Goal: Task Accomplishment & Management: Manage account settings

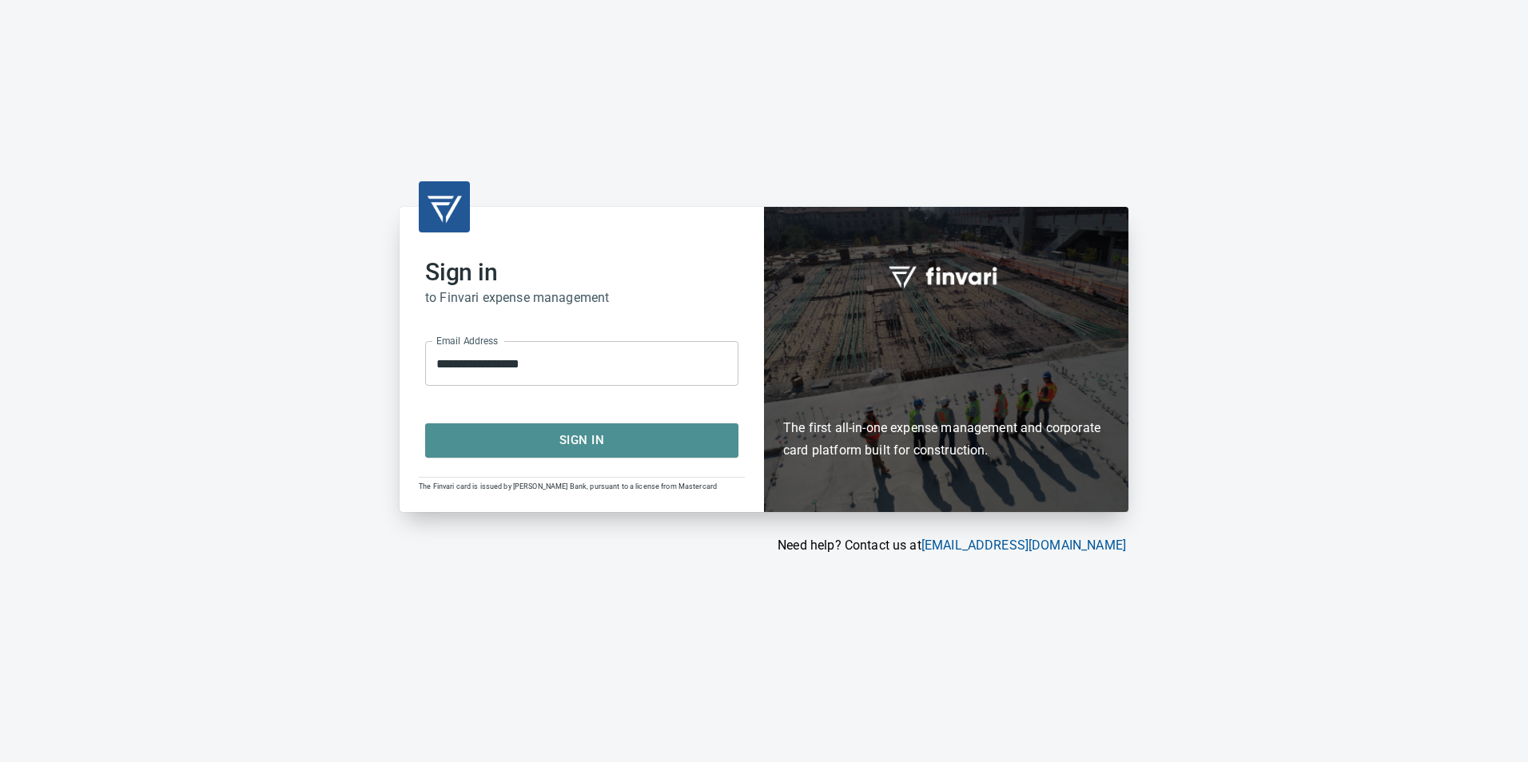
click at [487, 451] on span "Sign In" at bounding box center [582, 440] width 278 height 21
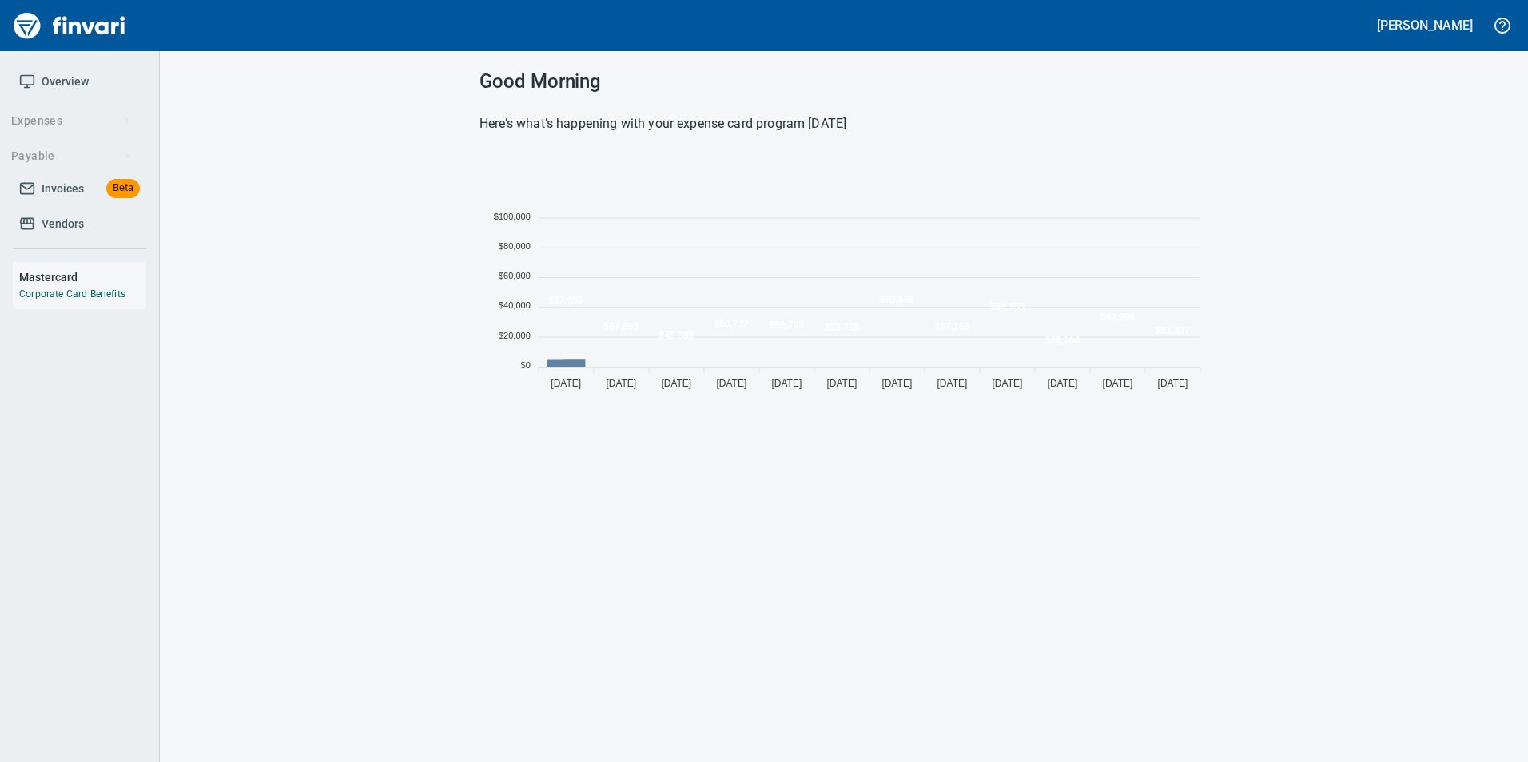
scroll to position [243, 717]
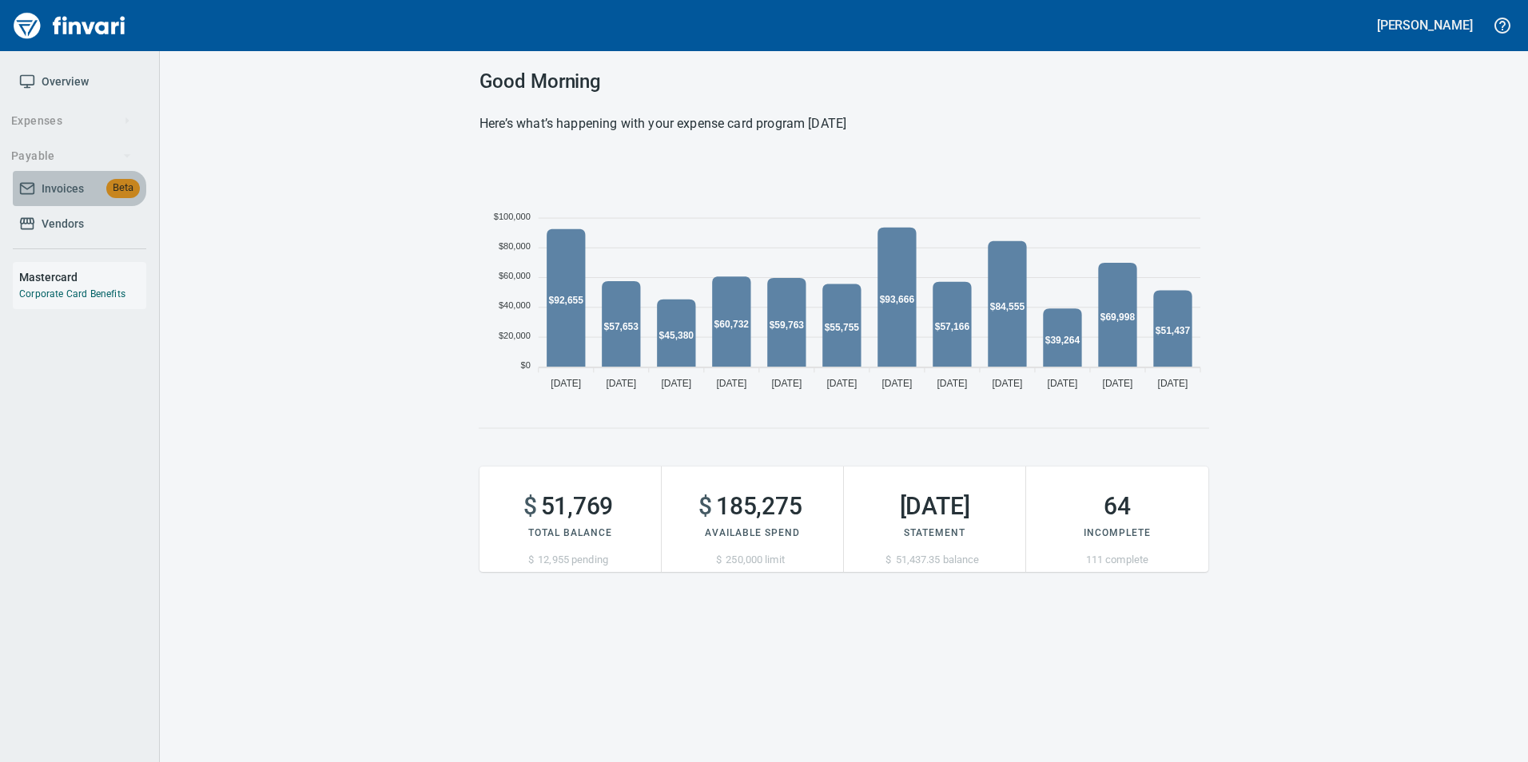
click at [64, 182] on span "Invoices" at bounding box center [63, 189] width 42 height 20
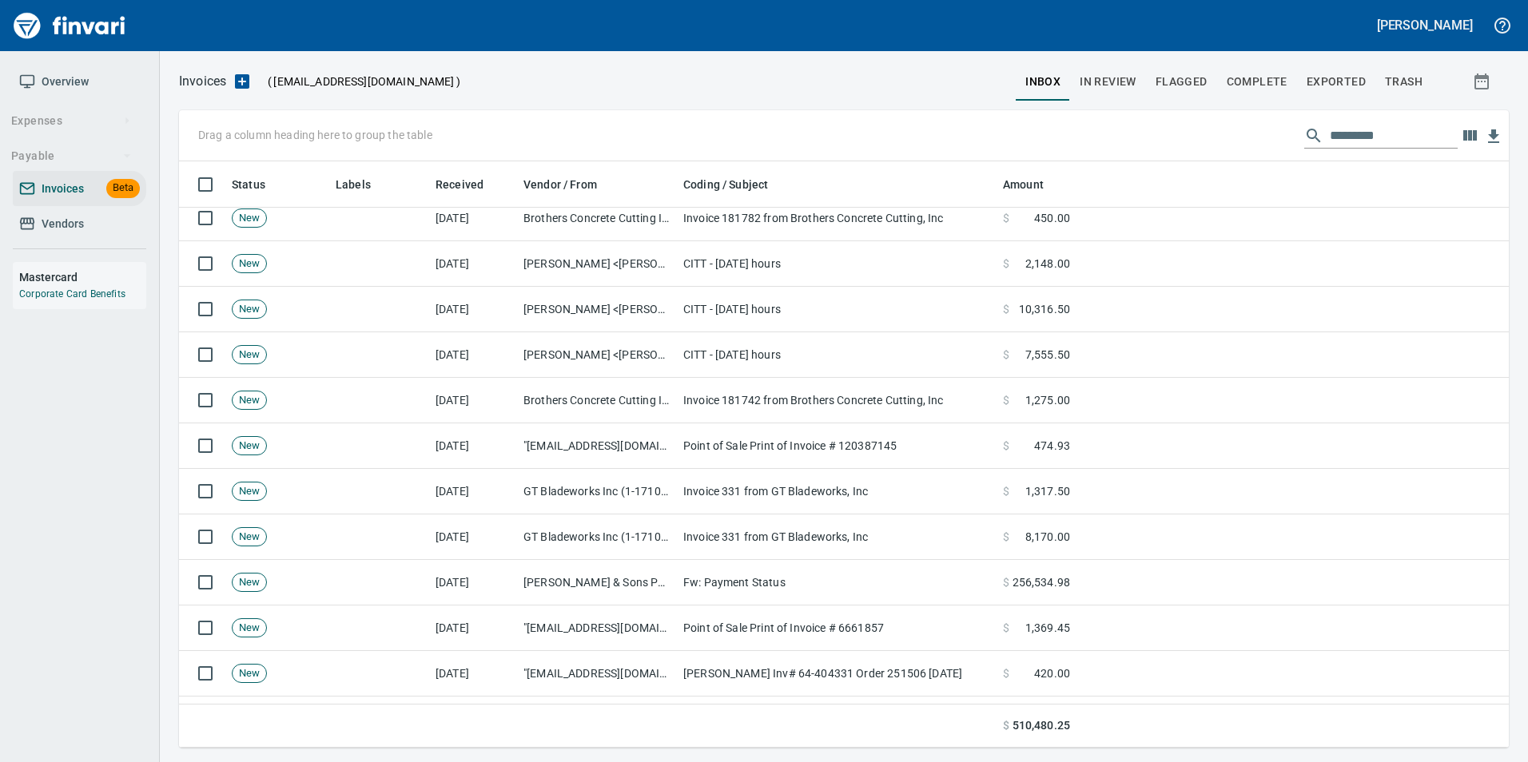
scroll to position [400, 0]
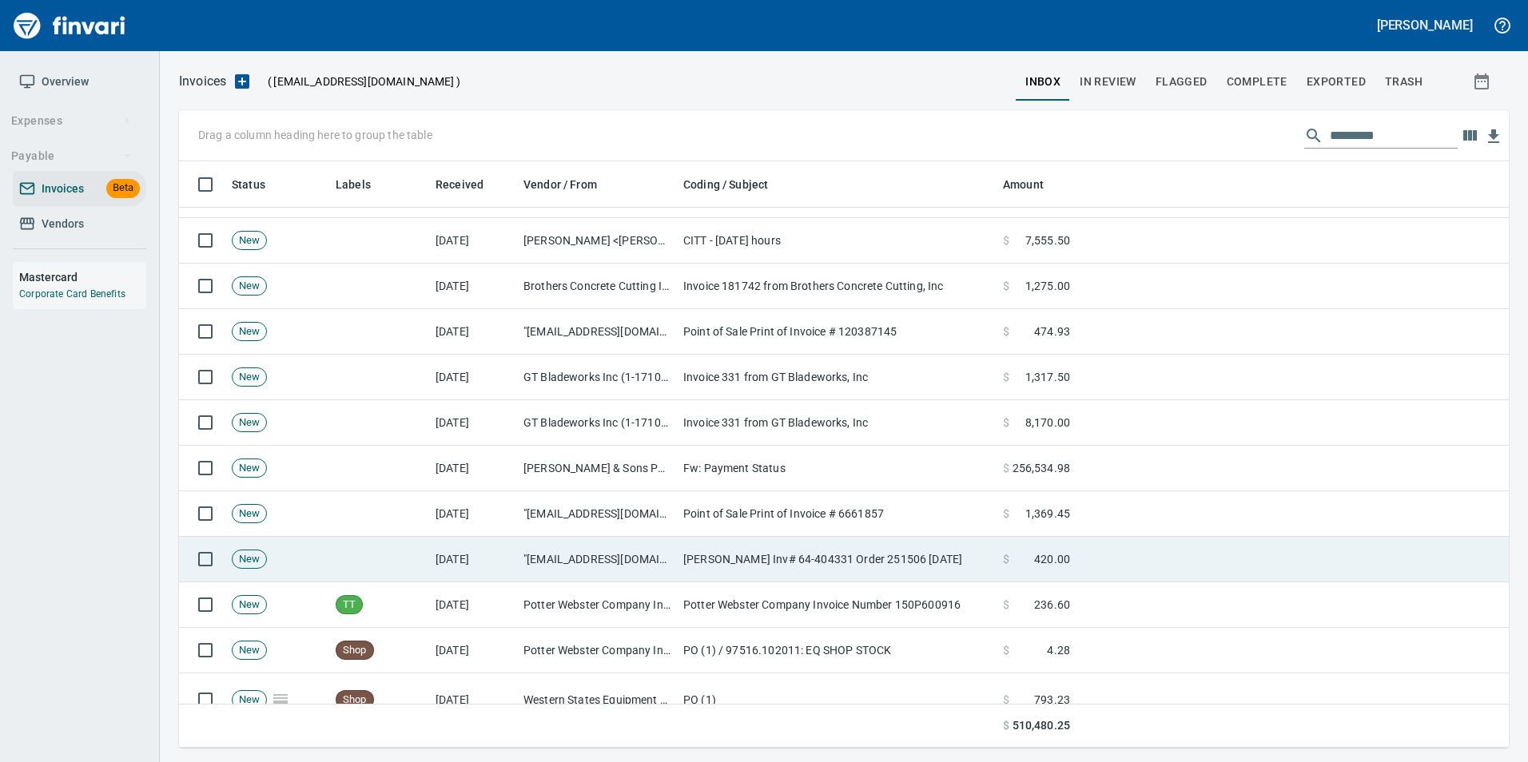
click at [511, 559] on td "[DATE]" at bounding box center [473, 560] width 88 height 46
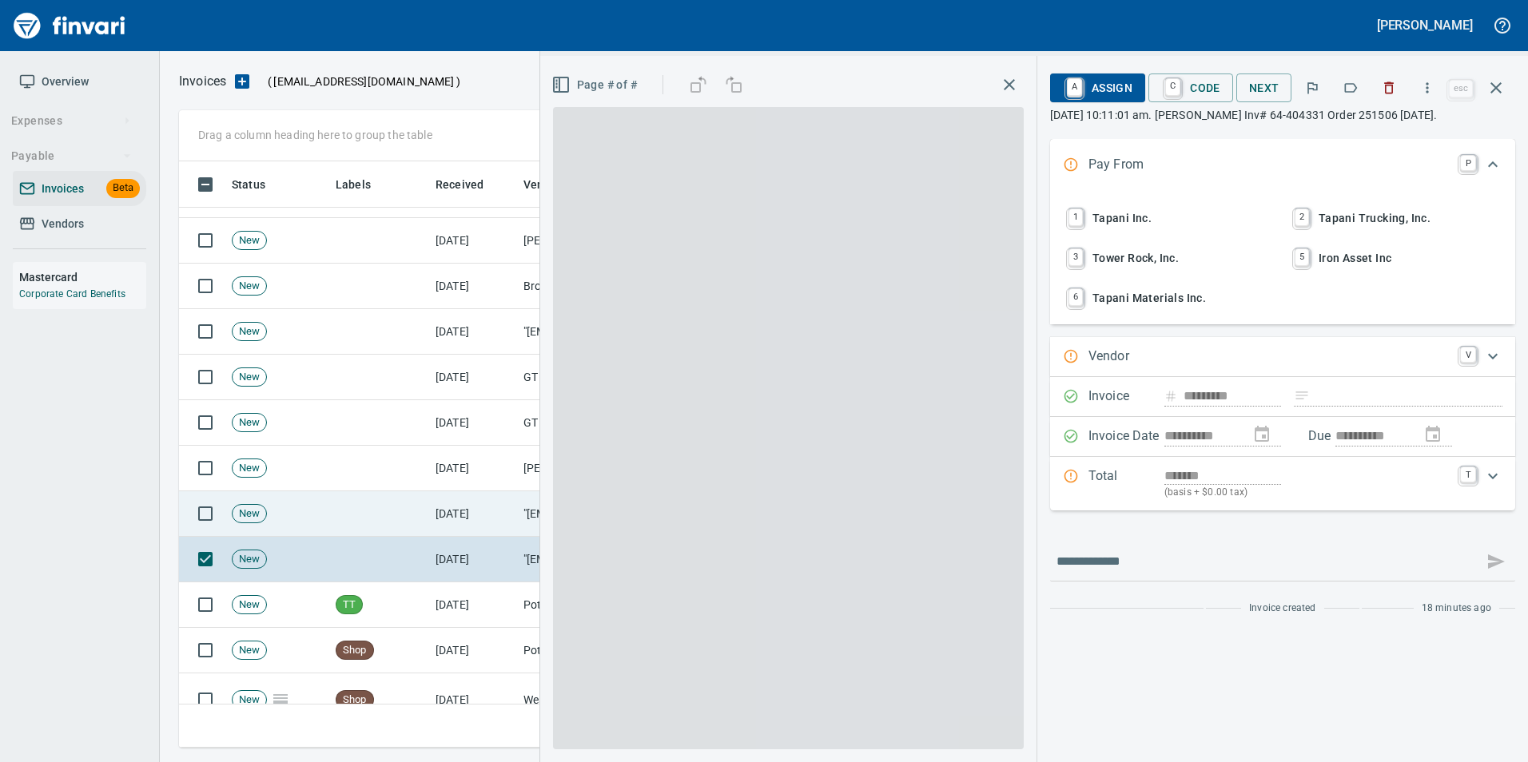
scroll to position [574, 1305]
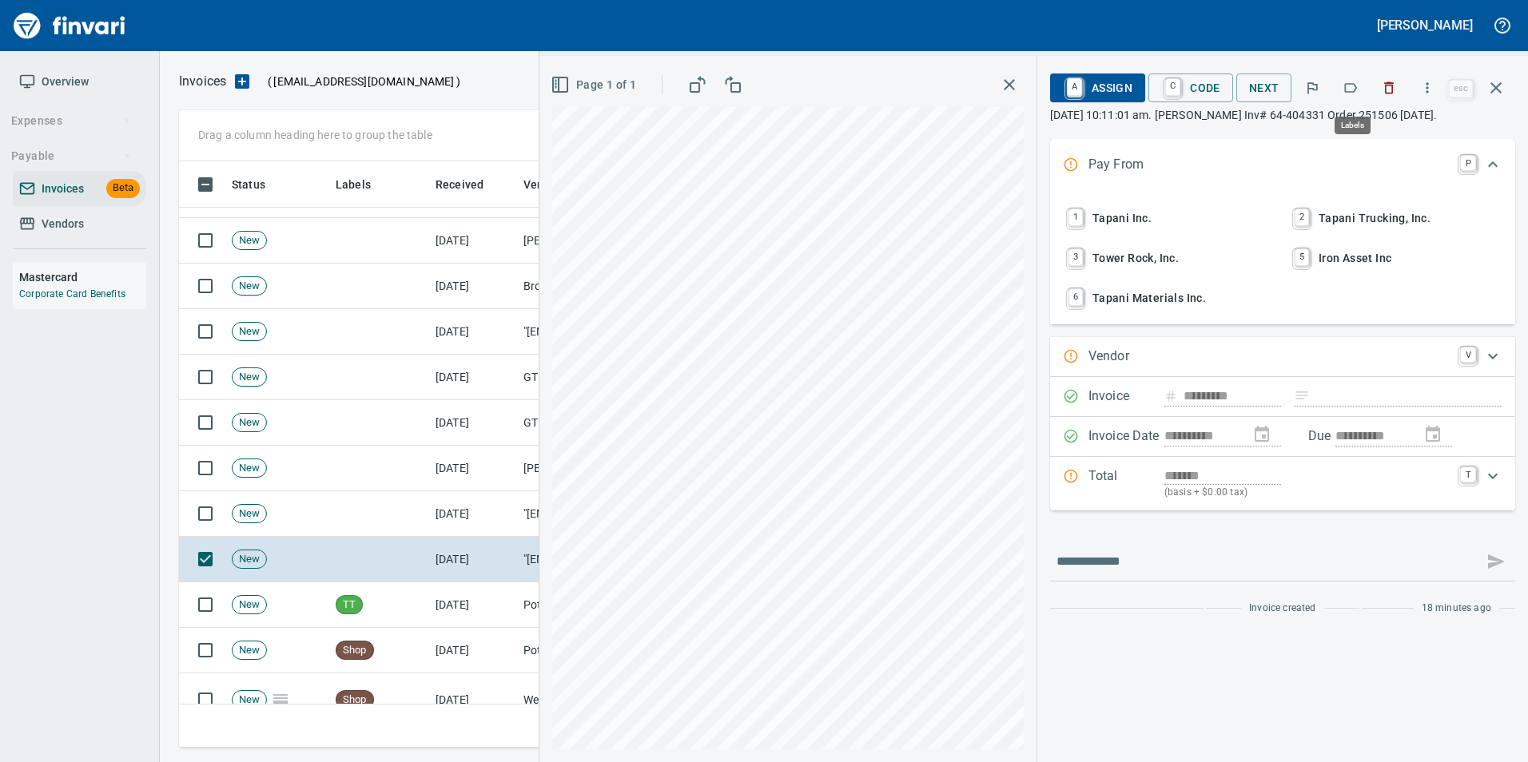
click at [1348, 92] on icon "button" at bounding box center [1351, 88] width 13 height 10
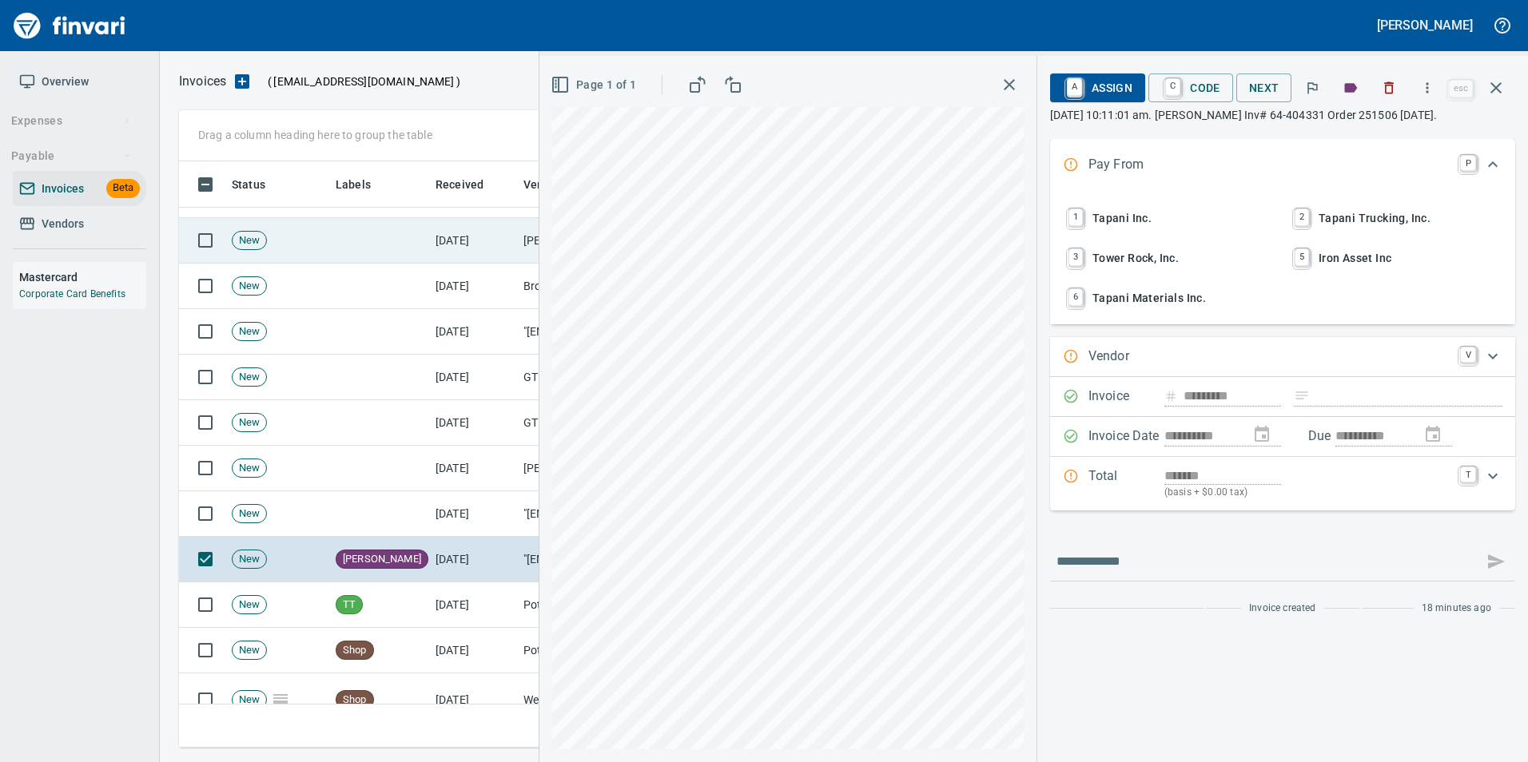
drag, startPoint x: 1499, startPoint y: 86, endPoint x: 1196, endPoint y: 261, distance: 349.7
click at [1500, 86] on icon "button" at bounding box center [1495, 87] width 19 height 19
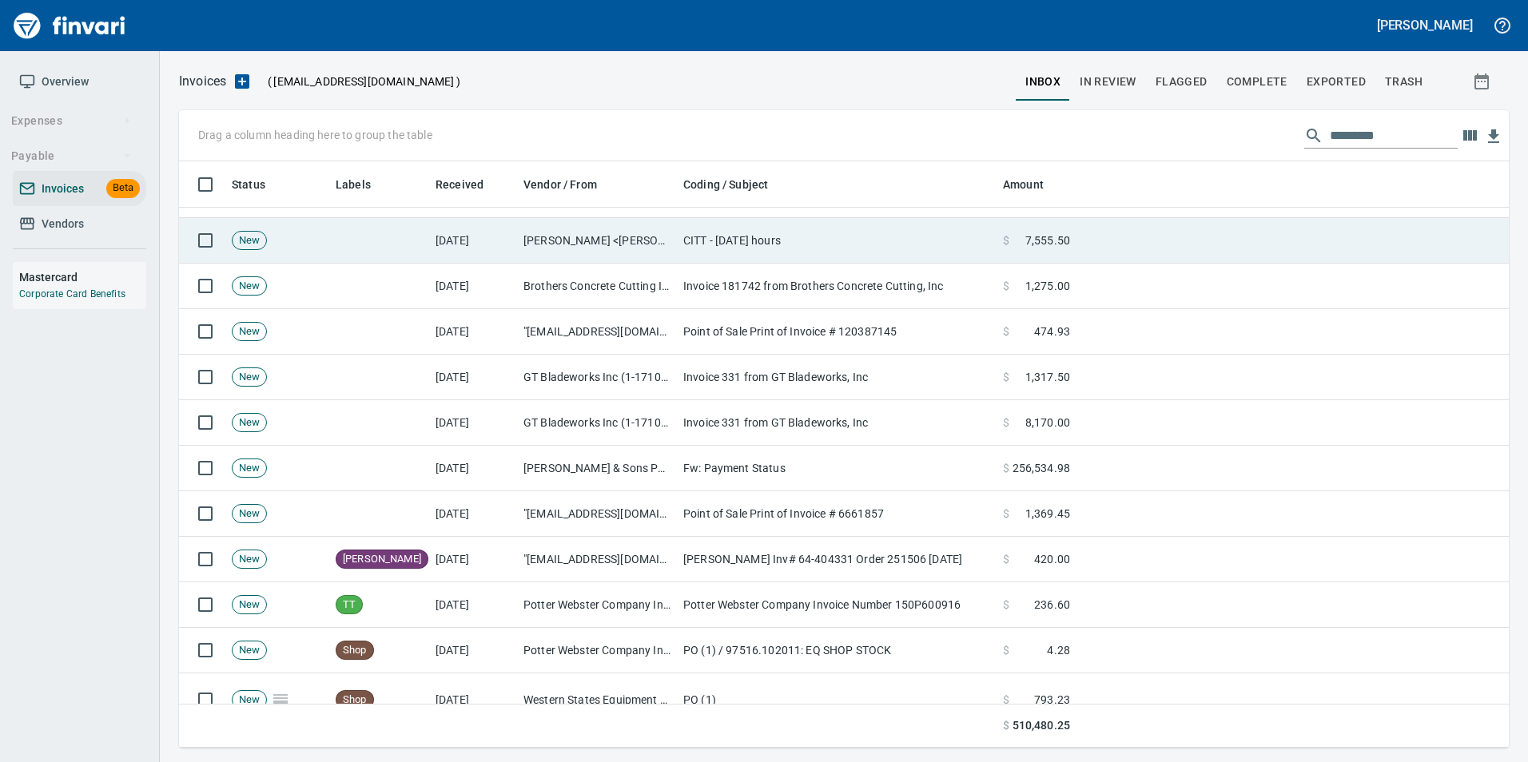
scroll to position [574, 1305]
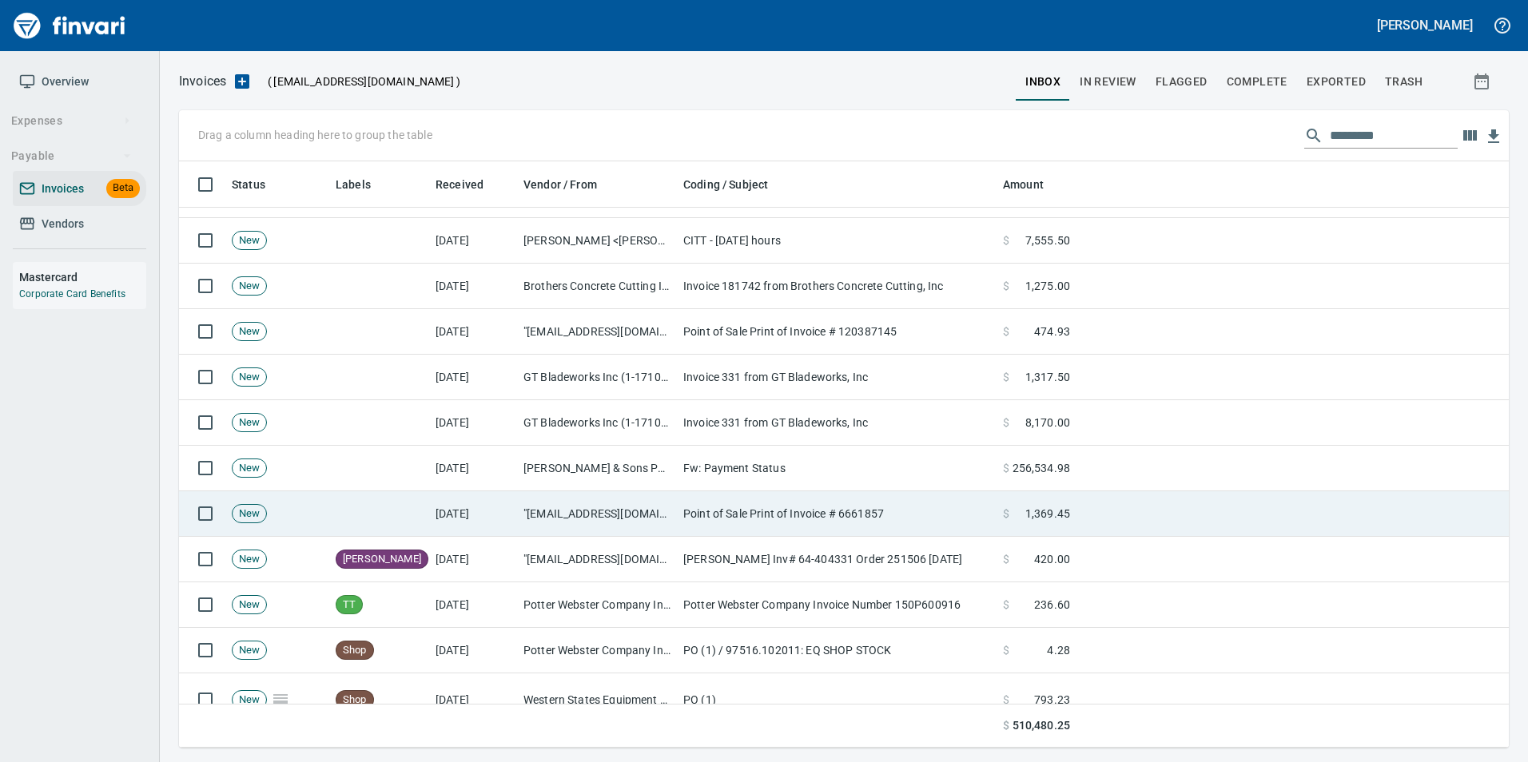
click at [595, 529] on td ""noreply@superiortireservice.com" <noreply@superiortireservice.com>" at bounding box center [597, 514] width 160 height 46
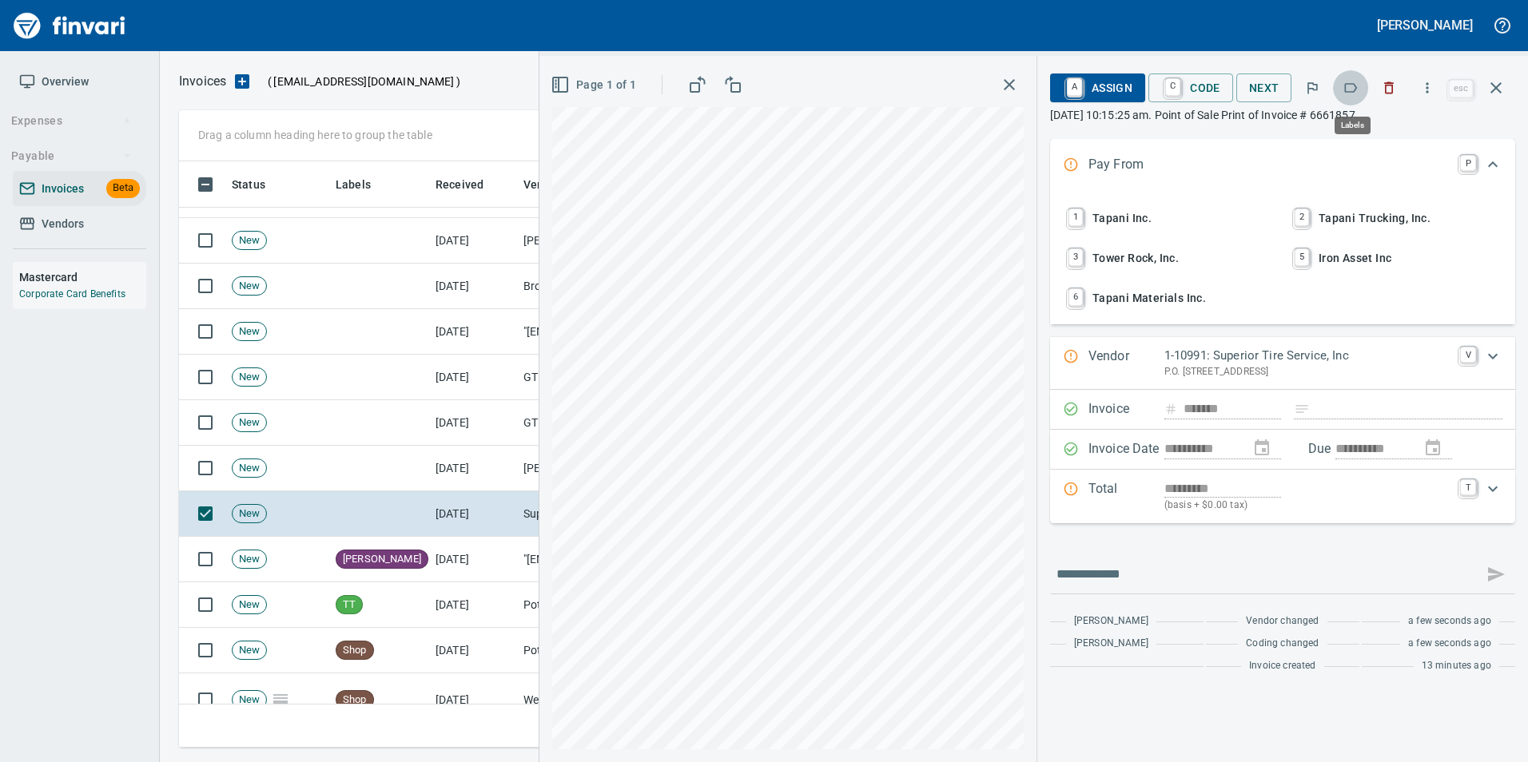
click at [1346, 85] on icon "button" at bounding box center [1350, 88] width 16 height 16
click at [1498, 78] on button "button" at bounding box center [1496, 88] width 38 height 38
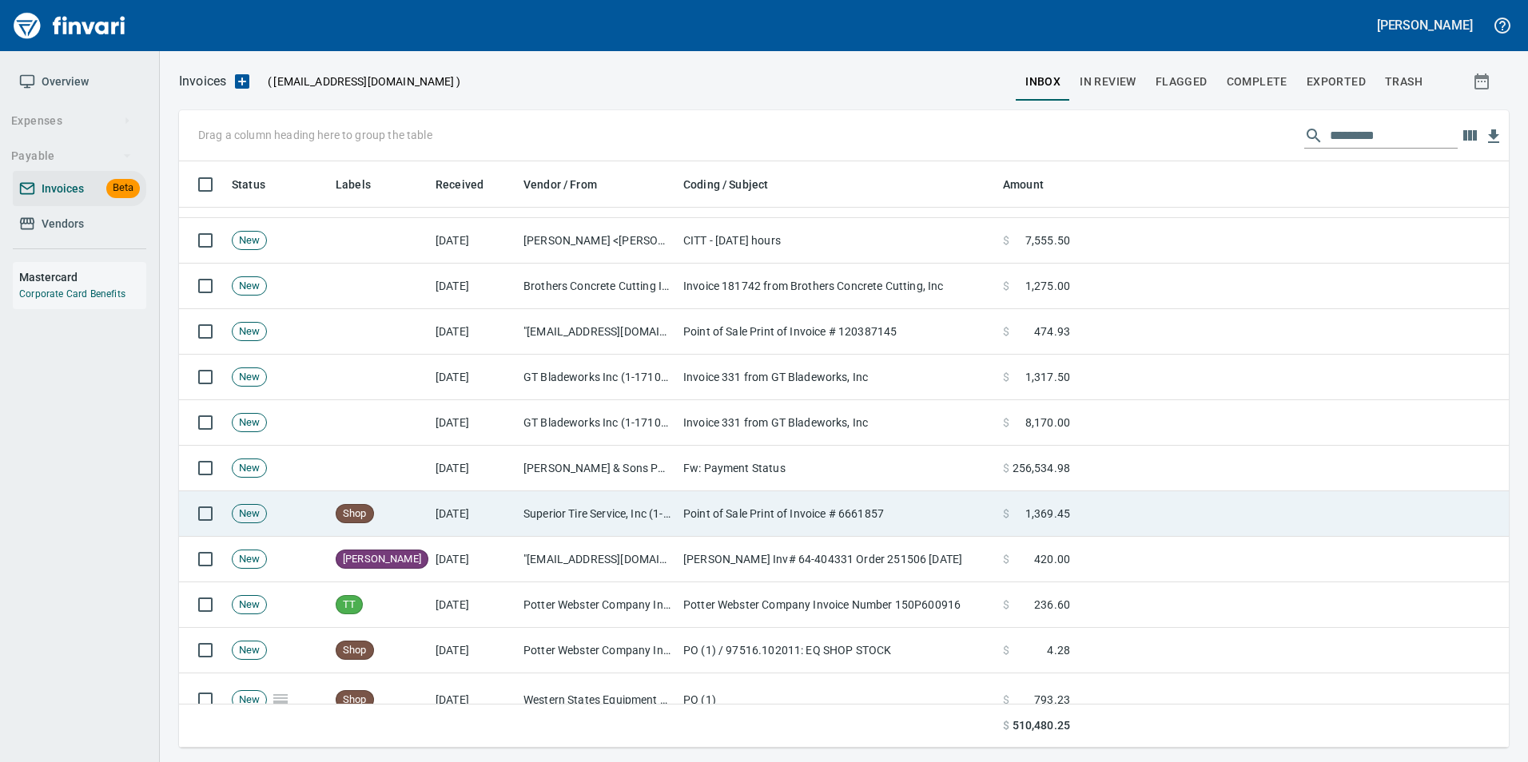
scroll to position [574, 1305]
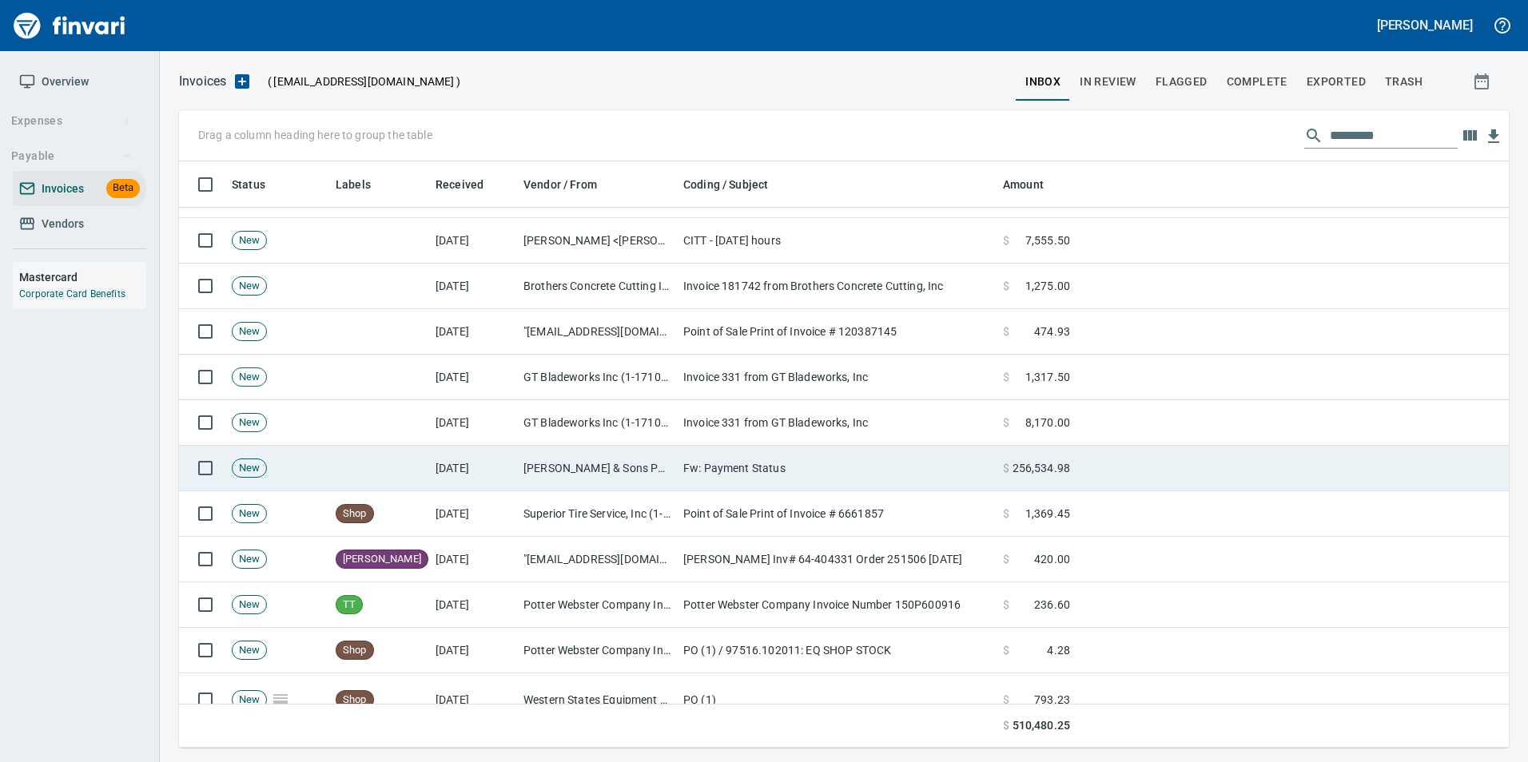
click at [435, 482] on td "[DATE]" at bounding box center [473, 469] width 88 height 46
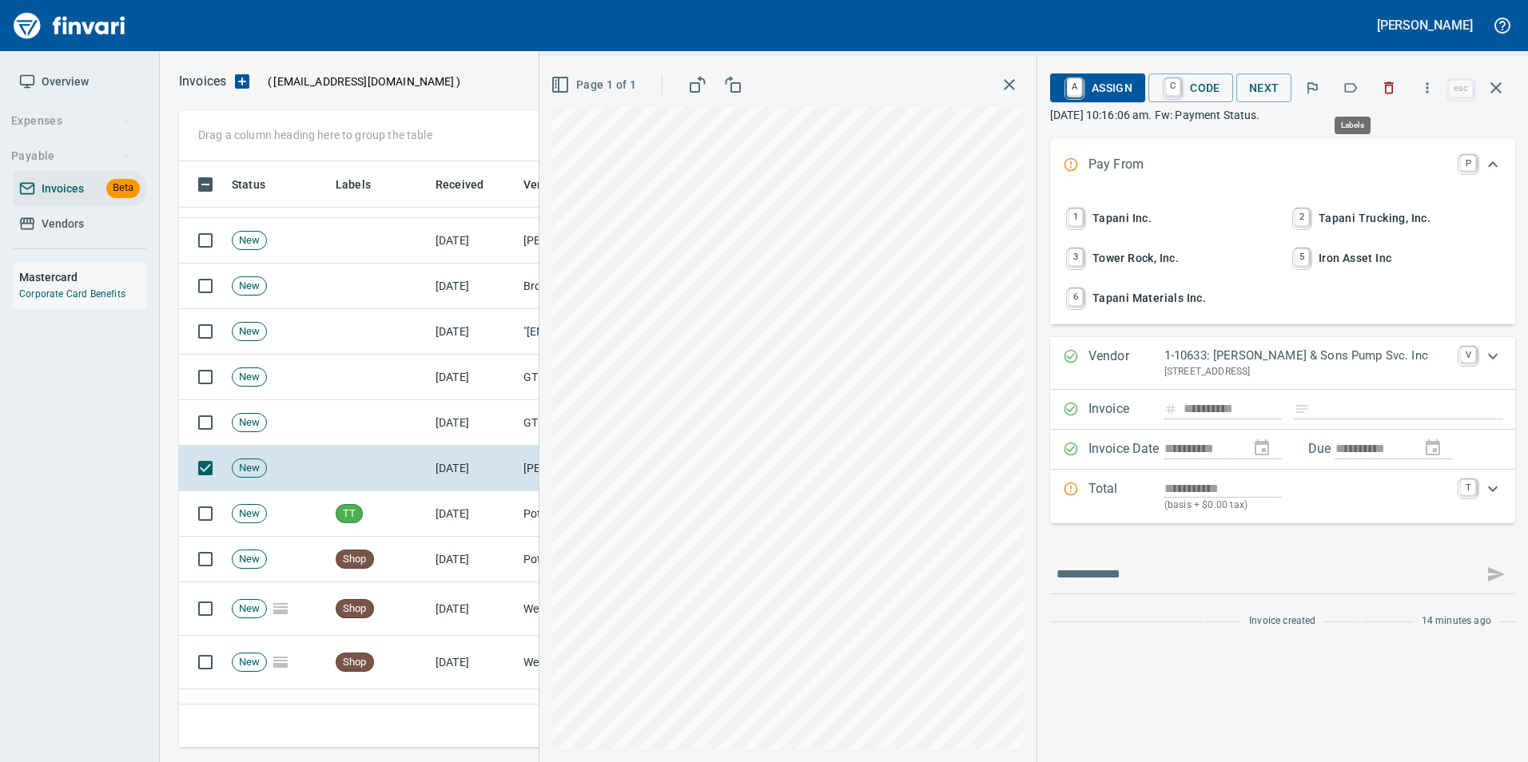
click at [1357, 82] on icon "button" at bounding box center [1350, 88] width 16 height 16
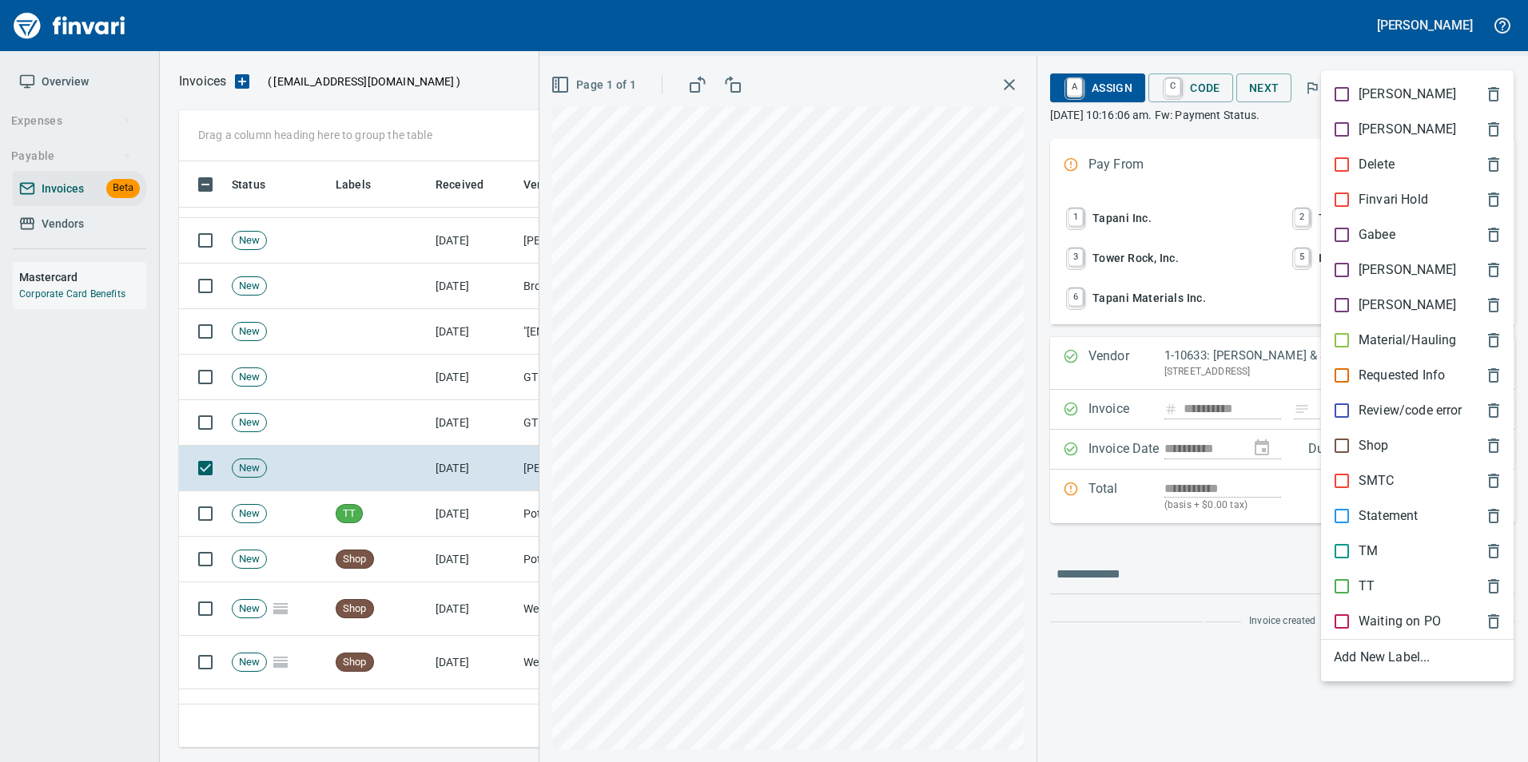
scroll to position [574, 1305]
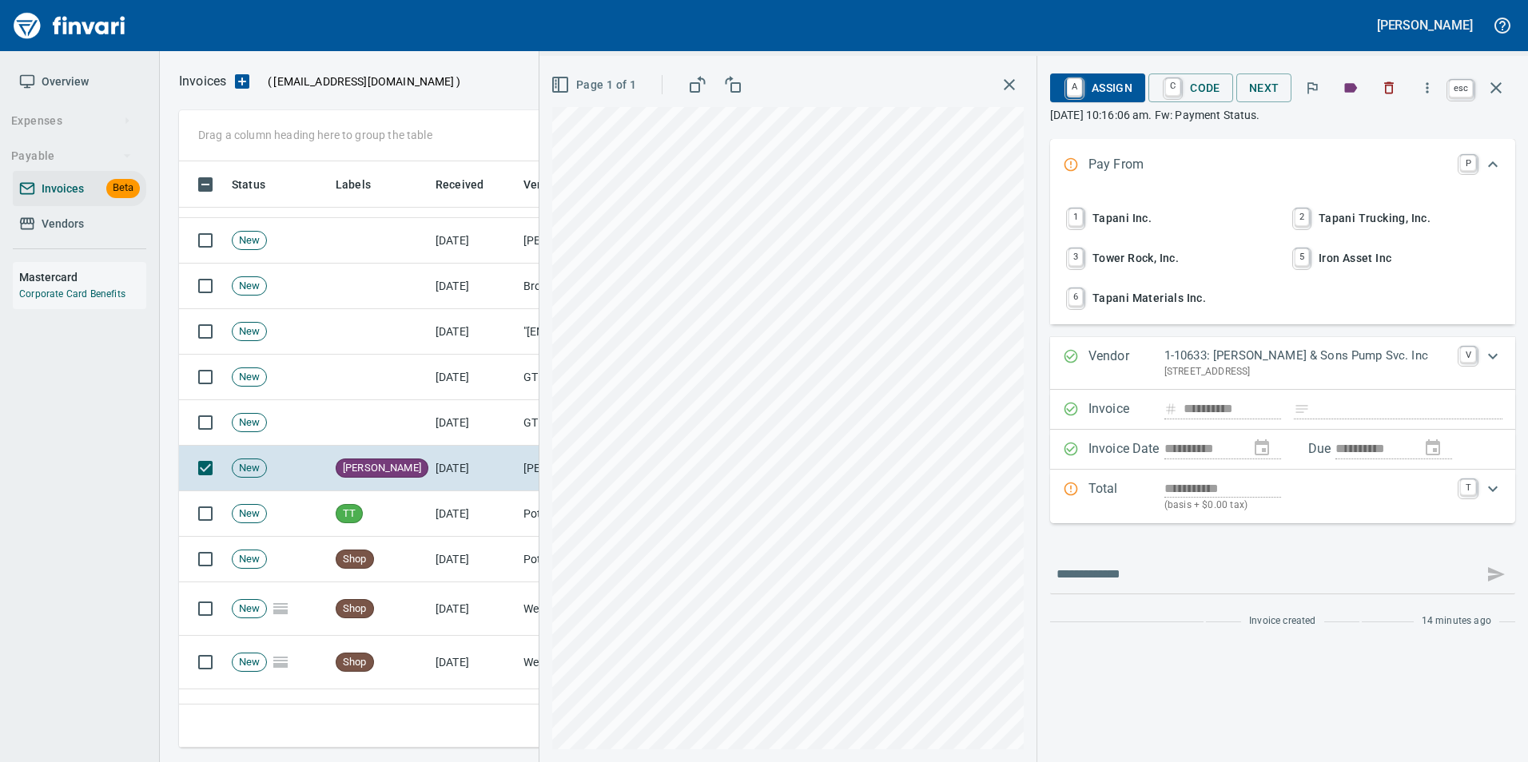
click at [1513, 93] on button "button" at bounding box center [1496, 88] width 38 height 38
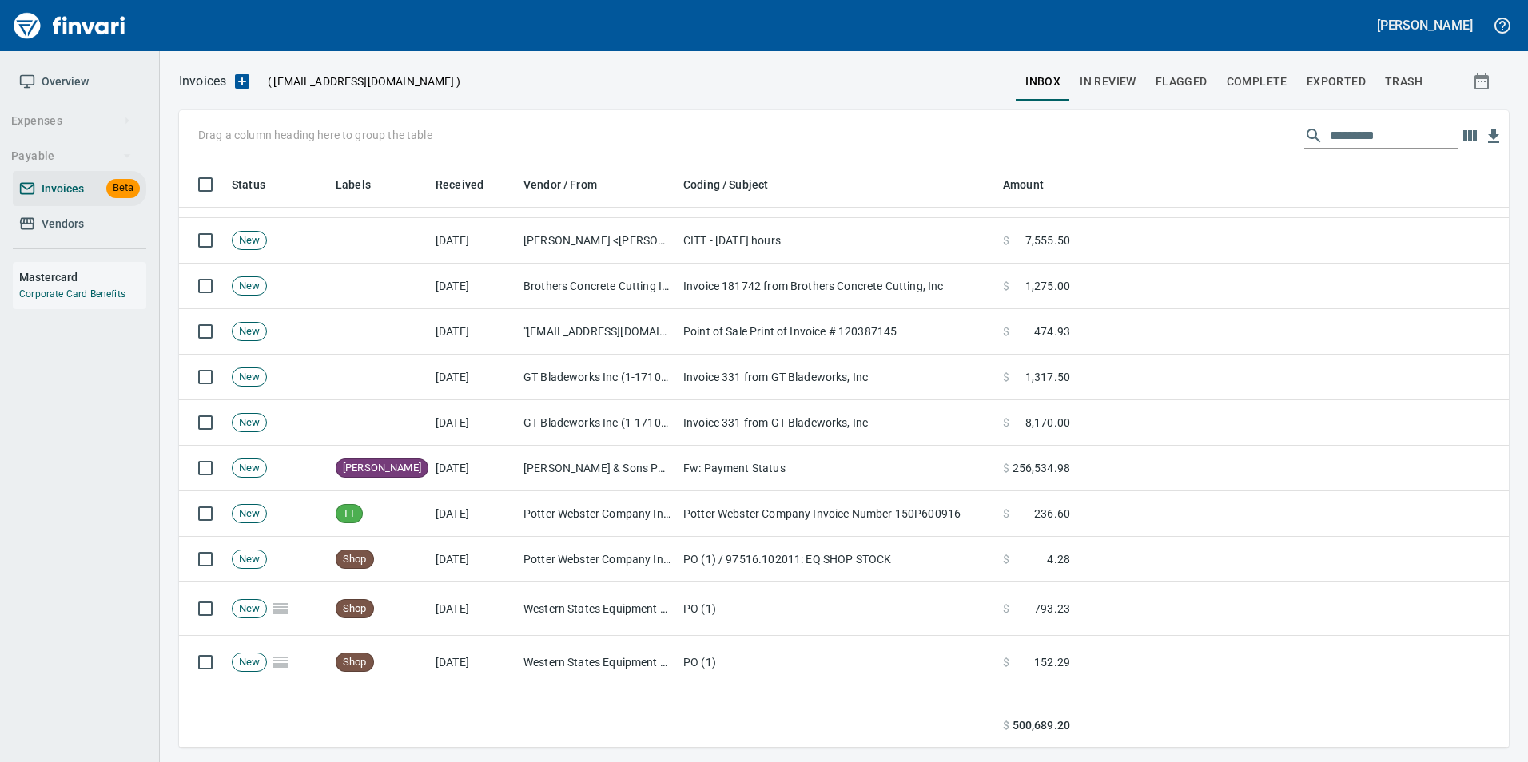
scroll to position [574, 1305]
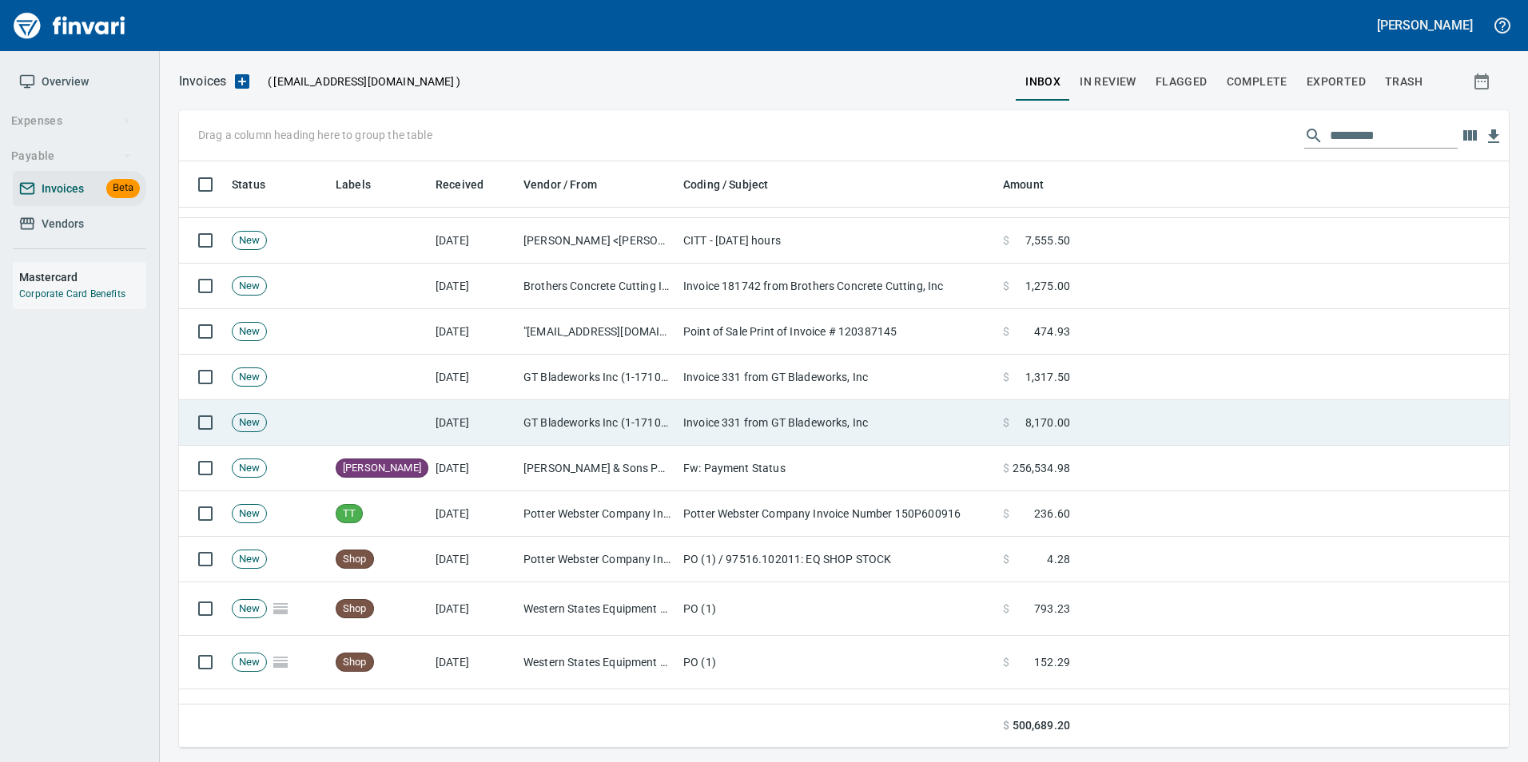
click at [712, 416] on td "Invoice 331 from GT Bladeworks, Inc" at bounding box center [837, 423] width 320 height 46
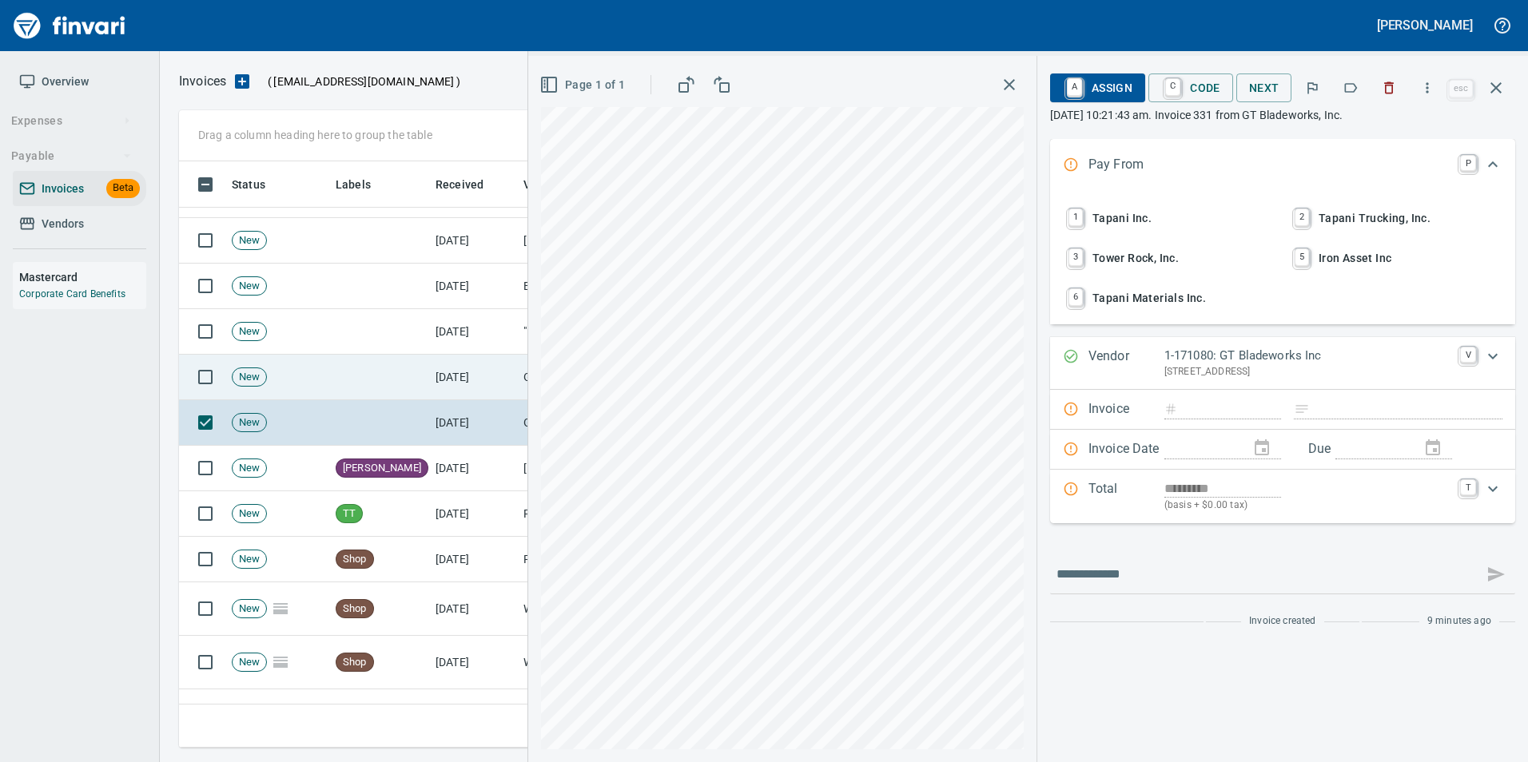
click at [412, 374] on td at bounding box center [379, 378] width 100 height 46
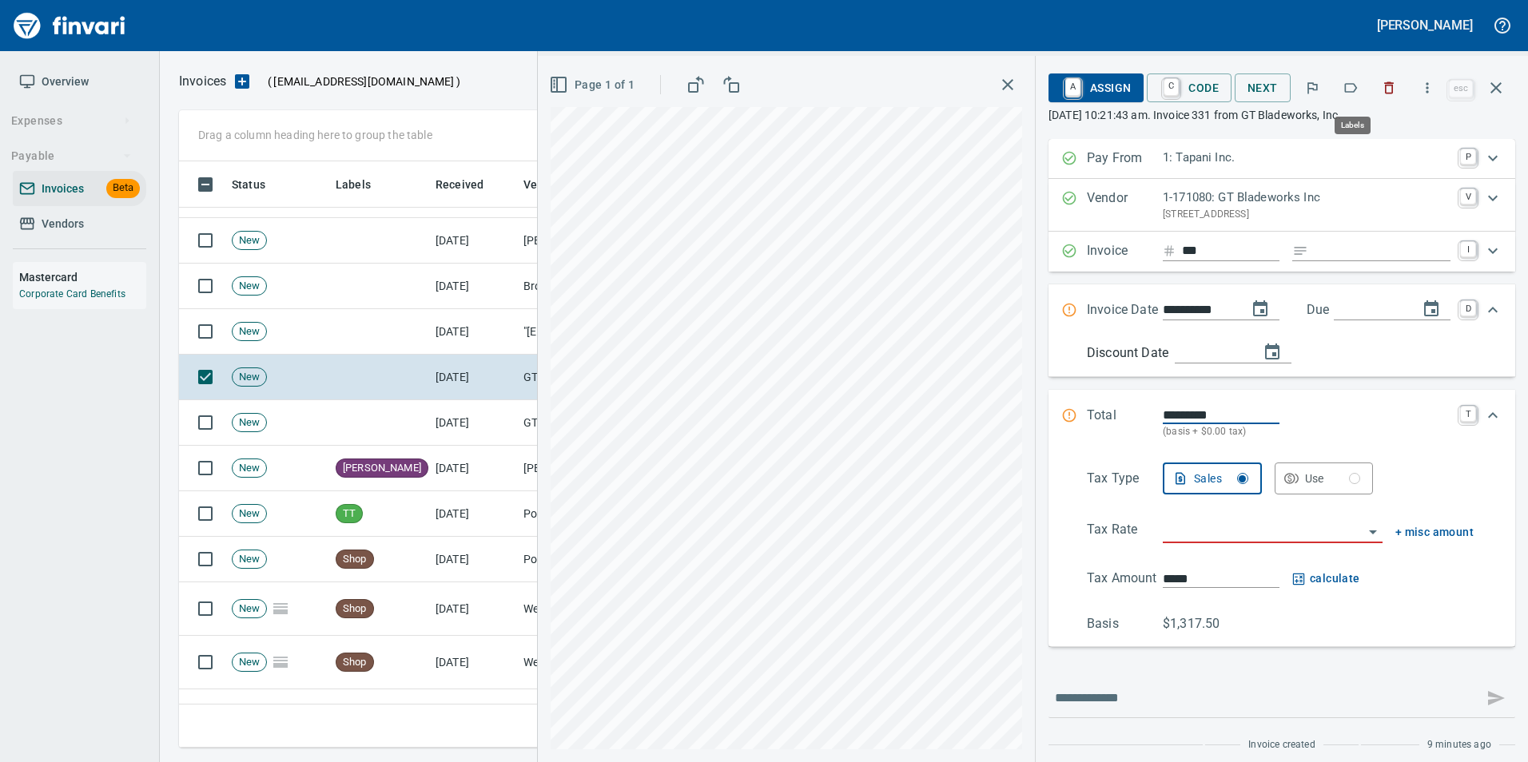
click at [1353, 89] on icon "button" at bounding box center [1350, 88] width 16 height 16
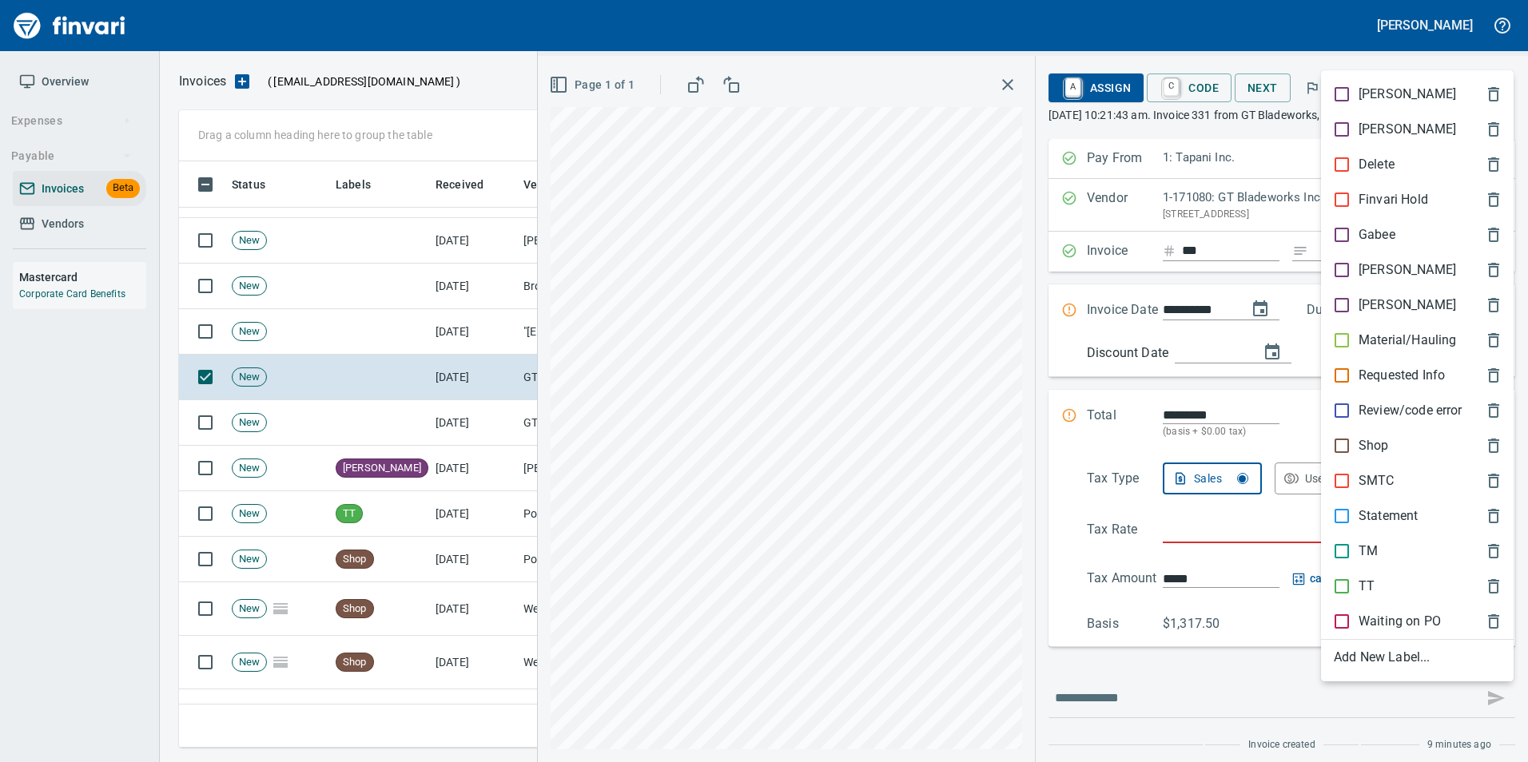
scroll to position [574, 1305]
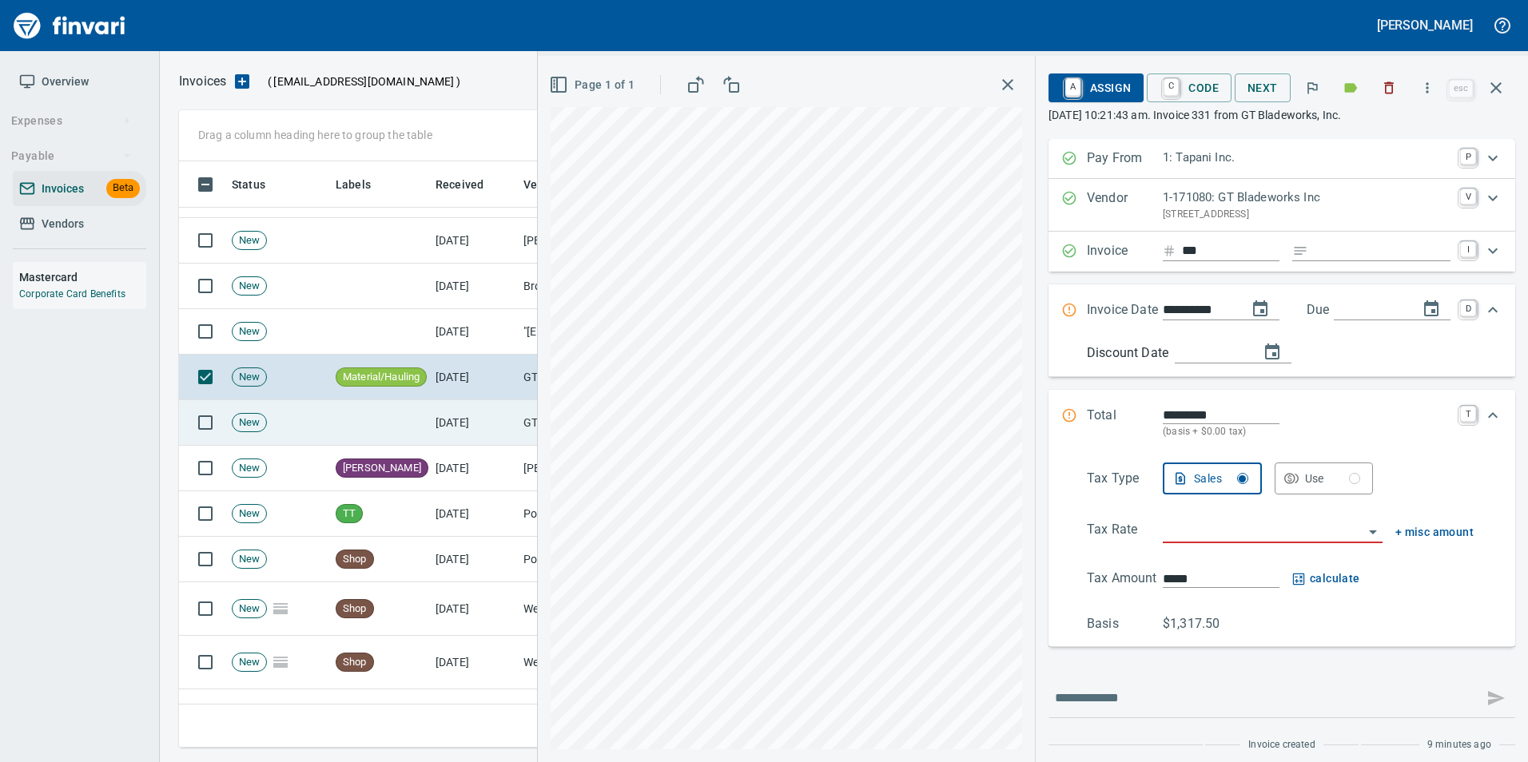
click at [489, 424] on td "[DATE]" at bounding box center [473, 423] width 88 height 46
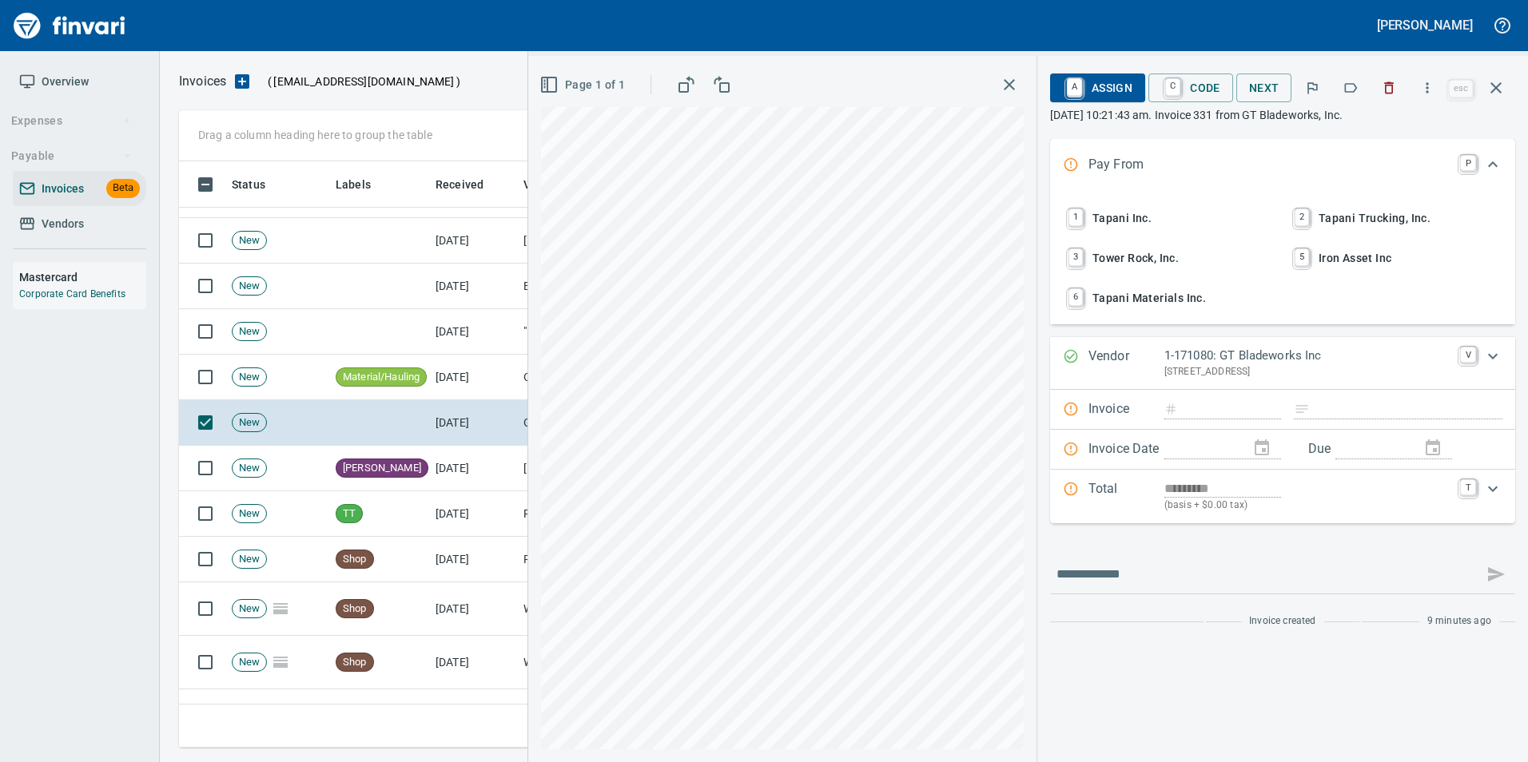
click at [1358, 88] on icon "button" at bounding box center [1350, 88] width 16 height 16
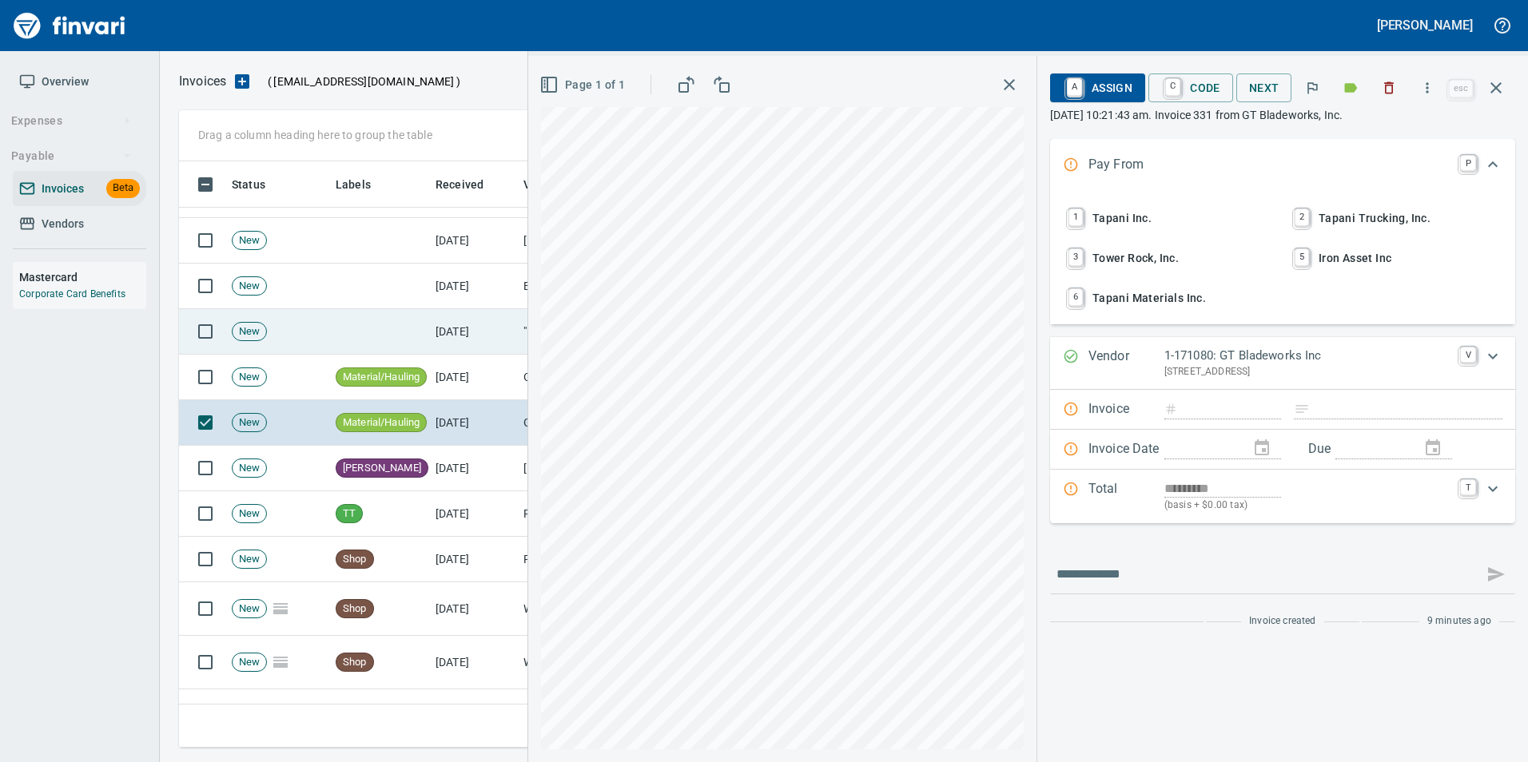
click at [498, 316] on td "[DATE]" at bounding box center [473, 332] width 88 height 46
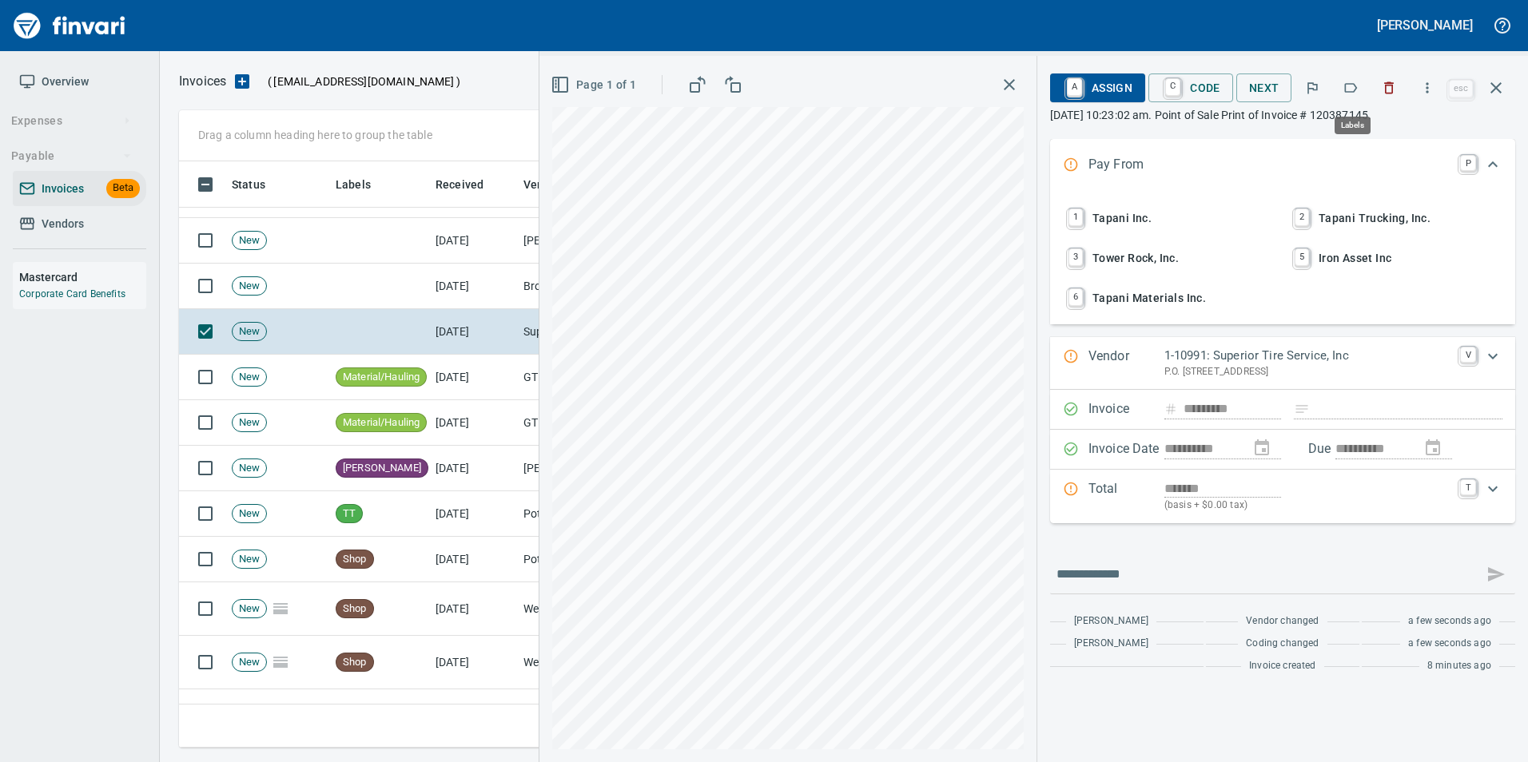
click at [1356, 81] on icon "button" at bounding box center [1350, 88] width 16 height 16
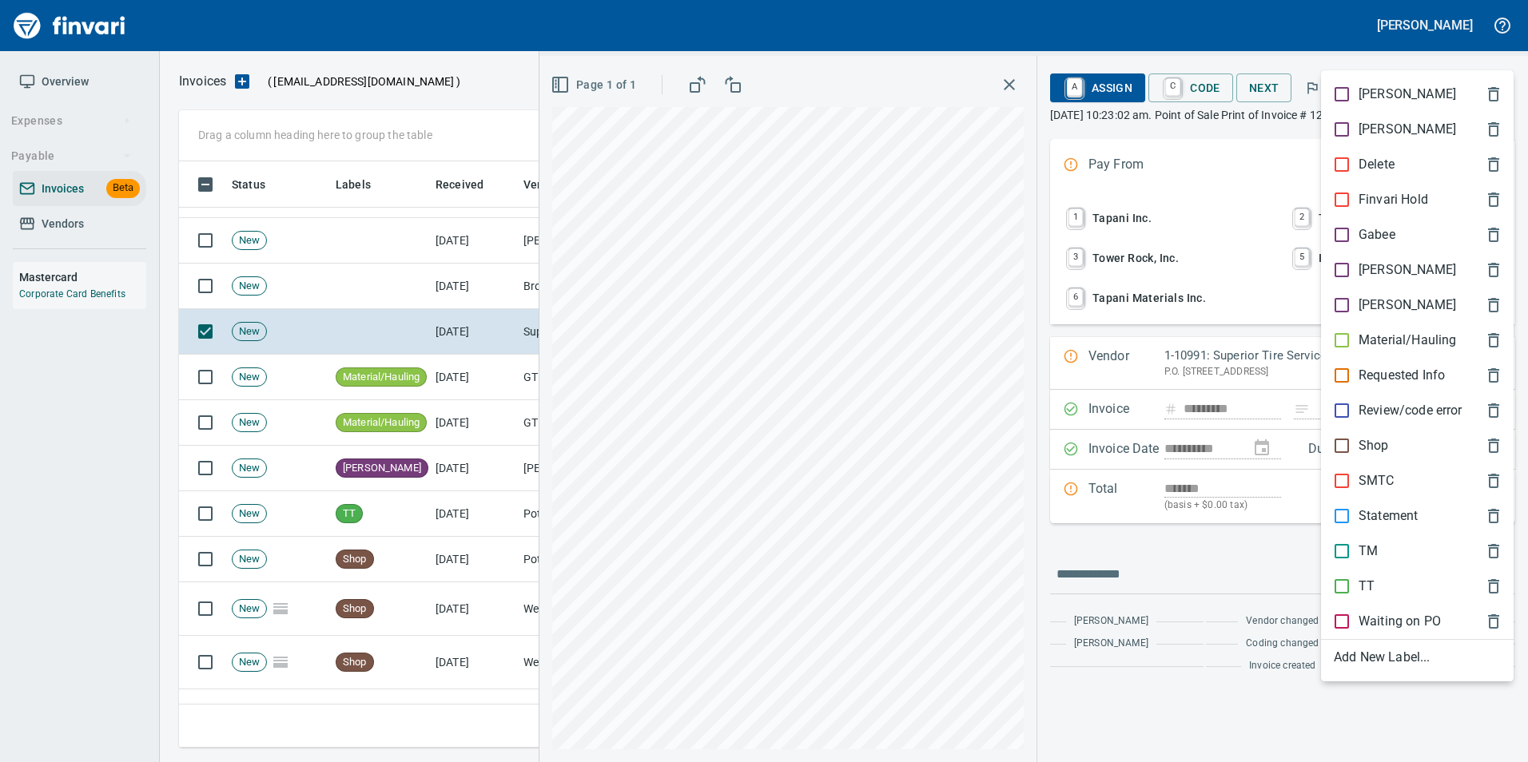
scroll to position [574, 1305]
click at [1372, 450] on p "Shop" at bounding box center [1373, 445] width 30 height 19
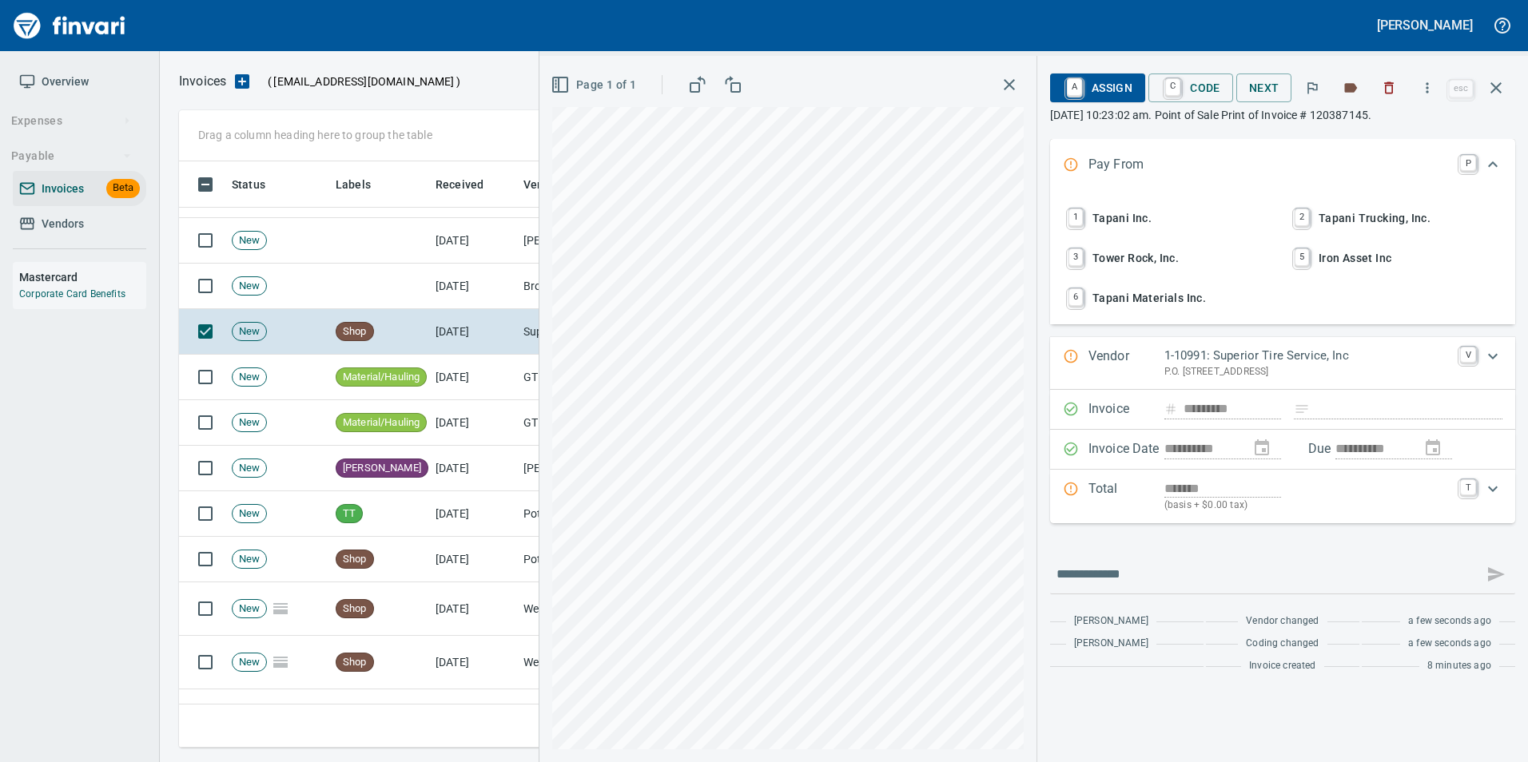
click at [1501, 90] on icon "button" at bounding box center [1495, 87] width 19 height 19
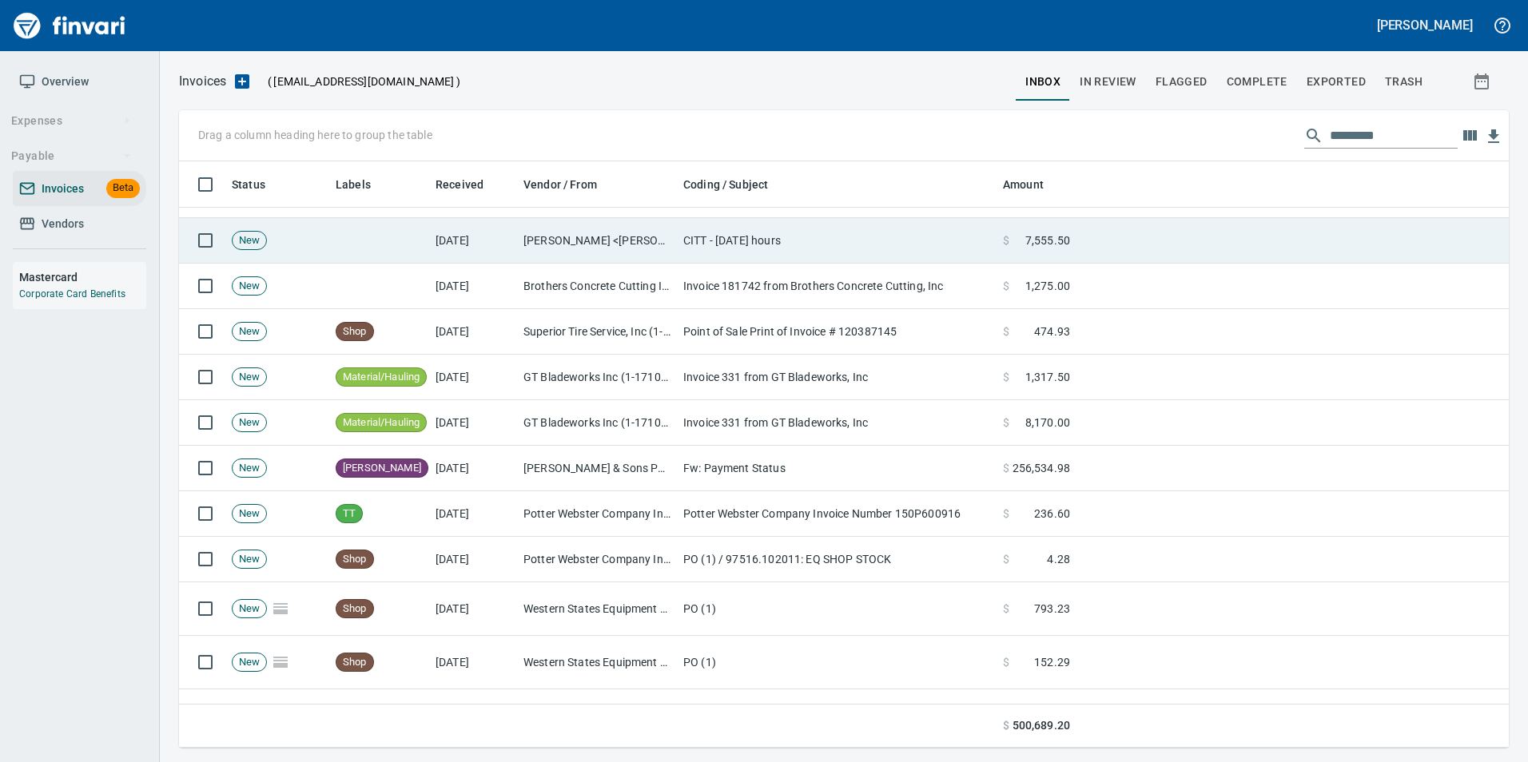
scroll to position [574, 1305]
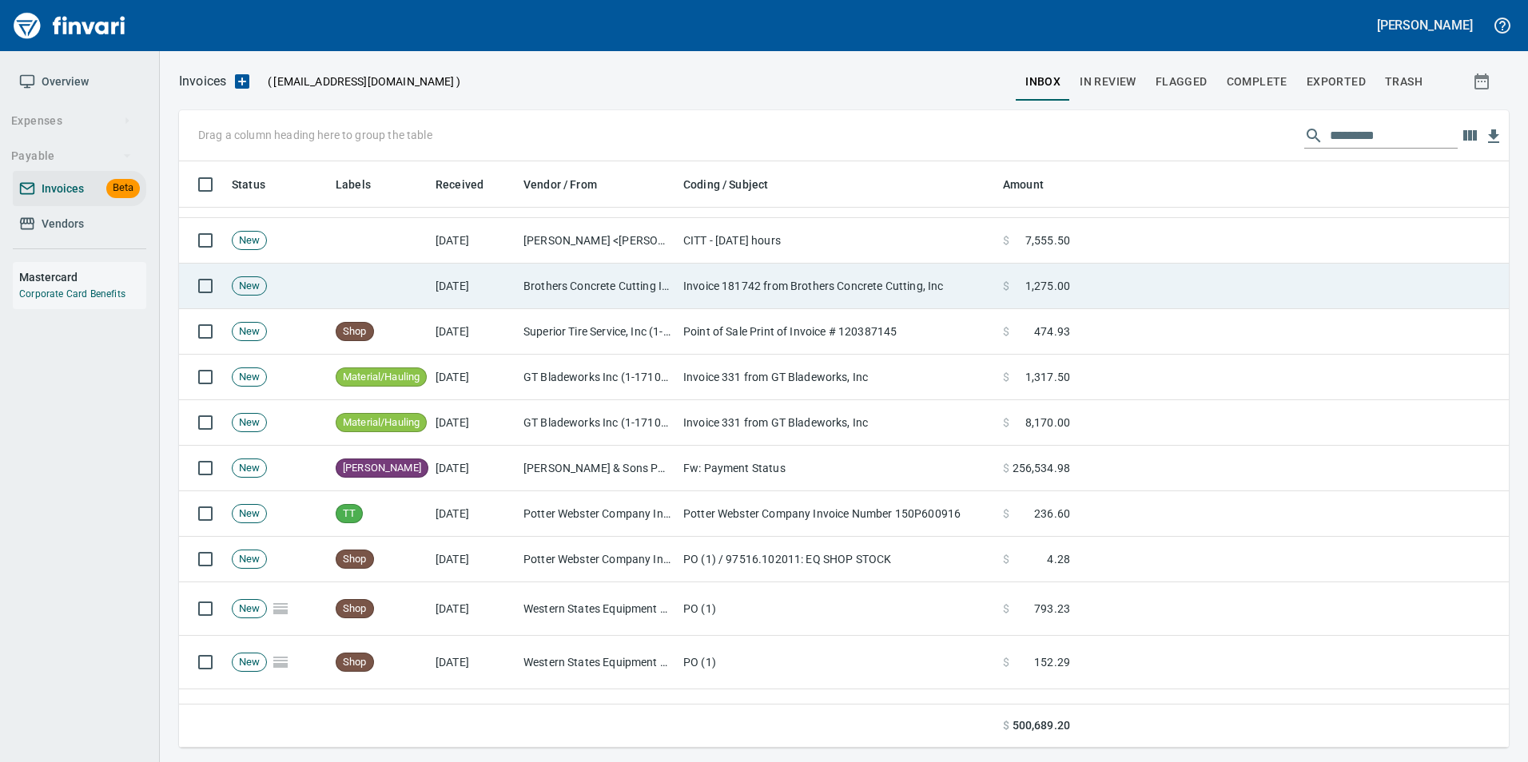
click at [810, 286] on td "Invoice 181742 from Brothers Concrete Cutting, Inc" at bounding box center [837, 287] width 320 height 46
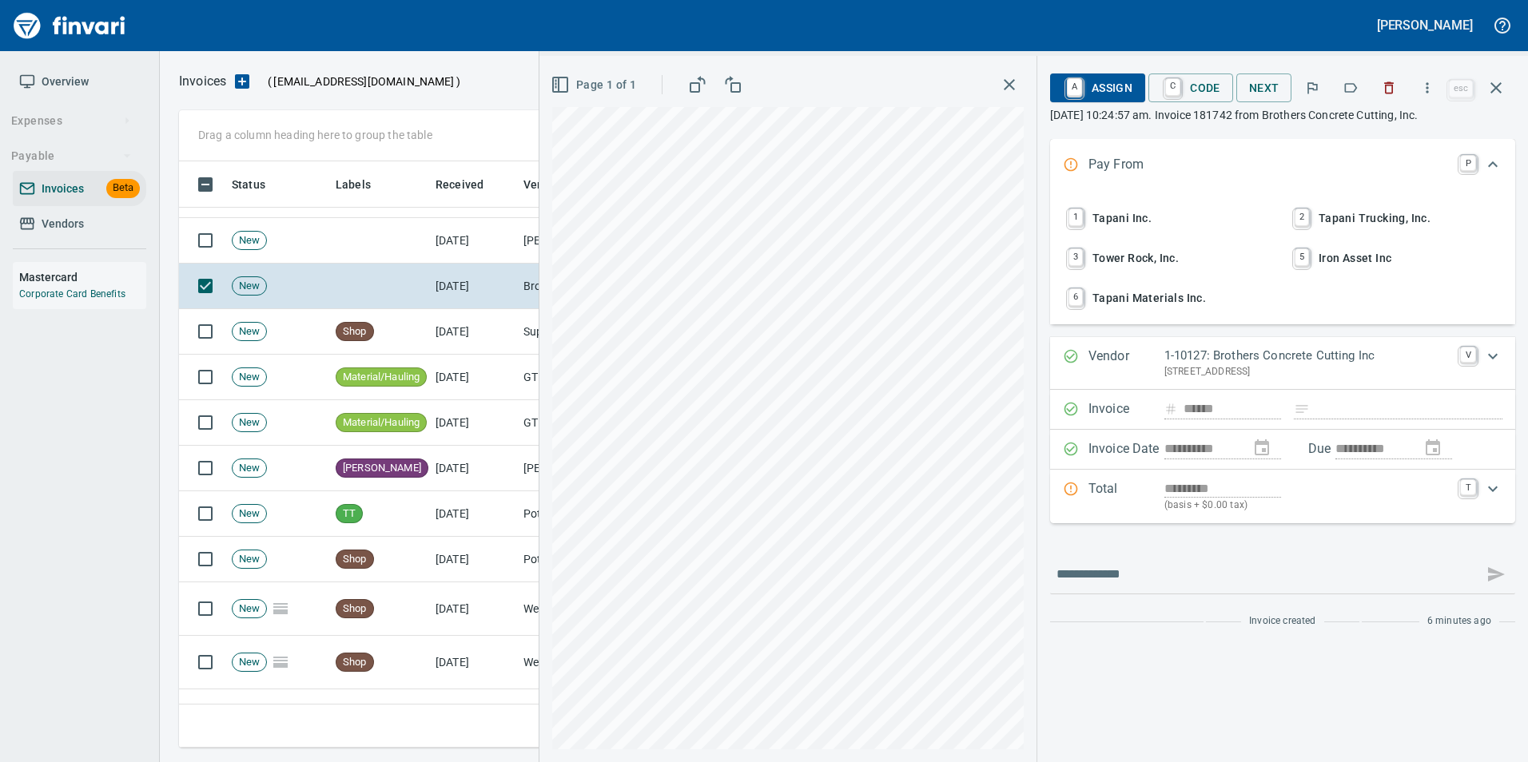
click at [1354, 85] on icon "button" at bounding box center [1350, 88] width 16 height 16
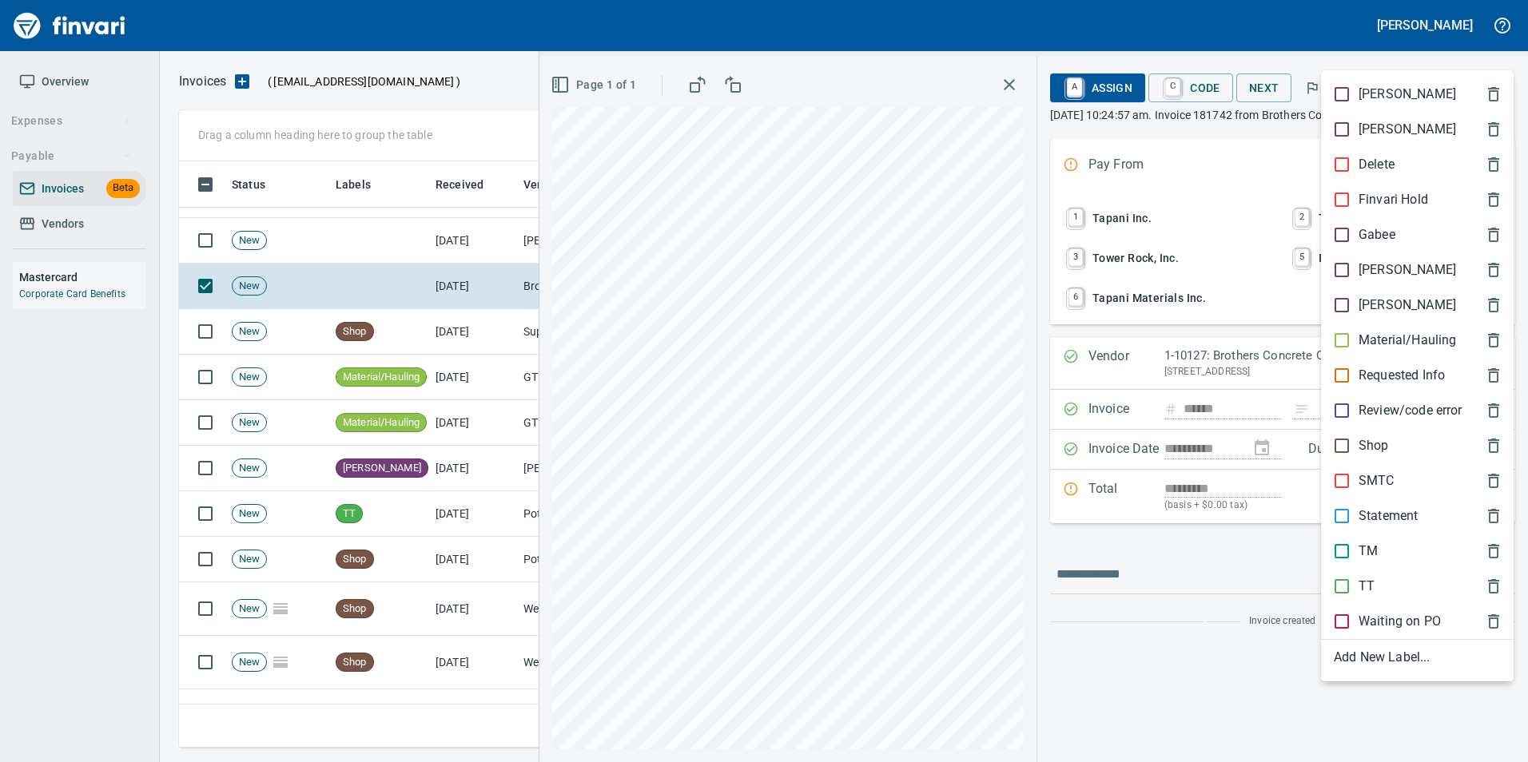
scroll to position [574, 1305]
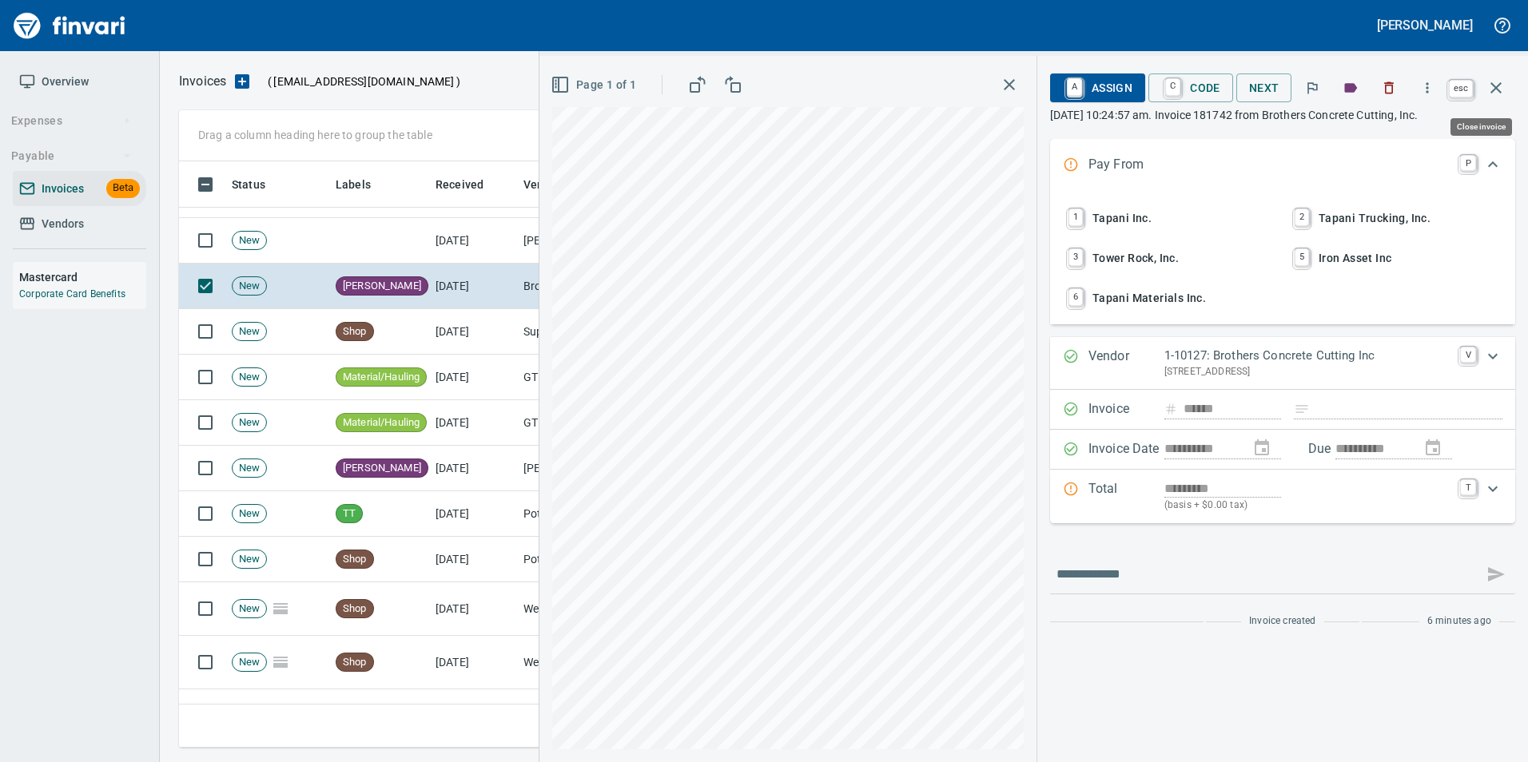
click at [1498, 98] on button "button" at bounding box center [1496, 88] width 38 height 38
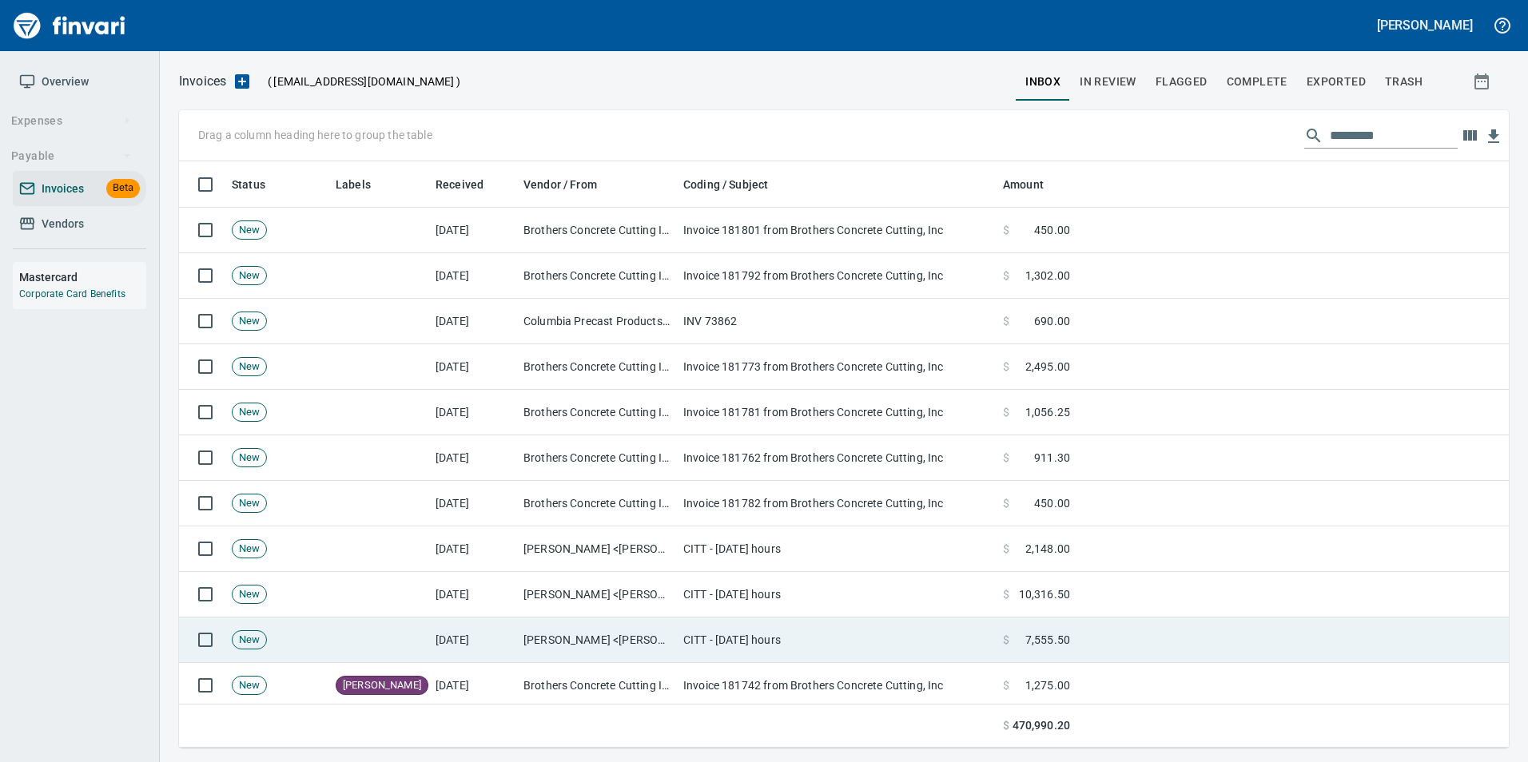
click at [420, 648] on td at bounding box center [379, 641] width 100 height 46
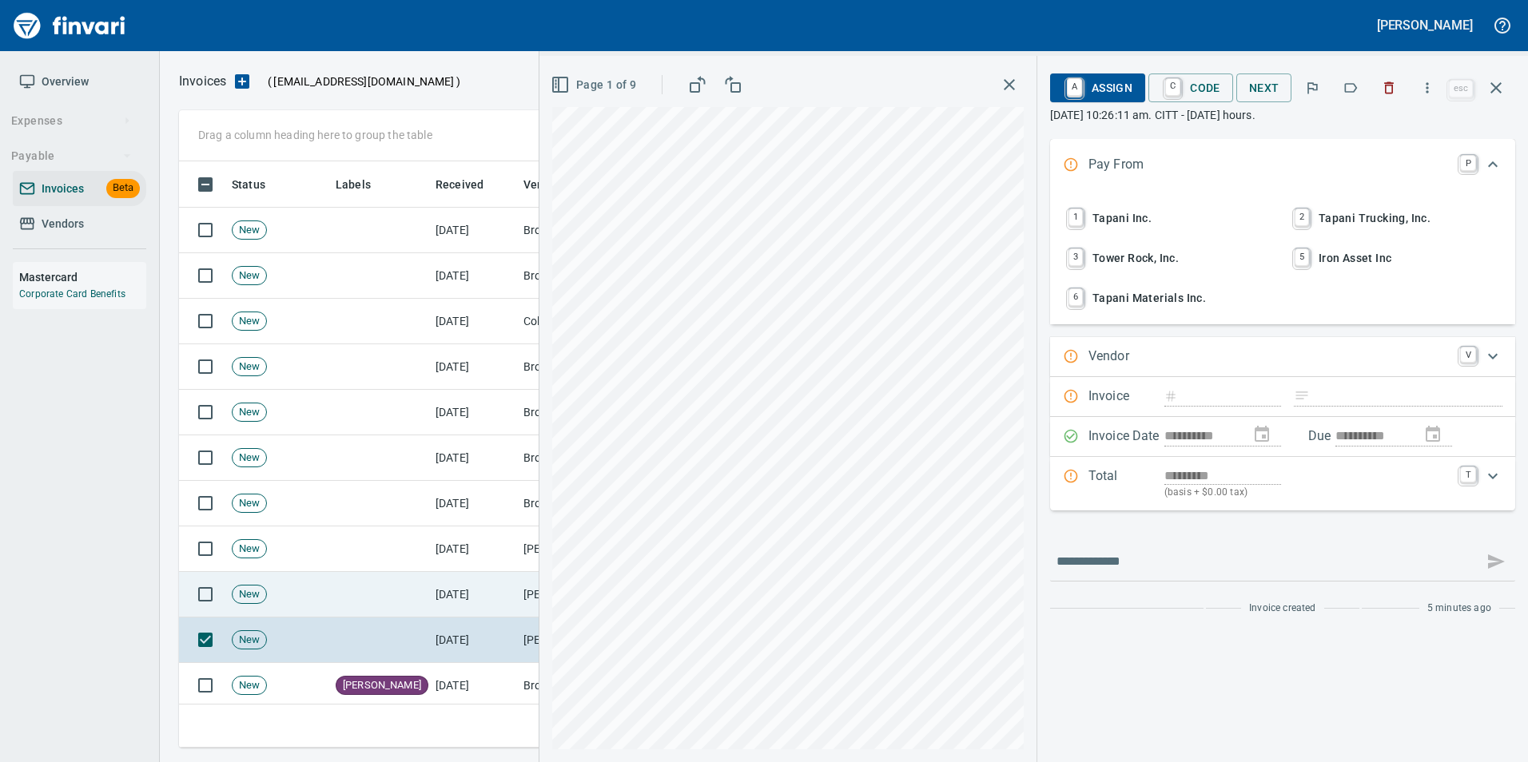
click at [399, 583] on td at bounding box center [379, 595] width 100 height 46
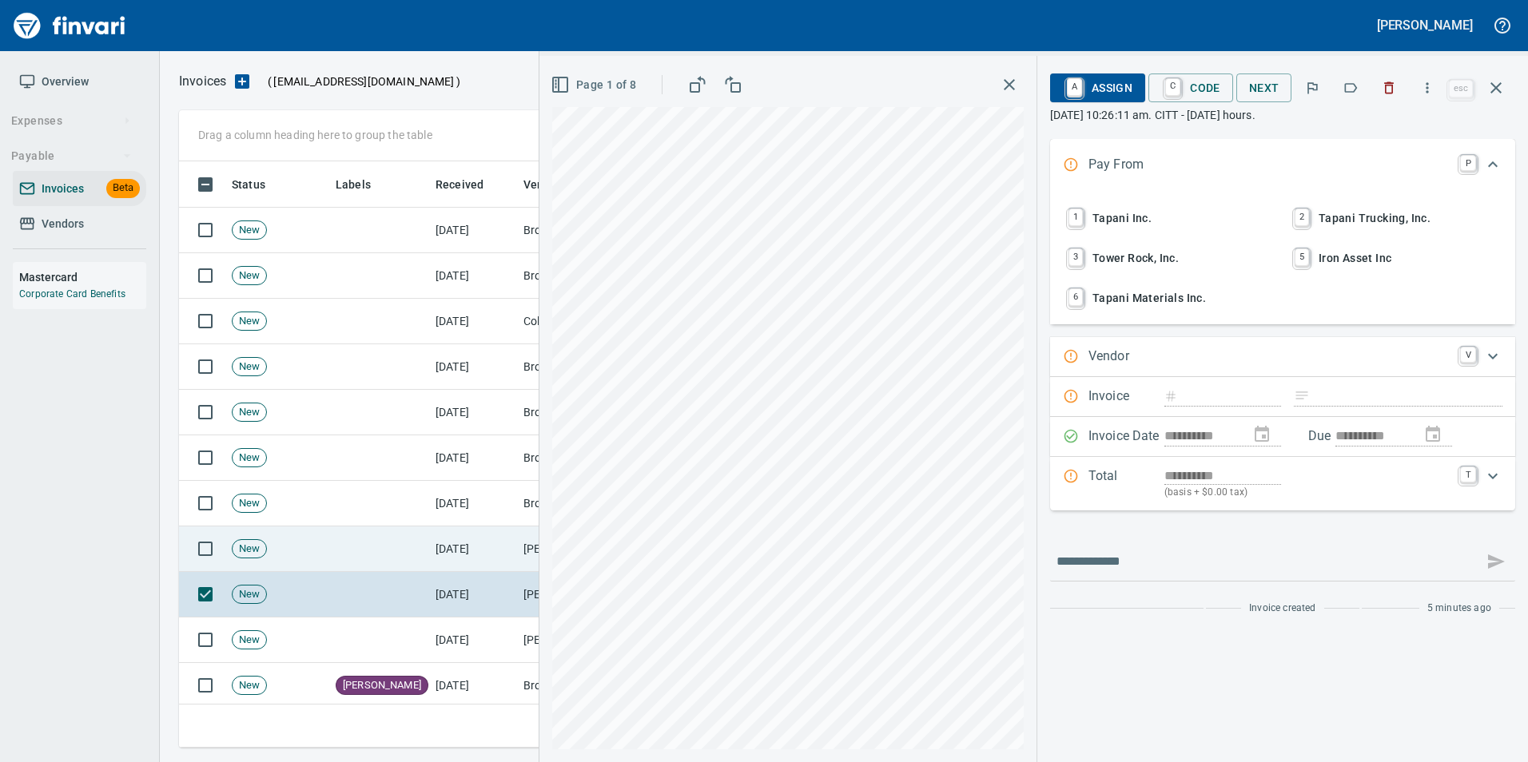
click at [402, 547] on td at bounding box center [379, 550] width 100 height 46
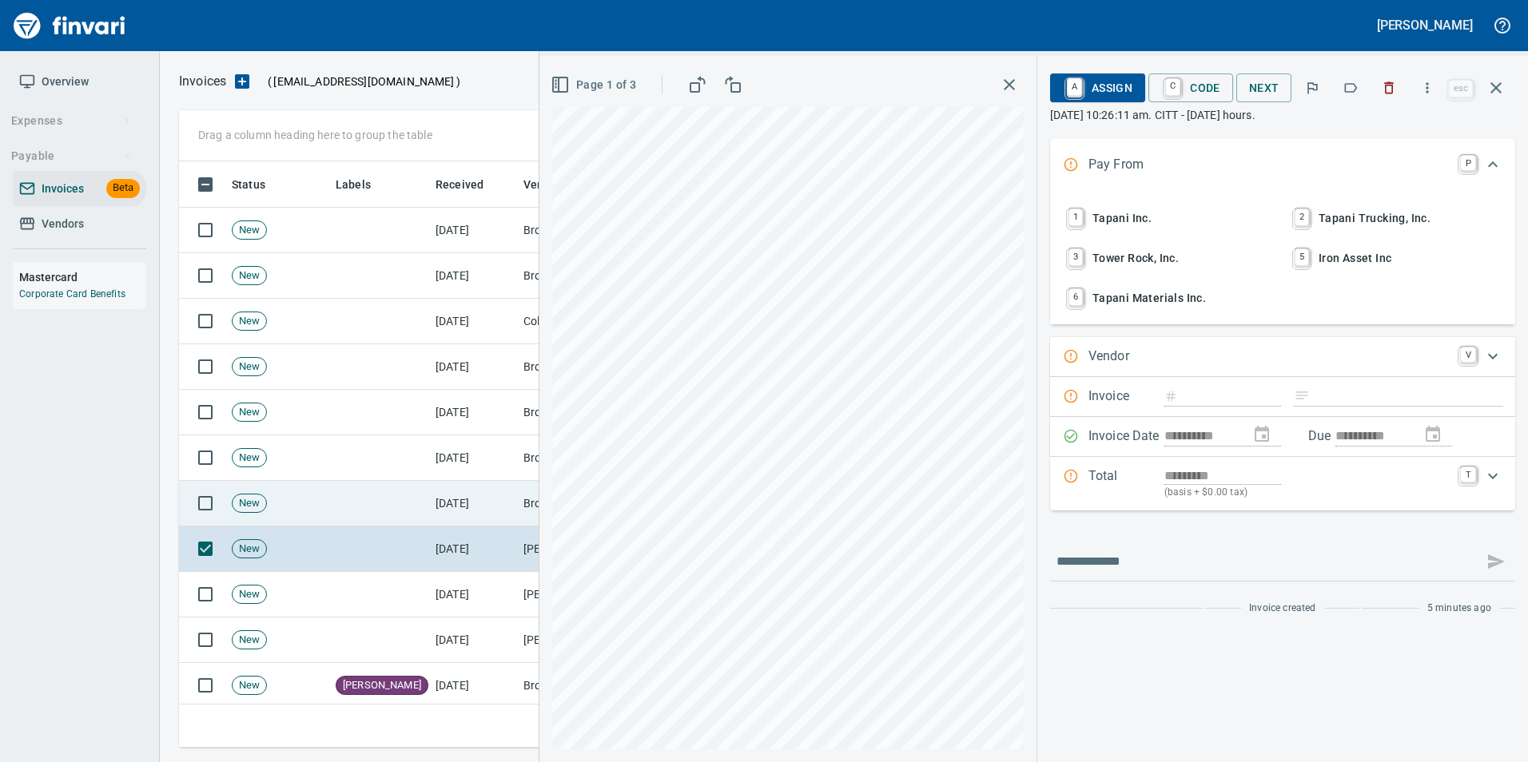
click at [404, 510] on td at bounding box center [379, 504] width 100 height 46
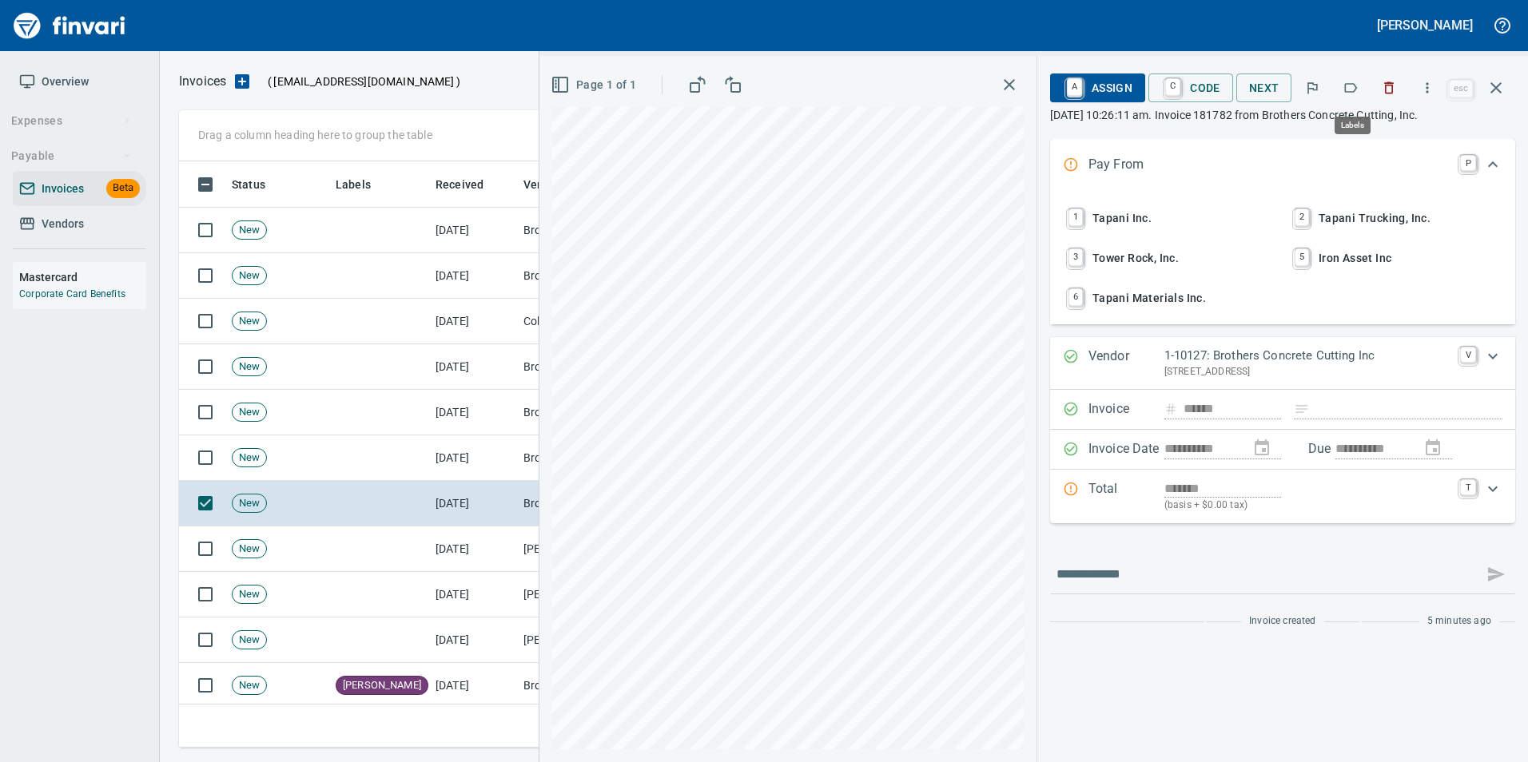
click at [1354, 84] on icon "button" at bounding box center [1351, 88] width 13 height 10
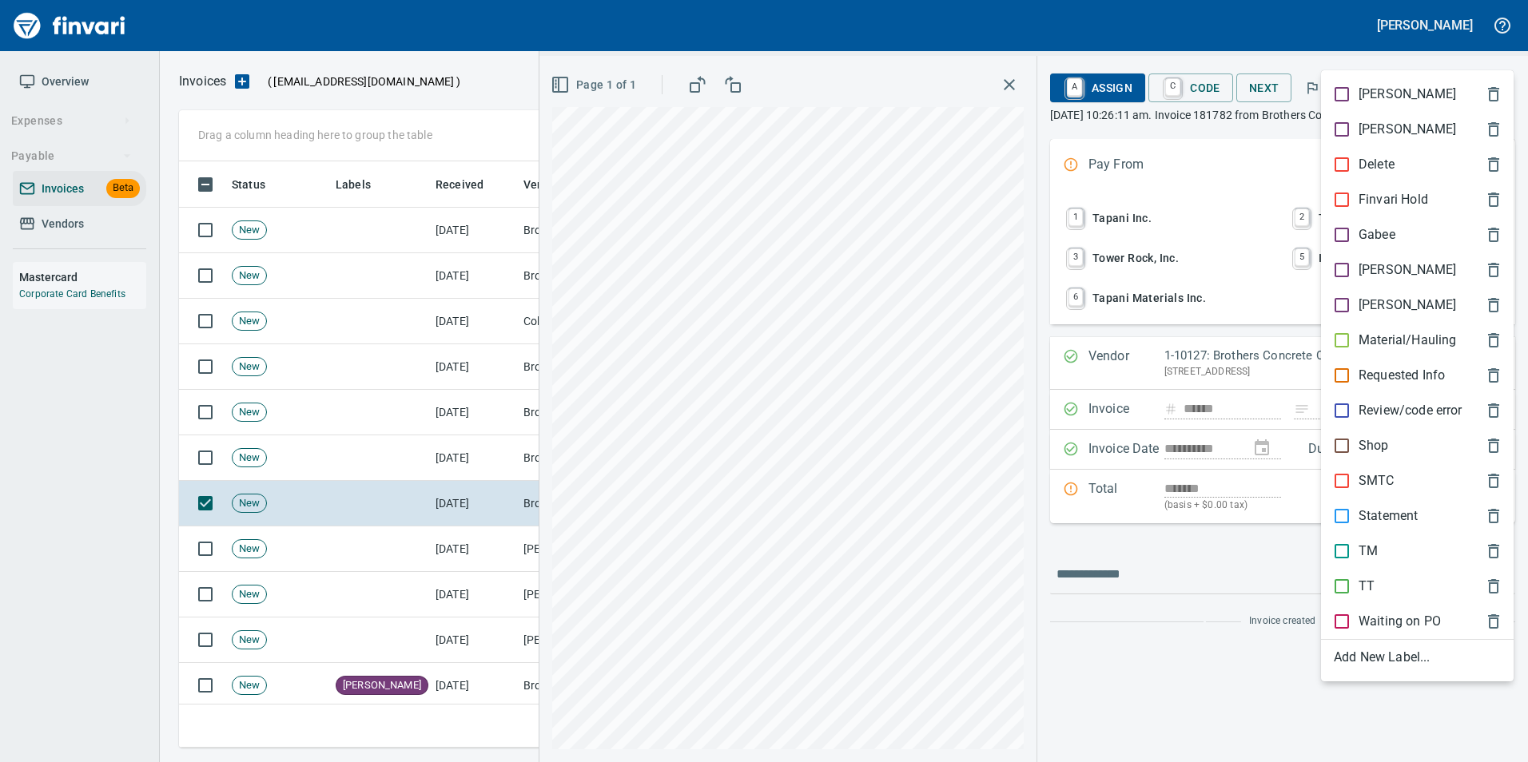
scroll to position [574, 1305]
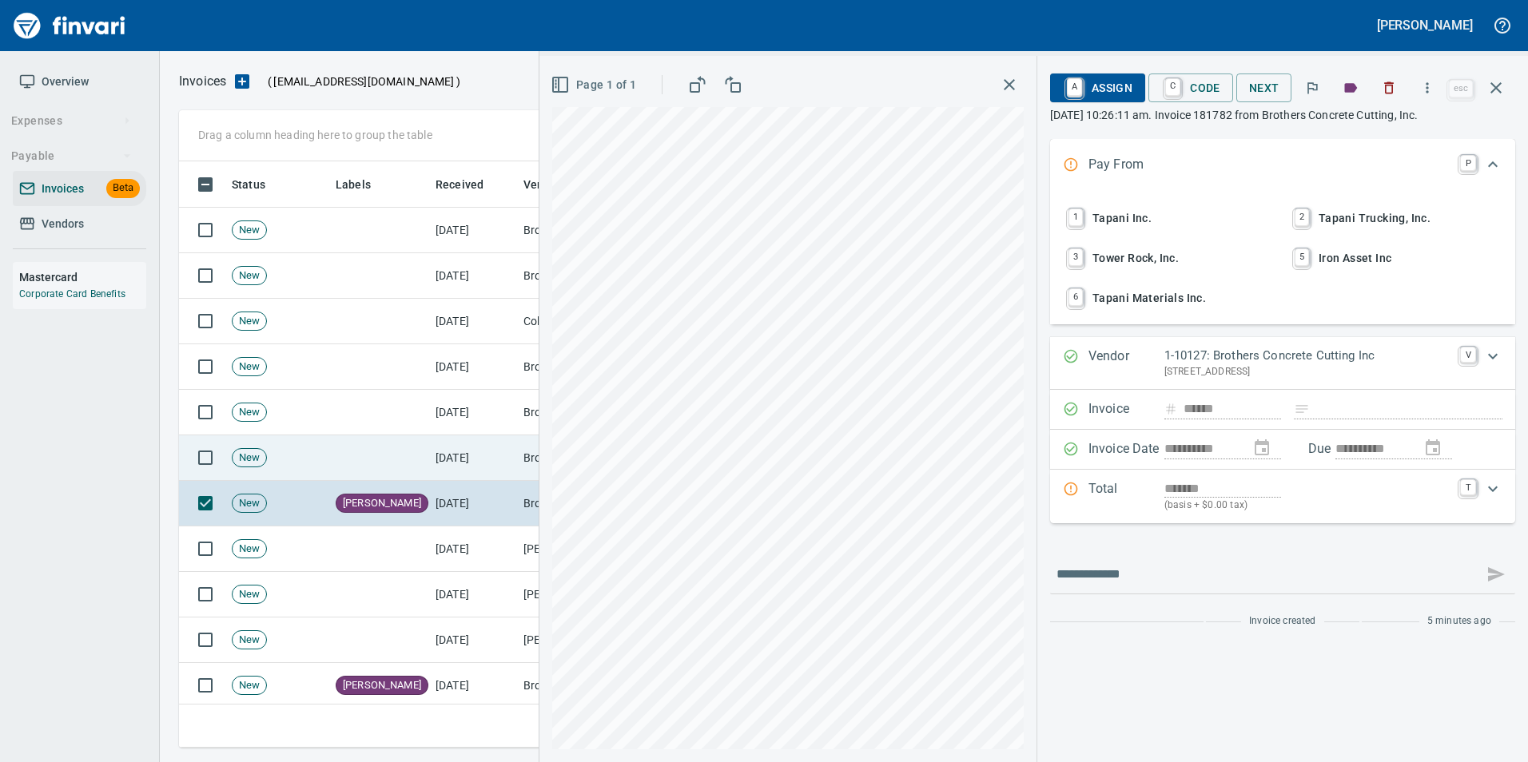
click at [378, 461] on td at bounding box center [379, 458] width 100 height 46
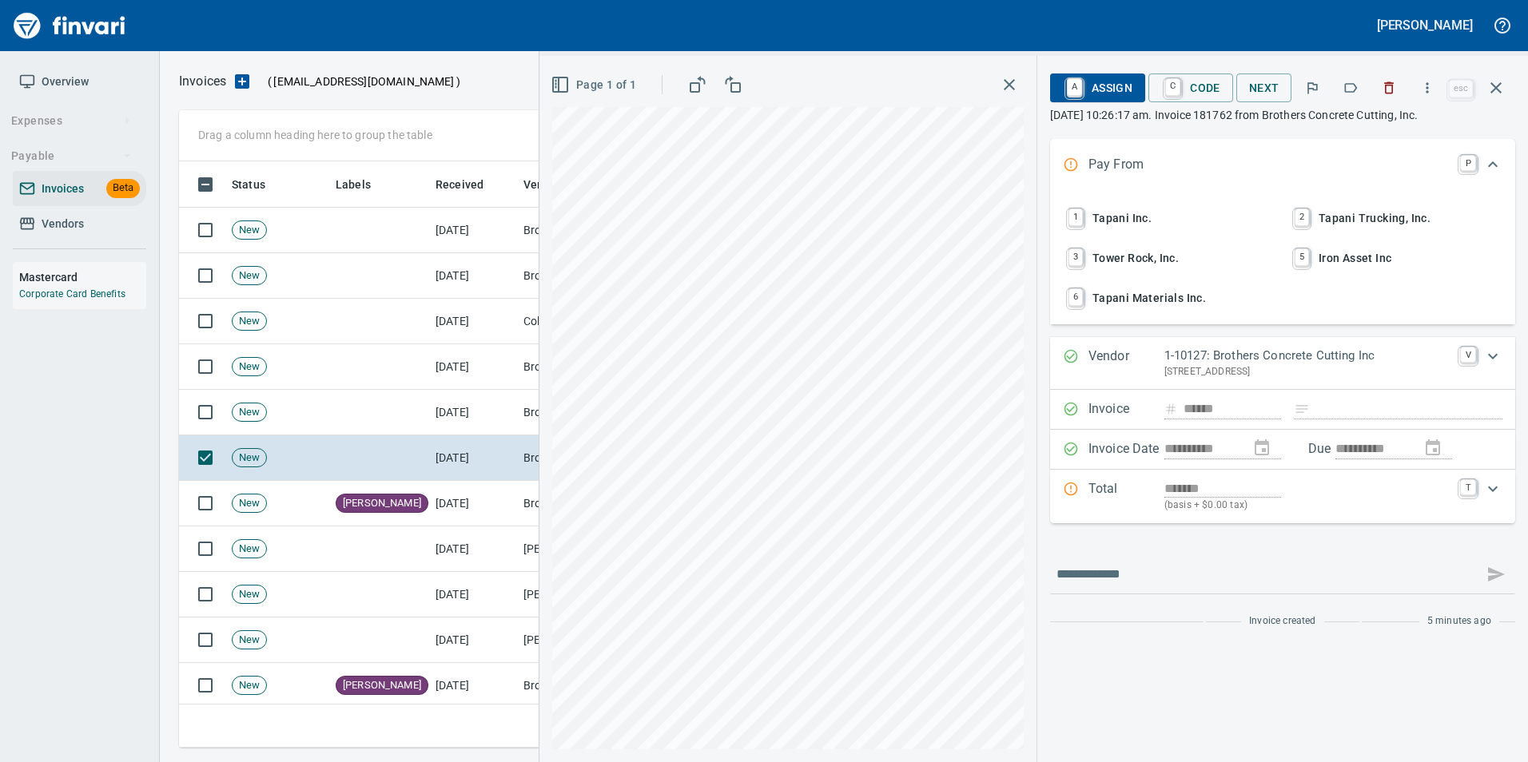
click at [1349, 87] on icon "button" at bounding box center [1350, 88] width 16 height 16
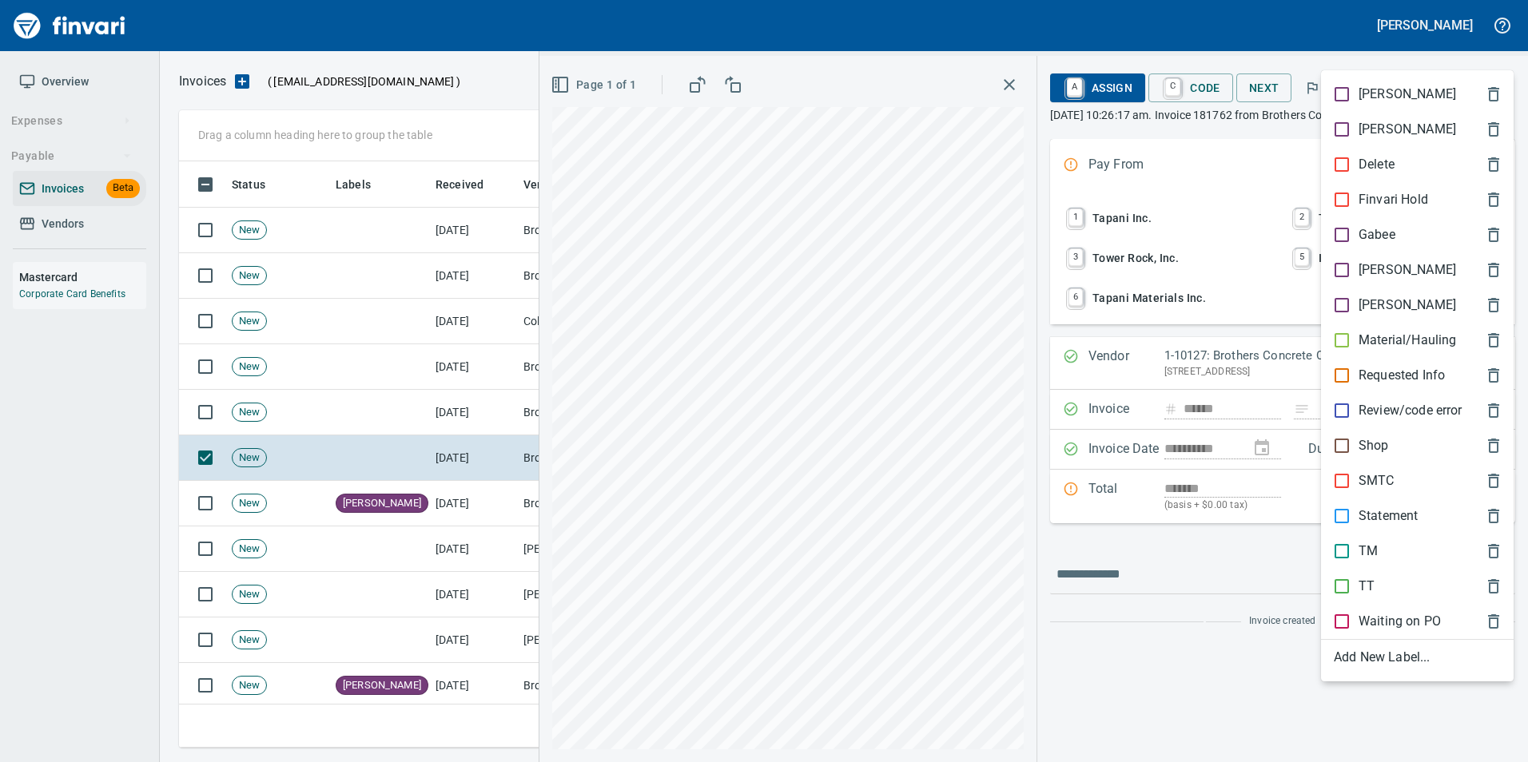
scroll to position [574, 1305]
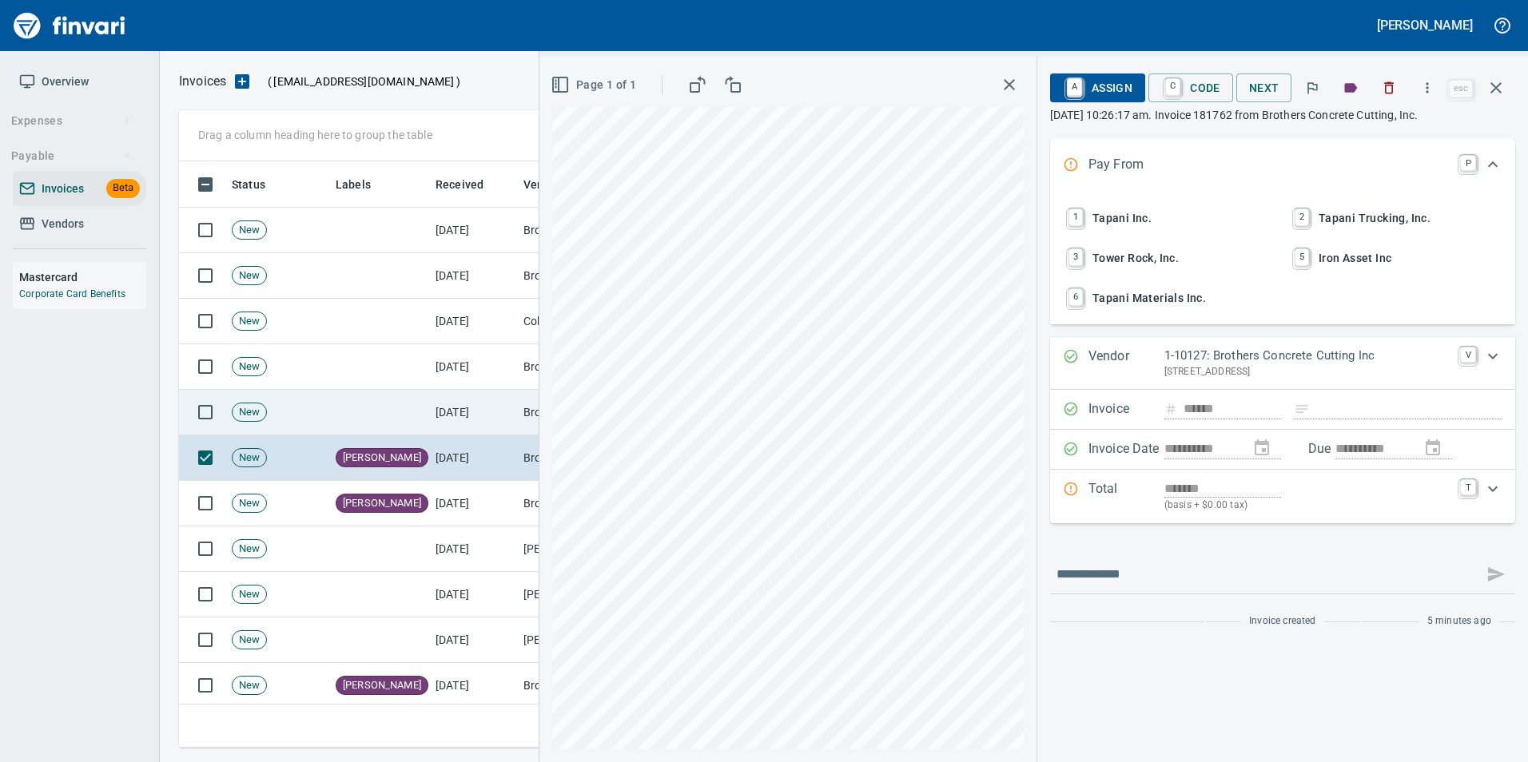
click at [371, 423] on td at bounding box center [379, 413] width 100 height 46
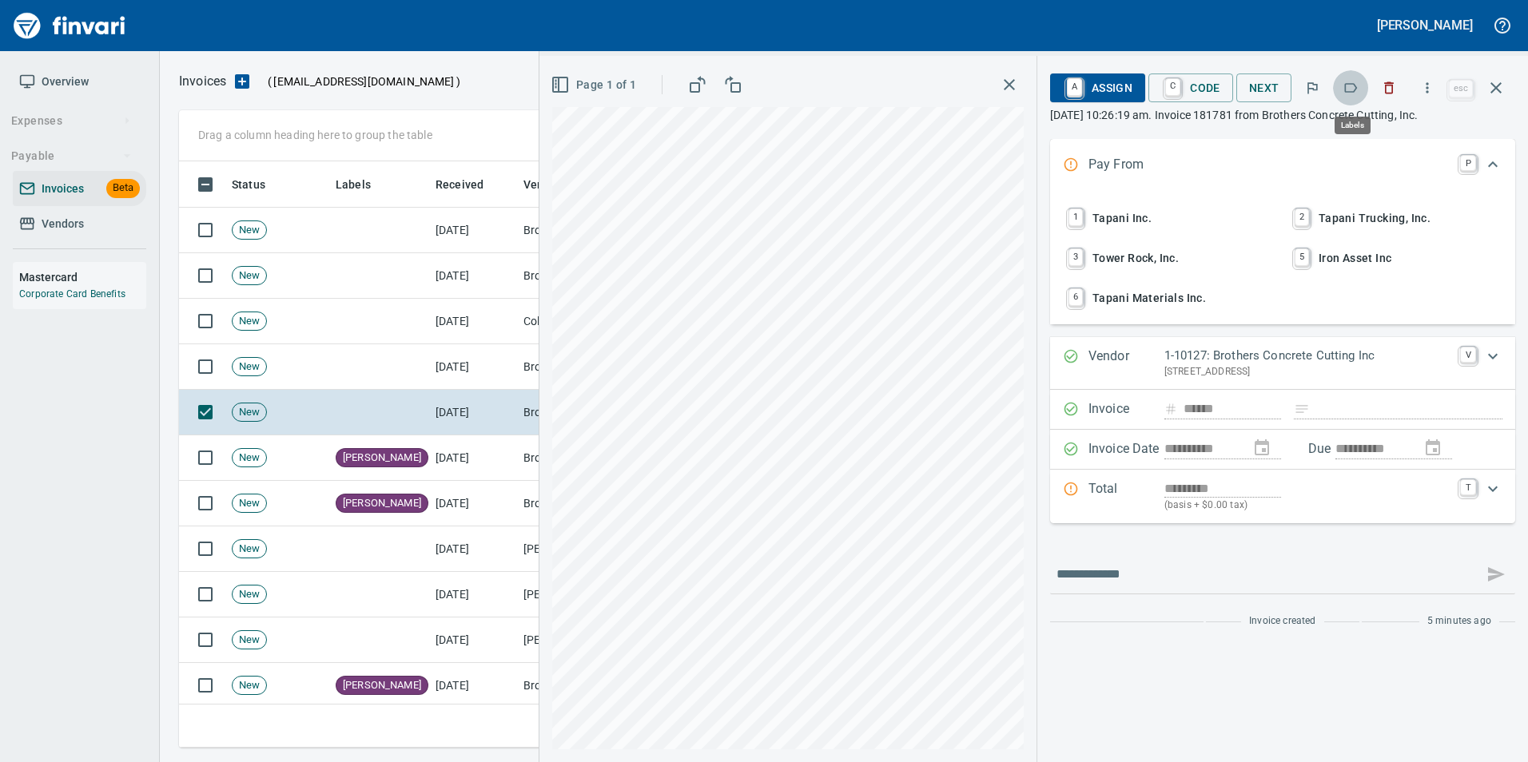
click at [1349, 92] on icon "button" at bounding box center [1351, 88] width 13 height 10
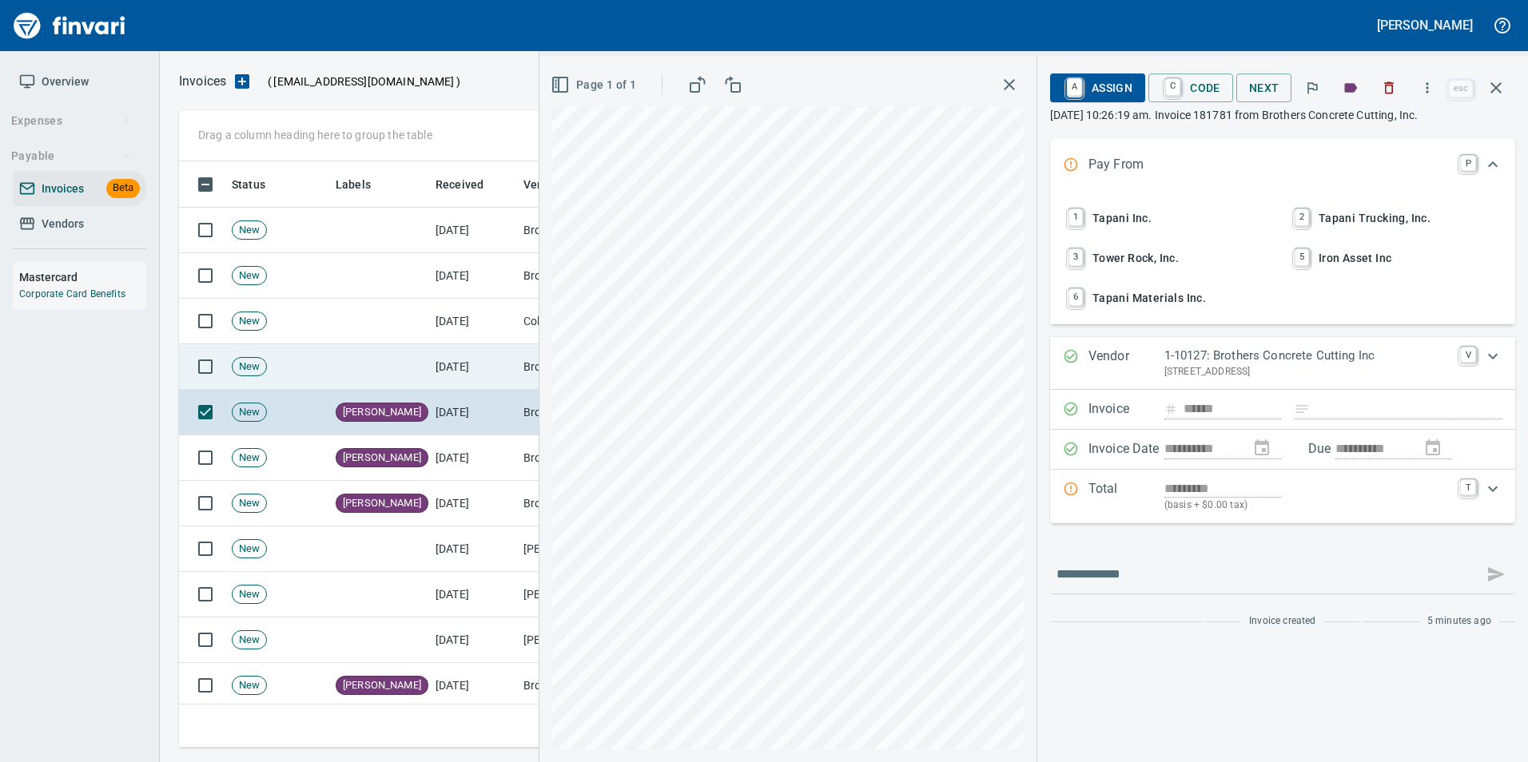
click at [510, 376] on td "[DATE]" at bounding box center [473, 367] width 88 height 46
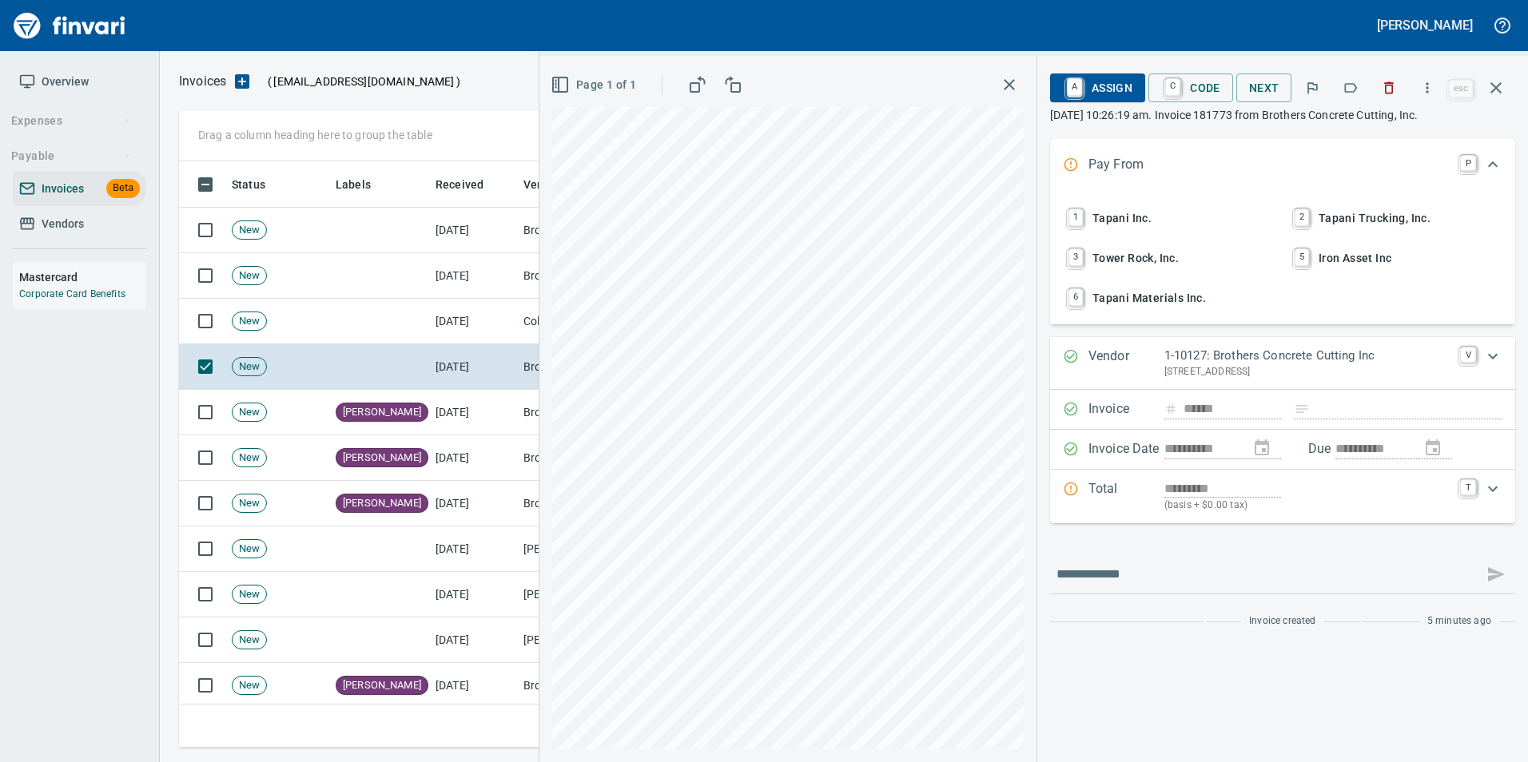
scroll to position [574, 1305]
click at [1346, 96] on button "button" at bounding box center [1350, 87] width 35 height 35
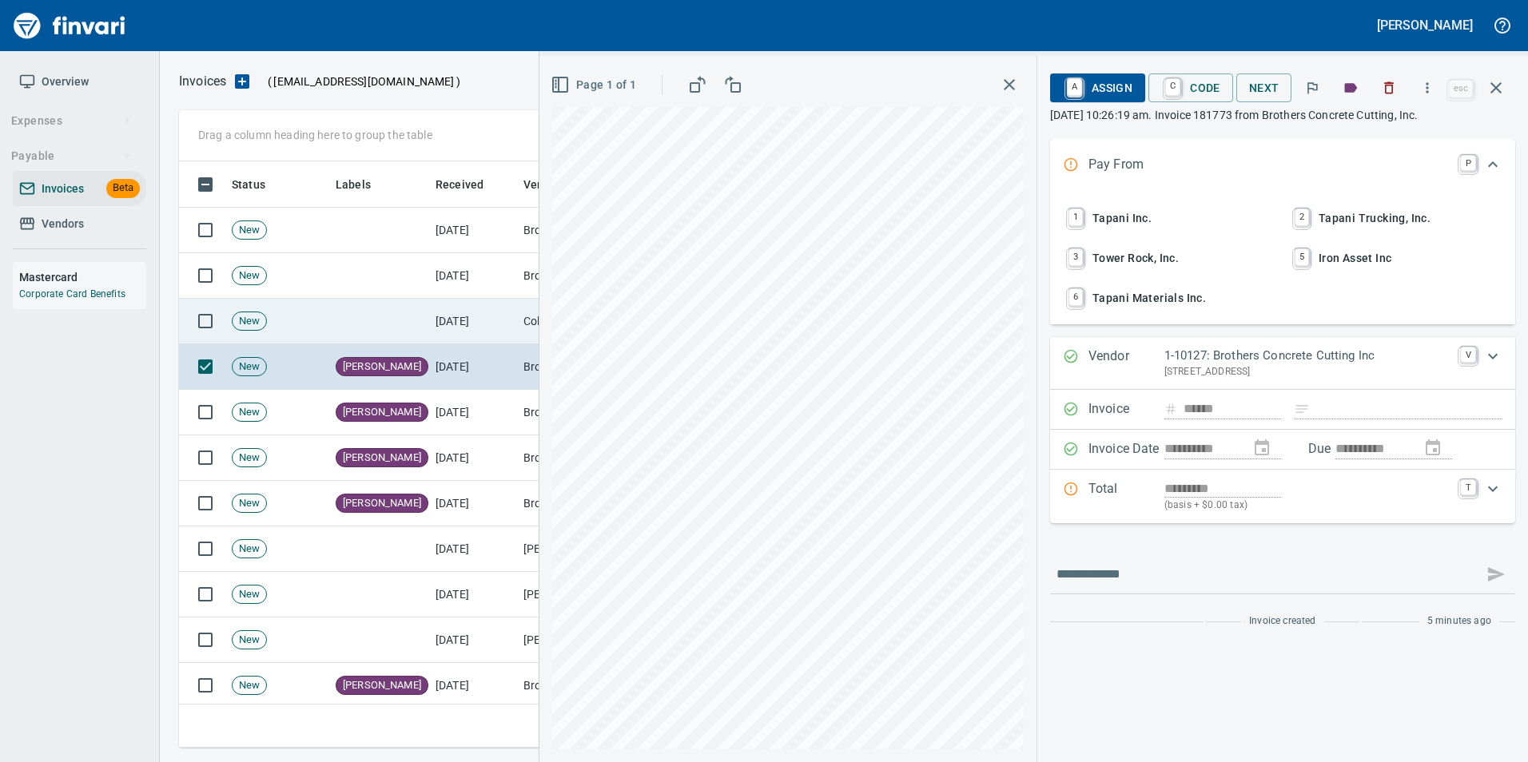
click at [521, 318] on td "Columbia Precast Products, LLC (1-22007)" at bounding box center [597, 322] width 160 height 46
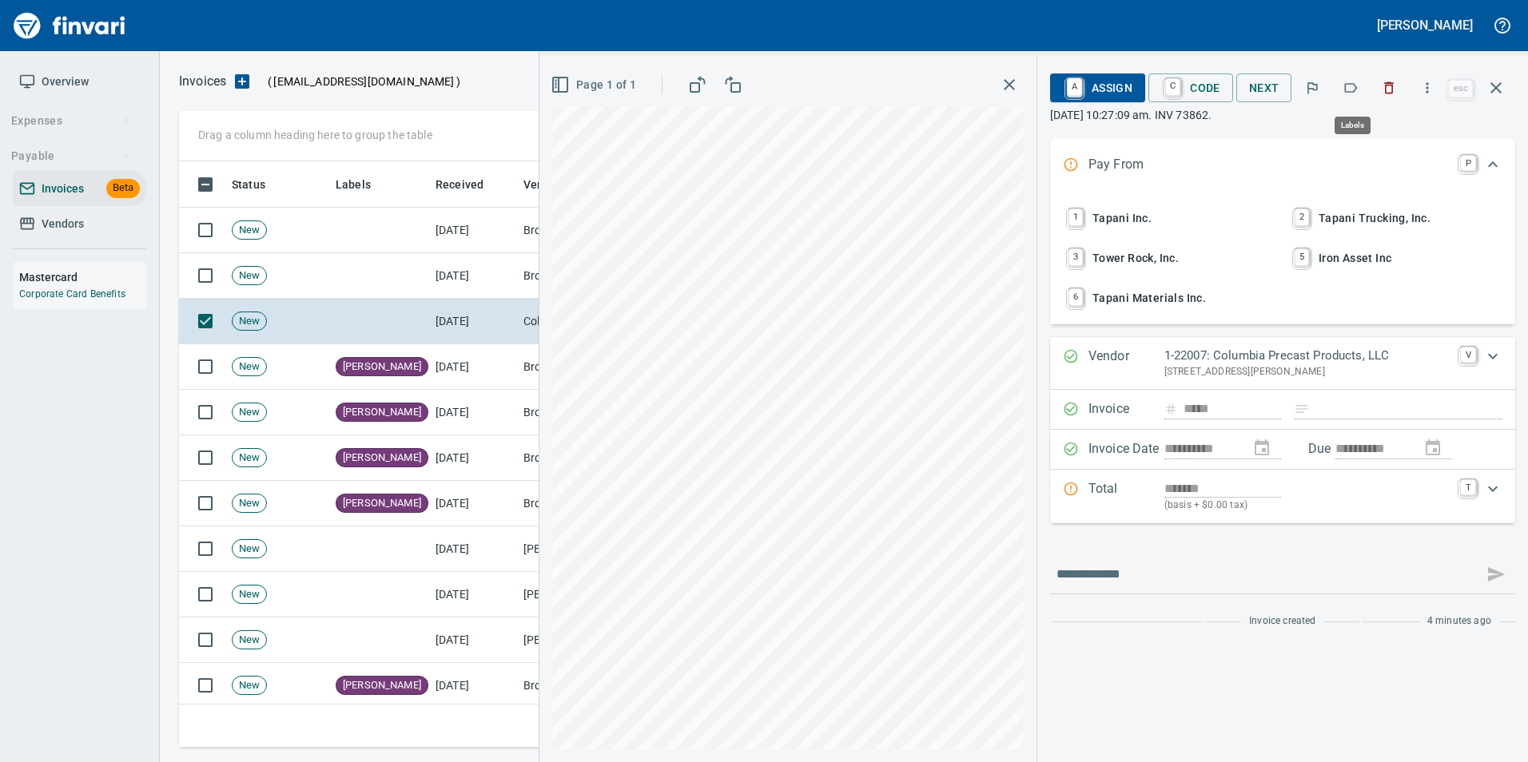
click at [1355, 92] on icon "button" at bounding box center [1351, 88] width 13 height 10
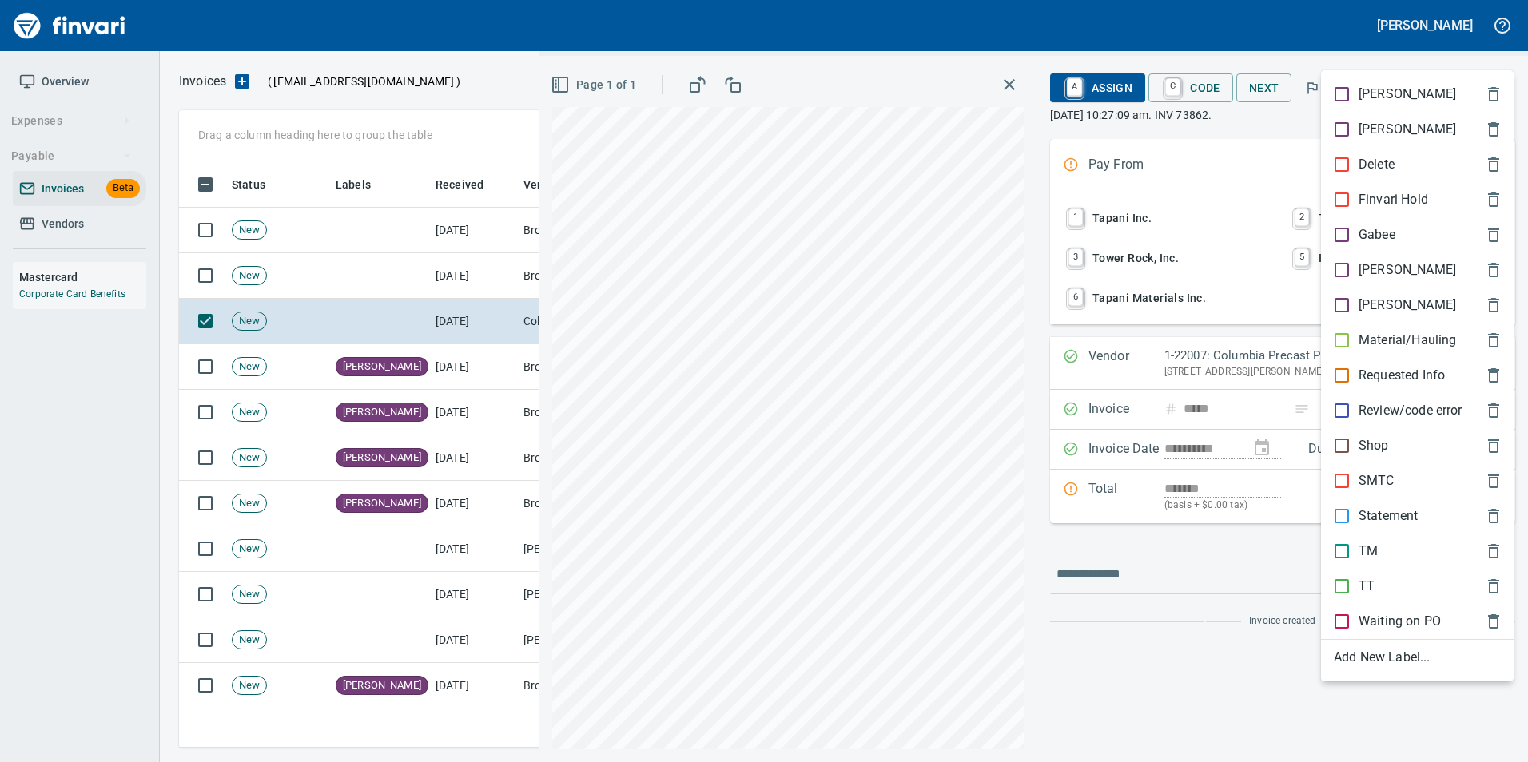
scroll to position [574, 1305]
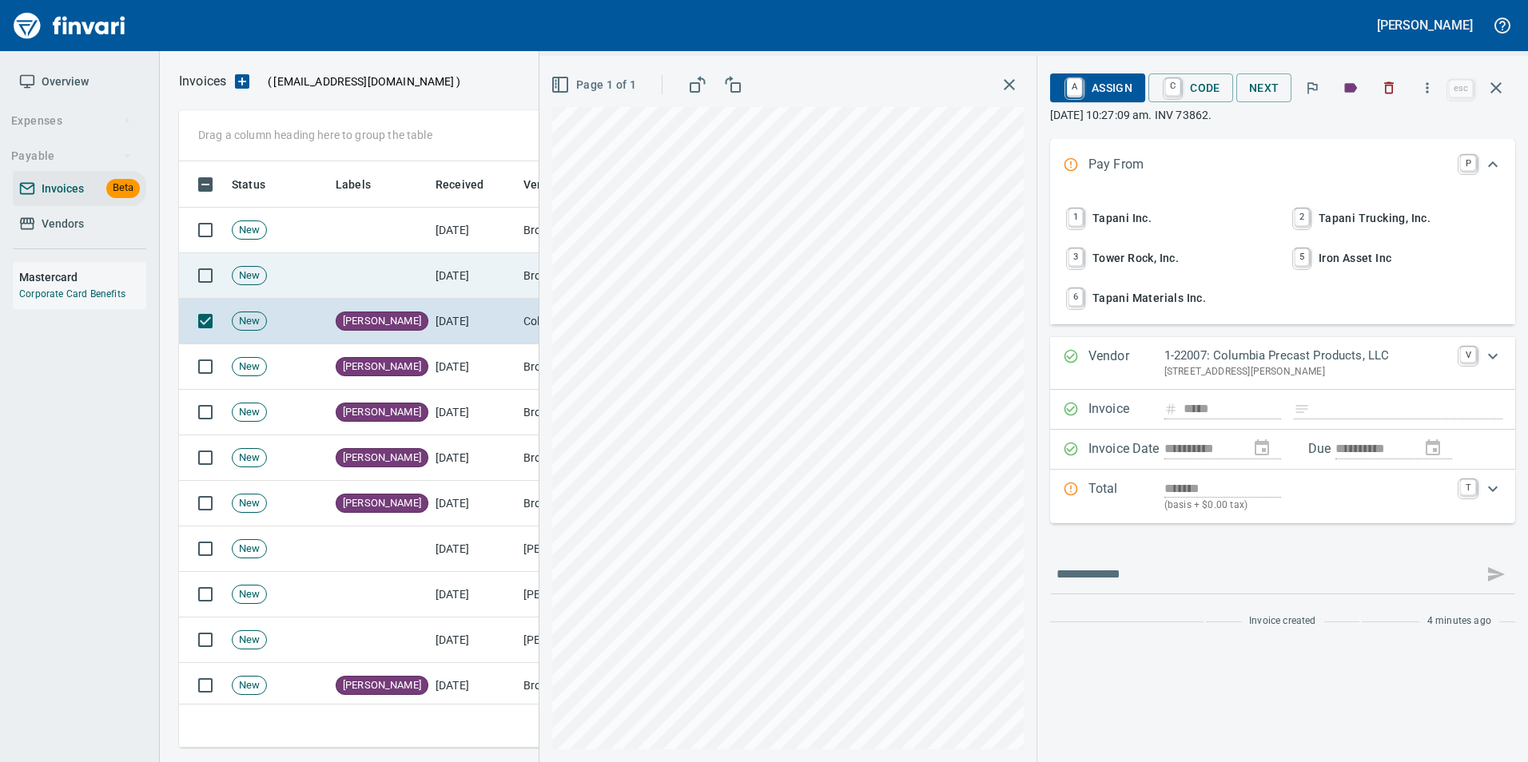
click at [399, 276] on td at bounding box center [379, 276] width 100 height 46
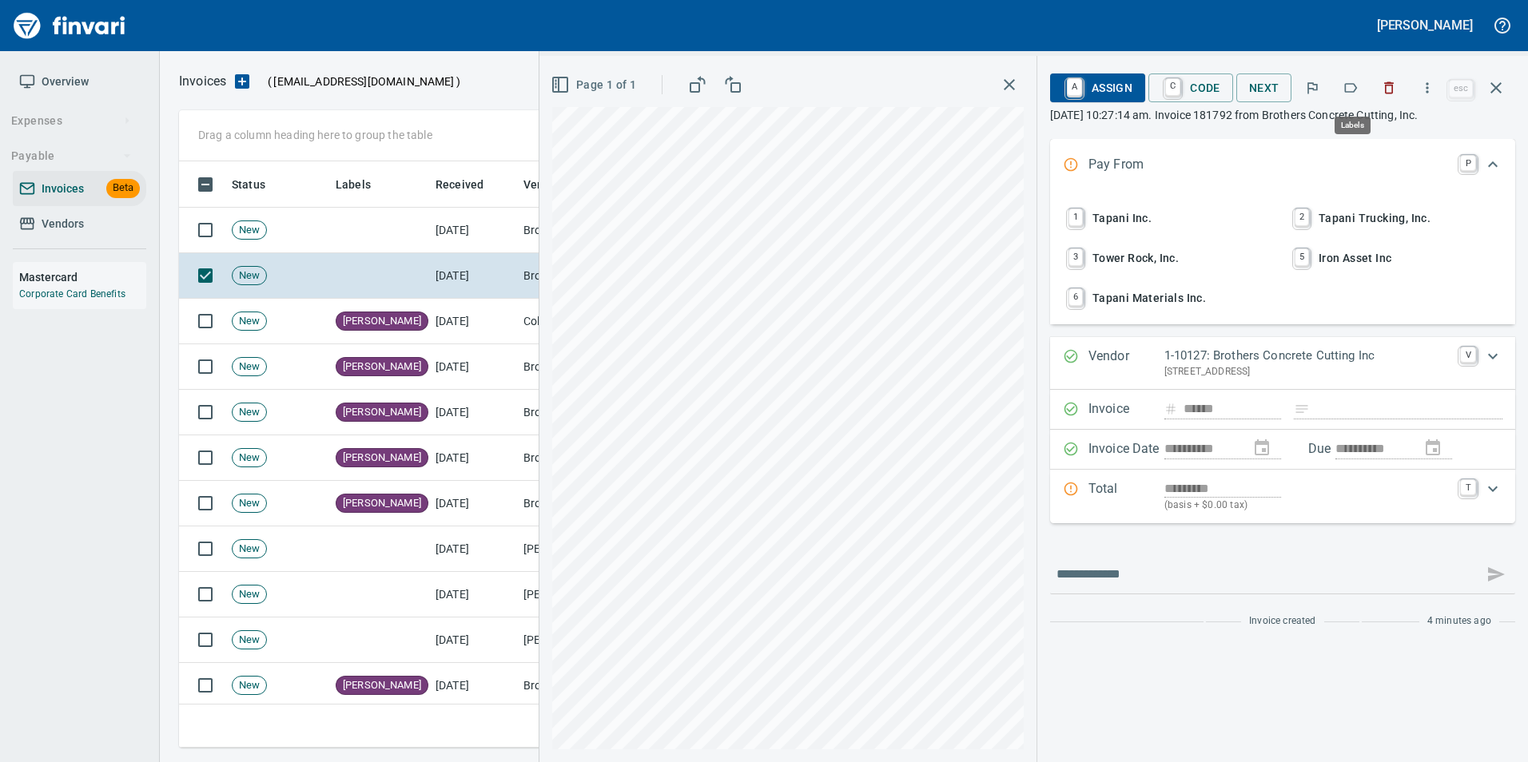
click at [1351, 89] on icon "button" at bounding box center [1350, 88] width 16 height 16
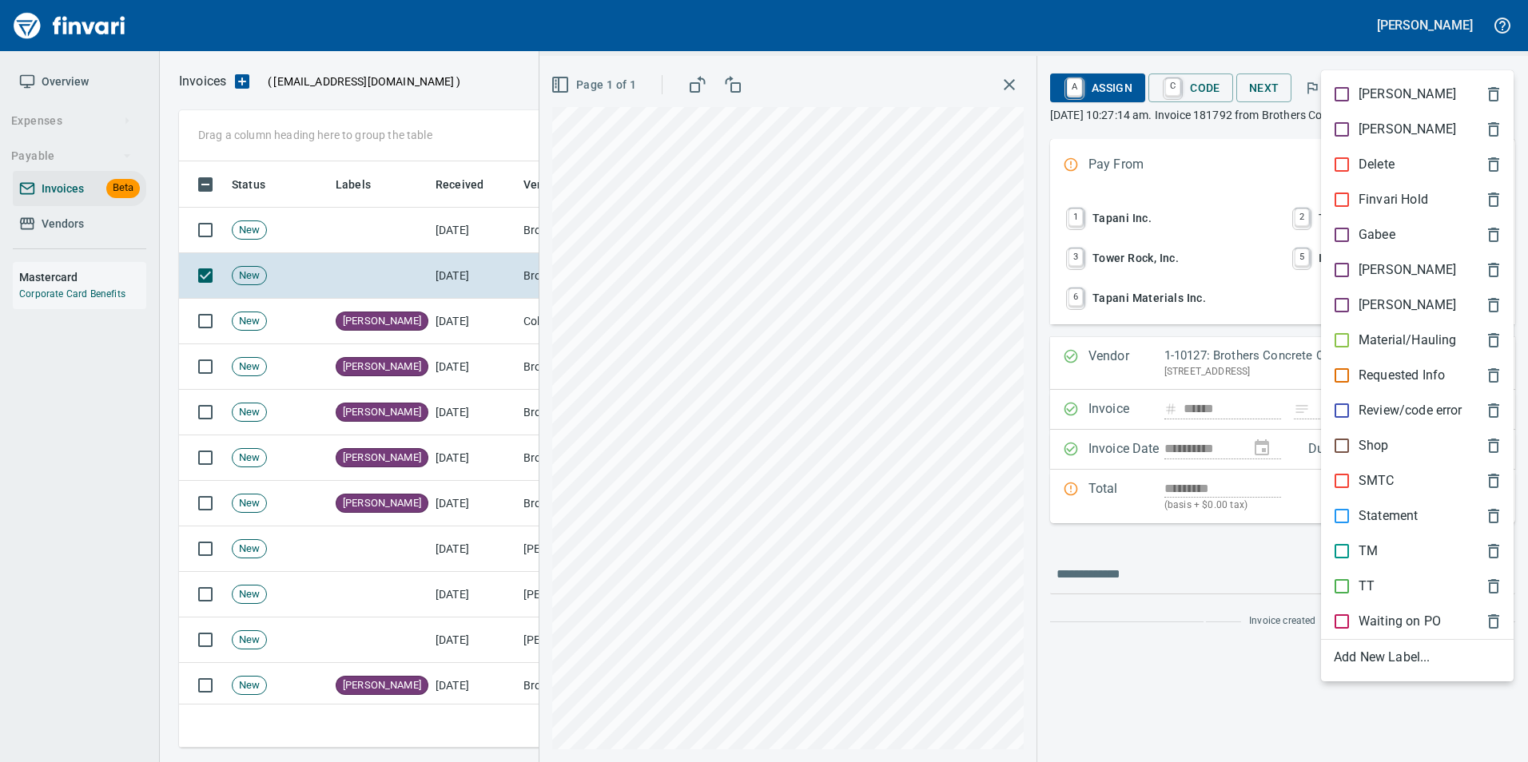
scroll to position [574, 1305]
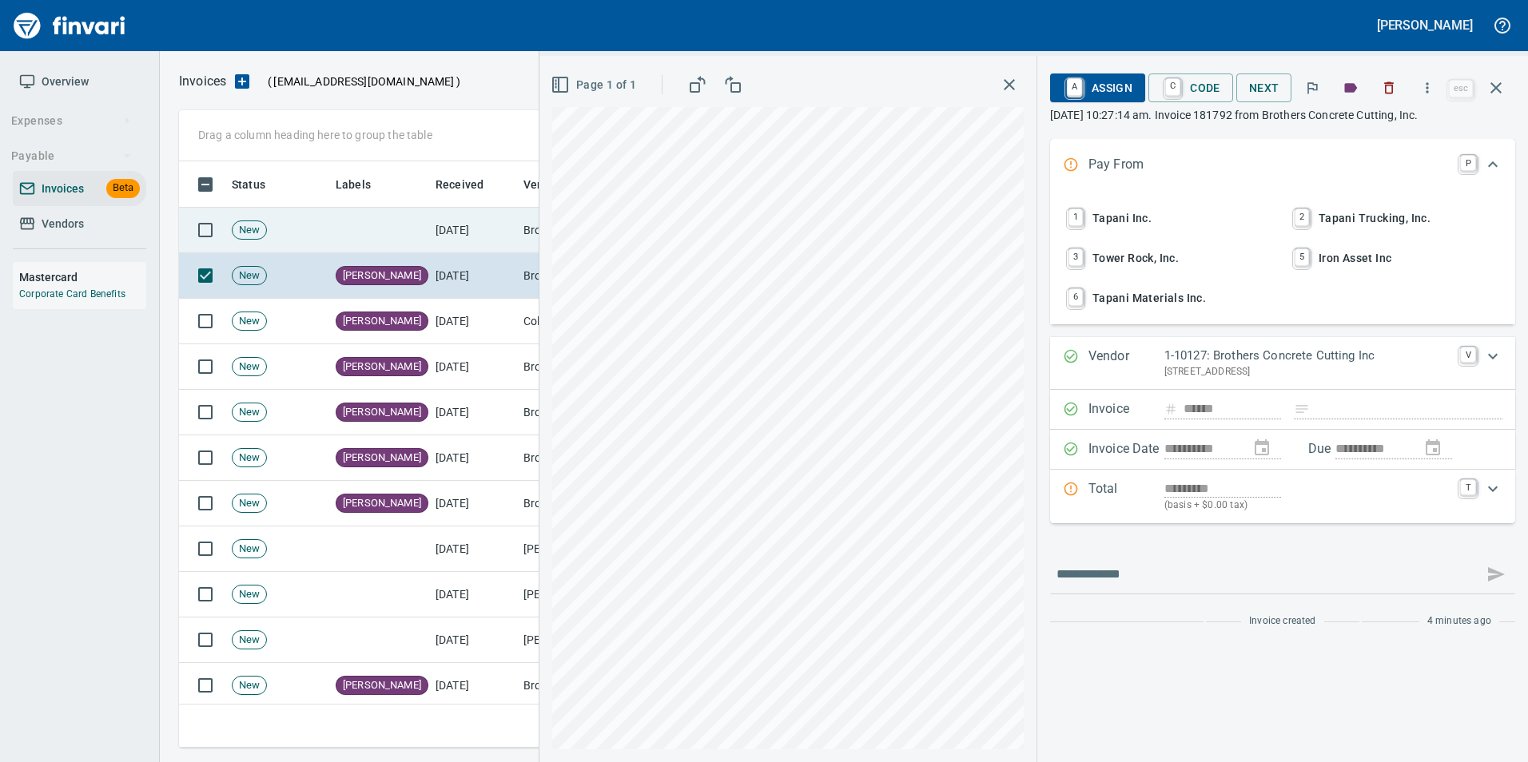
click at [466, 230] on td "[DATE]" at bounding box center [473, 231] width 88 height 46
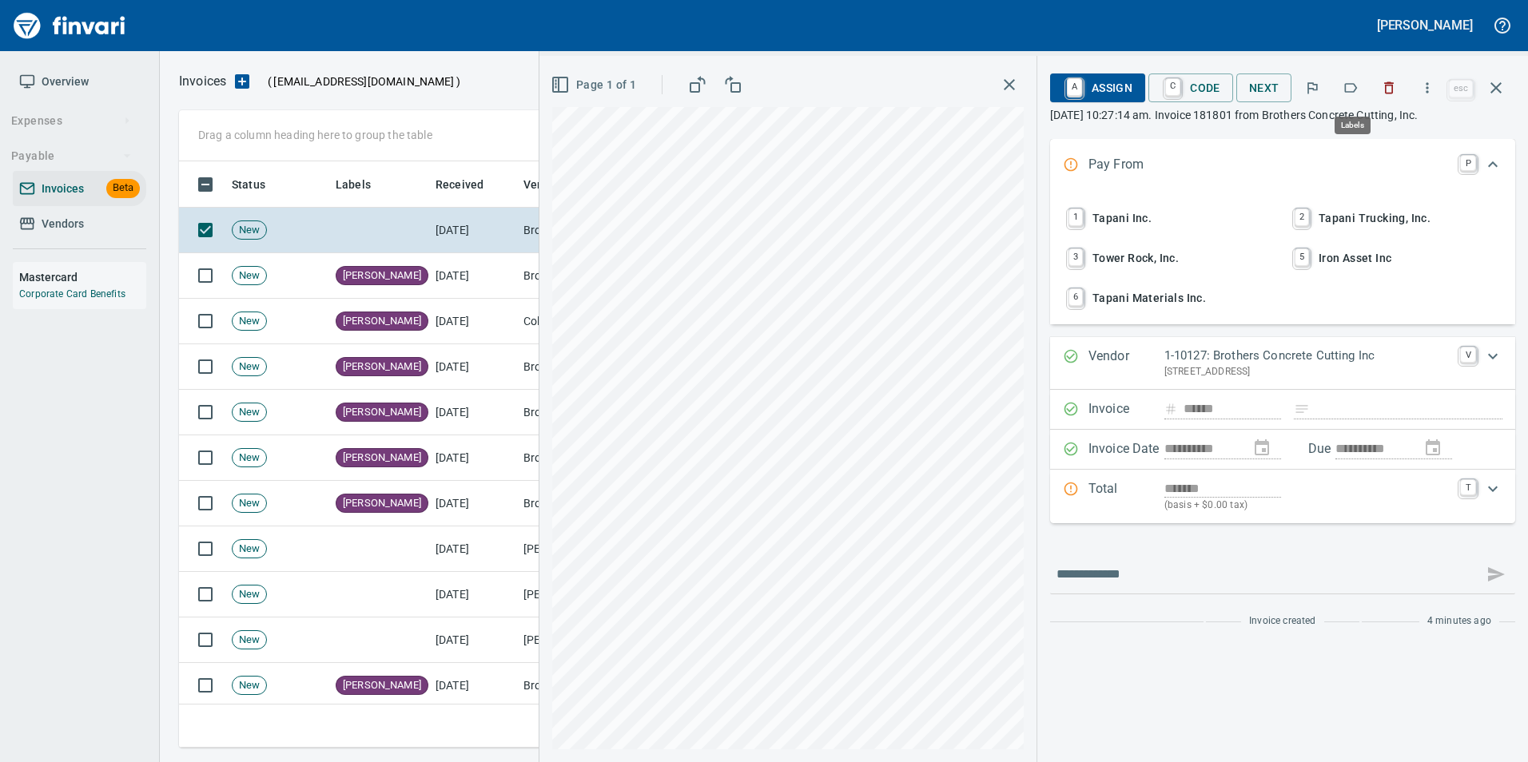
click at [1355, 90] on icon "button" at bounding box center [1350, 88] width 16 height 16
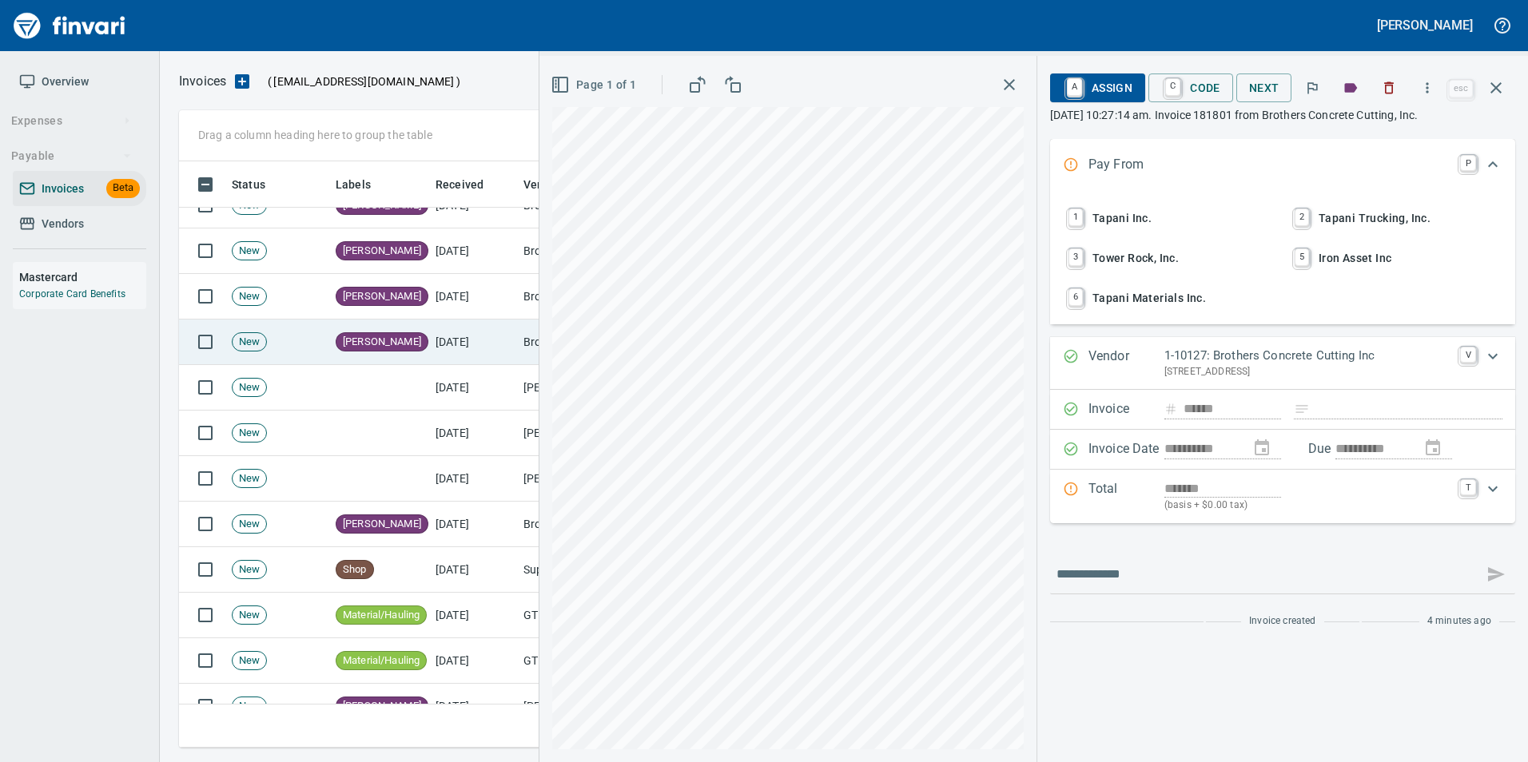
scroll to position [160, 0]
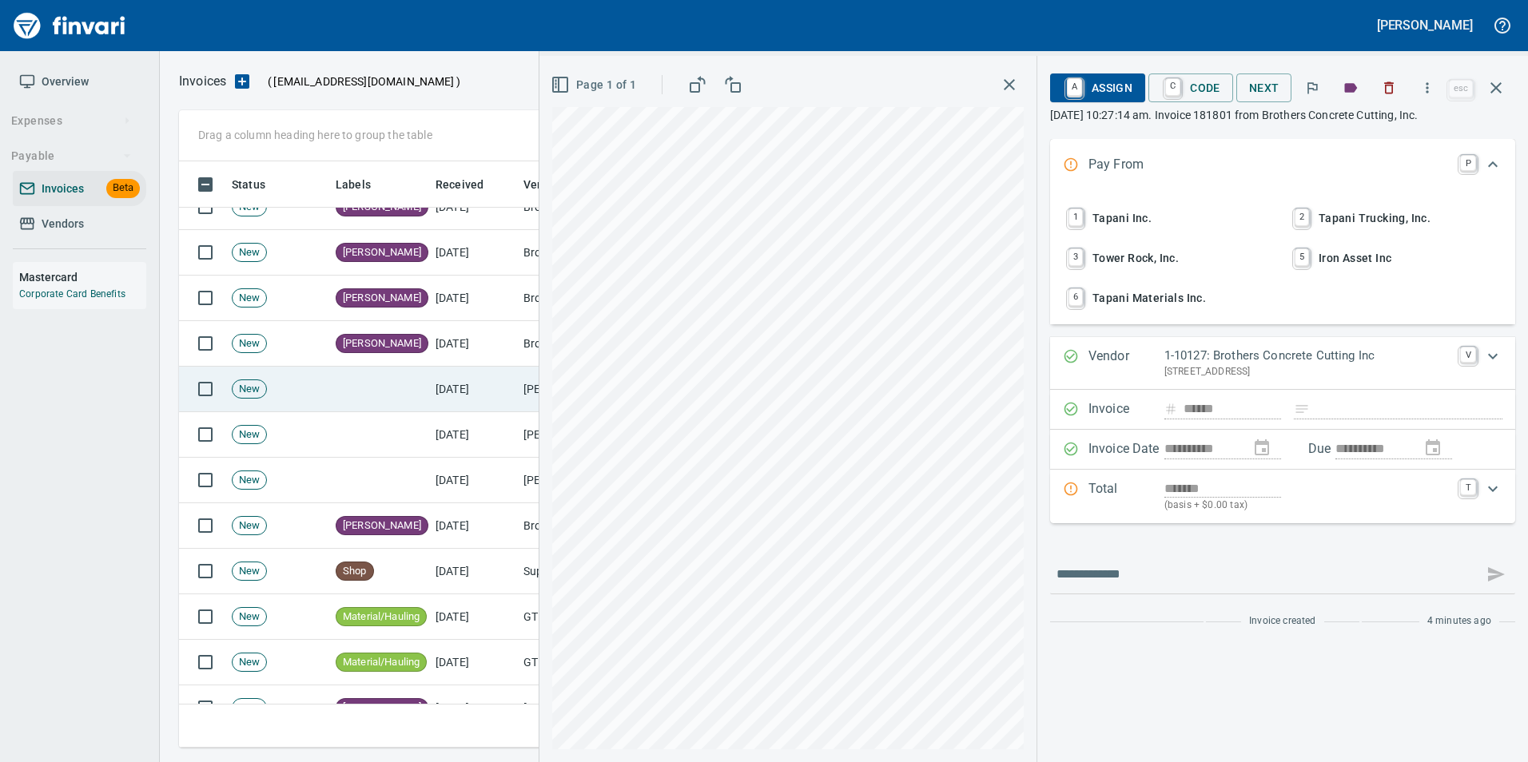
click at [419, 376] on td at bounding box center [379, 390] width 100 height 46
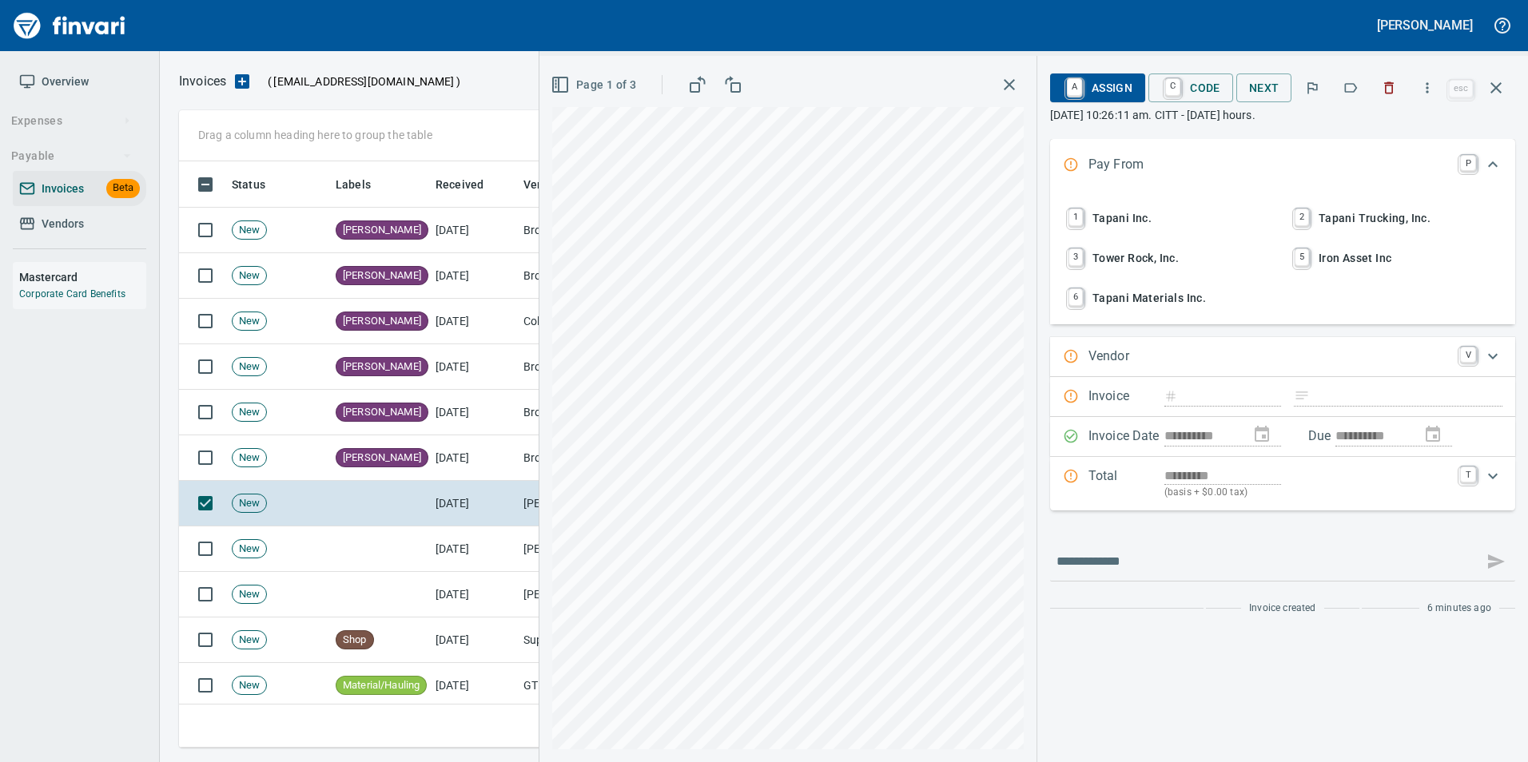
scroll to position [574, 1305]
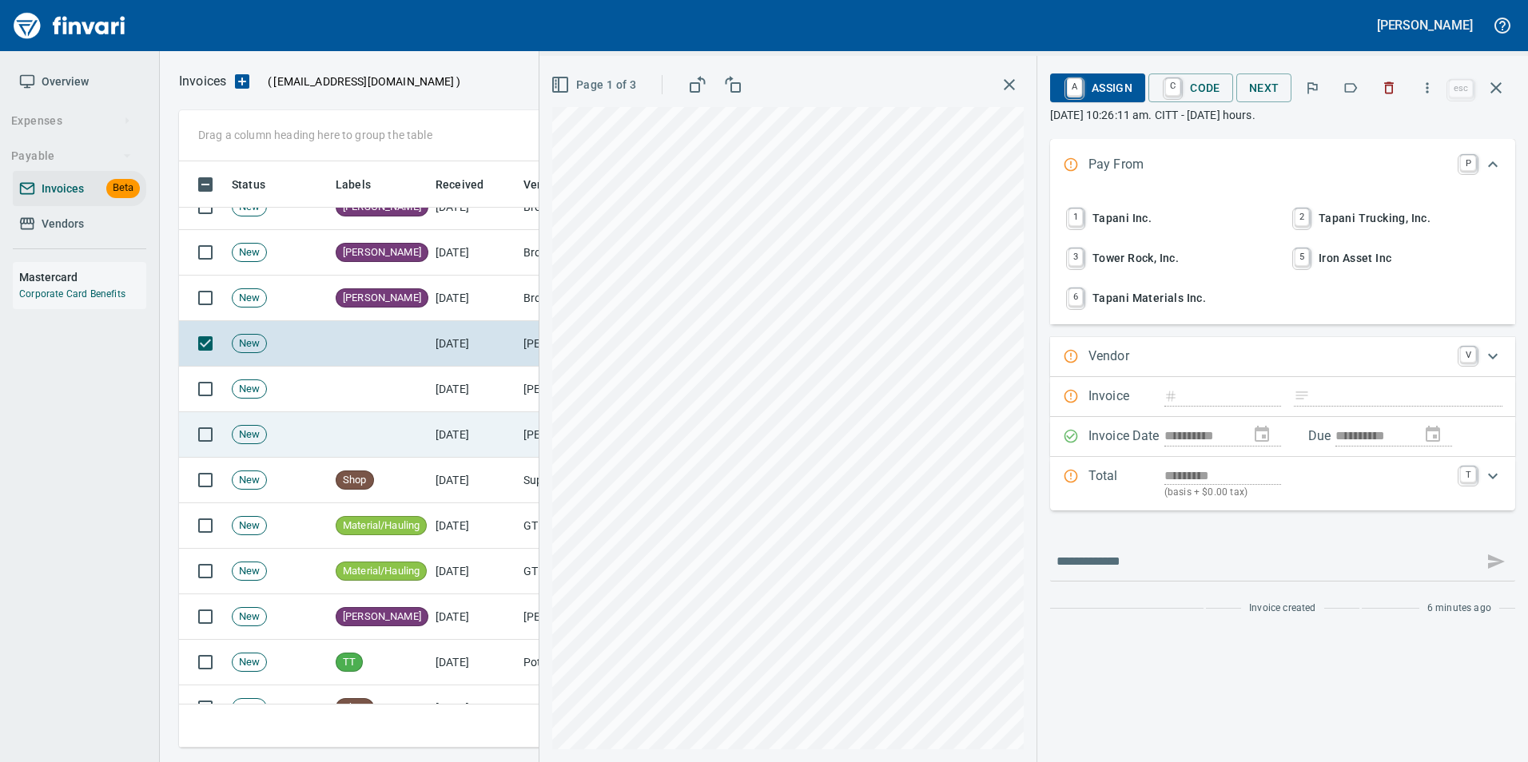
click at [414, 430] on td at bounding box center [379, 435] width 100 height 46
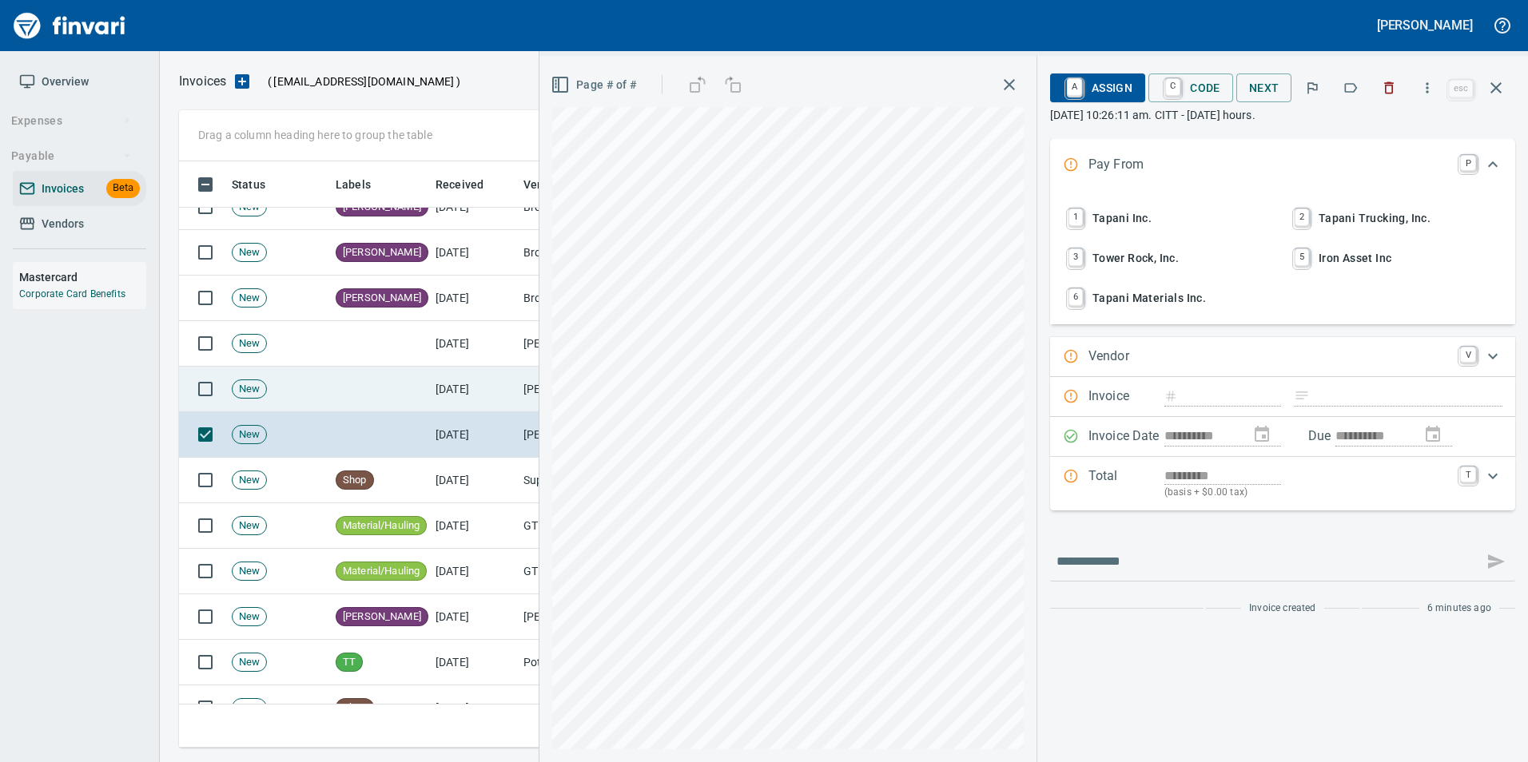
click at [407, 395] on td at bounding box center [379, 390] width 100 height 46
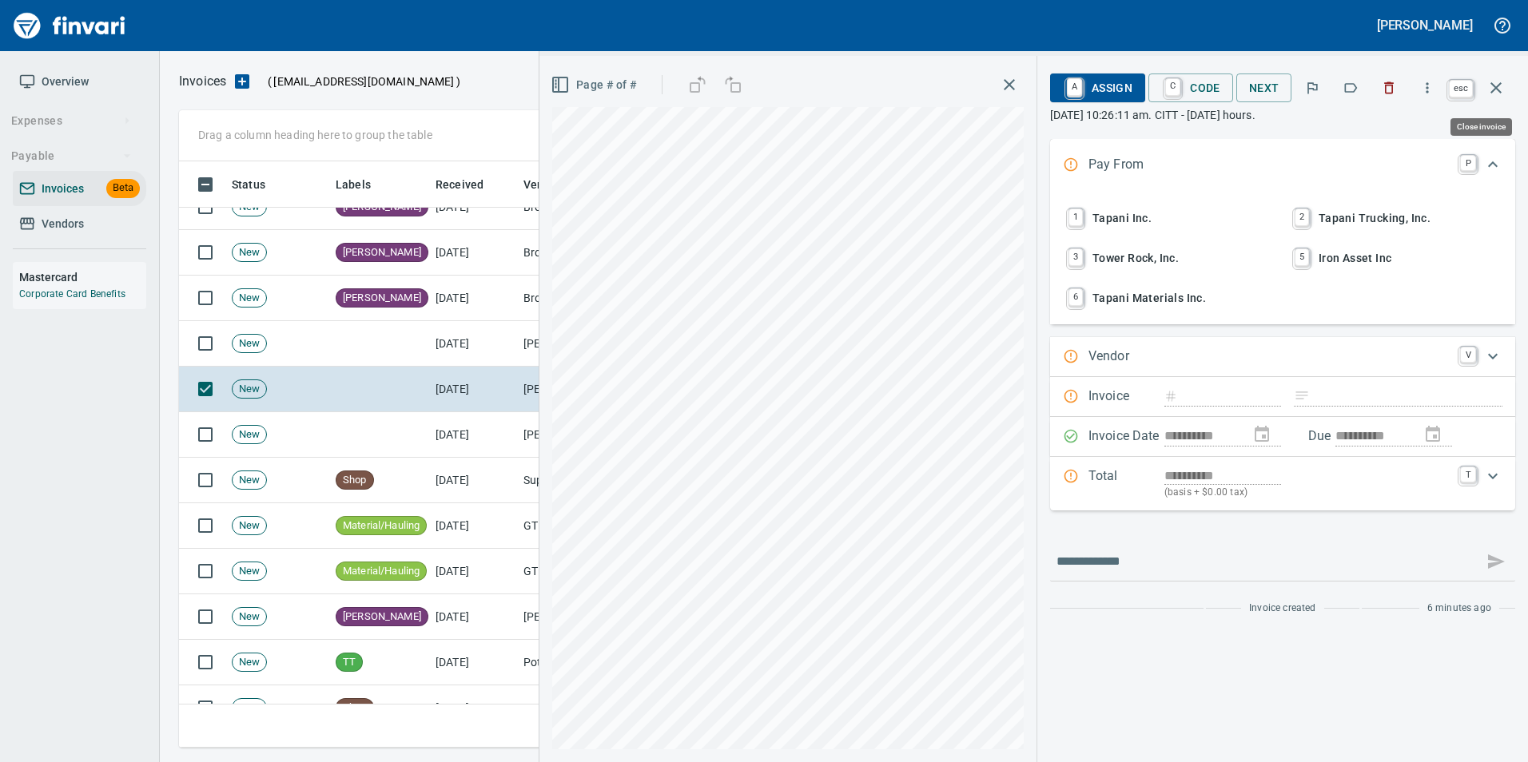
scroll to position [574, 1305]
click at [1506, 98] on button "button" at bounding box center [1496, 88] width 38 height 38
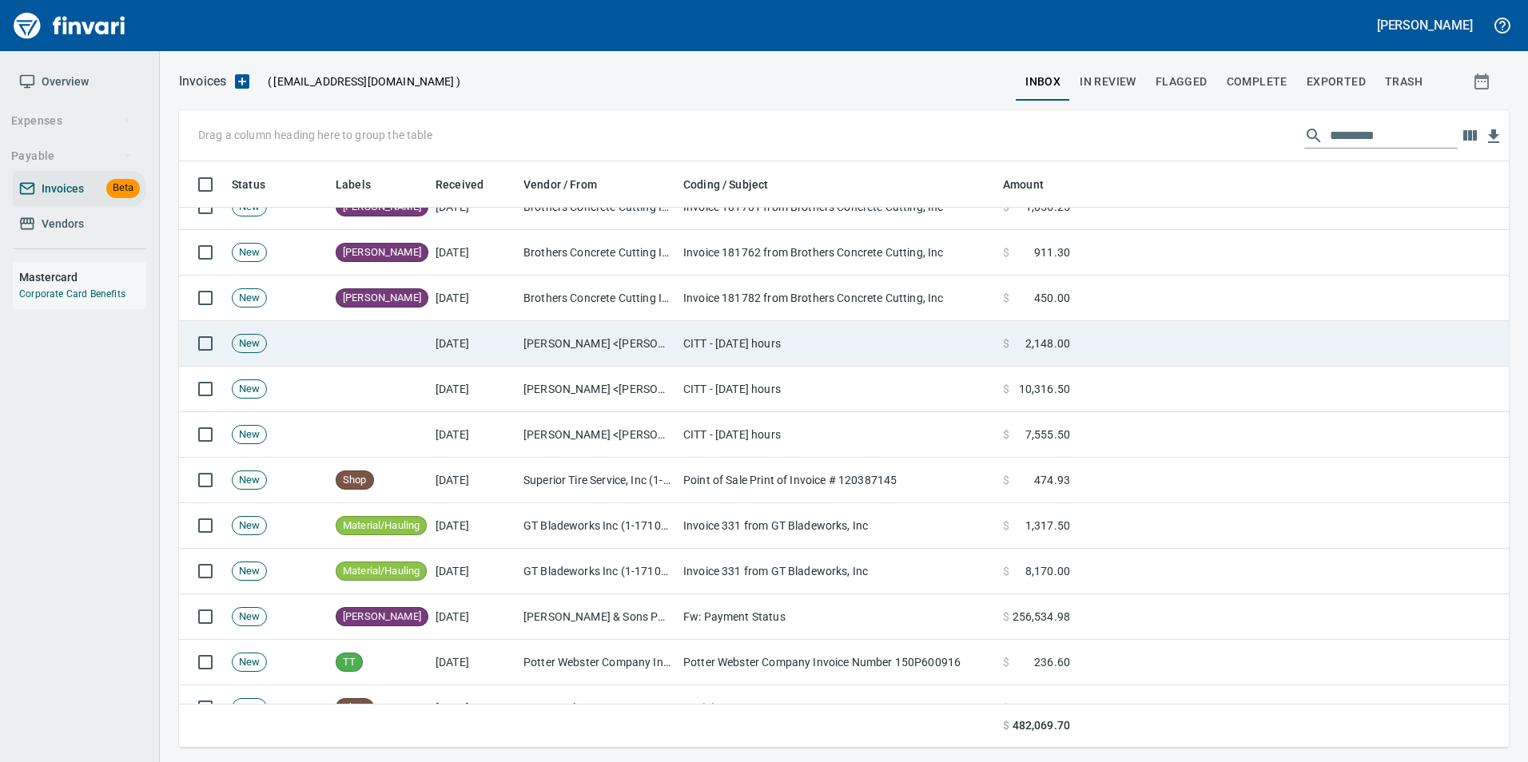
scroll to position [574, 1305]
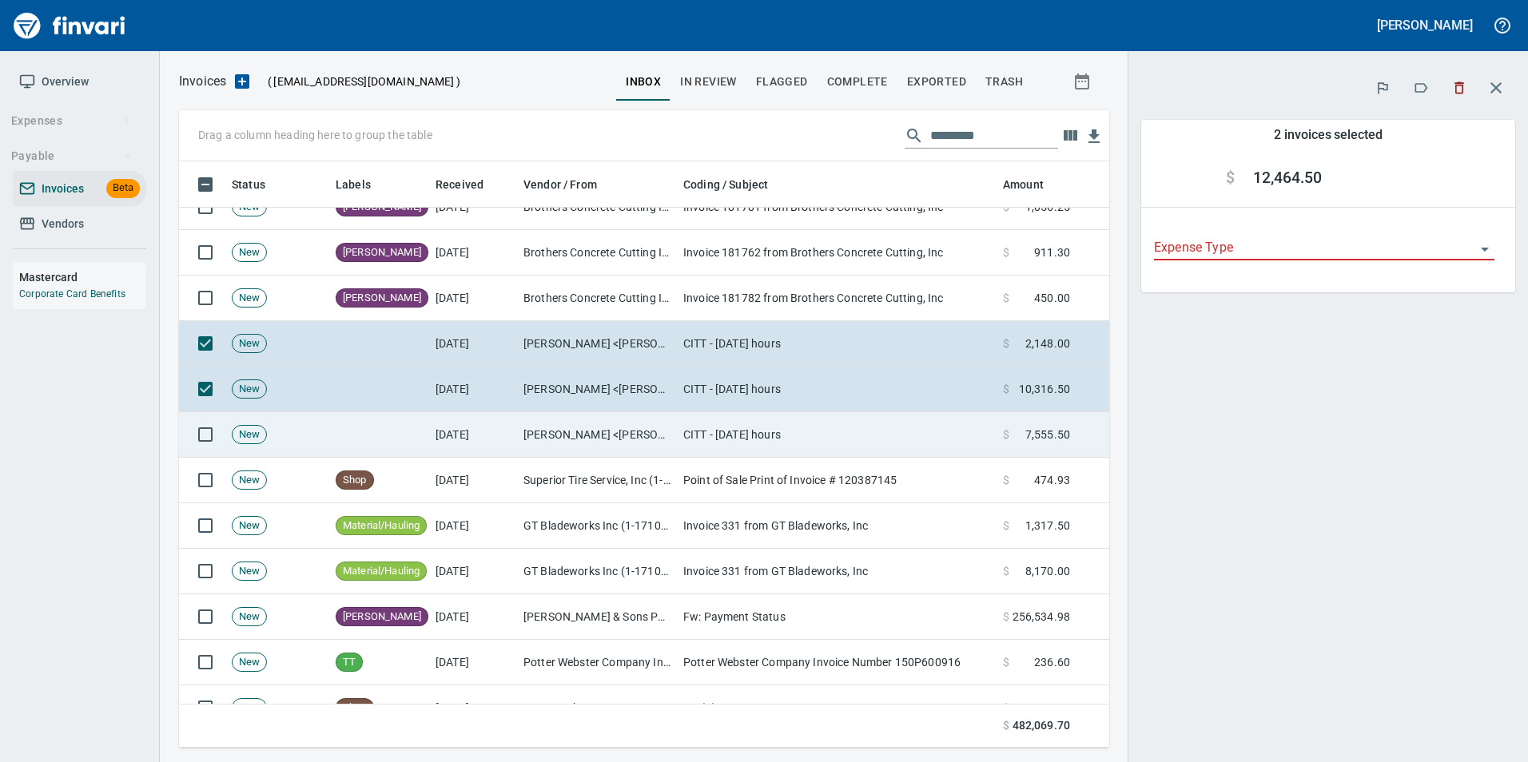
scroll to position [574, 906]
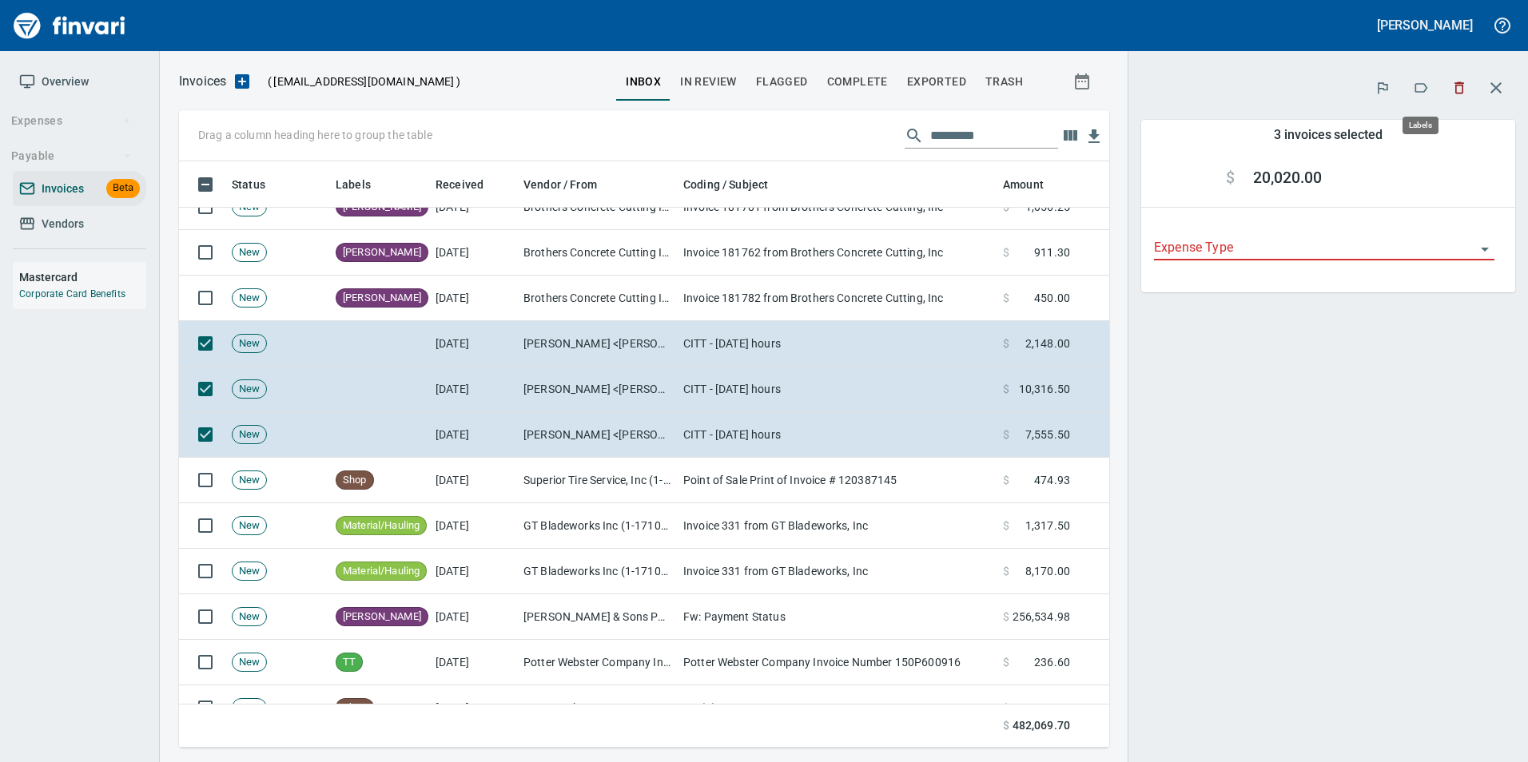
click at [1418, 77] on button "button" at bounding box center [1420, 87] width 35 height 35
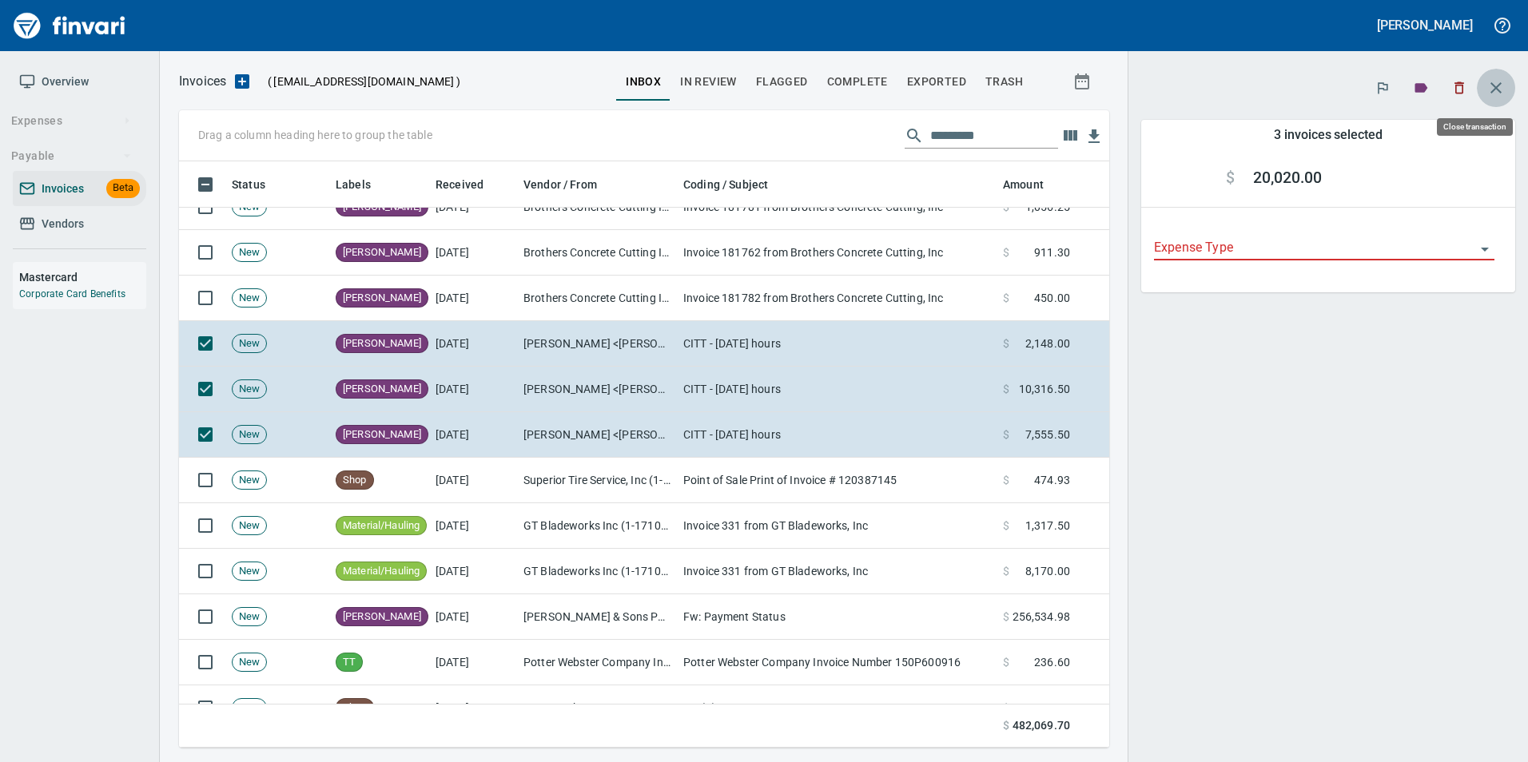
scroll to position [574, 906]
click at [1505, 96] on button "button" at bounding box center [1496, 88] width 38 height 38
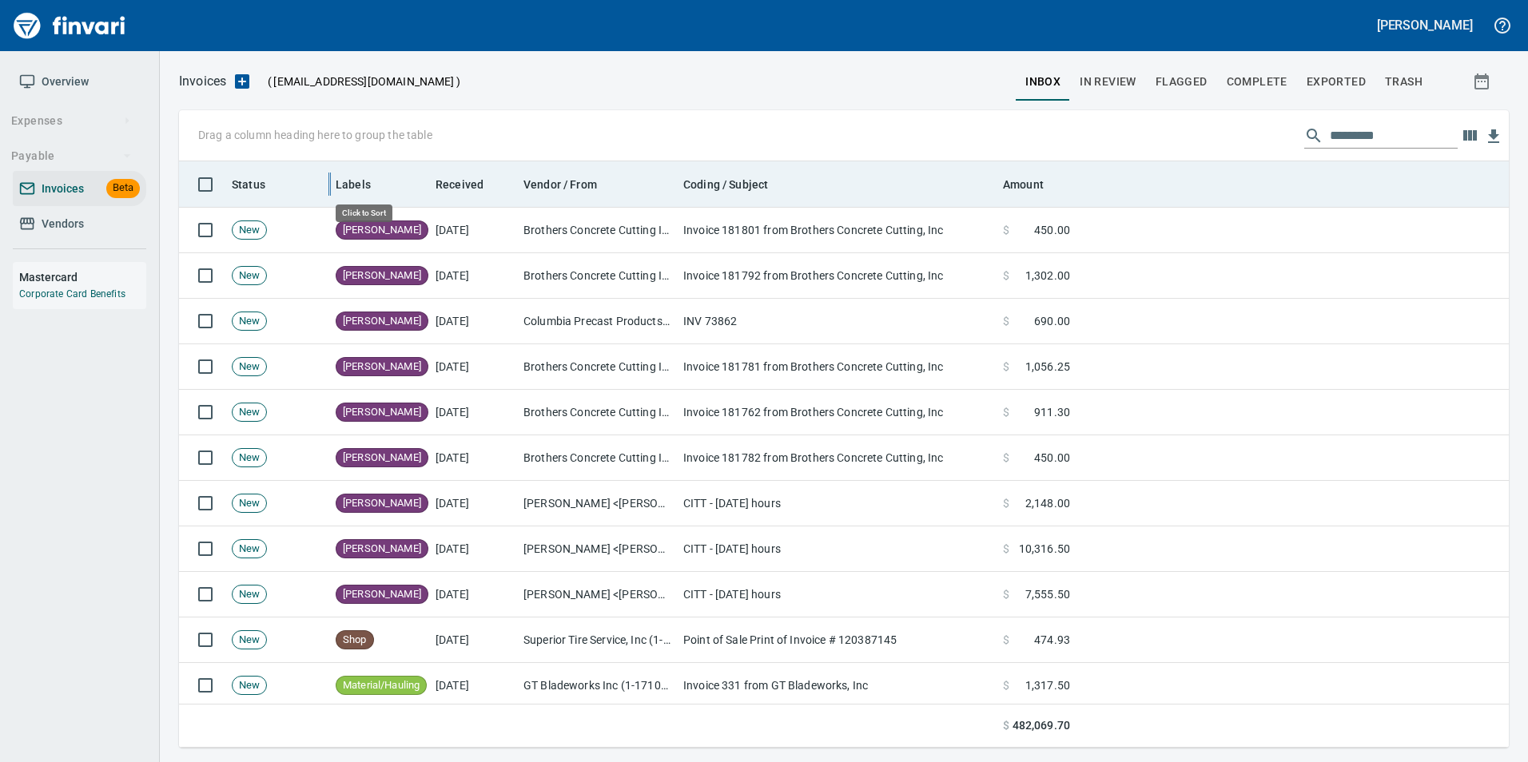
scroll to position [574, 1306]
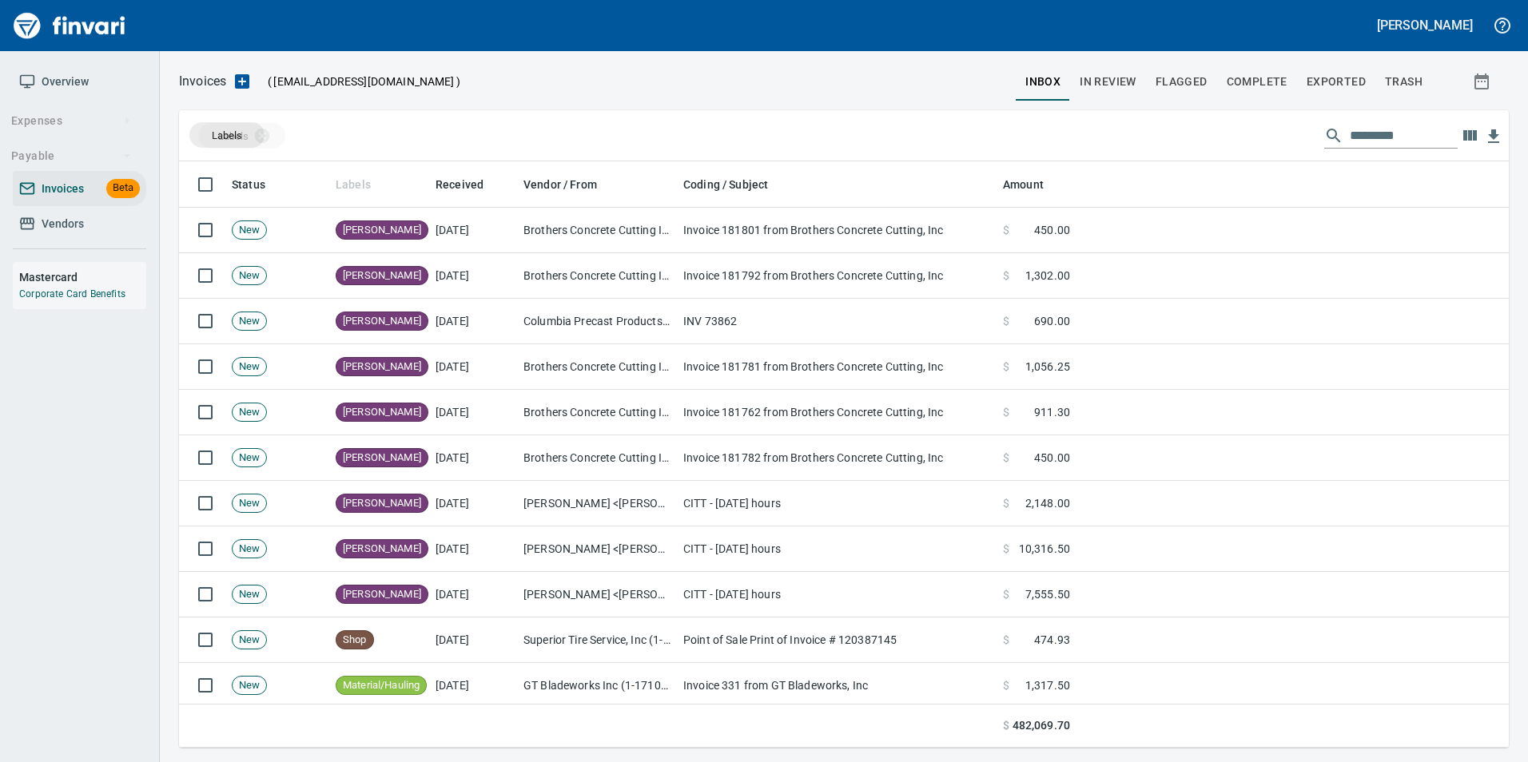
drag, startPoint x: 347, startPoint y: 186, endPoint x: 227, endPoint y: 135, distance: 130.3
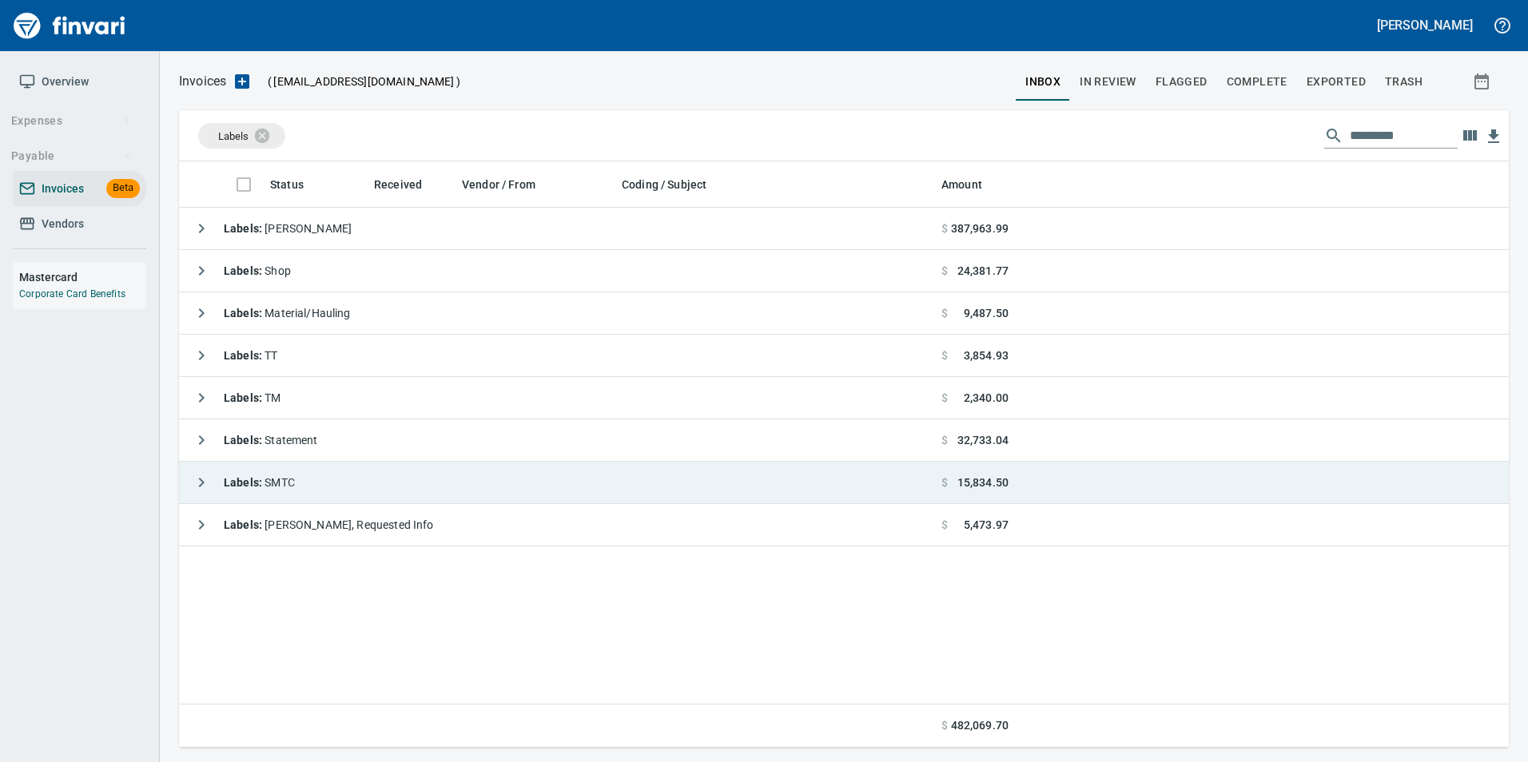
click at [201, 484] on icon "button" at bounding box center [202, 483] width 6 height 10
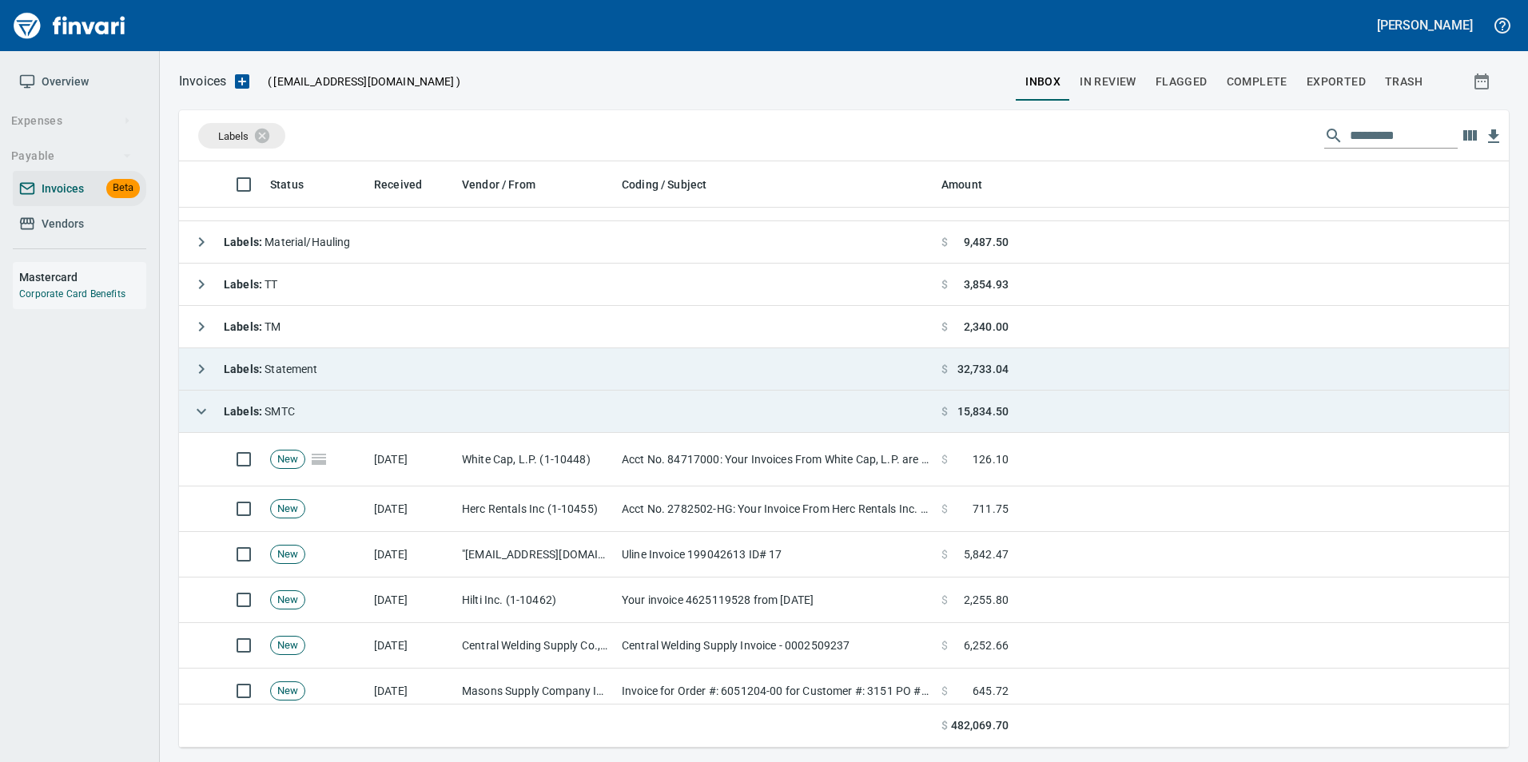
scroll to position [123, 0]
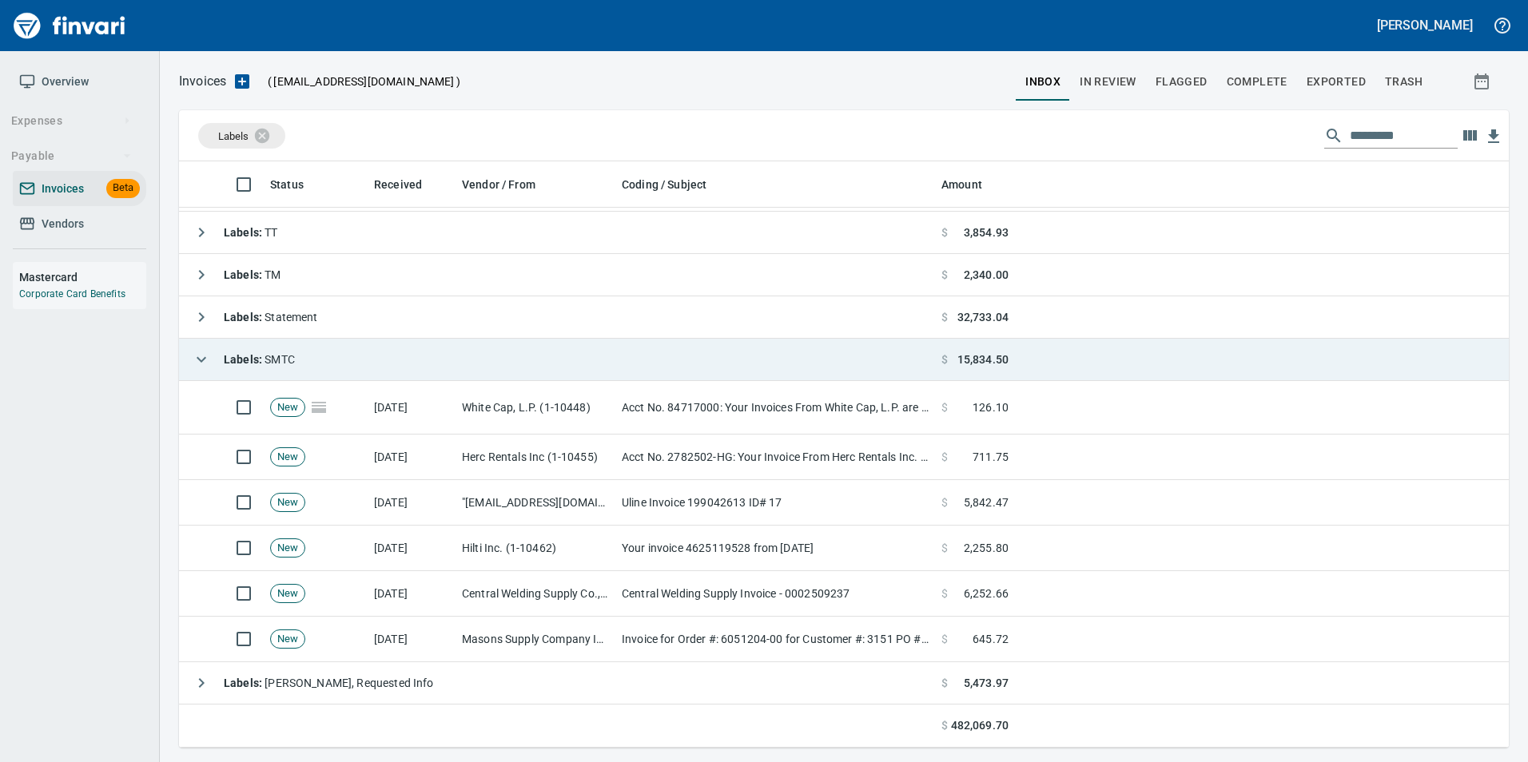
click at [184, 359] on td "Labels : SMTC" at bounding box center [557, 360] width 756 height 42
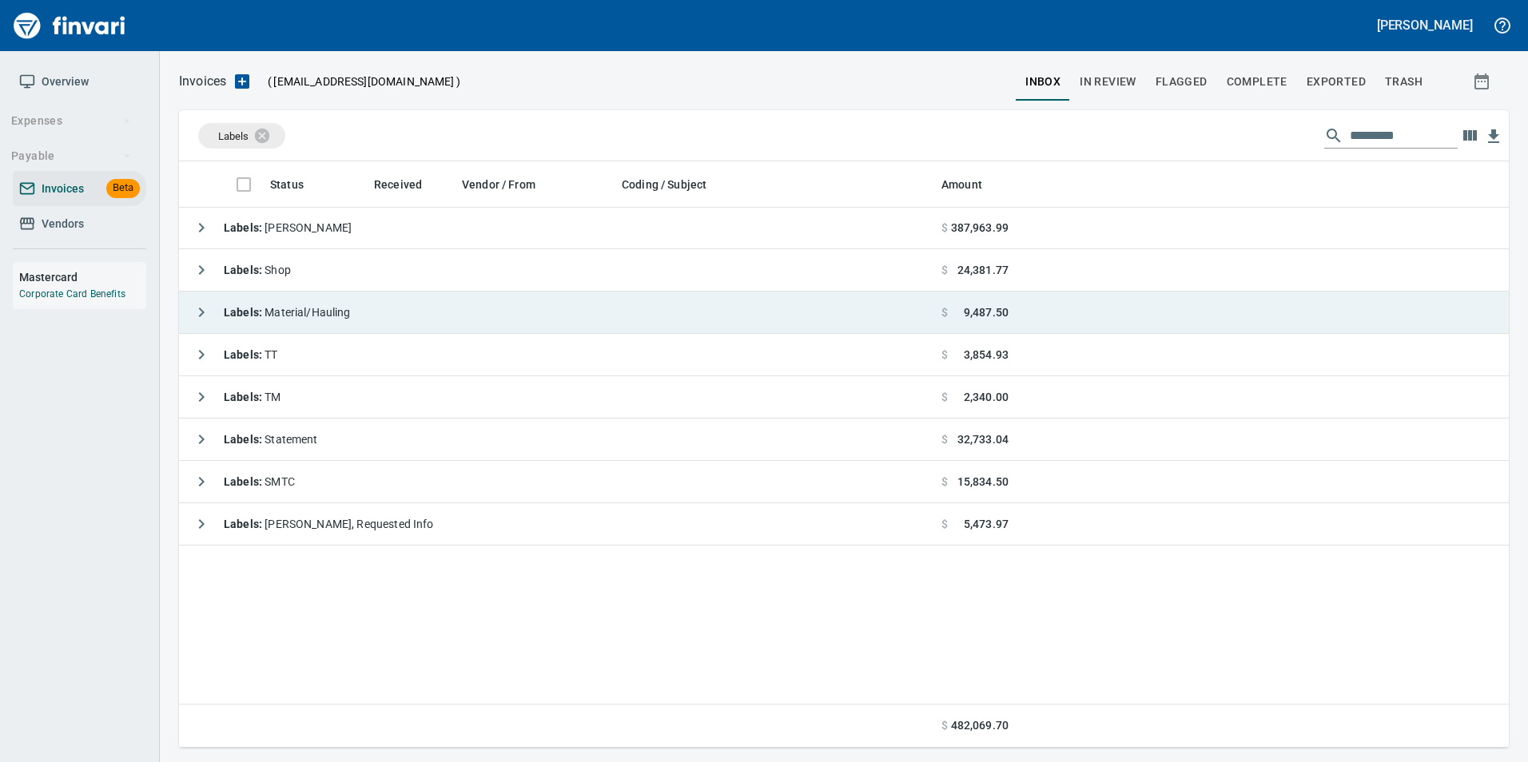
scroll to position [0, 0]
click at [192, 308] on icon "button" at bounding box center [201, 313] width 19 height 19
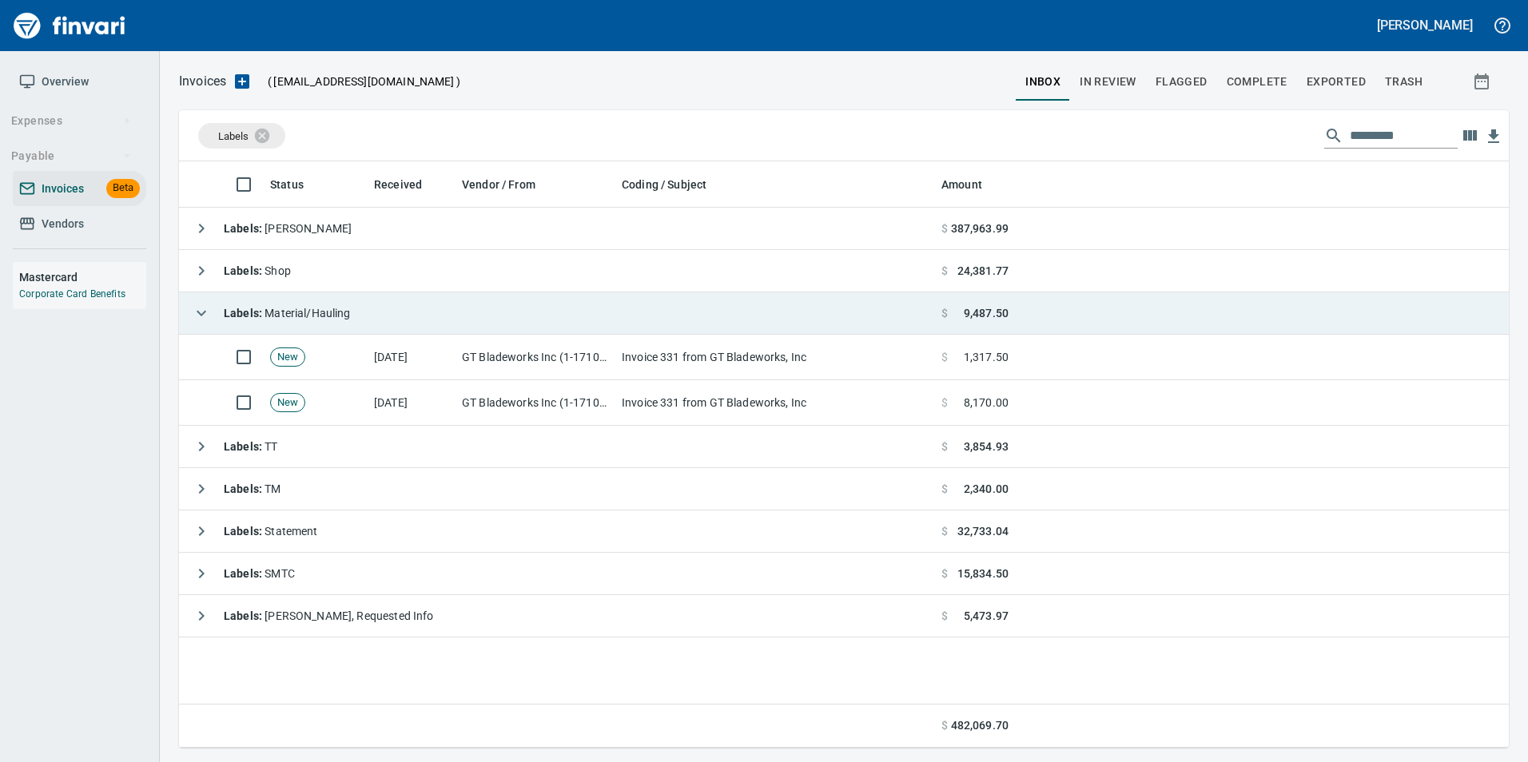
click at [192, 308] on icon "button" at bounding box center [201, 313] width 19 height 19
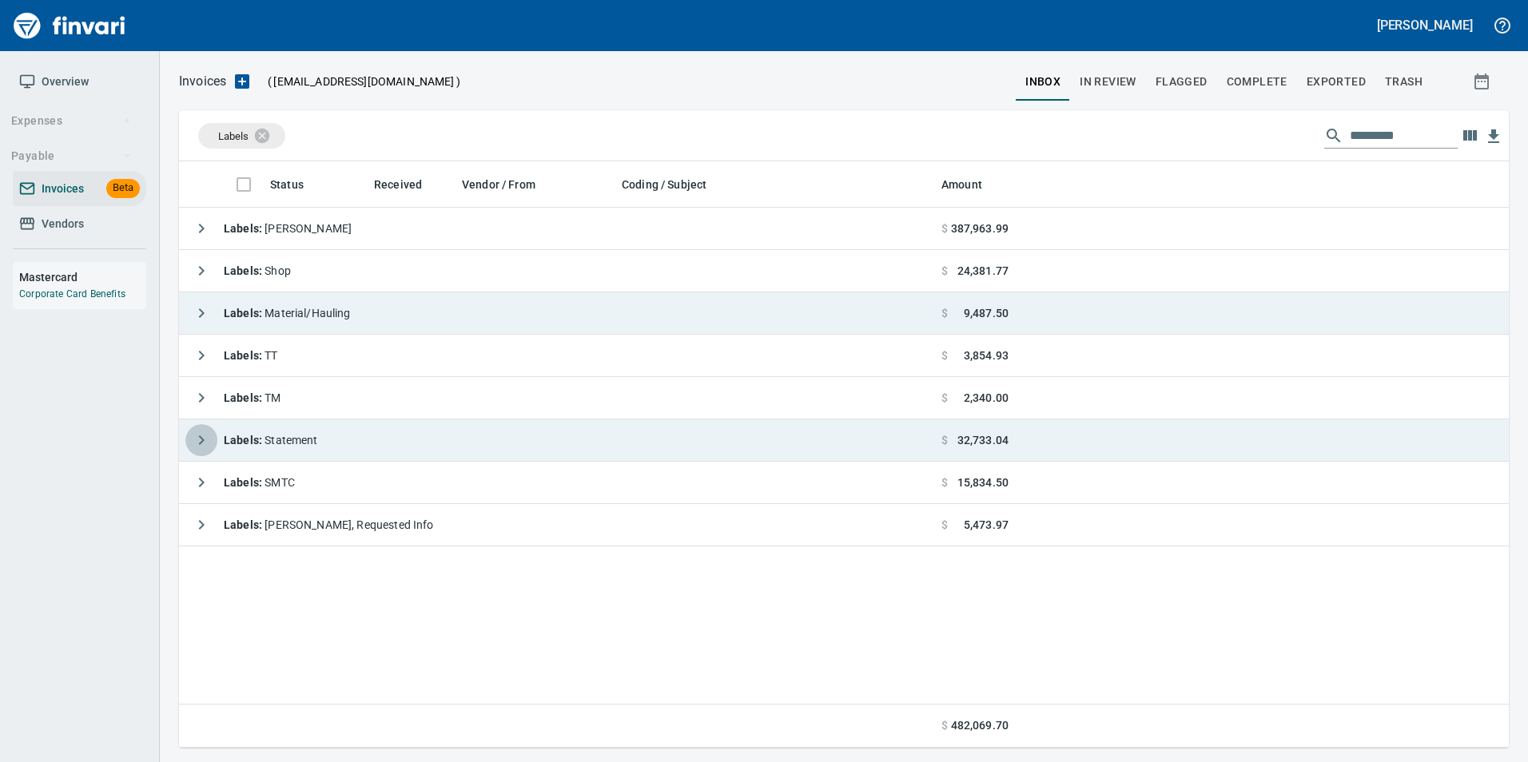
click at [205, 443] on icon "button" at bounding box center [201, 440] width 19 height 19
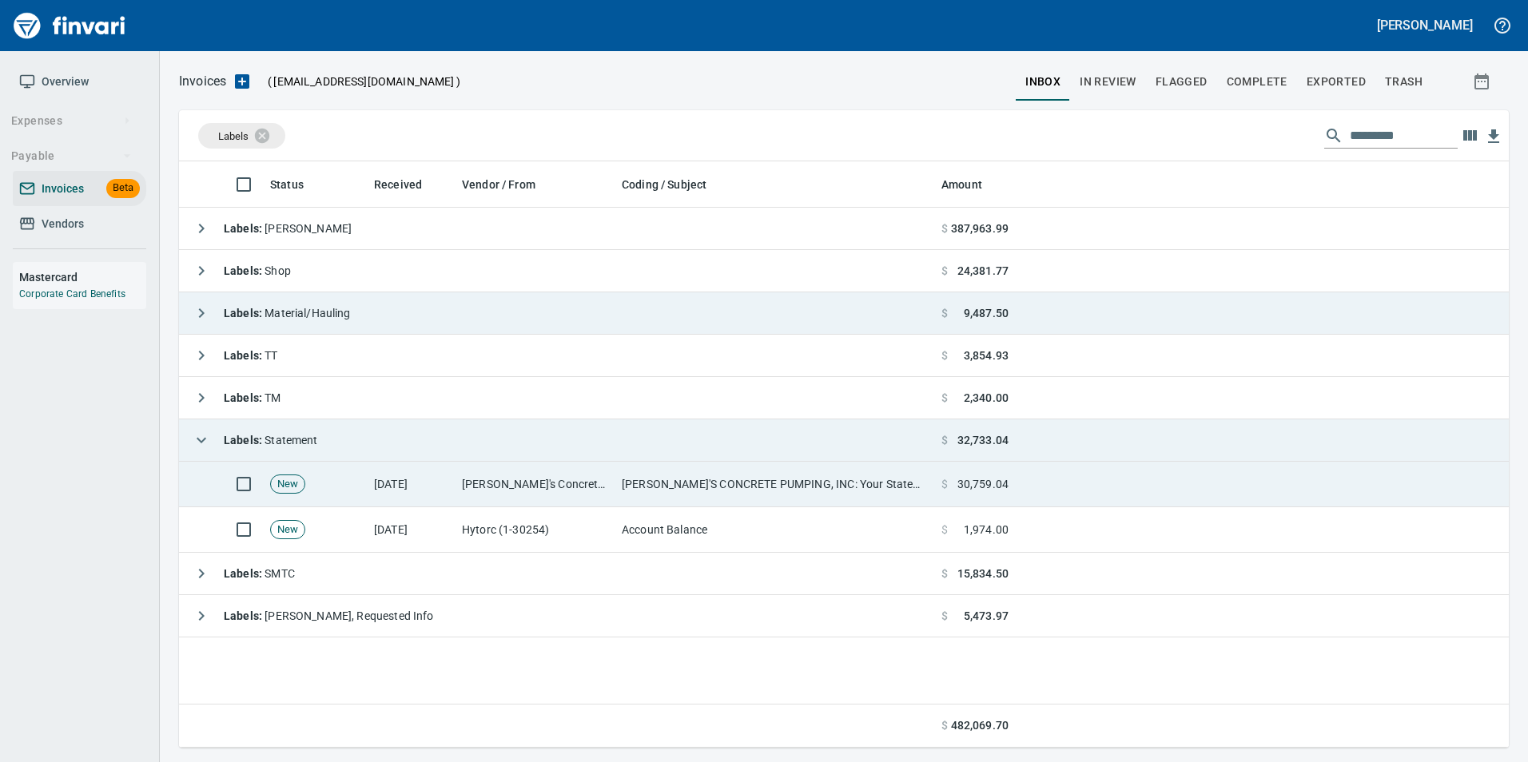
click at [586, 477] on td "[PERSON_NAME]'s Concrete Pumping Inc (1-10849)" at bounding box center [535, 485] width 160 height 46
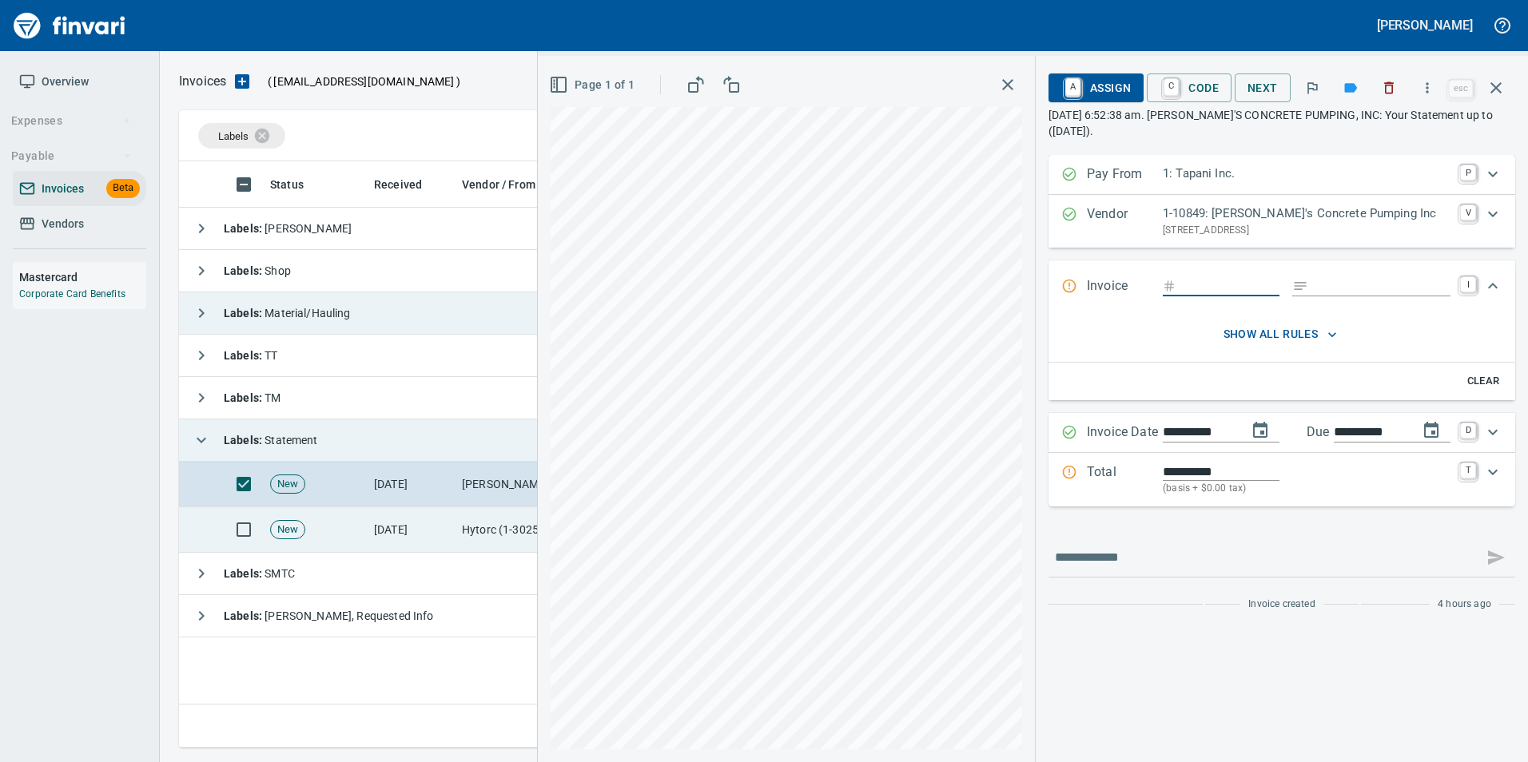
click at [396, 544] on td "[DATE]" at bounding box center [412, 530] width 88 height 46
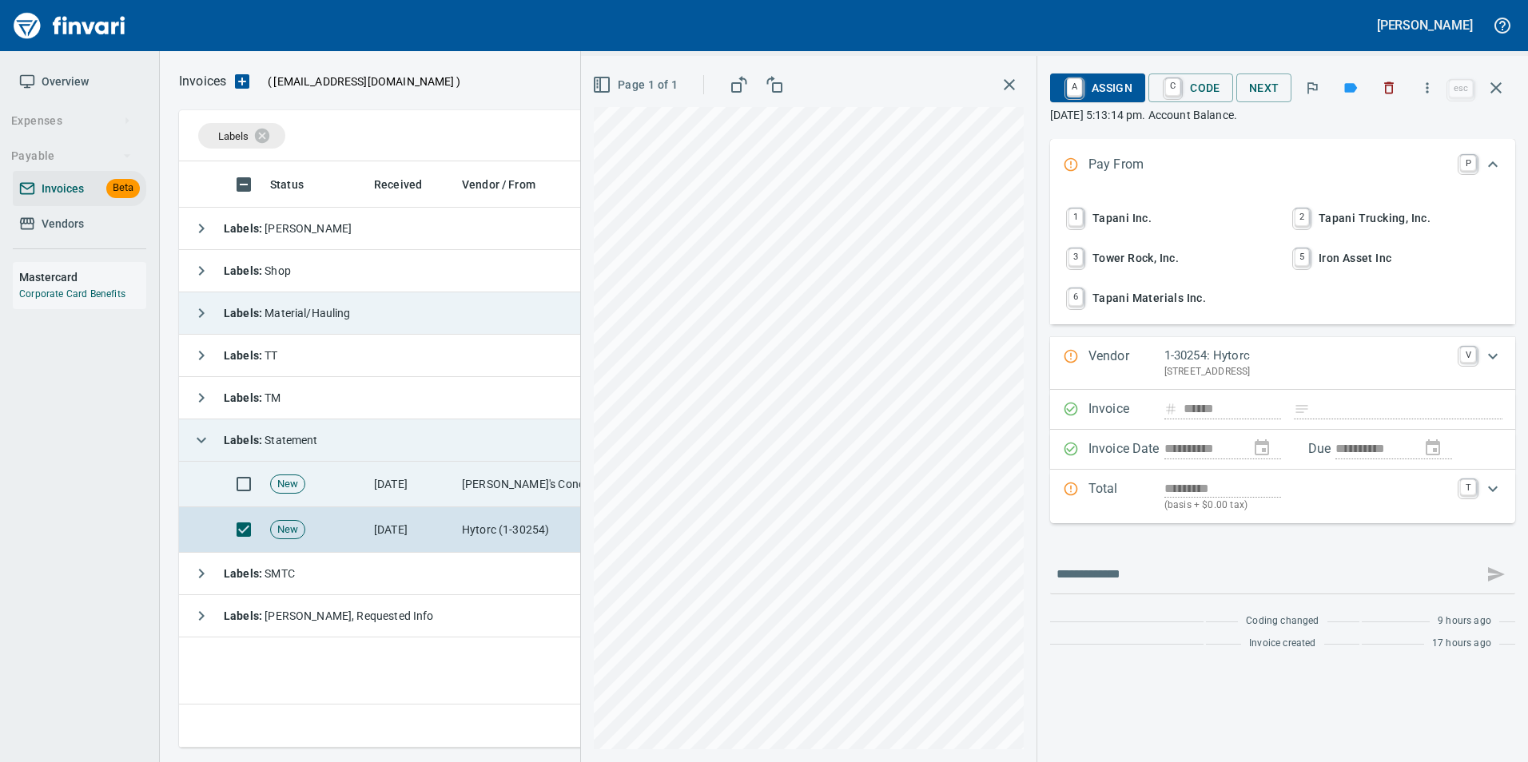
click at [394, 474] on td "[DATE]" at bounding box center [412, 485] width 88 height 46
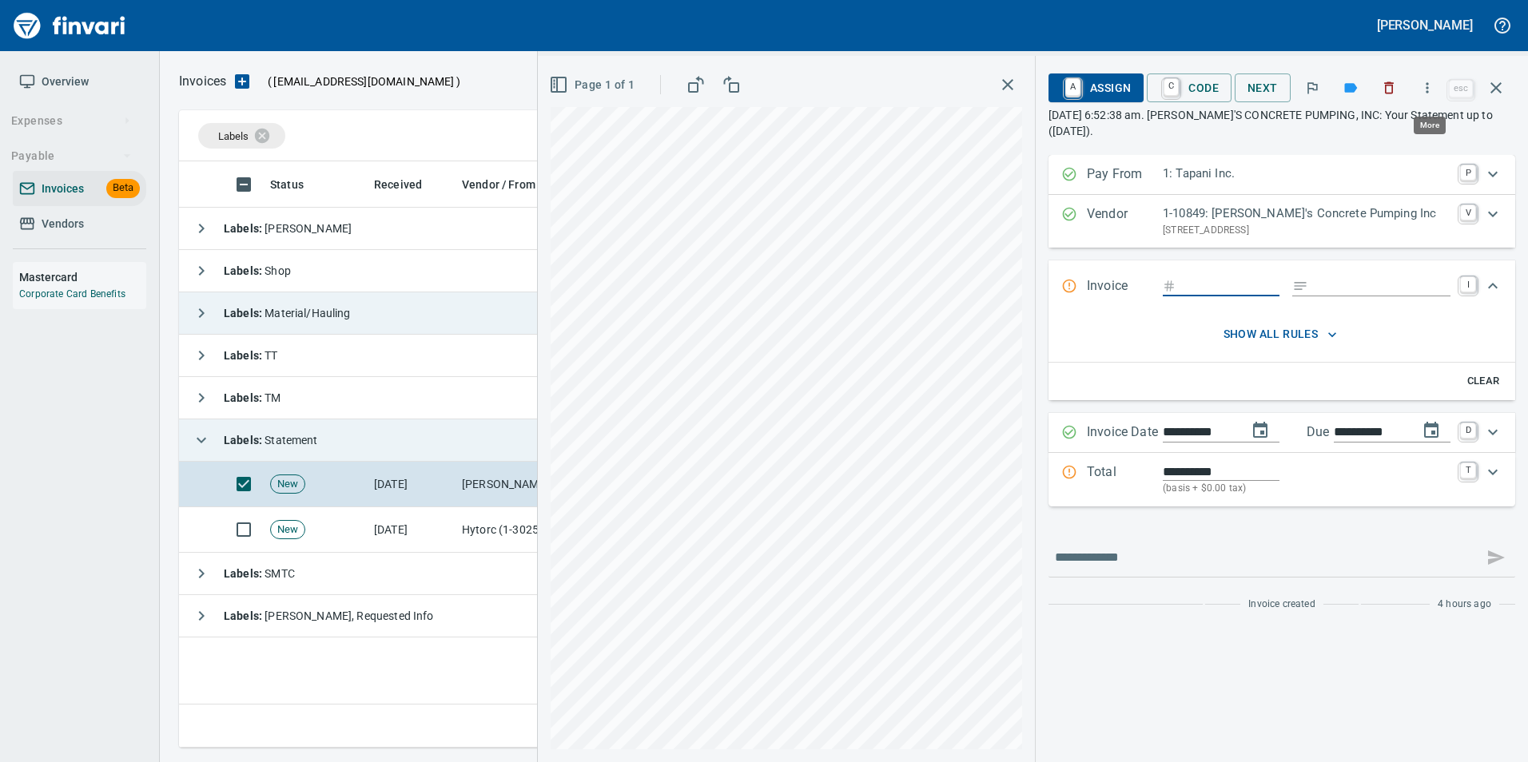
click at [1421, 88] on icon "button" at bounding box center [1427, 88] width 16 height 16
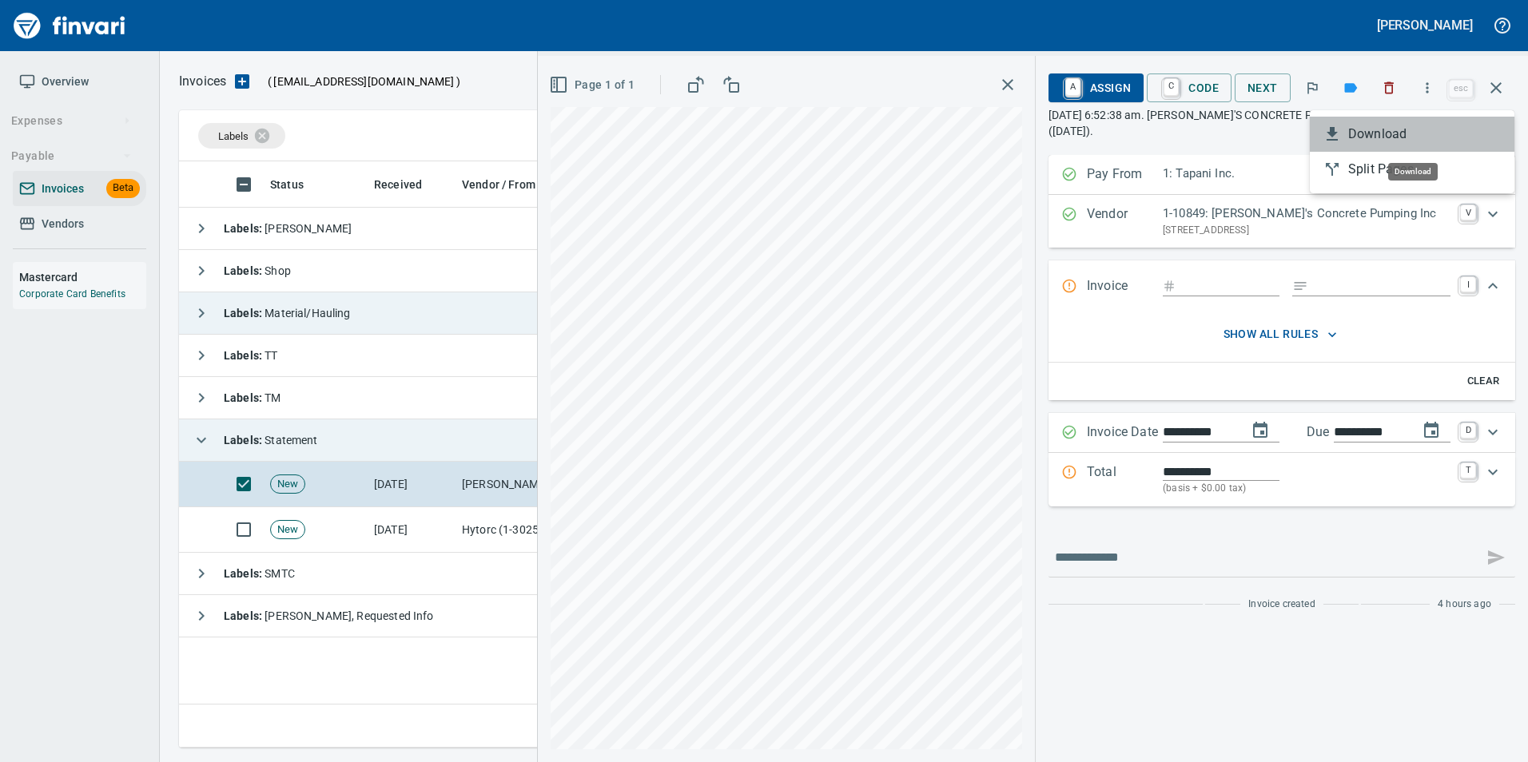
click at [1430, 130] on span "Download" at bounding box center [1424, 134] width 153 height 19
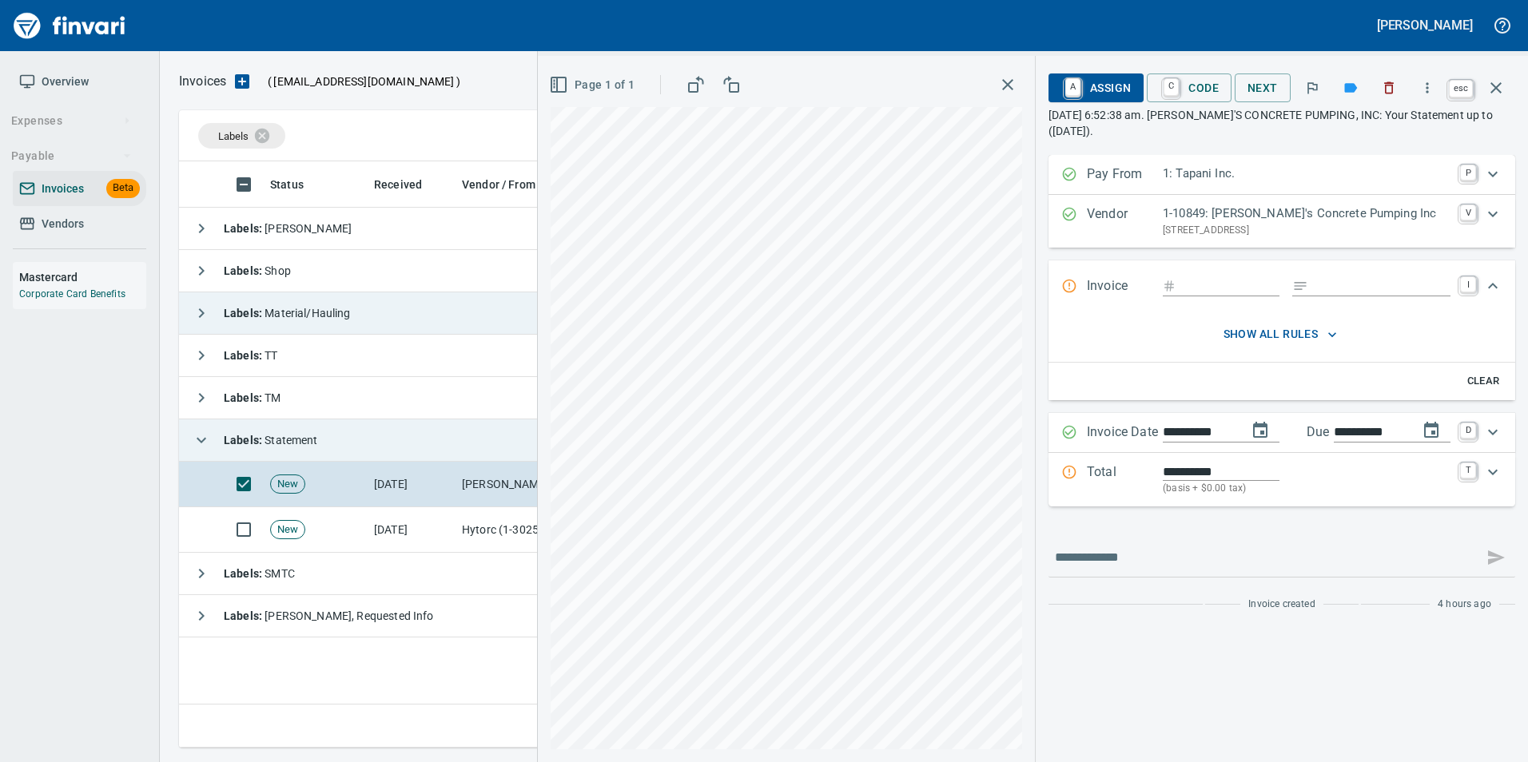
click at [1505, 86] on icon "button" at bounding box center [1495, 87] width 19 height 19
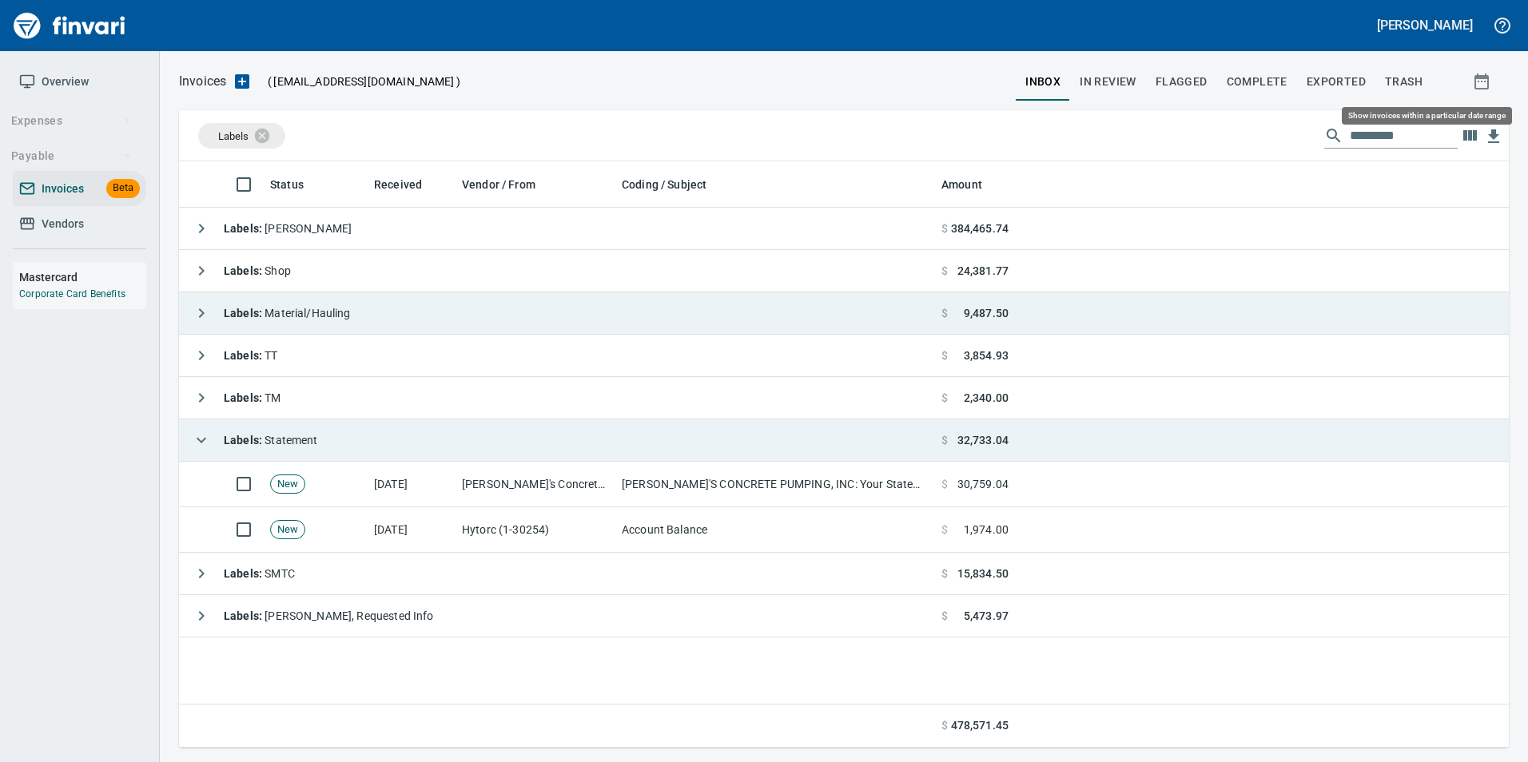
scroll to position [574, 1318]
click at [196, 438] on icon "button" at bounding box center [201, 440] width 19 height 19
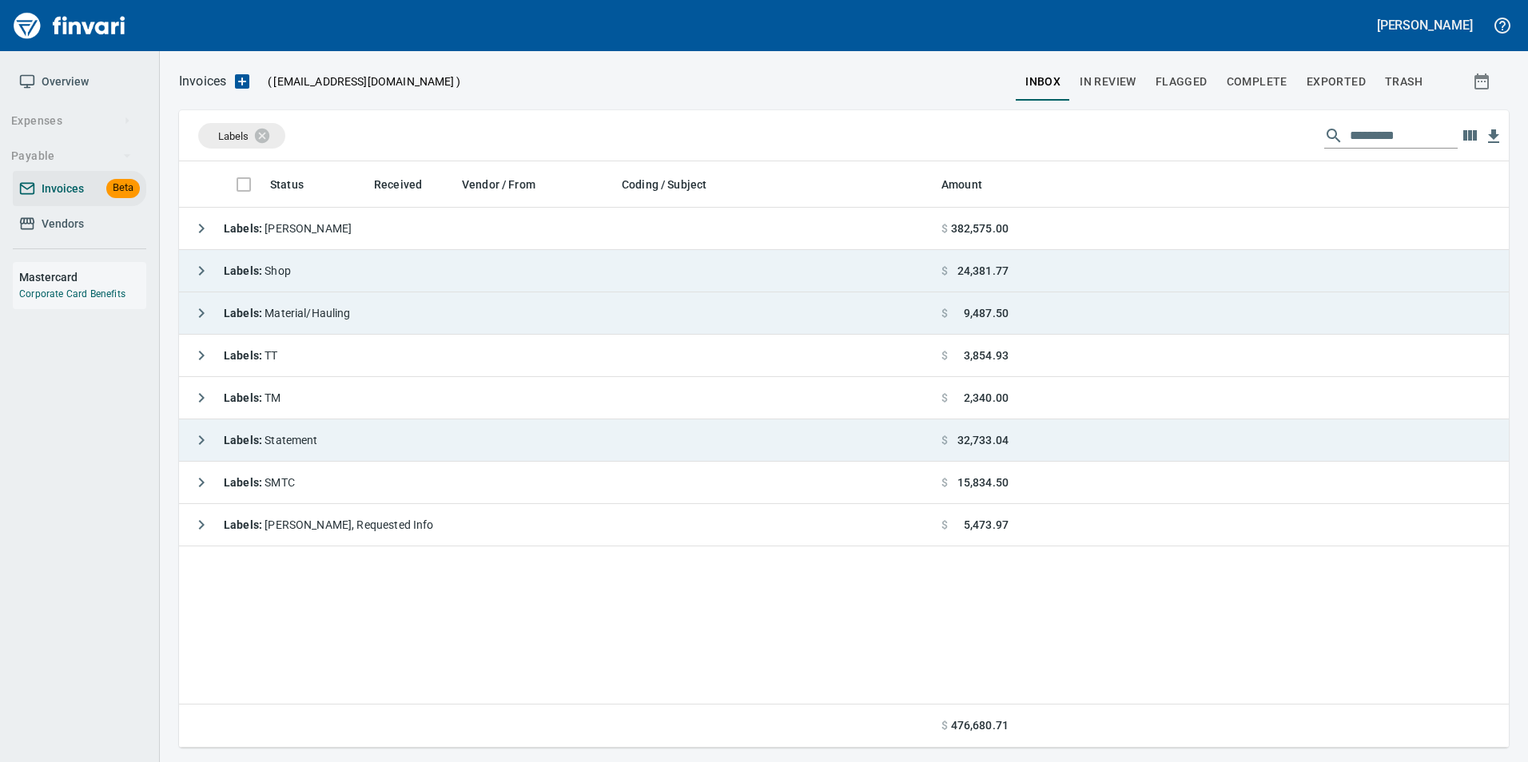
click at [195, 269] on icon "button" at bounding box center [201, 270] width 19 height 19
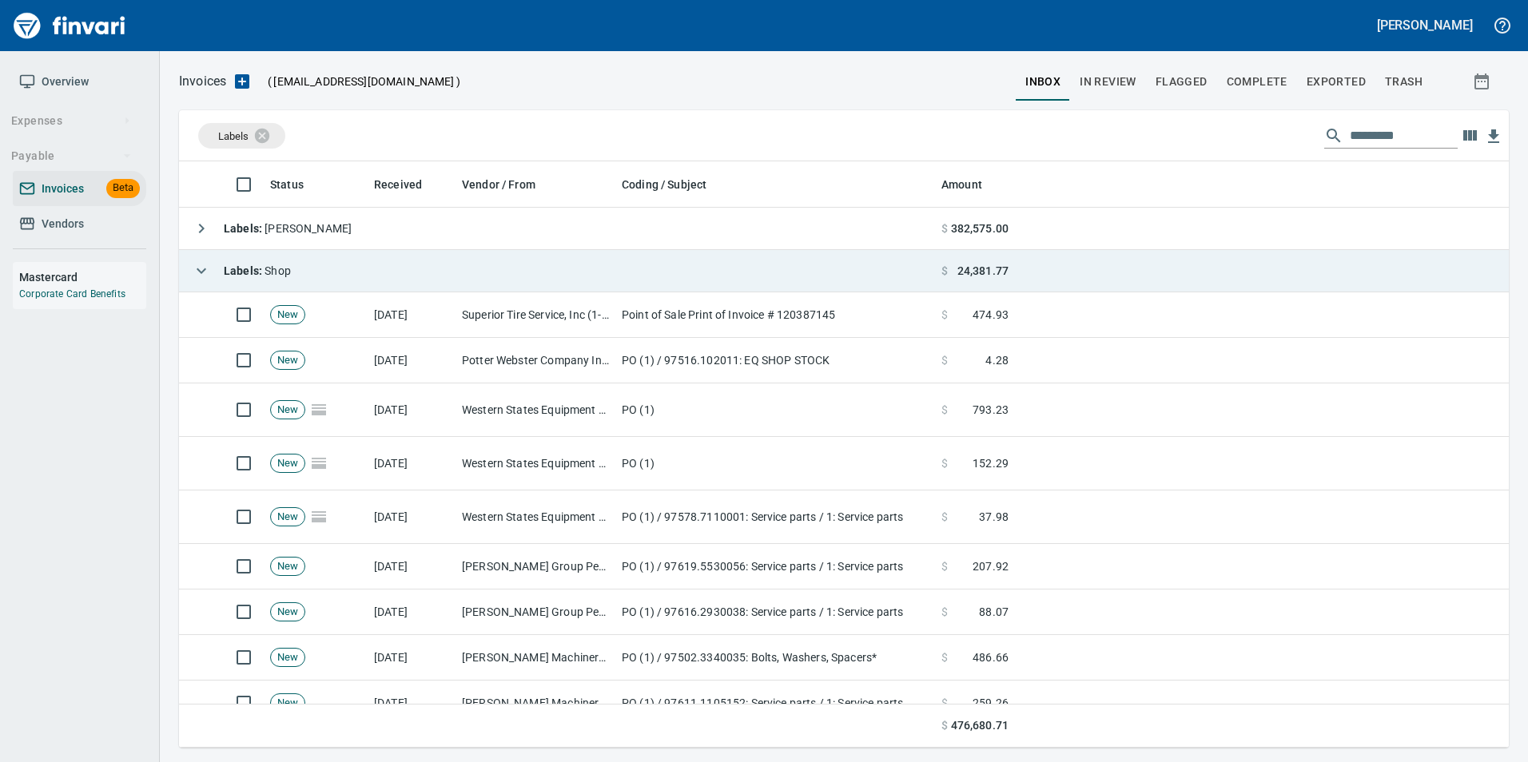
scroll to position [574, 1306]
click at [195, 270] on icon "button" at bounding box center [201, 270] width 19 height 19
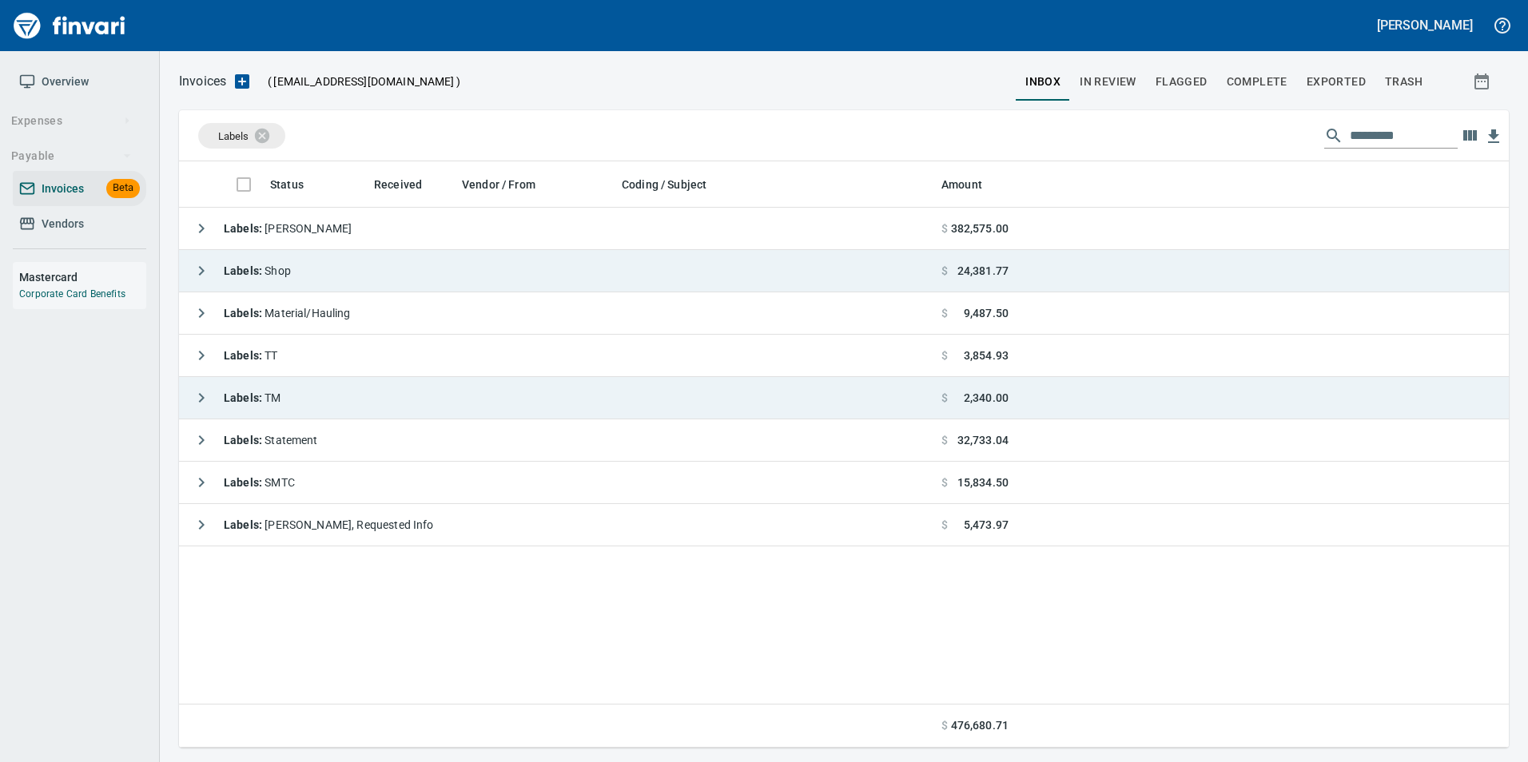
click at [207, 400] on icon "button" at bounding box center [201, 397] width 19 height 19
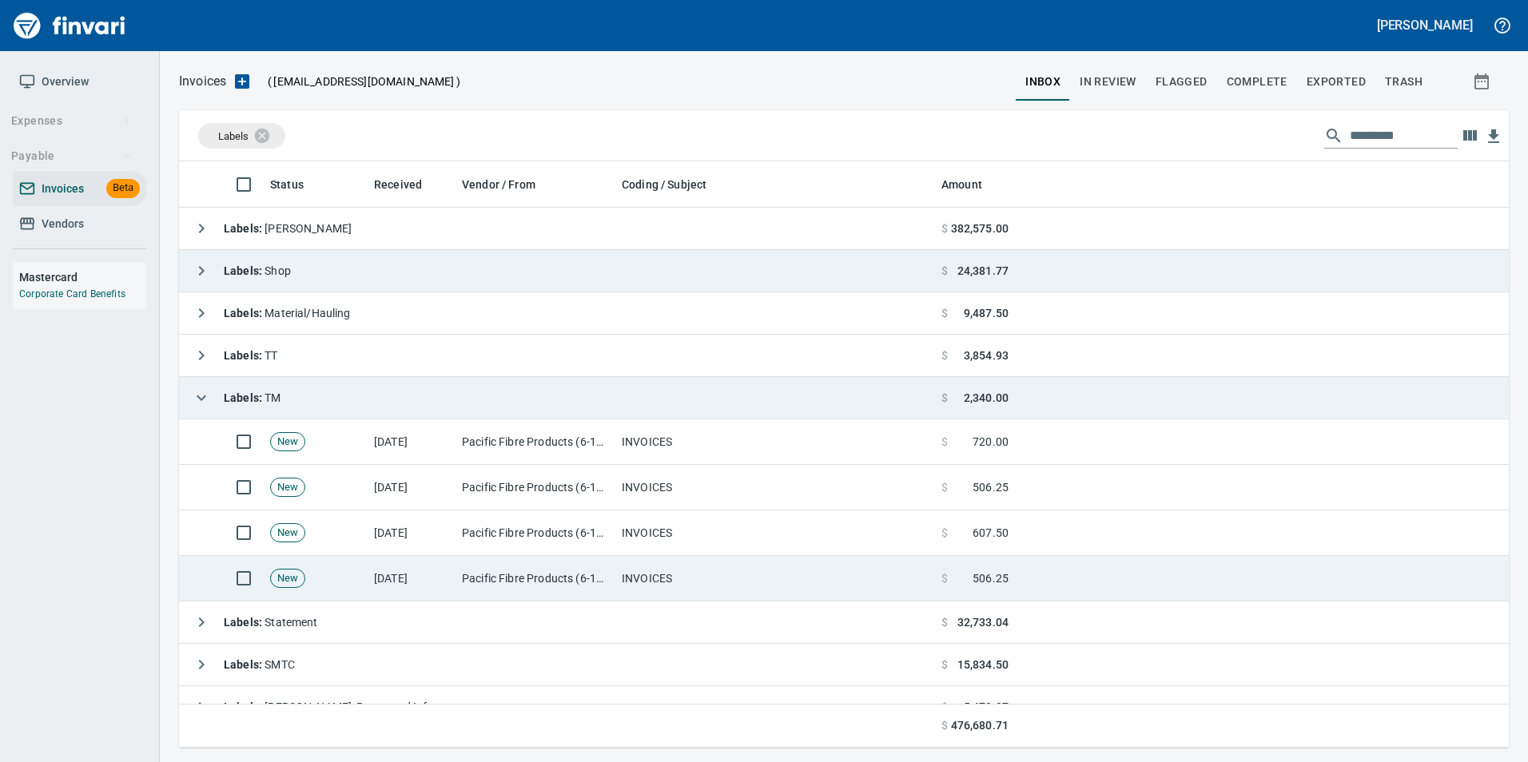
click at [451, 583] on td "[DATE]" at bounding box center [412, 579] width 88 height 46
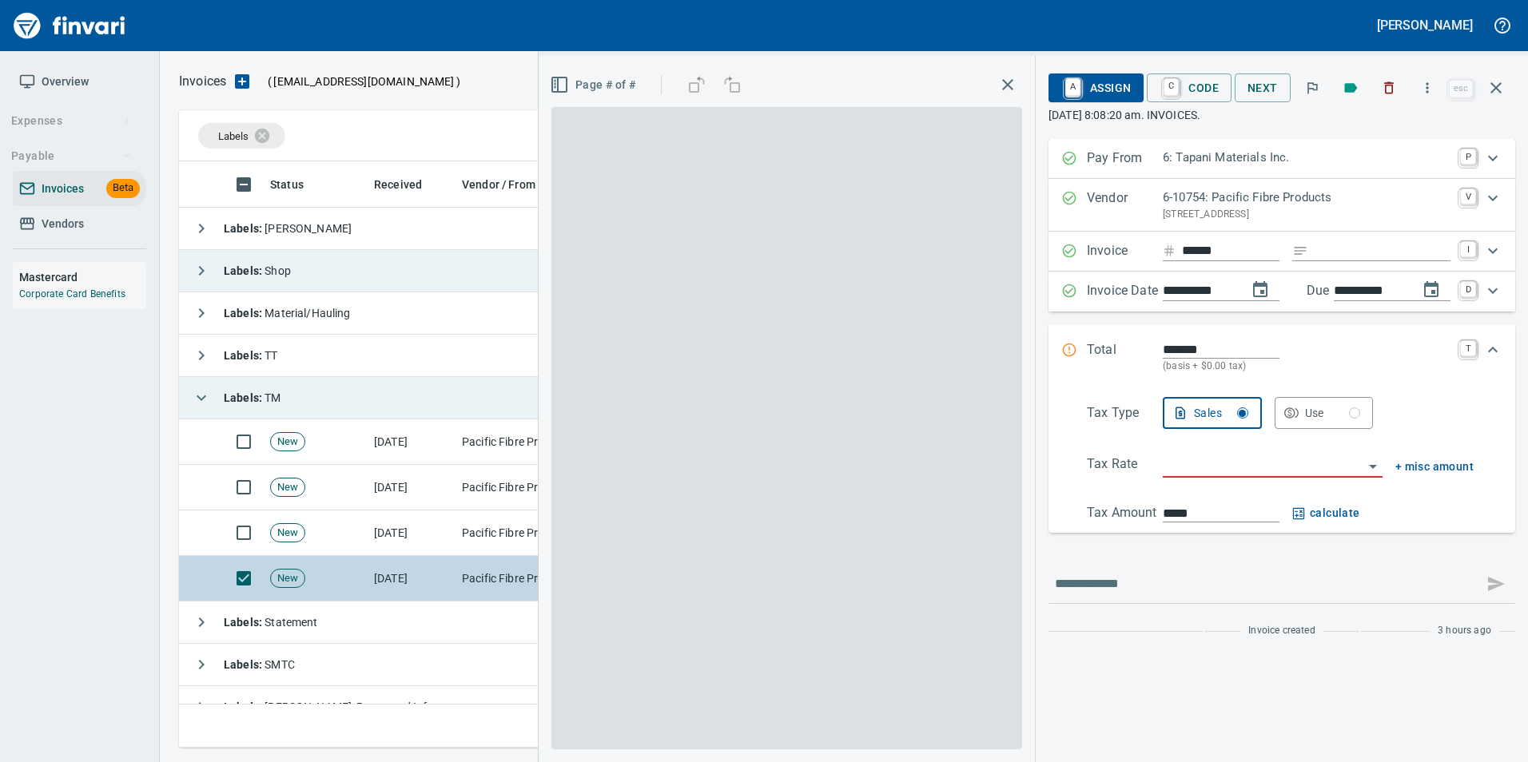
scroll to position [574, 1305]
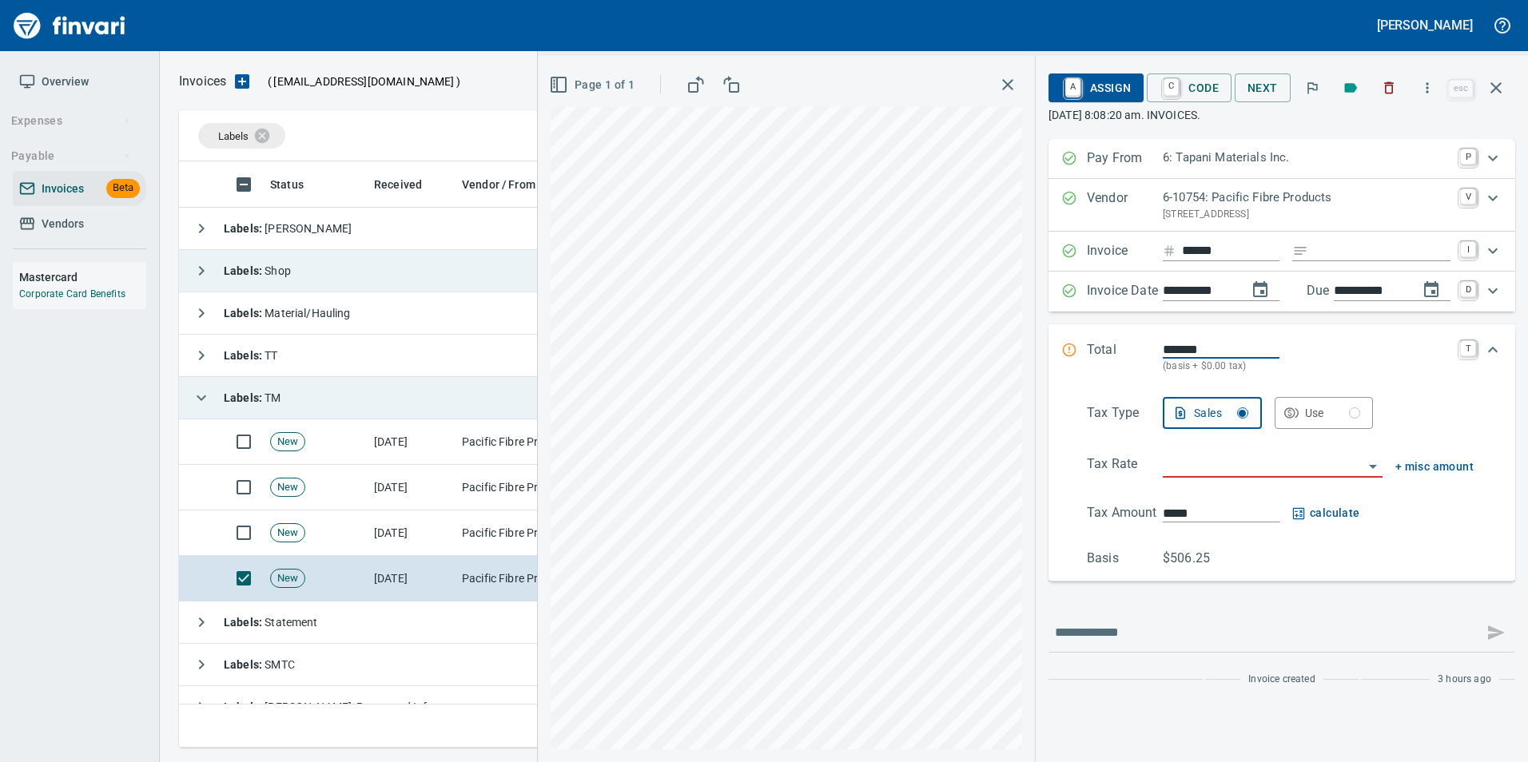
click at [1254, 471] on input "search" at bounding box center [1263, 466] width 201 height 22
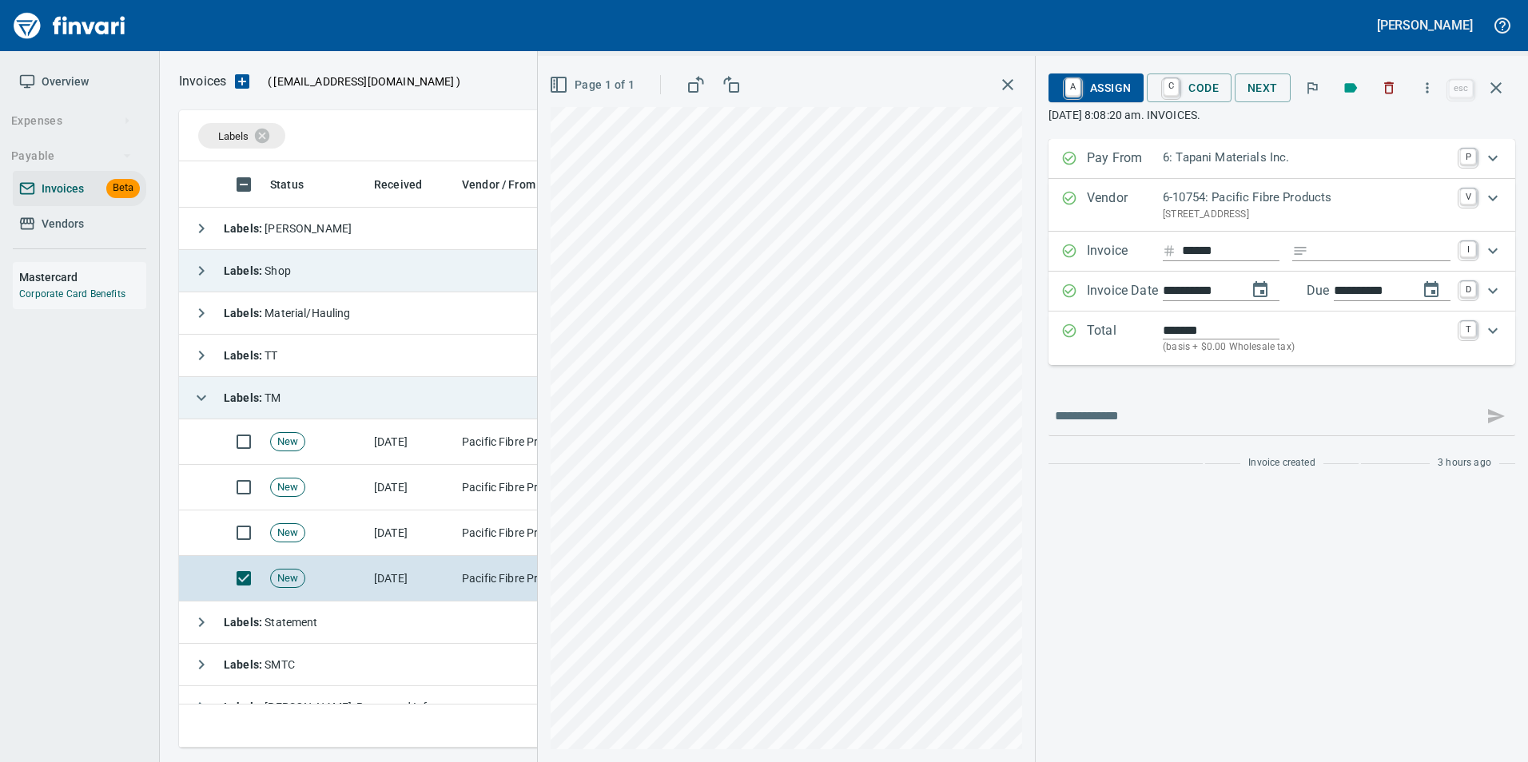
type input "**********"
click at [1126, 96] on span "A Assign" at bounding box center [1096, 87] width 70 height 27
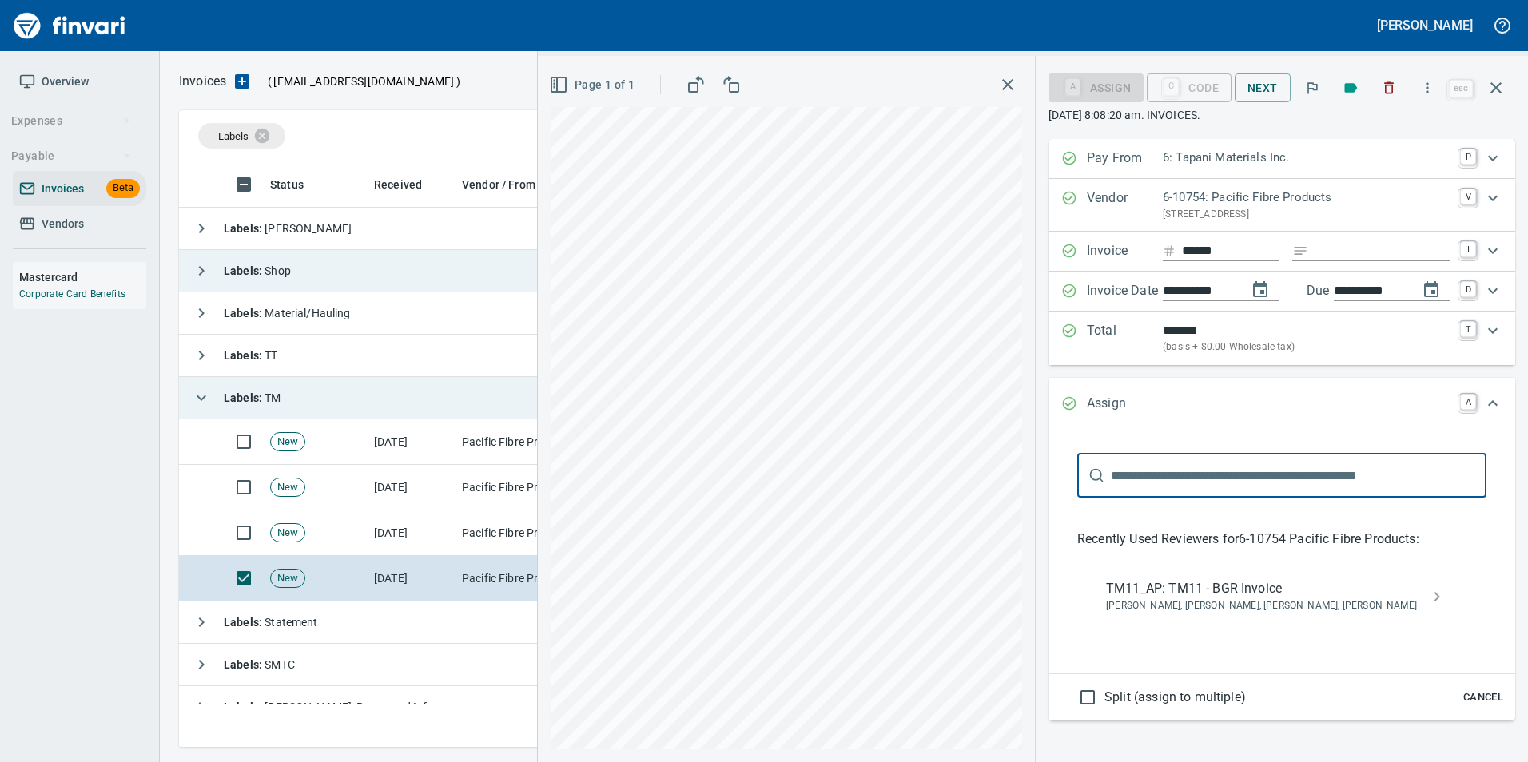
click at [1187, 595] on span "TM11_AP: TM11 - BGR Invoice" at bounding box center [1269, 588] width 326 height 19
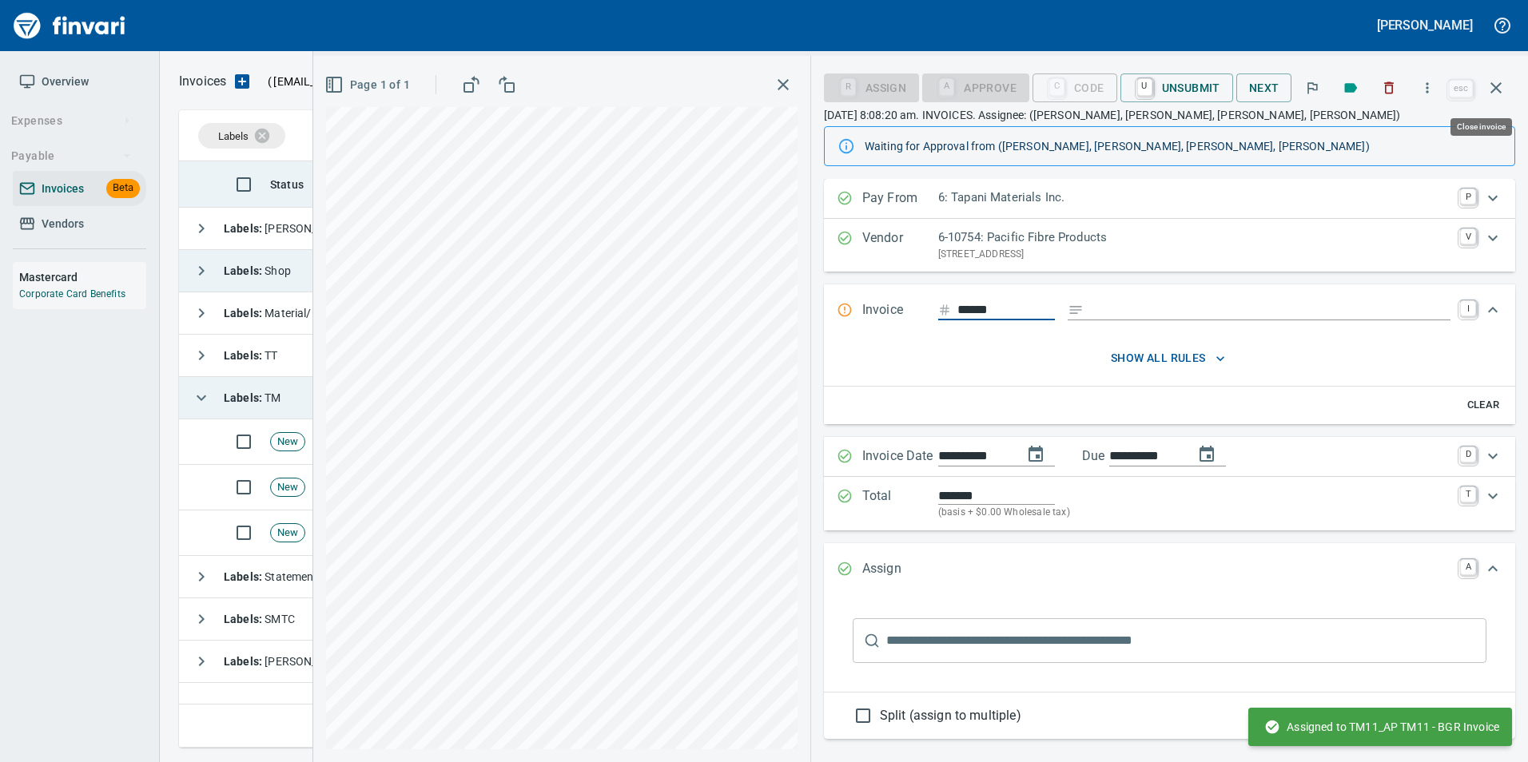
click at [1507, 85] on button "button" at bounding box center [1496, 88] width 38 height 38
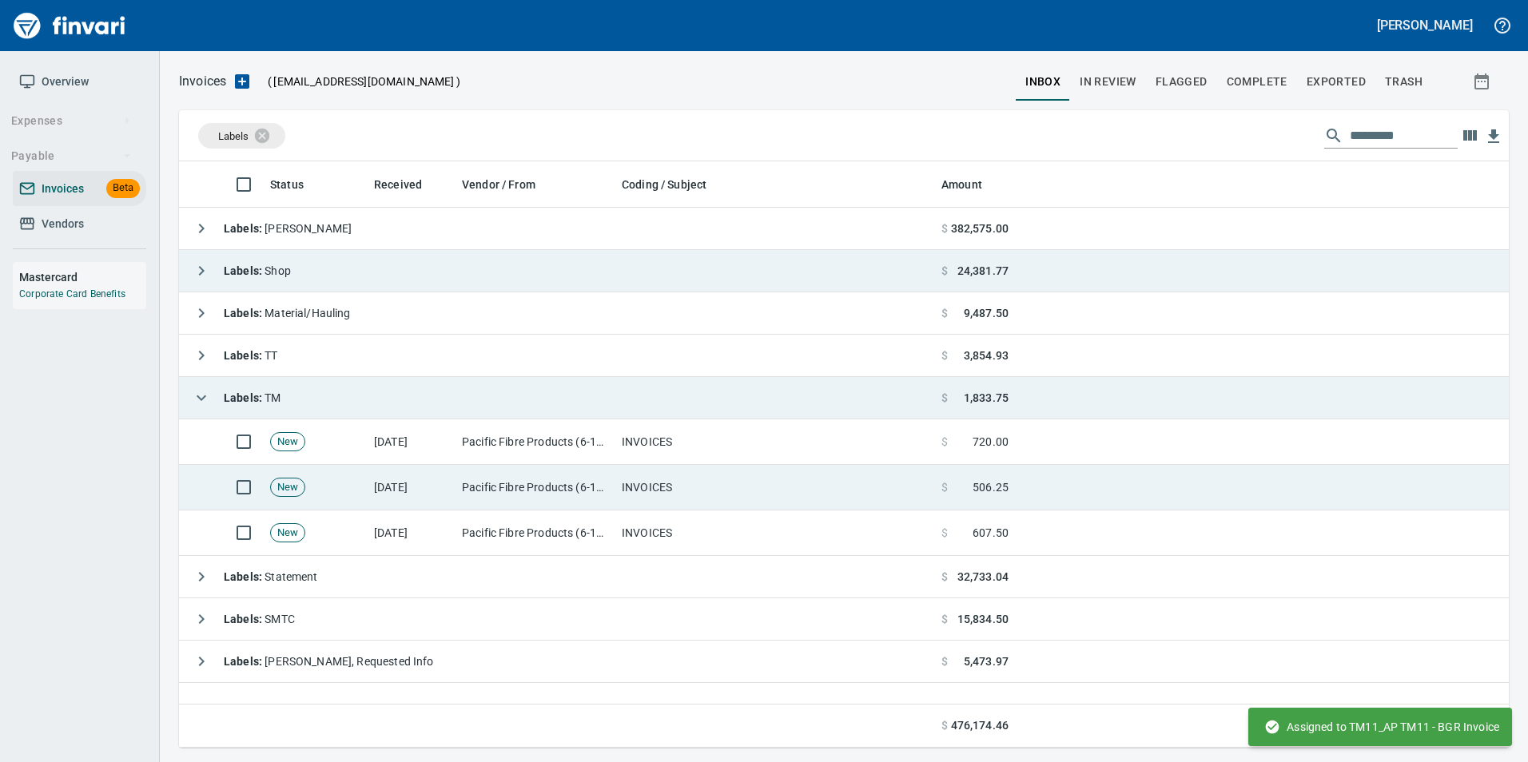
scroll to position [574, 1317]
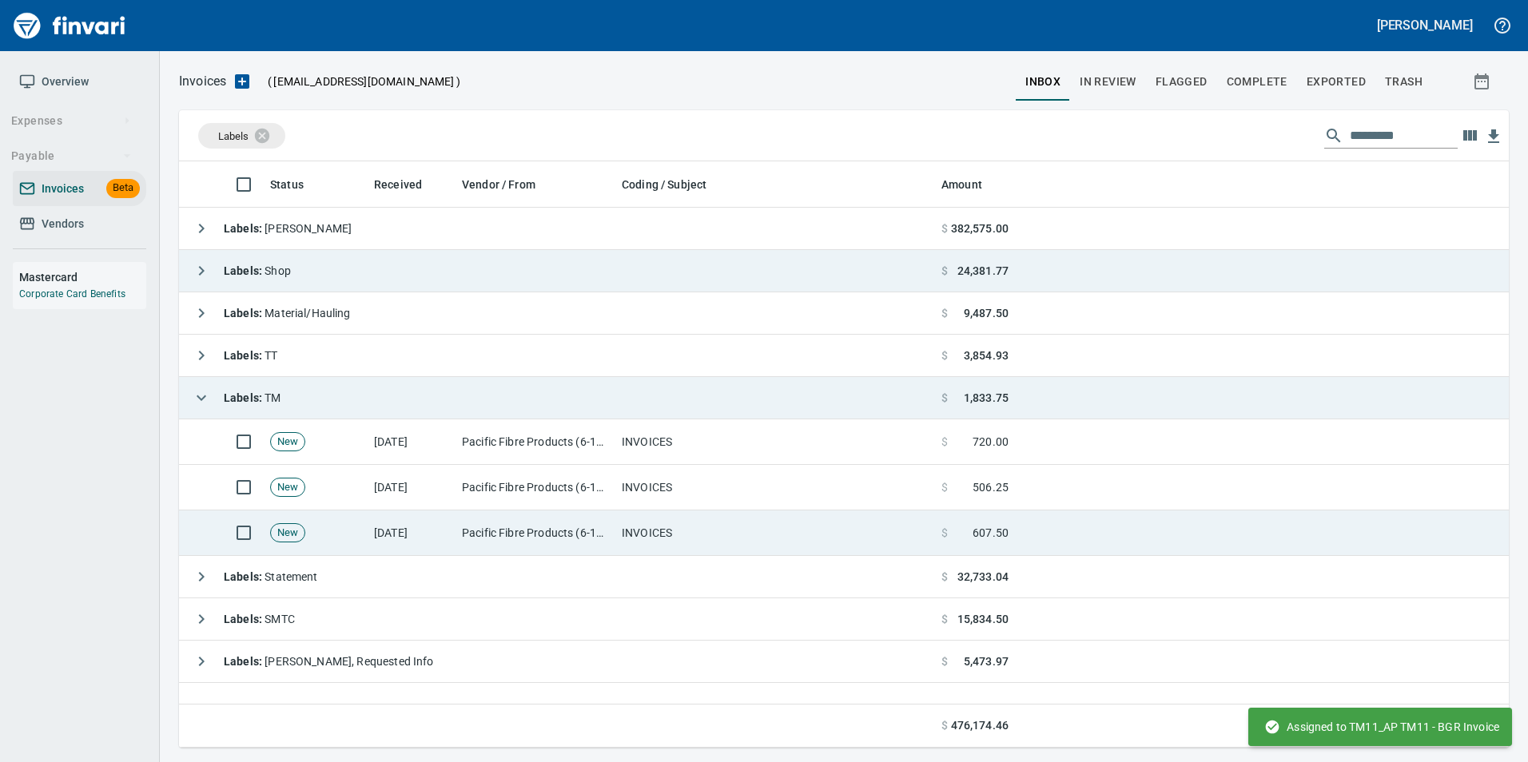
click at [527, 545] on td "Pacific Fibre Products (6-10754)" at bounding box center [535, 534] width 160 height 46
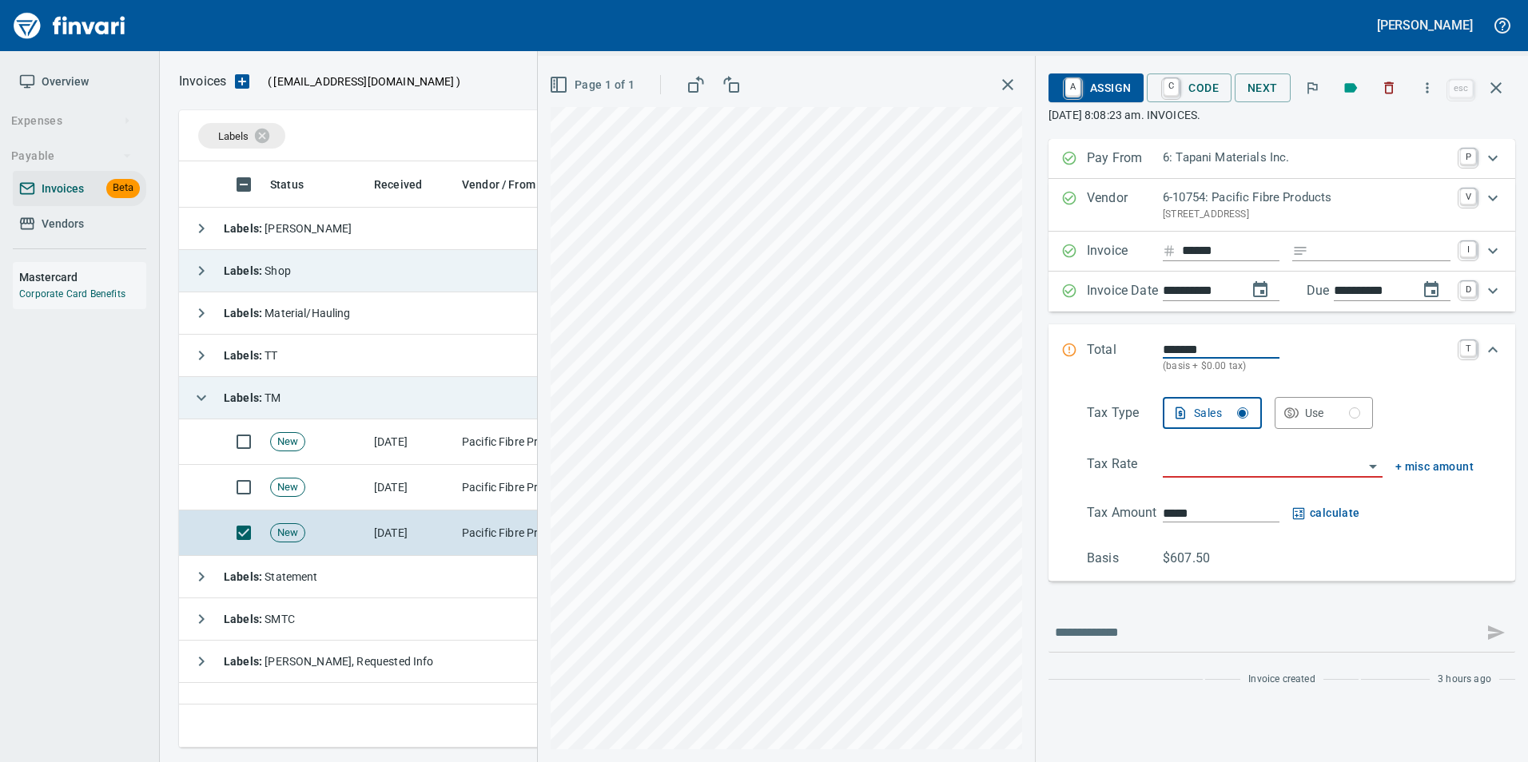
click at [1196, 467] on input "search" at bounding box center [1263, 466] width 201 height 22
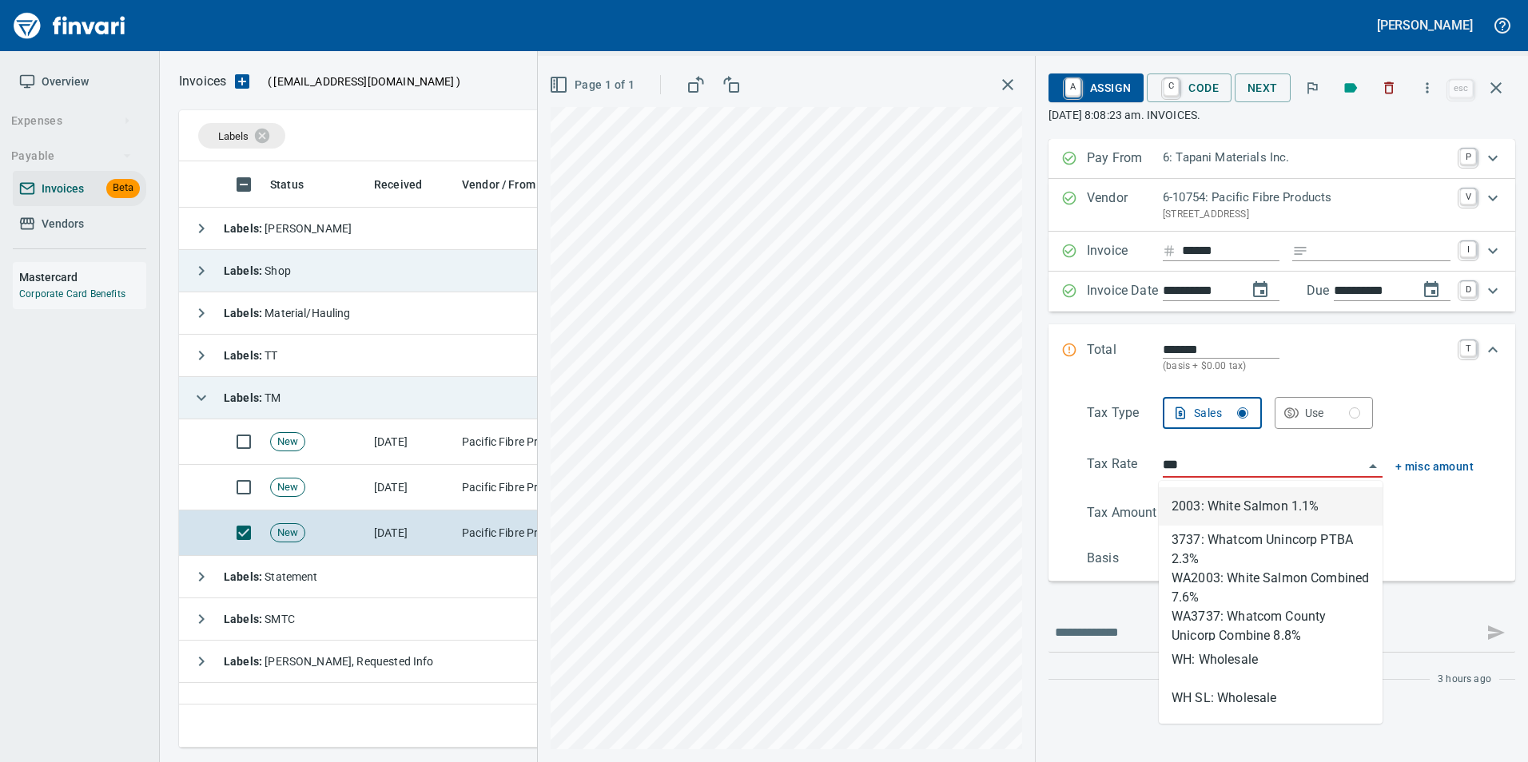
scroll to position [574, 1317]
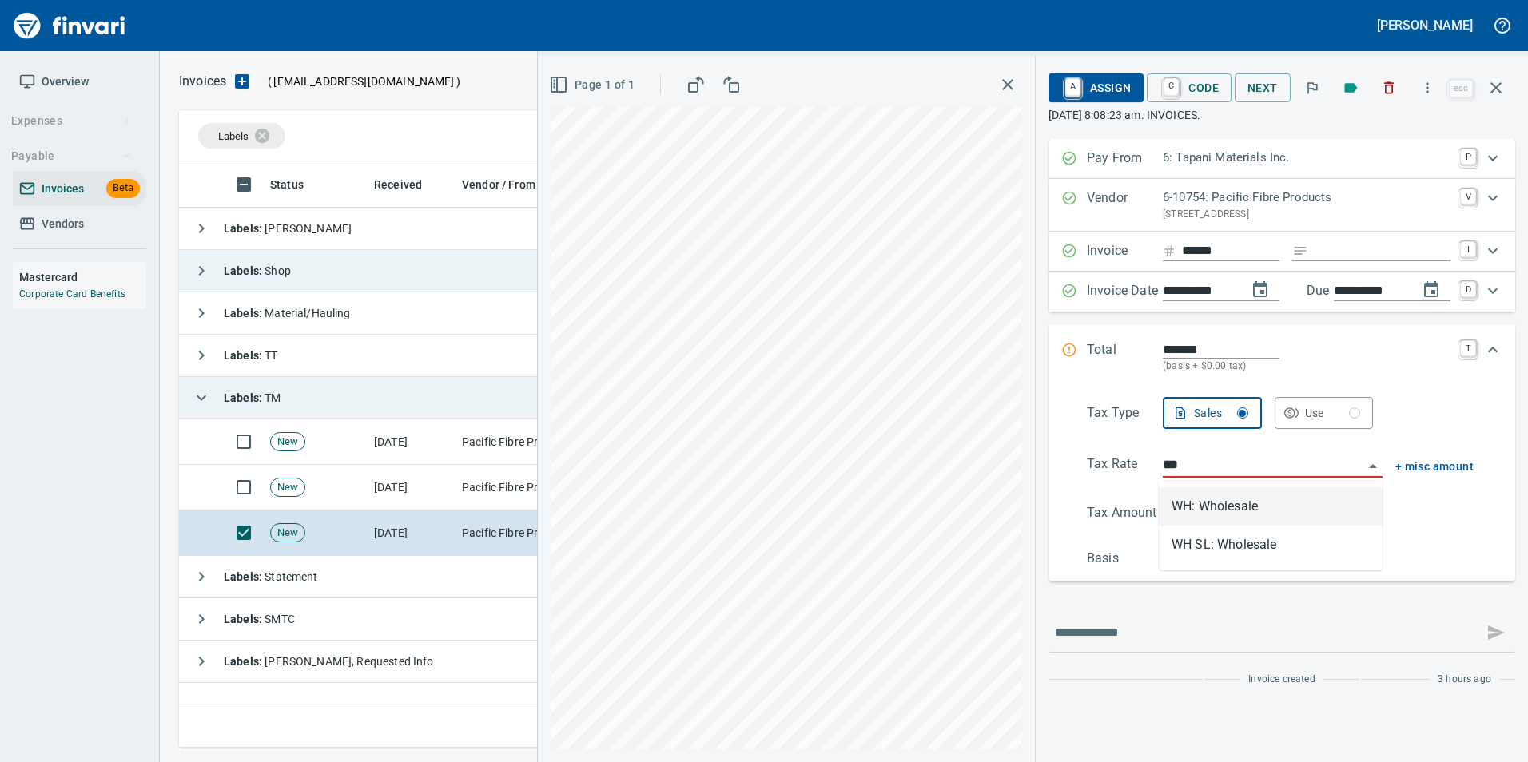
click at [1205, 504] on li "WH: Wholesale" at bounding box center [1271, 506] width 224 height 38
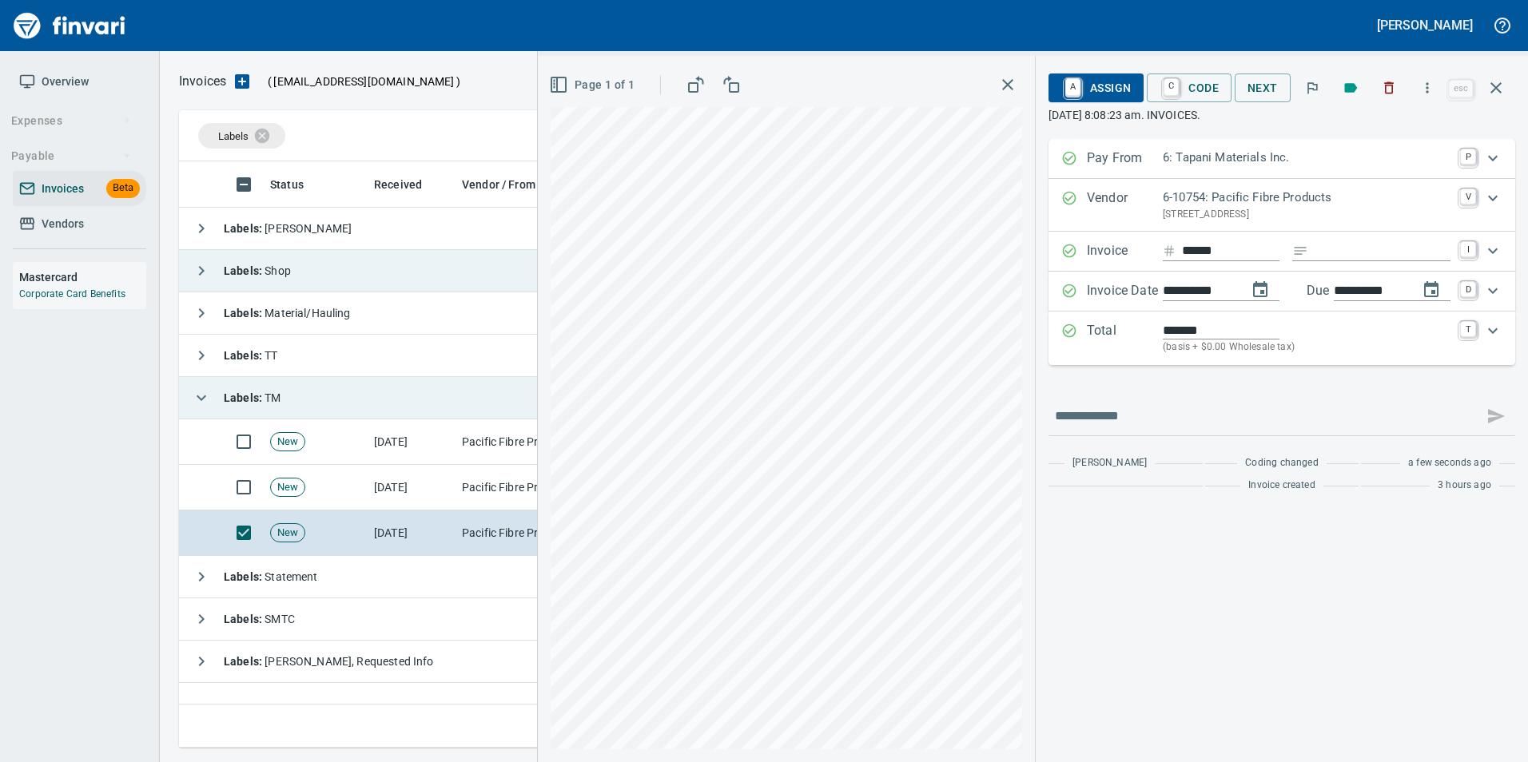
type input "**********"
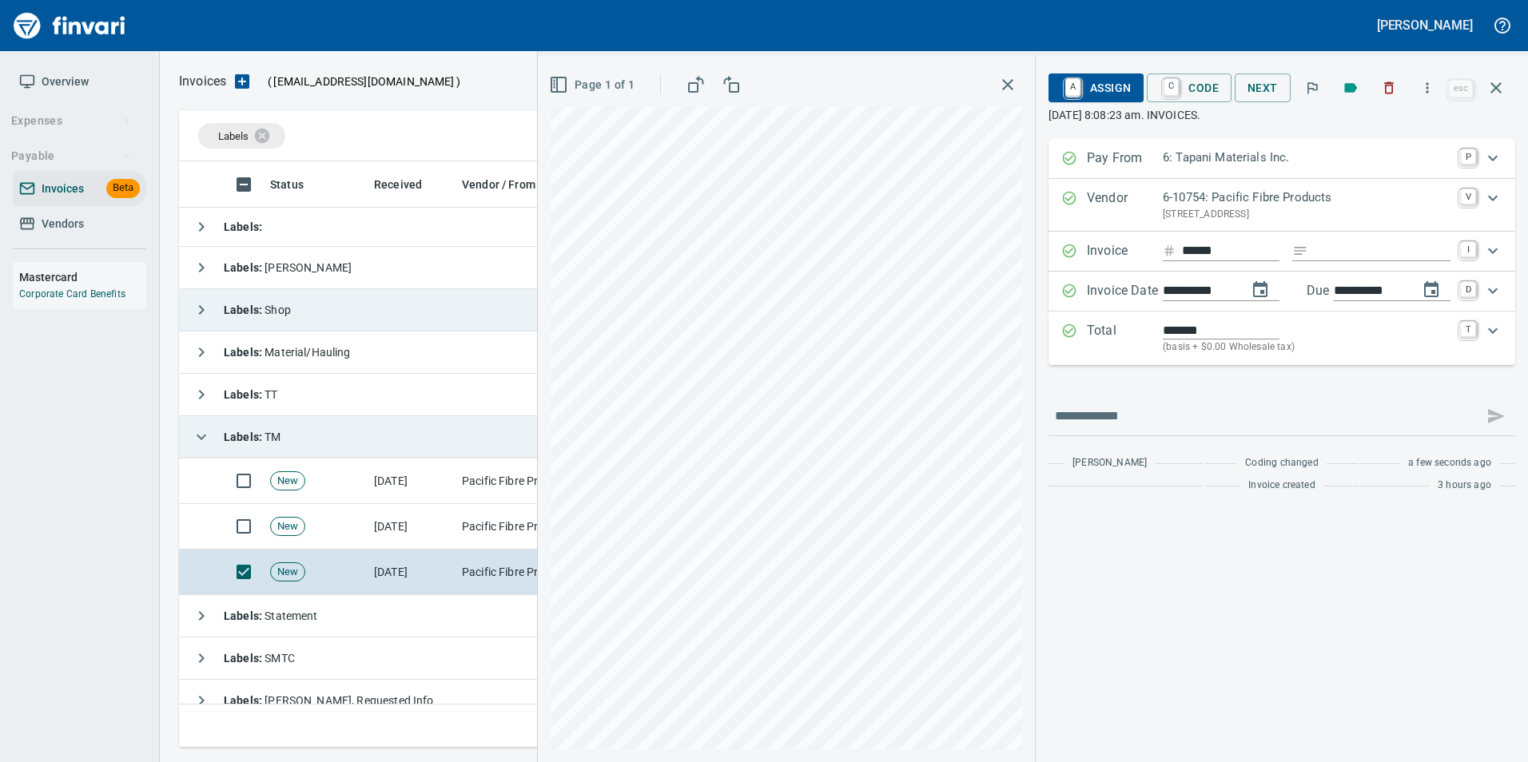
scroll to position [574, 1305]
click at [1119, 88] on span "A Assign" at bounding box center [1096, 87] width 70 height 27
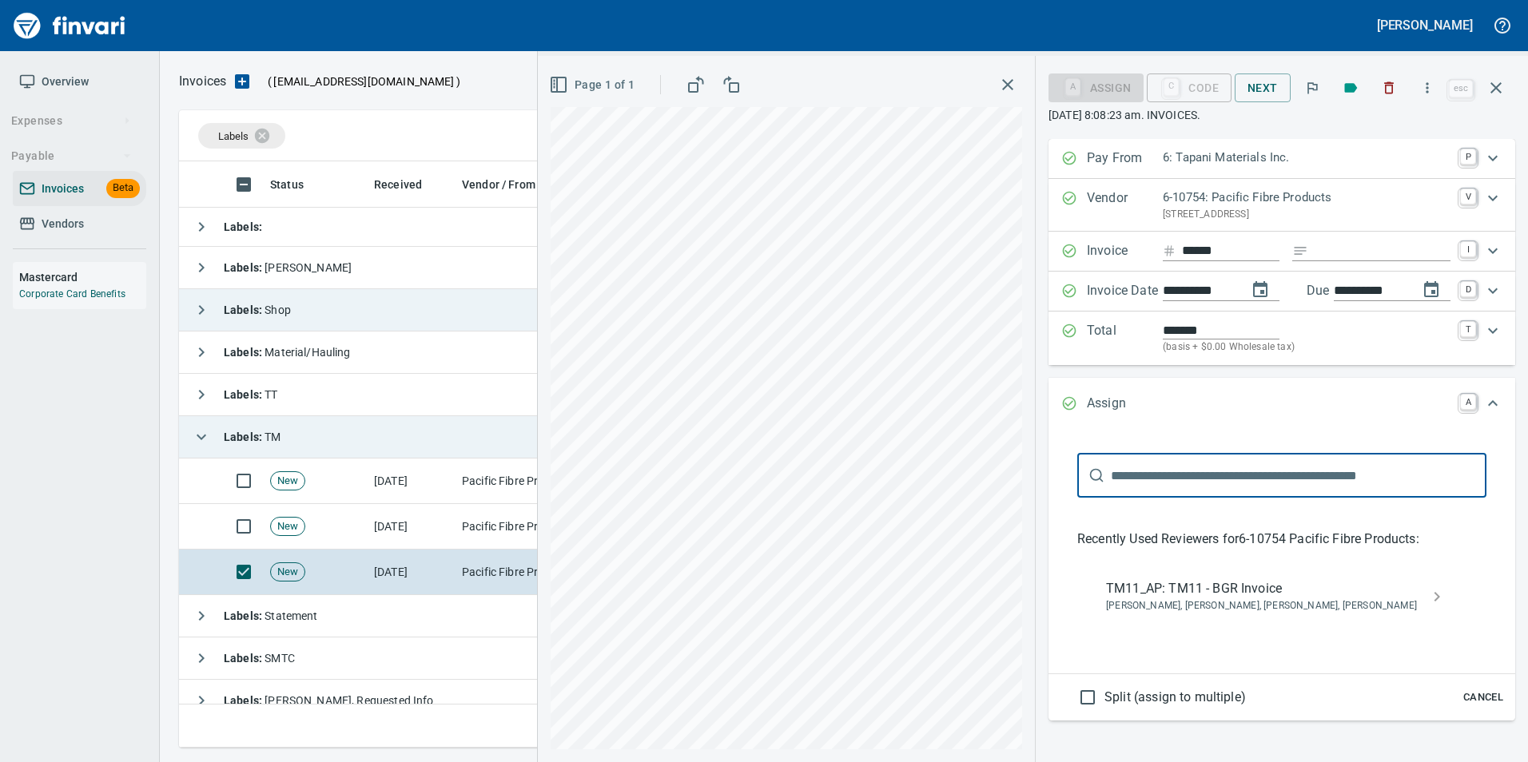
click at [1214, 602] on span "[PERSON_NAME], [PERSON_NAME], [PERSON_NAME], [PERSON_NAME]" at bounding box center [1269, 606] width 326 height 16
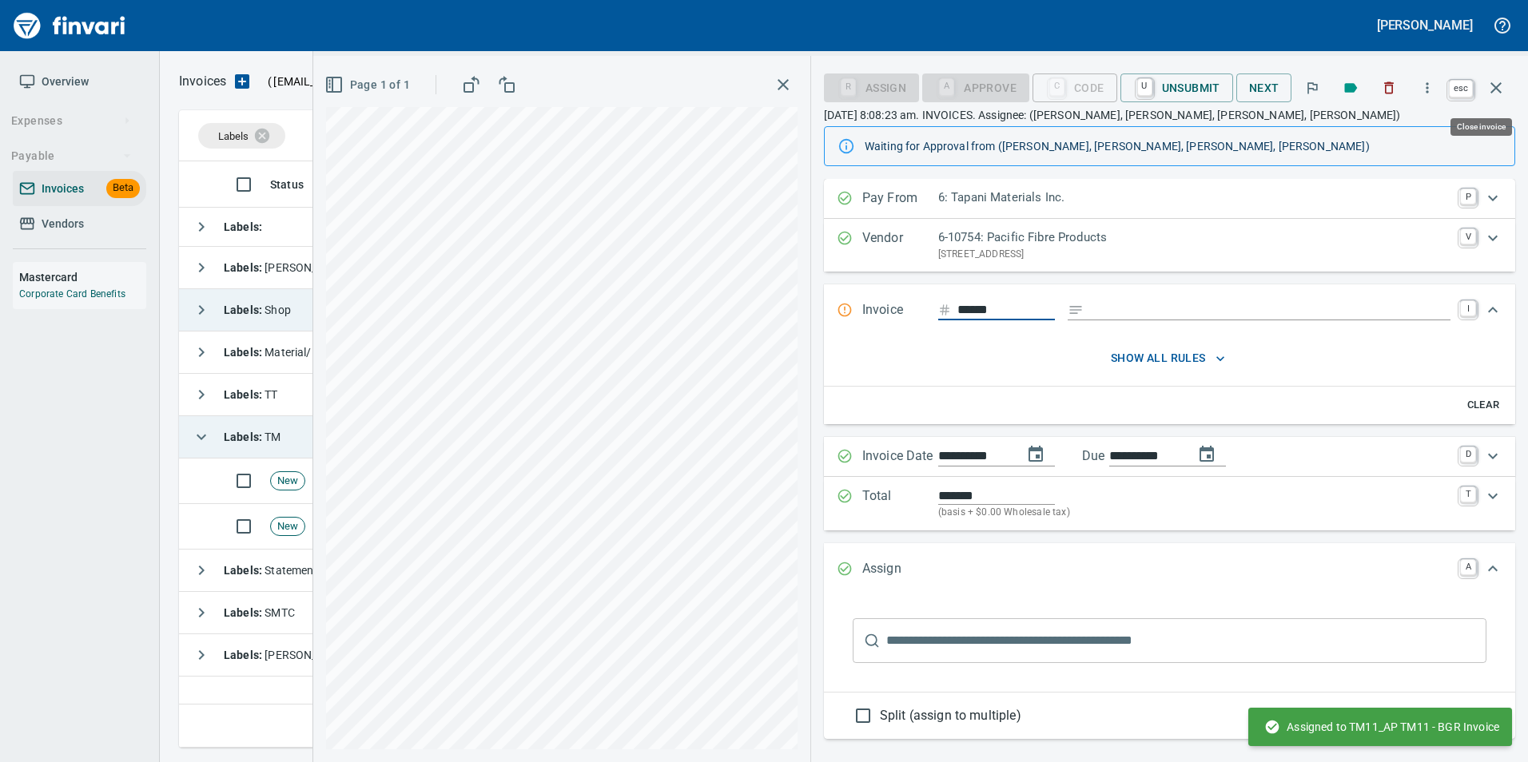
click at [1505, 94] on button "button" at bounding box center [1496, 88] width 38 height 38
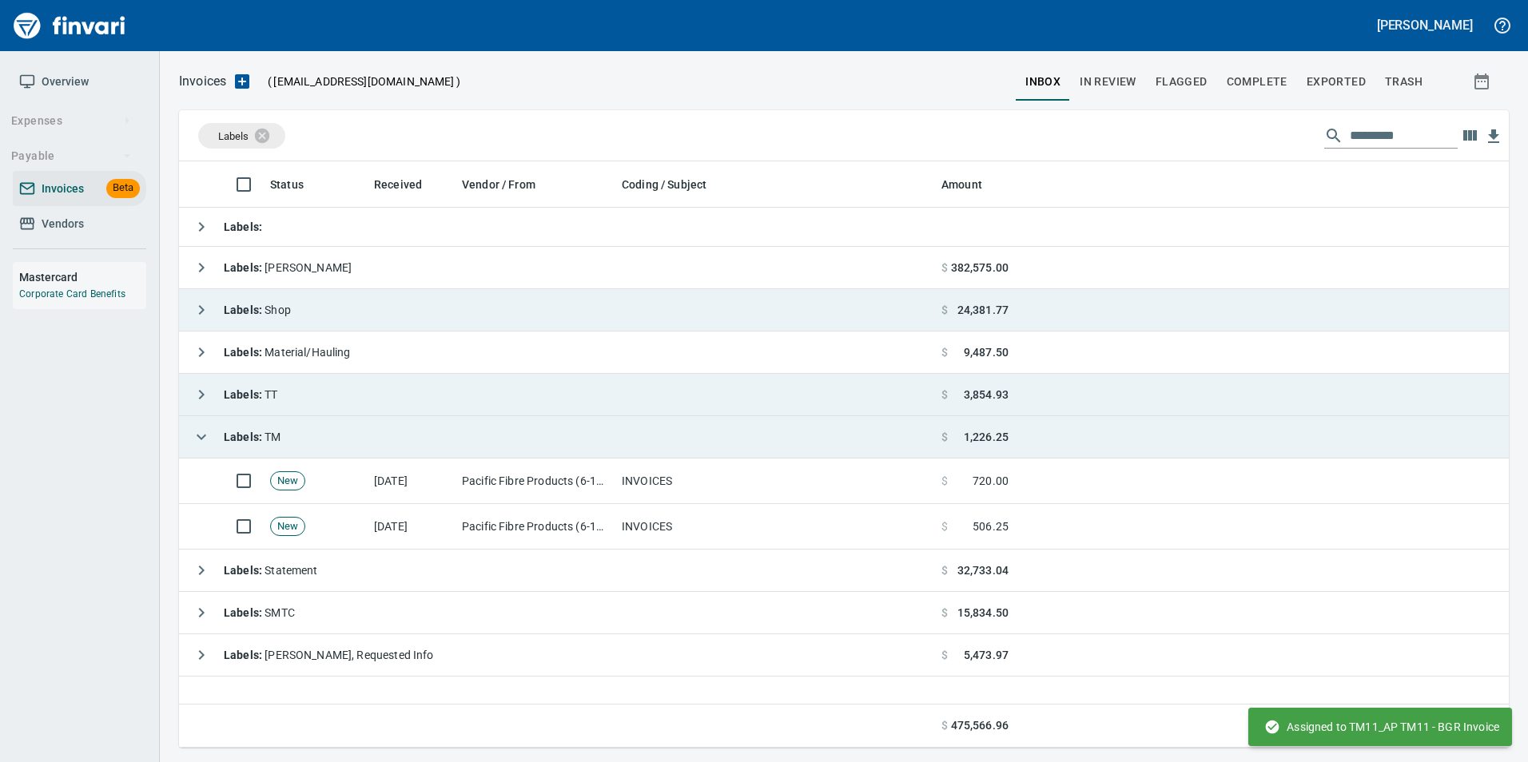
scroll to position [574, 1317]
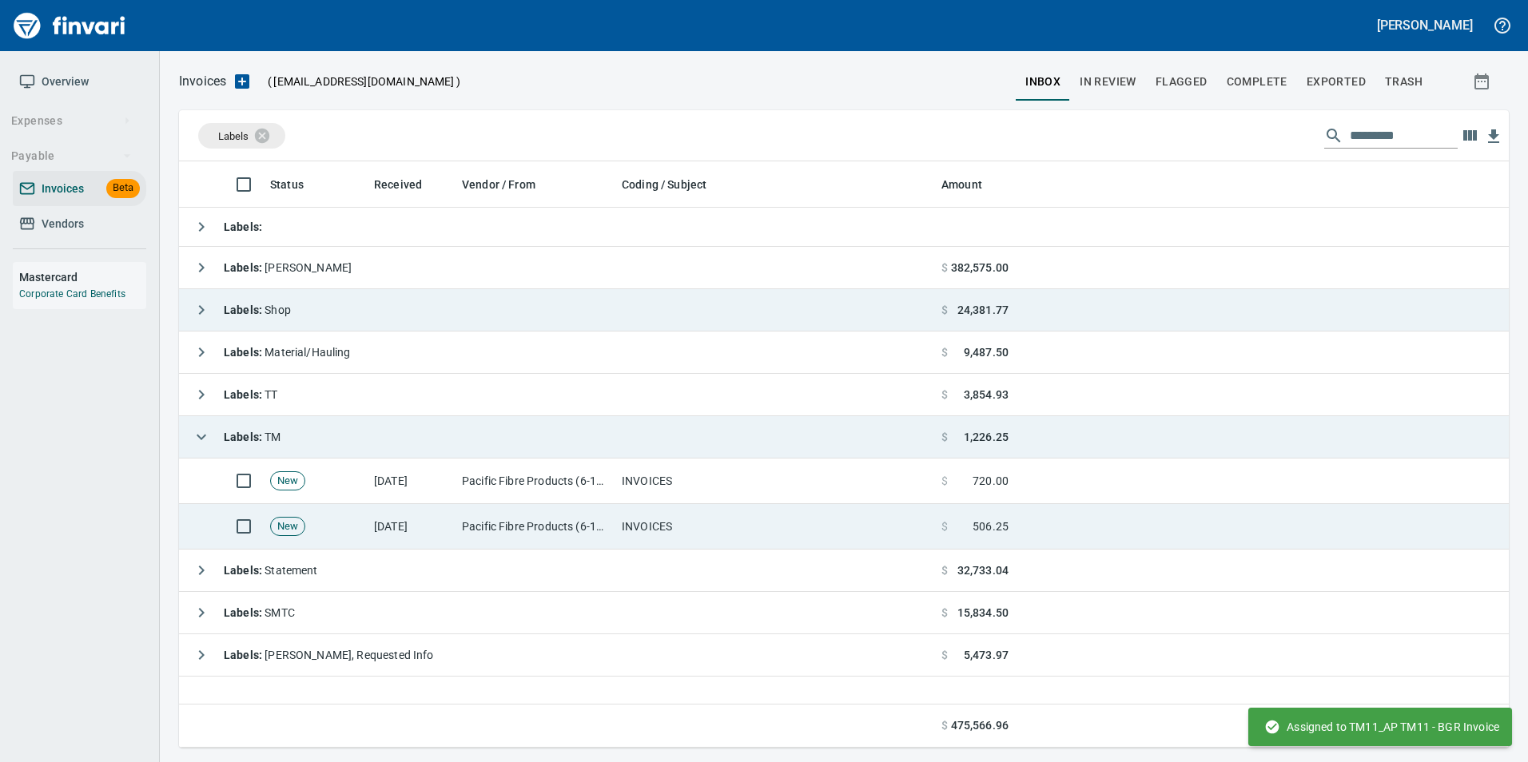
click at [681, 523] on td "INVOICES" at bounding box center [775, 527] width 320 height 46
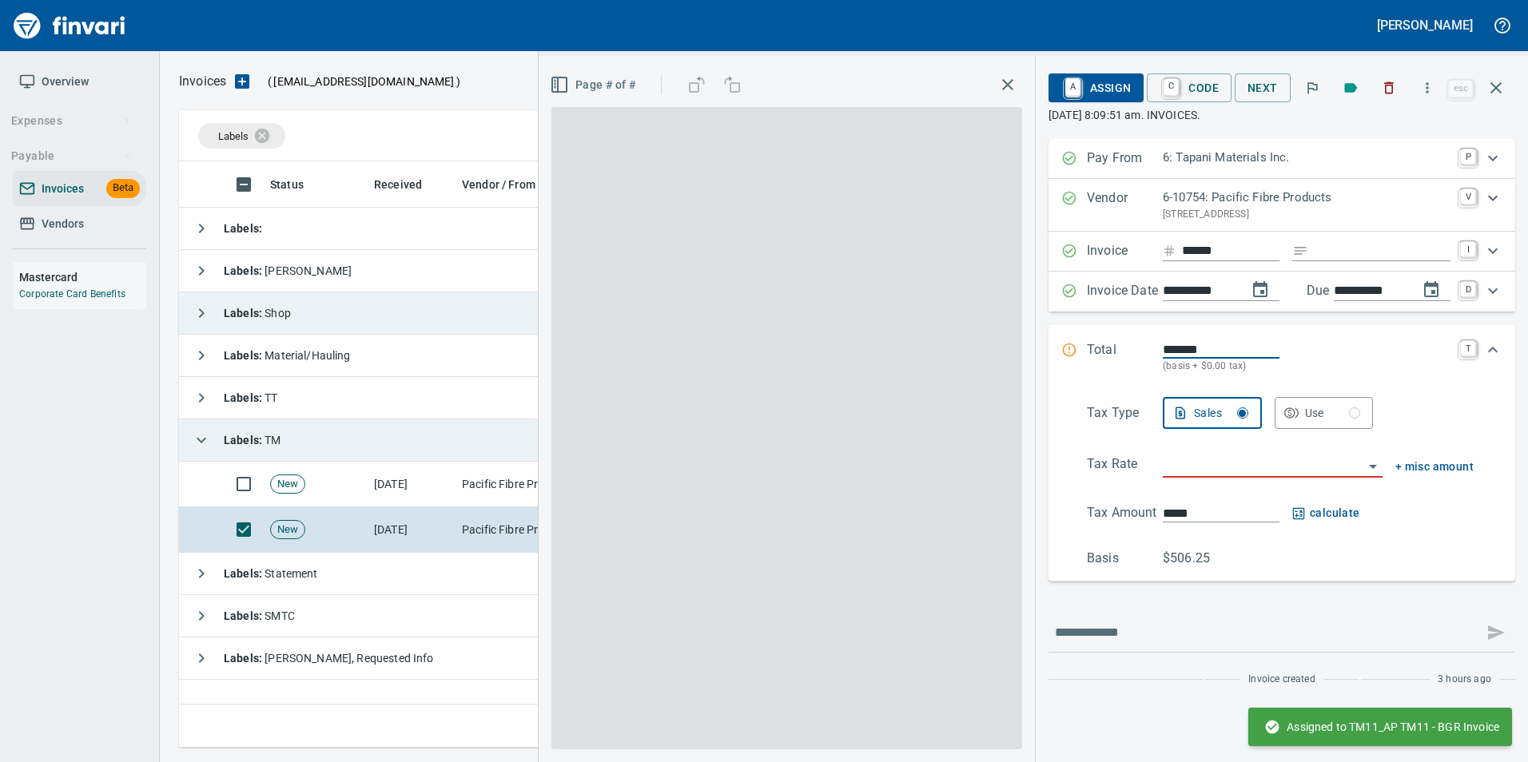
scroll to position [574, 1317]
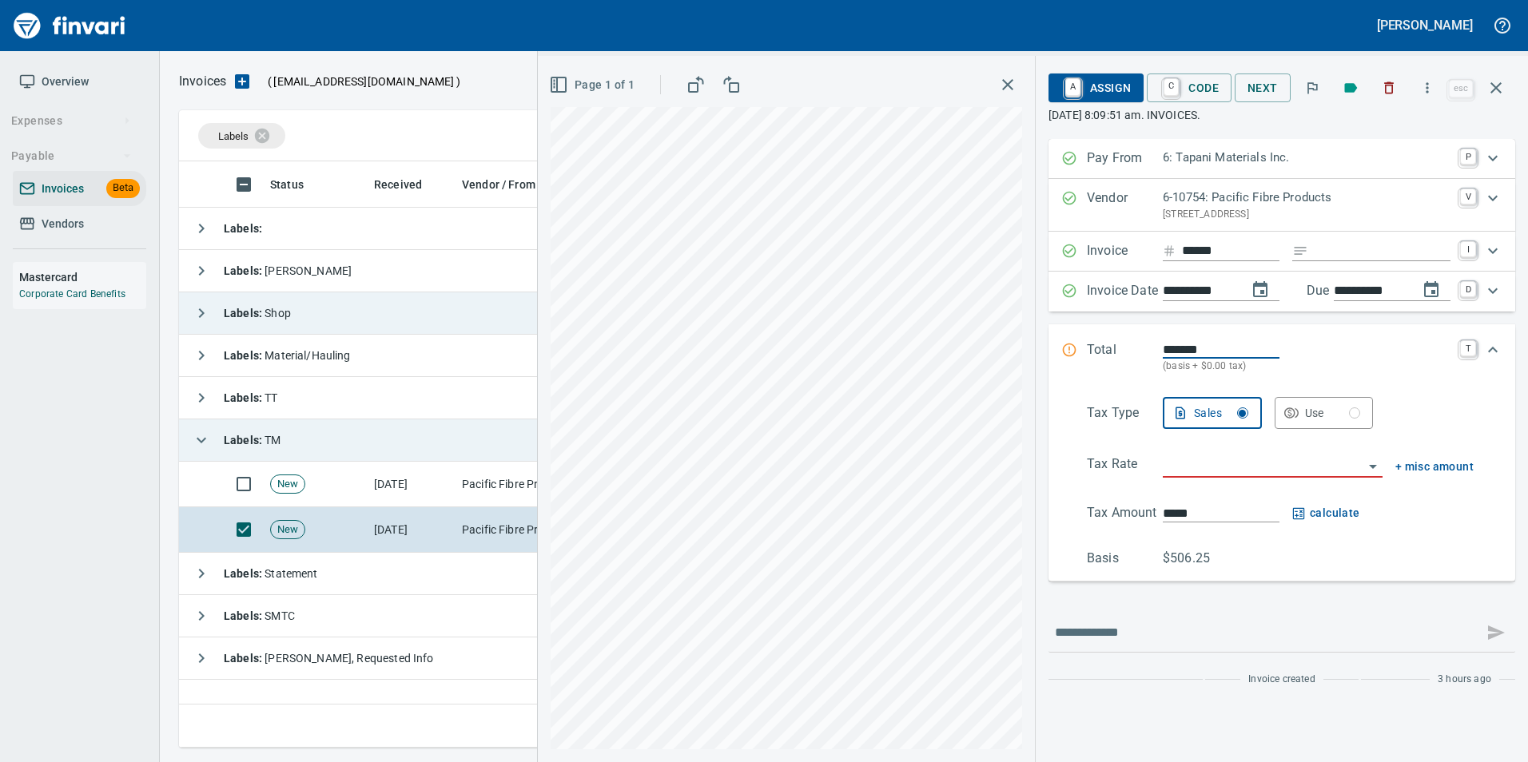
click at [1174, 471] on input "search" at bounding box center [1263, 466] width 201 height 22
click at [1195, 511] on li "WH: Wholesale" at bounding box center [1271, 506] width 224 height 38
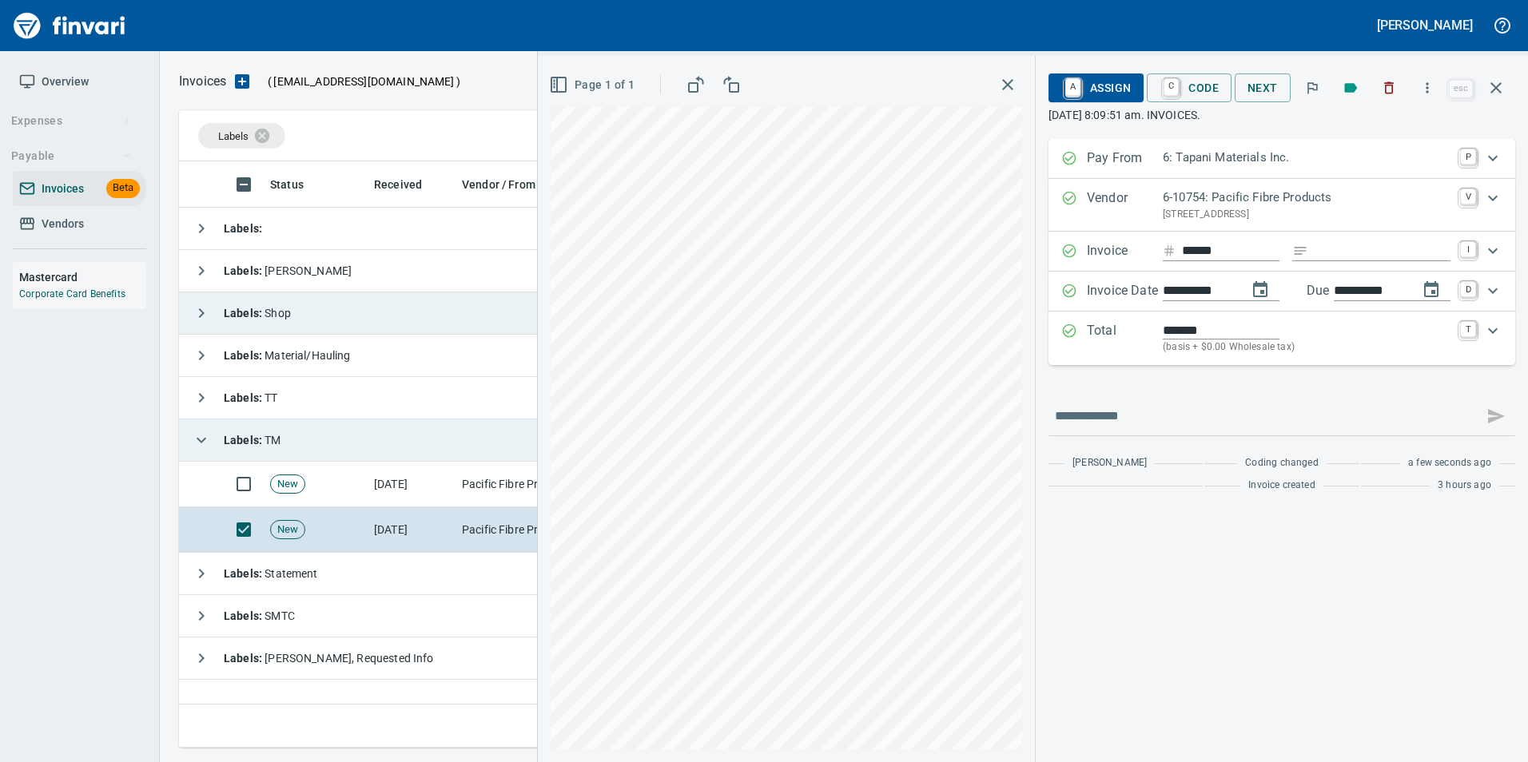
type input "**********"
click at [1095, 96] on span "A Assign" at bounding box center [1096, 87] width 70 height 27
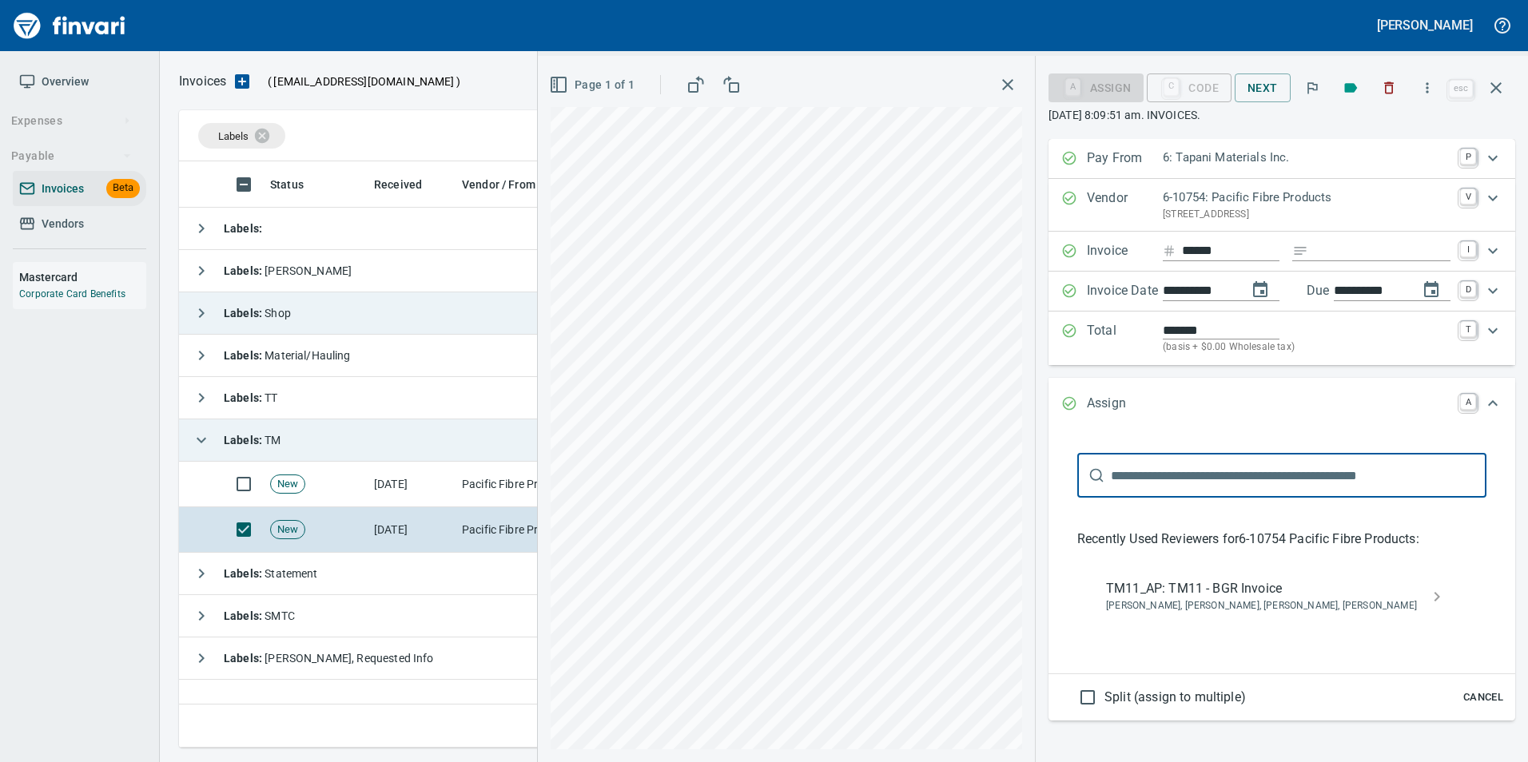
click at [1225, 609] on span "Bryan Skoko, Michael Maddux, Sam Rhoades, Shane Tapani" at bounding box center [1269, 606] width 326 height 16
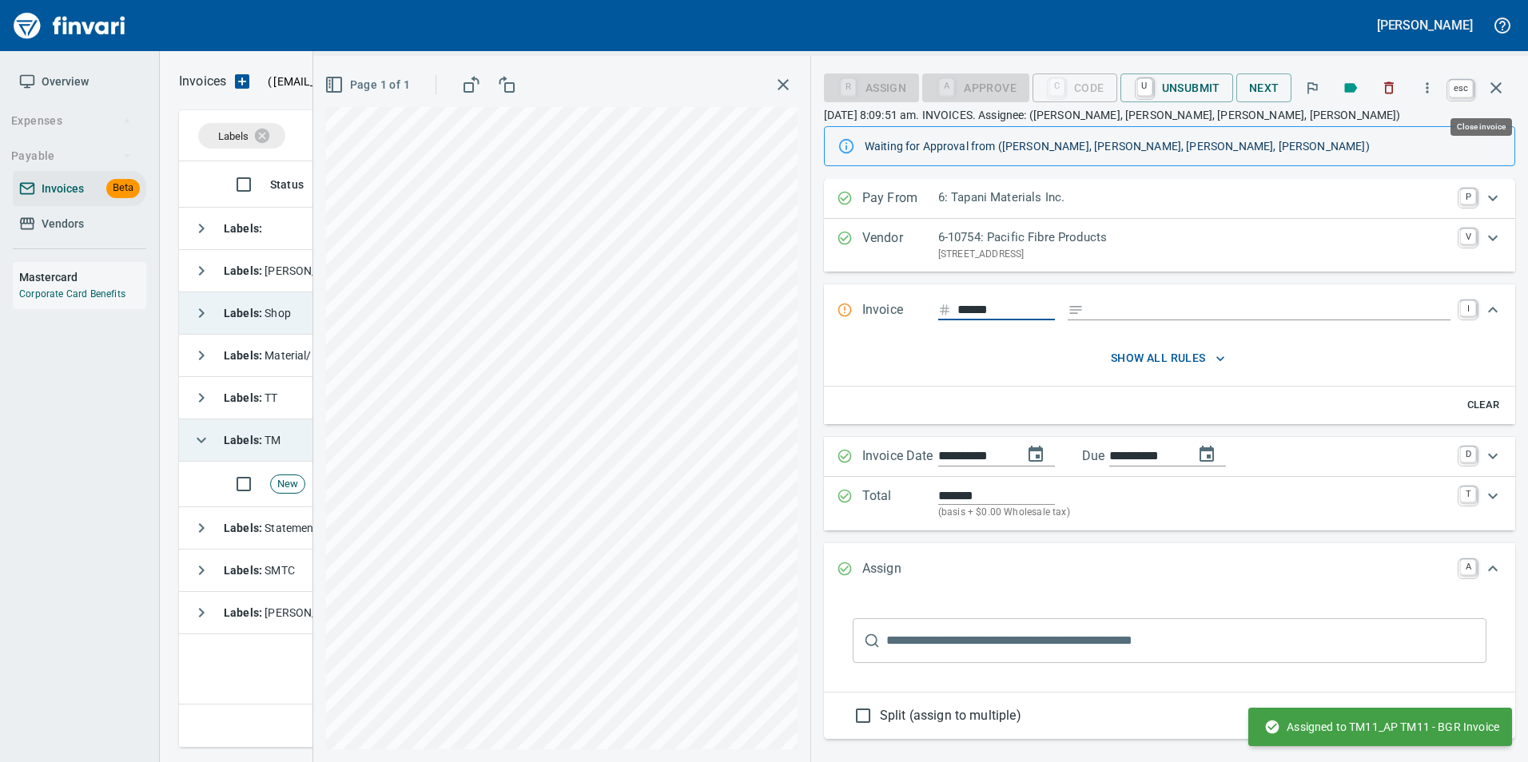
click at [1511, 90] on button "button" at bounding box center [1496, 88] width 38 height 38
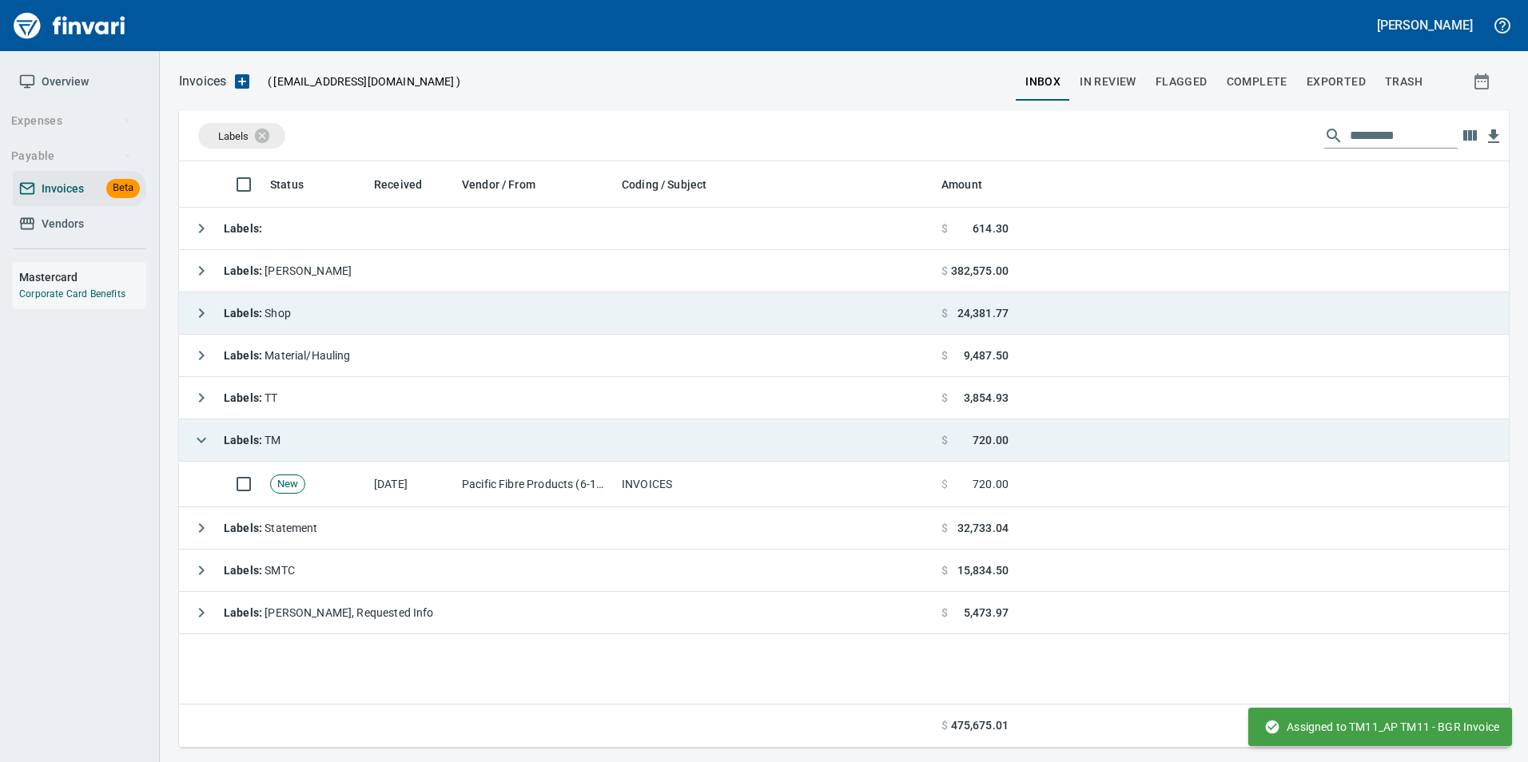
scroll to position [574, 1317]
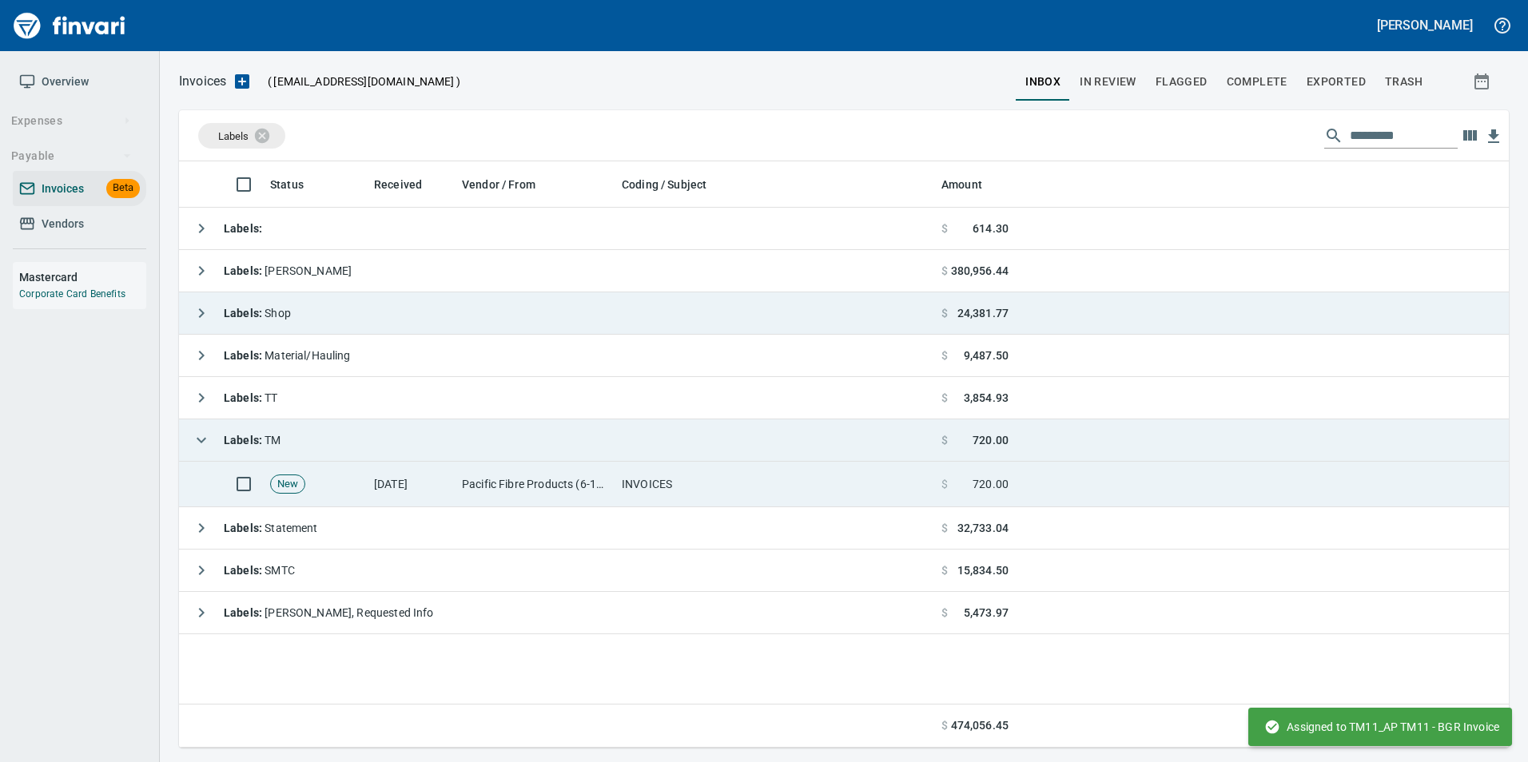
click at [618, 473] on td "INVOICES" at bounding box center [775, 485] width 320 height 46
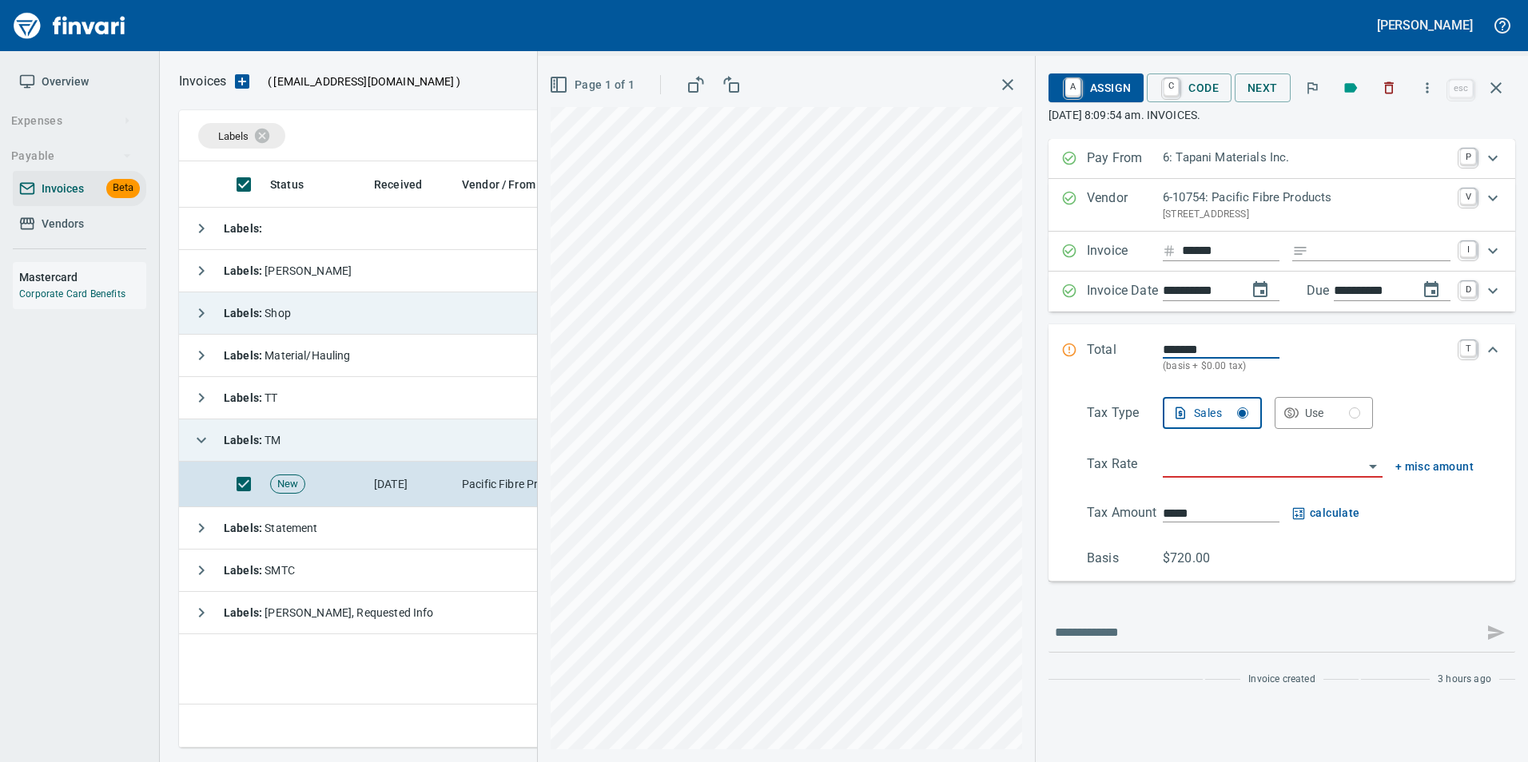
click at [1215, 474] on input "search" at bounding box center [1263, 466] width 201 height 22
click at [1223, 493] on li "WH: Wholesale" at bounding box center [1271, 506] width 224 height 38
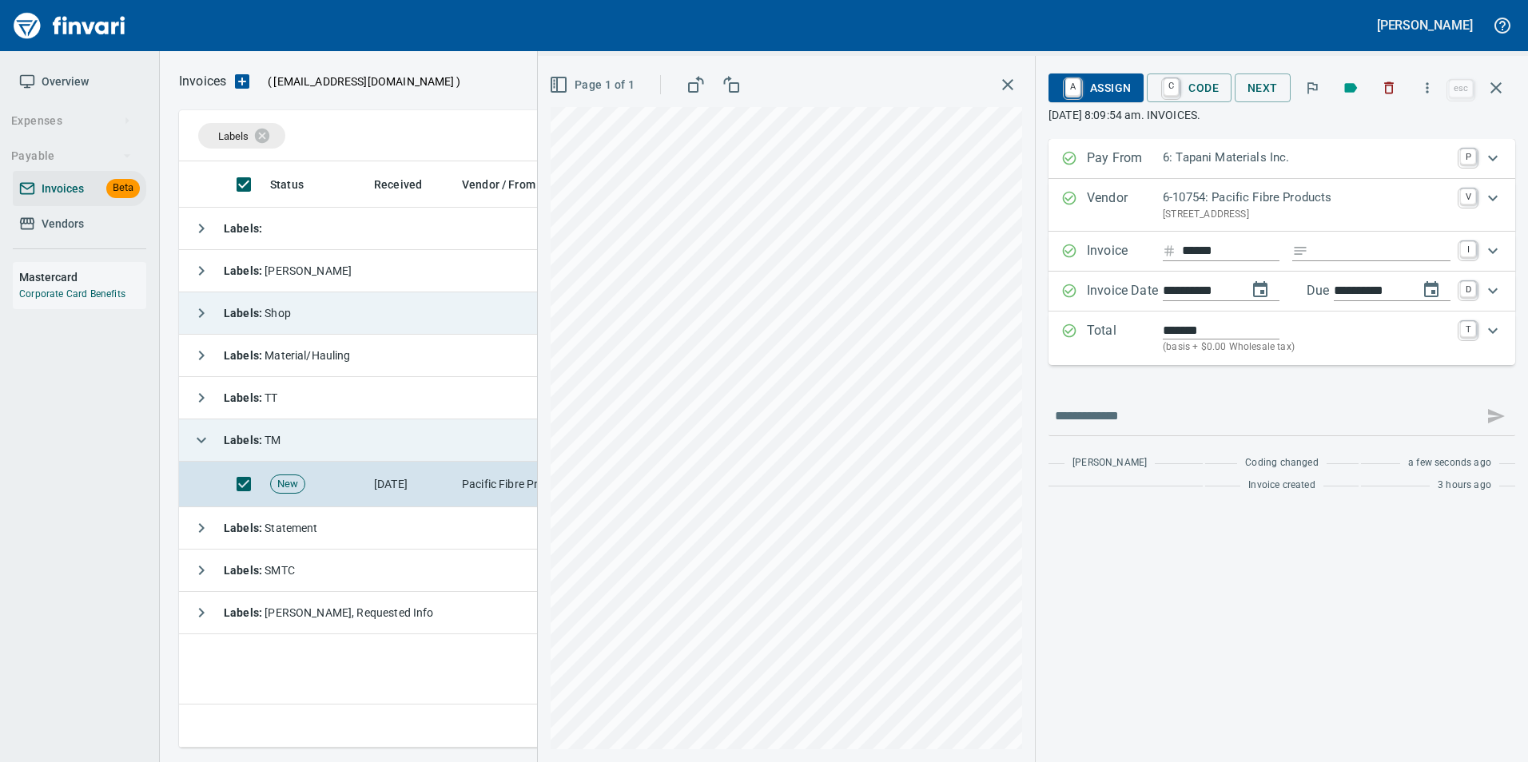
type input "**********"
click at [1090, 96] on span "A Assign" at bounding box center [1096, 87] width 70 height 27
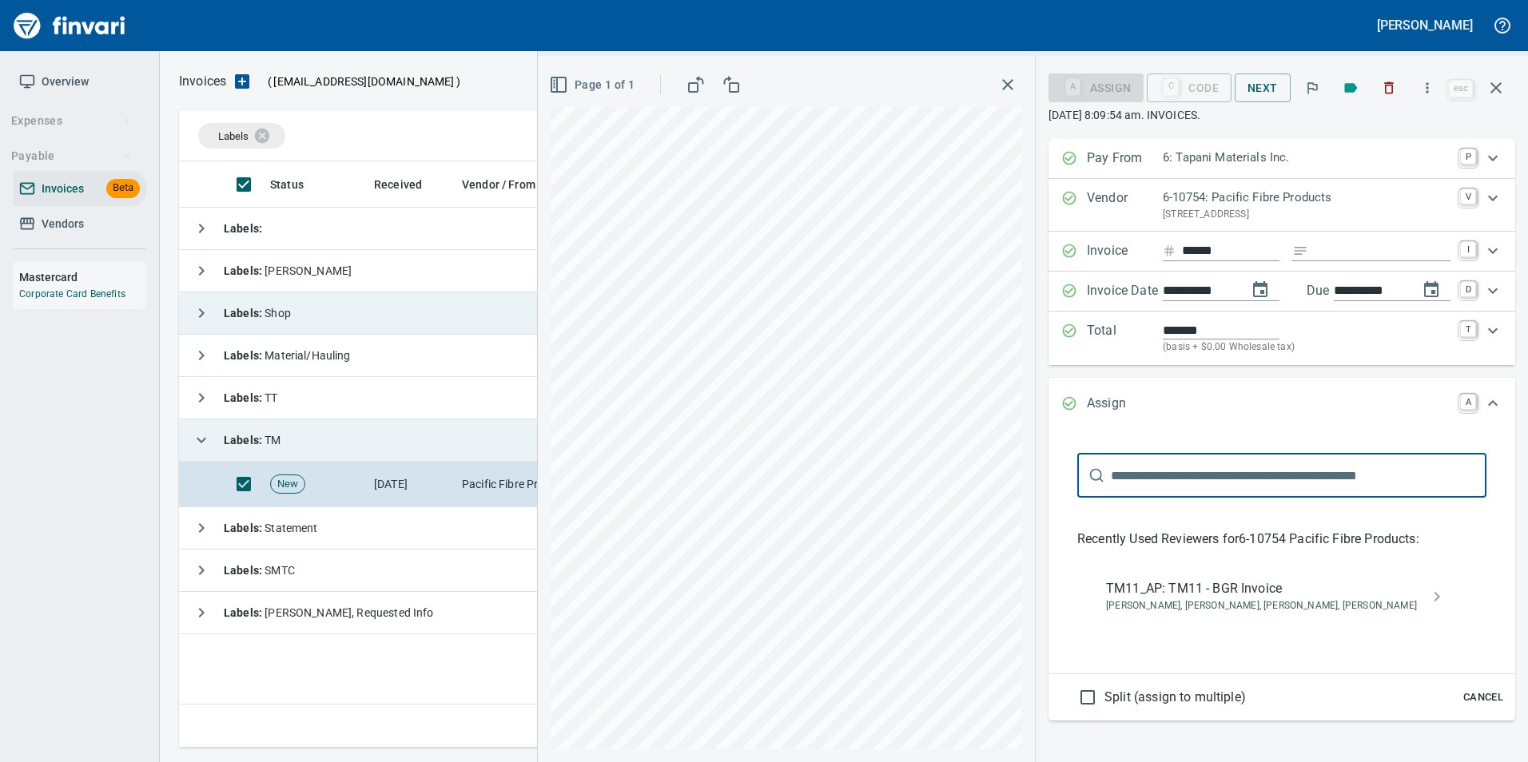
click at [1218, 587] on span "TM11_AP: TM11 - BGR Invoice" at bounding box center [1269, 588] width 326 height 19
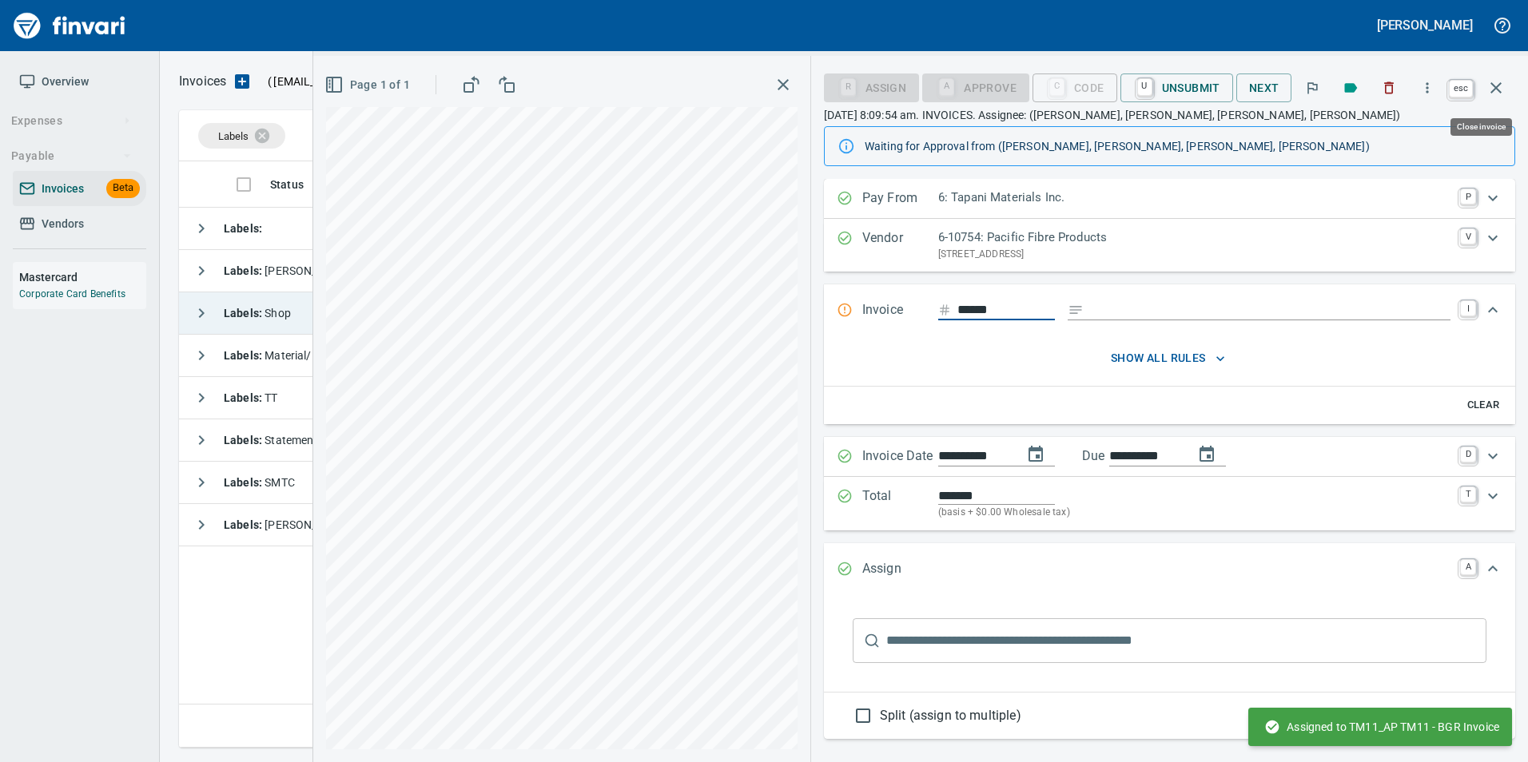
click at [1500, 89] on icon "button" at bounding box center [1495, 87] width 19 height 19
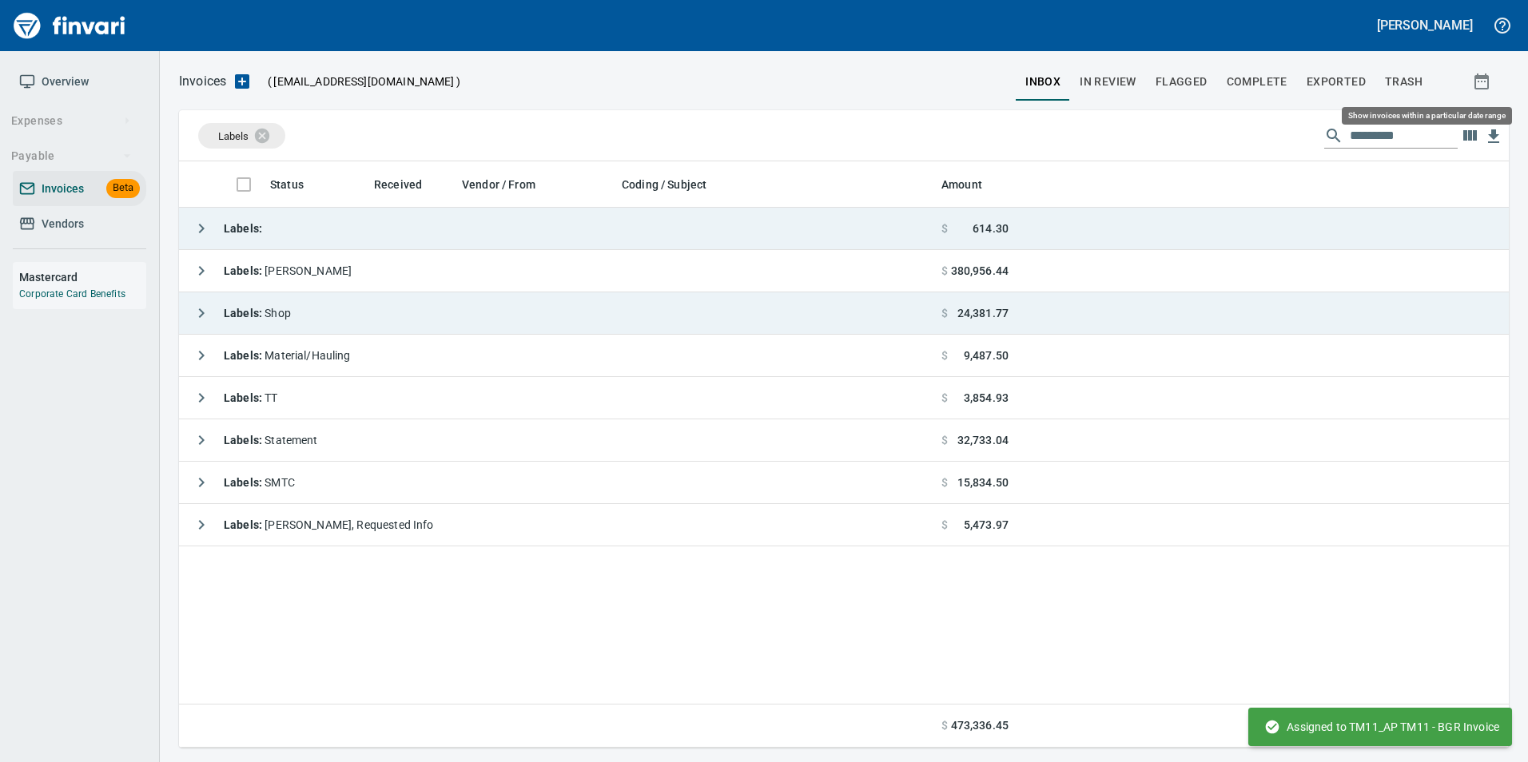
scroll to position [574, 1317]
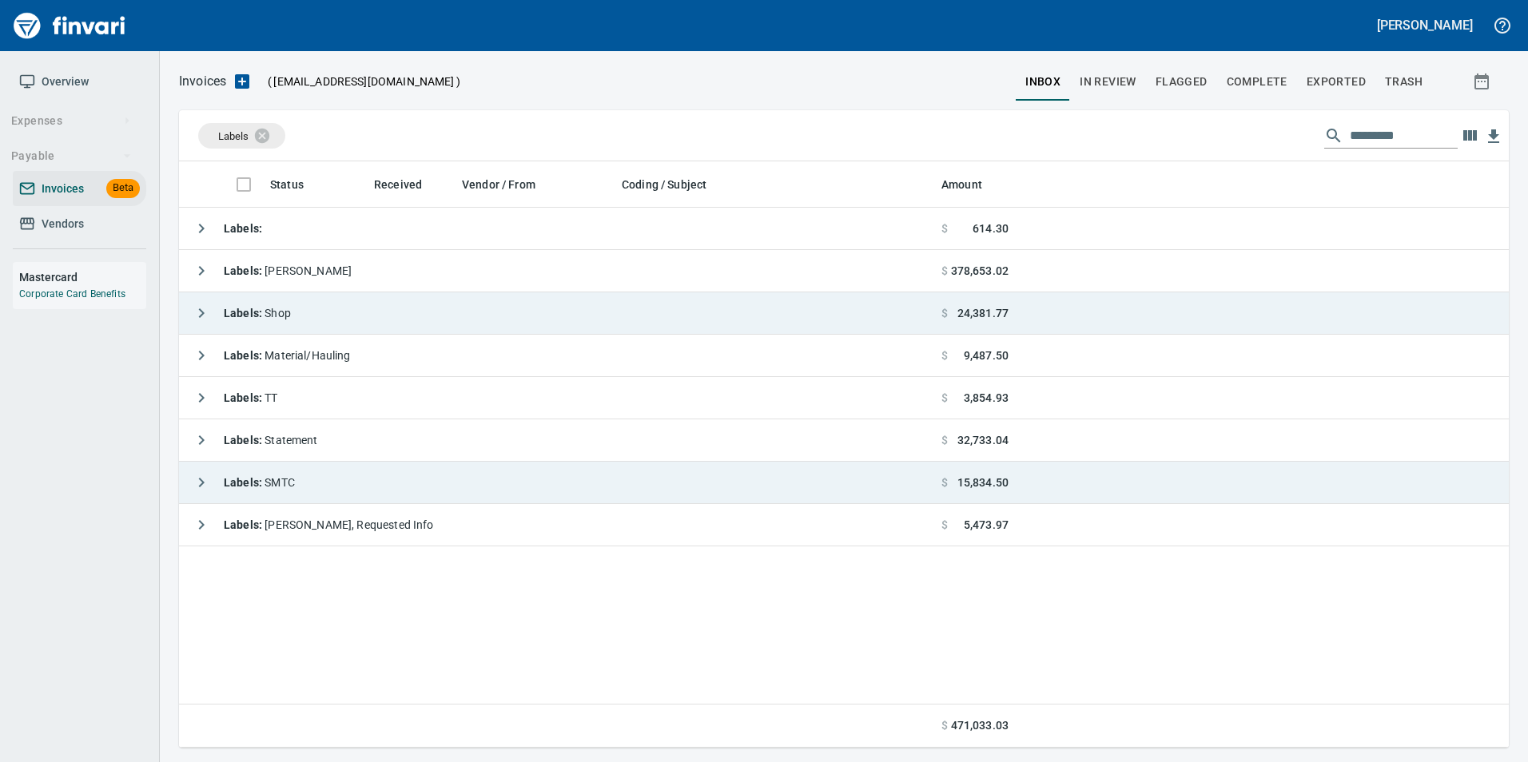
click at [193, 487] on icon "button" at bounding box center [201, 482] width 19 height 19
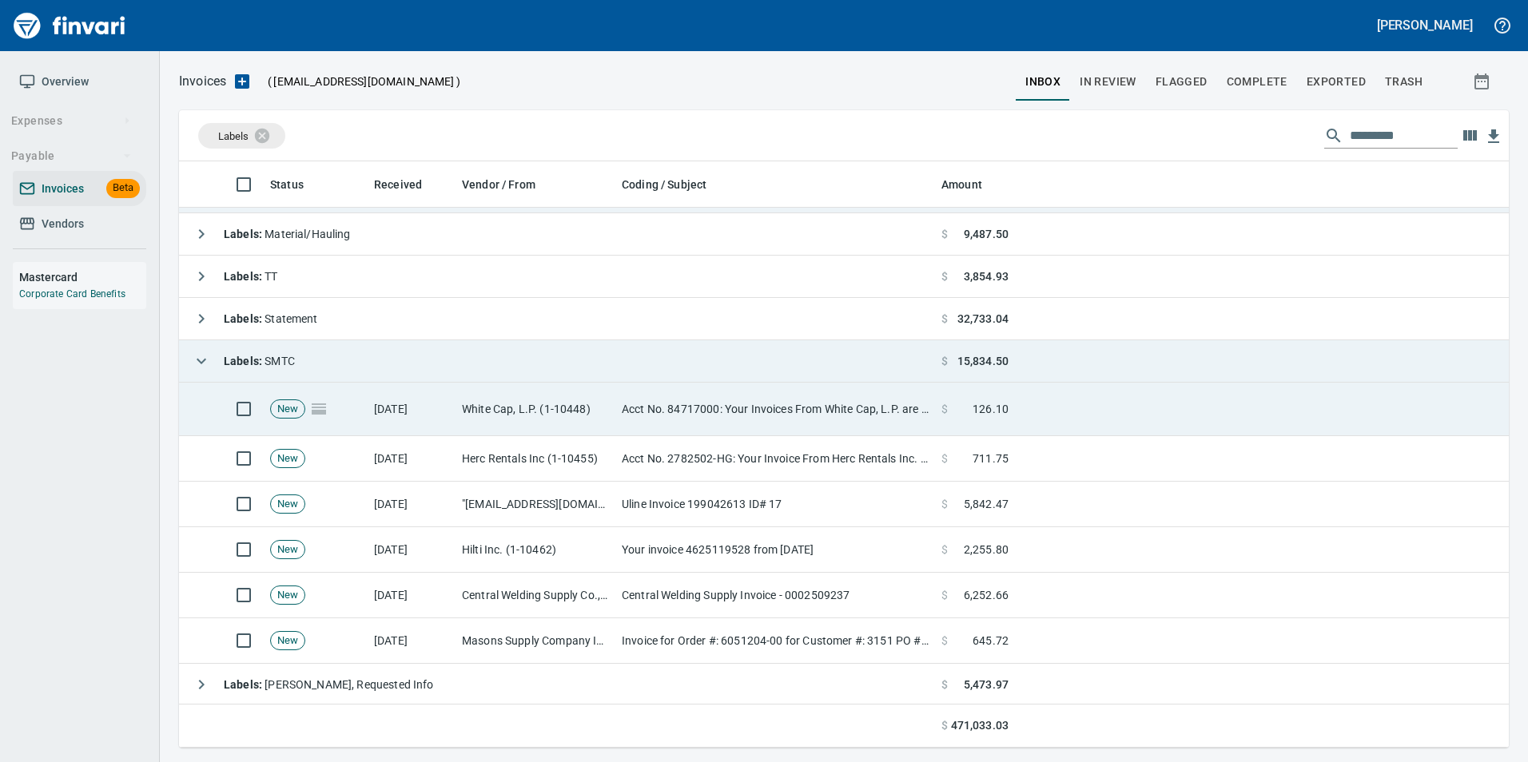
scroll to position [123, 0]
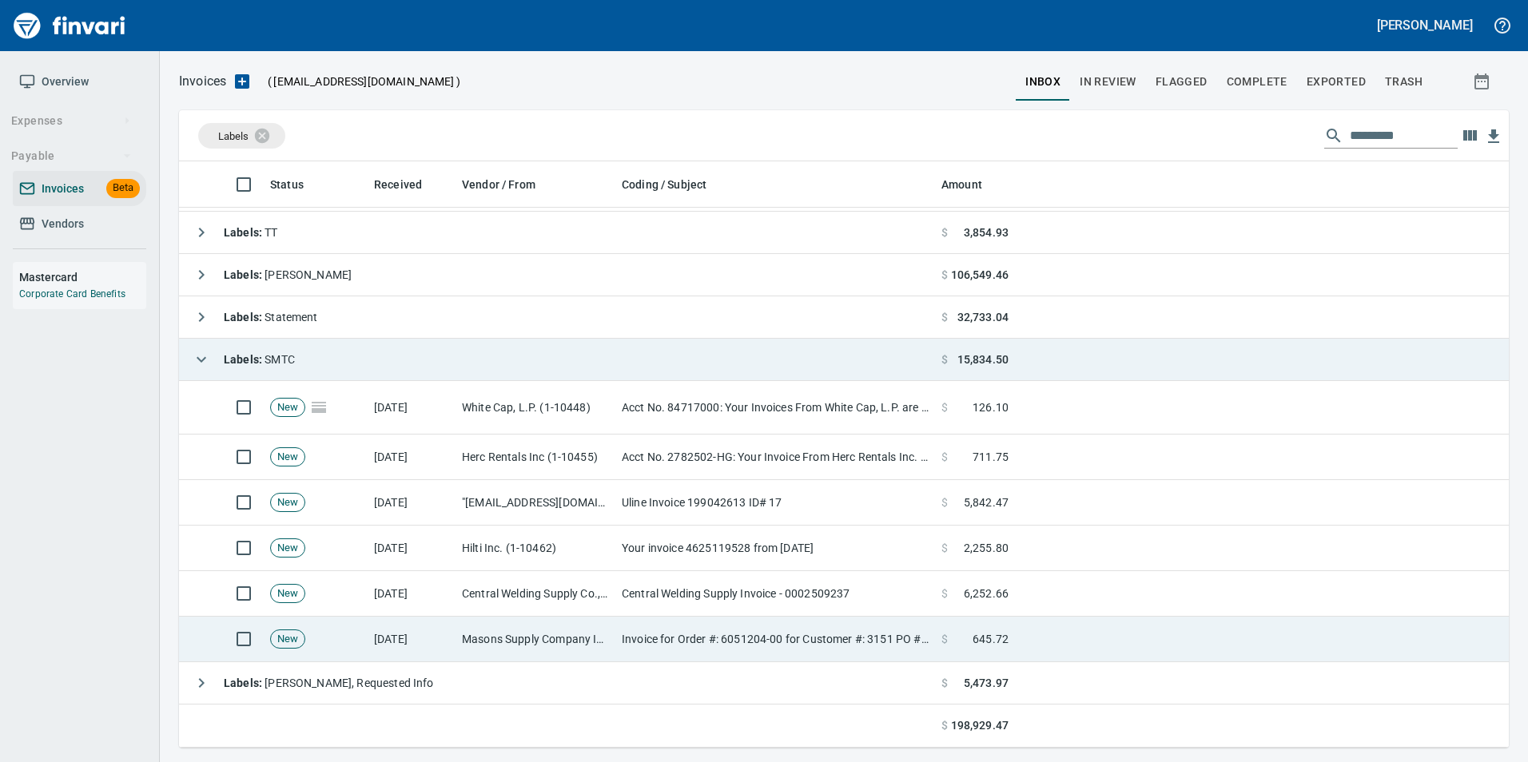
click at [499, 648] on td "Masons Supply Company Inc (1-10631)" at bounding box center [535, 640] width 160 height 46
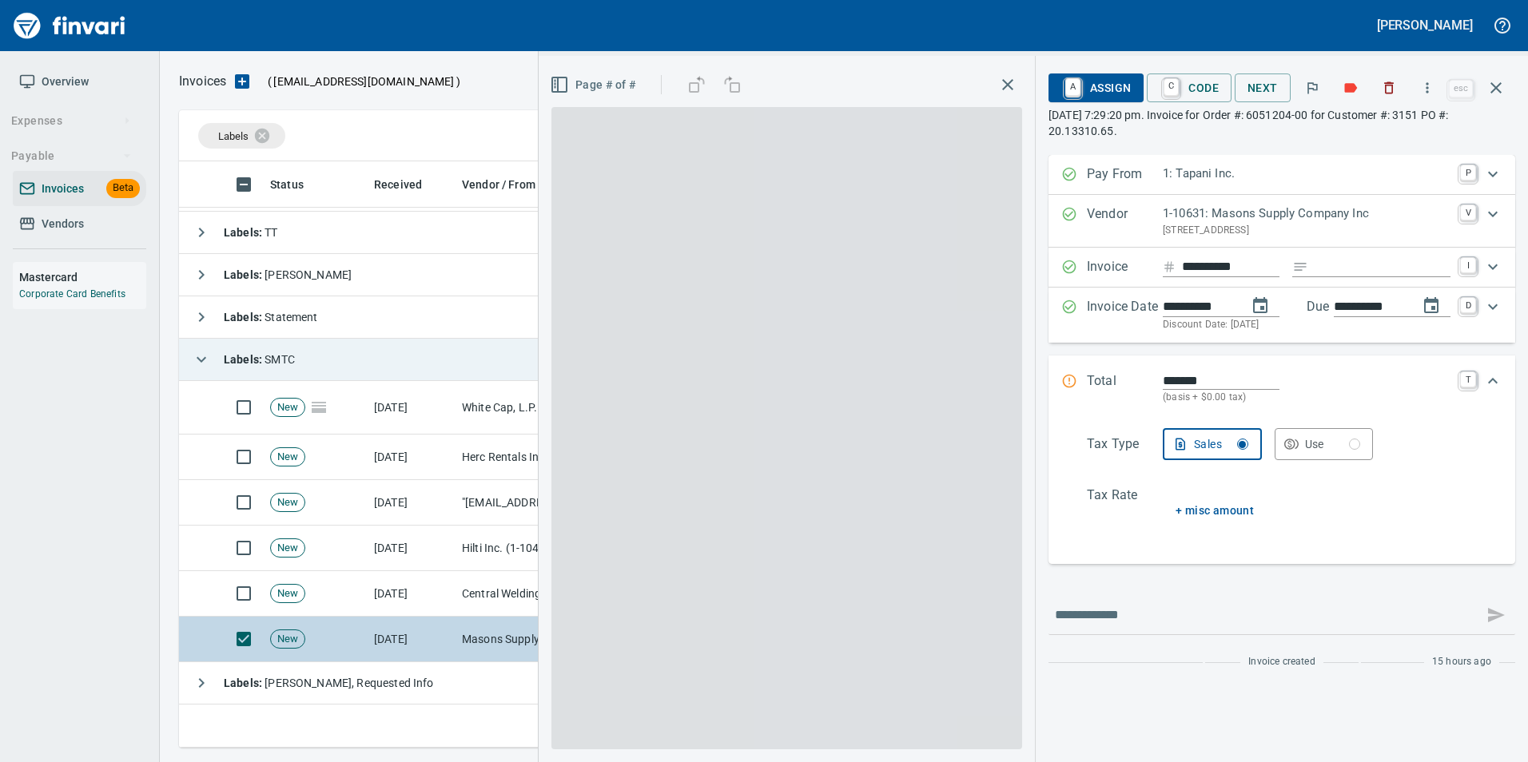
scroll to position [574, 1305]
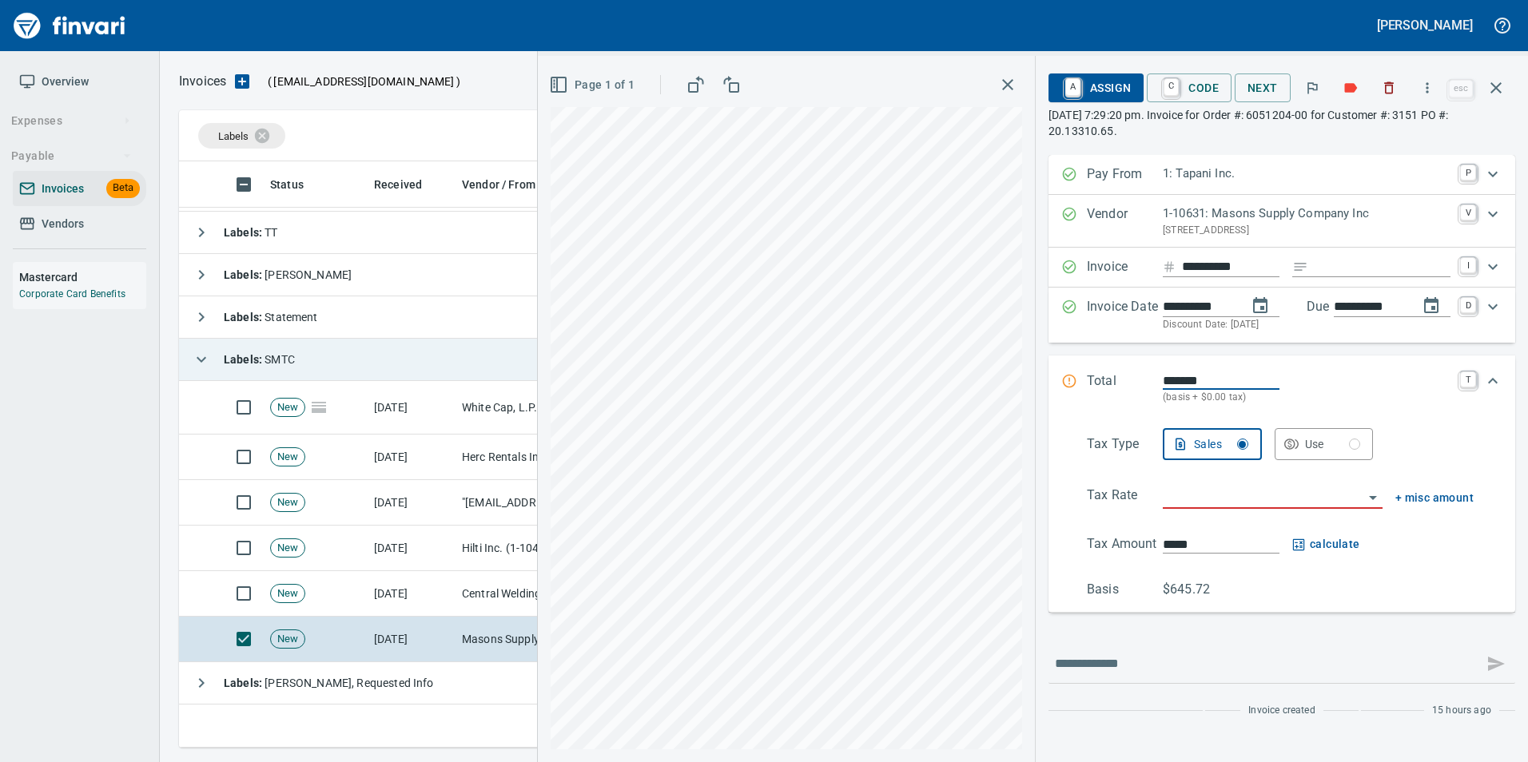
click at [1346, 267] on input "Expand" at bounding box center [1382, 267] width 136 height 20
type input "**********"
click at [1319, 450] on div "Use" at bounding box center [1333, 445] width 56 height 20
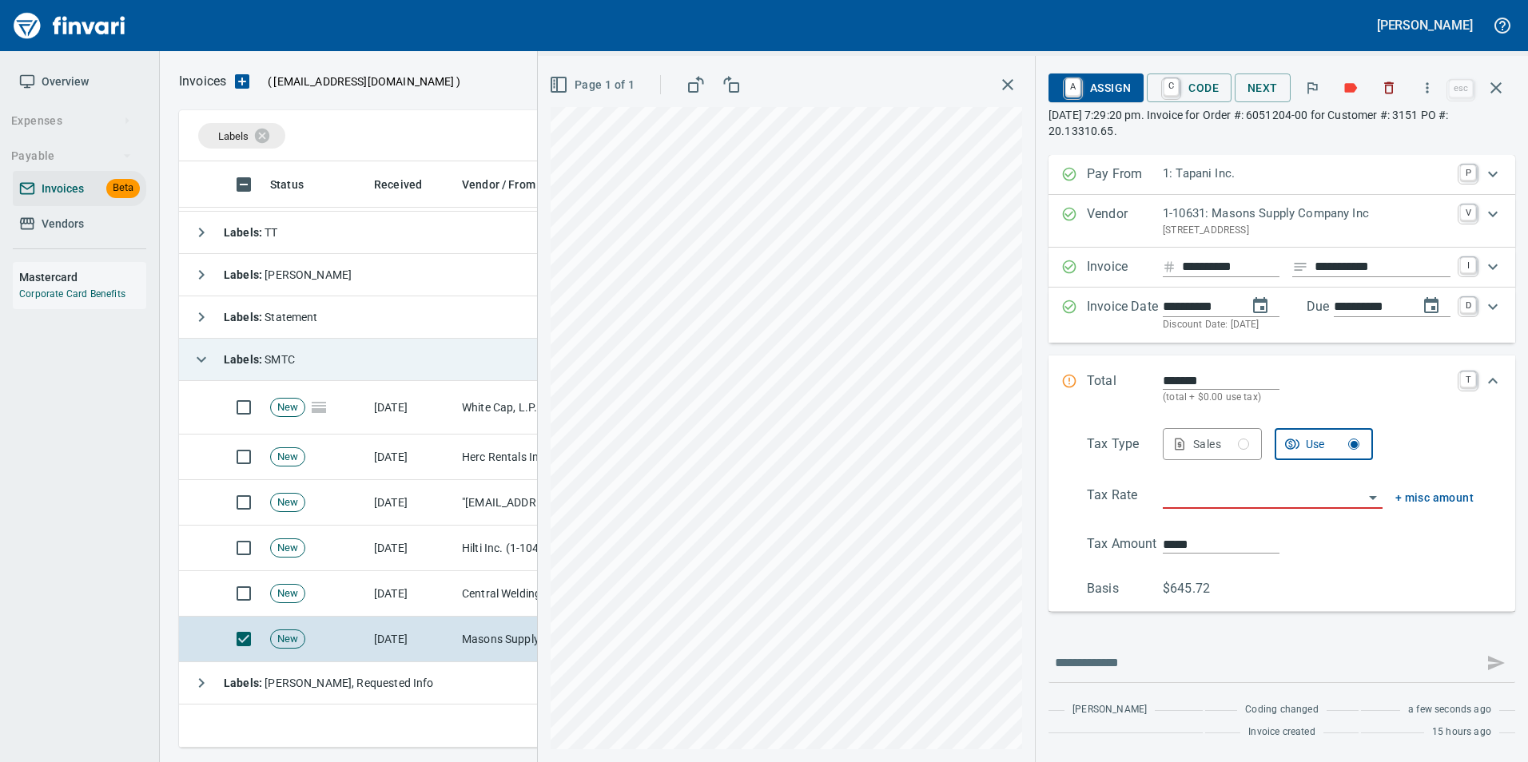
click at [1224, 499] on input "search" at bounding box center [1263, 497] width 201 height 22
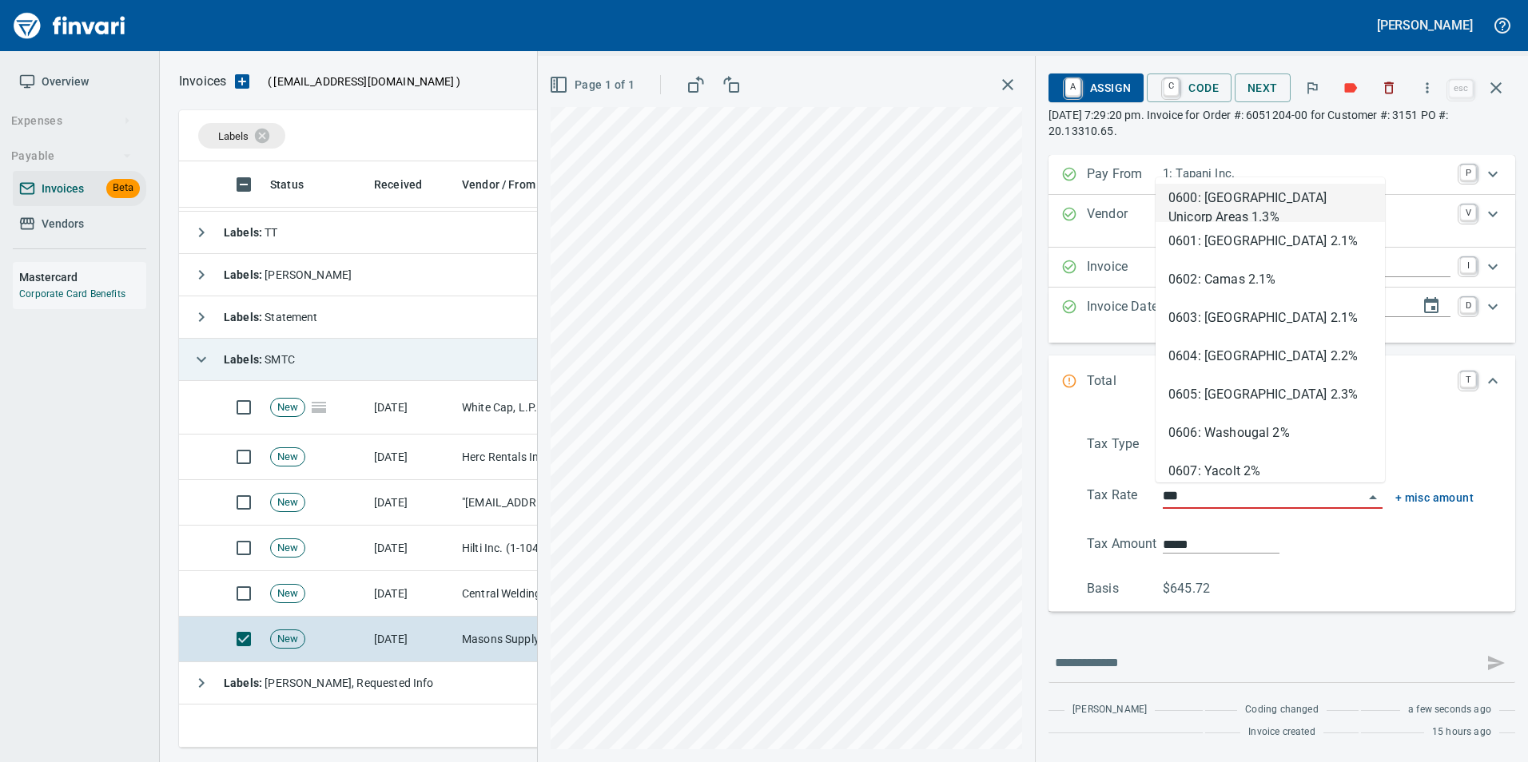
type input "****"
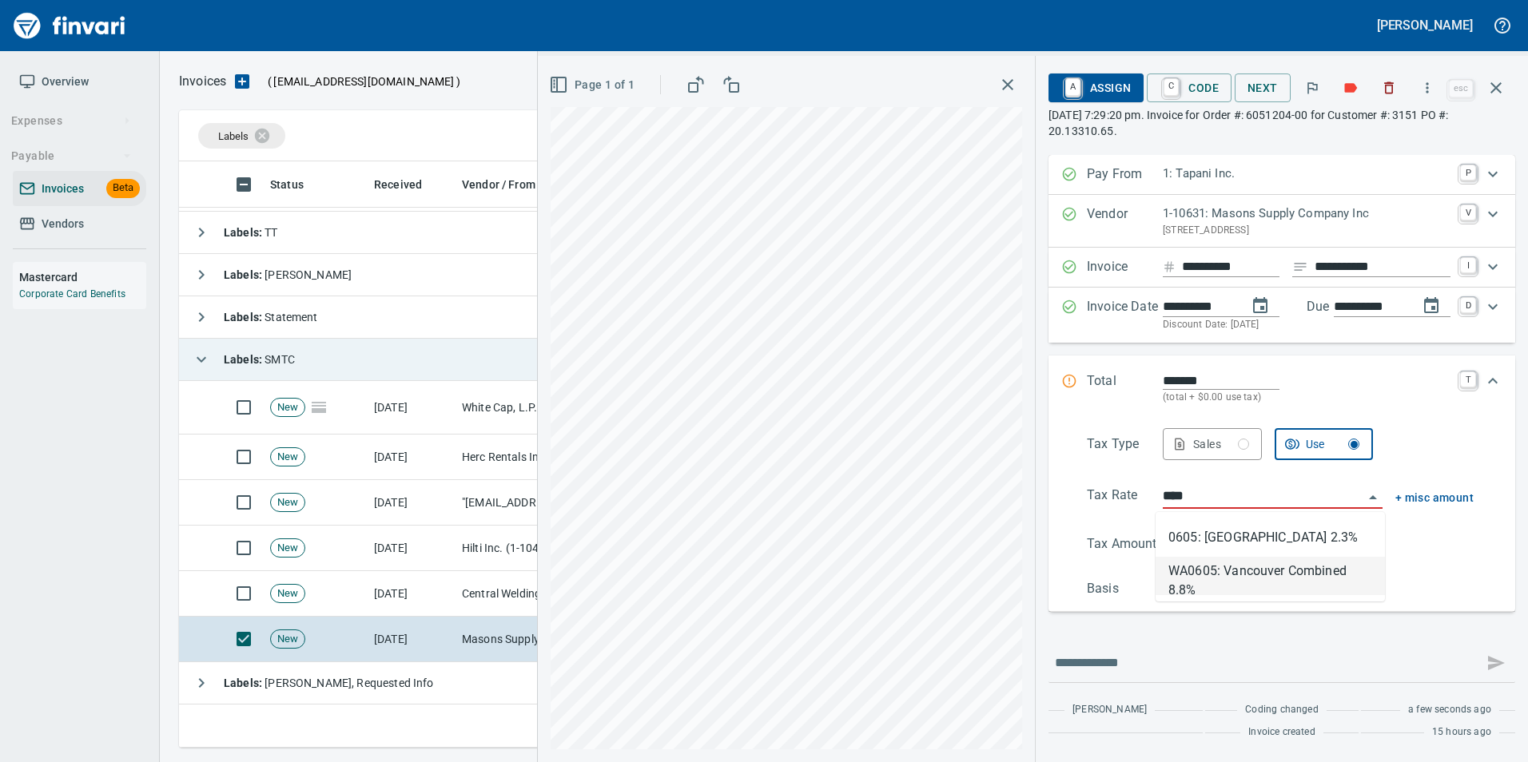
click at [1266, 578] on li "WA0605: Vancouver Combined 8.8%" at bounding box center [1269, 576] width 229 height 38
type input "******"
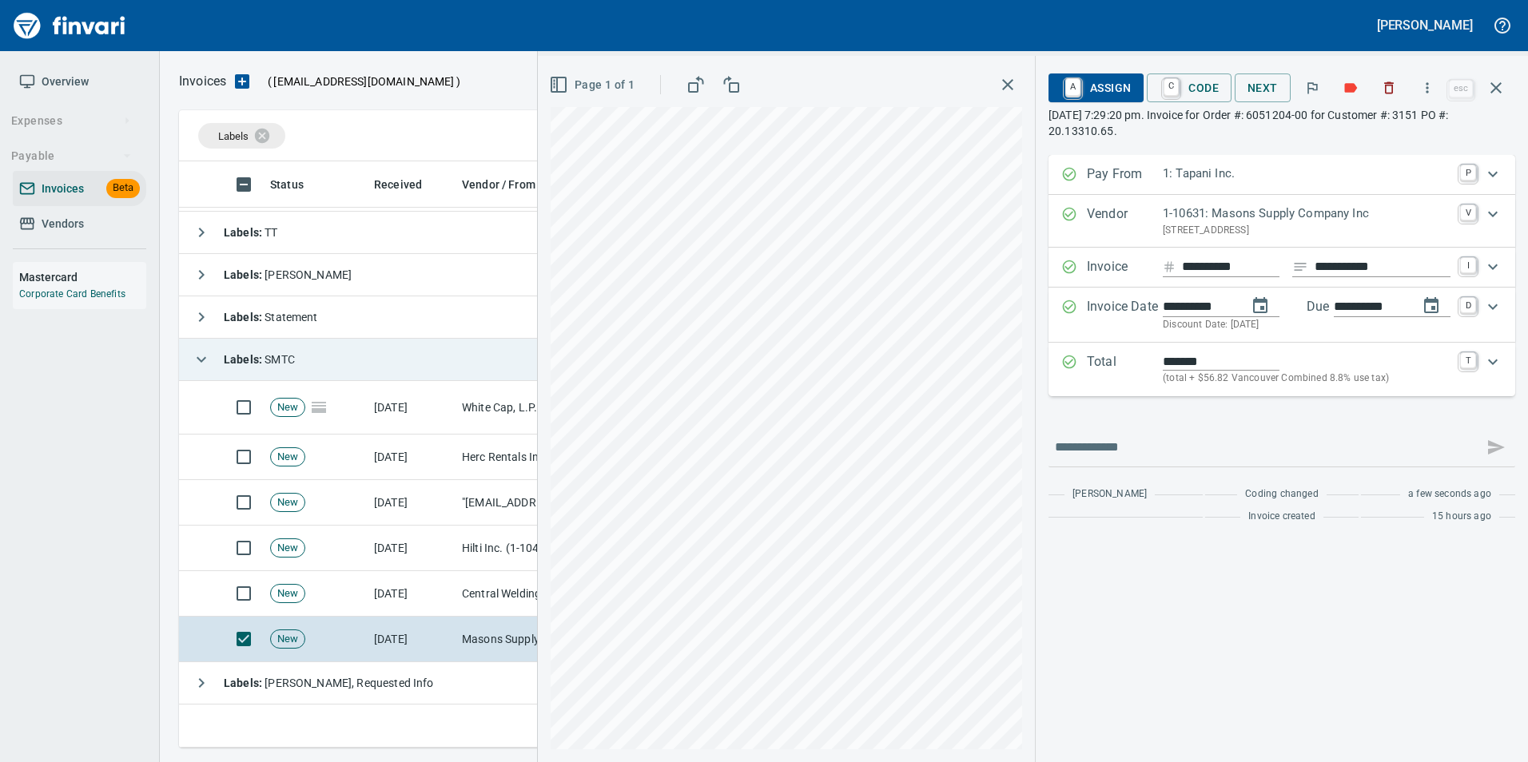
type input "**********"
click at [1116, 94] on span "A Assign" at bounding box center [1096, 87] width 70 height 27
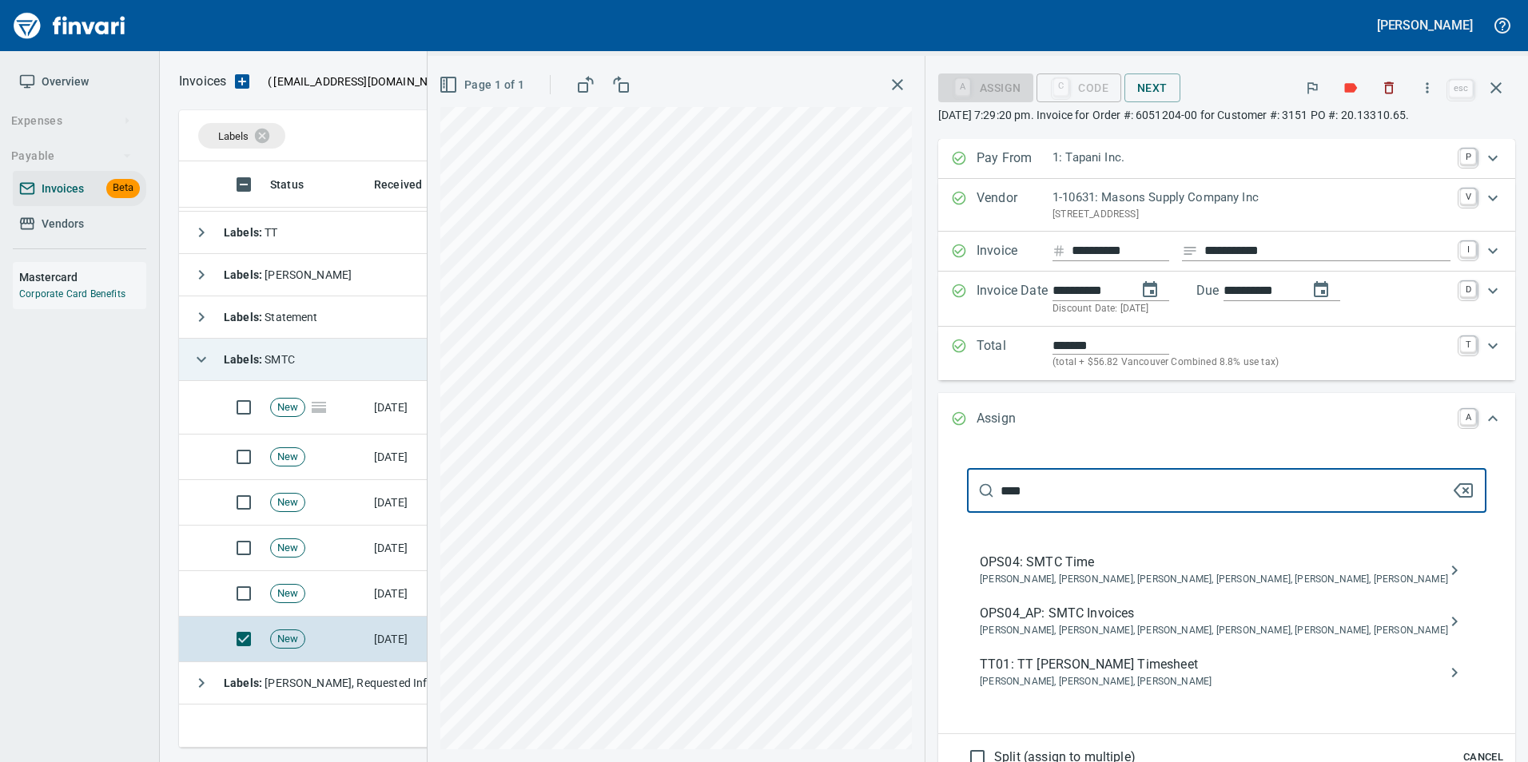
type input "****"
click at [1236, 623] on span "OPS04_AP: SMTC Invoices" at bounding box center [1214, 613] width 468 height 19
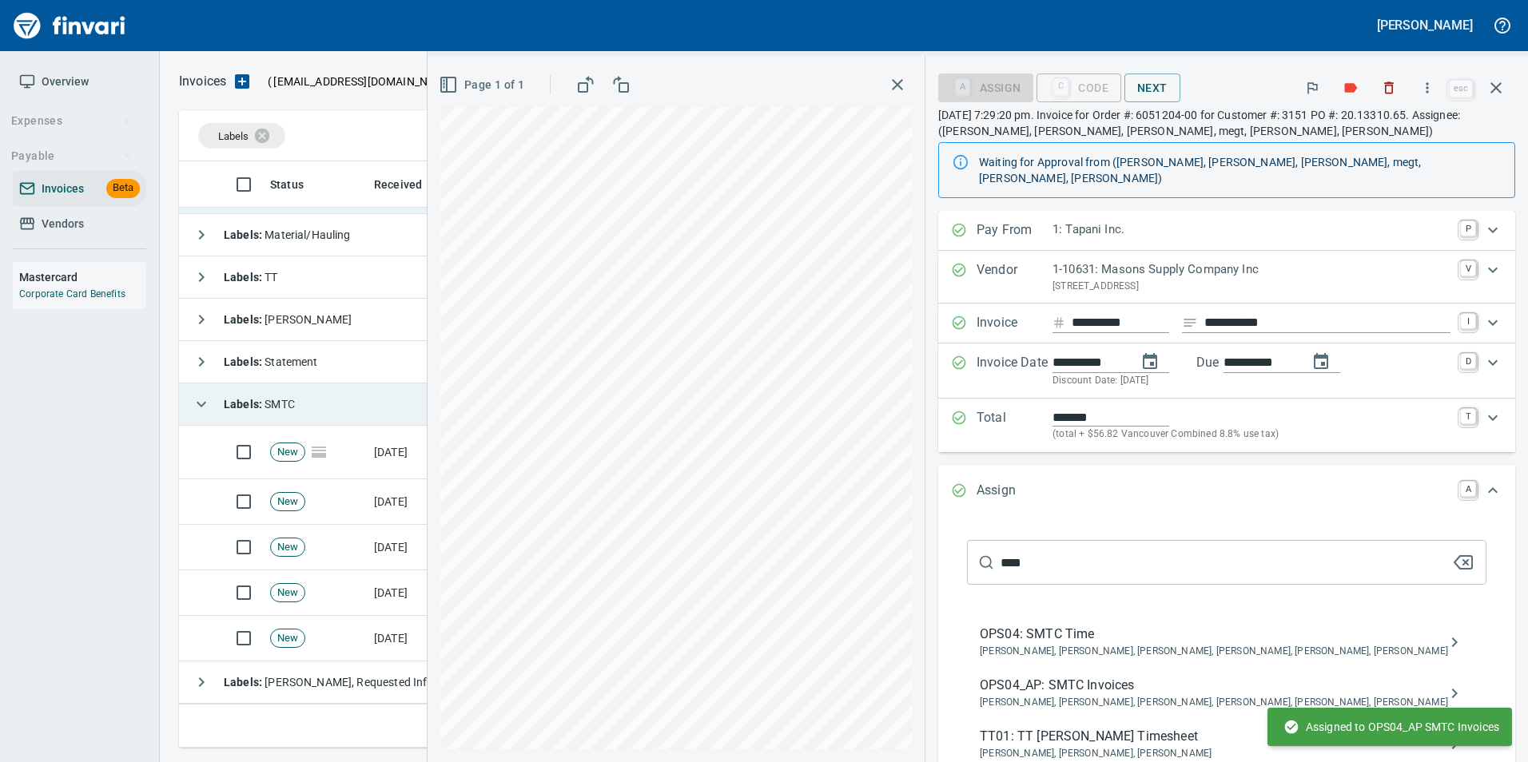
scroll to position [78, 0]
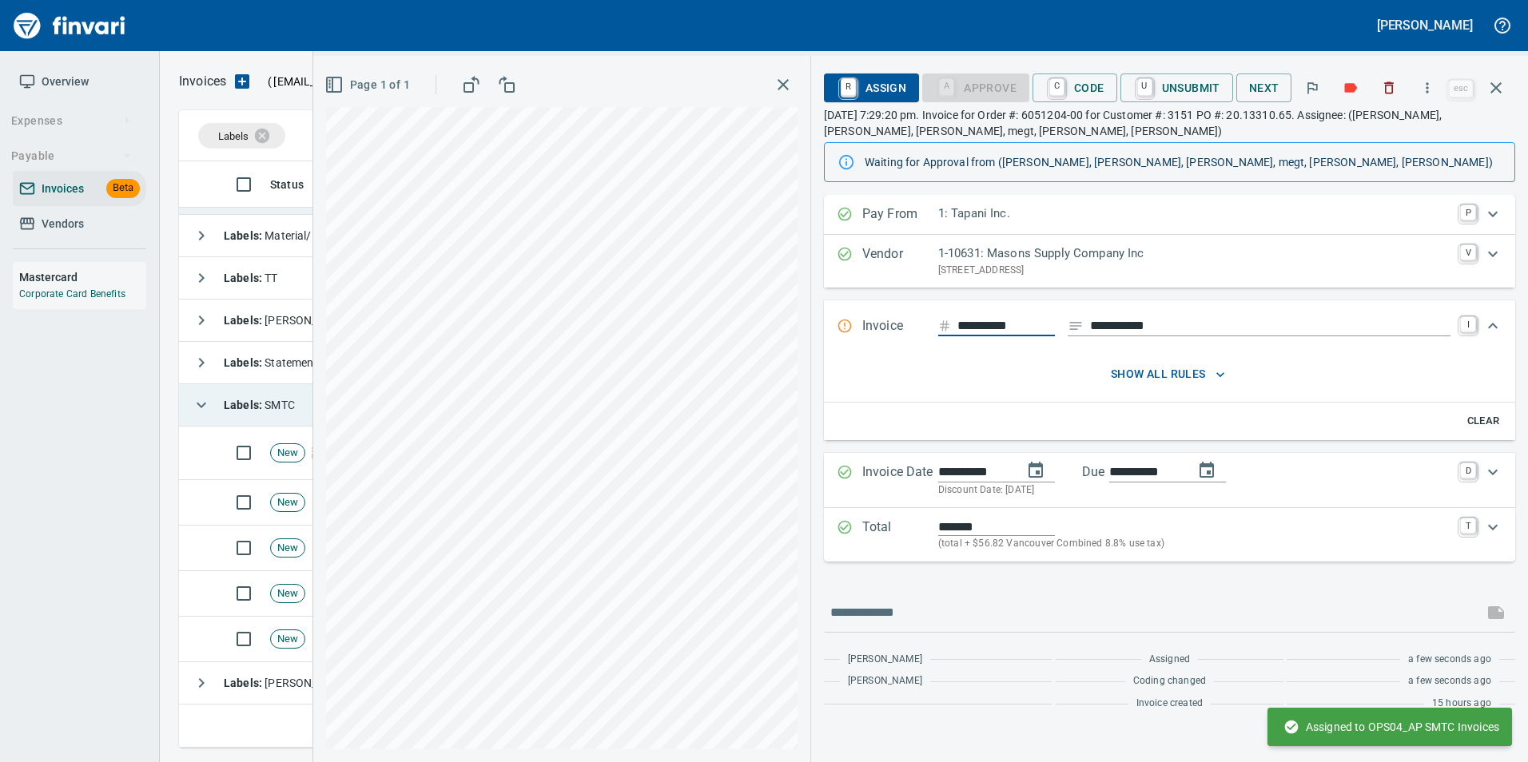
click at [1497, 89] on icon "button" at bounding box center [1495, 87] width 11 height 11
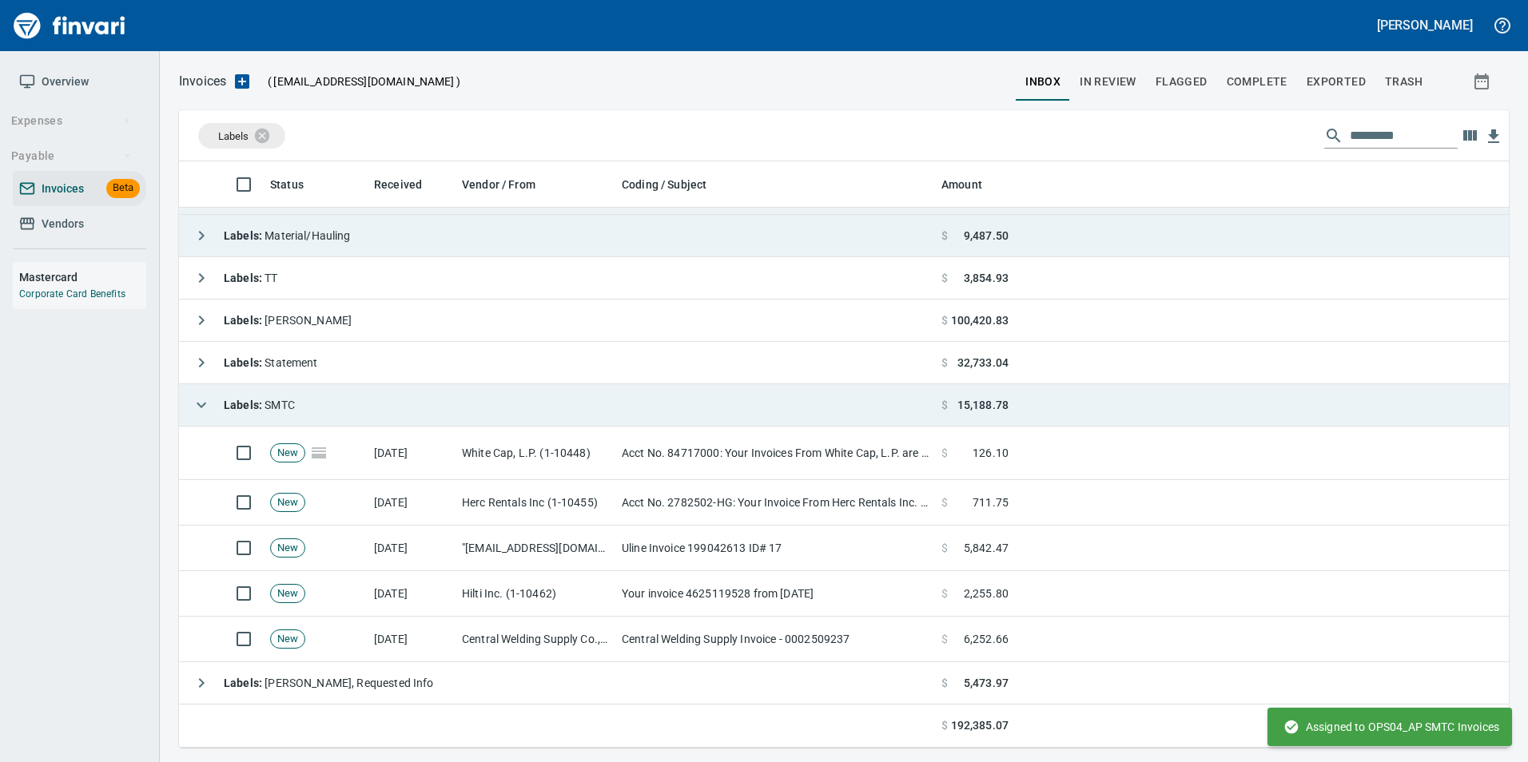
scroll to position [574, 1305]
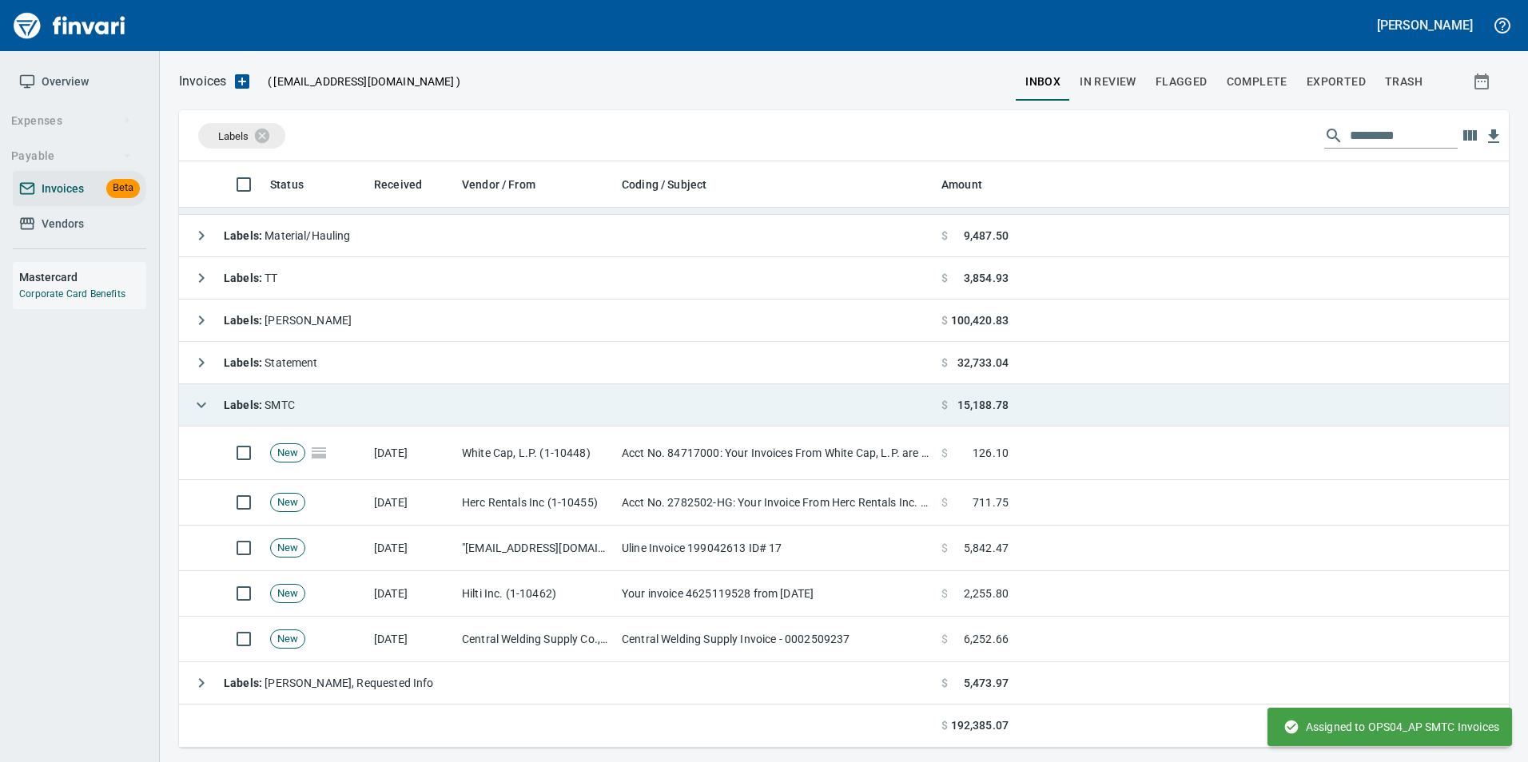
click at [184, 404] on td "Labels : SMTC" at bounding box center [557, 405] width 756 height 42
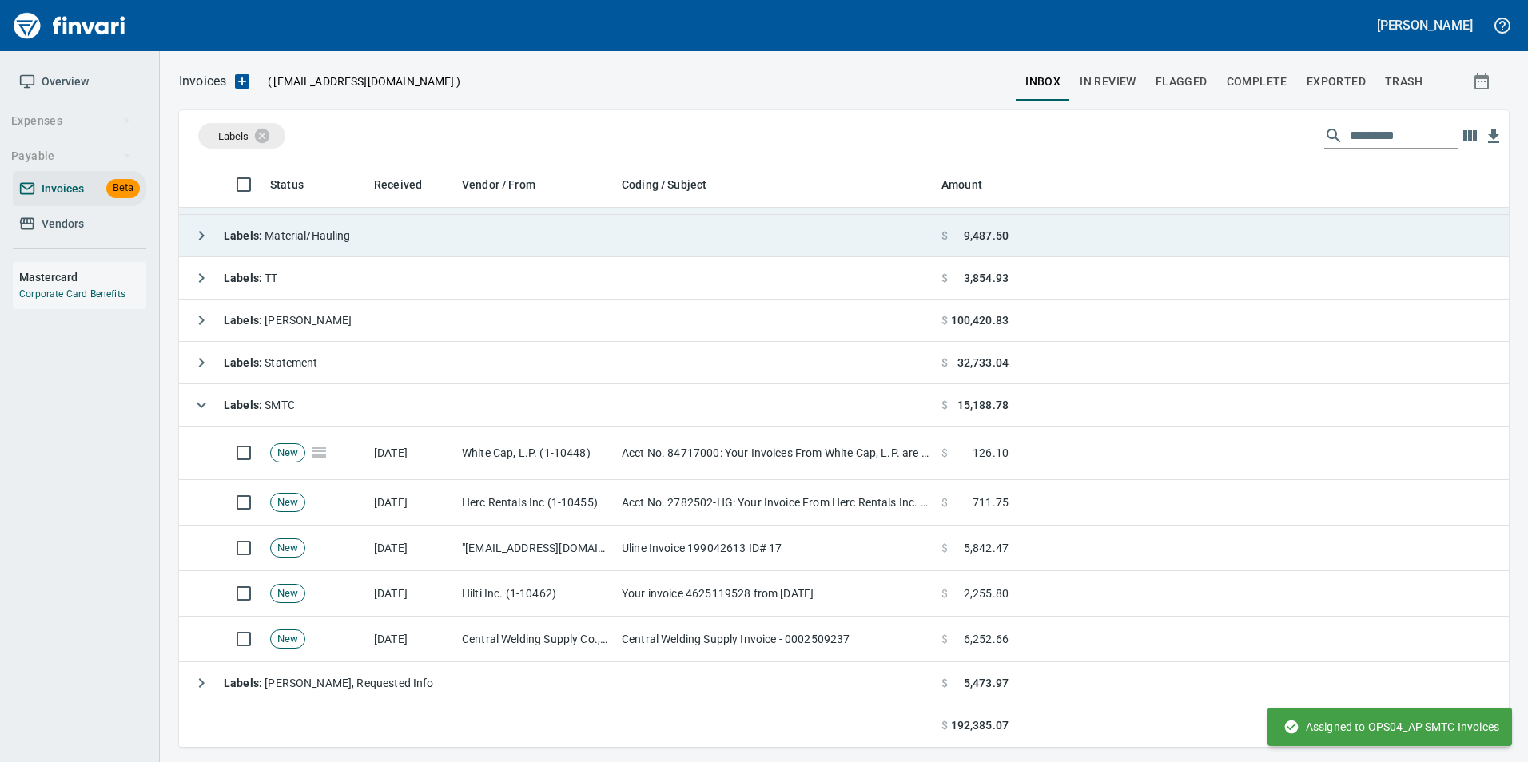
scroll to position [574, 1318]
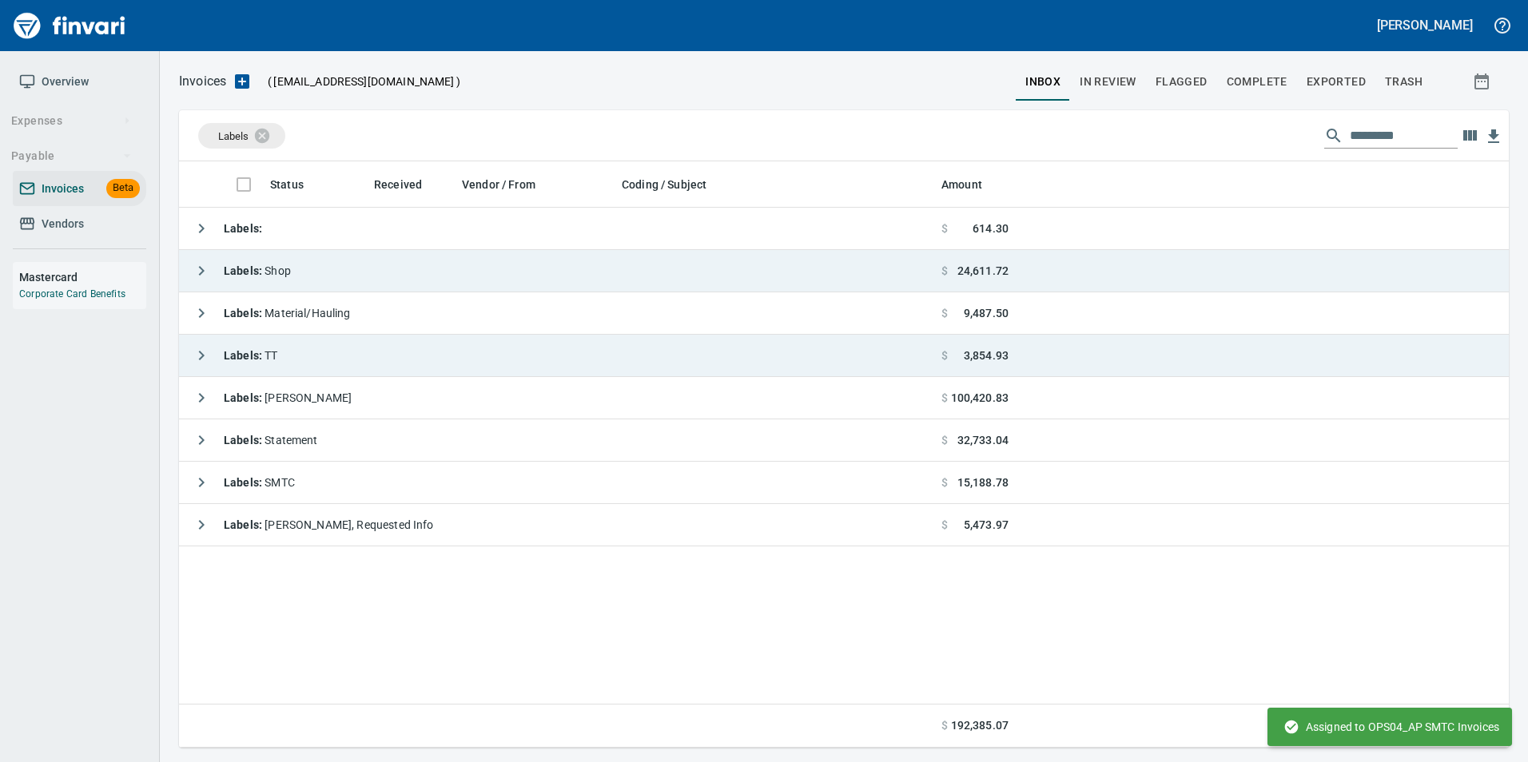
click at [206, 346] on icon "button" at bounding box center [201, 355] width 19 height 19
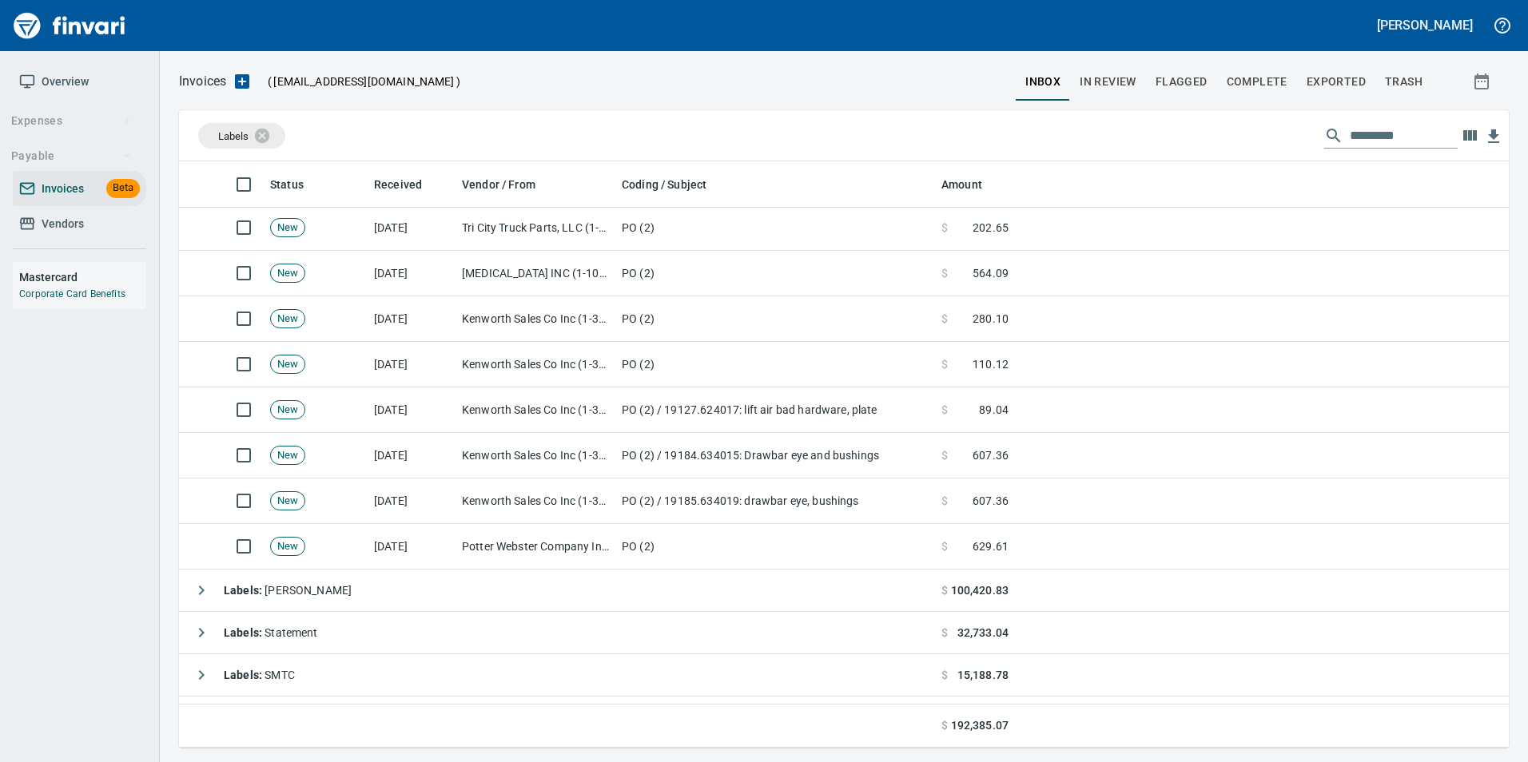
scroll to position [80, 0]
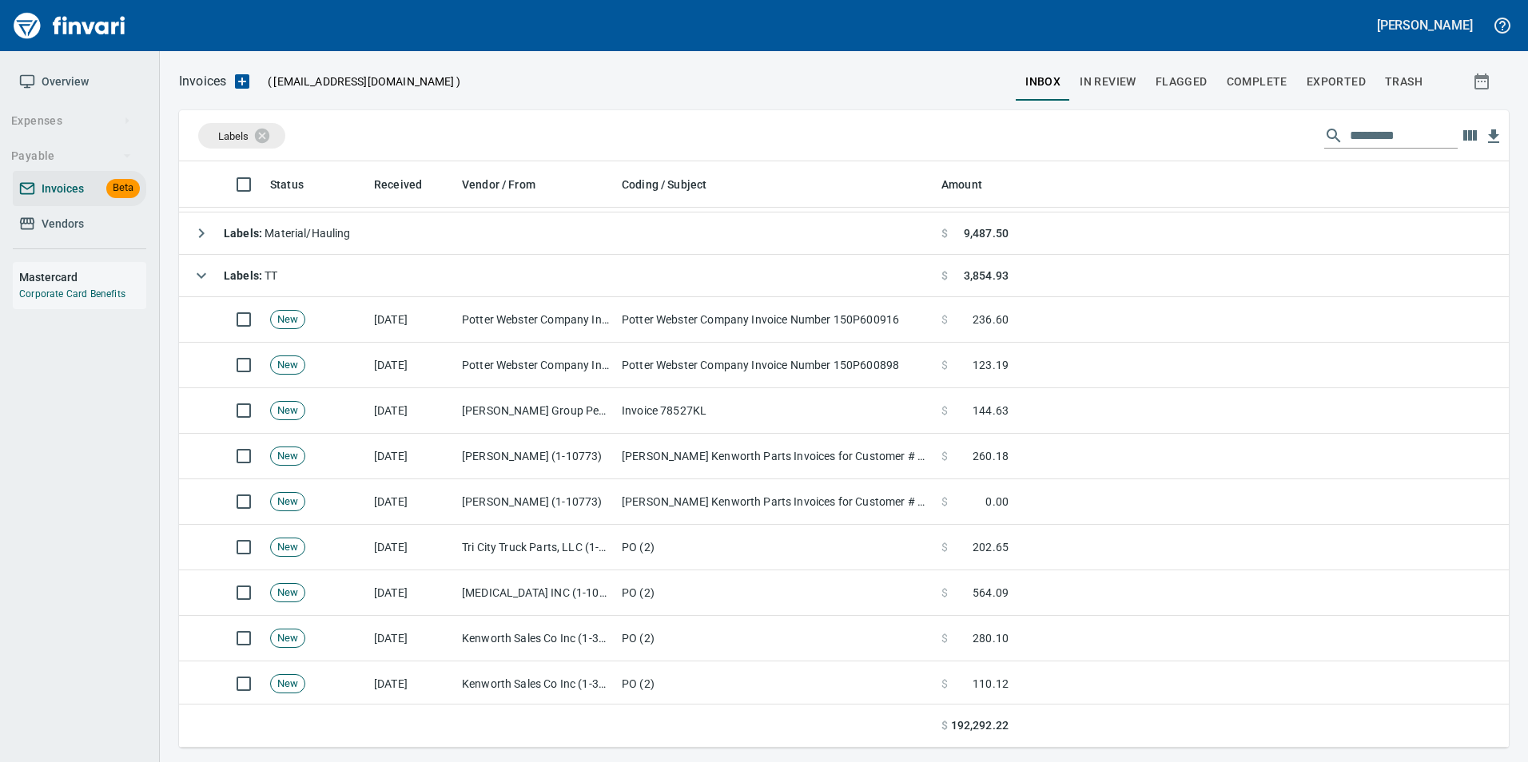
click at [121, 238] on link "Vendors" at bounding box center [79, 224] width 133 height 36
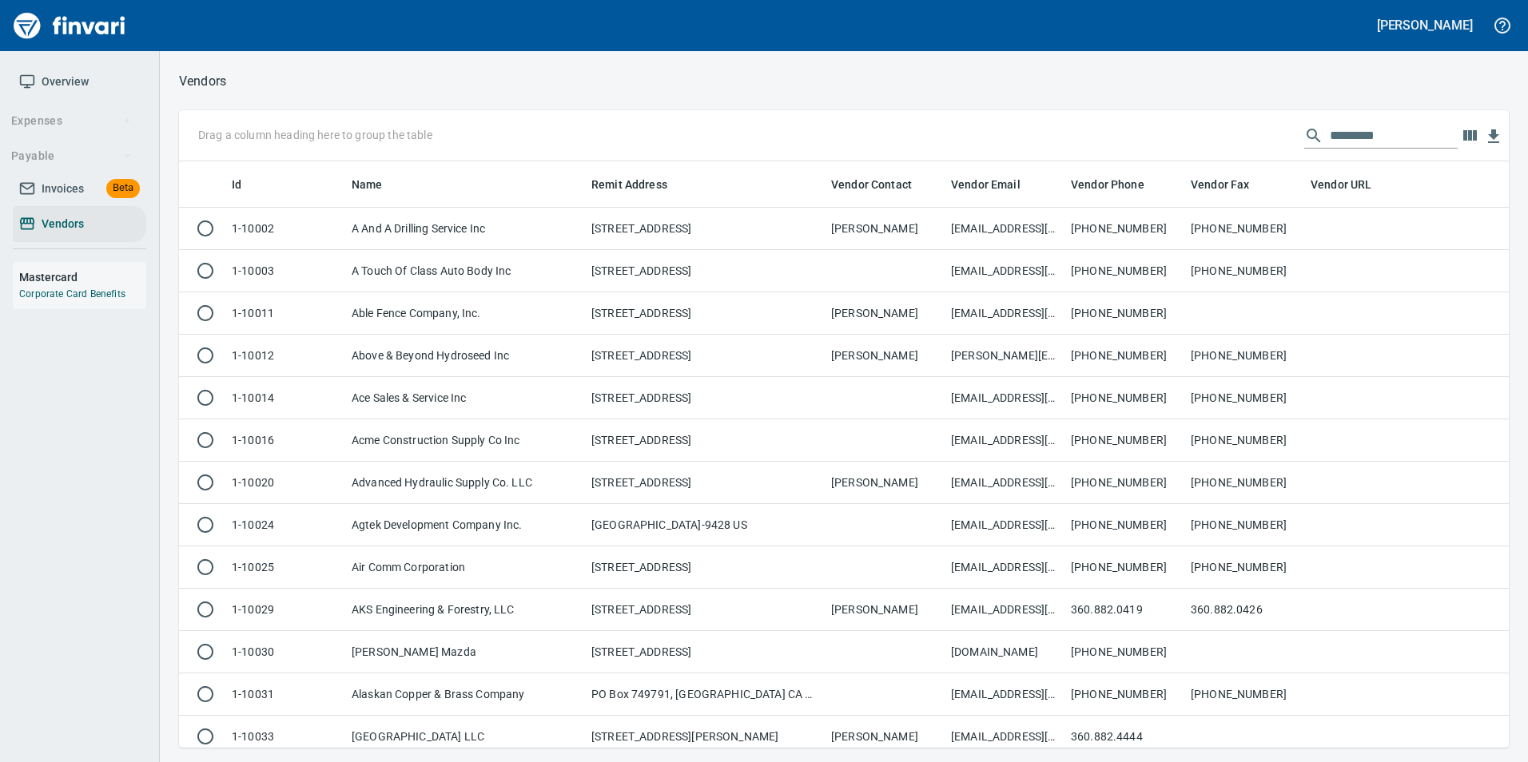
scroll to position [574, 1306]
click at [1358, 137] on input "text" at bounding box center [1394, 136] width 128 height 26
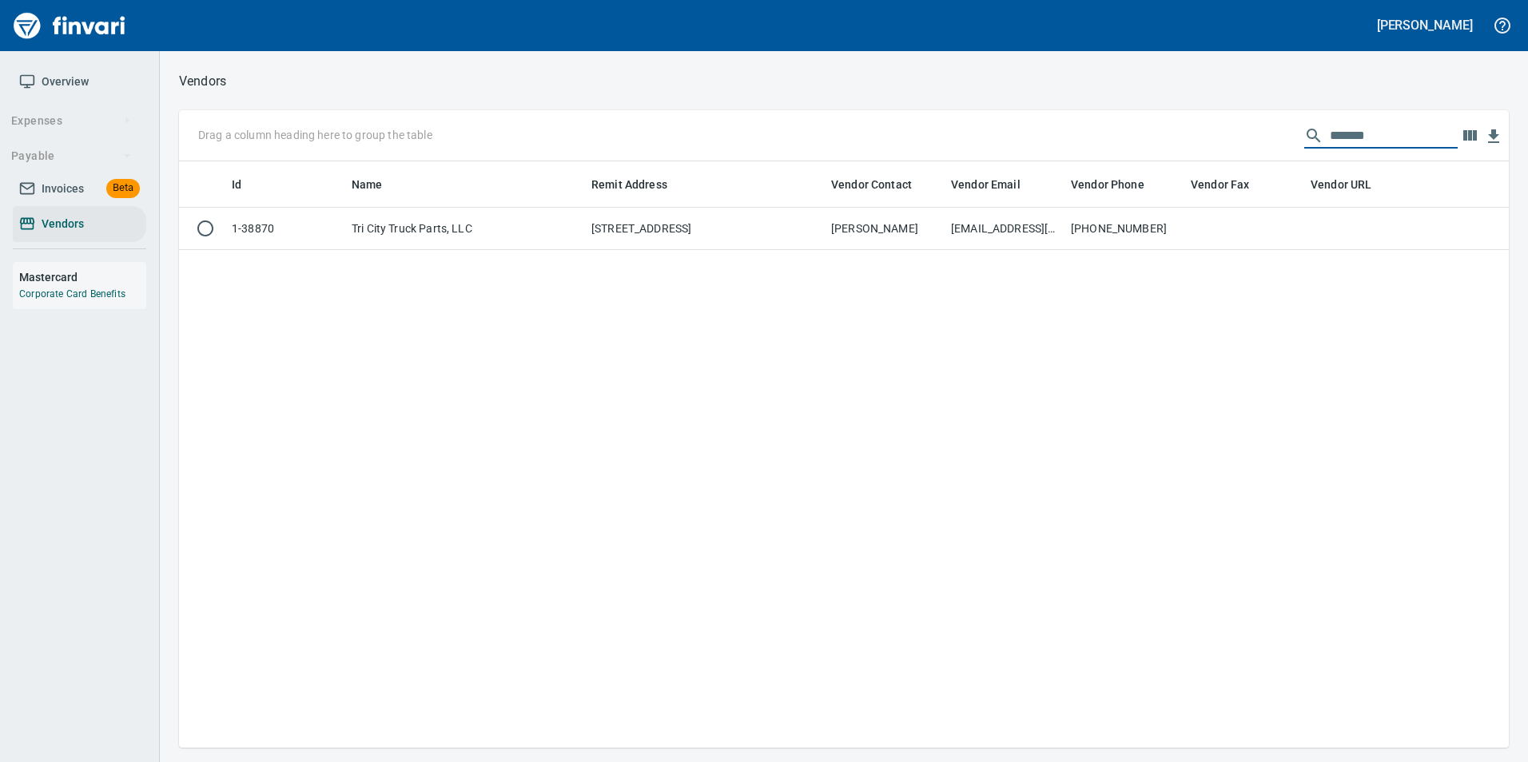
type input "*******"
click at [1195, 251] on div "Id Name Remit Address Vendor Contact Vendor Email Vendor Phone Vendor Fax Vendo…" at bounding box center [844, 454] width 1330 height 586
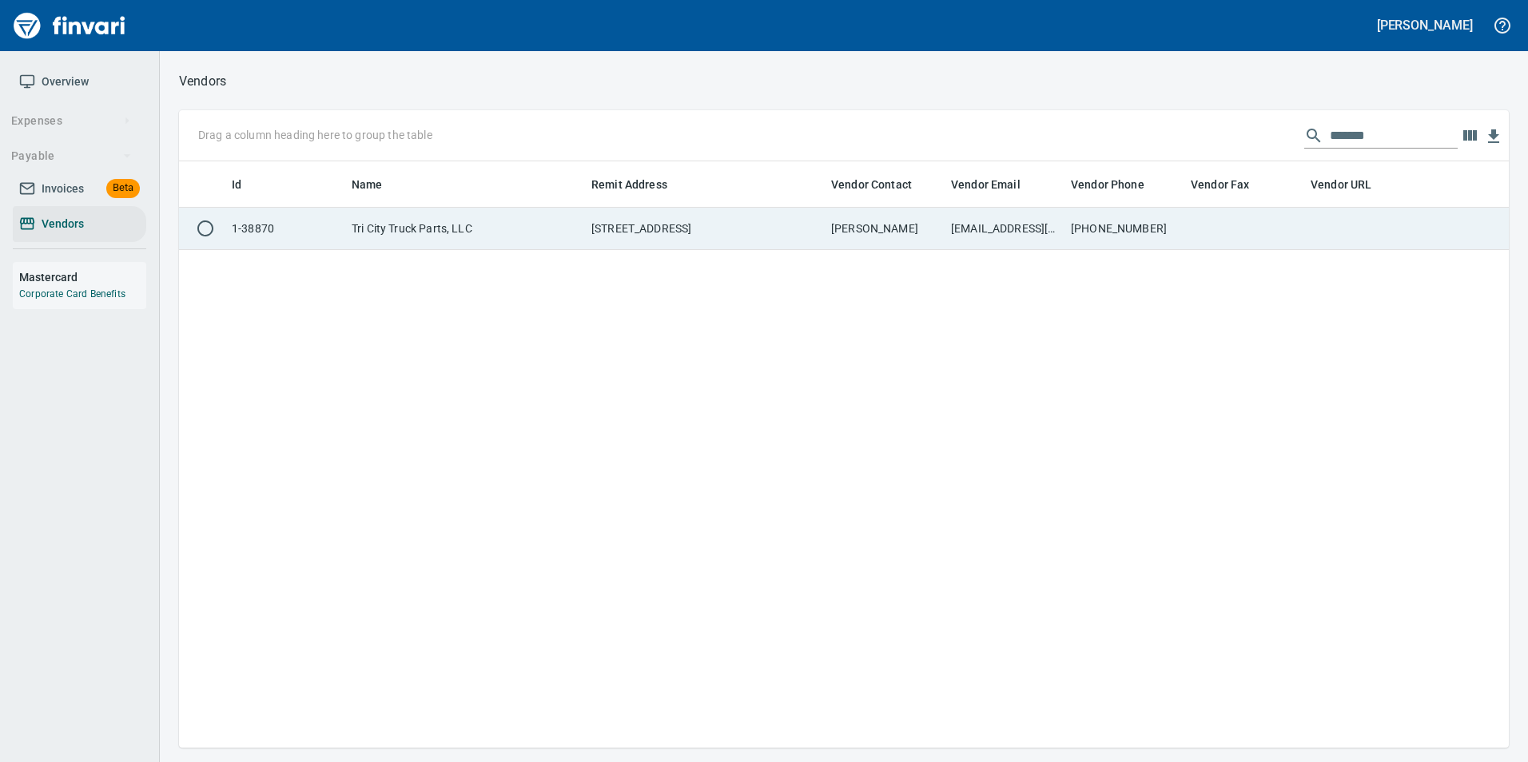
click at [1180, 218] on td "509-316-3013" at bounding box center [1124, 229] width 120 height 42
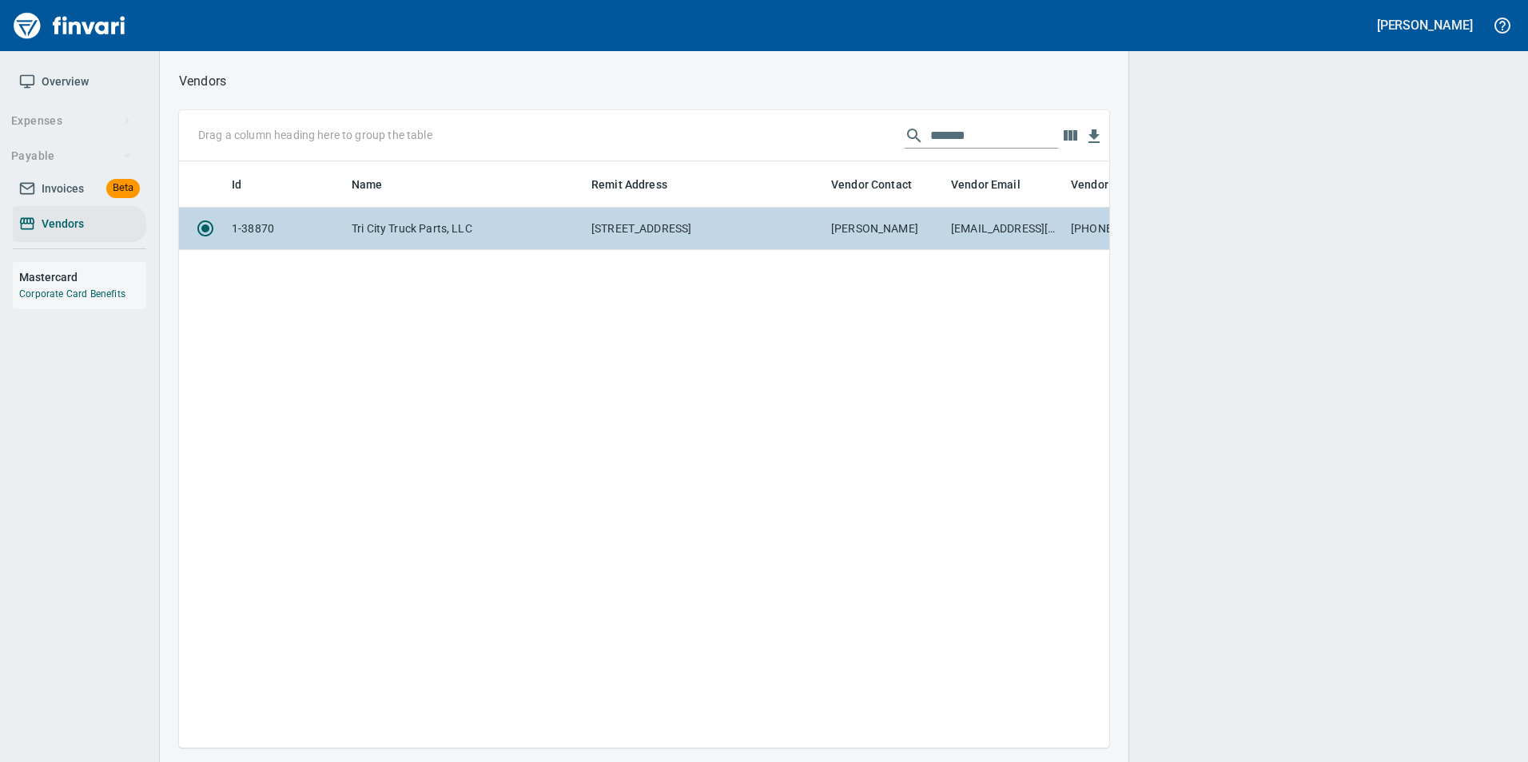
scroll to position [562, 918]
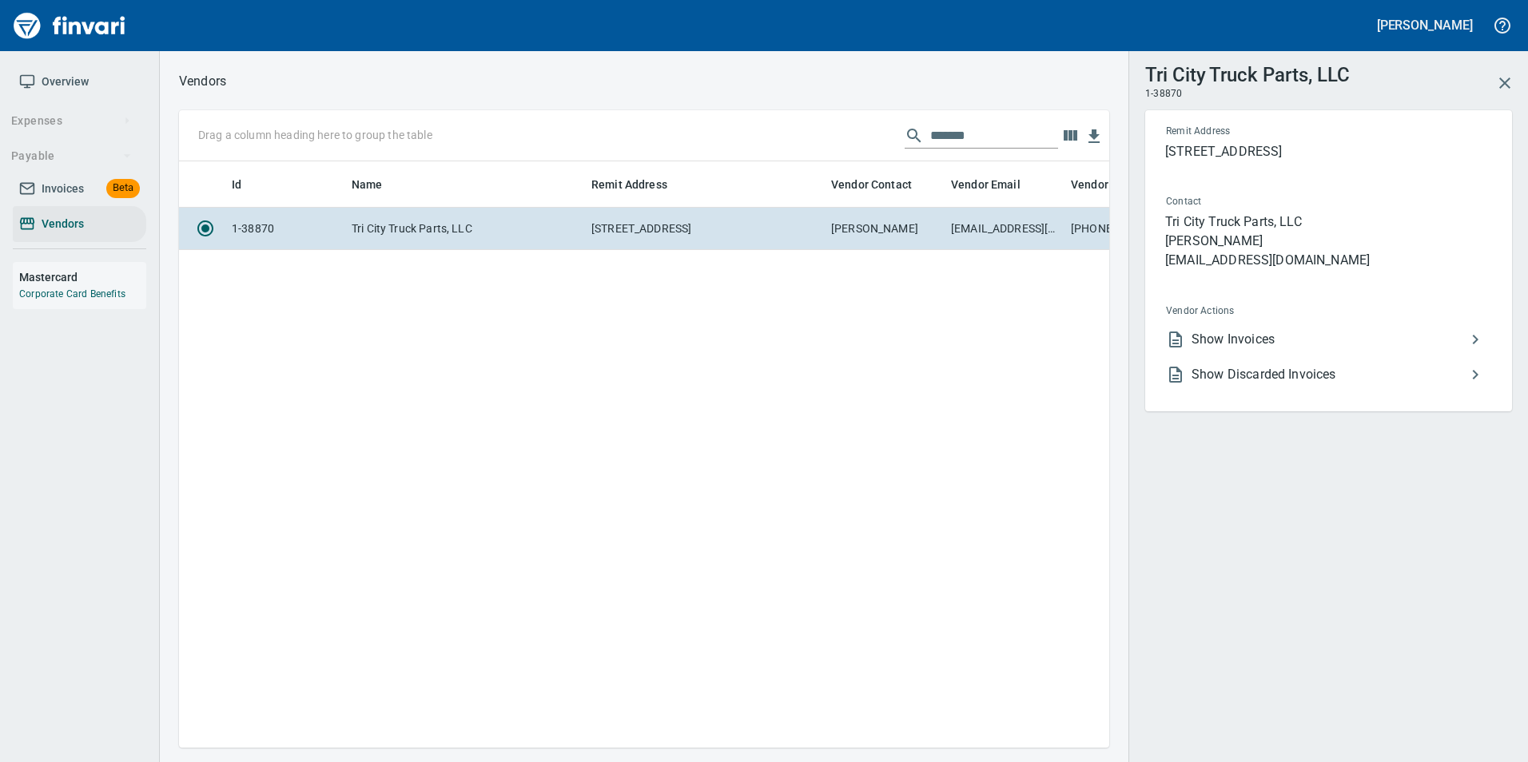
click at [1342, 328] on li "Show Invoices" at bounding box center [1322, 339] width 338 height 35
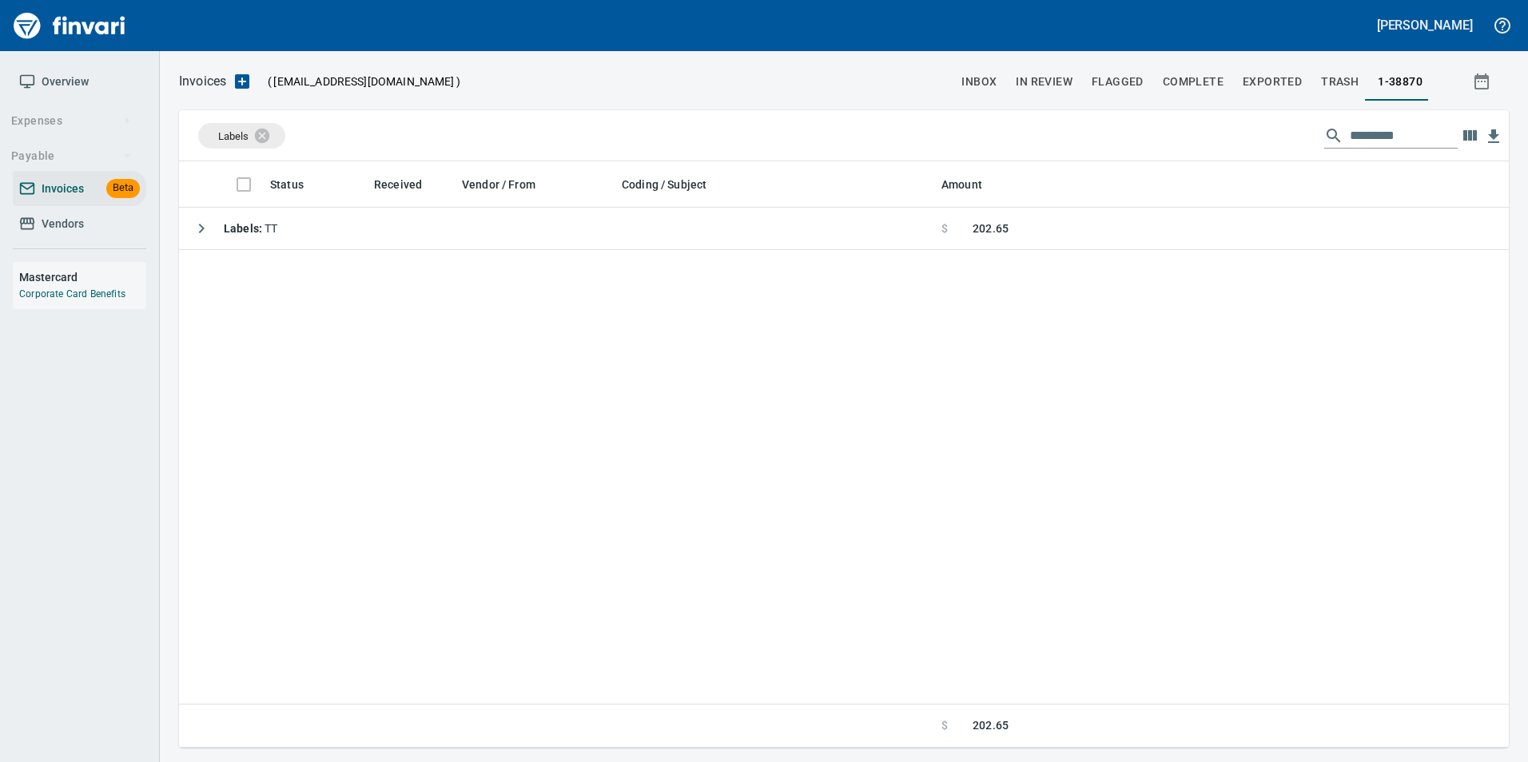
scroll to position [574, 1318]
click at [272, 131] on icon at bounding box center [272, 135] width 14 height 14
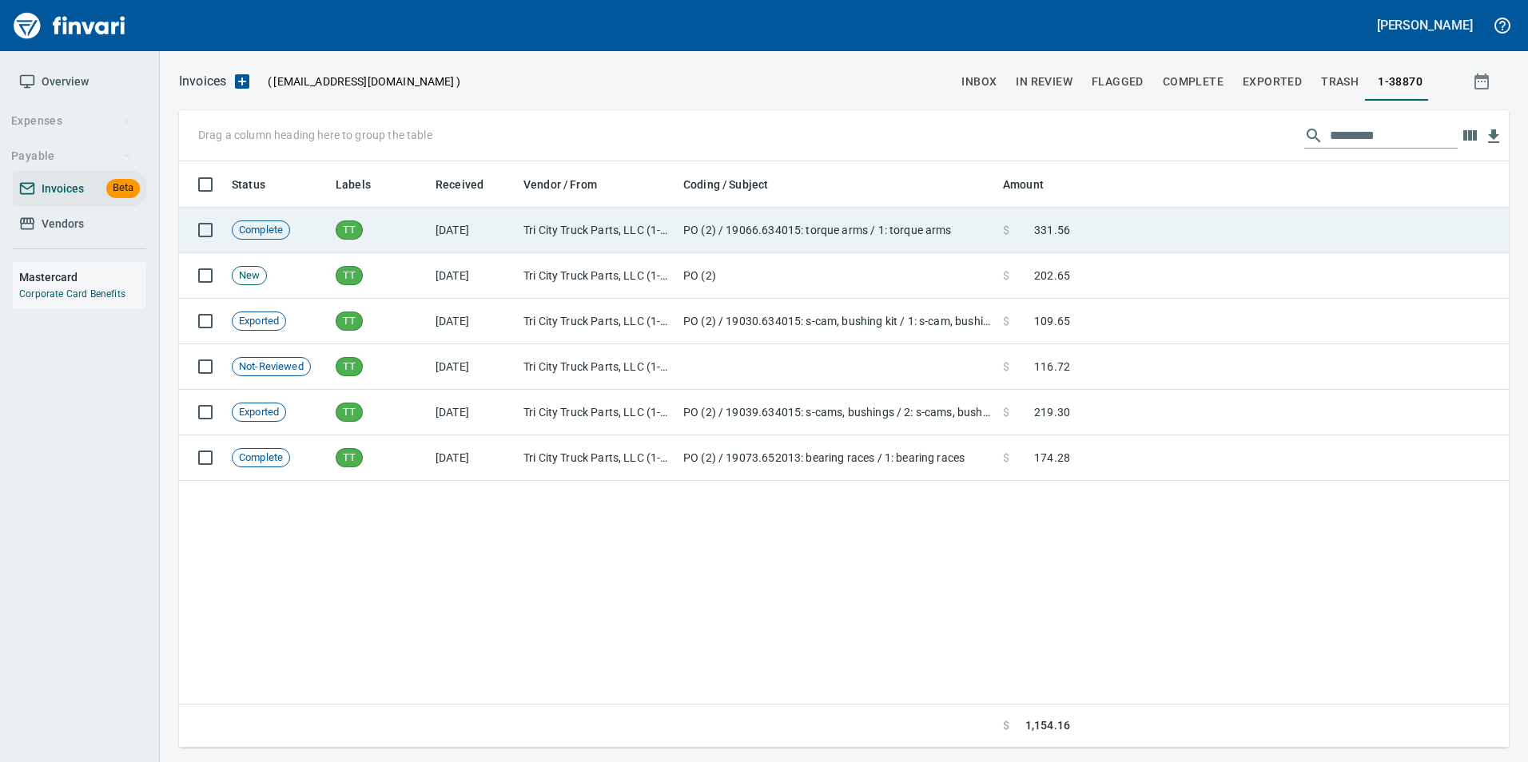
click at [804, 230] on td "PO (2) / 19066.634015: torque arms / 1: torque arms" at bounding box center [837, 231] width 320 height 46
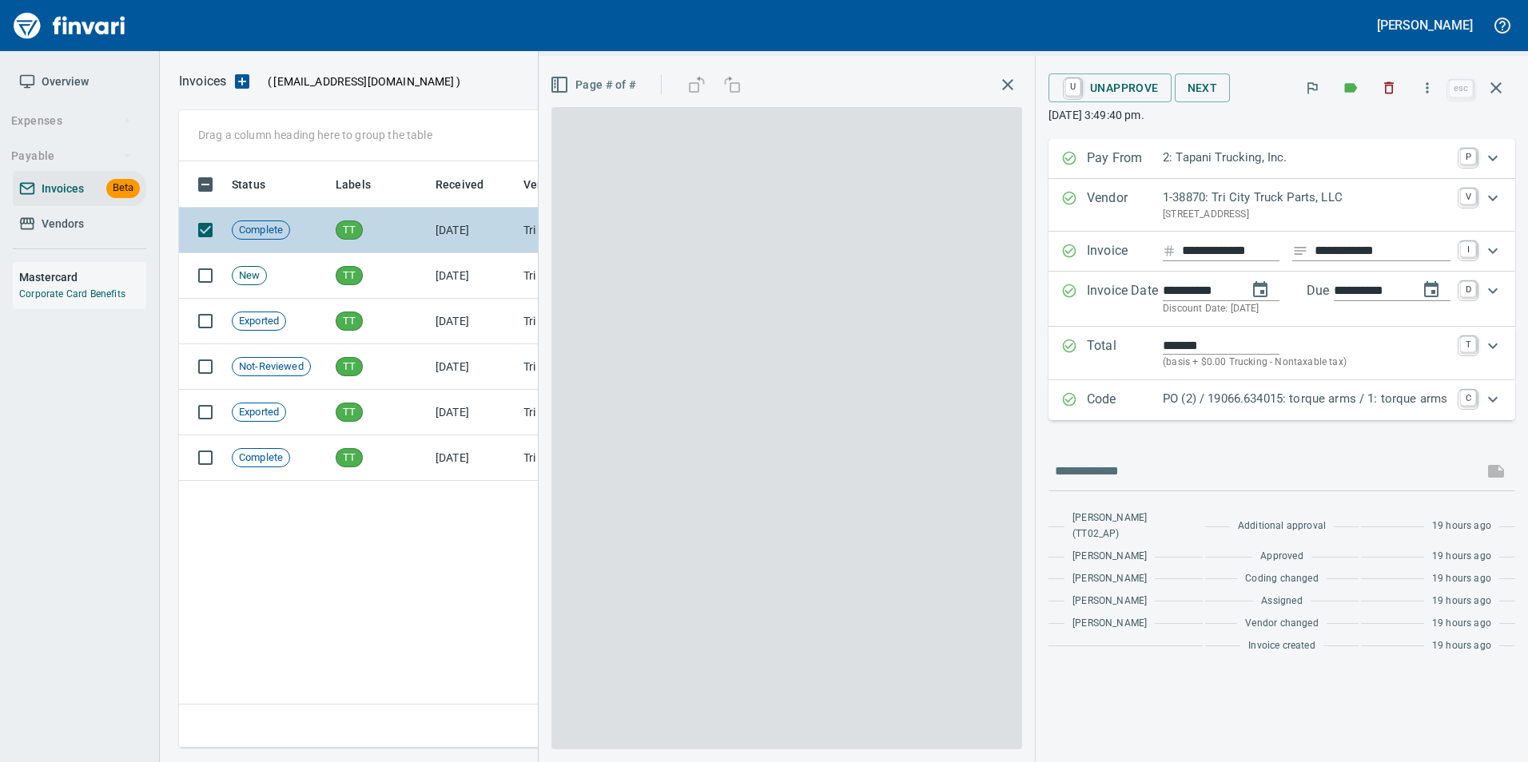
scroll to position [574, 1317]
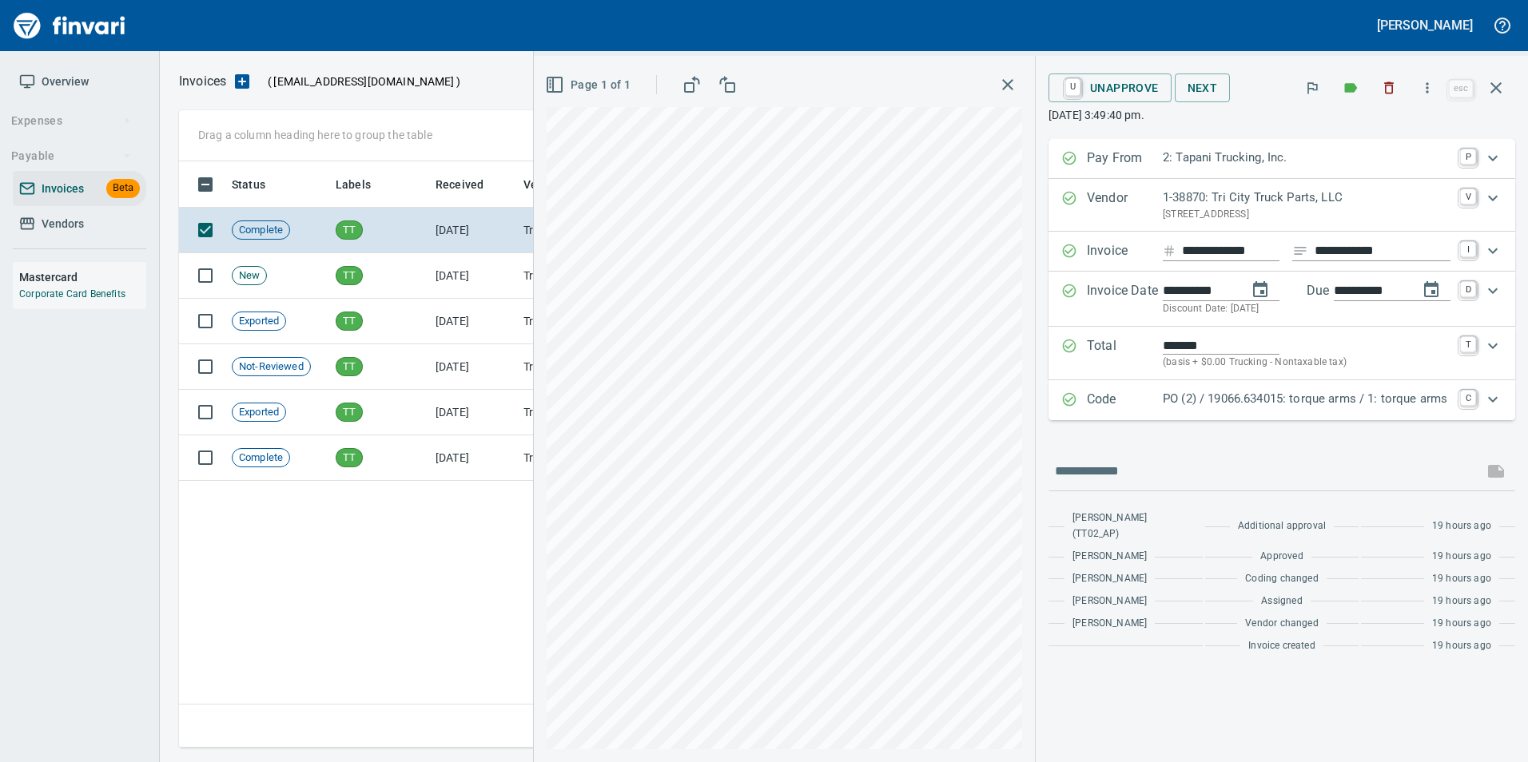
click at [1499, 98] on button "button" at bounding box center [1496, 88] width 38 height 38
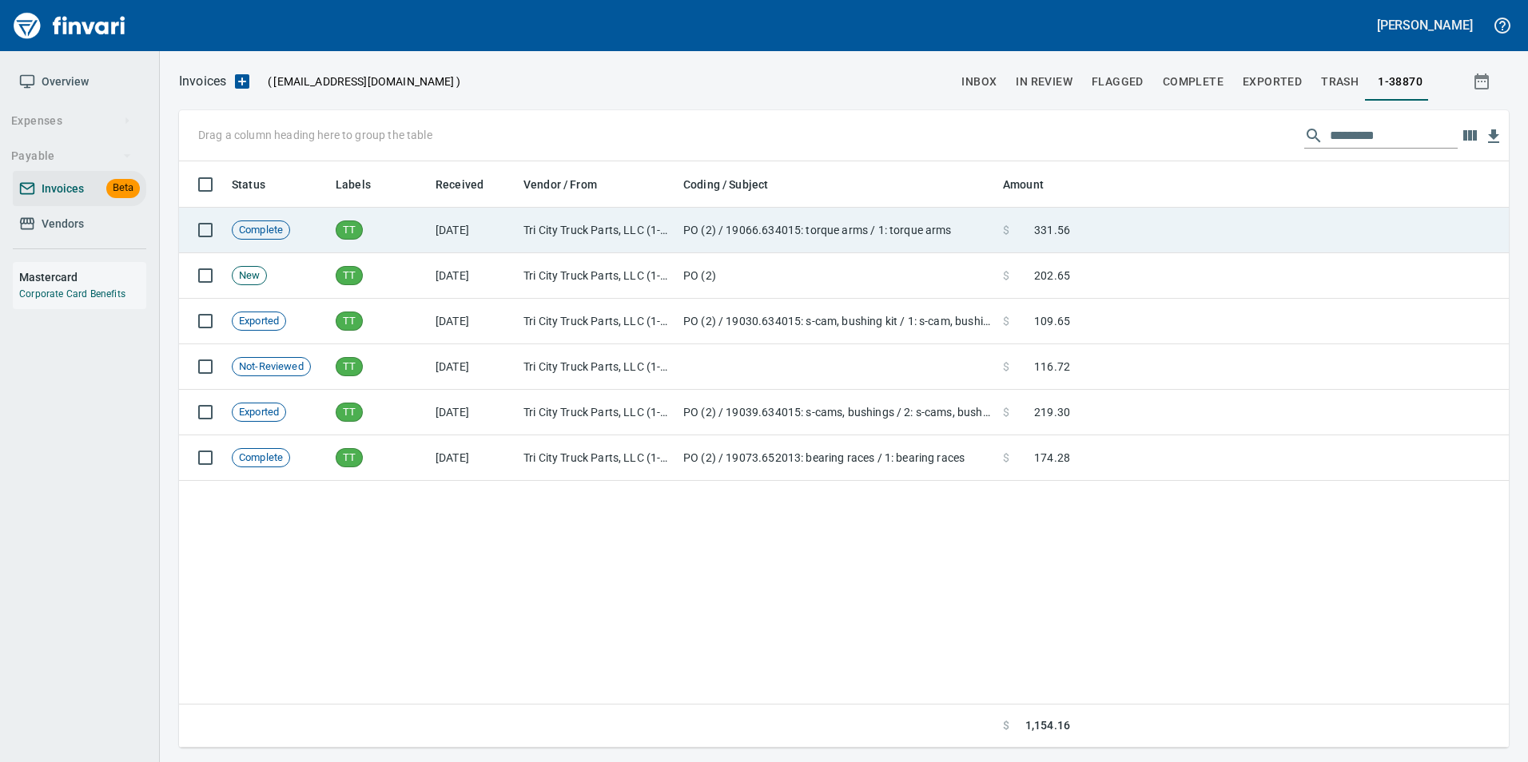
scroll to position [574, 1317]
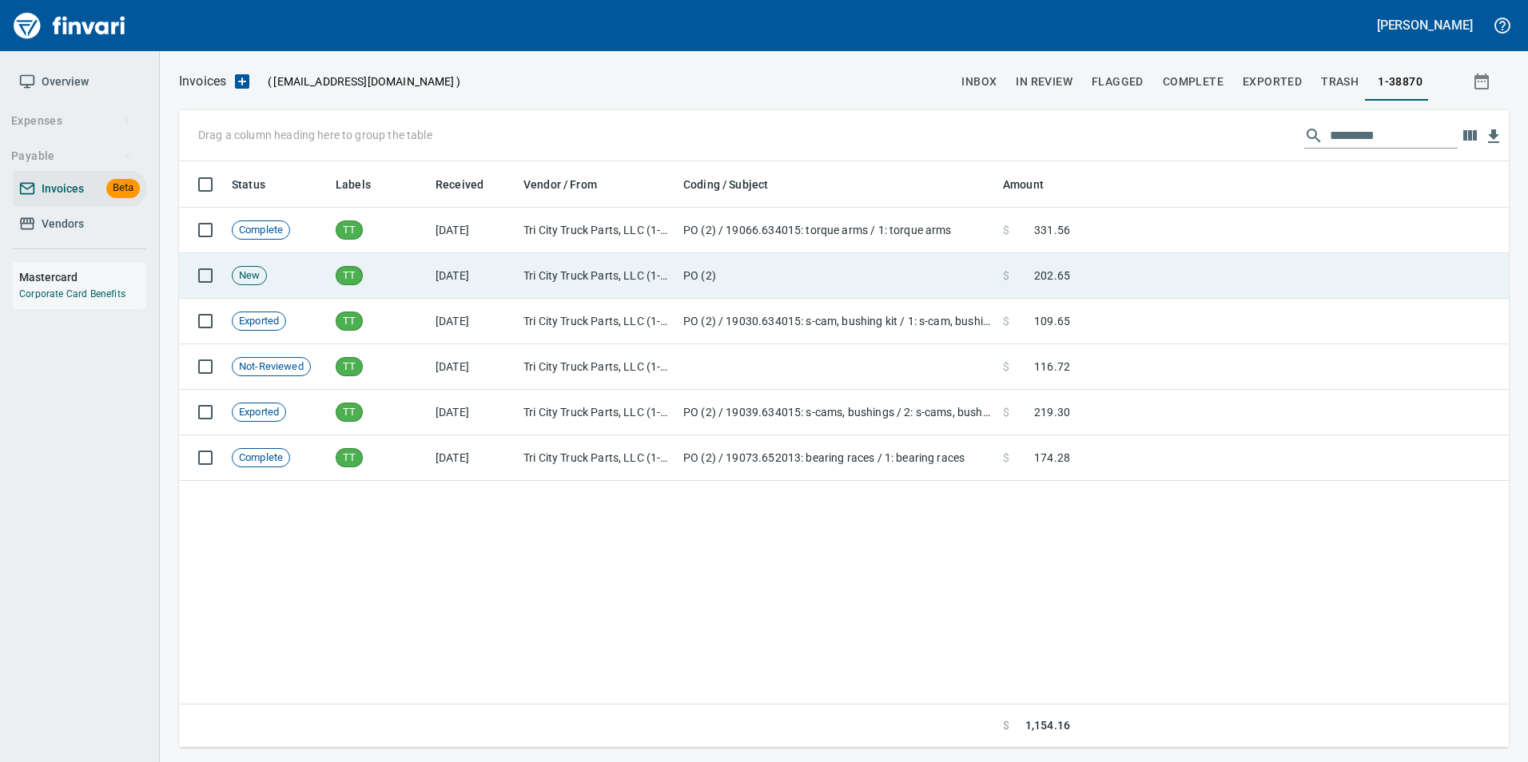
click at [650, 263] on td "Tri City Truck Parts, LLC (1-38870)" at bounding box center [597, 276] width 160 height 46
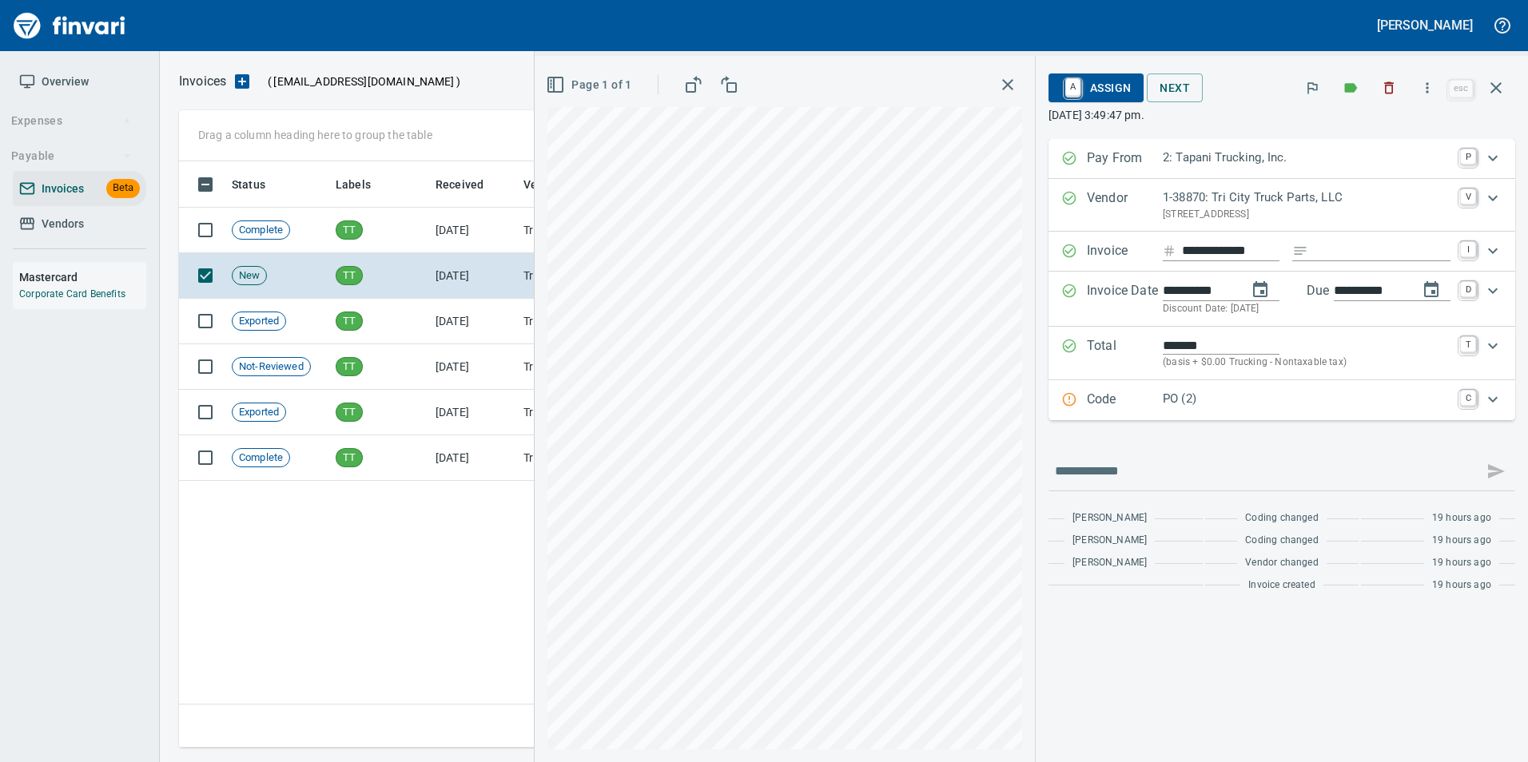
scroll to position [574, 1317]
drag, startPoint x: 1495, startPoint y: 91, endPoint x: 1144, endPoint y: 188, distance: 363.8
click at [1495, 91] on icon "button" at bounding box center [1495, 87] width 19 height 19
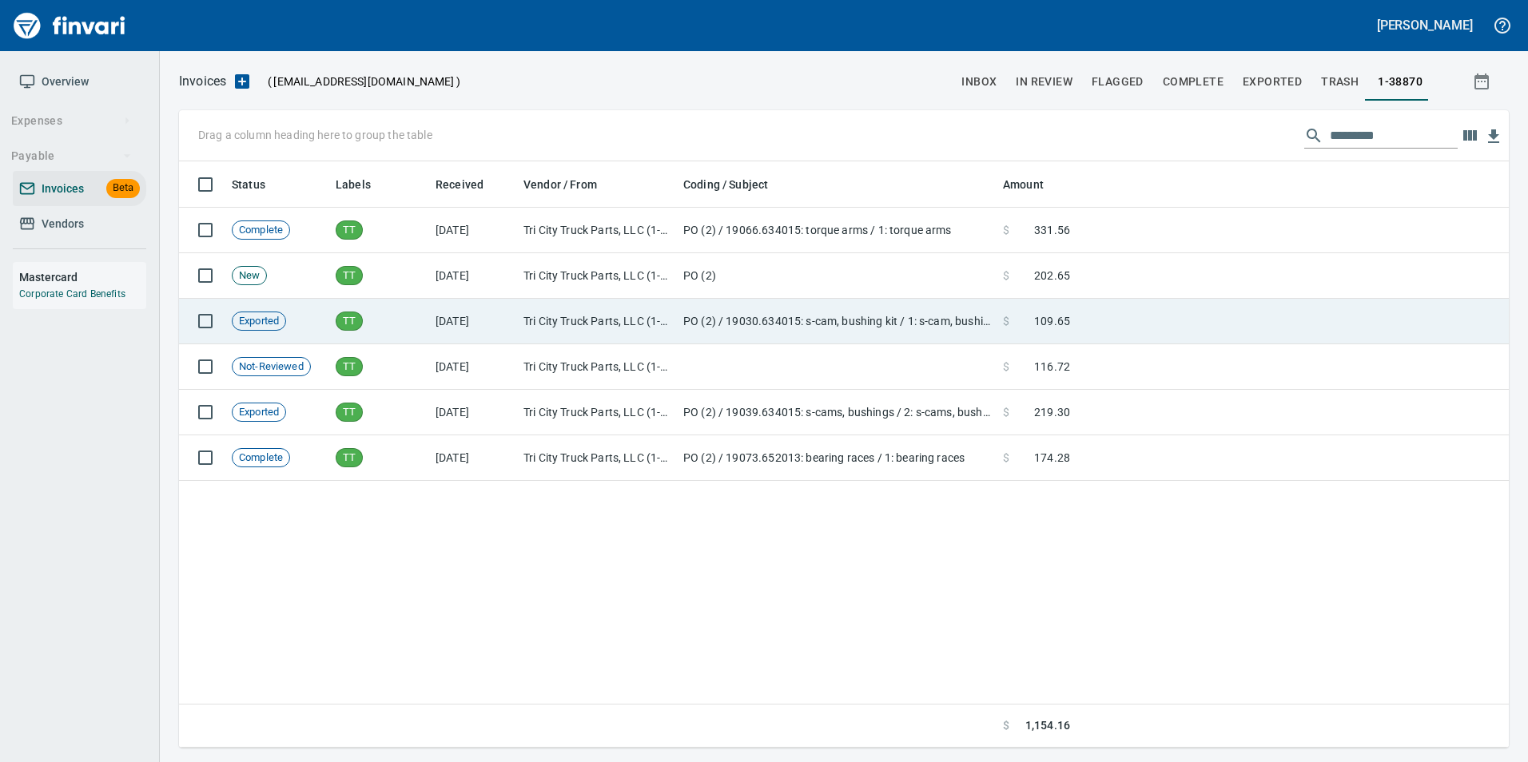
scroll to position [574, 1317]
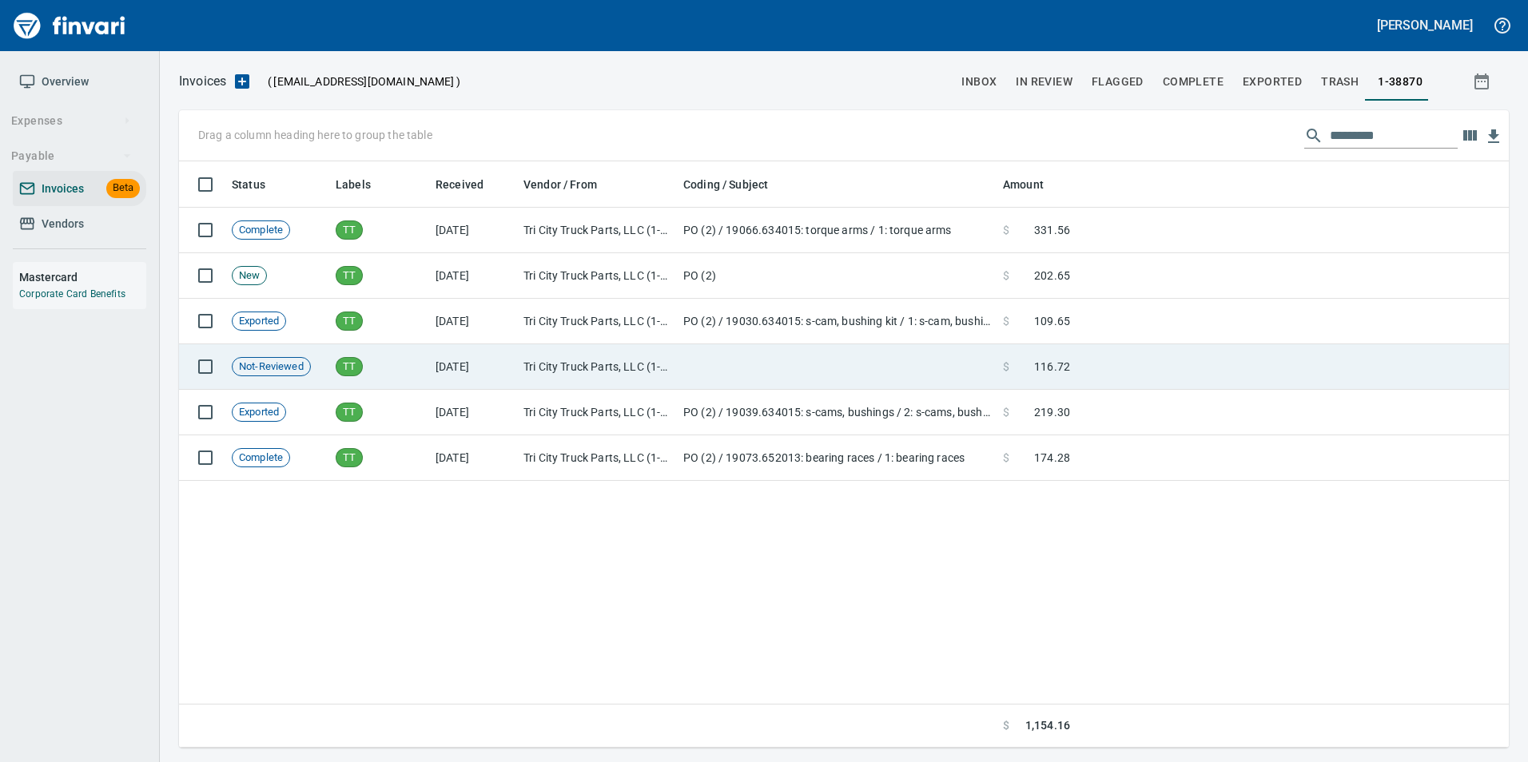
click at [651, 356] on td "Tri City Truck Parts, LLC (1-38870)" at bounding box center [597, 367] width 160 height 46
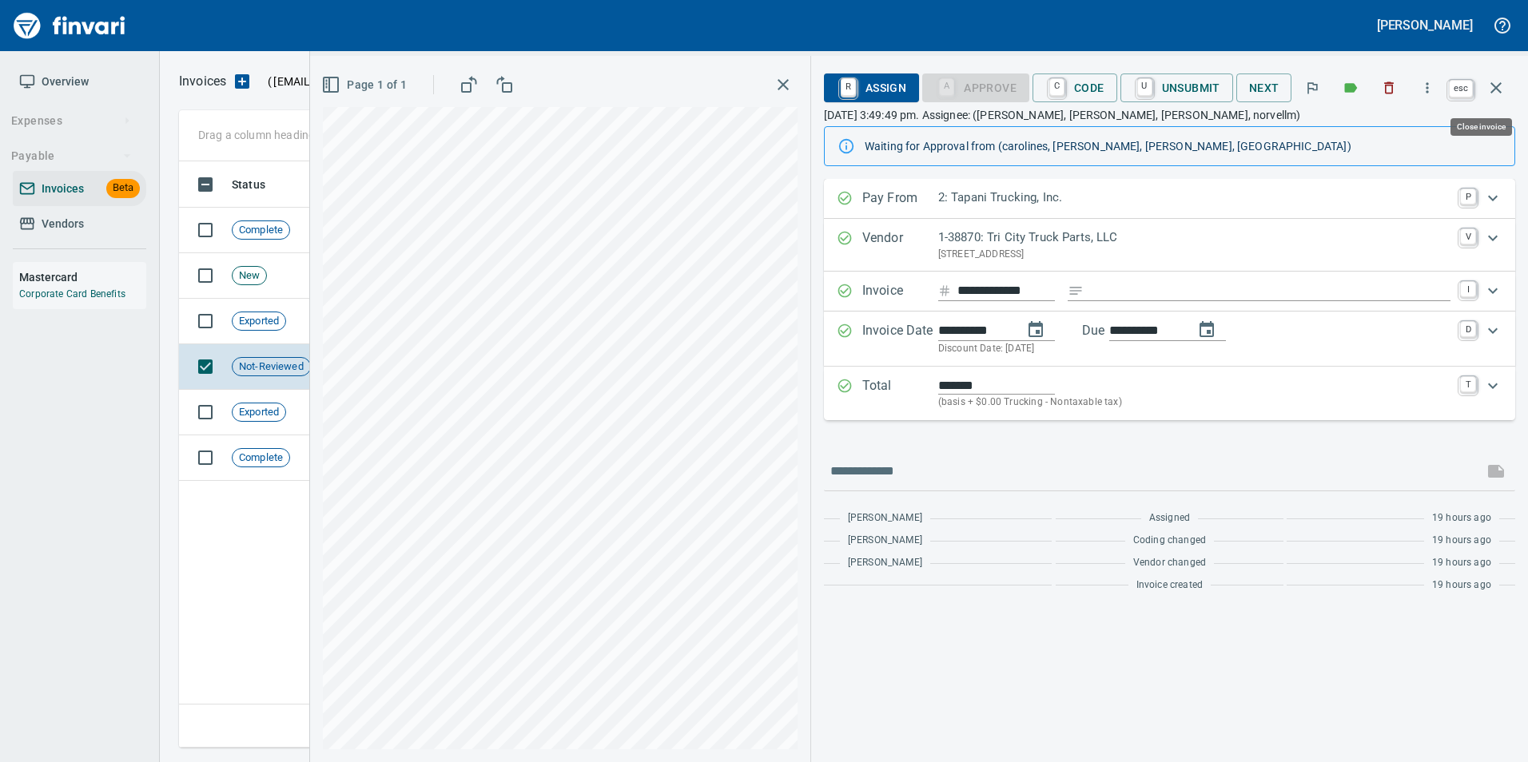
drag, startPoint x: 1502, startPoint y: 94, endPoint x: 1493, endPoint y: 88, distance: 10.9
click at [1502, 94] on icon "button" at bounding box center [1495, 87] width 19 height 19
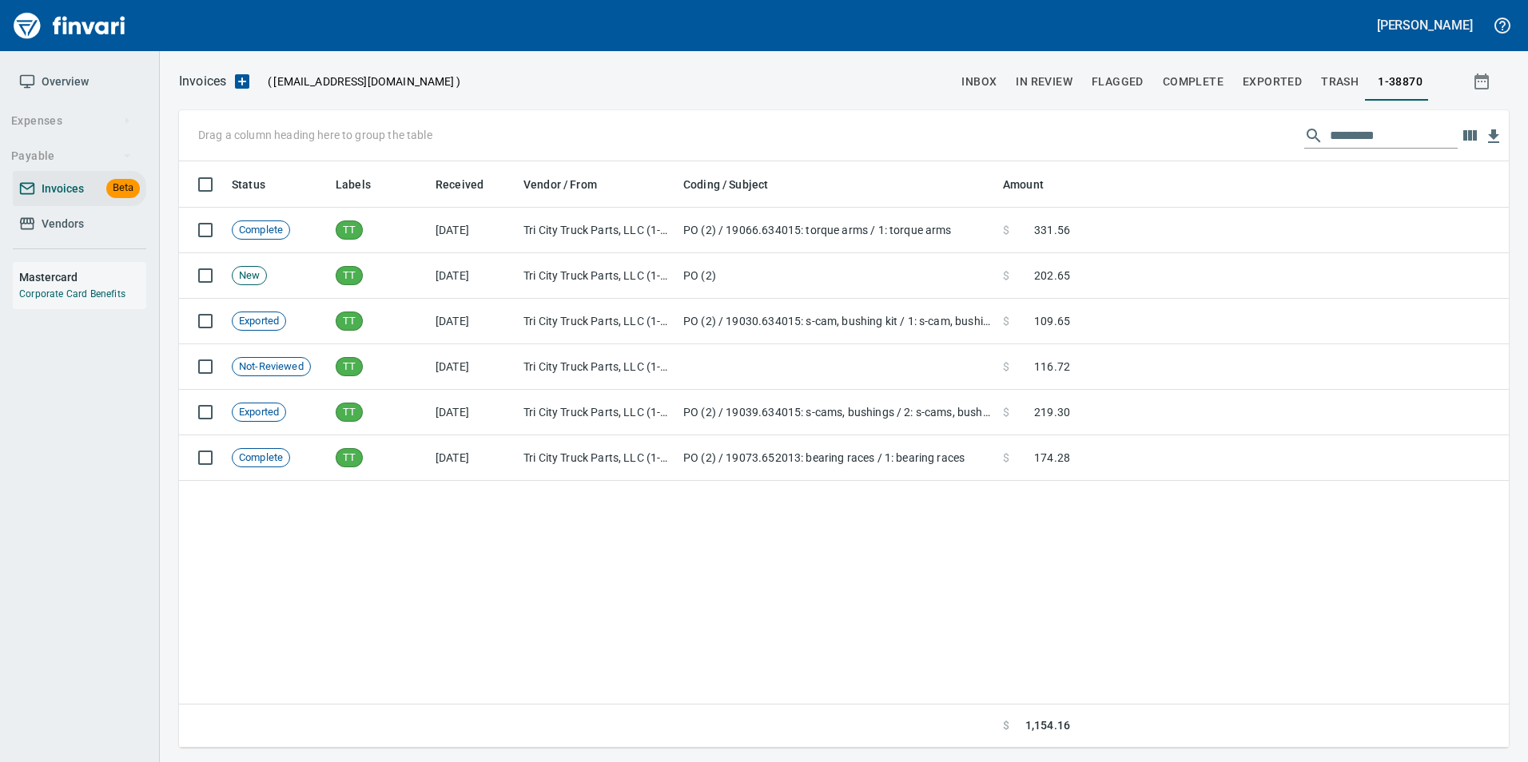
scroll to position [574, 1317]
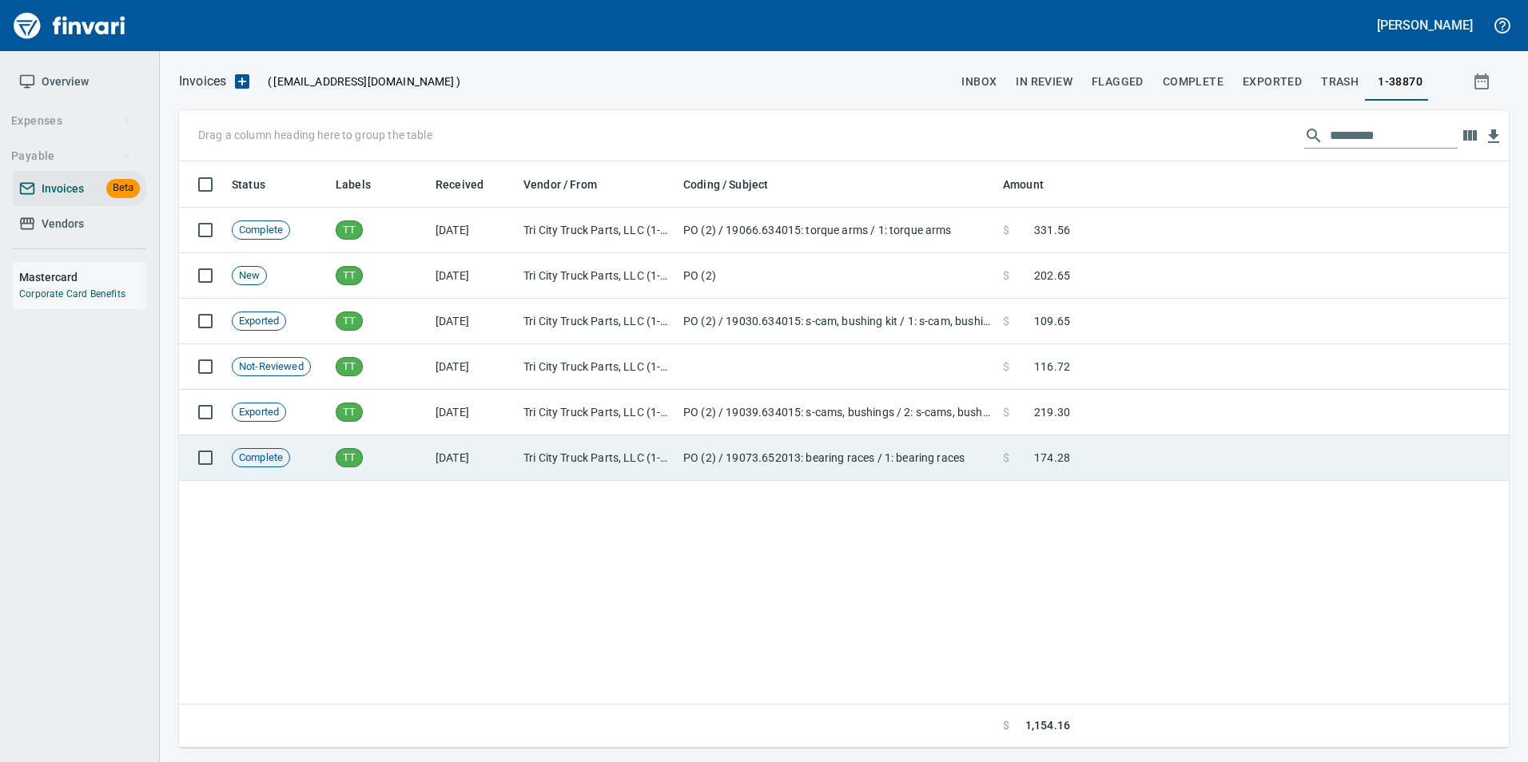
click at [483, 455] on td "10/9/2025" at bounding box center [473, 458] width 88 height 46
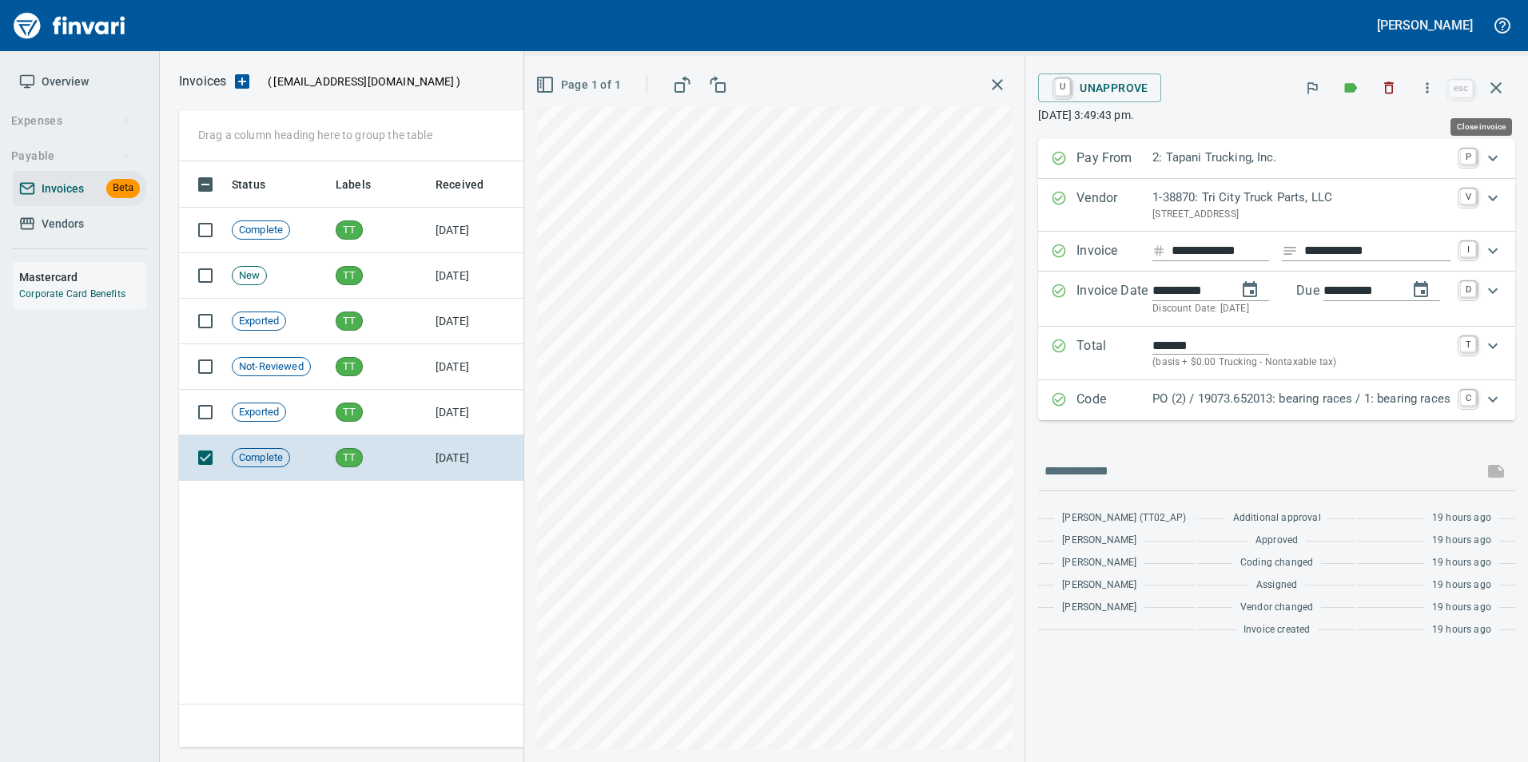
drag, startPoint x: 1494, startPoint y: 89, endPoint x: 1447, endPoint y: 132, distance: 63.4
click at [1494, 89] on icon "button" at bounding box center [1495, 87] width 11 height 11
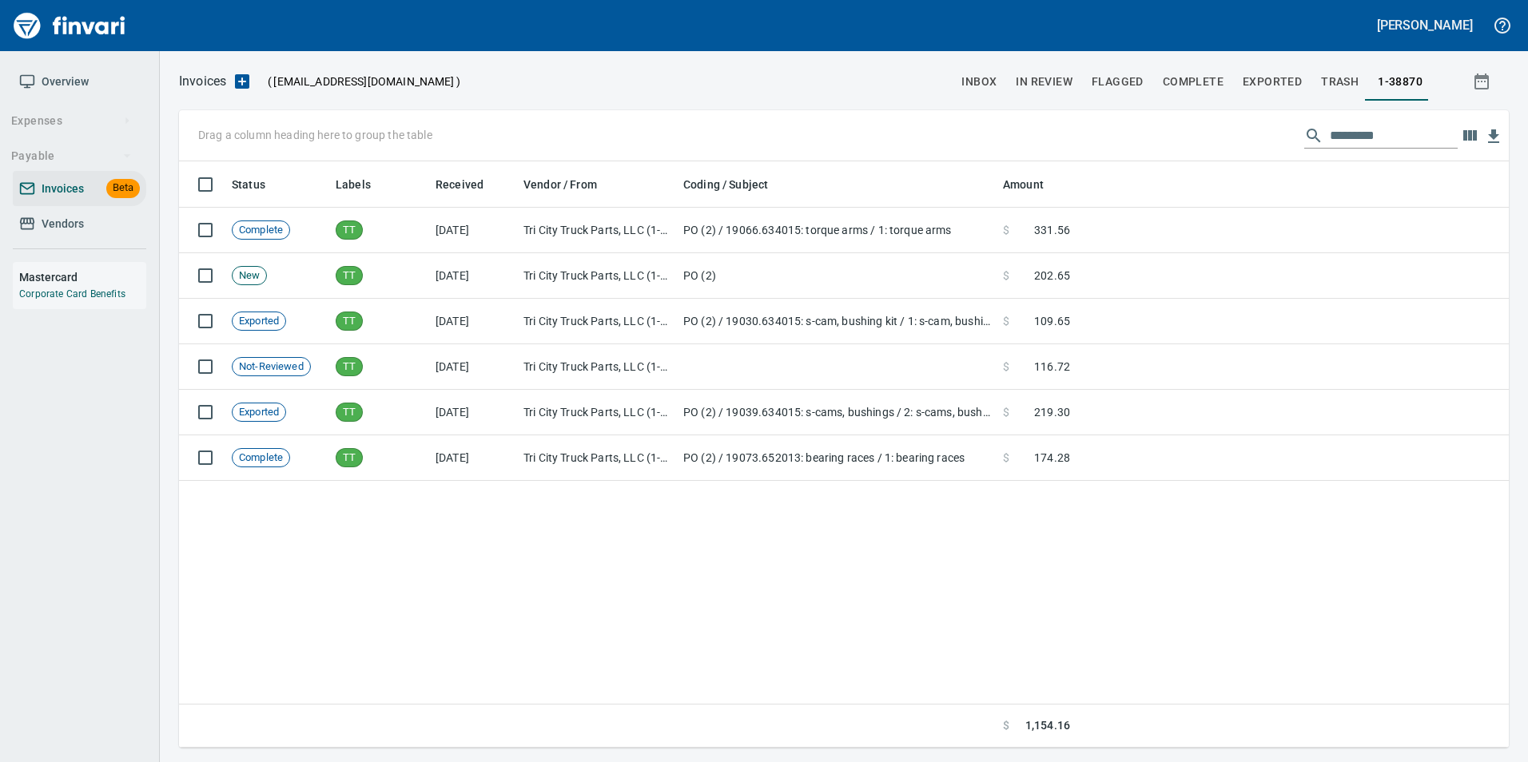
scroll to position [574, 1318]
click at [69, 225] on span "Vendors" at bounding box center [63, 224] width 42 height 20
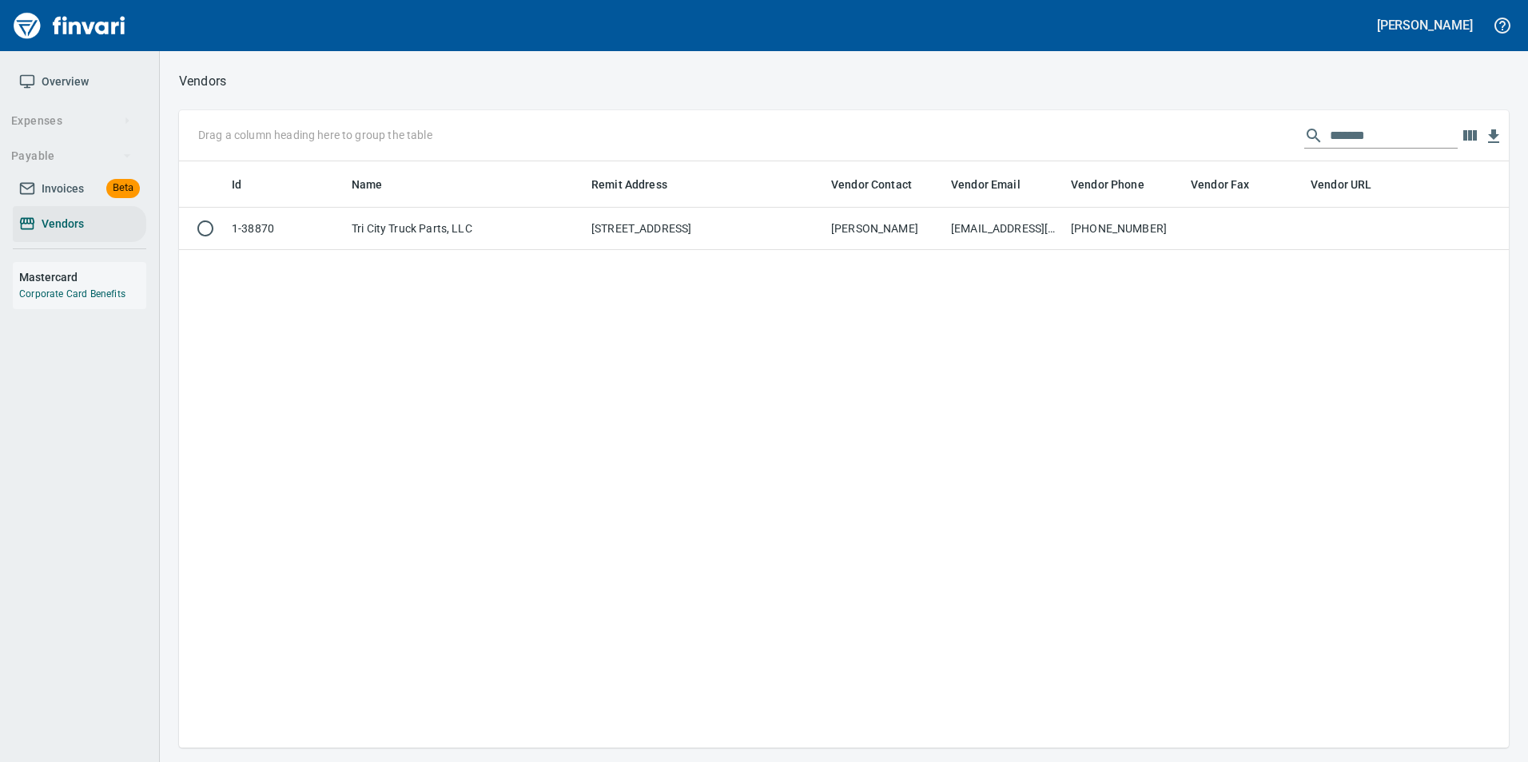
scroll to position [574, 1318]
click at [1391, 123] on input "*******" at bounding box center [1394, 136] width 128 height 26
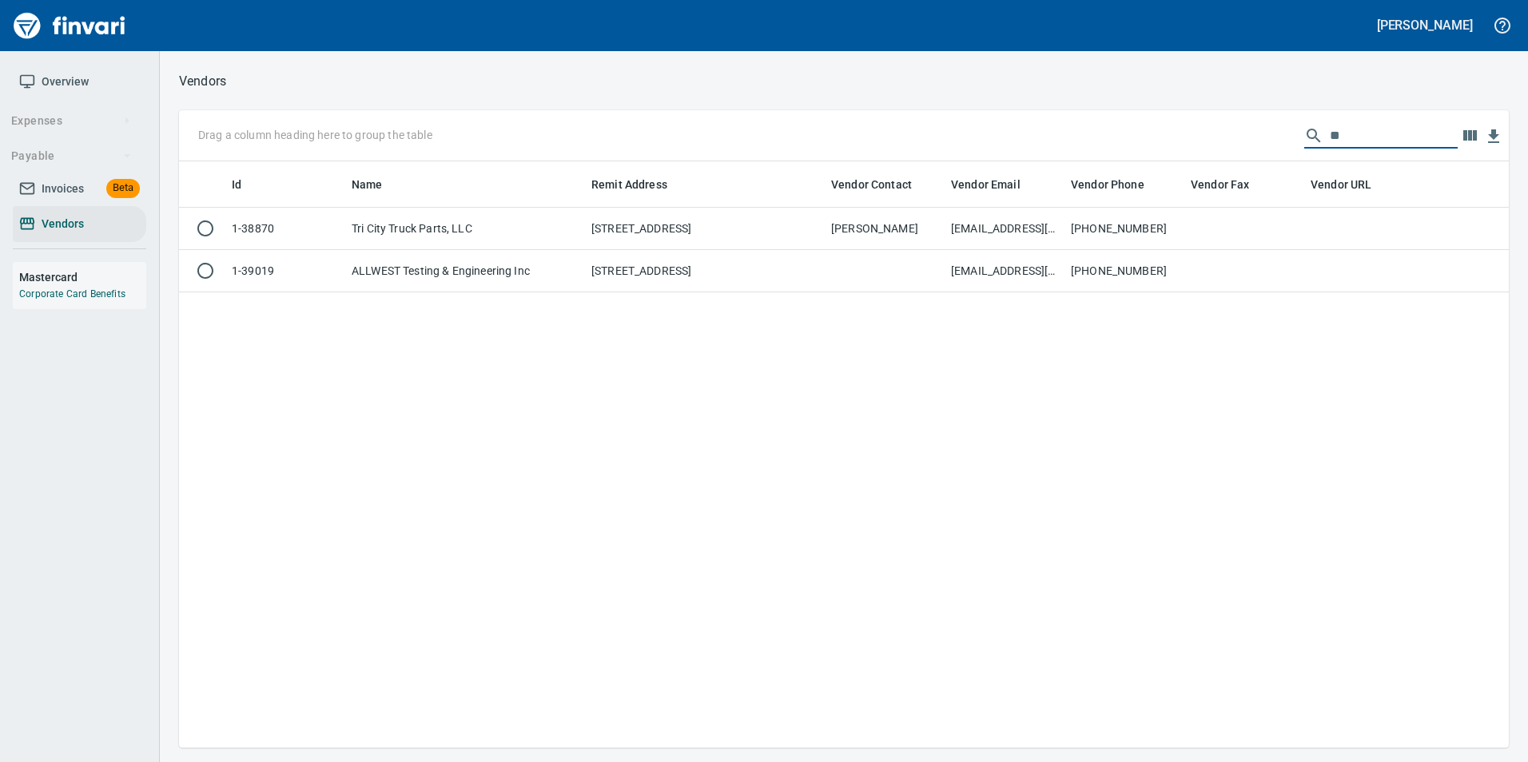
type input "*"
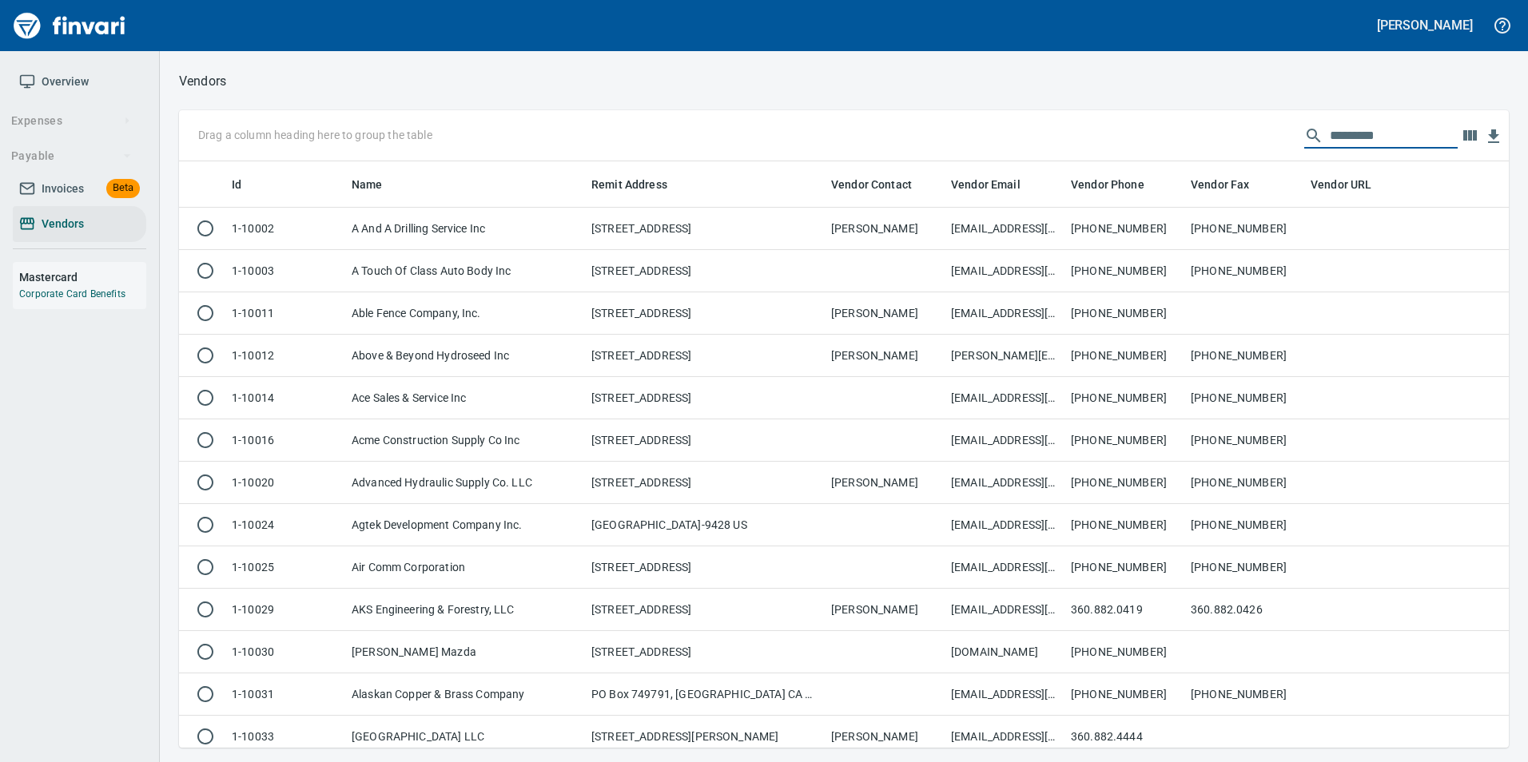
scroll to position [574, 1306]
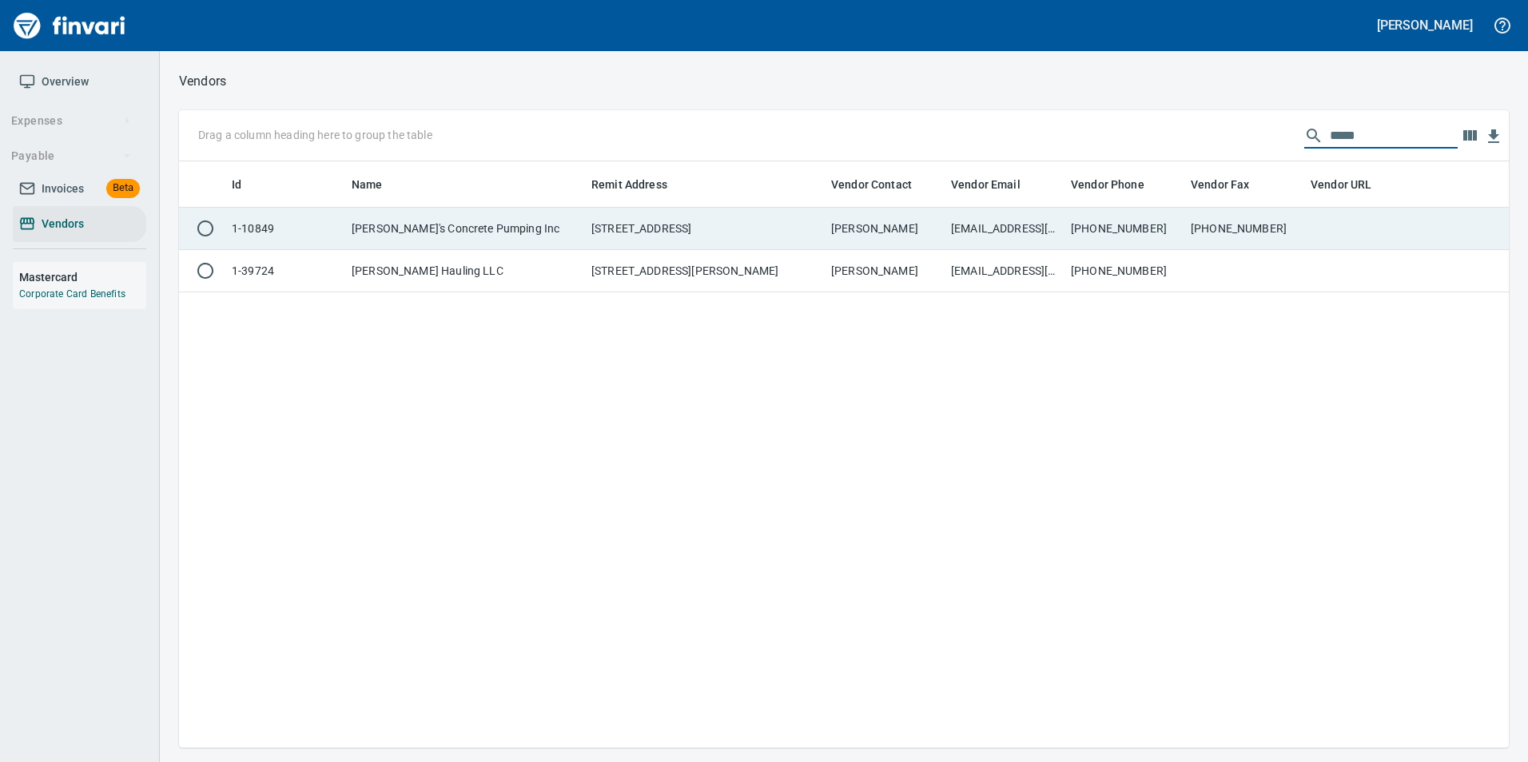
type input "*****"
click at [853, 233] on td "JAMIE CAMPBELL" at bounding box center [885, 229] width 120 height 42
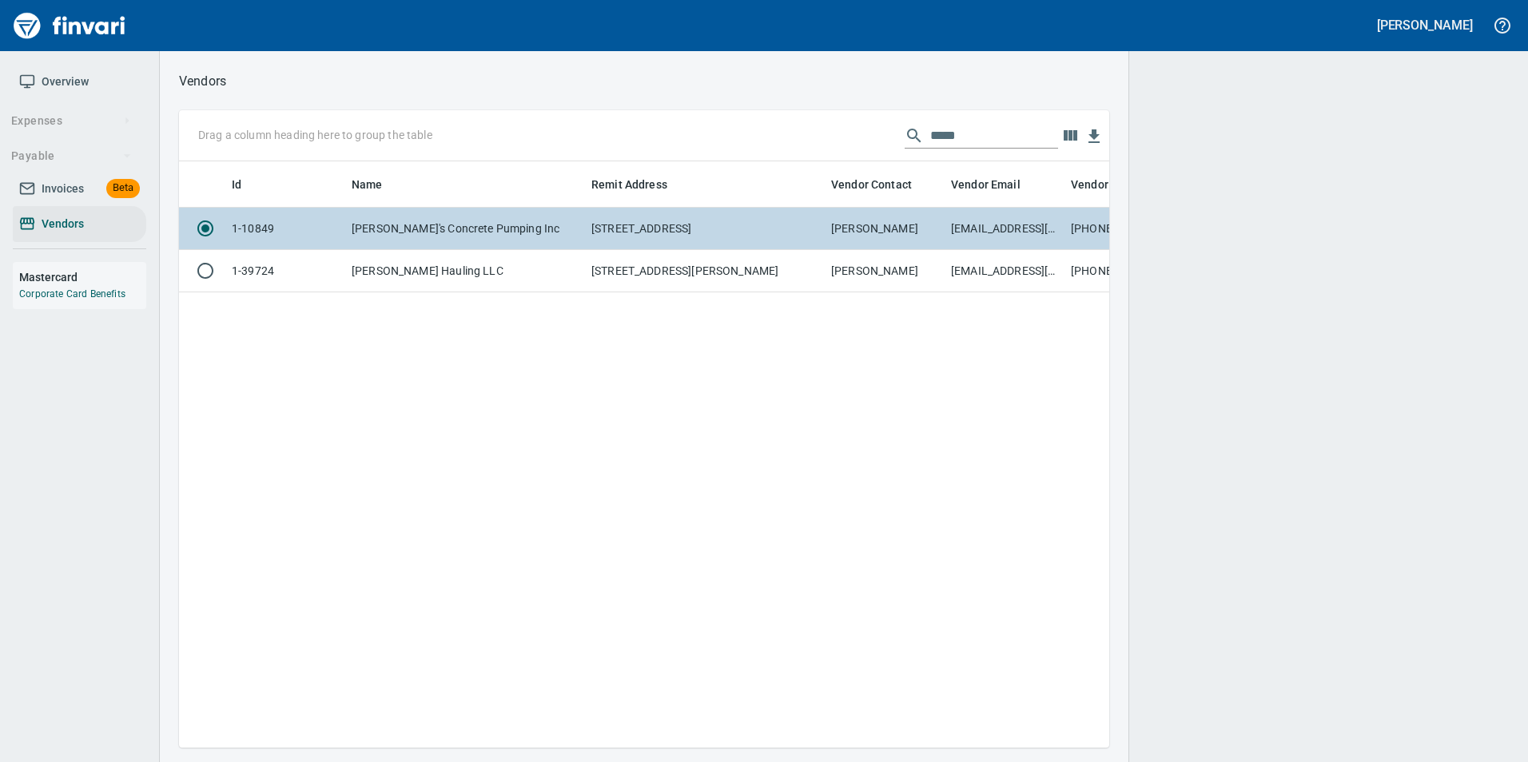
scroll to position [562, 918]
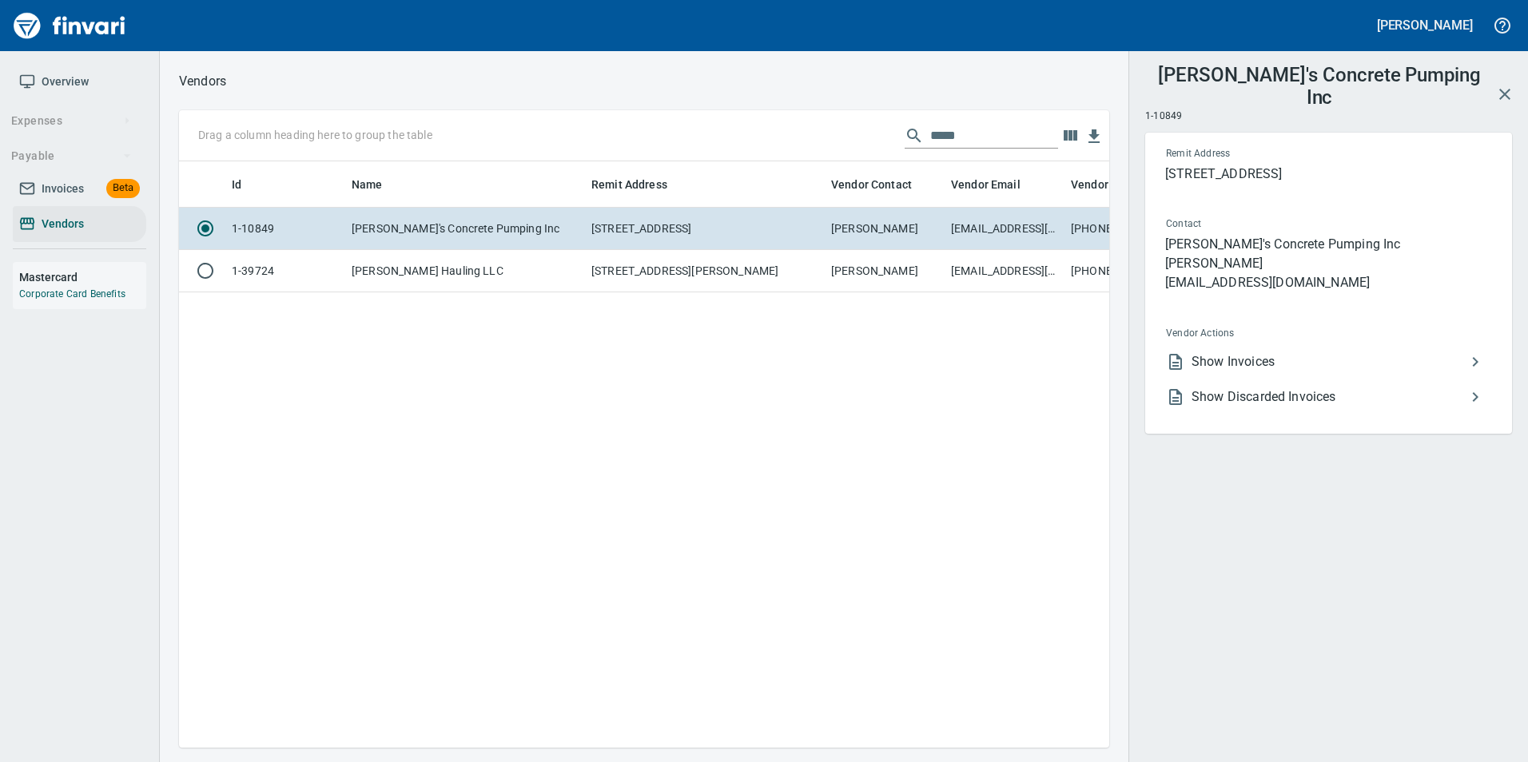
click at [1357, 352] on span "Show Invoices" at bounding box center [1328, 361] width 274 height 19
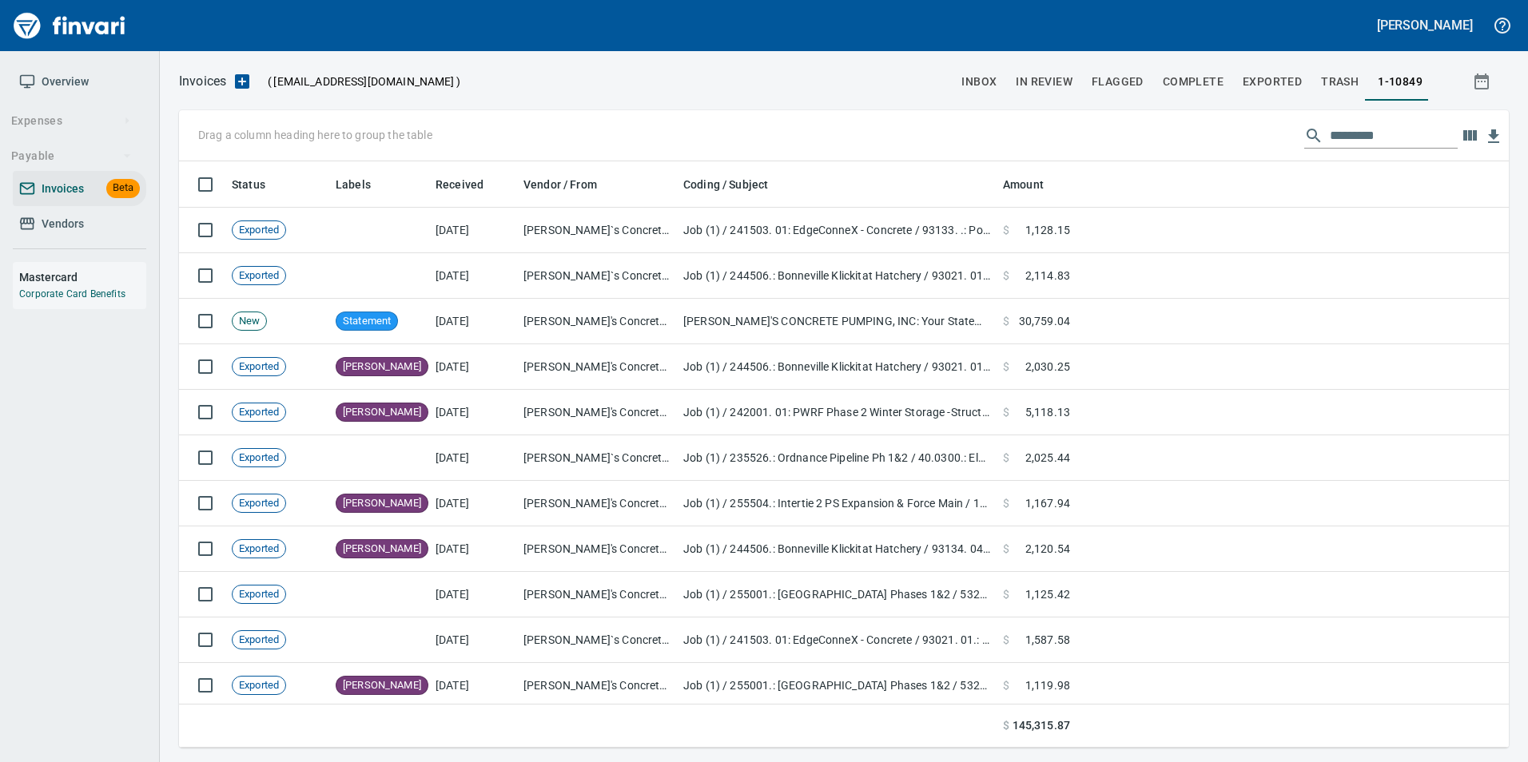
scroll to position [574, 1306]
click at [1378, 133] on input "text" at bounding box center [1394, 136] width 128 height 26
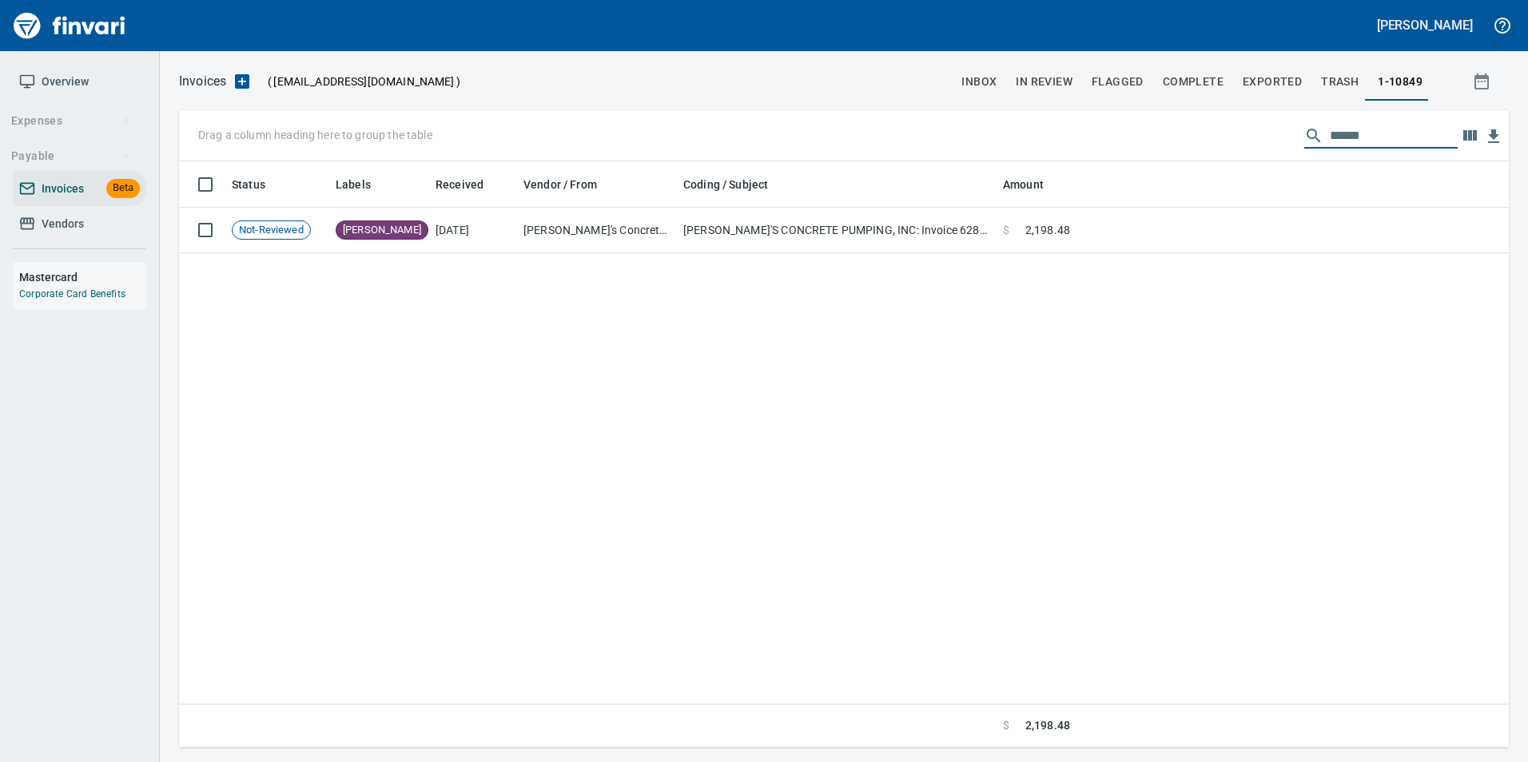
click at [1373, 142] on input "******" at bounding box center [1394, 136] width 128 height 26
click at [1375, 131] on input "******" at bounding box center [1394, 136] width 128 height 26
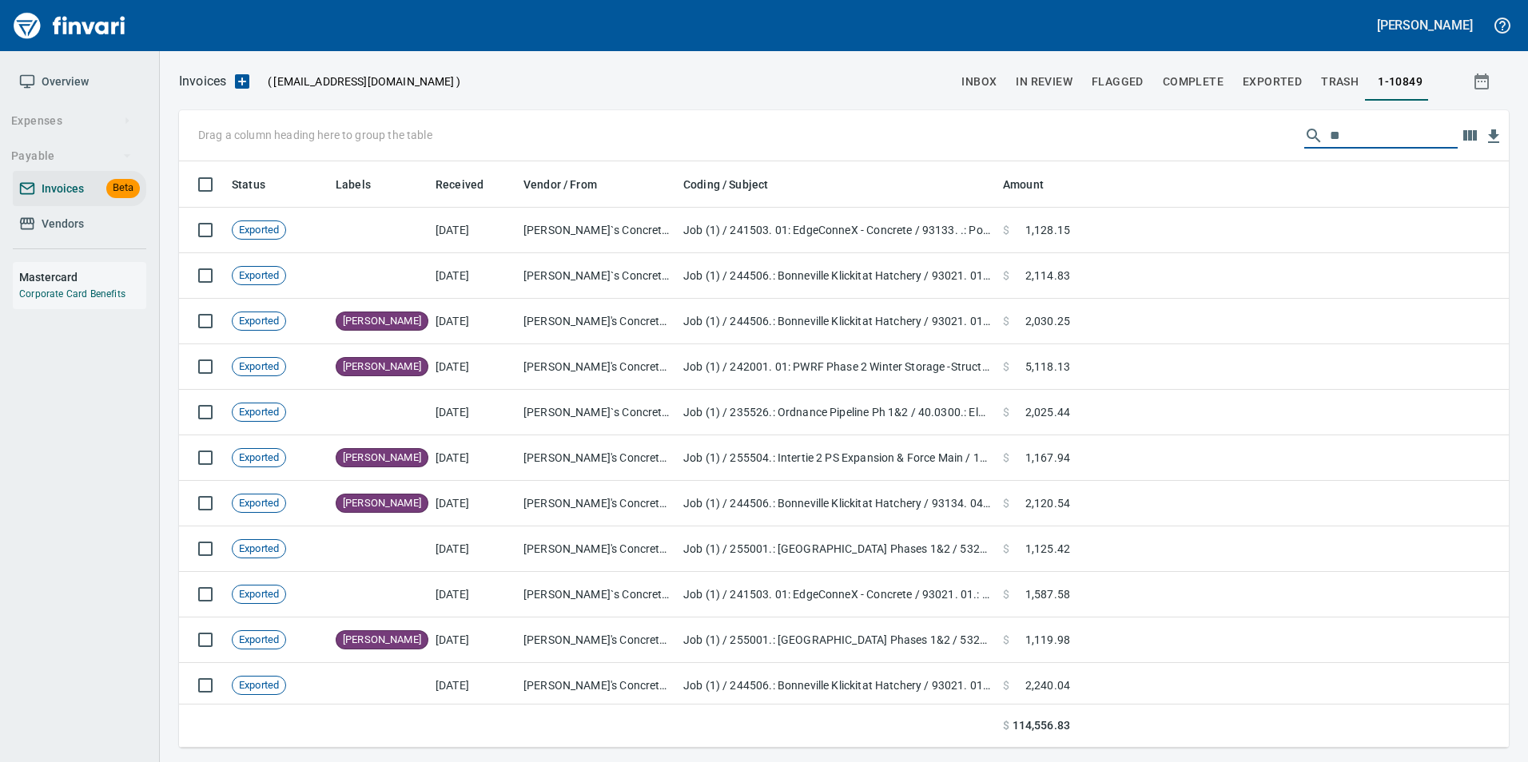
type input "*"
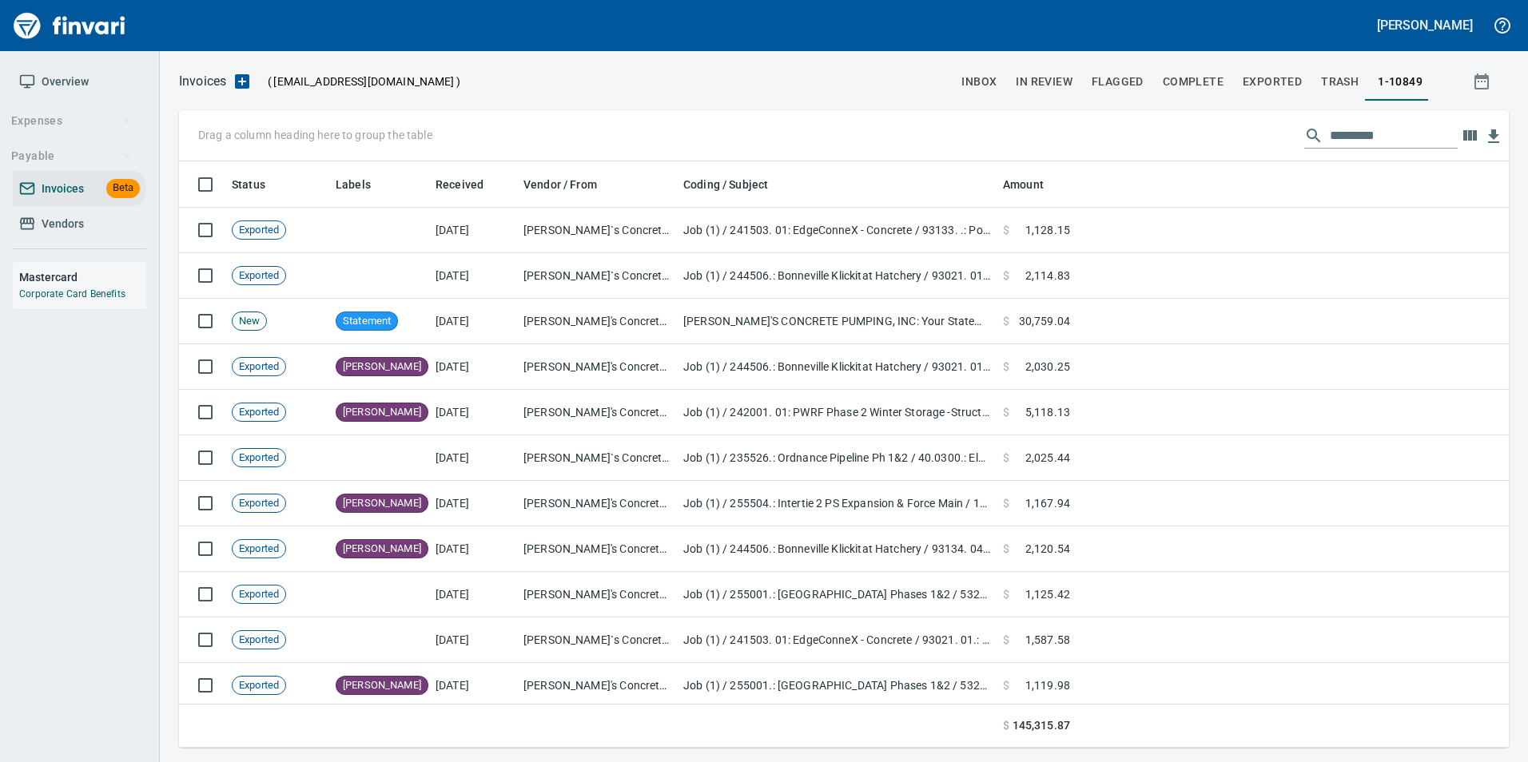
click at [1387, 133] on input "text" at bounding box center [1394, 136] width 128 height 26
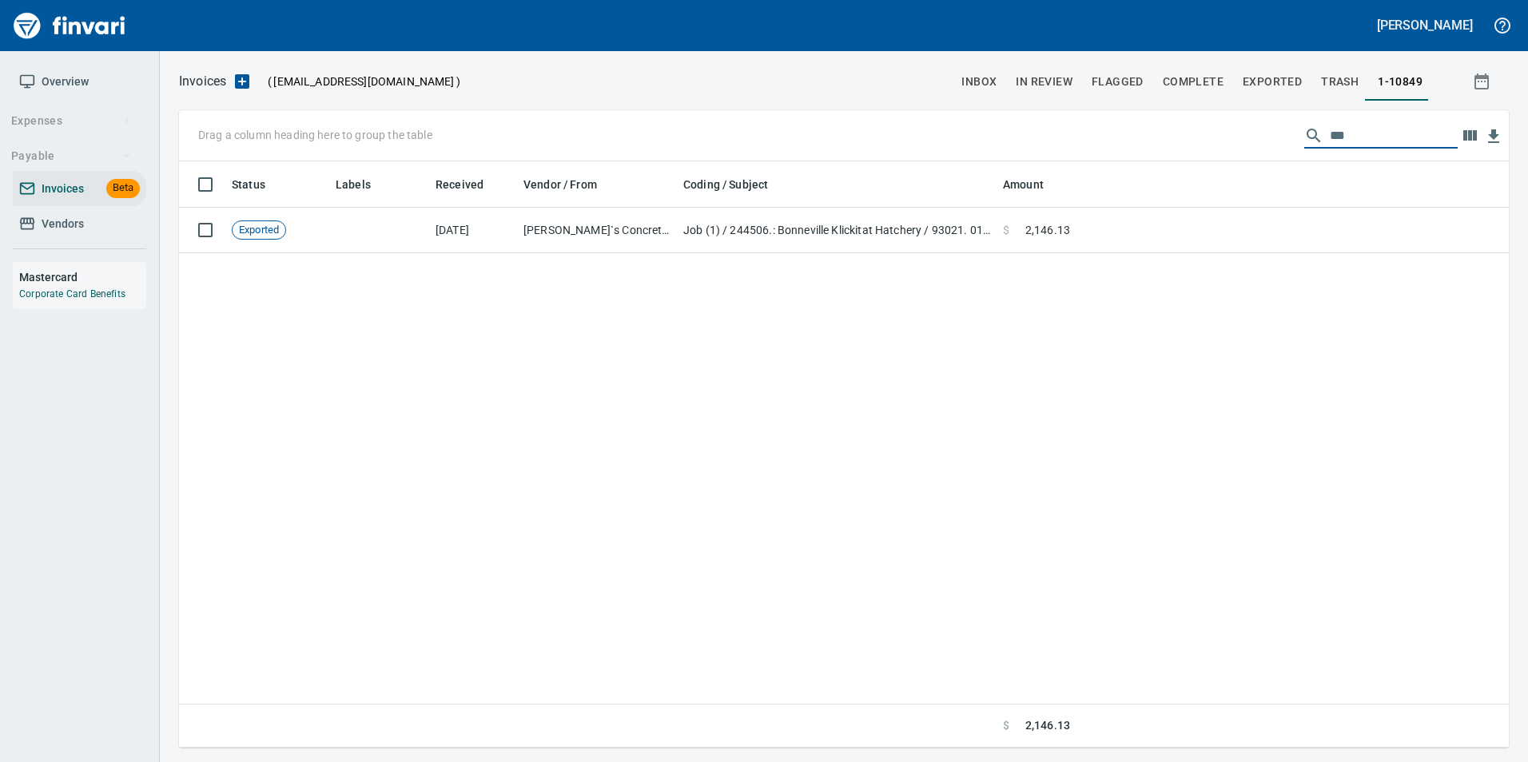
type input "***"
click at [1274, 91] on span "Exported" at bounding box center [1271, 82] width 59 height 20
click at [1334, 123] on input "***" at bounding box center [1394, 136] width 128 height 26
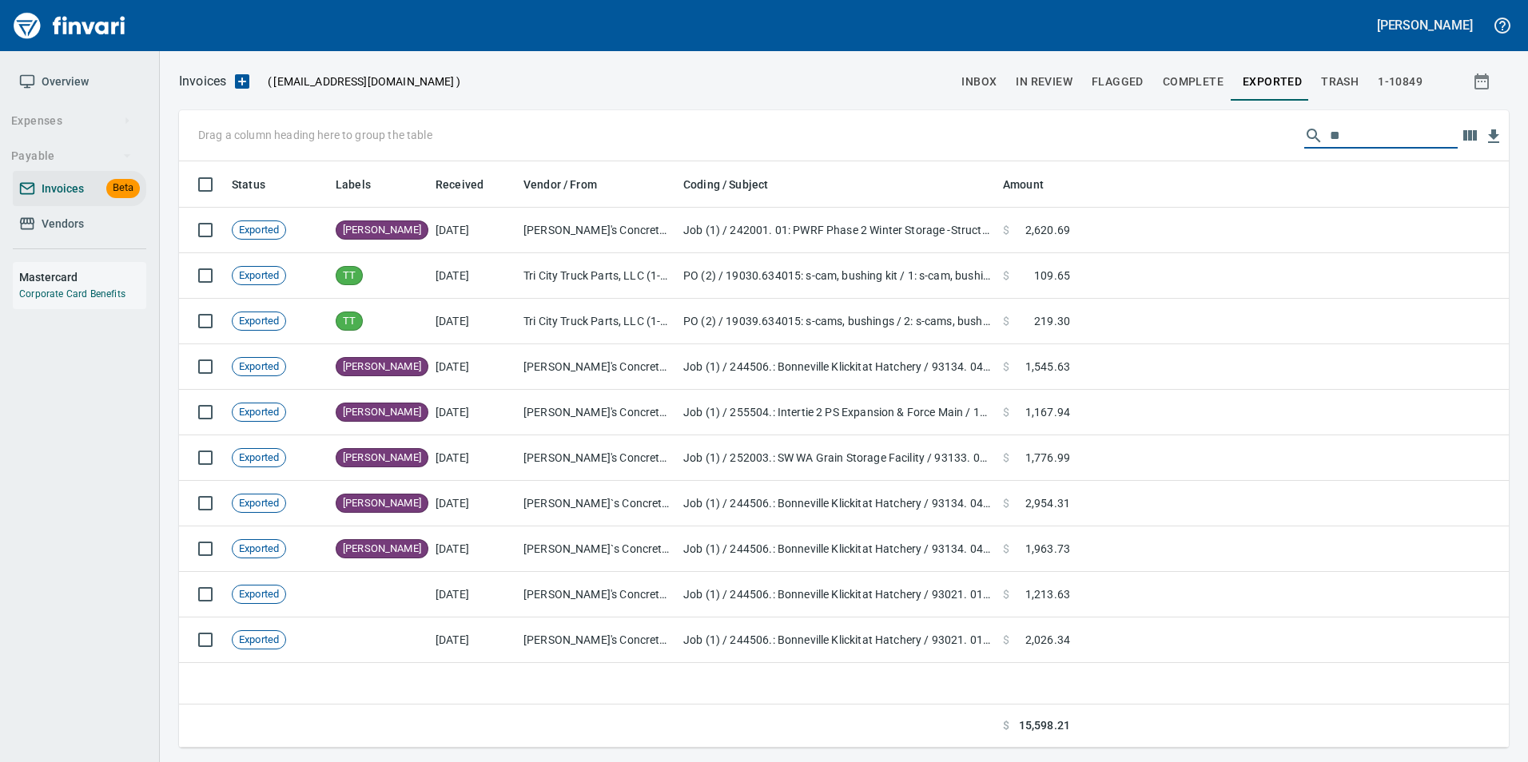
type input "*"
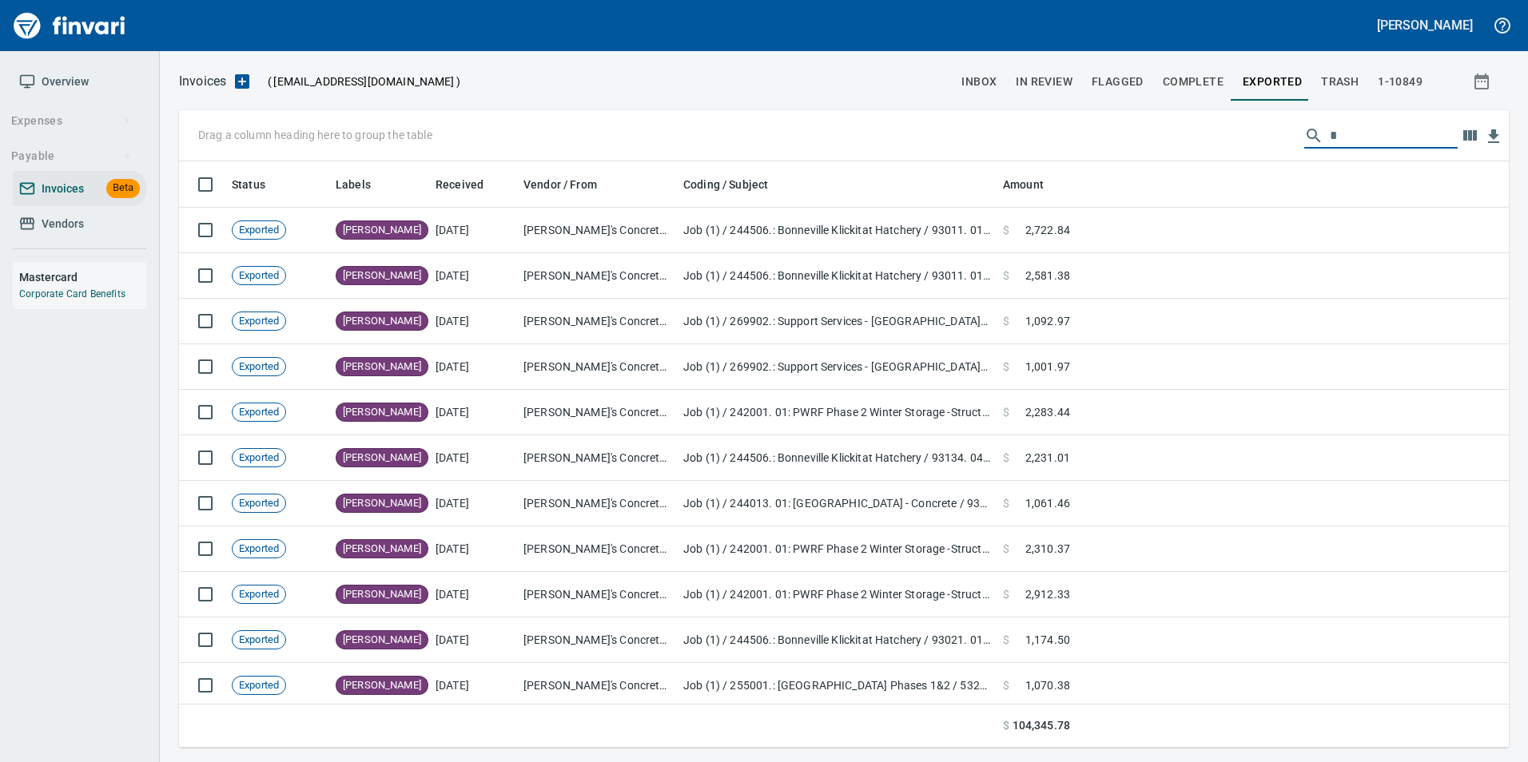
scroll to position [574, 1306]
click at [1340, 131] on input "*" at bounding box center [1394, 136] width 128 height 26
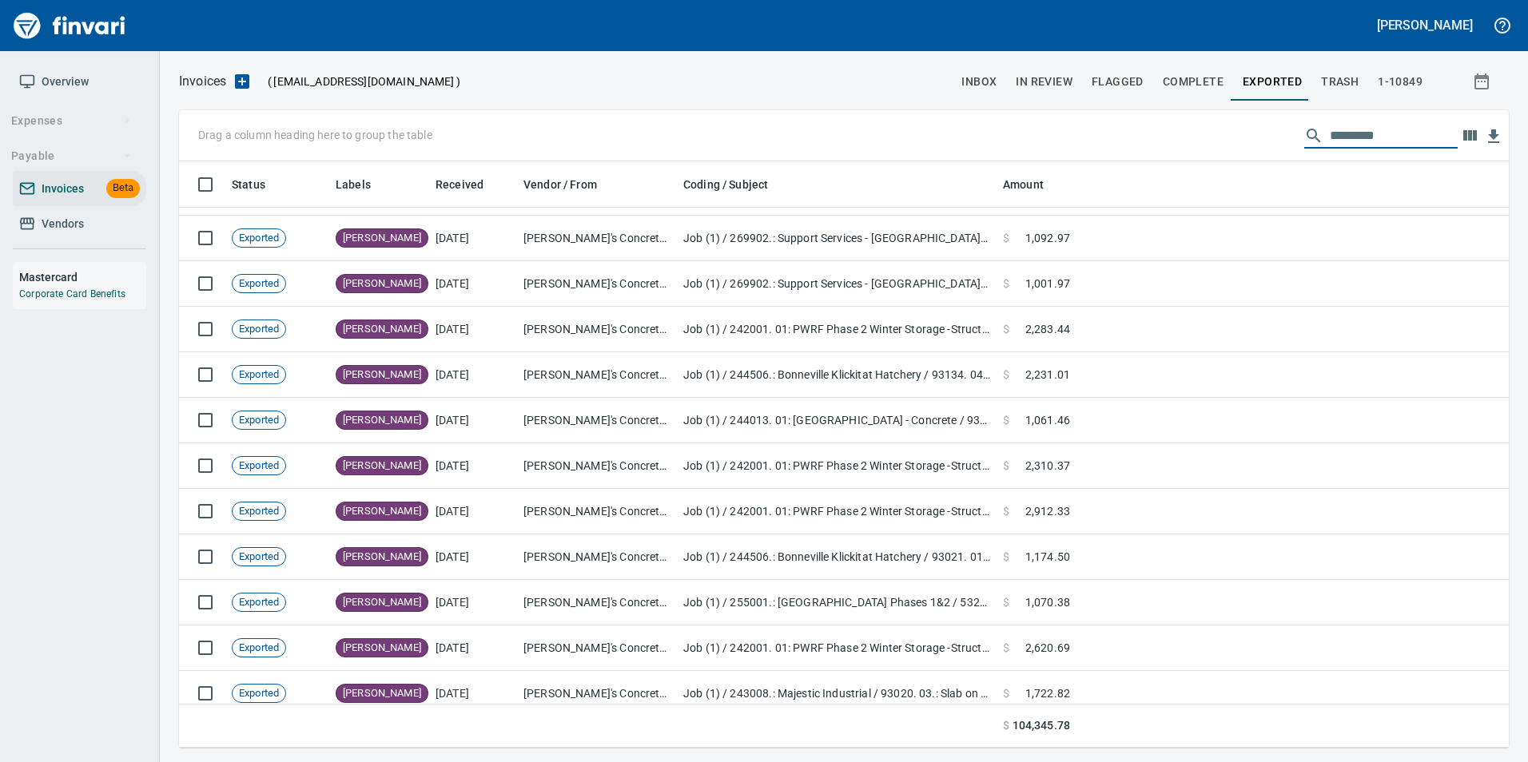
scroll to position [0, 0]
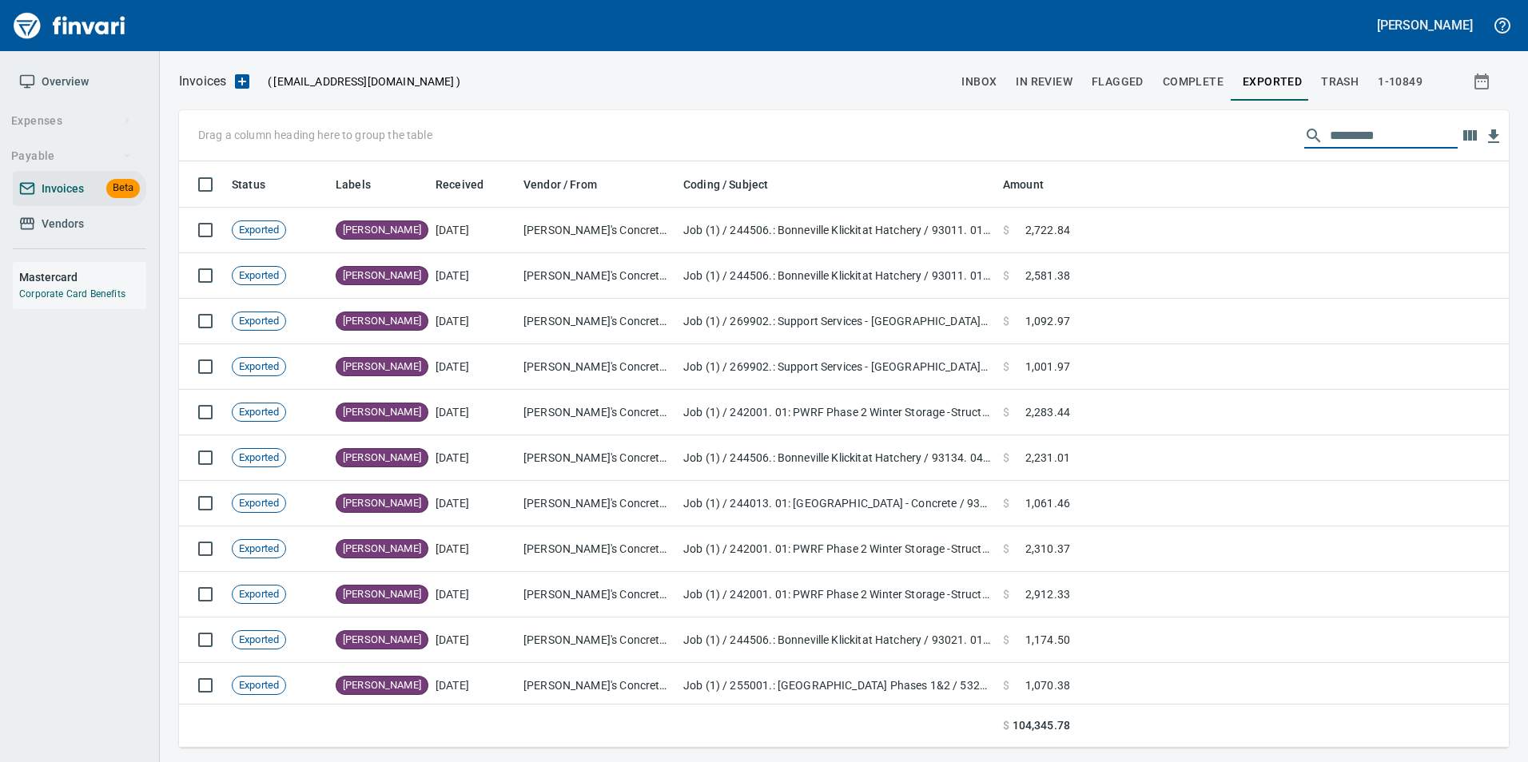
click at [1274, 70] on button "Exported" at bounding box center [1272, 81] width 78 height 38
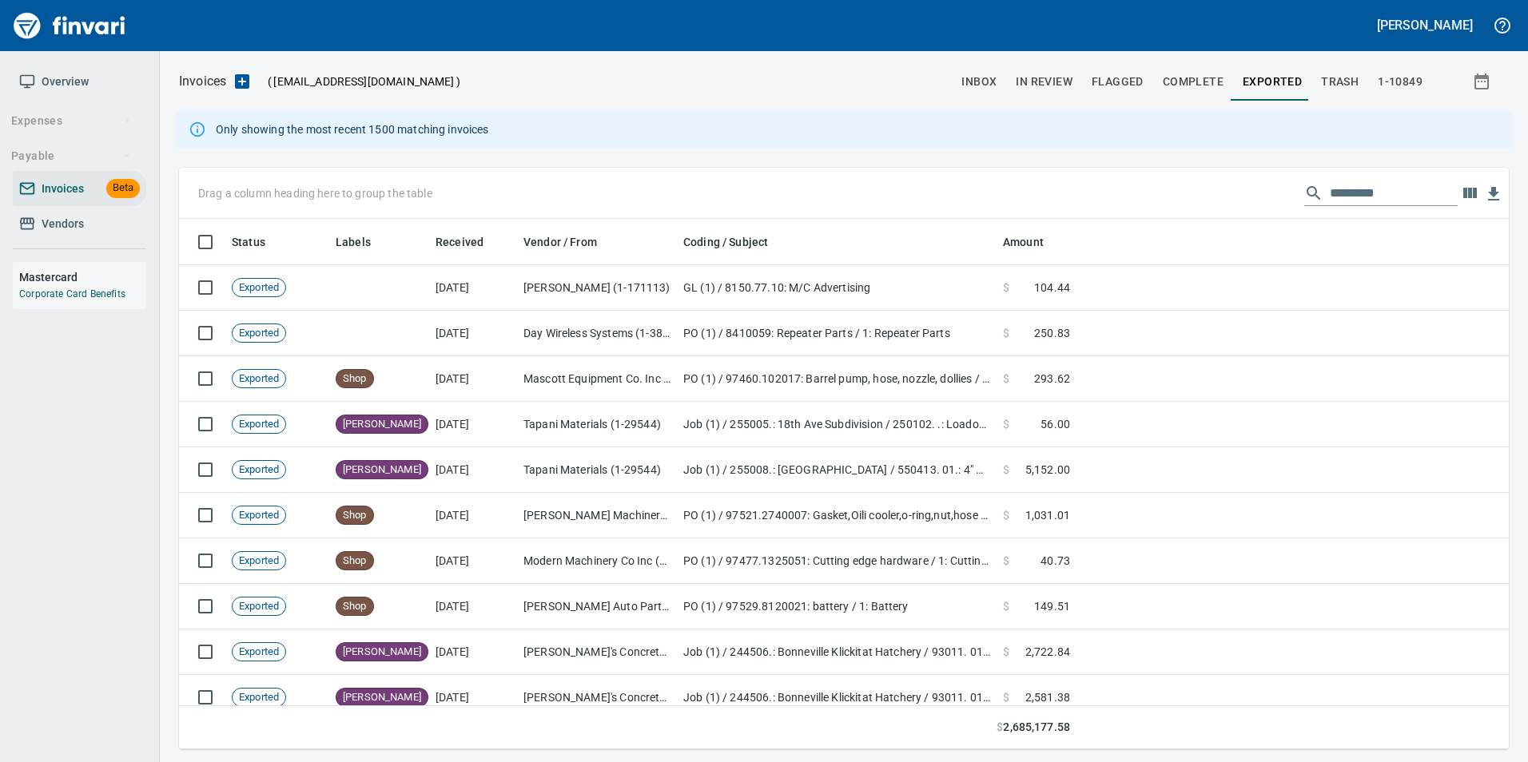
scroll to position [519, 1306]
click at [1361, 181] on input "text" at bounding box center [1394, 194] width 128 height 26
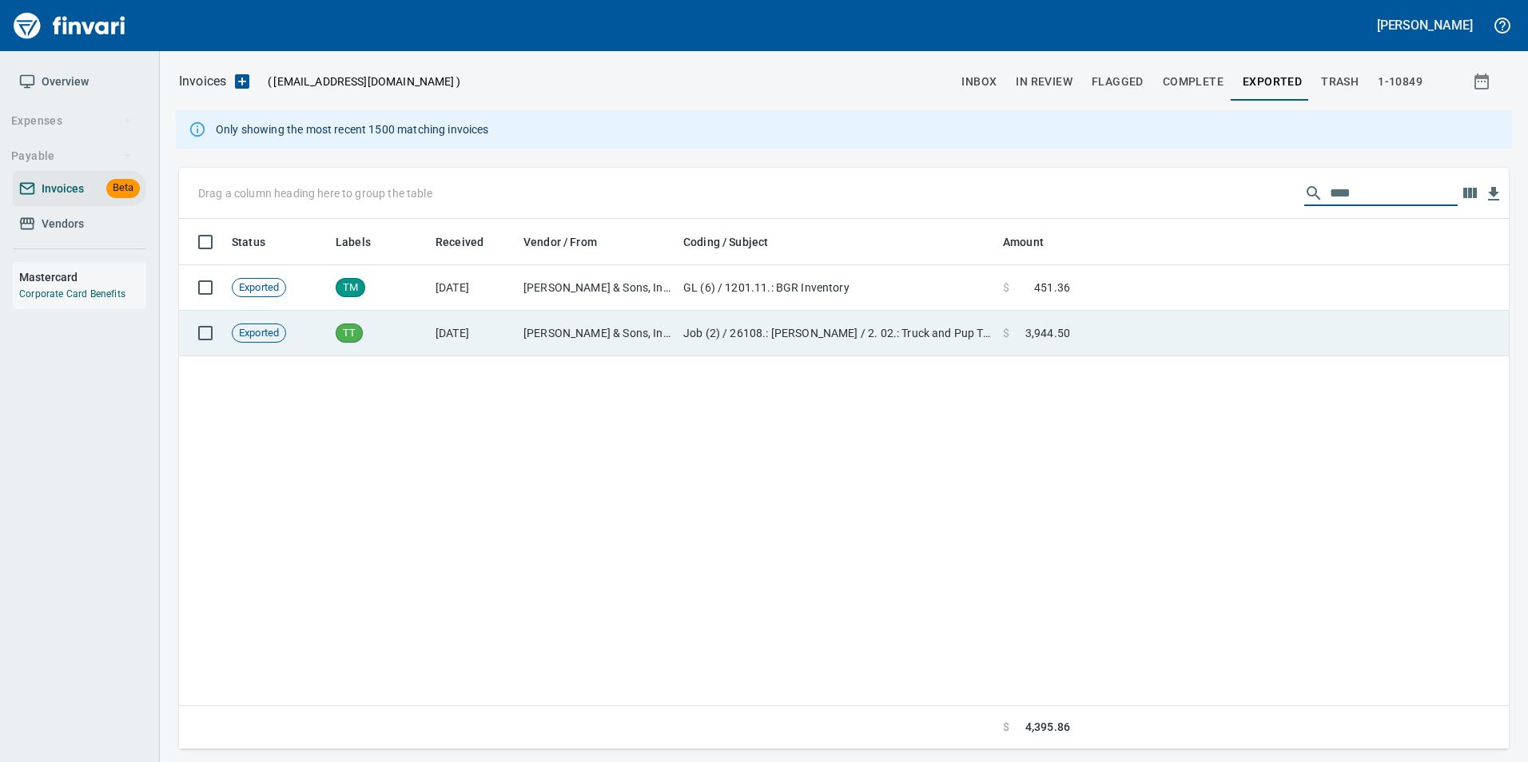
type input "****"
click at [1197, 327] on td at bounding box center [1292, 334] width 432 height 46
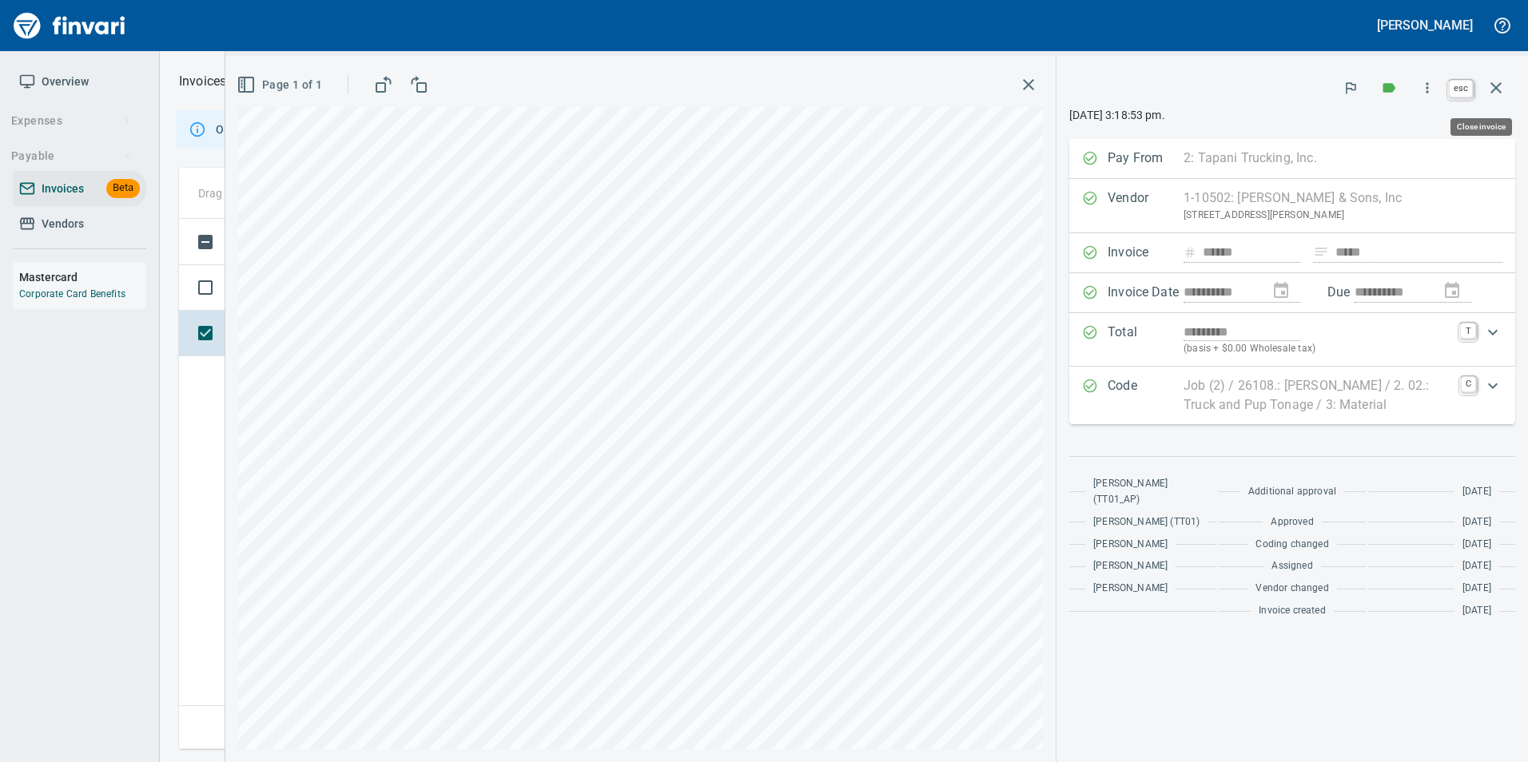
click at [1506, 91] on button "button" at bounding box center [1496, 88] width 38 height 38
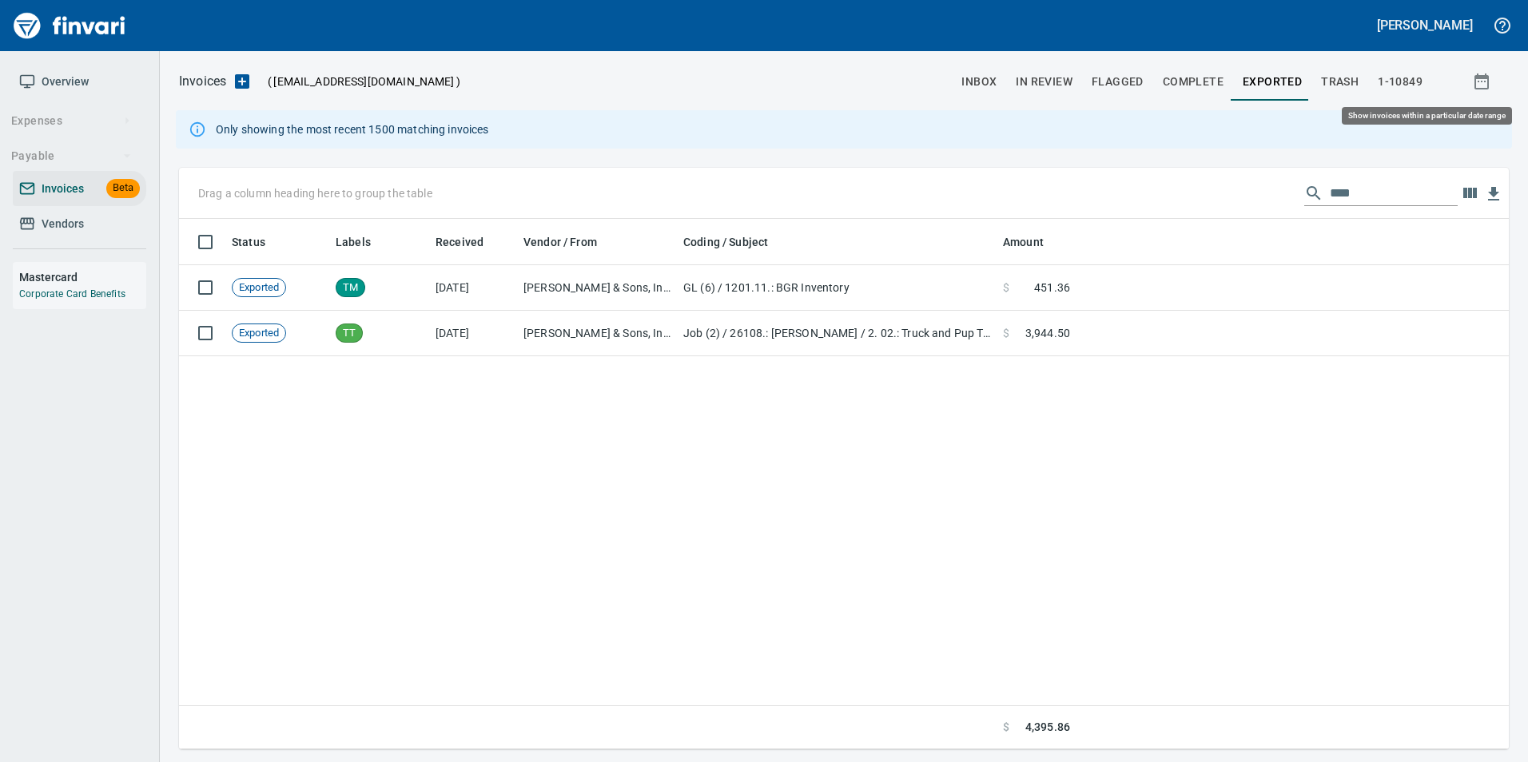
scroll to position [519, 1318]
click at [1054, 91] on span "In Review" at bounding box center [1044, 82] width 57 height 20
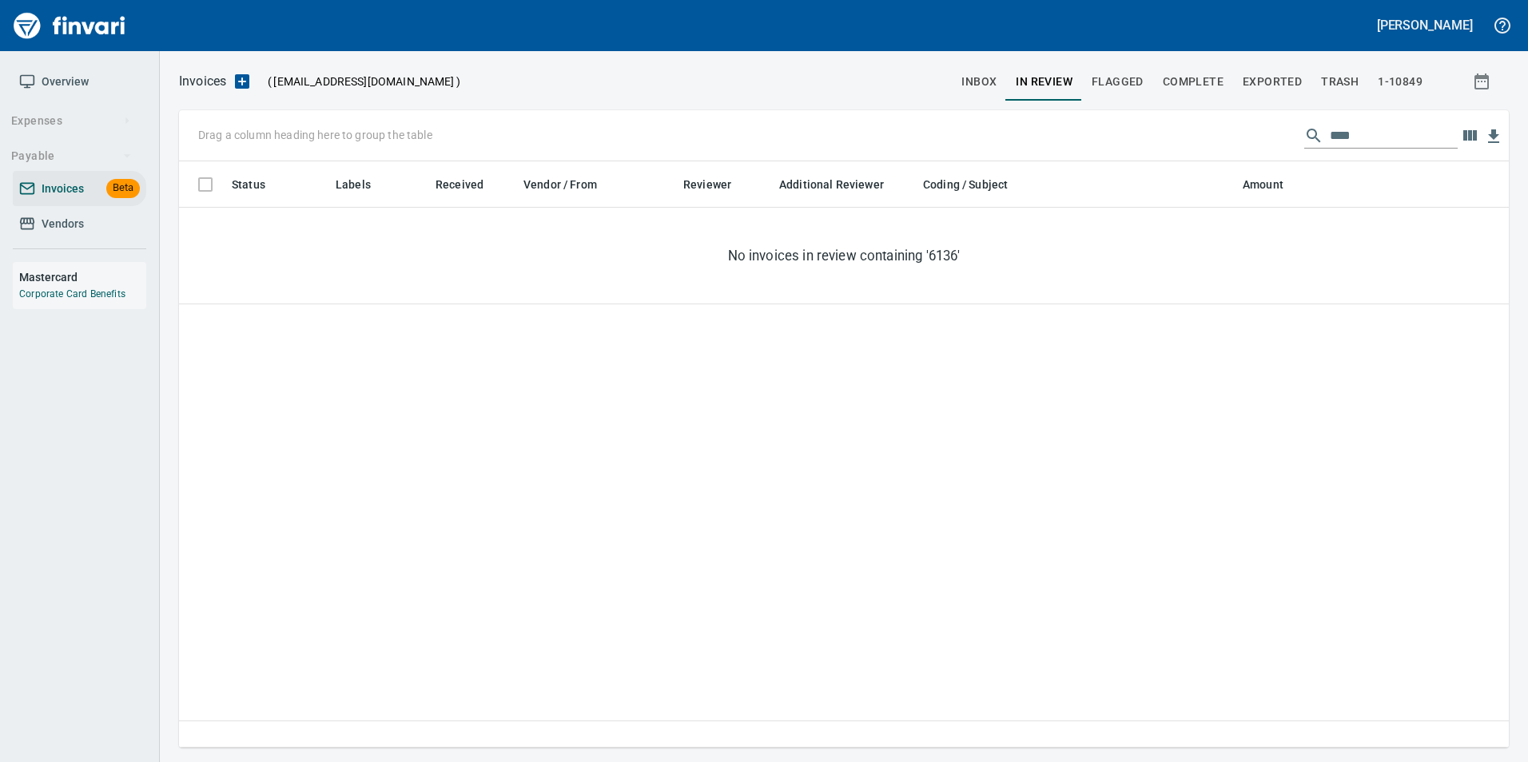
scroll to position [574, 1318]
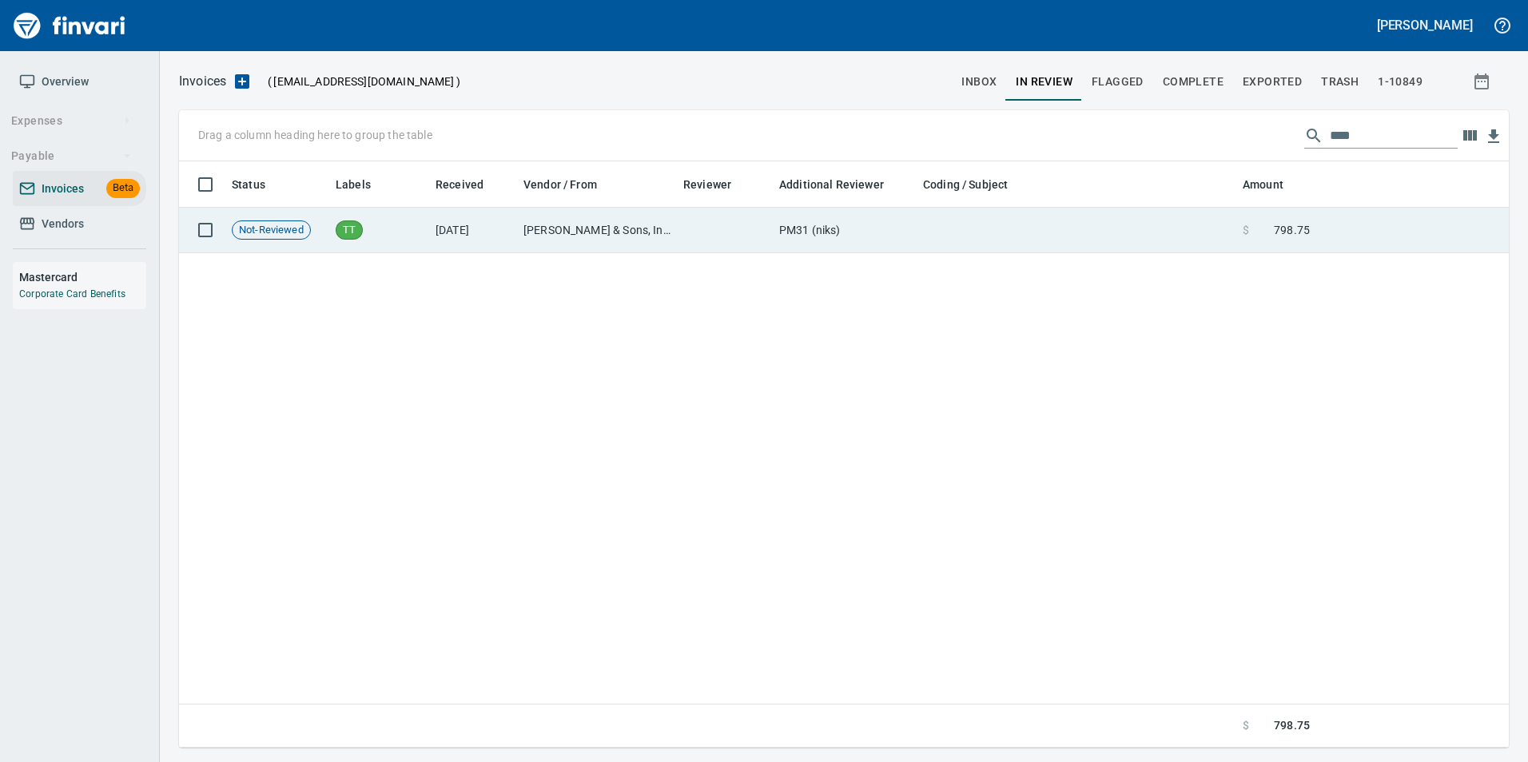
click at [1101, 238] on td at bounding box center [1076, 231] width 320 height 46
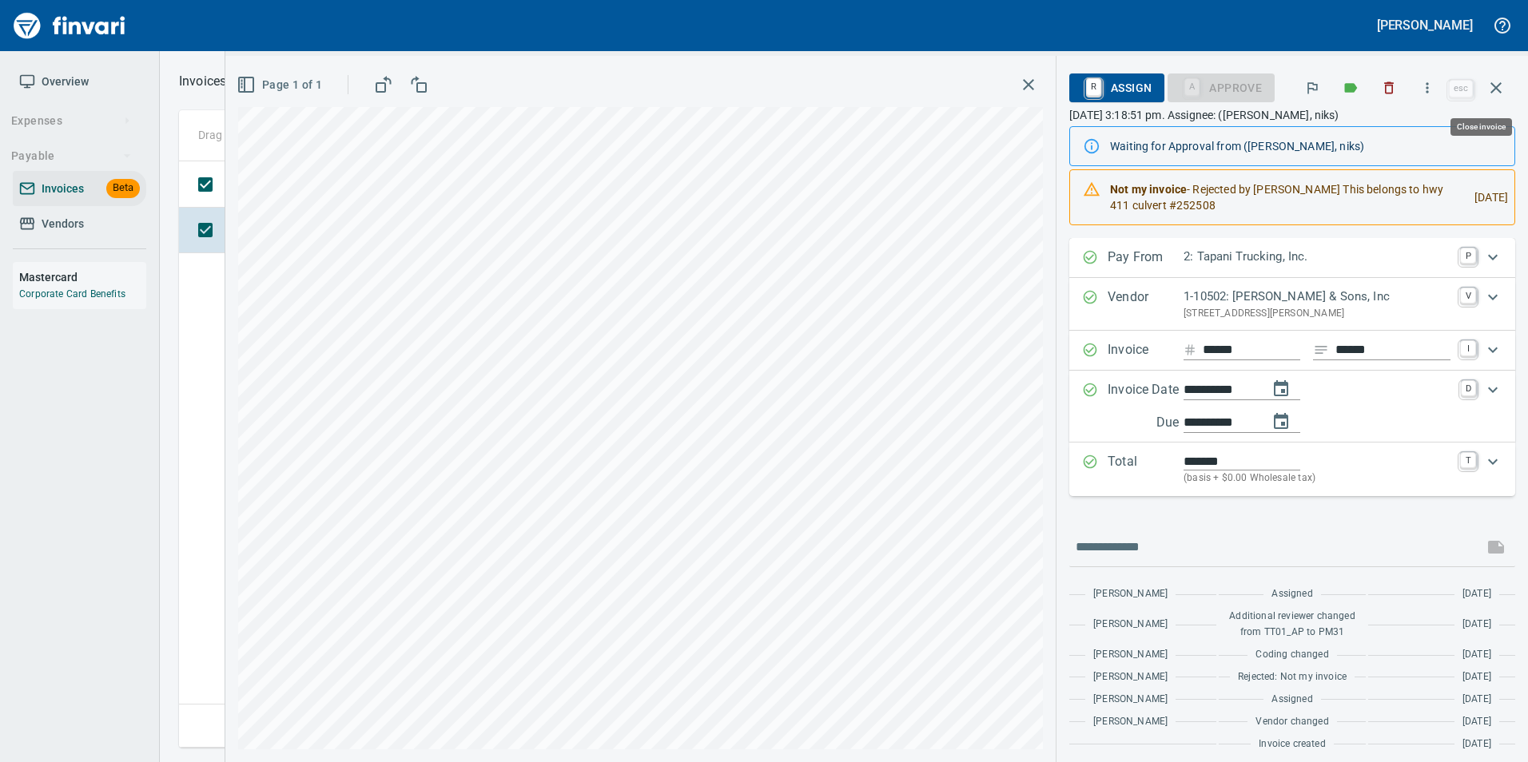
click at [1509, 97] on button "button" at bounding box center [1496, 88] width 38 height 38
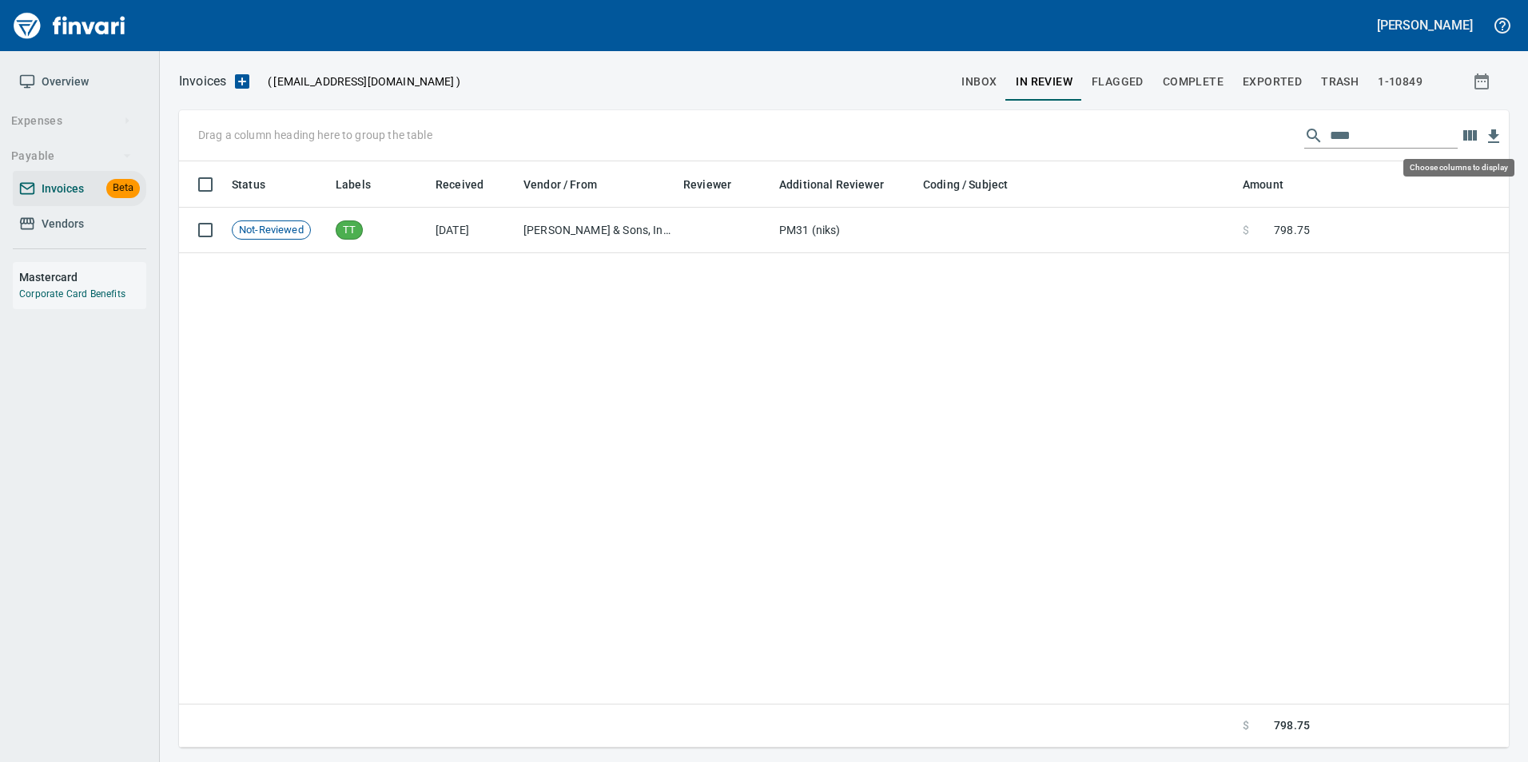
scroll to position [574, 1318]
click at [1386, 132] on input "****" at bounding box center [1394, 136] width 128 height 26
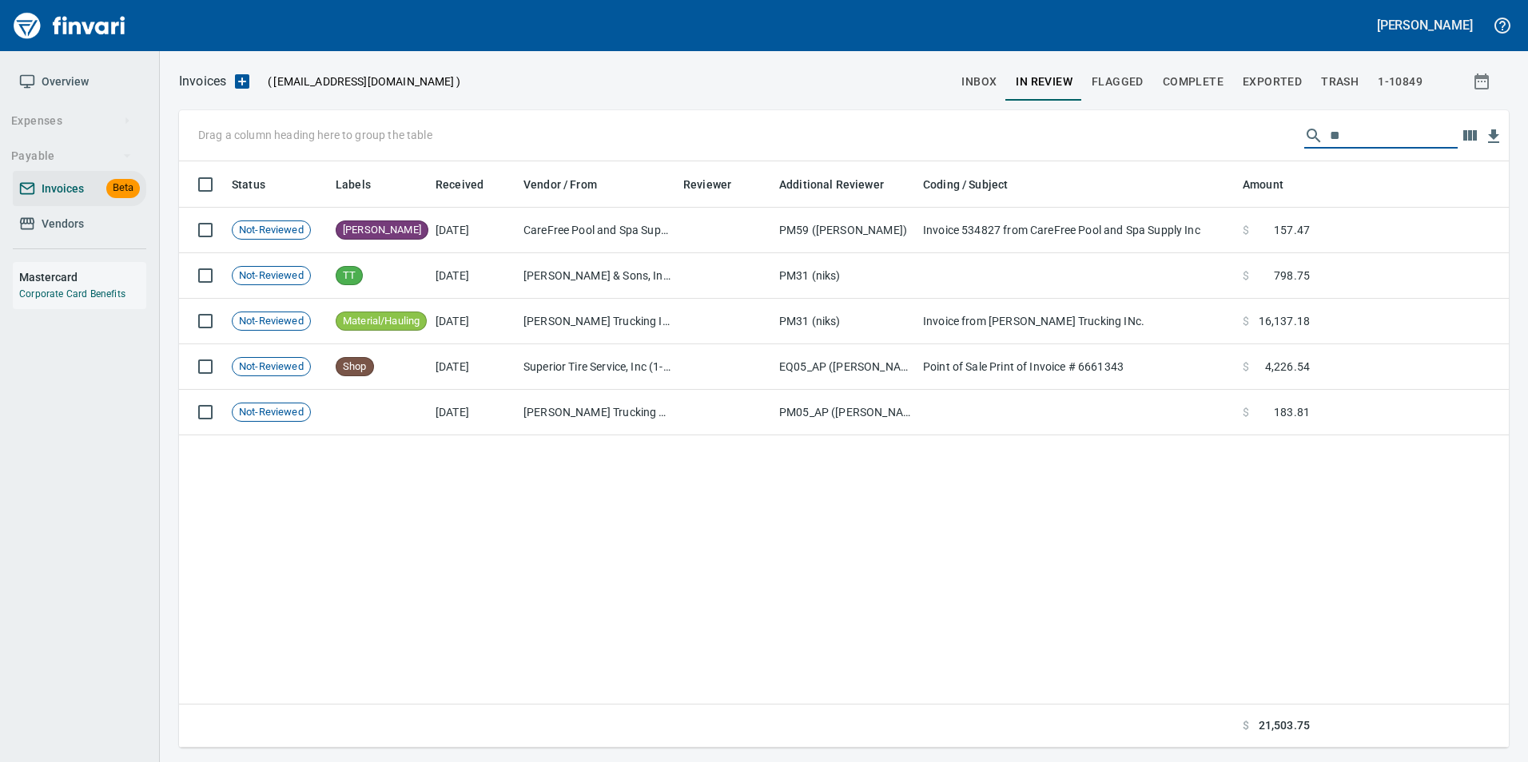
scroll to position [574, 1306]
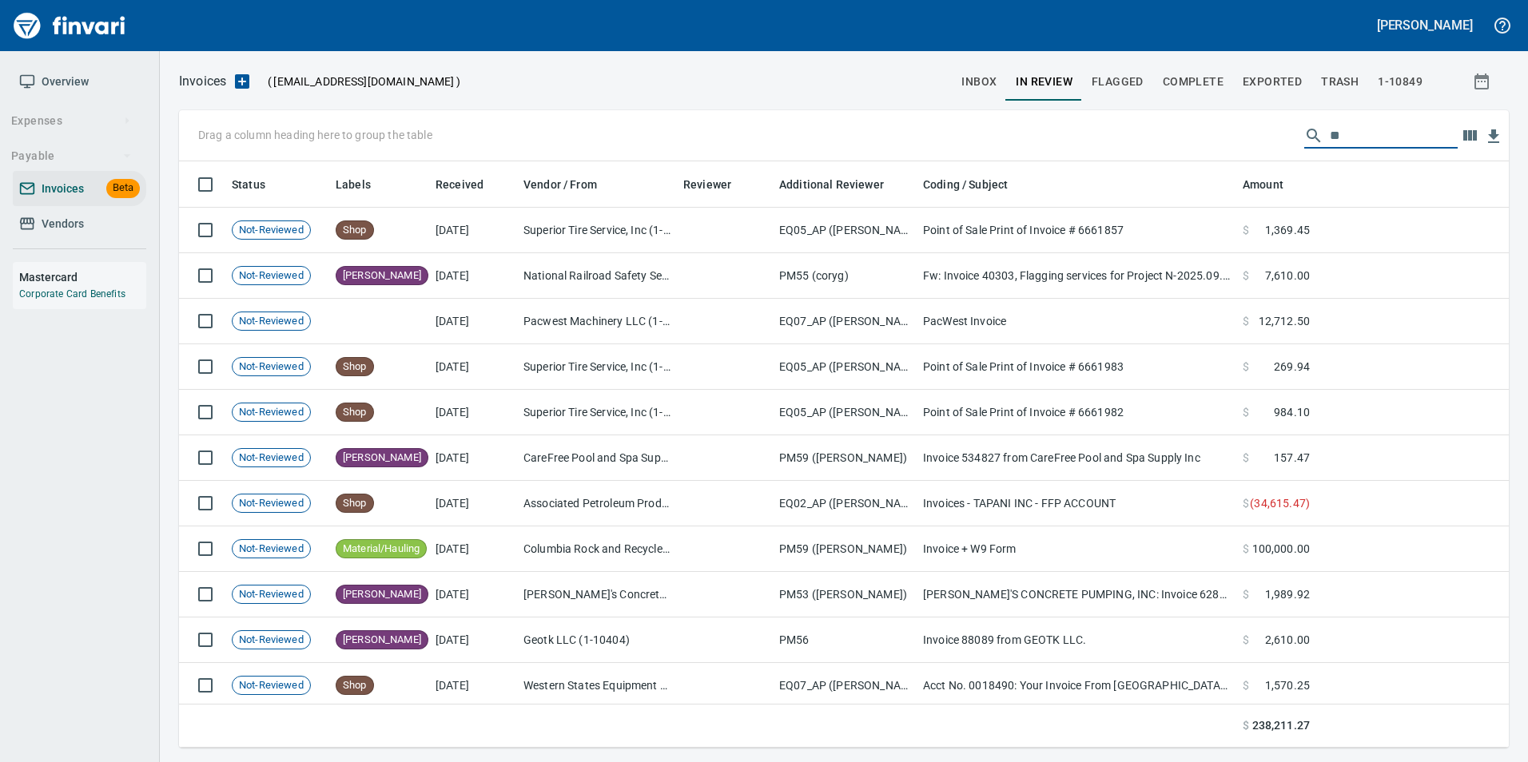
type input "*"
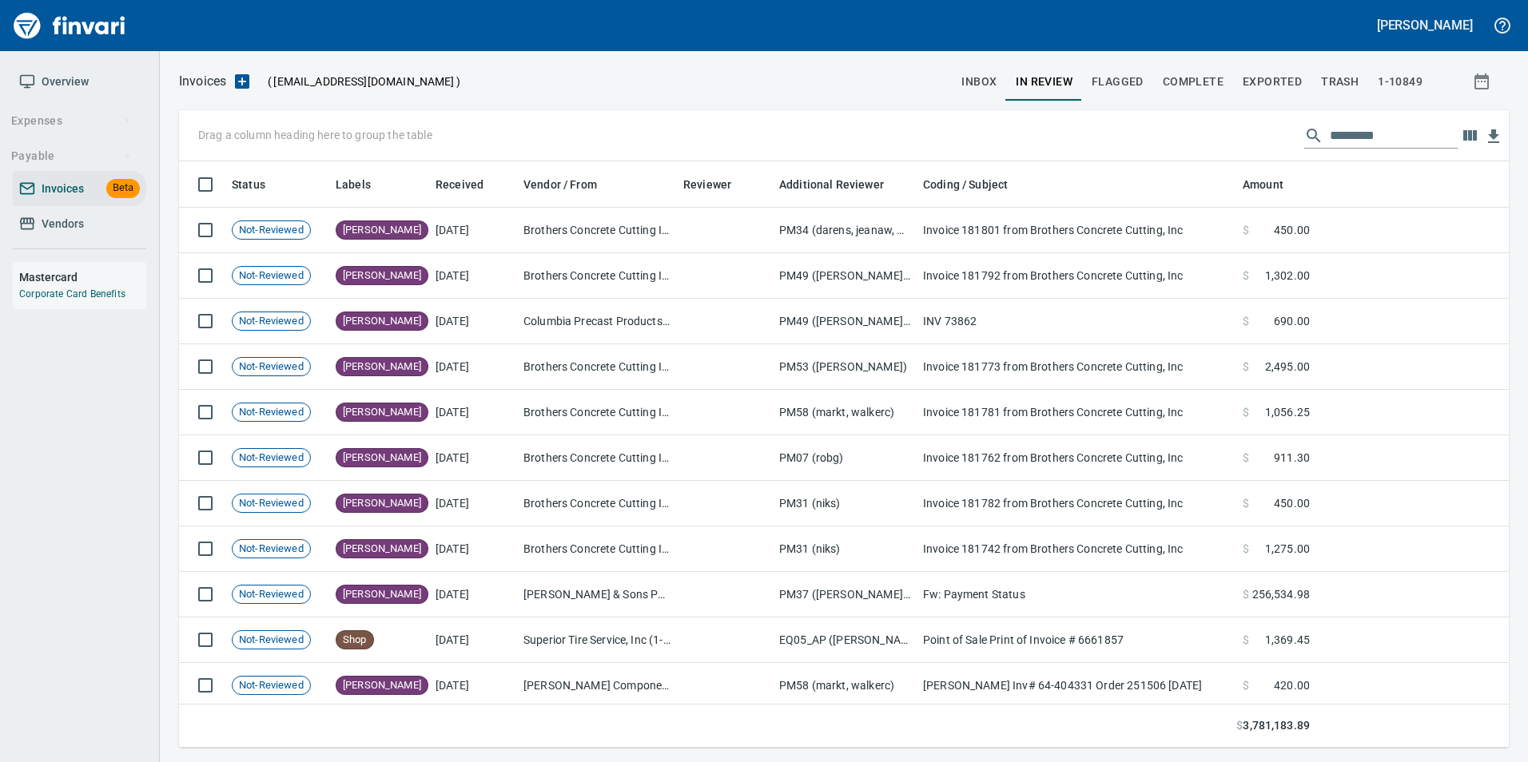
click at [1399, 141] on input "text" at bounding box center [1394, 136] width 128 height 26
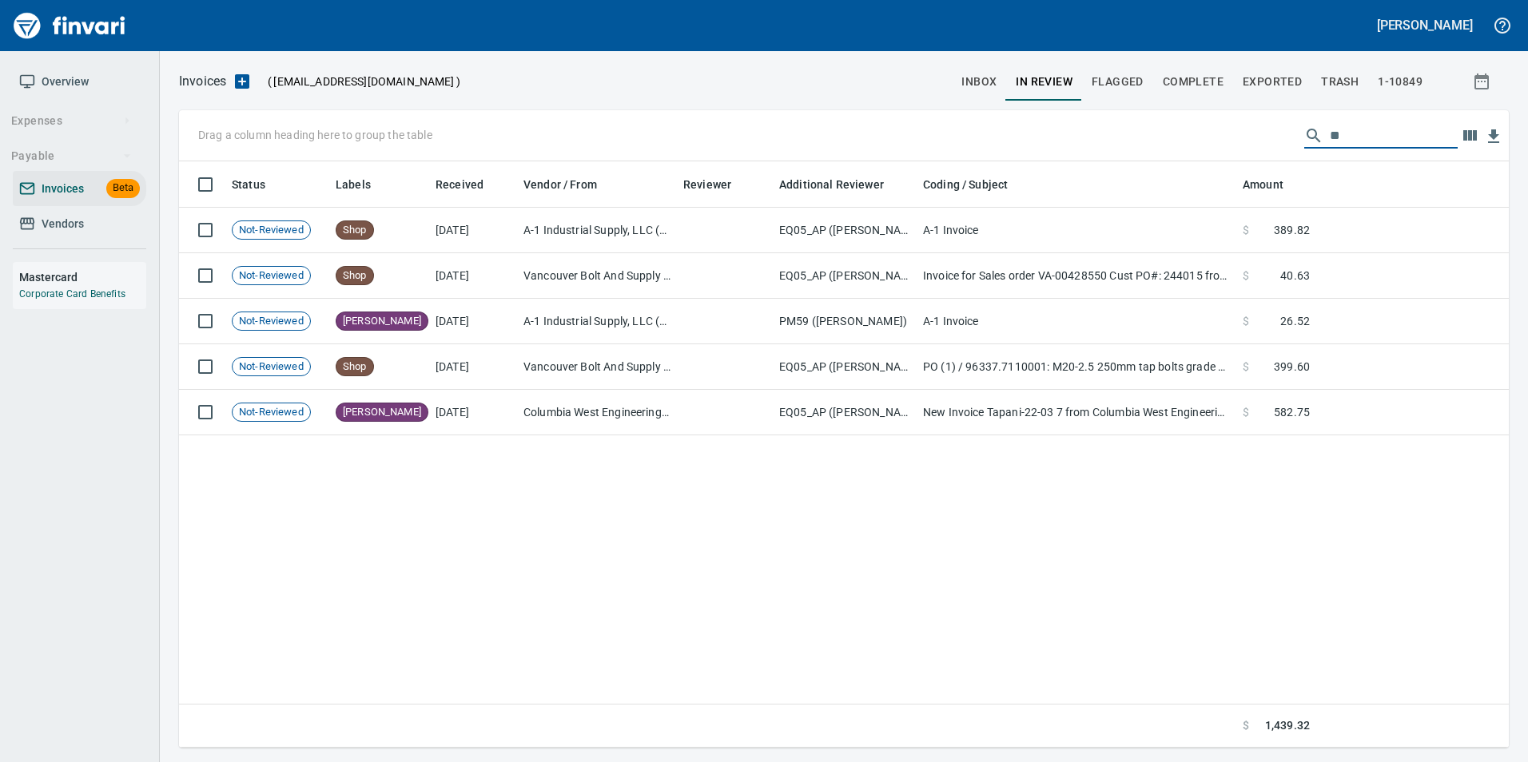
type input "*"
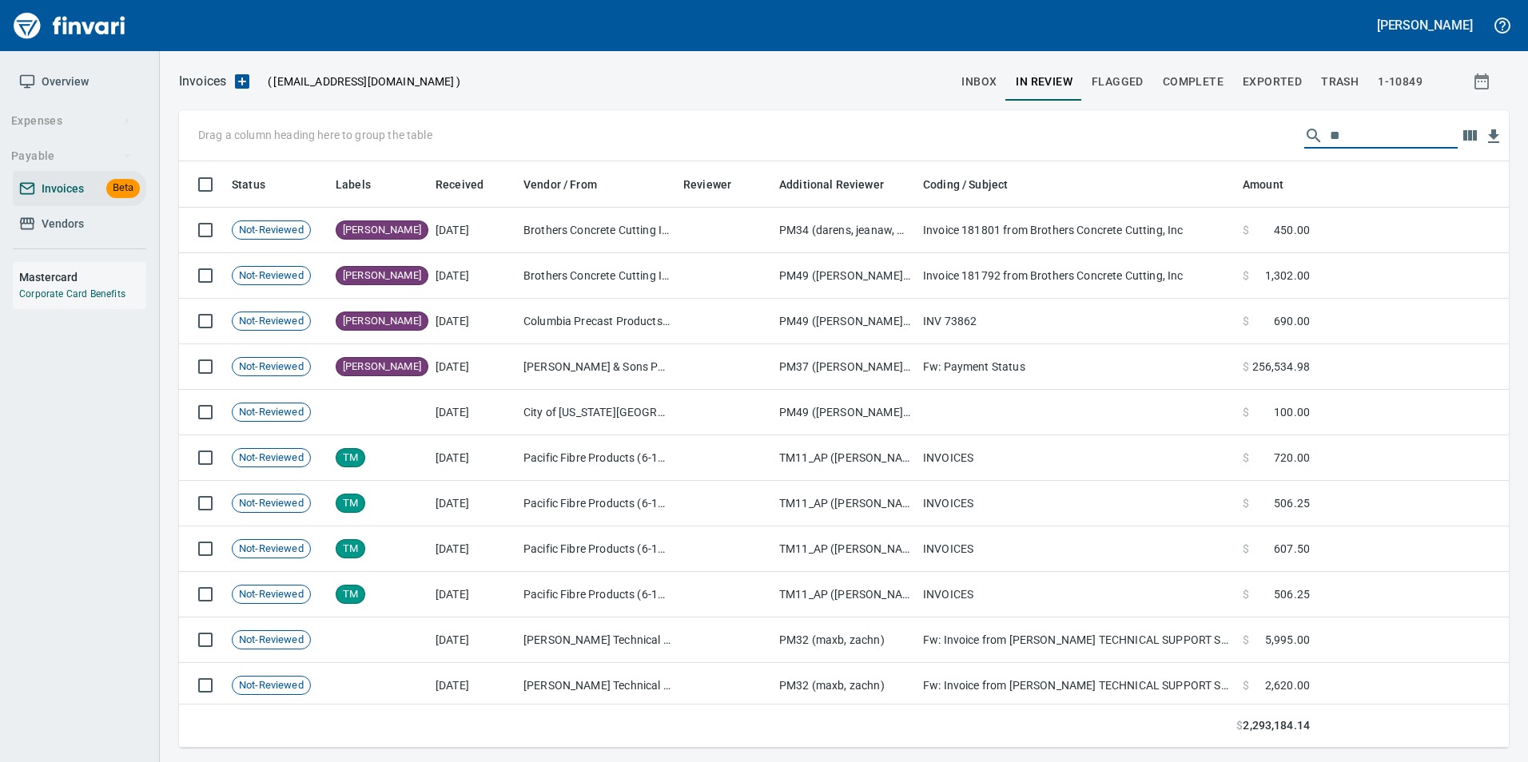
type input "*"
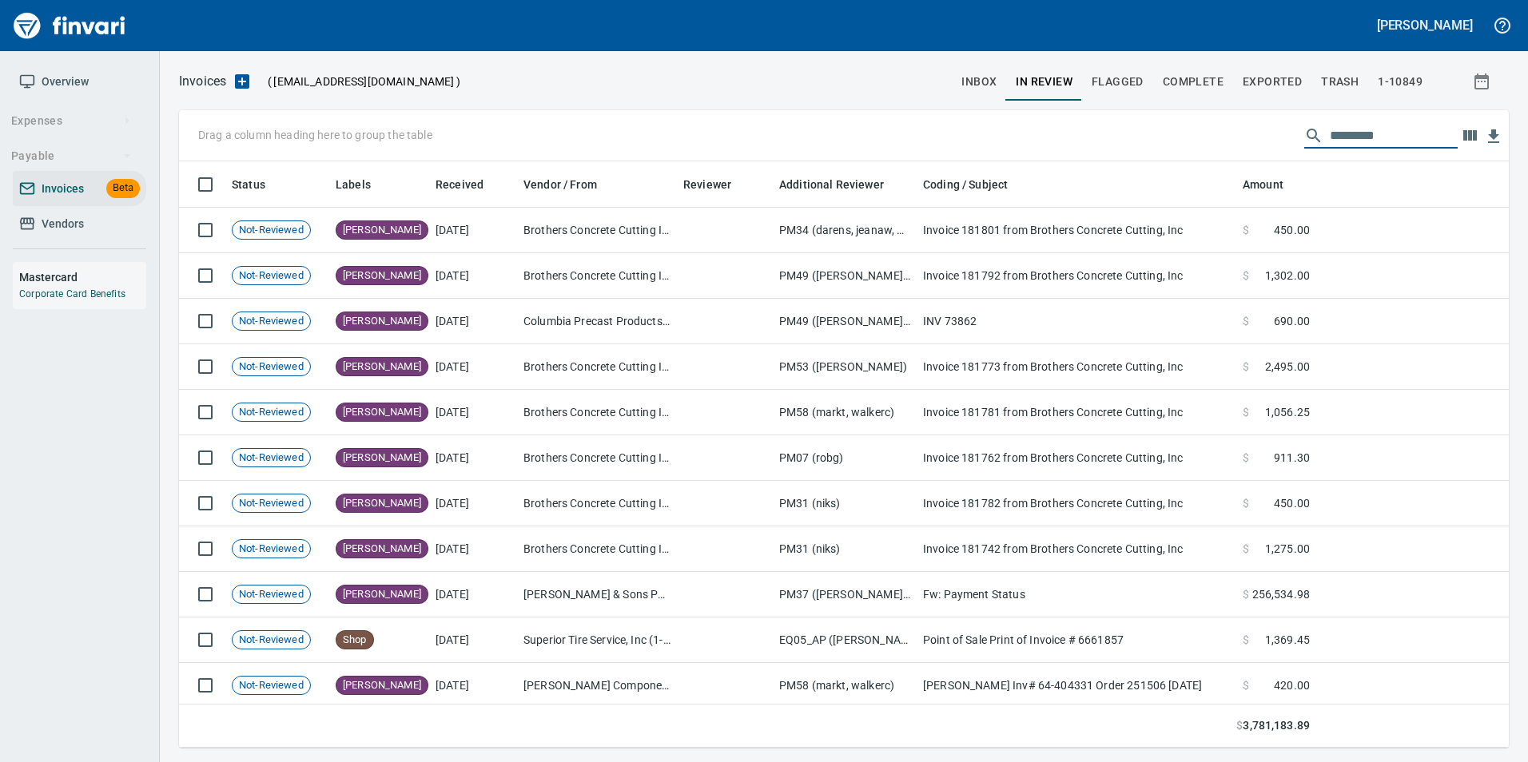
click at [1204, 83] on span "Complete" at bounding box center [1193, 82] width 61 height 20
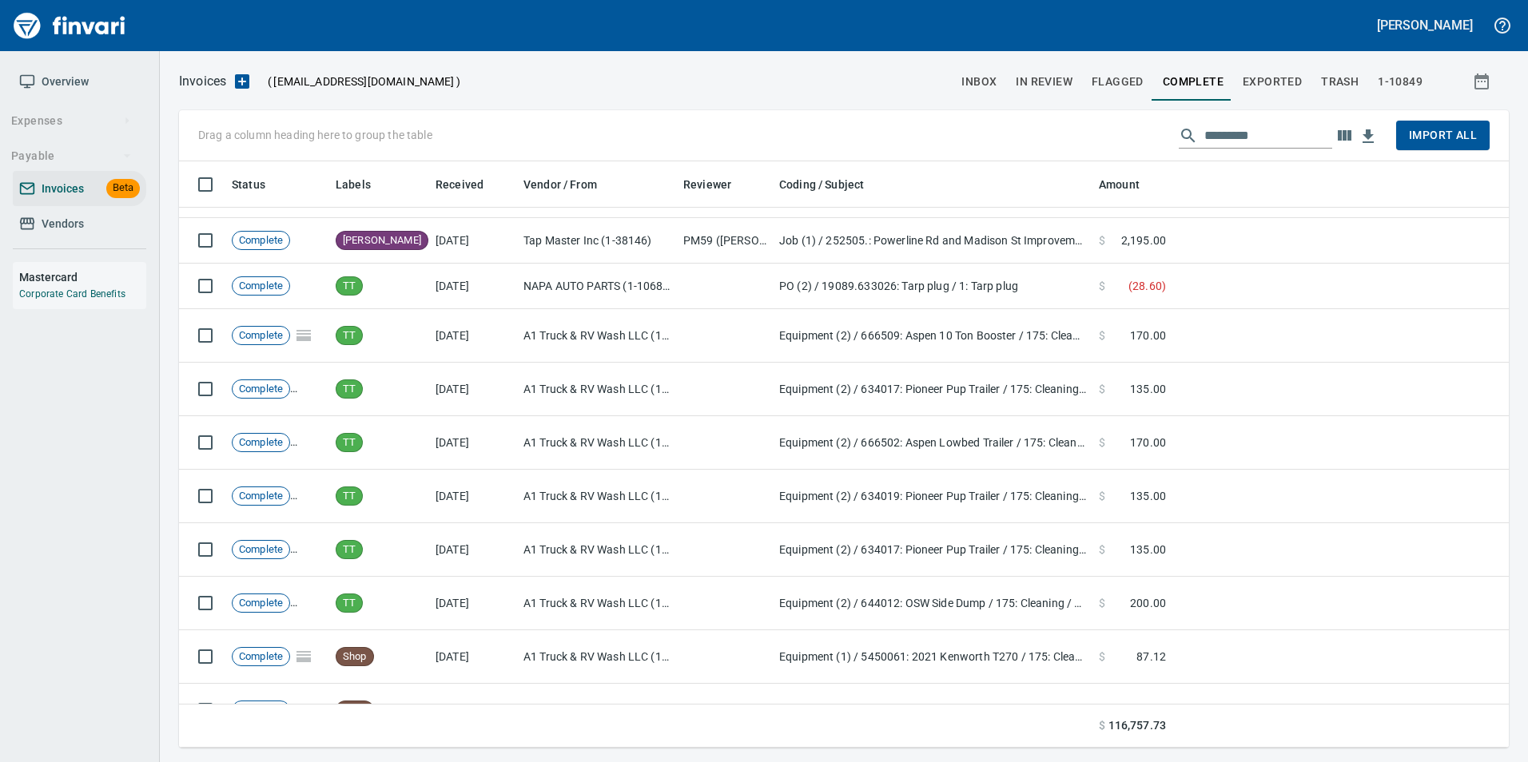
scroll to position [3755, 0]
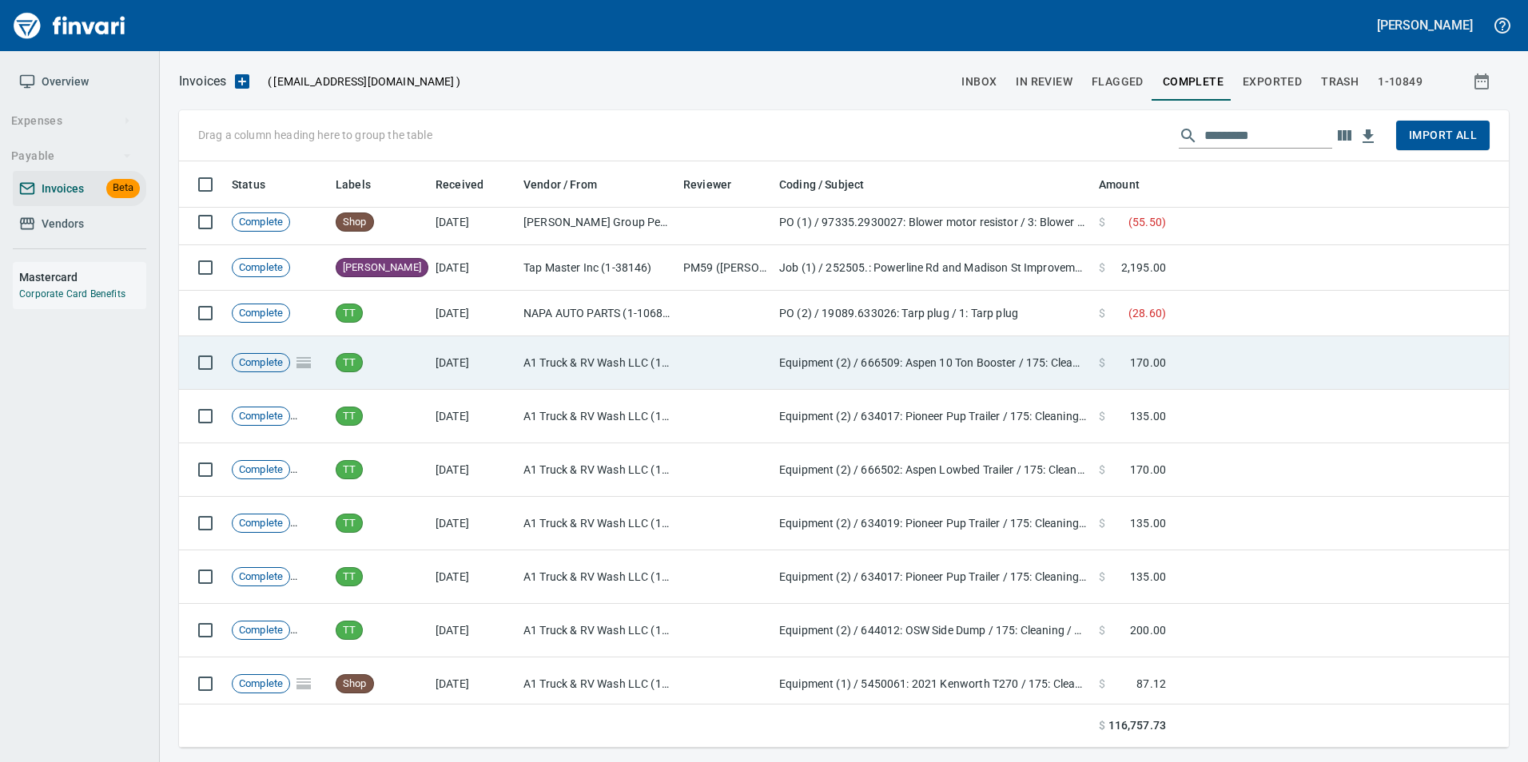
click at [828, 374] on td "Equipment (2) / 666509: Aspen 10 Ton Booster / 175: Cleaning / 2: Parts/Other" at bounding box center [933, 363] width 320 height 54
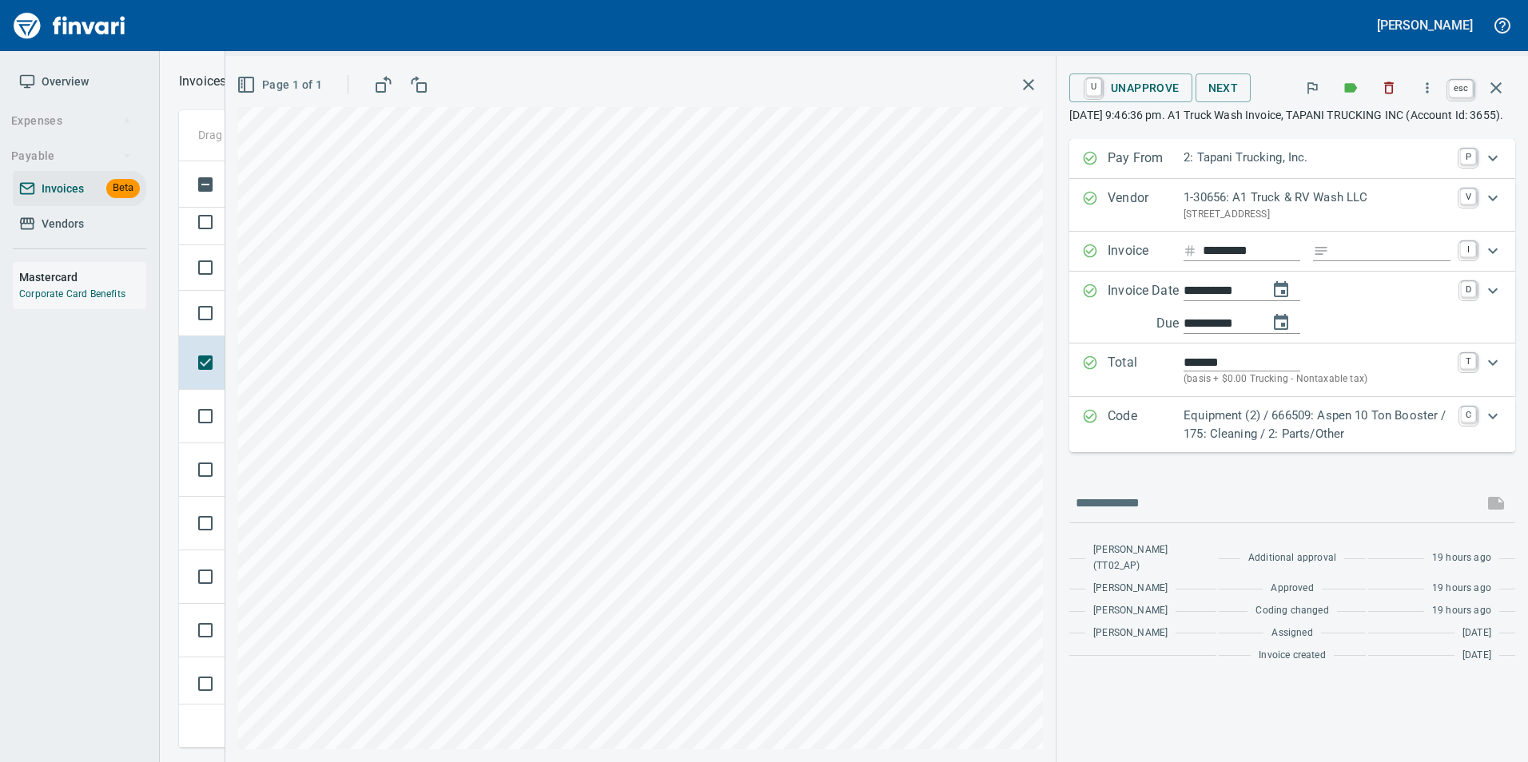
scroll to position [574, 1305]
click at [1505, 89] on button "button" at bounding box center [1496, 88] width 38 height 38
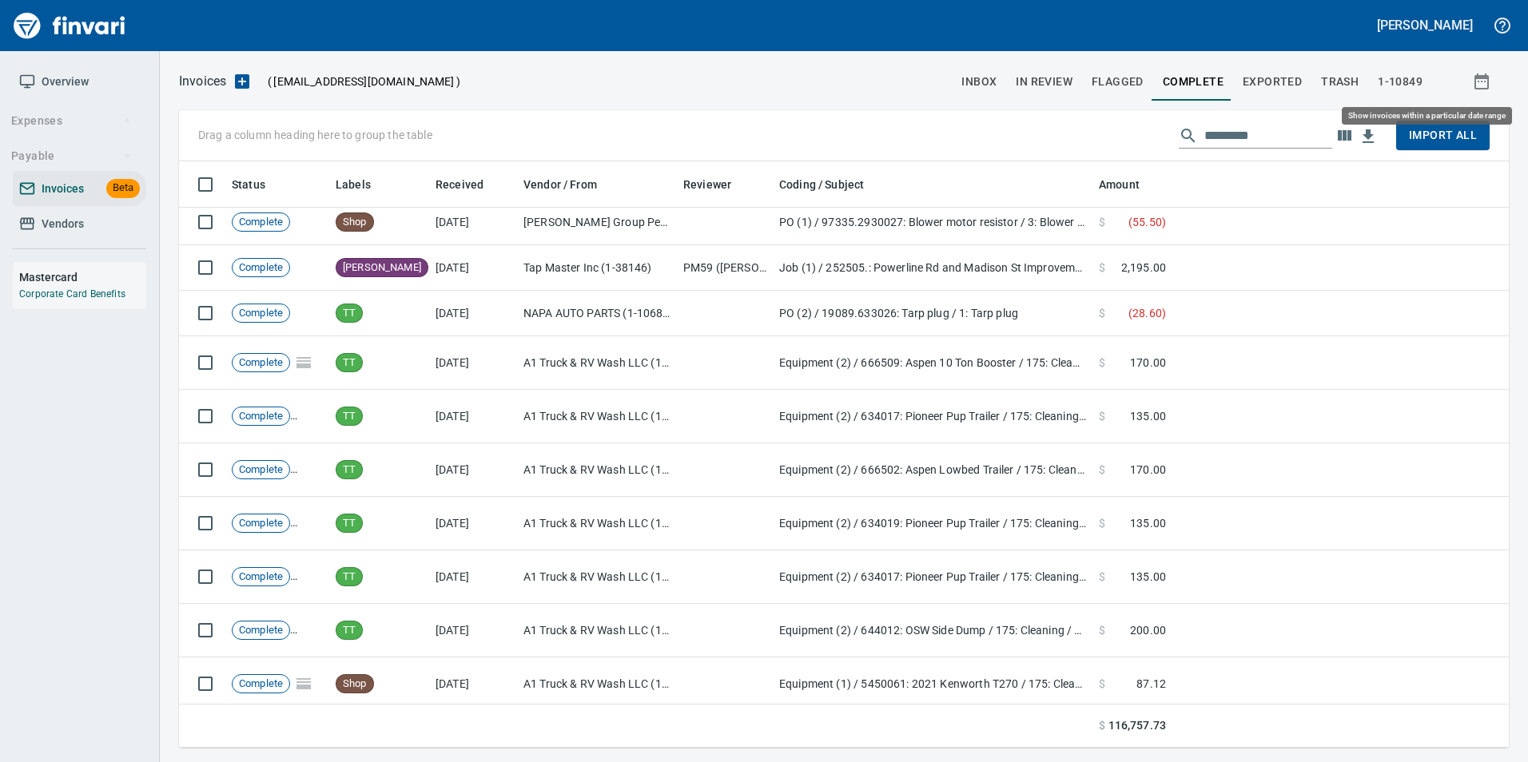
scroll to position [574, 1306]
click at [978, 82] on span "inbox" at bounding box center [978, 82] width 35 height 20
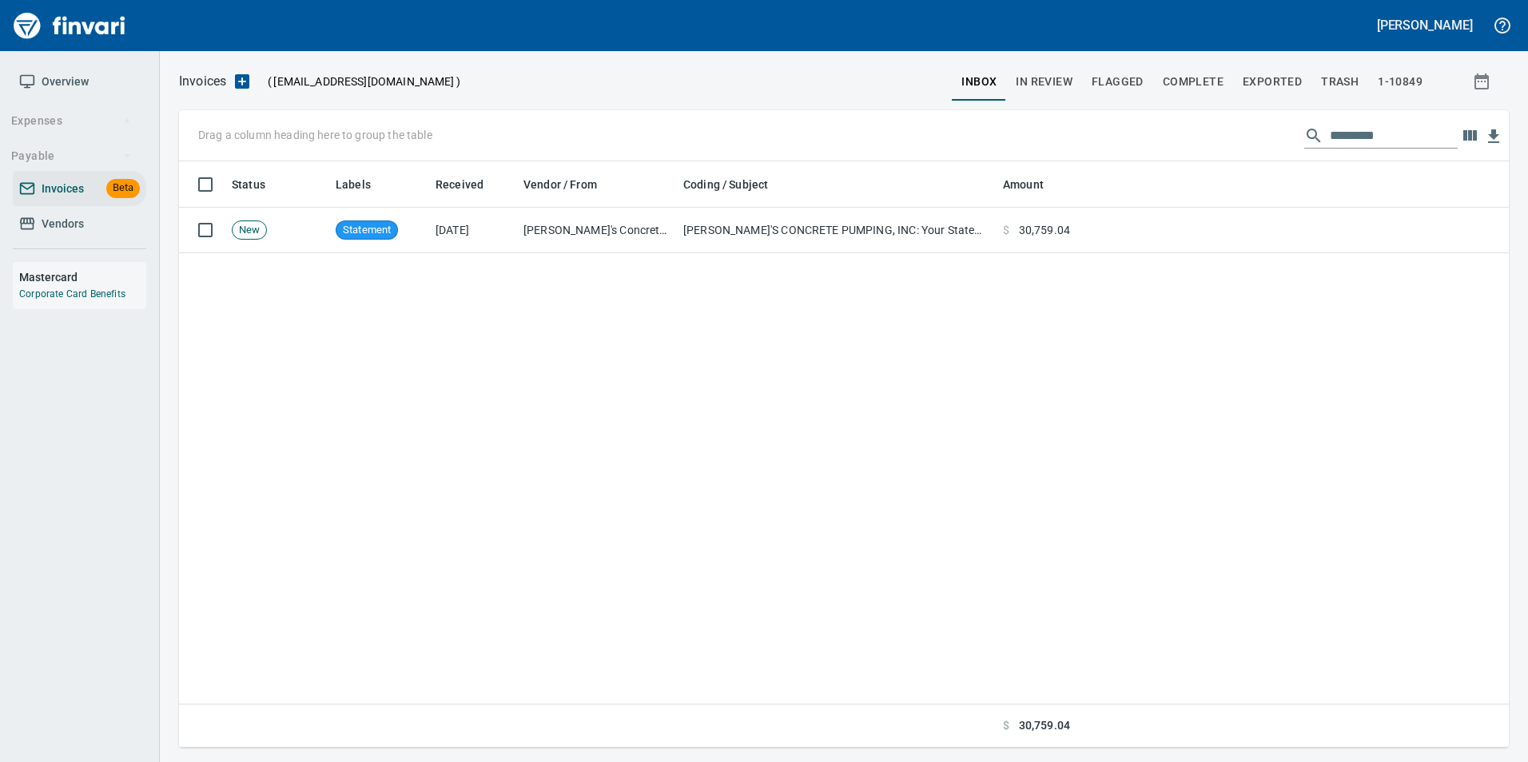
scroll to position [574, 1306]
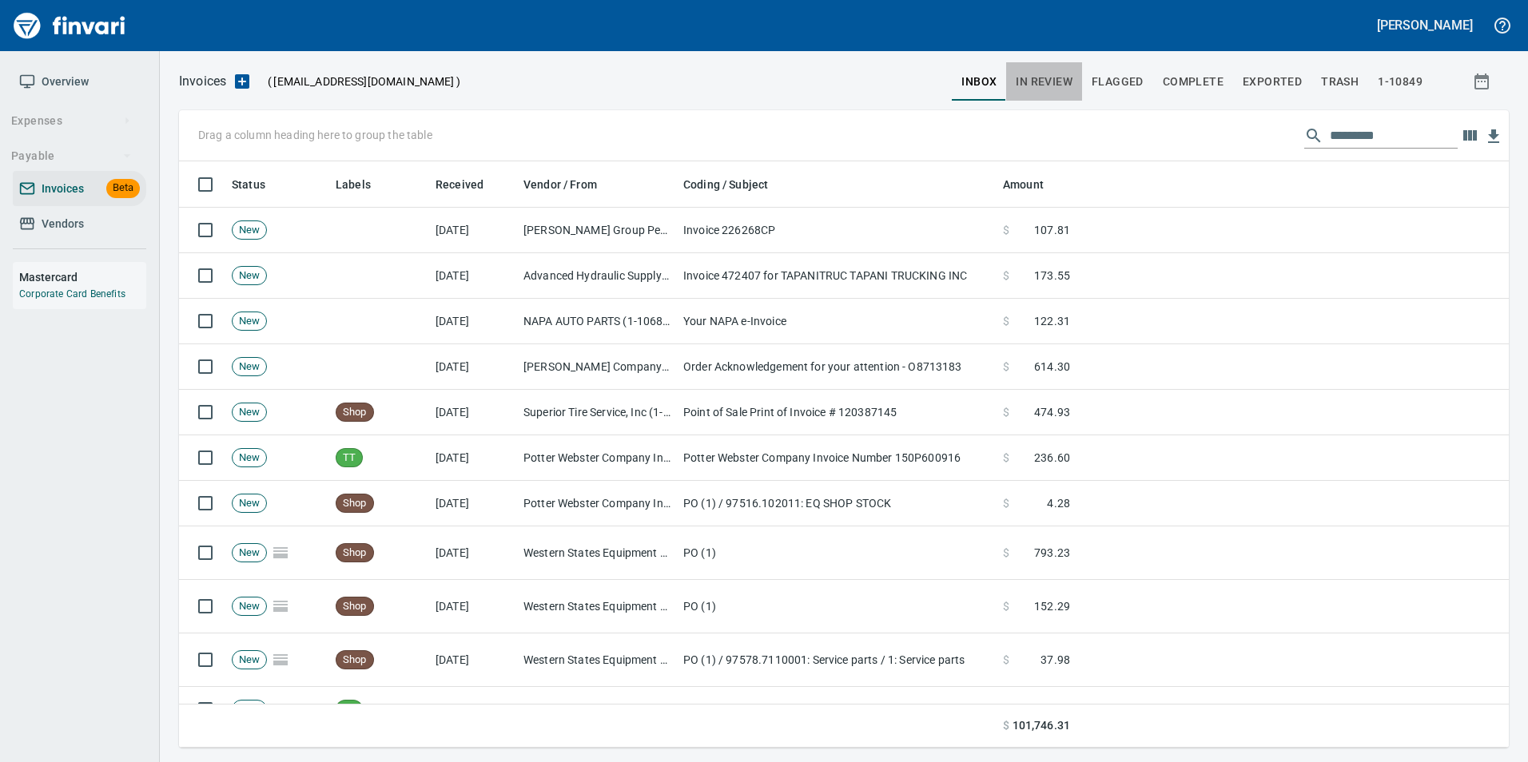
click at [1047, 74] on span "In Review" at bounding box center [1044, 82] width 57 height 20
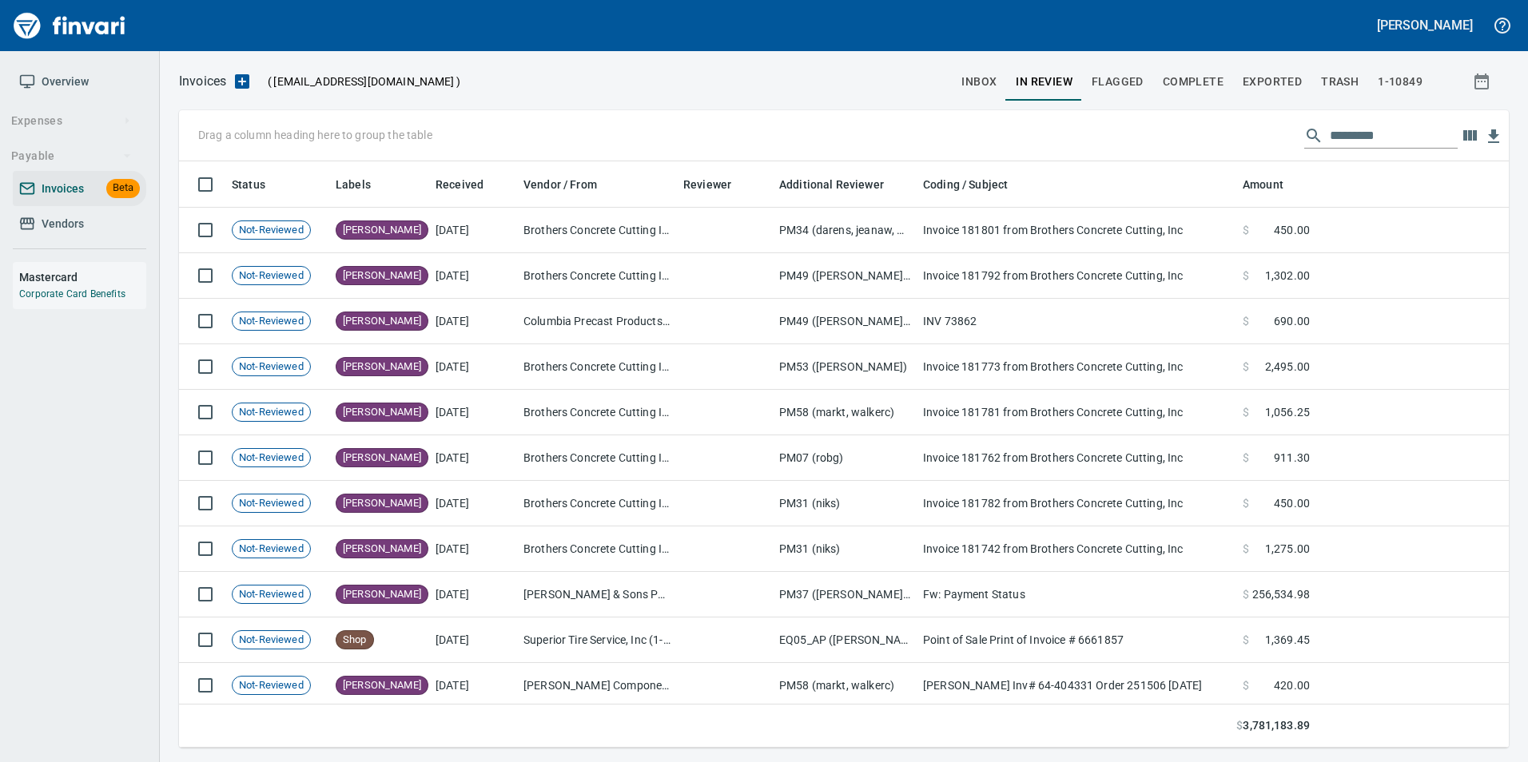
scroll to position [574, 1306]
click at [1365, 125] on input "text" at bounding box center [1394, 136] width 128 height 26
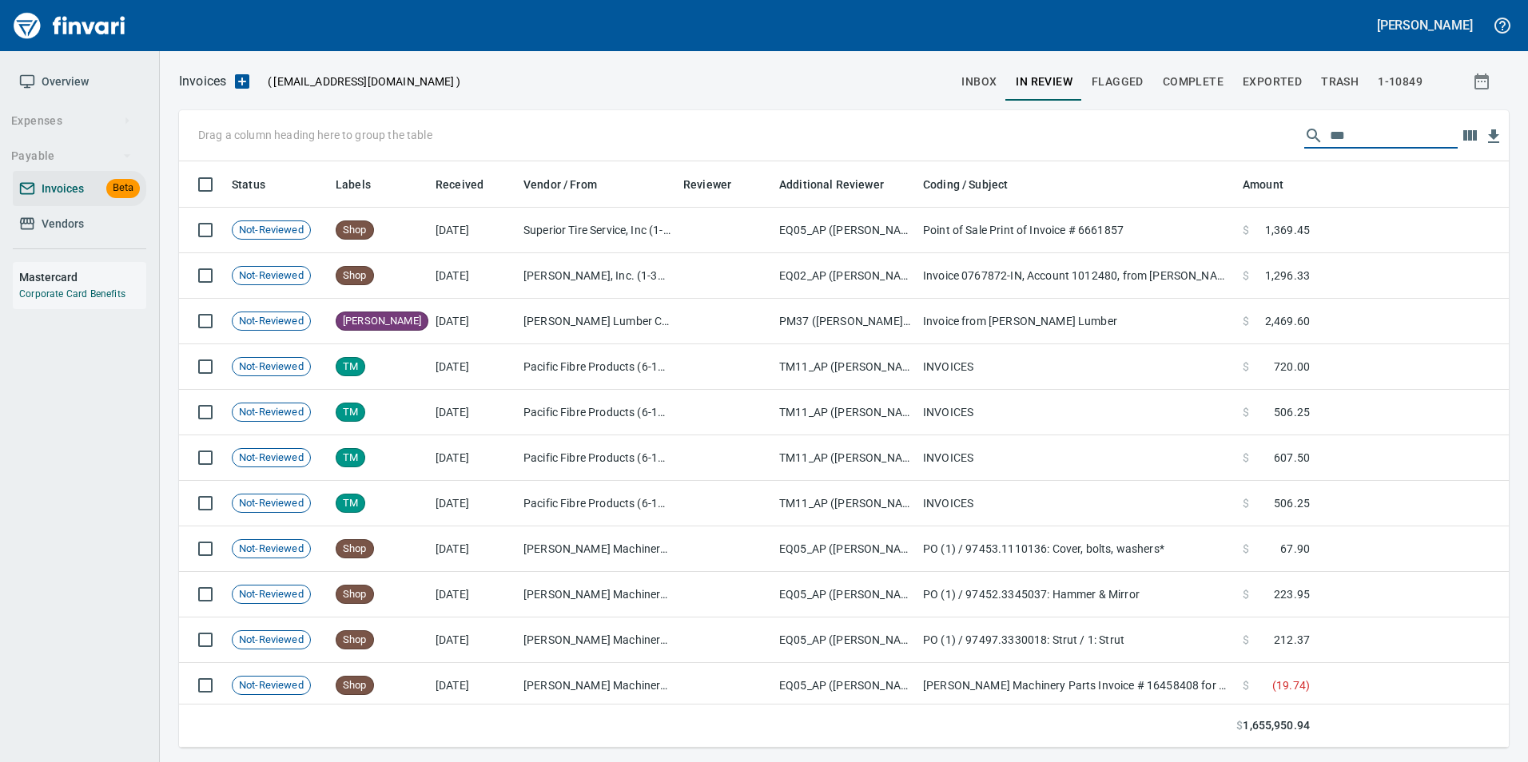
type input "****"
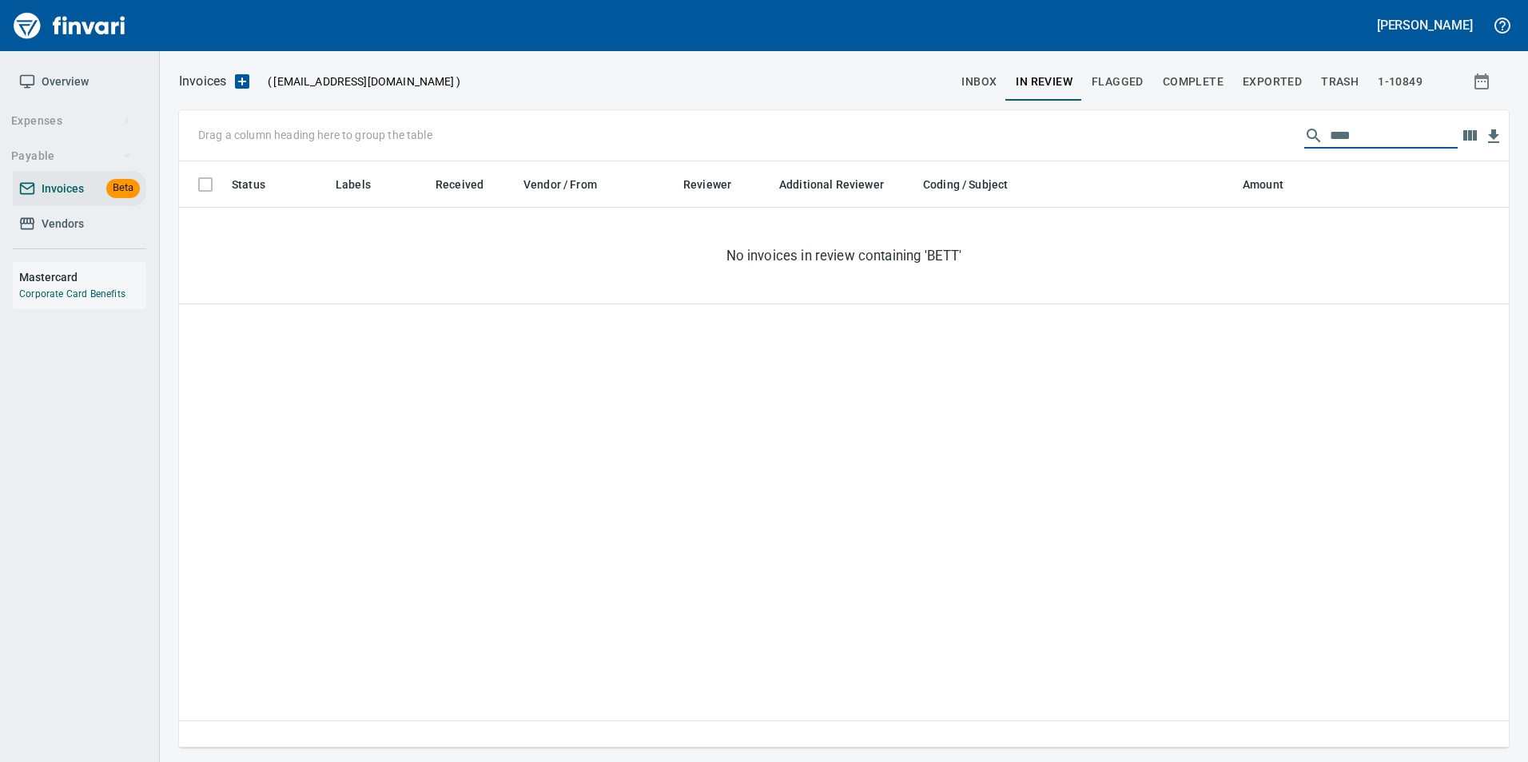
click at [978, 81] on span "inbox" at bounding box center [978, 82] width 35 height 20
click at [1351, 133] on input "****" at bounding box center [1394, 136] width 128 height 26
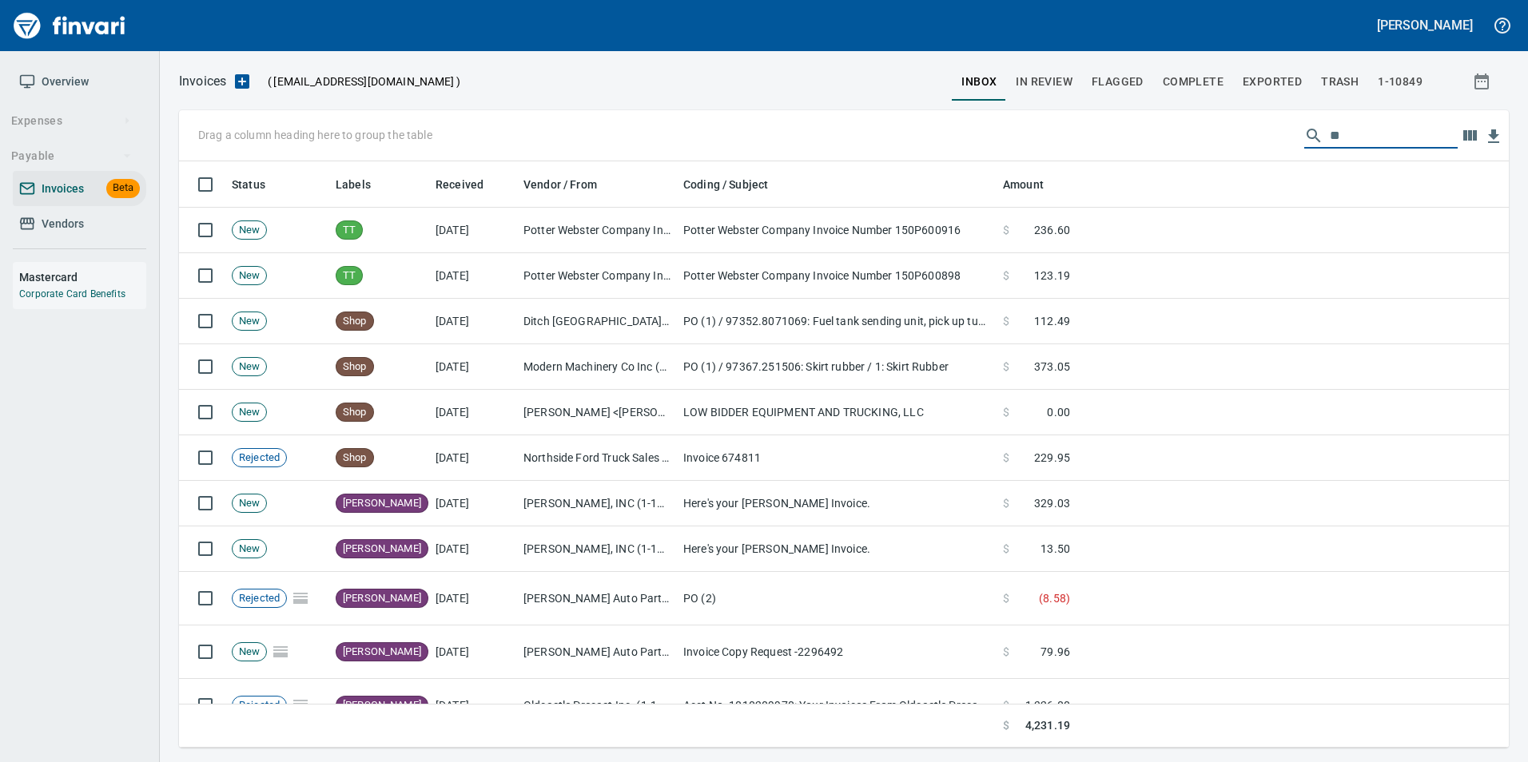
scroll to position [574, 1306]
type input "*"
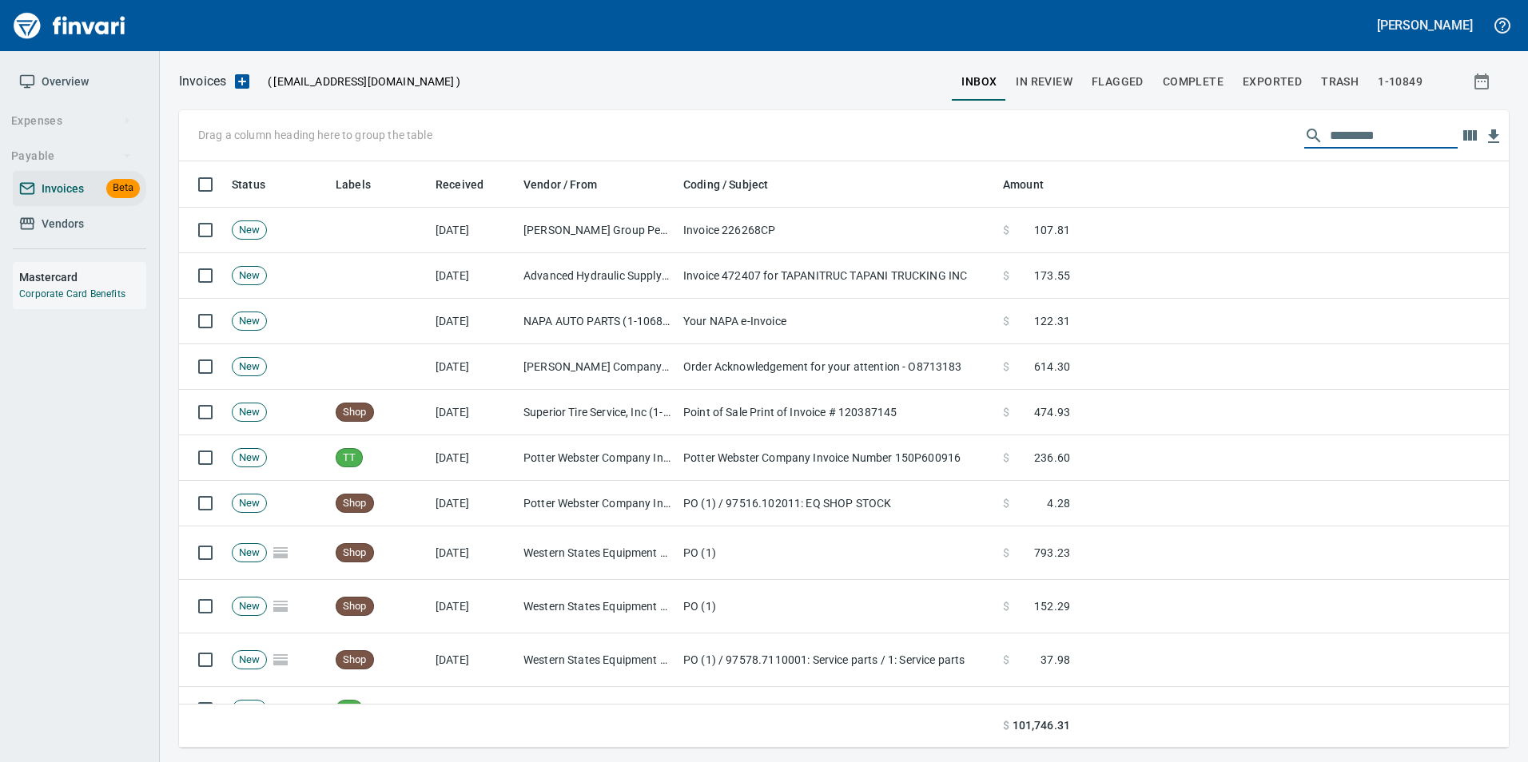
click at [1187, 72] on span "Complete" at bounding box center [1193, 82] width 61 height 20
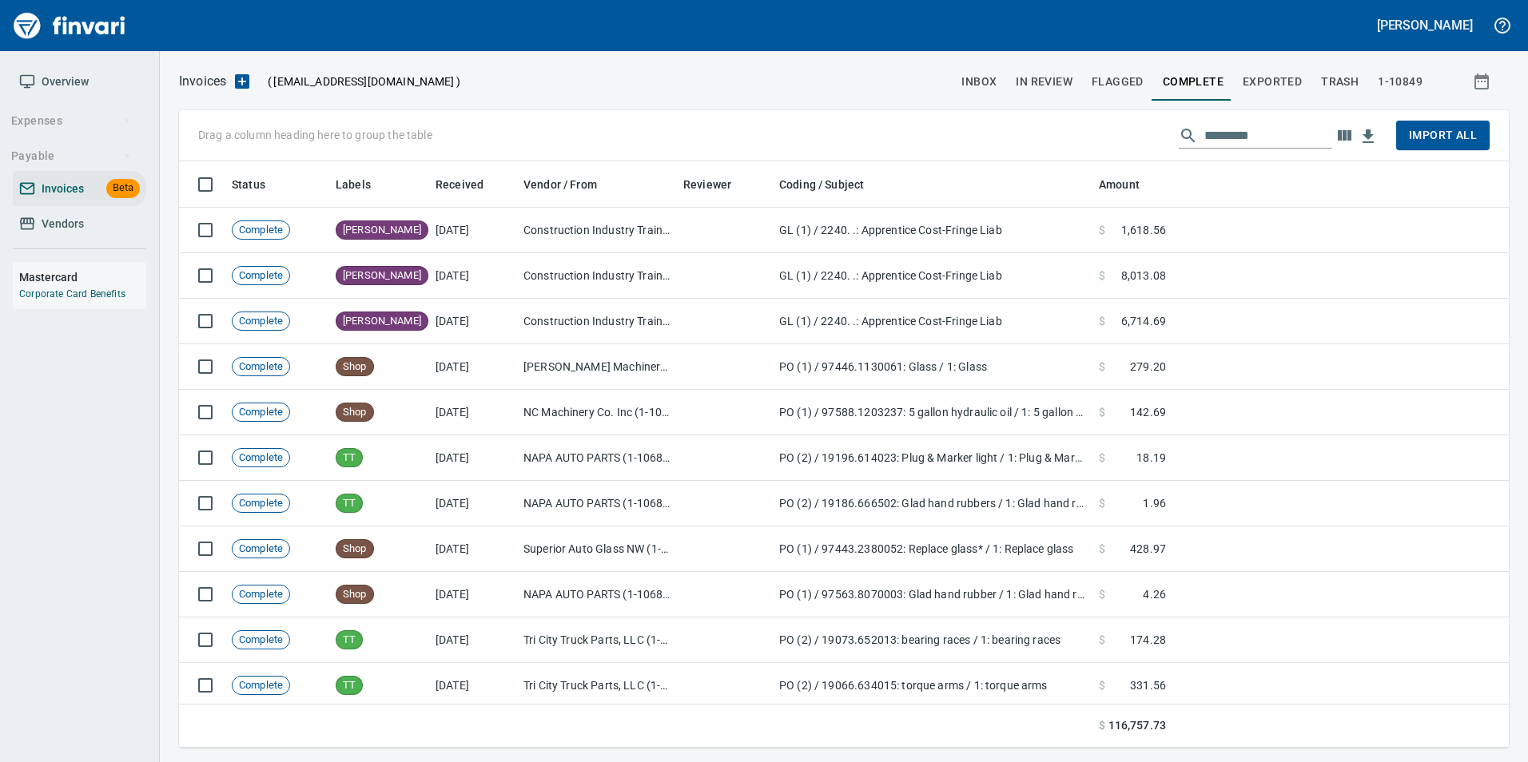
scroll to position [574, 1306]
click at [1241, 132] on input "text" at bounding box center [1268, 136] width 128 height 26
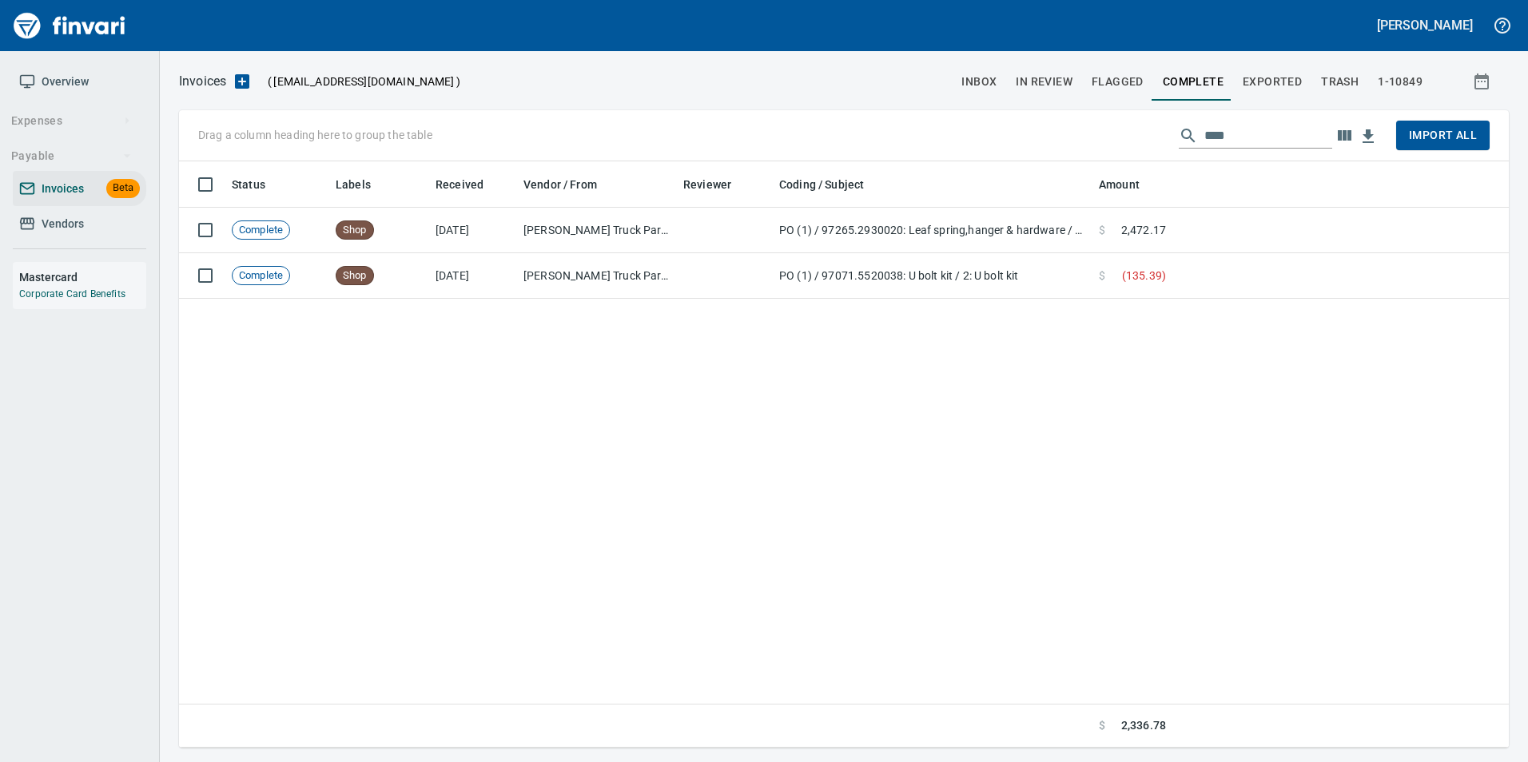
click at [1258, 135] on input "****" at bounding box center [1268, 136] width 128 height 26
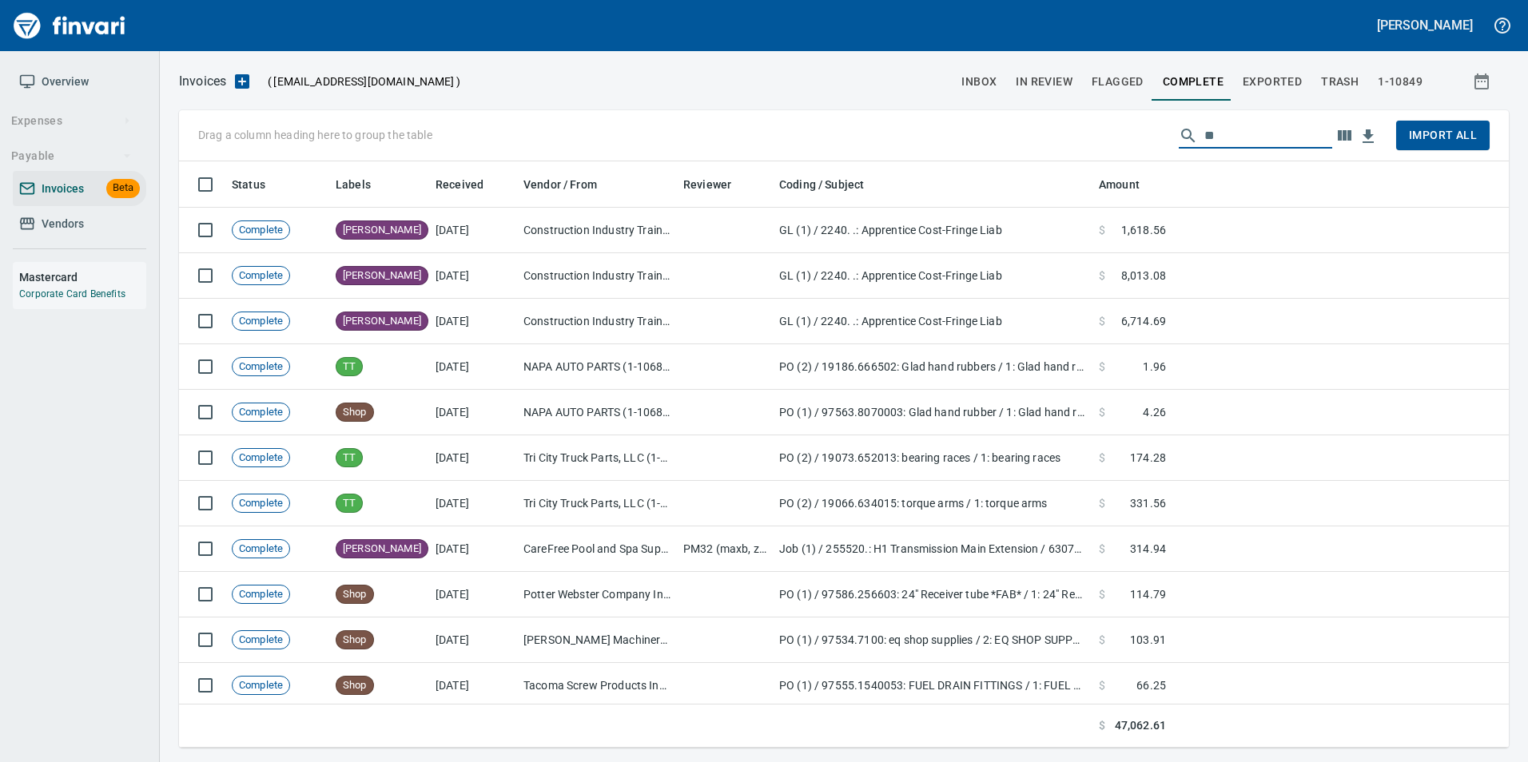
type input "*"
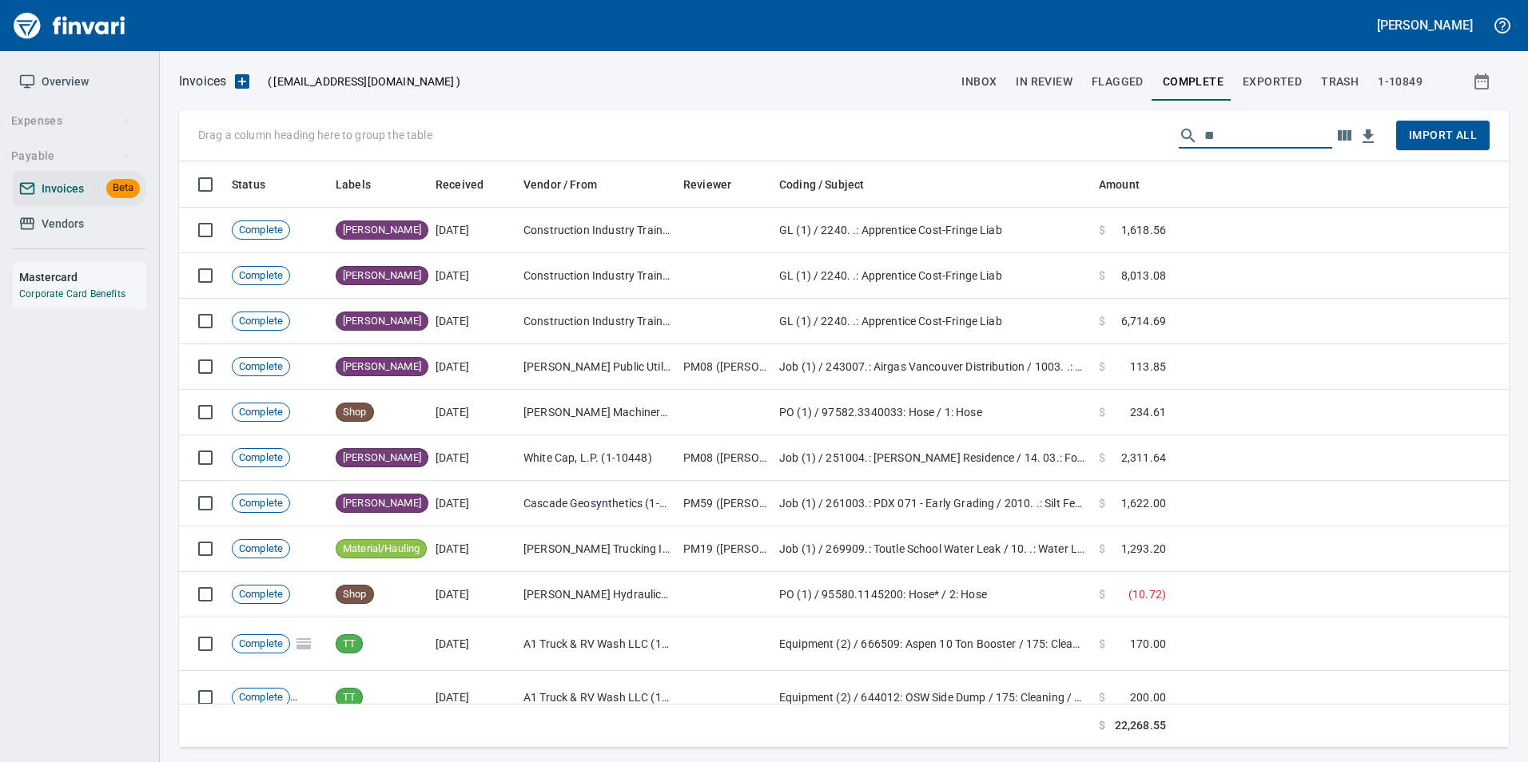
type input "*"
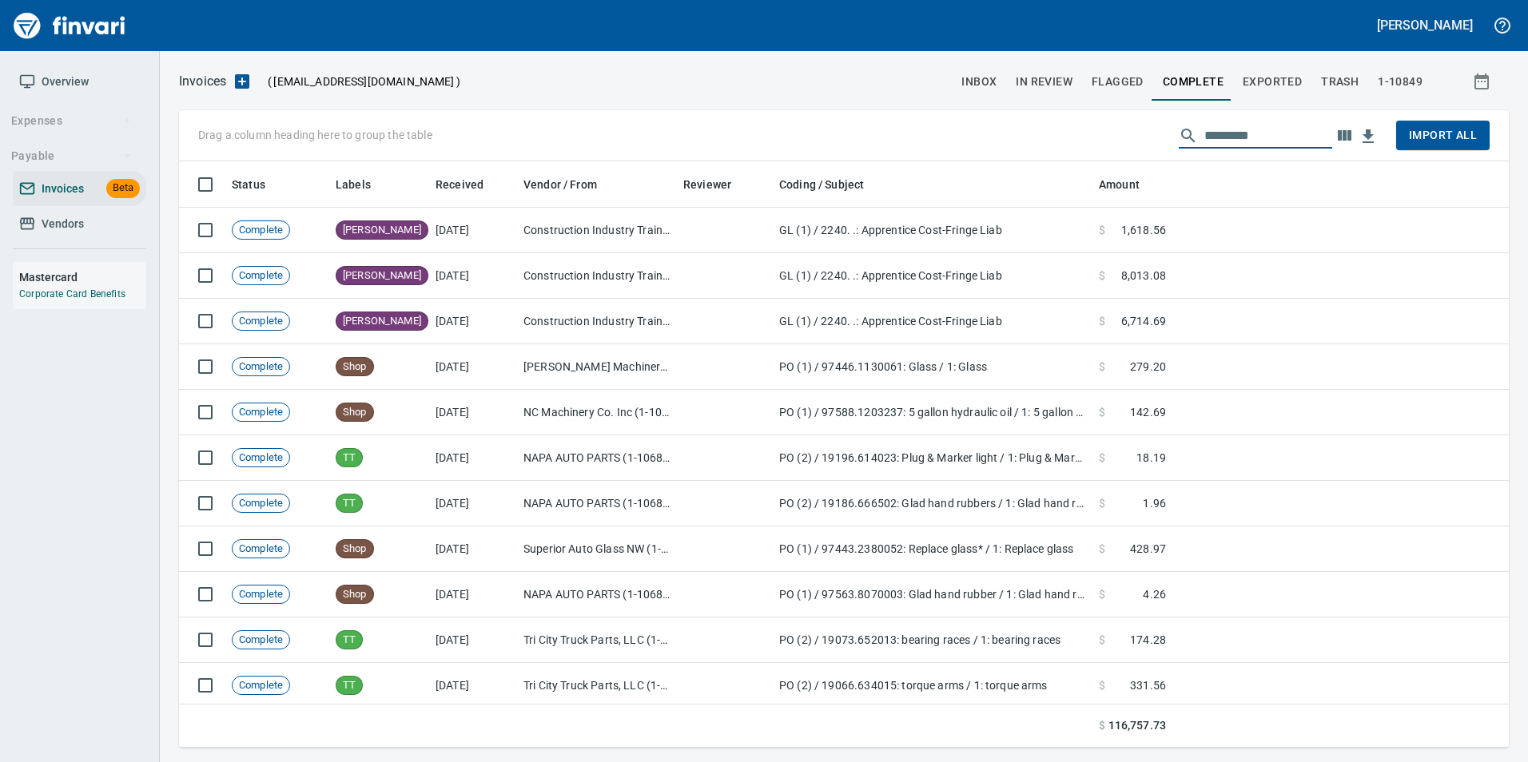
click at [1063, 81] on span "In Review" at bounding box center [1044, 82] width 57 height 20
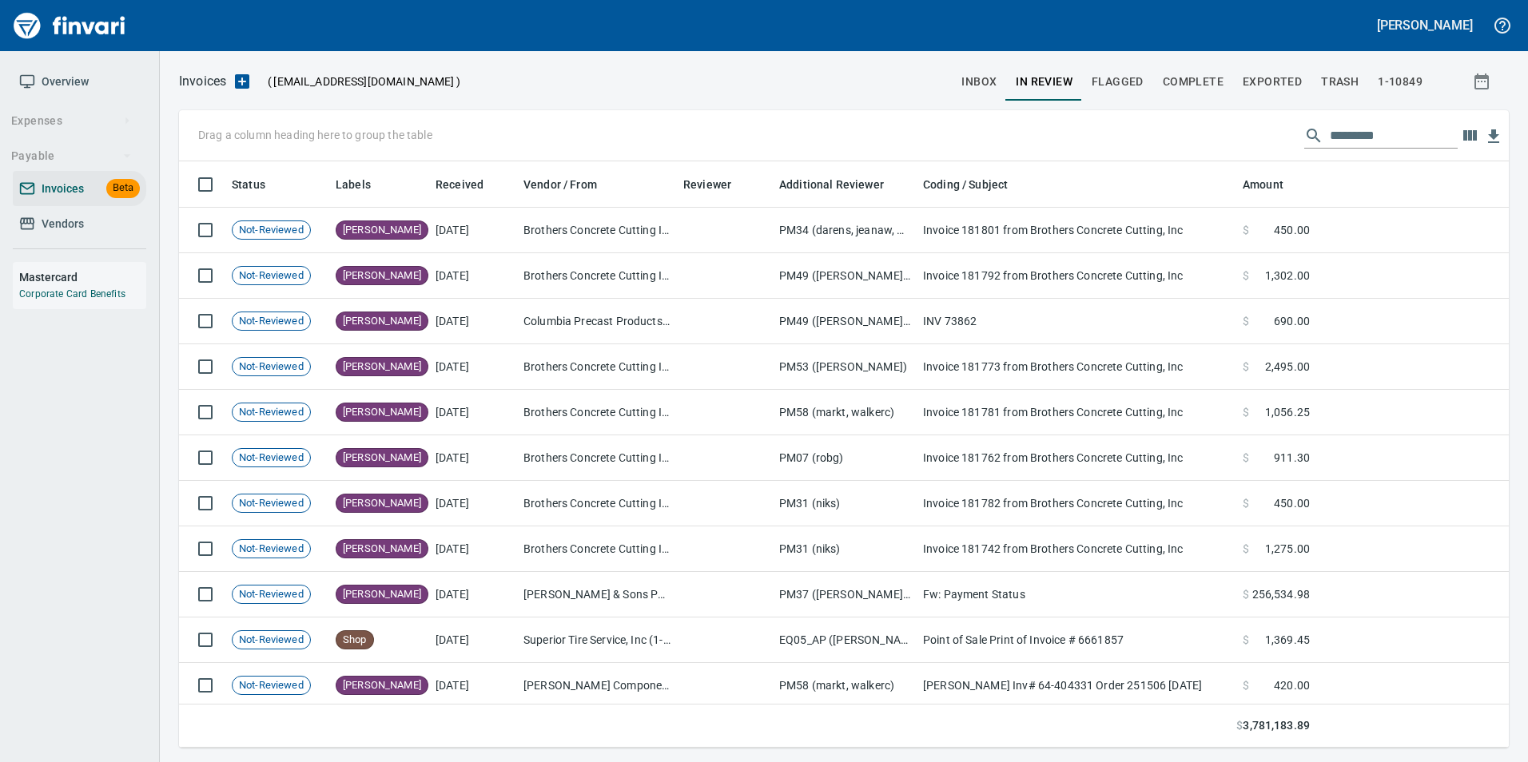
scroll to position [574, 1306]
click at [1346, 151] on div "Drag a column heading here to group the table" at bounding box center [844, 135] width 1330 height 51
click at [1343, 141] on input "text" at bounding box center [1394, 136] width 128 height 26
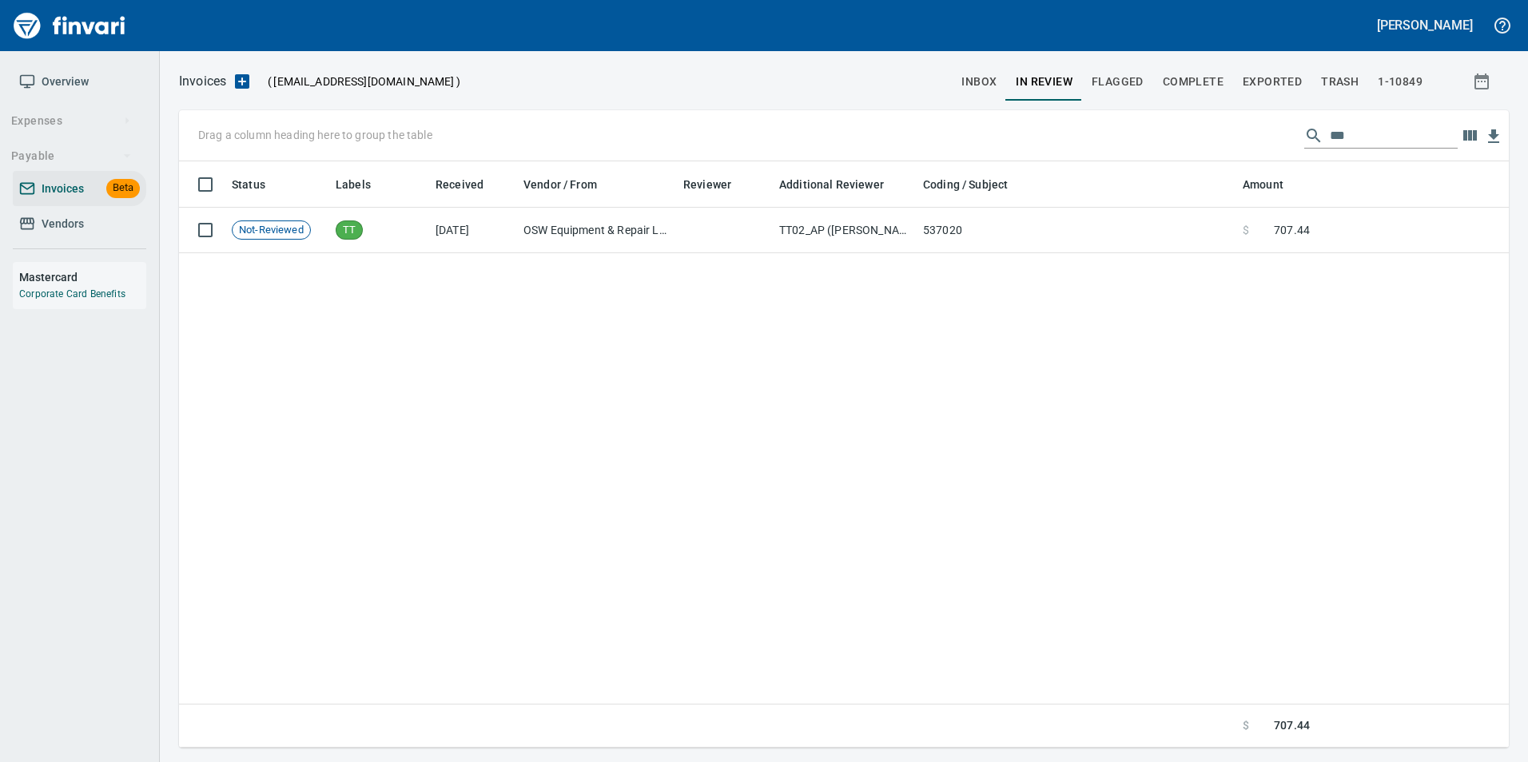
click at [1330, 132] on input "***" at bounding box center [1394, 136] width 128 height 26
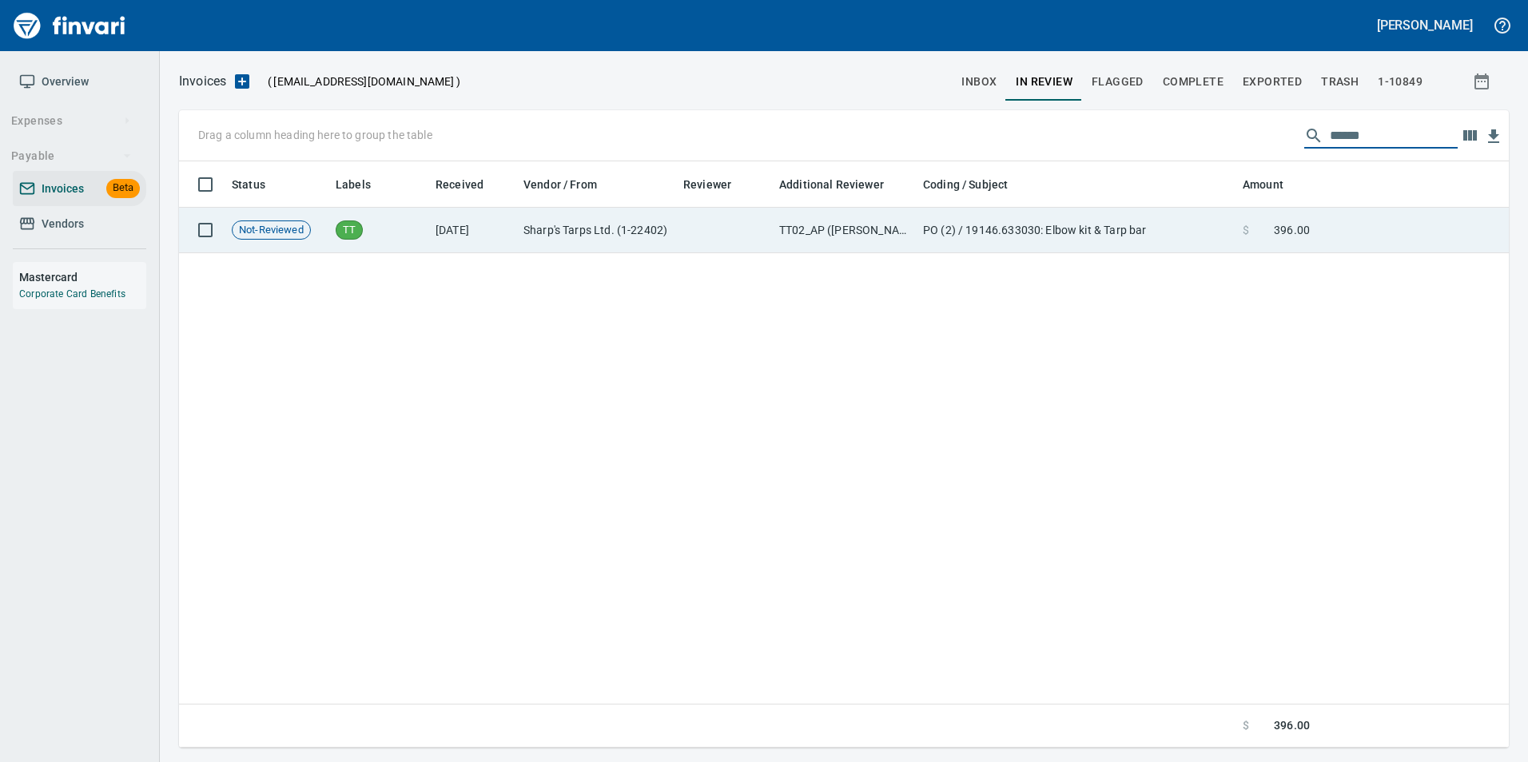
type input "******"
click at [1183, 211] on td "PO (2) / 19146.633030: Elbow kit & Tarp bar" at bounding box center [1076, 231] width 320 height 46
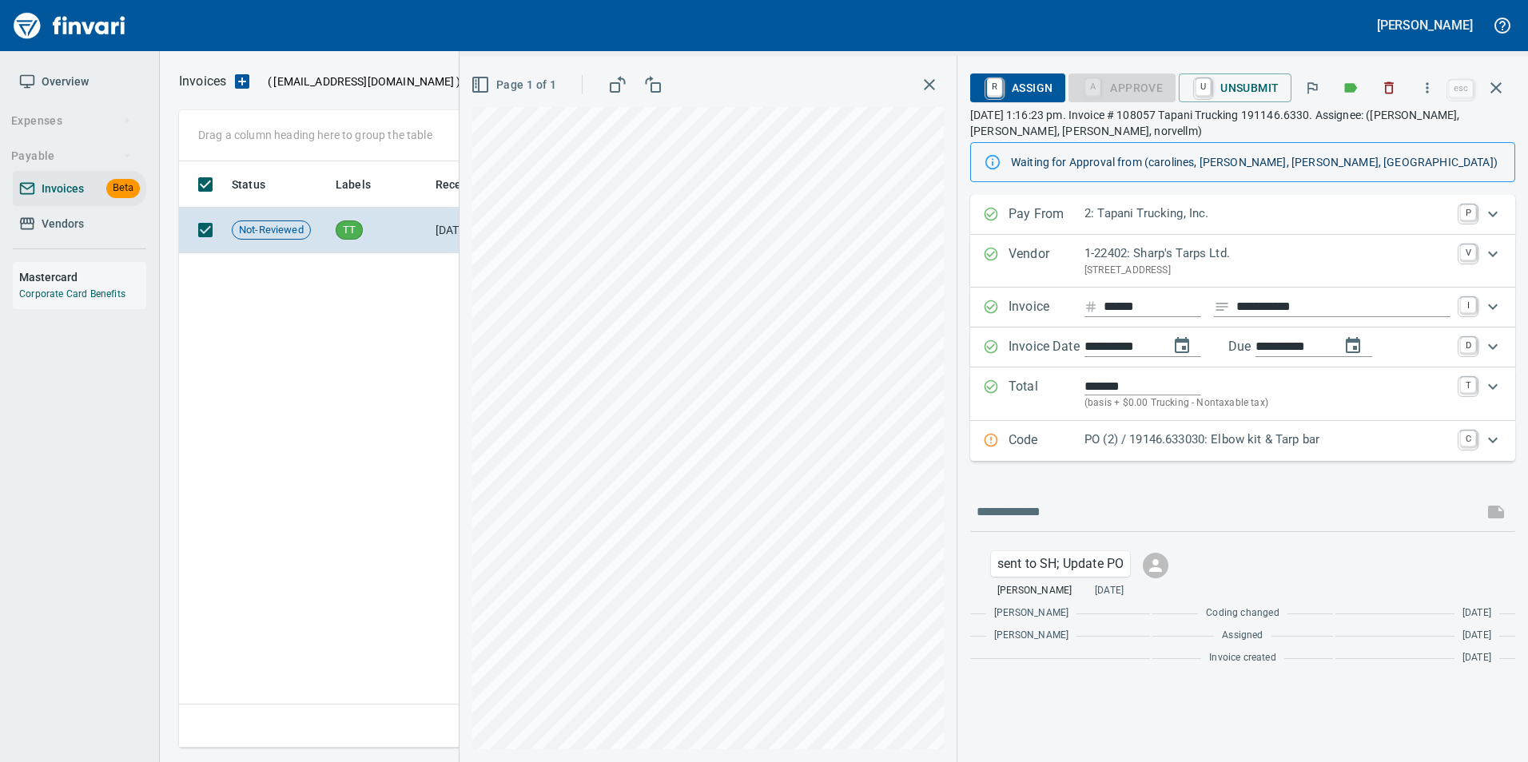
click at [1117, 443] on p "PO (2) / 19146.633030: Elbow kit & Tarp bar" at bounding box center [1267, 440] width 366 height 18
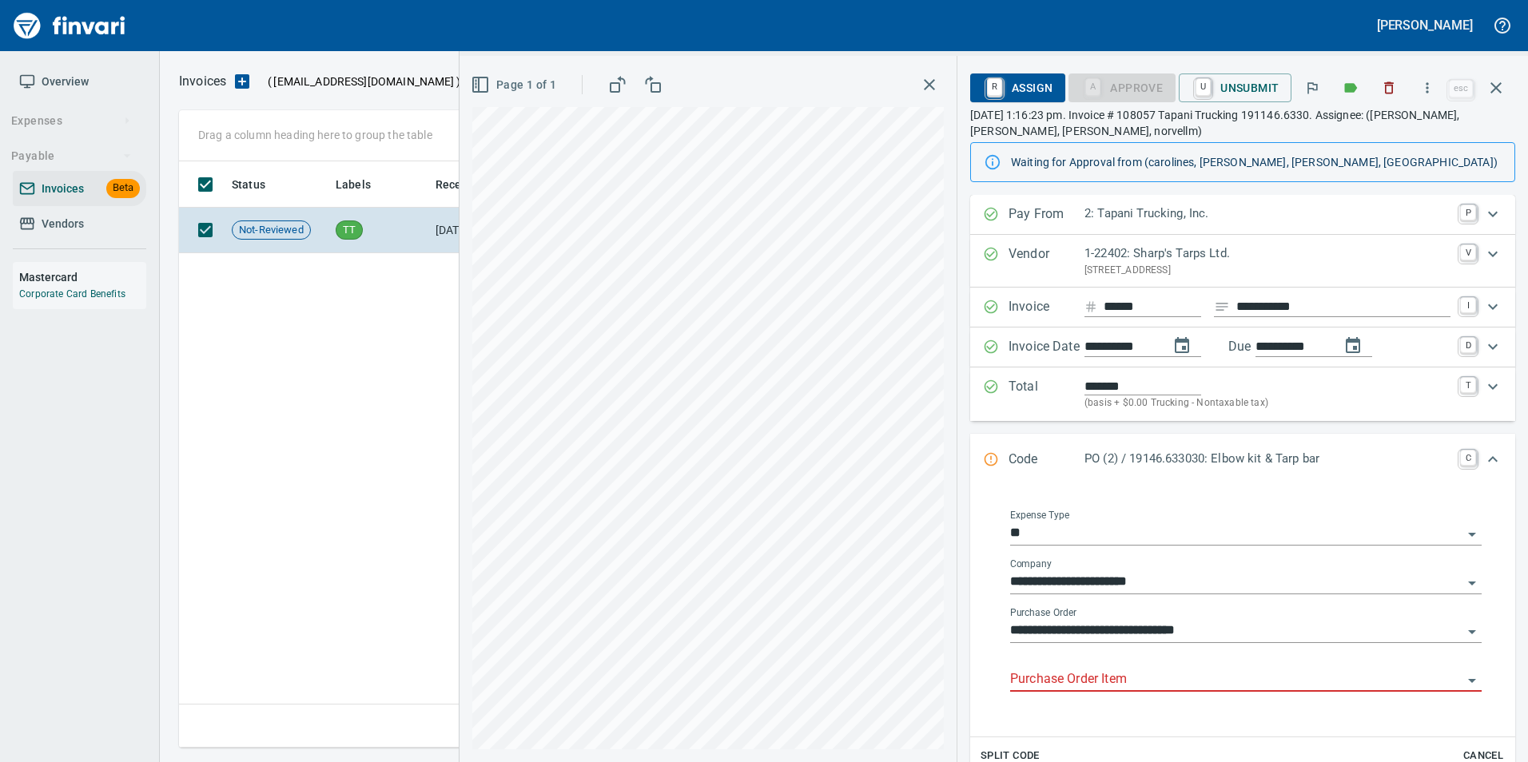
click at [1093, 678] on input "Purchase Order Item" at bounding box center [1236, 680] width 452 height 22
click at [1079, 721] on li at bounding box center [1240, 721] width 459 height 38
click at [995, 455] on icon "Expand" at bounding box center [991, 460] width 14 height 14
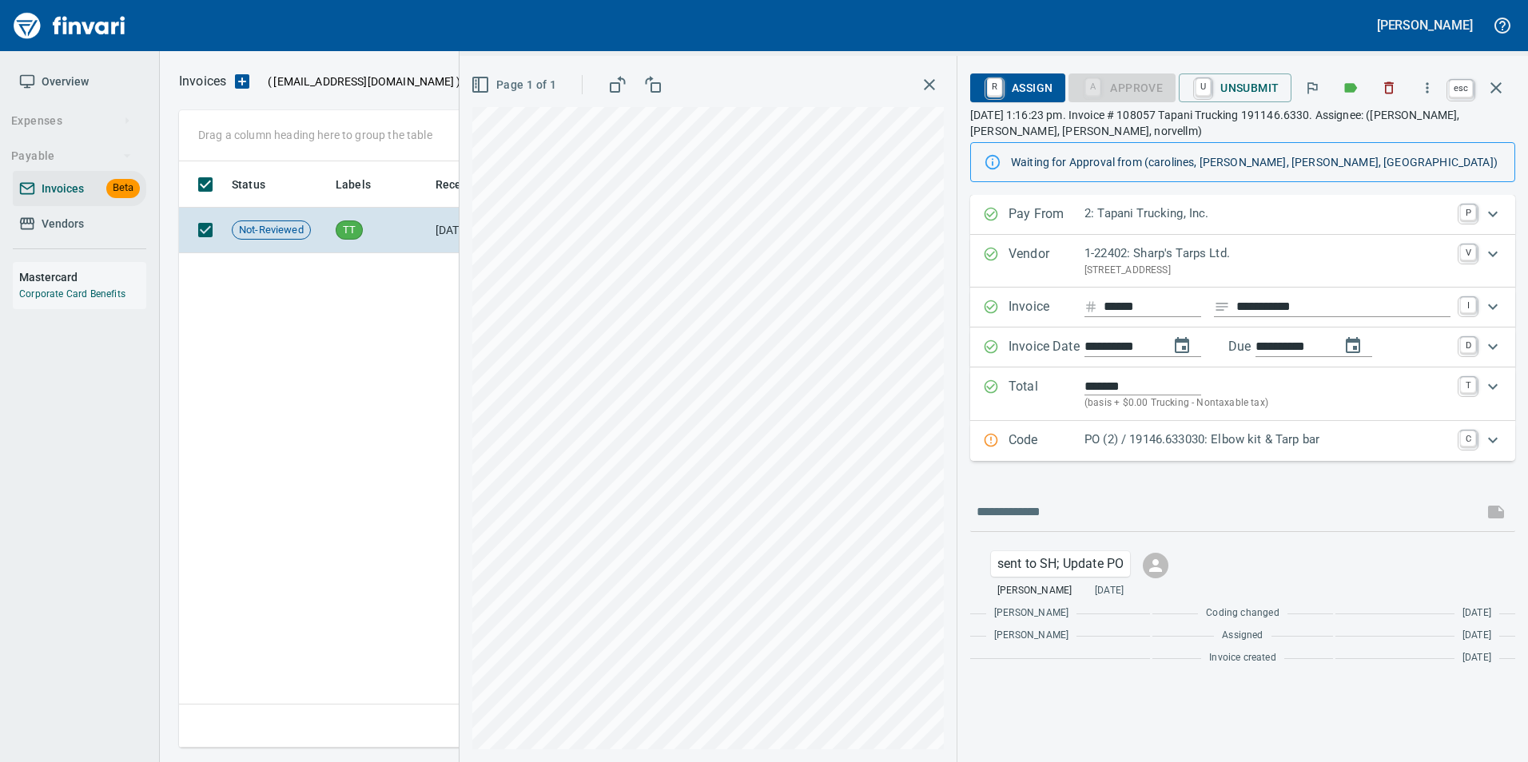
click at [1497, 85] on icon "button" at bounding box center [1495, 87] width 19 height 19
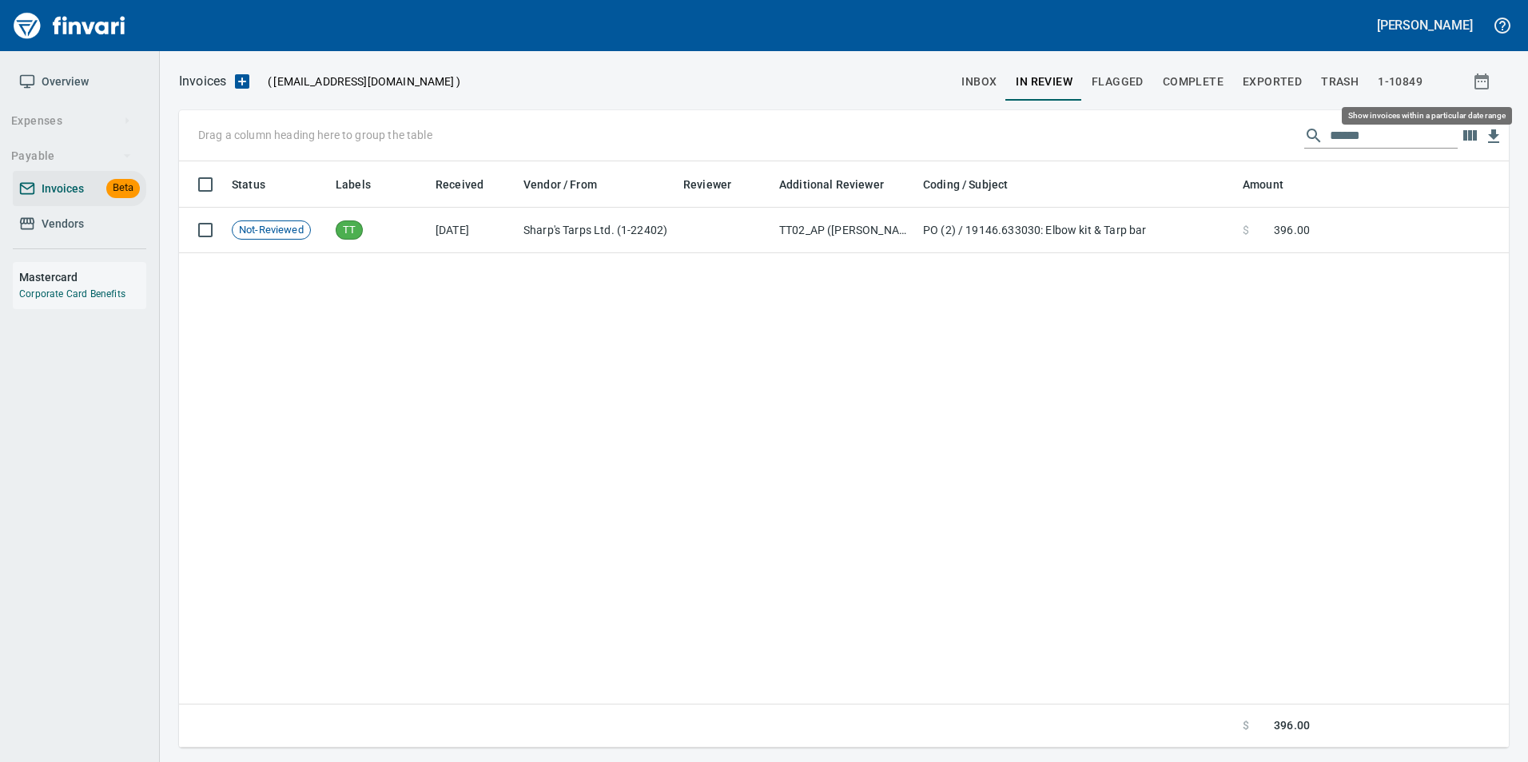
scroll to position [574, 1318]
click at [1365, 137] on input "******" at bounding box center [1394, 136] width 128 height 26
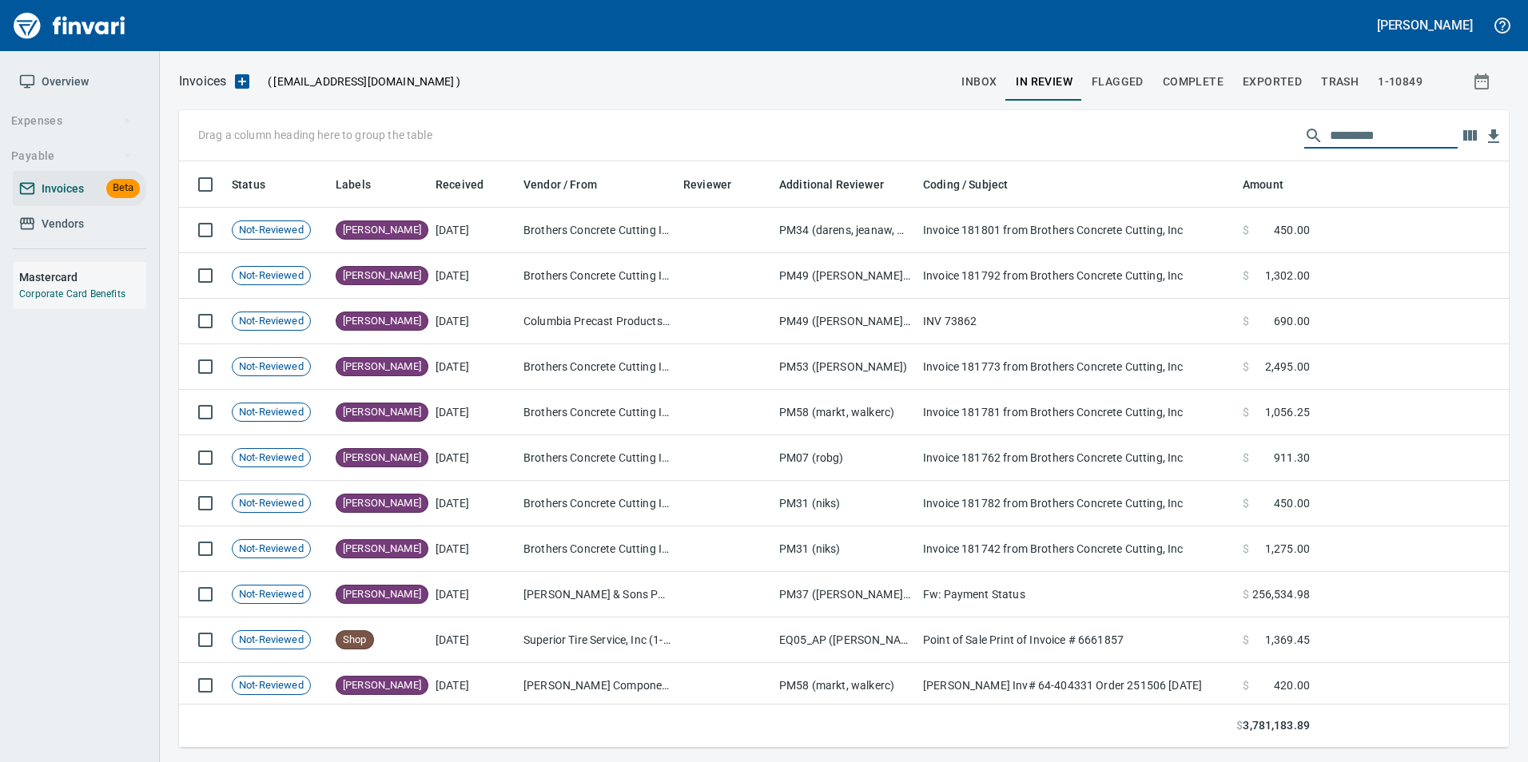
scroll to position [574, 1306]
click at [996, 72] on span "inbox" at bounding box center [978, 82] width 35 height 20
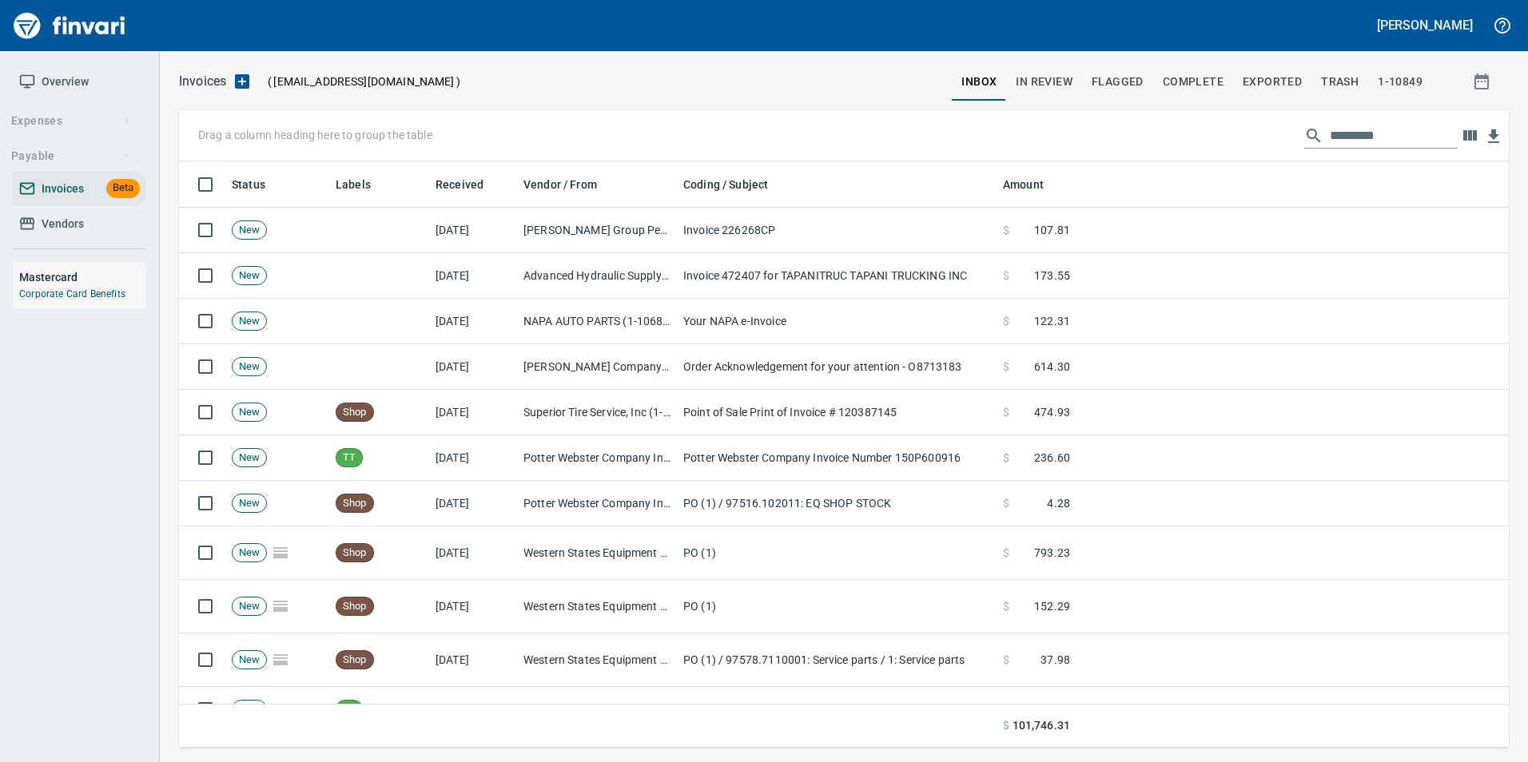
scroll to position [574, 1306]
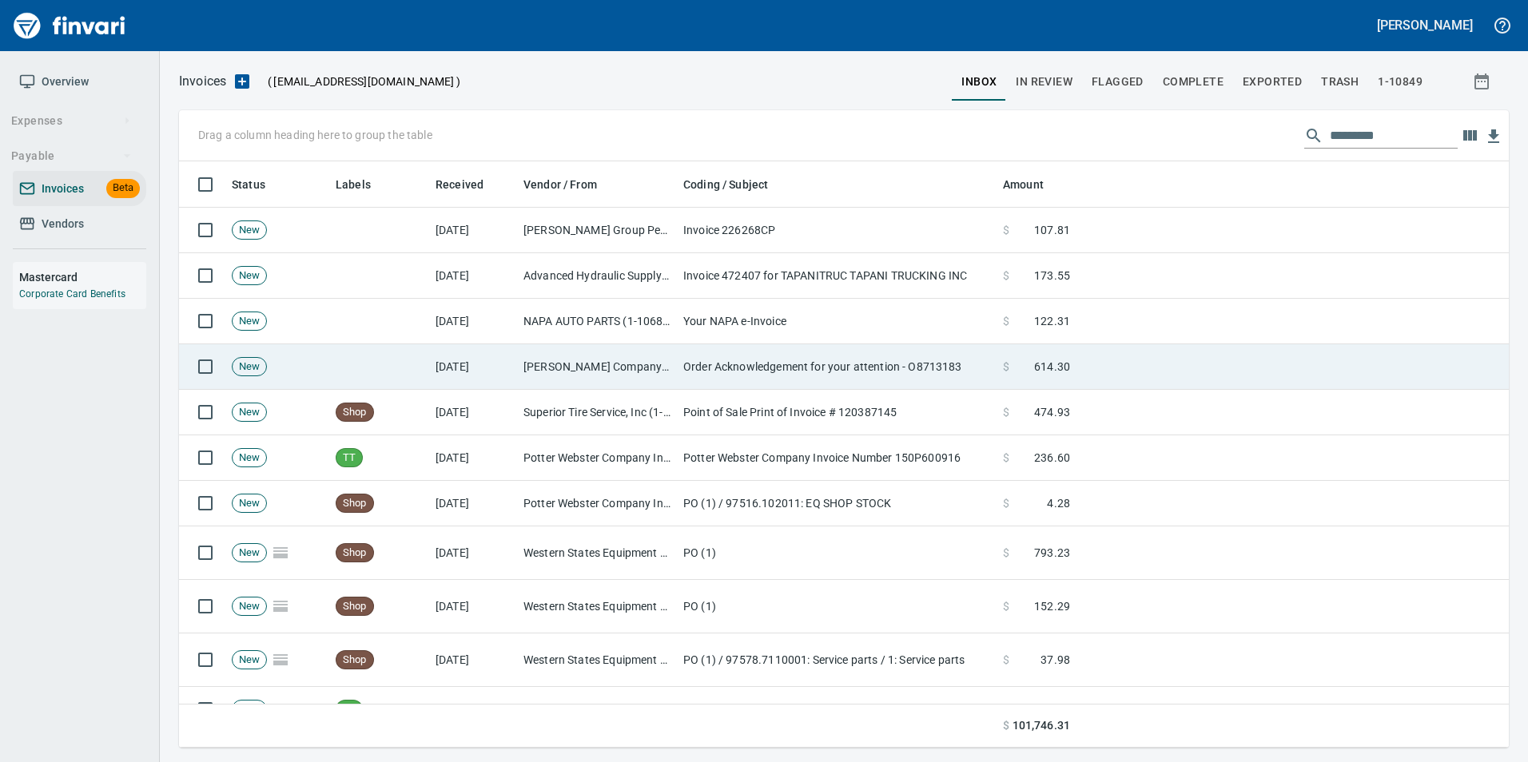
click at [387, 360] on td at bounding box center [379, 367] width 100 height 46
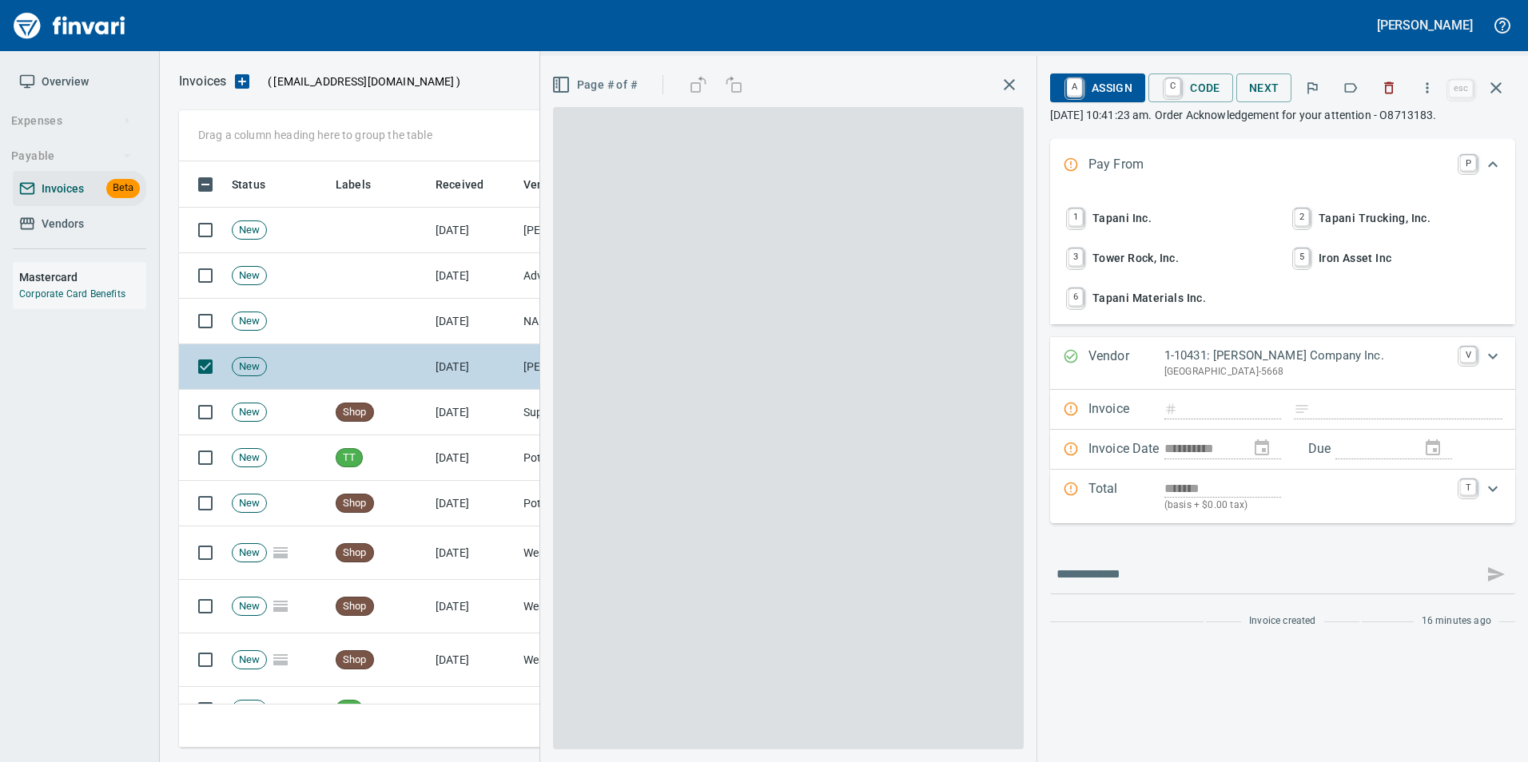
scroll to position [574, 1305]
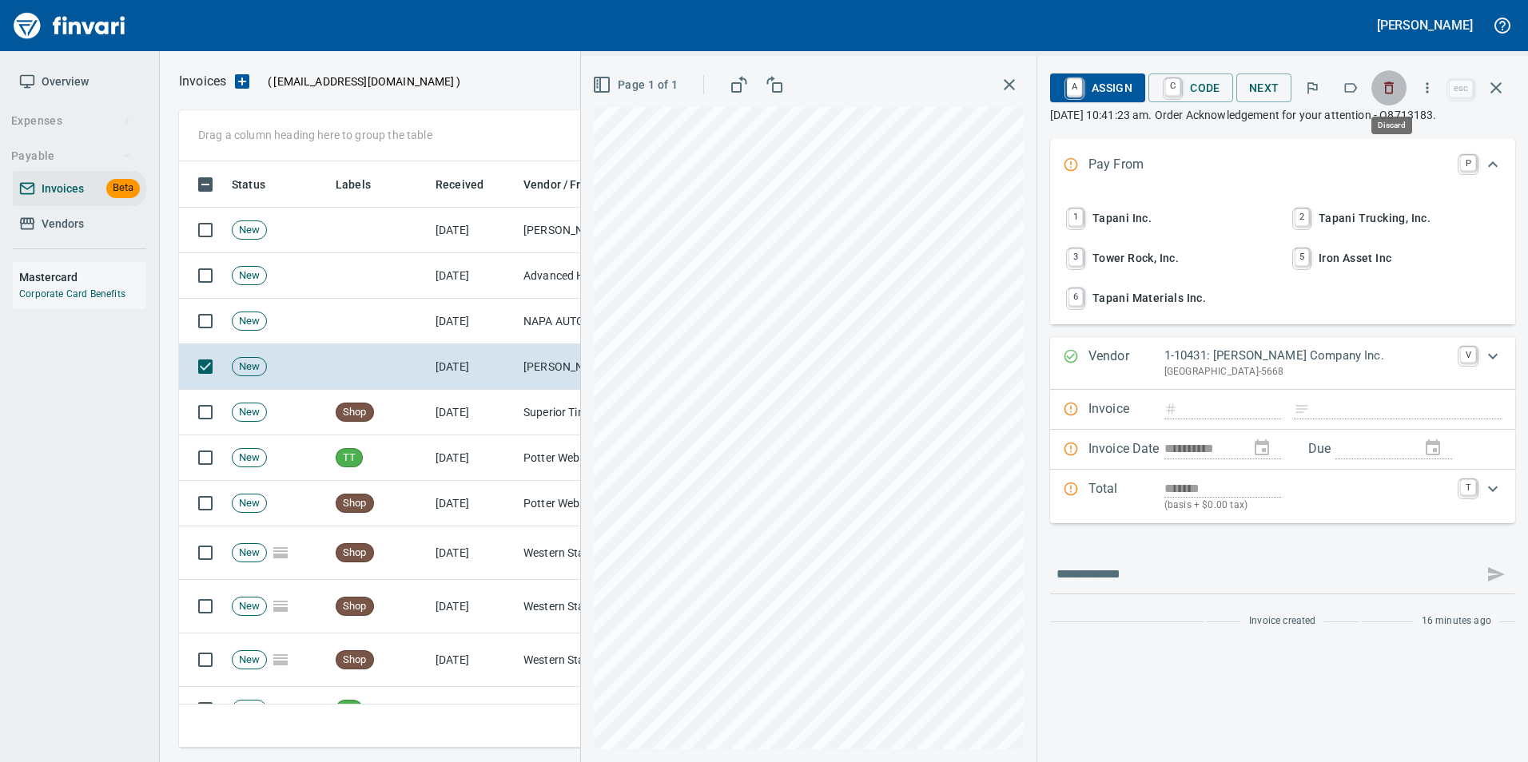
click at [1393, 94] on icon "button" at bounding box center [1389, 88] width 16 height 16
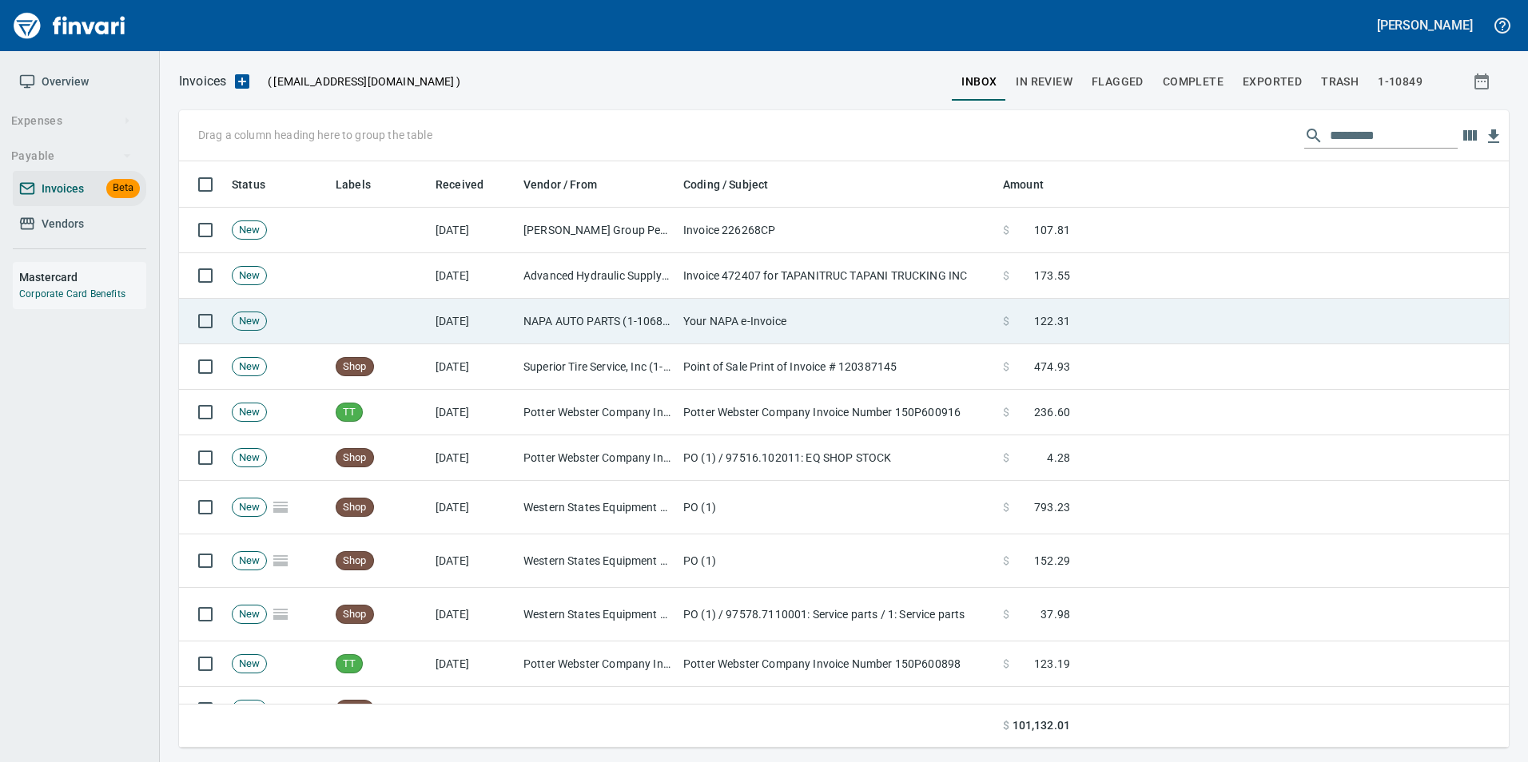
click at [654, 306] on td "NAPA AUTO PARTS (1-10687)" at bounding box center [597, 322] width 160 height 46
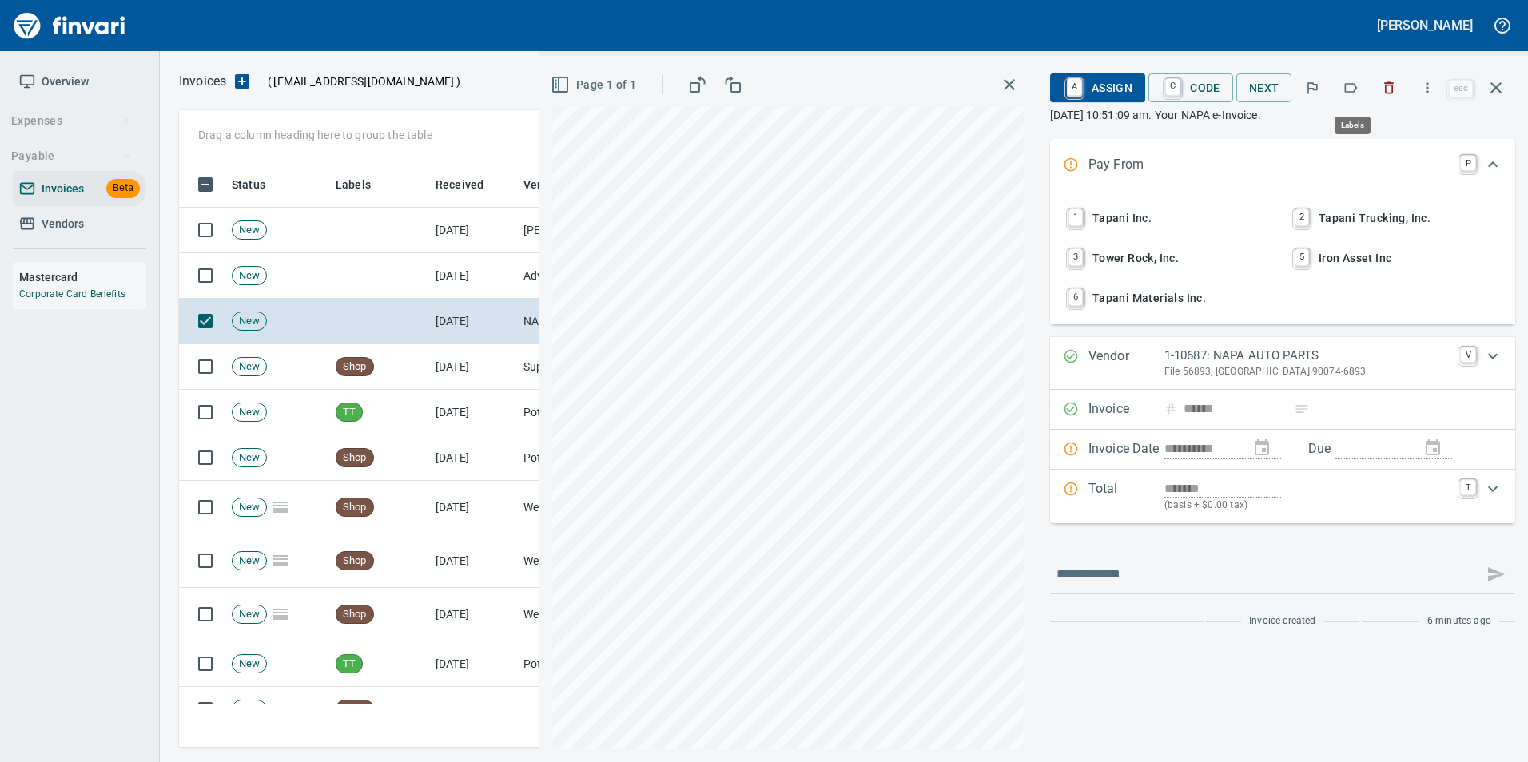
click at [1350, 83] on icon "button" at bounding box center [1350, 88] width 16 height 16
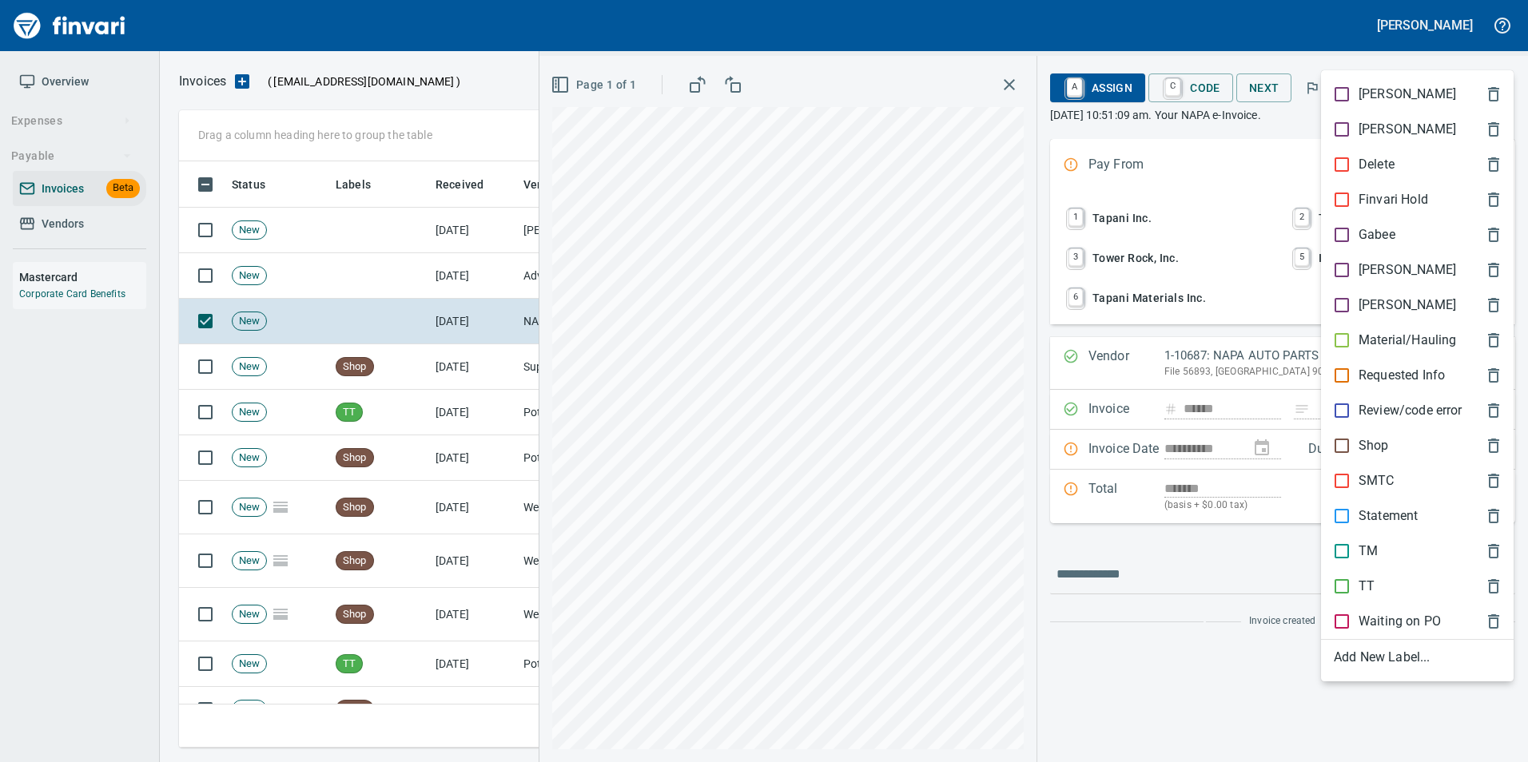
scroll to position [574, 1305]
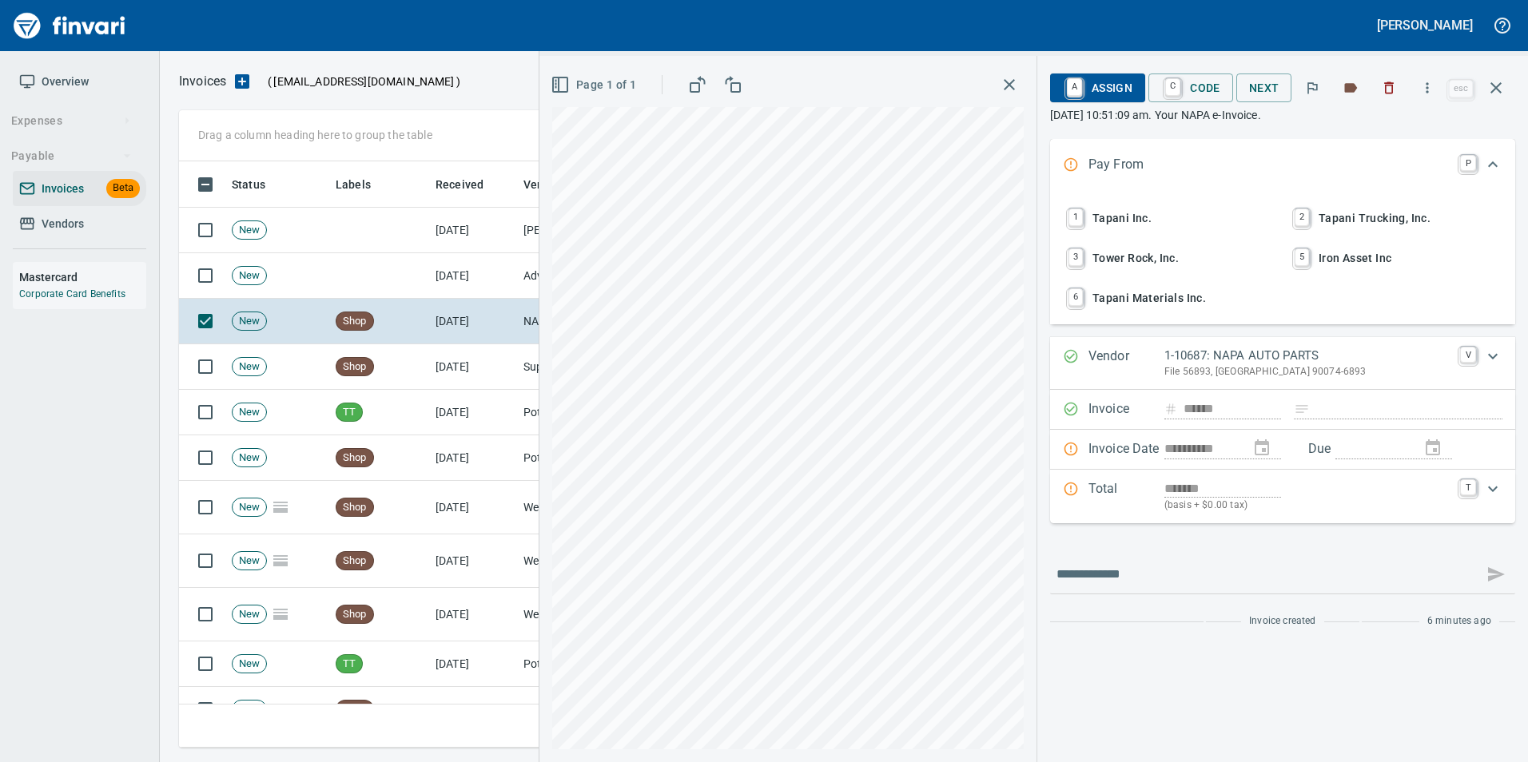
click at [1493, 94] on icon "button" at bounding box center [1495, 87] width 19 height 19
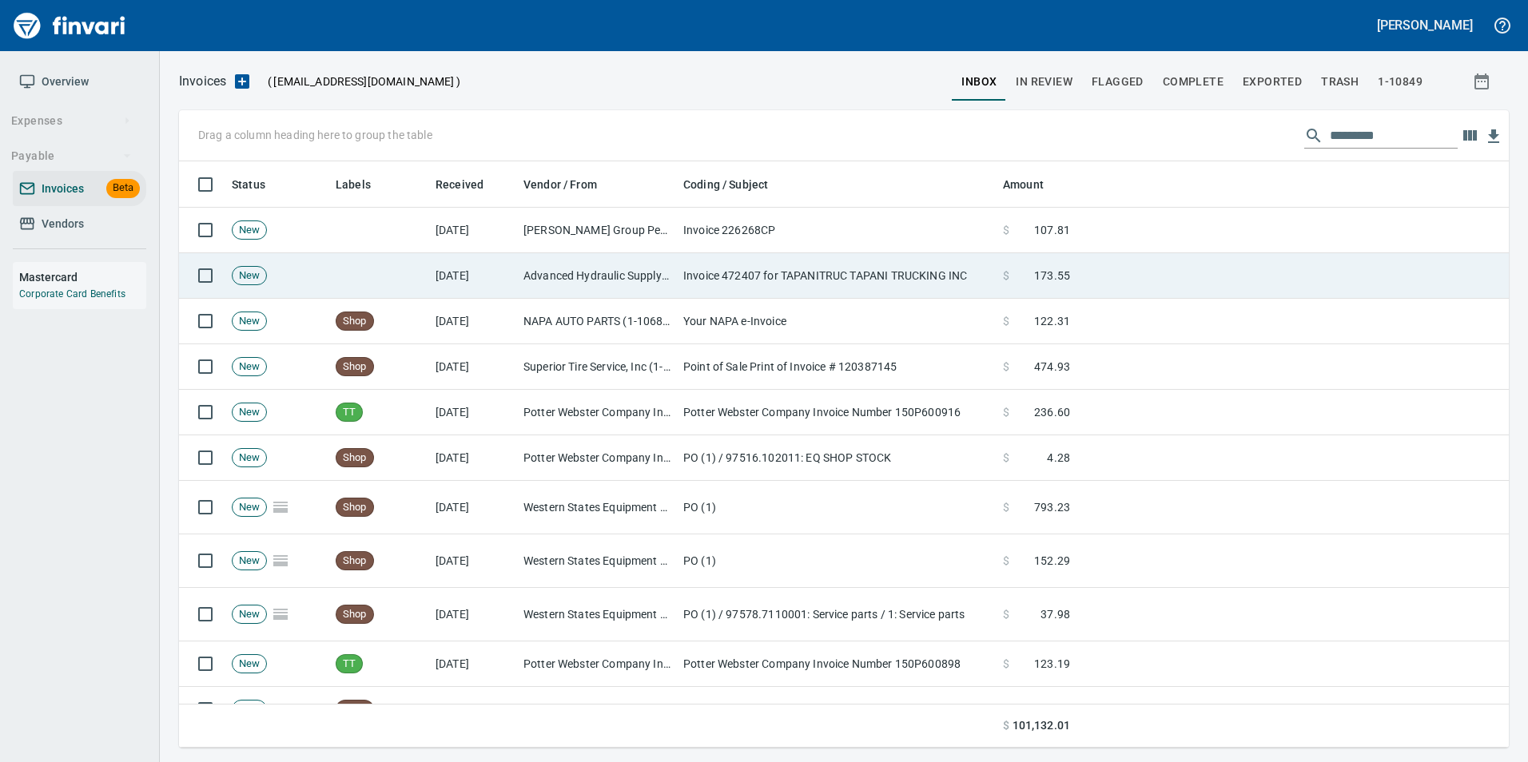
click at [466, 281] on td "[DATE]" at bounding box center [473, 276] width 88 height 46
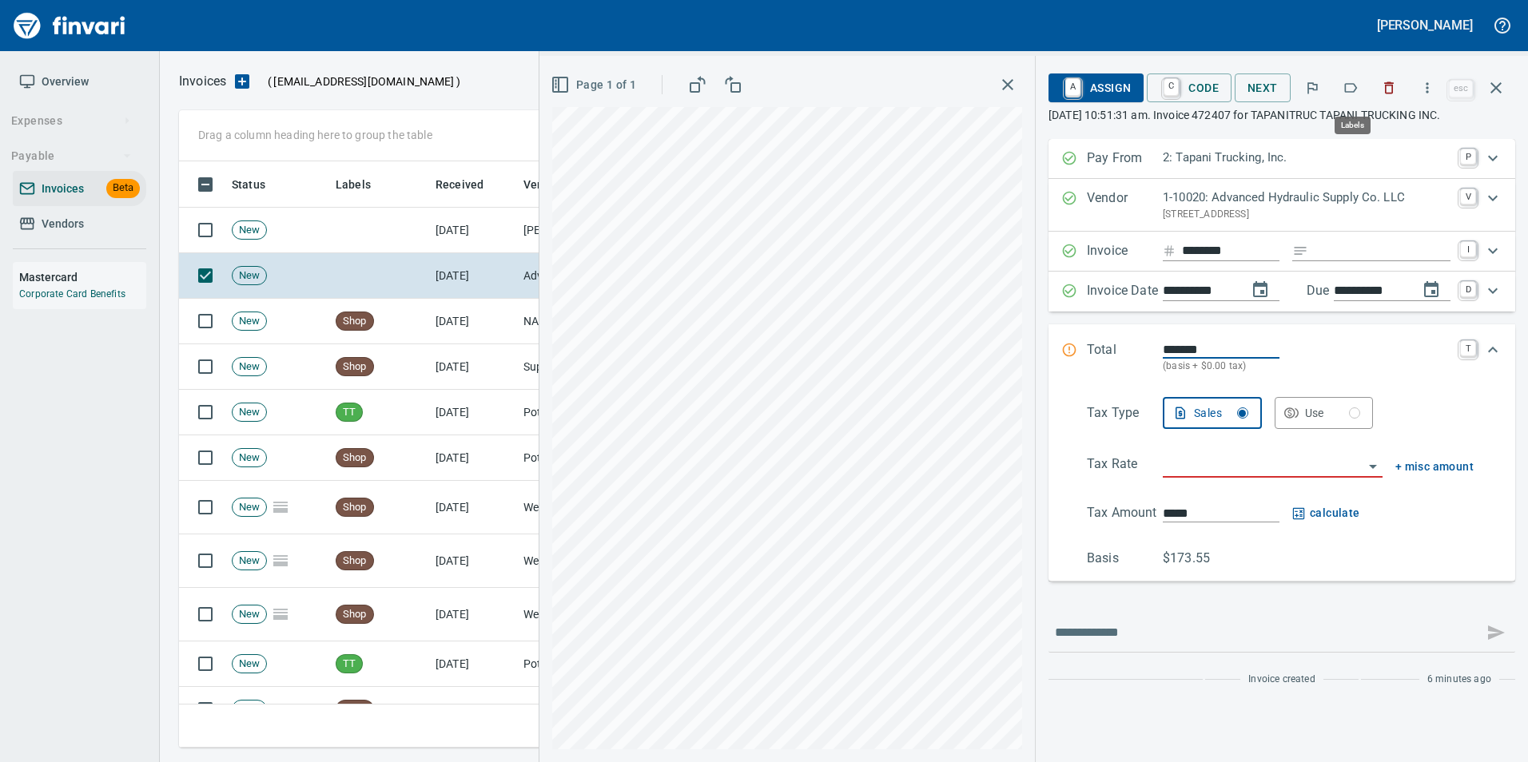
click at [1350, 94] on icon "button" at bounding box center [1350, 88] width 16 height 16
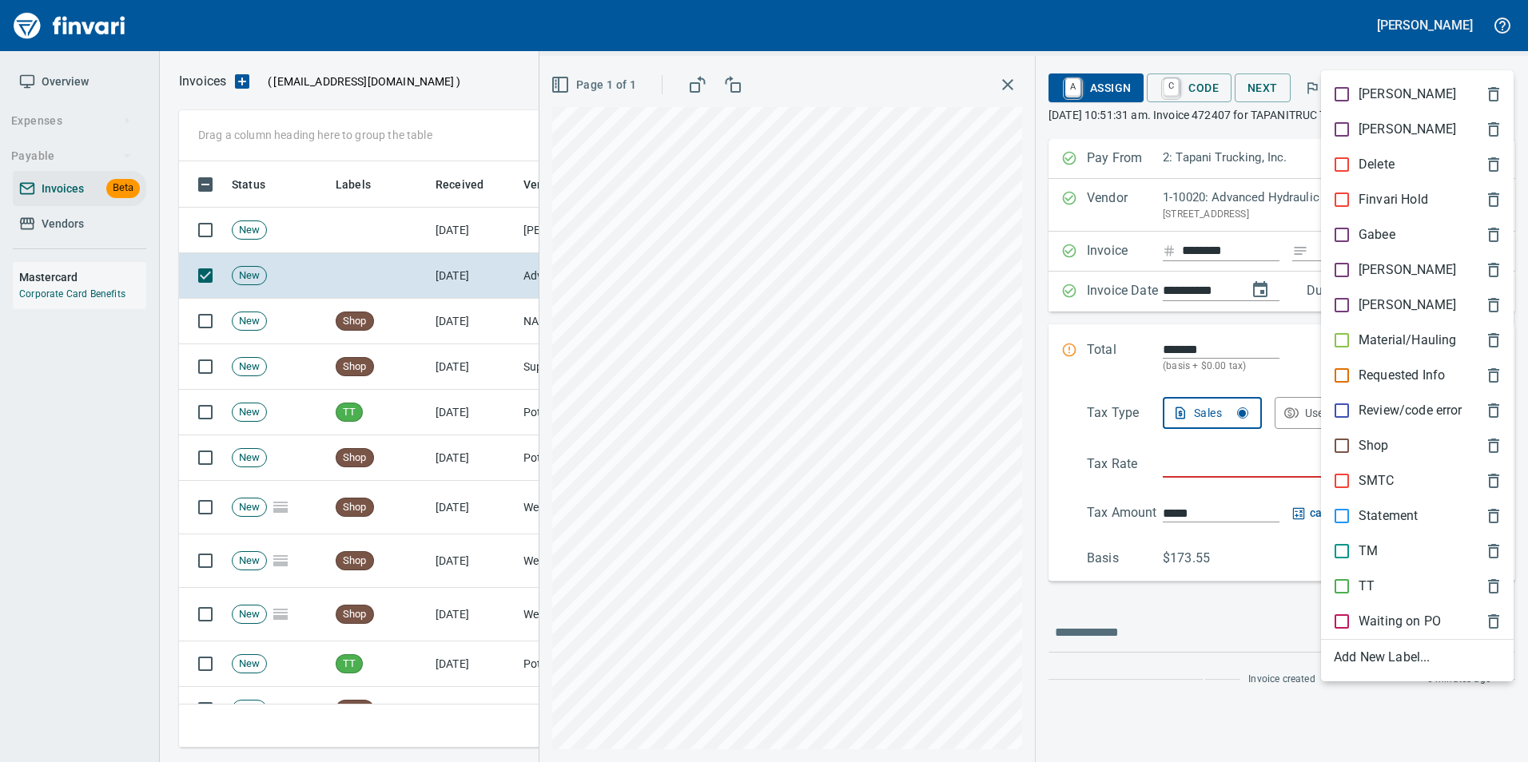
scroll to position [574, 1305]
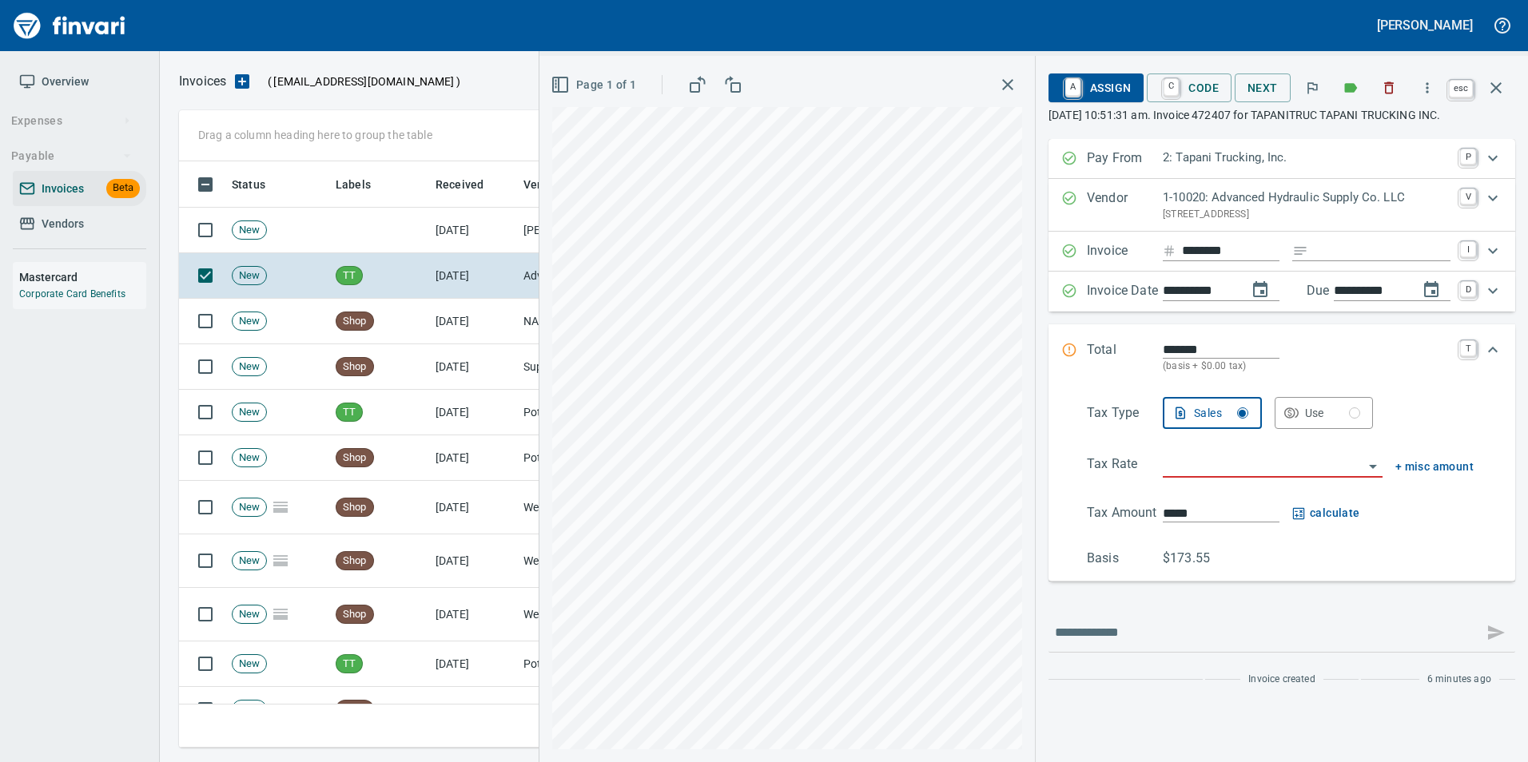
click at [1508, 89] on button "button" at bounding box center [1496, 88] width 38 height 38
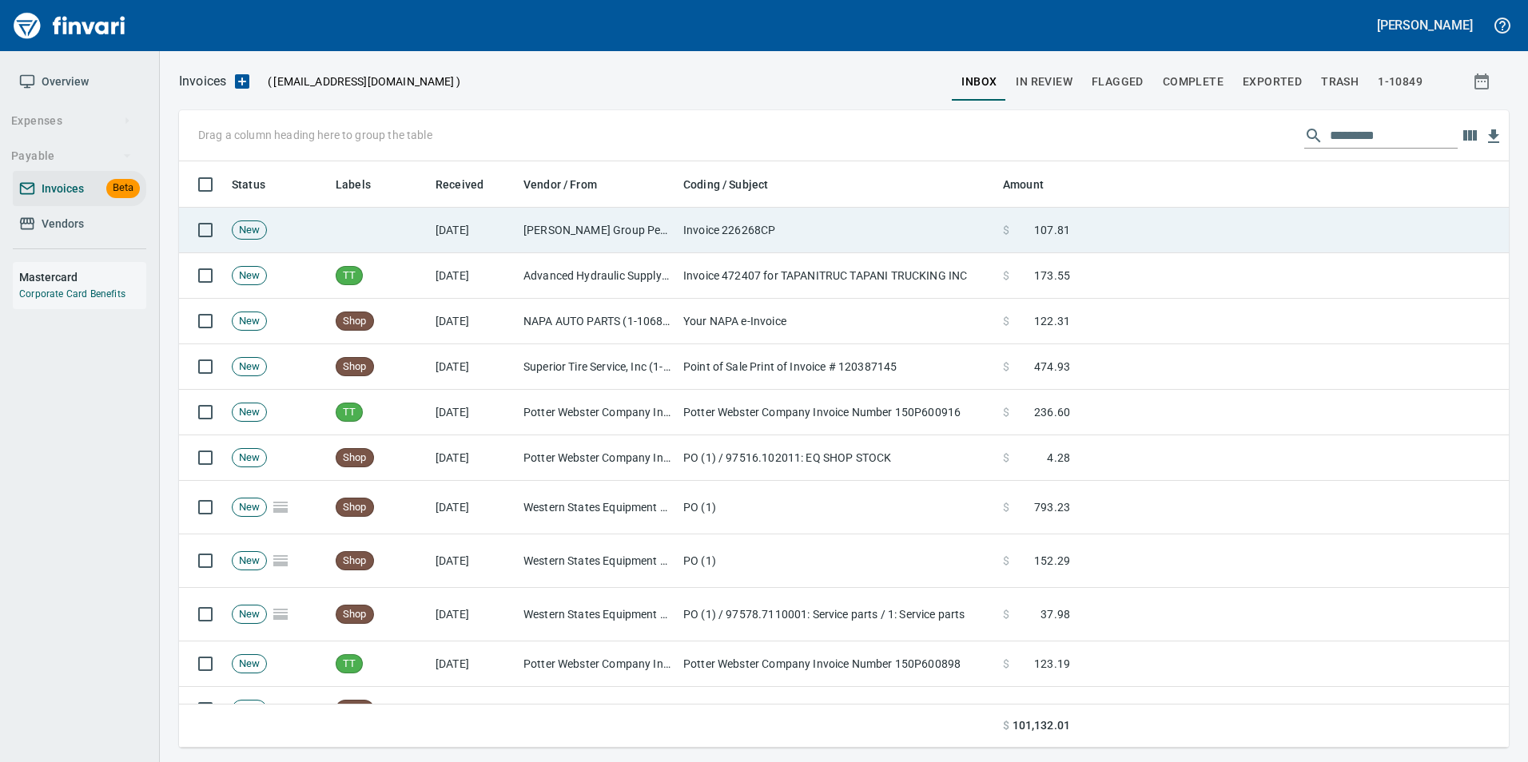
scroll to position [574, 1305]
click at [590, 229] on td "[PERSON_NAME] Group Peterbilt([MEDICAL_DATA]) (1-38196)" at bounding box center [597, 231] width 160 height 46
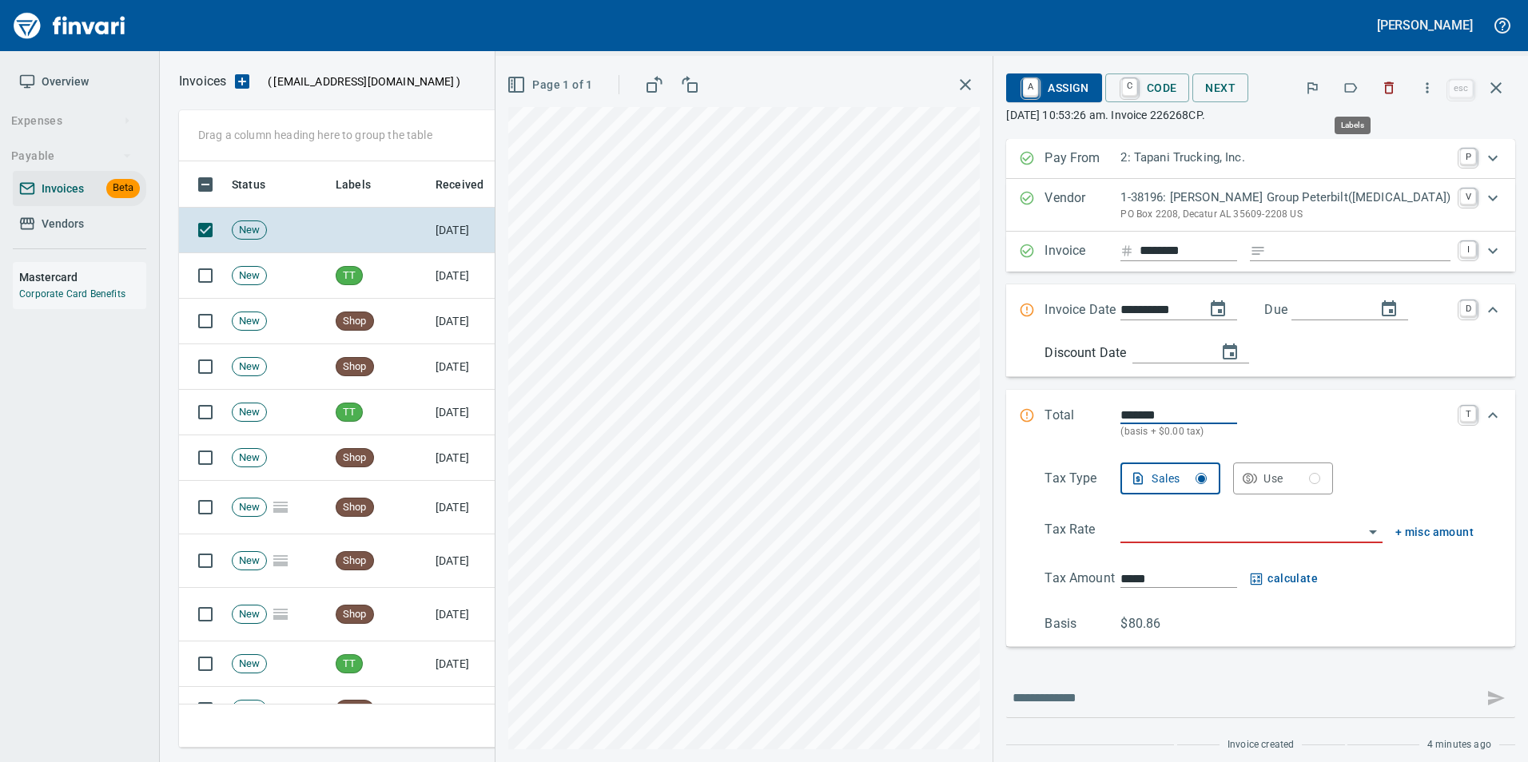
click at [1349, 85] on icon "button" at bounding box center [1350, 88] width 16 height 16
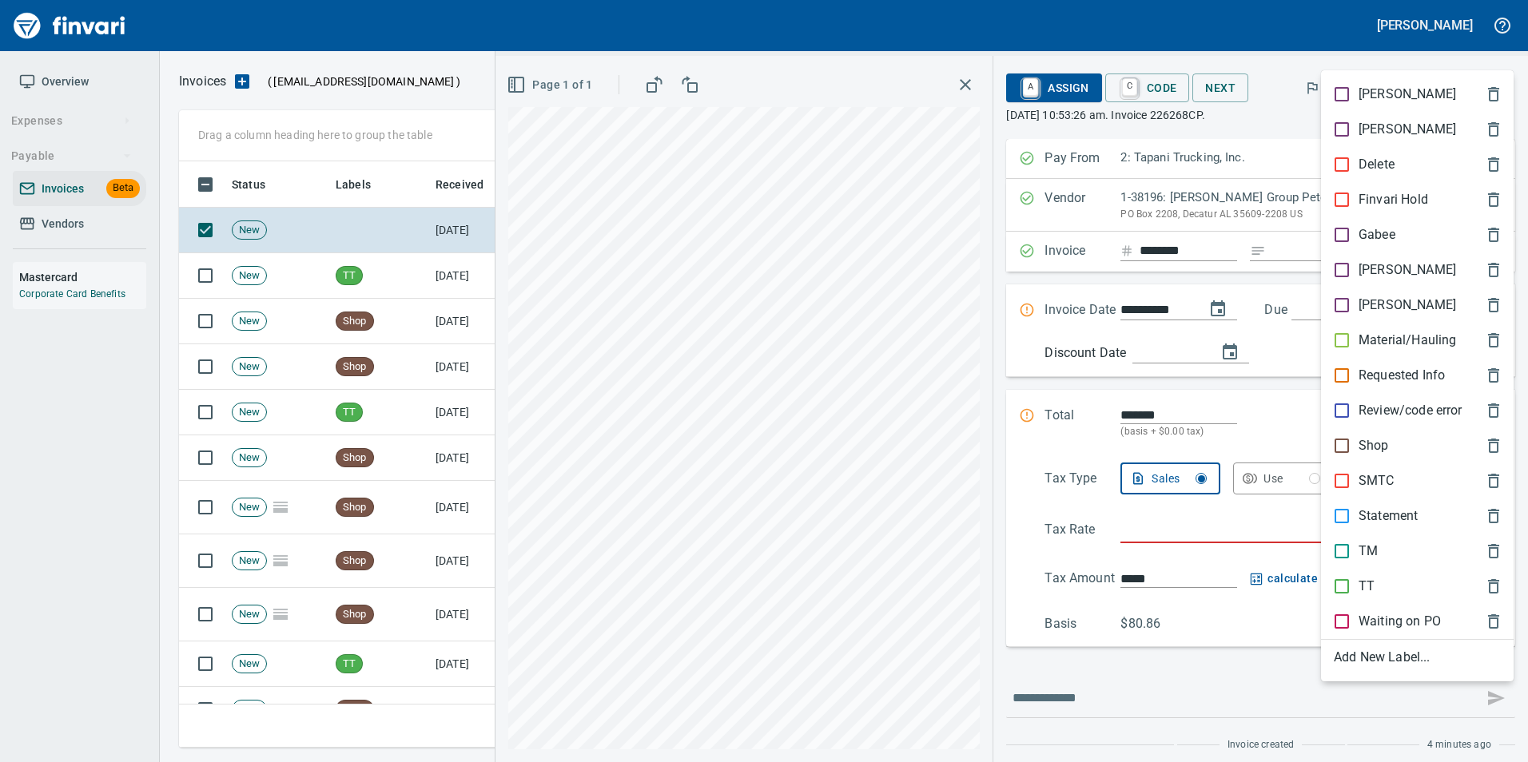
scroll to position [574, 1305]
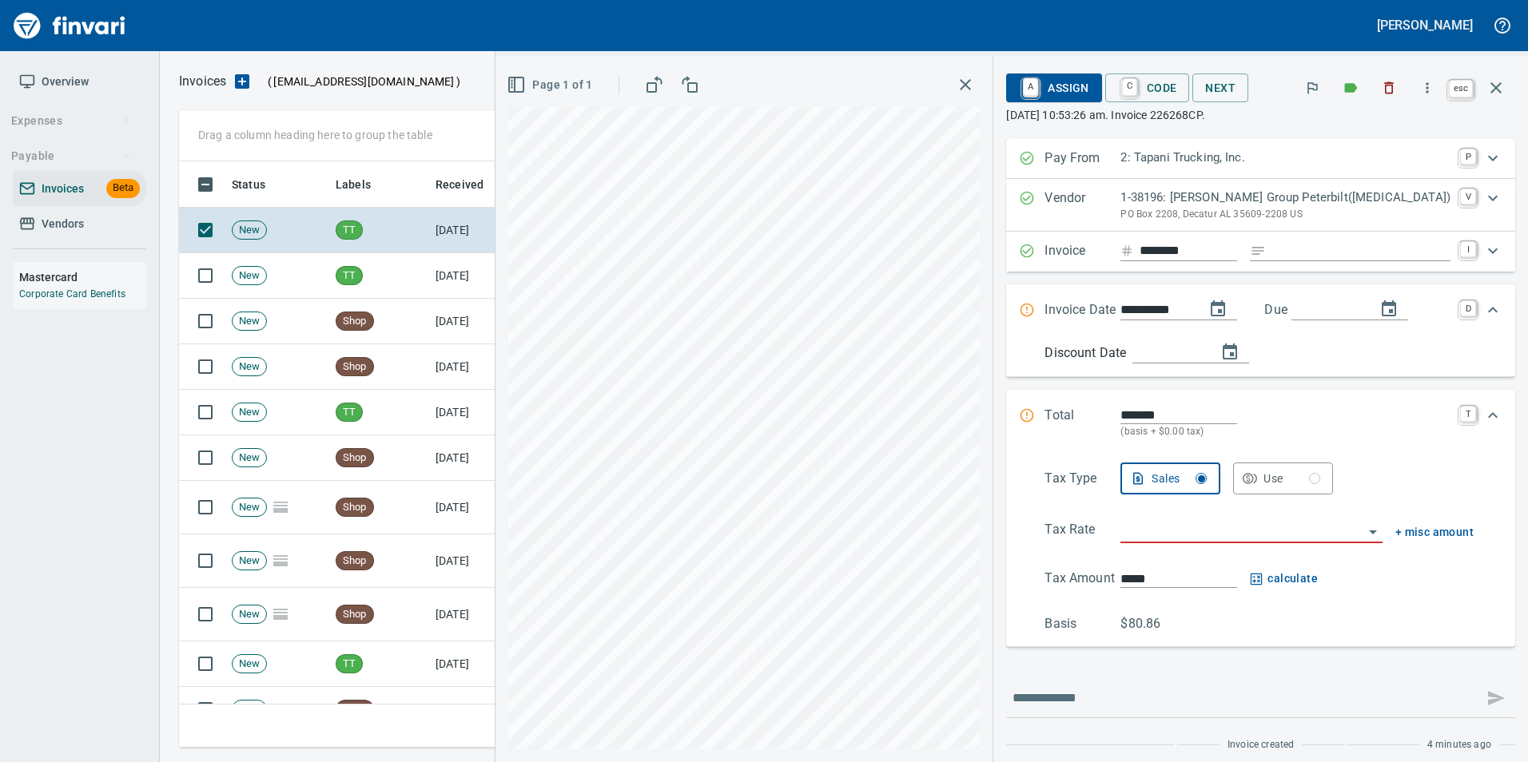
click at [1495, 85] on icon "button" at bounding box center [1495, 87] width 19 height 19
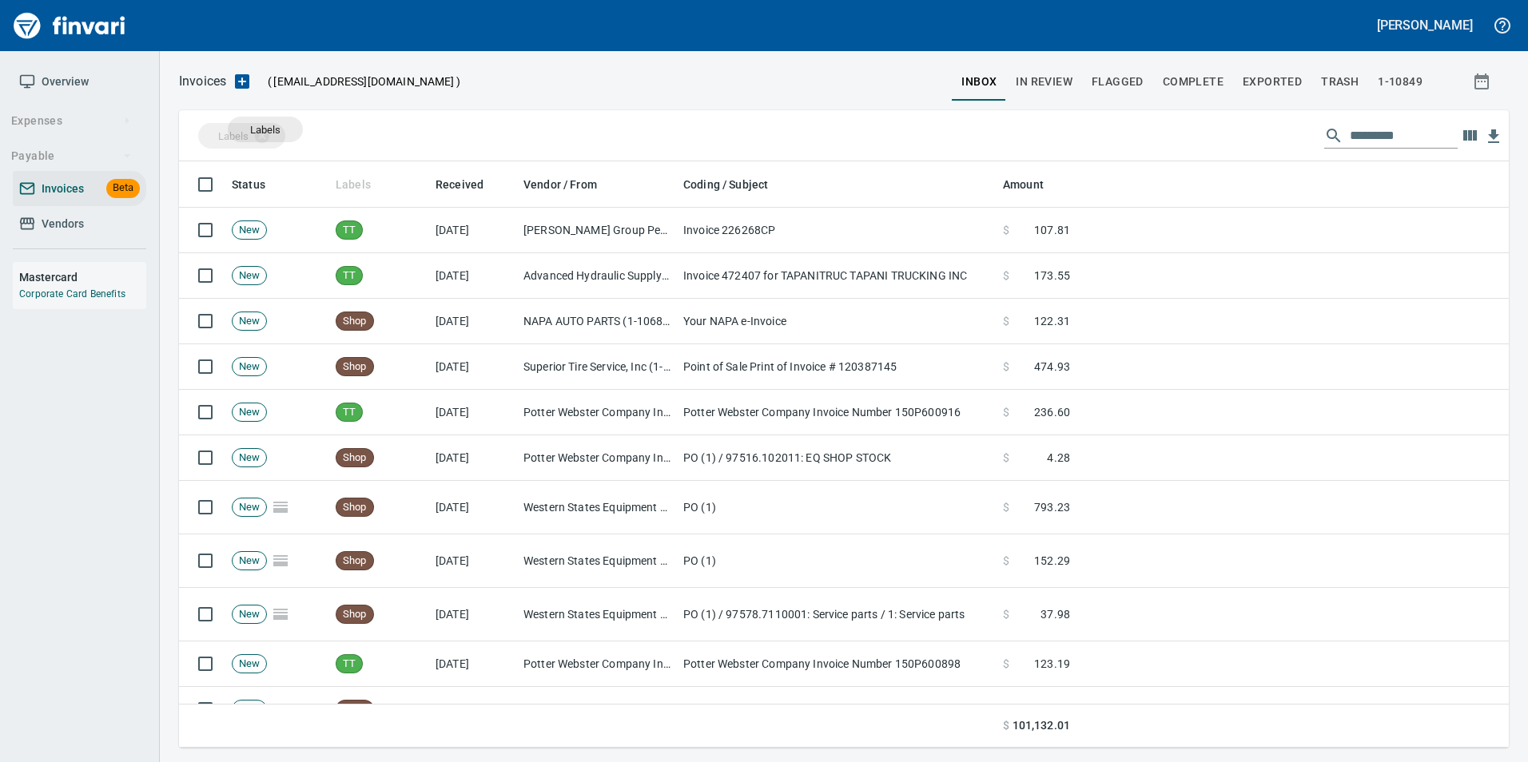
drag, startPoint x: 372, startPoint y: 180, endPoint x: 249, endPoint y: 138, distance: 129.9
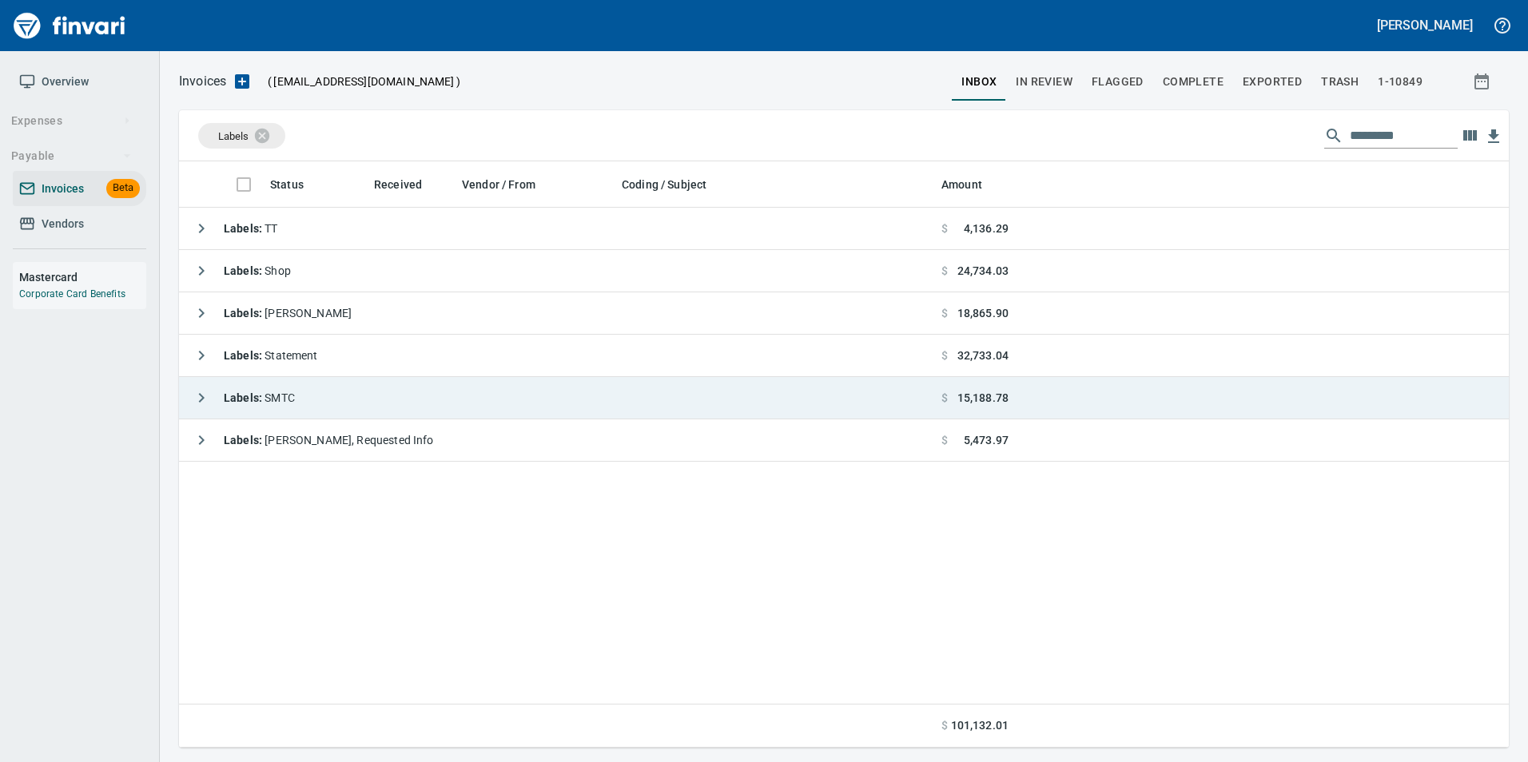
click at [208, 400] on icon "button" at bounding box center [201, 397] width 19 height 19
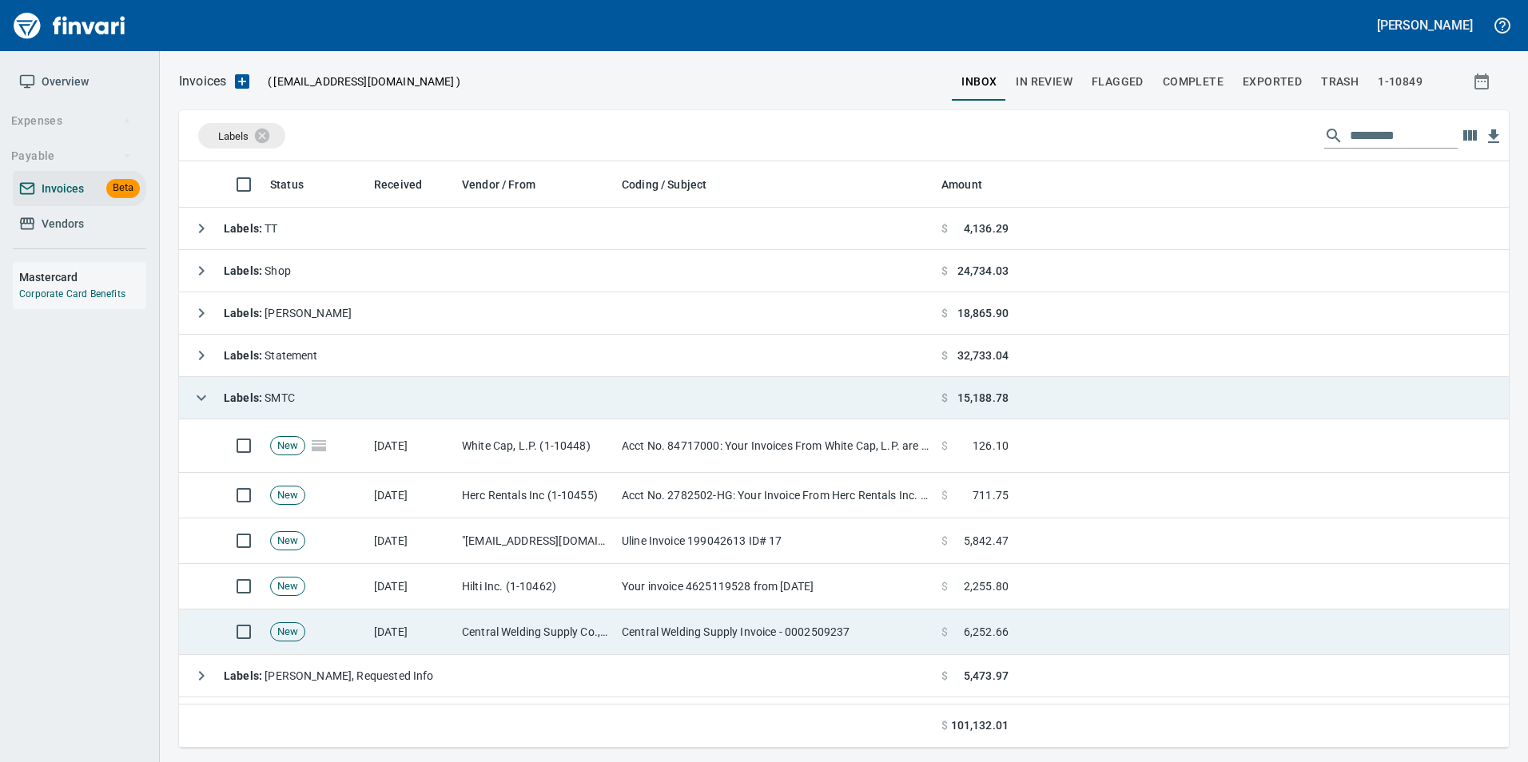
click at [559, 632] on td "Central Welding Supply Co., Inc (1-23924)" at bounding box center [535, 633] width 160 height 46
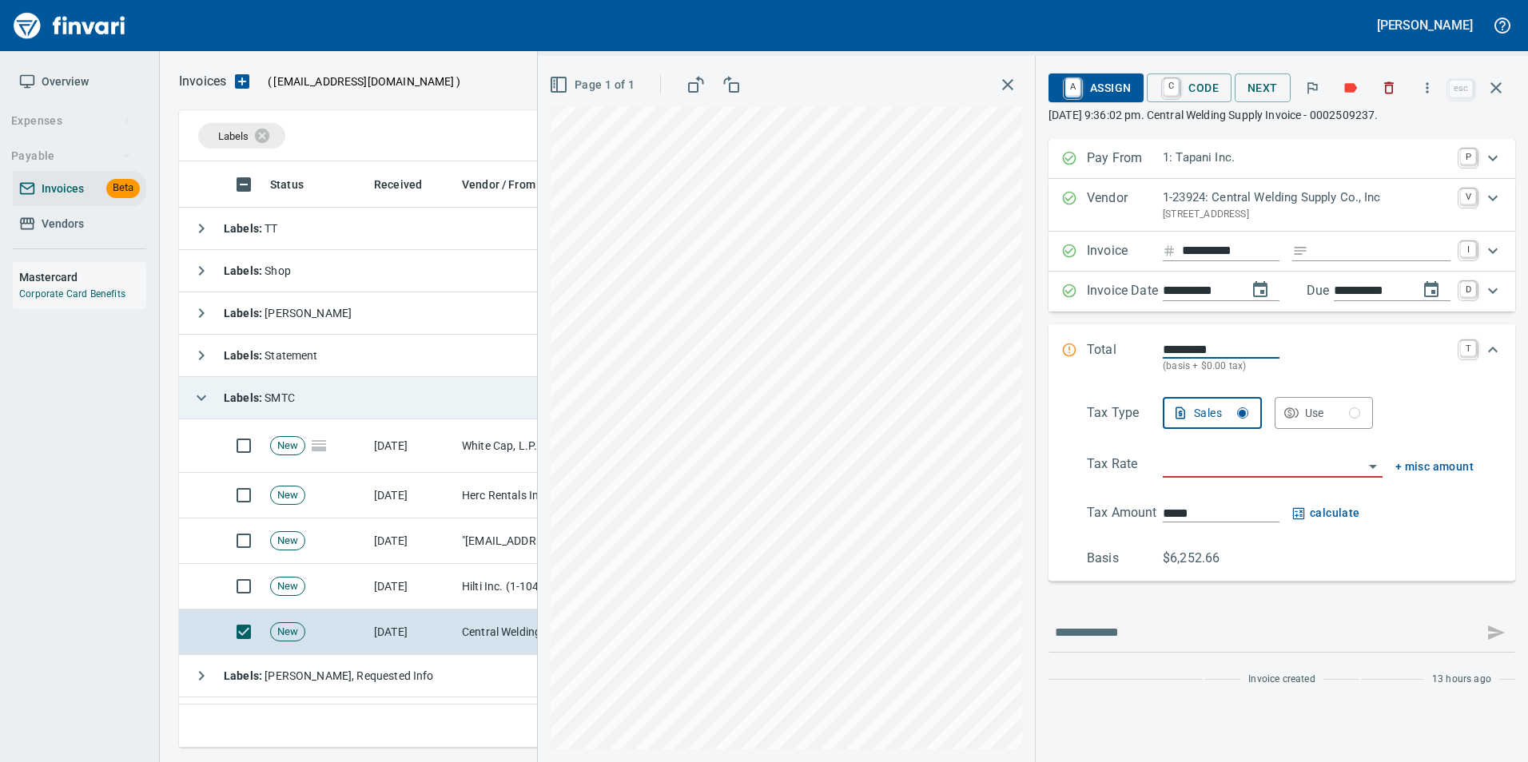
click at [1340, 246] on input "Expand" at bounding box center [1382, 251] width 136 height 20
type input "**********"
click at [1338, 415] on div "Use" at bounding box center [1333, 413] width 56 height 20
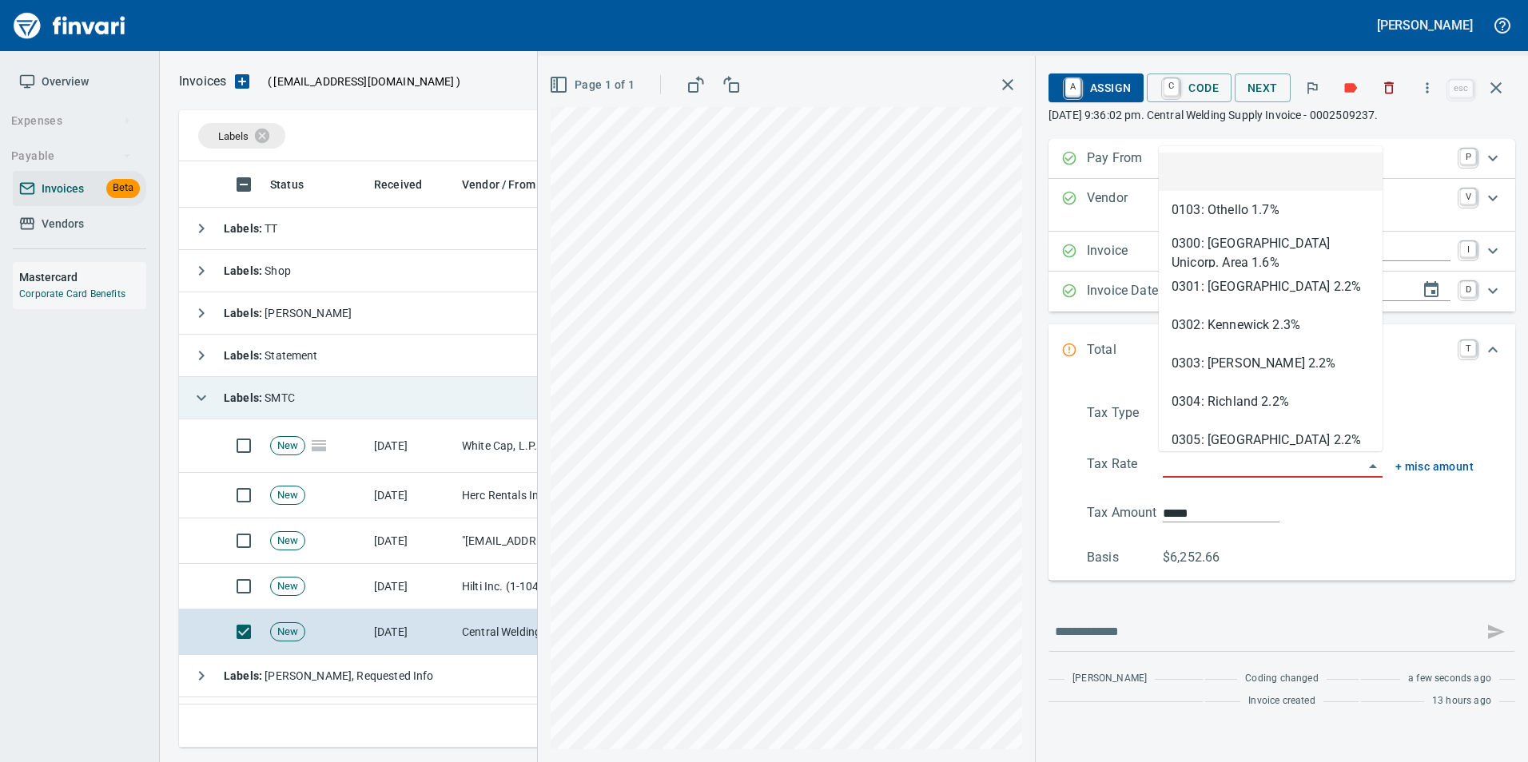
click at [1191, 467] on input "search" at bounding box center [1263, 466] width 201 height 22
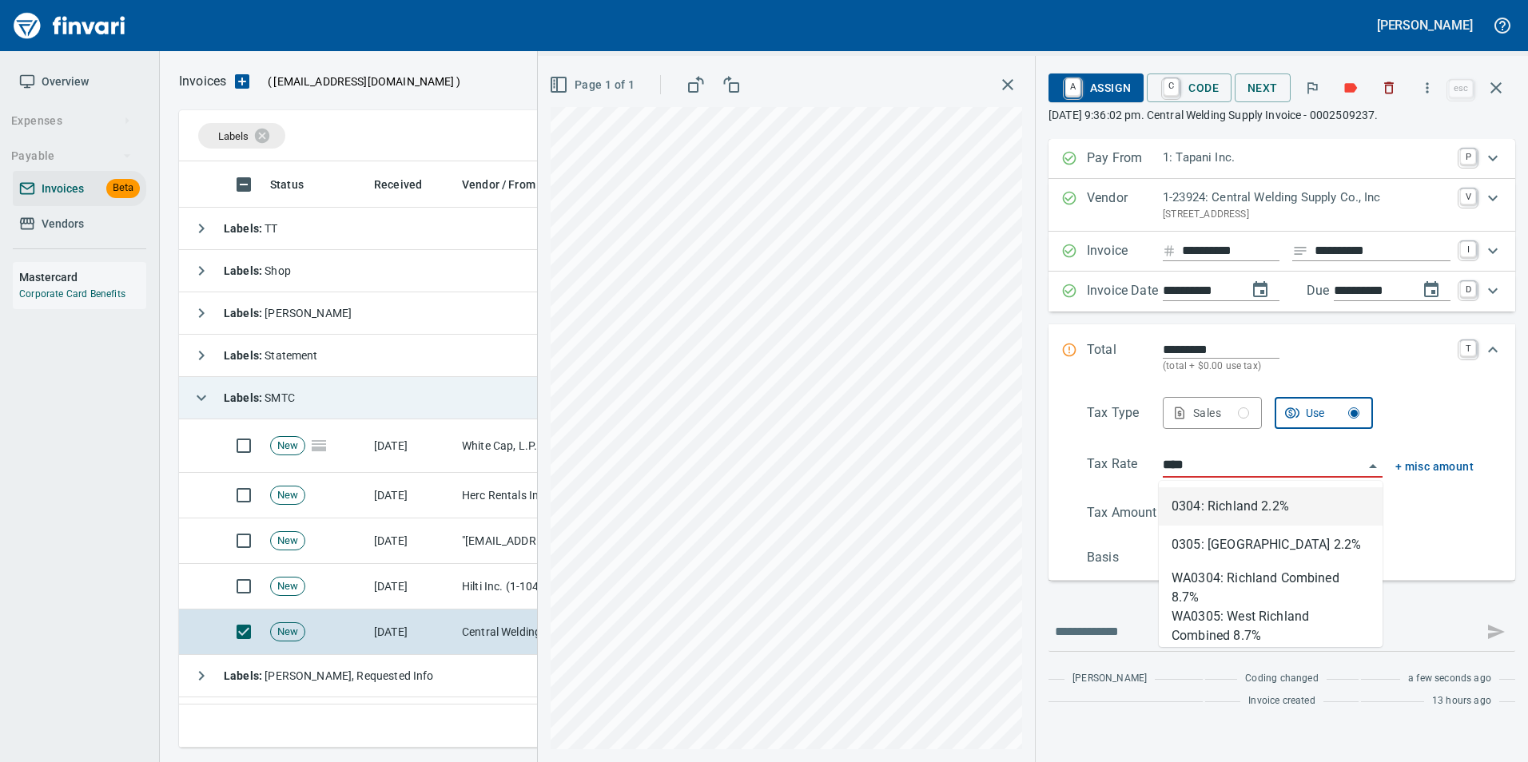
scroll to position [574, 1317]
click at [1269, 568] on li "WA0304: Richland Combined 8.7%" at bounding box center [1271, 583] width 224 height 38
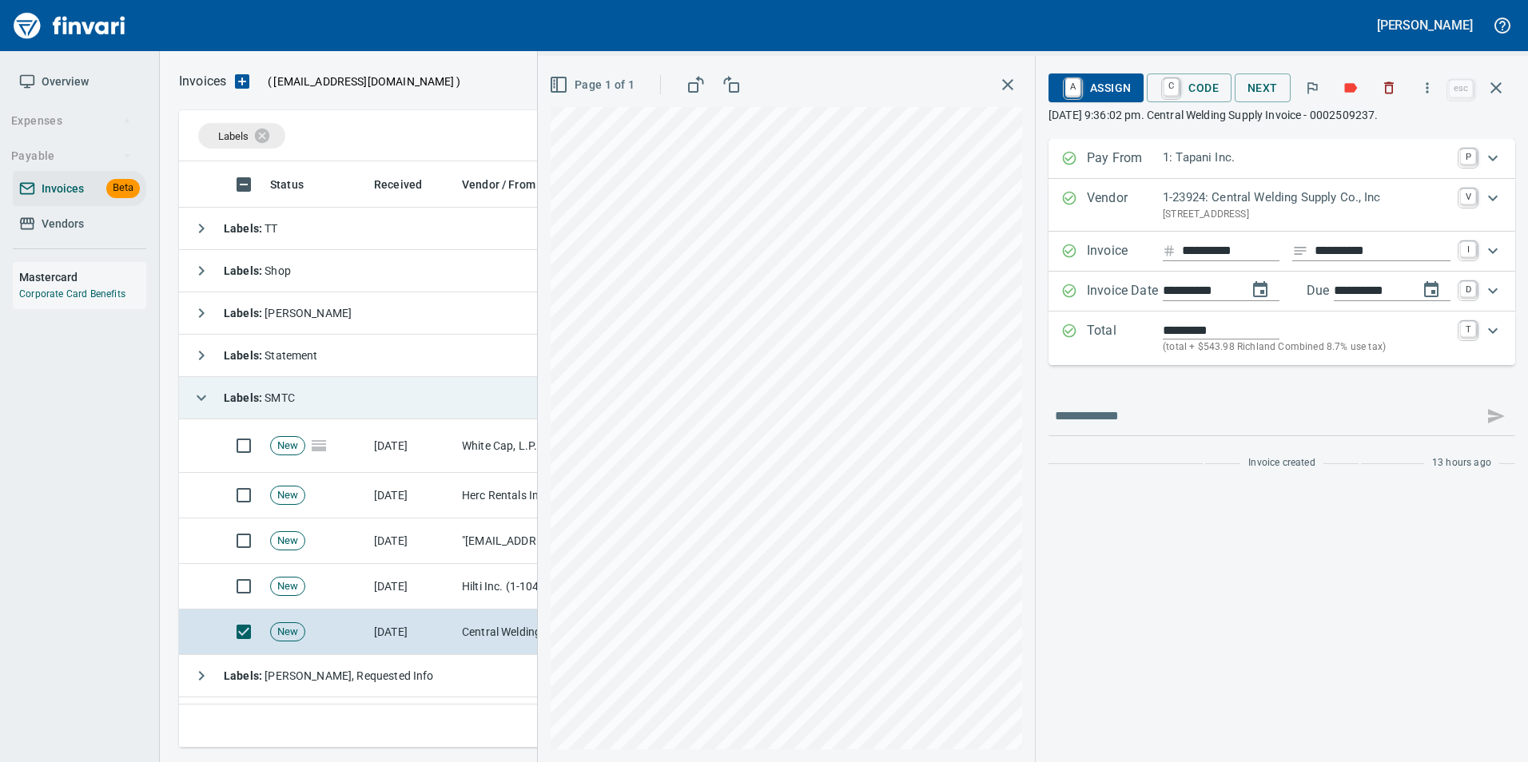
type input "**********"
type input "*******"
type input "**********"
click at [1113, 84] on span "A Assign" at bounding box center [1096, 87] width 70 height 27
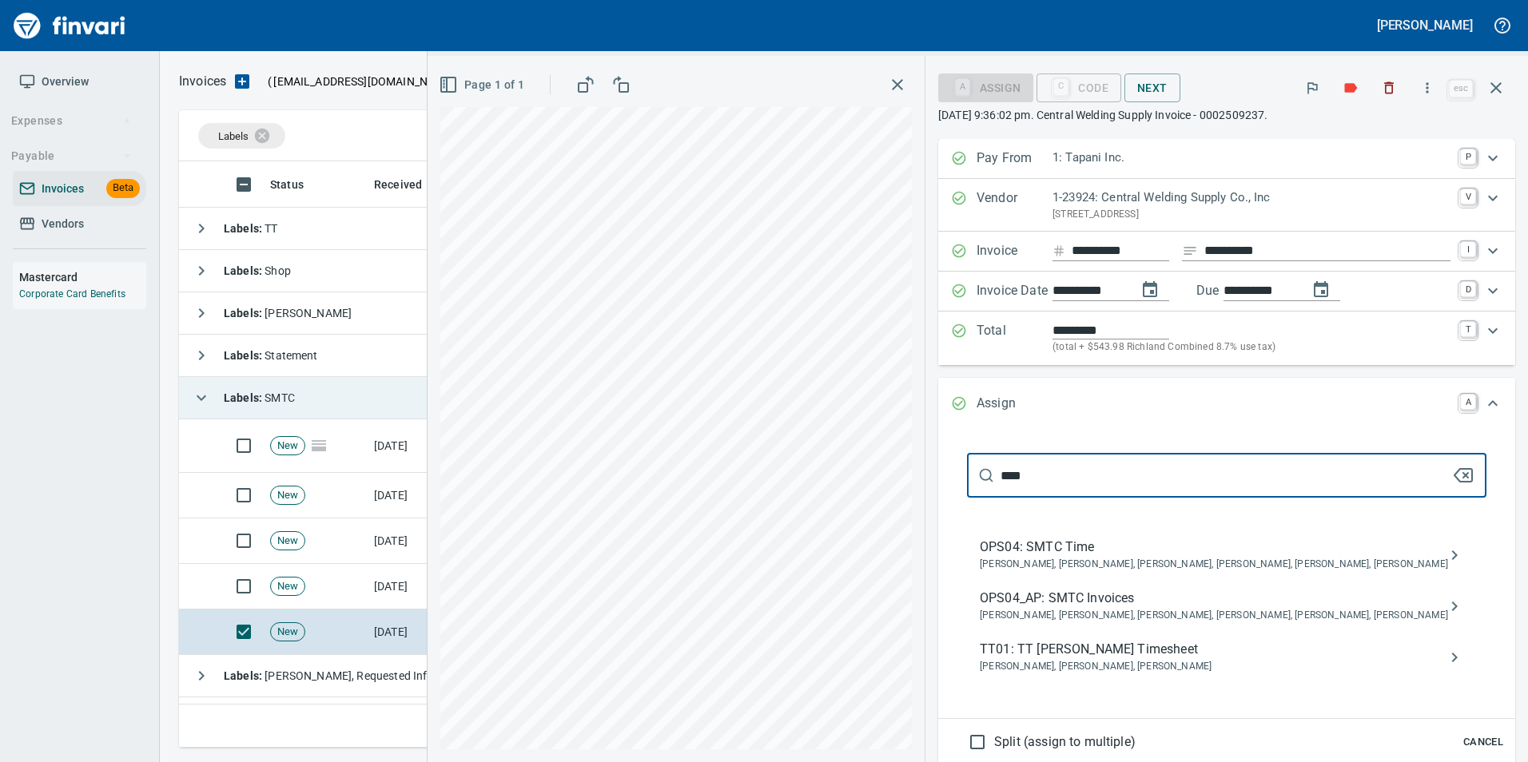
type input "****"
click at [1237, 605] on span "OPS04_AP: SMTC Invoices" at bounding box center [1214, 598] width 468 height 19
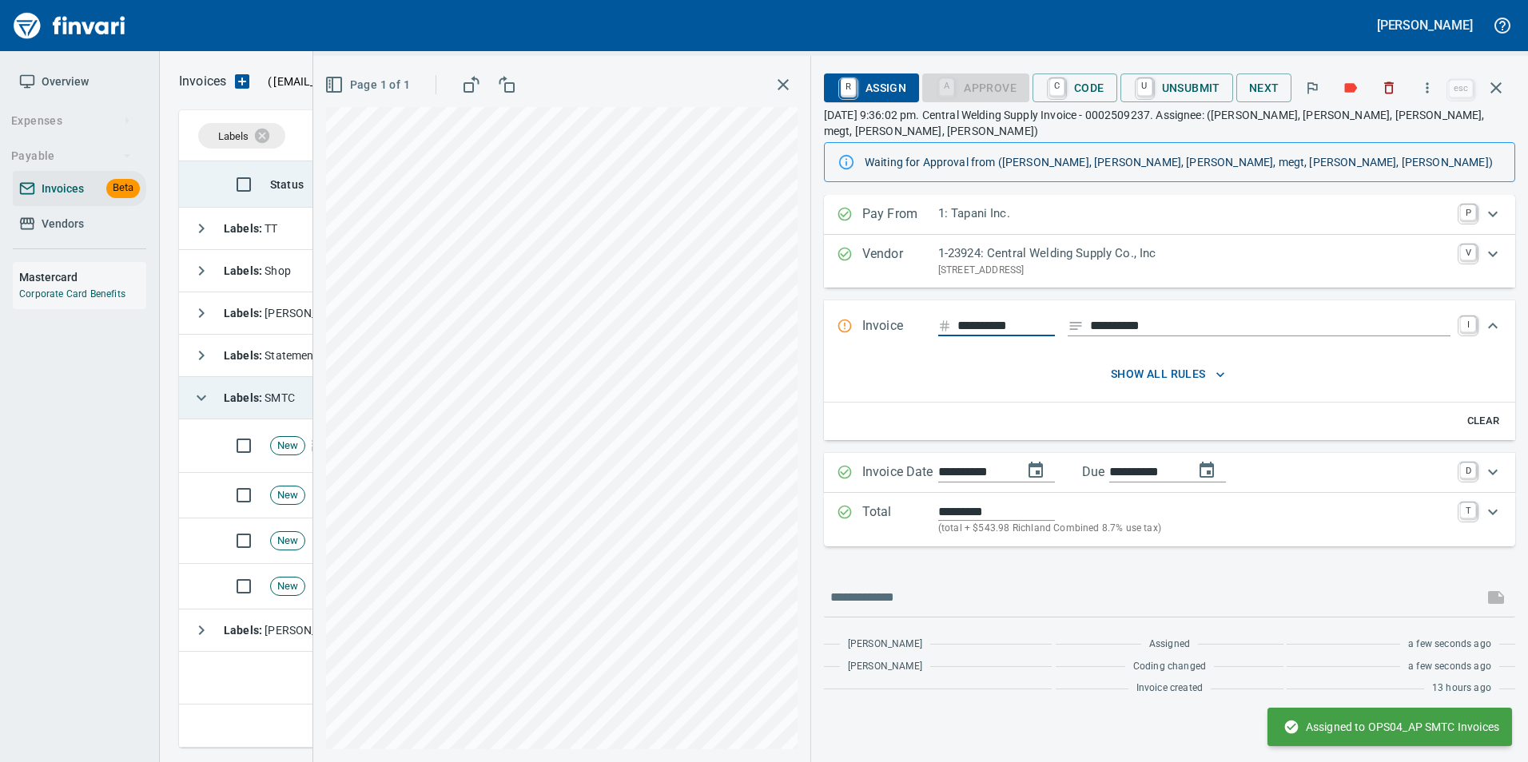
click at [1504, 93] on icon "button" at bounding box center [1495, 87] width 19 height 19
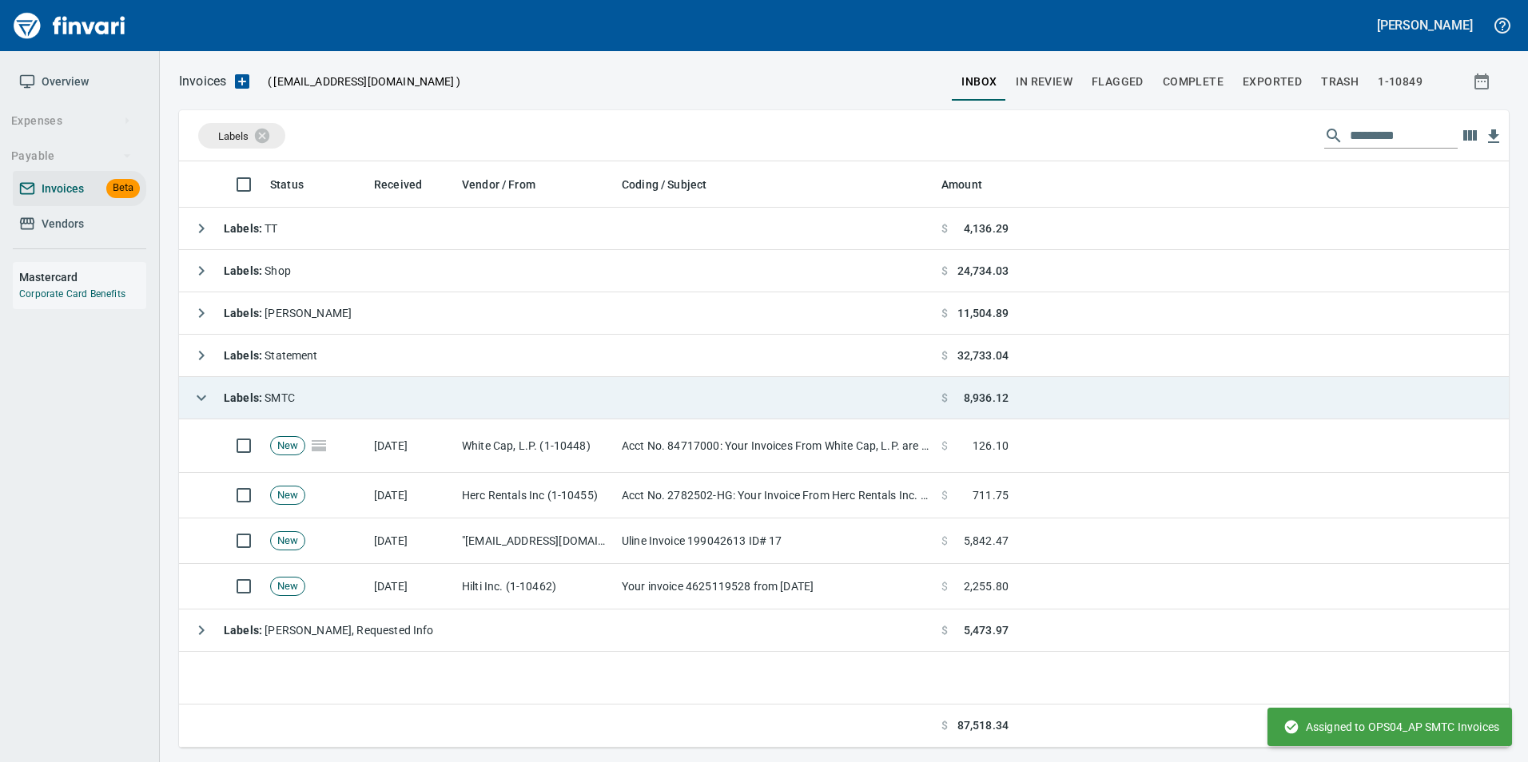
scroll to position [574, 1317]
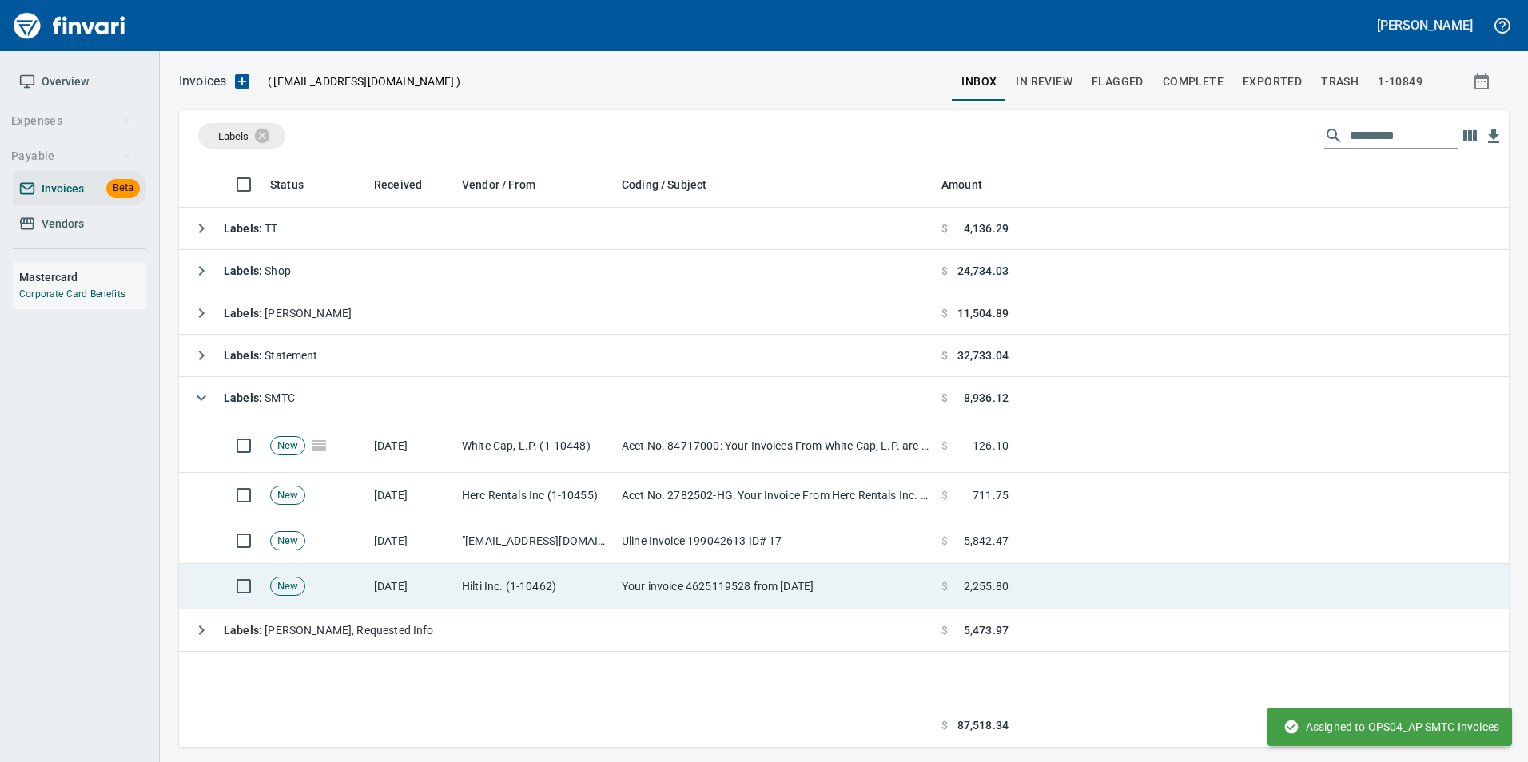
click at [741, 592] on td "Your invoice 4625119528 from 10/09/2025" at bounding box center [775, 587] width 320 height 46
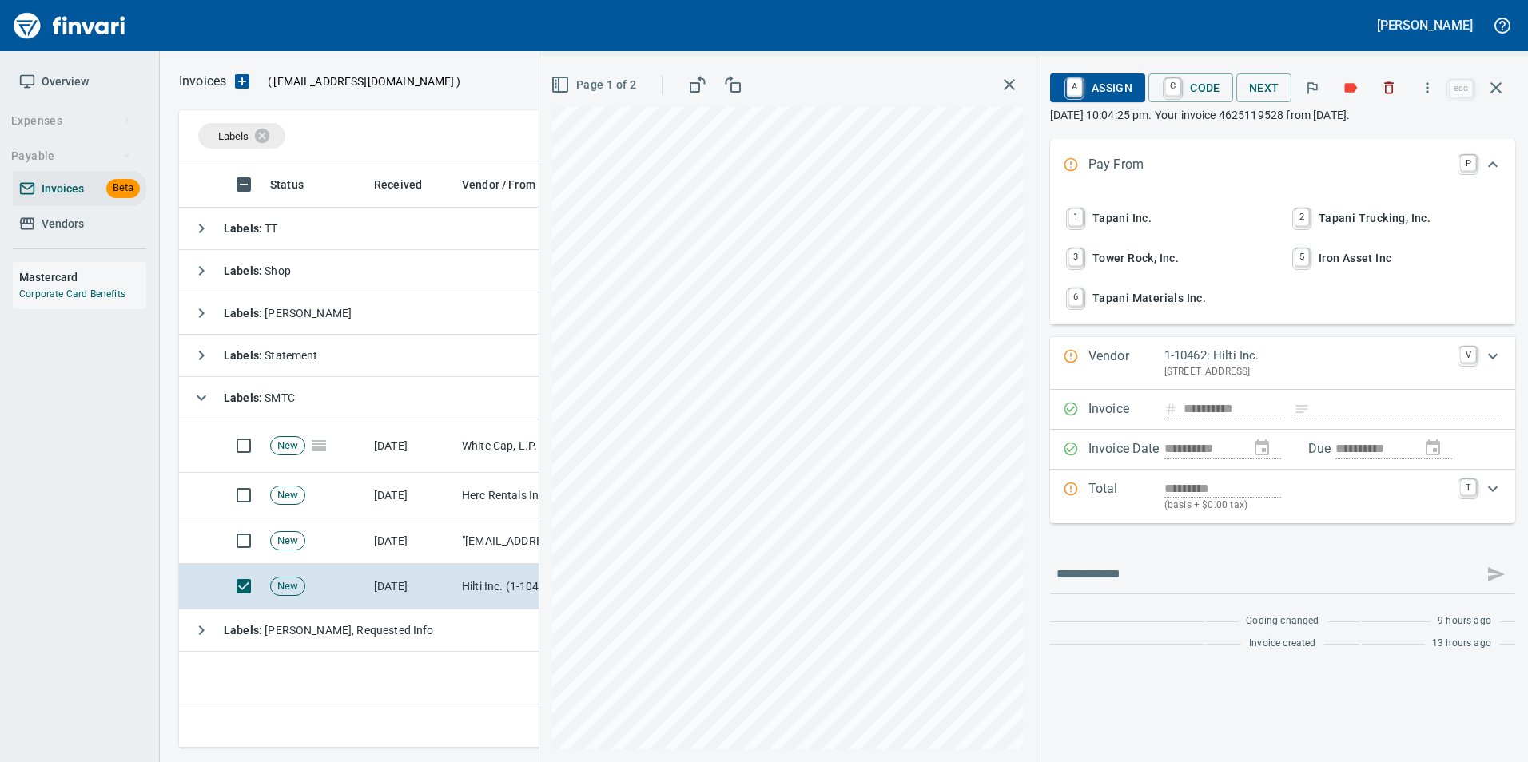
click at [1163, 215] on span "1 Tapani Inc." at bounding box center [1169, 218] width 210 height 27
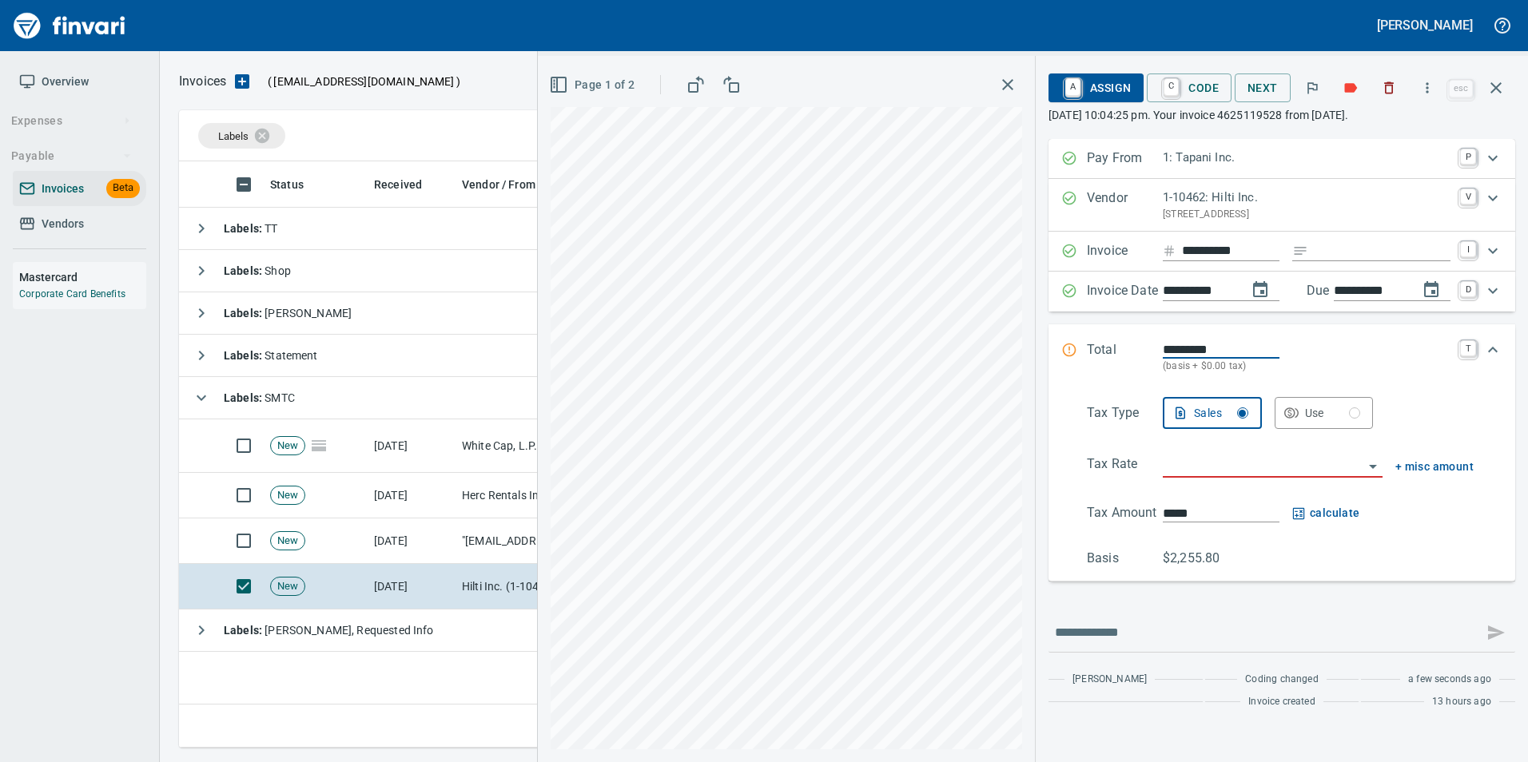
click at [1353, 249] on input "Expand" at bounding box center [1382, 251] width 136 height 20
type input "**********"
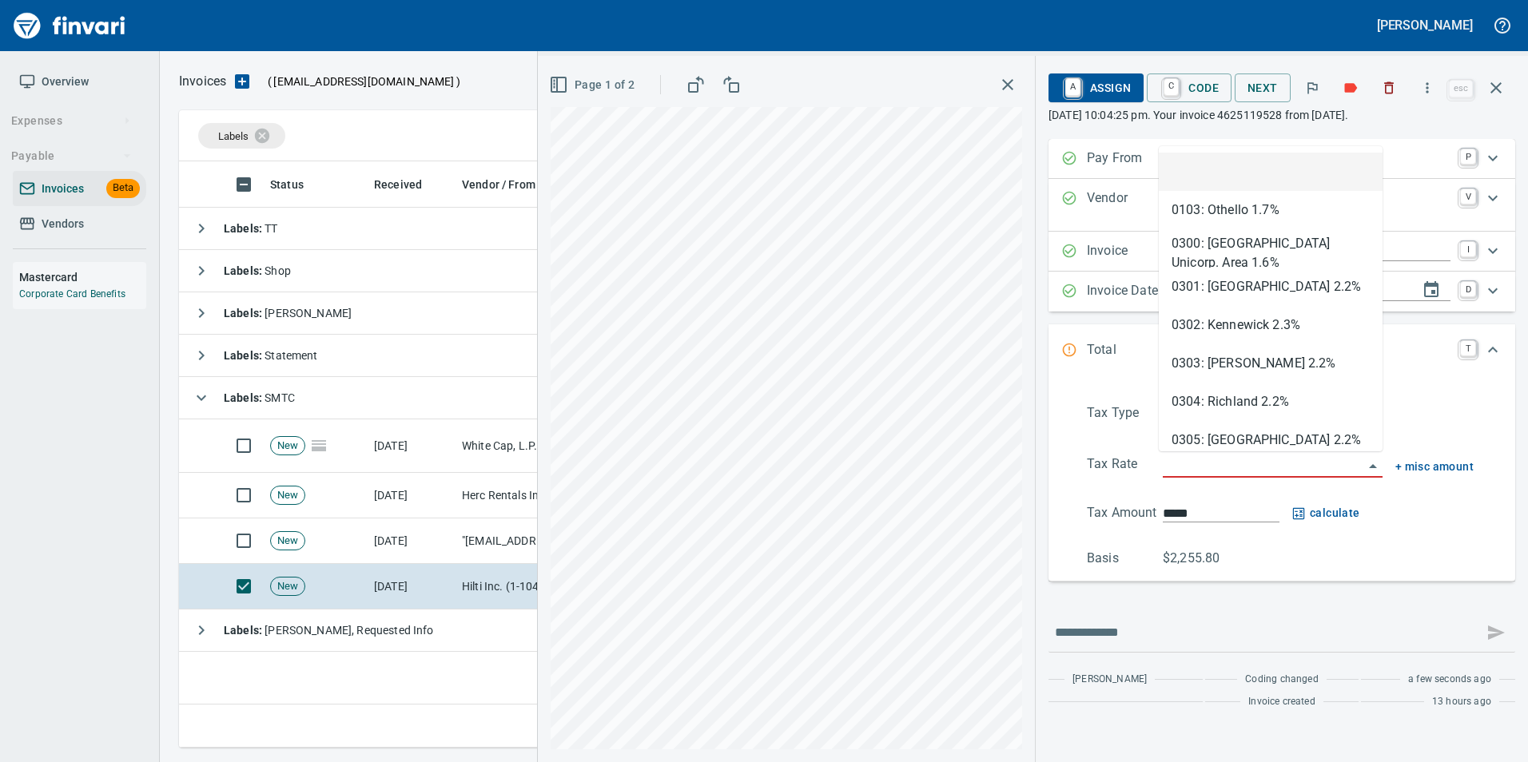
click at [1211, 459] on input "search" at bounding box center [1263, 466] width 201 height 22
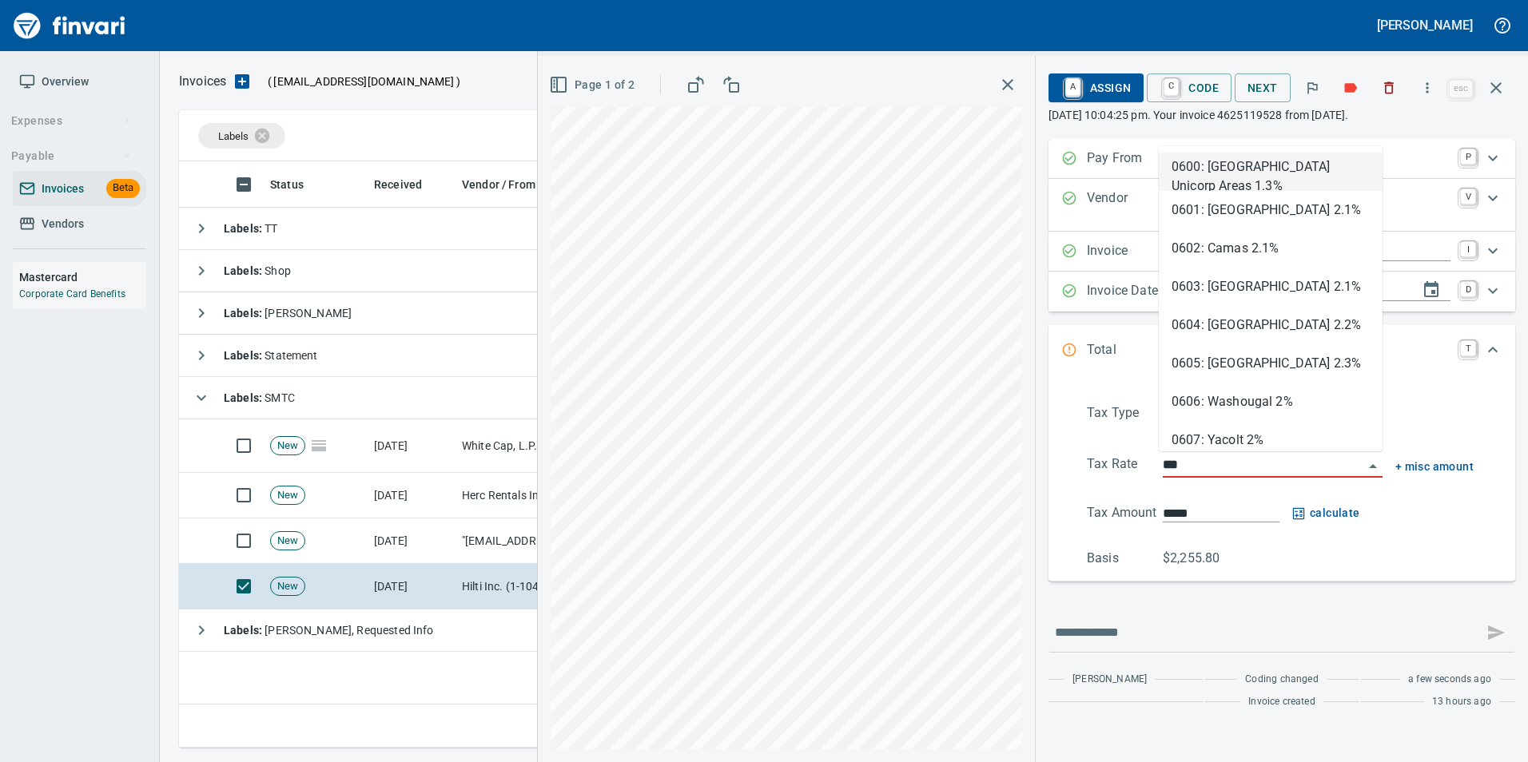
type input "****"
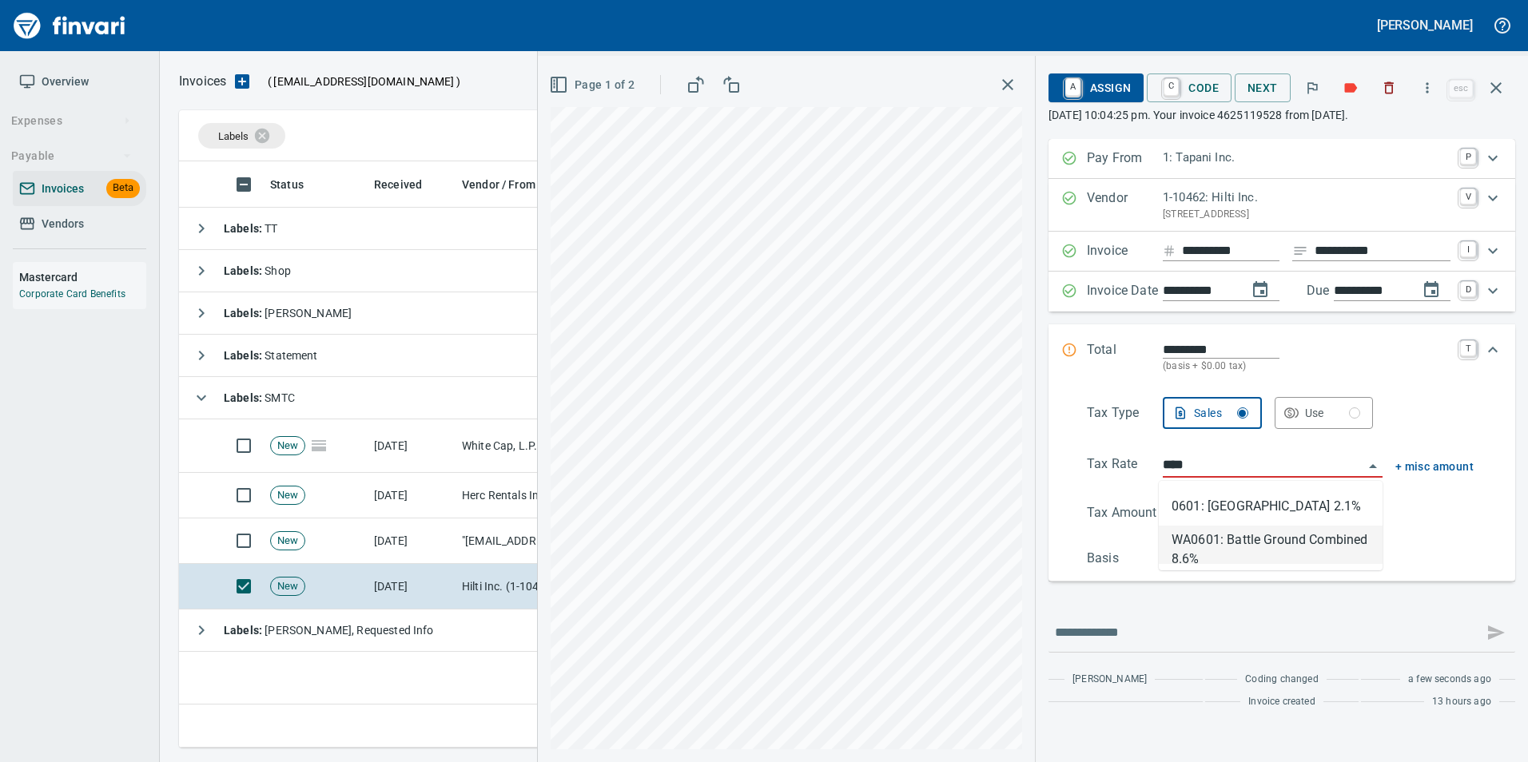
click at [1287, 542] on li "WA0601: Battle Ground Combined 8.6%" at bounding box center [1271, 545] width 224 height 38
type input "*******"
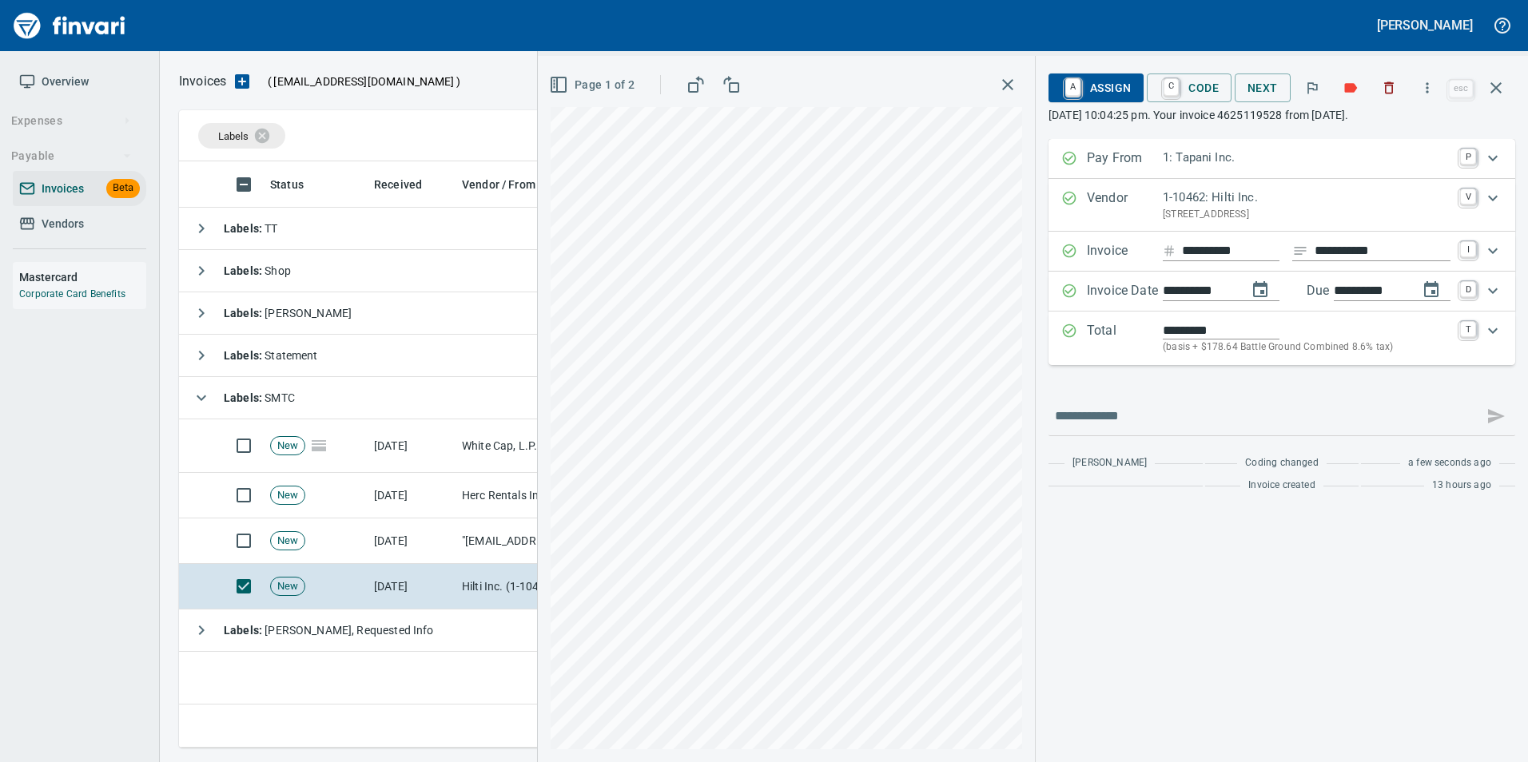
type input "**********"
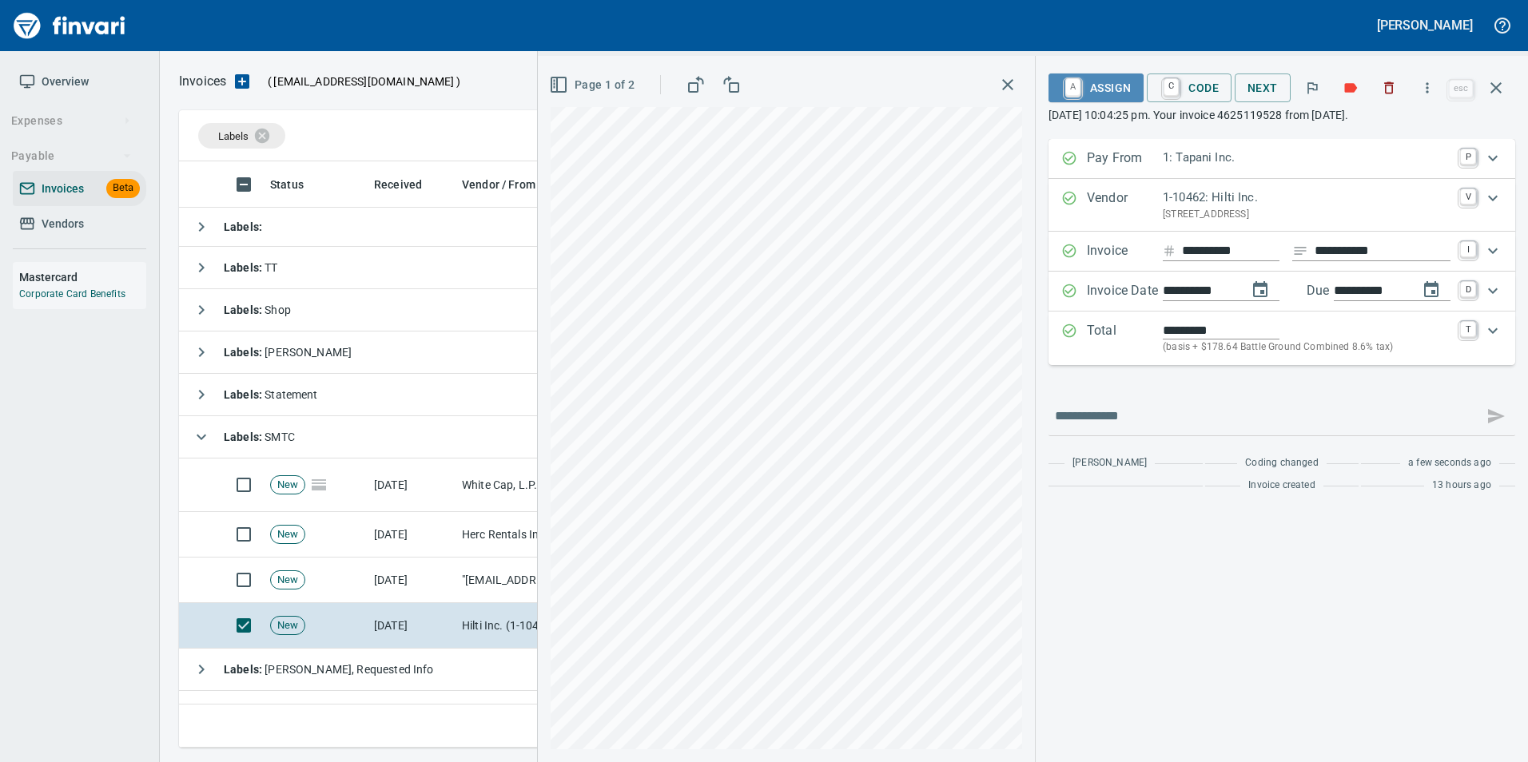
click at [1103, 89] on span "A Assign" at bounding box center [1096, 87] width 70 height 27
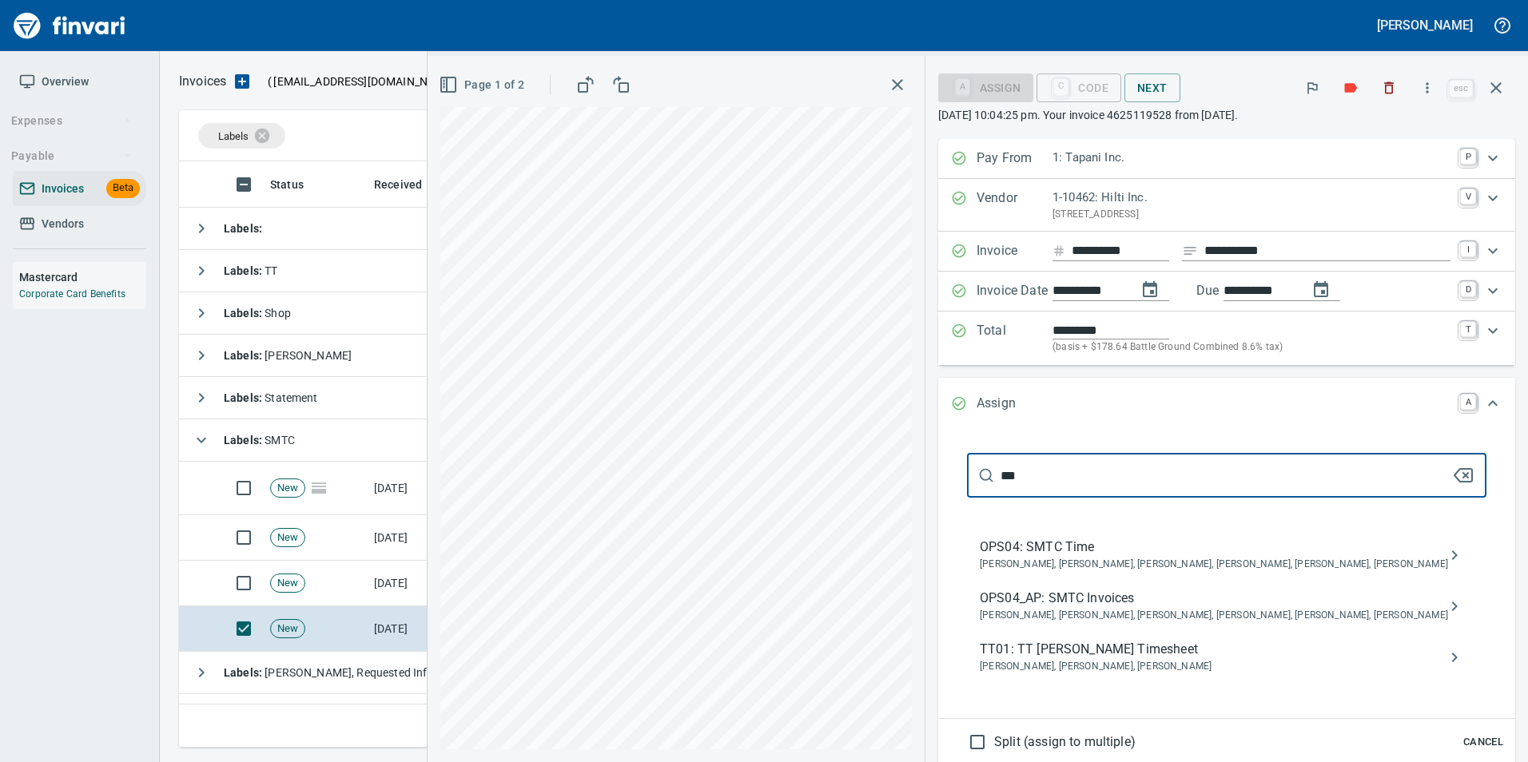
type input "***"
click at [1198, 594] on span "OPS04_AP: SMTC Invoices" at bounding box center [1214, 598] width 468 height 19
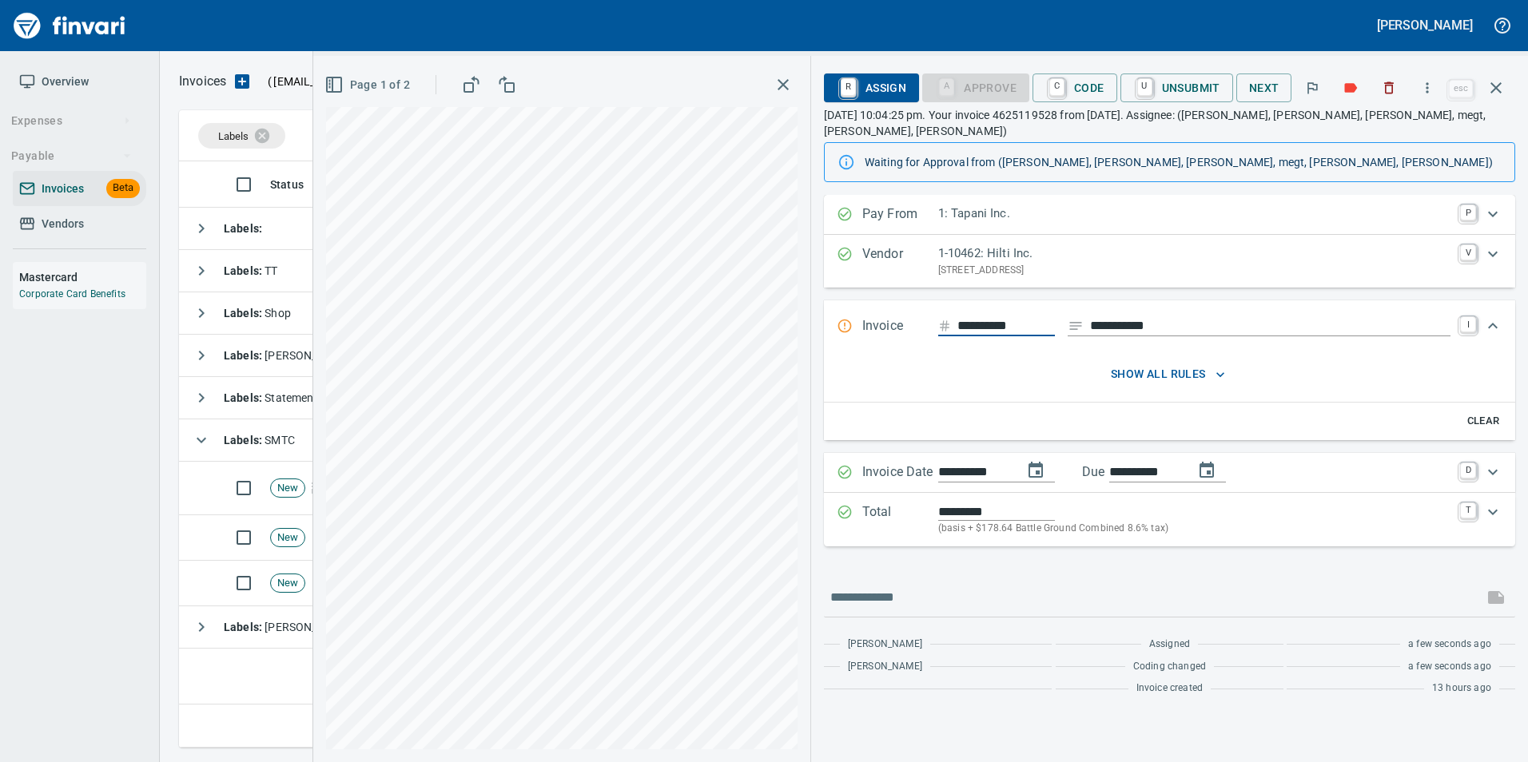
click at [1493, 94] on icon "button" at bounding box center [1495, 87] width 19 height 19
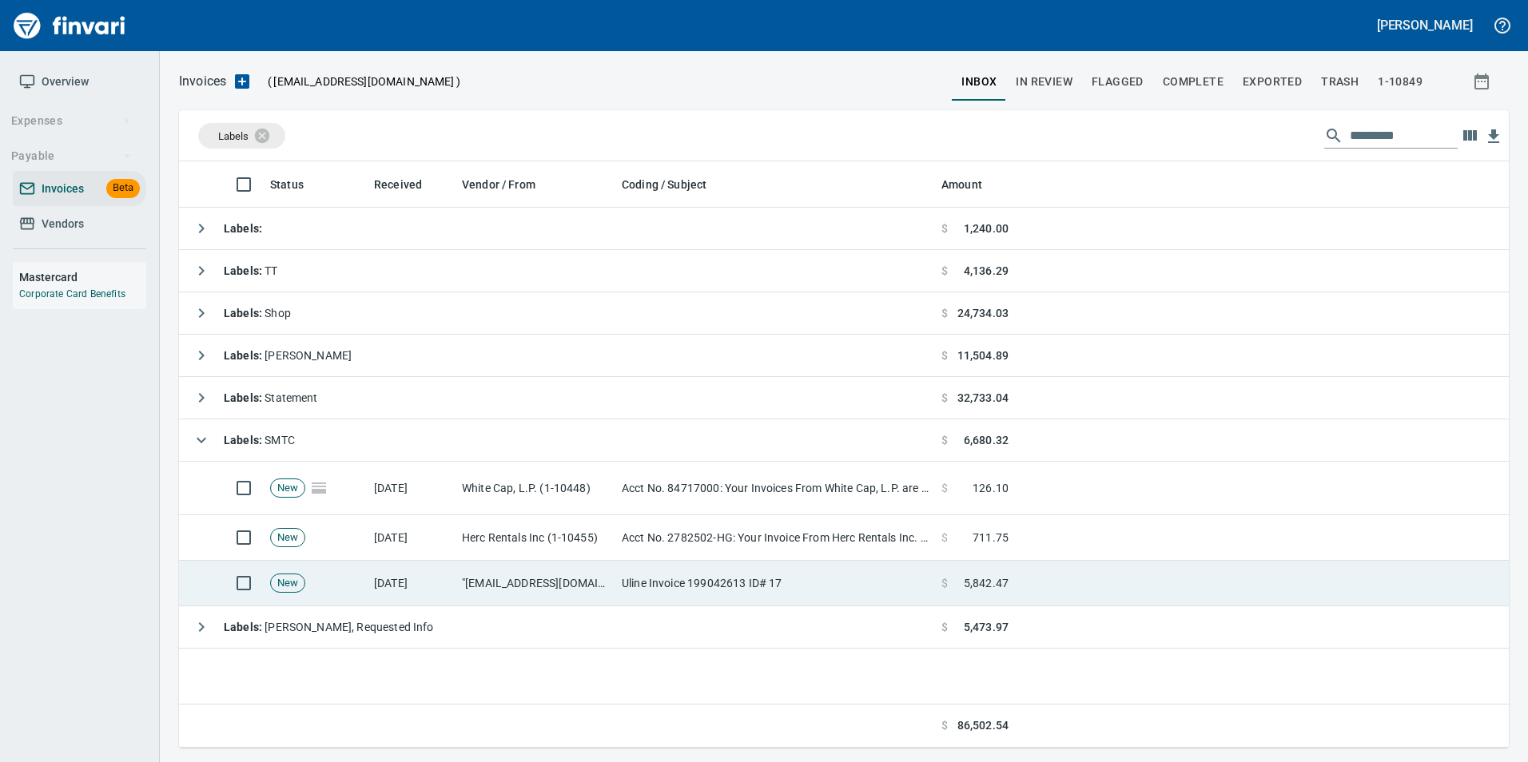
click at [523, 593] on td ""accounts.receivable@uline.com" <accounts.receivable@uline.com>" at bounding box center [535, 584] width 160 height 46
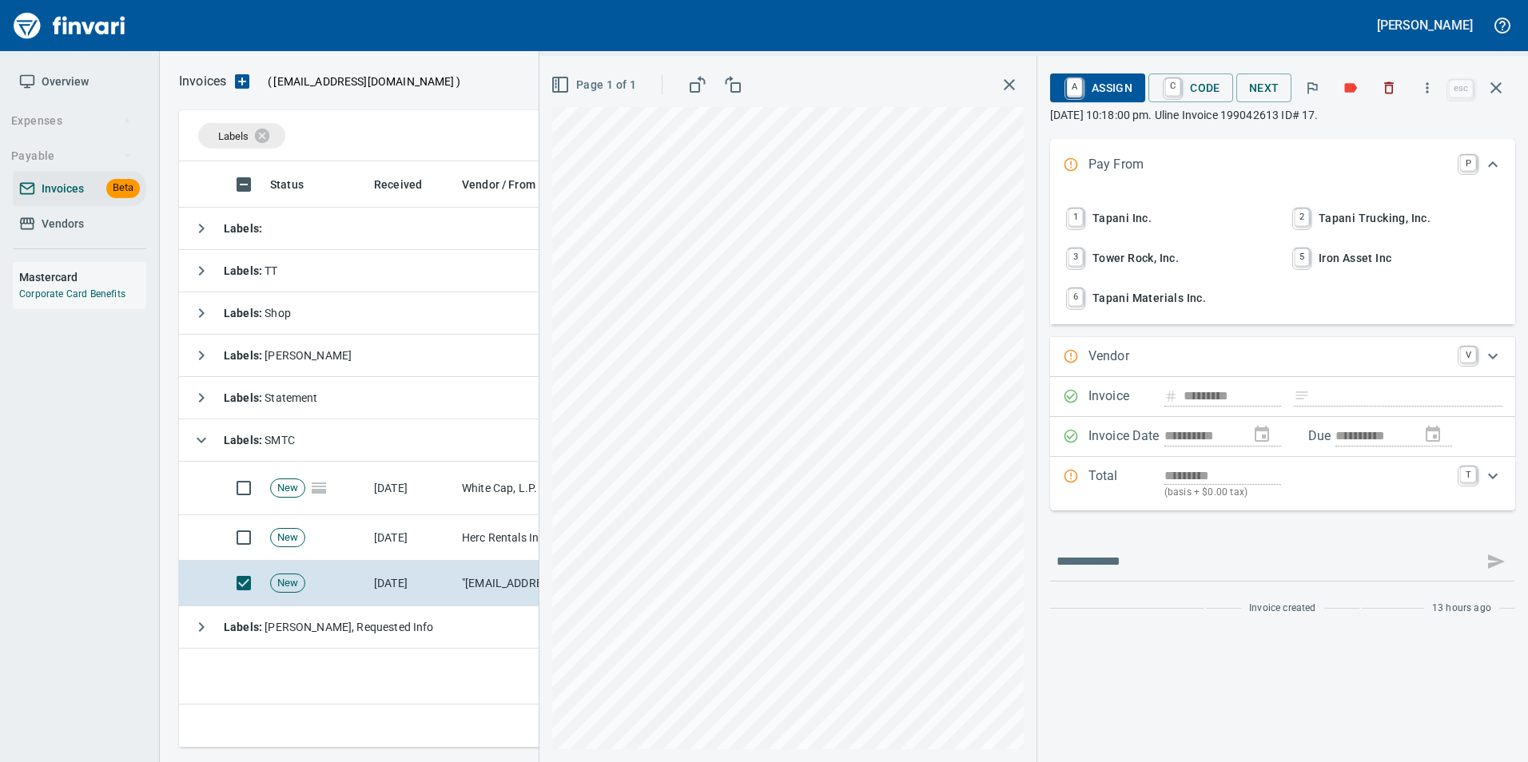
click at [1139, 213] on span "1 Tapani Inc." at bounding box center [1169, 218] width 210 height 27
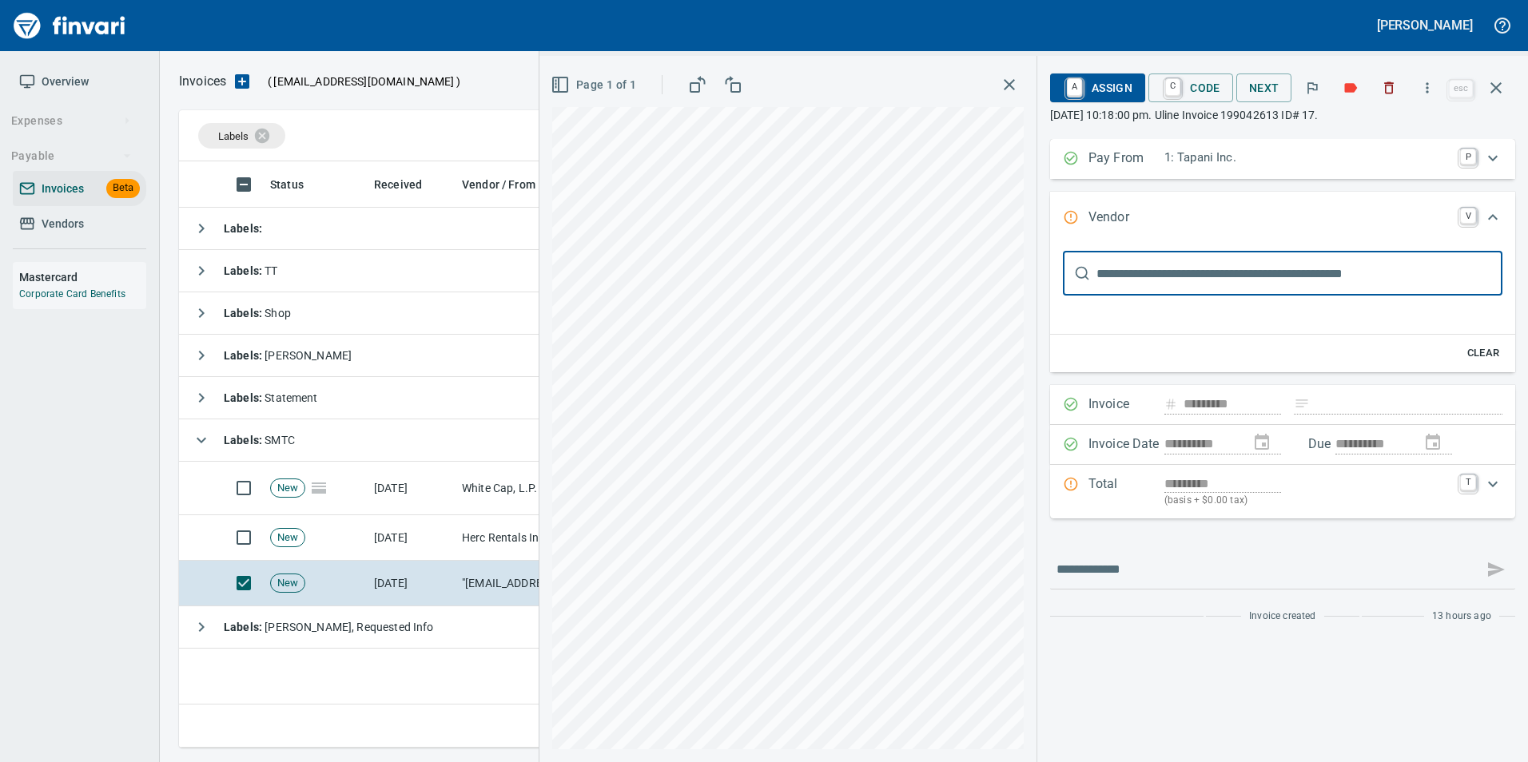
type input "*****"
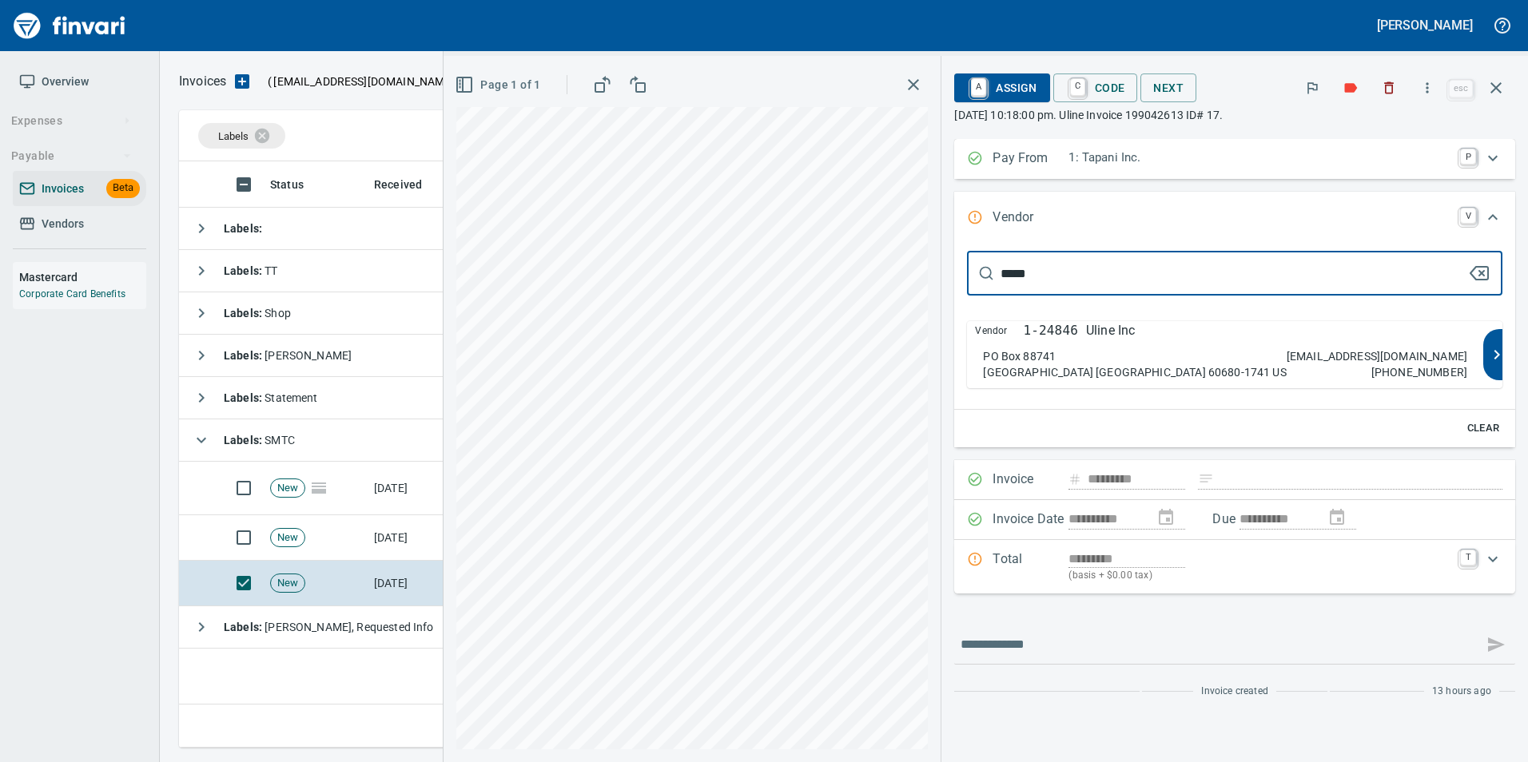
click at [1077, 327] on p "1-24846" at bounding box center [1050, 330] width 54 height 19
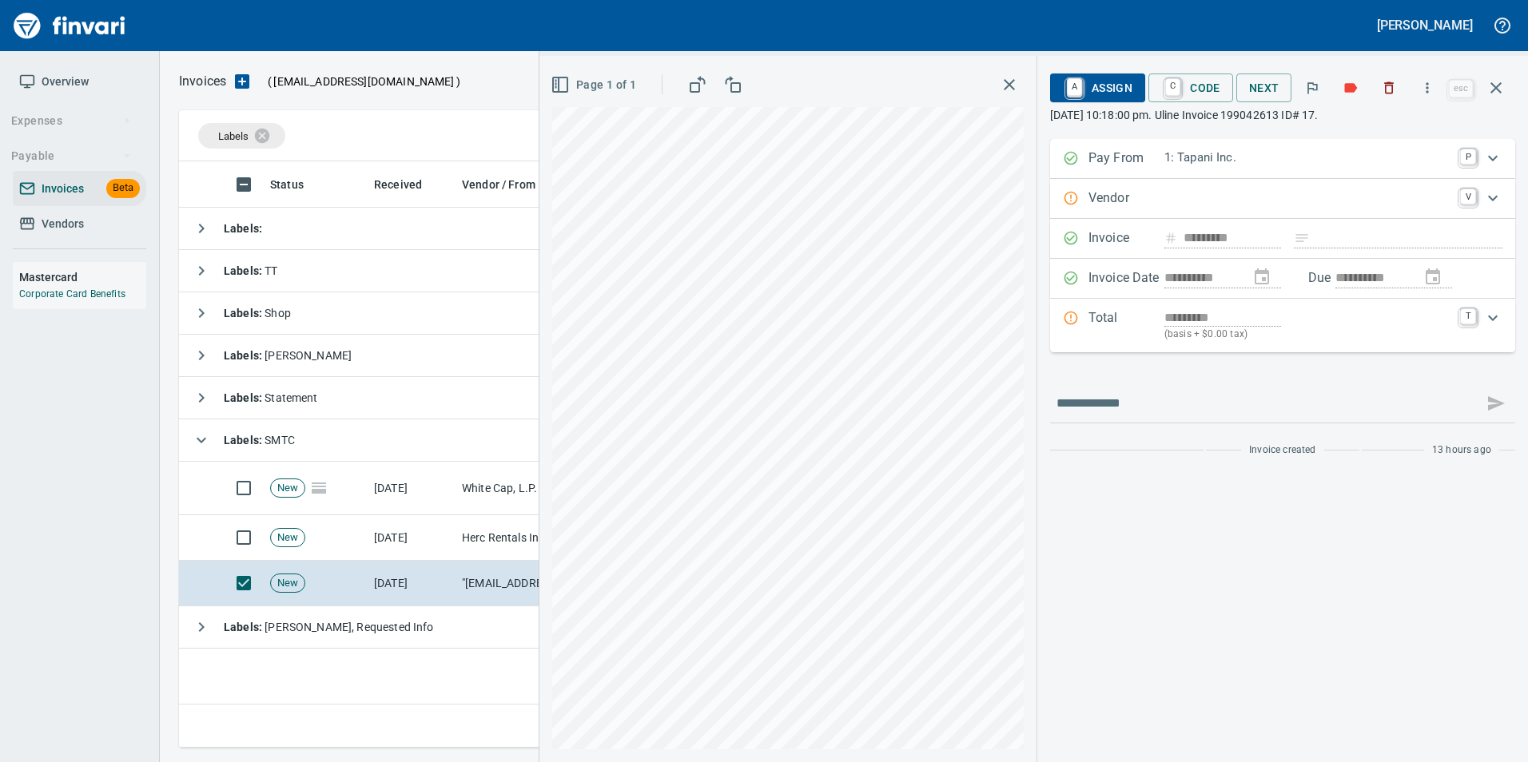
type input "**********"
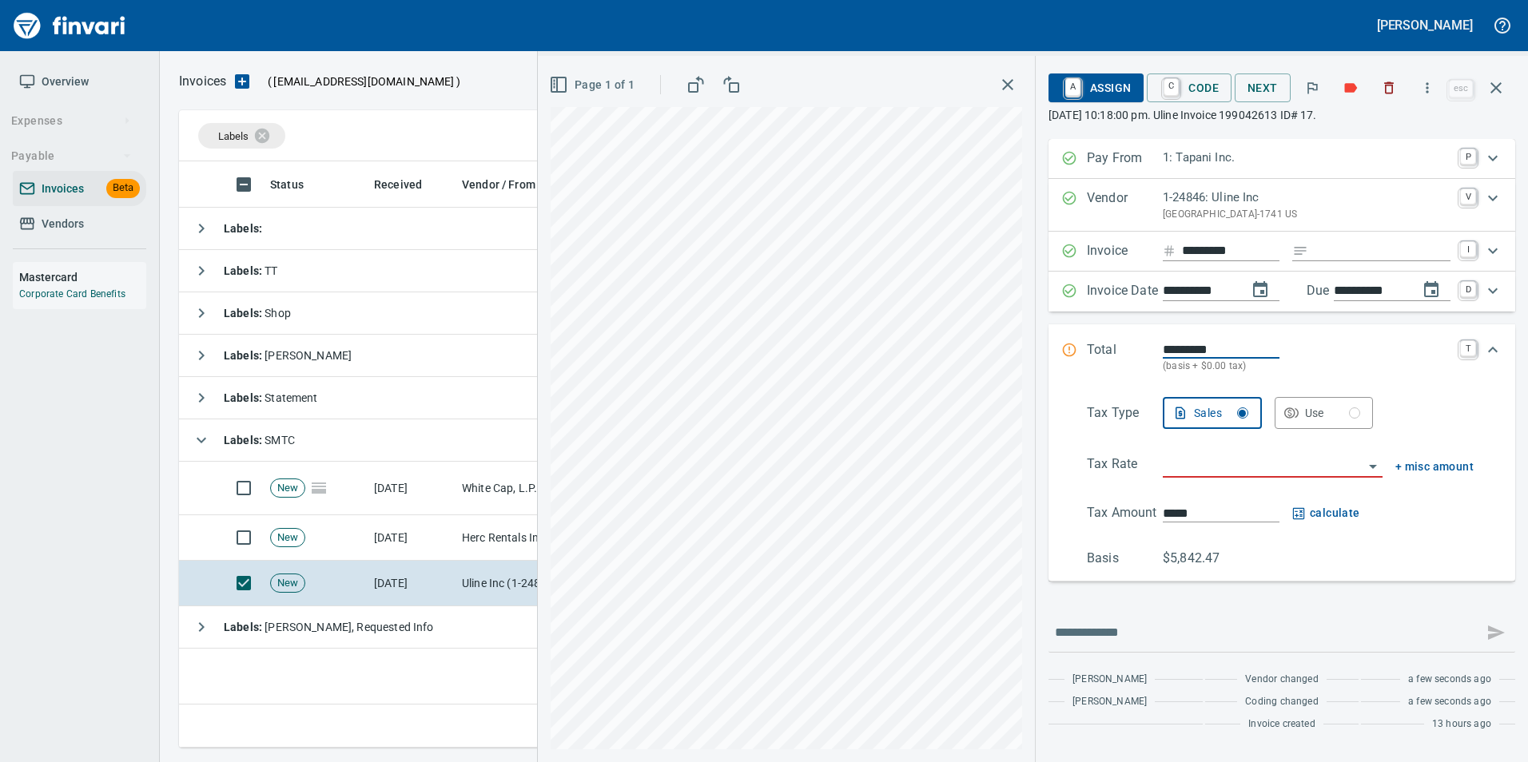
click at [1403, 256] on input "Expand" at bounding box center [1382, 251] width 136 height 20
type input "**********"
click at [1229, 462] on input "search" at bounding box center [1263, 466] width 201 height 22
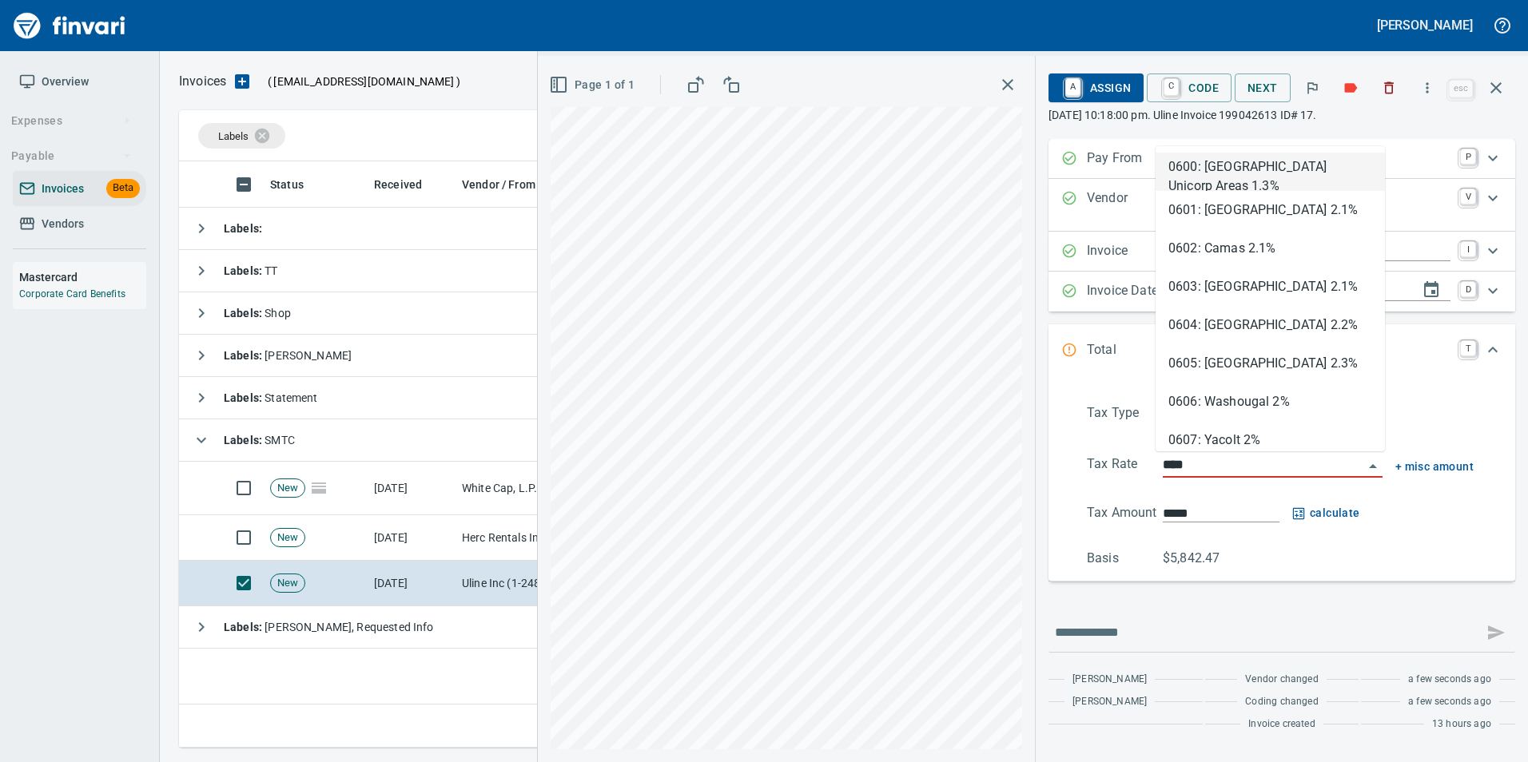
scroll to position [574, 1317]
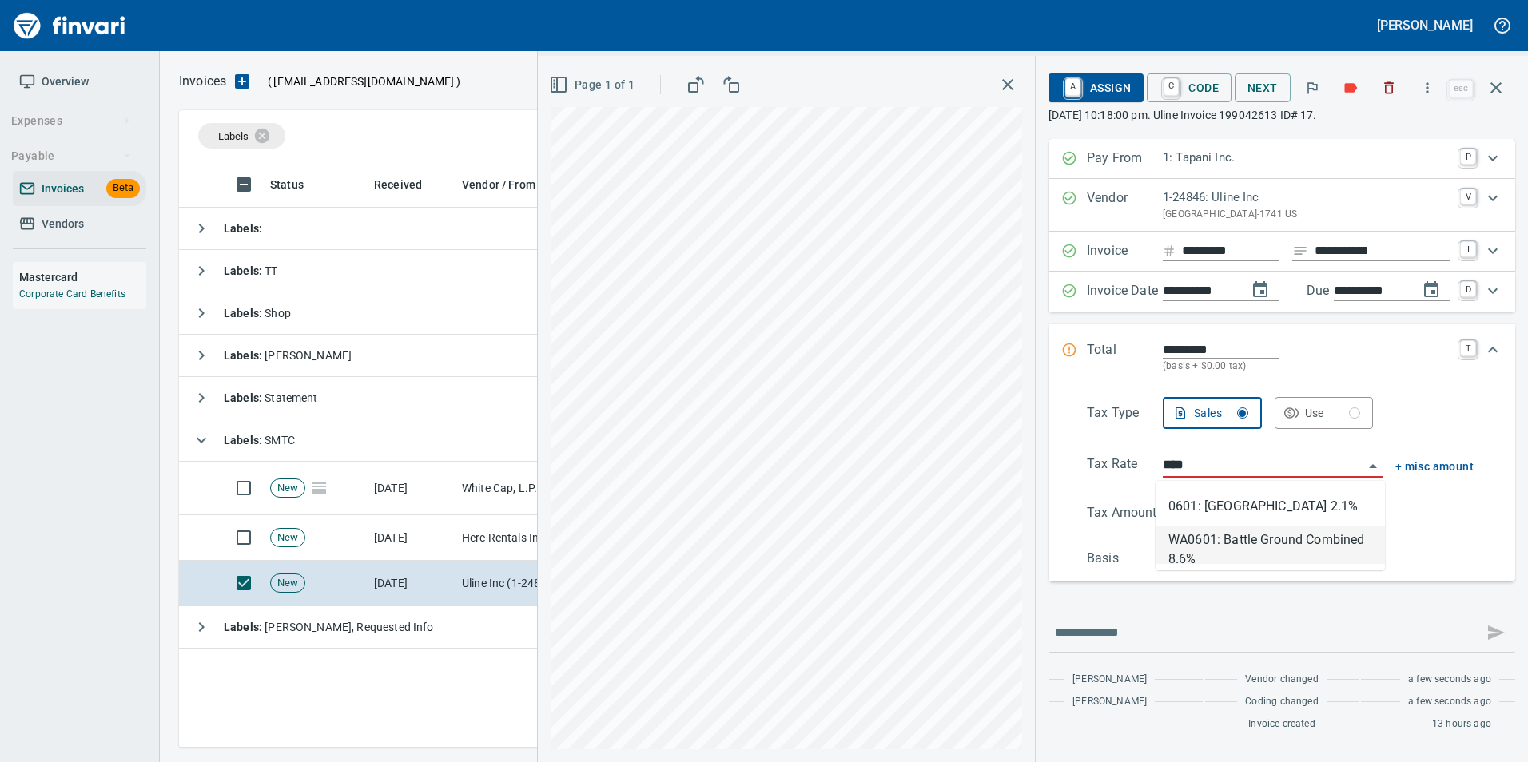
click at [1202, 549] on li "WA0601: Battle Ground Combined 8.6%" at bounding box center [1269, 545] width 229 height 38
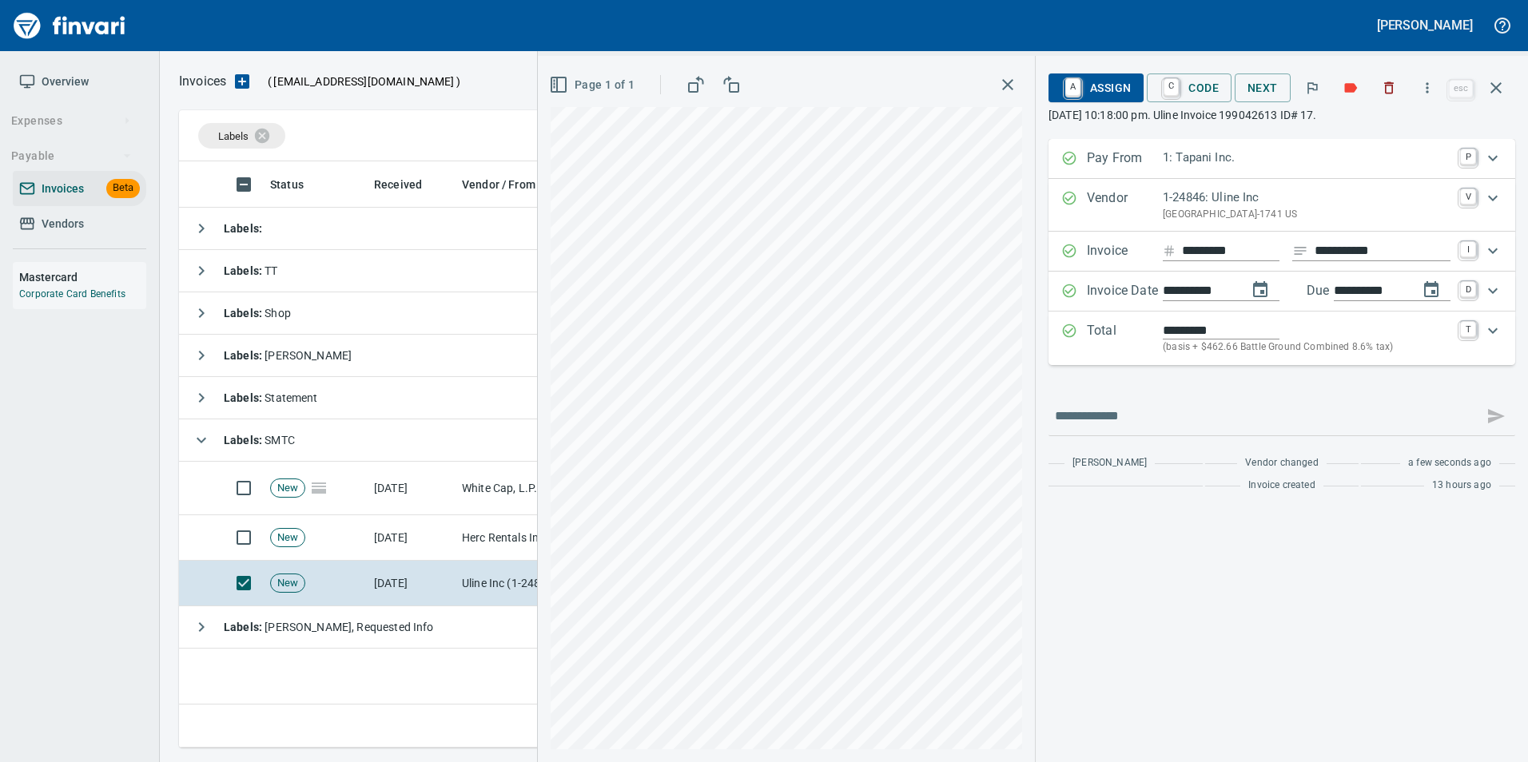
type input "**********"
type input "*******"
type input "**********"
click at [1361, 291] on input "**********" at bounding box center [1370, 291] width 72 height 20
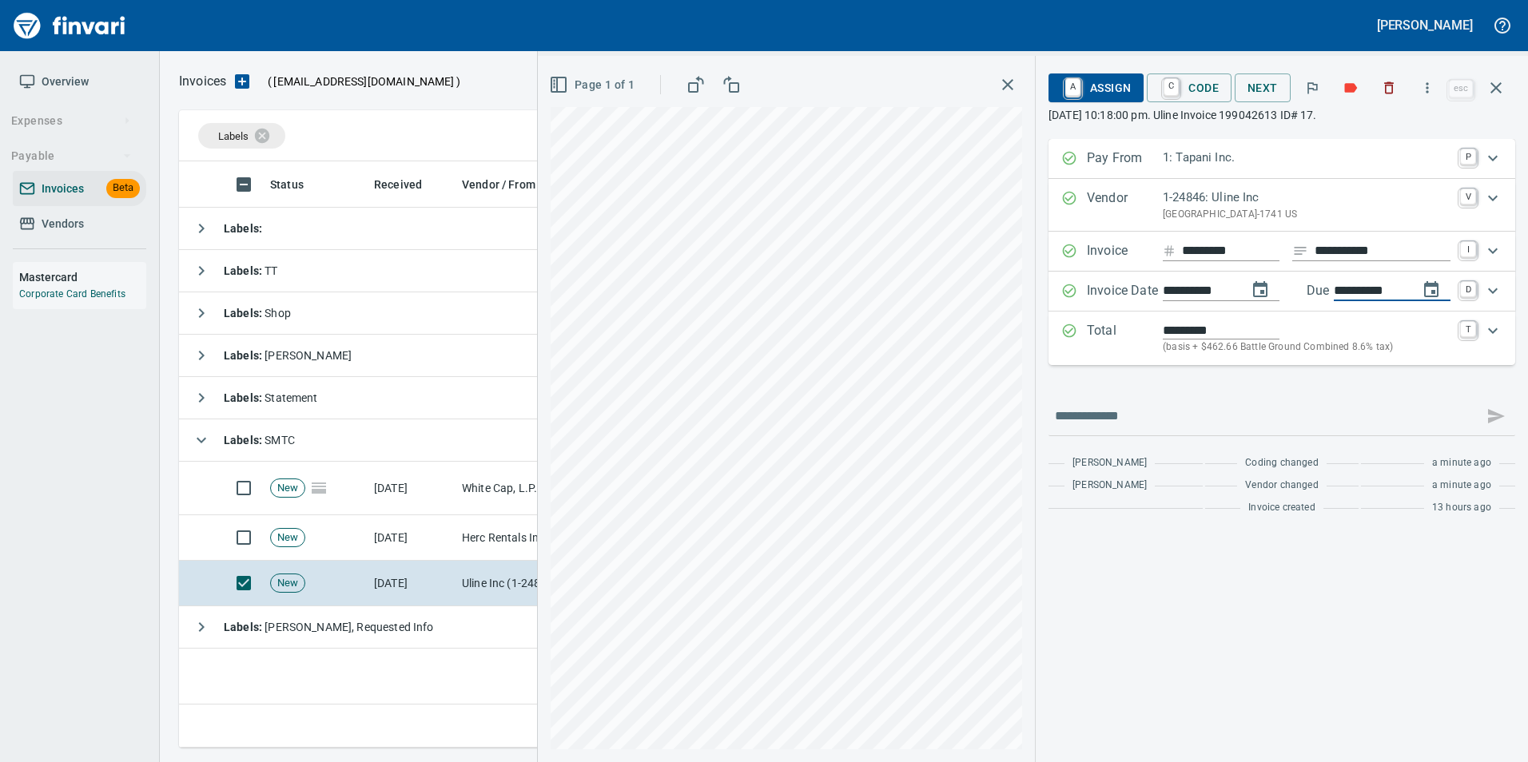
click at [1361, 291] on input "**********" at bounding box center [1370, 291] width 72 height 20
type input "**********"
click at [1299, 394] on div "**********" at bounding box center [1281, 331] width 467 height 384
click at [1108, 96] on span "A Assign" at bounding box center [1096, 87] width 70 height 27
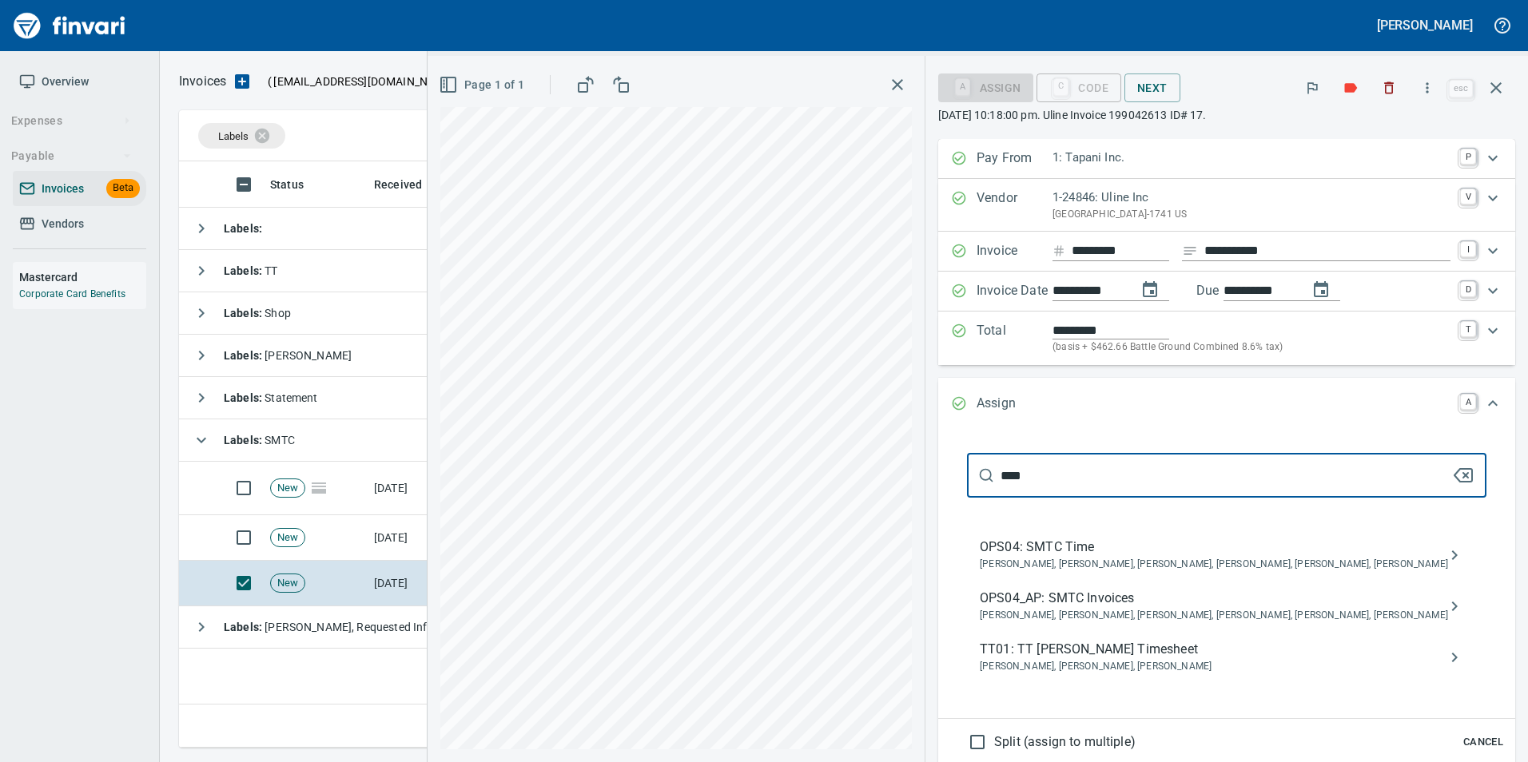
type input "****"
click at [1199, 594] on span "OPS04_AP: SMTC Invoices" at bounding box center [1214, 598] width 468 height 19
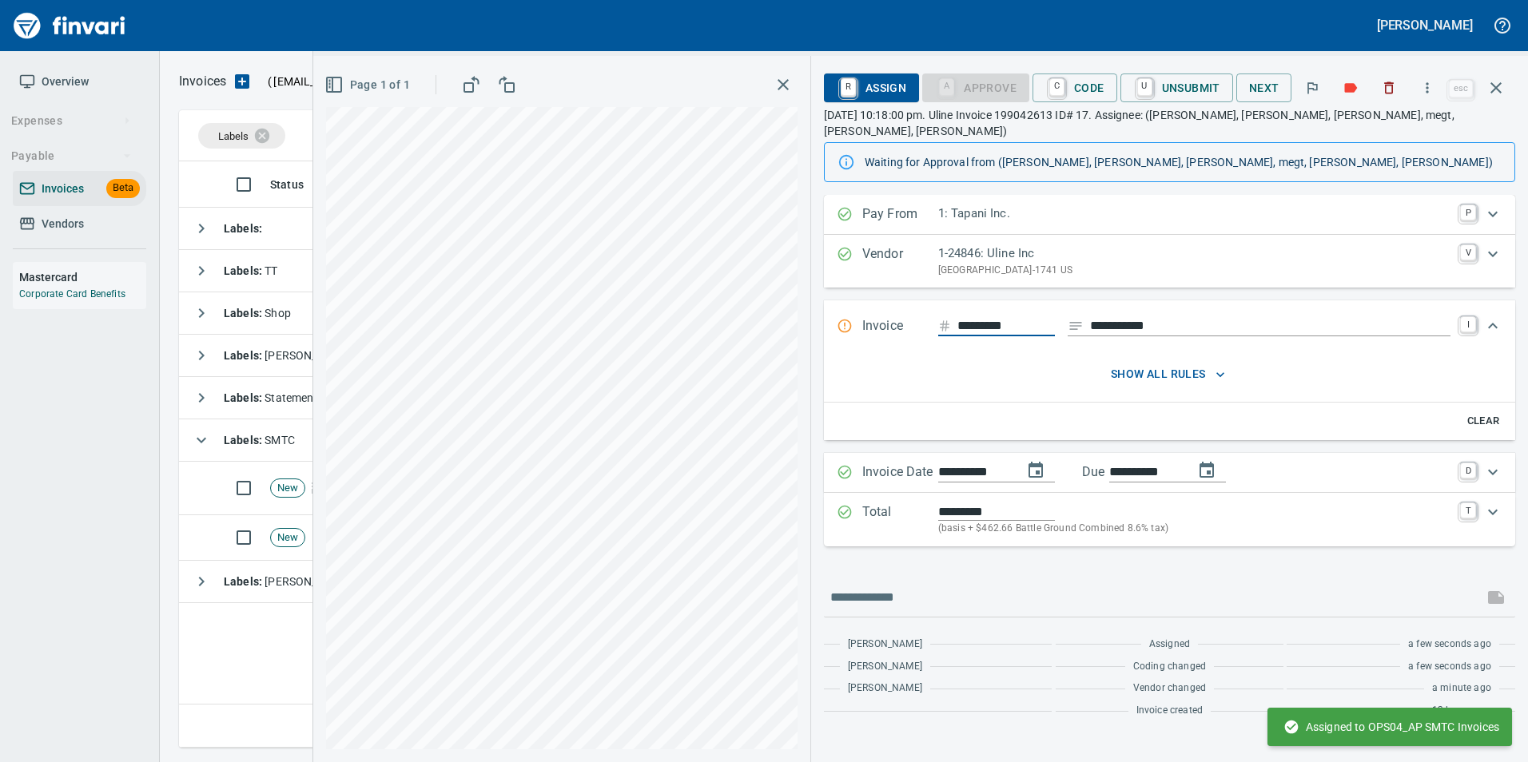
click at [1499, 85] on icon "button" at bounding box center [1495, 87] width 11 height 11
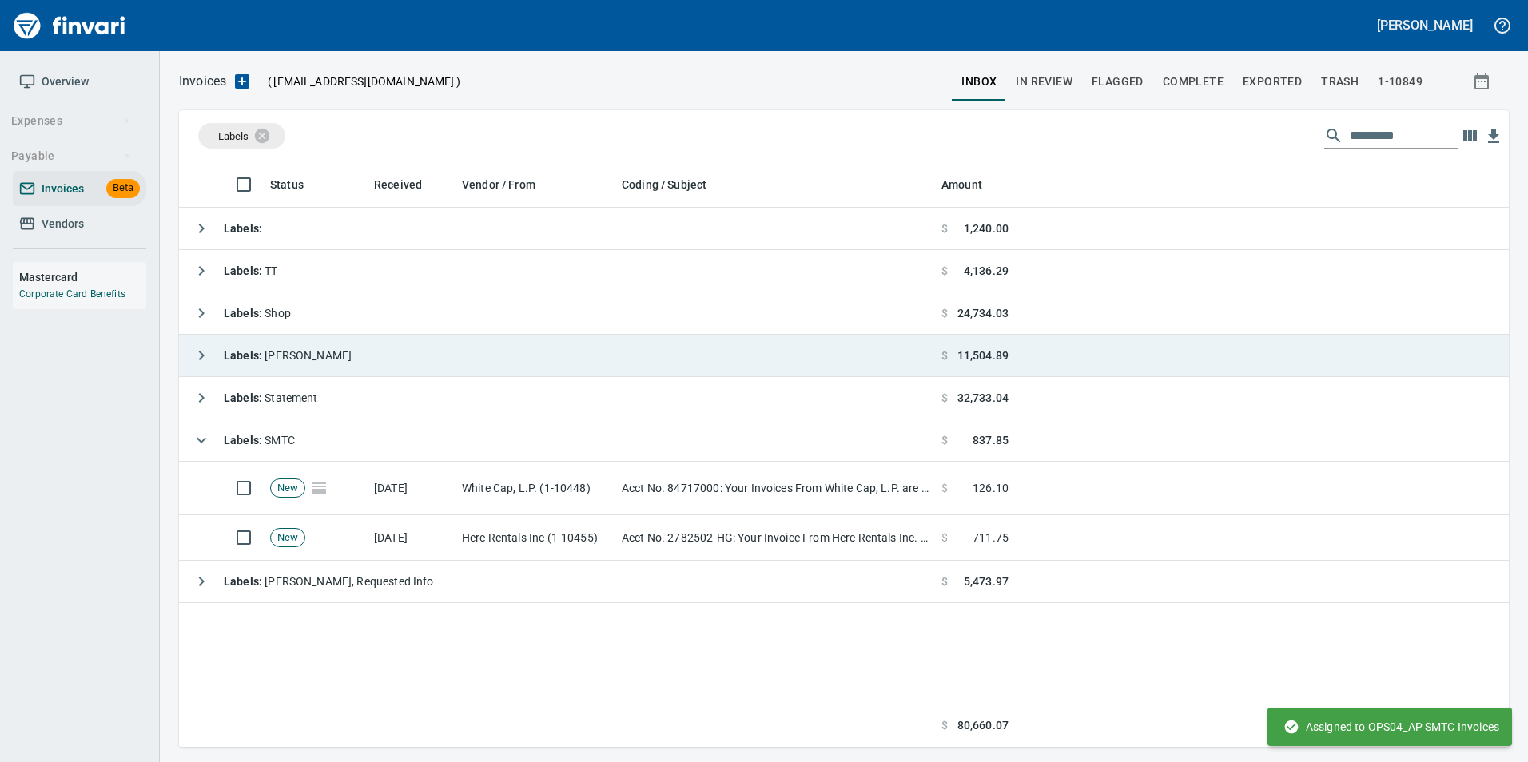
scroll to position [574, 1317]
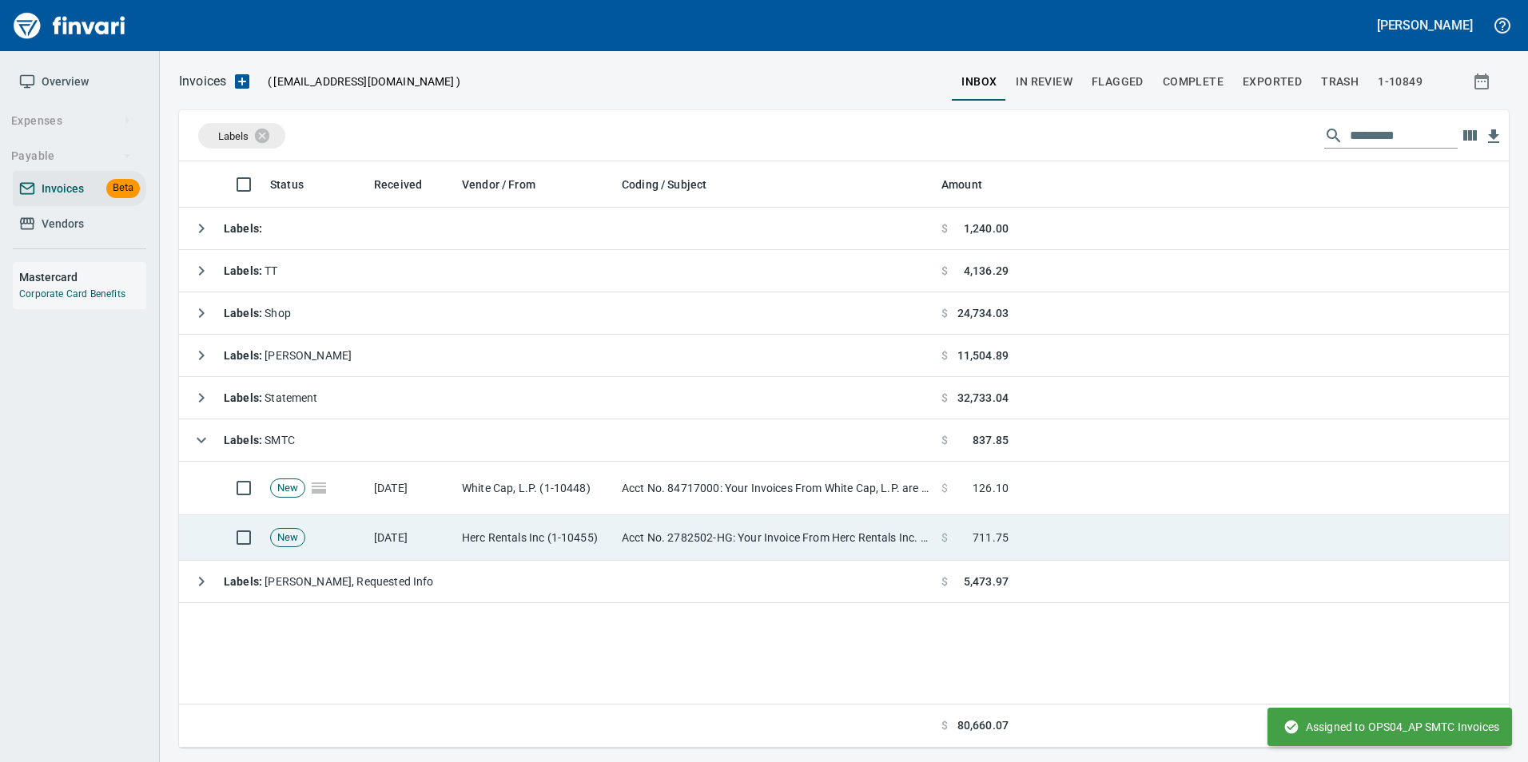
click at [700, 547] on td "Acct No. 2782502-HG: Your Invoice From Herc Rentals Inc. is Attached" at bounding box center [775, 538] width 320 height 46
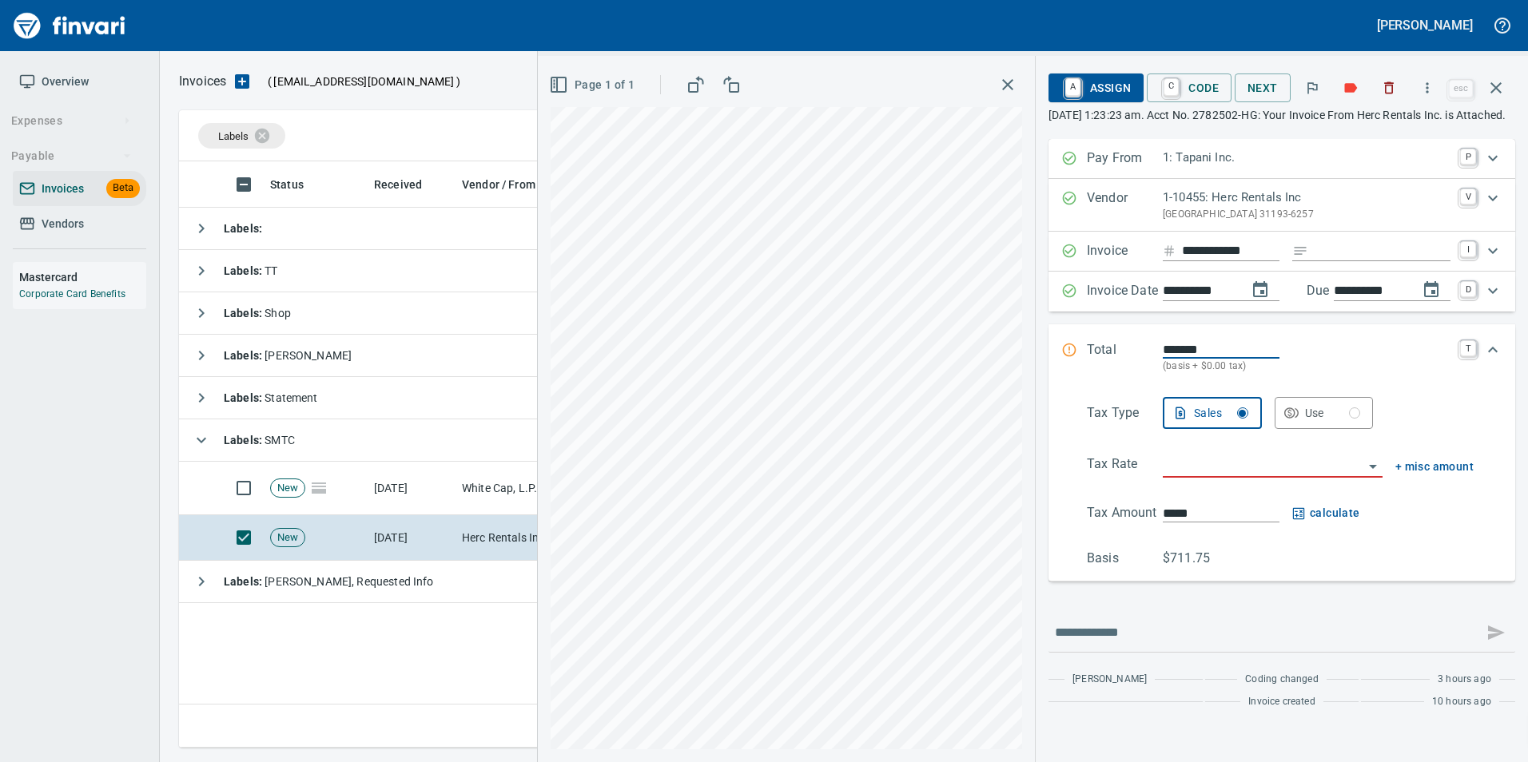
click at [1332, 261] on input "Expand" at bounding box center [1382, 251] width 136 height 20
type input "*******"
click at [1232, 477] on input "search" at bounding box center [1263, 466] width 201 height 22
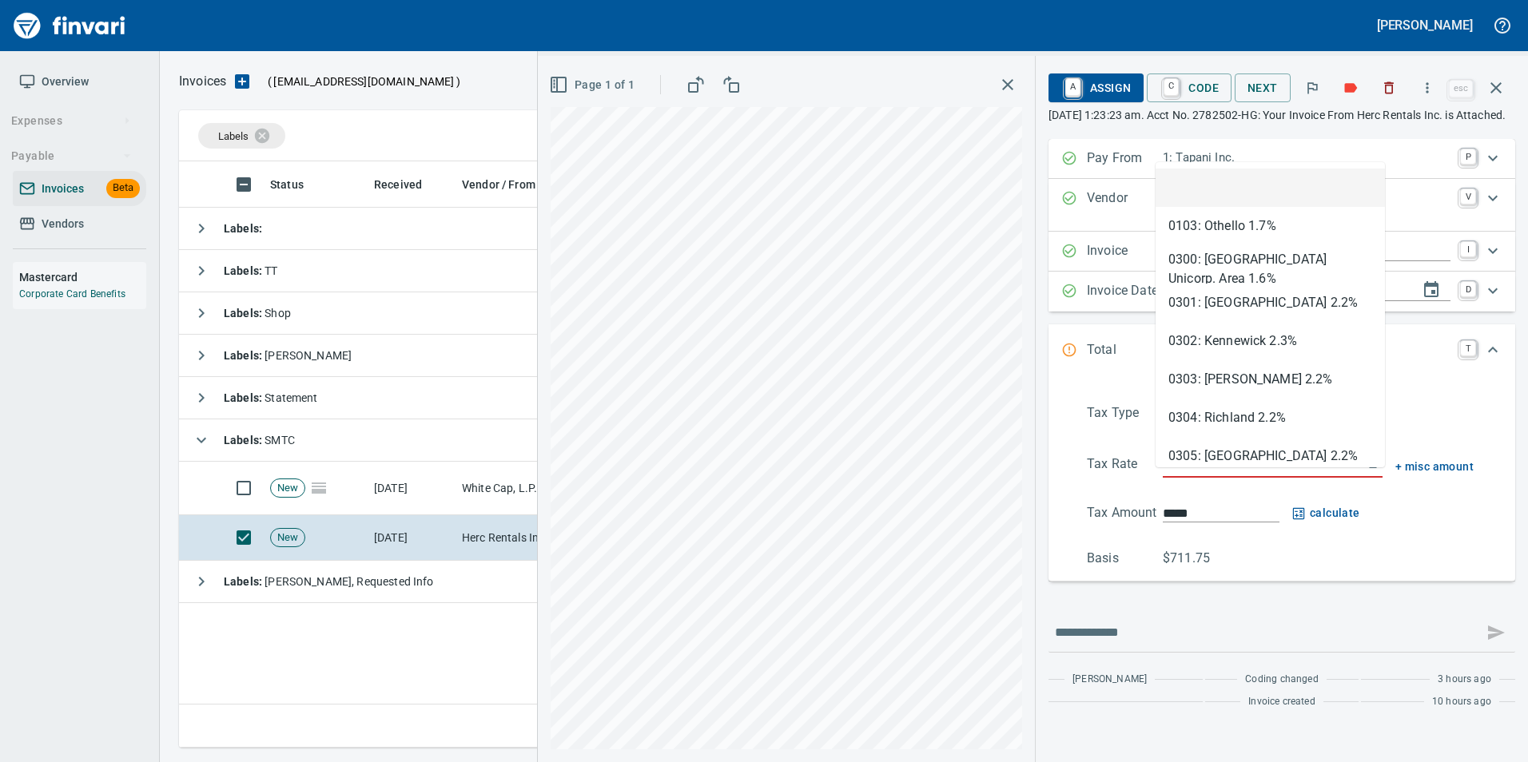
scroll to position [574, 1317]
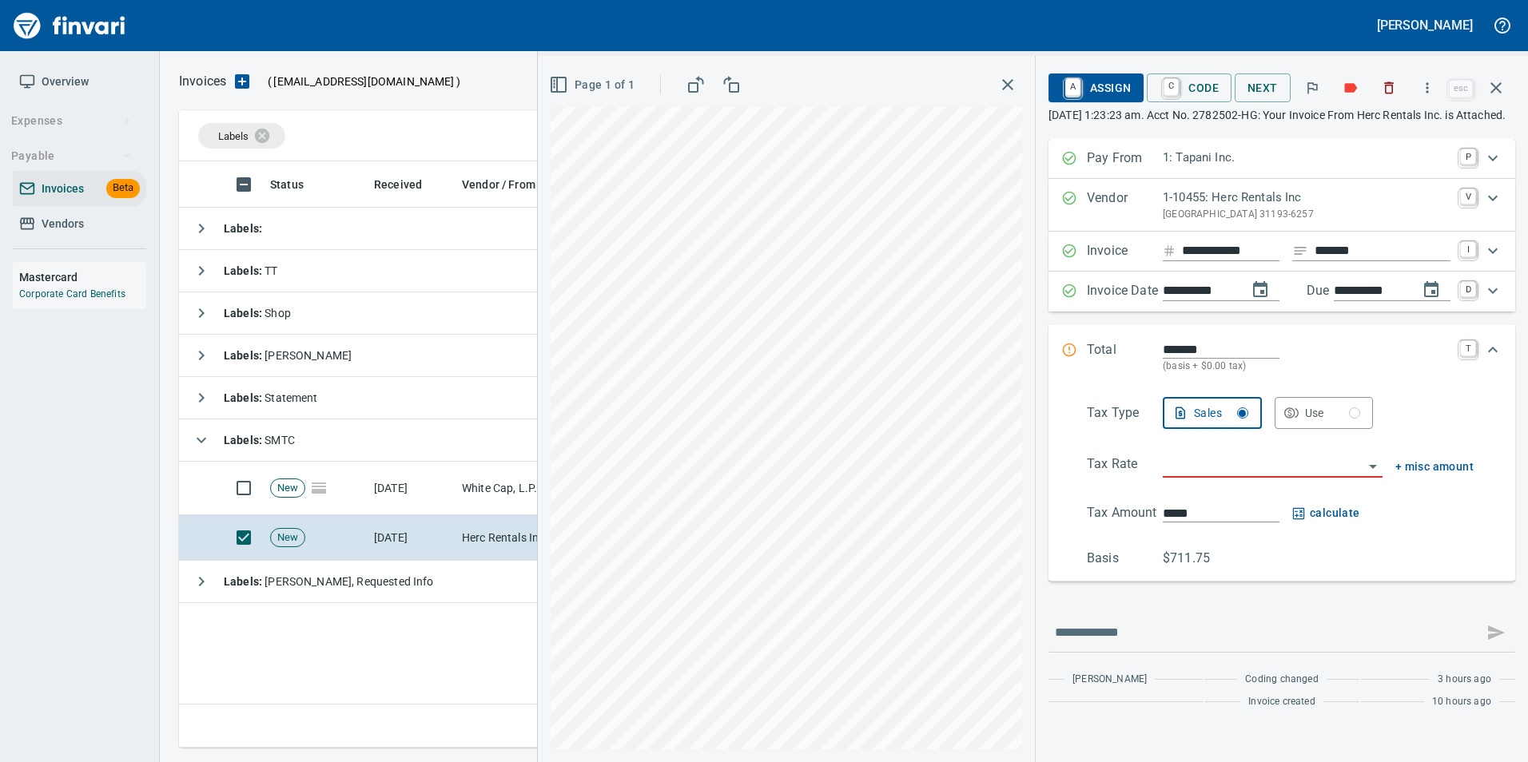
click at [1183, 495] on div "Tax Type Sales Use Tax Rate + misc amount Tax Amount ***** calculate Basis $711…" at bounding box center [1281, 482] width 441 height 171
click at [1179, 477] on input "search" at bounding box center [1263, 466] width 201 height 22
click at [1343, 423] on div "Use" at bounding box center [1333, 413] width 56 height 20
click at [1235, 477] on input "search" at bounding box center [1263, 466] width 201 height 22
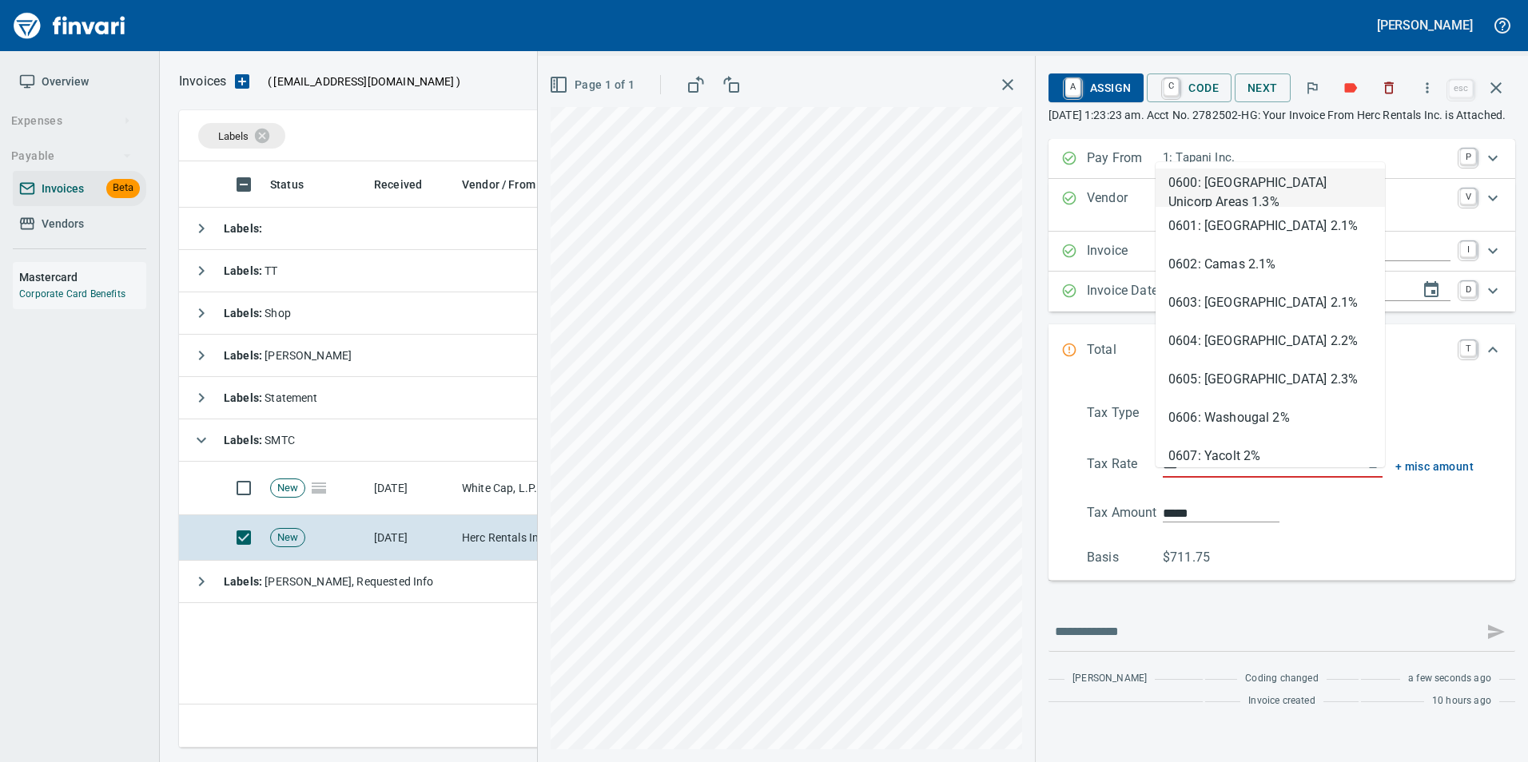
type input "****"
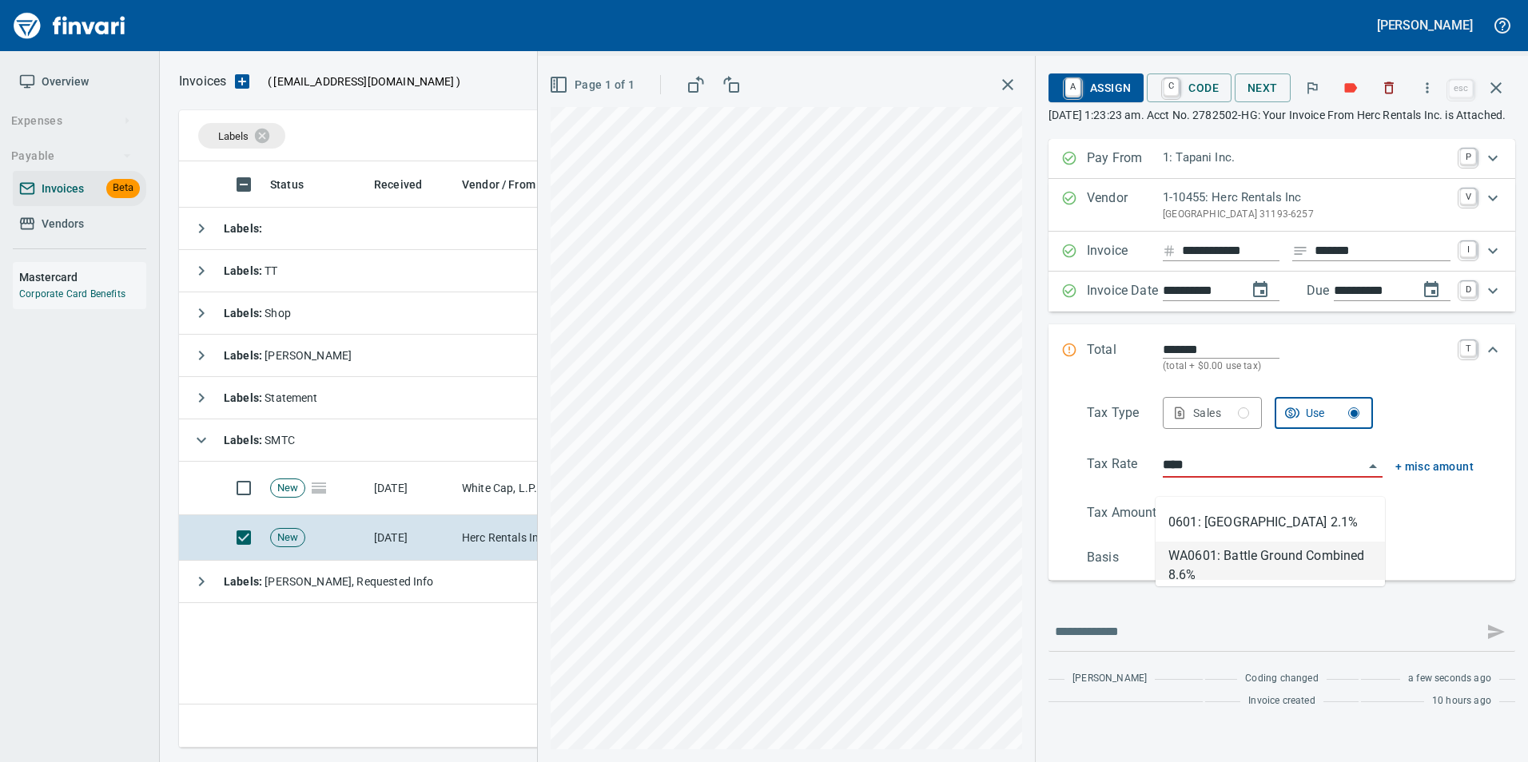
click at [1263, 570] on li "WA0601: Battle Ground Combined 8.6%" at bounding box center [1269, 561] width 229 height 38
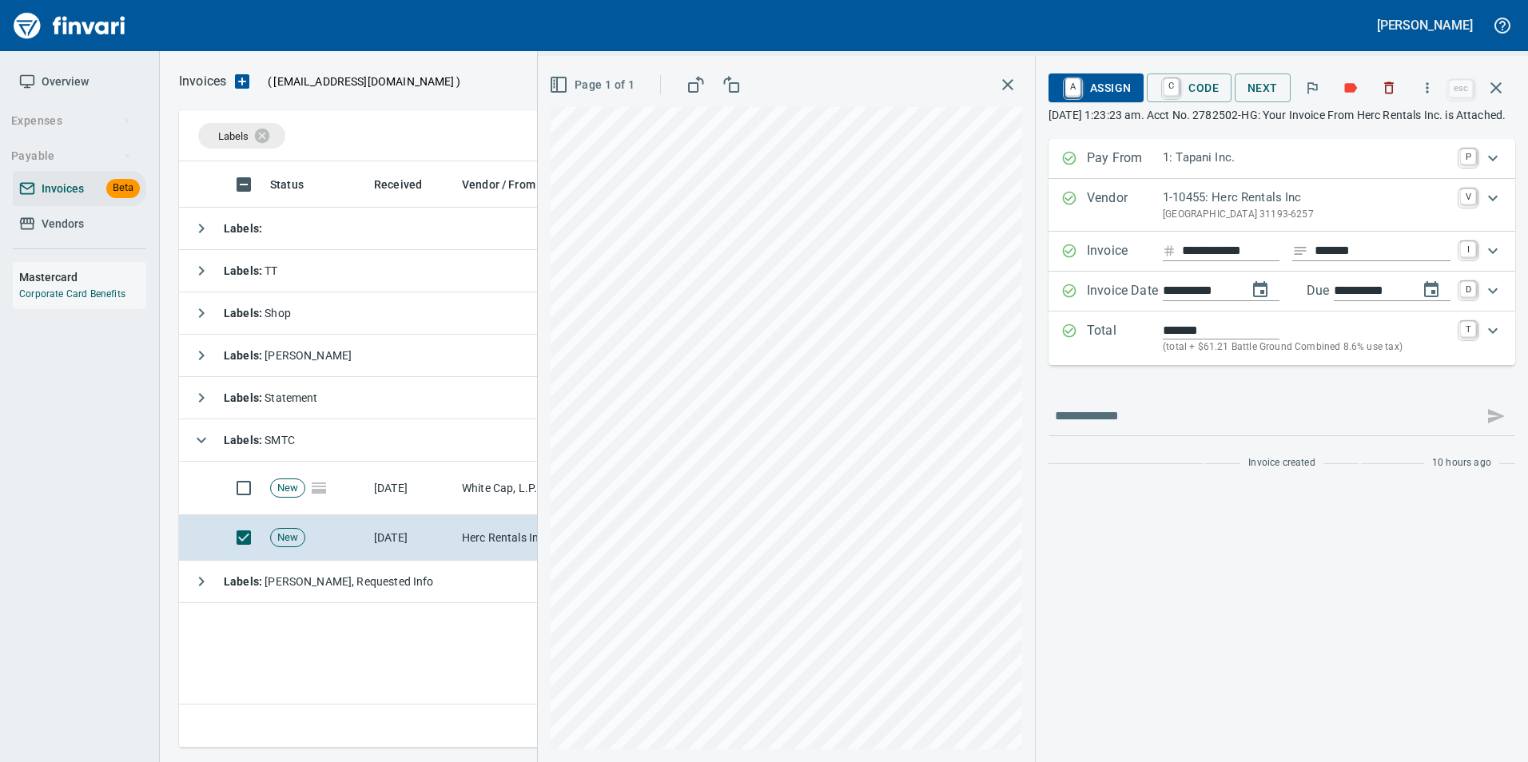
type input "******"
type input "**********"
click at [1063, 339] on icon "Expand" at bounding box center [1069, 331] width 16 height 16
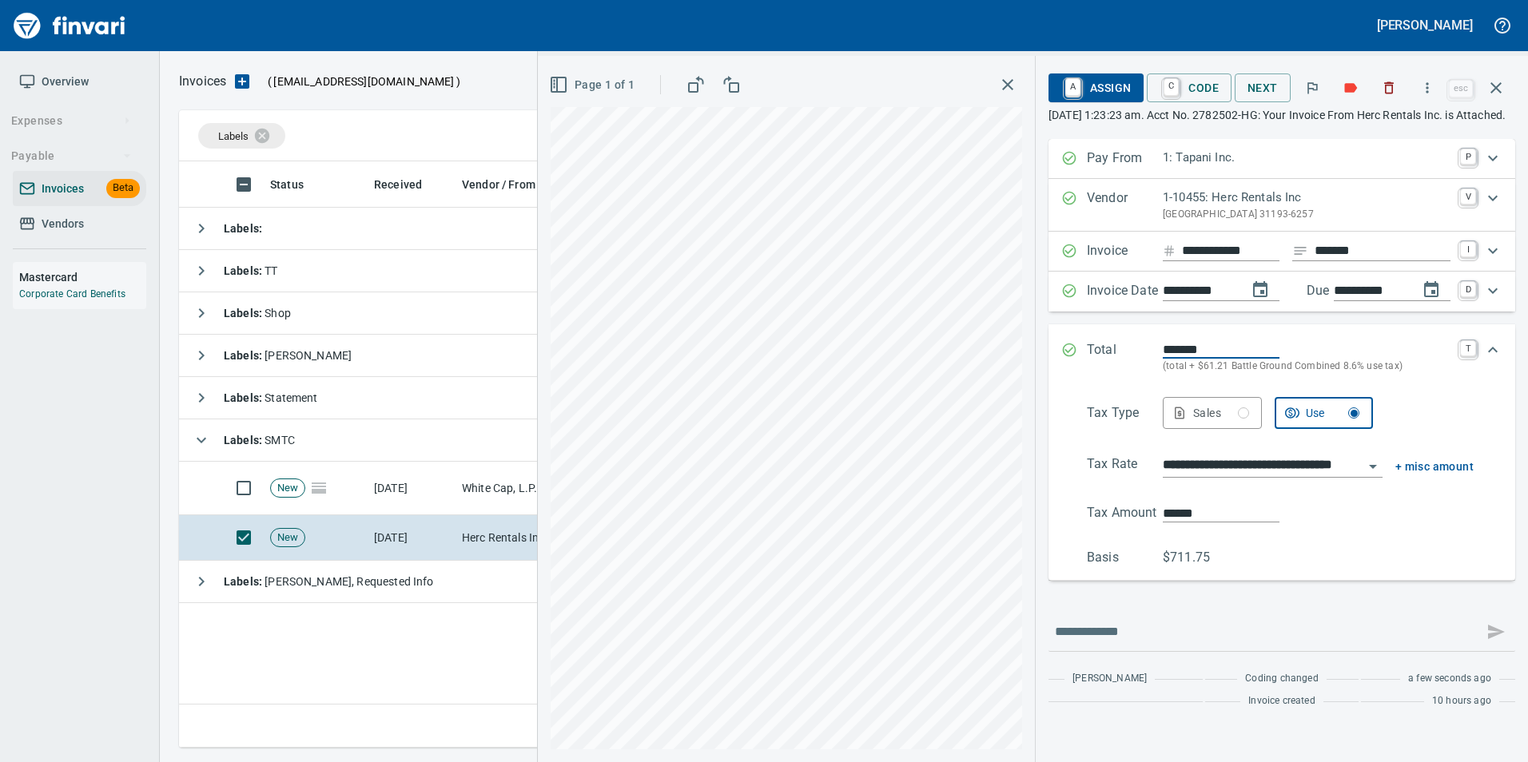
click at [1210, 423] on div "Sales" at bounding box center [1221, 413] width 56 height 20
type input "******"
click at [1258, 477] on input "**********" at bounding box center [1263, 466] width 201 height 22
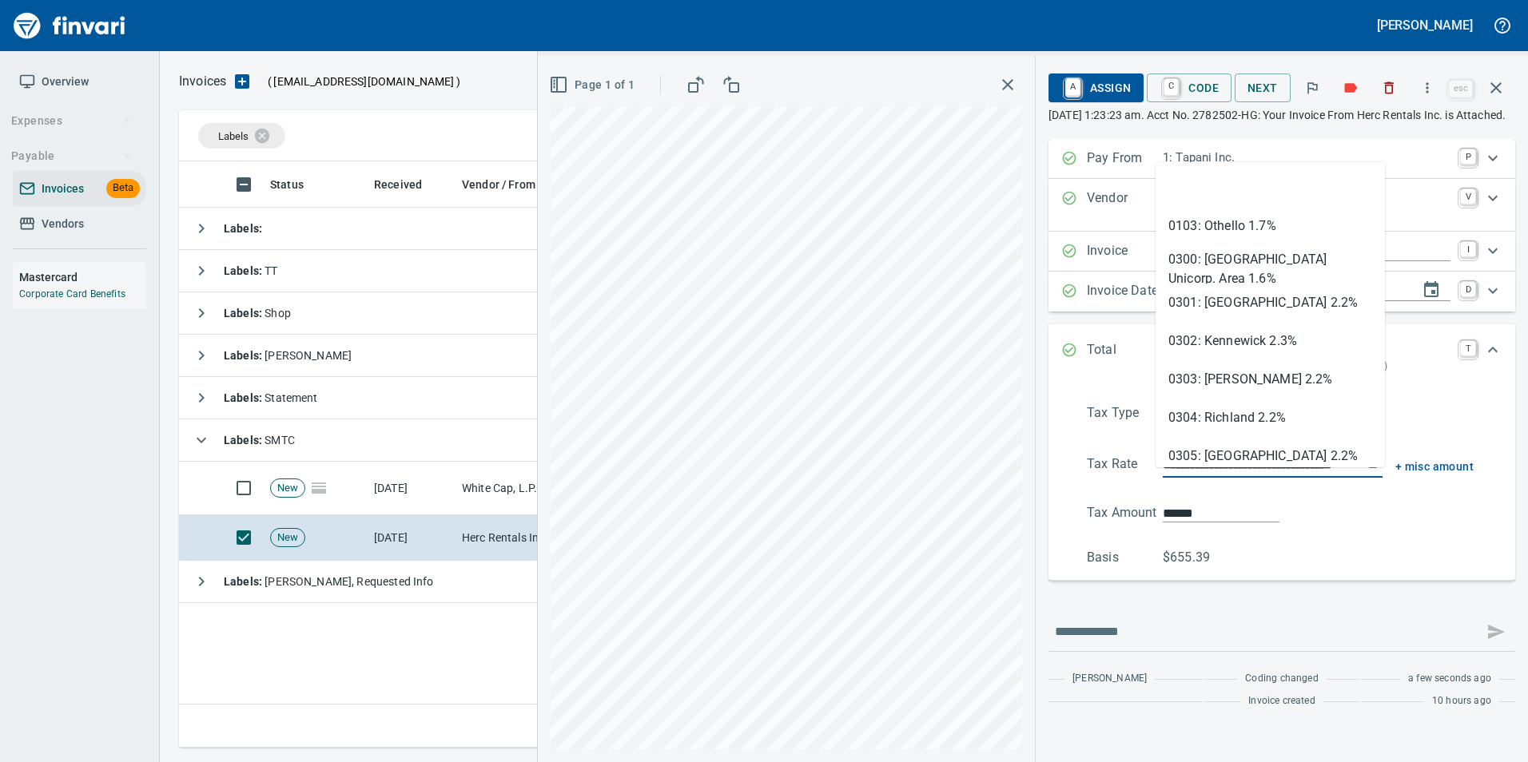
click at [1258, 477] on input "**********" at bounding box center [1263, 466] width 201 height 22
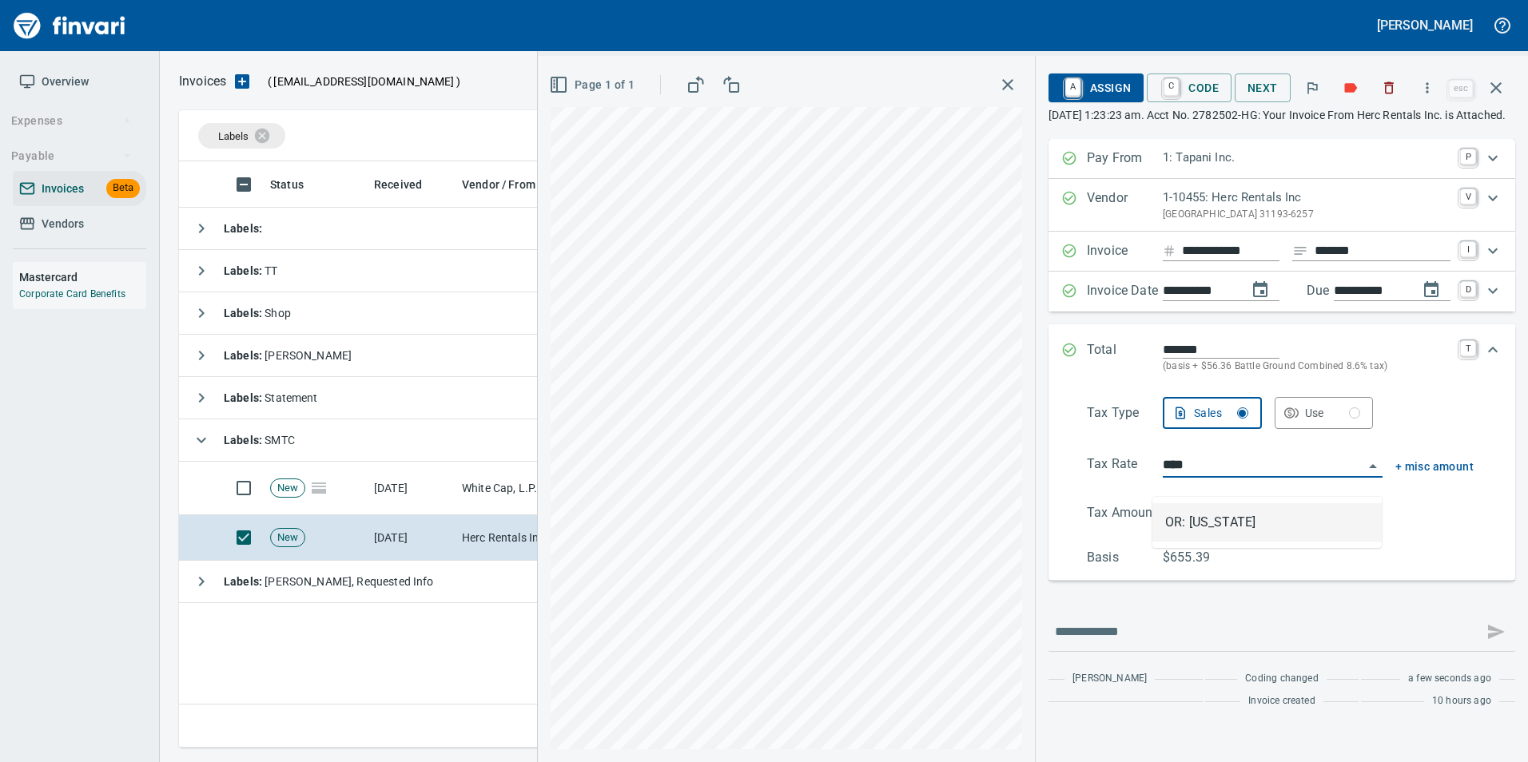
click at [1237, 512] on li "OR: Oregon" at bounding box center [1266, 522] width 229 height 38
type input "**********"
type input "*****"
type input "**********"
click at [1061, 358] on icon "Expand" at bounding box center [1069, 350] width 16 height 16
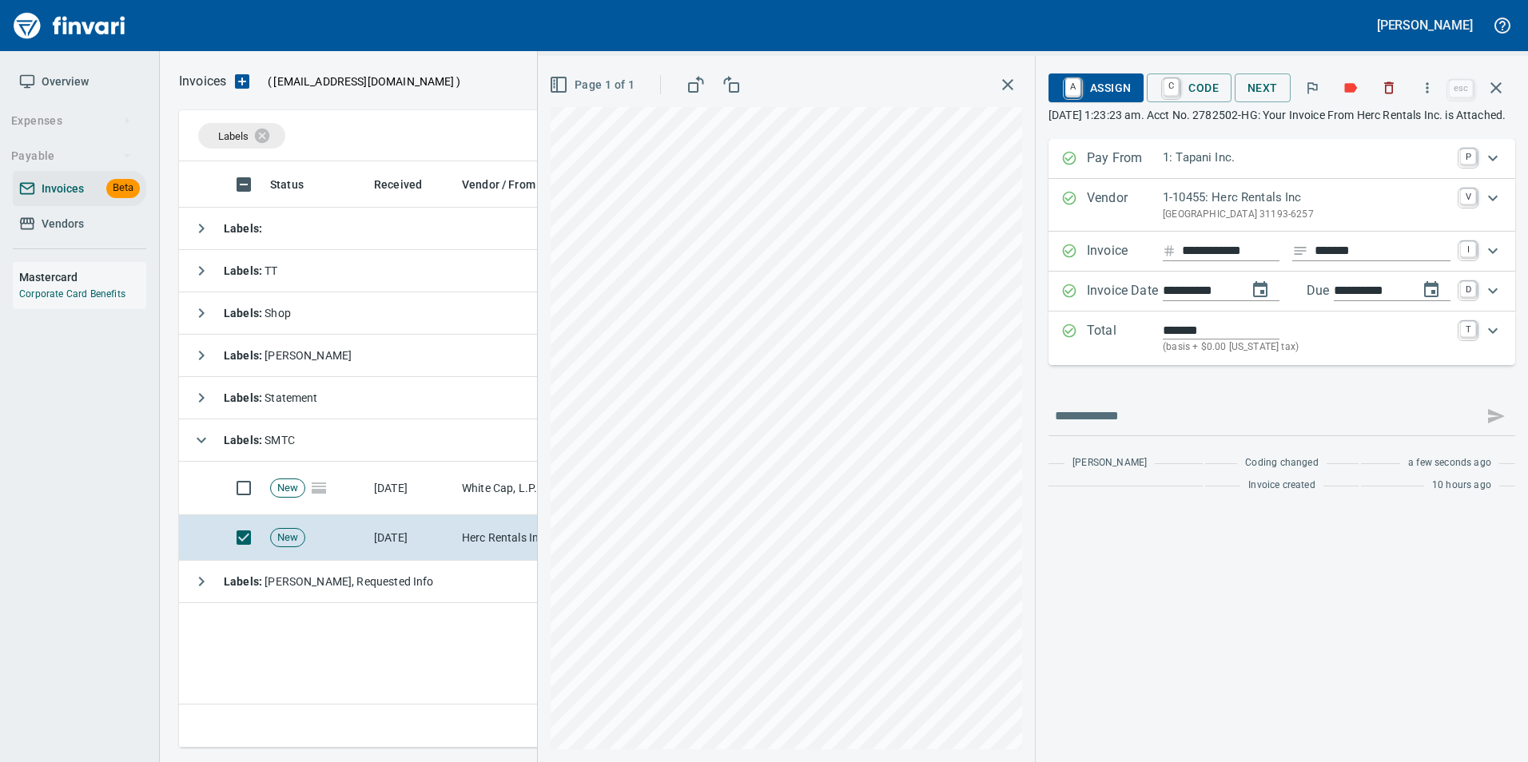
click at [1104, 91] on span "A Assign" at bounding box center [1096, 87] width 70 height 27
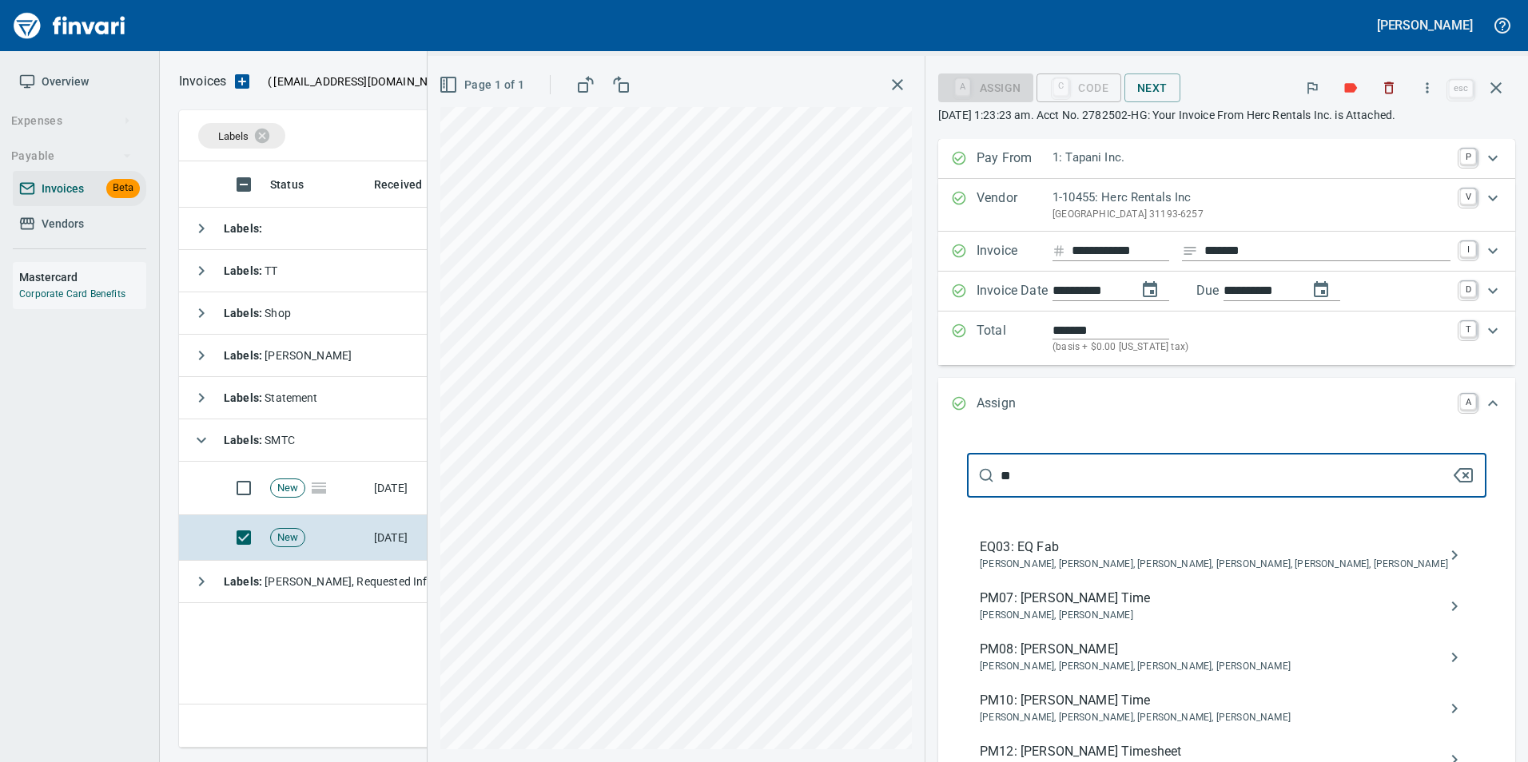
type input "***"
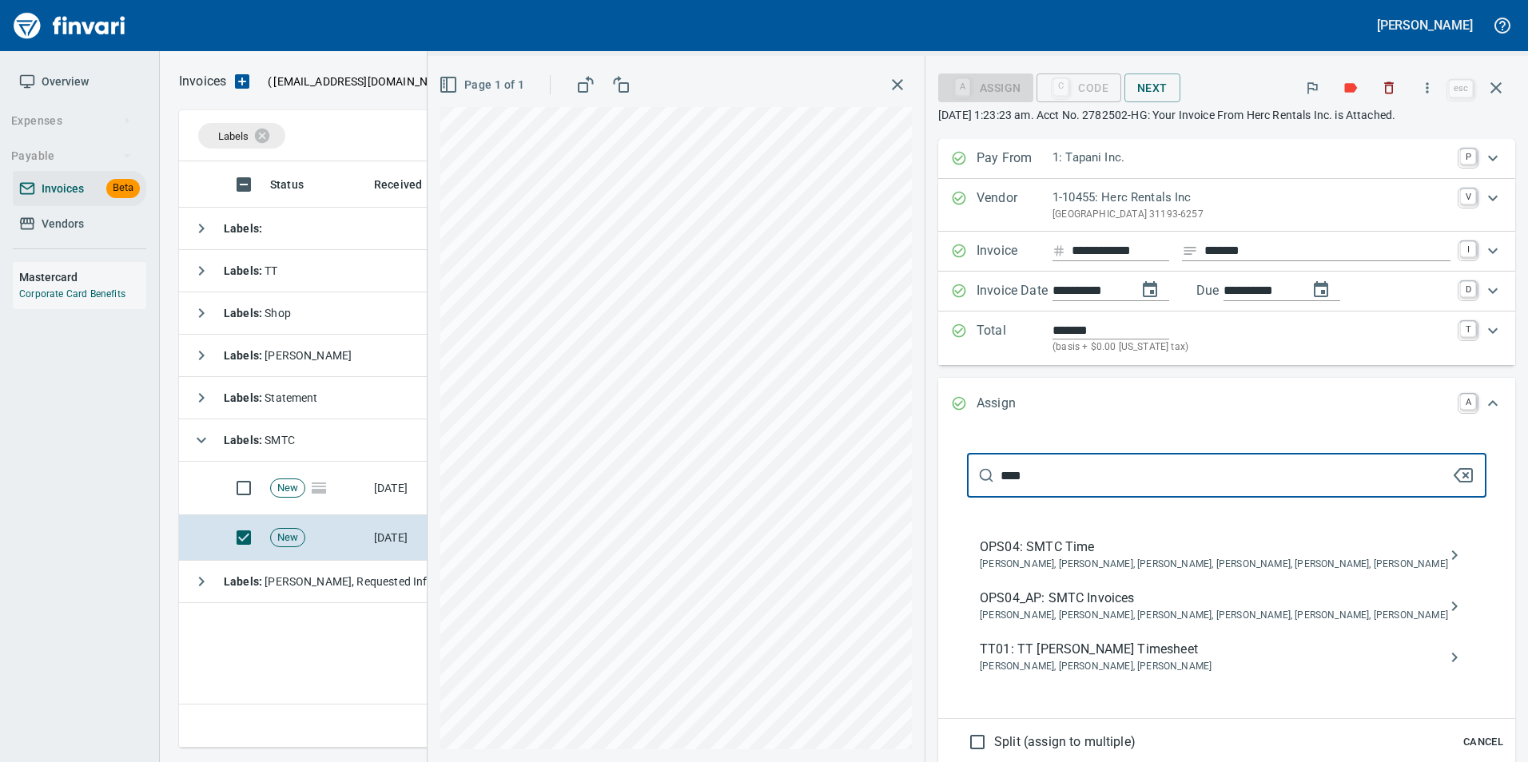
scroll to position [574, 1317]
type input "****"
click at [1191, 624] on span "[PERSON_NAME], [PERSON_NAME], [PERSON_NAME], [PERSON_NAME], [PERSON_NAME], [PER…" at bounding box center [1214, 616] width 468 height 16
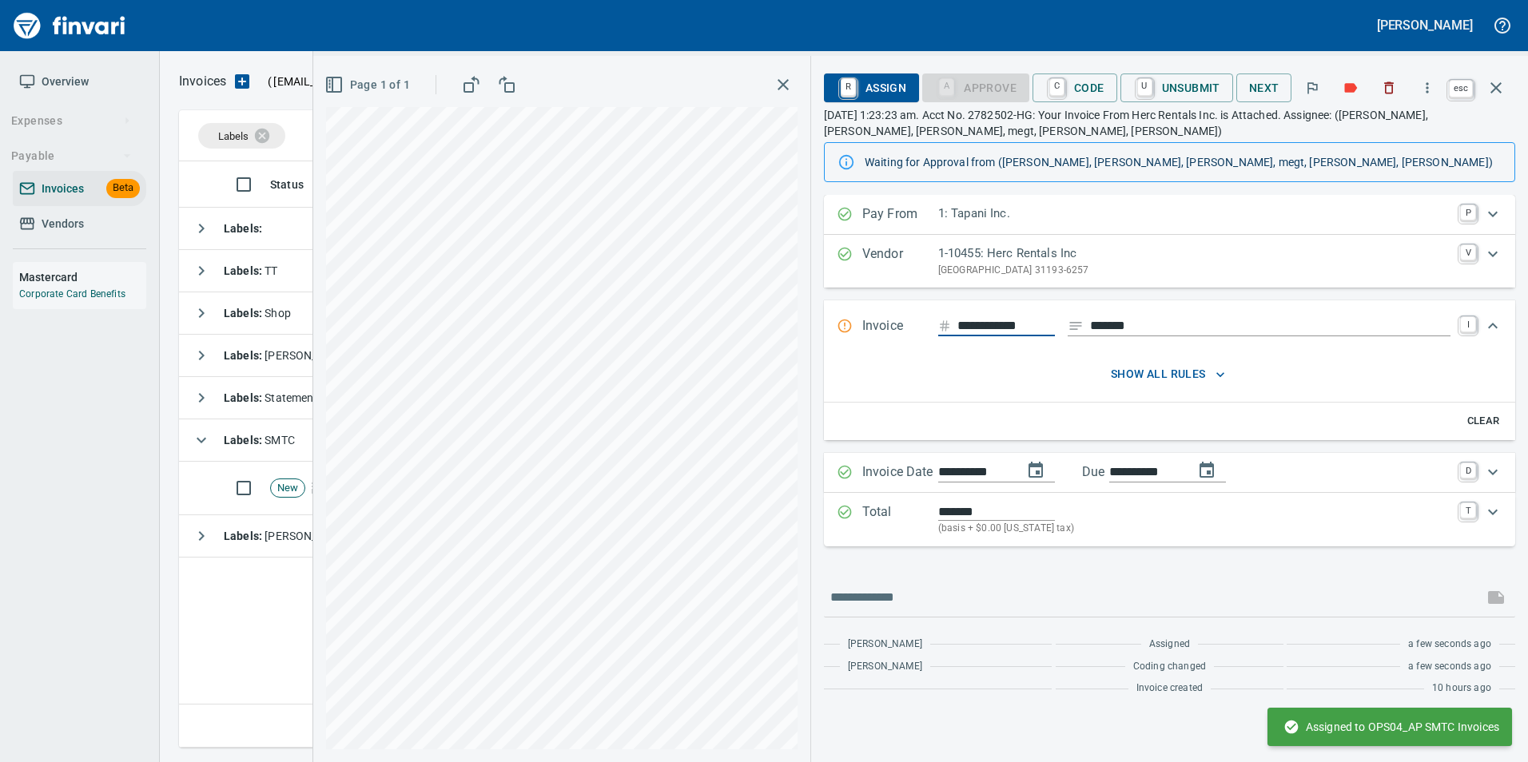
click at [1499, 93] on icon "button" at bounding box center [1495, 87] width 19 height 19
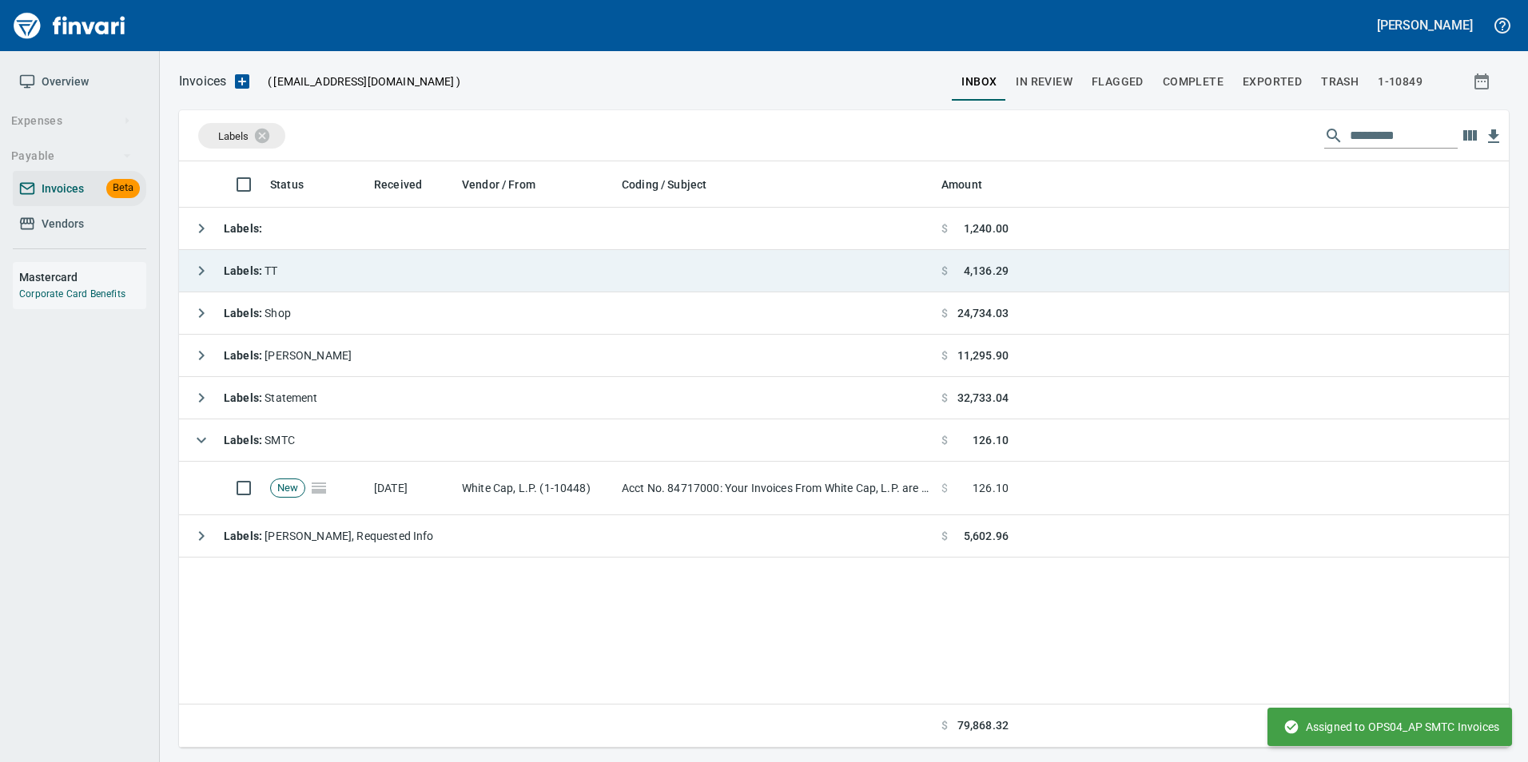
scroll to position [574, 1317]
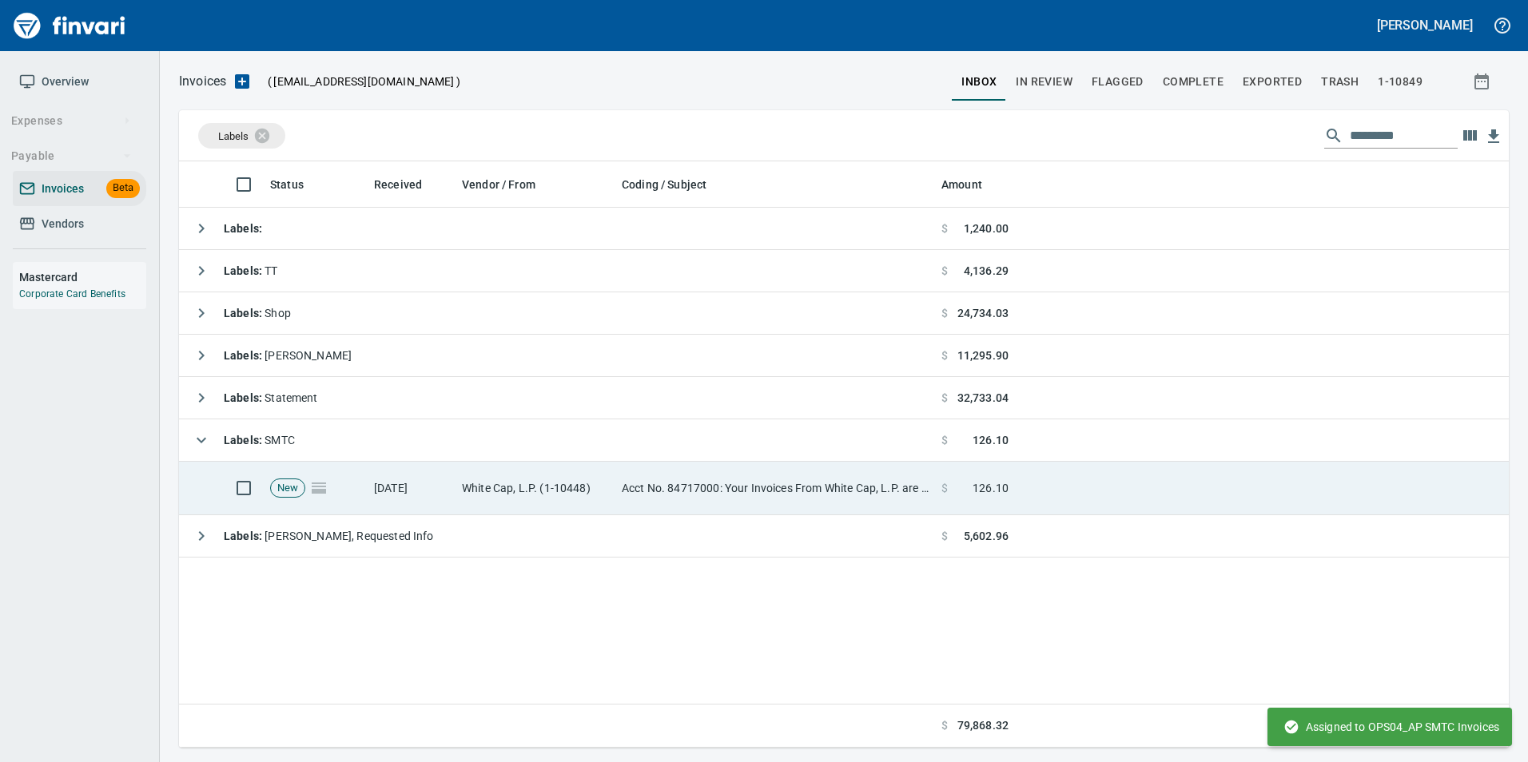
click at [686, 483] on td "Acct No. 84717000: Your Invoices From White Cap, L.P. are Attached" at bounding box center [775, 489] width 320 height 54
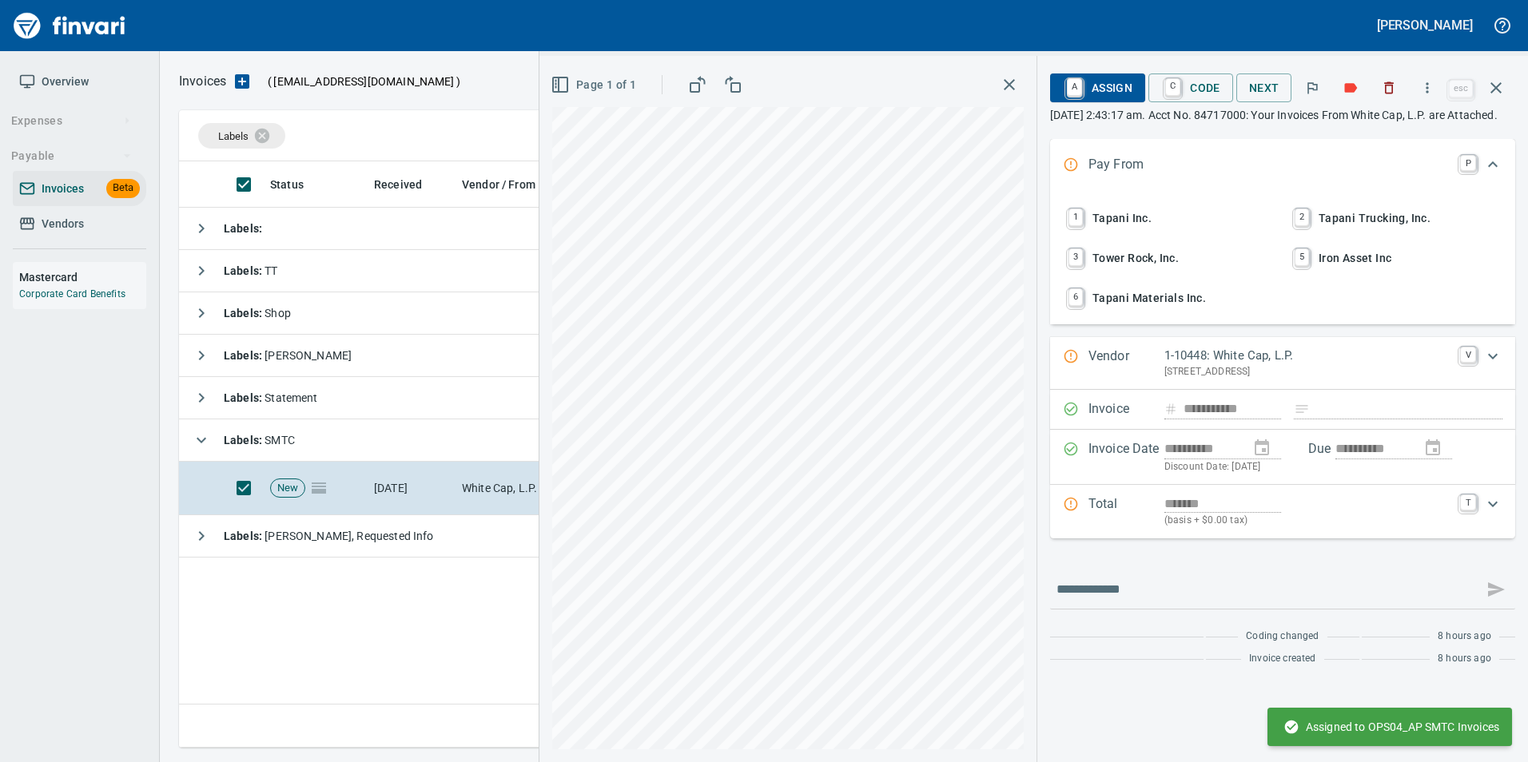
click at [1143, 232] on span "1 Tapani Inc." at bounding box center [1169, 218] width 210 height 27
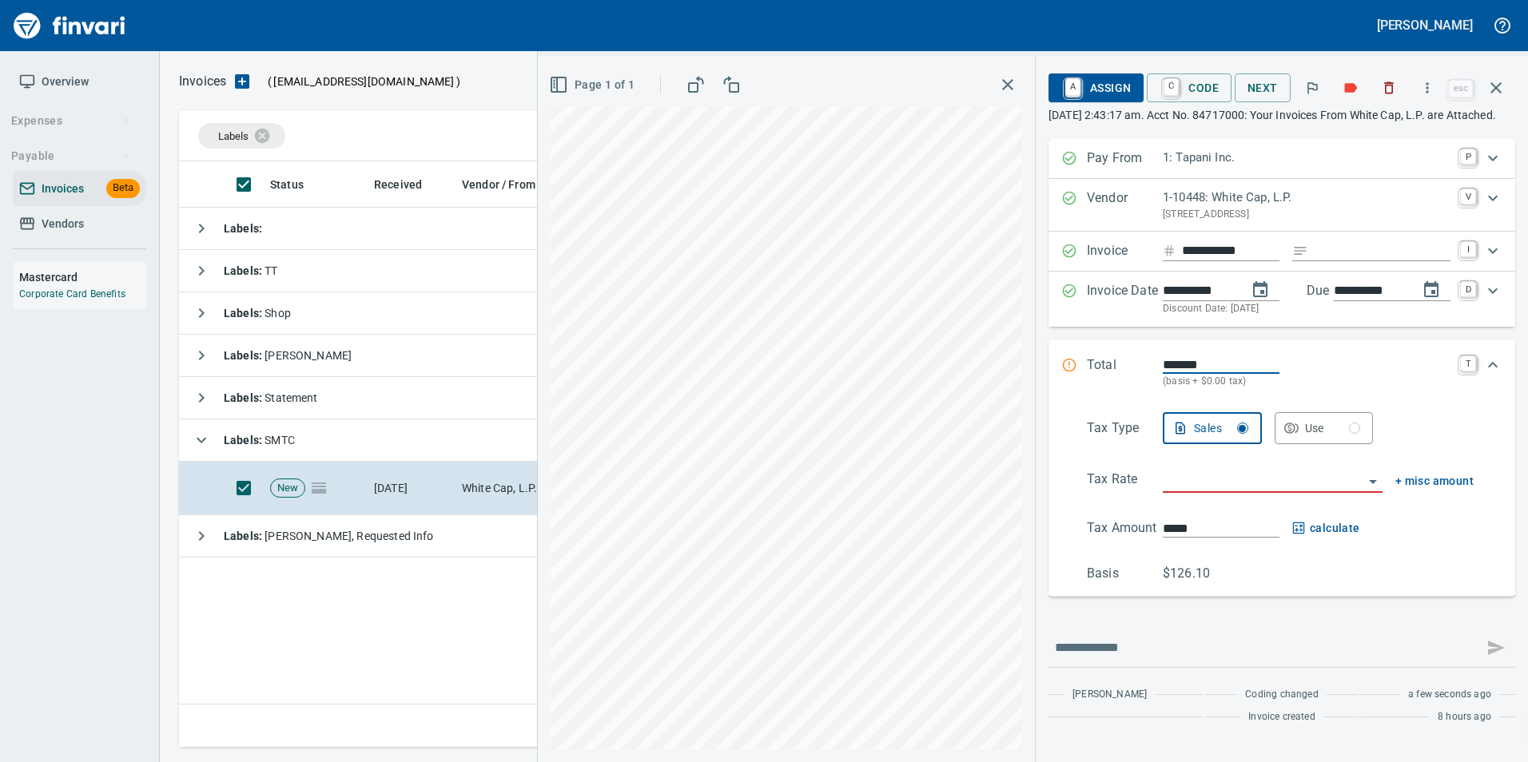
click at [1338, 261] on input "Expand" at bounding box center [1382, 251] width 136 height 20
type input "**********"
click at [1187, 492] on input "search" at bounding box center [1263, 481] width 201 height 22
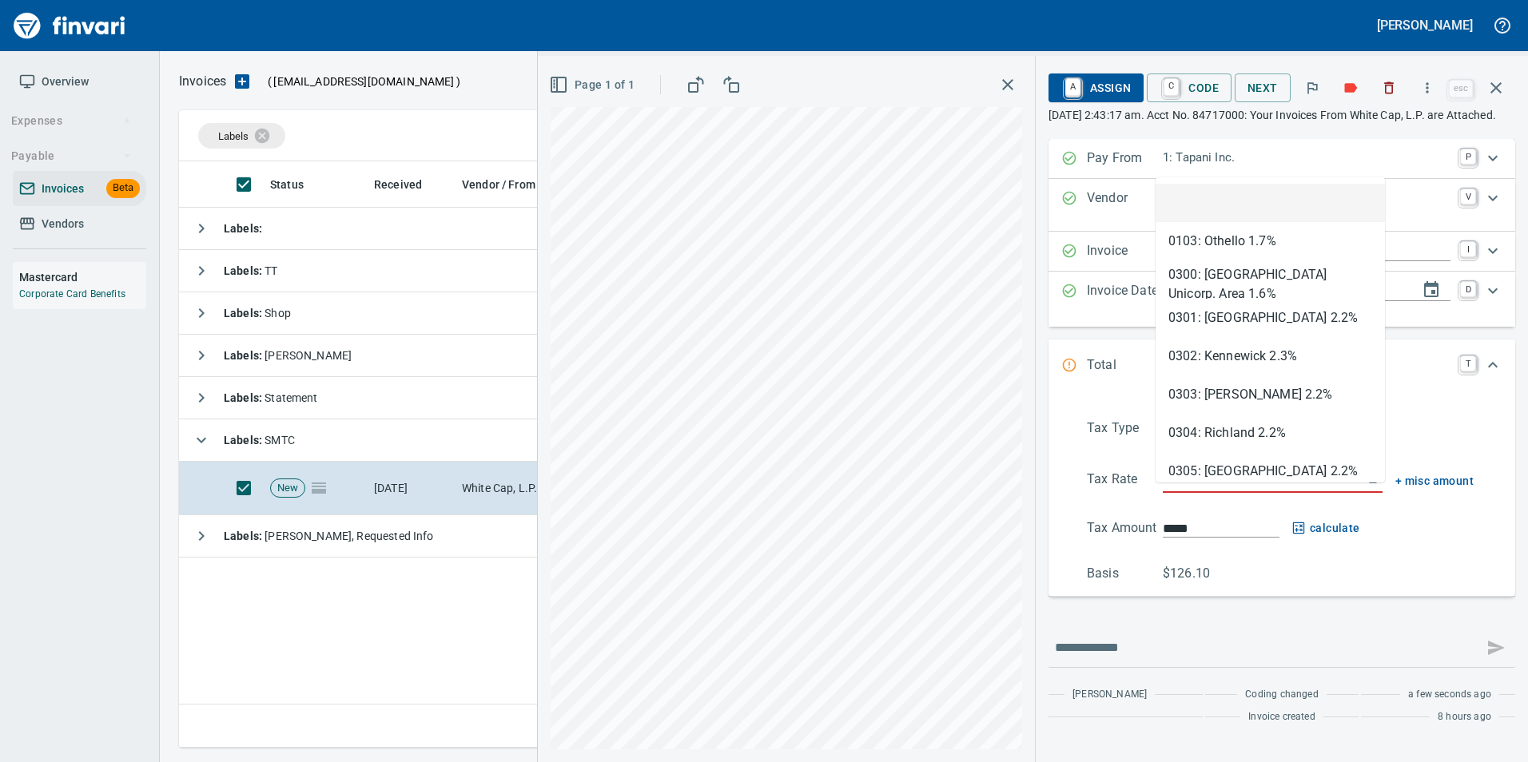
scroll to position [574, 1317]
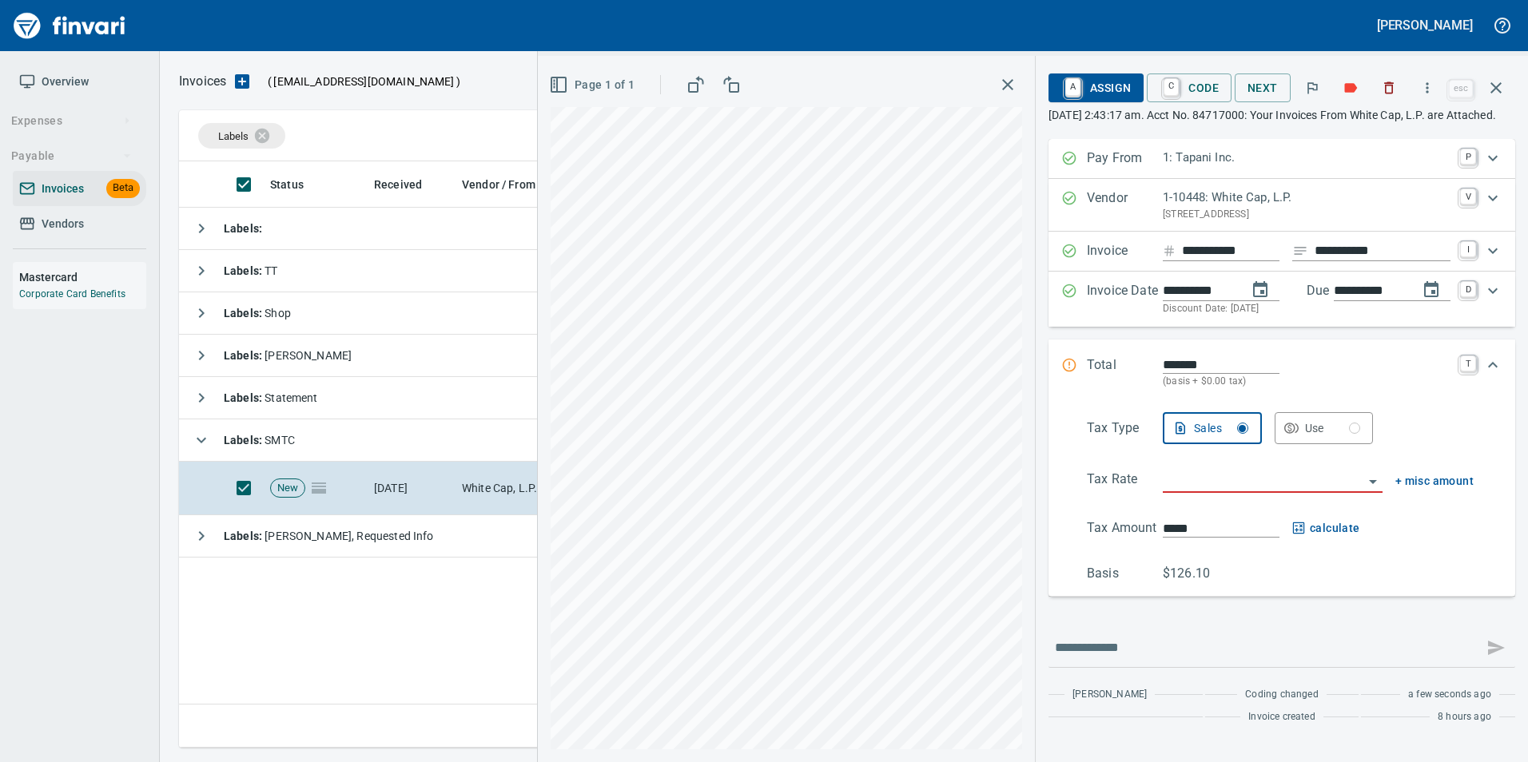
click at [1213, 492] on input "search" at bounding box center [1263, 481] width 201 height 22
click at [1217, 535] on li "OR: [US_STATE]" at bounding box center [1266, 538] width 229 height 38
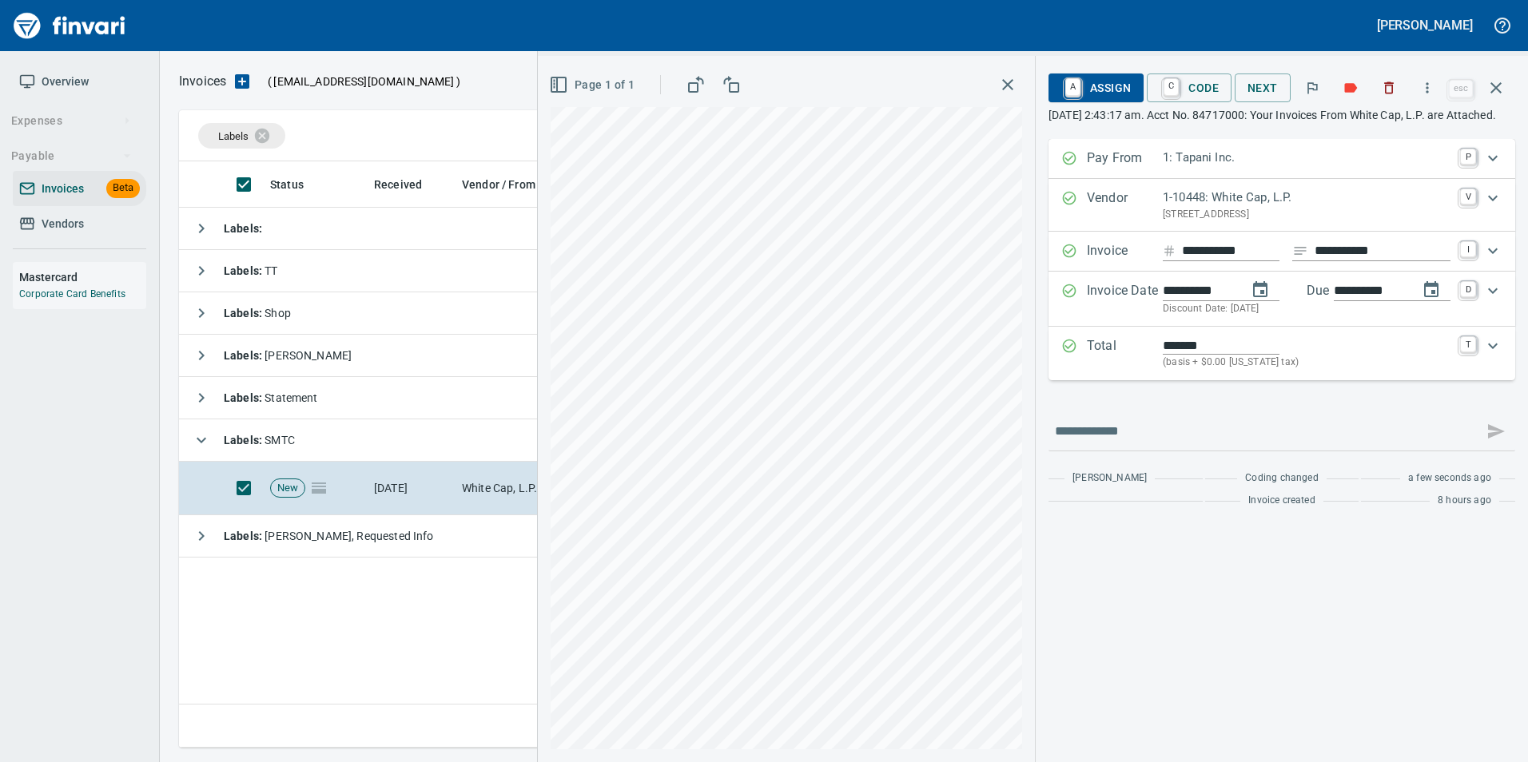
type input "**********"
click at [1108, 82] on span "A Assign" at bounding box center [1096, 87] width 70 height 27
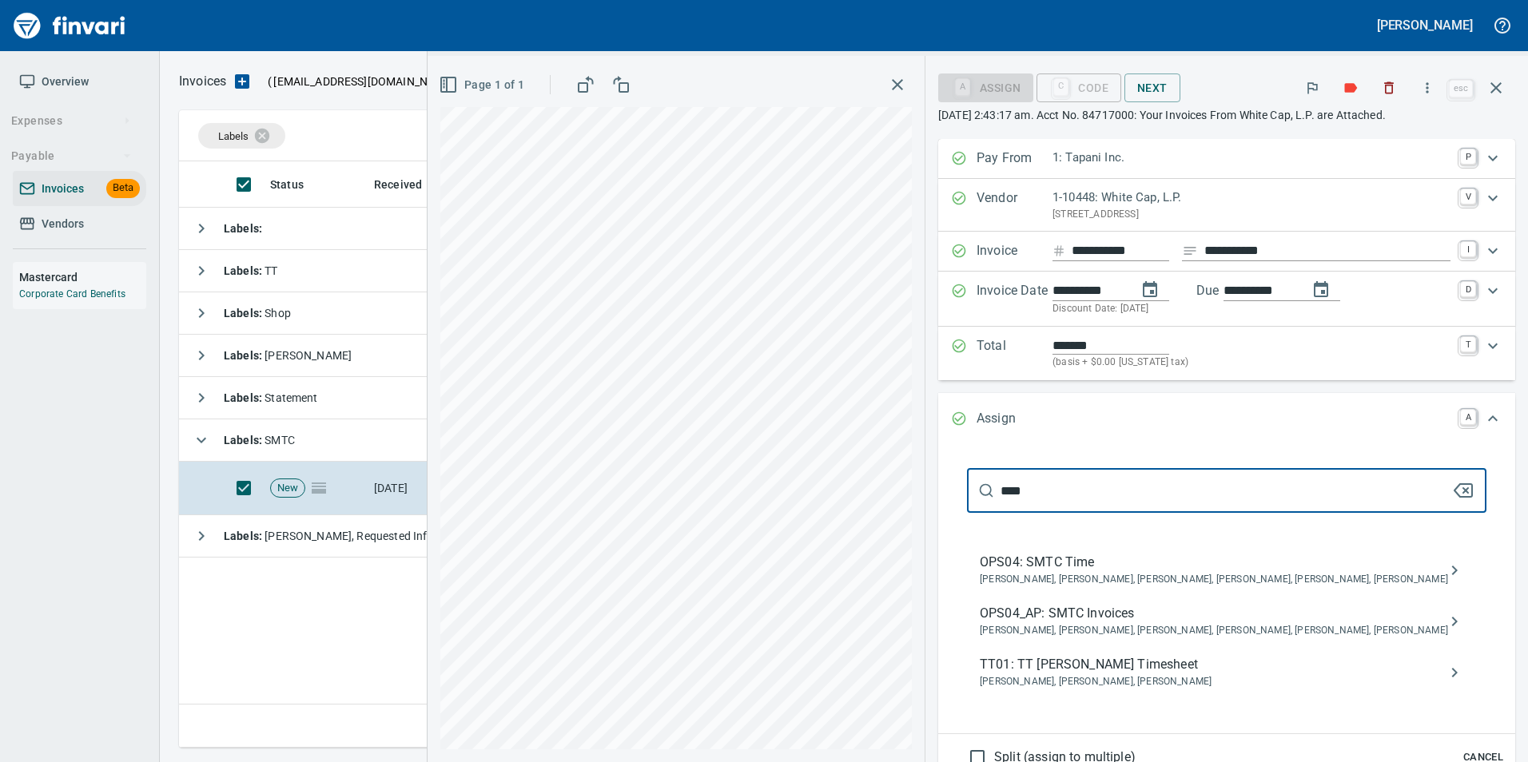
type input "****"
click at [1205, 639] on span "[PERSON_NAME], [PERSON_NAME], [PERSON_NAME], [PERSON_NAME], [PERSON_NAME], [PER…" at bounding box center [1214, 631] width 468 height 16
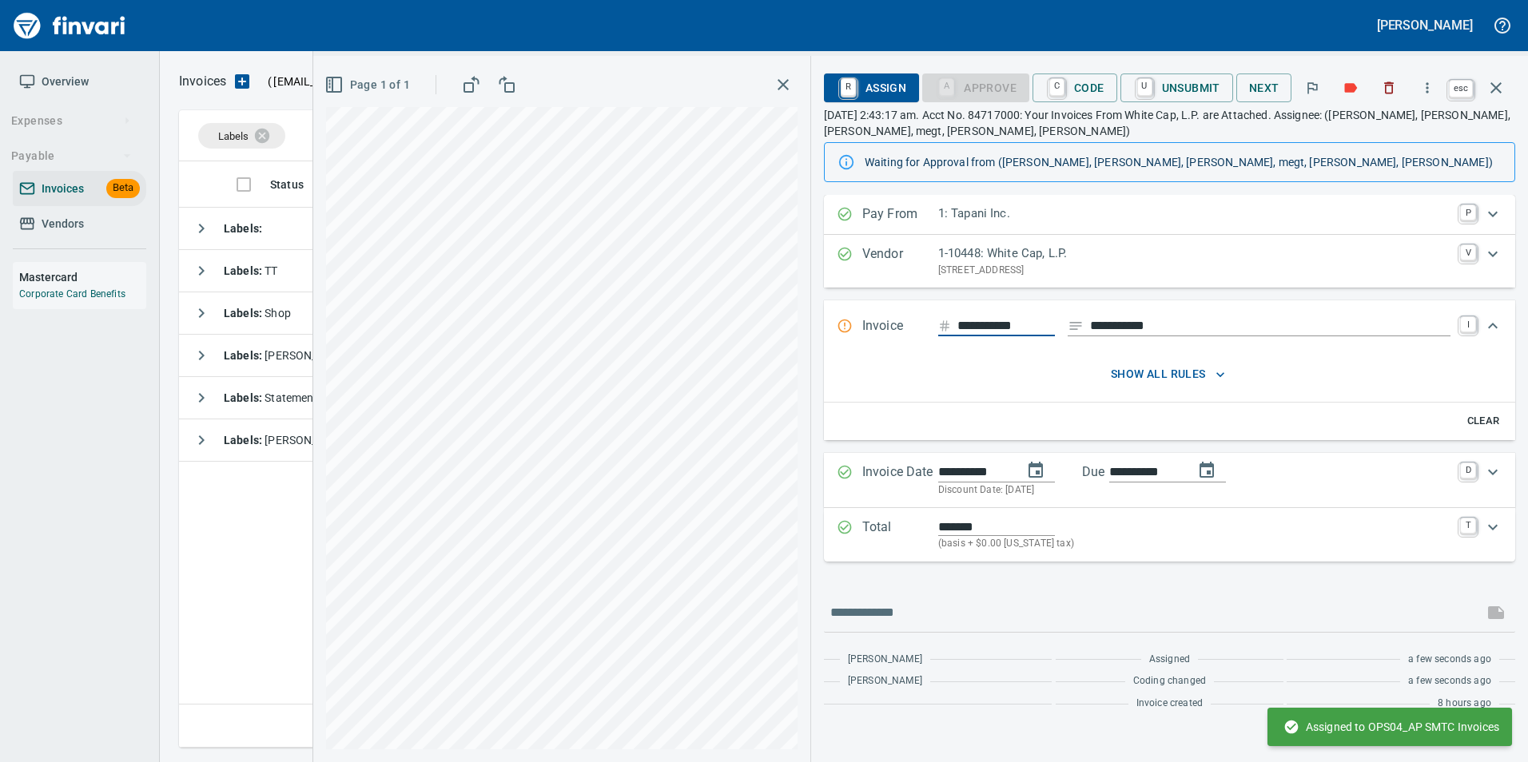
click at [1498, 89] on icon "button" at bounding box center [1495, 87] width 11 height 11
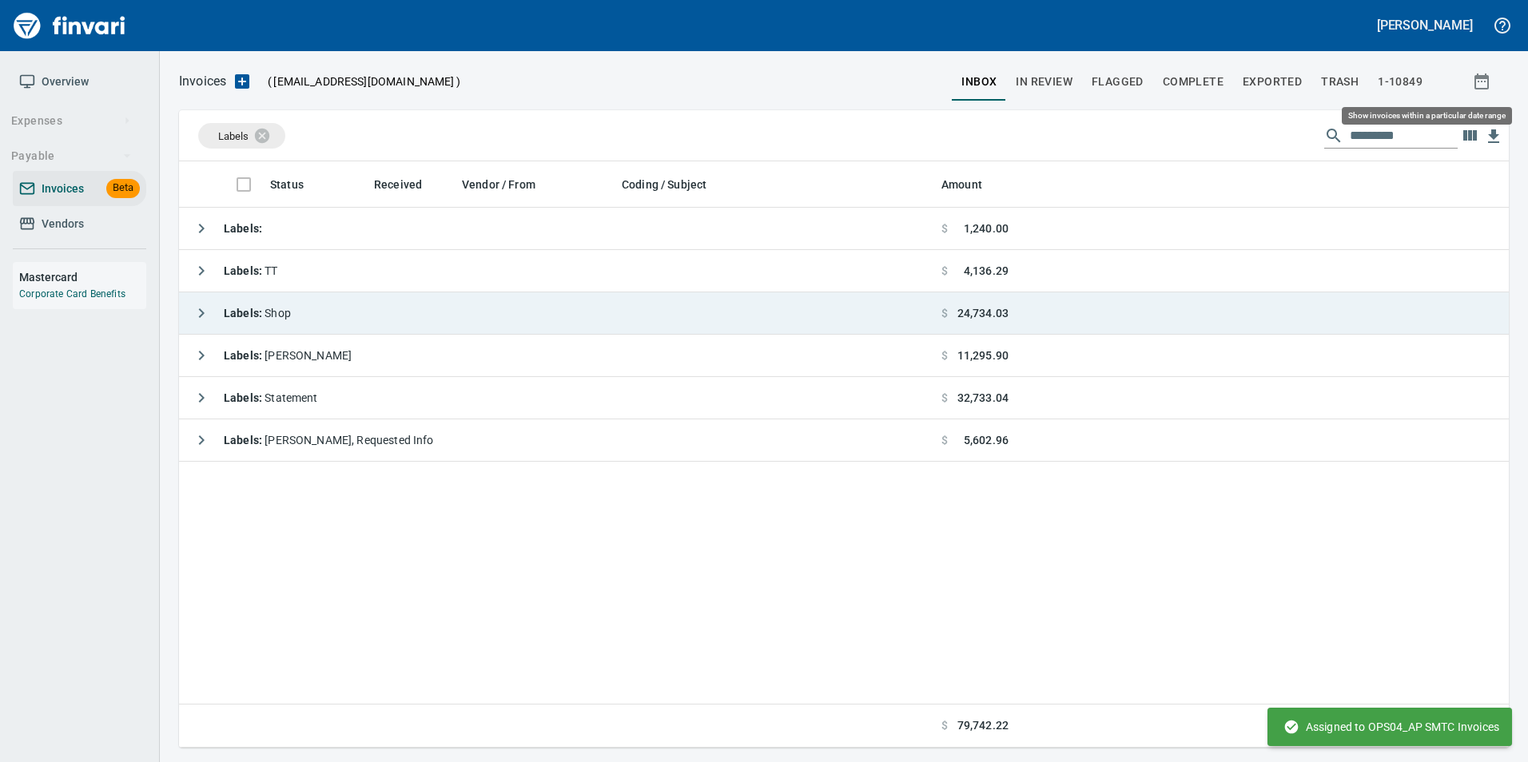
scroll to position [574, 1318]
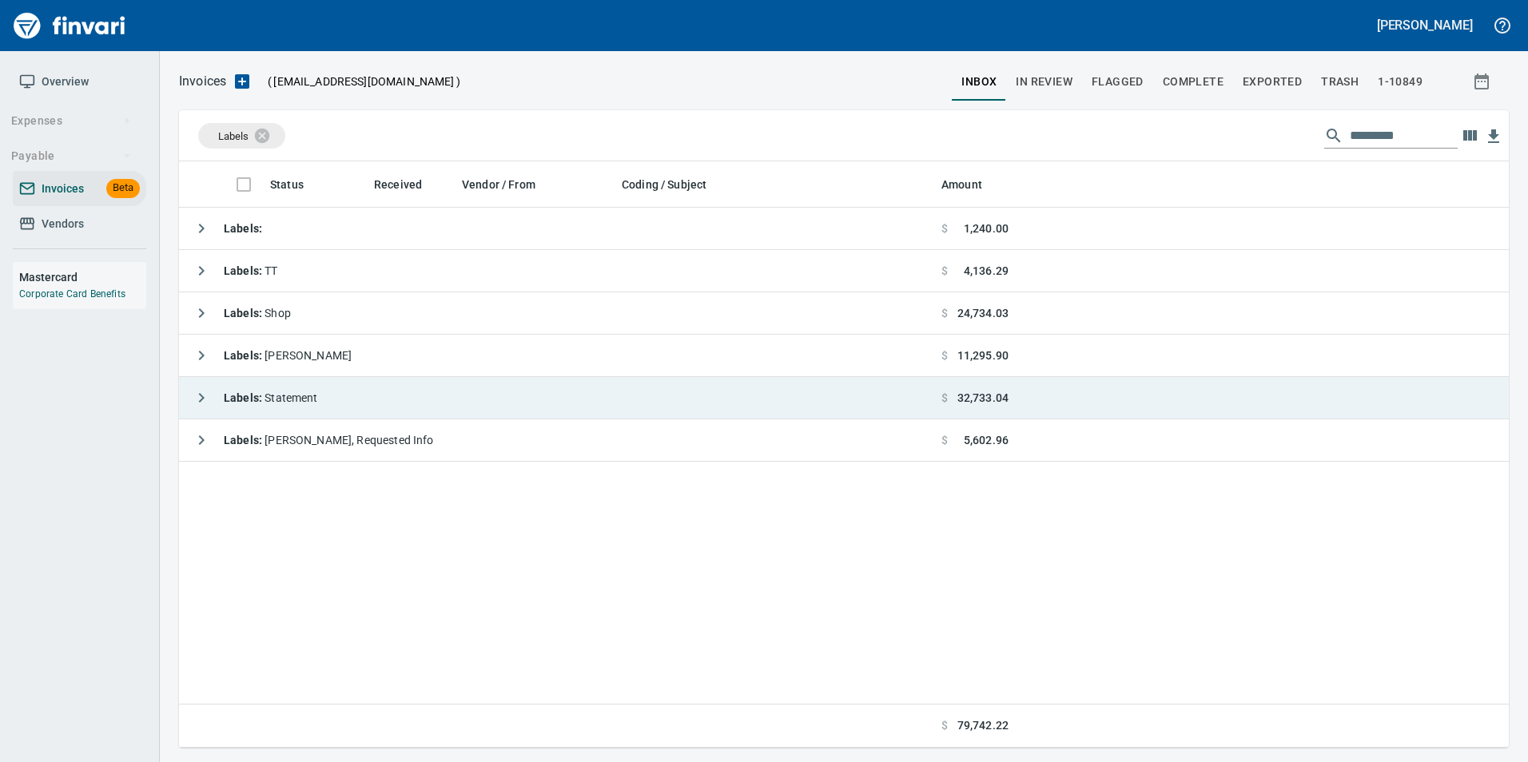
click at [208, 400] on icon "button" at bounding box center [201, 397] width 19 height 19
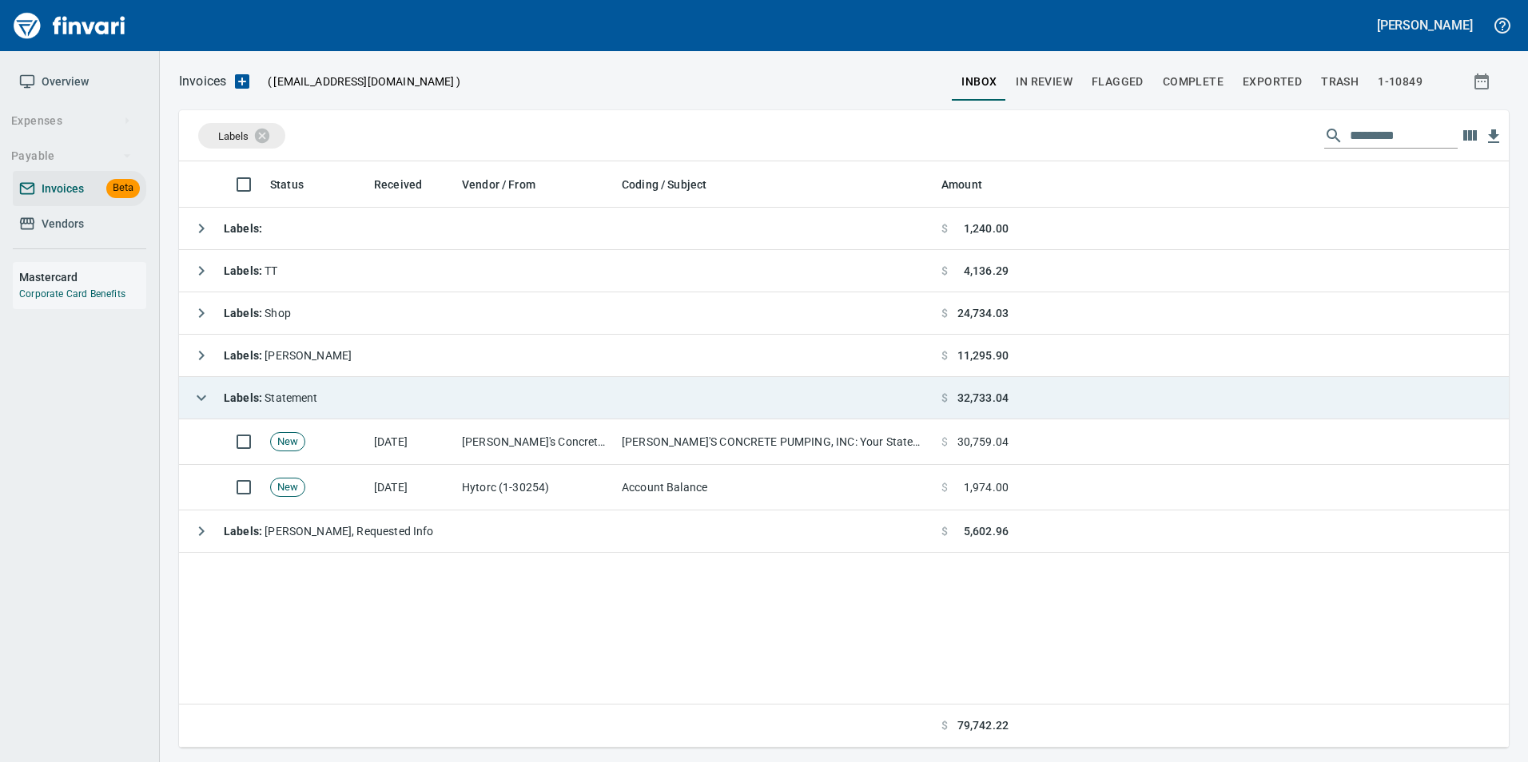
click at [207, 400] on icon "button" at bounding box center [201, 397] width 19 height 19
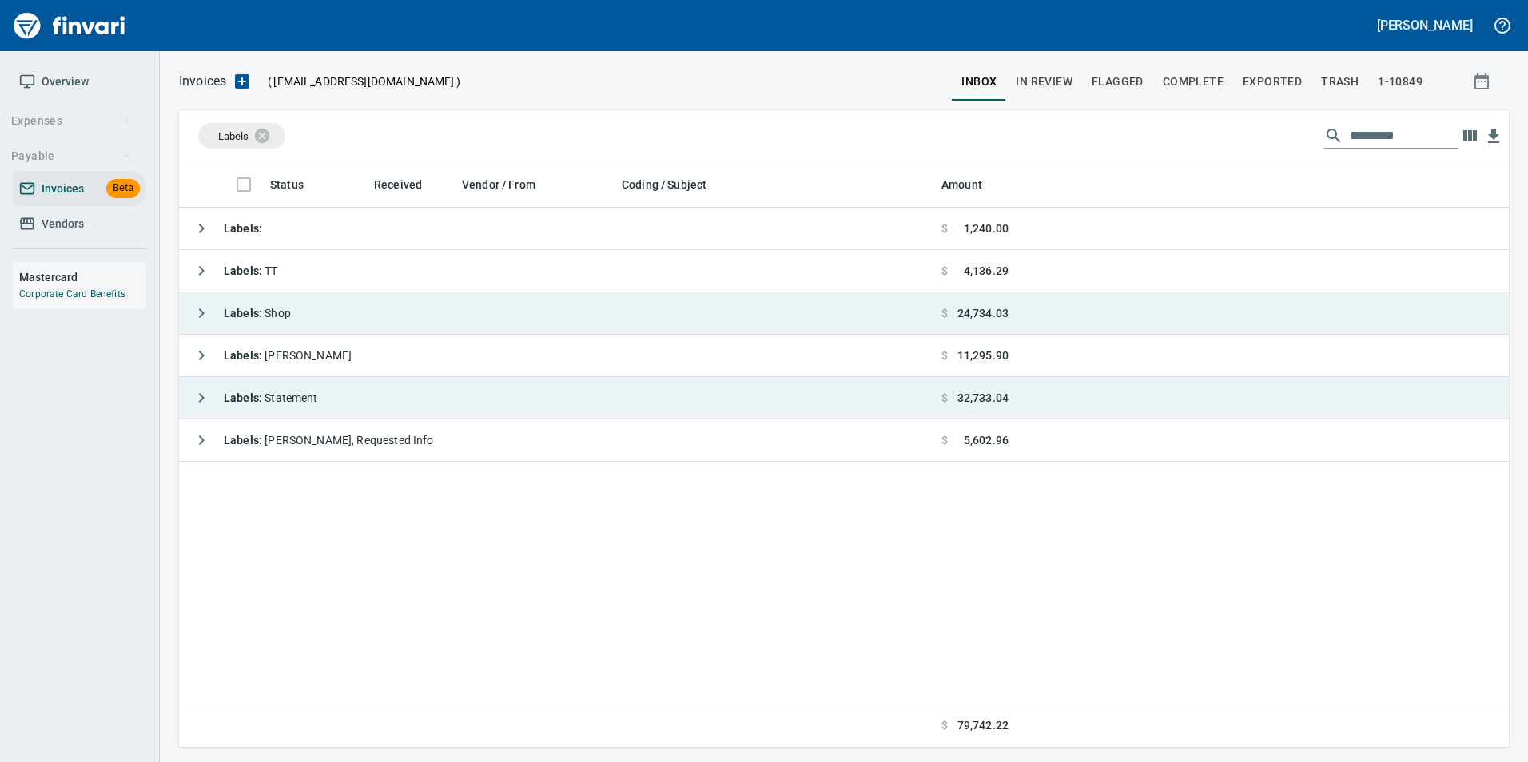
click at [195, 313] on icon "button" at bounding box center [201, 313] width 19 height 19
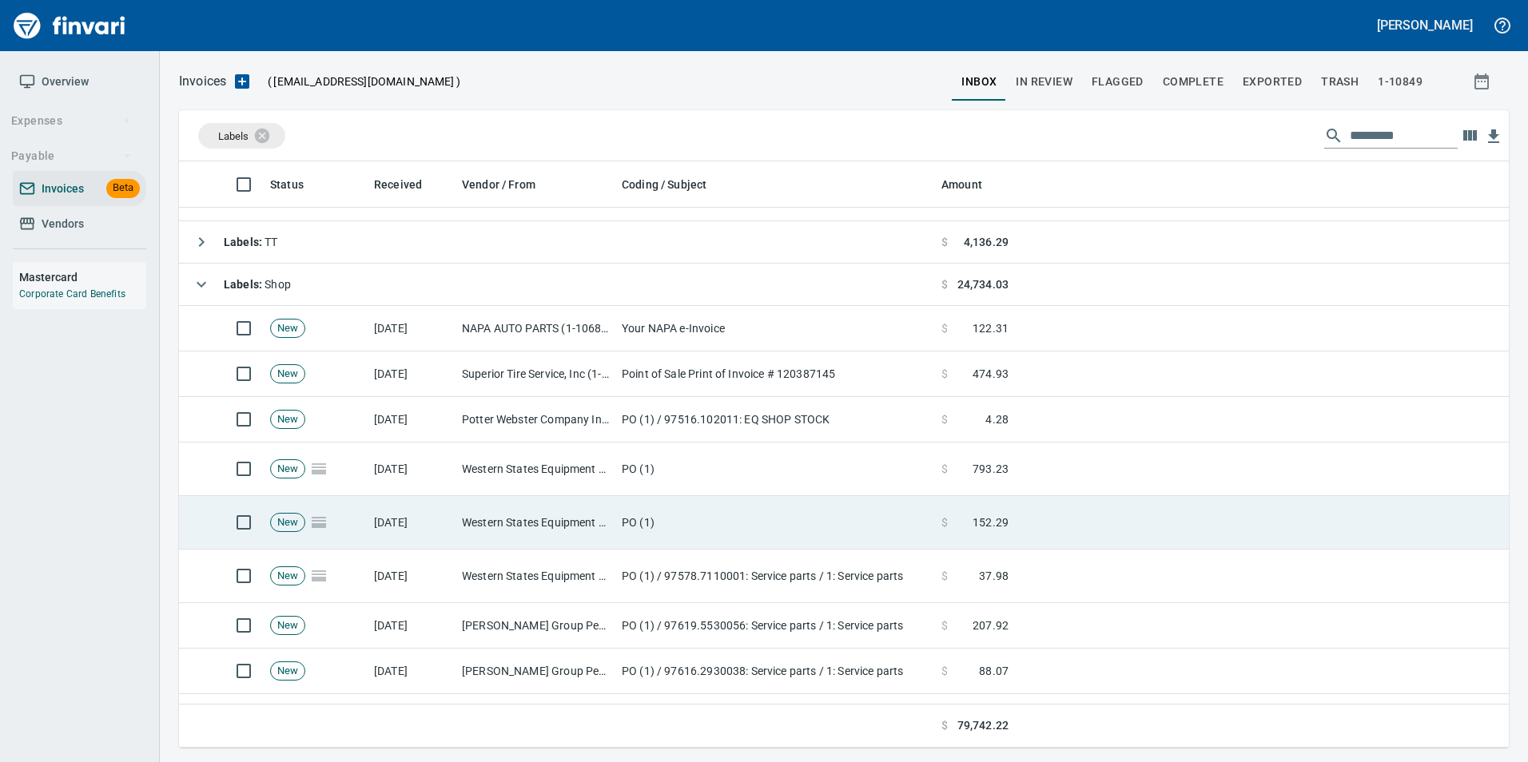
scroll to position [0, 0]
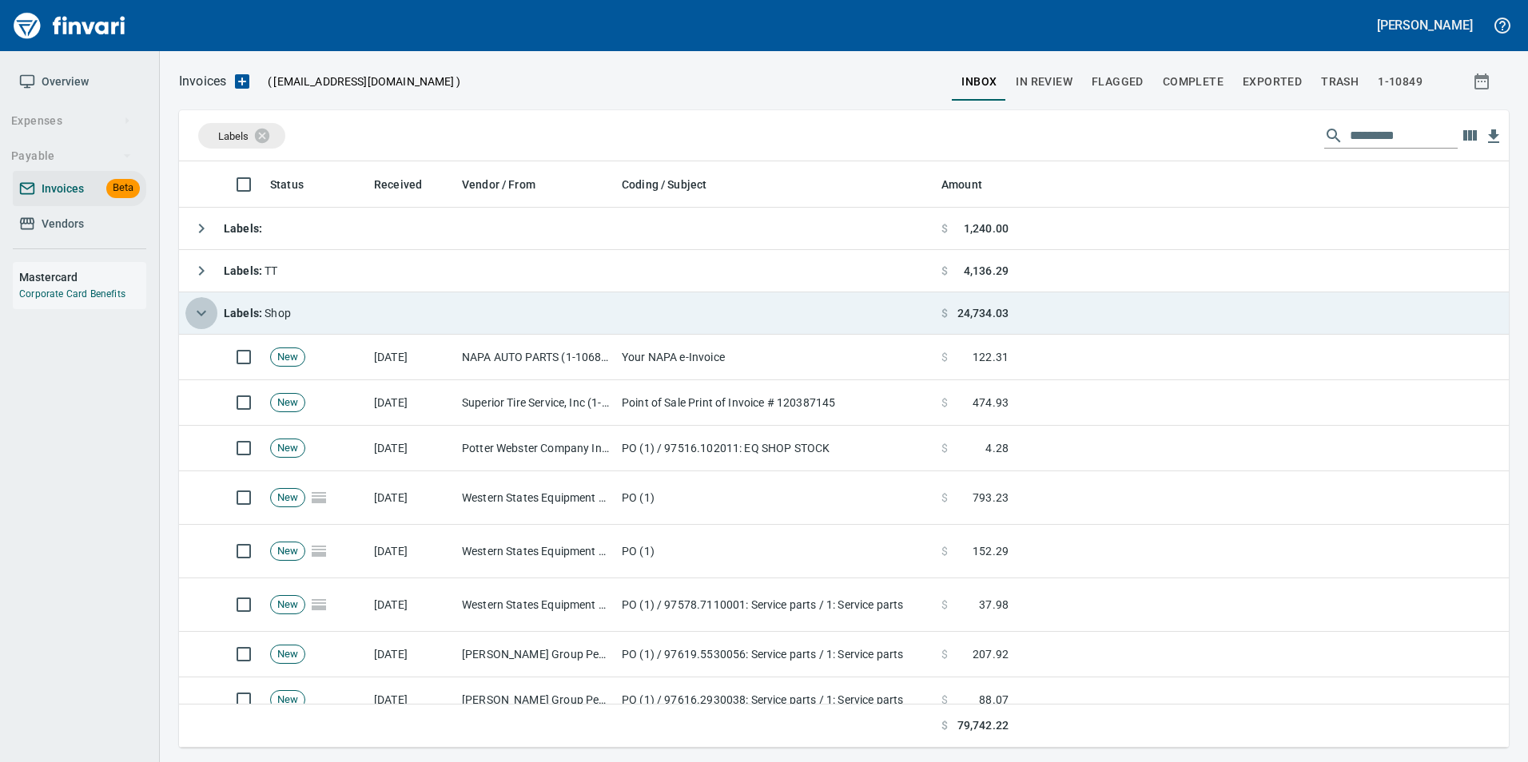
click at [205, 309] on icon "button" at bounding box center [201, 313] width 19 height 19
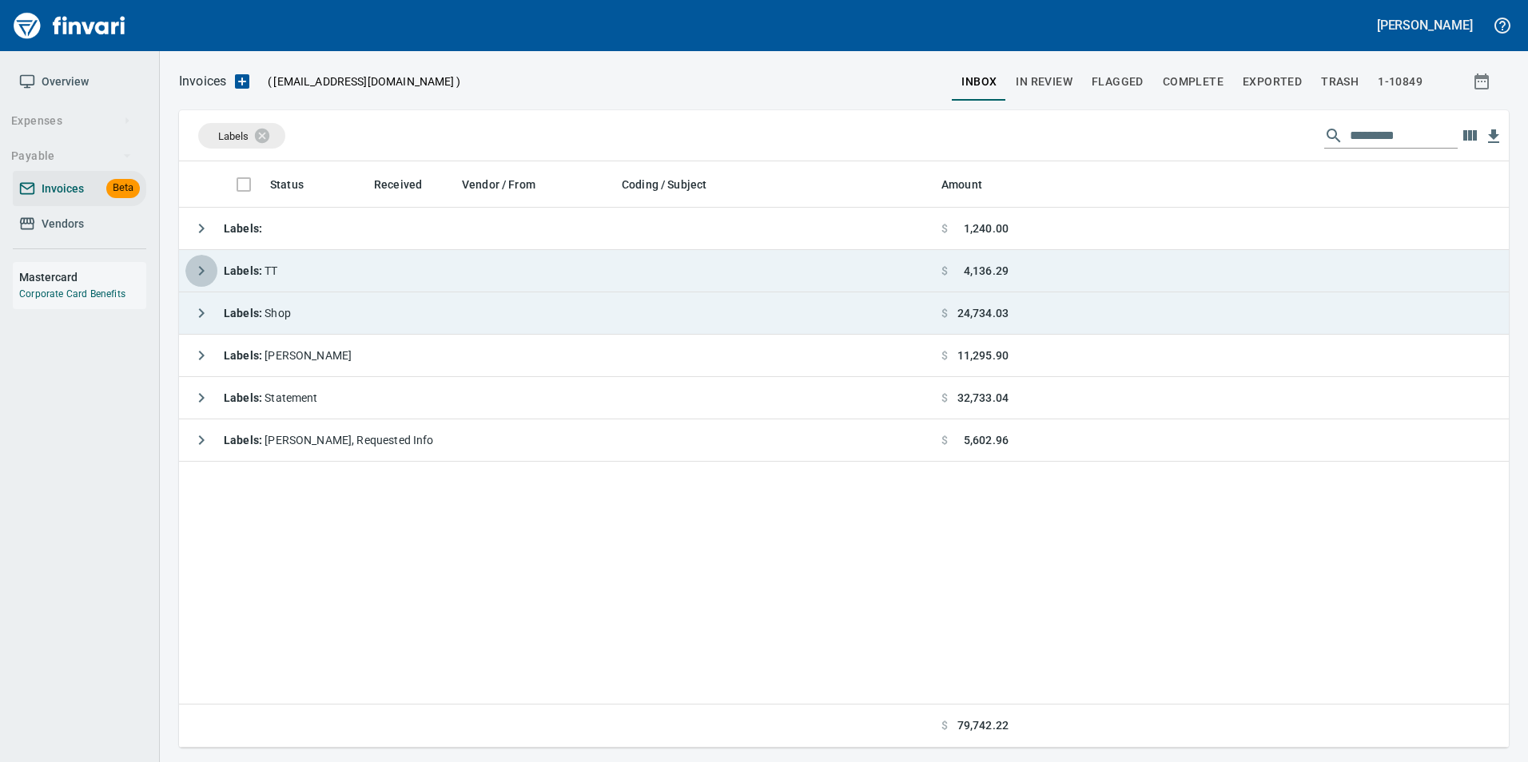
click at [199, 268] on icon "button" at bounding box center [201, 270] width 19 height 19
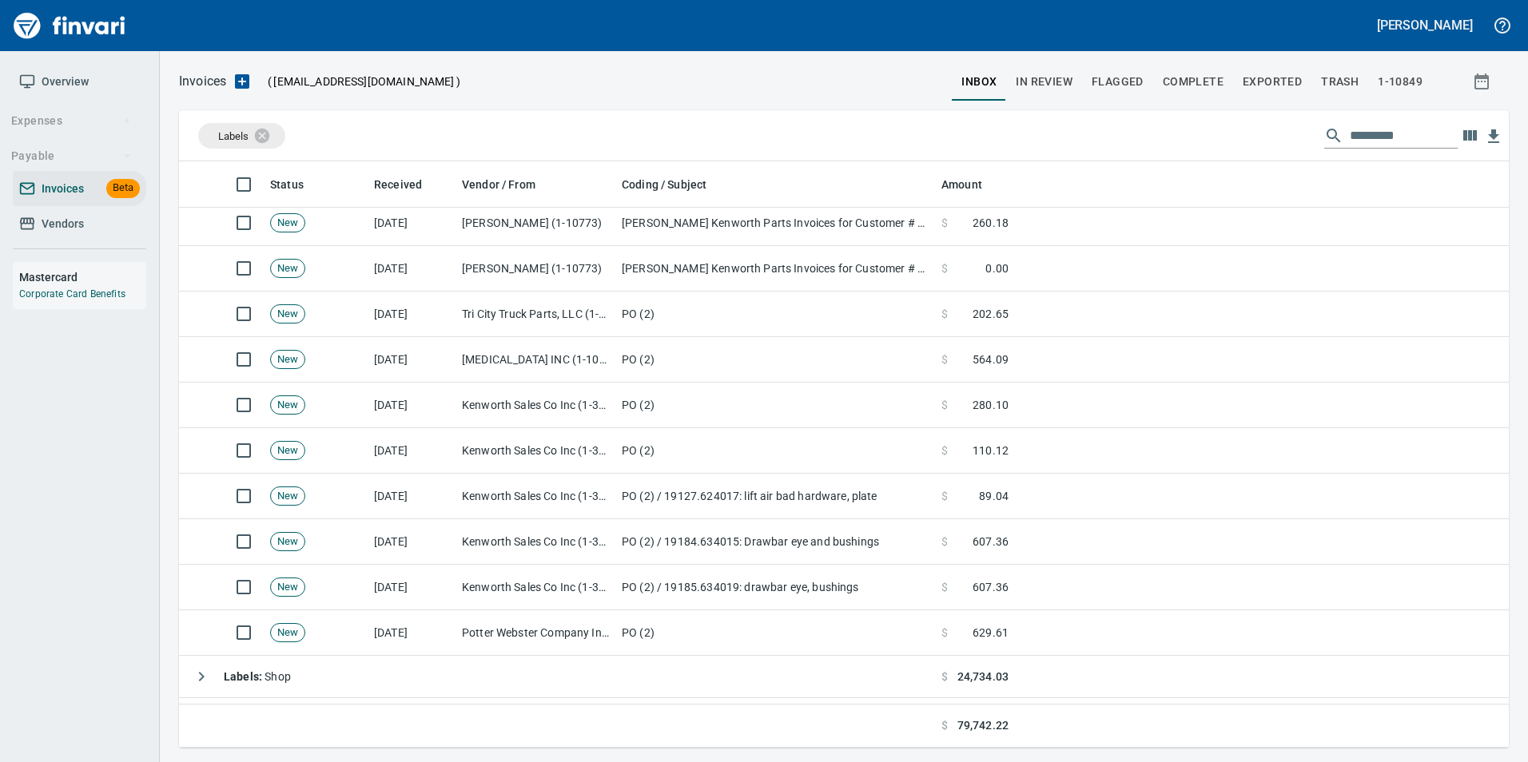
scroll to position [440, 0]
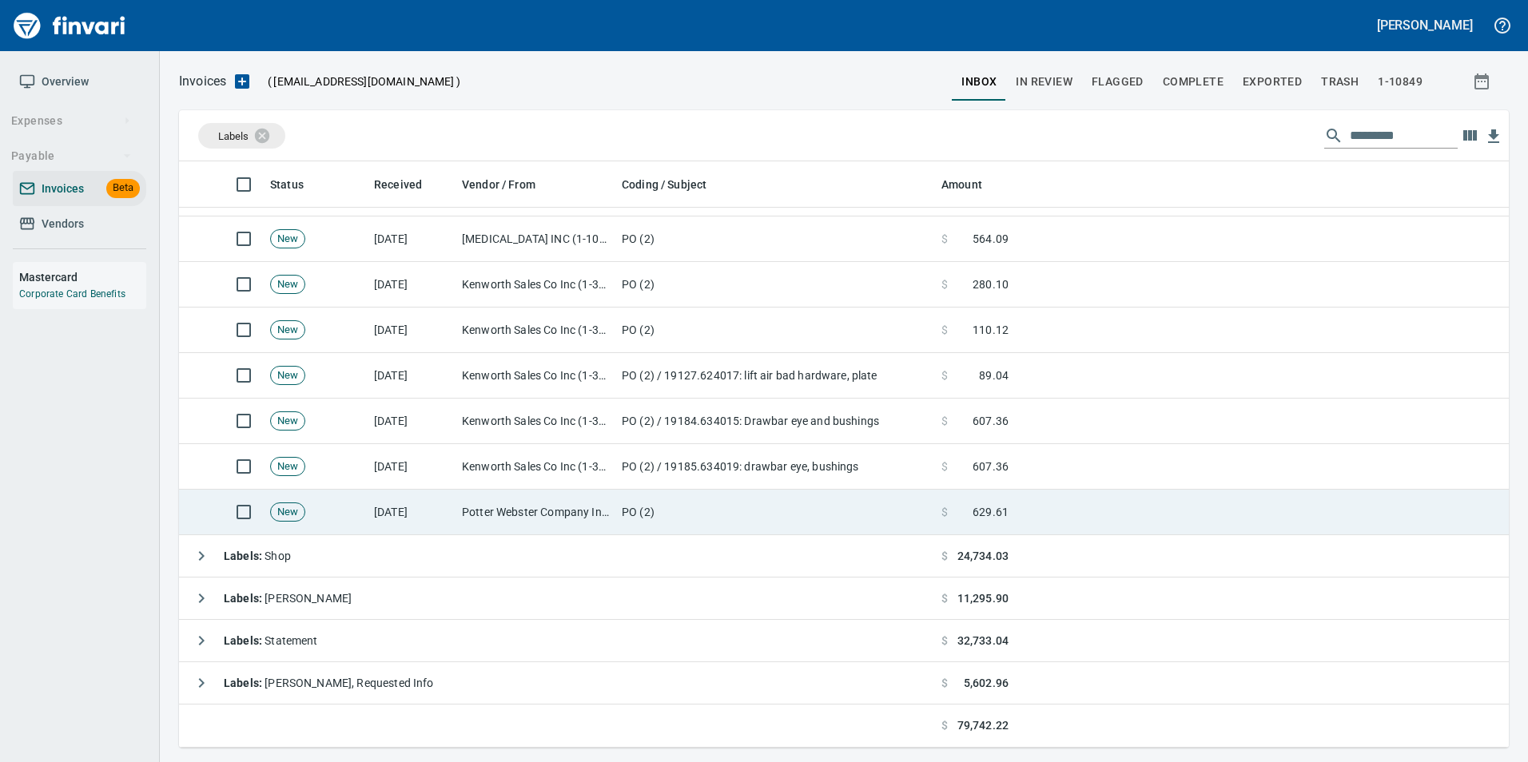
click at [497, 519] on td "Potter Webster Company Inc (1-10818)" at bounding box center [535, 513] width 160 height 46
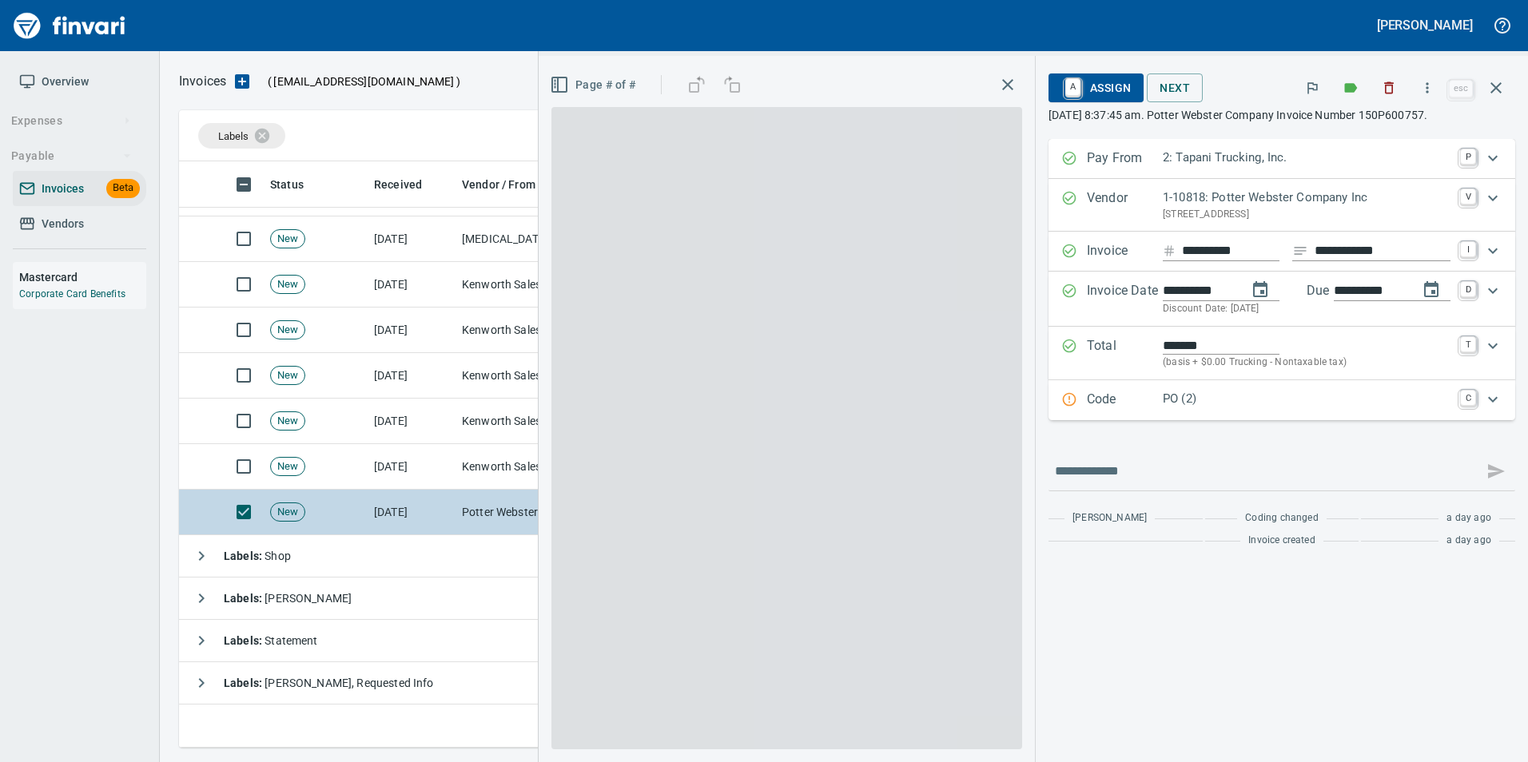
scroll to position [574, 1305]
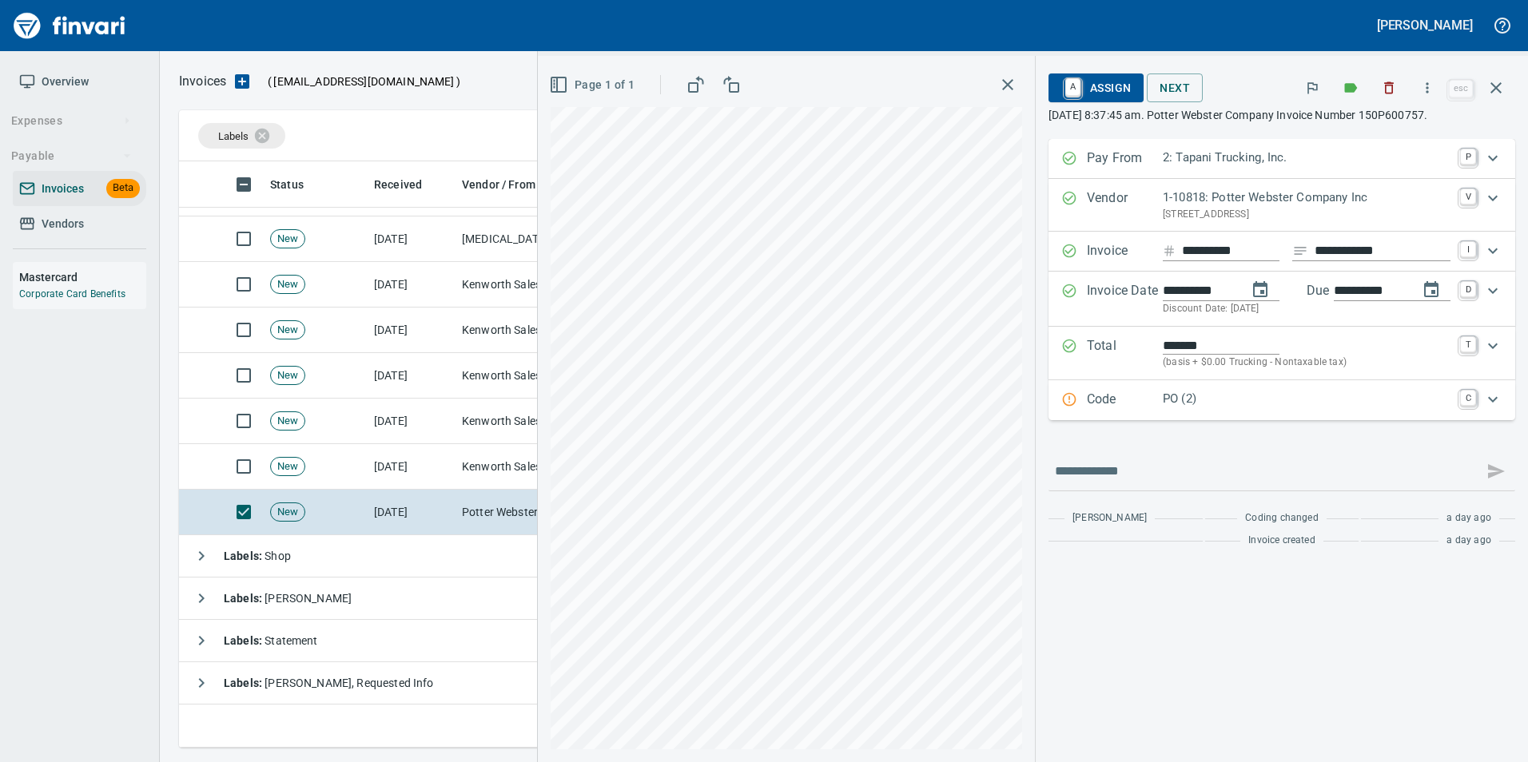
click at [1108, 402] on p "Code" at bounding box center [1125, 400] width 76 height 21
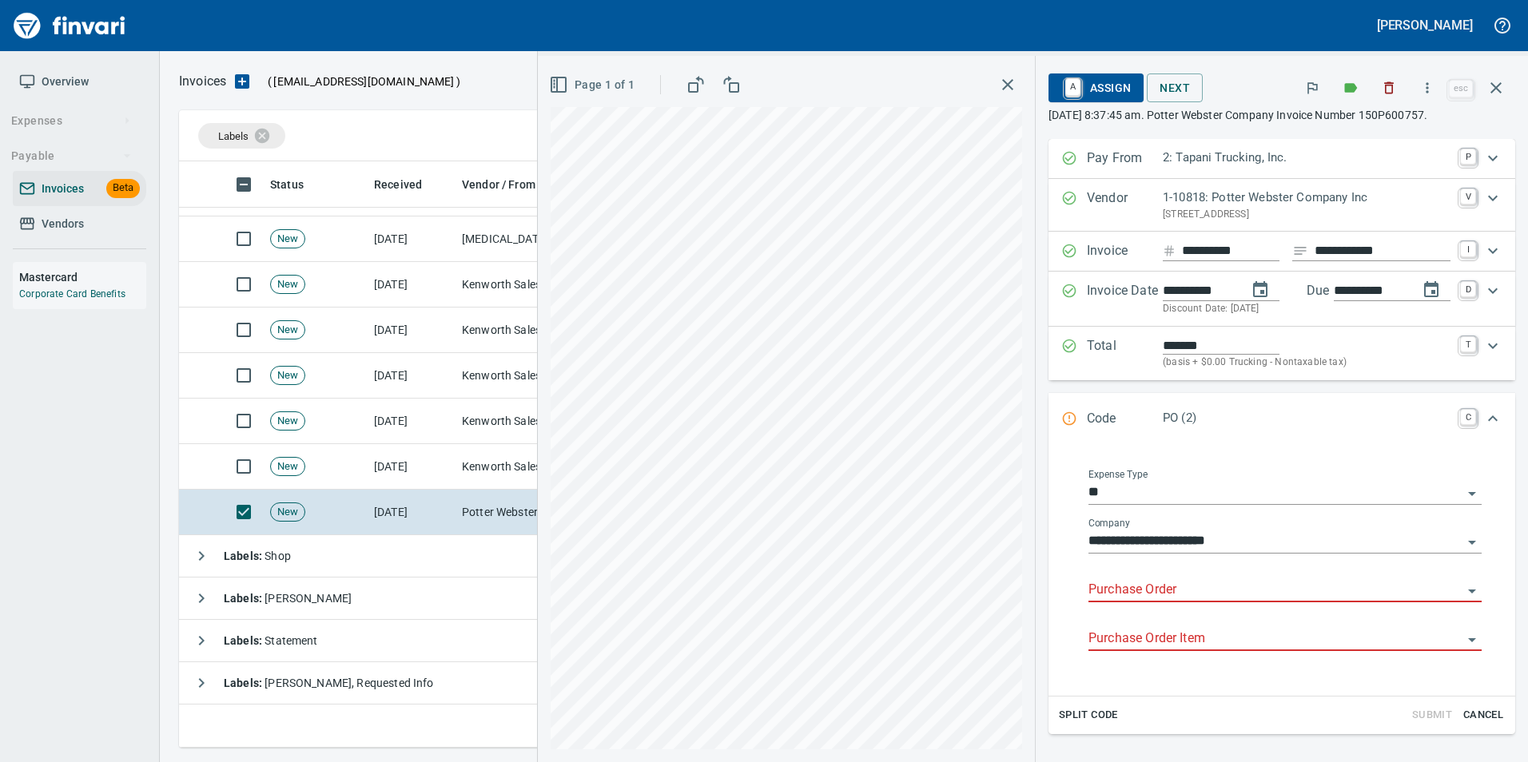
click at [1139, 590] on input "Purchase Order" at bounding box center [1275, 590] width 374 height 22
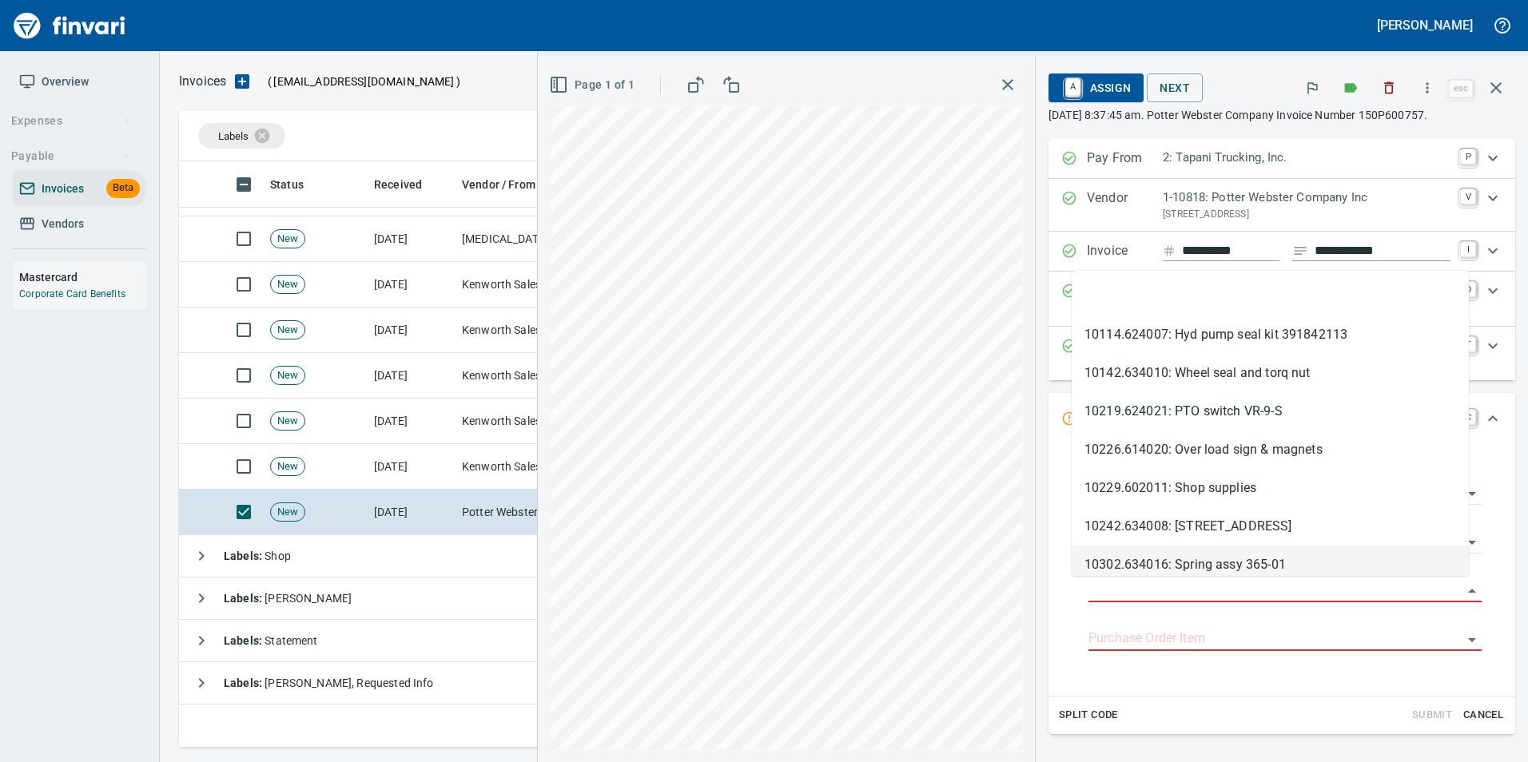
type input "**********"
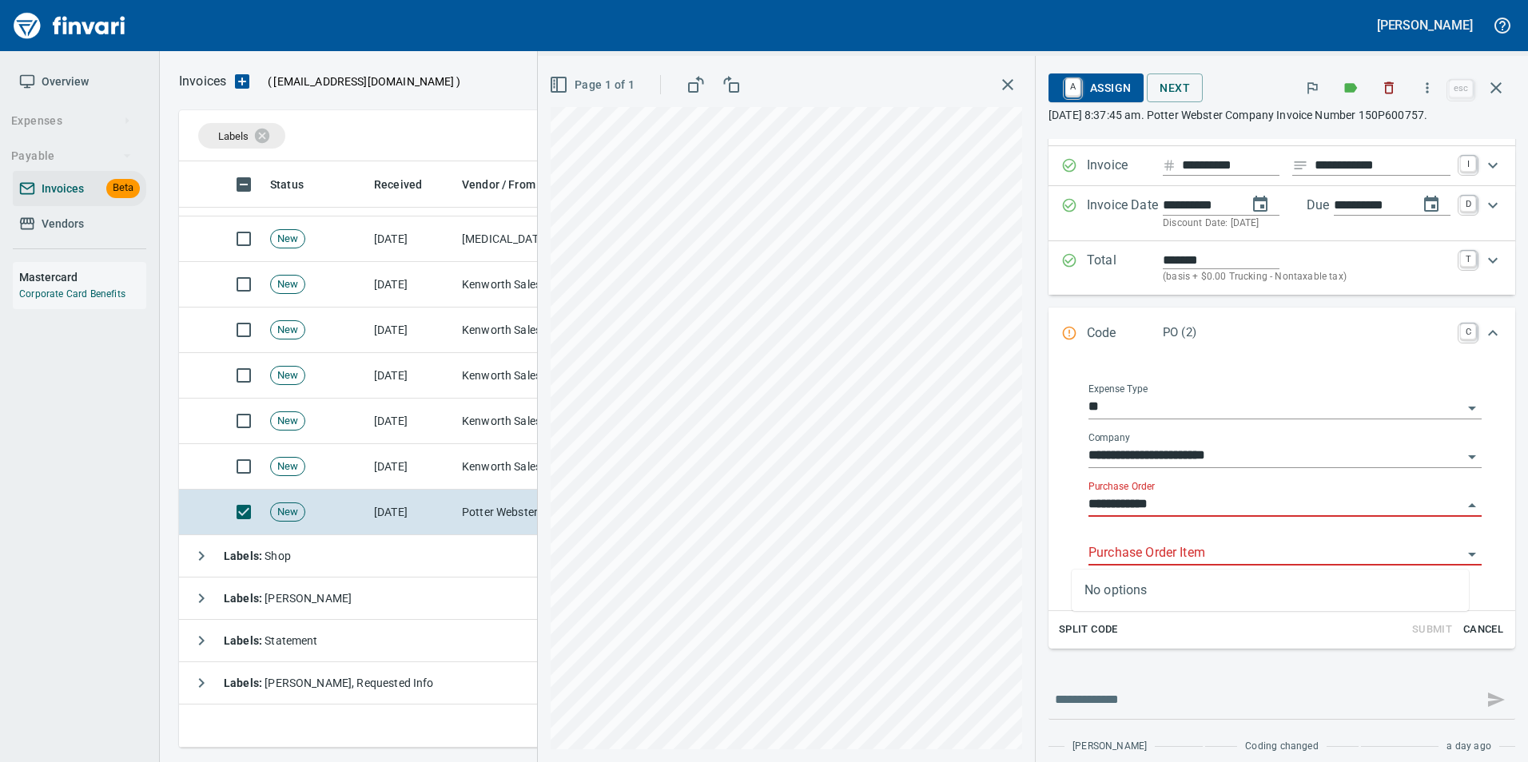
scroll to position [120, 0]
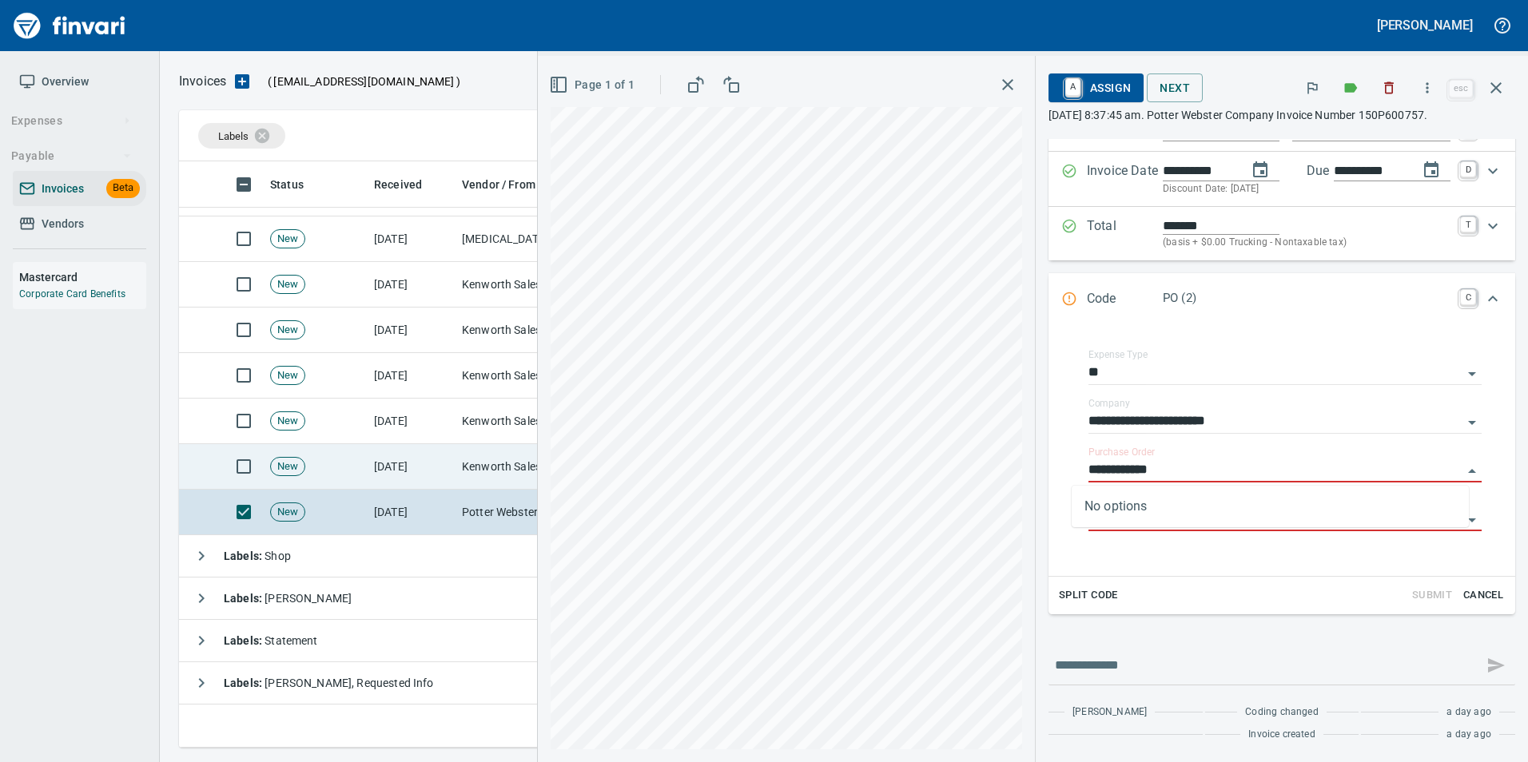
click at [483, 475] on td "Kenworth Sales Co Inc (1-38304)" at bounding box center [535, 467] width 160 height 46
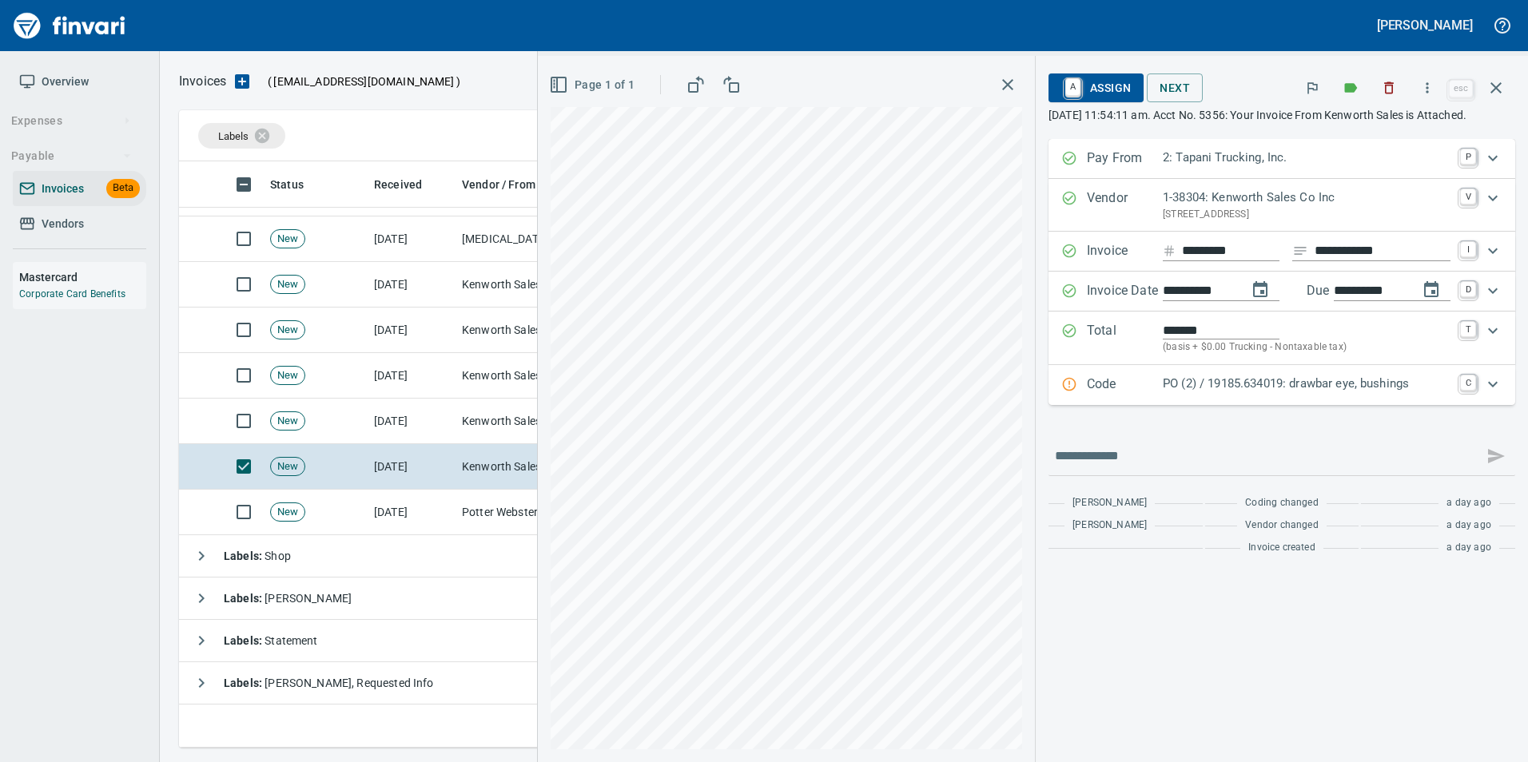
click at [1282, 388] on div "Code PO (2) / 19185.634019: drawbar eye, bushings C" at bounding box center [1281, 385] width 467 height 40
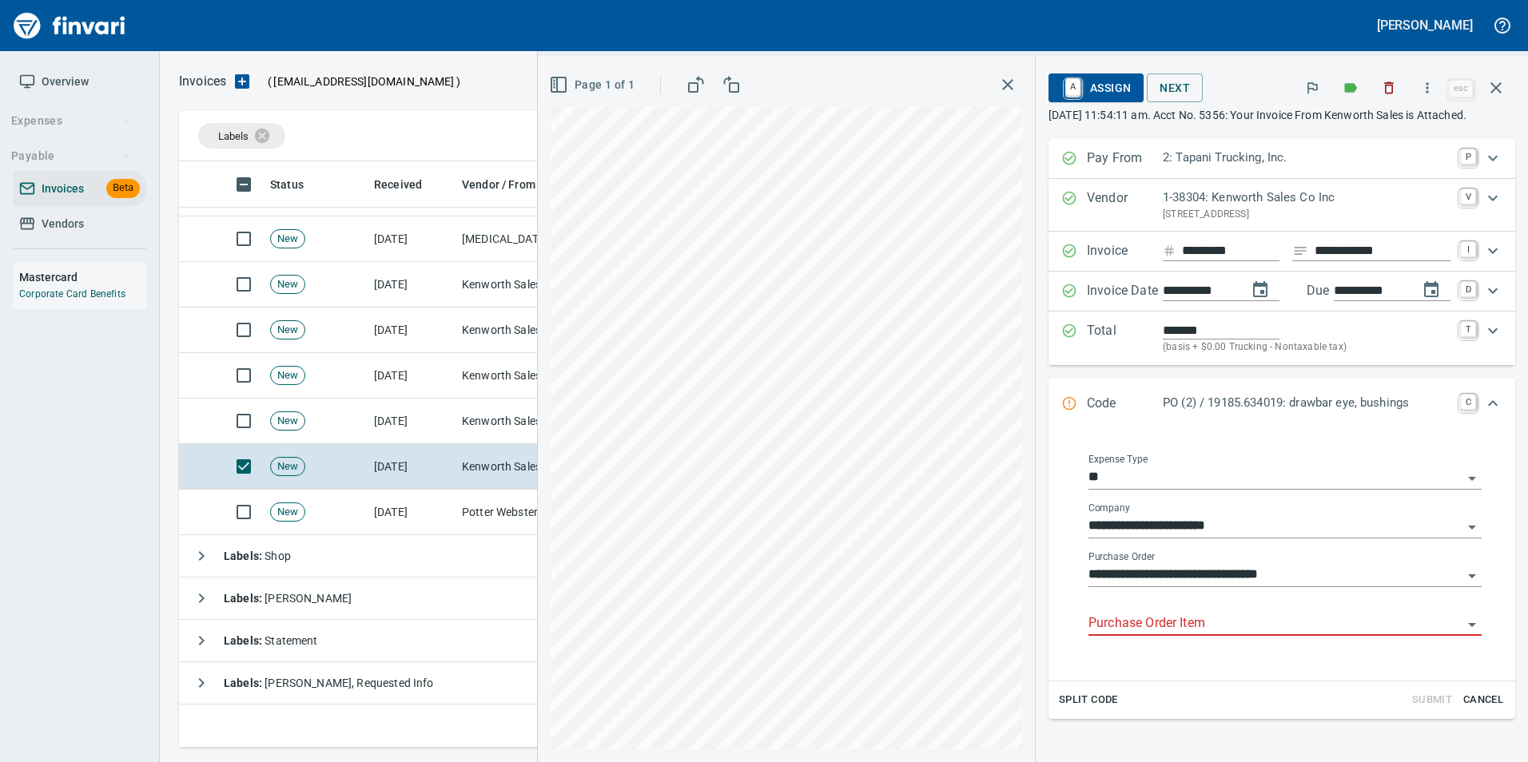
click at [1108, 619] on input "Purchase Order Item" at bounding box center [1275, 624] width 374 height 22
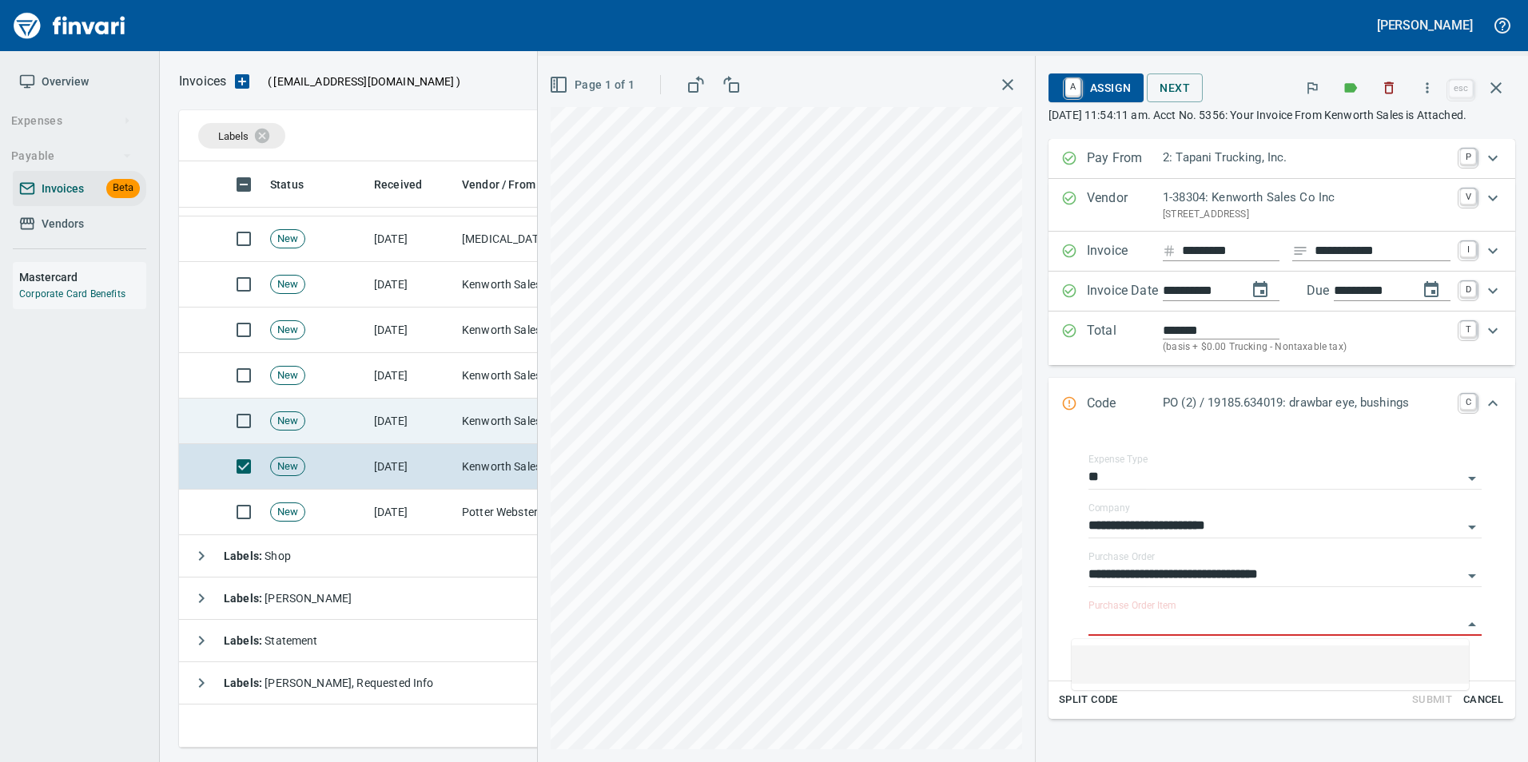
click at [454, 413] on td "[DATE]" at bounding box center [412, 422] width 88 height 46
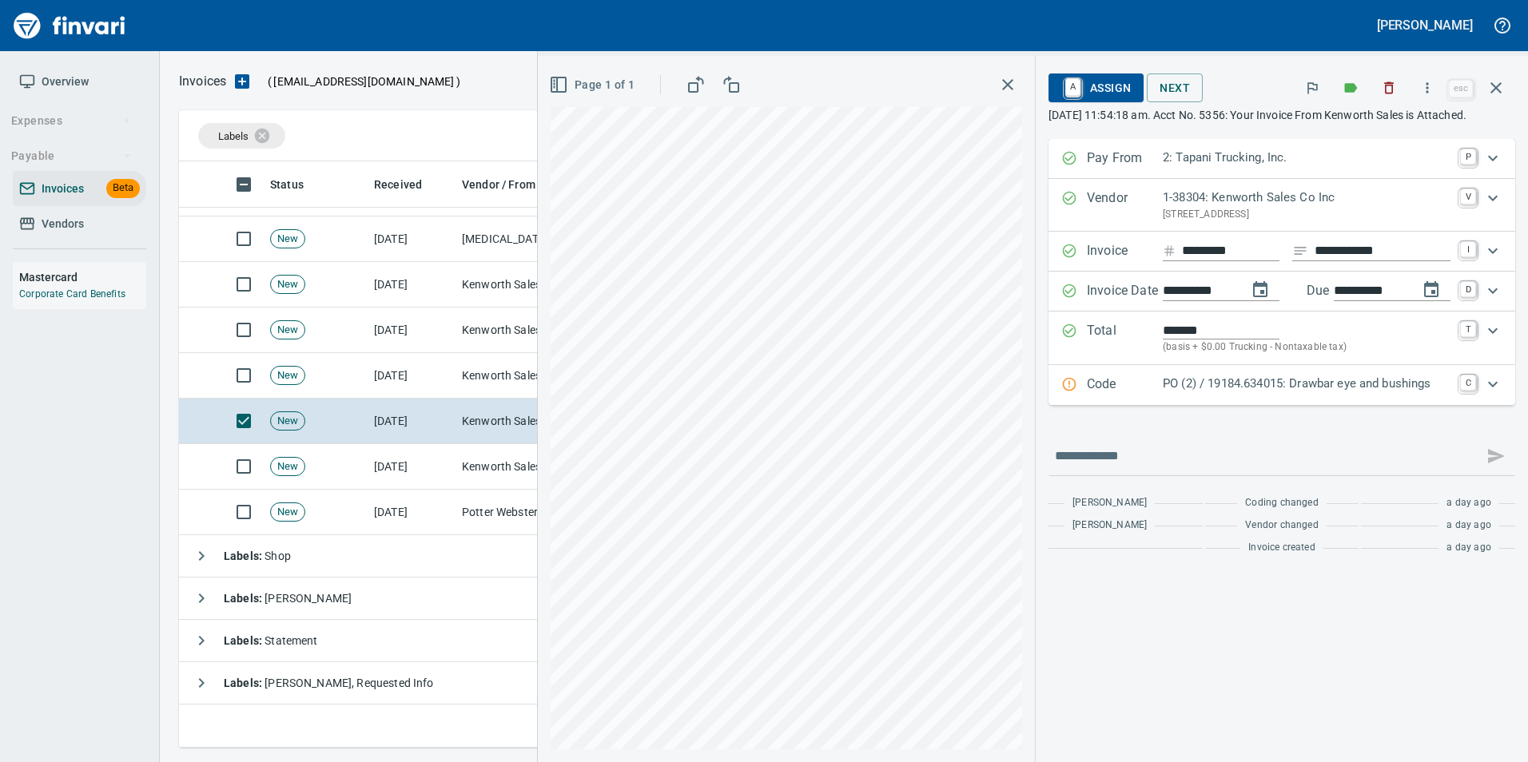
click at [1289, 393] on p "PO (2) / 19184.634015: Drawbar eye and bushings" at bounding box center [1307, 384] width 288 height 18
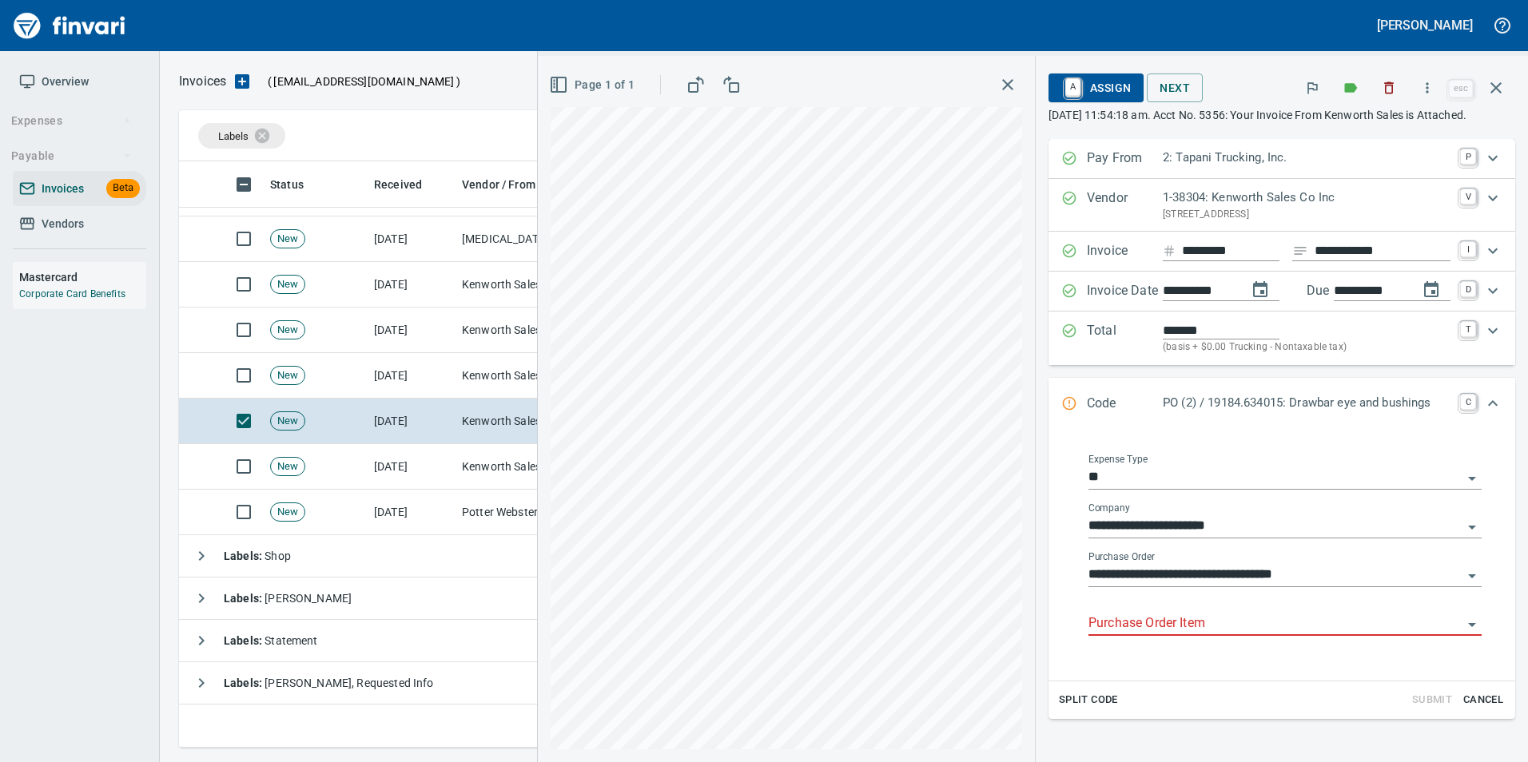
click at [1176, 621] on input "Purchase Order Item" at bounding box center [1275, 624] width 374 height 22
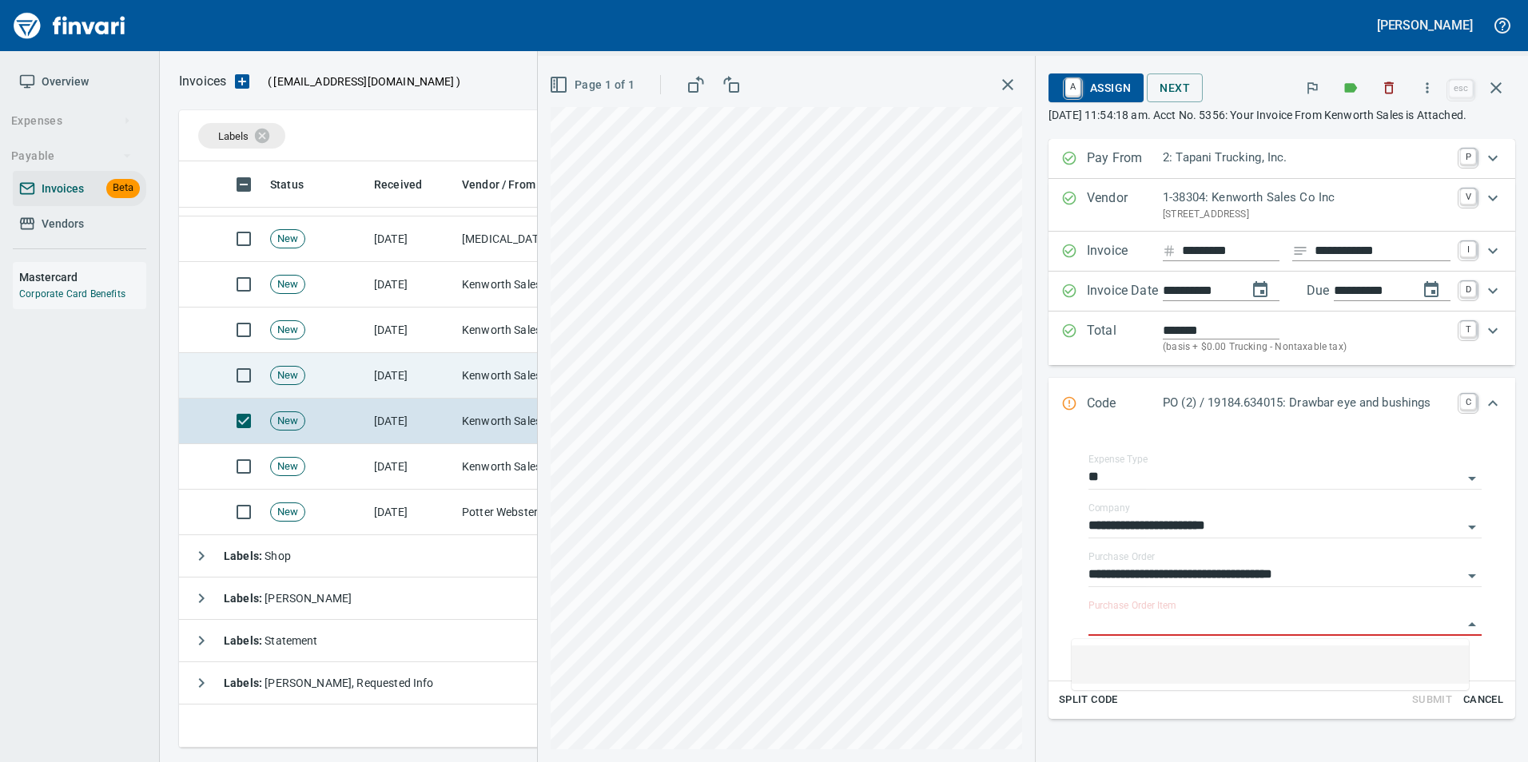
click at [454, 378] on td "[DATE]" at bounding box center [412, 376] width 88 height 46
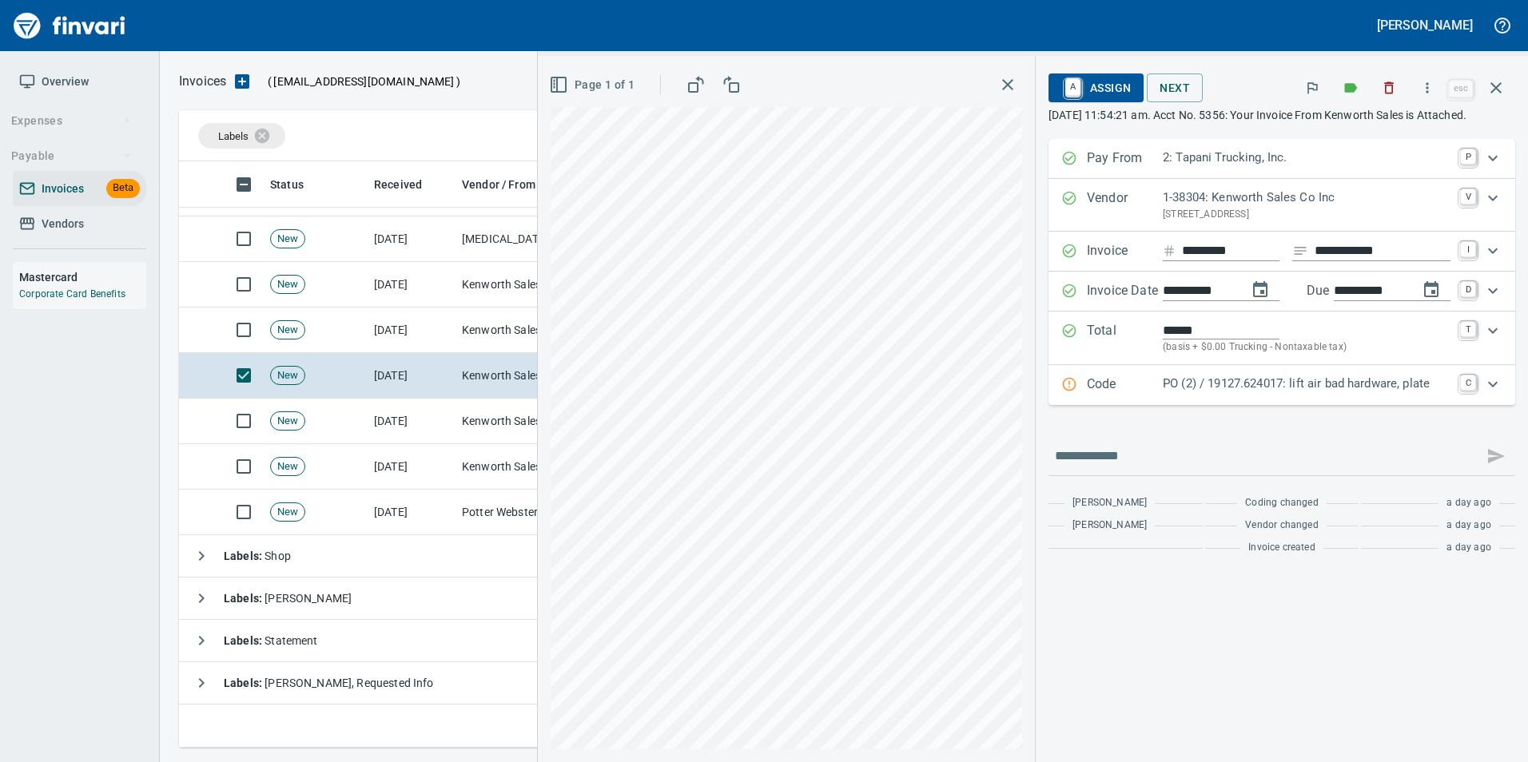
click at [1163, 393] on p "PO (2) / 19127.624017: lift air bad hardware, plate" at bounding box center [1307, 384] width 288 height 18
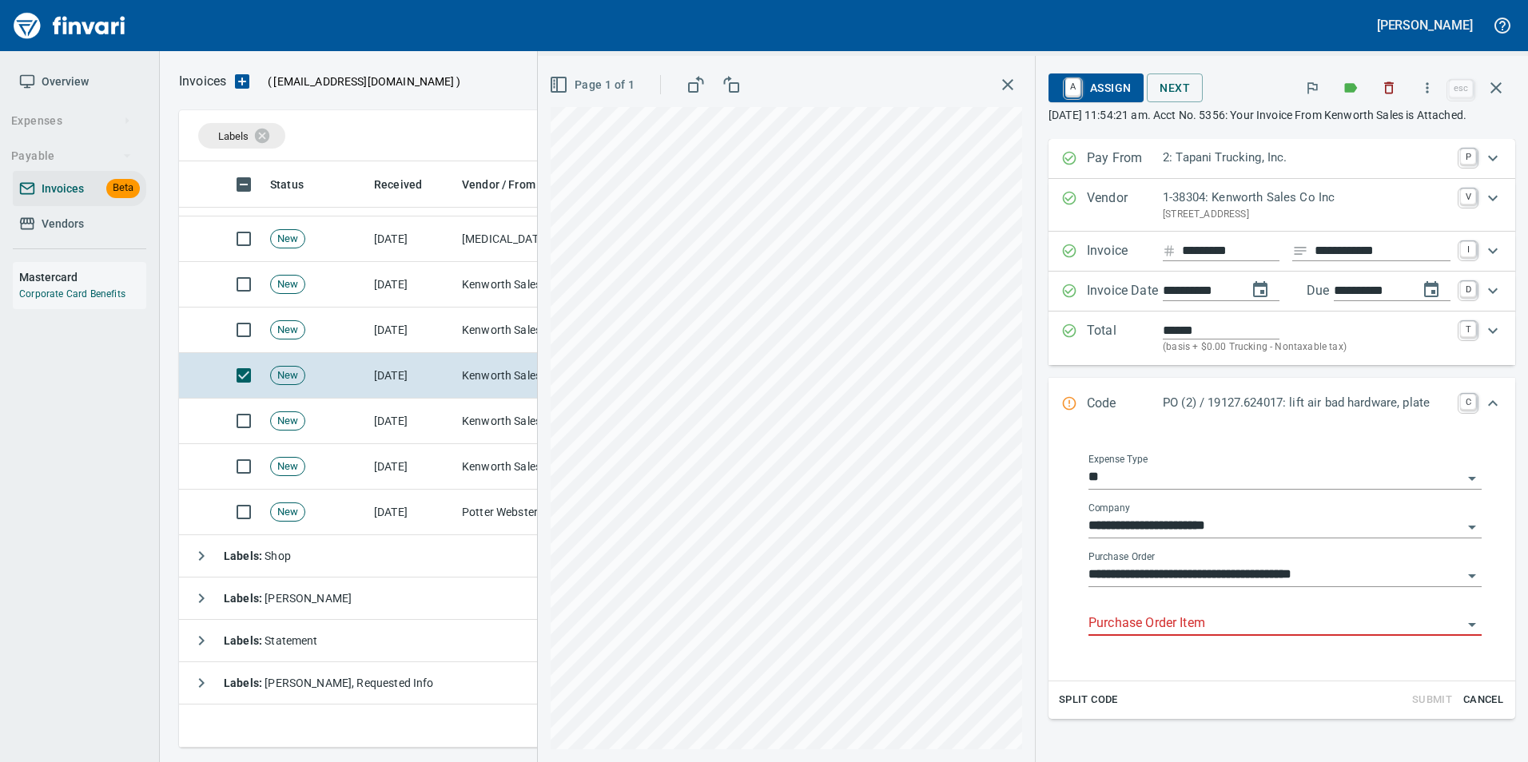
click at [1144, 618] on input "Purchase Order Item" at bounding box center [1275, 624] width 374 height 22
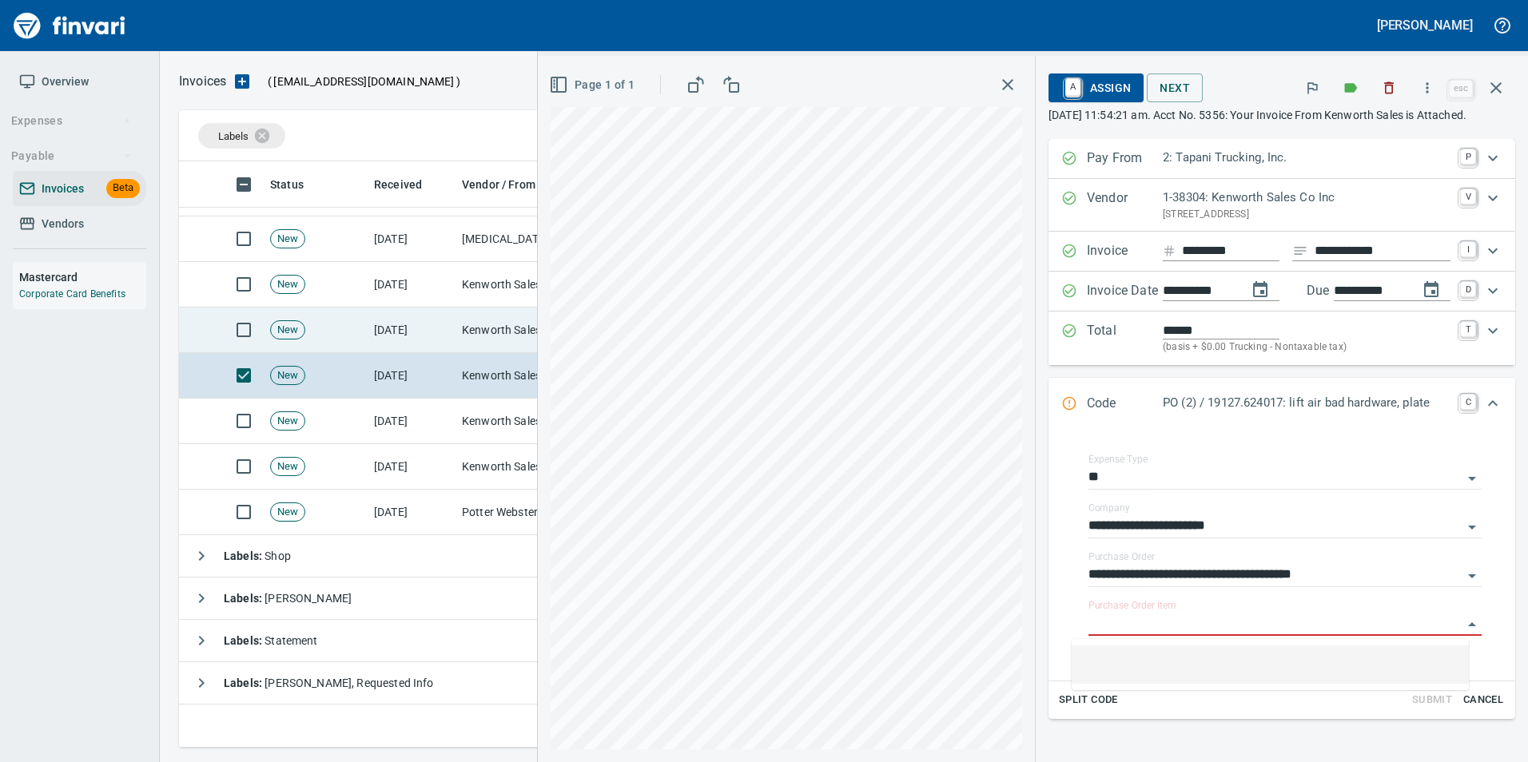
click at [436, 329] on td "[DATE]" at bounding box center [412, 331] width 88 height 46
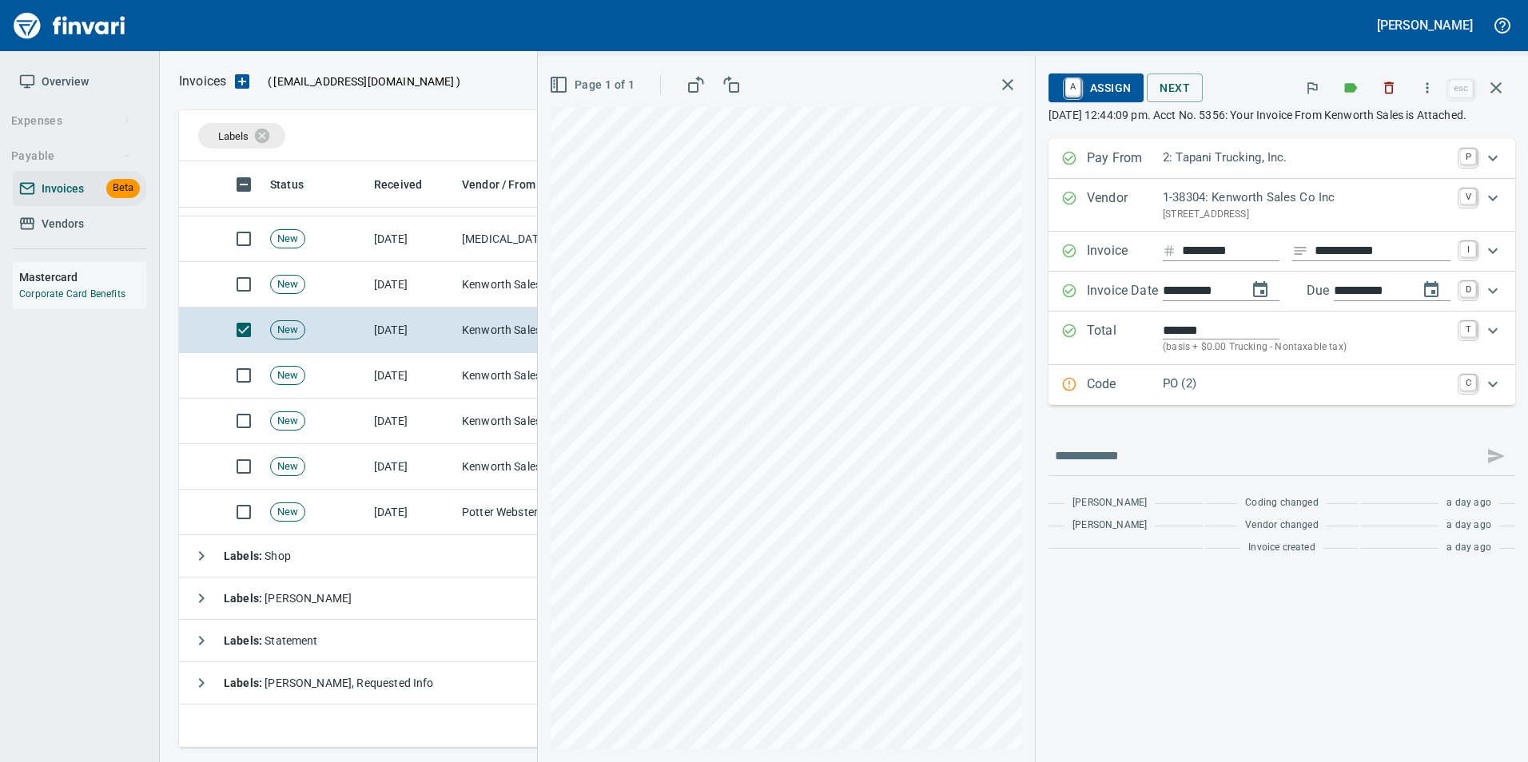
click at [1173, 393] on p "PO (2)" at bounding box center [1307, 384] width 288 height 18
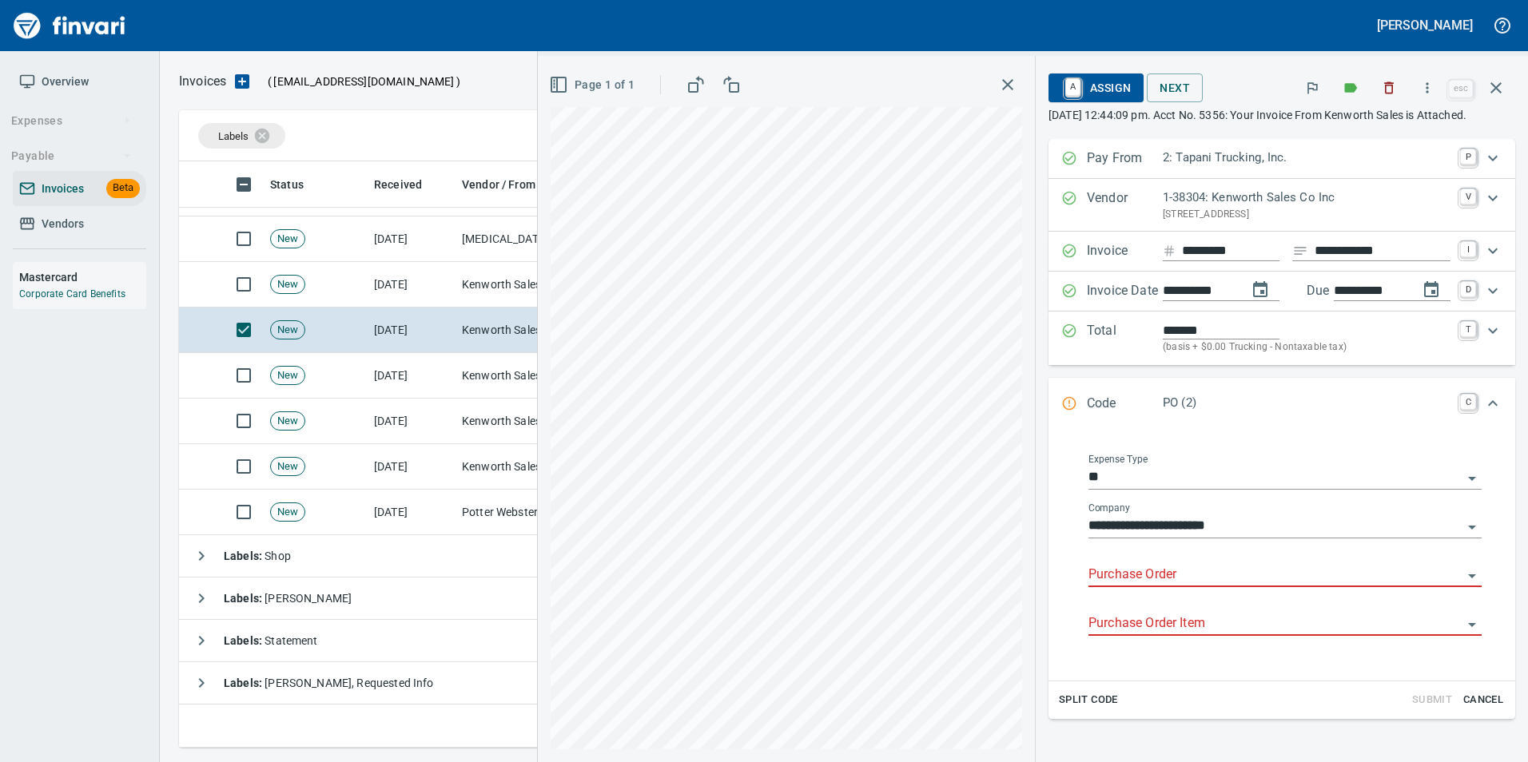
click at [1144, 571] on input "Purchase Order" at bounding box center [1275, 575] width 374 height 22
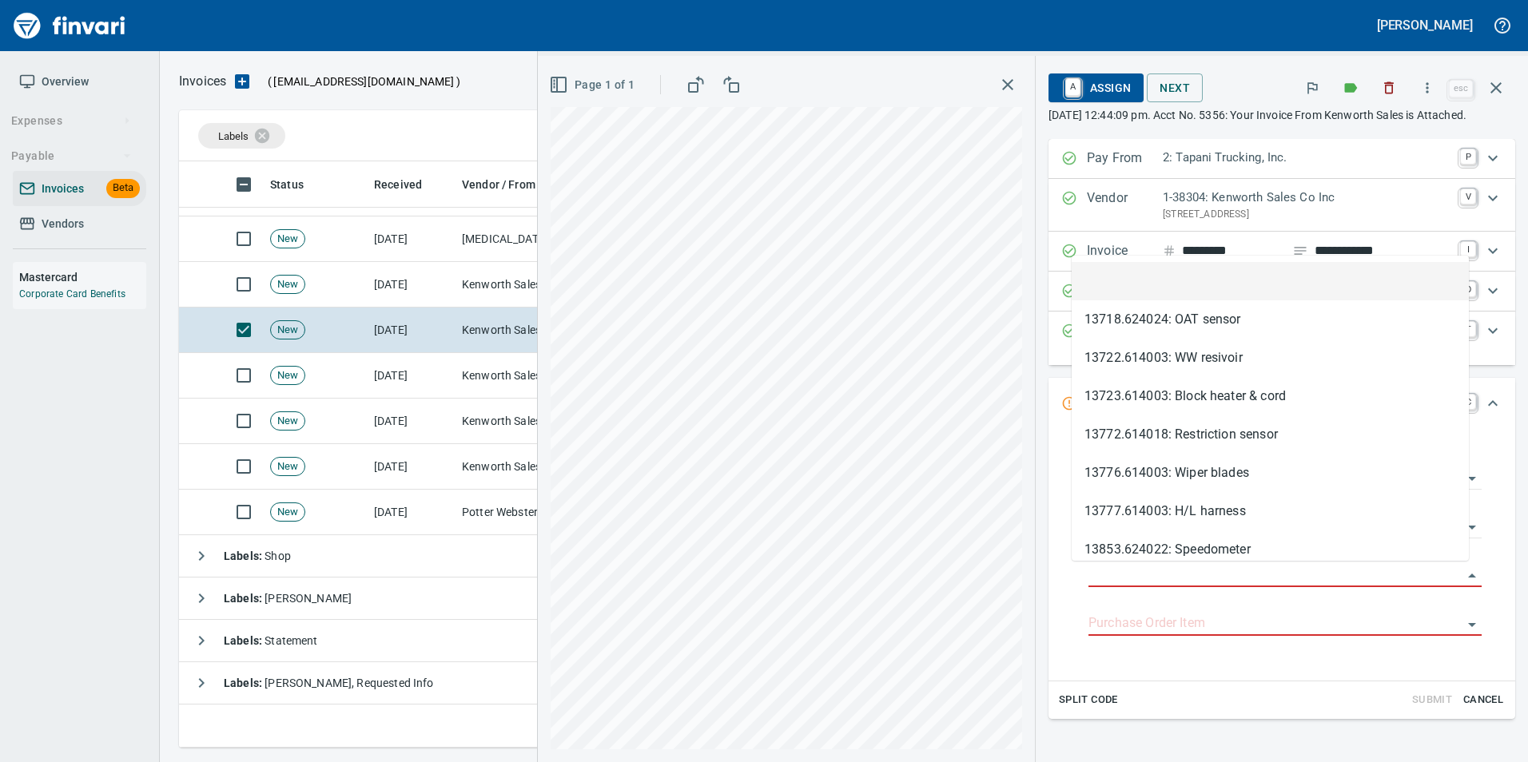
scroll to position [574, 1305]
type input "**********"
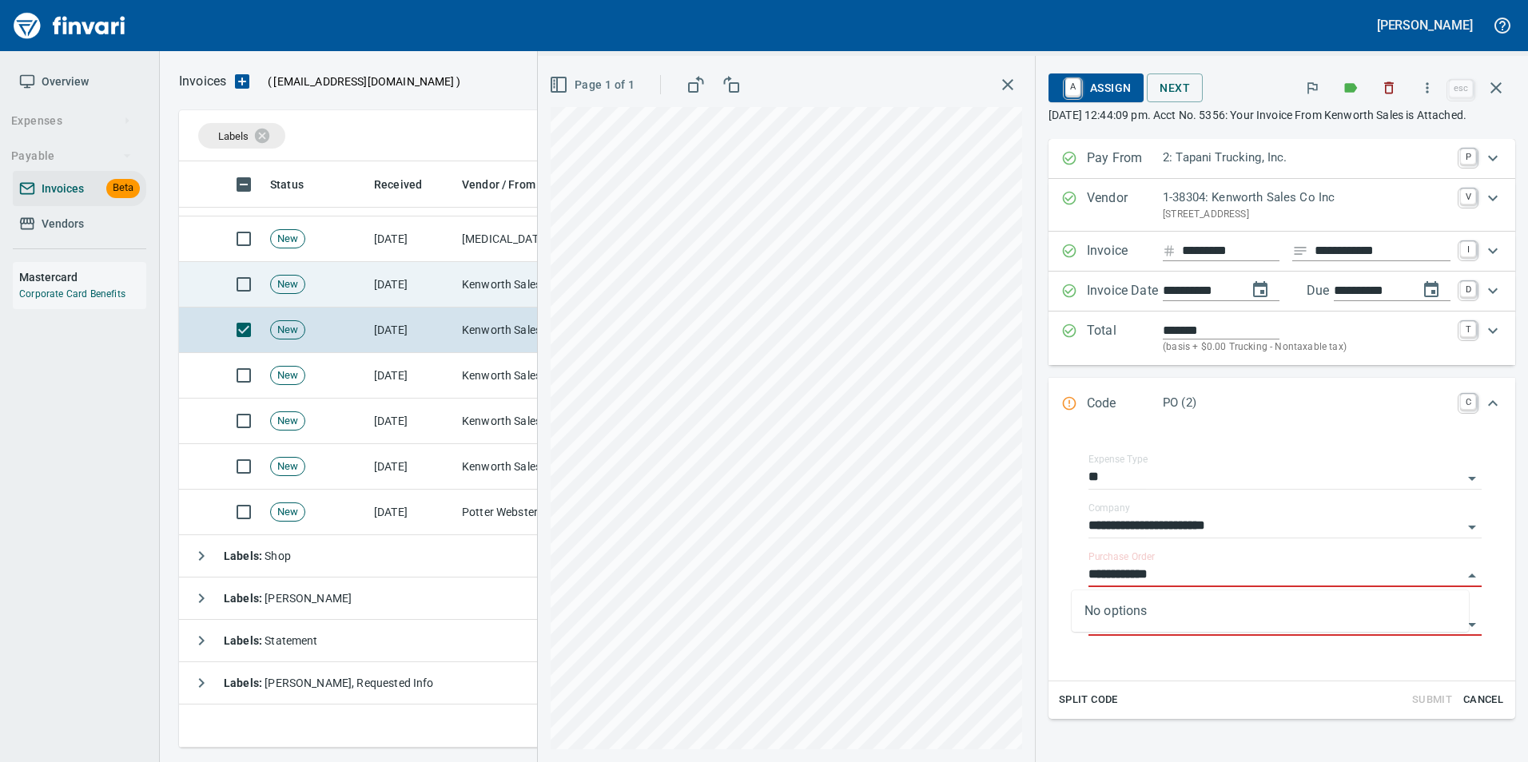
click at [423, 298] on td "[DATE]" at bounding box center [412, 285] width 88 height 46
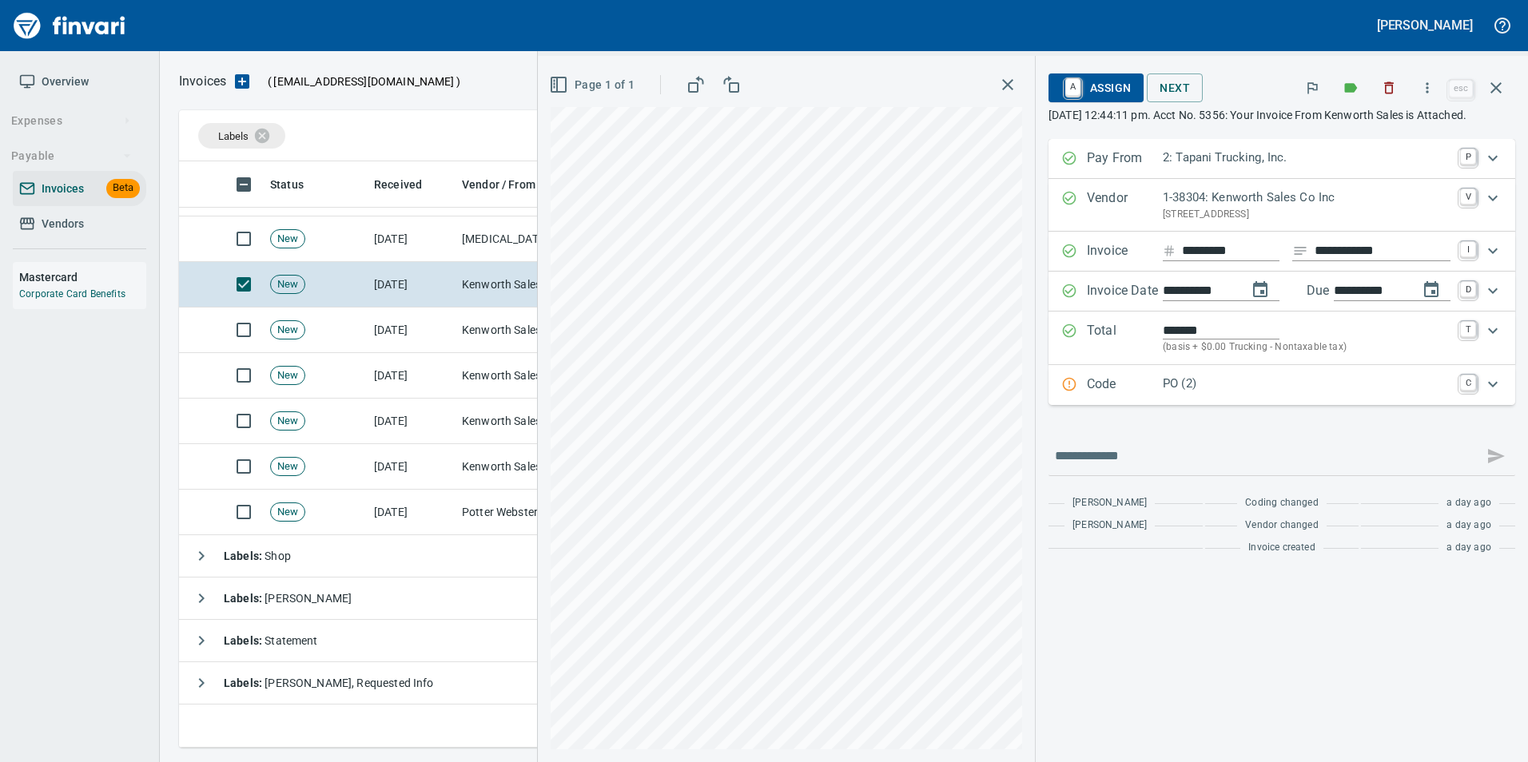
click at [1155, 396] on p "Code" at bounding box center [1125, 385] width 76 height 21
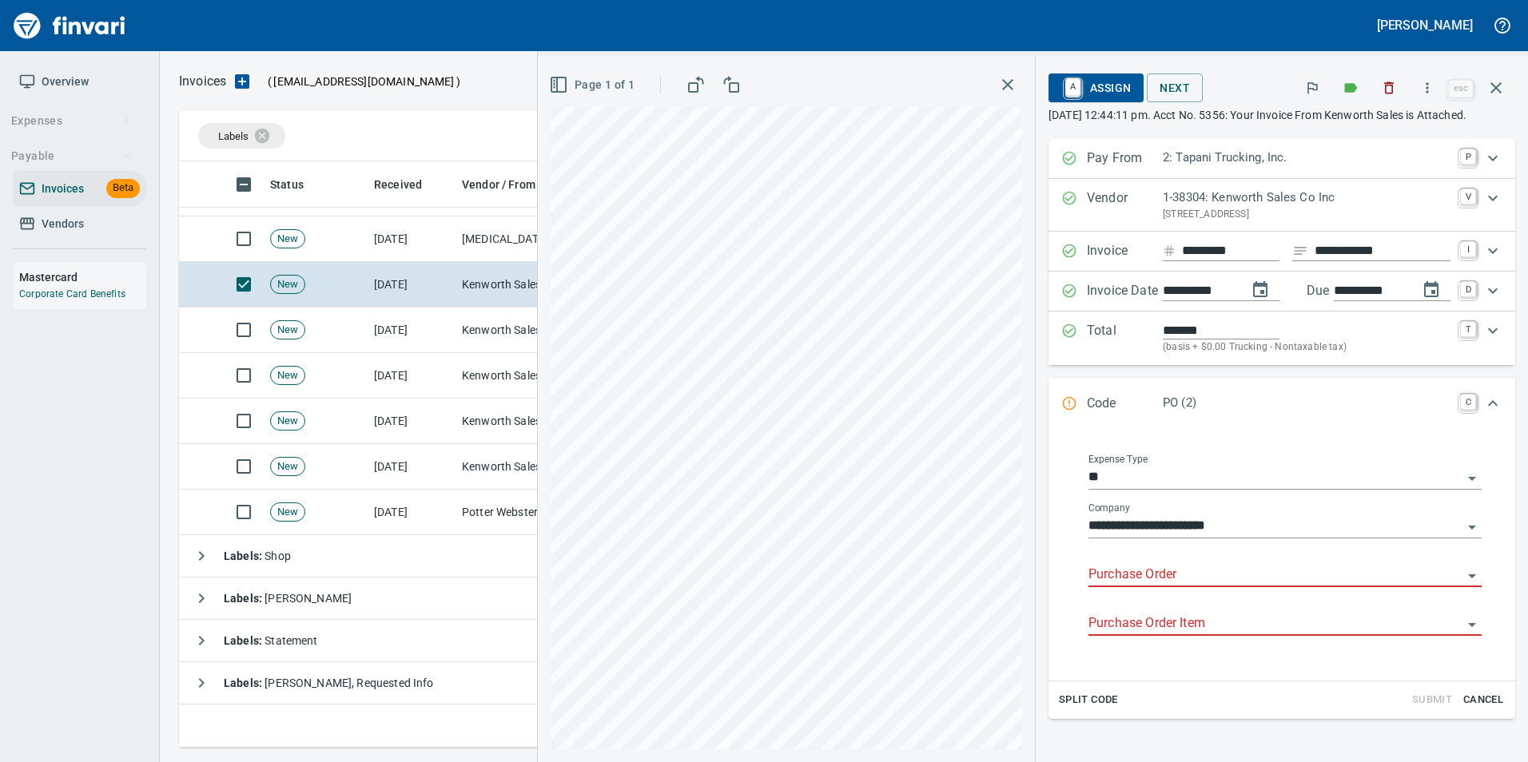
drag, startPoint x: 1131, startPoint y: 578, endPoint x: 1044, endPoint y: 543, distance: 93.2
click at [1127, 577] on input "Purchase Order" at bounding box center [1275, 575] width 374 height 22
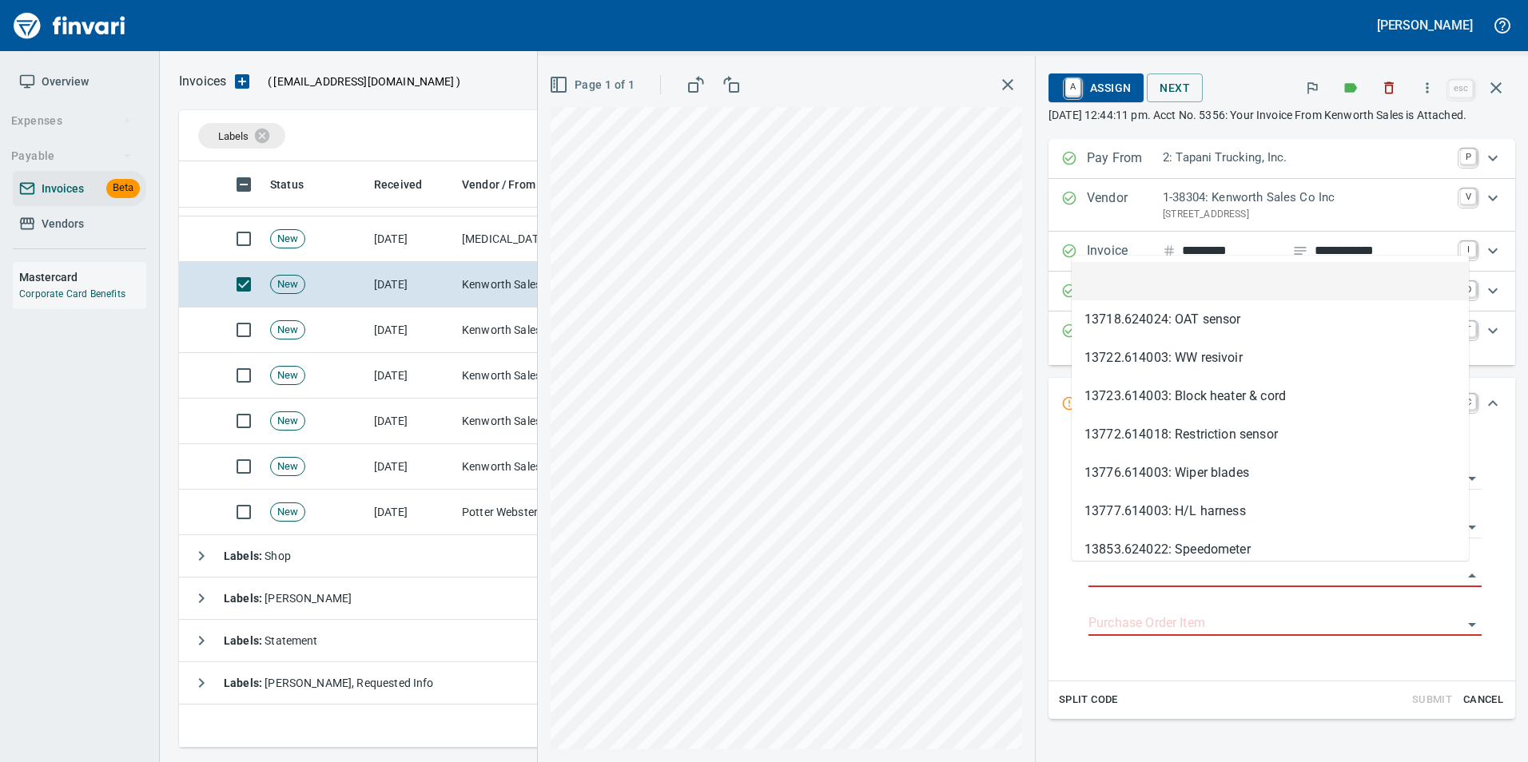
scroll to position [574, 1305]
type input "**********"
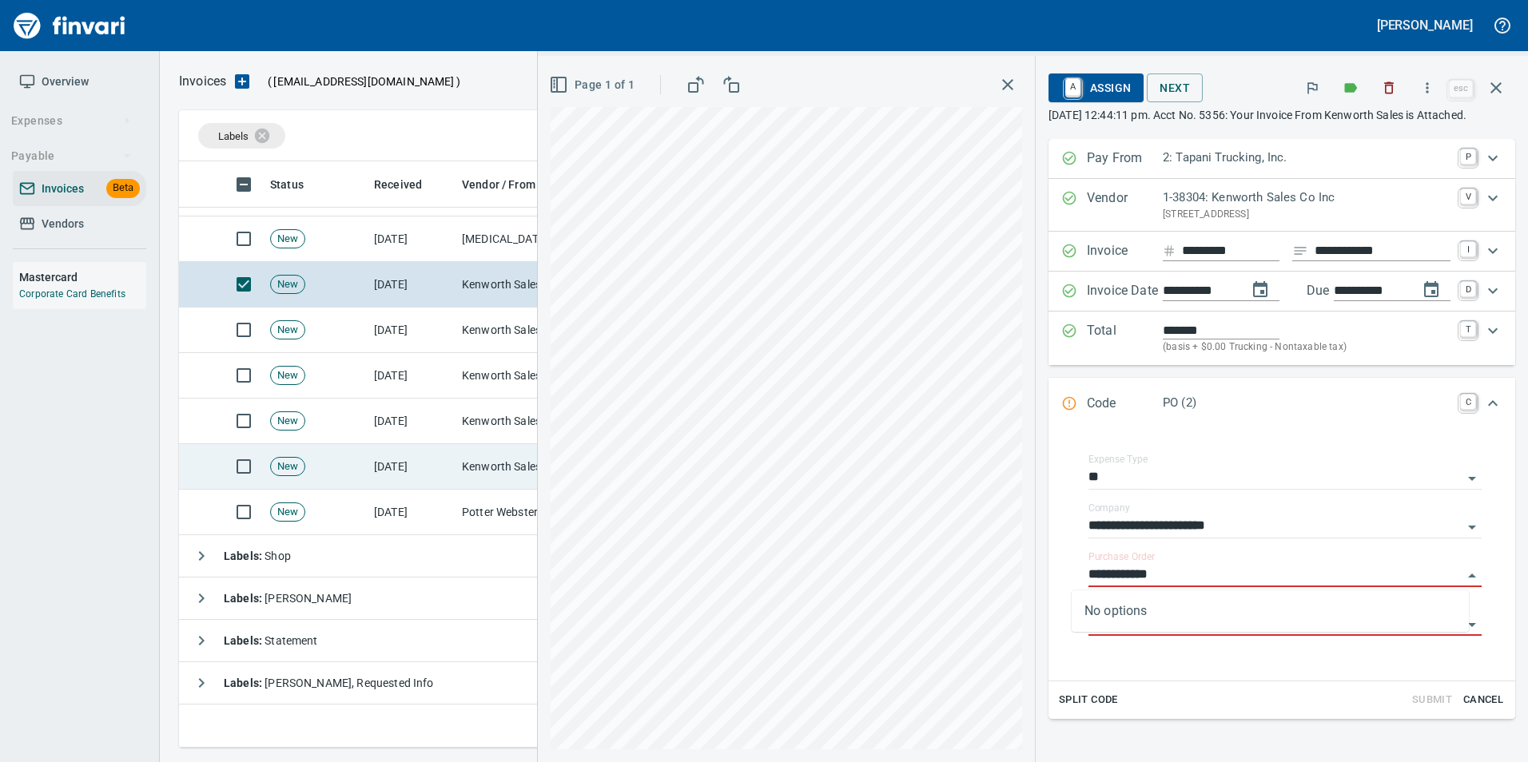
scroll to position [360, 0]
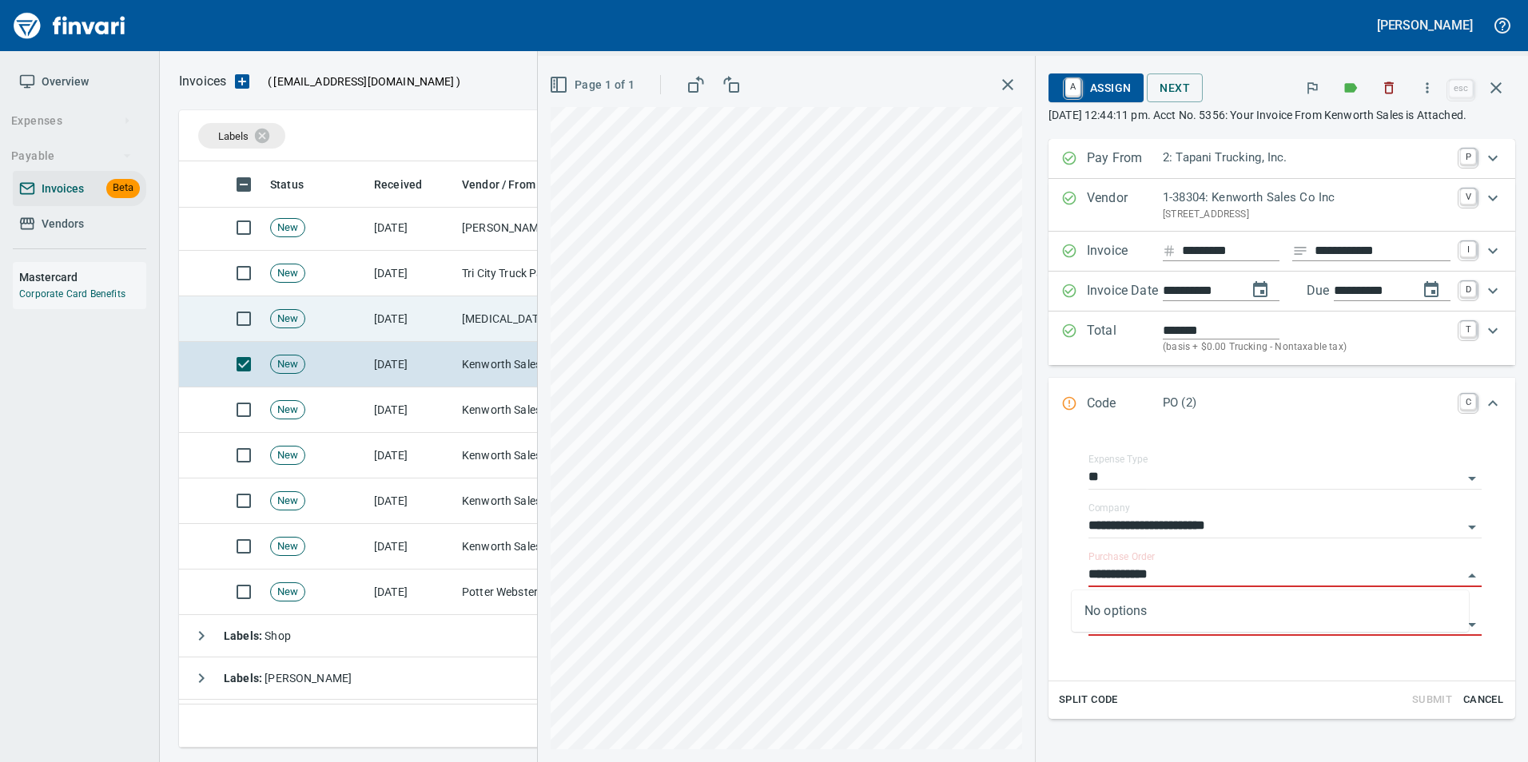
click at [396, 308] on td "[DATE]" at bounding box center [412, 319] width 88 height 46
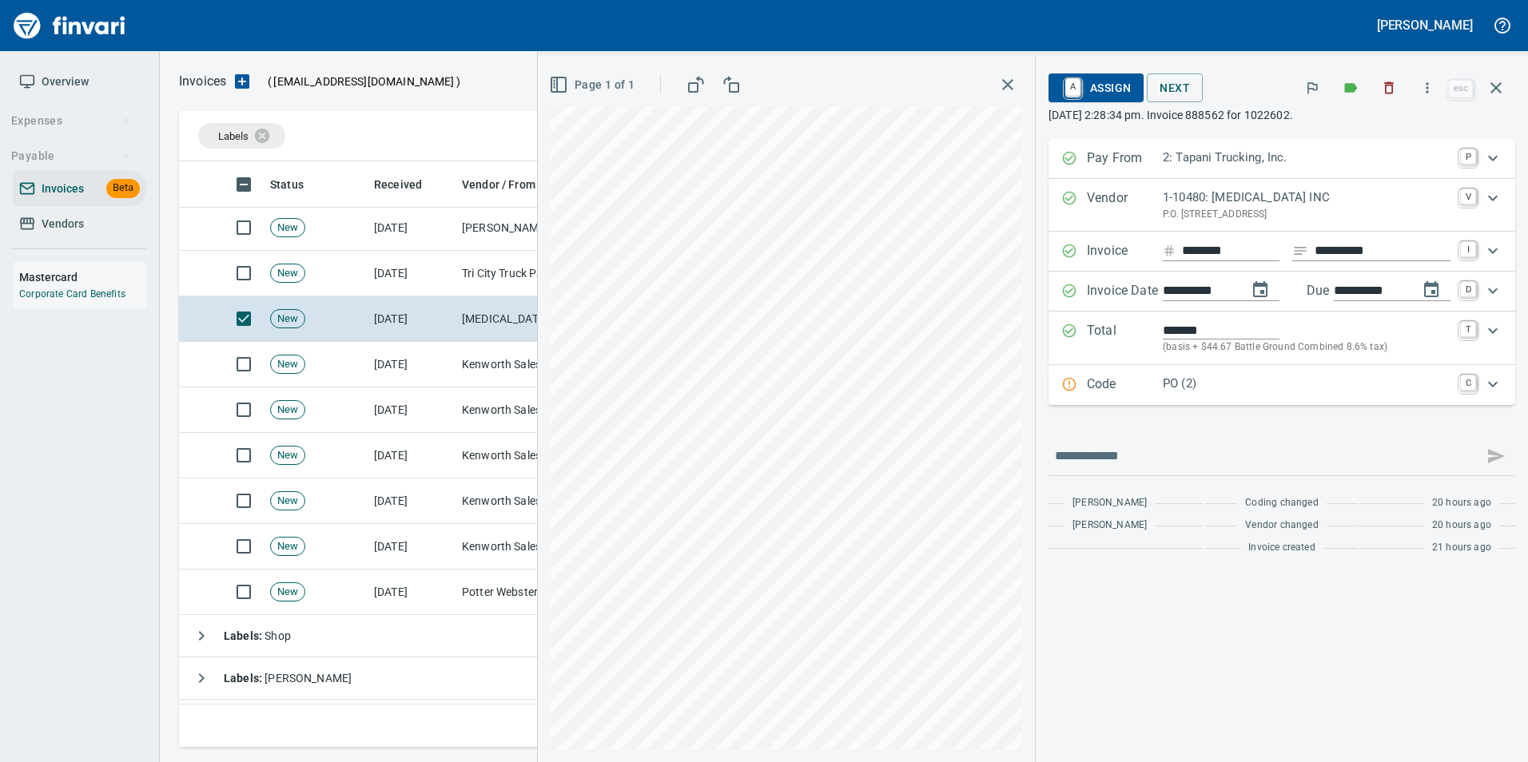
click at [1081, 392] on div "Code PO (2) C" at bounding box center [1267, 385] width 412 height 21
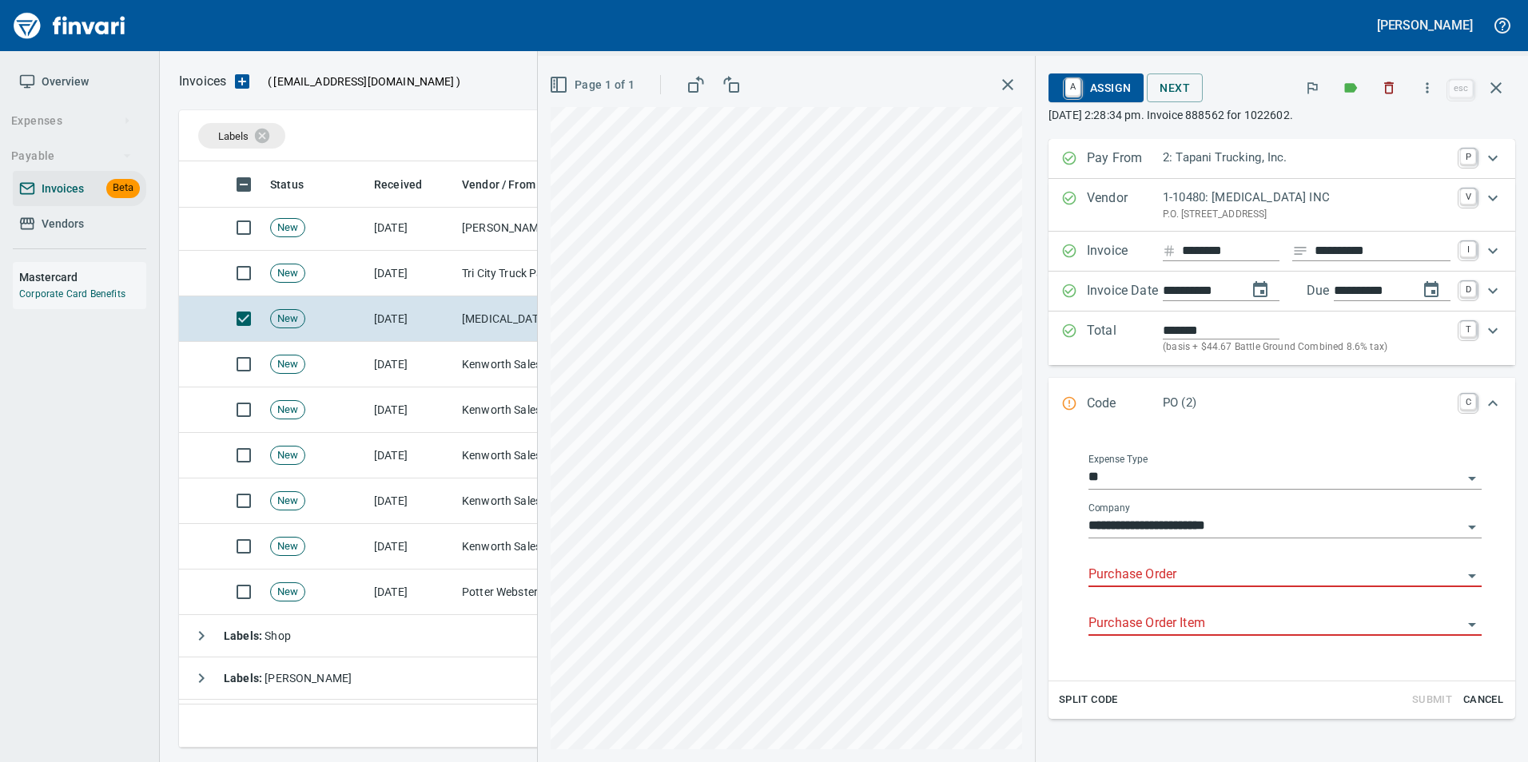
click at [1156, 575] on input "Purchase Order" at bounding box center [1275, 575] width 374 height 22
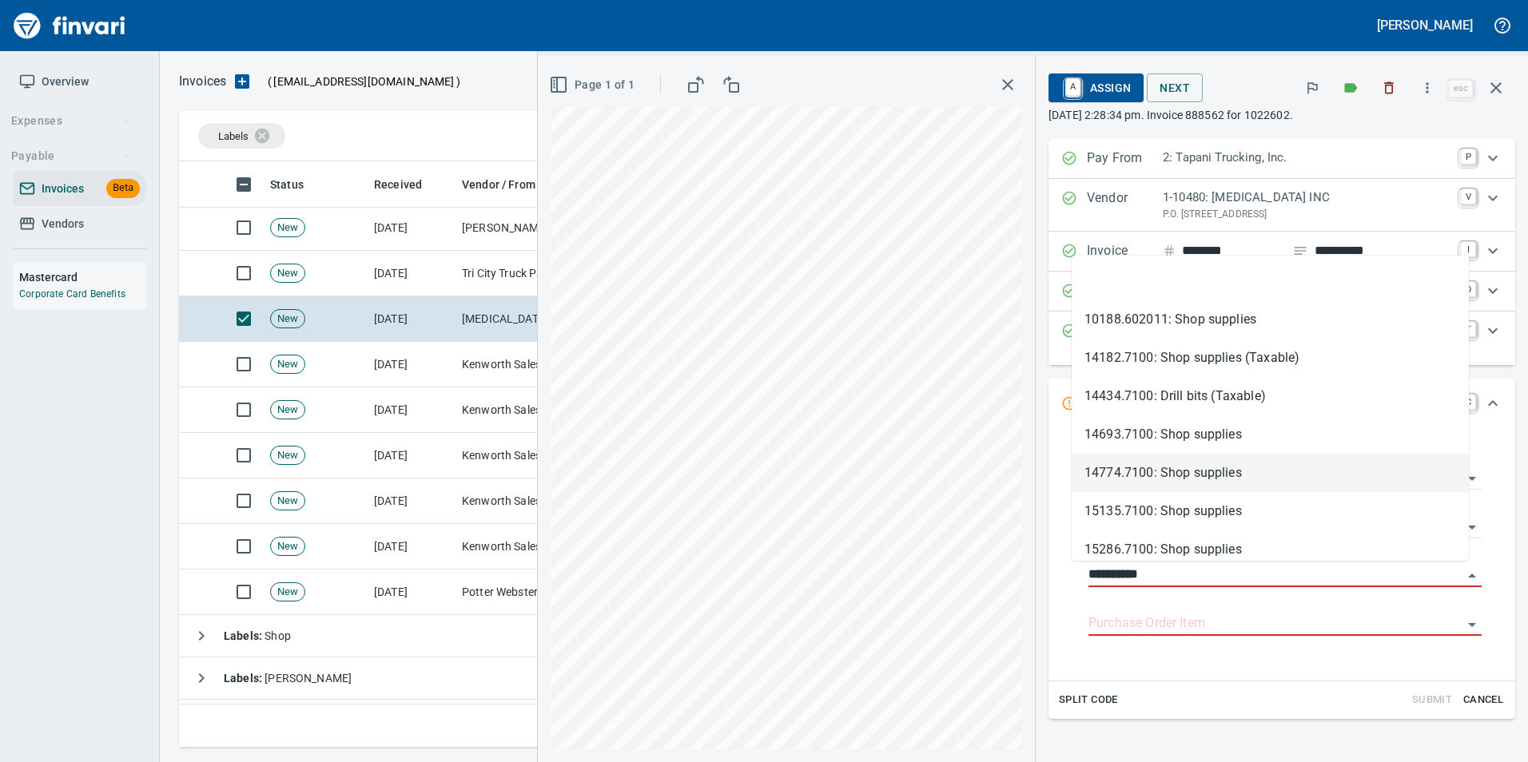
scroll to position [574, 1305]
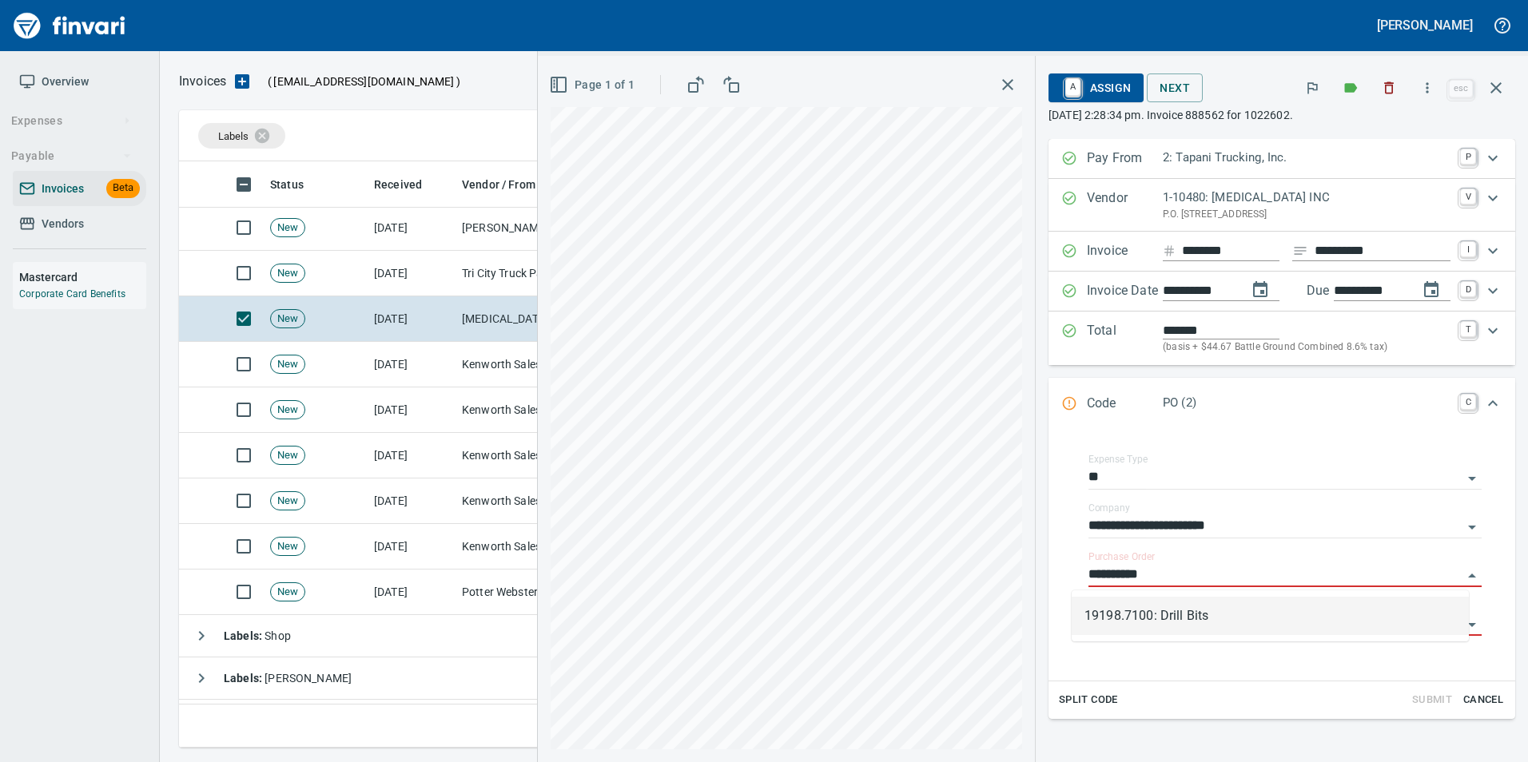
click at [1222, 614] on li "19198.7100: Drill Bits" at bounding box center [1269, 616] width 397 height 38
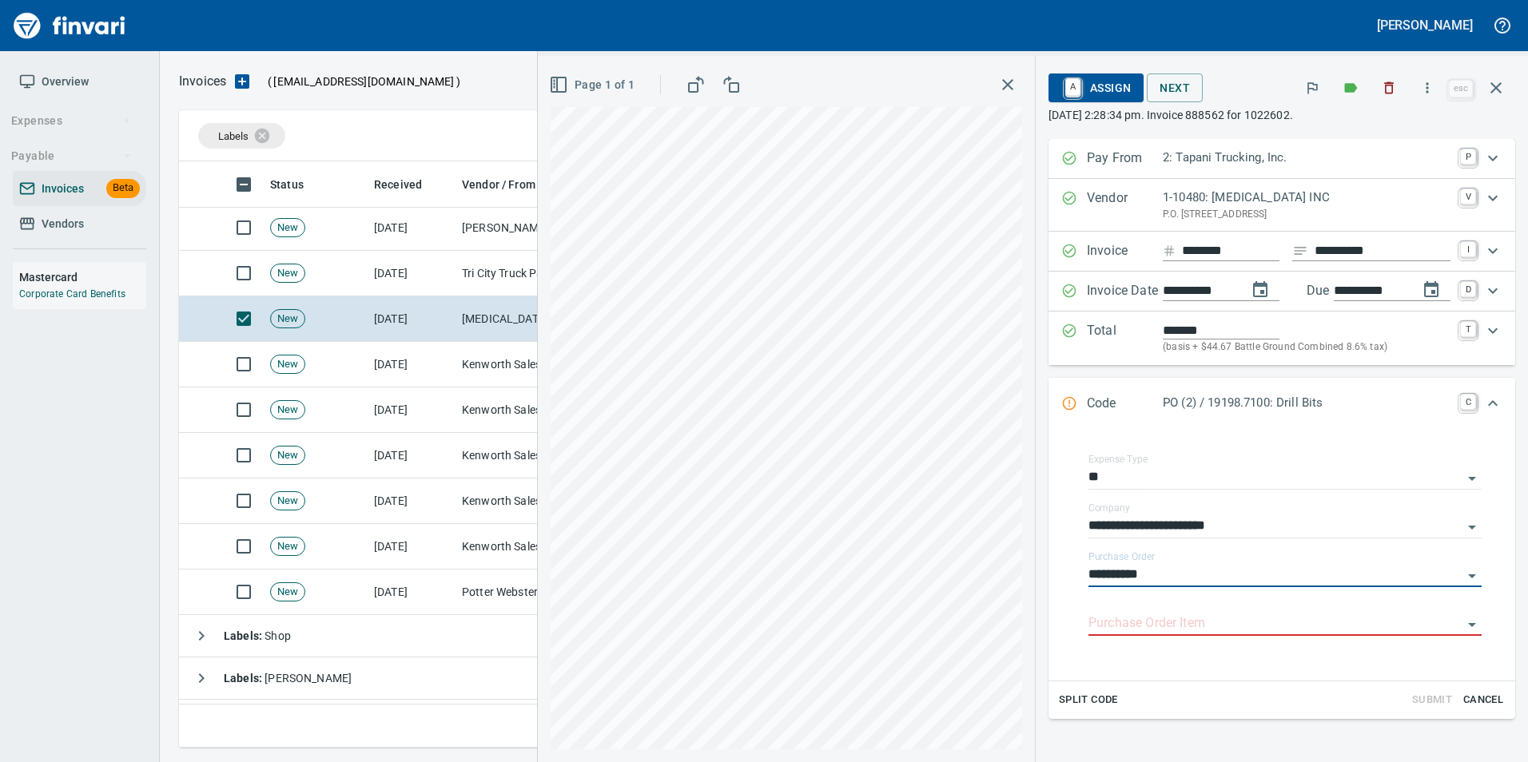
type input "**********"
click at [1175, 634] on input "Purchase Order Item" at bounding box center [1275, 624] width 374 height 22
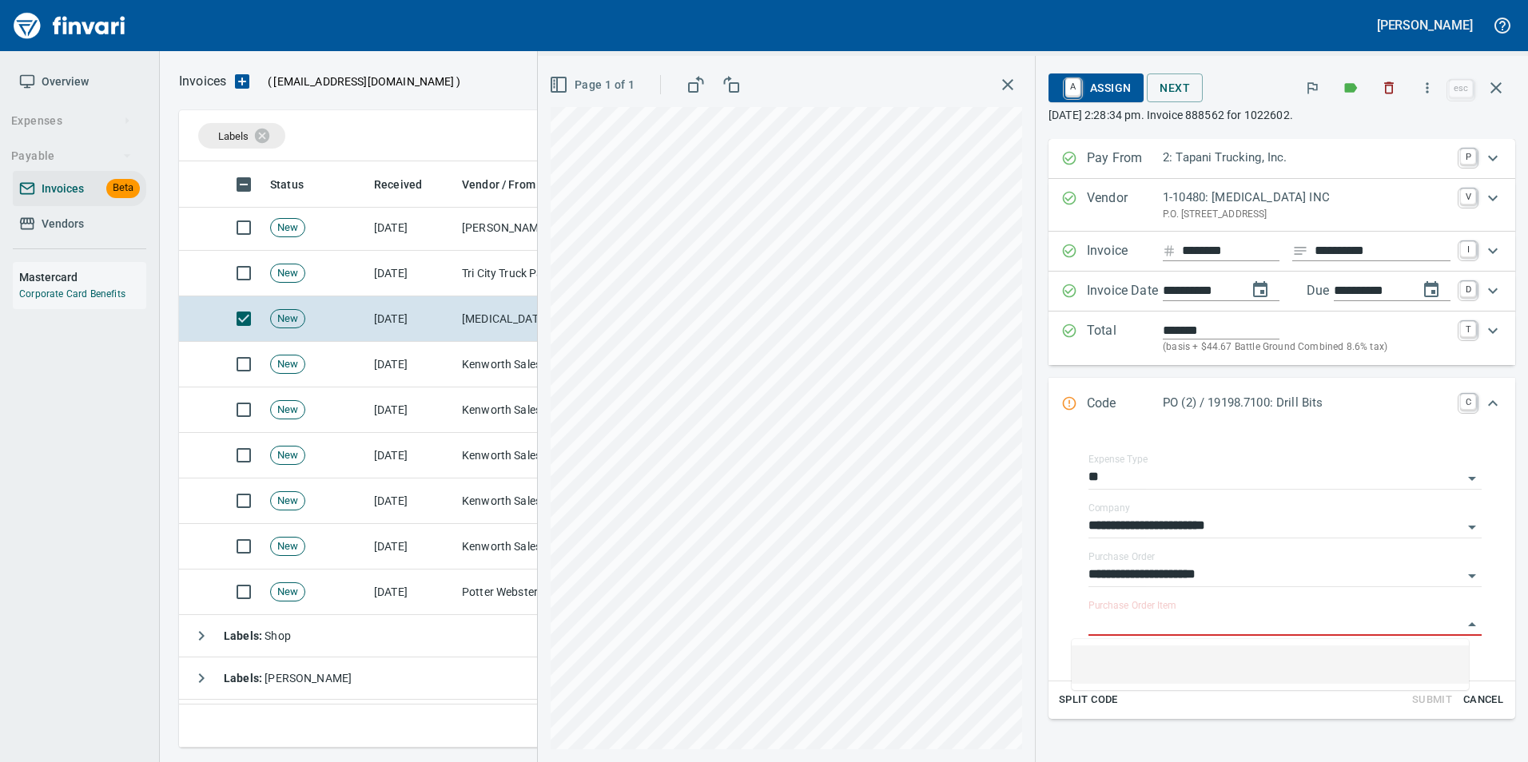
click at [1137, 675] on li at bounding box center [1269, 665] width 397 height 38
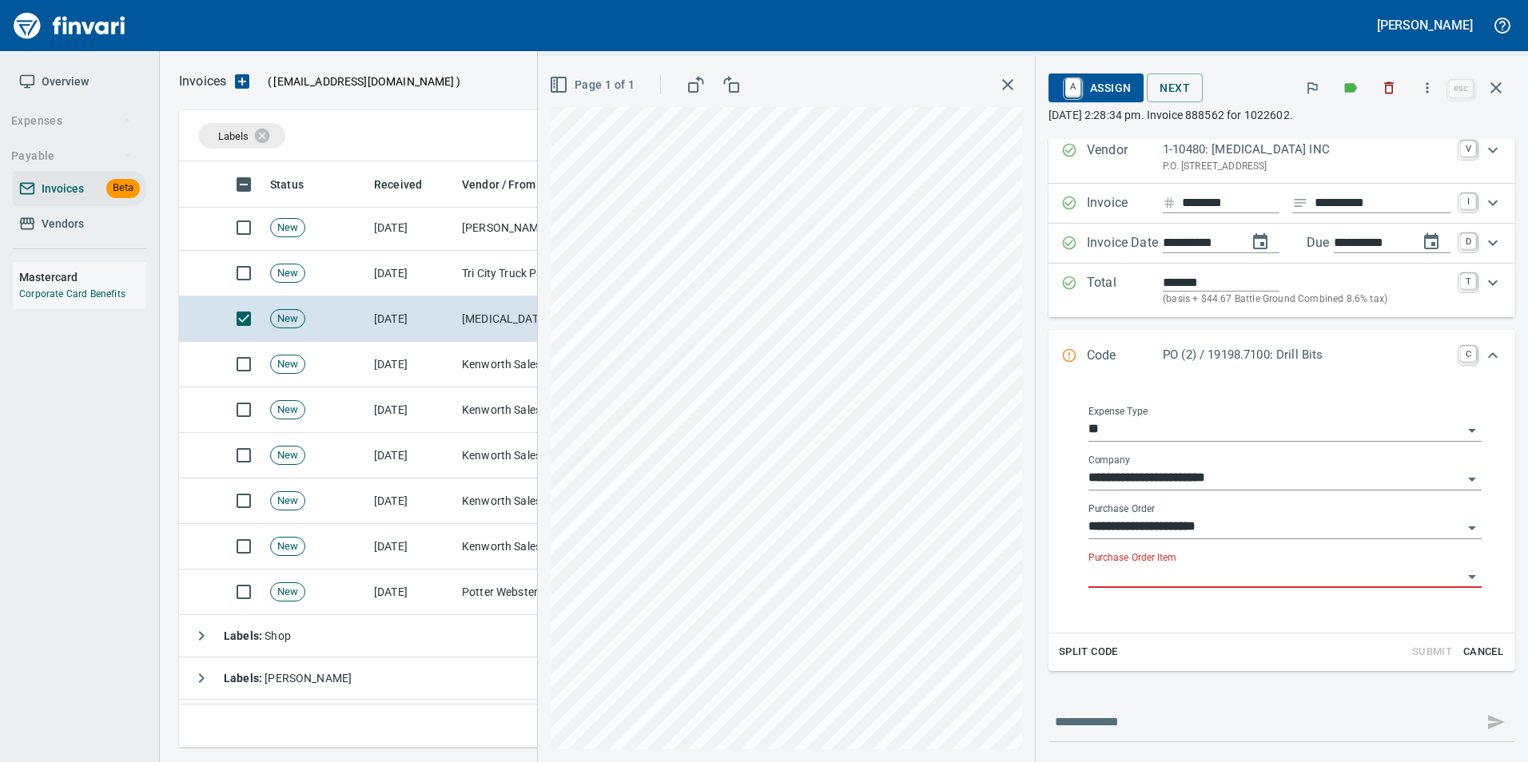
scroll to position [0, 0]
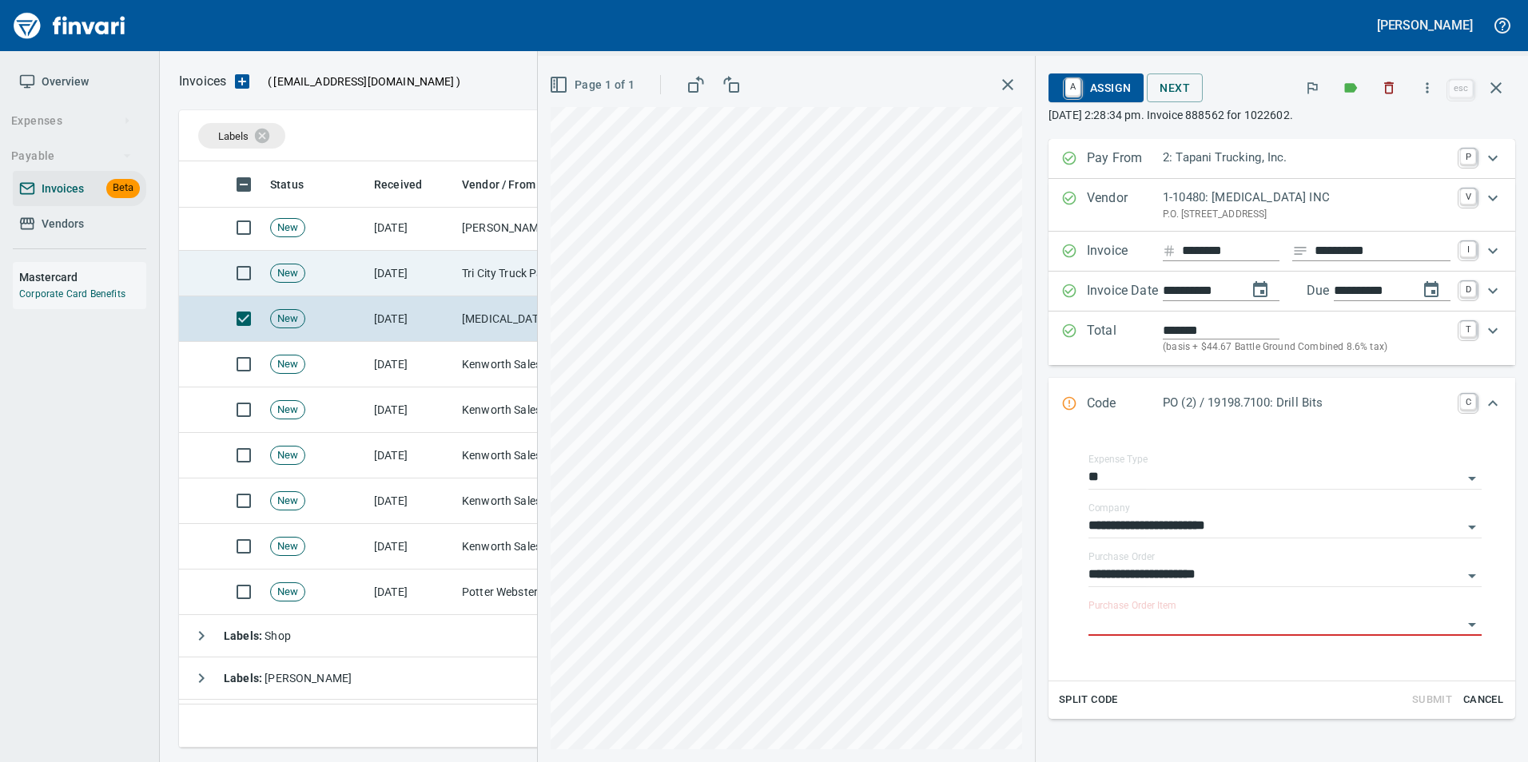
click at [368, 274] on td "[DATE]" at bounding box center [412, 274] width 88 height 46
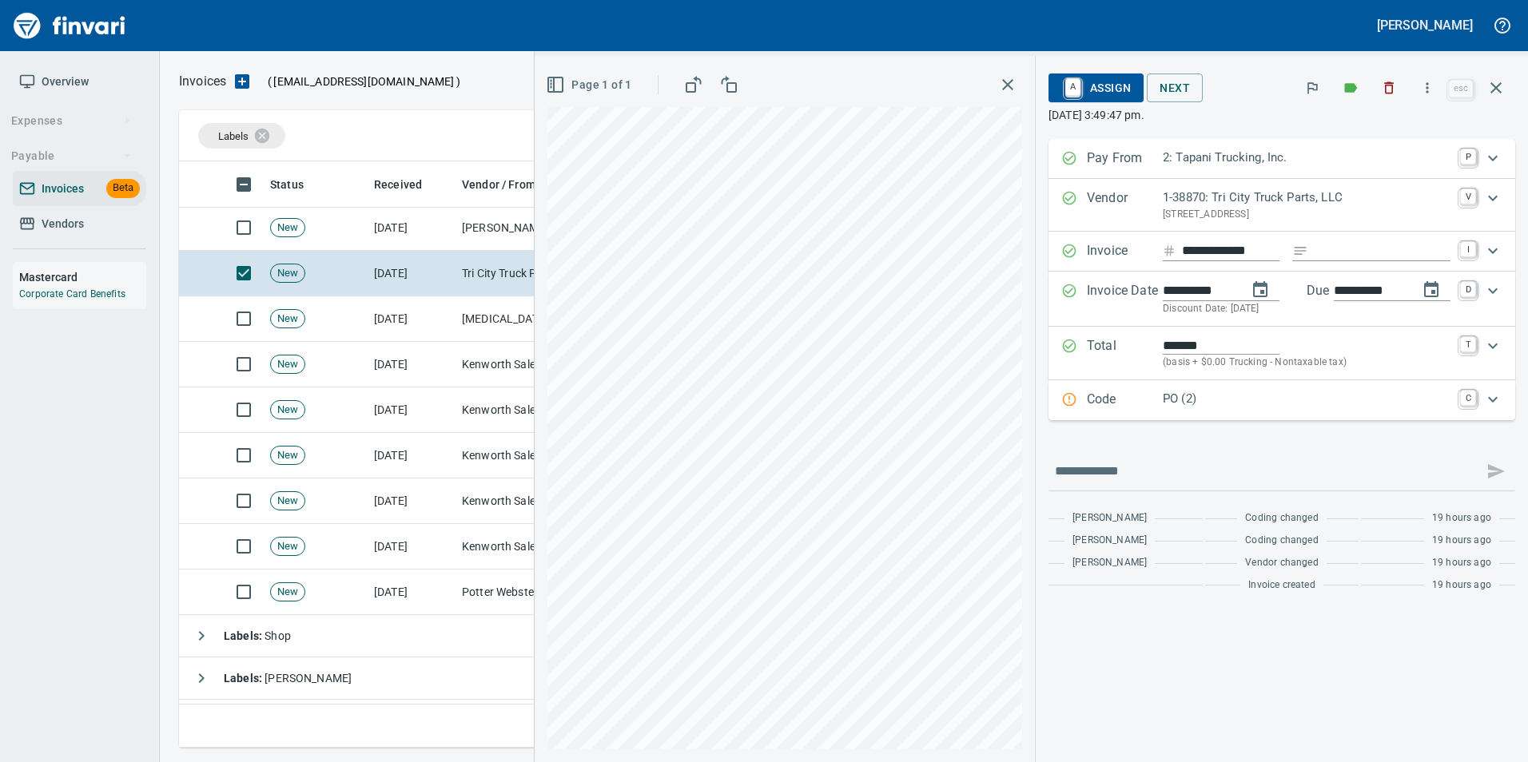
click at [1097, 400] on p "Code" at bounding box center [1125, 400] width 76 height 21
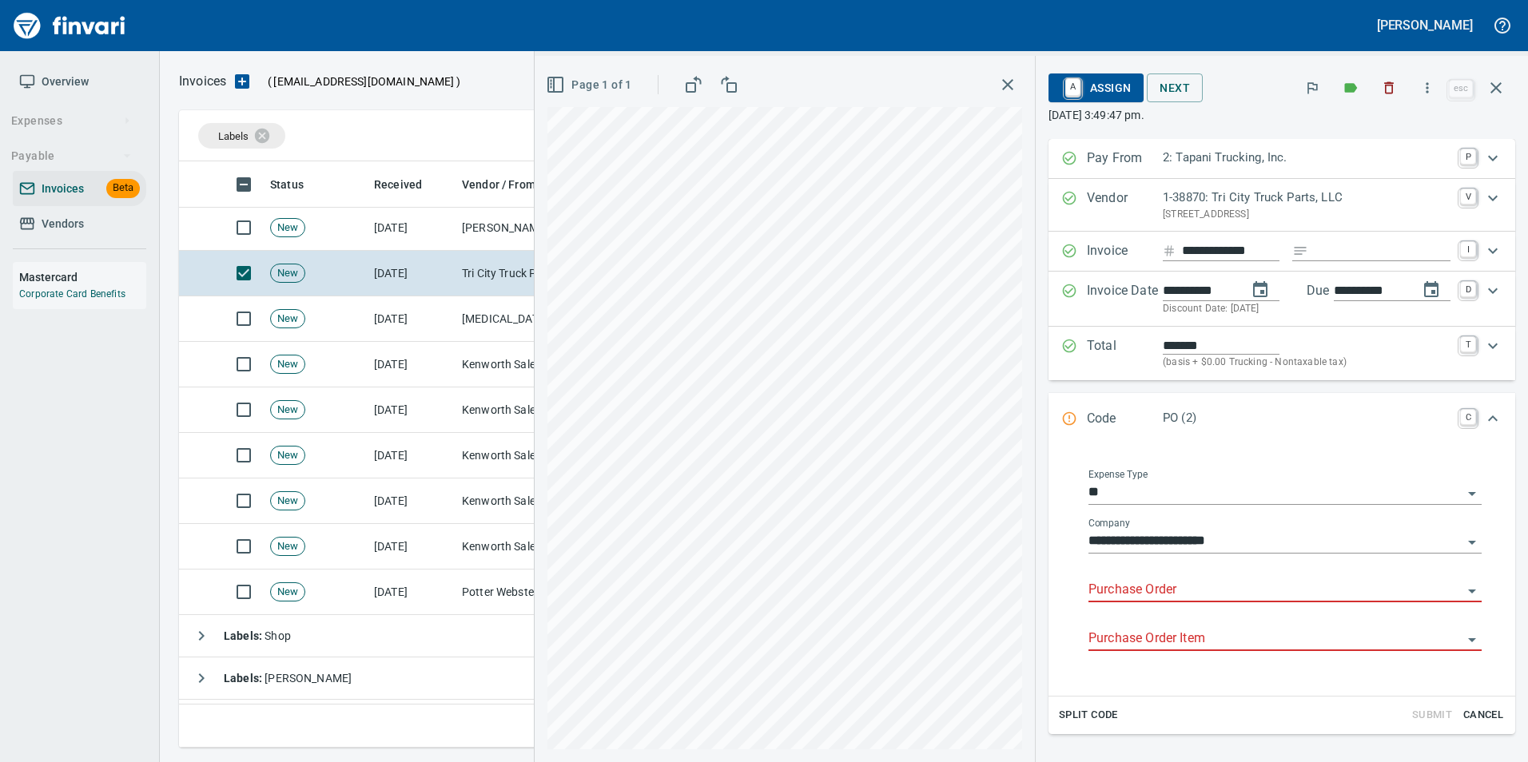
click at [1140, 592] on input "Purchase Order" at bounding box center [1275, 590] width 374 height 22
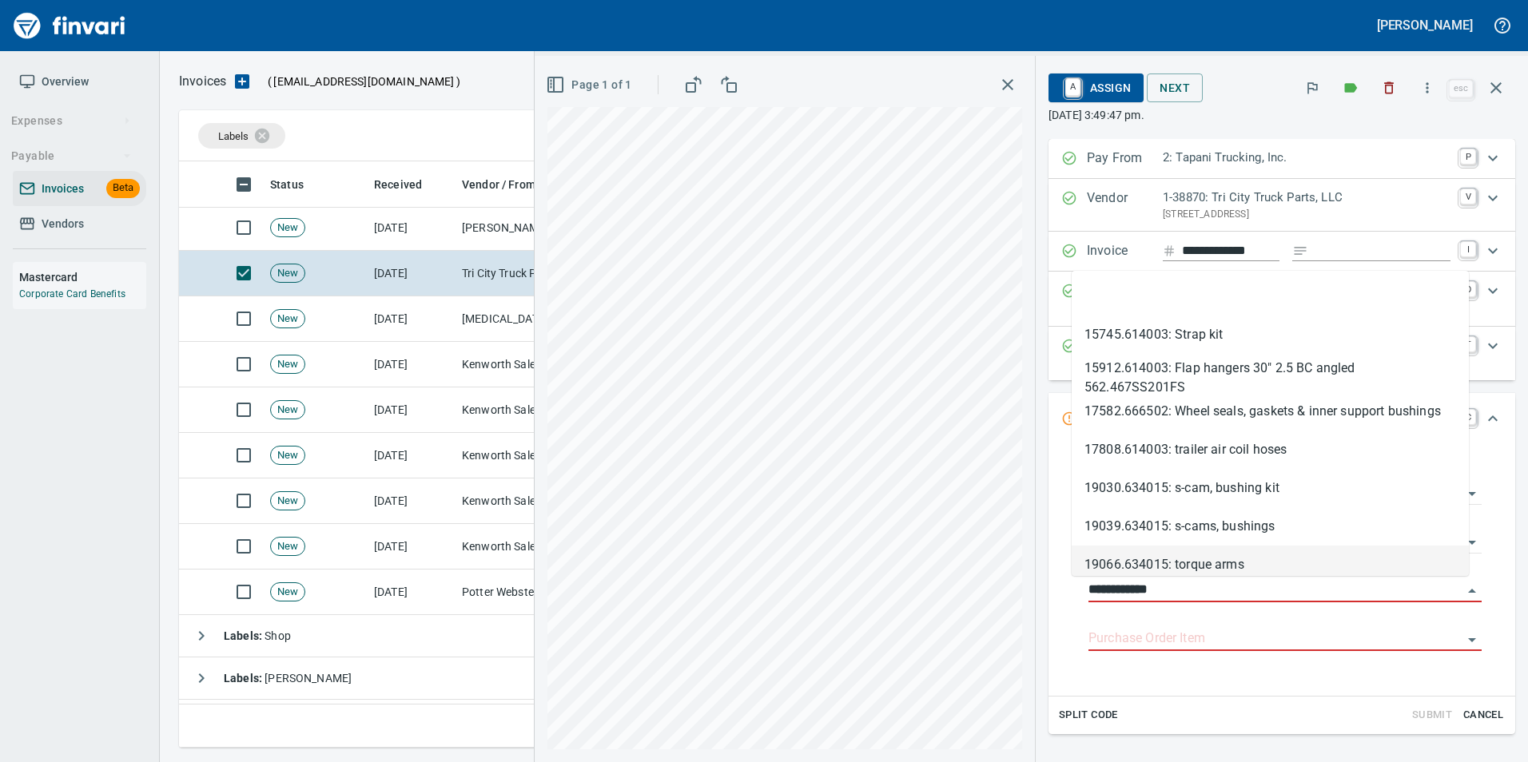
scroll to position [574, 1305]
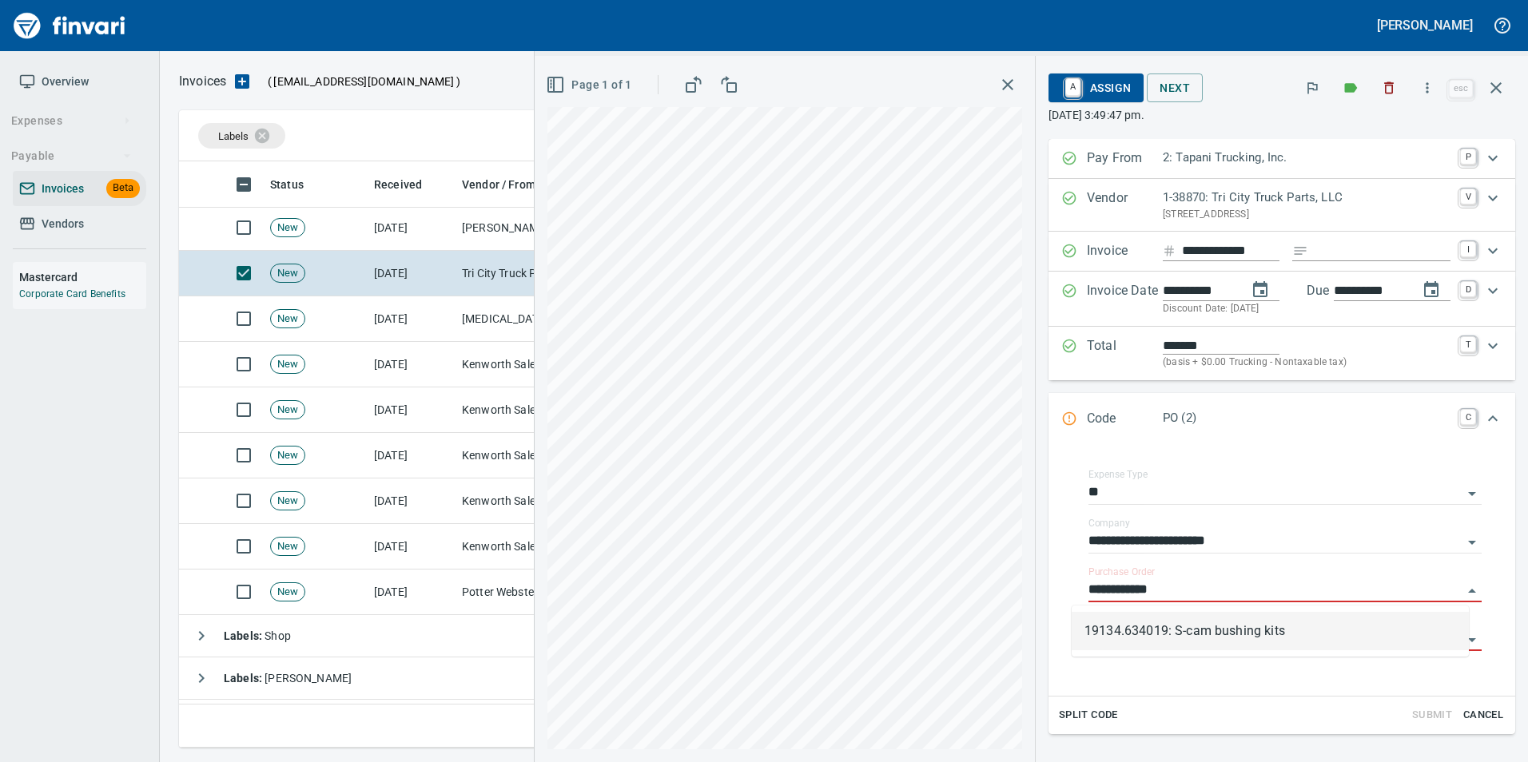
click at [1215, 641] on li "19134.634019: S-cam bushing kits" at bounding box center [1269, 631] width 397 height 38
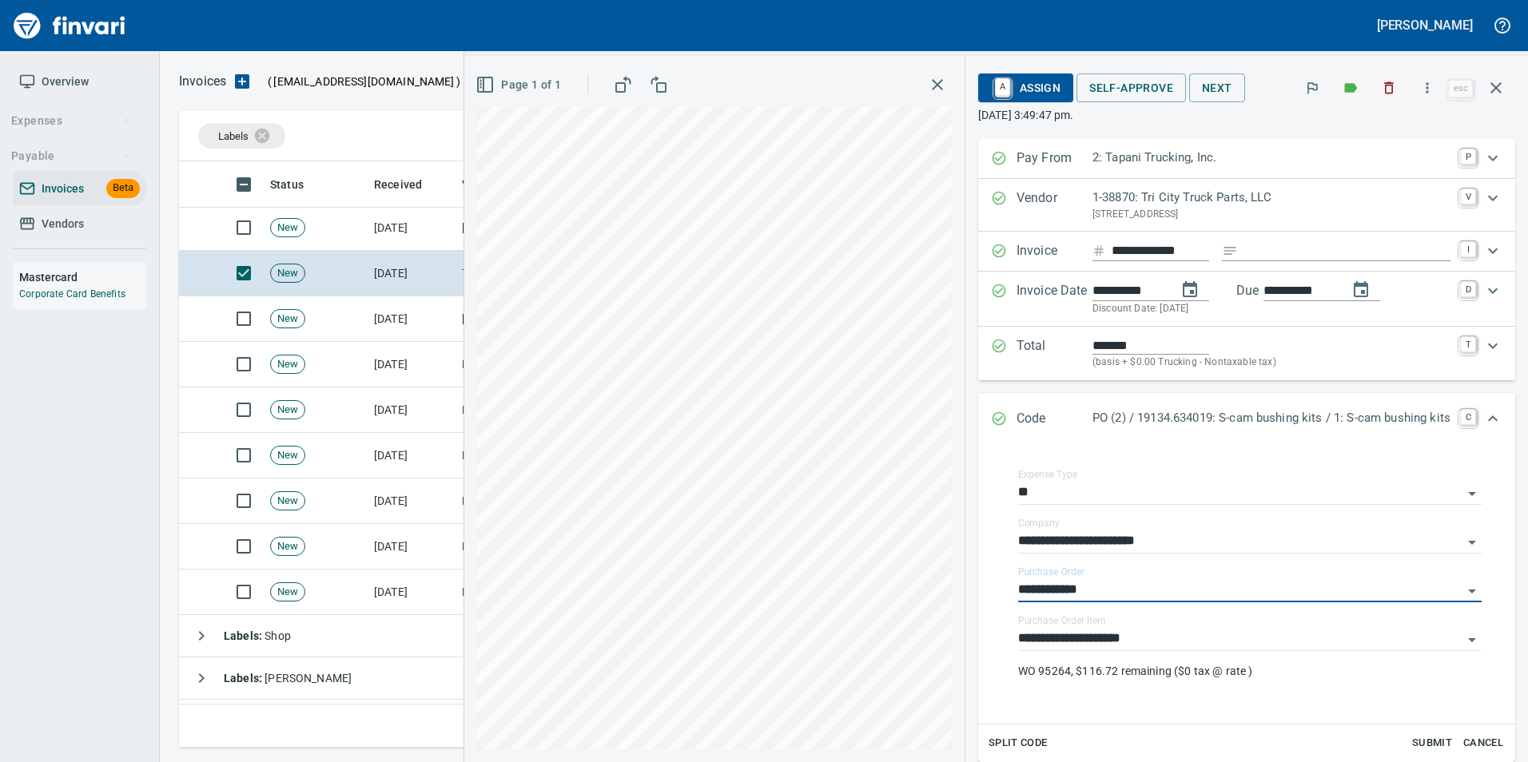
type input "**********"
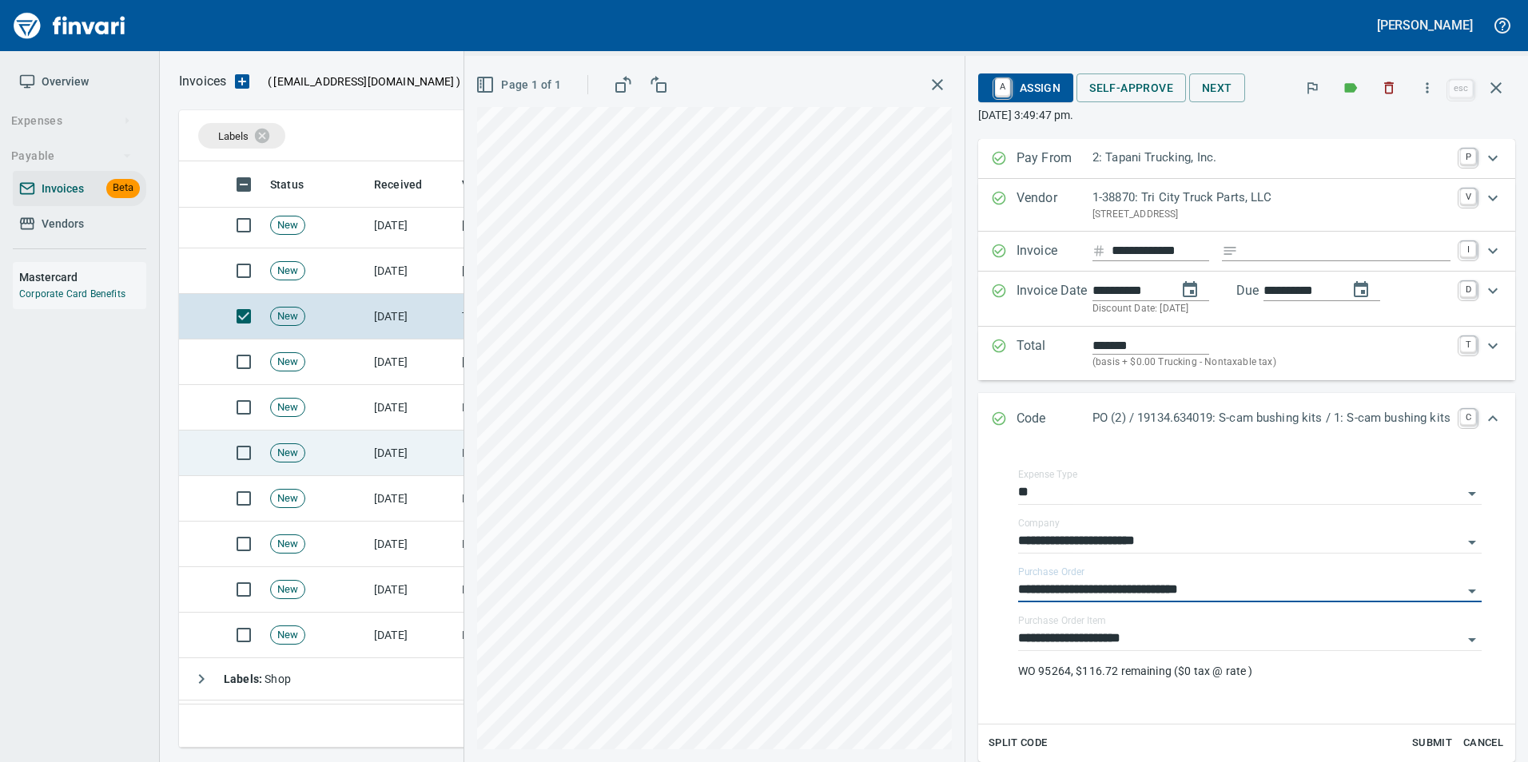
scroll to position [280, 0]
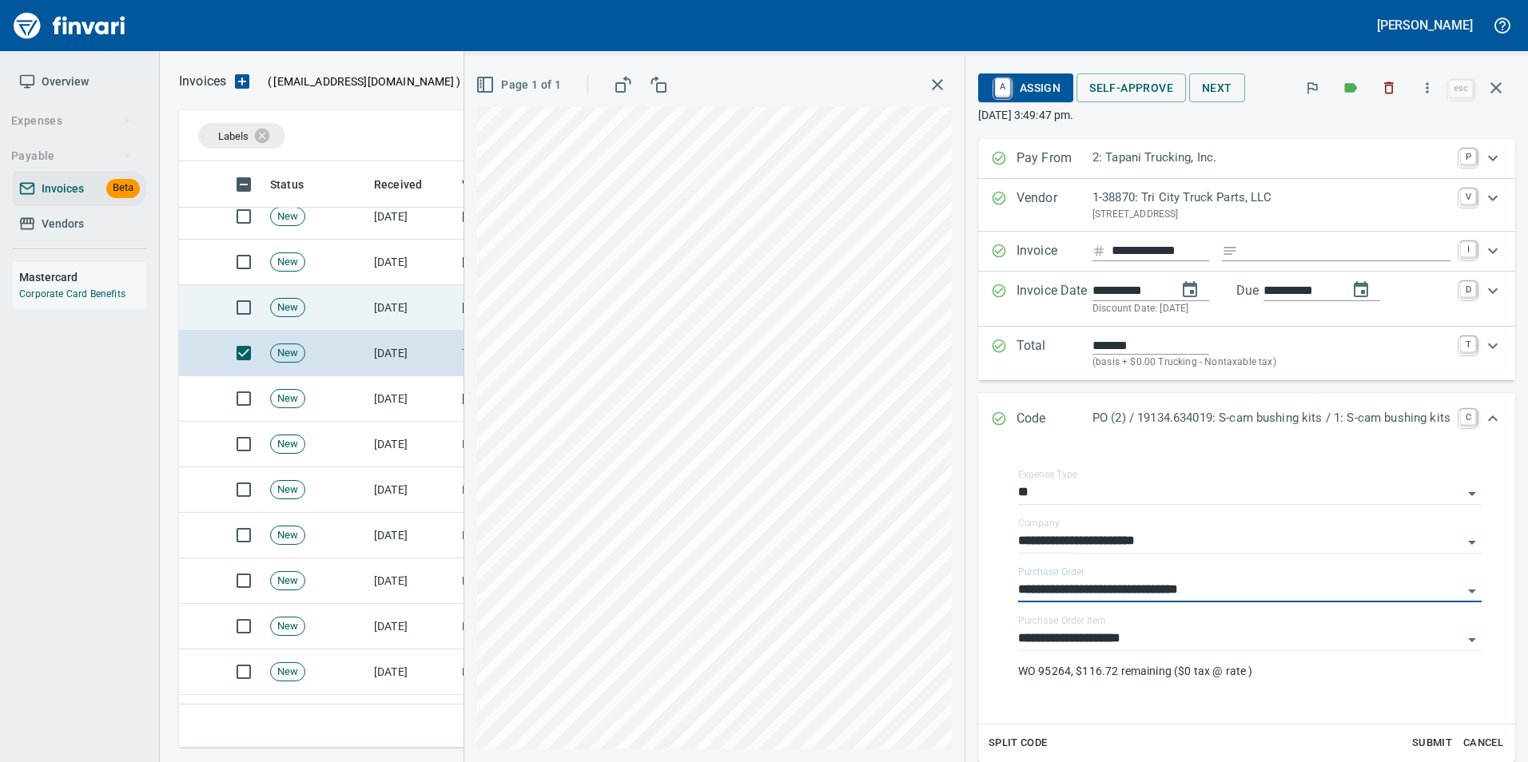
click at [395, 319] on td "[DATE]" at bounding box center [412, 308] width 88 height 46
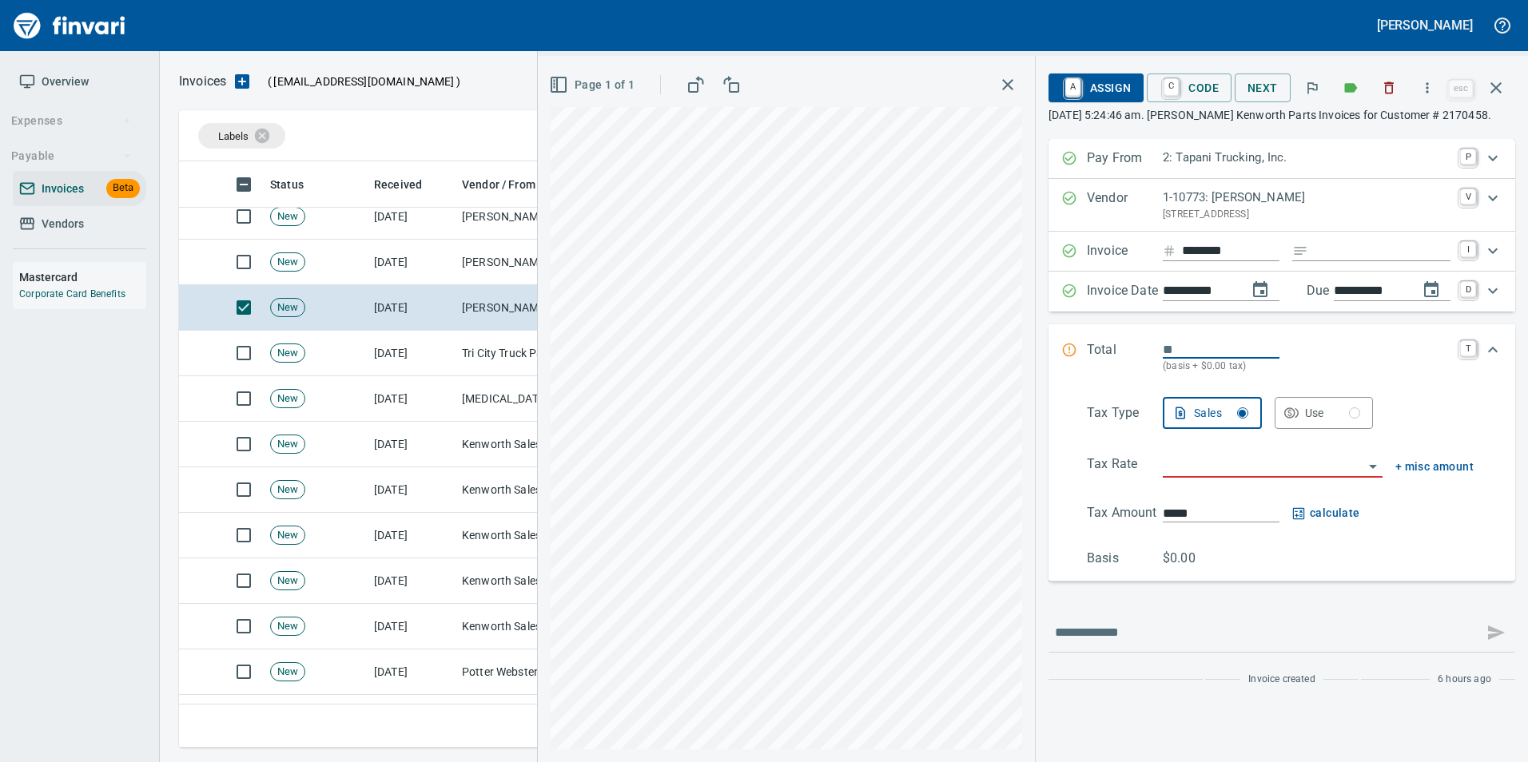
click at [1328, 256] on input "Expand" at bounding box center [1382, 251] width 136 height 20
click at [1389, 95] on icon "button" at bounding box center [1389, 88] width 16 height 16
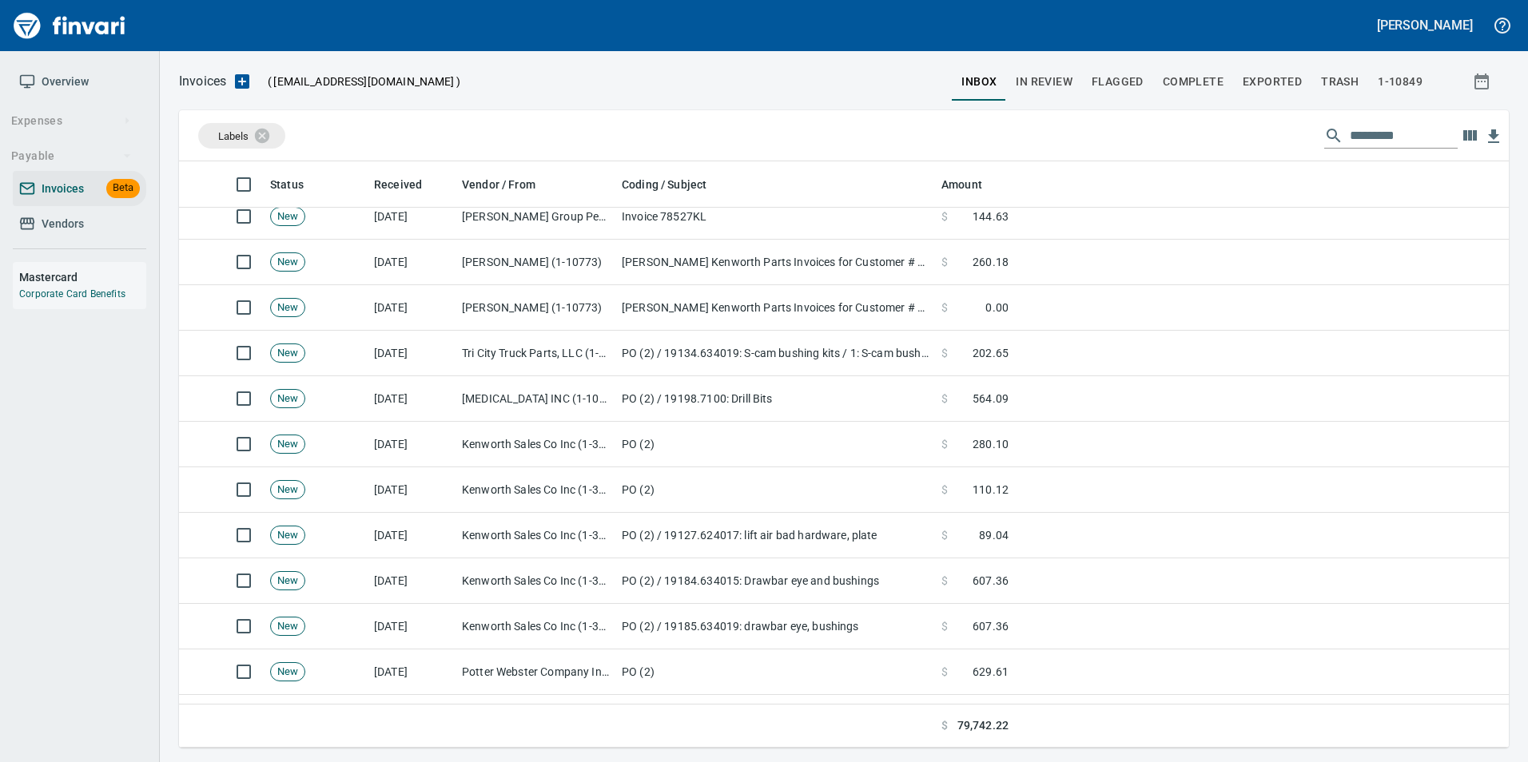
scroll to position [574, 1305]
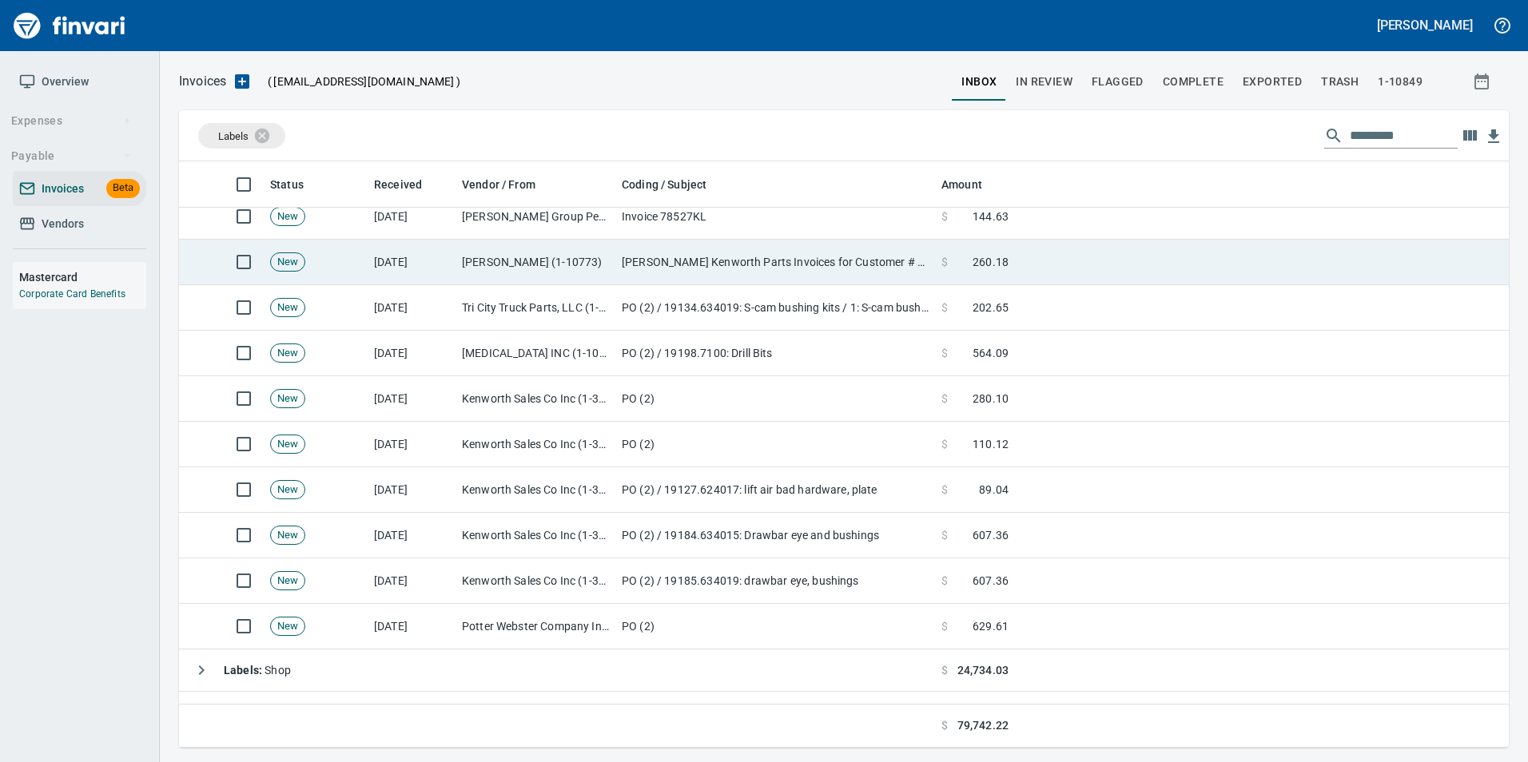
click at [682, 276] on td "[PERSON_NAME] Kenworth Parts Invoices for Customer # 2170458" at bounding box center [775, 263] width 320 height 46
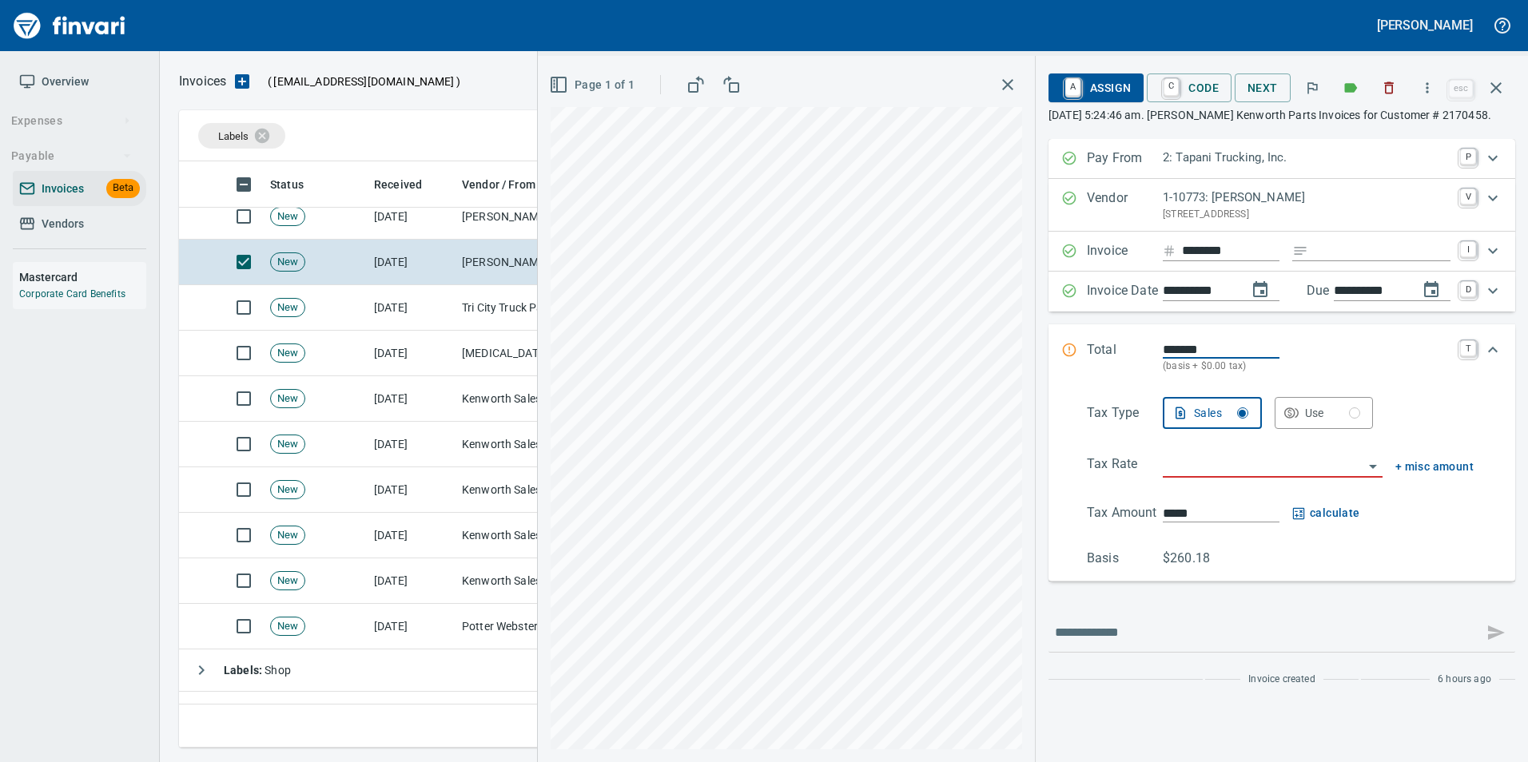
click at [1383, 244] on input "Expand" at bounding box center [1382, 251] width 136 height 20
type input "**********"
click at [1218, 465] on input "search" at bounding box center [1263, 466] width 201 height 22
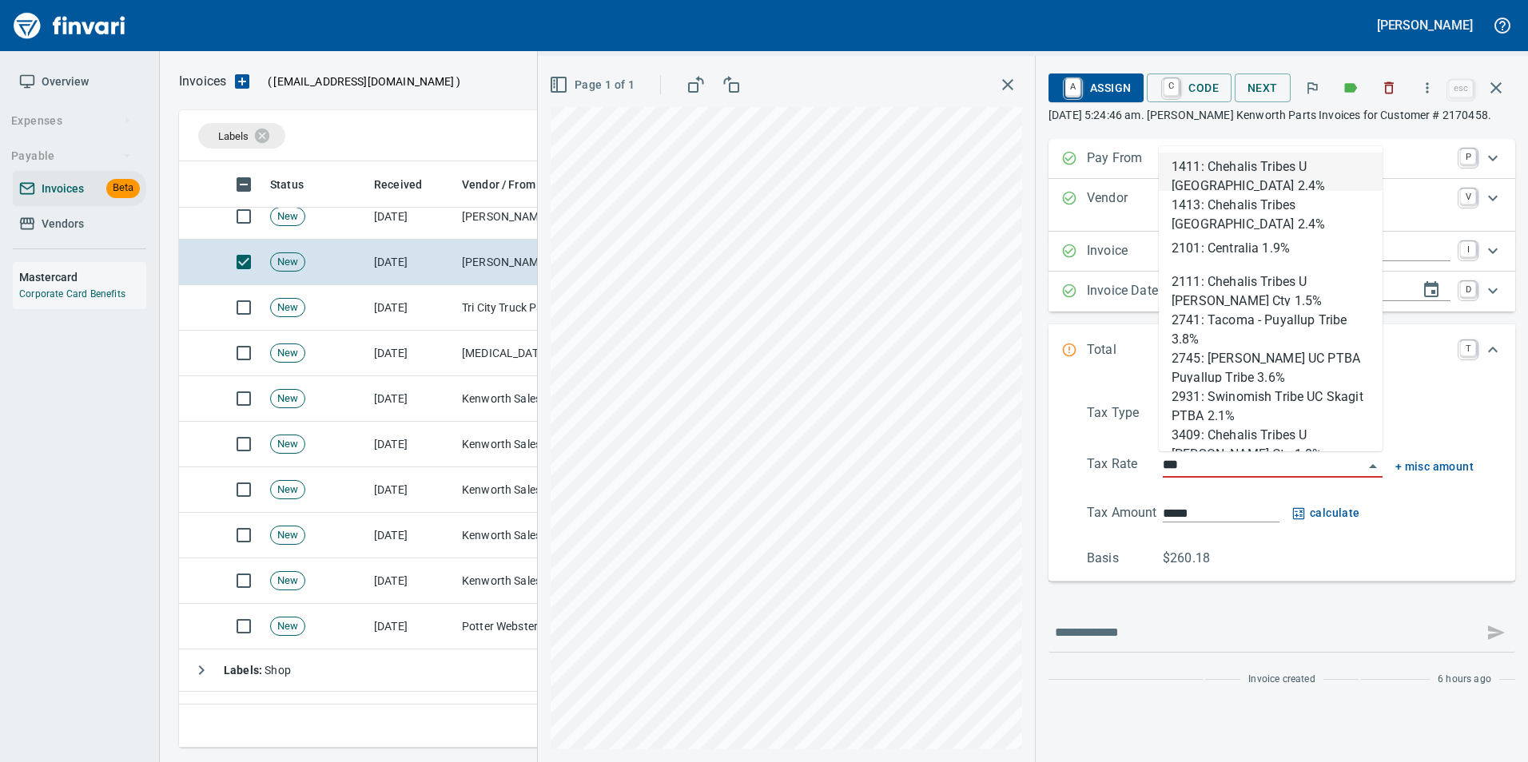
scroll to position [574, 1305]
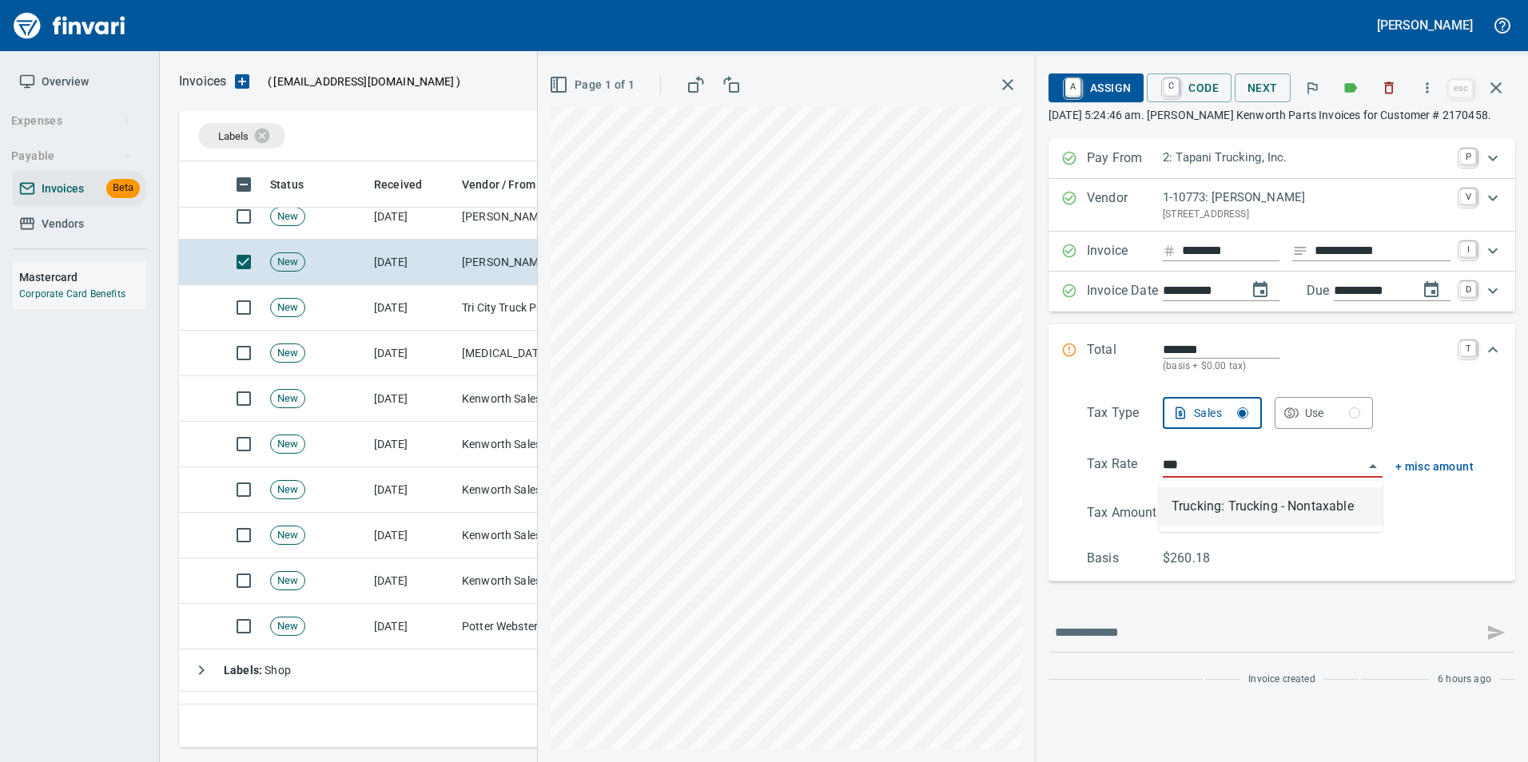
click at [1230, 515] on li "Trucking: Trucking - Nontaxable" at bounding box center [1271, 506] width 224 height 38
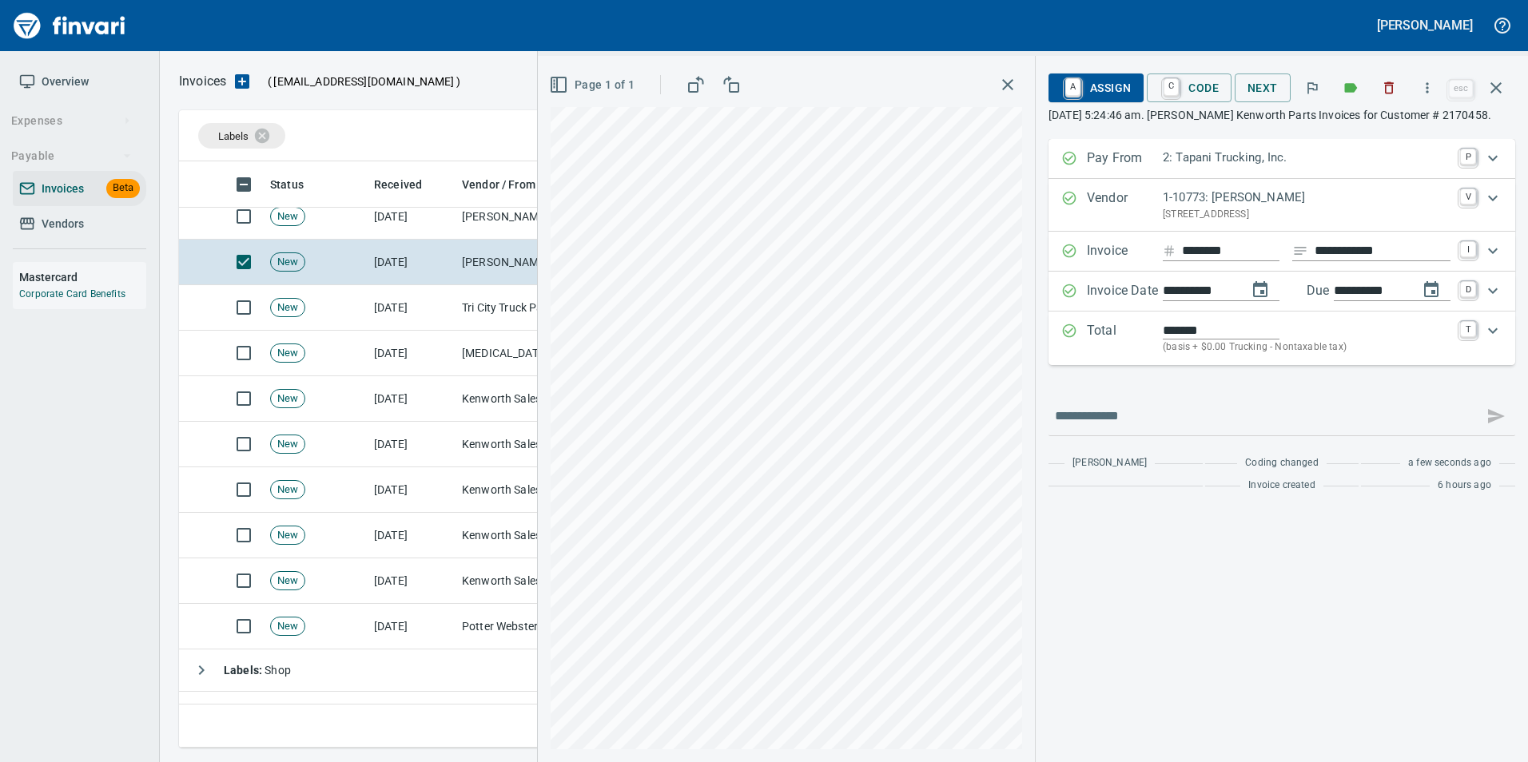
type input "**********"
click at [1182, 85] on span "C Code" at bounding box center [1188, 87] width 59 height 27
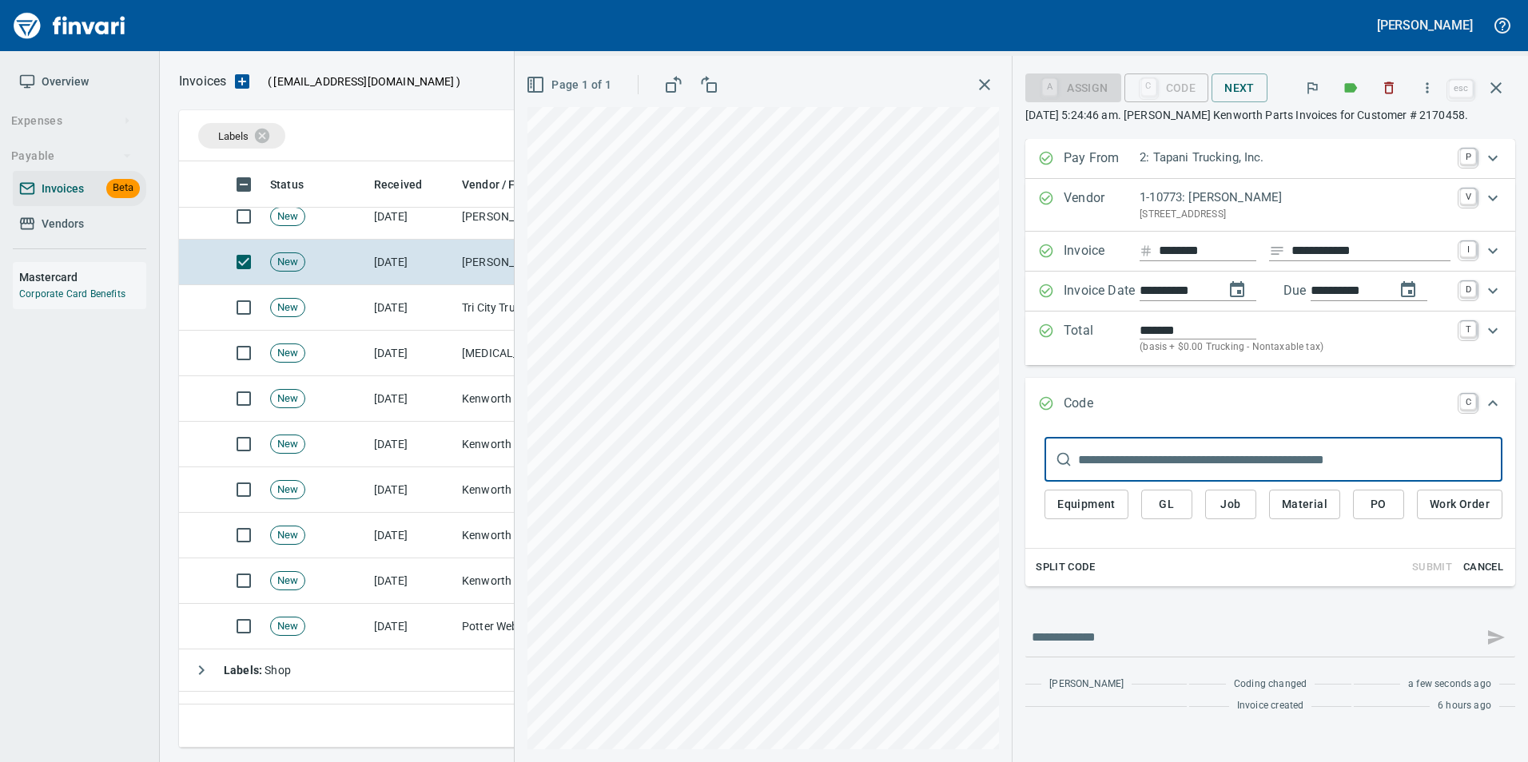
click at [1379, 507] on span "PO" at bounding box center [1378, 505] width 26 height 20
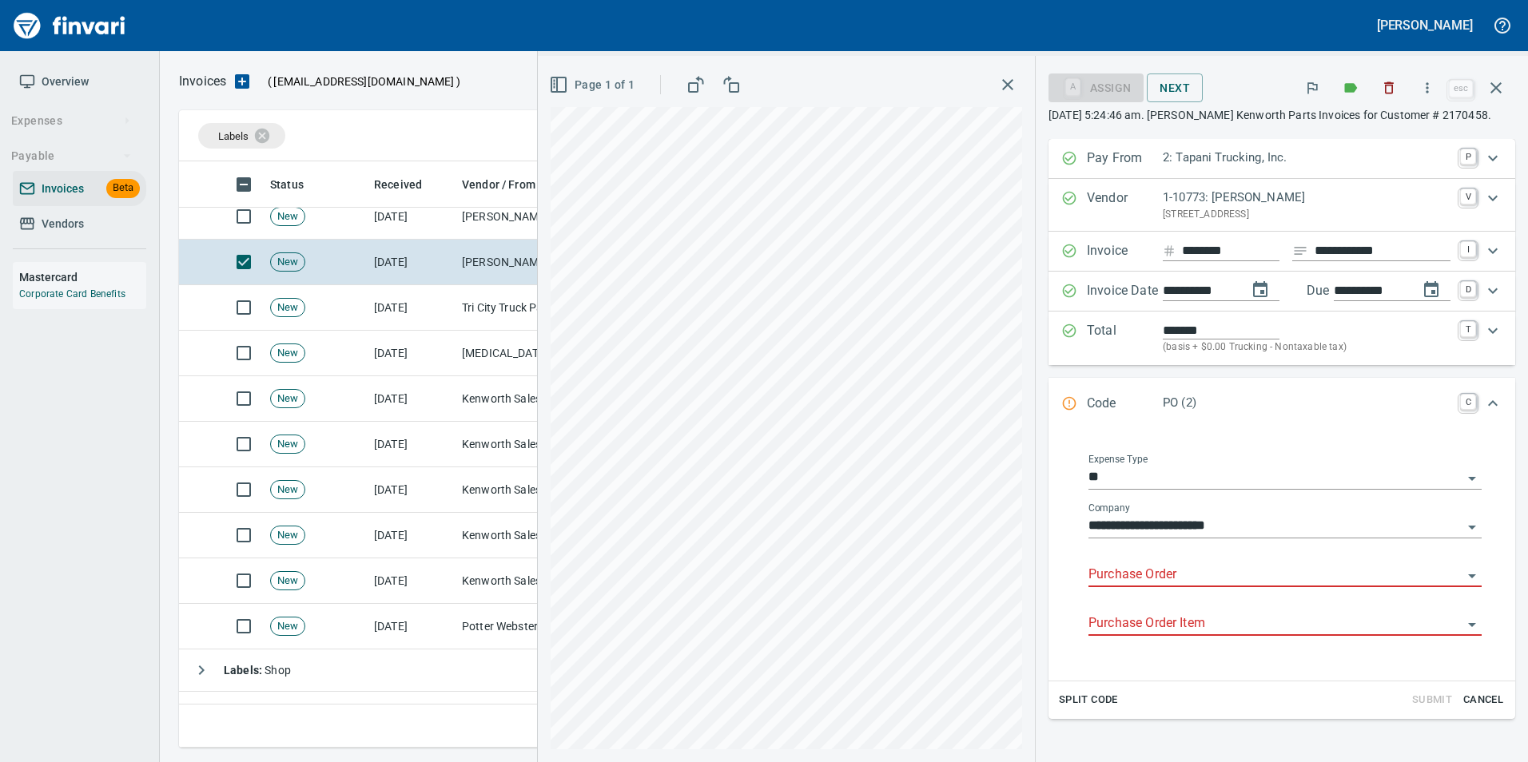
click at [1127, 572] on input "Purchase Order" at bounding box center [1275, 575] width 374 height 22
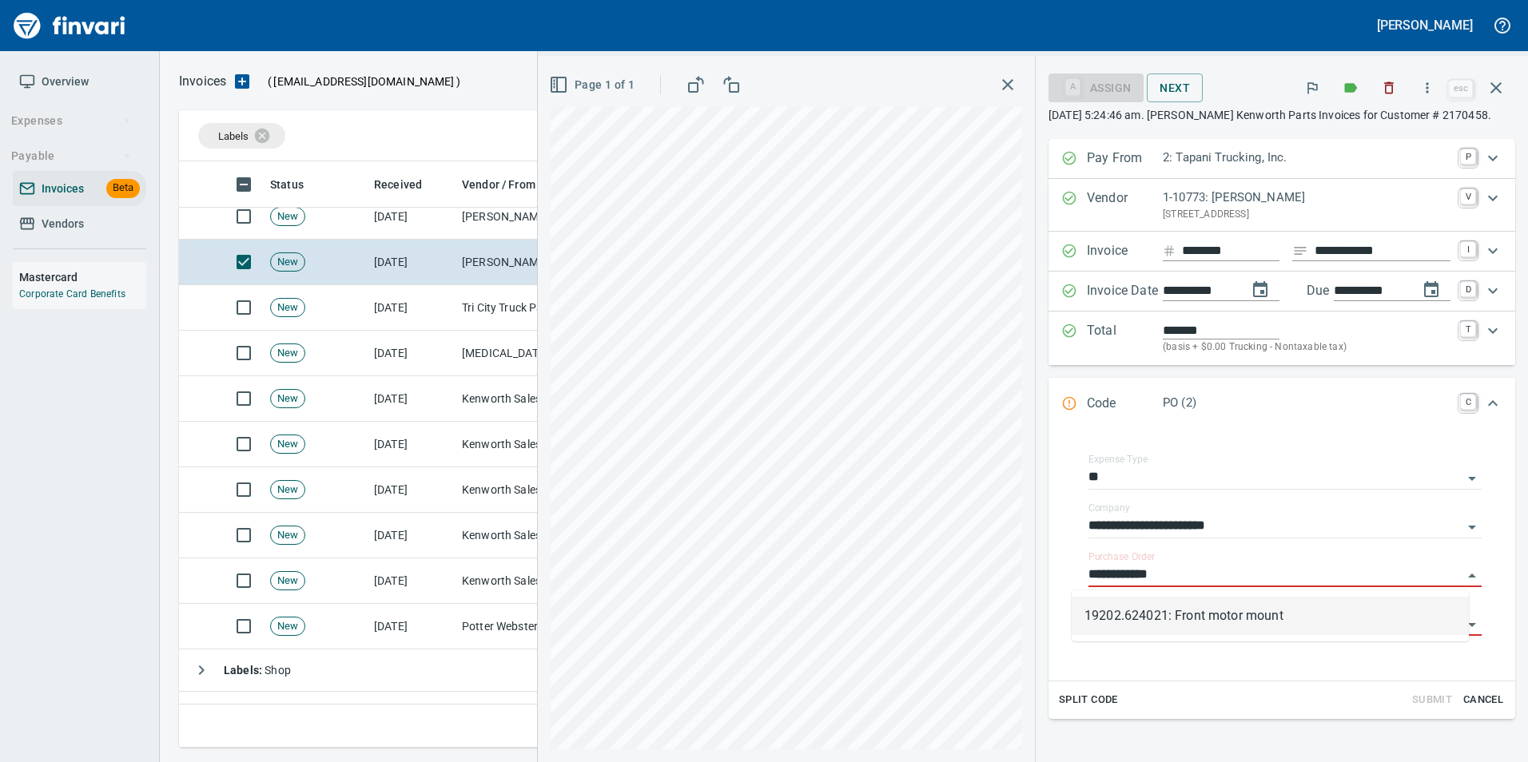
click at [1238, 620] on li "19202.624021: Front motor mount" at bounding box center [1269, 616] width 397 height 38
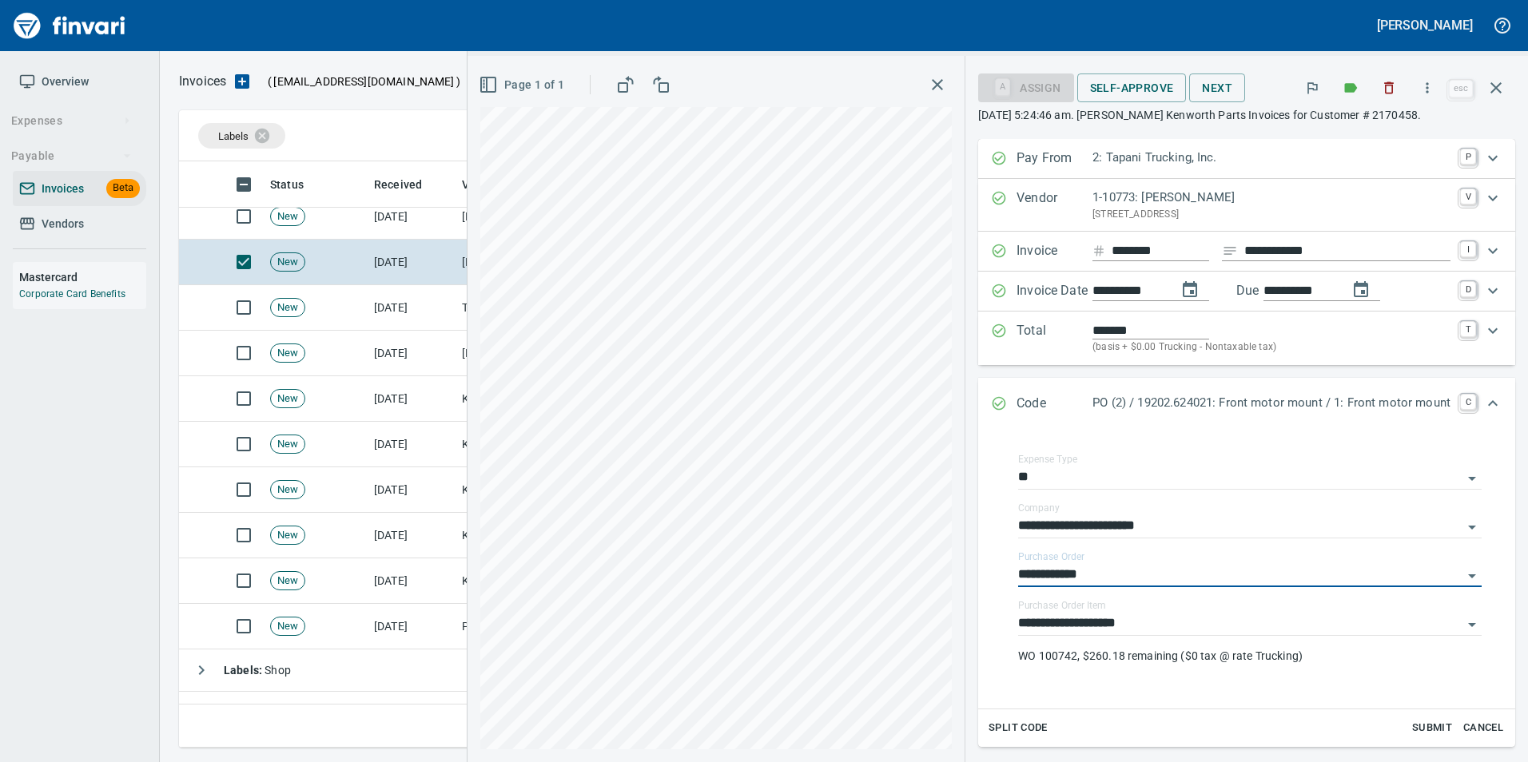
type input "**********"
click at [991, 400] on icon "Expand" at bounding box center [999, 404] width 16 height 16
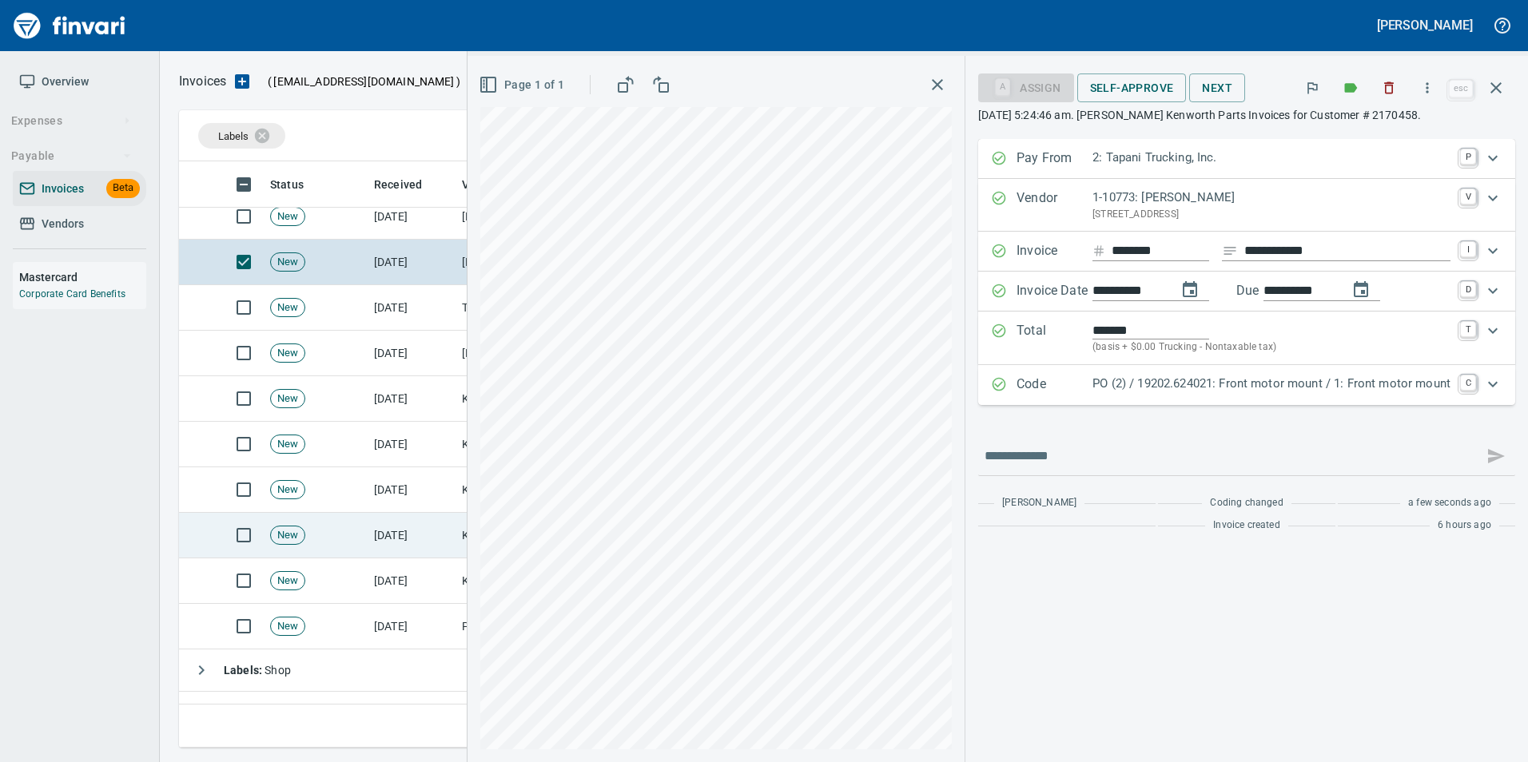
scroll to position [201, 0]
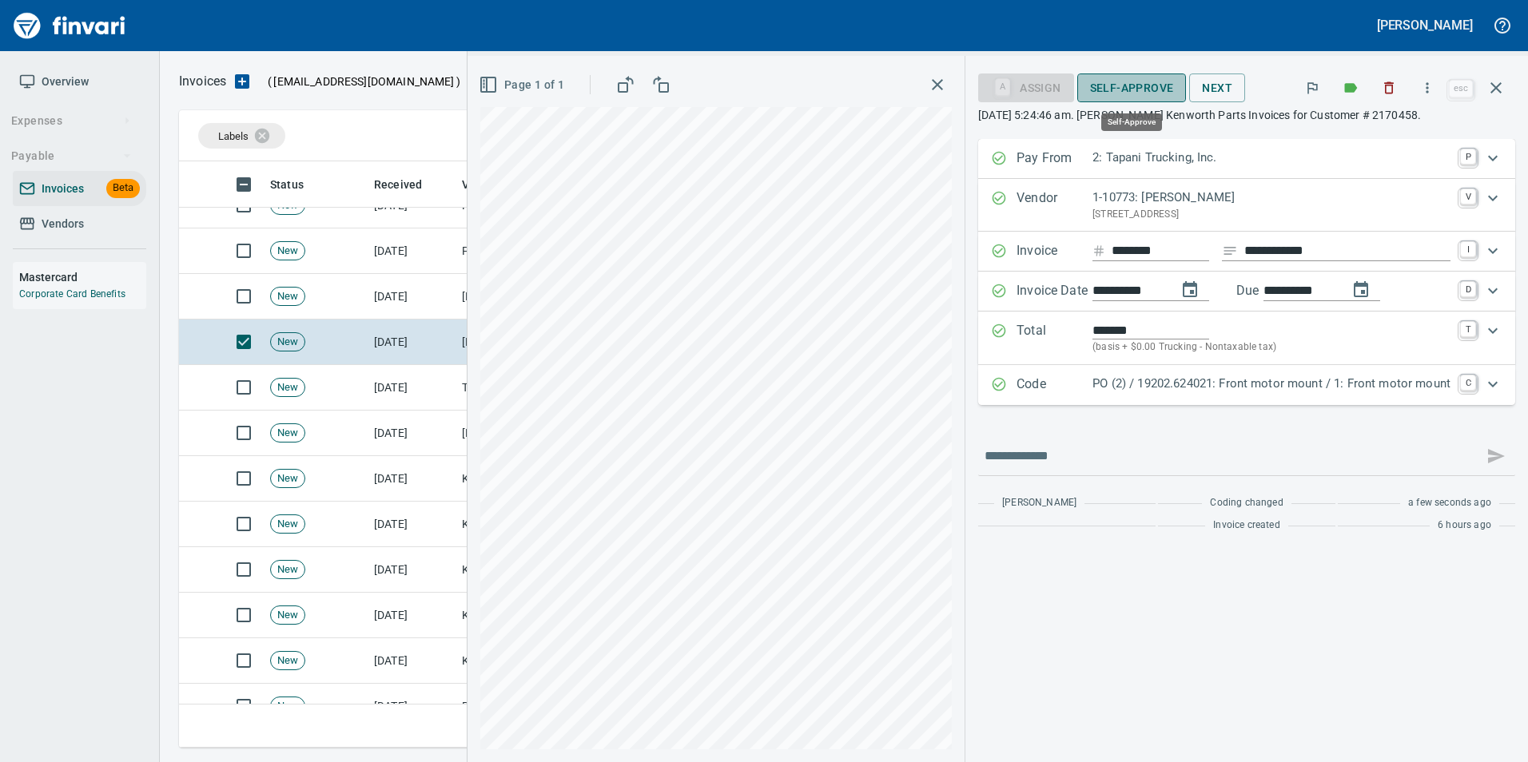
click at [1119, 78] on span "Self-Approve" at bounding box center [1132, 88] width 84 height 20
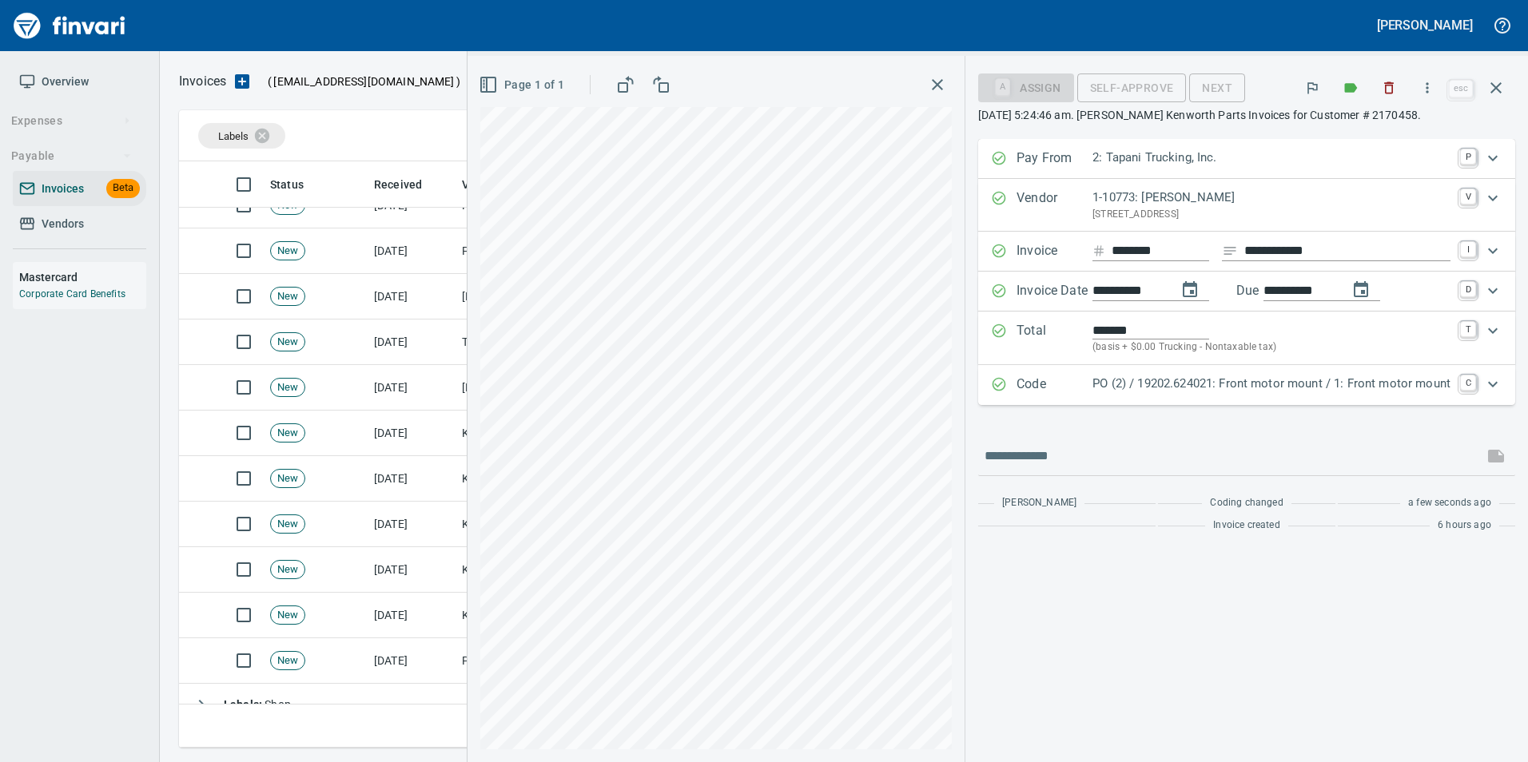
scroll to position [574, 1305]
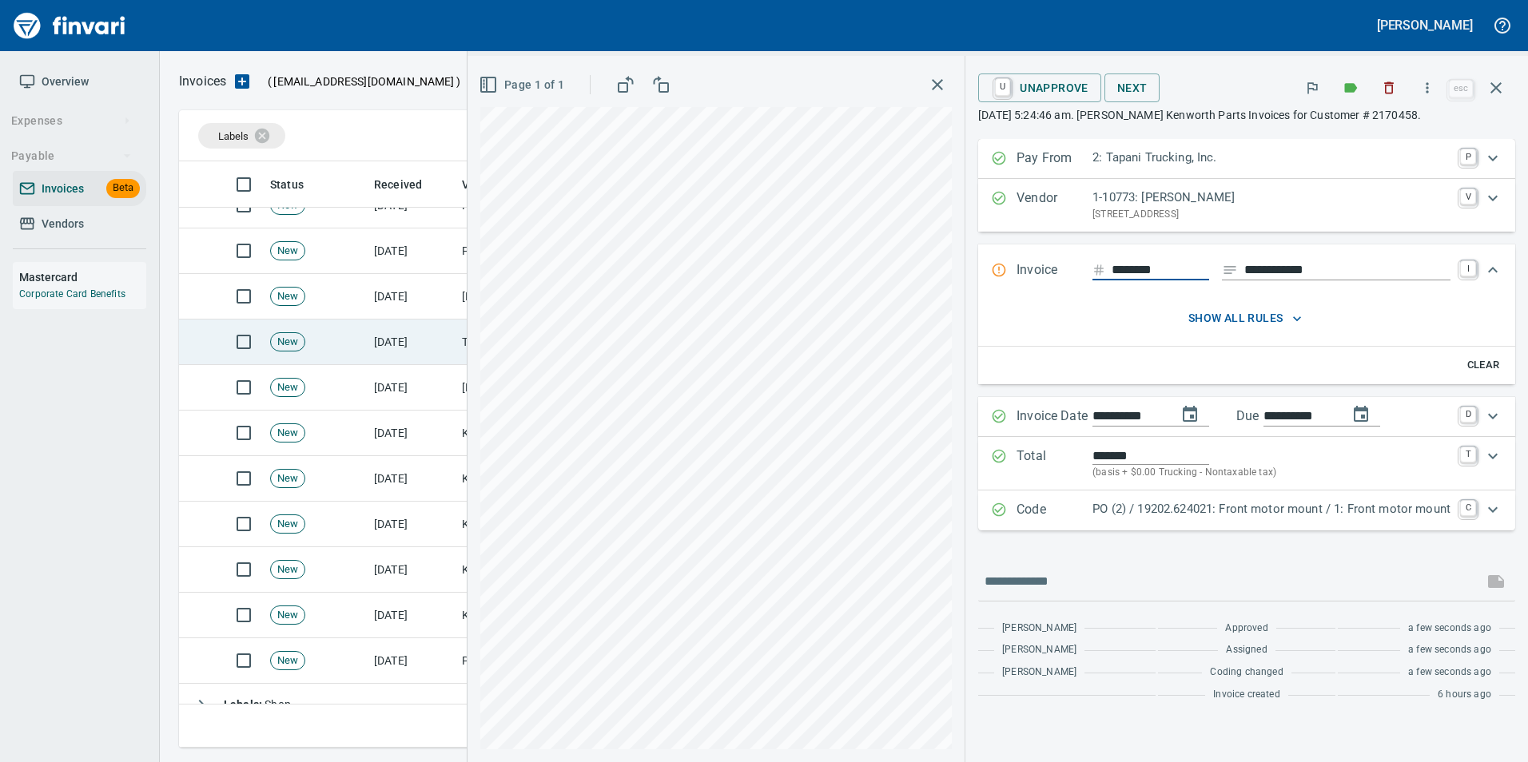
click at [421, 349] on td "[DATE]" at bounding box center [412, 343] width 88 height 46
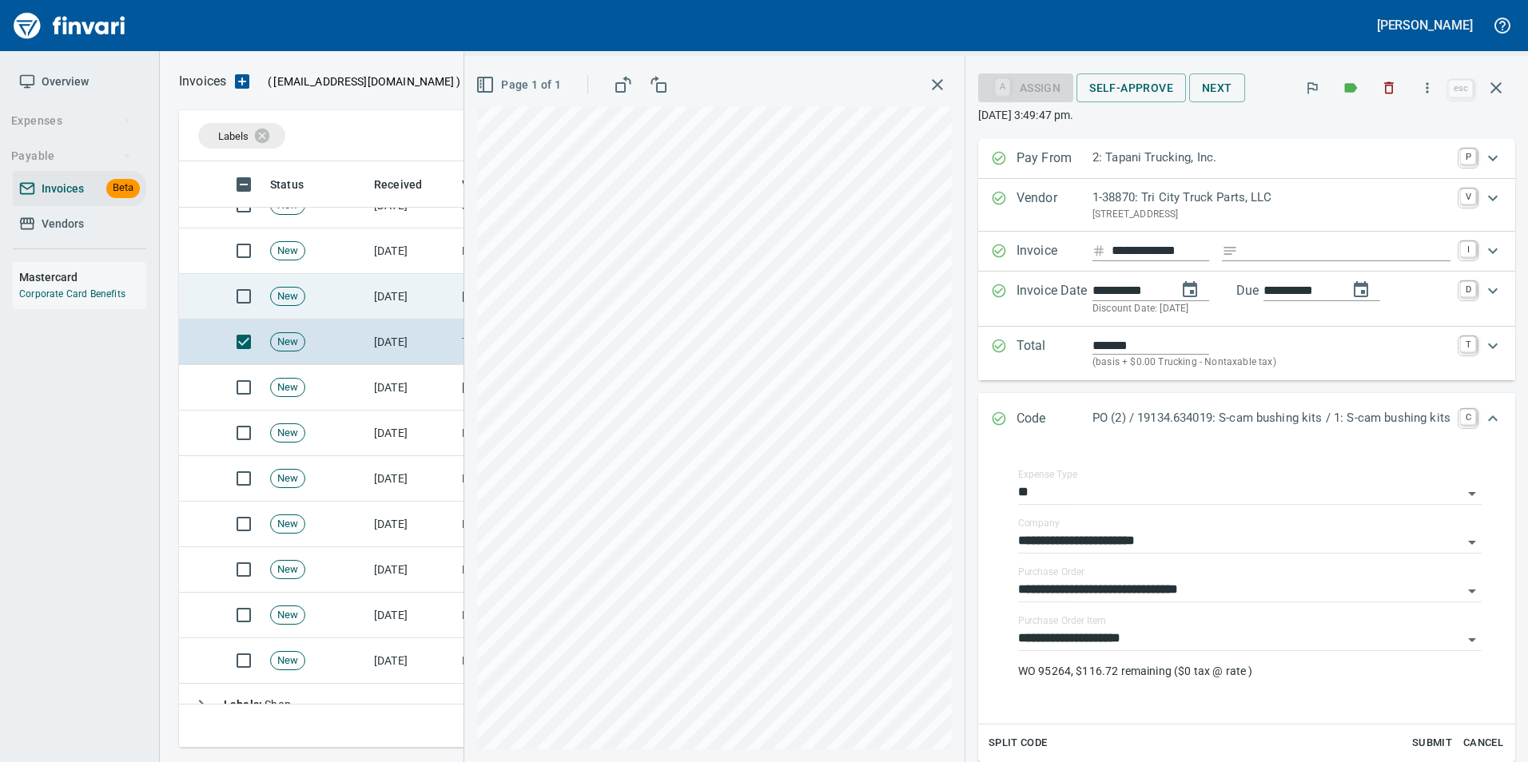
click at [392, 286] on td "[DATE]" at bounding box center [412, 297] width 88 height 46
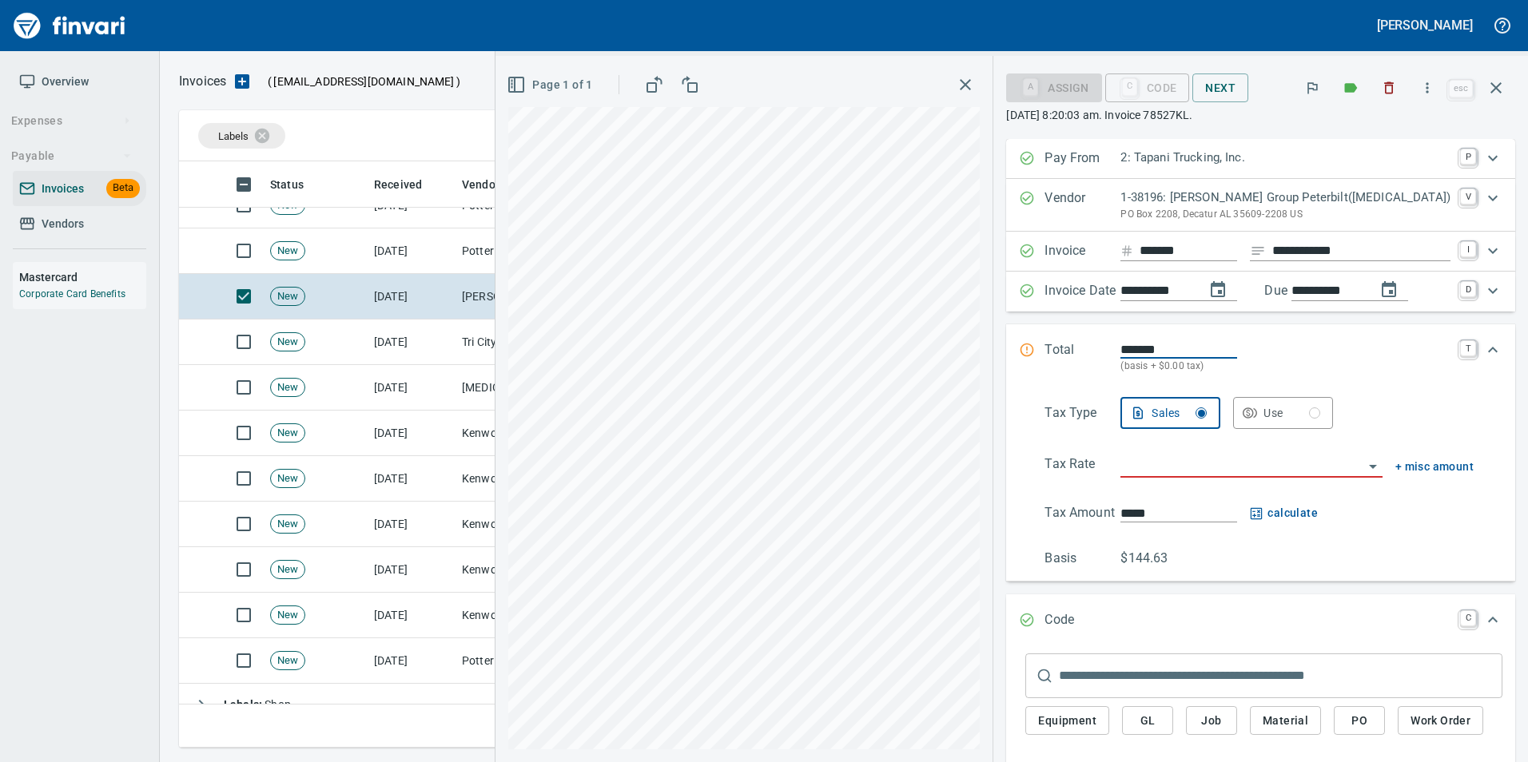
click at [1188, 470] on input "search" at bounding box center [1241, 466] width 242 height 22
click at [1188, 508] on li "Trucking: Trucking - Nontaxable" at bounding box center [1250, 506] width 239 height 38
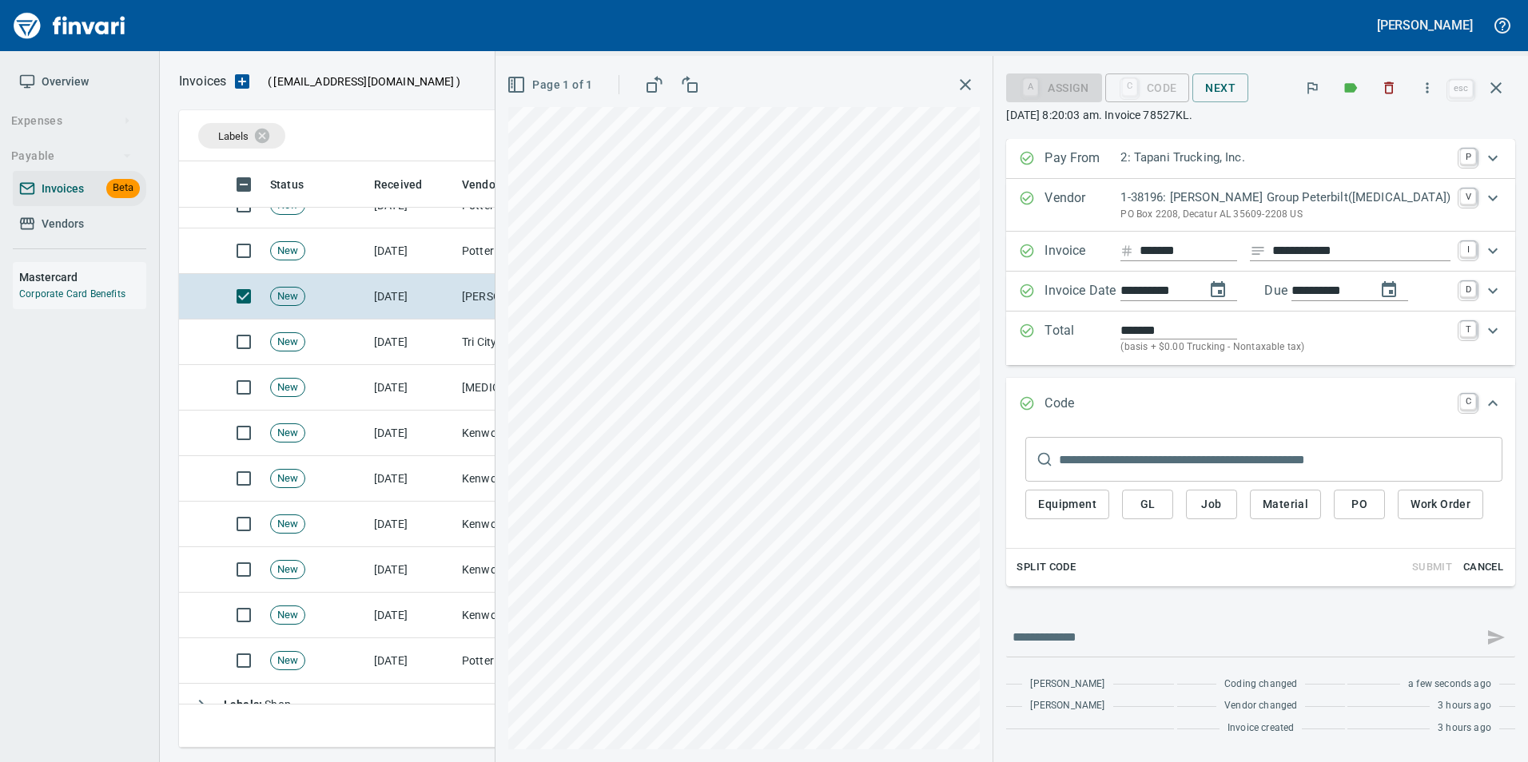
type input "**********"
click at [1372, 511] on span "PO" at bounding box center [1359, 505] width 26 height 20
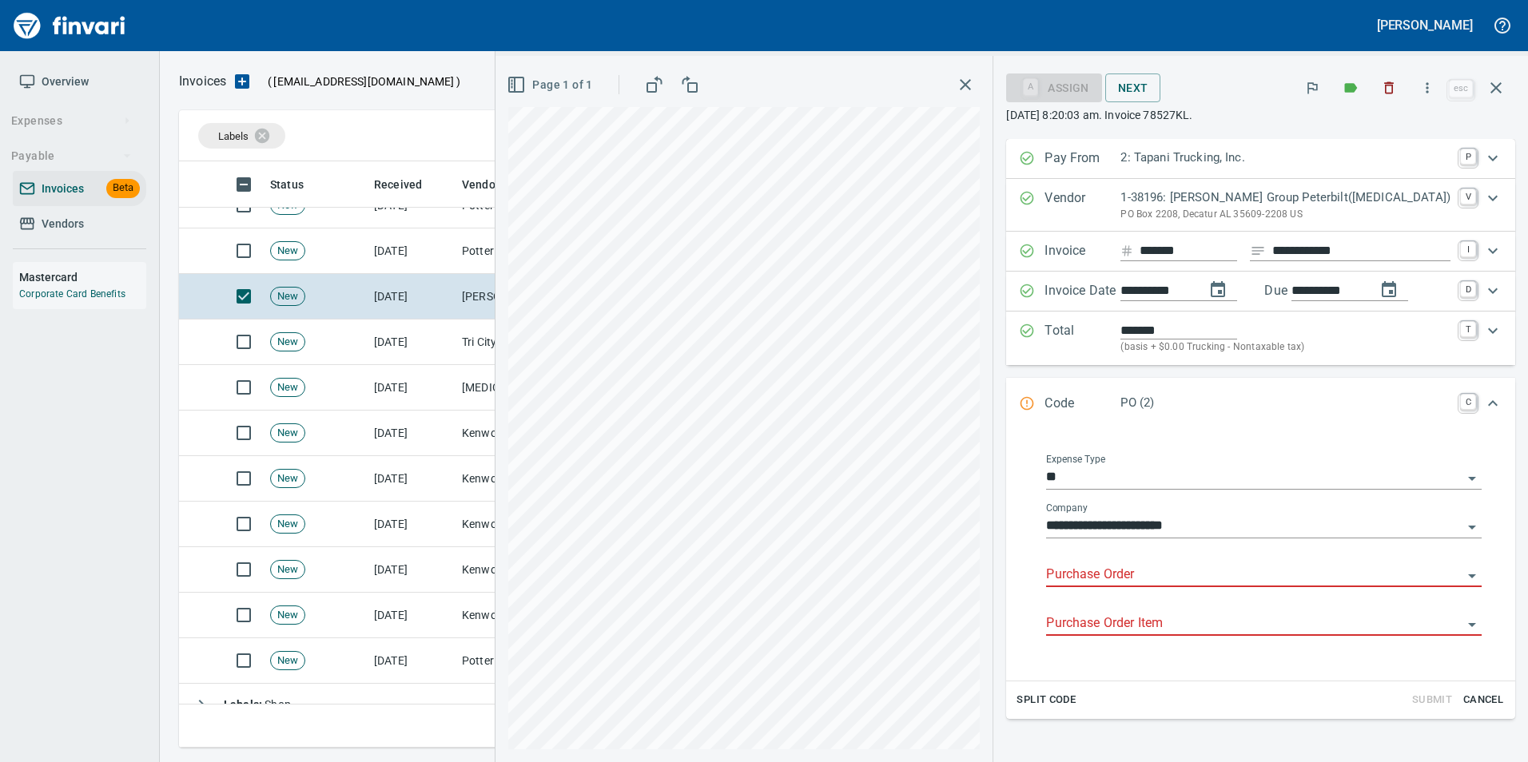
click at [1159, 575] on input "Purchase Order" at bounding box center [1254, 575] width 416 height 22
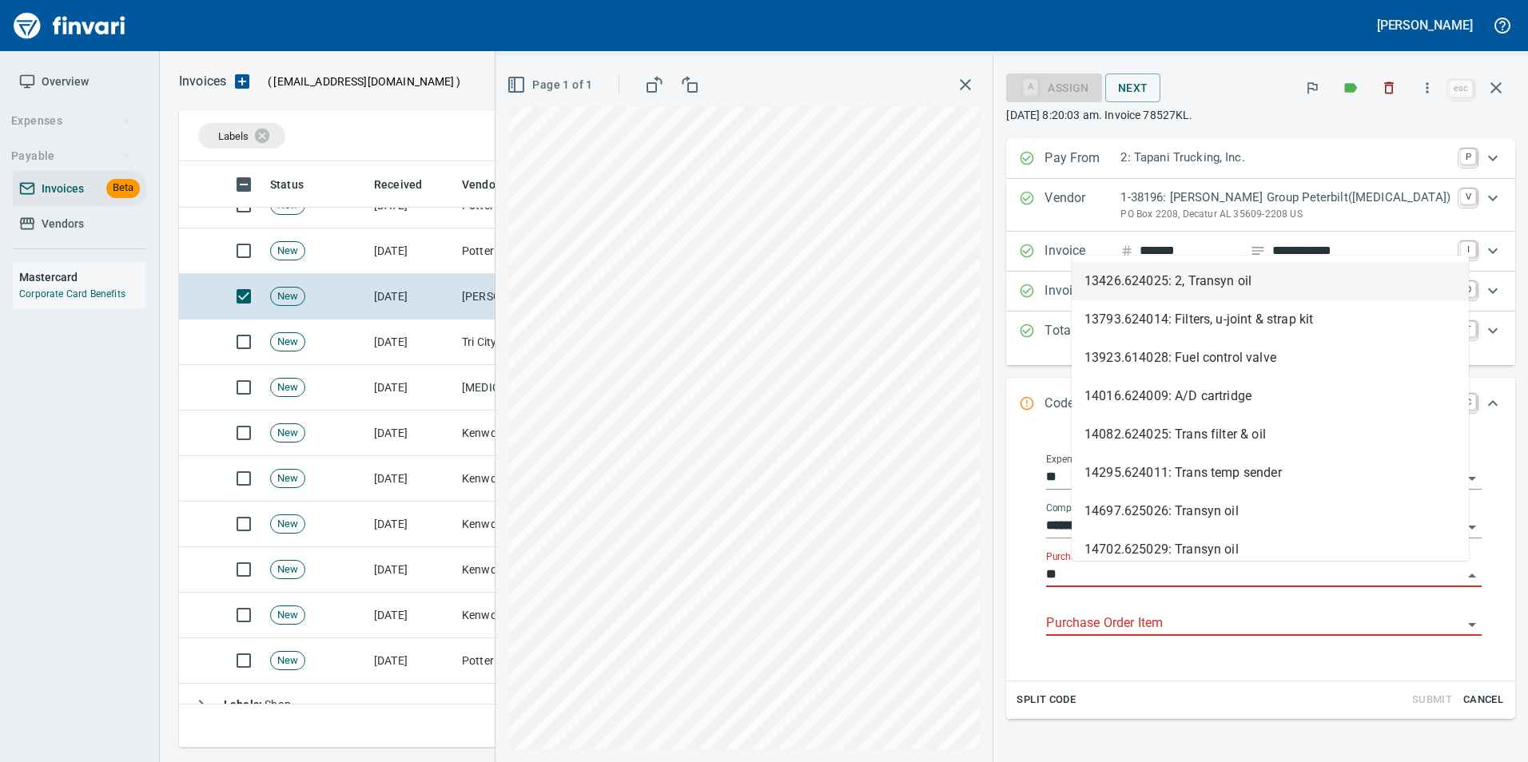
type input "*"
click at [992, 506] on div "Page 1 of 1" at bounding box center [743, 409] width 497 height 706
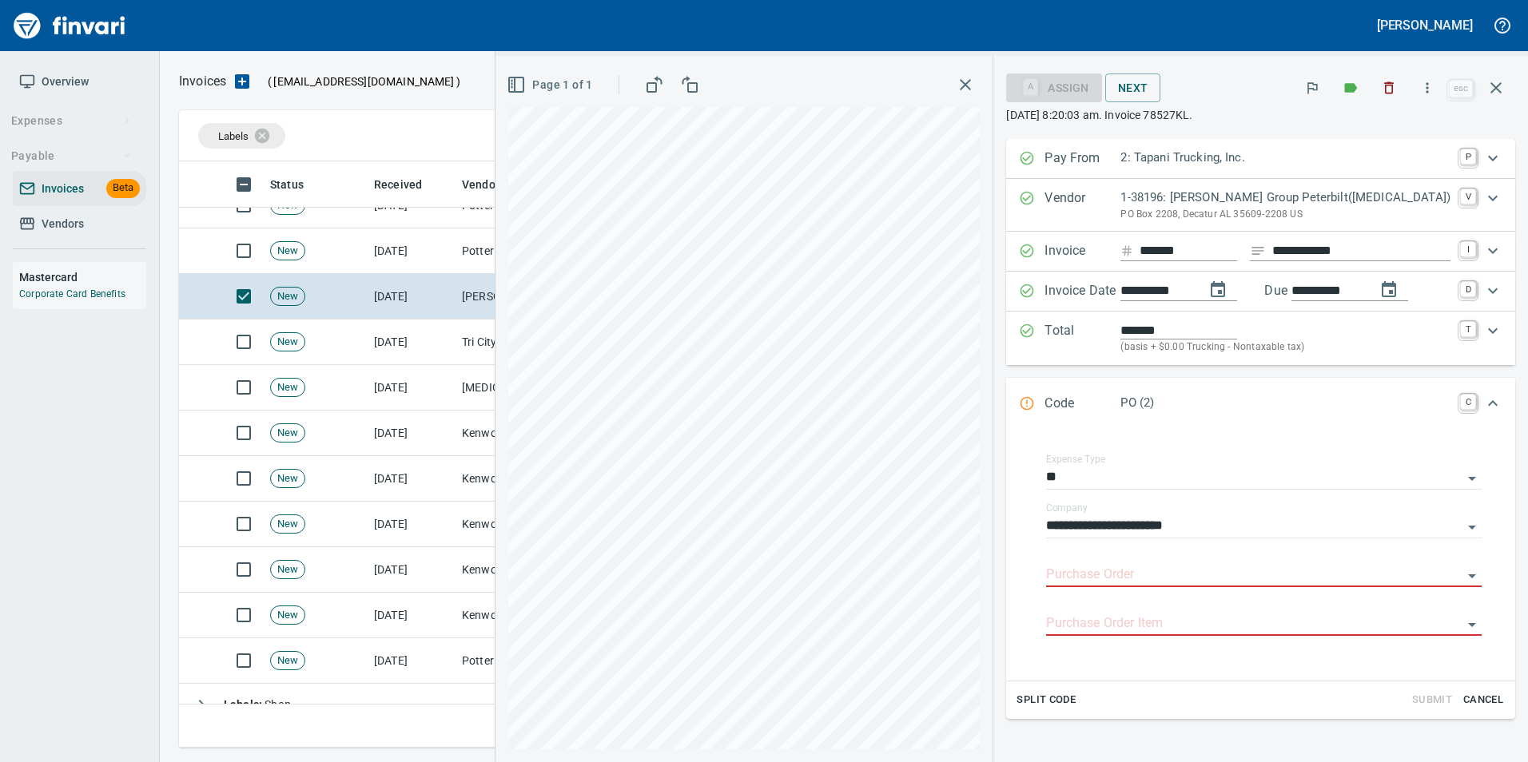
click at [1035, 329] on icon "Expand" at bounding box center [1027, 331] width 16 height 16
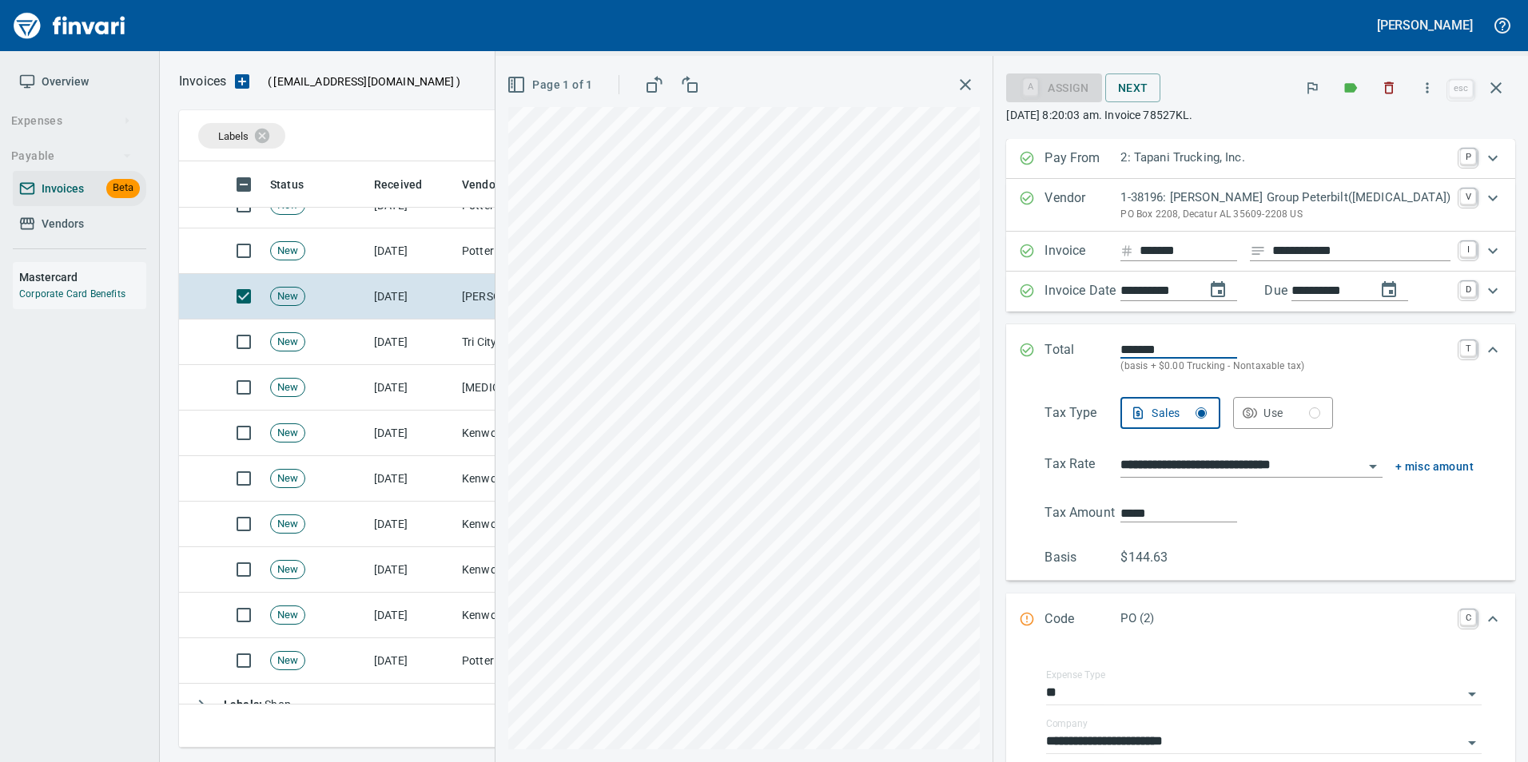
click at [1035, 340] on div "Expand" at bounding box center [1027, 357] width 16 height 34
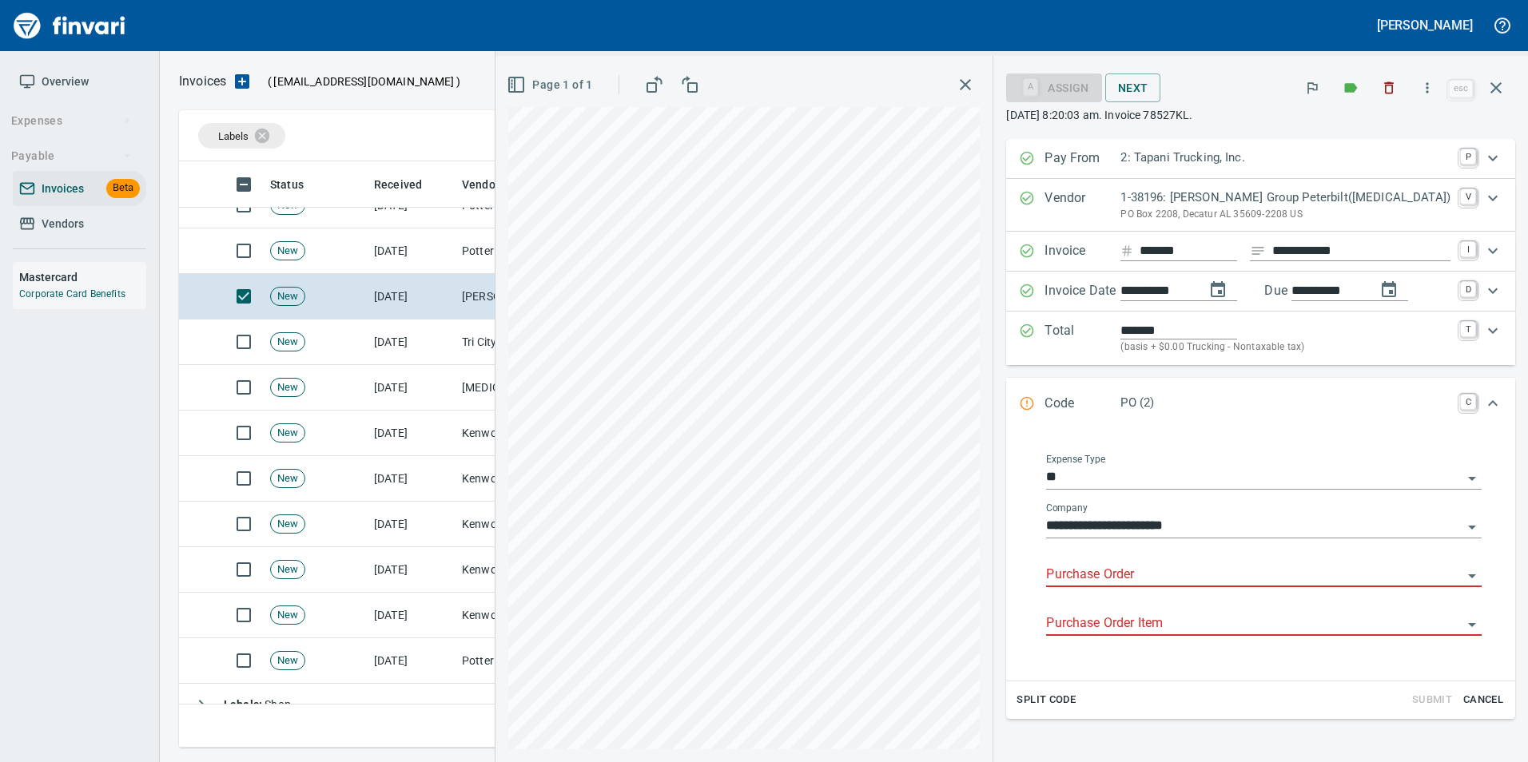
click at [1087, 568] on input "Purchase Order" at bounding box center [1254, 575] width 416 height 22
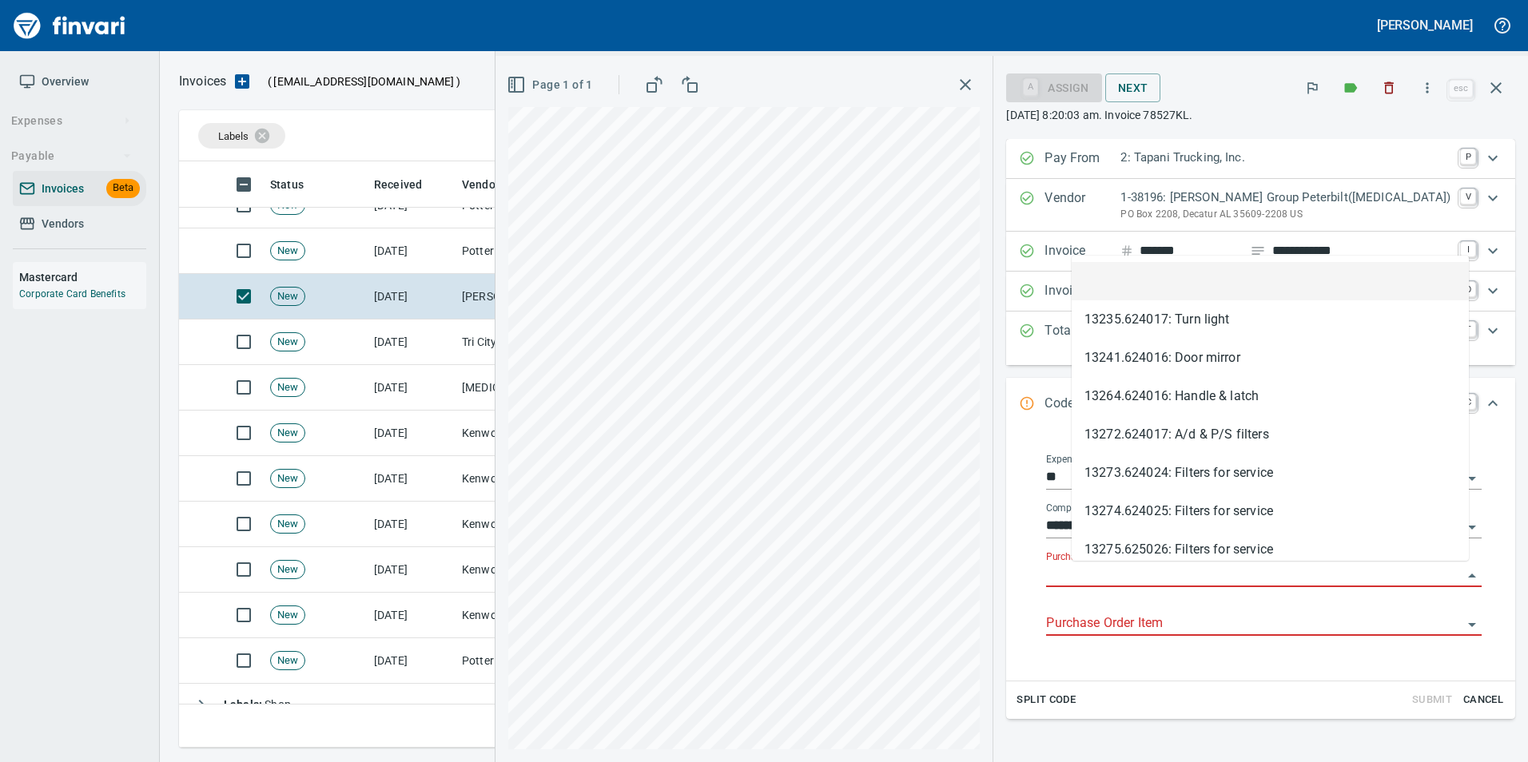
type input "**********"
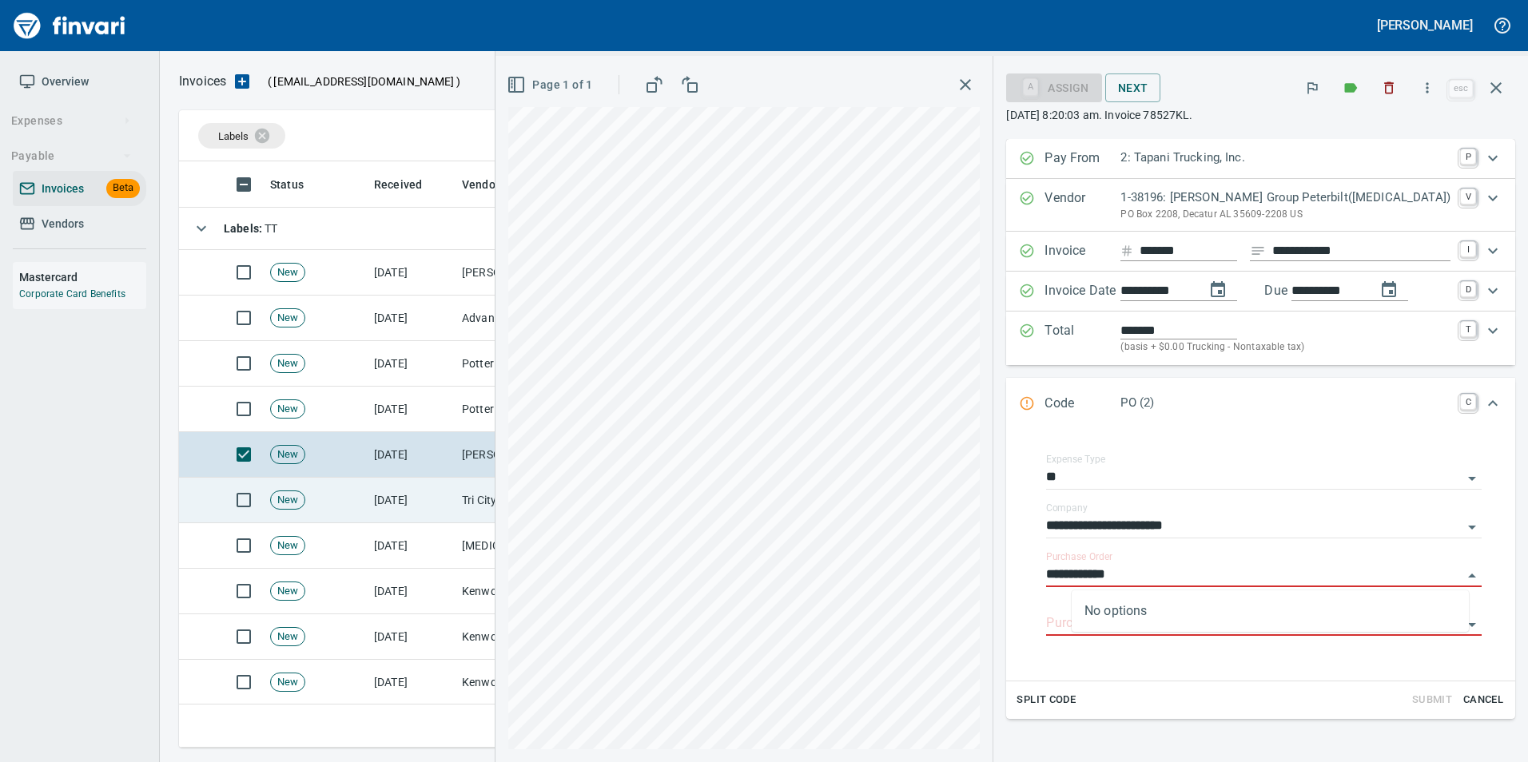
scroll to position [41, 0]
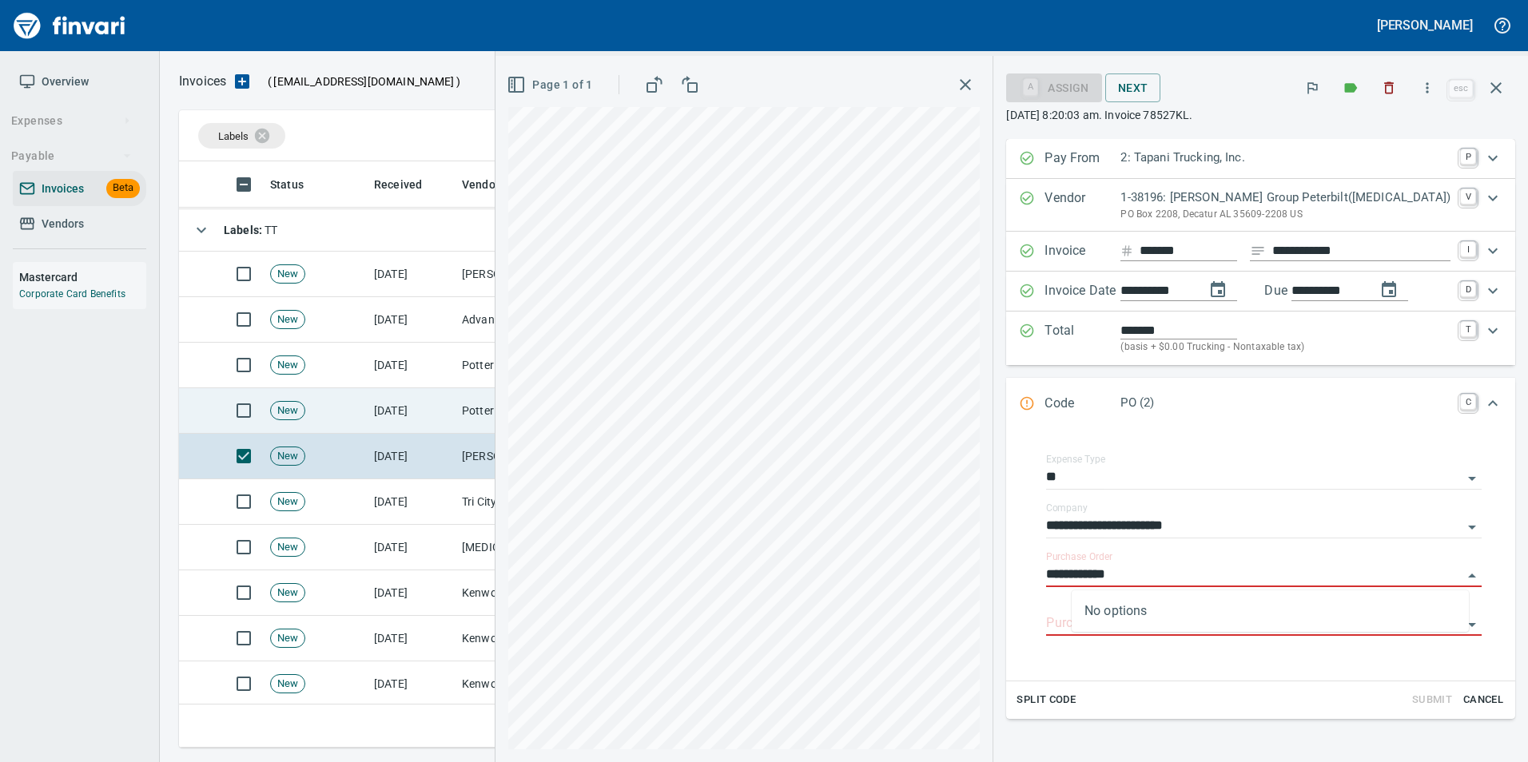
click at [474, 431] on td "Potter Webster Company Inc (1-10818)" at bounding box center [535, 411] width 160 height 46
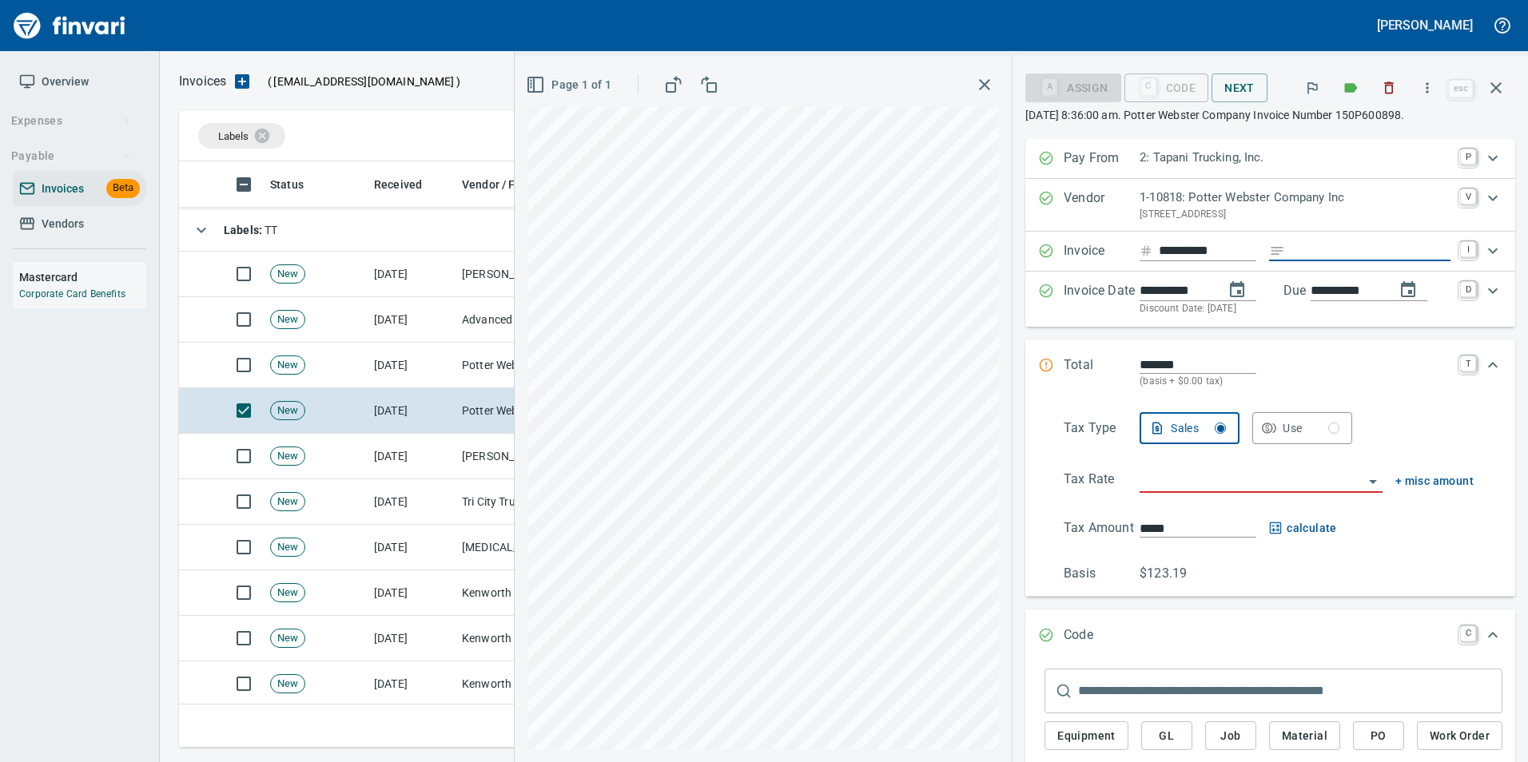
click at [1339, 248] on input "Expand" at bounding box center [1370, 251] width 159 height 20
type input "**********"
click at [1205, 488] on input "search" at bounding box center [1251, 481] width 224 height 22
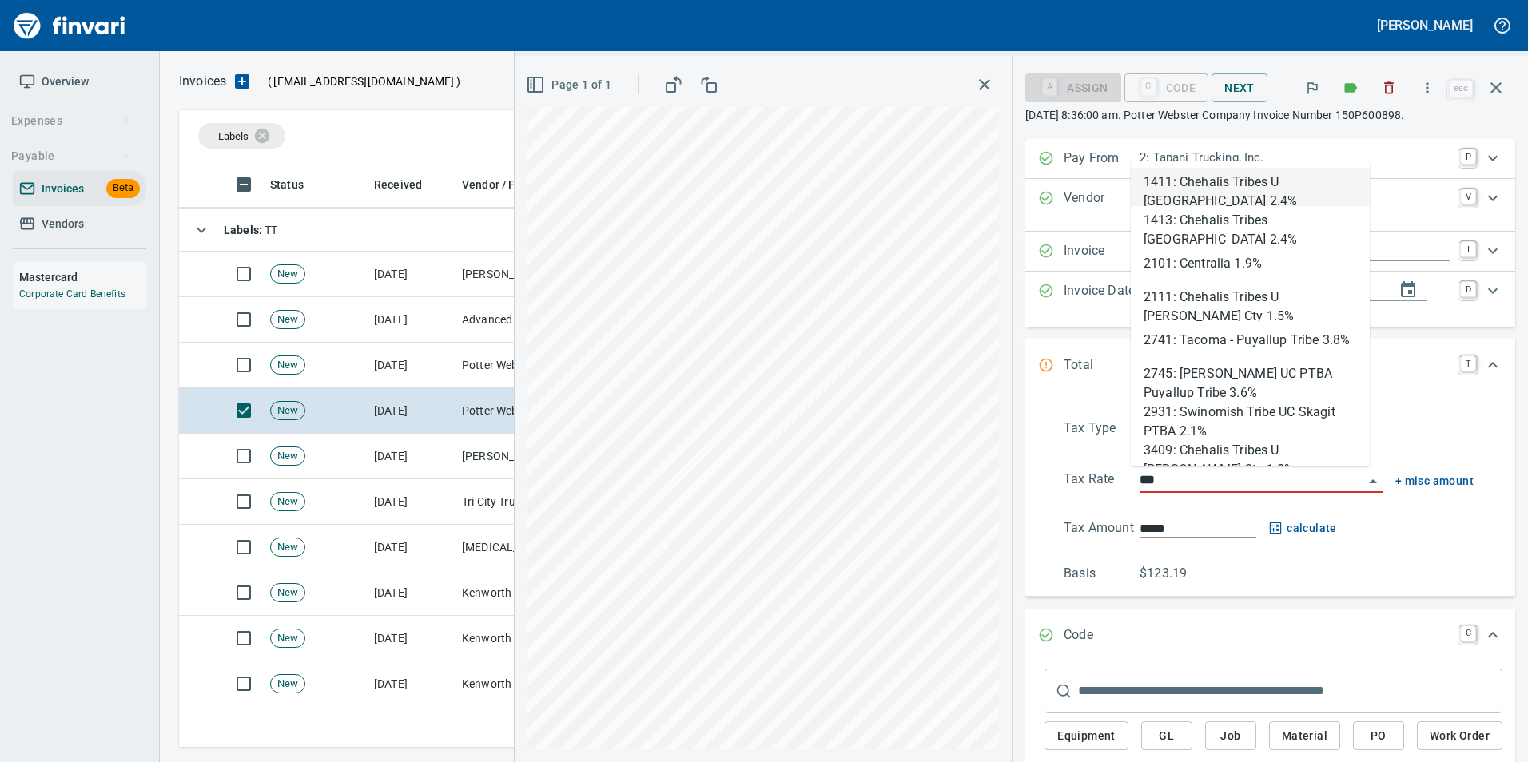
scroll to position [574, 1305]
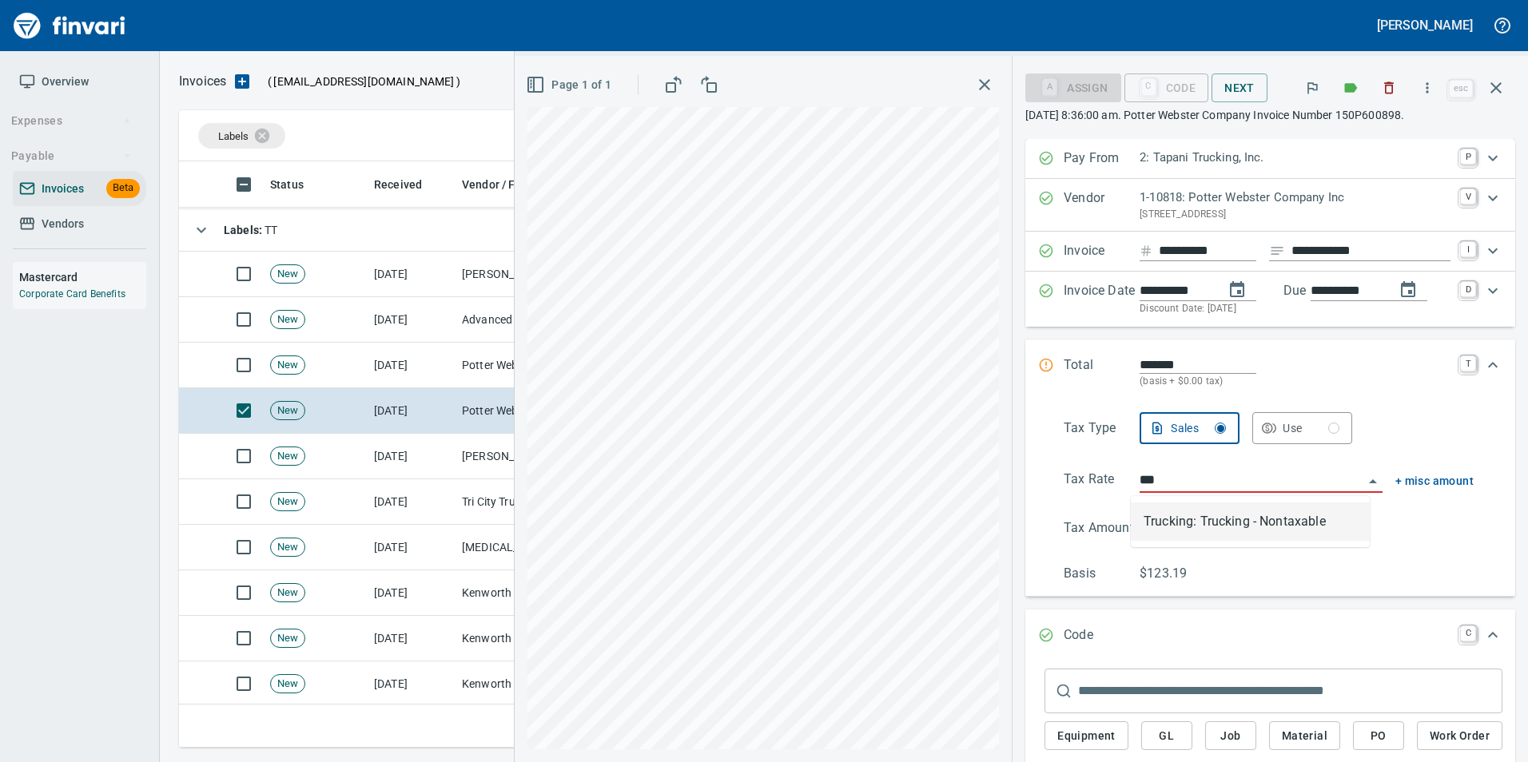
click at [1208, 507] on li "Trucking: Trucking - Nontaxable" at bounding box center [1250, 522] width 239 height 38
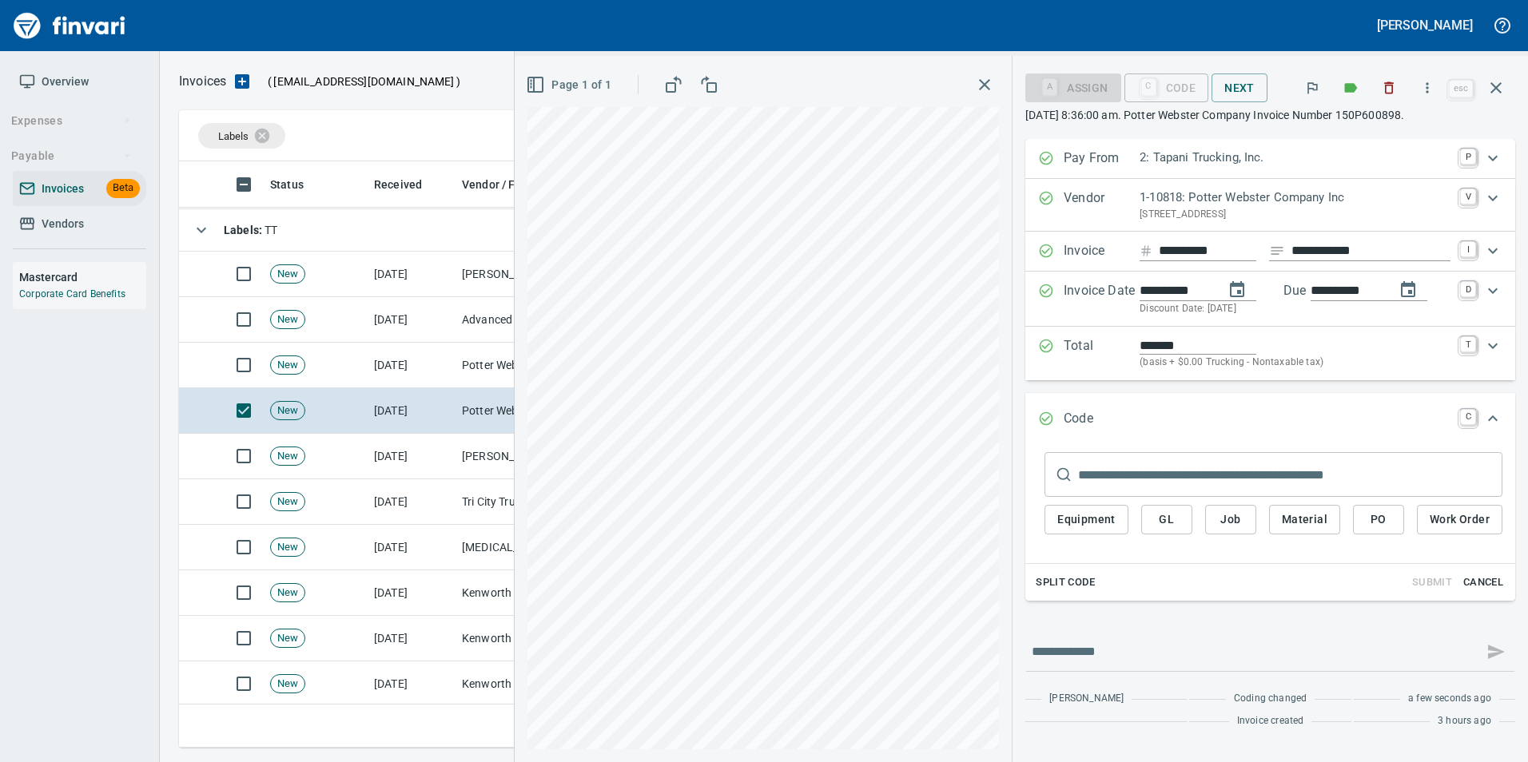
type input "**********"
click at [1374, 526] on span "PO" at bounding box center [1378, 520] width 26 height 20
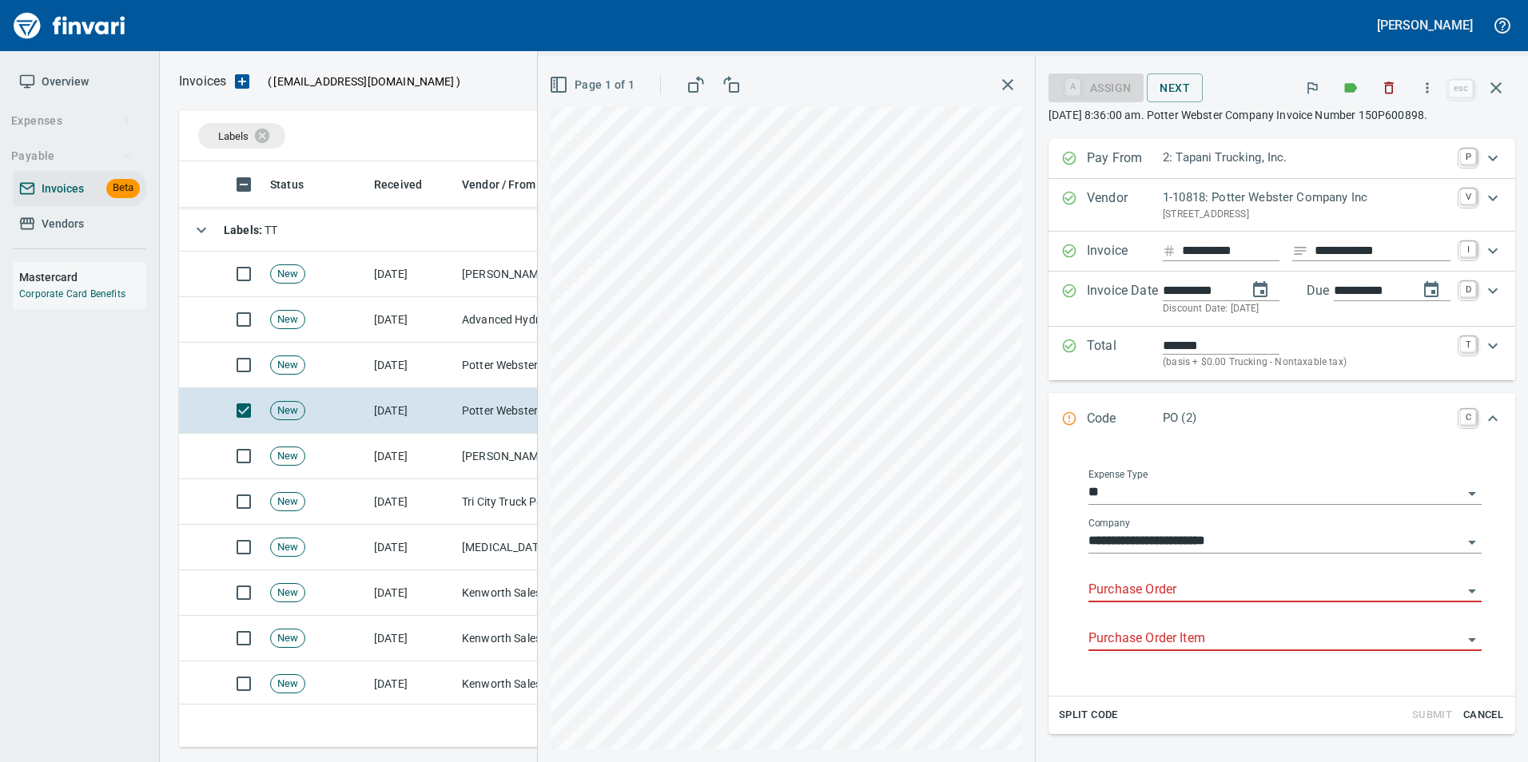
click at [1140, 588] on input "Purchase Order" at bounding box center [1275, 590] width 374 height 22
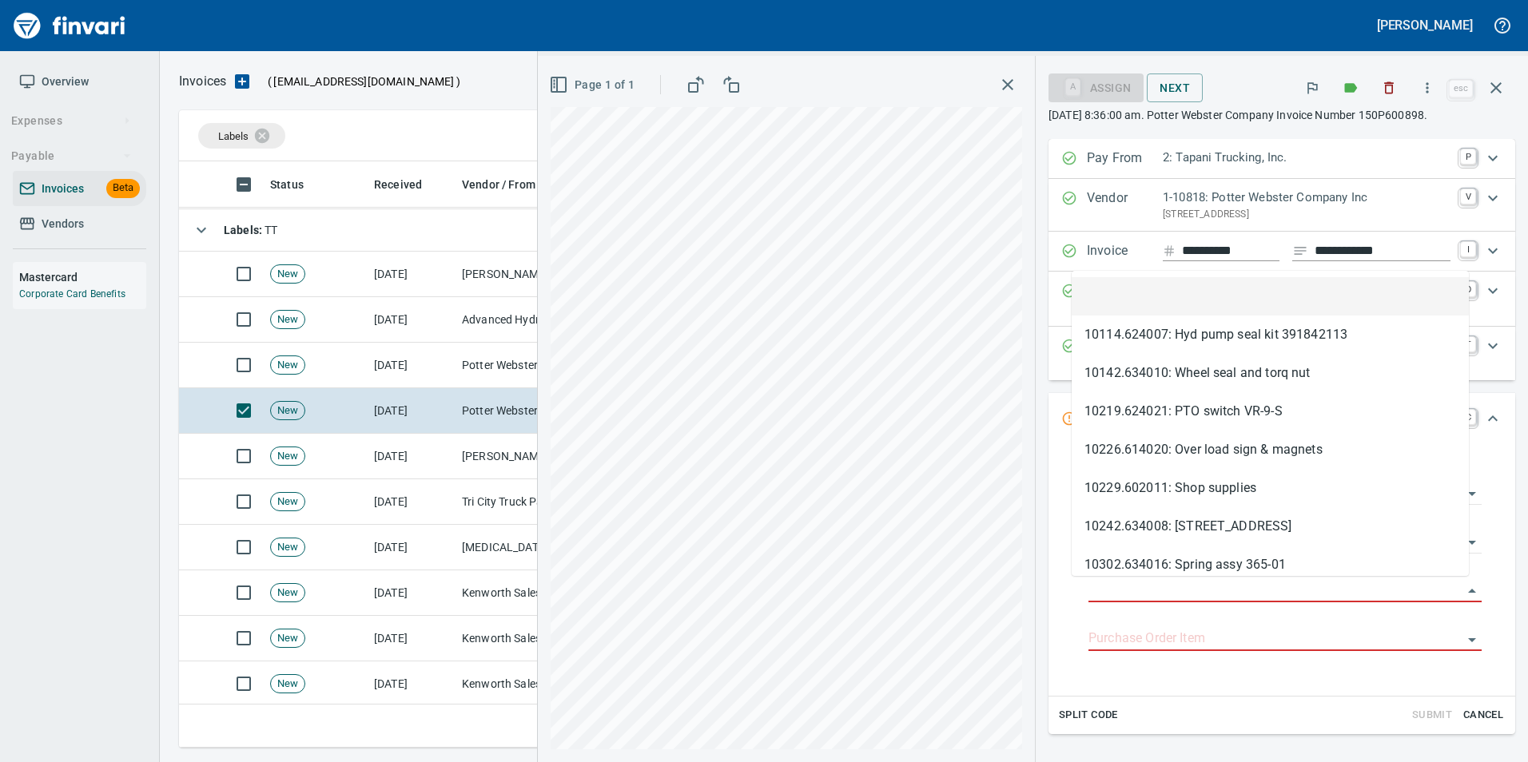
type input "**********"
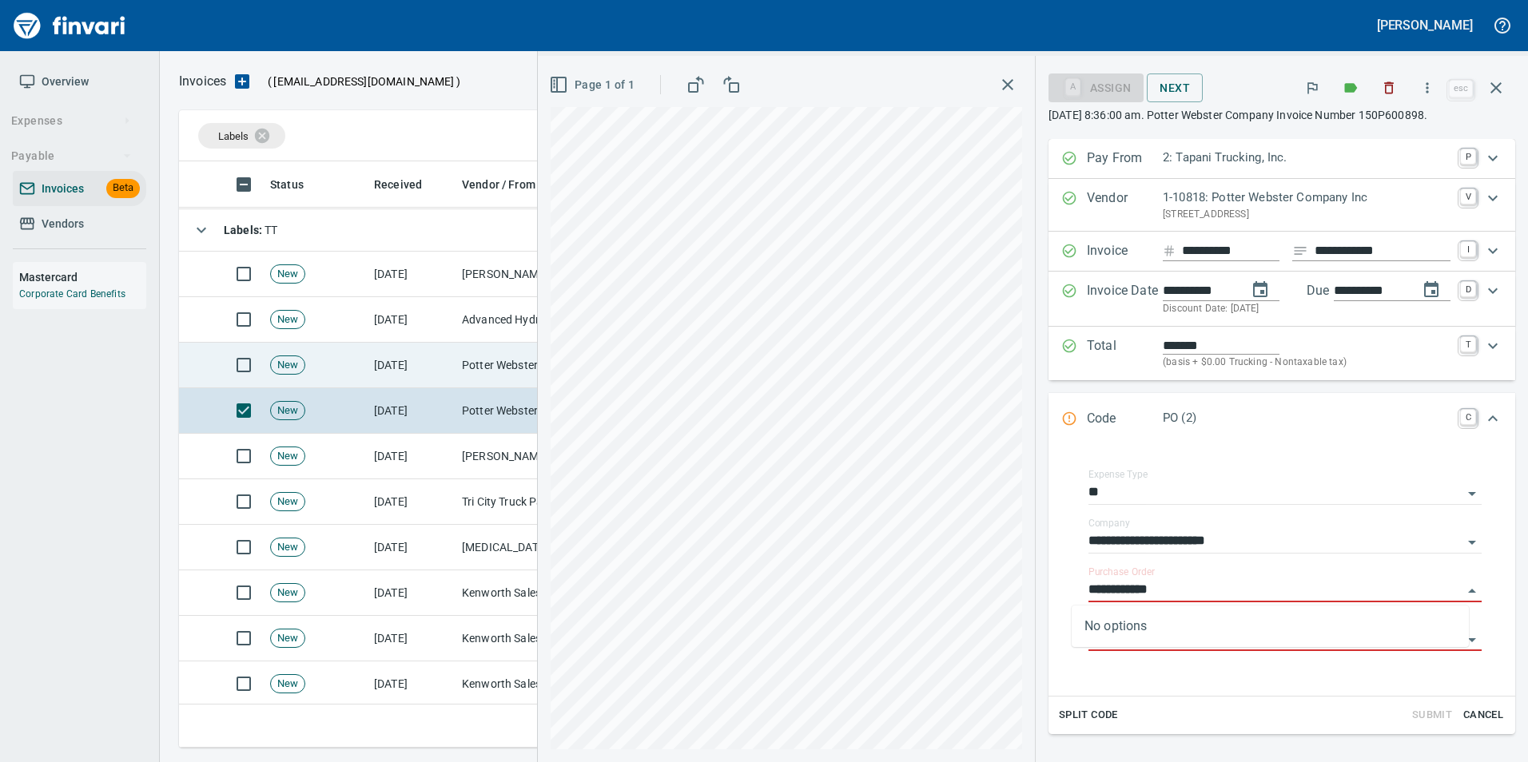
click at [411, 371] on td "[DATE]" at bounding box center [412, 366] width 88 height 46
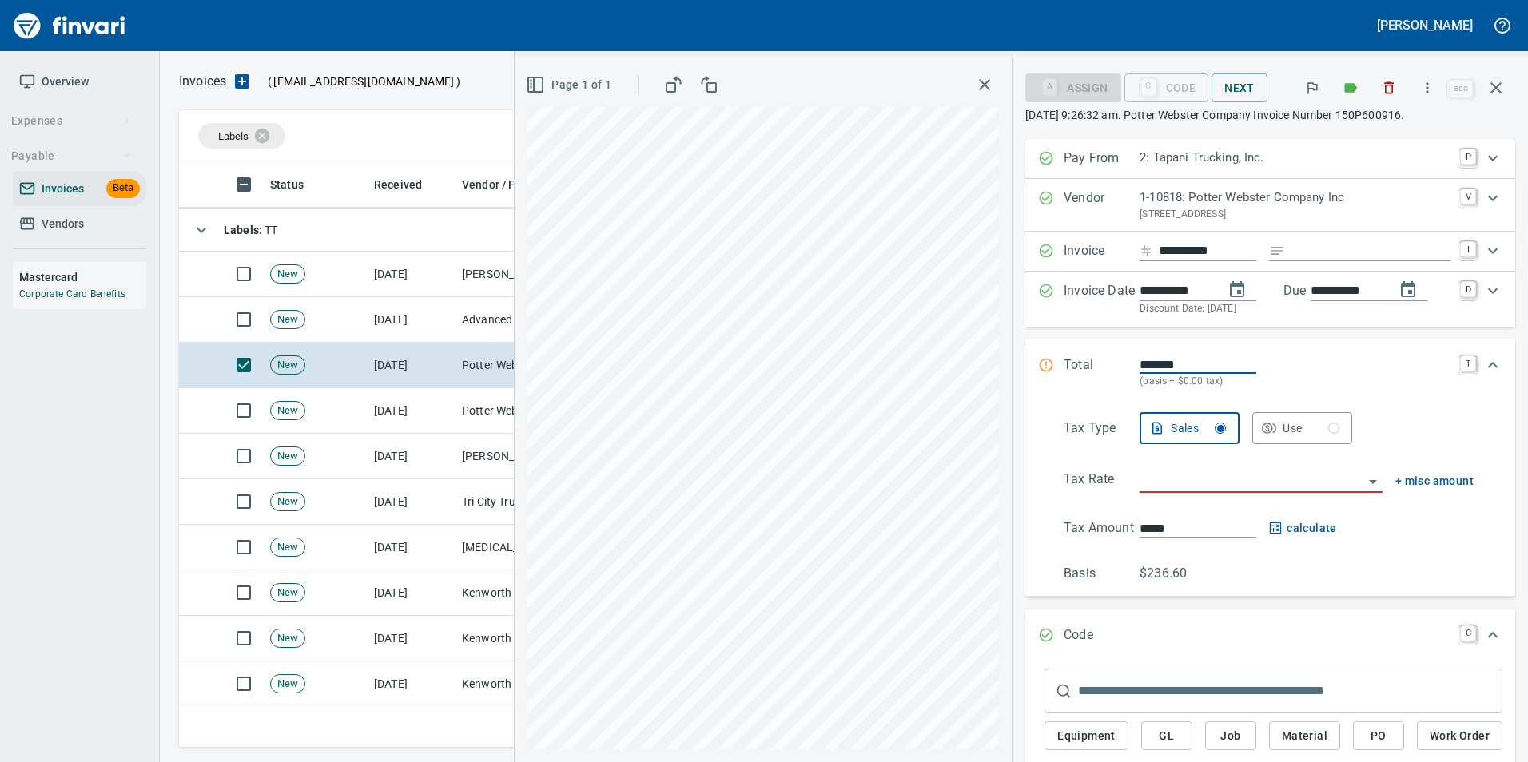
click at [1353, 258] on input "Expand" at bounding box center [1370, 251] width 159 height 20
type input "**********"
click at [1187, 486] on input "search" at bounding box center [1251, 481] width 224 height 22
click at [1183, 512] on li "Trucking: Trucking - Nontaxable" at bounding box center [1250, 522] width 239 height 38
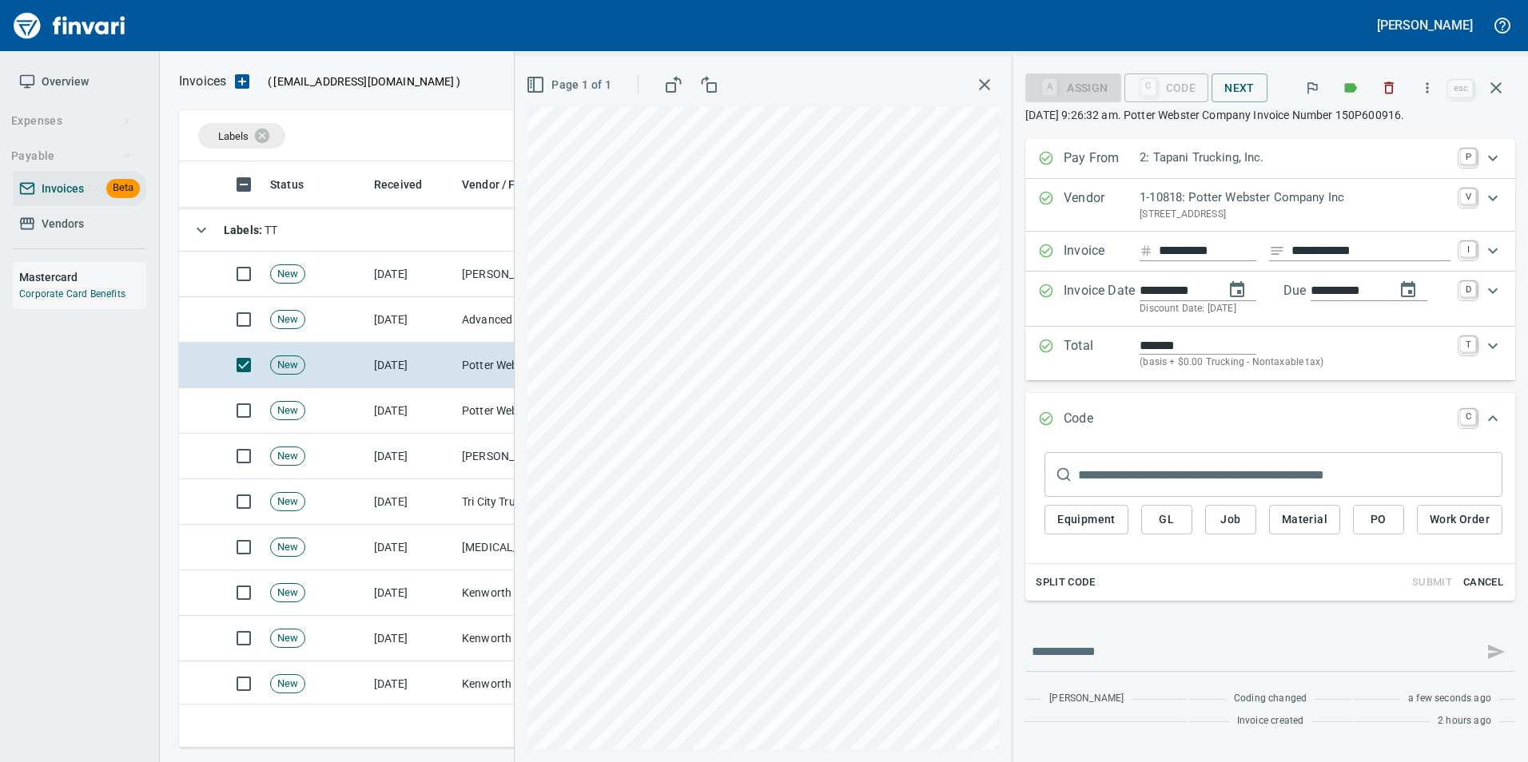
type input "**********"
click at [1381, 523] on span "PO" at bounding box center [1378, 520] width 26 height 20
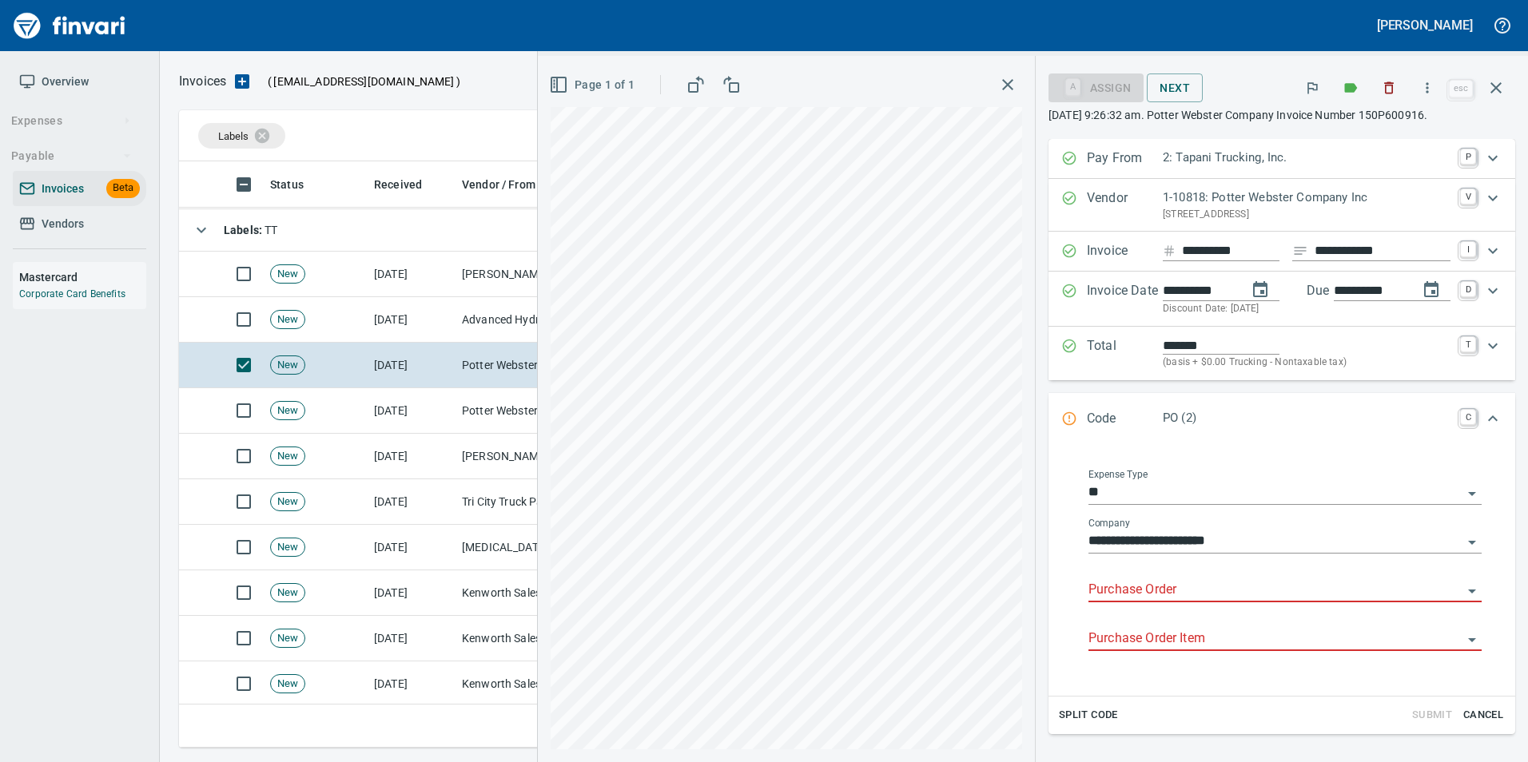
click at [1107, 590] on input "Purchase Order" at bounding box center [1275, 590] width 374 height 22
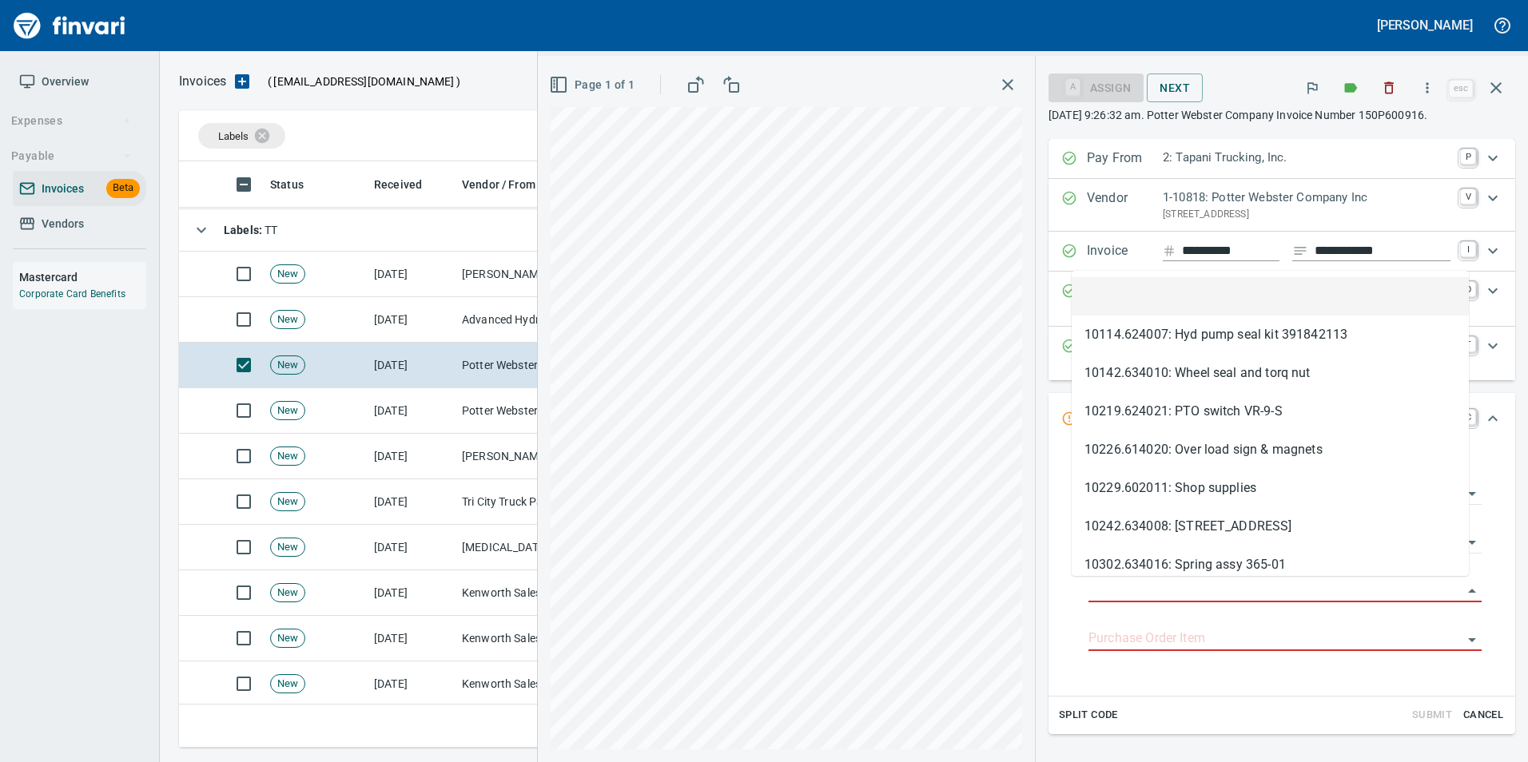
type input "**********"
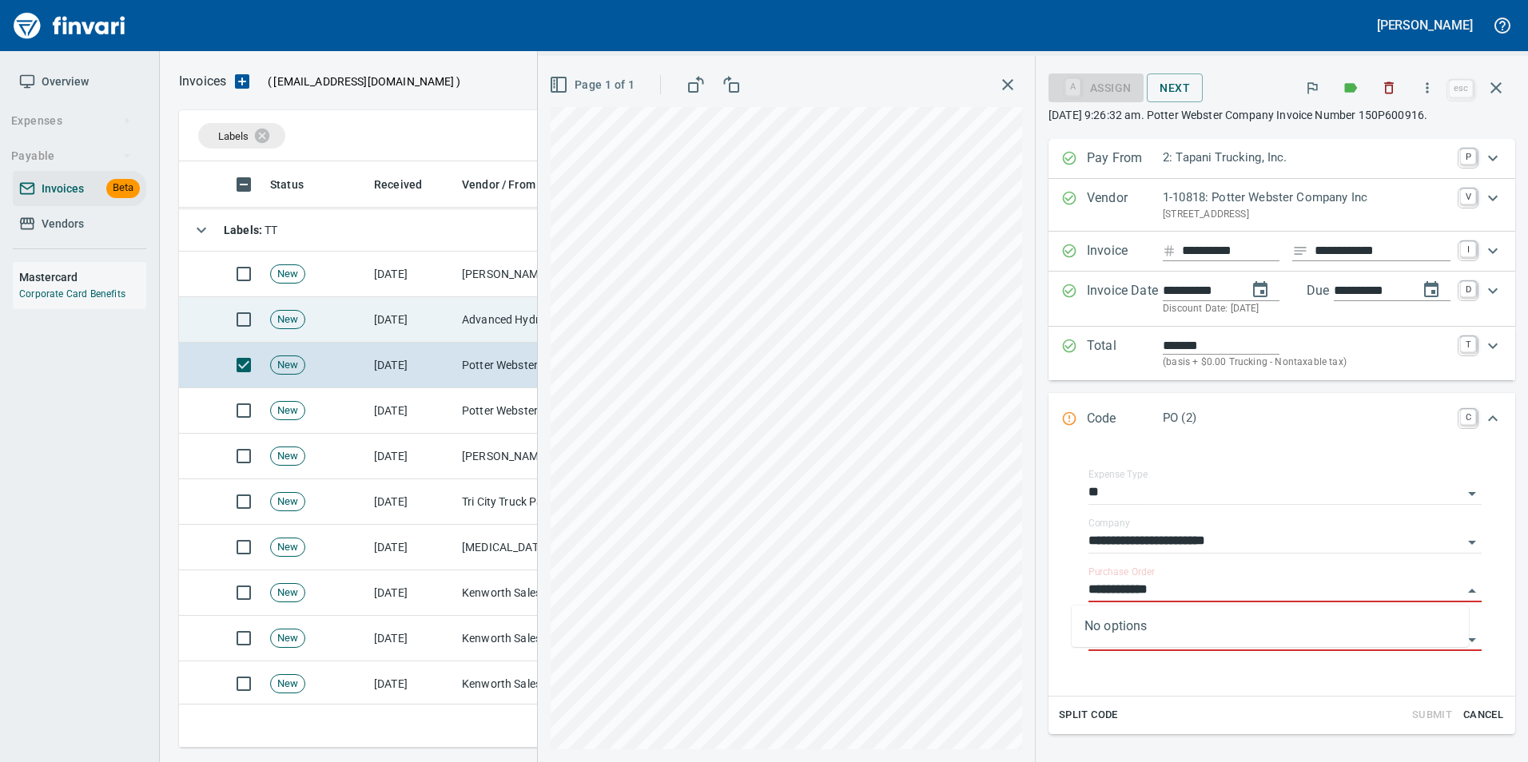
click at [431, 319] on td "10/10/2025" at bounding box center [412, 320] width 88 height 46
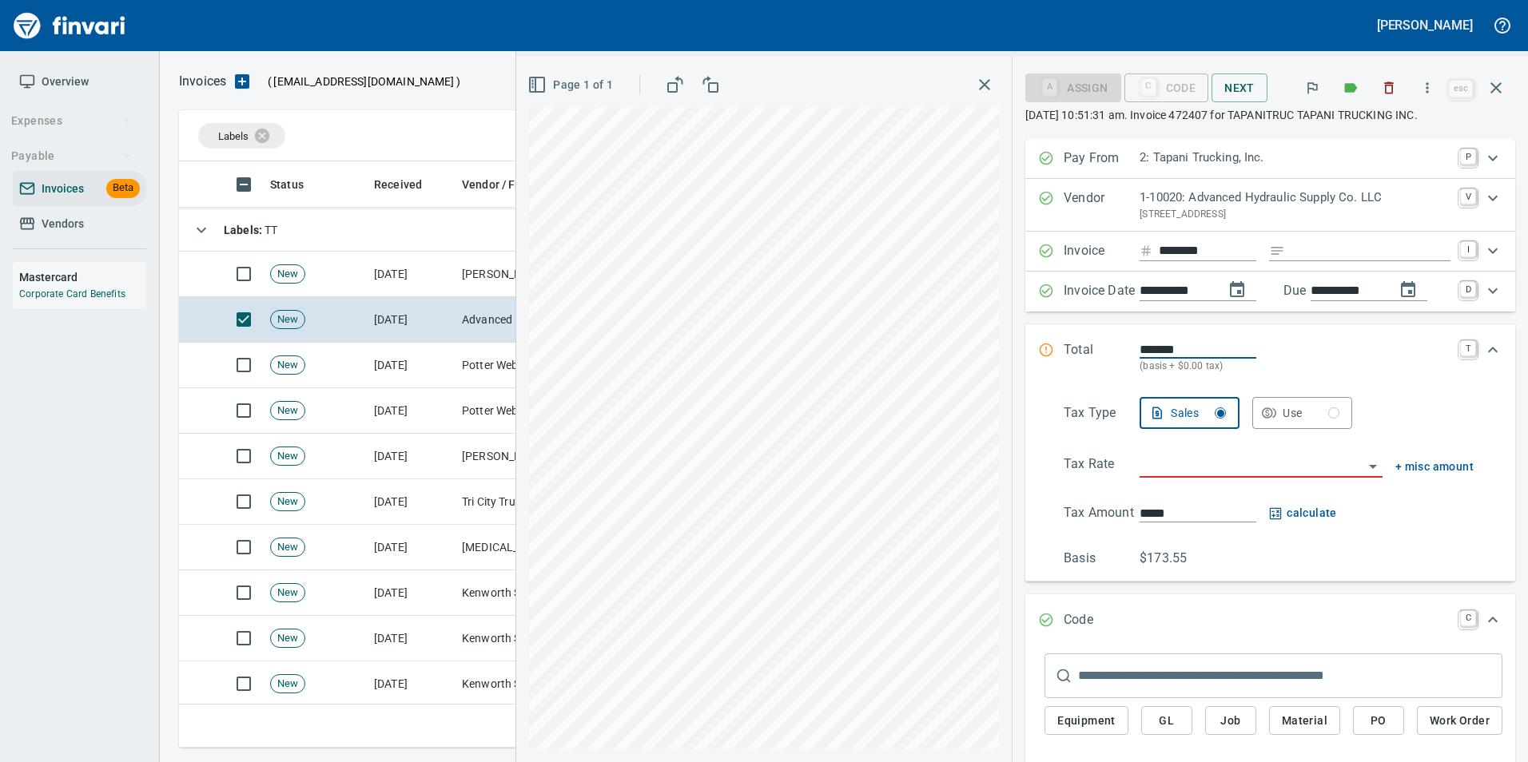
click at [1348, 245] on input "Expand" at bounding box center [1370, 251] width 159 height 20
type input "**********"
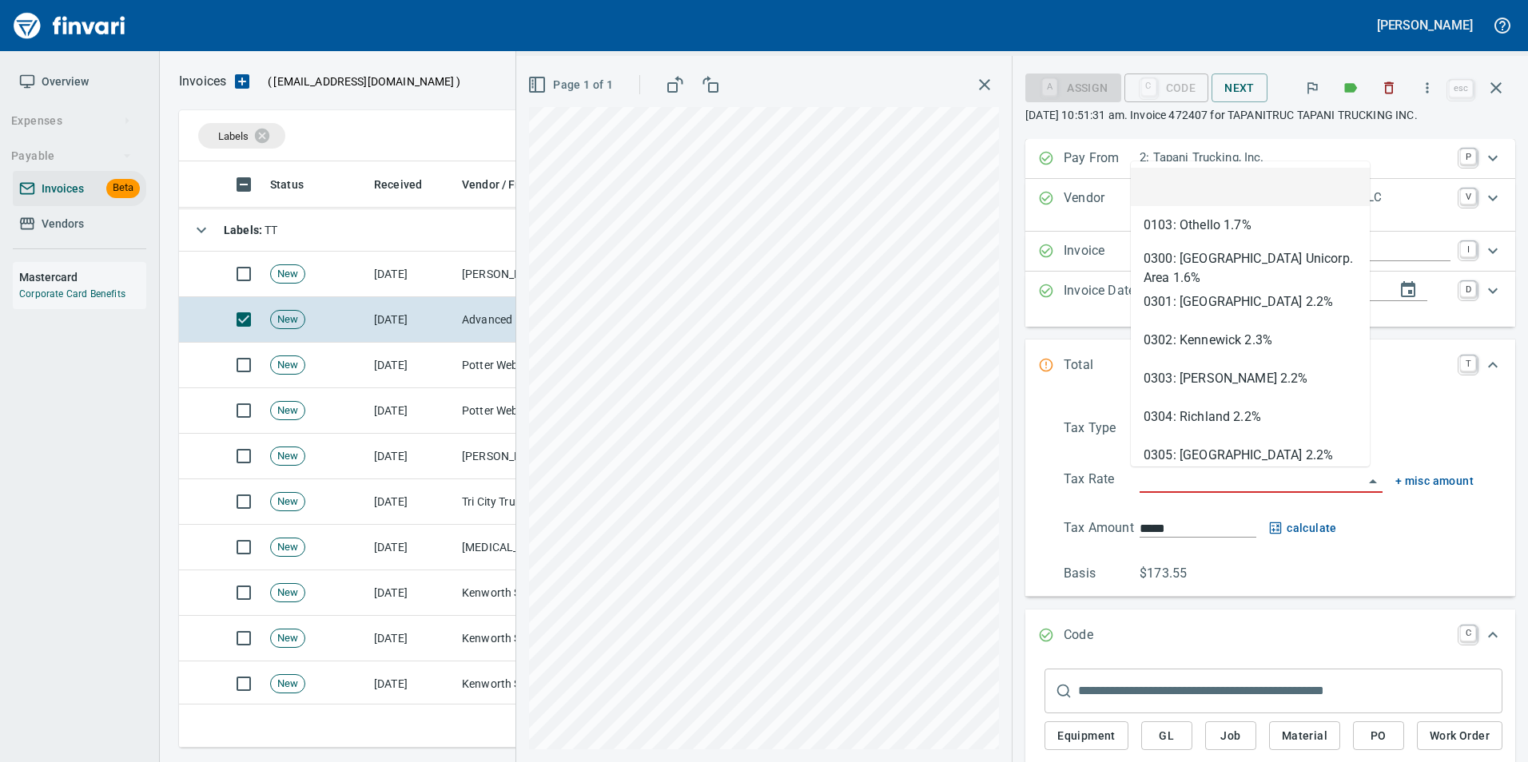
click at [1267, 491] on input "search" at bounding box center [1251, 481] width 224 height 22
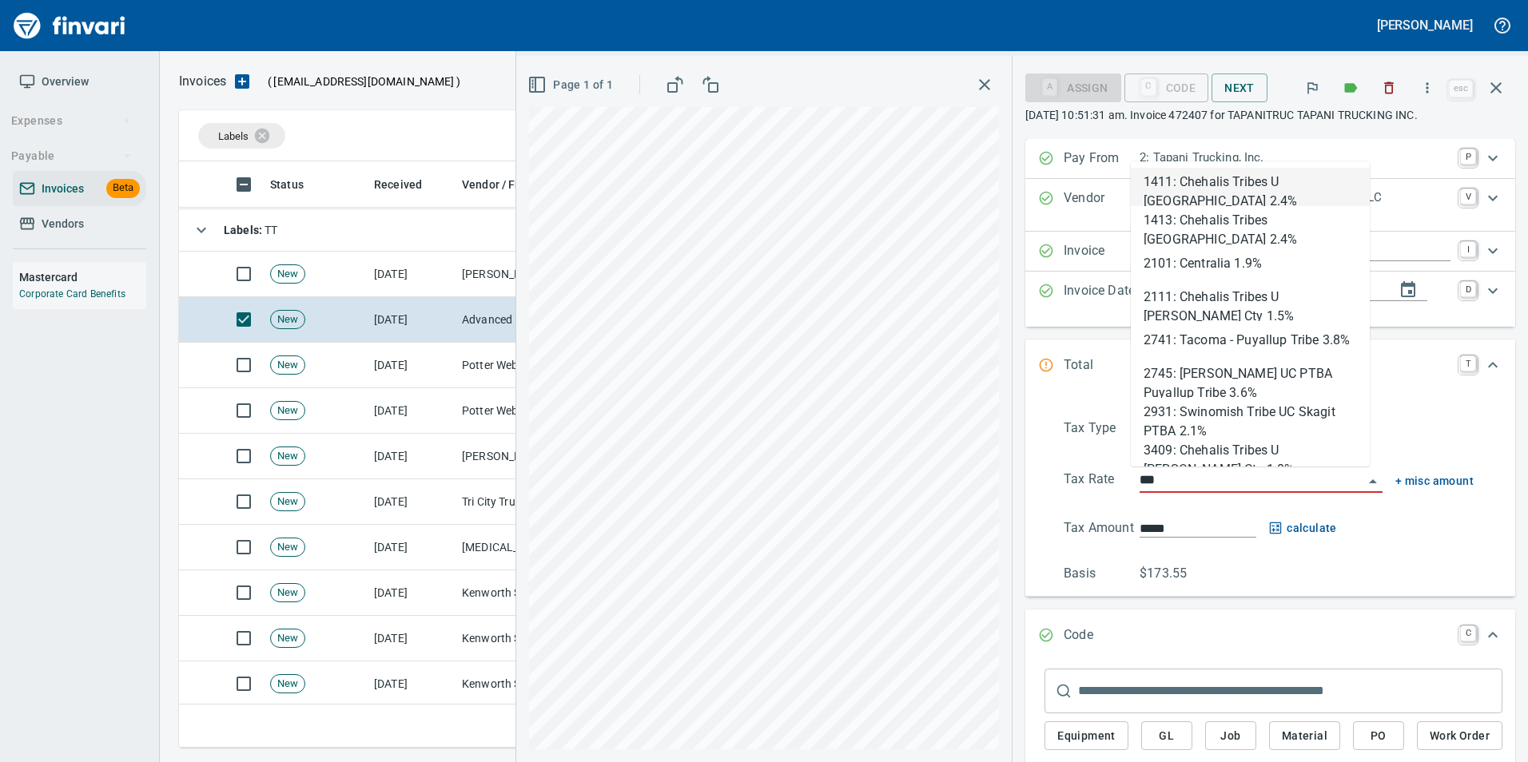
scroll to position [574, 1305]
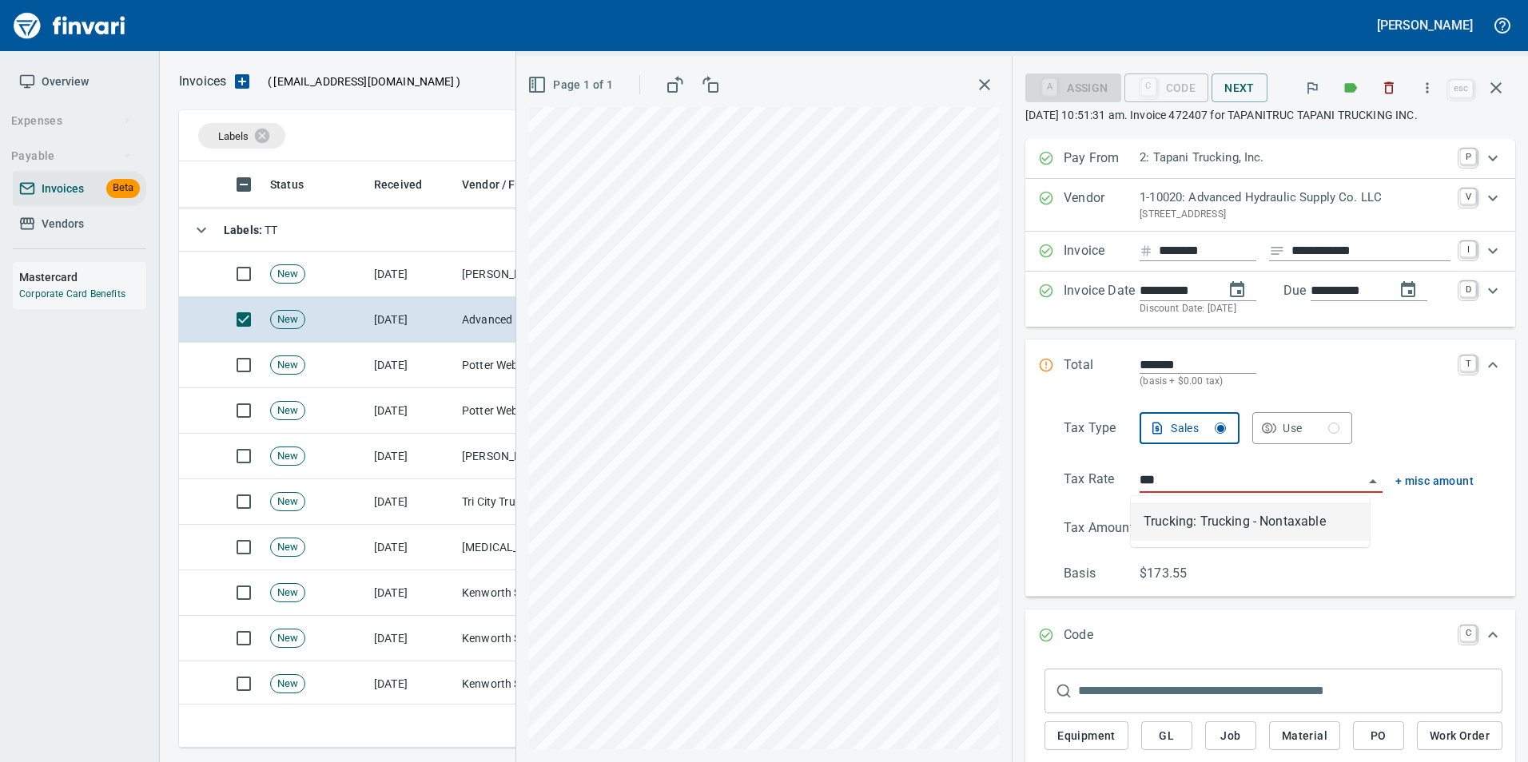
click at [1230, 517] on li "Trucking: Trucking - Nontaxable" at bounding box center [1250, 522] width 239 height 38
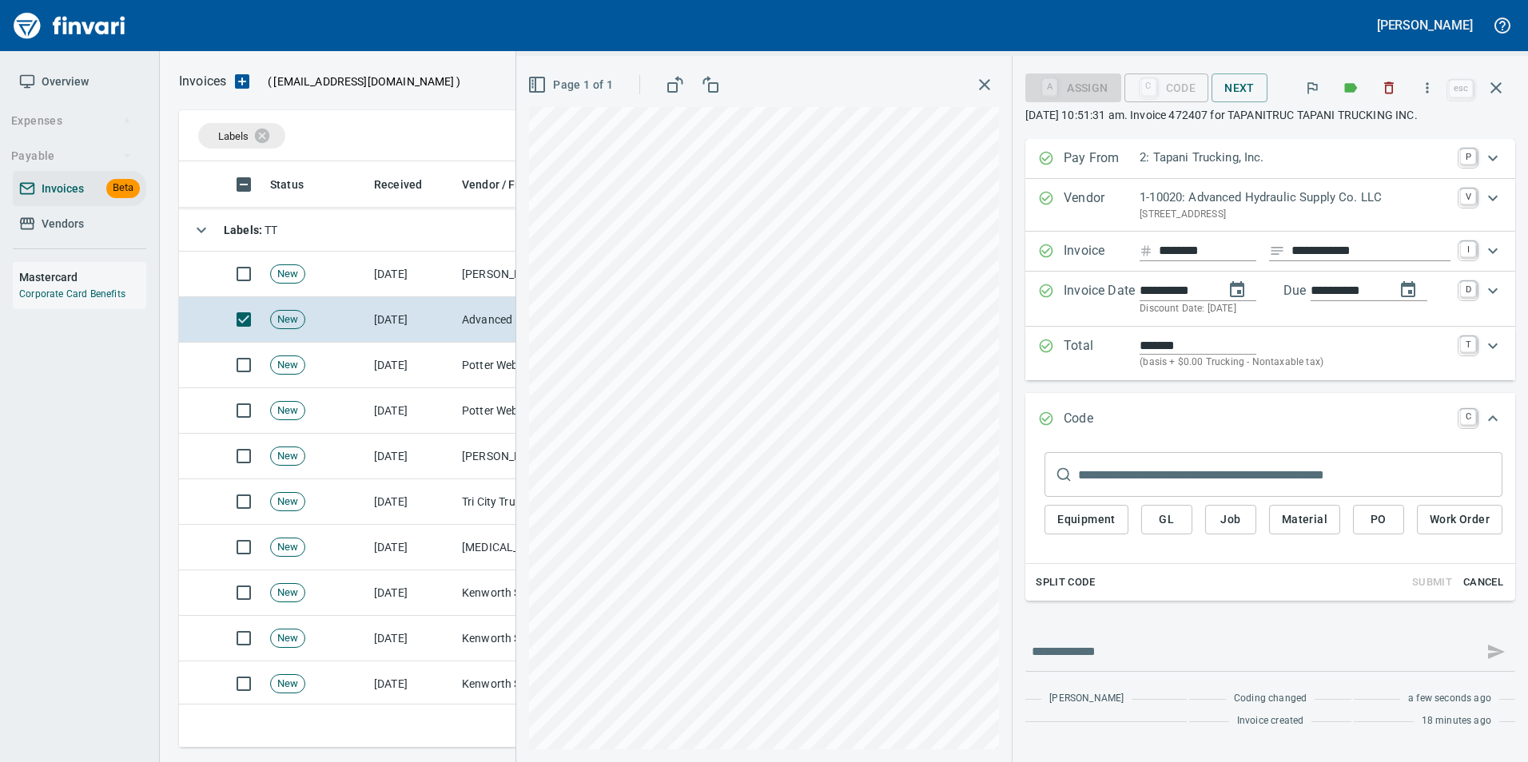
type input "**********"
click at [1378, 522] on span "PO" at bounding box center [1378, 520] width 26 height 20
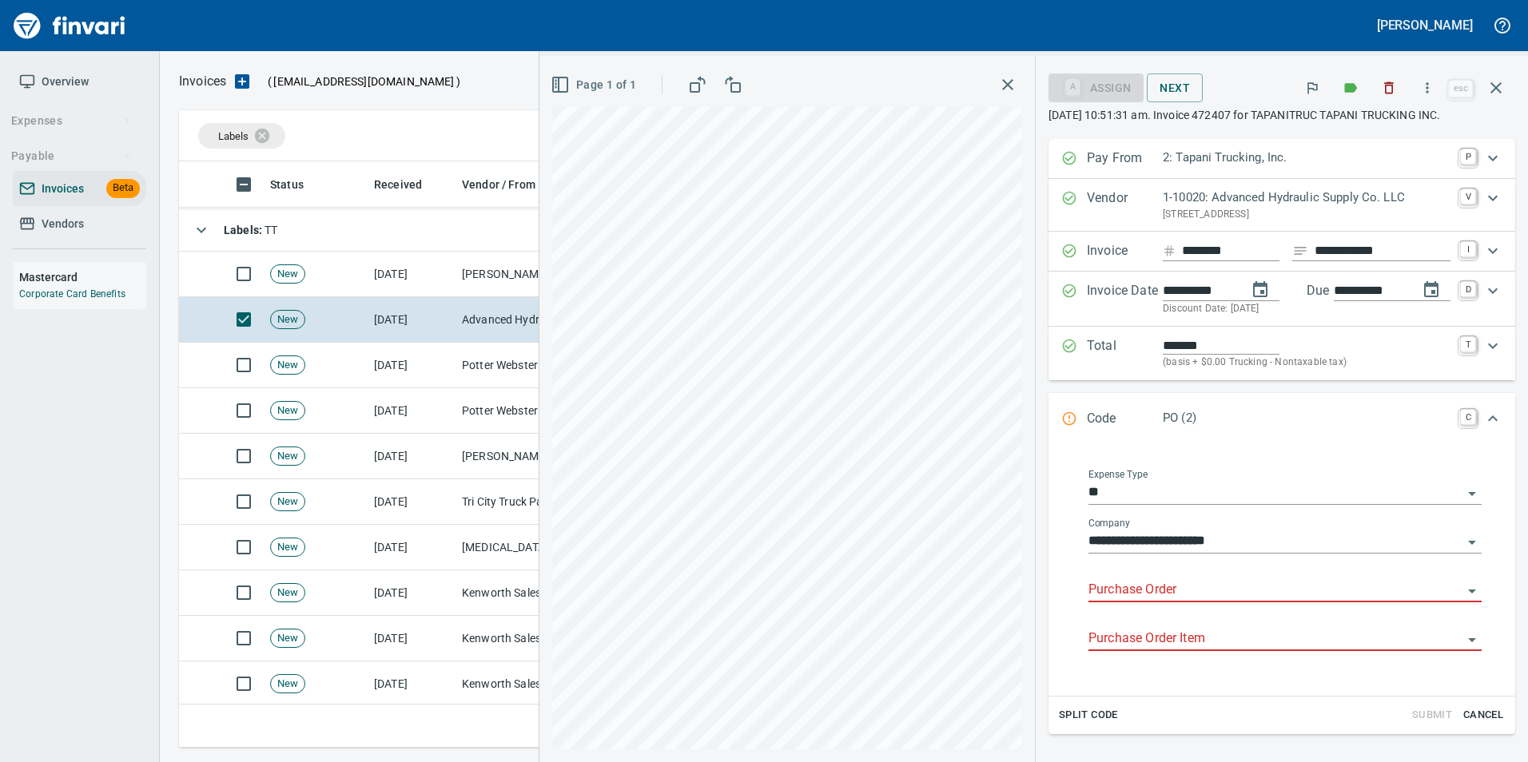
click at [1158, 587] on input "Purchase Order" at bounding box center [1275, 590] width 374 height 22
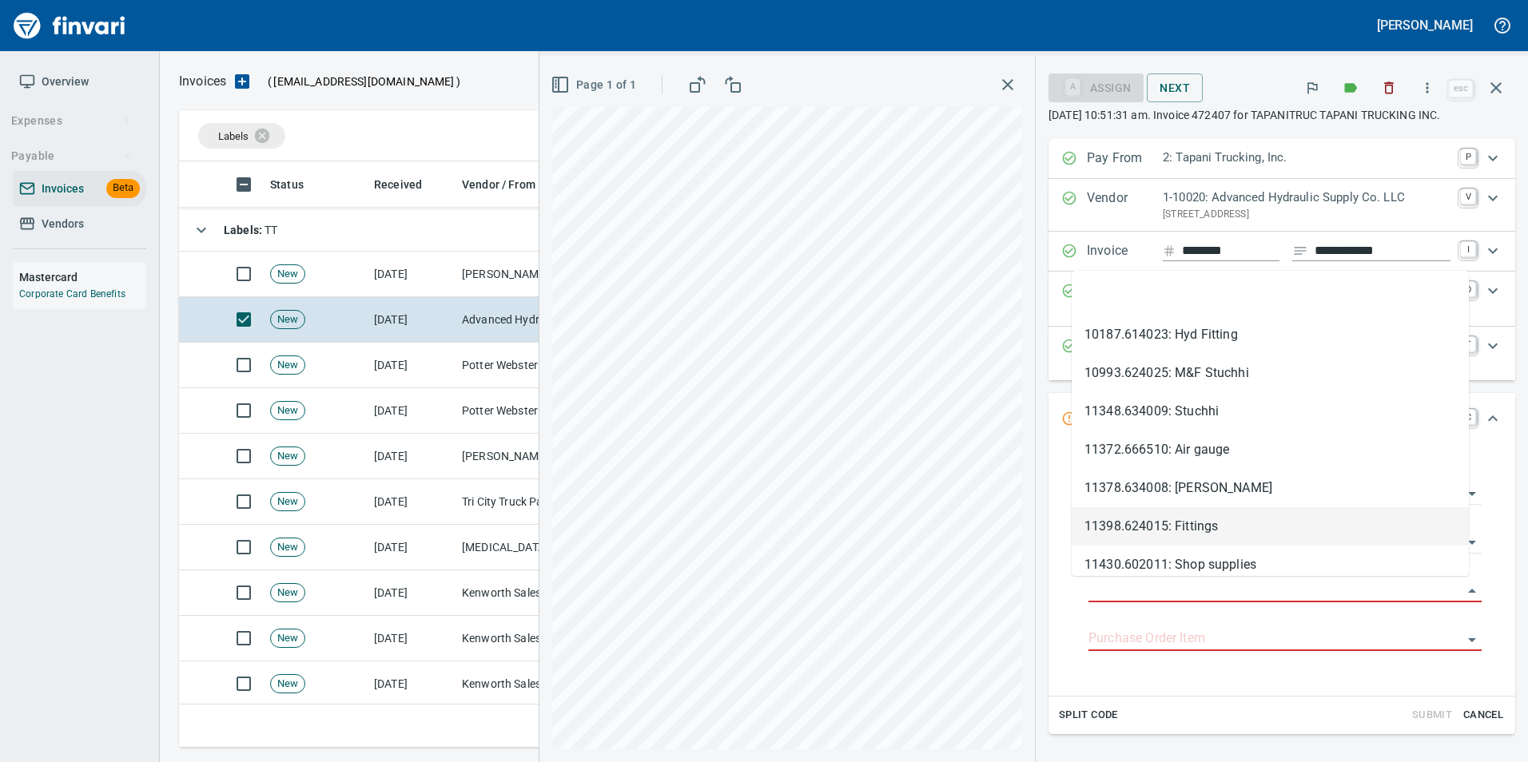
type input "**********"
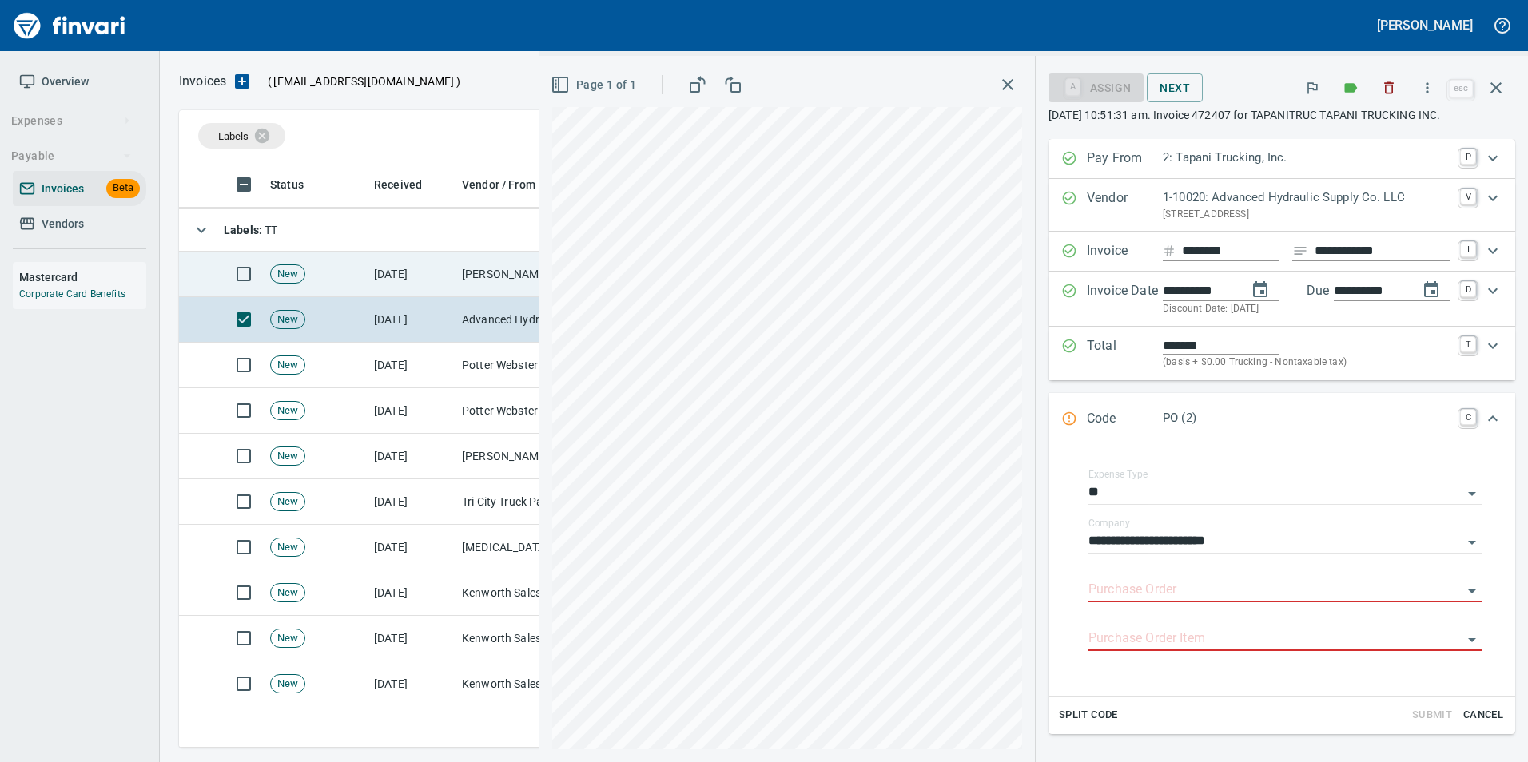
click at [478, 280] on td "Jackson Group Peterbilt(IBS) (1-38196)" at bounding box center [535, 275] width 160 height 46
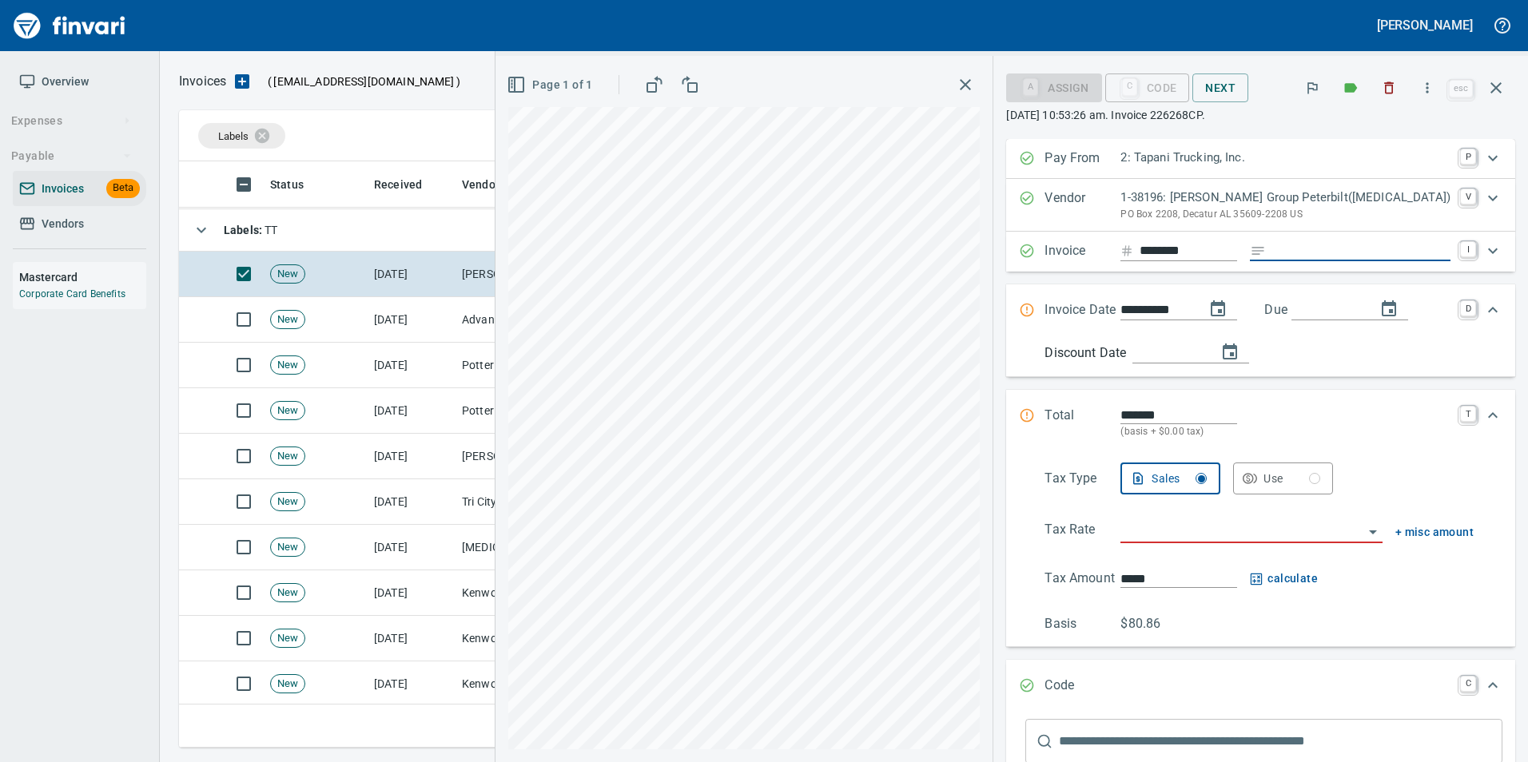
click at [1338, 255] on input "Expand" at bounding box center [1361, 251] width 178 height 20
type input "**********"
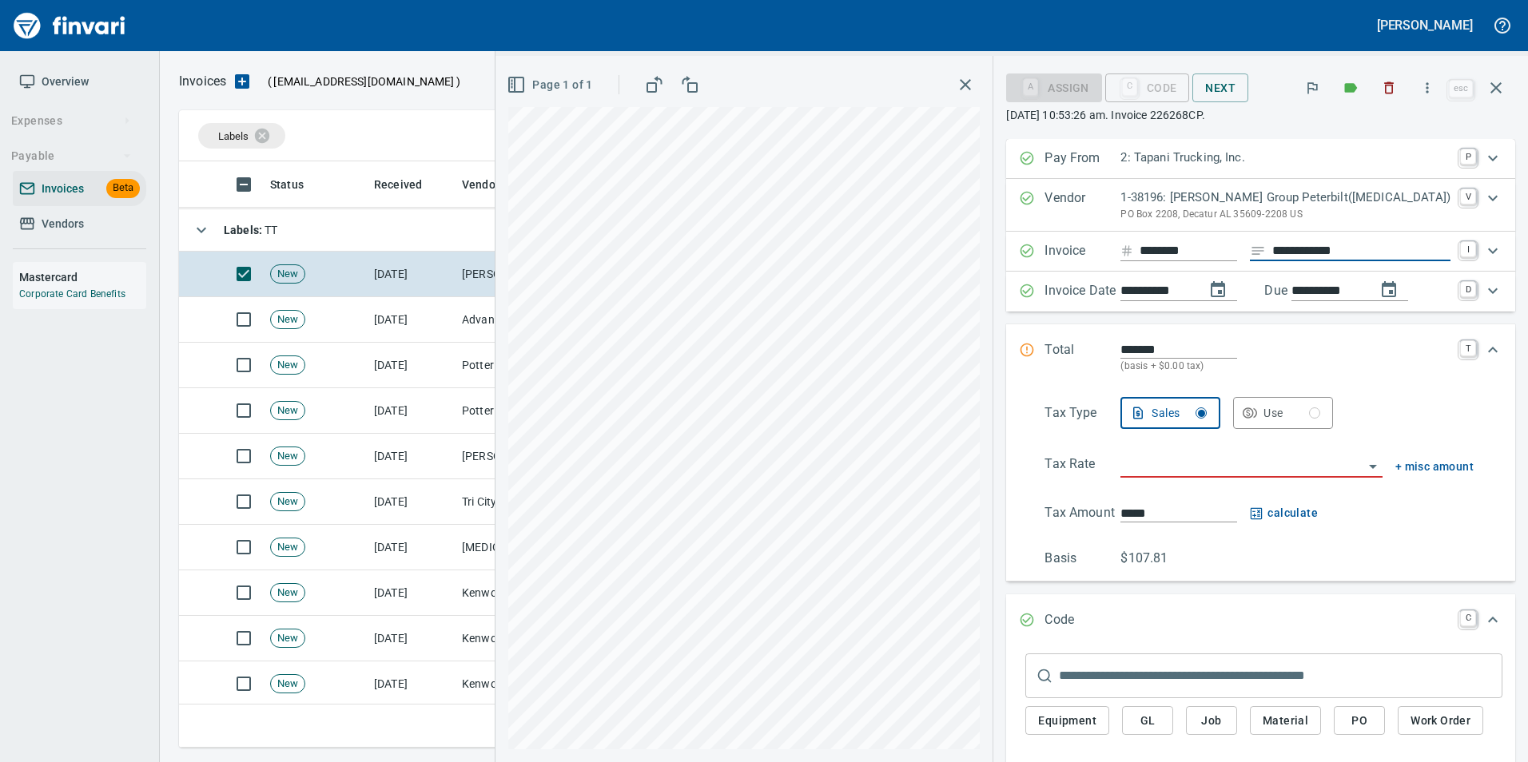
click at [1217, 464] on input "search" at bounding box center [1241, 466] width 242 height 22
click at [1232, 502] on li "Trucking: Trucking - Nontaxable" at bounding box center [1250, 506] width 239 height 38
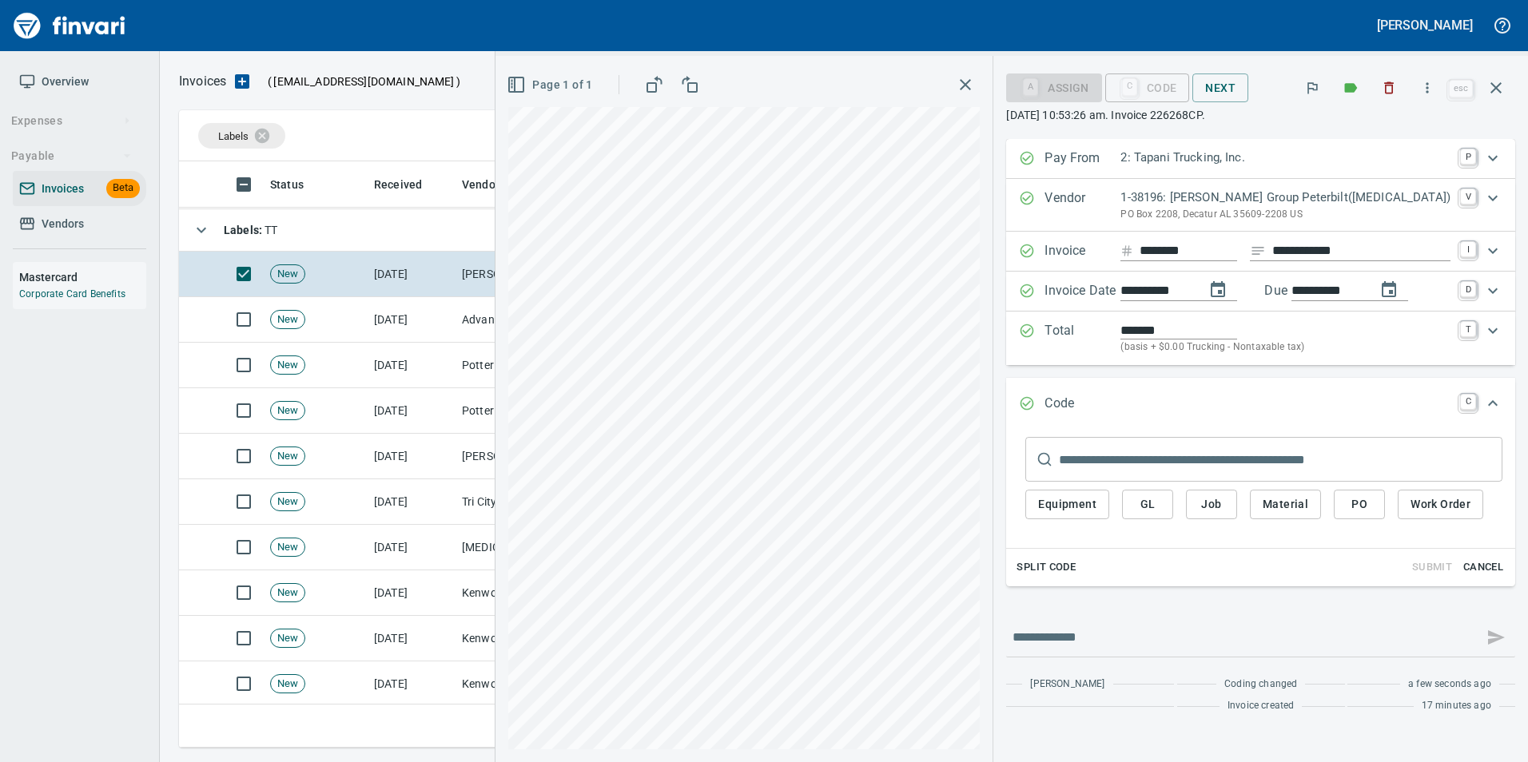
type input "**********"
click at [1366, 513] on span "PO" at bounding box center [1359, 505] width 26 height 20
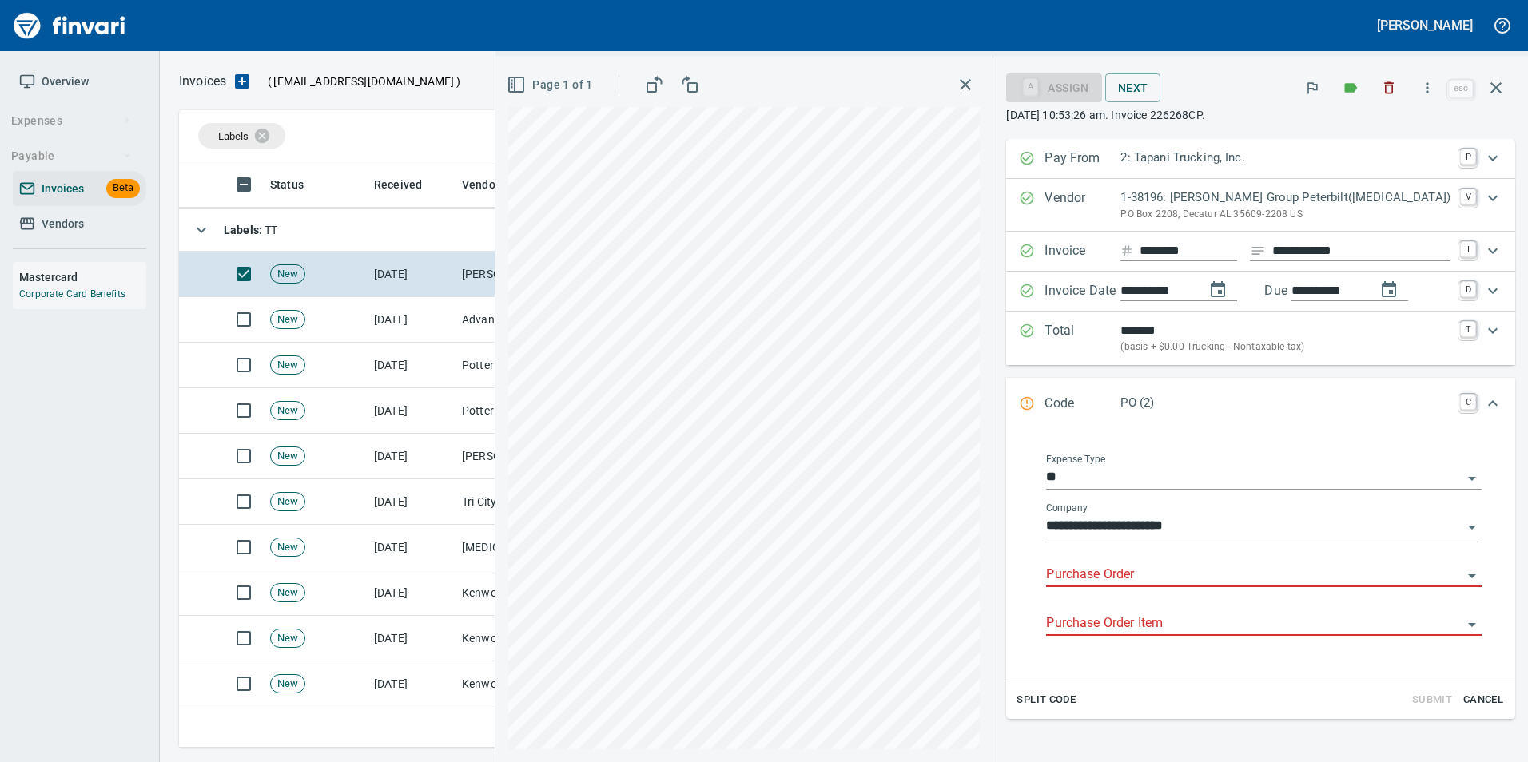
click at [1103, 582] on input "Purchase Order" at bounding box center [1254, 575] width 416 height 22
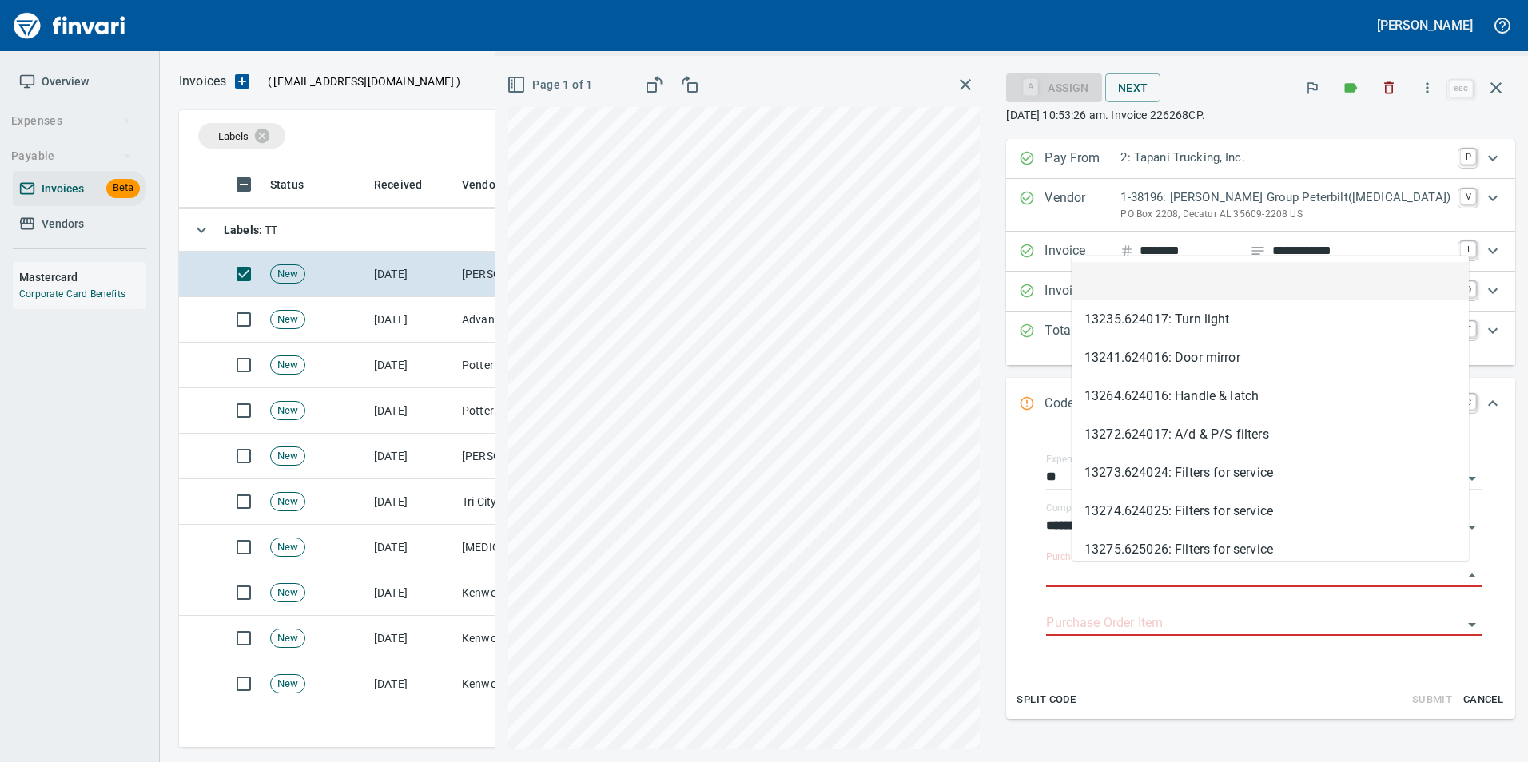
type input "**********"
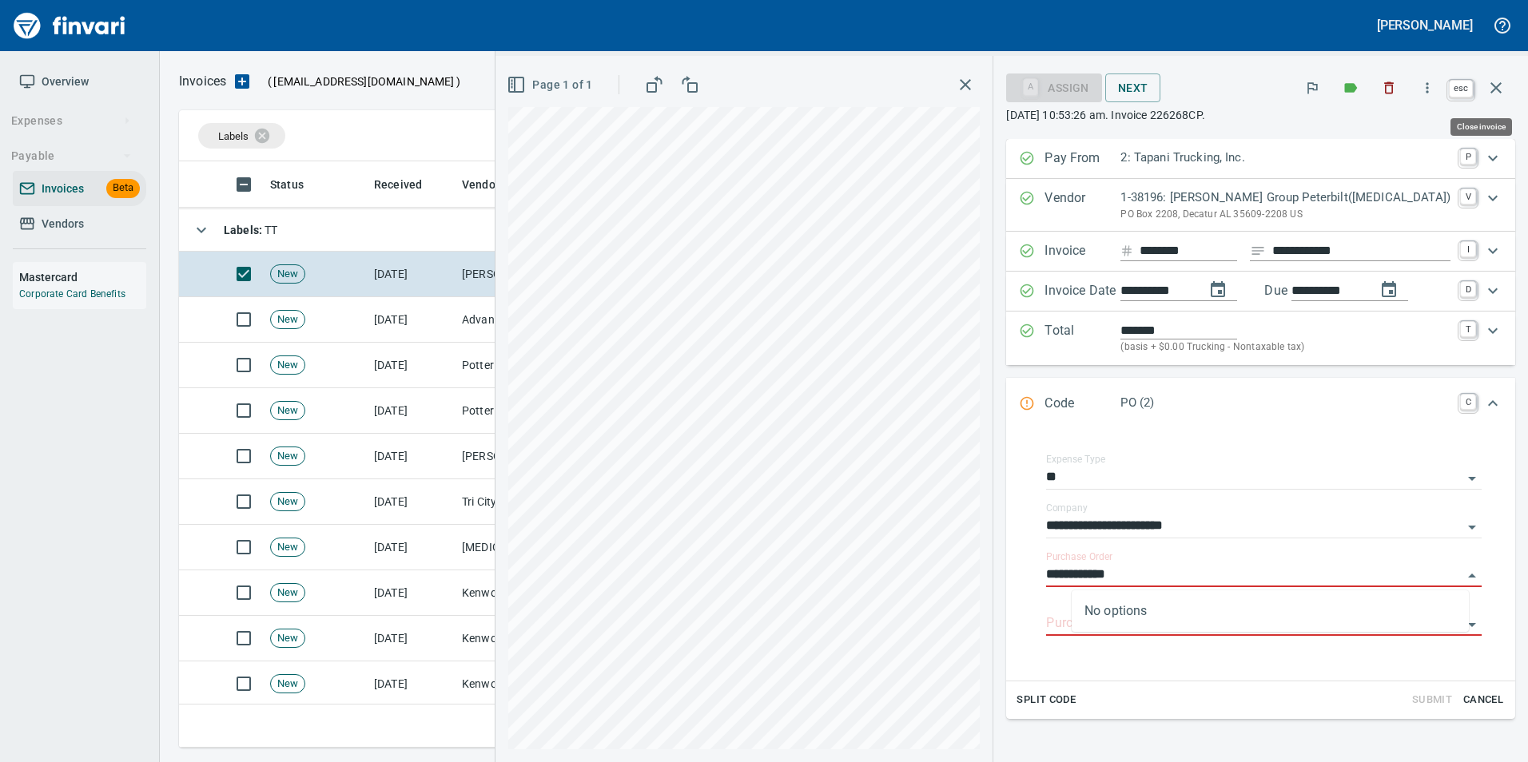
click at [1491, 97] on button "button" at bounding box center [1496, 88] width 38 height 38
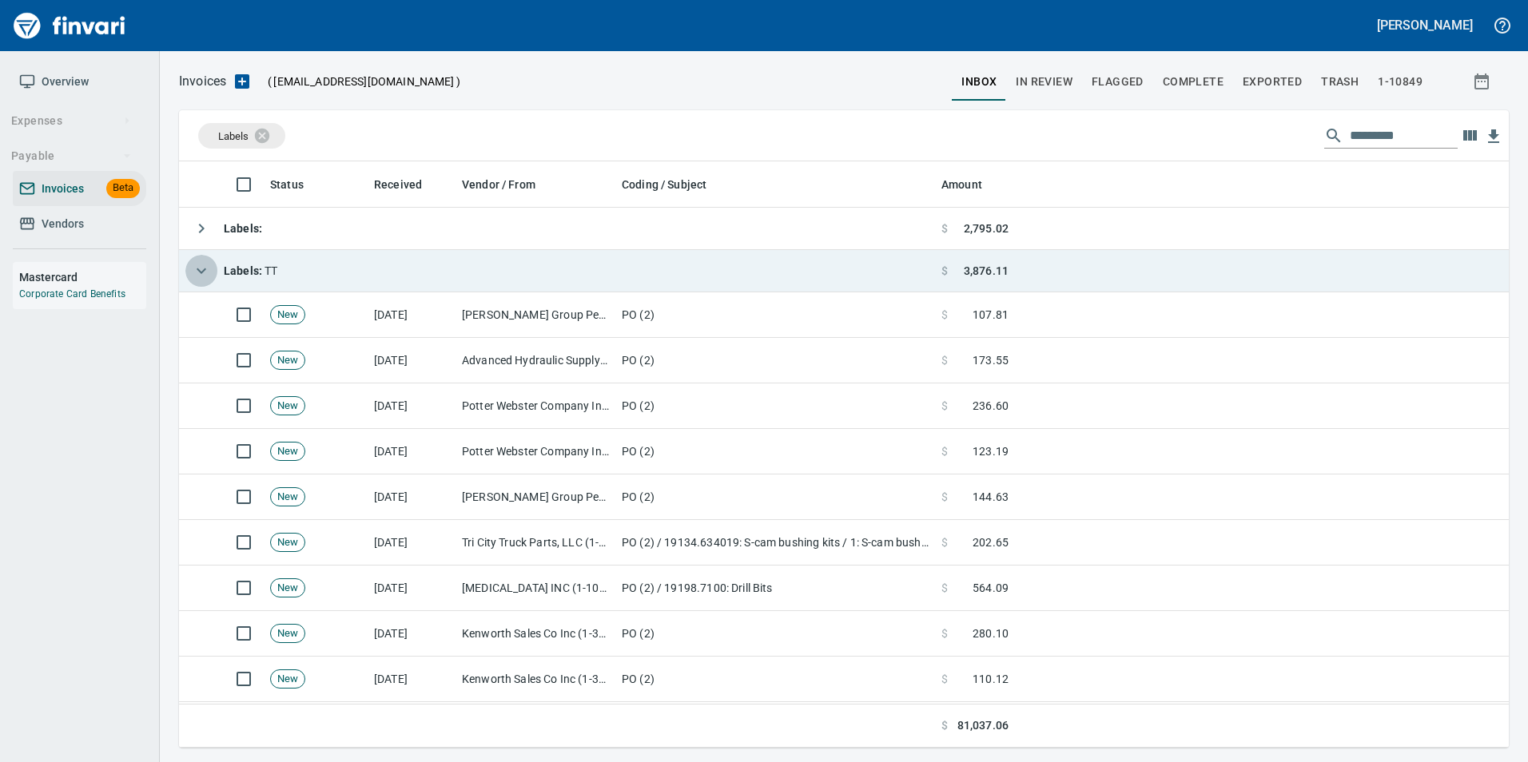
click at [198, 273] on icon "button" at bounding box center [201, 270] width 19 height 19
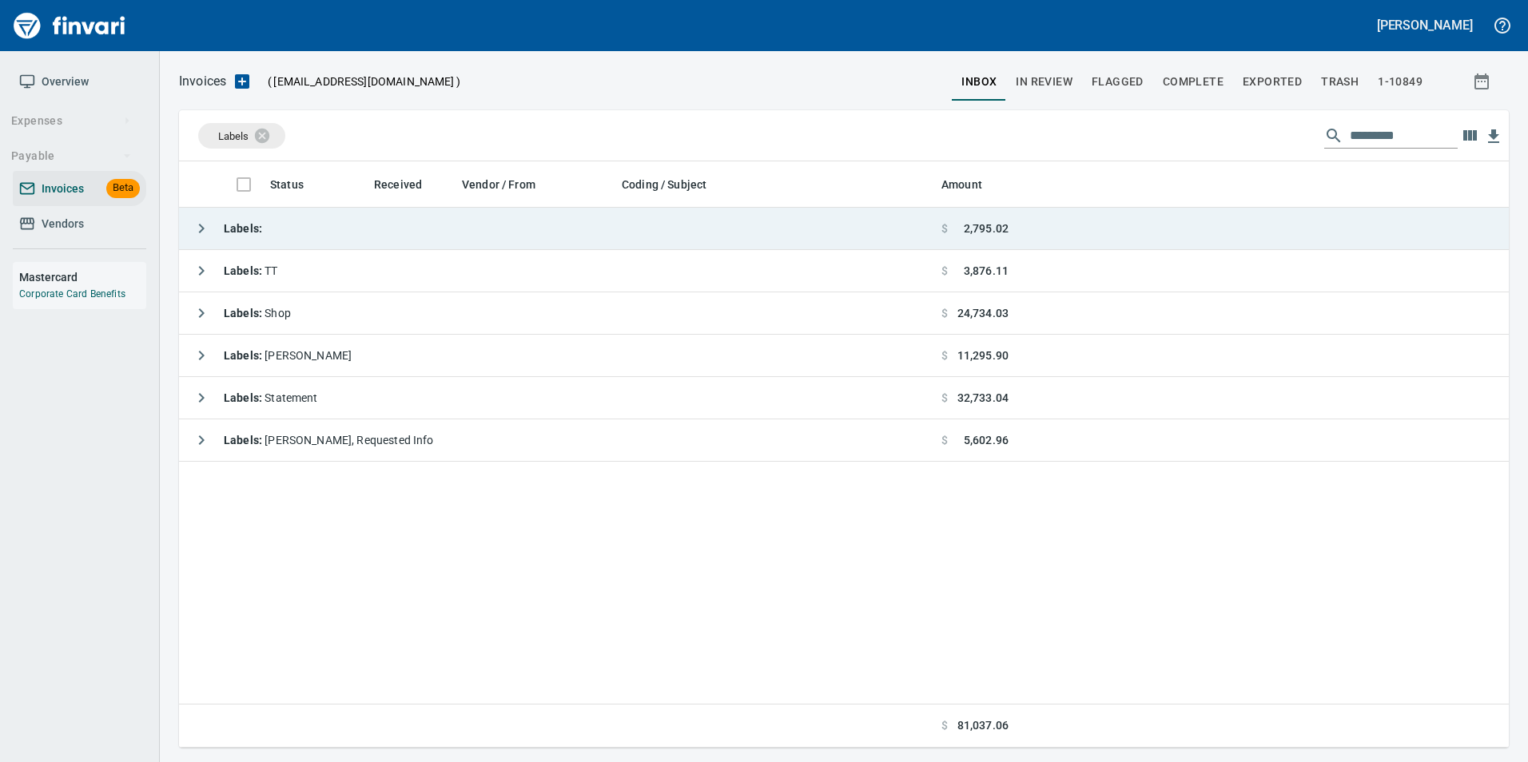
click at [189, 228] on button "button" at bounding box center [201, 229] width 32 height 32
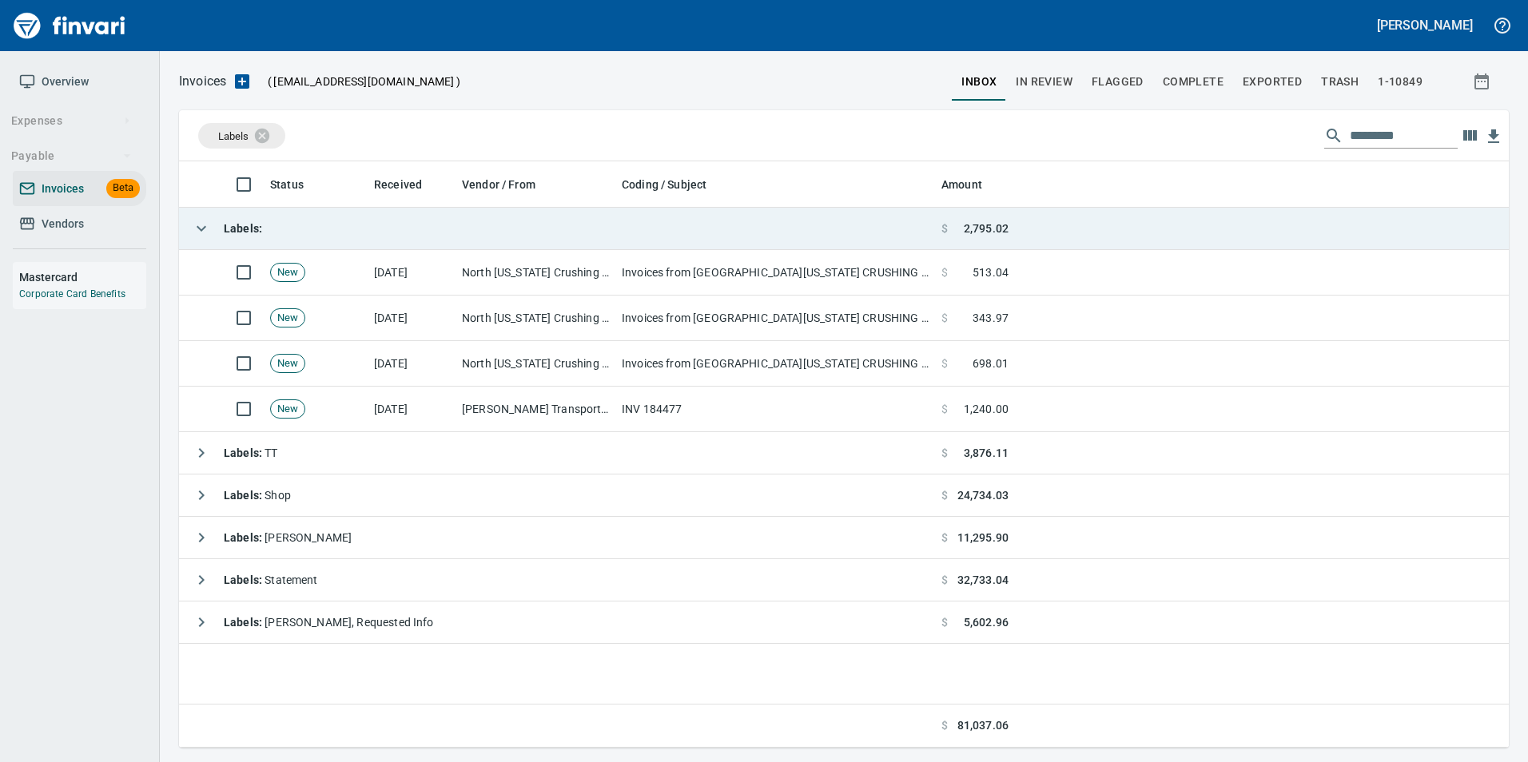
scroll to position [574, 1318]
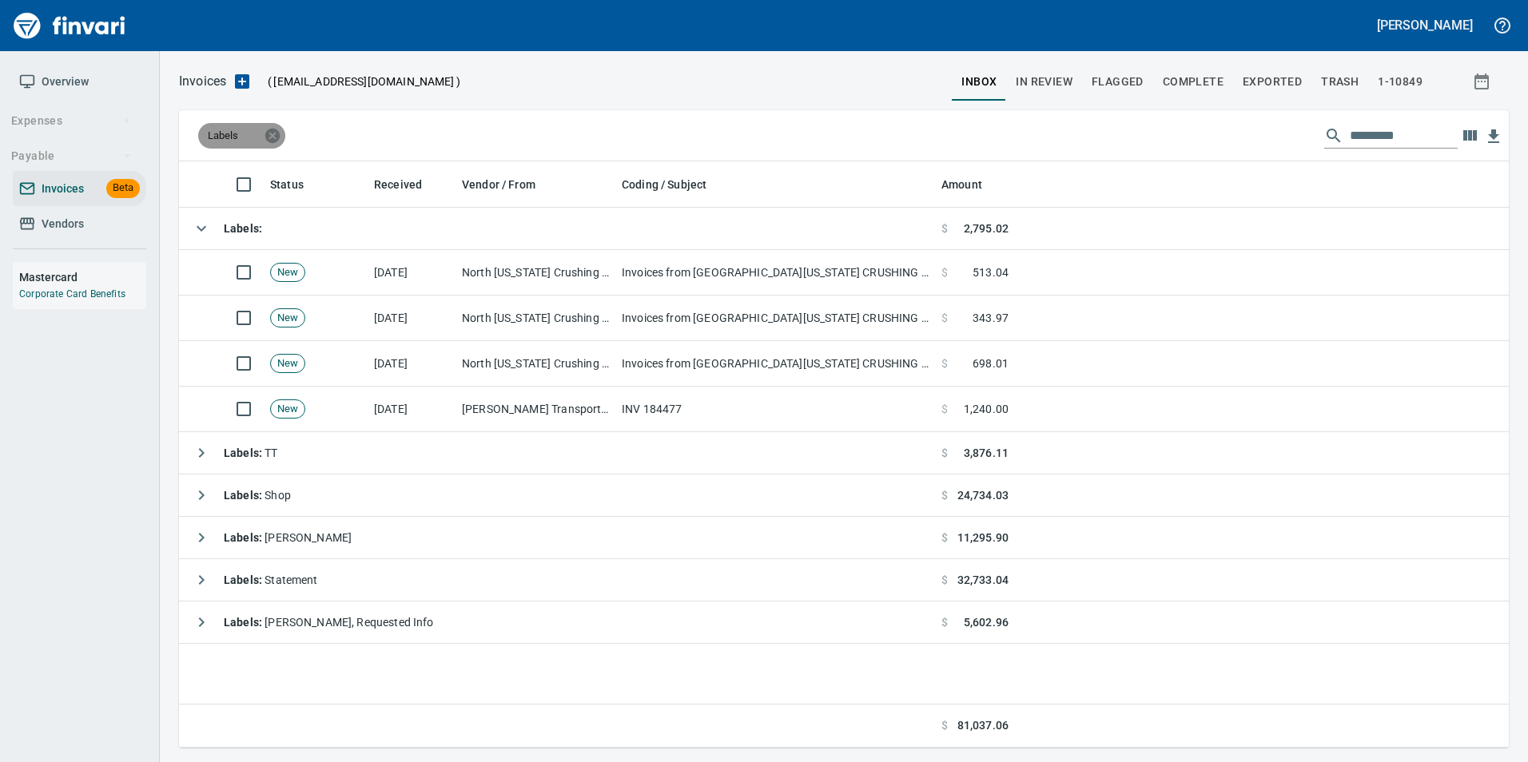
click at [280, 137] on icon at bounding box center [273, 136] width 18 height 18
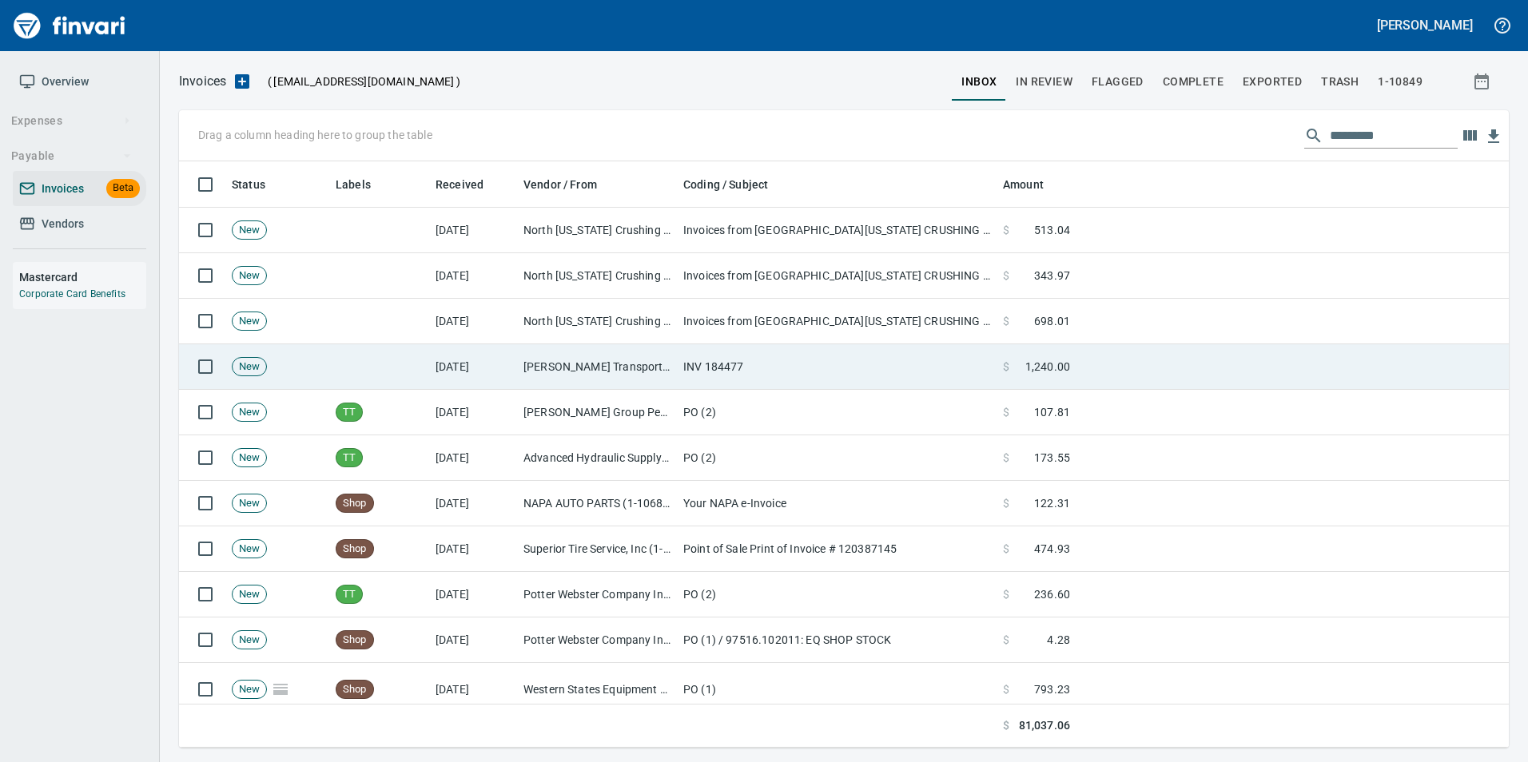
click at [400, 372] on td at bounding box center [379, 367] width 100 height 46
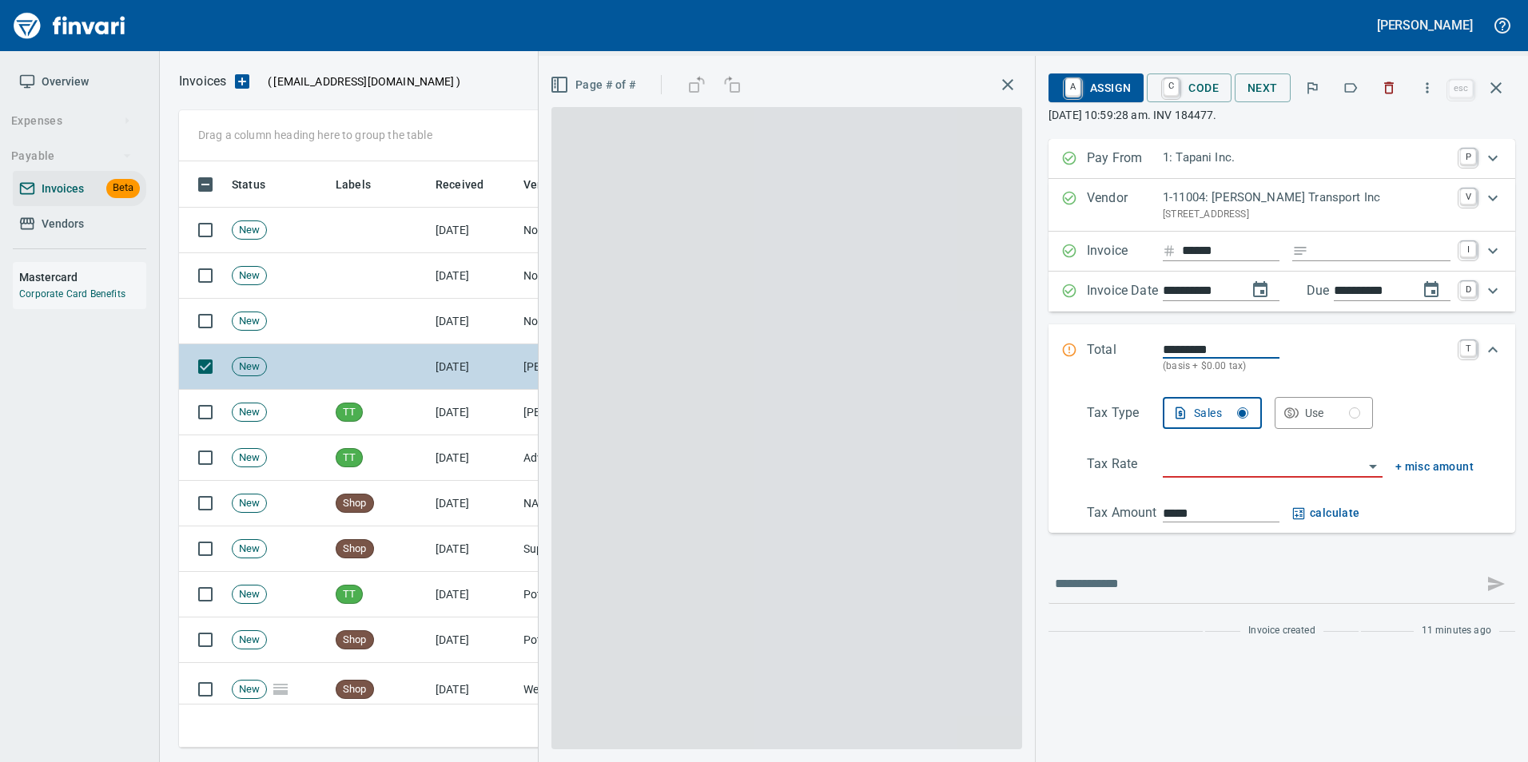
scroll to position [574, 1305]
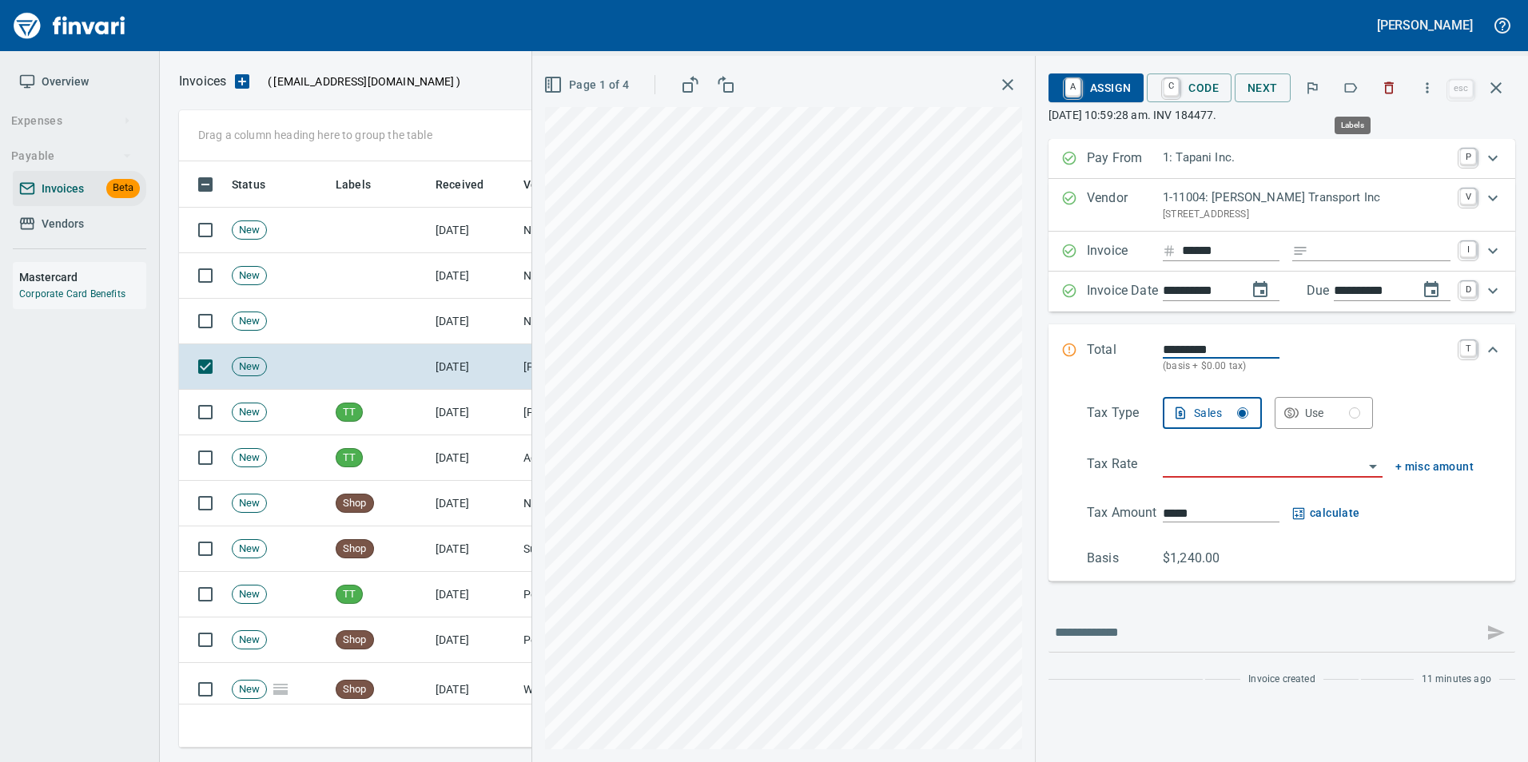
click at [1358, 86] on icon "button" at bounding box center [1350, 88] width 16 height 16
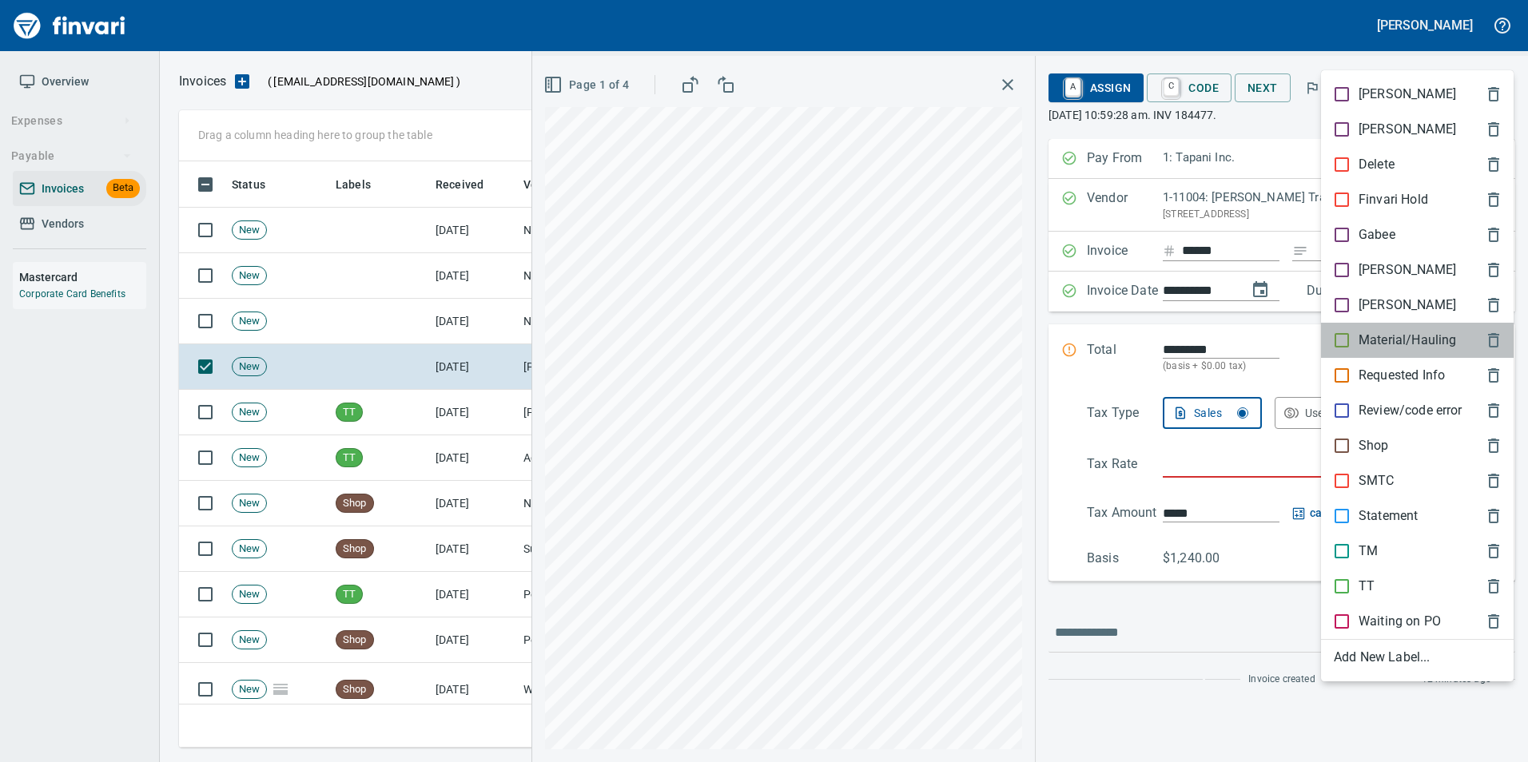
click at [1335, 354] on div "Material/Hauling" at bounding box center [1417, 340] width 193 height 35
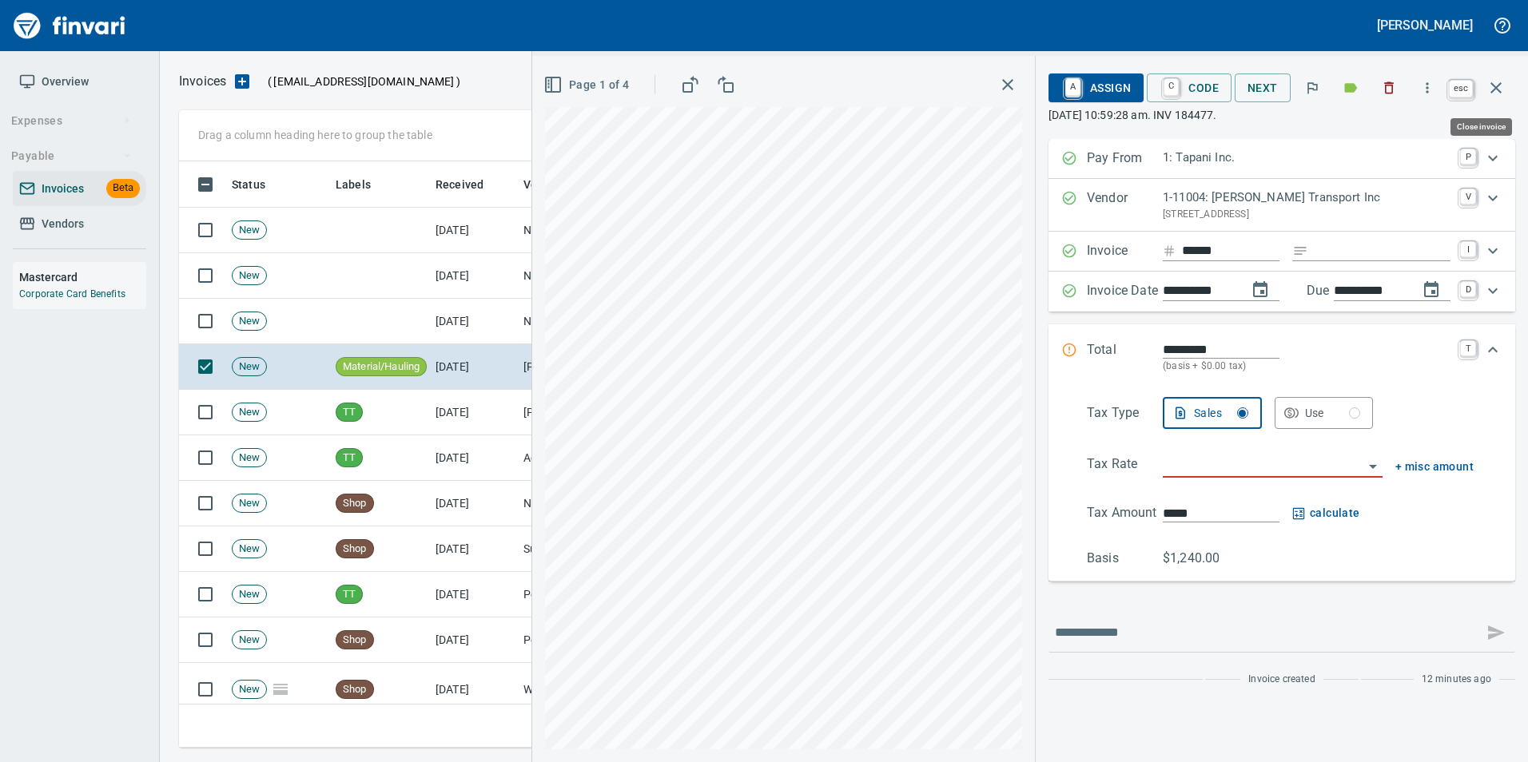
click at [1501, 85] on icon "button" at bounding box center [1495, 87] width 19 height 19
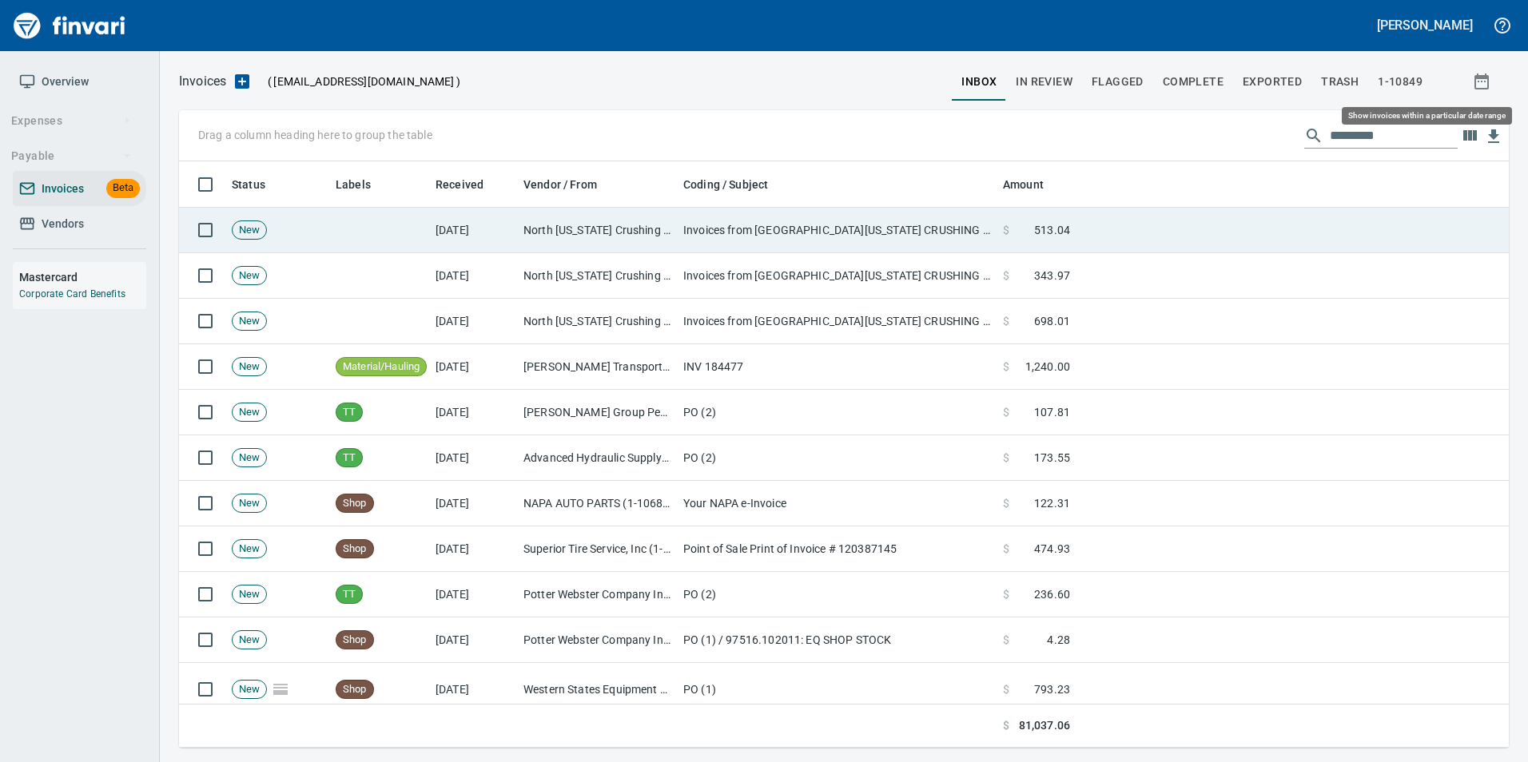
scroll to position [574, 1305]
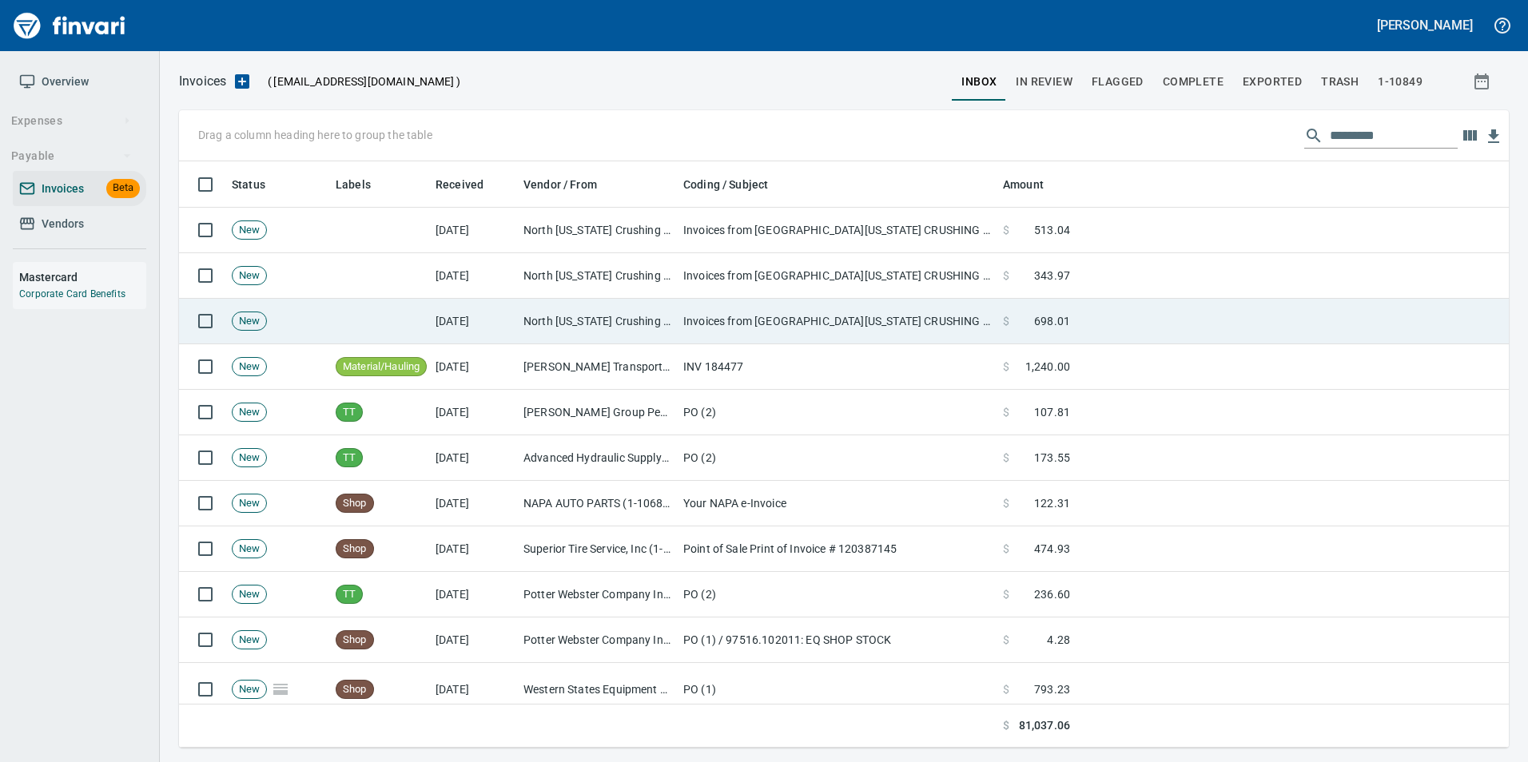
click at [435, 325] on td "10/10/2025" at bounding box center [473, 322] width 88 height 46
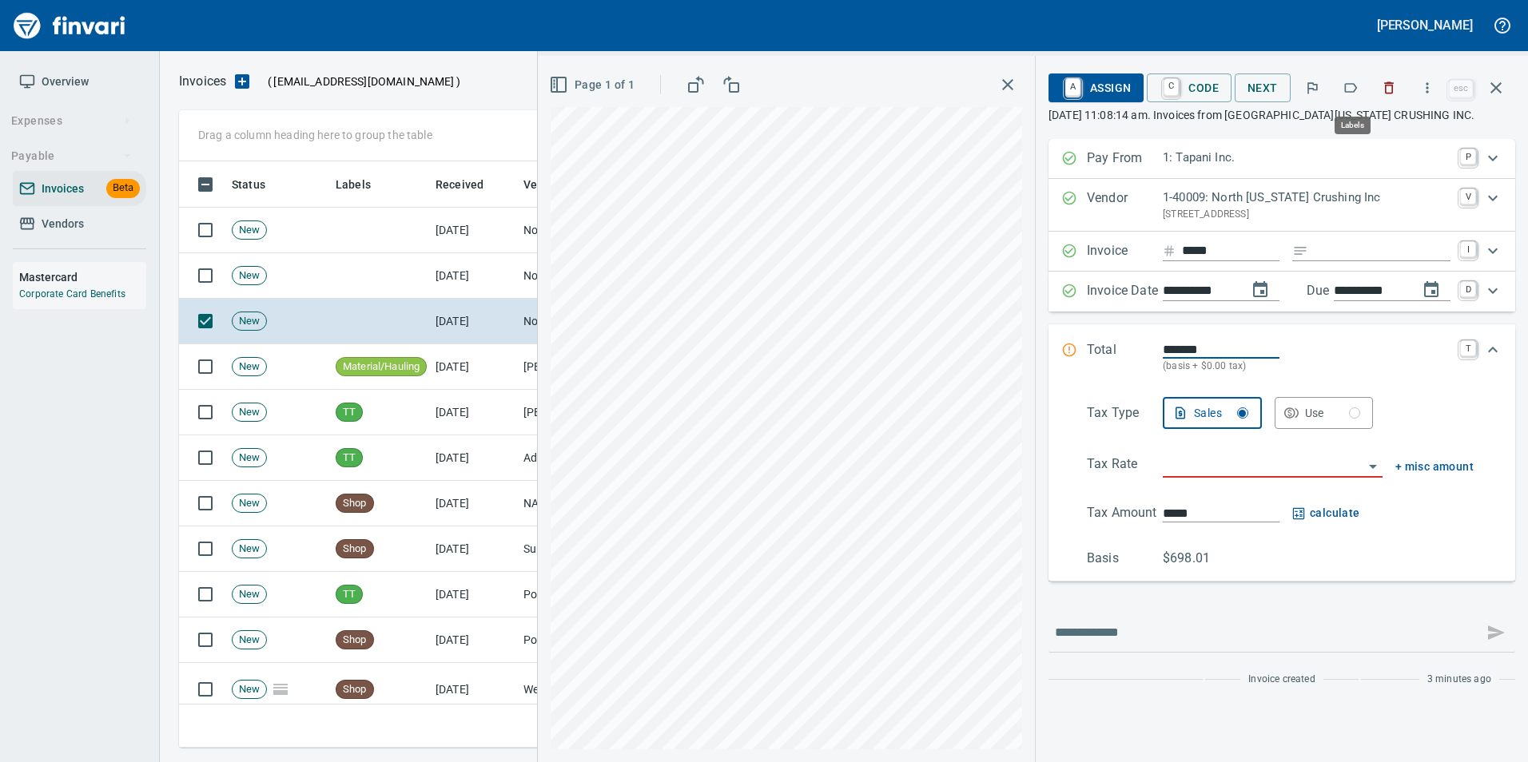
click at [1354, 90] on icon "button" at bounding box center [1350, 88] width 16 height 16
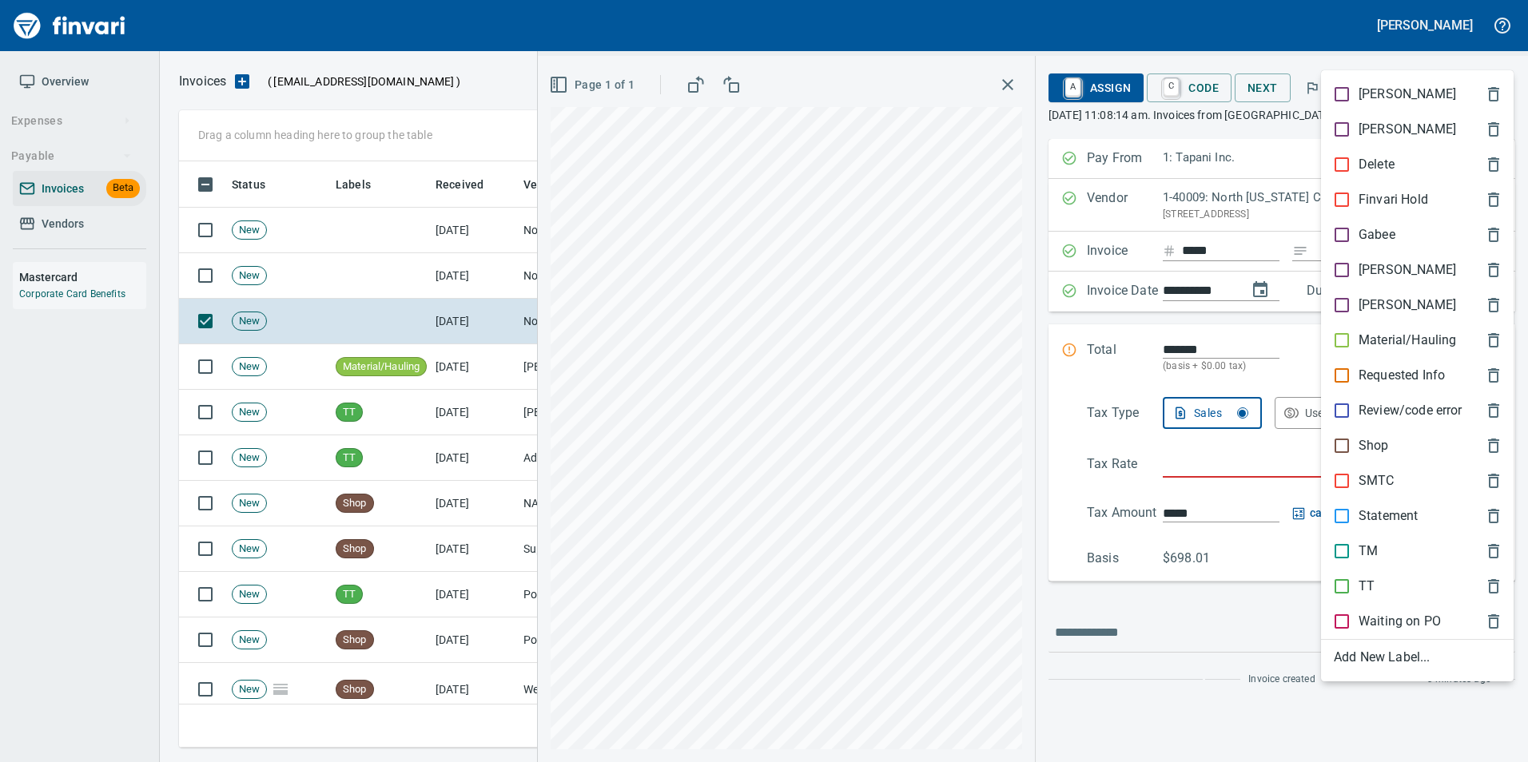
scroll to position [574, 1305]
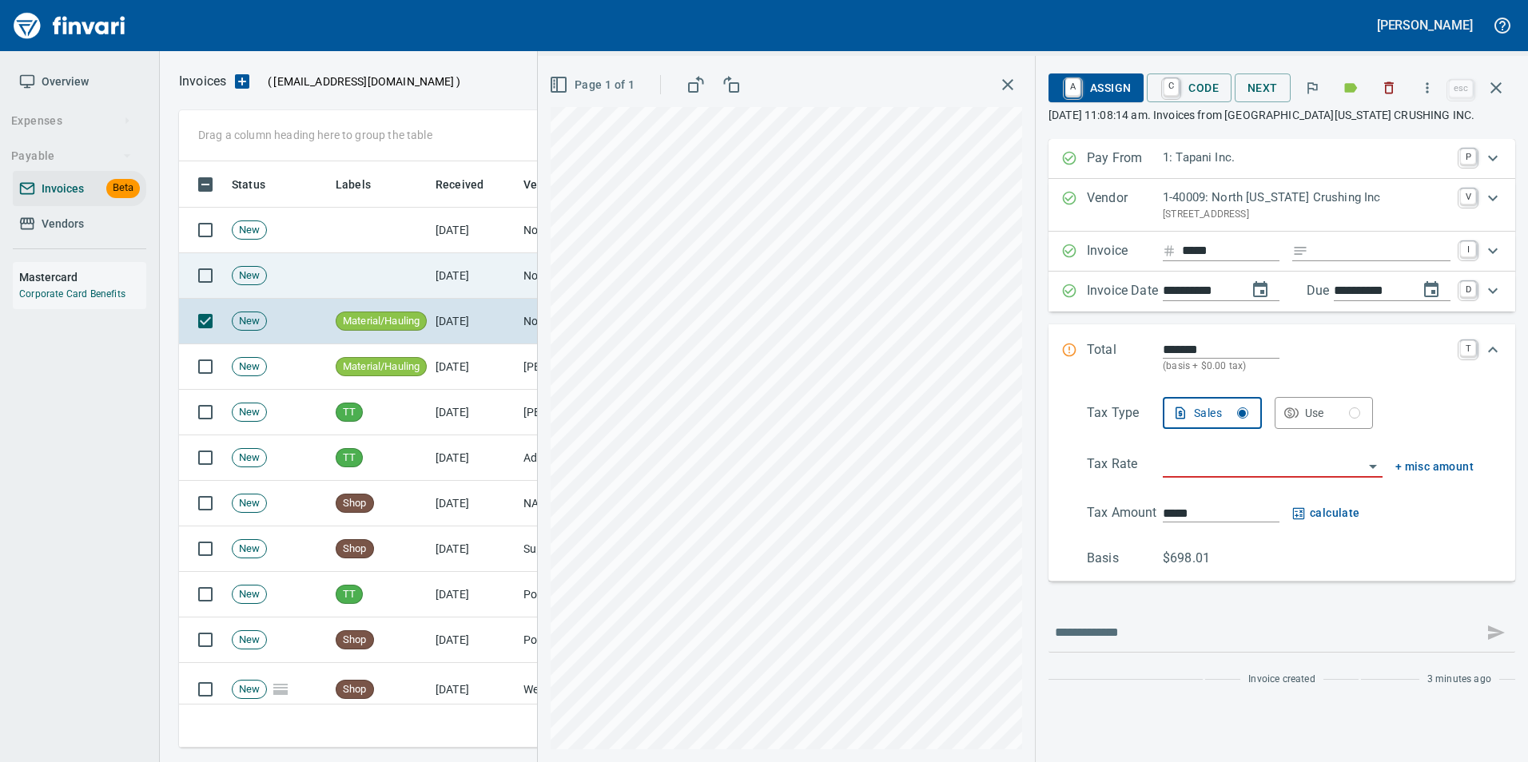
click at [518, 291] on td "North Idaho Crushing Inc (1-40009)" at bounding box center [597, 276] width 160 height 46
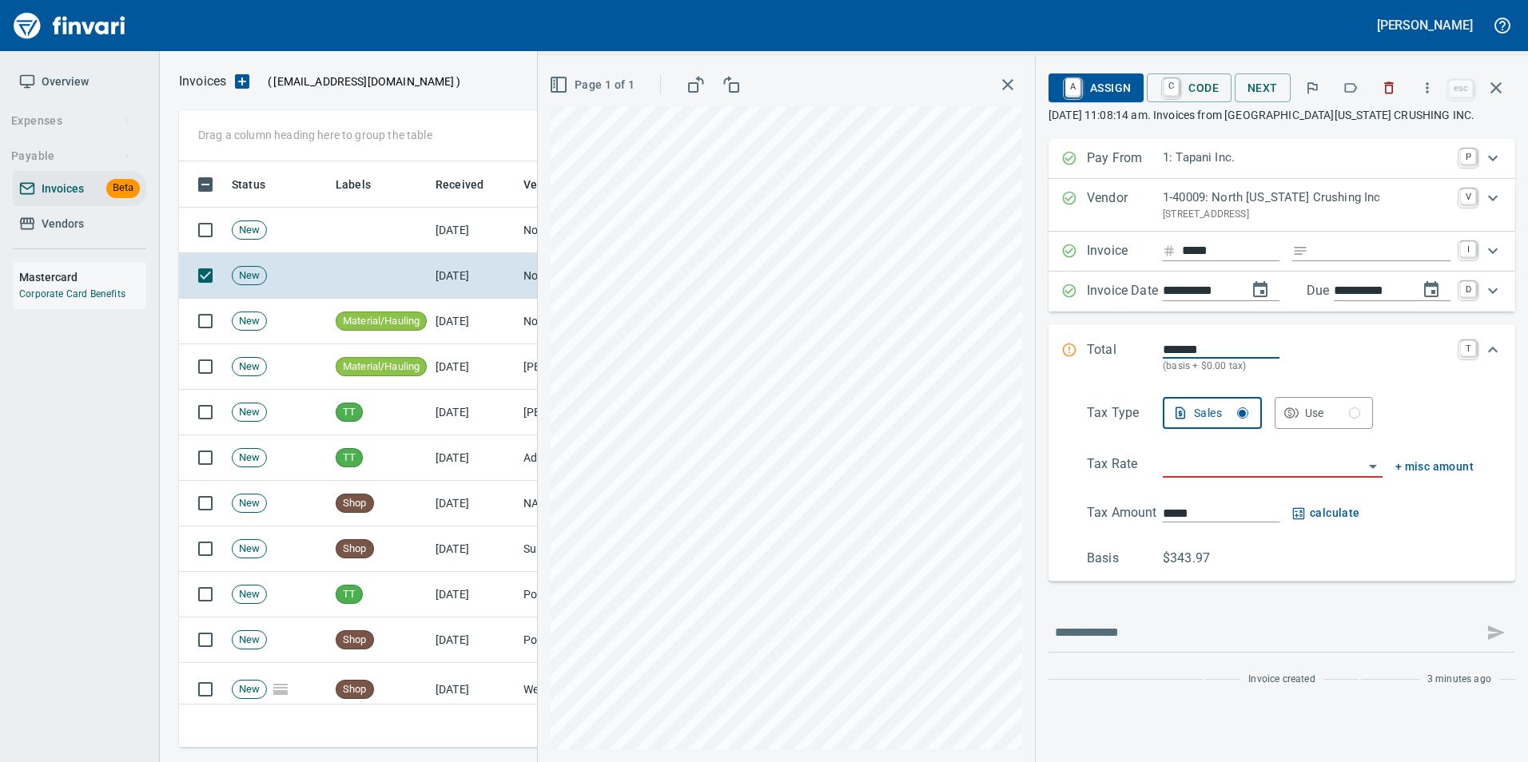
click at [1355, 87] on icon "button" at bounding box center [1350, 88] width 16 height 16
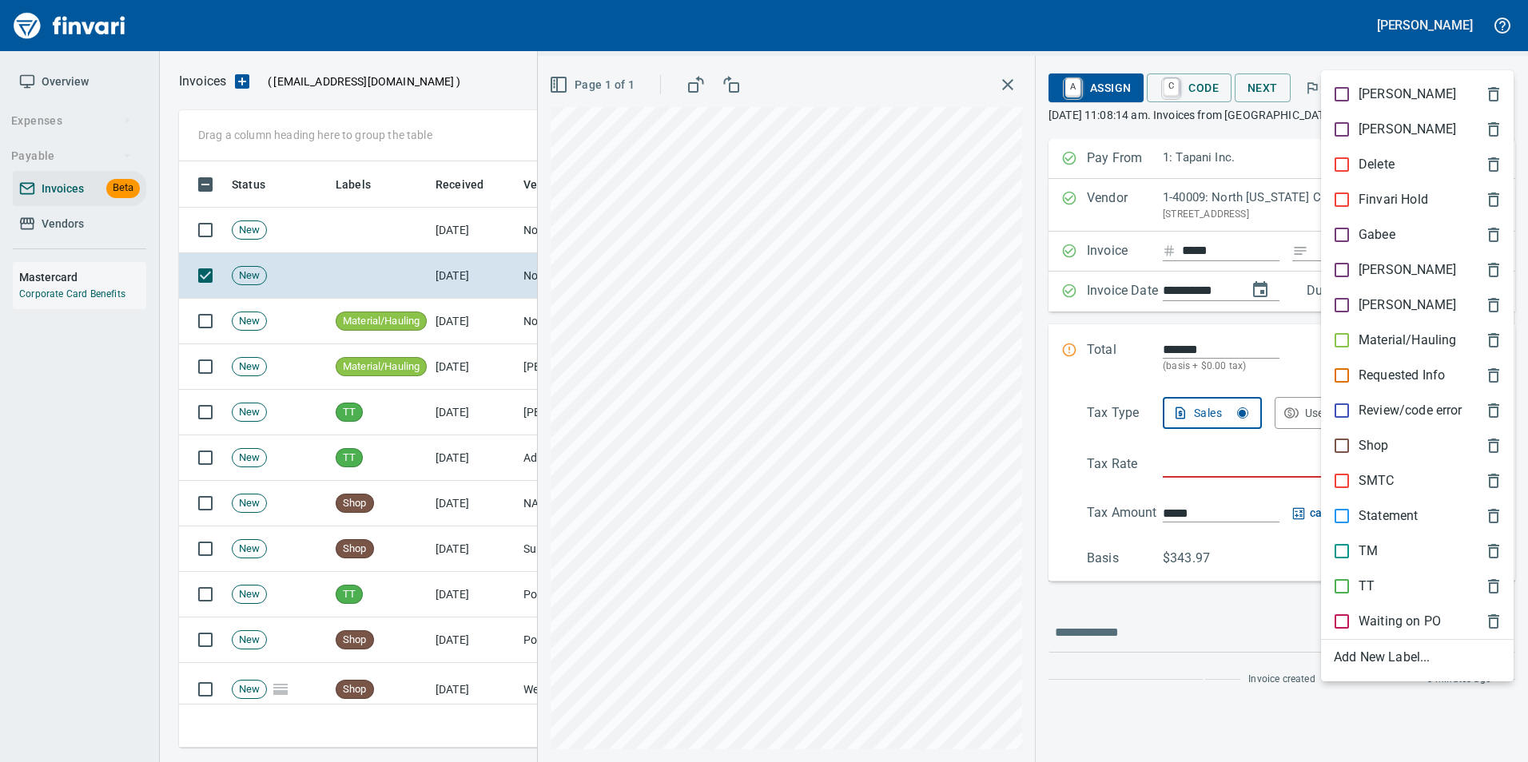
scroll to position [574, 1305]
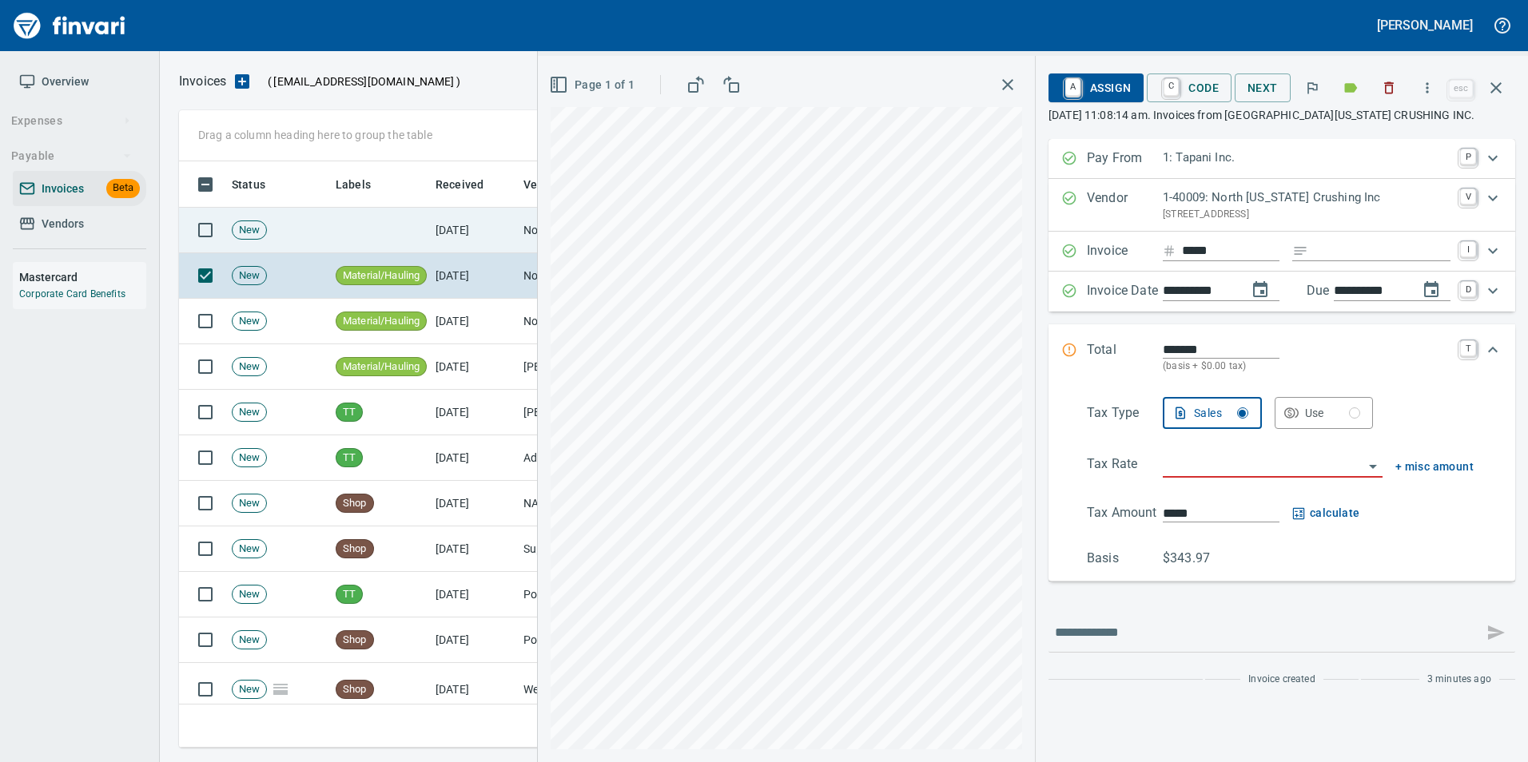
click at [478, 229] on td "10/10/2025" at bounding box center [473, 231] width 88 height 46
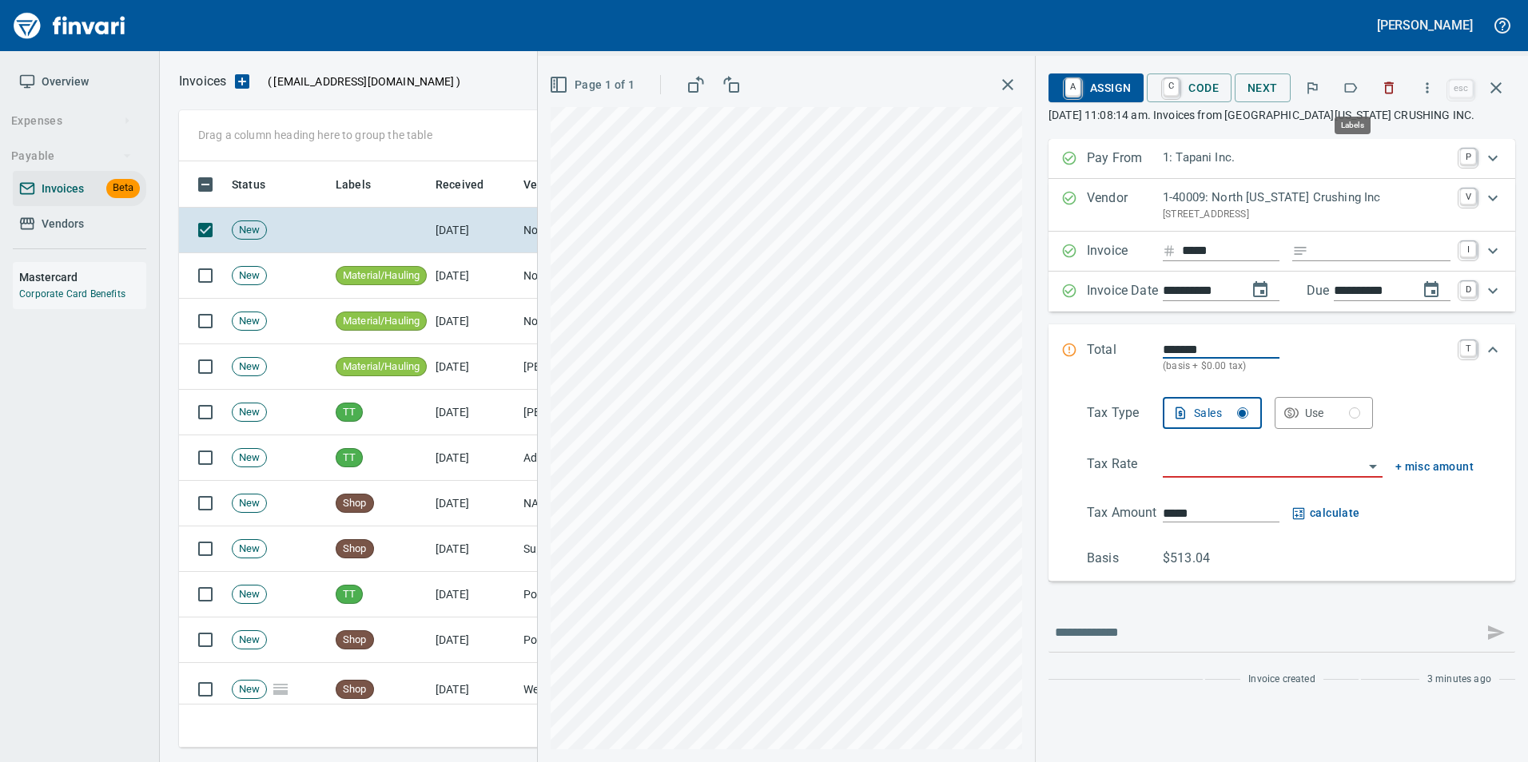
click at [1346, 95] on button "button" at bounding box center [1350, 87] width 35 height 35
click at [1506, 92] on button "button" at bounding box center [1496, 88] width 38 height 38
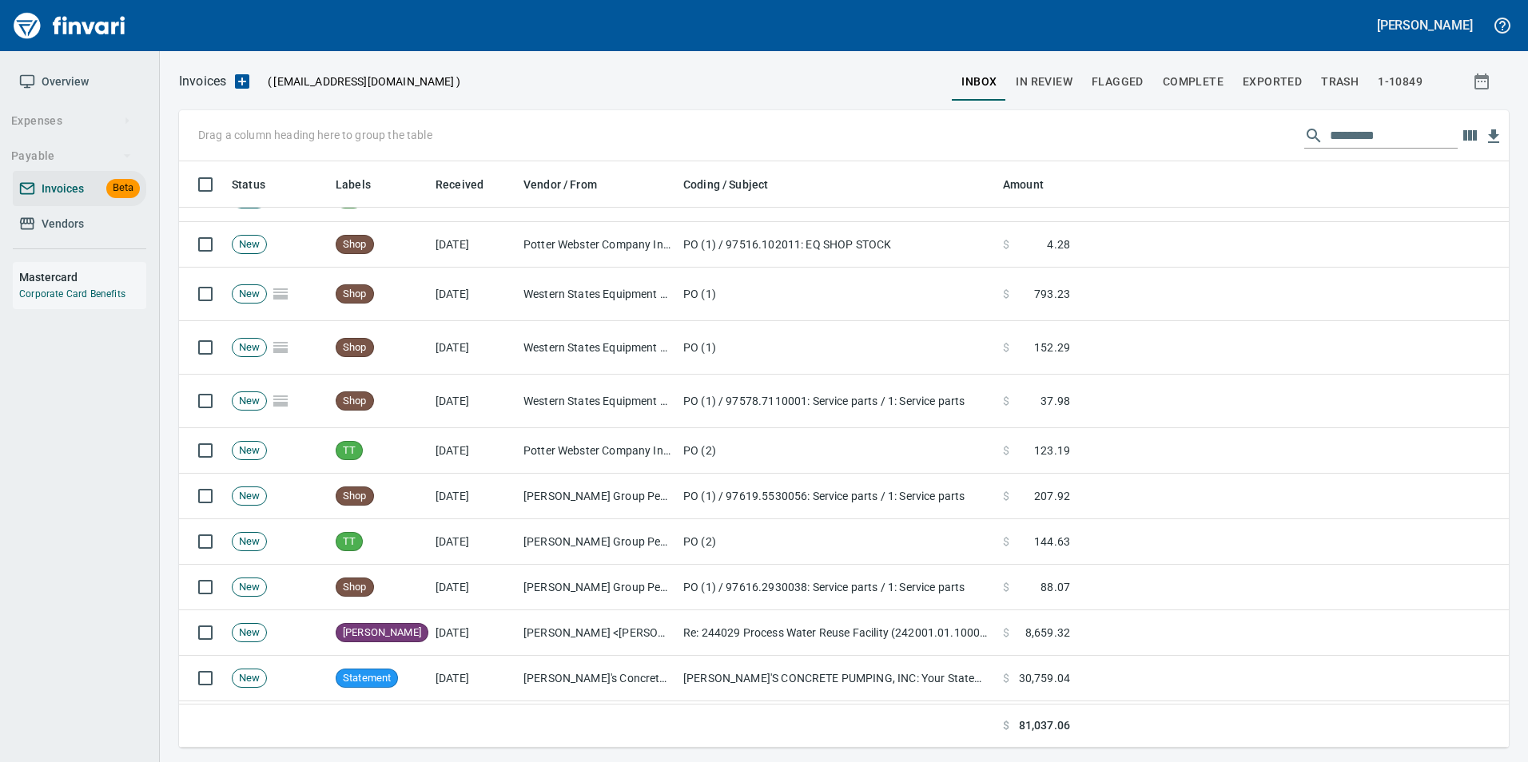
scroll to position [400, 0]
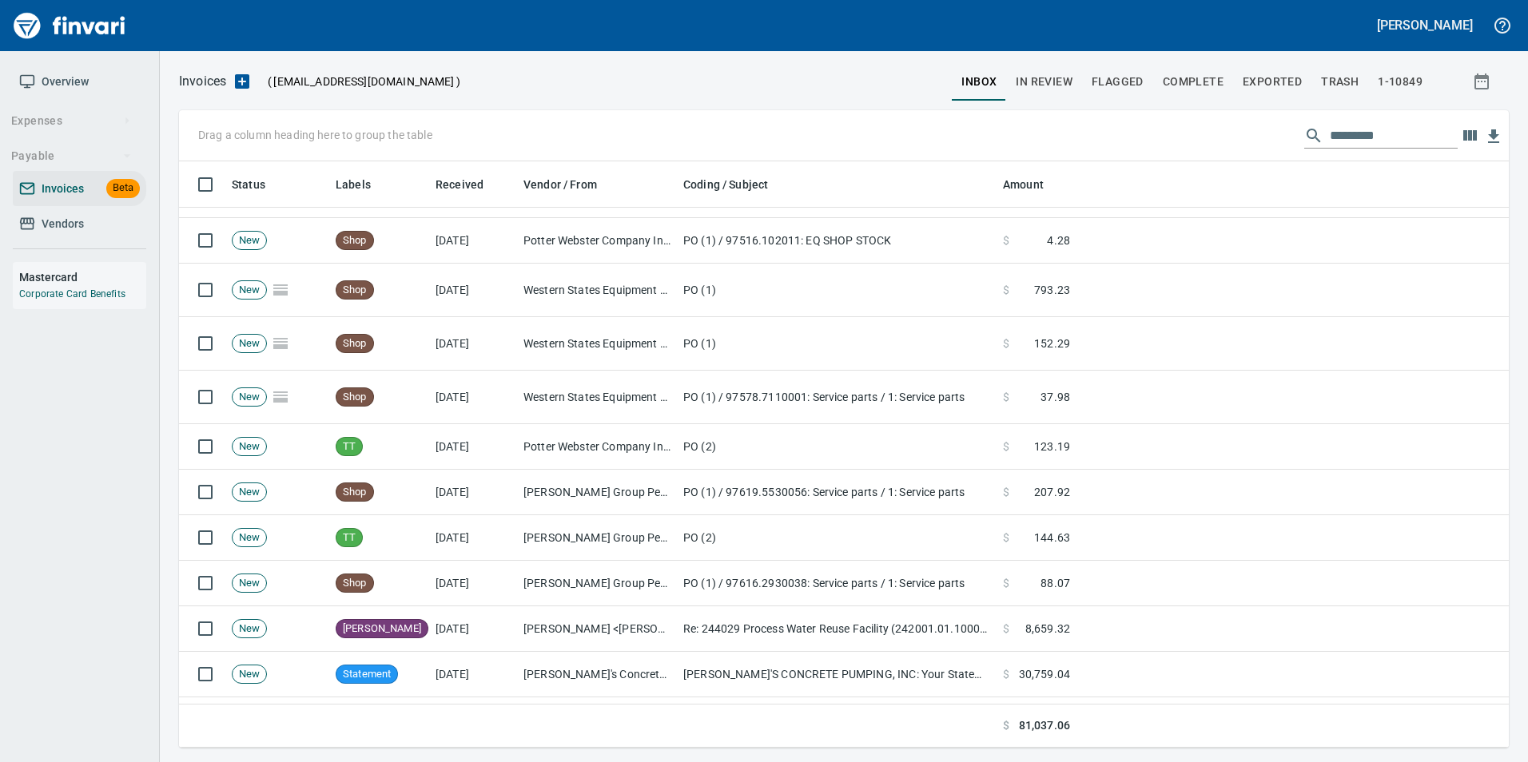
click at [1051, 95] on button "In Review" at bounding box center [1044, 81] width 76 height 38
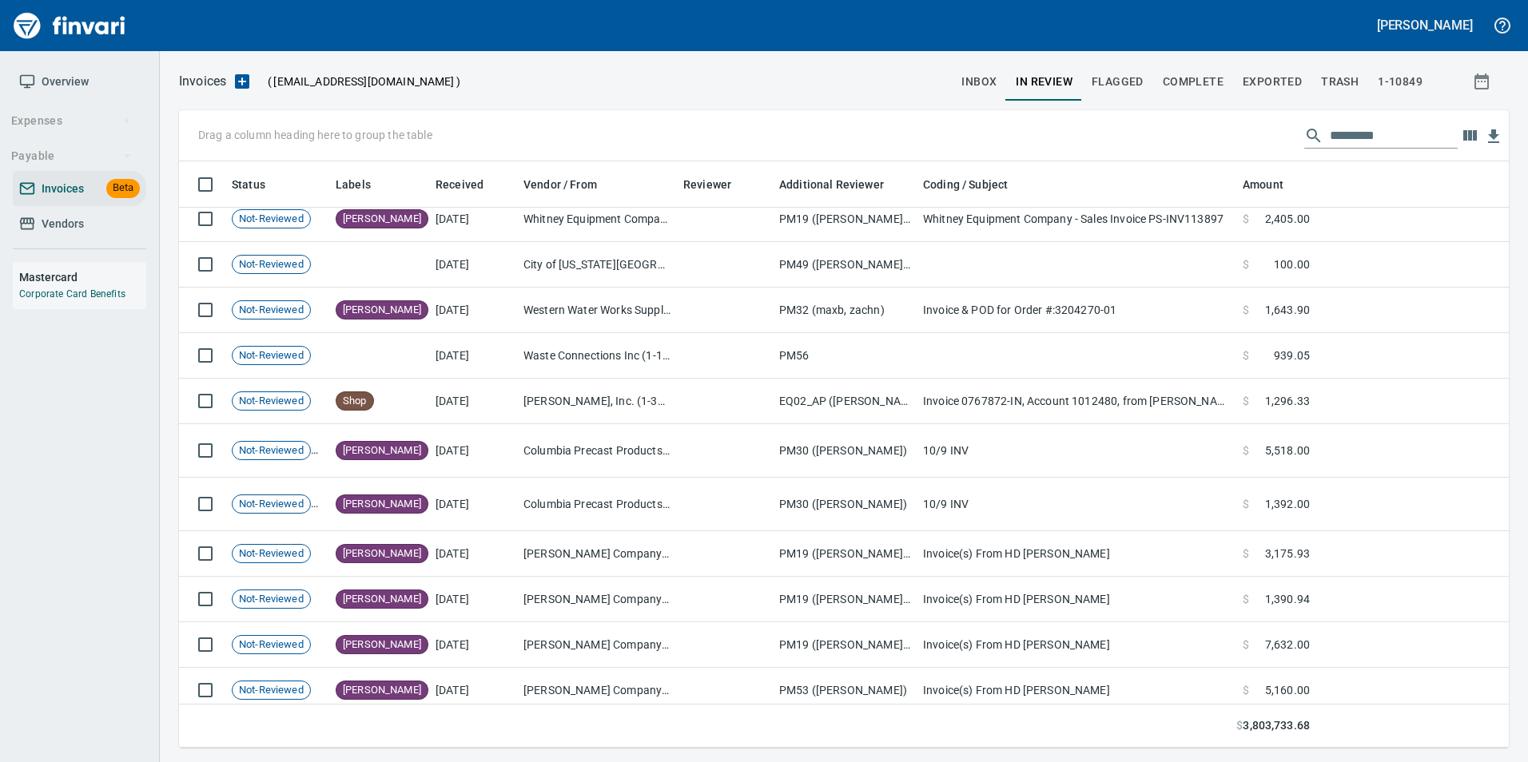
scroll to position [559, 0]
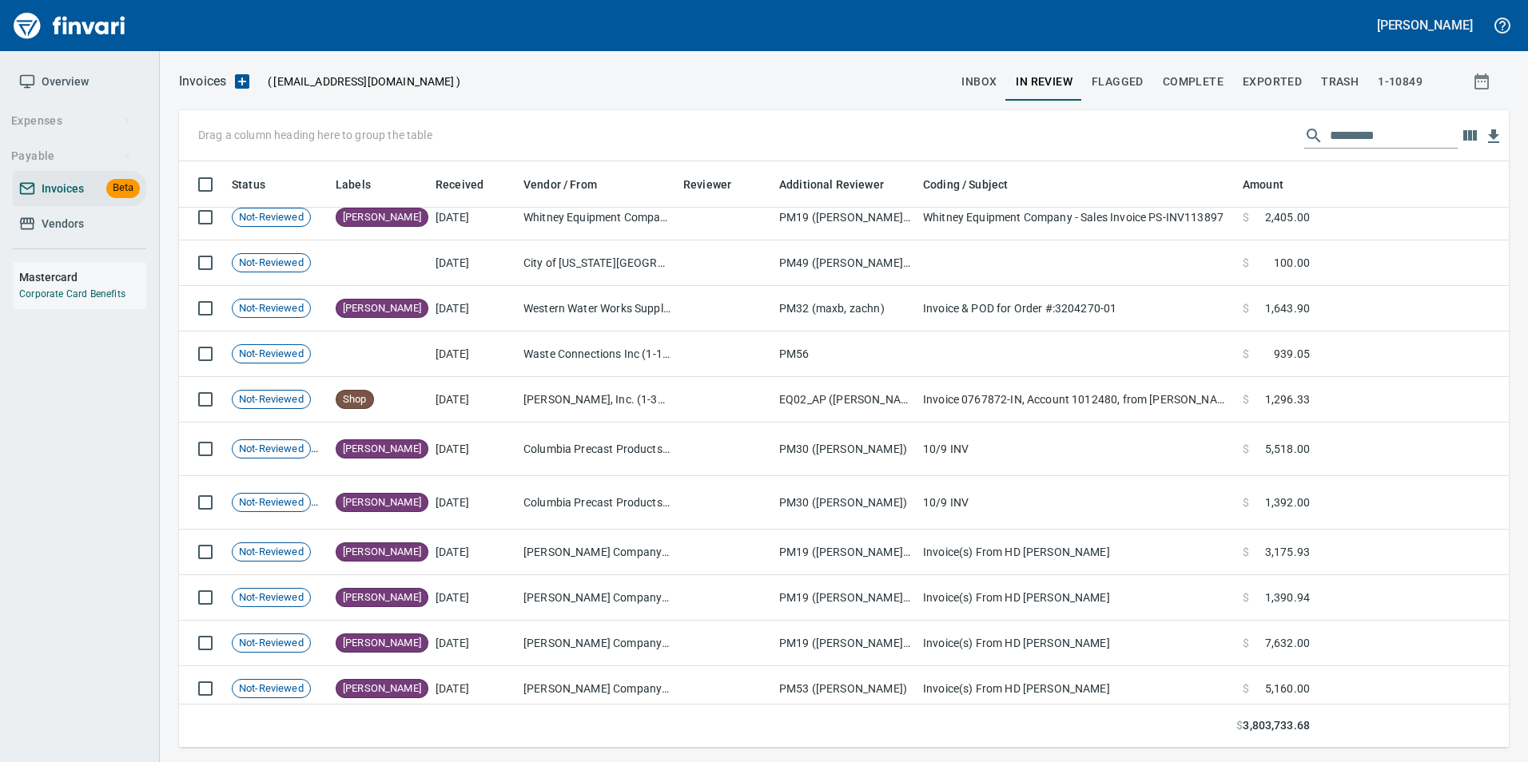
click at [965, 101] on div "Invoices ( tapani-invoices@finvari.net ) inbox In Review Flagged Complete Expor…" at bounding box center [844, 409] width 1368 height 678
click at [978, 85] on span "inbox" at bounding box center [978, 82] width 35 height 20
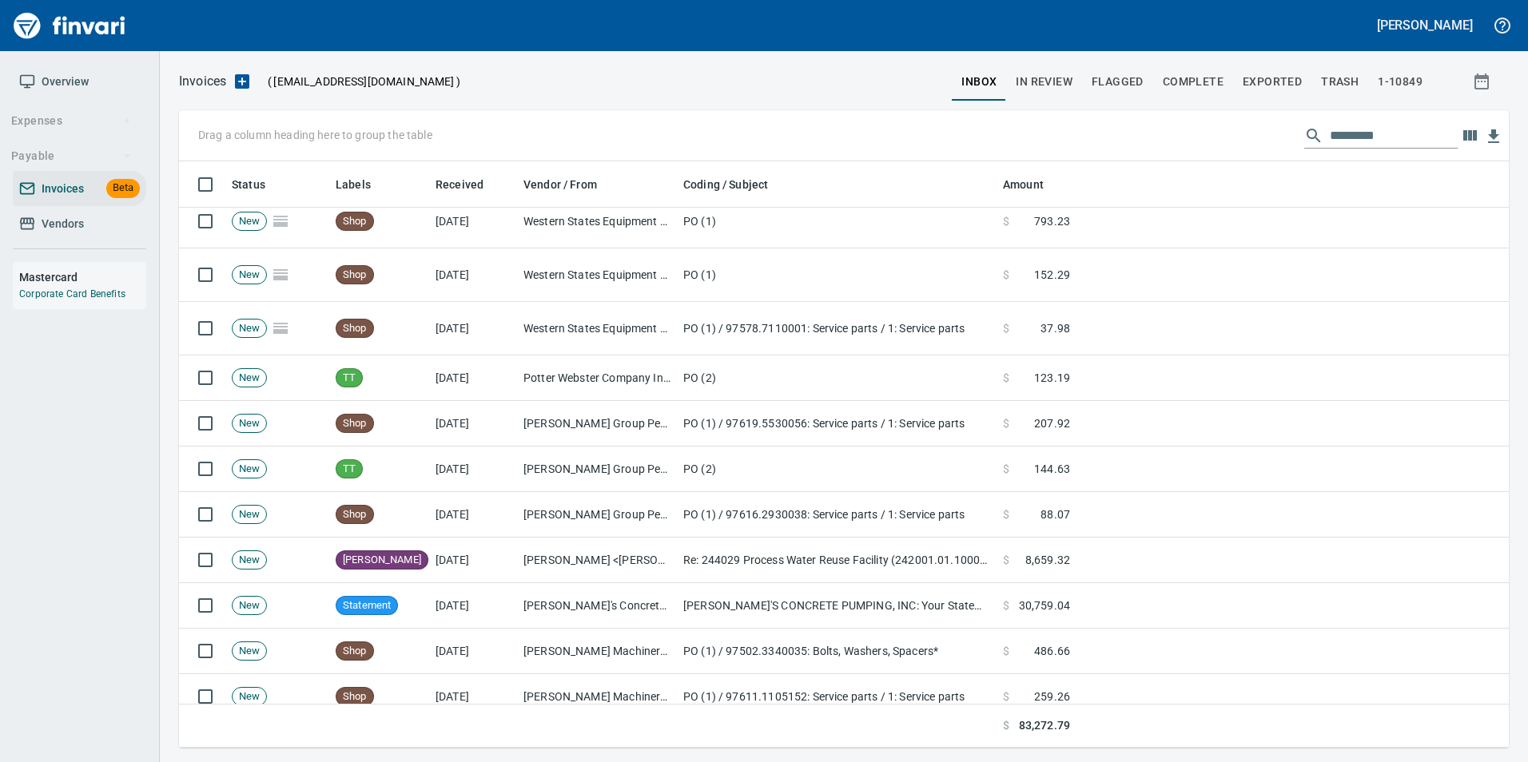
scroll to position [240, 0]
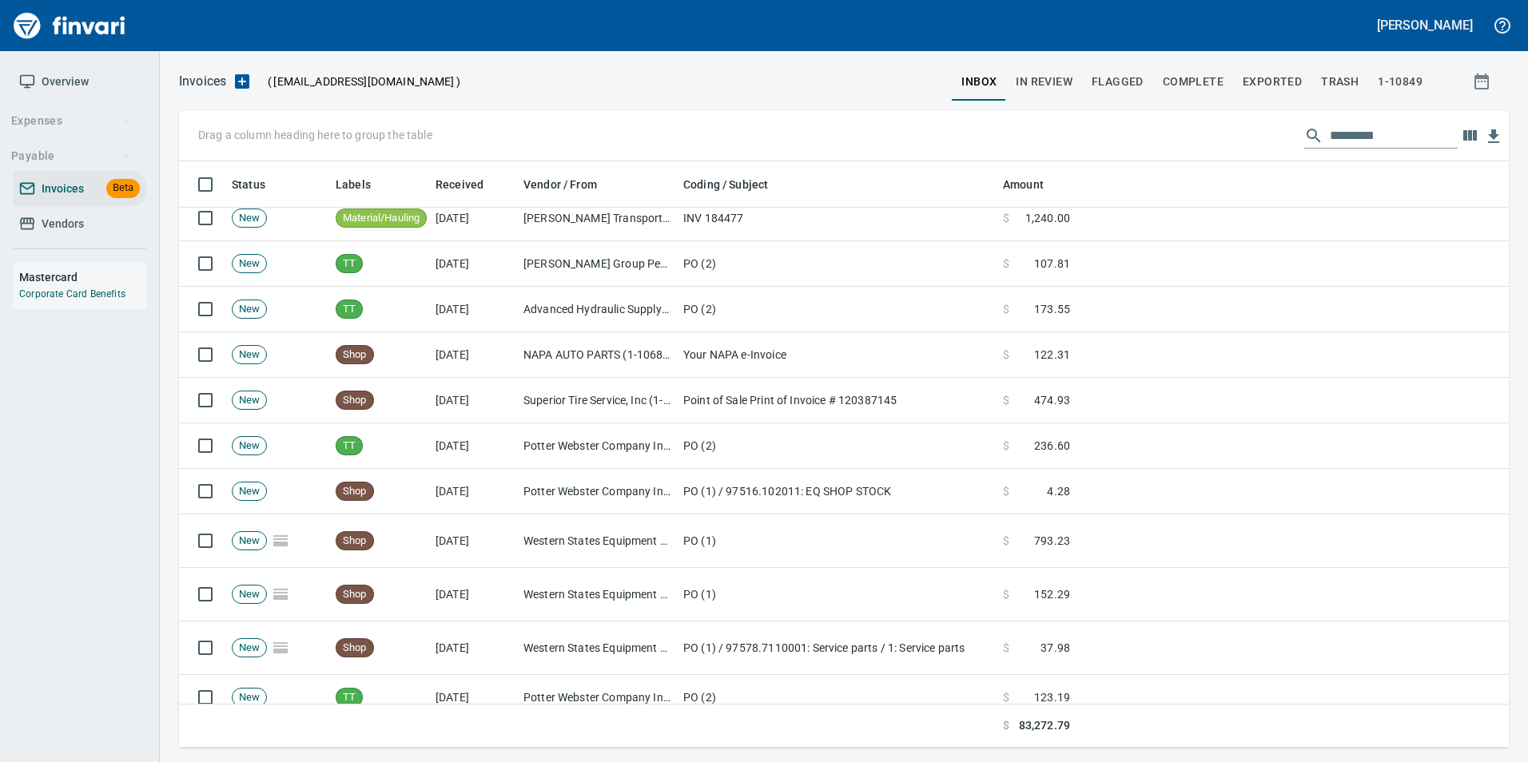
click at [1383, 129] on input "text" at bounding box center [1394, 136] width 128 height 26
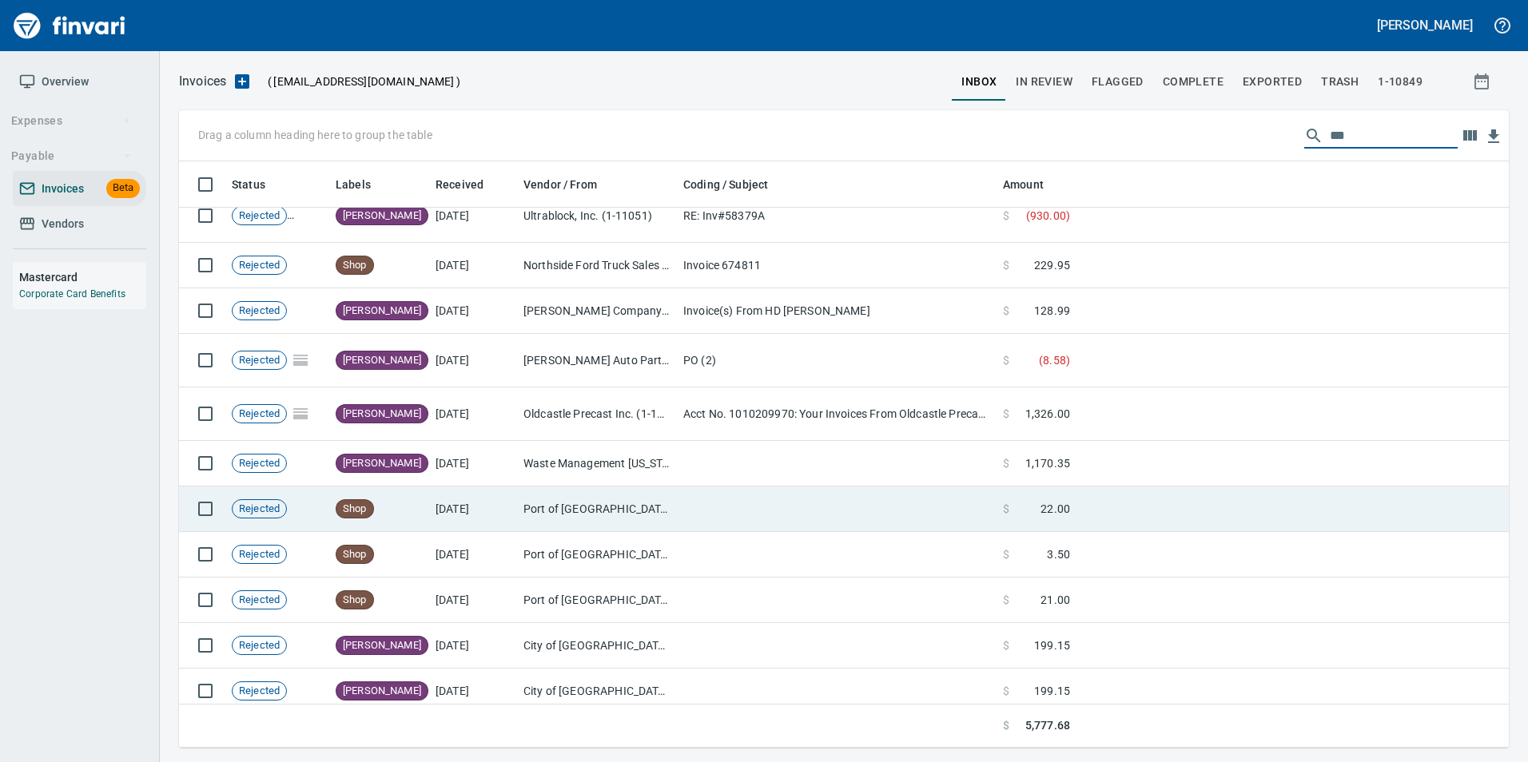
scroll to position [0, 0]
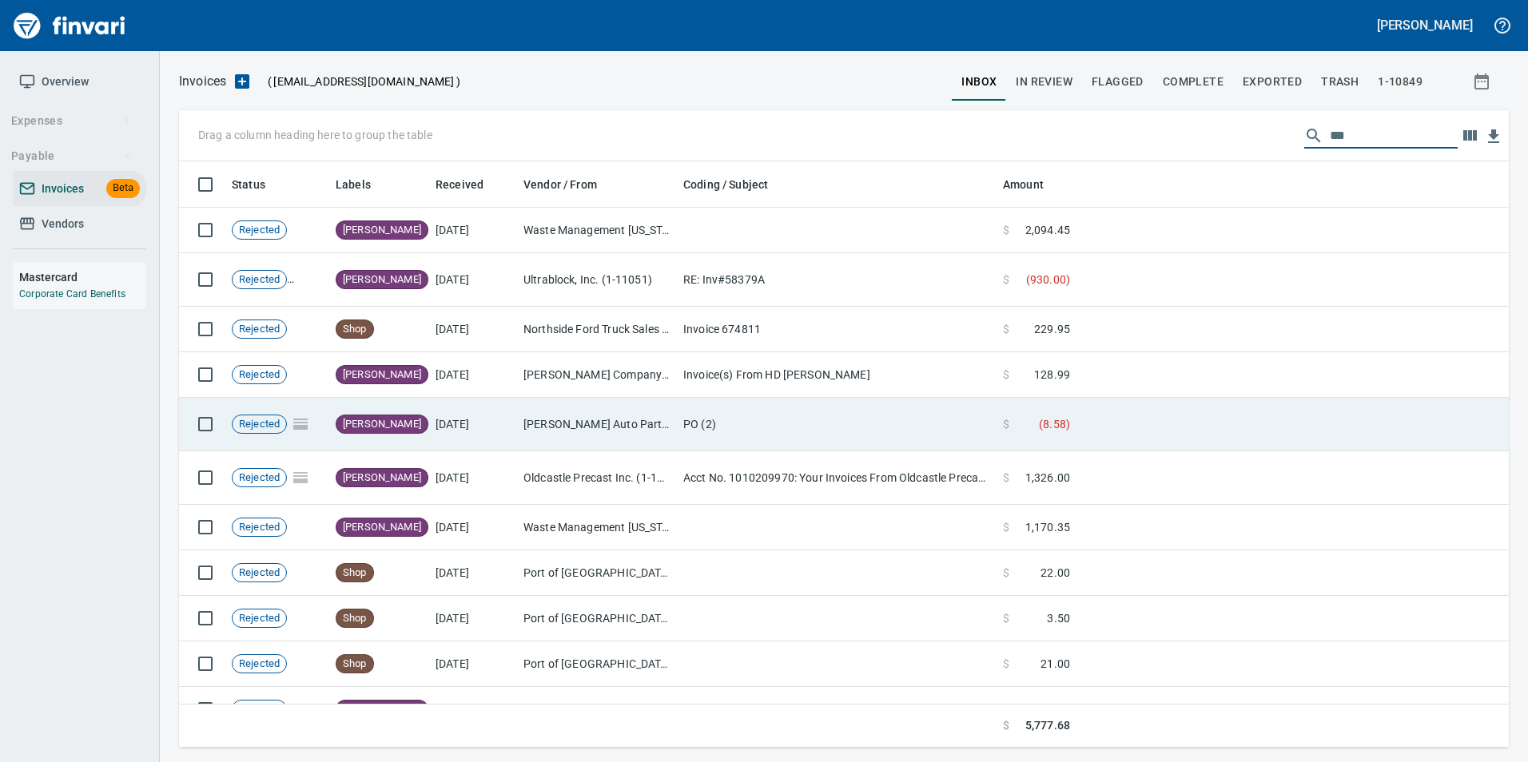
type input "***"
click at [463, 413] on td "[DATE]" at bounding box center [473, 425] width 88 height 54
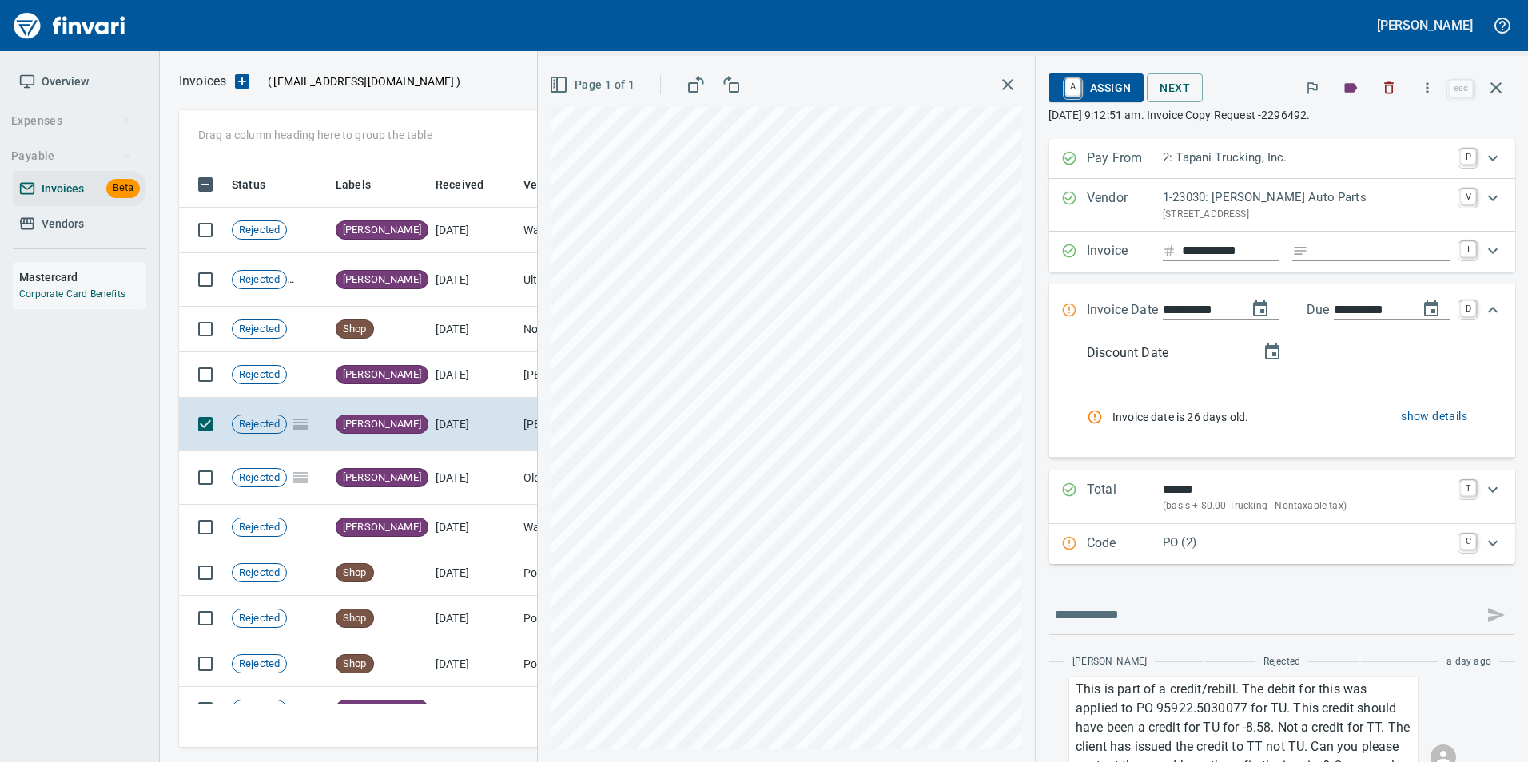
scroll to position [574, 1305]
click at [1481, 85] on button "button" at bounding box center [1496, 88] width 38 height 38
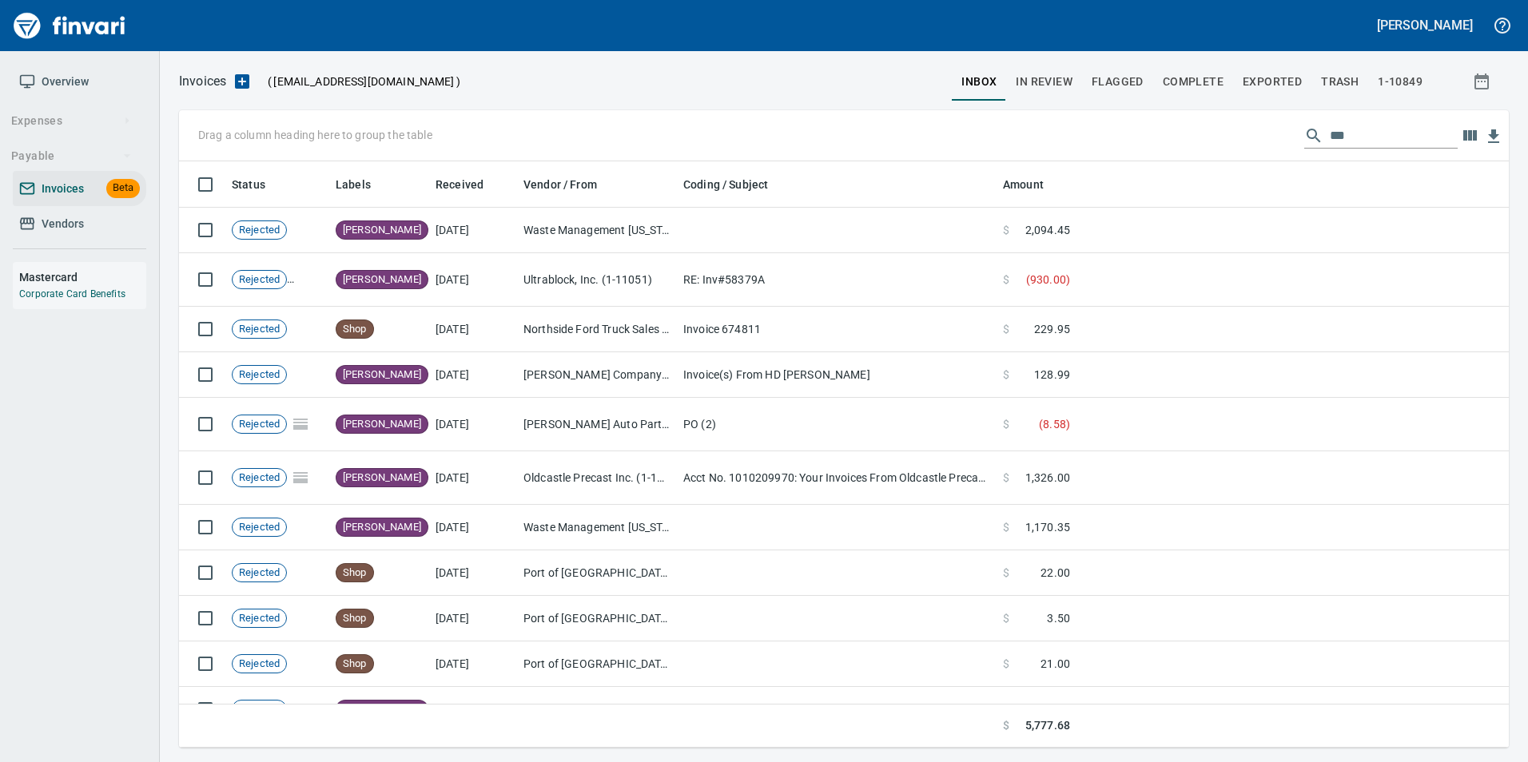
scroll to position [574, 1306]
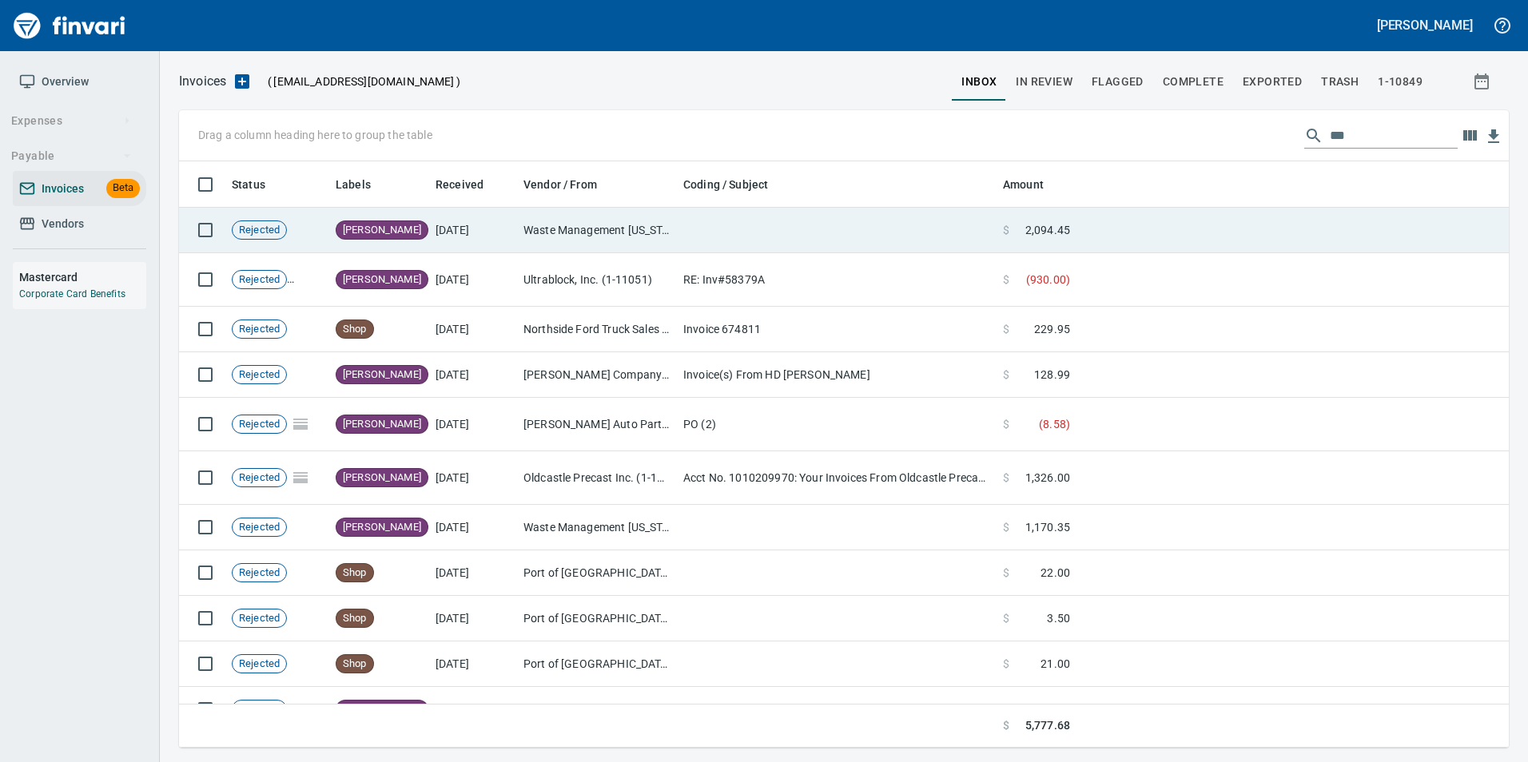
click at [451, 231] on td "[DATE]" at bounding box center [473, 231] width 88 height 46
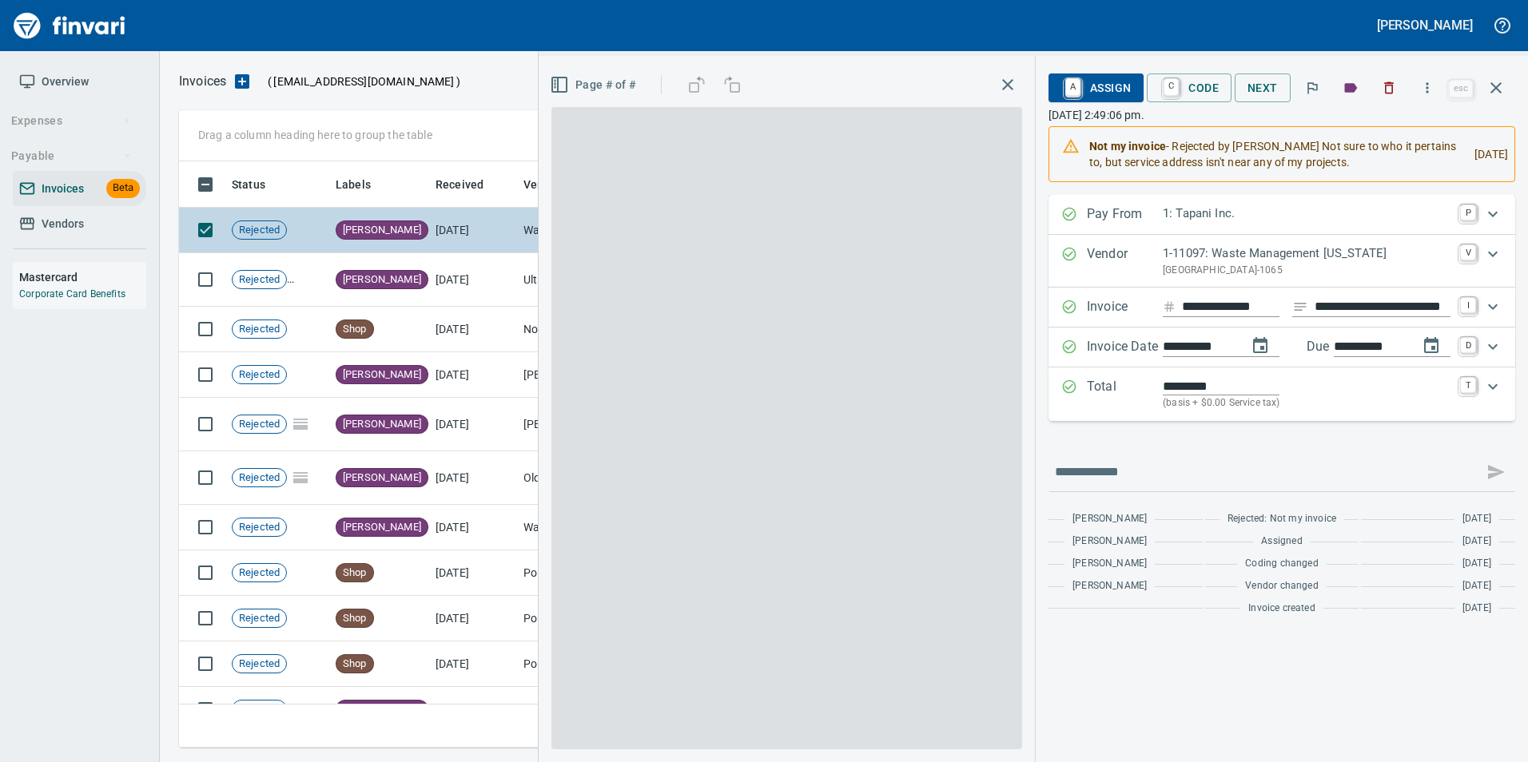
scroll to position [574, 1305]
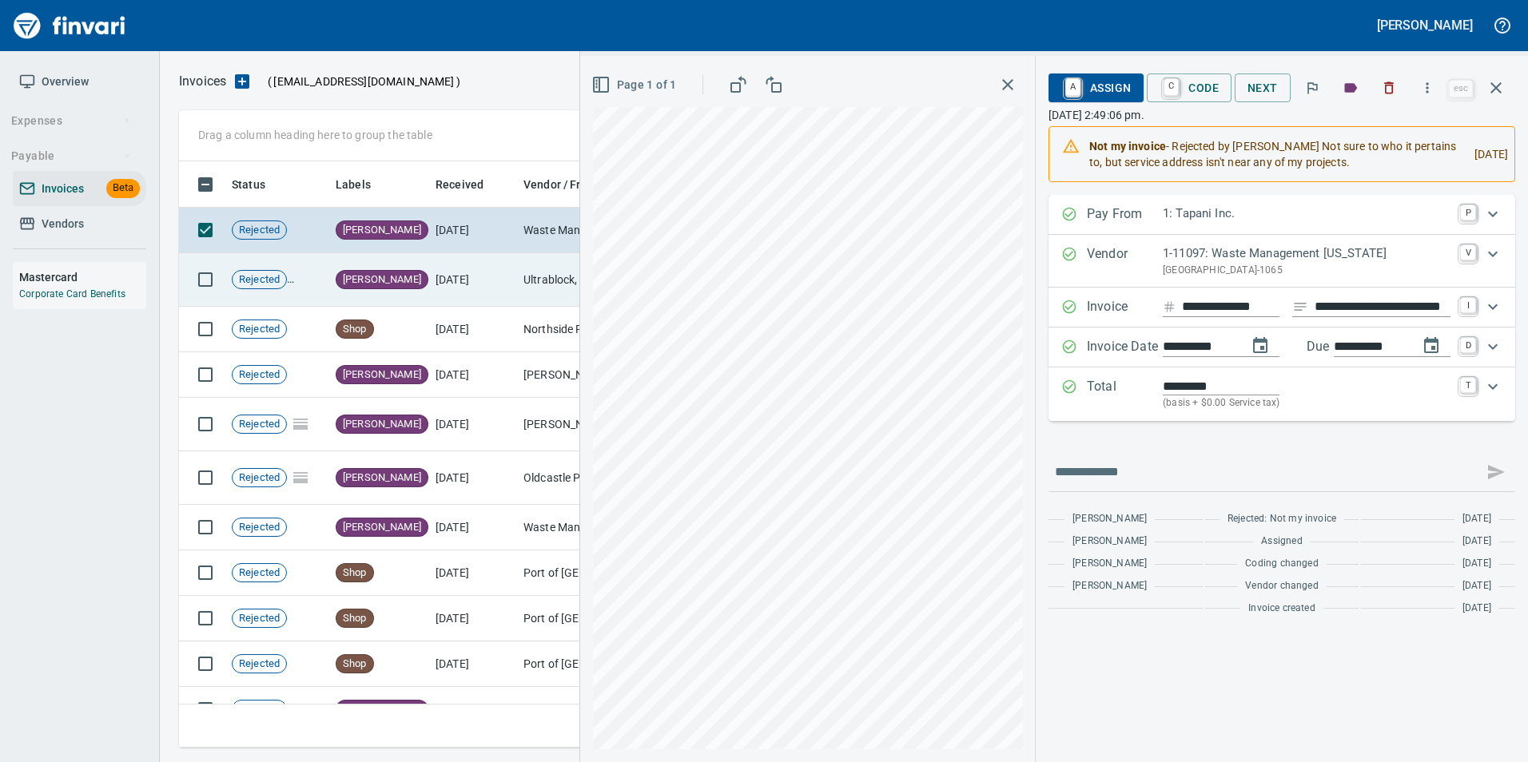
click at [378, 284] on td "[PERSON_NAME]" at bounding box center [379, 280] width 100 height 54
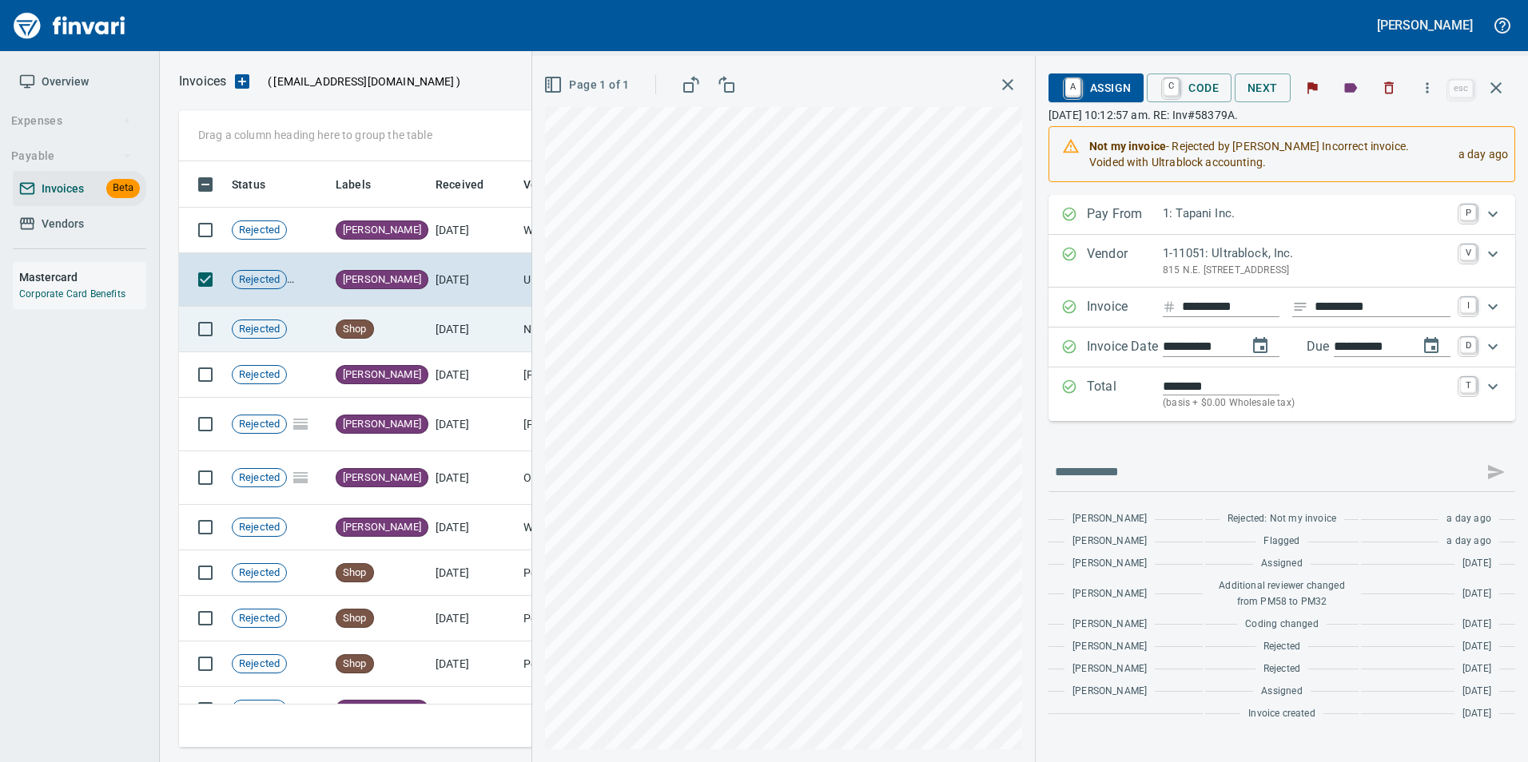
click at [400, 340] on td "Shop" at bounding box center [379, 330] width 100 height 46
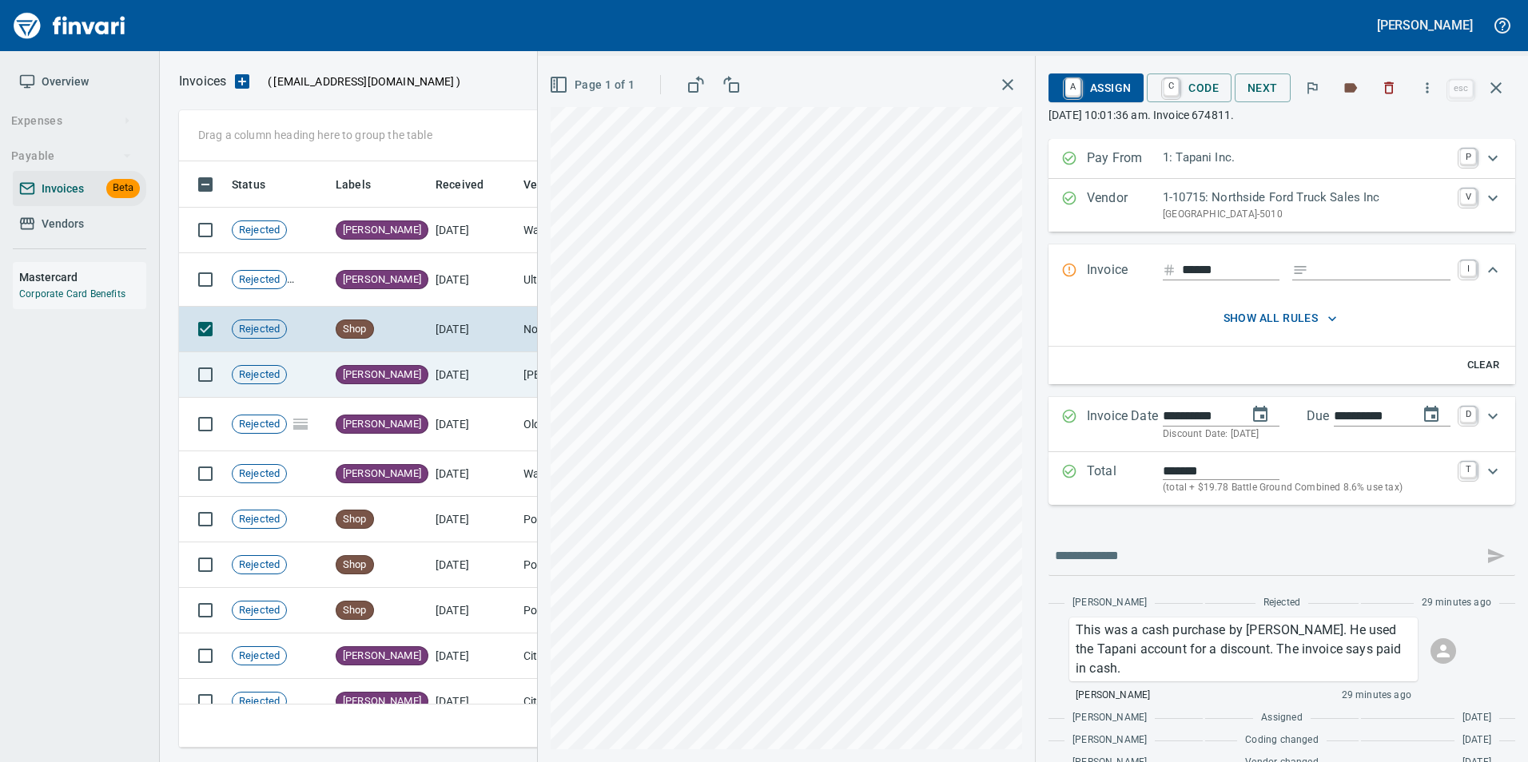
click at [453, 378] on td "[DATE]" at bounding box center [473, 375] width 88 height 46
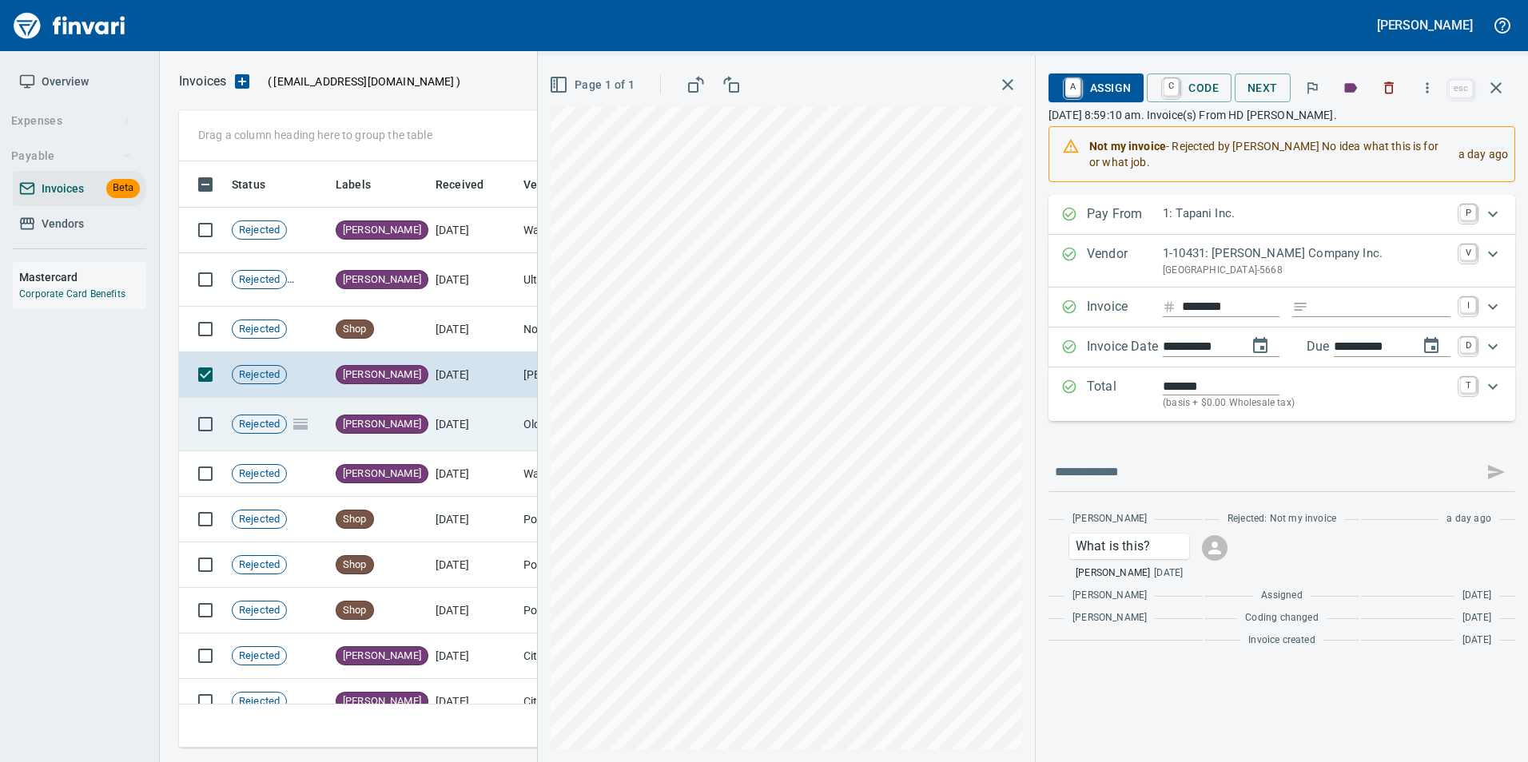
click at [463, 436] on td "[DATE]" at bounding box center [473, 425] width 88 height 54
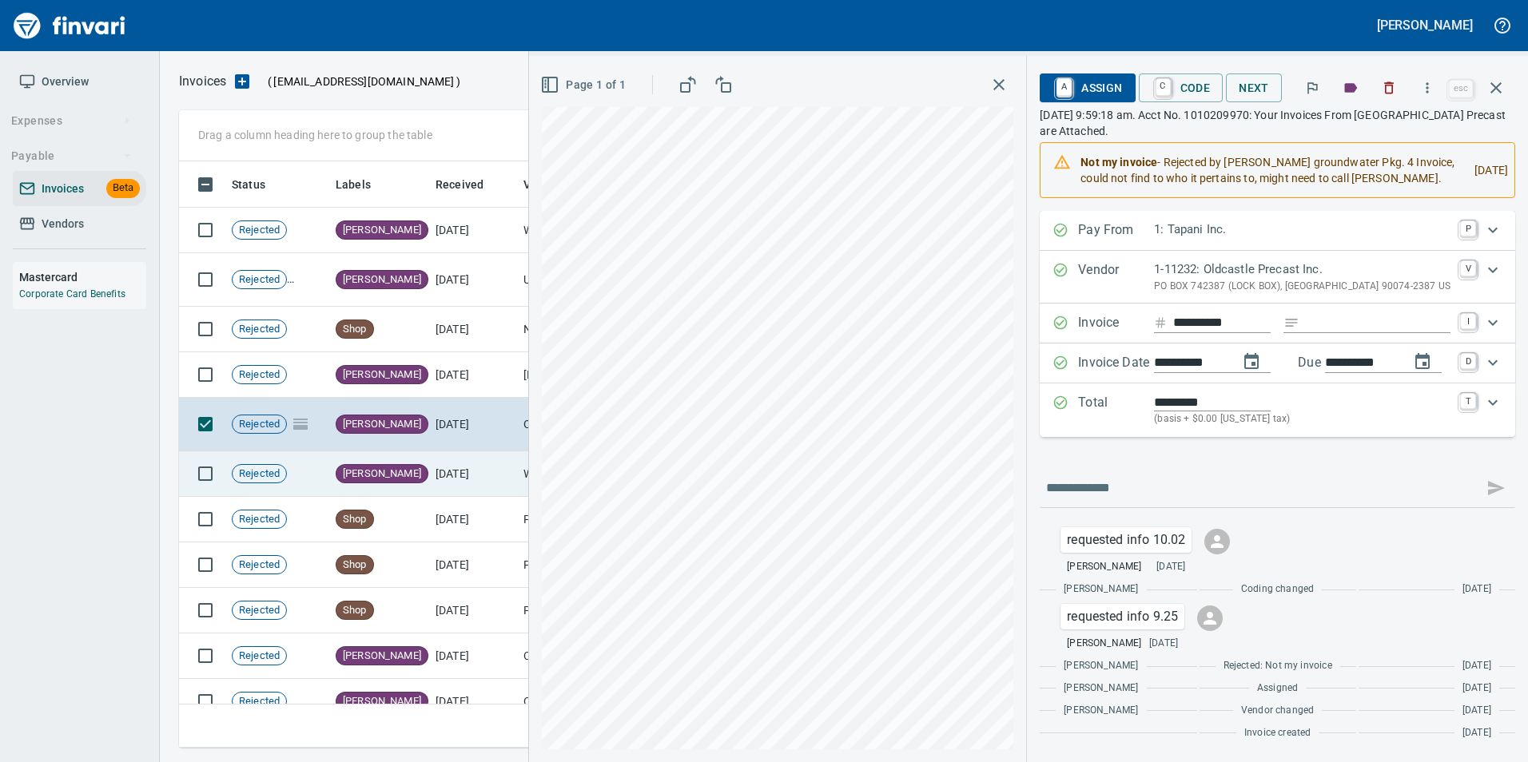
click at [475, 483] on td "[DATE]" at bounding box center [473, 474] width 88 height 46
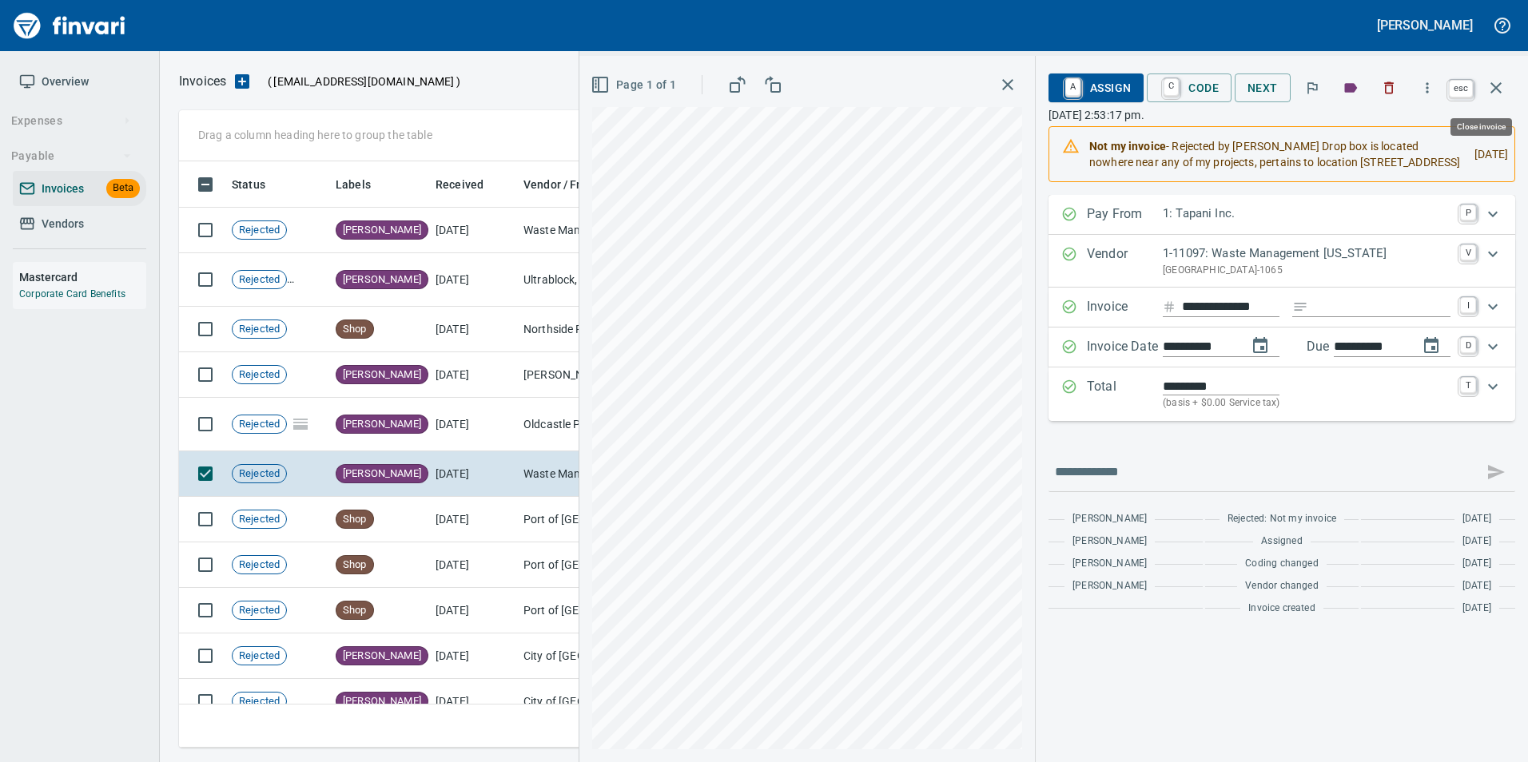
click at [1508, 92] on button "button" at bounding box center [1496, 88] width 38 height 38
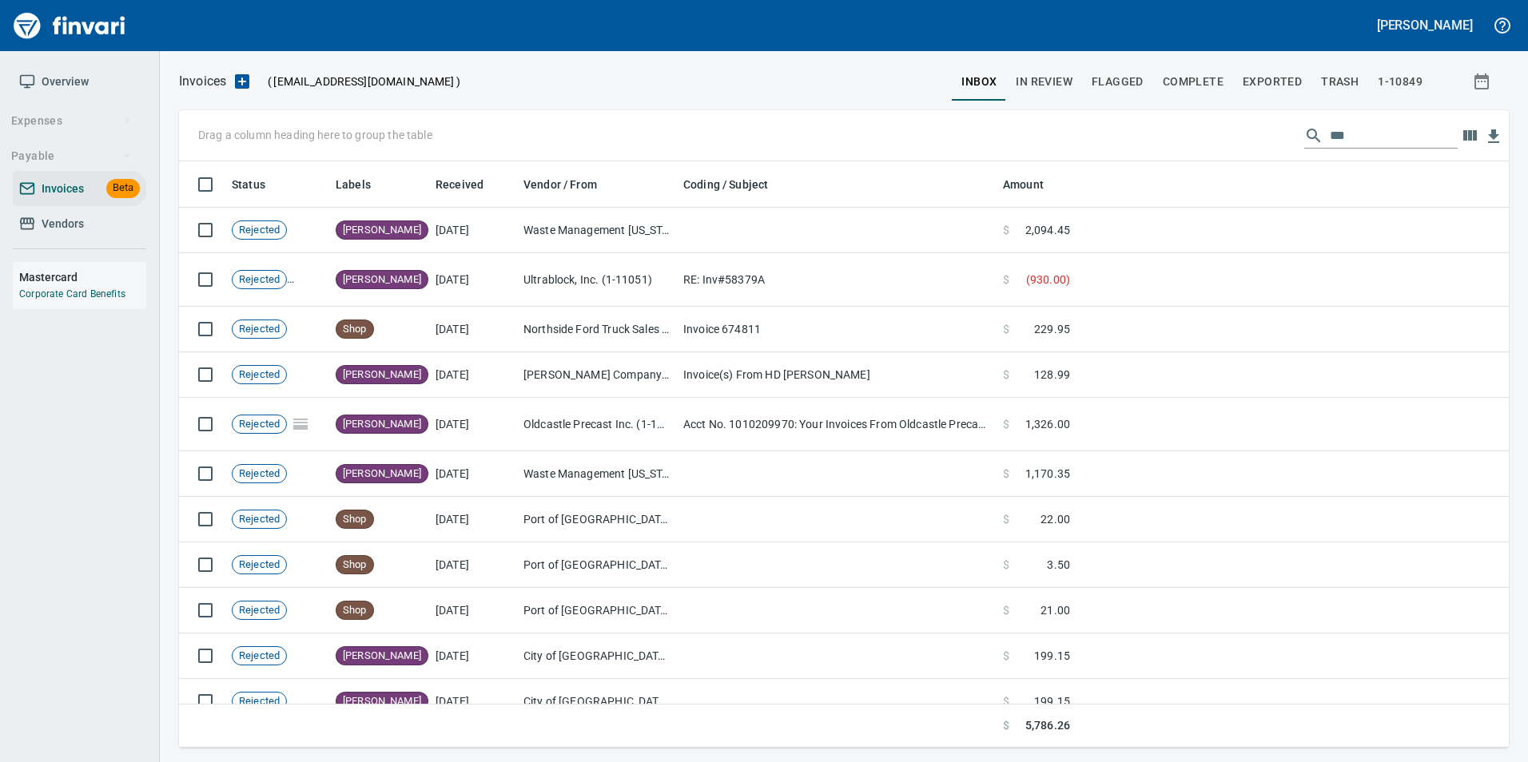
scroll to position [574, 1305]
click at [1365, 129] on input "***" at bounding box center [1394, 136] width 128 height 26
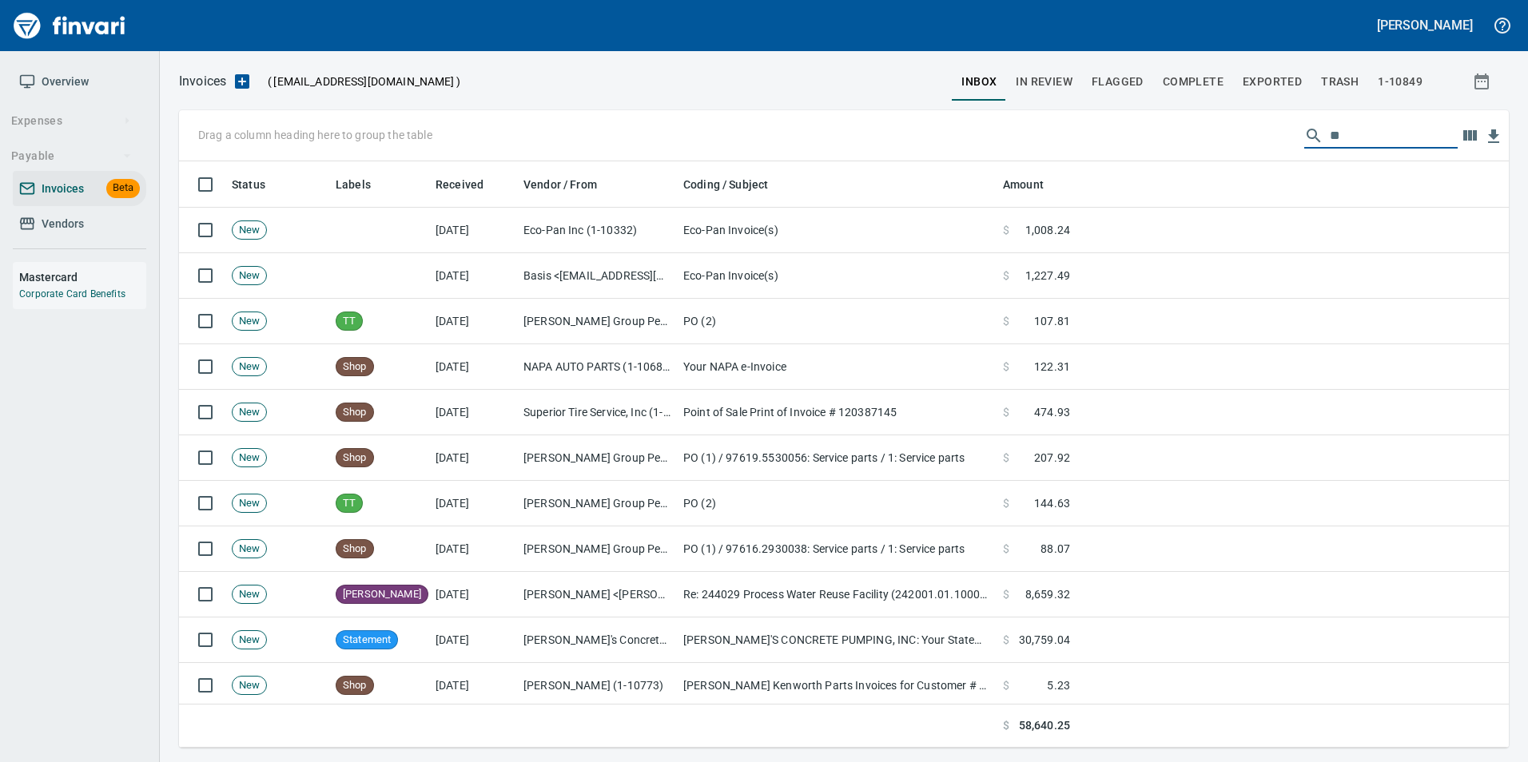
type input "*"
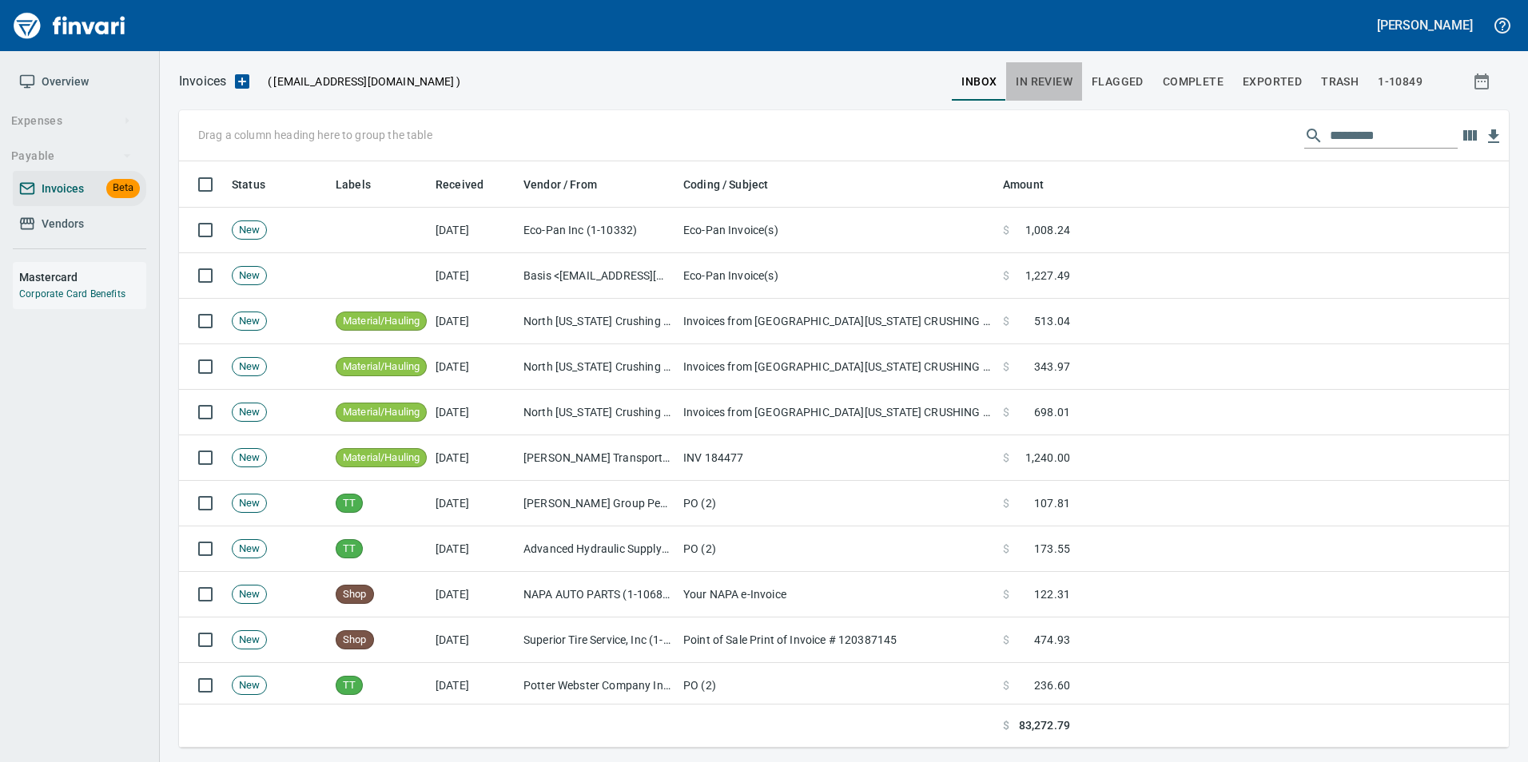
click at [1064, 77] on span "In Review" at bounding box center [1044, 82] width 57 height 20
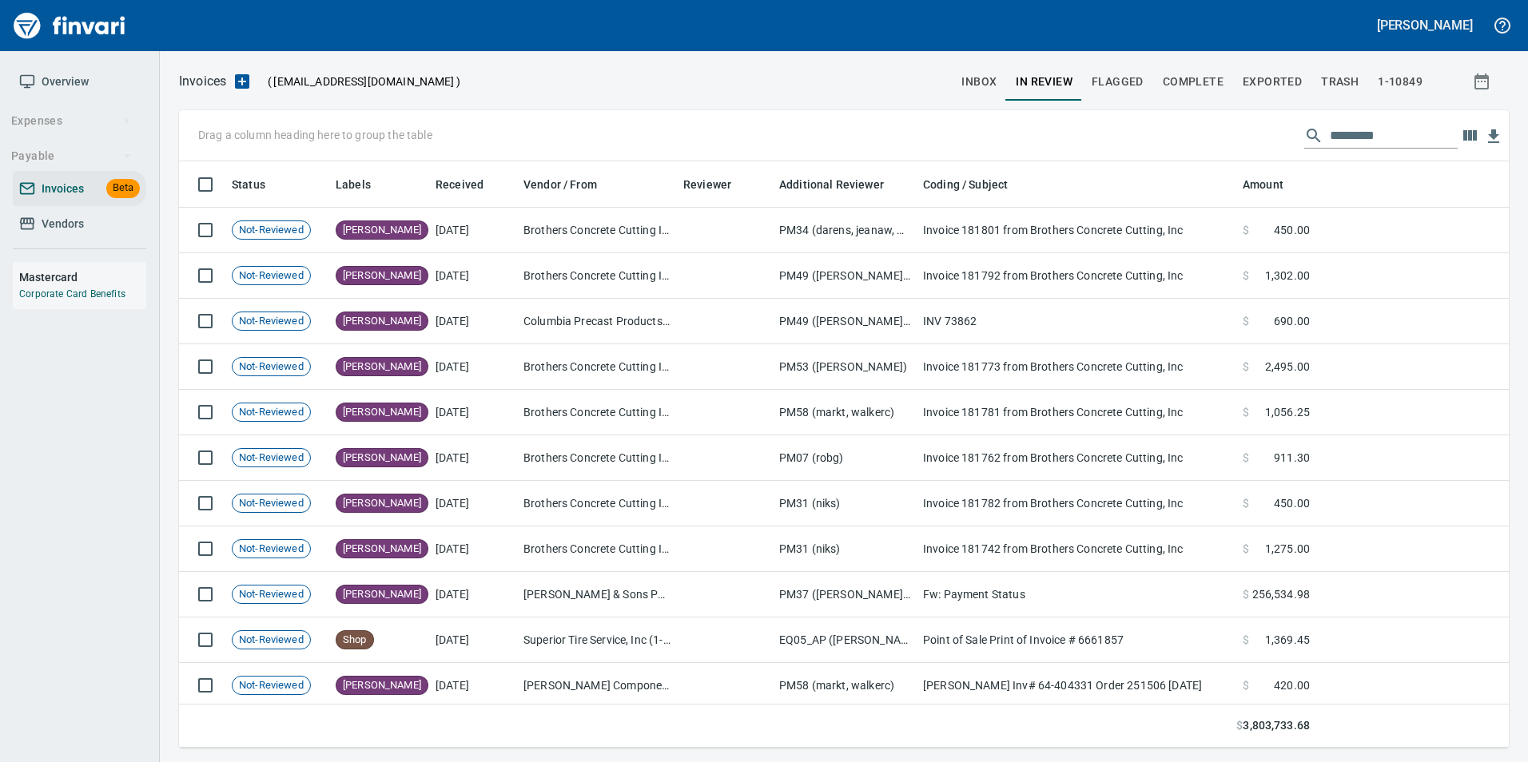
scroll to position [574, 1306]
click at [1354, 133] on input "text" at bounding box center [1394, 136] width 128 height 26
click at [1358, 141] on input "text" at bounding box center [1394, 136] width 128 height 26
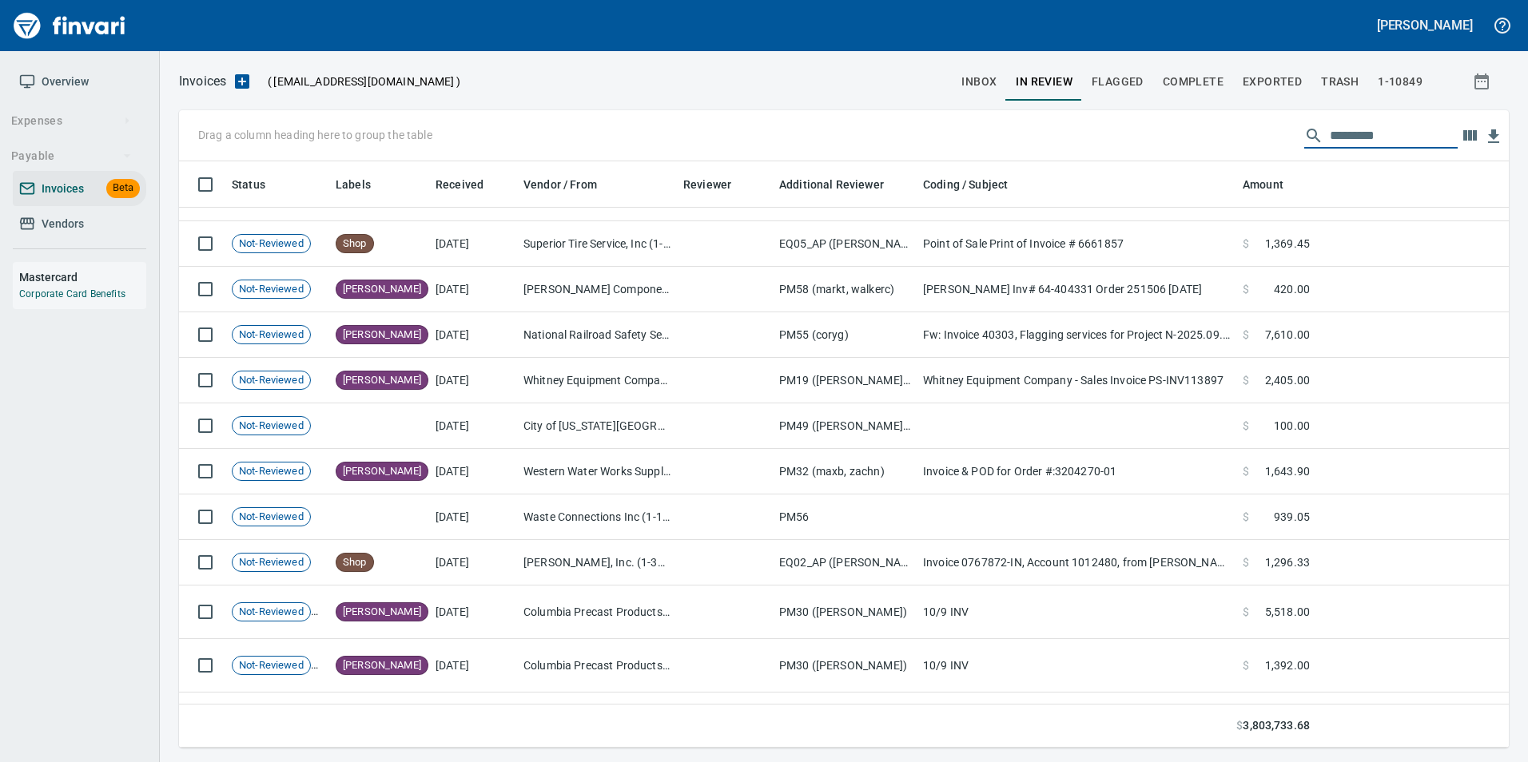
scroll to position [0, 0]
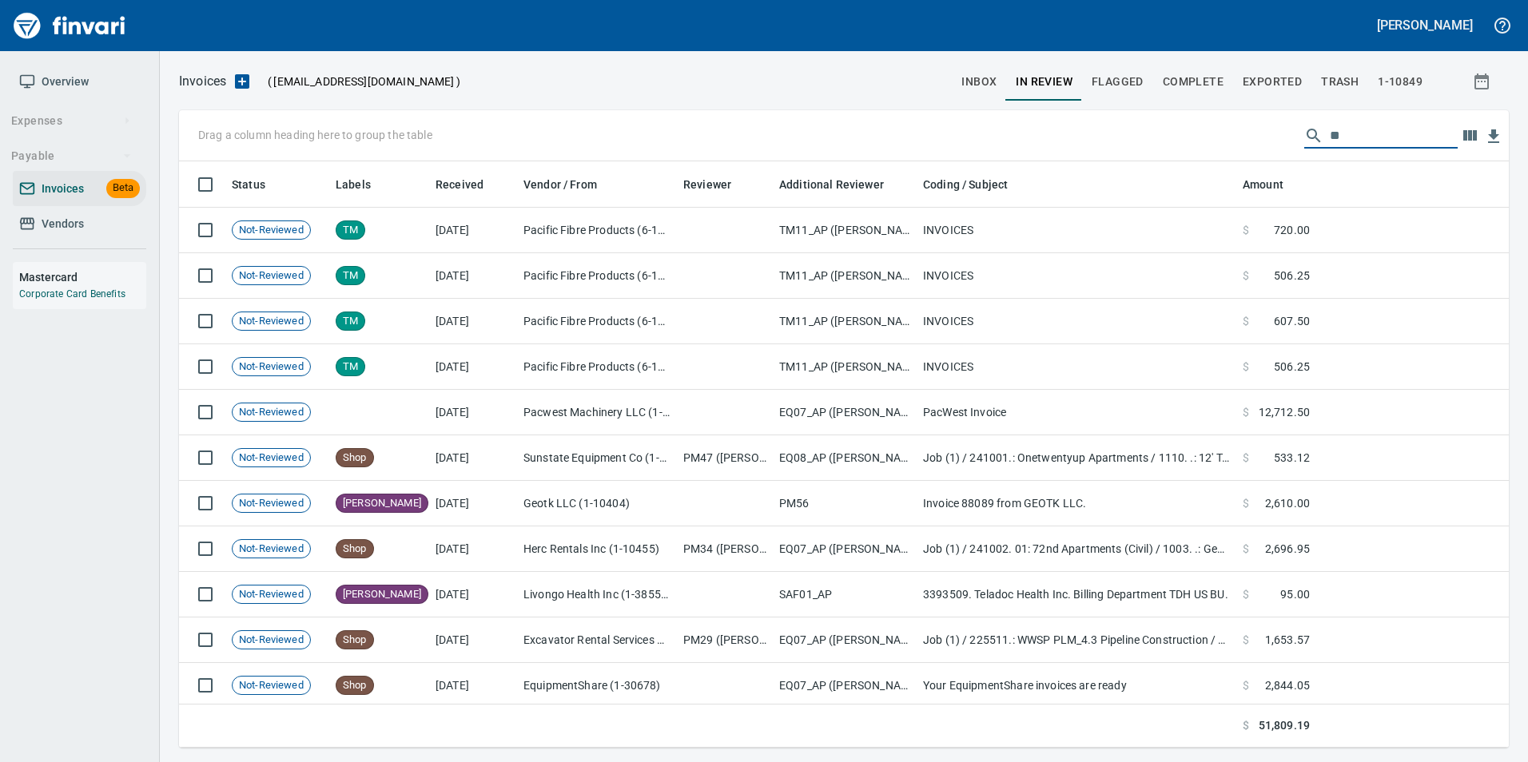
click at [1372, 126] on input "**" at bounding box center [1394, 136] width 128 height 26
type input "*"
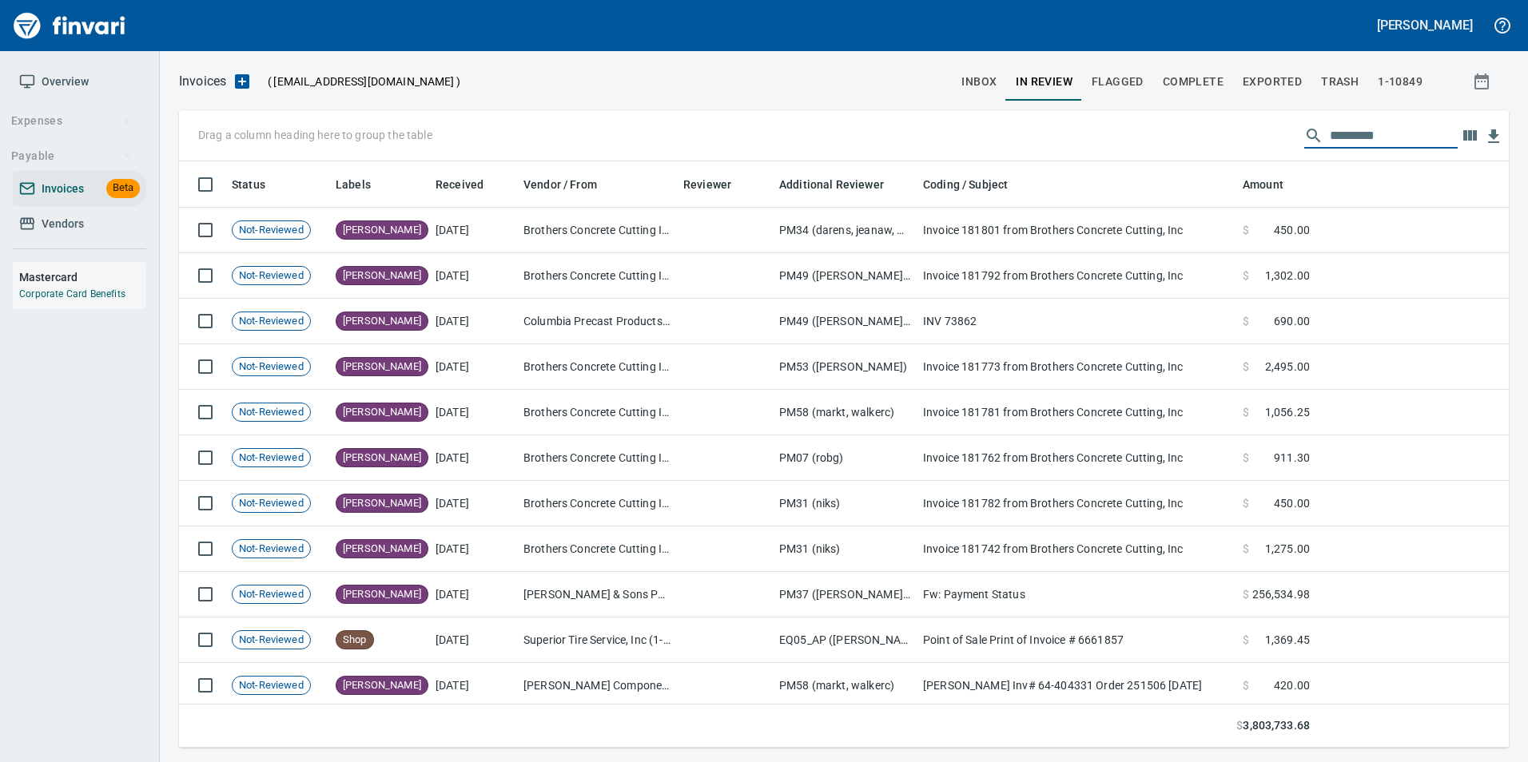
click at [1423, 129] on input "text" at bounding box center [1394, 136] width 128 height 26
click at [1408, 128] on input "text" at bounding box center [1394, 136] width 128 height 26
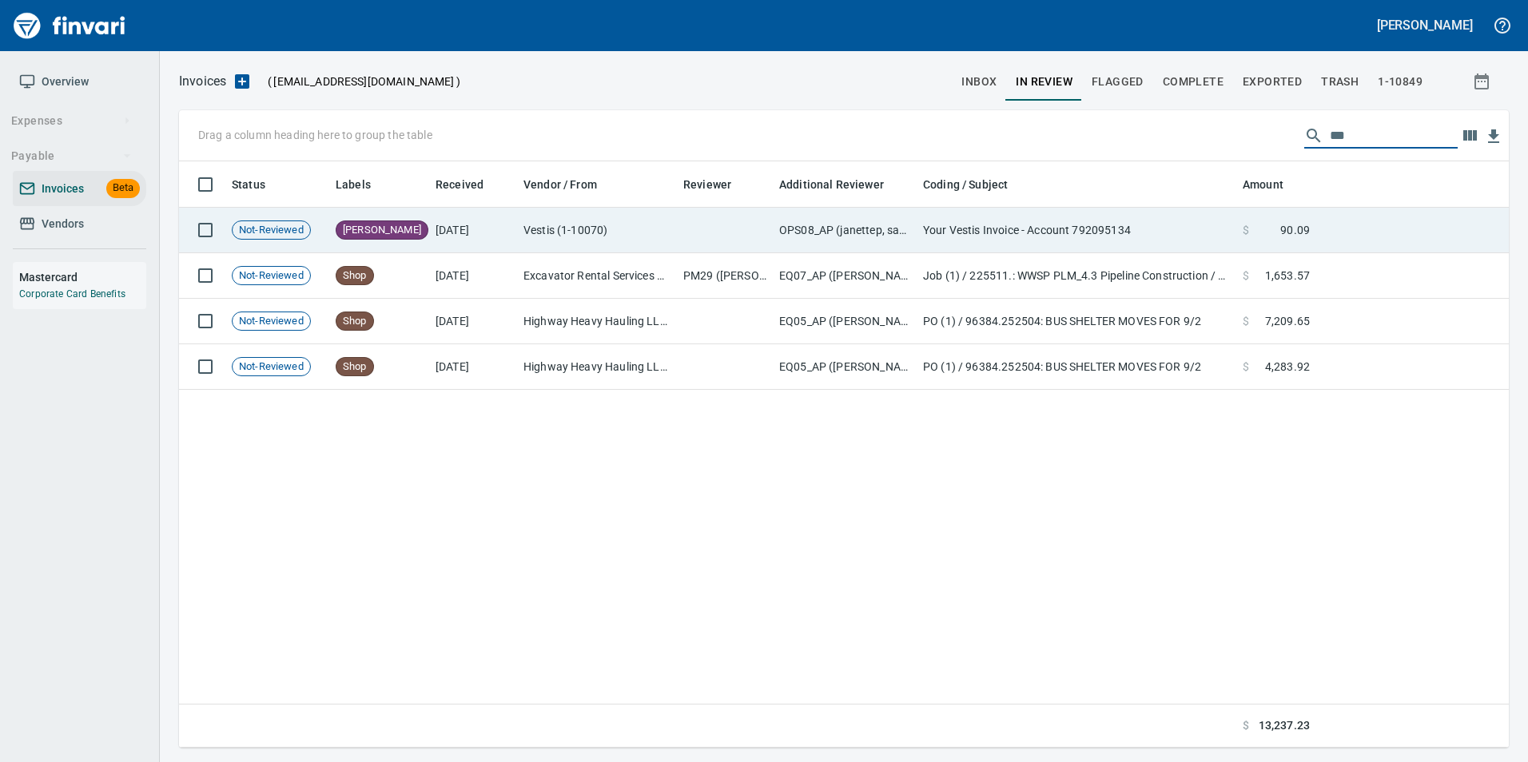
type input "***"
click at [1254, 237] on span at bounding box center [1264, 230] width 31 height 16
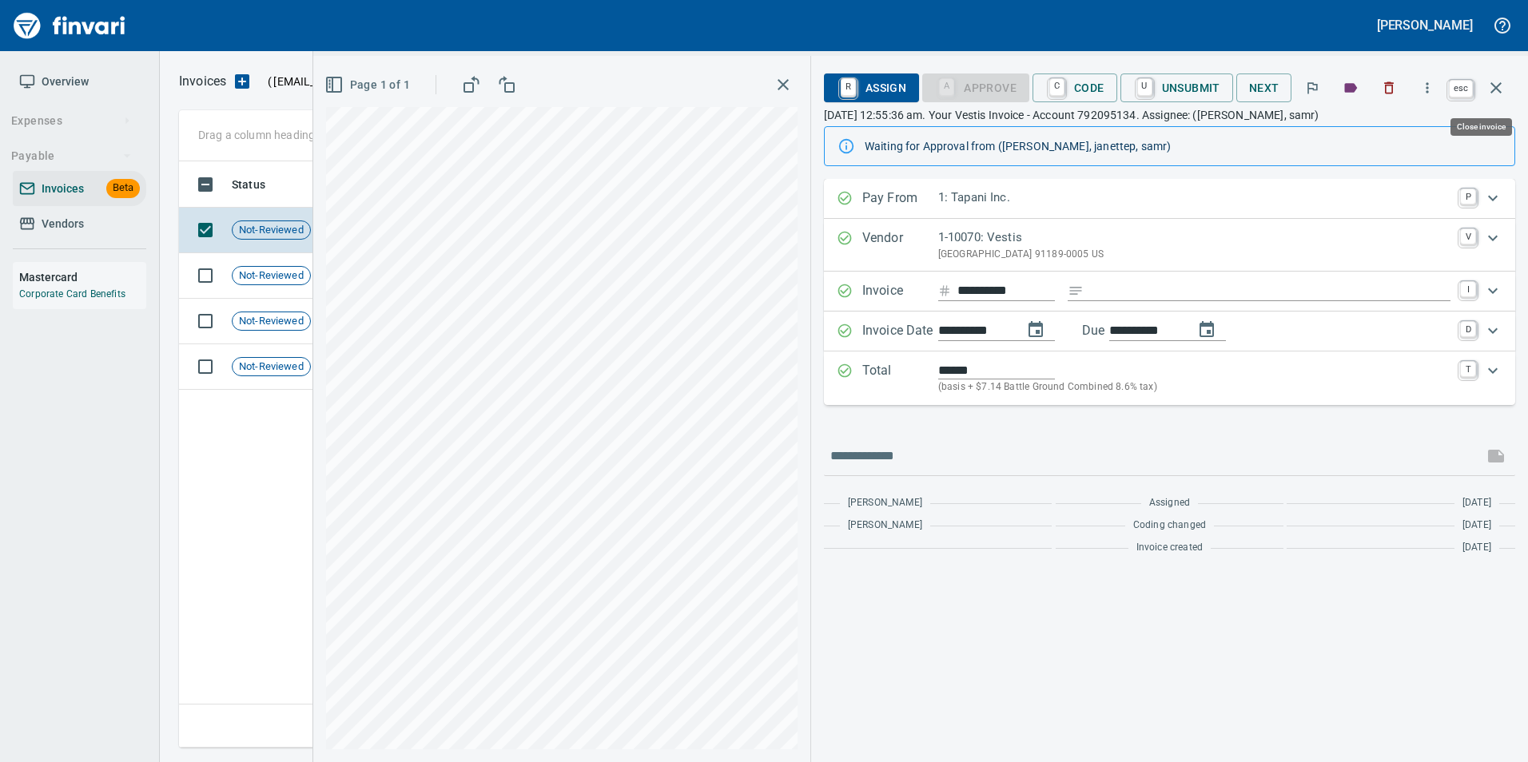
click at [1489, 87] on icon "button" at bounding box center [1495, 87] width 19 height 19
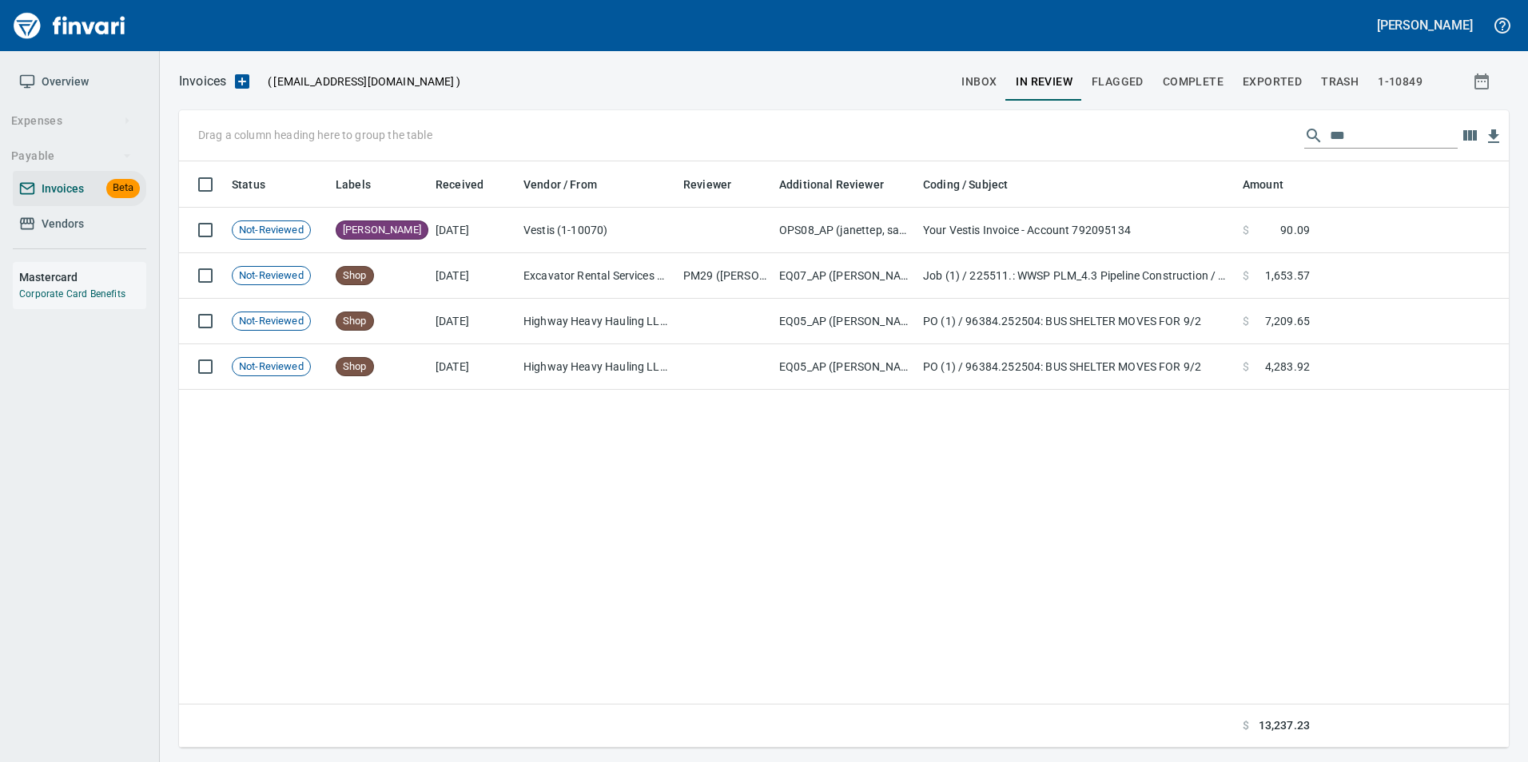
scroll to position [574, 1318]
click at [1190, 84] on span "Complete" at bounding box center [1193, 82] width 61 height 20
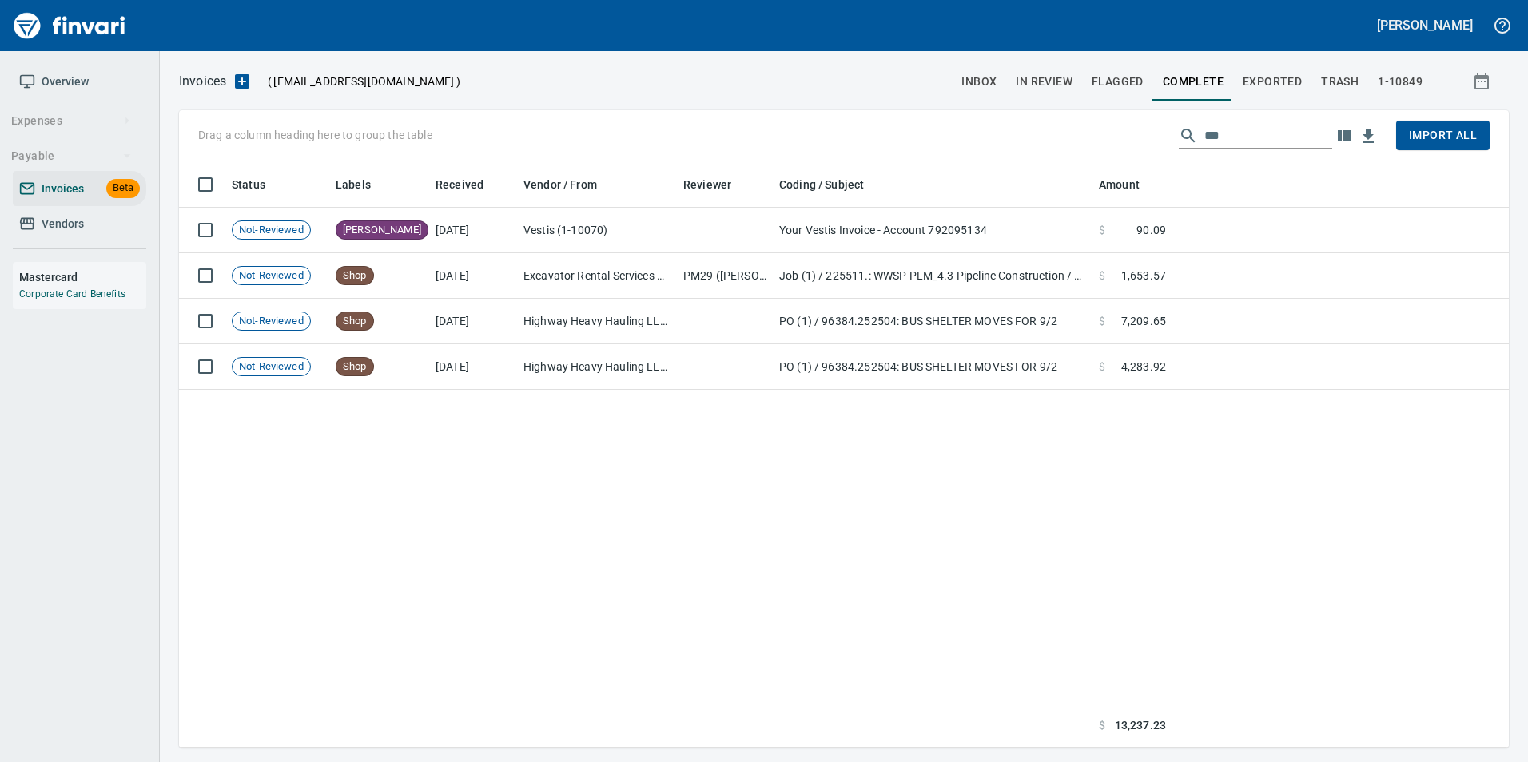
scroll to position [574, 1318]
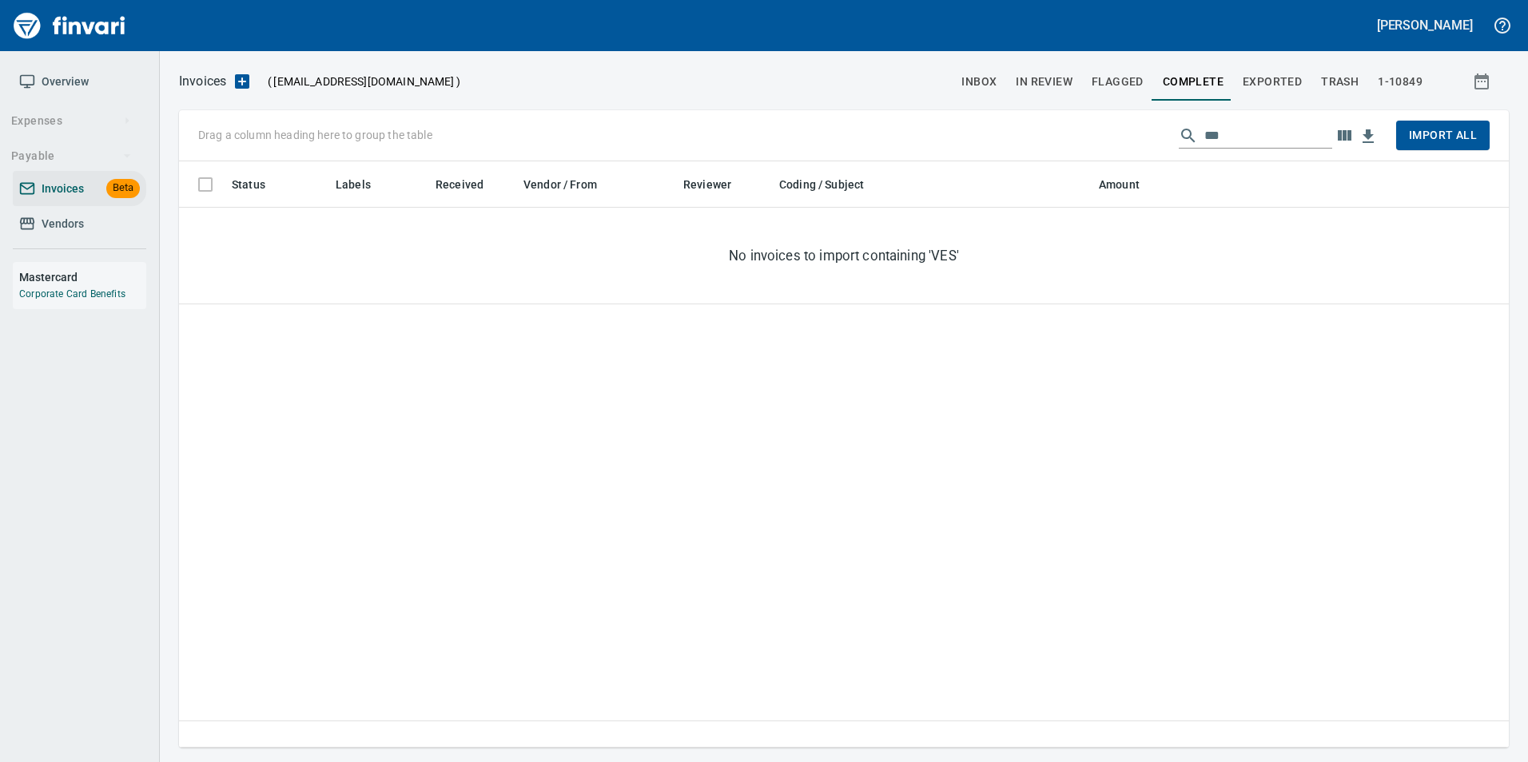
click at [1248, 81] on span "Exported" at bounding box center [1271, 82] width 59 height 20
click at [1317, 127] on div "***" at bounding box center [1380, 136] width 153 height 26
drag, startPoint x: 1317, startPoint y: 127, endPoint x: 1322, endPoint y: 138, distance: 12.2
click at [1322, 138] on div "***" at bounding box center [1380, 136] width 153 height 26
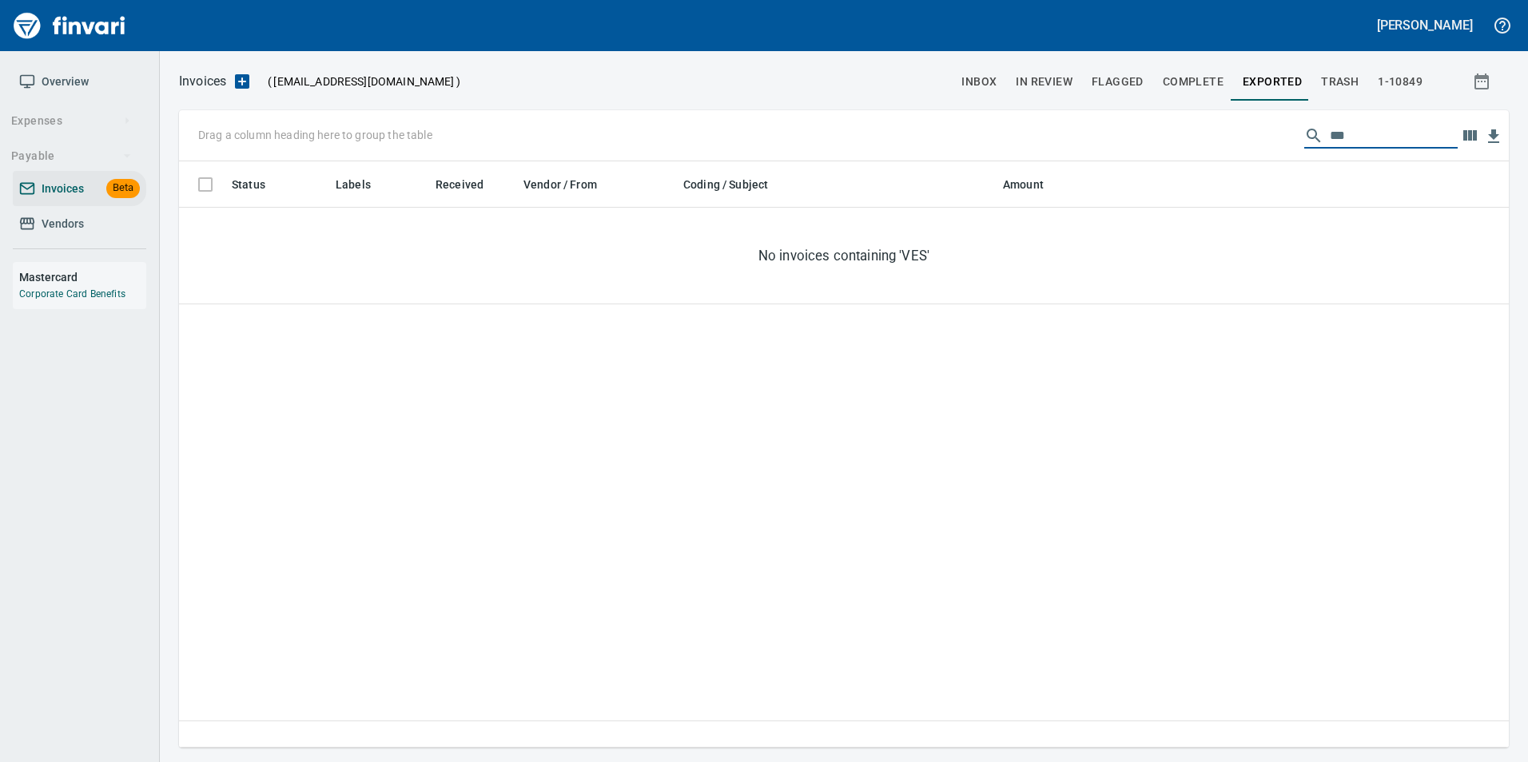
click at [1330, 138] on input "***" at bounding box center [1394, 136] width 128 height 26
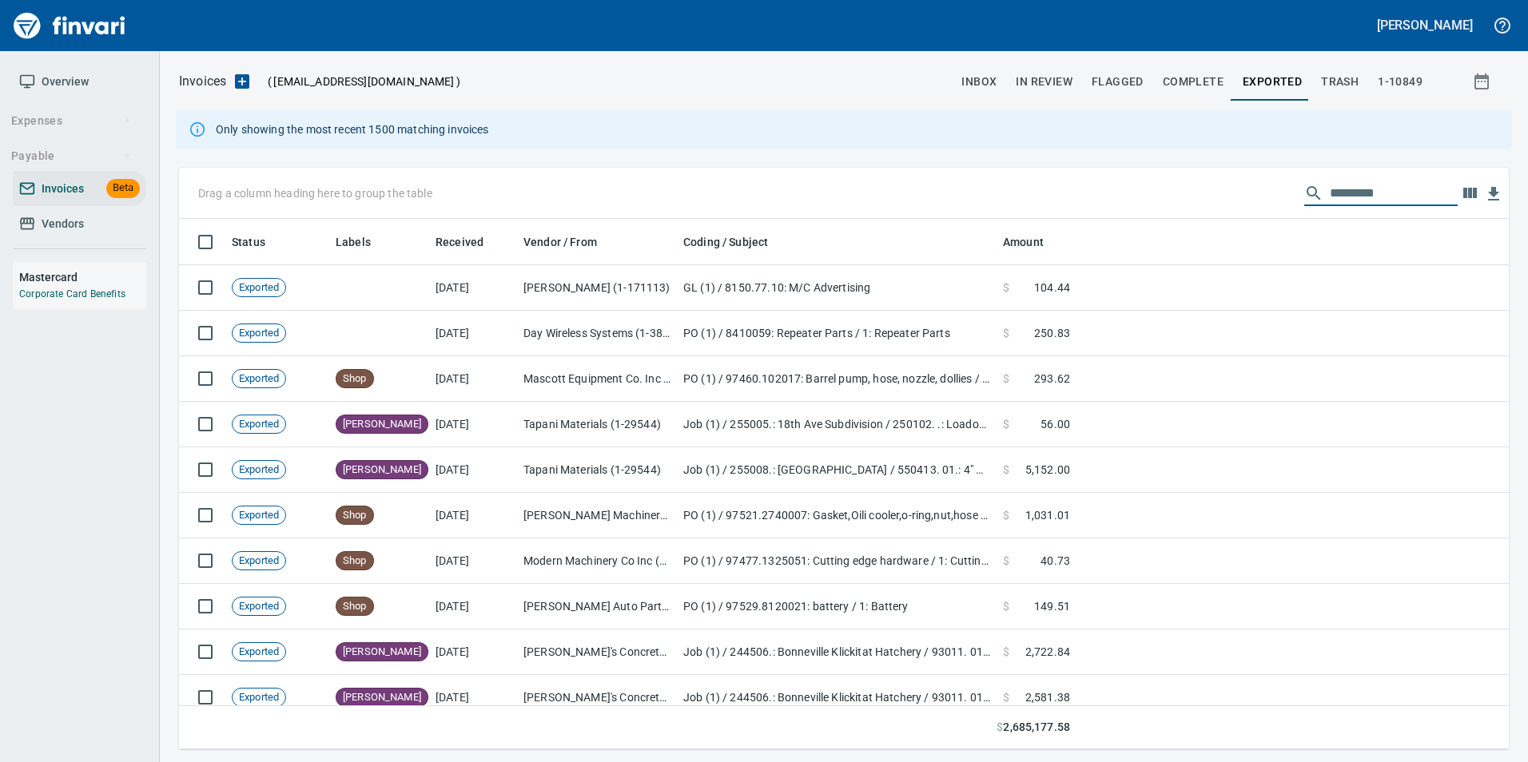
scroll to position [519, 1306]
click at [1371, 195] on input "text" at bounding box center [1394, 194] width 128 height 26
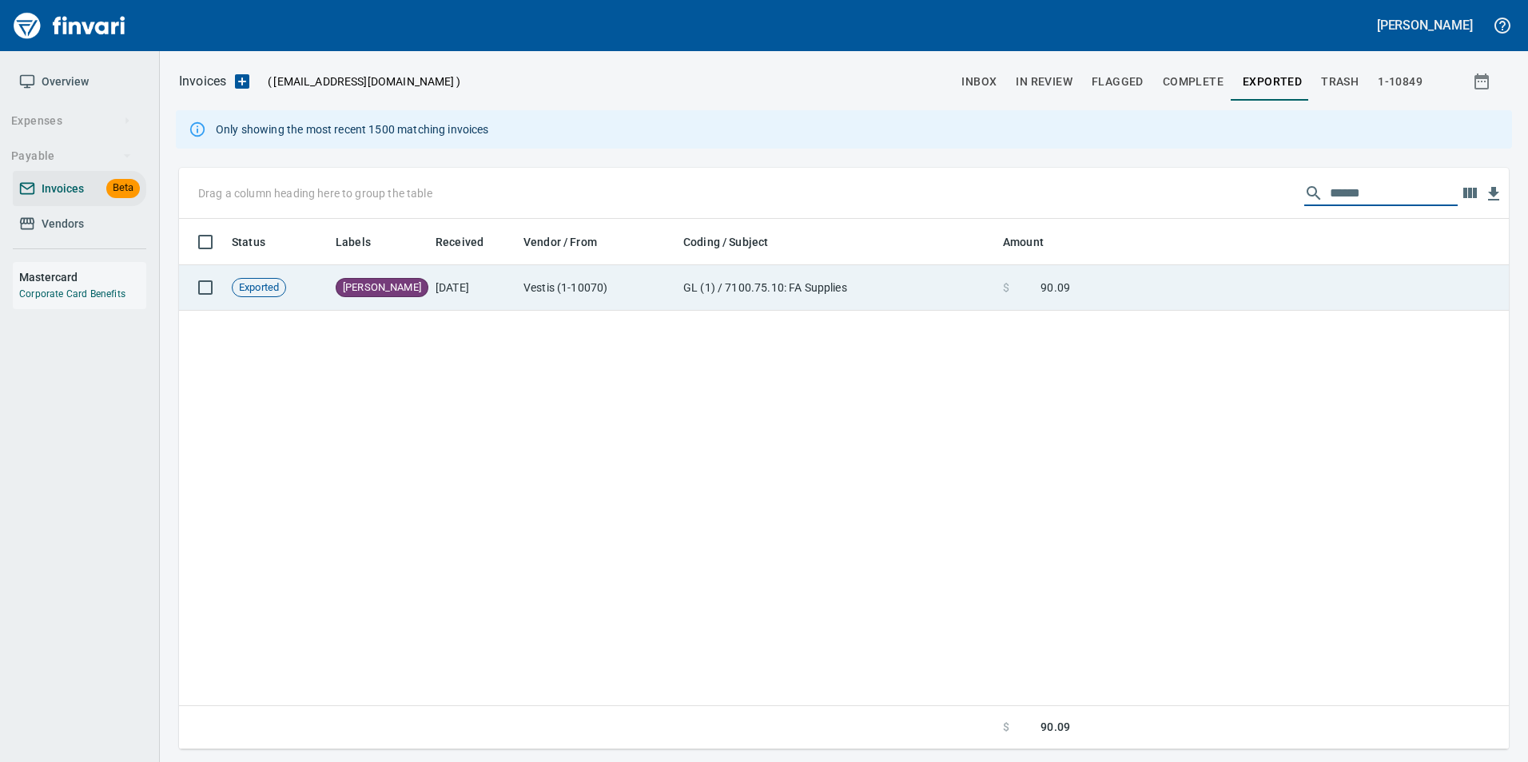
type input "******"
click at [1203, 303] on td at bounding box center [1292, 288] width 432 height 46
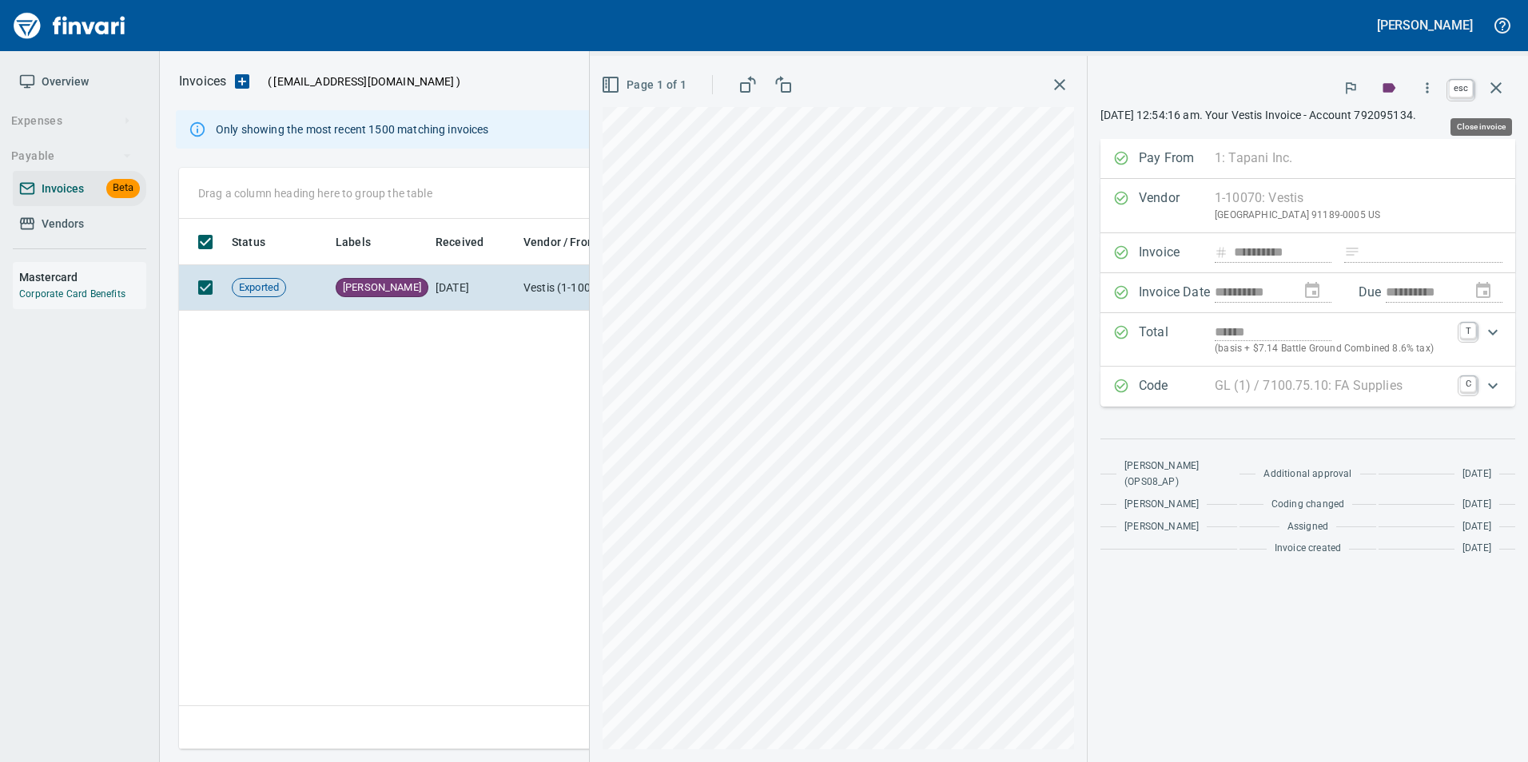
drag, startPoint x: 1501, startPoint y: 86, endPoint x: 1489, endPoint y: 96, distance: 14.7
click at [1501, 87] on icon "button" at bounding box center [1495, 87] width 19 height 19
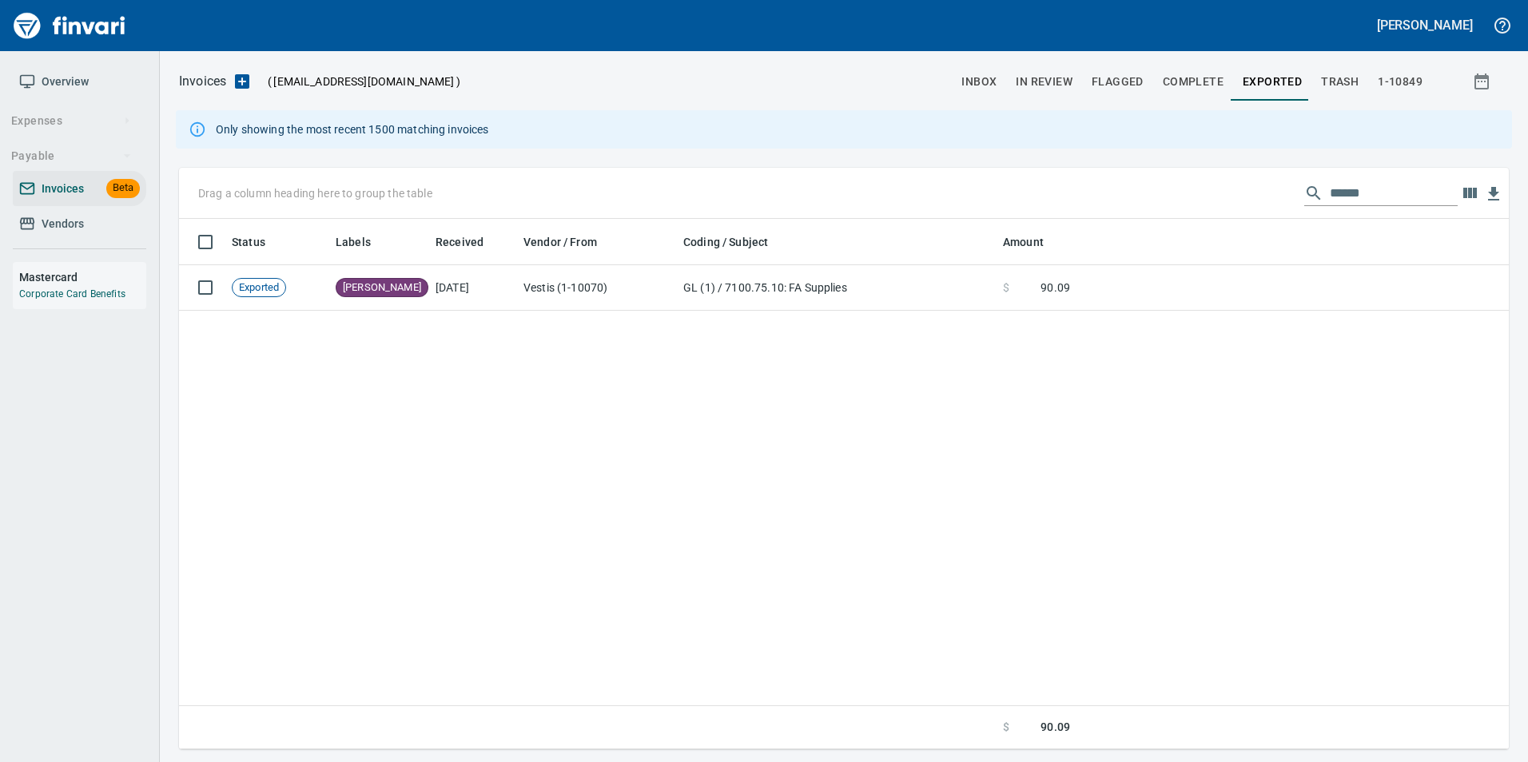
scroll to position [519, 1317]
click at [1335, 195] on input "******" at bounding box center [1394, 194] width 128 height 26
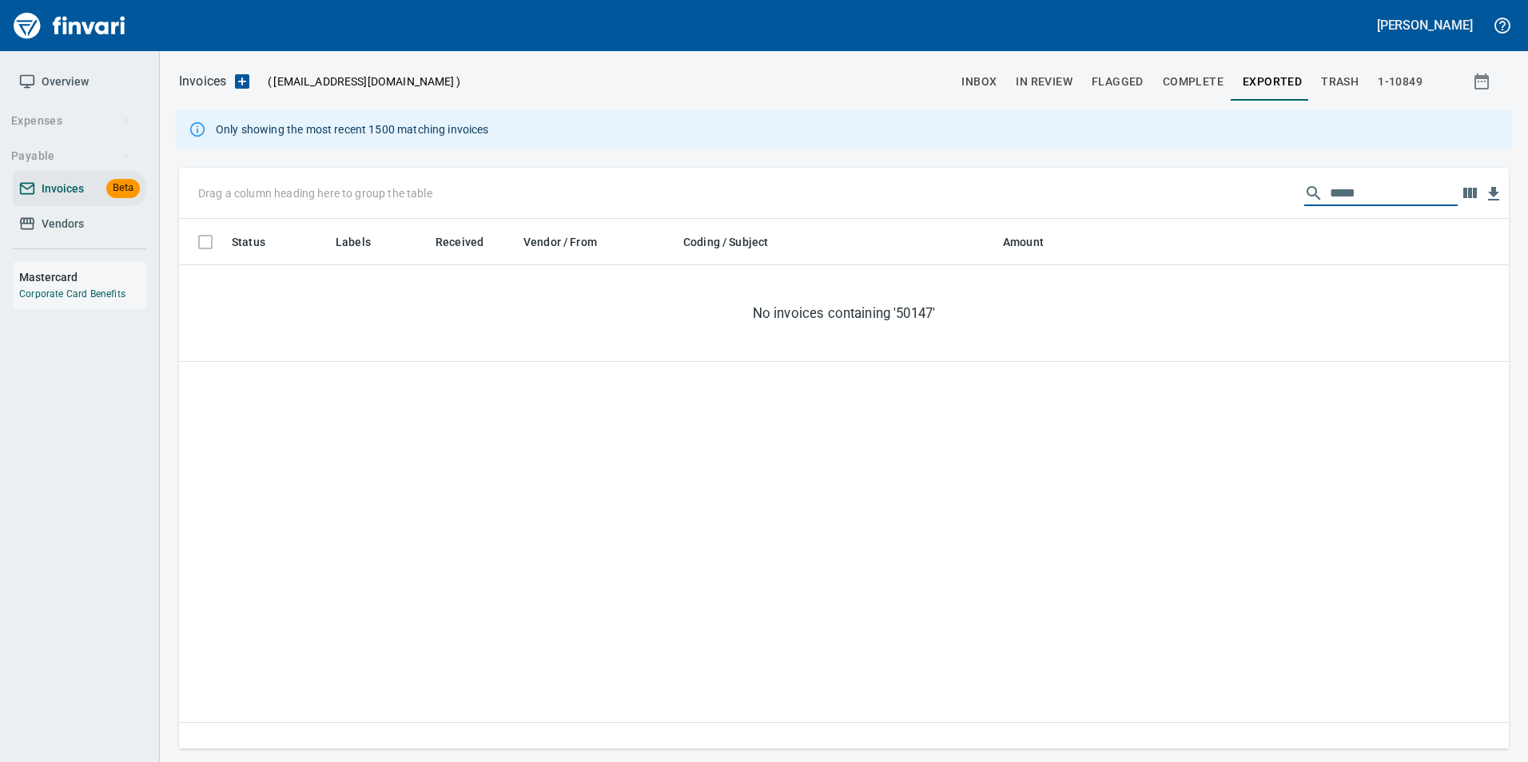
click at [1362, 199] on input "*****" at bounding box center [1394, 194] width 128 height 26
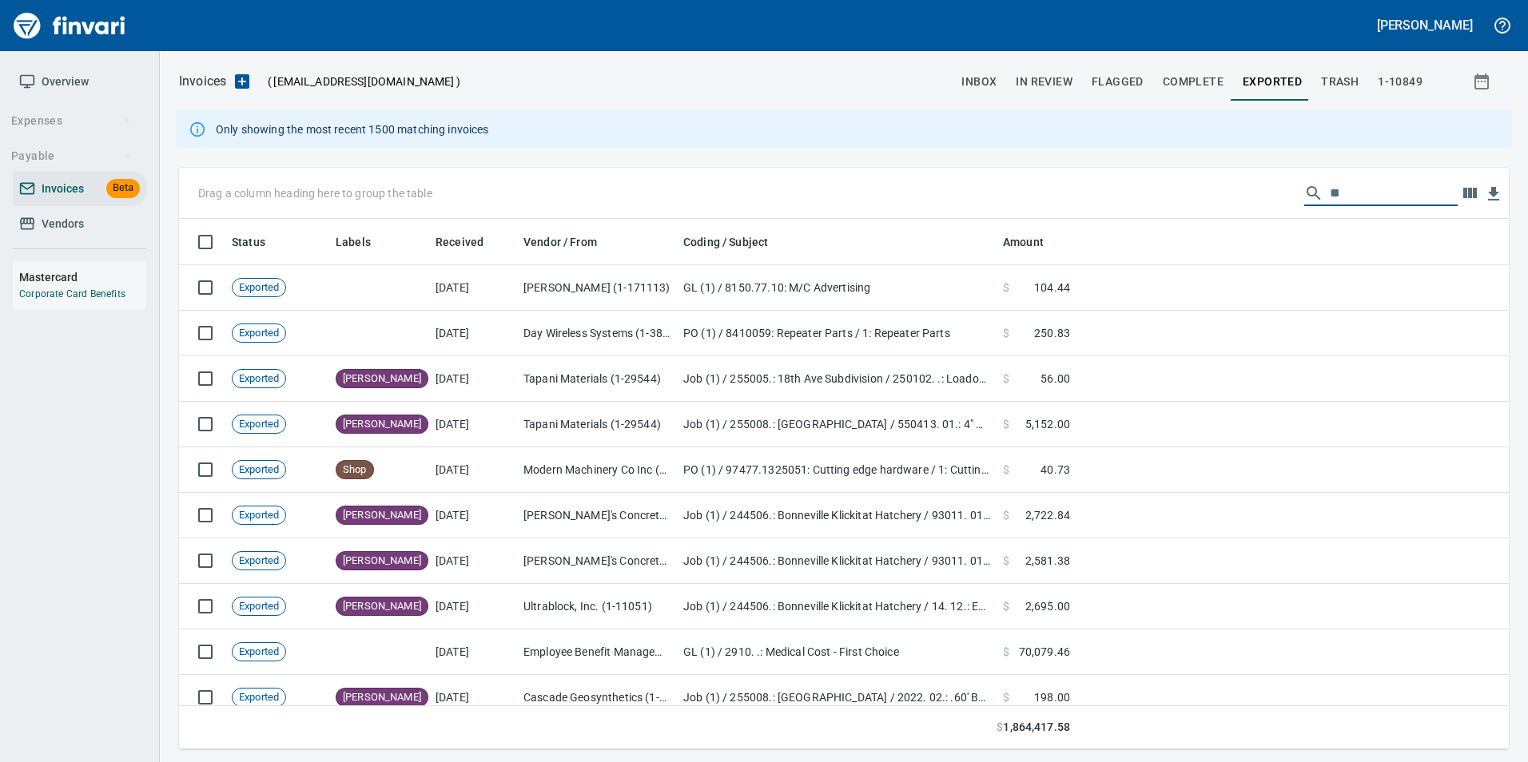
type input "*"
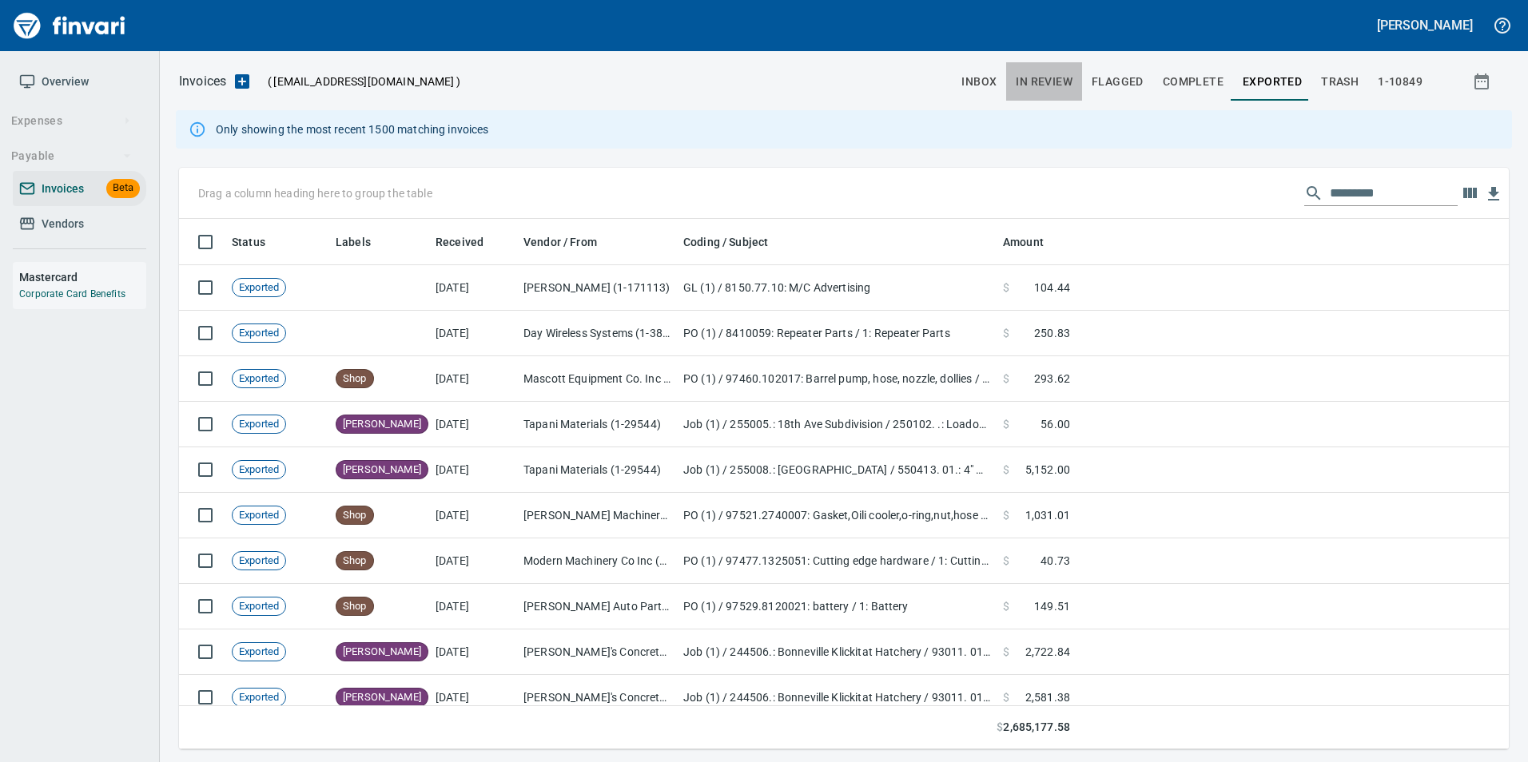
click at [1043, 84] on span "In Review" at bounding box center [1044, 82] width 57 height 20
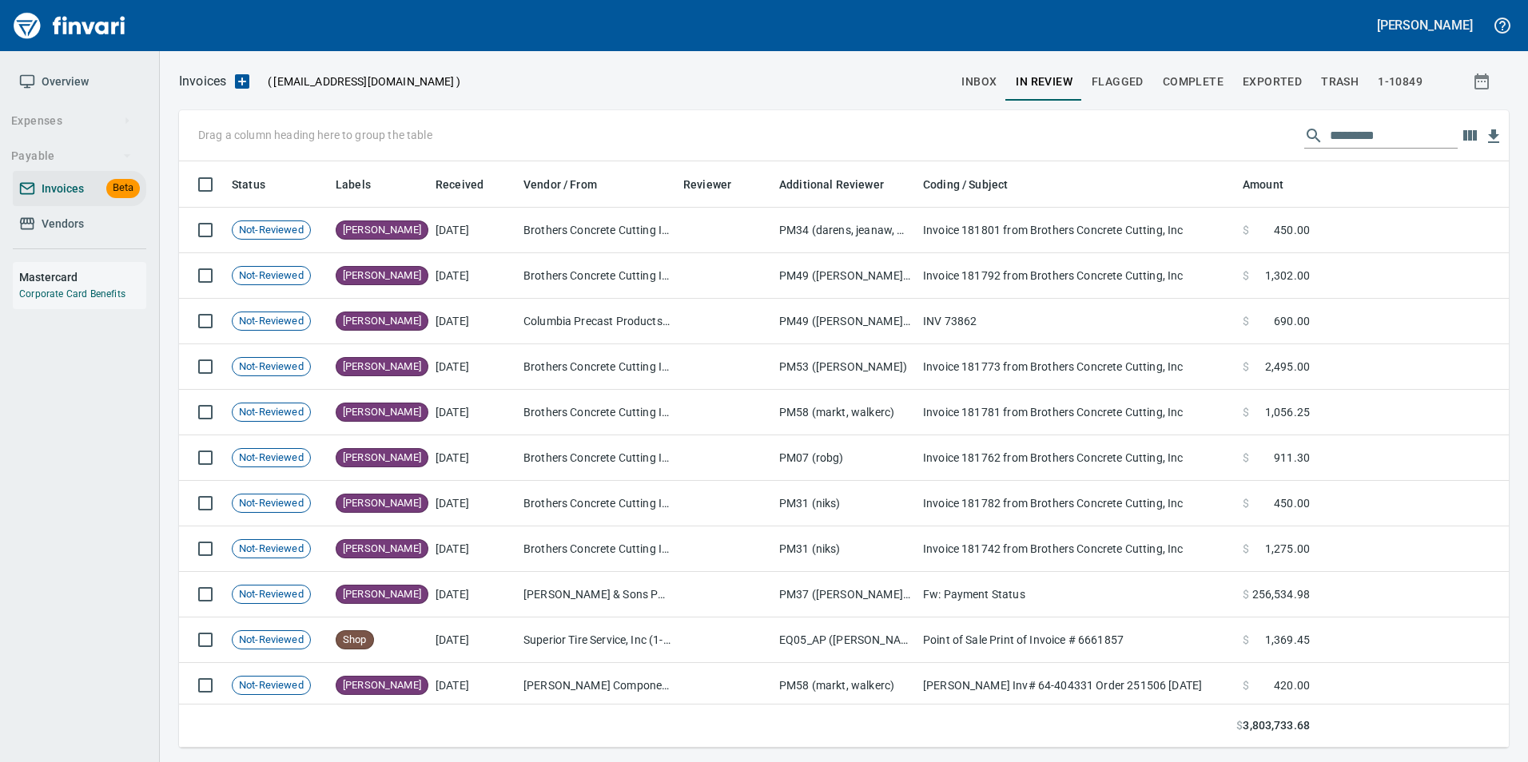
scroll to position [574, 1306]
click at [1363, 132] on input "text" at bounding box center [1394, 136] width 128 height 26
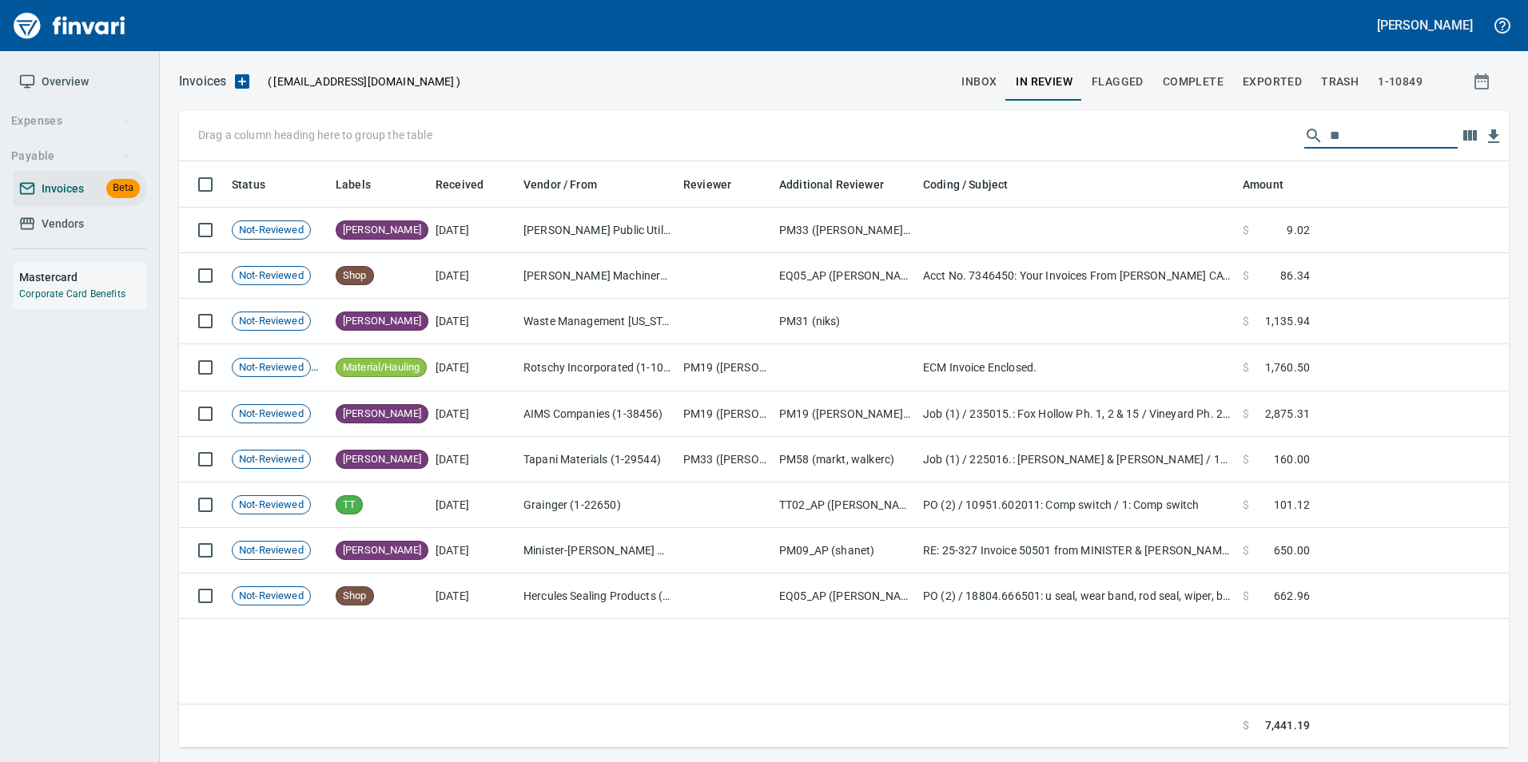
type input "*"
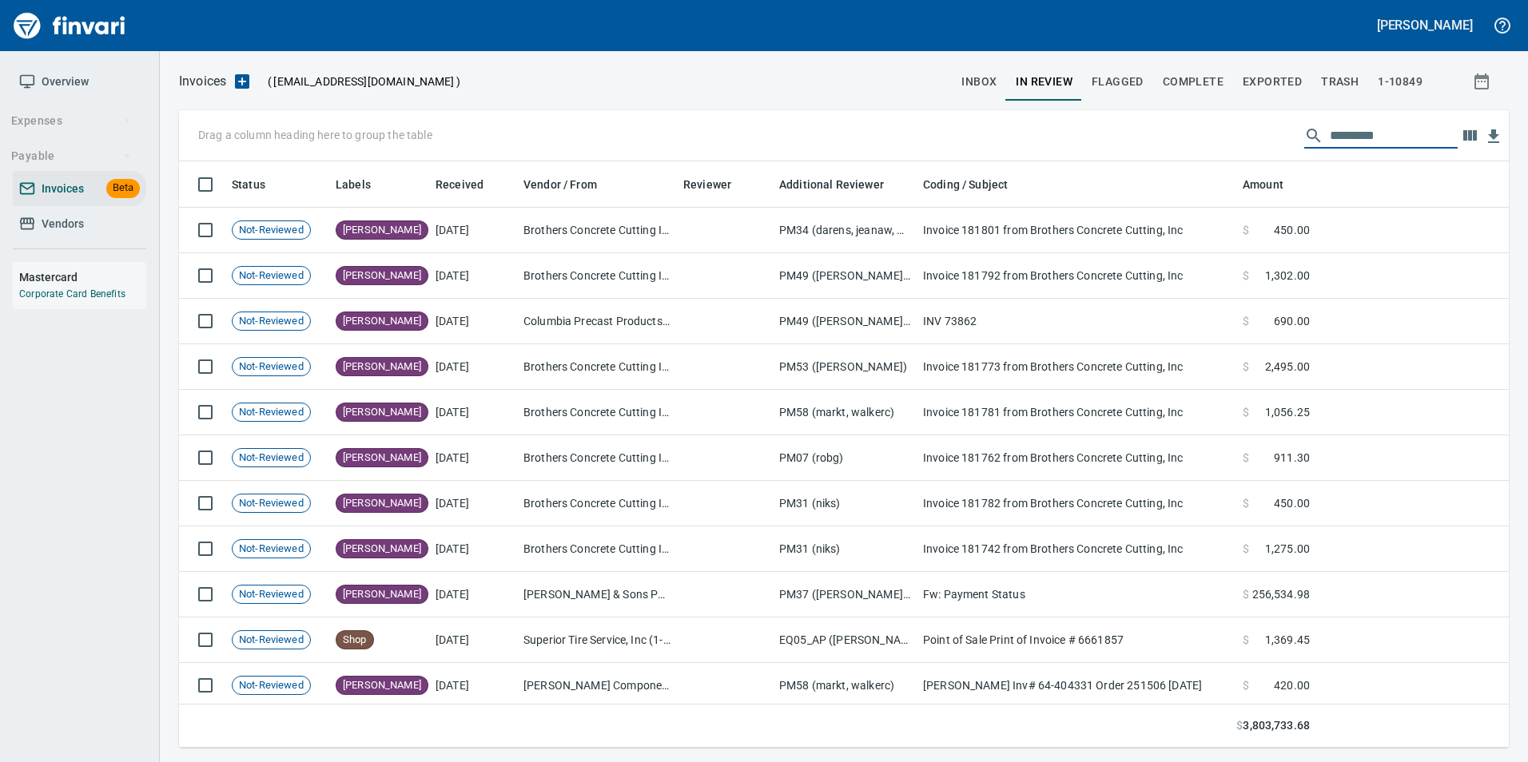
click at [1191, 102] on div "Invoices ( [EMAIL_ADDRESS][DOMAIN_NAME] ) inbox In Review Flagged Complete Expo…" at bounding box center [844, 409] width 1368 height 678
click at [1194, 87] on span "Complete" at bounding box center [1193, 82] width 61 height 20
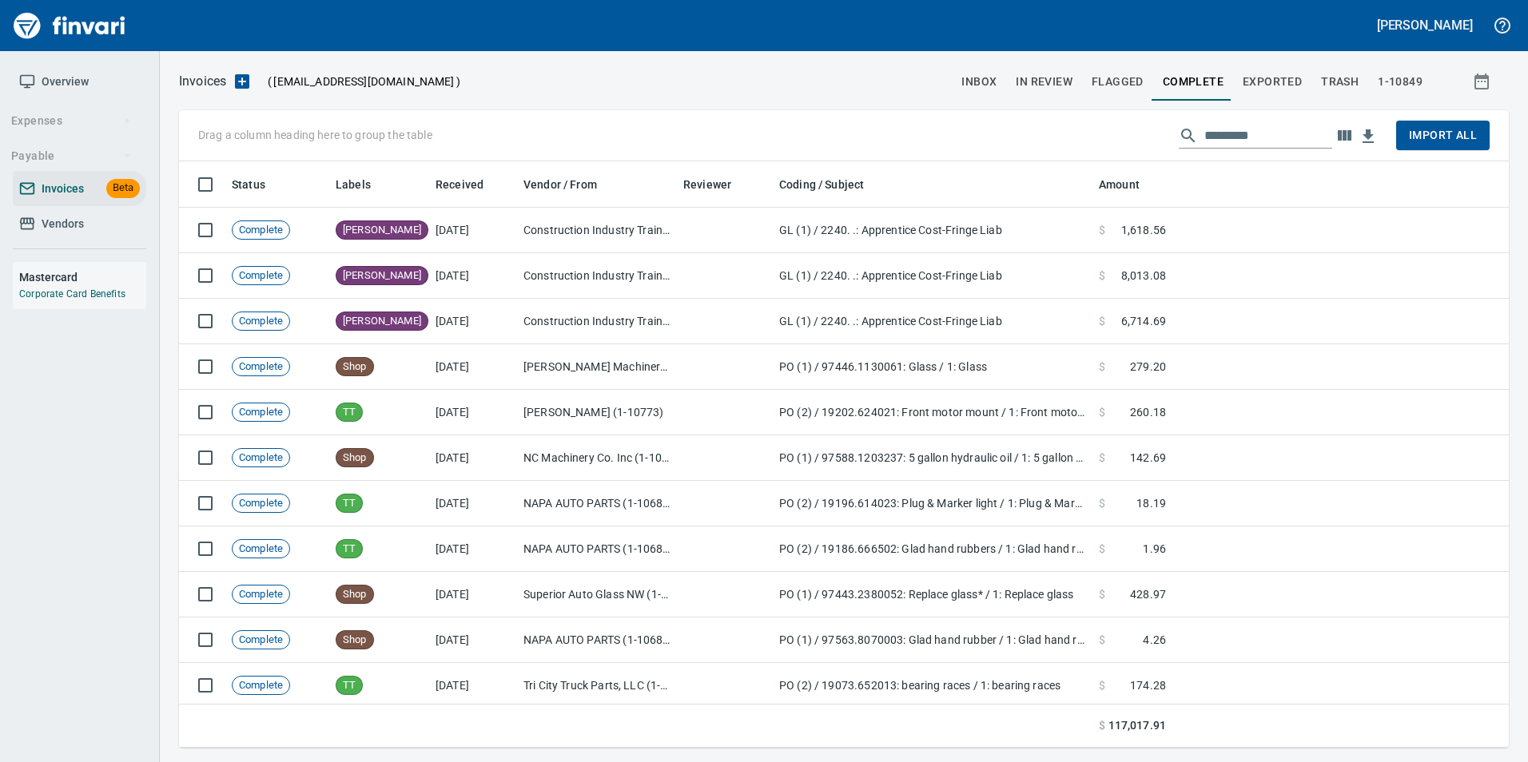
scroll to position [574, 1306]
click at [1243, 140] on input "text" at bounding box center [1268, 136] width 128 height 26
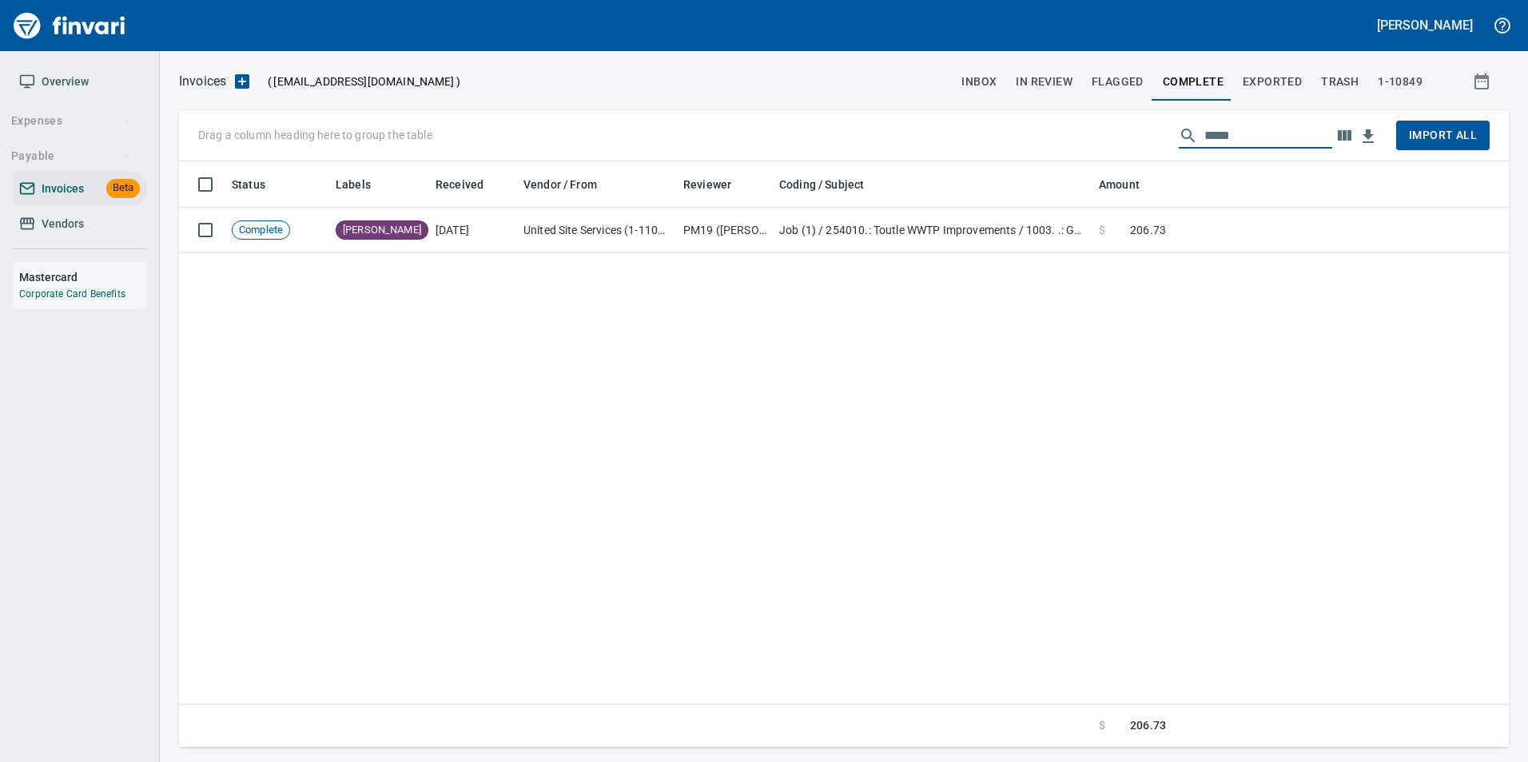
type input "*****"
click at [1239, 126] on input "*****" at bounding box center [1268, 136] width 128 height 26
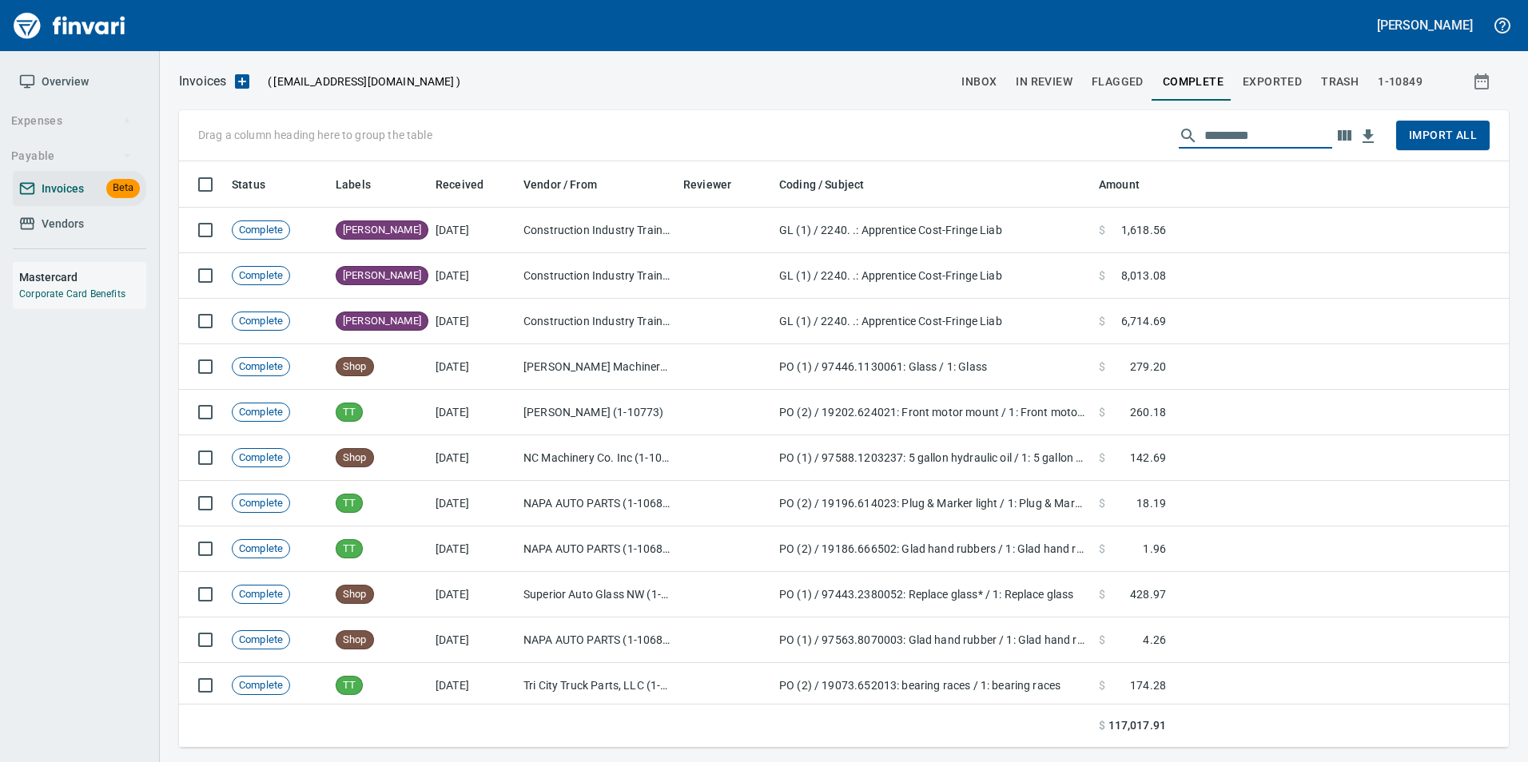
click at [127, 229] on span "Vendors" at bounding box center [79, 224] width 121 height 20
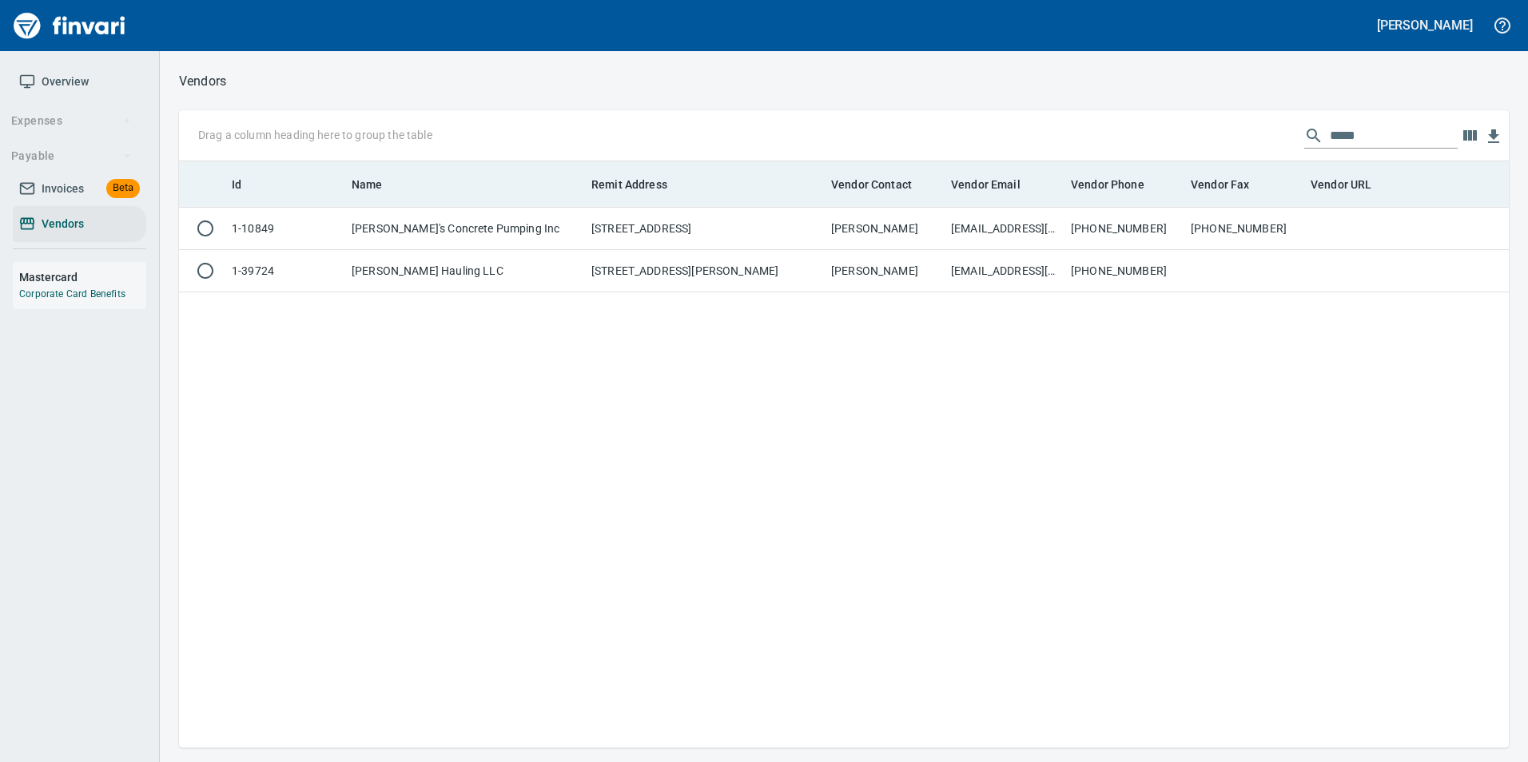
scroll to position [2, 2]
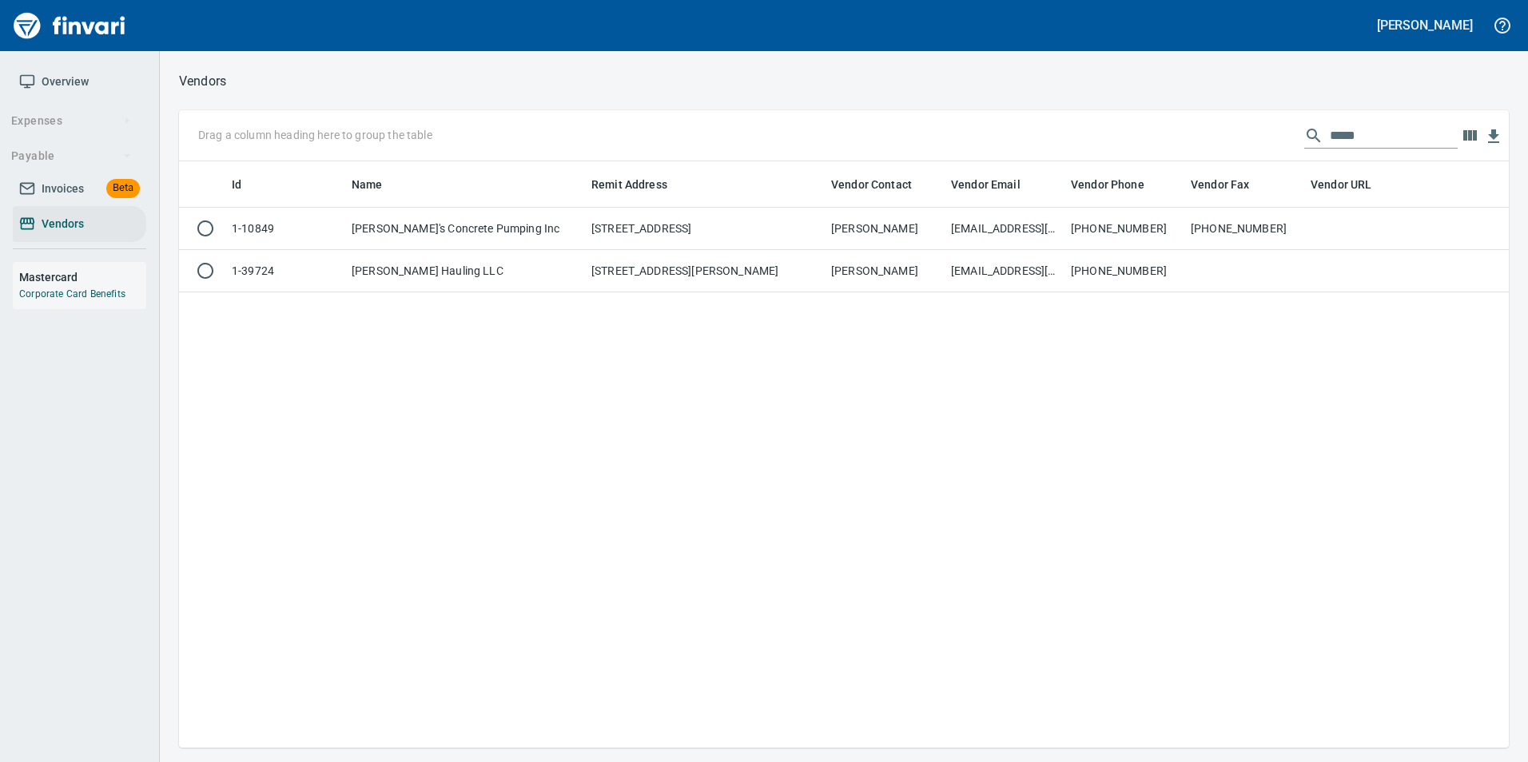
click at [1387, 135] on input "*****" at bounding box center [1394, 136] width 128 height 26
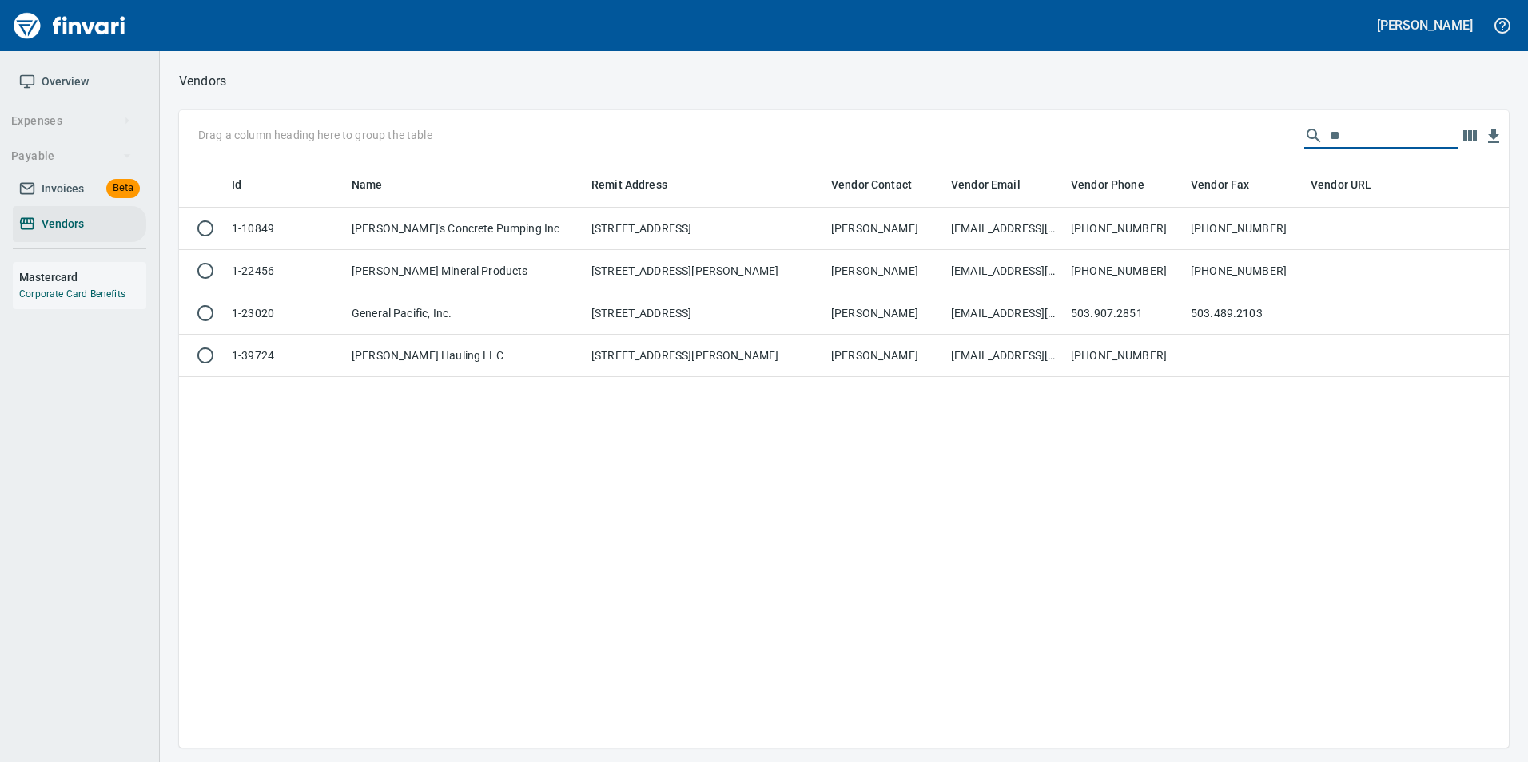
type input "*"
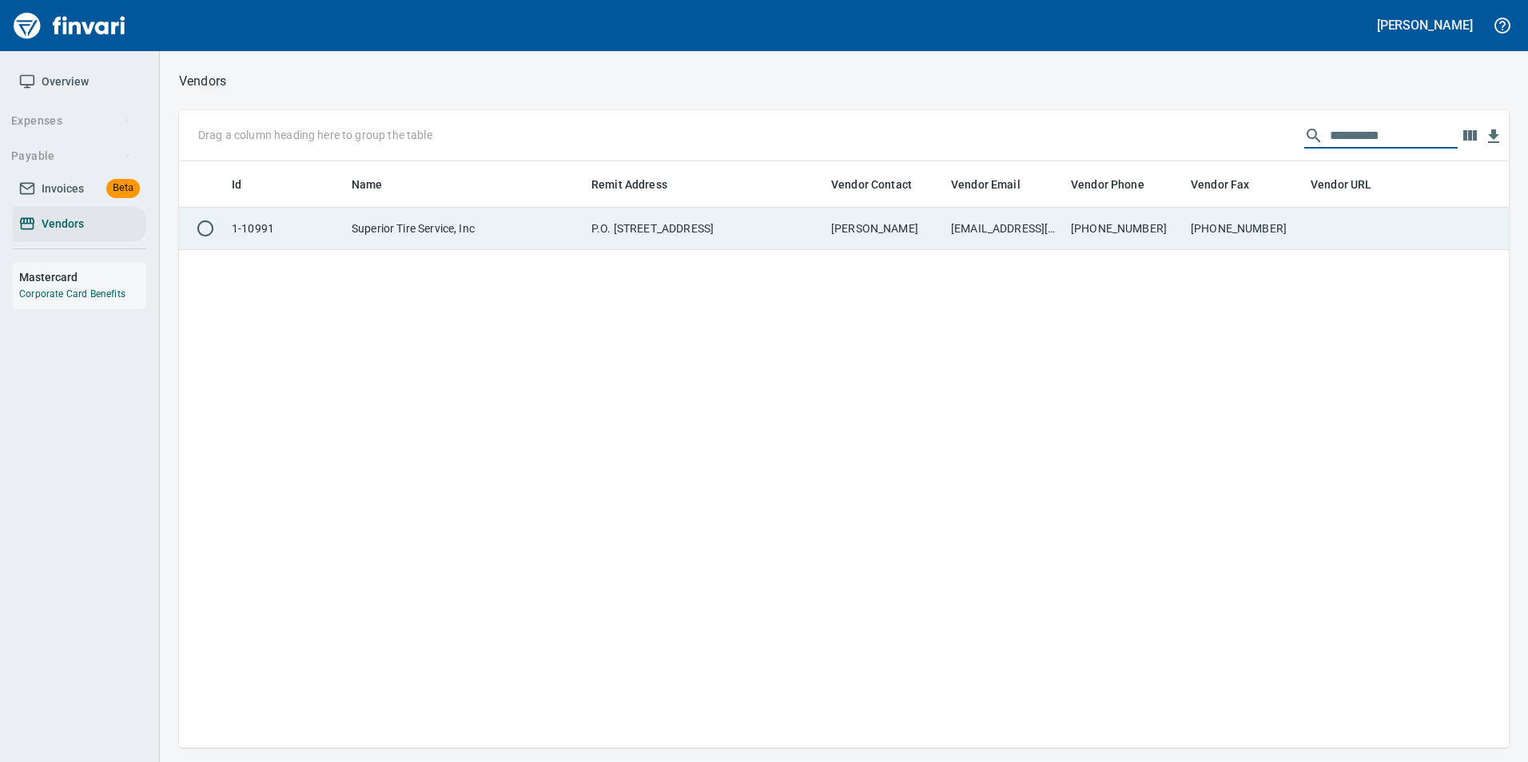
type input "**********"
click at [1229, 237] on td "503-364-2515" at bounding box center [1244, 229] width 120 height 42
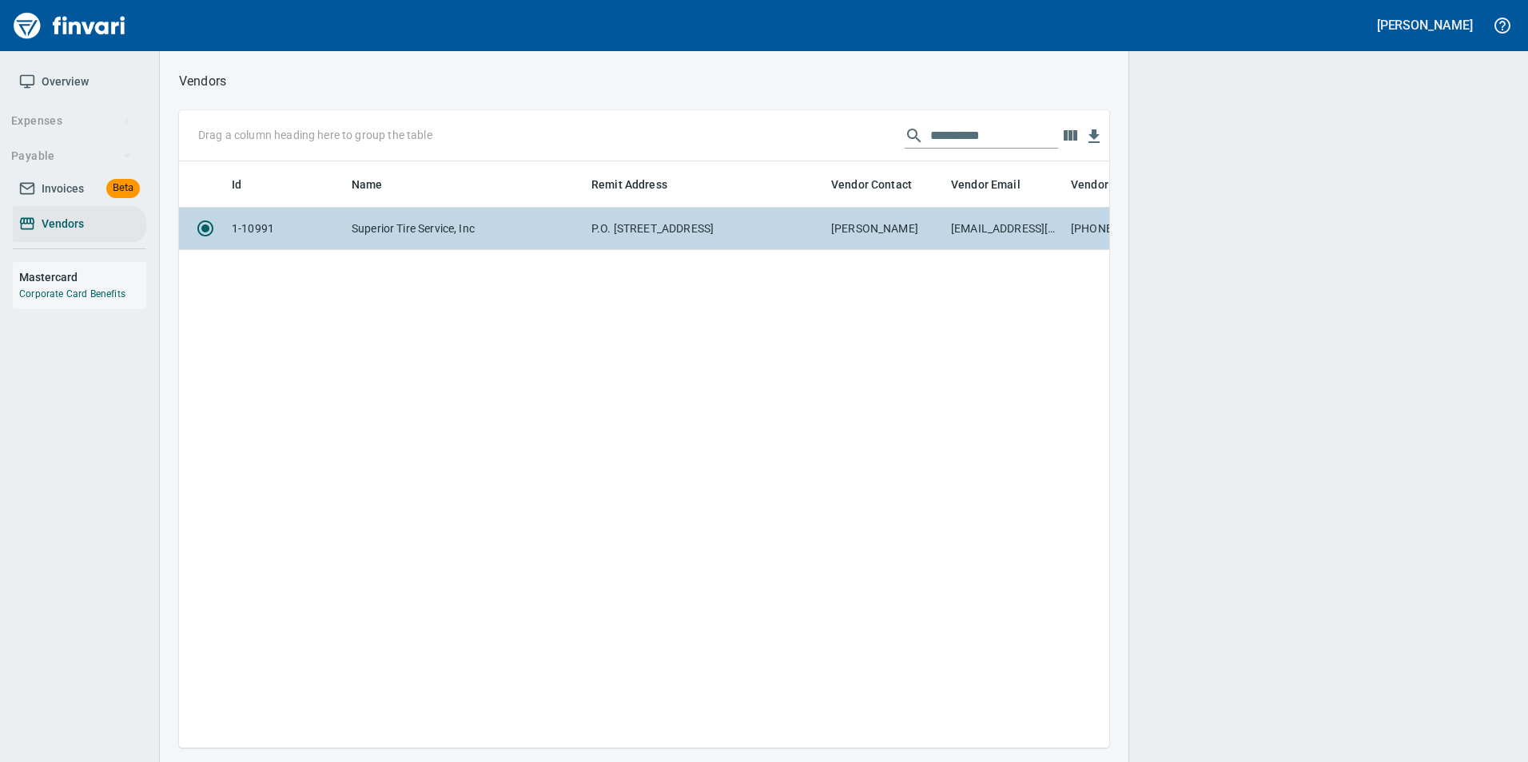
scroll to position [562, 918]
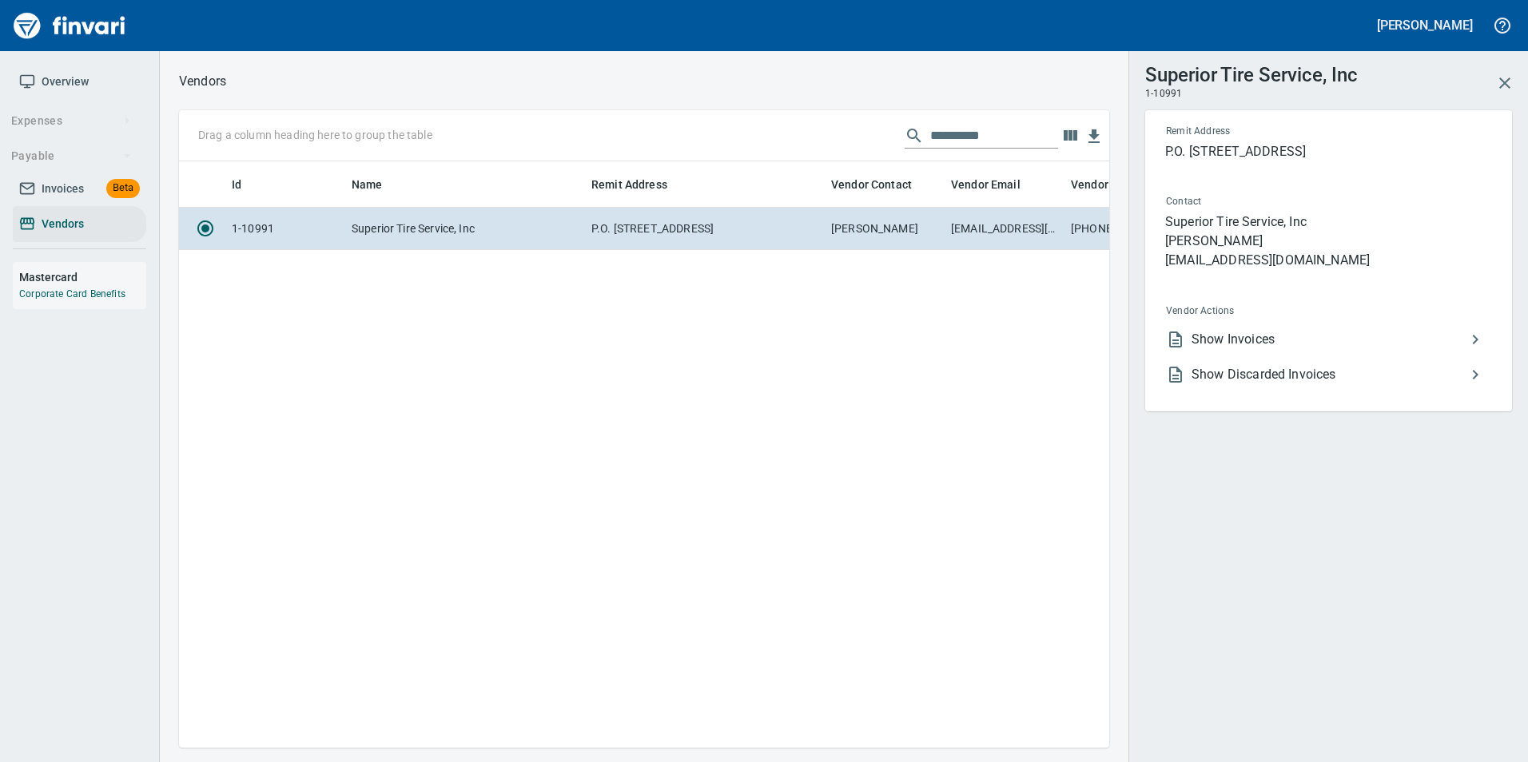
click at [1262, 332] on span "Show Invoices" at bounding box center [1328, 339] width 274 height 19
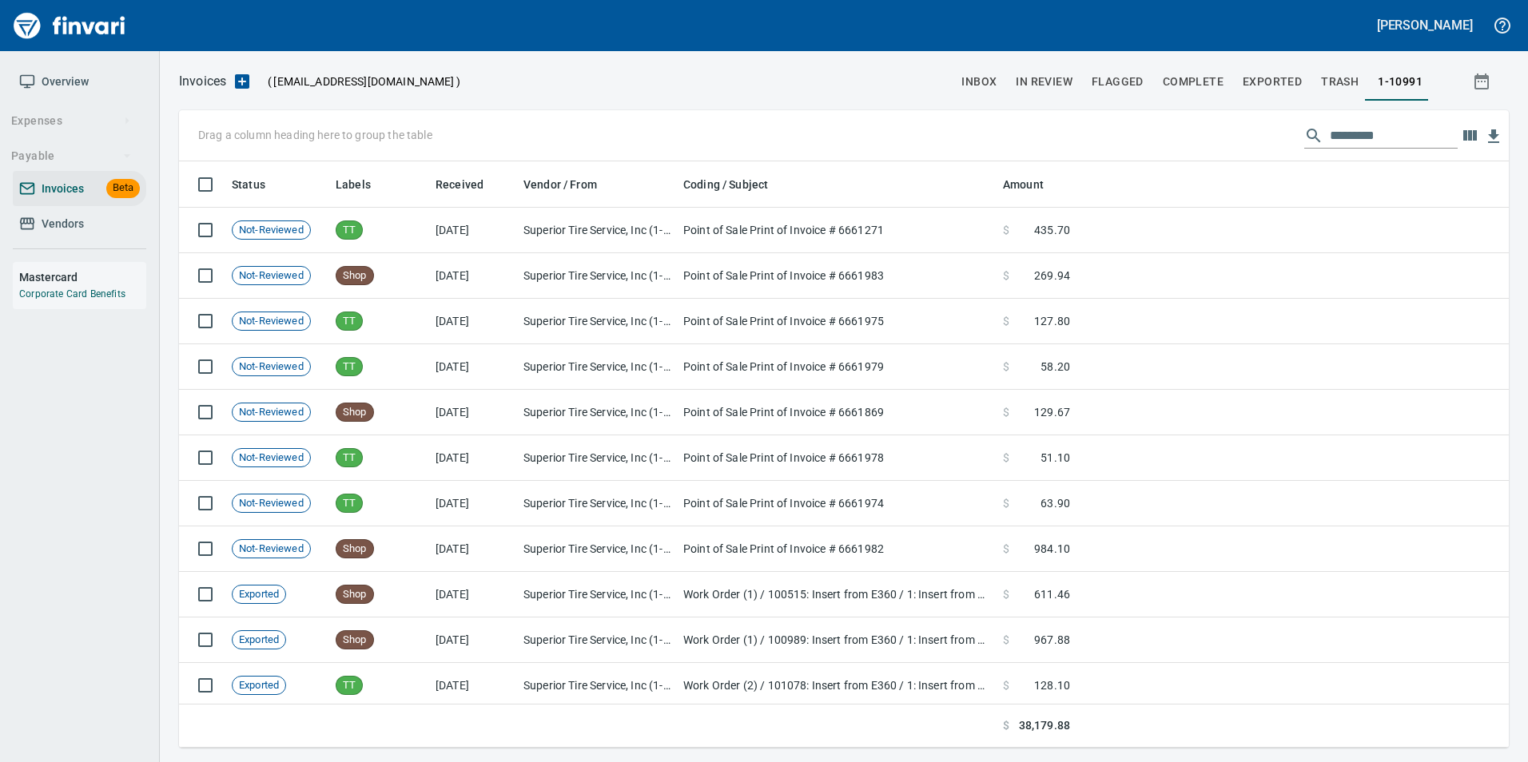
scroll to position [574, 1306]
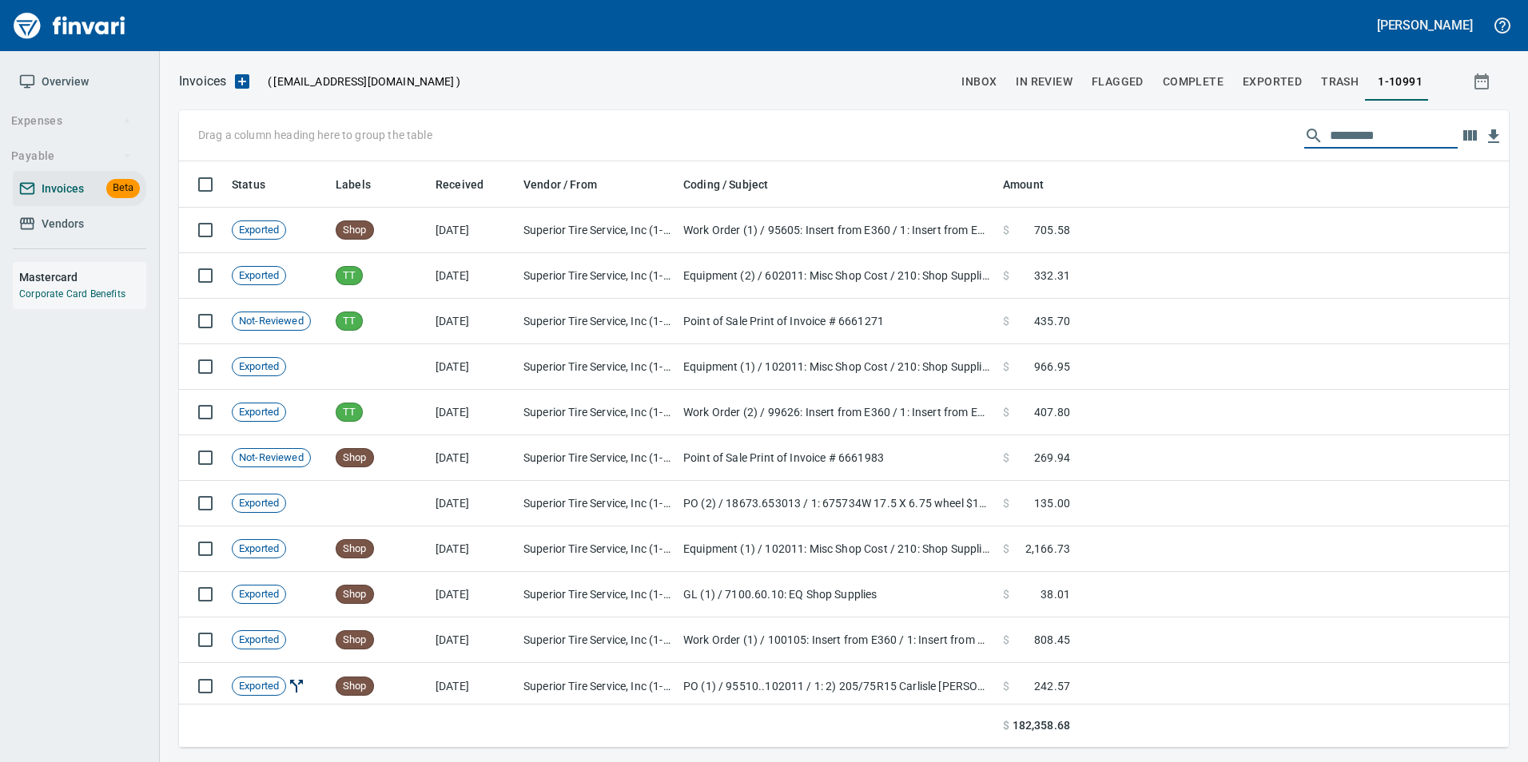
click at [1336, 136] on input "text" at bounding box center [1394, 136] width 128 height 26
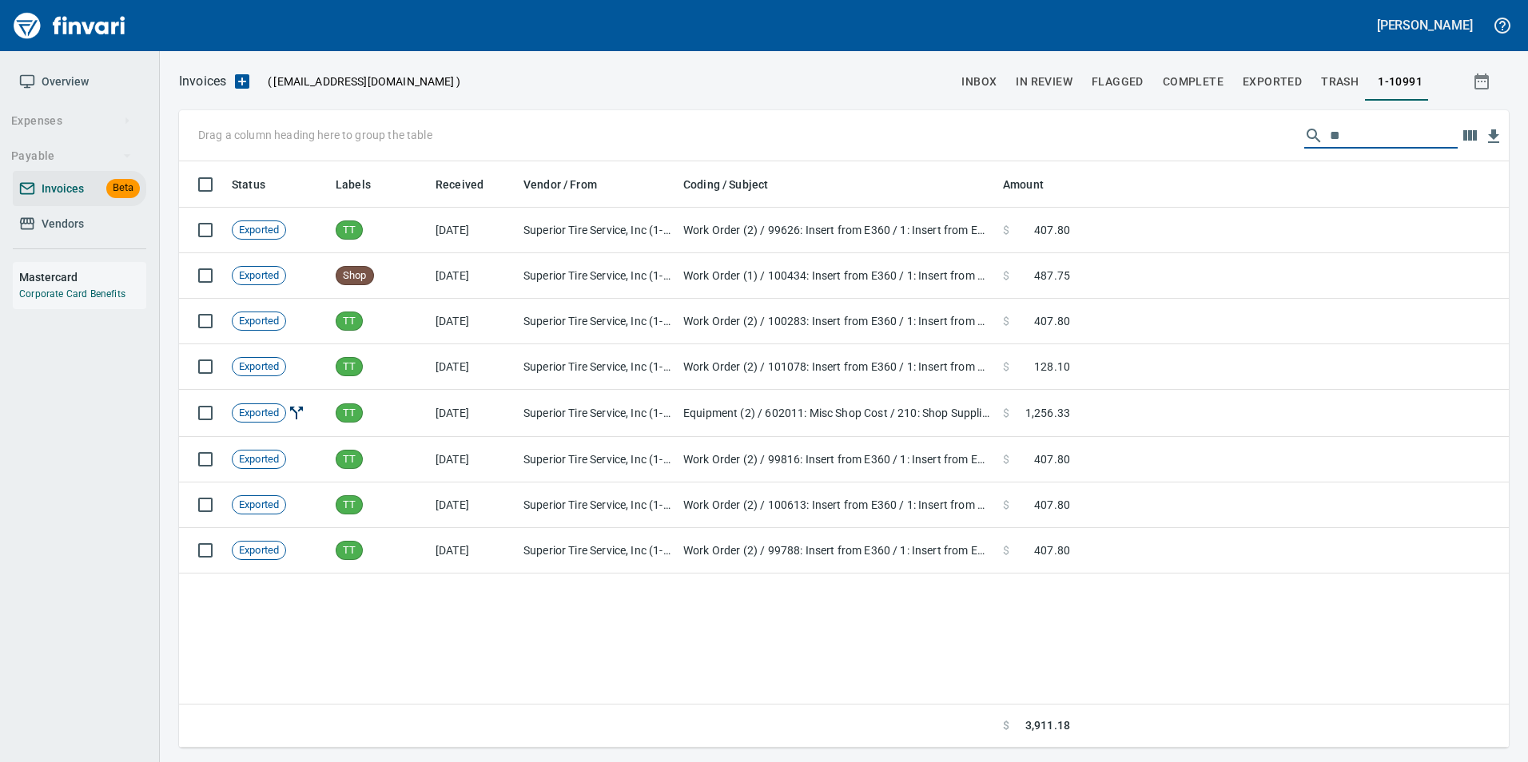
type input "*"
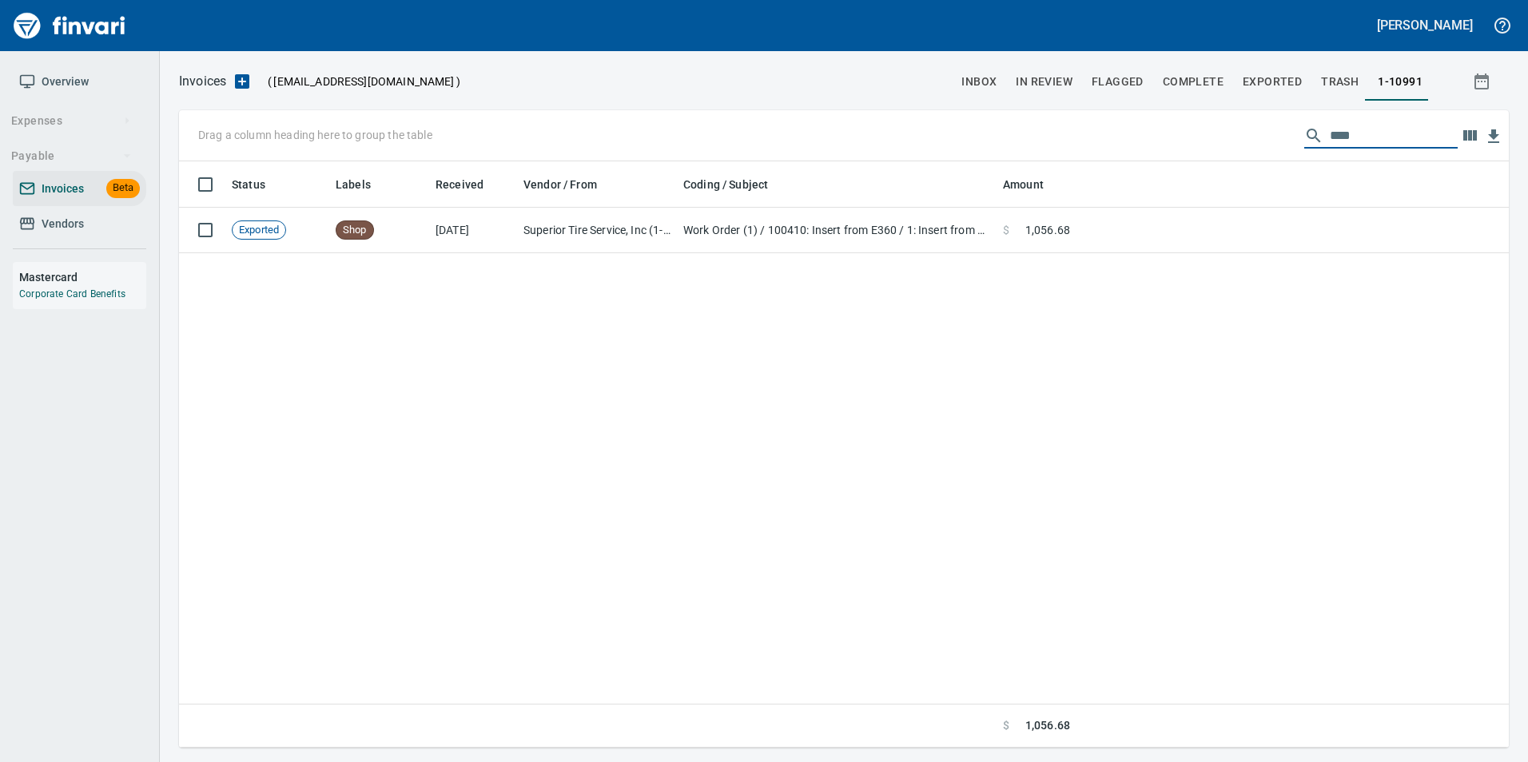
type input "****"
click at [1334, 141] on input "****" at bounding box center [1394, 136] width 128 height 26
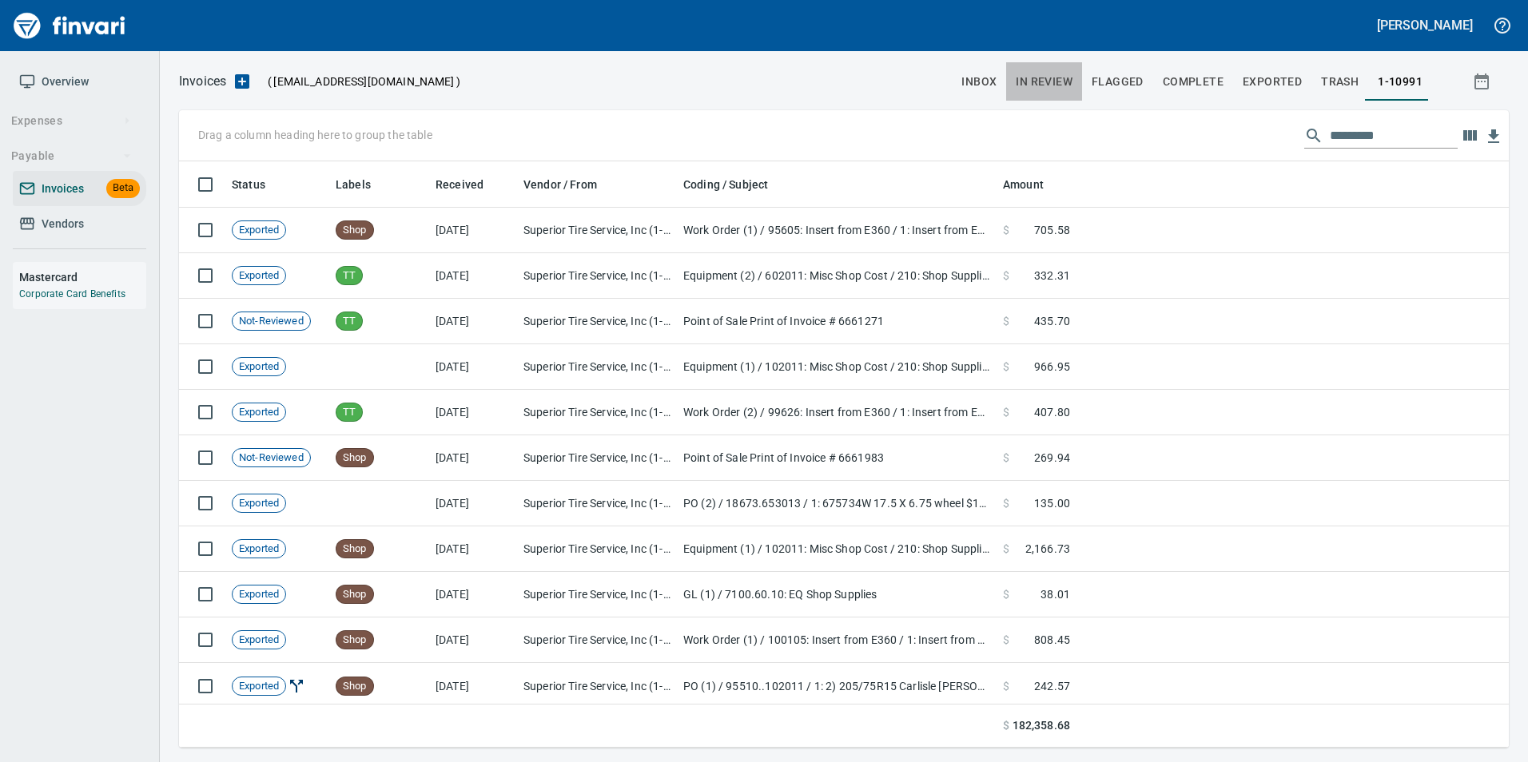
click at [1048, 84] on span "In Review" at bounding box center [1044, 82] width 57 height 20
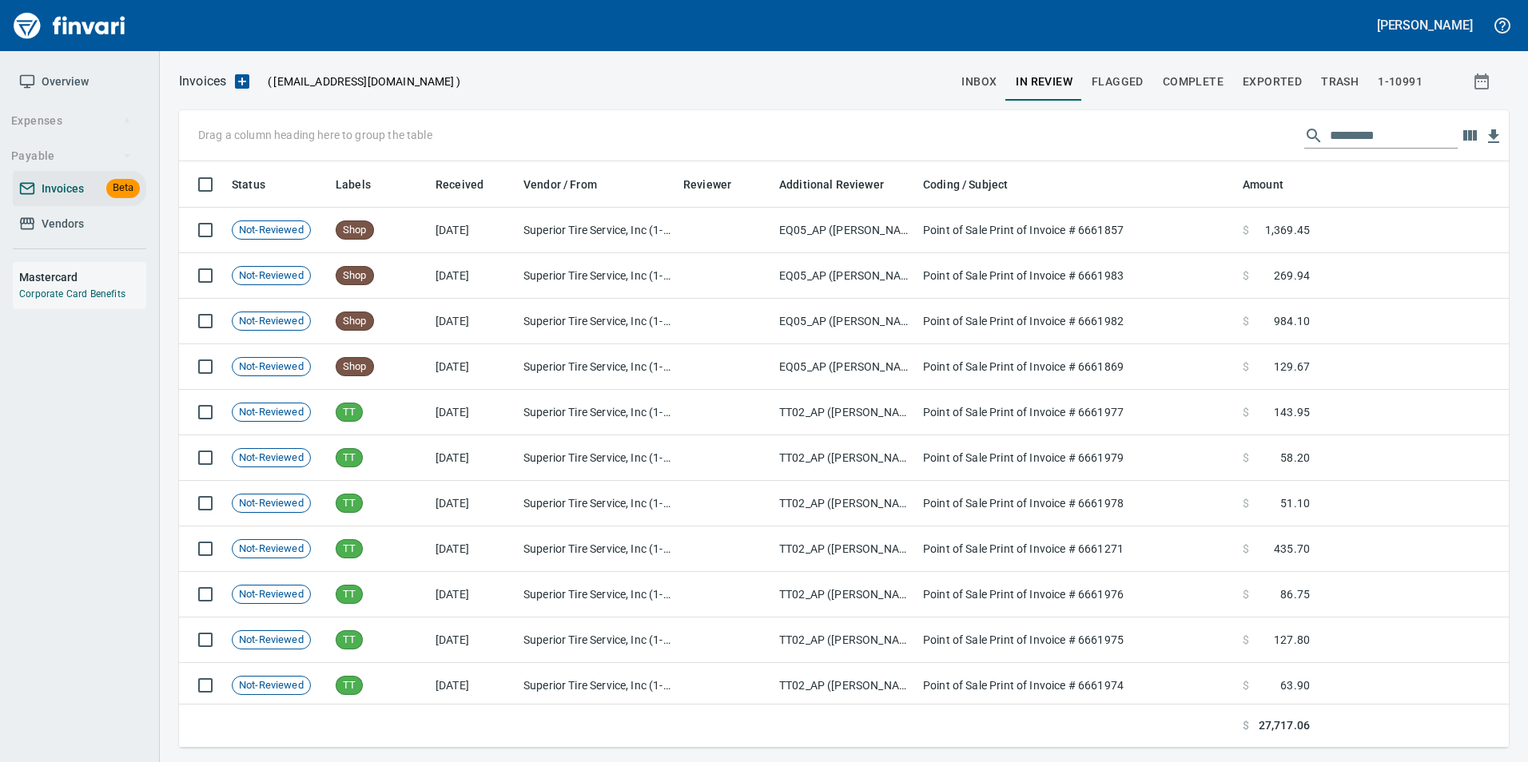
scroll to position [574, 1306]
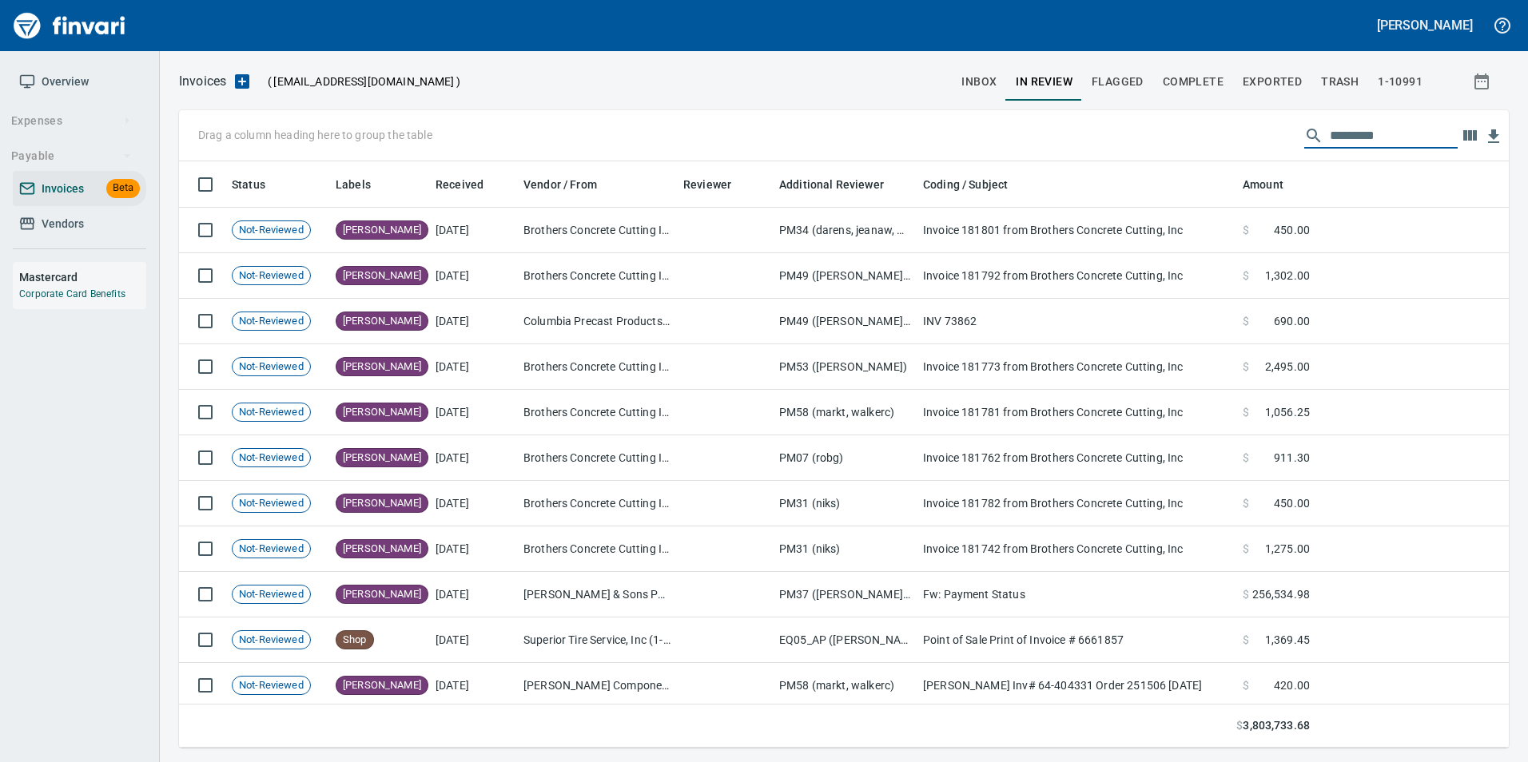
click at [1363, 131] on input "text" at bounding box center [1394, 136] width 128 height 26
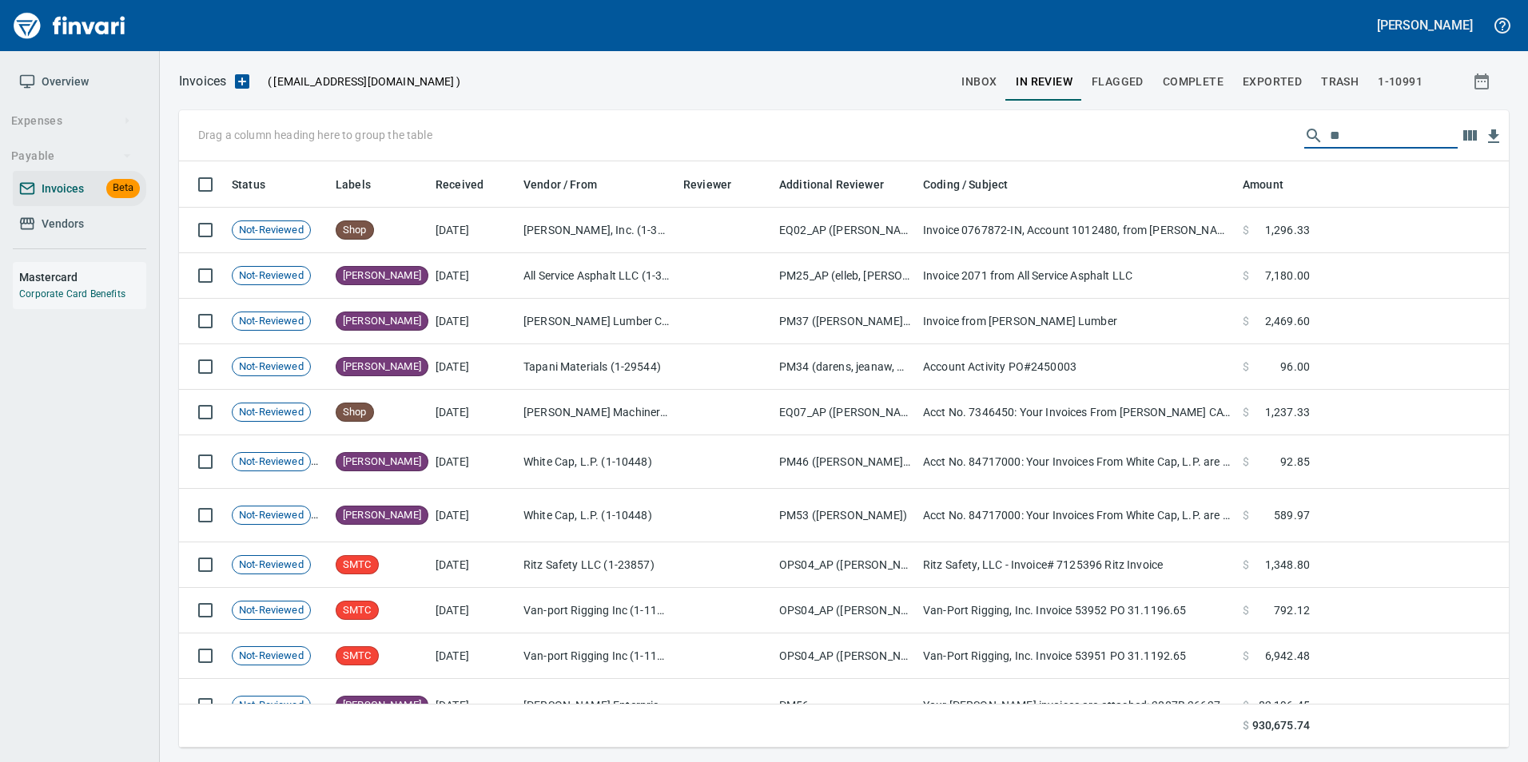
type input "*"
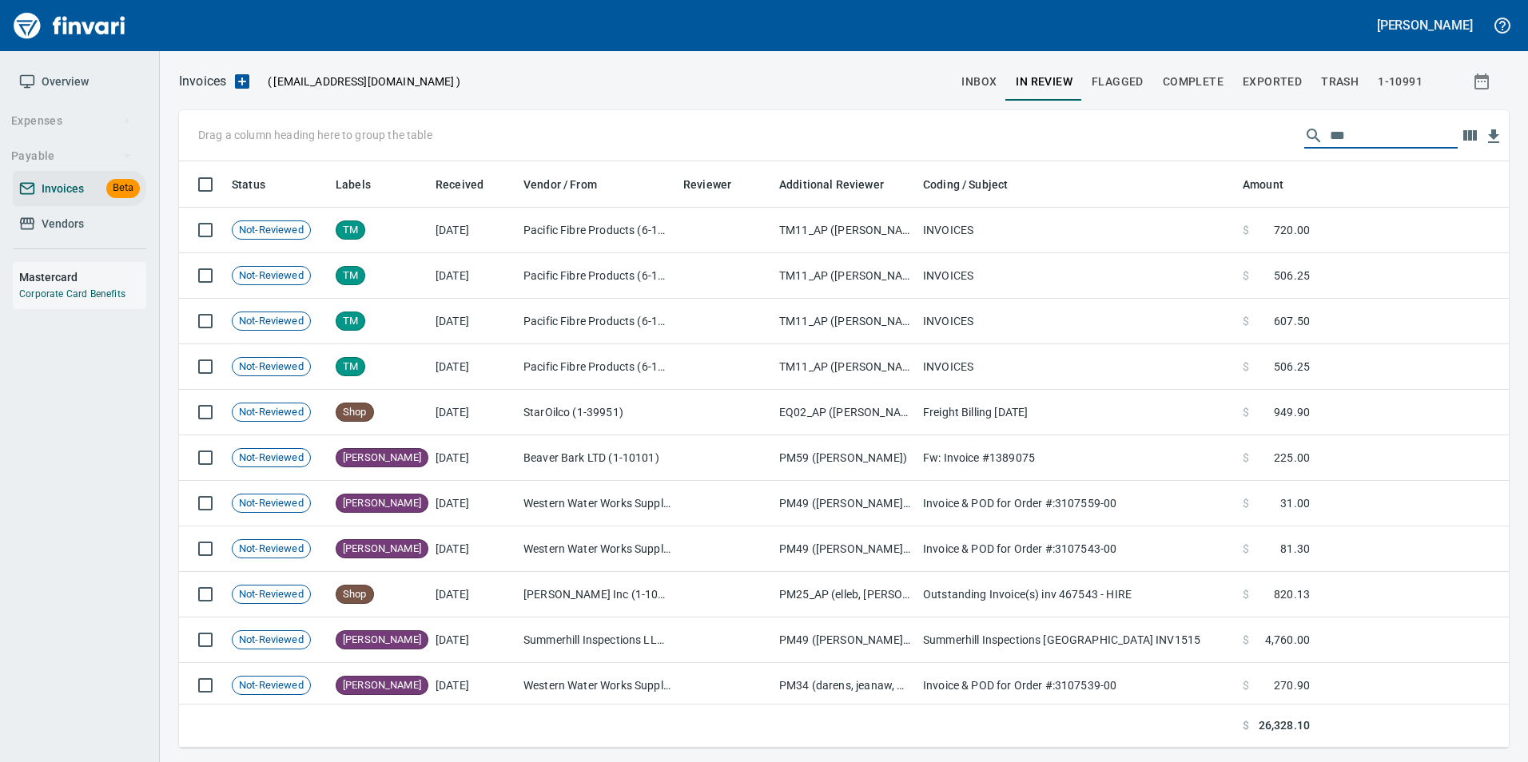
type input "****"
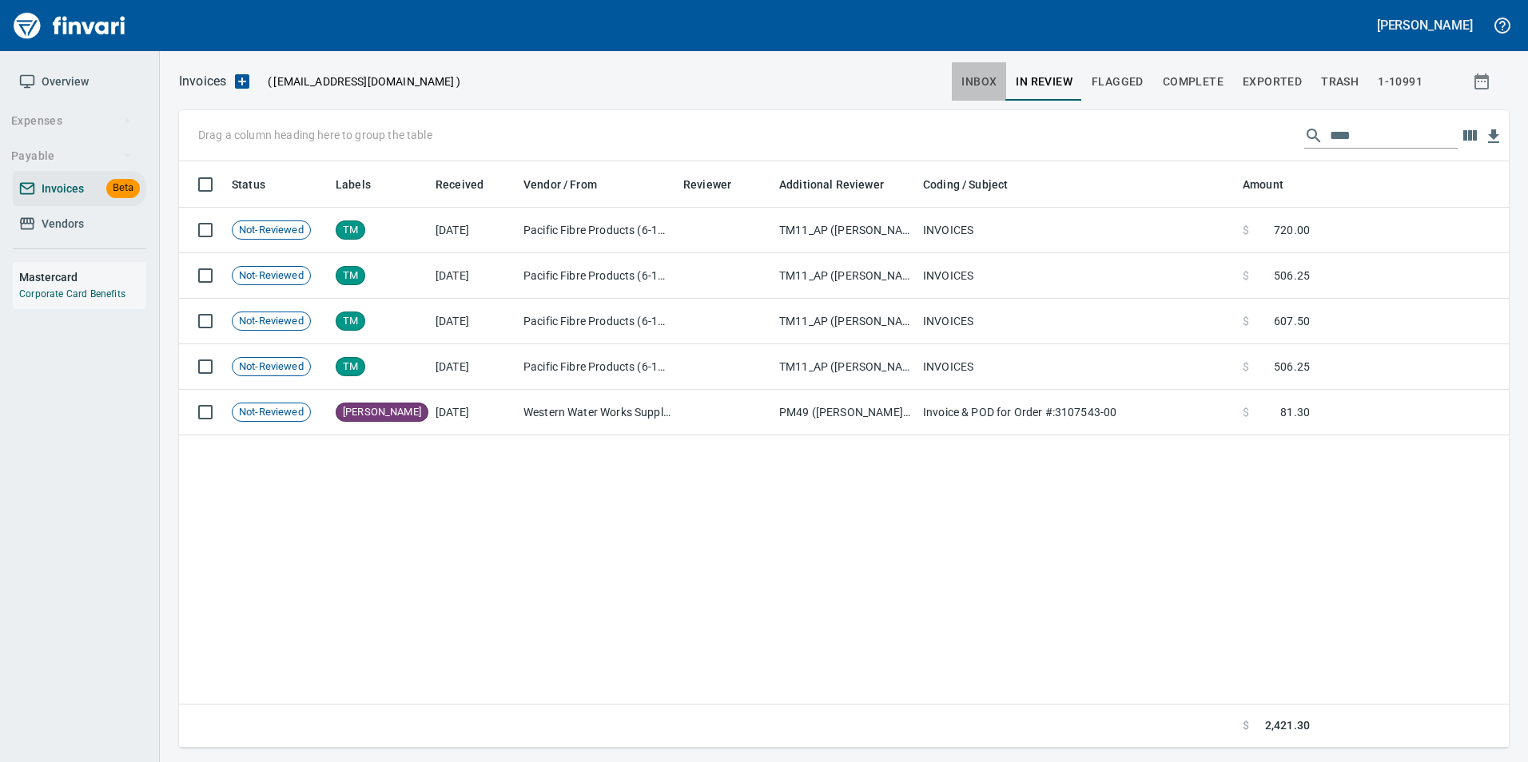
click at [967, 78] on span "inbox" at bounding box center [978, 82] width 35 height 20
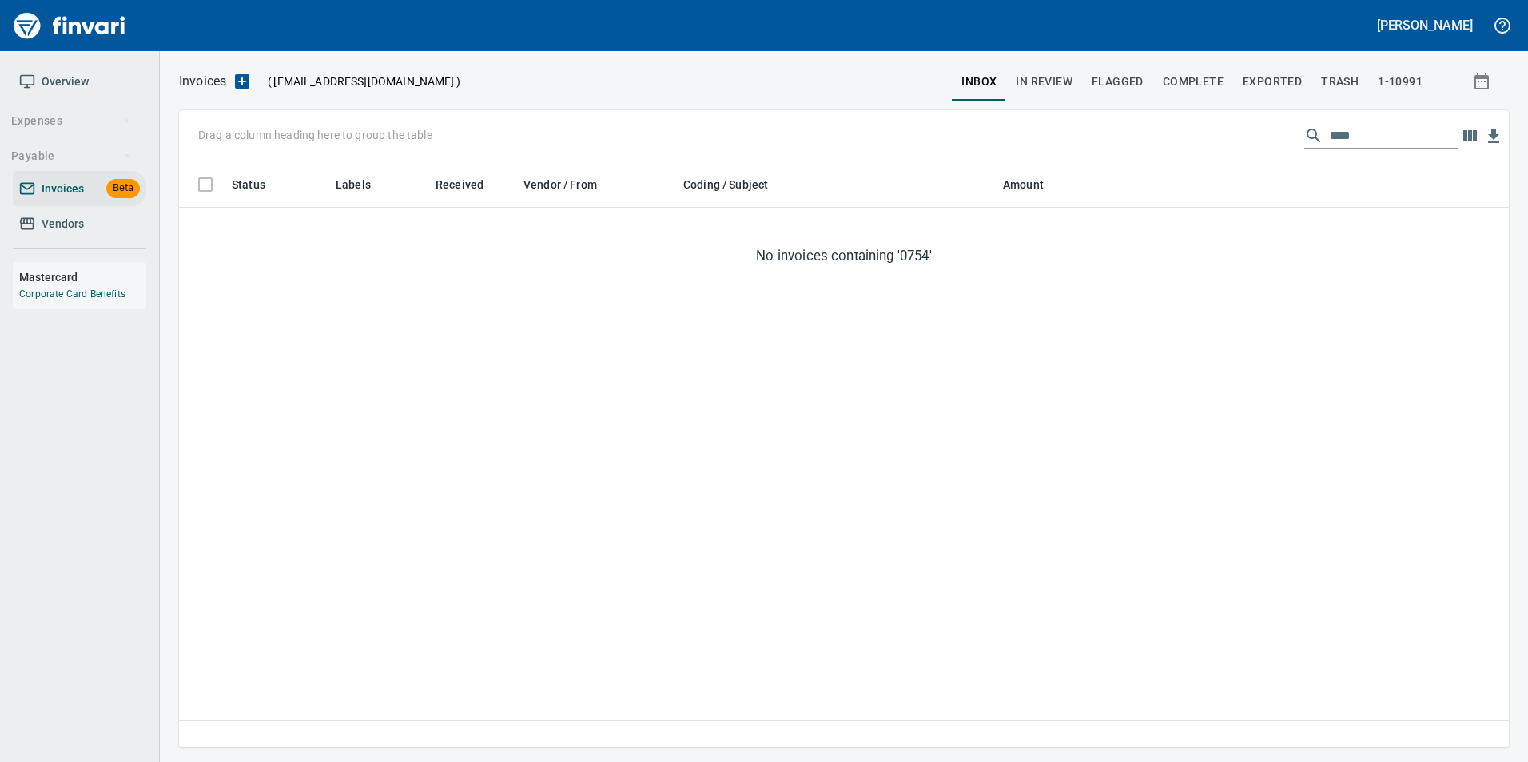
scroll to position [574, 1318]
click at [1355, 141] on input "****" at bounding box center [1394, 136] width 128 height 26
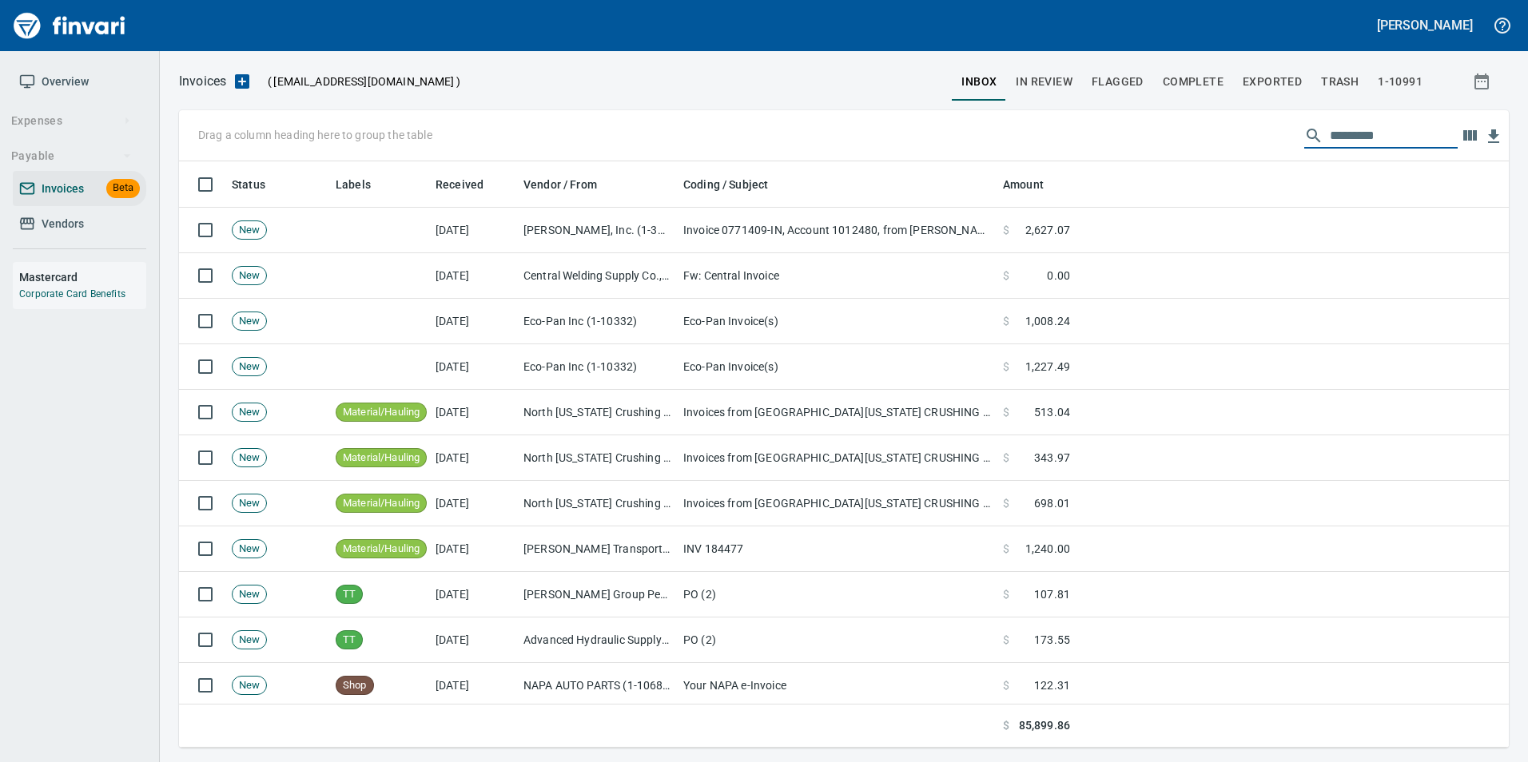
scroll to position [574, 1306]
click at [1258, 68] on button "Exported" at bounding box center [1272, 81] width 78 height 38
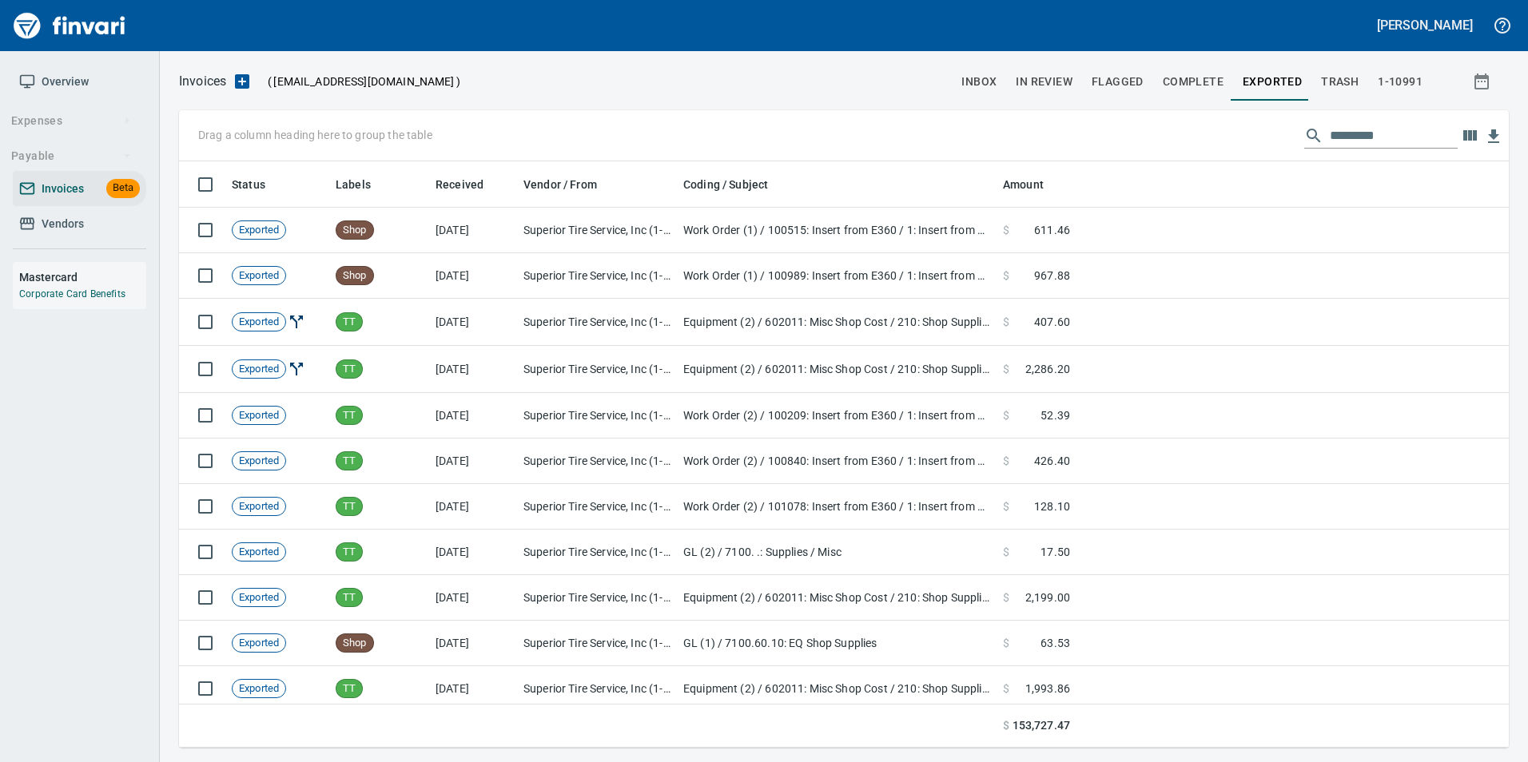
scroll to position [574, 1306]
click at [1363, 127] on input "text" at bounding box center [1394, 136] width 128 height 26
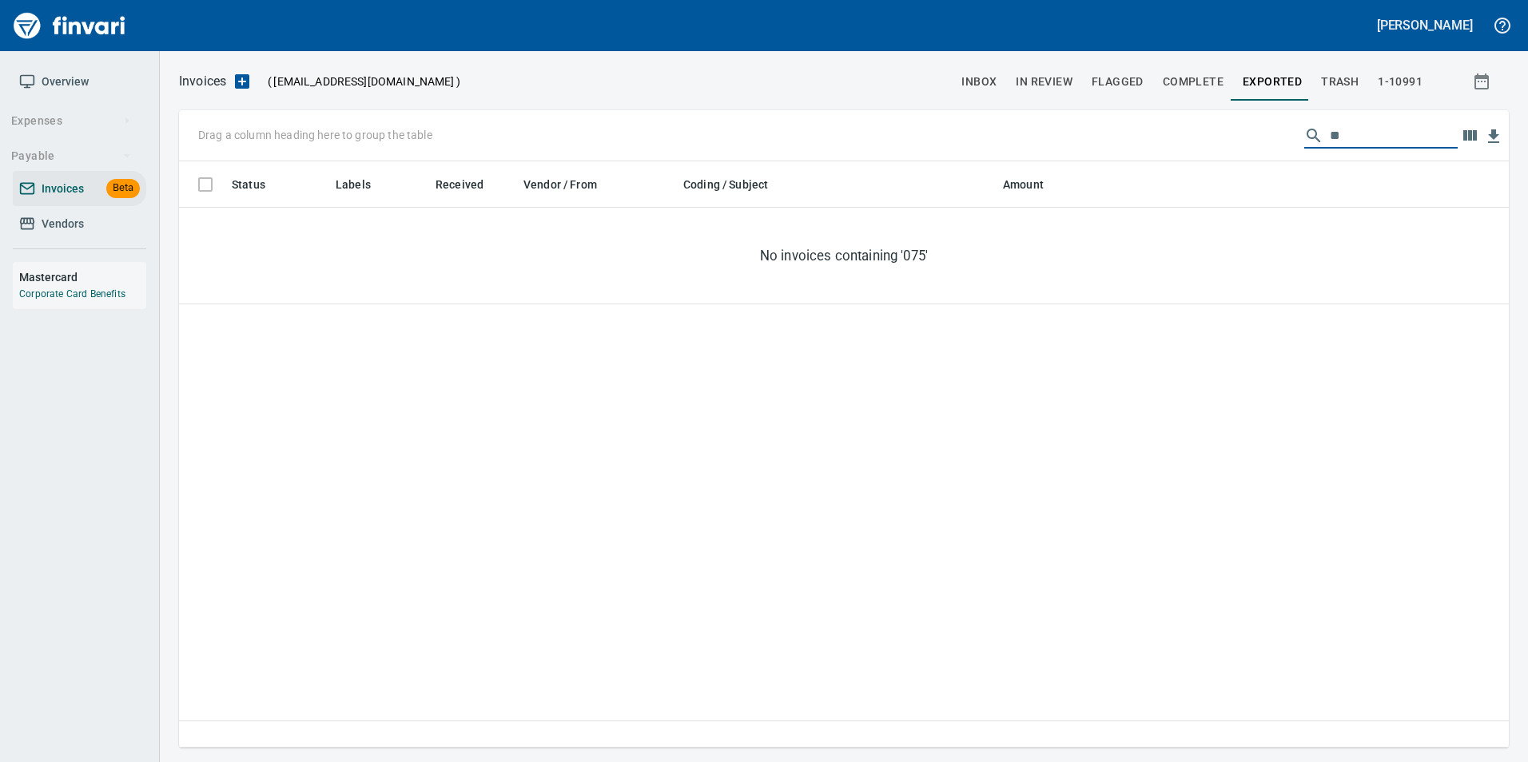
type input "*"
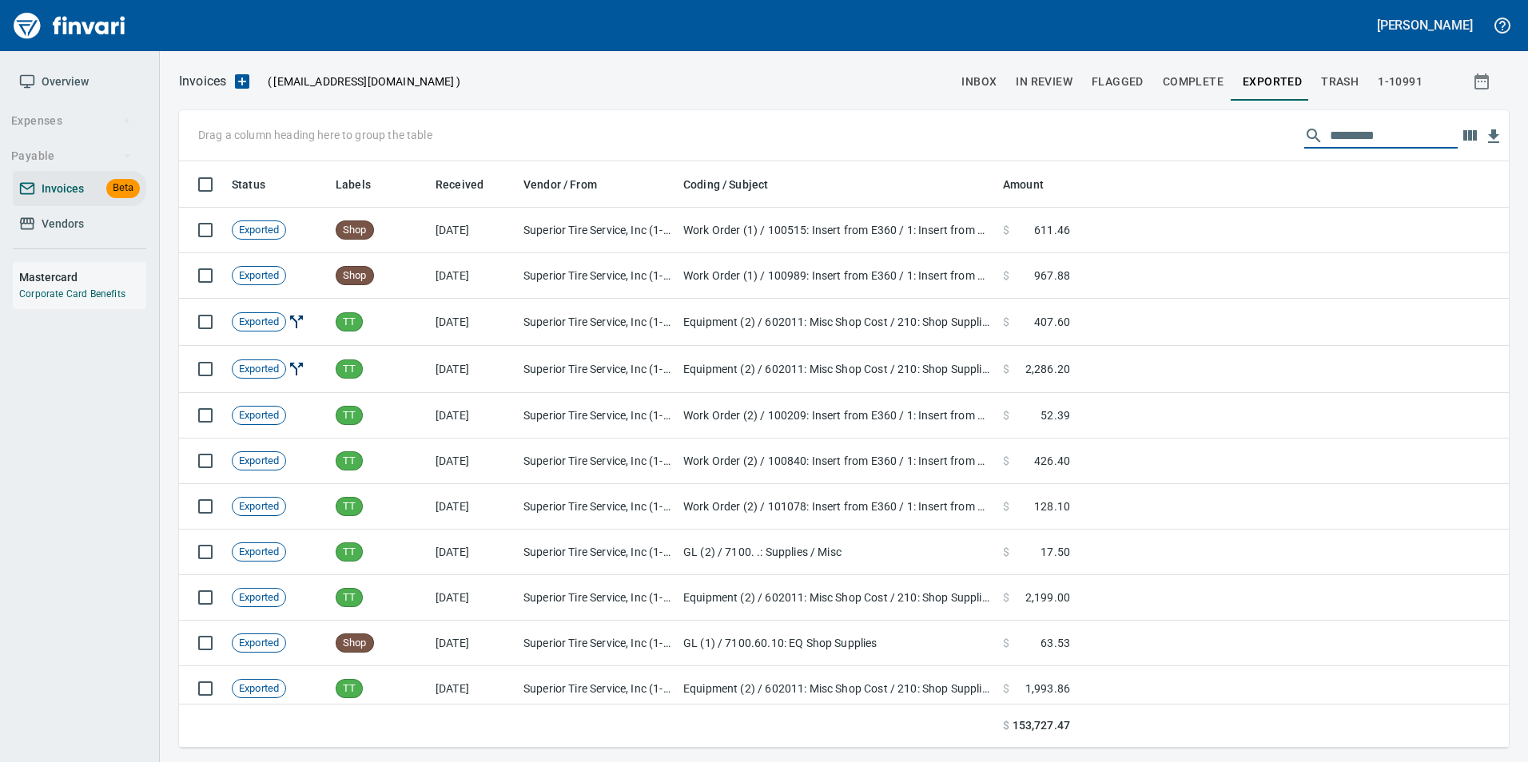
click at [1210, 83] on span "Complete" at bounding box center [1193, 82] width 61 height 20
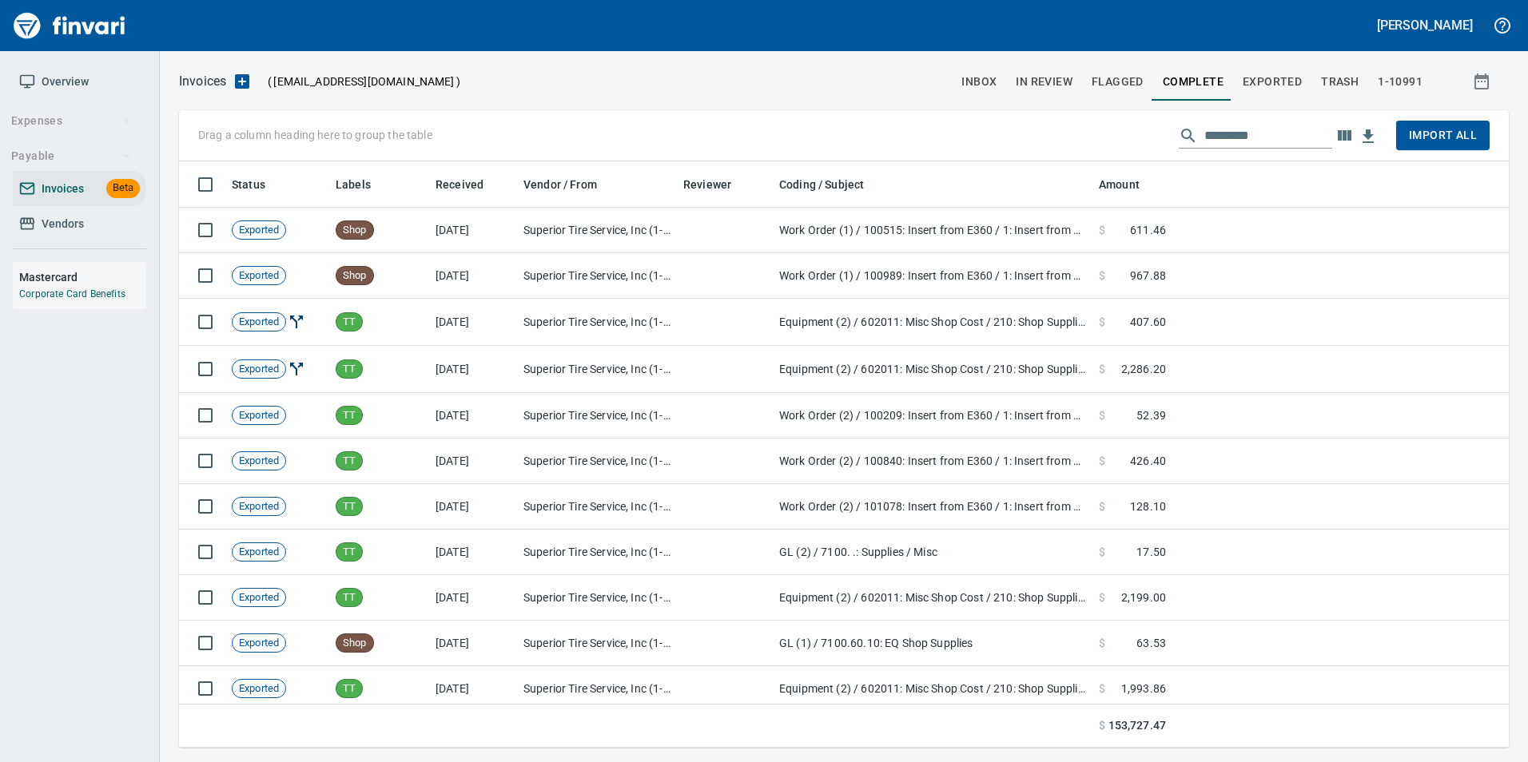
scroll to position [574, 1306]
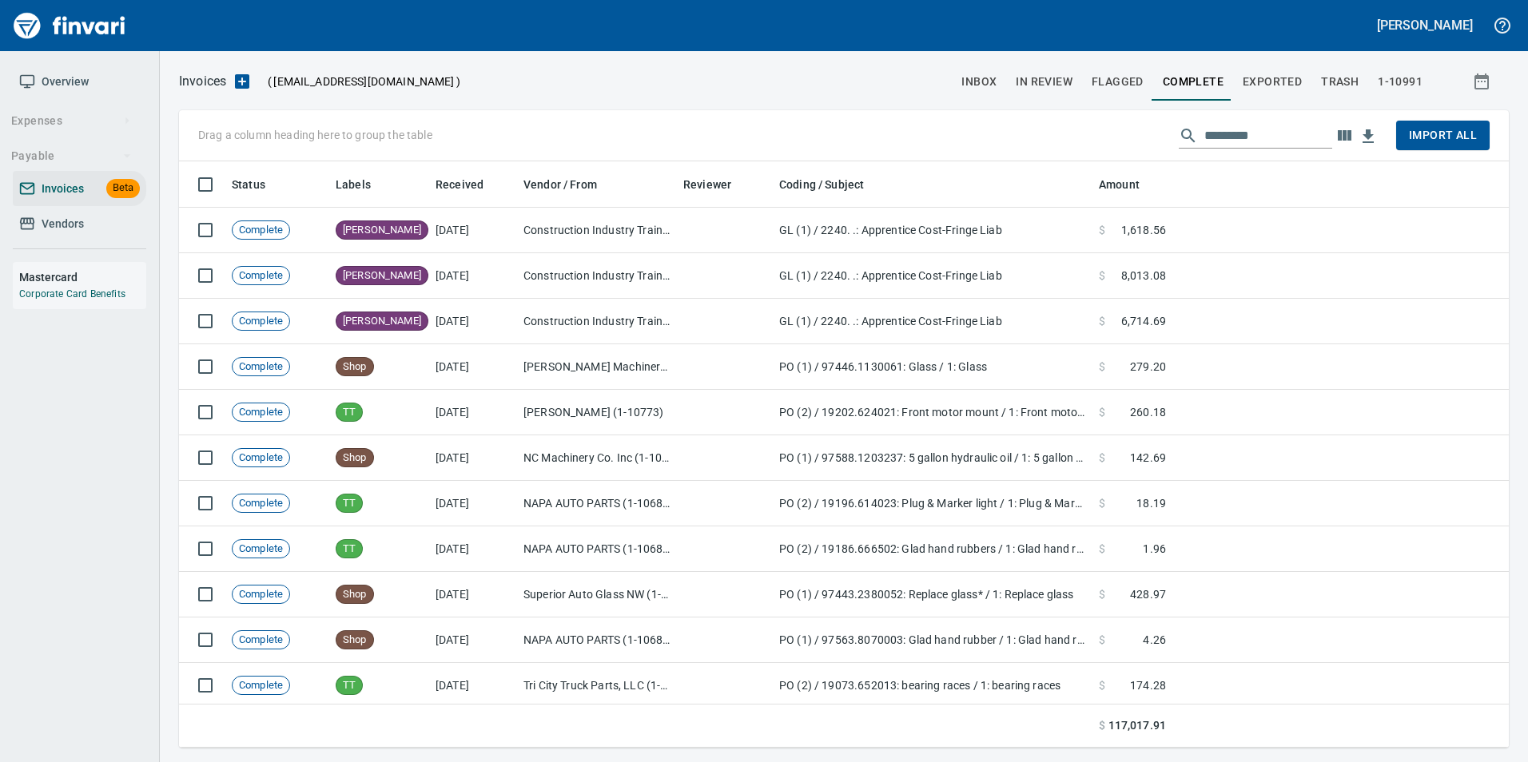
click at [1243, 127] on input "text" at bounding box center [1268, 136] width 128 height 26
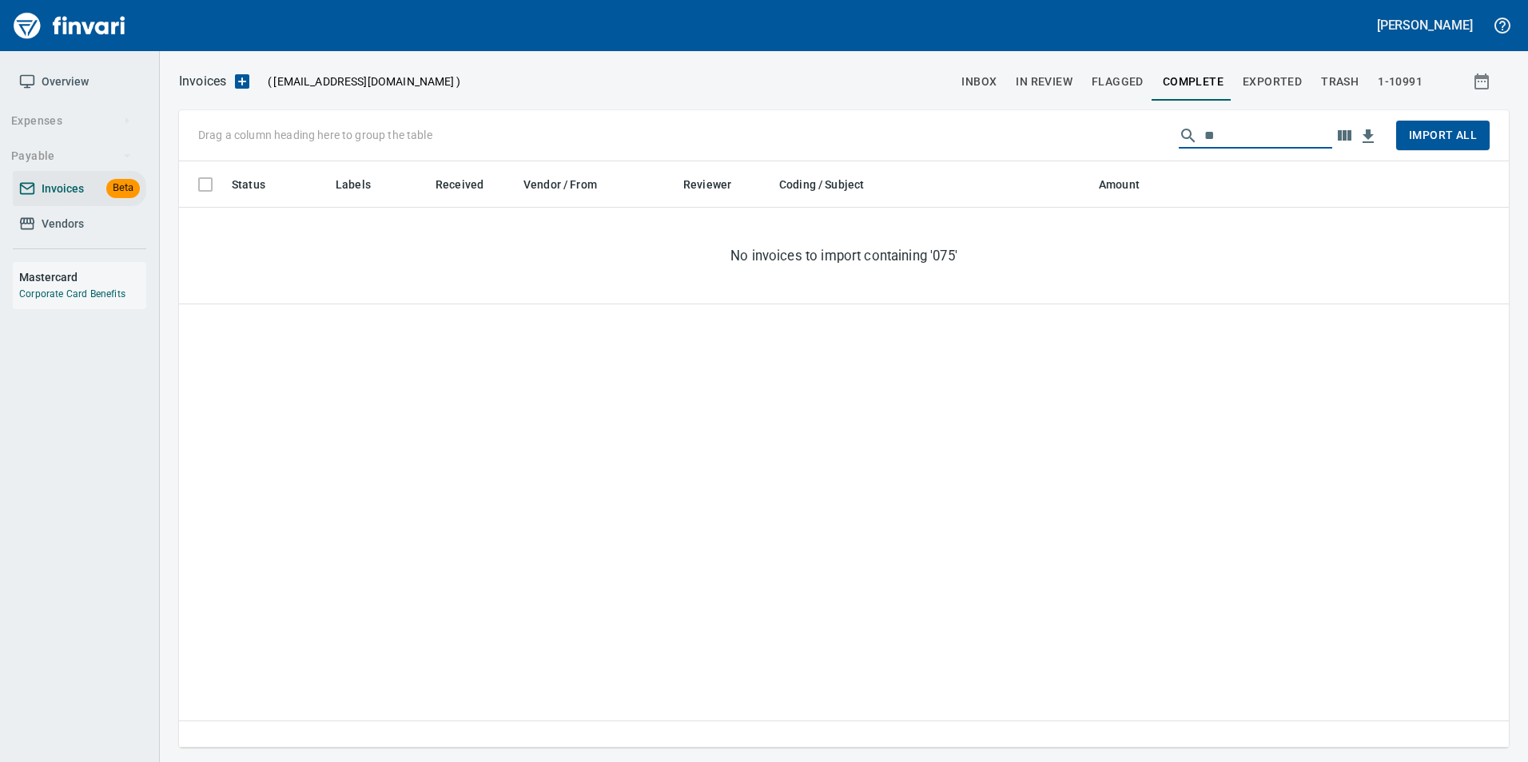
type input "*"
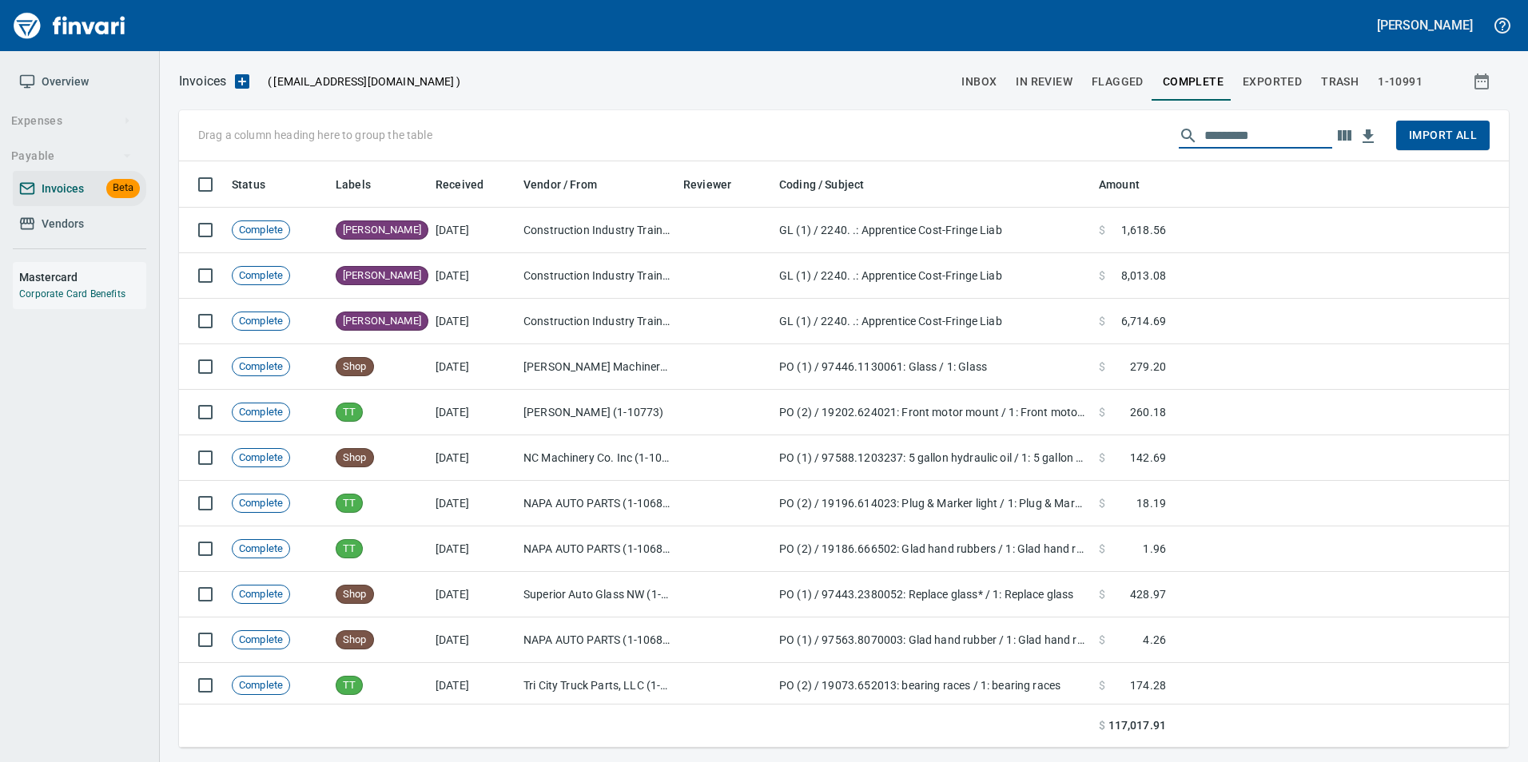
click at [109, 222] on span "Vendors" at bounding box center [79, 224] width 121 height 20
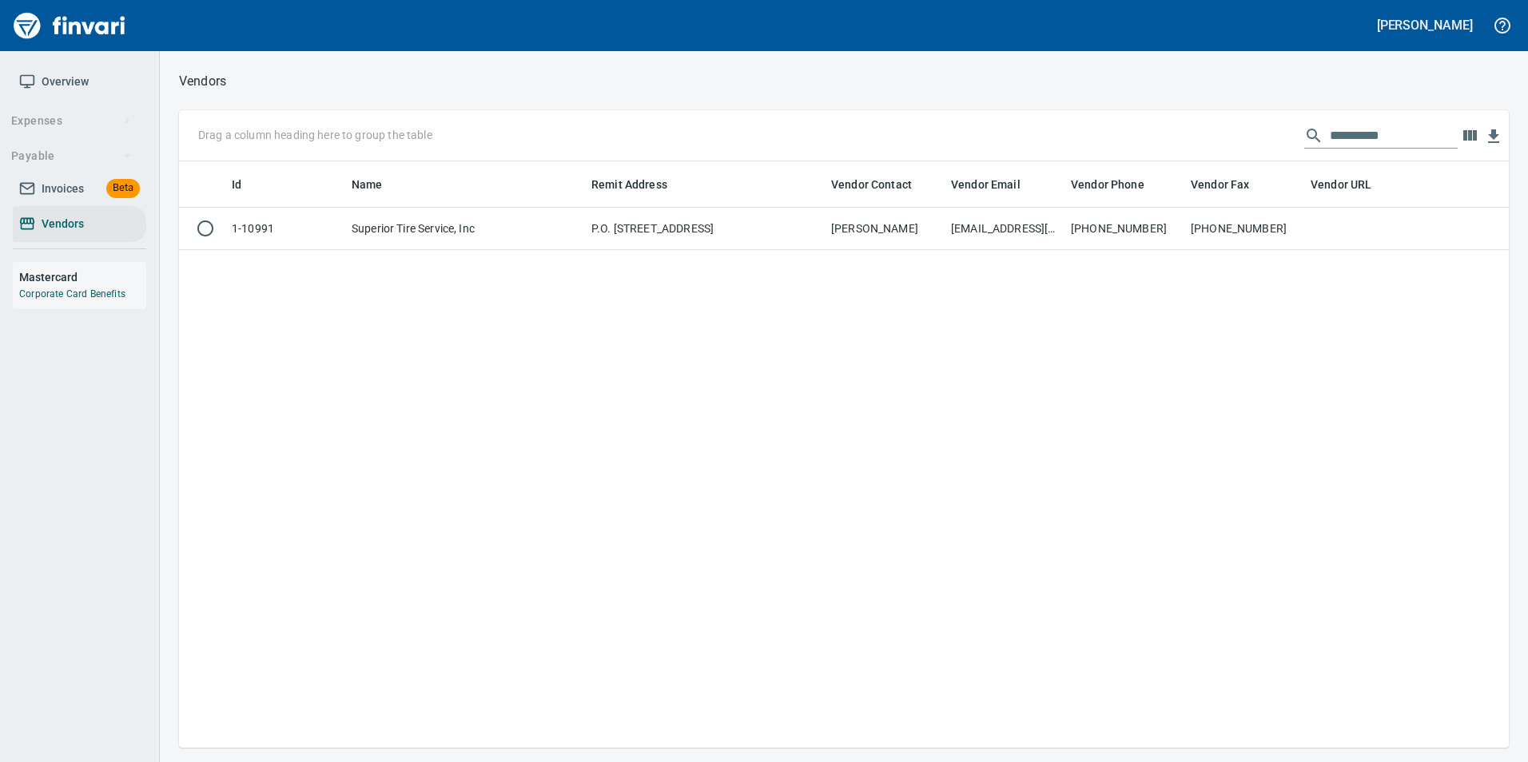
scroll to position [574, 1318]
click at [1425, 132] on input "**********" at bounding box center [1394, 136] width 128 height 26
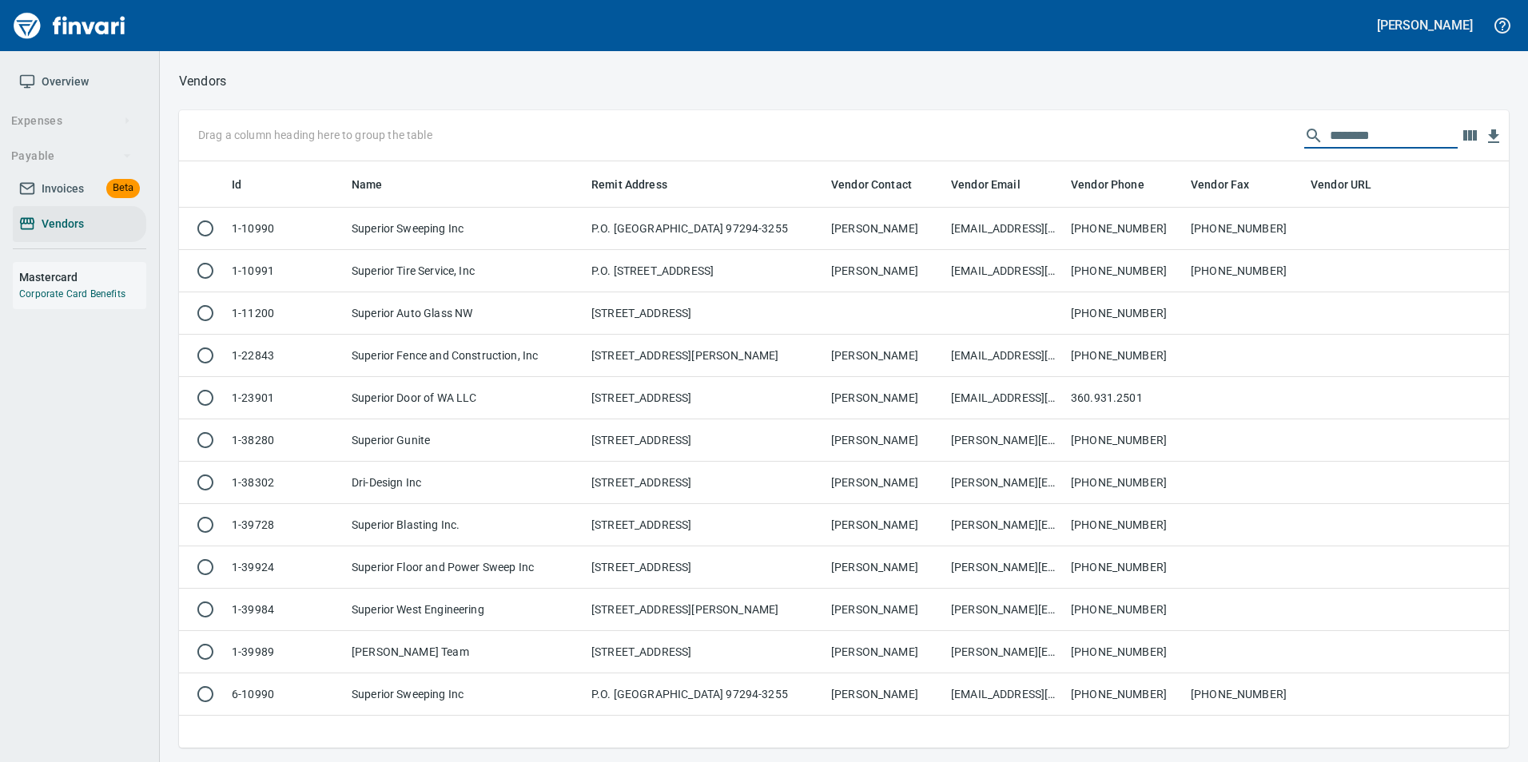
scroll to position [574, 1306]
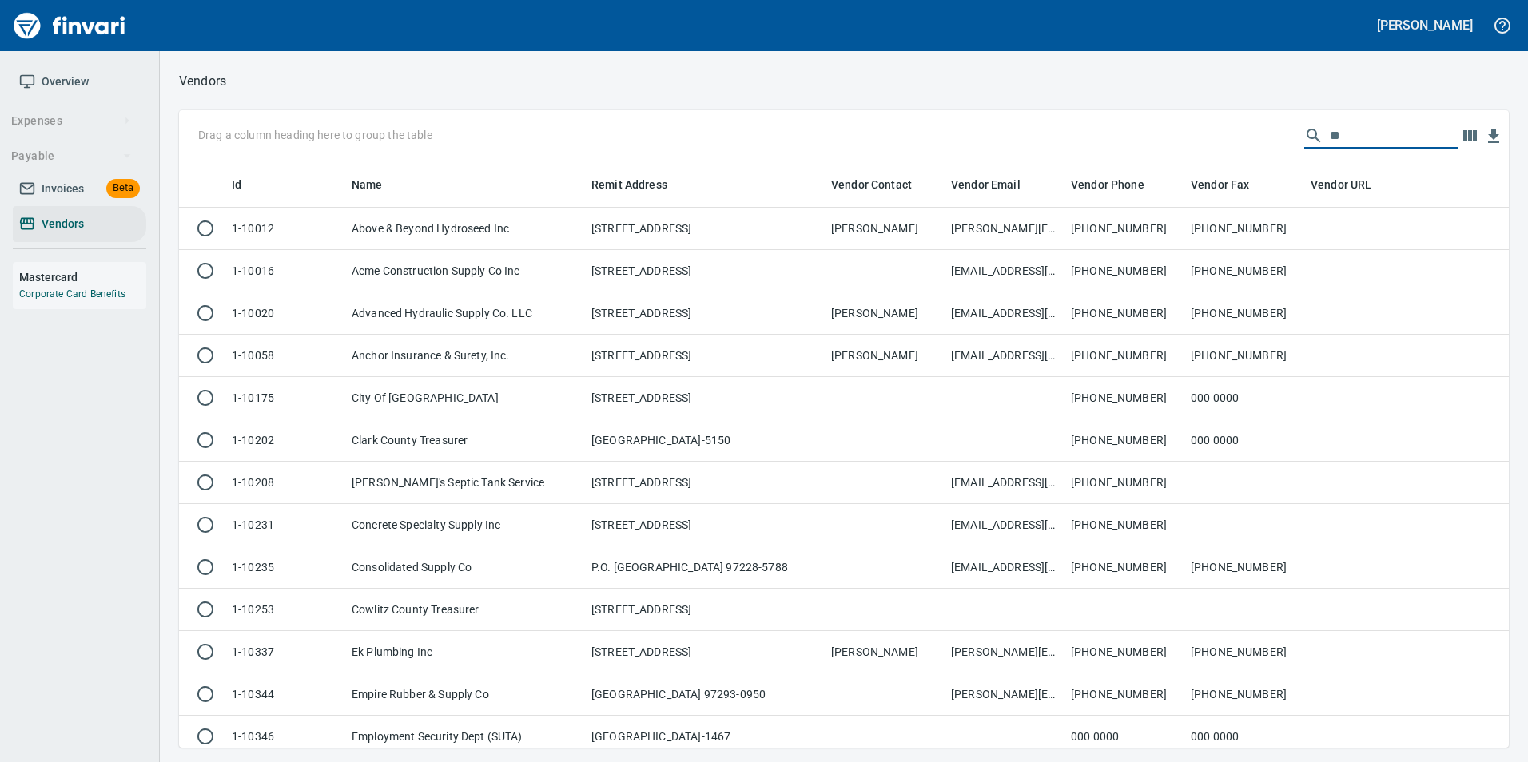
type input "*"
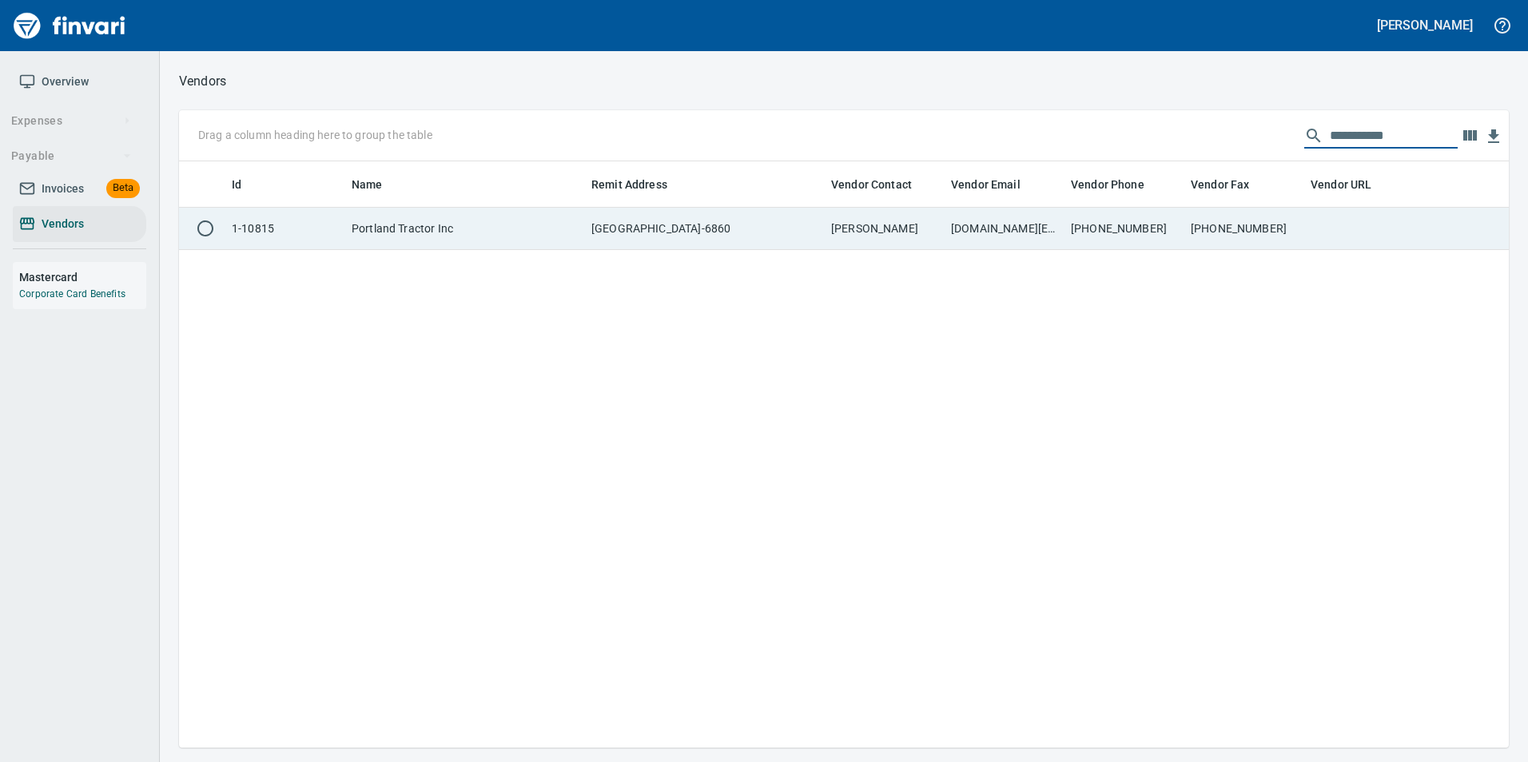
type input "**********"
click at [1031, 216] on td "ar.us@portlandtractor.com" at bounding box center [1004, 229] width 120 height 42
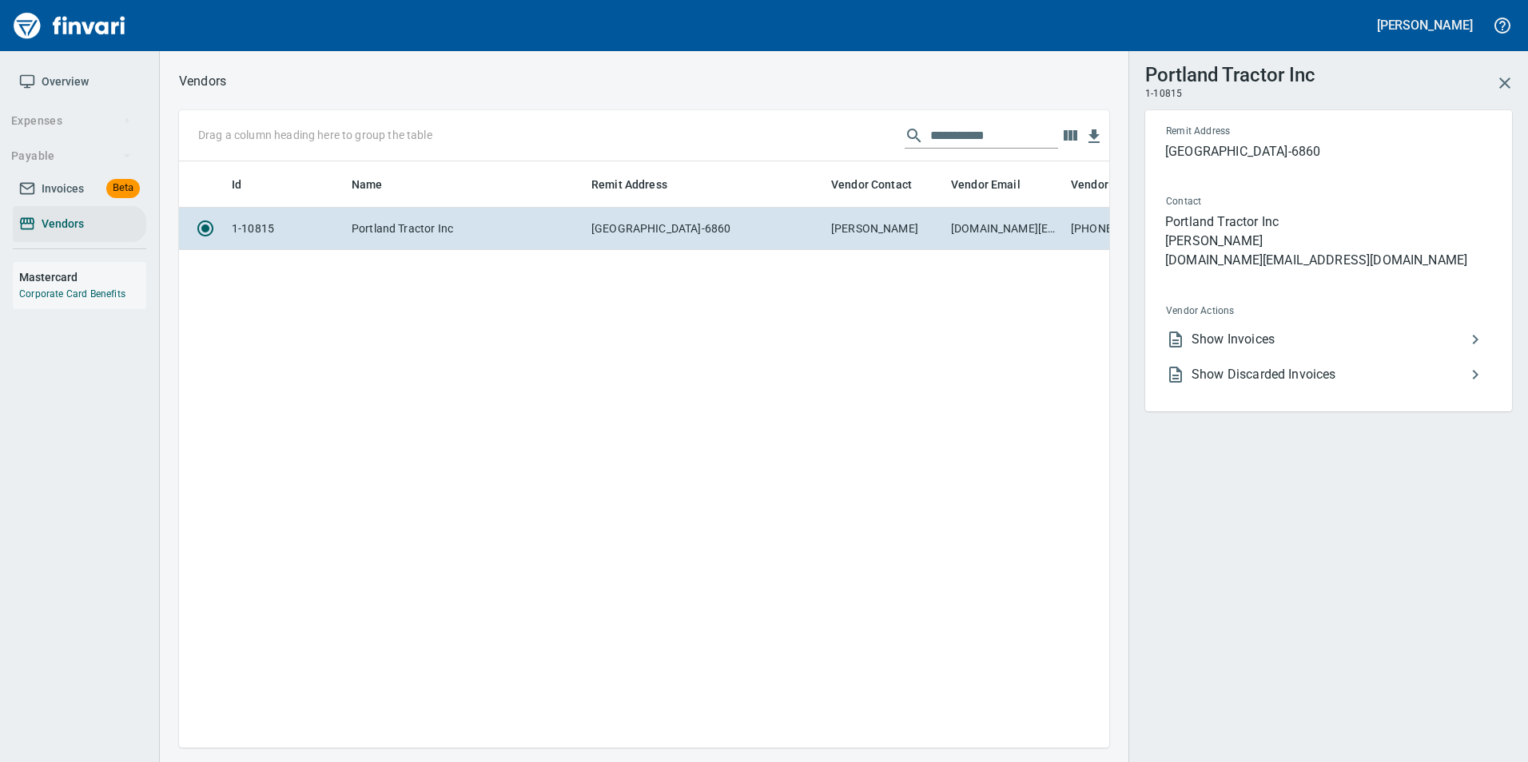
scroll to position [562, 906]
click at [1269, 349] on li "Show Invoices" at bounding box center [1322, 339] width 338 height 35
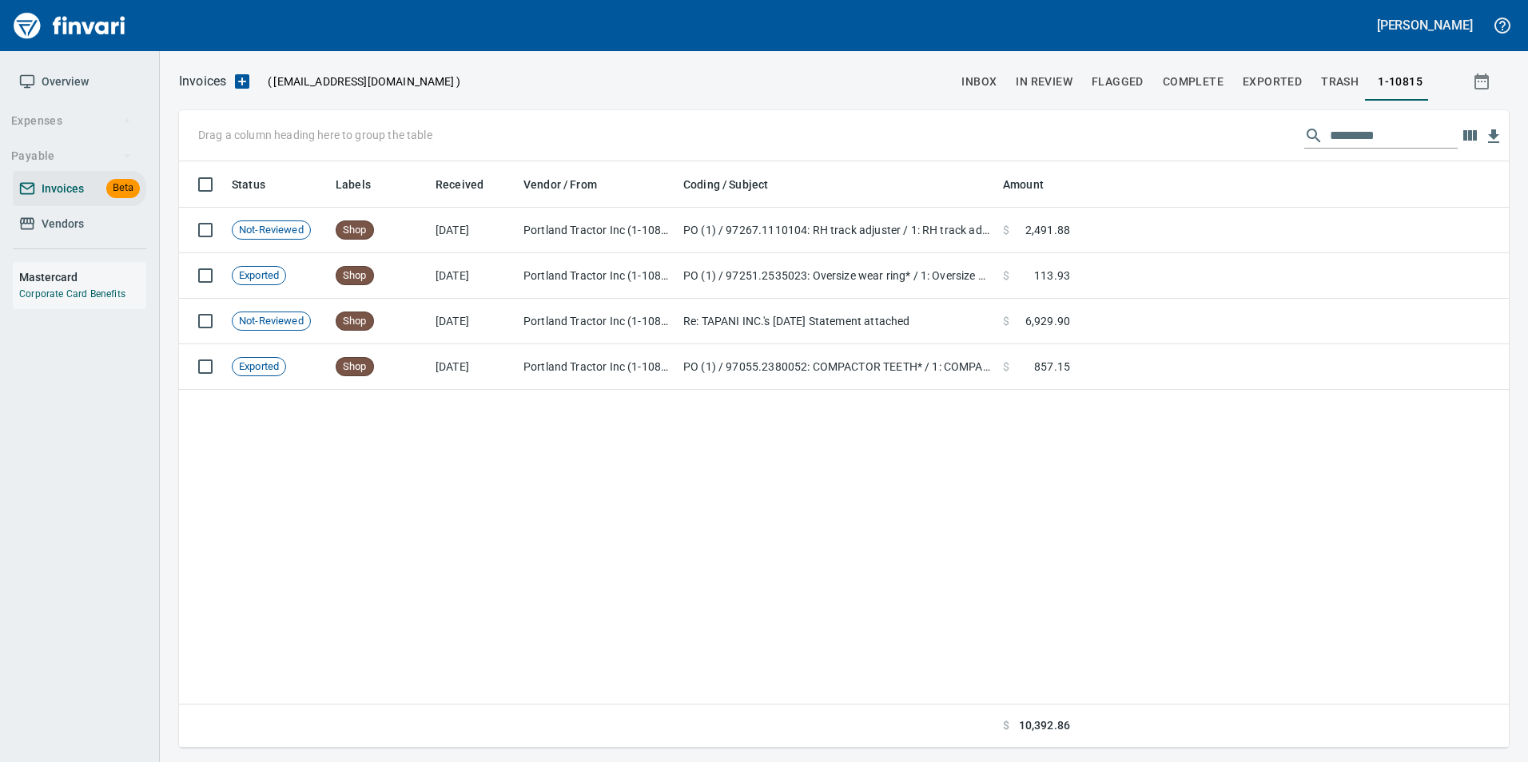
scroll to position [574, 1306]
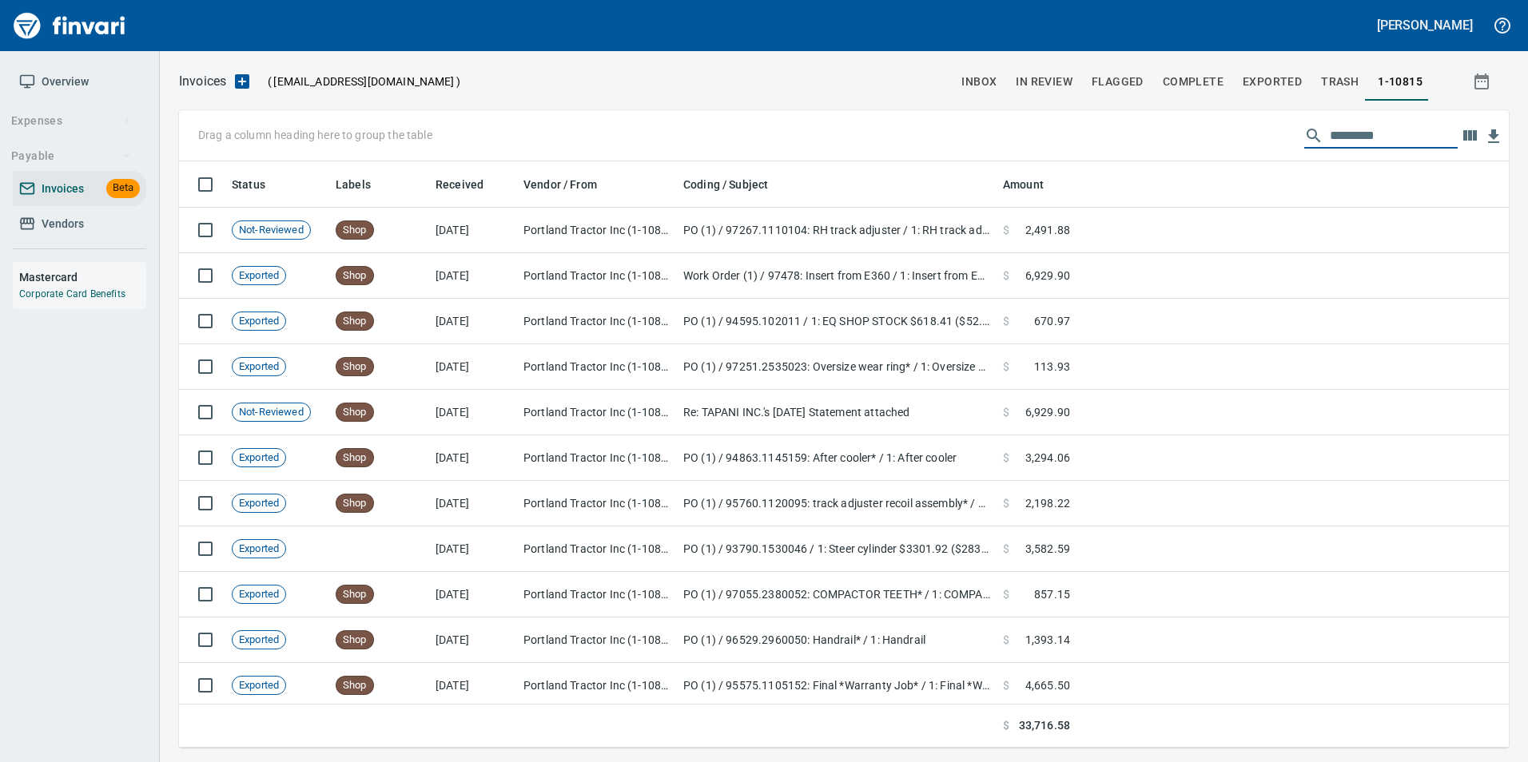
click at [1344, 136] on input "text" at bounding box center [1394, 136] width 128 height 26
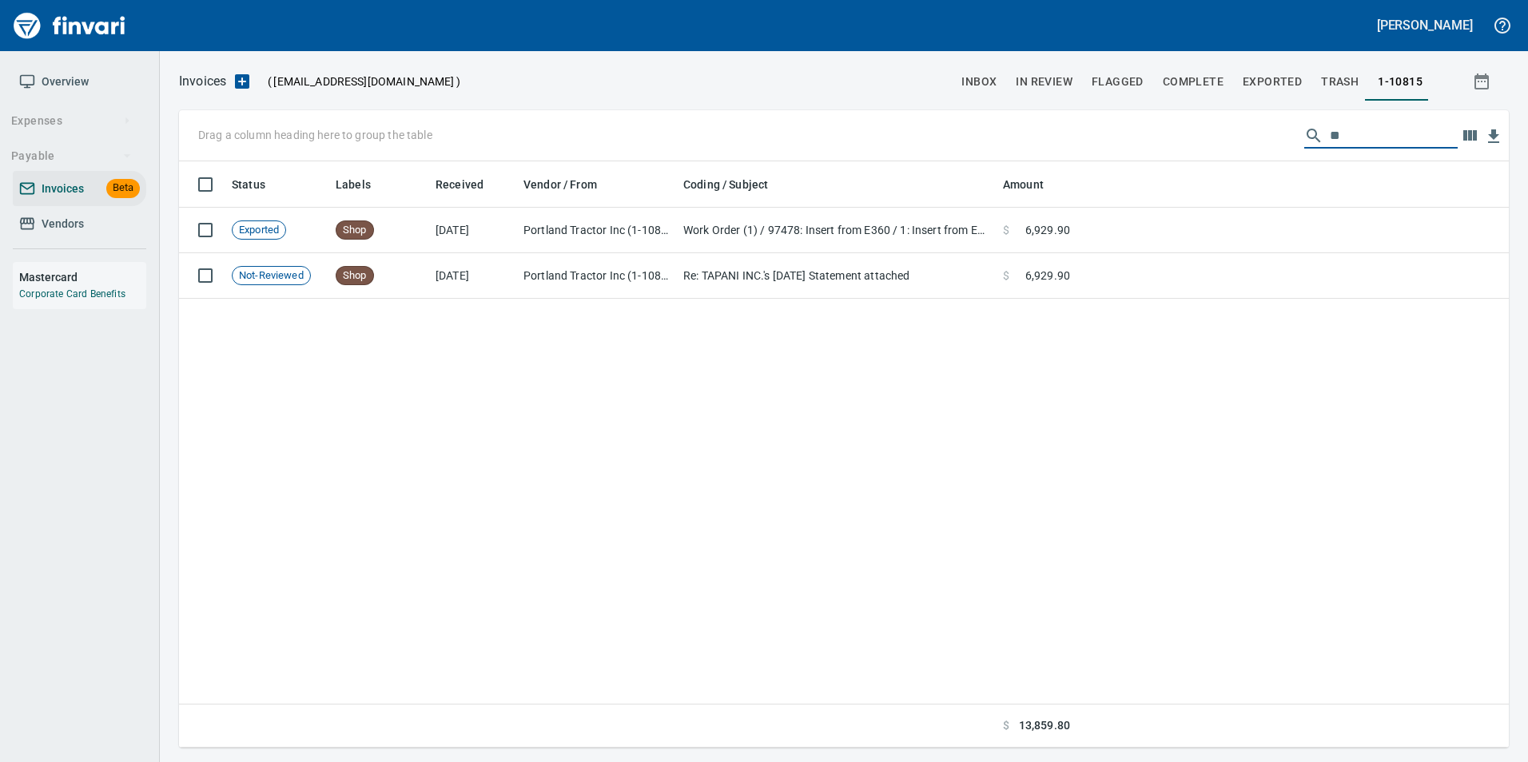
type input "*"
type input "****"
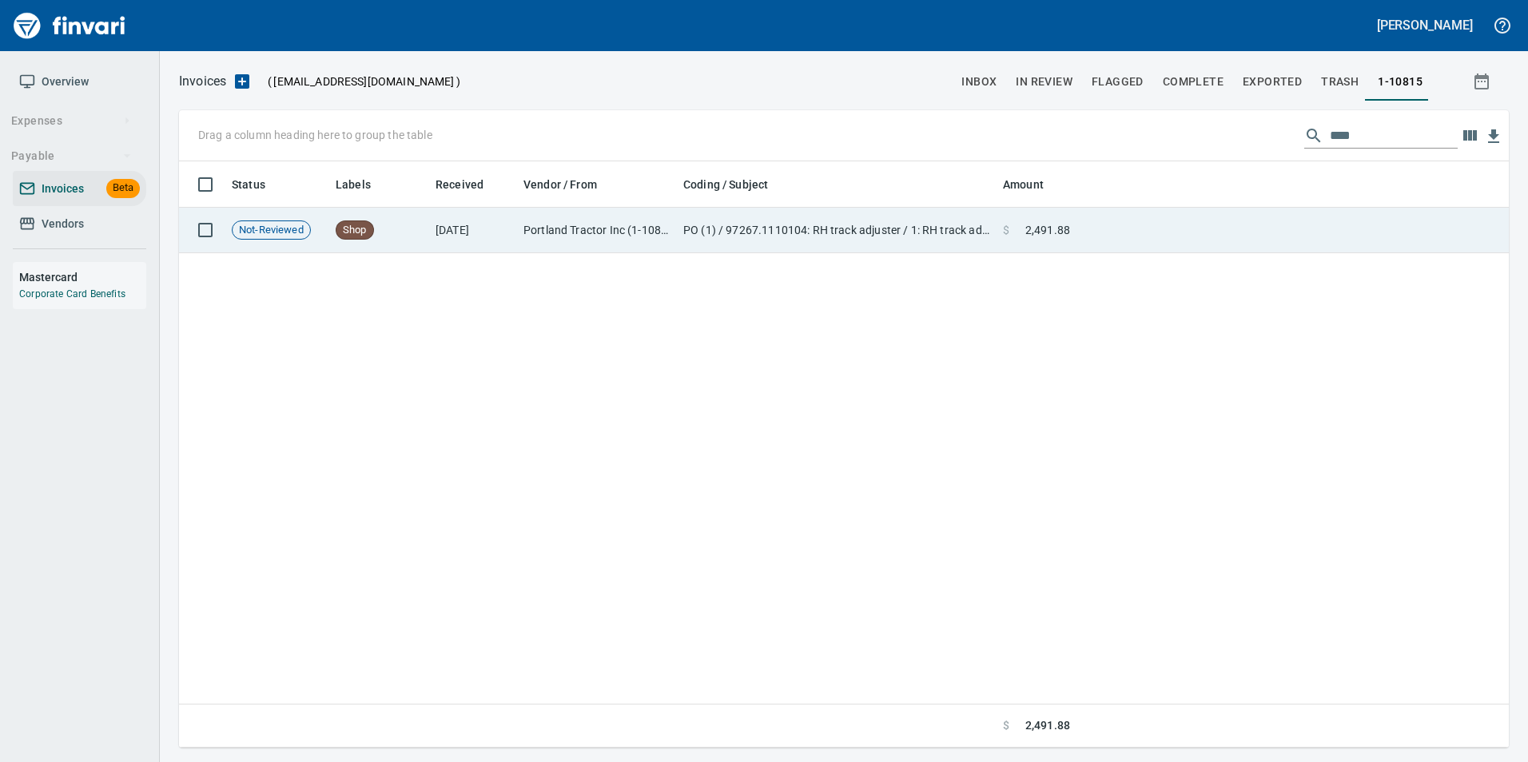
click at [824, 237] on td "PO (1) / 97267.1110104: RH track adjuster / 1: RH track adjuster" at bounding box center [837, 231] width 320 height 46
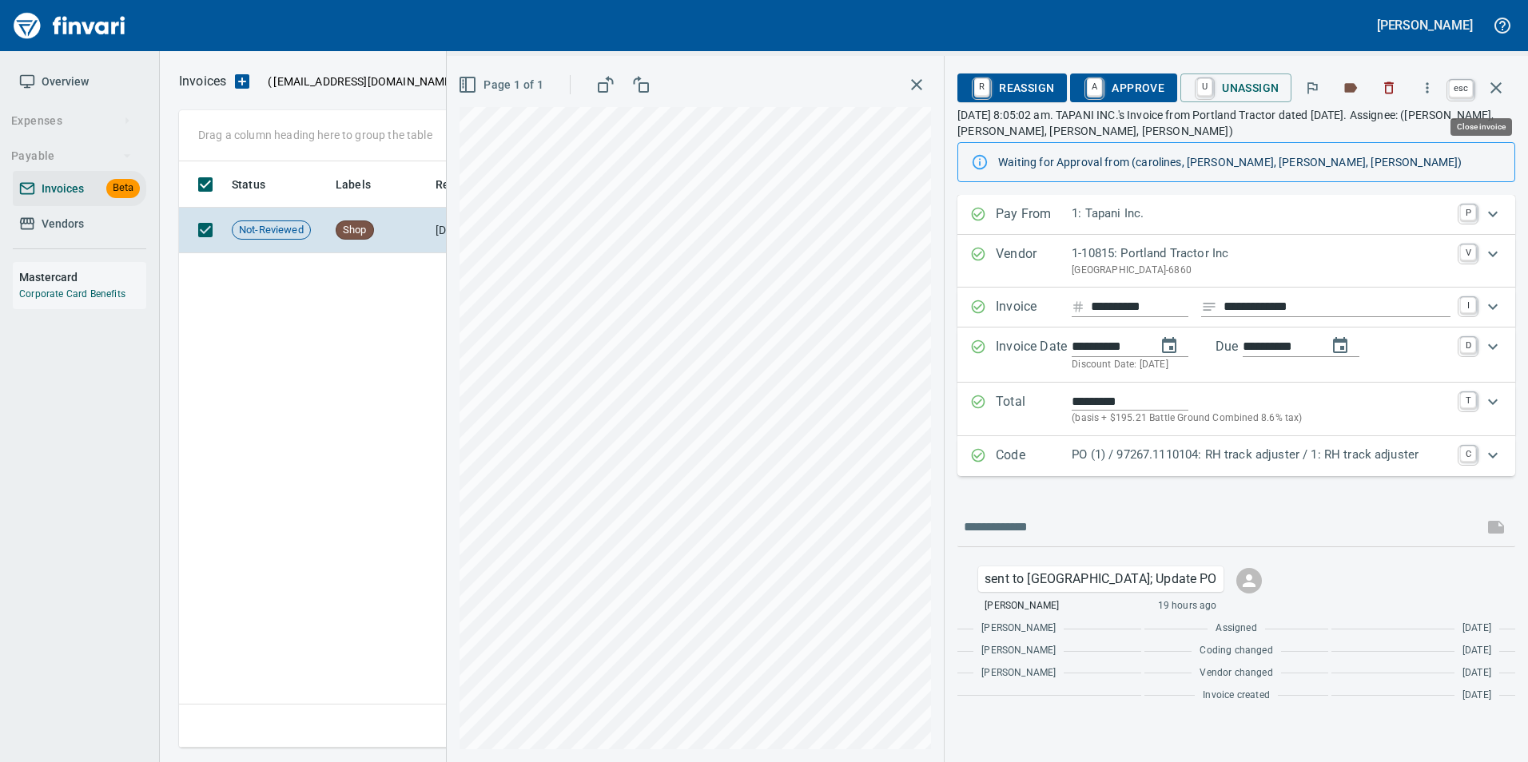
click at [1497, 80] on icon "button" at bounding box center [1495, 87] width 19 height 19
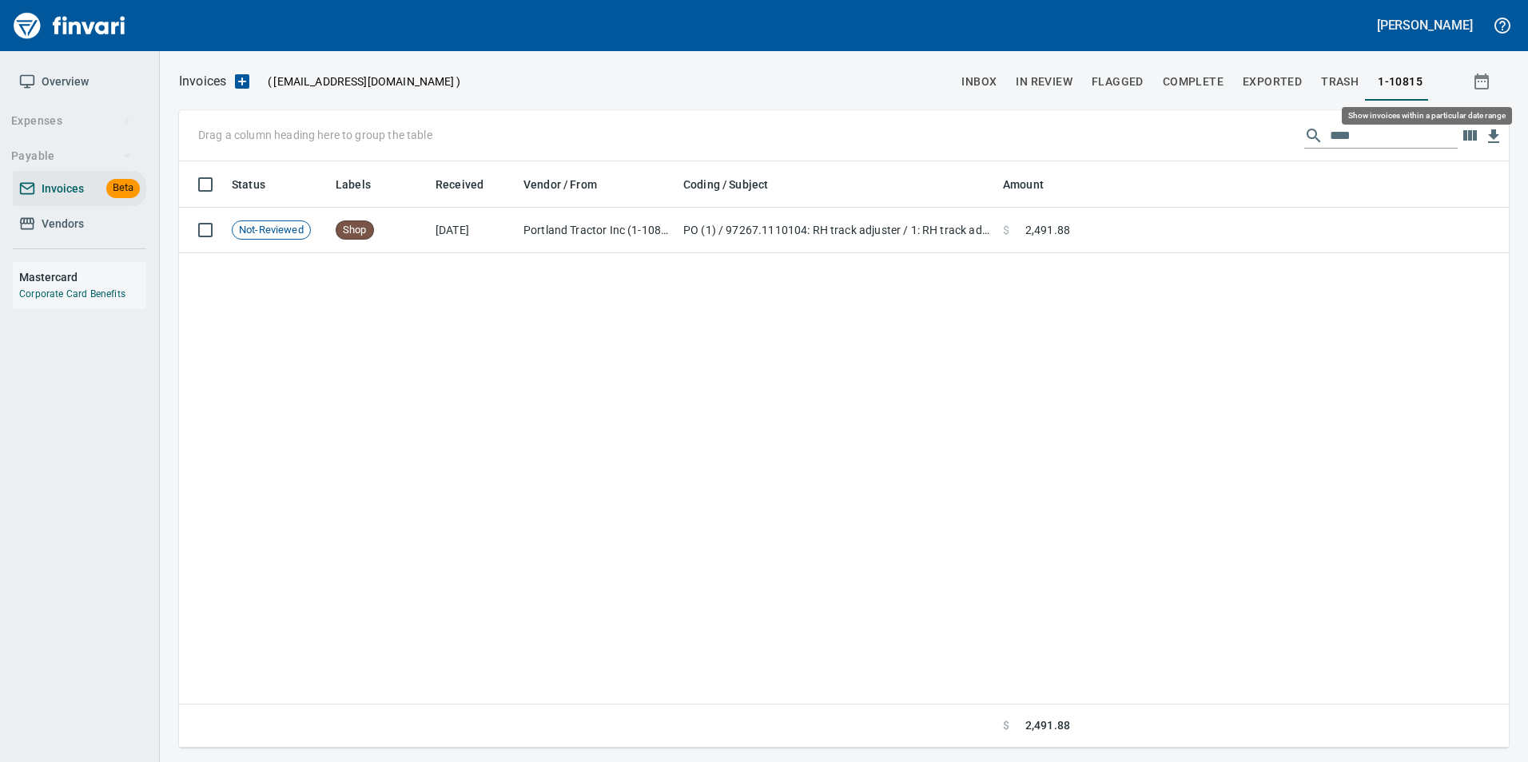
scroll to position [574, 1317]
click at [1335, 125] on input "****" at bounding box center [1394, 136] width 128 height 26
click at [1336, 125] on input "****" at bounding box center [1394, 136] width 128 height 26
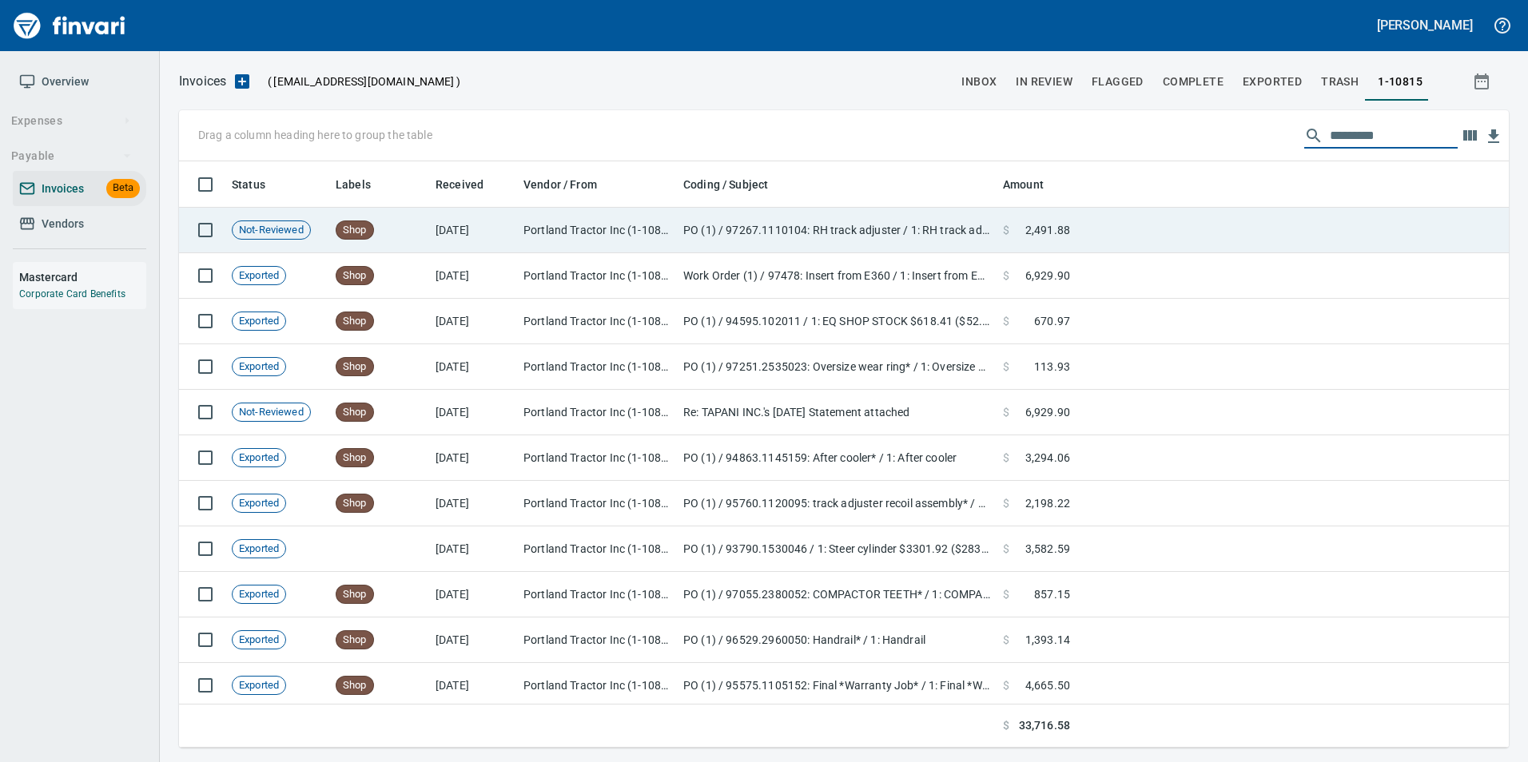
scroll to position [574, 1306]
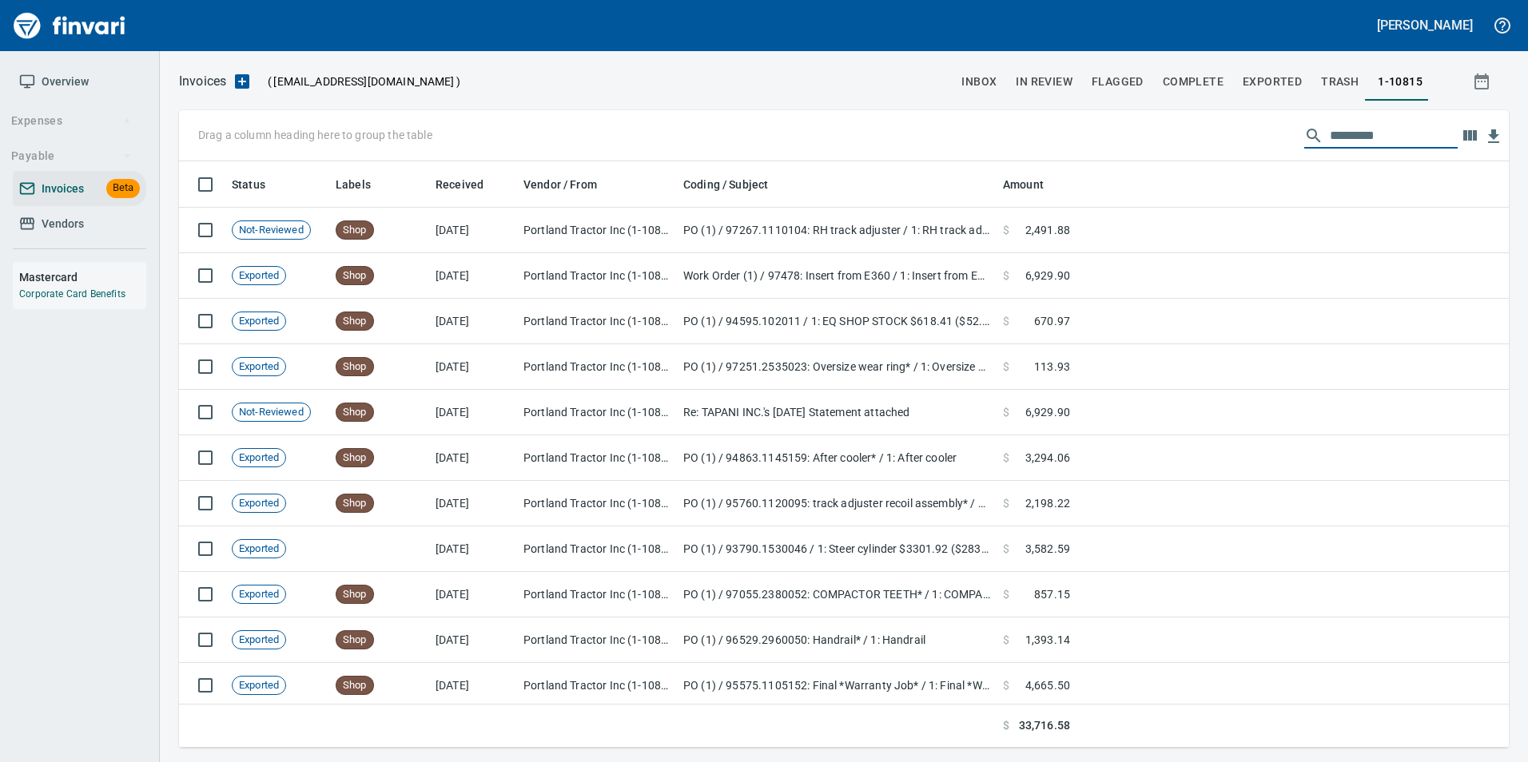
click at [43, 233] on span "Vendors" at bounding box center [63, 224] width 42 height 20
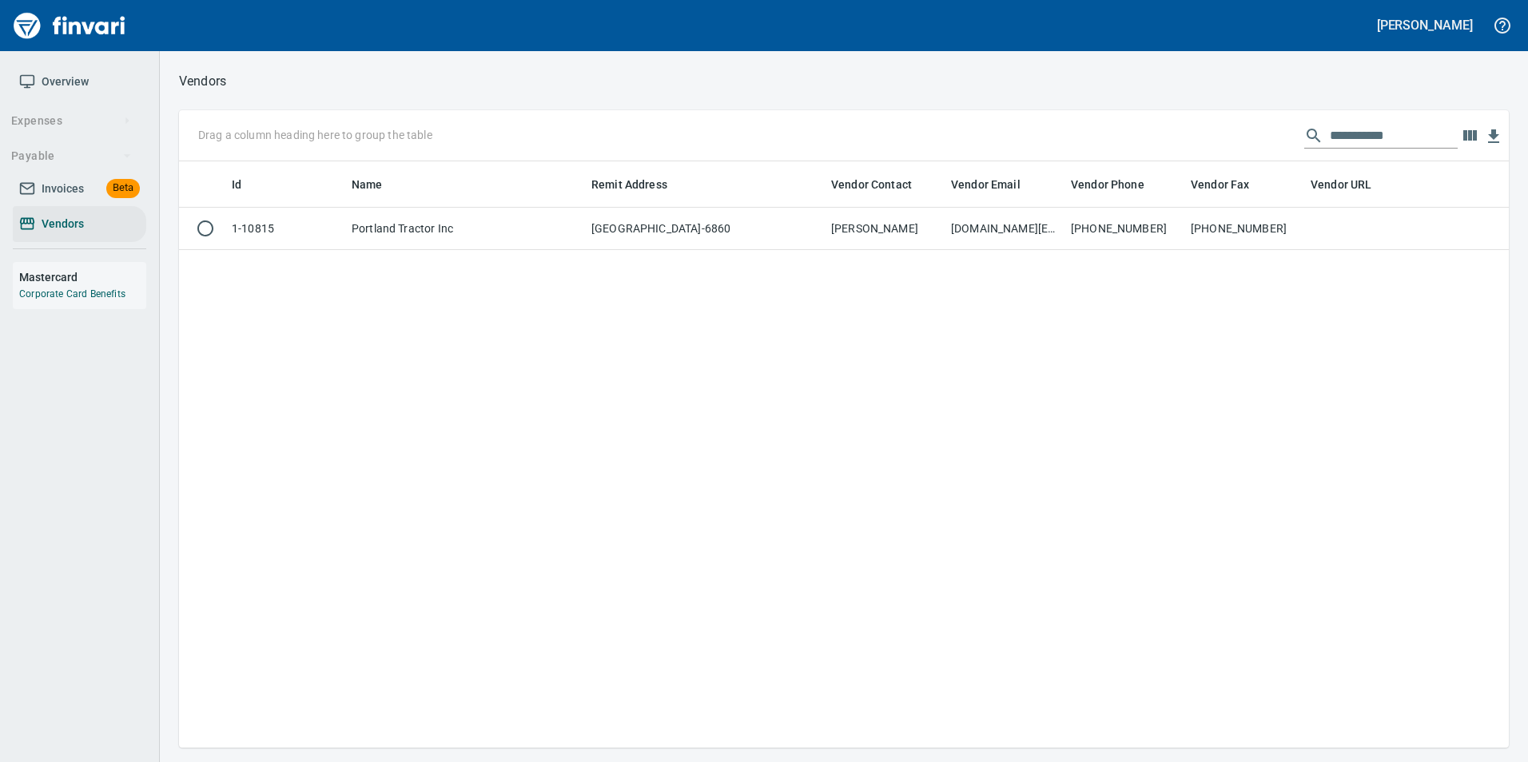
scroll to position [574, 1318]
click at [1342, 135] on input "**********" at bounding box center [1394, 136] width 128 height 26
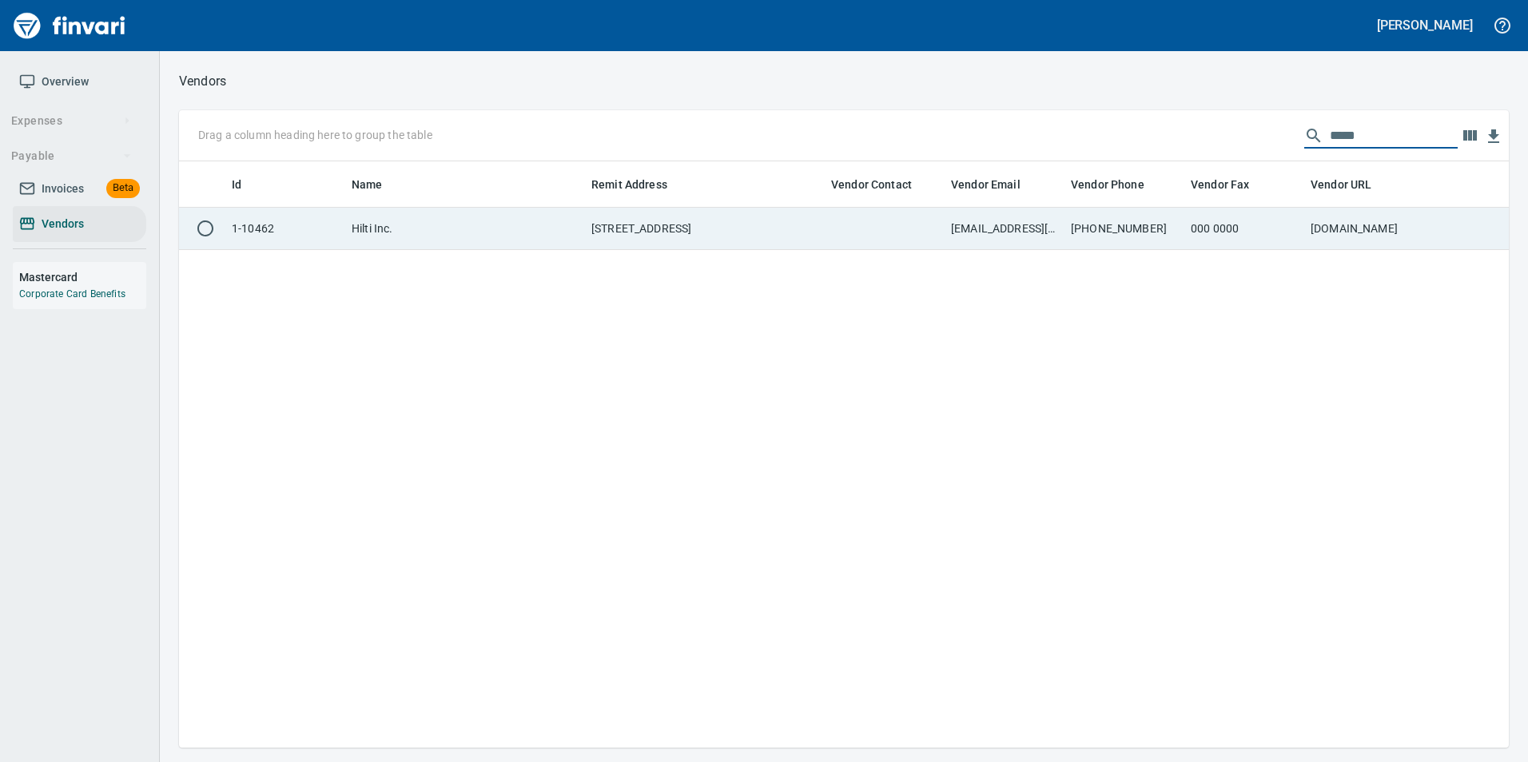
type input "*****"
click at [1168, 244] on td "918-252-6000" at bounding box center [1124, 229] width 120 height 42
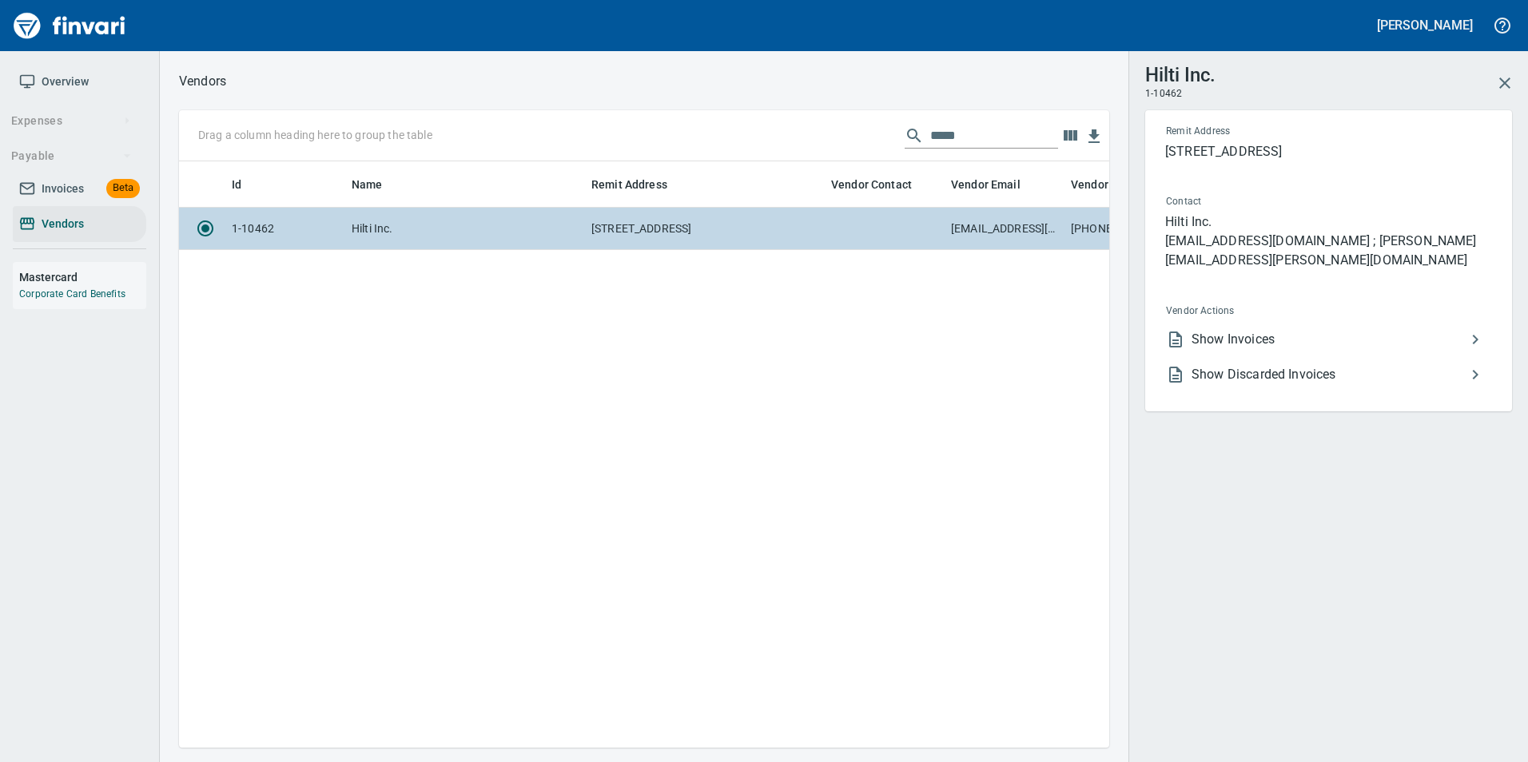
scroll to position [562, 918]
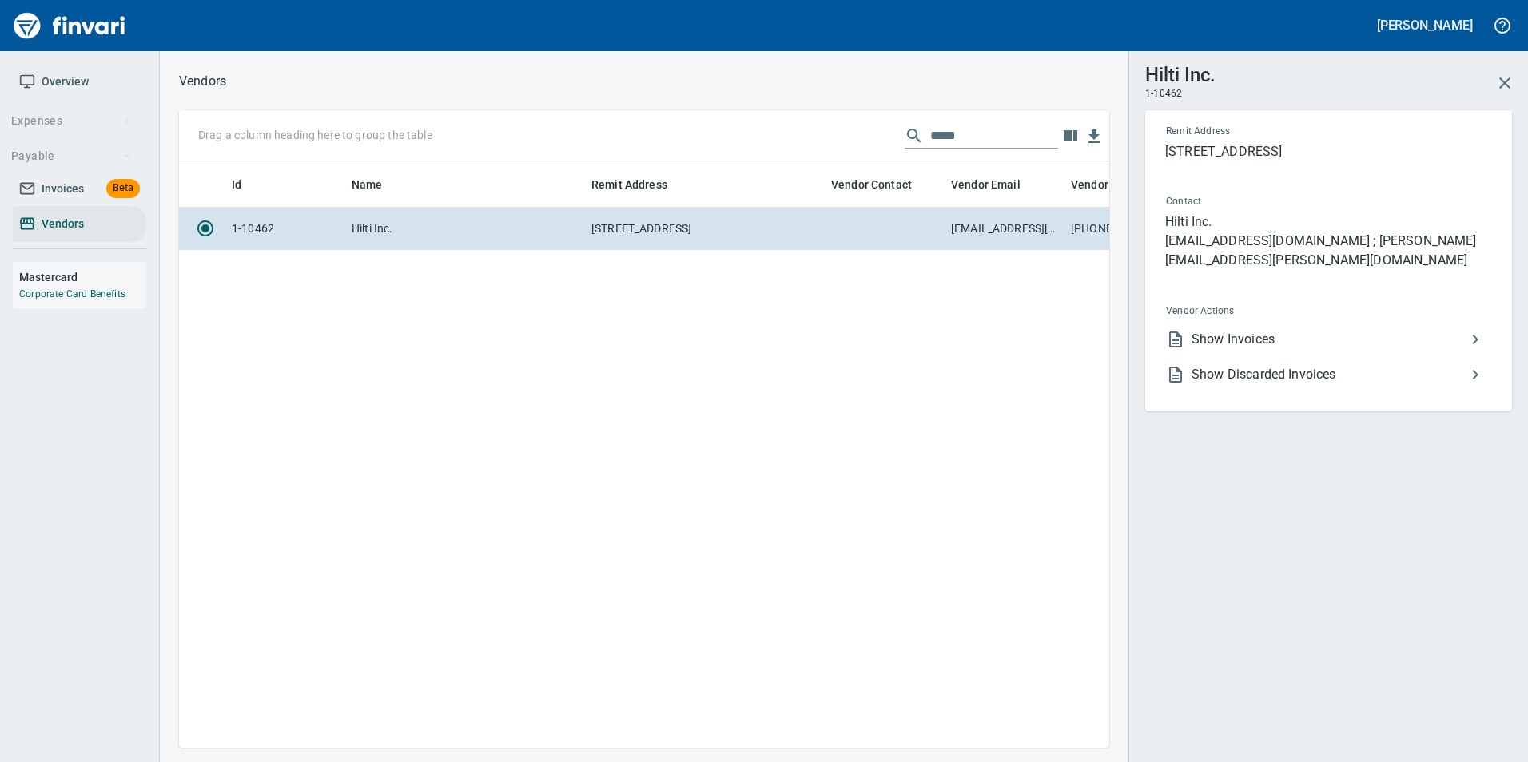
click at [1263, 330] on span "Show Invoices" at bounding box center [1328, 339] width 274 height 19
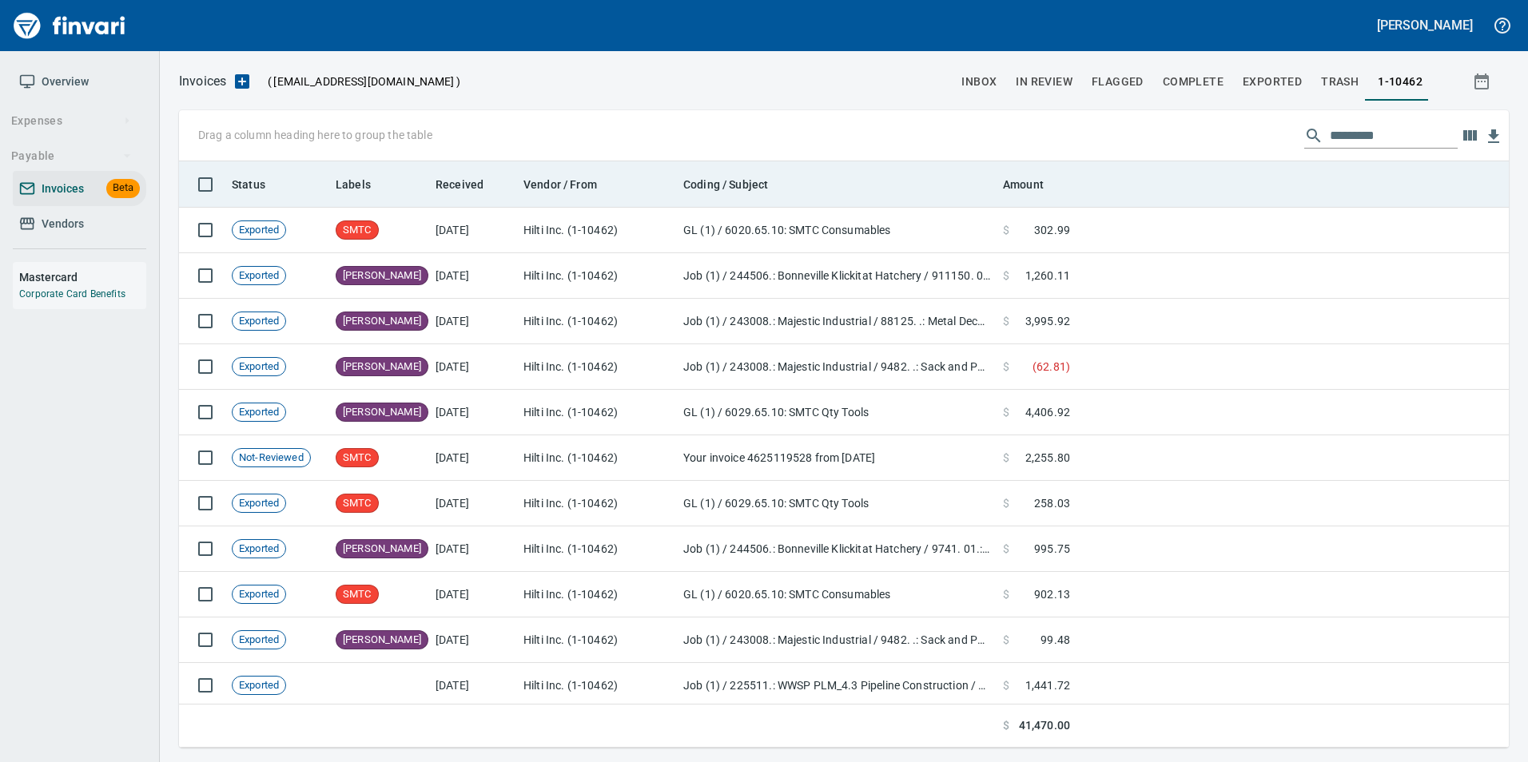
scroll to position [574, 1306]
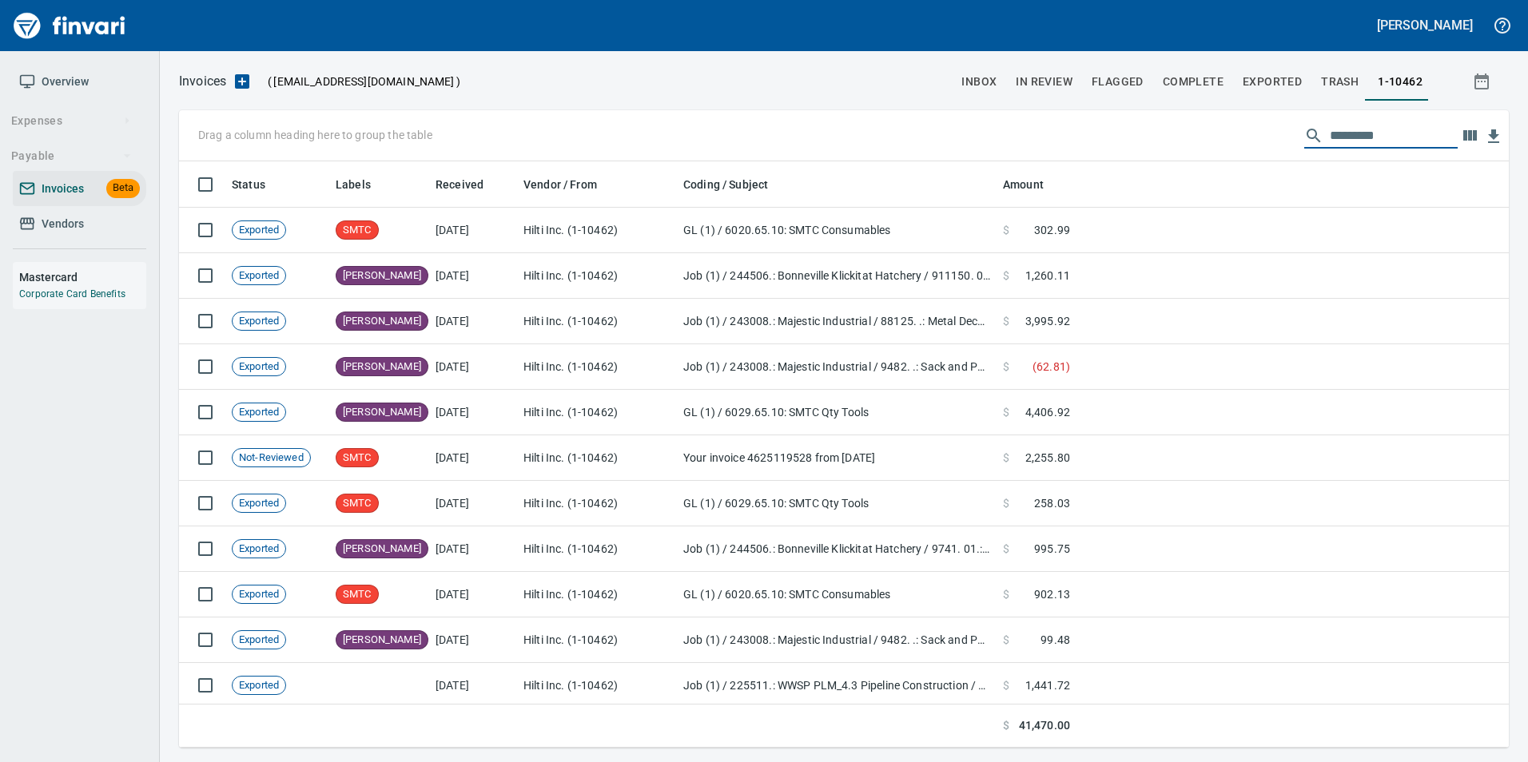
click at [1365, 138] on input "text" at bounding box center [1394, 136] width 128 height 26
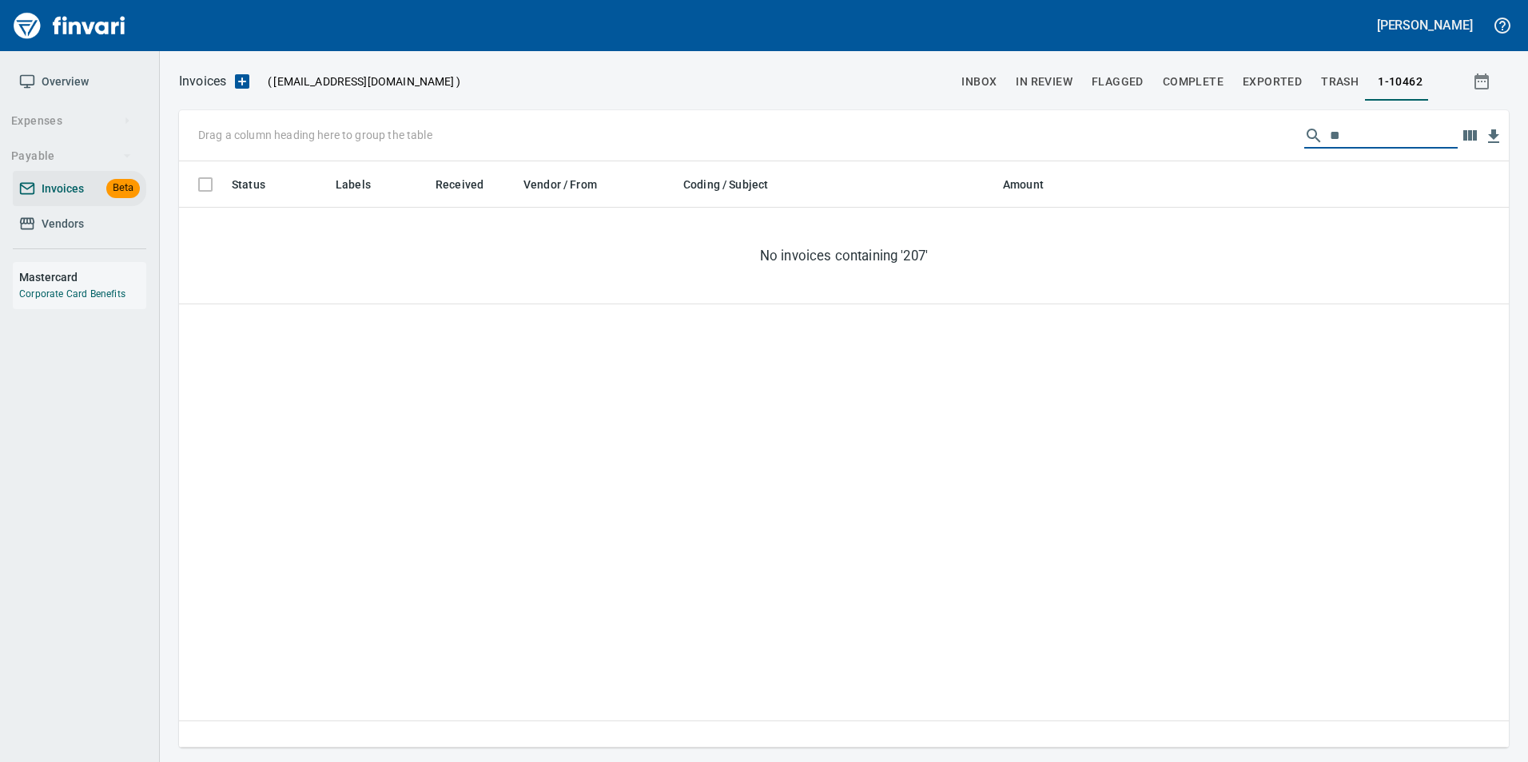
type input "*"
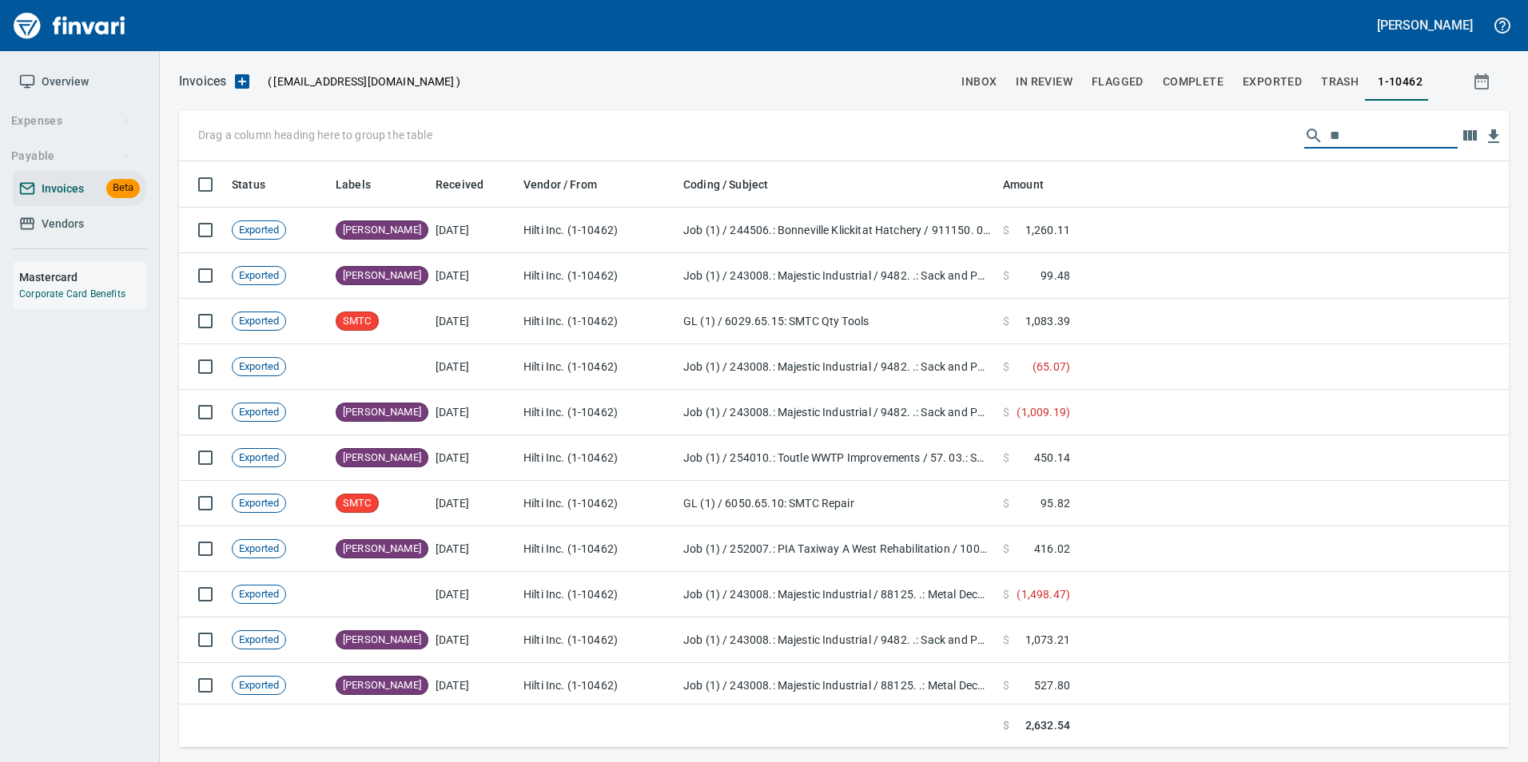
type input "*"
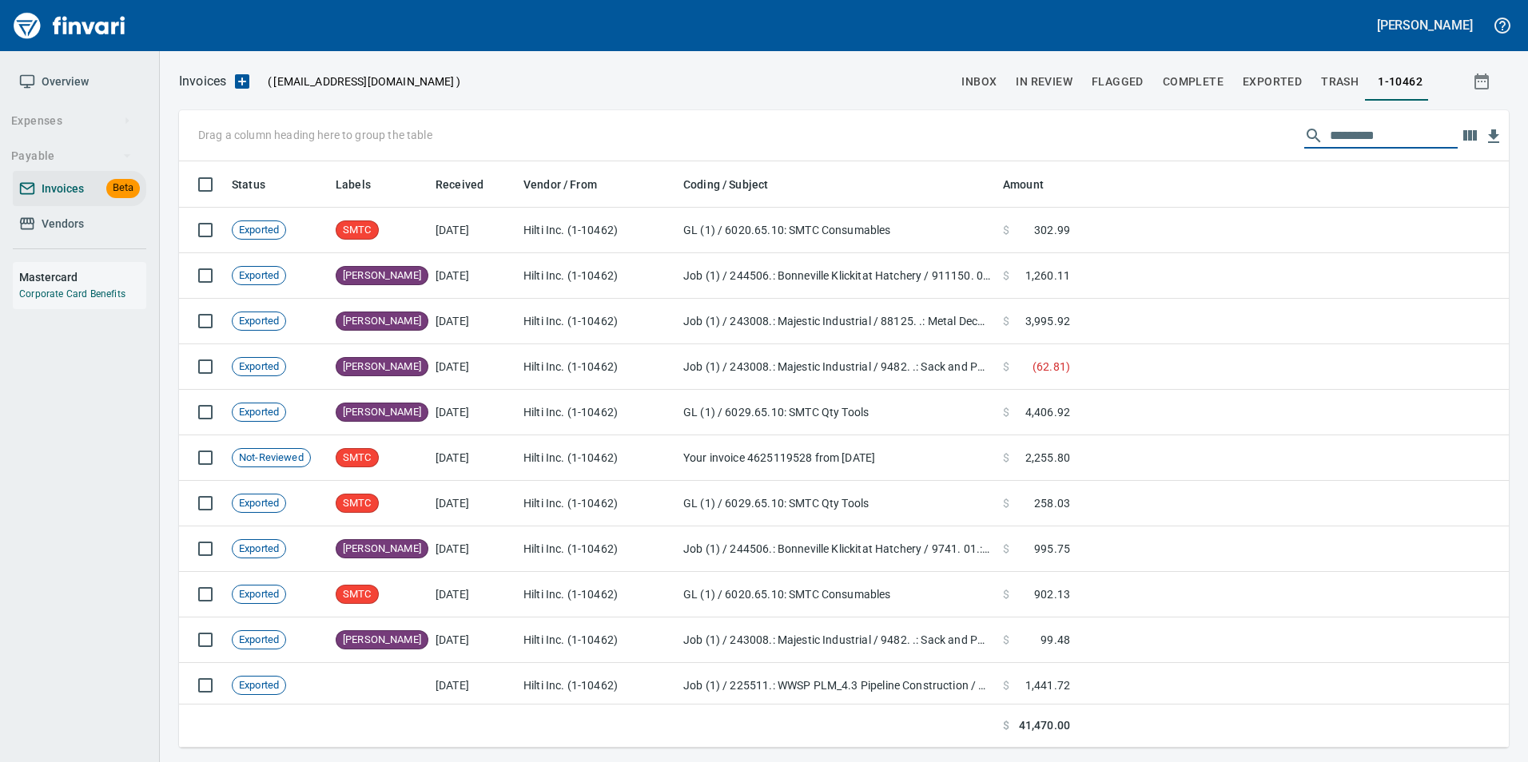
click at [62, 222] on span "Vendors" at bounding box center [63, 224] width 42 height 20
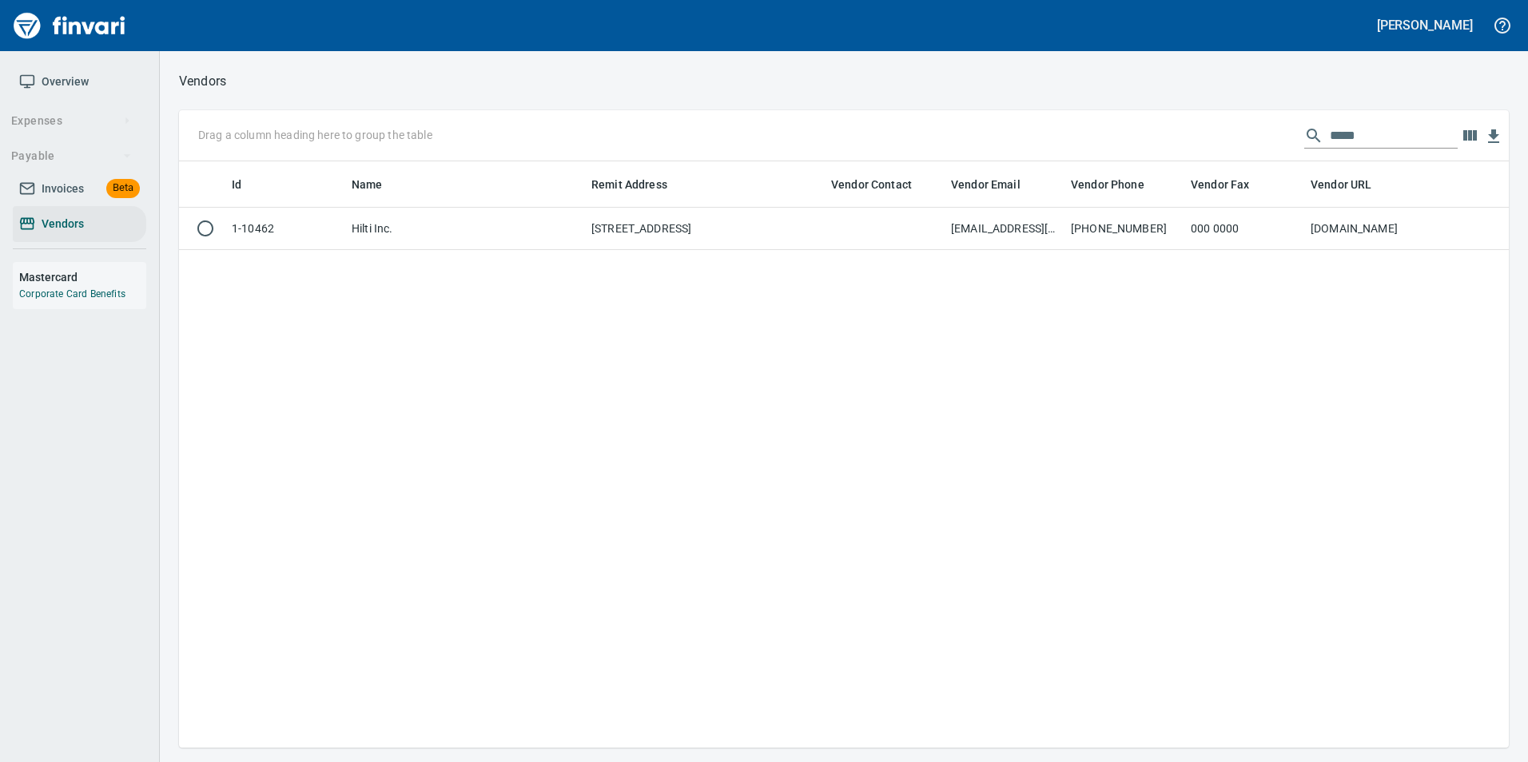
scroll to position [574, 1318]
click at [1372, 140] on input "*****" at bounding box center [1394, 136] width 128 height 26
click at [1372, 139] on input "*****" at bounding box center [1394, 136] width 128 height 26
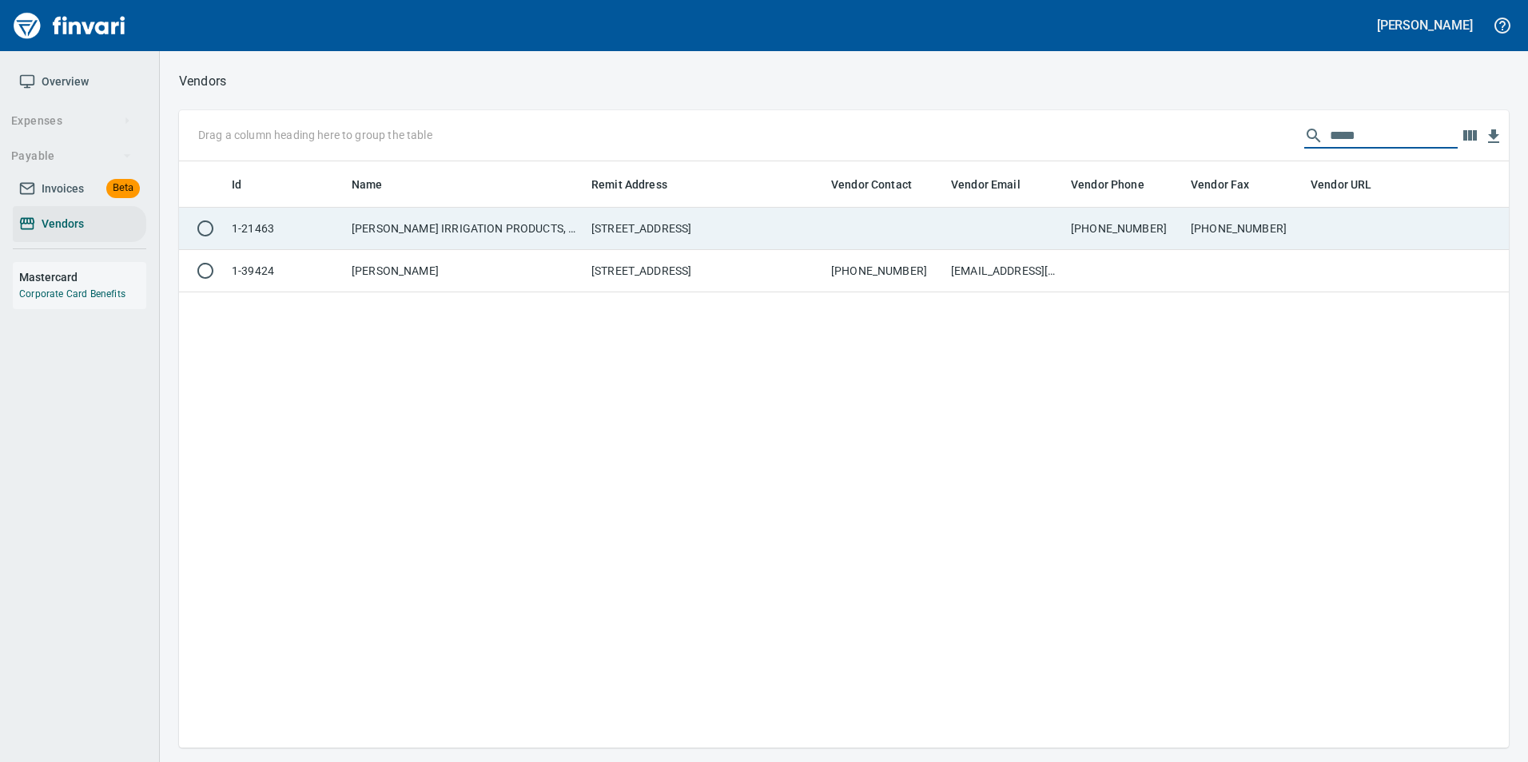
type input "*****"
click at [766, 213] on td "3441 E HARBOUR DRIVE, PHOENIX AZ 85034 US" at bounding box center [705, 229] width 240 height 42
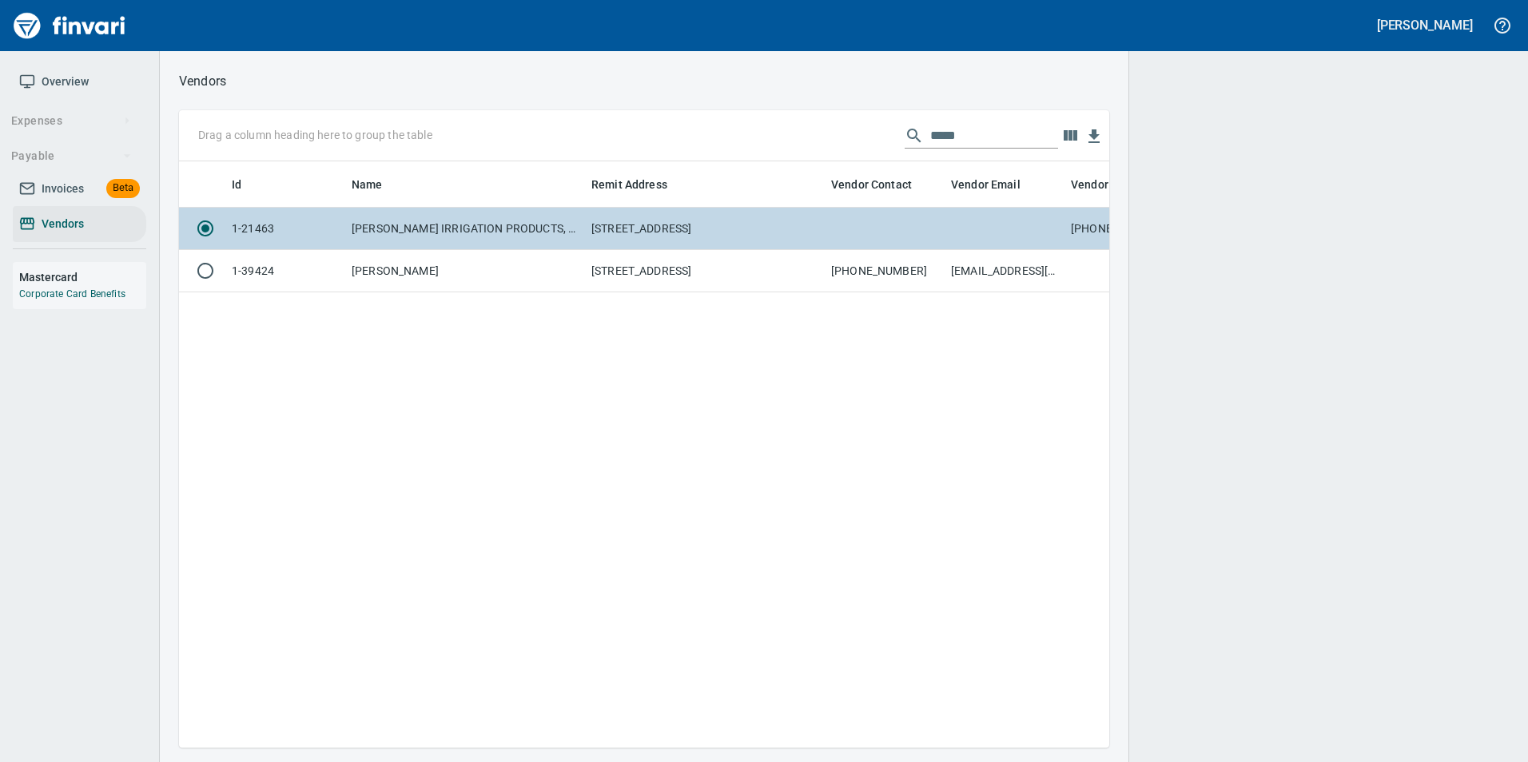
scroll to position [562, 918]
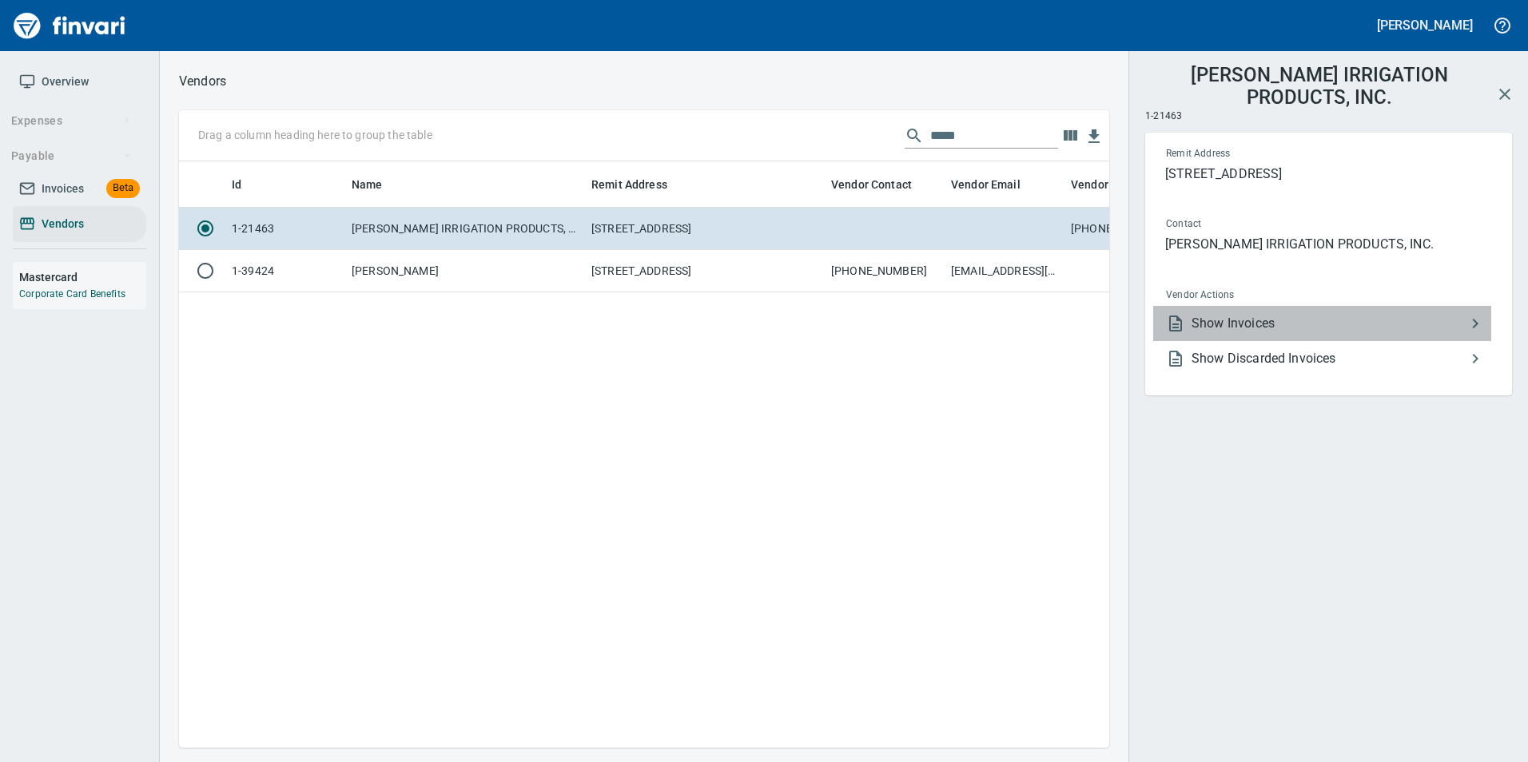
click at [1283, 314] on span "Show Invoices" at bounding box center [1328, 323] width 274 height 19
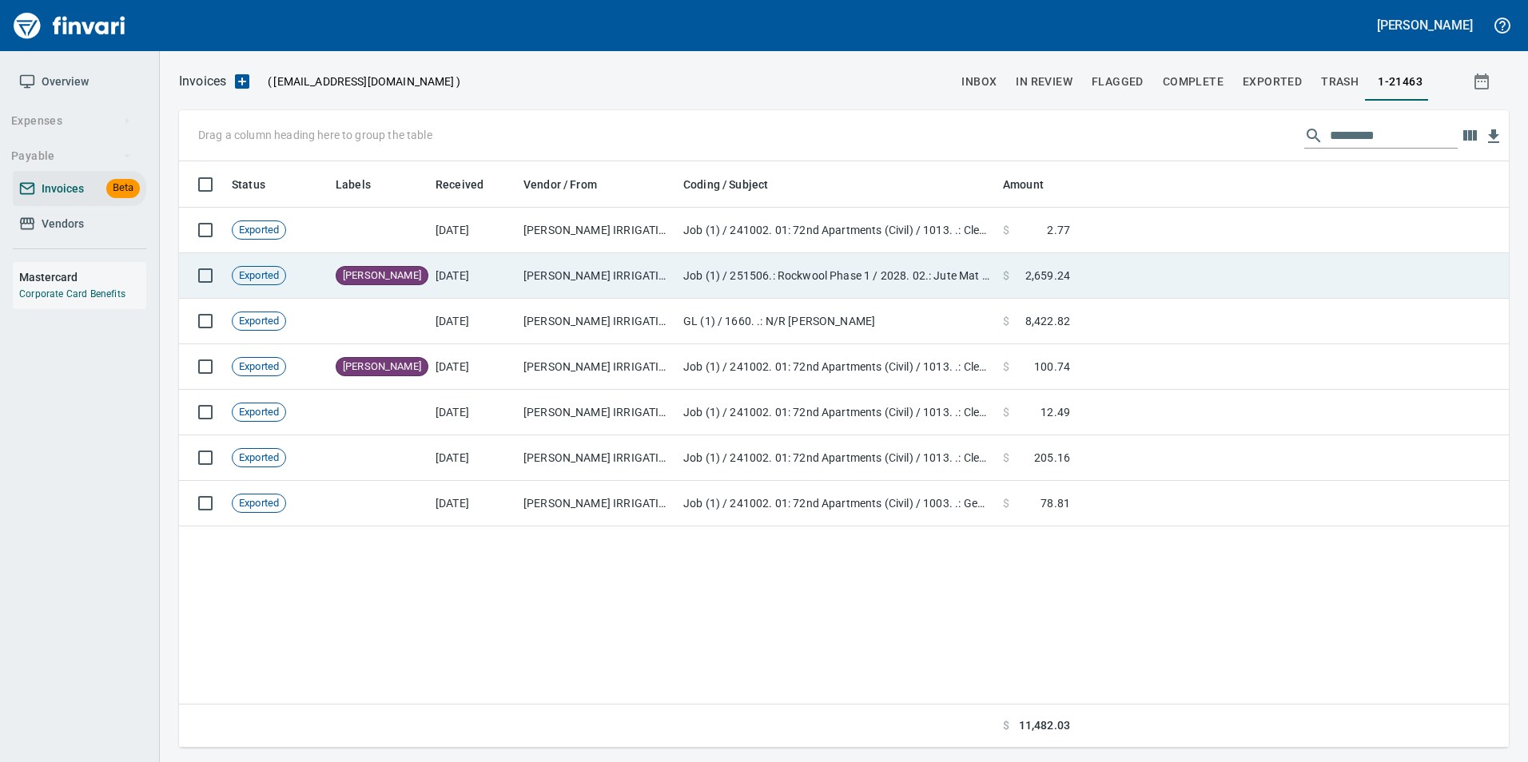
scroll to position [574, 1318]
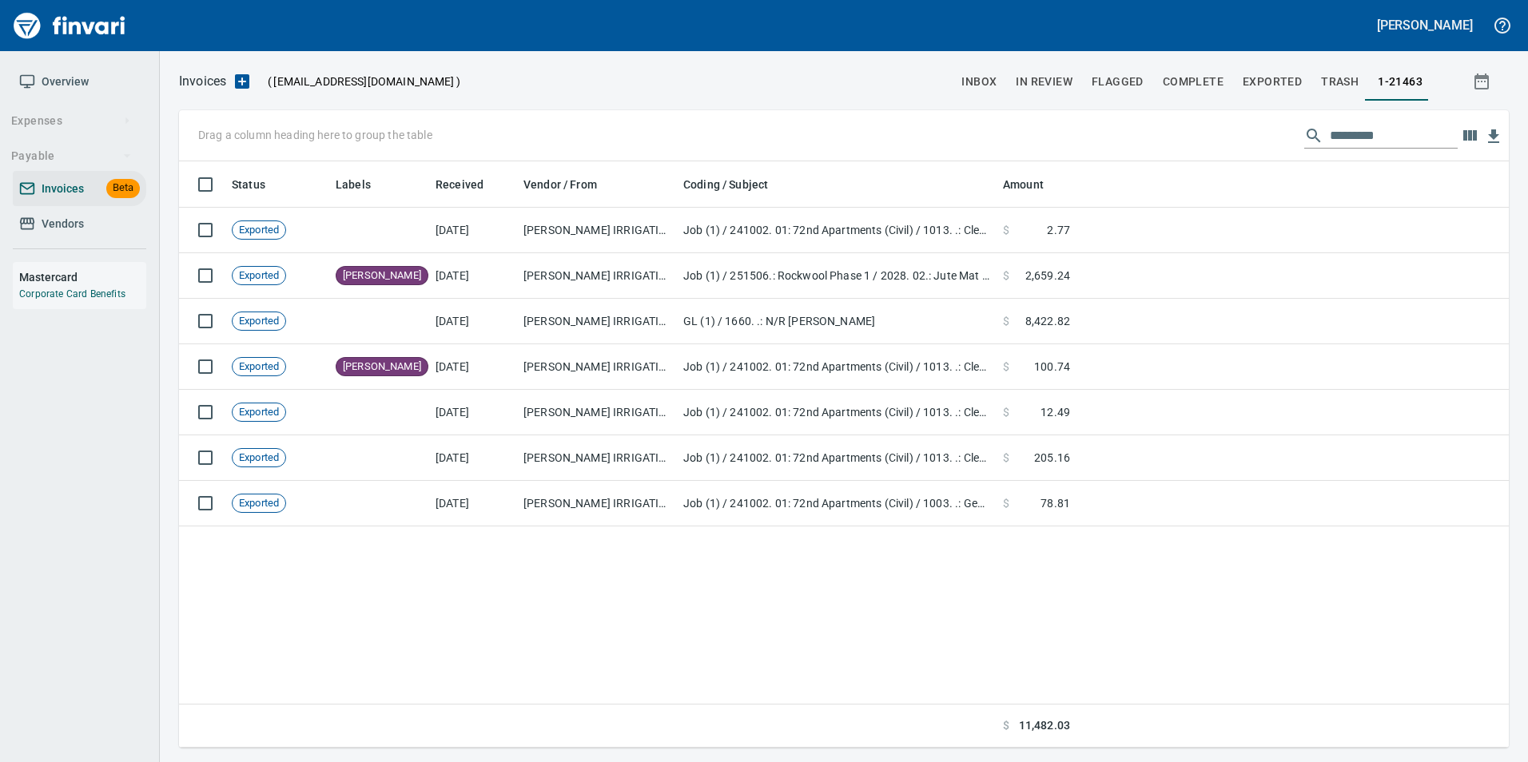
click at [1341, 133] on input "text" at bounding box center [1394, 136] width 128 height 26
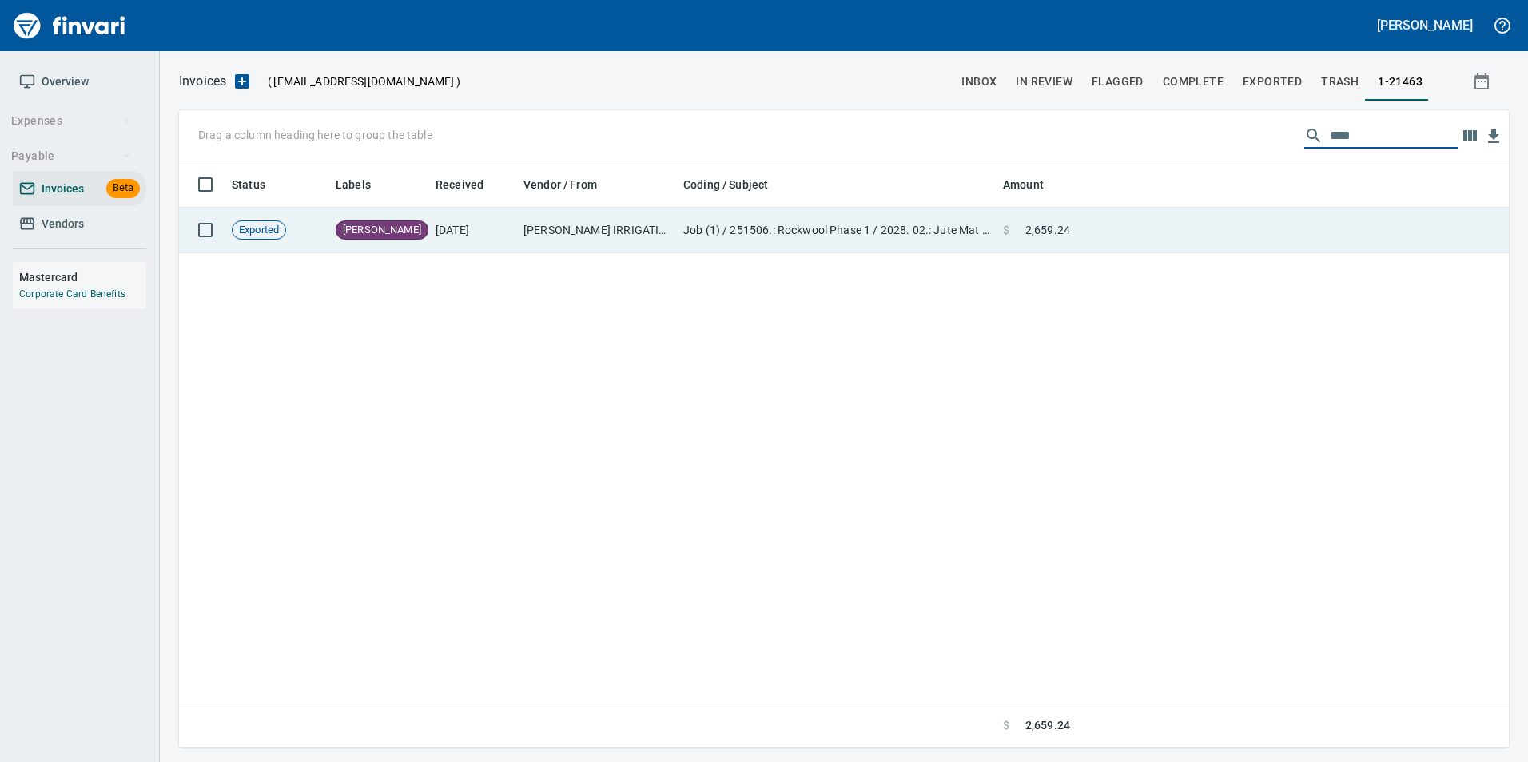
type input "****"
click at [1100, 244] on td at bounding box center [1292, 231] width 432 height 46
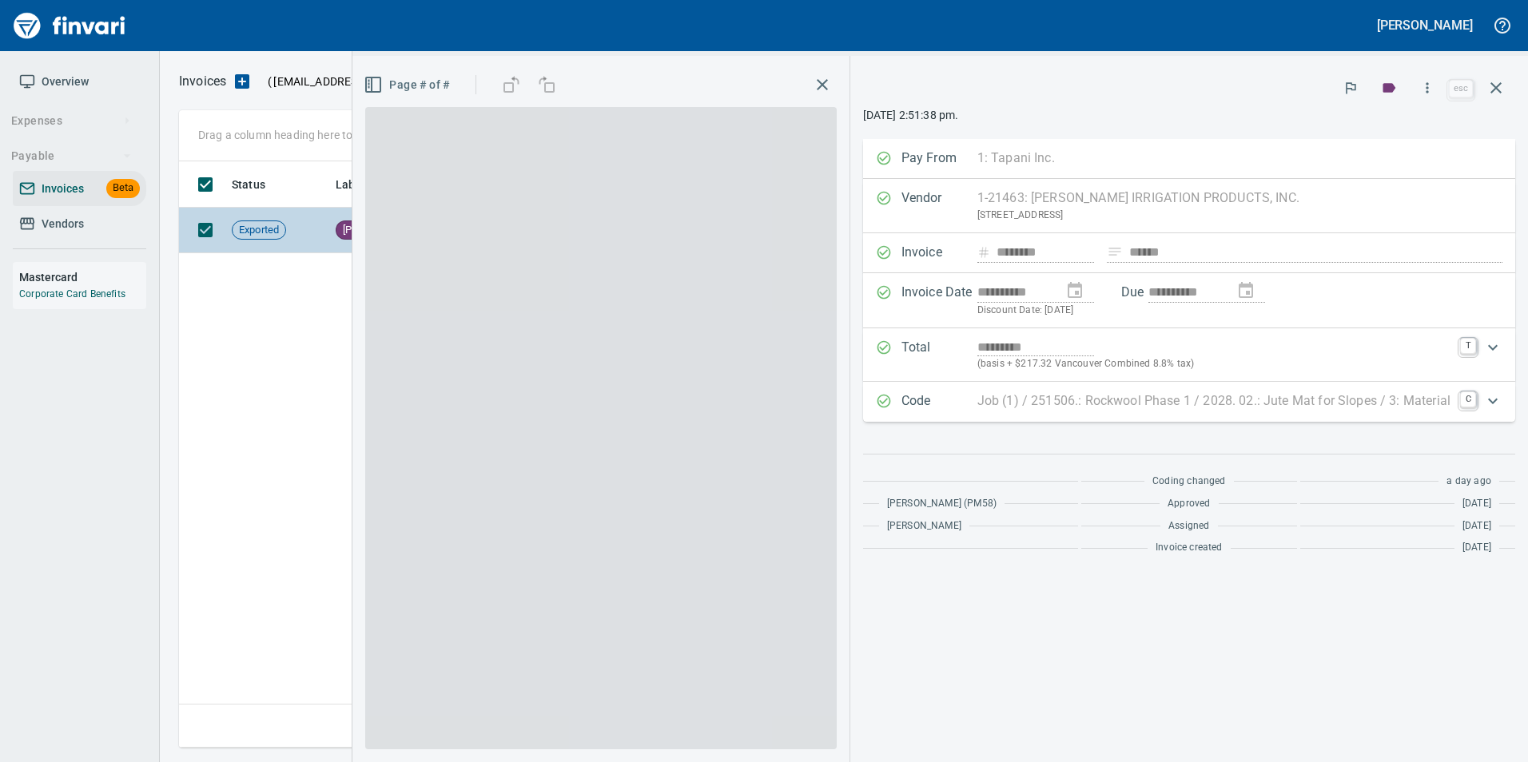
scroll to position [574, 1317]
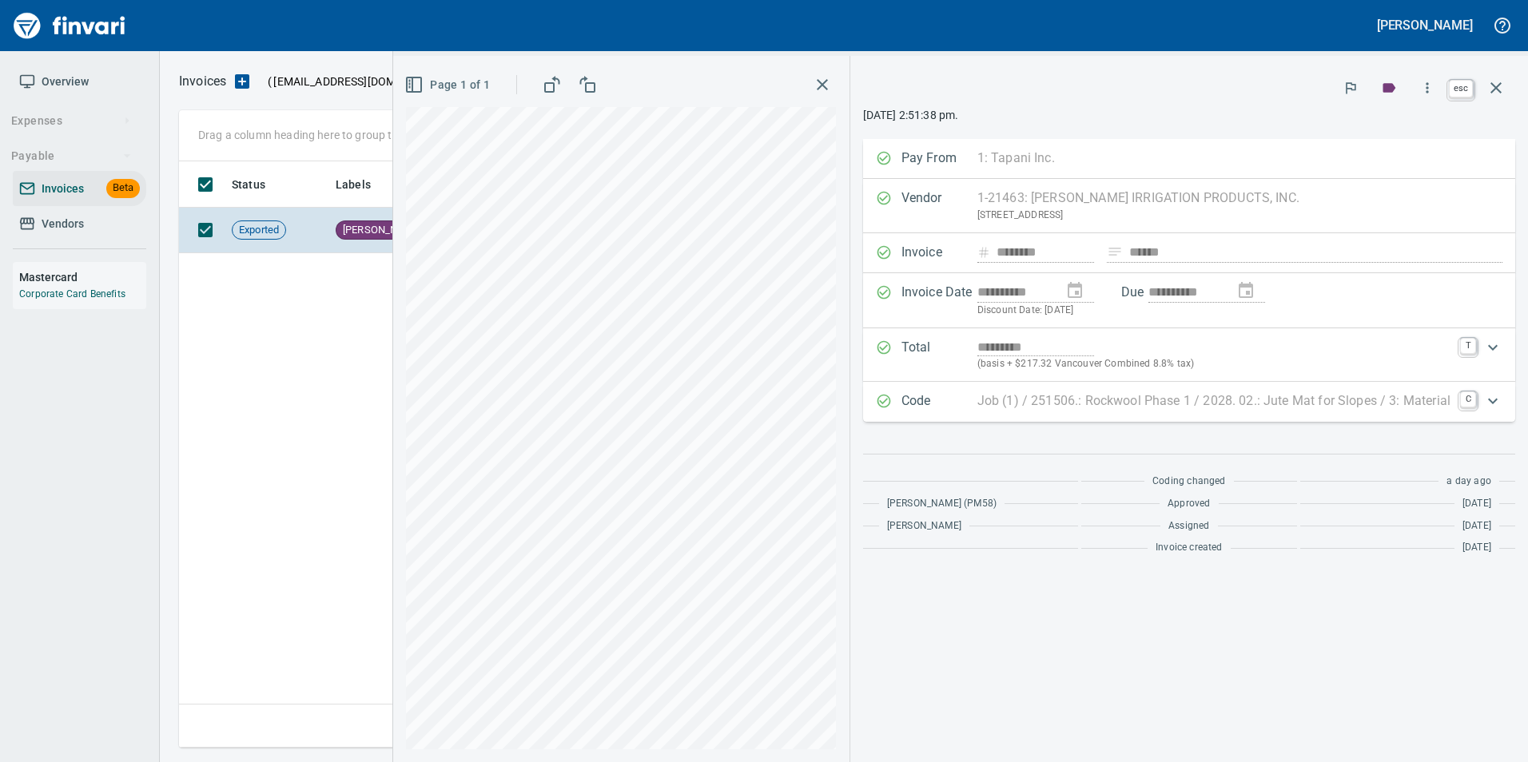
click at [1505, 85] on icon "button" at bounding box center [1495, 87] width 19 height 19
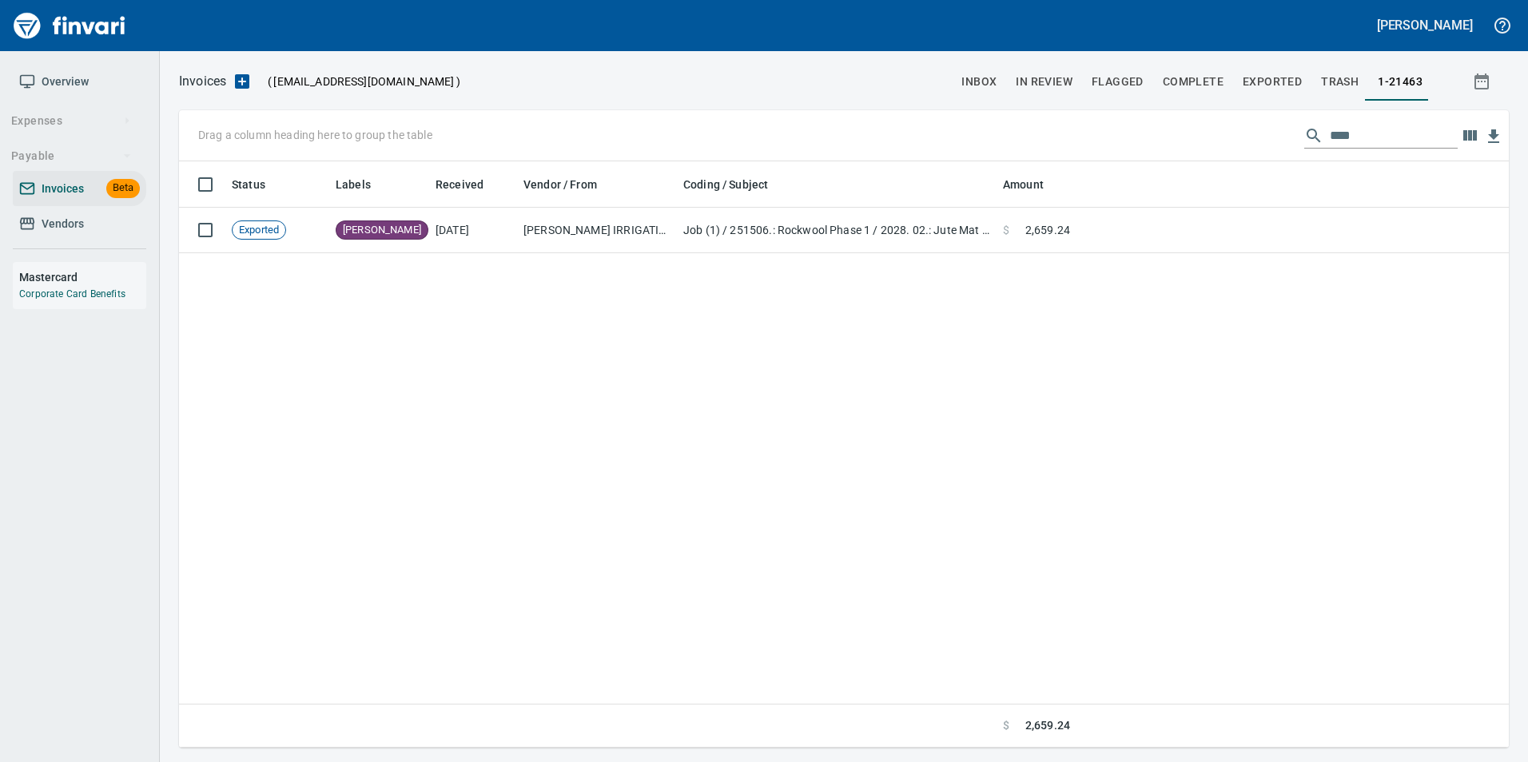
scroll to position [574, 1318]
click at [1395, 132] on input "****" at bounding box center [1394, 136] width 128 height 26
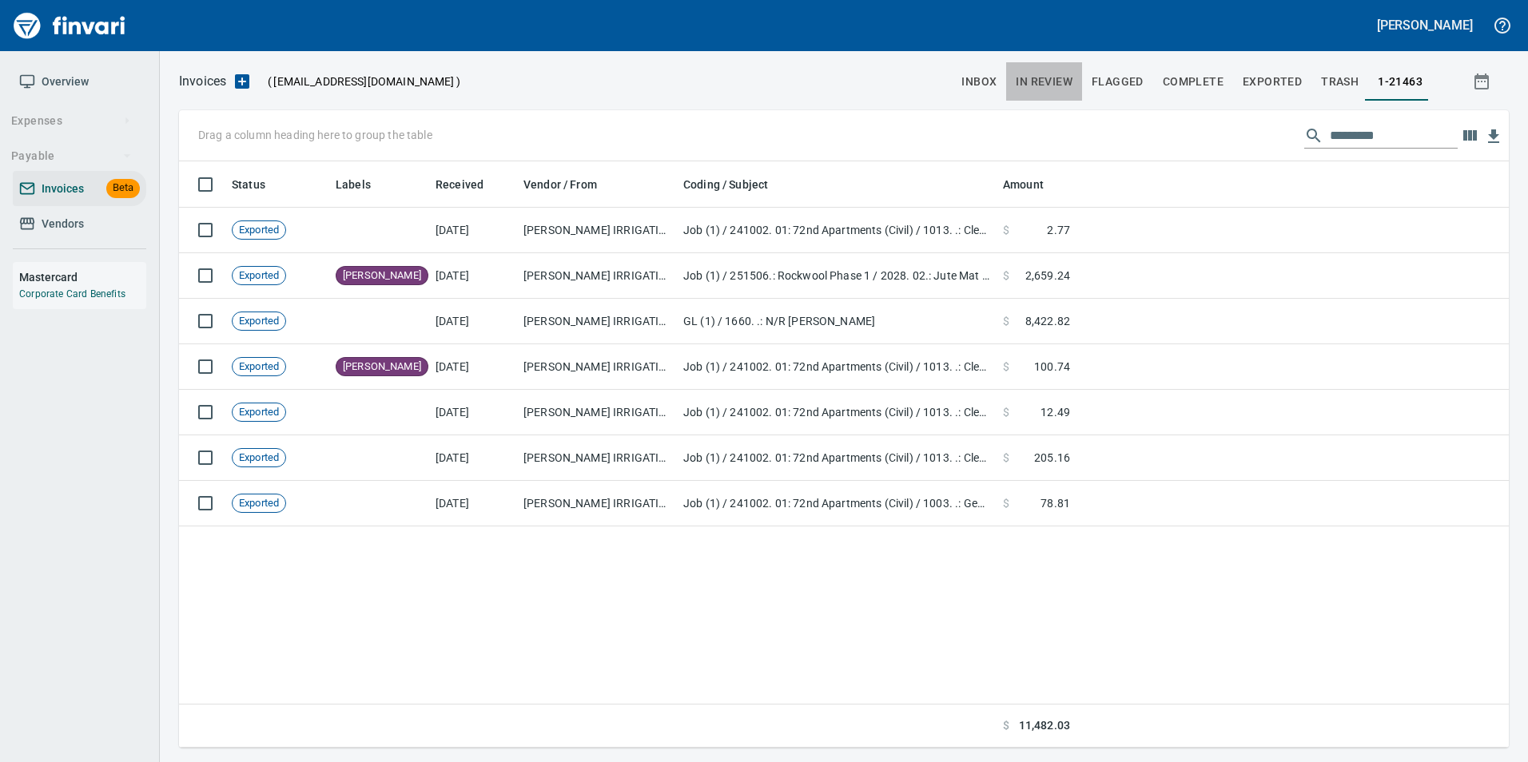
click at [1045, 85] on span "In Review" at bounding box center [1044, 82] width 57 height 20
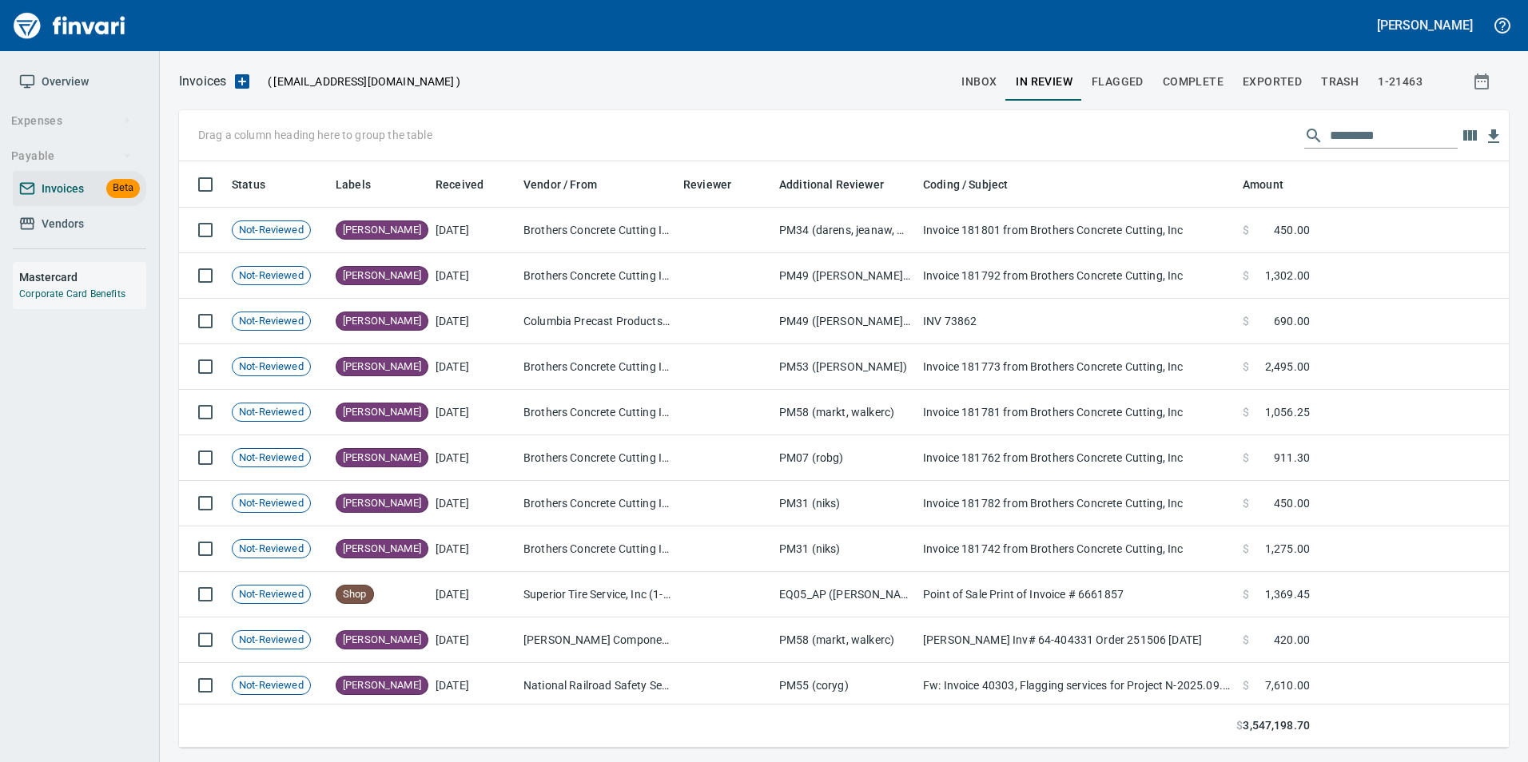
scroll to position [574, 1306]
click at [1364, 129] on input "text" at bounding box center [1394, 136] width 128 height 26
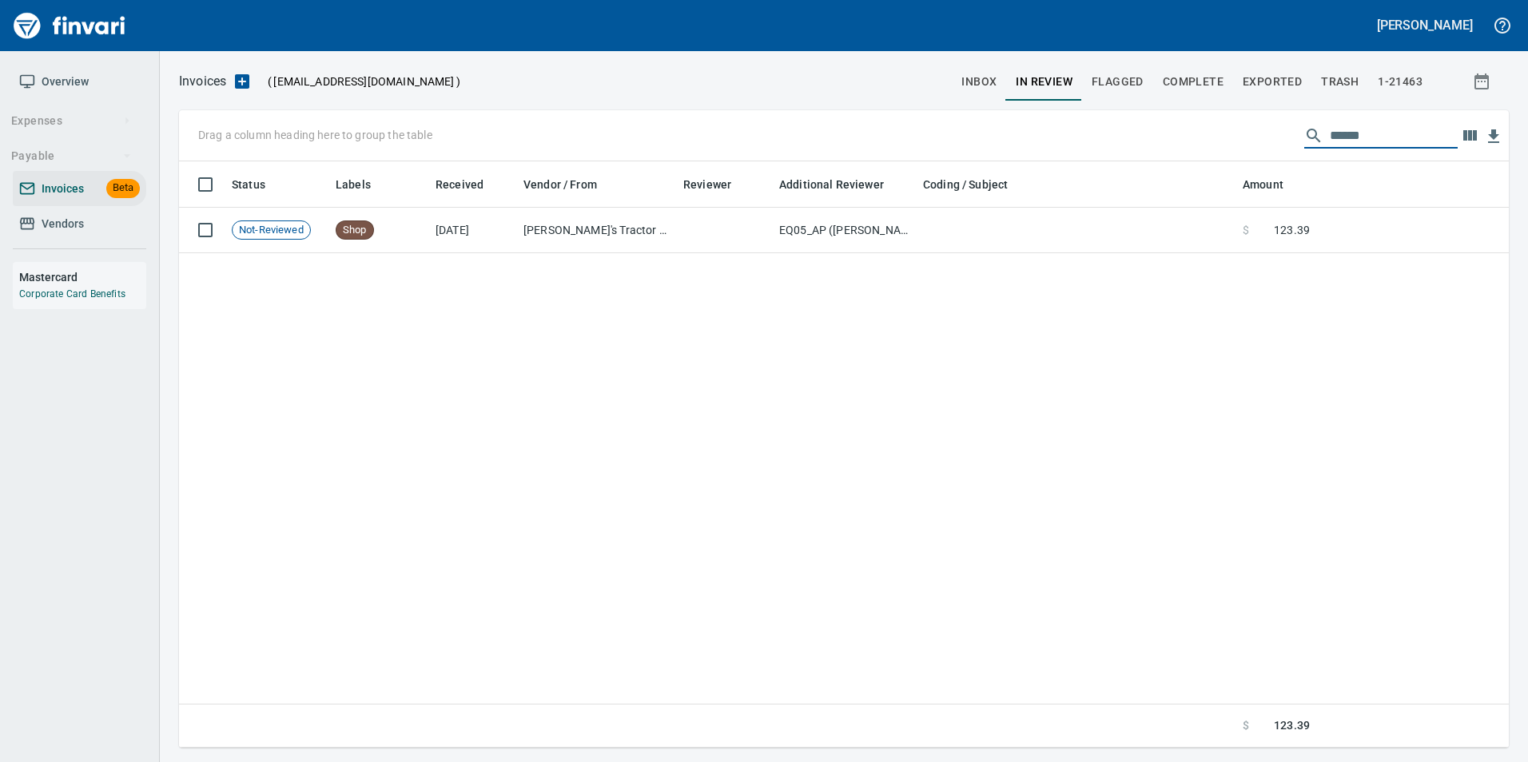
type input "******"
click at [1341, 133] on input "******" at bounding box center [1394, 136] width 128 height 26
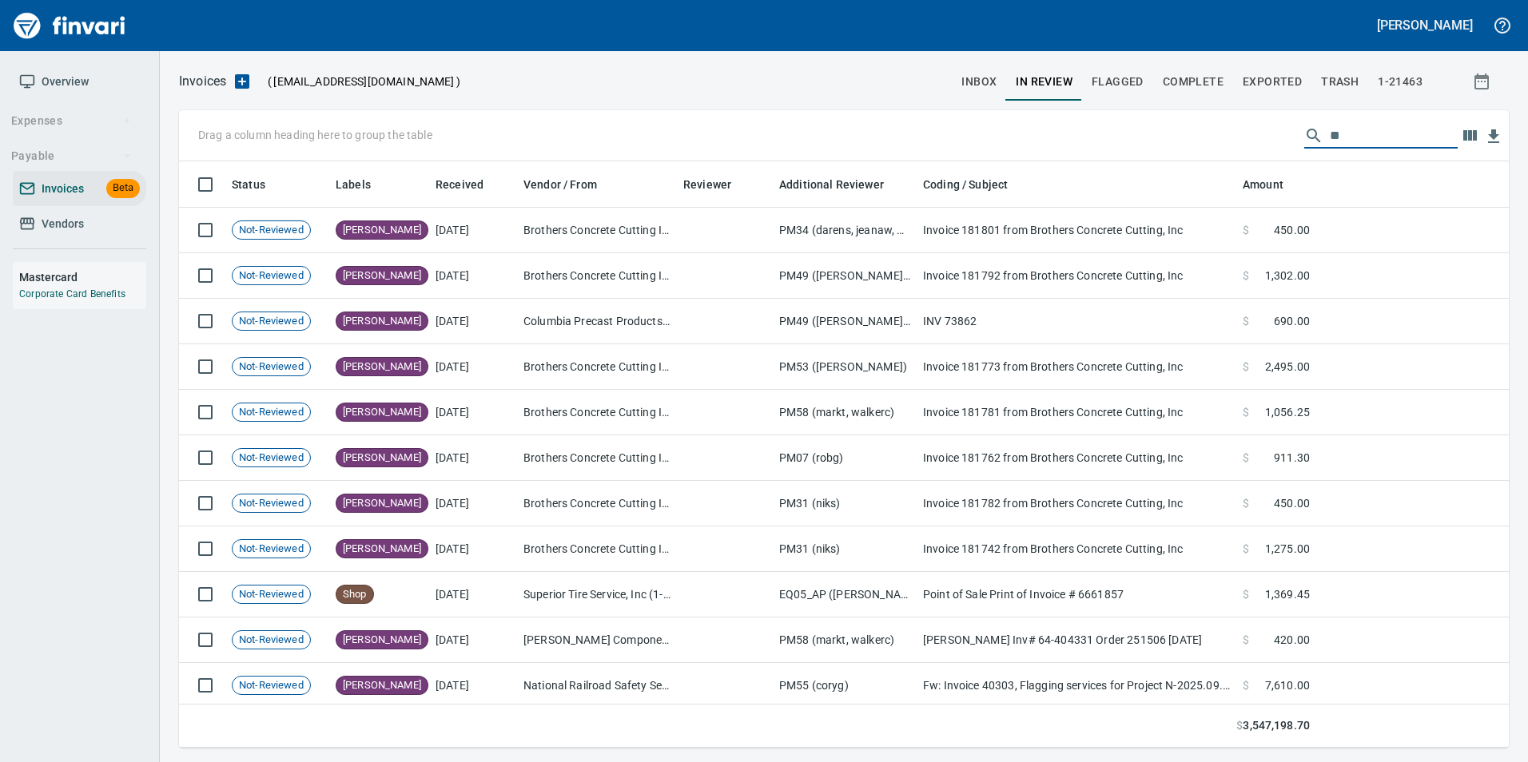
type input "*"
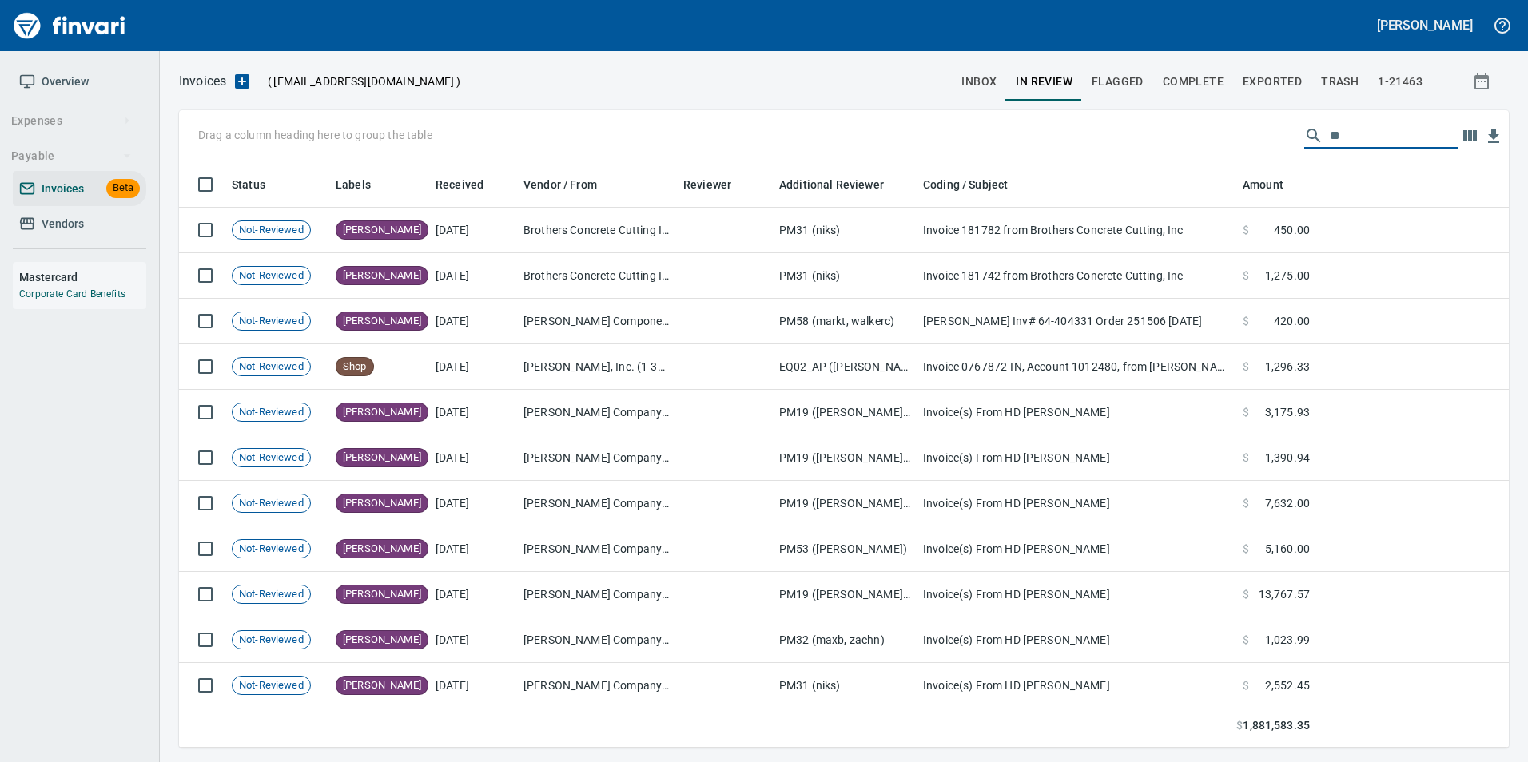
type input "*"
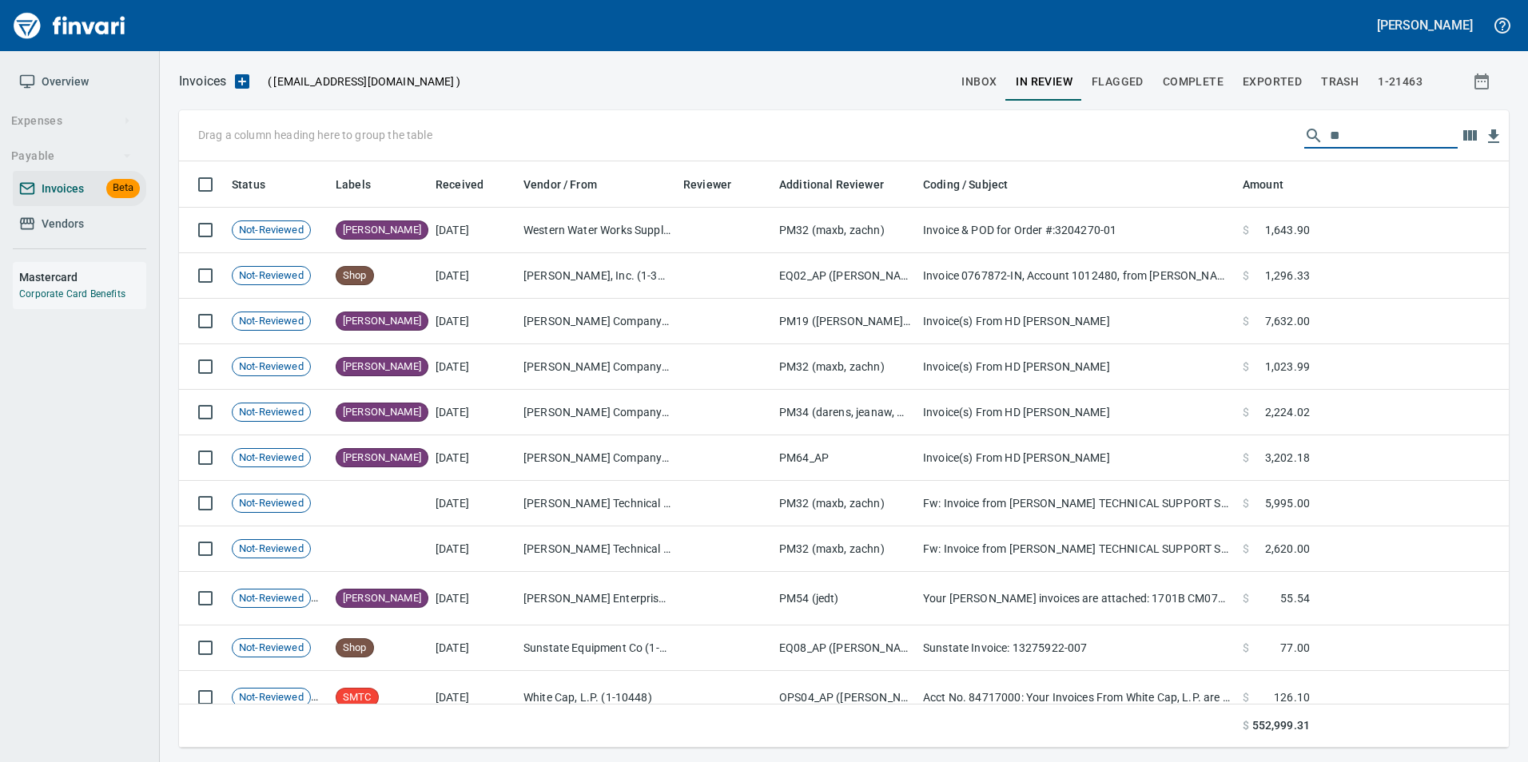
type input "*"
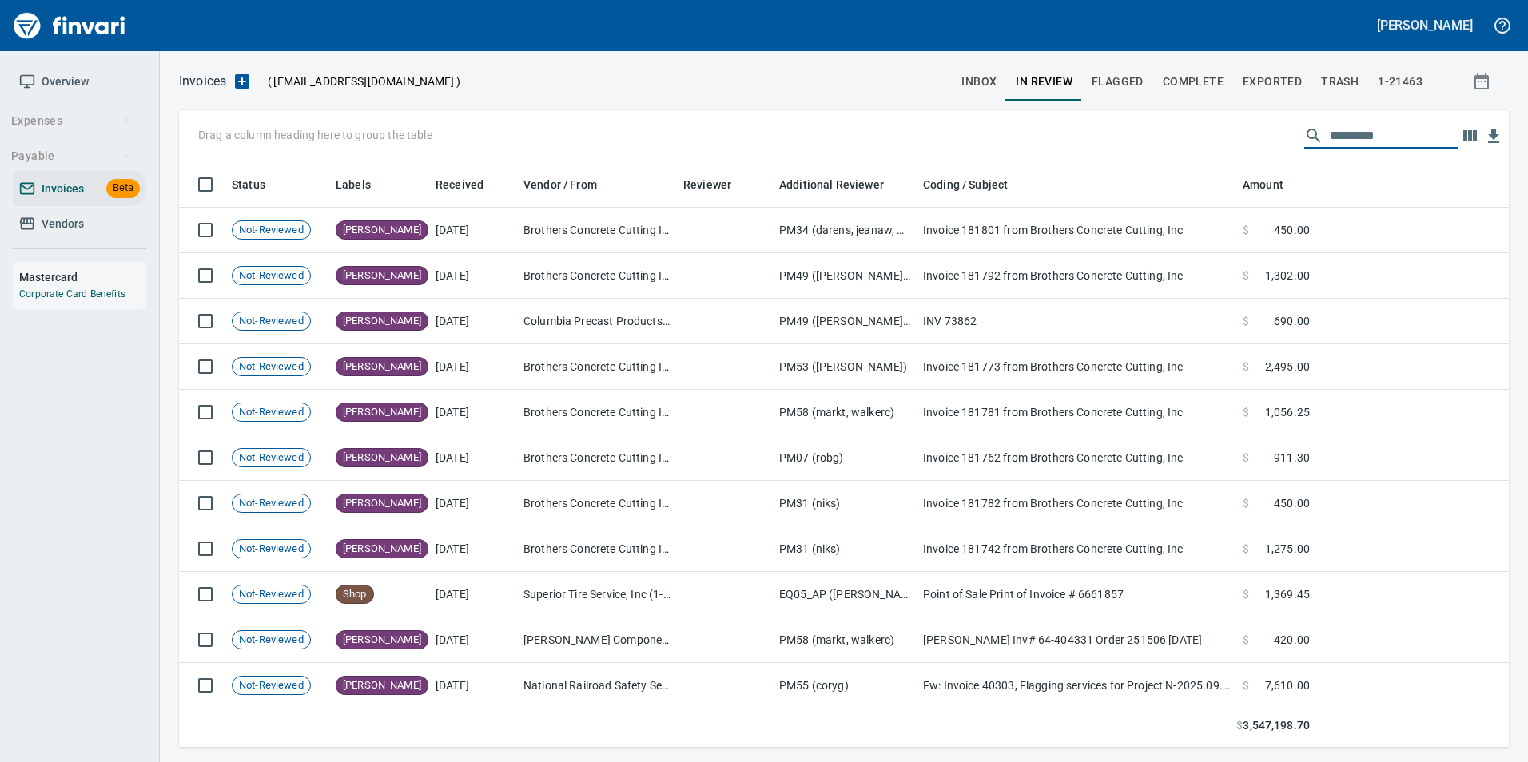
click at [1003, 73] on button "inbox" at bounding box center [979, 81] width 54 height 38
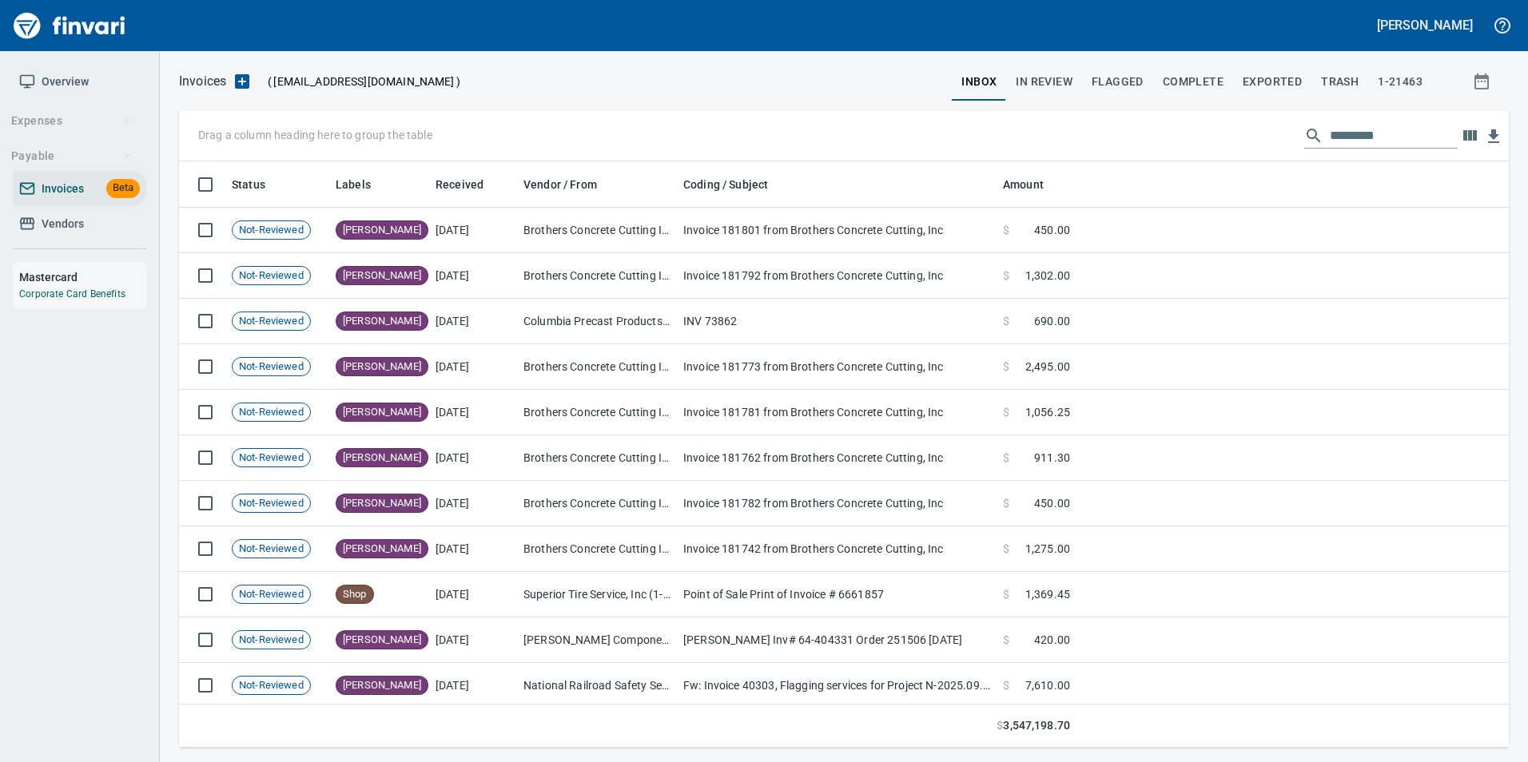
scroll to position [574, 1306]
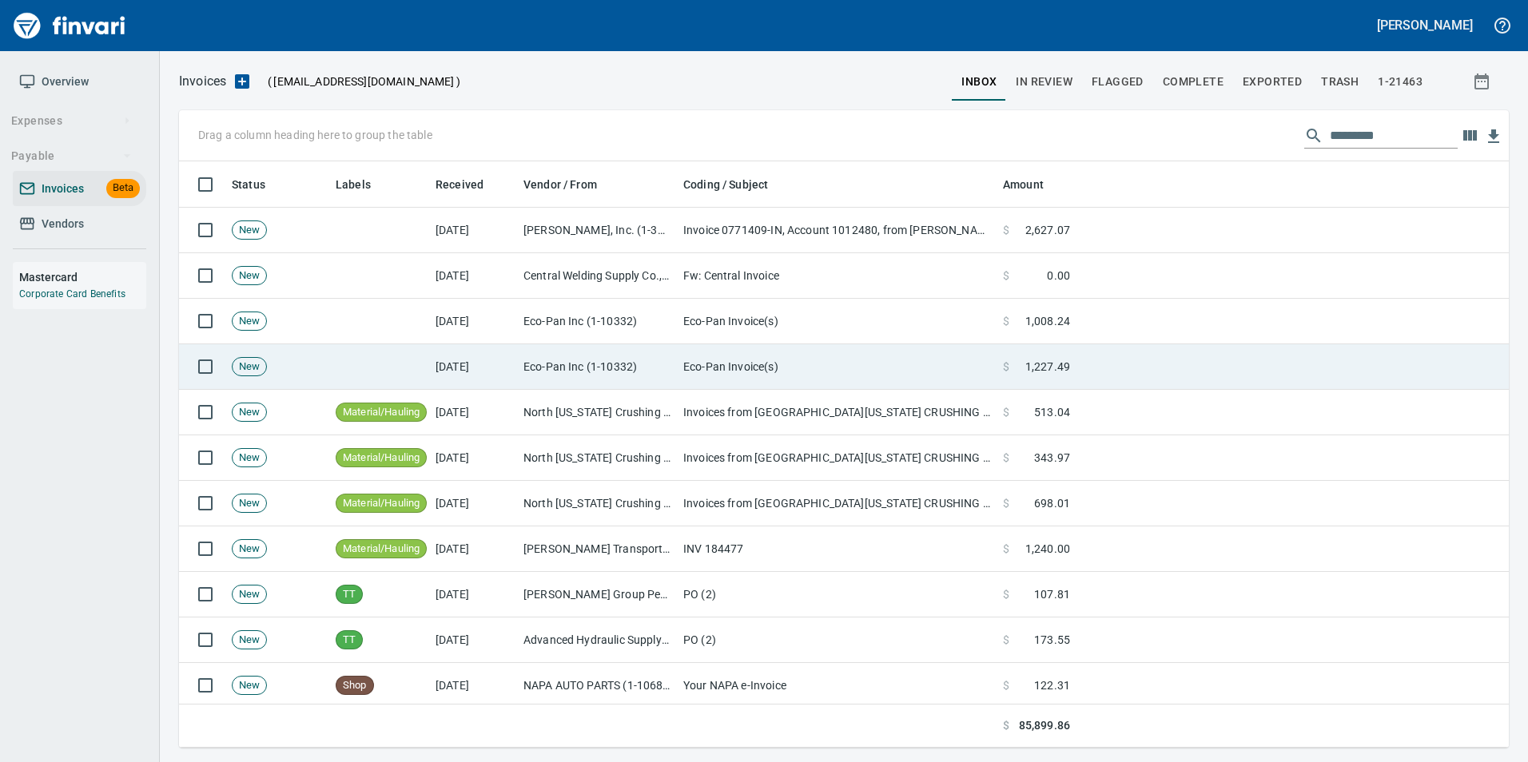
click at [507, 361] on td "[DATE]" at bounding box center [473, 367] width 88 height 46
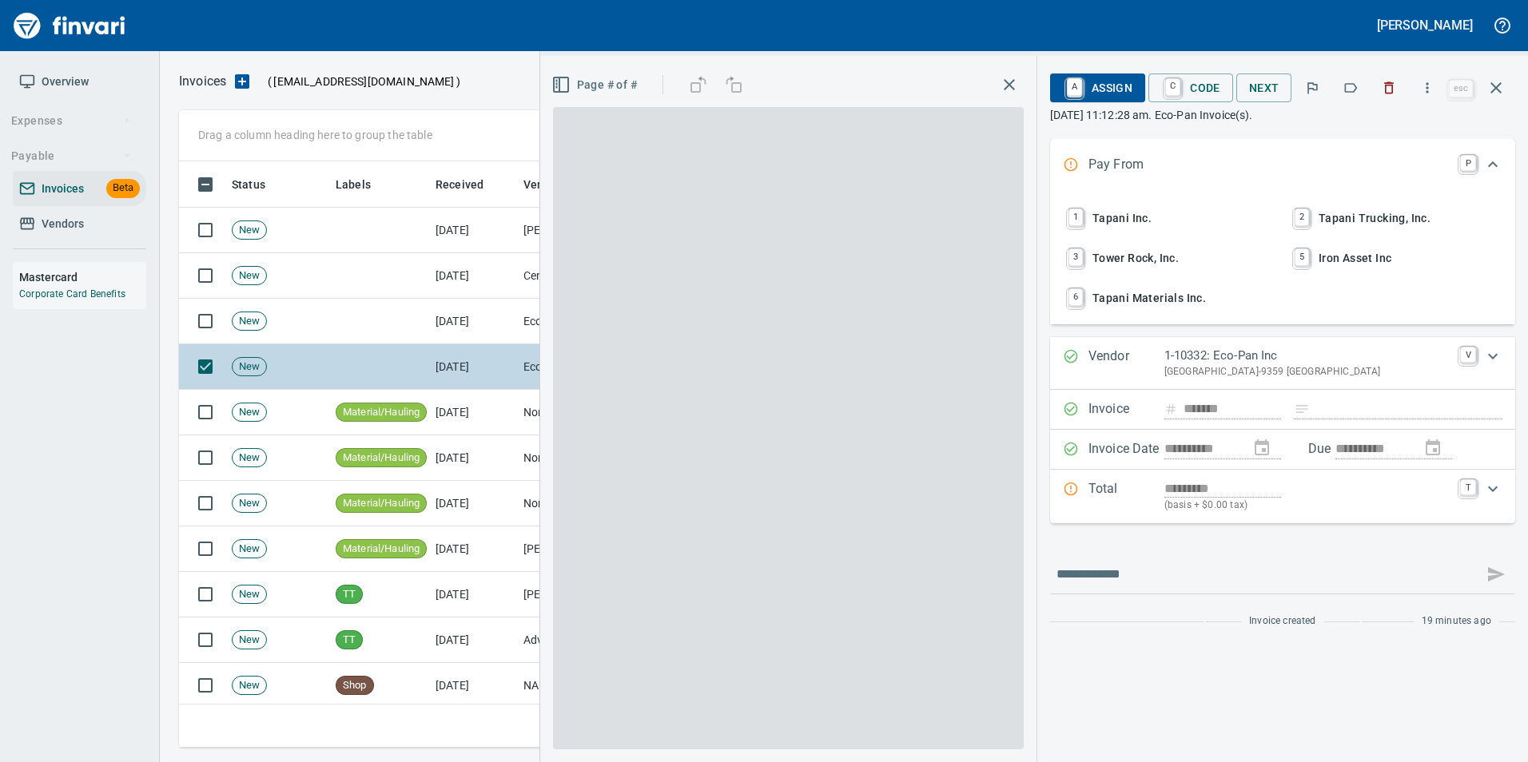
scroll to position [574, 1305]
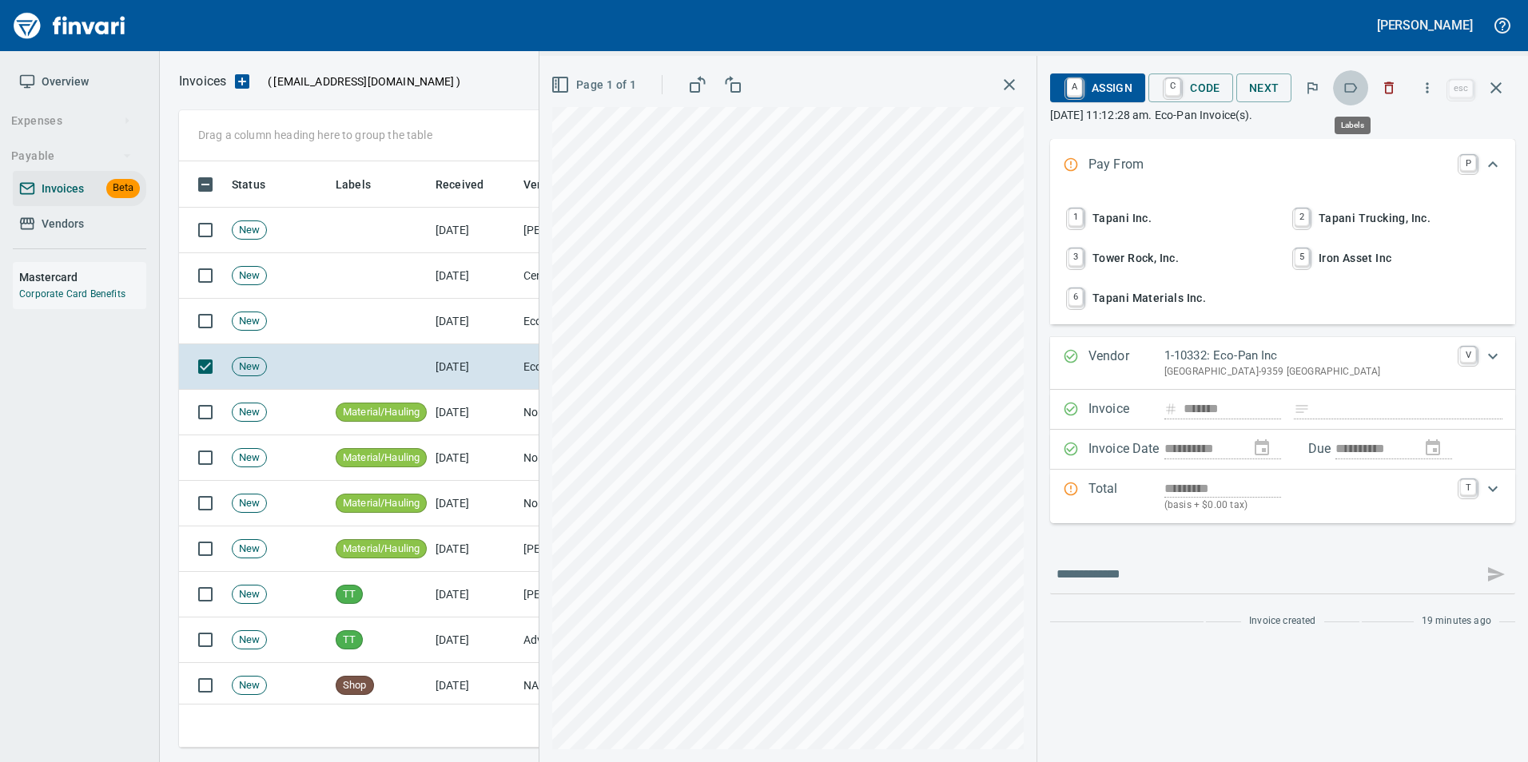
click at [1351, 89] on icon "button" at bounding box center [1350, 88] width 16 height 16
click at [1496, 92] on icon "button" at bounding box center [1495, 87] width 19 height 19
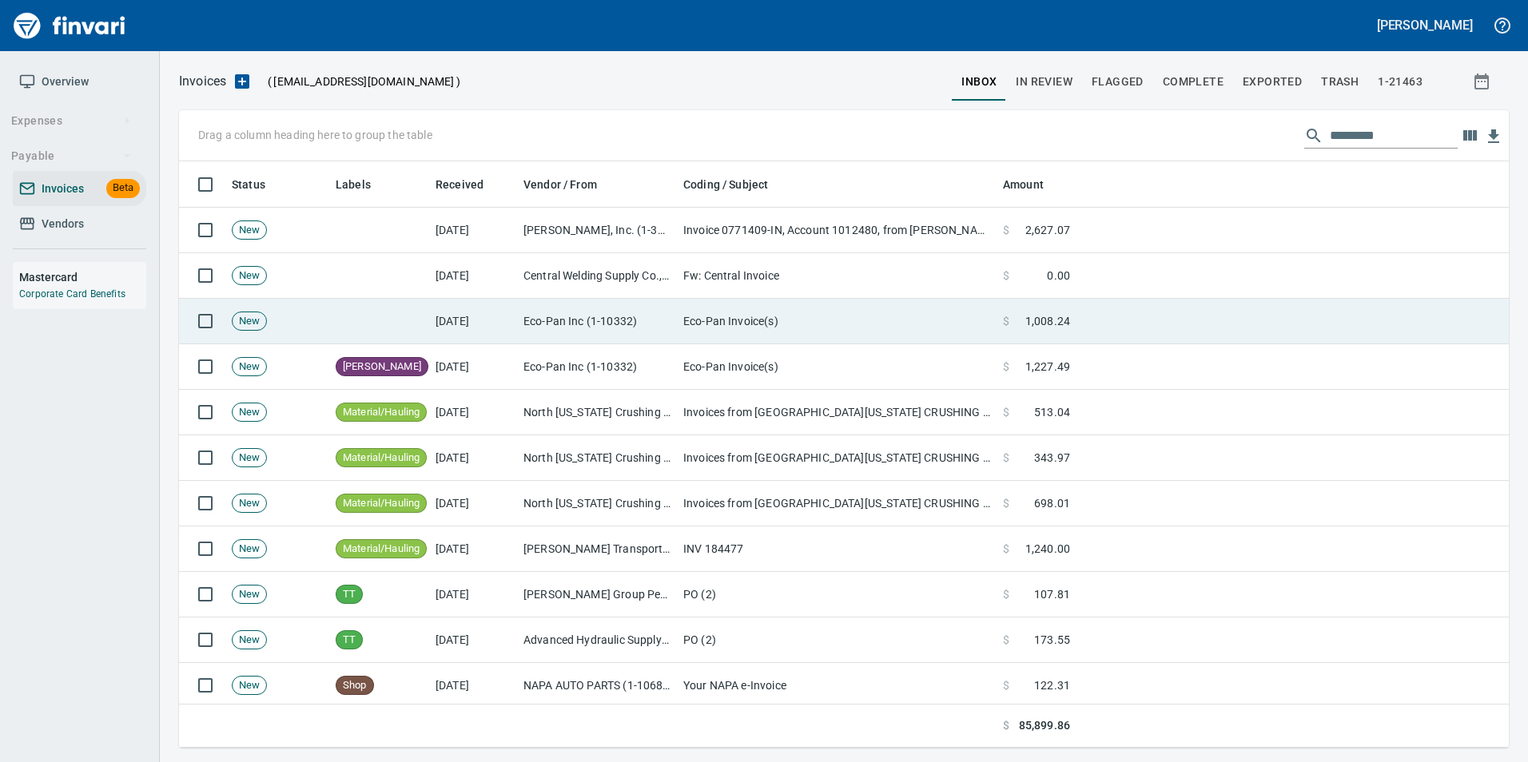
click at [610, 321] on td "Eco-Pan Inc (1-10332)" at bounding box center [597, 322] width 160 height 46
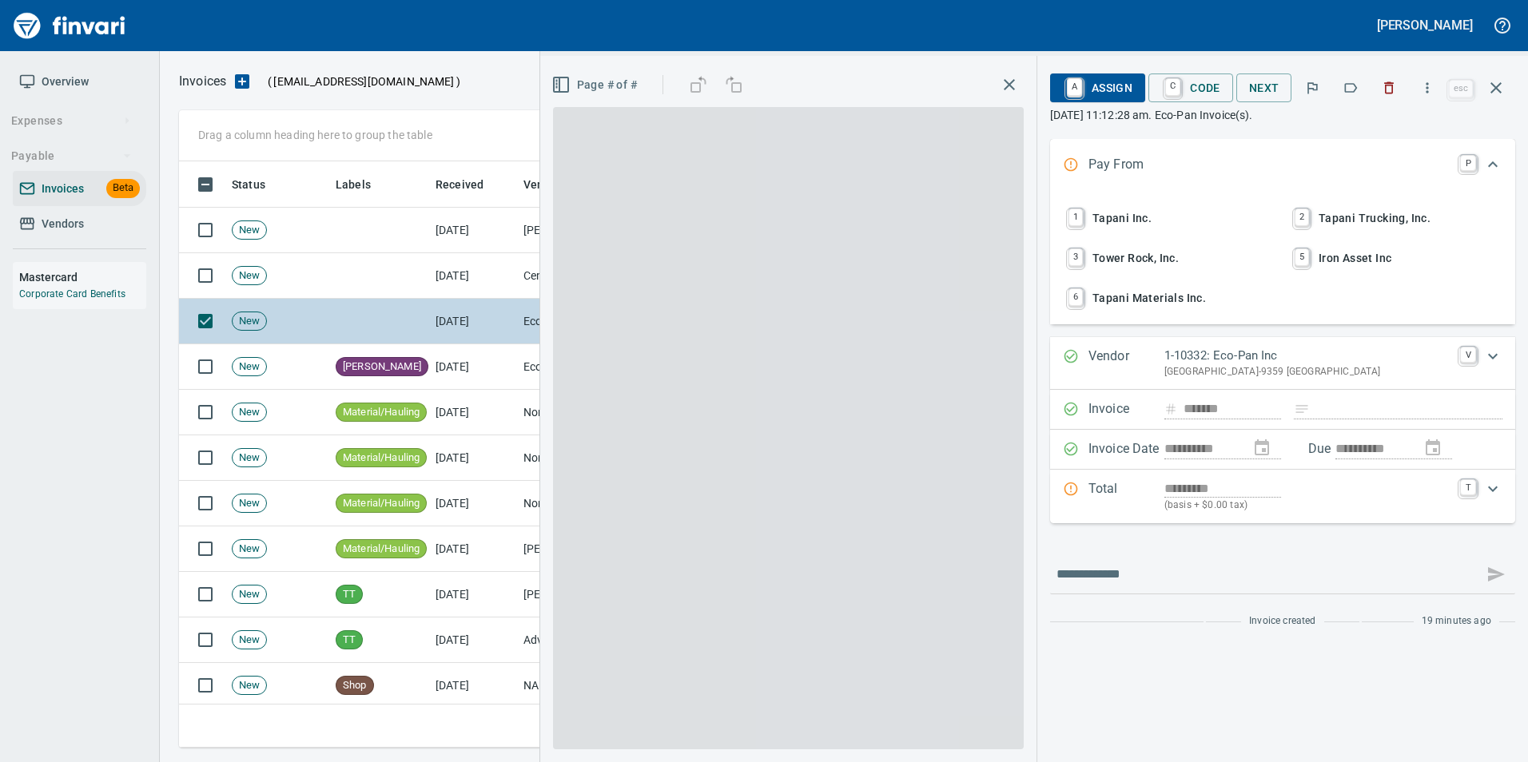
scroll to position [574, 1305]
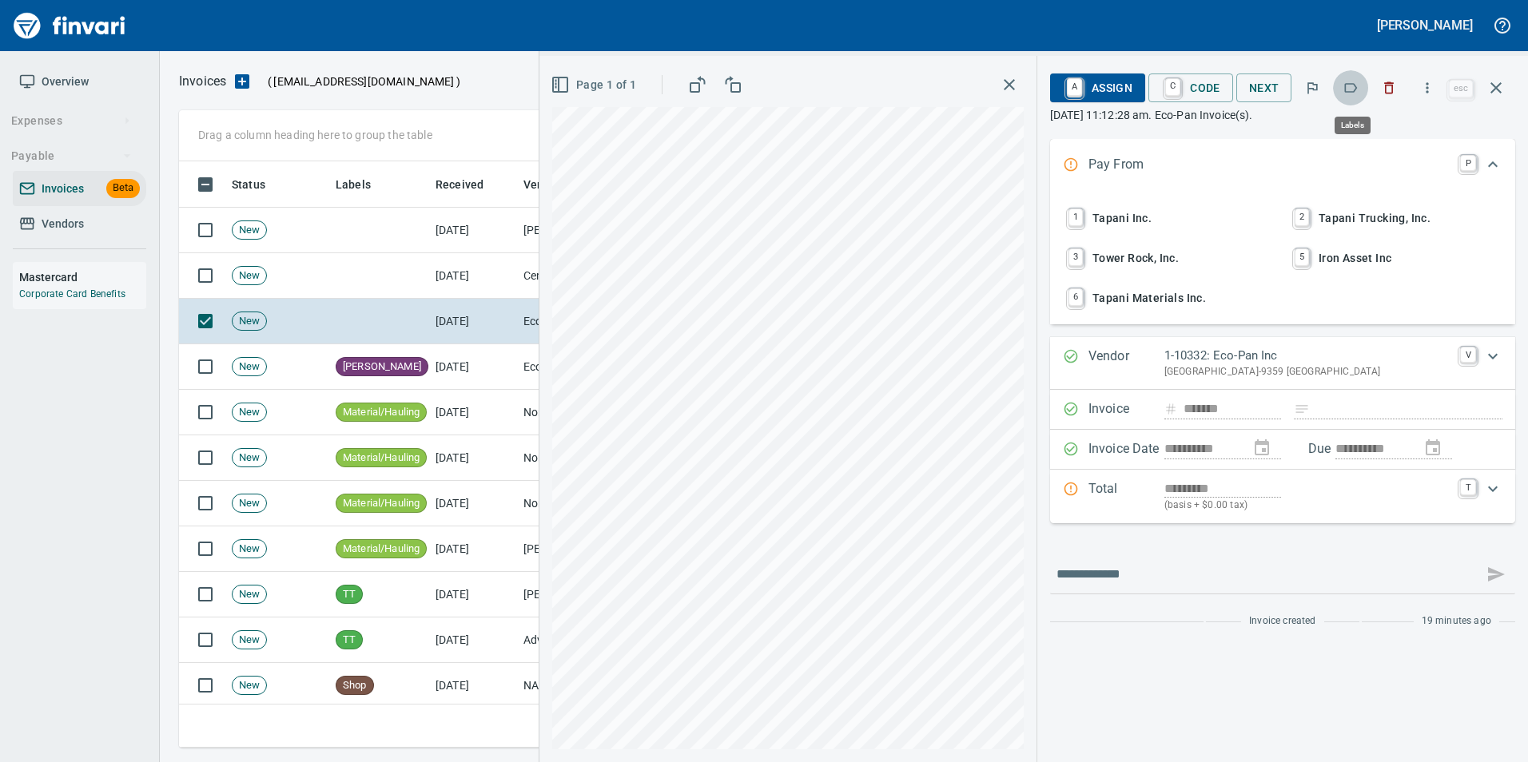
click at [1355, 87] on icon "button" at bounding box center [1350, 88] width 16 height 16
click at [1497, 95] on icon "button" at bounding box center [1495, 87] width 19 height 19
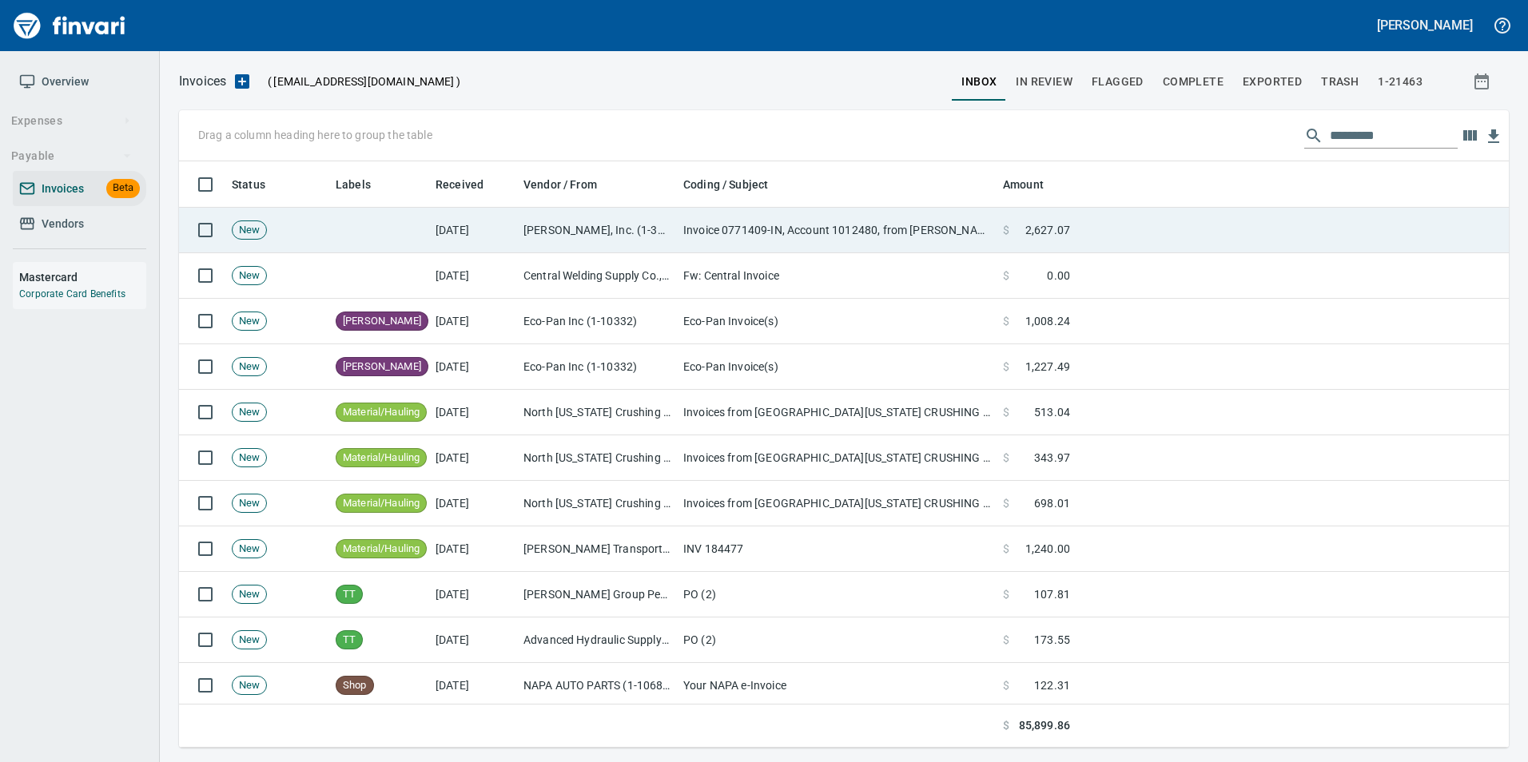
scroll to position [574, 1305]
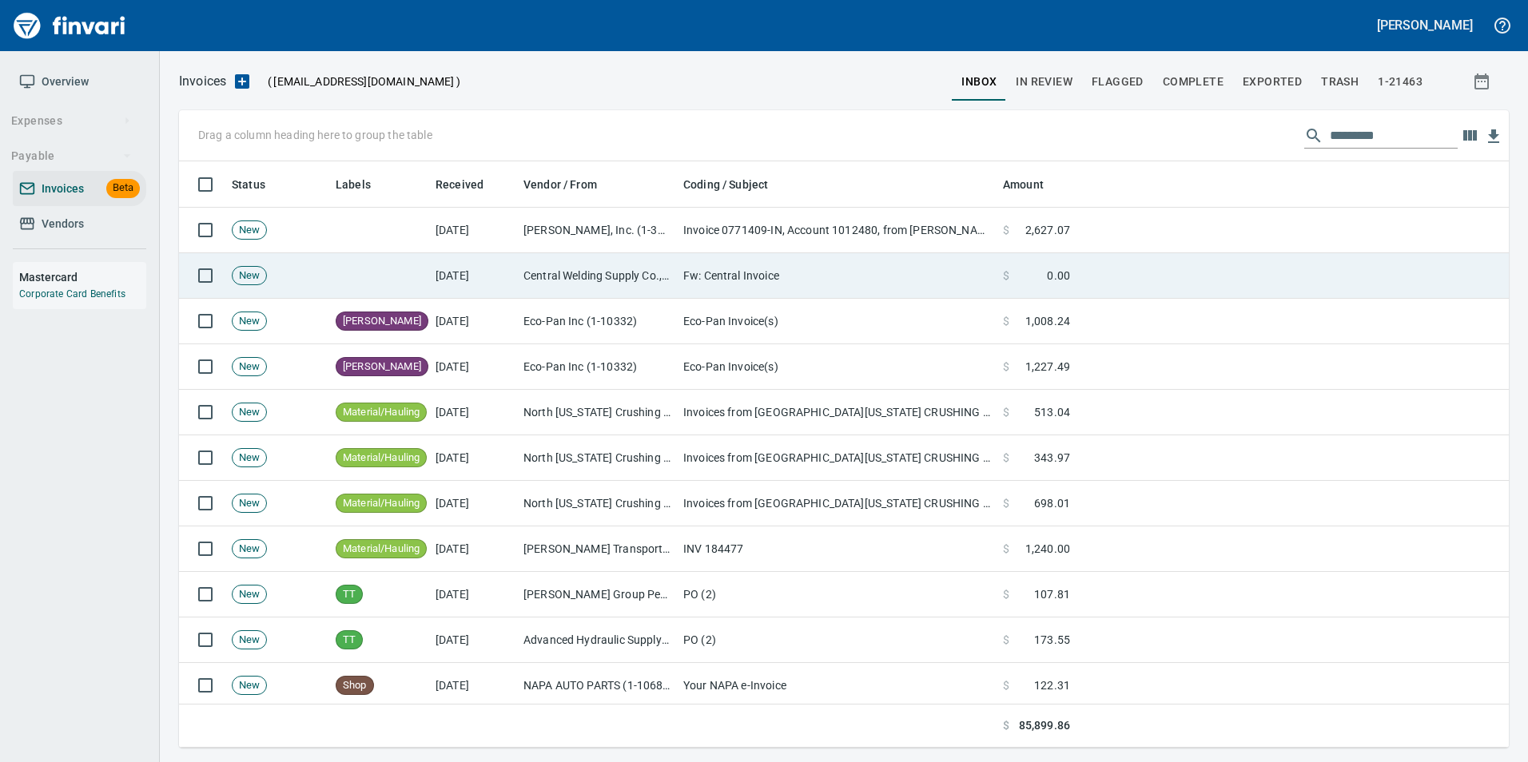
click at [789, 288] on td "Fw: Central Invoice" at bounding box center [837, 276] width 320 height 46
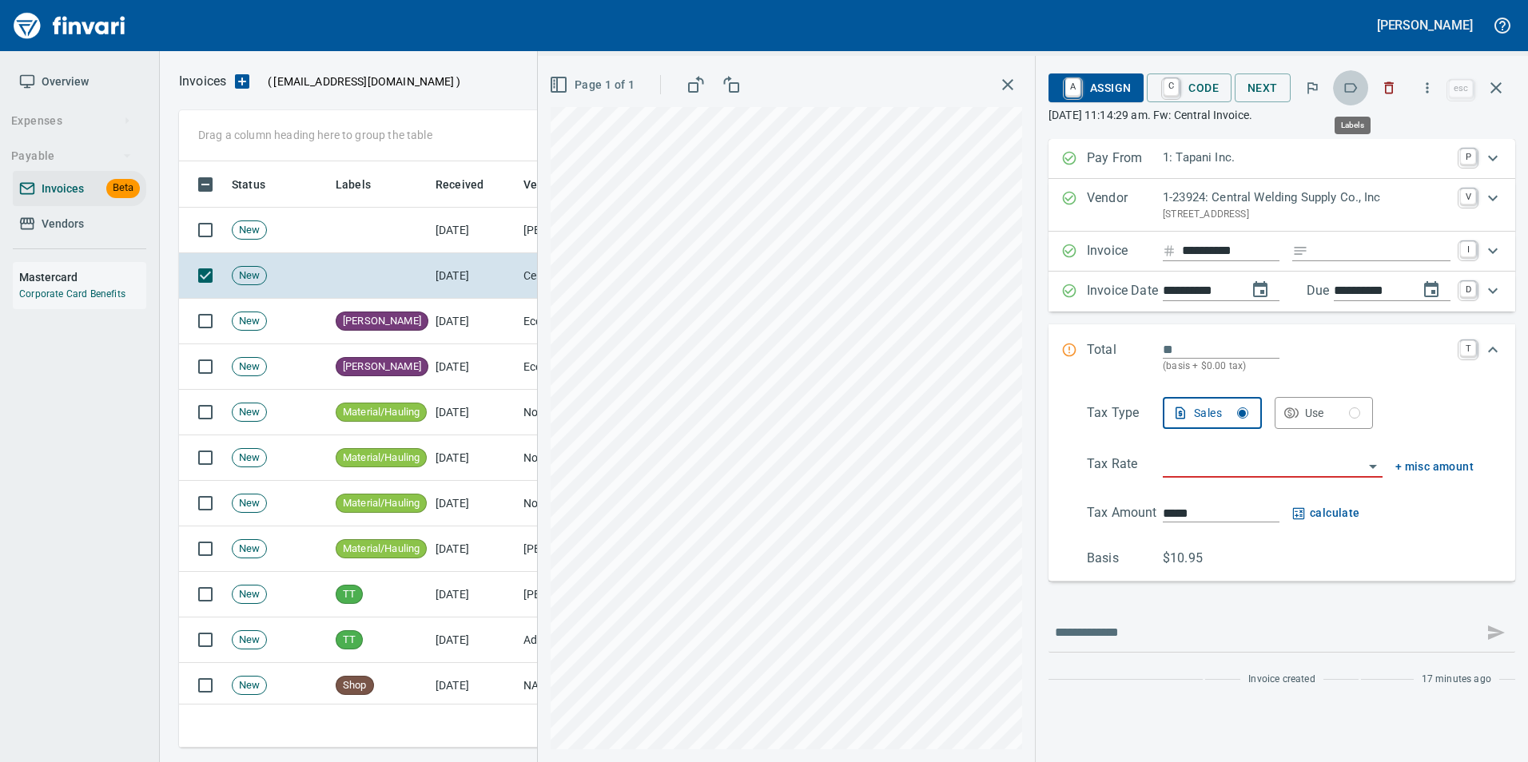
click at [1347, 89] on icon "button" at bounding box center [1351, 88] width 13 height 10
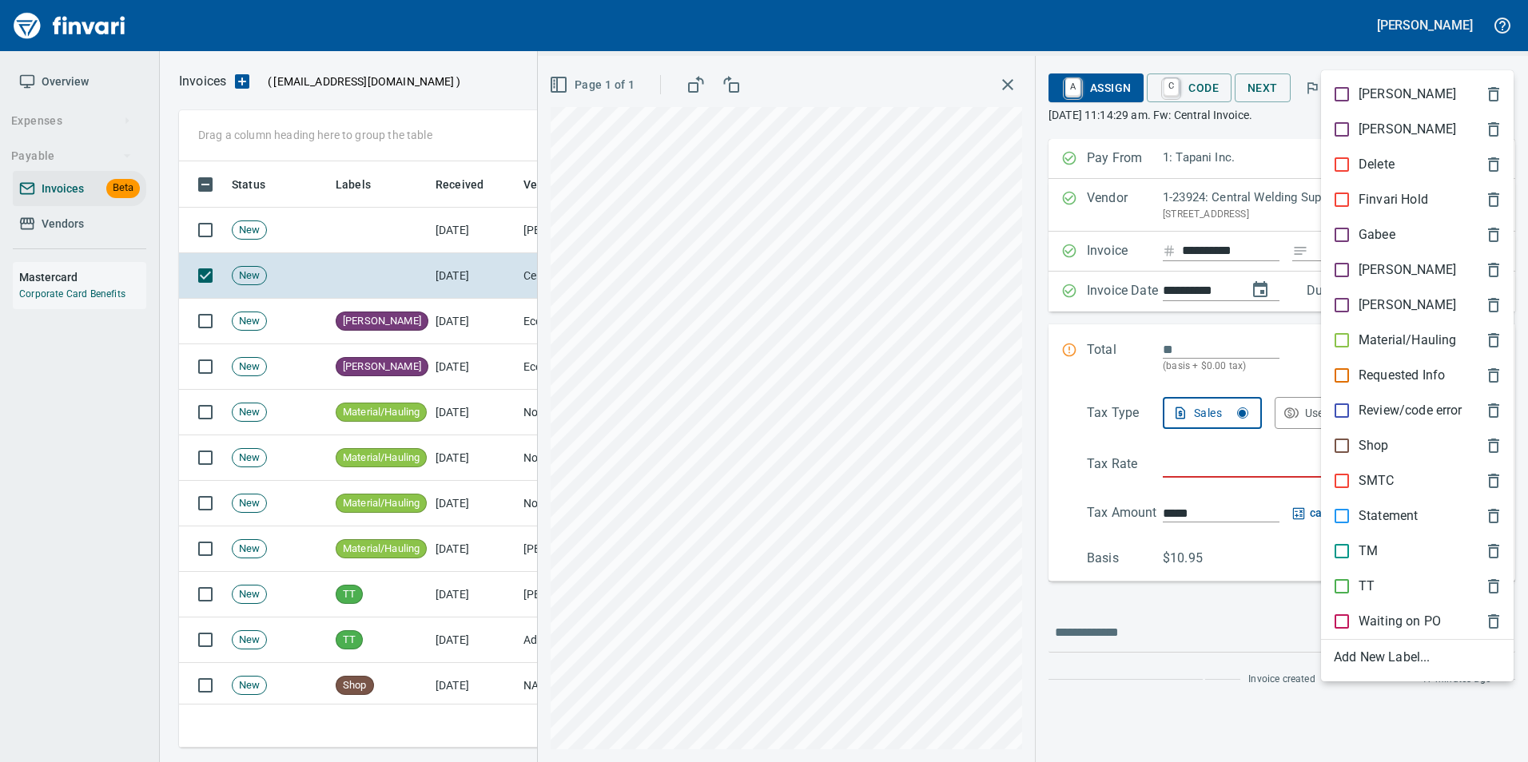
scroll to position [574, 1305]
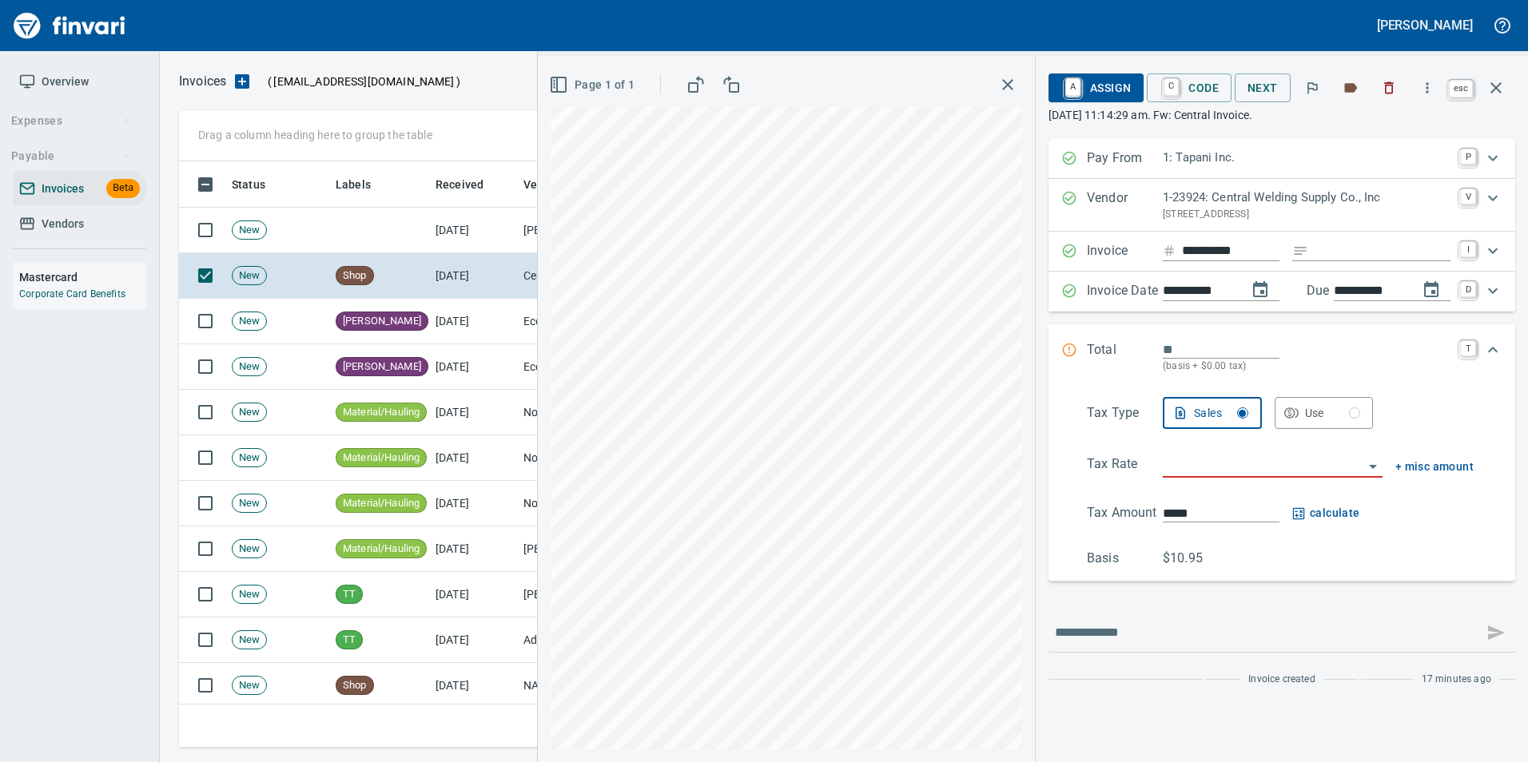
click at [1498, 89] on icon "button" at bounding box center [1495, 87] width 19 height 19
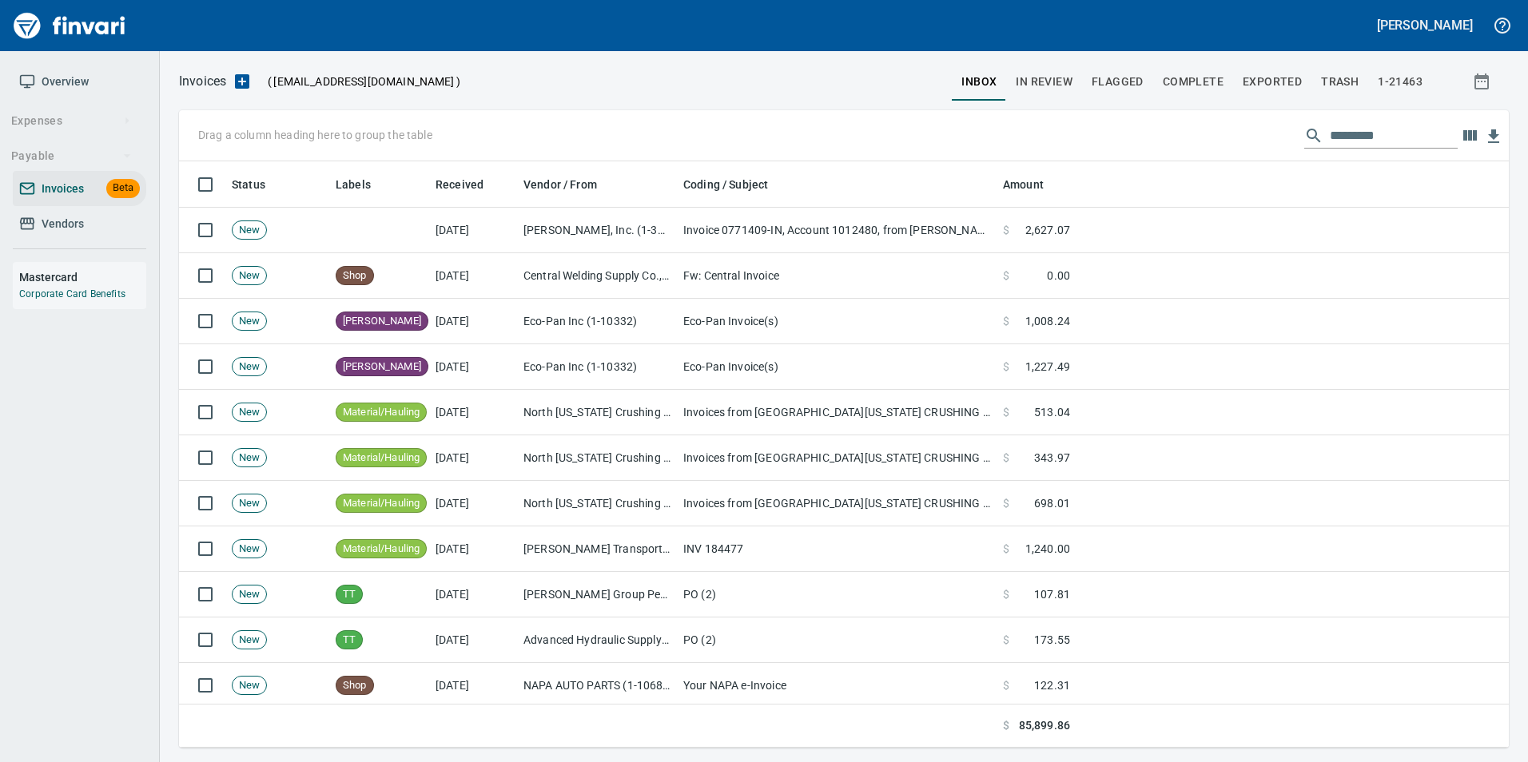
scroll to position [574, 1305]
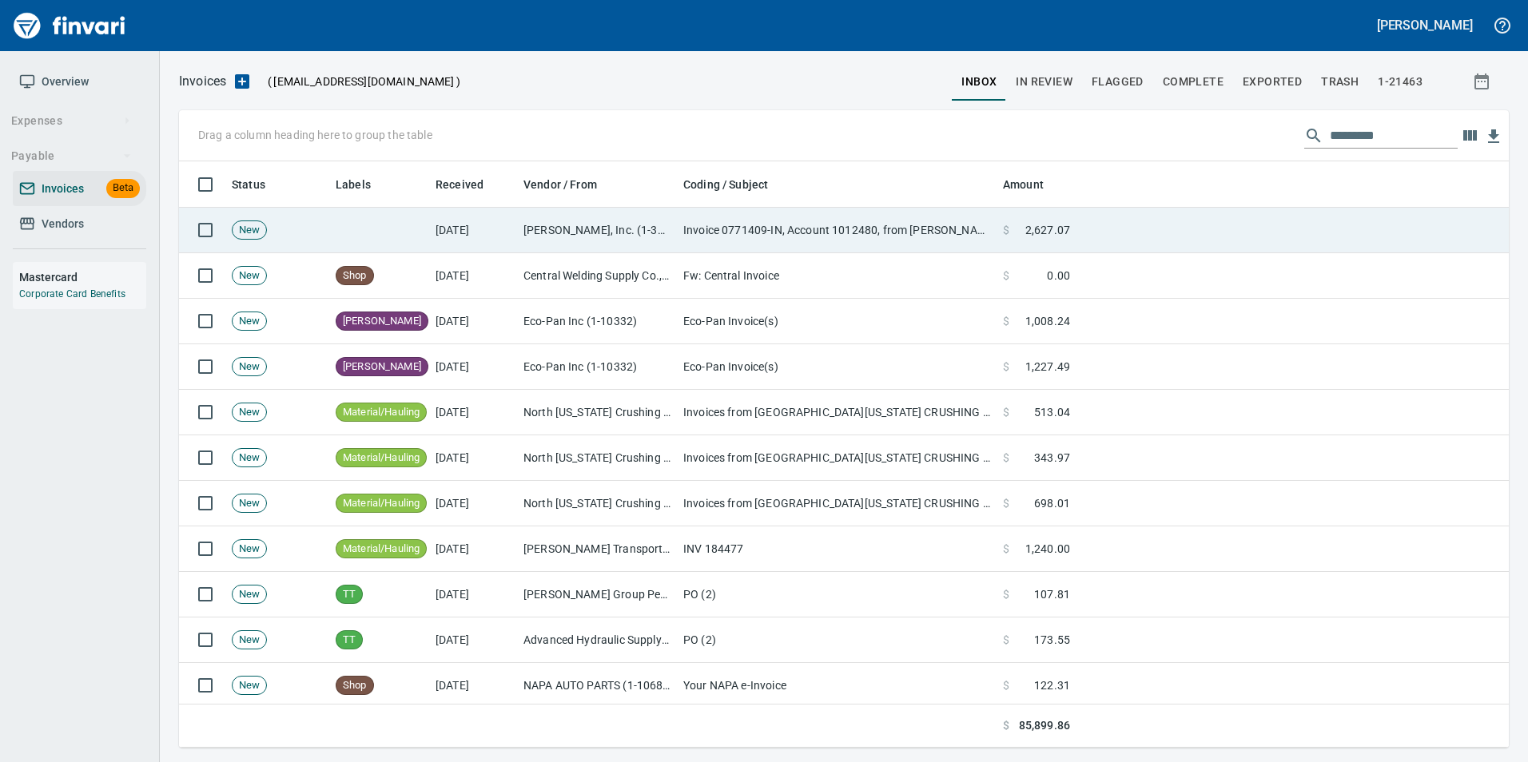
click at [722, 250] on td "Invoice 0771409-IN, Account 1012480, from Christensen" at bounding box center [837, 231] width 320 height 46
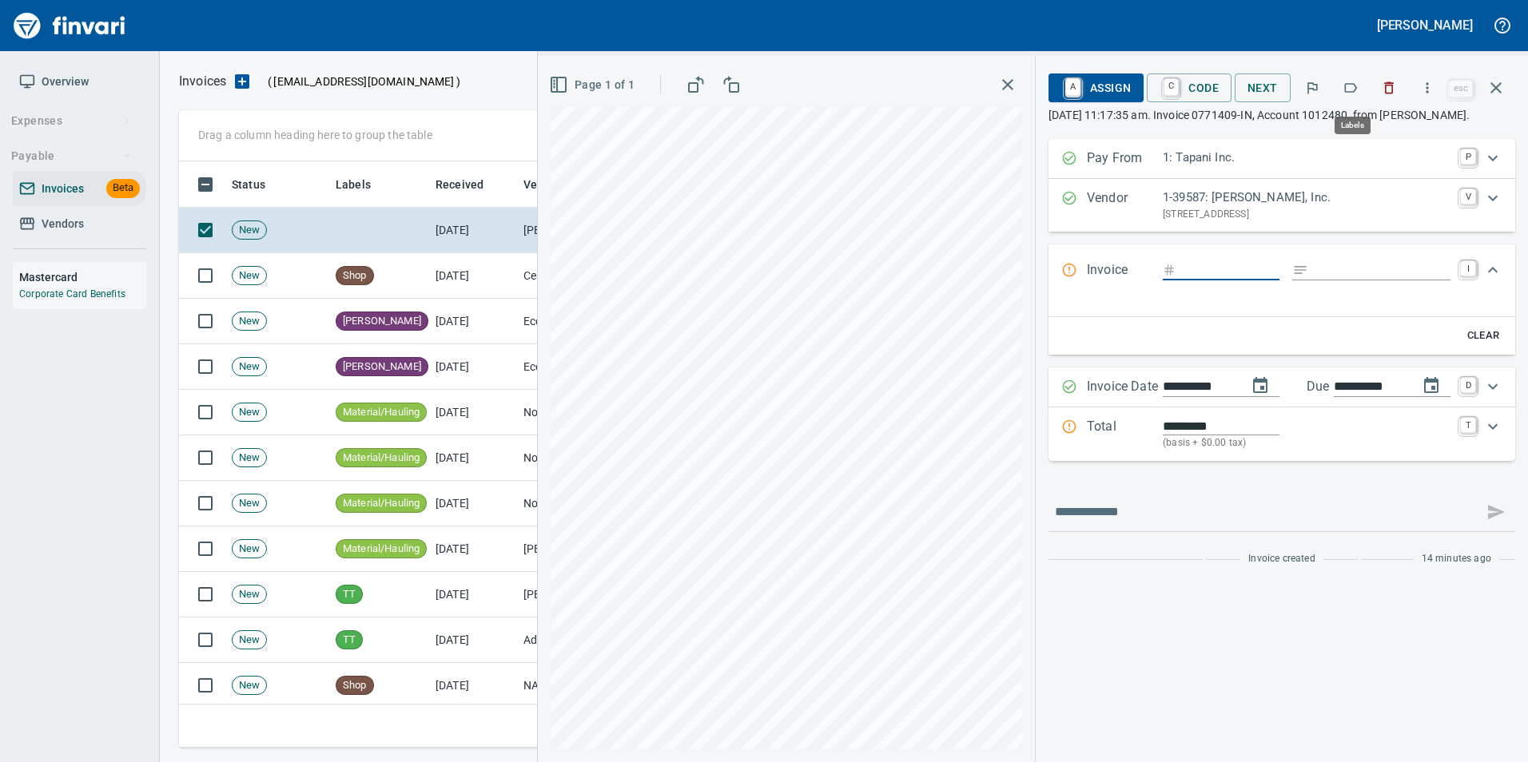
click at [1356, 82] on icon "button" at bounding box center [1350, 88] width 16 height 16
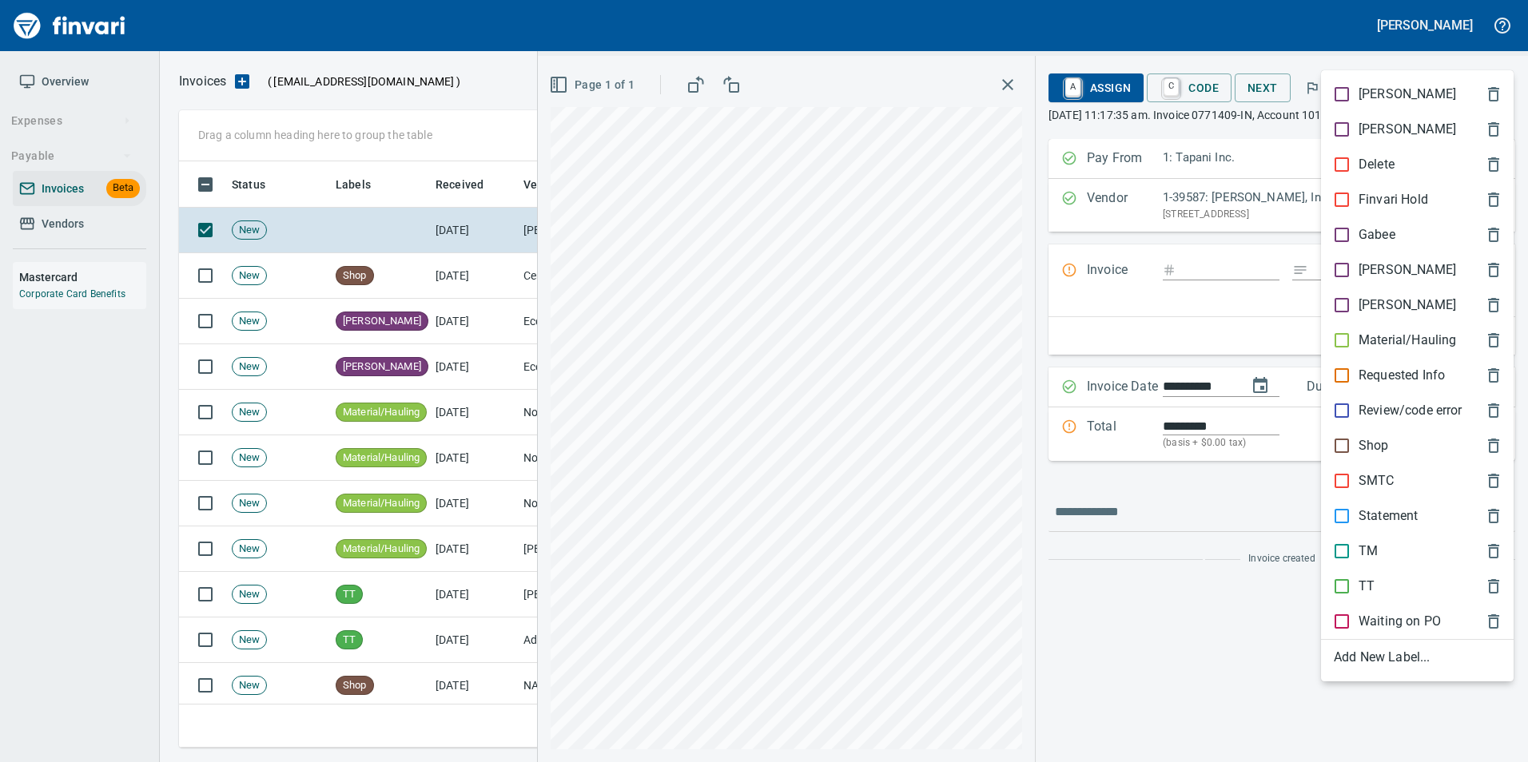
scroll to position [574, 1305]
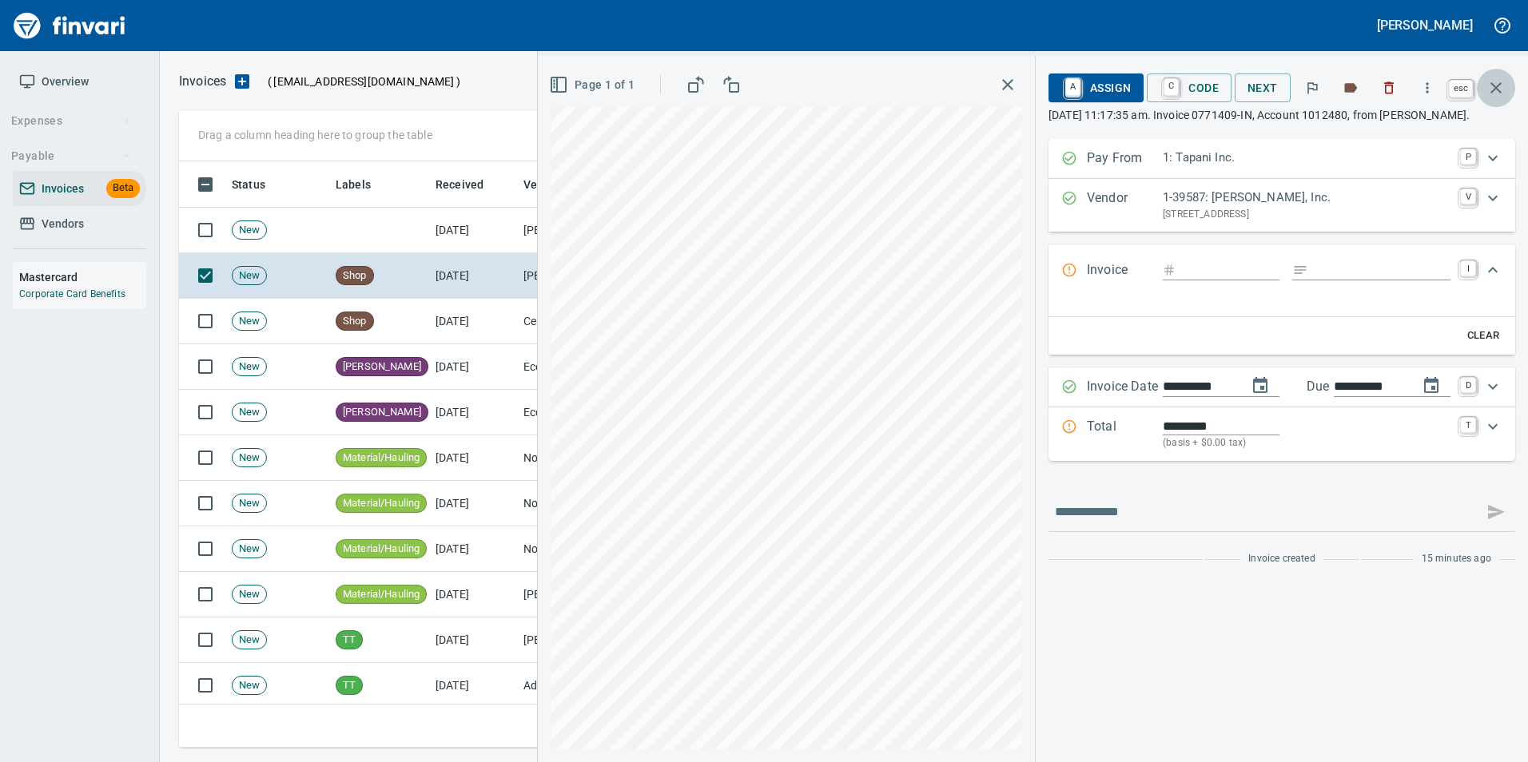
click at [1501, 92] on icon "button" at bounding box center [1495, 87] width 11 height 11
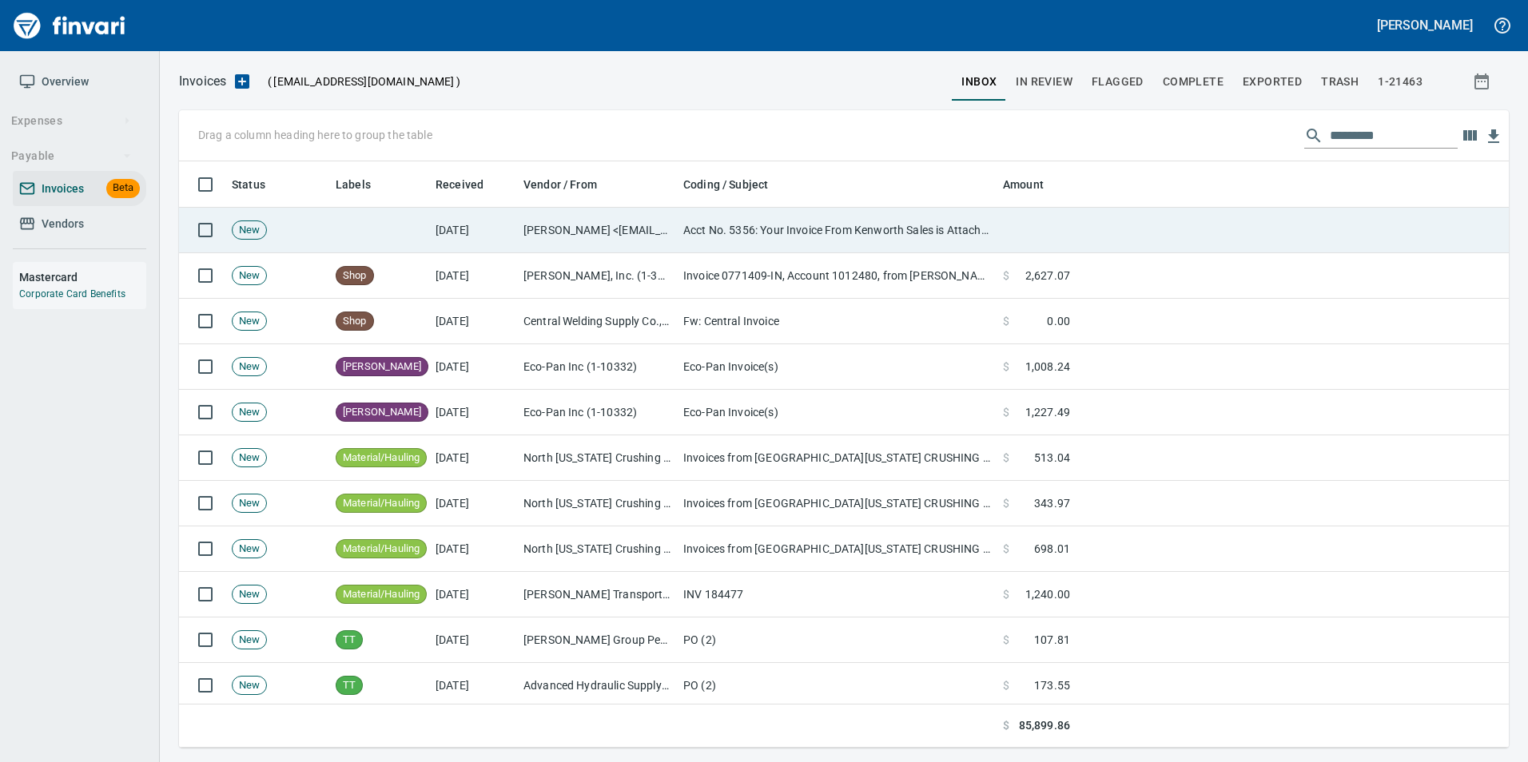
click at [821, 237] on td "Acct No. 5356: Your Invoice From Kenworth Sales is Attached" at bounding box center [837, 231] width 320 height 46
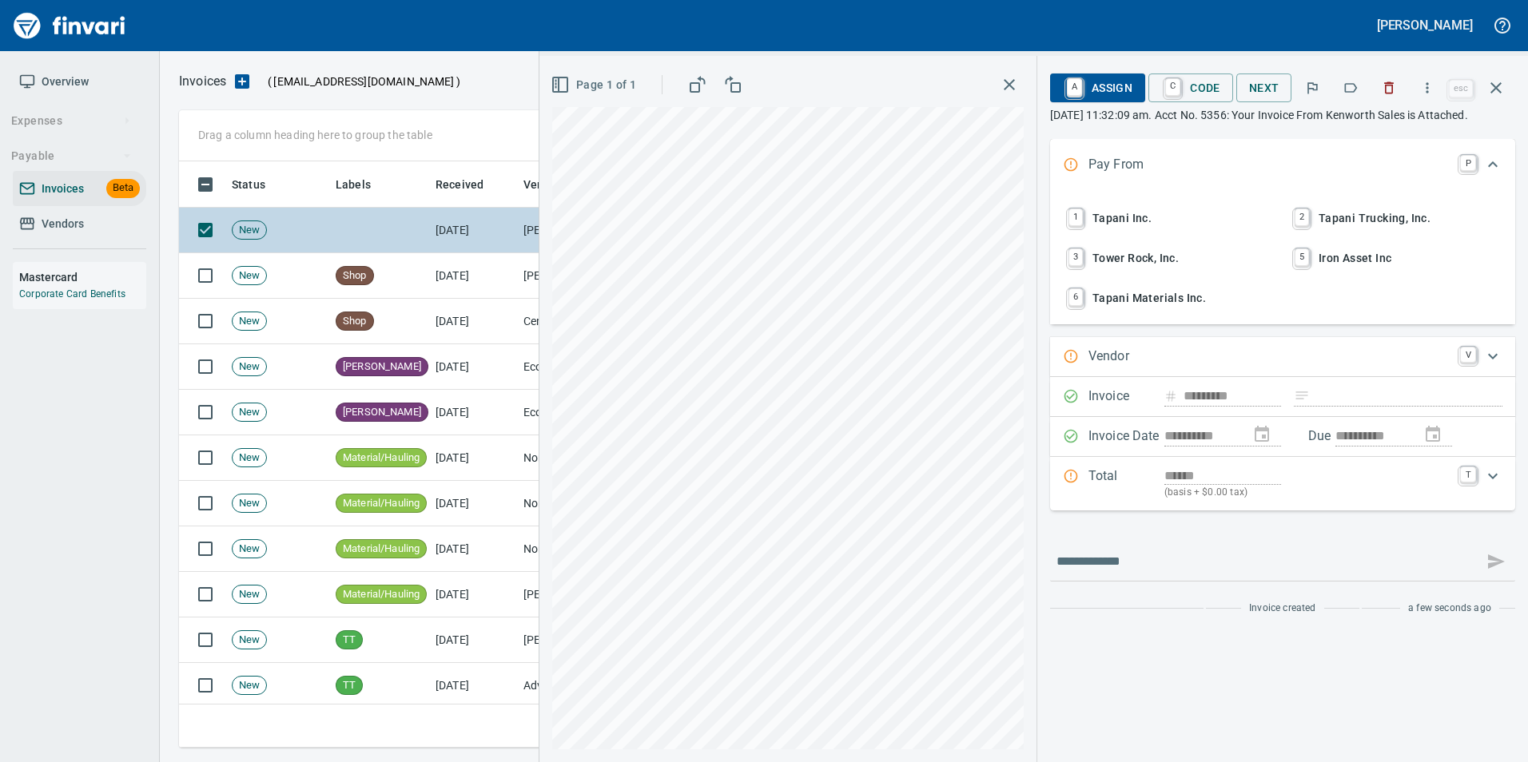
type input "*********"
type input "**********"
type input "******"
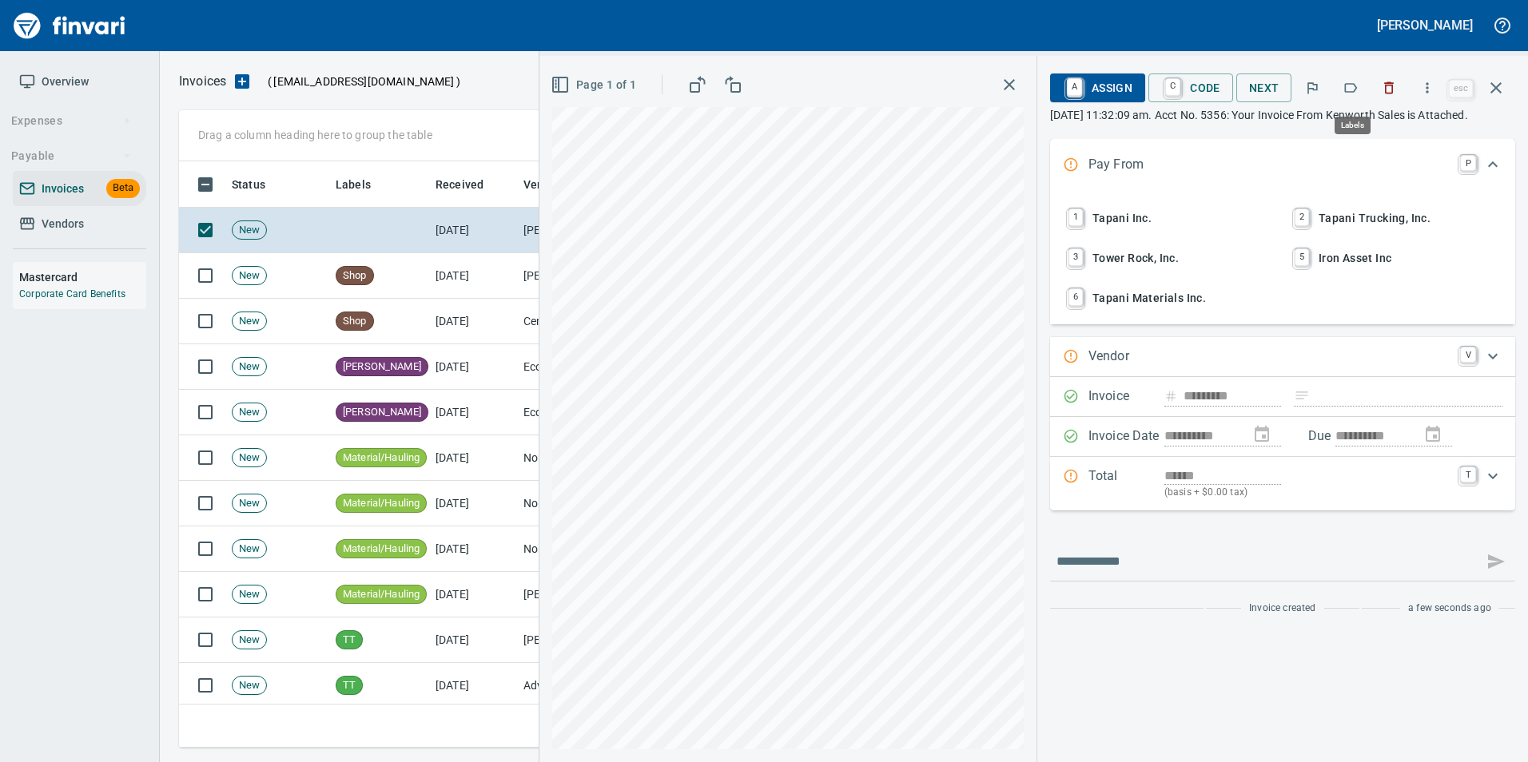
click at [1351, 93] on icon "button" at bounding box center [1350, 88] width 16 height 16
click at [1506, 101] on button "button" at bounding box center [1496, 88] width 38 height 38
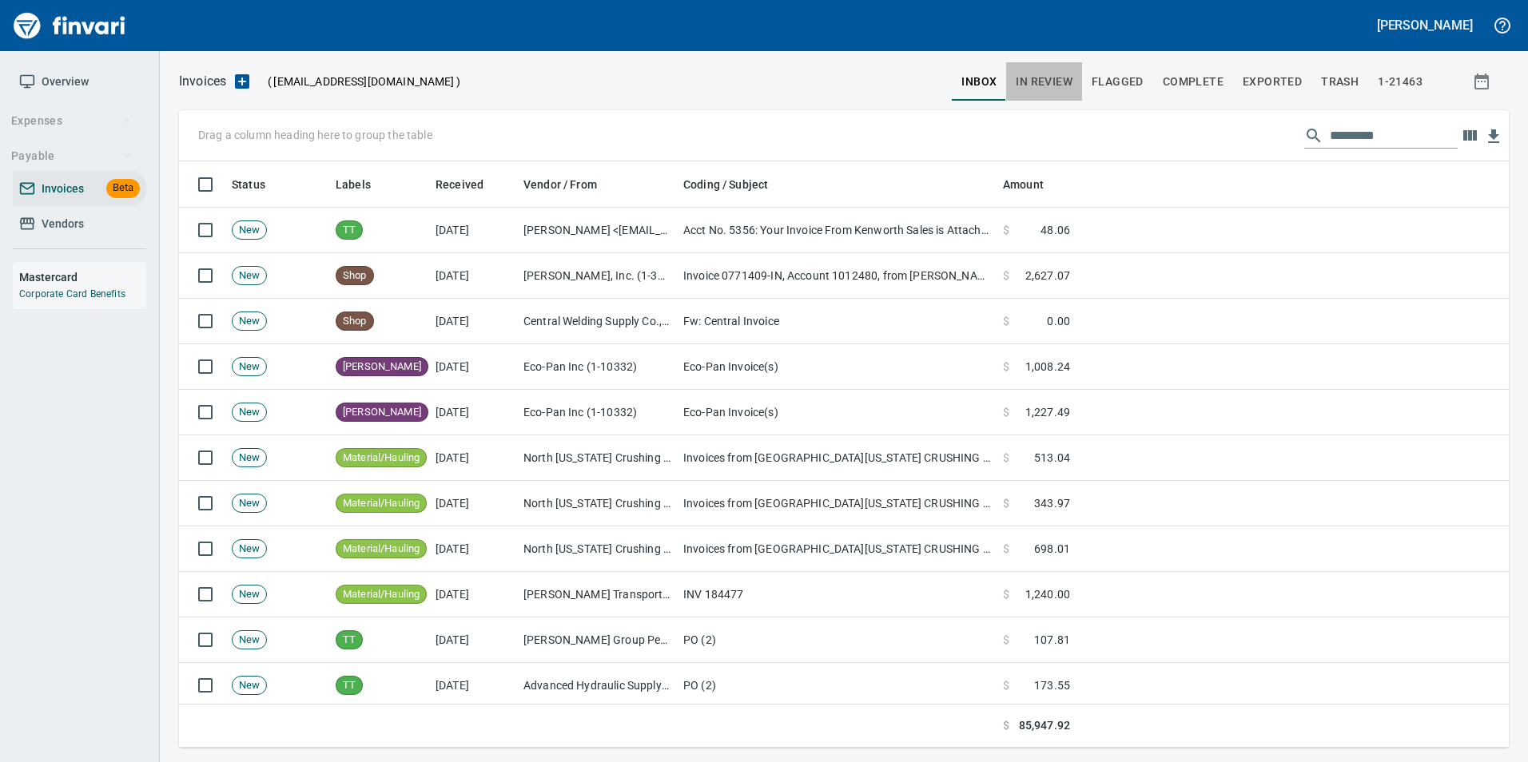
click at [1049, 94] on button "In Review" at bounding box center [1044, 81] width 76 height 38
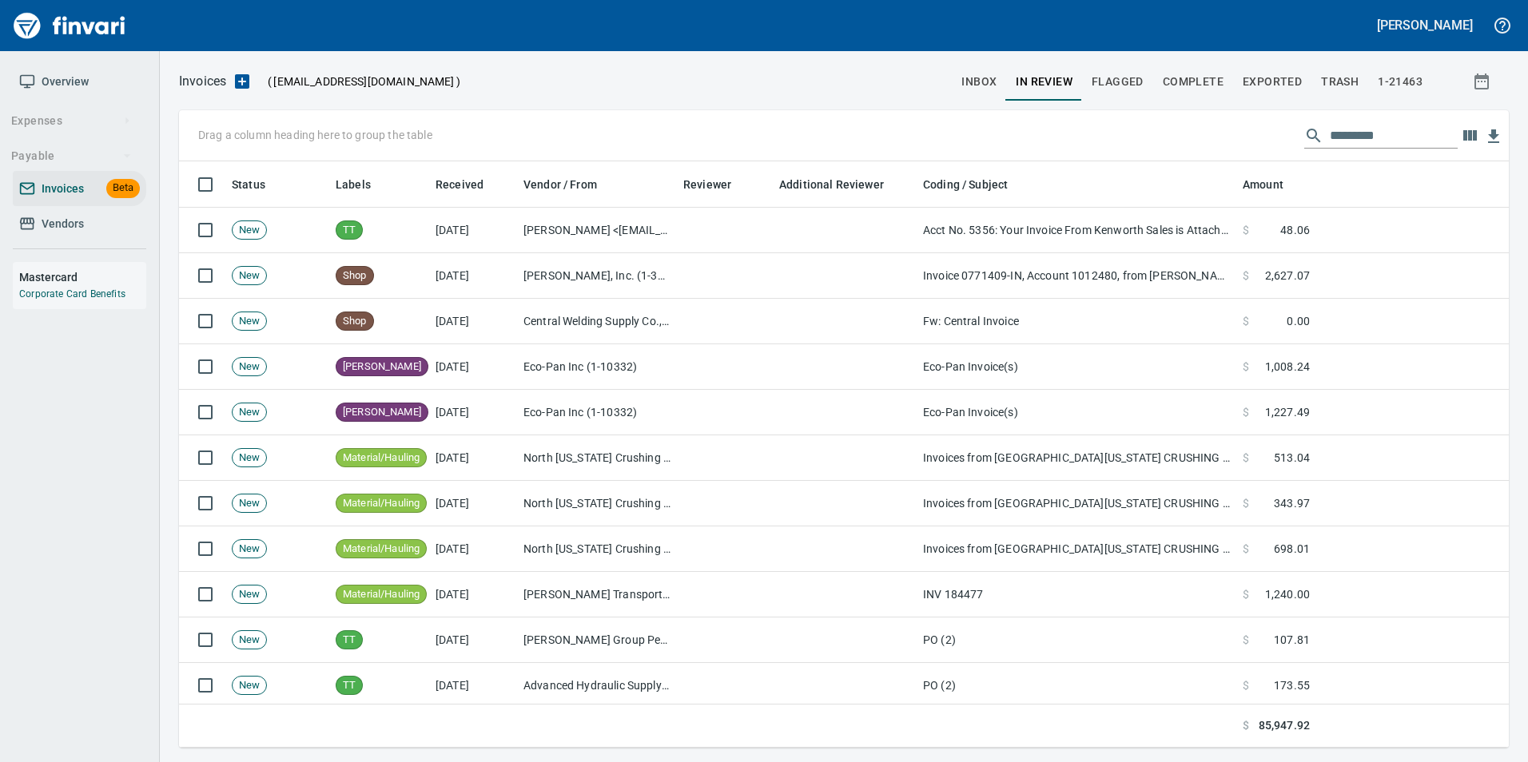
scroll to position [574, 1306]
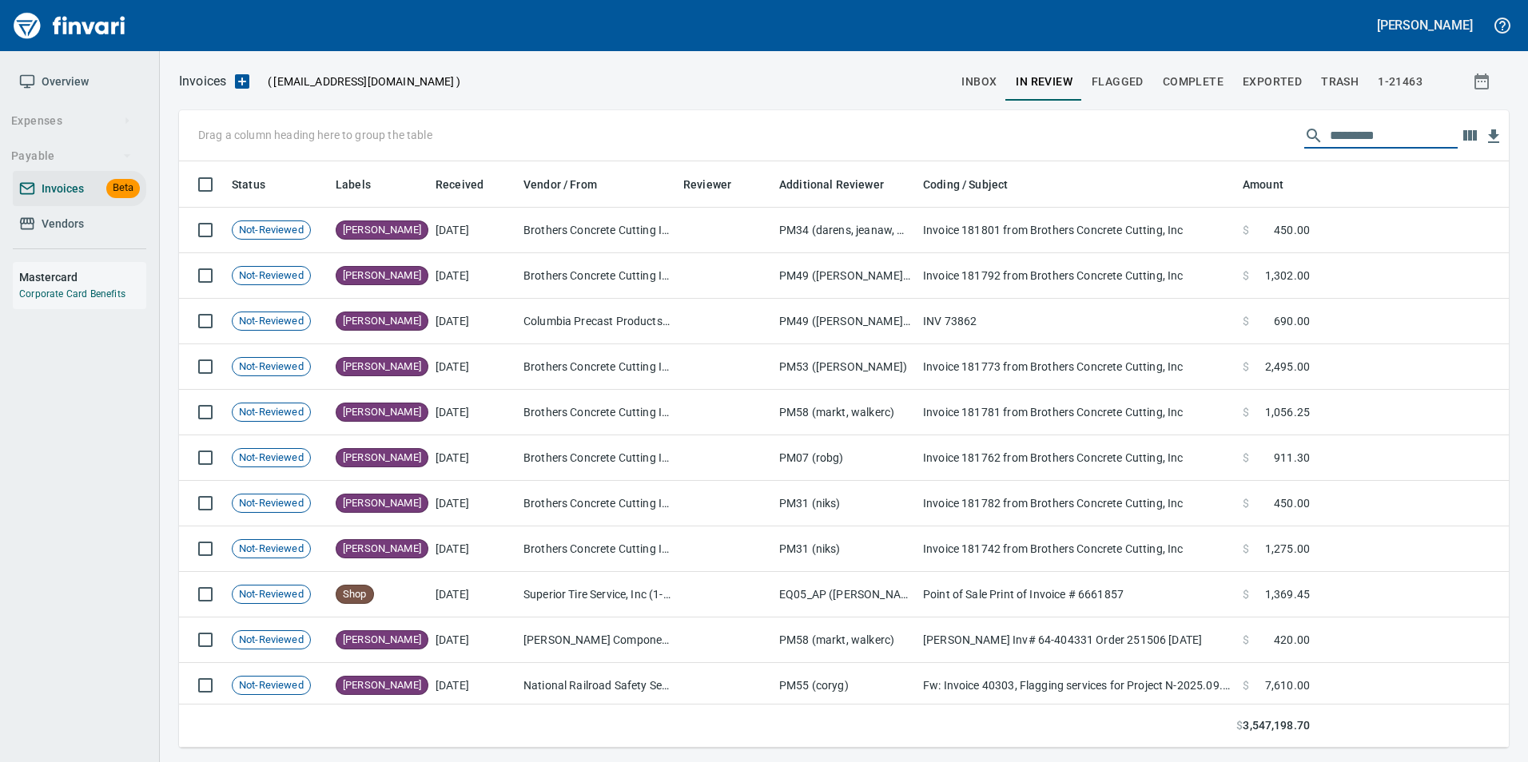
click at [1330, 128] on input "text" at bounding box center [1394, 136] width 128 height 26
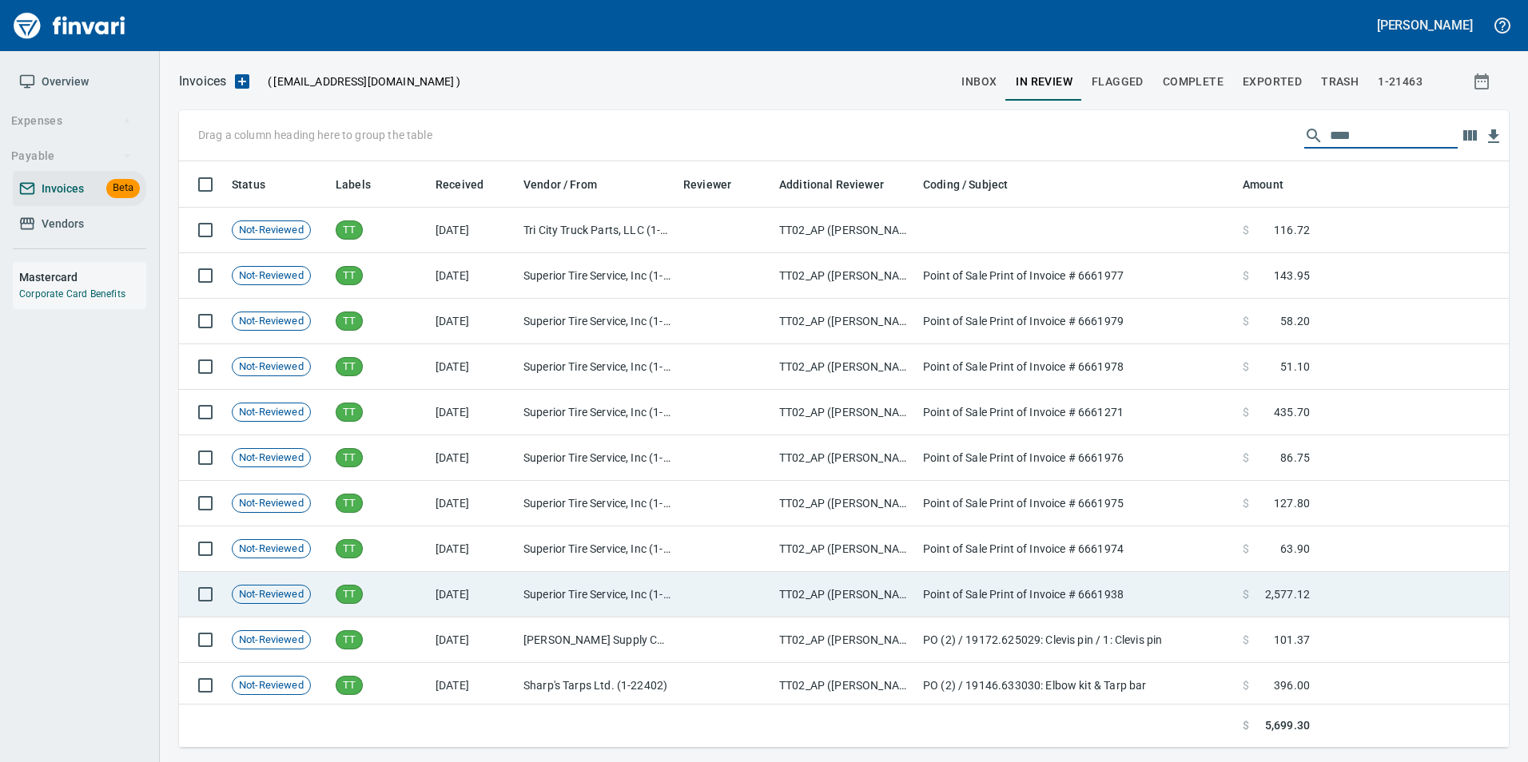
scroll to position [232, 0]
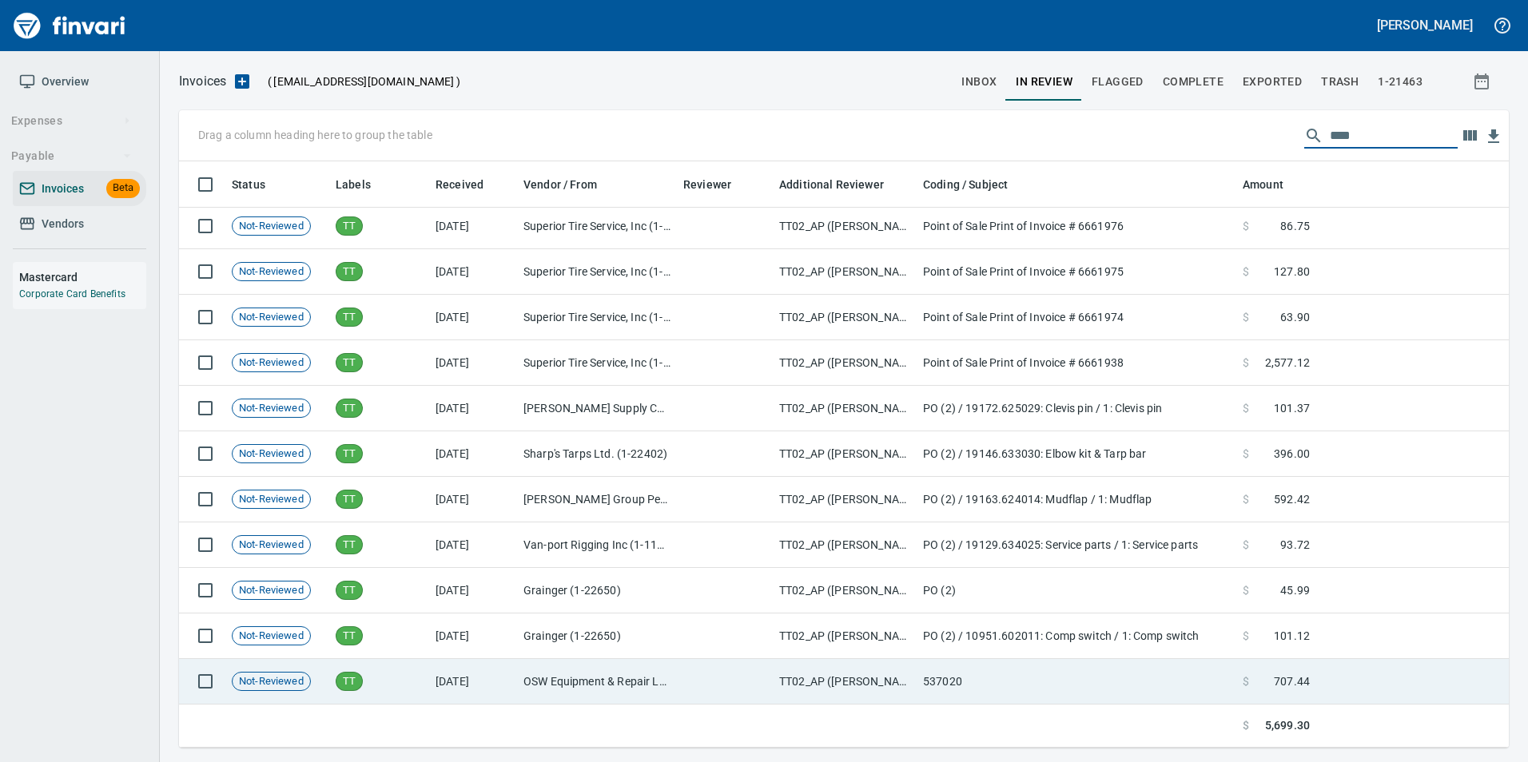
type input "****"
click at [519, 674] on td "OSW Equipment & Repair LLC (1-25821)" at bounding box center [597, 682] width 160 height 46
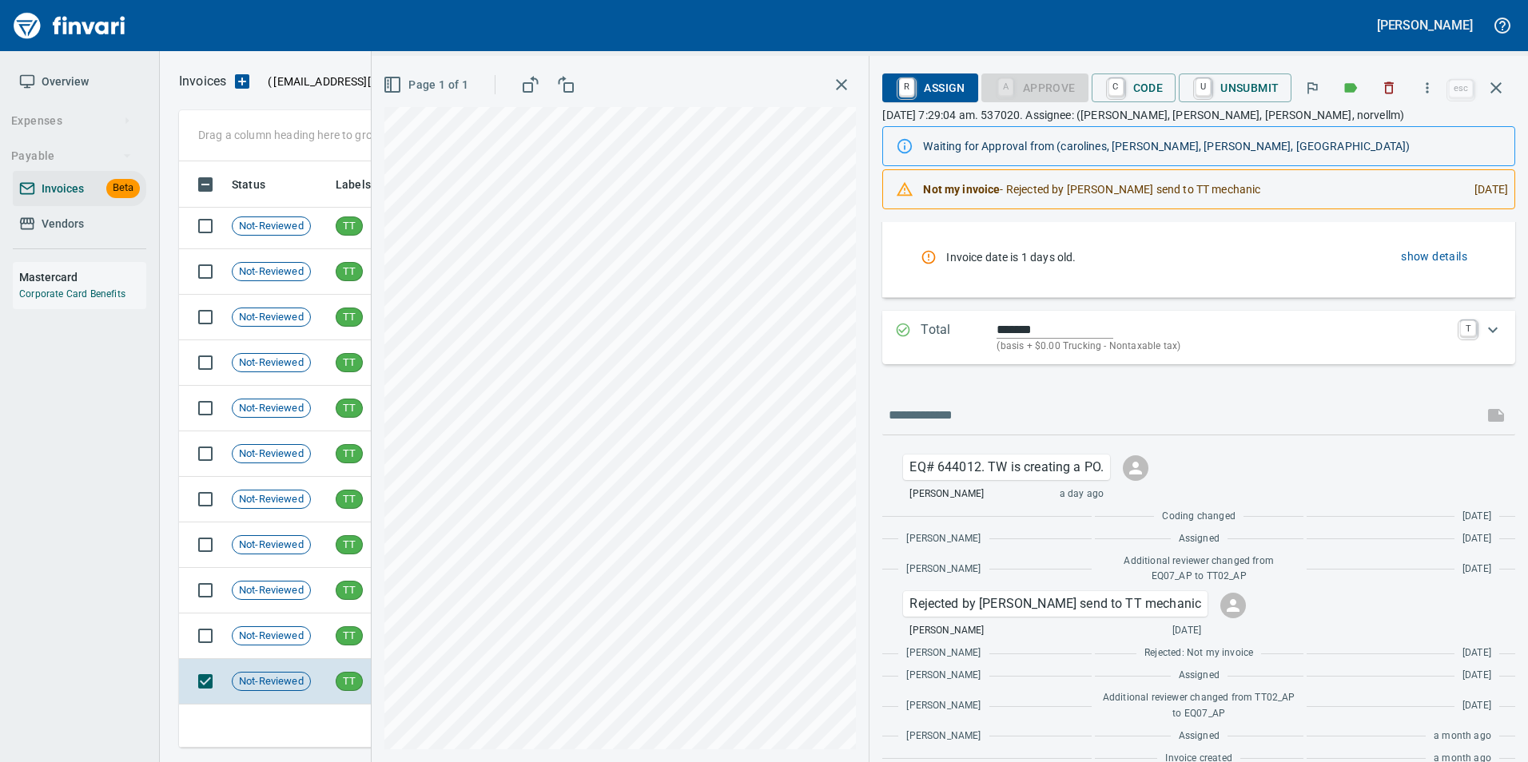
scroll to position [267, 0]
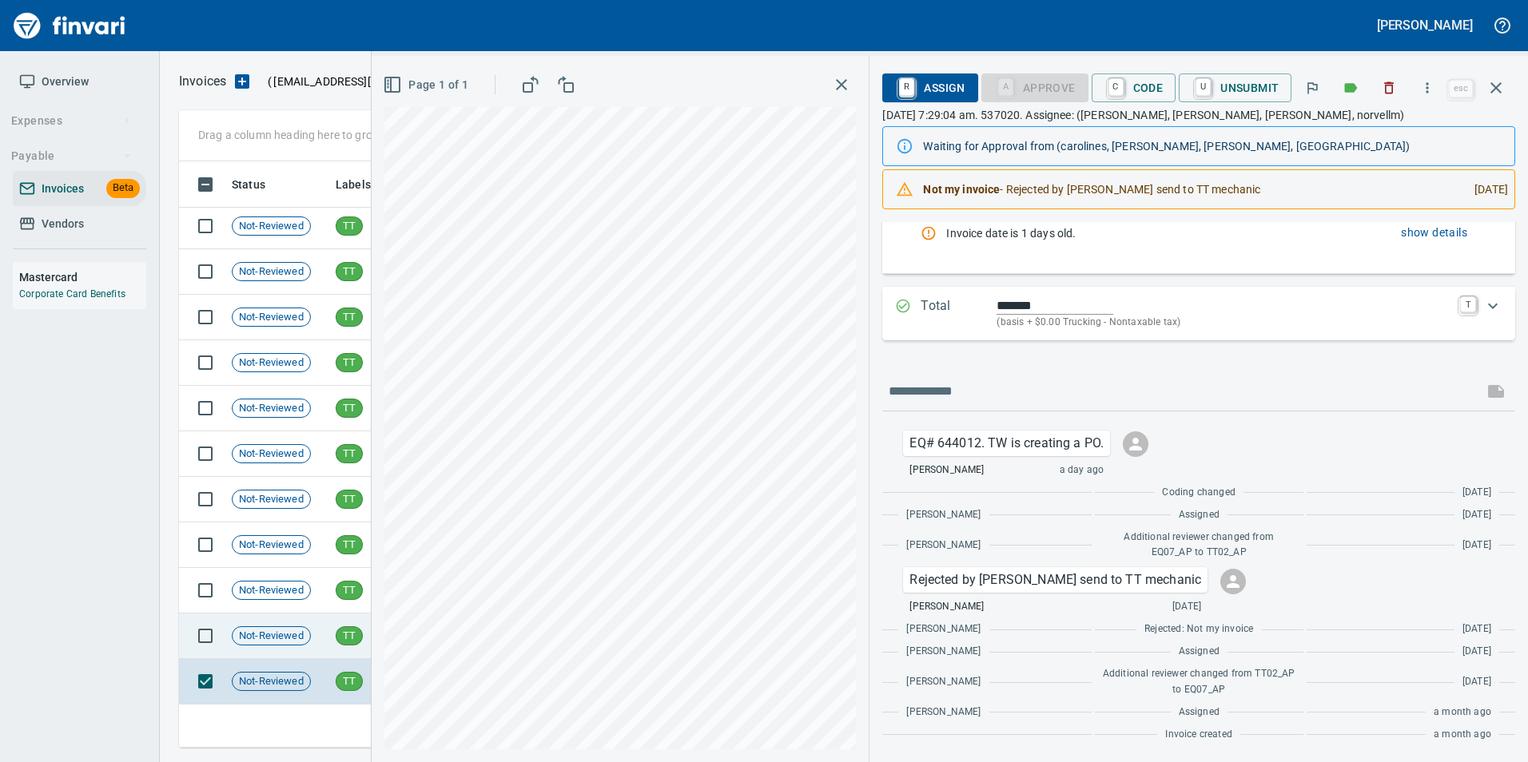
click at [296, 634] on span "Not-Reviewed" at bounding box center [272, 636] width 78 height 15
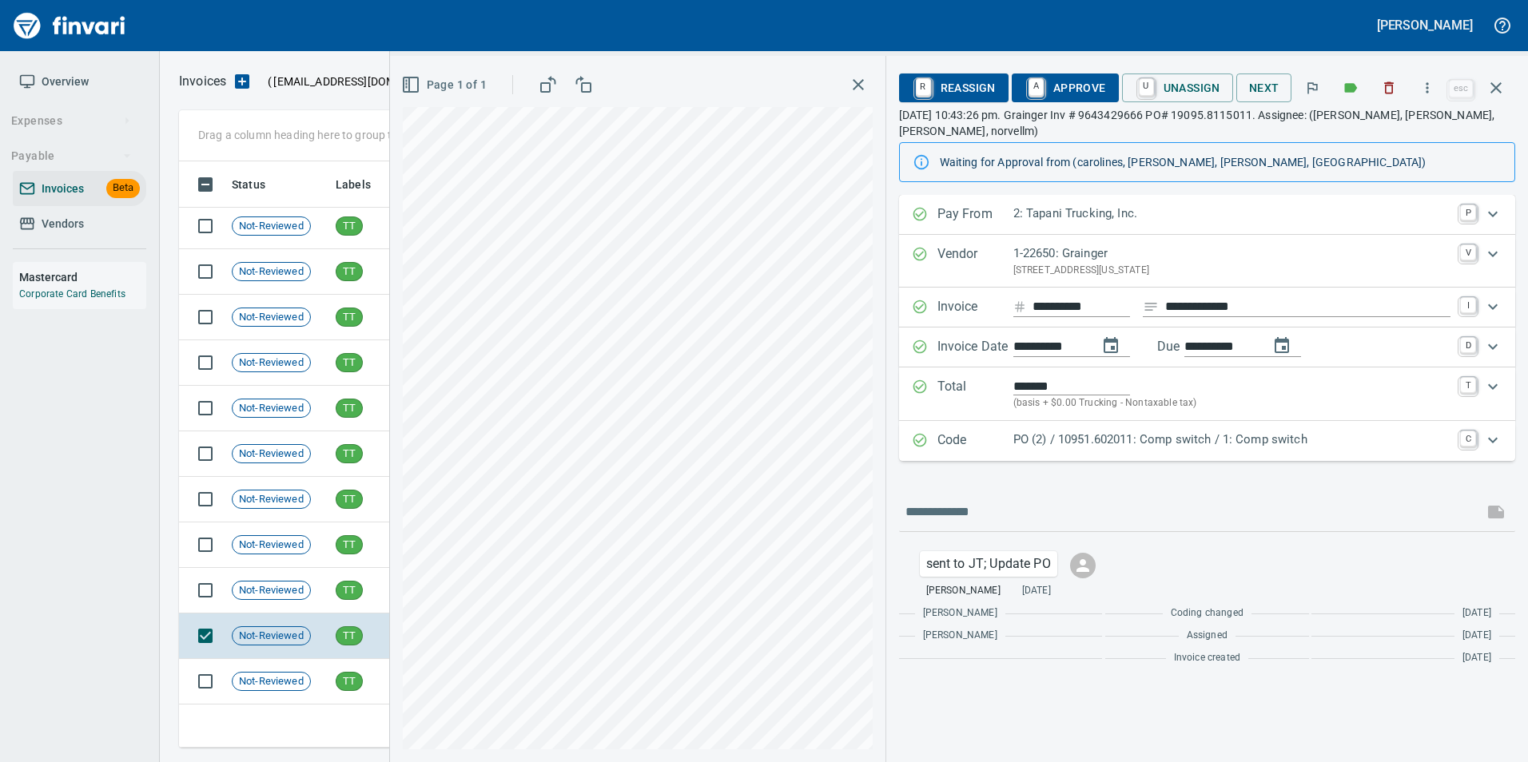
click at [1071, 435] on p "PO (2) / 10951.602011: Comp switch / 1: Comp switch" at bounding box center [1231, 440] width 437 height 18
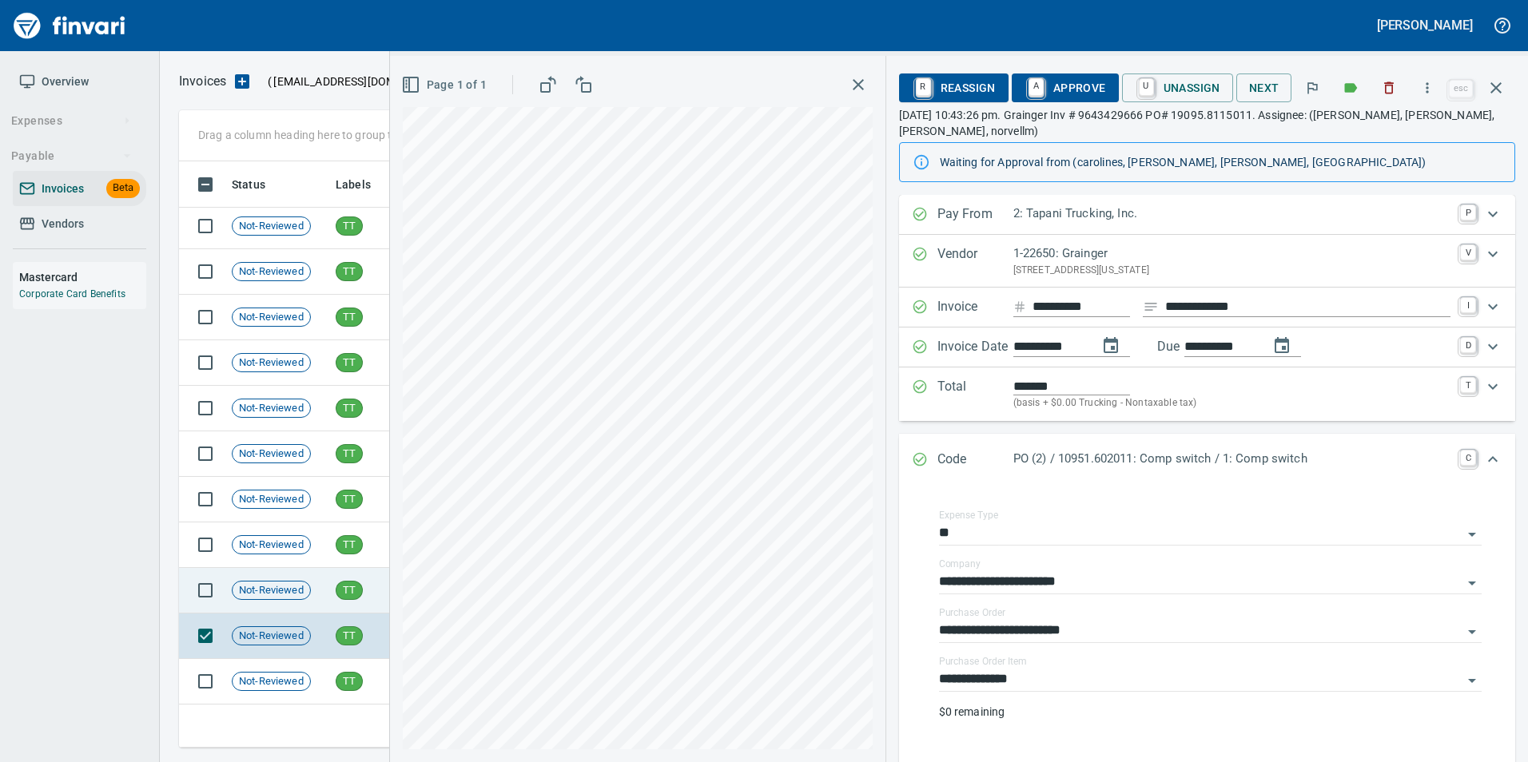
click at [319, 606] on td "Not-Reviewed" at bounding box center [277, 591] width 104 height 46
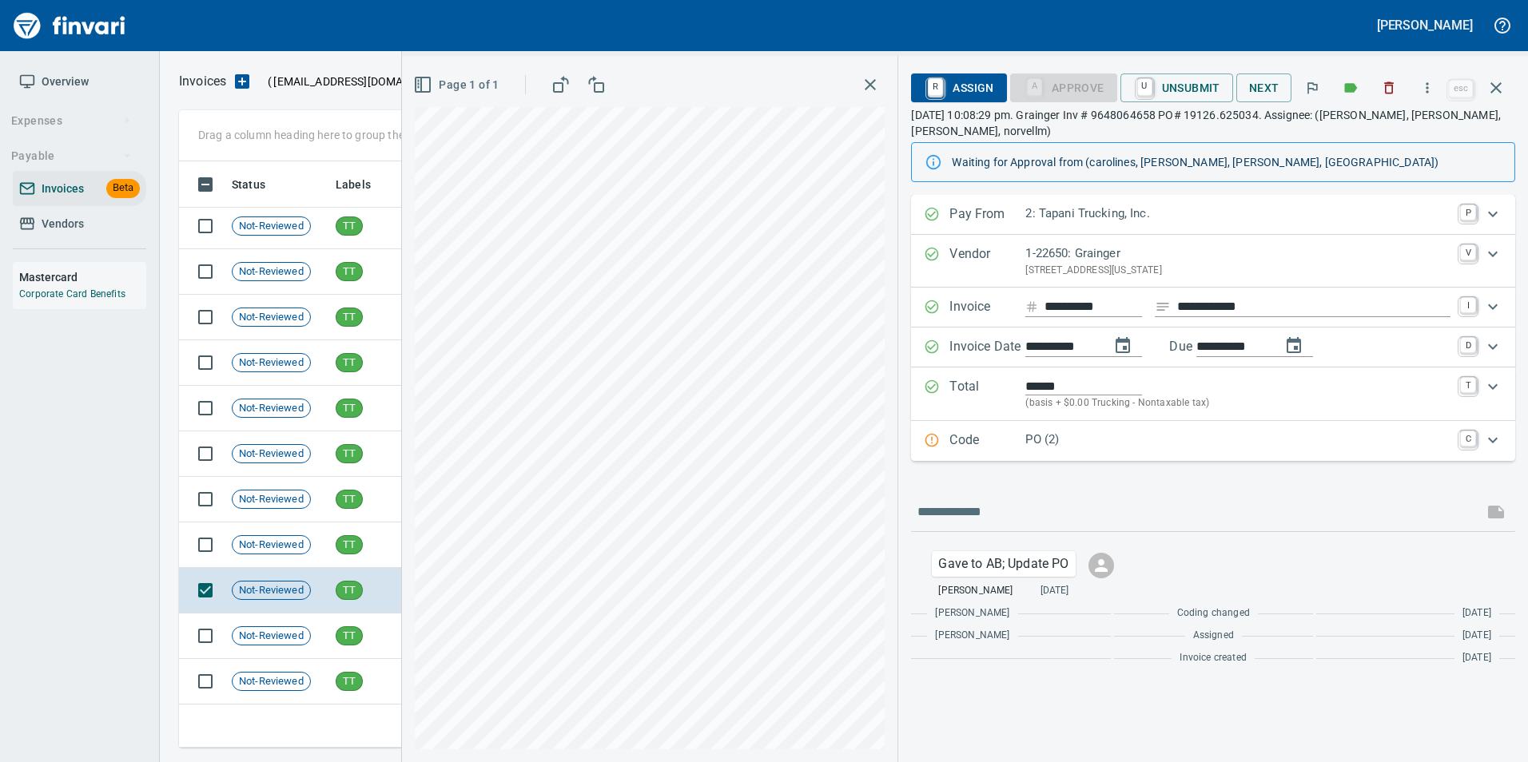
click at [944, 441] on div "Code PO (2) C" at bounding box center [1199, 441] width 550 height 21
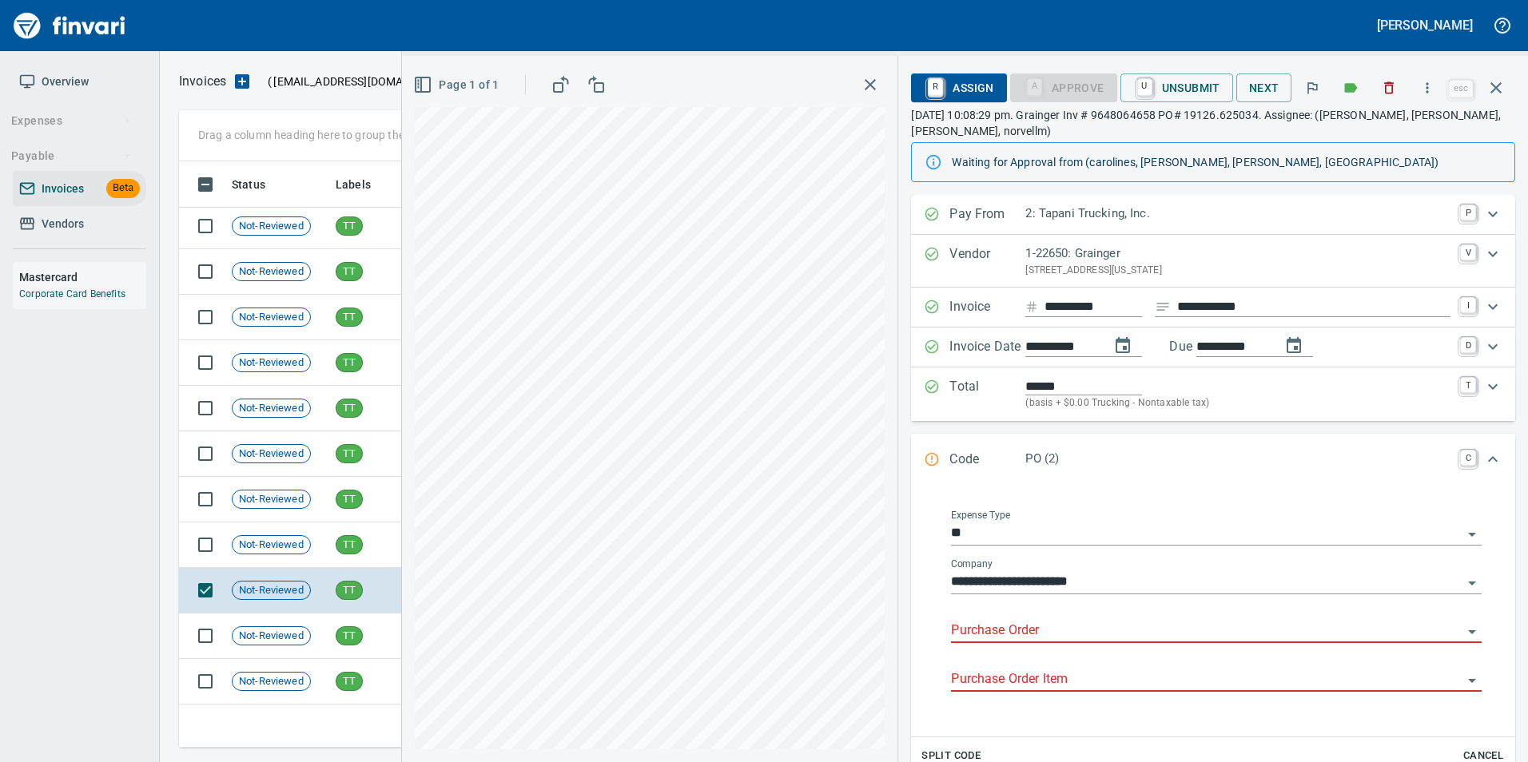
click at [1035, 620] on div "Purchase Order" at bounding box center [1216, 625] width 531 height 36
type input "**********"
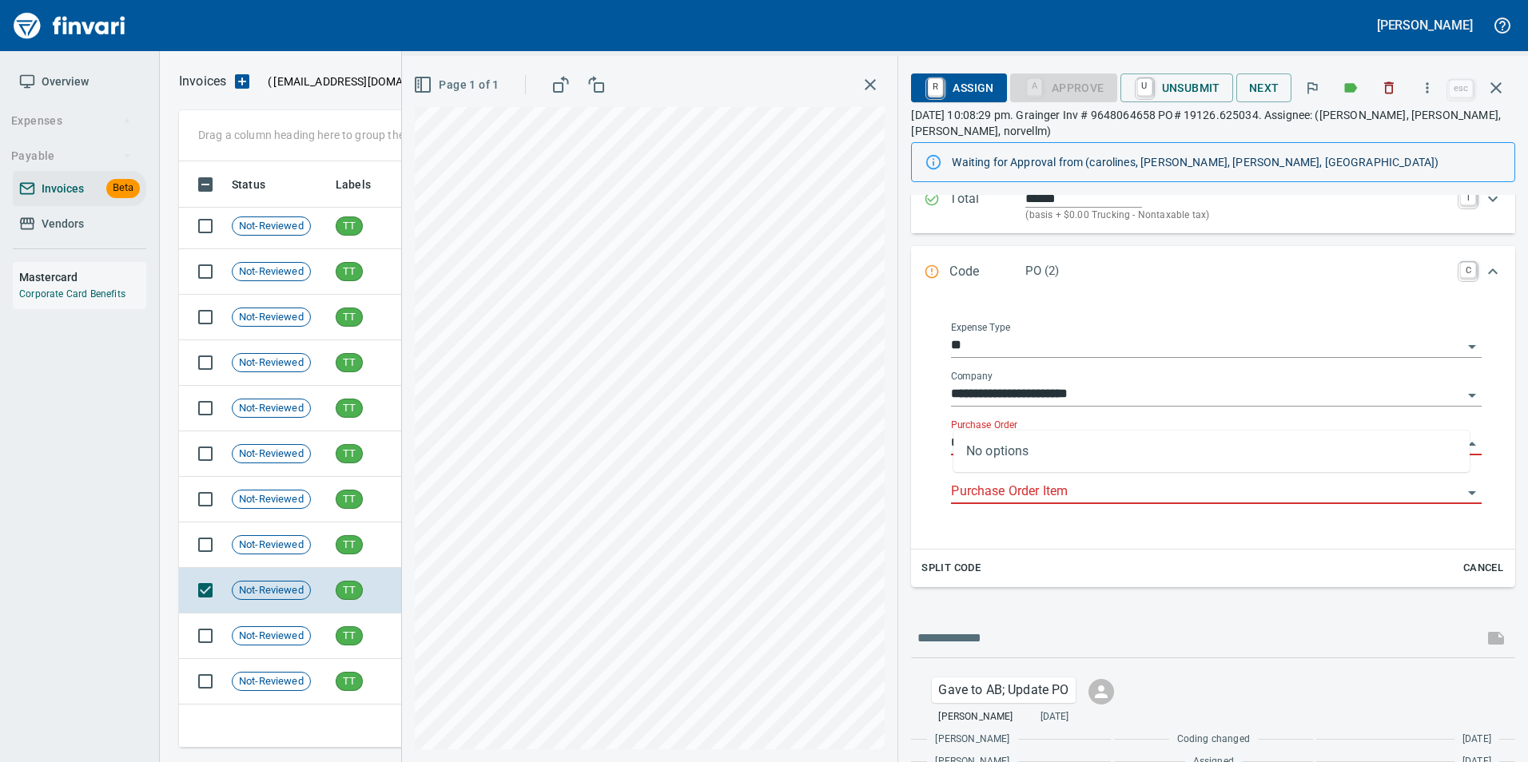
scroll to position [237, 0]
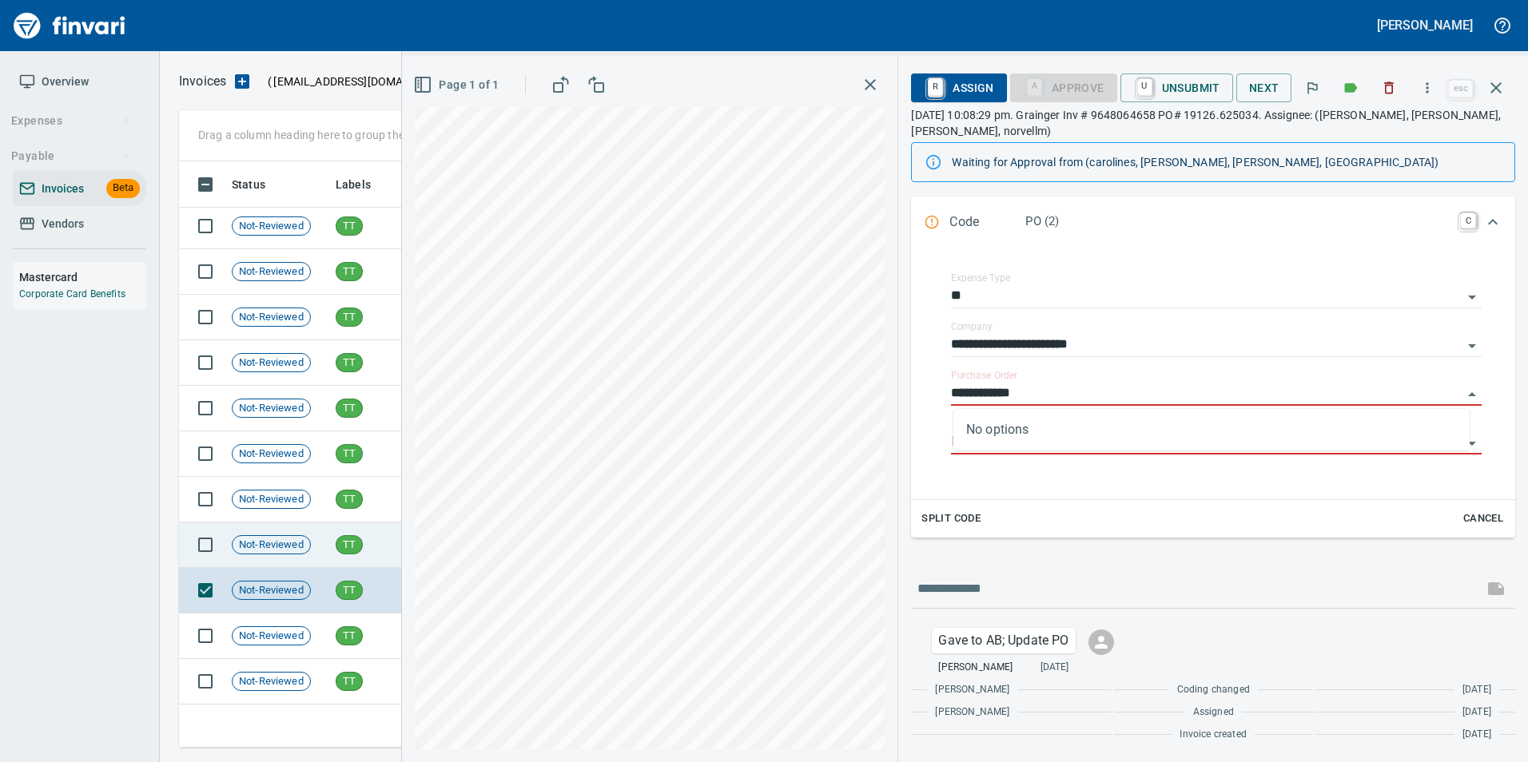
click at [380, 539] on td "TT" at bounding box center [379, 546] width 100 height 46
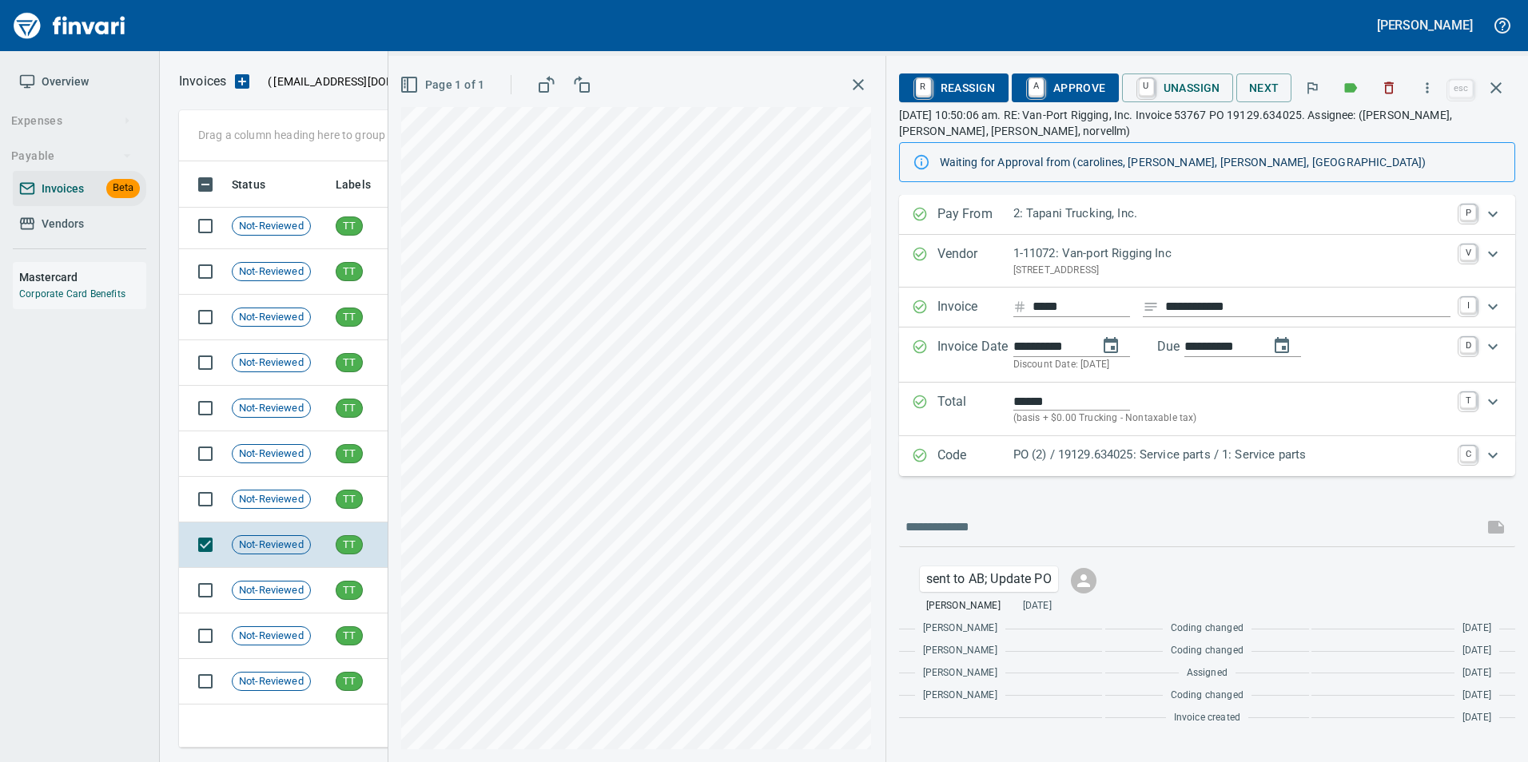
click at [1123, 459] on p "PO (2) / 19129.634025: Service parts / 1: Service parts" at bounding box center [1231, 455] width 437 height 18
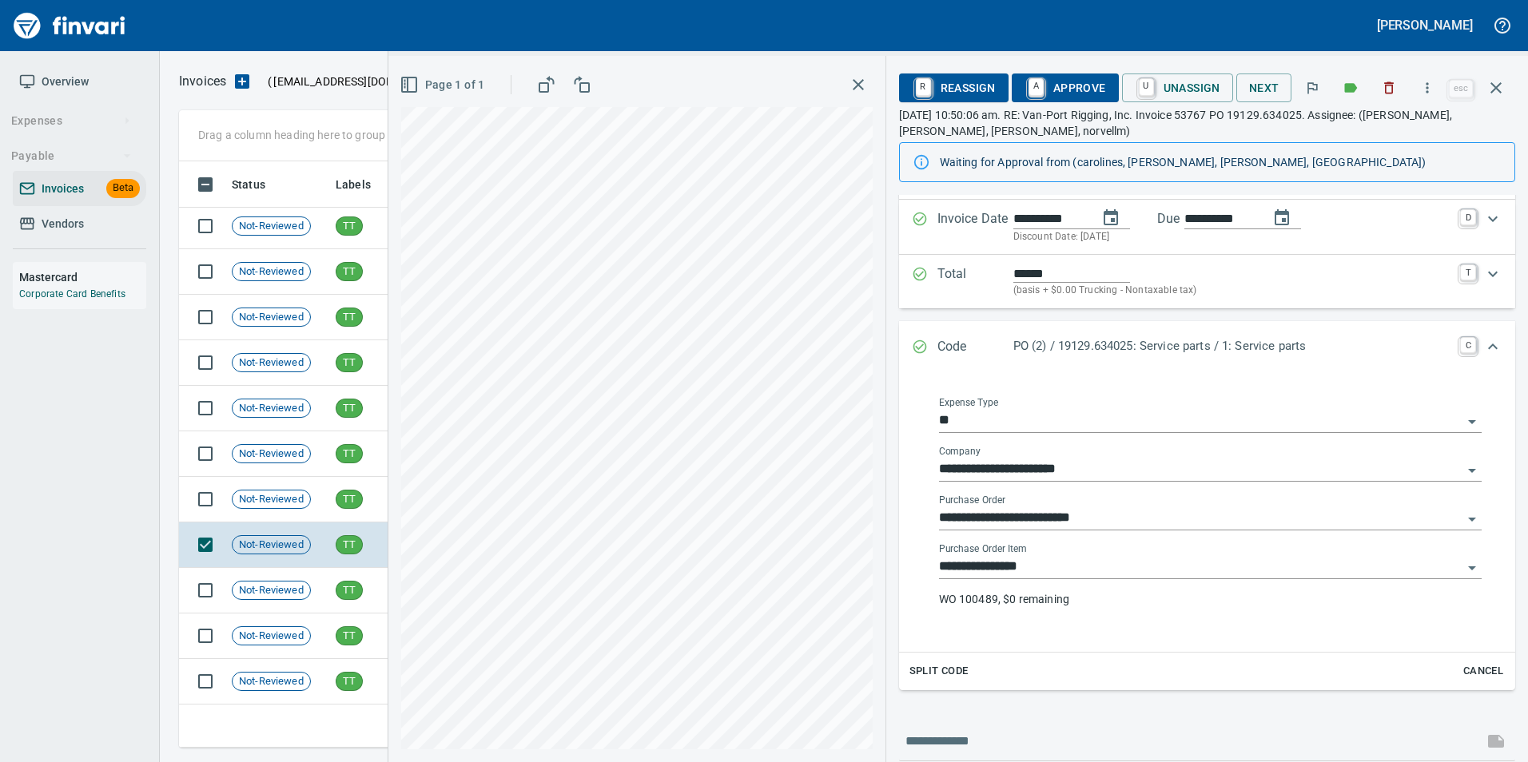
scroll to position [324, 0]
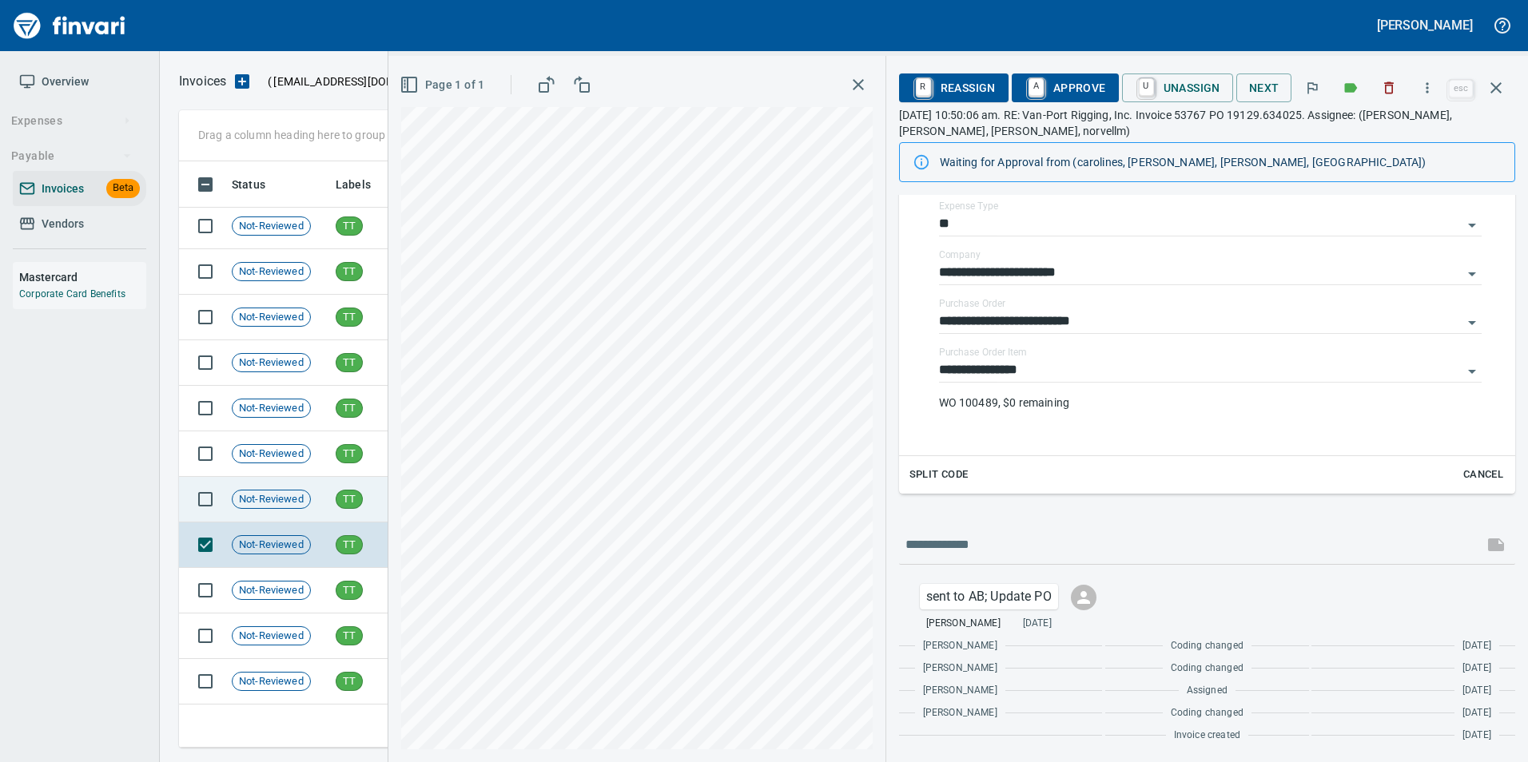
click at [288, 496] on span "Not-Reviewed" at bounding box center [272, 499] width 78 height 15
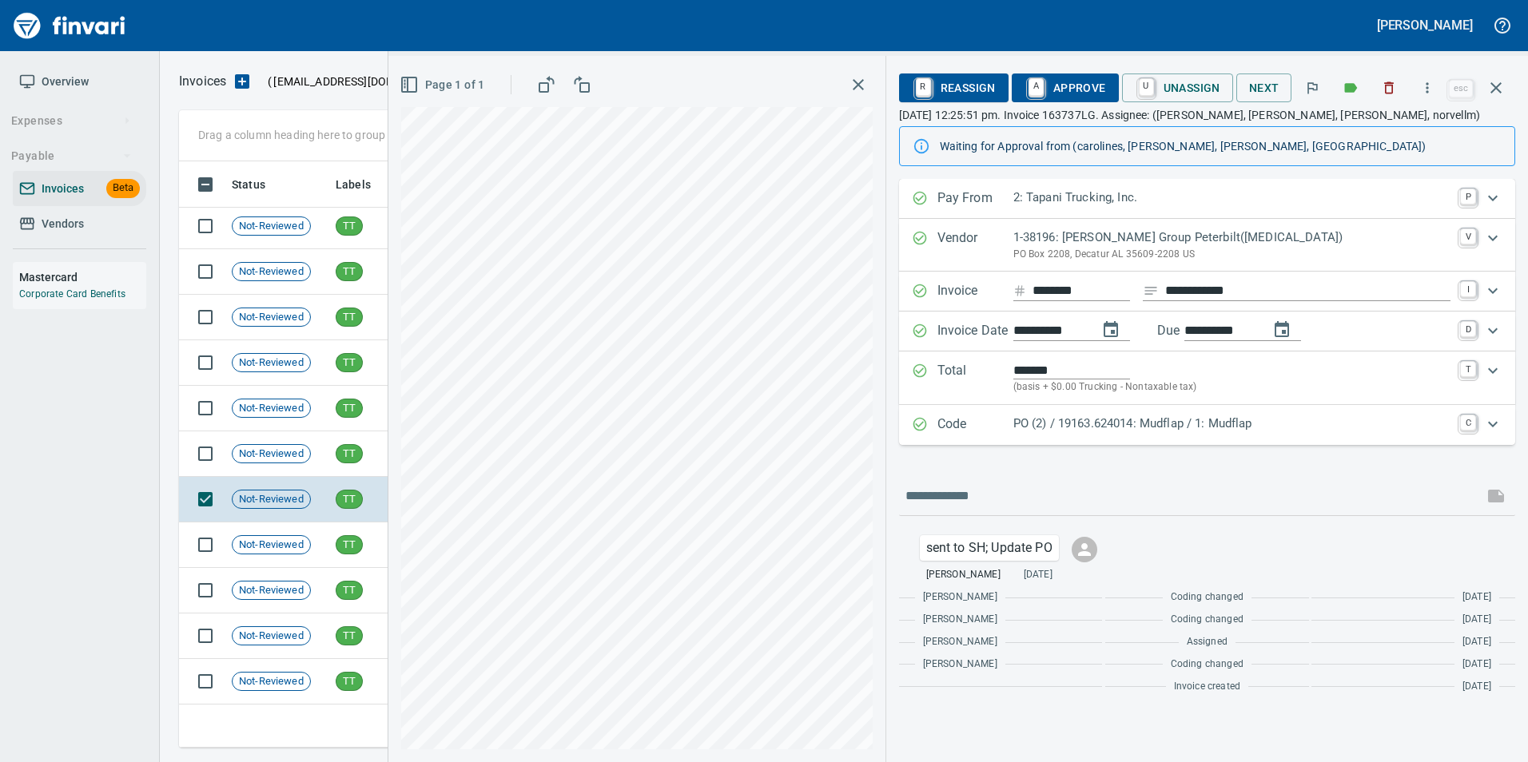
click at [1147, 429] on p "PO (2) / 19163.624014: Mudflap / 1: Mudflap" at bounding box center [1231, 424] width 437 height 18
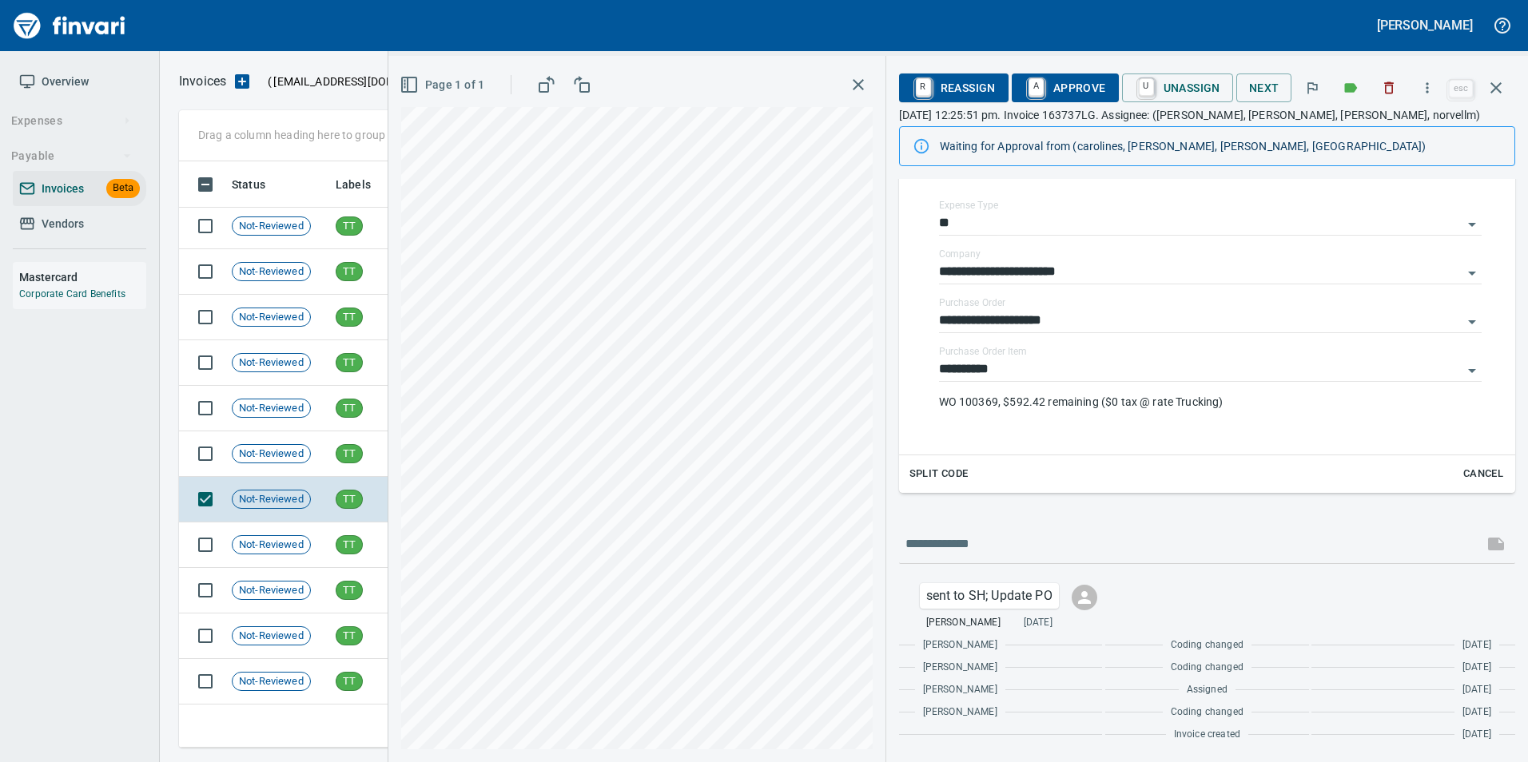
click at [916, 157] on icon "Expand" at bounding box center [919, 150] width 14 height 14
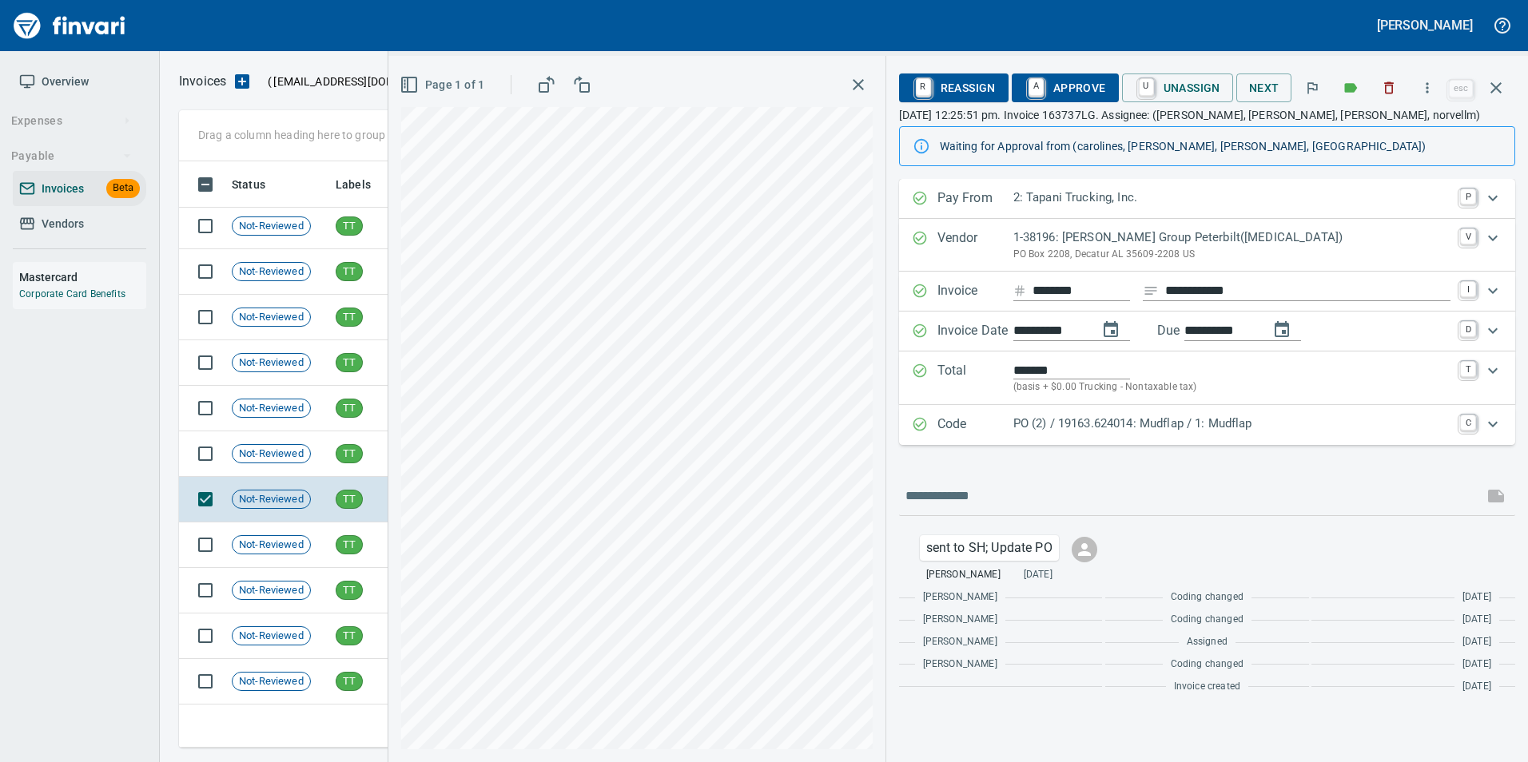
click at [1090, 89] on span "A Approve" at bounding box center [1064, 87] width 81 height 27
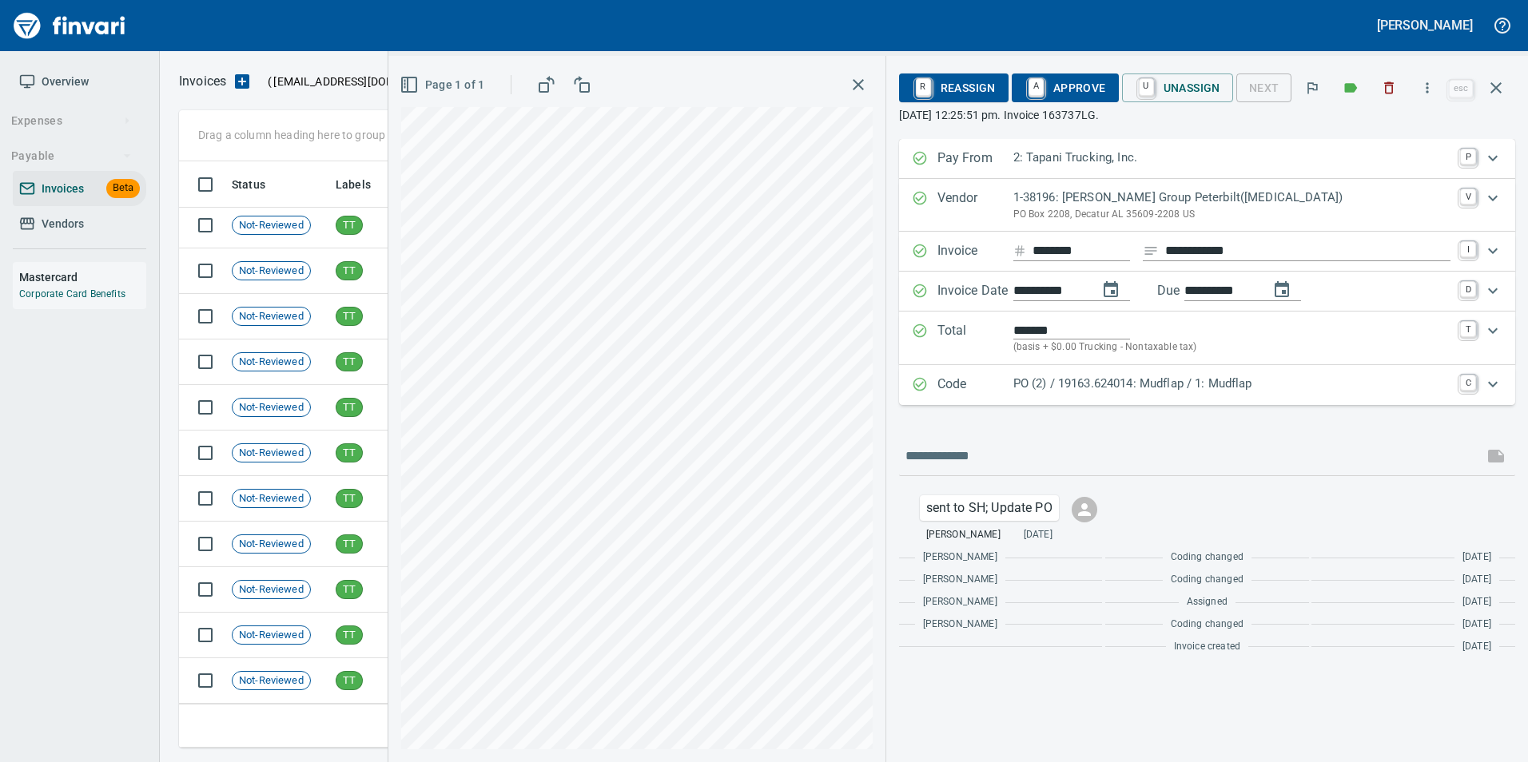
scroll to position [186, 0]
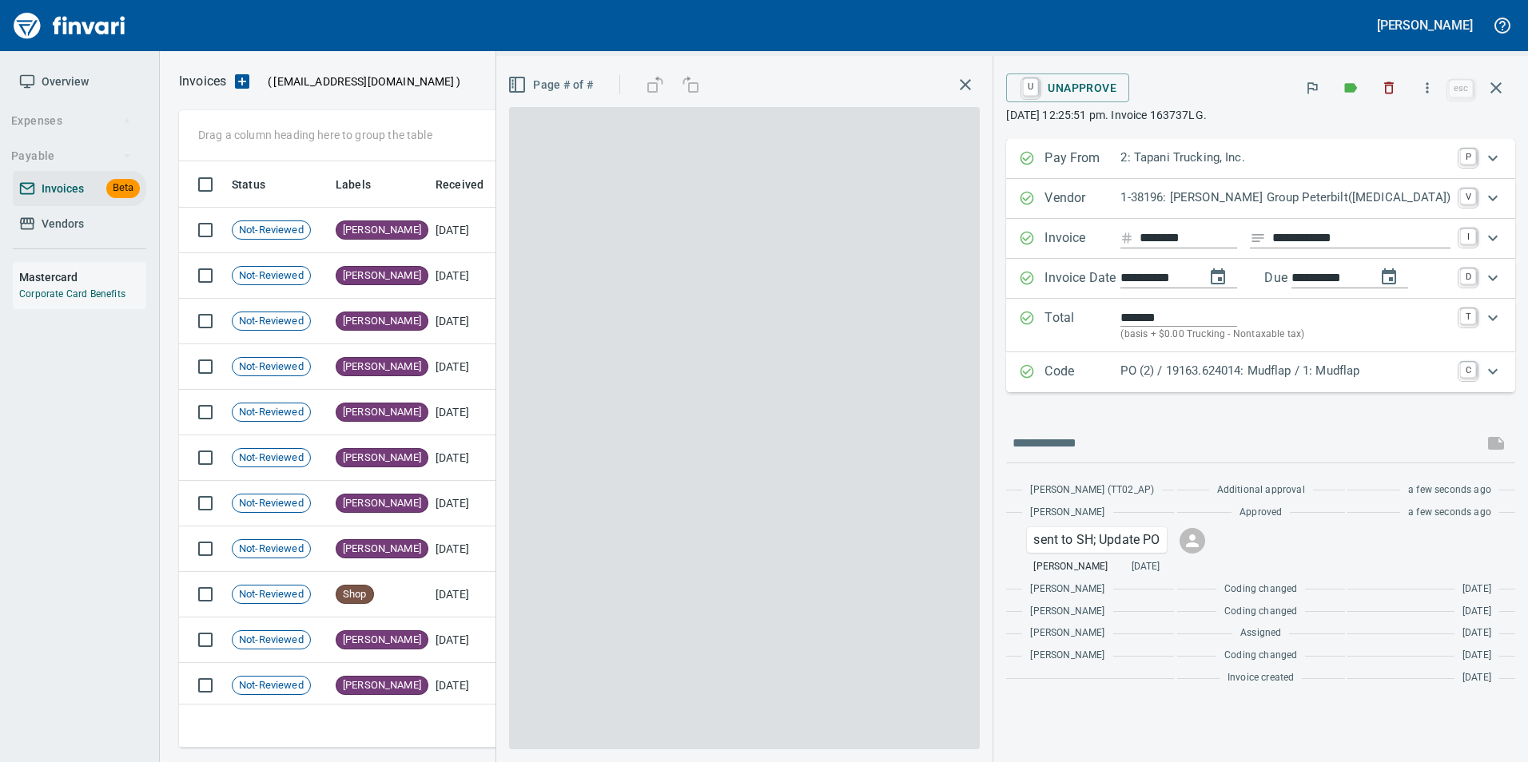
scroll to position [574, 1305]
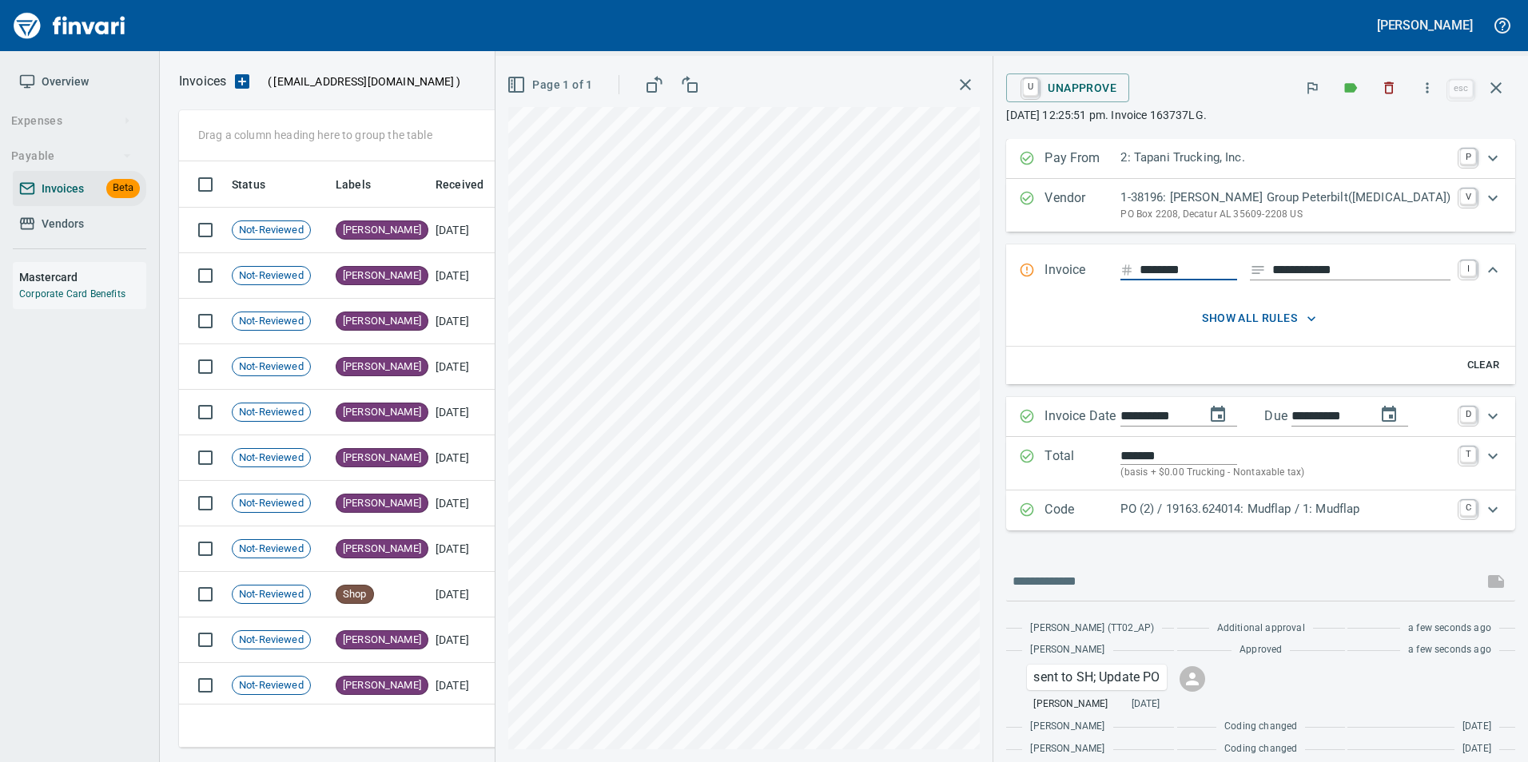
drag, startPoint x: 1501, startPoint y: 93, endPoint x: 1485, endPoint y: 97, distance: 16.7
click at [1500, 92] on icon "button" at bounding box center [1495, 87] width 11 height 11
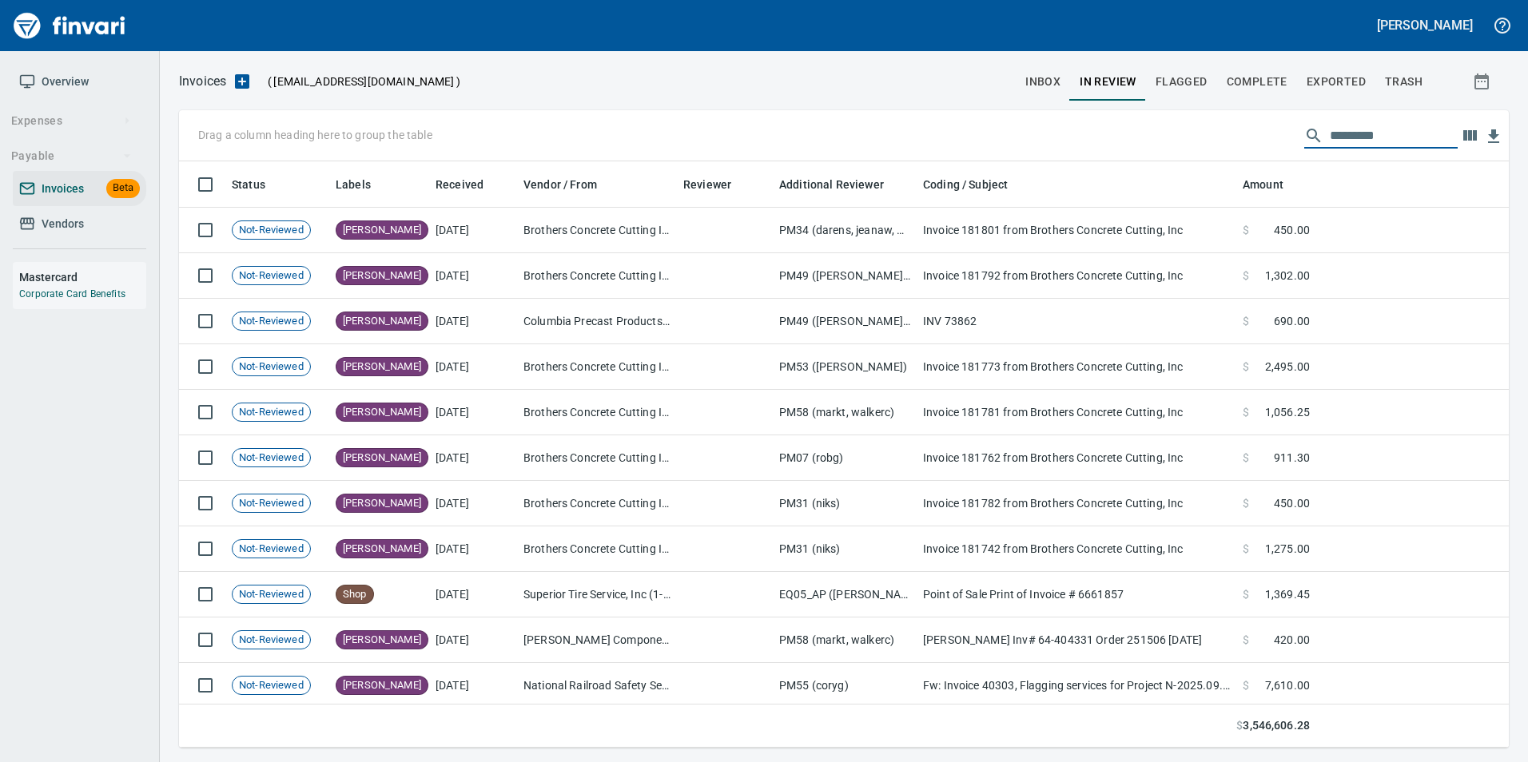
click at [1403, 132] on input "text" at bounding box center [1394, 136] width 128 height 26
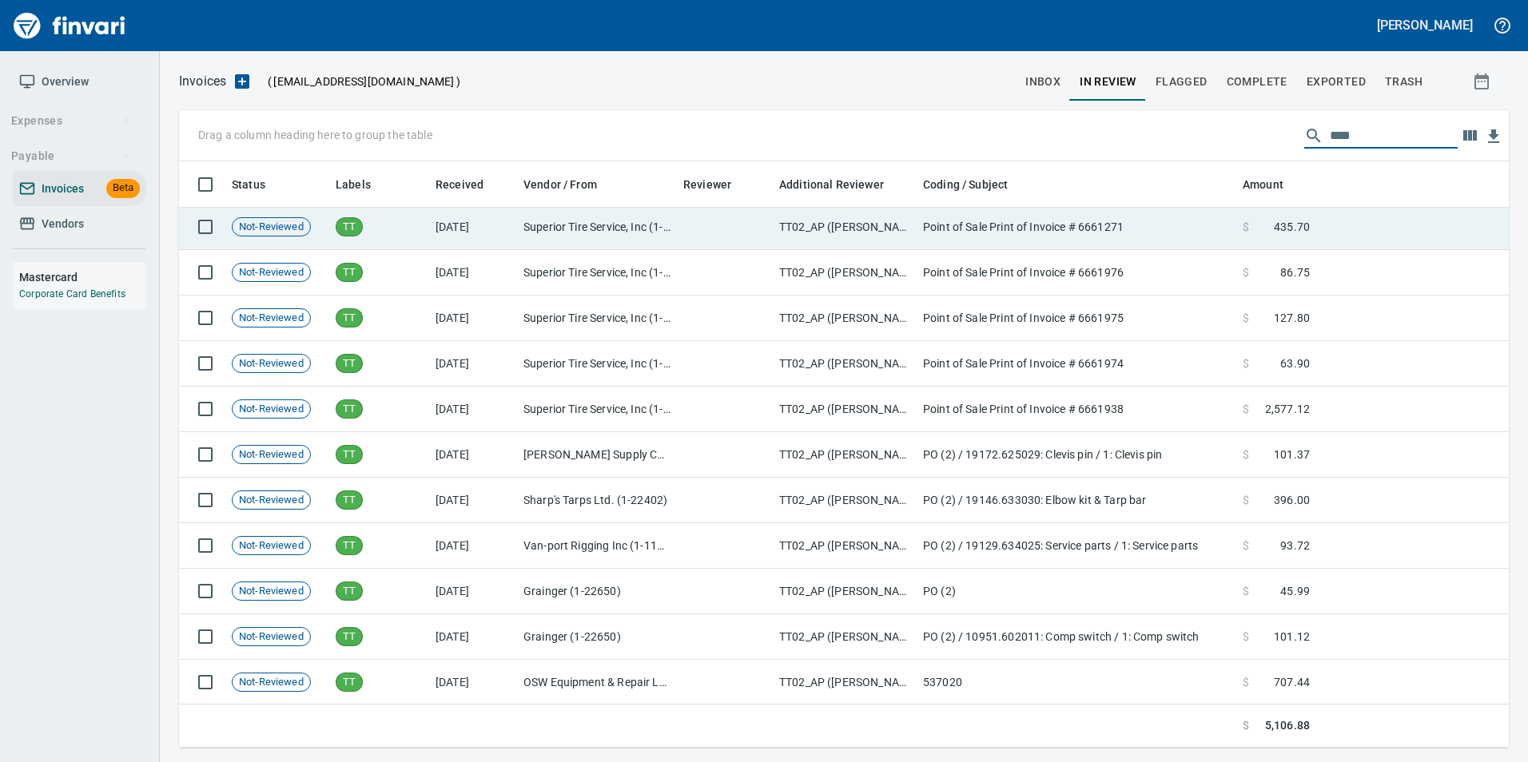
scroll to position [186, 0]
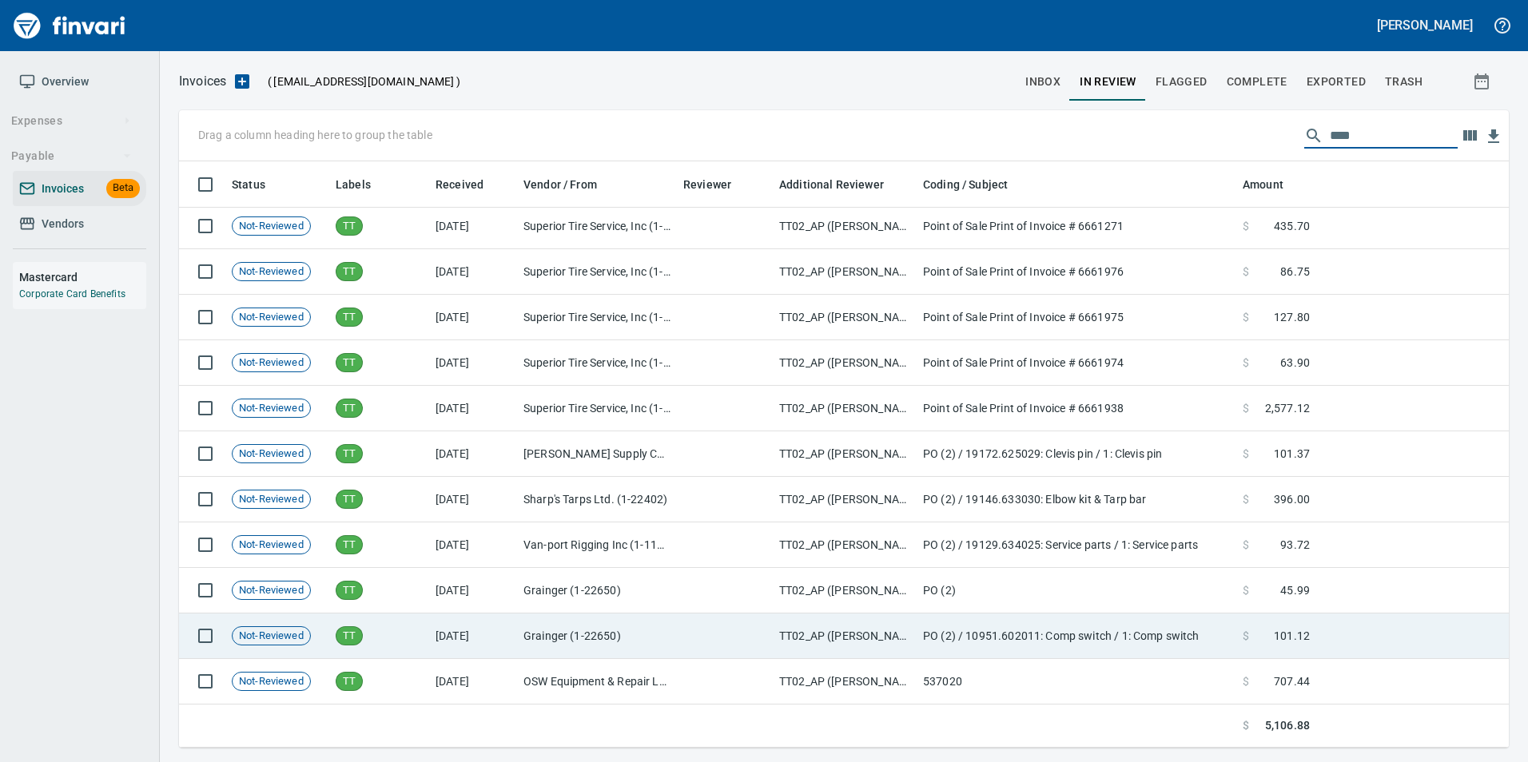
type input "****"
click at [370, 631] on td "TT" at bounding box center [379, 637] width 100 height 46
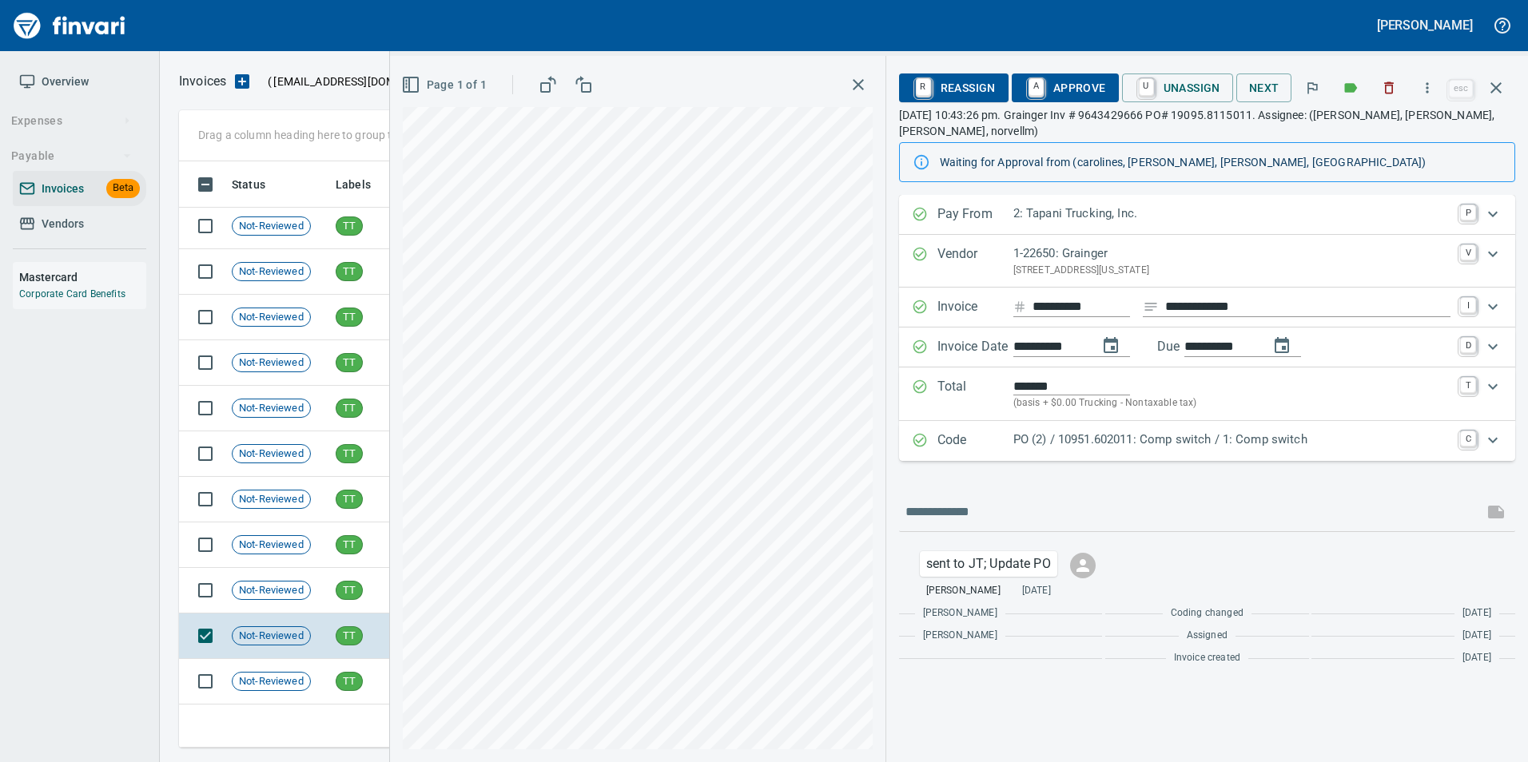
click at [957, 429] on div "Code PO (2) / 10951.602011: Comp switch / 1: Comp switch C" at bounding box center [1207, 441] width 616 height 40
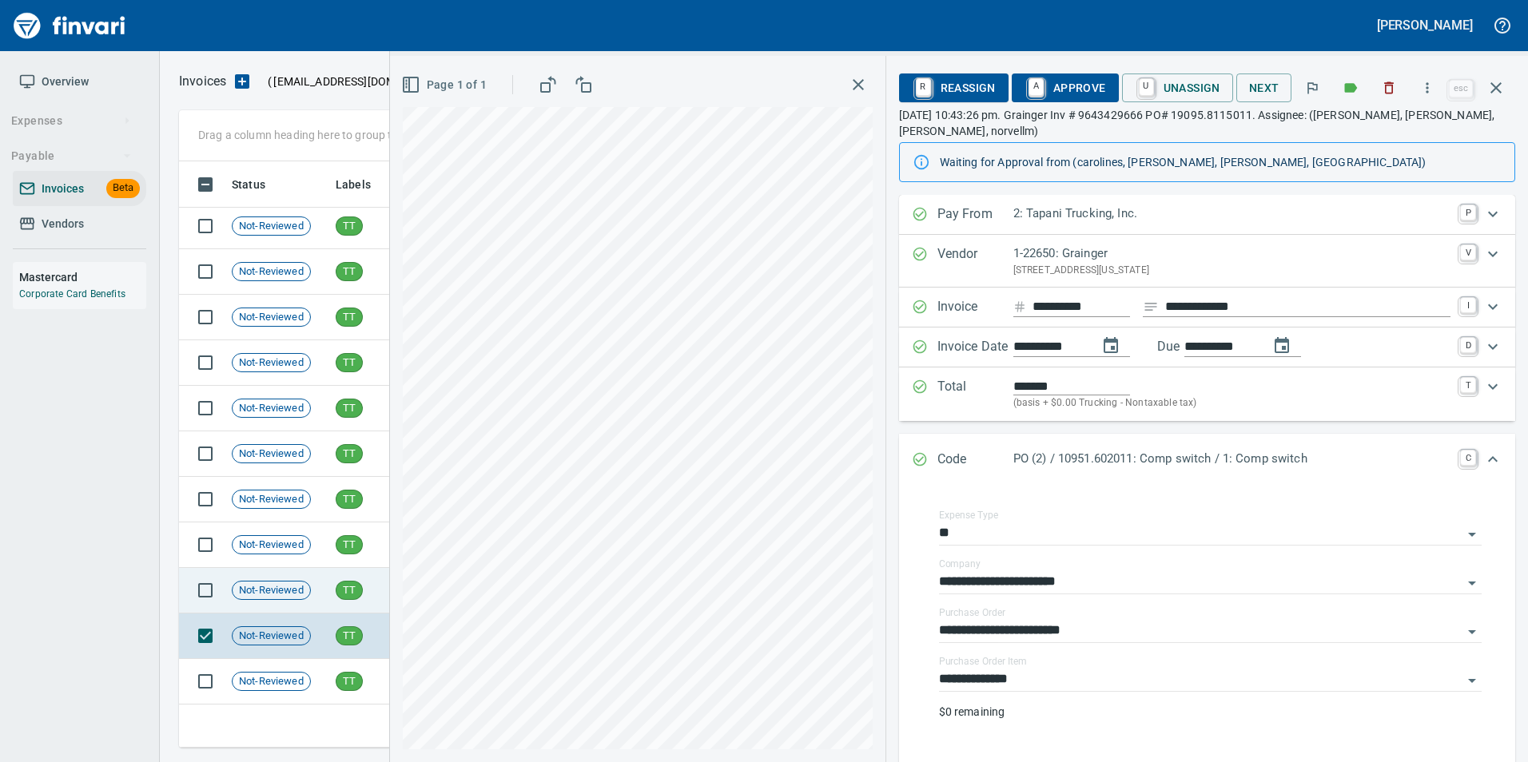
click at [344, 578] on td "TT" at bounding box center [379, 591] width 100 height 46
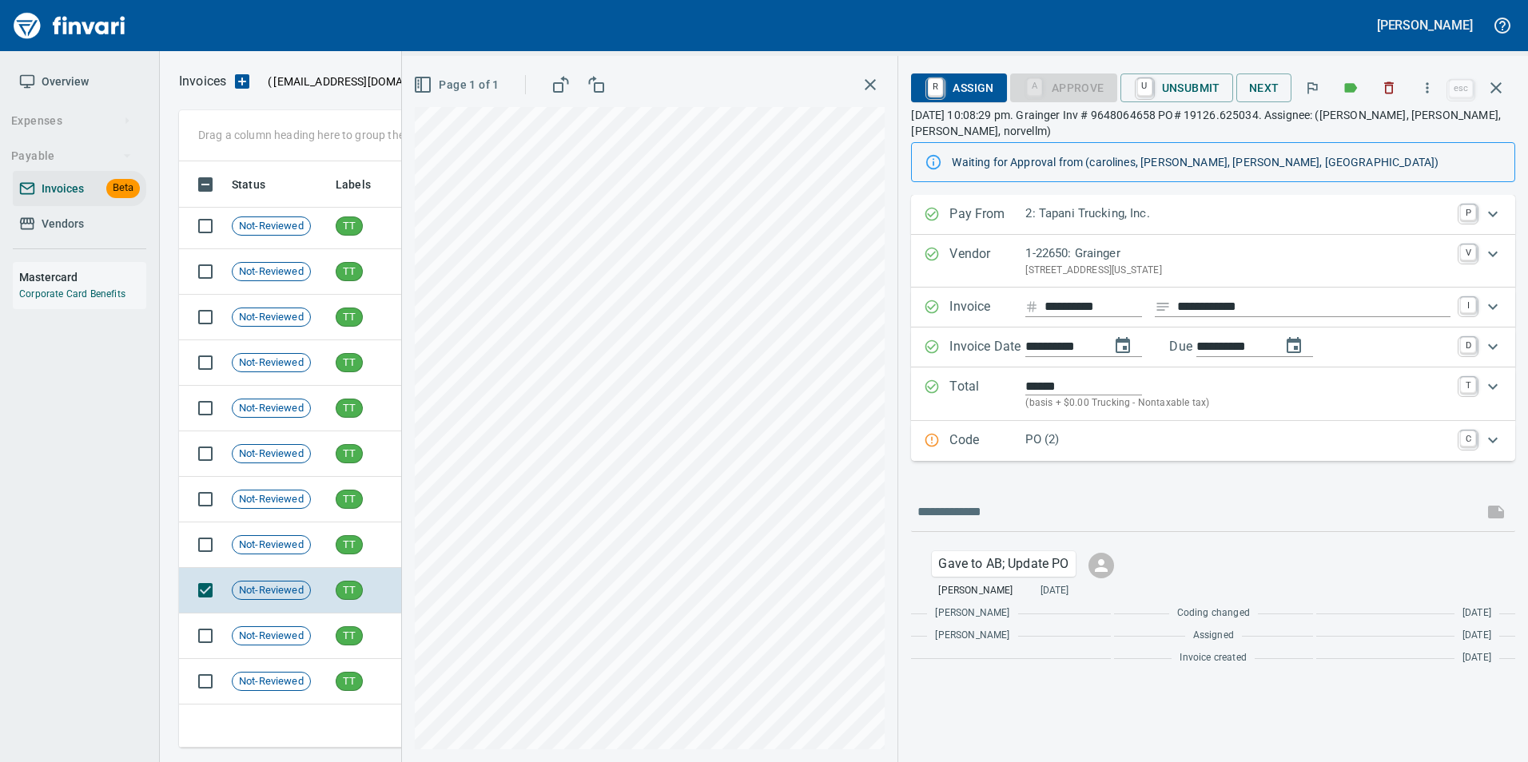
click at [1020, 439] on p "Code" at bounding box center [987, 441] width 76 height 21
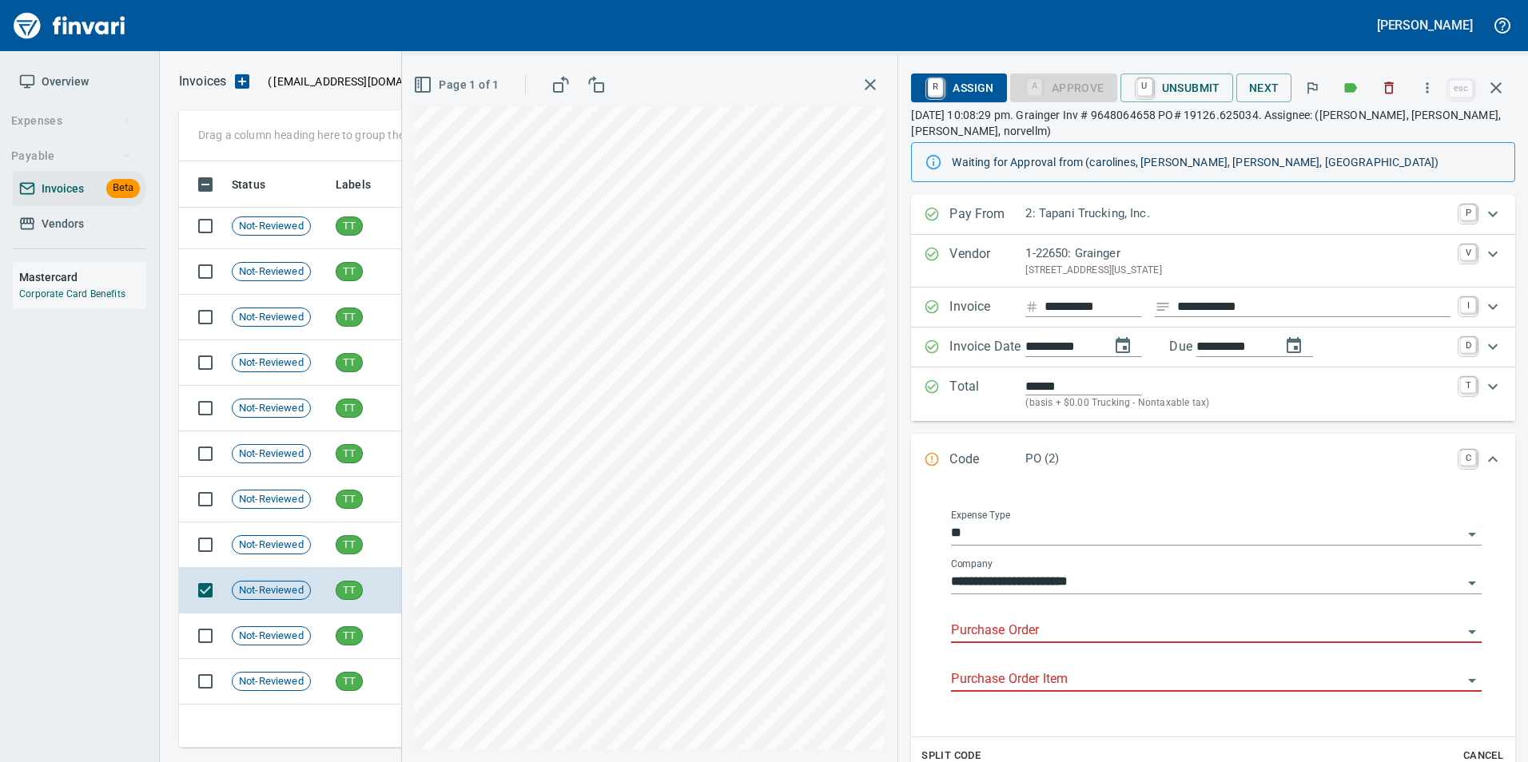
click at [1047, 629] on input "Purchase Order" at bounding box center [1206, 631] width 511 height 22
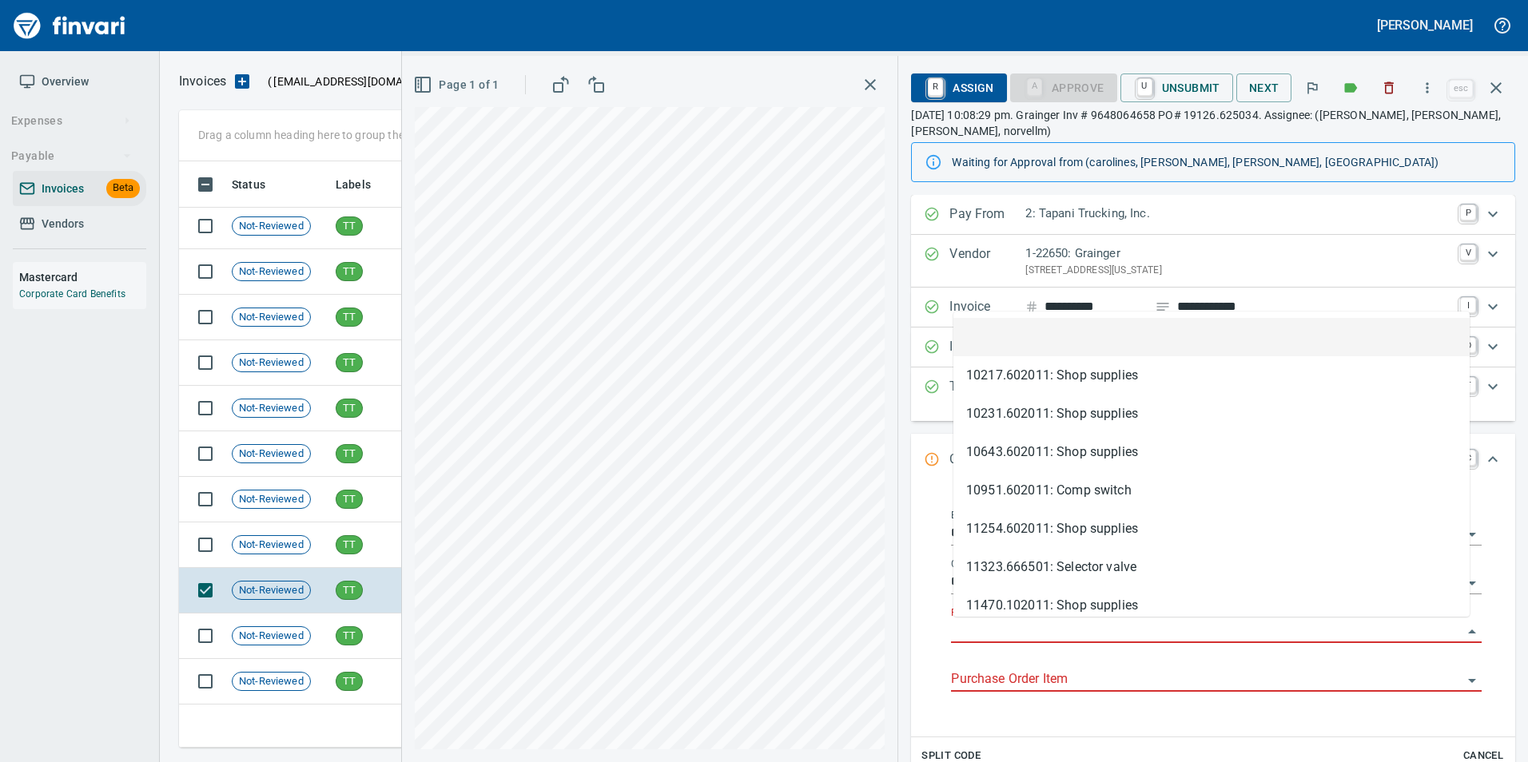
scroll to position [574, 1305]
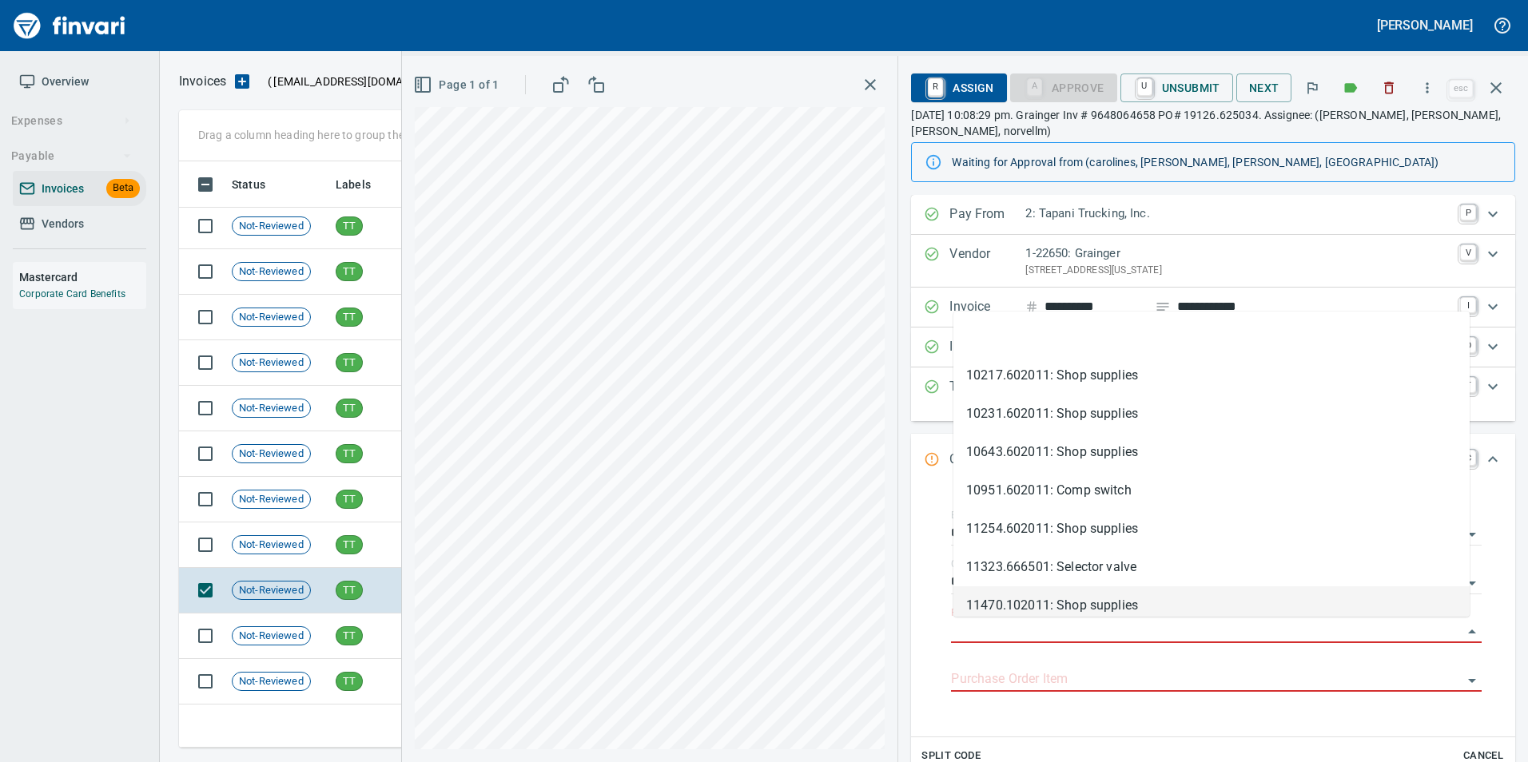
type input "**********"
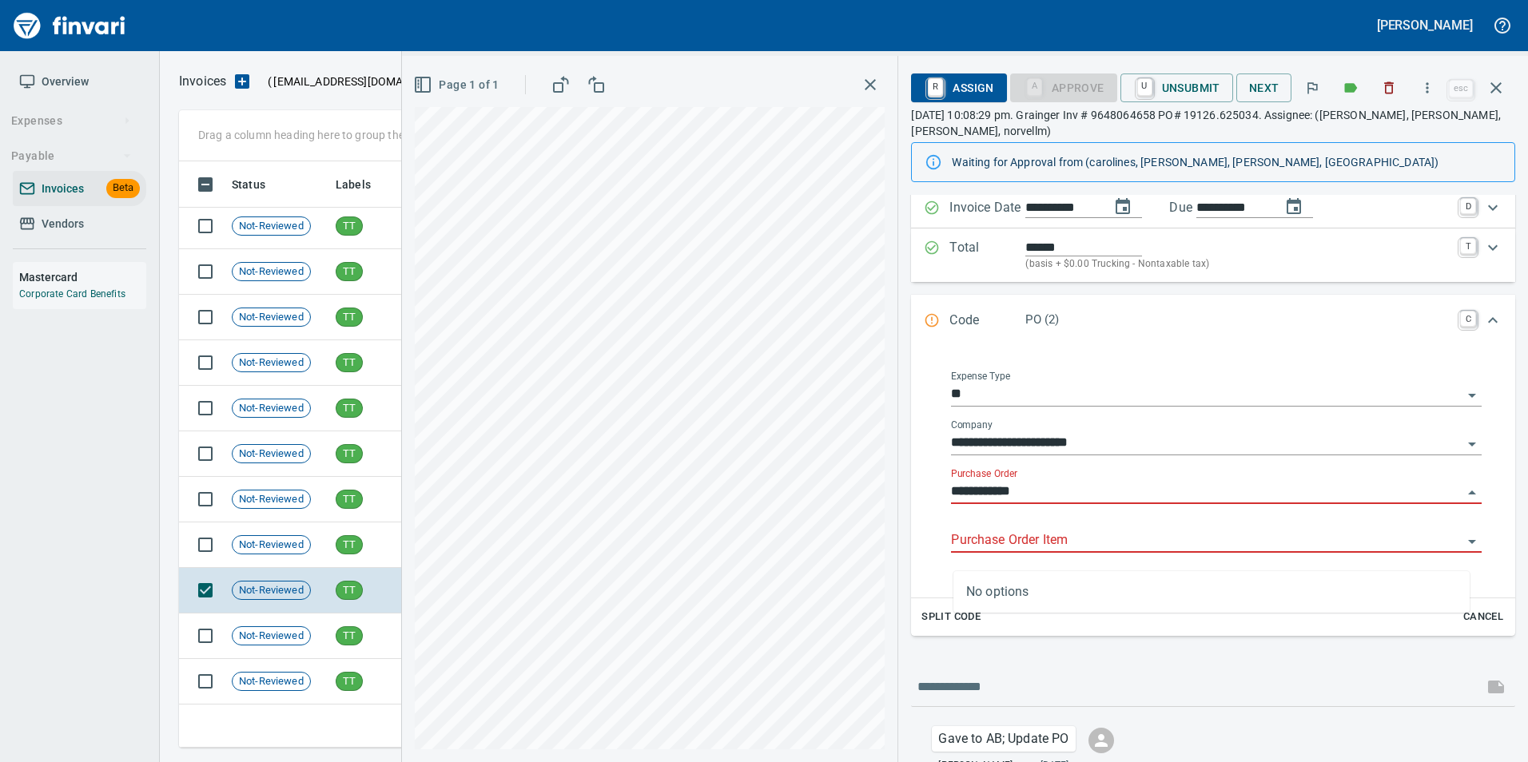
scroll to position [237, 0]
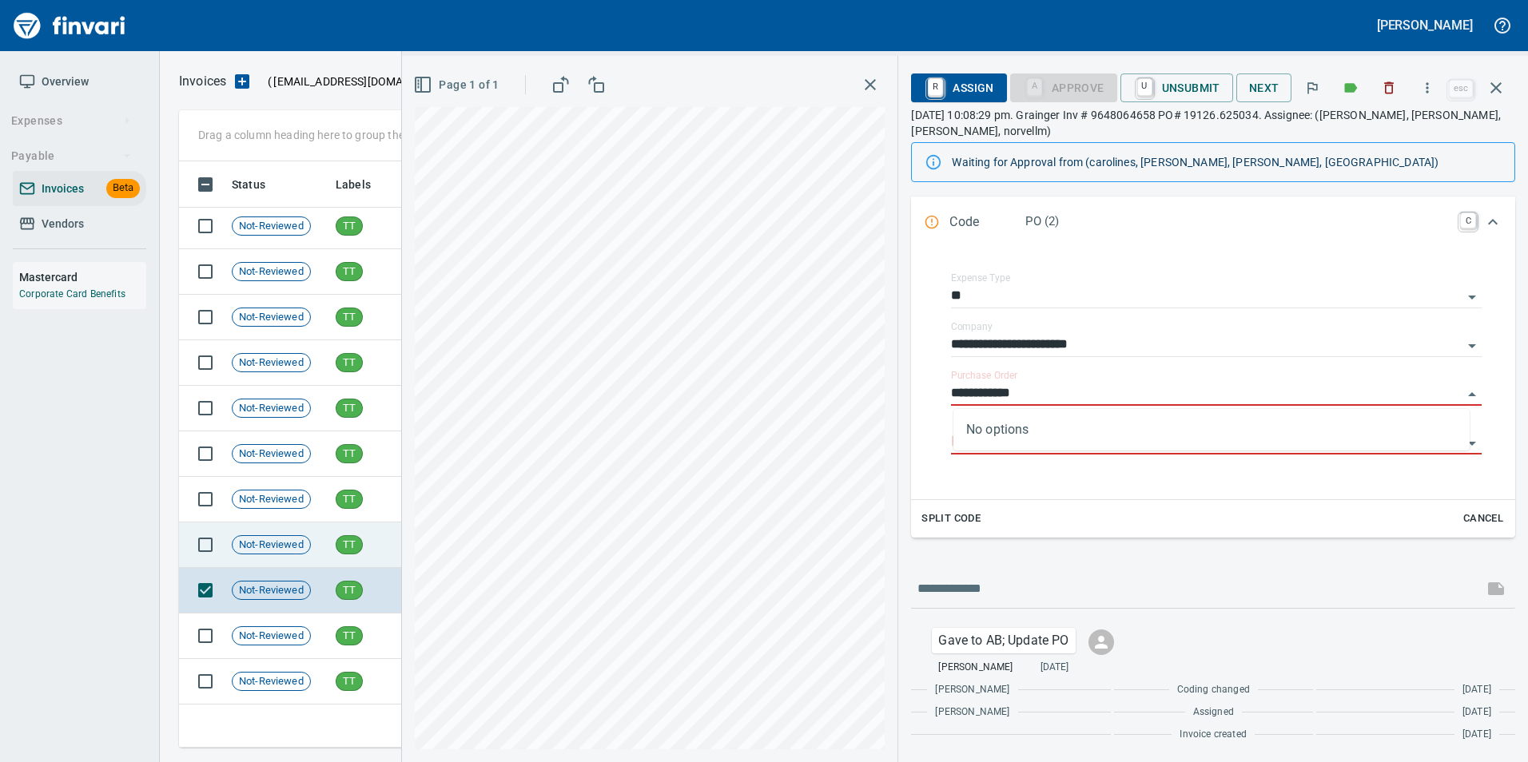
click at [372, 542] on td "TT" at bounding box center [379, 546] width 100 height 46
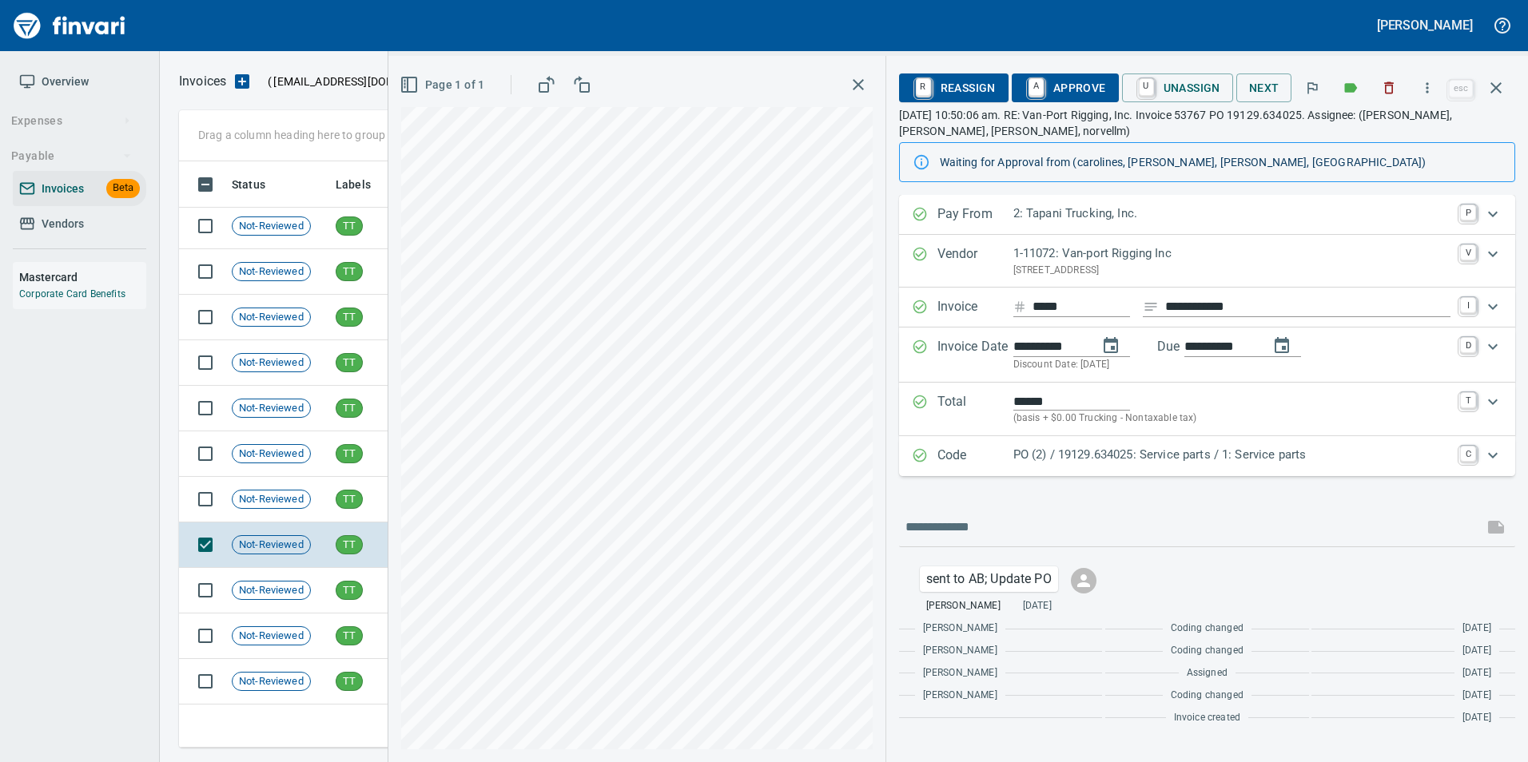
click at [1026, 455] on p "PO (2) / 19129.634025: Service parts / 1: Service parts" at bounding box center [1231, 455] width 437 height 18
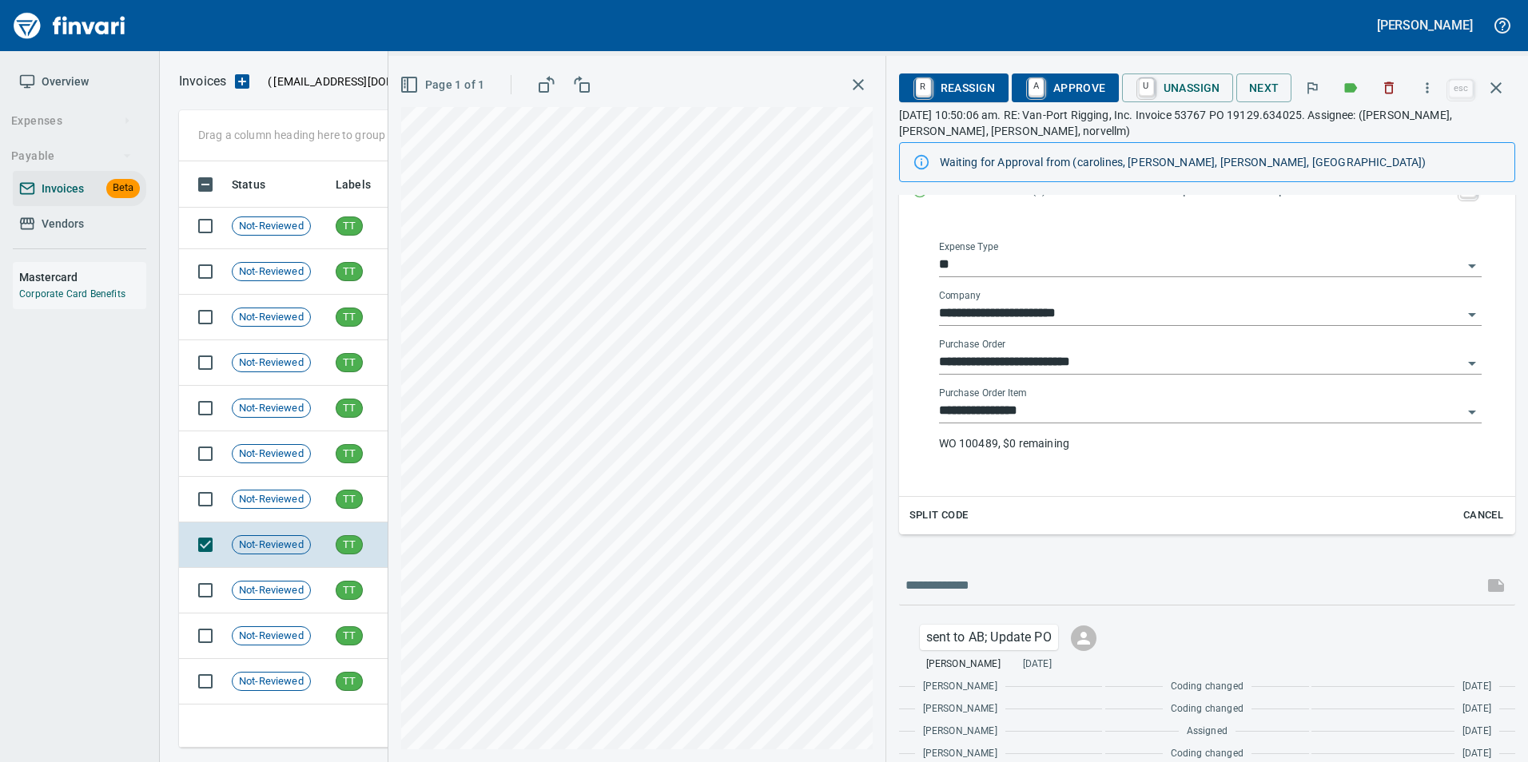
scroll to position [324, 0]
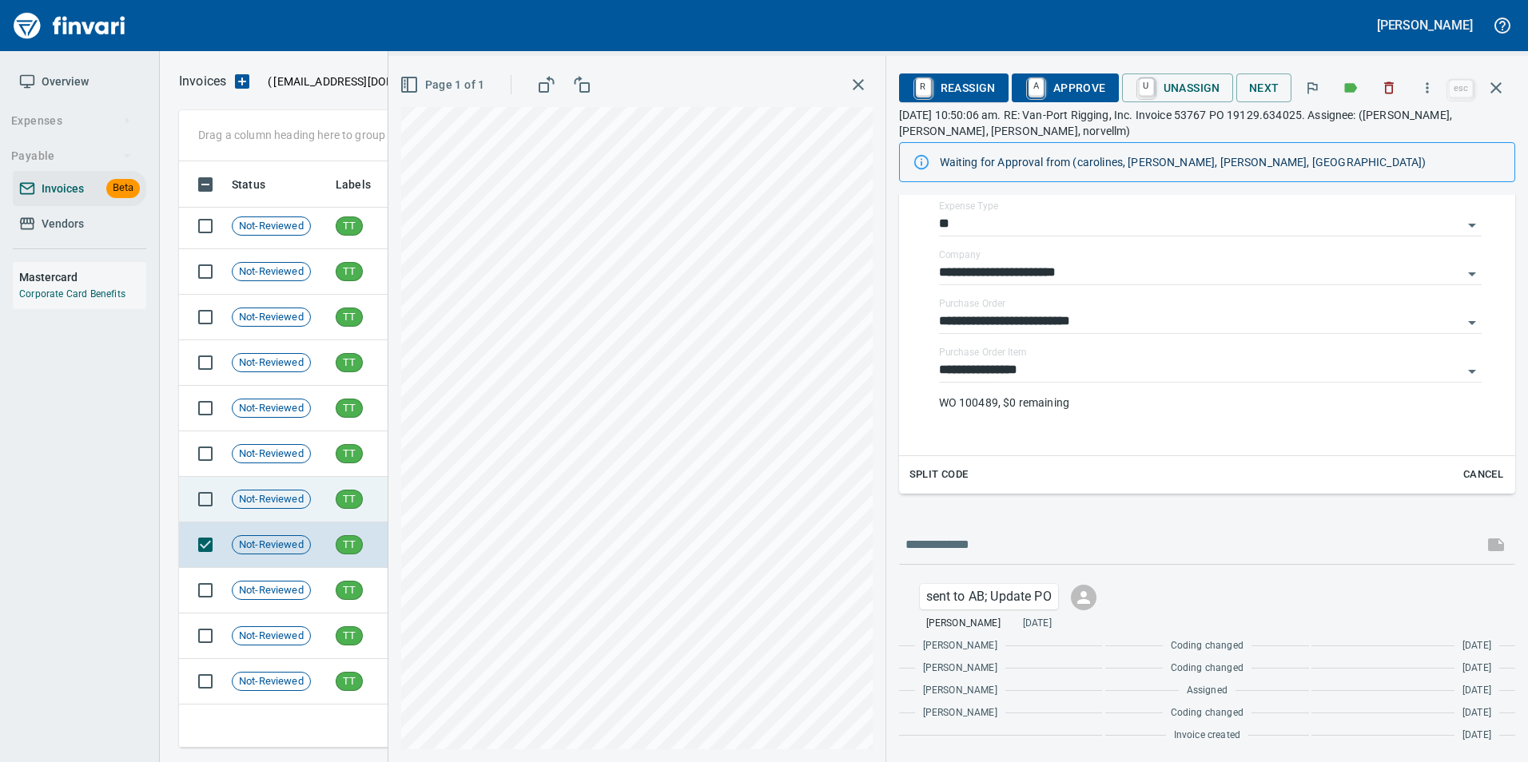
click at [288, 505] on span "Not-Reviewed" at bounding box center [272, 499] width 78 height 15
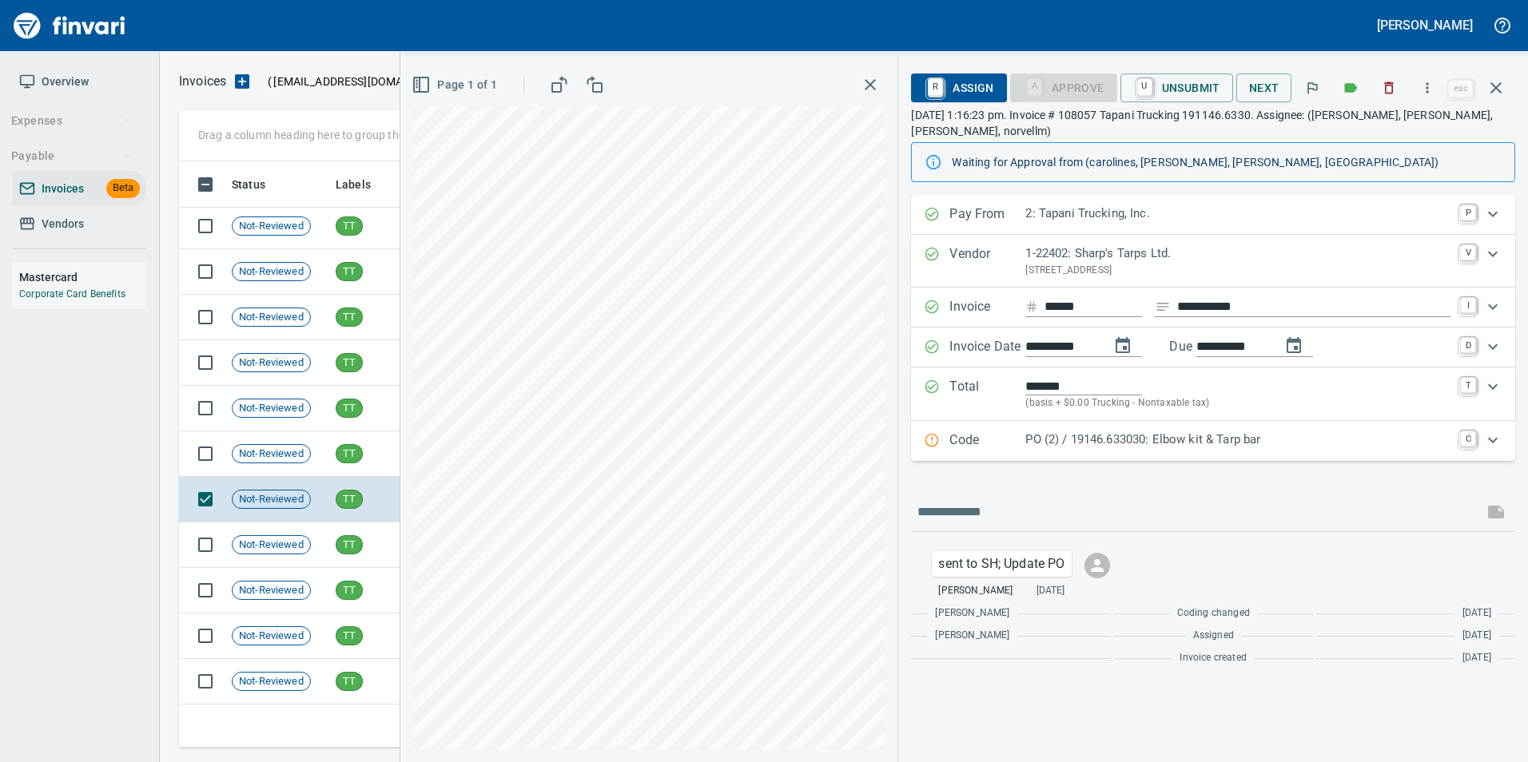
click at [1206, 429] on div "Code PO (2) / 19146.633030: Elbow kit & Tarp bar C" at bounding box center [1213, 441] width 604 height 40
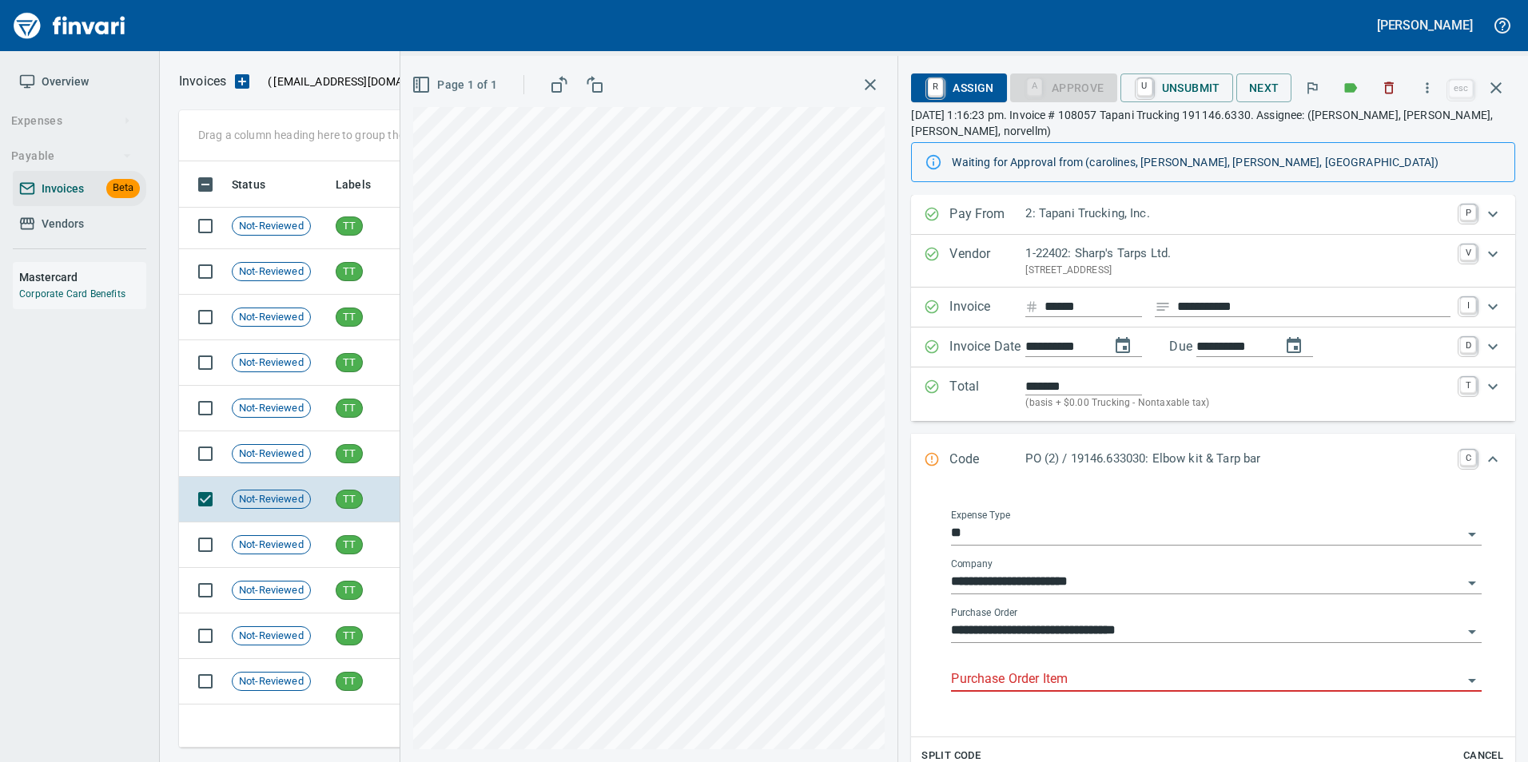
click at [987, 682] on input "Purchase Order Item" at bounding box center [1206, 680] width 511 height 22
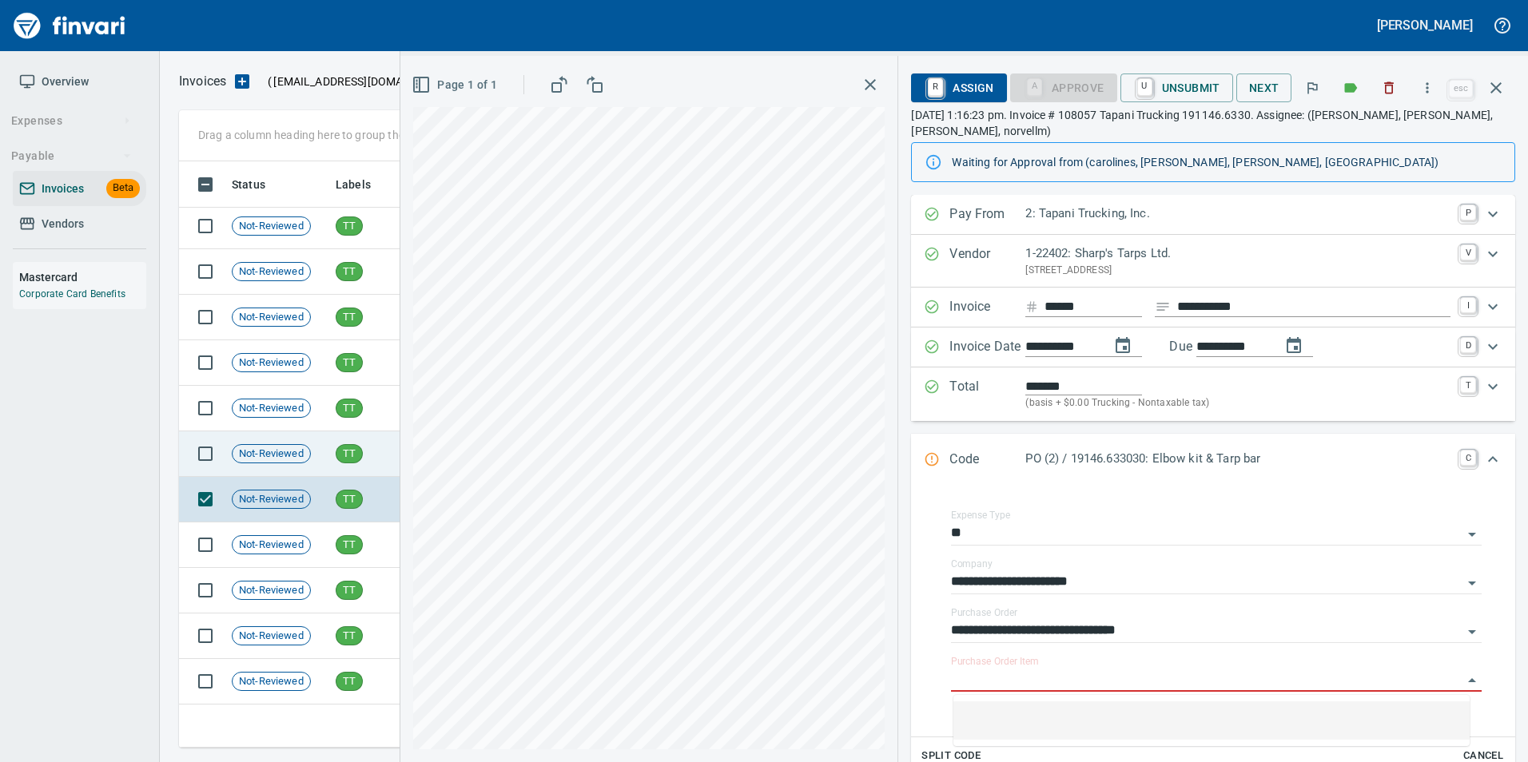
click at [372, 460] on td "TT" at bounding box center [379, 454] width 100 height 46
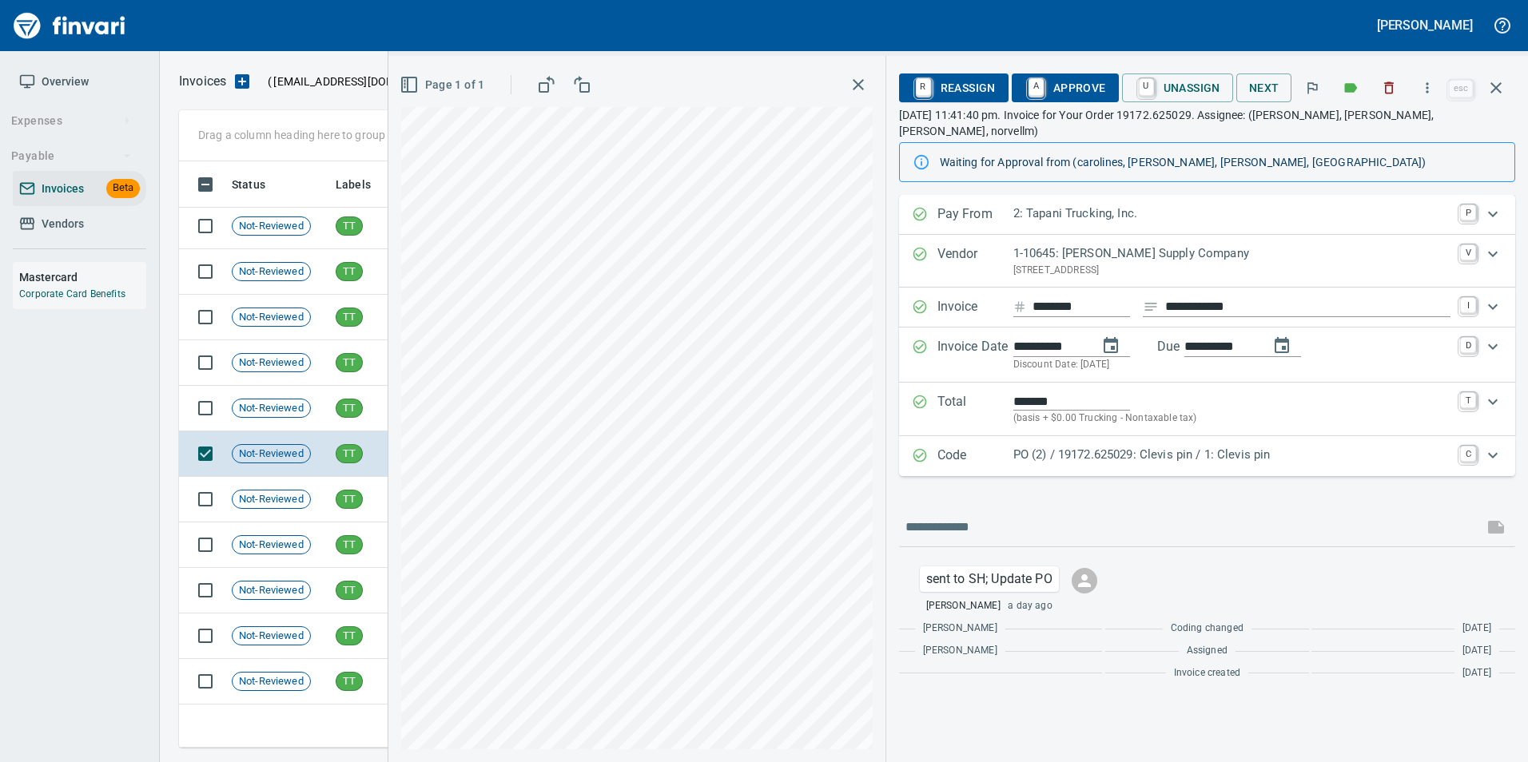
click at [961, 446] on p "Code" at bounding box center [975, 456] width 76 height 21
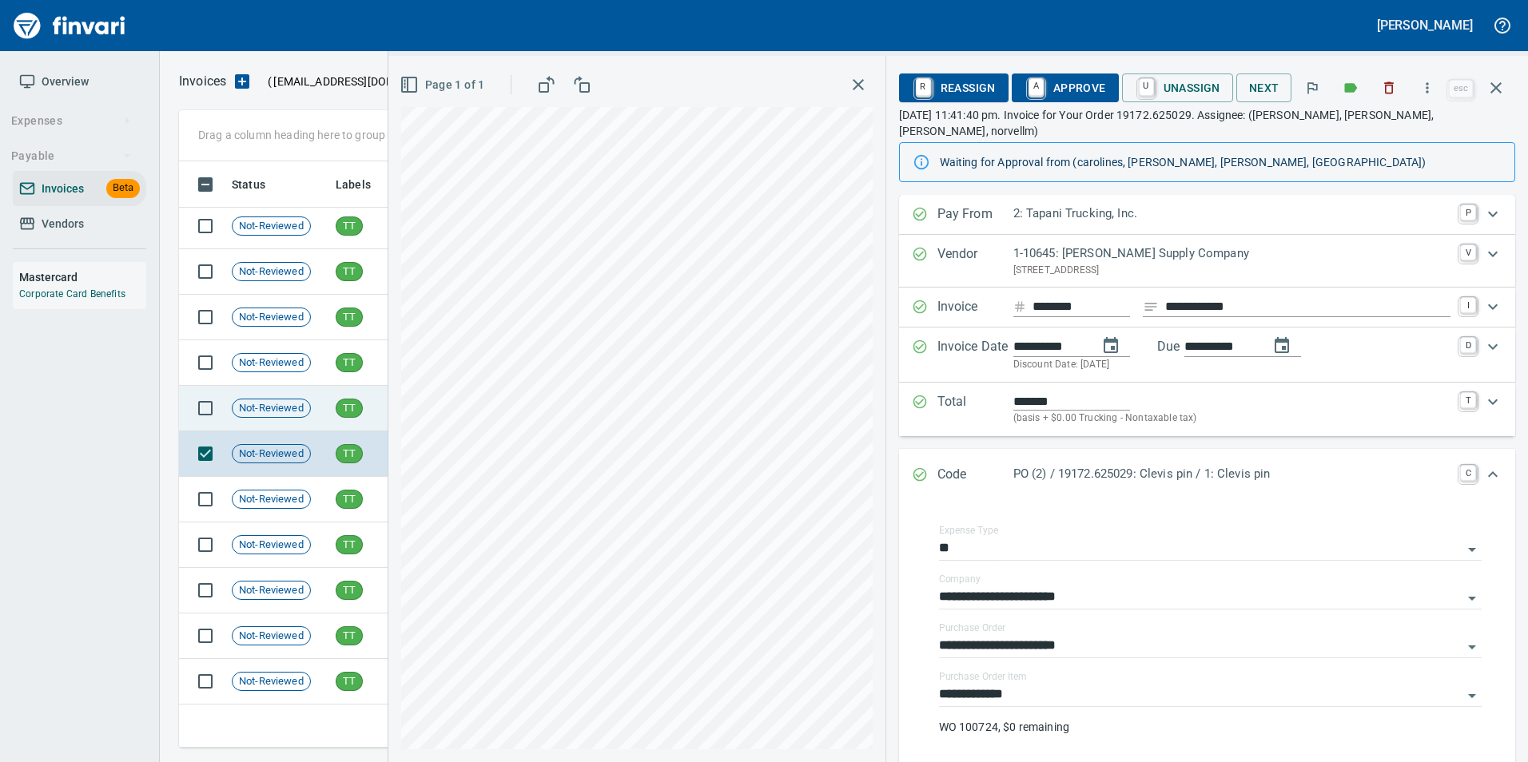
click at [348, 403] on span "TT" at bounding box center [349, 408] width 26 height 15
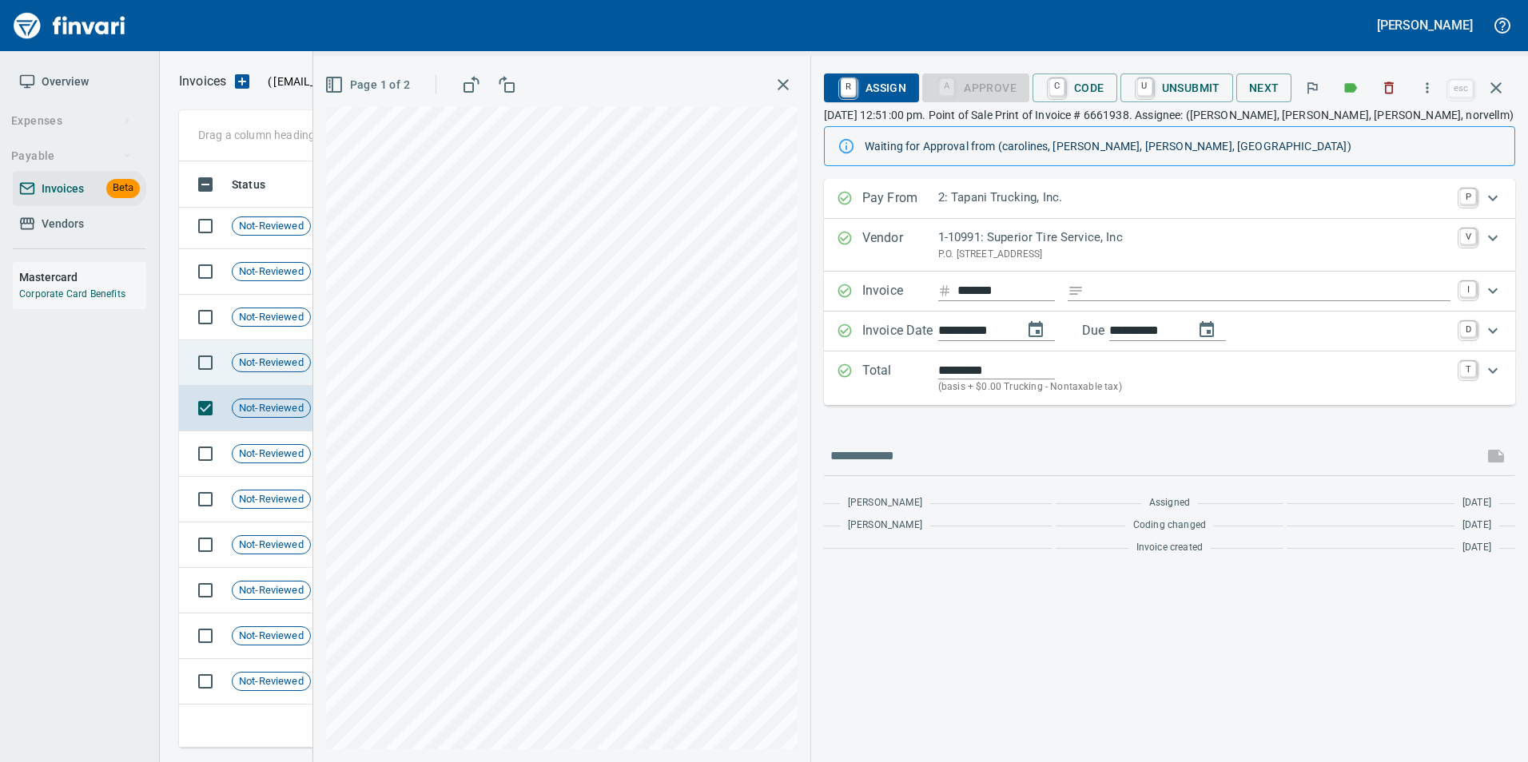
click at [287, 361] on span "Not-Reviewed" at bounding box center [272, 363] width 78 height 15
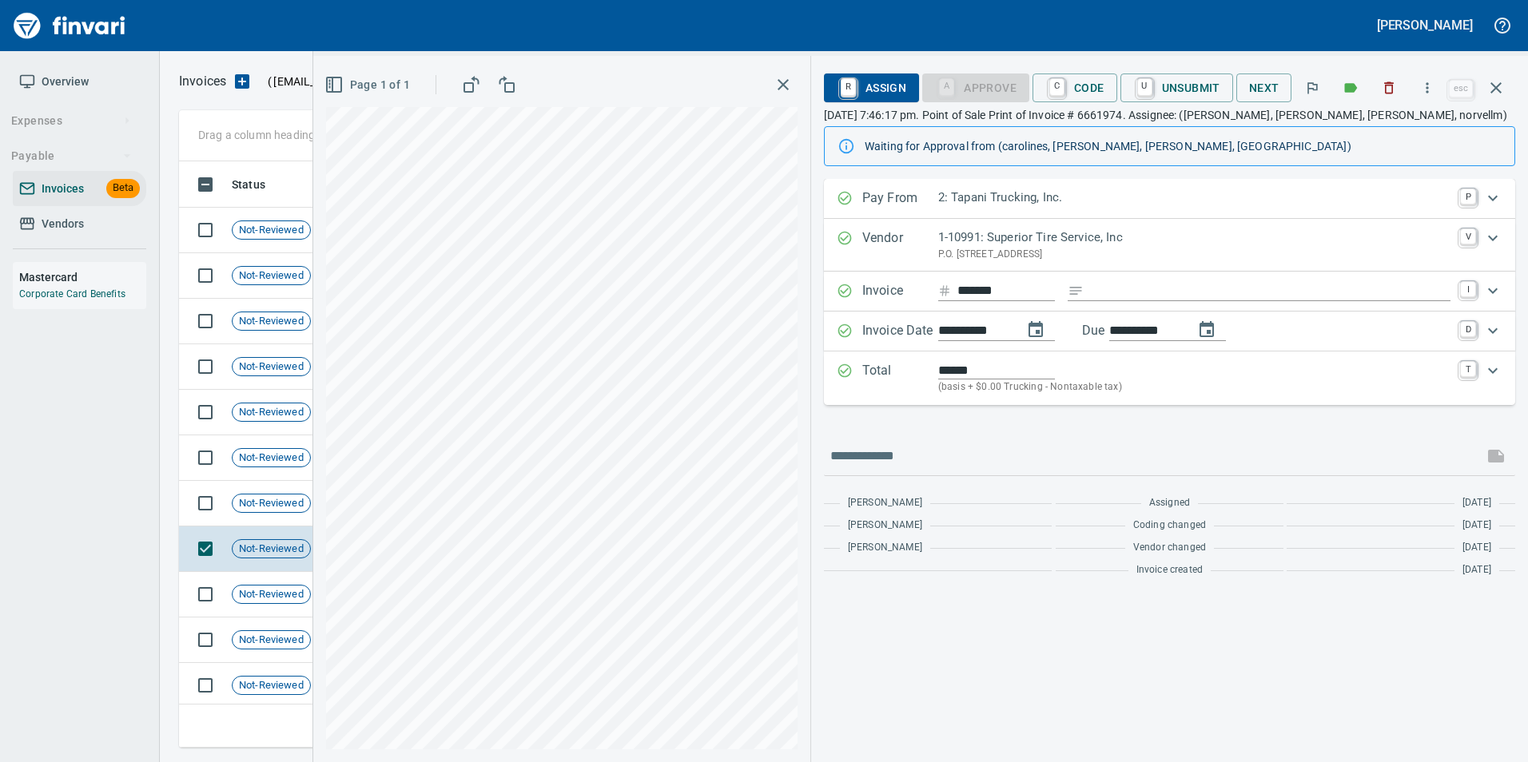
click at [1500, 88] on icon "button" at bounding box center [1495, 87] width 19 height 19
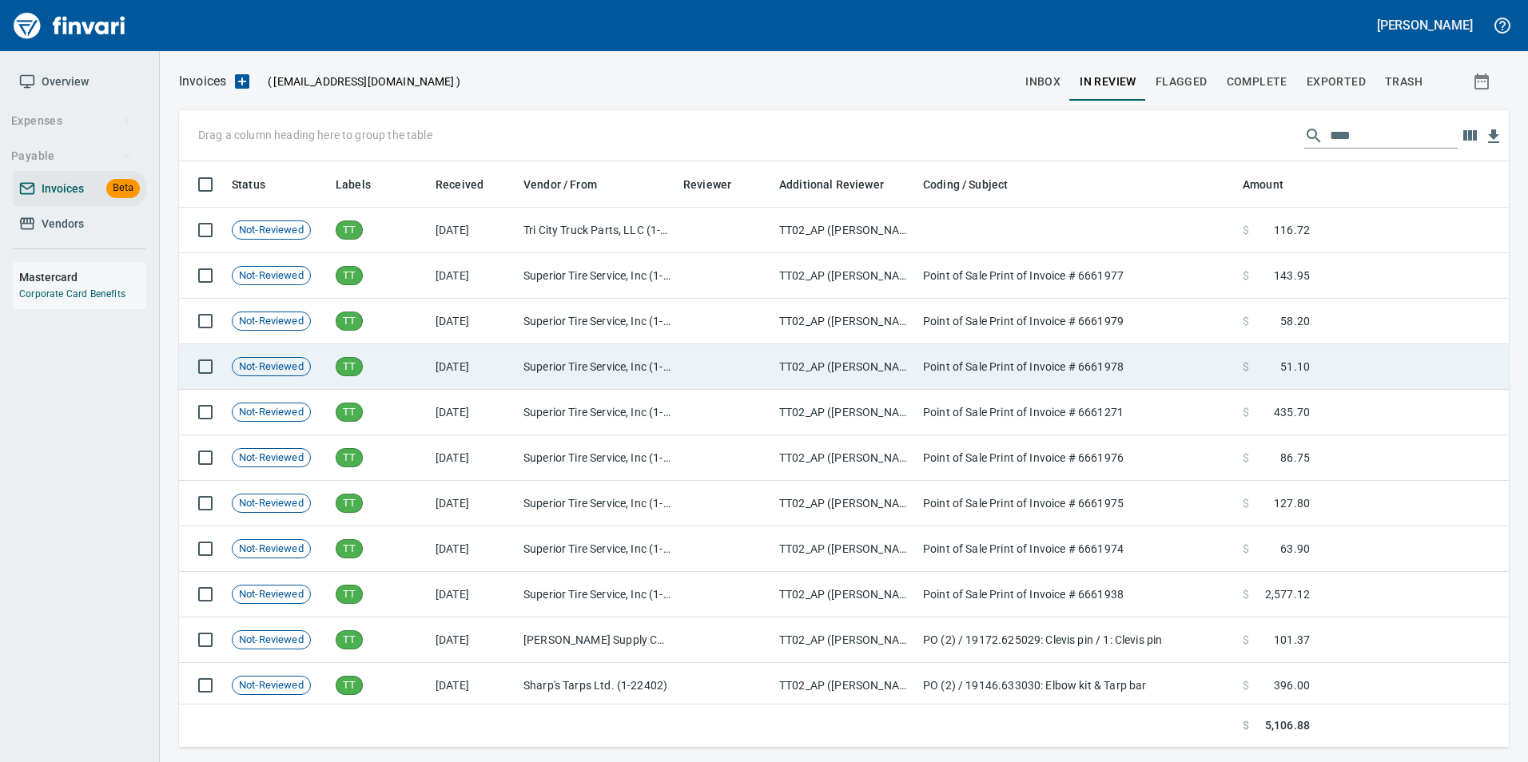
scroll to position [186, 0]
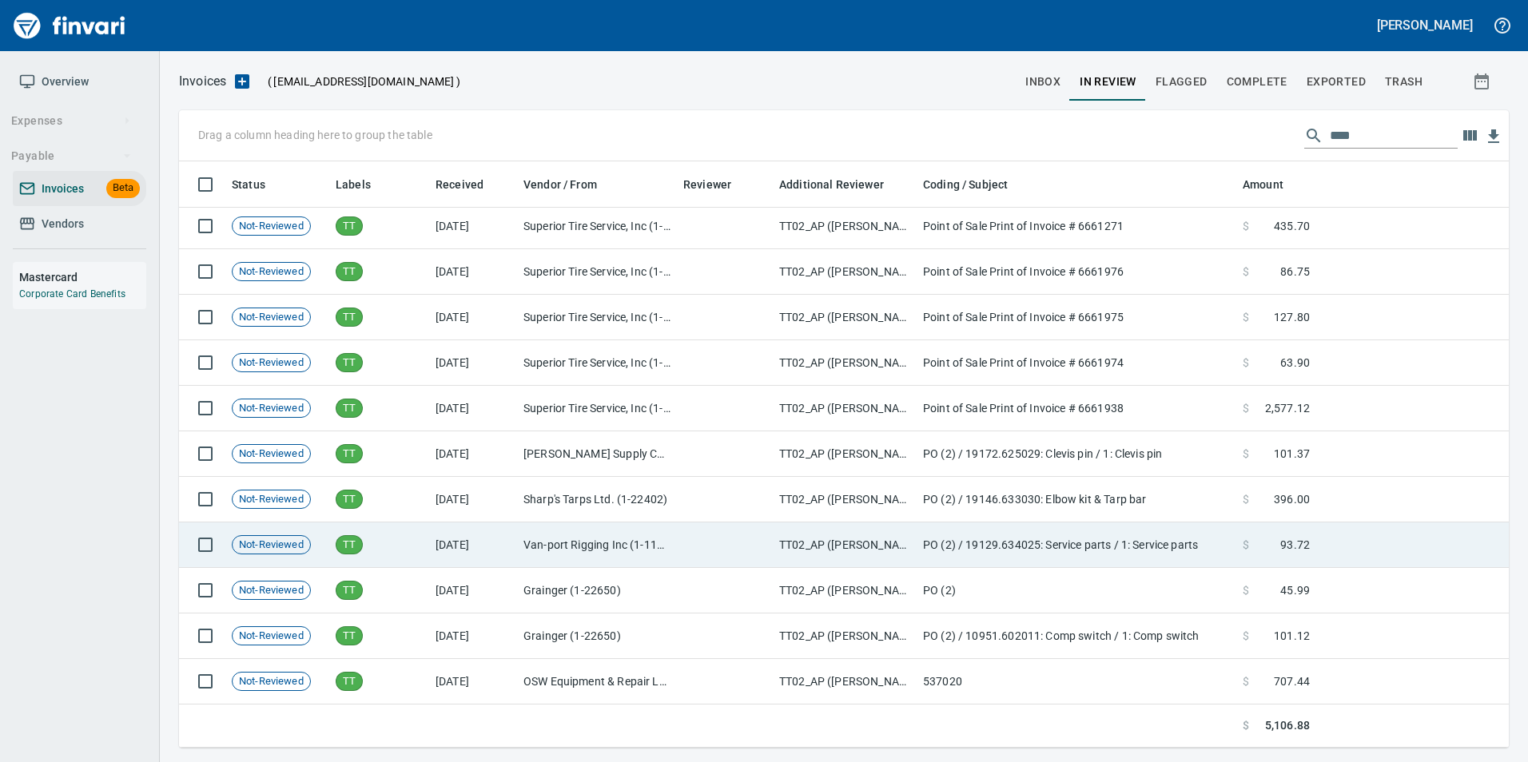
click at [520, 533] on td "Van-port Rigging Inc (1-11072)" at bounding box center [597, 546] width 160 height 46
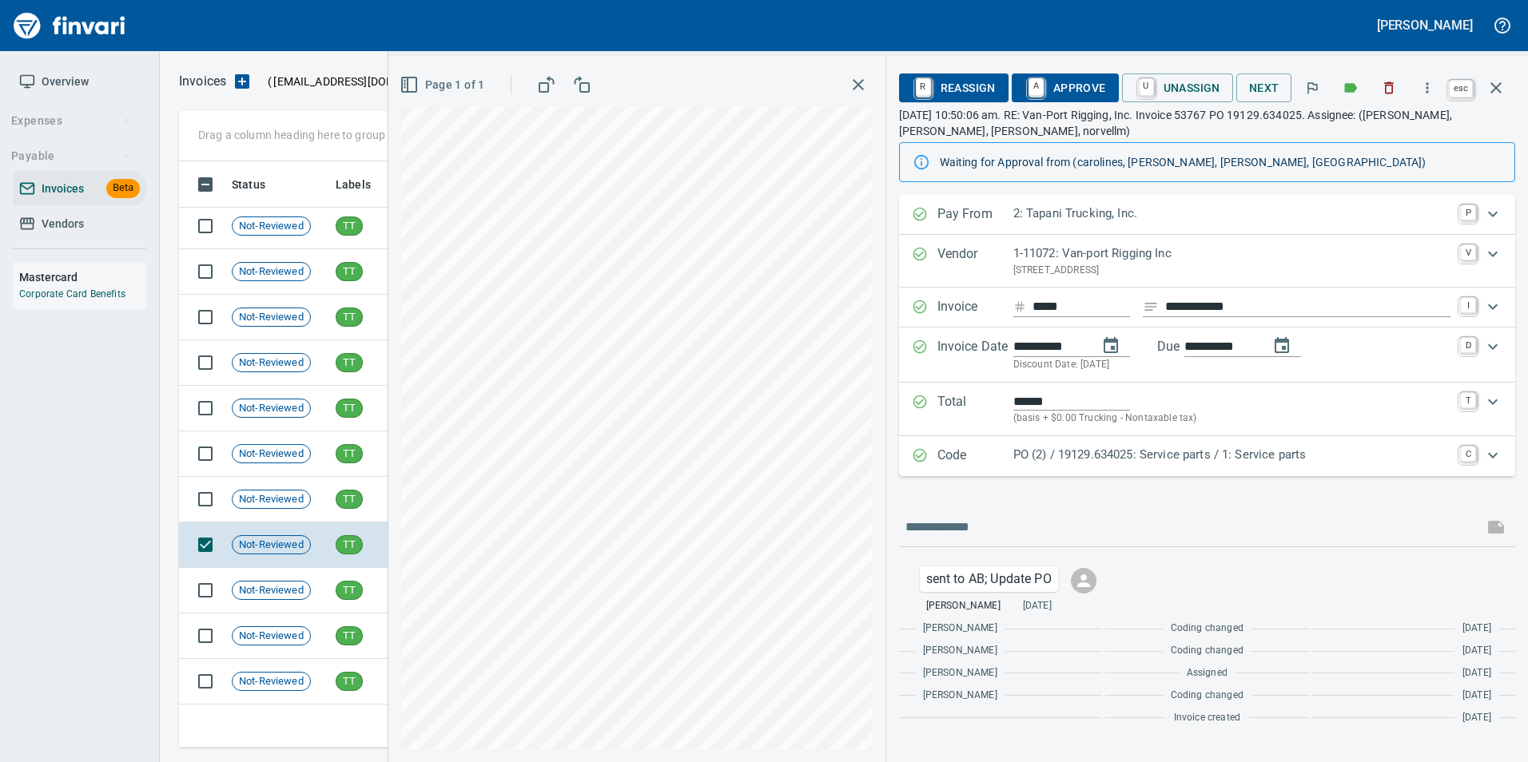
click at [1499, 87] on icon "button" at bounding box center [1495, 87] width 19 height 19
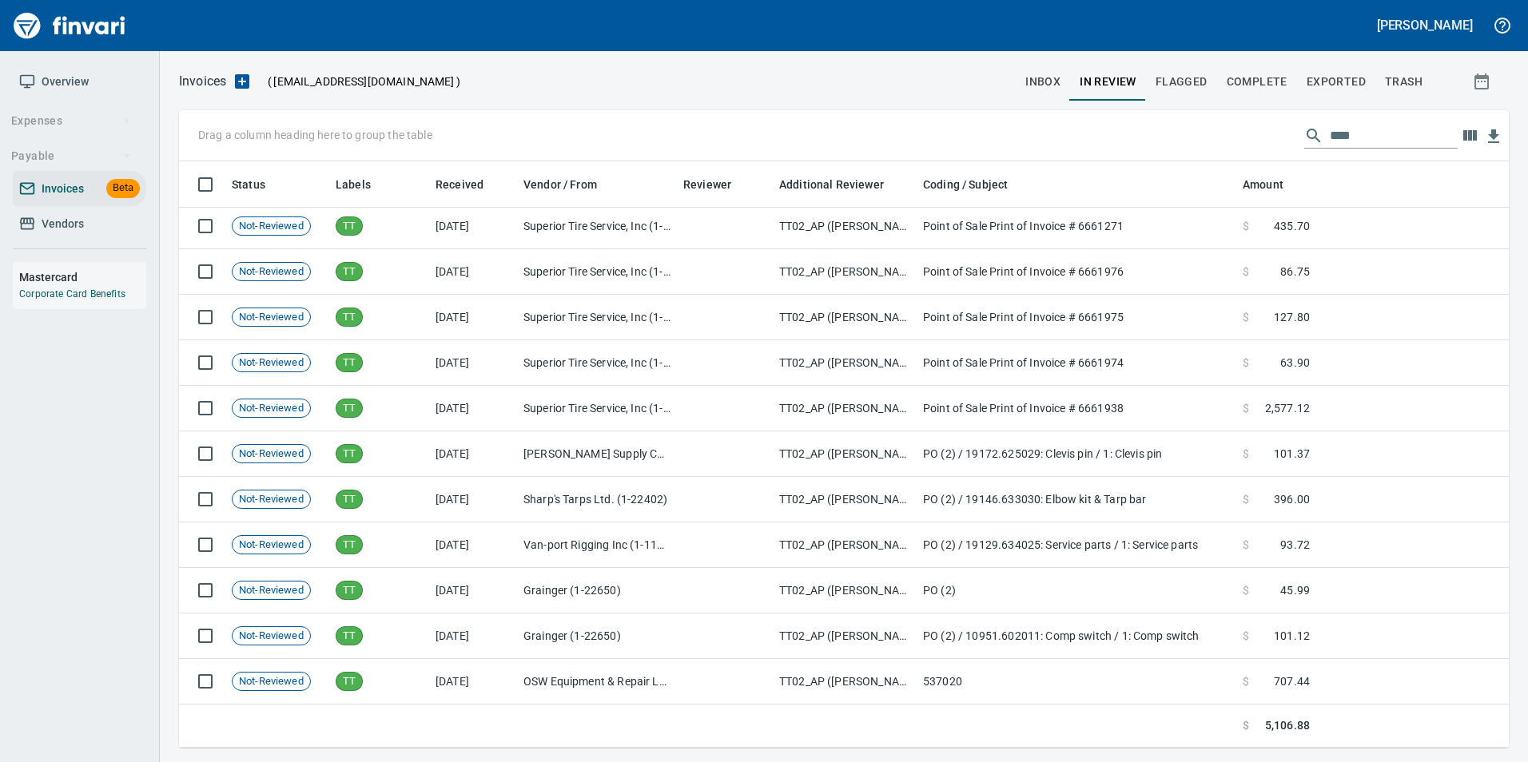
scroll to position [574, 1306]
click at [1405, 129] on input "****" at bounding box center [1394, 136] width 128 height 26
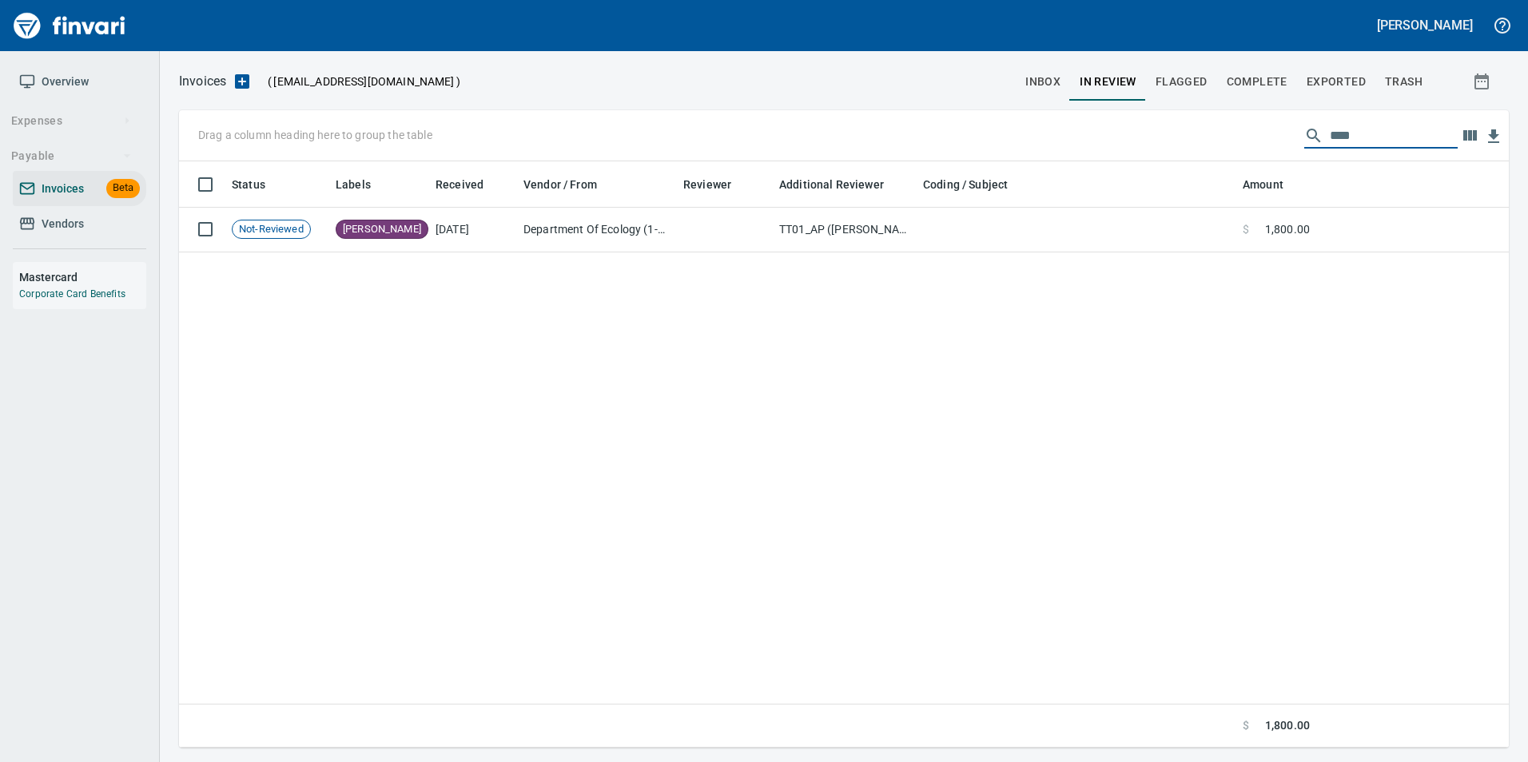
scroll to position [0, 0]
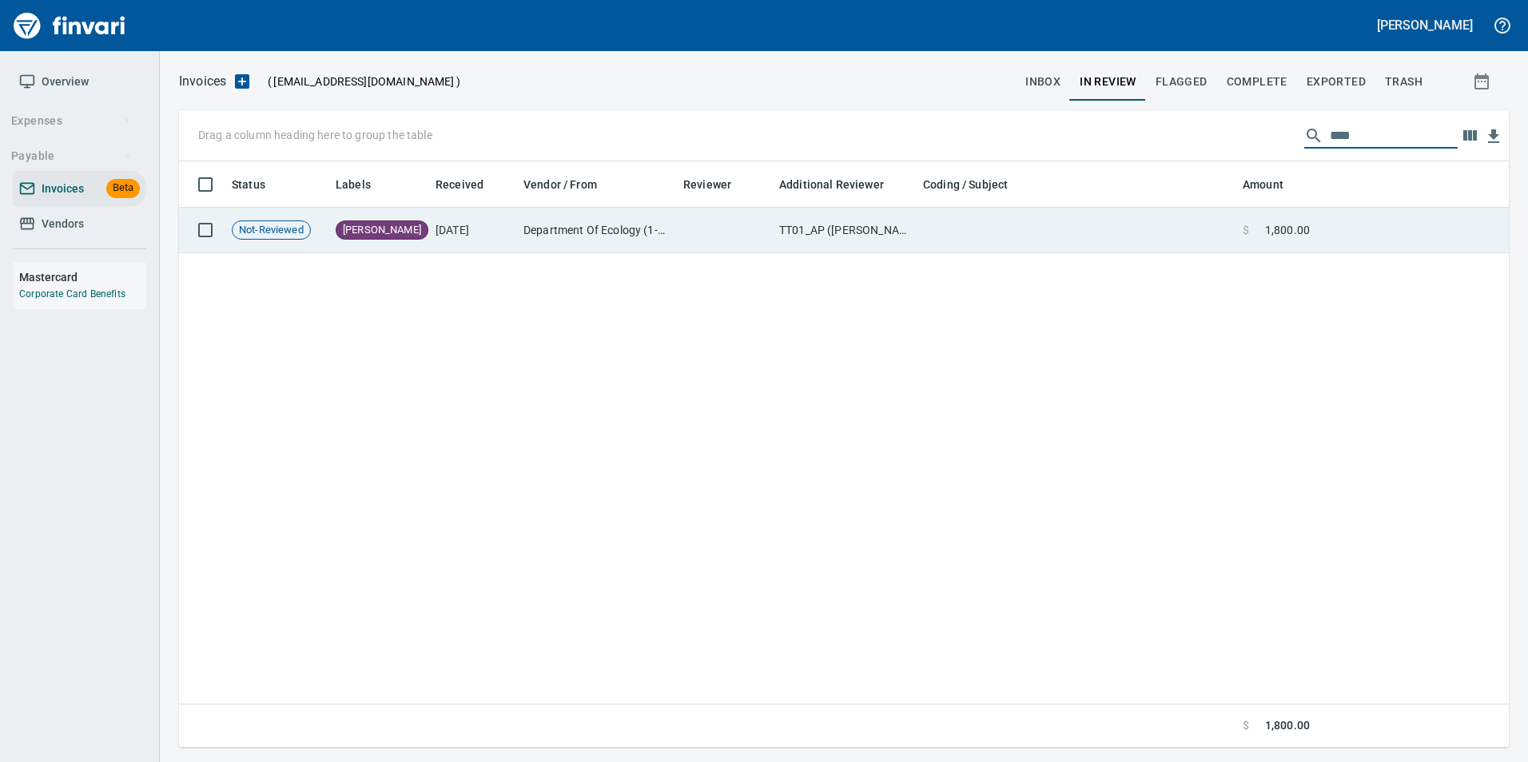
click at [1226, 227] on td at bounding box center [1076, 231] width 320 height 46
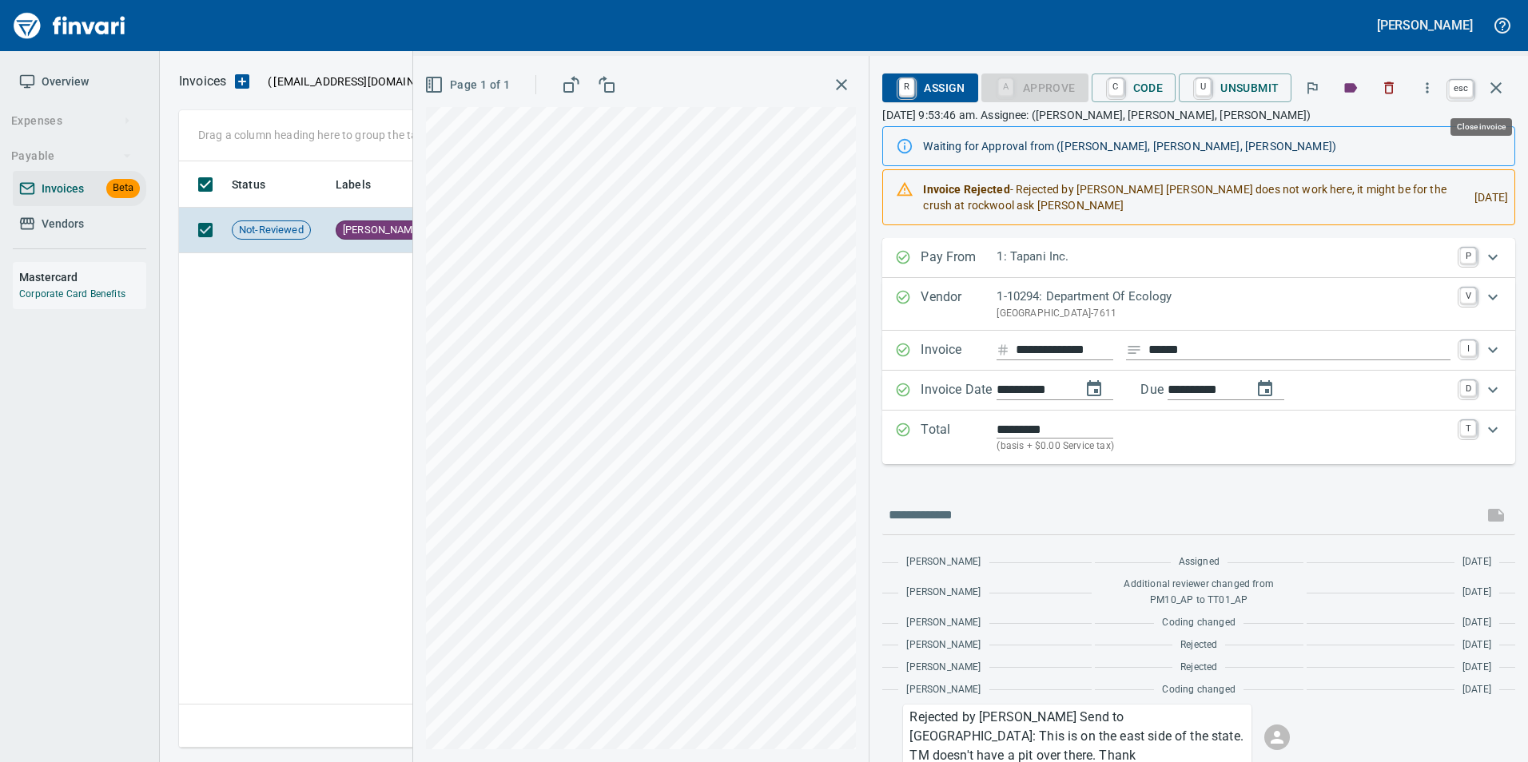
click at [1489, 88] on icon "button" at bounding box center [1495, 87] width 19 height 19
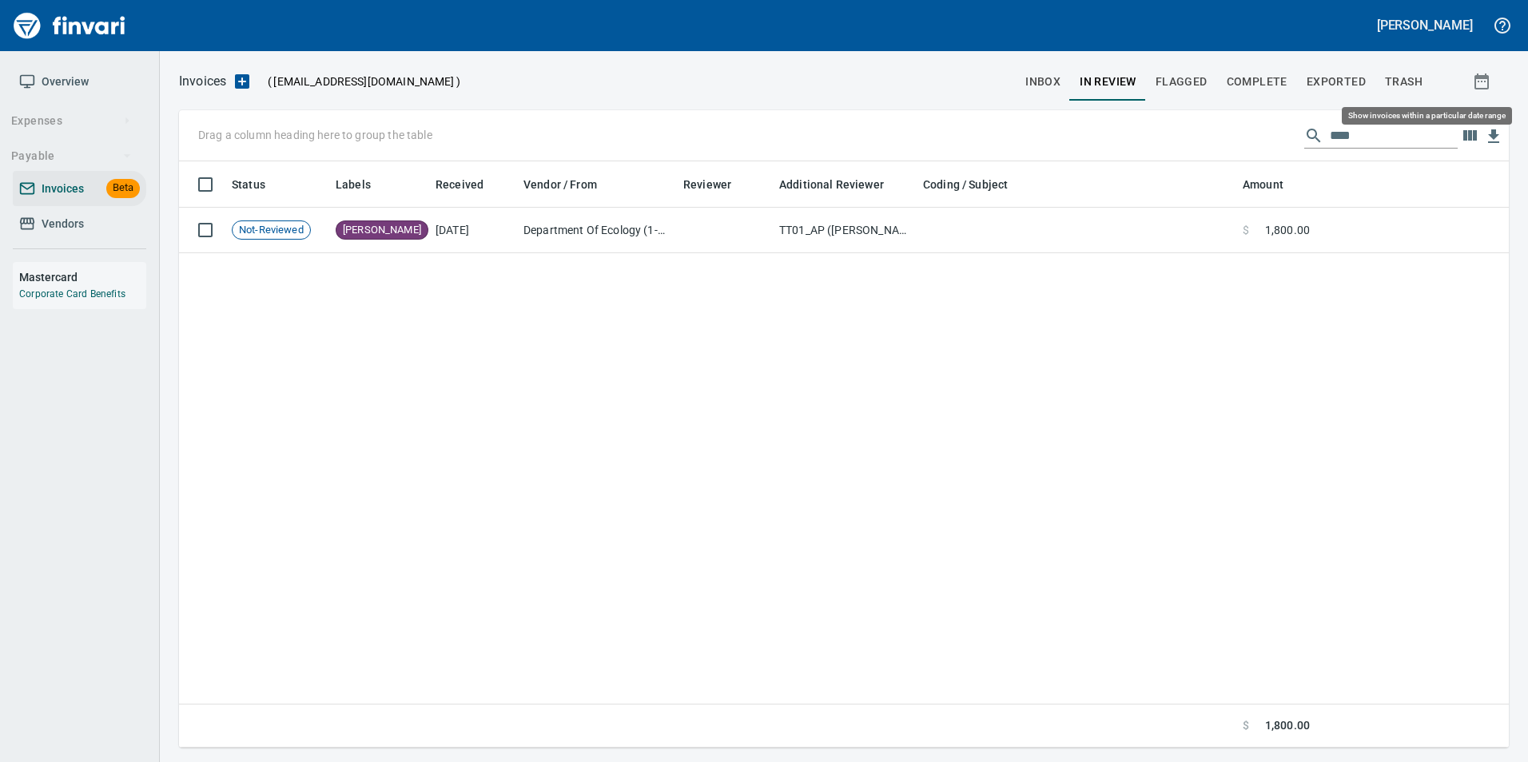
scroll to position [574, 1318]
click at [1350, 140] on input "****" at bounding box center [1394, 136] width 128 height 26
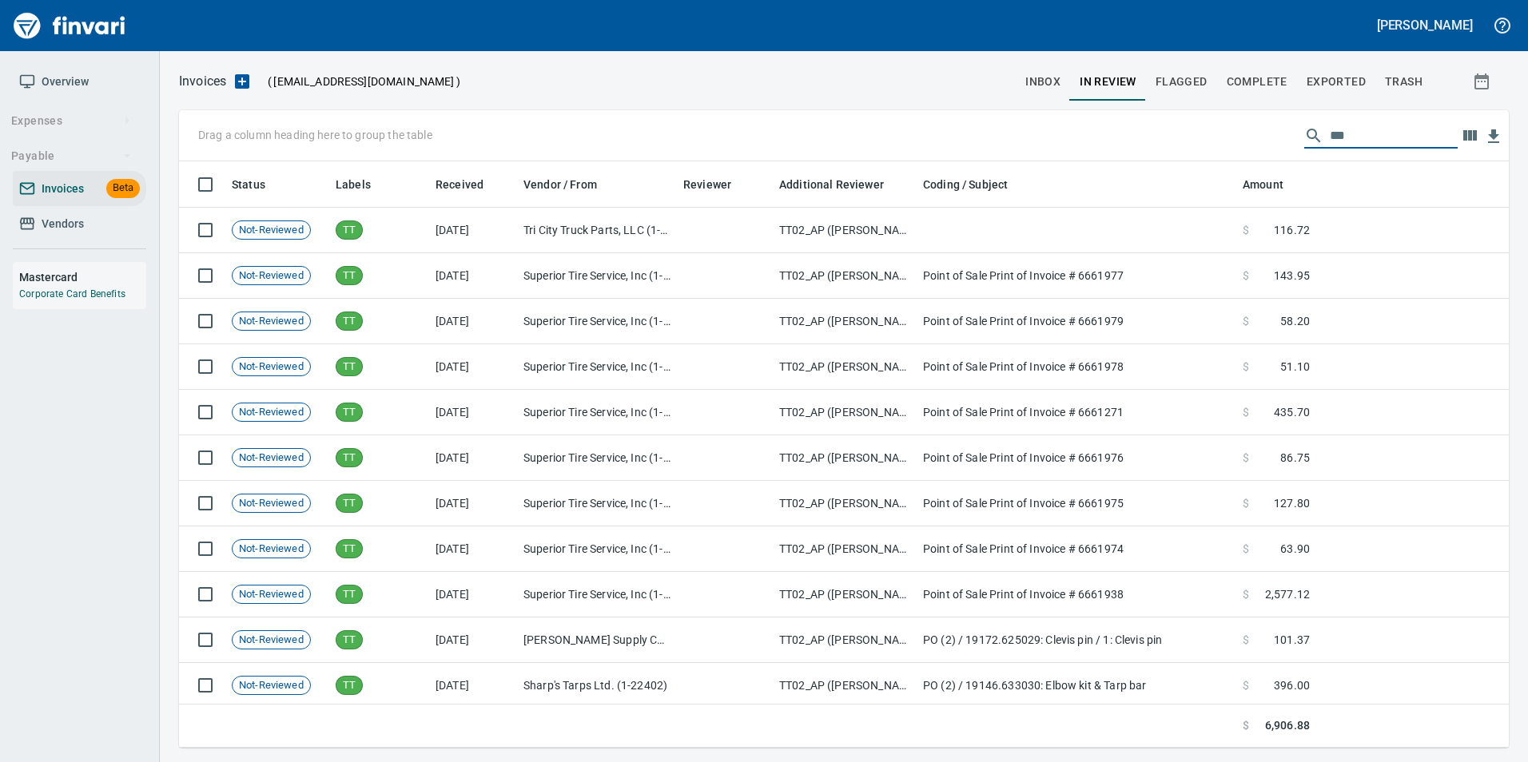
scroll to position [574, 1306]
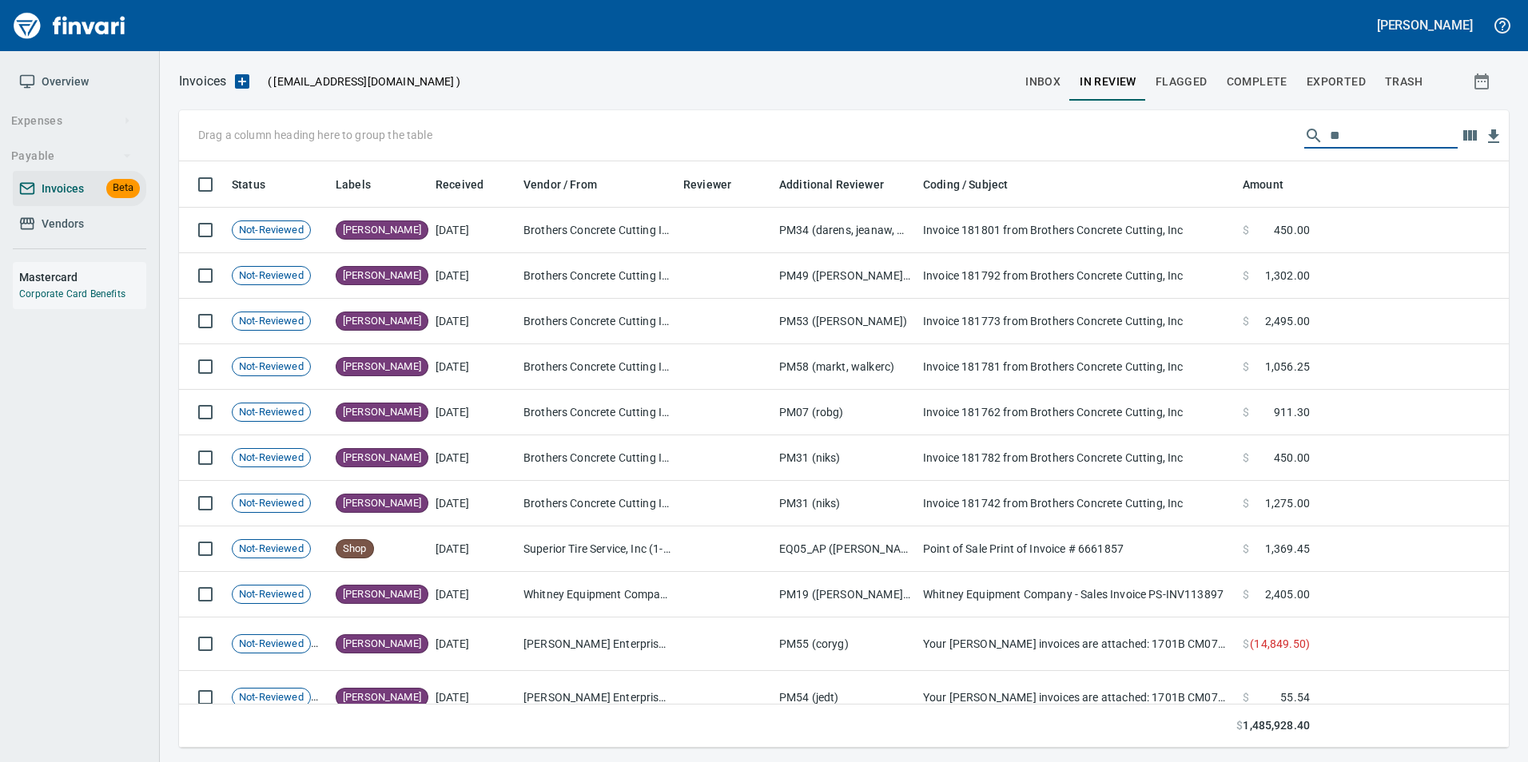
type input "*"
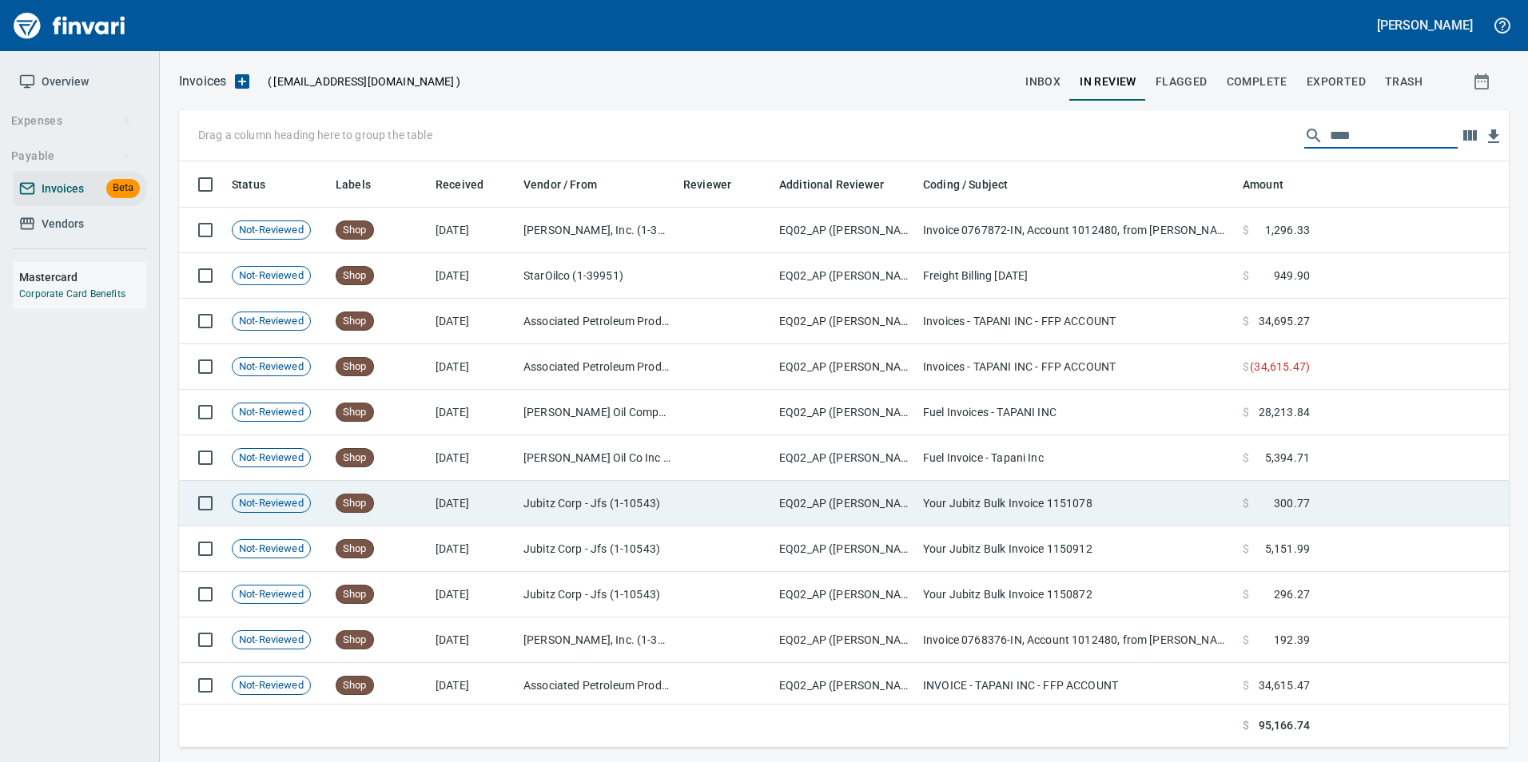
scroll to position [232, 0]
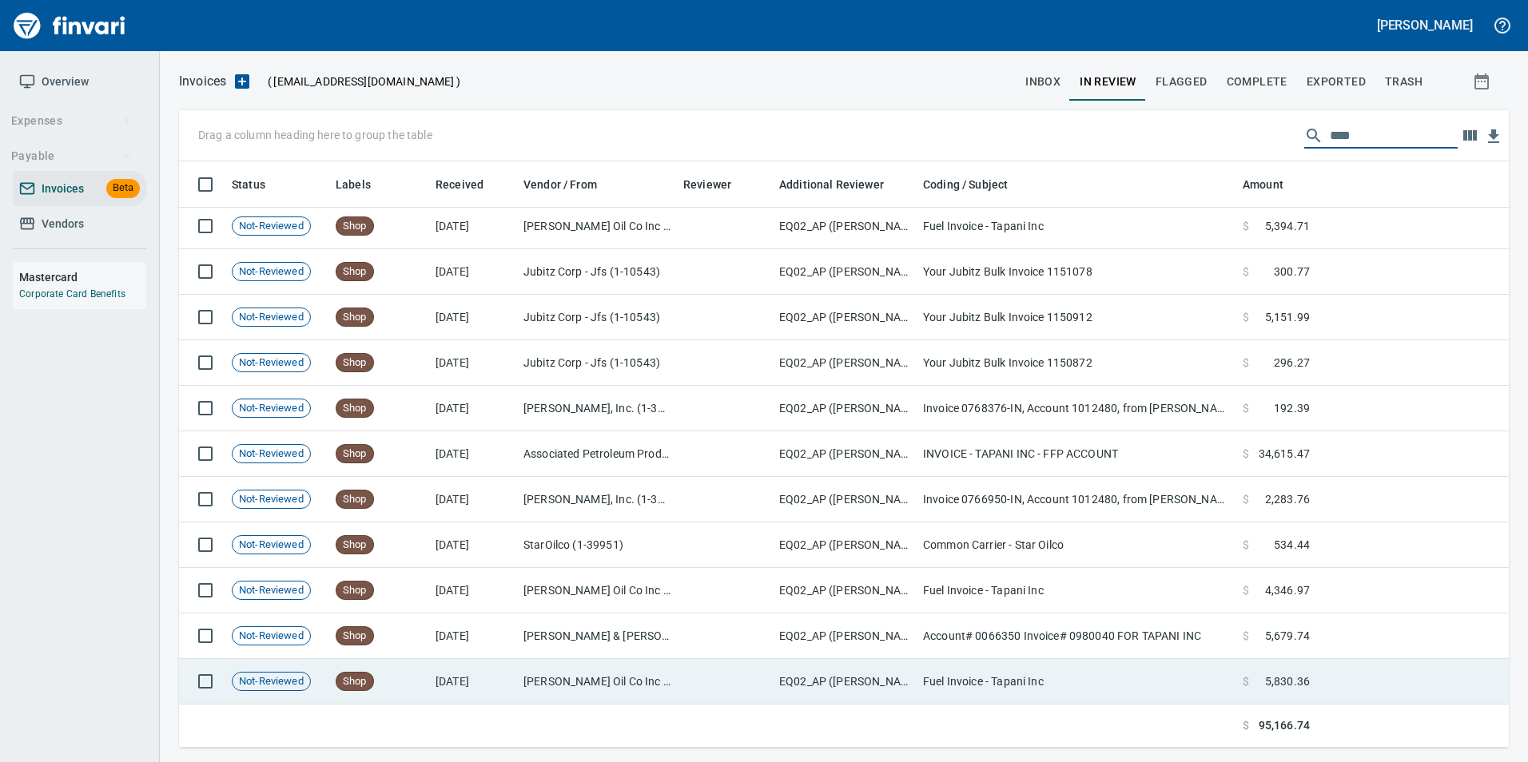
click at [515, 680] on td "10/3/2025" at bounding box center [473, 682] width 88 height 46
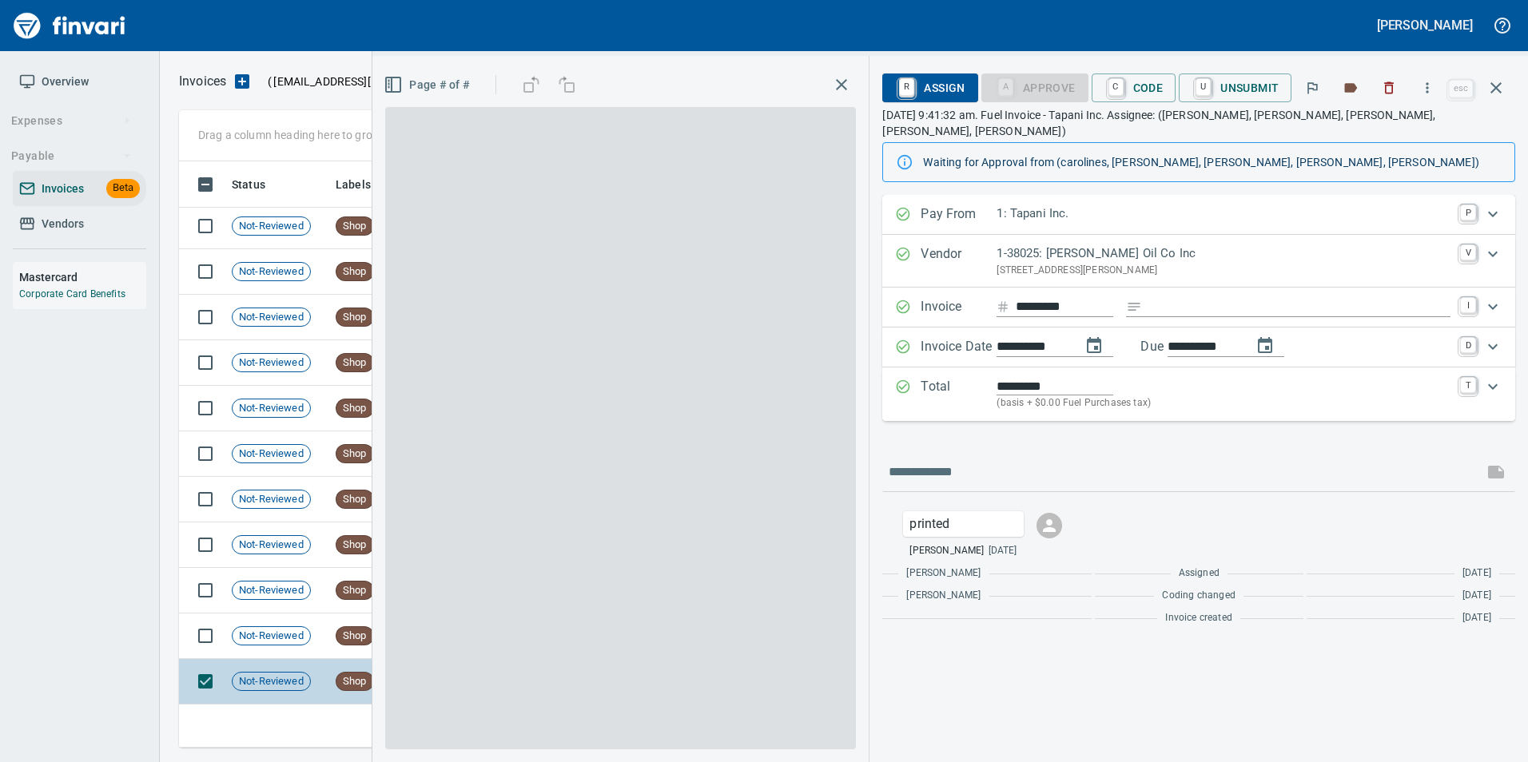
scroll to position [574, 1305]
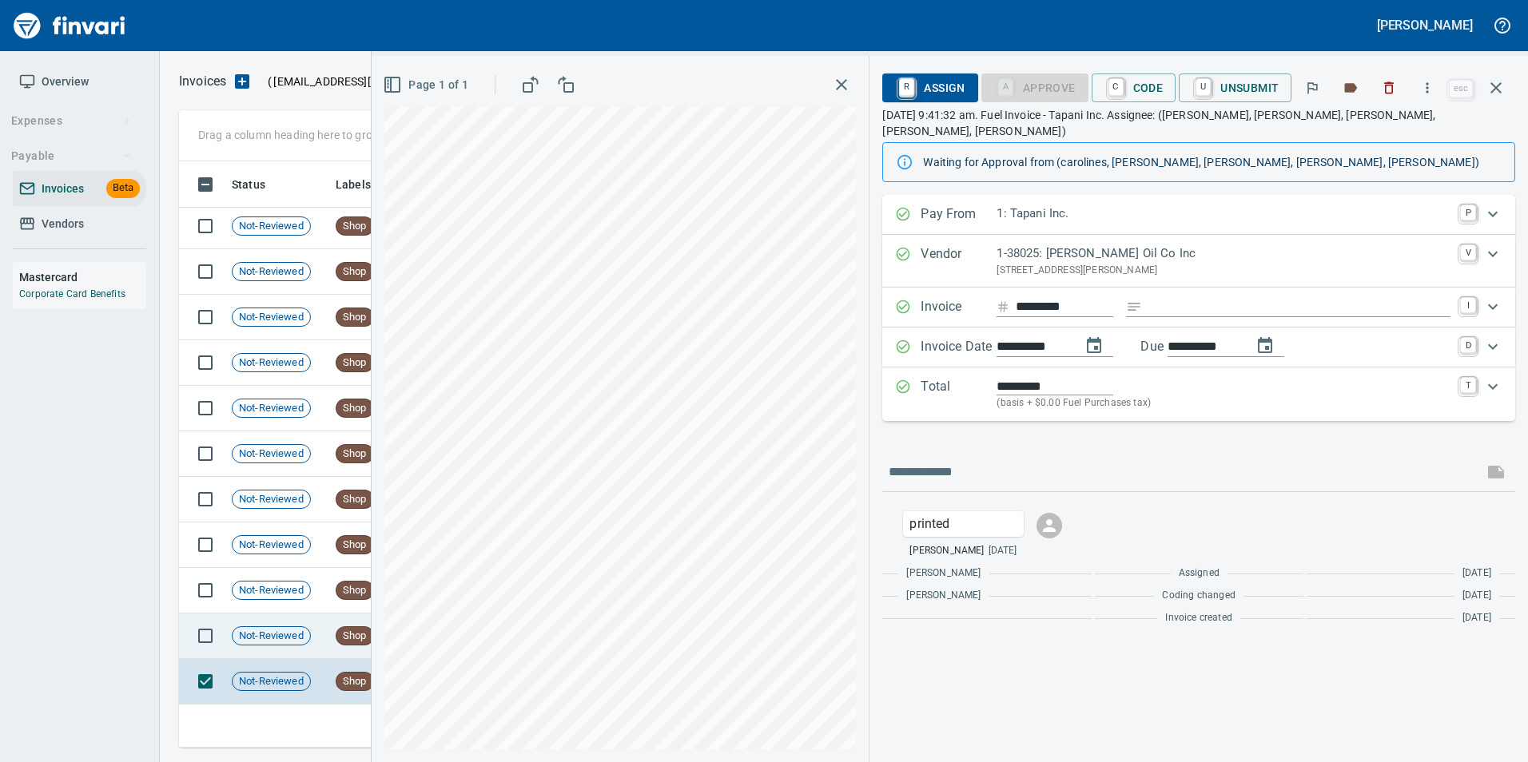
click at [335, 635] on td "Shop" at bounding box center [379, 637] width 100 height 46
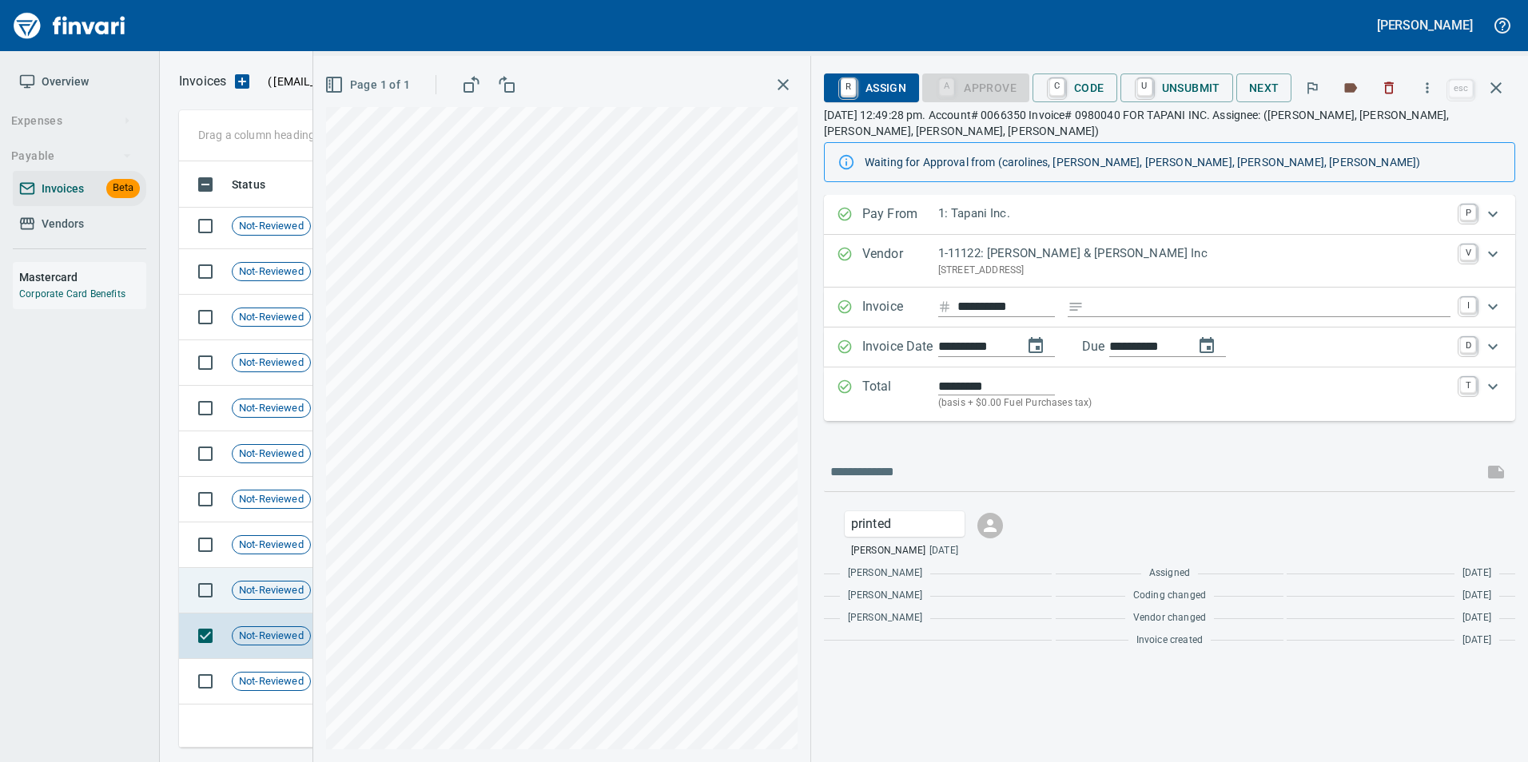
click at [293, 596] on span "Not-Reviewed" at bounding box center [272, 590] width 78 height 15
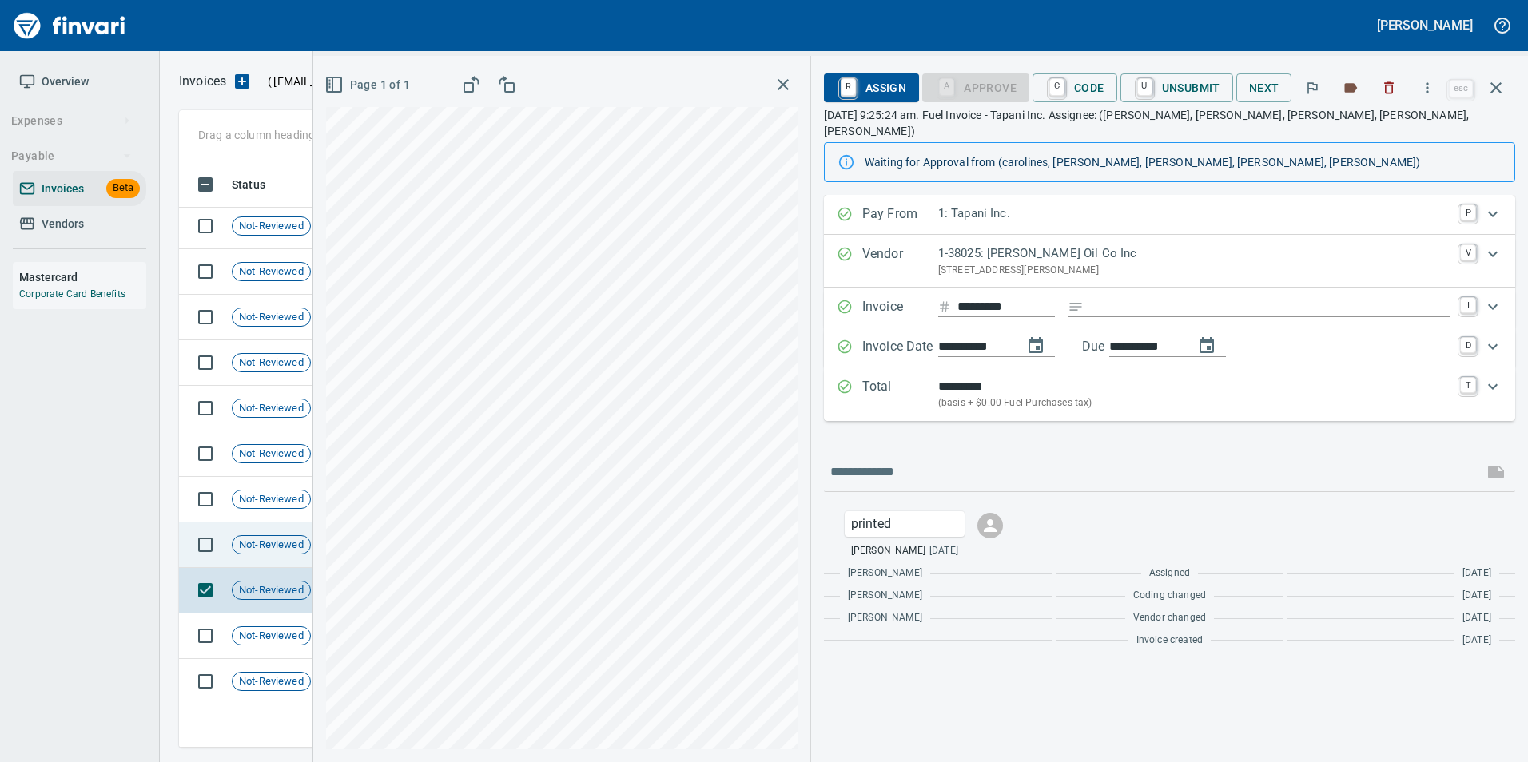
click at [277, 554] on div "Not-Reviewed" at bounding box center [271, 544] width 79 height 19
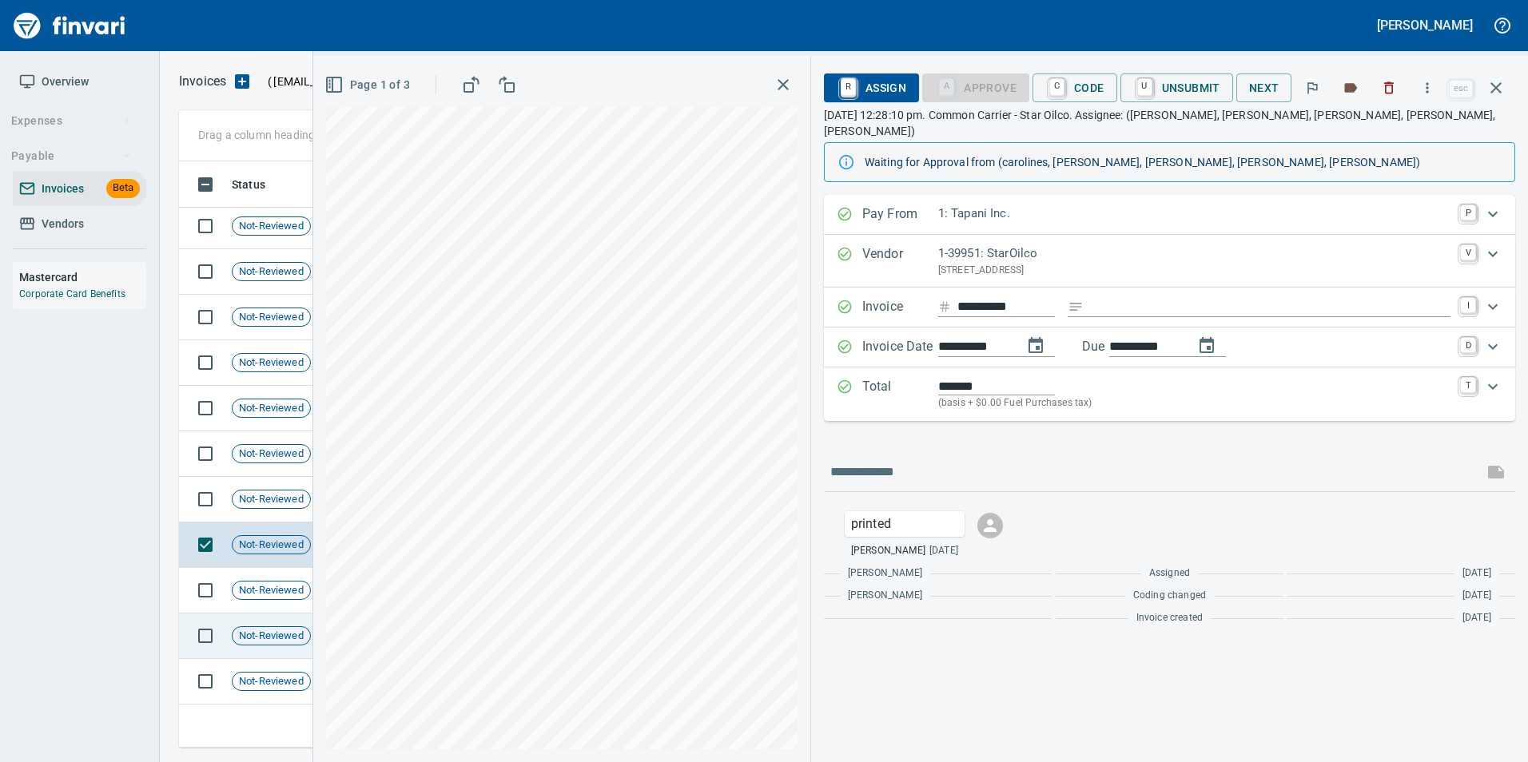
click at [297, 638] on span "Not-Reviewed" at bounding box center [272, 636] width 78 height 15
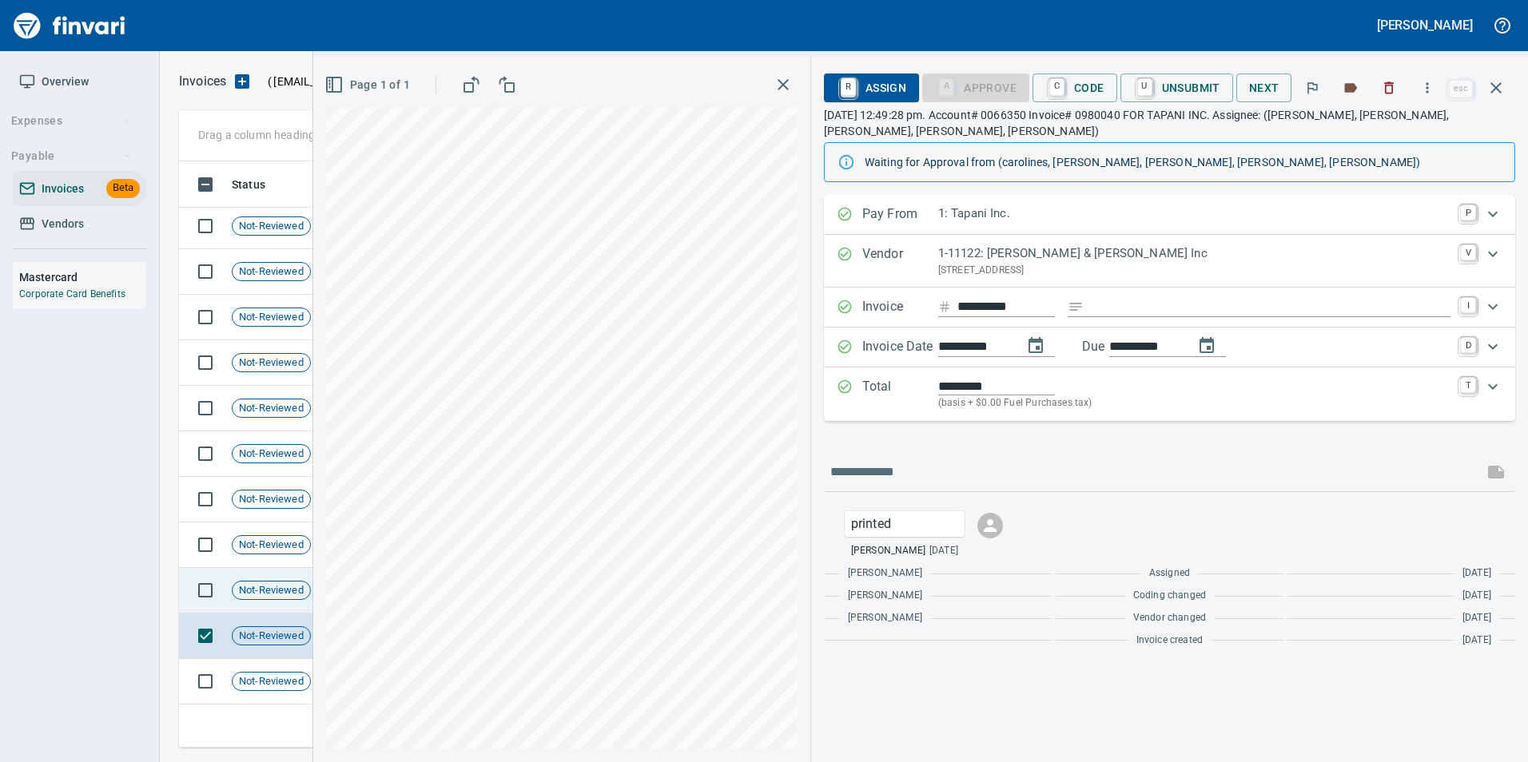
click at [284, 583] on span "Not-Reviewed" at bounding box center [272, 590] width 78 height 15
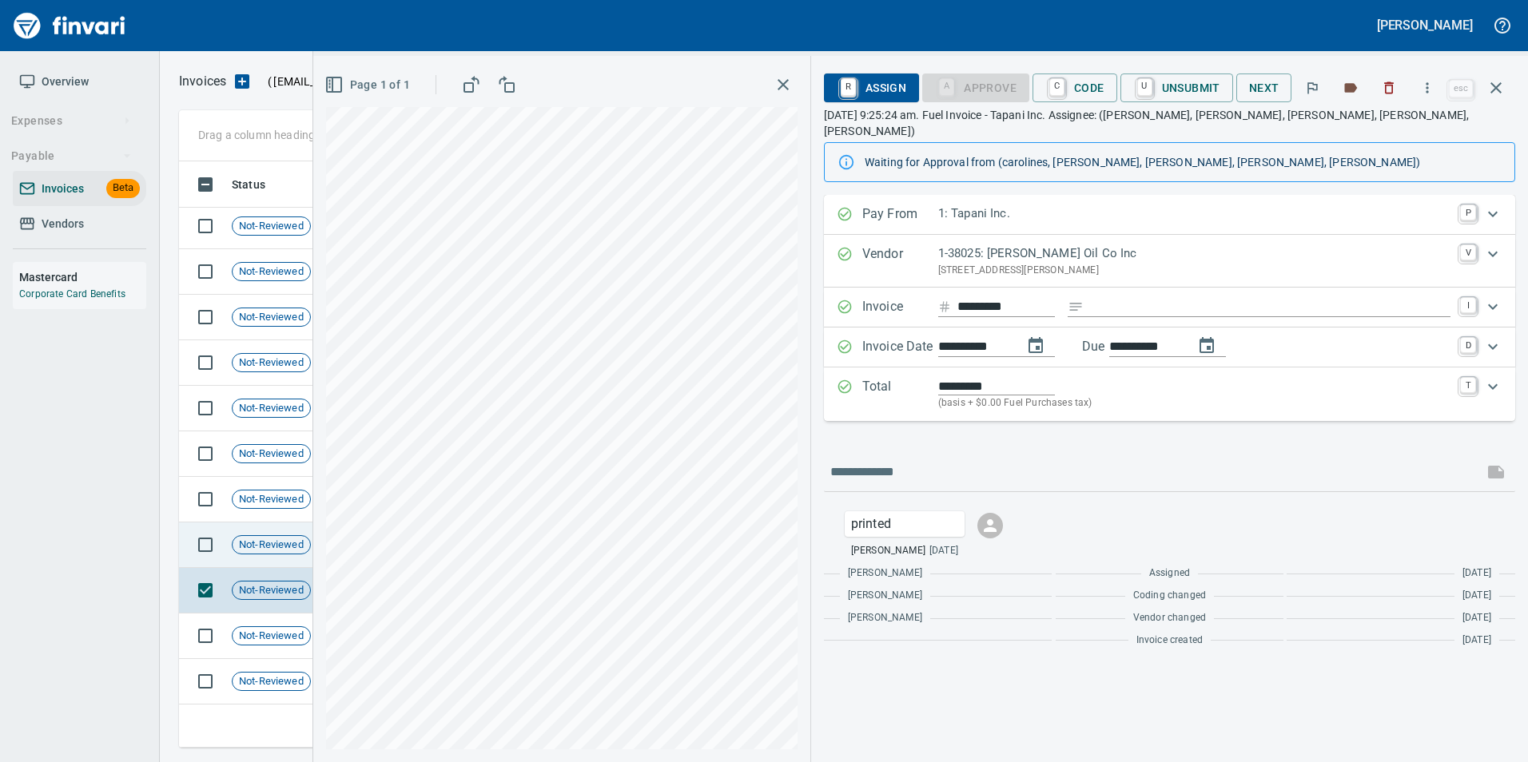
click at [284, 557] on td "Not-Reviewed" at bounding box center [277, 546] width 104 height 46
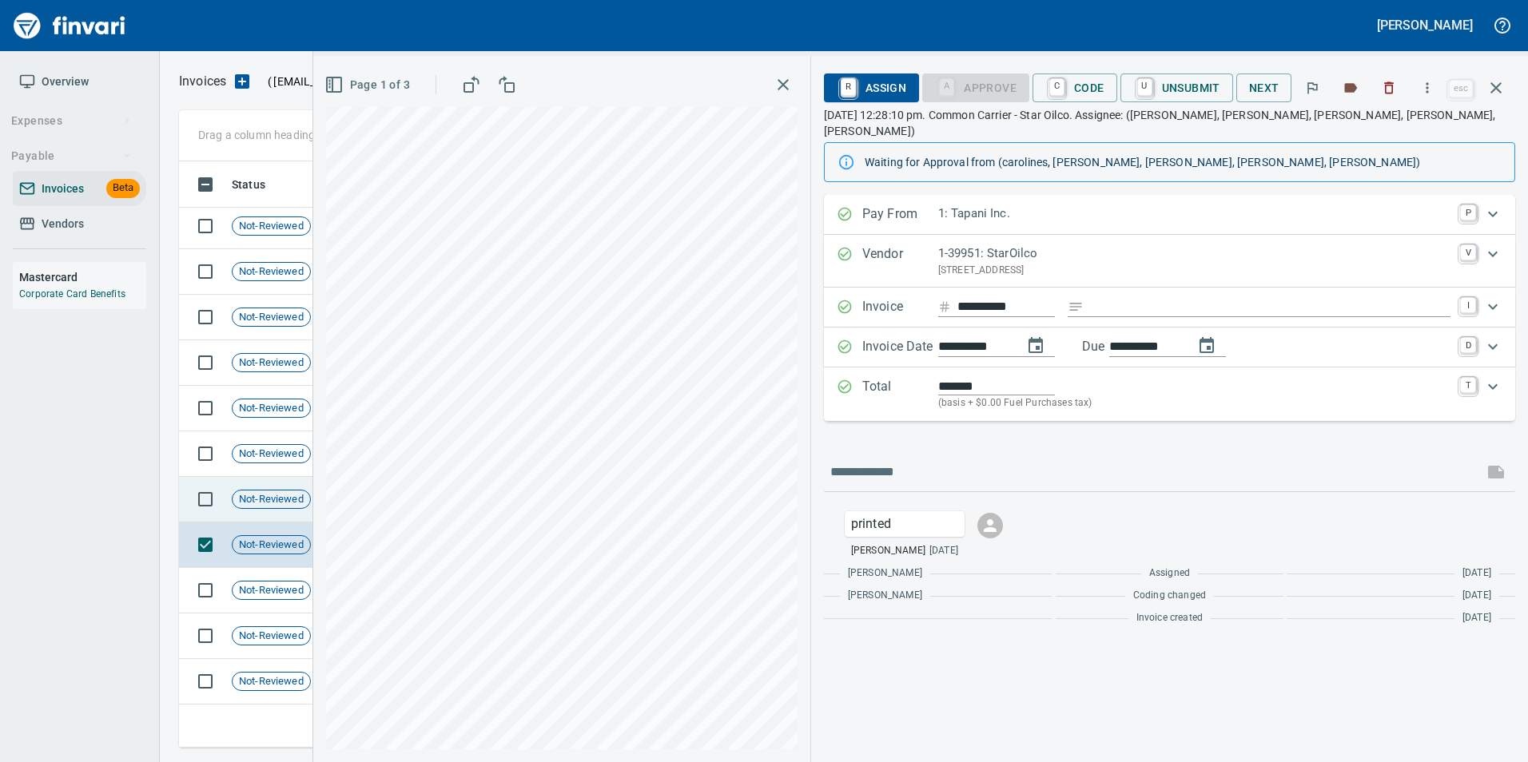
click at [272, 492] on span "Not-Reviewed" at bounding box center [272, 499] width 78 height 15
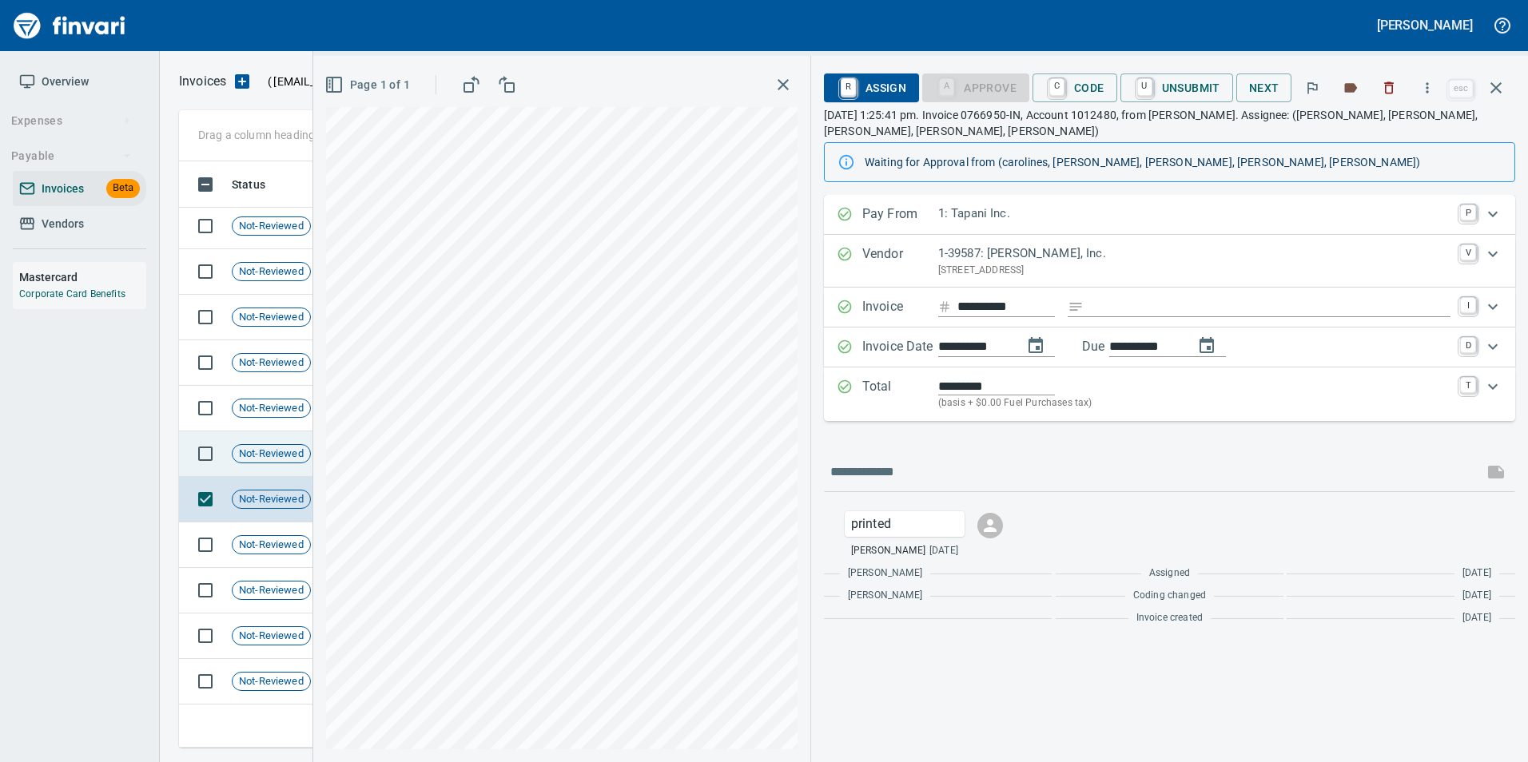
click at [256, 455] on span "Not-Reviewed" at bounding box center [272, 454] width 78 height 15
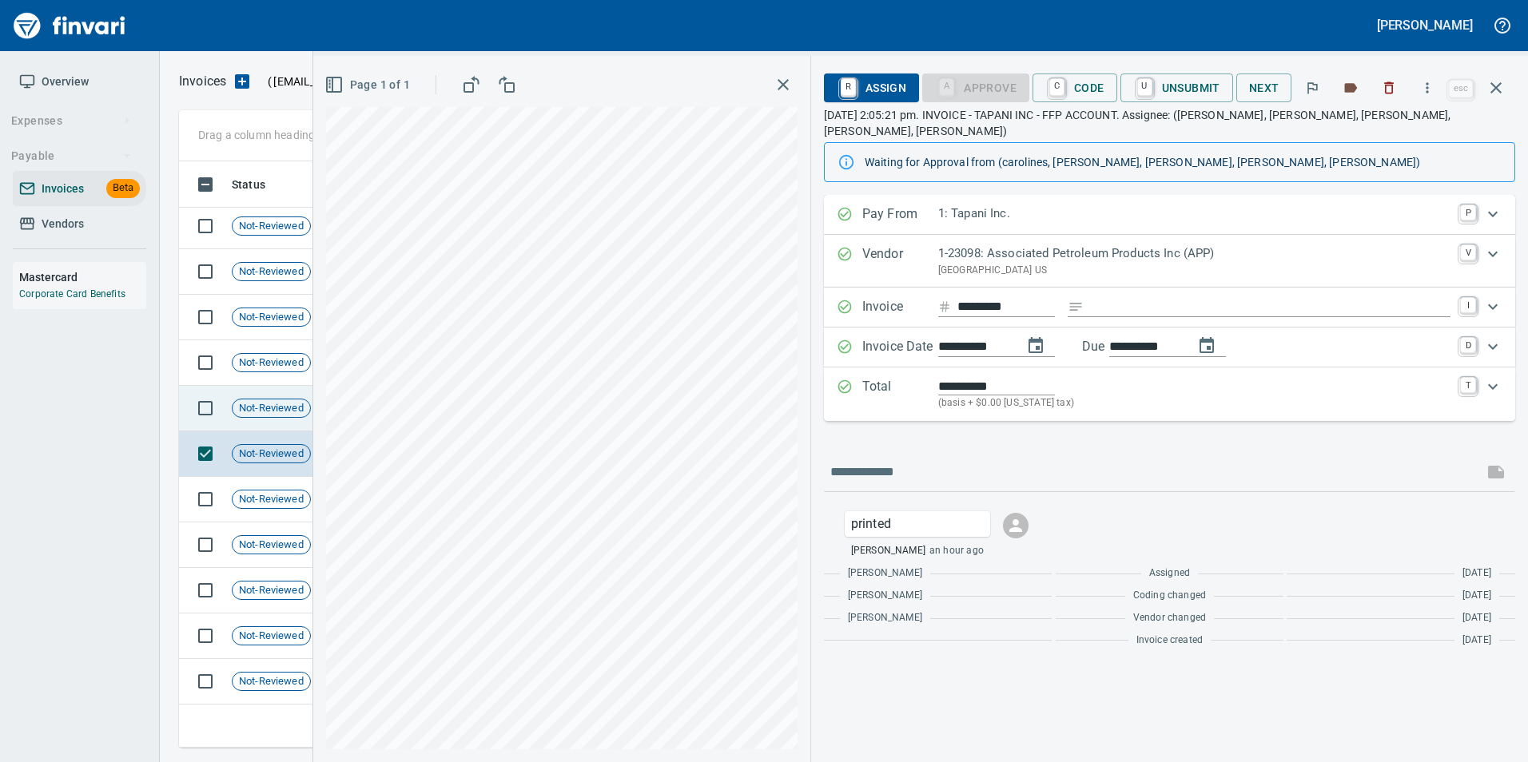
click at [268, 421] on td "Not-Reviewed" at bounding box center [277, 409] width 104 height 46
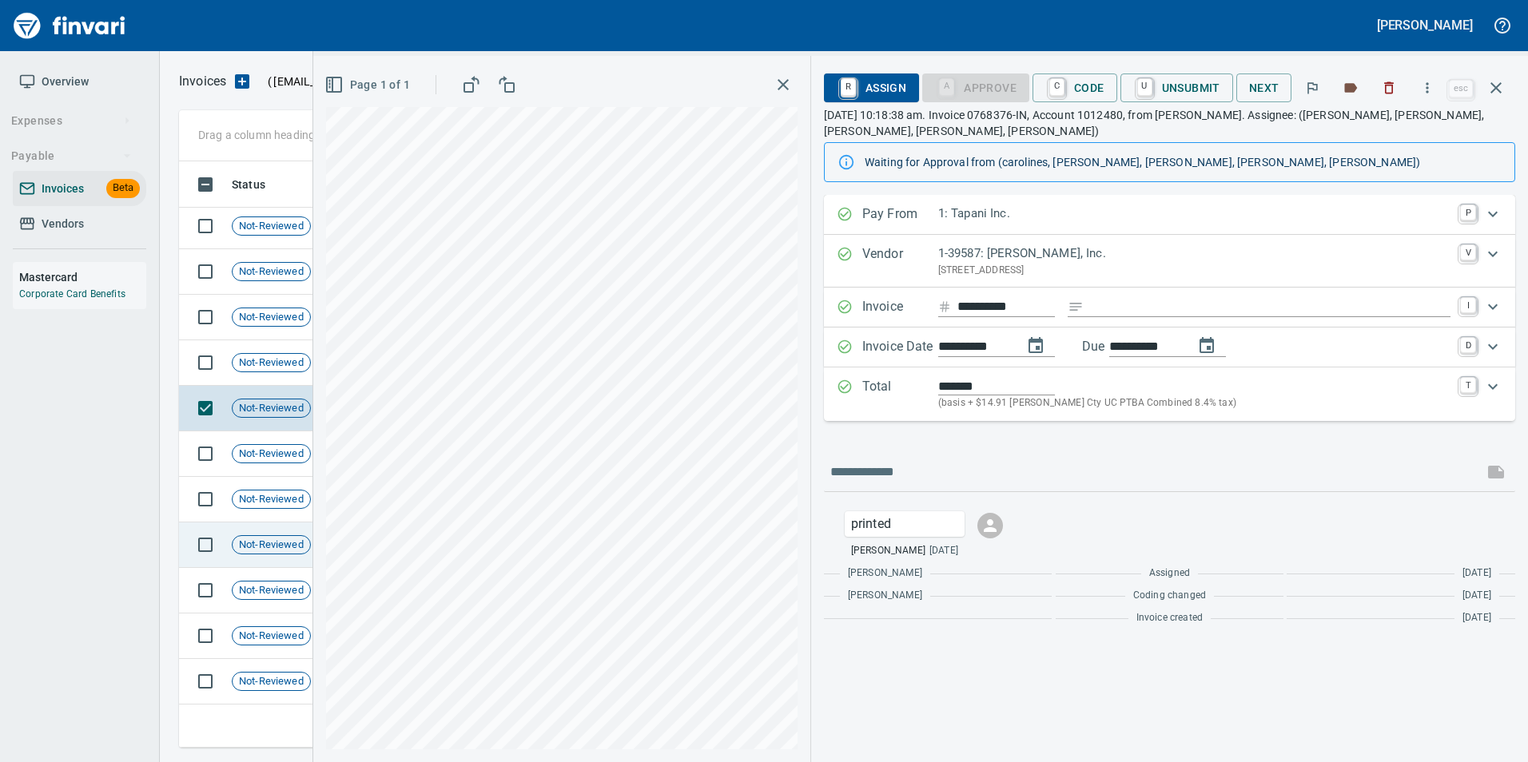
scroll to position [152, 0]
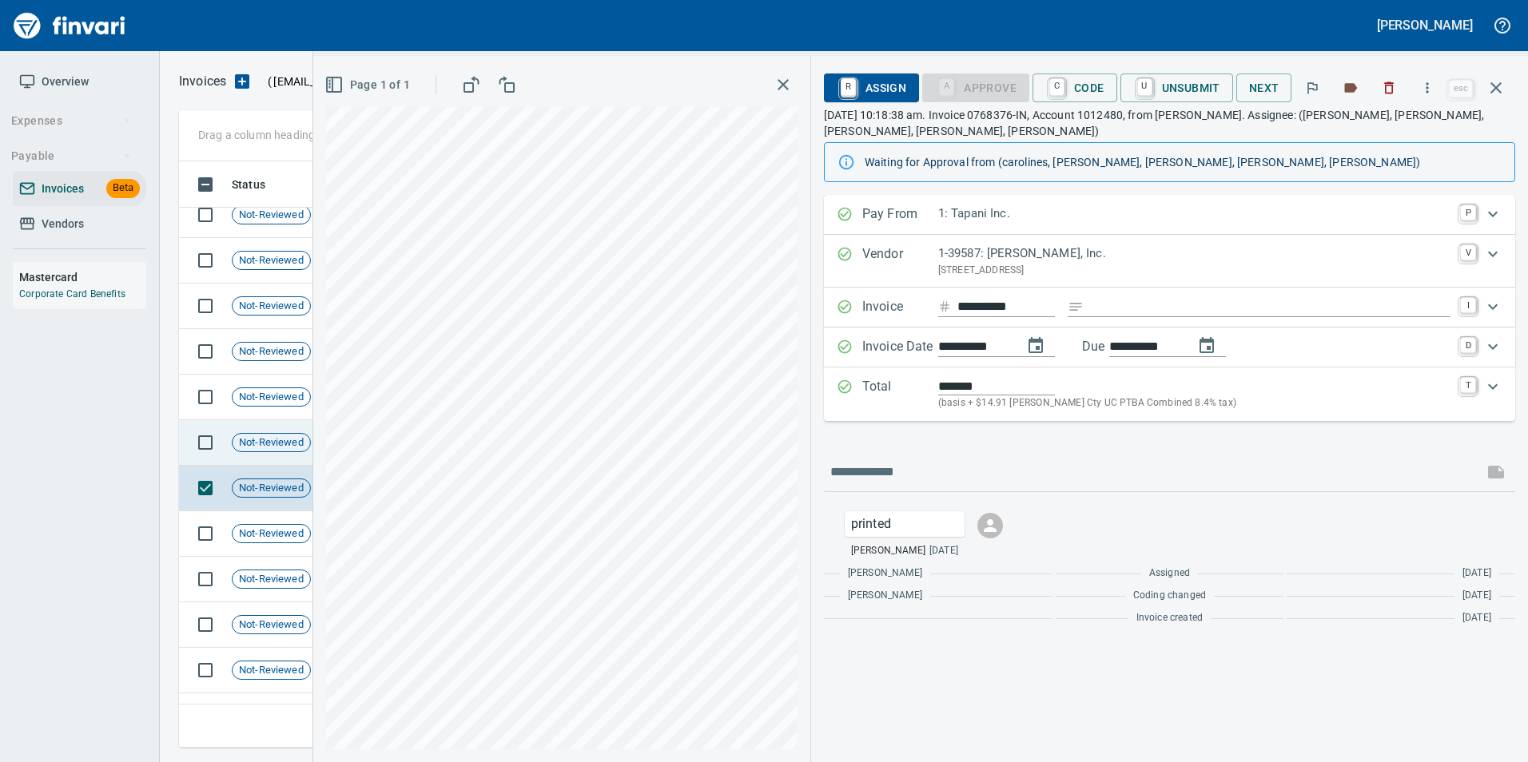
click at [265, 425] on td "Not-Reviewed" at bounding box center [277, 443] width 104 height 46
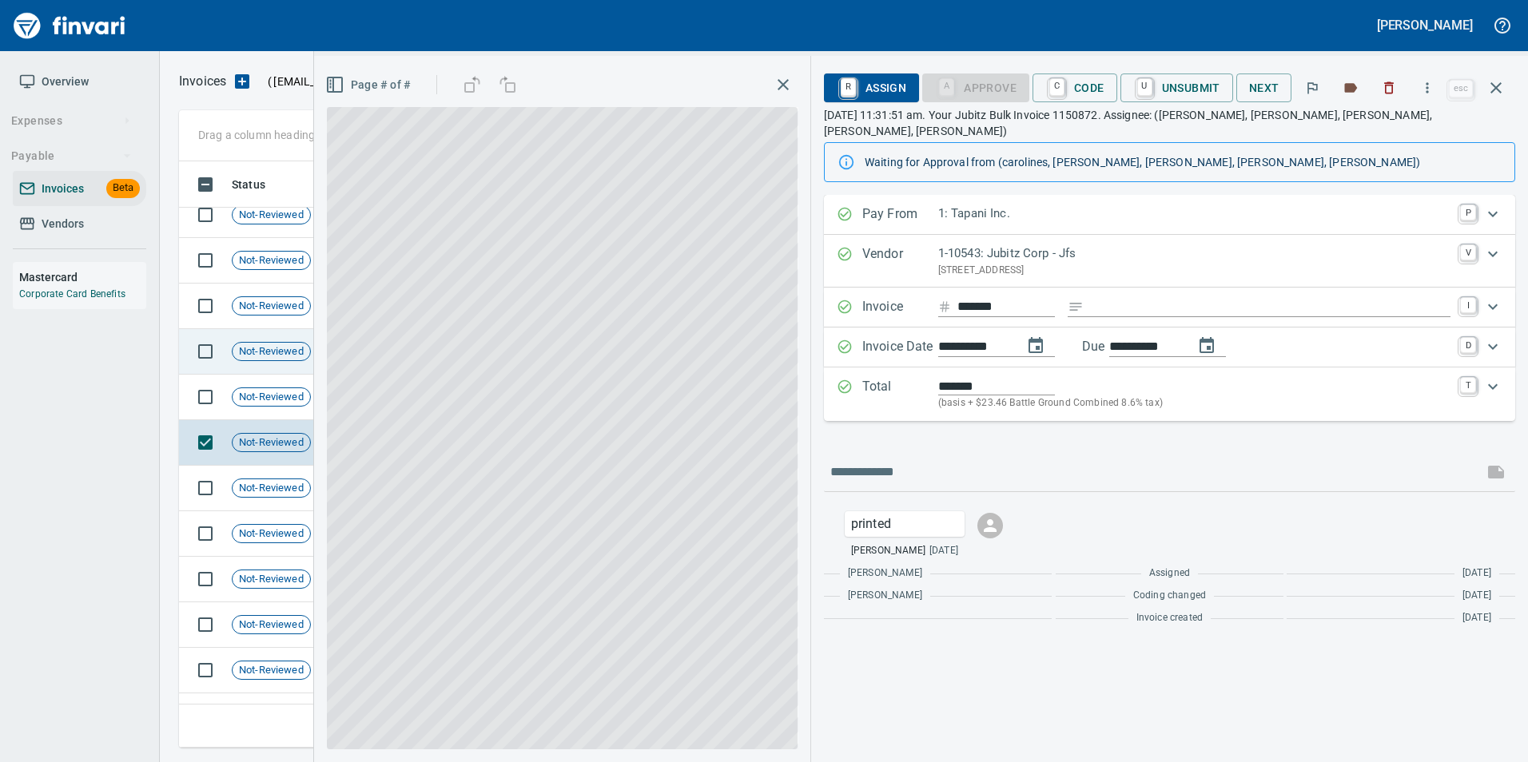
click at [259, 406] on td "Not-Reviewed" at bounding box center [277, 398] width 104 height 46
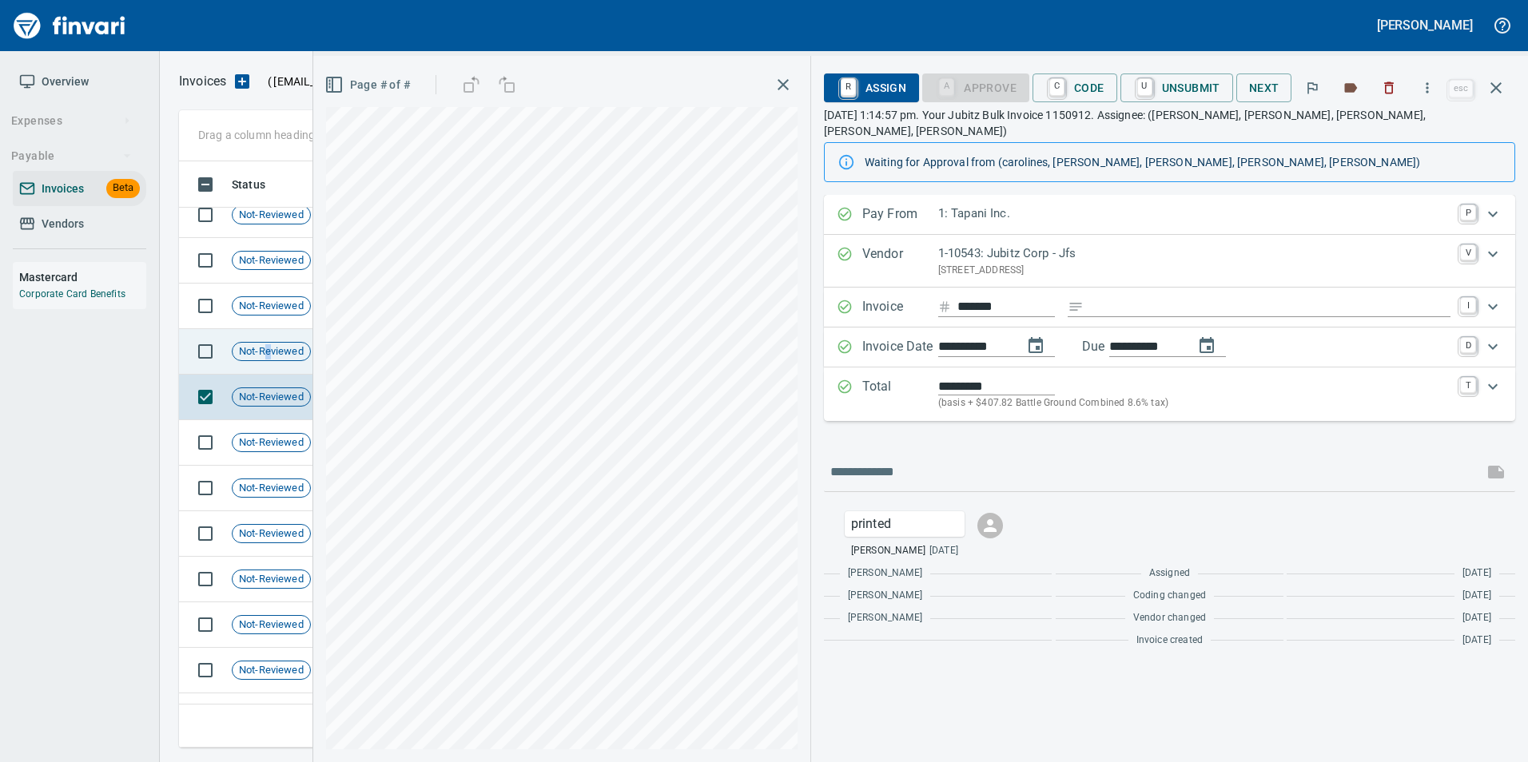
drag, startPoint x: 264, startPoint y: 337, endPoint x: 269, endPoint y: 351, distance: 14.7
click at [269, 351] on span "Not-Reviewed" at bounding box center [272, 351] width 78 height 15
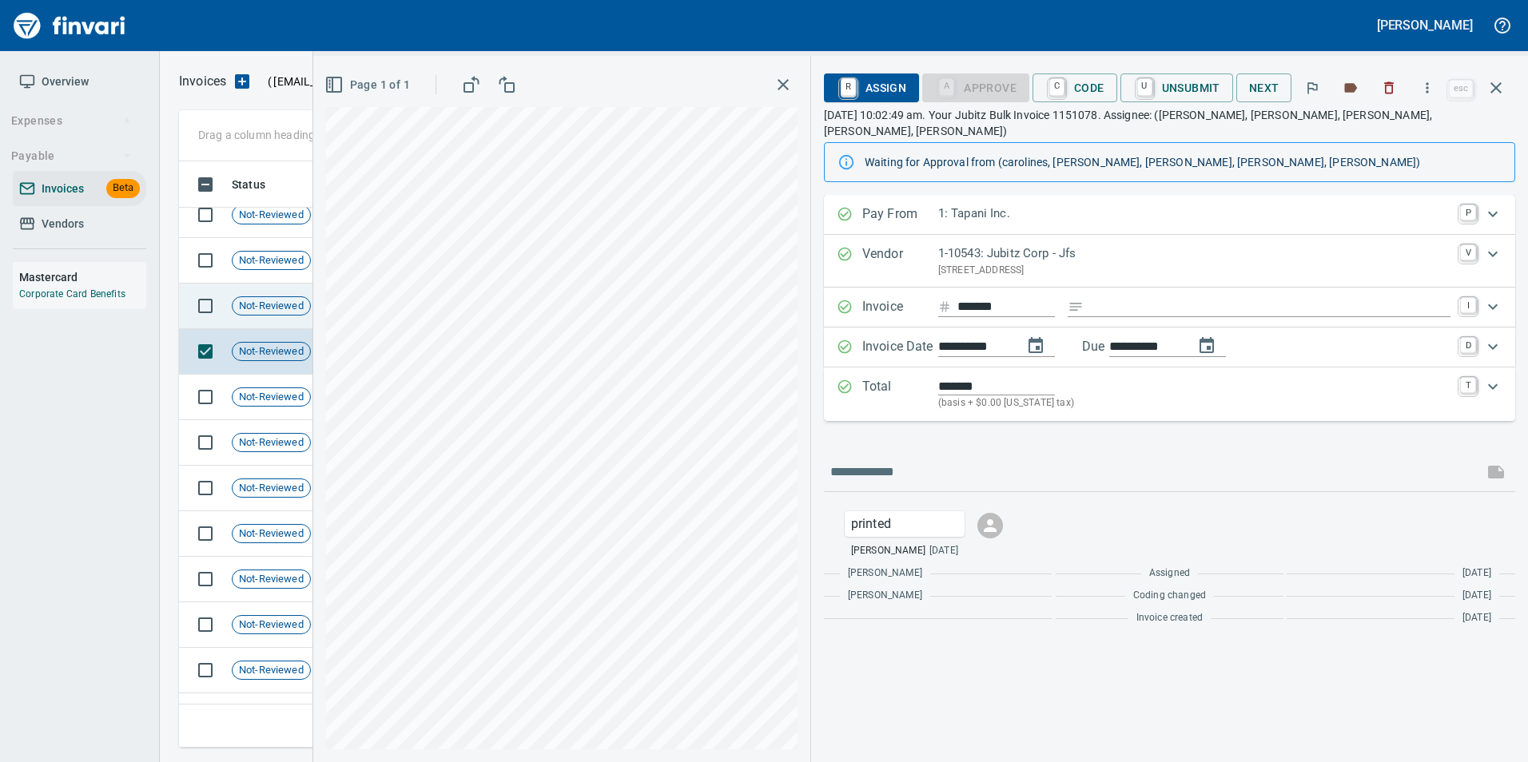
drag, startPoint x: 269, startPoint y: 351, endPoint x: 252, endPoint y: 313, distance: 41.1
click at [252, 313] on div "Not-Reviewed" at bounding box center [271, 305] width 79 height 19
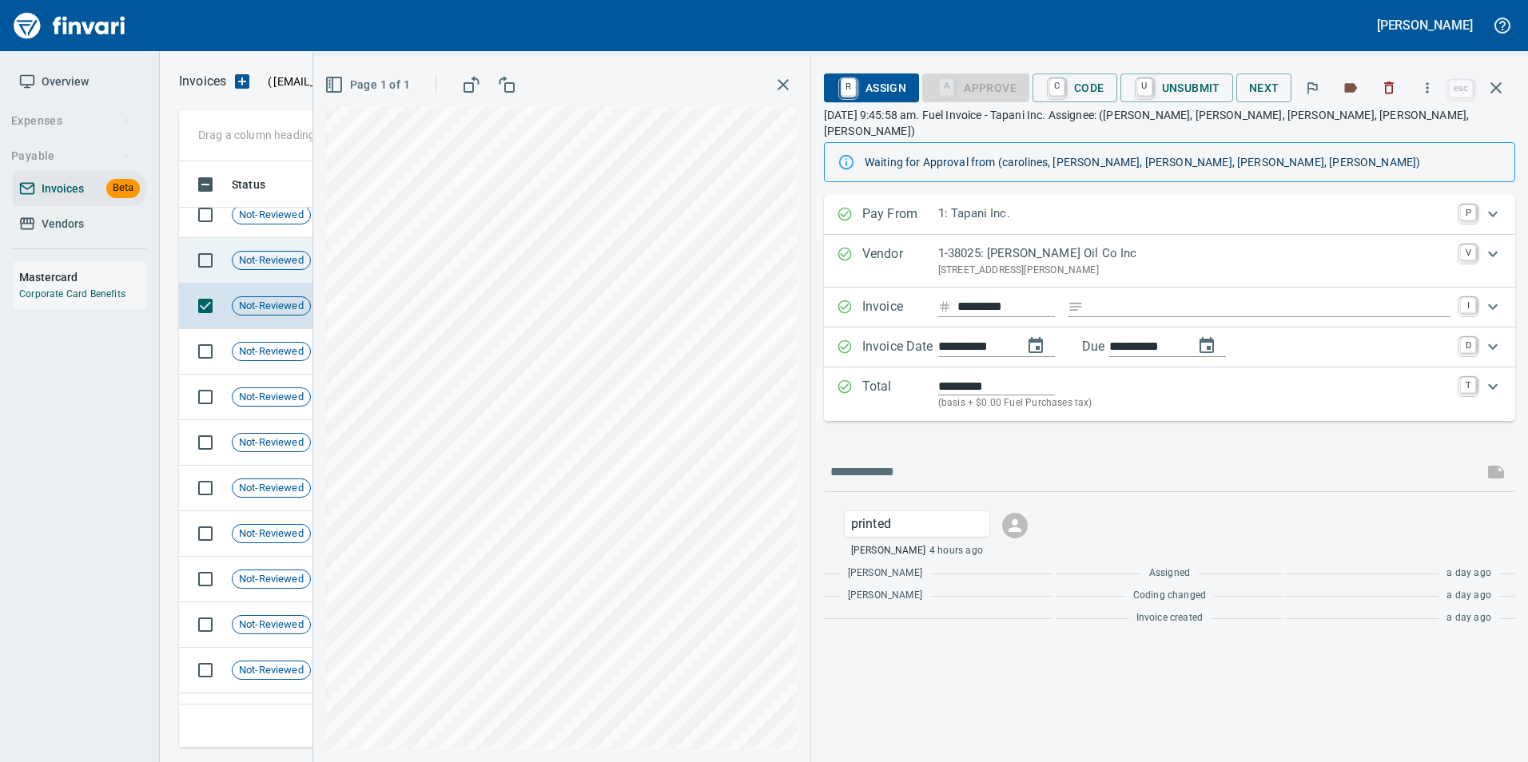
click at [235, 251] on td "Not-Reviewed" at bounding box center [277, 261] width 104 height 46
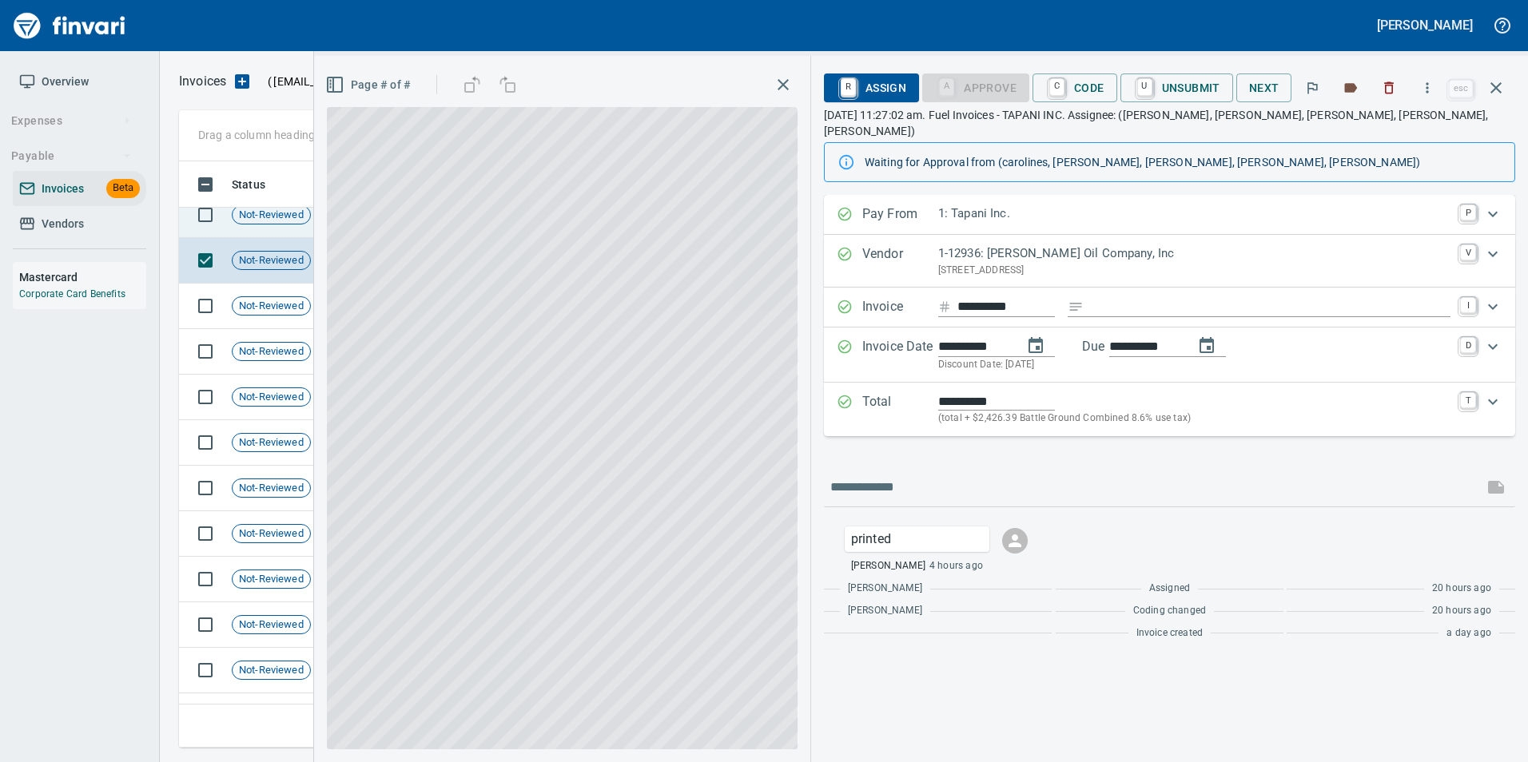
click at [248, 216] on span "Not-Reviewed" at bounding box center [272, 215] width 78 height 15
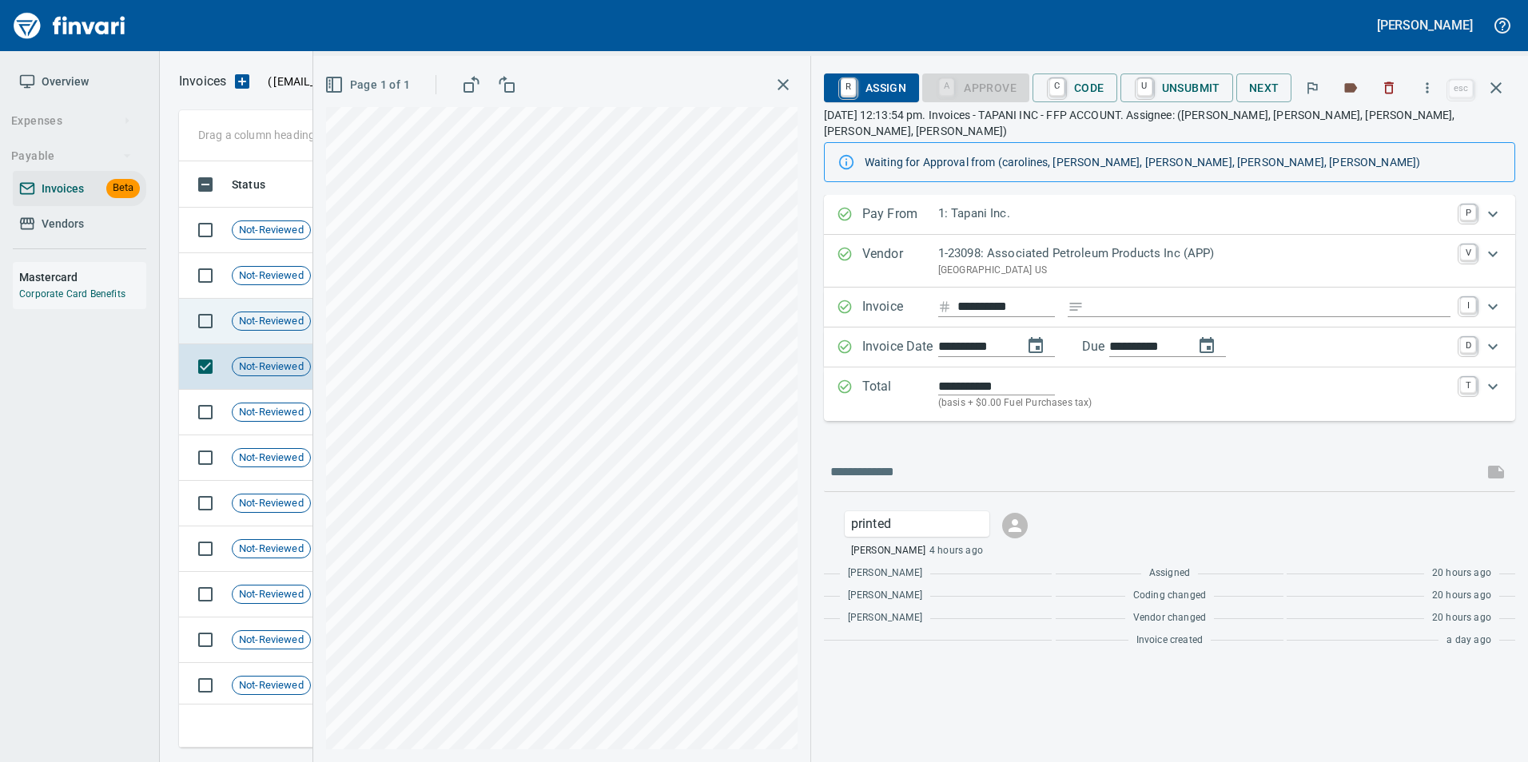
click at [267, 305] on td "Not-Reviewed" at bounding box center [277, 322] width 104 height 46
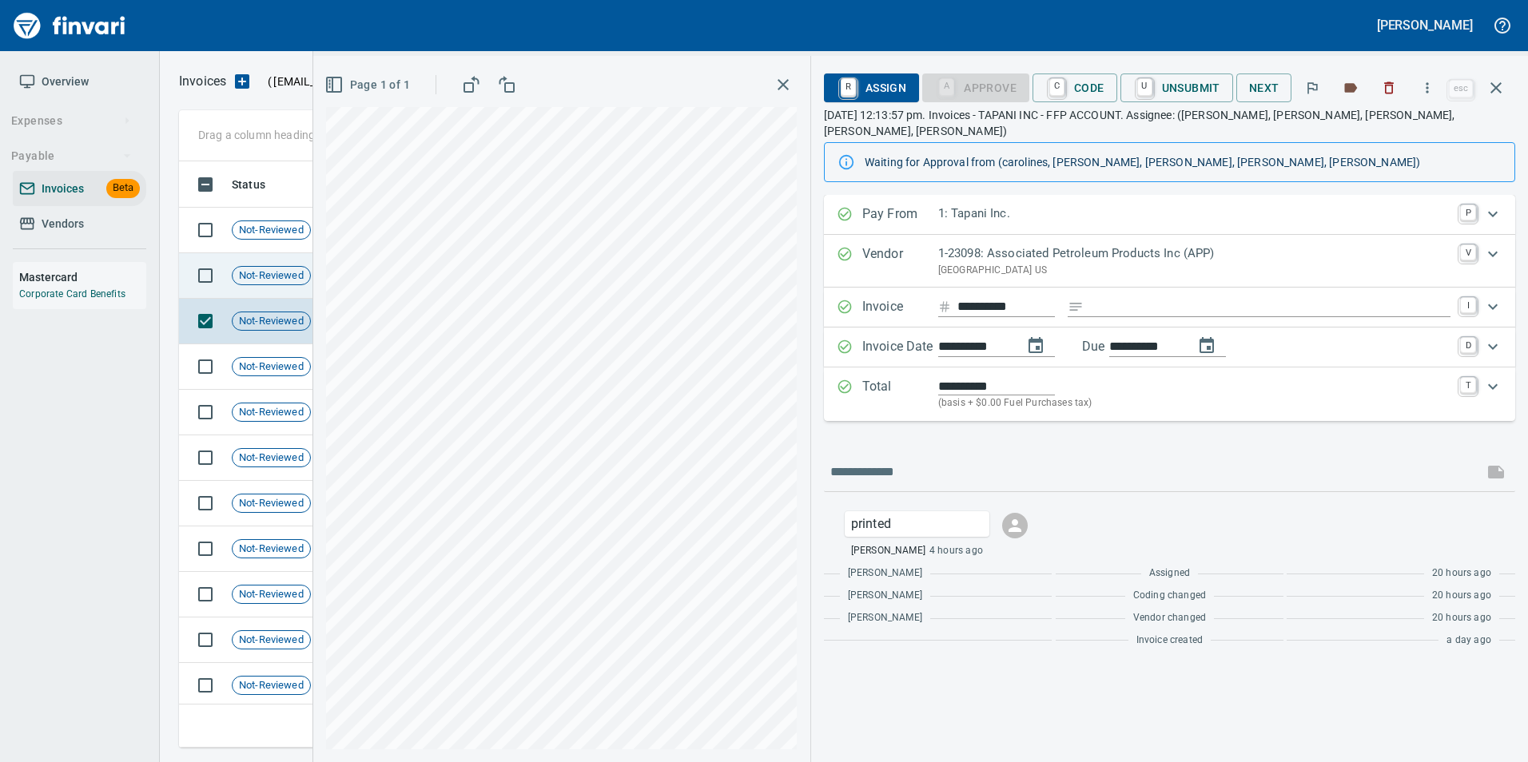
click at [258, 281] on span "Not-Reviewed" at bounding box center [272, 275] width 78 height 15
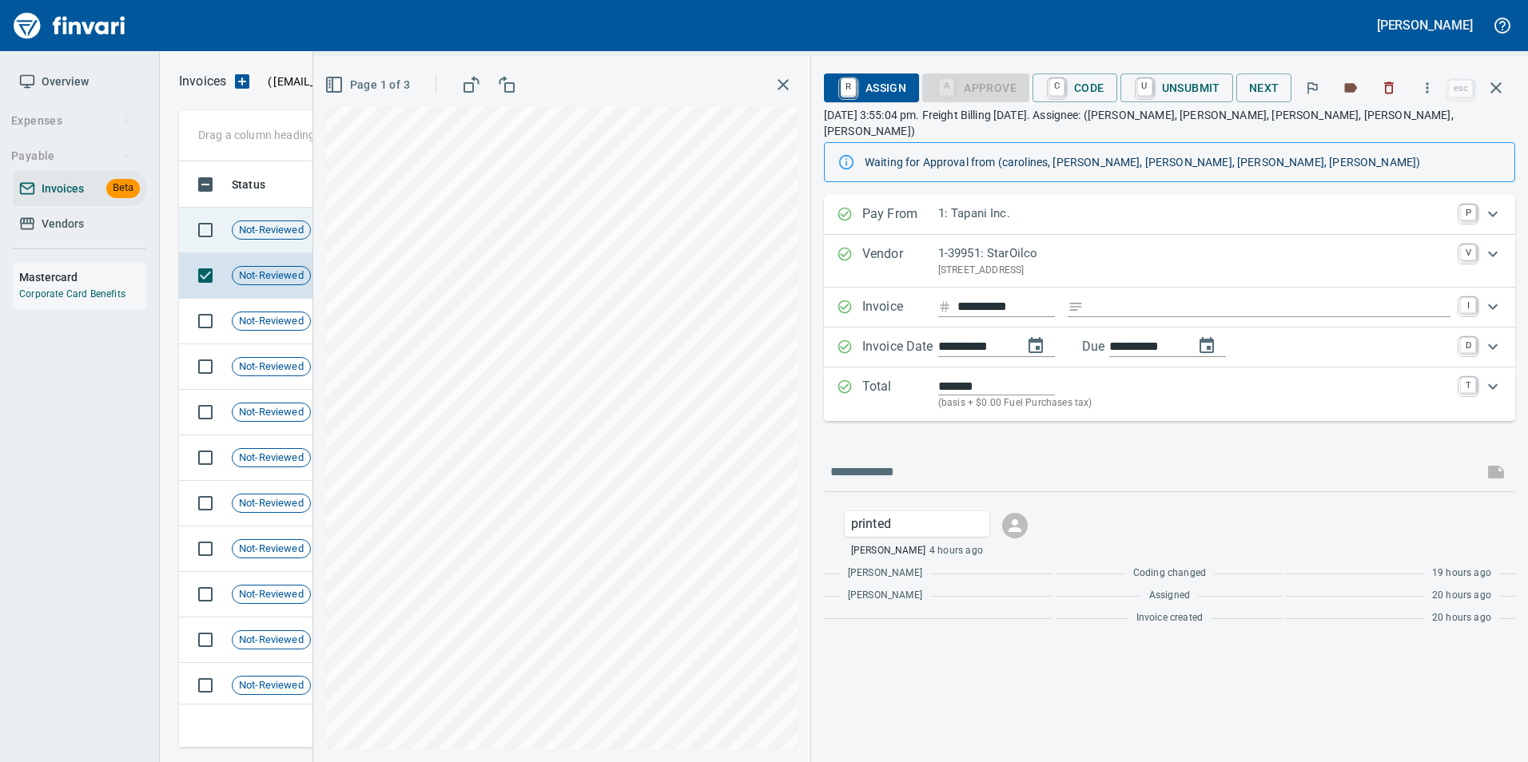
click at [267, 229] on span "Not-Reviewed" at bounding box center [272, 230] width 78 height 15
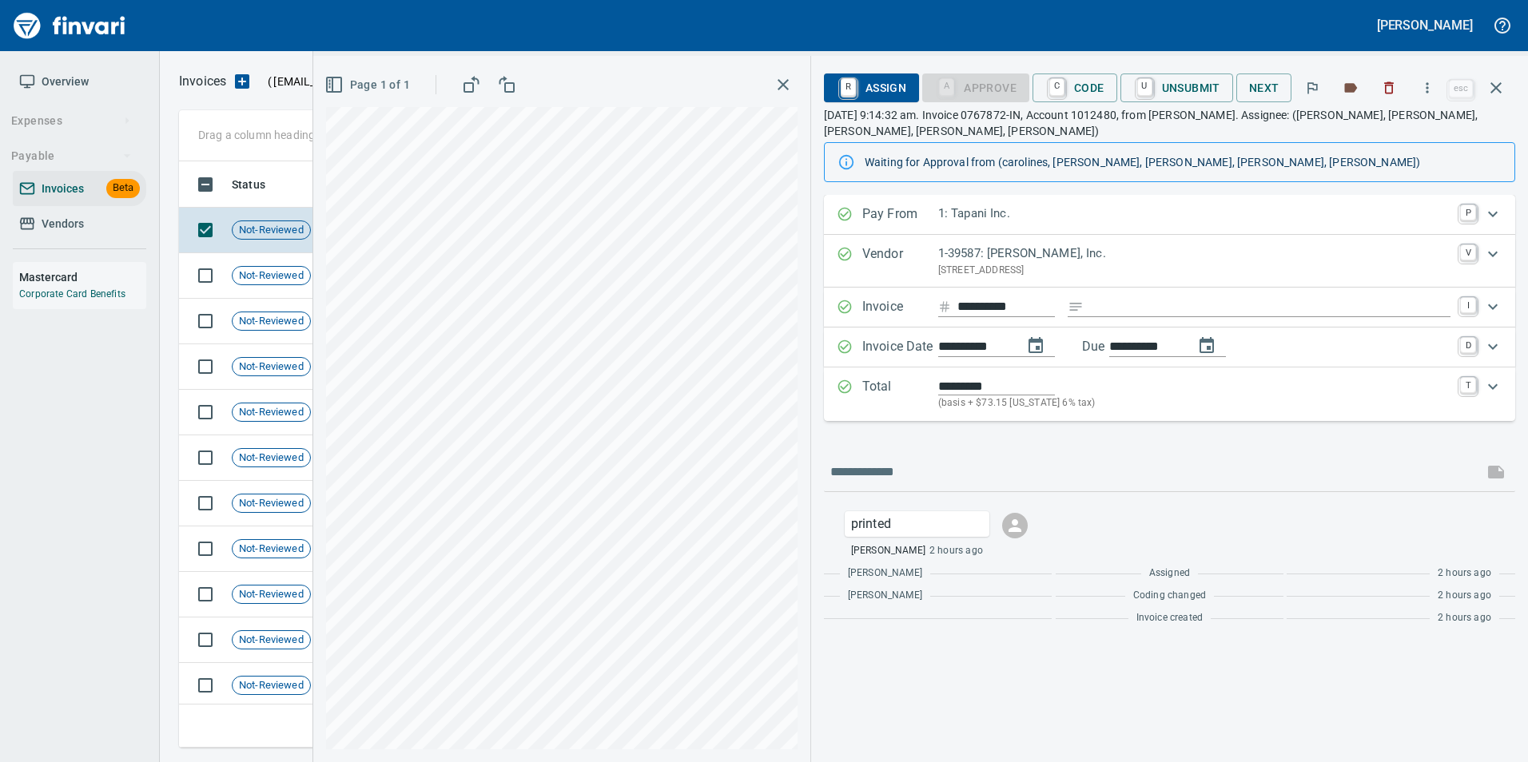
click at [1491, 78] on icon "button" at bounding box center [1495, 87] width 19 height 19
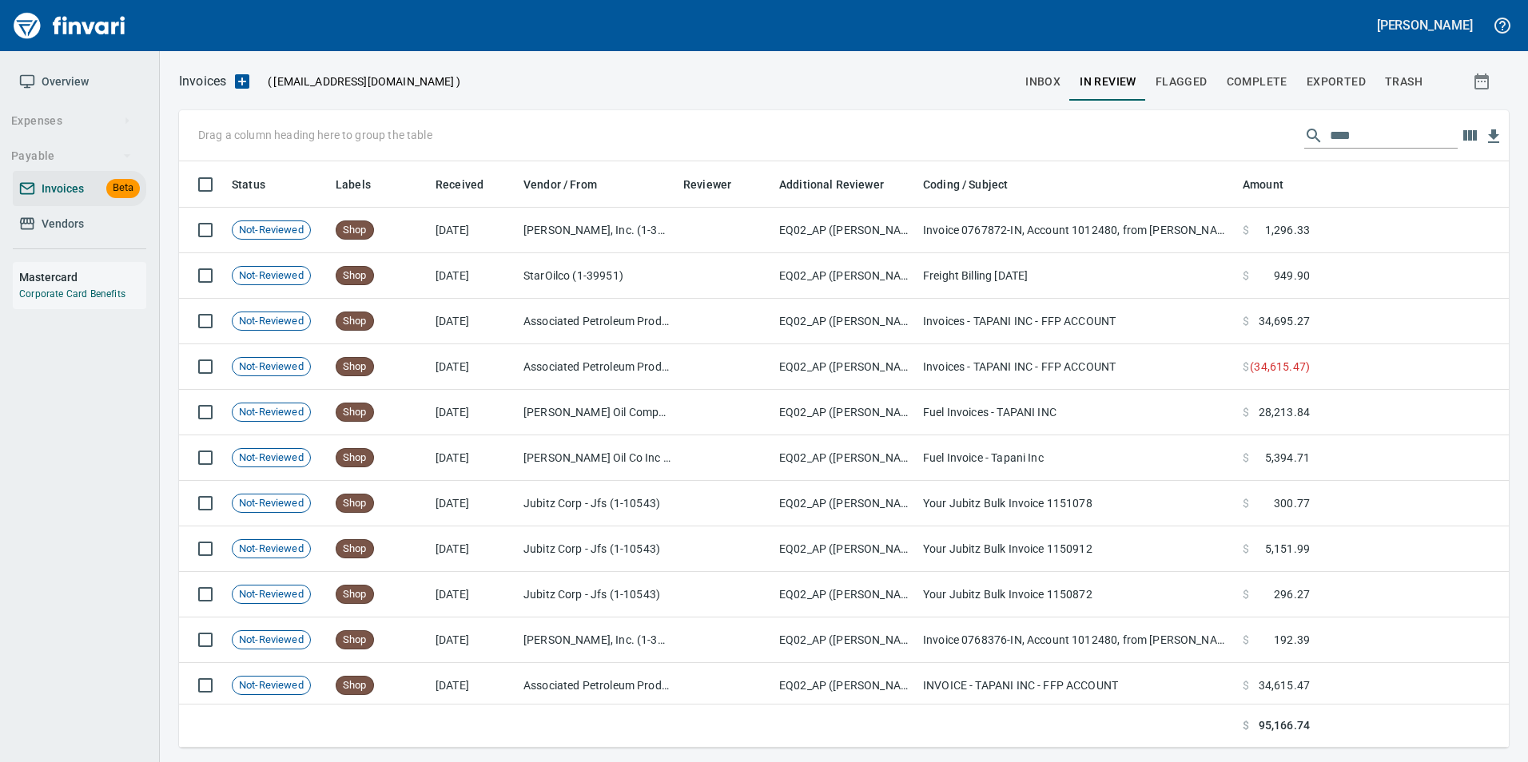
scroll to position [574, 1305]
click at [1374, 145] on input "****" at bounding box center [1394, 136] width 128 height 26
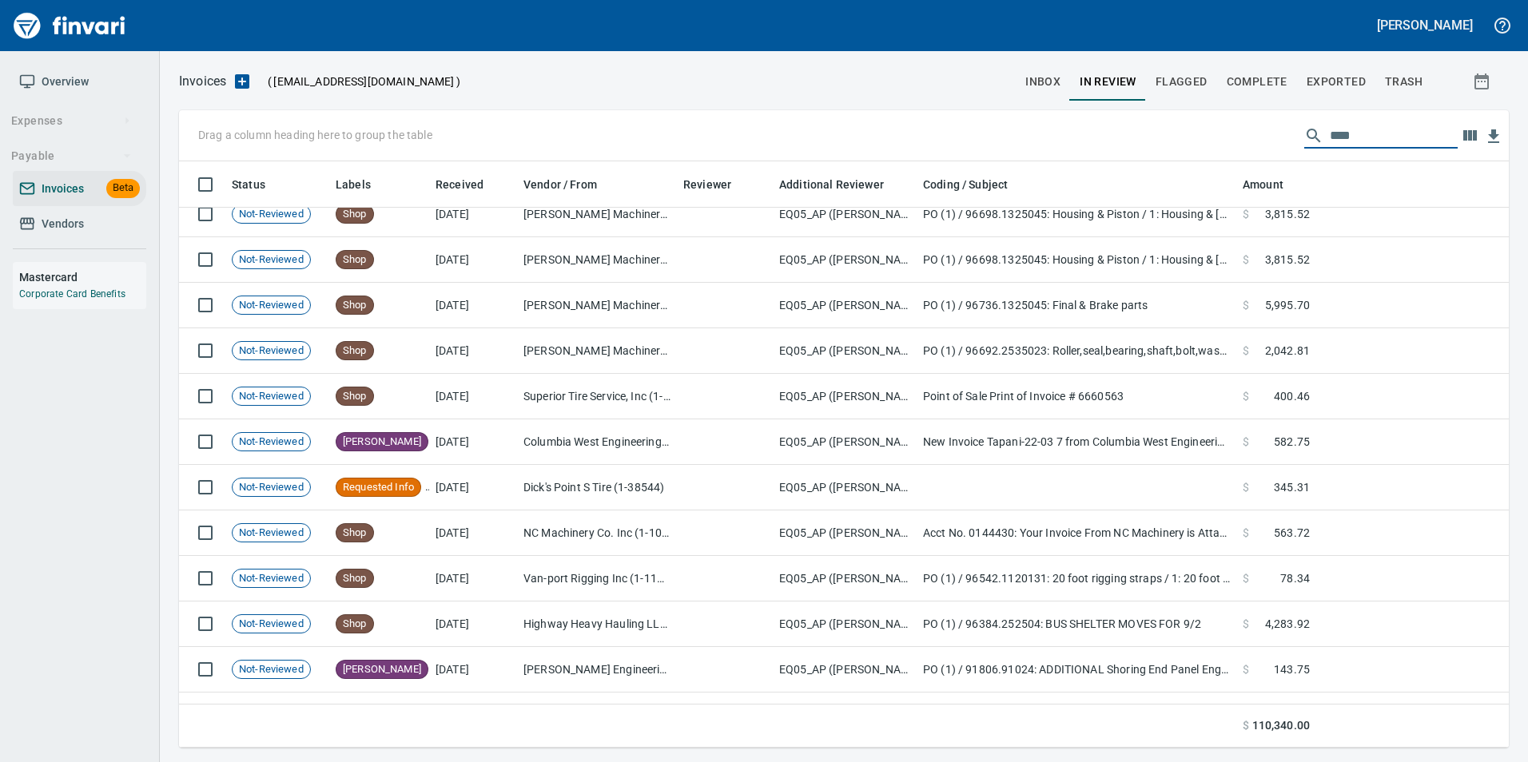
scroll to position [3755, 0]
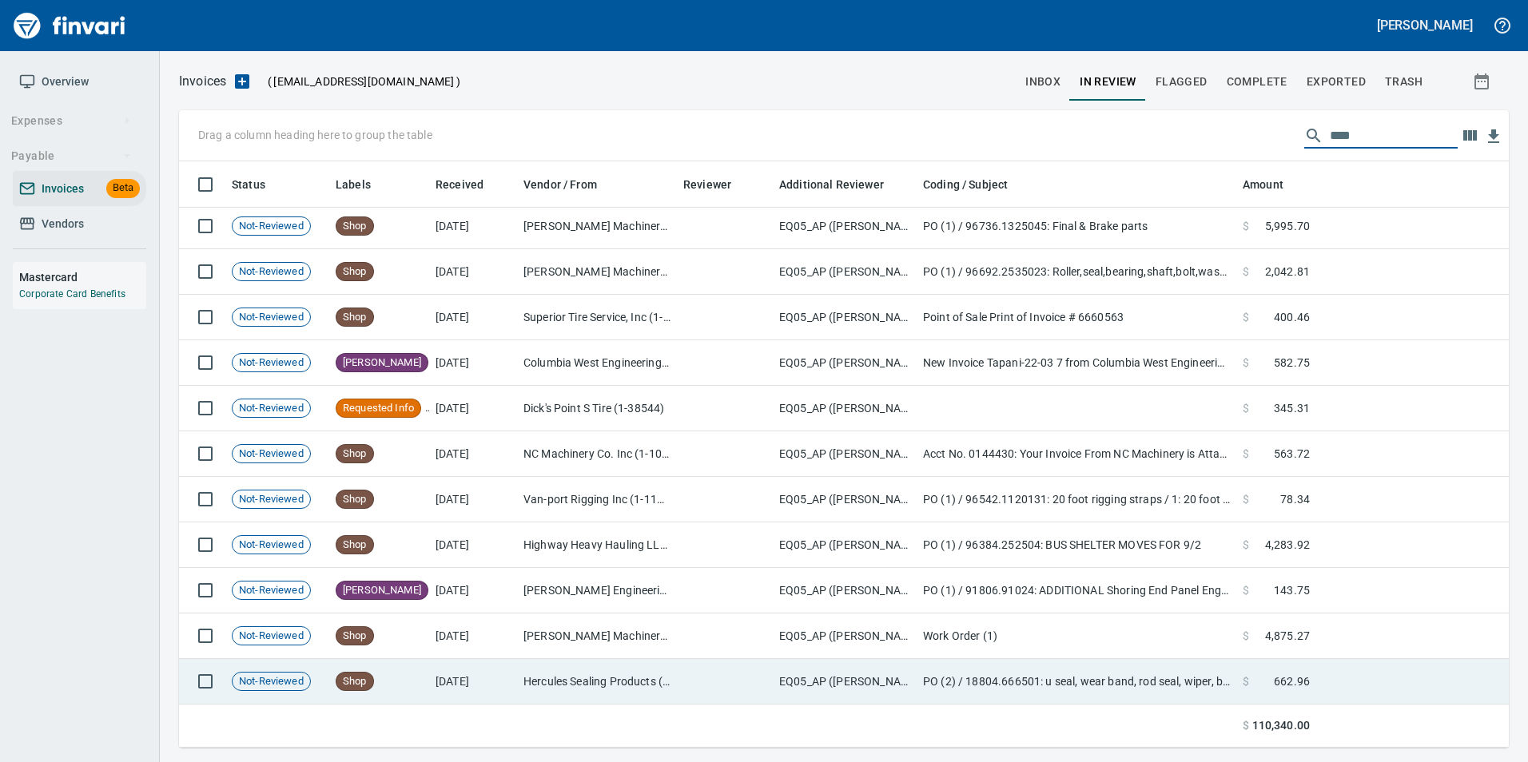
type input "****"
click at [503, 690] on td "[DATE]" at bounding box center [473, 682] width 88 height 46
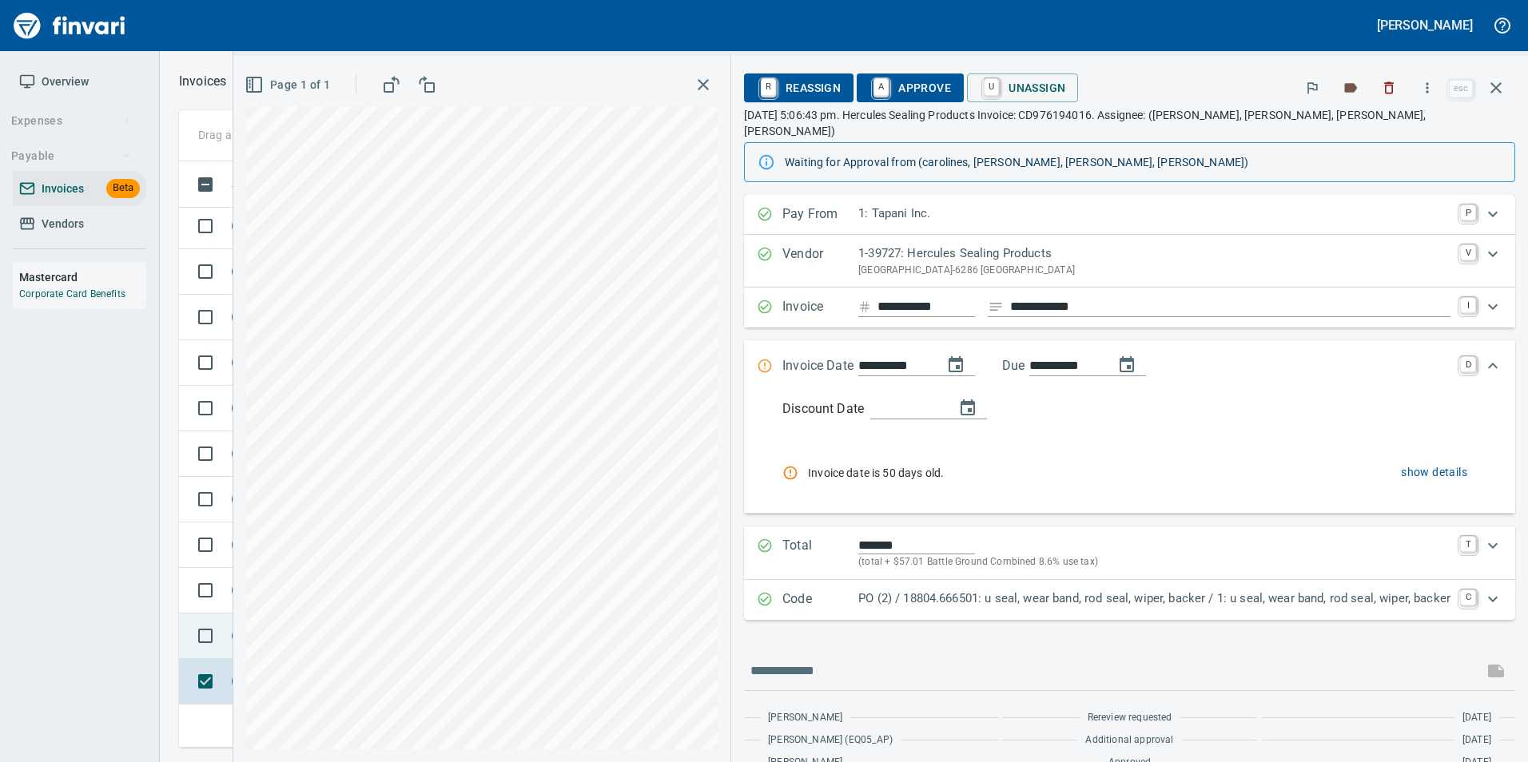
click at [185, 619] on td at bounding box center [202, 637] width 46 height 46
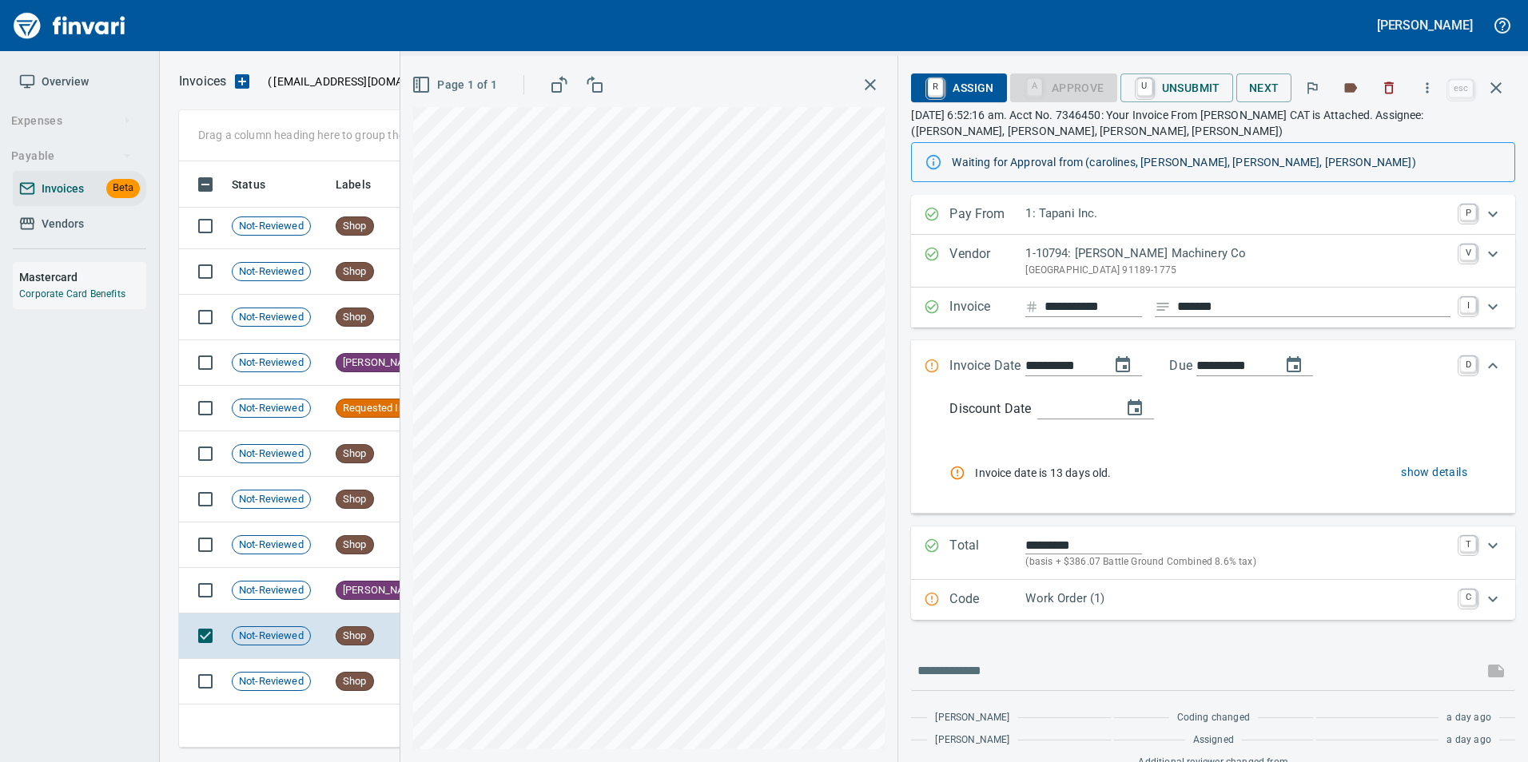
click at [939, 607] on div "Expand" at bounding box center [932, 600] width 16 height 21
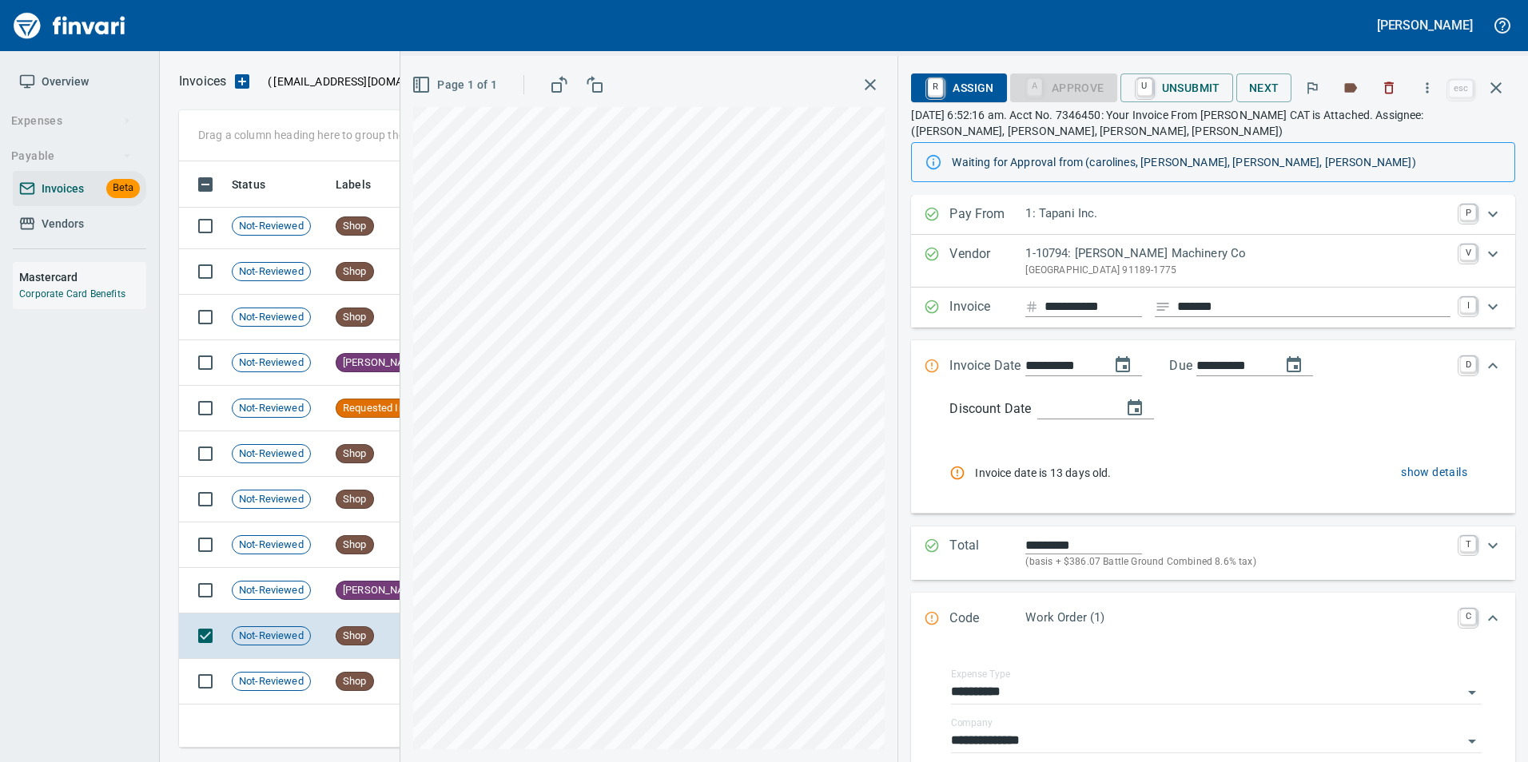
click at [939, 607] on div "Code Work Order (1) C" at bounding box center [1213, 619] width 604 height 53
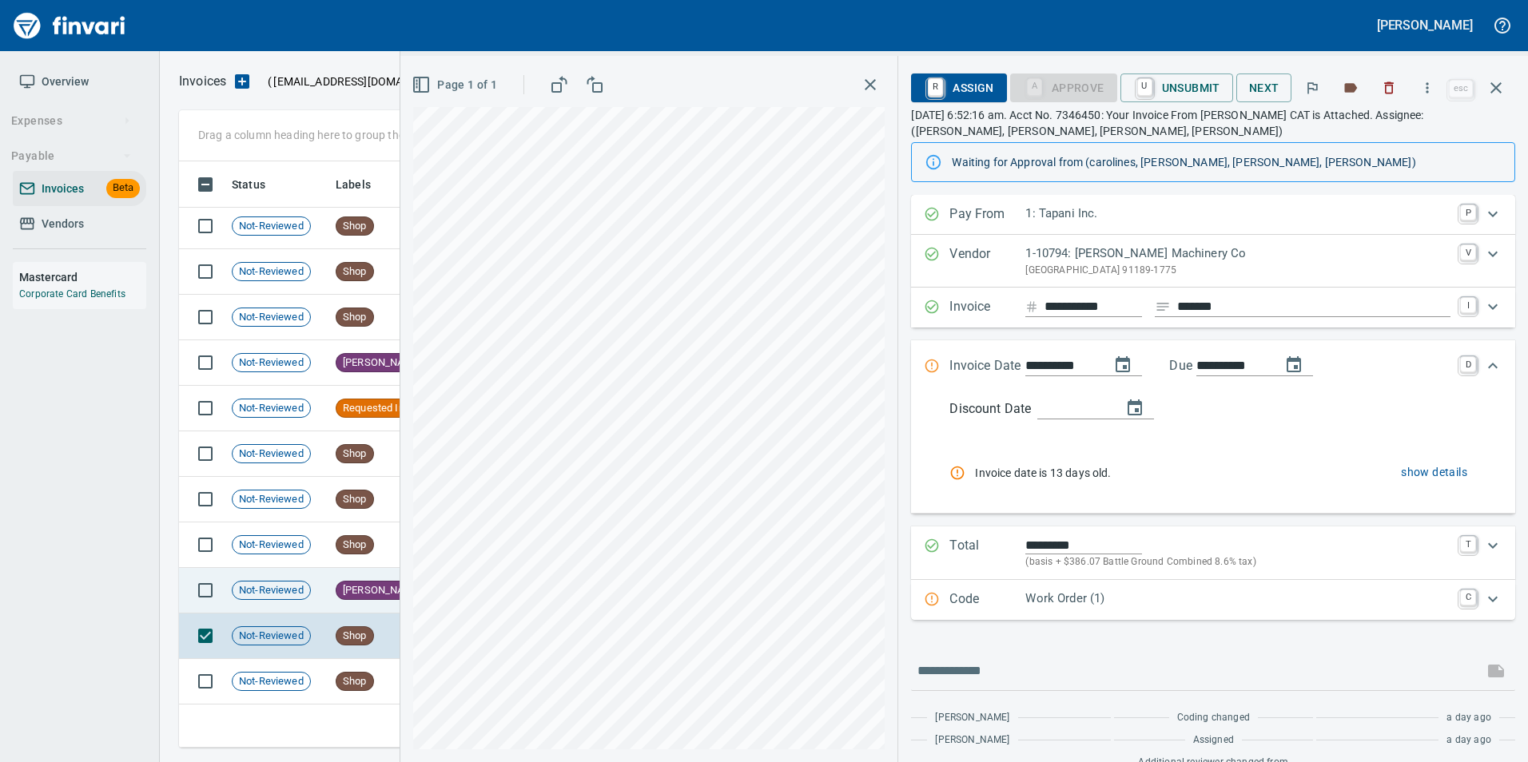
click at [328, 578] on td "Not-Reviewed" at bounding box center [277, 591] width 104 height 46
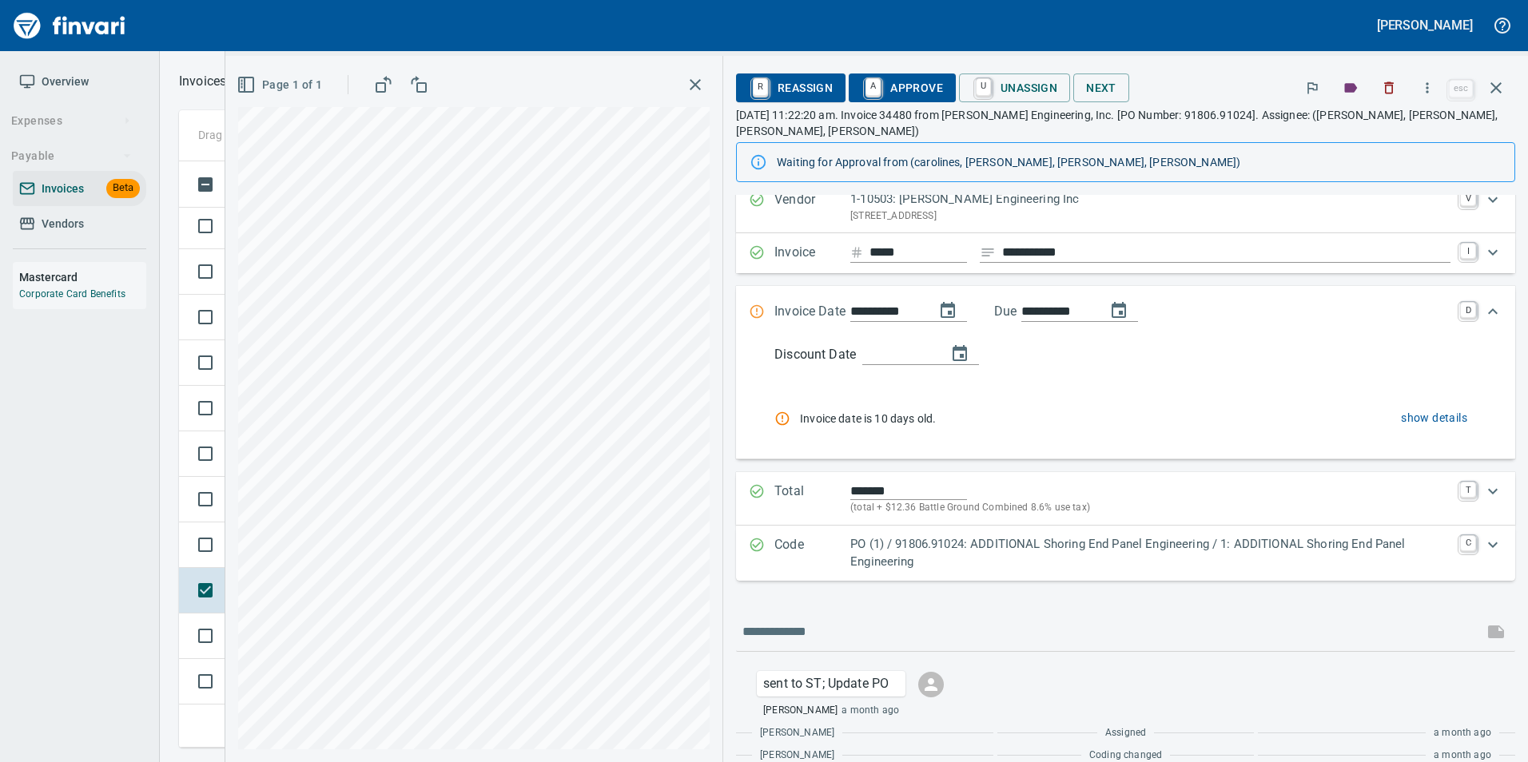
scroll to position [119, 0]
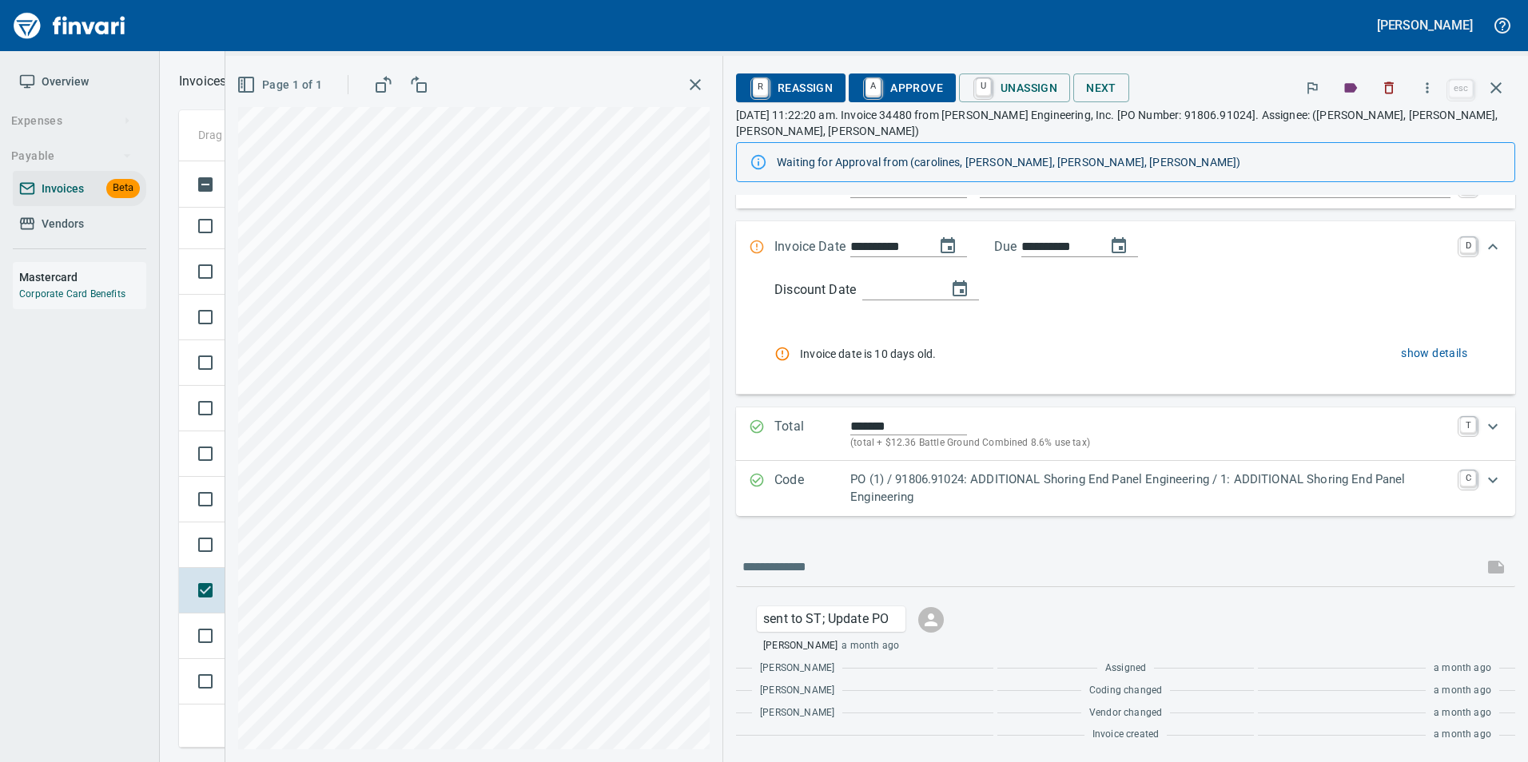
click at [777, 479] on p "Code" at bounding box center [812, 489] width 76 height 36
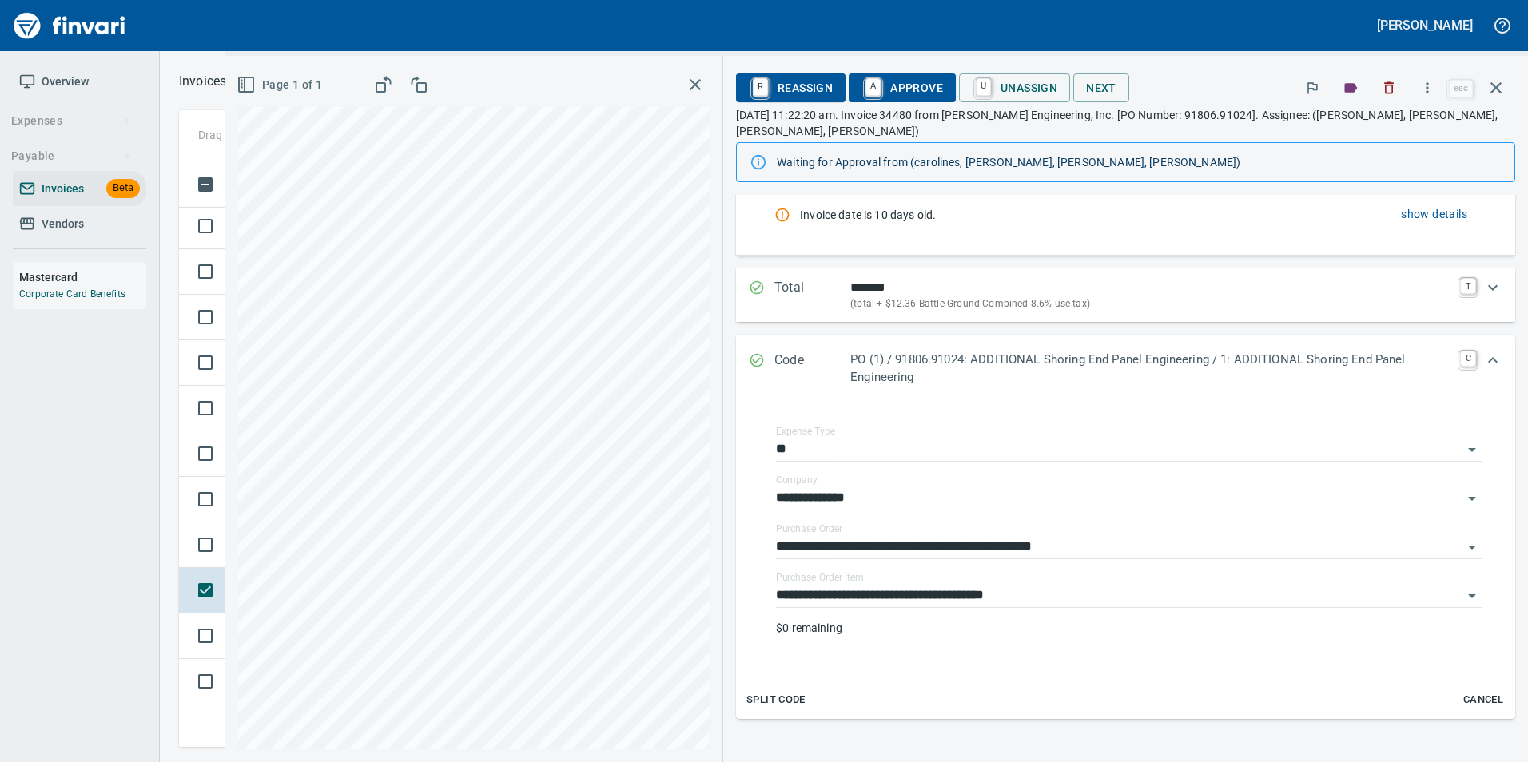
scroll to position [279, 0]
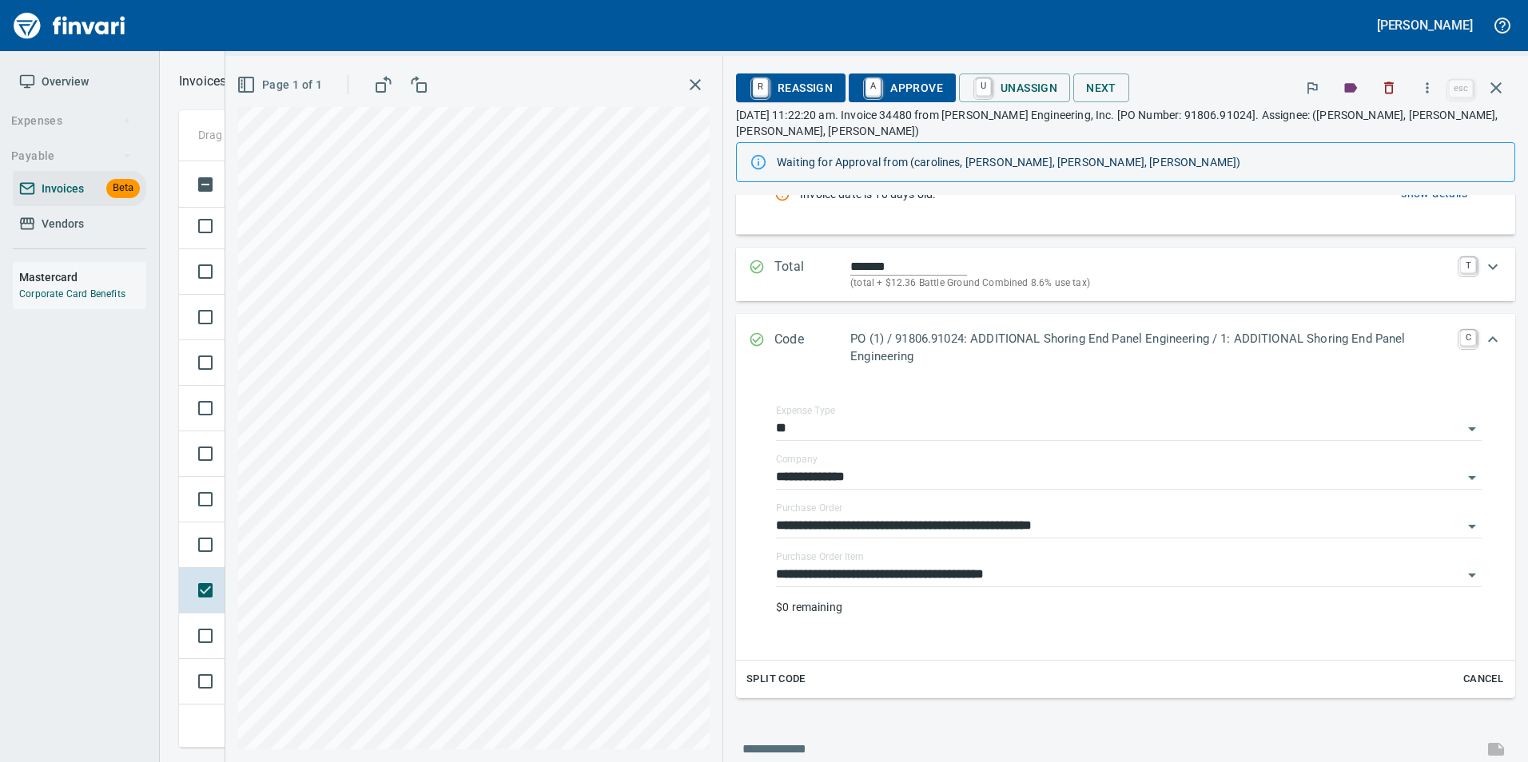
click at [749, 340] on icon "Expand" at bounding box center [757, 340] width 16 height 16
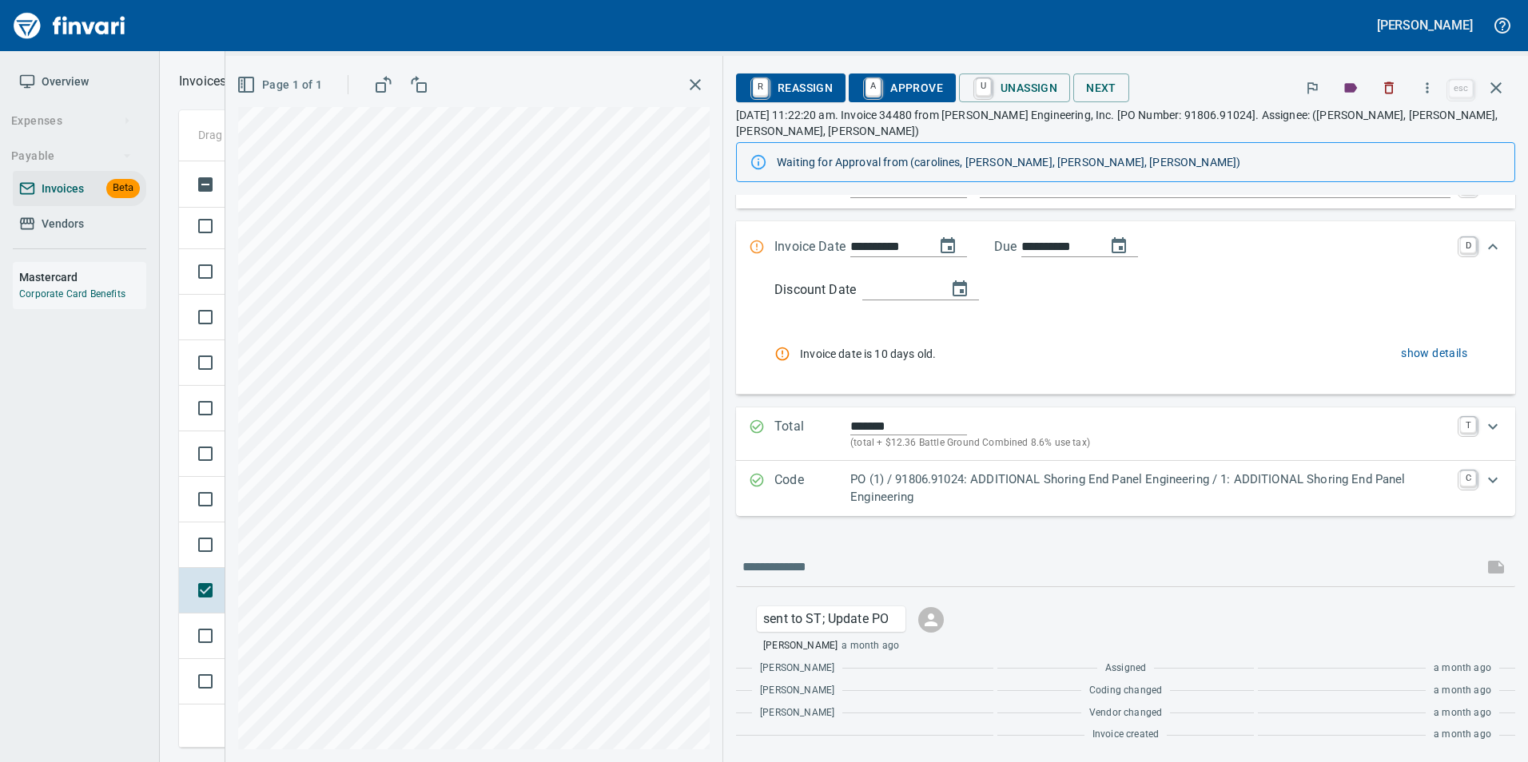
scroll to position [119, 0]
click at [182, 532] on td at bounding box center [202, 546] width 46 height 46
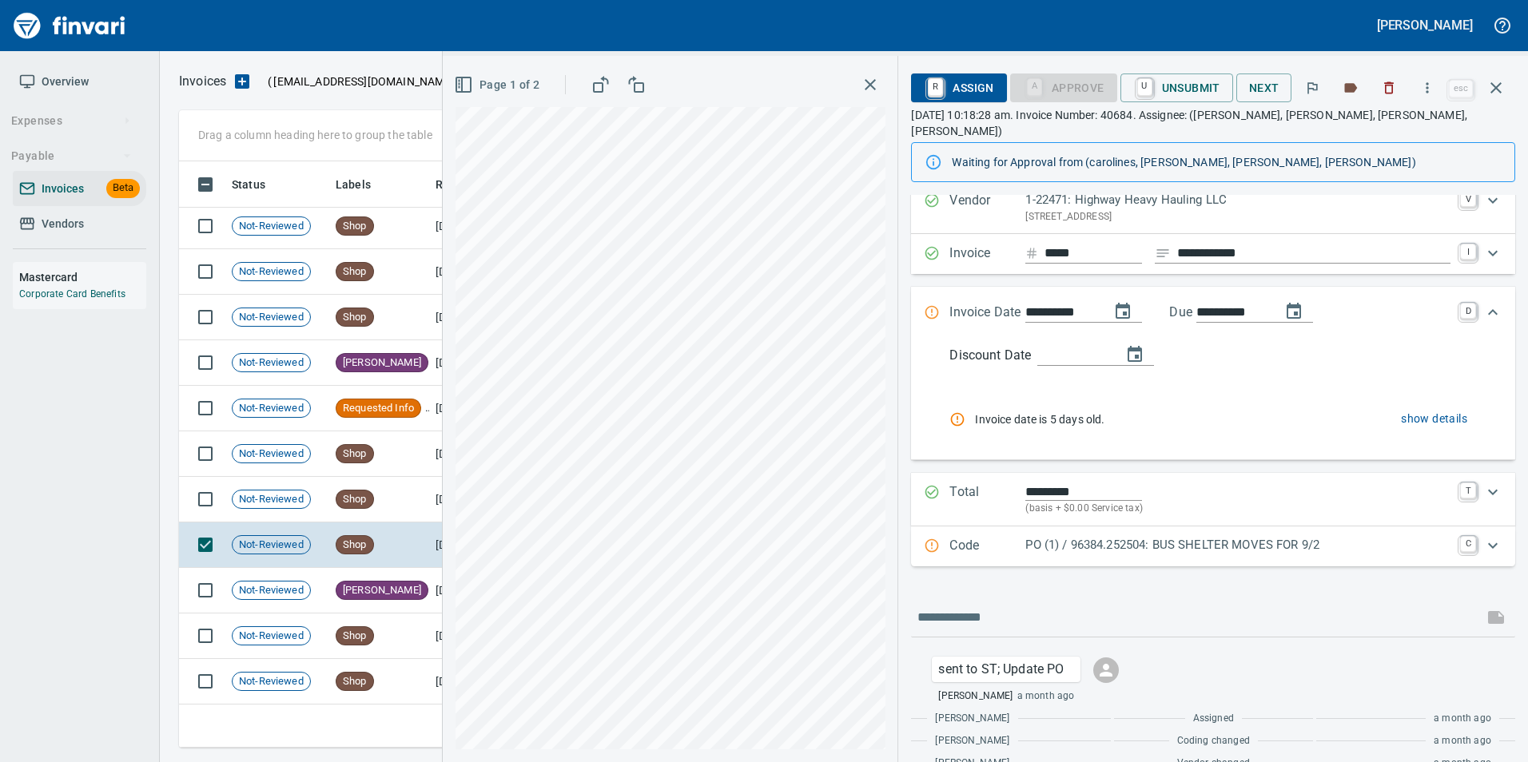
scroll to position [80, 0]
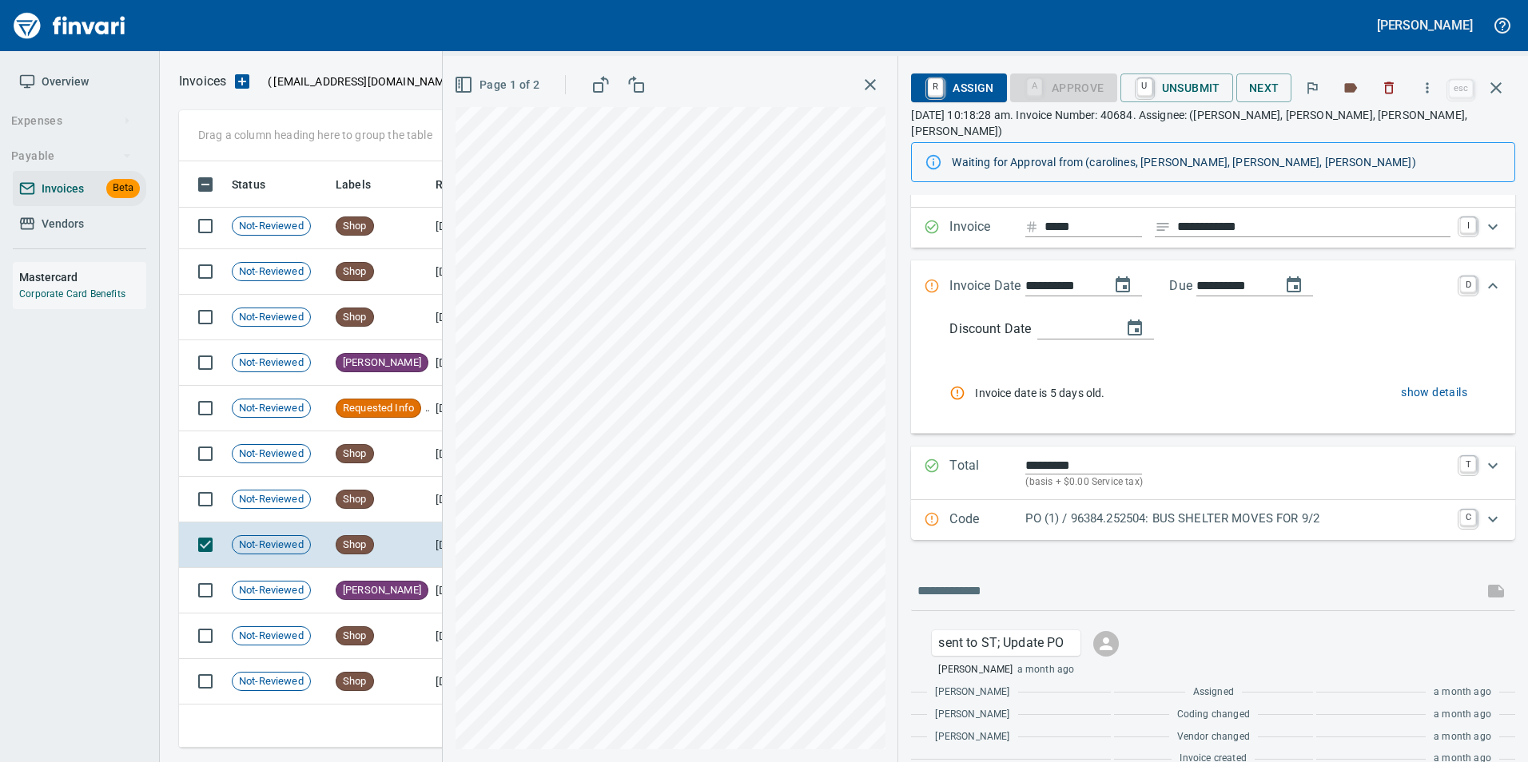
click at [940, 511] on icon "Expand" at bounding box center [932, 519] width 16 height 16
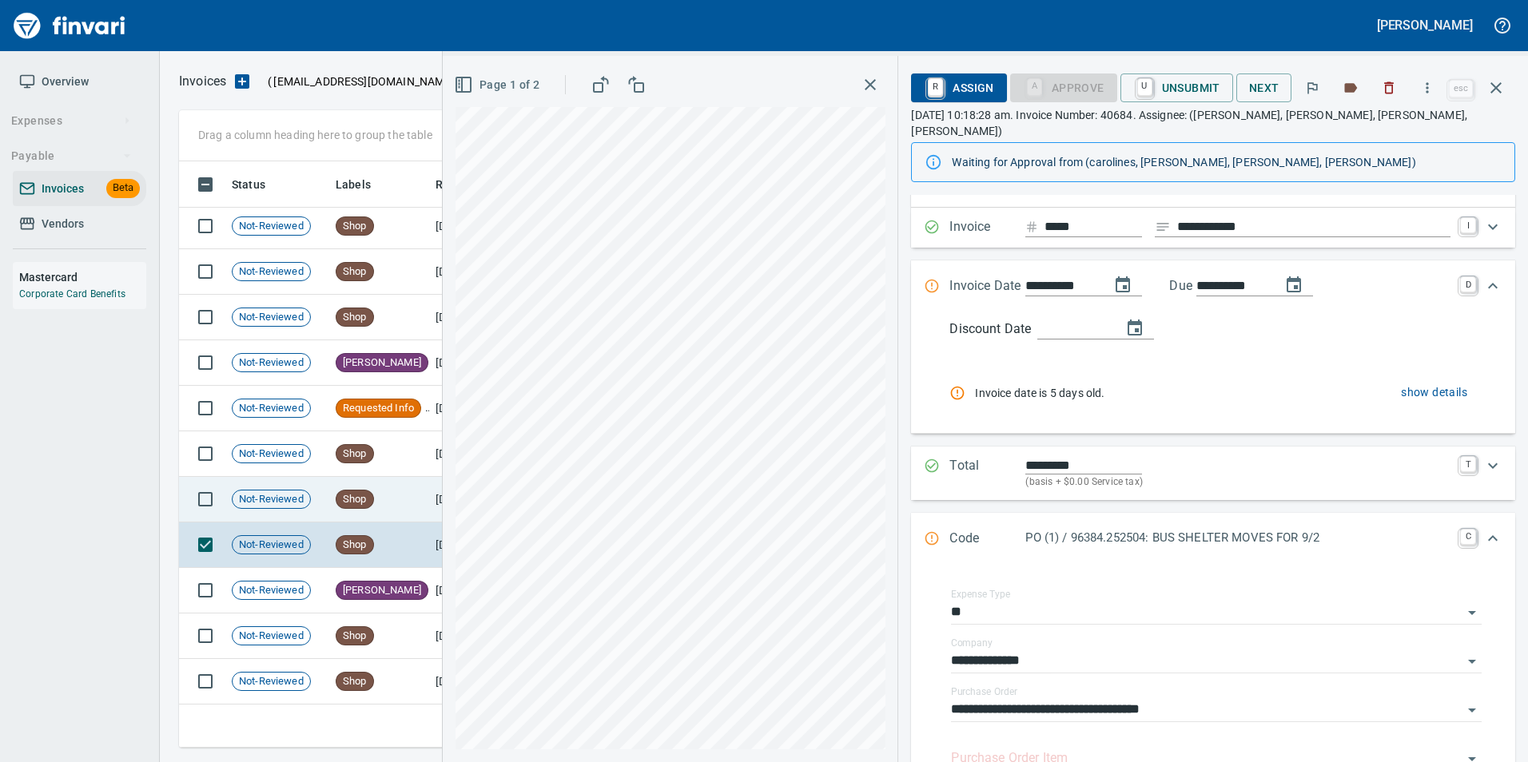
click at [366, 490] on td "Shop" at bounding box center [379, 500] width 100 height 46
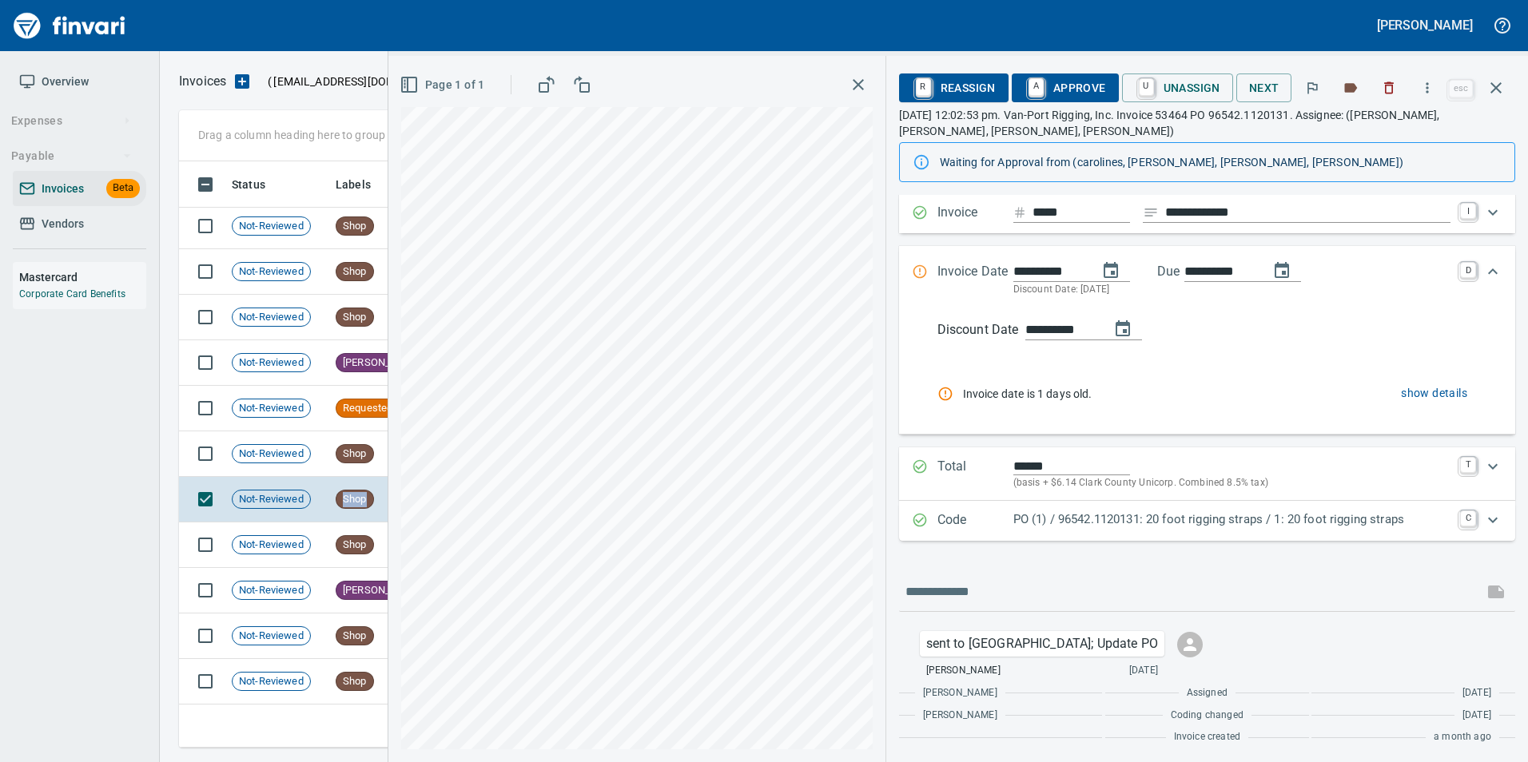
scroll to position [97, 0]
click at [964, 511] on p "Code" at bounding box center [975, 518] width 76 height 21
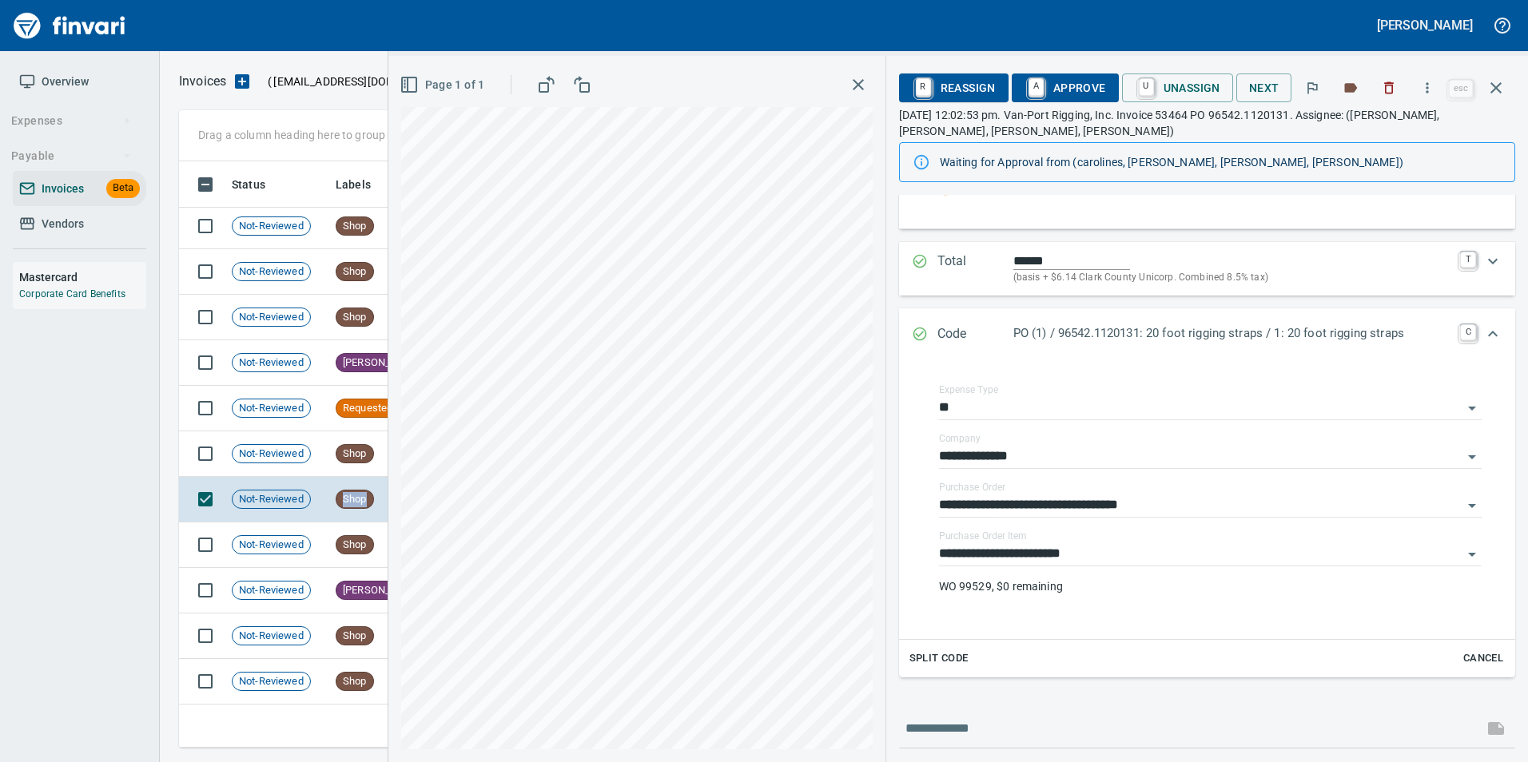
scroll to position [336, 0]
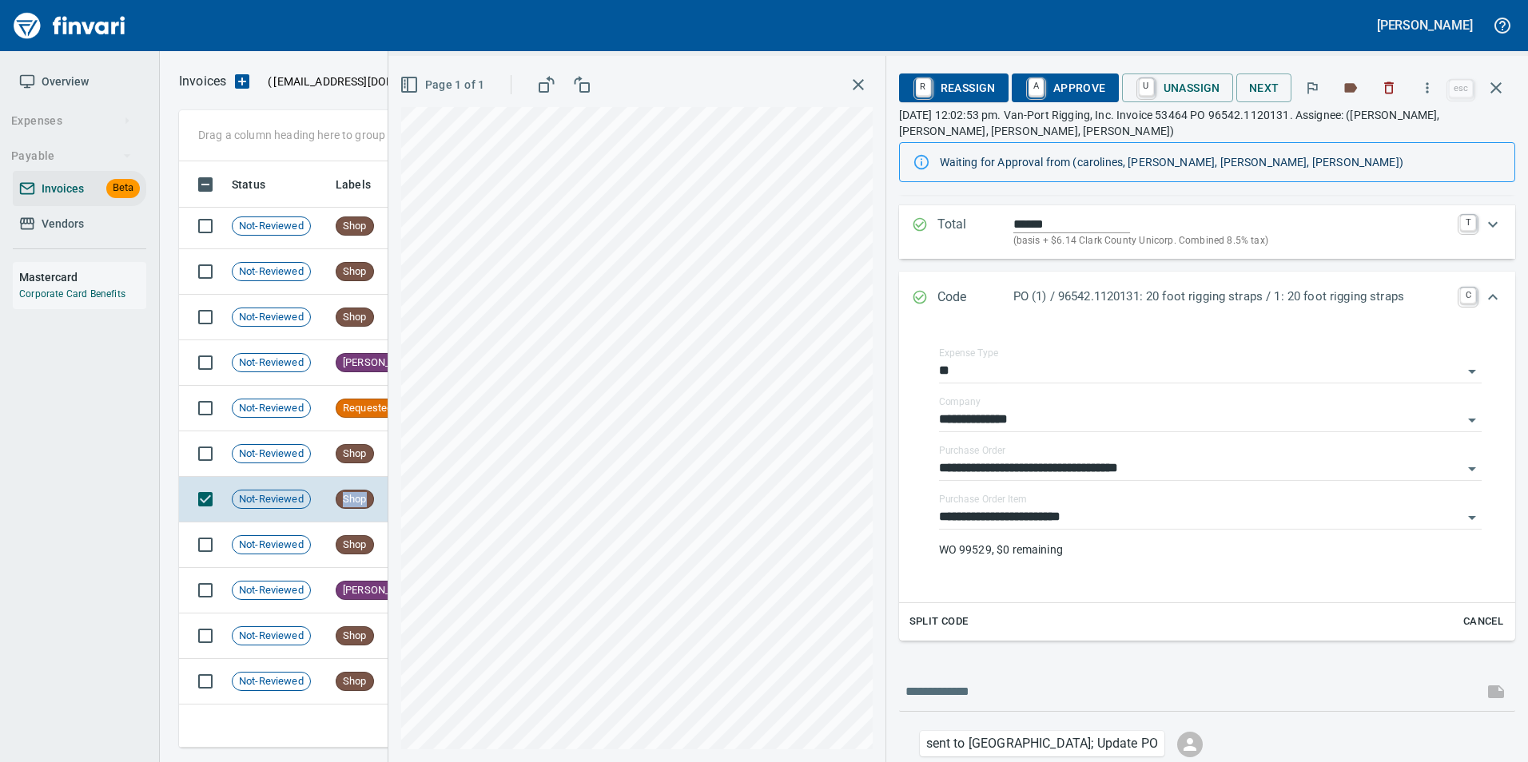
click at [926, 295] on icon "Expand" at bounding box center [919, 297] width 14 height 14
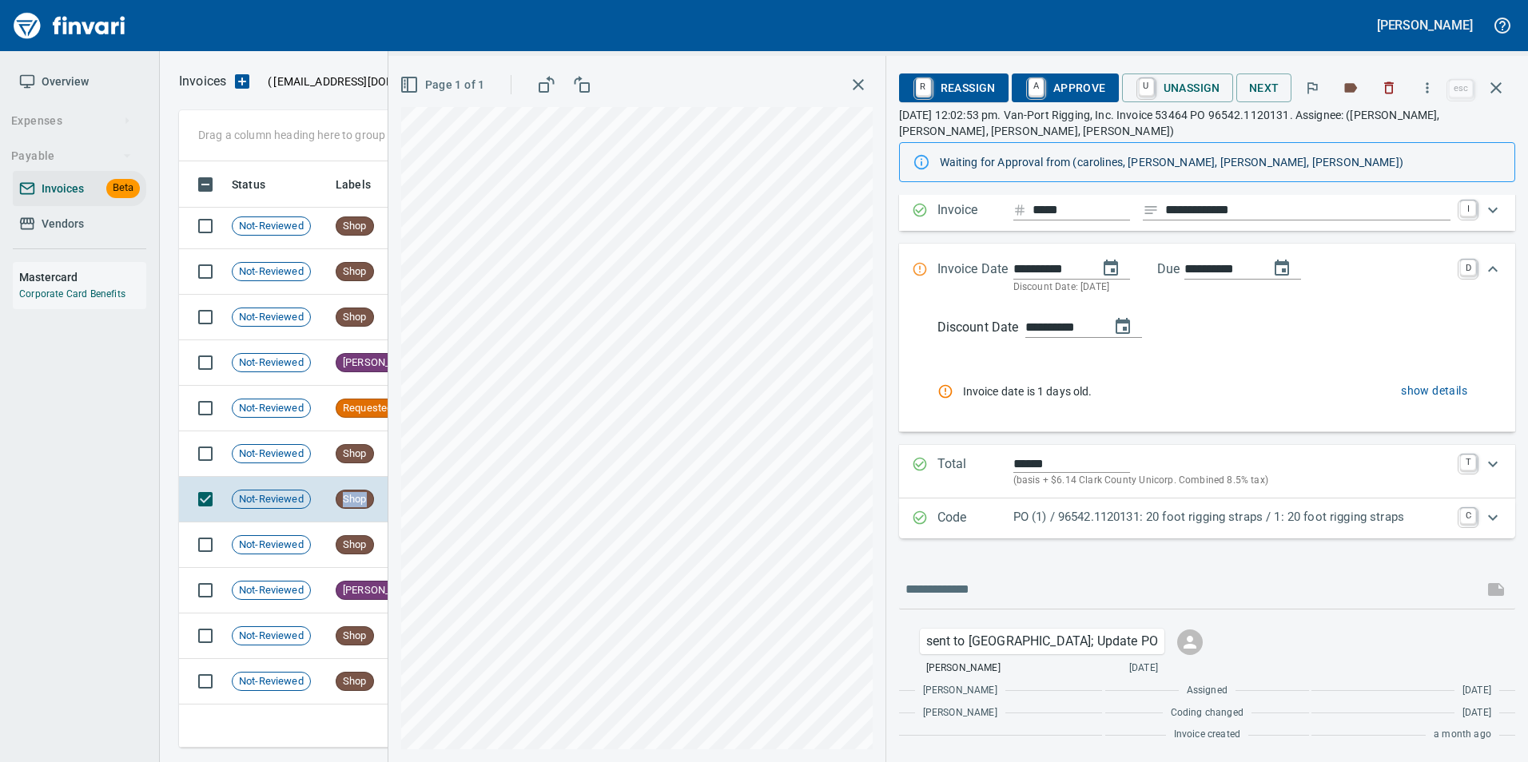
scroll to position [97, 0]
click at [310, 463] on td "Not-Reviewed" at bounding box center [277, 454] width 104 height 46
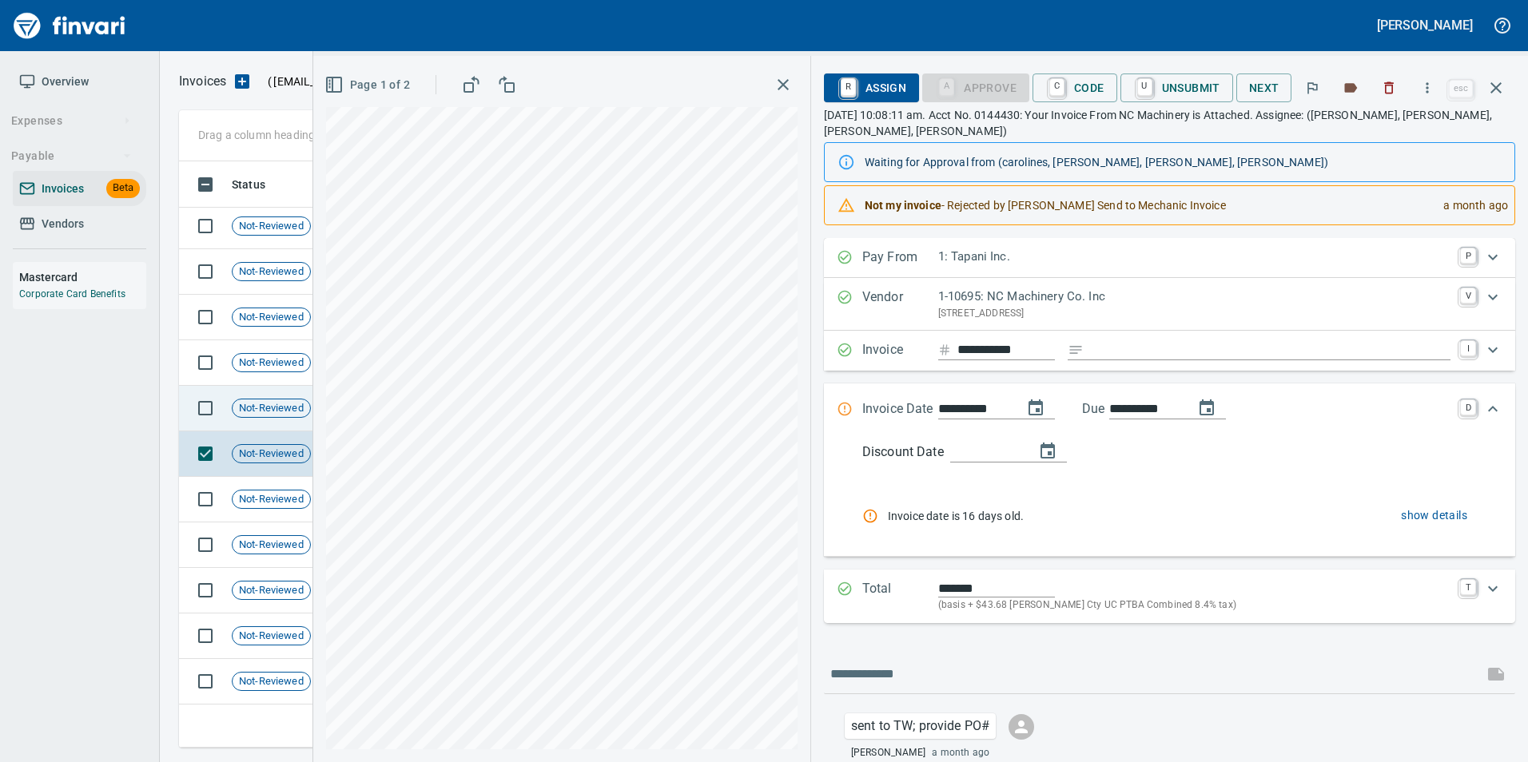
click at [296, 403] on span "Not-Reviewed" at bounding box center [272, 408] width 78 height 15
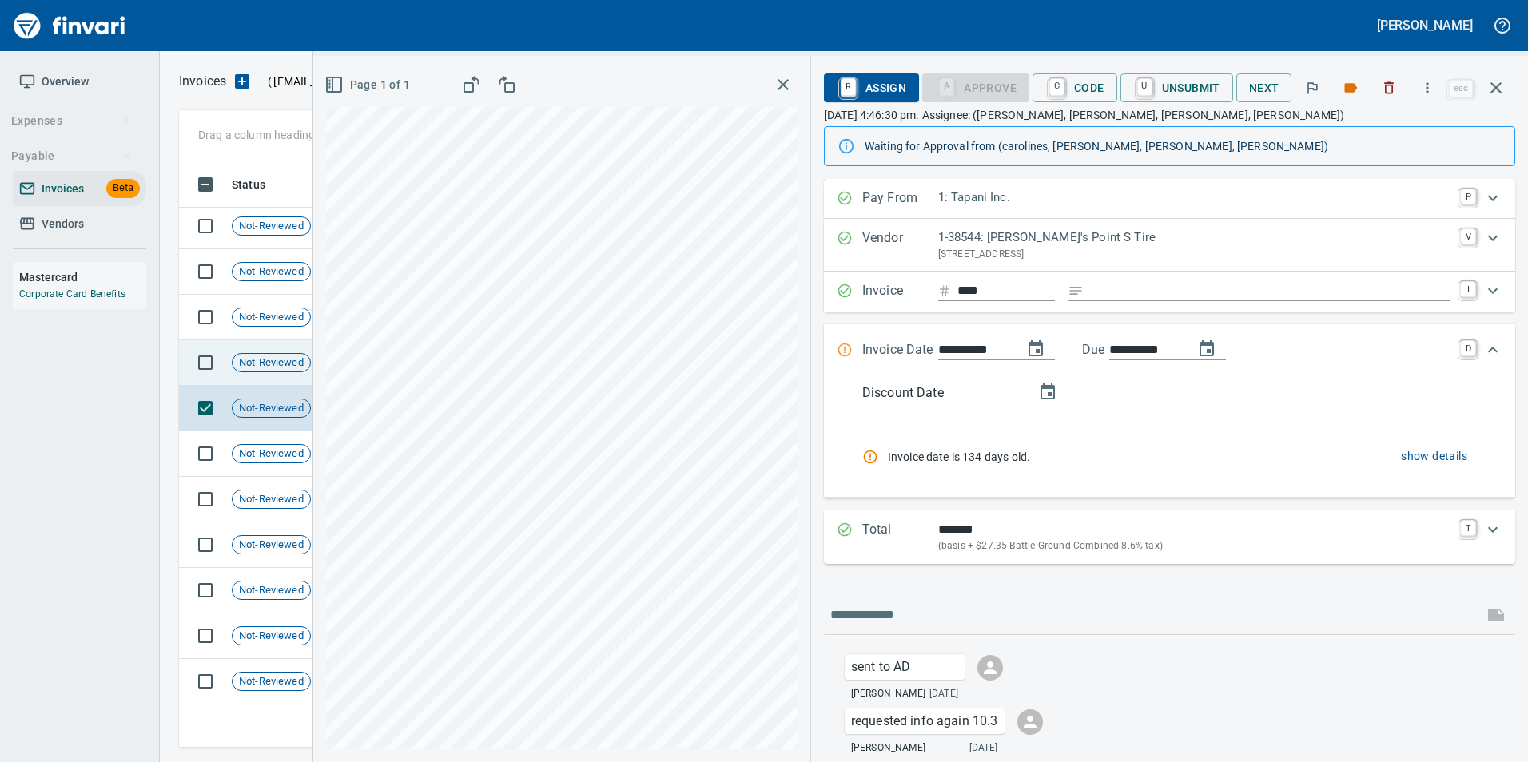
click at [272, 368] on span "Not-Reviewed" at bounding box center [272, 363] width 78 height 15
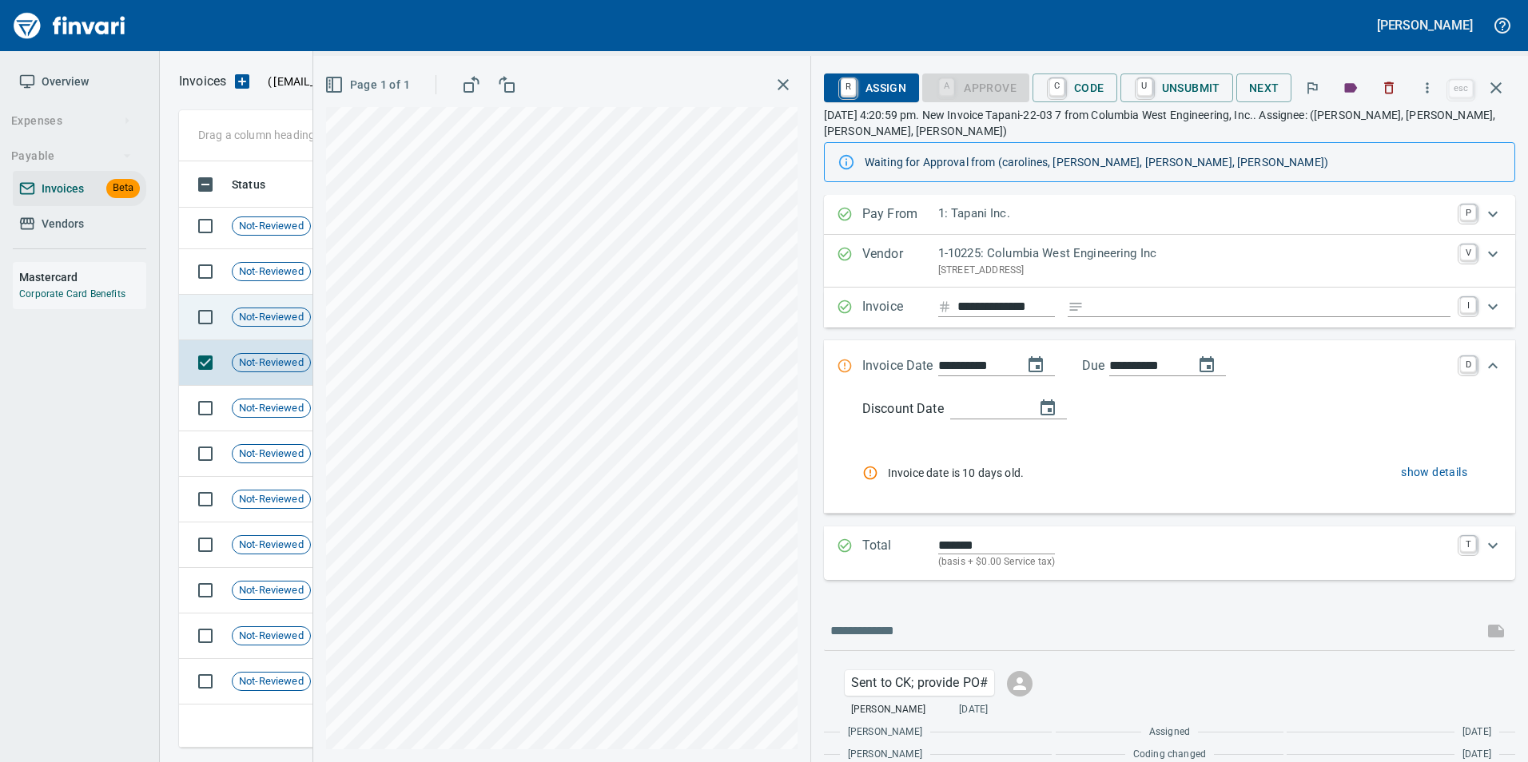
click at [267, 309] on div "Not-Reviewed" at bounding box center [271, 317] width 79 height 19
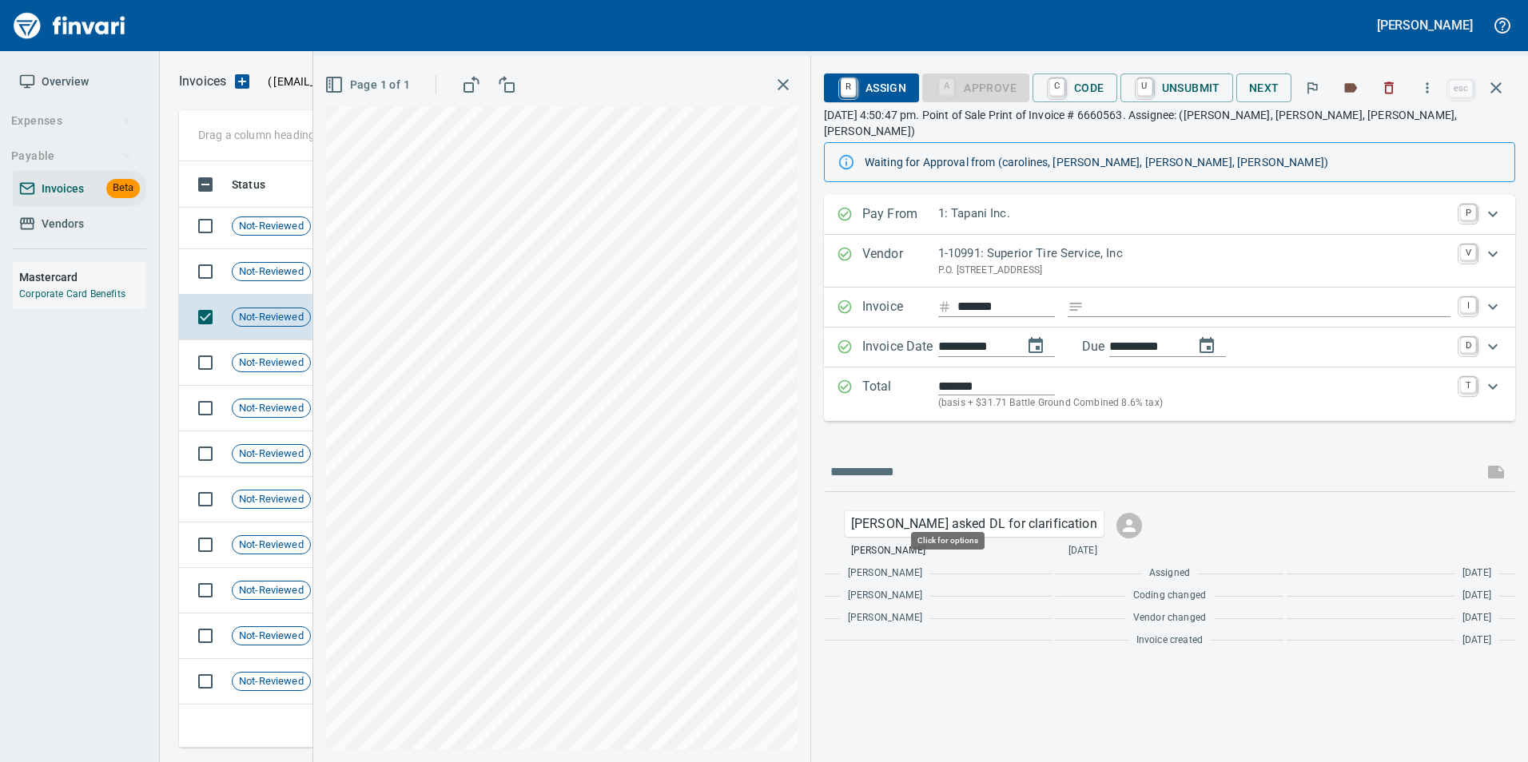
scroll to position [574, 1305]
click at [287, 274] on span "Not-Reviewed" at bounding box center [272, 271] width 78 height 15
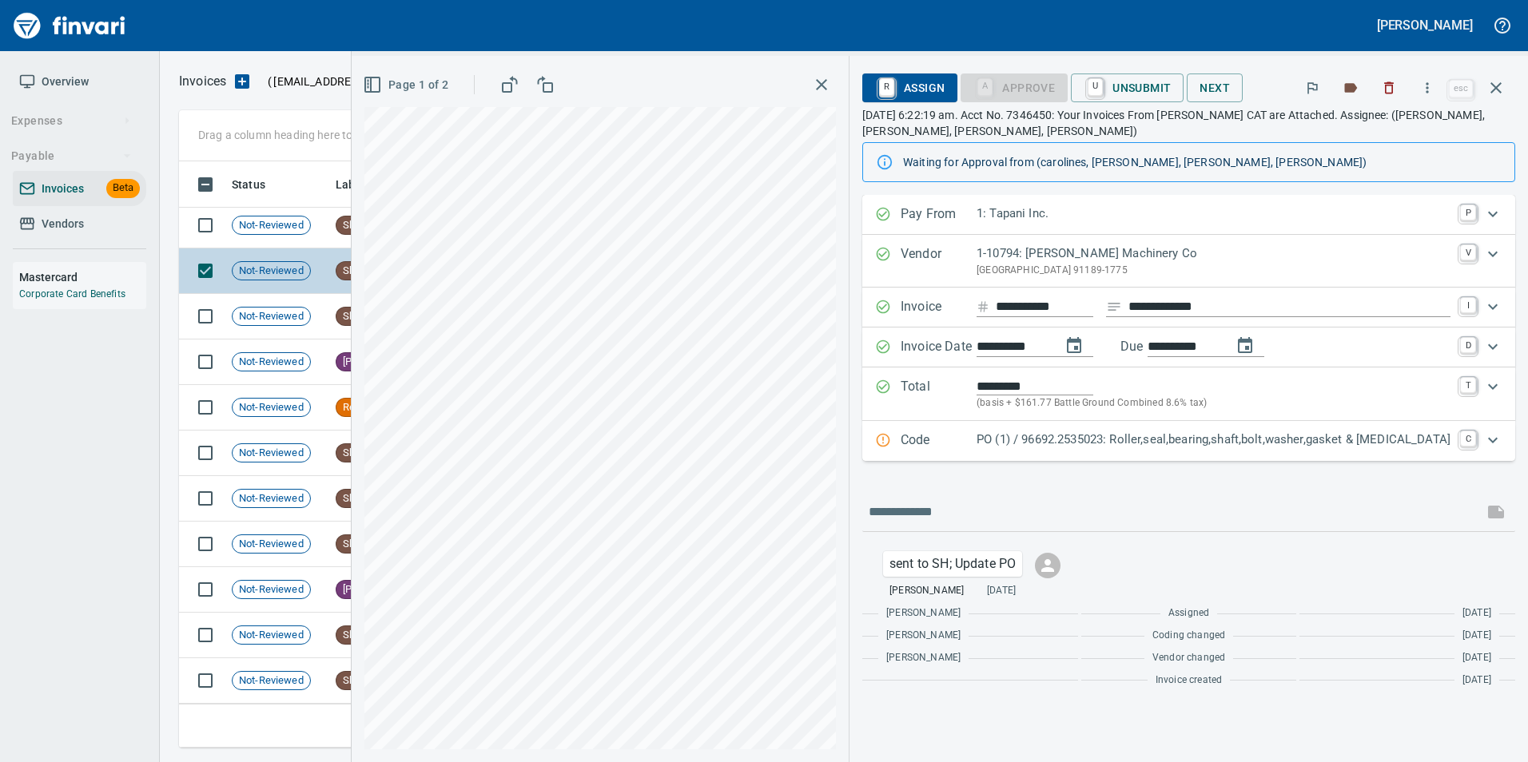
scroll to position [3709, 0]
click at [942, 447] on div "Code PO (1) / 96692.2535023: Roller,seal,bearing,shaft,bolt,washer,gasket & ret…" at bounding box center [1174, 441] width 598 height 21
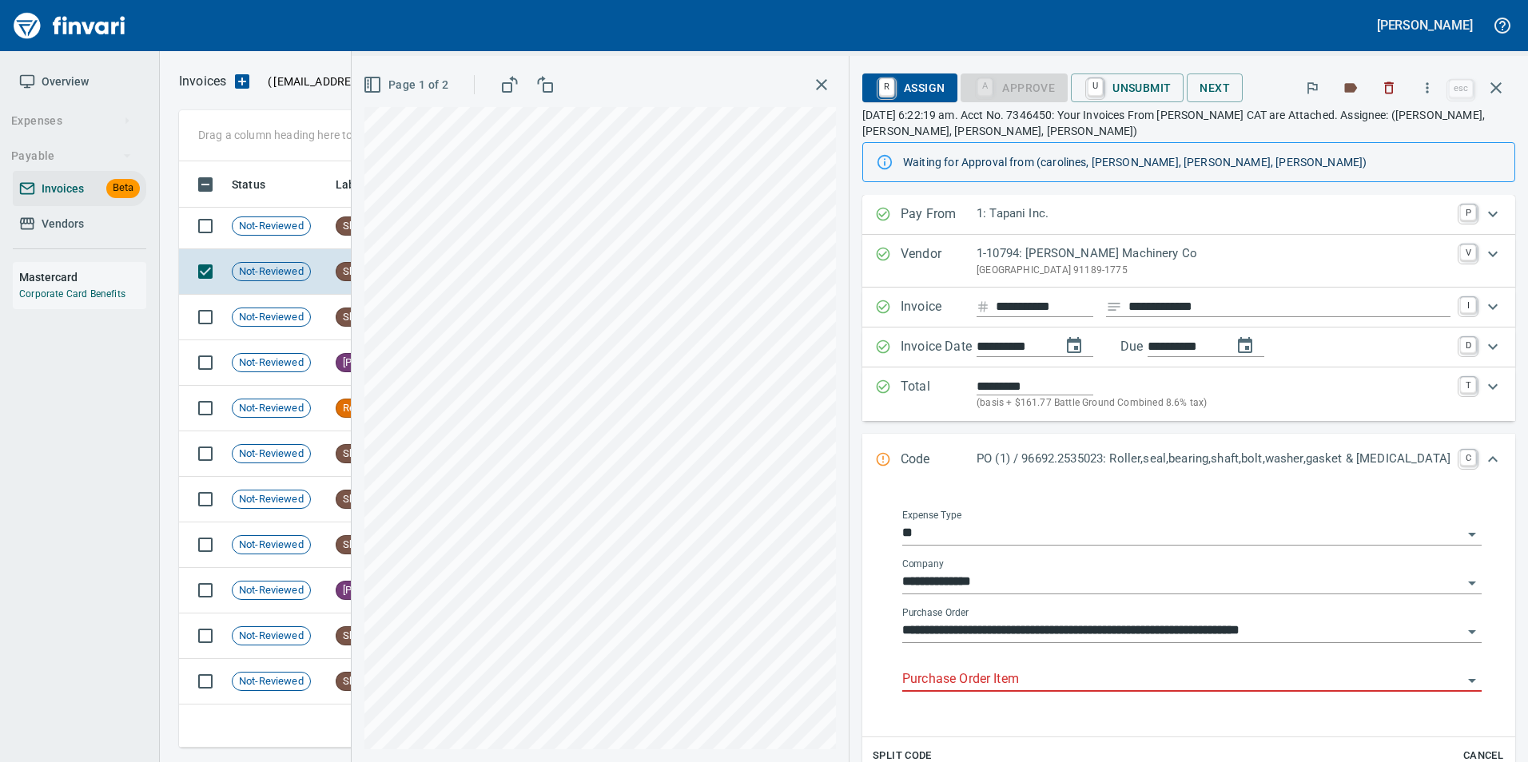
click at [952, 678] on input "Purchase Order Item" at bounding box center [1182, 680] width 560 height 22
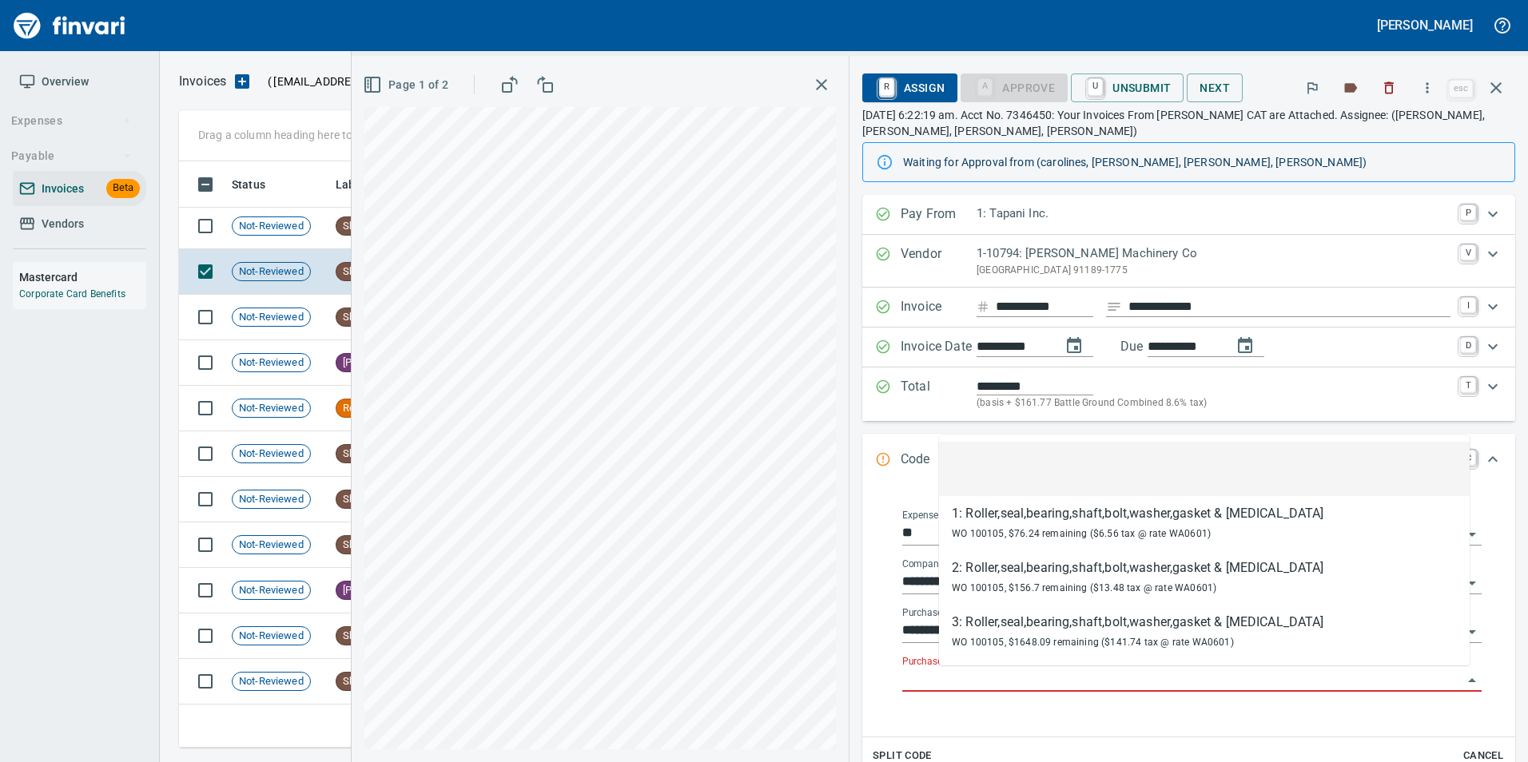
scroll to position [574, 1305]
click at [447, 79] on span "Page 1 of 2" at bounding box center [407, 85] width 82 height 20
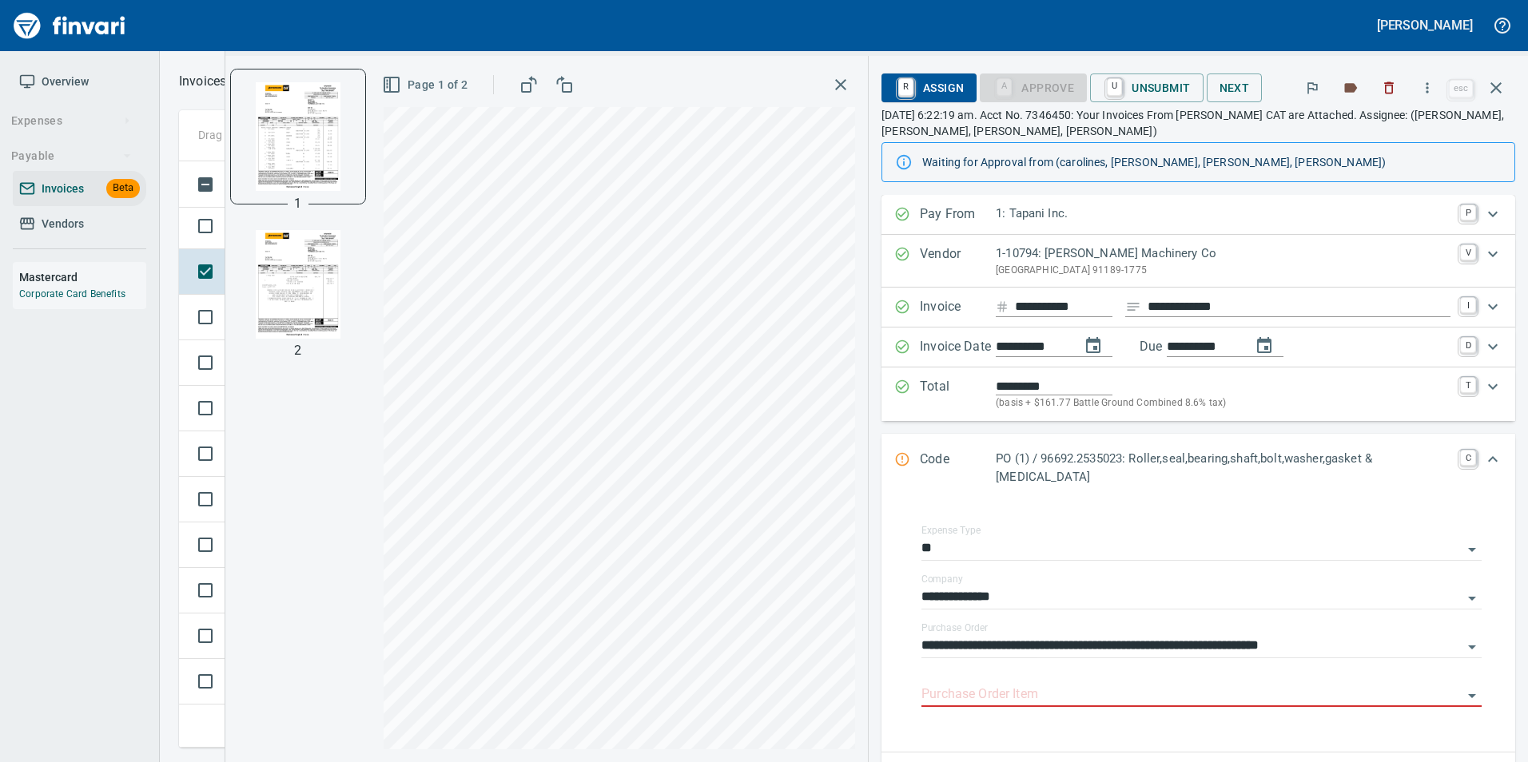
click at [300, 303] on img "button" at bounding box center [298, 284] width 109 height 109
click at [998, 684] on input "Purchase Order Item" at bounding box center [1191, 695] width 541 height 22
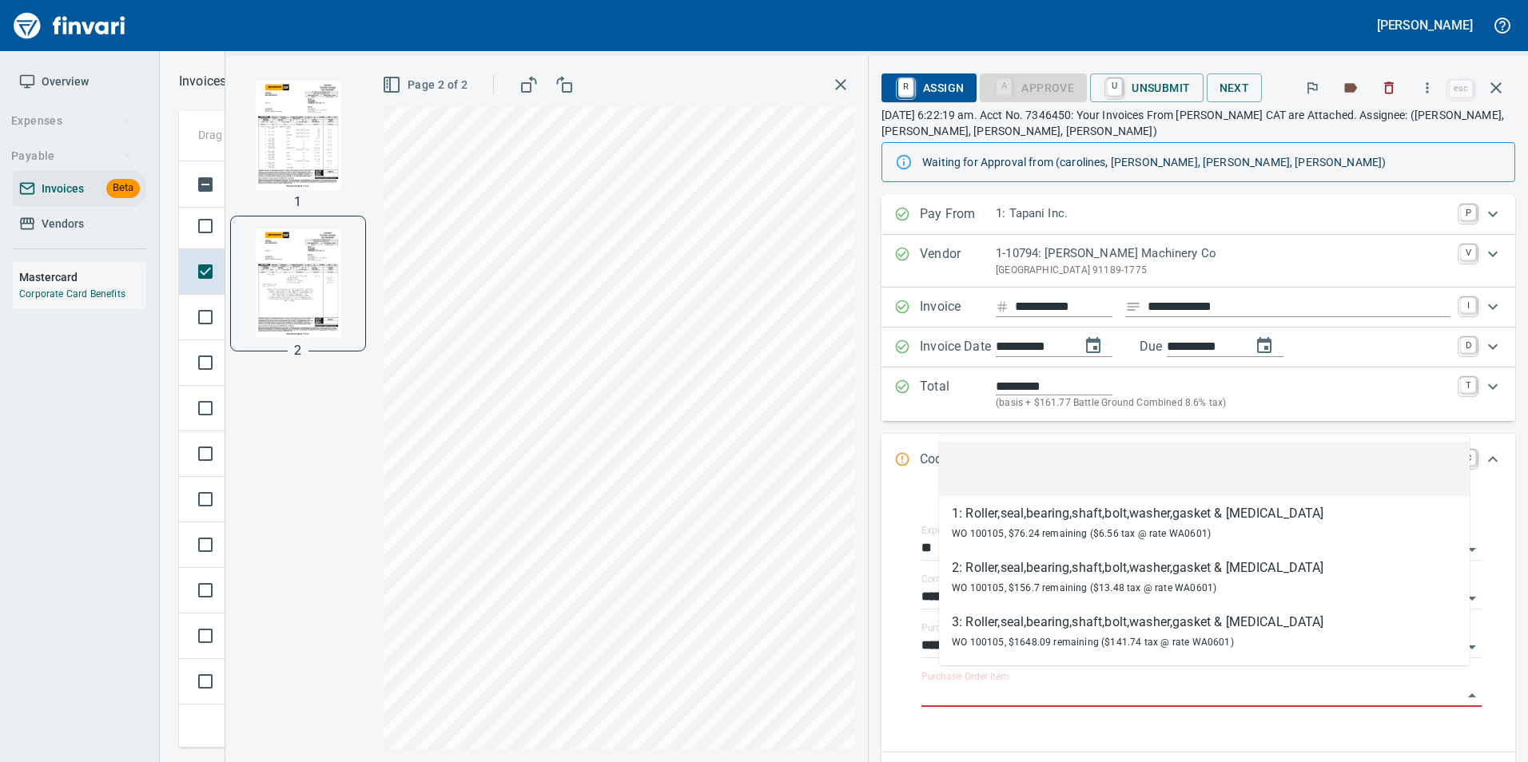
click at [1107, 471] on li at bounding box center [1204, 469] width 531 height 54
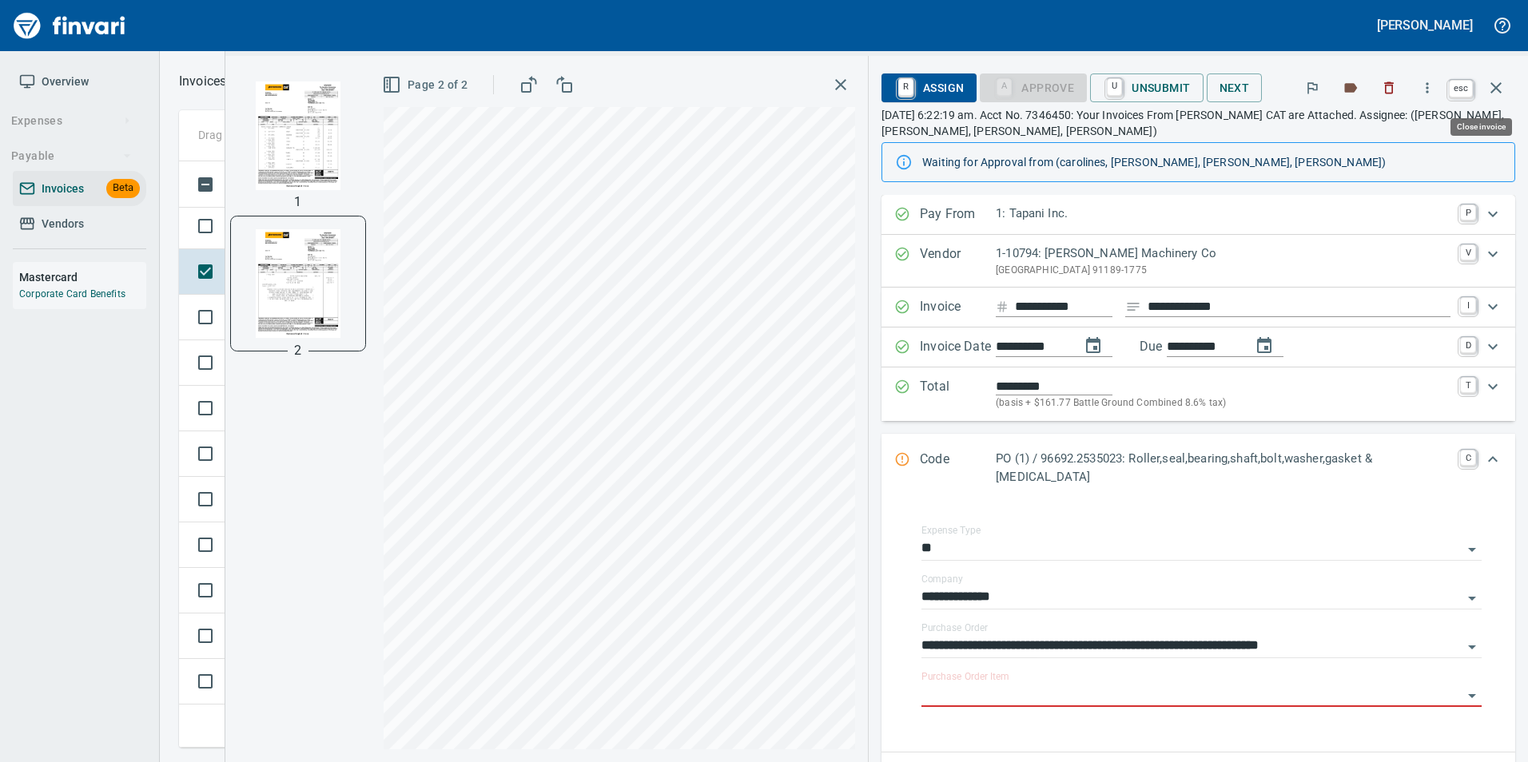
drag, startPoint x: 1496, startPoint y: 98, endPoint x: 706, endPoint y: 325, distance: 822.1
click at [1496, 97] on button "button" at bounding box center [1496, 88] width 38 height 38
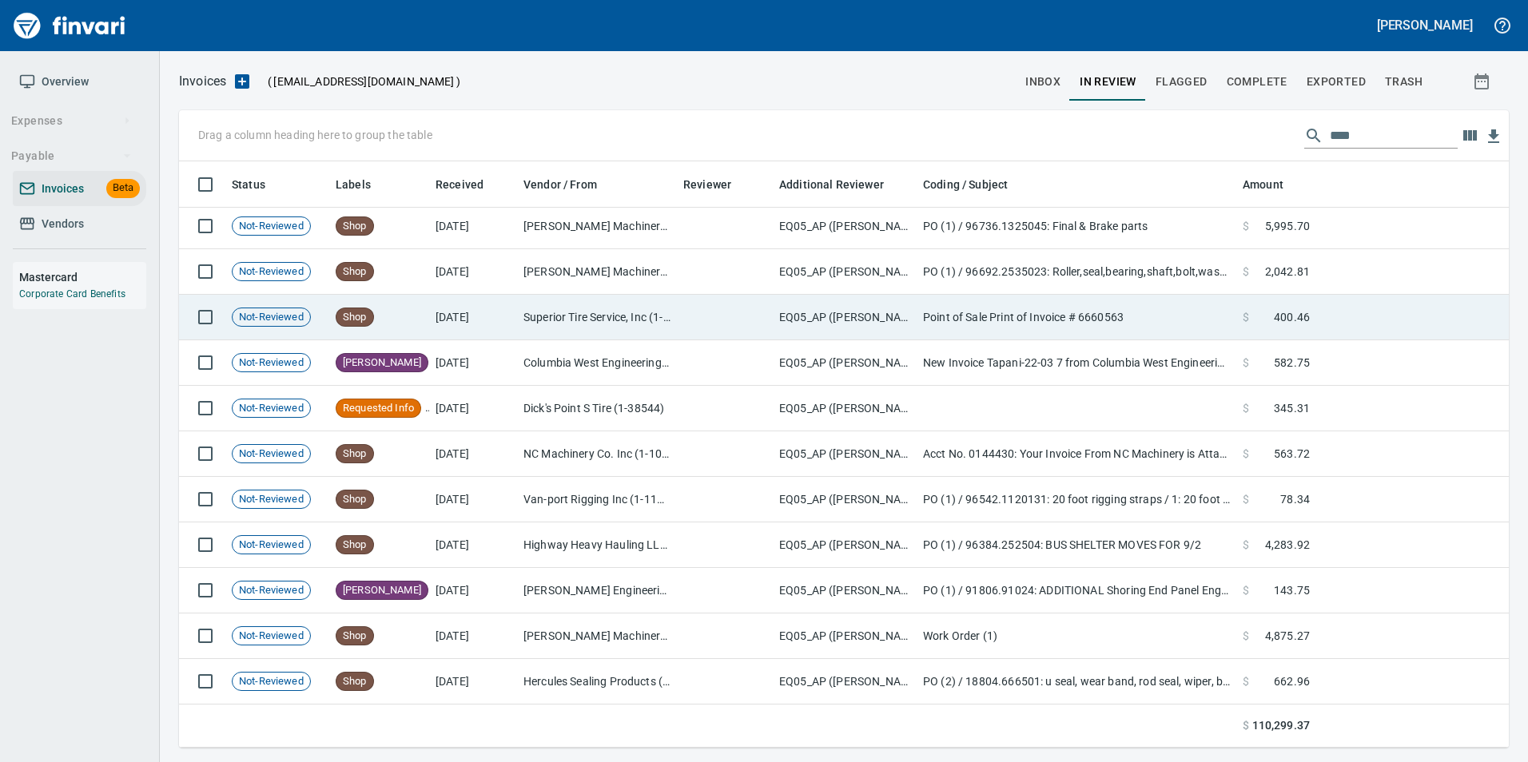
scroll to position [574, 1305]
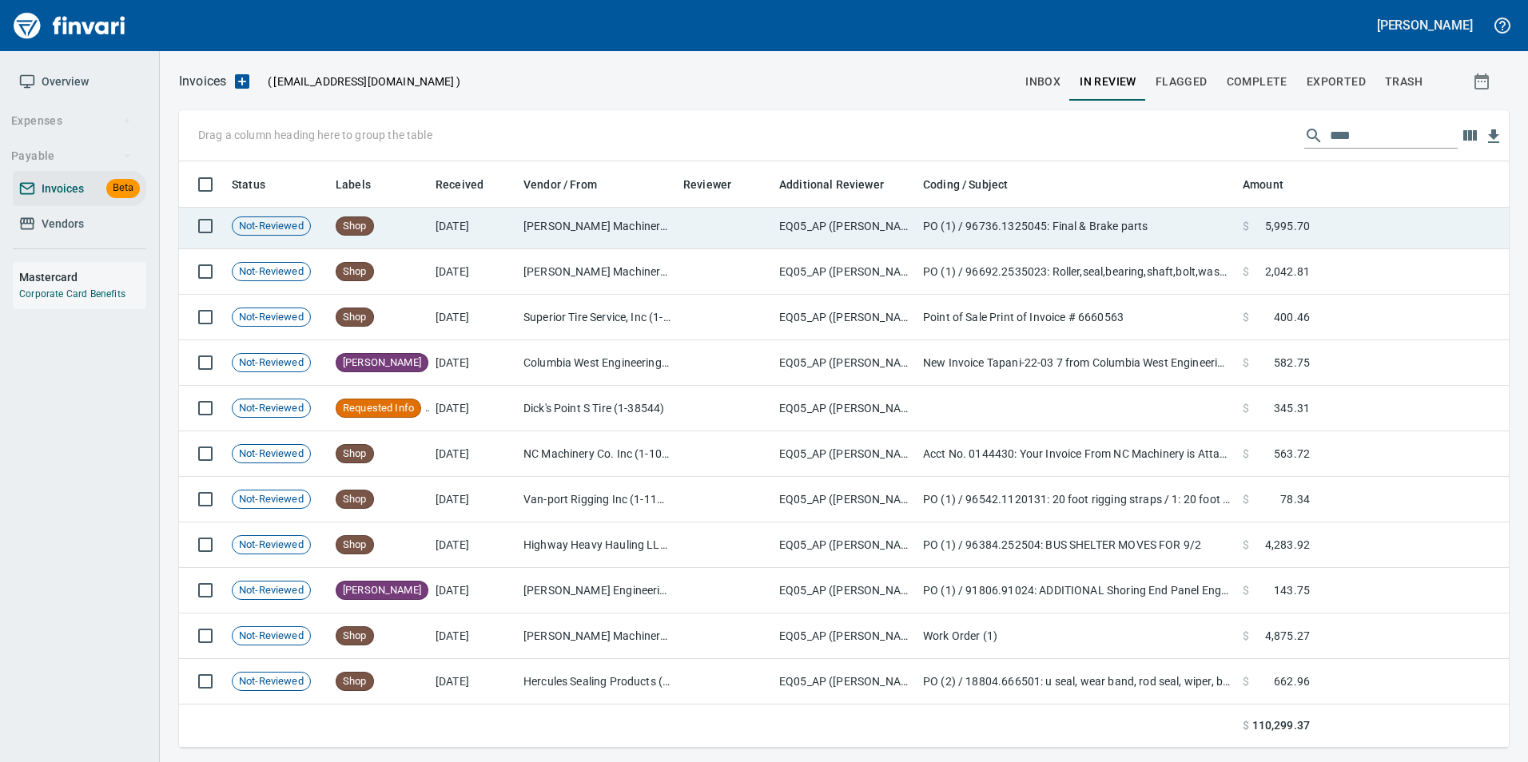
click at [437, 232] on td "[DATE]" at bounding box center [473, 227] width 88 height 46
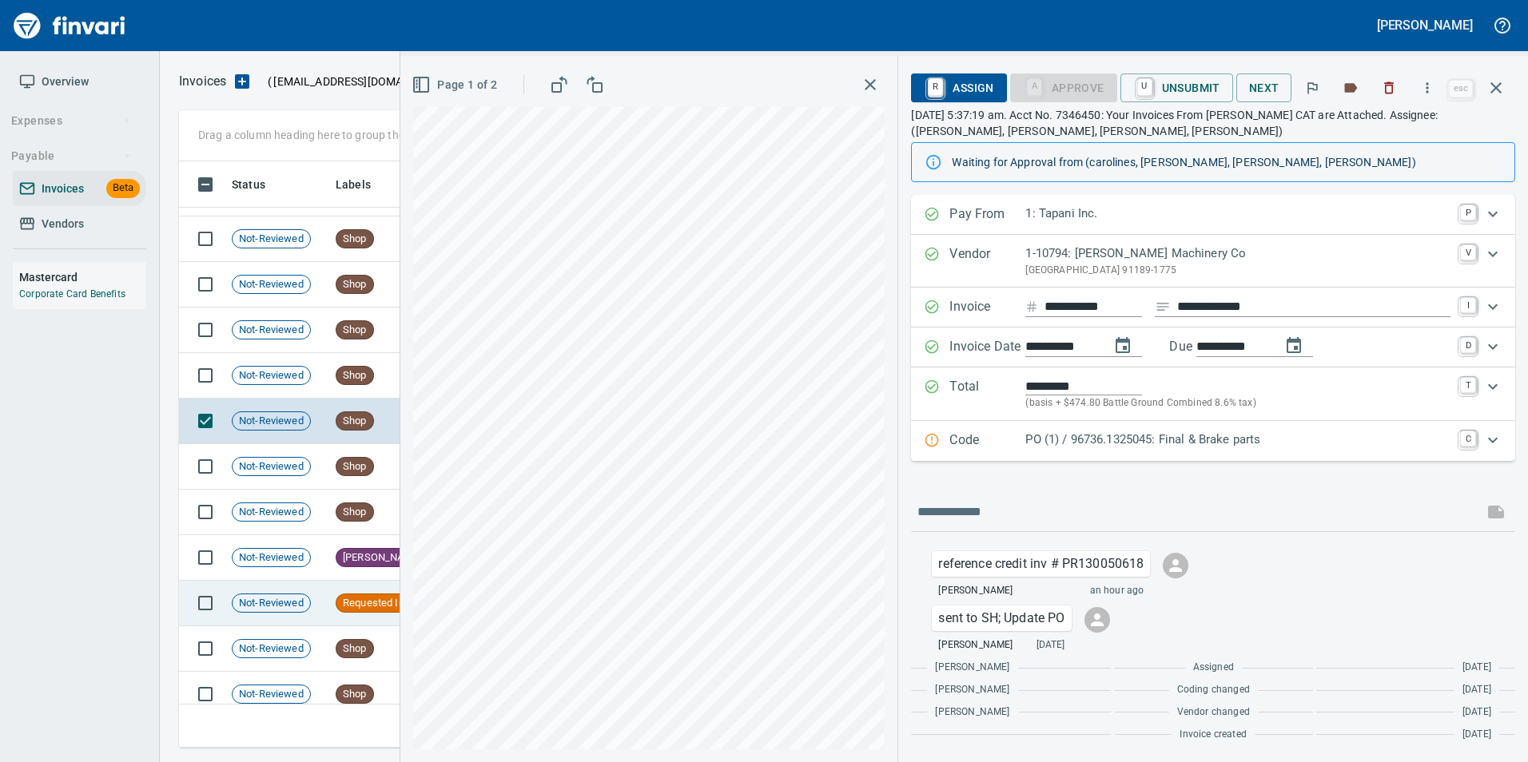
scroll to position [3469, 0]
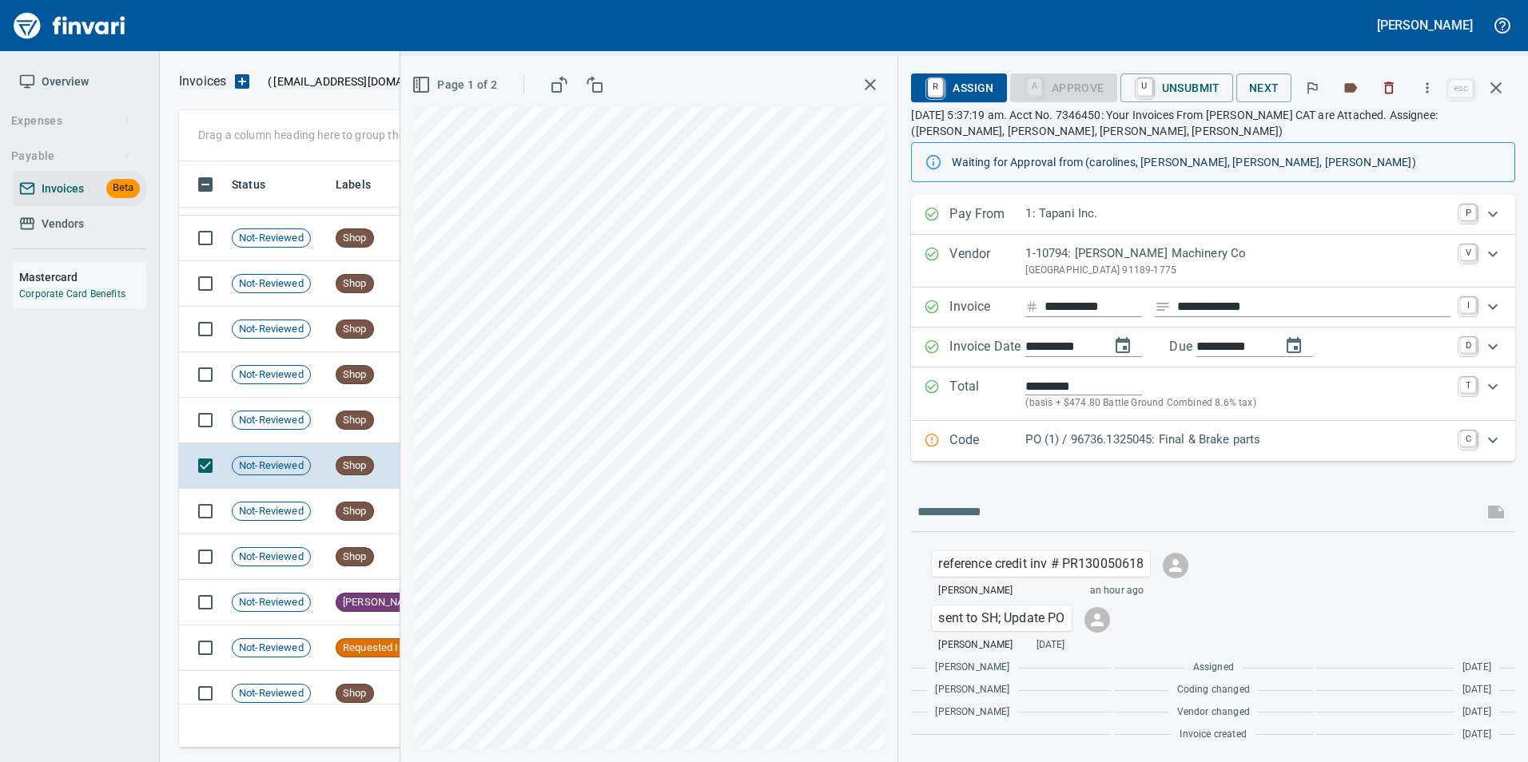
click at [977, 439] on p "Code" at bounding box center [987, 441] width 76 height 21
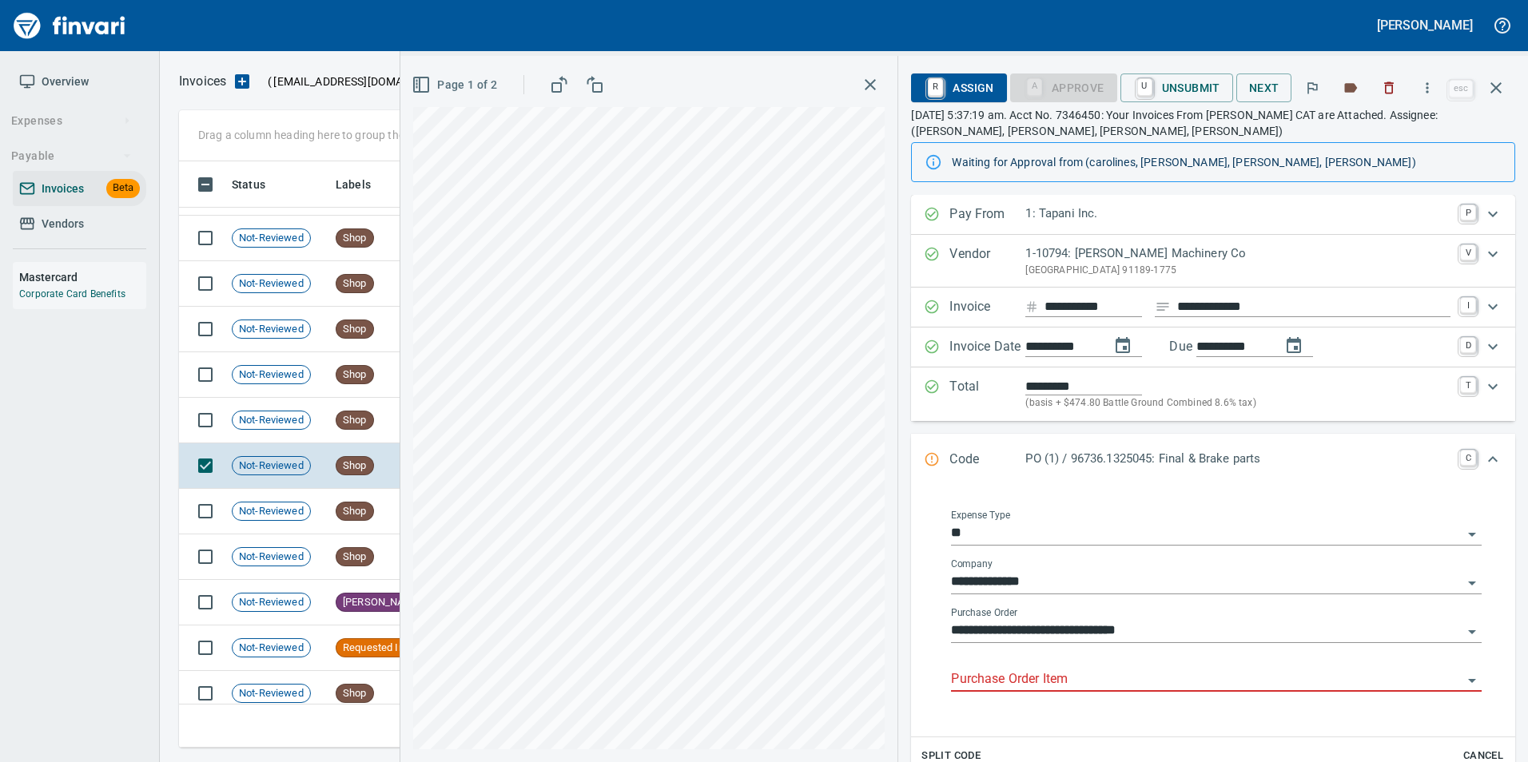
click at [986, 675] on input "Purchase Order Item" at bounding box center [1206, 680] width 511 height 22
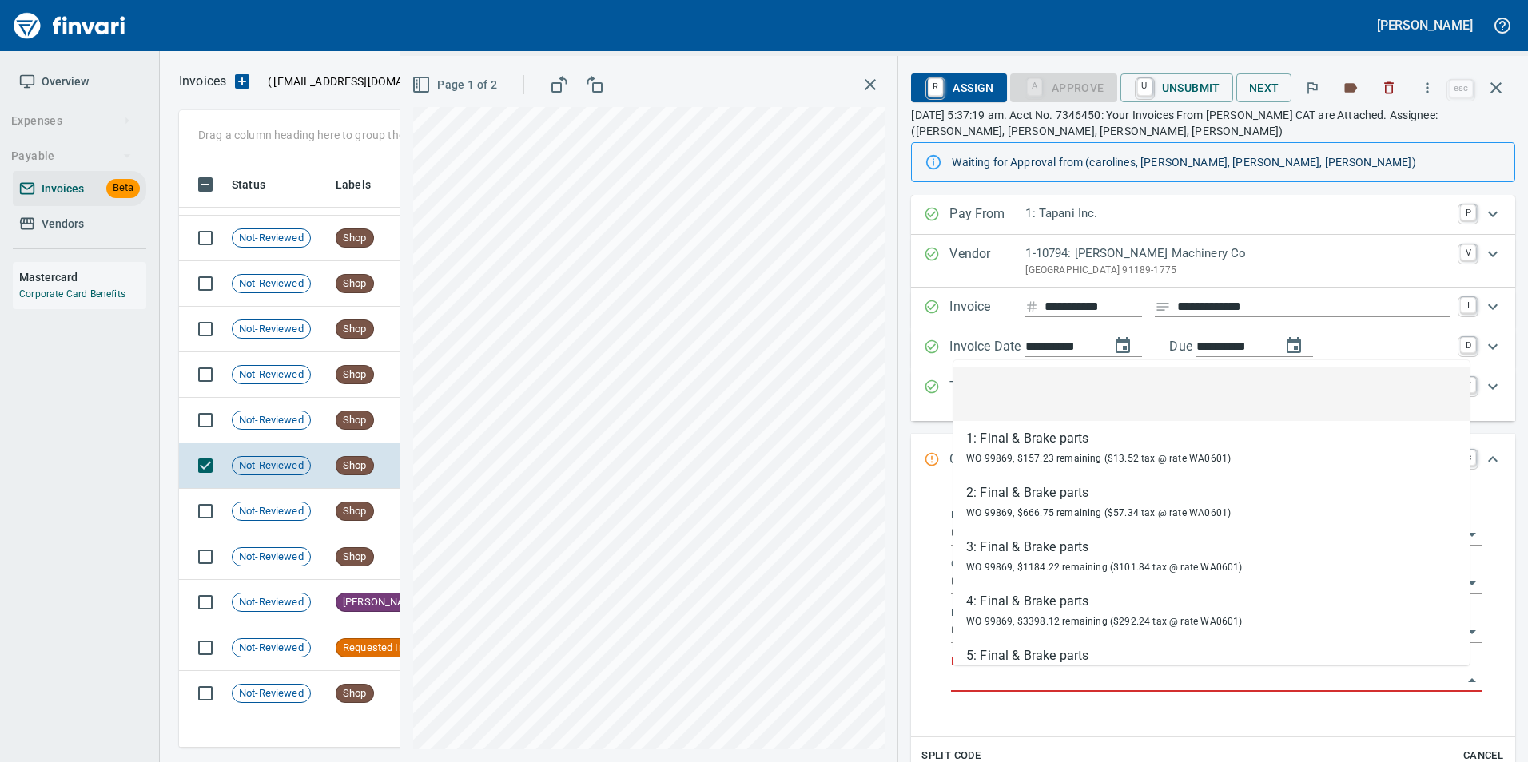
scroll to position [574, 1305]
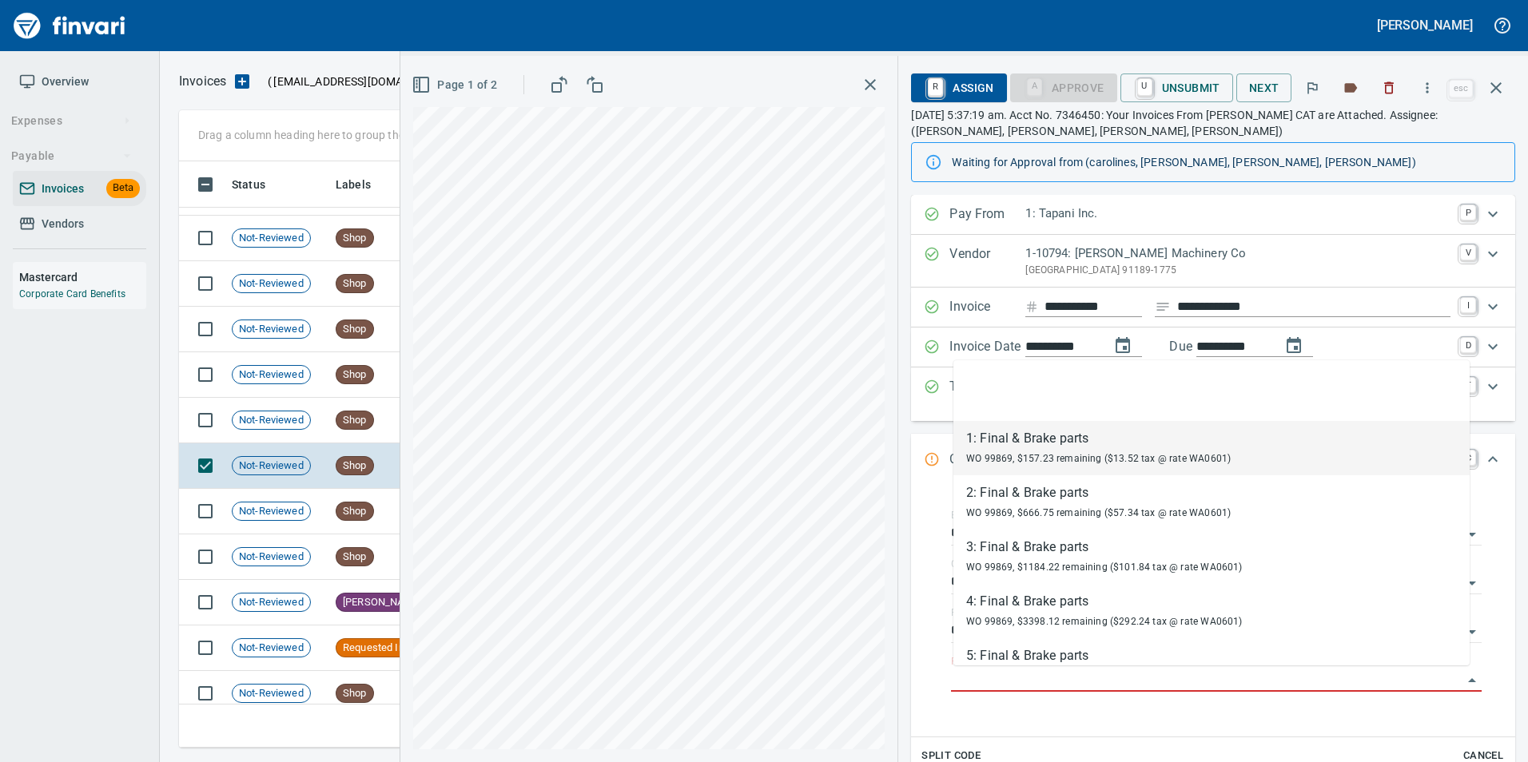
click at [445, 89] on span "Page 1 of 2" at bounding box center [456, 85] width 82 height 20
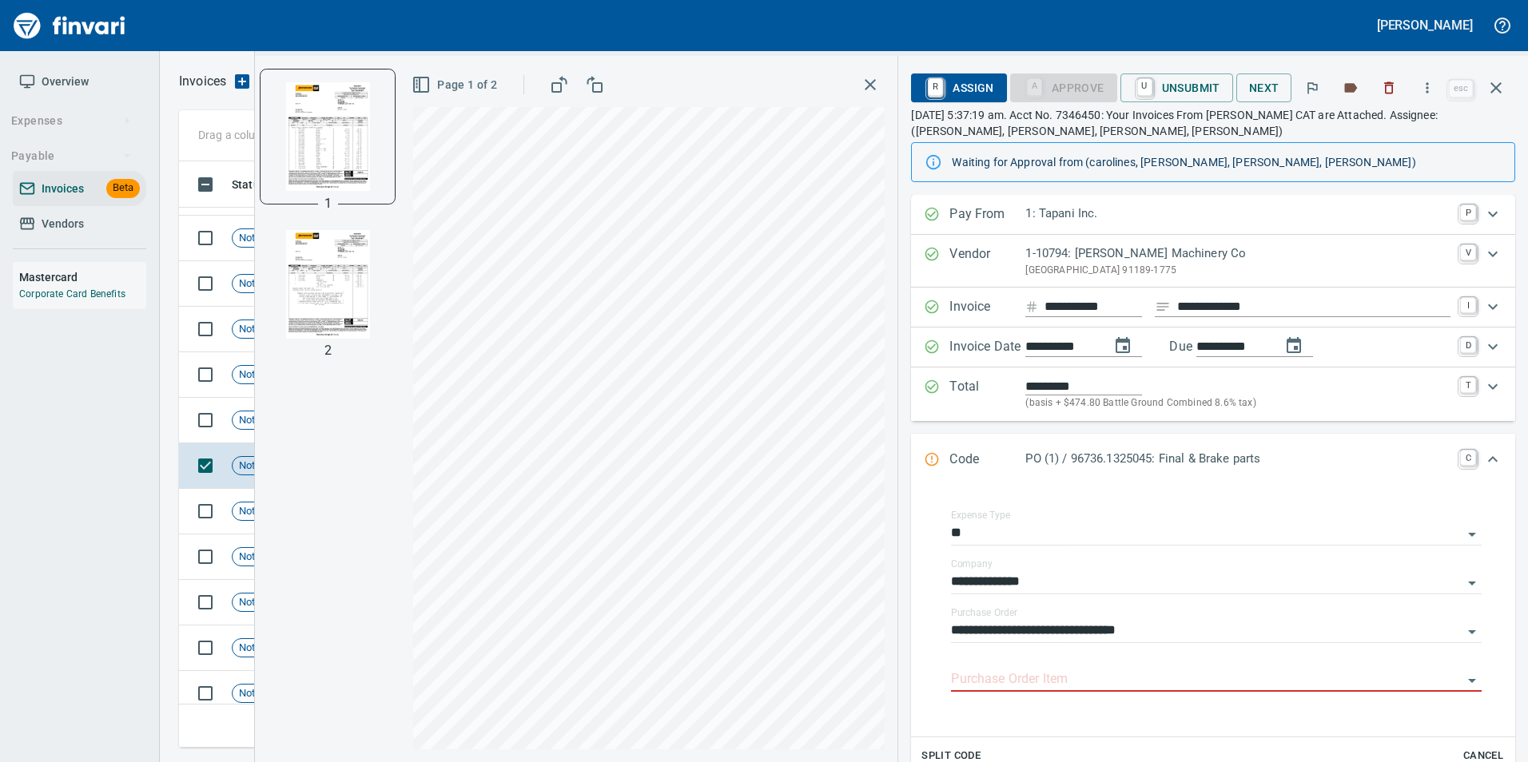
click at [324, 274] on img "button" at bounding box center [327, 284] width 109 height 109
click at [1032, 686] on input "Purchase Order Item" at bounding box center [1206, 680] width 511 height 22
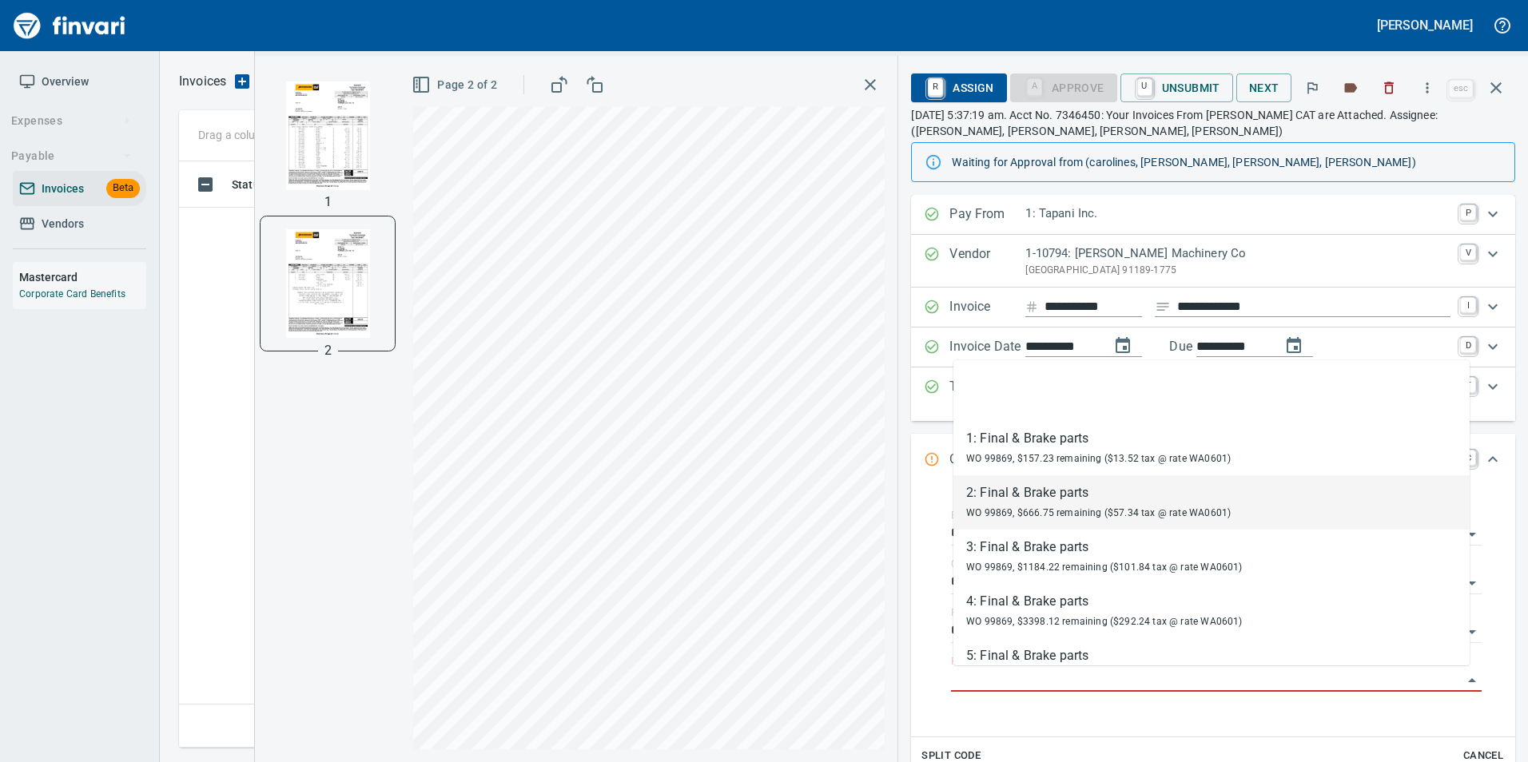
scroll to position [574, 1305]
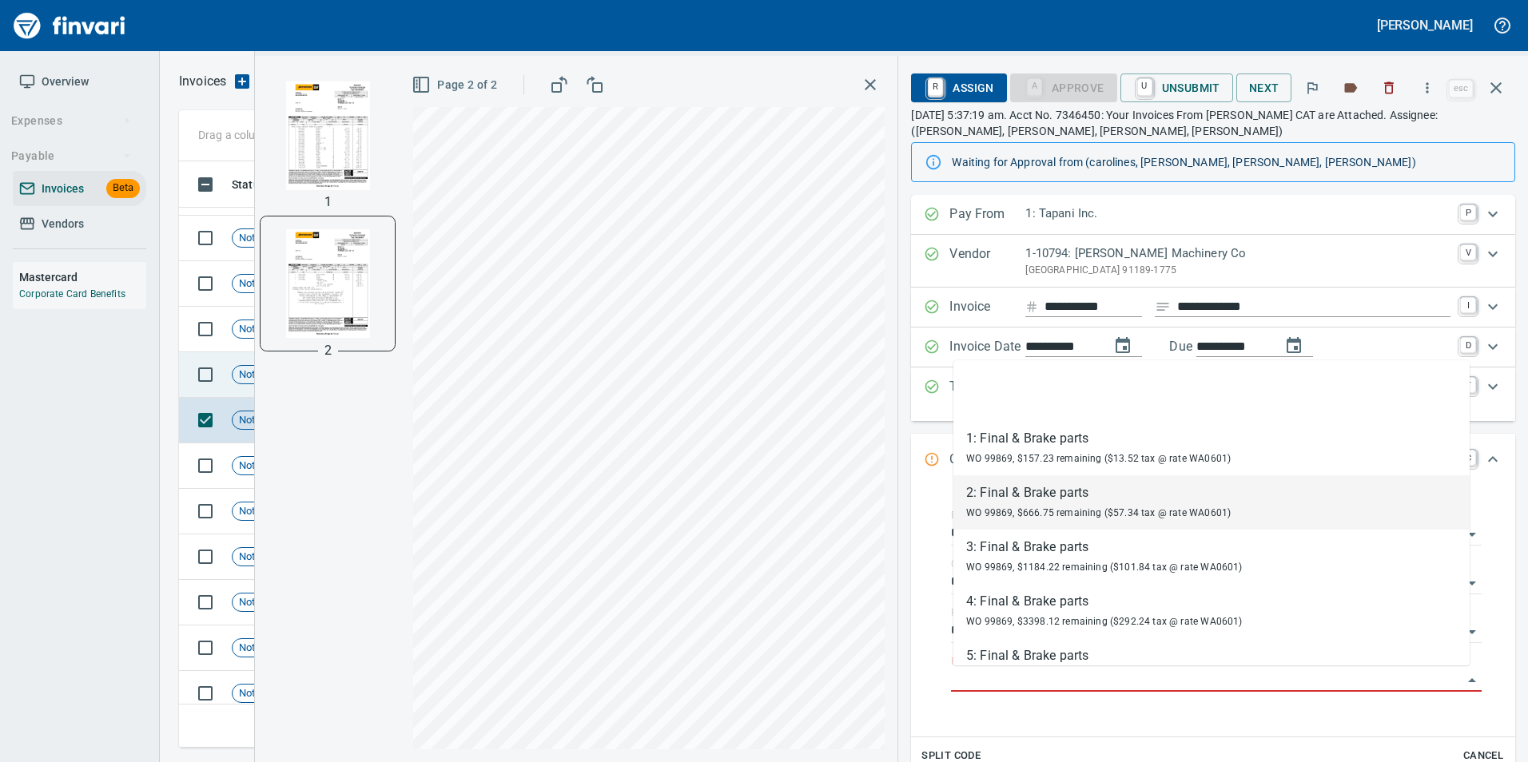
click at [255, 384] on td "Not-Reviewed" at bounding box center [277, 375] width 104 height 46
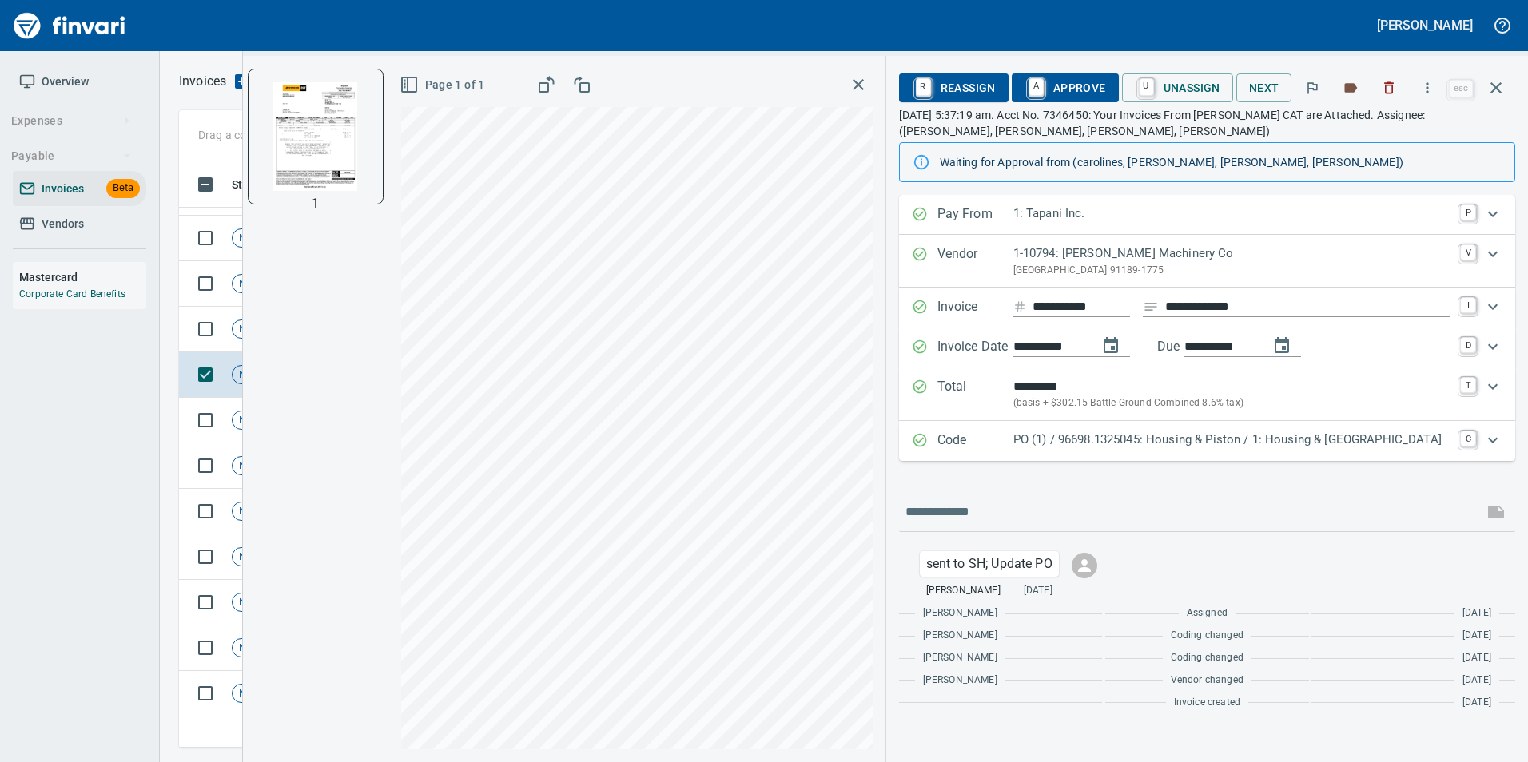
click at [1043, 435] on p "PO (1) / 96698.1325045: Housing & Piston / 1: Housing & [GEOGRAPHIC_DATA]" at bounding box center [1231, 440] width 437 height 18
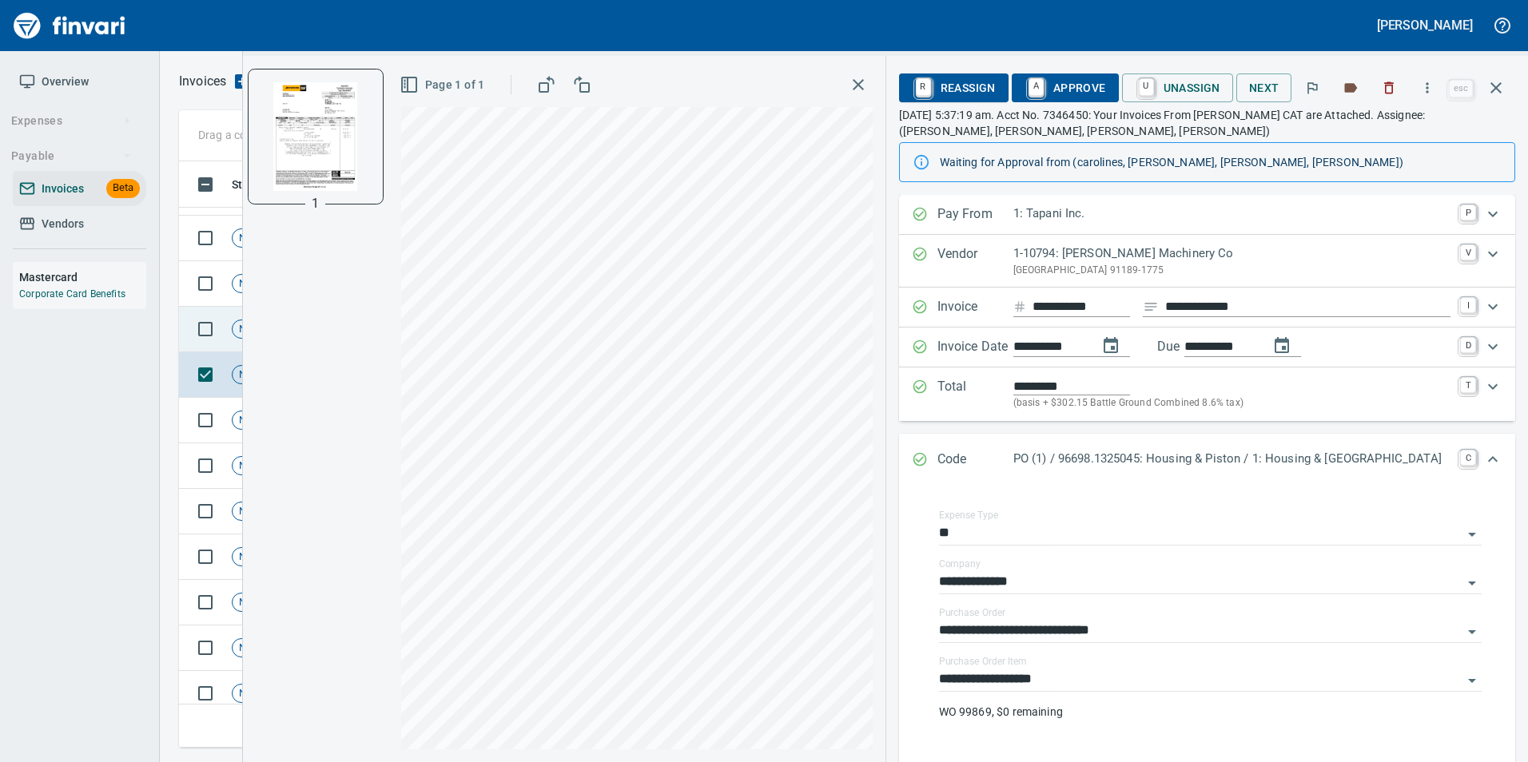
click at [226, 324] on td "Not-Reviewed" at bounding box center [277, 330] width 104 height 46
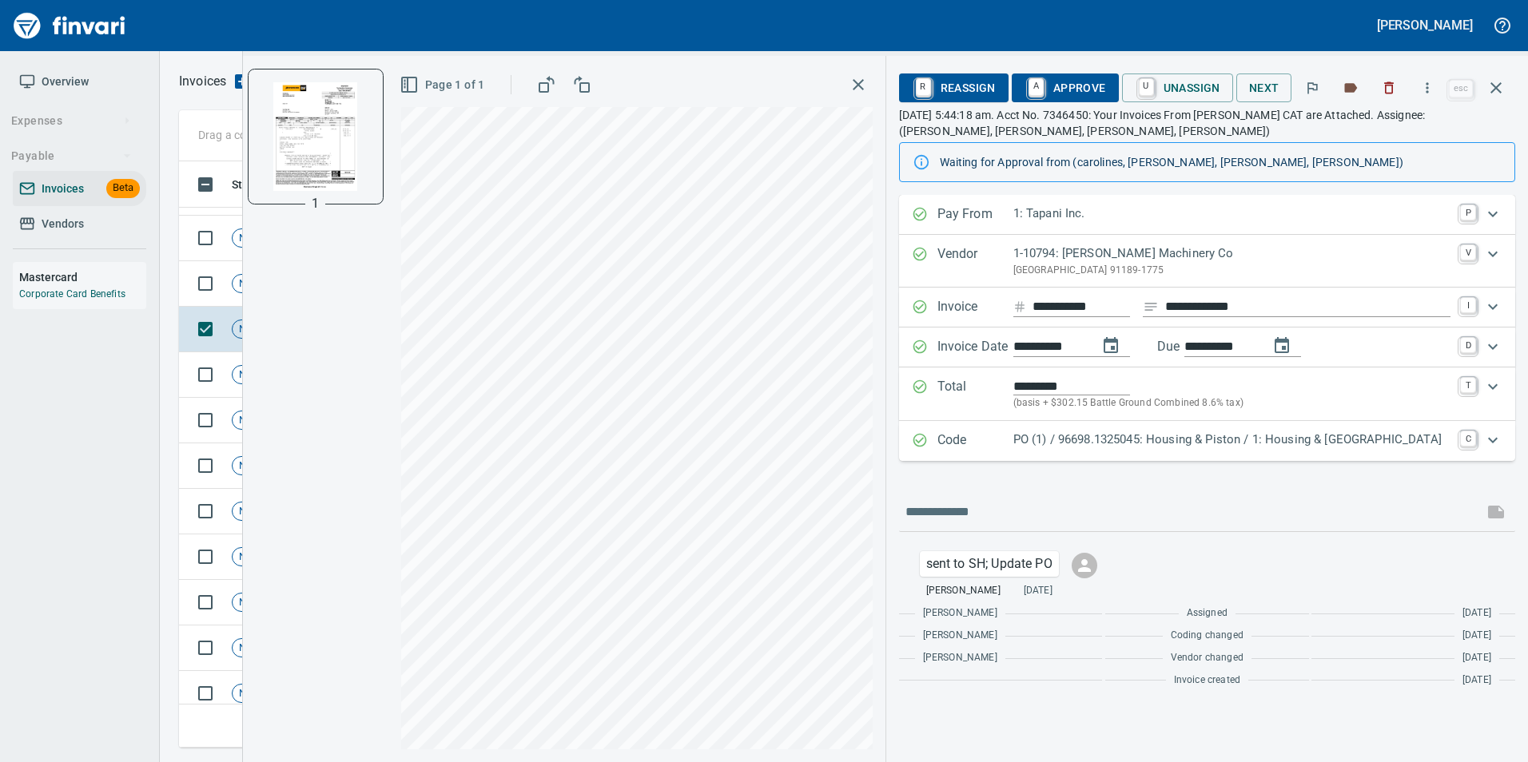
click at [944, 435] on p "Code" at bounding box center [975, 441] width 76 height 21
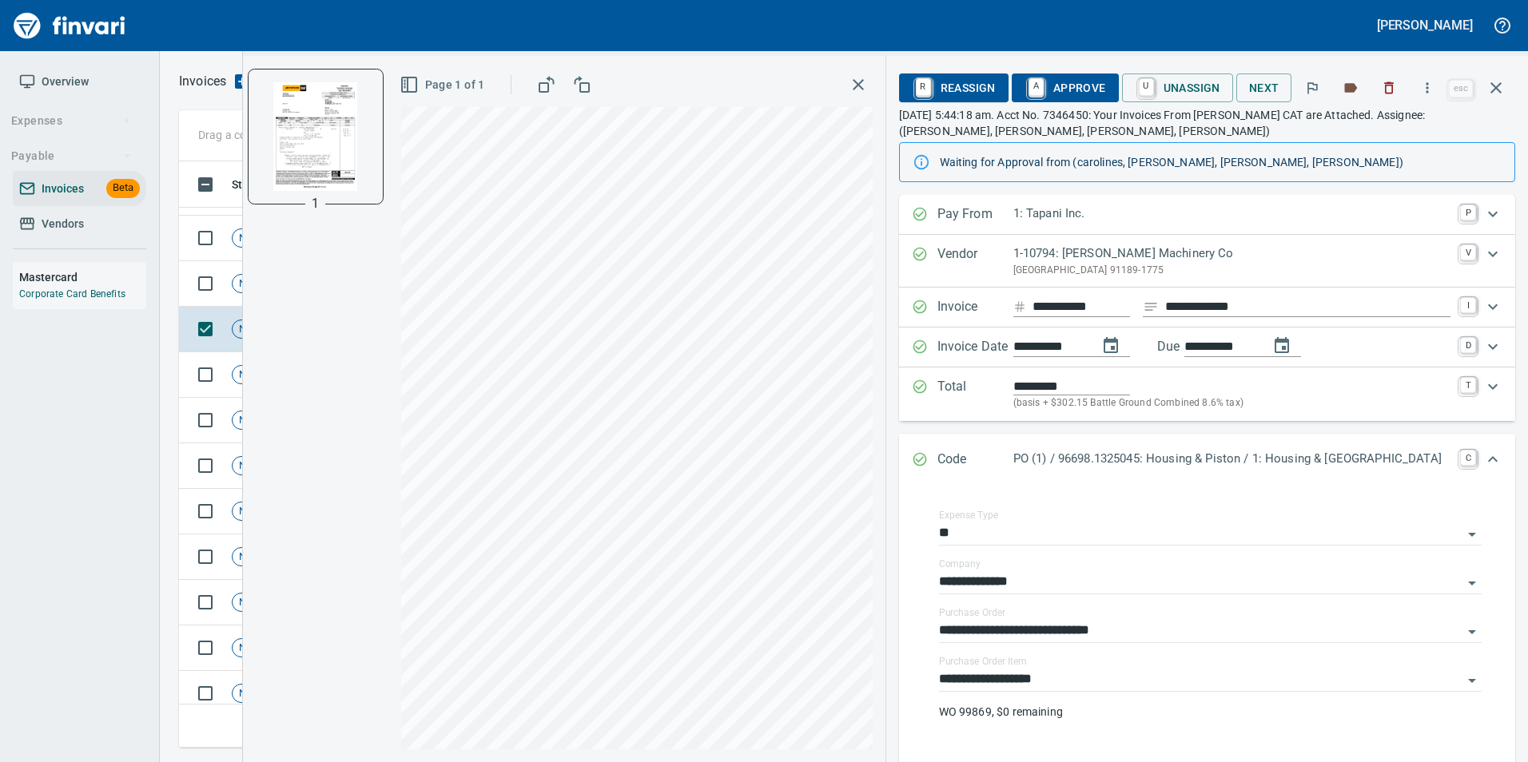
click at [232, 284] on td "Not-Reviewed" at bounding box center [277, 284] width 104 height 46
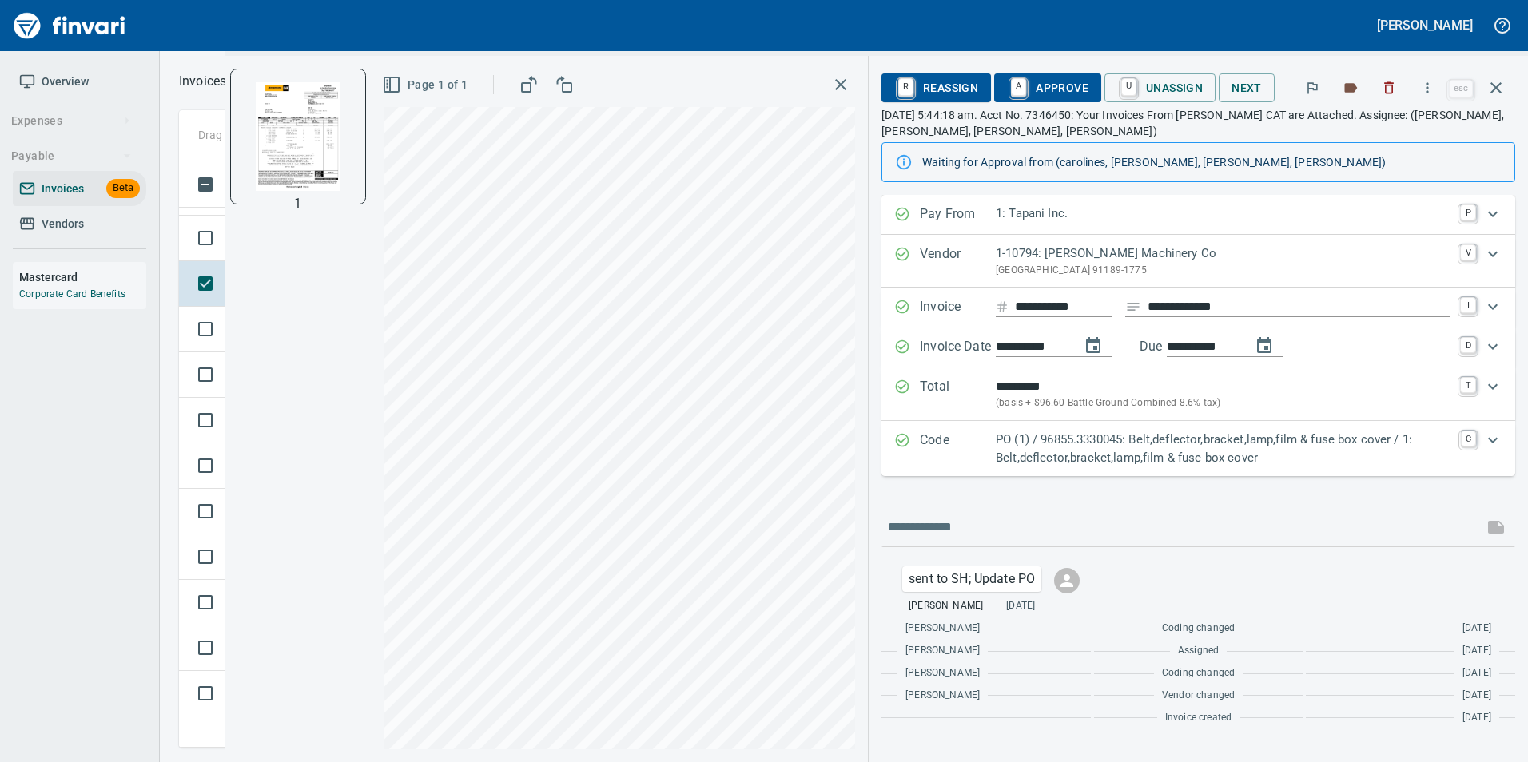
click at [914, 439] on div "Code PO (1) / 96855.3330045: Belt,deflector,bracket,lamp,film & fuse box cover …" at bounding box center [1183, 449] width 579 height 36
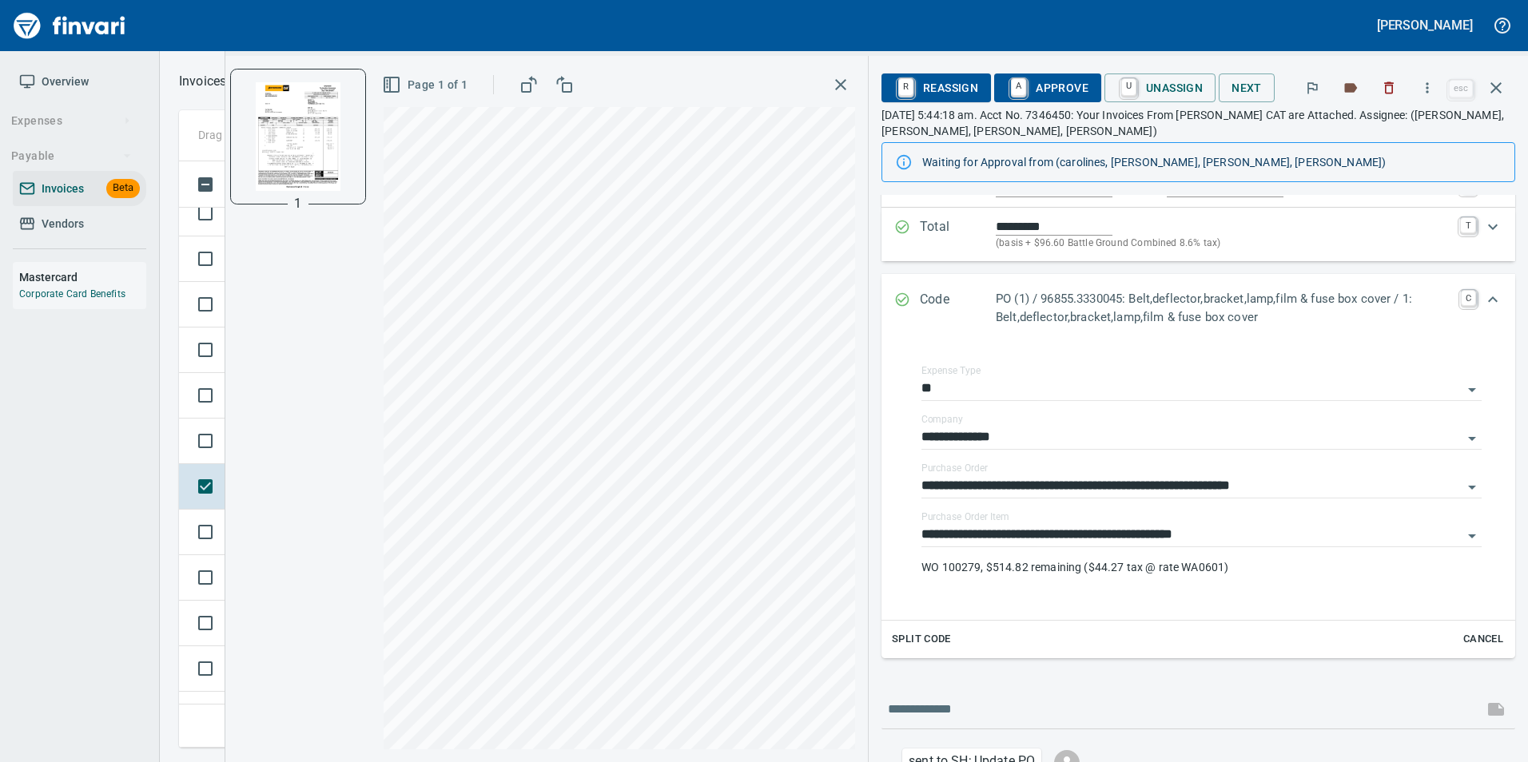
scroll to position [3150, 0]
click at [181, 442] on td at bounding box center [202, 451] width 46 height 46
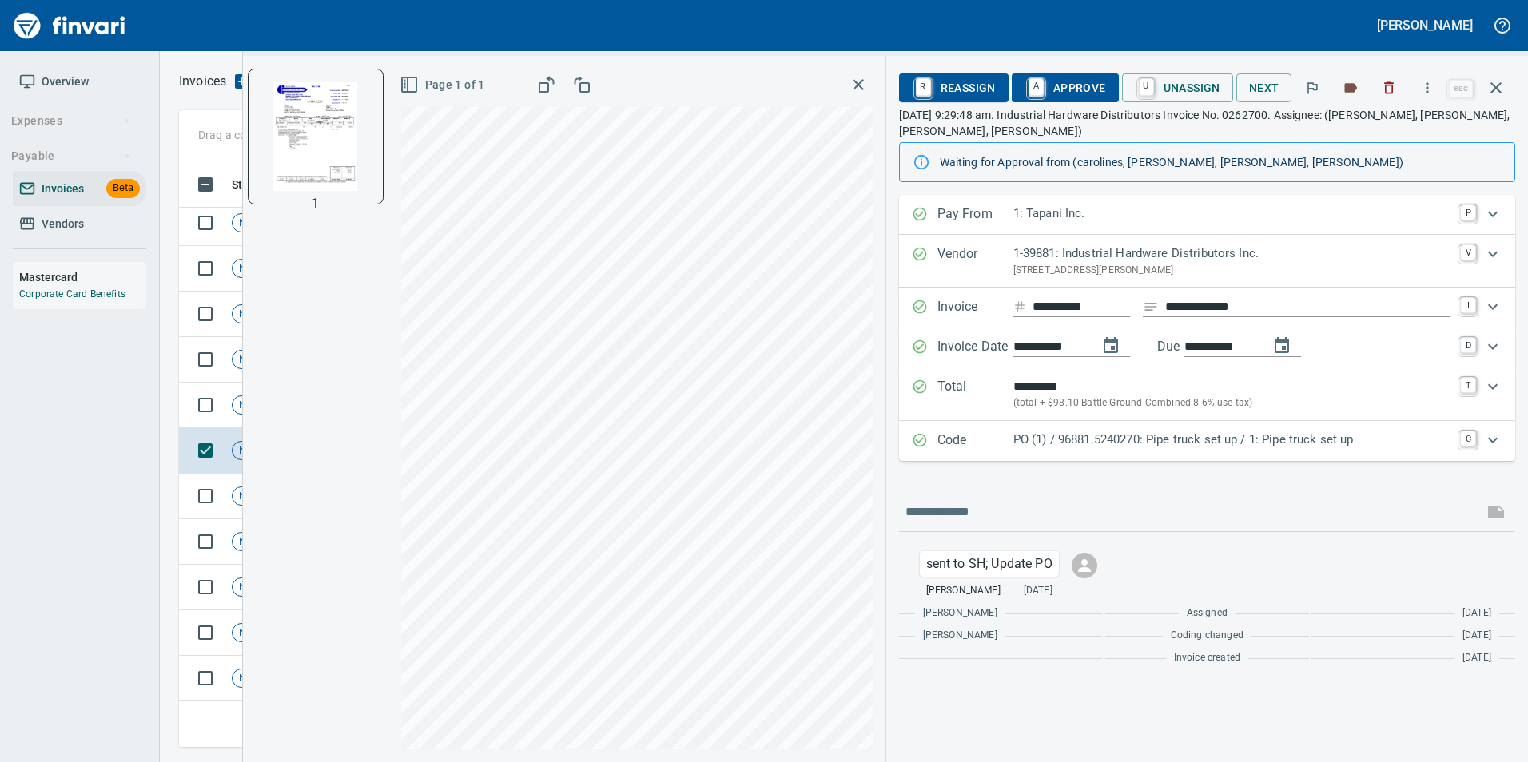
click at [1023, 443] on p "PO (1) / 96881.5240270: Pipe truck set up / 1: Pipe truck set up" at bounding box center [1231, 440] width 437 height 18
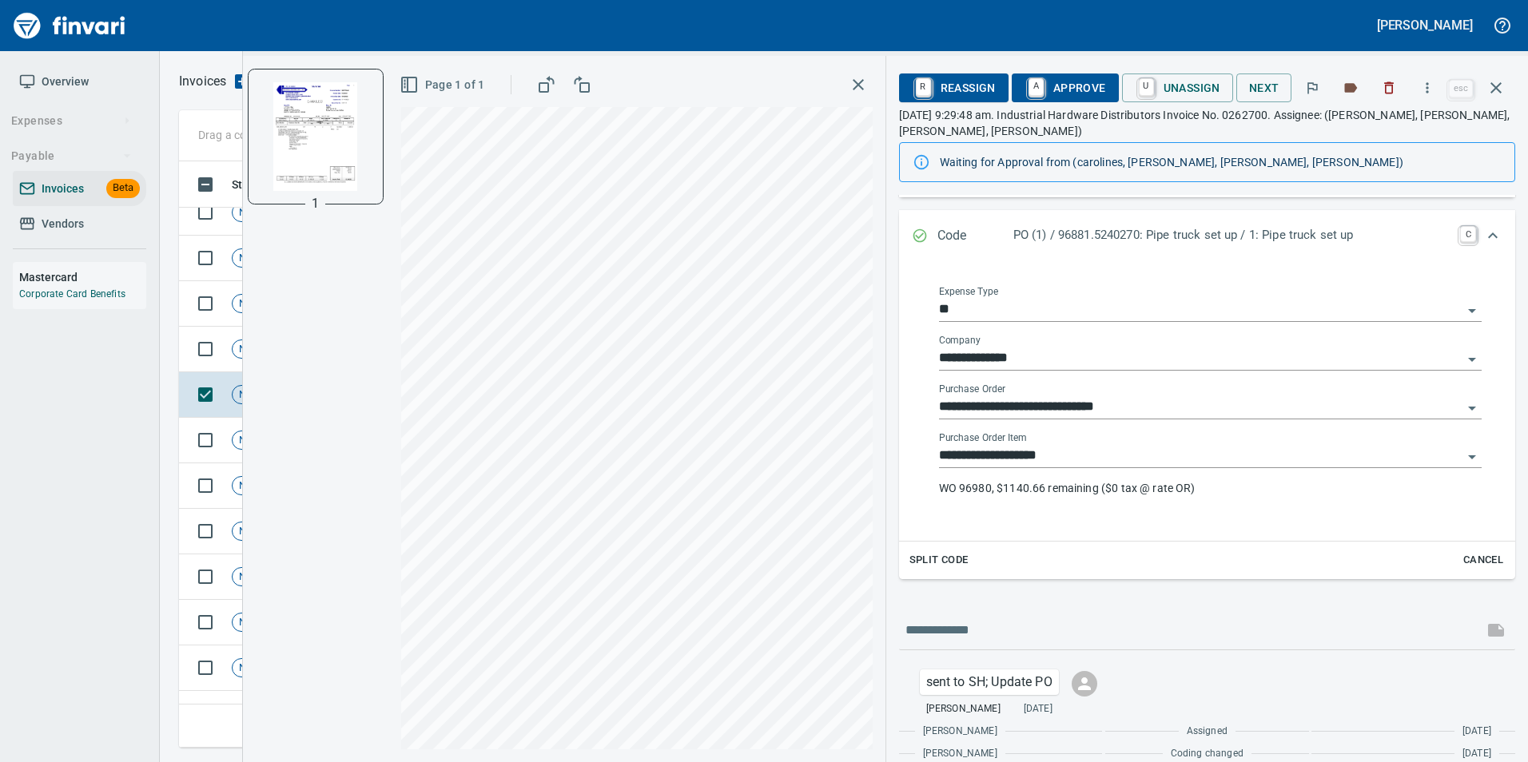
scroll to position [185, 0]
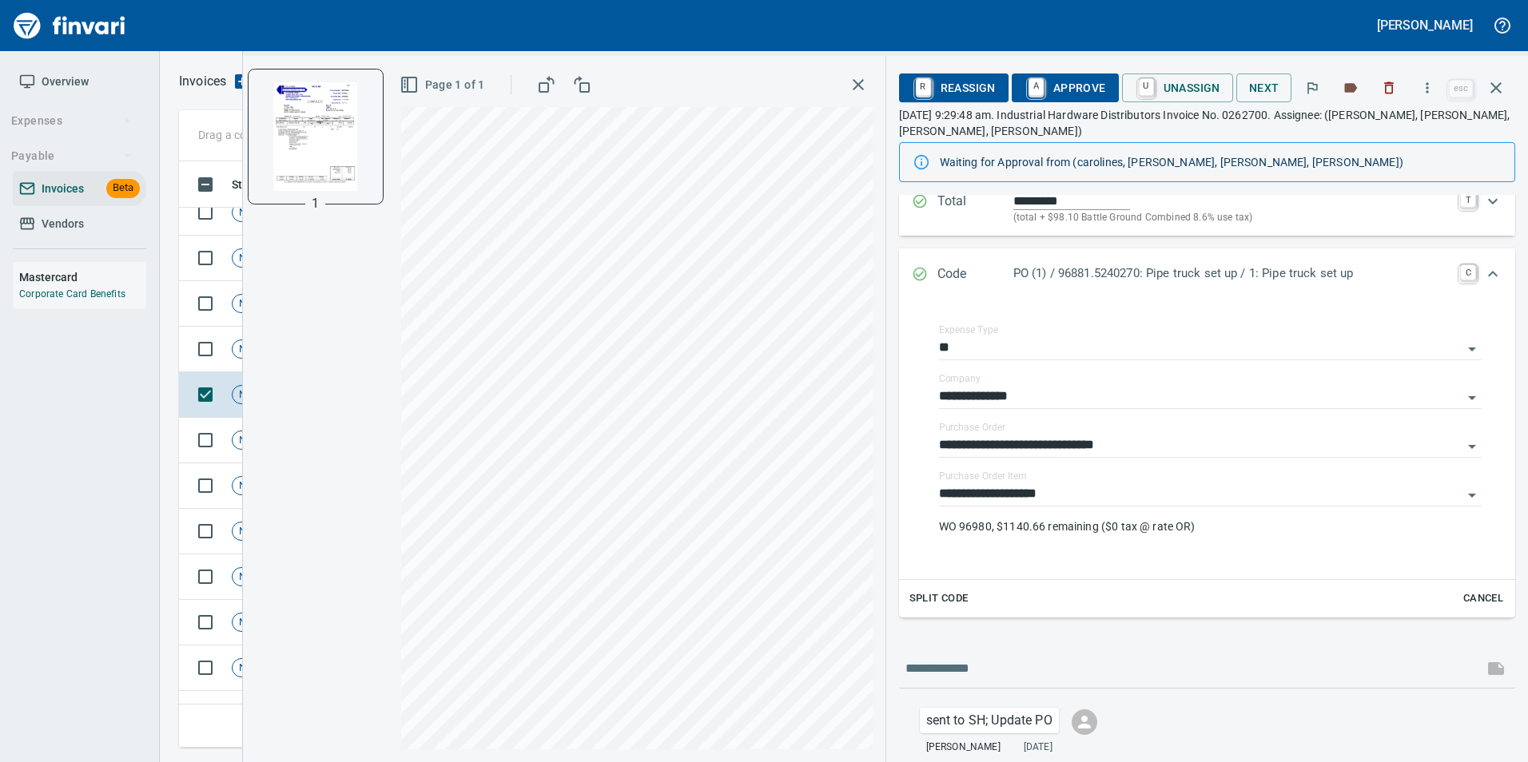
click at [923, 272] on icon "Expand" at bounding box center [919, 275] width 14 height 14
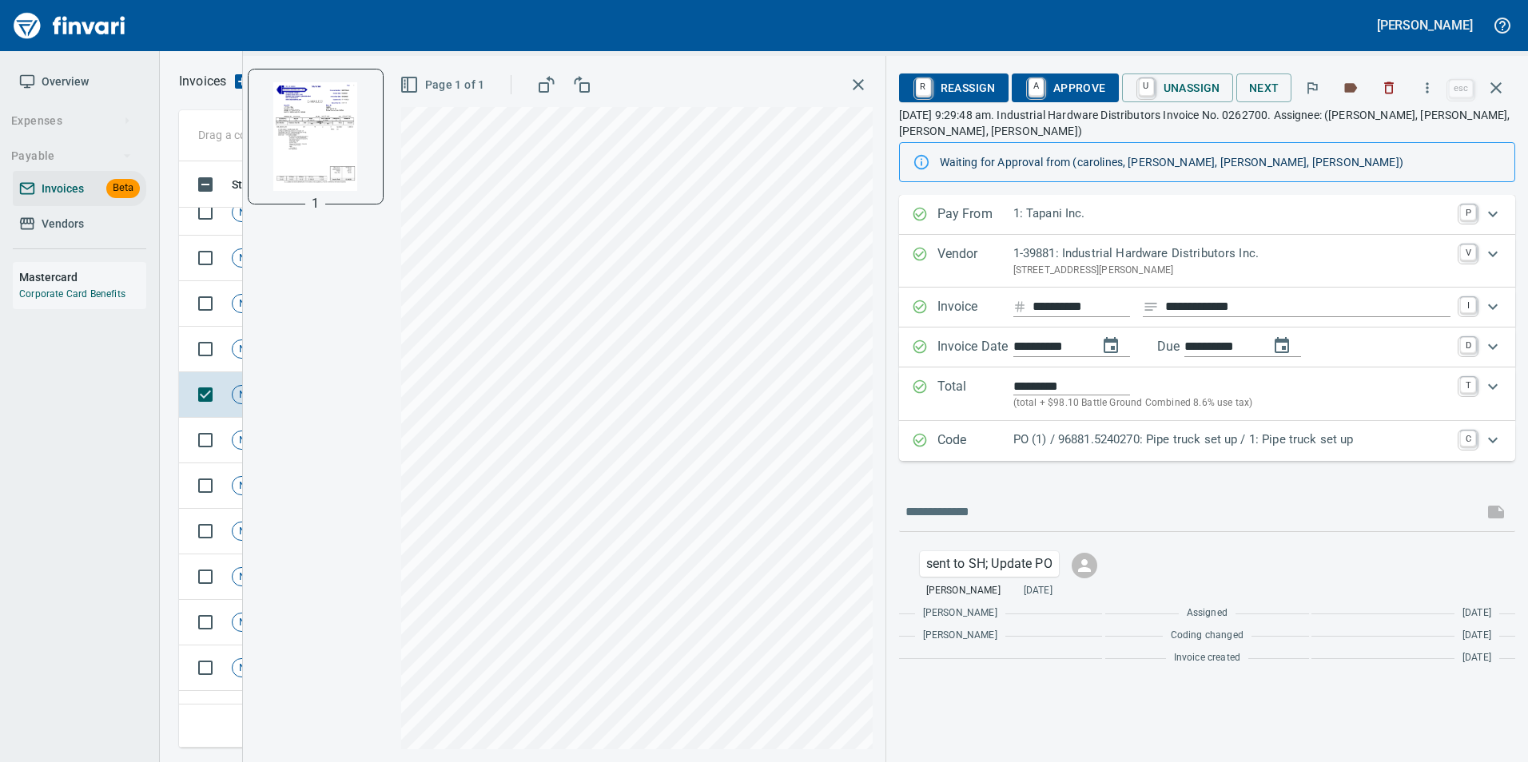
scroll to position [0, 0]
click at [1058, 79] on span "A Approve" at bounding box center [1064, 87] width 81 height 27
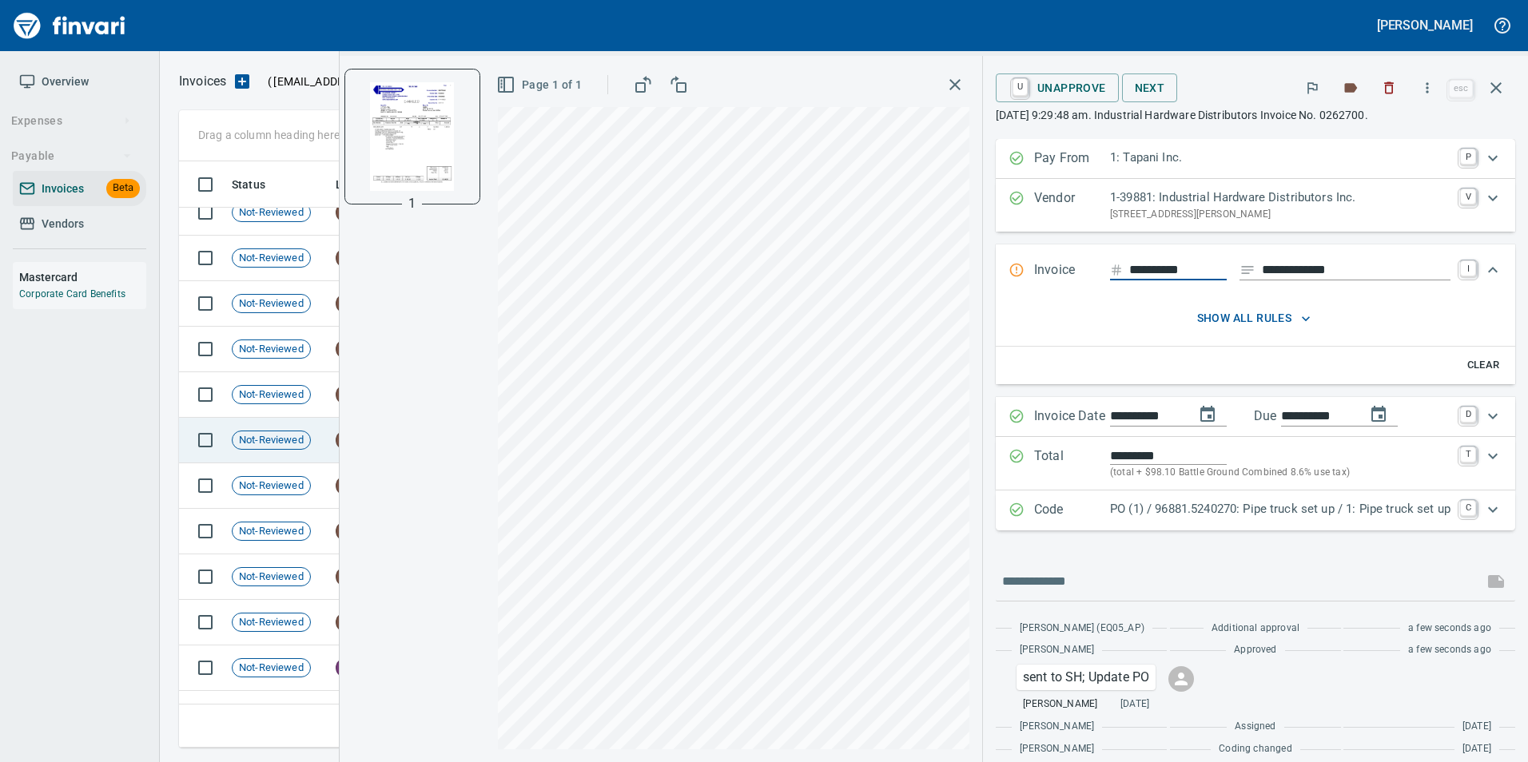
click at [280, 433] on span "Not-Reviewed" at bounding box center [272, 440] width 78 height 15
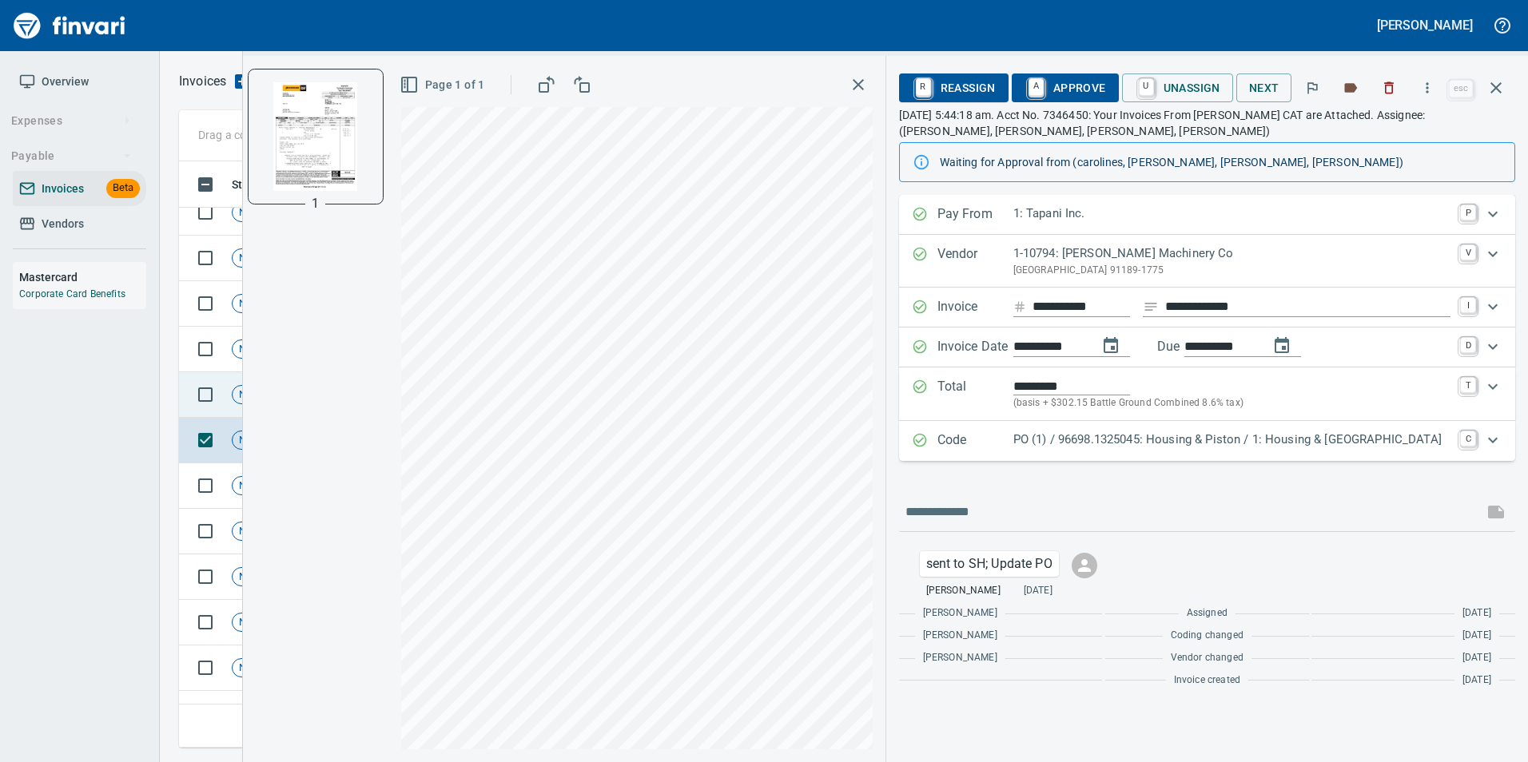
click at [237, 391] on span "Not-Reviewed" at bounding box center [272, 395] width 78 height 15
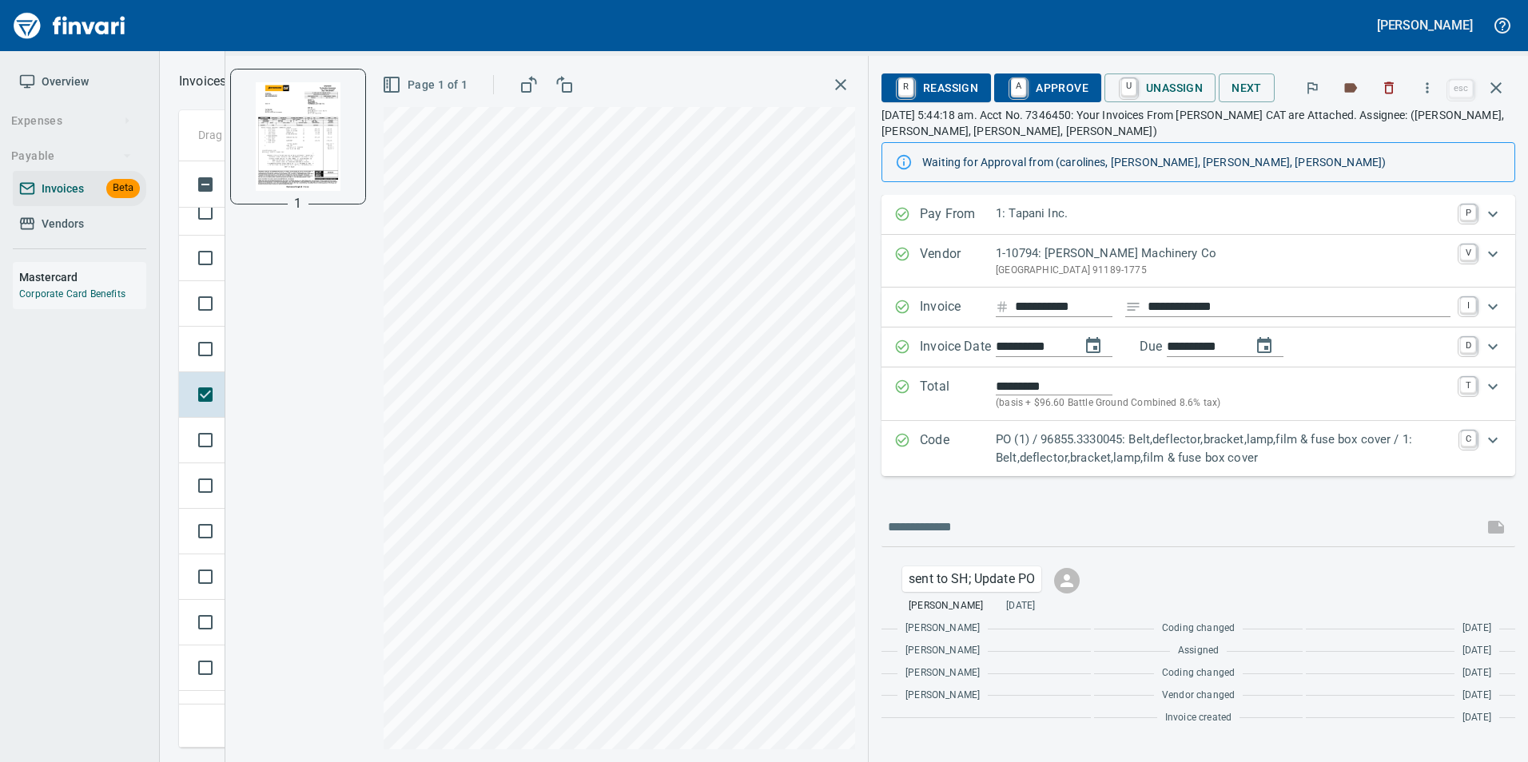
click at [177, 332] on div "Drag a column heading here to group the table **** Status Labels Received Vendo…" at bounding box center [844, 429] width 1368 height 638
click at [183, 329] on td at bounding box center [202, 350] width 46 height 46
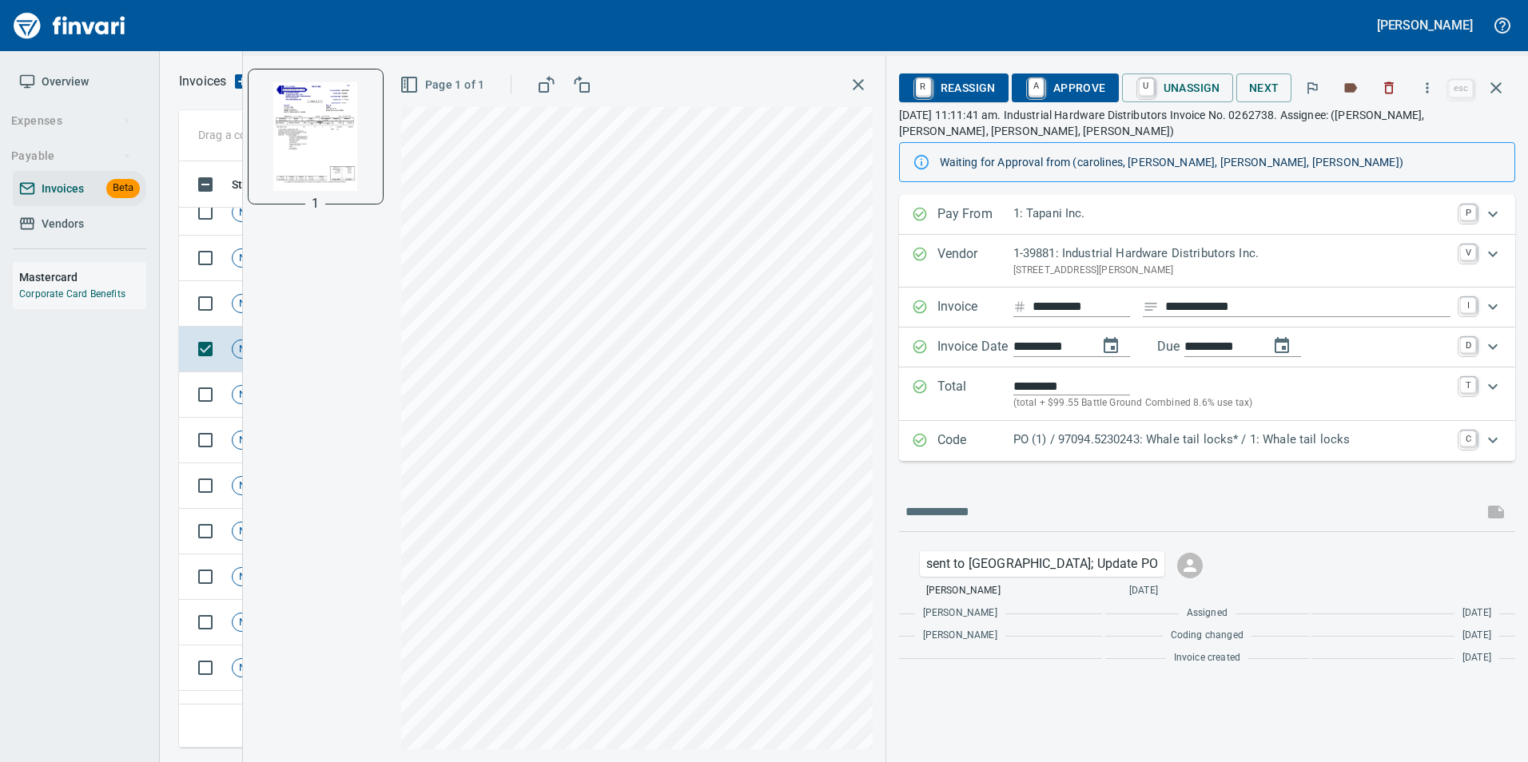
click at [984, 443] on p "Code" at bounding box center [975, 441] width 76 height 21
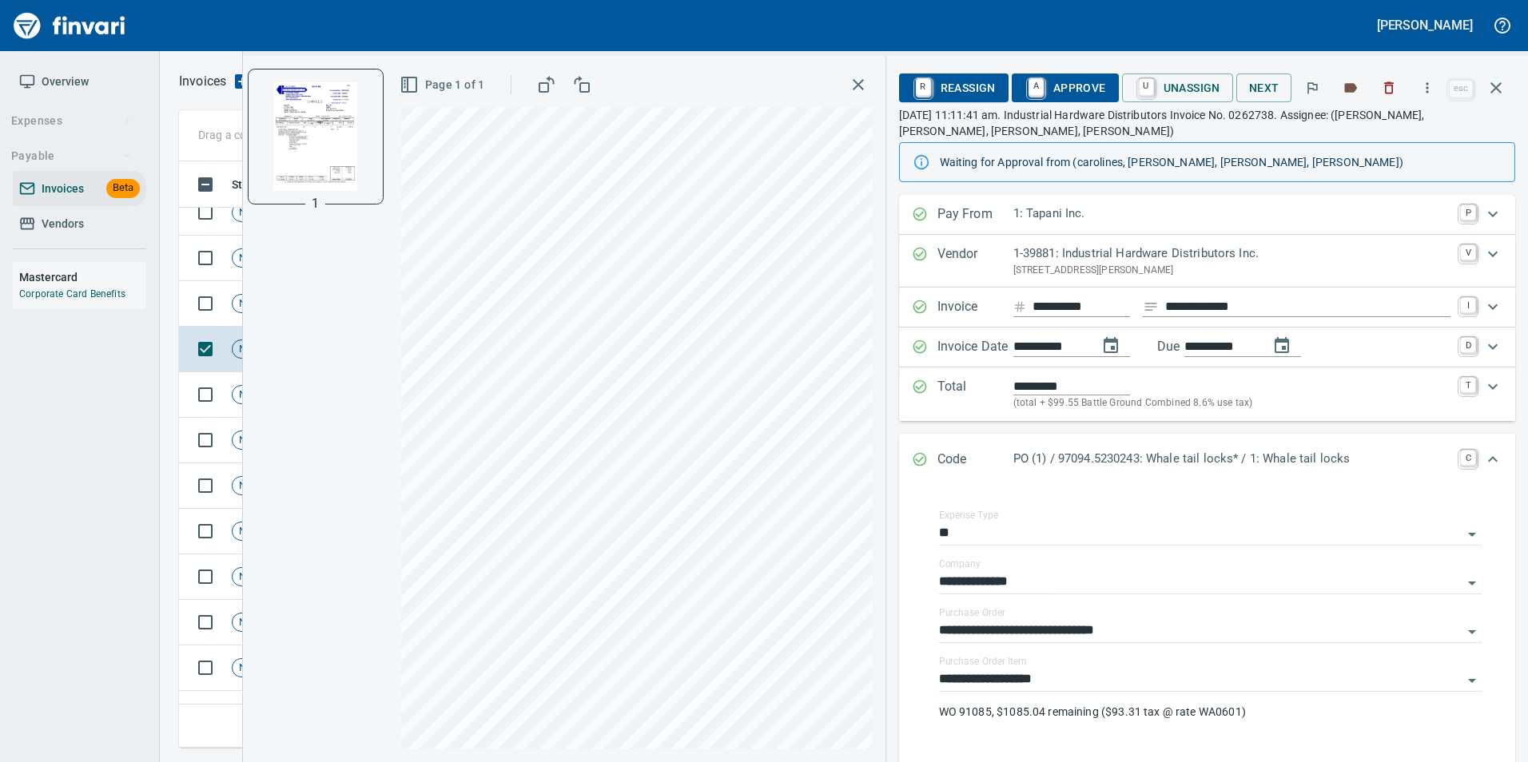
drag, startPoint x: 916, startPoint y: 380, endPoint x: 1071, endPoint y: 427, distance: 161.0
click at [916, 380] on icon "Expand" at bounding box center [920, 387] width 16 height 16
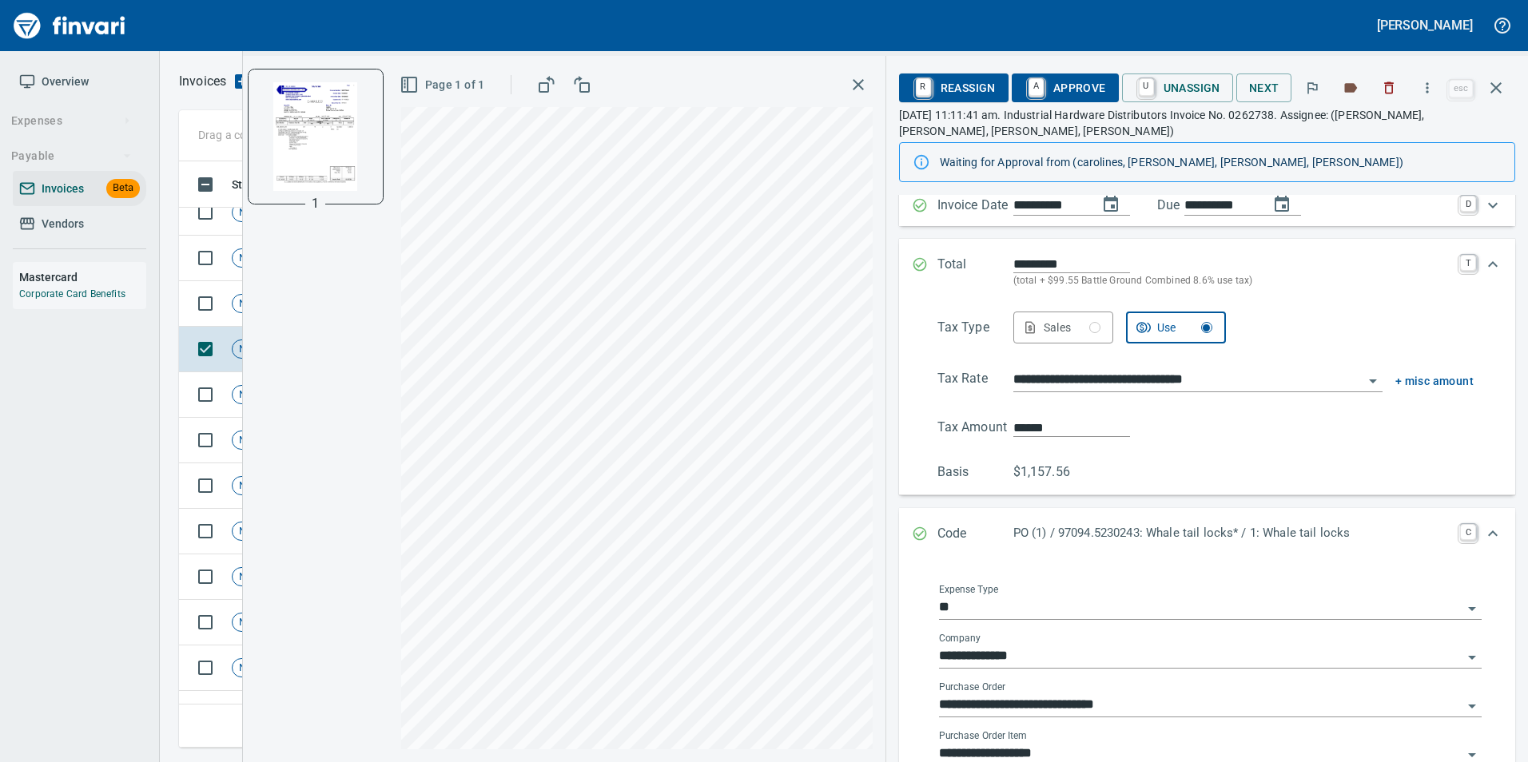
scroll to position [80, 0]
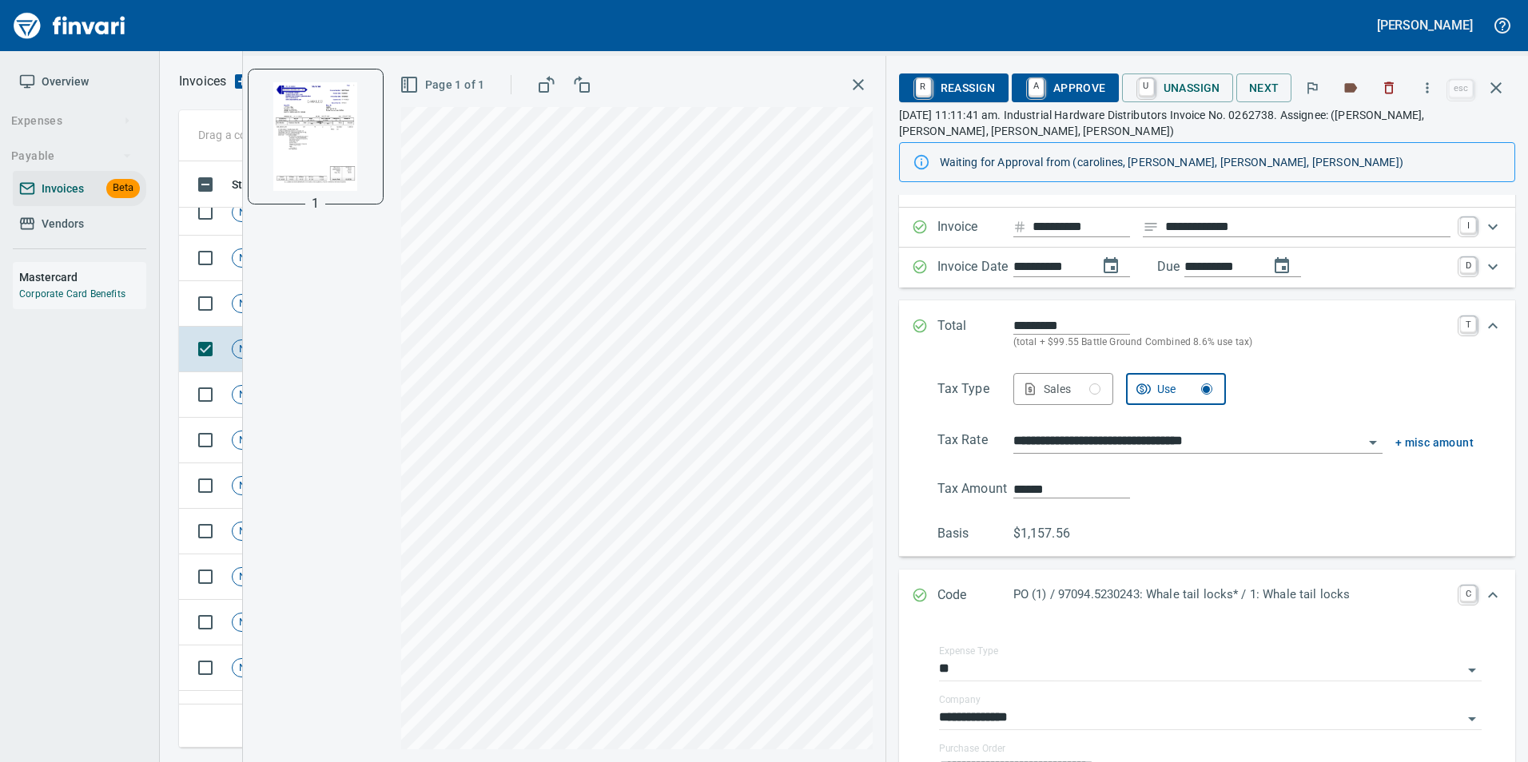
click at [916, 327] on icon "Expand" at bounding box center [919, 327] width 14 height 14
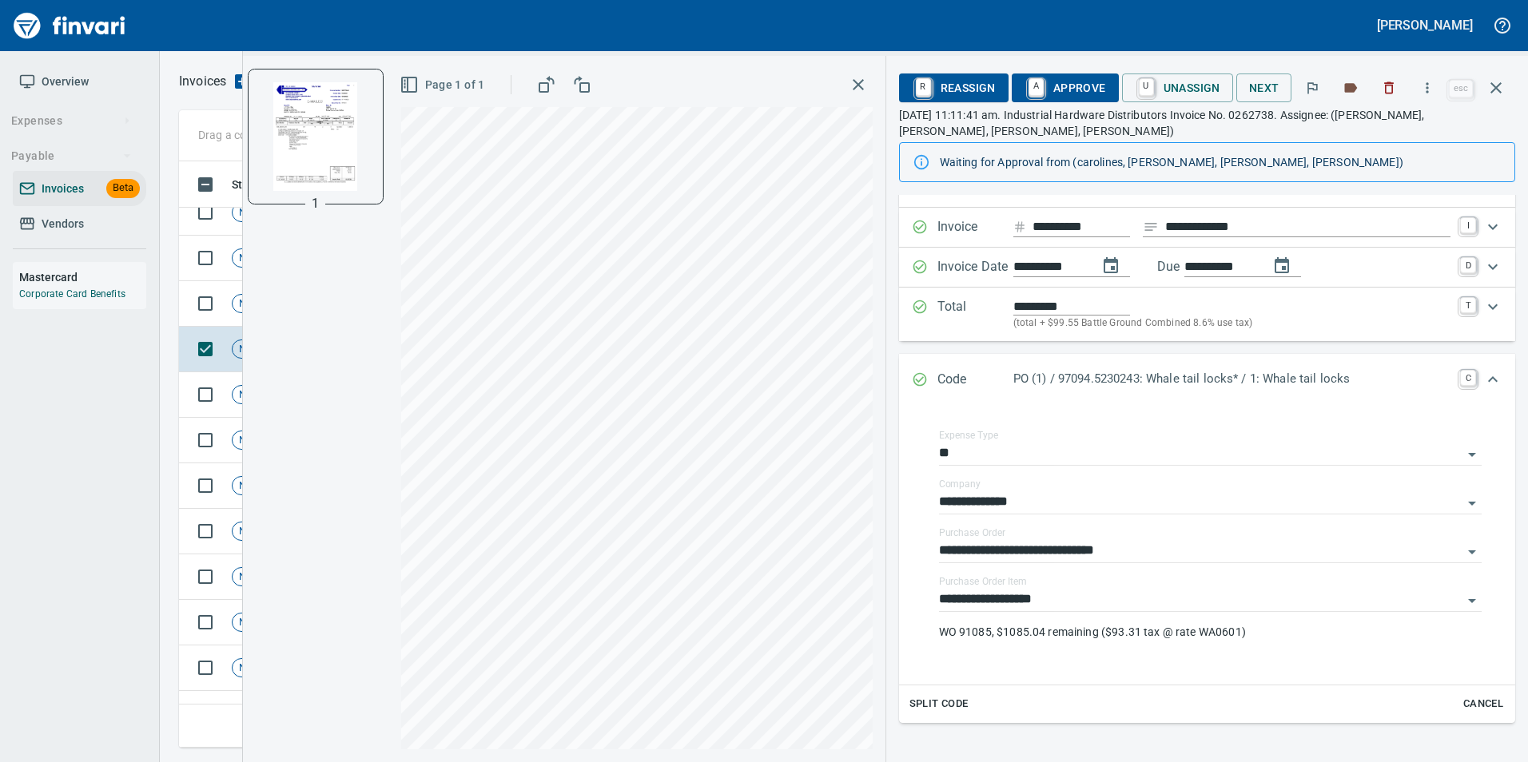
click at [924, 374] on icon "Expand" at bounding box center [919, 380] width 14 height 14
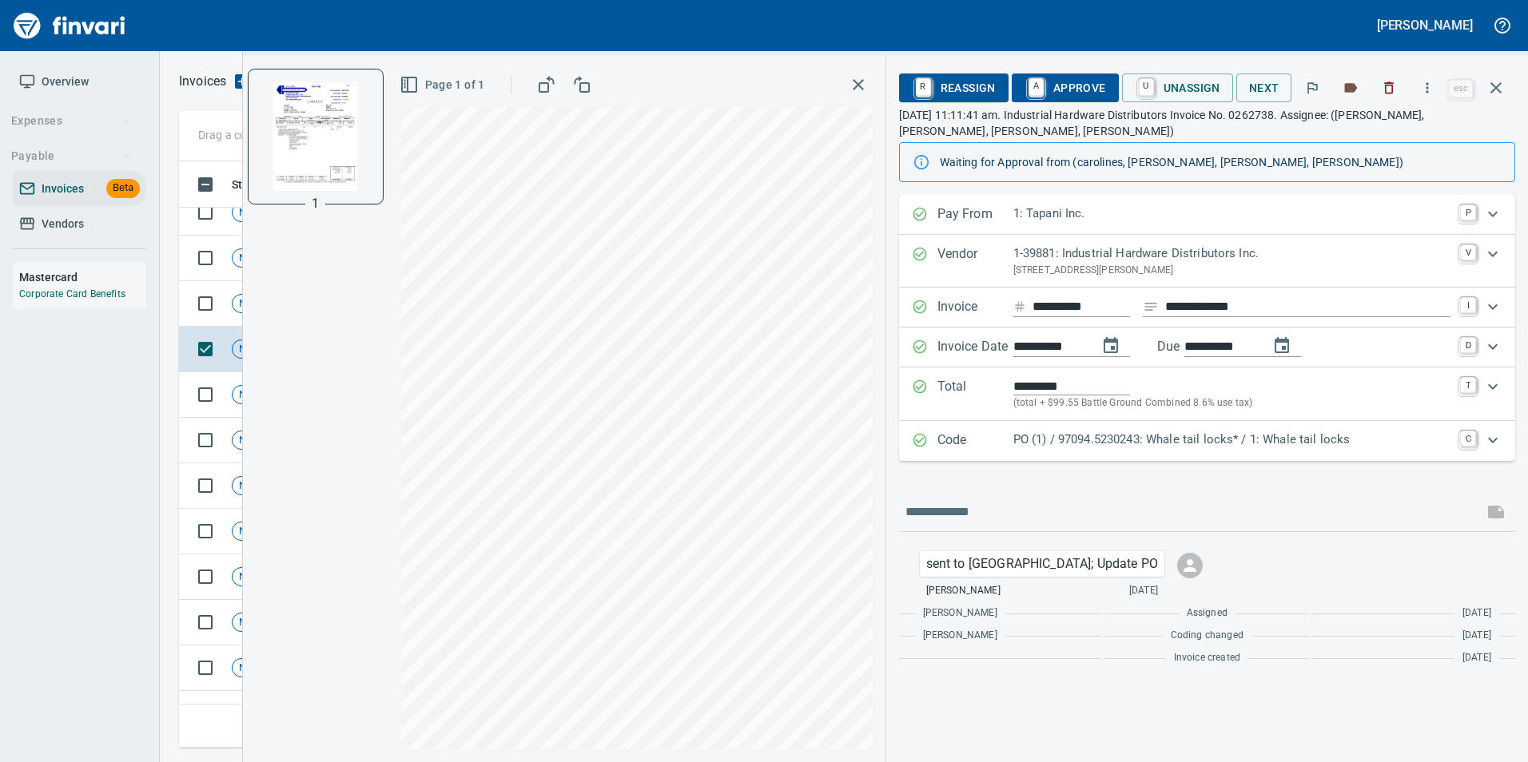
scroll to position [0, 0]
click at [232, 295] on td "Not-Reviewed" at bounding box center [277, 304] width 104 height 46
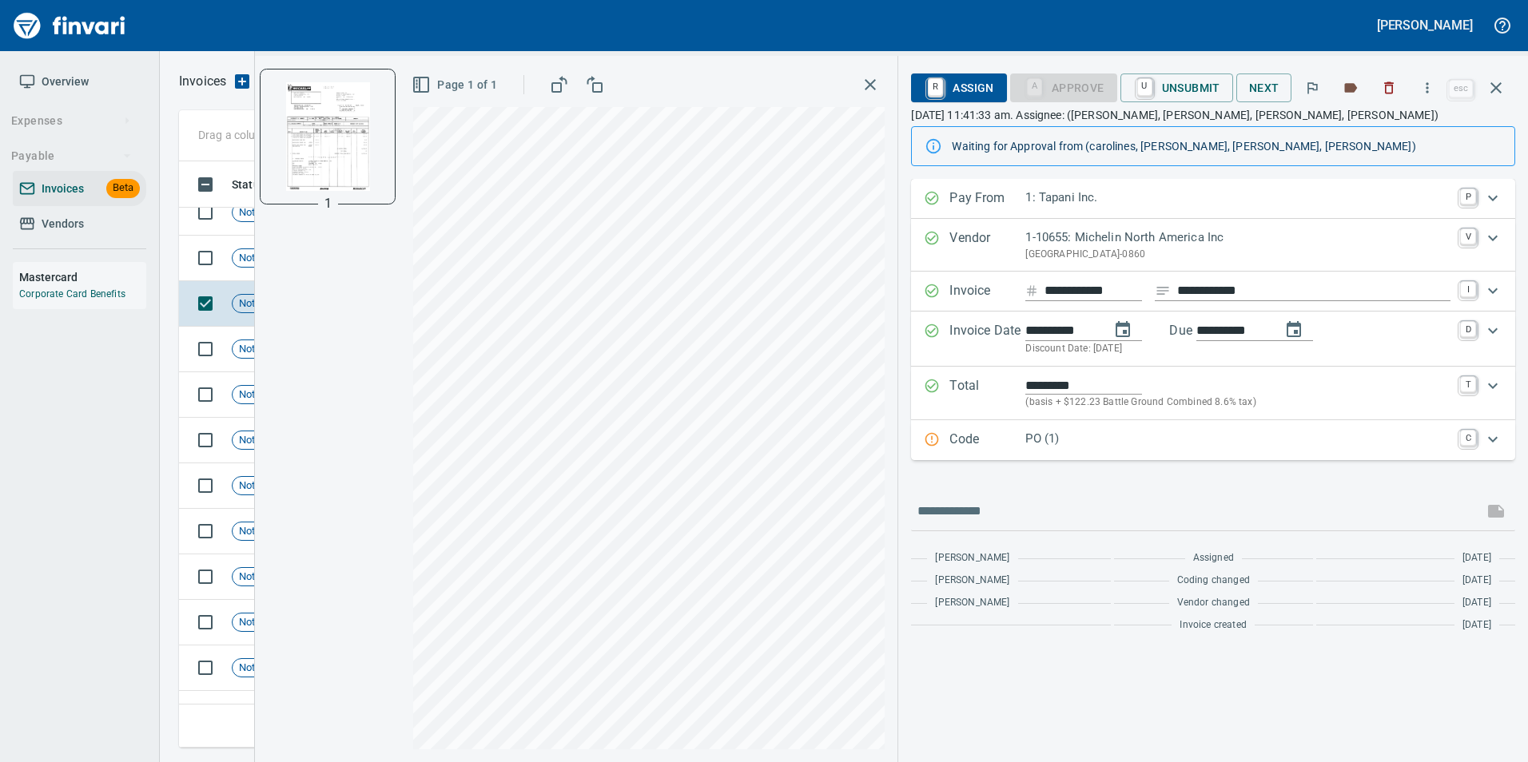
drag, startPoint x: 940, startPoint y: 447, endPoint x: 972, endPoint y: 539, distance: 97.3
click at [942, 448] on div "Code PO (1) C" at bounding box center [1199, 440] width 550 height 21
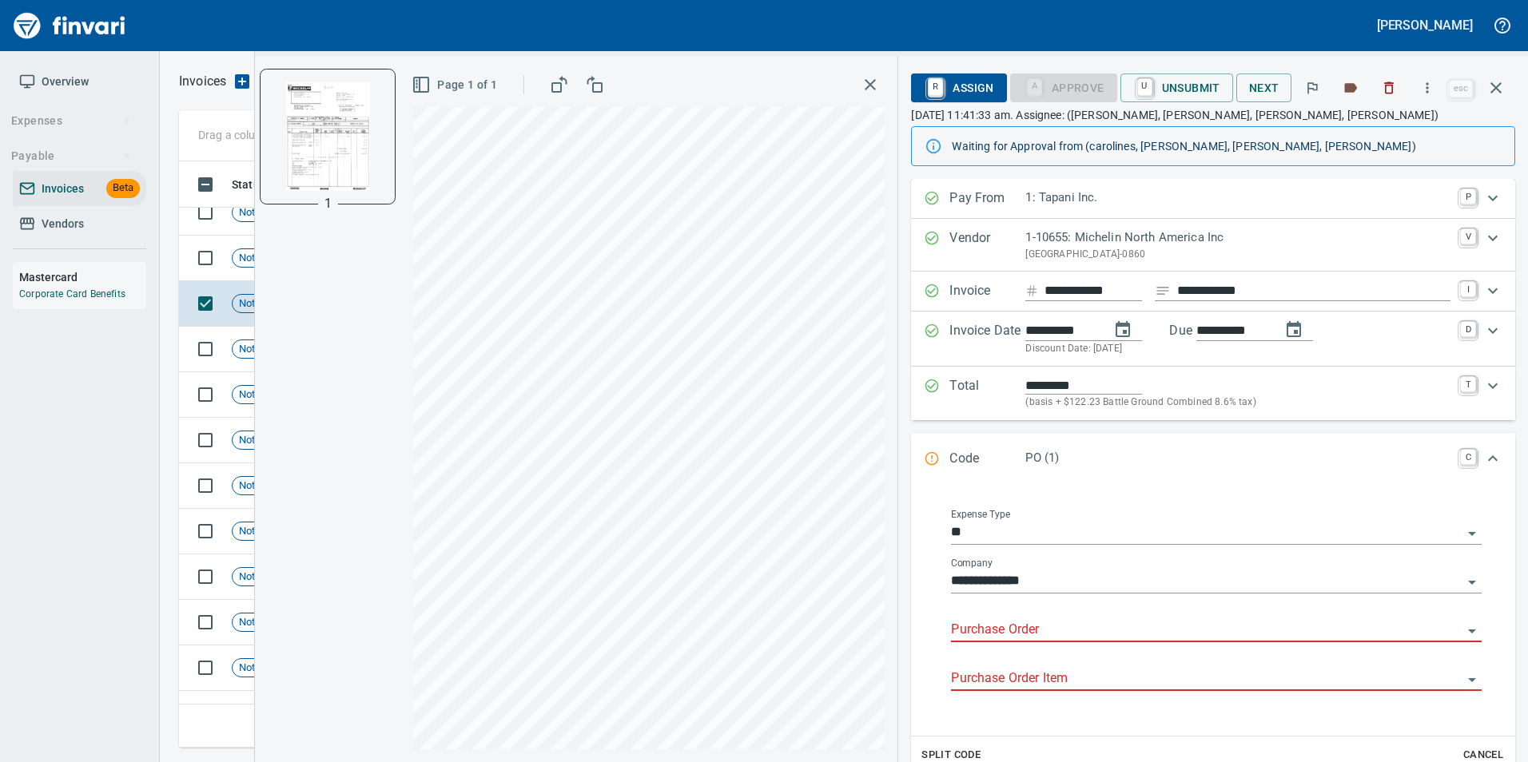
click at [996, 634] on input "Purchase Order" at bounding box center [1206, 630] width 511 height 22
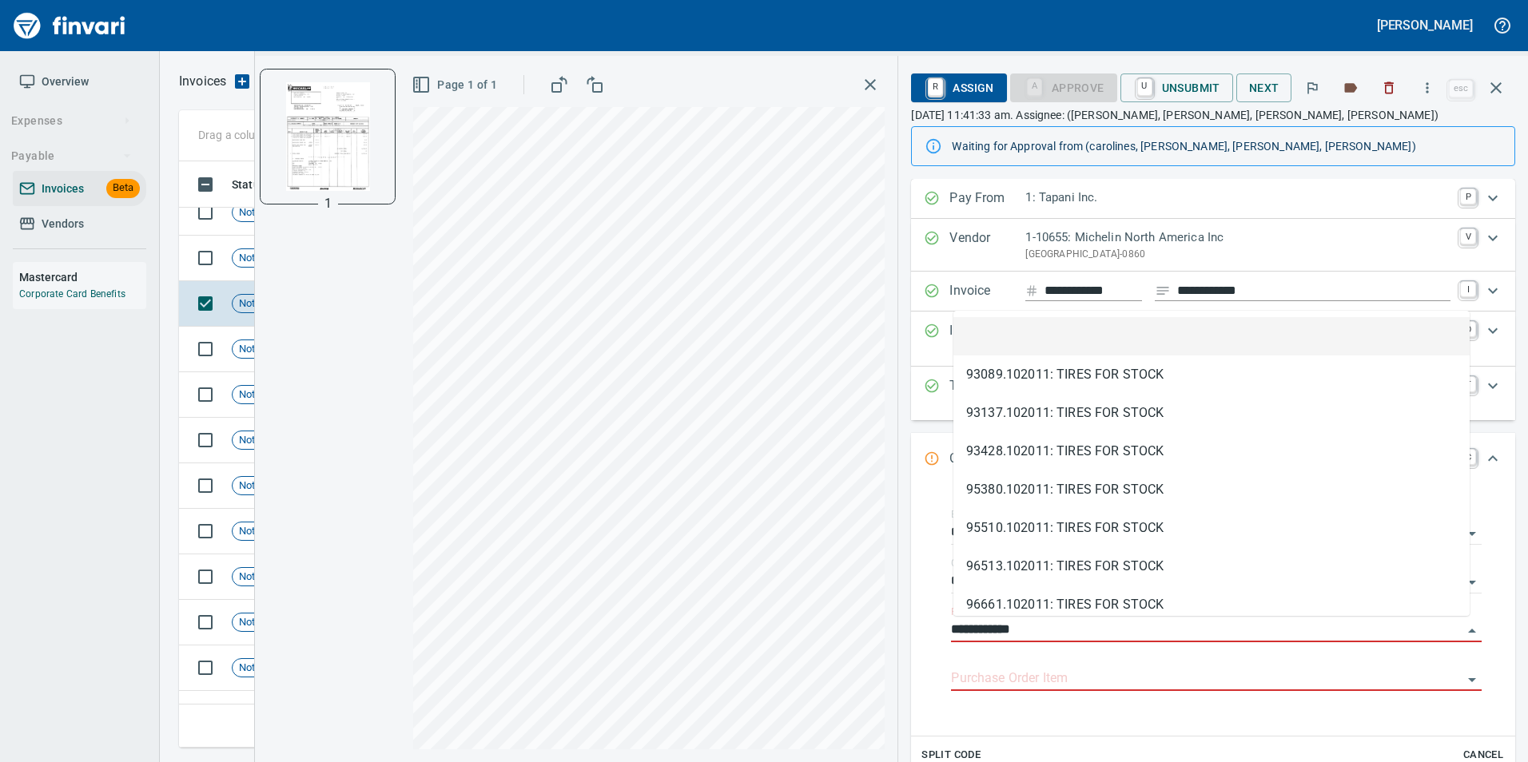
scroll to position [574, 1305]
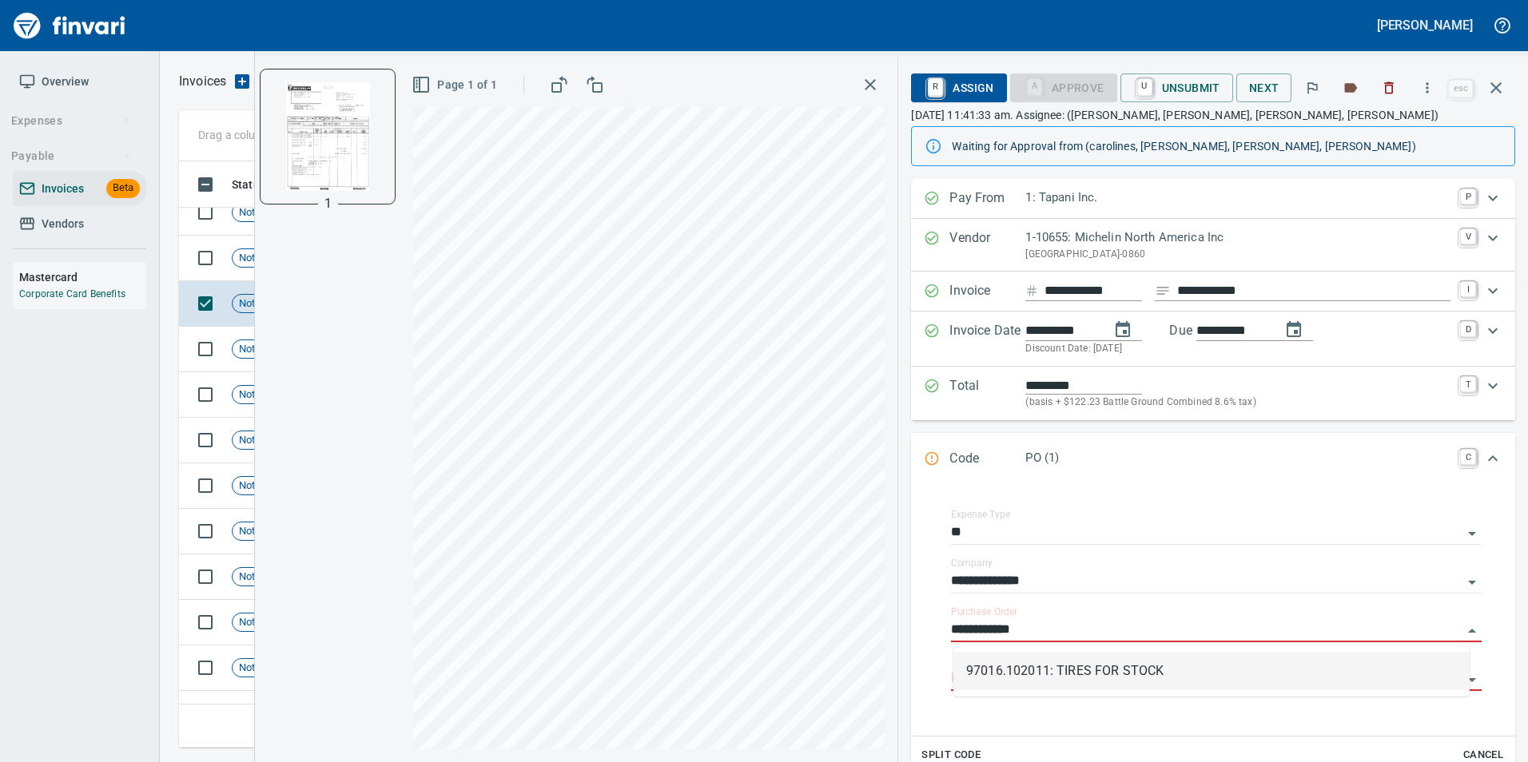
click at [1076, 663] on li "97016.102011: TIRES FOR STOCK" at bounding box center [1211, 671] width 516 height 38
type input "**********"
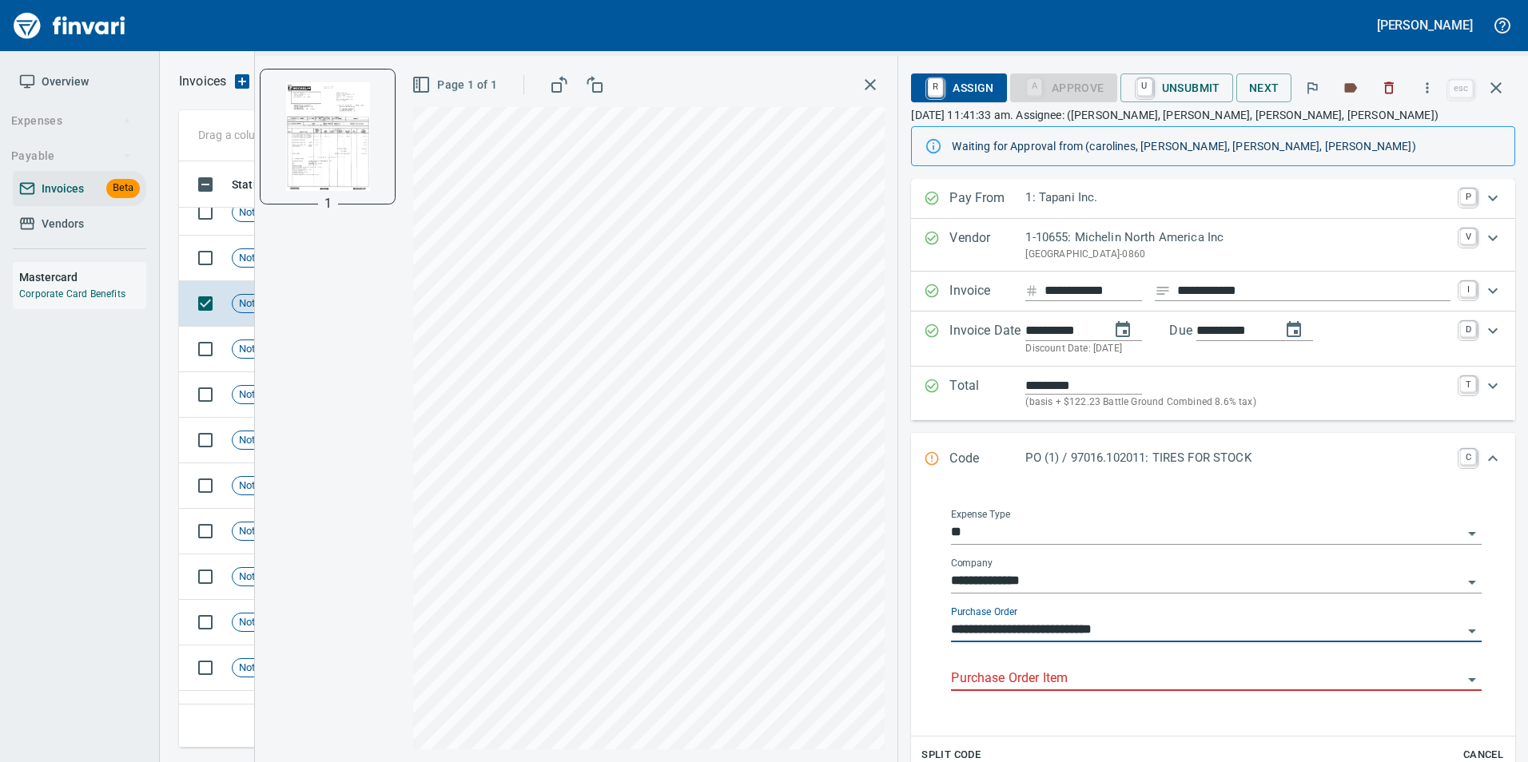
click at [1071, 679] on input "Purchase Order Item" at bounding box center [1206, 679] width 511 height 22
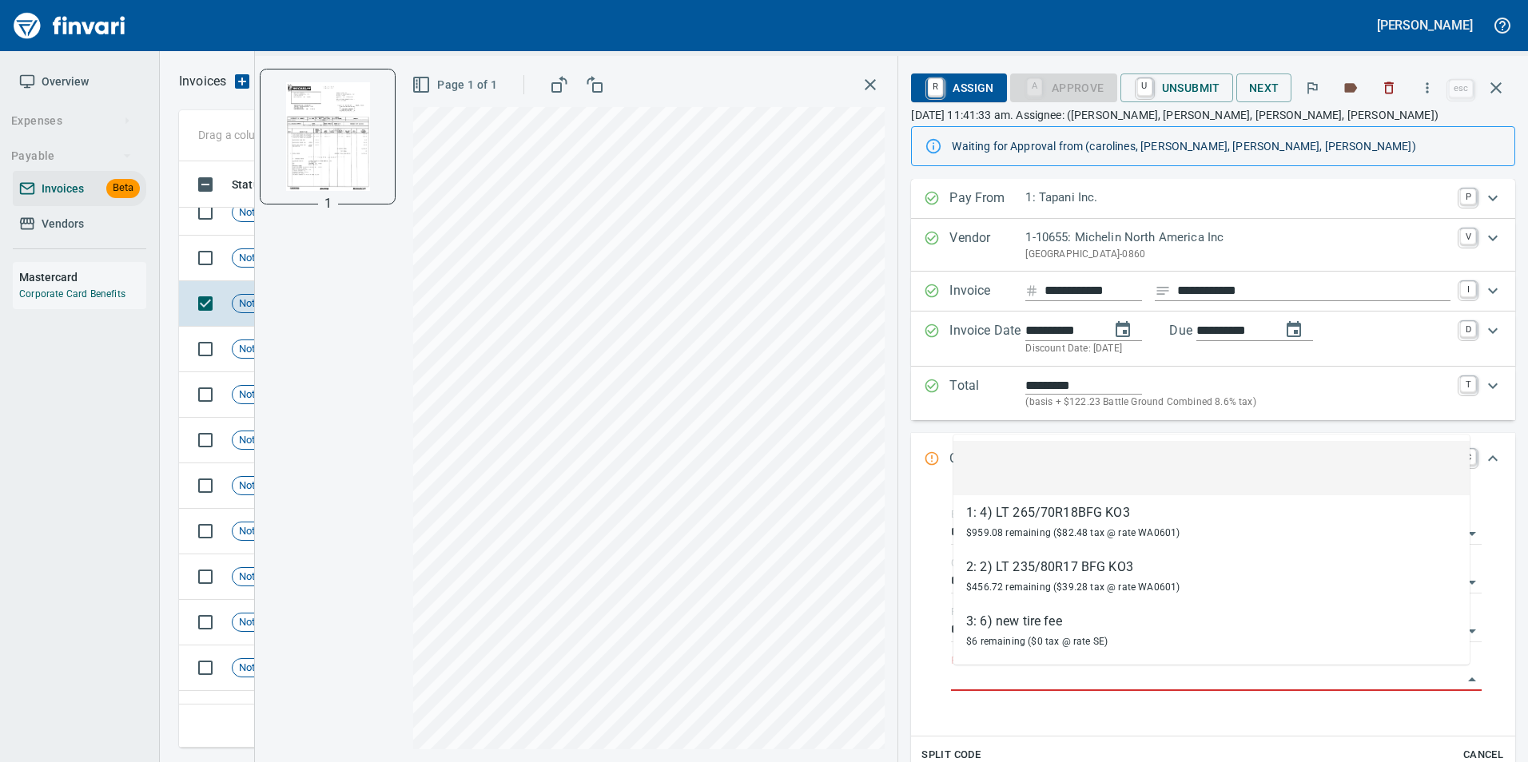
click at [1024, 468] on li at bounding box center [1211, 468] width 516 height 54
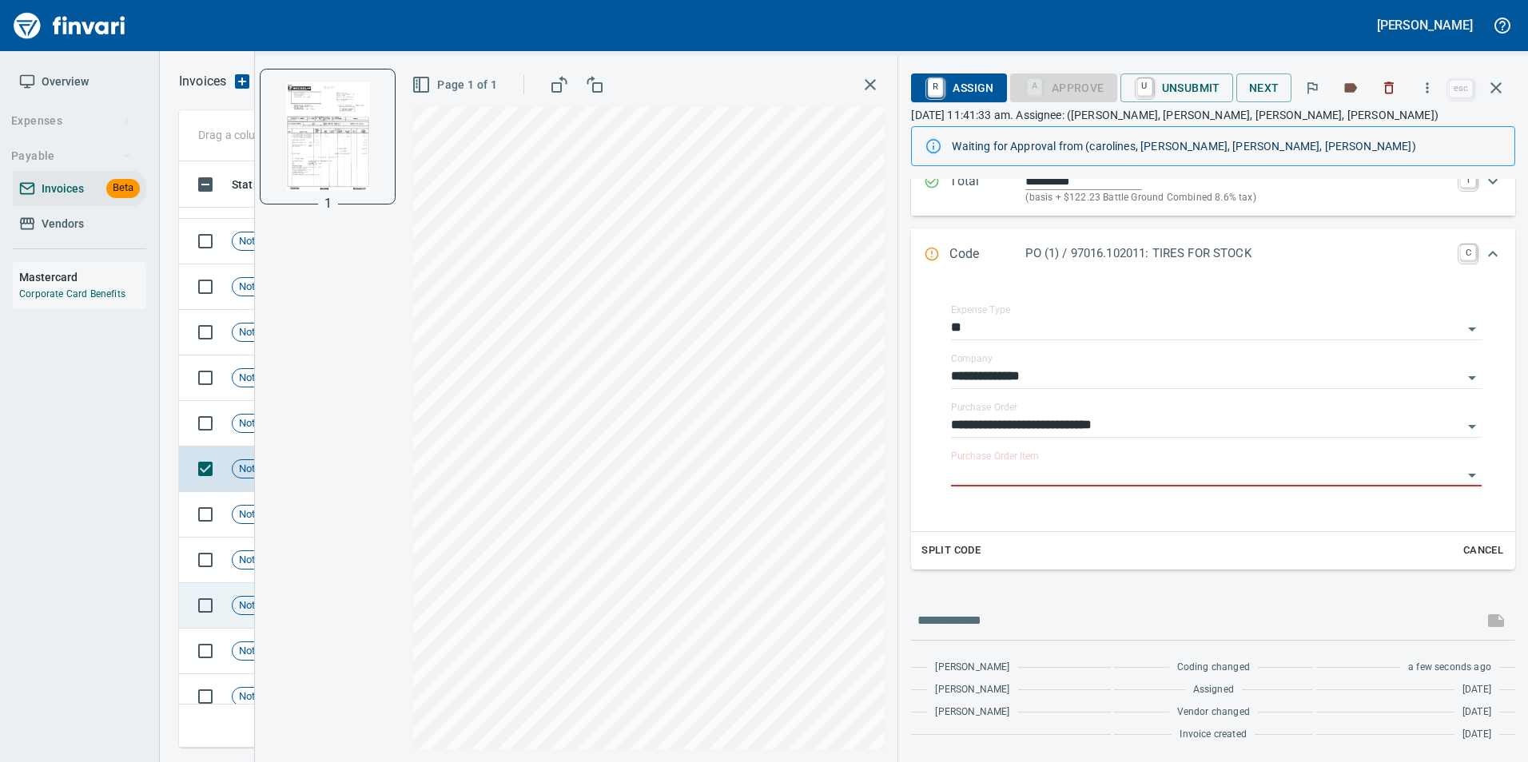
scroll to position [2990, 0]
click at [229, 434] on td "Not-Reviewed" at bounding box center [277, 425] width 104 height 46
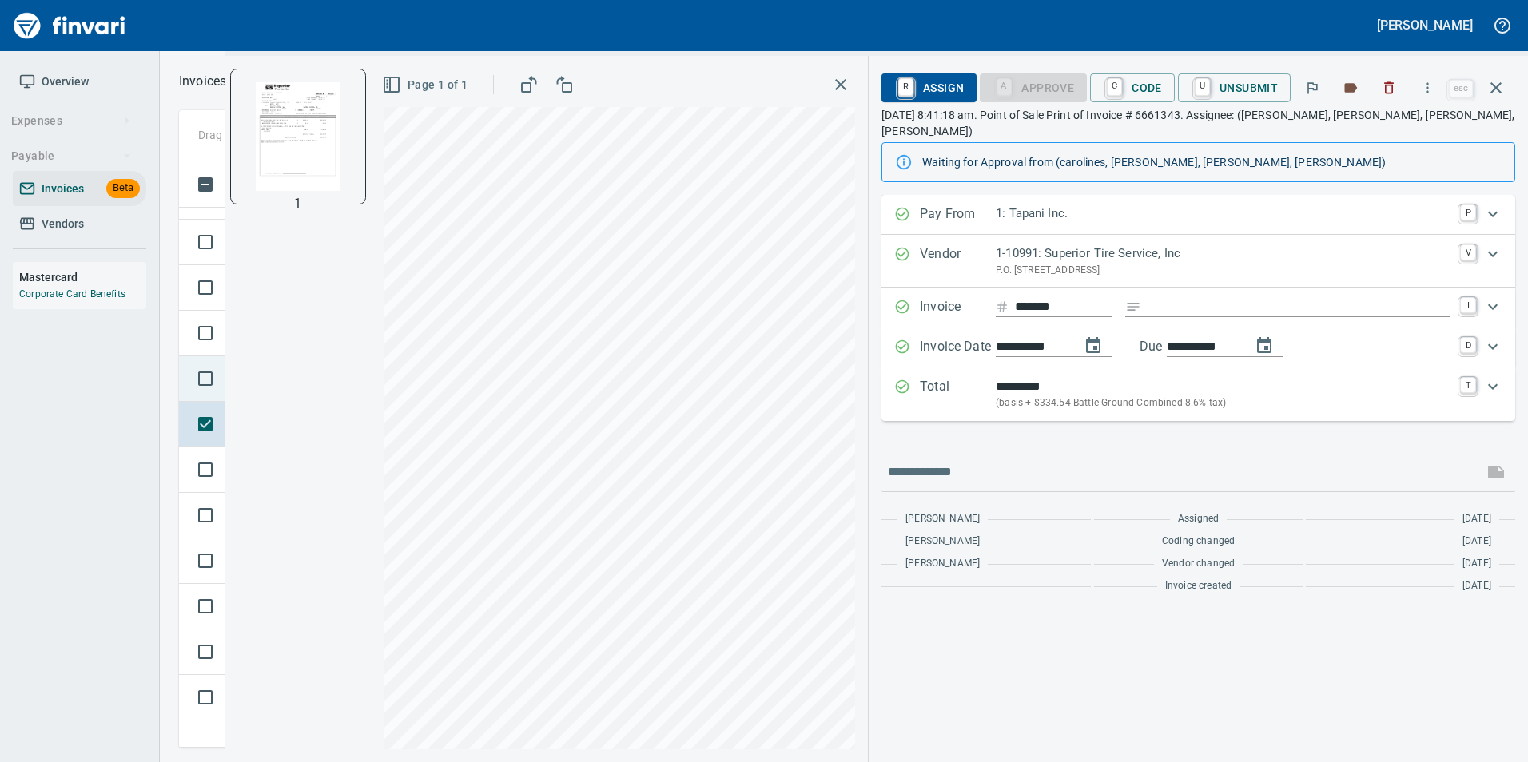
click at [183, 376] on td at bounding box center [202, 379] width 46 height 46
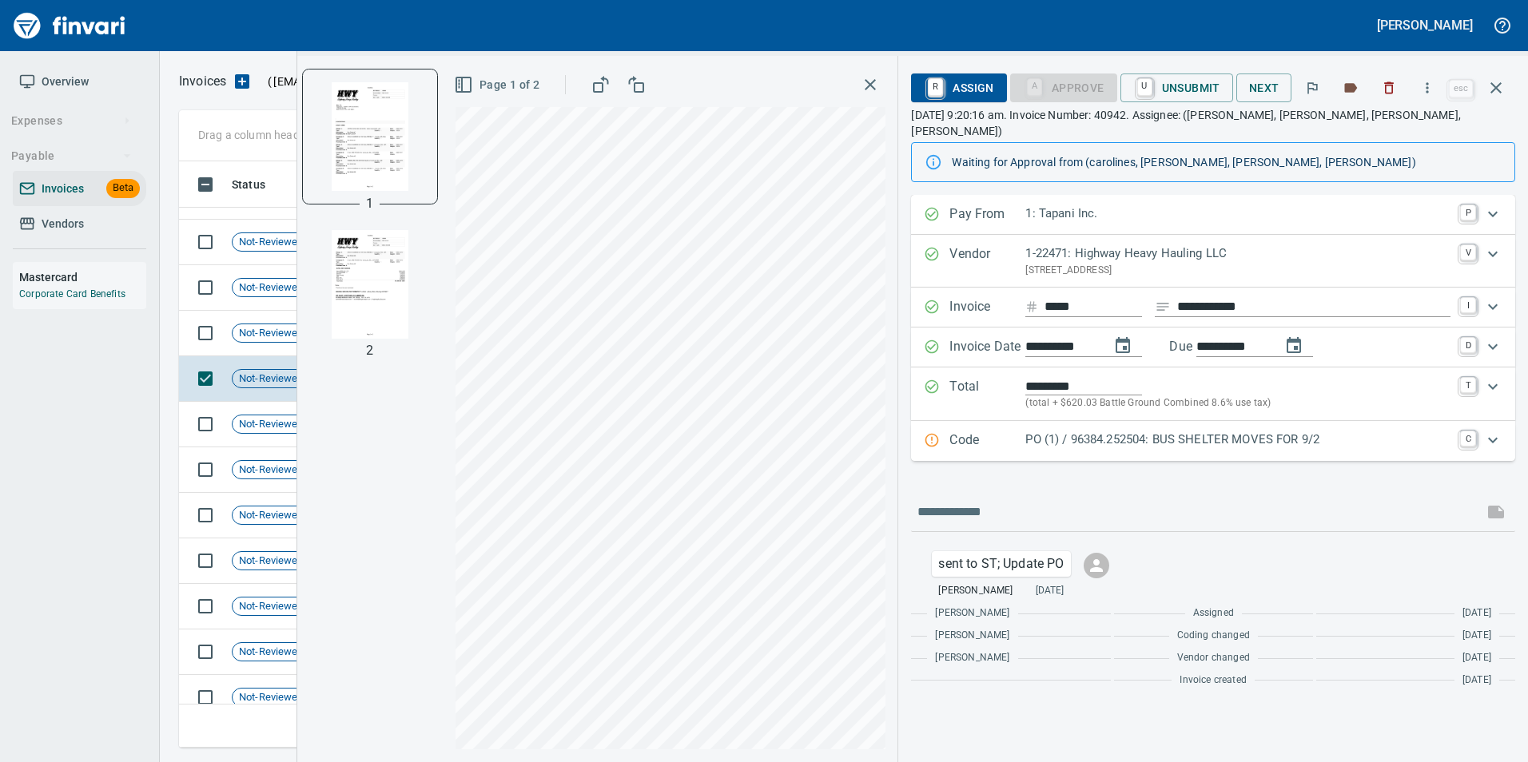
click at [1104, 435] on div "PO (1) / 96384.252504: BUS SHELTER MOVES FOR 9/2" at bounding box center [1237, 441] width 425 height 21
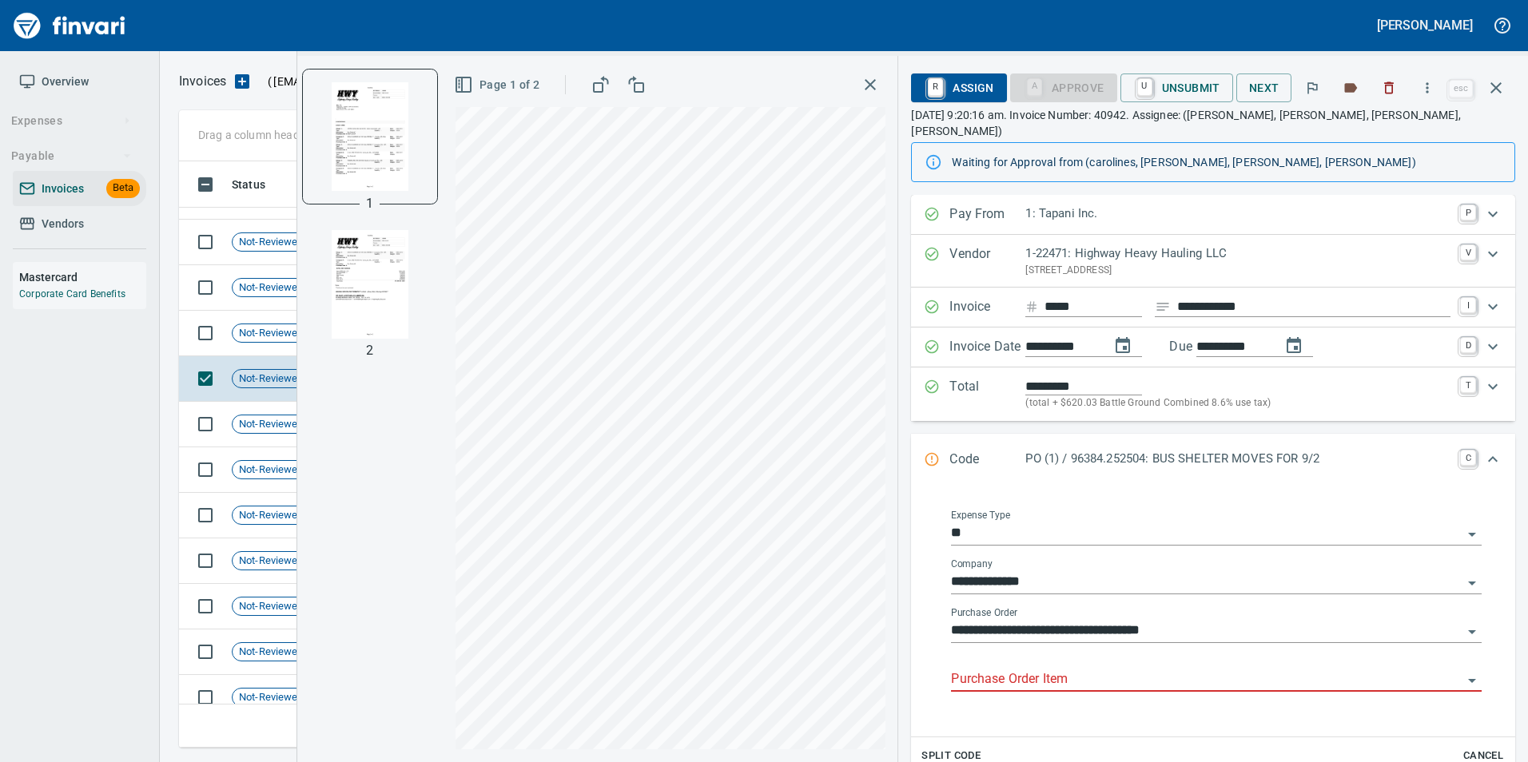
click at [1048, 669] on input "Purchase Order Item" at bounding box center [1206, 680] width 511 height 22
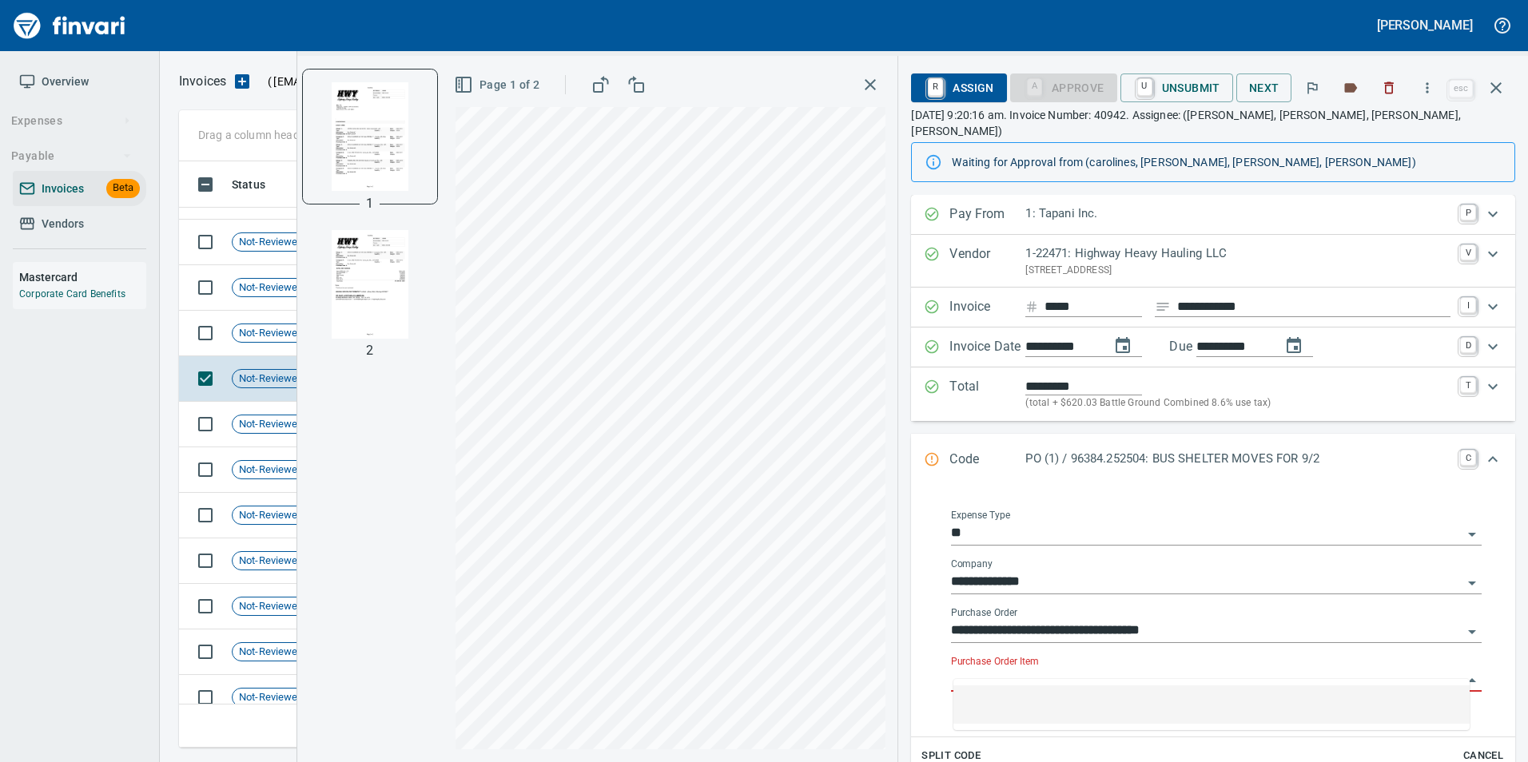
scroll to position [574, 1305]
click at [267, 333] on span "Not-Reviewed" at bounding box center [272, 333] width 78 height 15
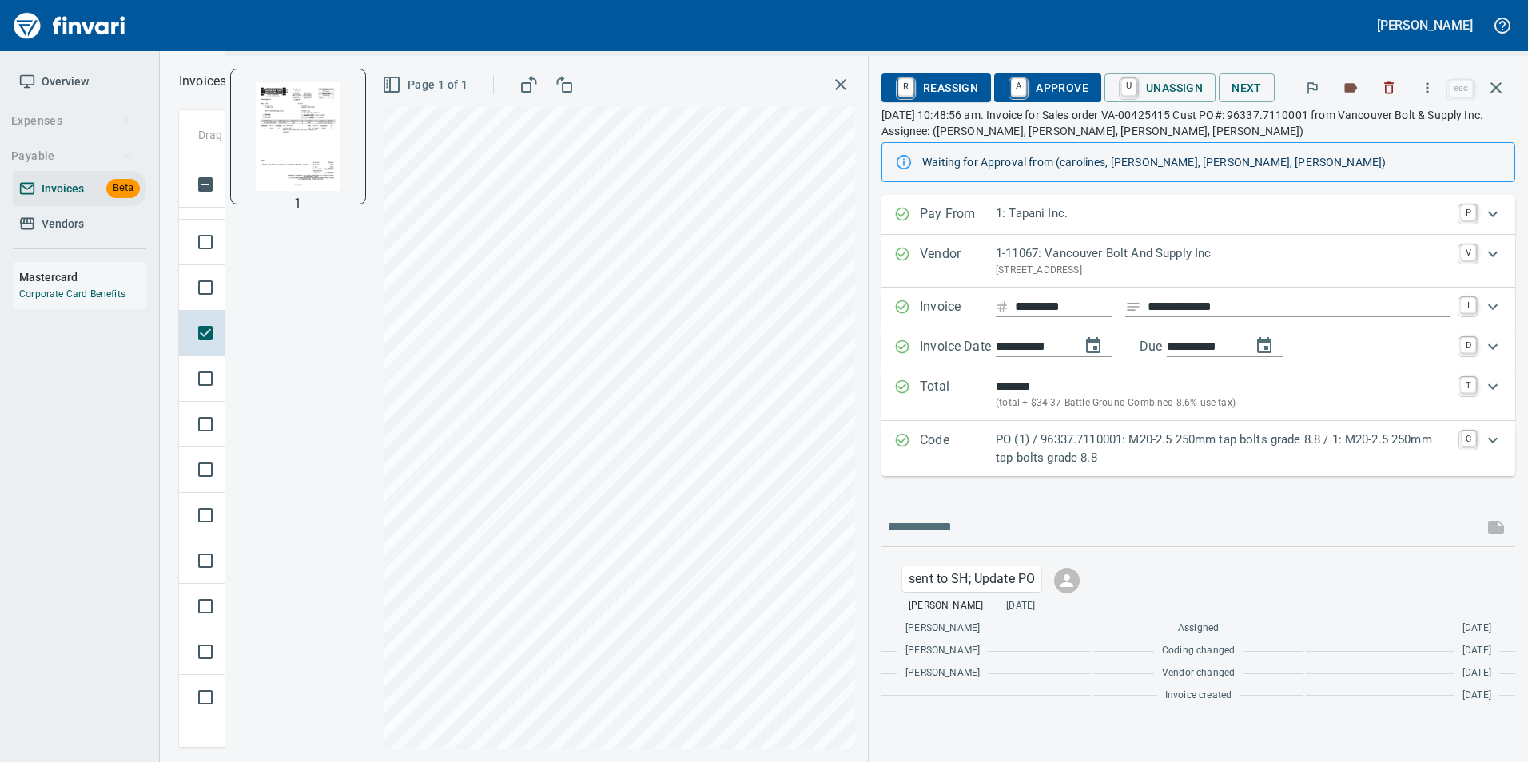
click at [964, 442] on p "Code" at bounding box center [958, 449] width 76 height 36
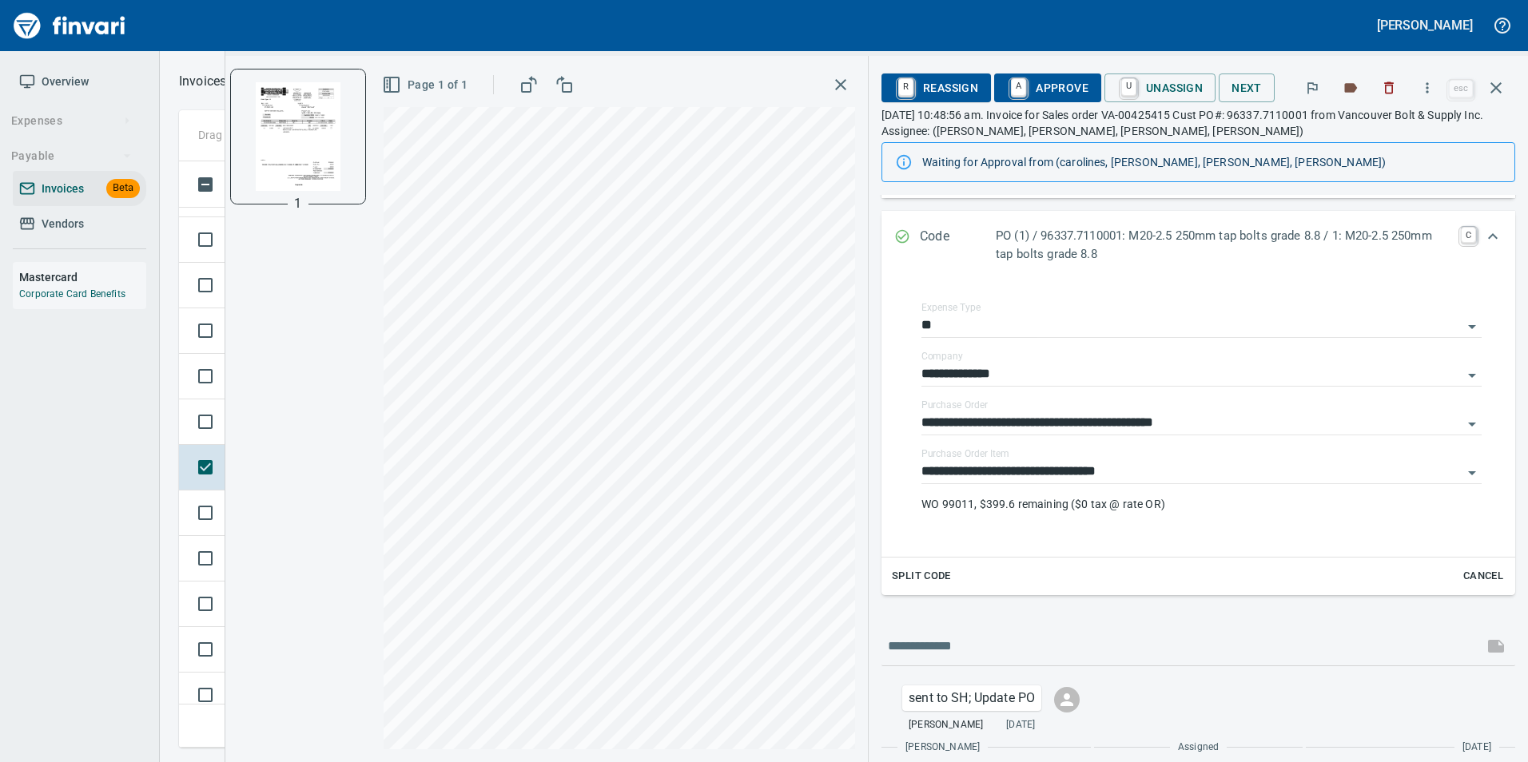
scroll to position [2830, 0]
click at [183, 440] on td at bounding box center [202, 448] width 46 height 46
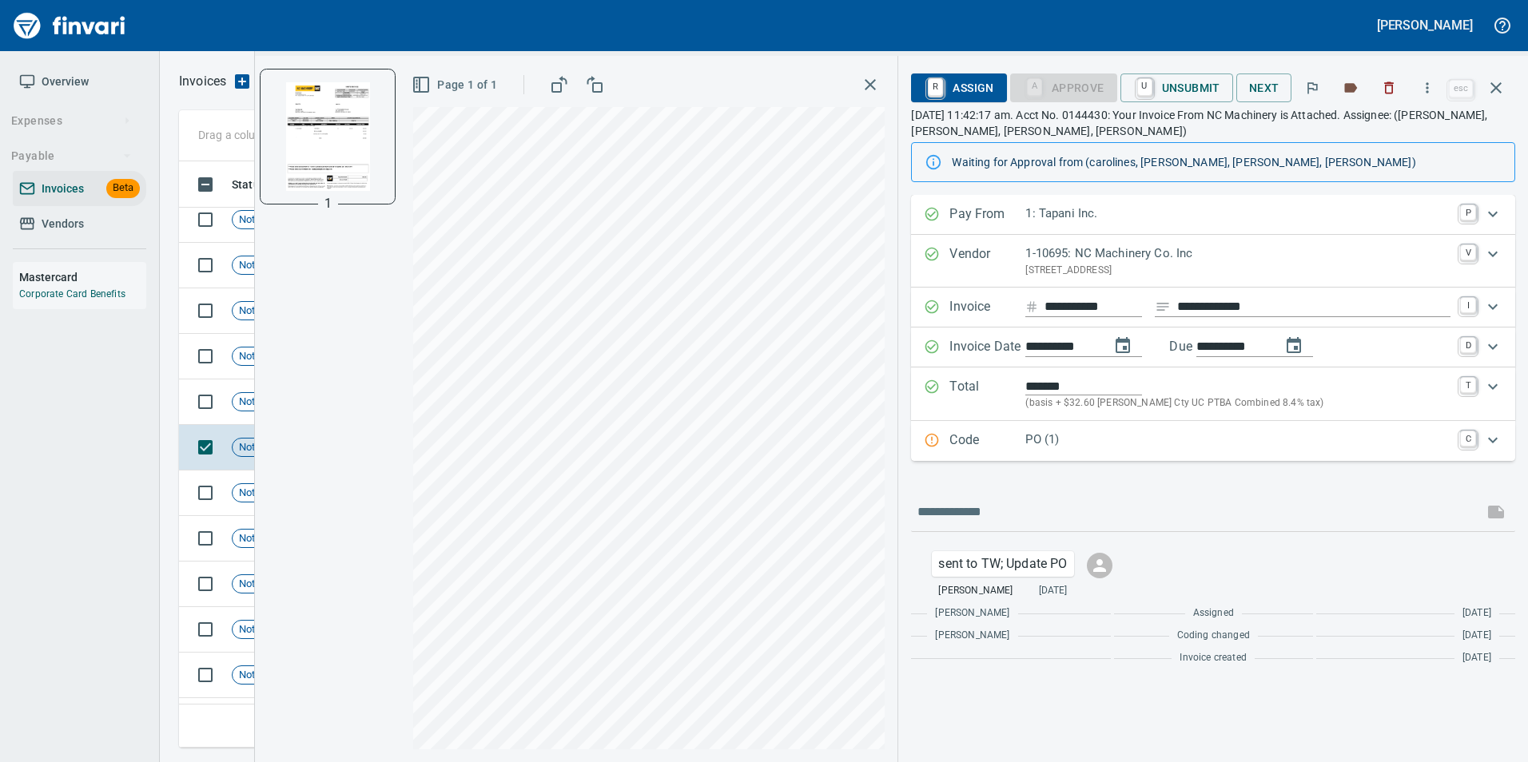
click at [934, 430] on div "Code PO (1) C" at bounding box center [1213, 441] width 604 height 40
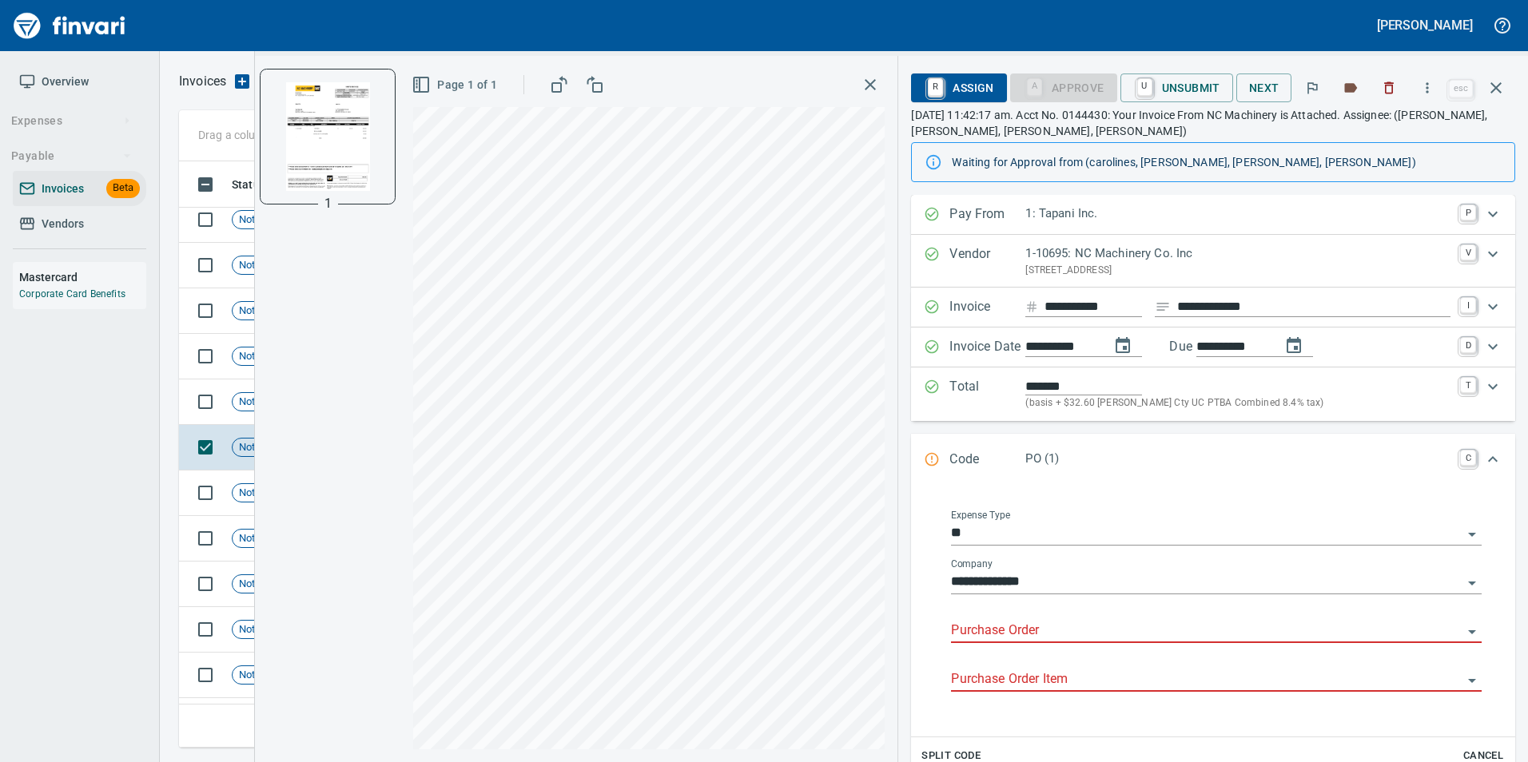
click at [1000, 624] on input "Purchase Order" at bounding box center [1206, 631] width 511 height 22
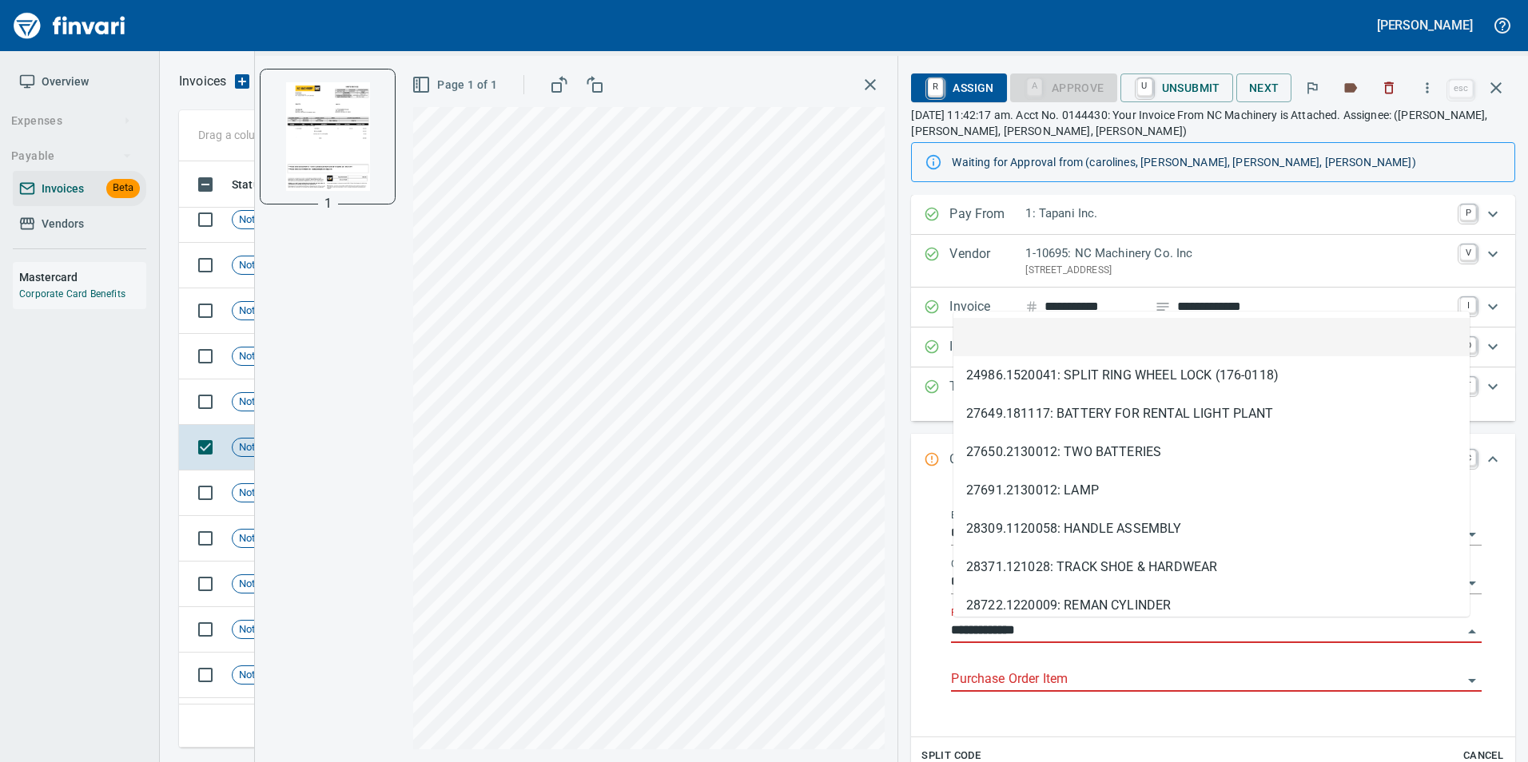
scroll to position [574, 1305]
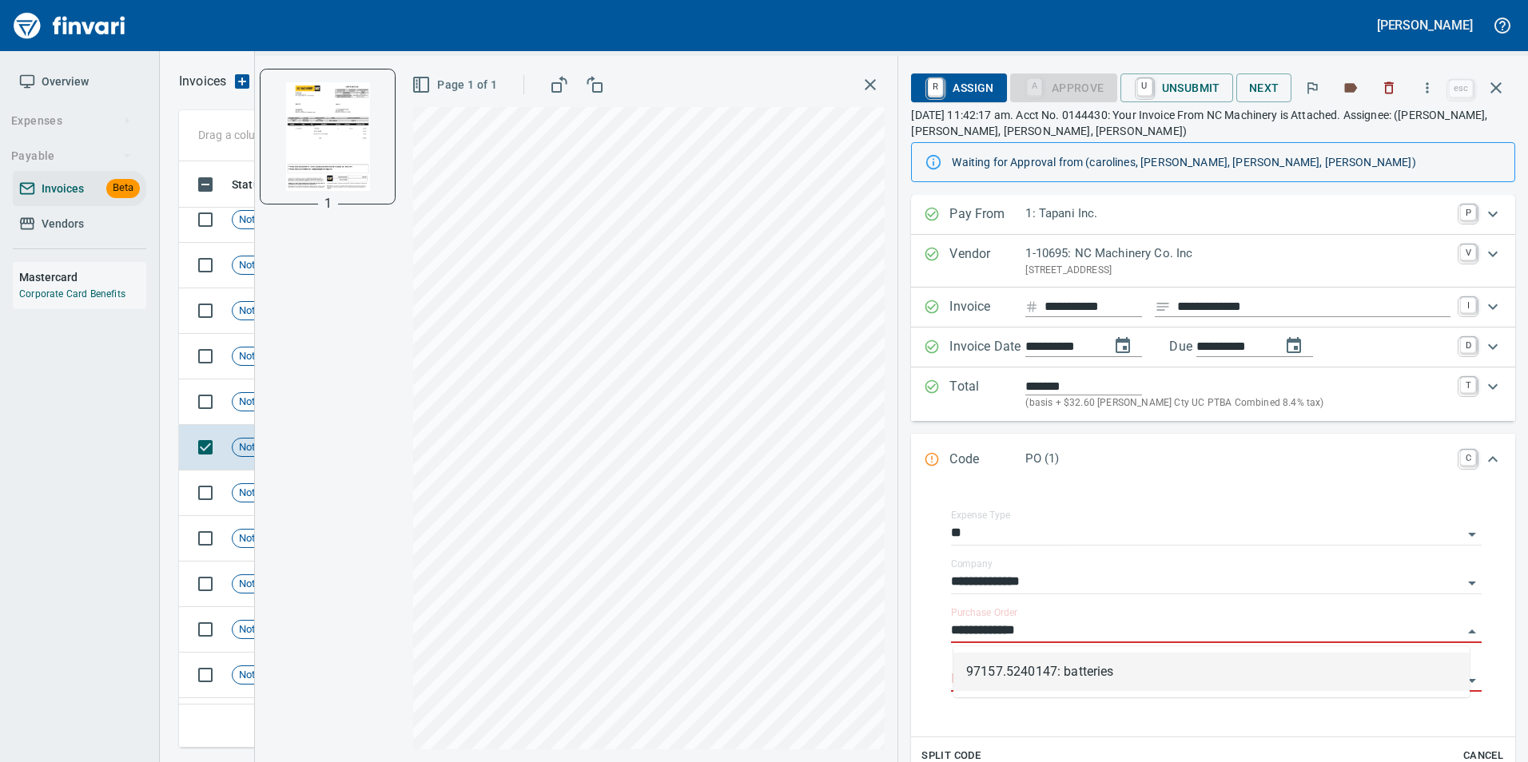
click at [1137, 665] on li "97157.5240147: batteries" at bounding box center [1211, 672] width 516 height 38
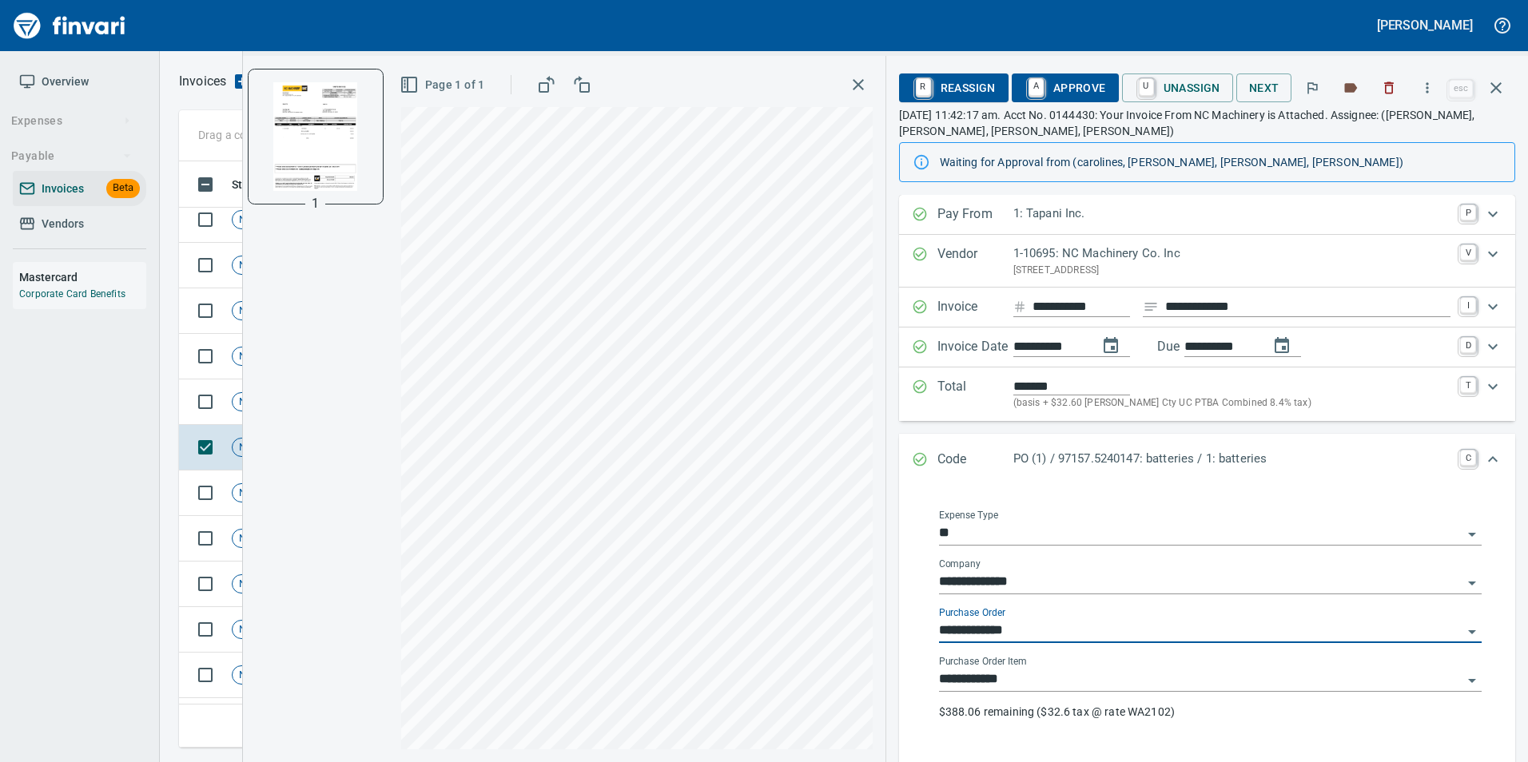
type input "**********"
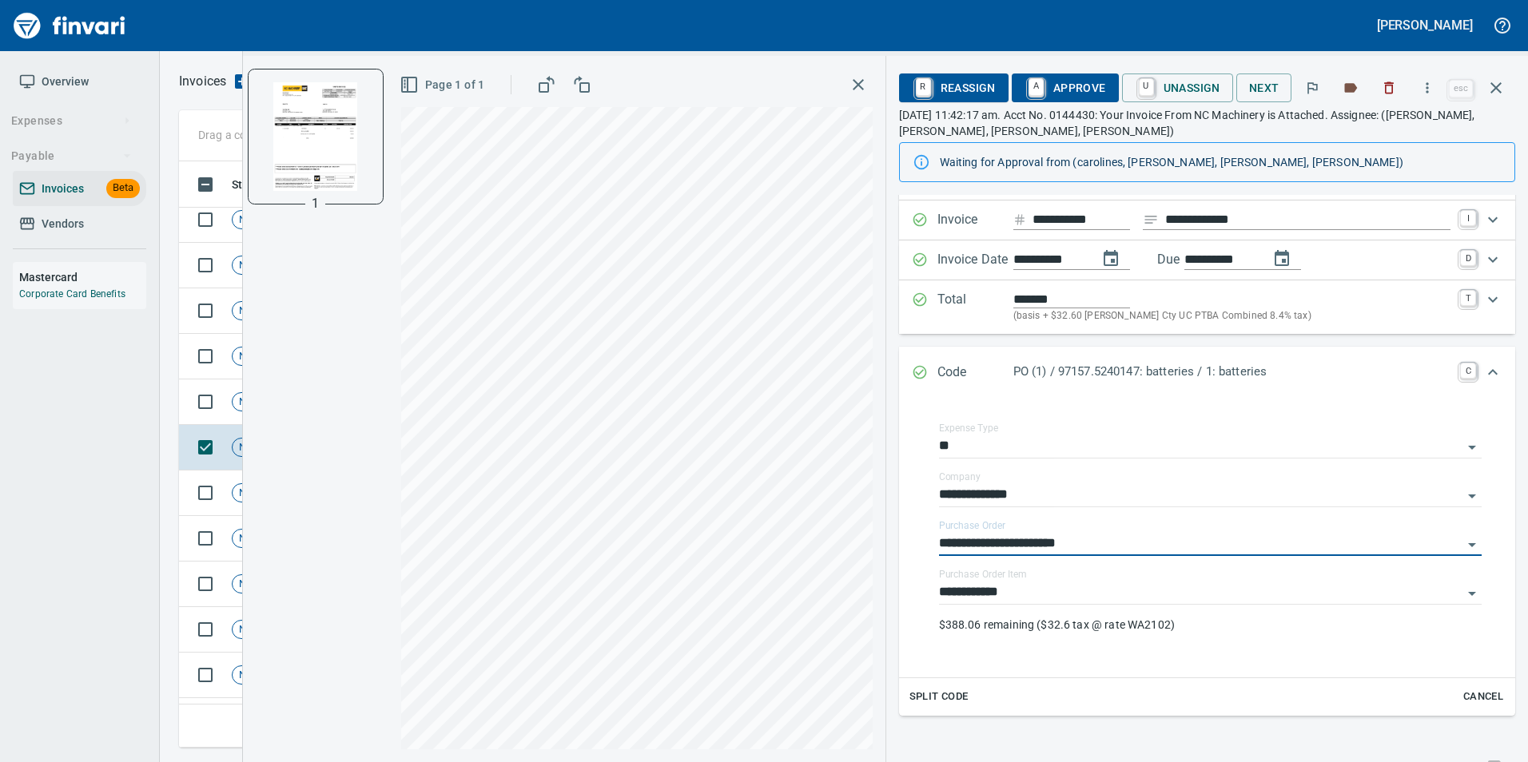
scroll to position [26, 0]
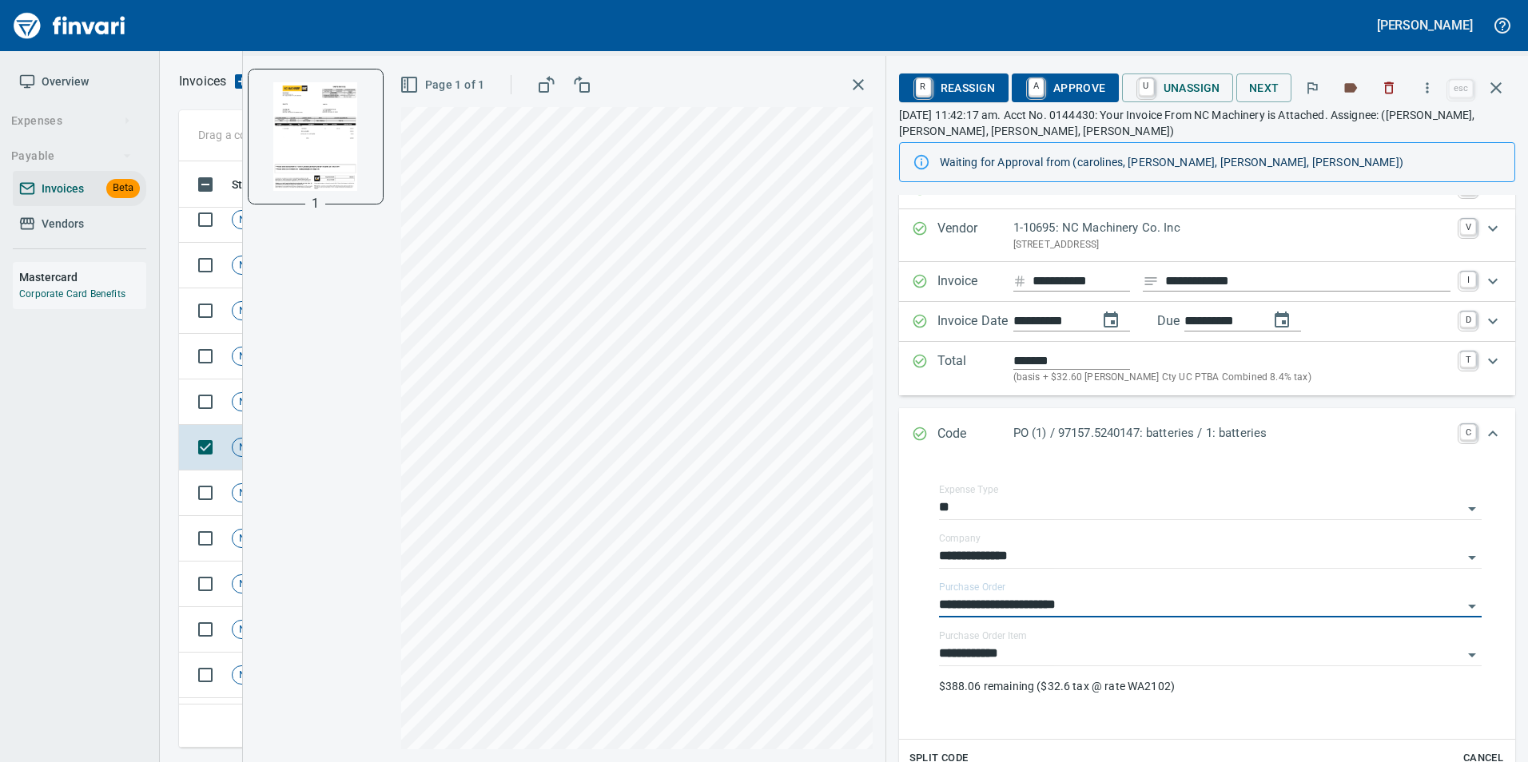
drag, startPoint x: 917, startPoint y: 441, endPoint x: 950, endPoint y: 450, distance: 33.9
click at [917, 440] on icon "Expand" at bounding box center [920, 434] width 16 height 16
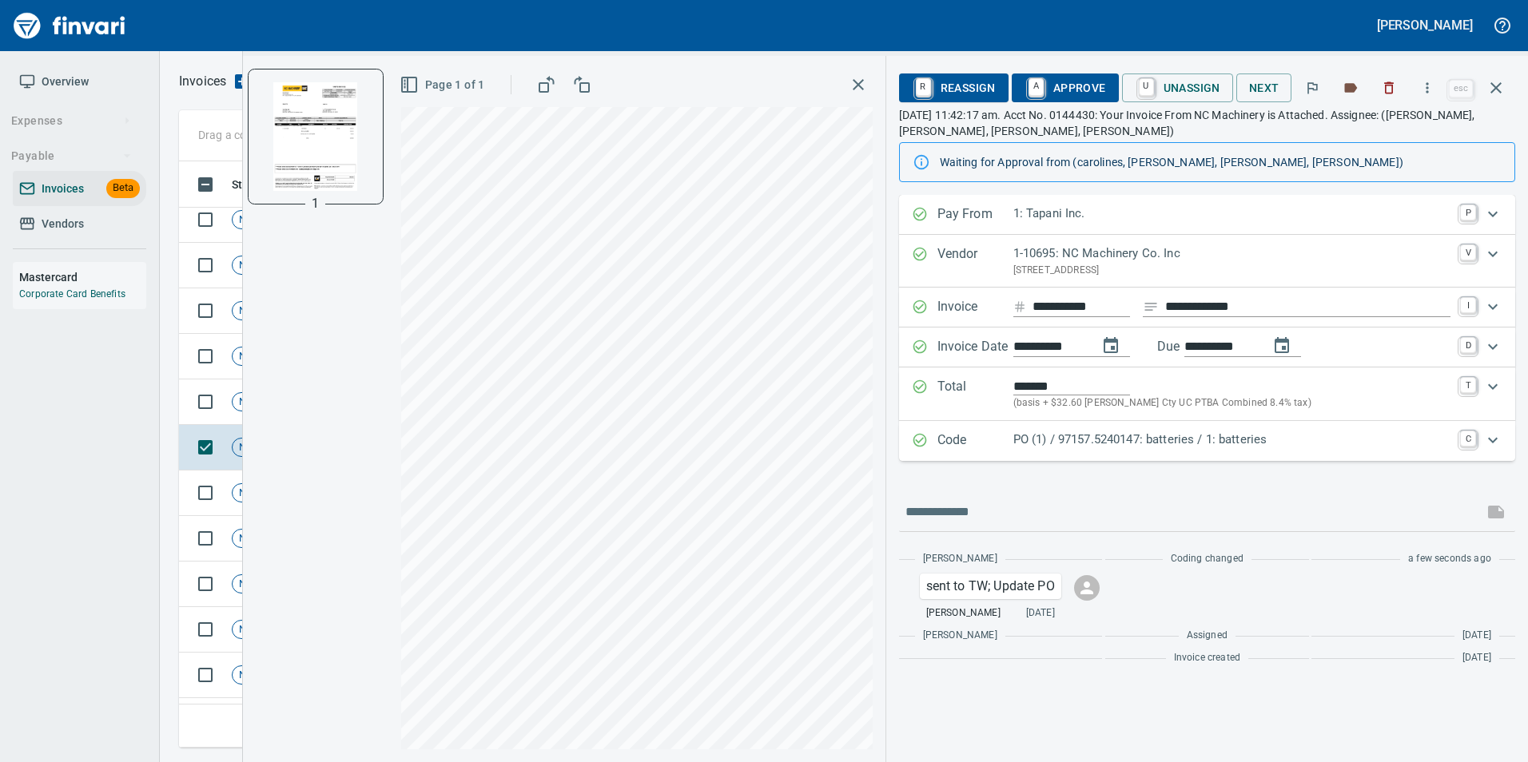
scroll to position [0, 0]
click at [1072, 77] on span "A Approve" at bounding box center [1064, 87] width 81 height 27
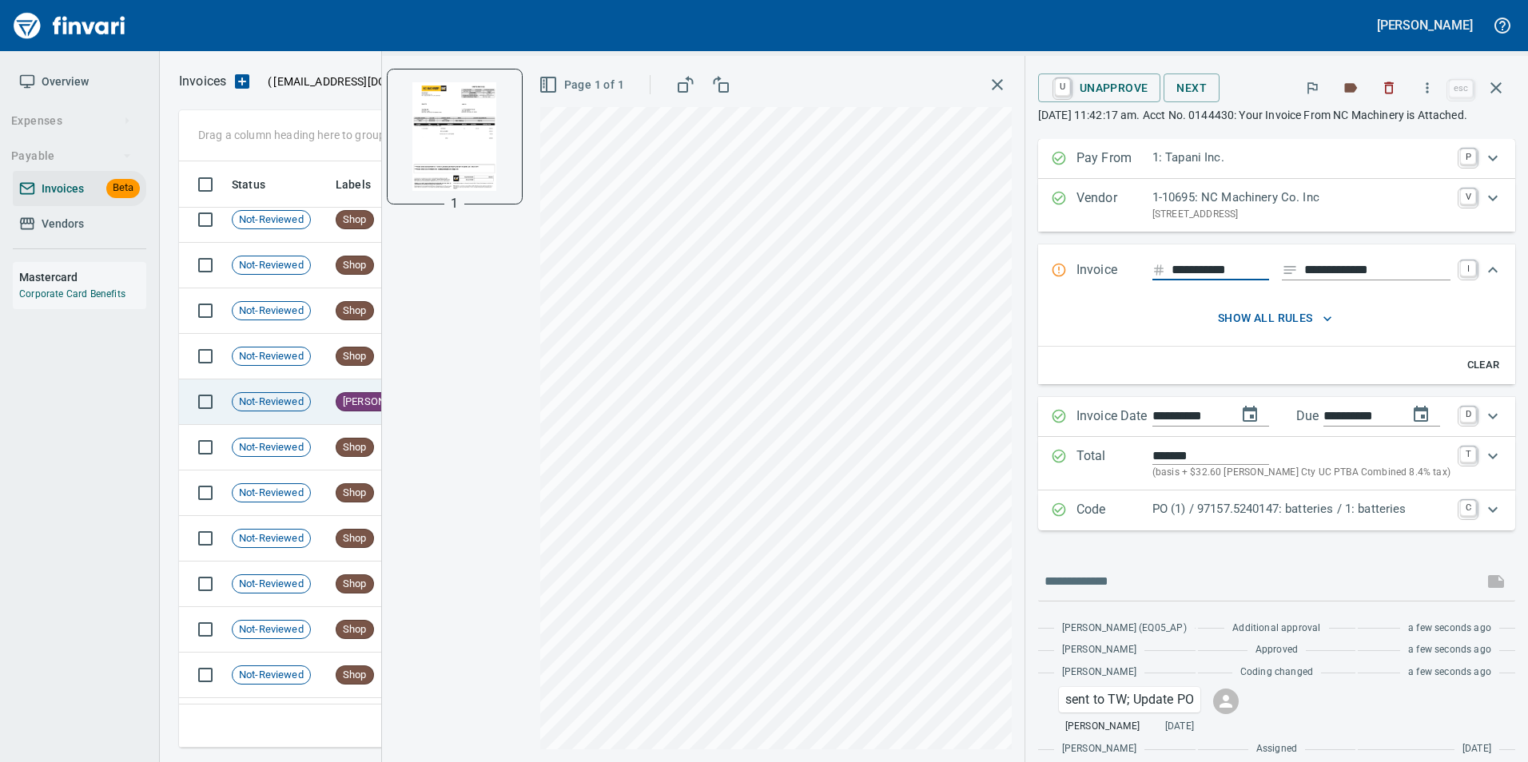
click at [297, 403] on span "Not-Reviewed" at bounding box center [272, 402] width 78 height 15
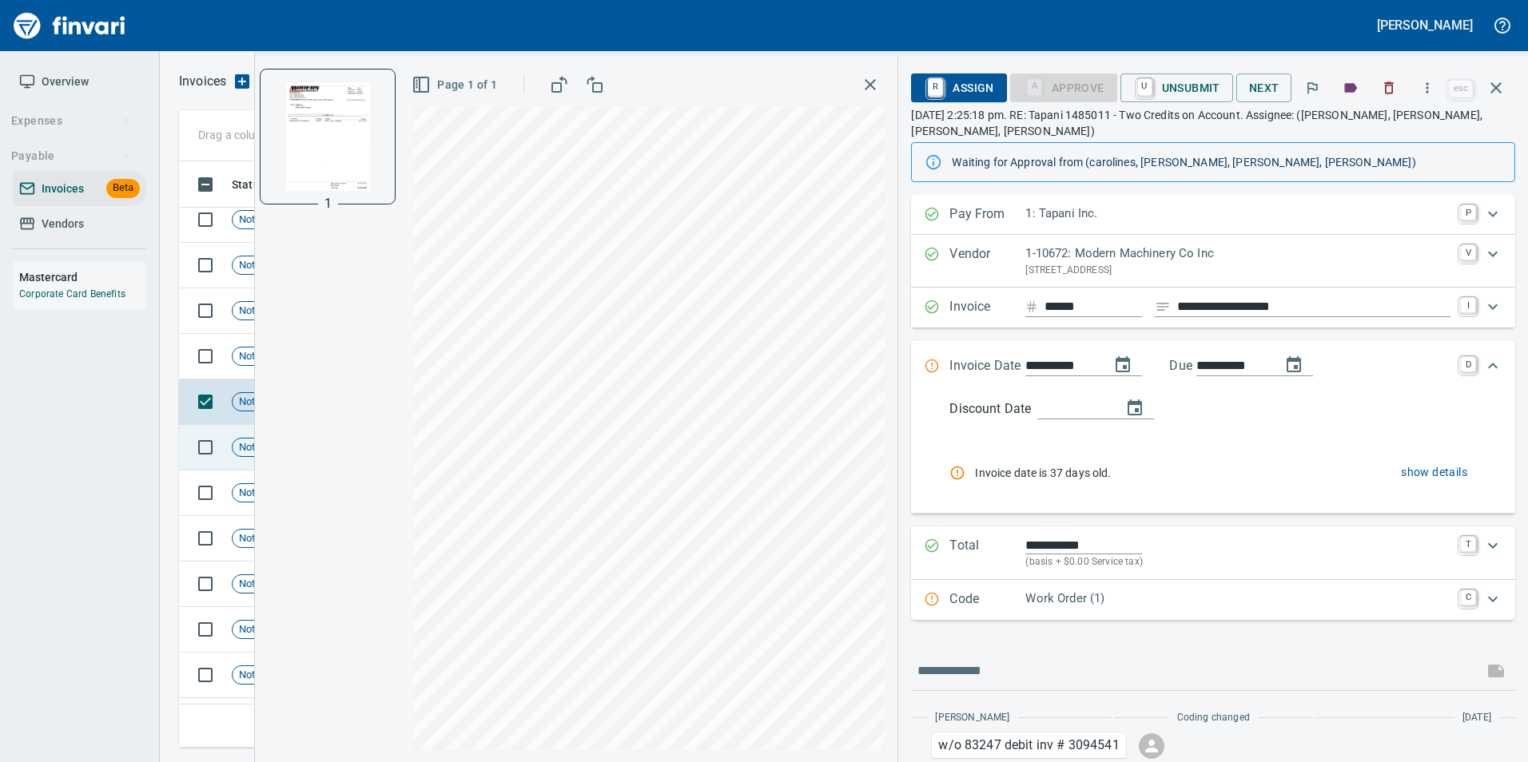
click at [236, 451] on span "Not-Reviewed" at bounding box center [272, 447] width 78 height 15
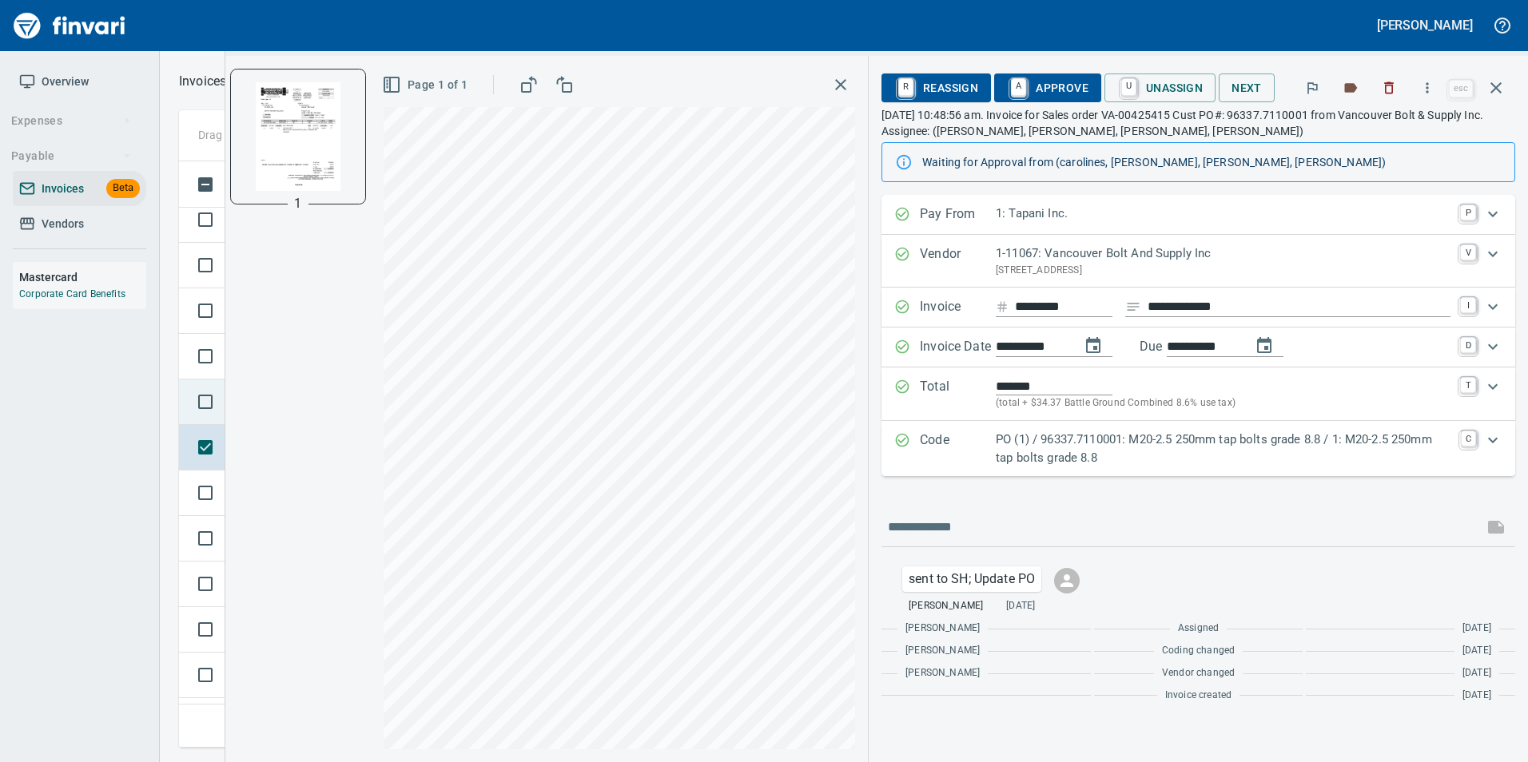
click at [186, 384] on td at bounding box center [202, 403] width 46 height 46
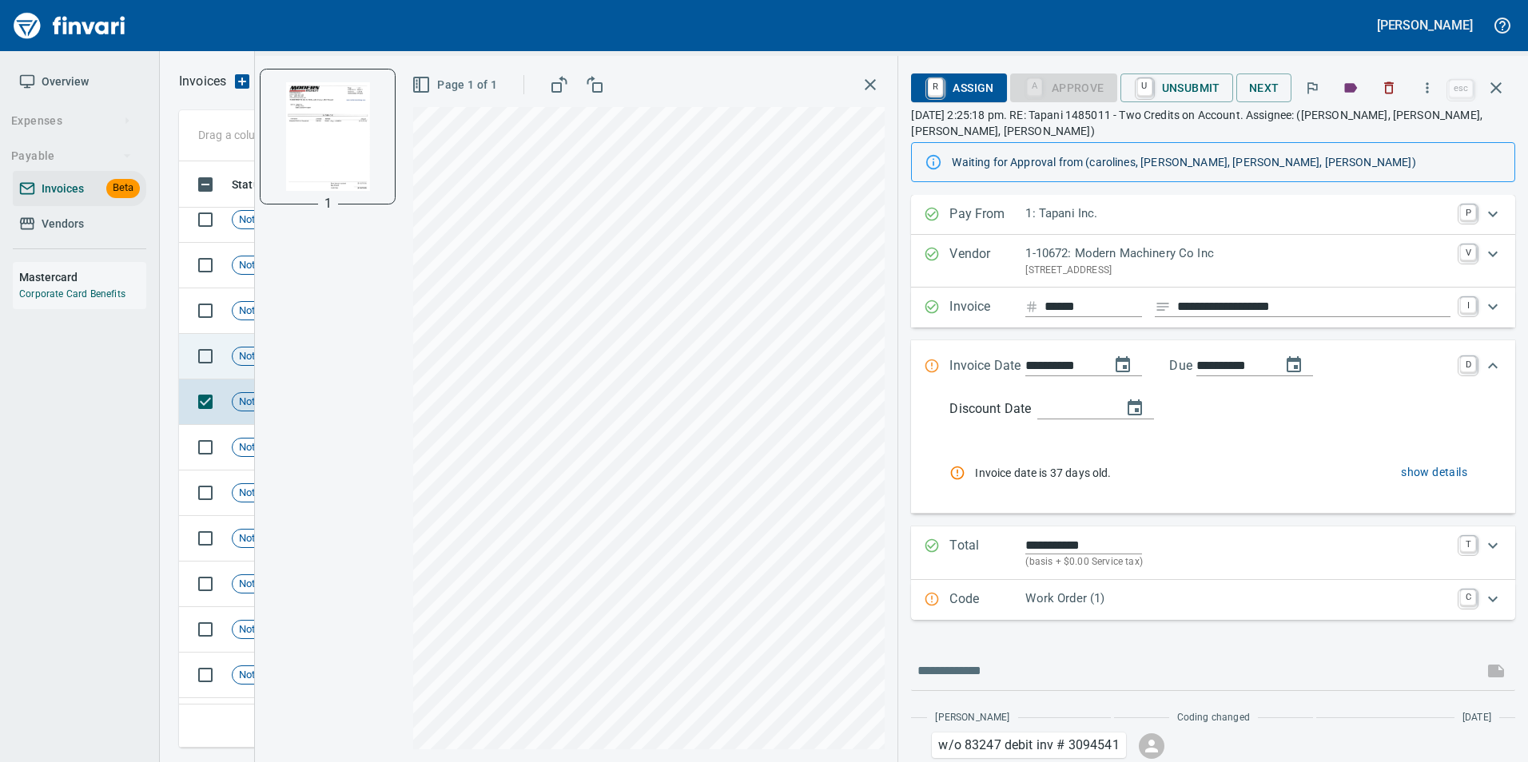
click at [242, 360] on span "Not-Reviewed" at bounding box center [272, 356] width 78 height 15
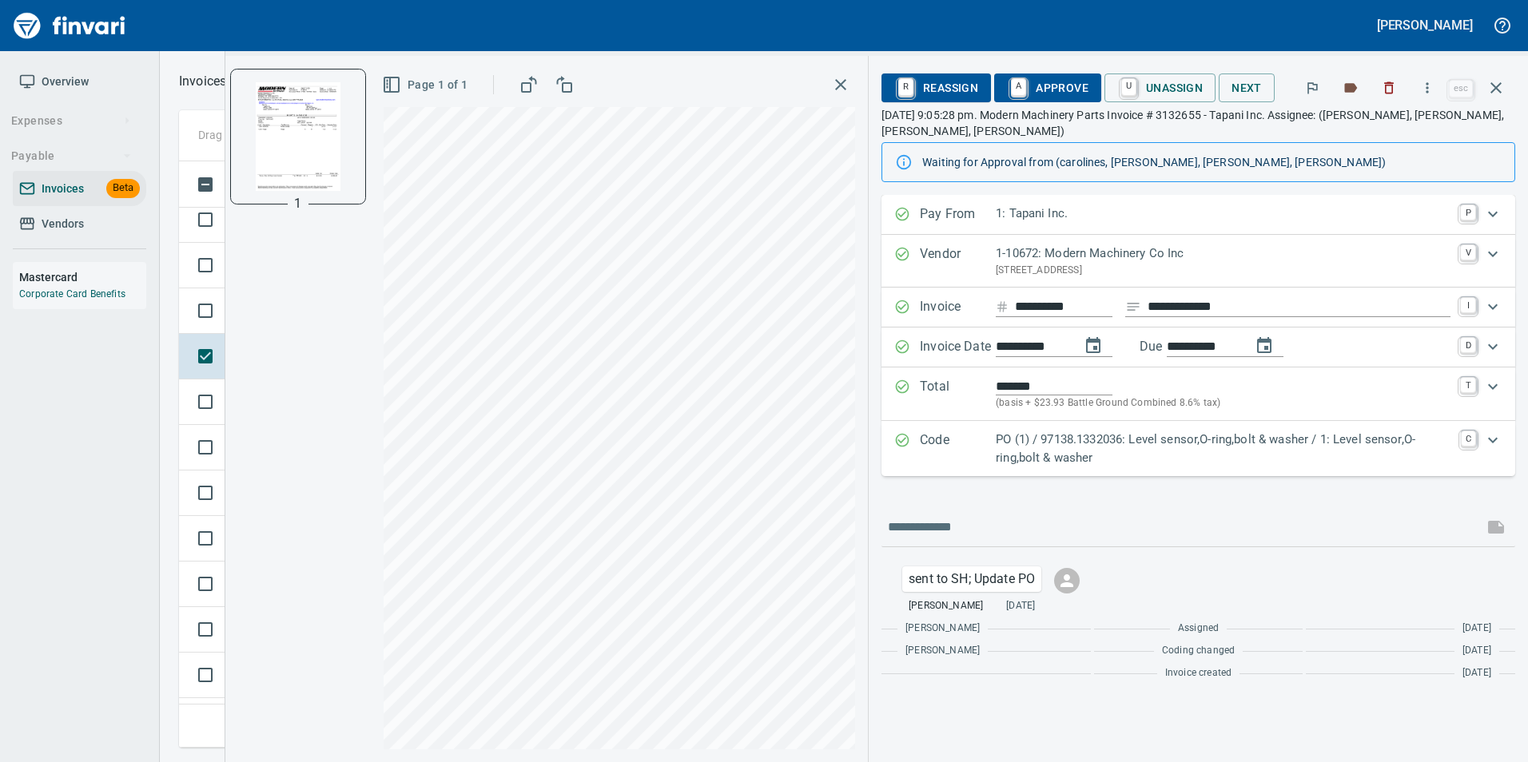
click at [964, 461] on p "Code" at bounding box center [958, 449] width 76 height 36
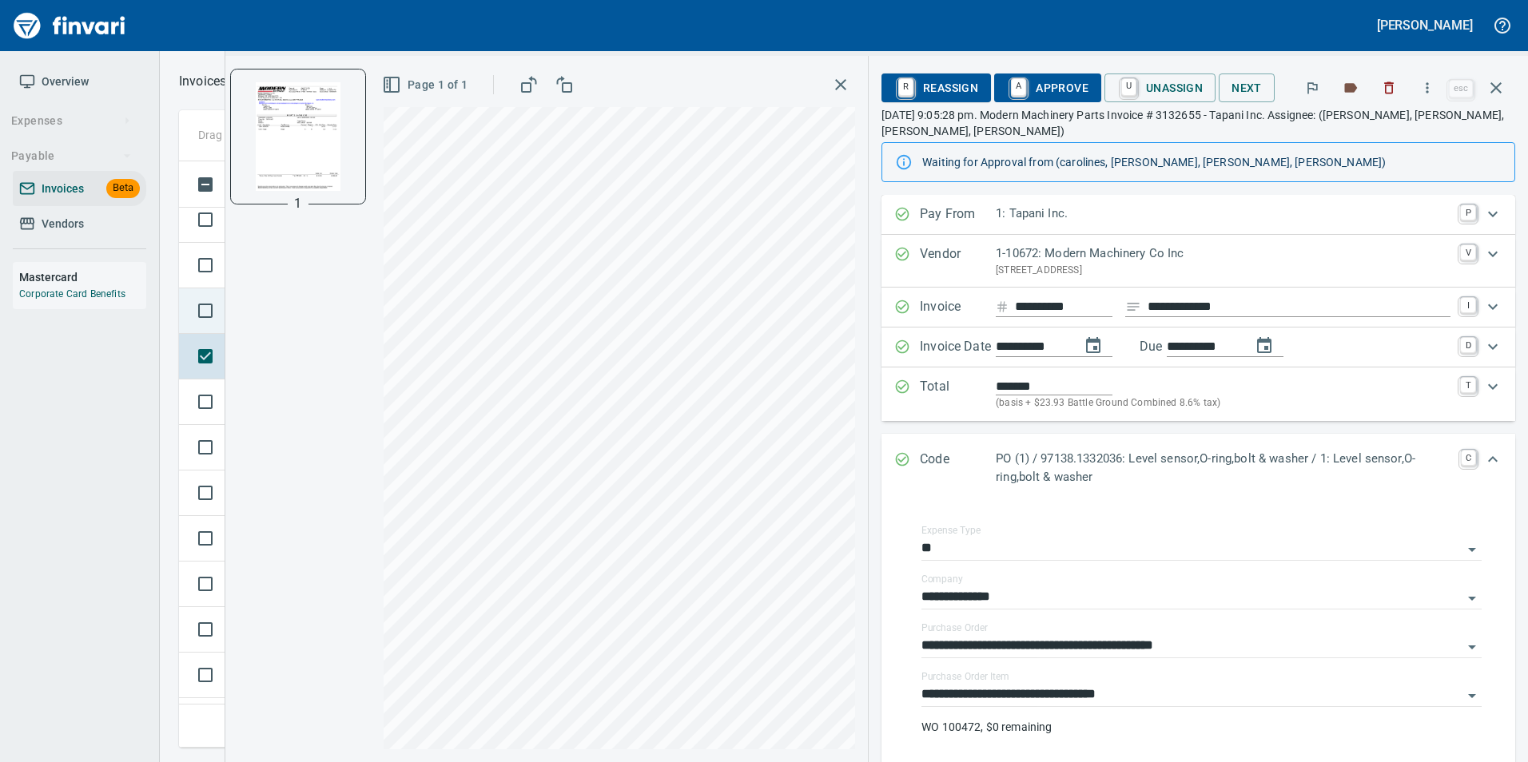
click at [182, 295] on td at bounding box center [202, 311] width 46 height 46
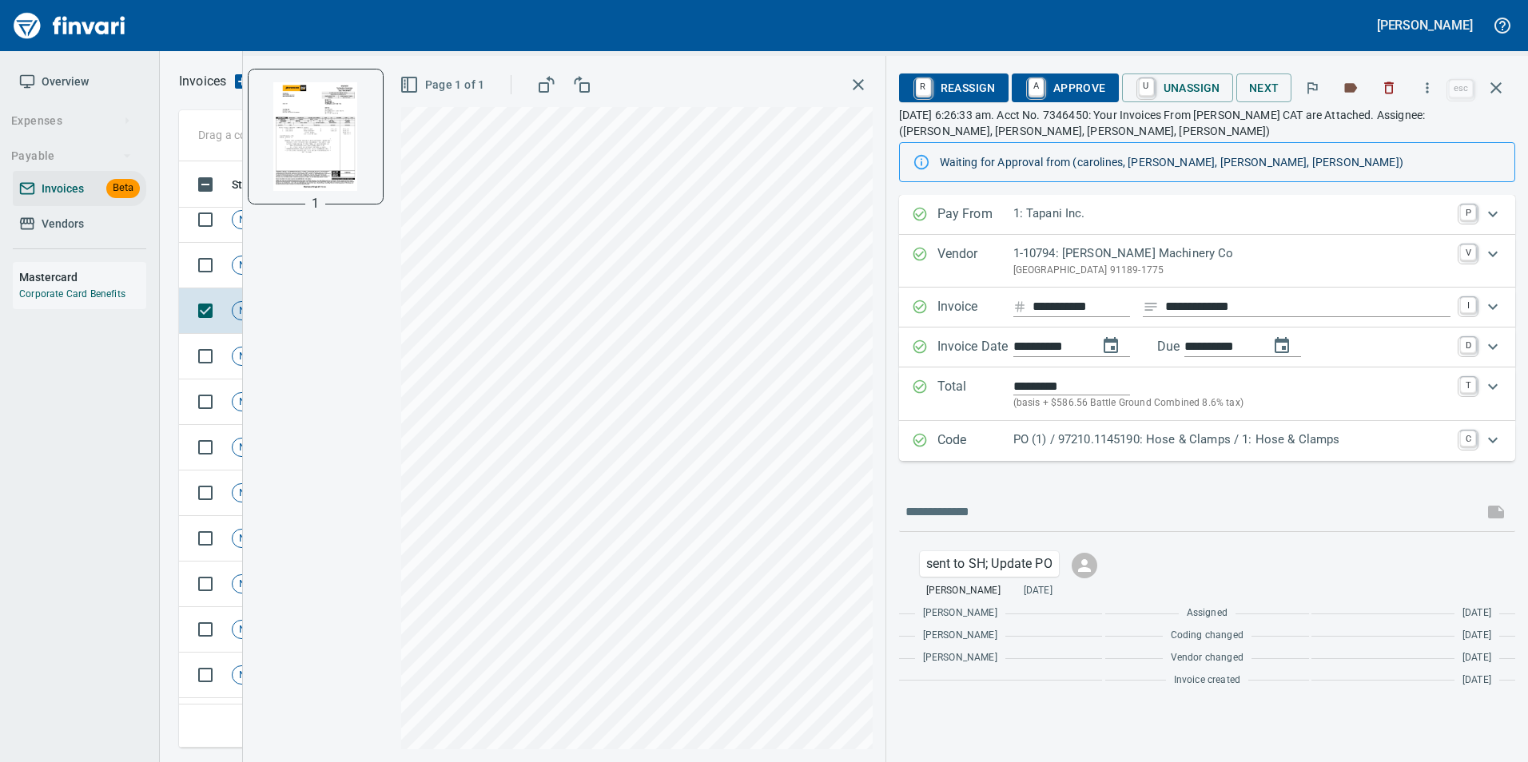
scroll to position [574, 1305]
click at [968, 439] on p "Code" at bounding box center [975, 441] width 76 height 21
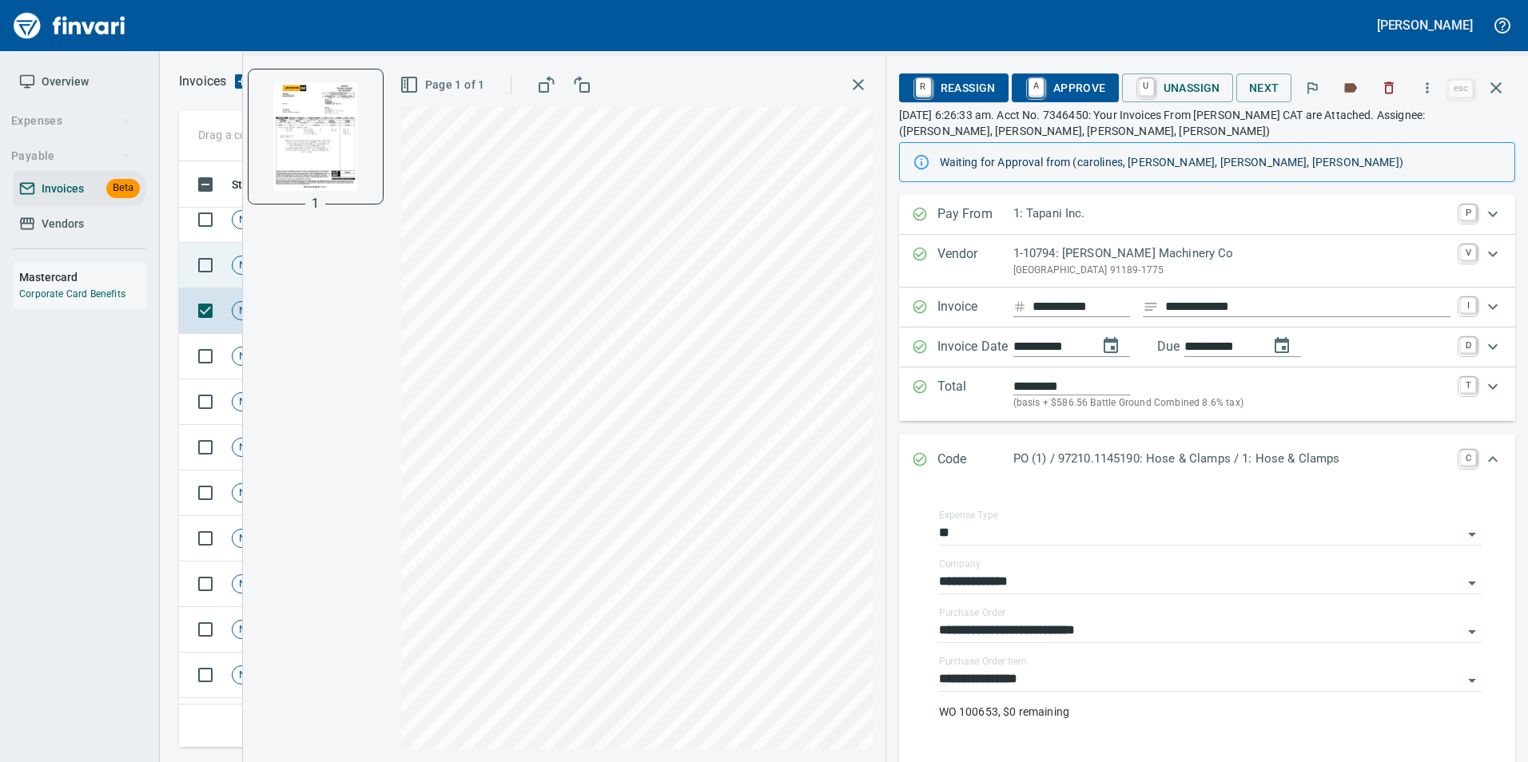
click at [229, 271] on td "Not-Reviewed" at bounding box center [277, 266] width 104 height 46
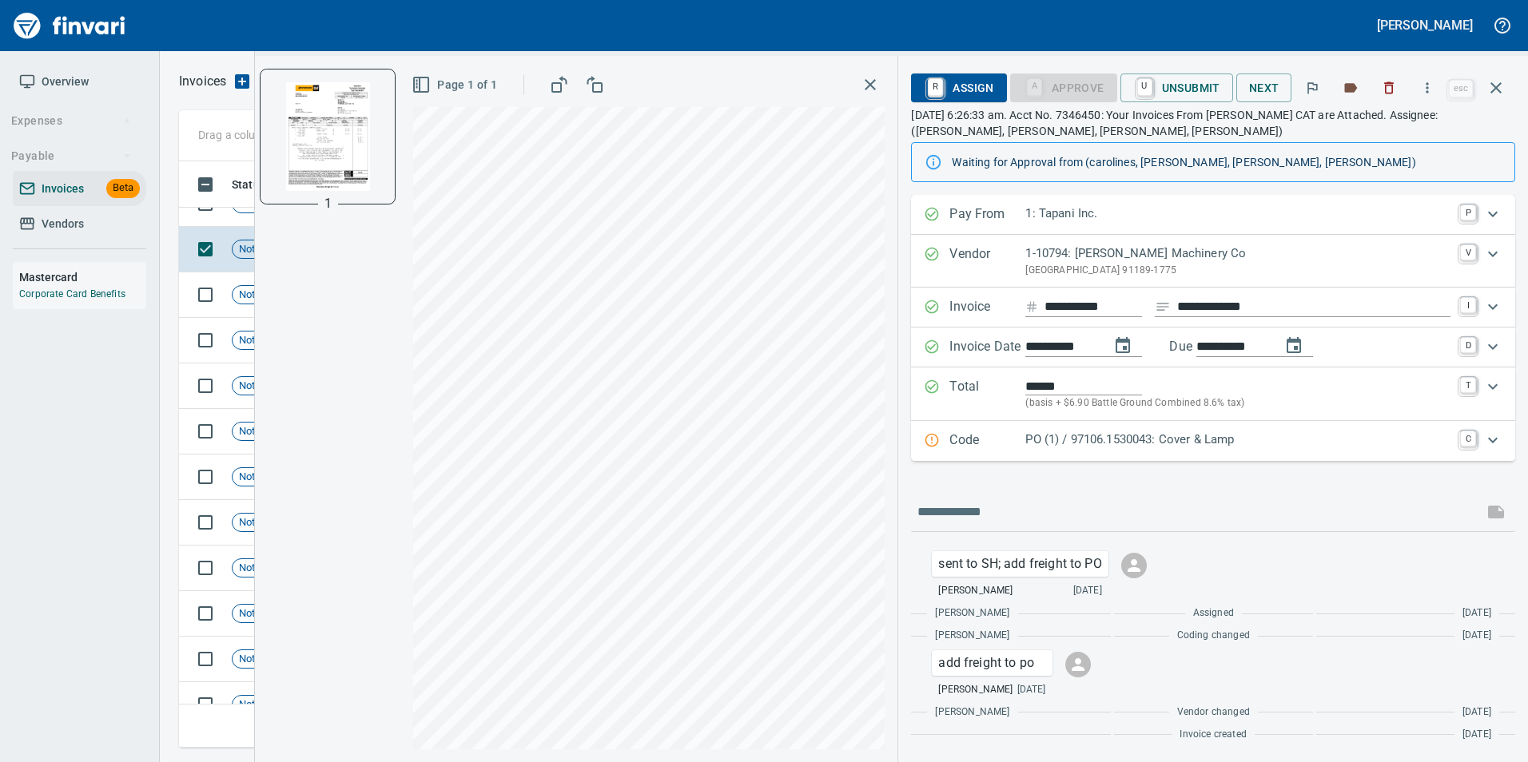
click at [1005, 443] on p "Code" at bounding box center [987, 441] width 76 height 21
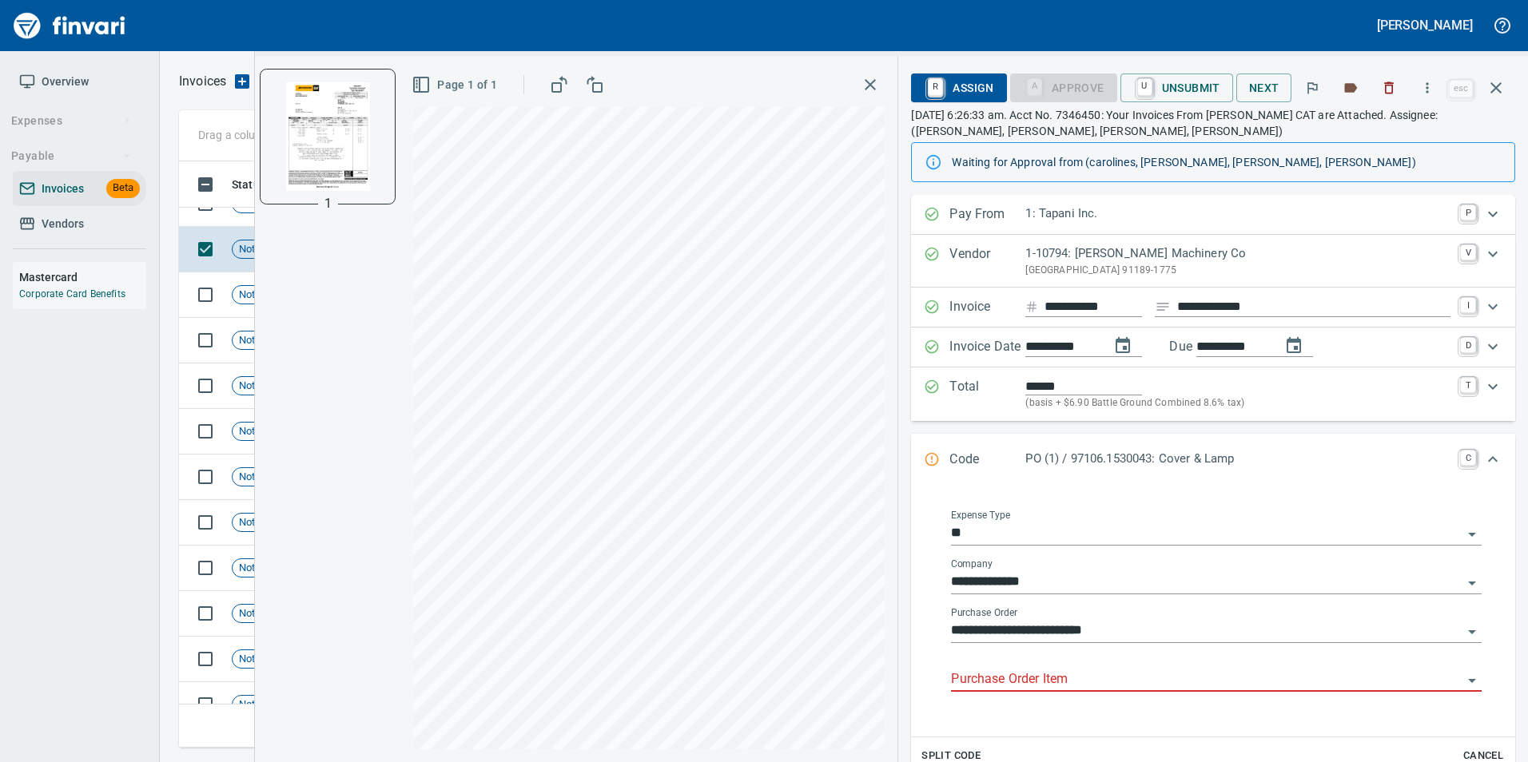
click at [1033, 681] on input "Purchase Order Item" at bounding box center [1206, 680] width 511 height 22
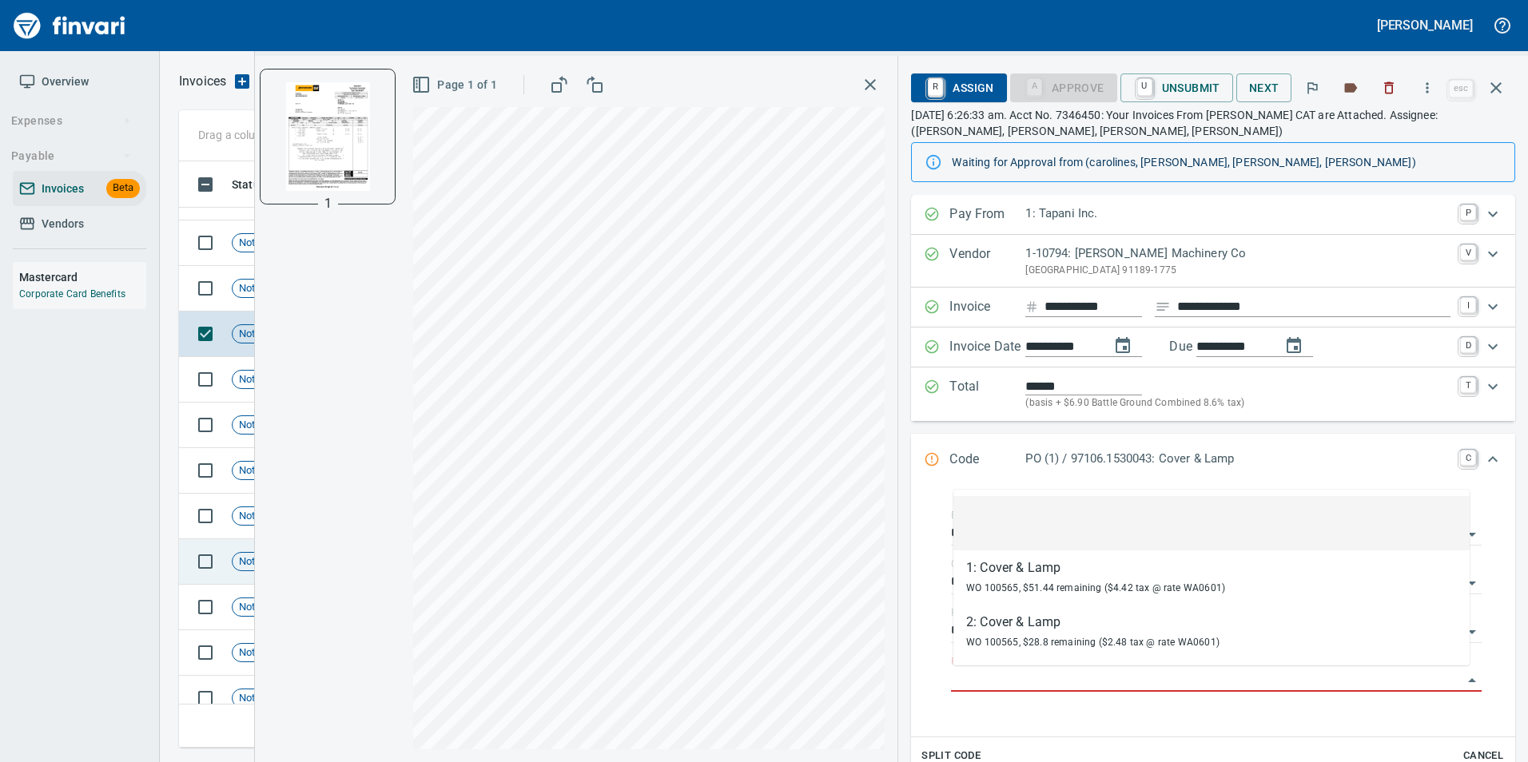
scroll to position [2670, 0]
click at [237, 379] on span "Not-Reviewed" at bounding box center [272, 373] width 78 height 15
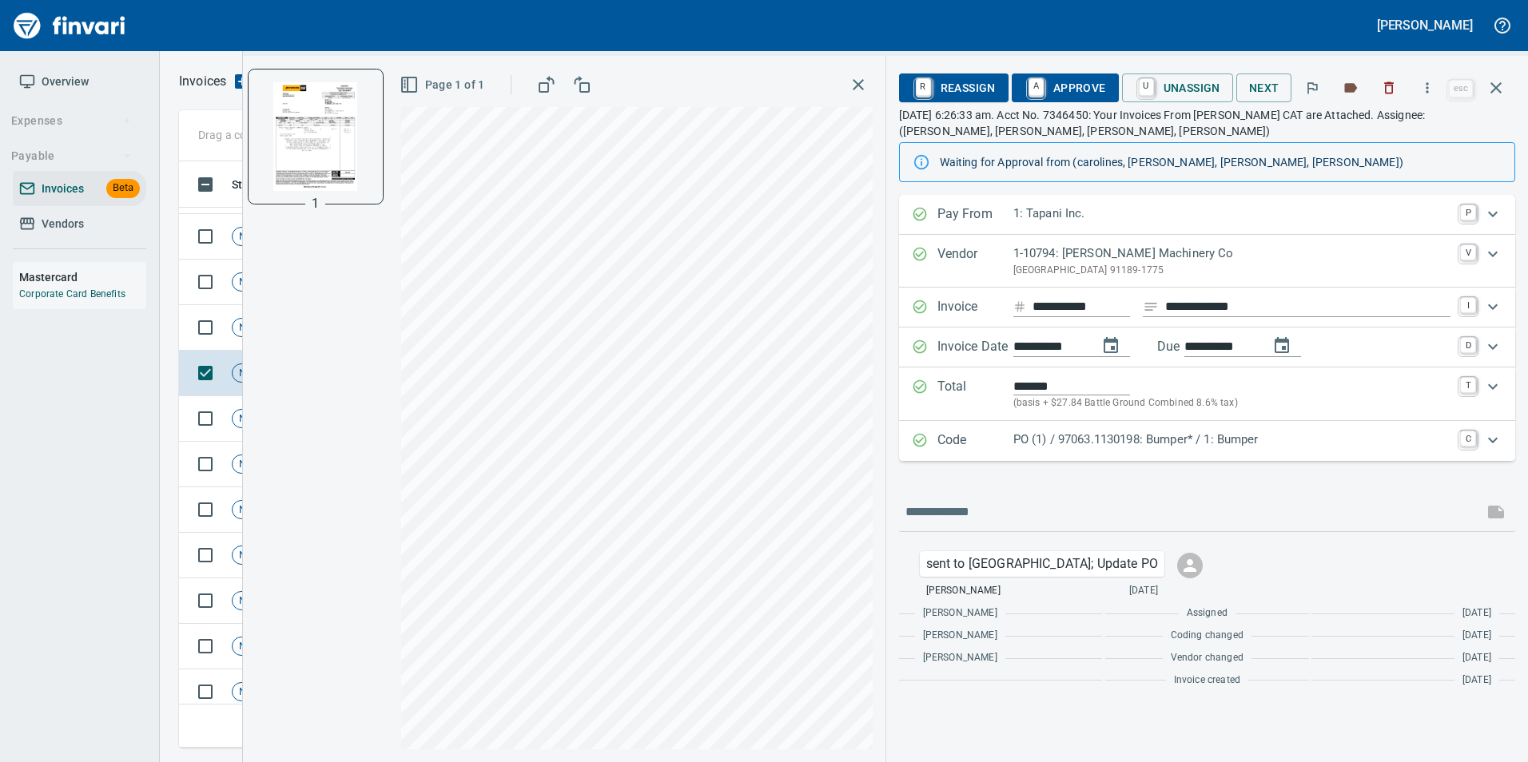
click at [1058, 445] on p "PO (1) / 97063.1130198: Bumper* / 1: Bumper" at bounding box center [1231, 440] width 437 height 18
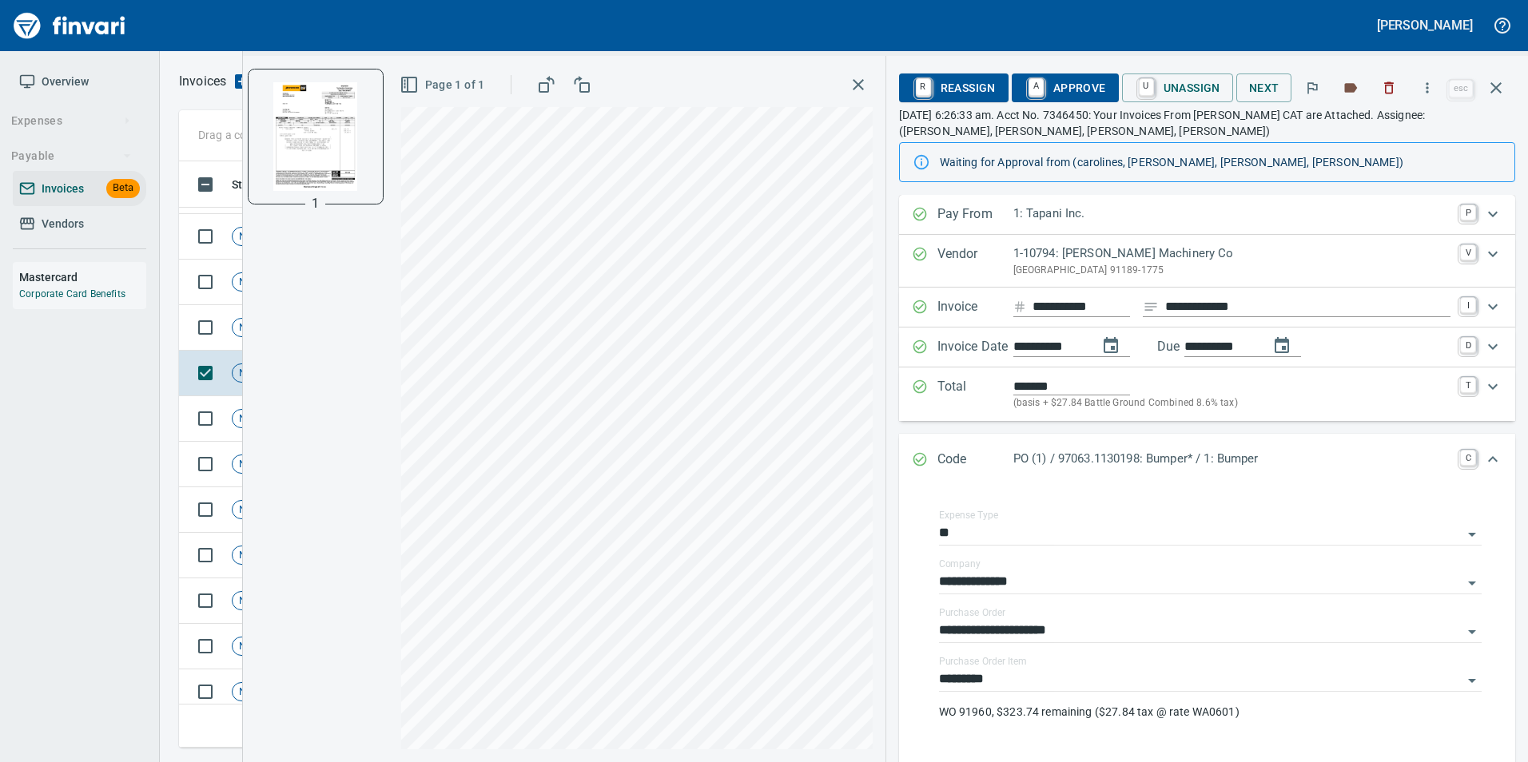
click at [908, 449] on div "Code PO (1) / 97063.1130198: Bumper* / 1: Bumper C" at bounding box center [1207, 460] width 616 height 53
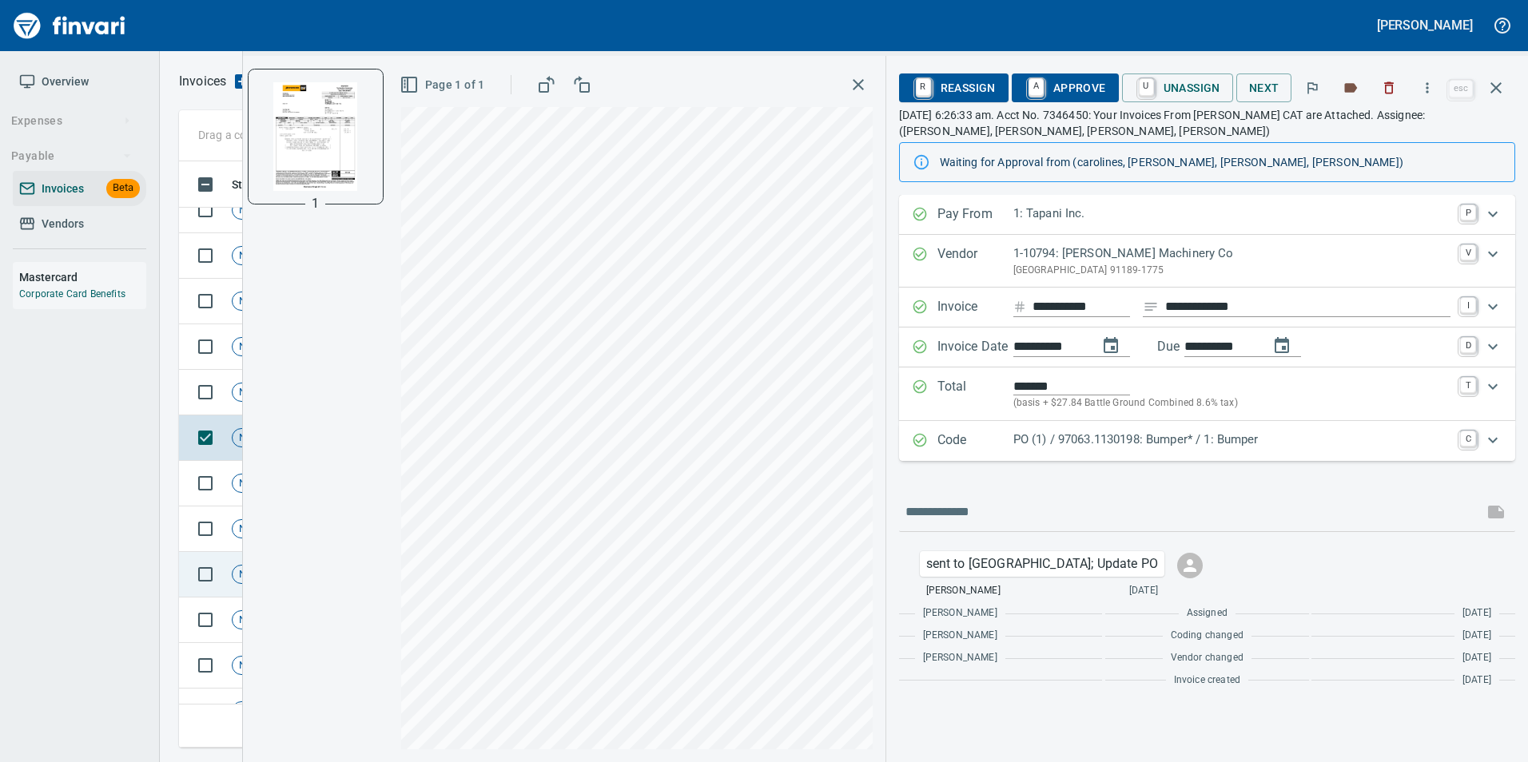
scroll to position [2590, 0]
click at [1075, 88] on span "A Approve" at bounding box center [1064, 87] width 81 height 27
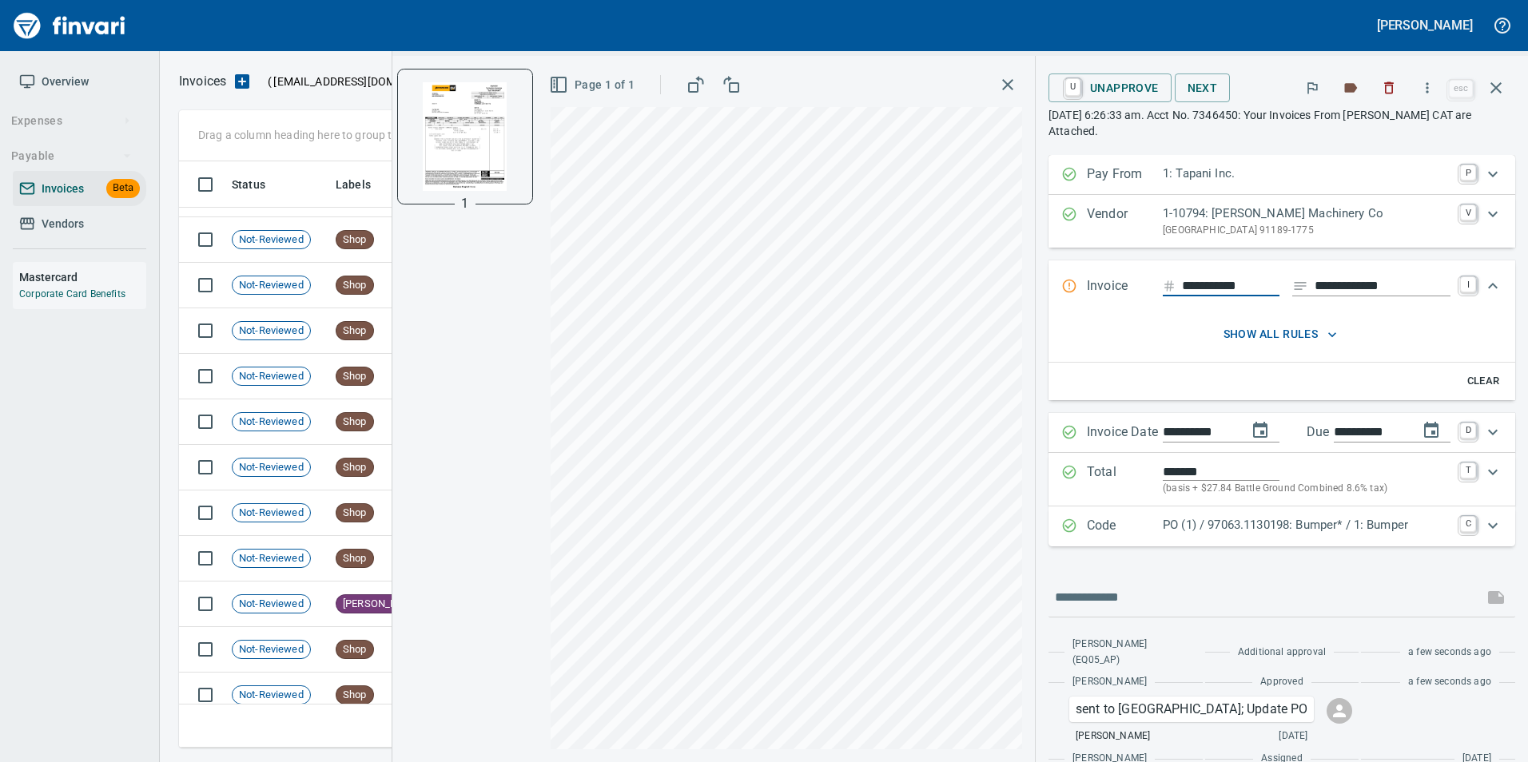
click at [262, 542] on td "Not-Reviewed" at bounding box center [277, 559] width 104 height 46
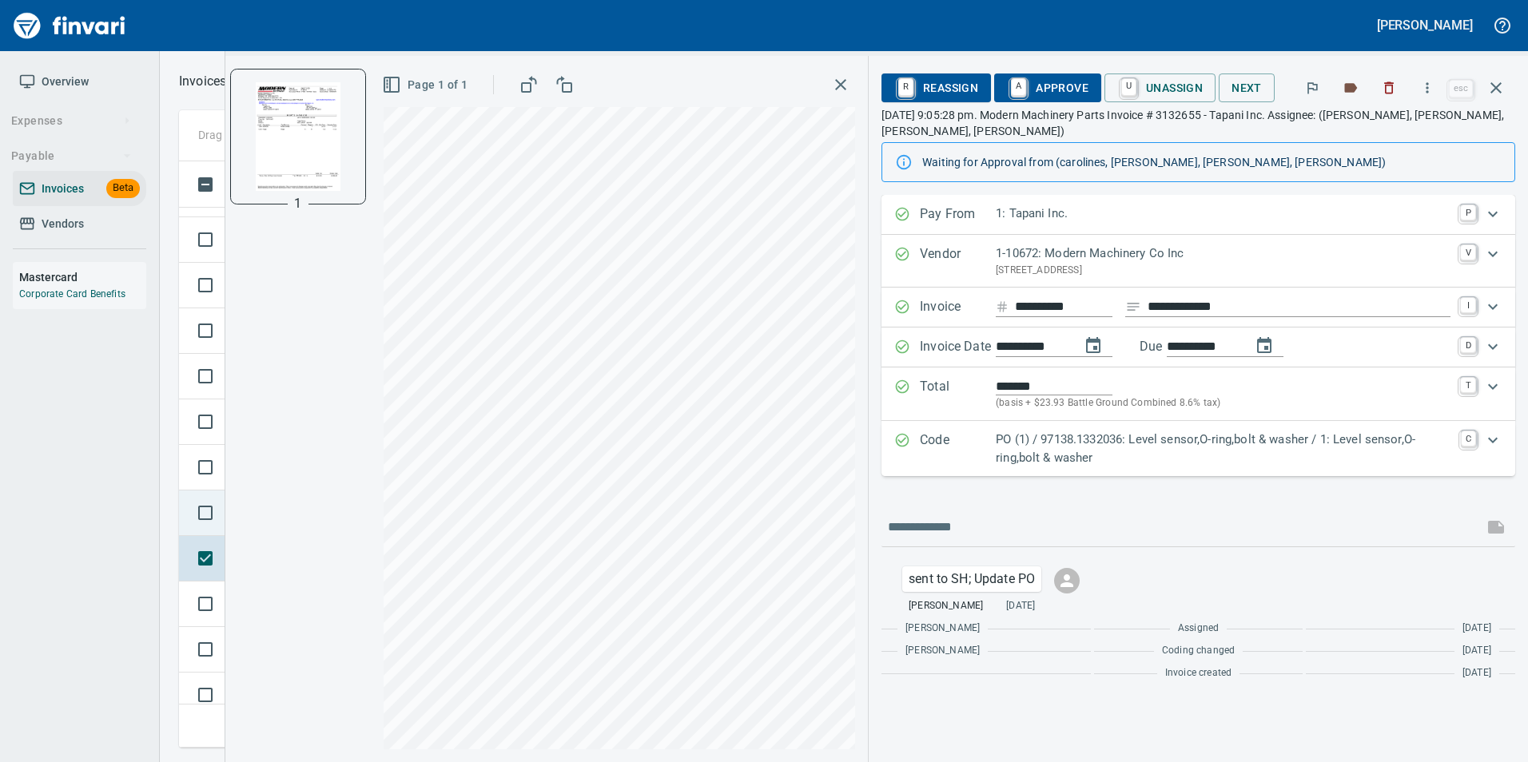
click at [188, 495] on td at bounding box center [202, 514] width 46 height 46
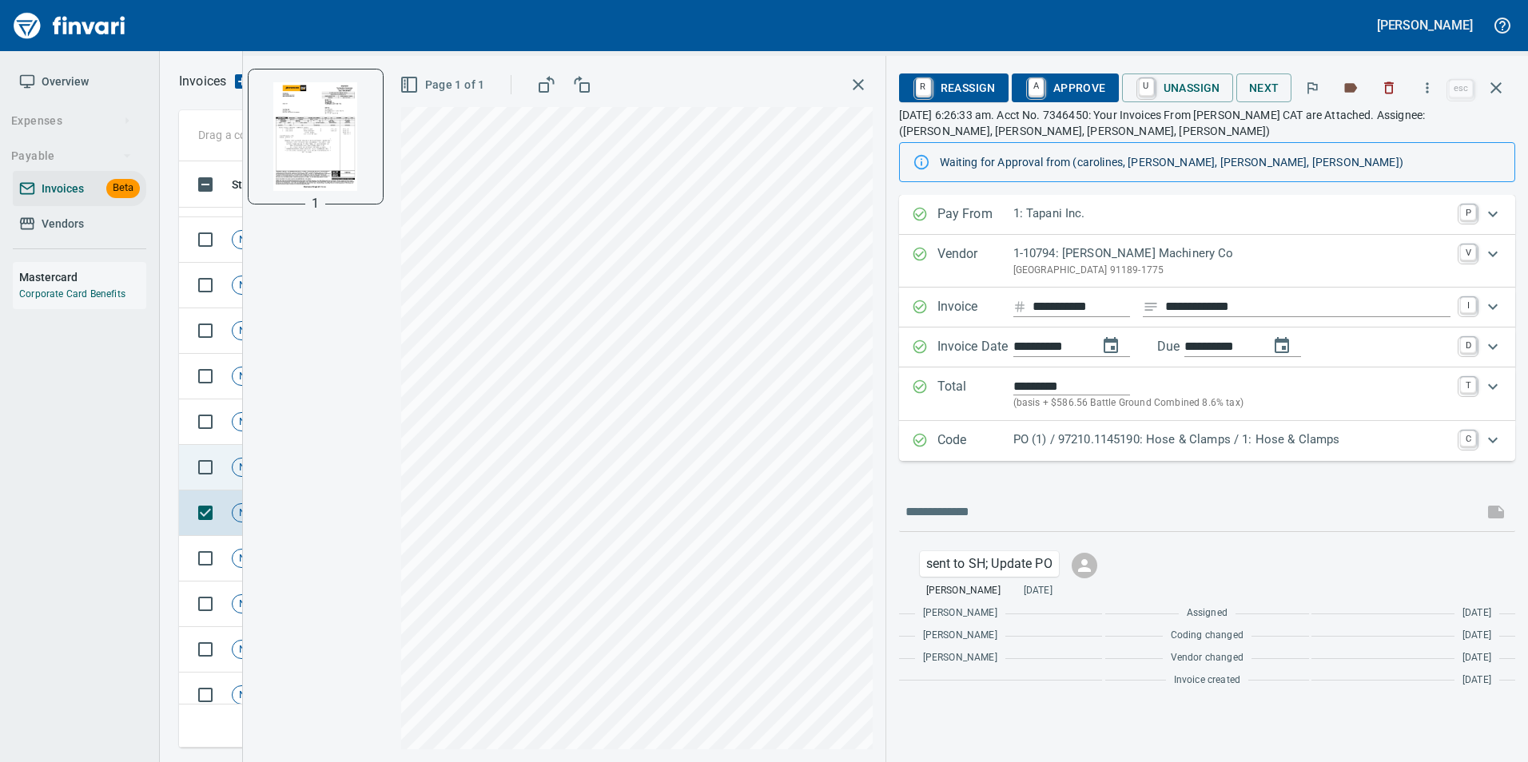
click at [229, 467] on td "Not-Reviewed" at bounding box center [277, 468] width 104 height 46
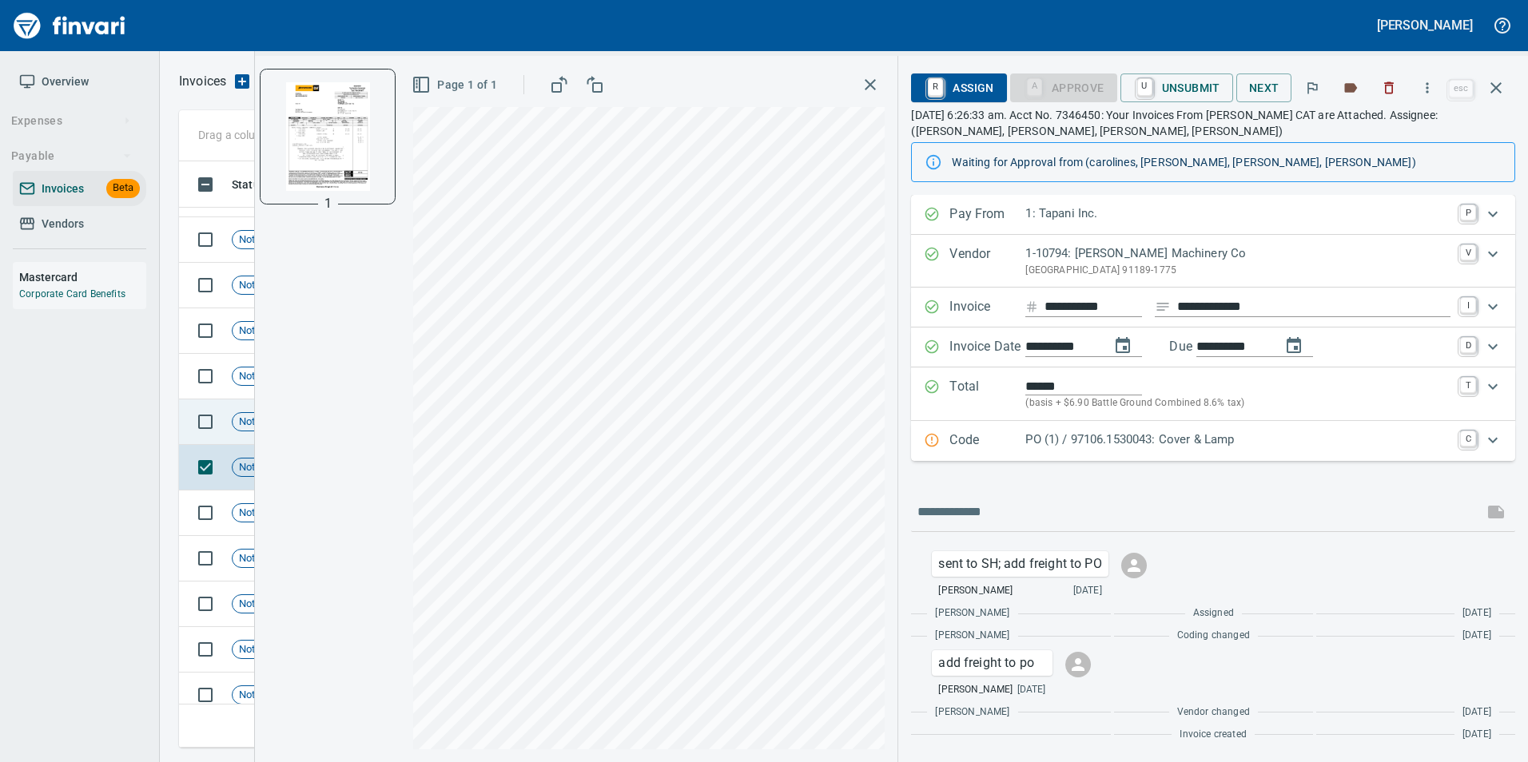
click at [241, 413] on div "Not-Reviewed" at bounding box center [271, 421] width 79 height 19
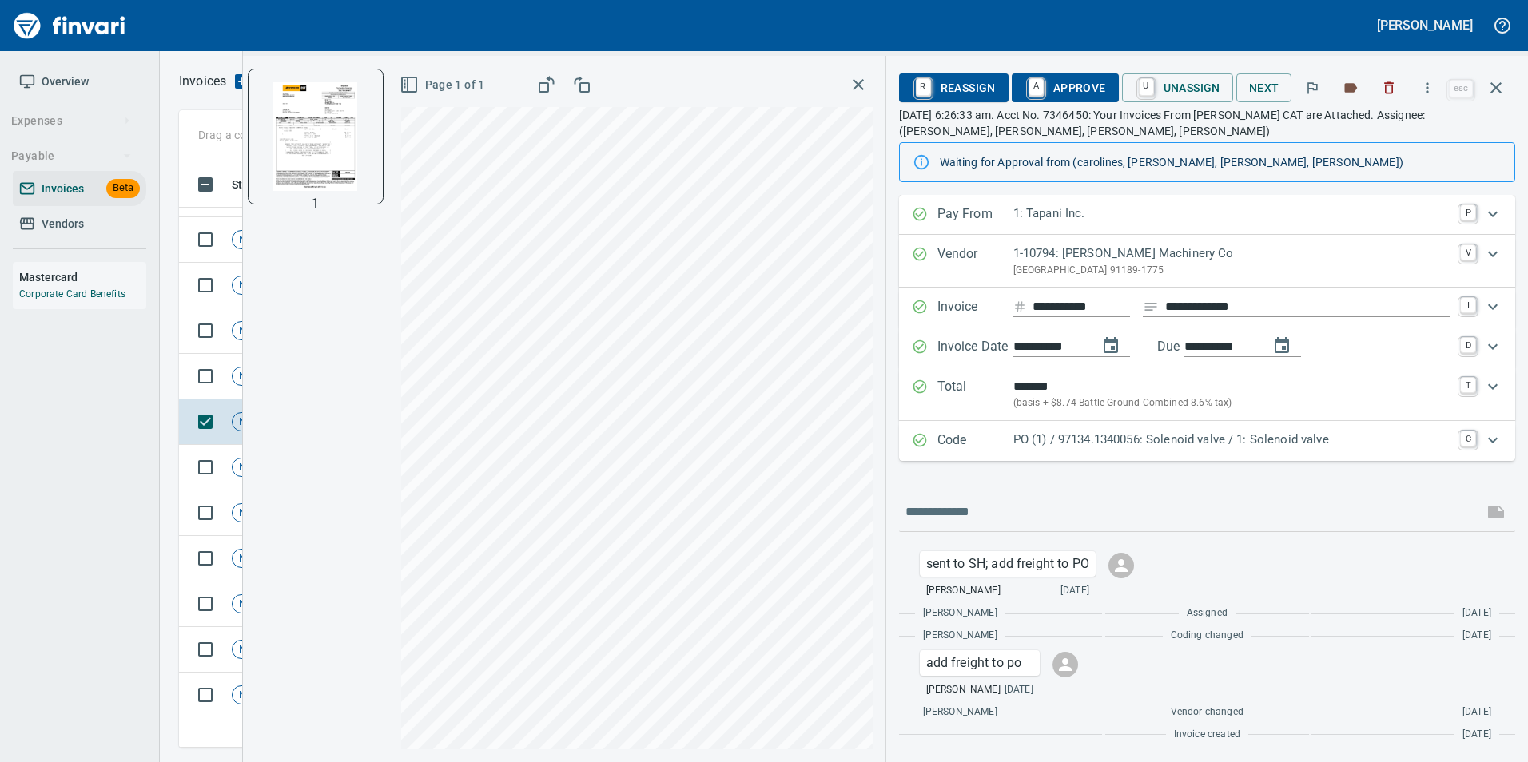
click at [1007, 432] on p "Code" at bounding box center [975, 441] width 76 height 21
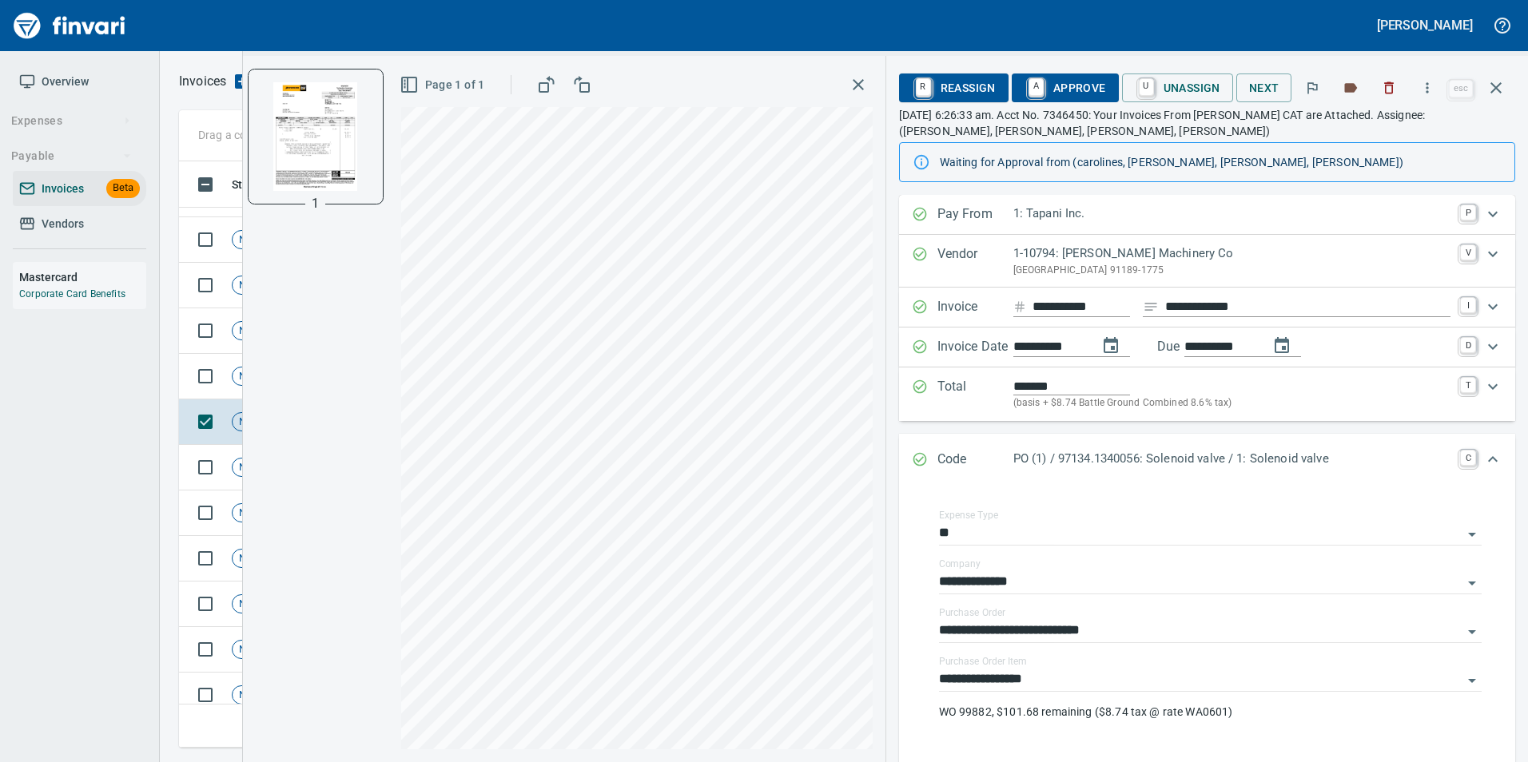
click at [906, 454] on div "Code PO (1) / 97134.1340056: Solenoid valve / 1: Solenoid valve C" at bounding box center [1207, 460] width 616 height 53
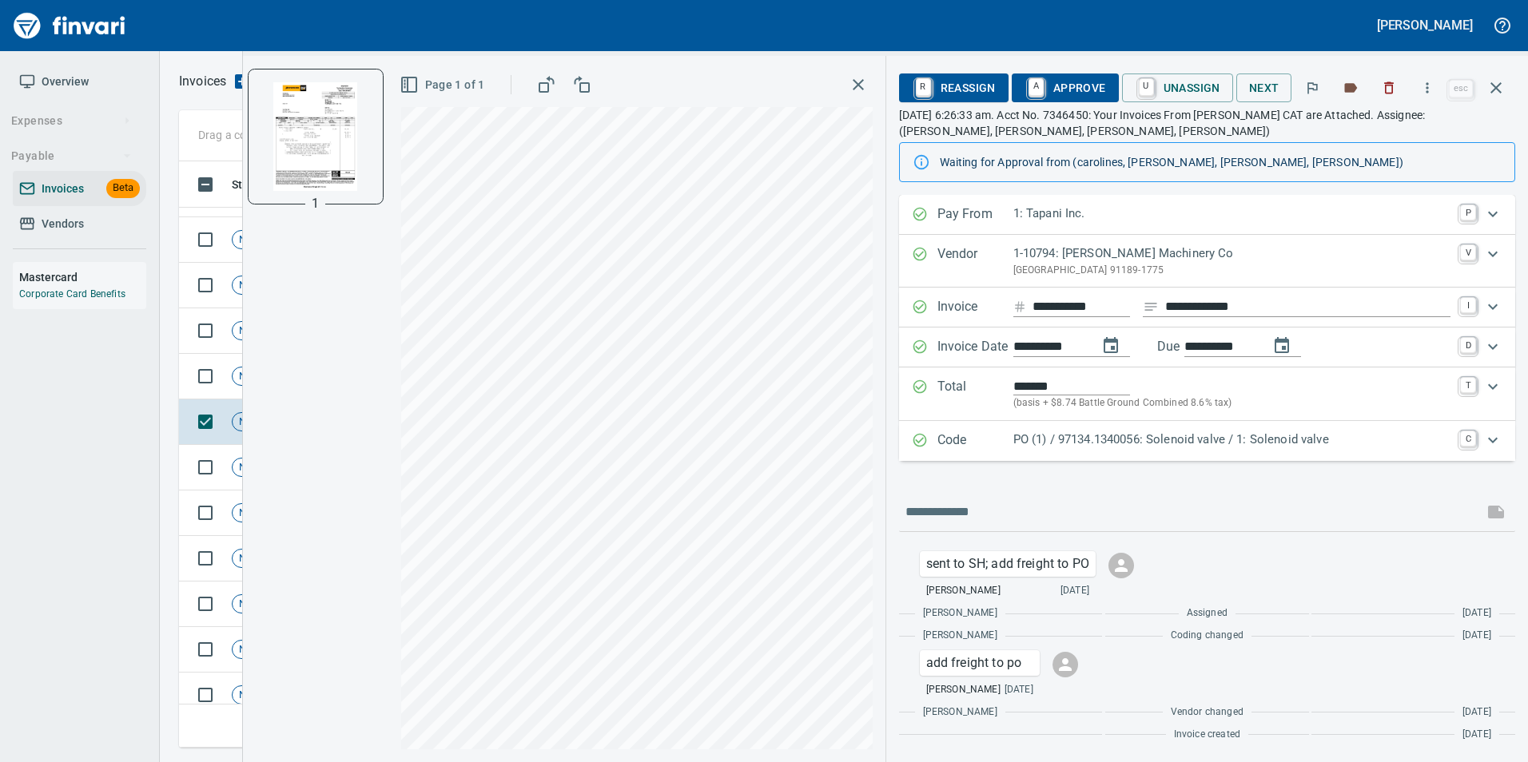
click at [918, 430] on div "Code PO (1) / 97134.1340056: Solenoid valve / 1: Solenoid valve C" at bounding box center [1207, 441] width 616 height 40
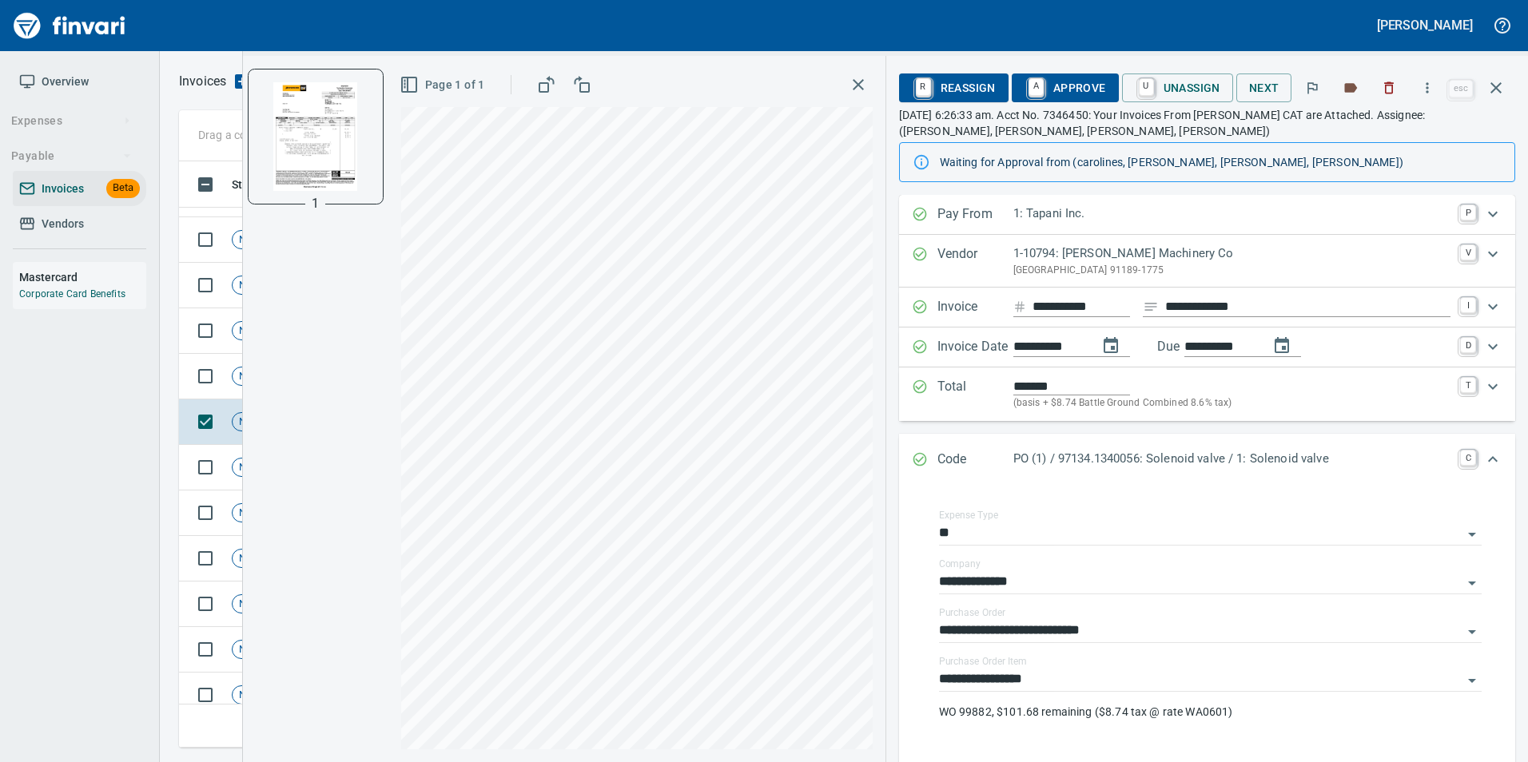
click at [917, 454] on icon "Expand" at bounding box center [920, 459] width 16 height 16
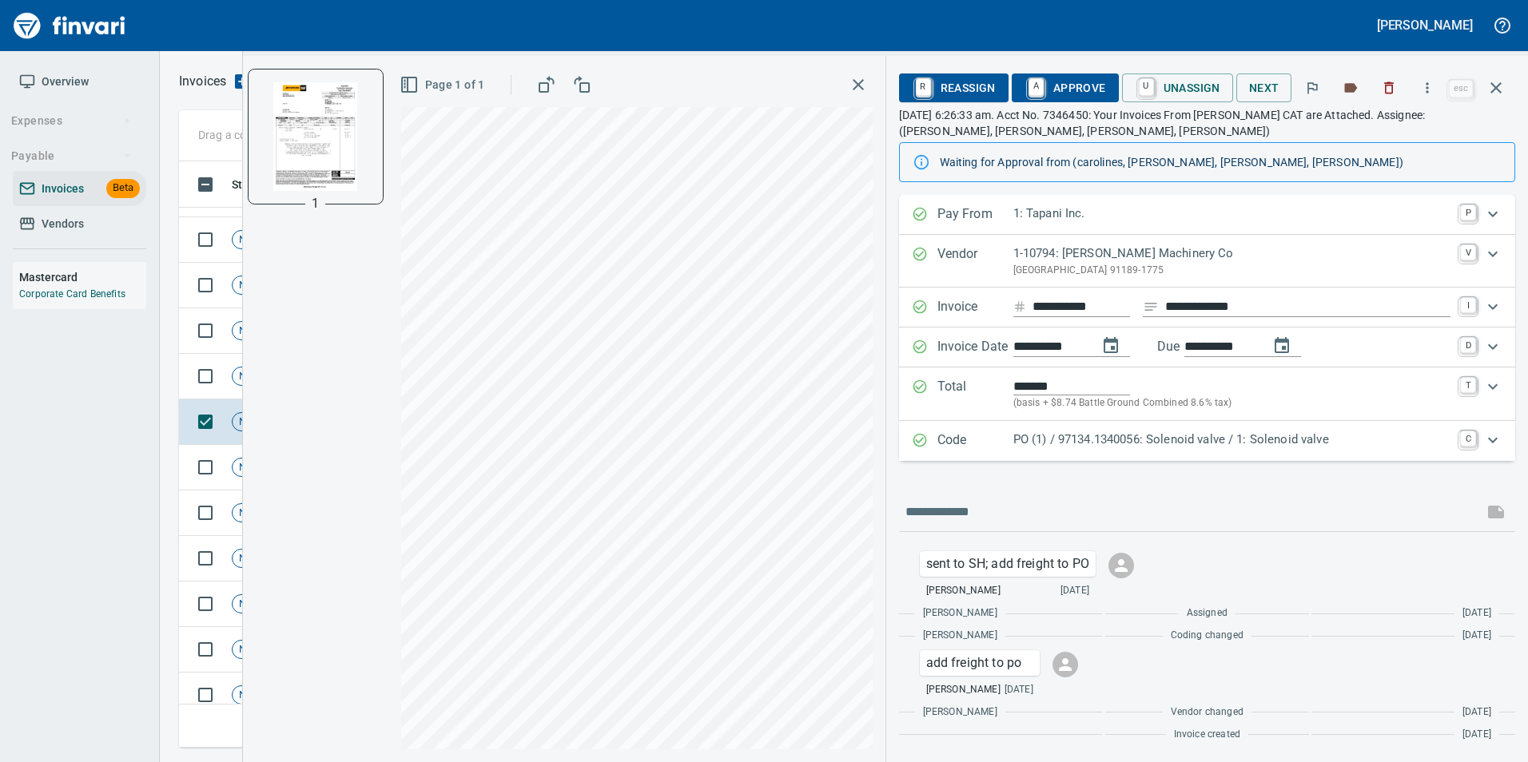
click at [1073, 93] on span "A Approve" at bounding box center [1064, 87] width 81 height 27
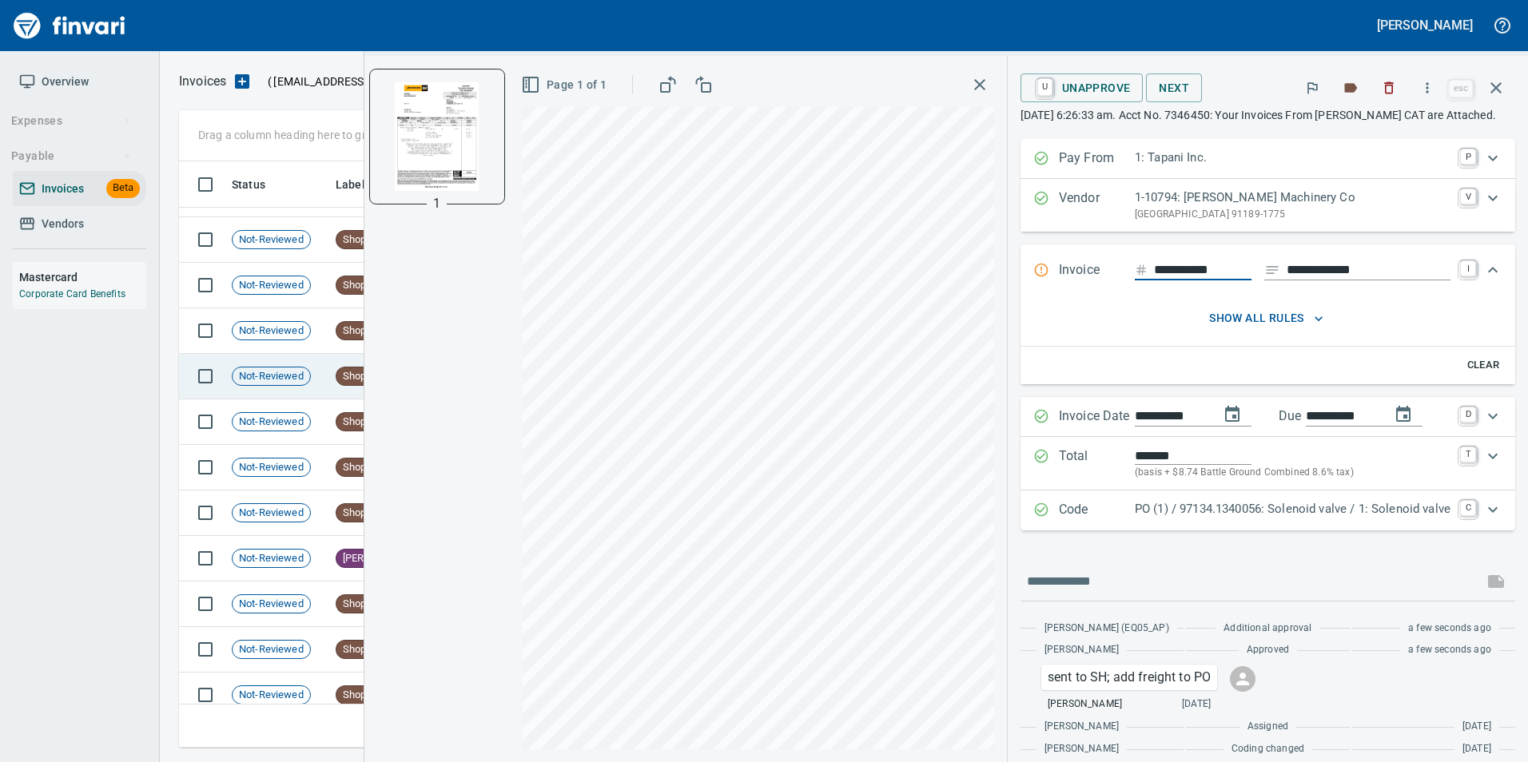
click at [268, 374] on span "Not-Reviewed" at bounding box center [272, 376] width 78 height 15
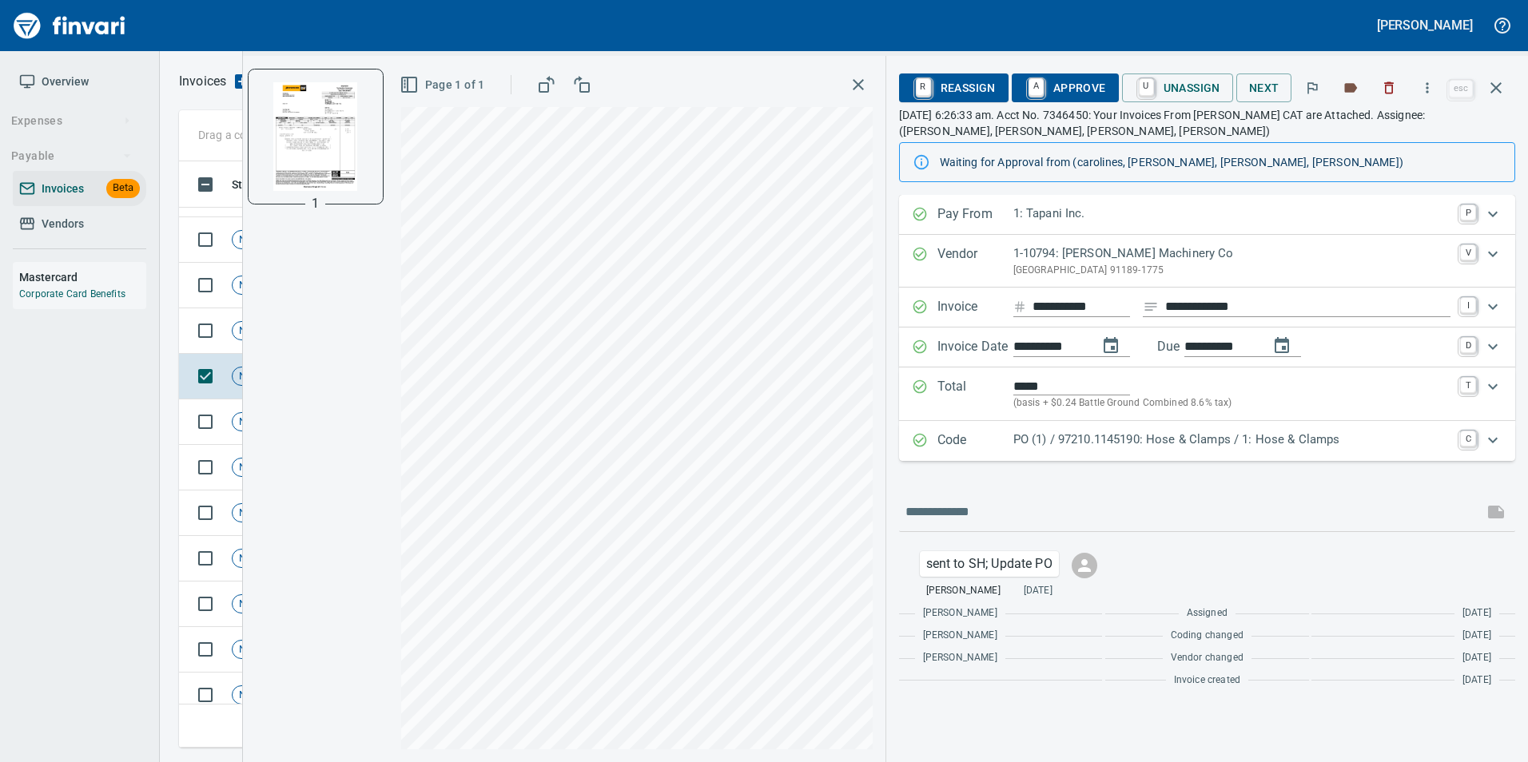
click at [1065, 440] on p "PO (1) / 97210.1145190: Hose & Clamps / 1: Hose & Clamps" at bounding box center [1231, 440] width 437 height 18
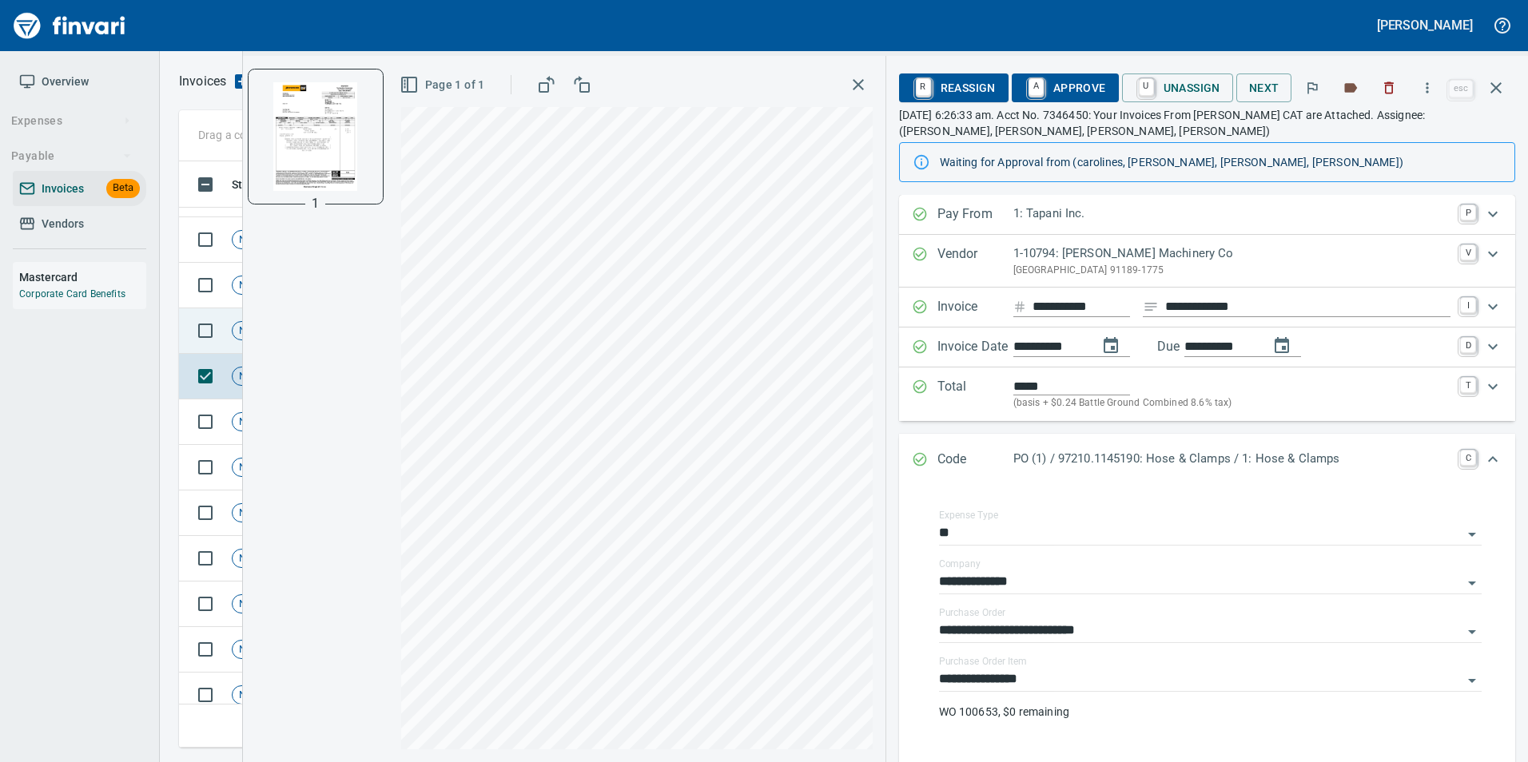
click at [233, 329] on span "Not-Reviewed" at bounding box center [272, 331] width 78 height 15
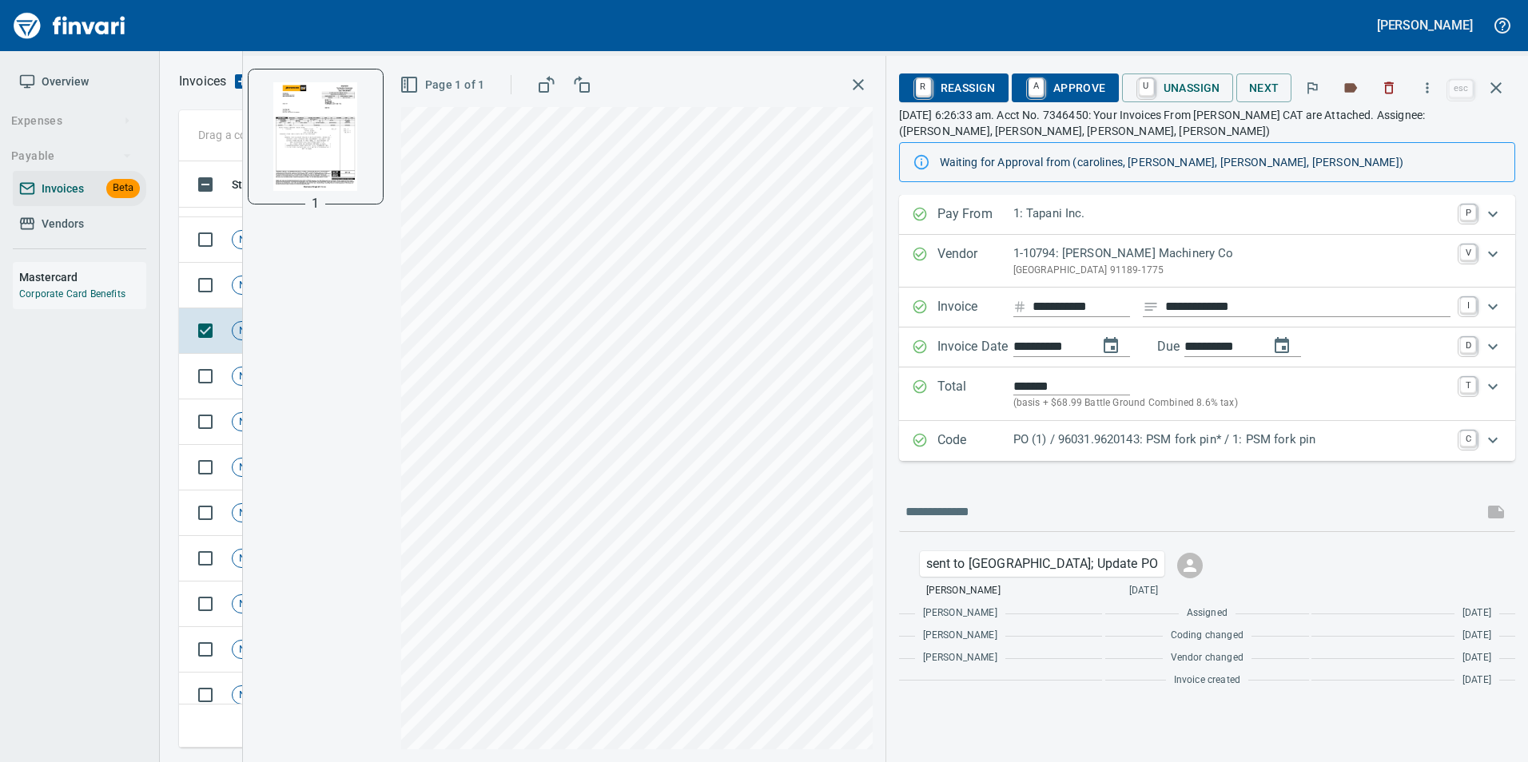
click at [1028, 440] on p "PO (1) / 96031.9620143: PSM fork pin* / 1: PSM fork pin" at bounding box center [1231, 440] width 437 height 18
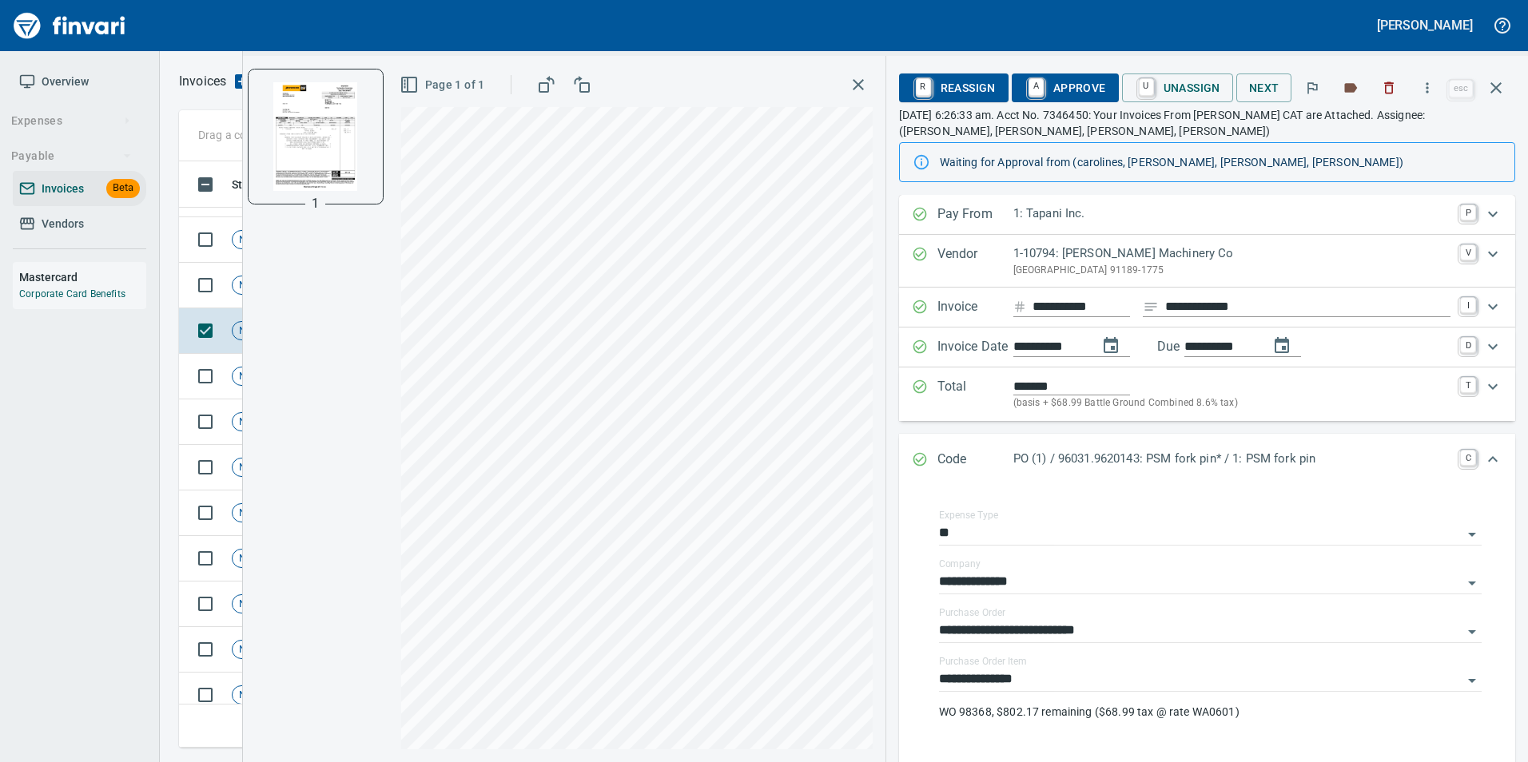
click at [912, 449] on div "Code PO (1) / 96031.9620143: PSM fork pin* / 1: PSM fork pin C" at bounding box center [1207, 460] width 616 height 53
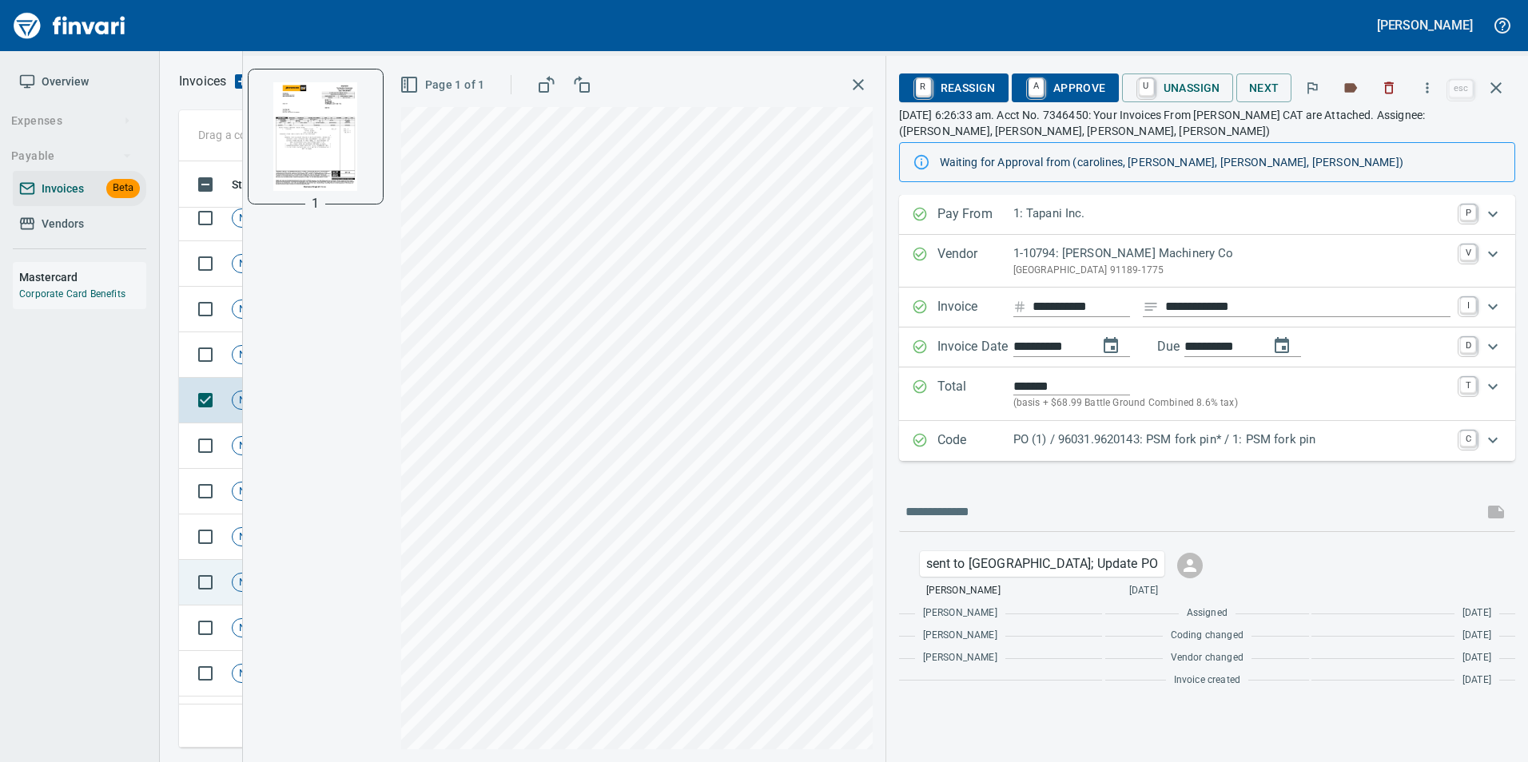
scroll to position [2510, 0]
click at [1041, 79] on link "A" at bounding box center [1035, 88] width 15 height 18
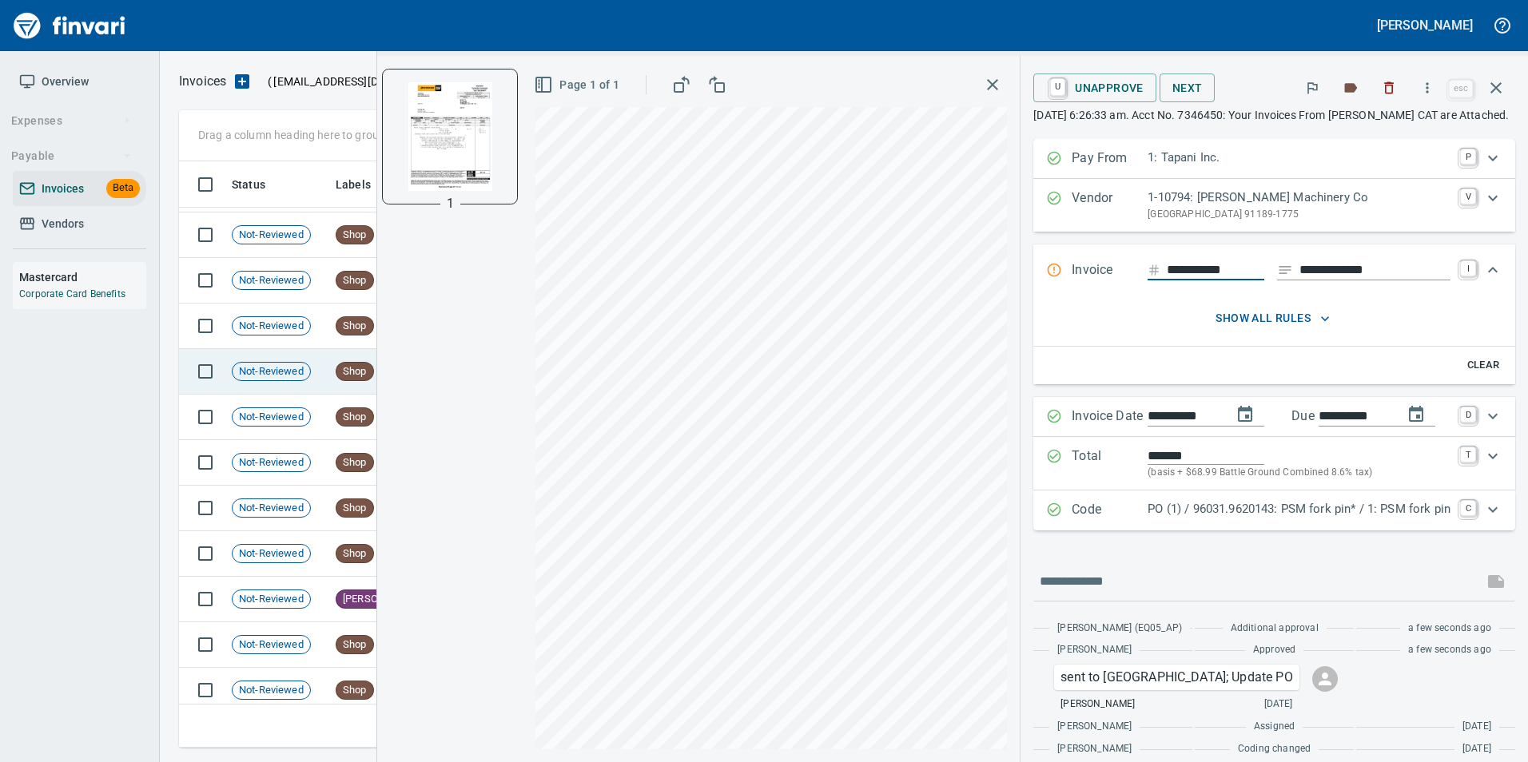
click at [250, 374] on span "Not-Reviewed" at bounding box center [272, 371] width 78 height 15
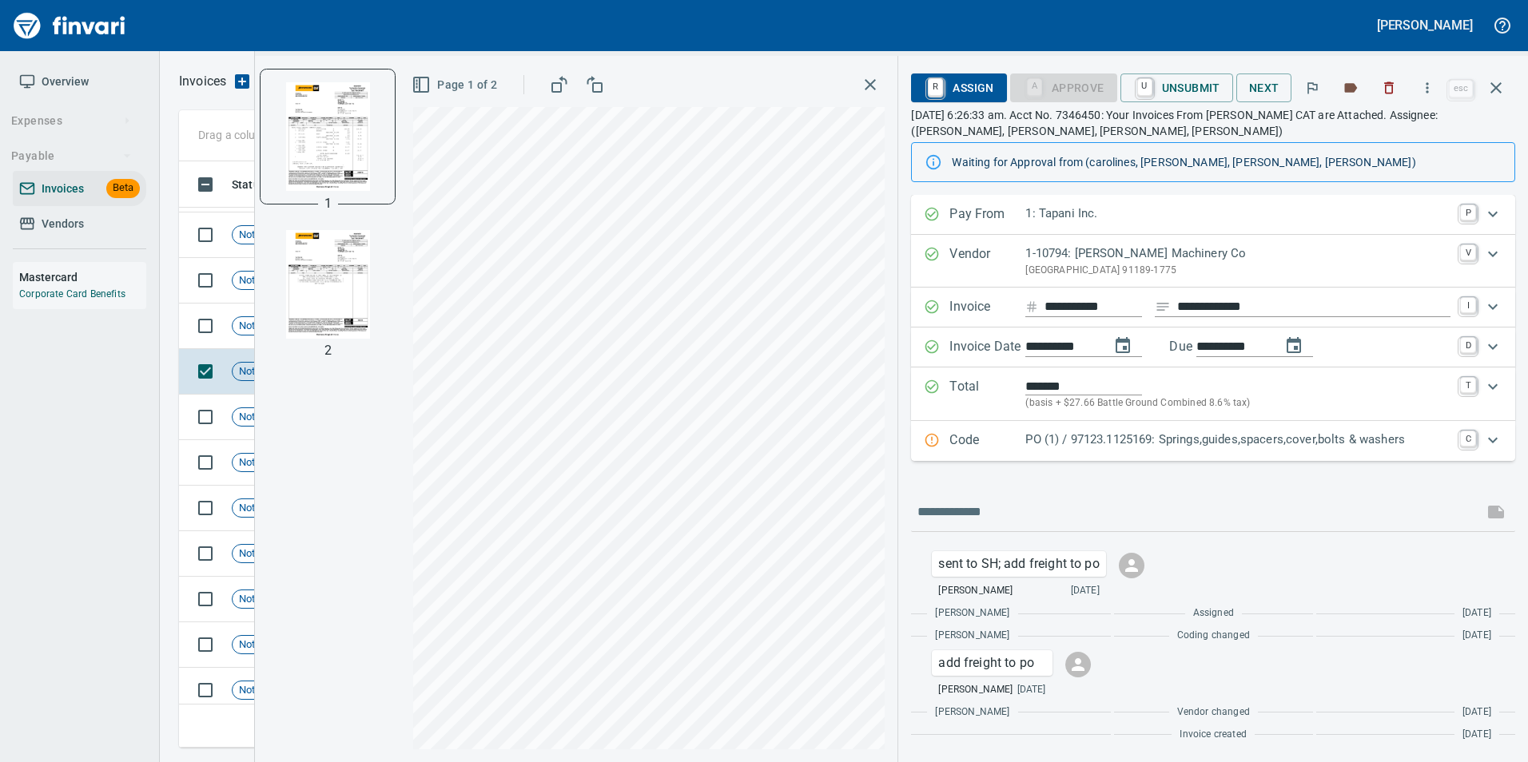
click at [1012, 447] on p "Code" at bounding box center [987, 441] width 76 height 21
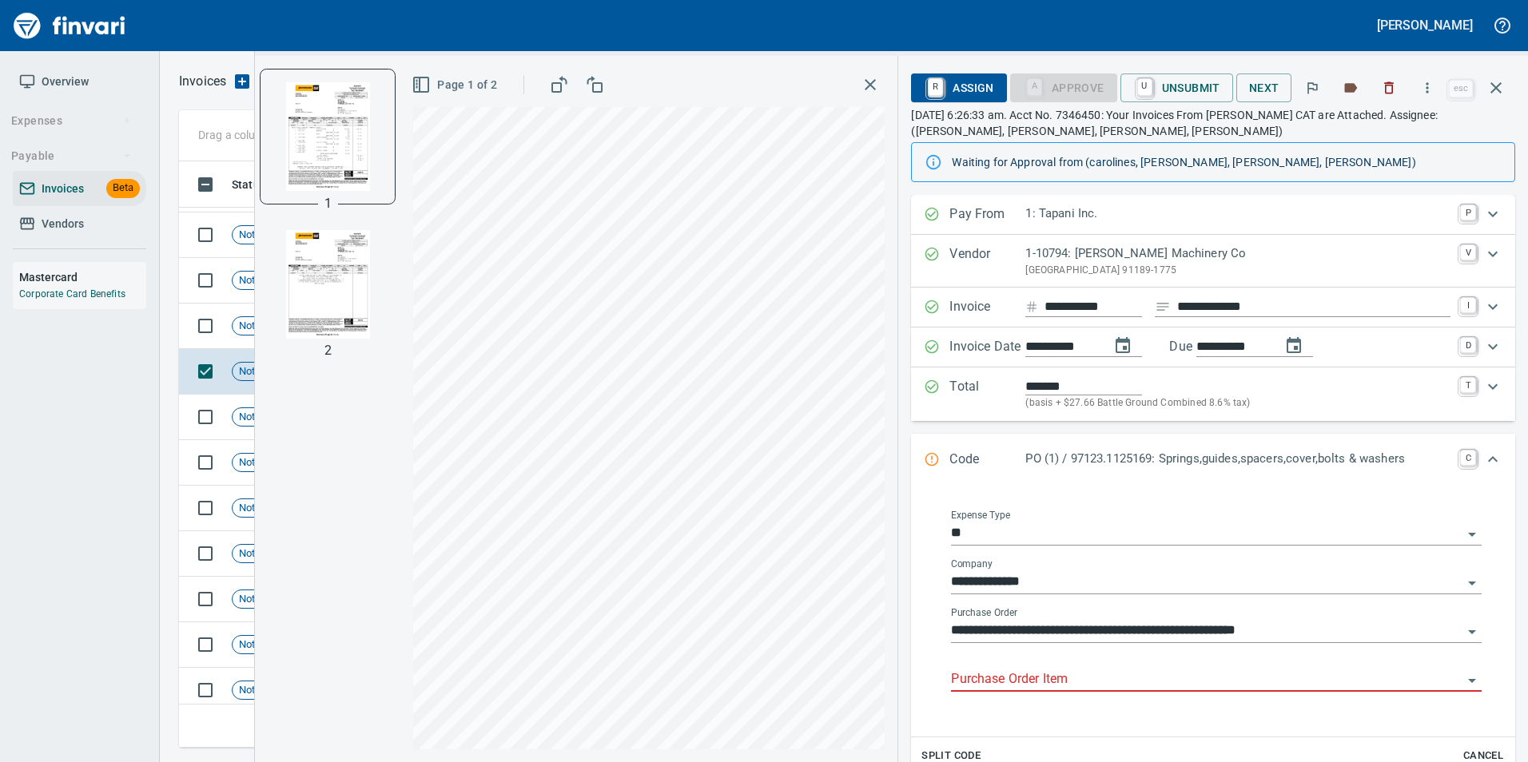
click at [1031, 688] on input "Purchase Order Item" at bounding box center [1206, 680] width 511 height 22
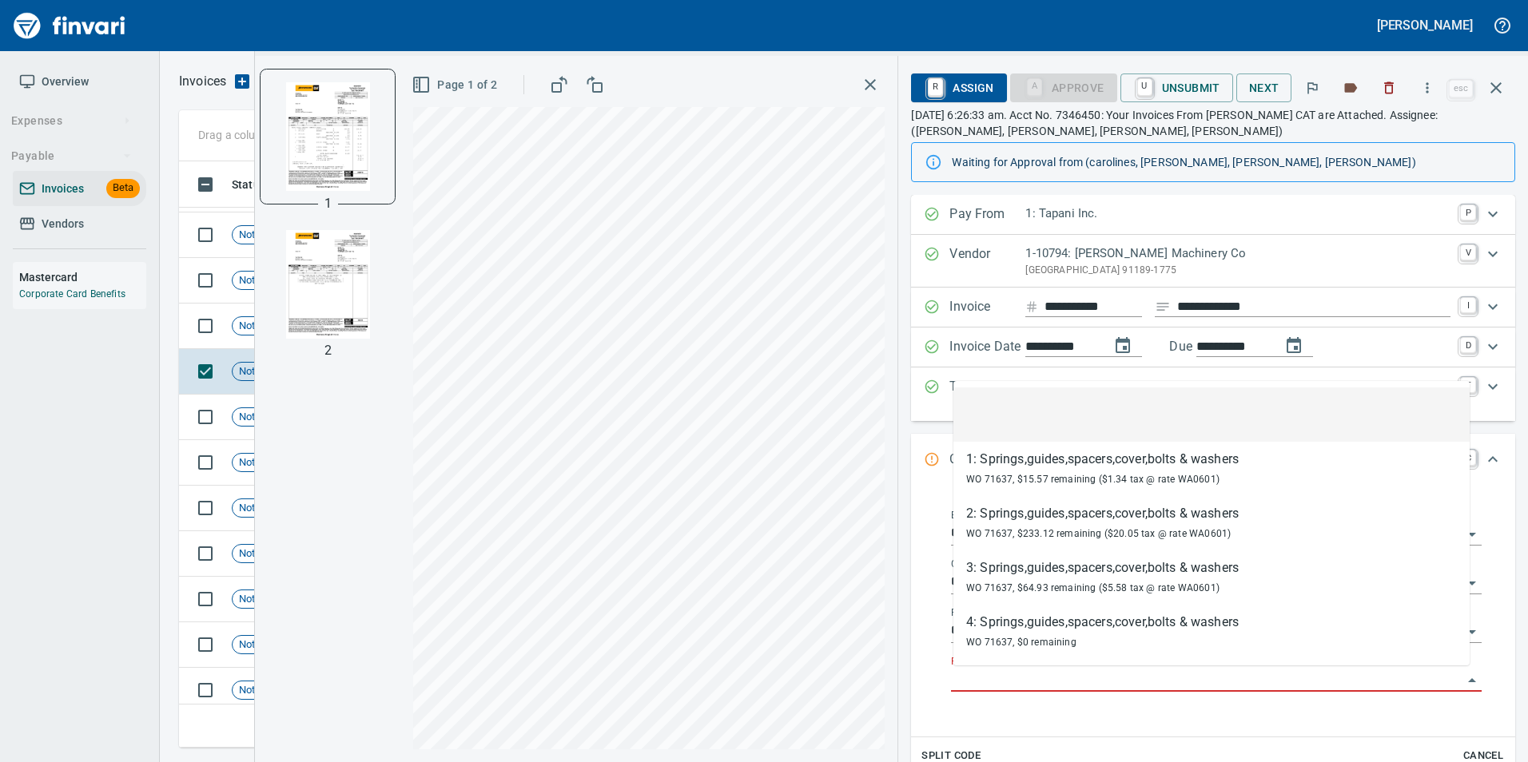
scroll to position [574, 1305]
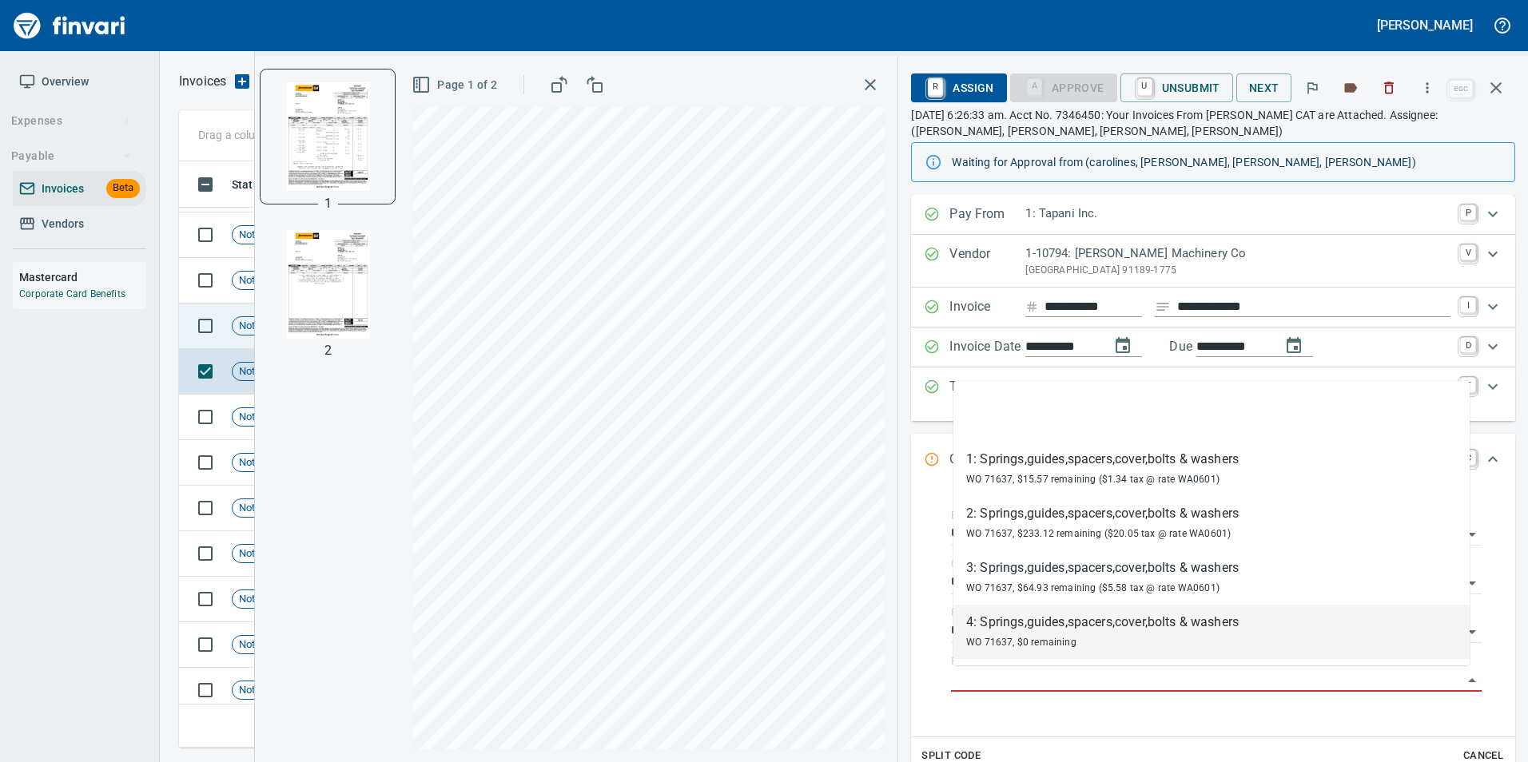
click at [229, 319] on td "Not-Reviewed" at bounding box center [277, 327] width 104 height 46
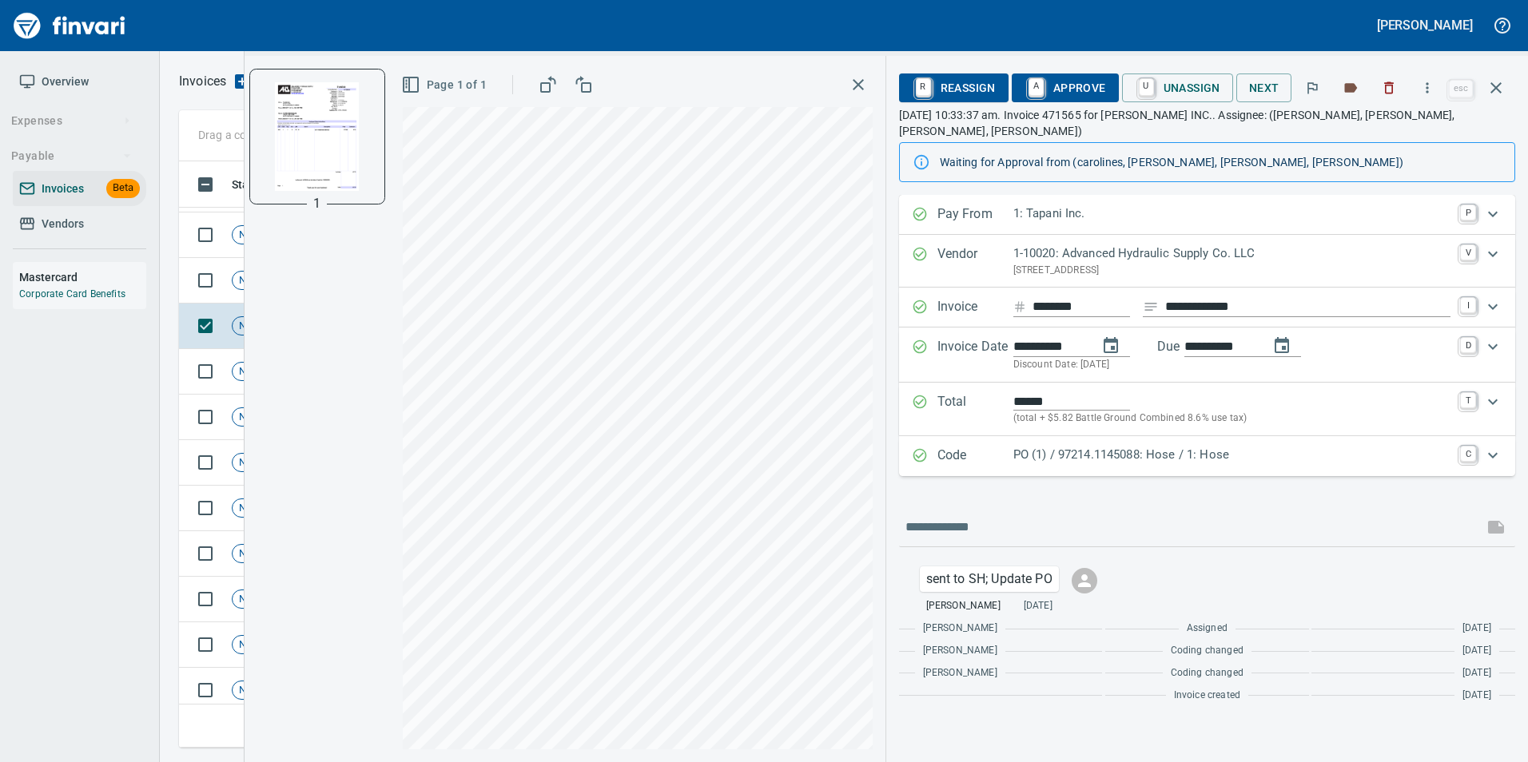
click at [947, 446] on p "Code" at bounding box center [975, 456] width 76 height 21
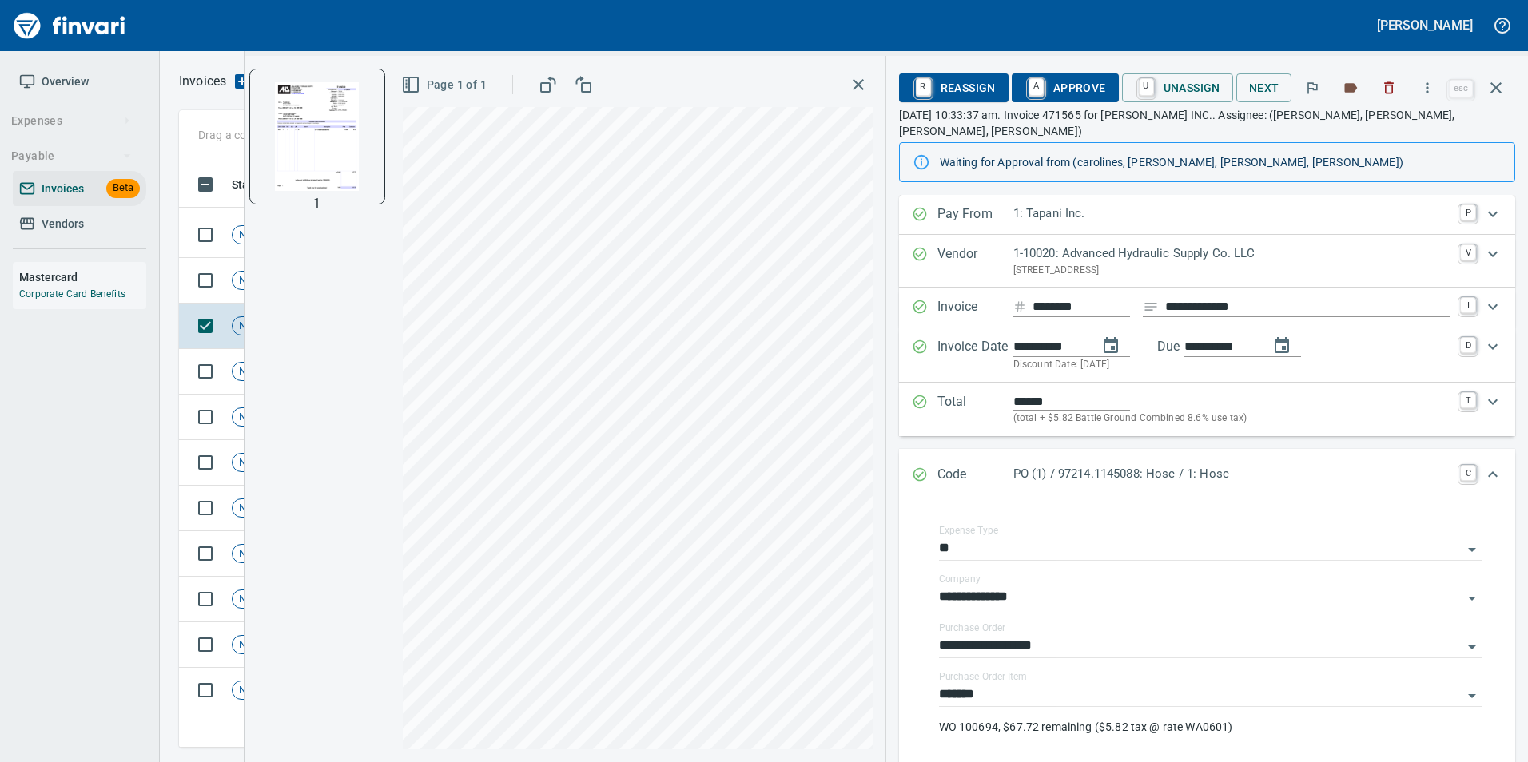
click at [921, 449] on div "Code PO (1) / 97214.1145088: Hose / 1: Hose C" at bounding box center [1207, 475] width 616 height 53
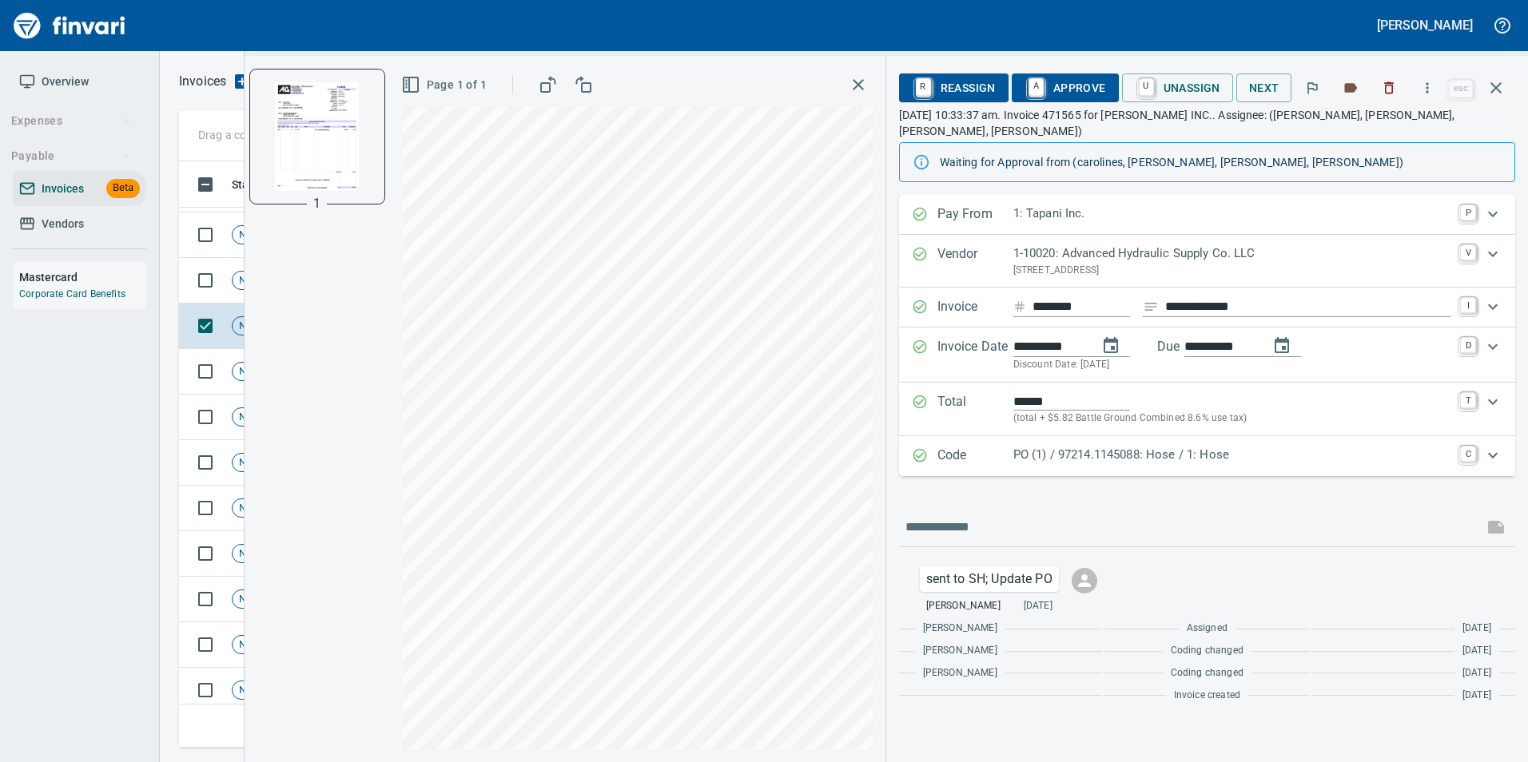
click at [1081, 93] on span "A Approve" at bounding box center [1064, 87] width 81 height 27
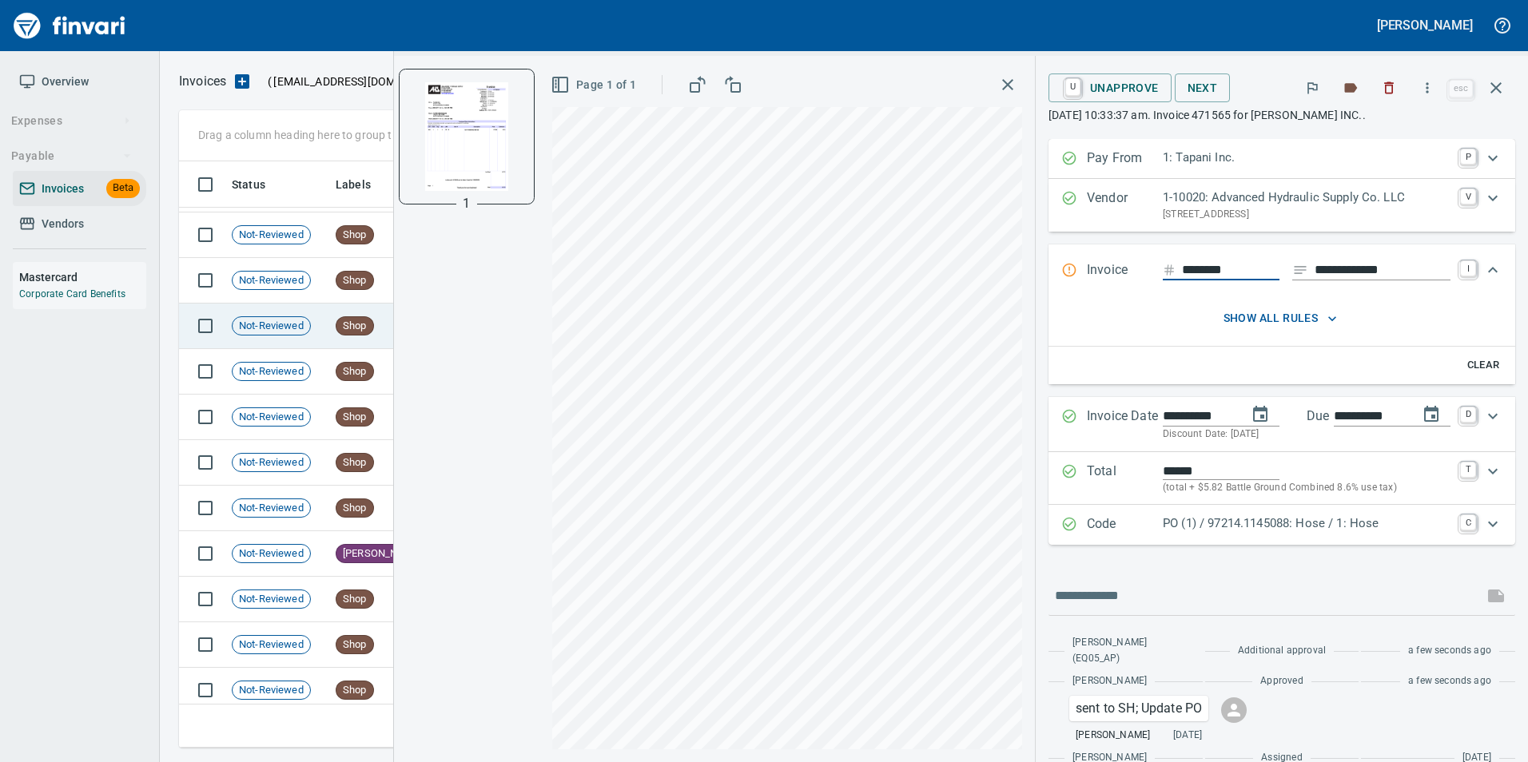
click at [256, 308] on td "Not-Reviewed" at bounding box center [277, 327] width 104 height 46
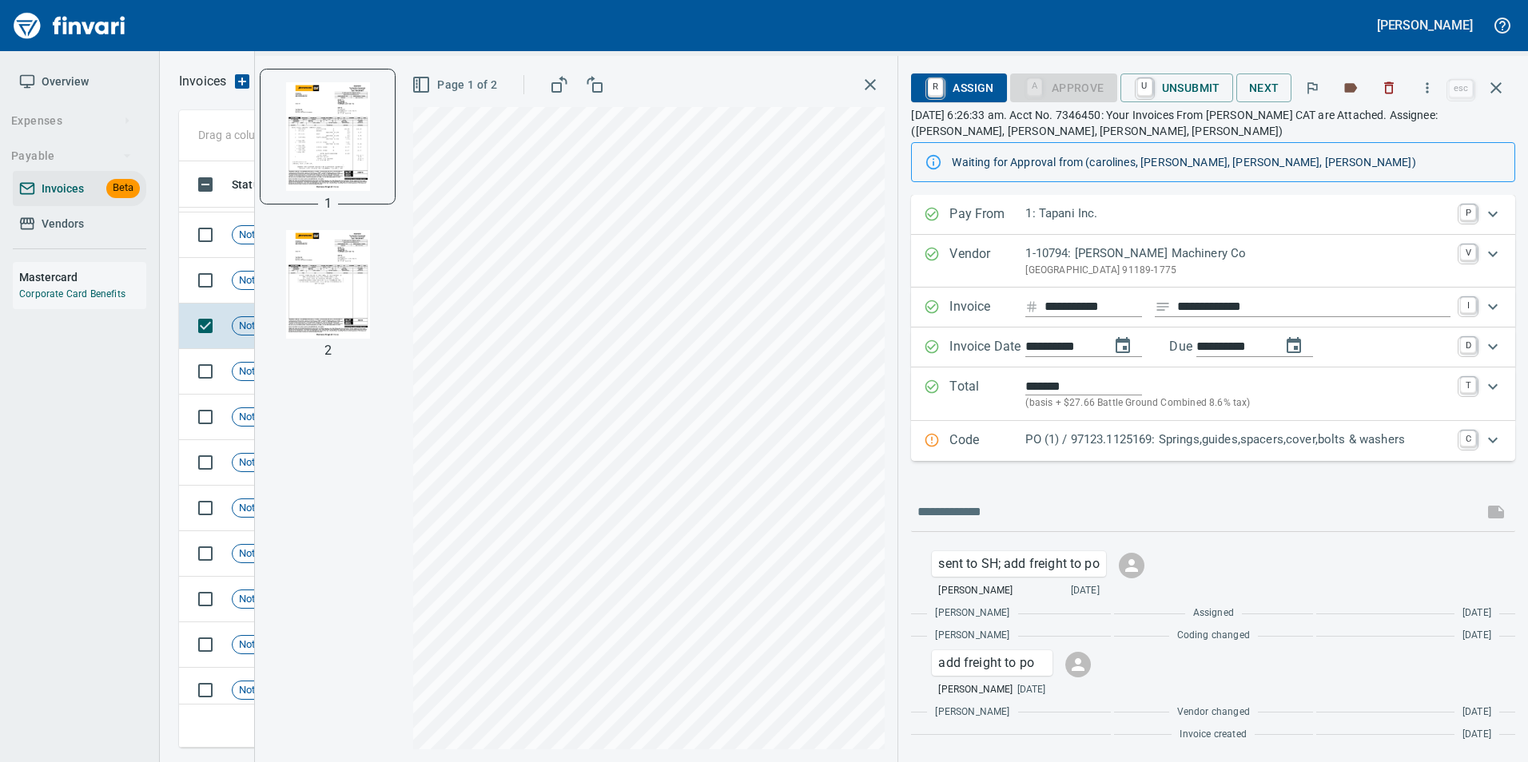
click at [1093, 432] on p "PO (1) / 97123.1125169: Springs,guides,spacers,cover,bolts & washers" at bounding box center [1237, 440] width 425 height 18
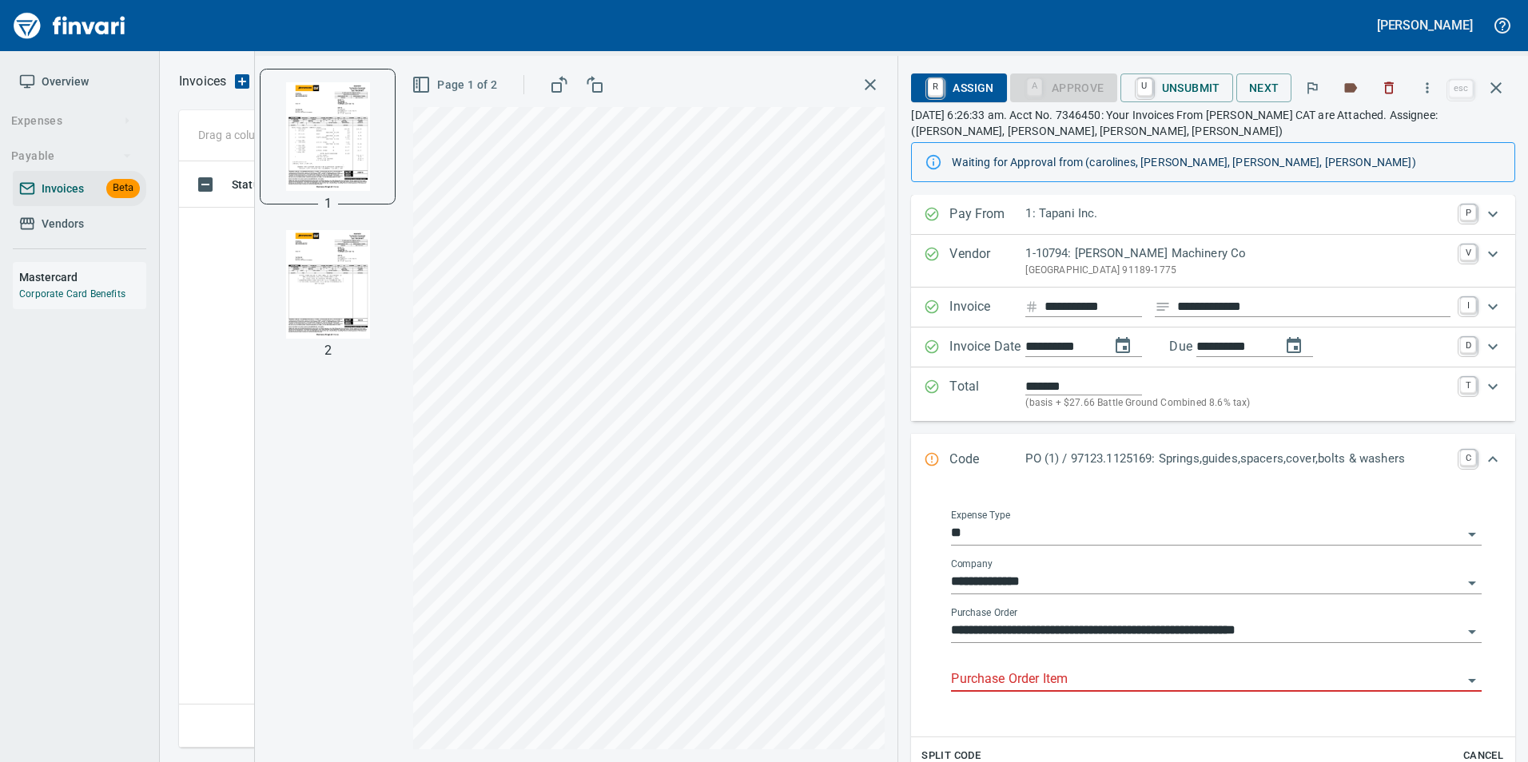
scroll to position [2, 2]
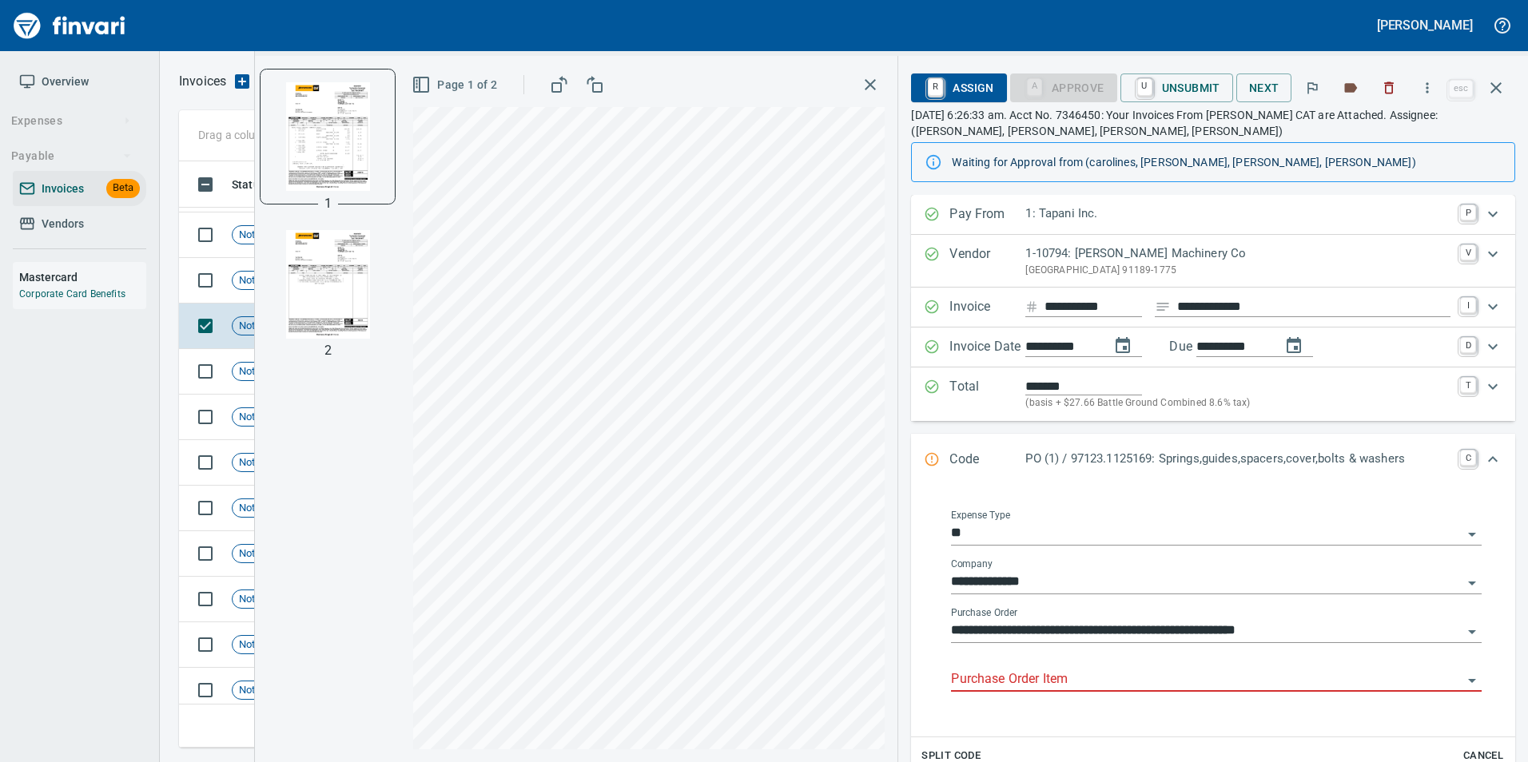
click at [1018, 675] on input "Purchase Order Item" at bounding box center [1206, 680] width 511 height 22
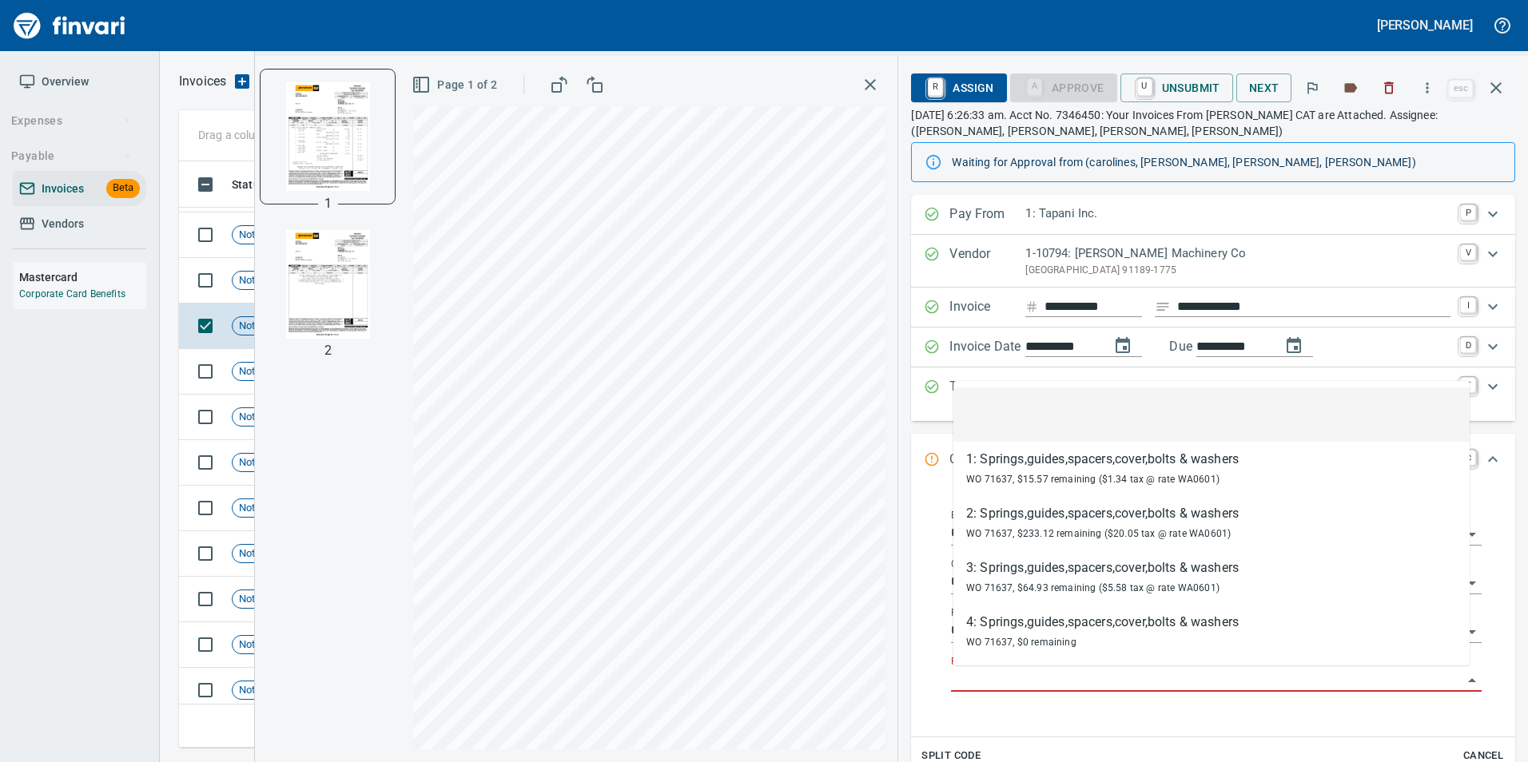
scroll to position [574, 1305]
click at [239, 285] on span "Not-Reviewed" at bounding box center [272, 280] width 78 height 15
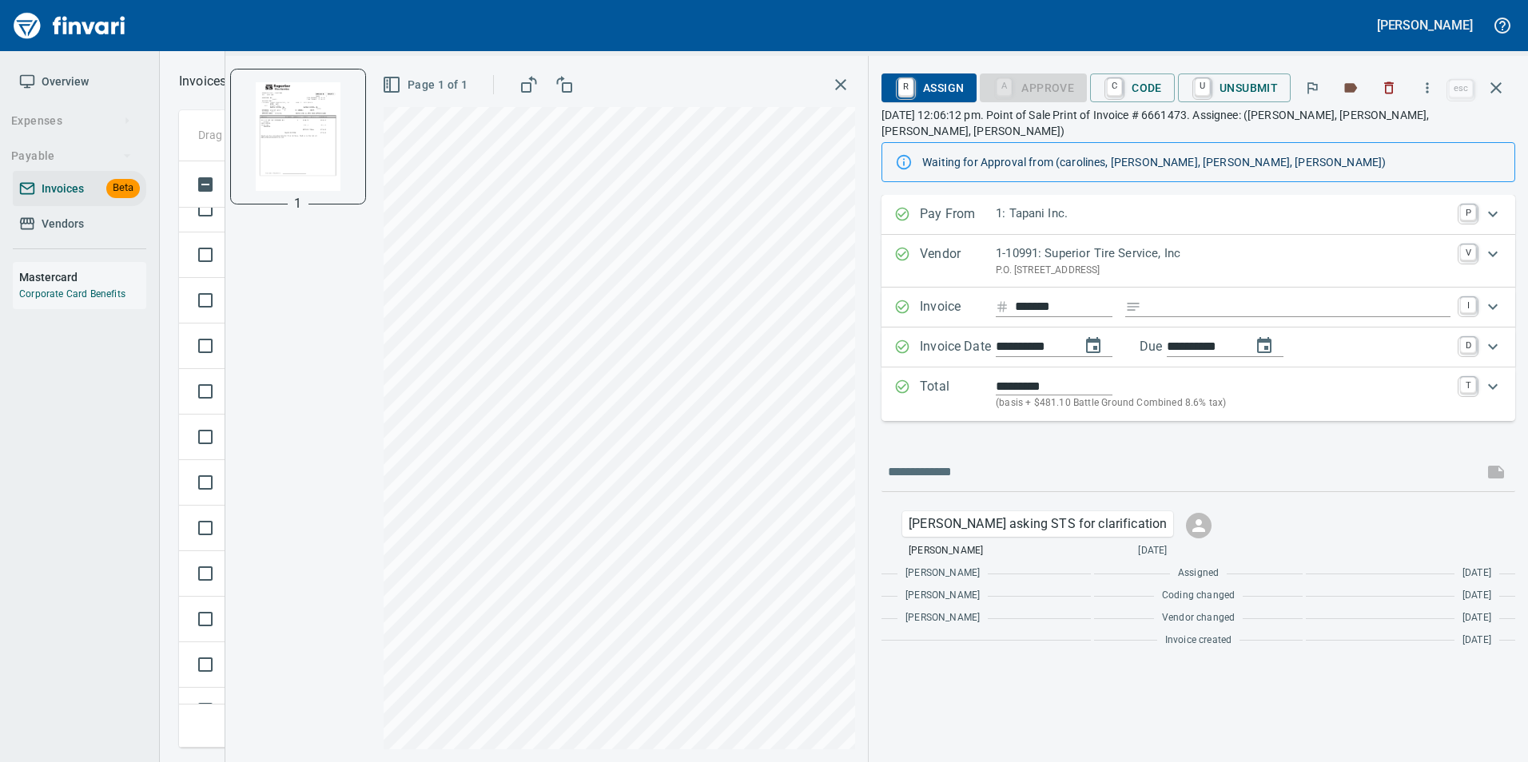
scroll to position [2397, 0]
click at [189, 483] on td at bounding box center [202, 491] width 46 height 46
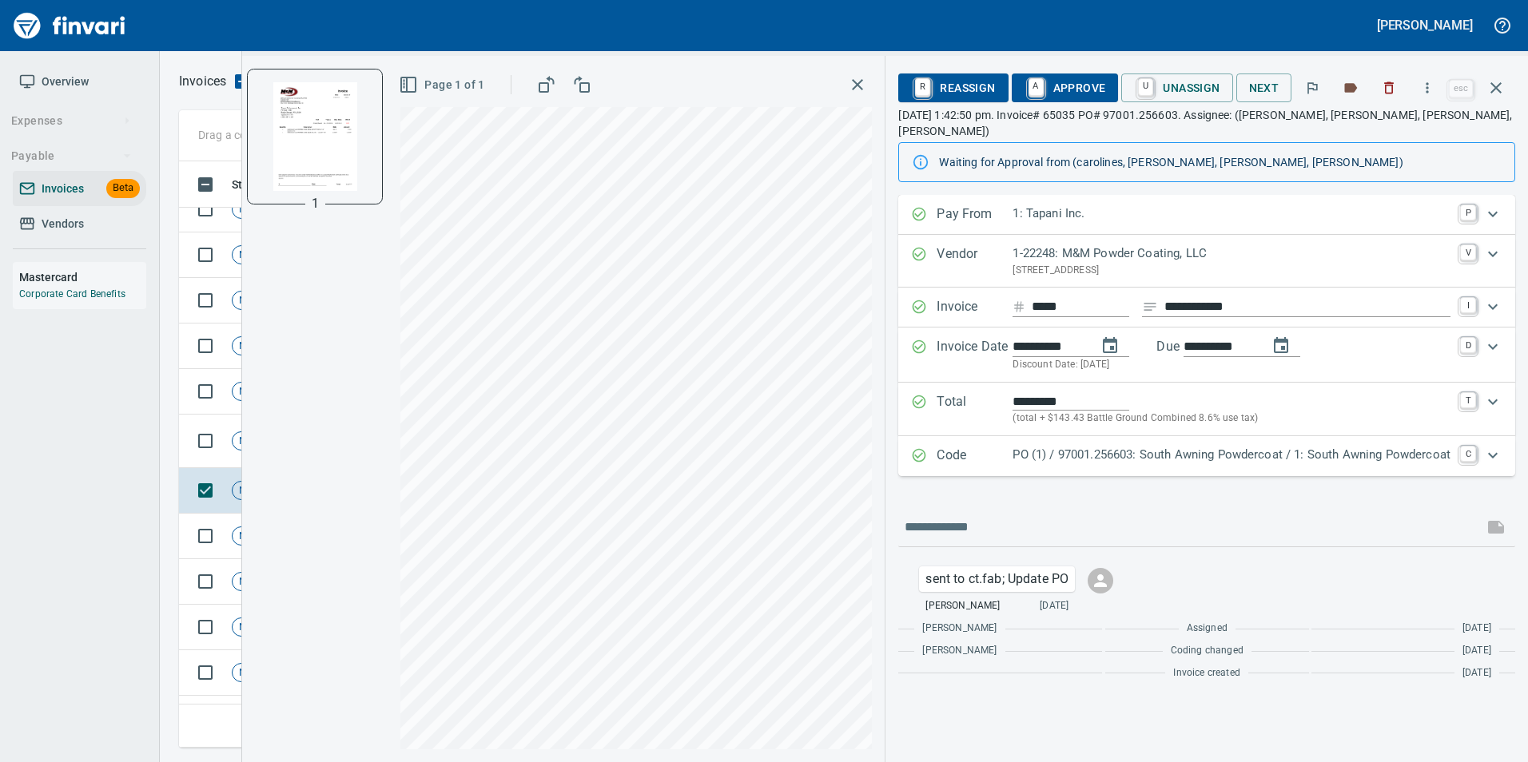
click at [959, 447] on p "Code" at bounding box center [974, 456] width 76 height 21
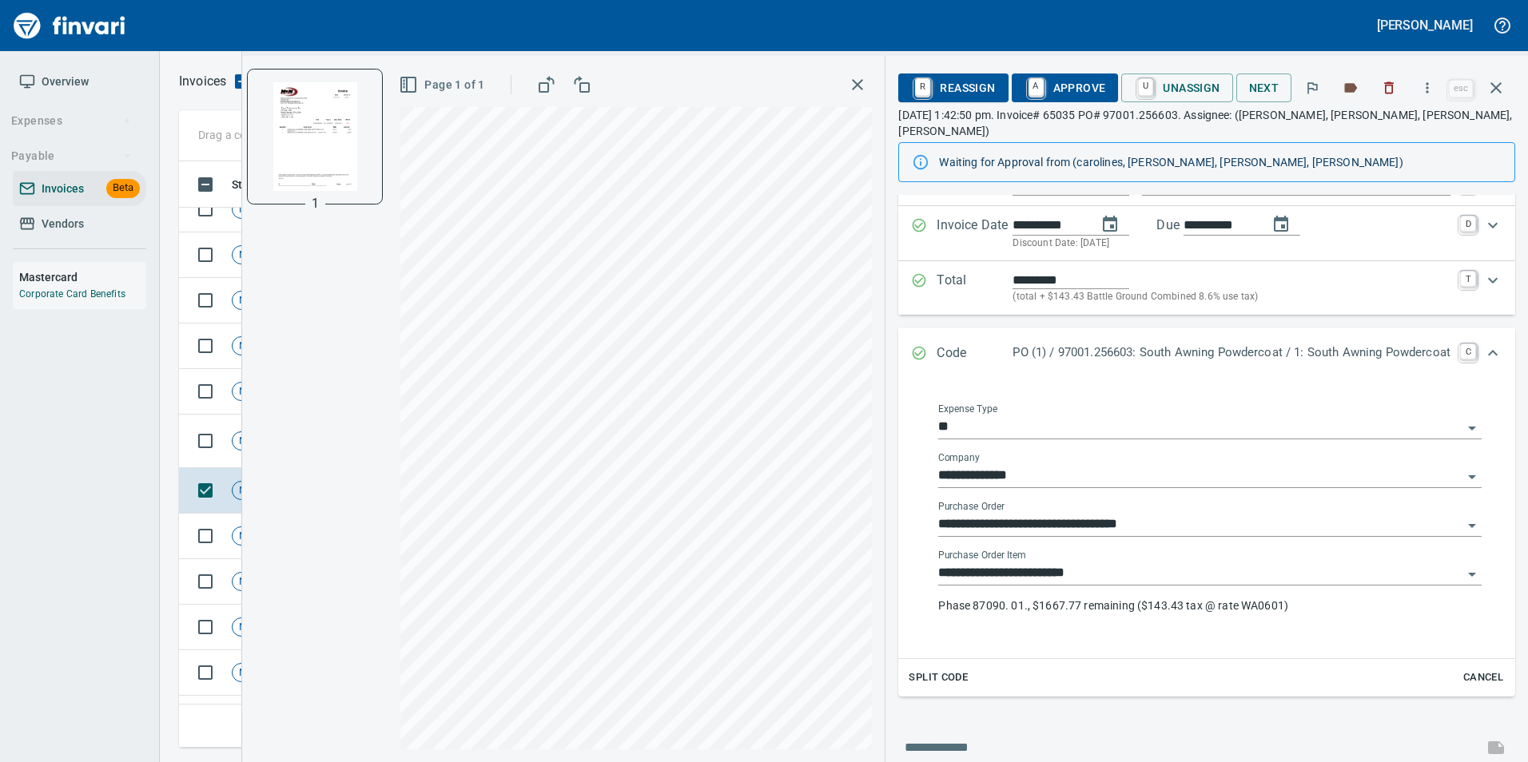
scroll to position [105, 0]
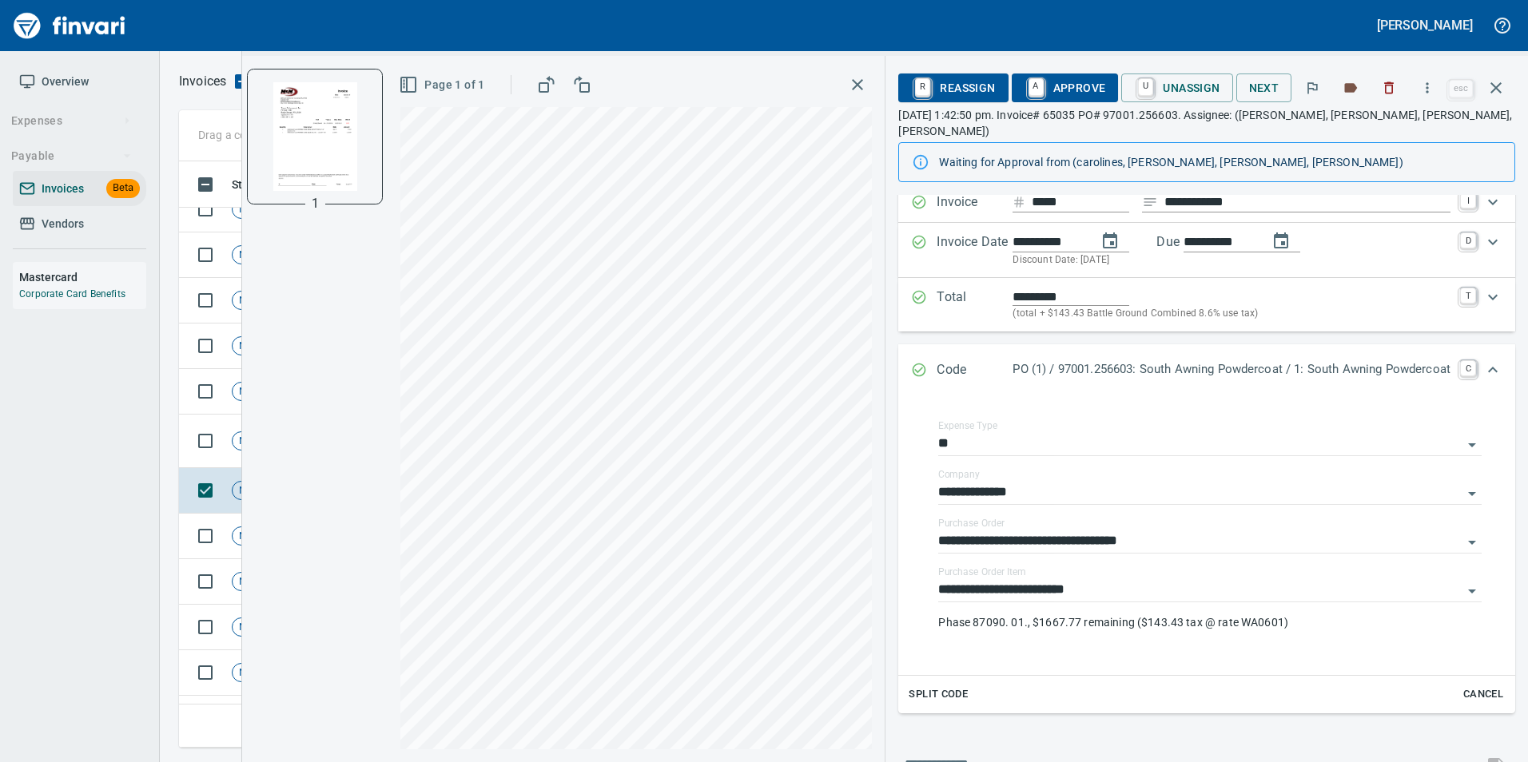
click at [1036, 89] on span "A Approve" at bounding box center [1064, 87] width 81 height 27
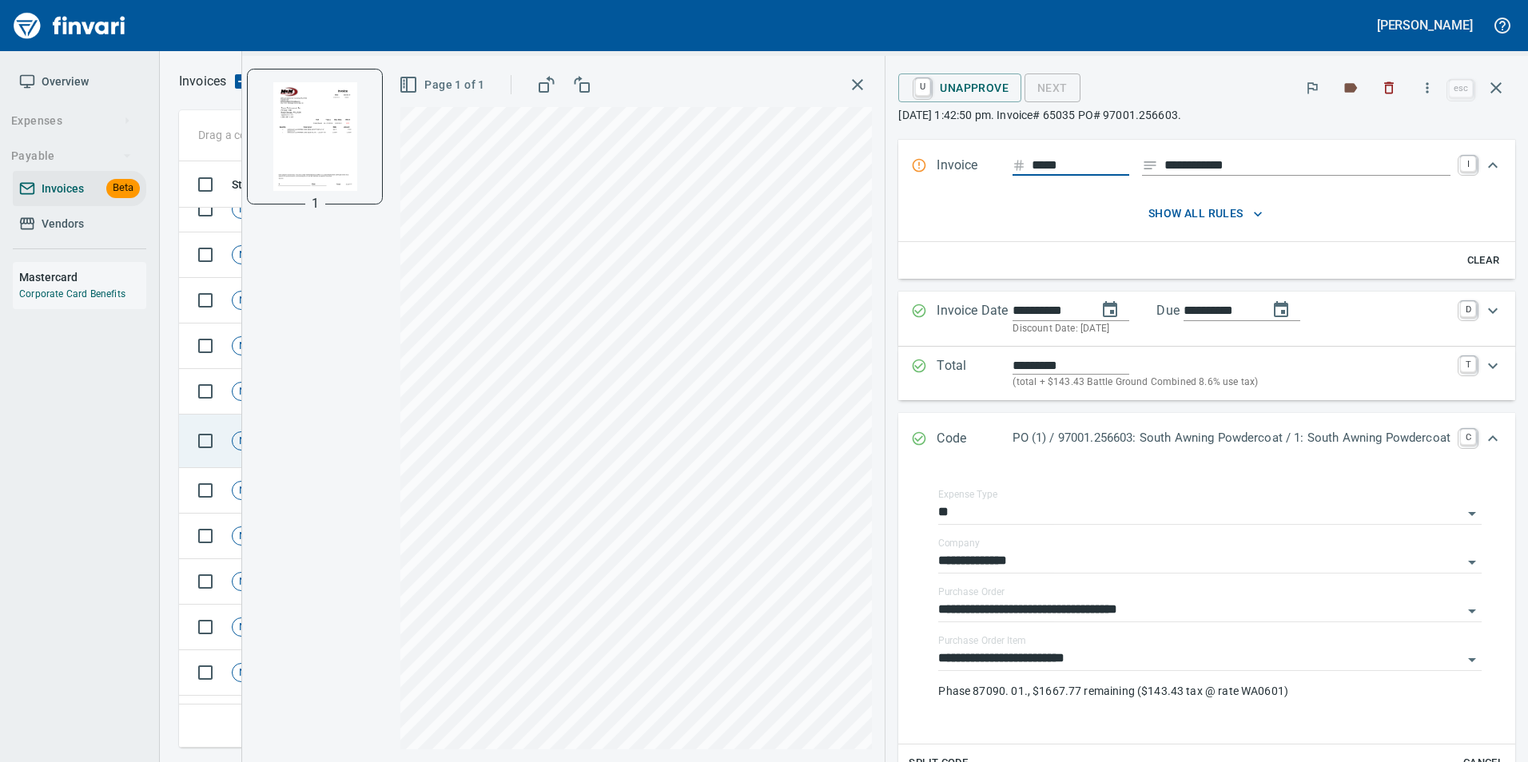
scroll to position [102, 0]
click at [185, 449] on td at bounding box center [202, 442] width 46 height 54
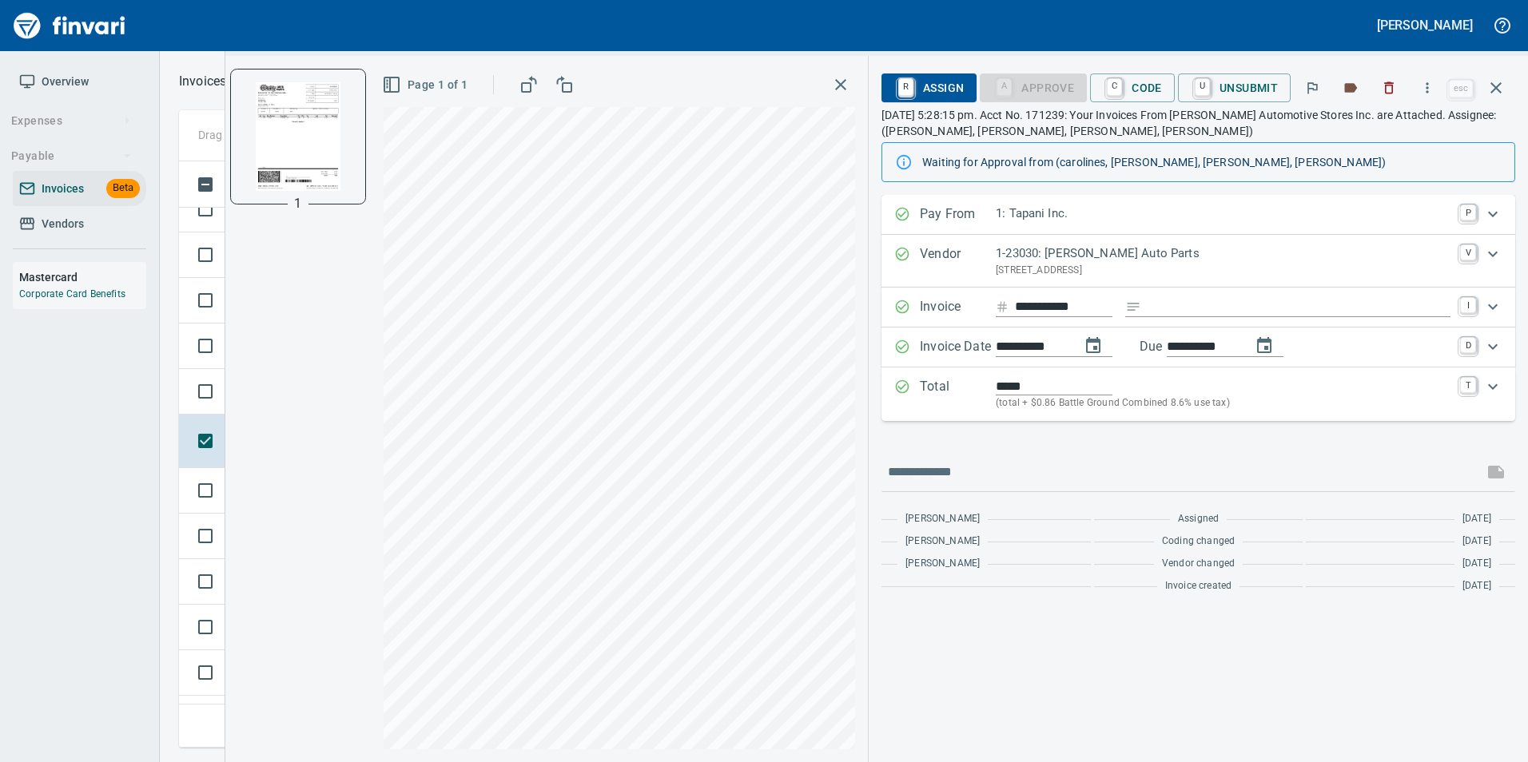
click at [178, 374] on div "Drag a column heading here to group the table **** Status Labels Received Vendo…" at bounding box center [844, 429] width 1368 height 638
click at [181, 374] on td at bounding box center [202, 392] width 46 height 46
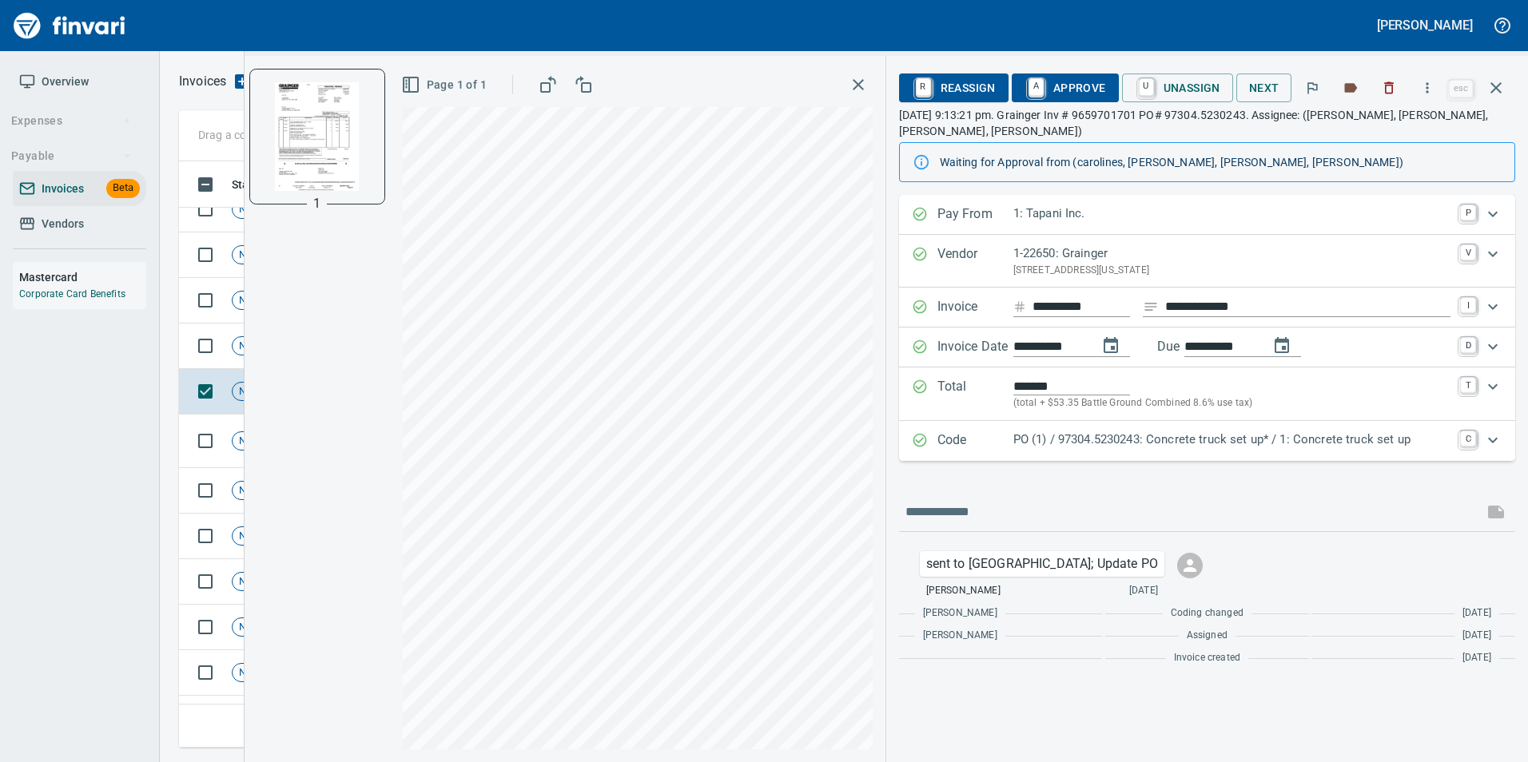
click at [1055, 430] on div "Code PO (1) / 97304.5230243: Concrete truck set up* / 1: Concrete truck set up C" at bounding box center [1207, 441] width 616 height 40
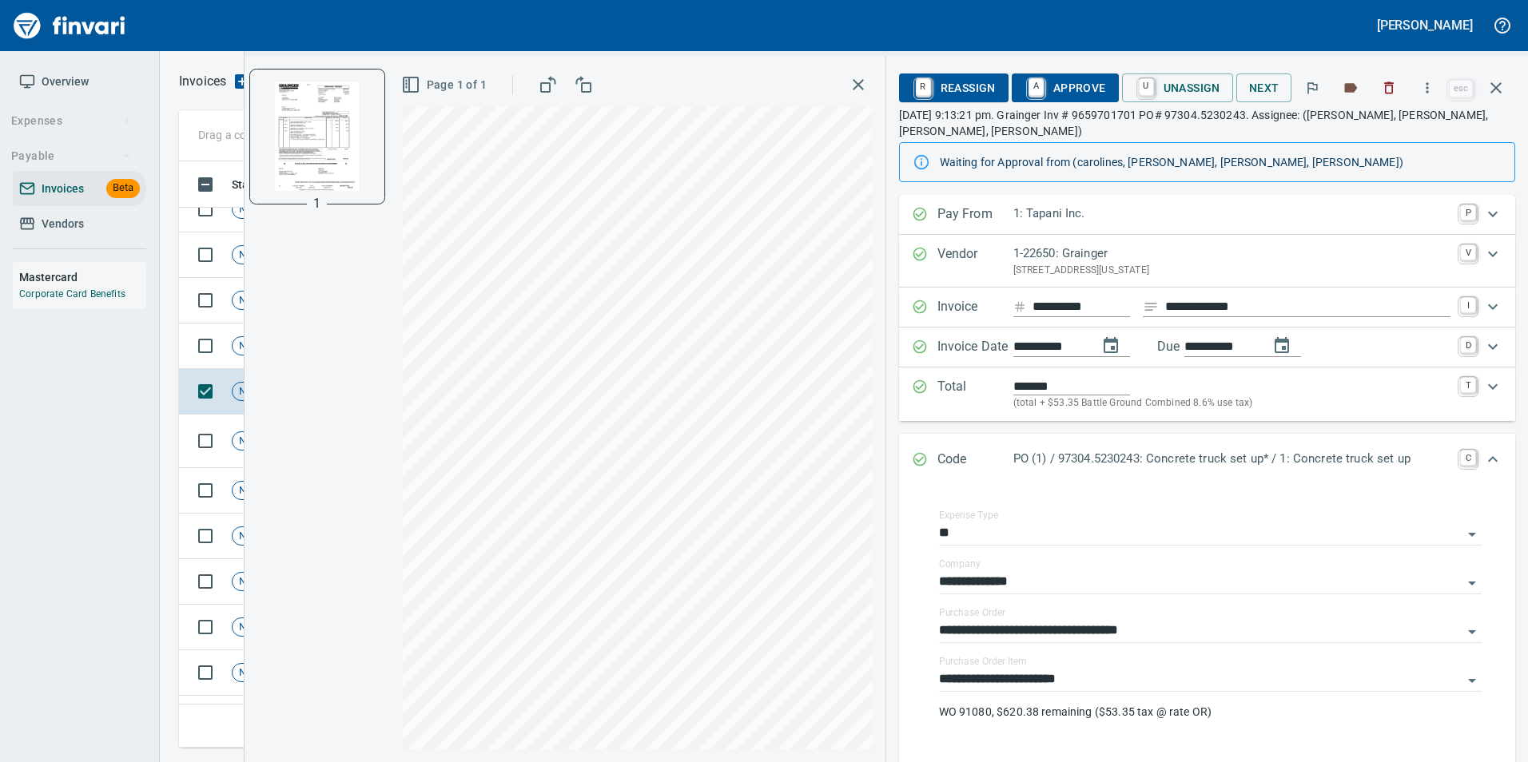
click at [921, 450] on div "Expand" at bounding box center [920, 460] width 16 height 21
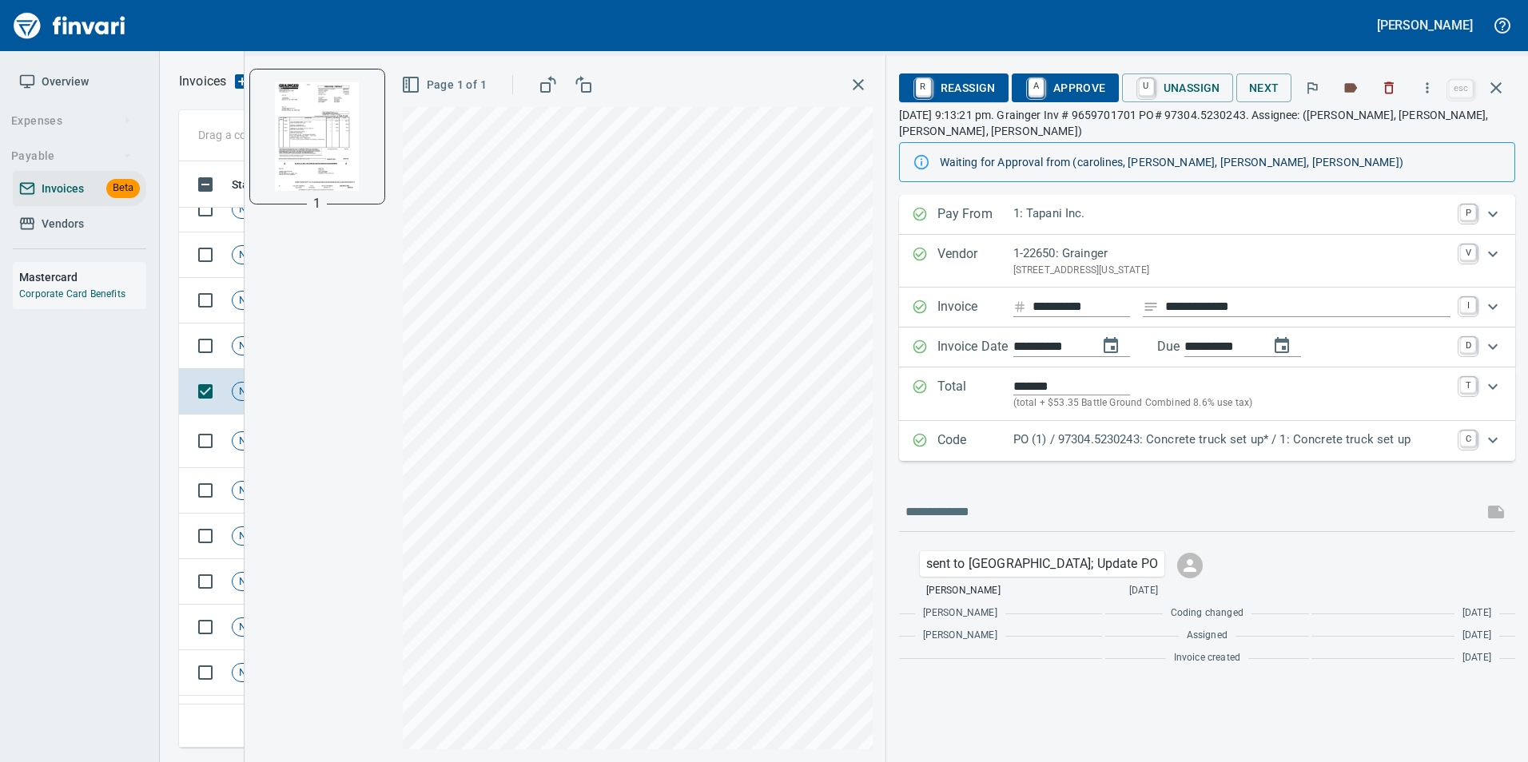
click at [1090, 89] on span "A Approve" at bounding box center [1064, 87] width 81 height 27
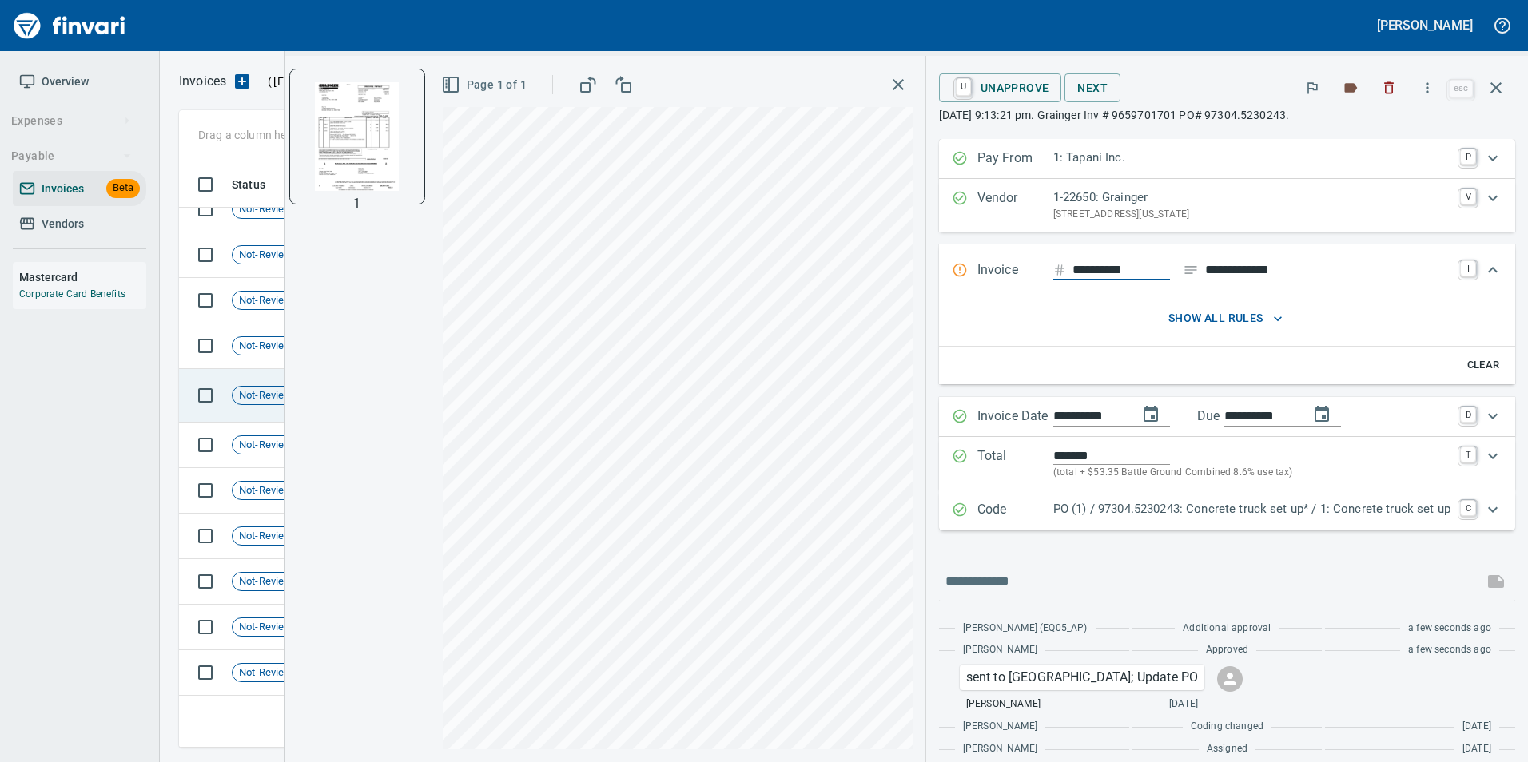
click at [250, 393] on span "Not-Reviewed" at bounding box center [272, 395] width 78 height 15
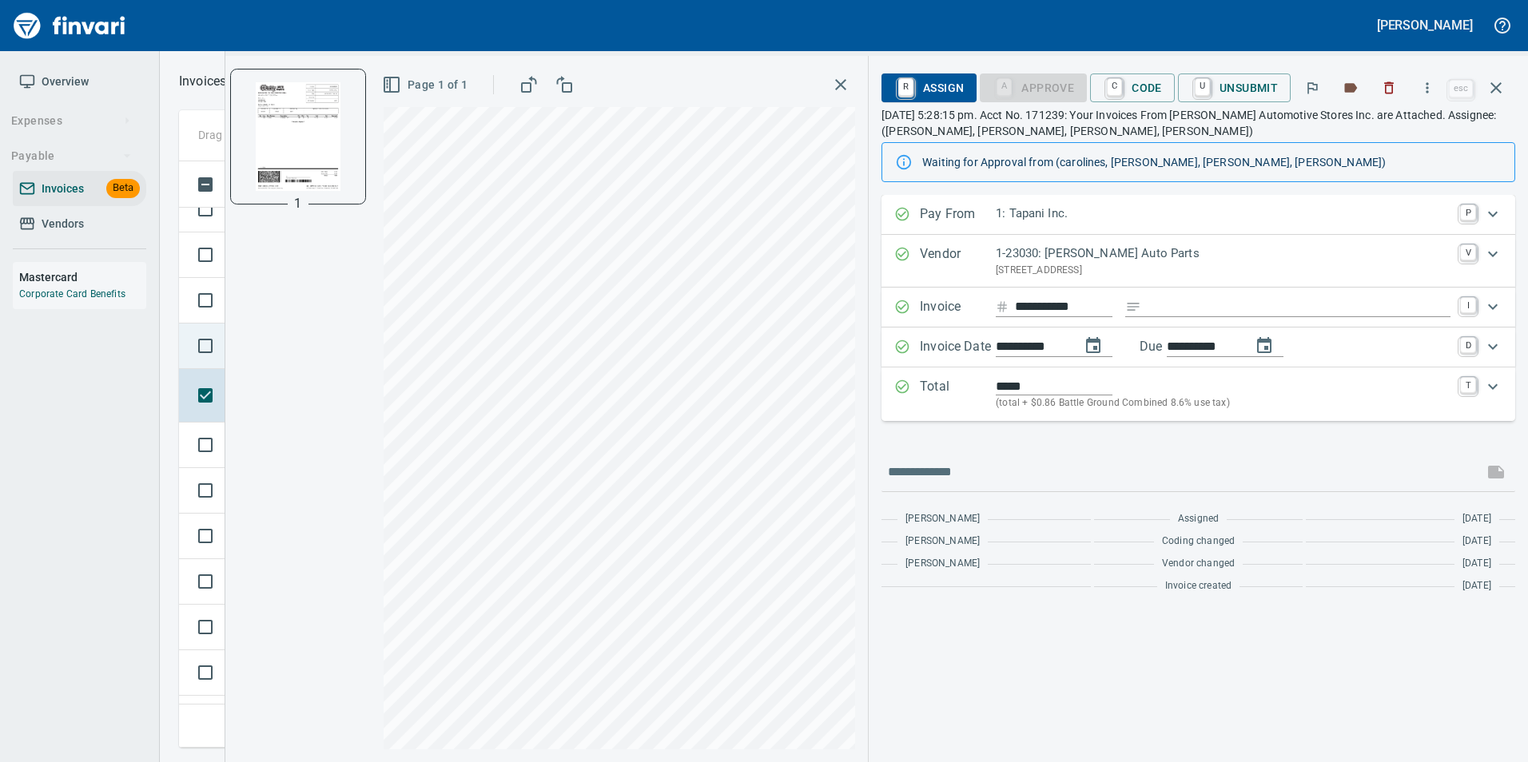
click at [214, 327] on td at bounding box center [202, 347] width 46 height 46
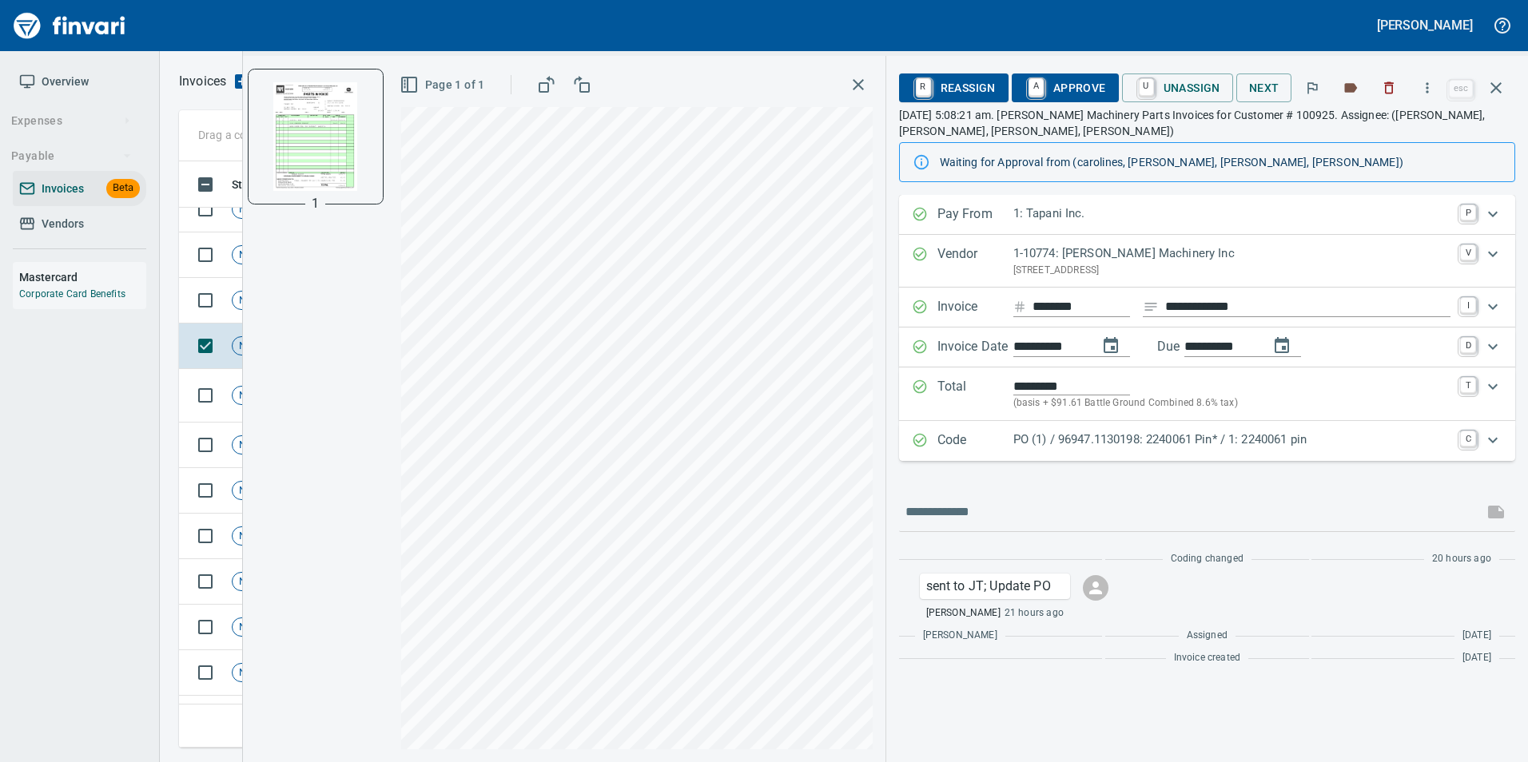
click at [984, 449] on p "Code" at bounding box center [975, 441] width 76 height 21
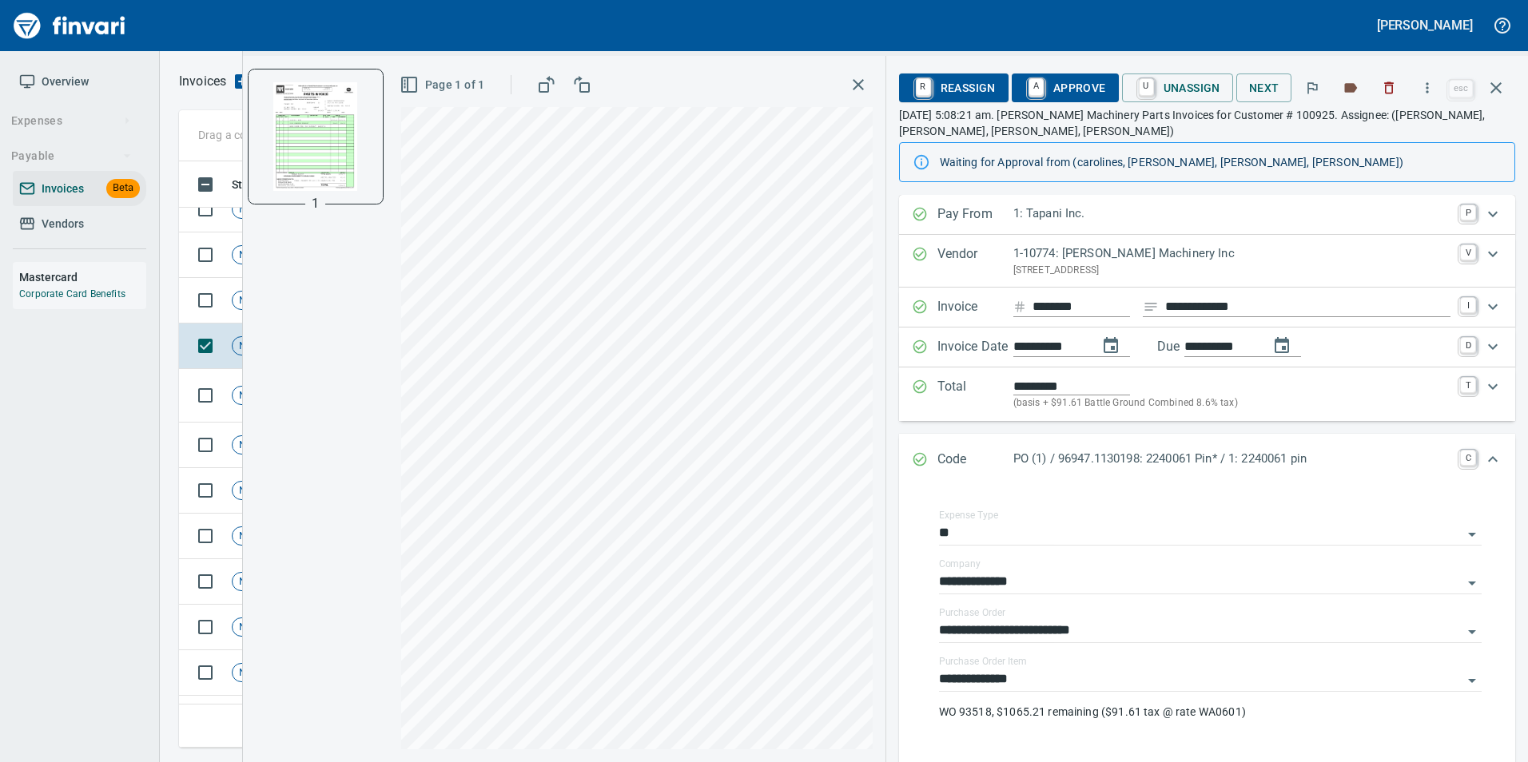
click at [917, 448] on div "Code PO (1) / 96947.1130198: 2240061 Pin* / 1: 2240061 pin C" at bounding box center [1207, 460] width 616 height 53
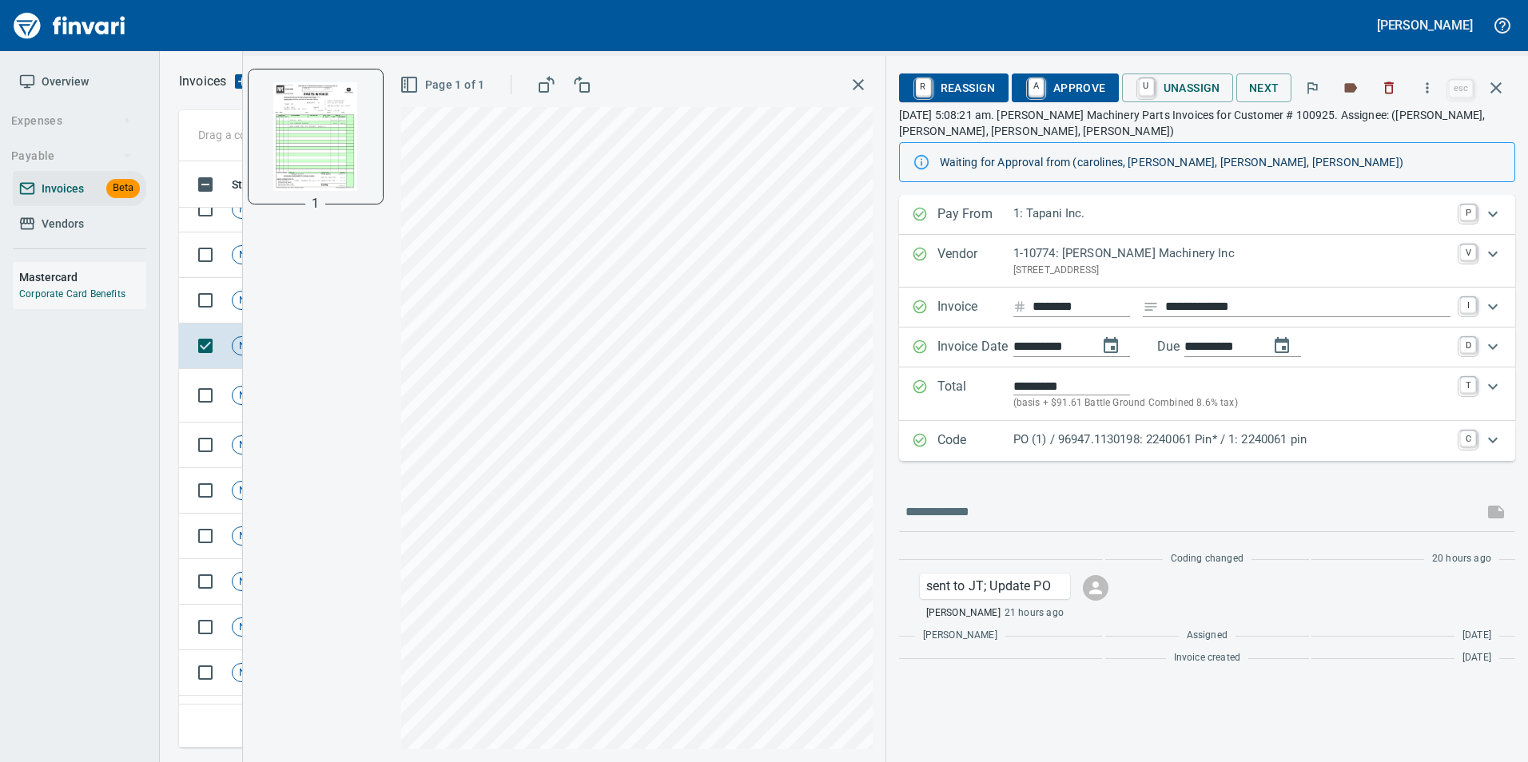
click at [1064, 91] on span "A Approve" at bounding box center [1064, 87] width 81 height 27
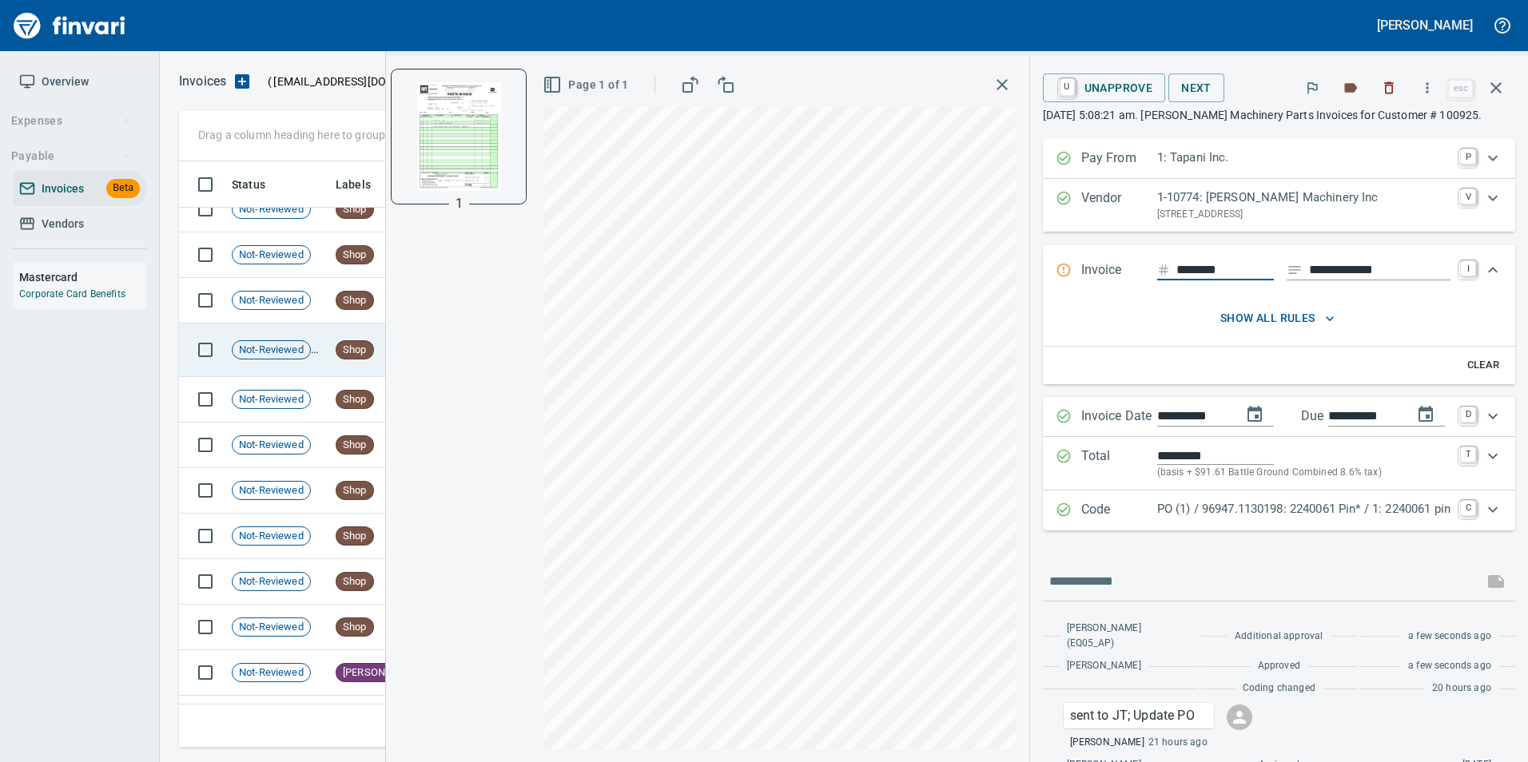
click at [278, 338] on td "Not-Reviewed" at bounding box center [277, 351] width 104 height 54
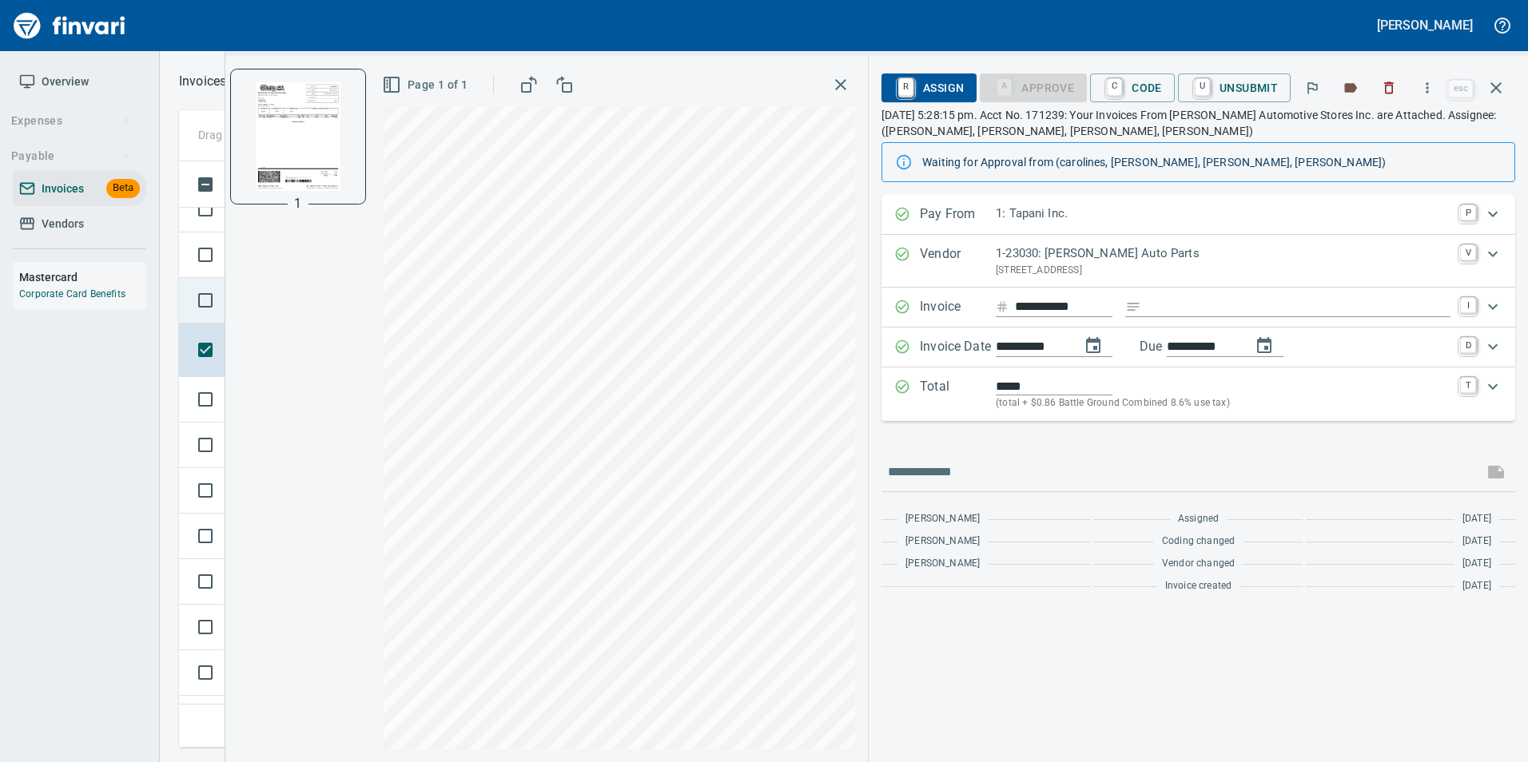
click at [185, 284] on td at bounding box center [202, 301] width 46 height 46
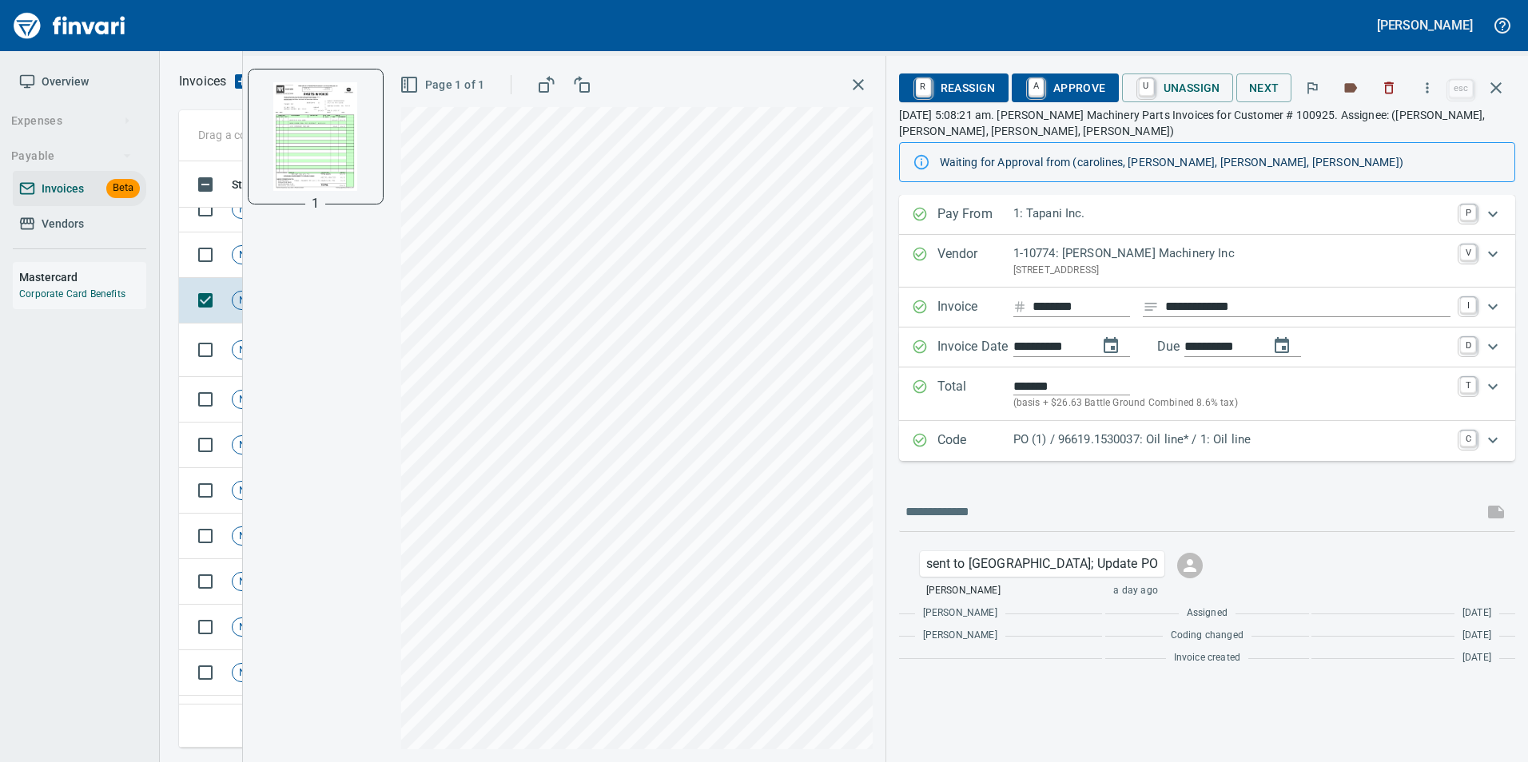
click at [960, 443] on p "Code" at bounding box center [975, 441] width 76 height 21
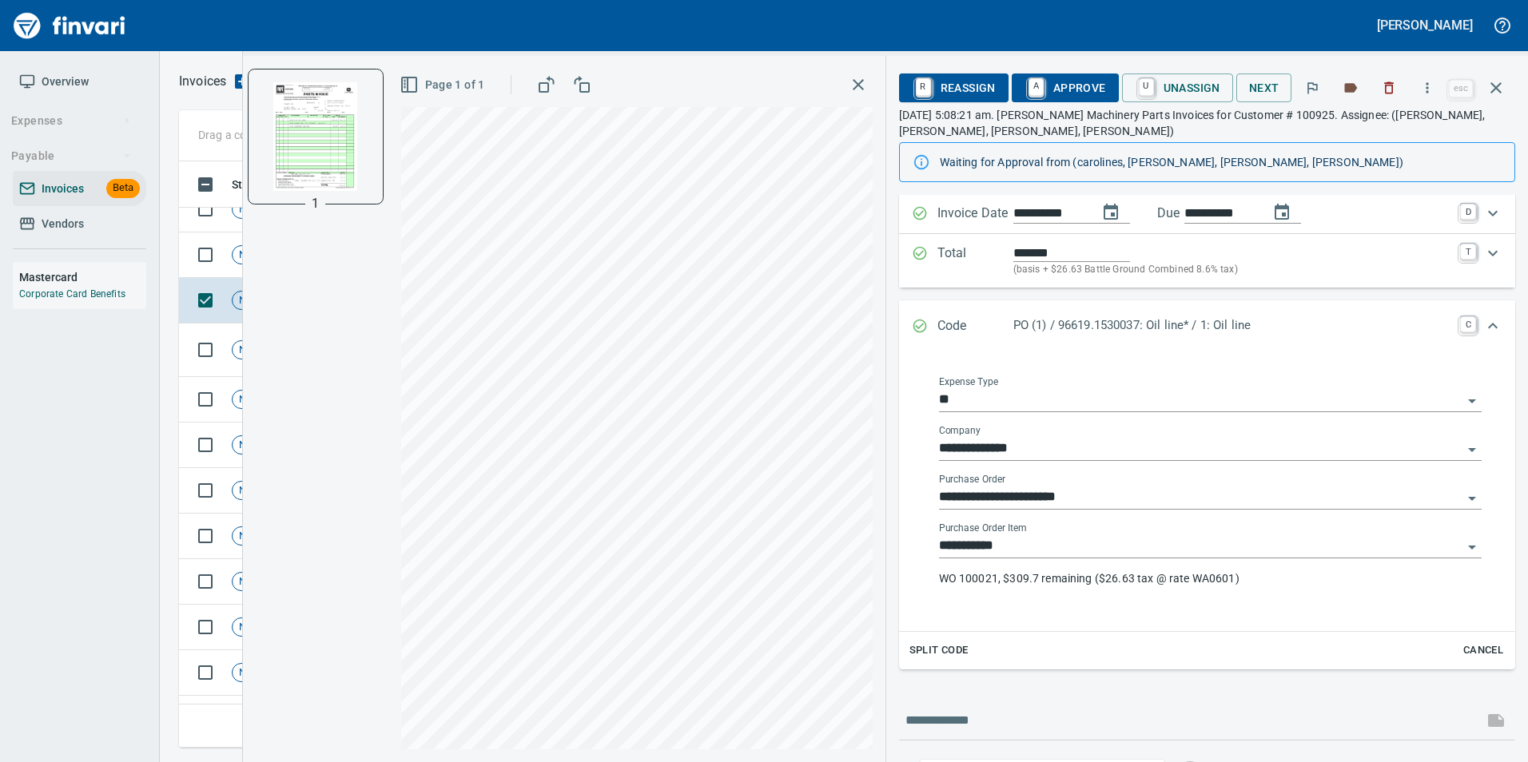
scroll to position [105, 0]
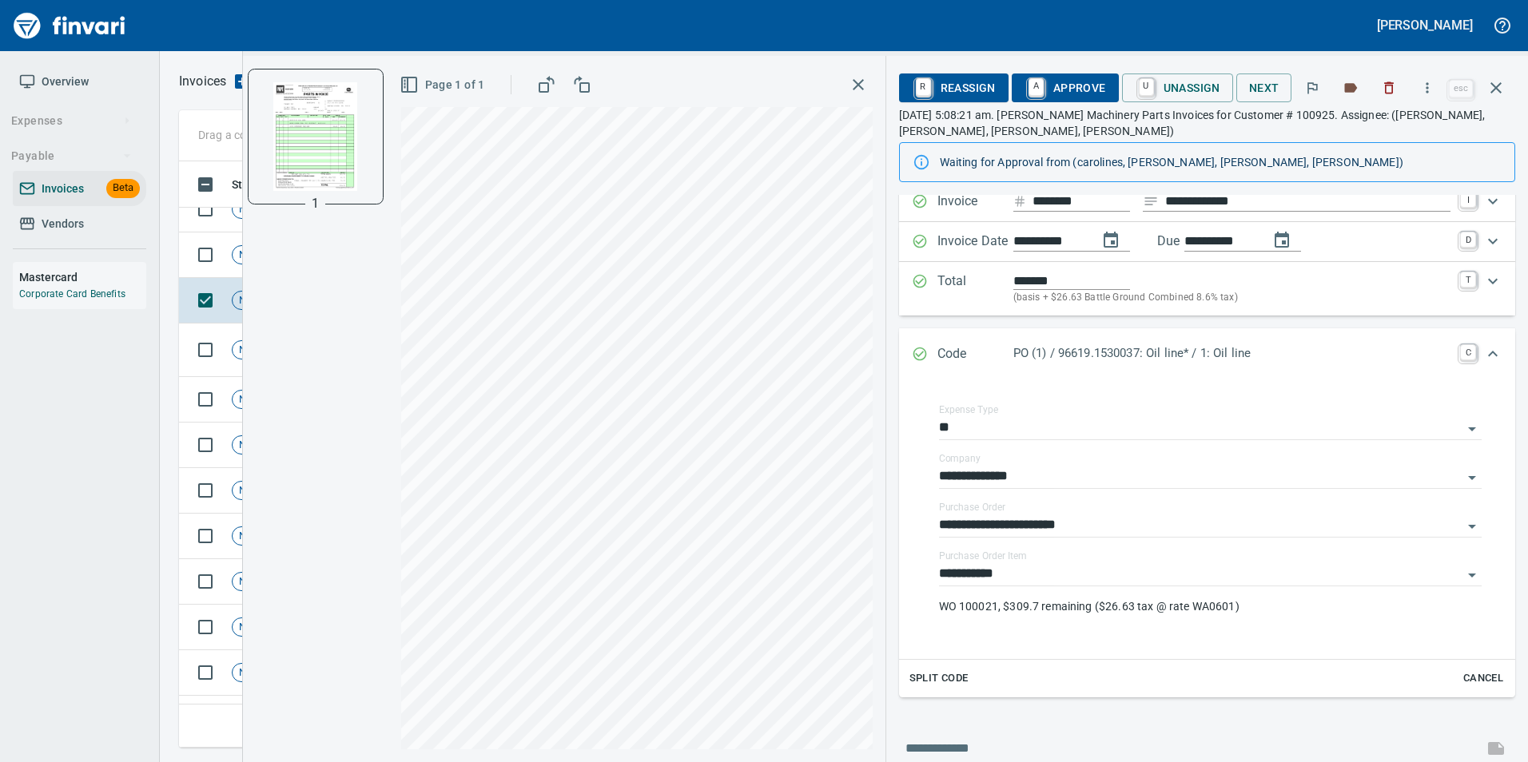
click at [916, 358] on icon "Expand" at bounding box center [920, 354] width 16 height 16
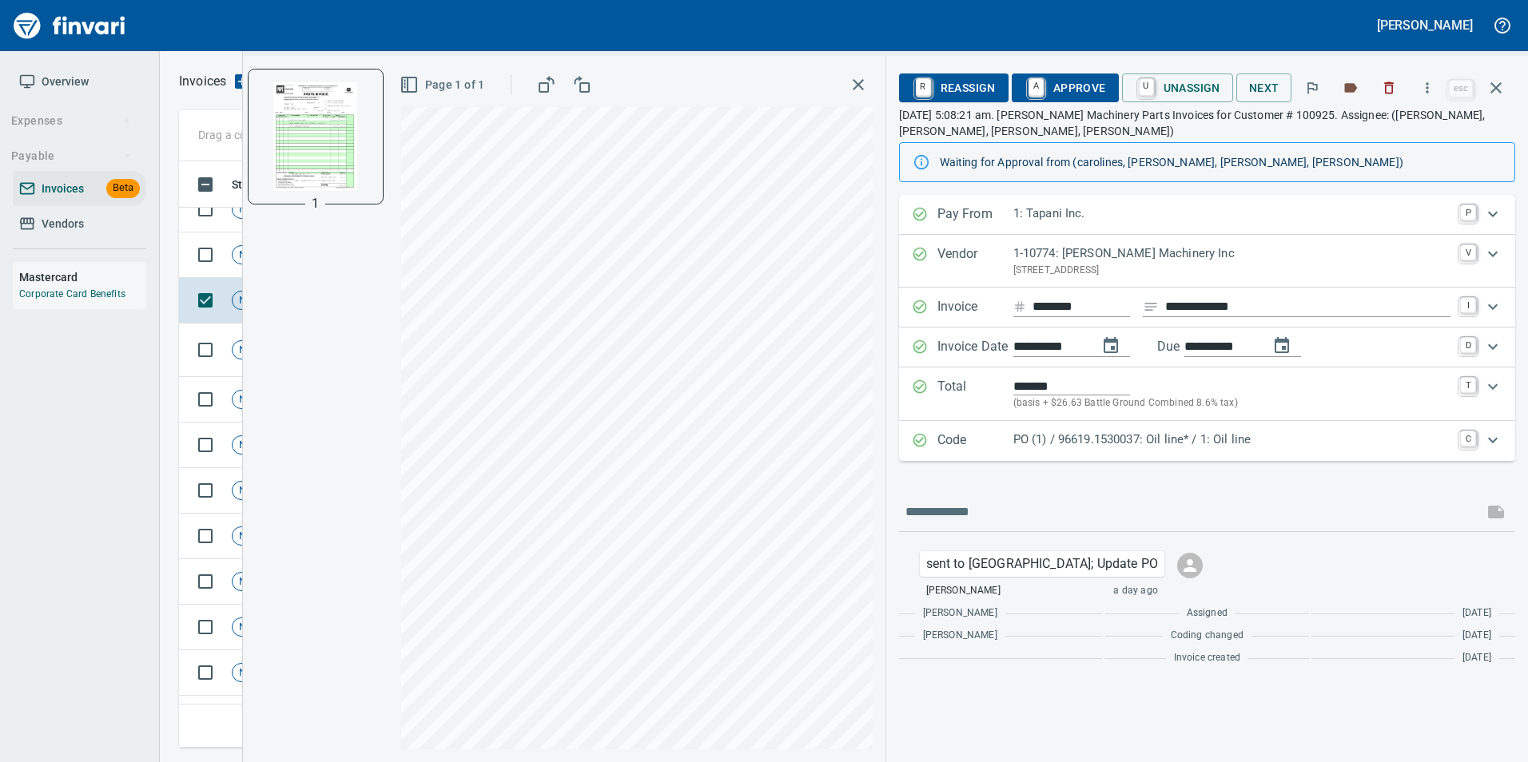
scroll to position [0, 0]
click at [1061, 89] on span "A Approve" at bounding box center [1064, 87] width 81 height 27
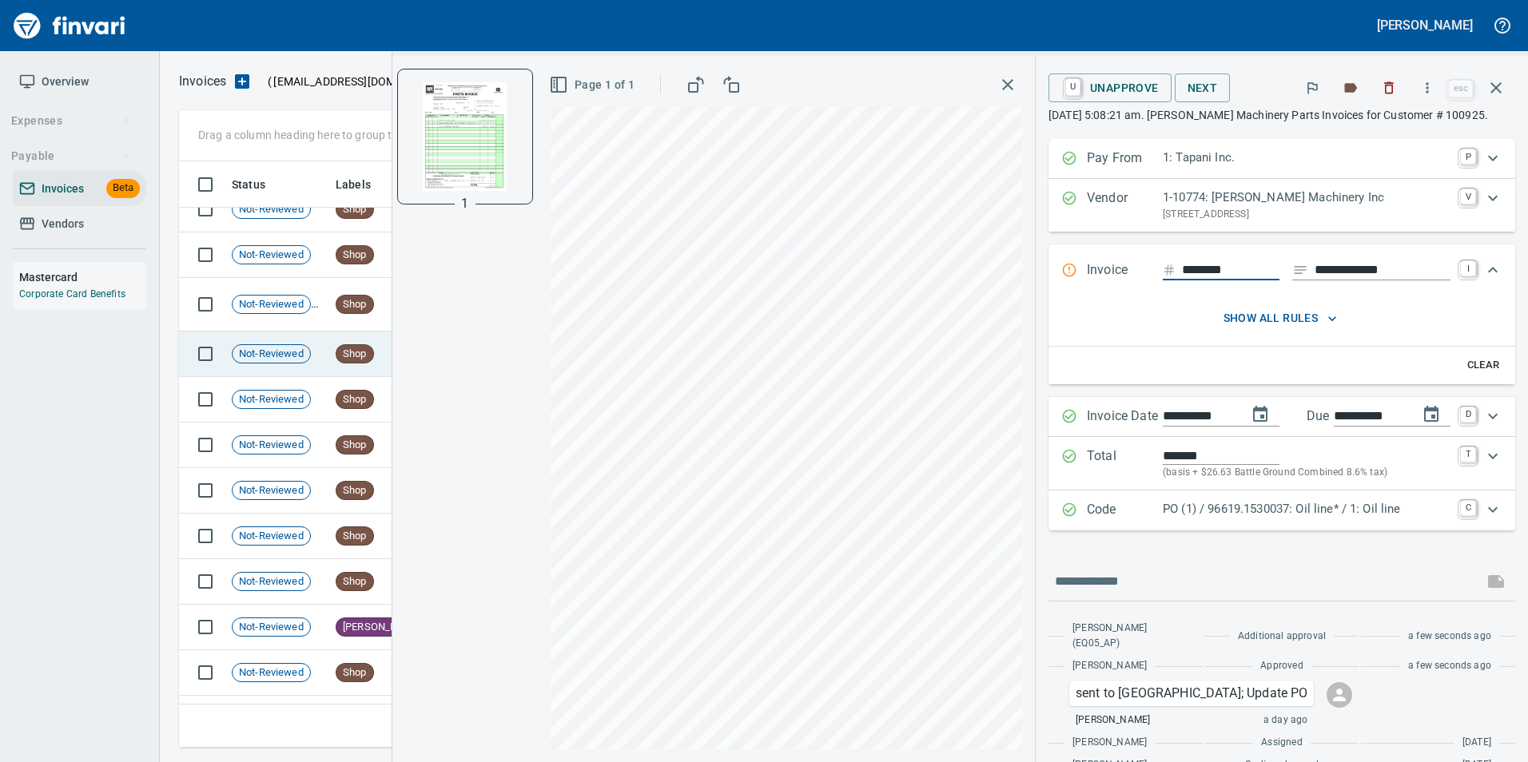
click at [271, 344] on div "Not-Reviewed" at bounding box center [271, 353] width 79 height 19
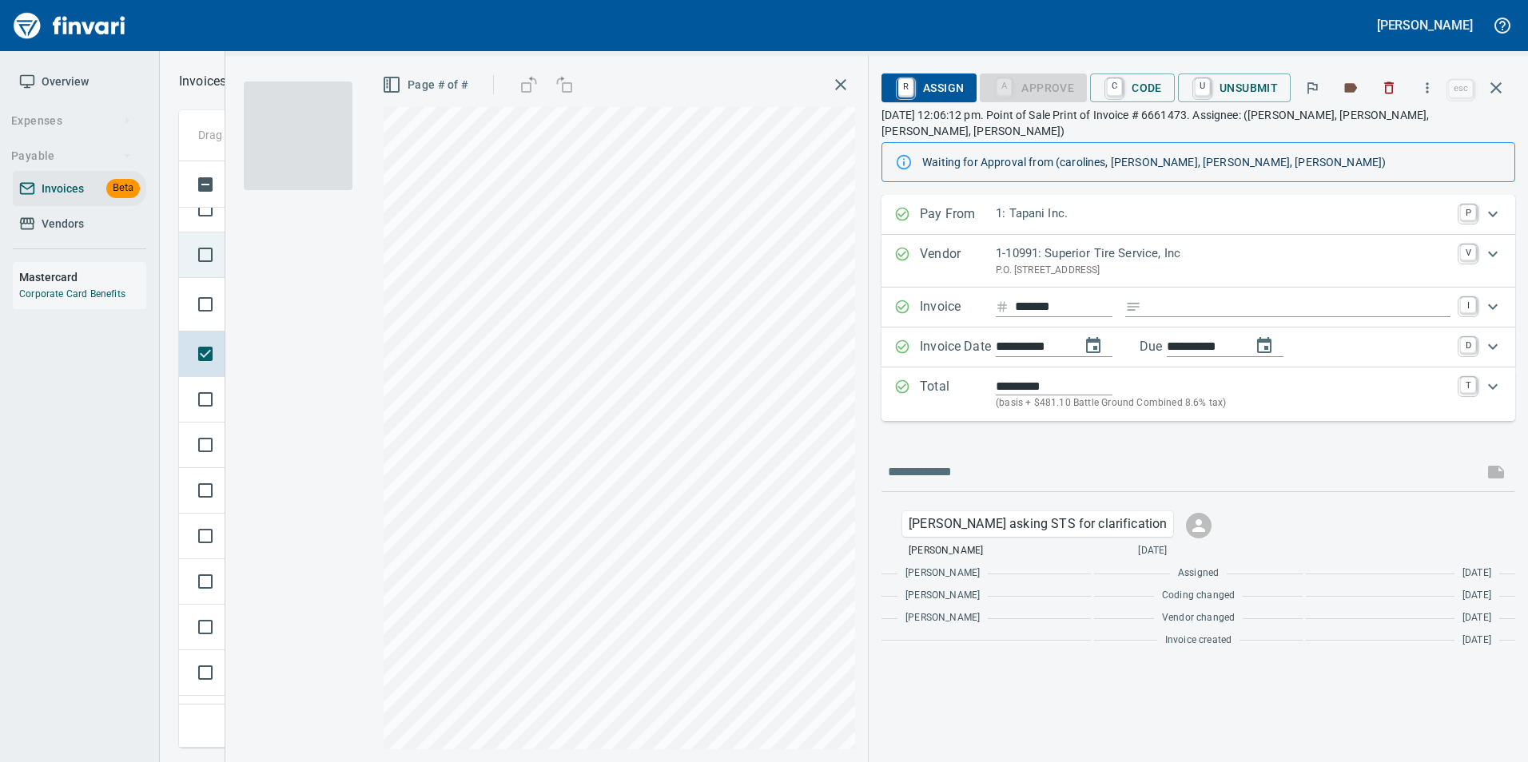
click at [186, 276] on td at bounding box center [202, 256] width 46 height 46
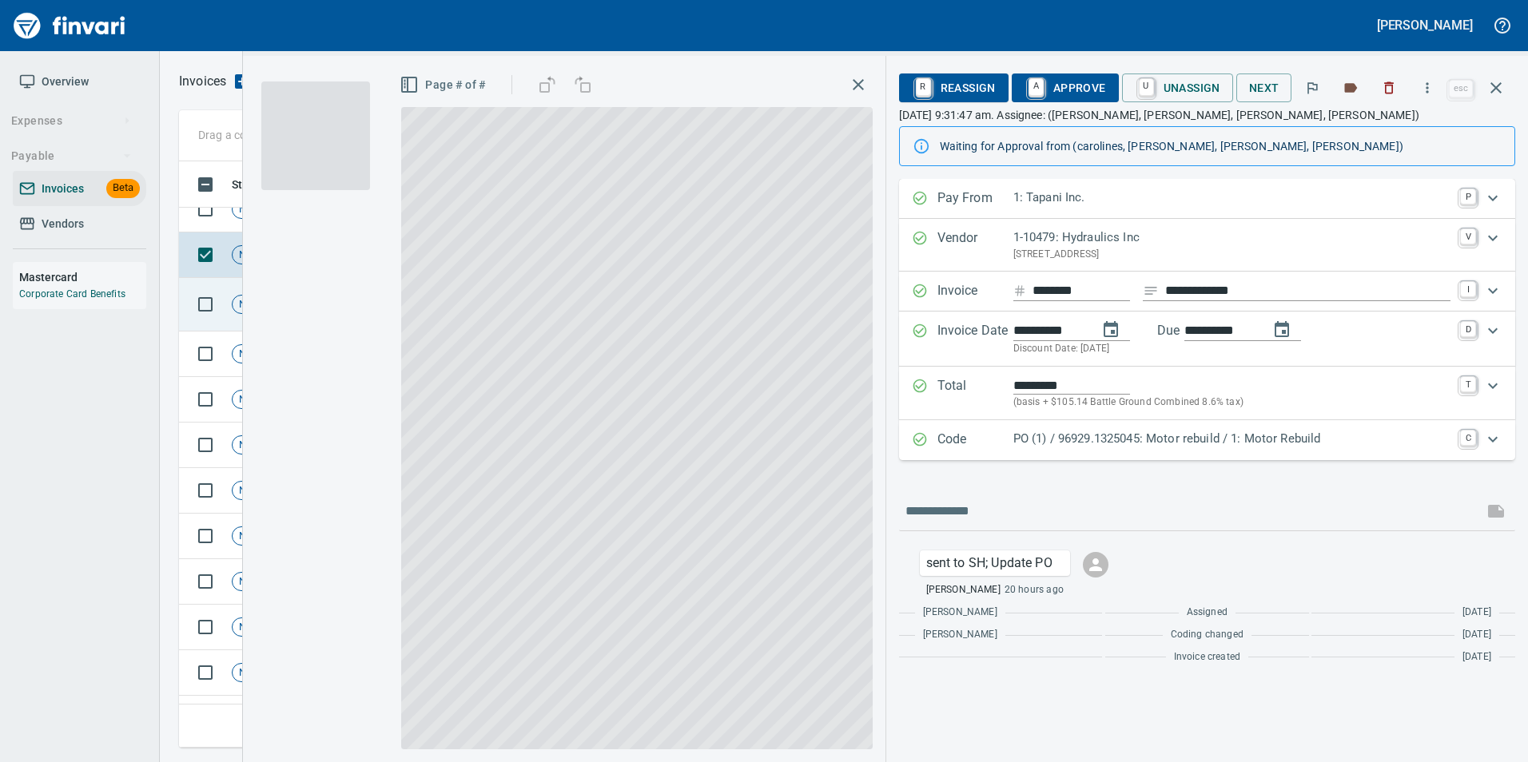
click at [188, 289] on td at bounding box center [202, 305] width 46 height 54
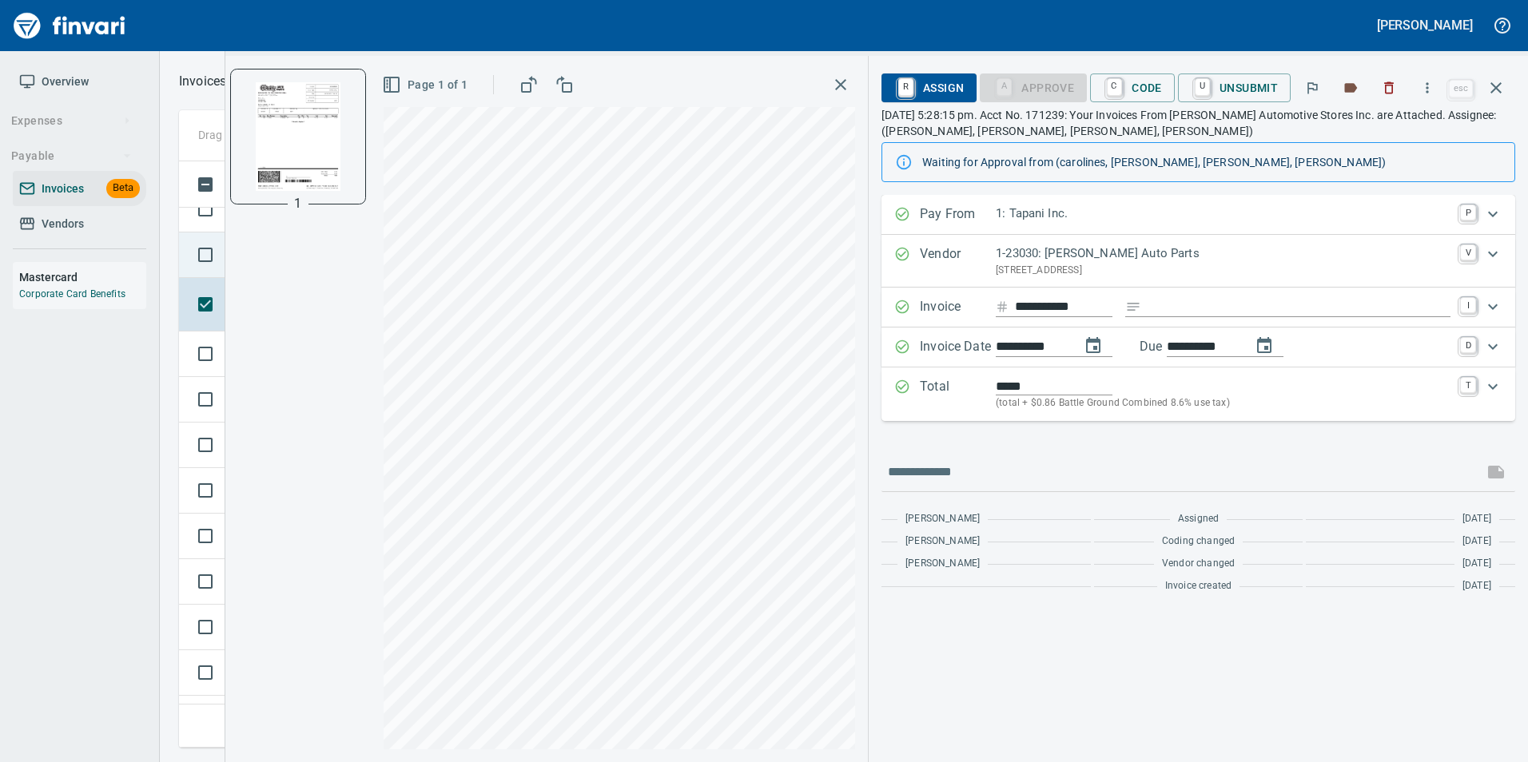
click at [183, 236] on td at bounding box center [202, 256] width 46 height 46
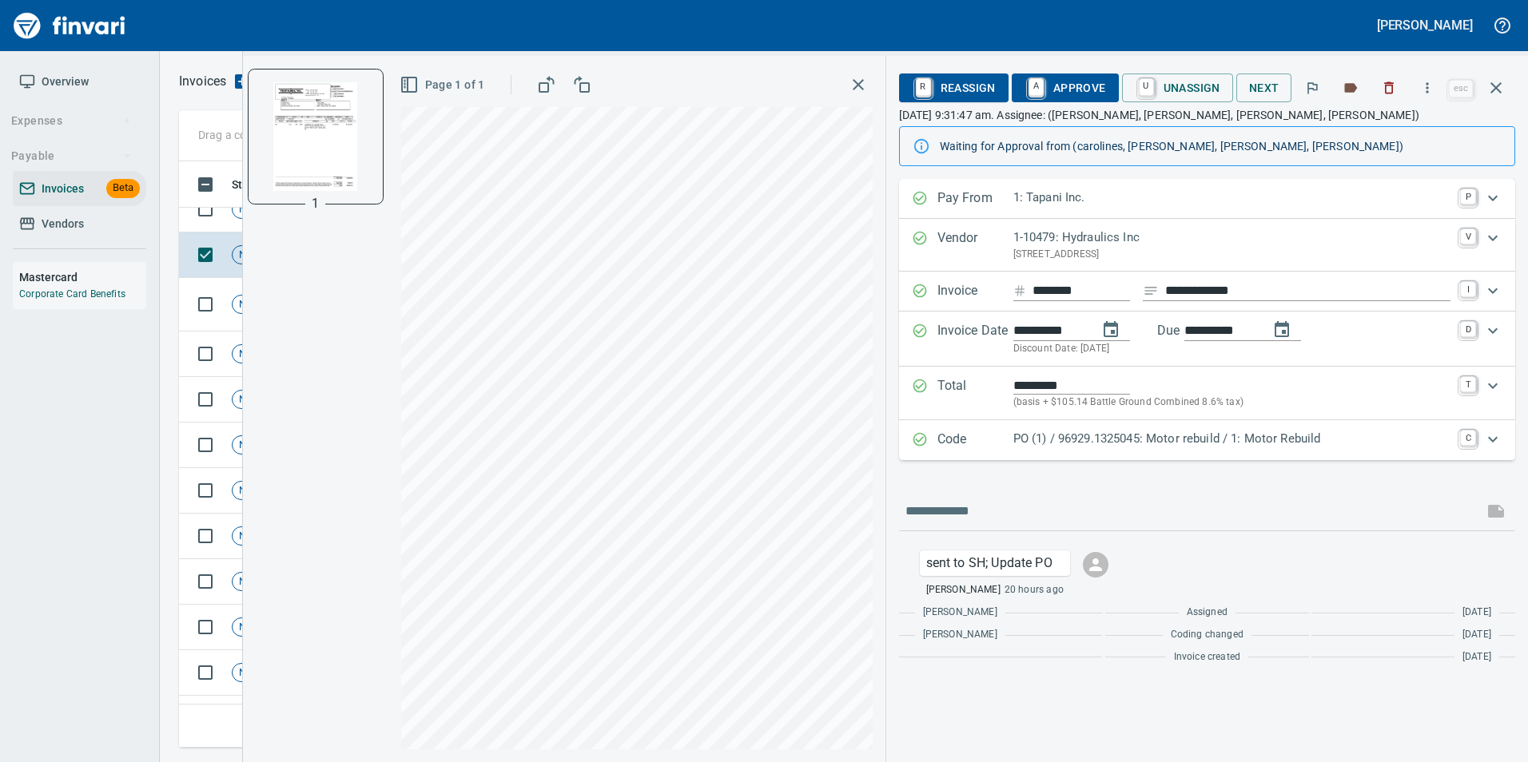
click at [1021, 437] on p "PO (1) / 96929.1325045: Motor rebuild / 1: Motor Rebuild" at bounding box center [1231, 439] width 437 height 18
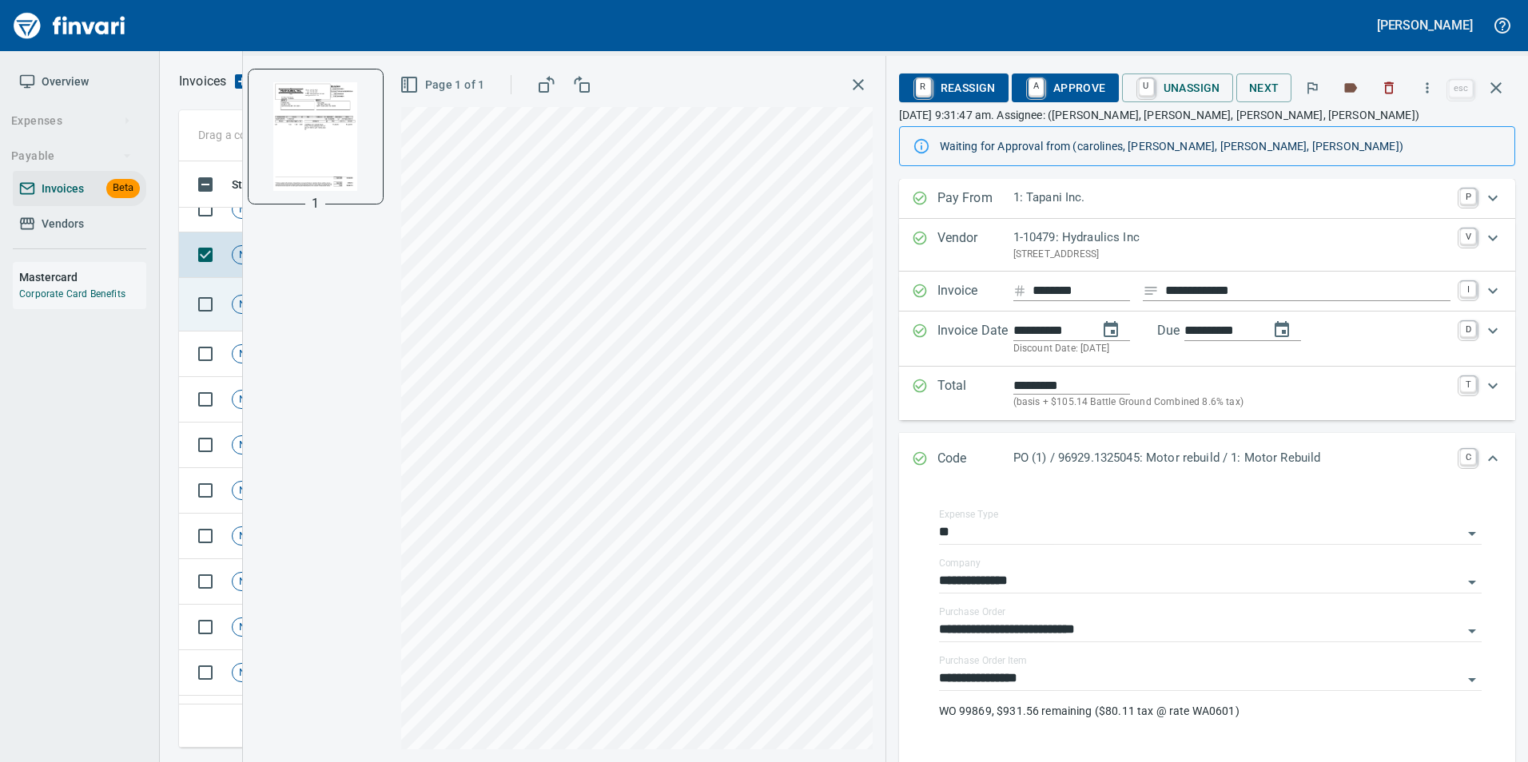
click at [224, 213] on td at bounding box center [202, 210] width 46 height 46
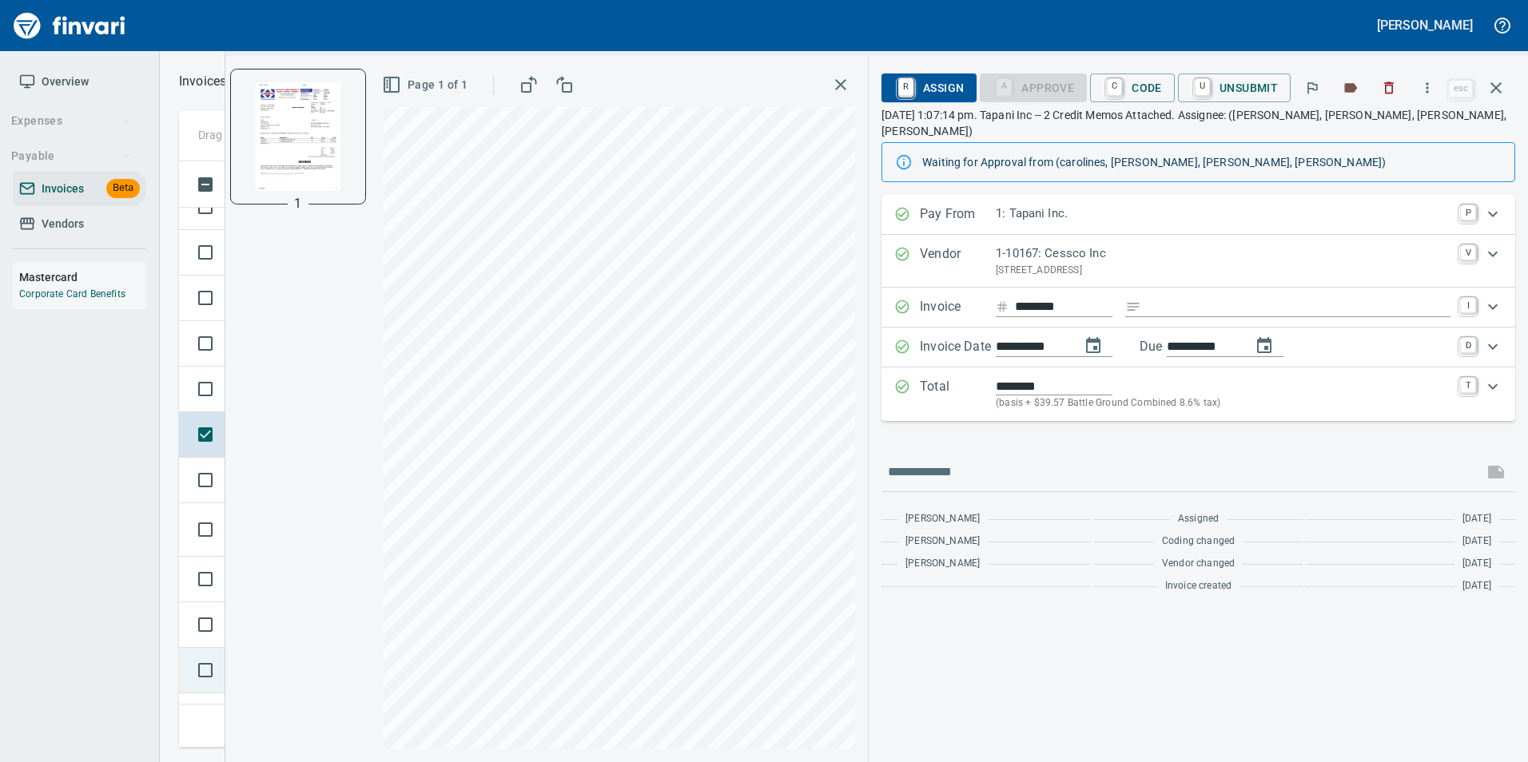
scroll to position [2157, 0]
click at [189, 392] on td at bounding box center [202, 404] width 46 height 46
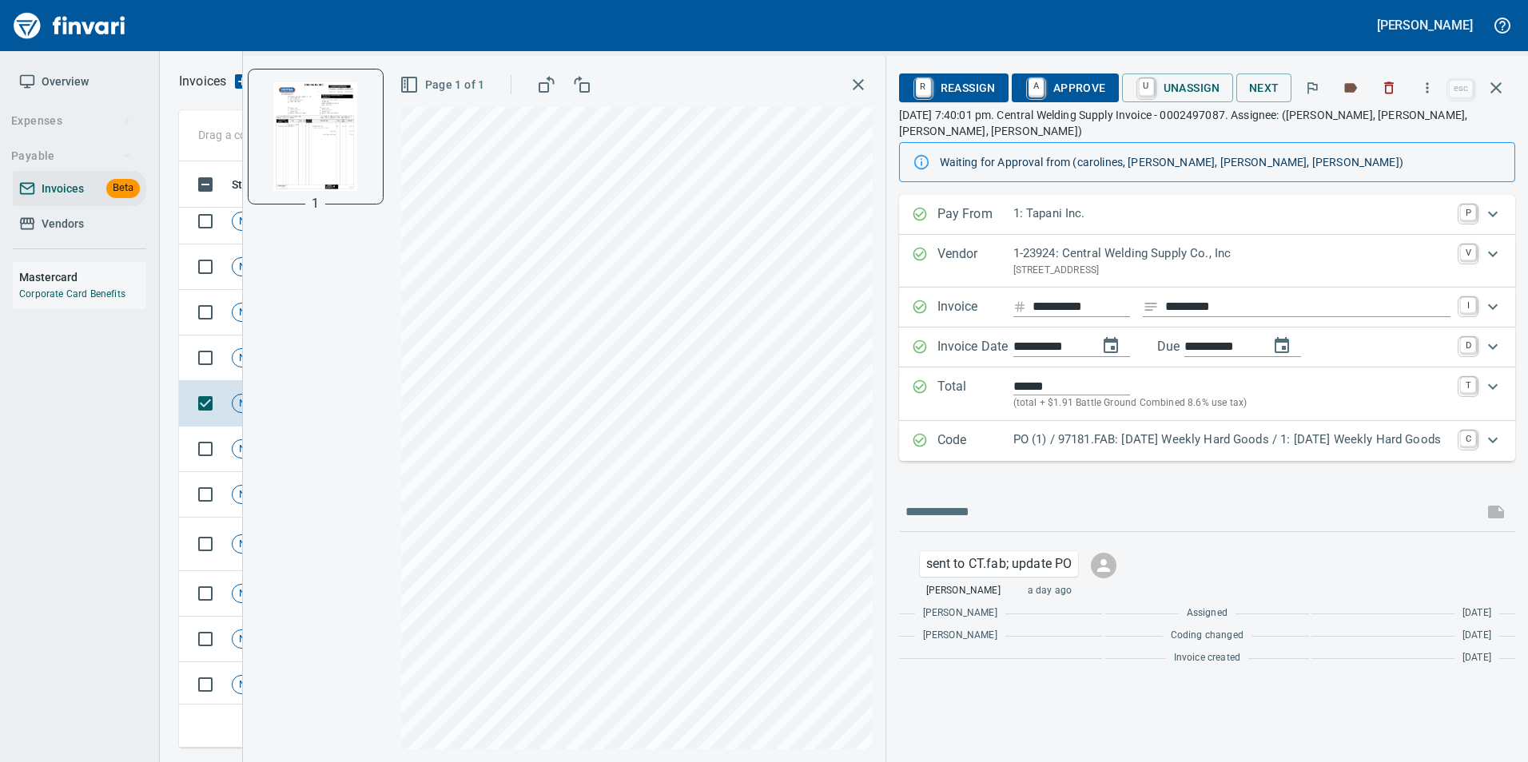
click at [1024, 431] on p "PO (1) / 97181.FAB: [DATE] Weekly Hard Goods / 1: [DATE] Weekly Hard Goods" at bounding box center [1231, 440] width 437 height 18
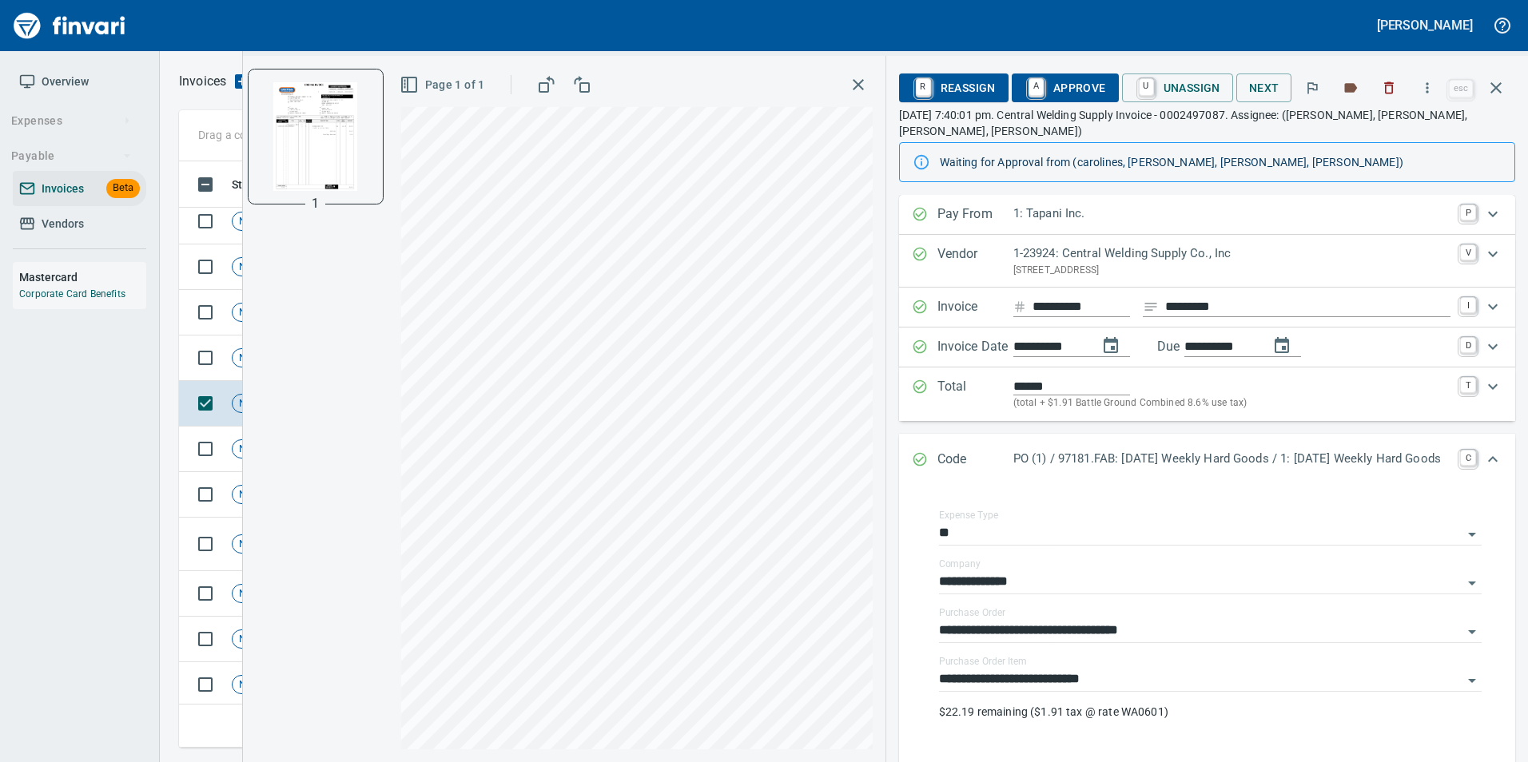
click at [916, 450] on div "Code PO (1) / 97181.FAB: 09/29/25 Weekly Hard Goods / 1: 09/29/25 Weekly Hard G…" at bounding box center [1193, 460] width 562 height 21
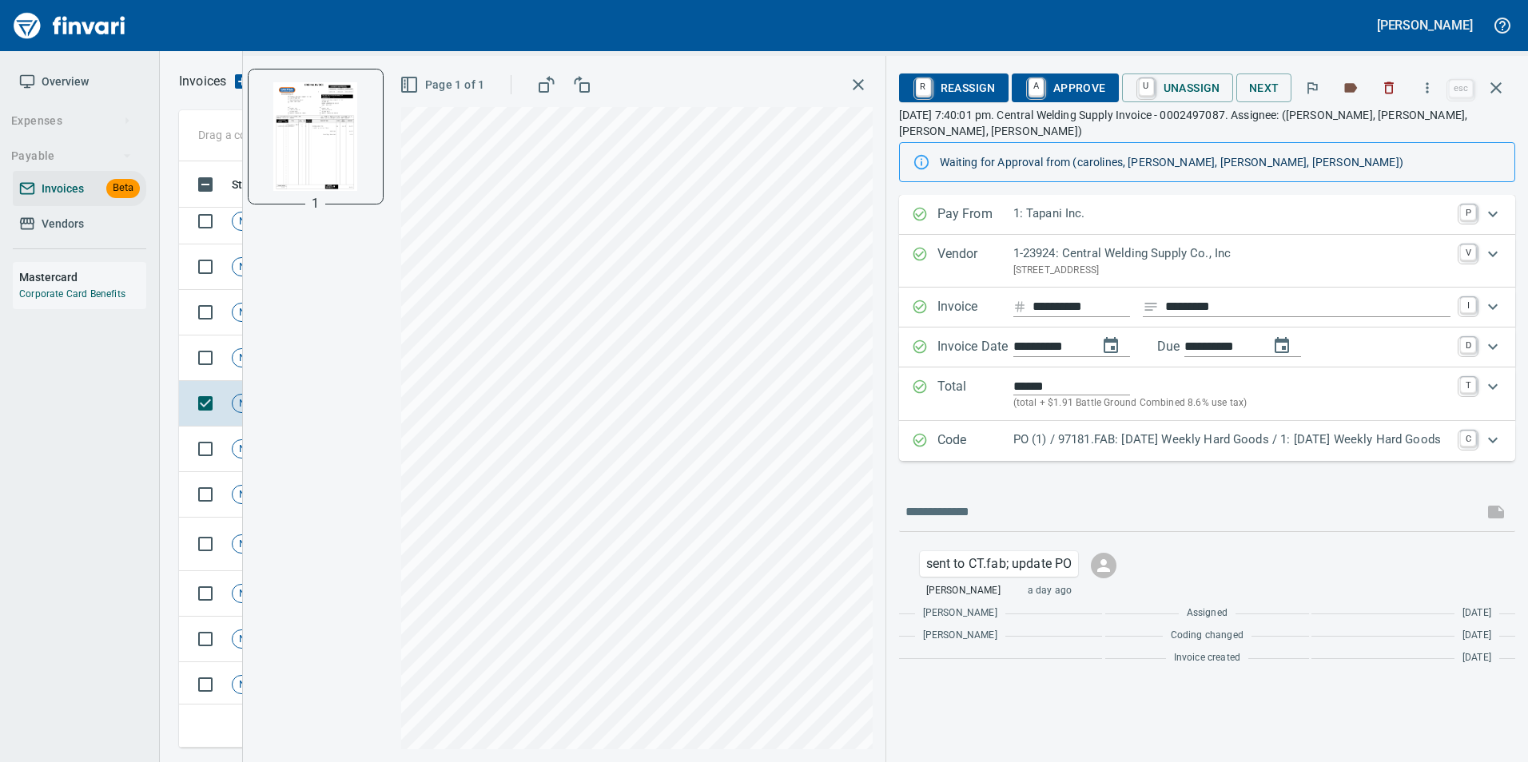
click at [1047, 87] on span "A Approve" at bounding box center [1064, 87] width 81 height 27
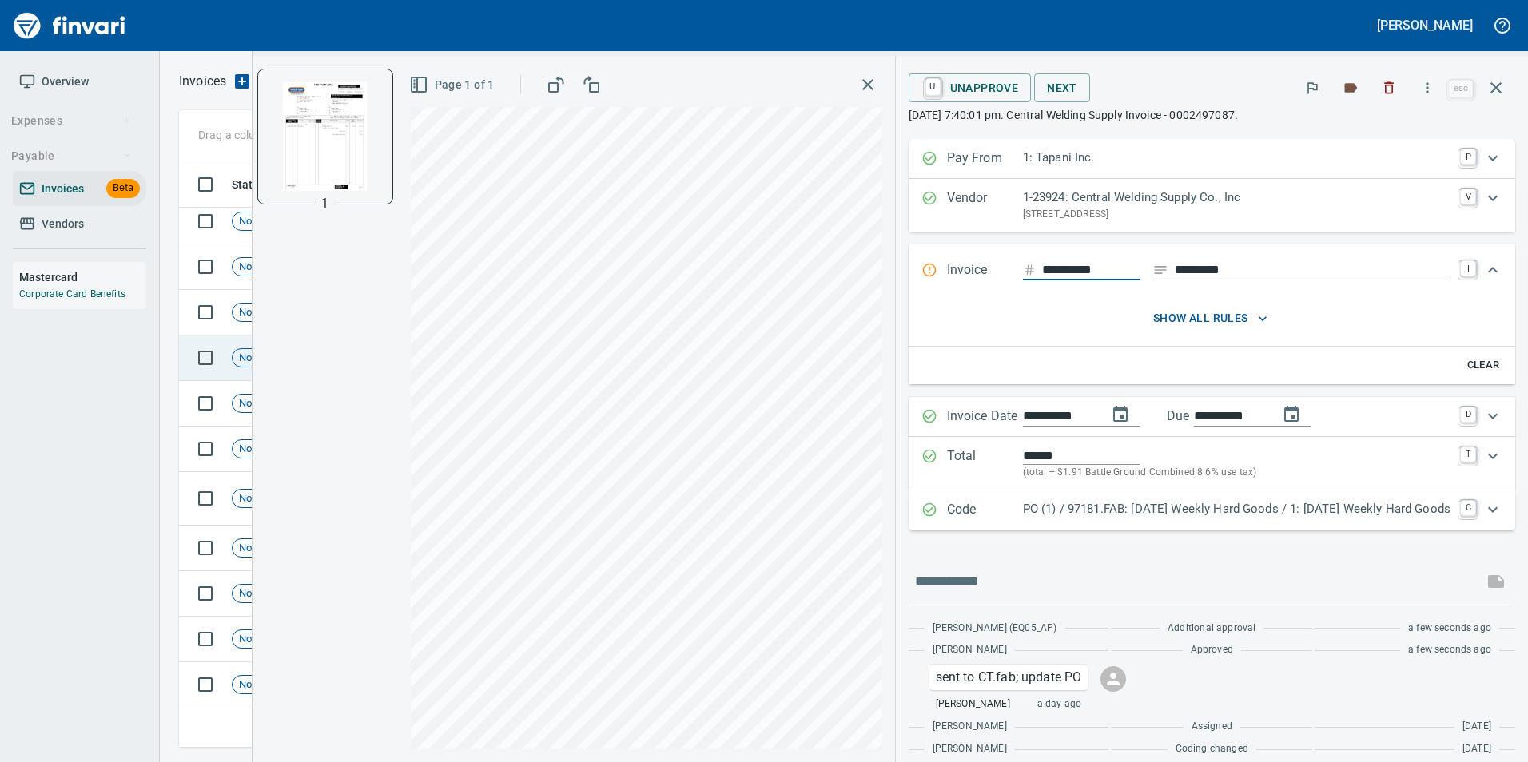
click at [185, 364] on td at bounding box center [202, 359] width 46 height 46
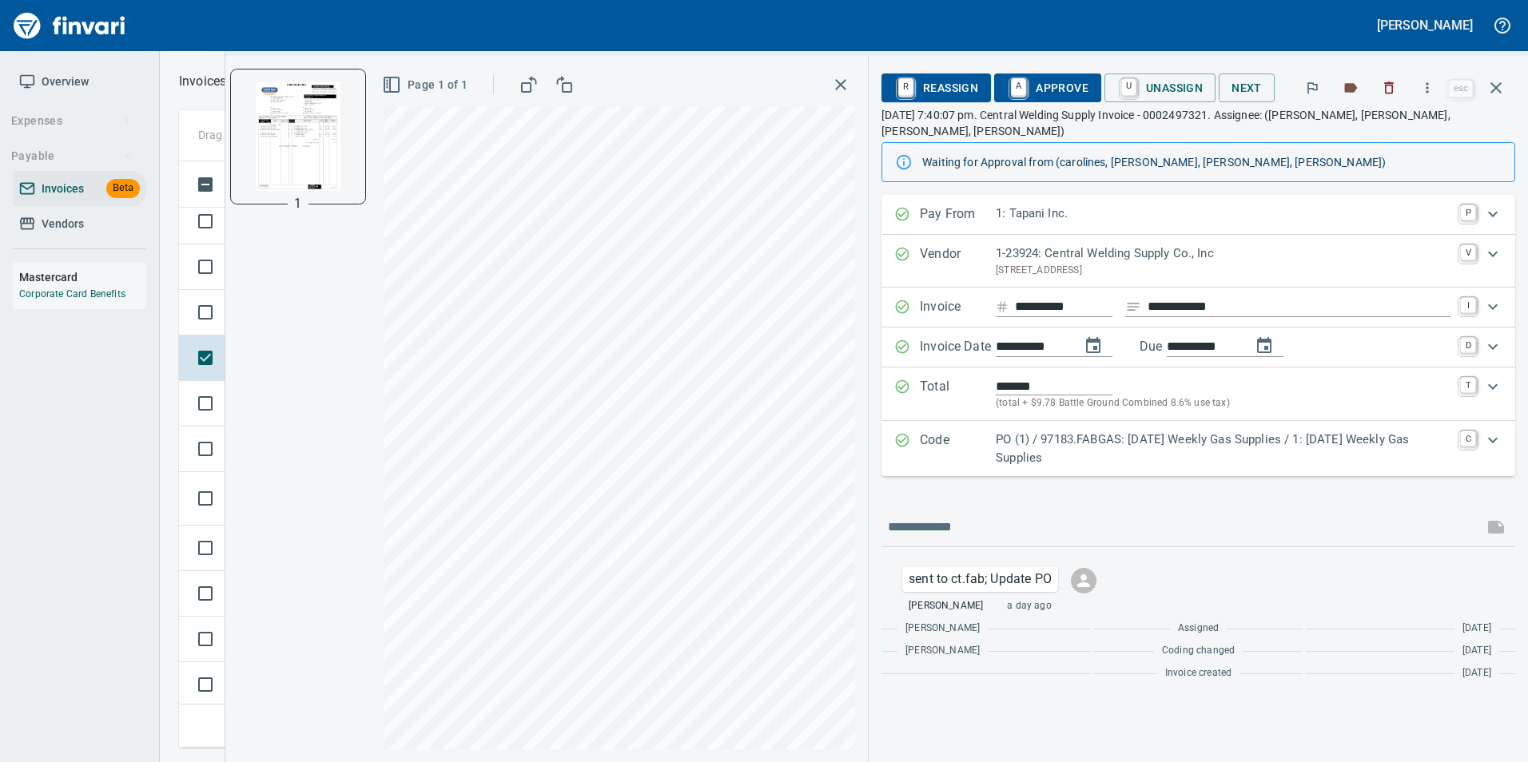
click at [1002, 431] on p "PO (1) / 97183.FABGAS: 09/29/25 Weekly Gas Supplies / 1: 09/29/25 Weekly Gas Su…" at bounding box center [1223, 449] width 455 height 36
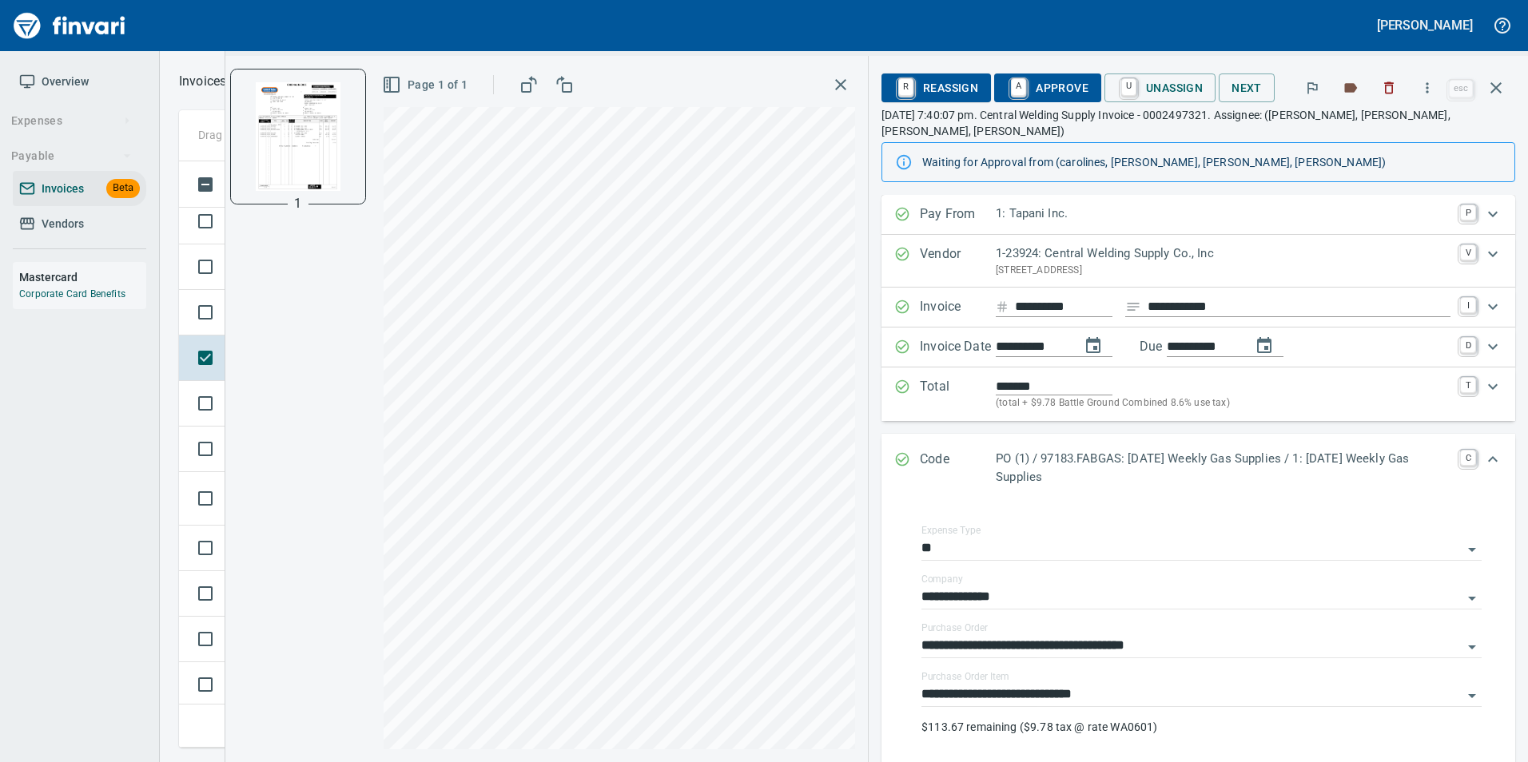
click at [907, 451] on icon "Expand" at bounding box center [902, 459] width 16 height 16
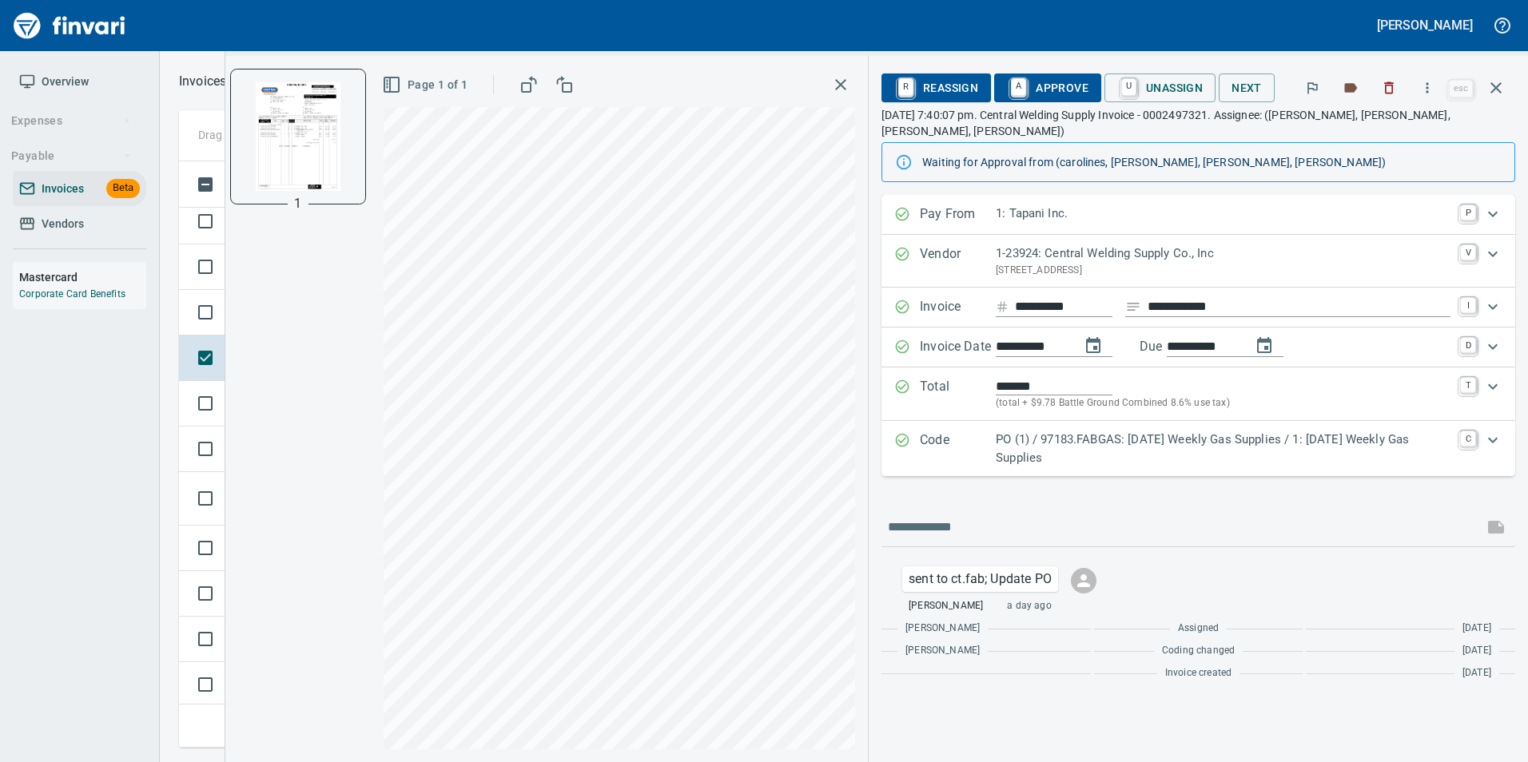
click at [1049, 89] on span "A Approve" at bounding box center [1047, 87] width 81 height 27
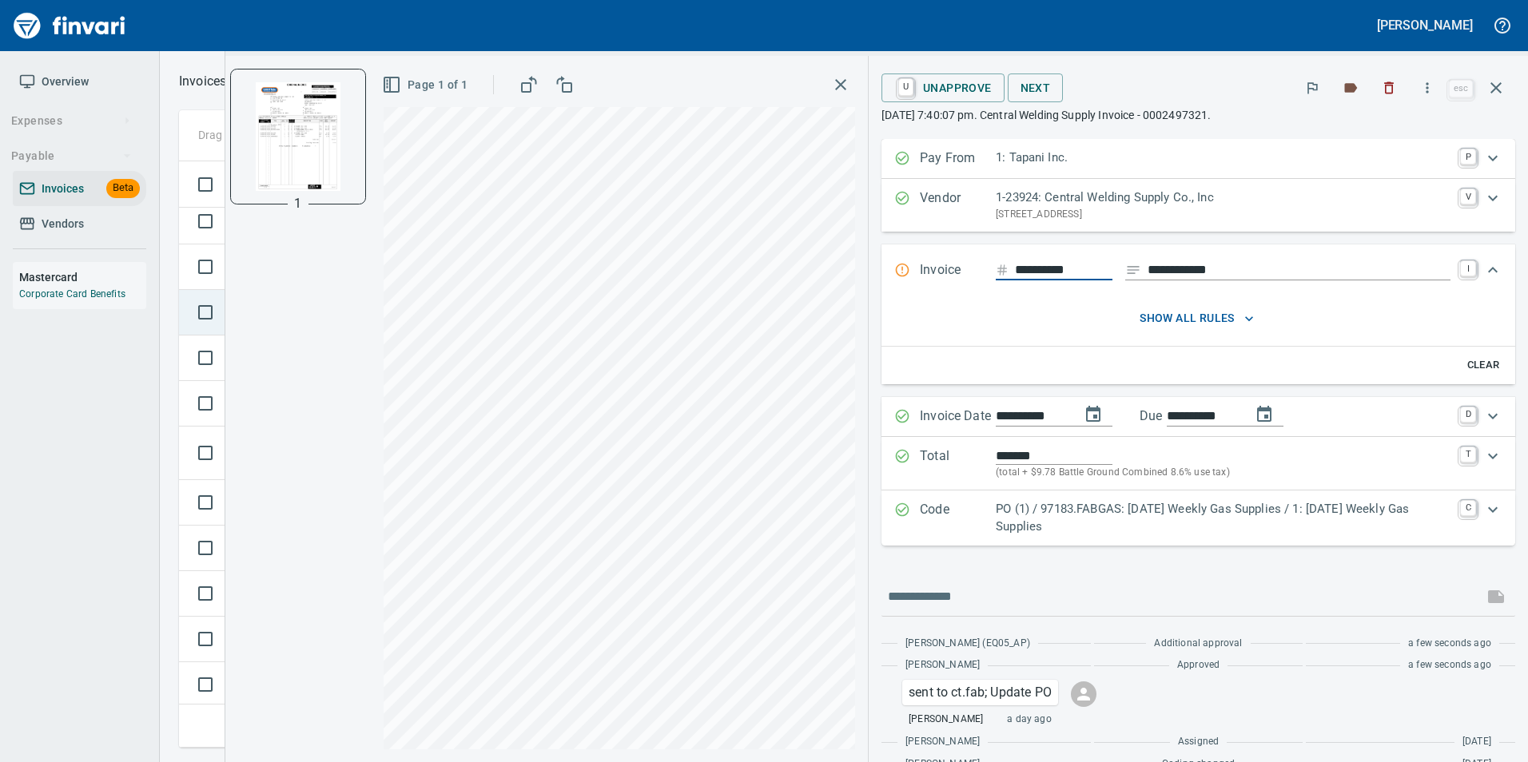
click at [186, 324] on td at bounding box center [202, 313] width 46 height 46
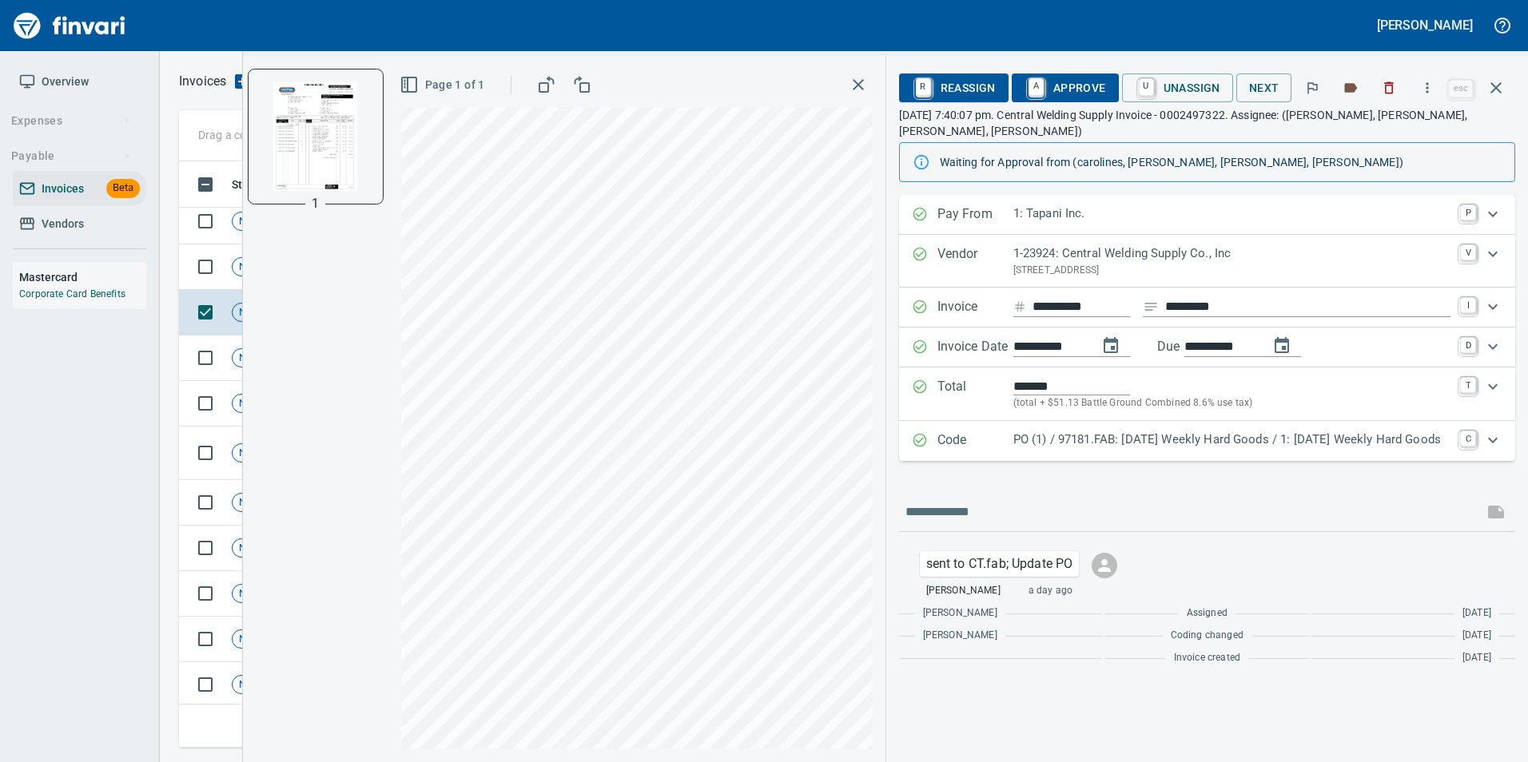
click at [1013, 431] on p "PO (1) / 97181.FAB: [DATE] Weekly Hard Goods / 1: [DATE] Weekly Hard Goods" at bounding box center [1231, 440] width 437 height 18
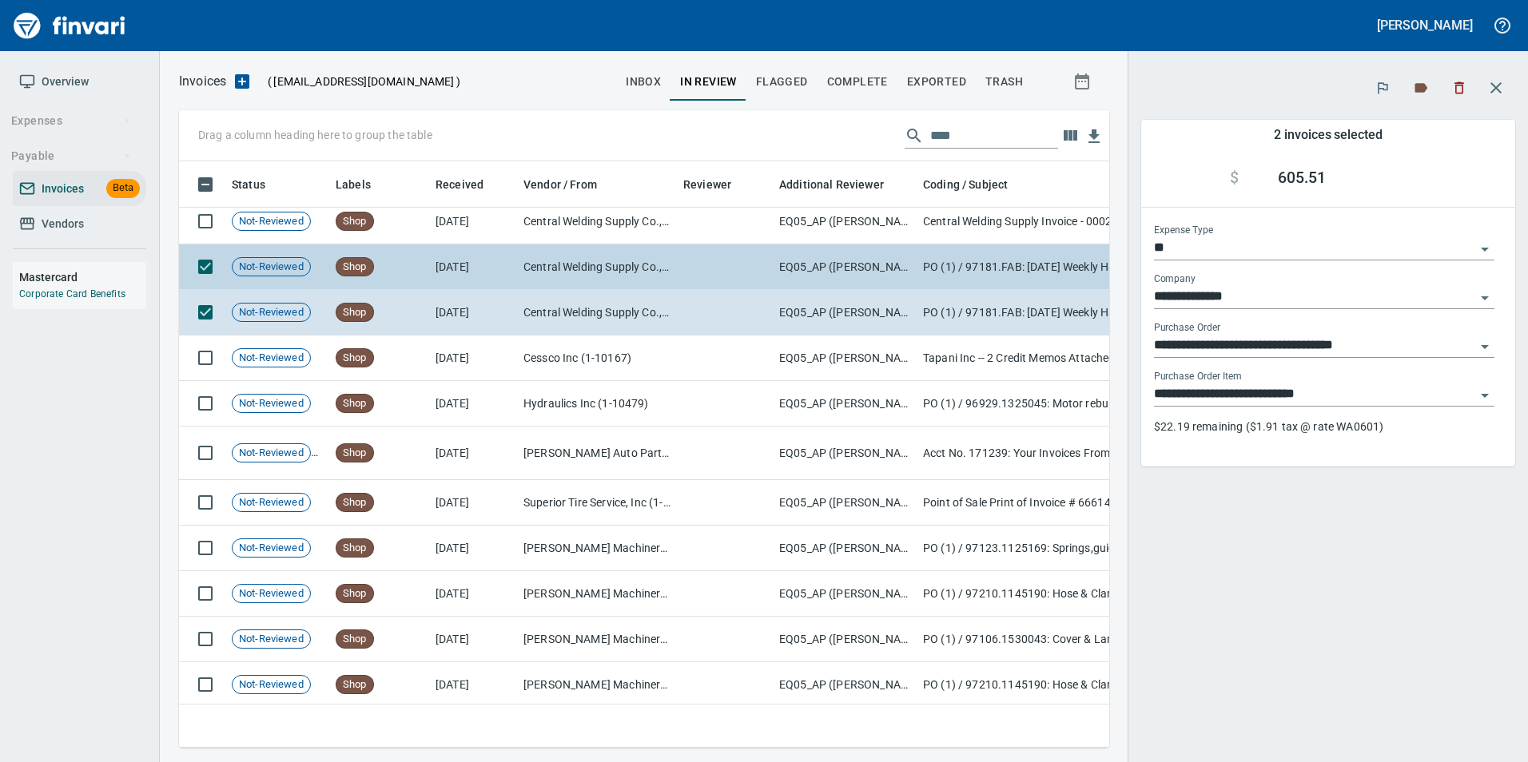
scroll to position [562, 906]
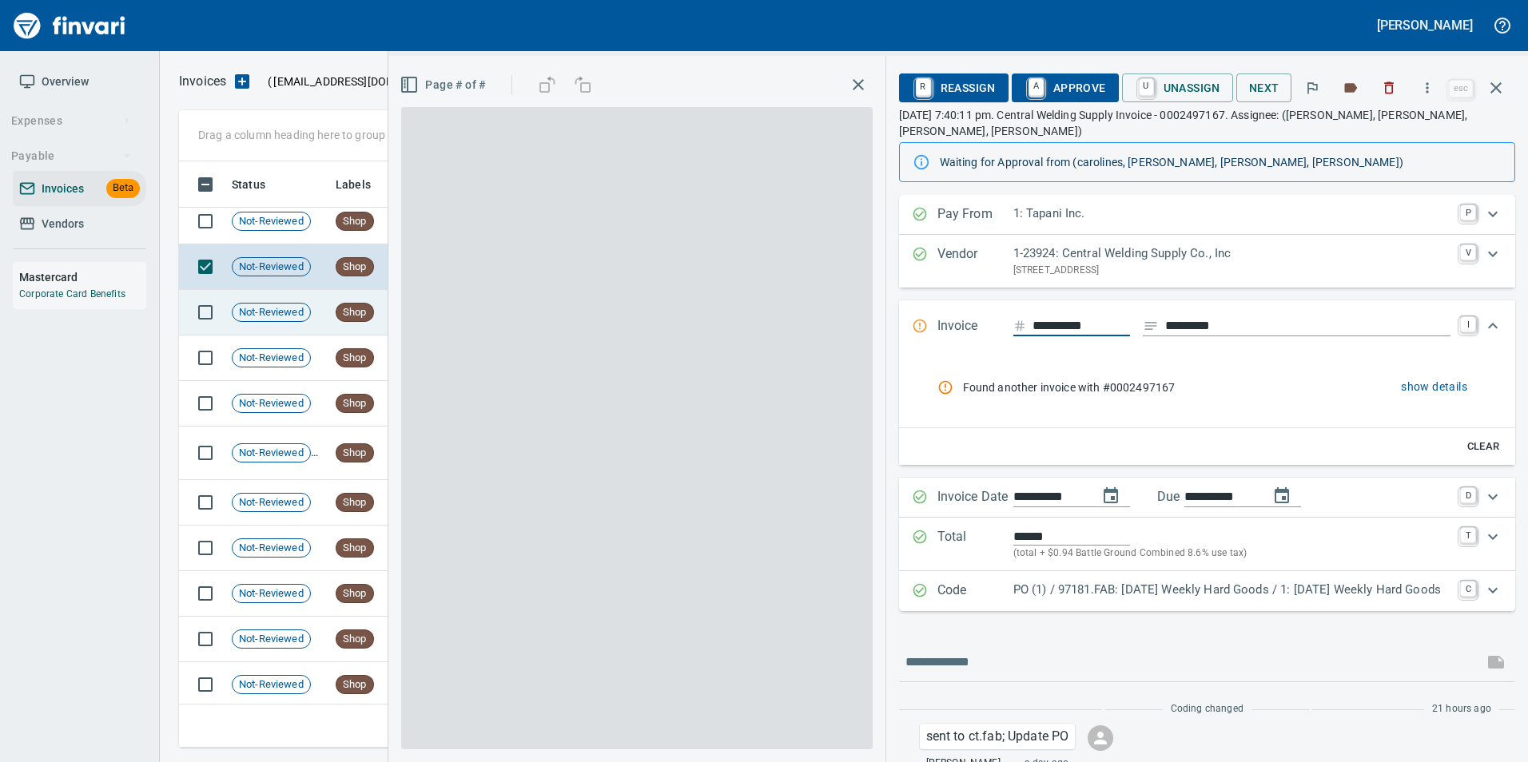
scroll to position [574, 1302]
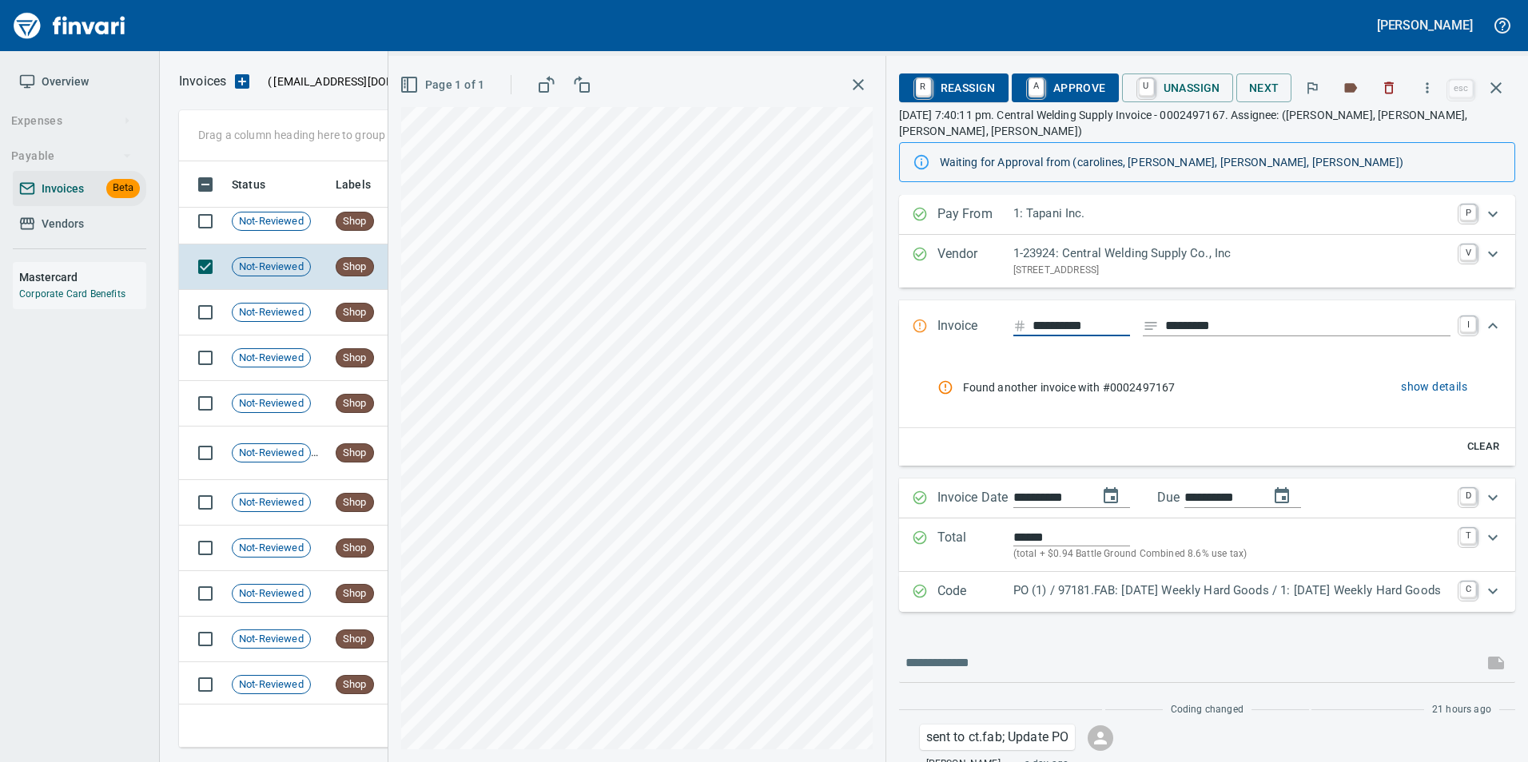
click at [1013, 582] on p "PO (1) / 97181.FAB: [DATE] Weekly Hard Goods / 1: [DATE] Weekly Hard Goods" at bounding box center [1231, 591] width 437 height 18
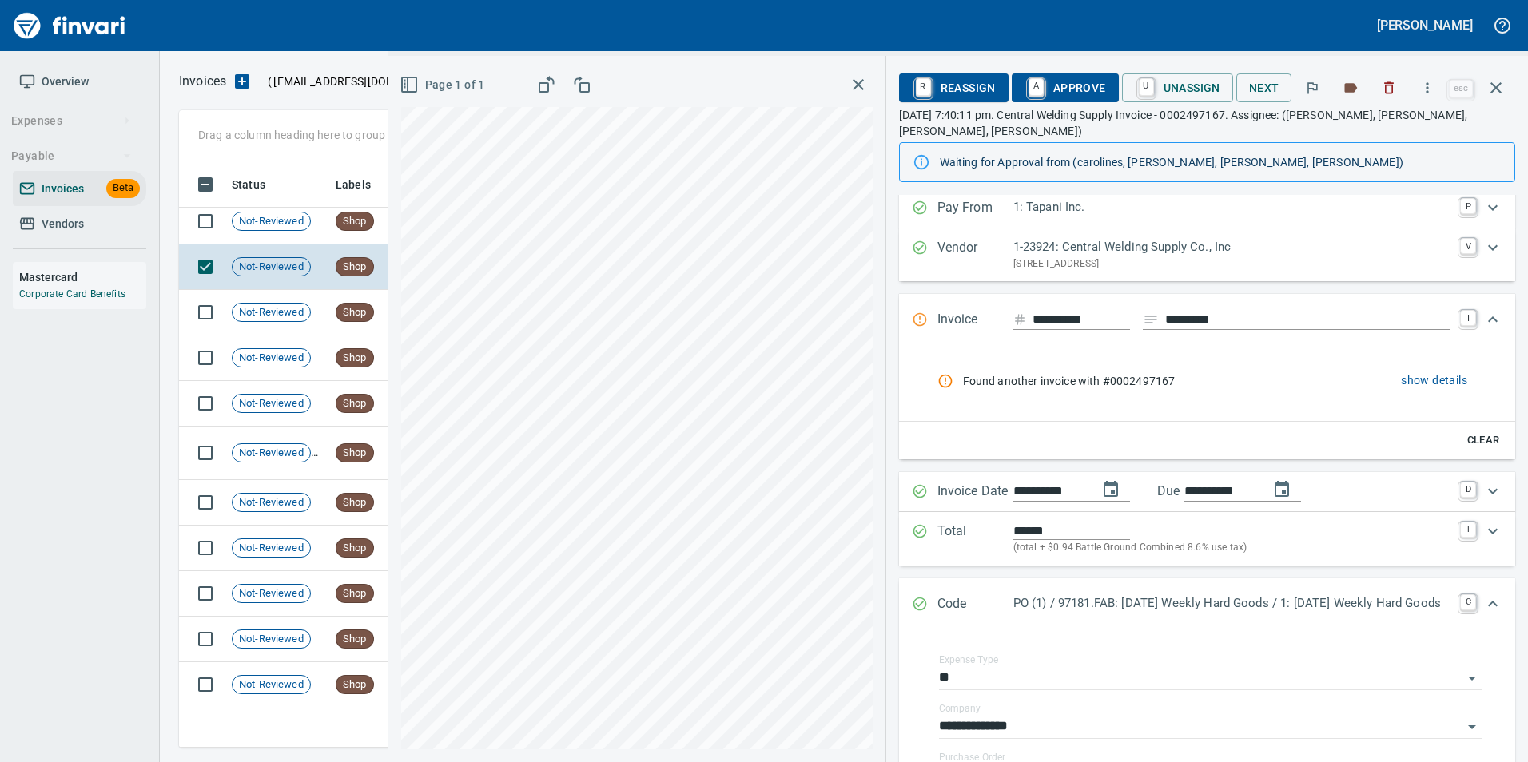
scroll to position [0, 0]
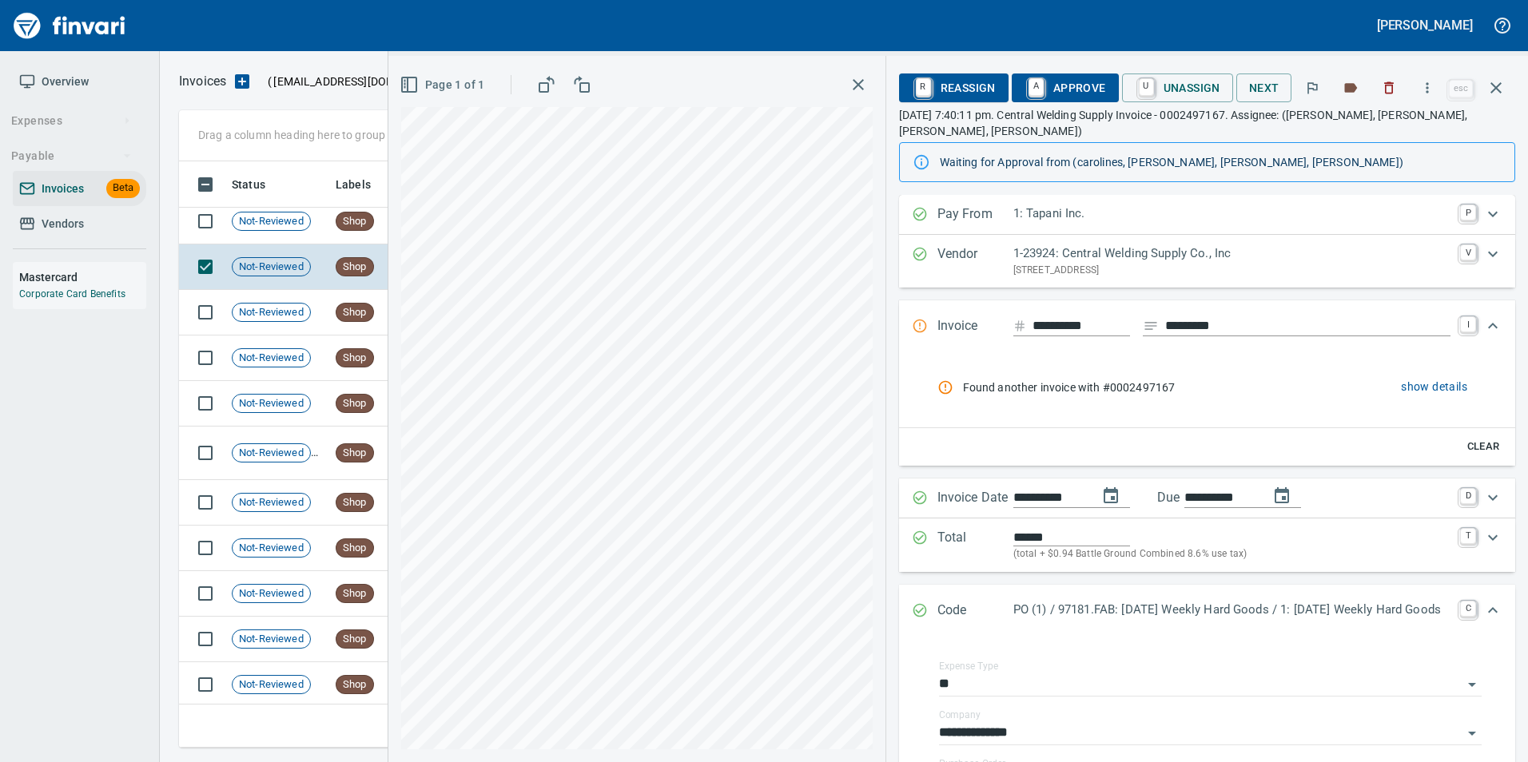
click at [1429, 377] on span "show details" at bounding box center [1434, 387] width 66 height 20
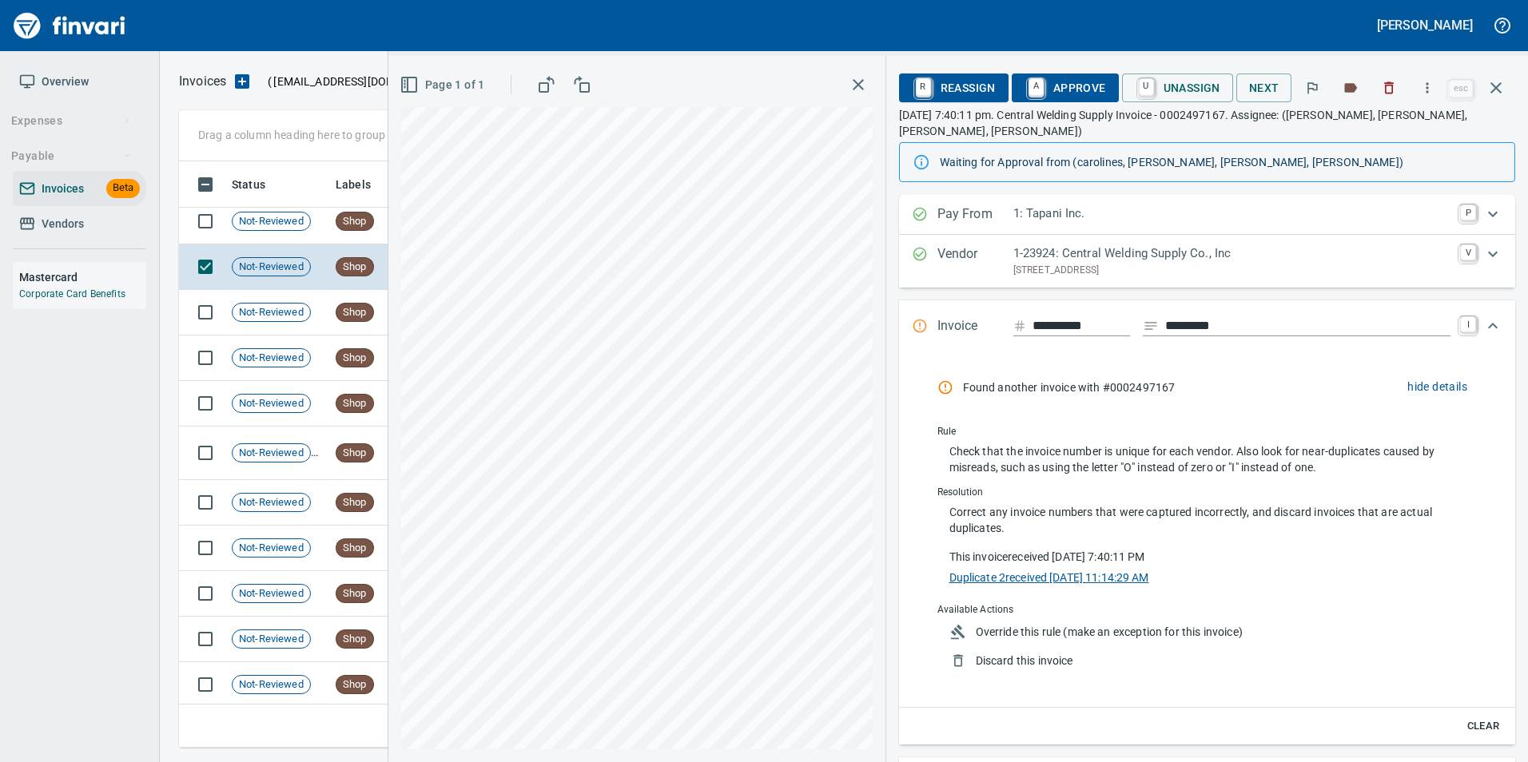
click at [1009, 567] on link "Duplicate 2 received 10/10/2025, 11:14:29 AM" at bounding box center [1049, 575] width 200 height 17
click at [1505, 88] on icon "button" at bounding box center [1495, 87] width 19 height 19
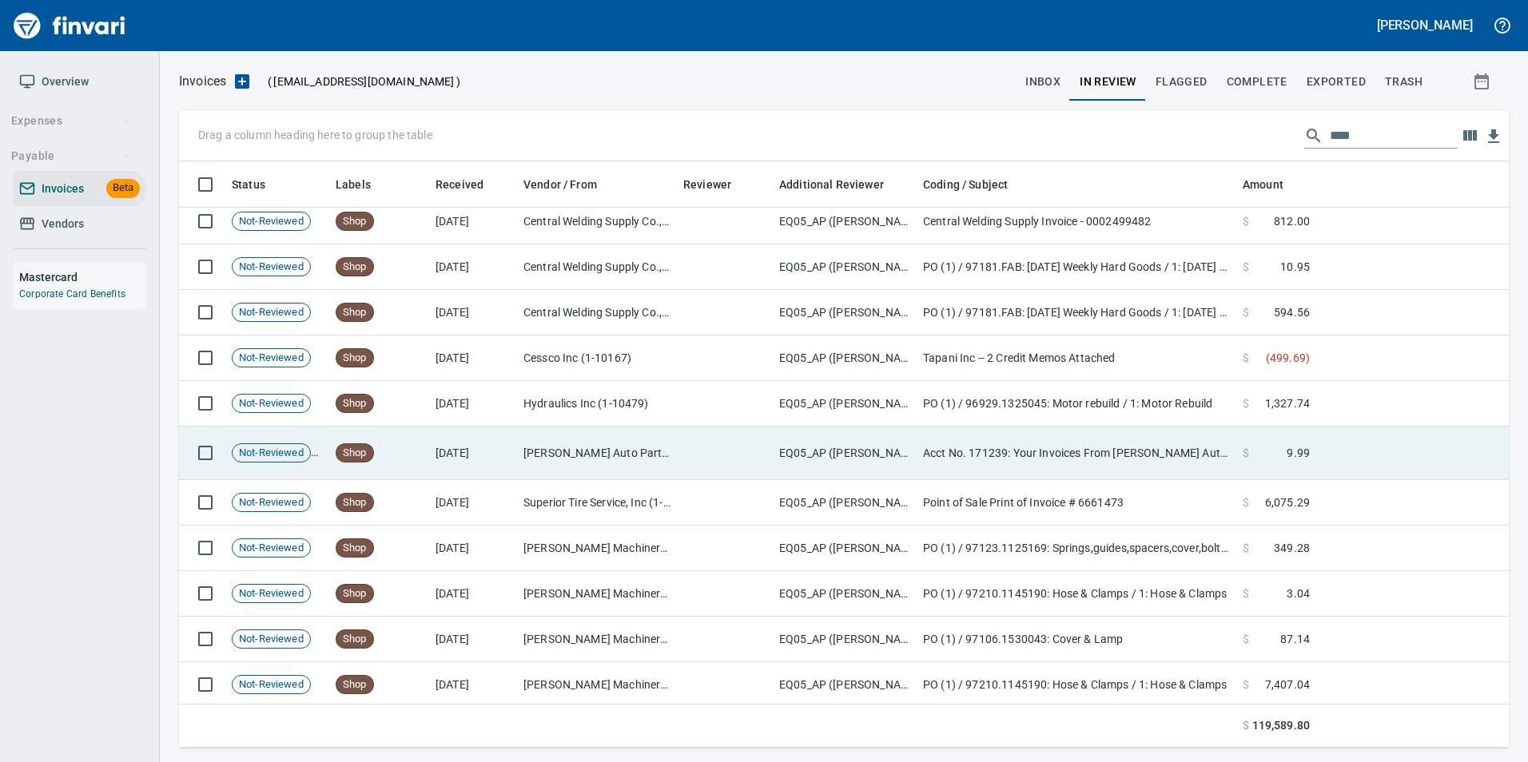
scroll to position [574, 1305]
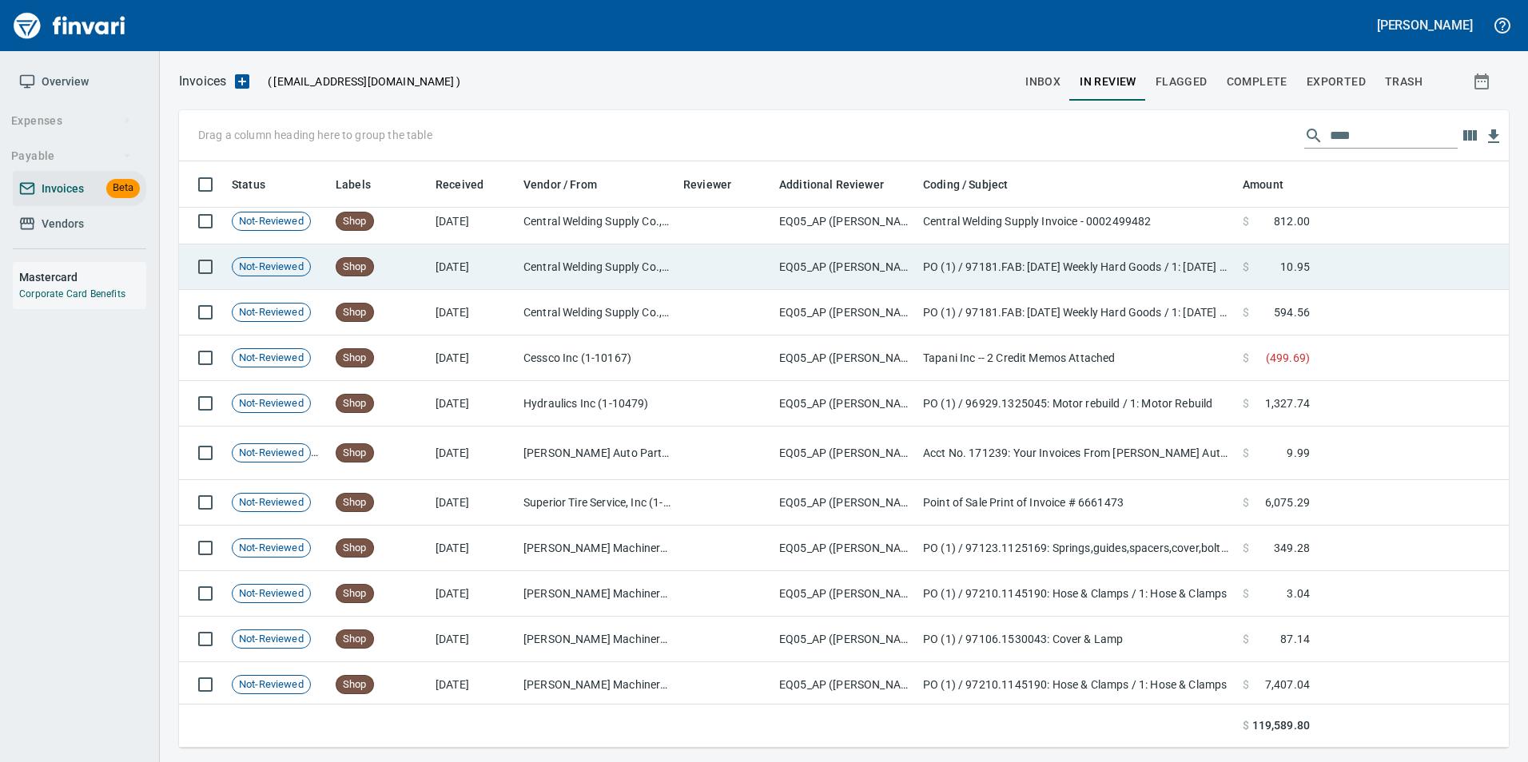
click at [356, 244] on td "Shop" at bounding box center [379, 267] width 100 height 46
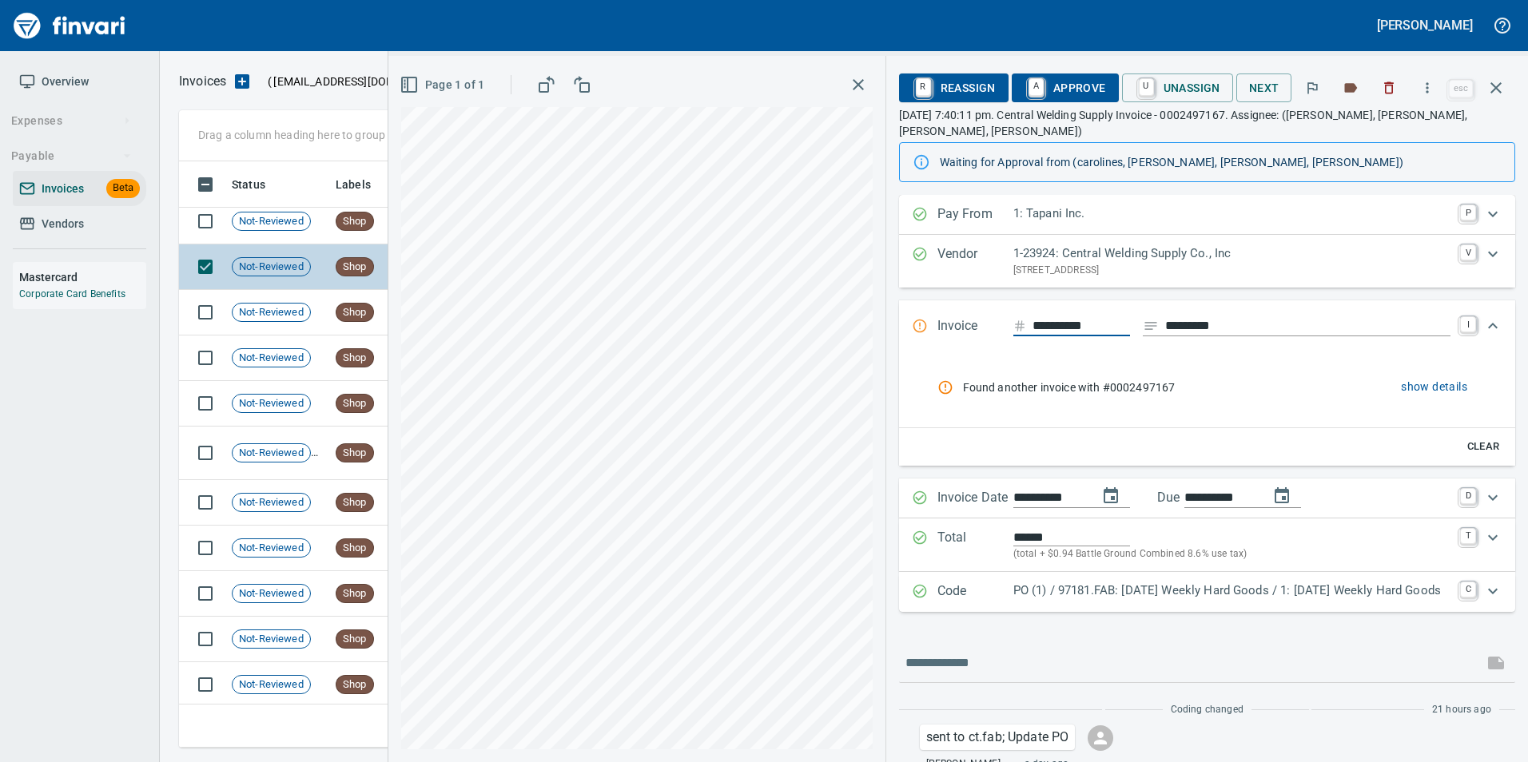
drag, startPoint x: 323, startPoint y: 225, endPoint x: 312, endPoint y: 247, distance: 25.0
click at [323, 224] on td "Not-Reviewed" at bounding box center [277, 222] width 104 height 46
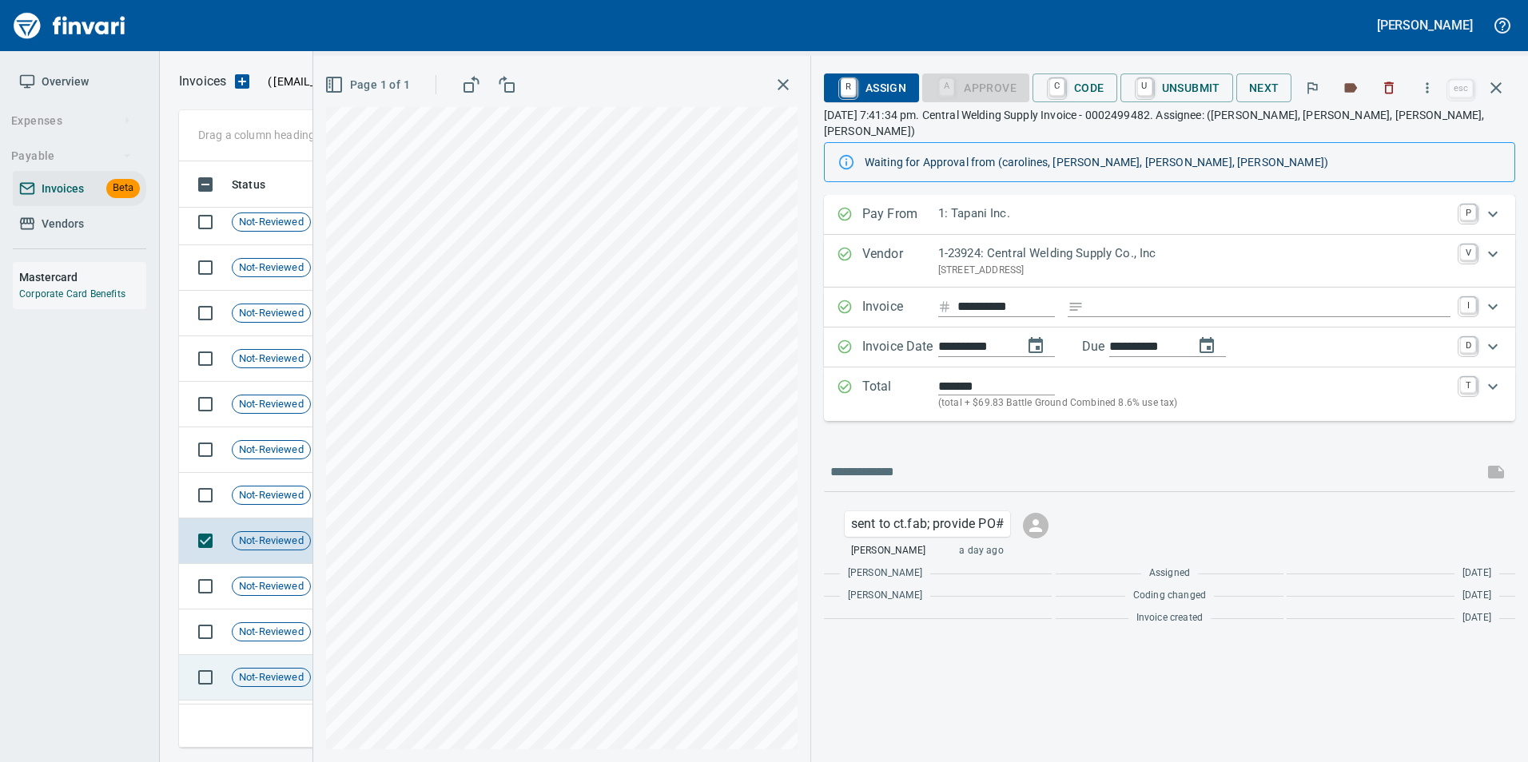
scroll to position [1758, 0]
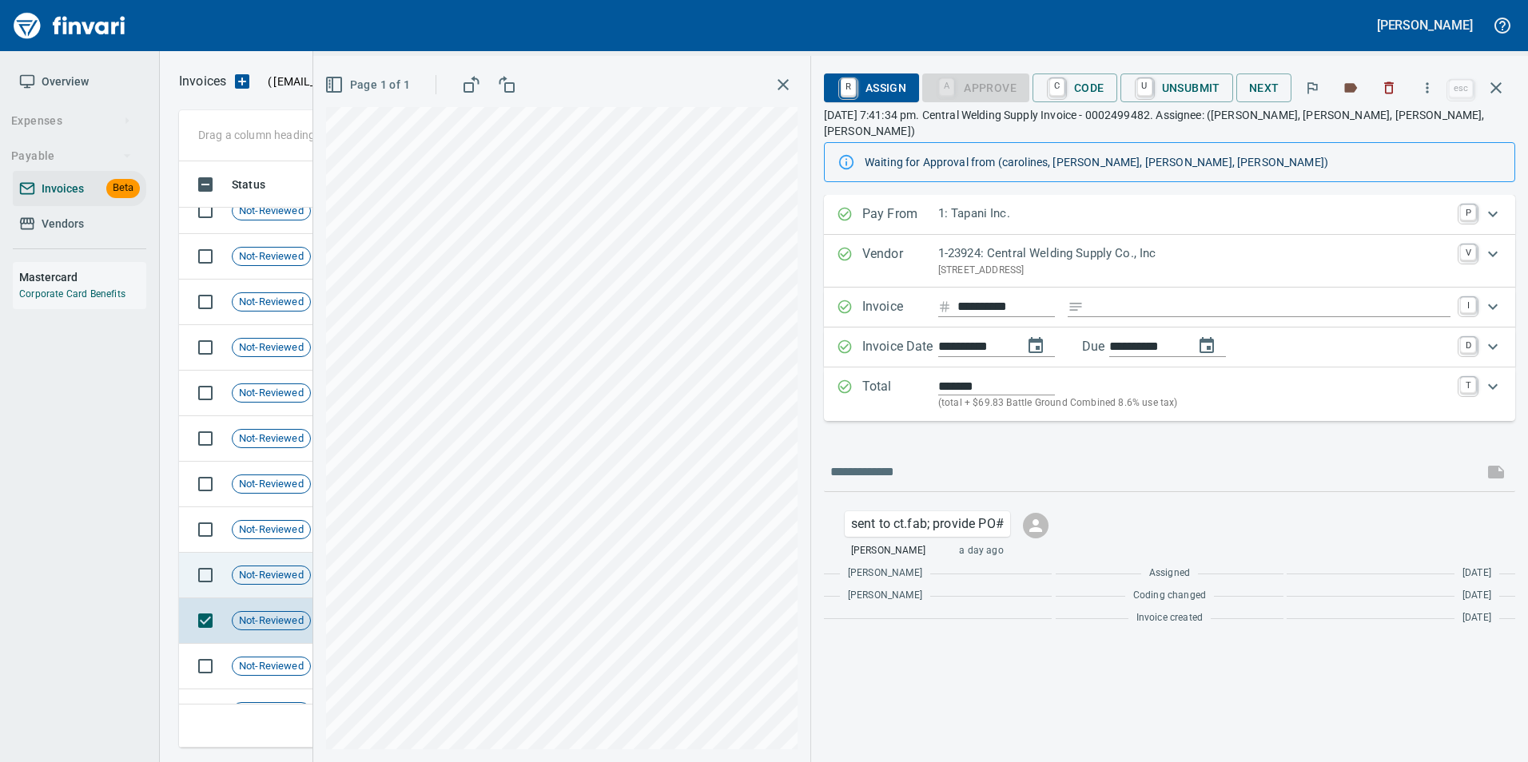
click at [279, 574] on span "Not-Reviewed" at bounding box center [272, 575] width 78 height 15
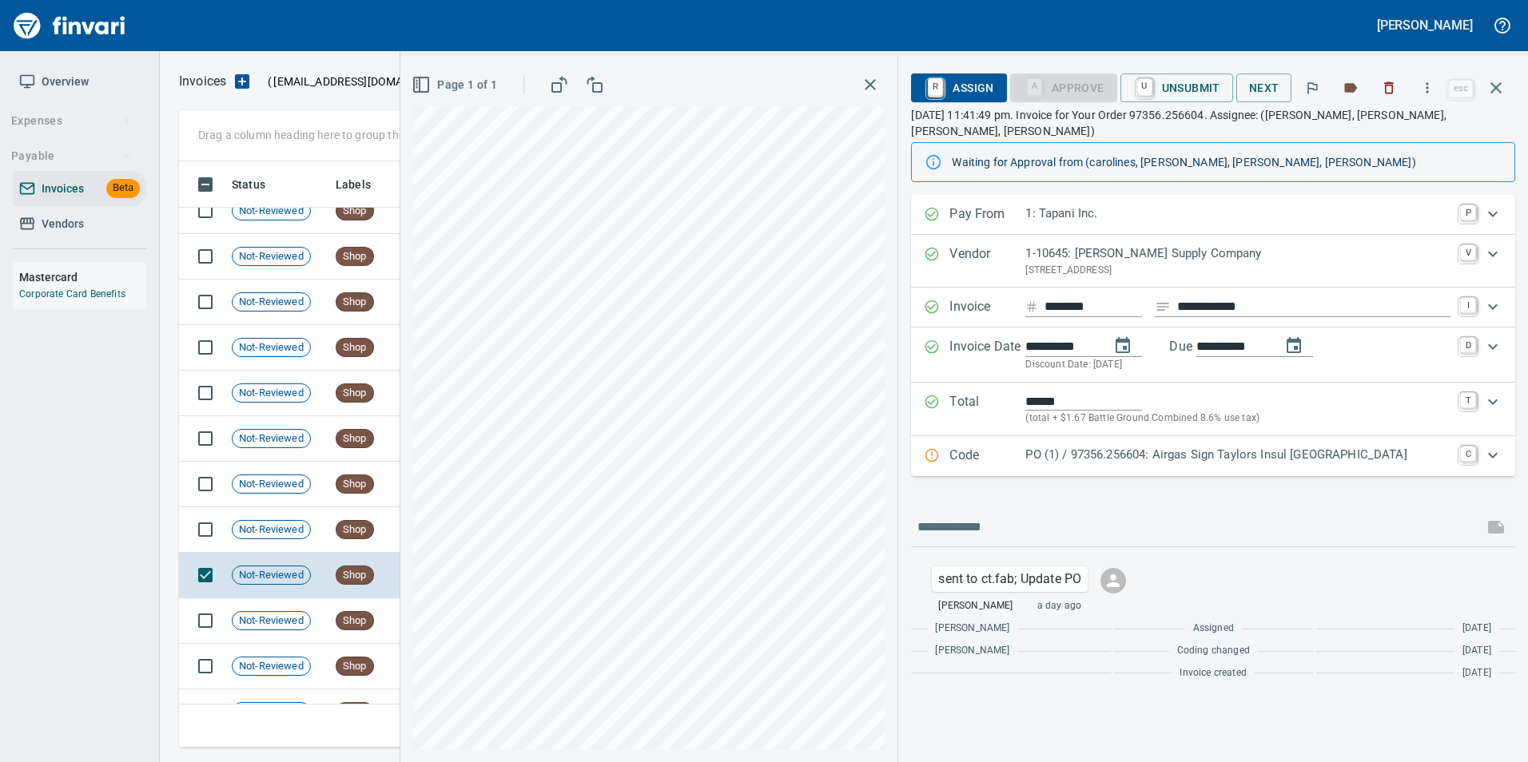
click at [940, 449] on div "Expand" at bounding box center [932, 456] width 16 height 21
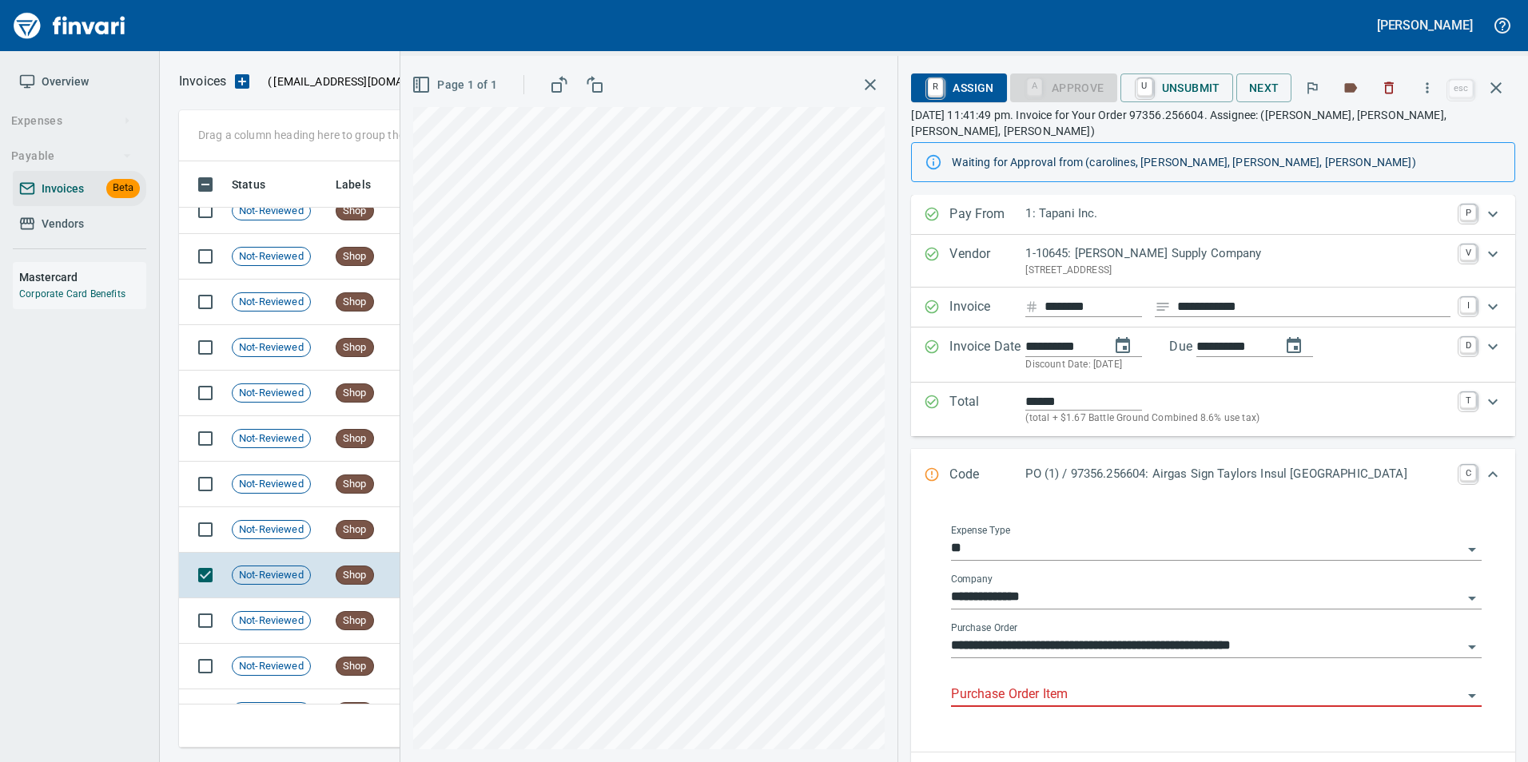
click at [1010, 684] on input "Purchase Order Item" at bounding box center [1206, 695] width 511 height 22
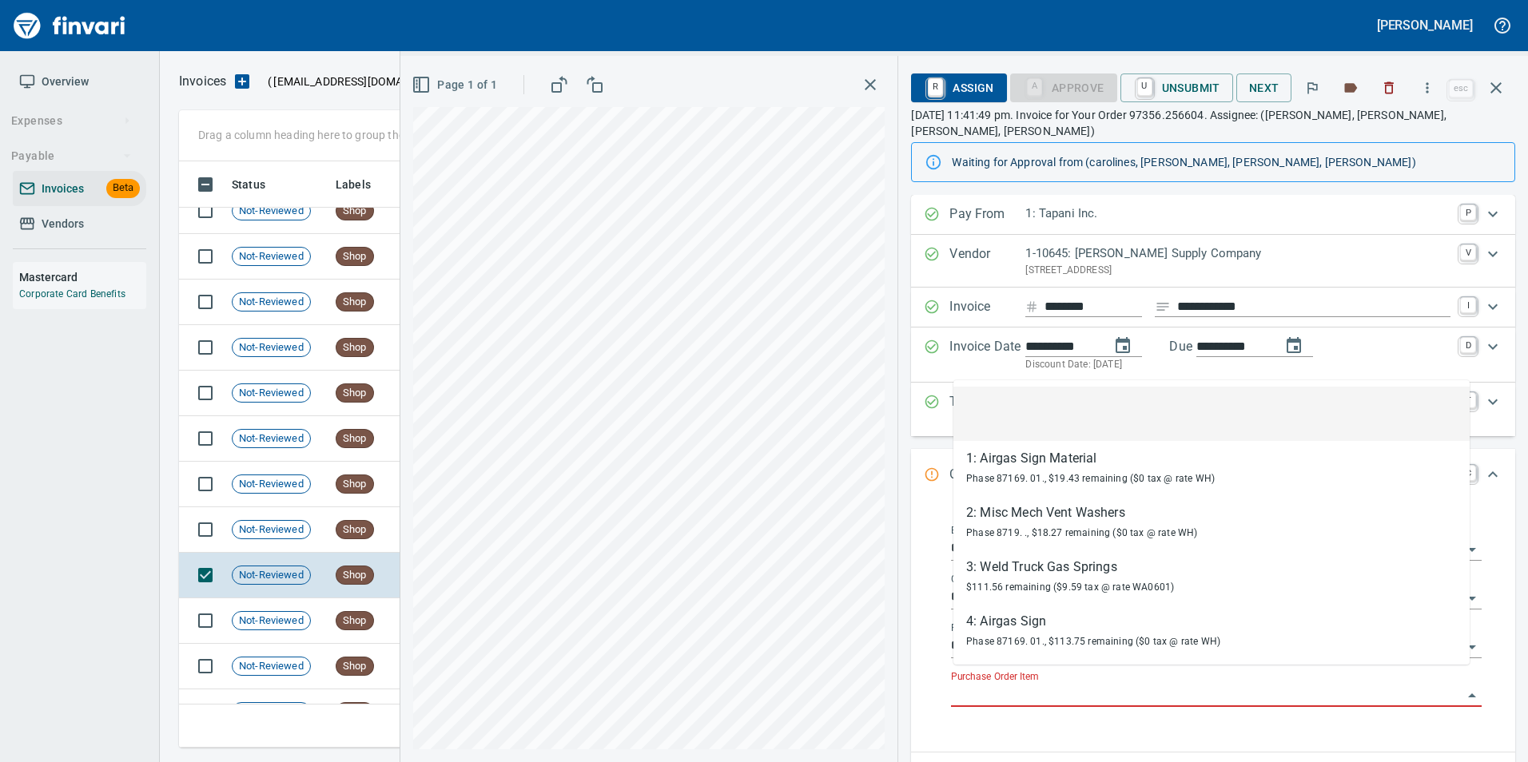
scroll to position [574, 1305]
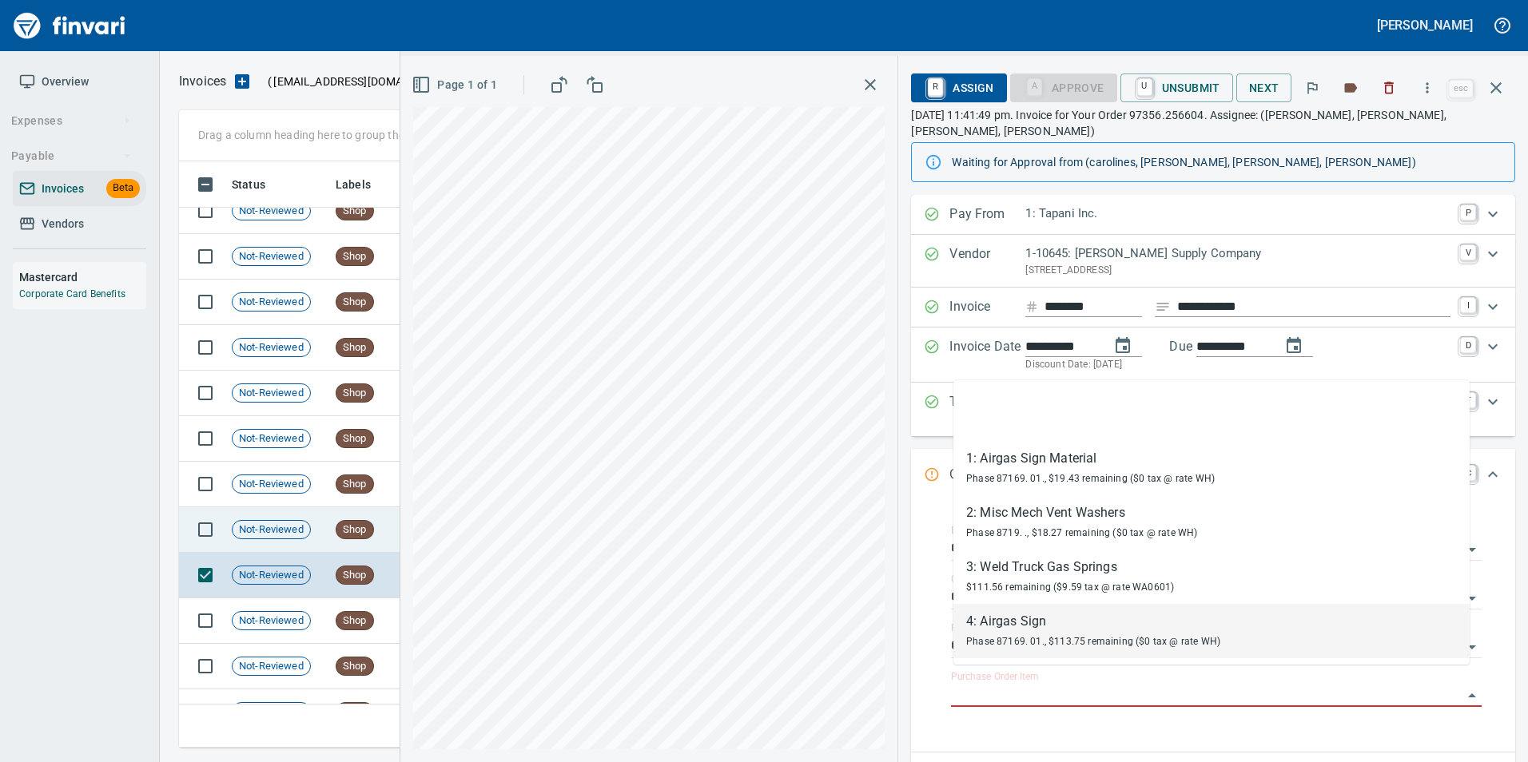
click at [265, 531] on span "Not-Reviewed" at bounding box center [272, 530] width 78 height 15
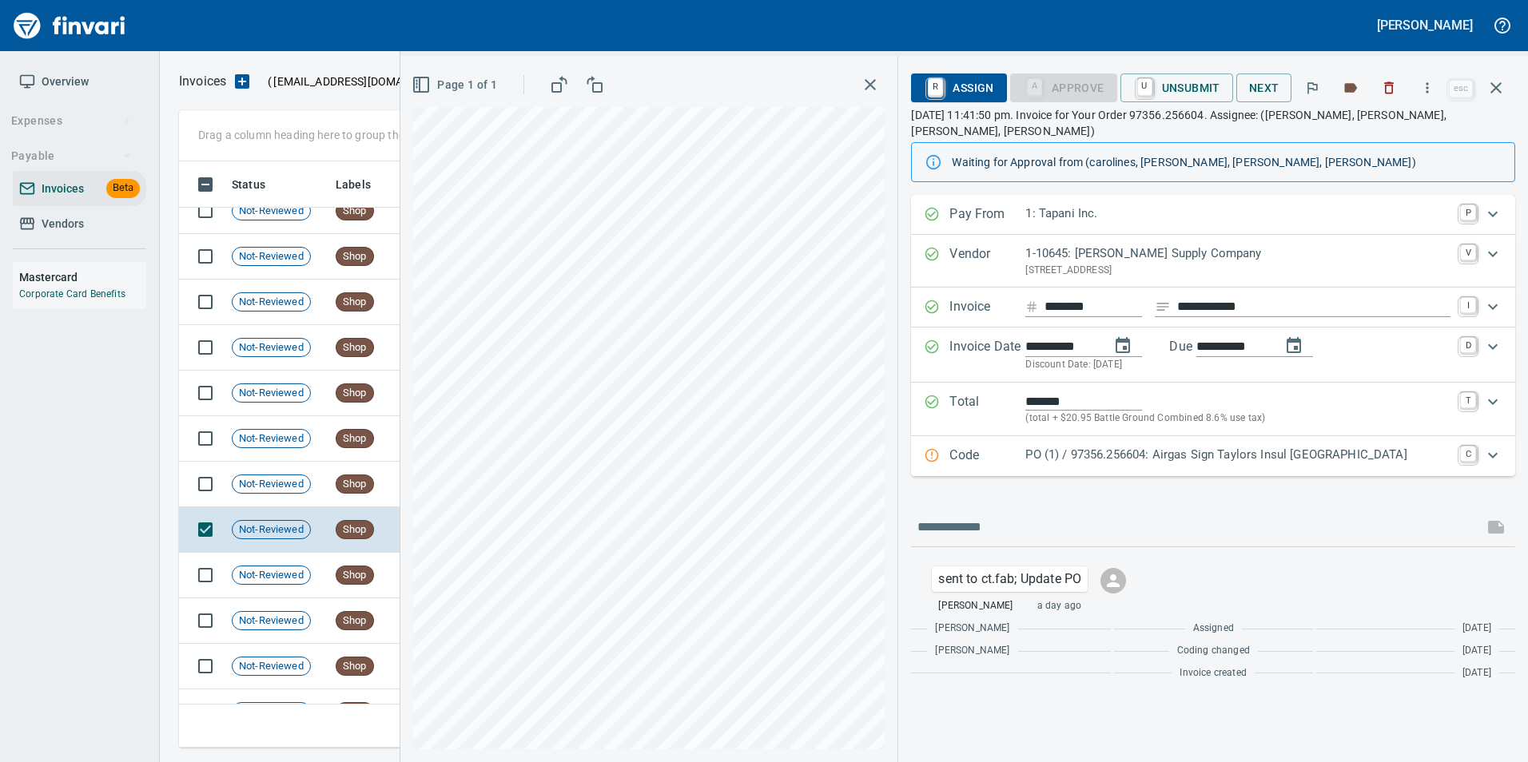
click at [1035, 446] on p "PO (1) / 97356.256604: Airgas Sign Taylors Insul [GEOGRAPHIC_DATA]" at bounding box center [1237, 455] width 425 height 18
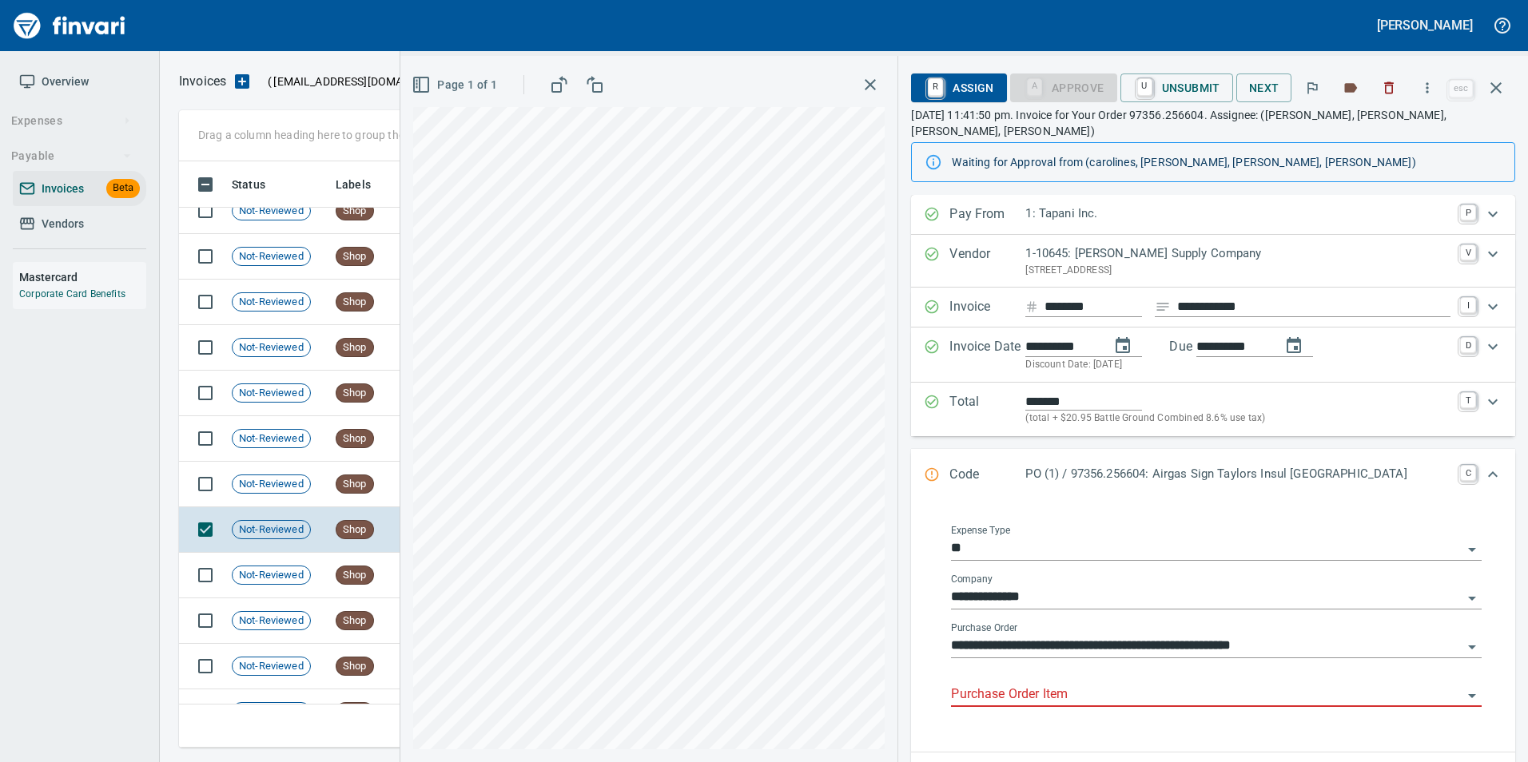
click at [1071, 684] on input "Purchase Order Item" at bounding box center [1206, 695] width 511 height 22
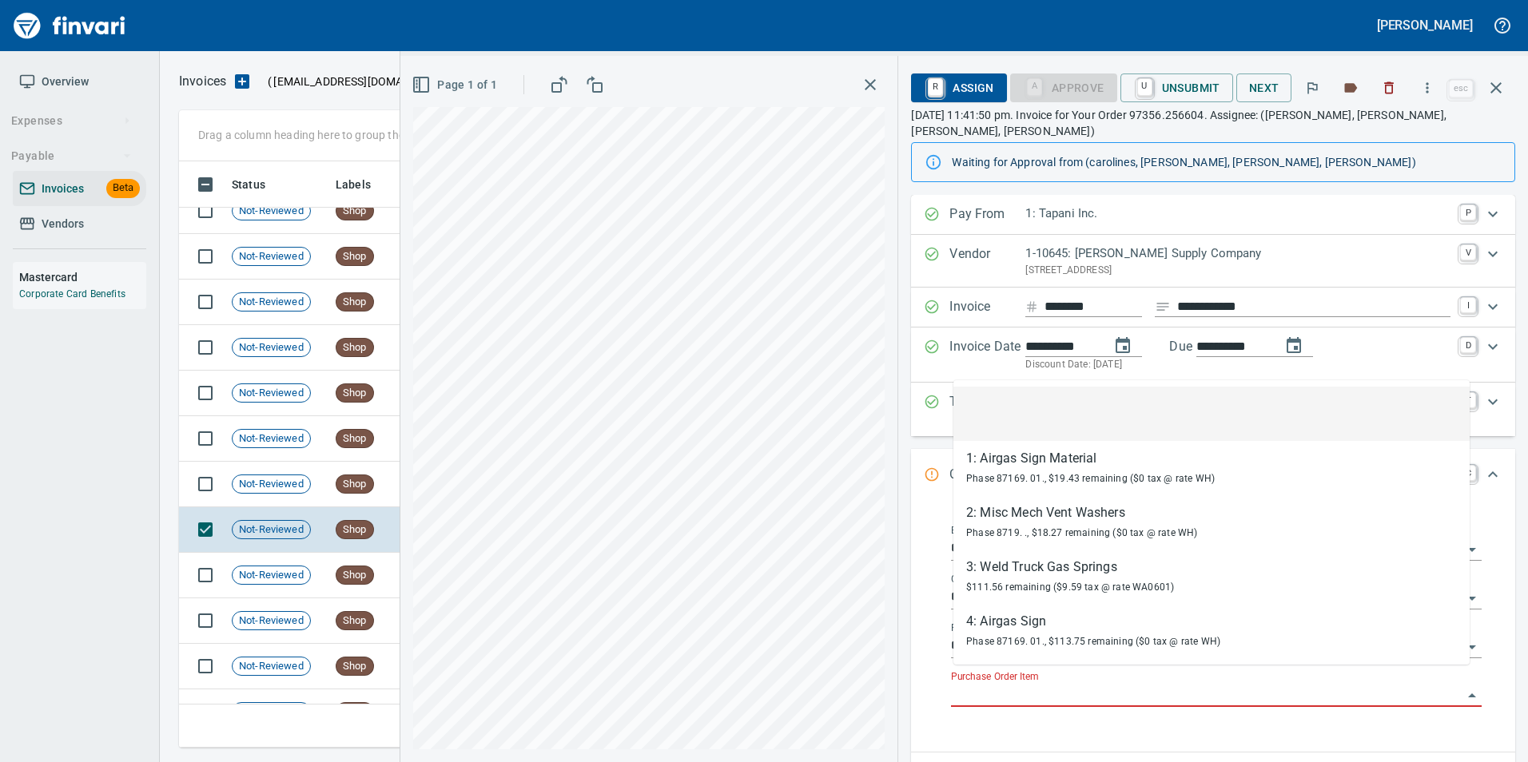
scroll to position [574, 1305]
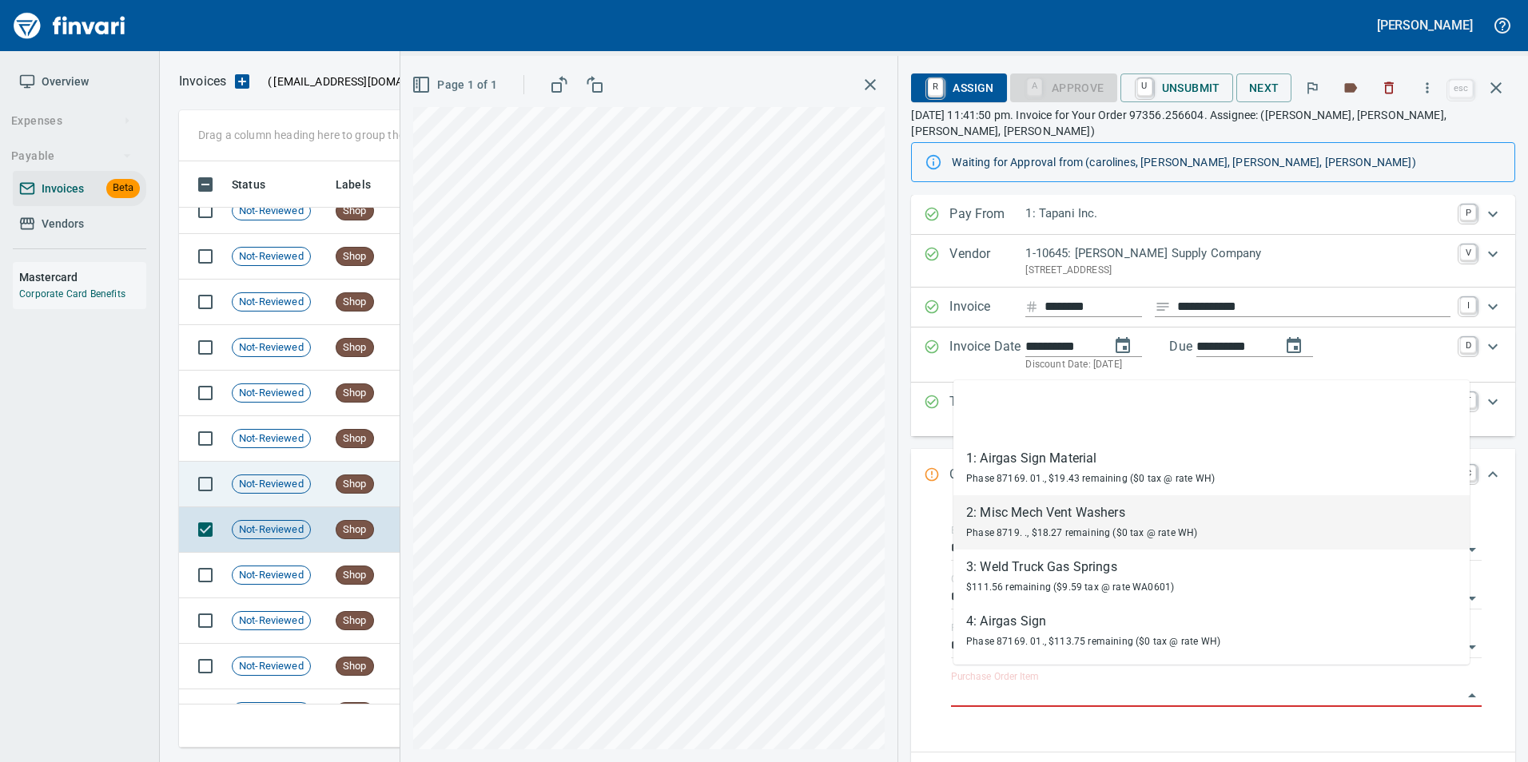
drag, startPoint x: 314, startPoint y: 488, endPoint x: 304, endPoint y: 491, distance: 10.7
click at [304, 491] on td "Not-Reviewed" at bounding box center [277, 485] width 104 height 46
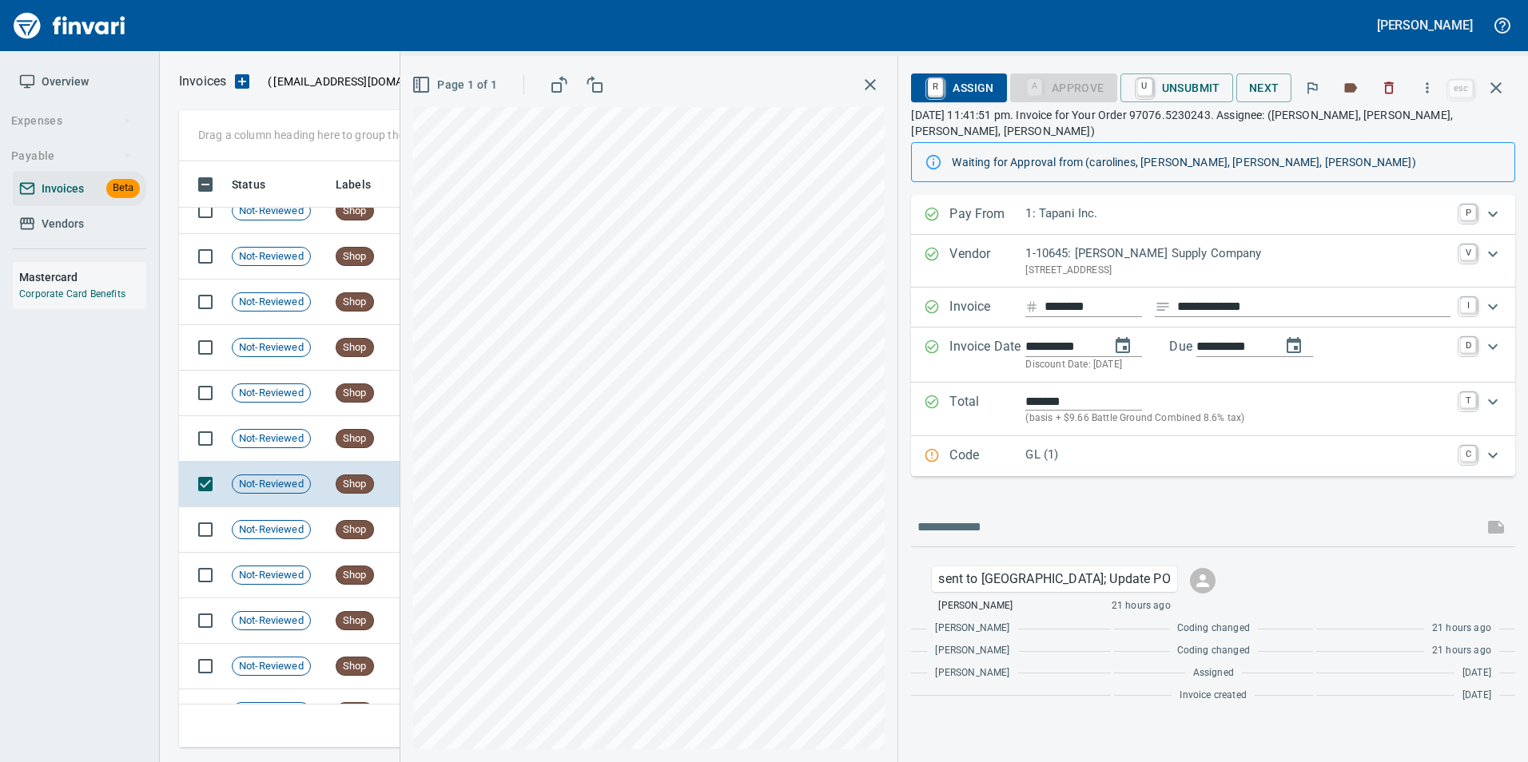
click at [954, 446] on p "Code" at bounding box center [987, 456] width 76 height 21
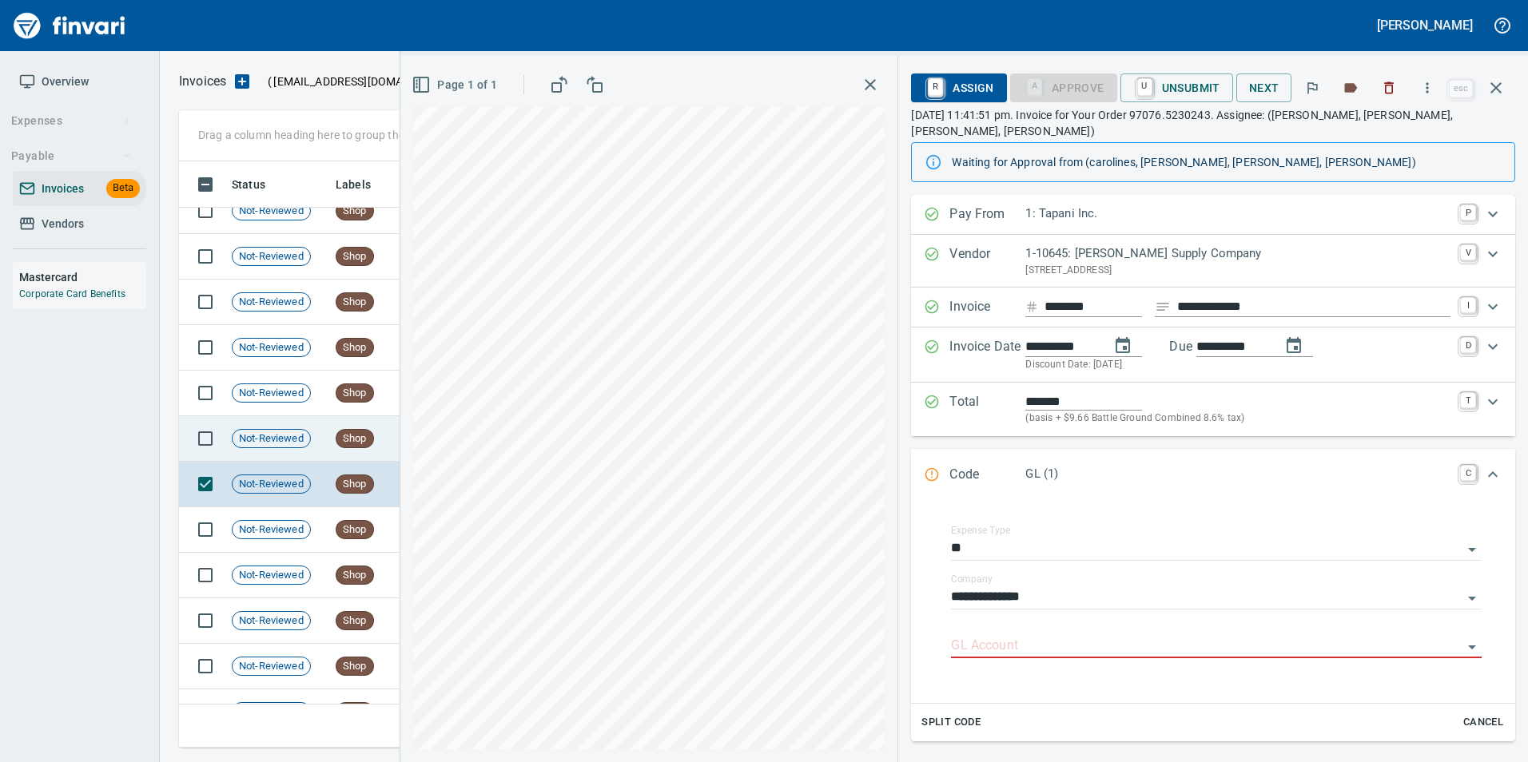
click at [340, 450] on td "Shop" at bounding box center [379, 439] width 100 height 46
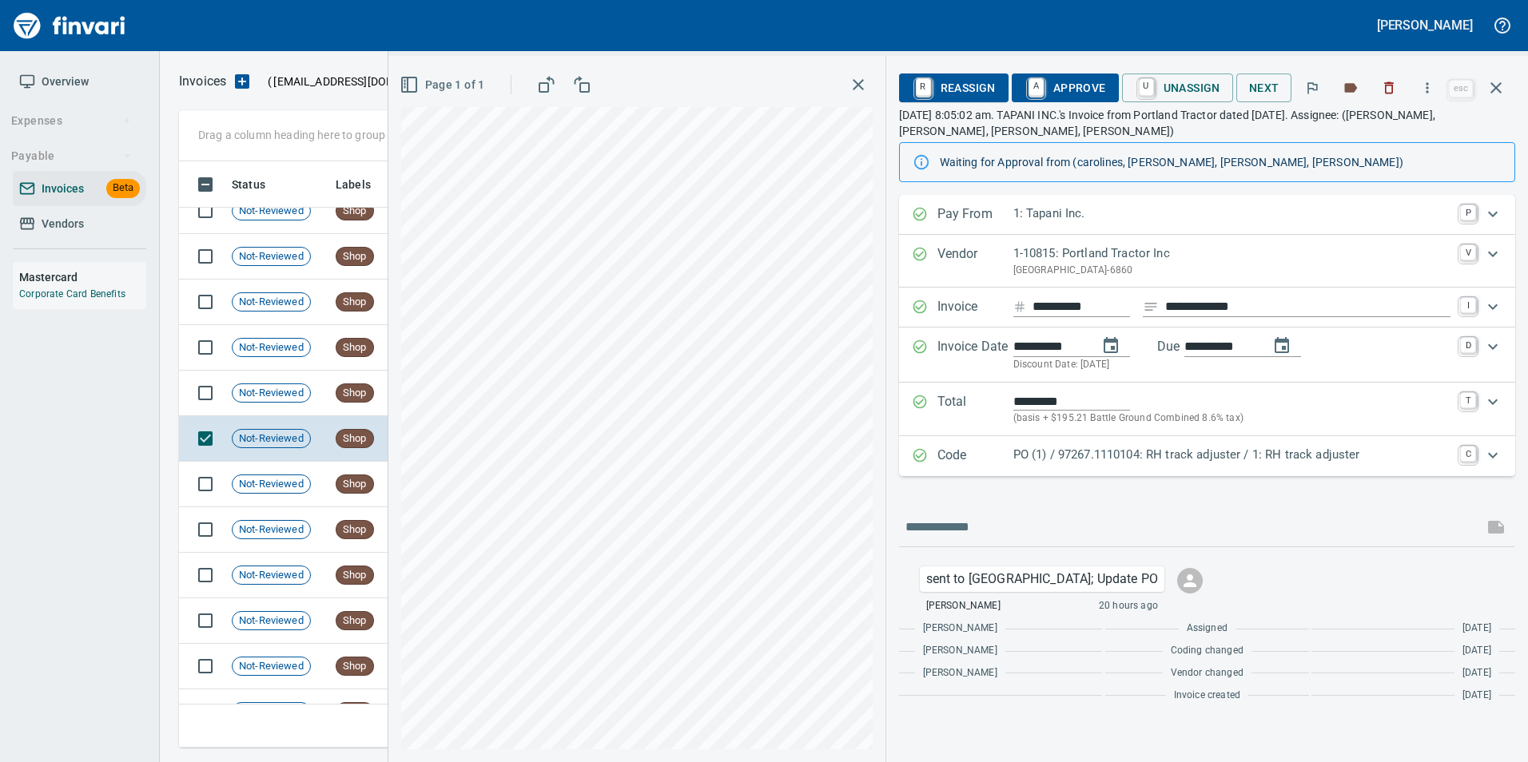
click at [964, 458] on p "Code" at bounding box center [975, 456] width 76 height 21
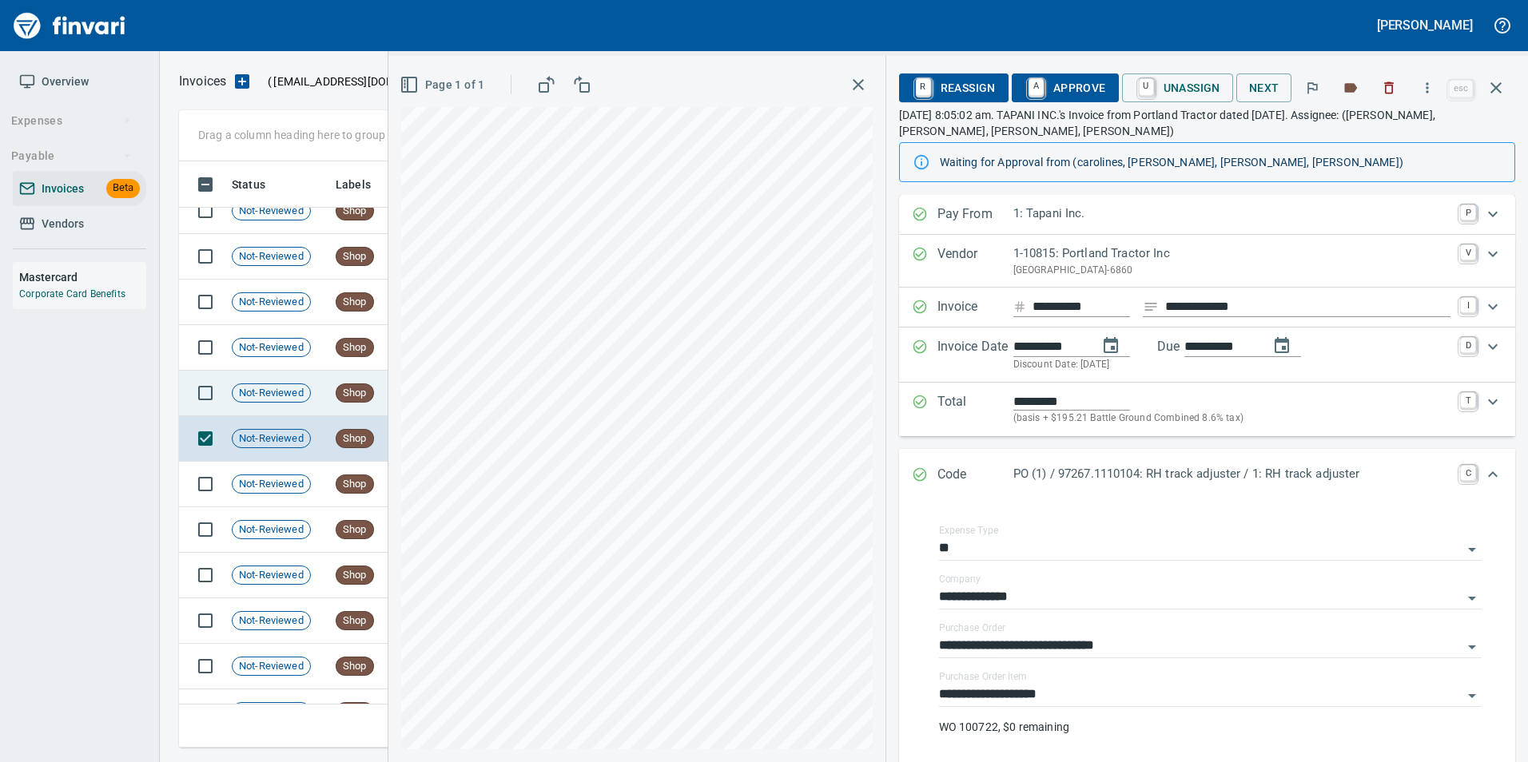
click at [295, 397] on span "Not-Reviewed" at bounding box center [272, 393] width 78 height 15
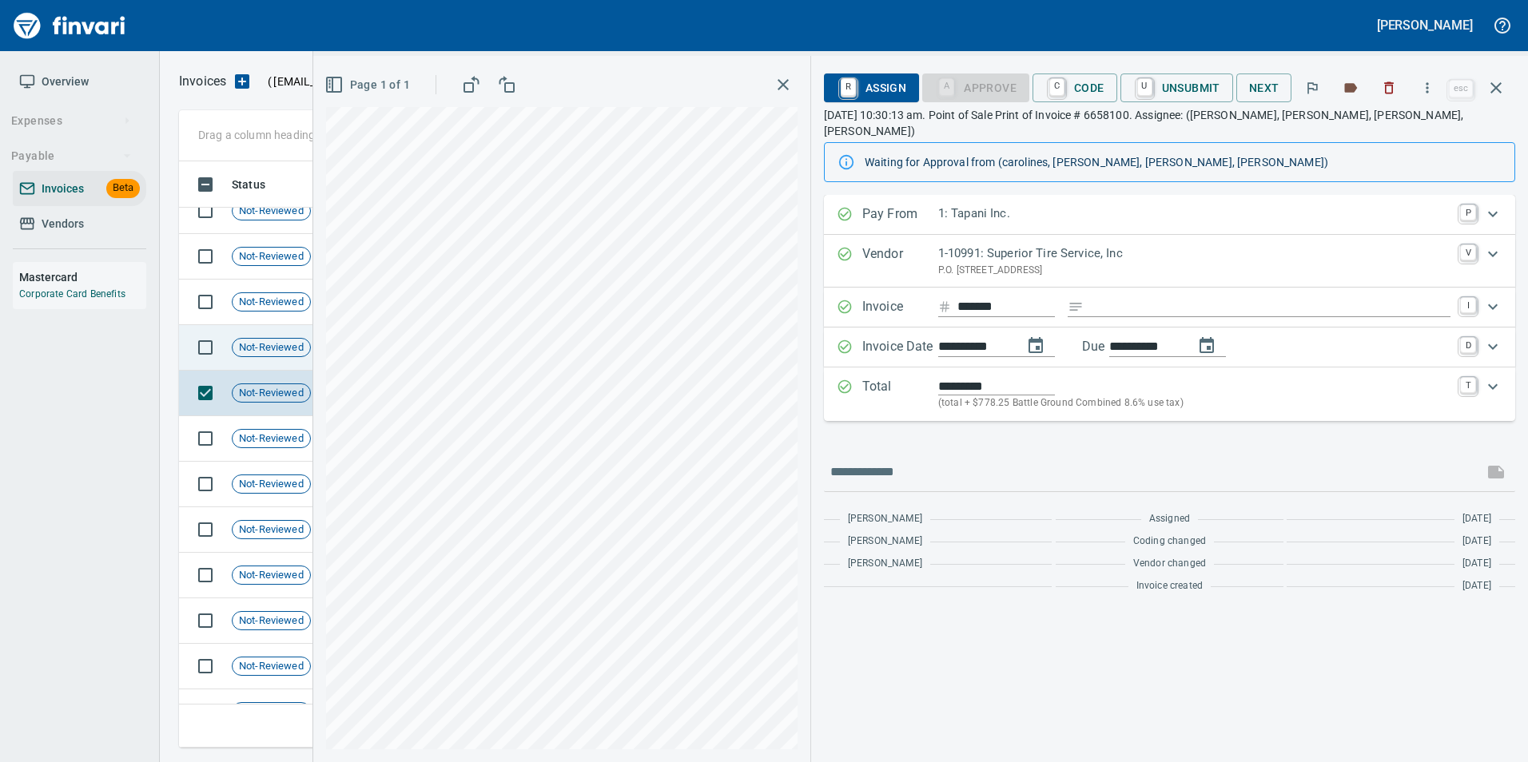
click at [279, 350] on span "Not-Reviewed" at bounding box center [272, 347] width 78 height 15
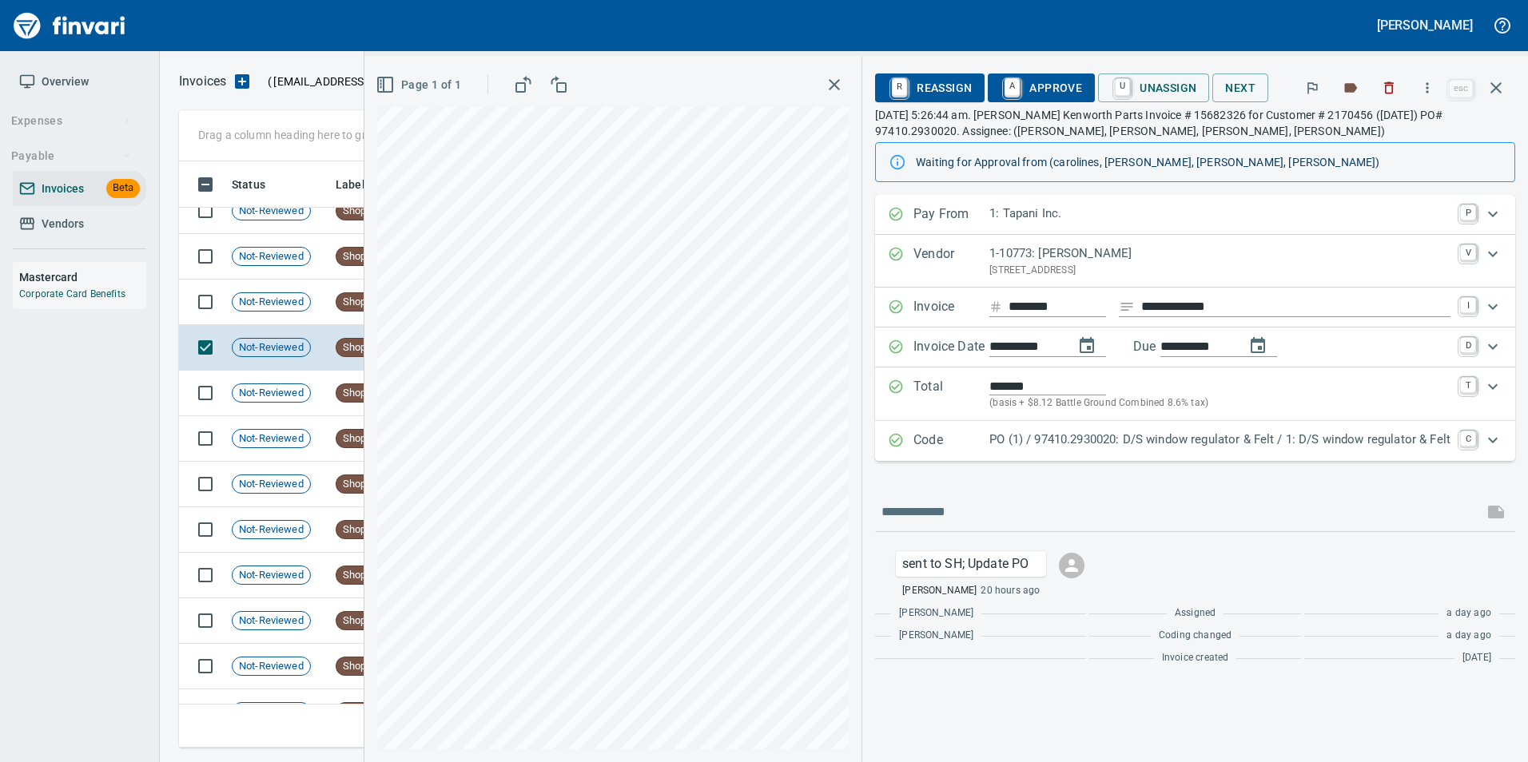
click at [1037, 442] on p "PO (1) / 97410.2930020: D/S window regulator & Felt / 1: D/S window regulator &…" at bounding box center [1219, 440] width 461 height 18
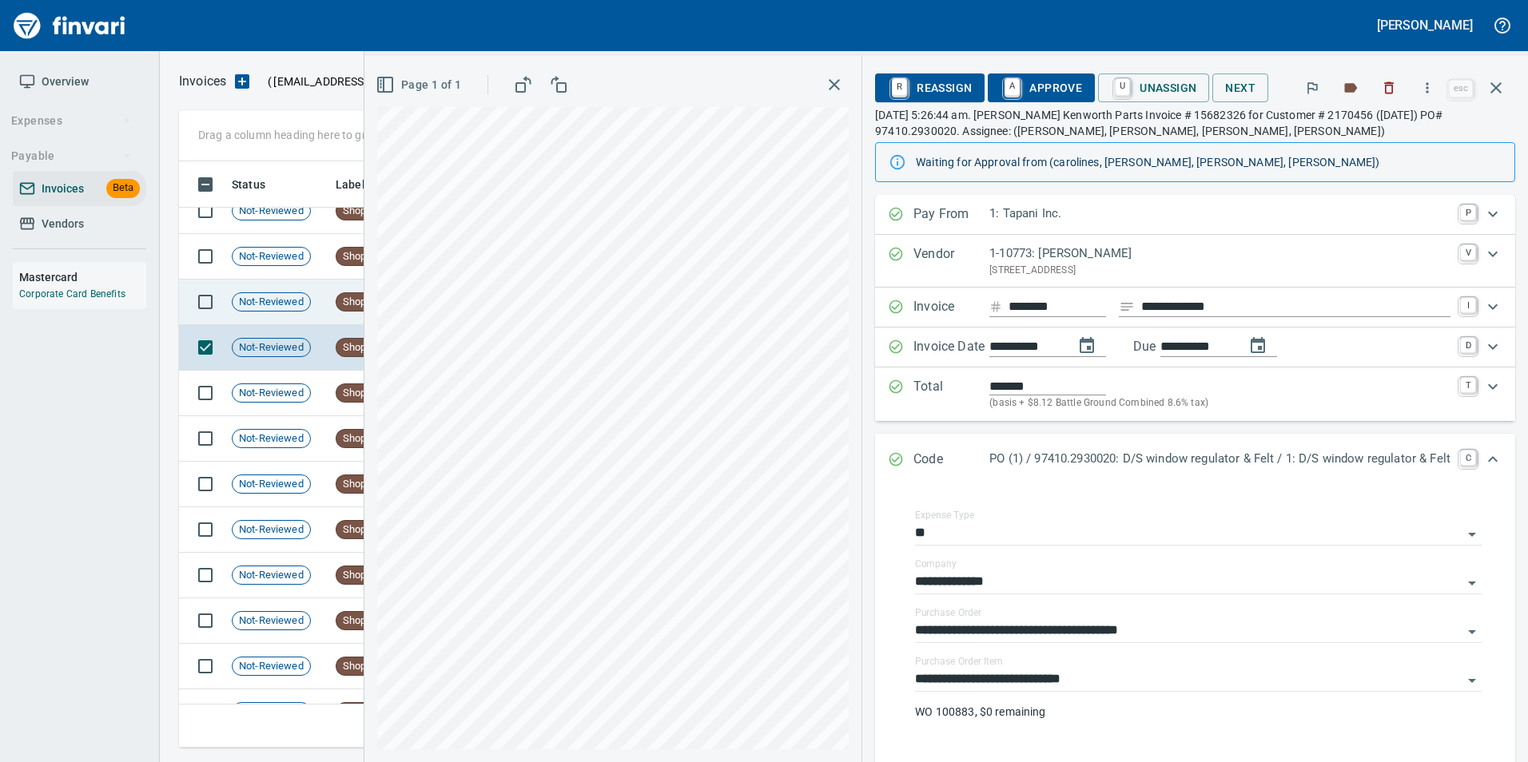
click at [312, 299] on td "Not-Reviewed" at bounding box center [277, 303] width 104 height 46
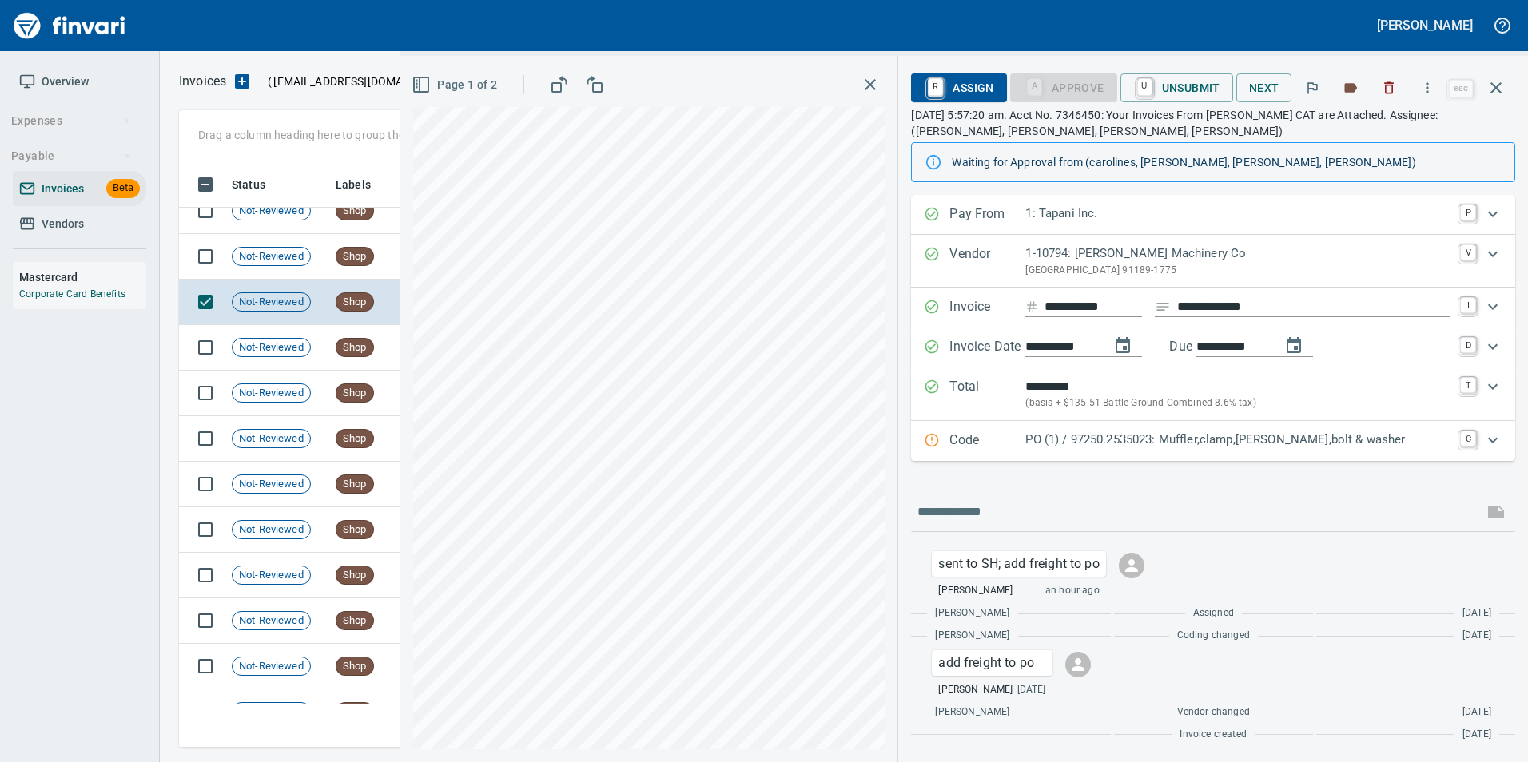
click at [1005, 435] on p "Code" at bounding box center [987, 441] width 76 height 21
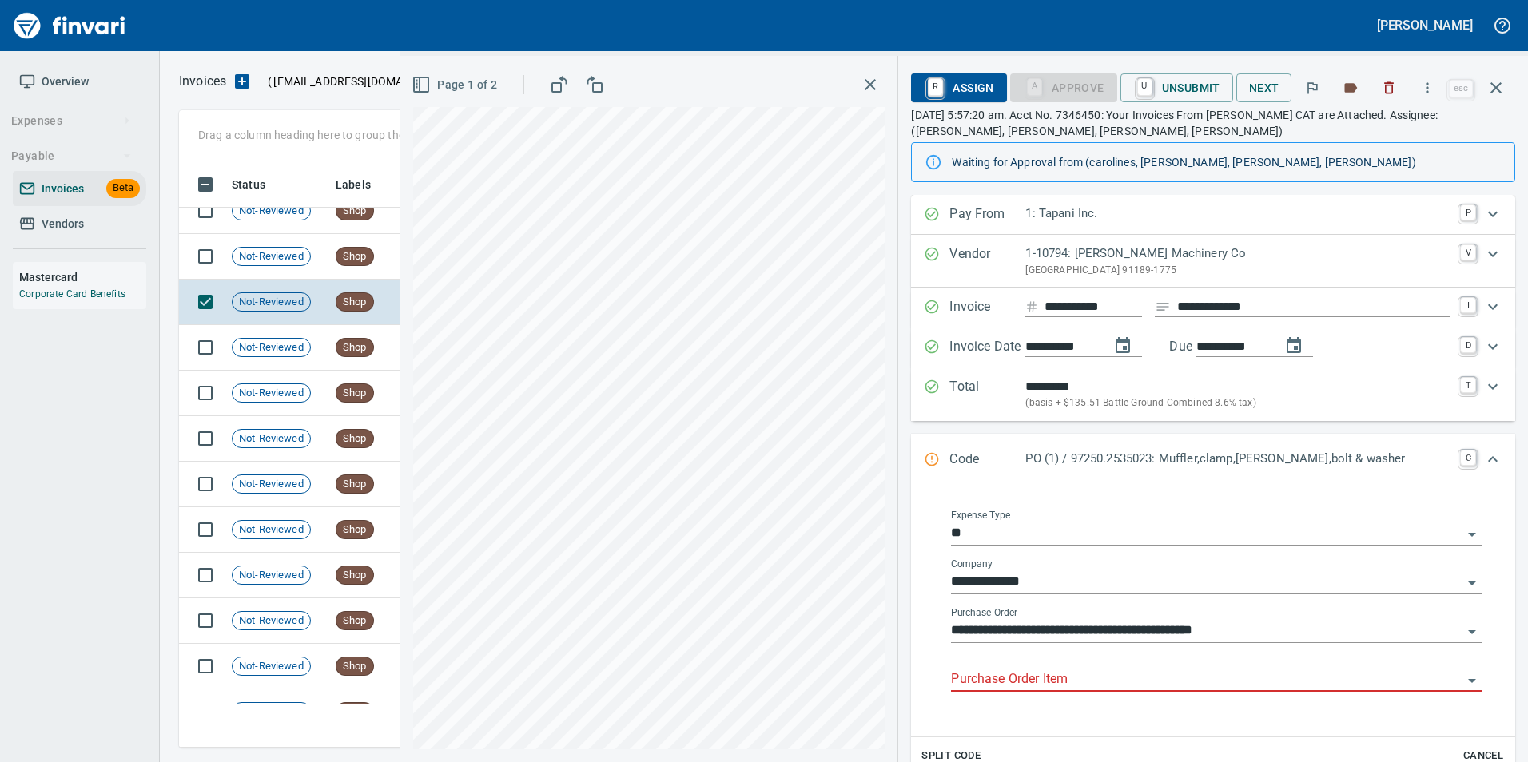
click at [984, 666] on div "Purchase Order Item" at bounding box center [1216, 674] width 531 height 36
click at [995, 676] on input "Purchase Order Item" at bounding box center [1206, 680] width 511 height 22
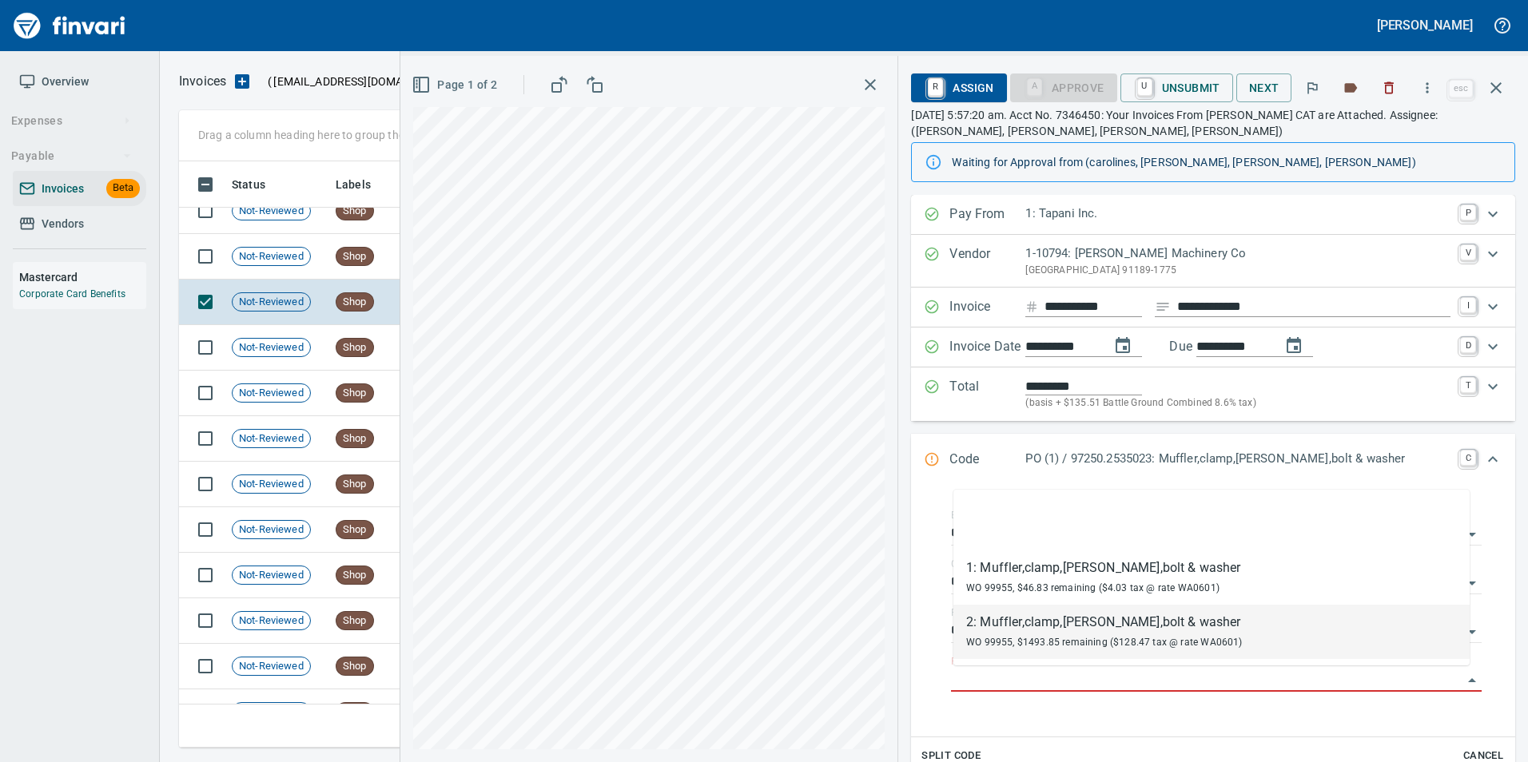
click at [461, 97] on button "Page 1 of 2" at bounding box center [455, 85] width 95 height 30
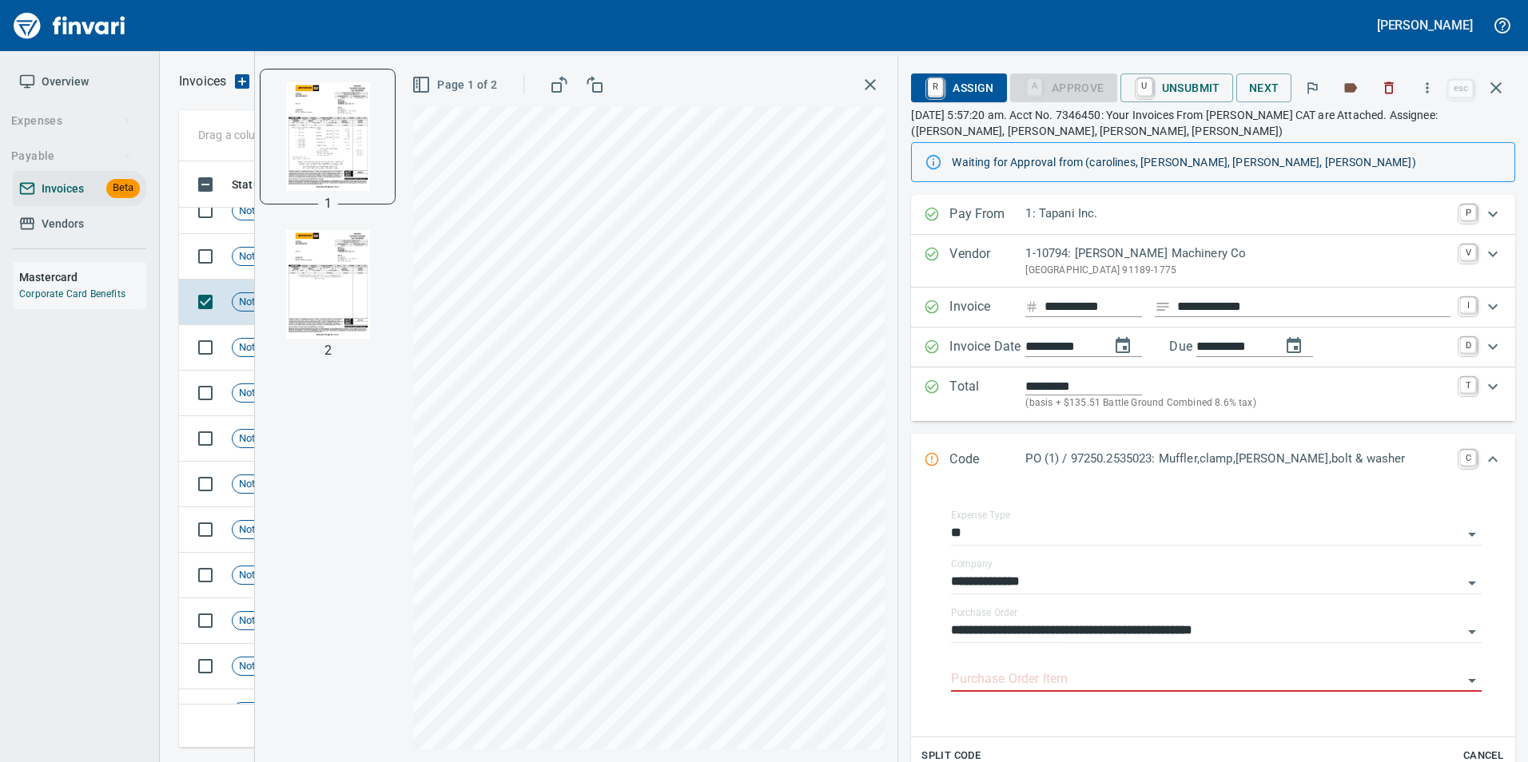
click at [342, 267] on img "button" at bounding box center [327, 284] width 109 height 109
click at [1064, 680] on input "Purchase Order Item" at bounding box center [1206, 680] width 511 height 22
click at [1091, 685] on input "Purchase Order Item" at bounding box center [1206, 680] width 511 height 22
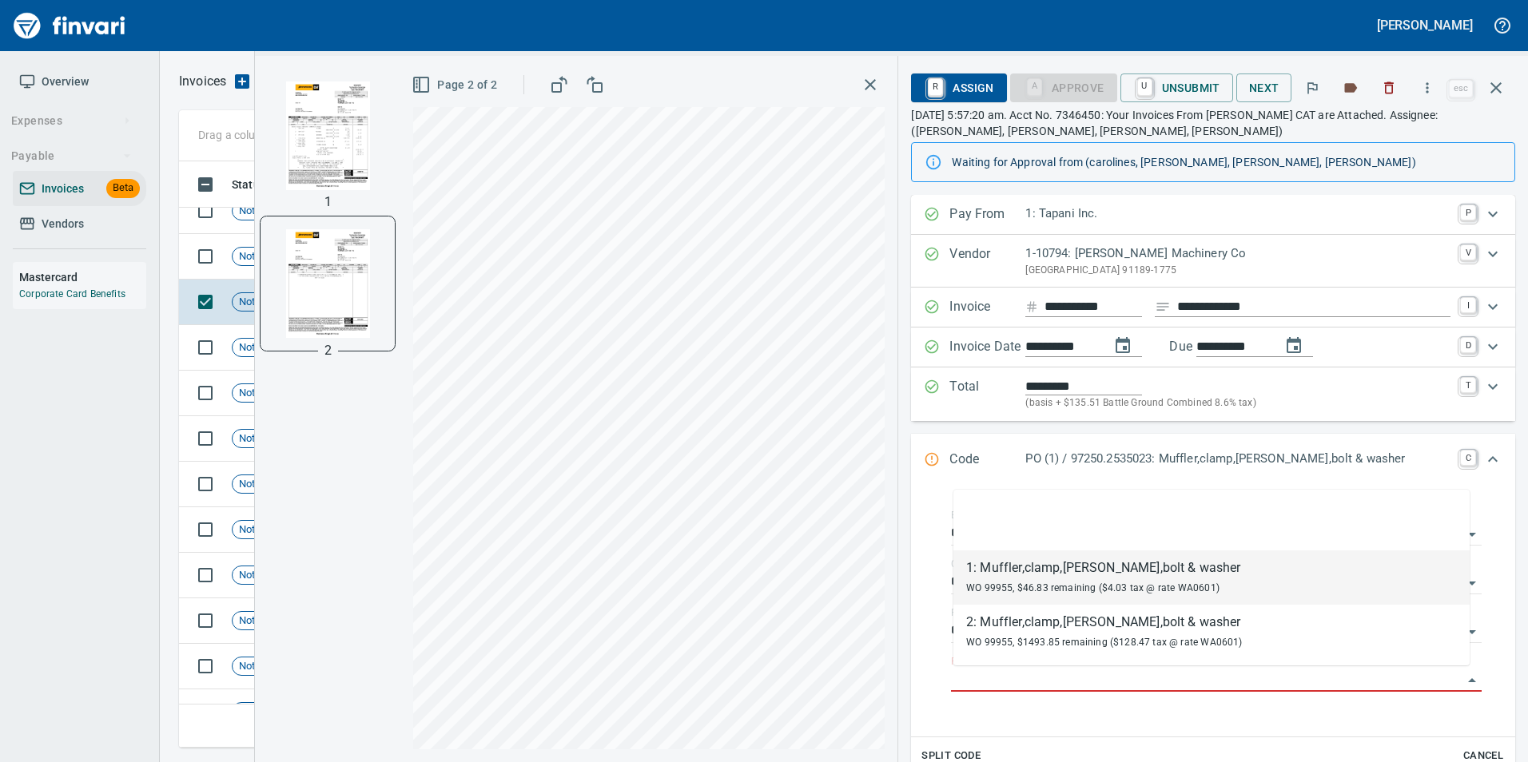
type input "*"
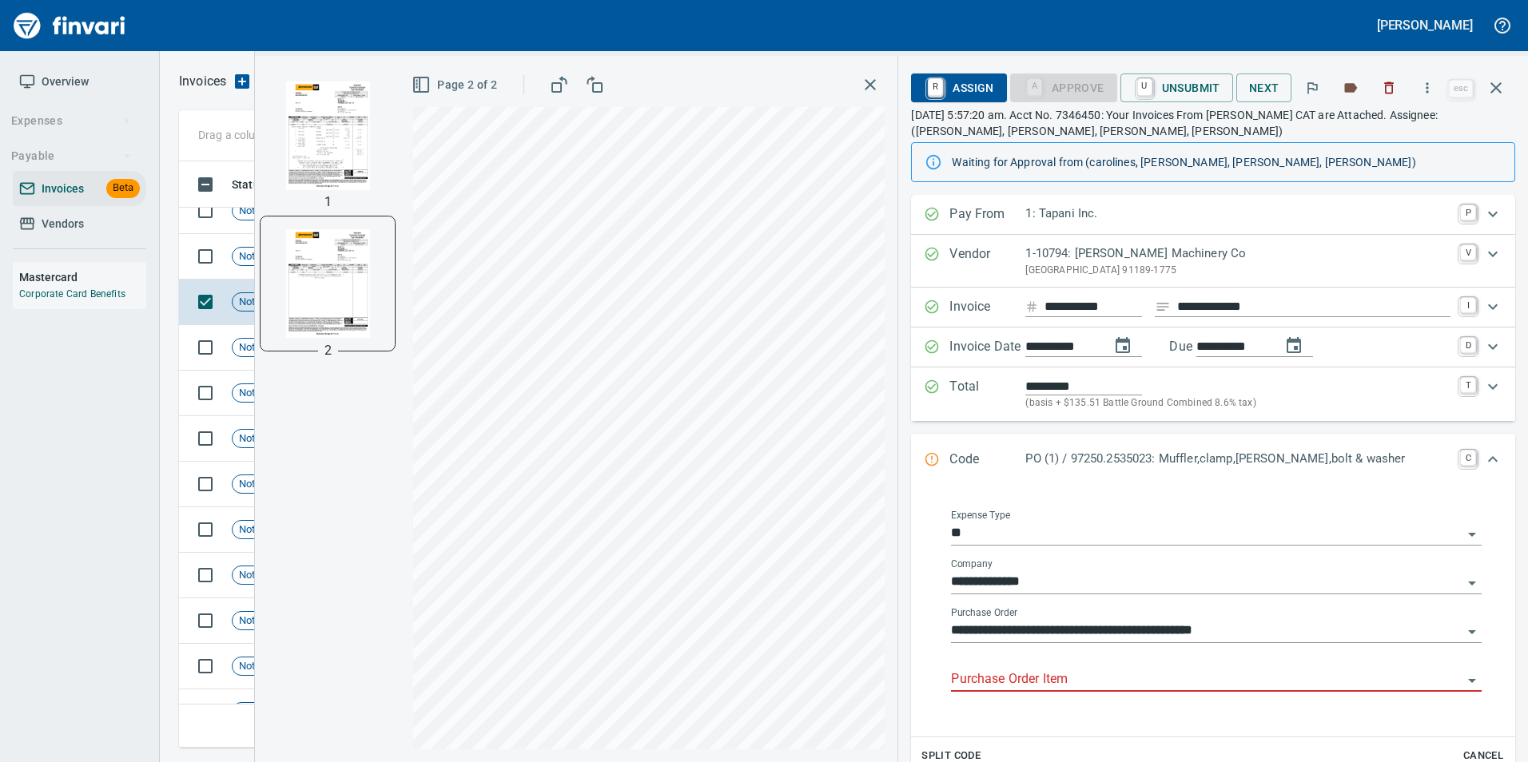
click at [1099, 679] on input "Purchase Order Item" at bounding box center [1206, 680] width 511 height 22
click at [1046, 685] on input "Purchase Order Item" at bounding box center [1206, 680] width 511 height 22
click at [224, 256] on td at bounding box center [202, 257] width 46 height 46
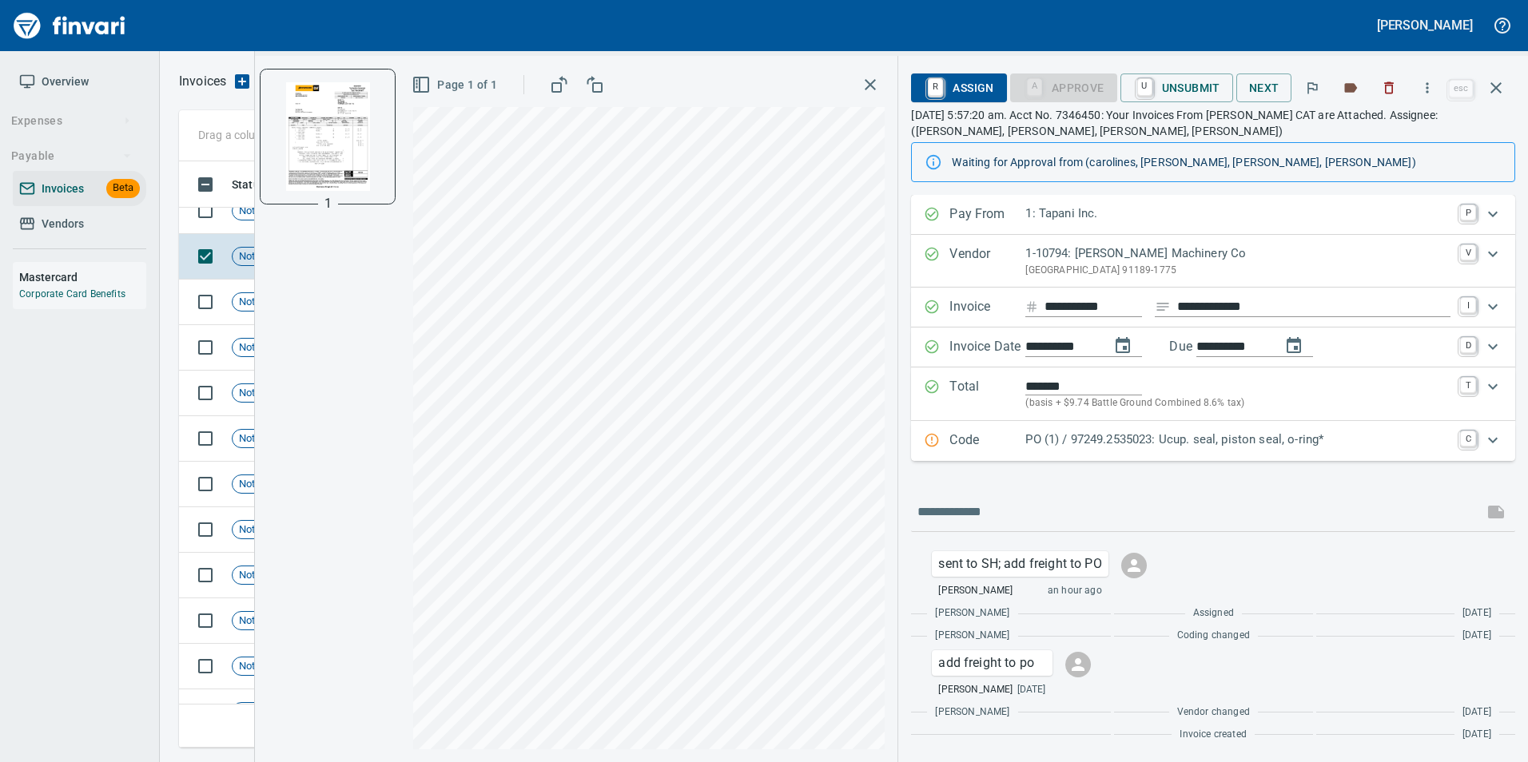
click at [1017, 433] on p "Code" at bounding box center [987, 441] width 76 height 21
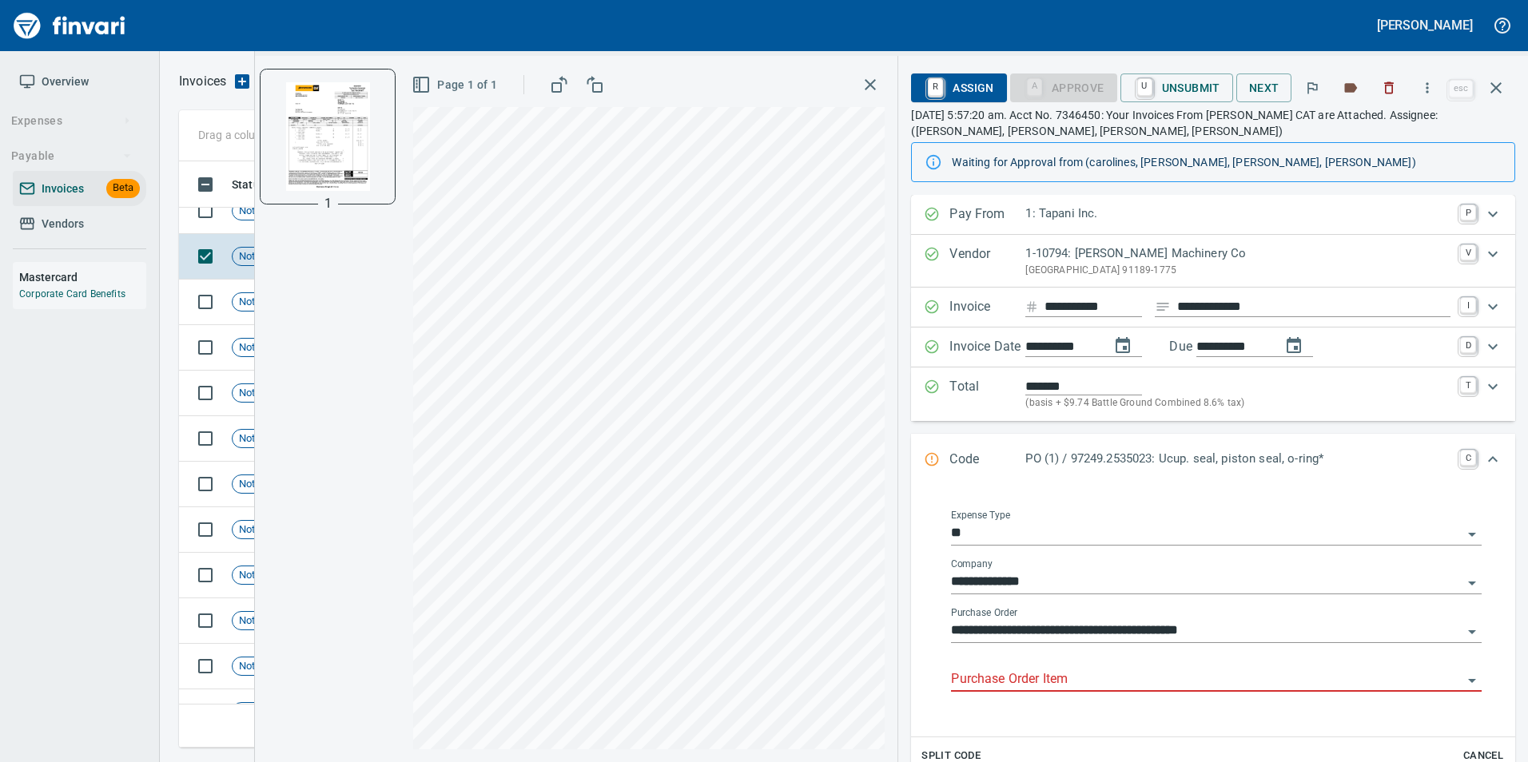
click at [1036, 670] on input "Purchase Order Item" at bounding box center [1206, 680] width 511 height 22
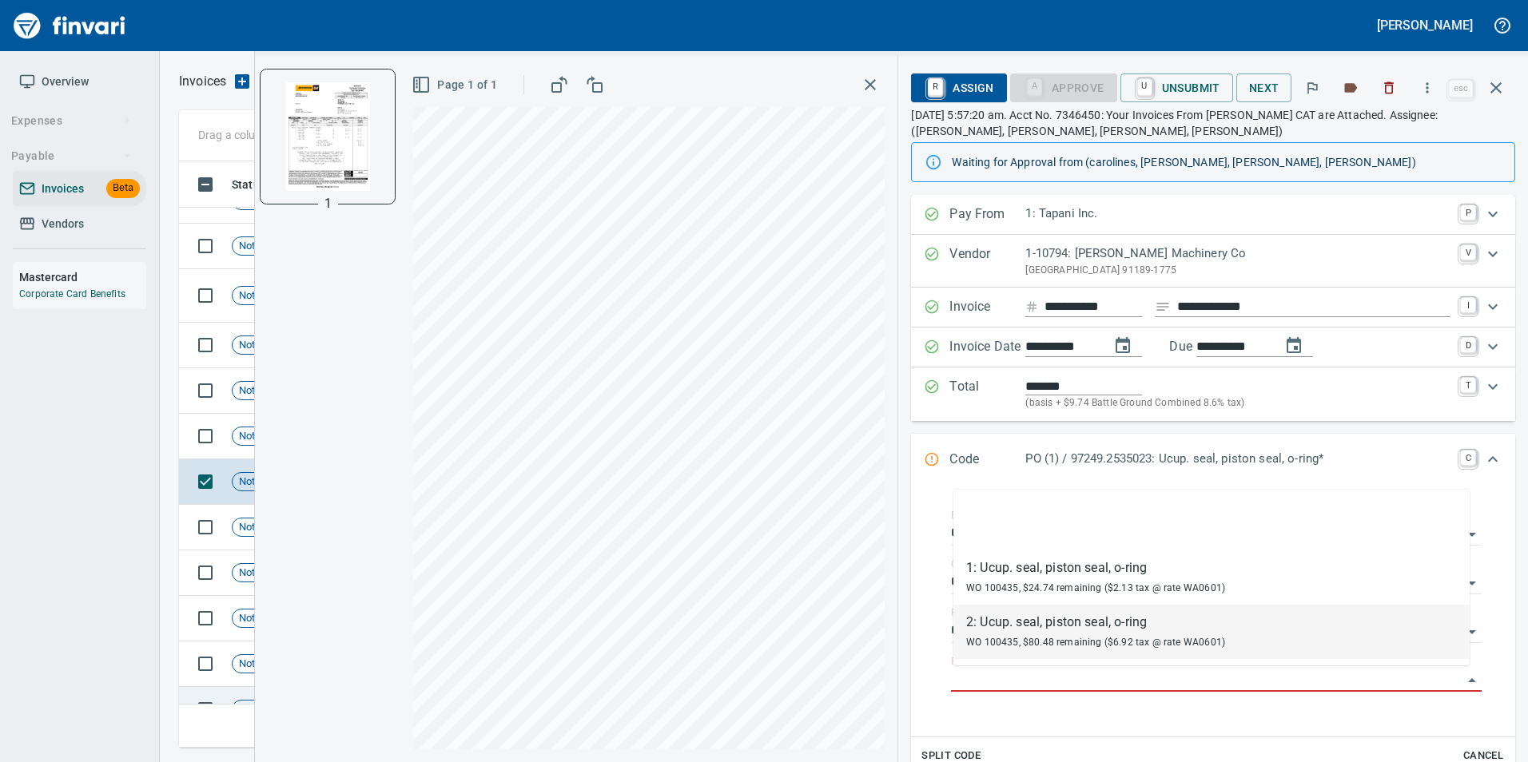
scroll to position [1518, 0]
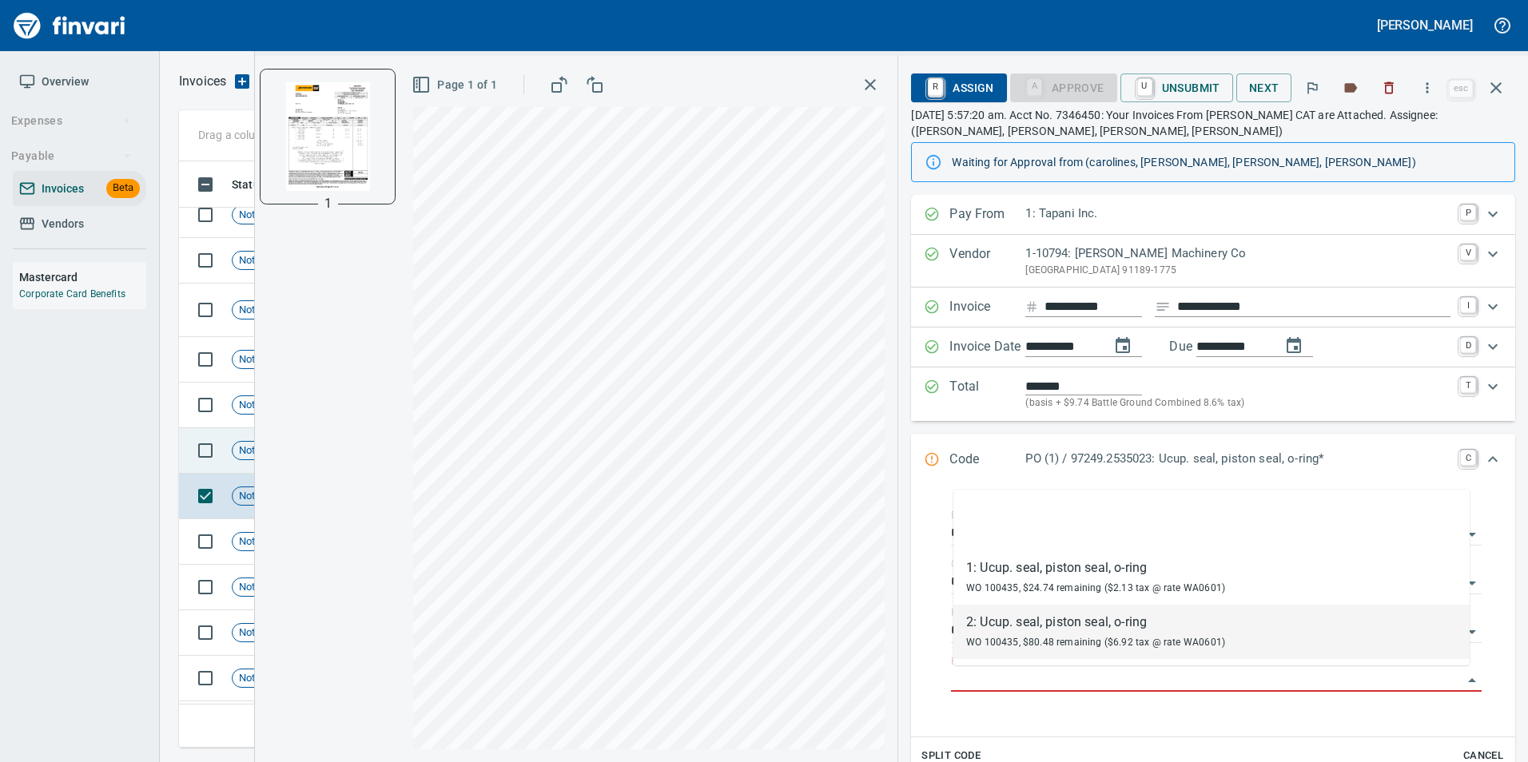
click at [231, 452] on td "Not-Reviewed" at bounding box center [277, 451] width 104 height 46
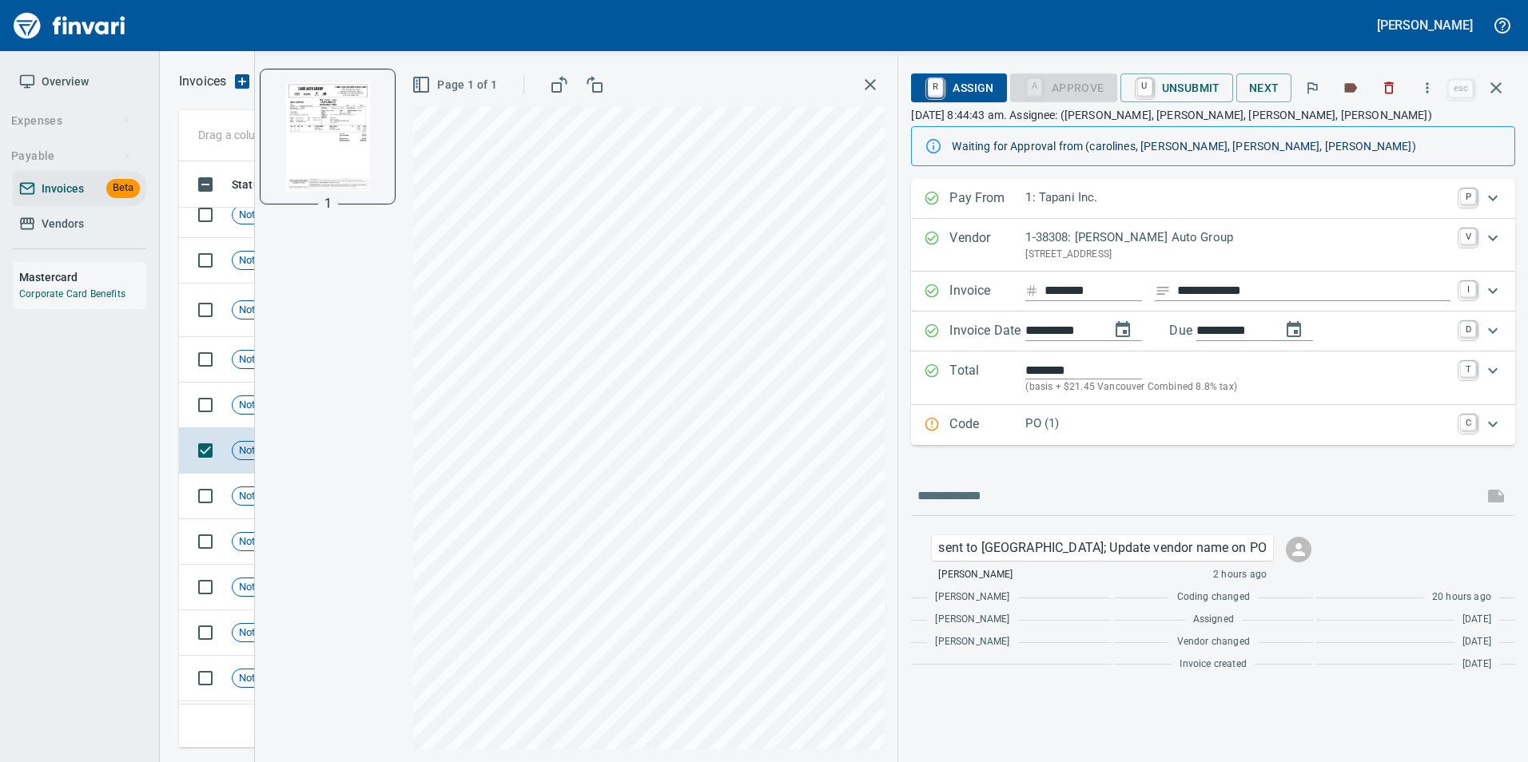
click at [946, 435] on div "Code PO (1) C" at bounding box center [1199, 425] width 550 height 21
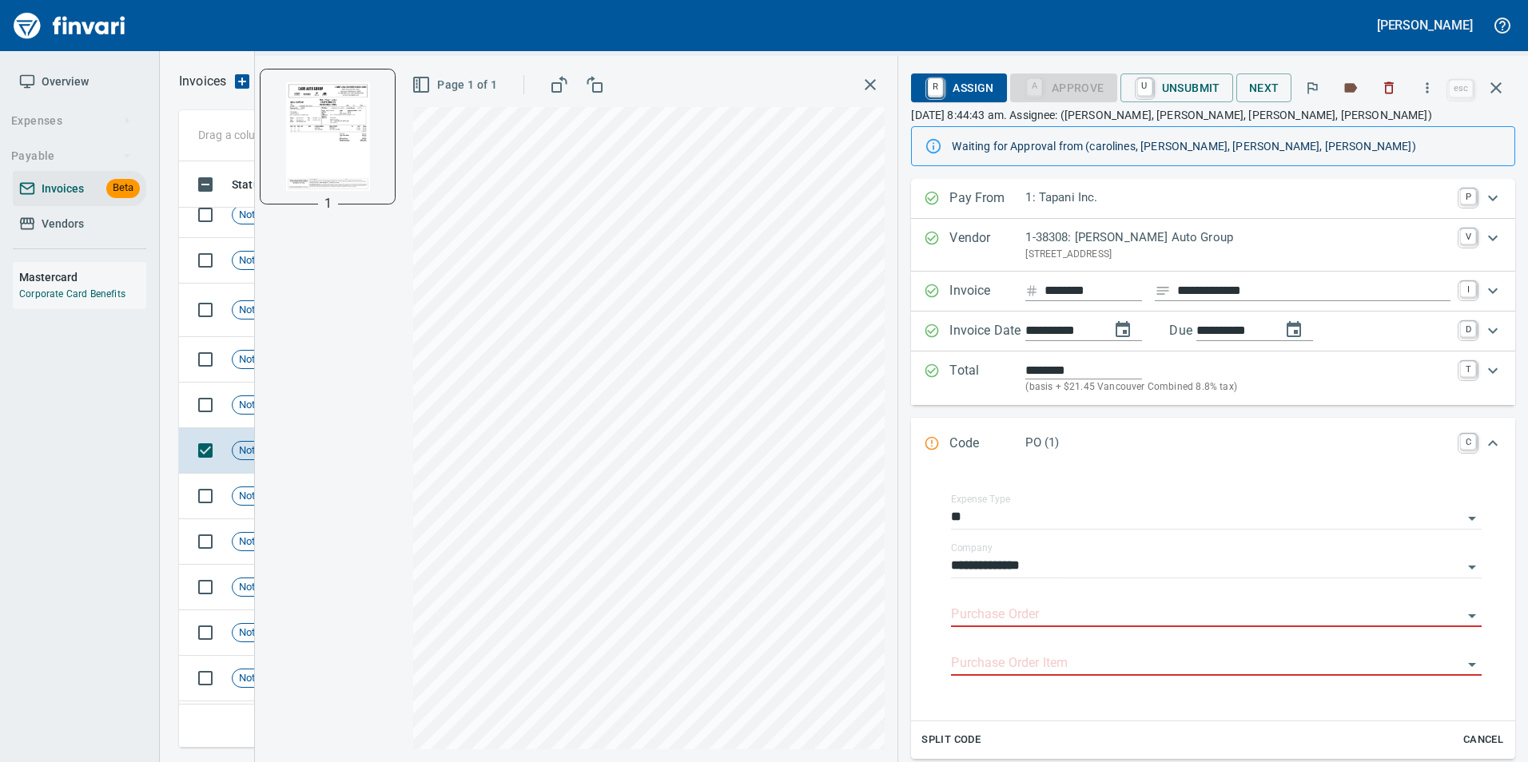
click at [248, 421] on td "Not-Reviewed" at bounding box center [277, 406] width 104 height 46
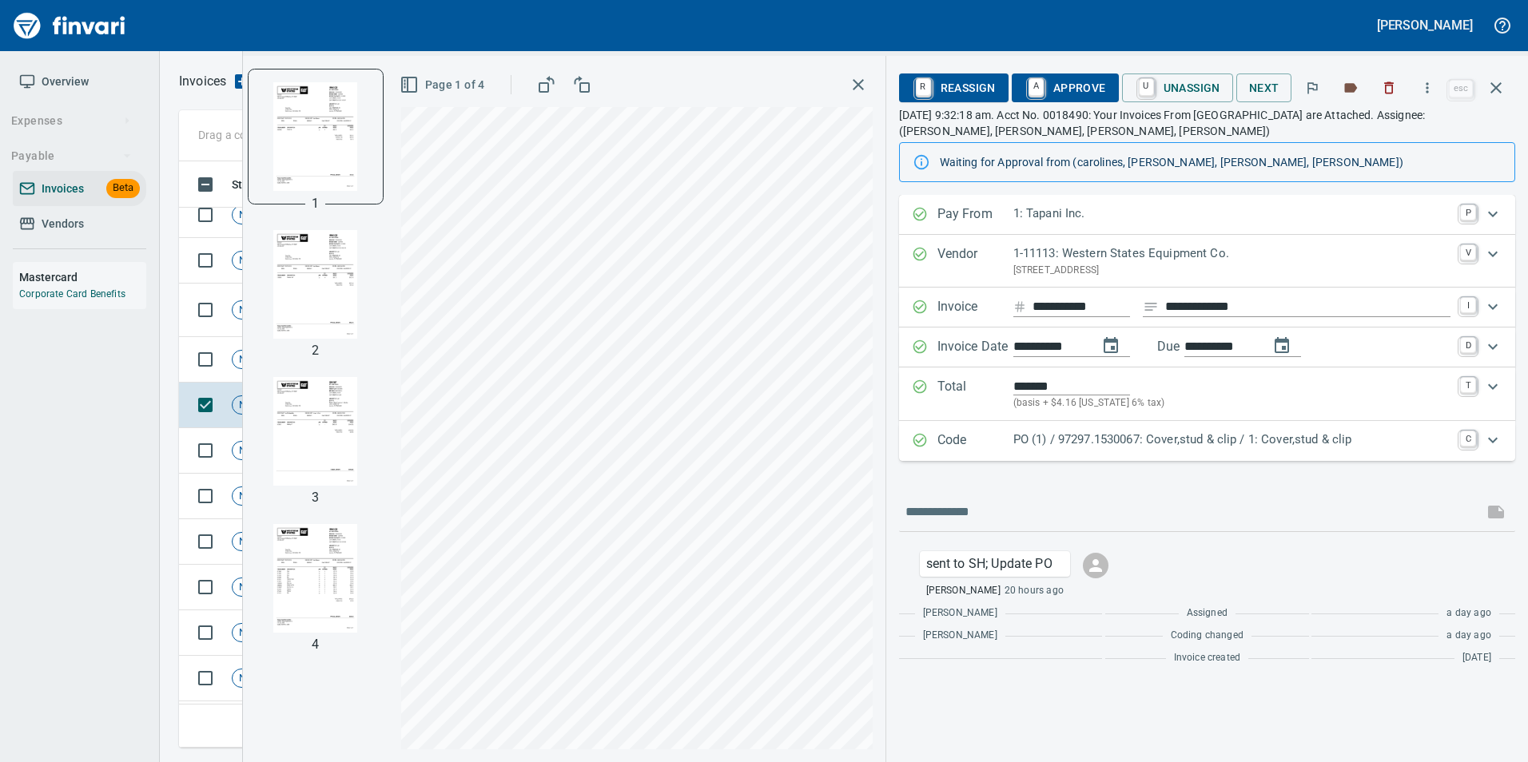
click at [1070, 431] on p "PO (1) / 97297.1530067: Cover,stud & clip / 1: Cover,stud & clip" at bounding box center [1231, 440] width 437 height 18
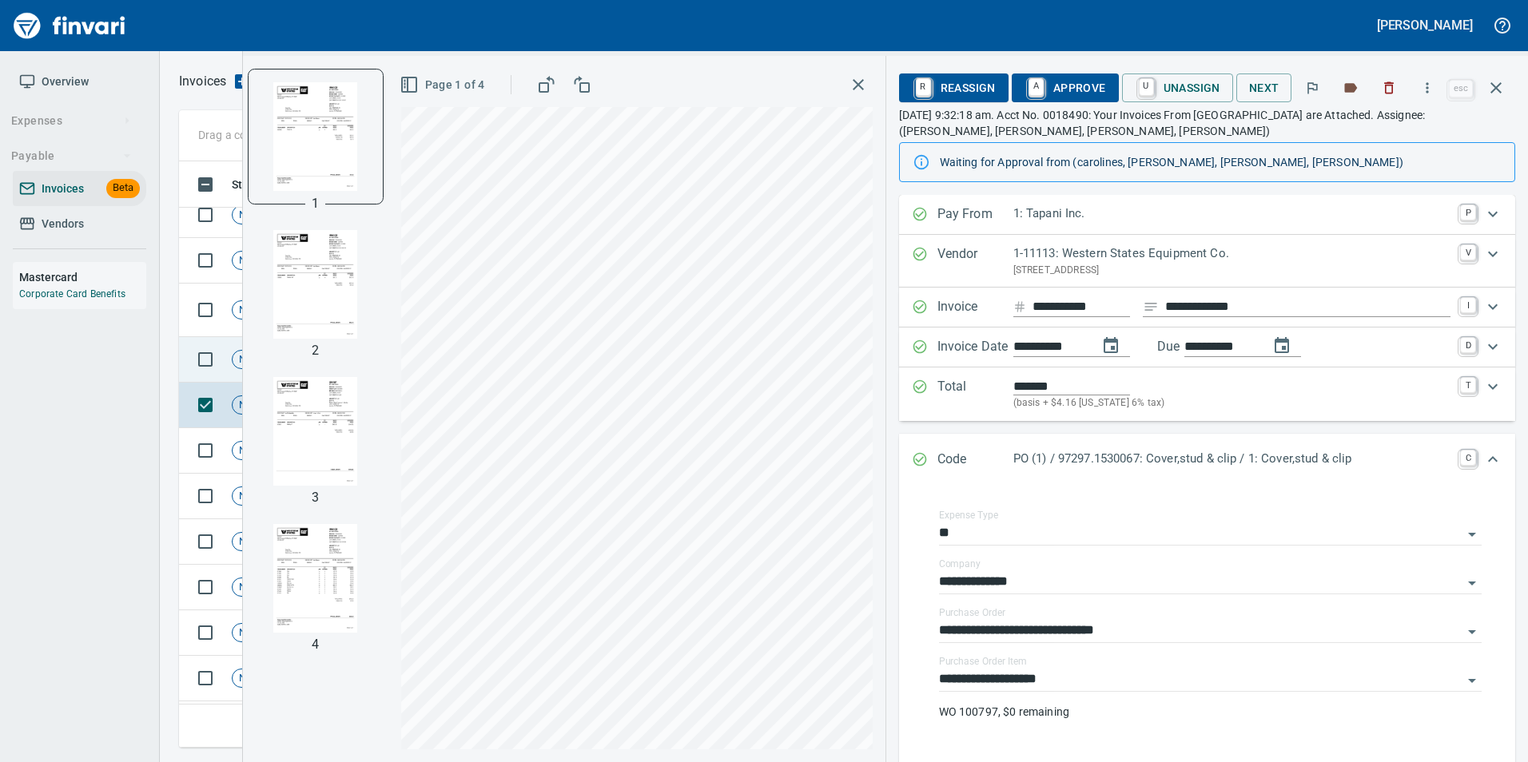
click at [226, 355] on td "Not-Reviewed" at bounding box center [277, 360] width 104 height 46
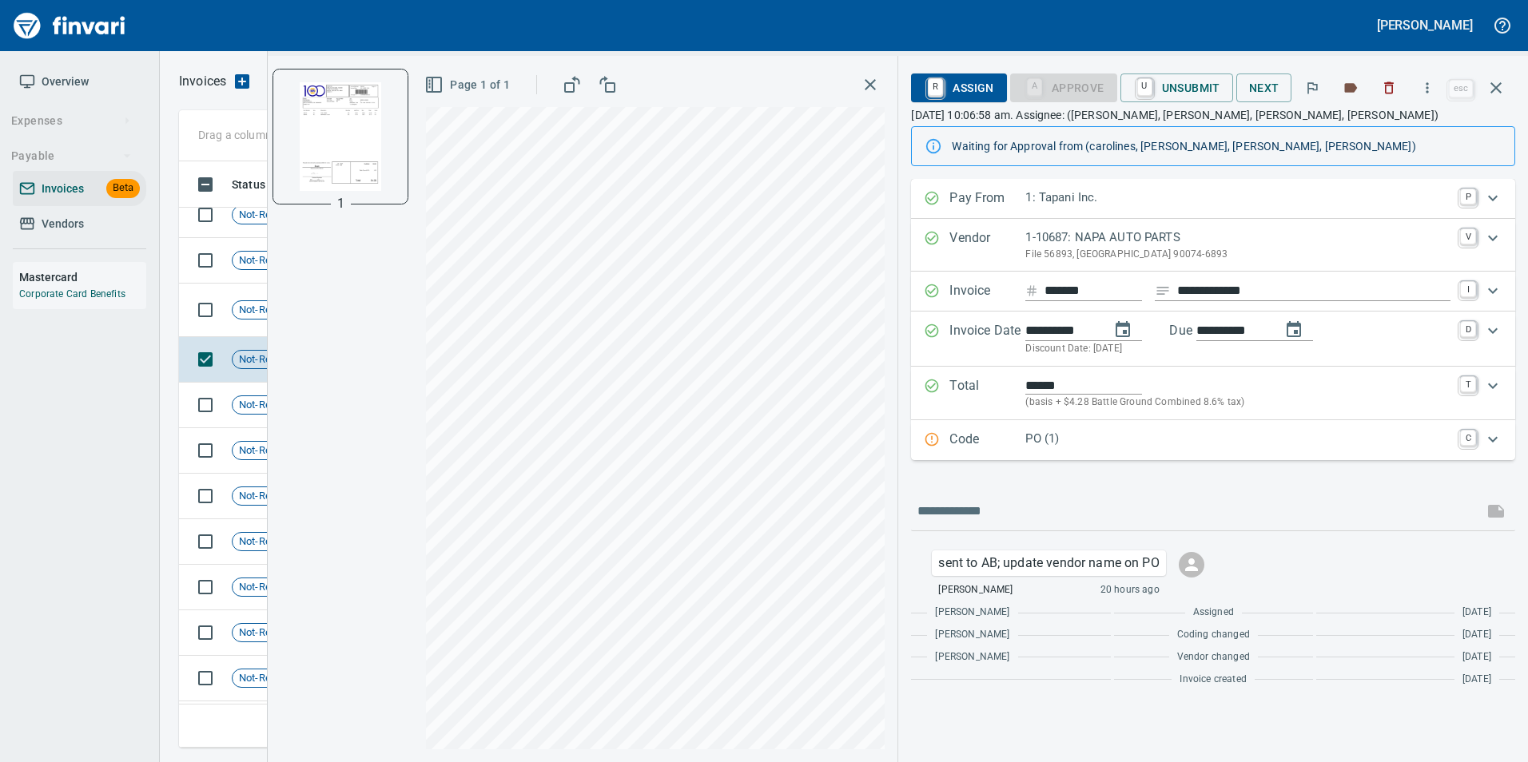
click at [959, 439] on p "Code" at bounding box center [987, 440] width 76 height 21
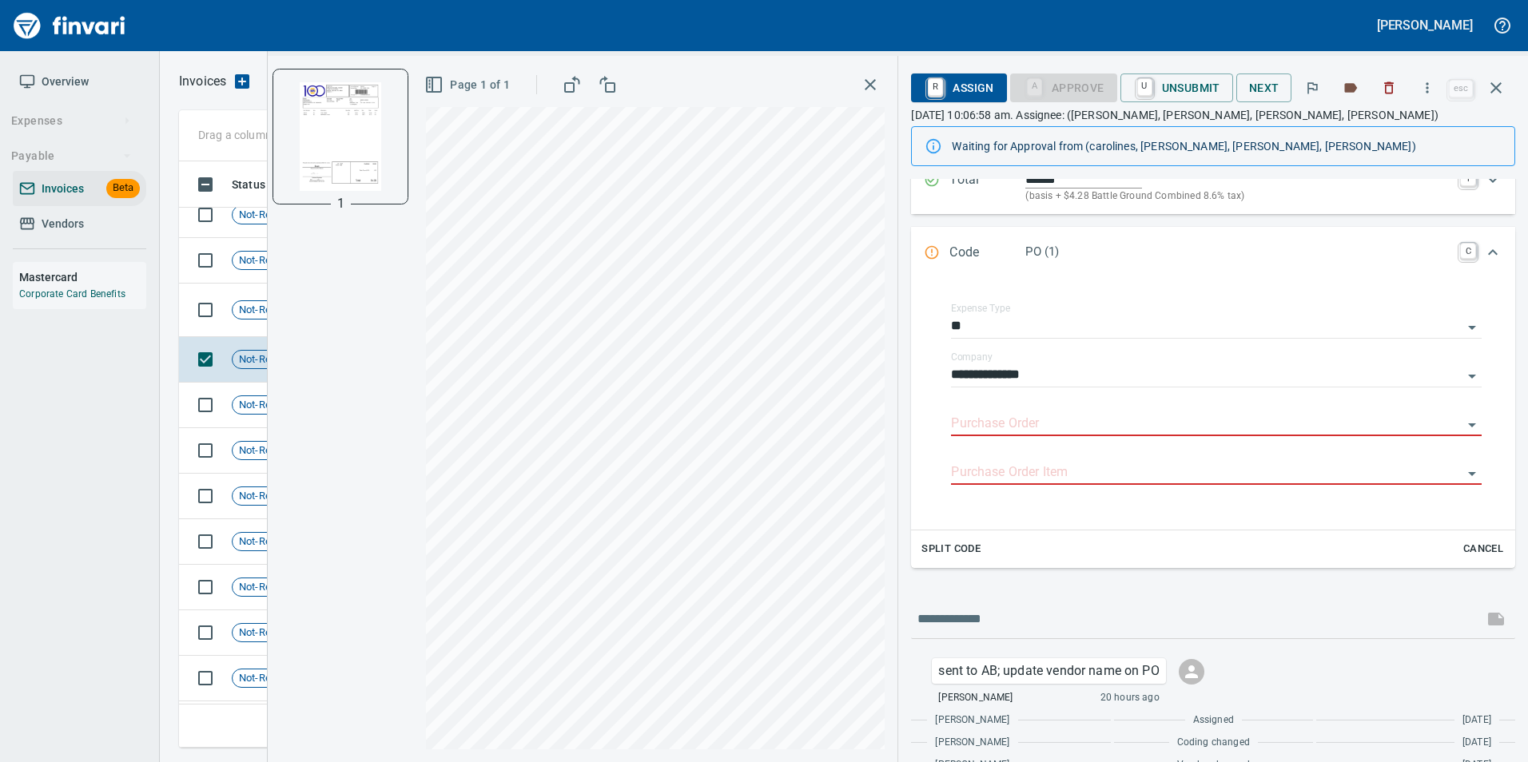
scroll to position [179, 0]
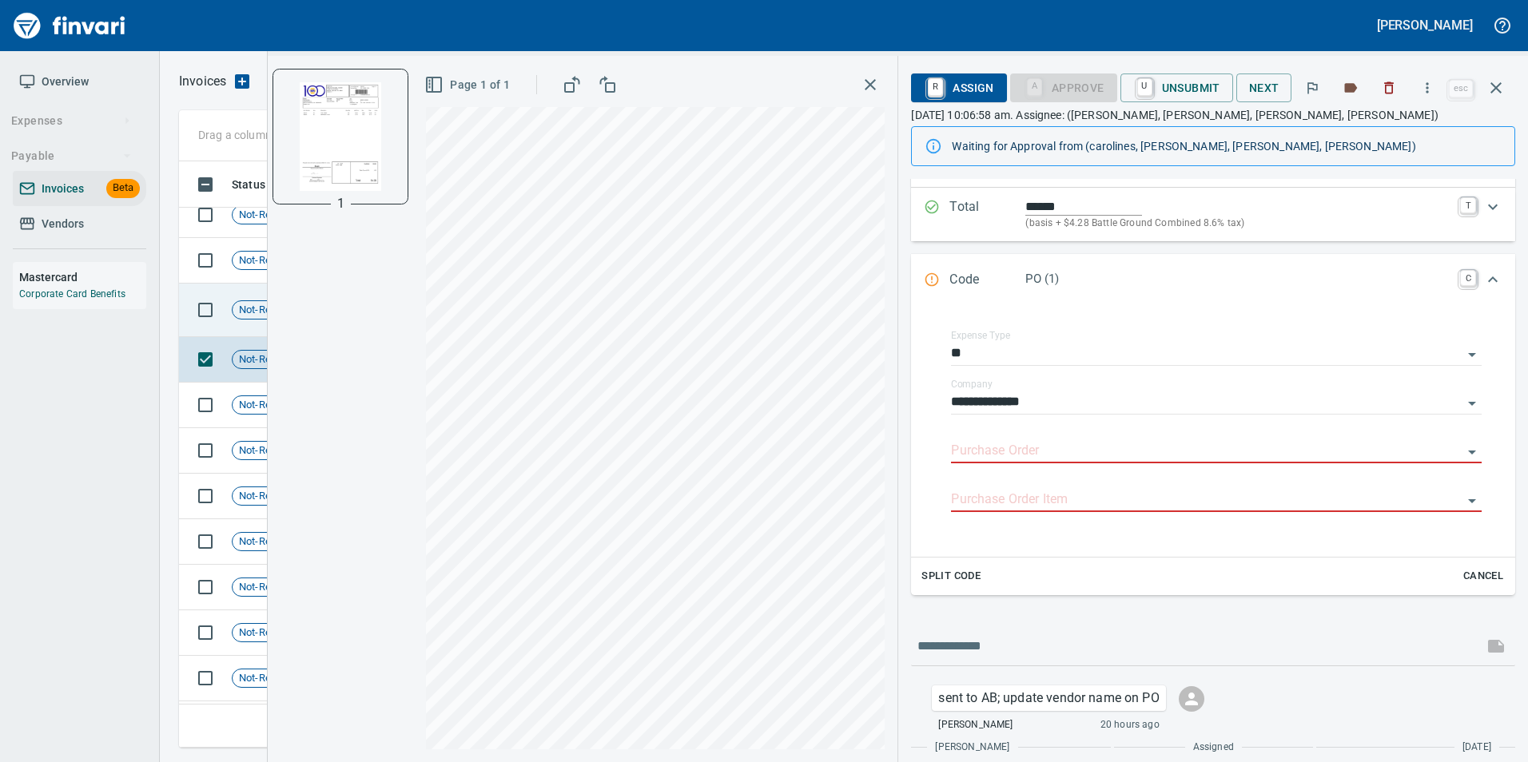
click at [248, 304] on span "Not-Reviewed" at bounding box center [272, 310] width 78 height 15
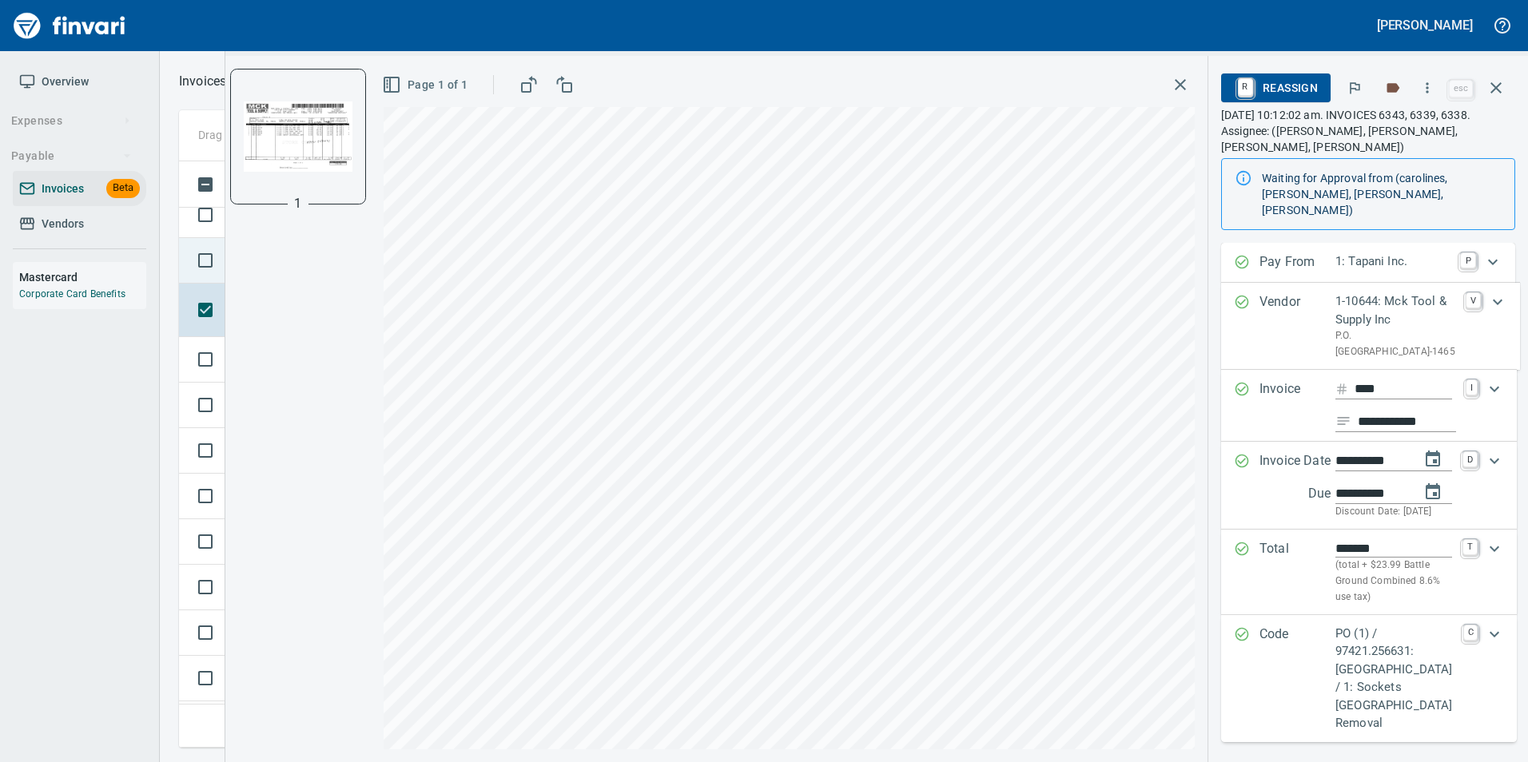
click at [184, 243] on td at bounding box center [202, 261] width 46 height 46
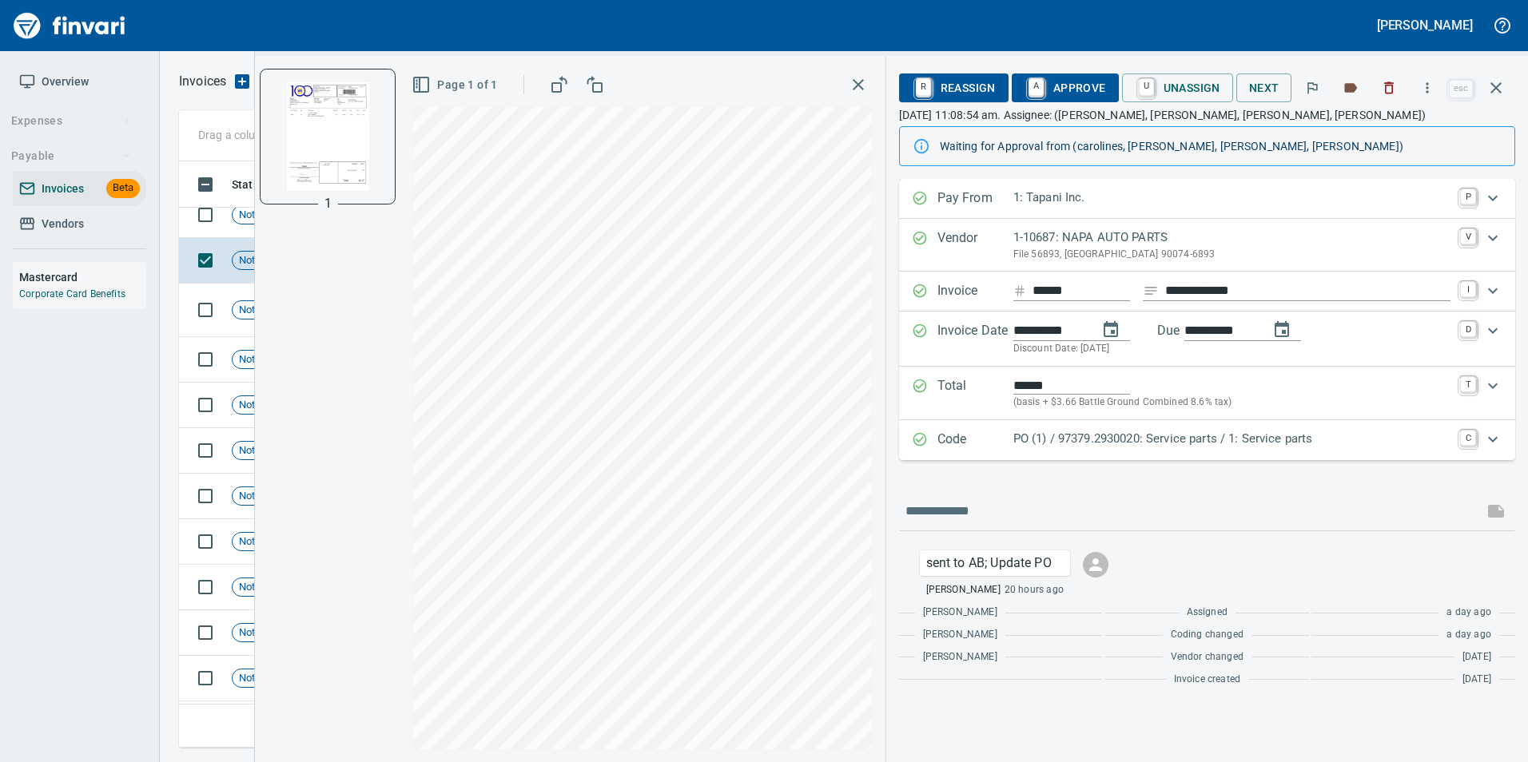
click at [956, 449] on p "Code" at bounding box center [975, 440] width 76 height 21
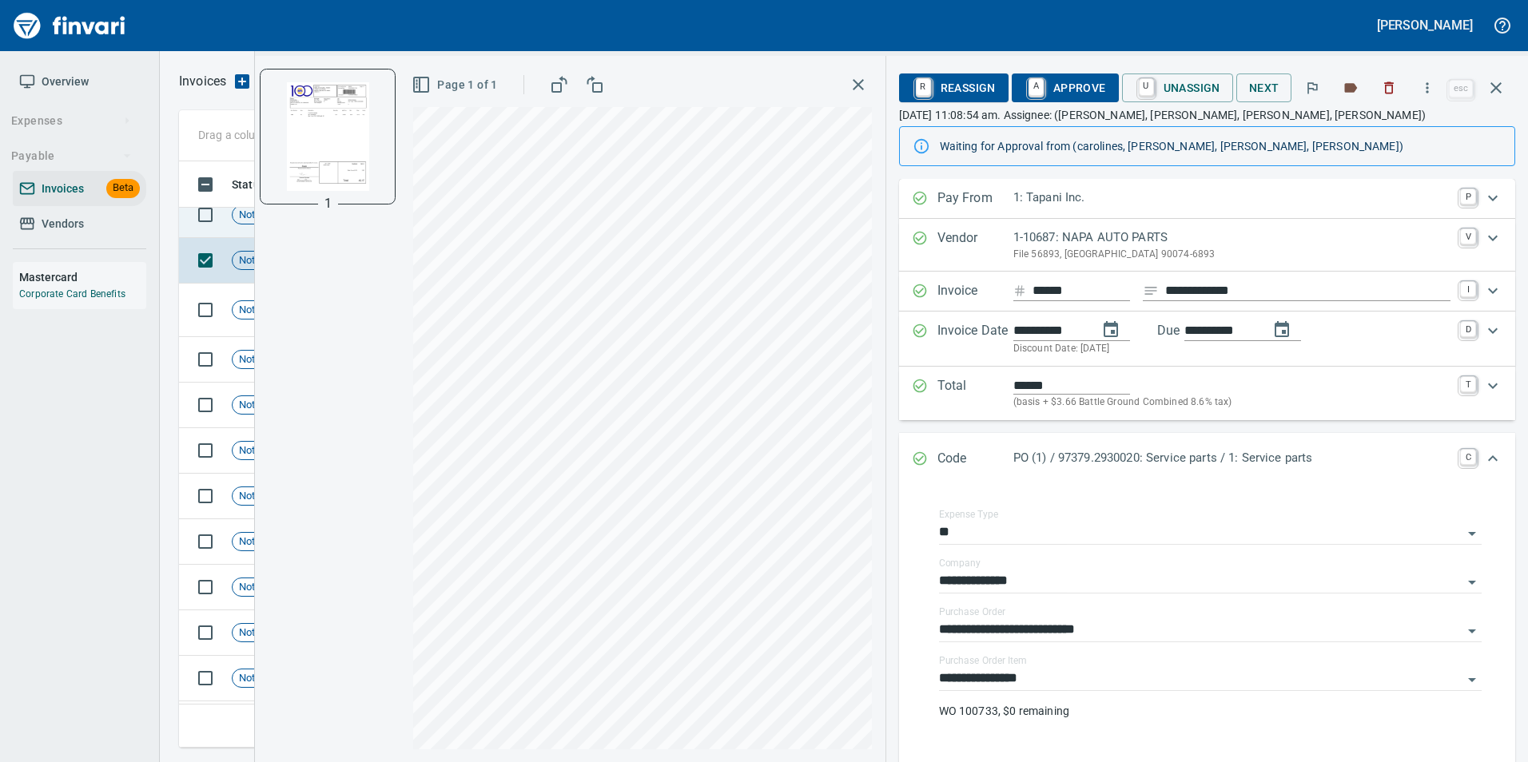
click at [246, 219] on span "Not-Reviewed" at bounding box center [272, 215] width 78 height 15
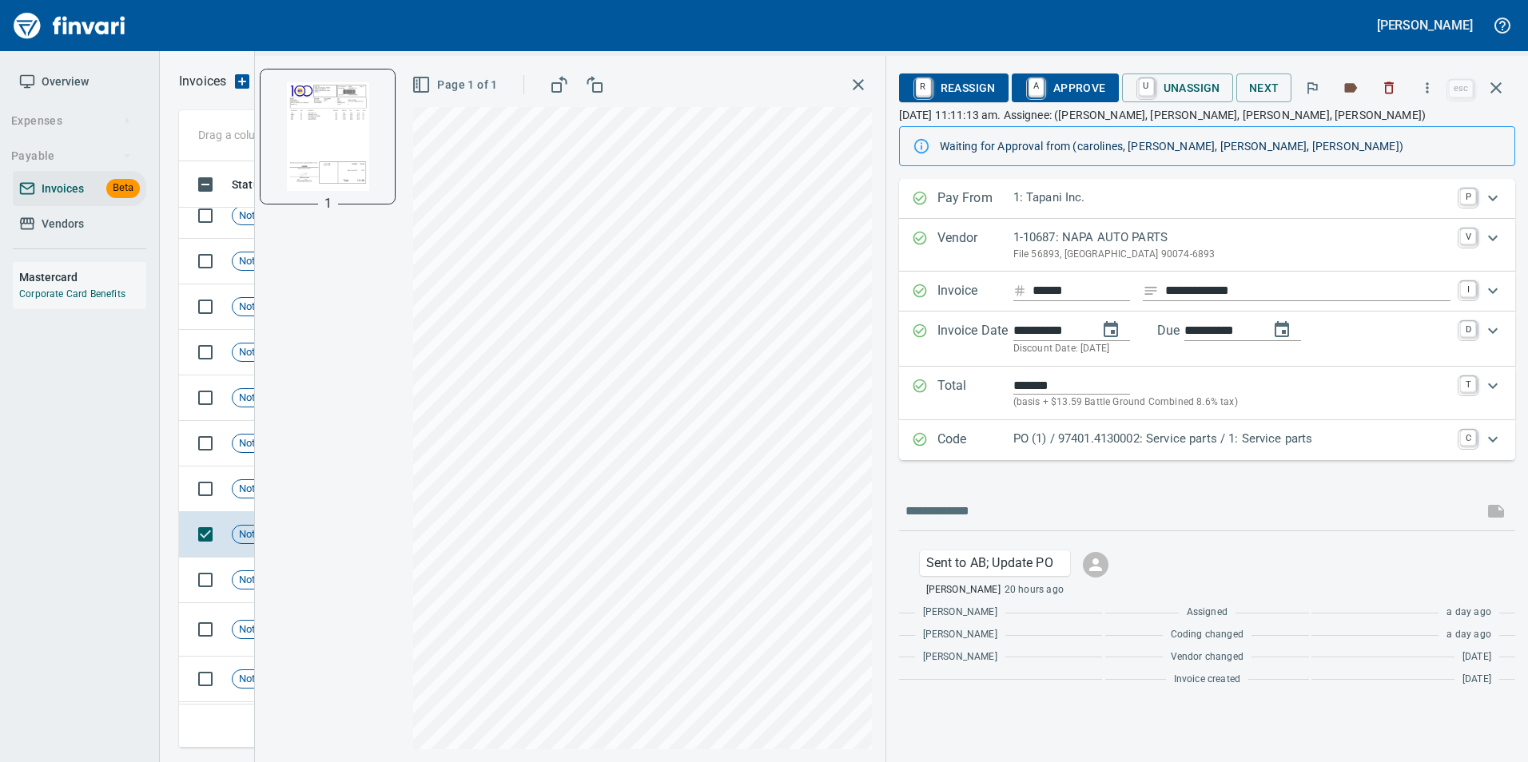
scroll to position [1278, 0]
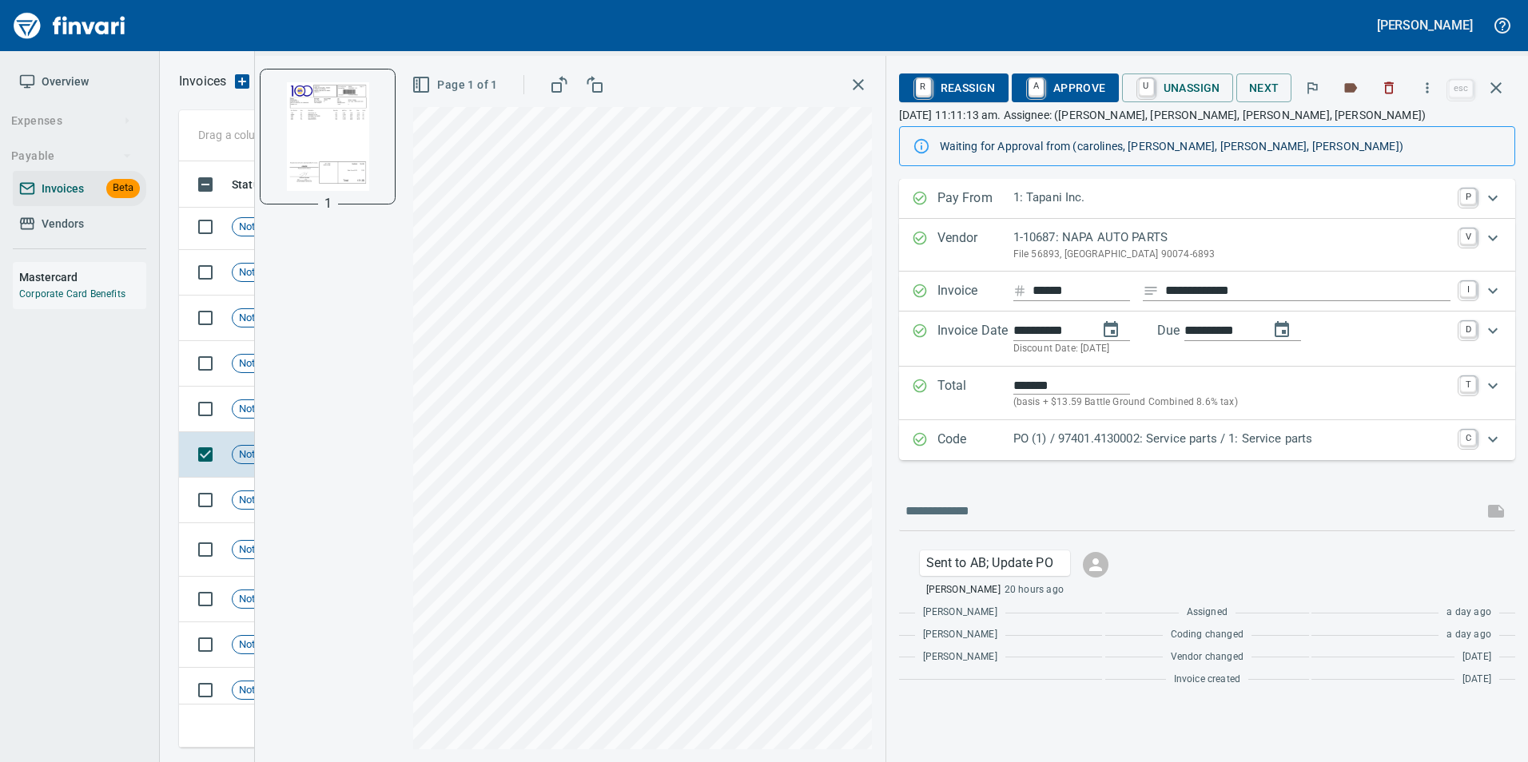
click at [1004, 447] on p "Code" at bounding box center [975, 440] width 76 height 21
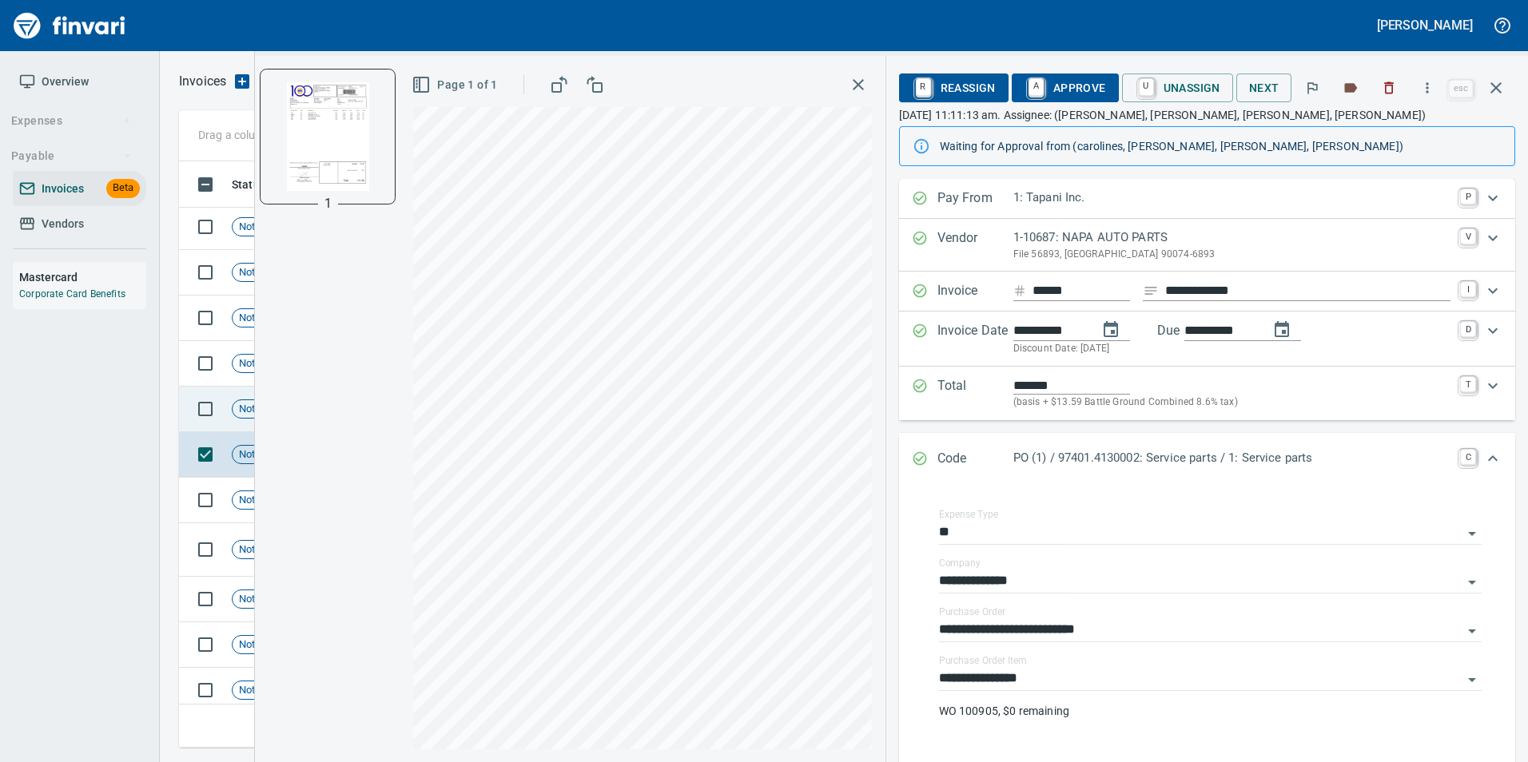
click at [250, 403] on span "Not-Reviewed" at bounding box center [272, 409] width 78 height 15
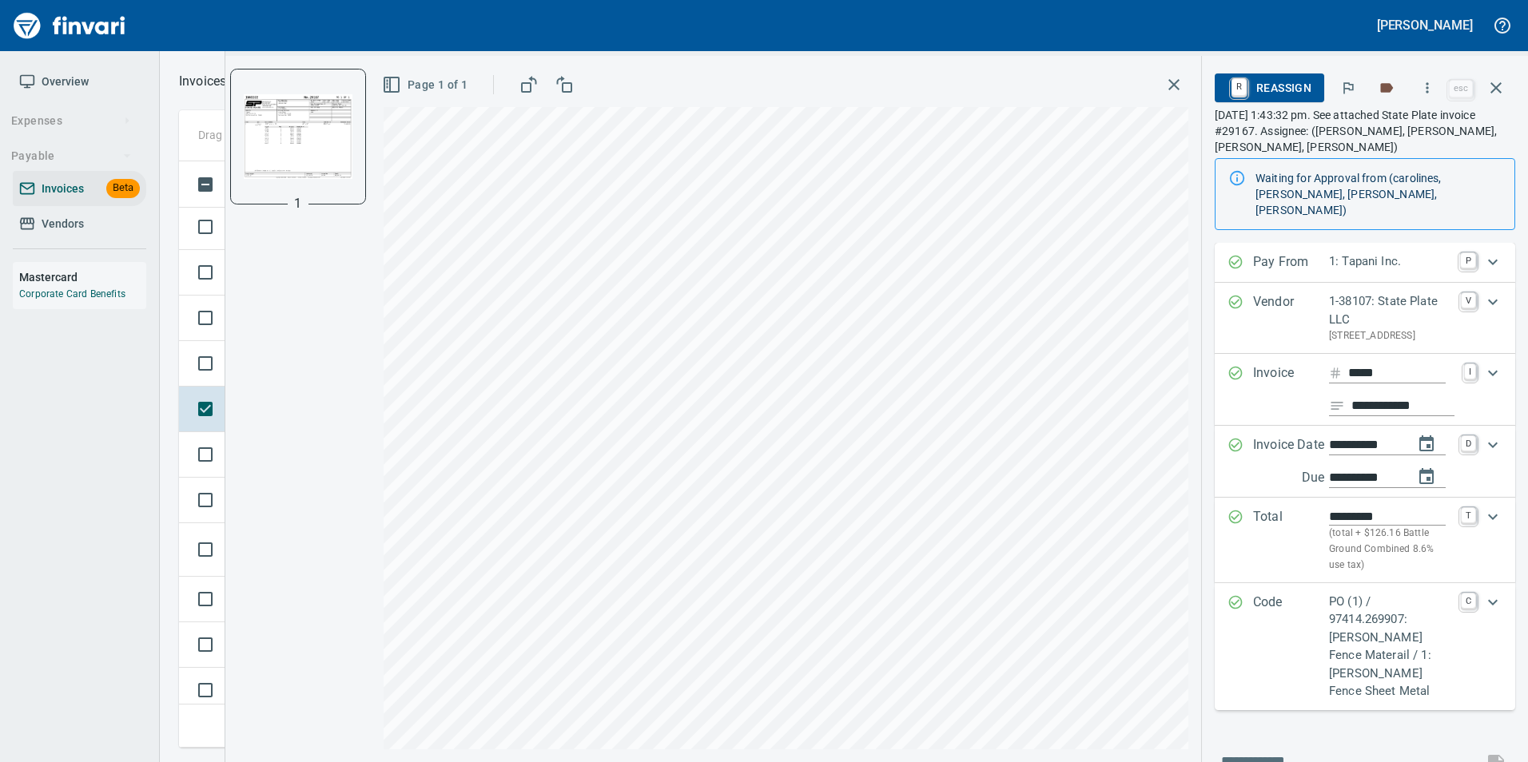
click at [1347, 639] on p "PO (1) / 97414.269907: Tebo Fence Materail / 1: Tebo Fence Sheet Metal" at bounding box center [1390, 647] width 122 height 108
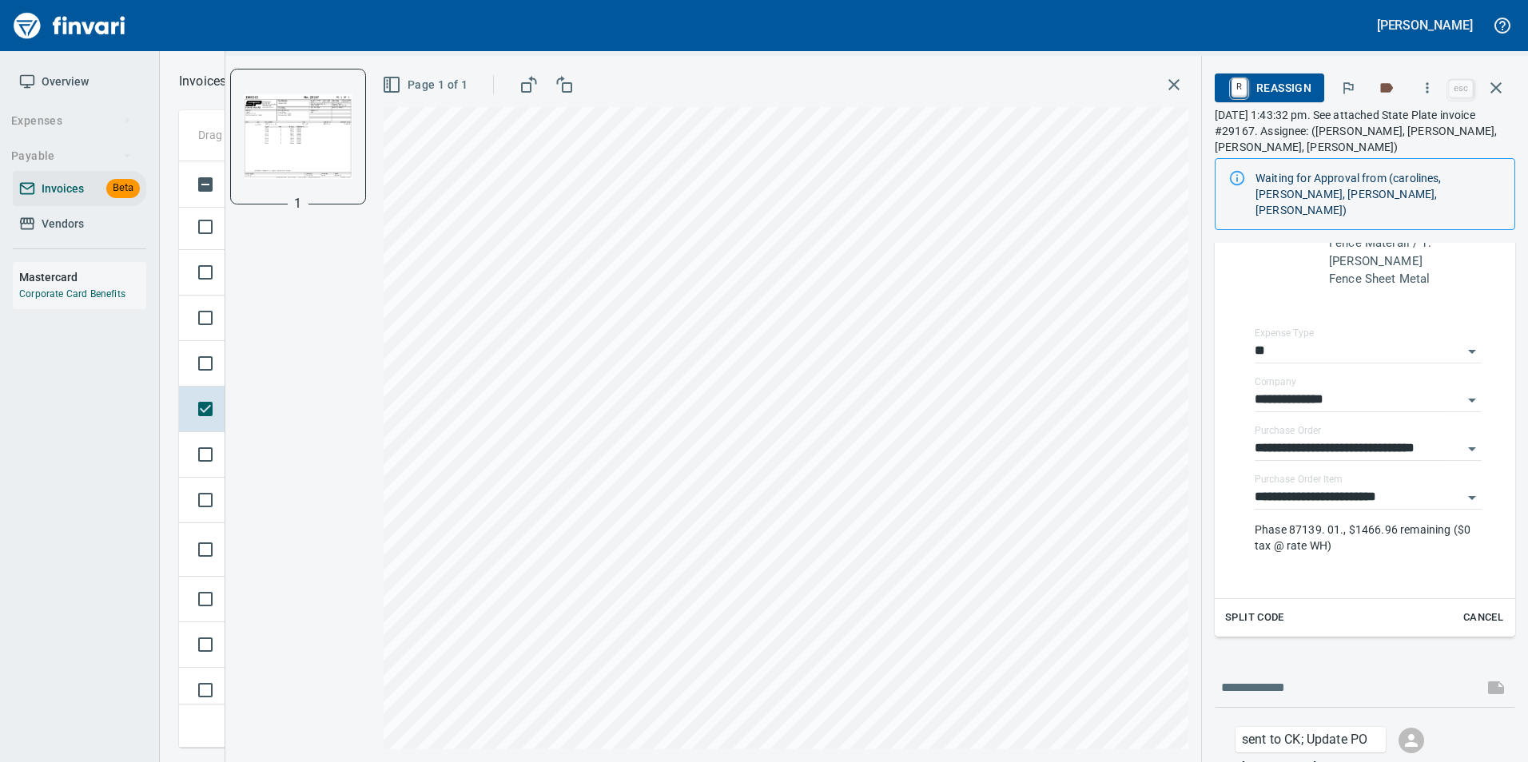
scroll to position [352, 0]
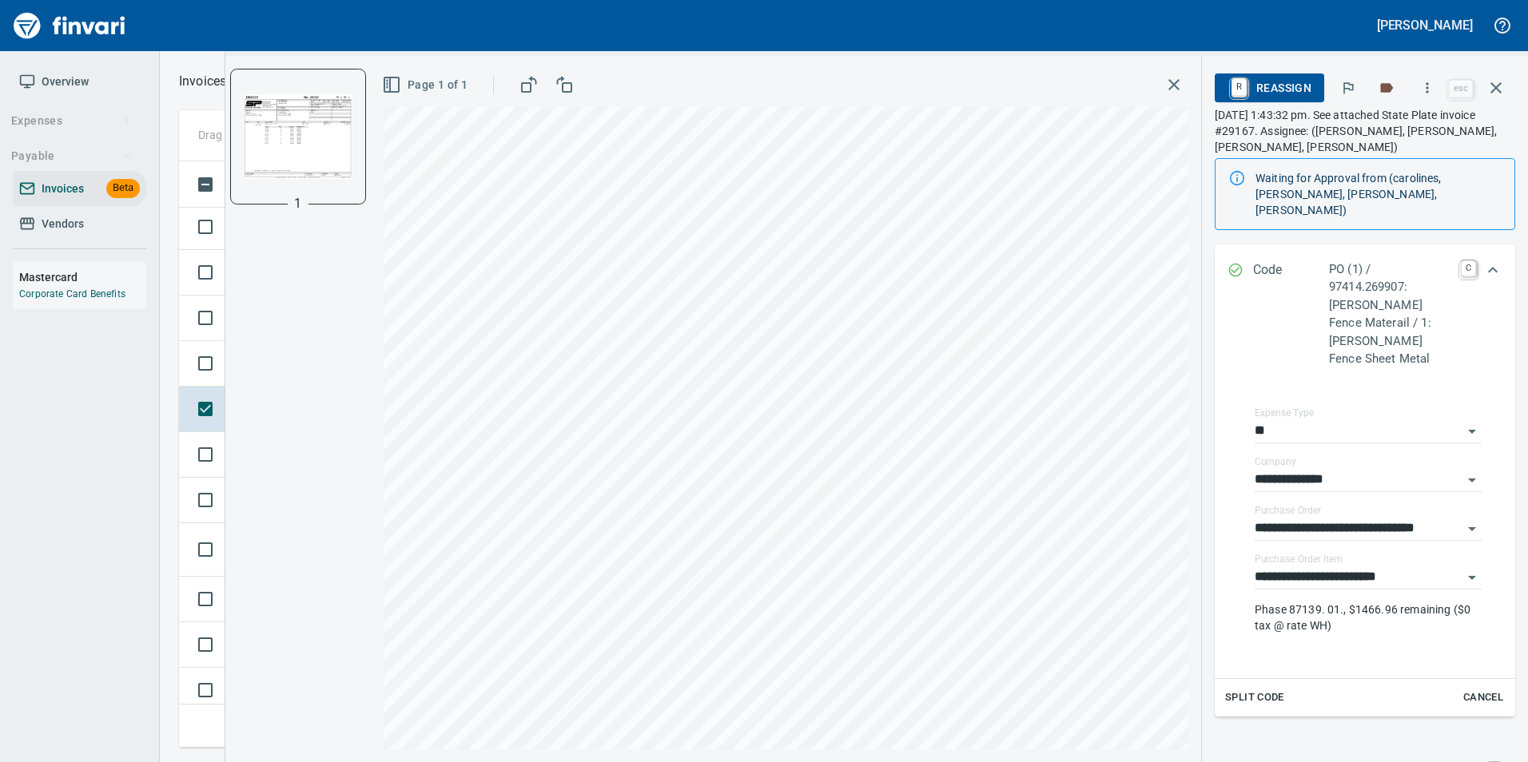
click at [1228, 274] on icon "Expand" at bounding box center [1235, 270] width 16 height 16
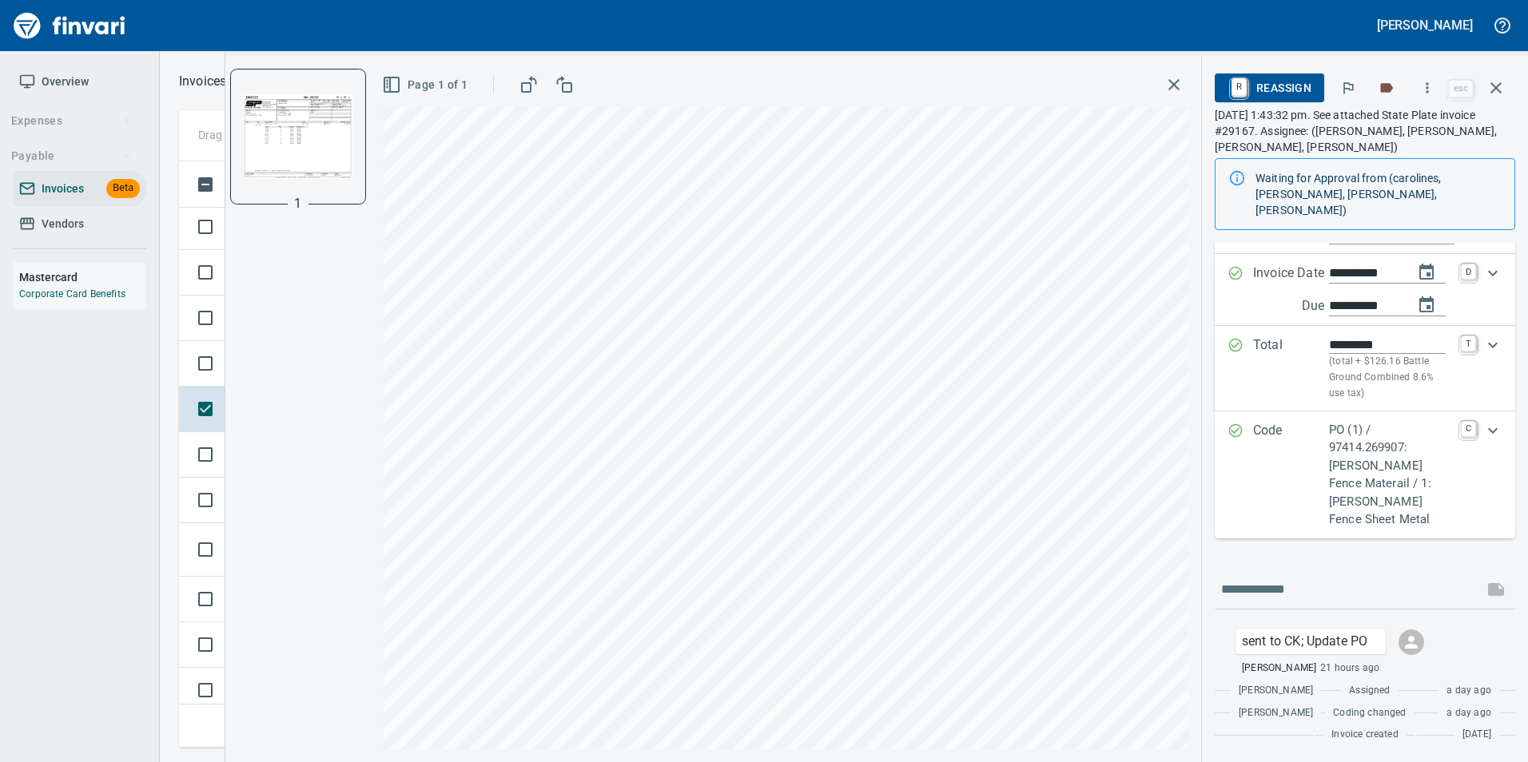
scroll to position [154, 0]
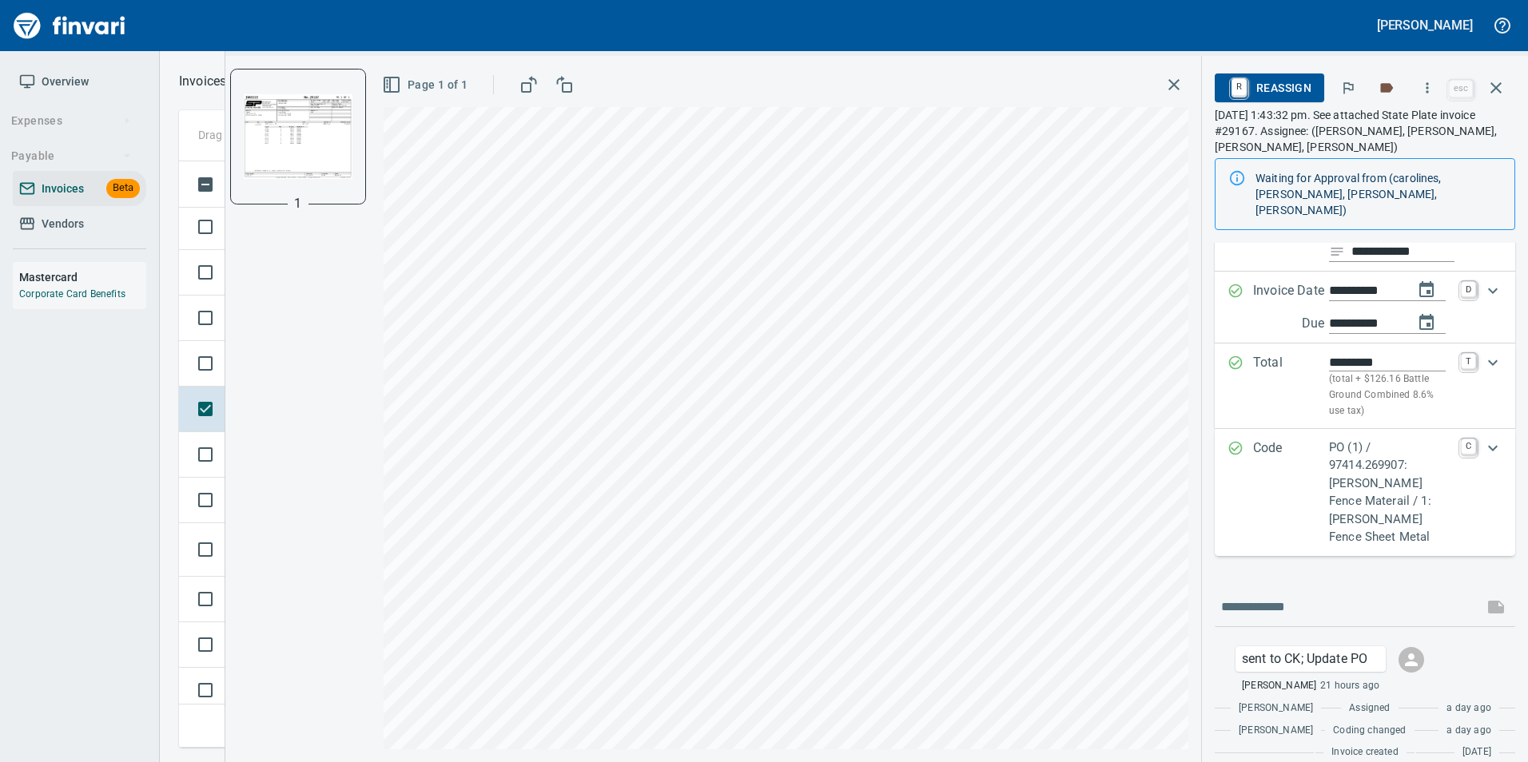
click at [1228, 360] on icon "Expand" at bounding box center [1235, 363] width 16 height 16
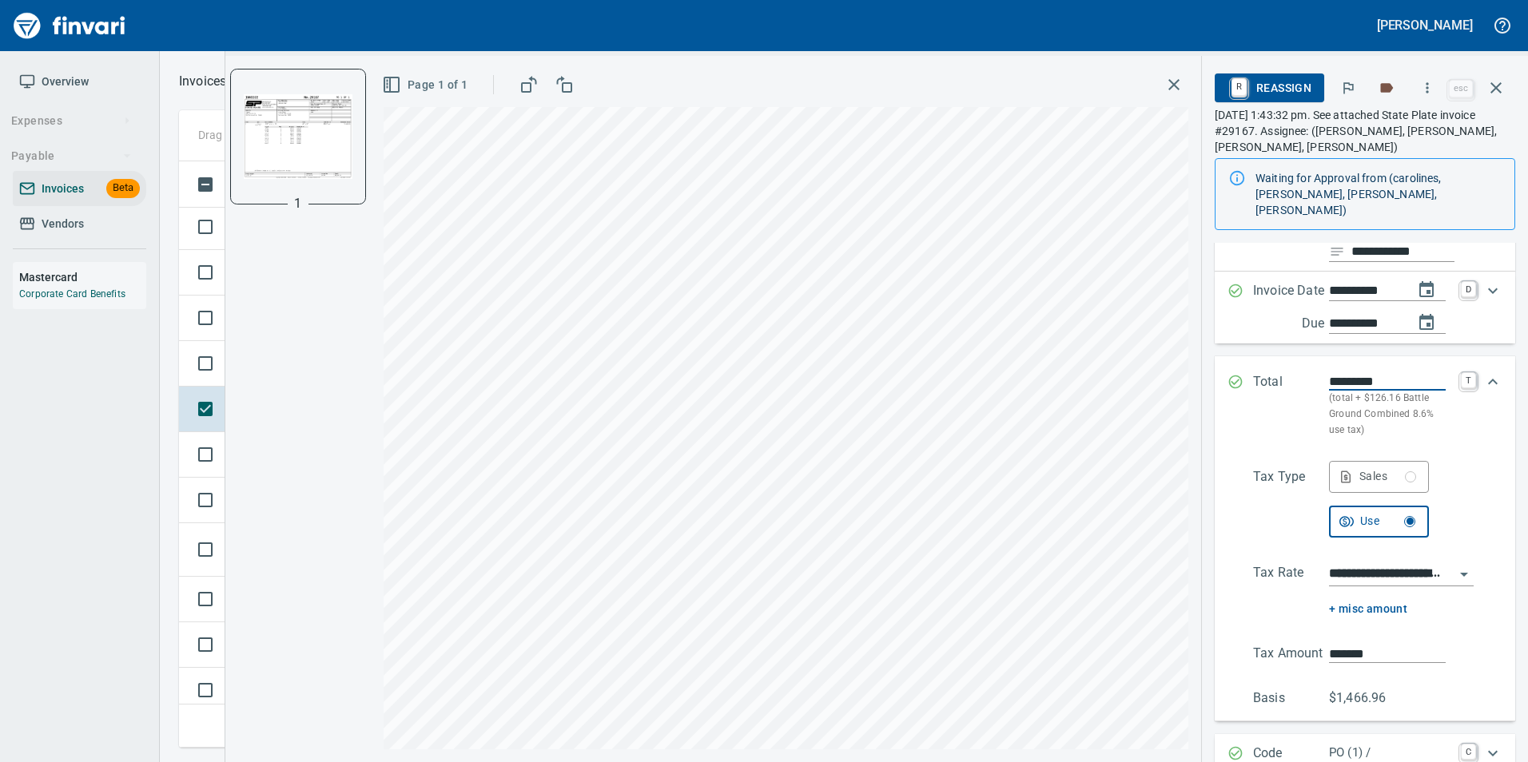
click at [1380, 578] on input "**********" at bounding box center [1391, 574] width 125 height 22
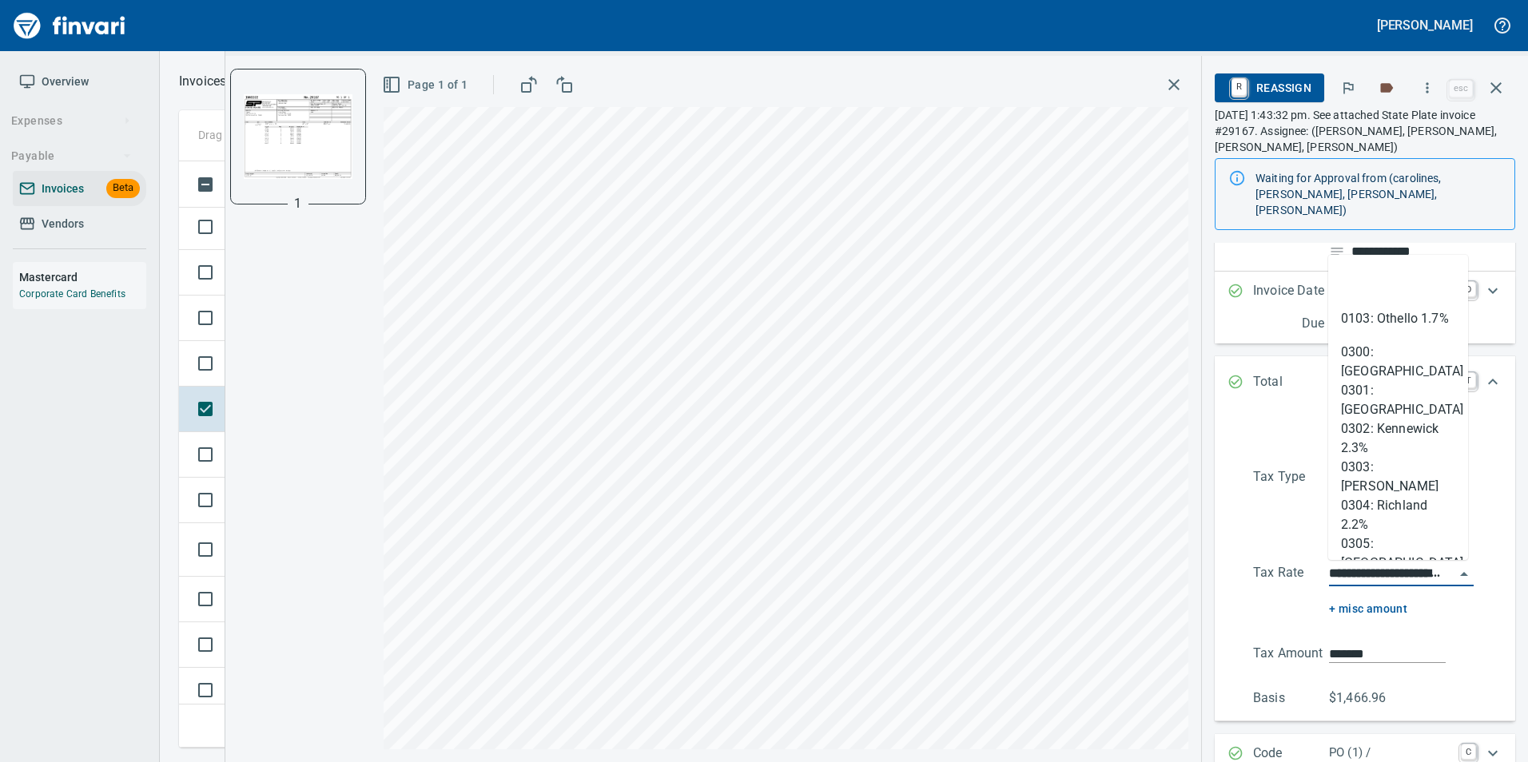
click at [1380, 577] on input "**********" at bounding box center [1391, 574] width 125 height 22
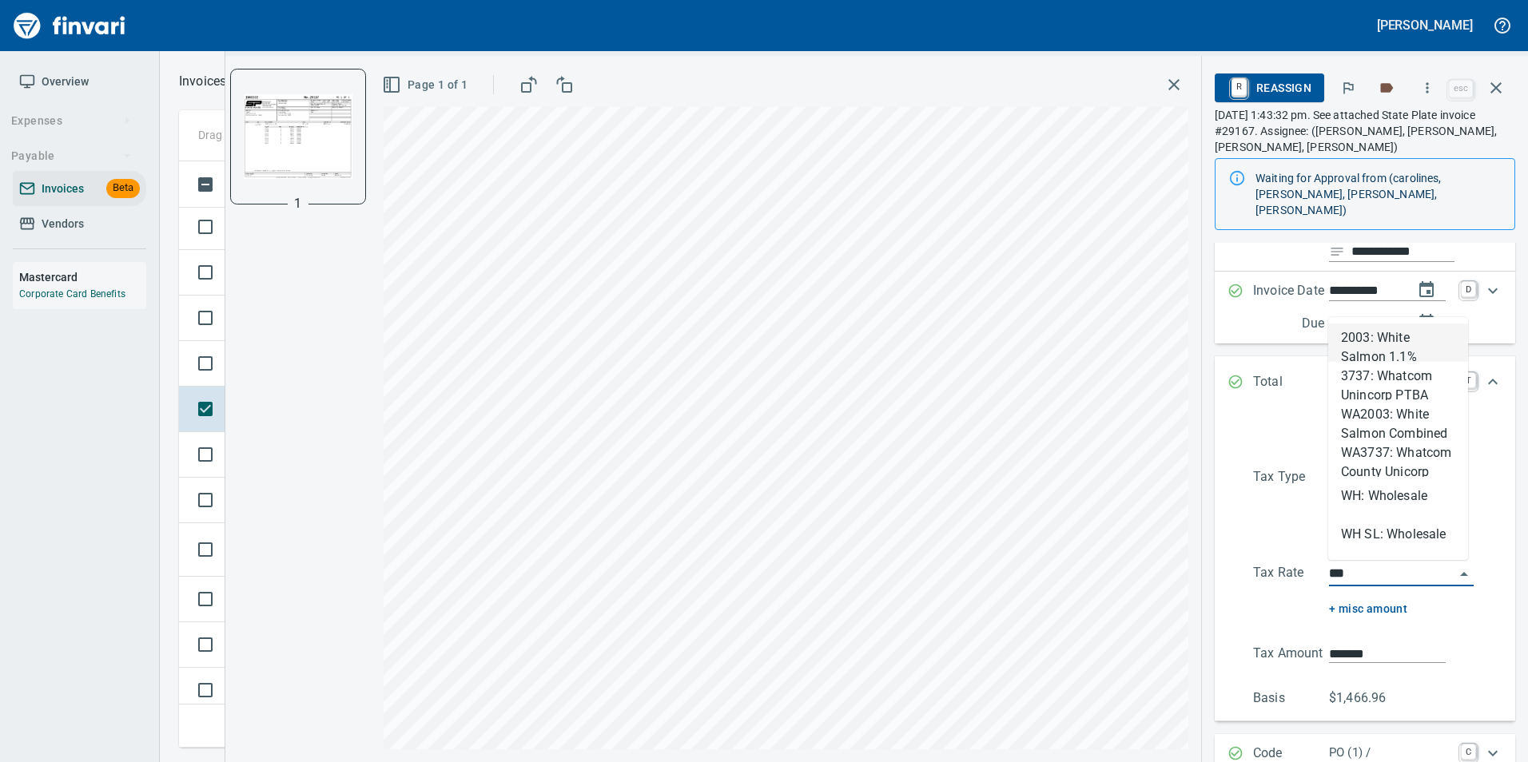
scroll to position [574, 1305]
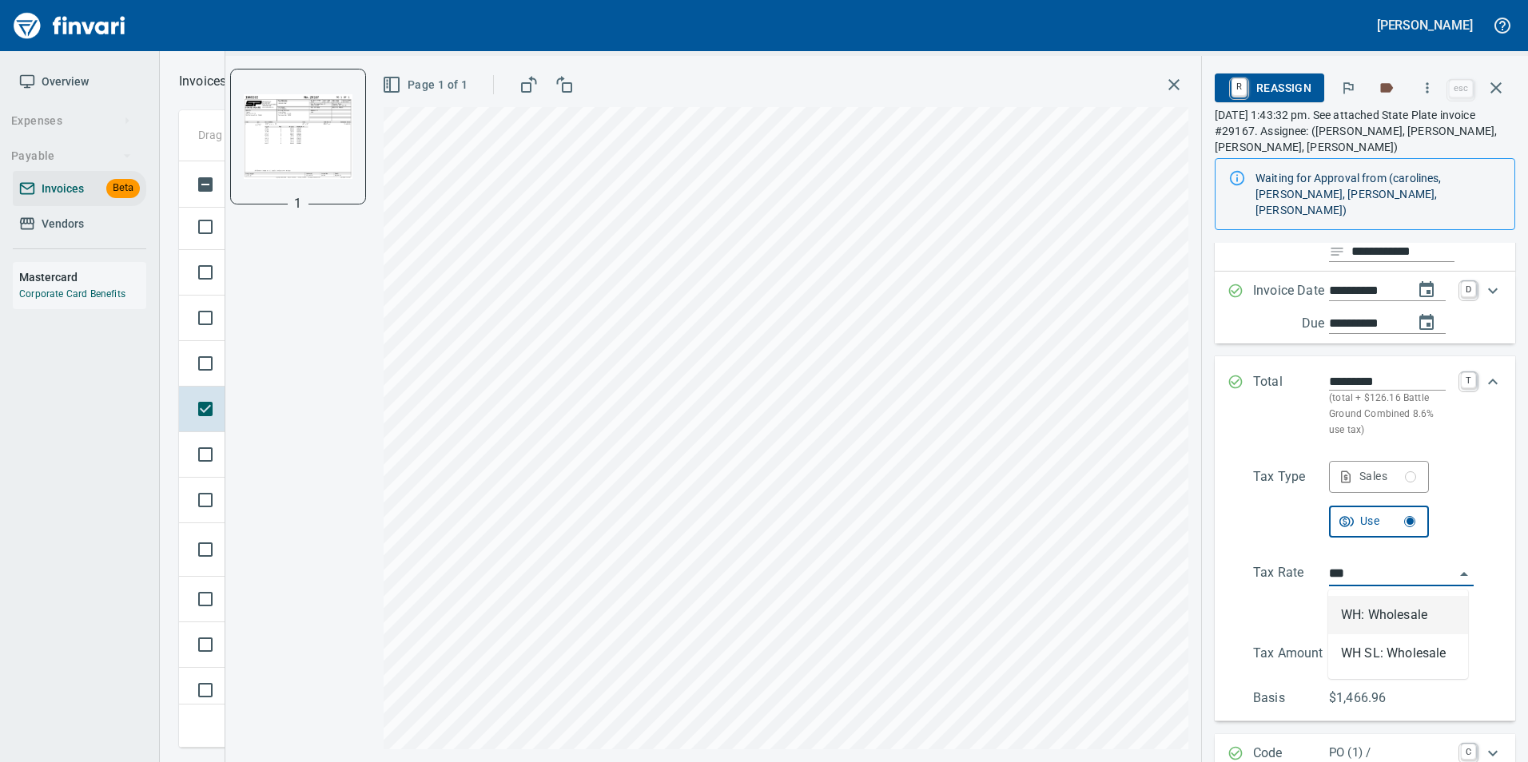
click at [1393, 615] on li "WH: Wholesale" at bounding box center [1398, 615] width 140 height 38
type input "**********"
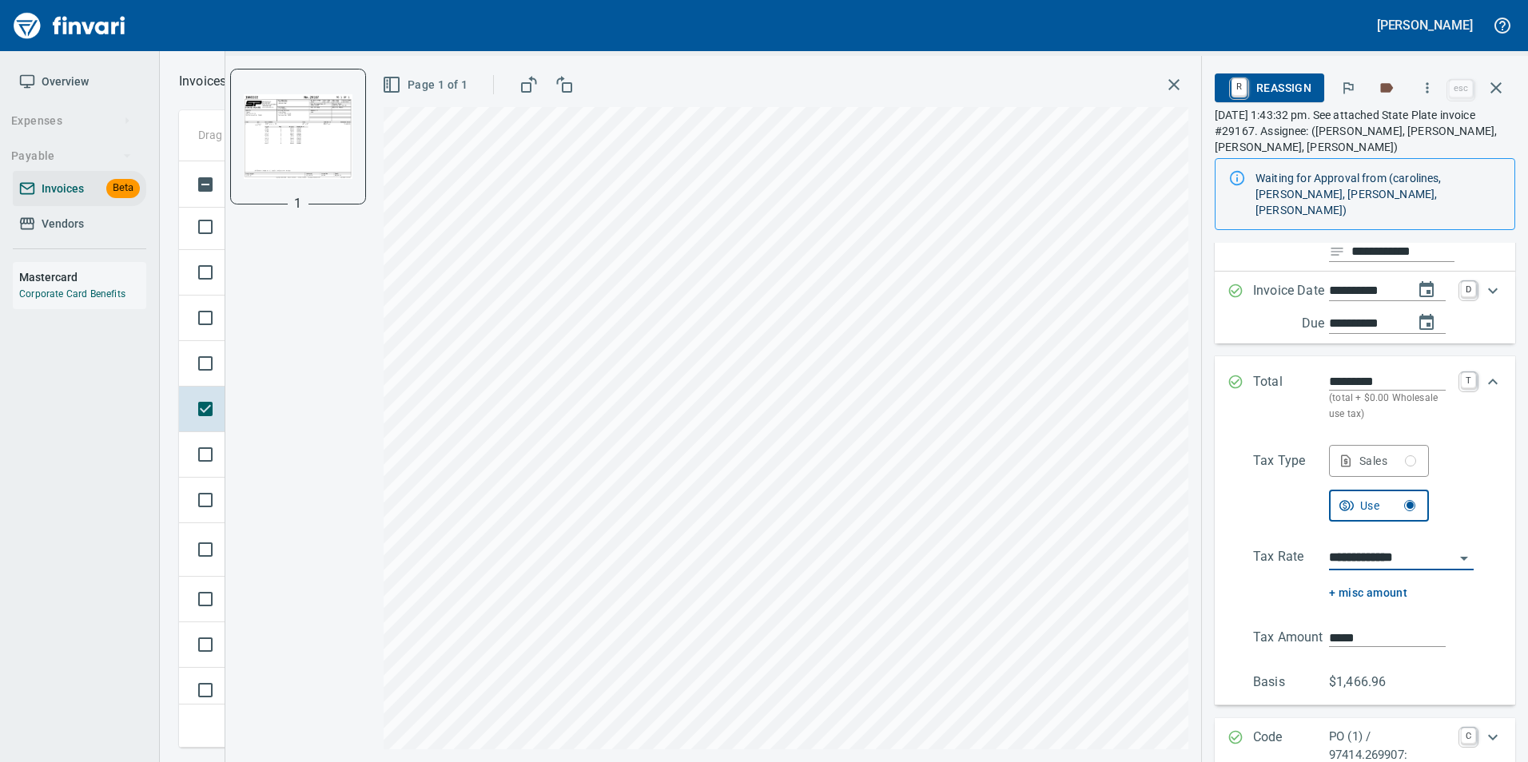
type input "*****"
type input "**********"
click at [1380, 467] on div "Sales" at bounding box center [1387, 461] width 57 height 20
click at [1230, 376] on icon "Expand" at bounding box center [1235, 382] width 16 height 16
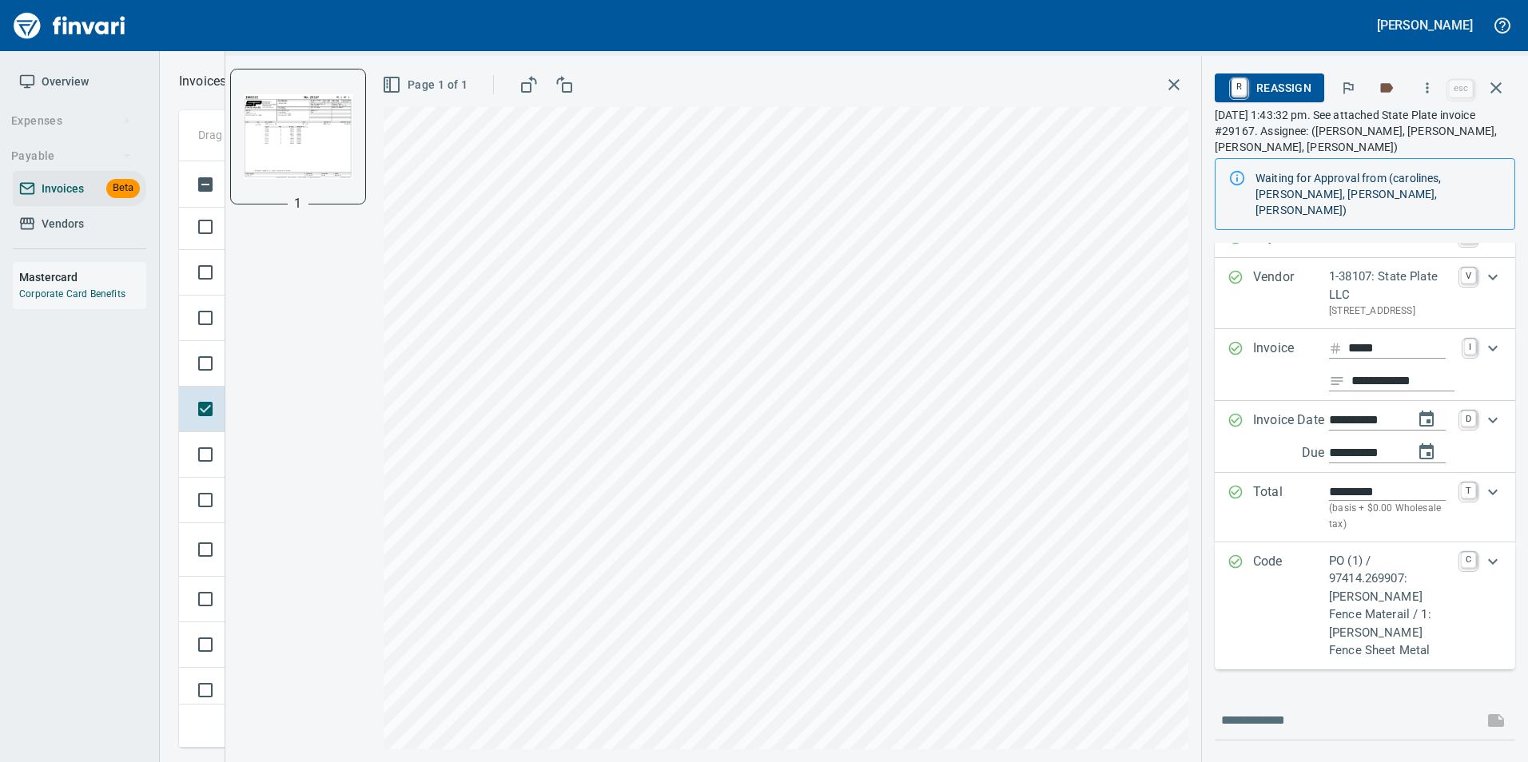
scroll to position [0, 0]
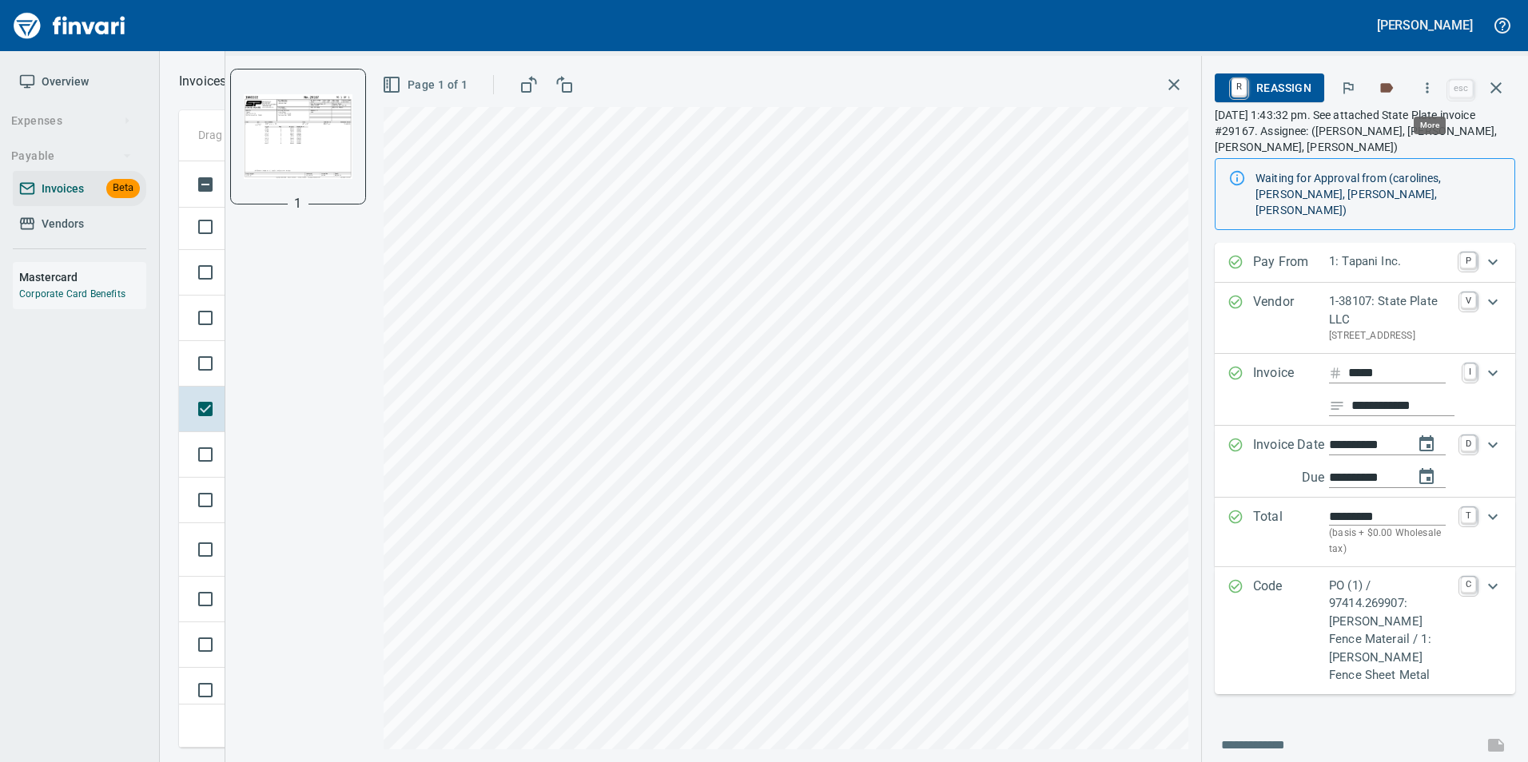
click at [1428, 87] on icon "button" at bounding box center [1427, 88] width 16 height 16
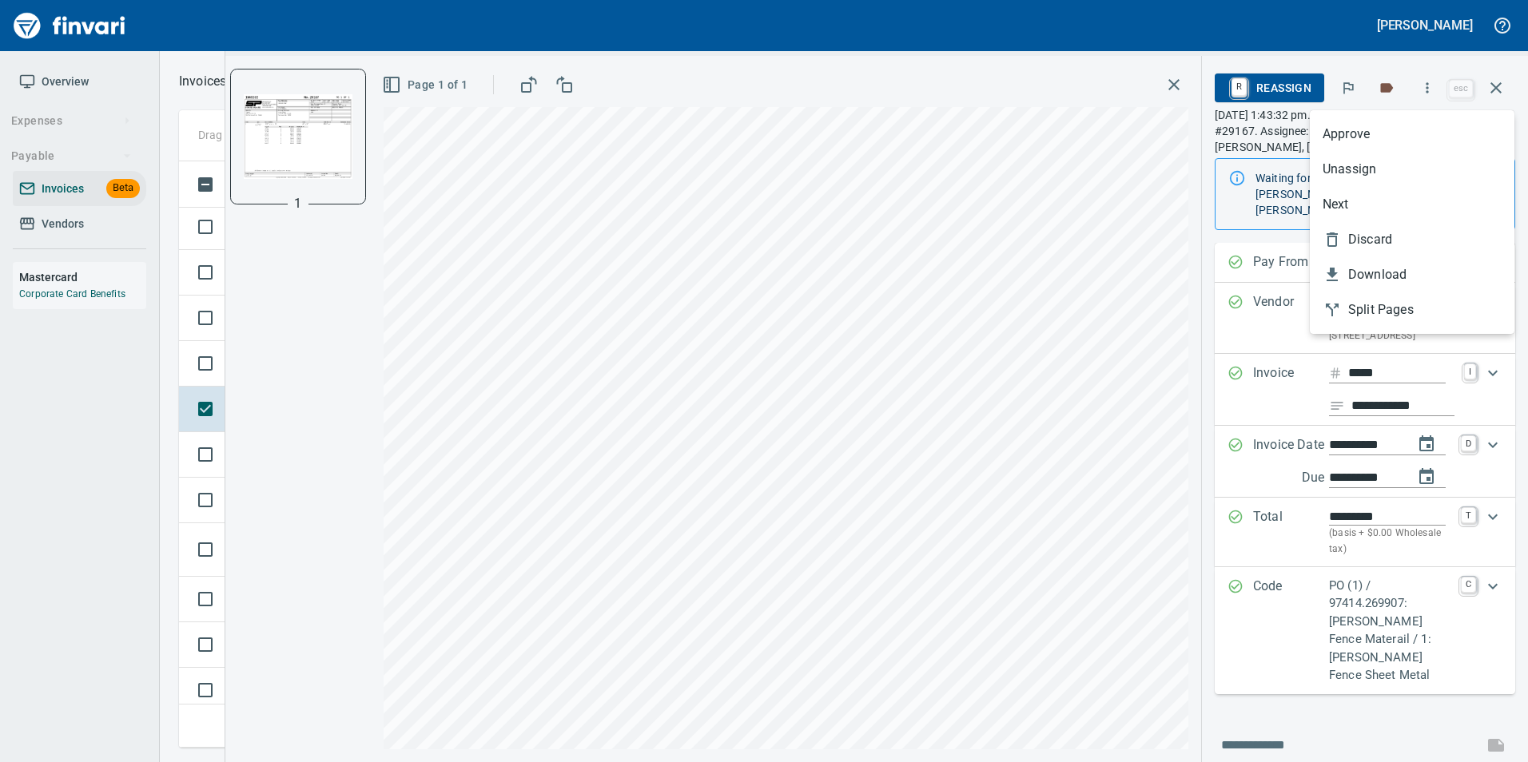
scroll to position [574, 1305]
click at [1374, 140] on span "Approve" at bounding box center [1411, 134] width 179 height 19
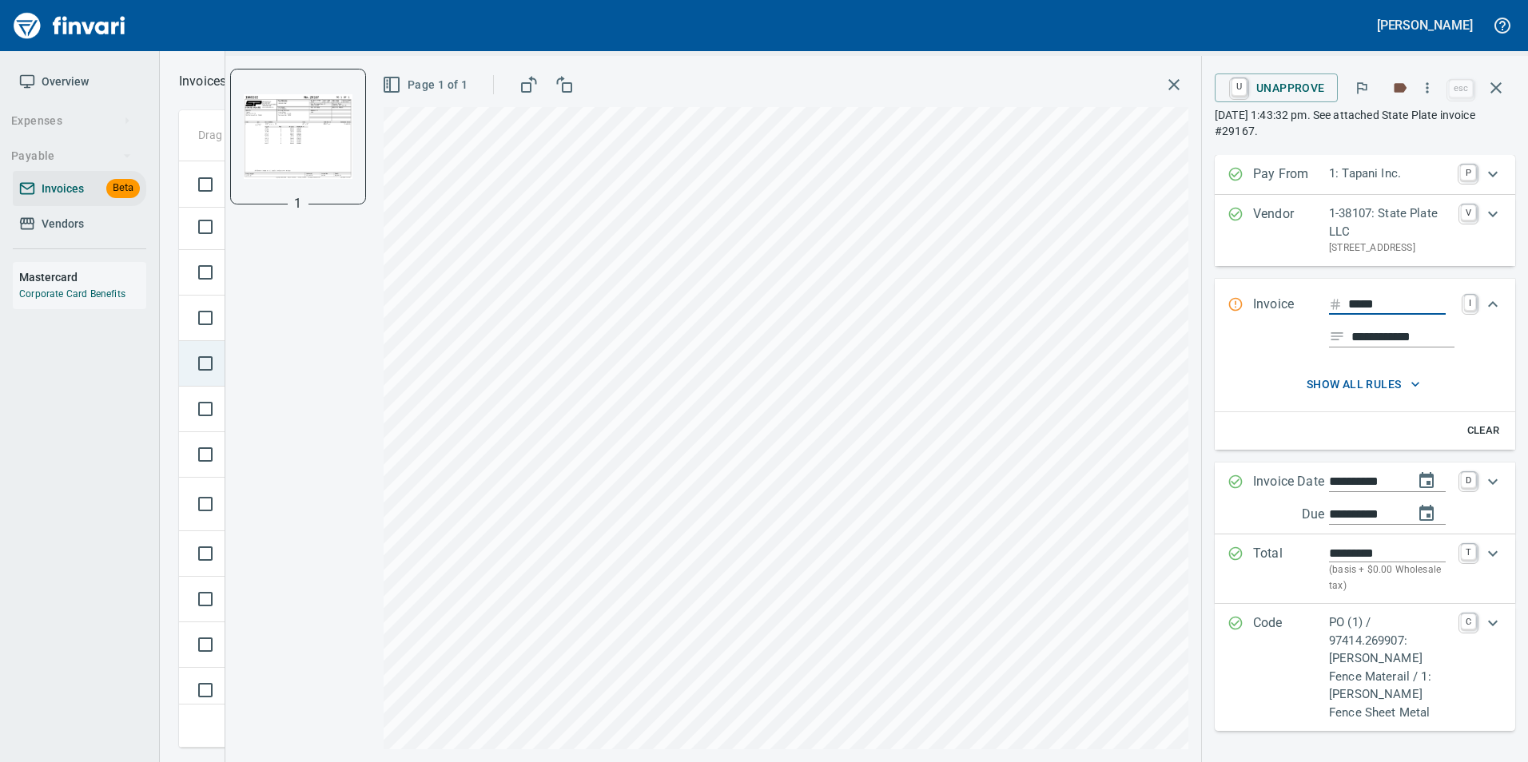
click at [182, 372] on td at bounding box center [202, 364] width 46 height 46
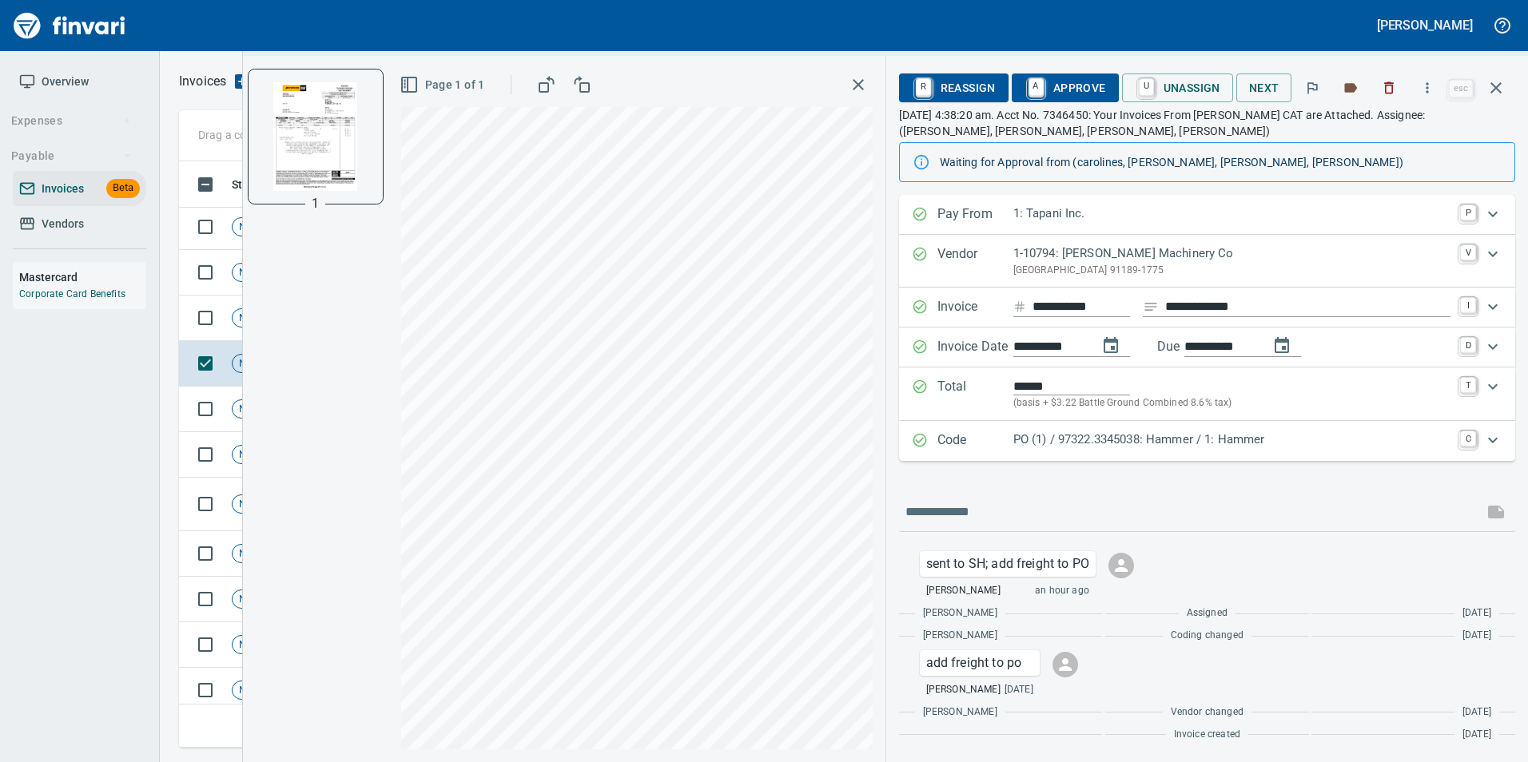
click at [1004, 443] on p "Code" at bounding box center [975, 441] width 76 height 21
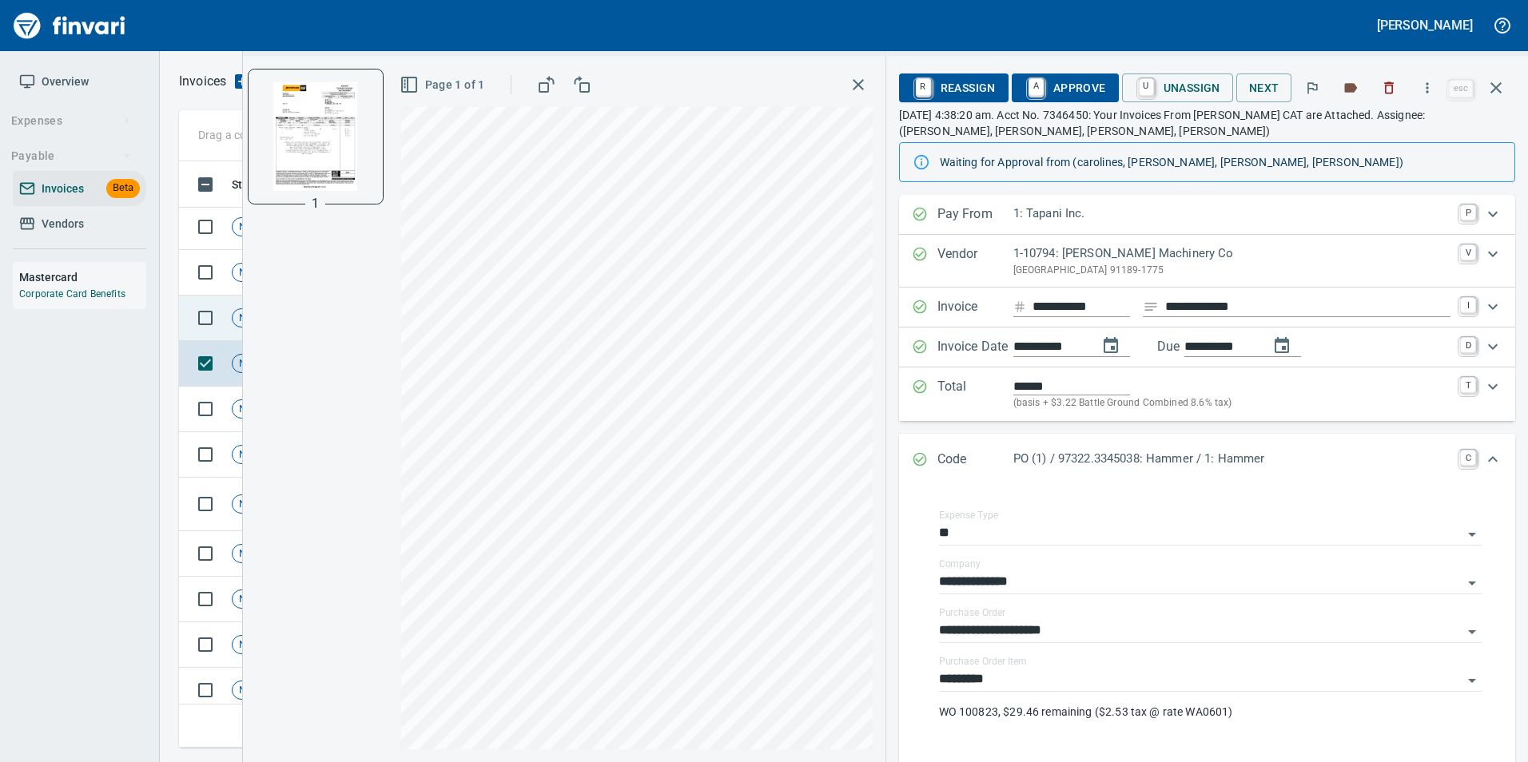
click at [235, 297] on td "Not-Reviewed" at bounding box center [277, 319] width 104 height 46
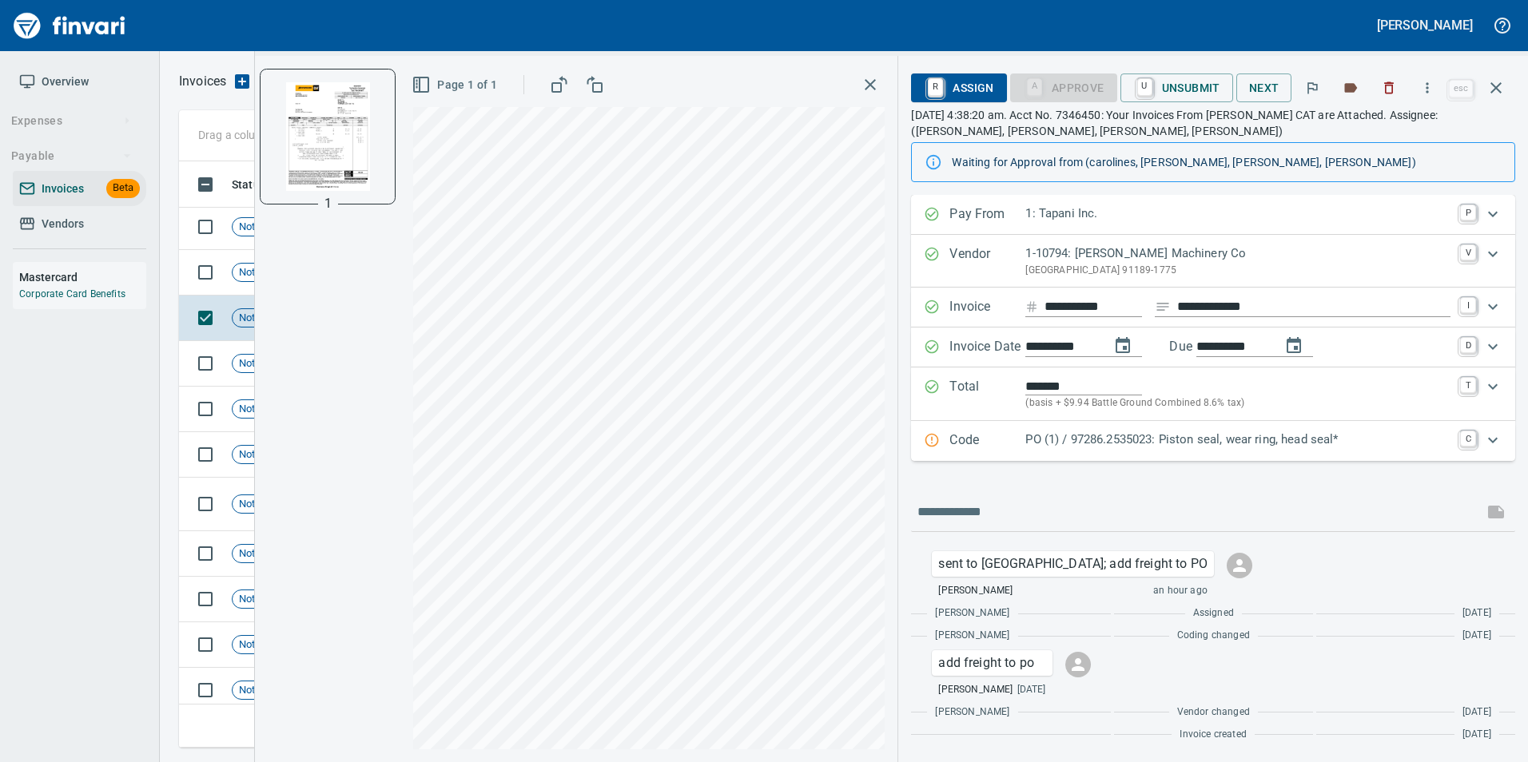
click at [1069, 440] on p "PO (1) / 97286.2535023: Piston seal, wear ring, head seal*" at bounding box center [1237, 440] width 425 height 18
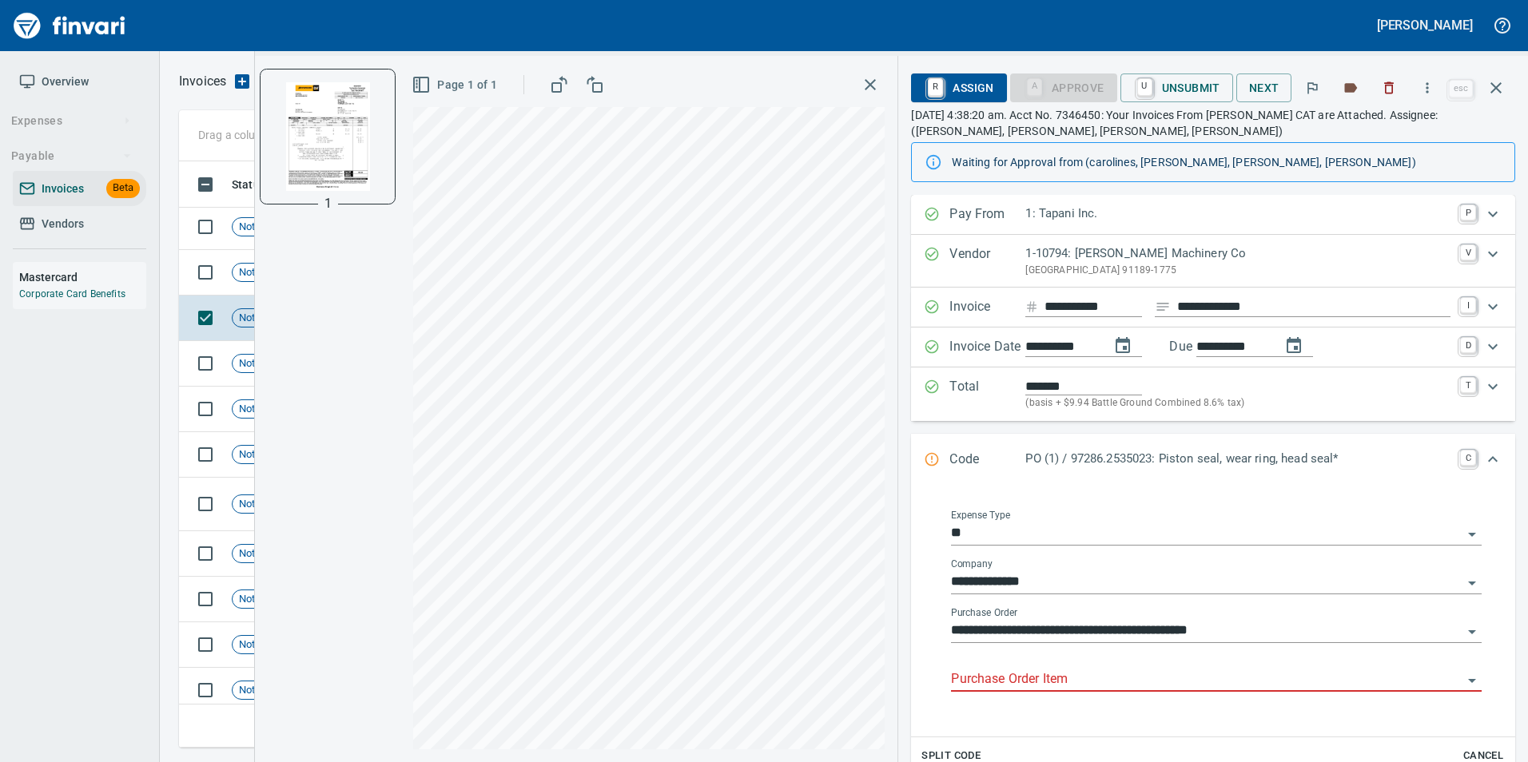
click at [1013, 670] on input "Purchase Order Item" at bounding box center [1206, 680] width 511 height 22
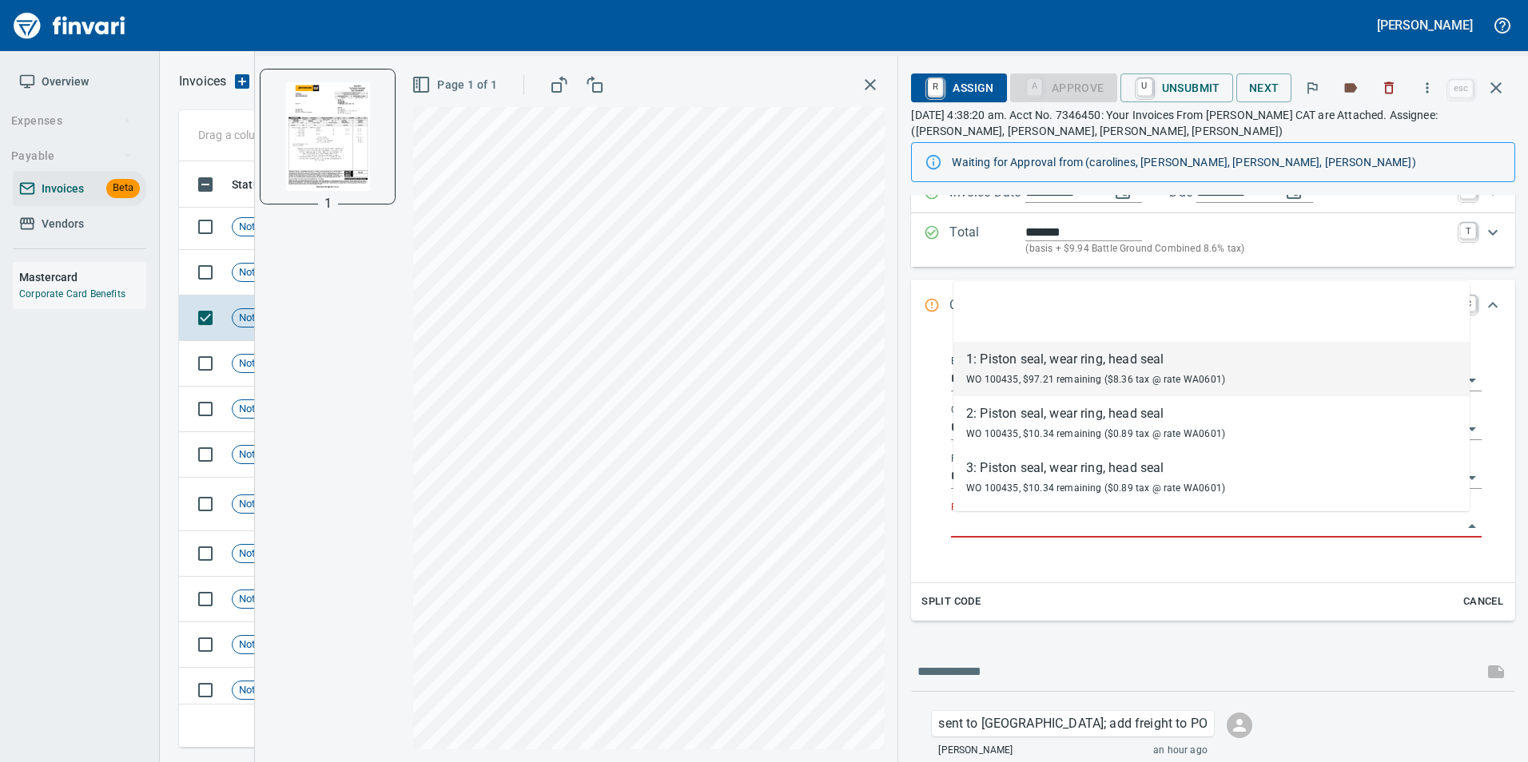
scroll to position [574, 1305]
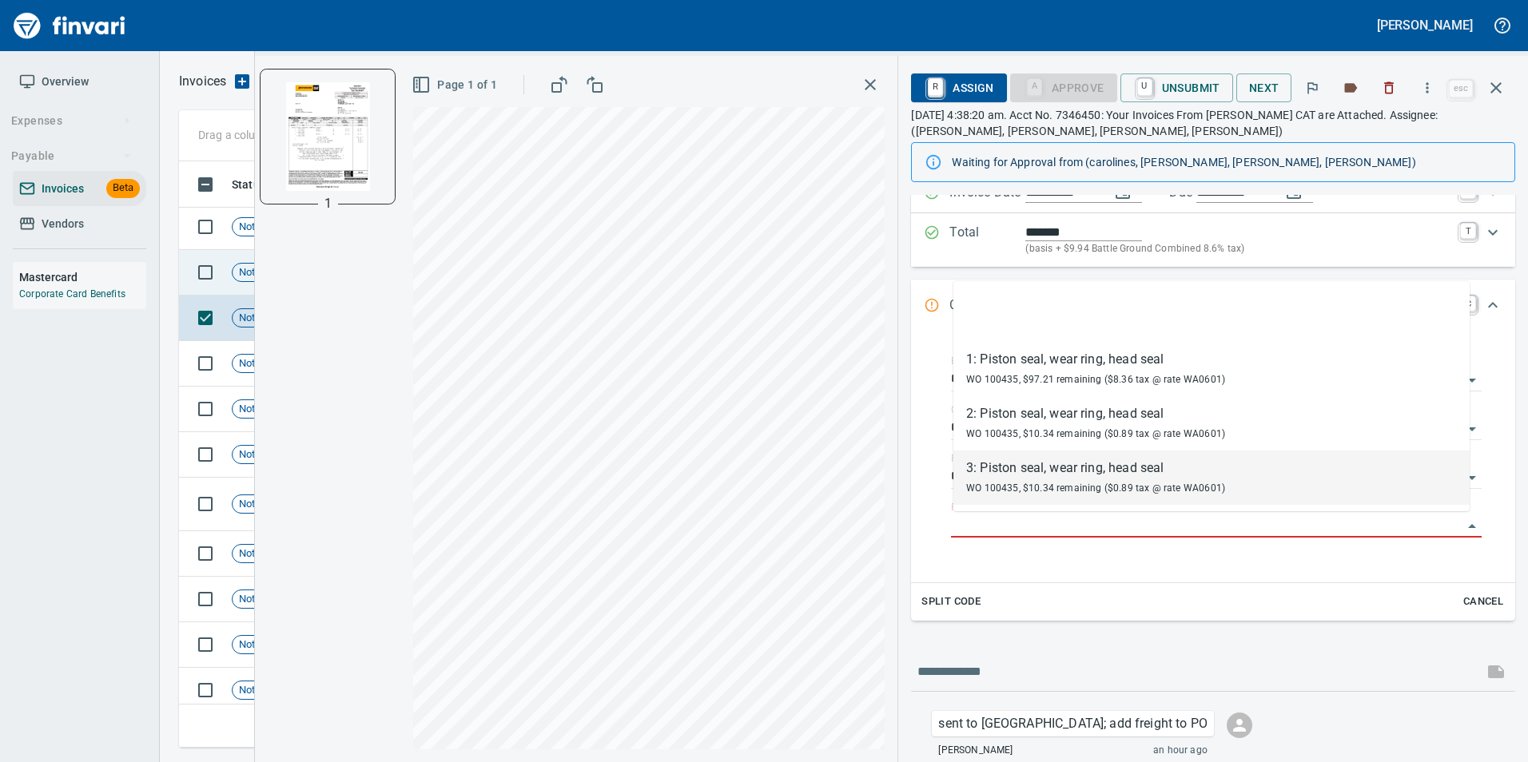
click at [253, 274] on span "Not-Reviewed" at bounding box center [272, 272] width 78 height 15
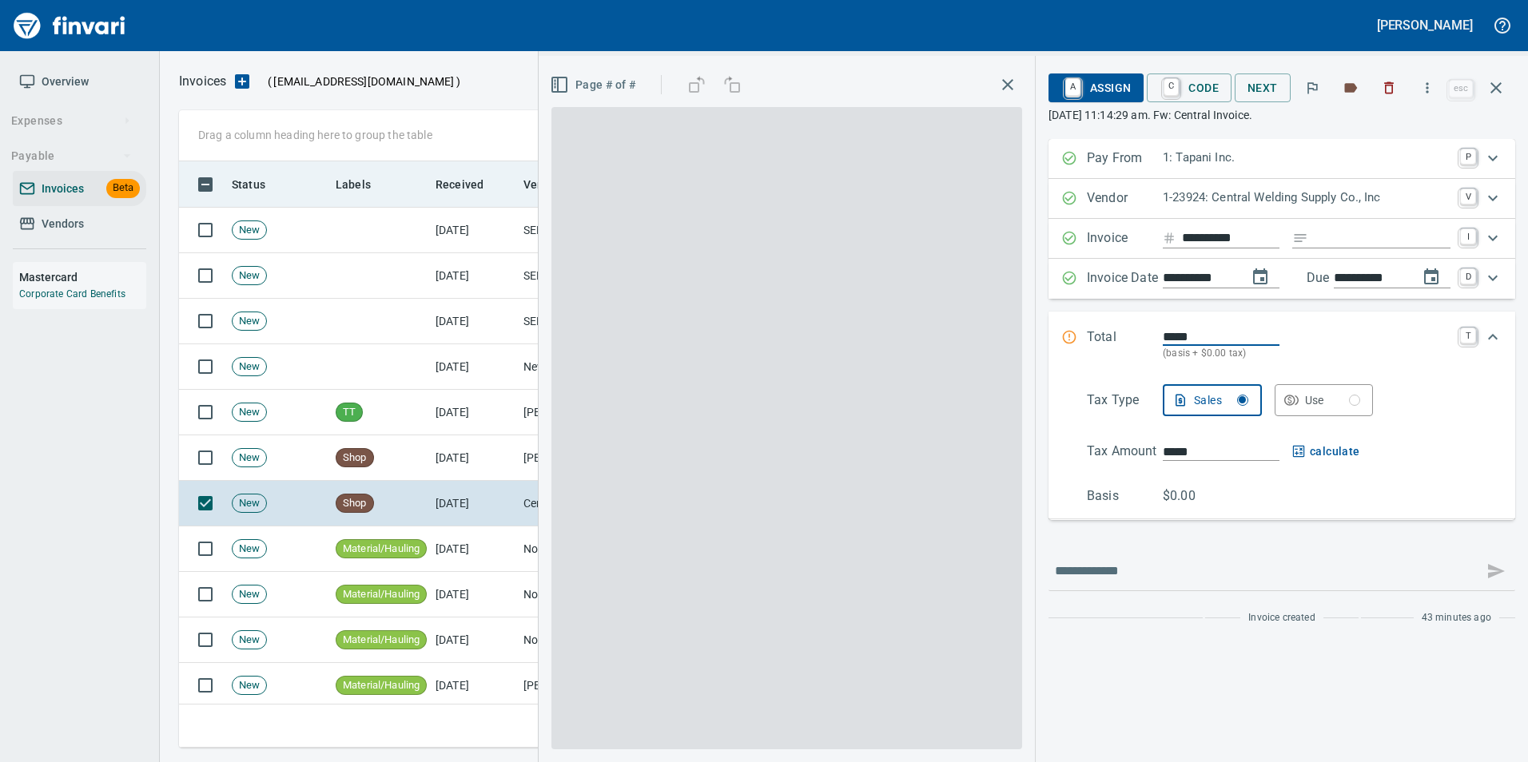
scroll to position [574, 1305]
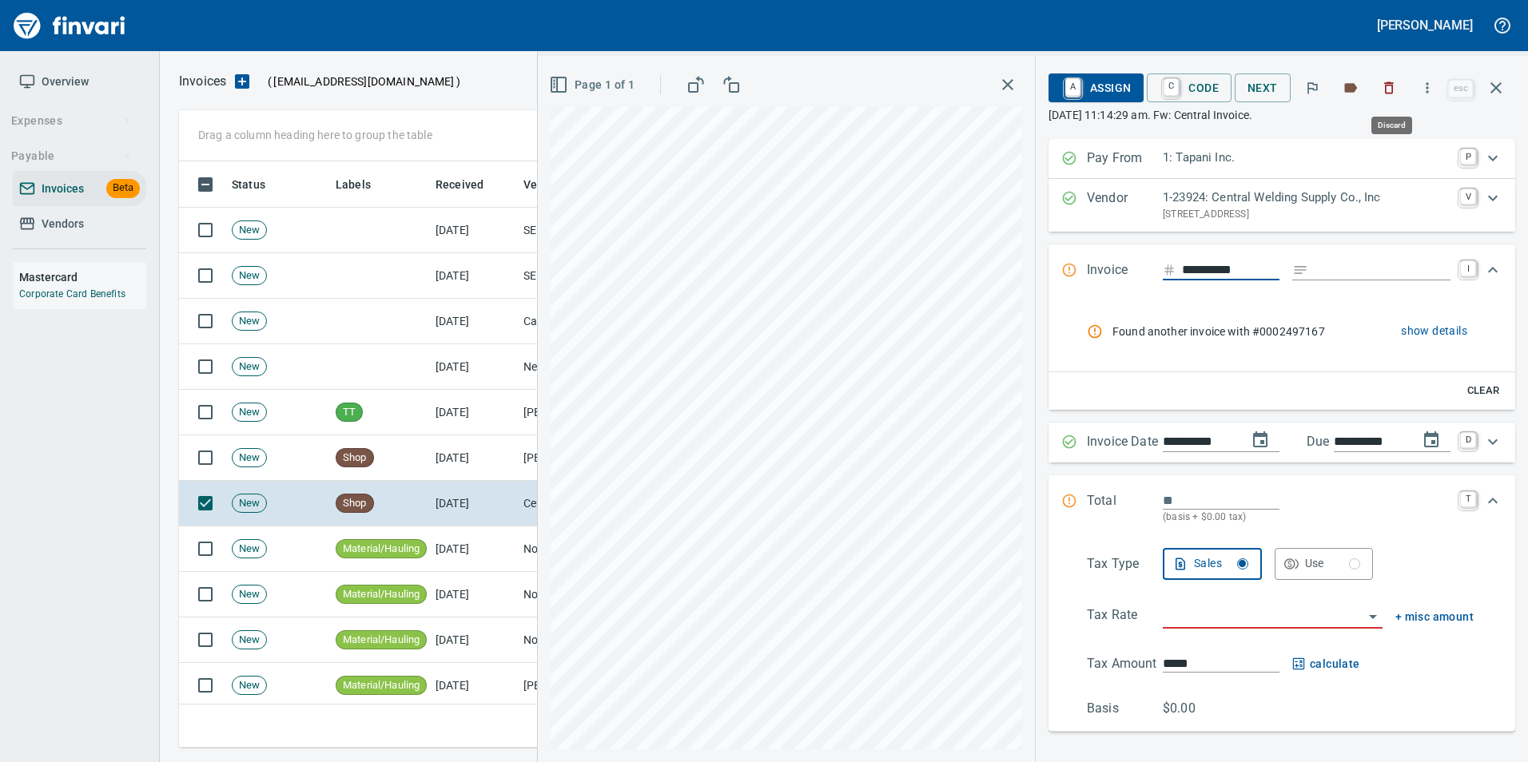
click at [1393, 93] on icon "button" at bounding box center [1390, 88] width 10 height 12
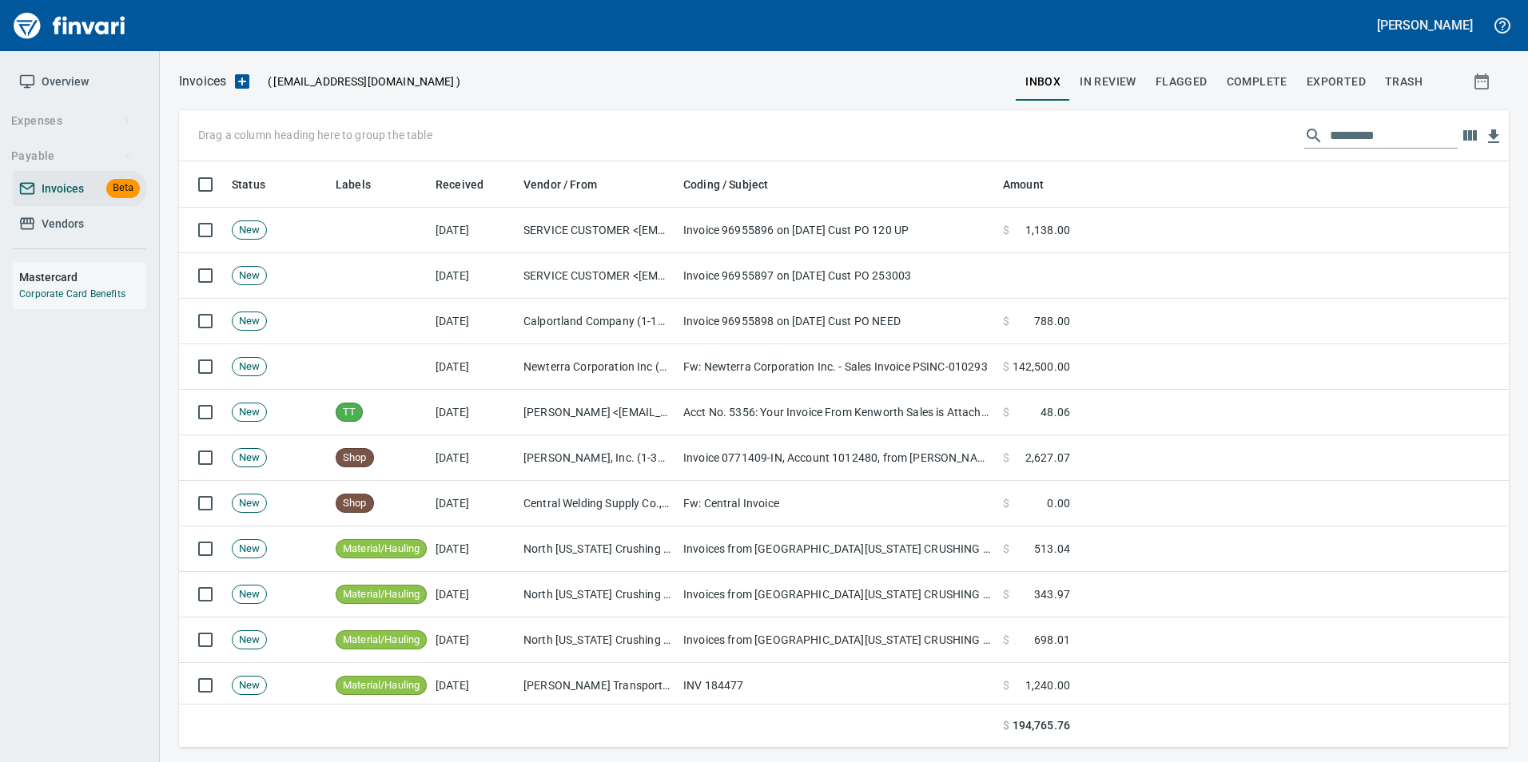
scroll to position [574, 1305]
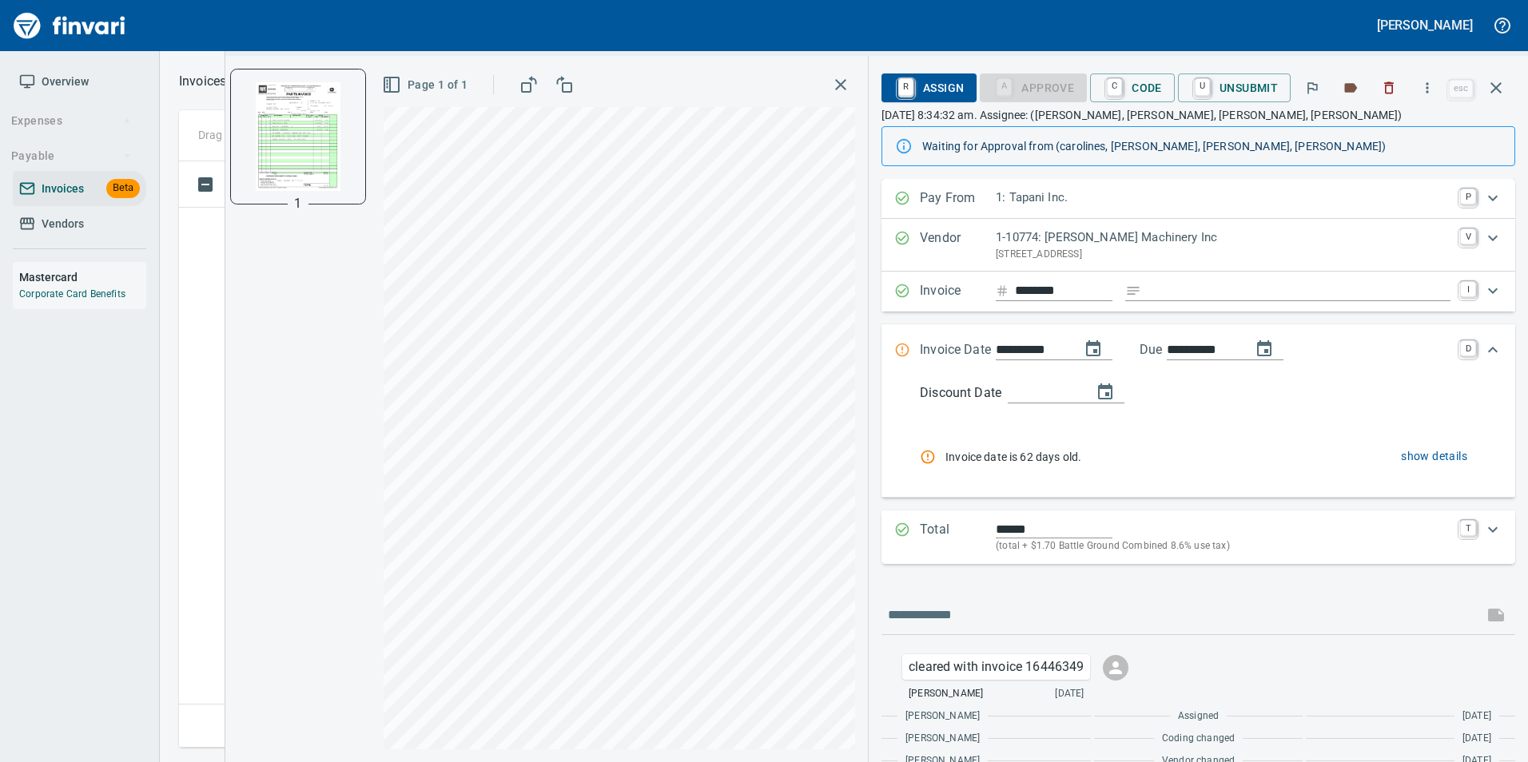
scroll to position [574, 1305]
click at [183, 233] on td at bounding box center [202, 228] width 46 height 46
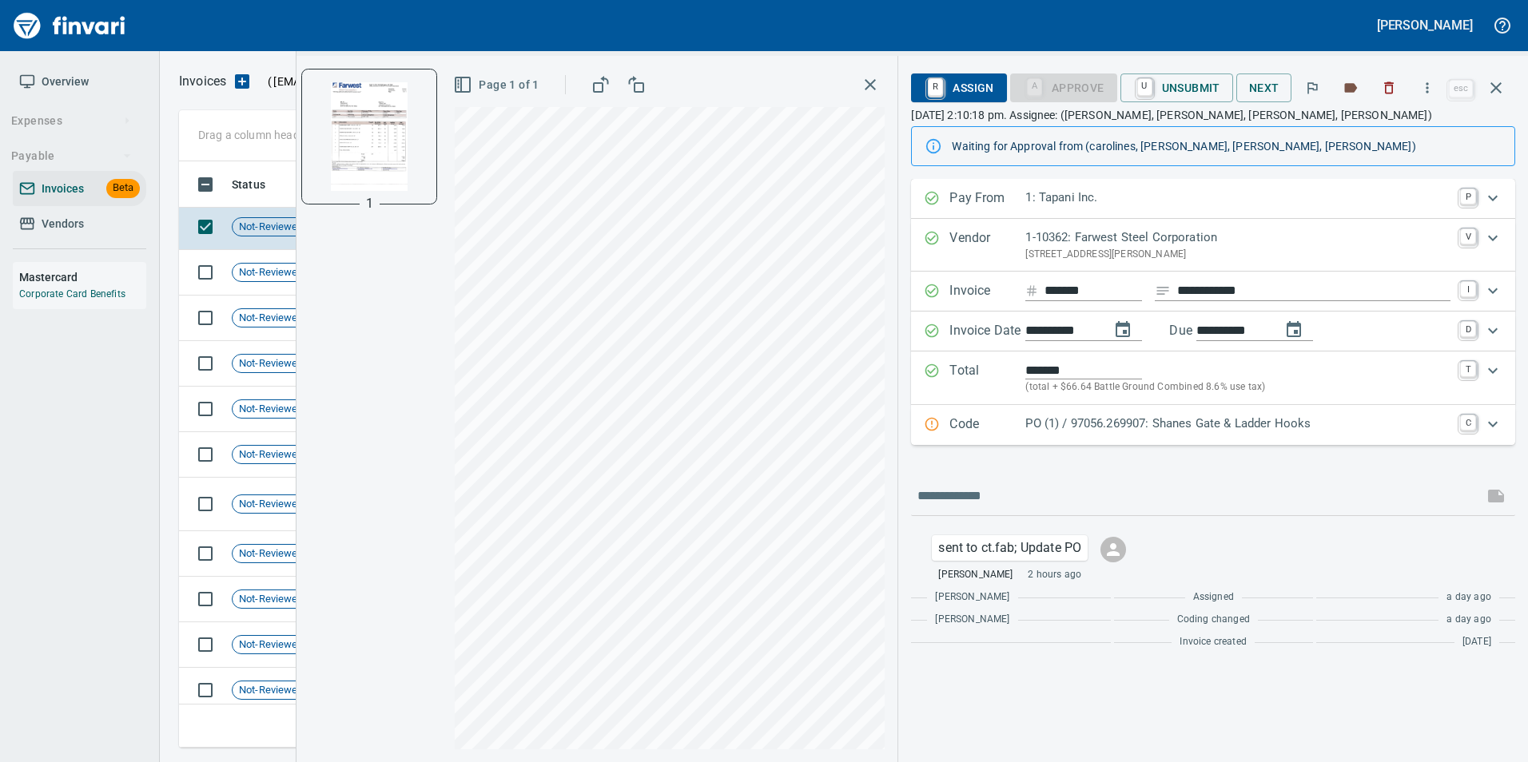
click at [1036, 424] on p "PO (1) / 97056.269907: Shanes Gate & Ladder Hooks" at bounding box center [1237, 424] width 425 height 18
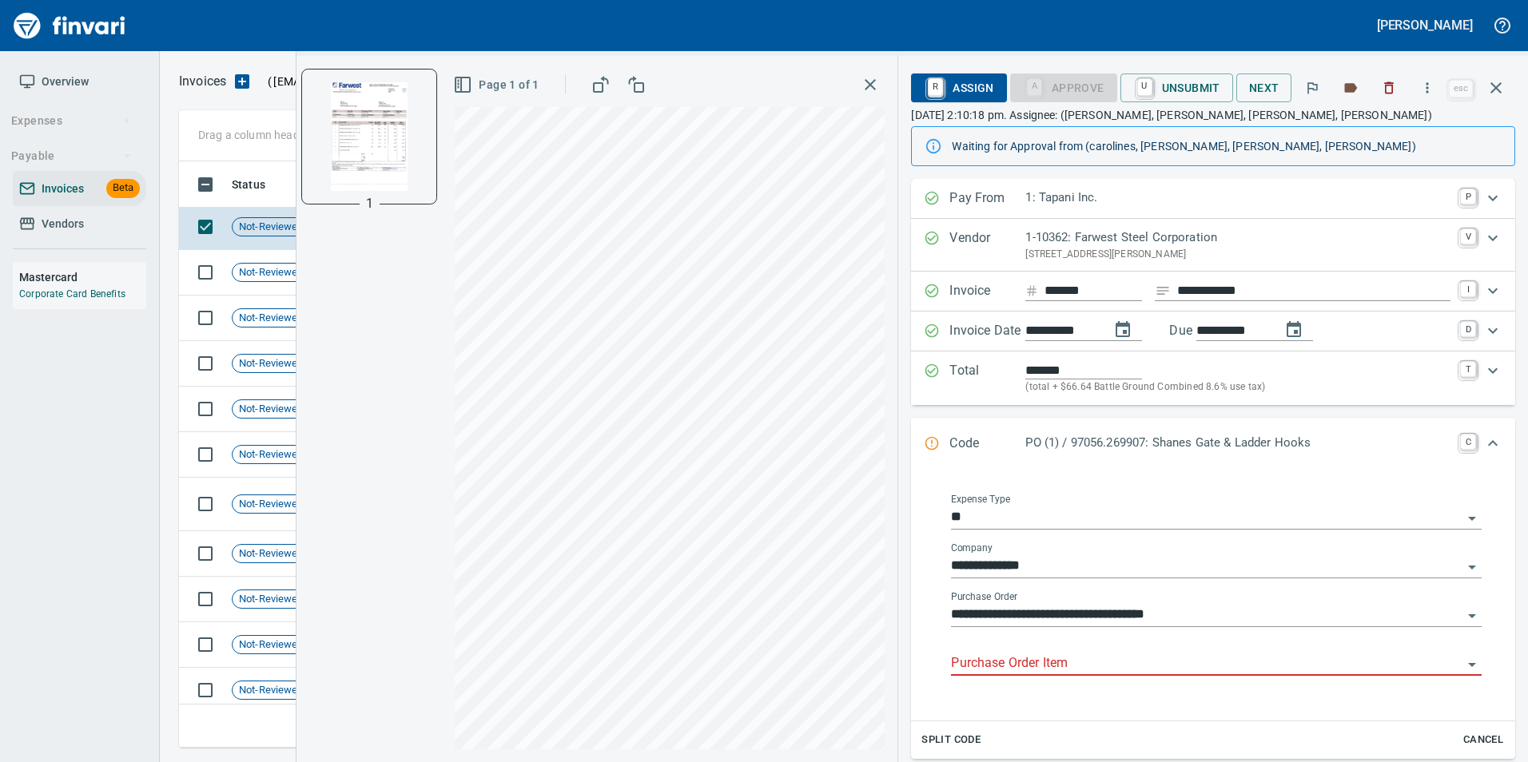
click at [1047, 658] on input "Purchase Order Item" at bounding box center [1206, 664] width 511 height 22
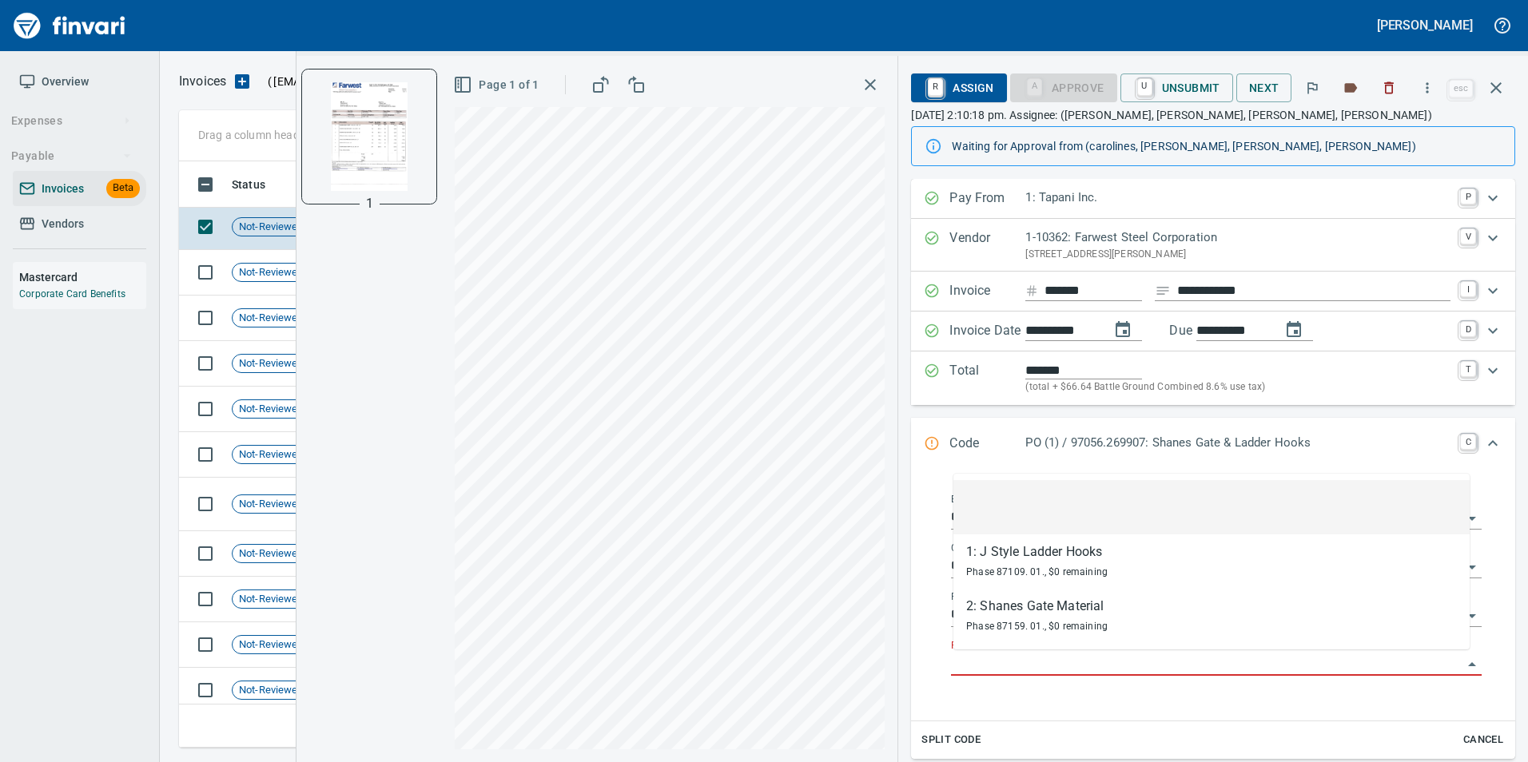
scroll to position [574, 1305]
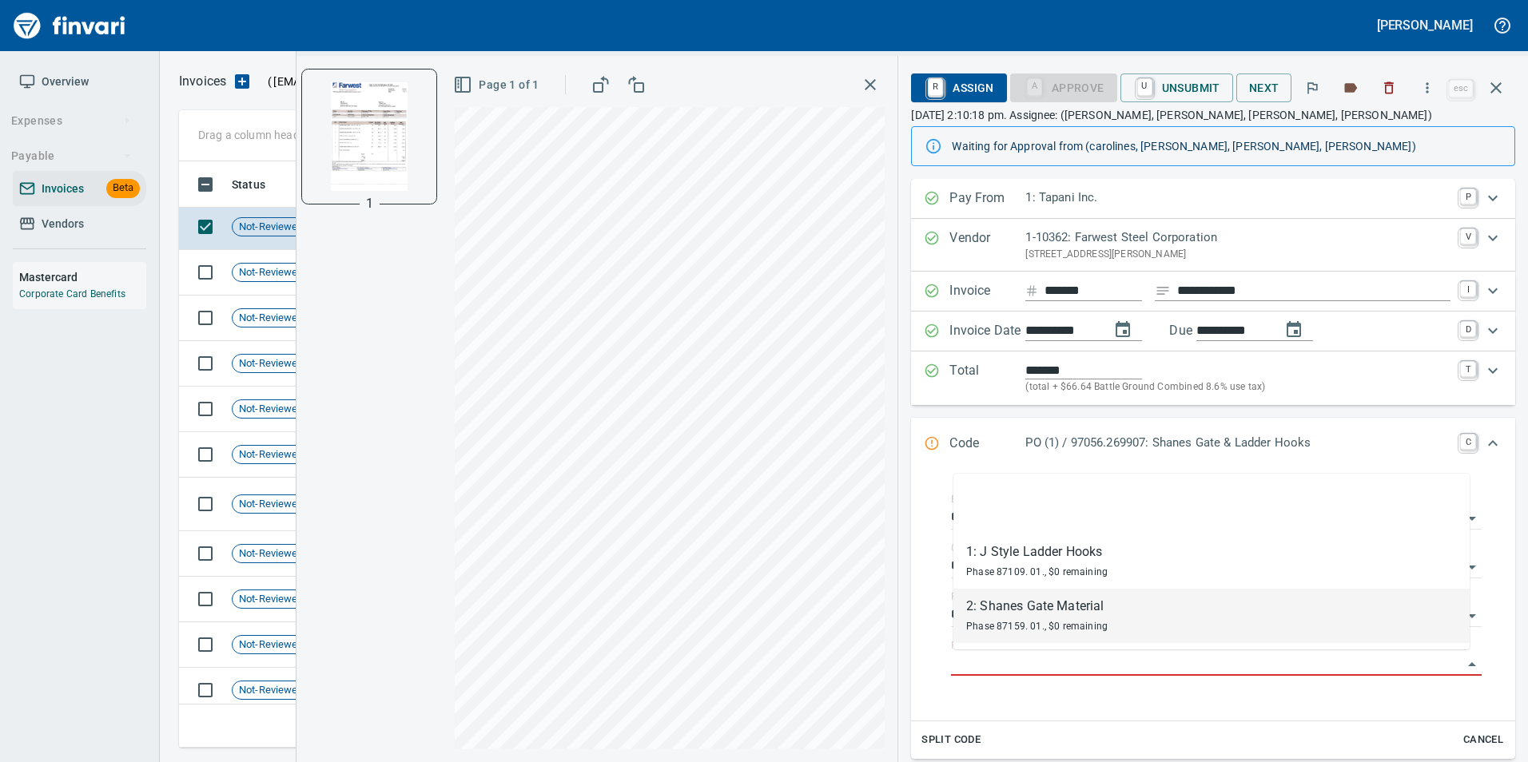
type input "**********"
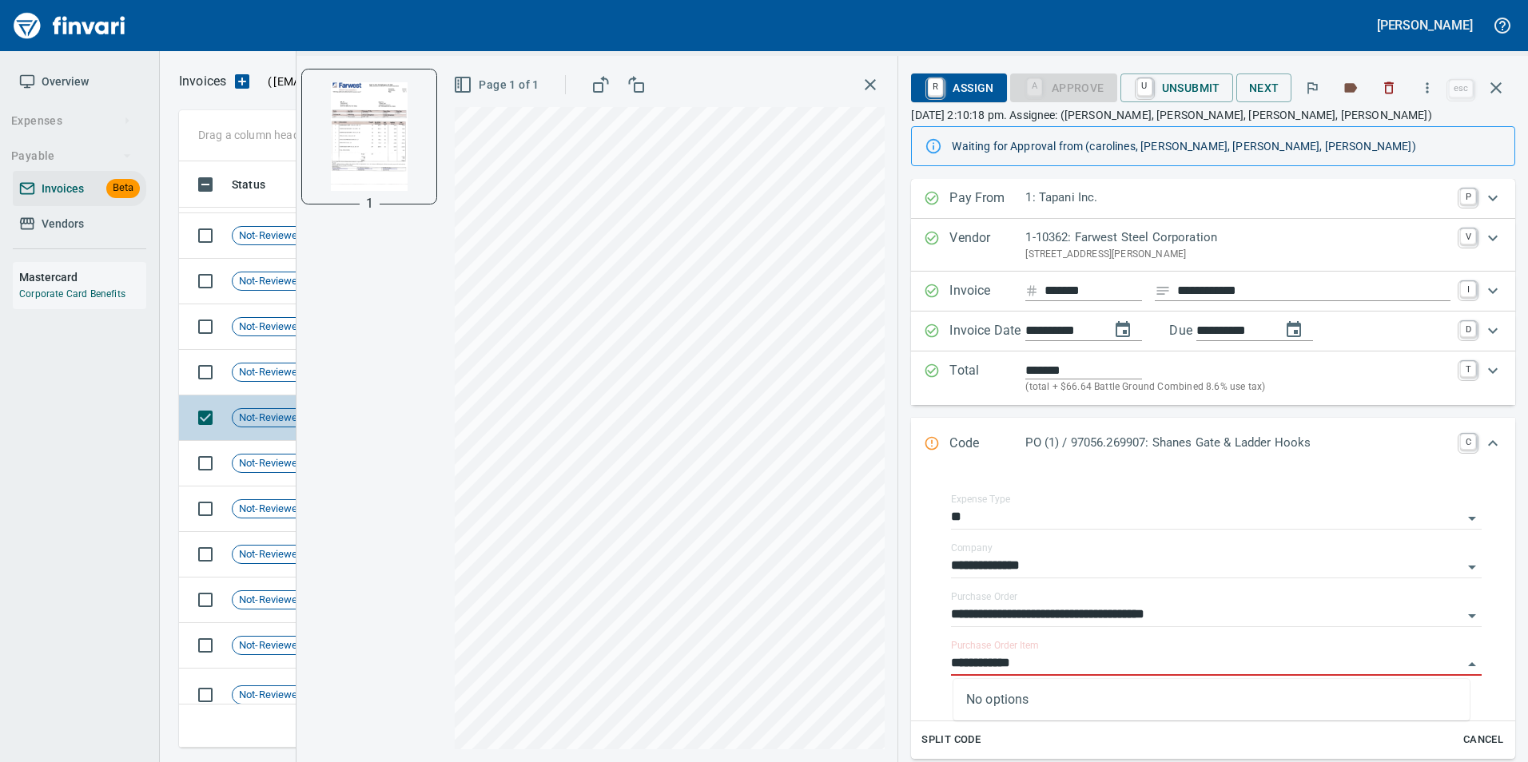
scroll to position [1039, 0]
click at [250, 419] on span "Not-Reviewed" at bounding box center [272, 421] width 78 height 15
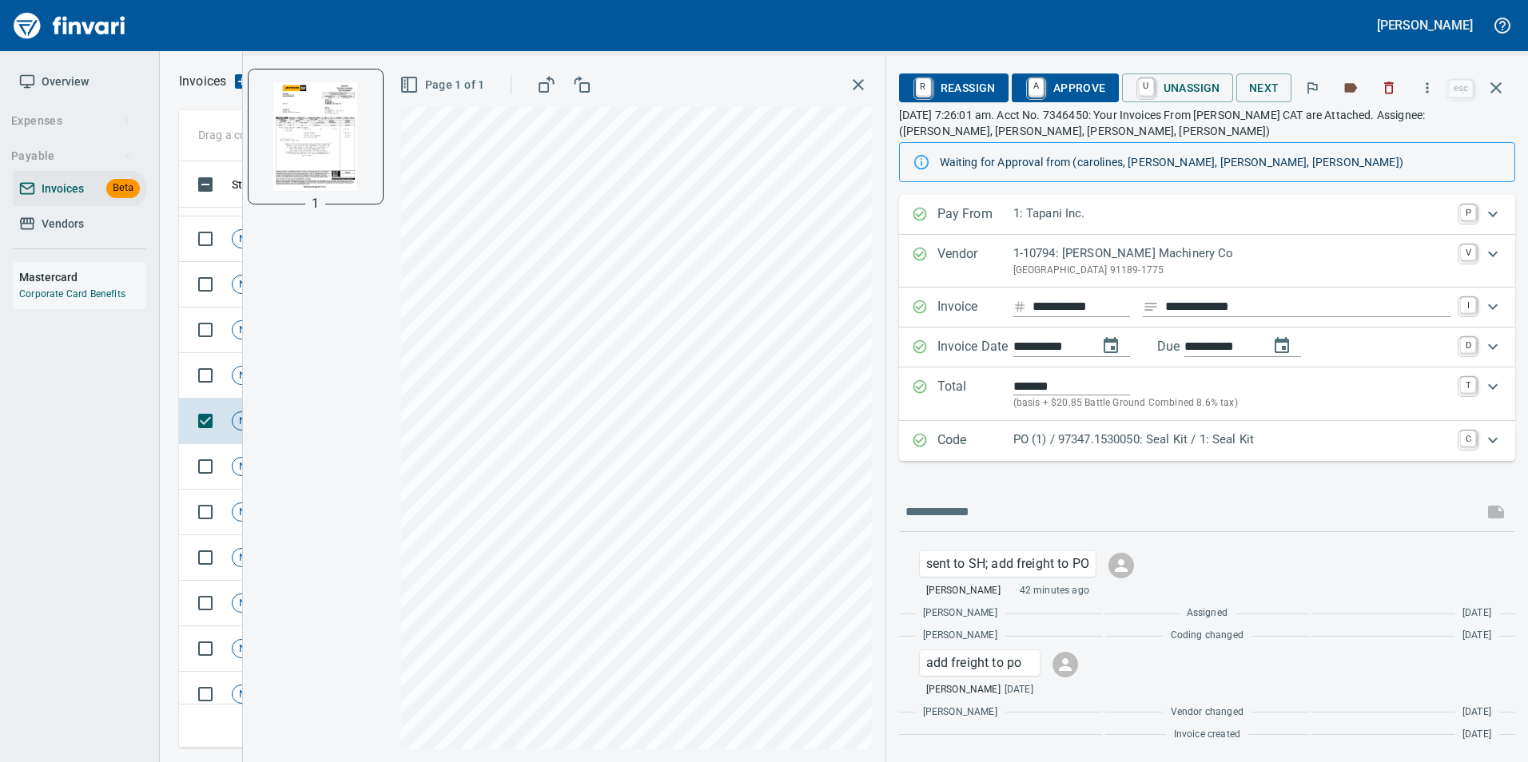
click at [1063, 442] on p "PO (1) / 97347.1530050: Seal Kit / 1: Seal Kit" at bounding box center [1231, 440] width 437 height 18
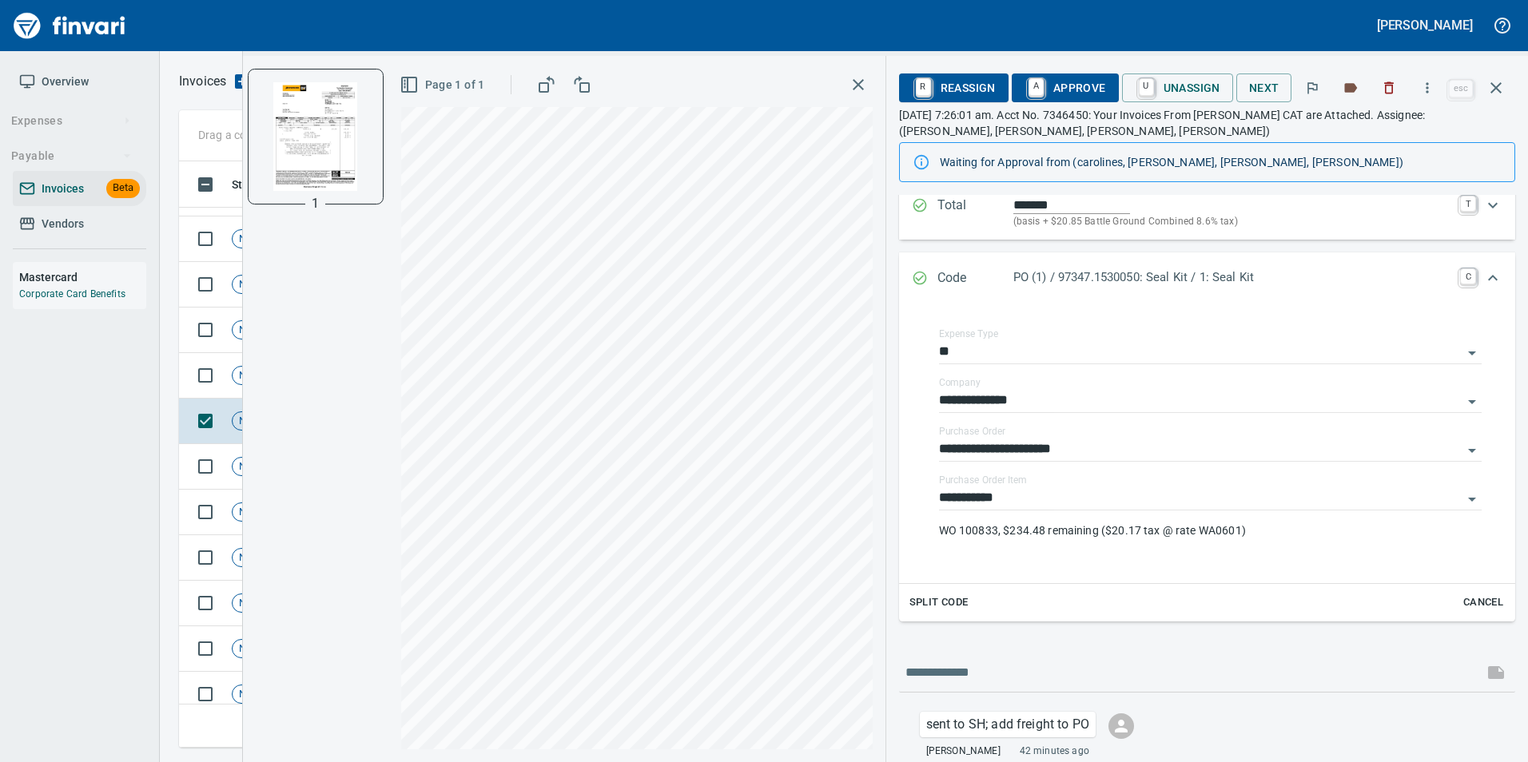
scroll to position [160, 0]
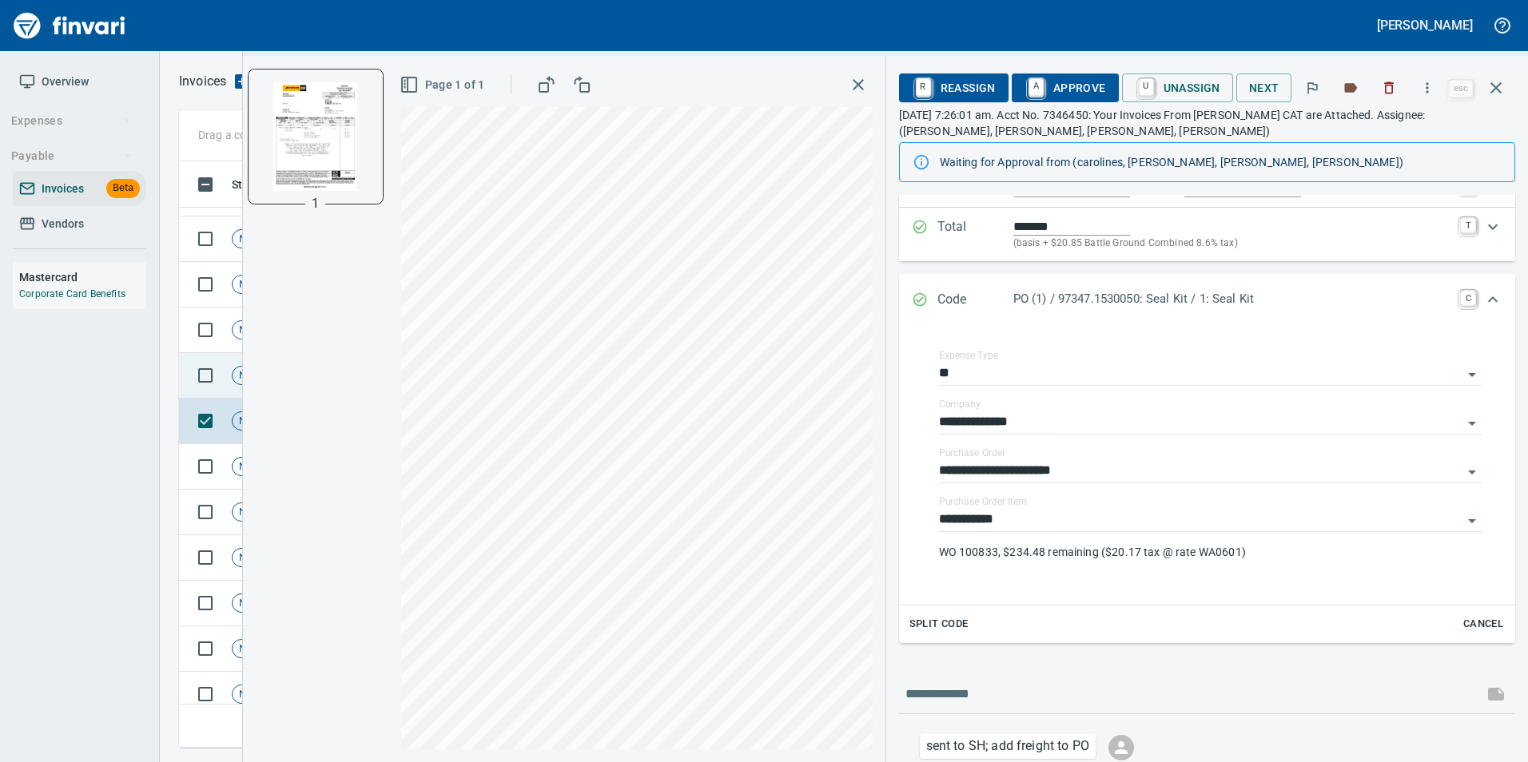
click at [234, 374] on span "Not-Reviewed" at bounding box center [272, 375] width 78 height 15
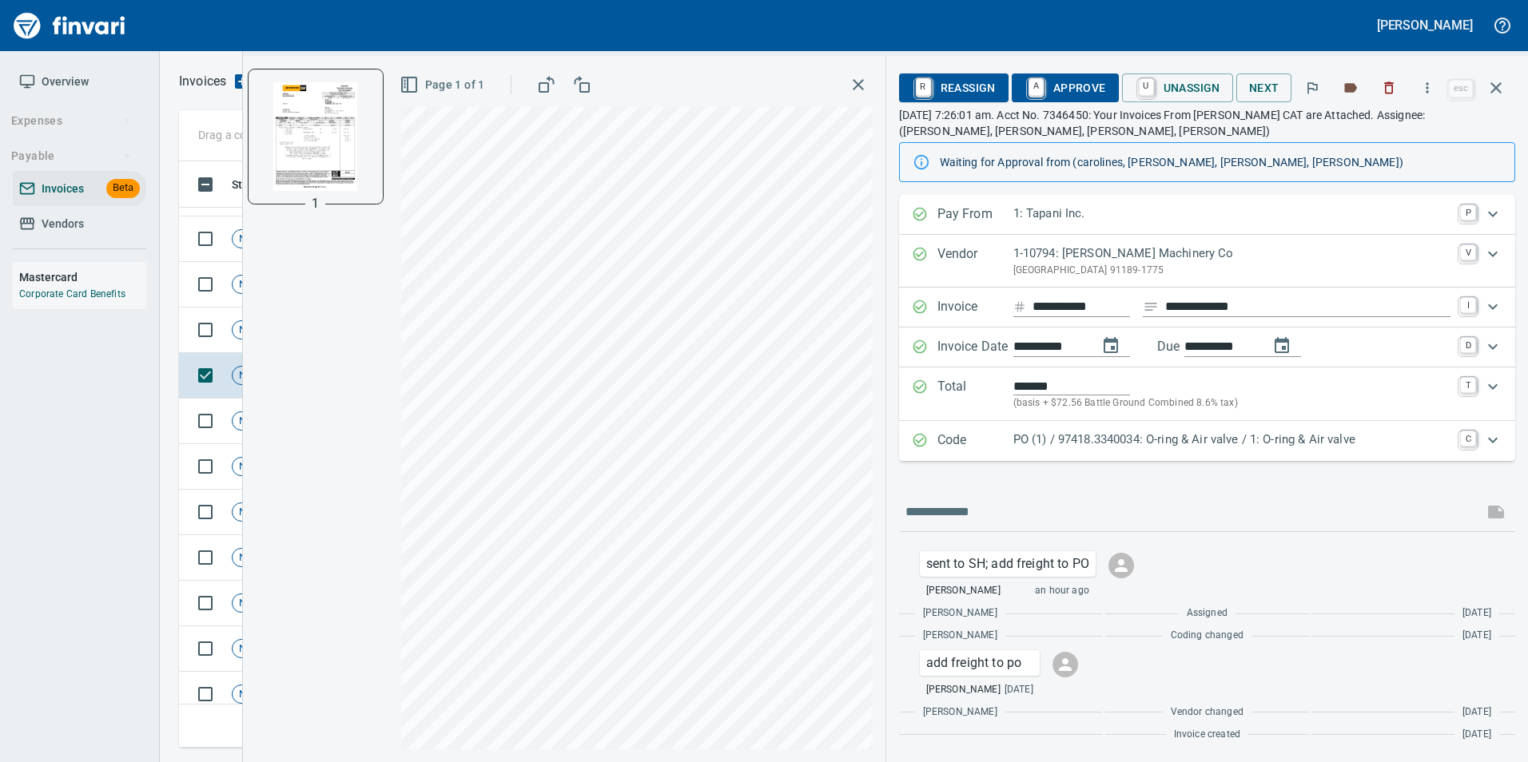
scroll to position [574, 1305]
click at [958, 431] on p "Code" at bounding box center [975, 441] width 76 height 21
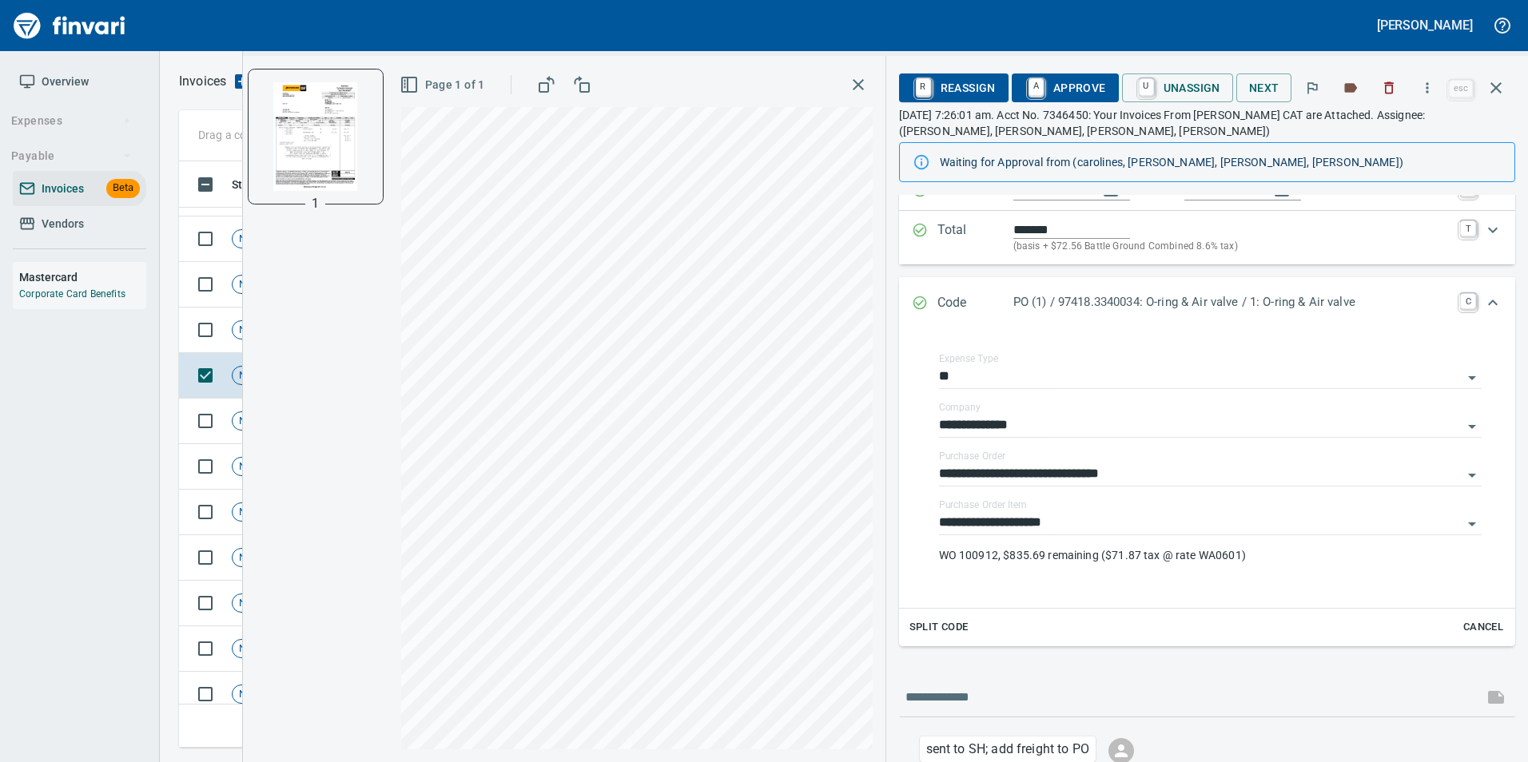
scroll to position [102, 0]
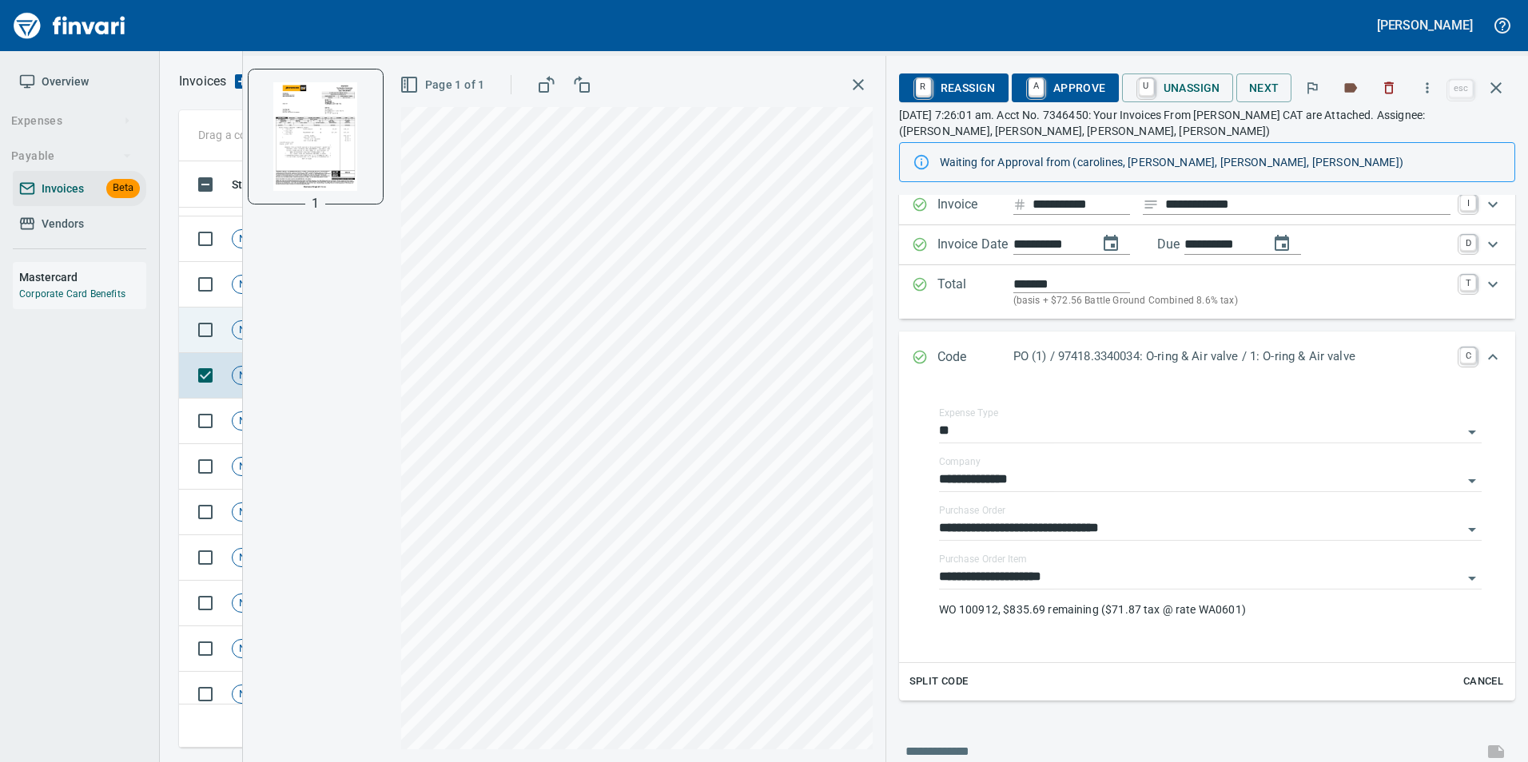
click at [232, 339] on td "Not-Reviewed" at bounding box center [277, 331] width 104 height 46
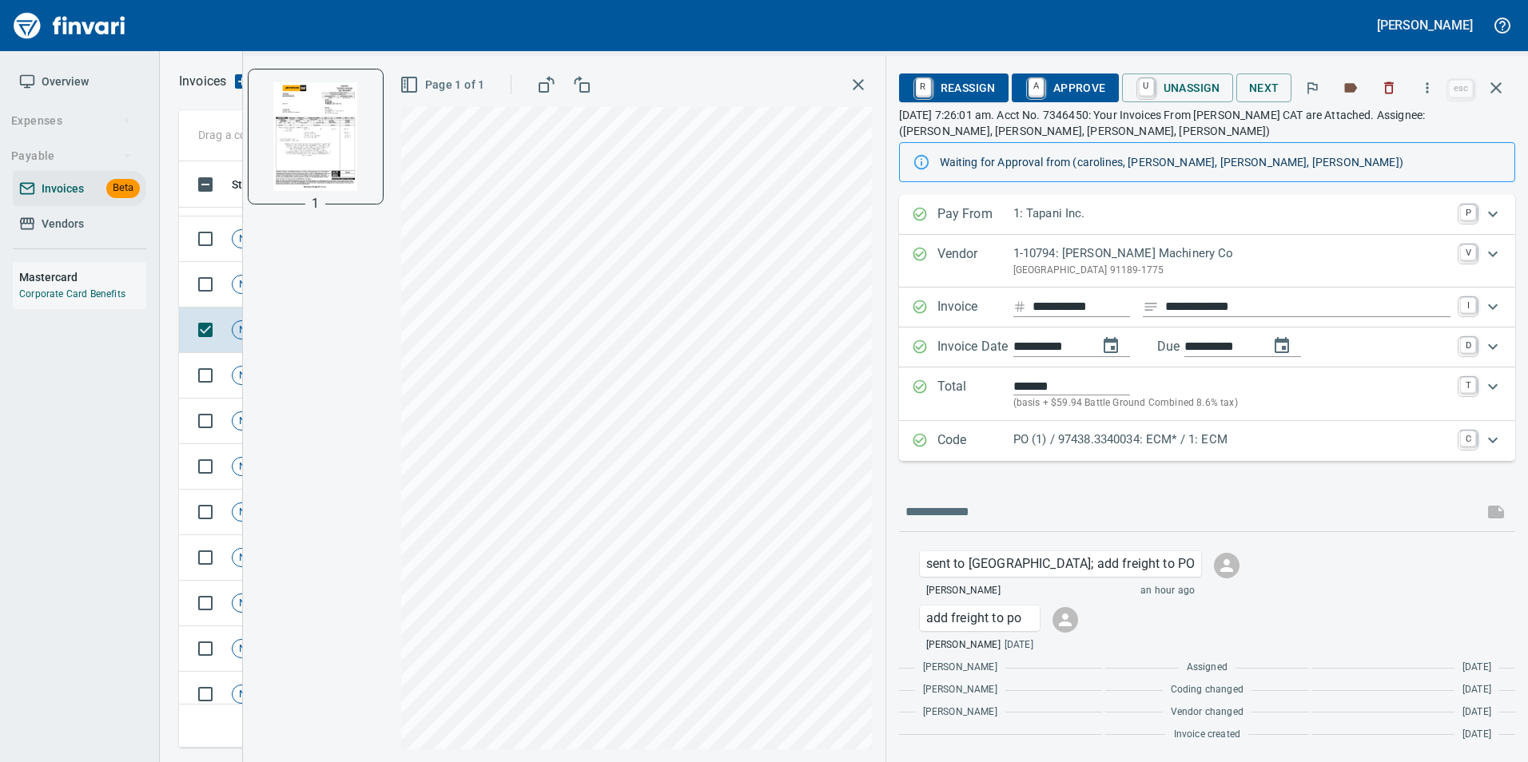
click at [1016, 456] on div "Code PO (1) / 97438.3340034: ECM* / 1: ECM C" at bounding box center [1207, 441] width 616 height 40
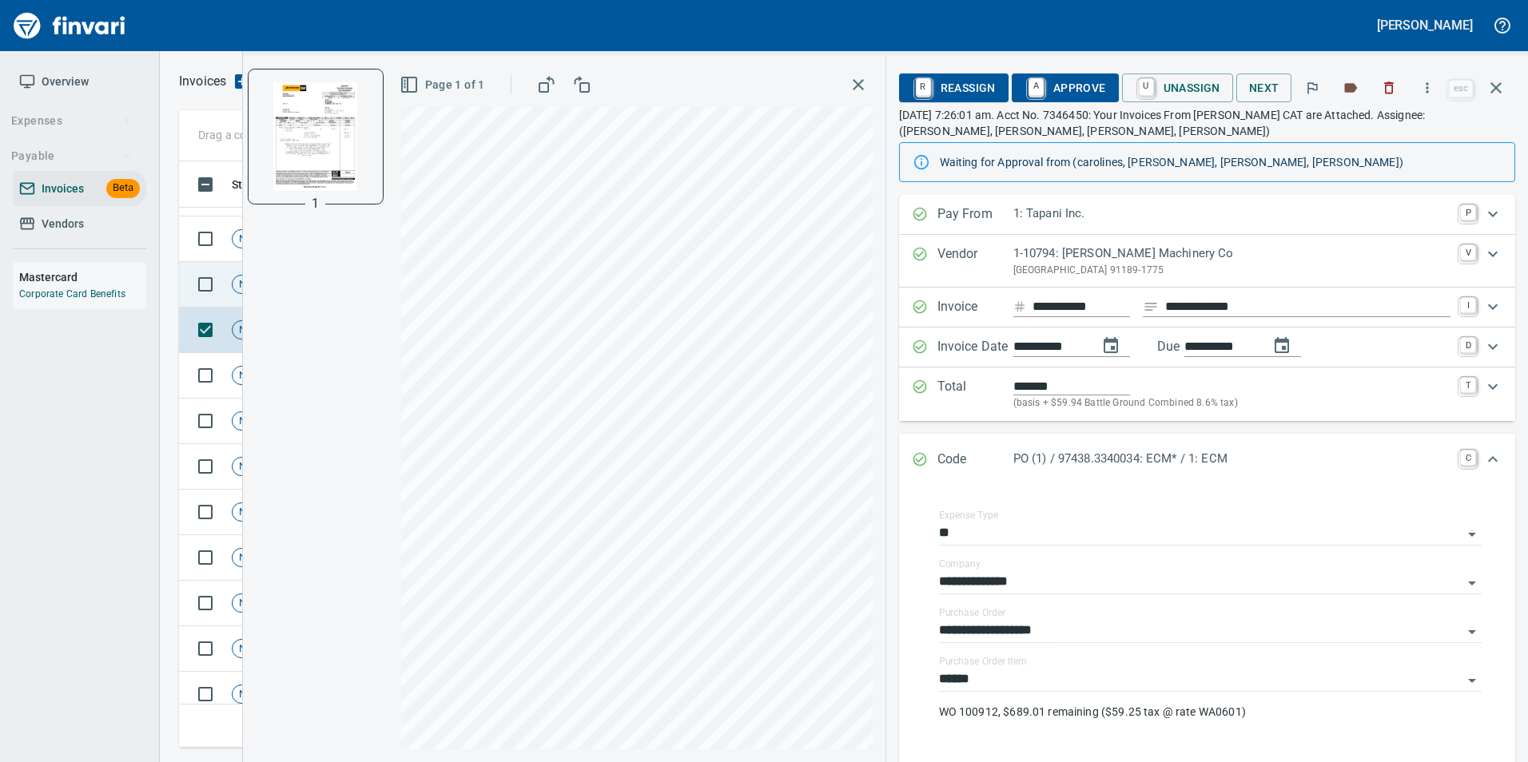
click at [225, 290] on td "Not-Reviewed" at bounding box center [277, 285] width 104 height 46
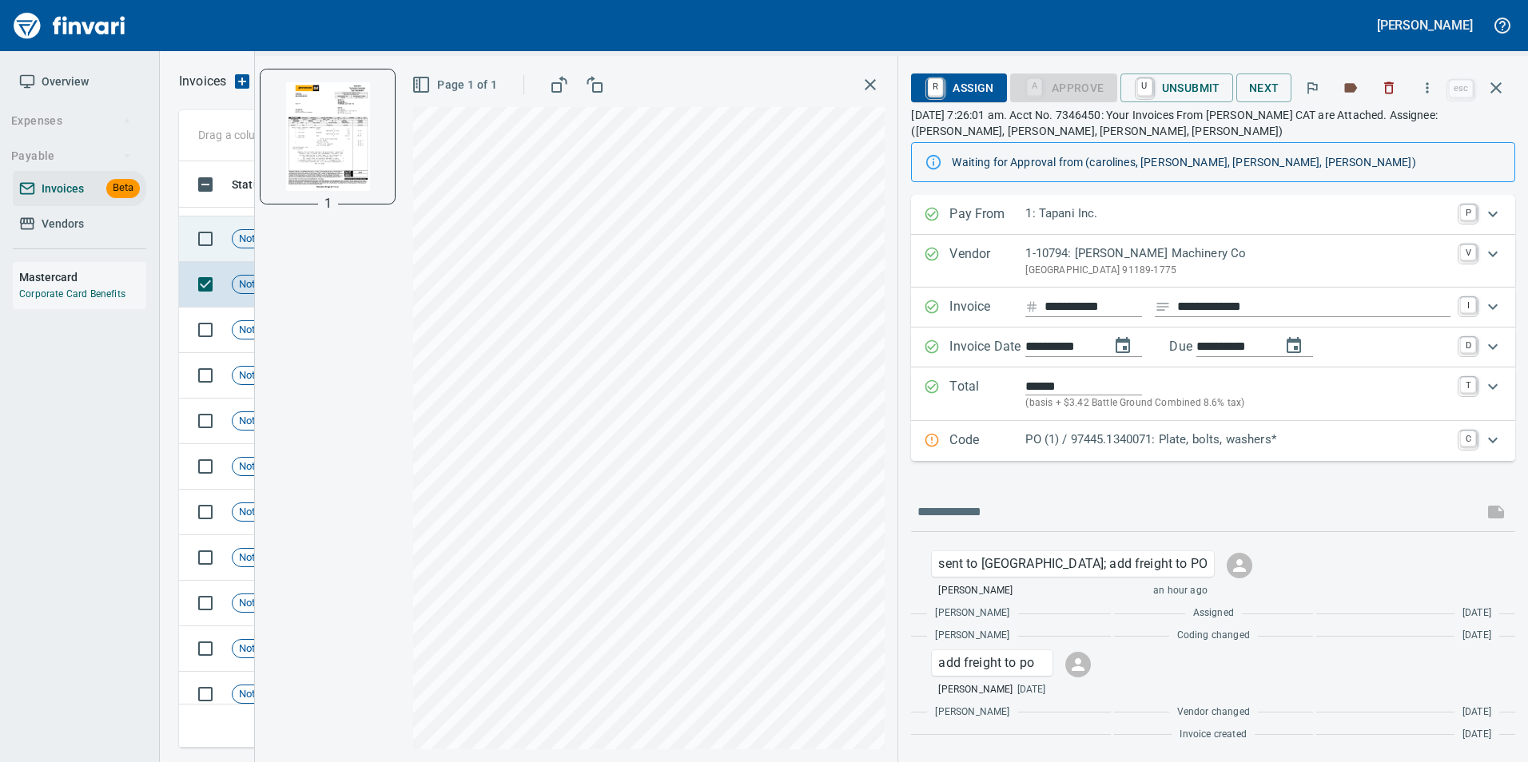
click at [248, 237] on span "Not-Reviewed" at bounding box center [272, 239] width 78 height 15
click at [1091, 428] on div "Code PO (1) / 97406.1530050: Tank cover, louver, film, hammer* C" at bounding box center [1213, 441] width 604 height 40
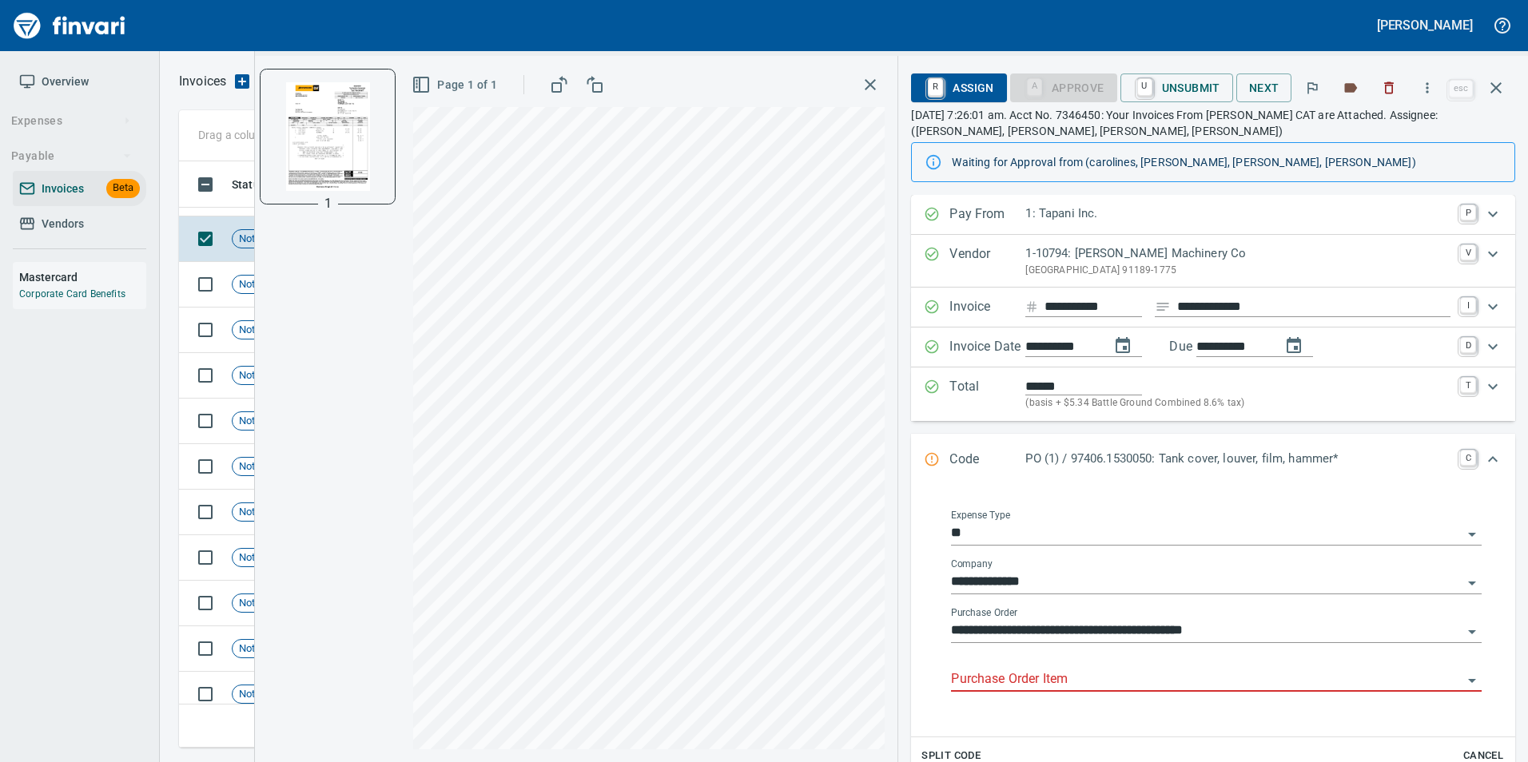
click at [1026, 679] on input "Purchase Order Item" at bounding box center [1206, 680] width 511 height 22
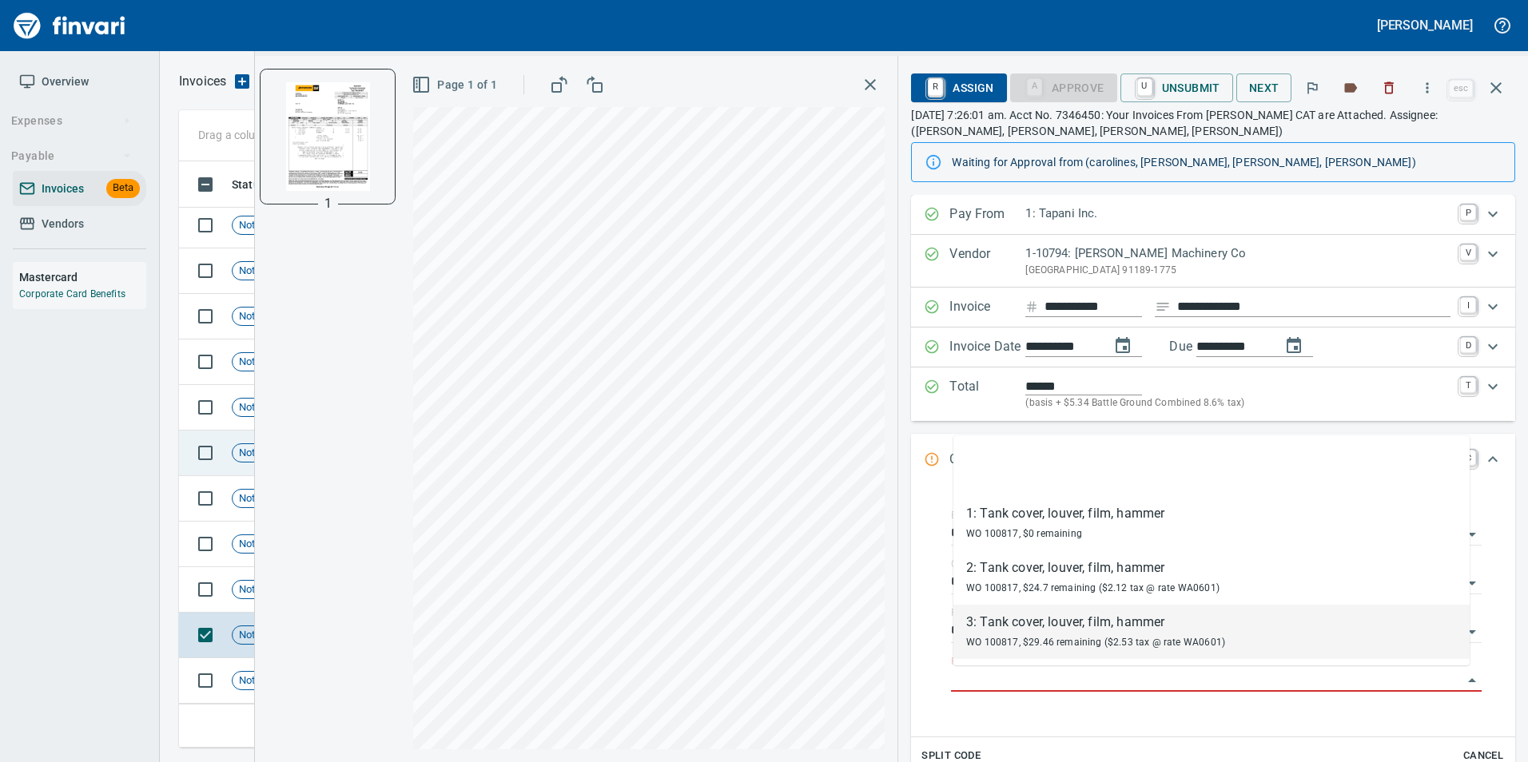
scroll to position [639, 0]
click at [250, 603] on td "Not-Reviewed" at bounding box center [277, 593] width 104 height 46
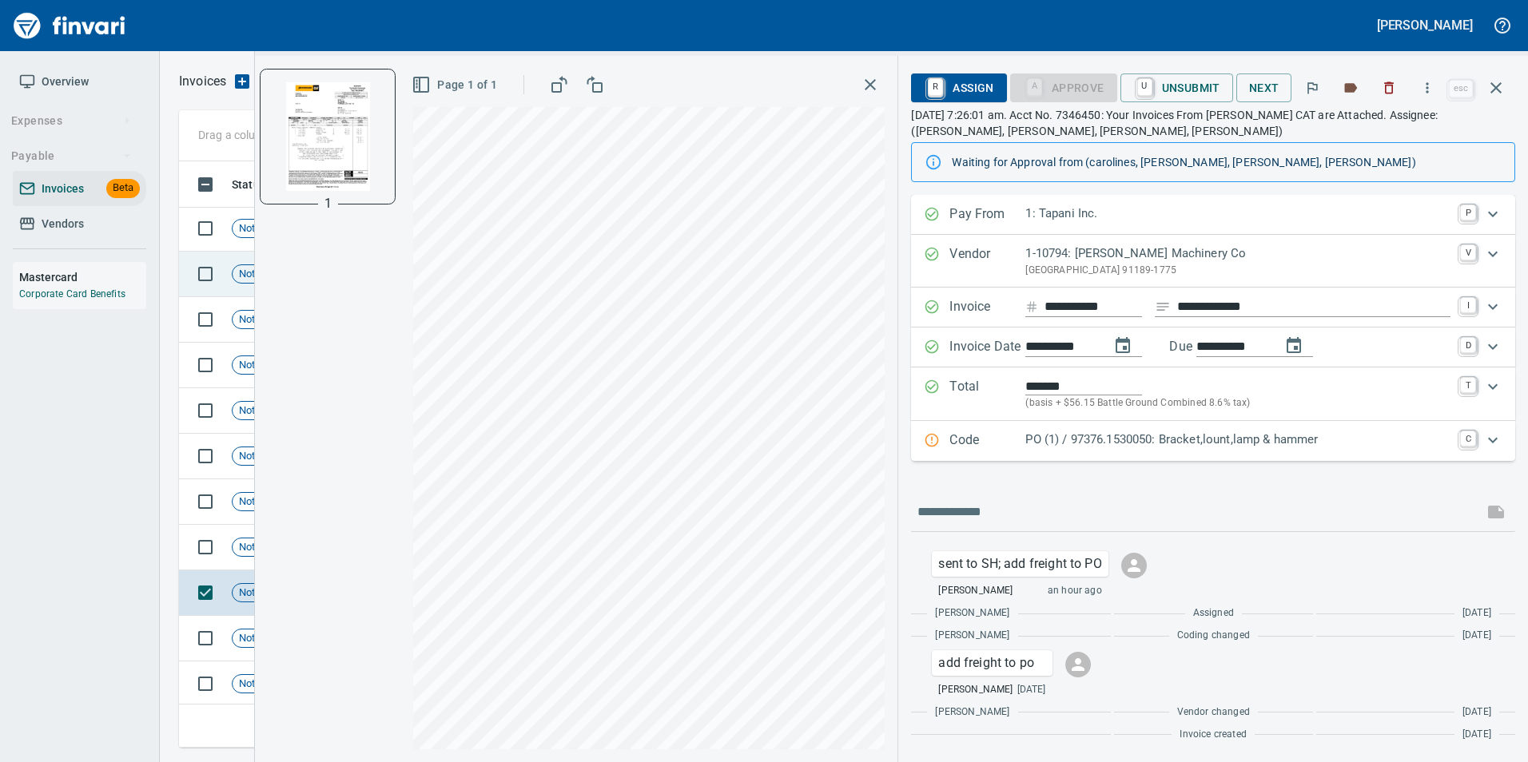
click at [1493, 91] on icon "button" at bounding box center [1495, 87] width 11 height 11
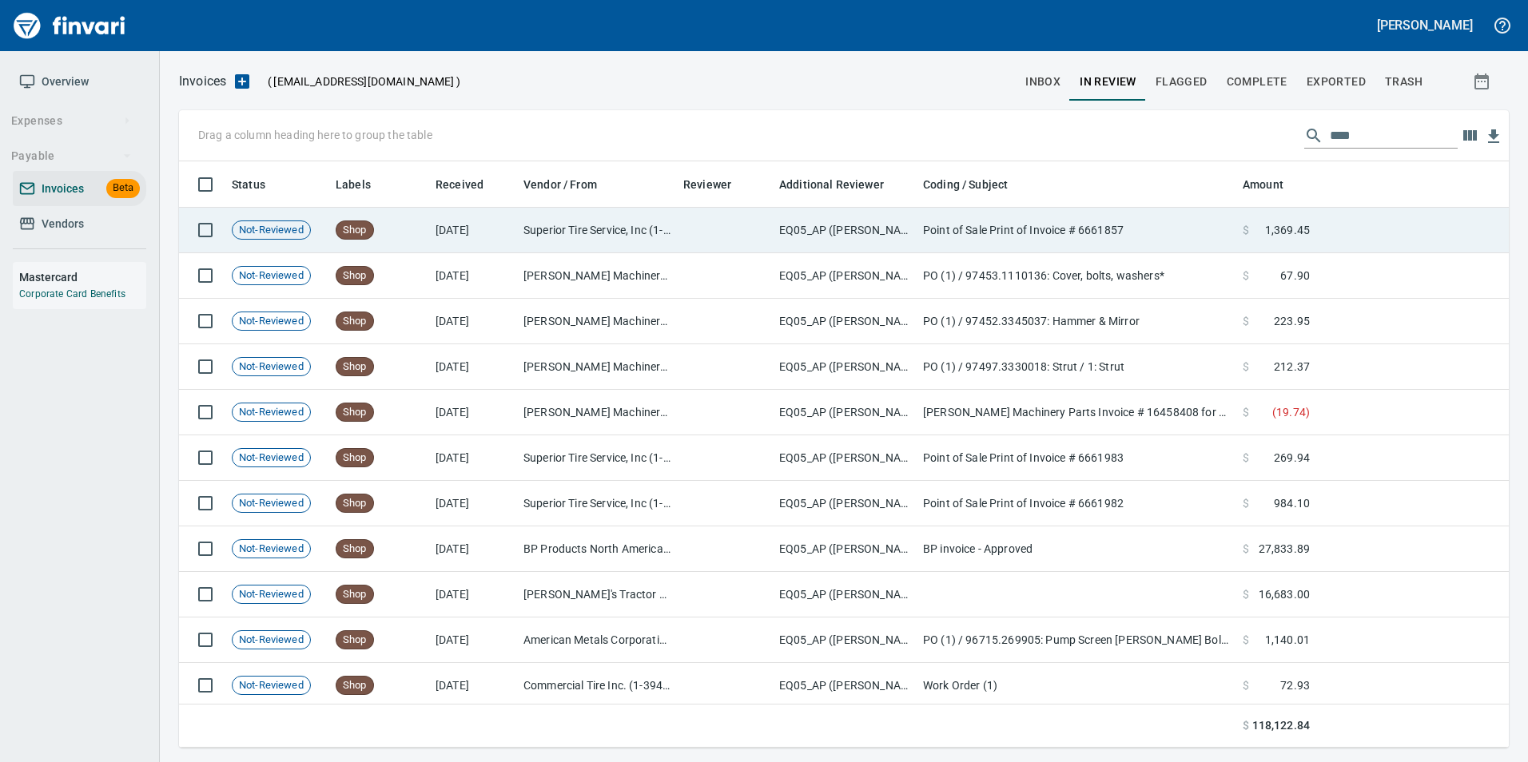
click at [347, 221] on div "Shop" at bounding box center [355, 230] width 38 height 19
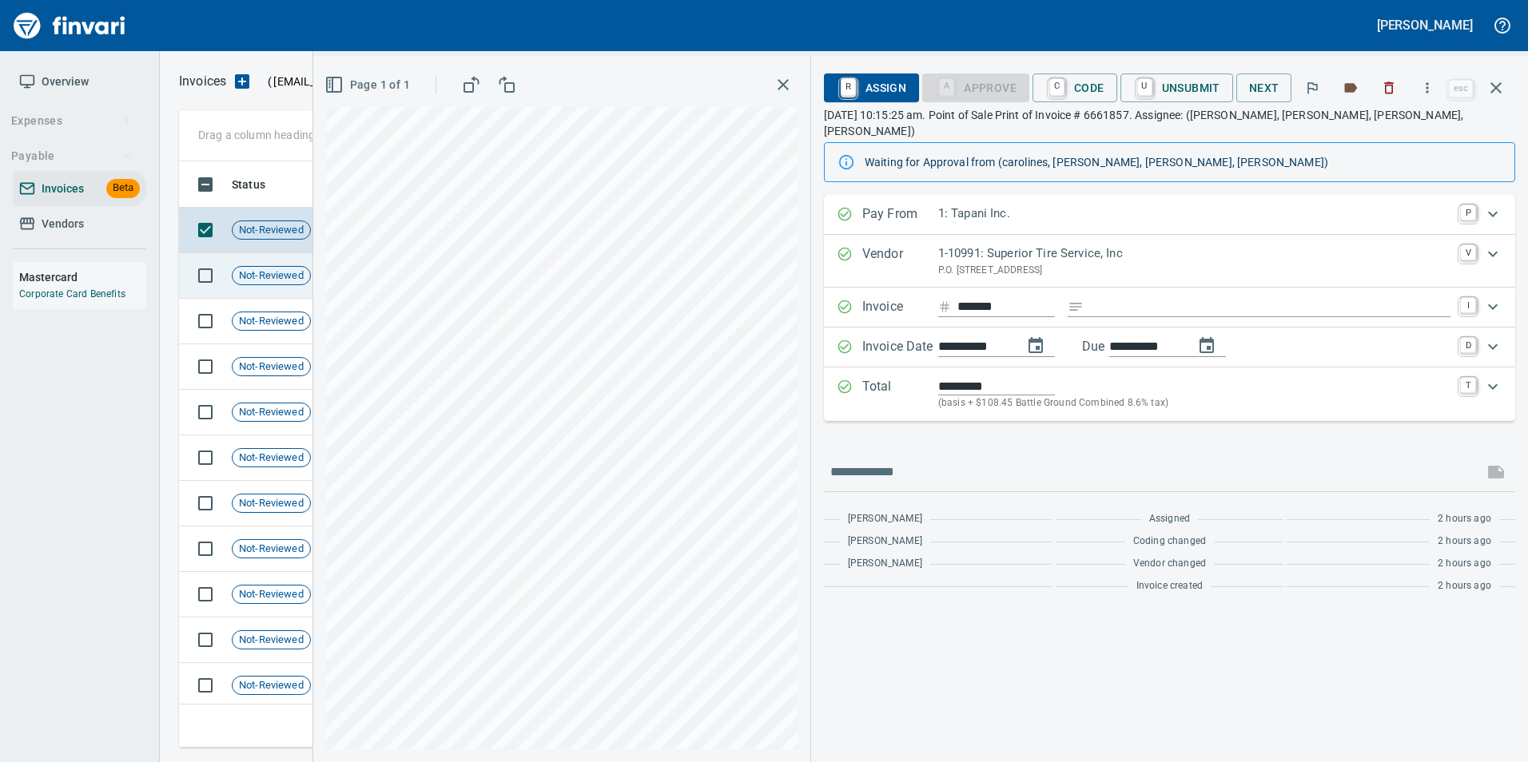
click at [240, 273] on span "Not-Reviewed" at bounding box center [272, 275] width 78 height 15
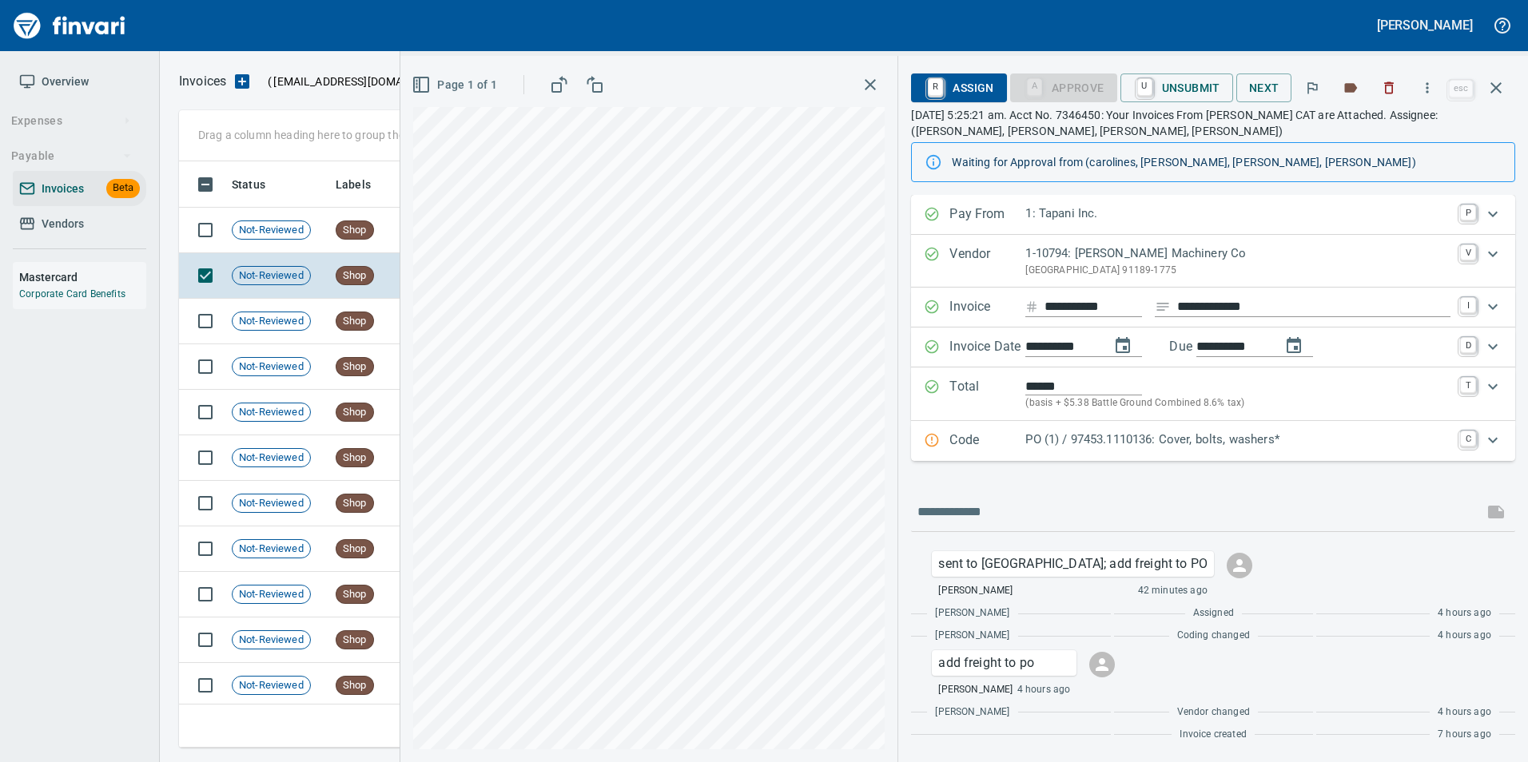
click at [988, 443] on p "Code" at bounding box center [987, 441] width 76 height 21
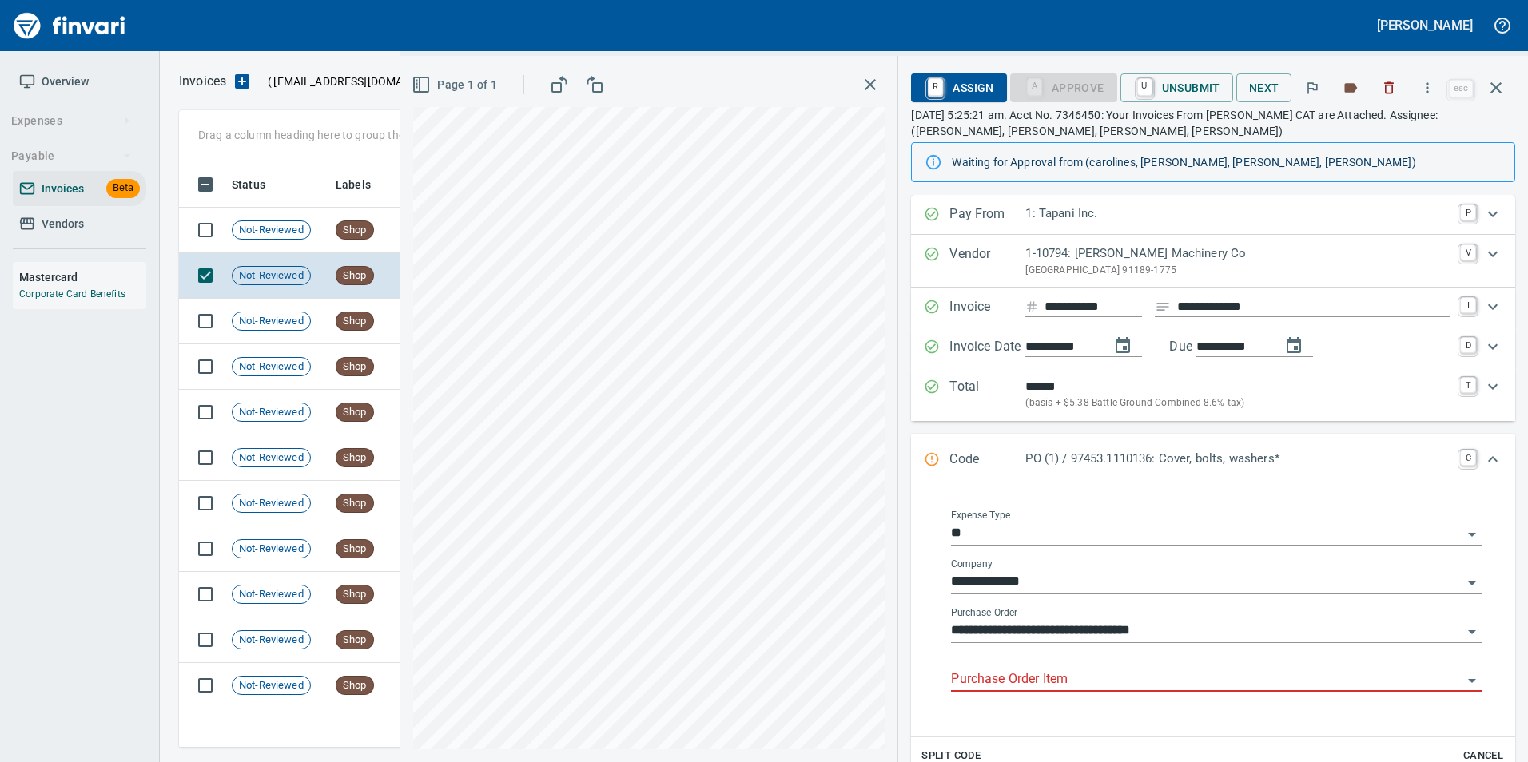
click at [1020, 682] on input "Purchase Order Item" at bounding box center [1206, 680] width 511 height 22
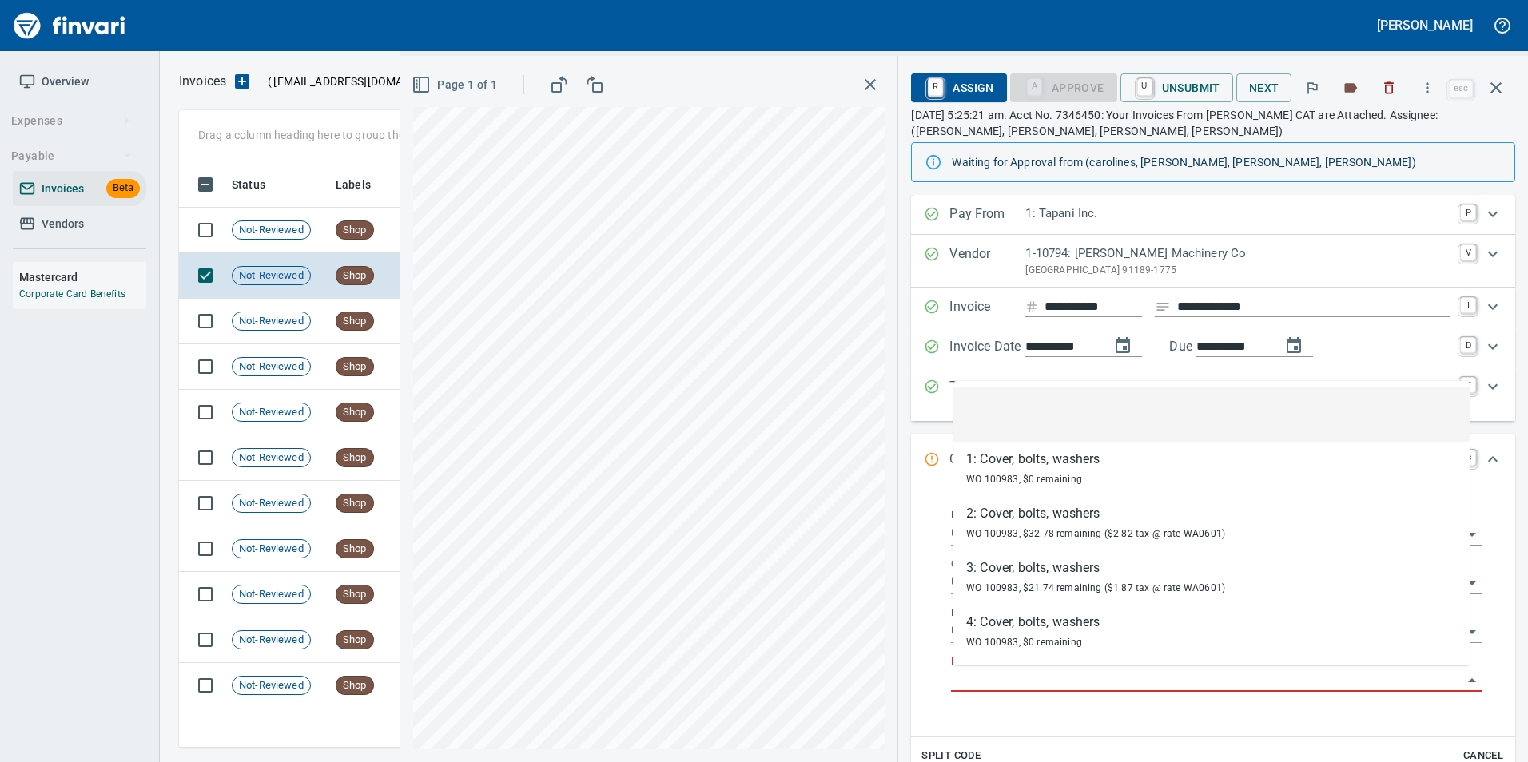
scroll to position [574, 1305]
click at [269, 312] on div "Not-Reviewed" at bounding box center [271, 321] width 79 height 19
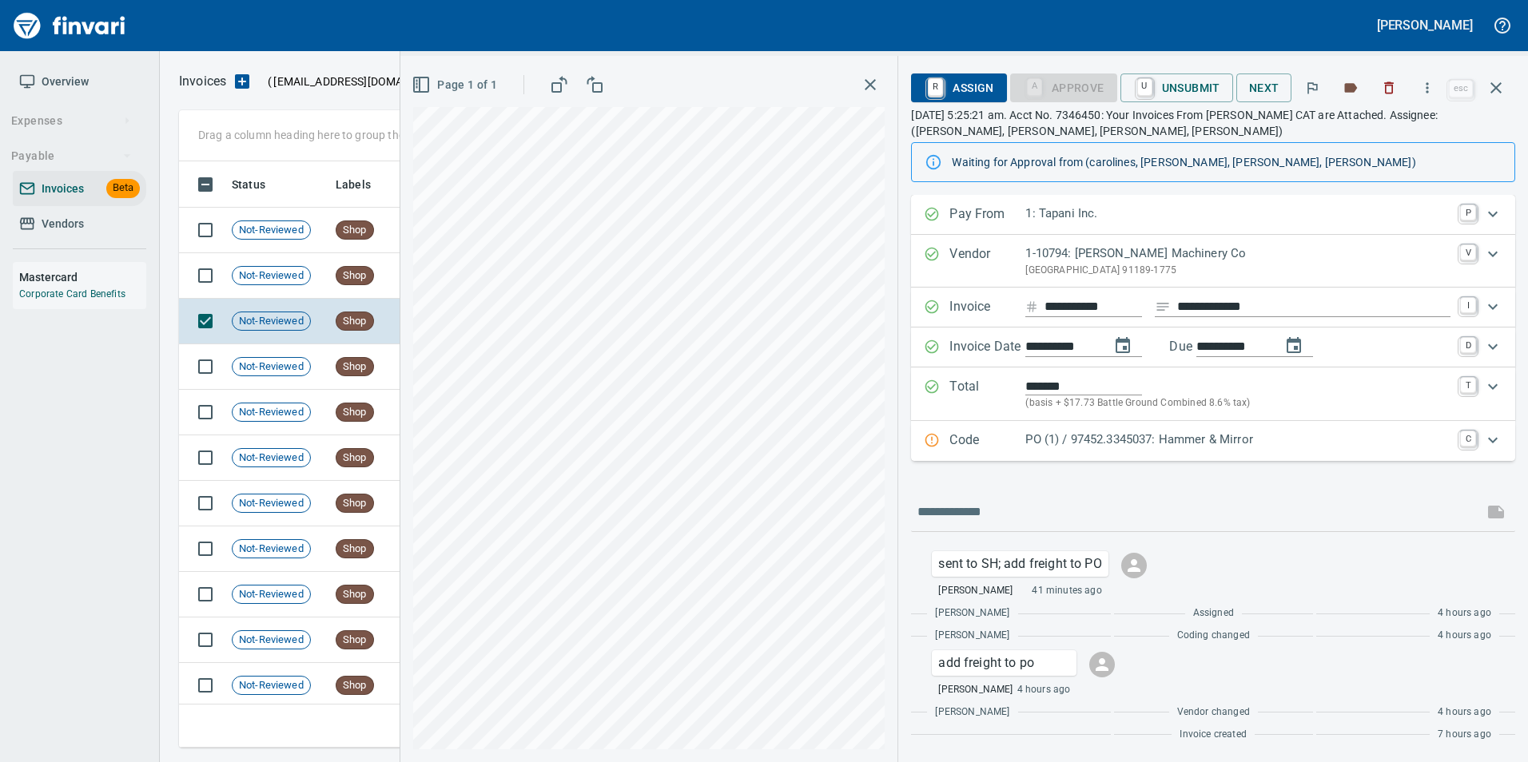
click at [1064, 447] on p "PO (1) / 97452.3345037: Hammer & Mirror" at bounding box center [1237, 440] width 425 height 18
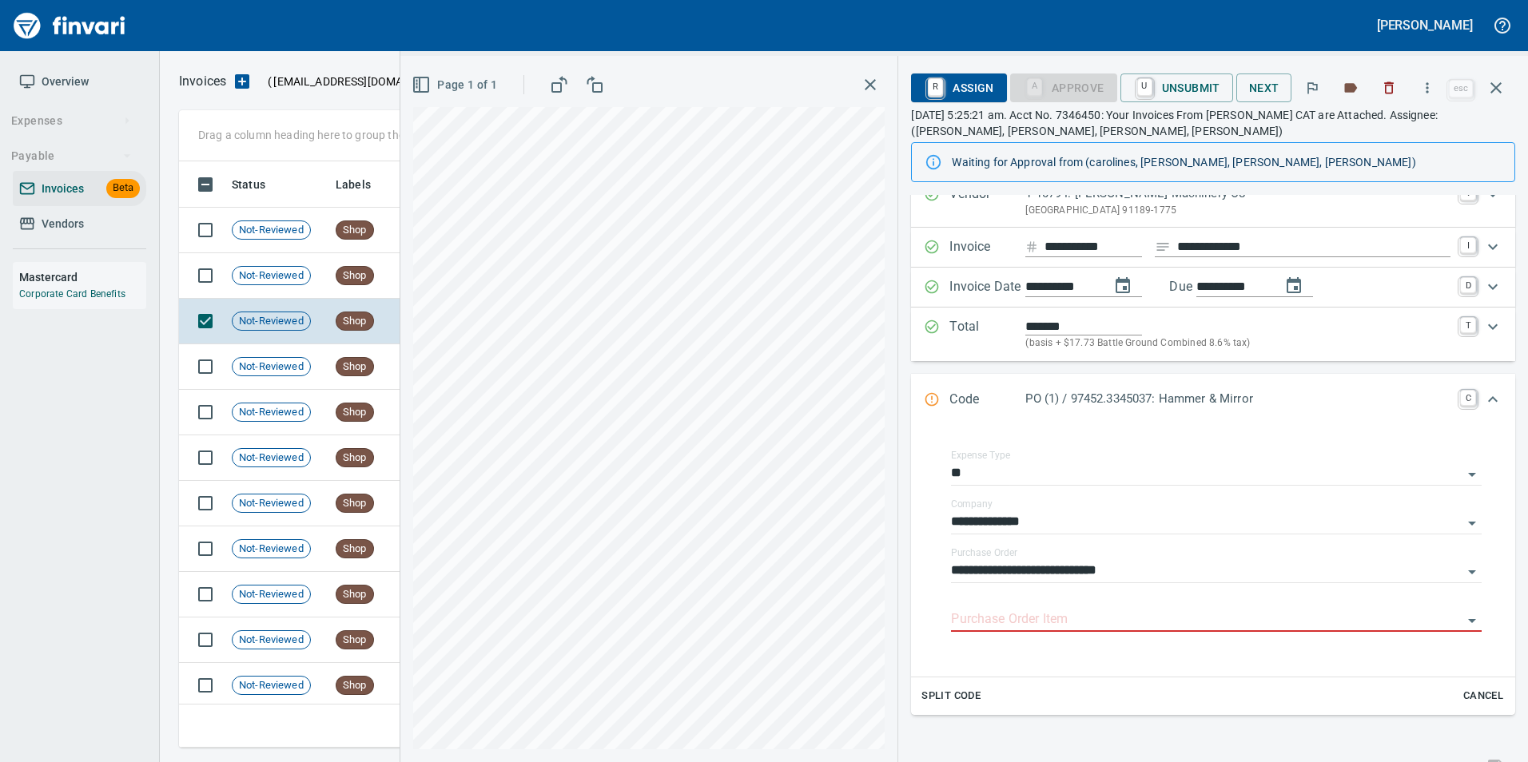
scroll to position [160, 0]
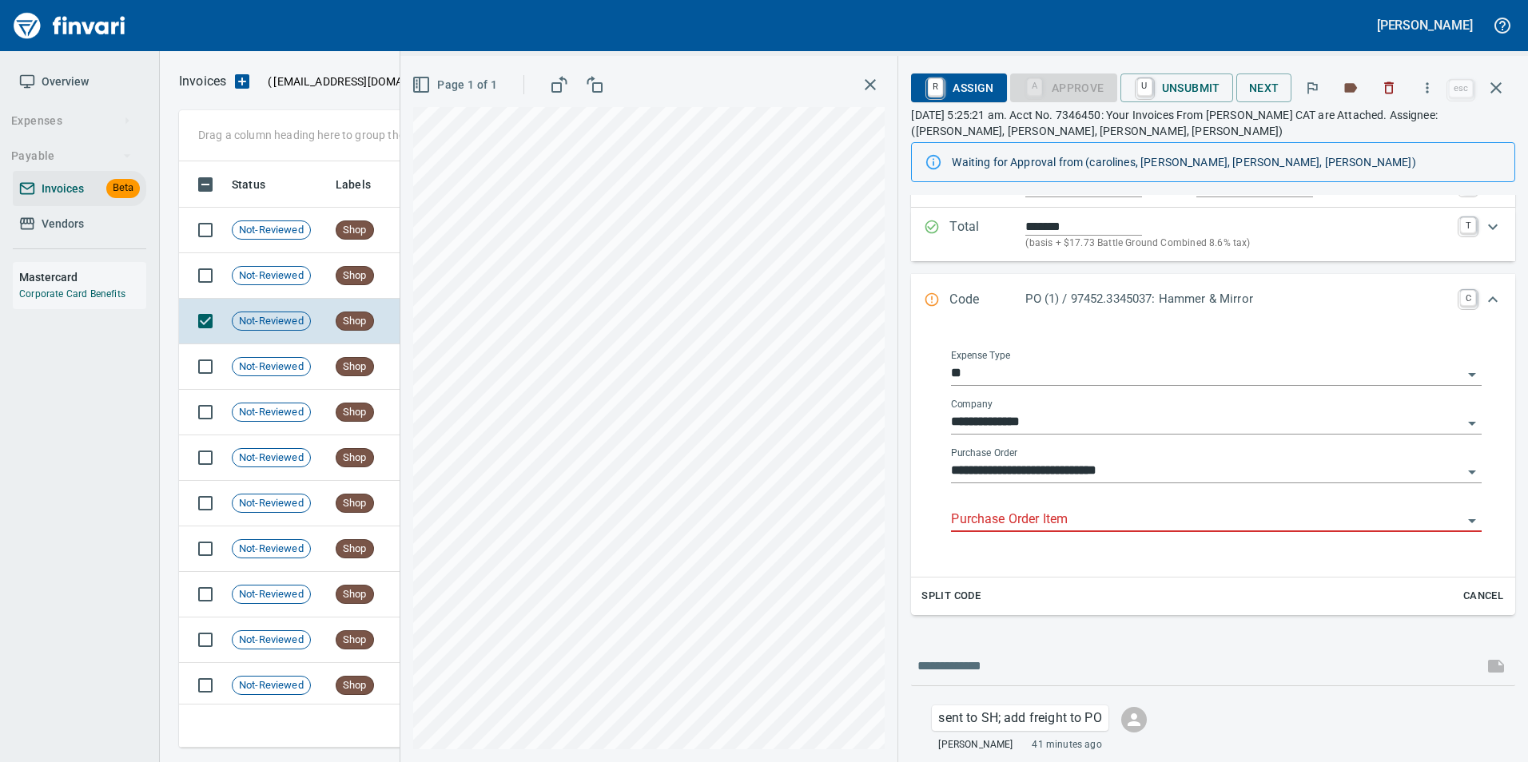
click at [1030, 519] on input "Purchase Order Item" at bounding box center [1206, 520] width 511 height 22
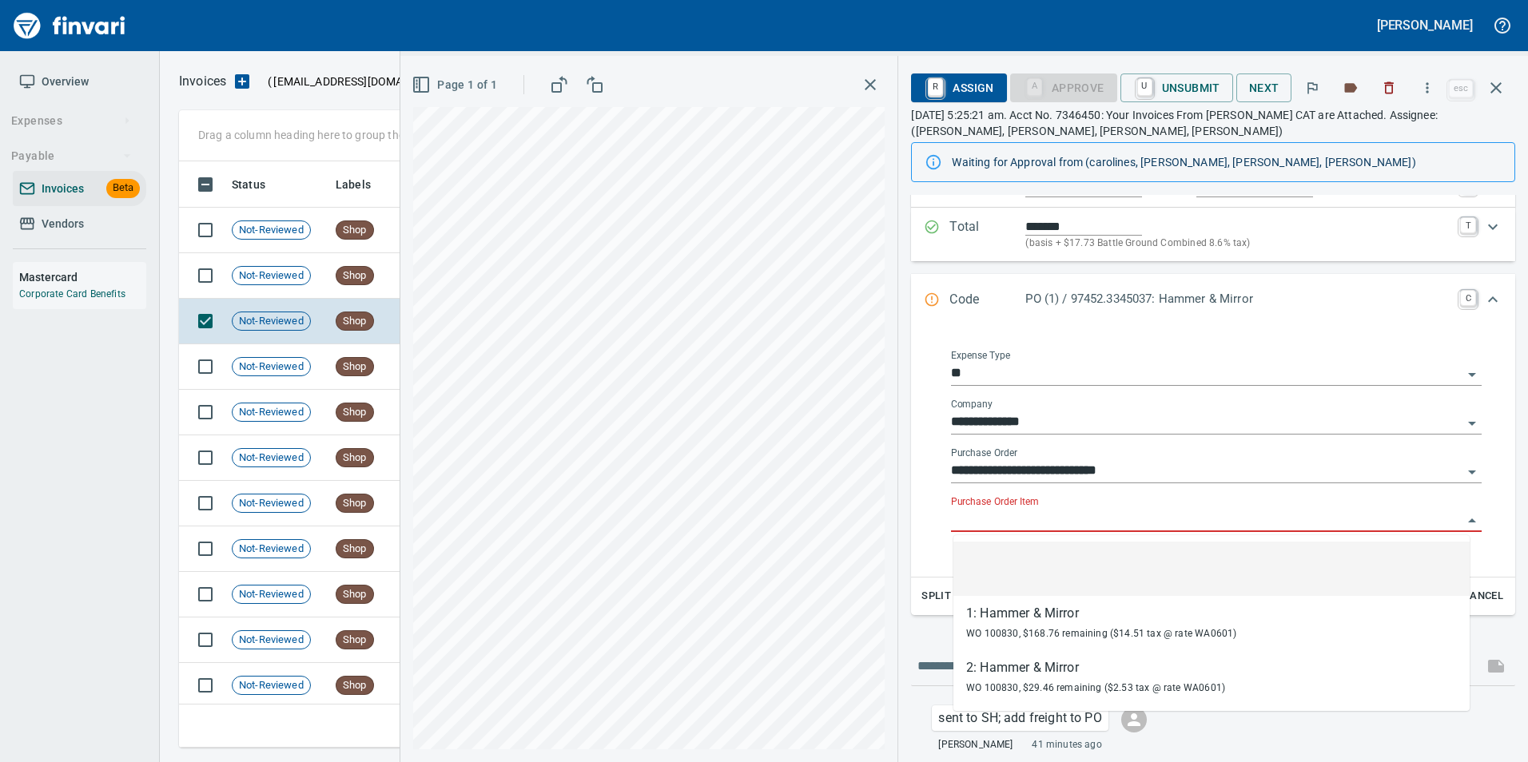
scroll to position [574, 1305]
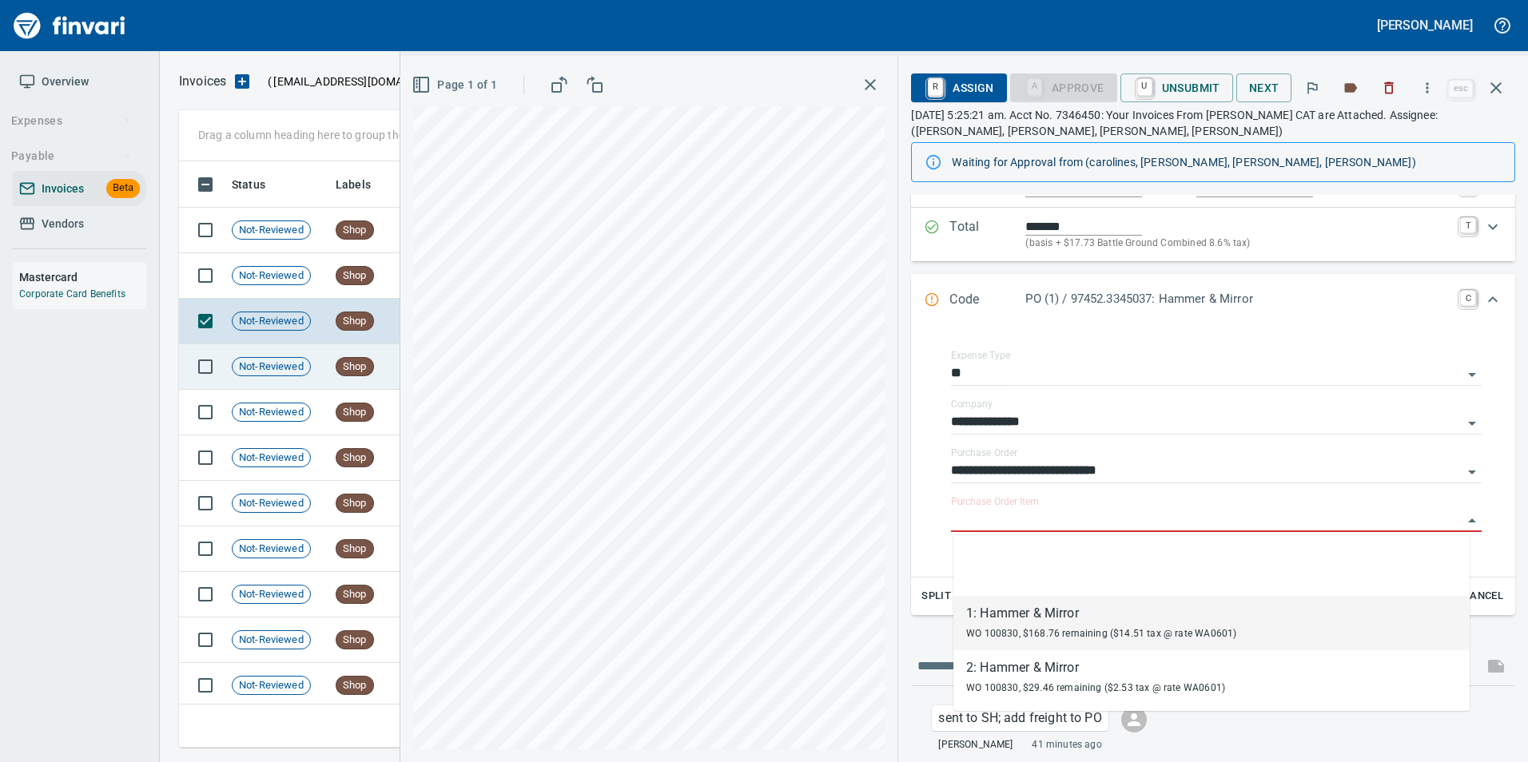
click at [302, 372] on span "Not-Reviewed" at bounding box center [272, 367] width 78 height 15
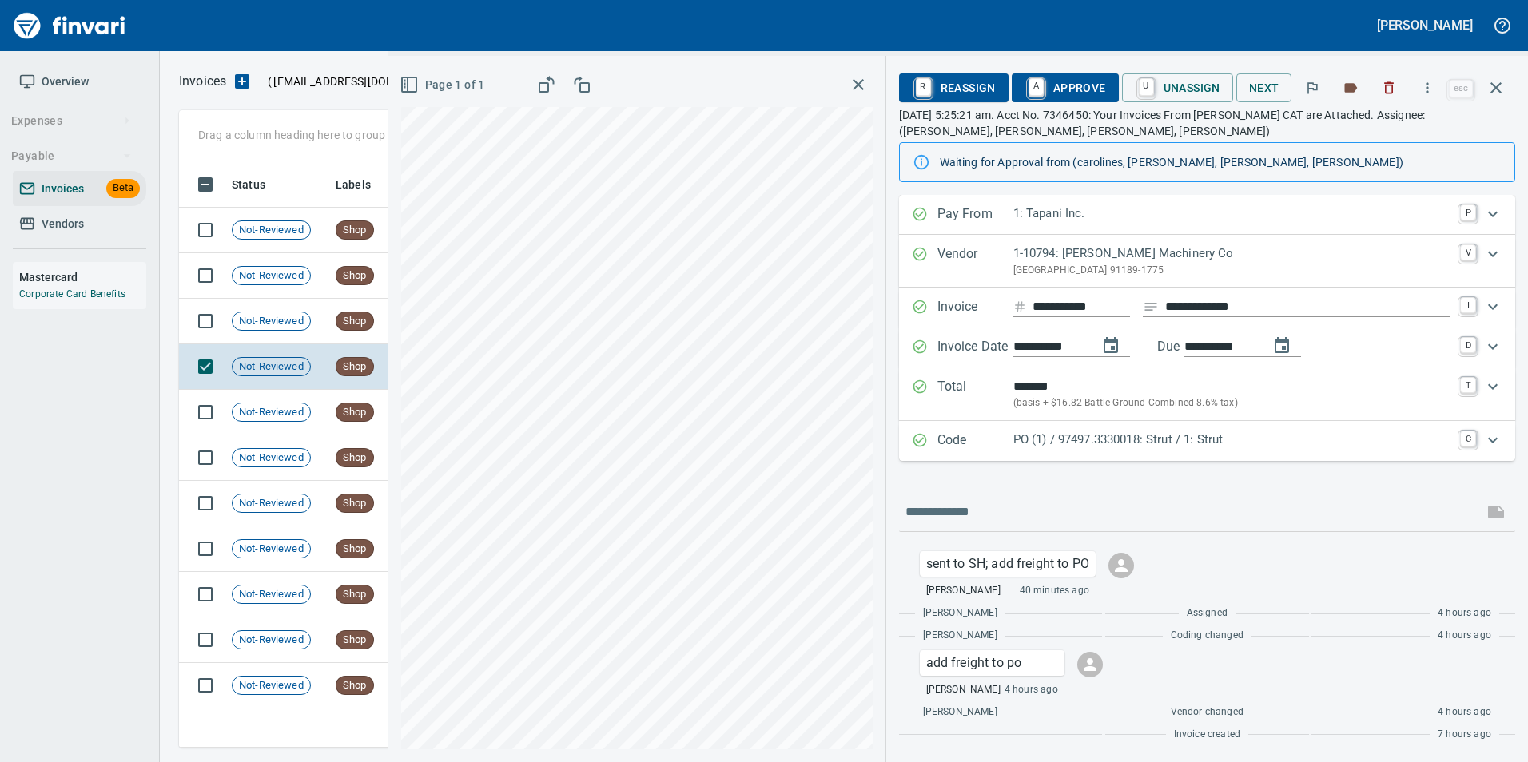
click at [988, 440] on p "Code" at bounding box center [975, 441] width 76 height 21
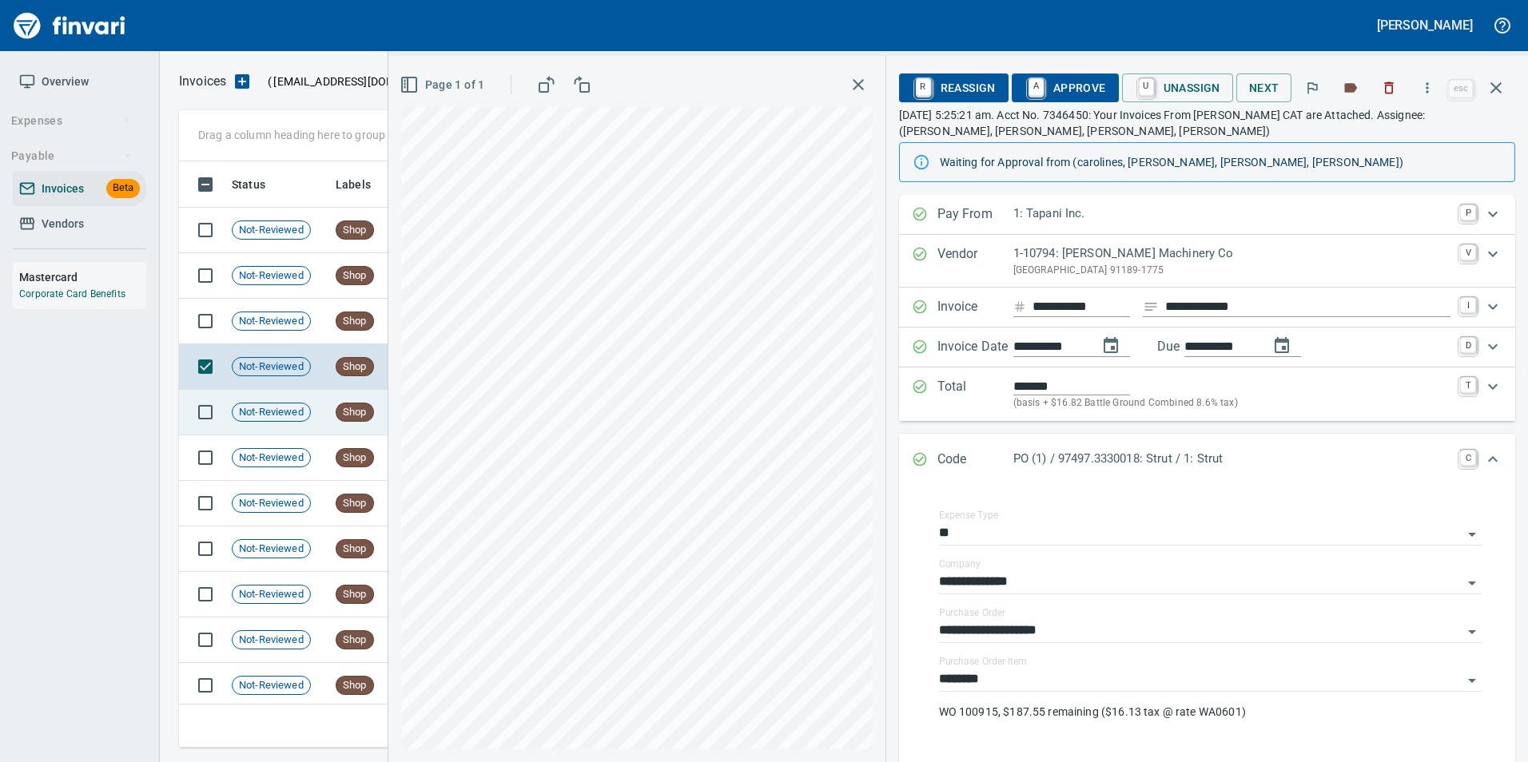
click at [296, 419] on div "Not-Reviewed" at bounding box center [271, 412] width 79 height 19
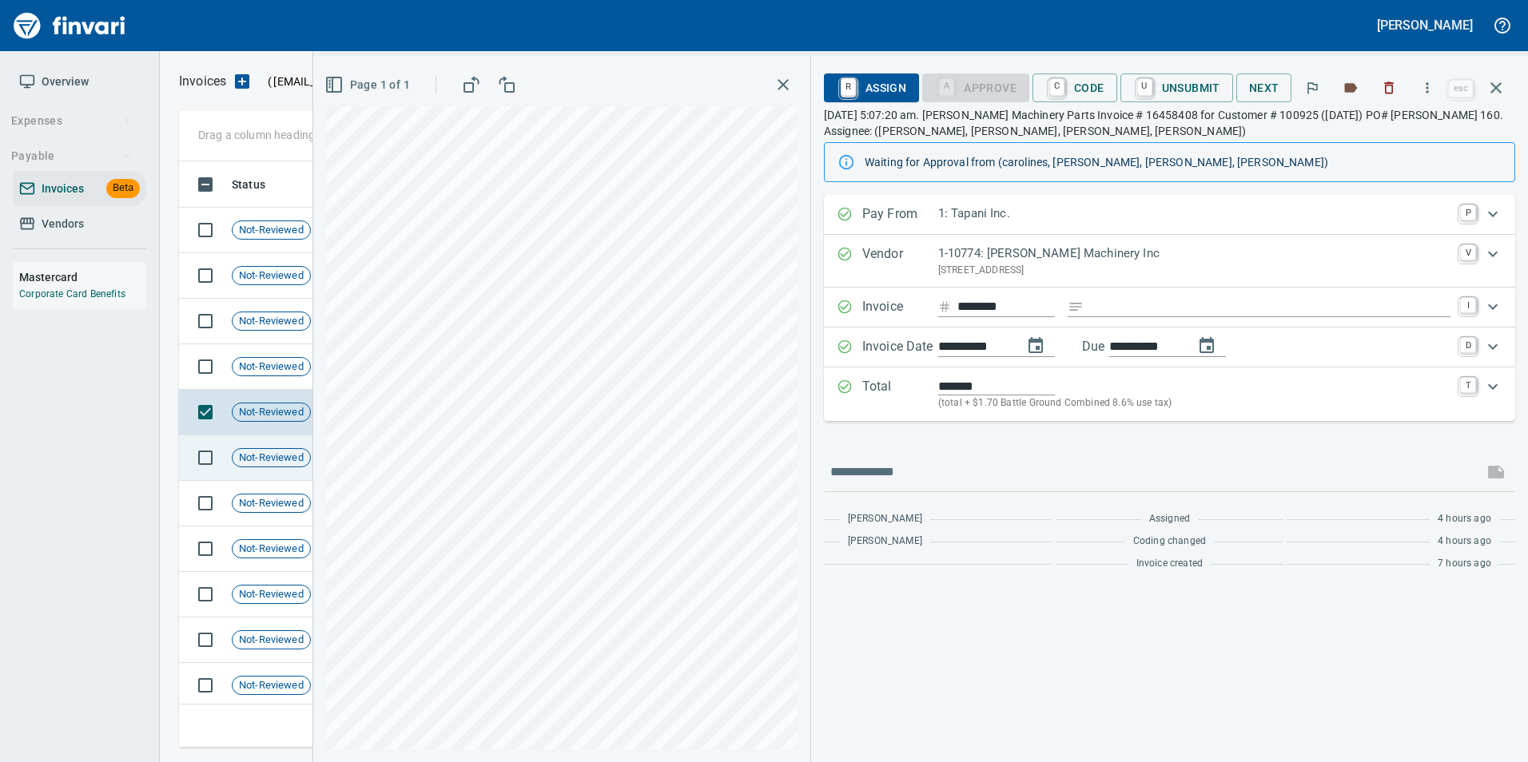
click at [283, 463] on span "Not-Reviewed" at bounding box center [272, 458] width 78 height 15
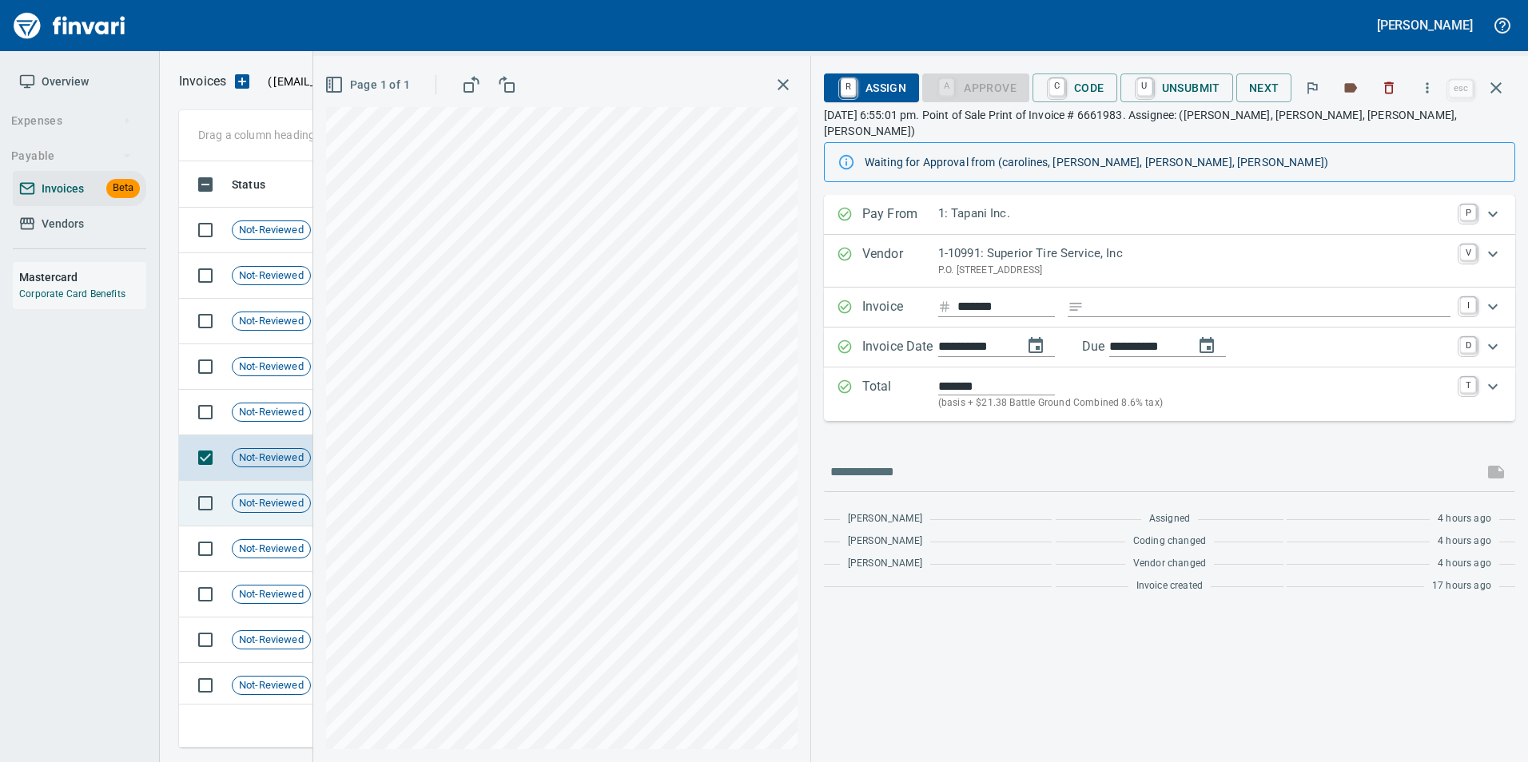
click at [256, 505] on span "Not-Reviewed" at bounding box center [272, 503] width 78 height 15
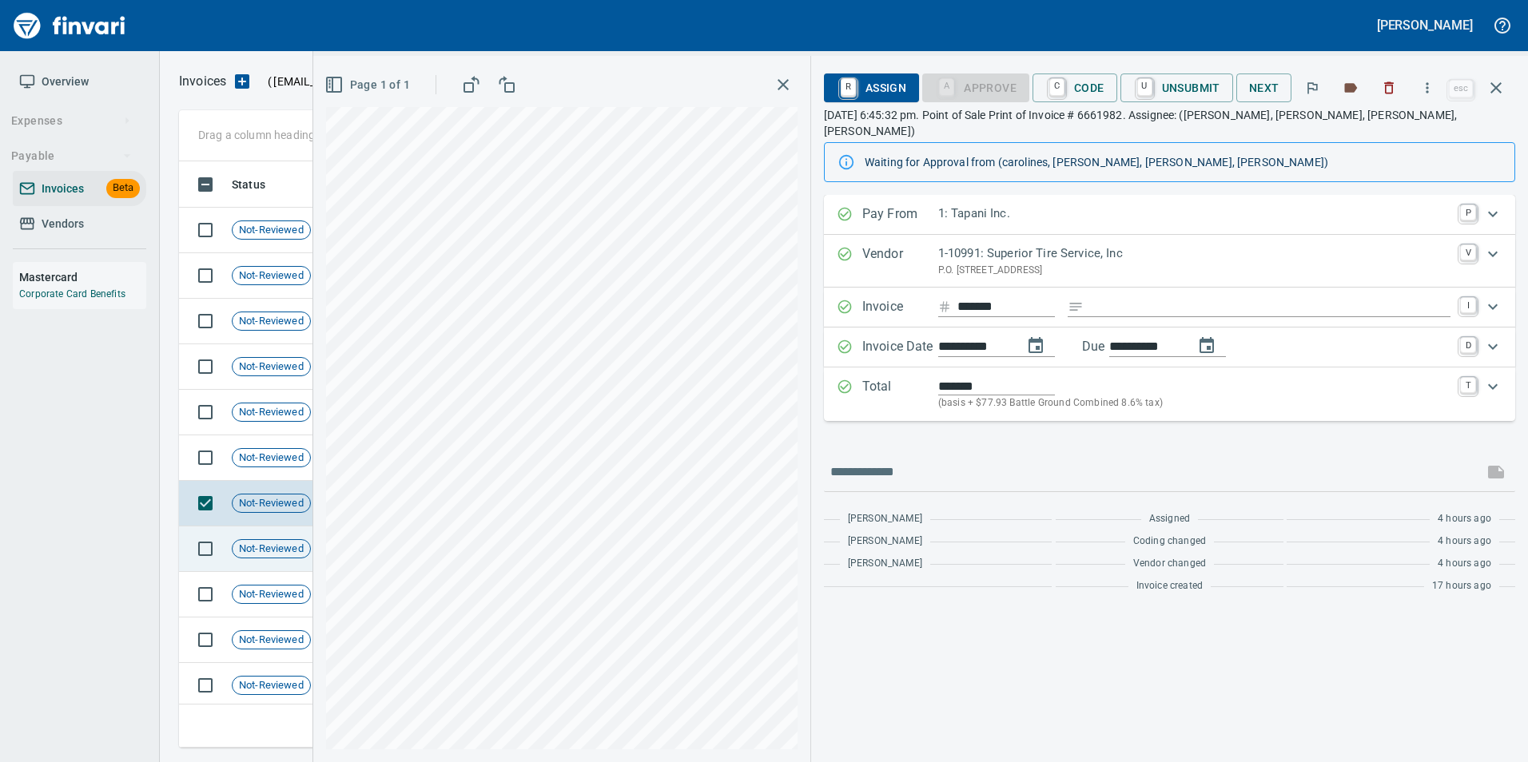
click at [268, 564] on td "Not-Reviewed" at bounding box center [277, 550] width 104 height 46
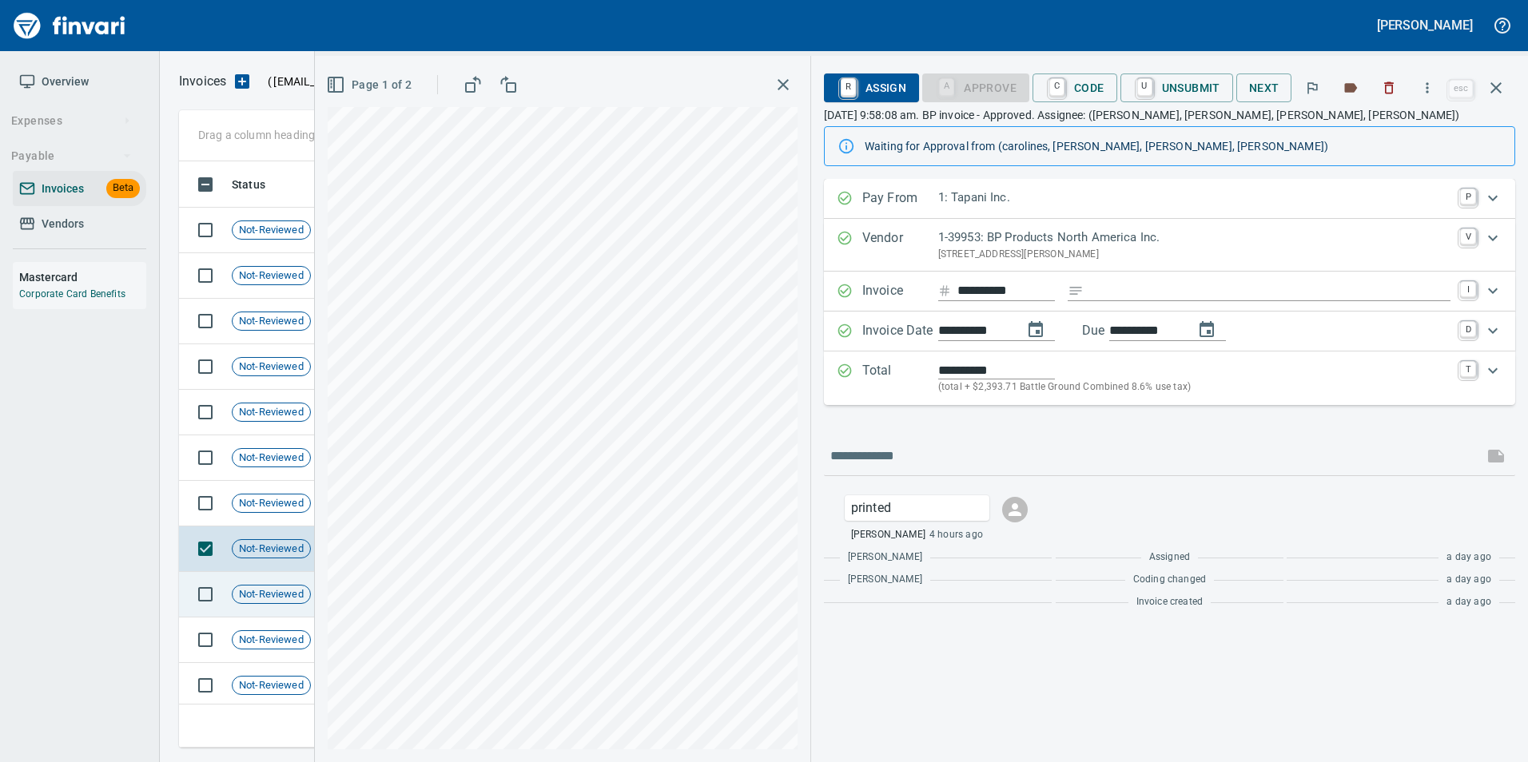
click at [271, 593] on span "Not-Reviewed" at bounding box center [272, 594] width 78 height 15
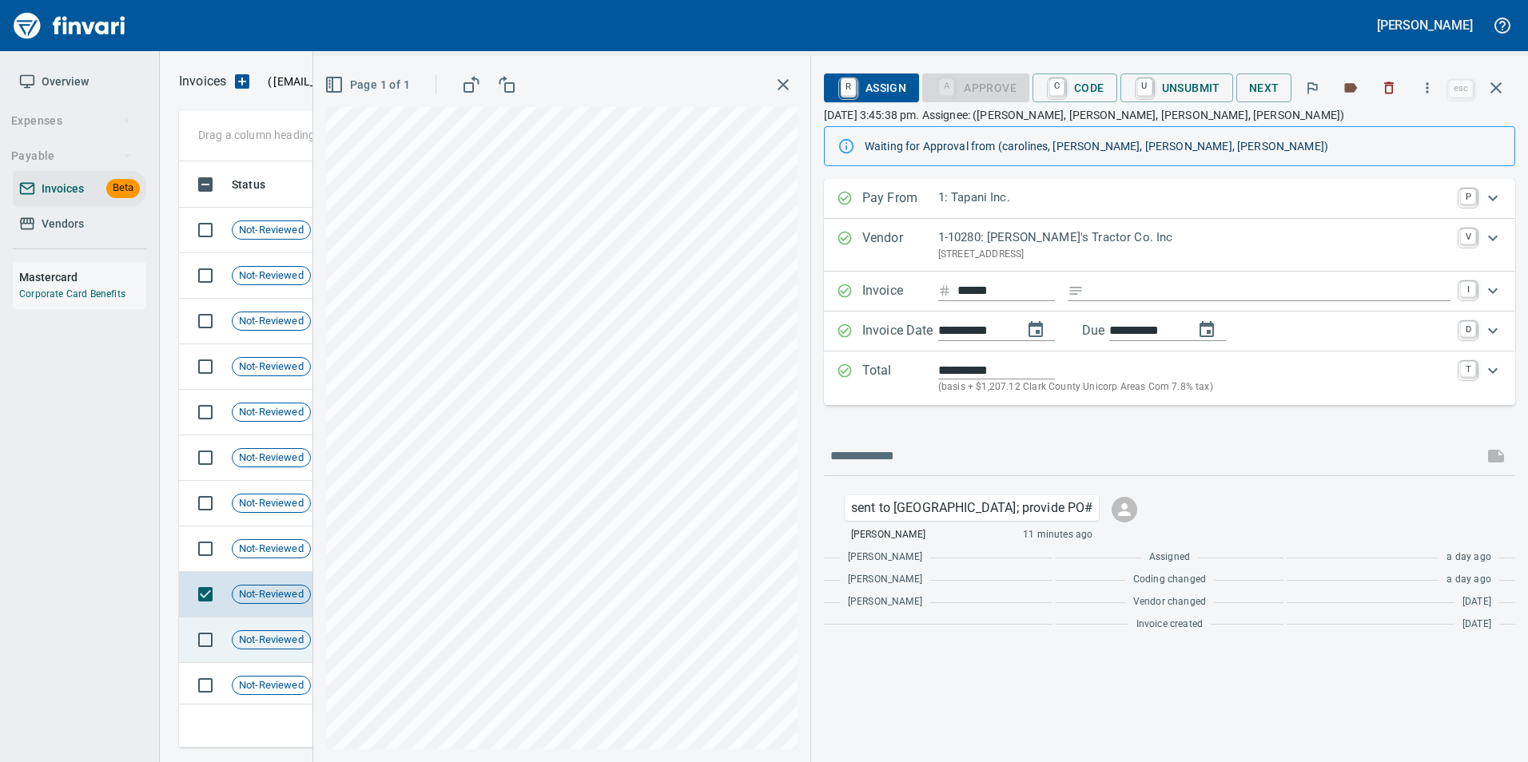
click at [249, 631] on div "Not-Reviewed" at bounding box center [271, 639] width 79 height 19
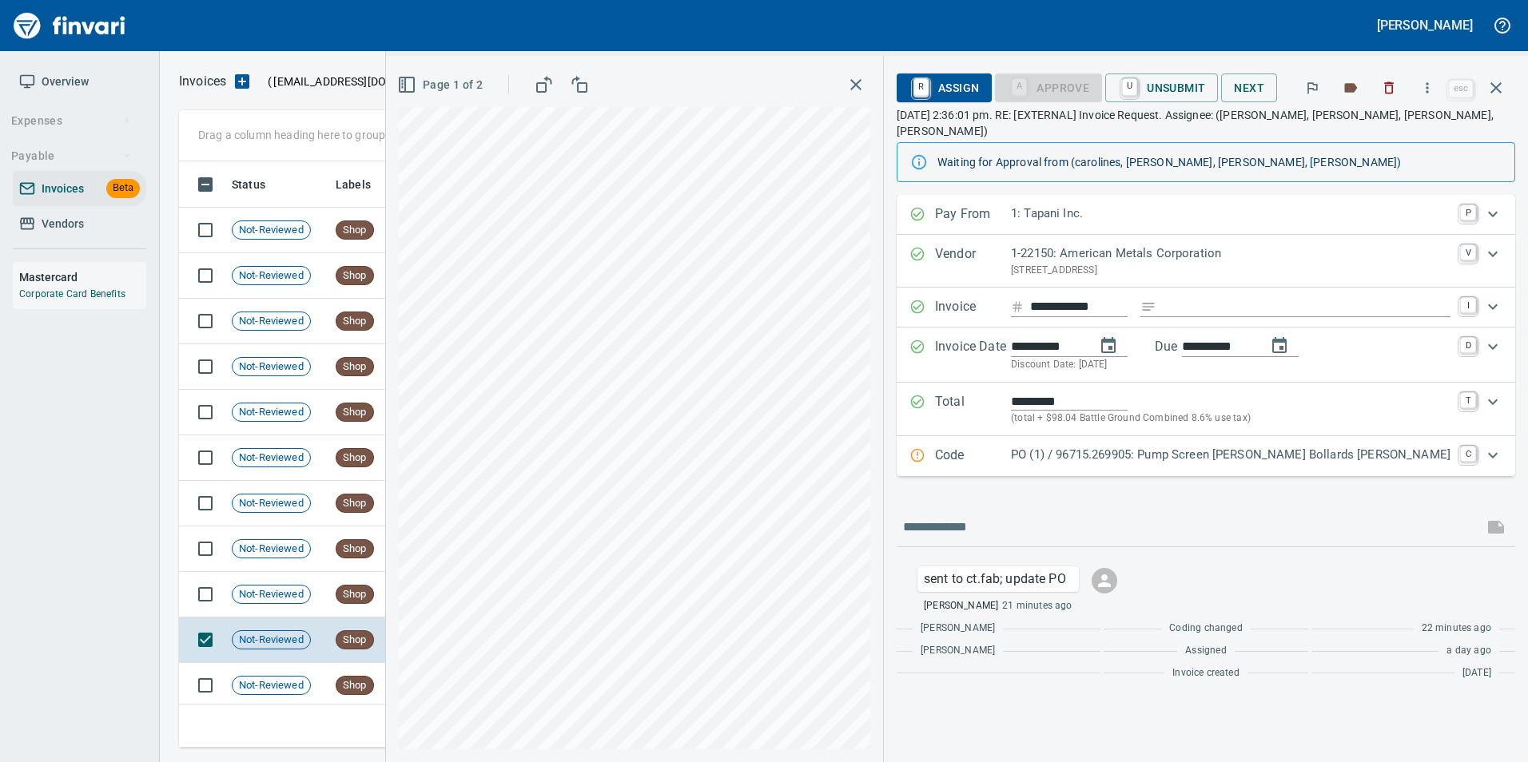
click at [1005, 448] on p "Code" at bounding box center [973, 456] width 76 height 21
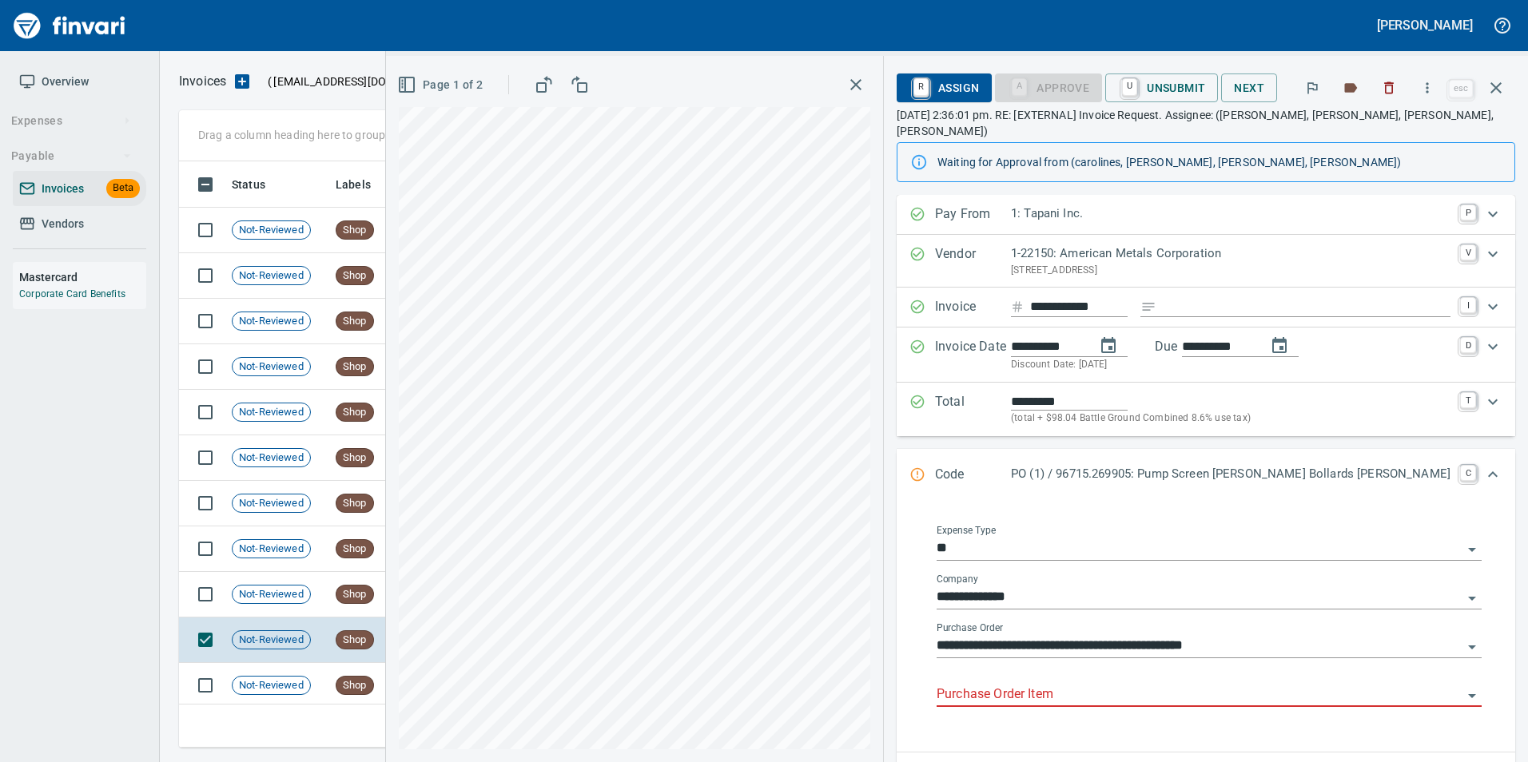
click at [1037, 690] on input "Purchase Order Item" at bounding box center [1199, 695] width 526 height 22
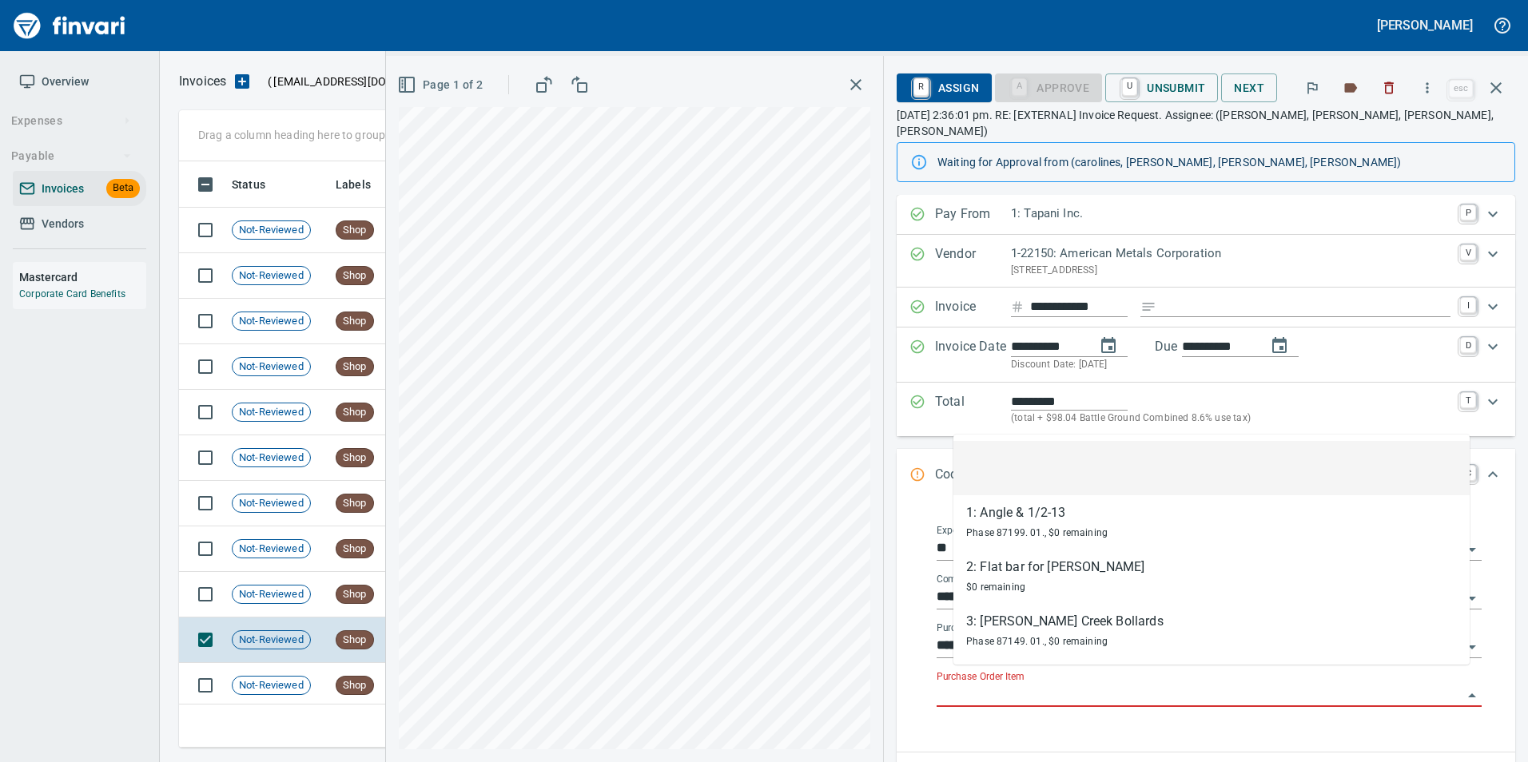
scroll to position [574, 1305]
click at [285, 676] on div "Not-Reviewed" at bounding box center [271, 685] width 79 height 19
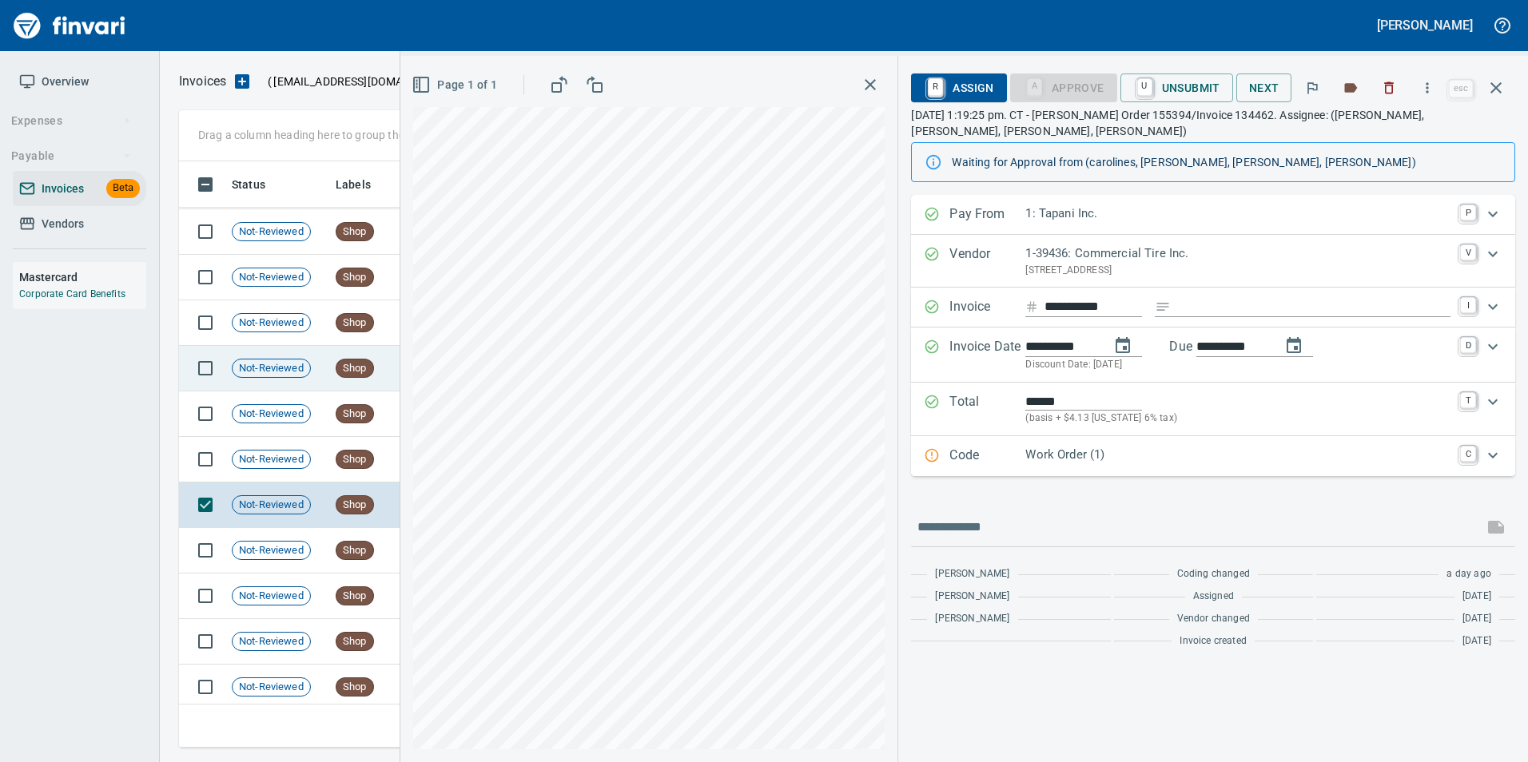
scroll to position [240, 0]
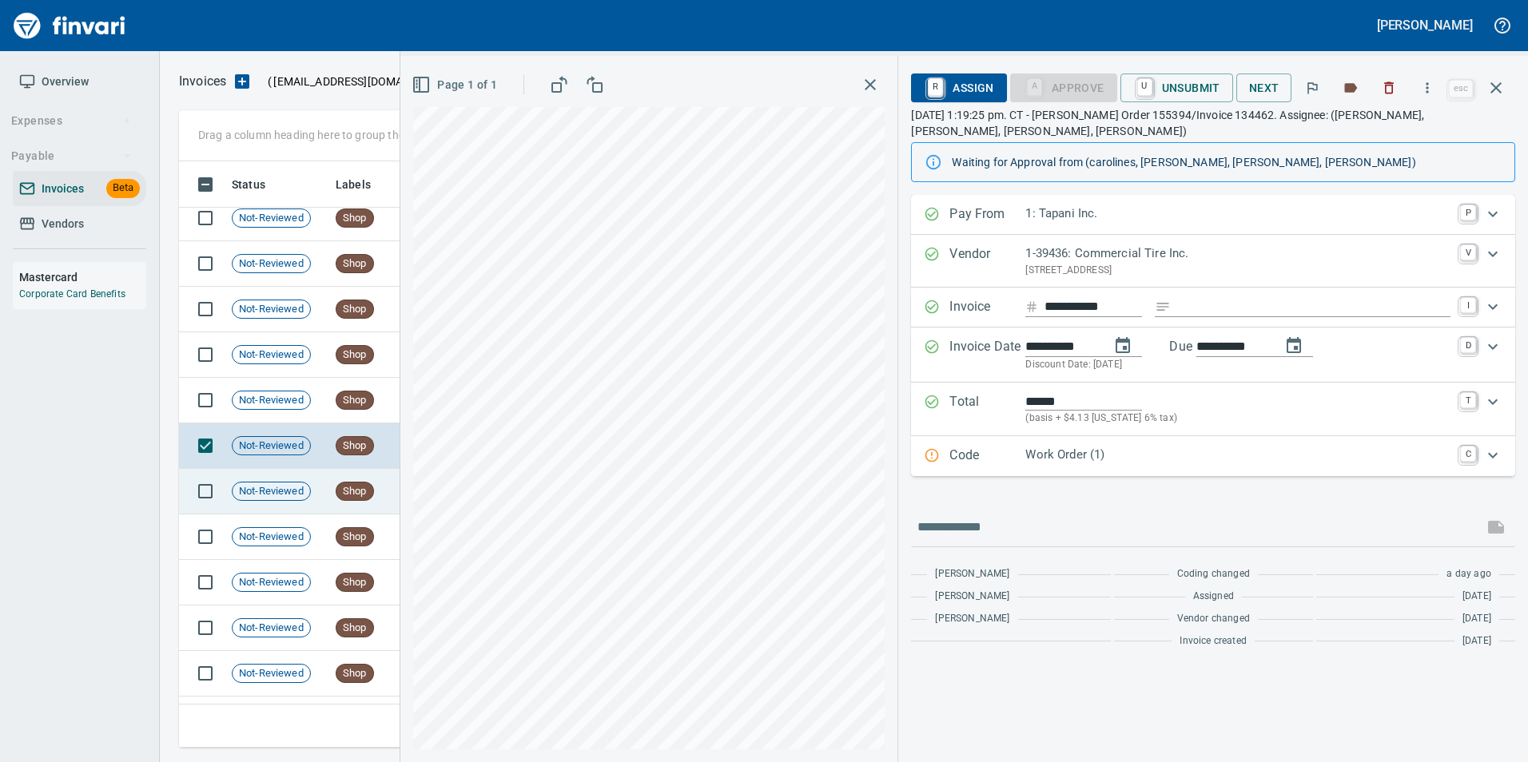
click at [295, 502] on td "Not-Reviewed" at bounding box center [277, 492] width 104 height 46
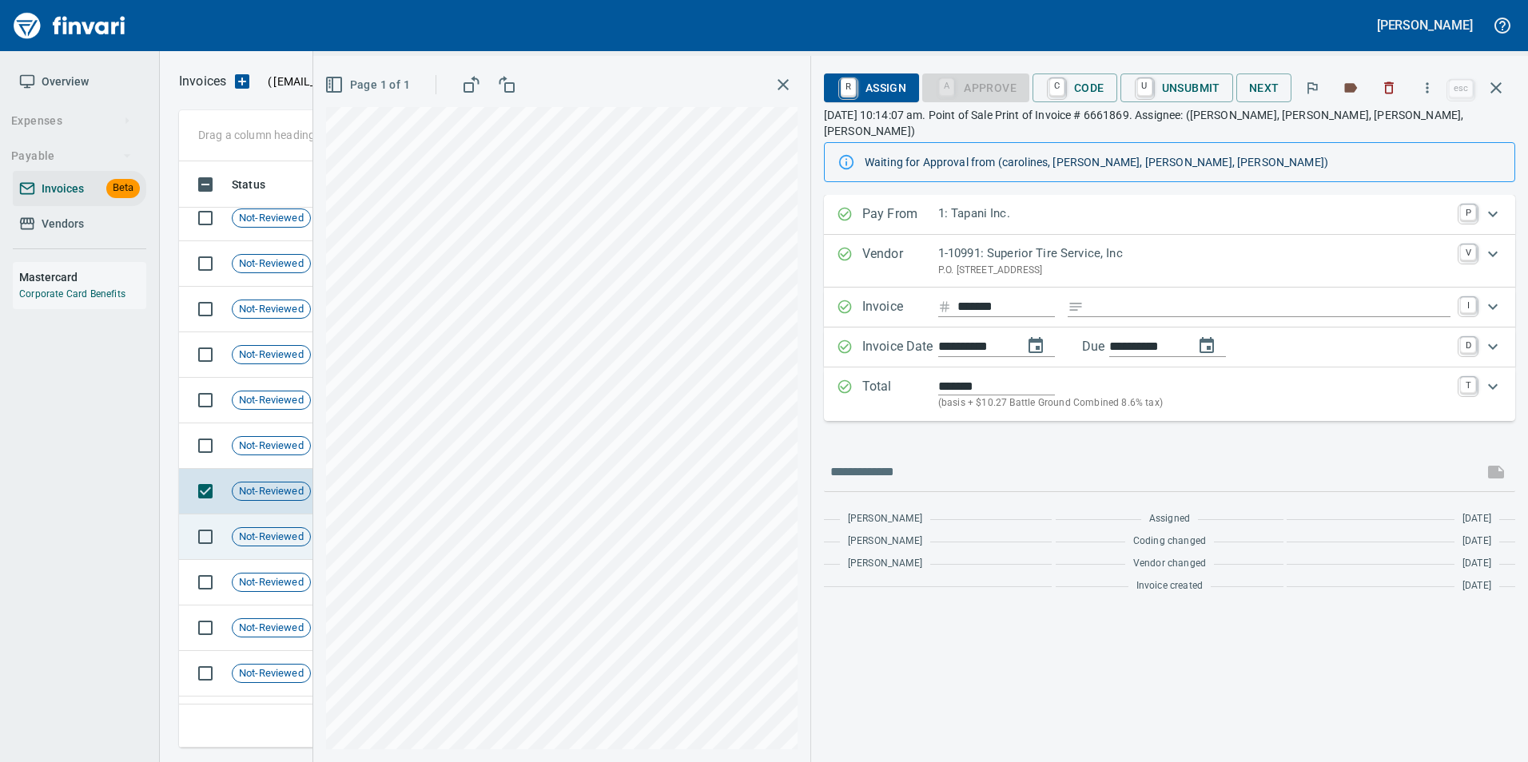
click at [300, 543] on span "Not-Reviewed" at bounding box center [272, 537] width 78 height 15
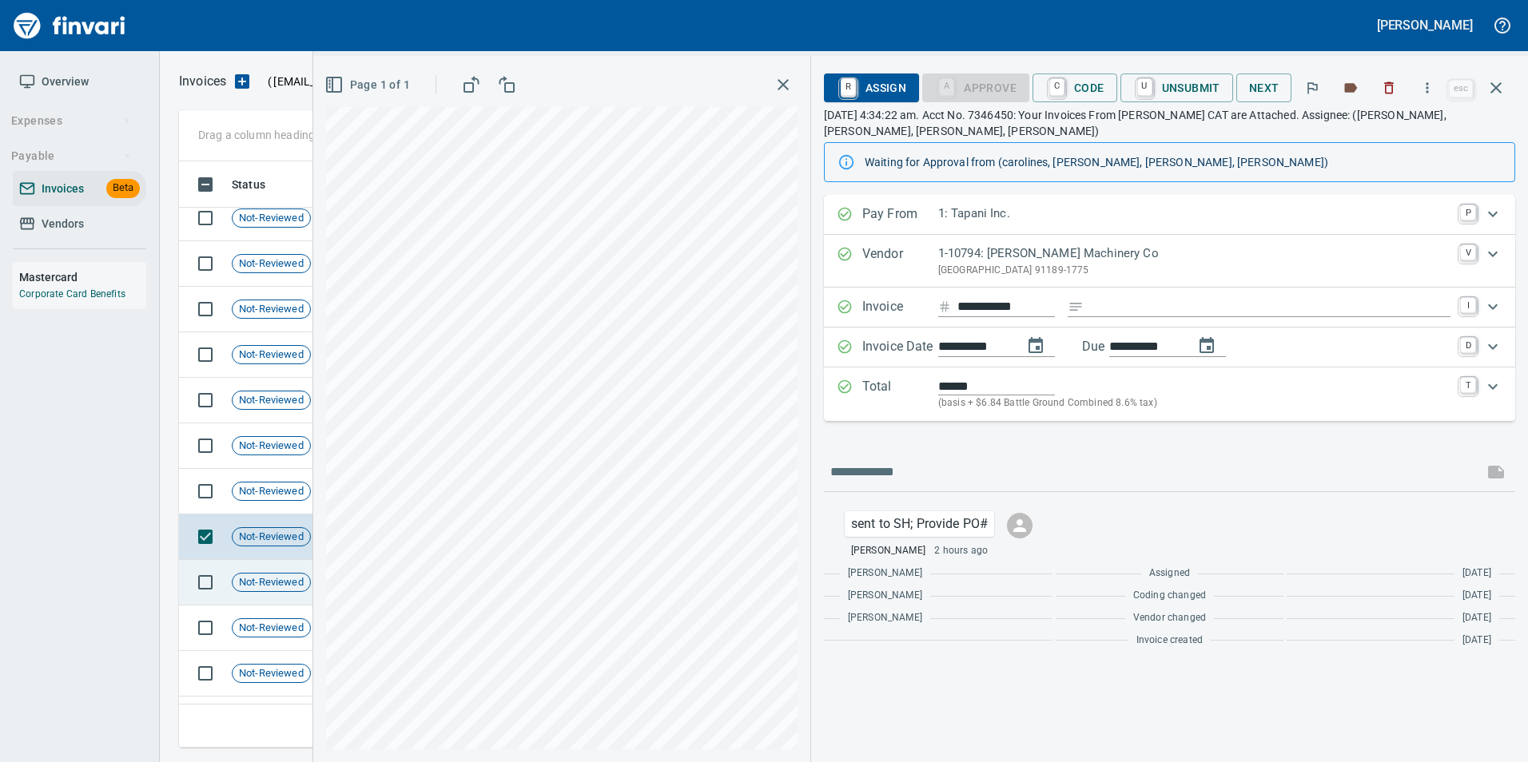
click at [272, 581] on span "Not-Reviewed" at bounding box center [272, 582] width 78 height 15
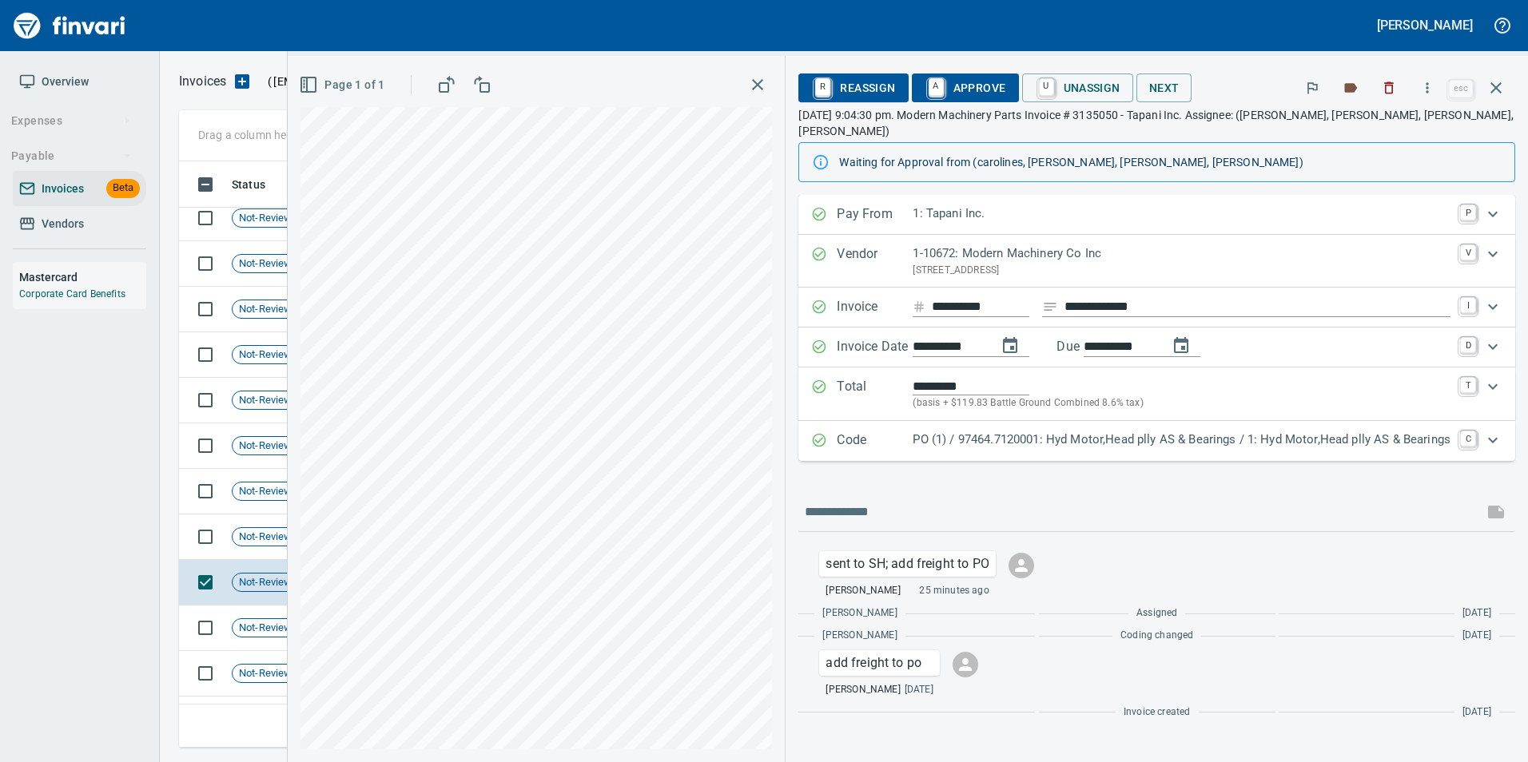
click at [916, 431] on p "PO (1) / 97464.7120001: Hyd Motor,Head plly AS & Bearings / 1: Hyd Motor,Head p…" at bounding box center [1181, 440] width 538 height 18
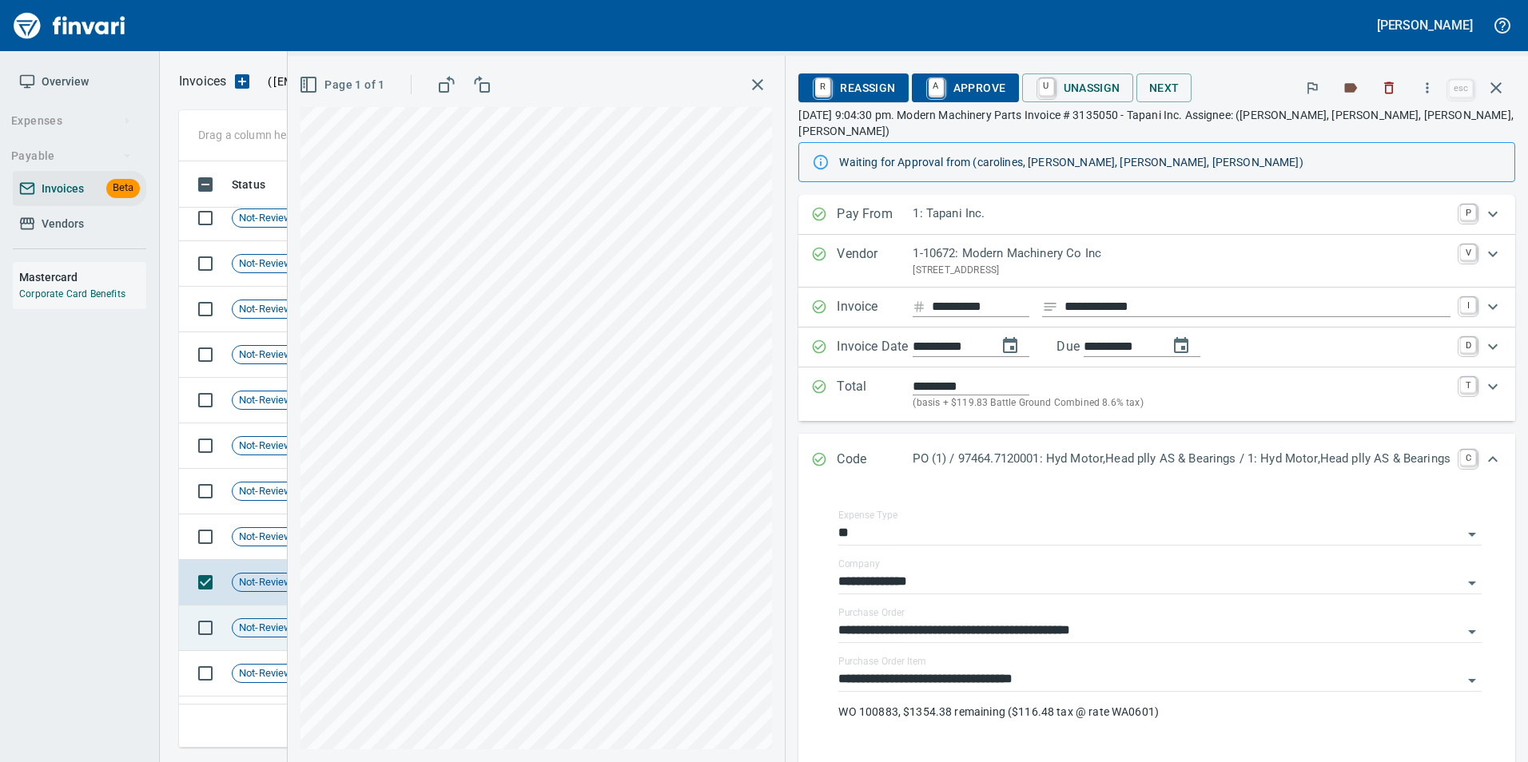
click at [239, 631] on span "Not-Reviewed" at bounding box center [272, 628] width 78 height 15
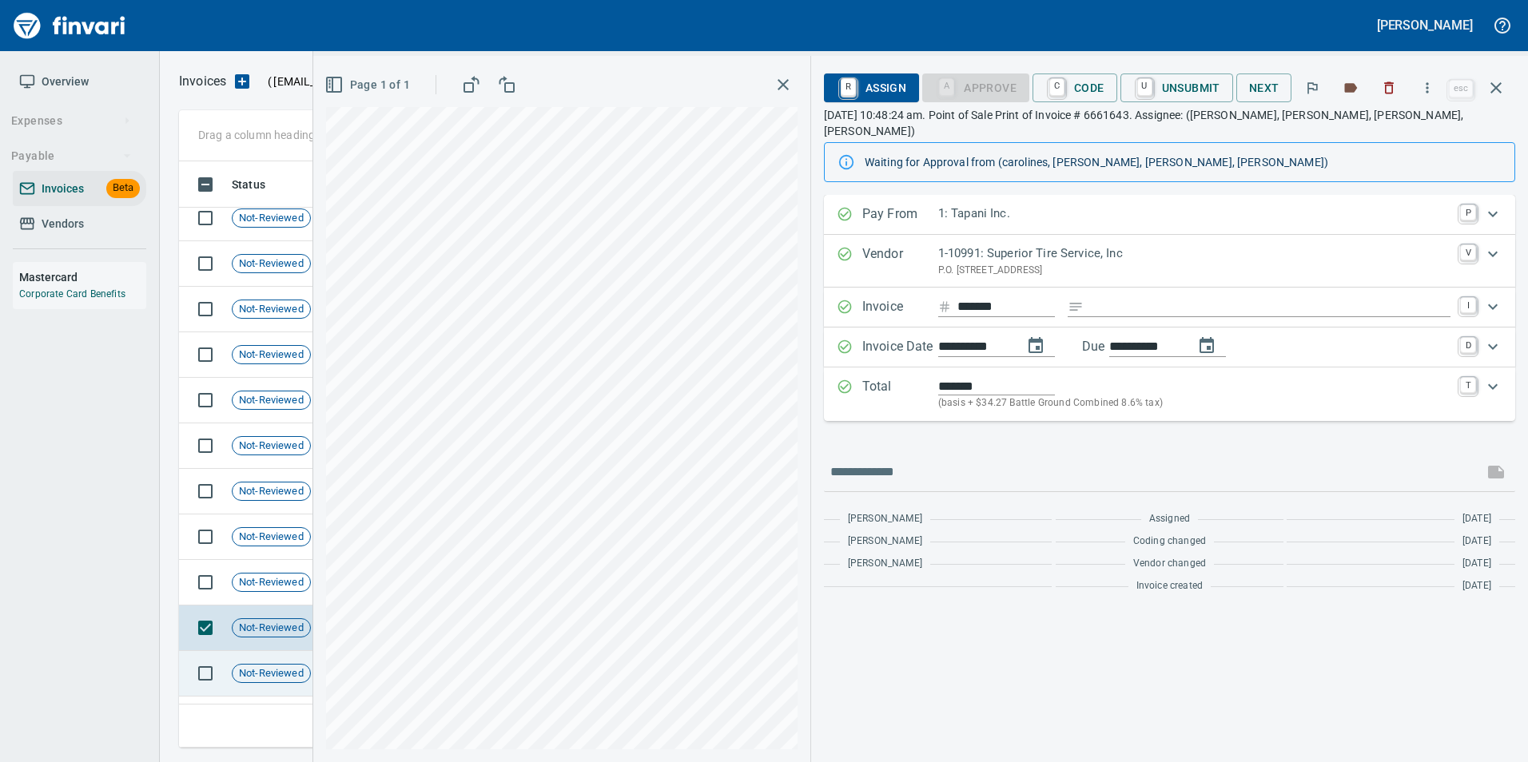
click at [235, 667] on span "Not-Reviewed" at bounding box center [272, 673] width 78 height 15
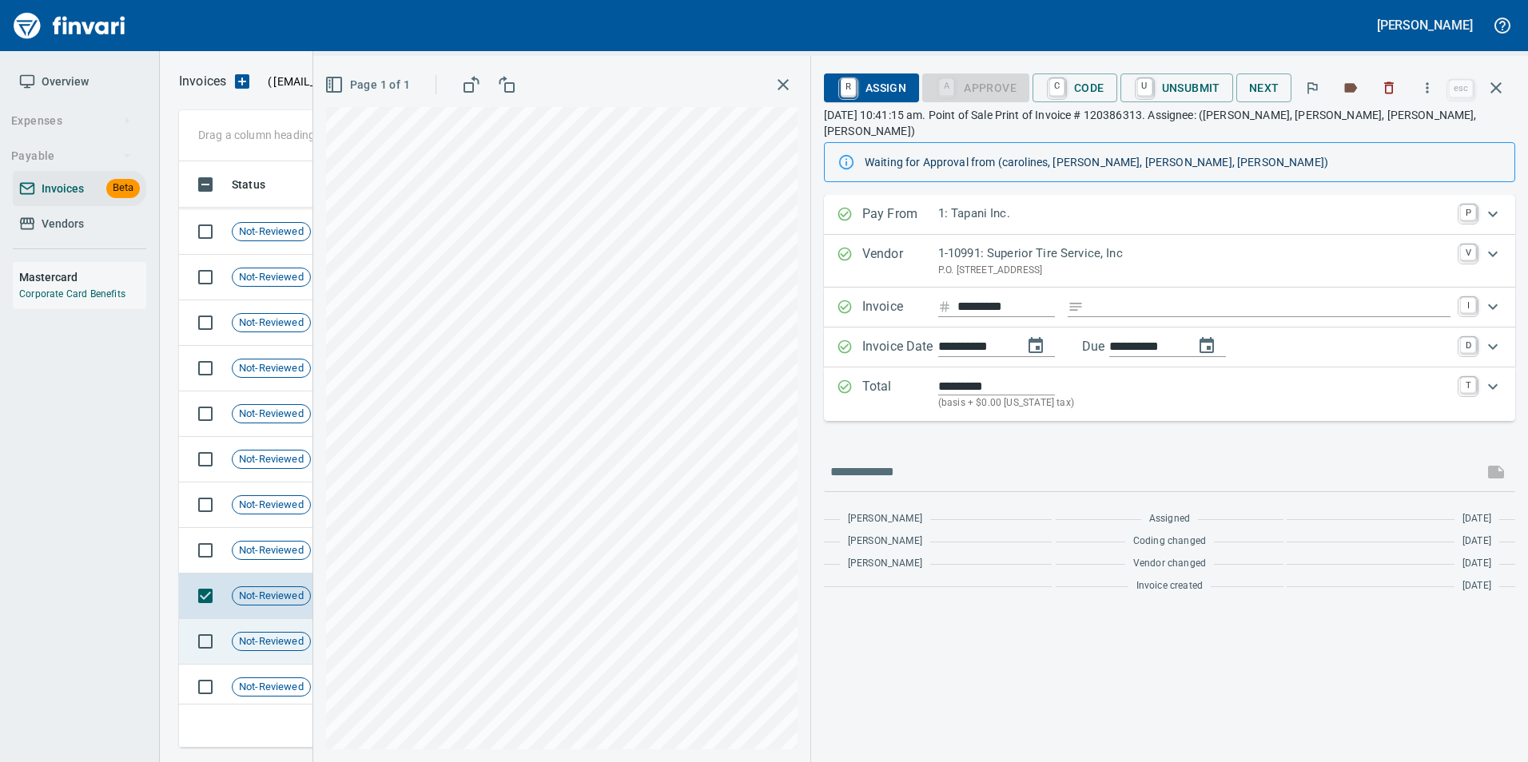
scroll to position [400, 0]
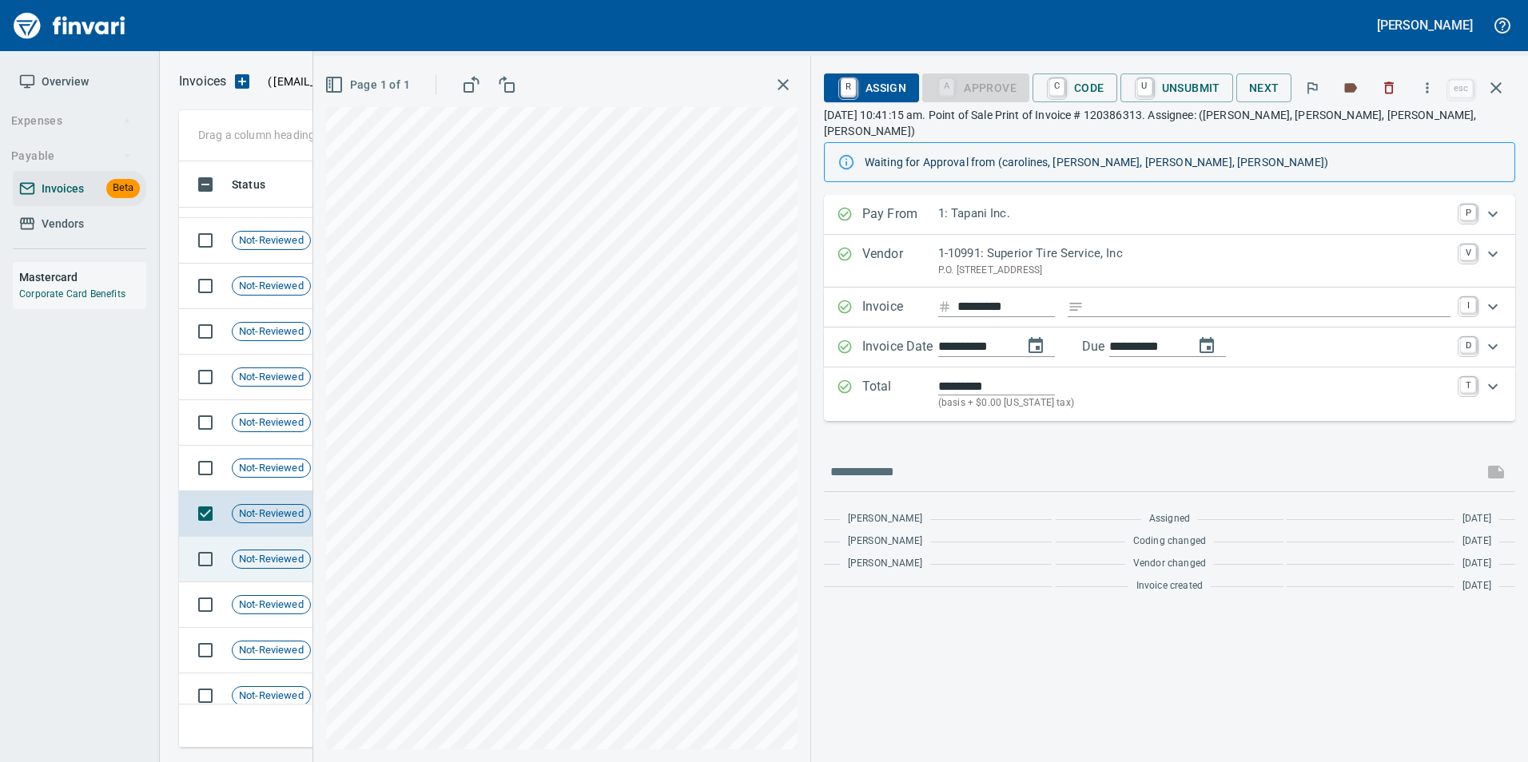
click at [267, 561] on span "Not-Reviewed" at bounding box center [272, 559] width 78 height 15
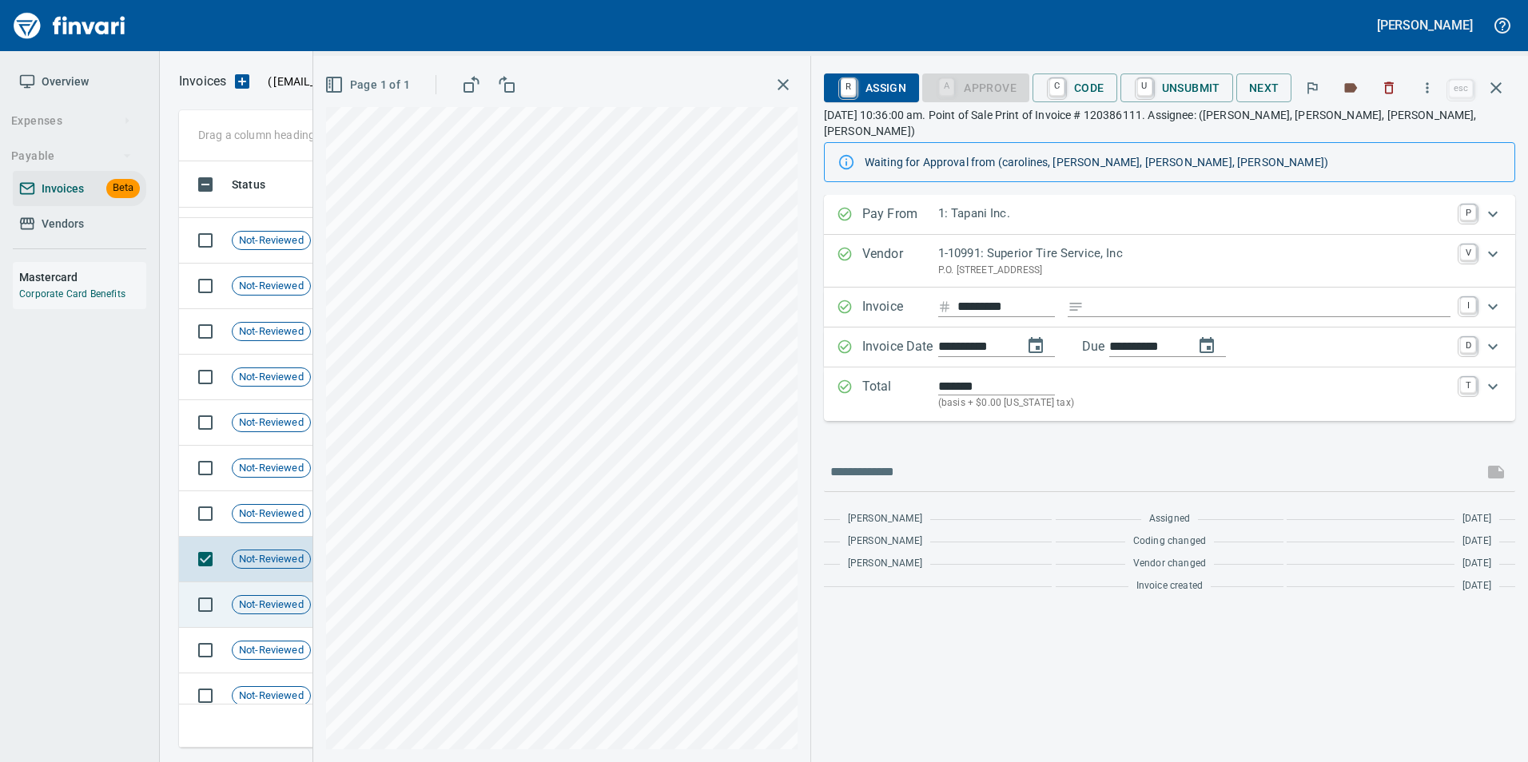
click at [277, 584] on td "Not-Reviewed" at bounding box center [277, 605] width 104 height 46
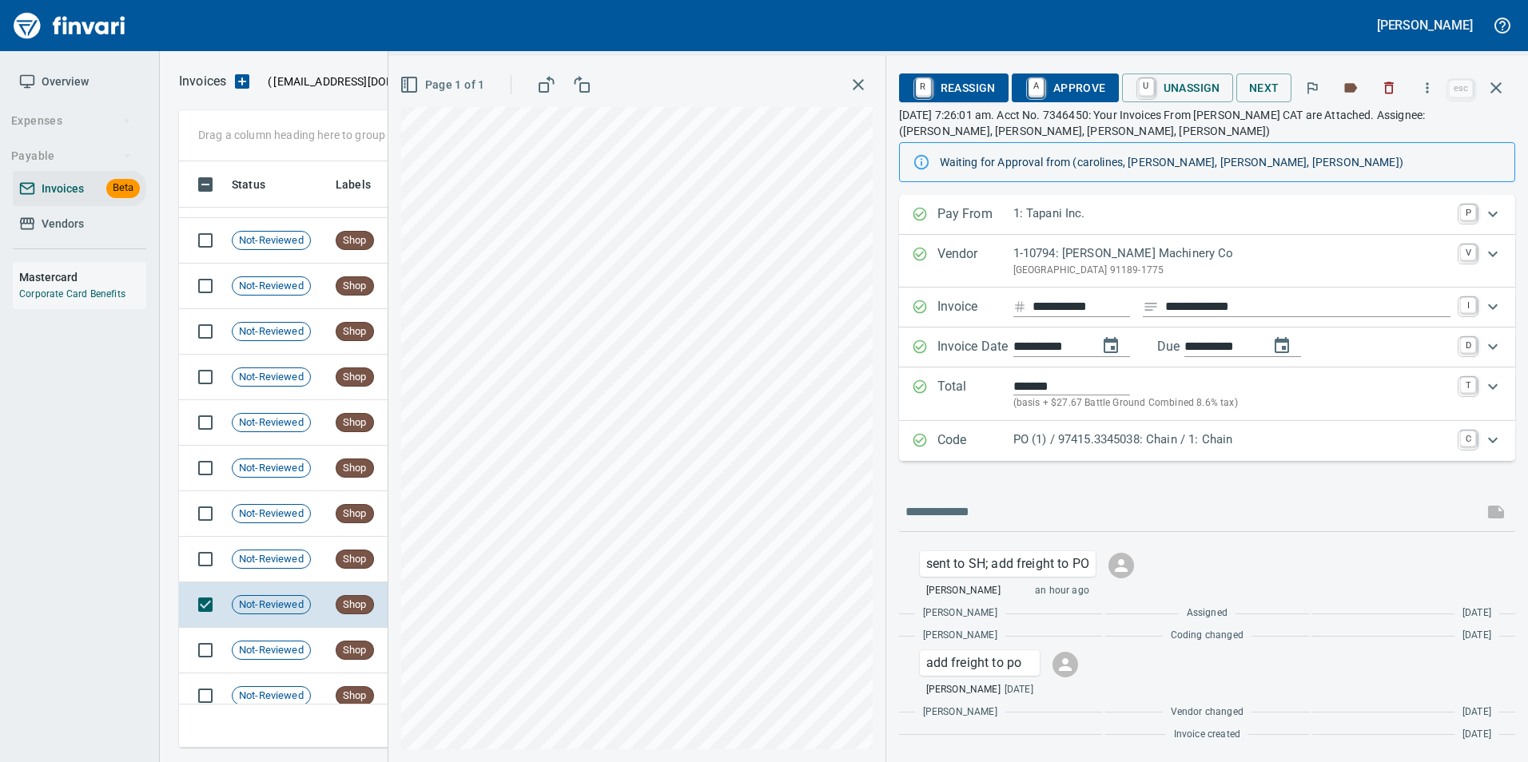
drag, startPoint x: 971, startPoint y: 444, endPoint x: 978, endPoint y: 463, distance: 20.5
click at [971, 443] on p "Code" at bounding box center [975, 441] width 76 height 21
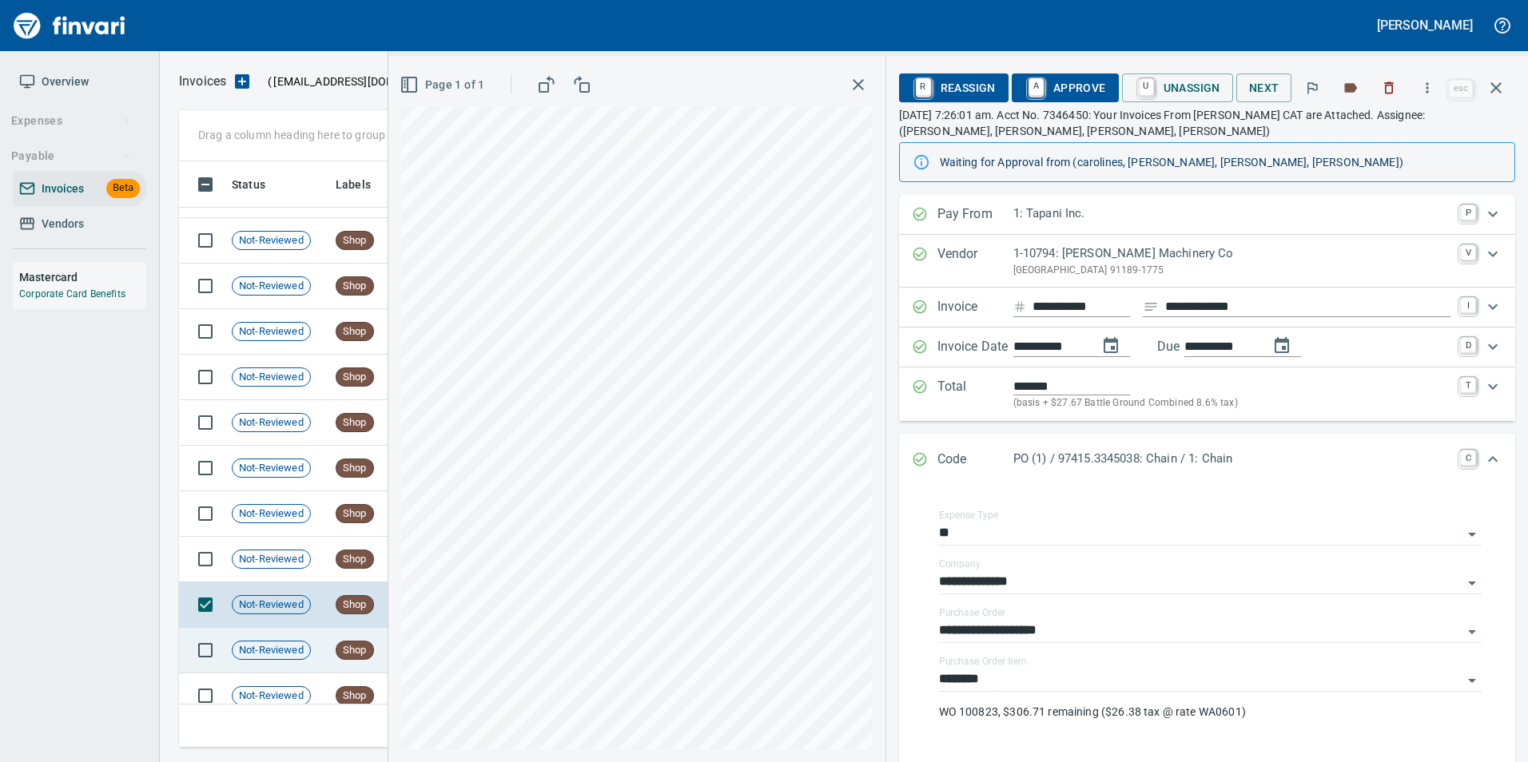
click at [333, 655] on td "Shop" at bounding box center [379, 651] width 100 height 46
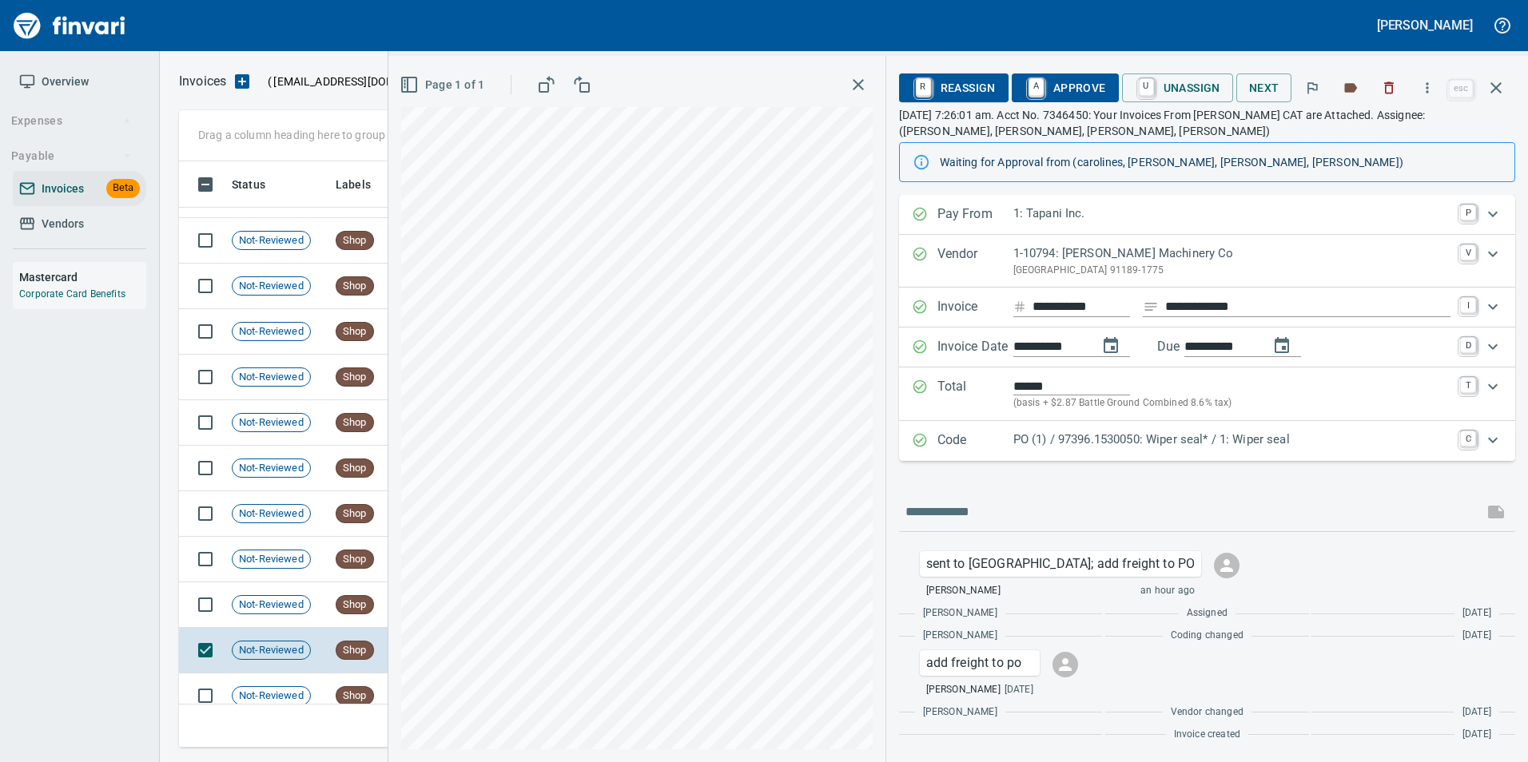
click at [1039, 435] on p "PO (1) / 97396.1530050: Wiper seal* / 1: Wiper seal" at bounding box center [1231, 440] width 437 height 18
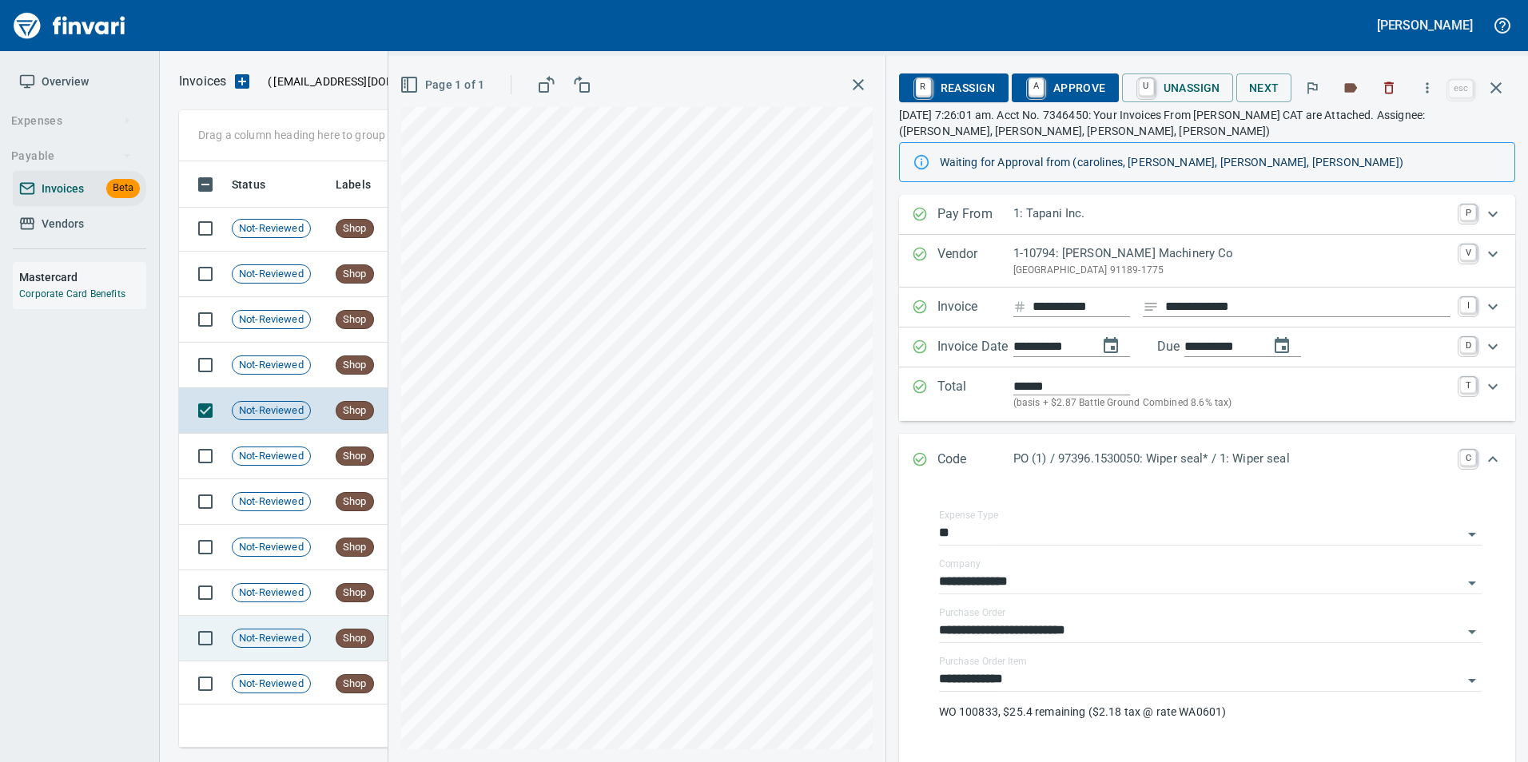
scroll to position [1039, 0]
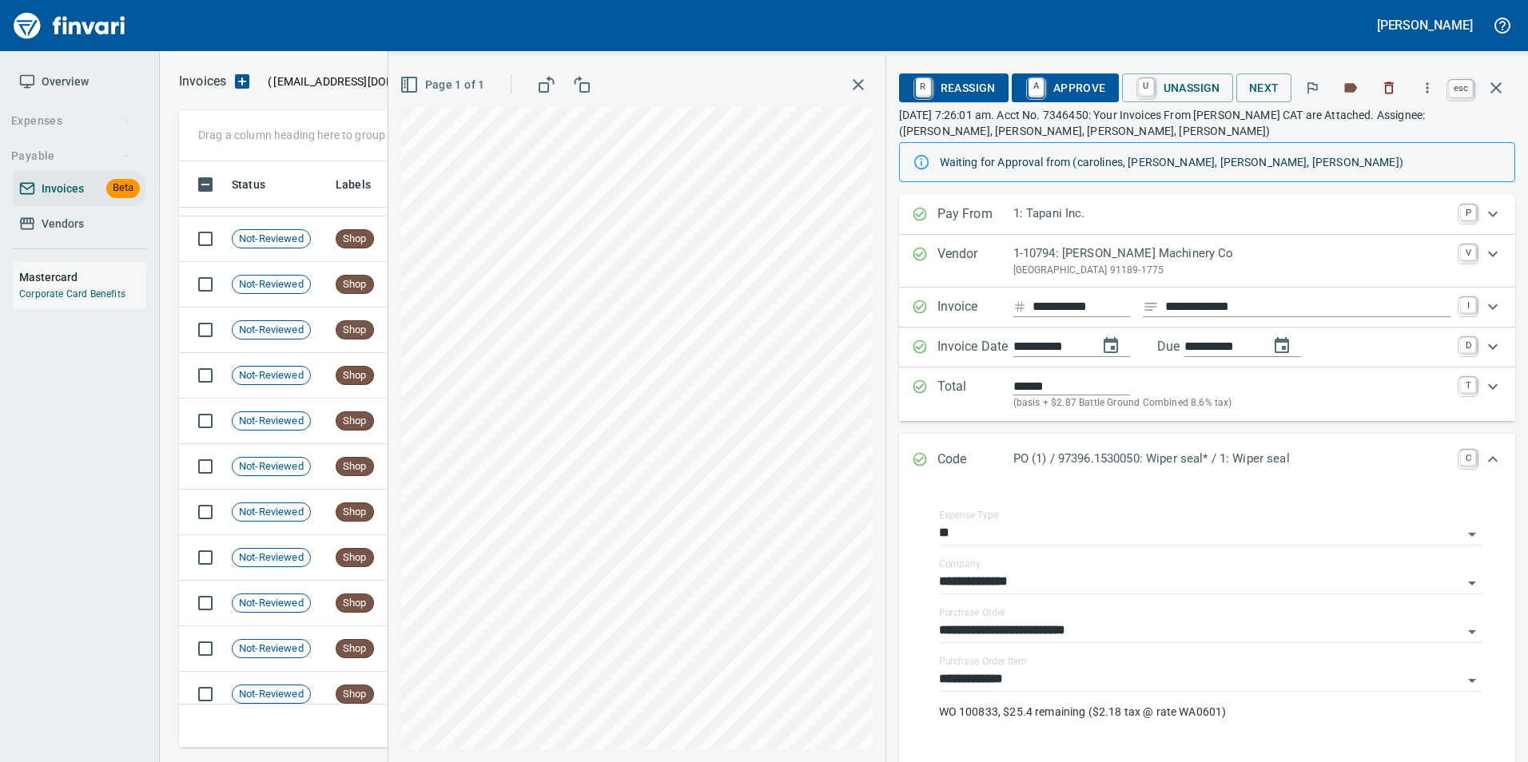
drag, startPoint x: 1508, startPoint y: 84, endPoint x: 578, endPoint y: 418, distance: 987.4
click at [1508, 83] on button "button" at bounding box center [1496, 88] width 38 height 38
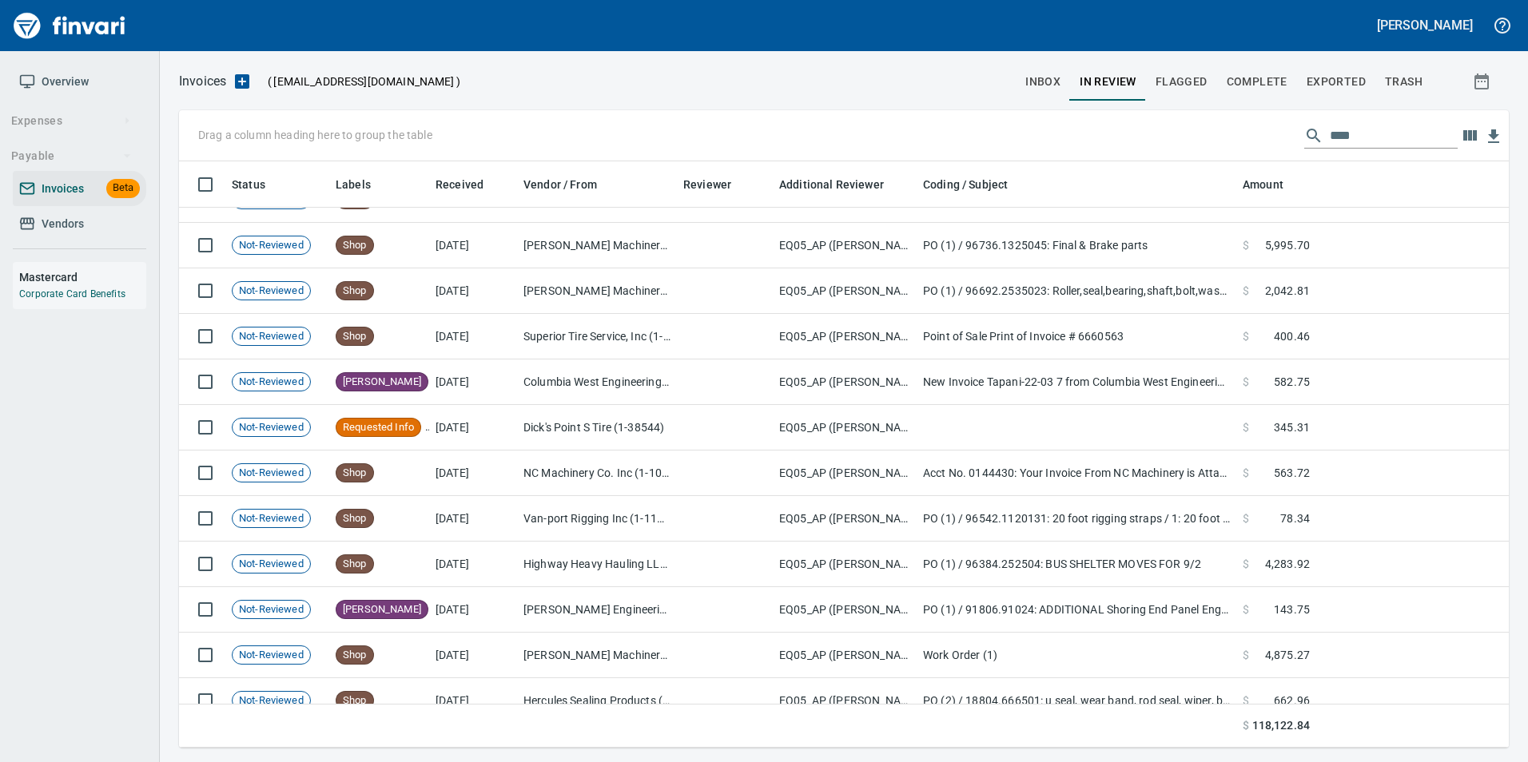
scroll to position [3071, 0]
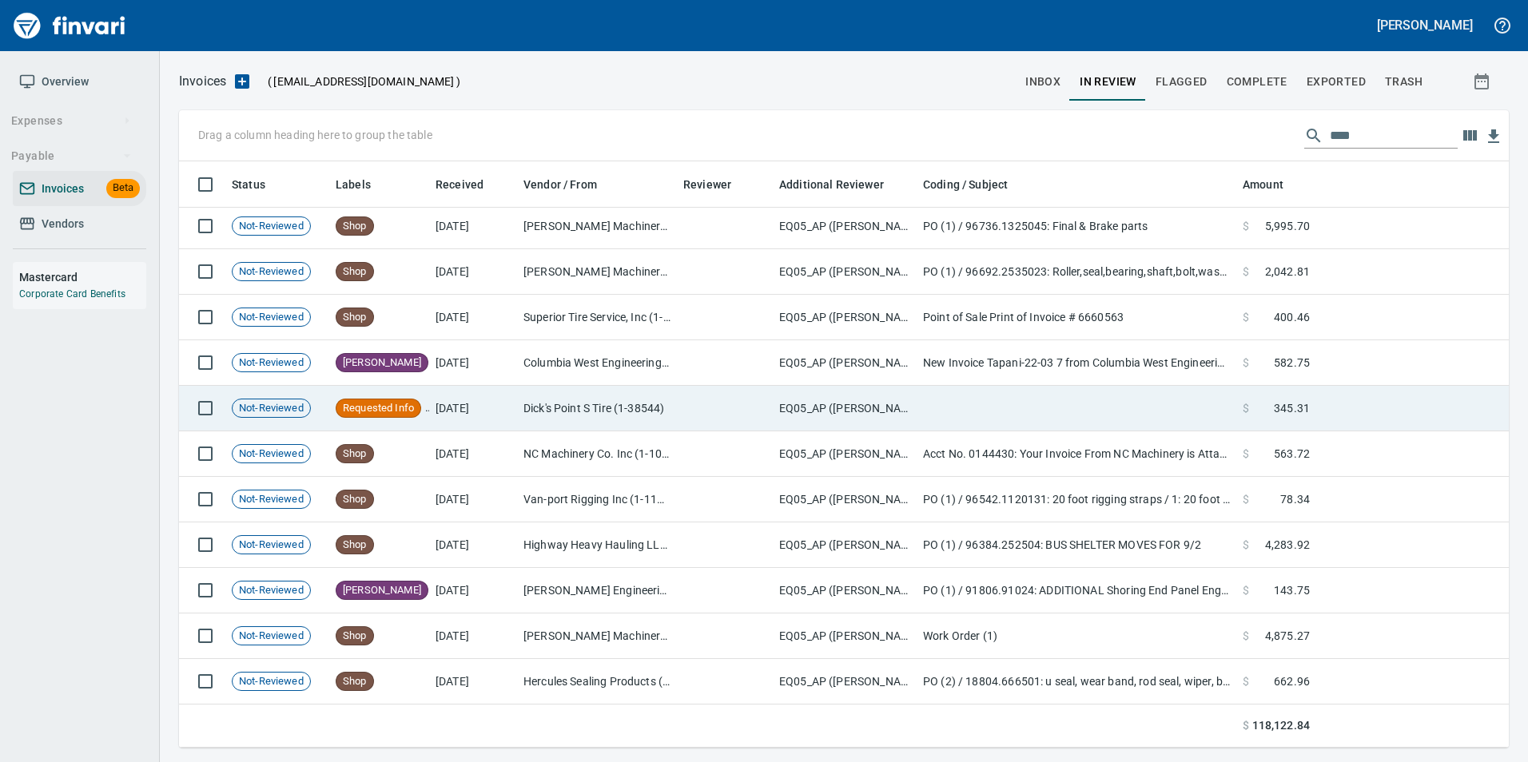
click at [479, 403] on td "[DATE]" at bounding box center [473, 409] width 88 height 46
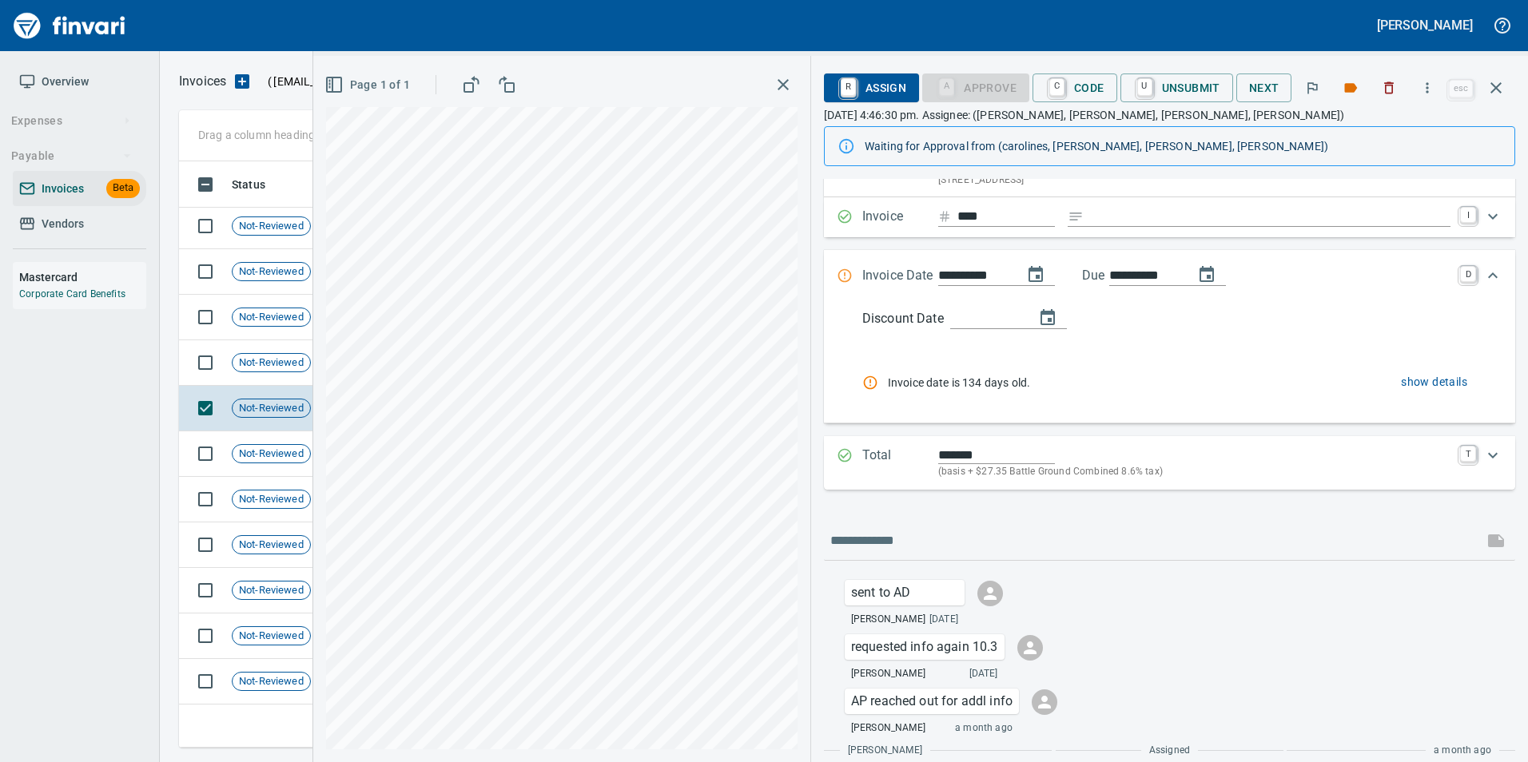
scroll to position [157, 0]
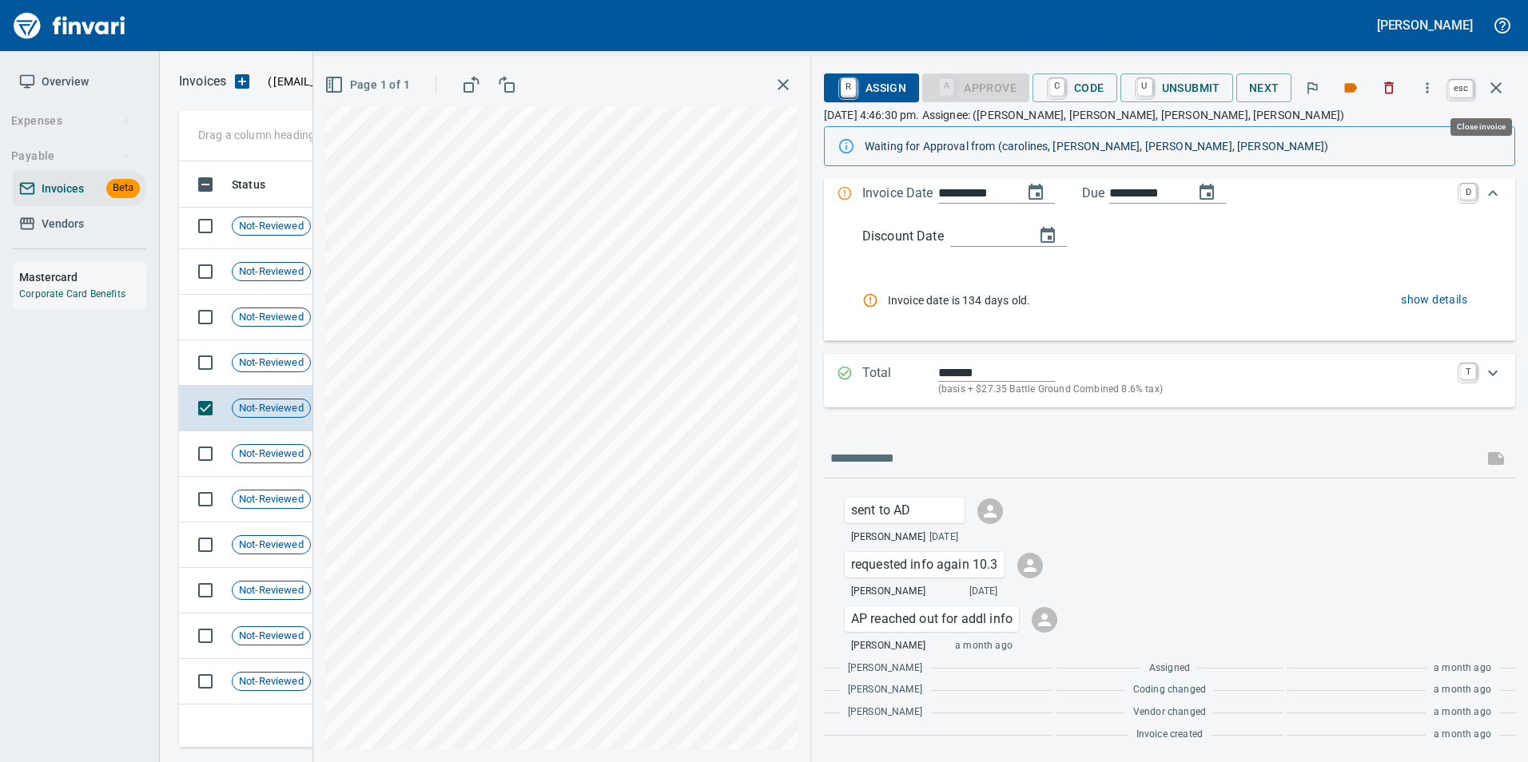
click at [1488, 101] on button "button" at bounding box center [1496, 88] width 38 height 38
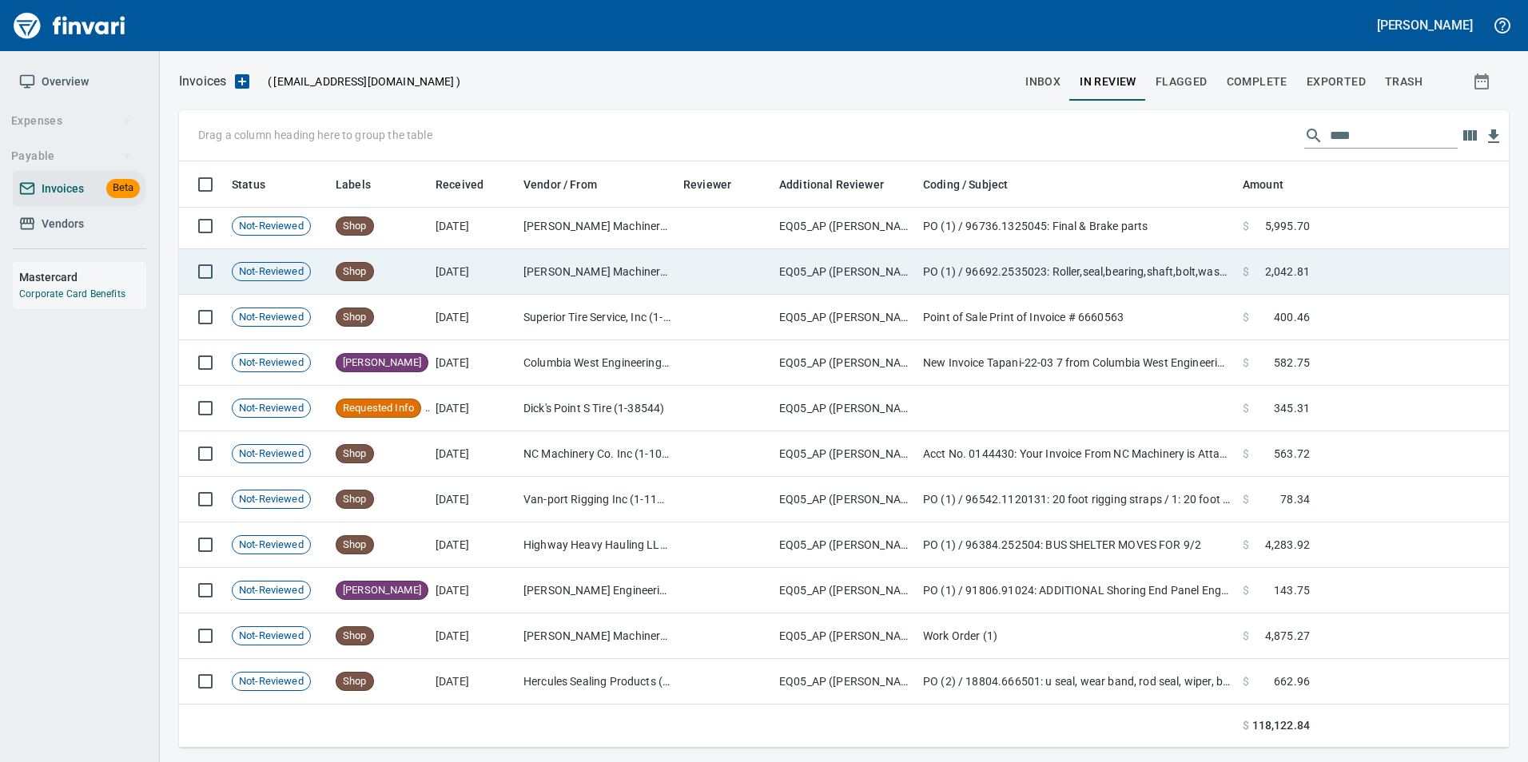
scroll to position [574, 1306]
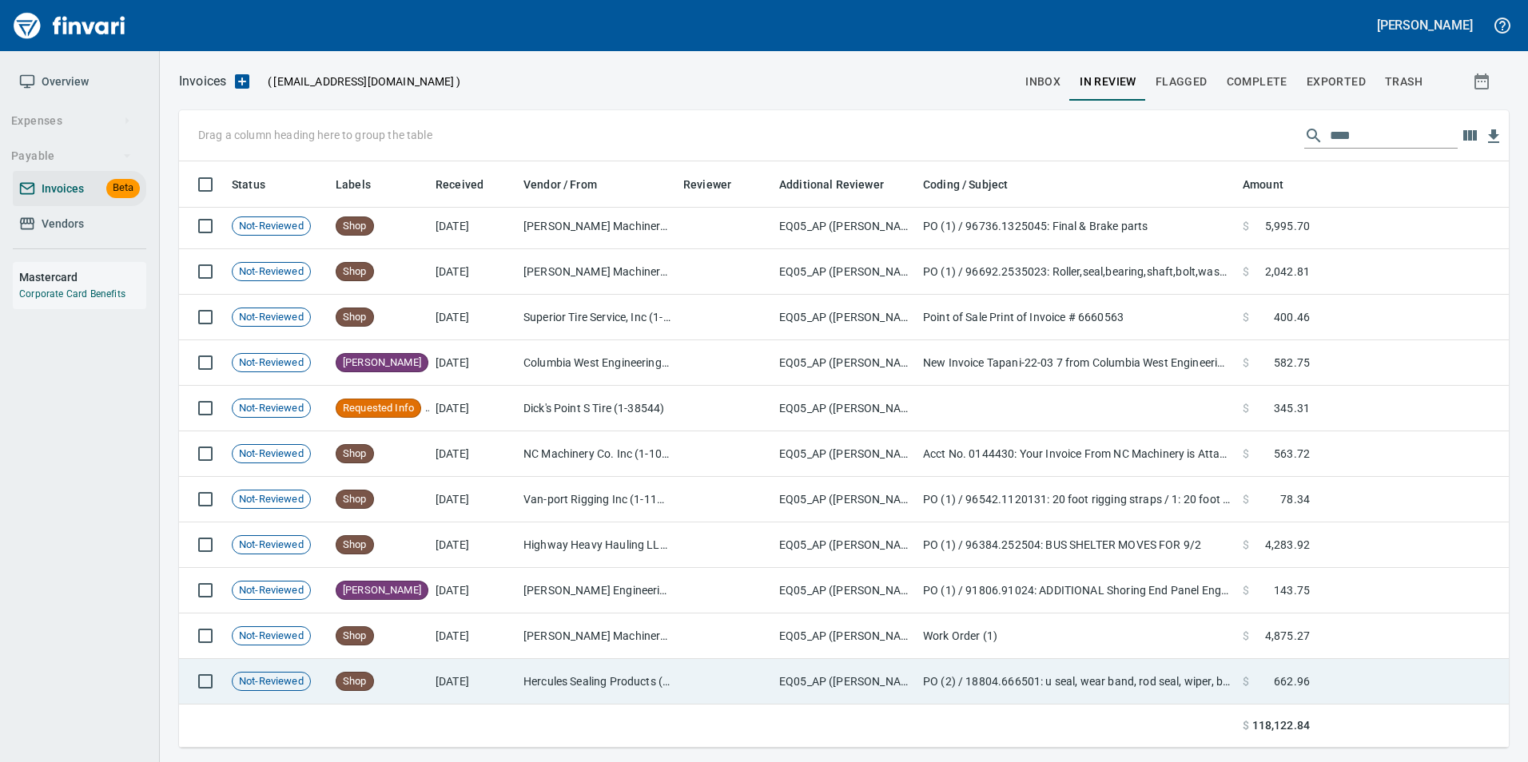
click at [441, 690] on td "[DATE]" at bounding box center [473, 682] width 88 height 46
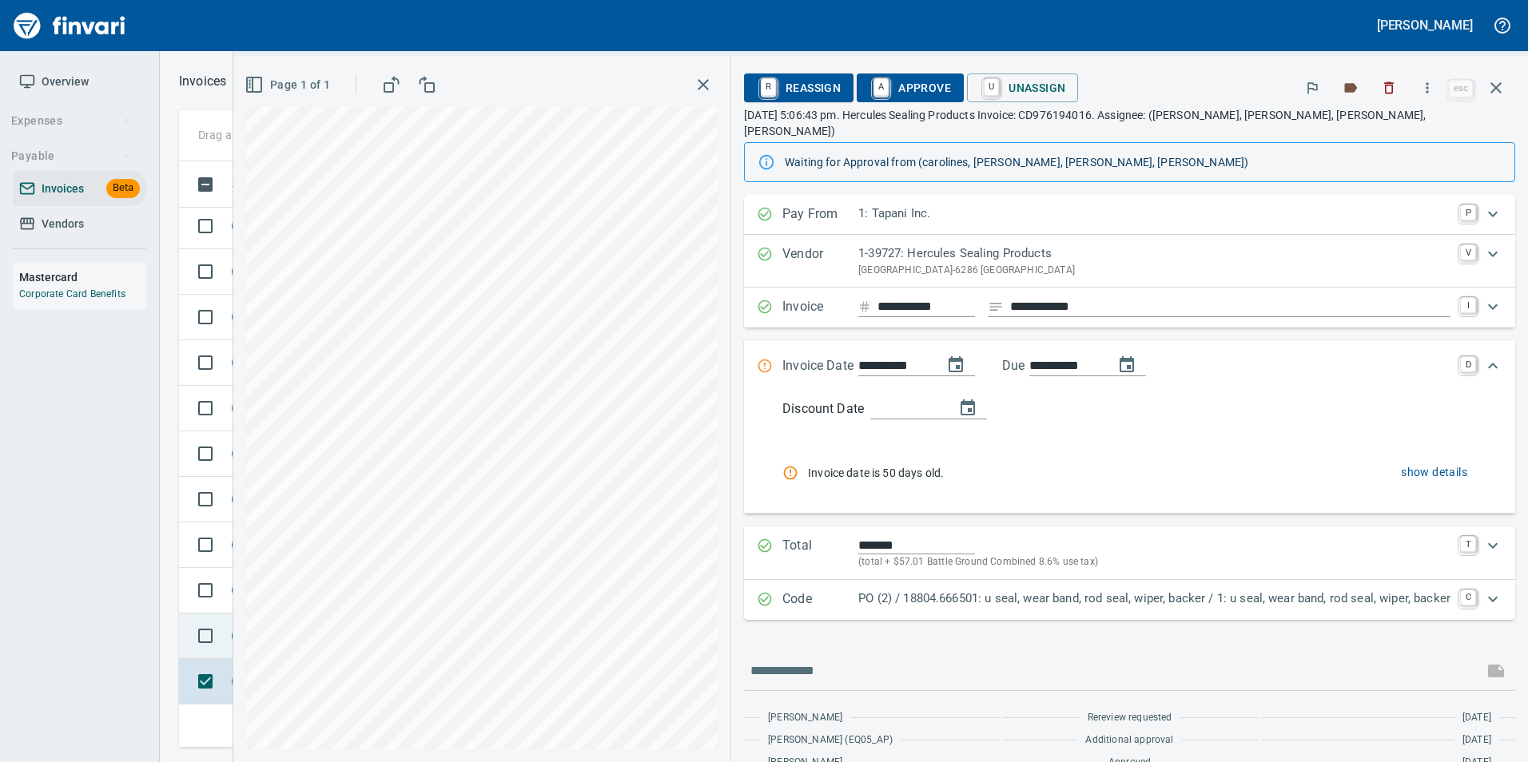
click at [186, 624] on td at bounding box center [202, 637] width 46 height 46
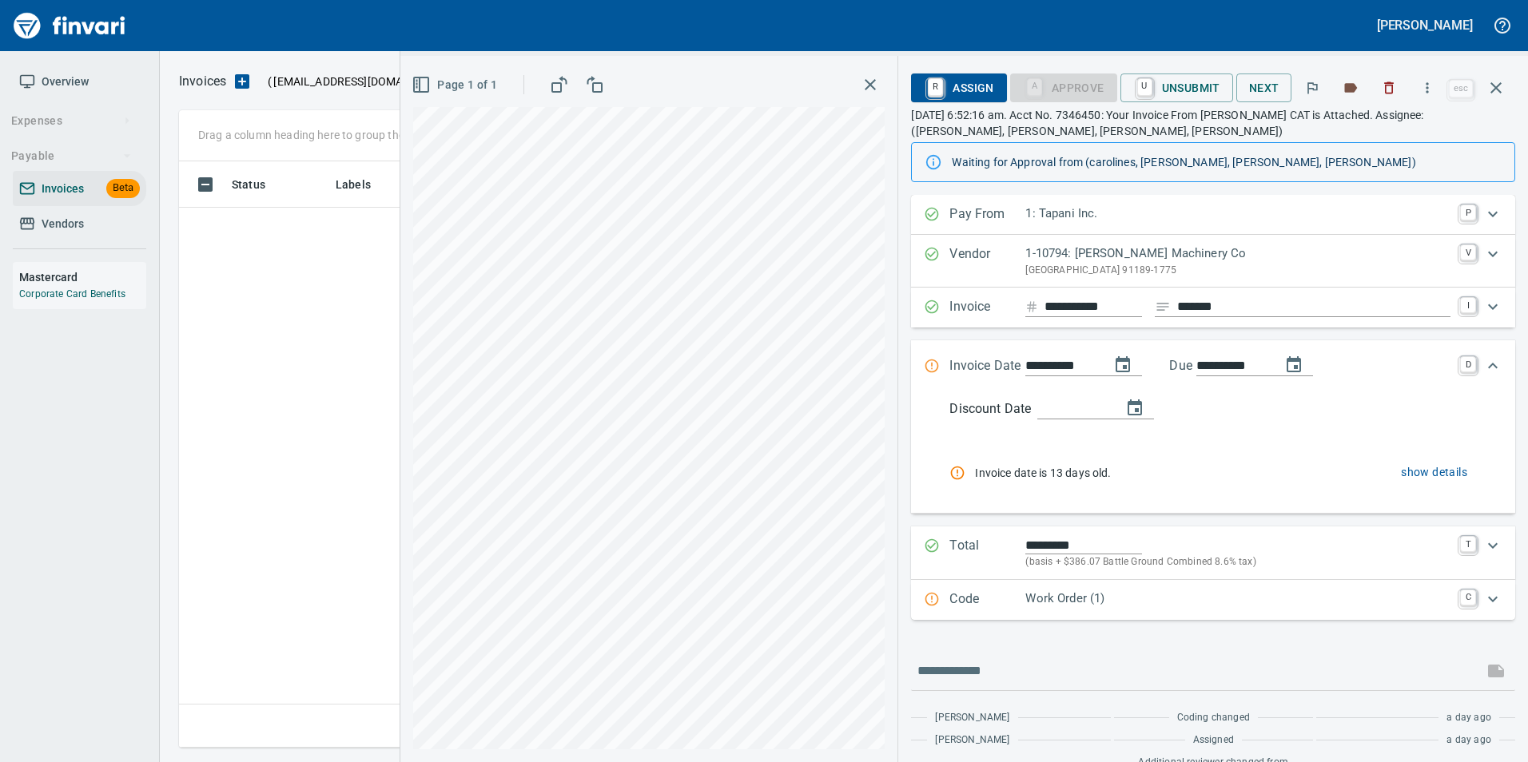
scroll to position [574, 1305]
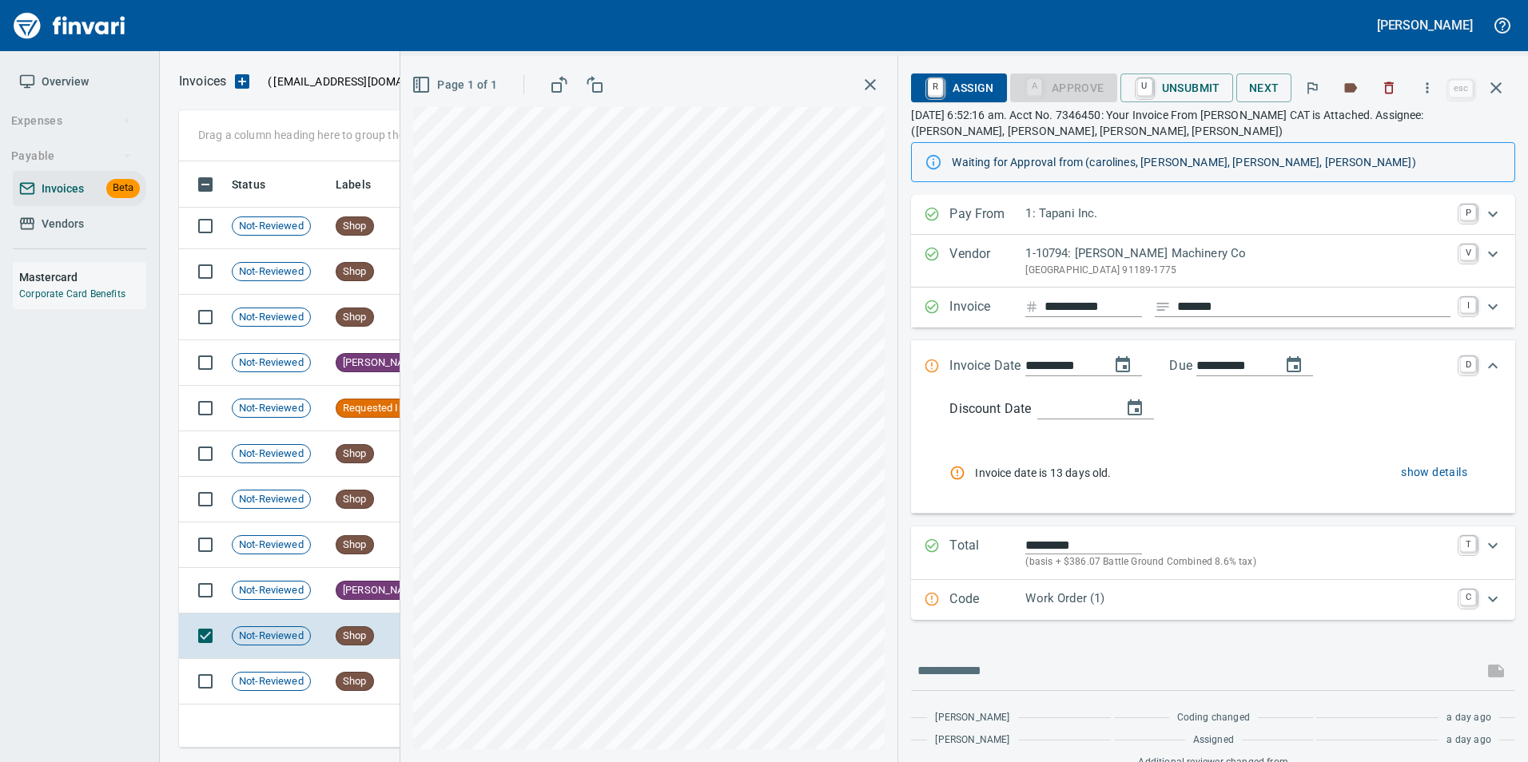
click at [280, 581] on div "Not-Reviewed" at bounding box center [271, 590] width 79 height 19
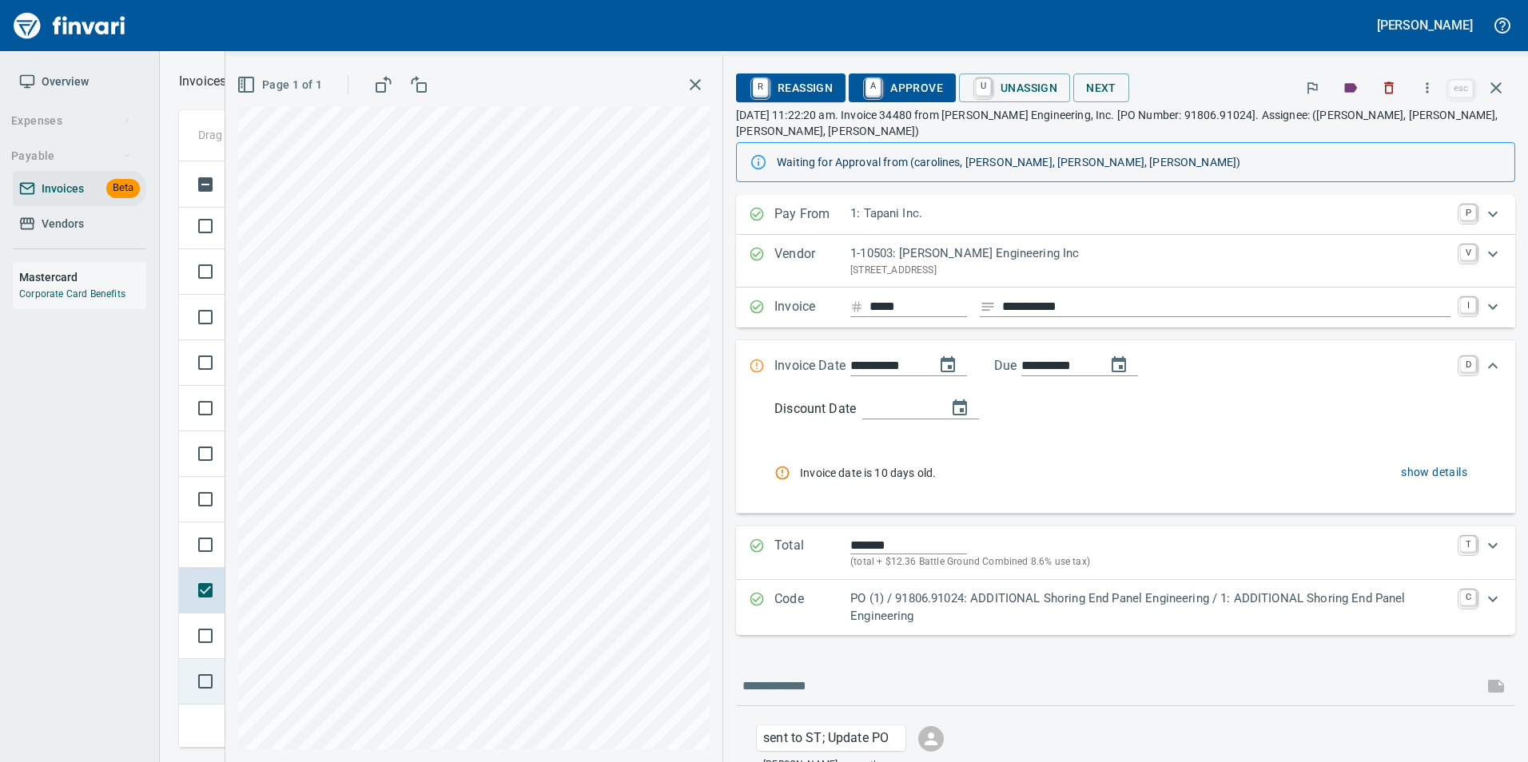
click at [181, 666] on td at bounding box center [202, 682] width 46 height 46
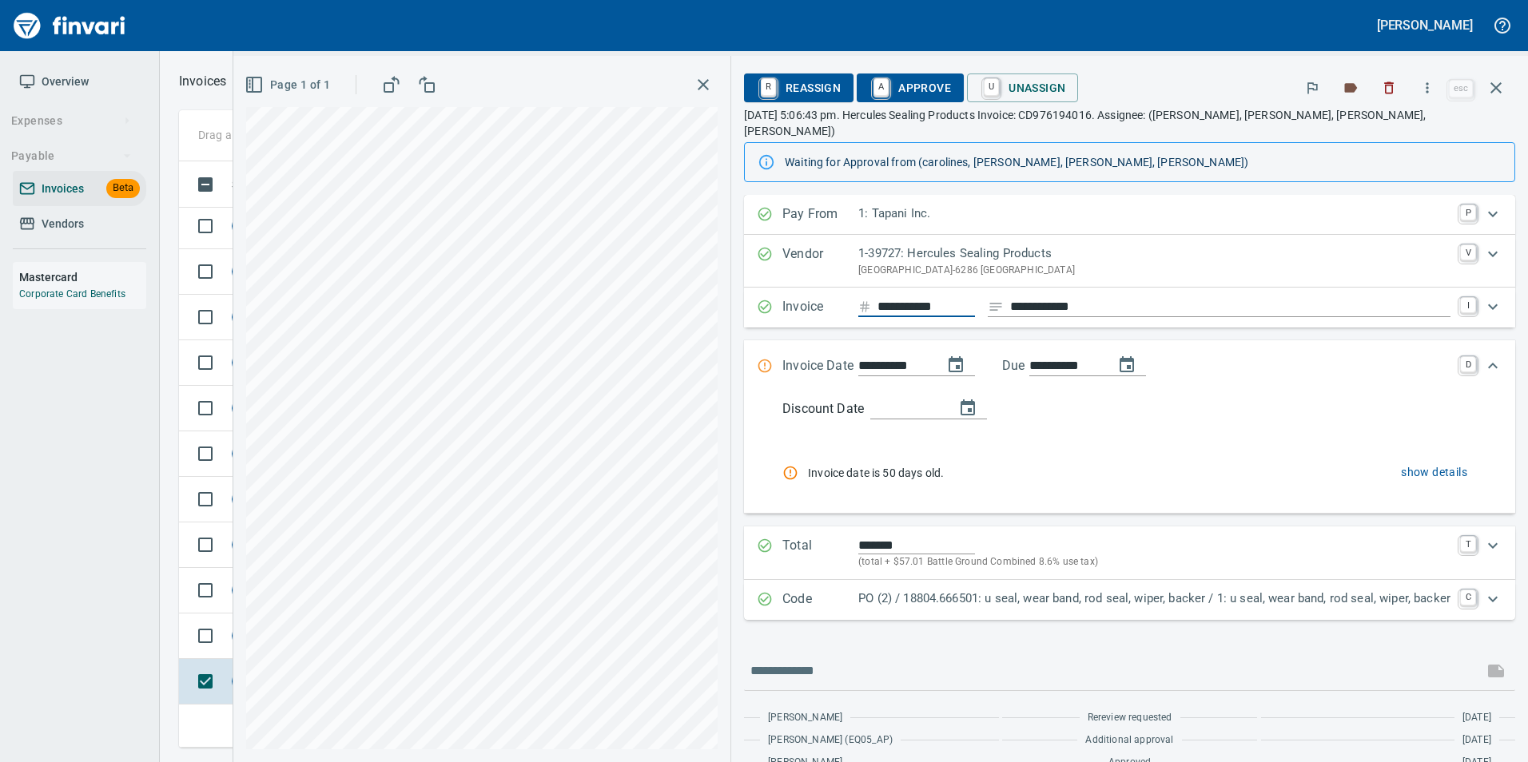
click at [905, 297] on input "**********" at bounding box center [925, 307] width 97 height 20
click at [1176, 320] on div "**********" at bounding box center [1129, 407] width 771 height 425
click at [1501, 85] on icon "button" at bounding box center [1495, 87] width 19 height 19
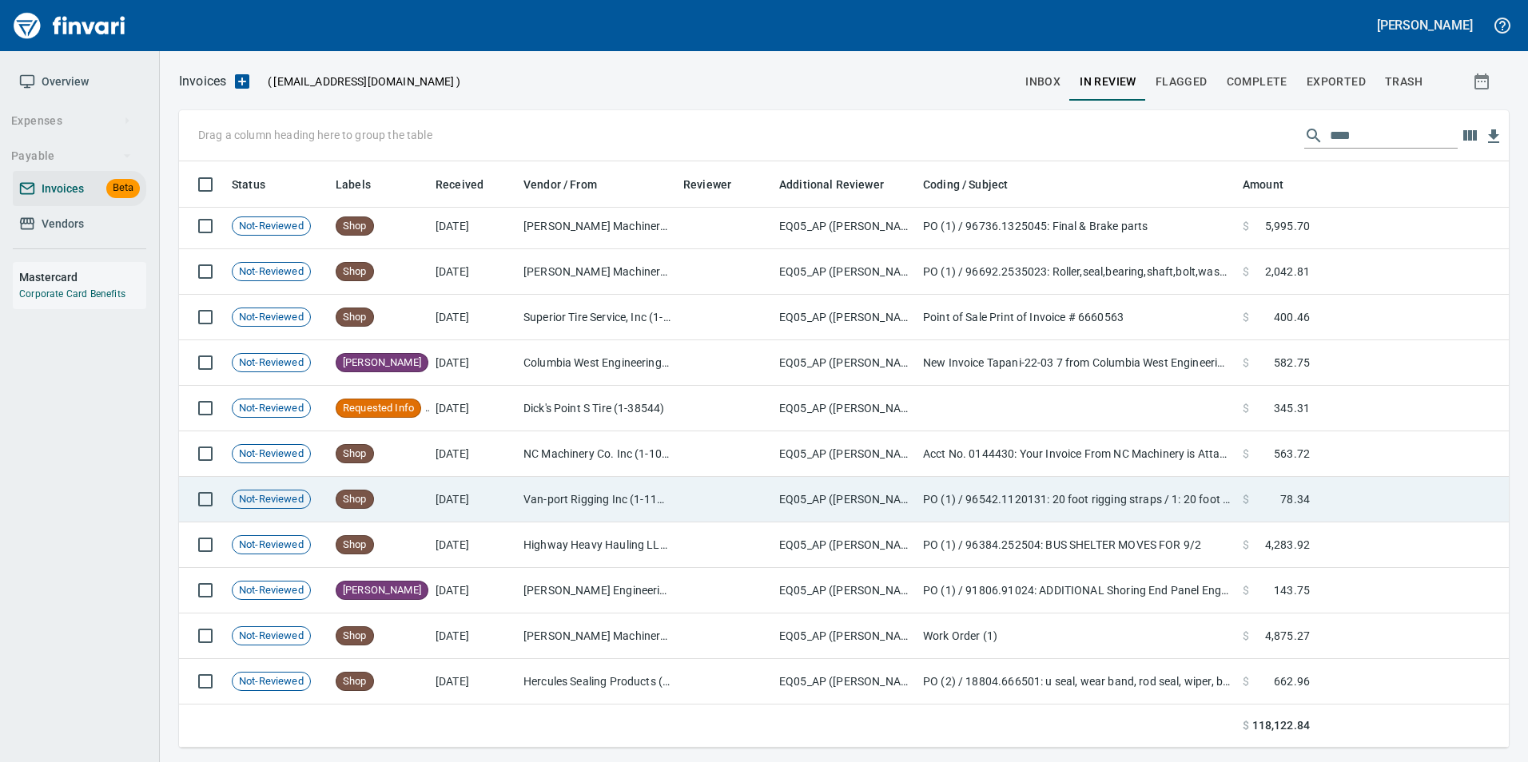
scroll to position [574, 1305]
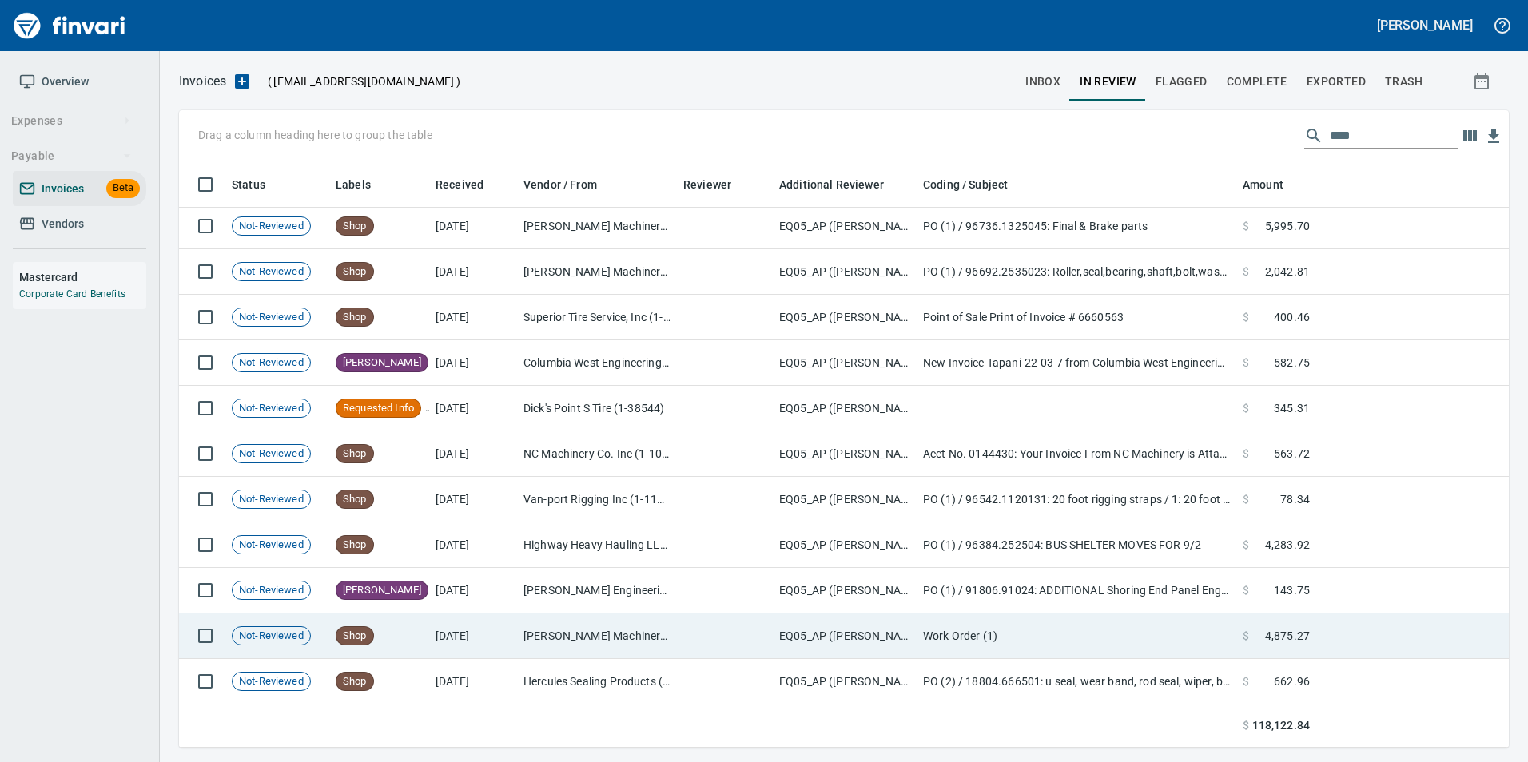
click at [406, 631] on td "Shop" at bounding box center [379, 637] width 100 height 46
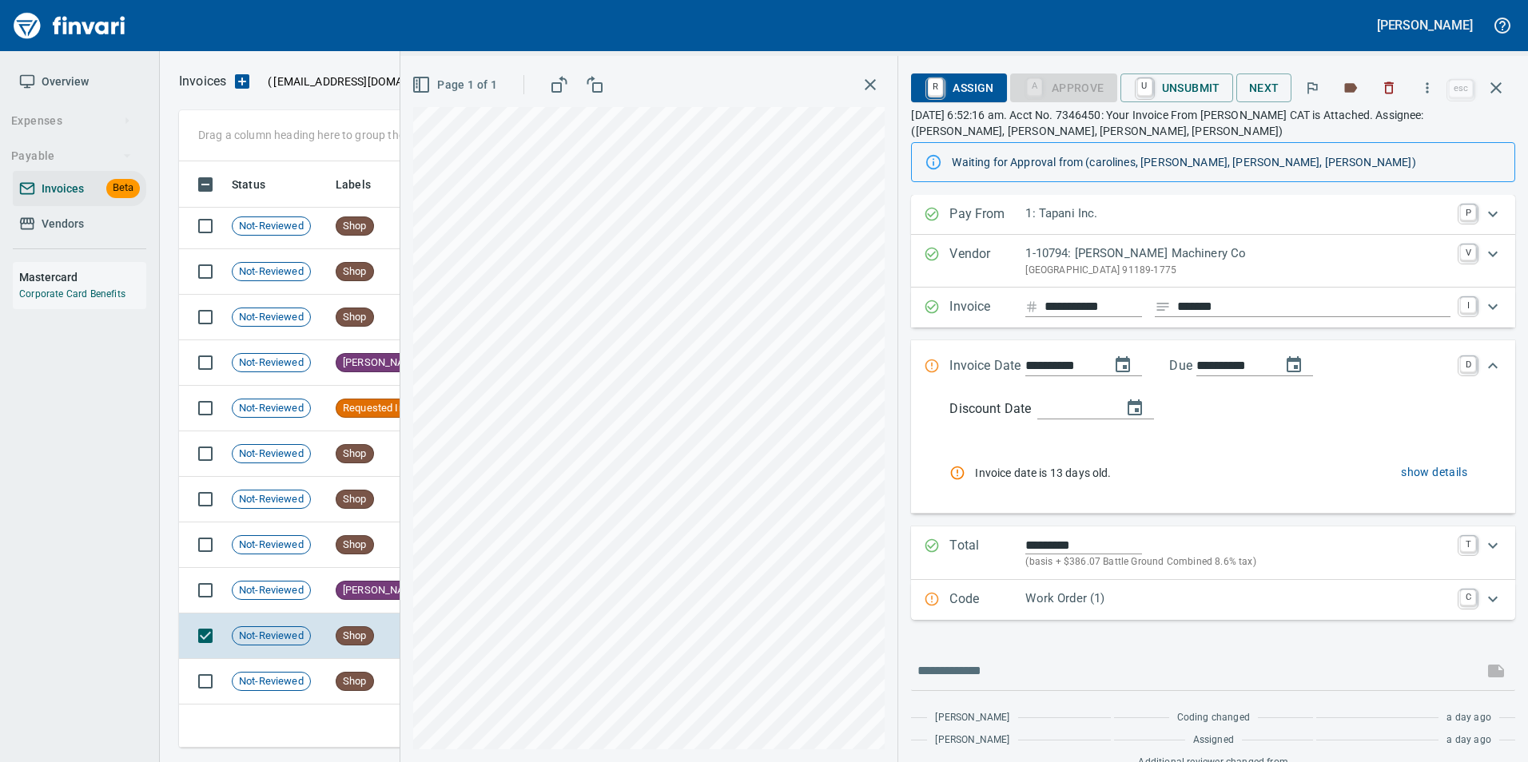
click at [996, 606] on p "Code" at bounding box center [987, 600] width 76 height 21
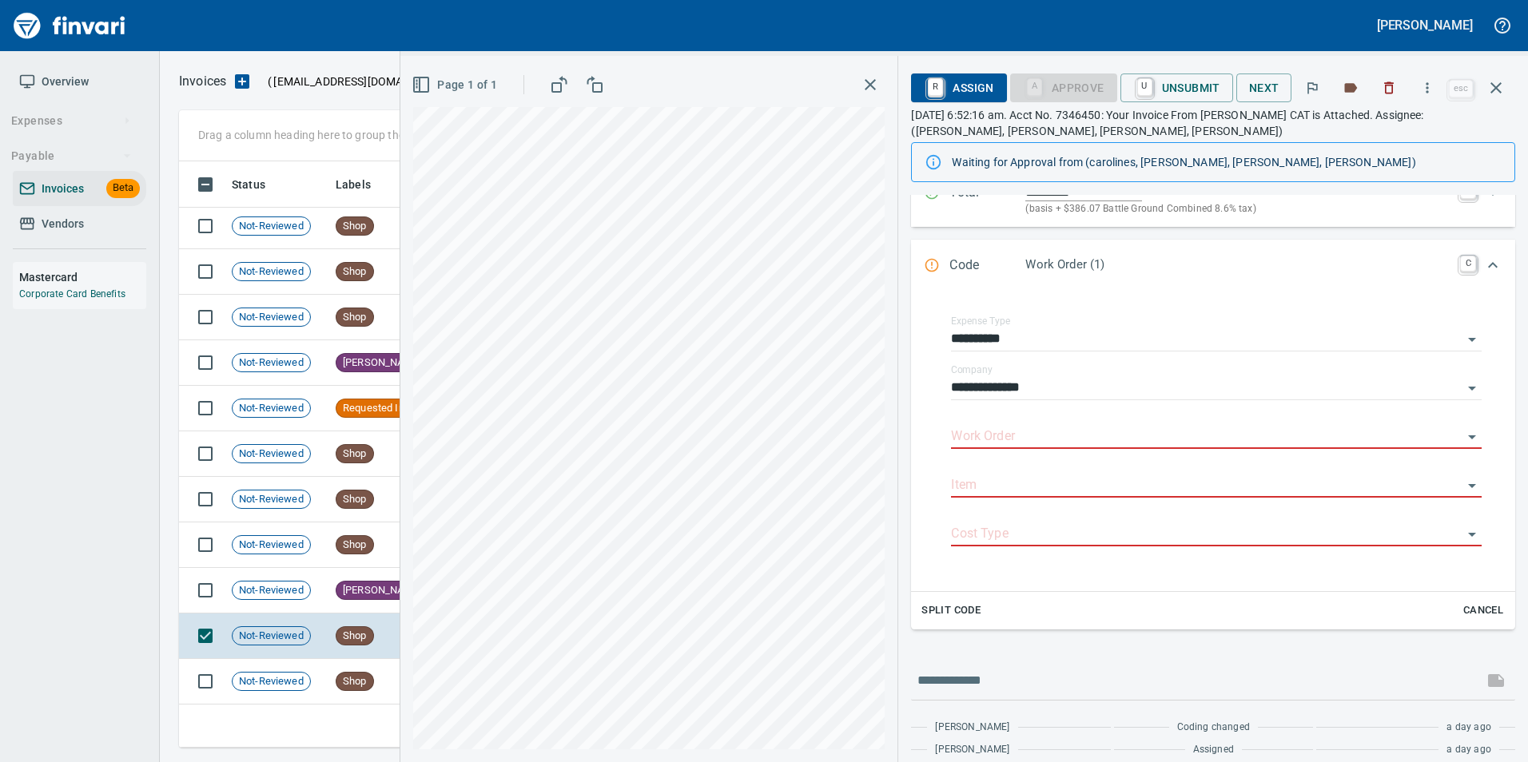
scroll to position [109, 0]
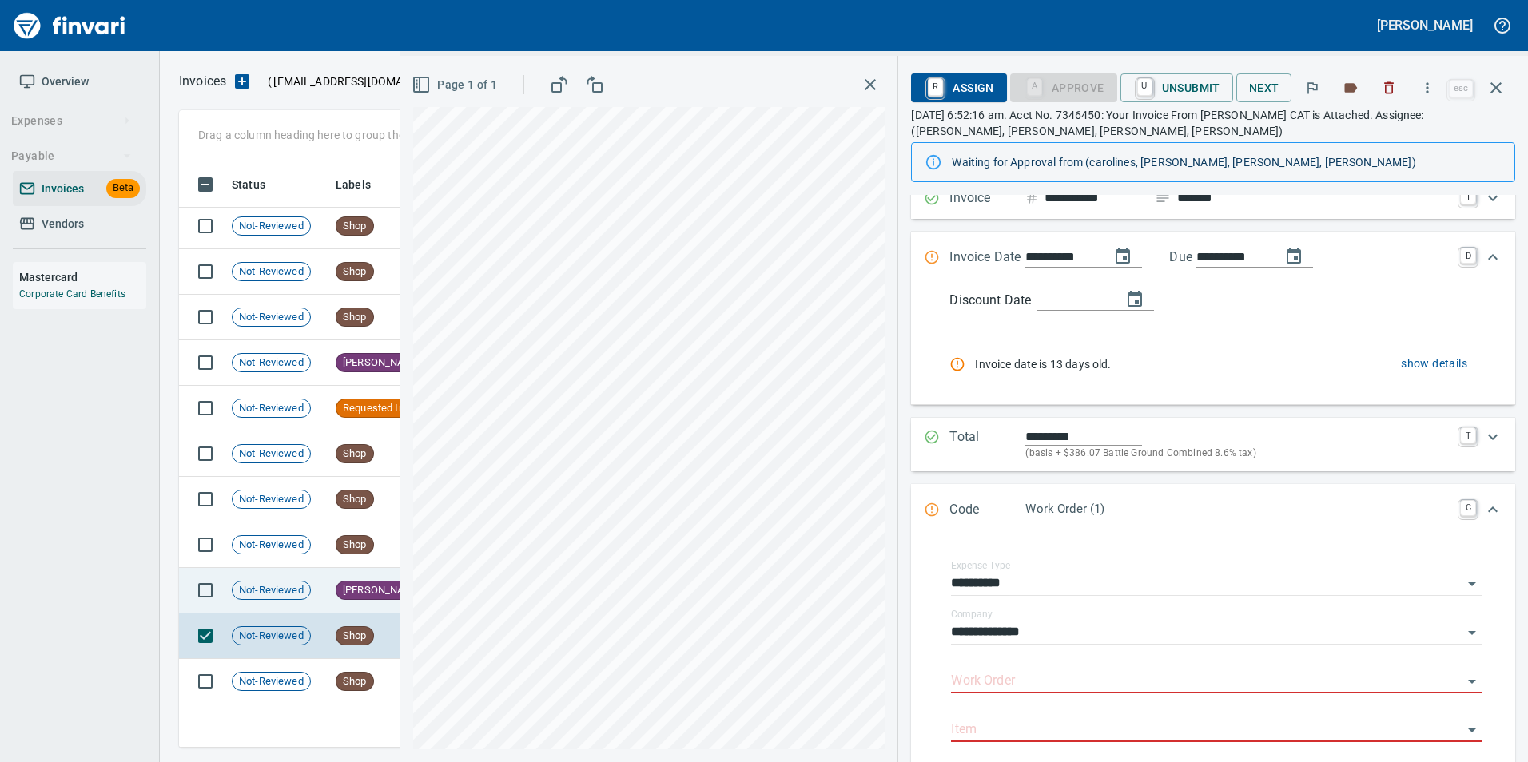
click at [340, 586] on span "[PERSON_NAME]" at bounding box center [381, 590] width 91 height 15
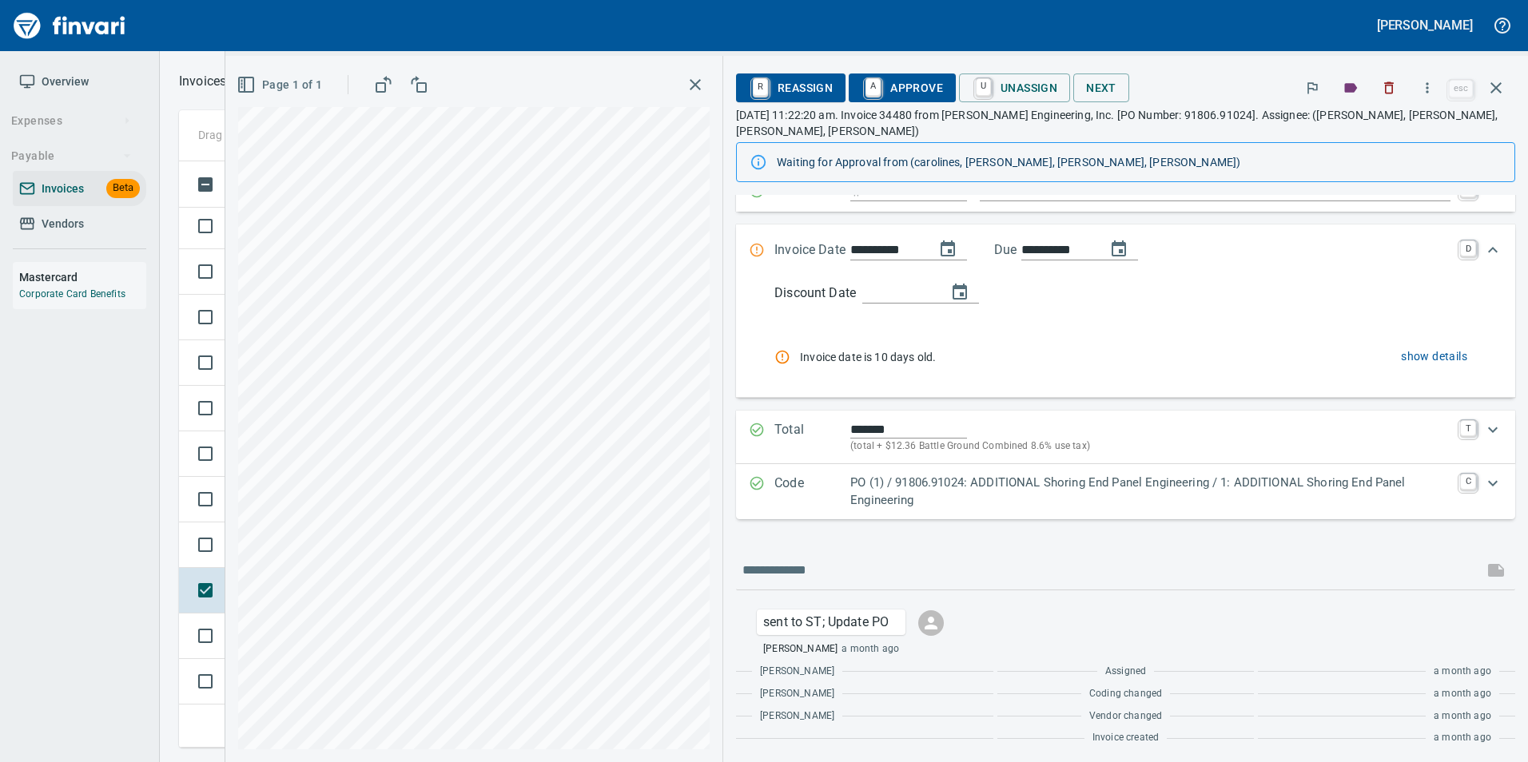
scroll to position [119, 0]
click at [859, 498] on p "PO (1) / 91806.91024: ADDITIONAL Shoring End Panel Engineering / 1: ADDITIONAL …" at bounding box center [1150, 489] width 600 height 36
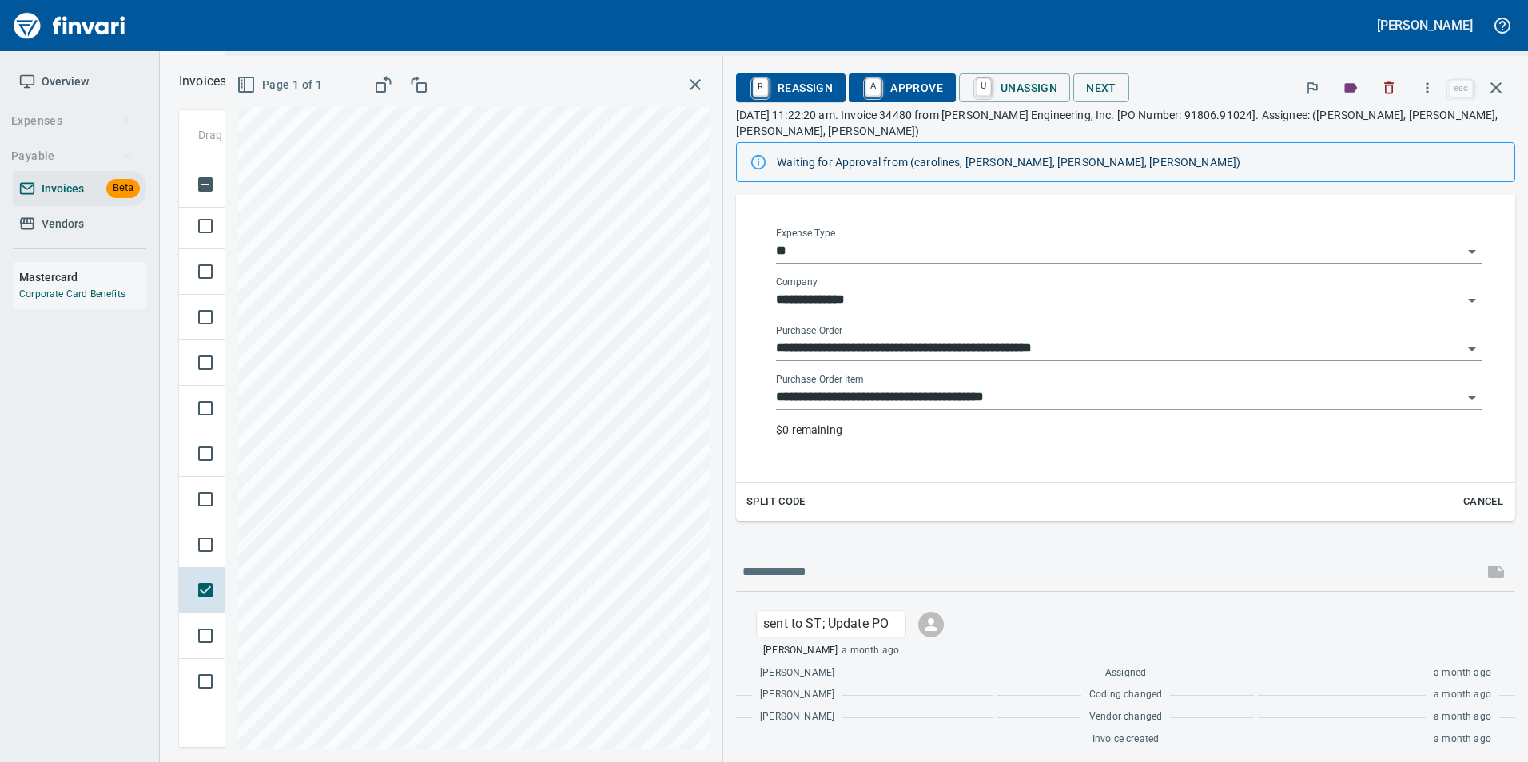
scroll to position [461, 0]
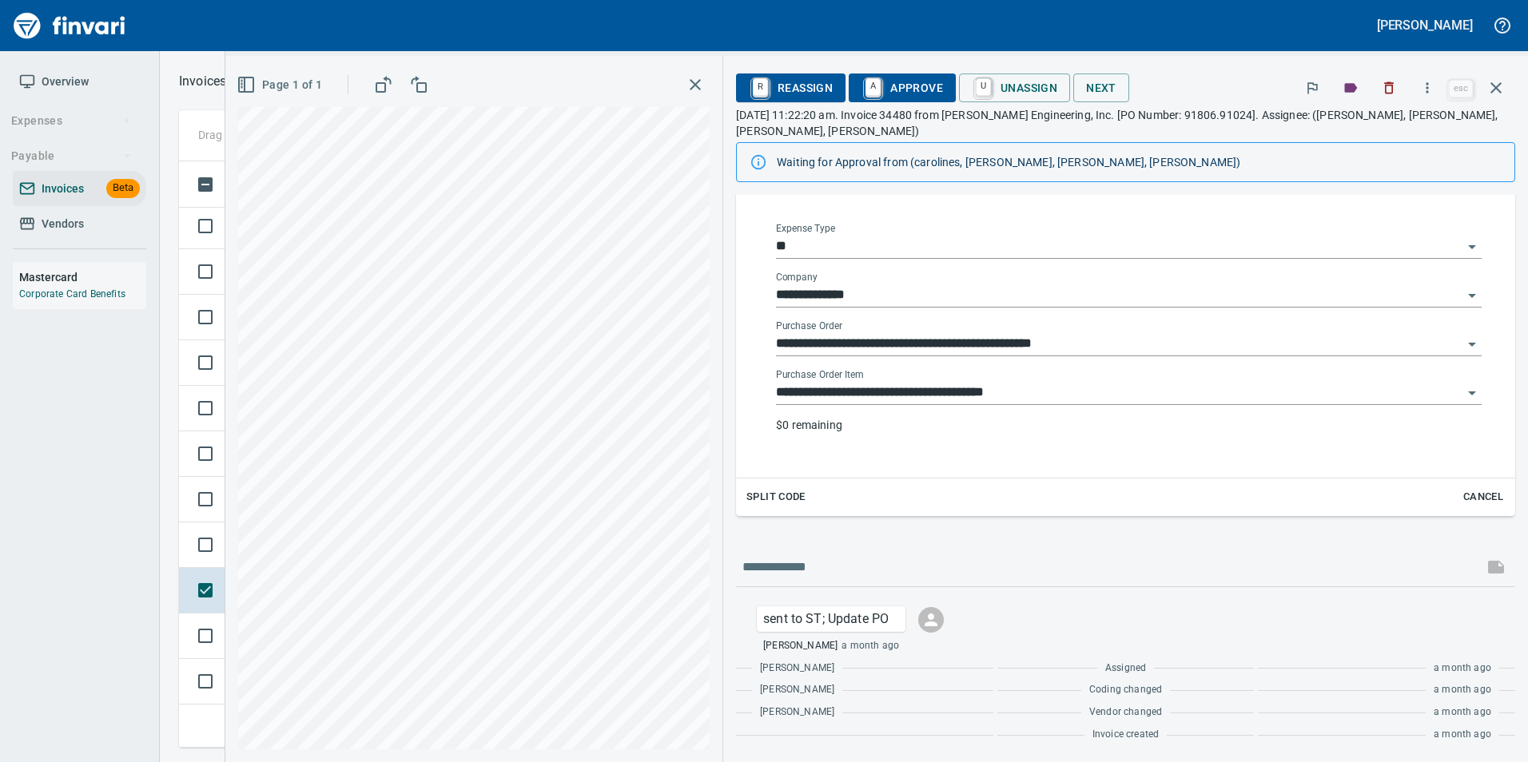
click at [908, 340] on input "**********" at bounding box center [1119, 344] width 686 height 22
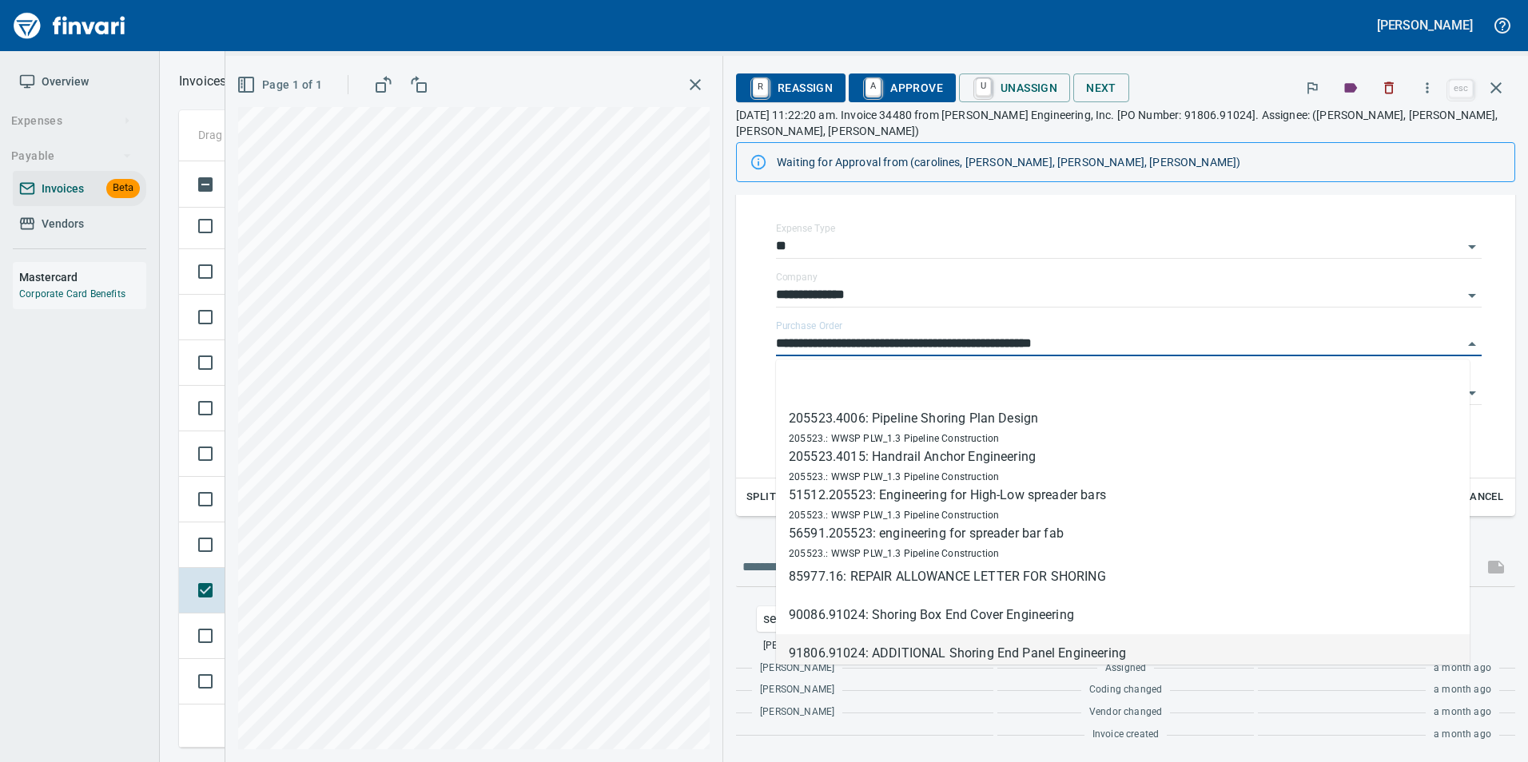
scroll to position [8, 0]
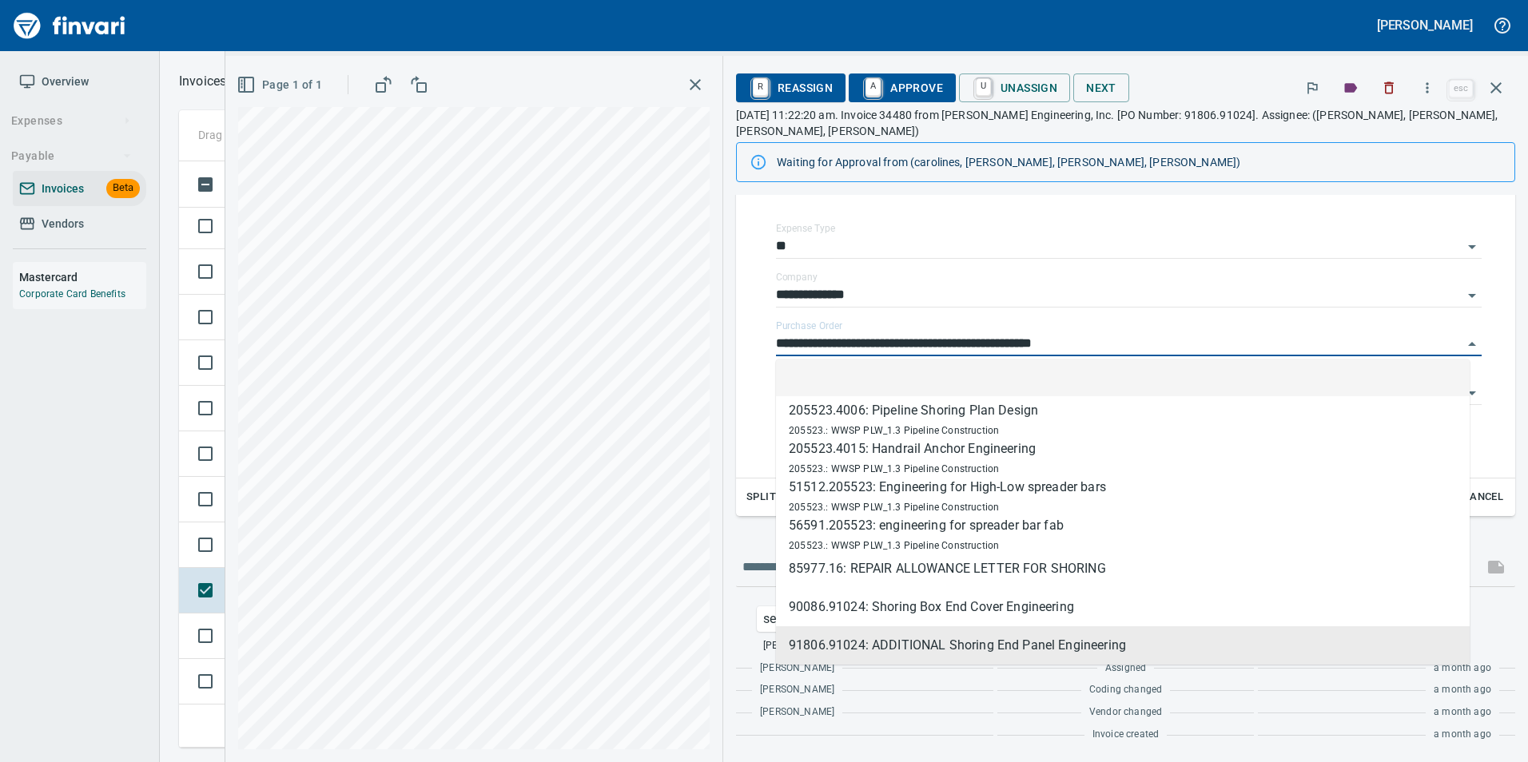
drag, startPoint x: 911, startPoint y: 380, endPoint x: 912, endPoint y: 392, distance: 12.0
click at [915, 383] on li at bounding box center [1123, 377] width 694 height 38
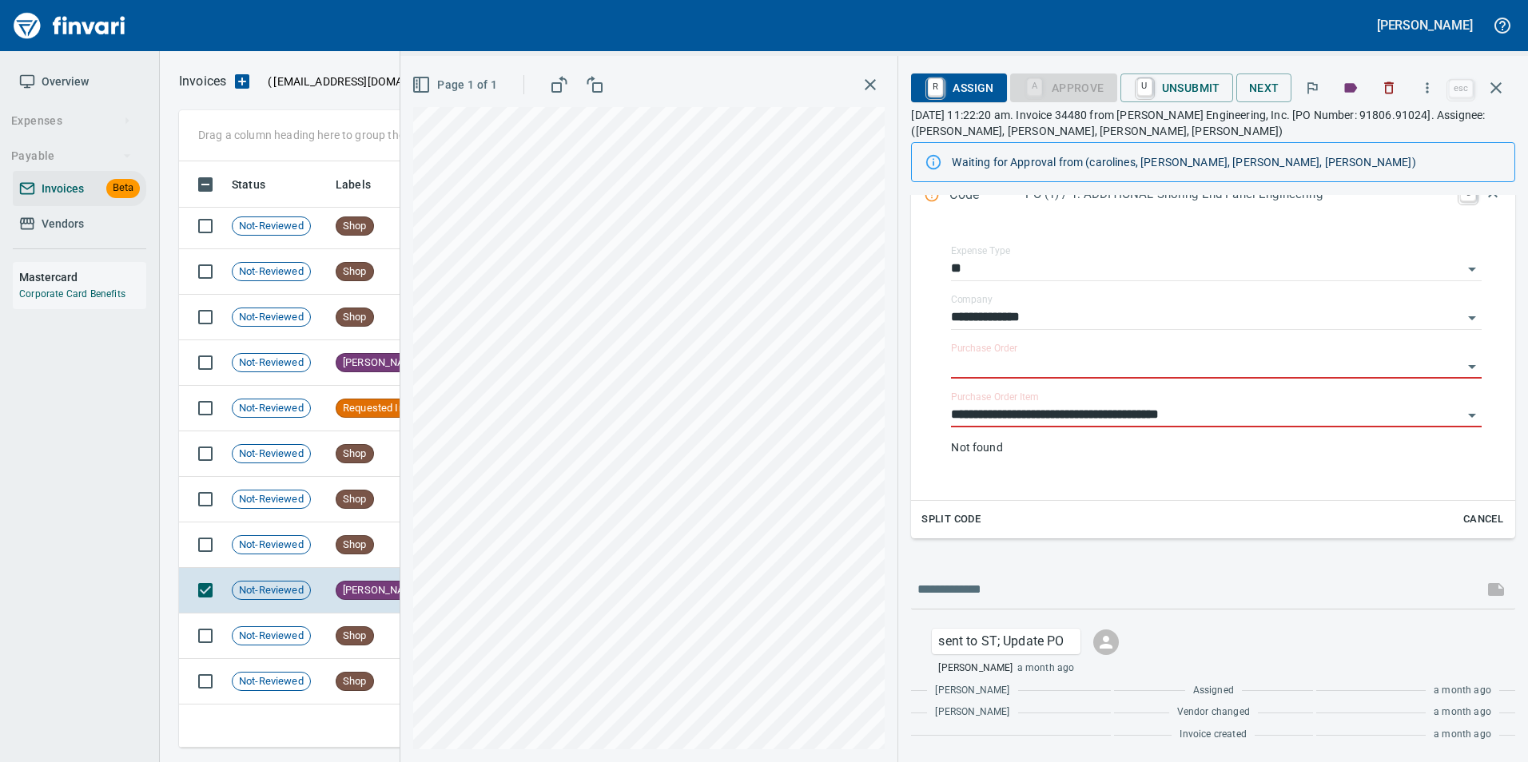
scroll to position [423, 0]
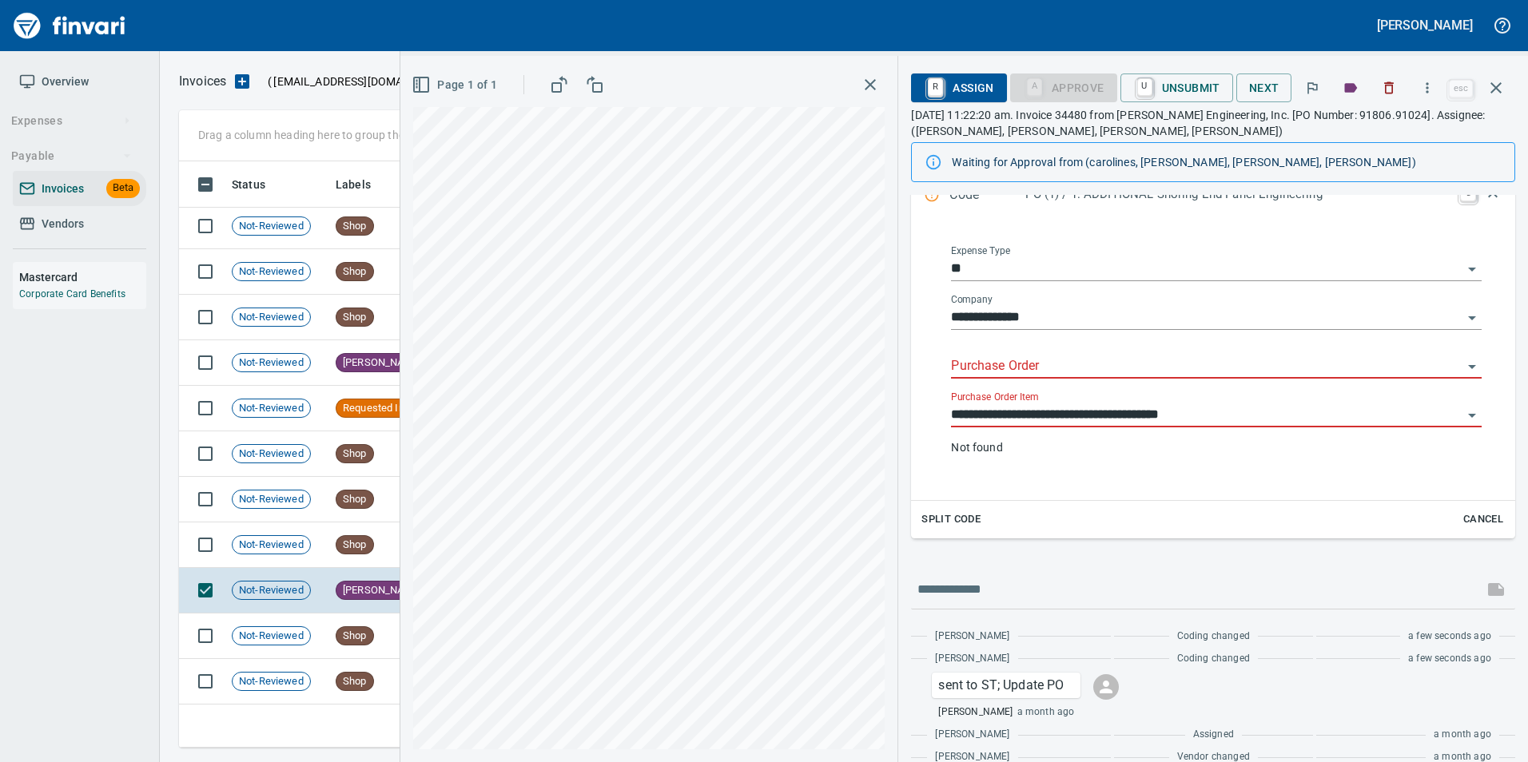
click at [1069, 439] on p "Not found" at bounding box center [1216, 447] width 531 height 16
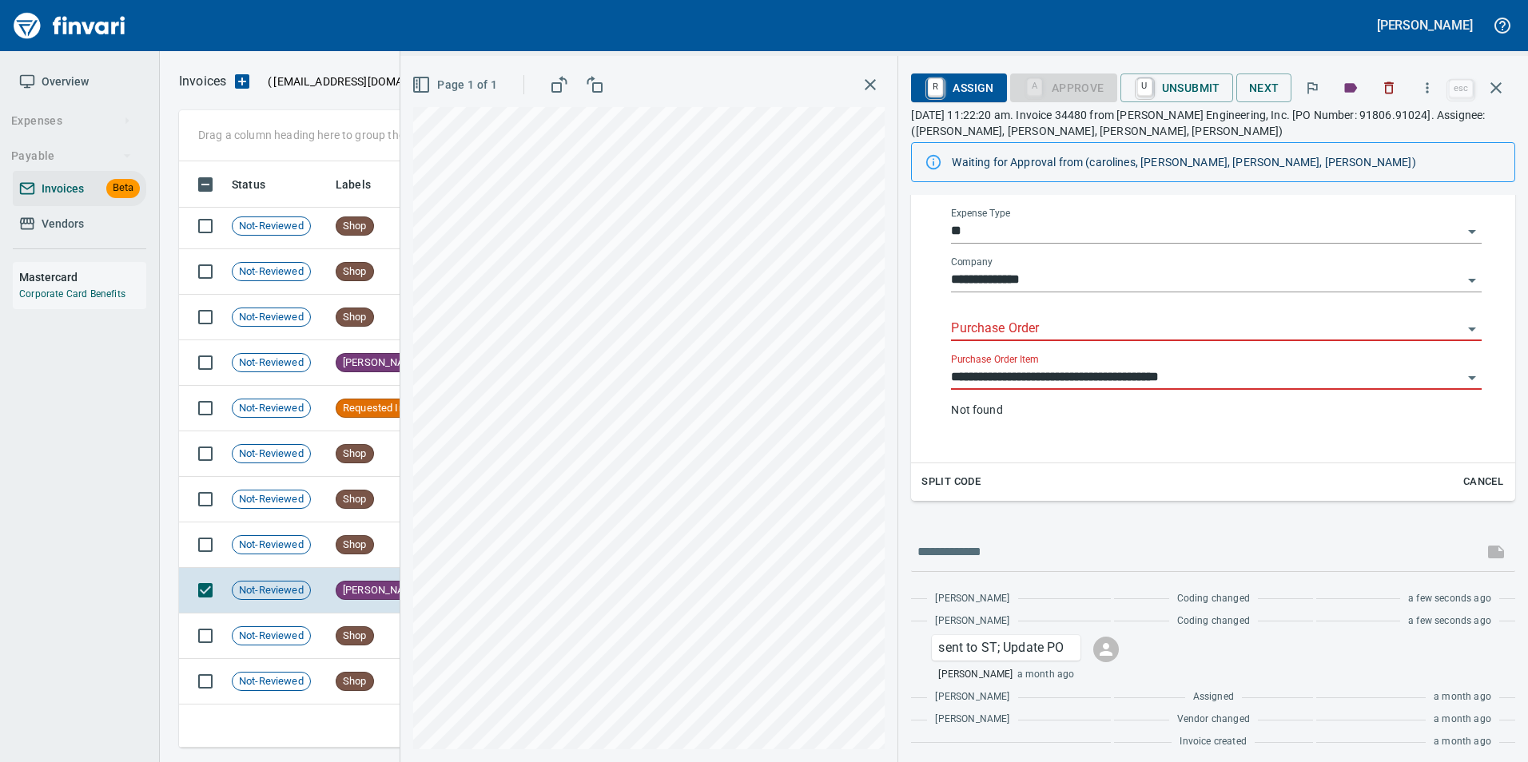
click at [1051, 385] on input "**********" at bounding box center [1206, 378] width 511 height 22
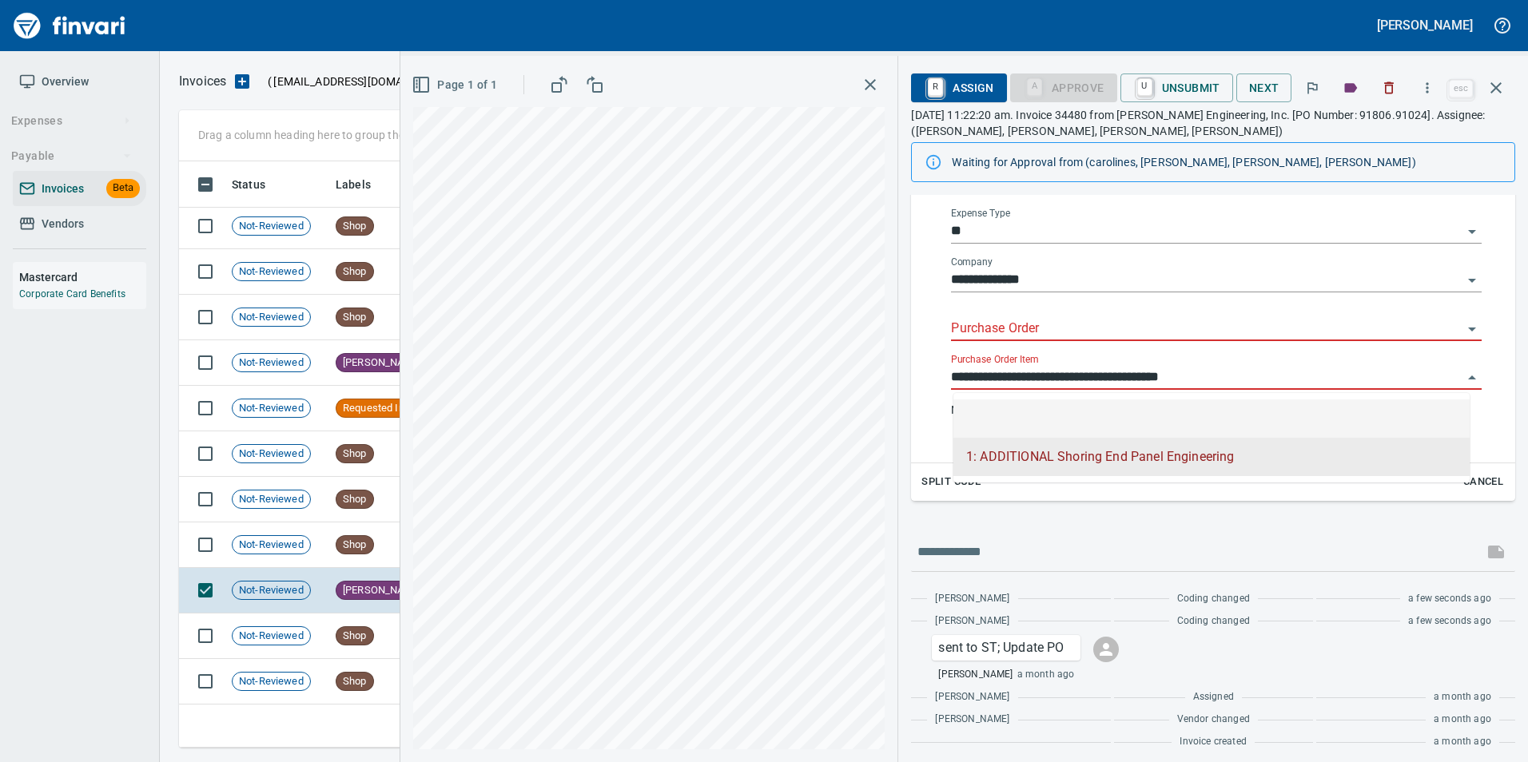
click at [1035, 401] on li at bounding box center [1211, 419] width 516 height 38
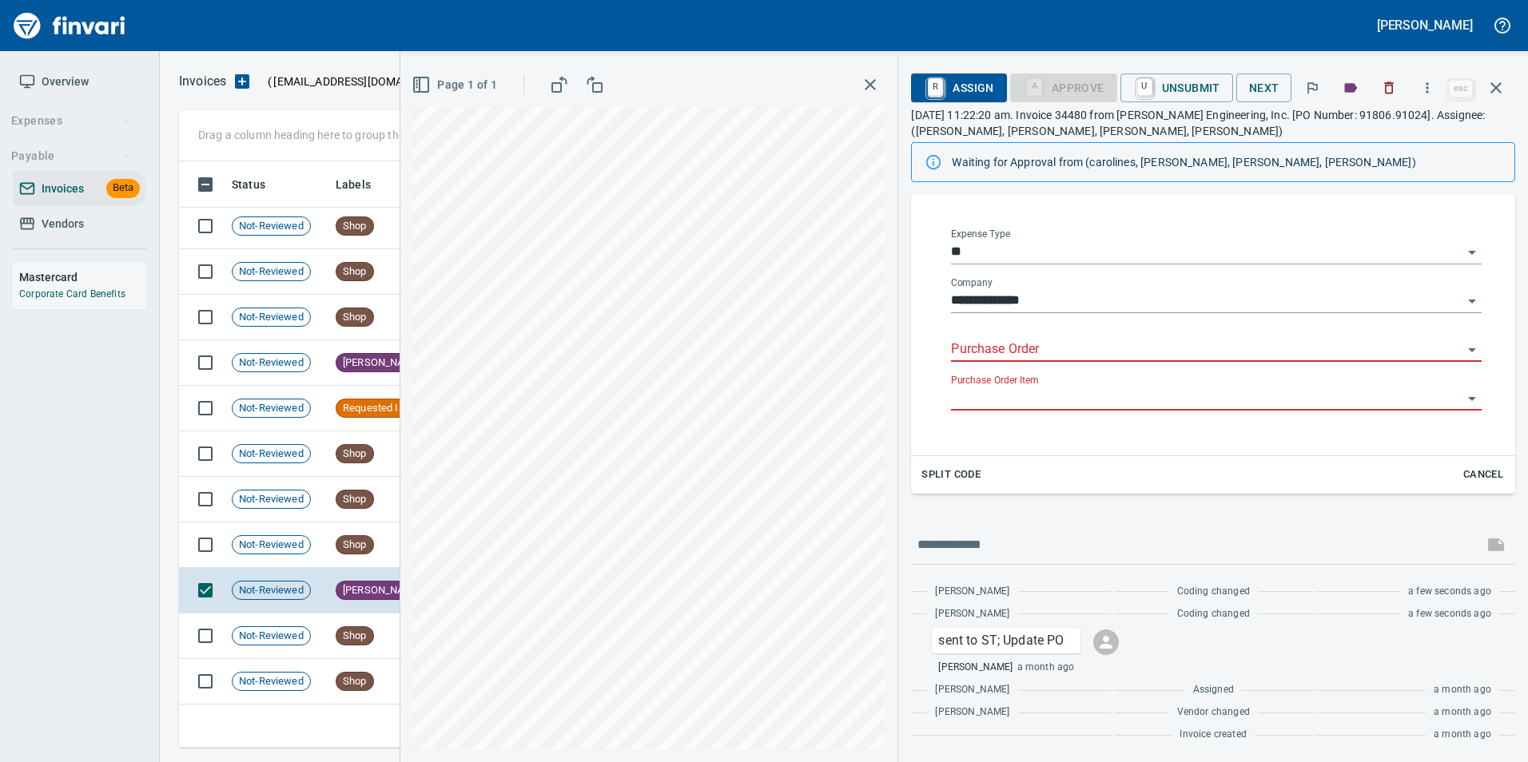
scroll to position [440, 0]
click at [1009, 345] on input "Purchase Order" at bounding box center [1206, 350] width 511 height 22
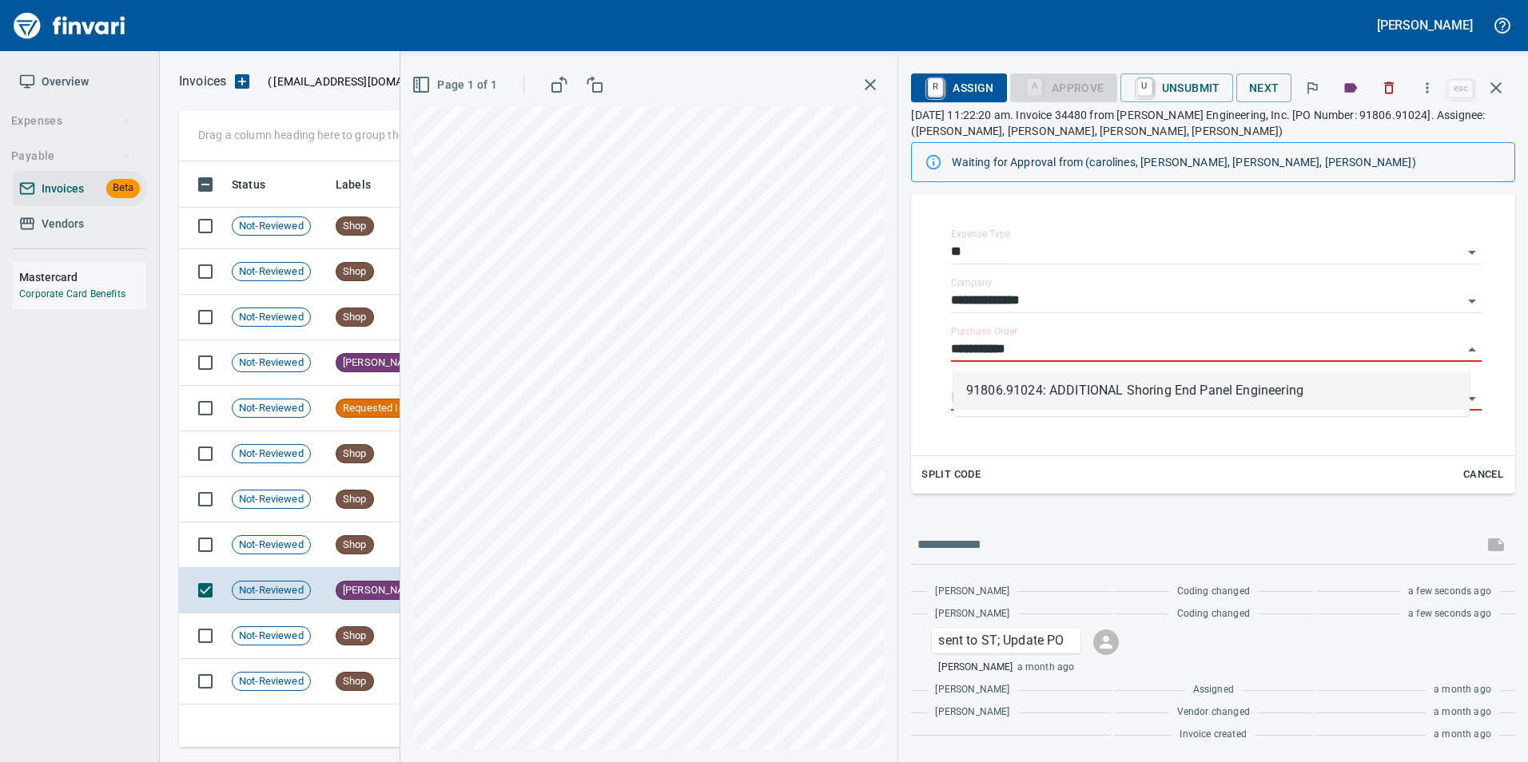
scroll to position [574, 1305]
click at [1049, 382] on li "91806.91024: ADDITIONAL Shoring End Panel Engineering" at bounding box center [1211, 391] width 516 height 38
type input "**********"
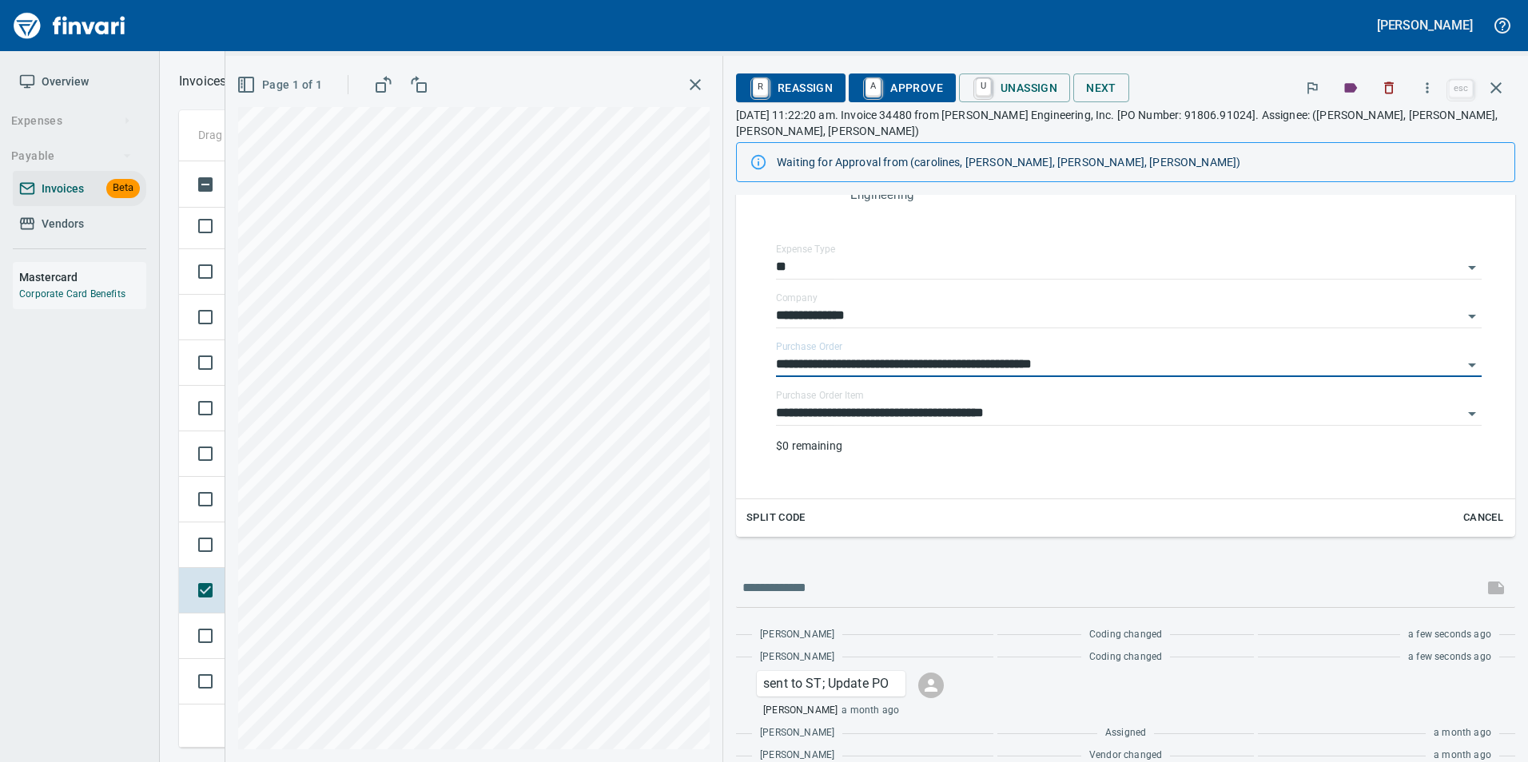
click at [1054, 419] on input "**********" at bounding box center [1119, 414] width 686 height 22
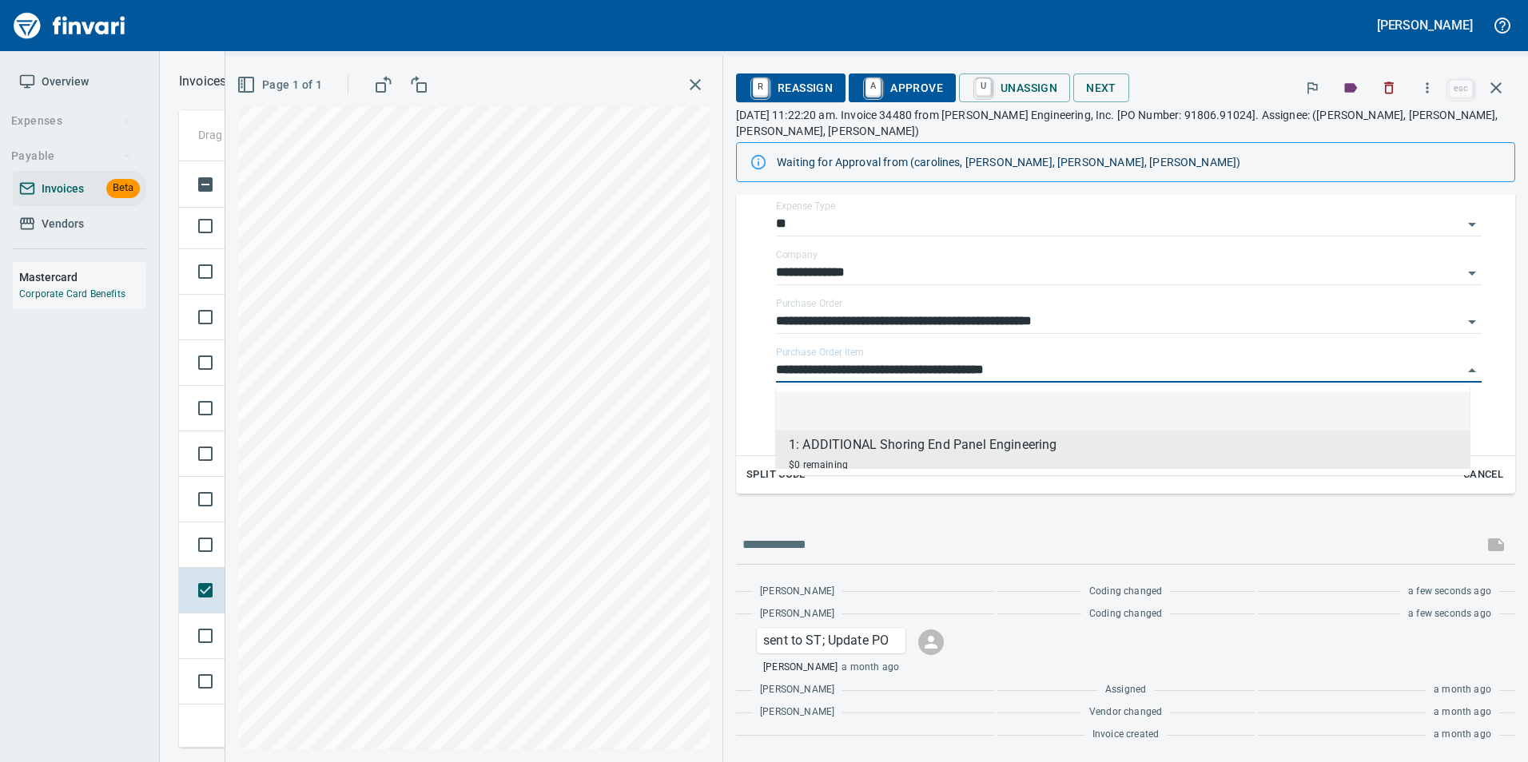
click at [952, 408] on li at bounding box center [1123, 411] width 694 height 38
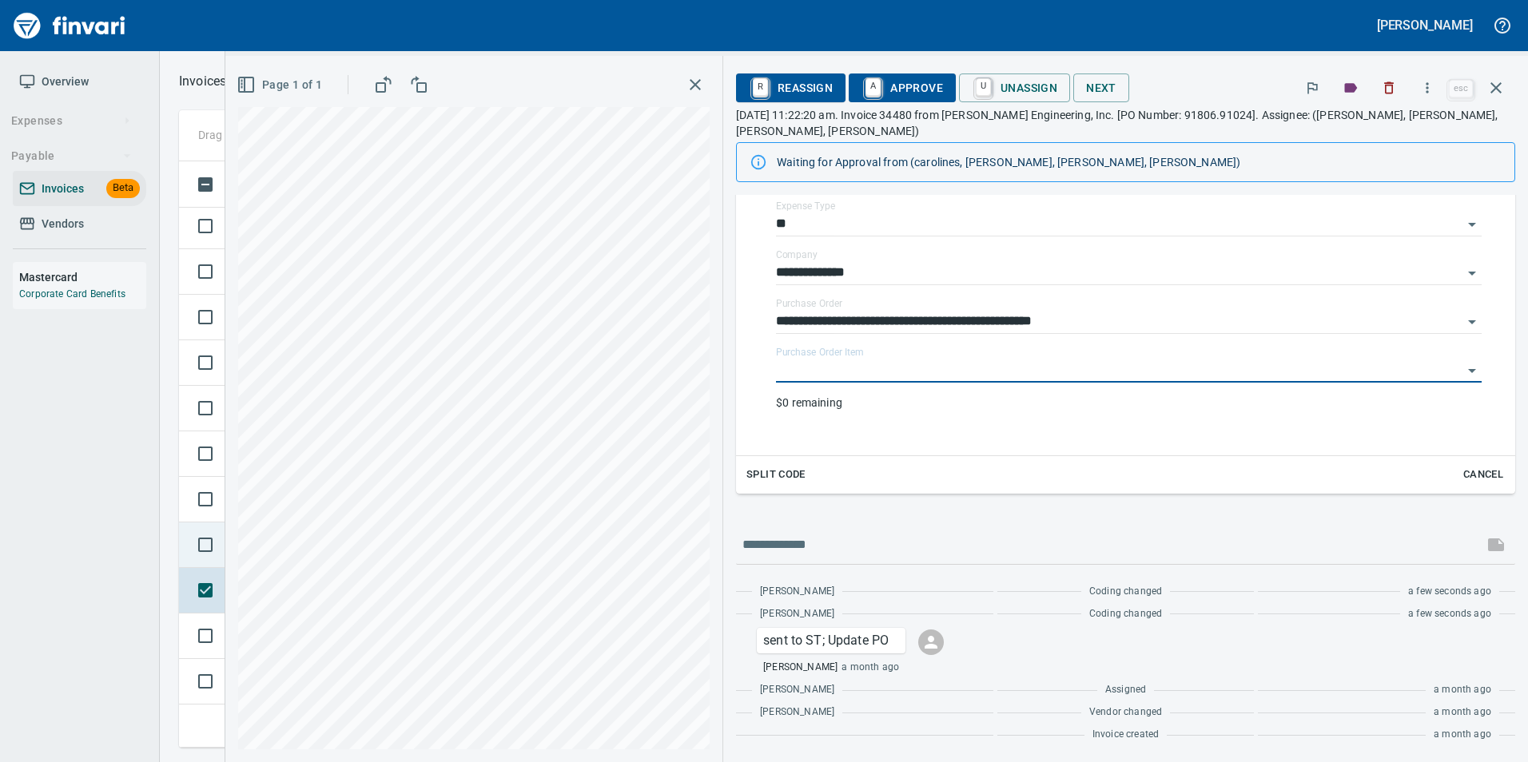
click at [183, 526] on td at bounding box center [202, 546] width 46 height 46
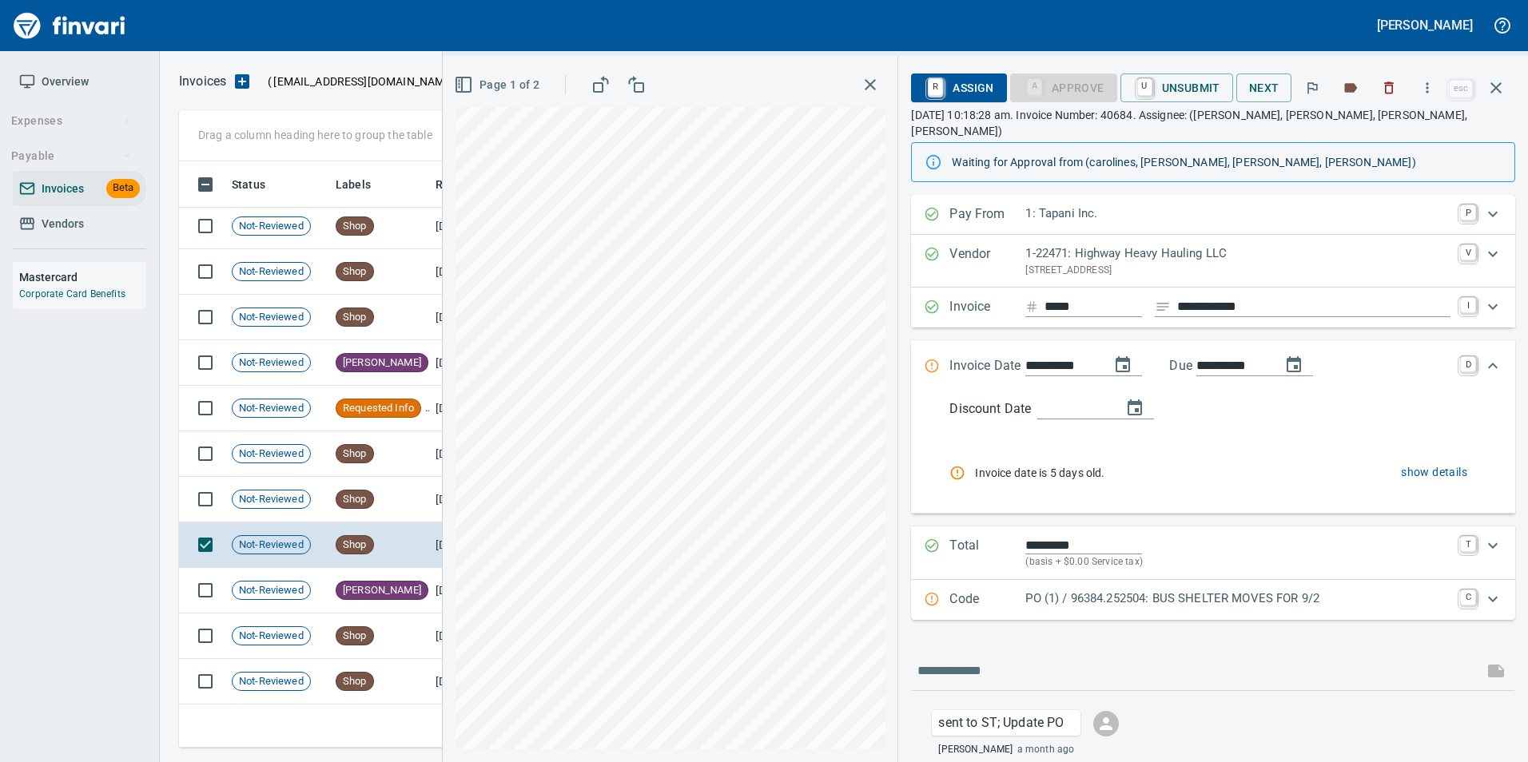
click at [1141, 591] on p "PO (1) / 96384.252504: BUS SHELTER MOVES FOR 9/2" at bounding box center [1237, 599] width 425 height 18
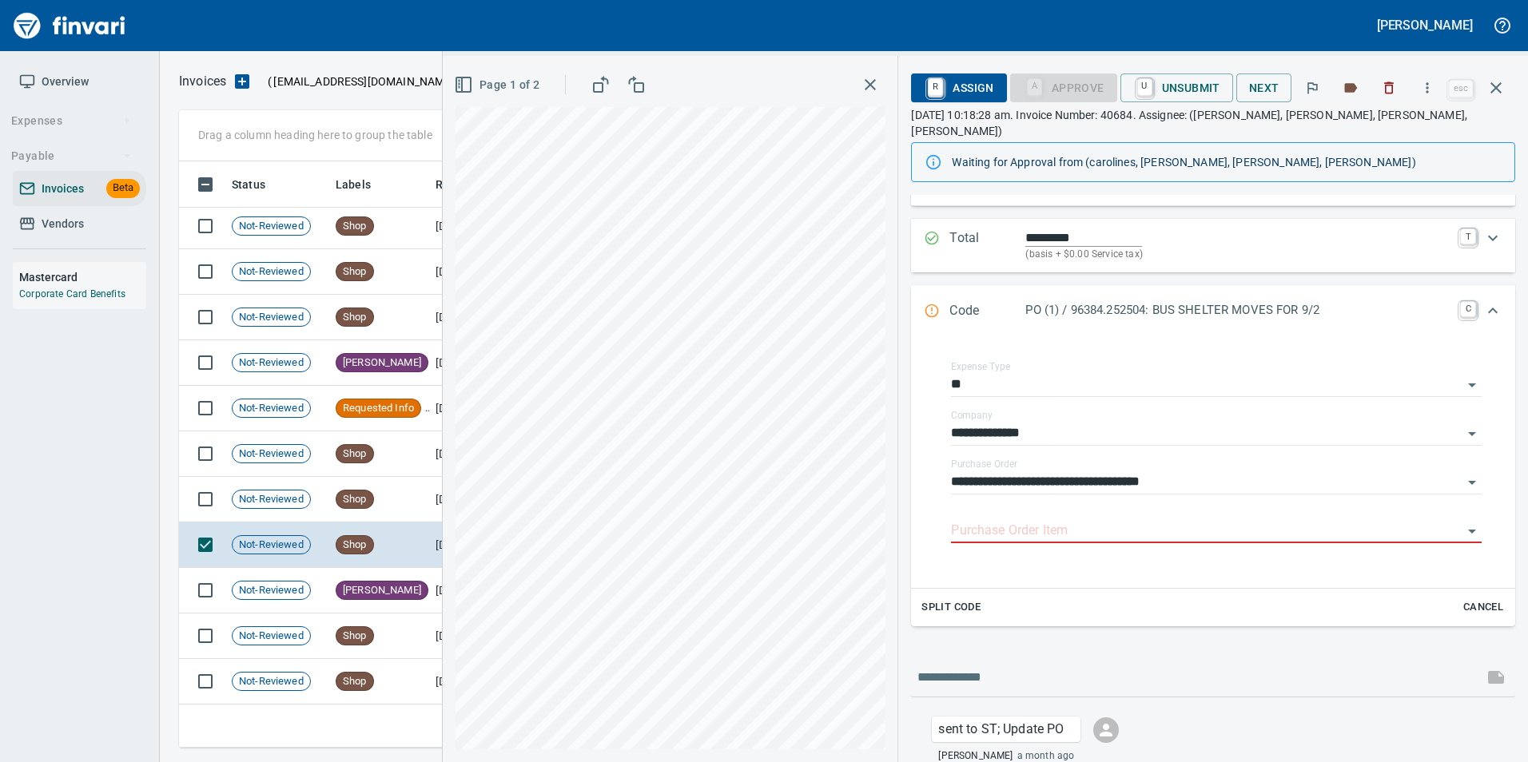
scroll to position [320, 0]
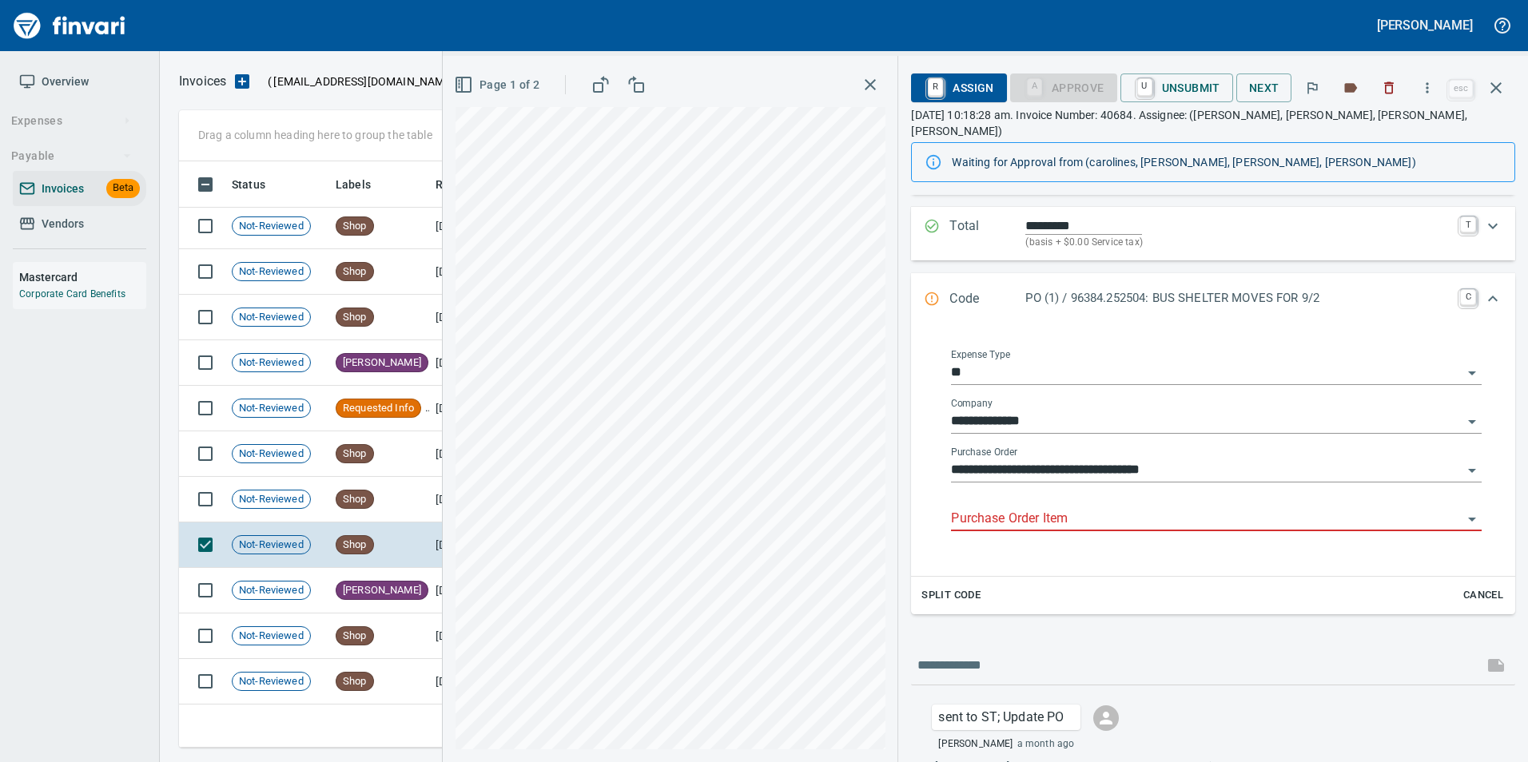
click at [1143, 508] on input "Purchase Order Item" at bounding box center [1206, 519] width 511 height 22
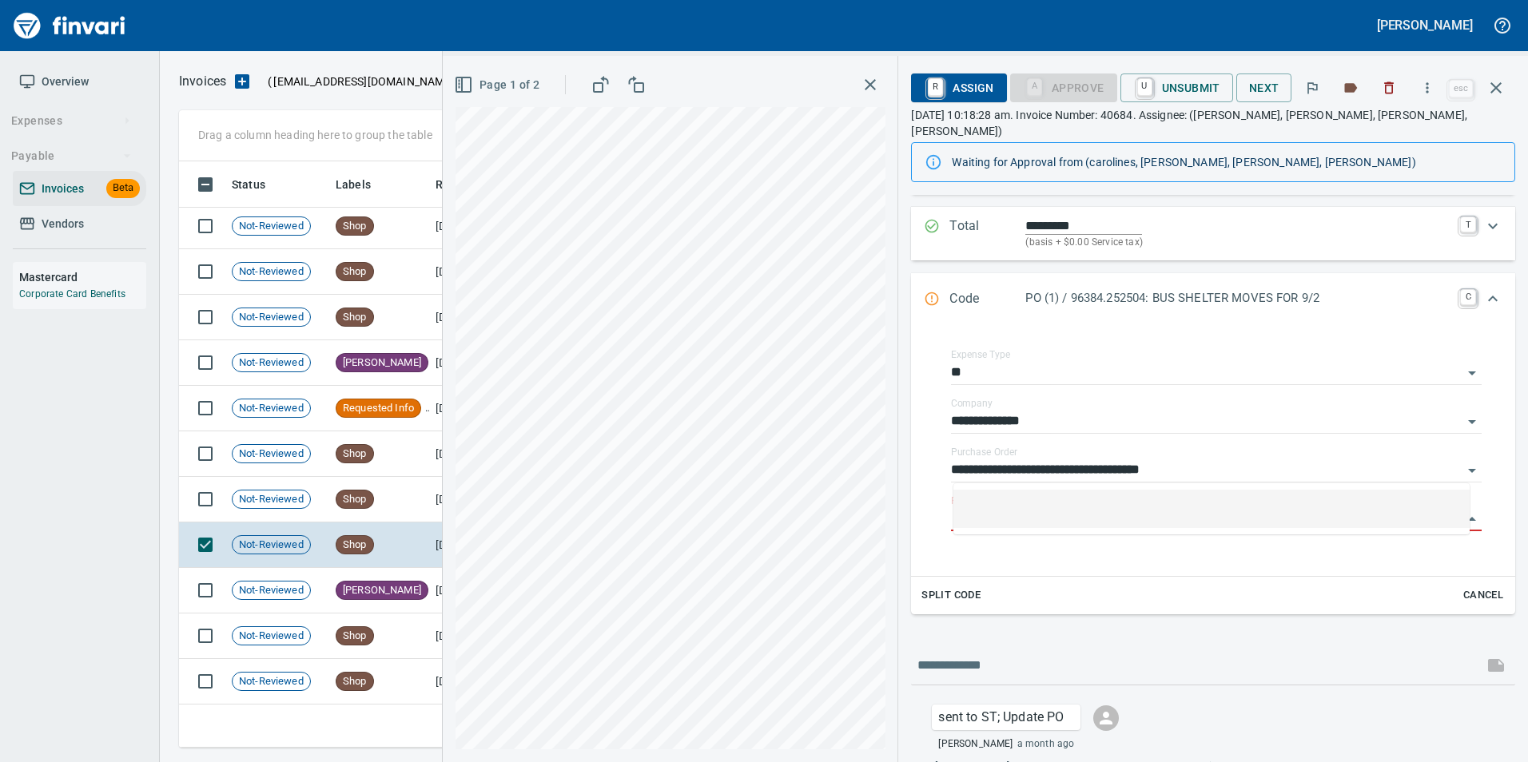
scroll to position [574, 1305]
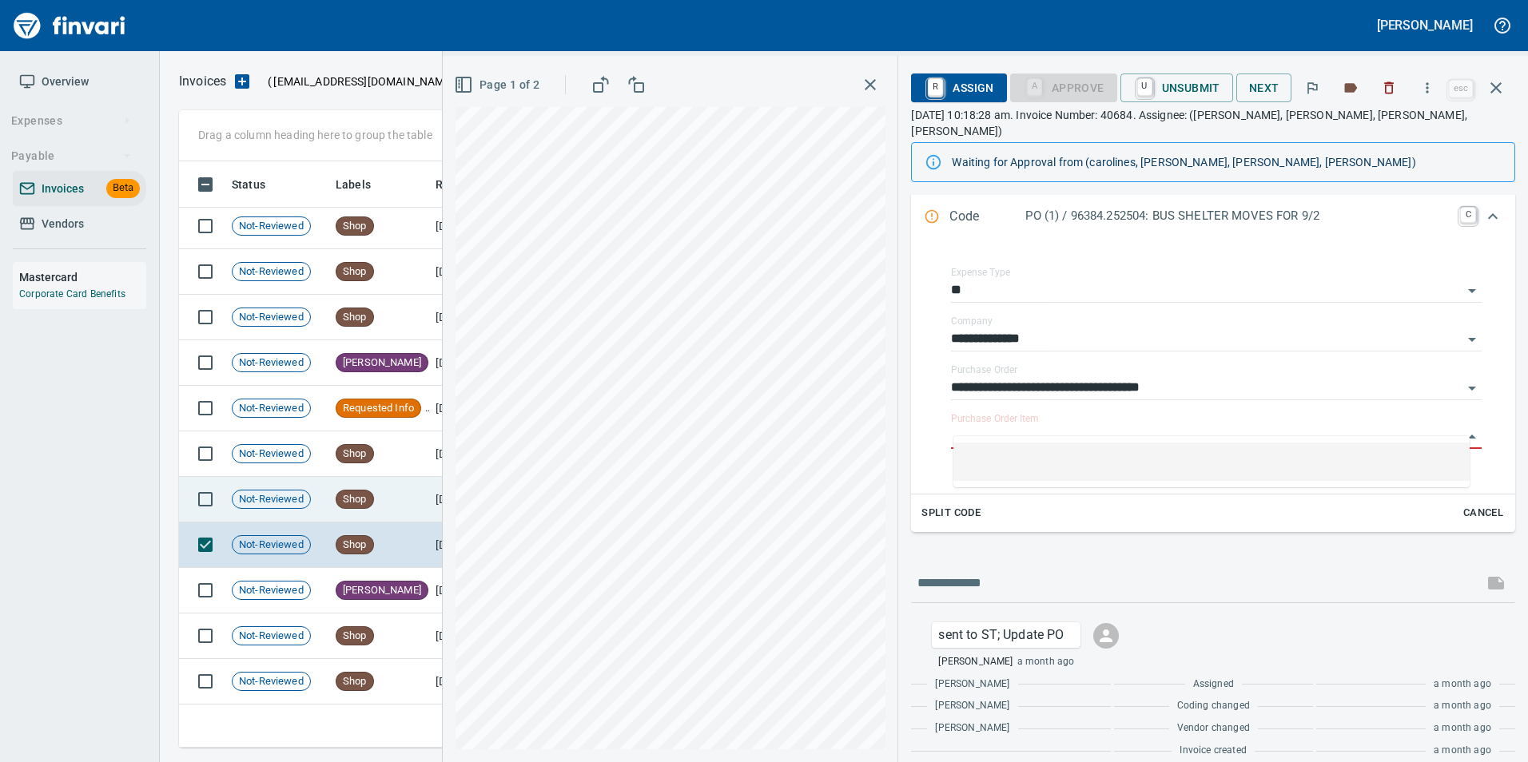
click at [324, 497] on td "Not-Reviewed" at bounding box center [277, 500] width 104 height 46
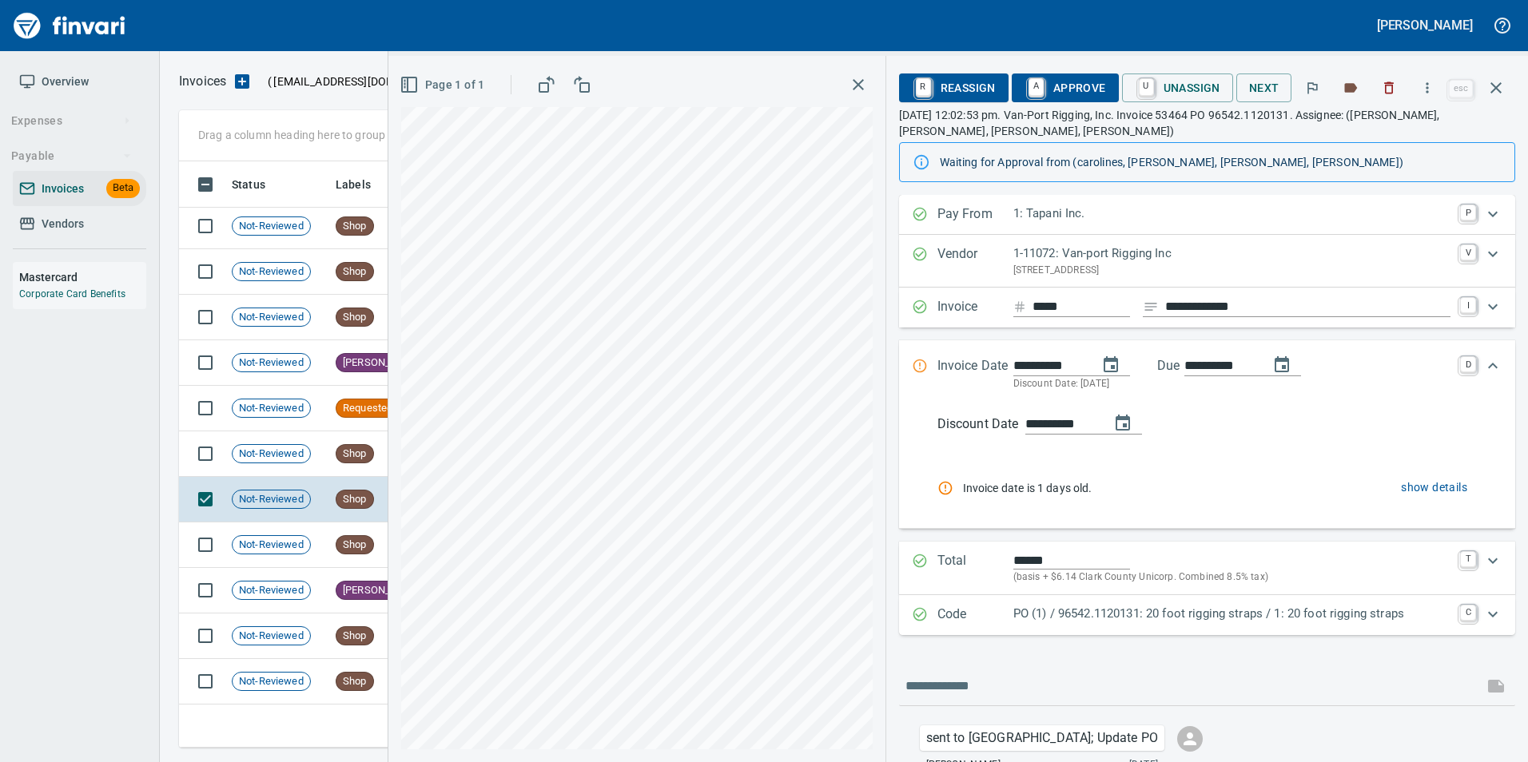
click at [1122, 611] on p "PO (1) / 96542.1120131: 20 foot rigging straps / 1: 20 foot rigging straps" at bounding box center [1231, 614] width 437 height 18
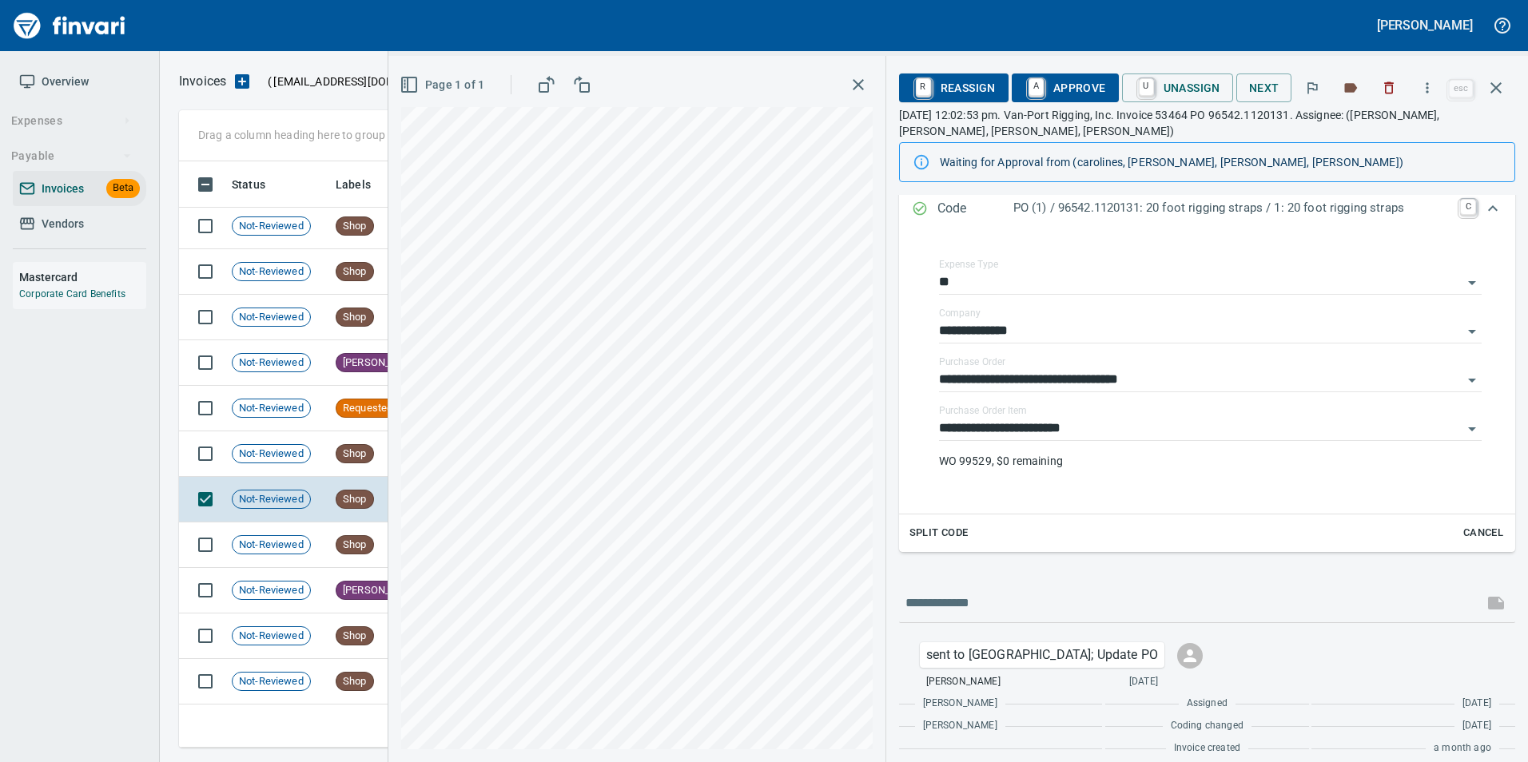
scroll to position [439, 0]
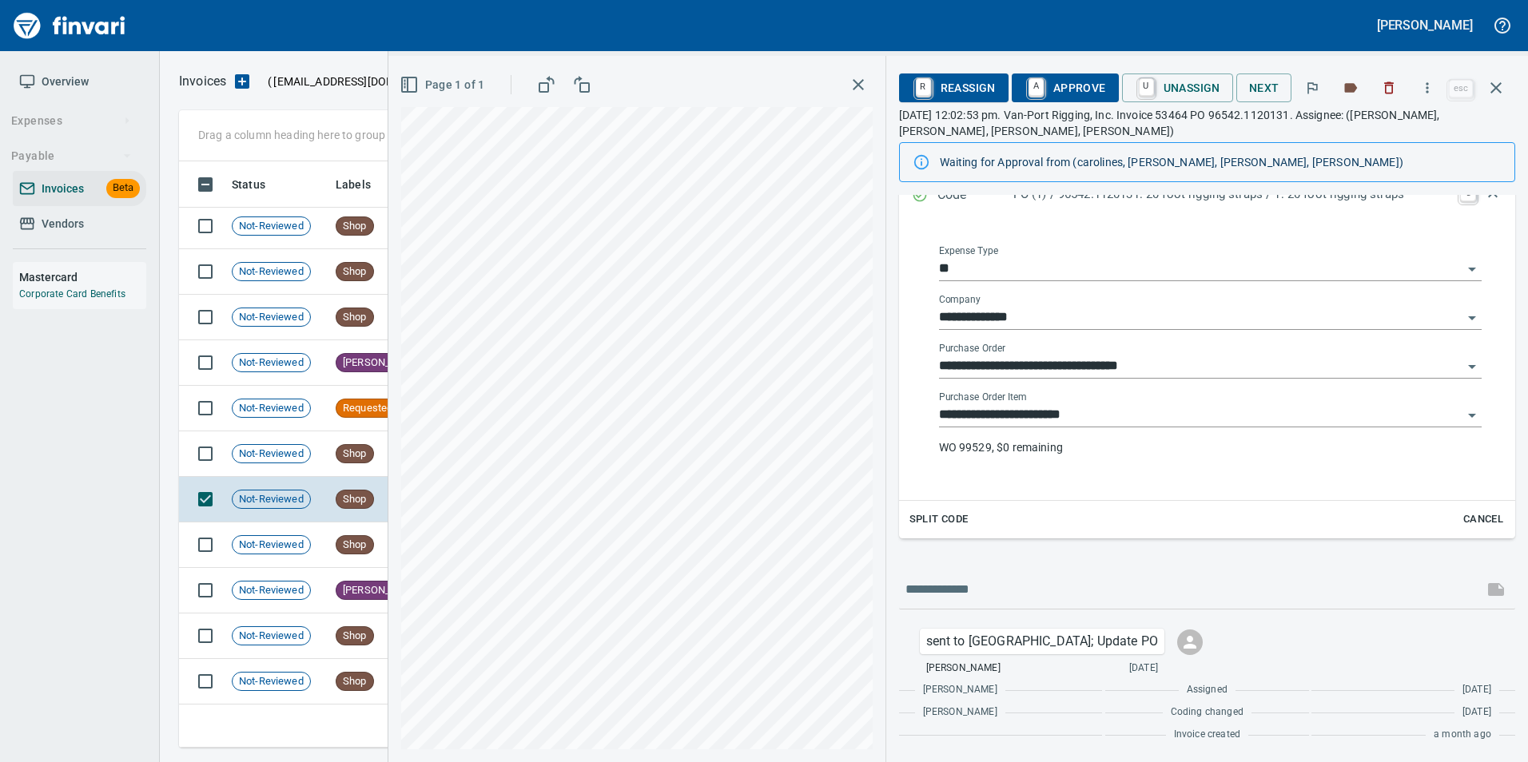
click at [1052, 411] on input "**********" at bounding box center [1200, 415] width 523 height 22
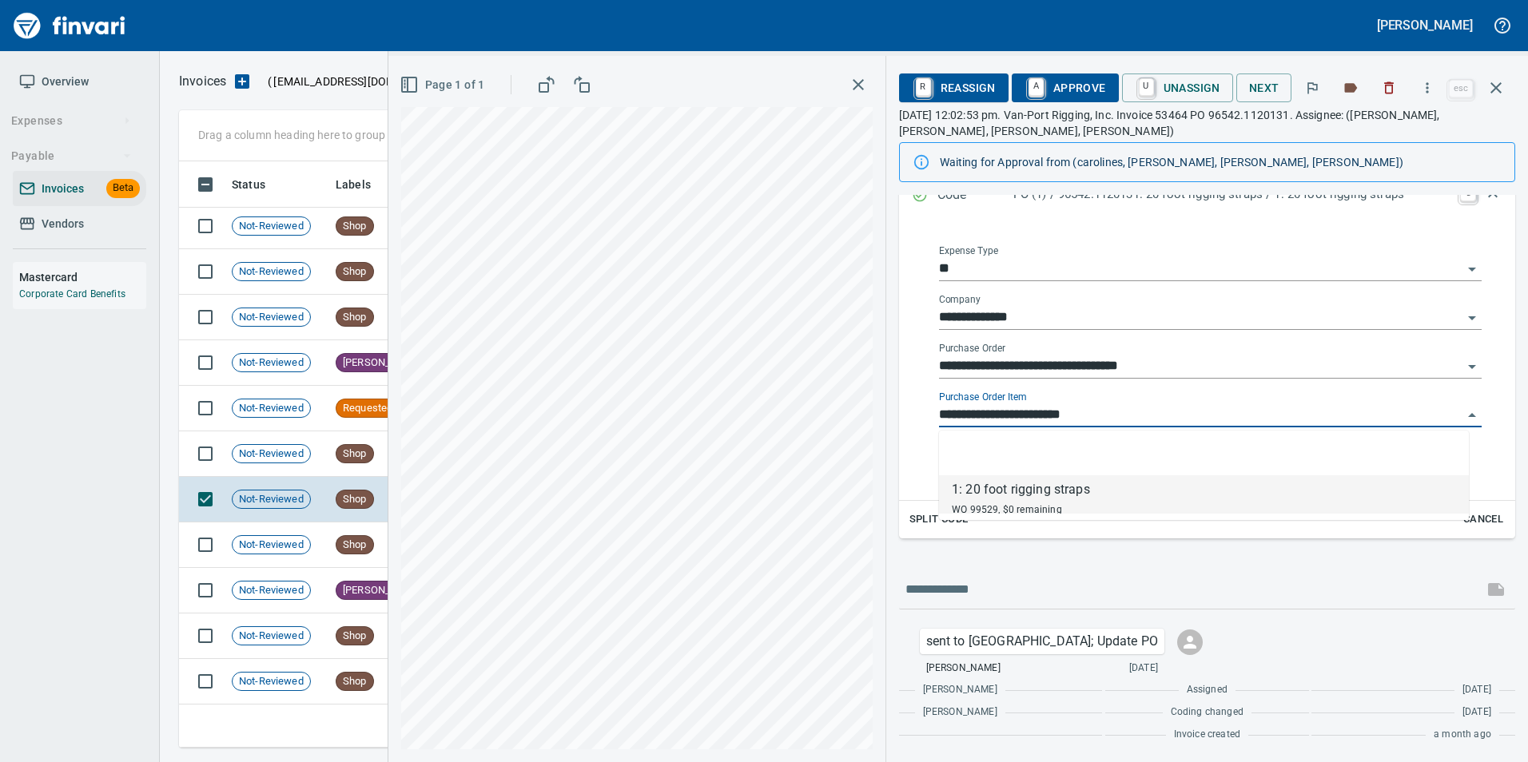
scroll to position [574, 1305]
click at [325, 451] on td "Not-Reviewed" at bounding box center [277, 454] width 104 height 46
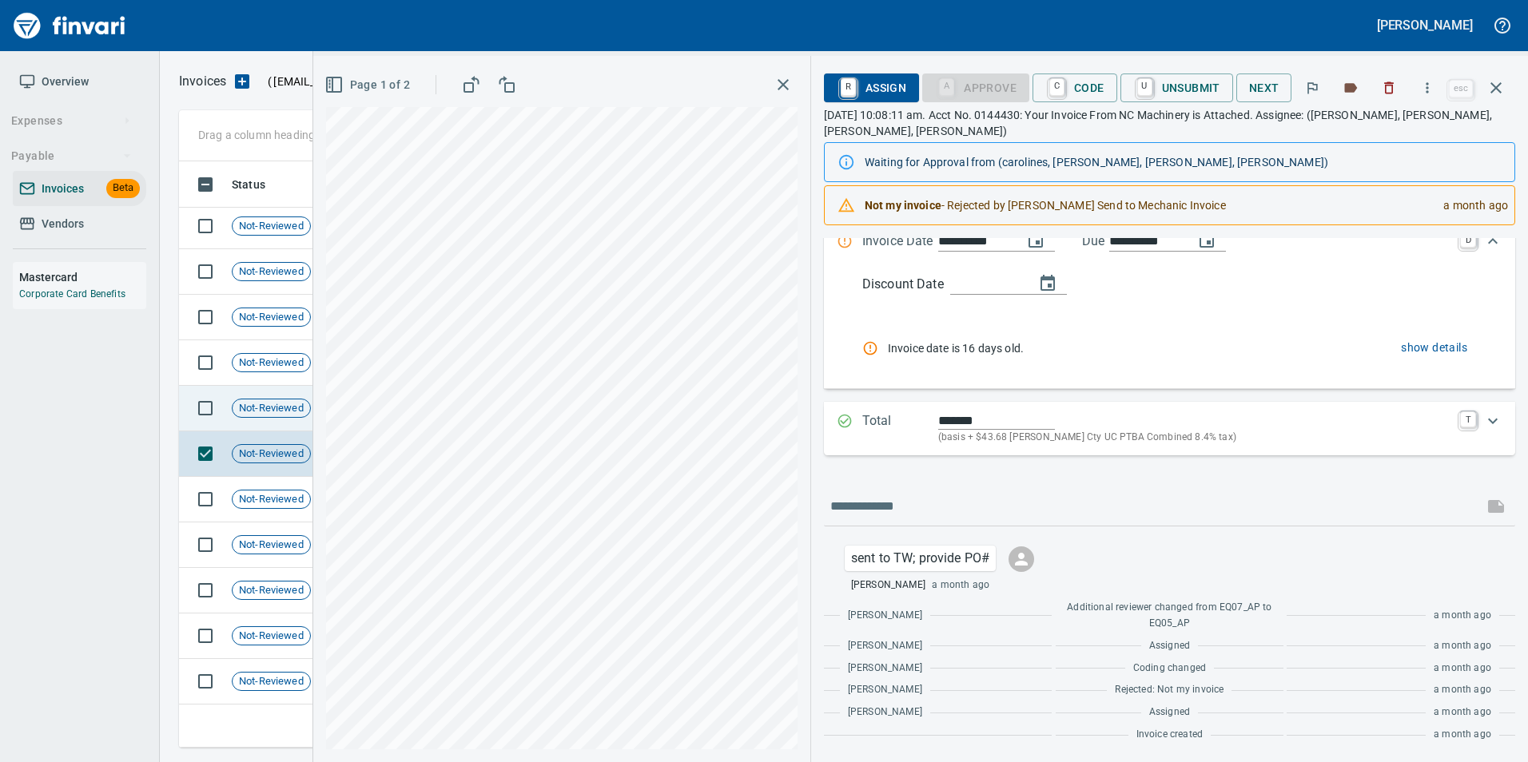
click at [304, 408] on span "Not-Reviewed" at bounding box center [272, 408] width 78 height 15
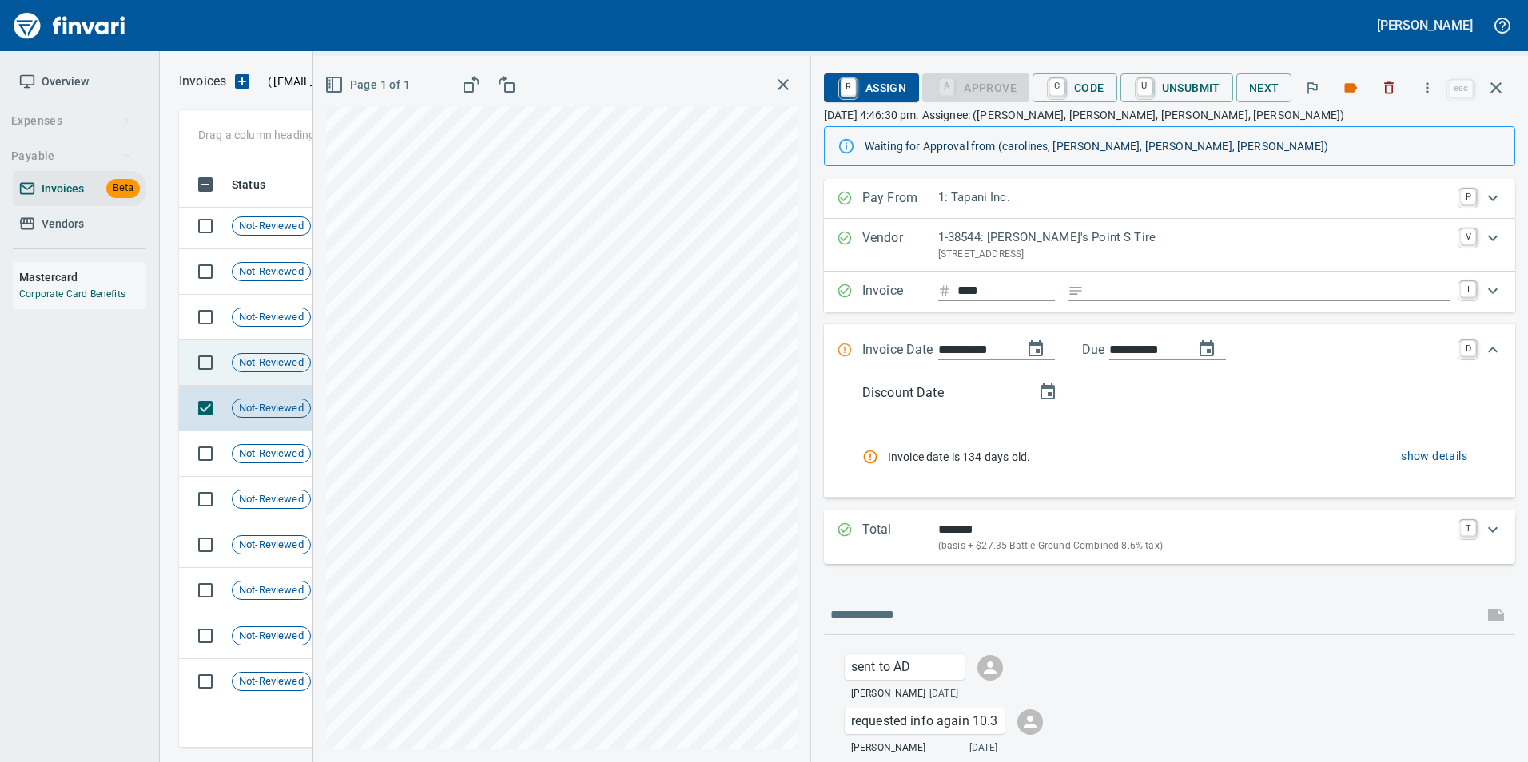
click at [287, 364] on span "Not-Reviewed" at bounding box center [272, 363] width 78 height 15
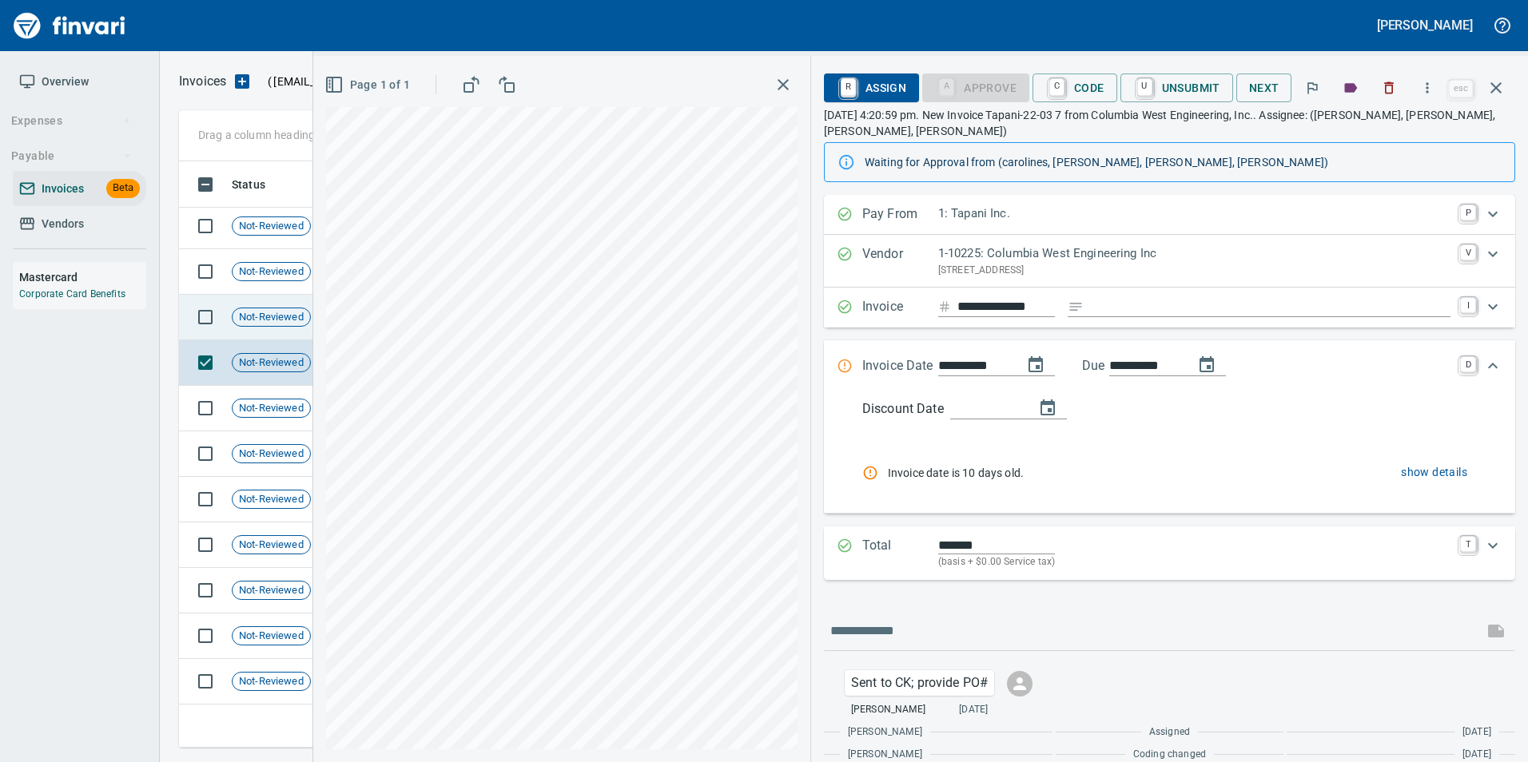
click at [276, 316] on span "Not-Reviewed" at bounding box center [272, 317] width 78 height 15
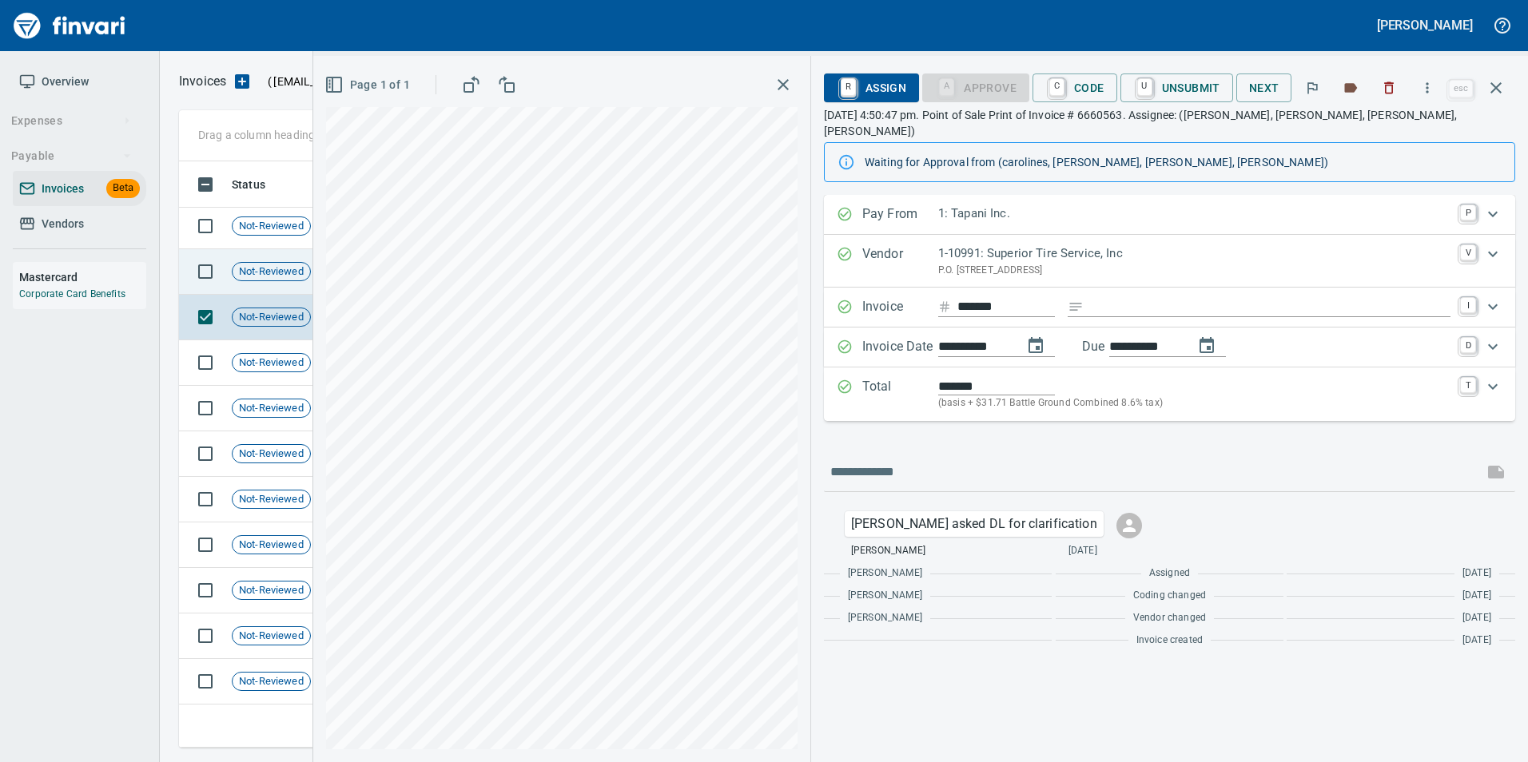
click at [281, 280] on div "Not-Reviewed" at bounding box center [271, 271] width 79 height 19
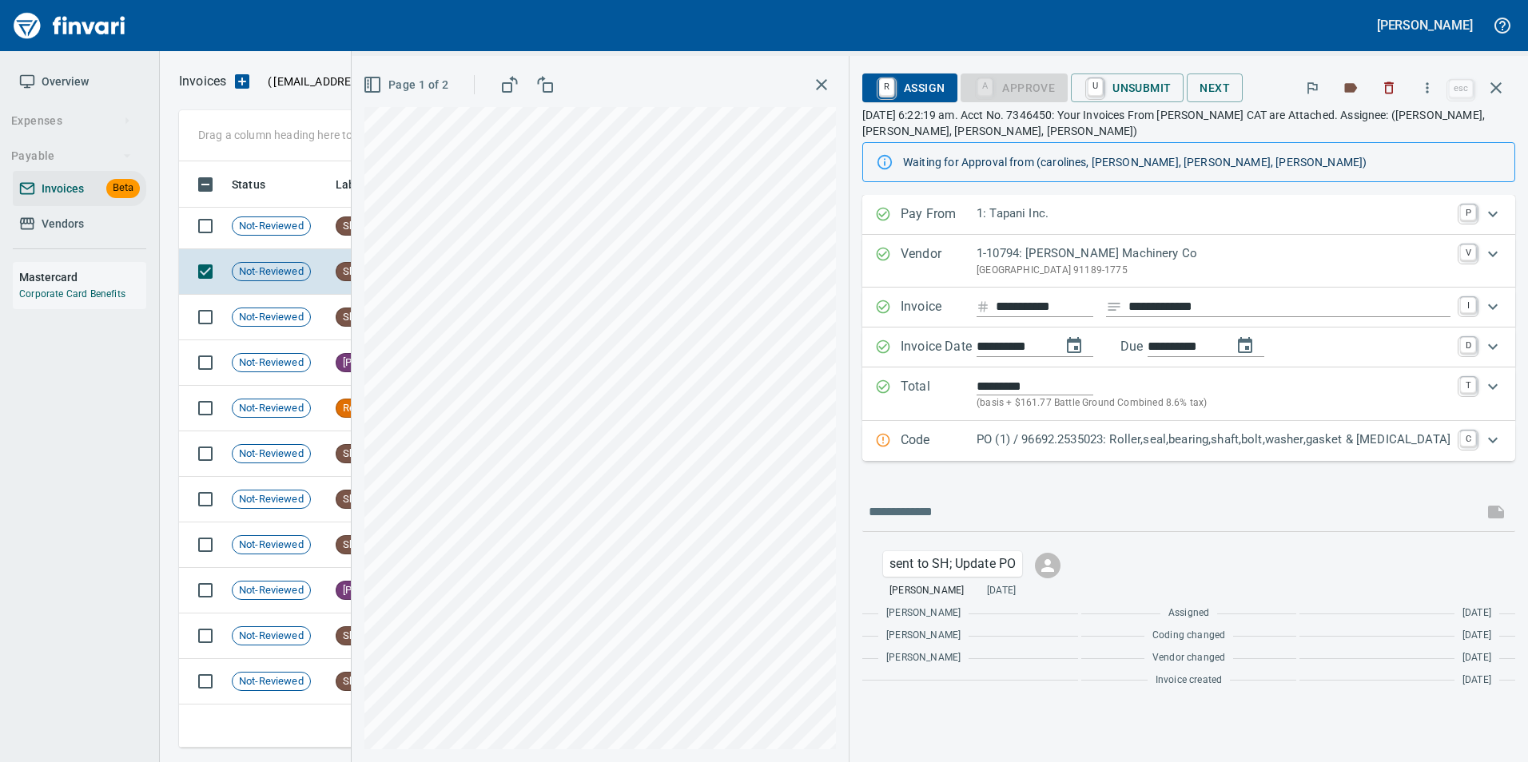
click at [965, 444] on p "Code" at bounding box center [938, 441] width 76 height 21
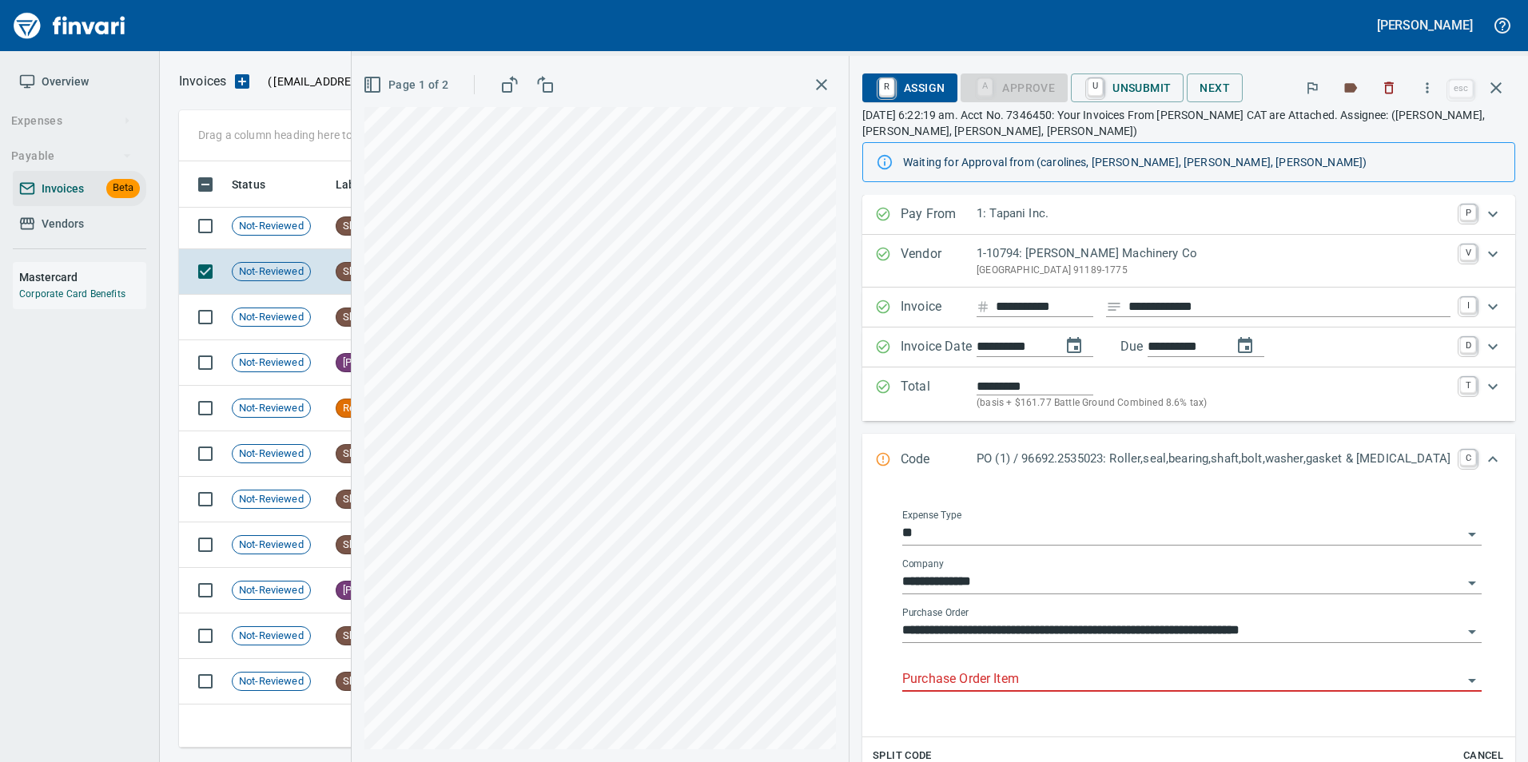
click at [999, 678] on input "Purchase Order Item" at bounding box center [1182, 680] width 560 height 22
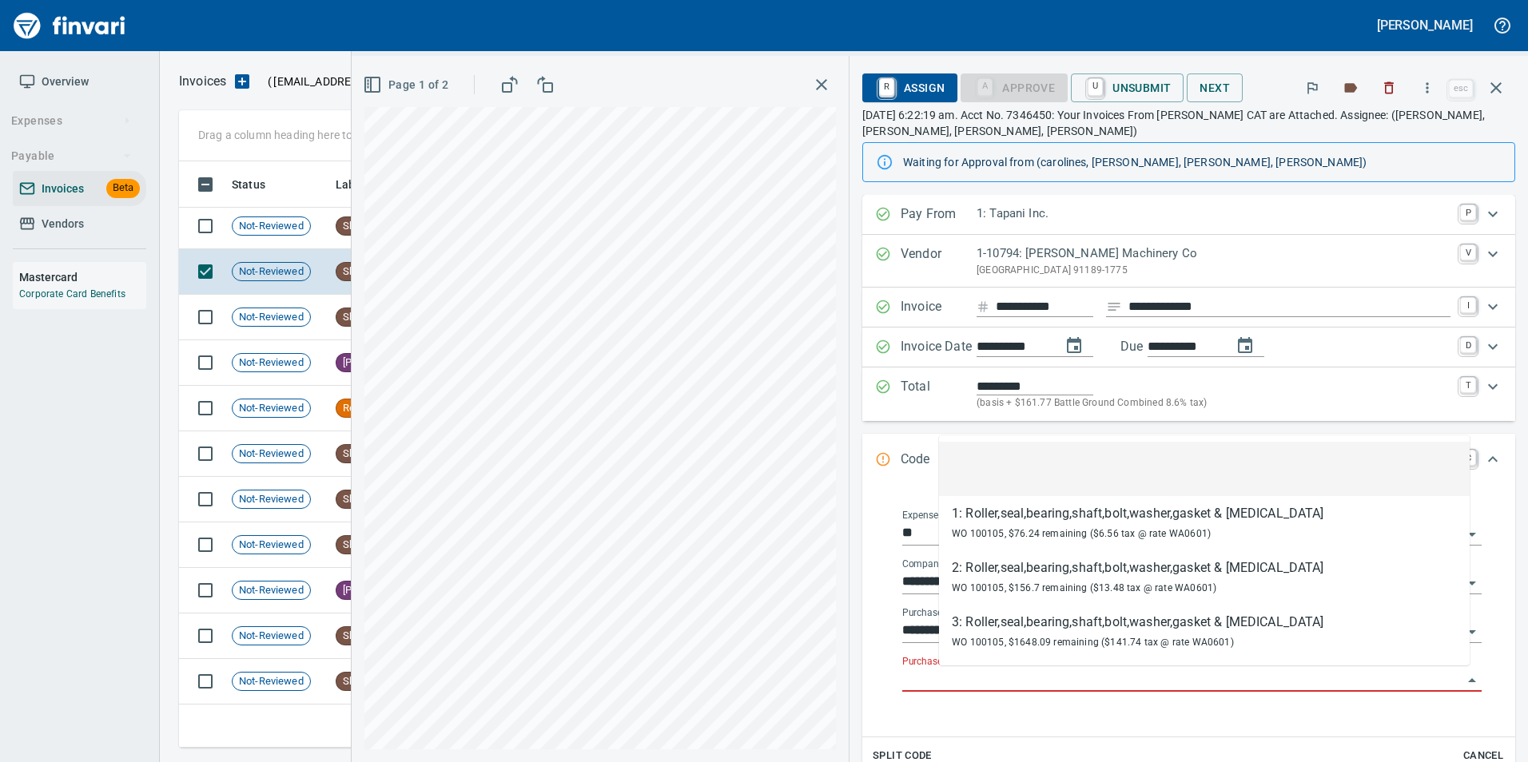
scroll to position [574, 1305]
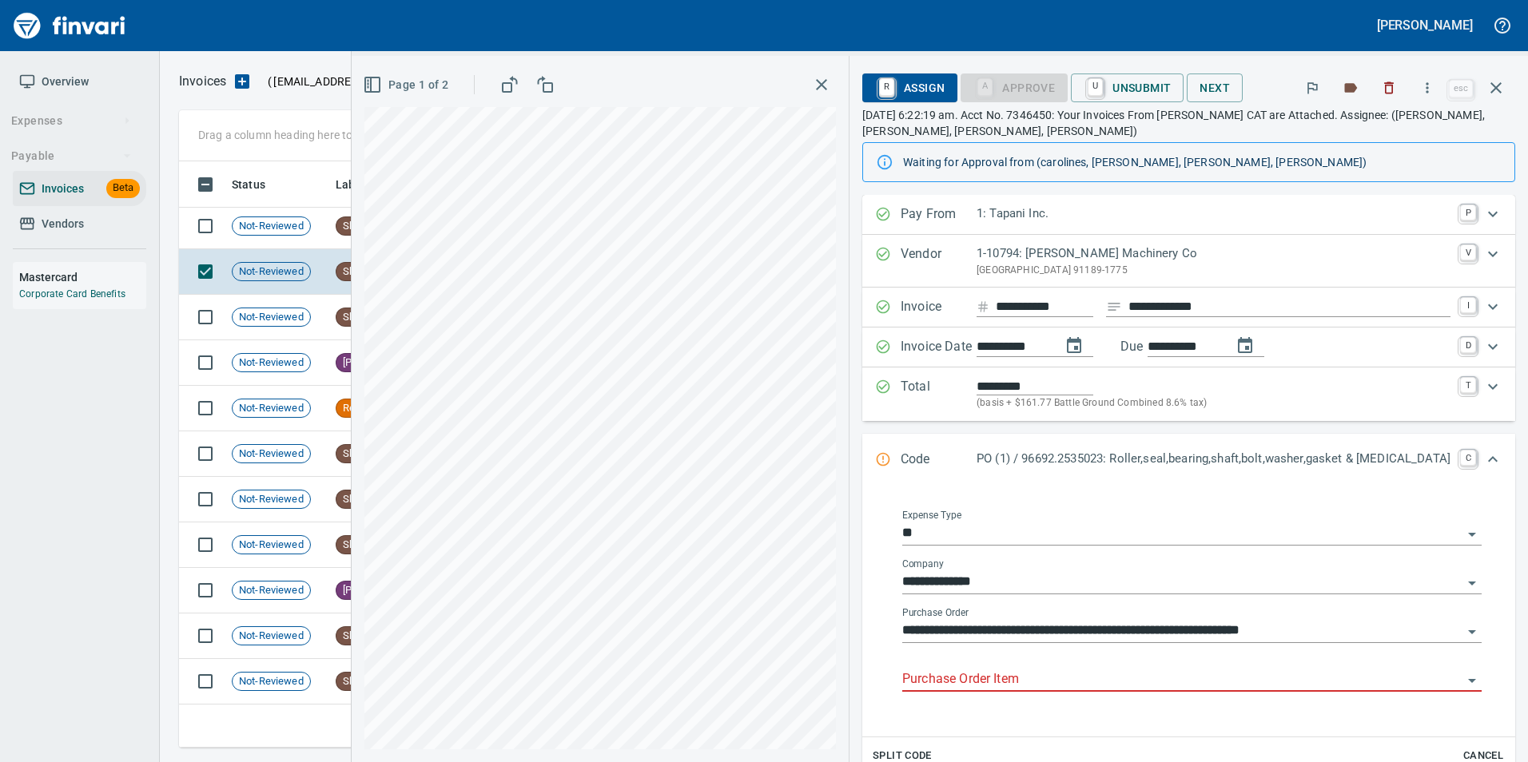
click at [992, 686] on input "Purchase Order Item" at bounding box center [1182, 680] width 560 height 22
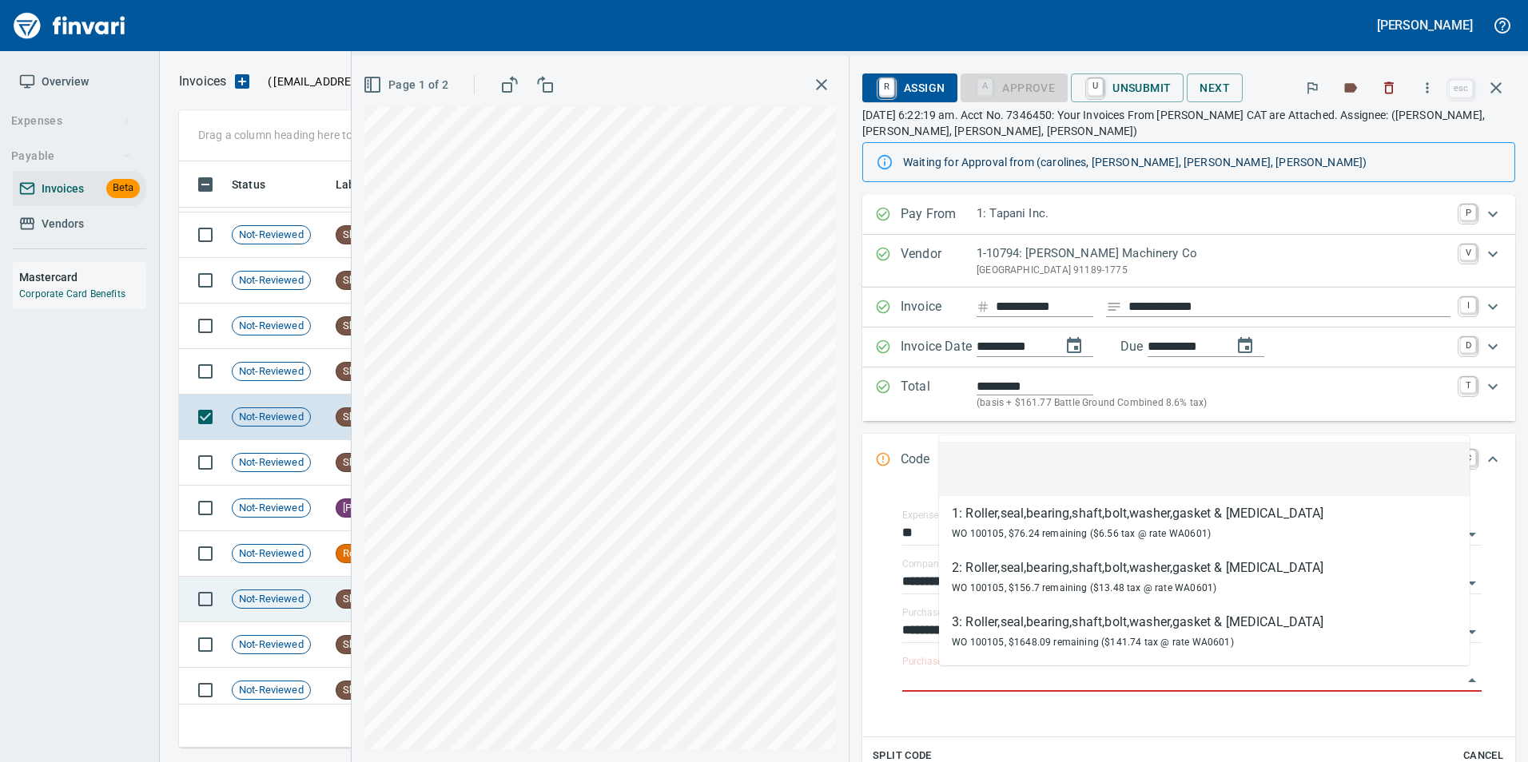
scroll to position [2795, 0]
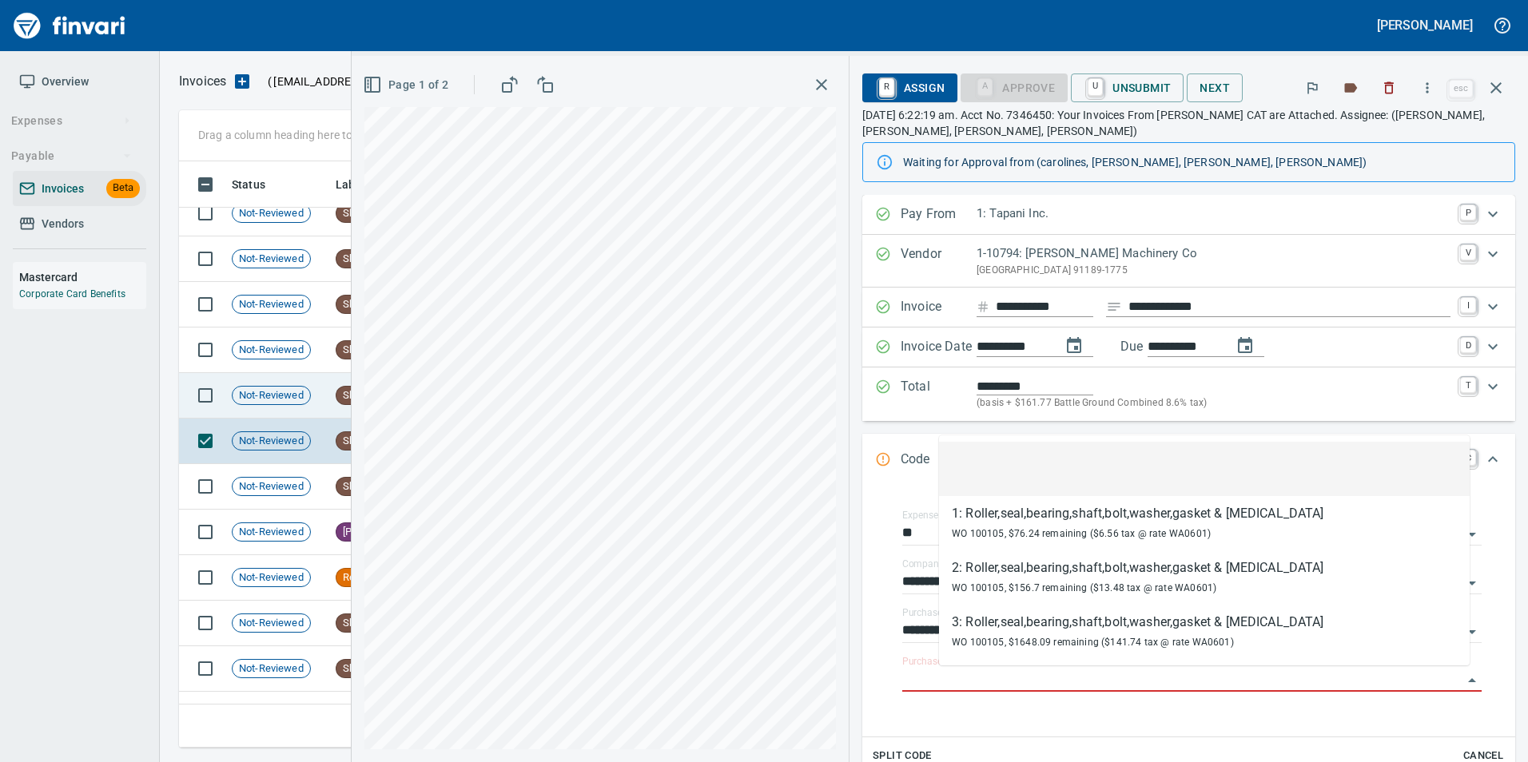
click at [328, 392] on td "Not-Reviewed" at bounding box center [277, 396] width 104 height 46
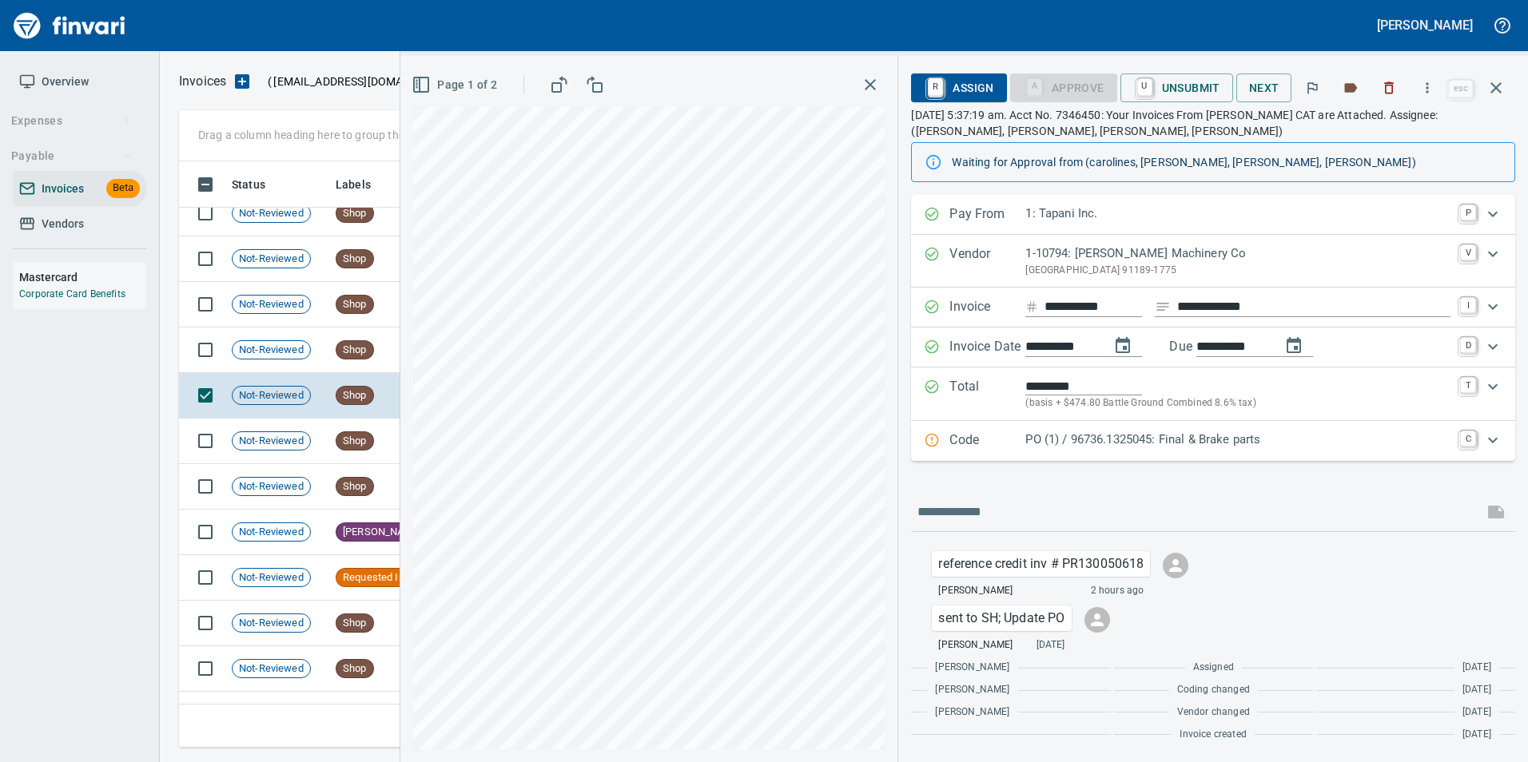
click at [947, 446] on div "Code PO (1) / 96736.1325045: Final & Brake parts C" at bounding box center [1199, 441] width 550 height 21
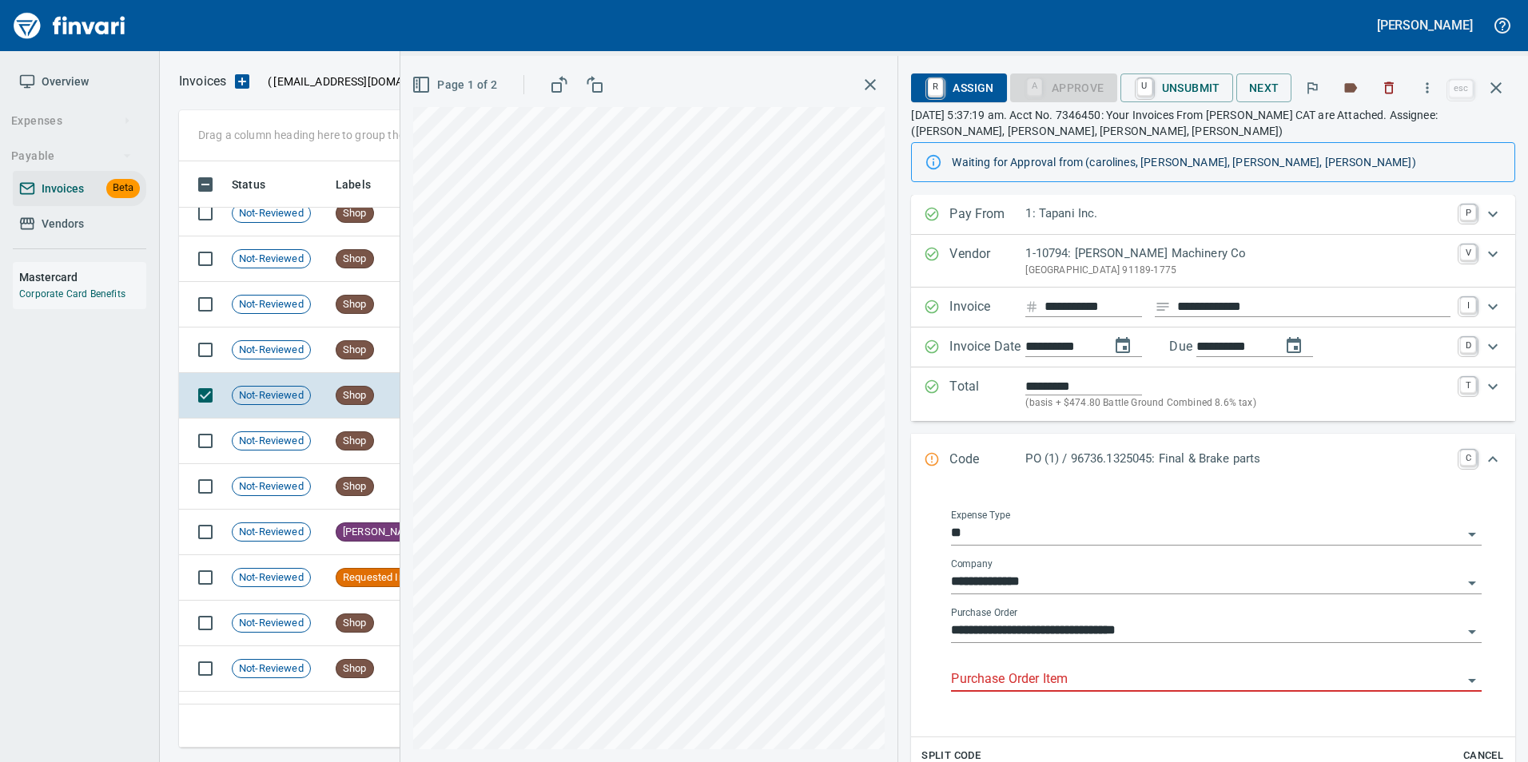
click at [1055, 674] on input "Purchase Order Item" at bounding box center [1206, 680] width 511 height 22
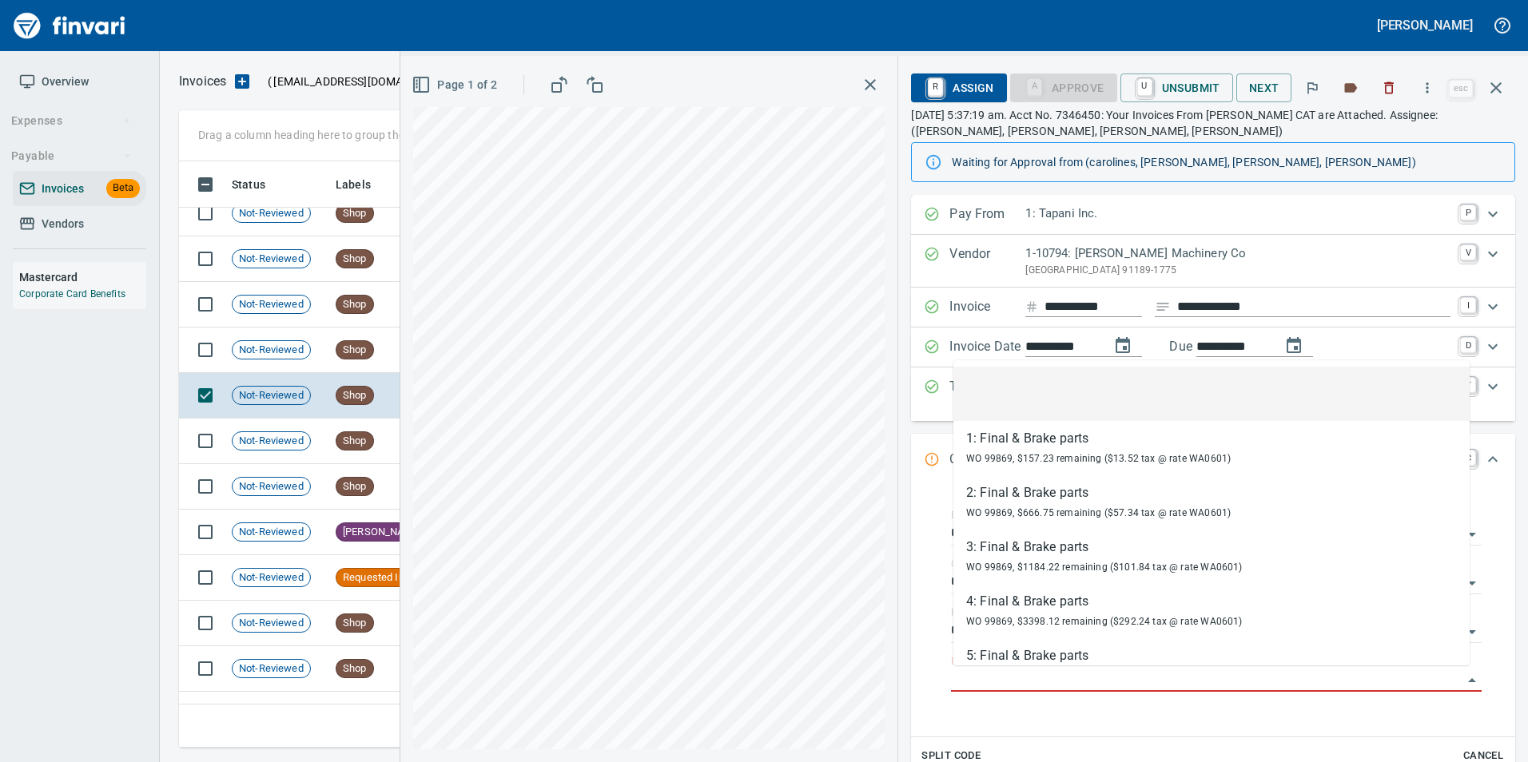
click at [1095, 393] on li at bounding box center [1211, 394] width 516 height 54
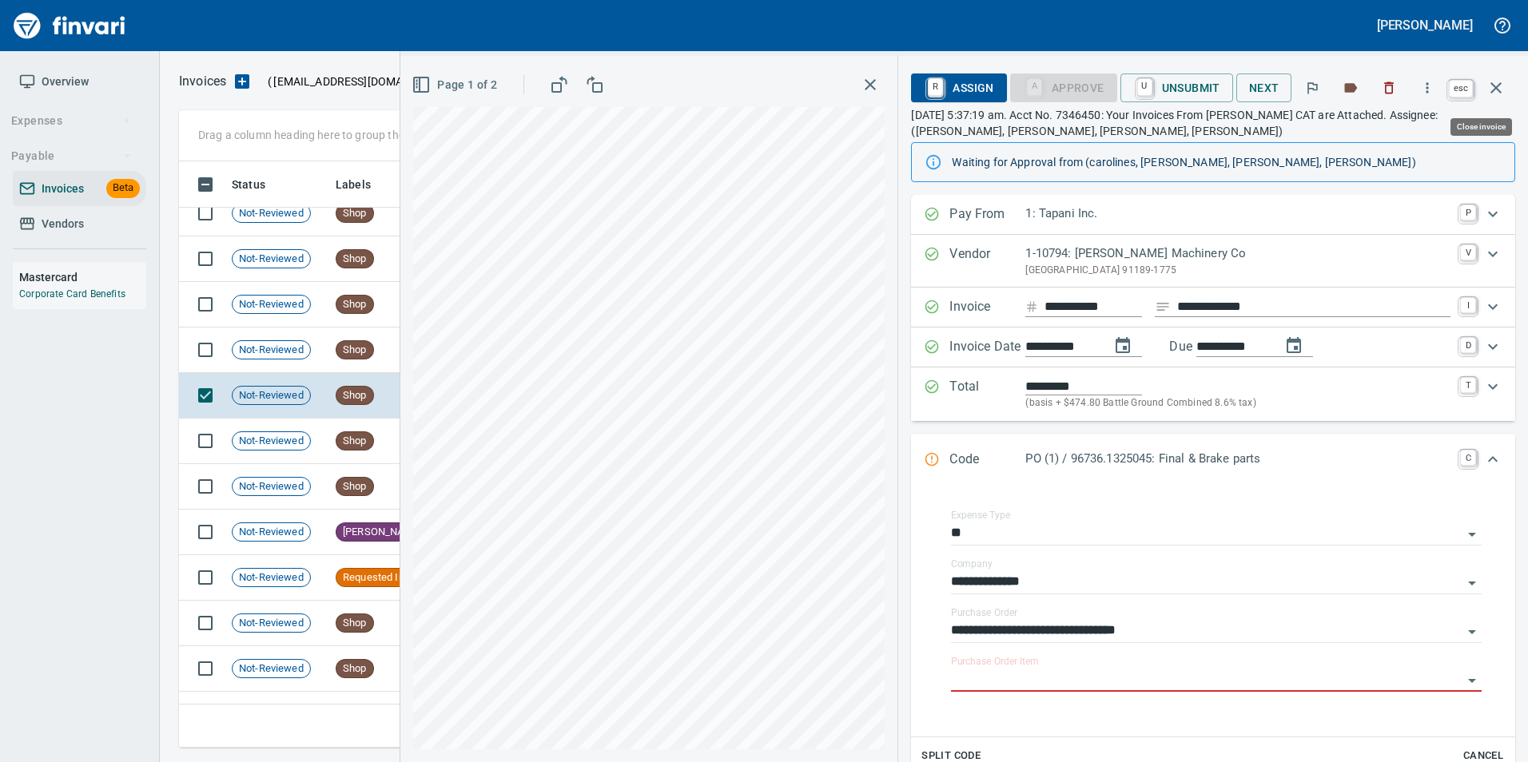
drag, startPoint x: 1502, startPoint y: 85, endPoint x: 828, endPoint y: 506, distance: 795.0
click at [1502, 84] on icon "button" at bounding box center [1495, 87] width 19 height 19
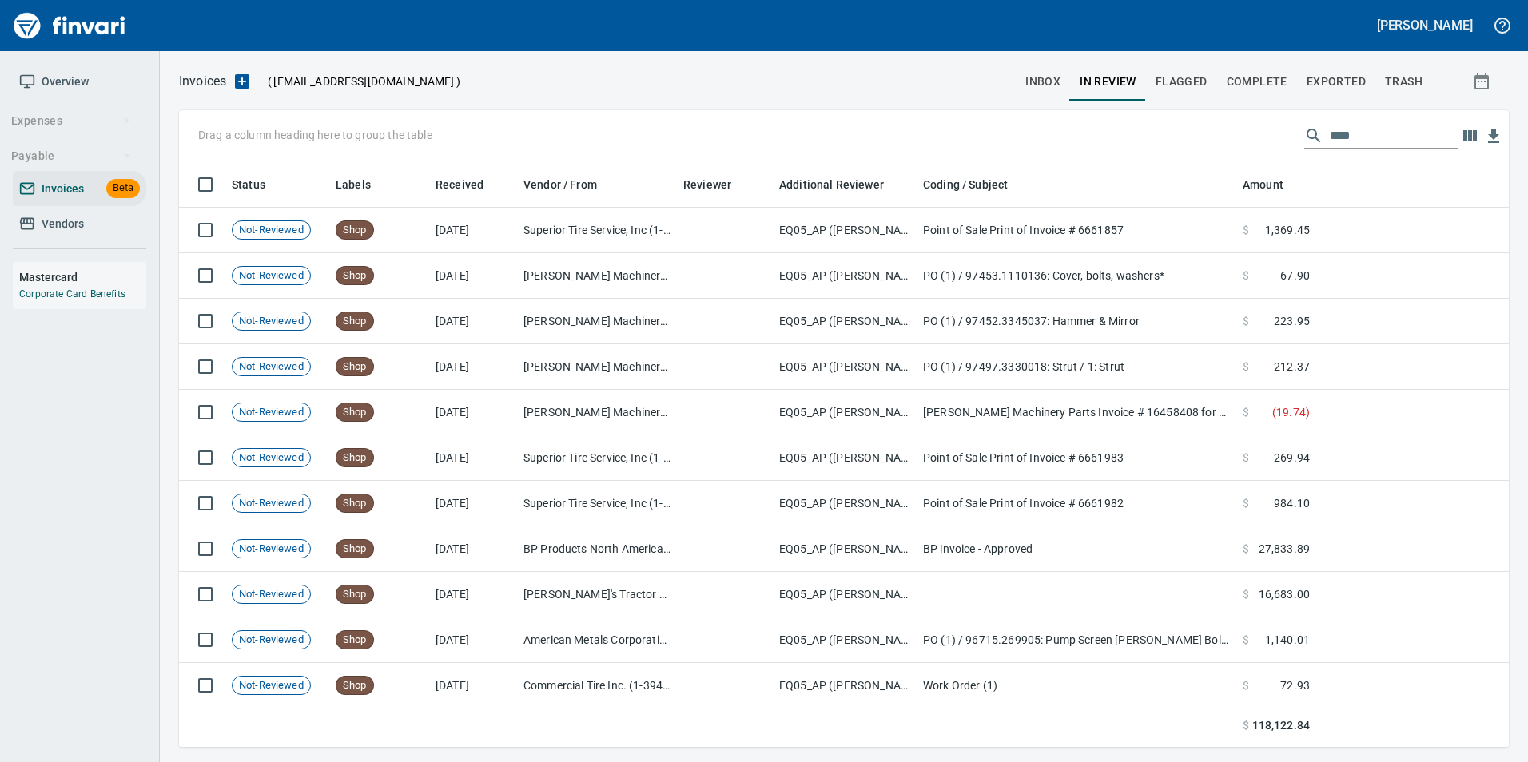
click at [1377, 144] on input "****" at bounding box center [1394, 136] width 128 height 26
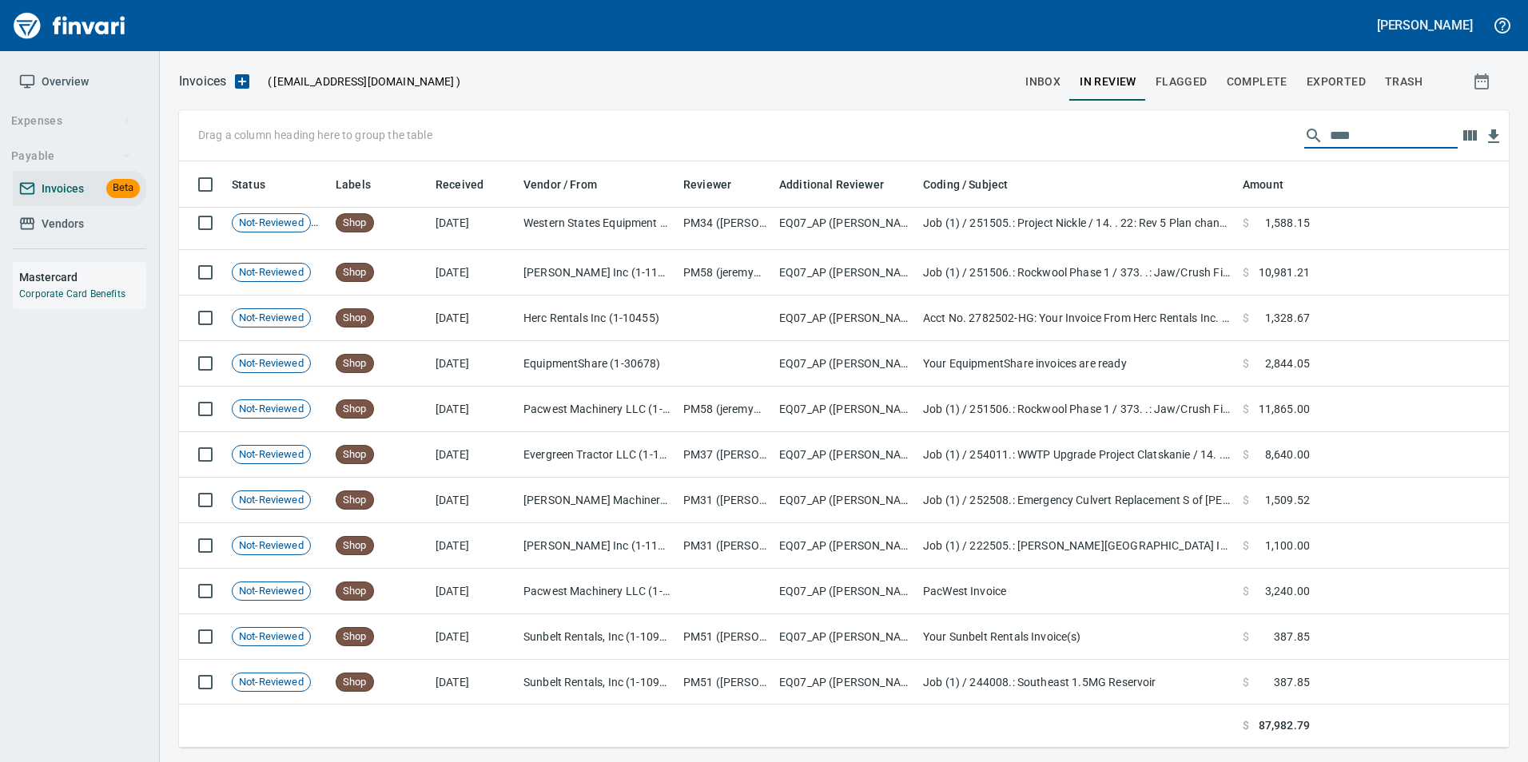
scroll to position [604, 0]
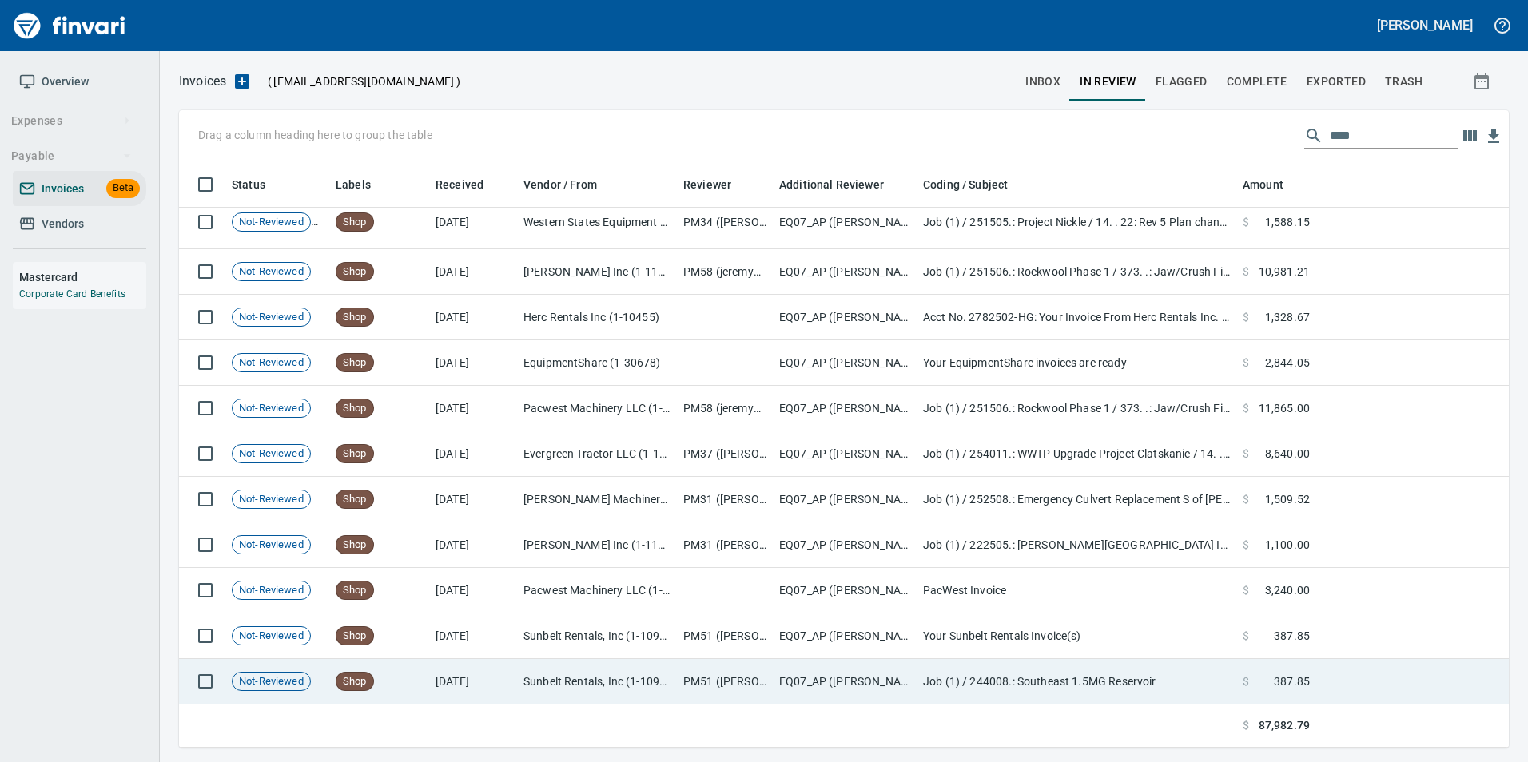
click at [455, 672] on td "[DATE]" at bounding box center [473, 682] width 88 height 46
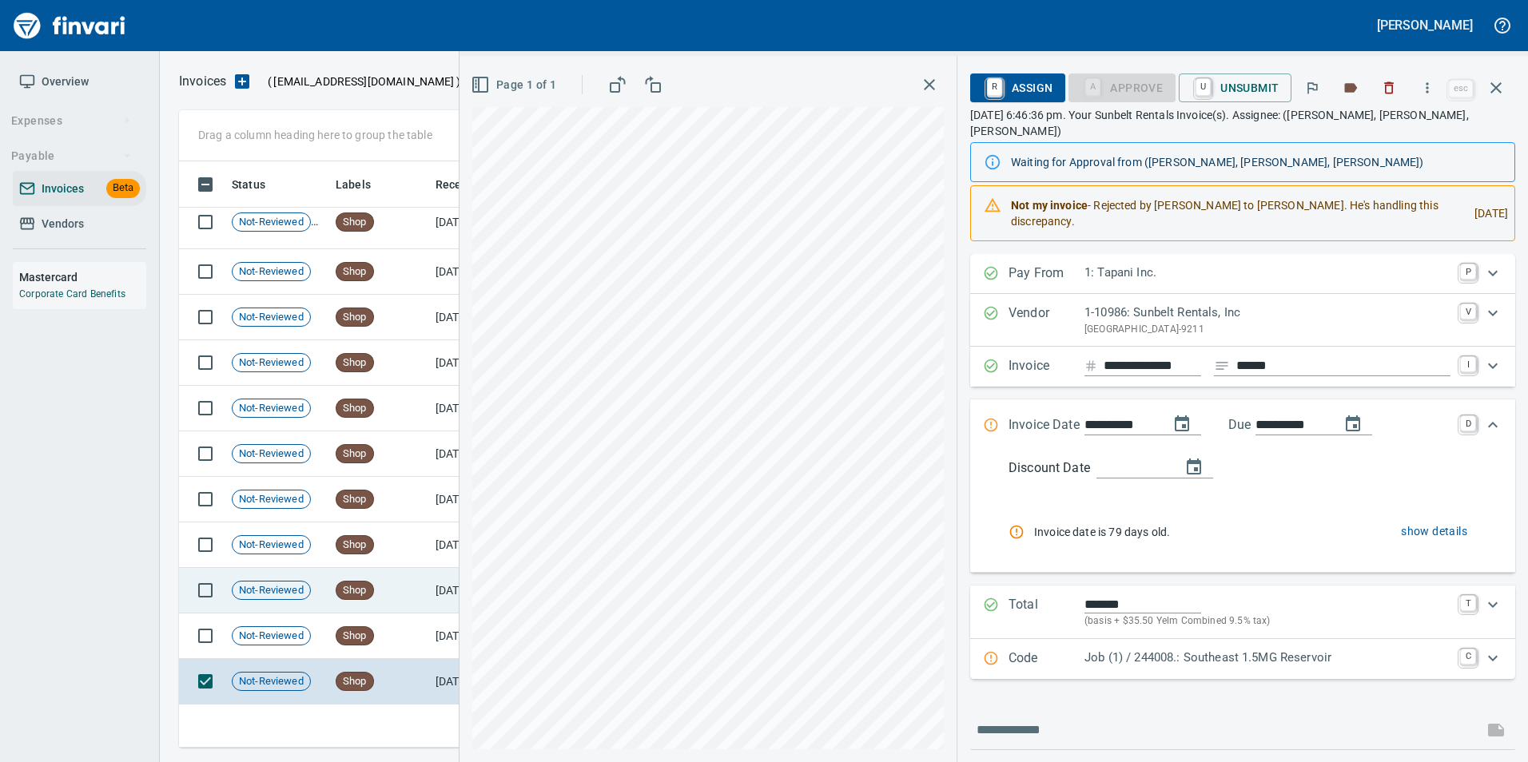
click at [384, 592] on td "Shop" at bounding box center [379, 591] width 100 height 46
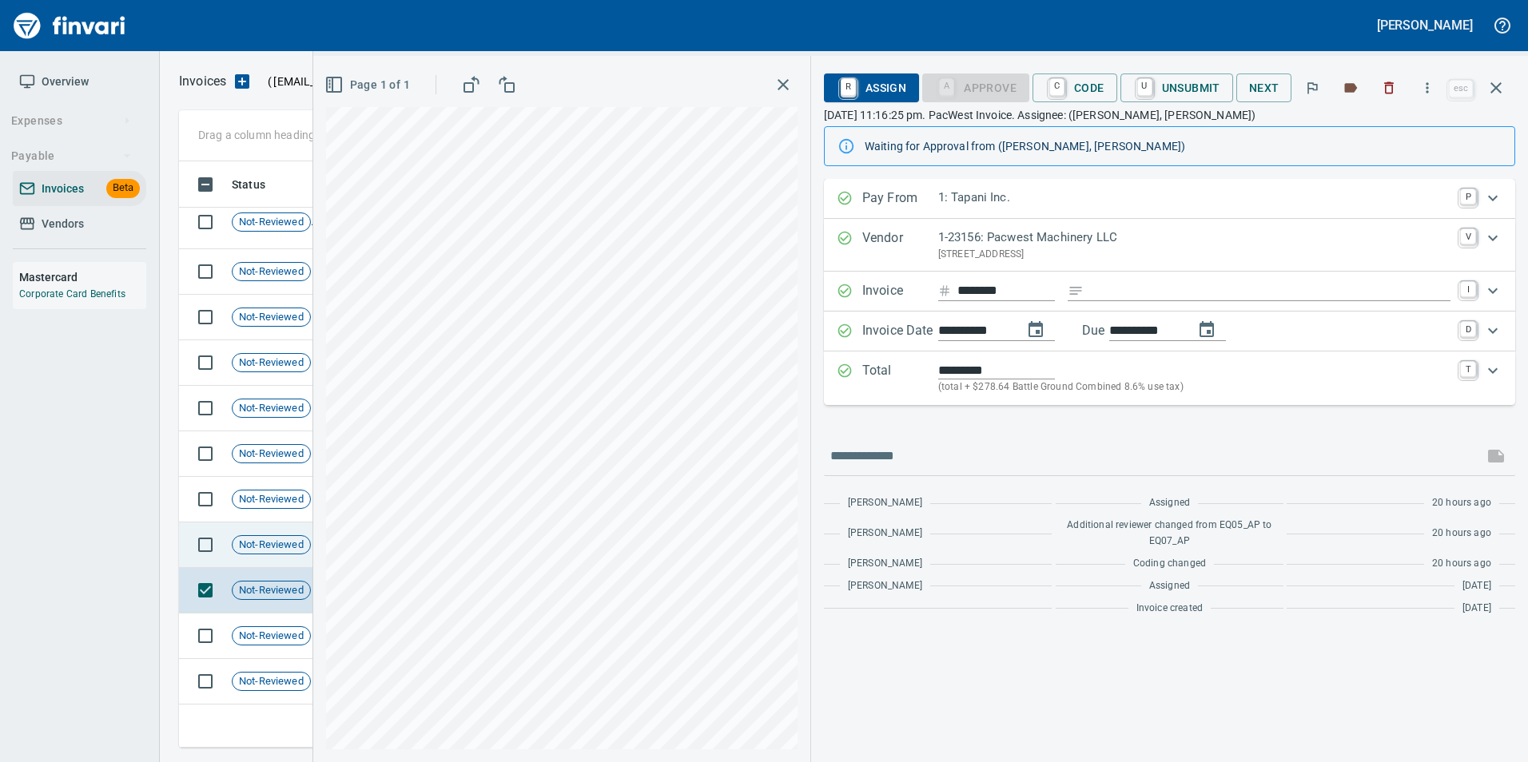
click at [281, 541] on span "Not-Reviewed" at bounding box center [272, 545] width 78 height 15
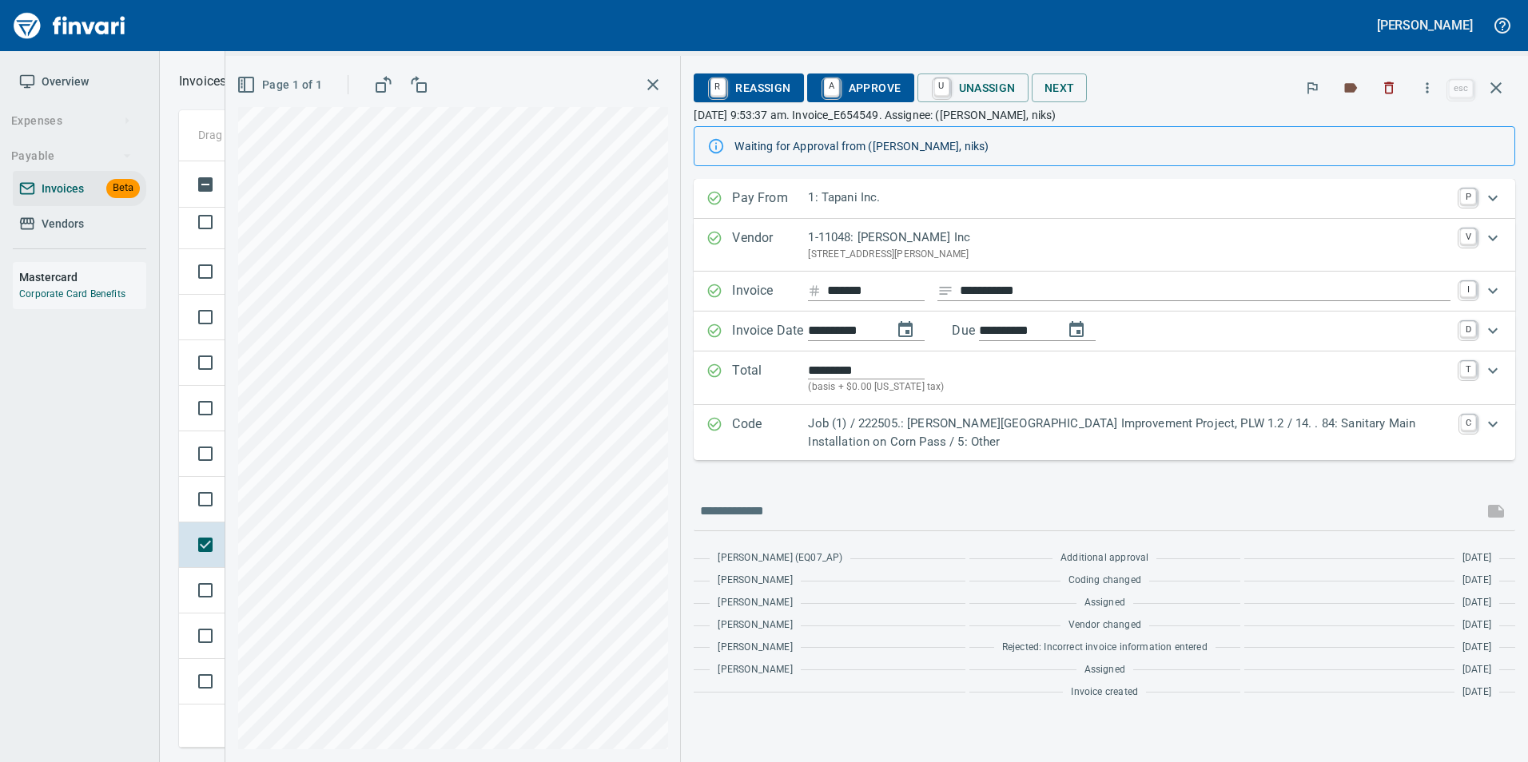
click at [936, 420] on p "Job (1) / 222505.: [PERSON_NAME][GEOGRAPHIC_DATA] Improvement Project, PLW 1.2 …" at bounding box center [1129, 433] width 643 height 36
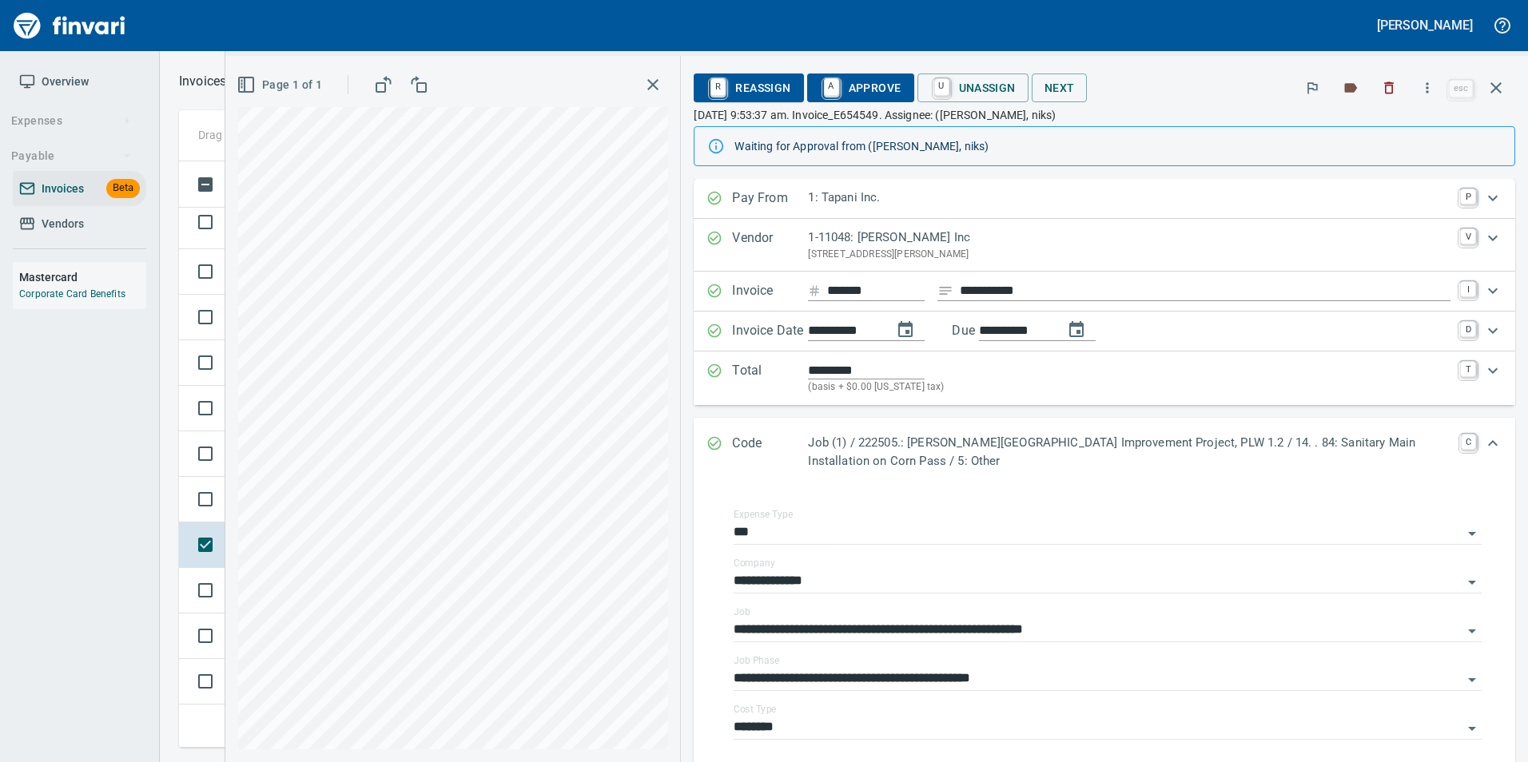
click at [884, 435] on p "Job (1) / 222505.: [PERSON_NAME][GEOGRAPHIC_DATA] Improvement Project, PLW 1.2 …" at bounding box center [1129, 452] width 643 height 36
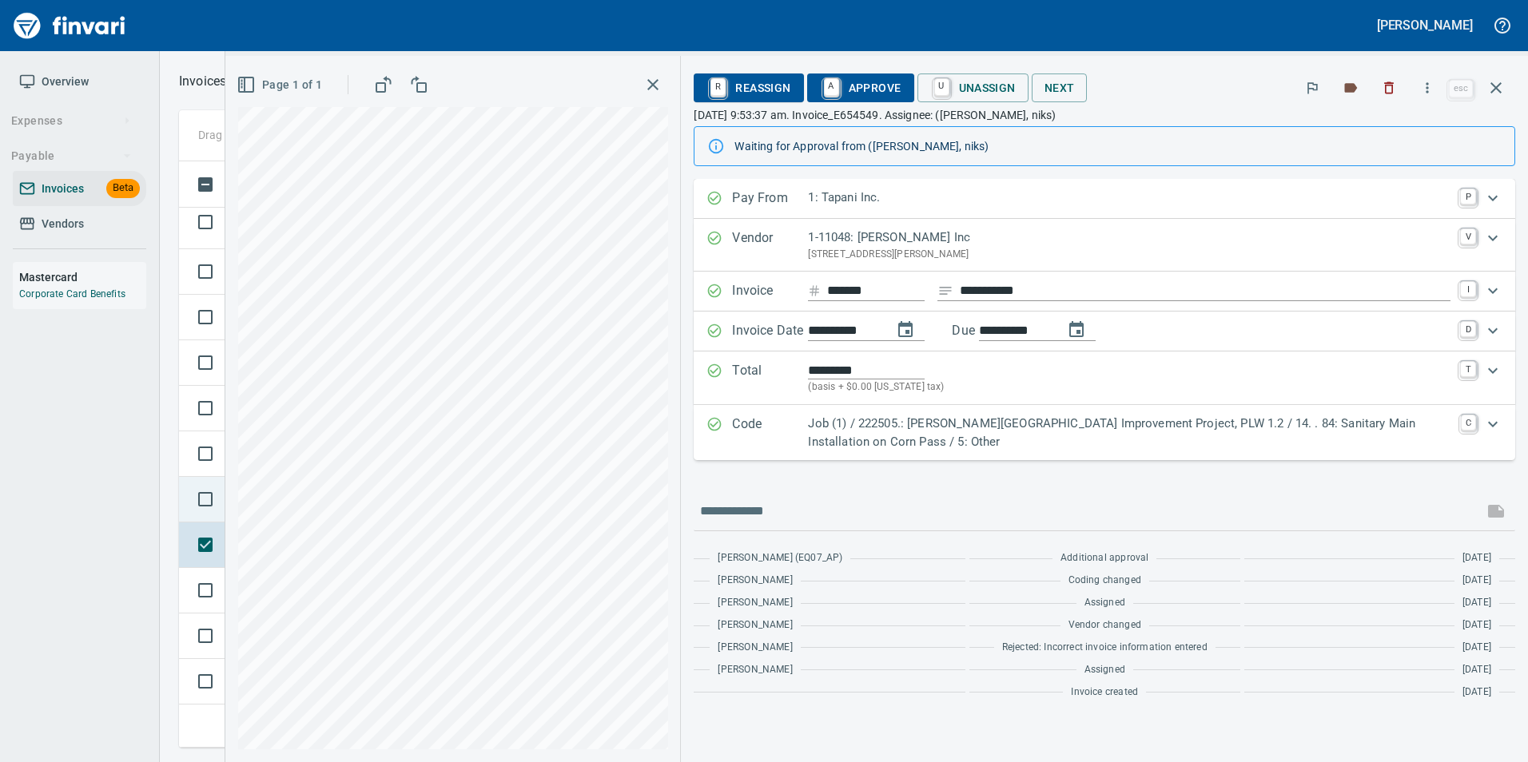
click at [183, 484] on td at bounding box center [202, 500] width 46 height 46
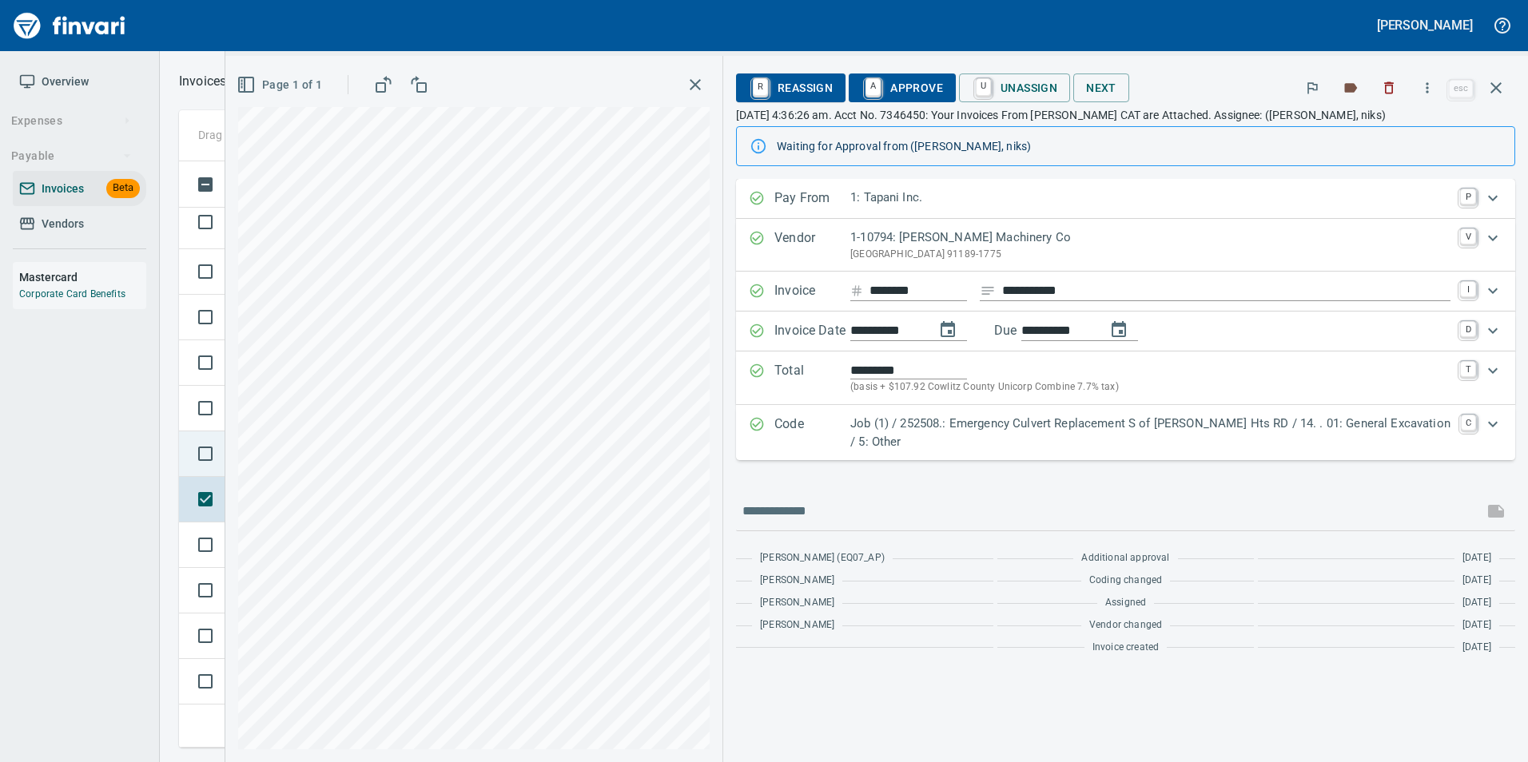
click at [179, 445] on td at bounding box center [202, 454] width 46 height 46
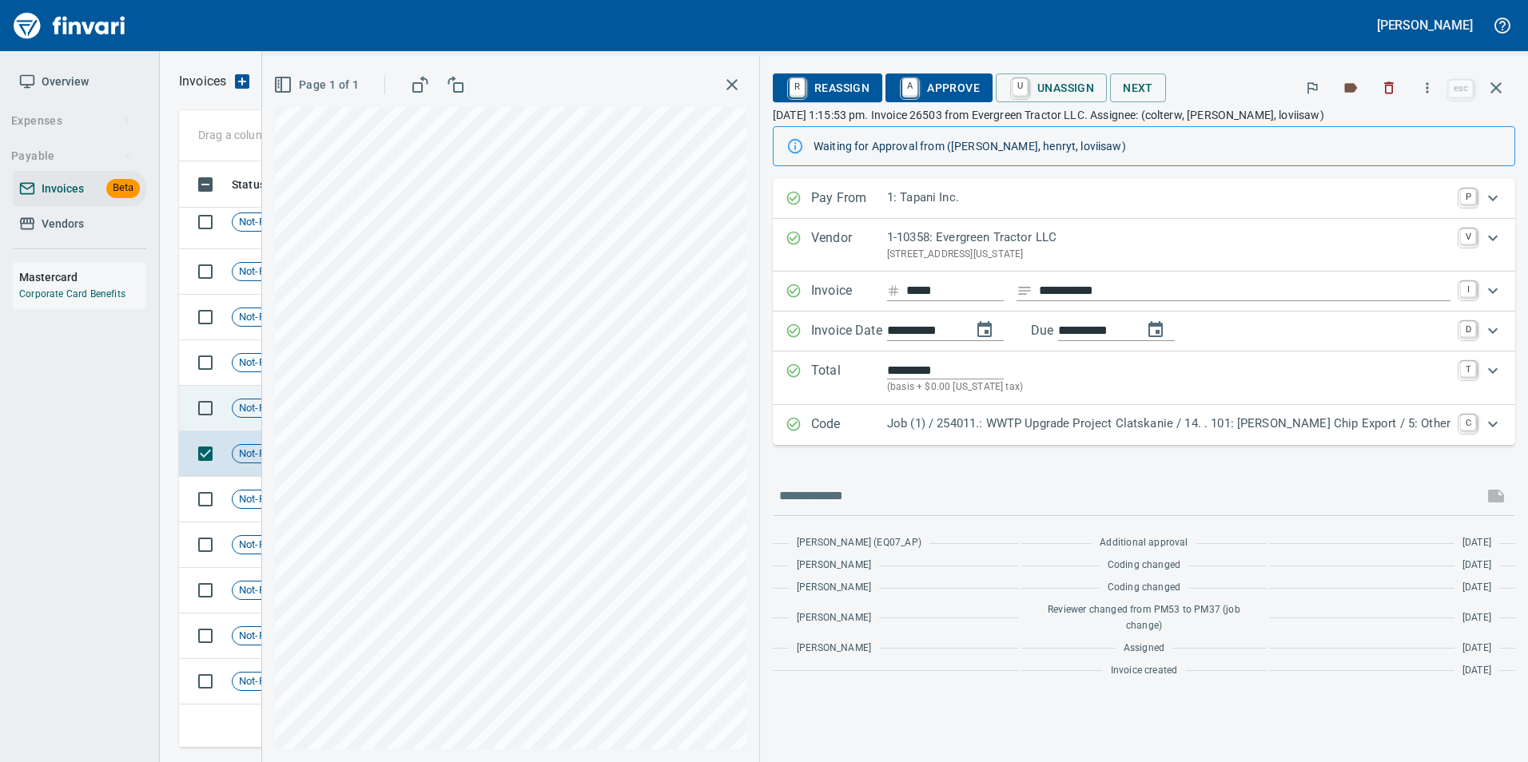
click at [187, 392] on td at bounding box center [202, 409] width 46 height 46
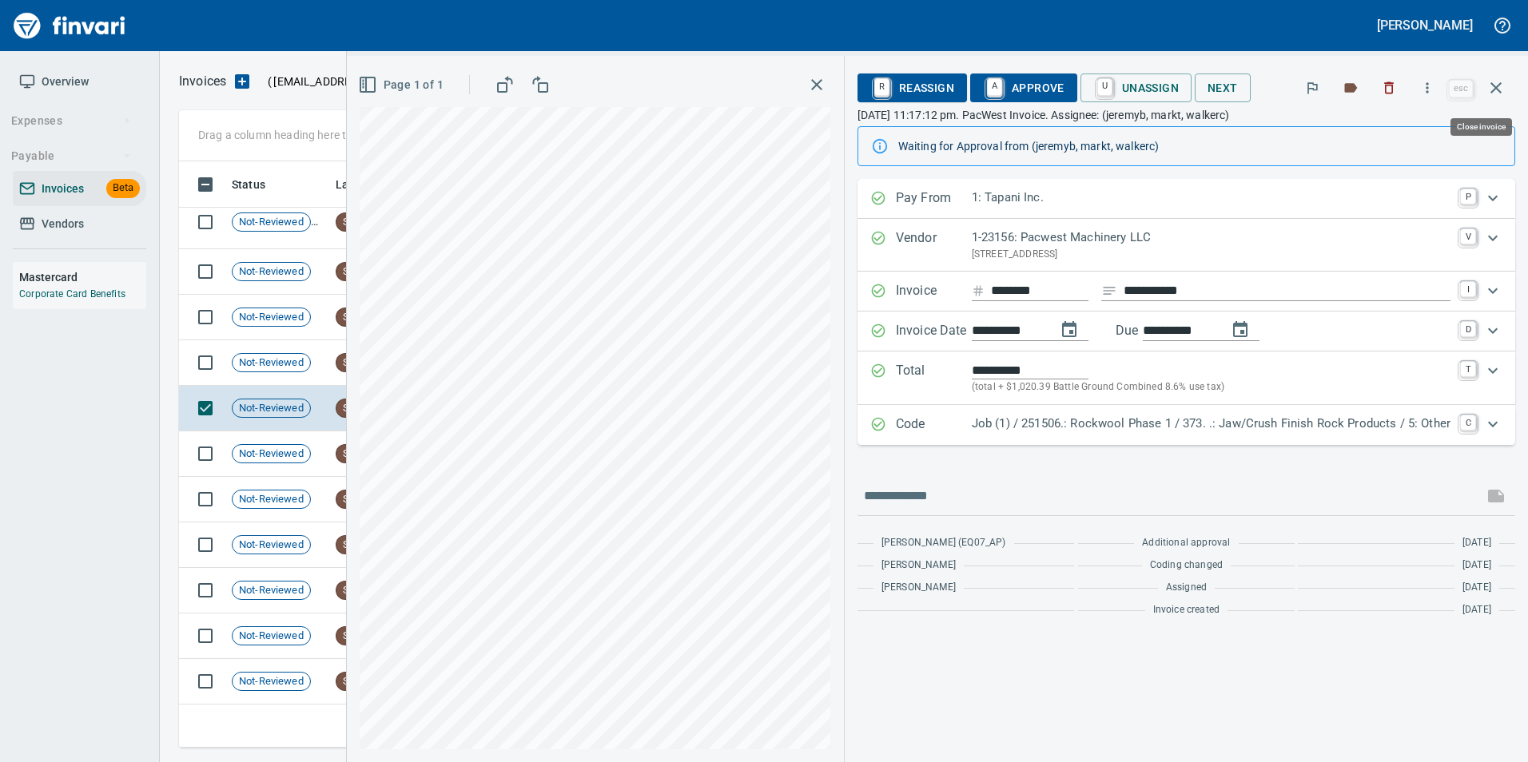
click at [1496, 78] on button "button" at bounding box center [1496, 88] width 38 height 38
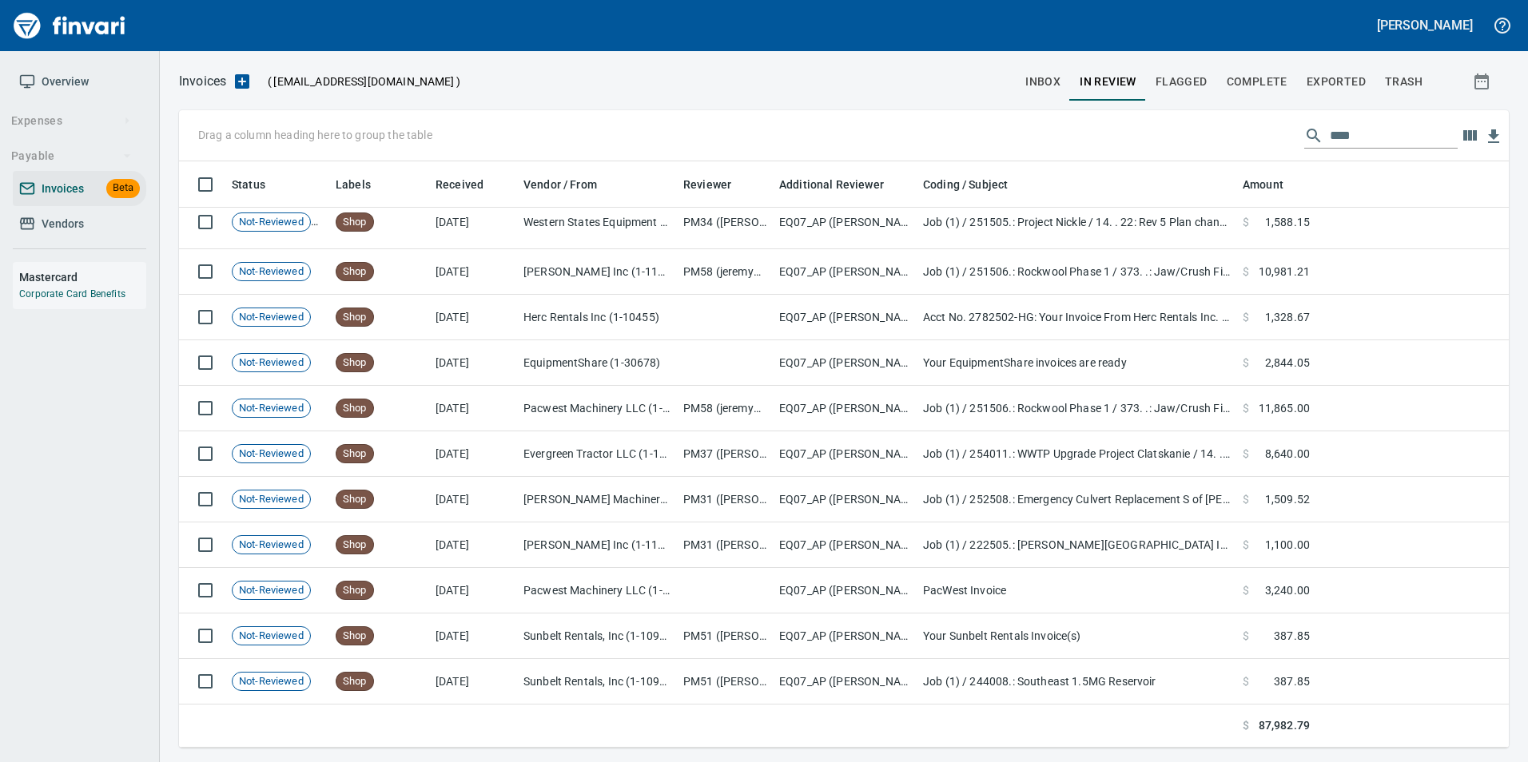
scroll to position [574, 1305]
click at [1363, 130] on input "****" at bounding box center [1394, 136] width 128 height 26
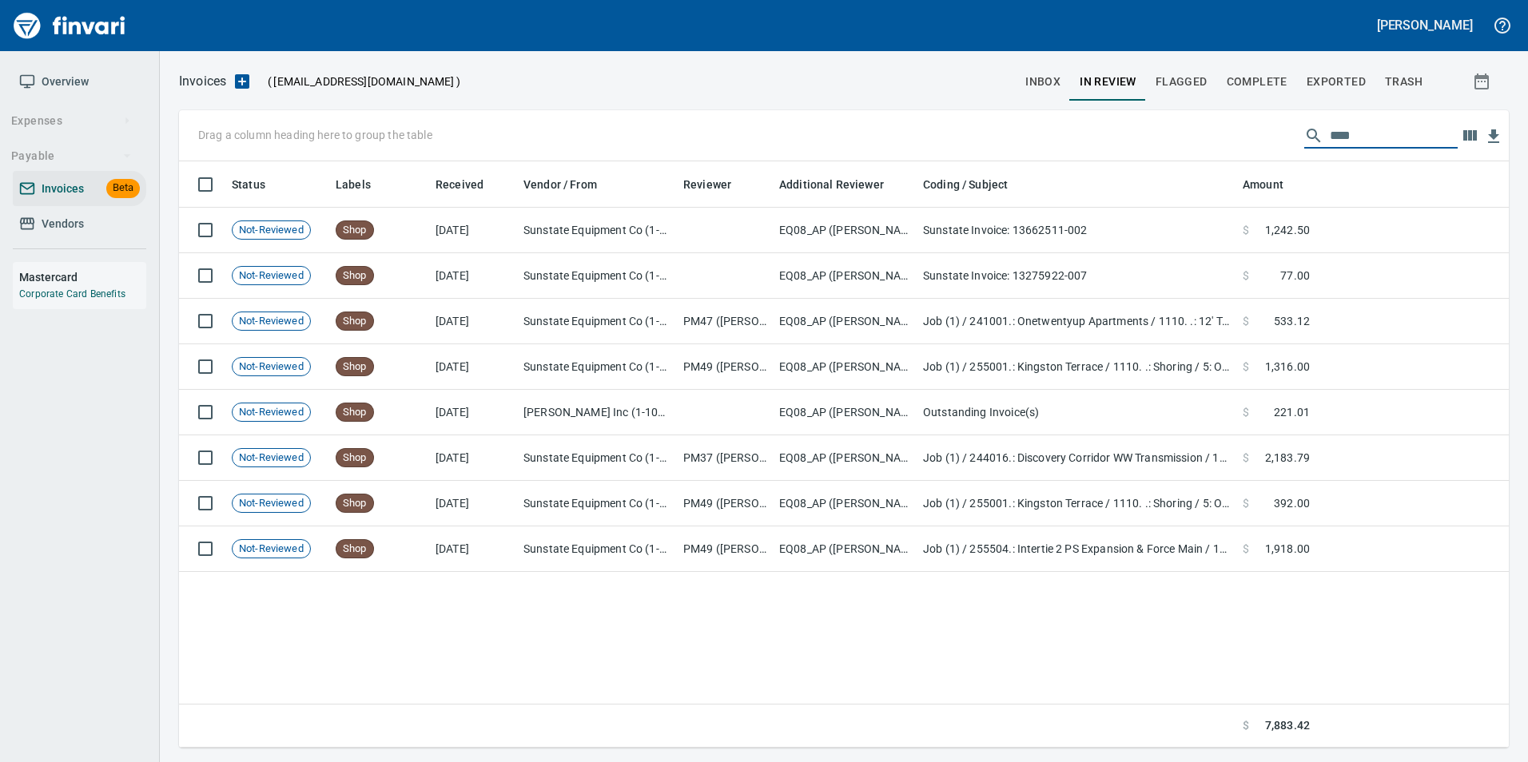
scroll to position [574, 1318]
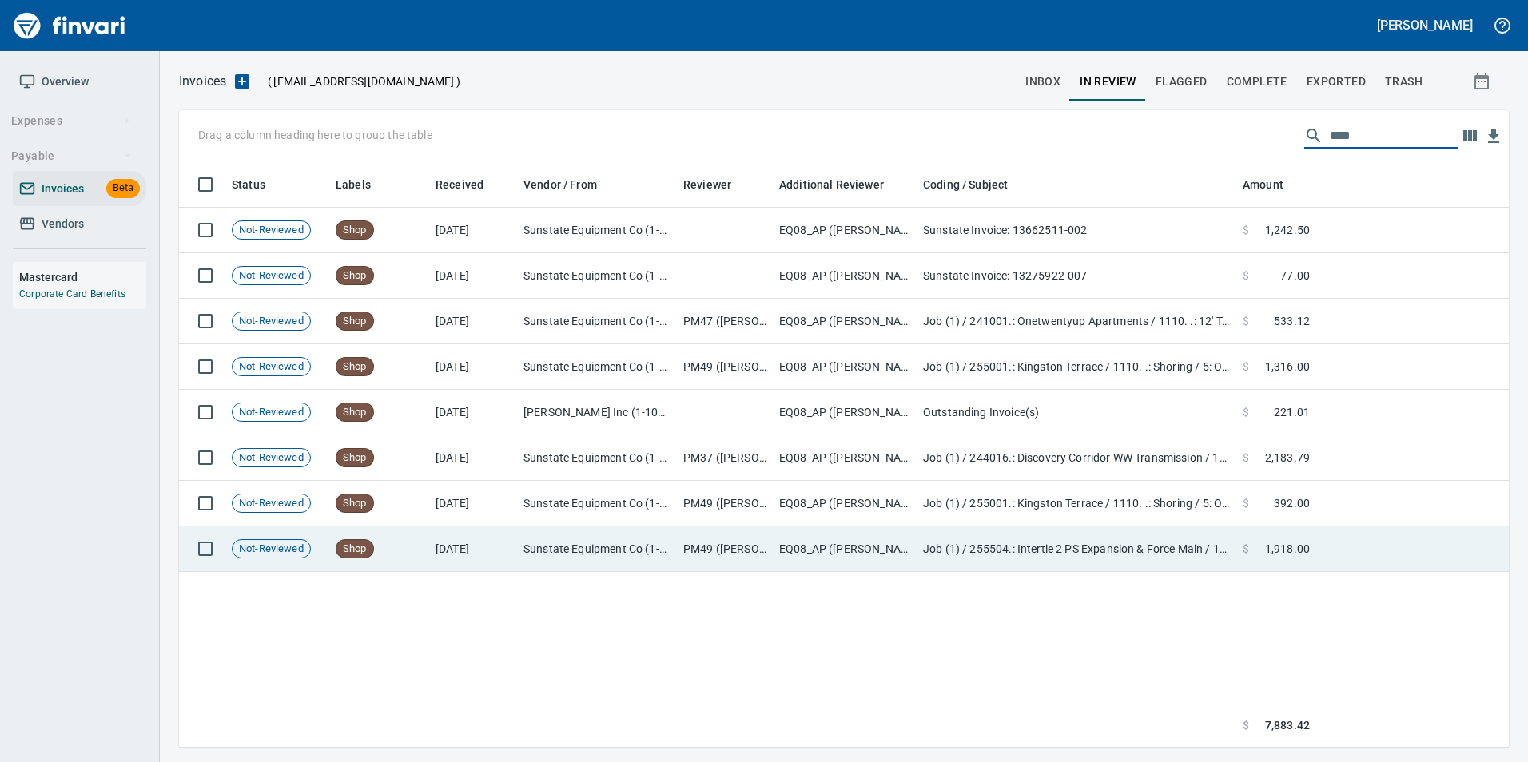
click at [531, 552] on td "Sunstate Equipment Co (1-30297)" at bounding box center [597, 550] width 160 height 46
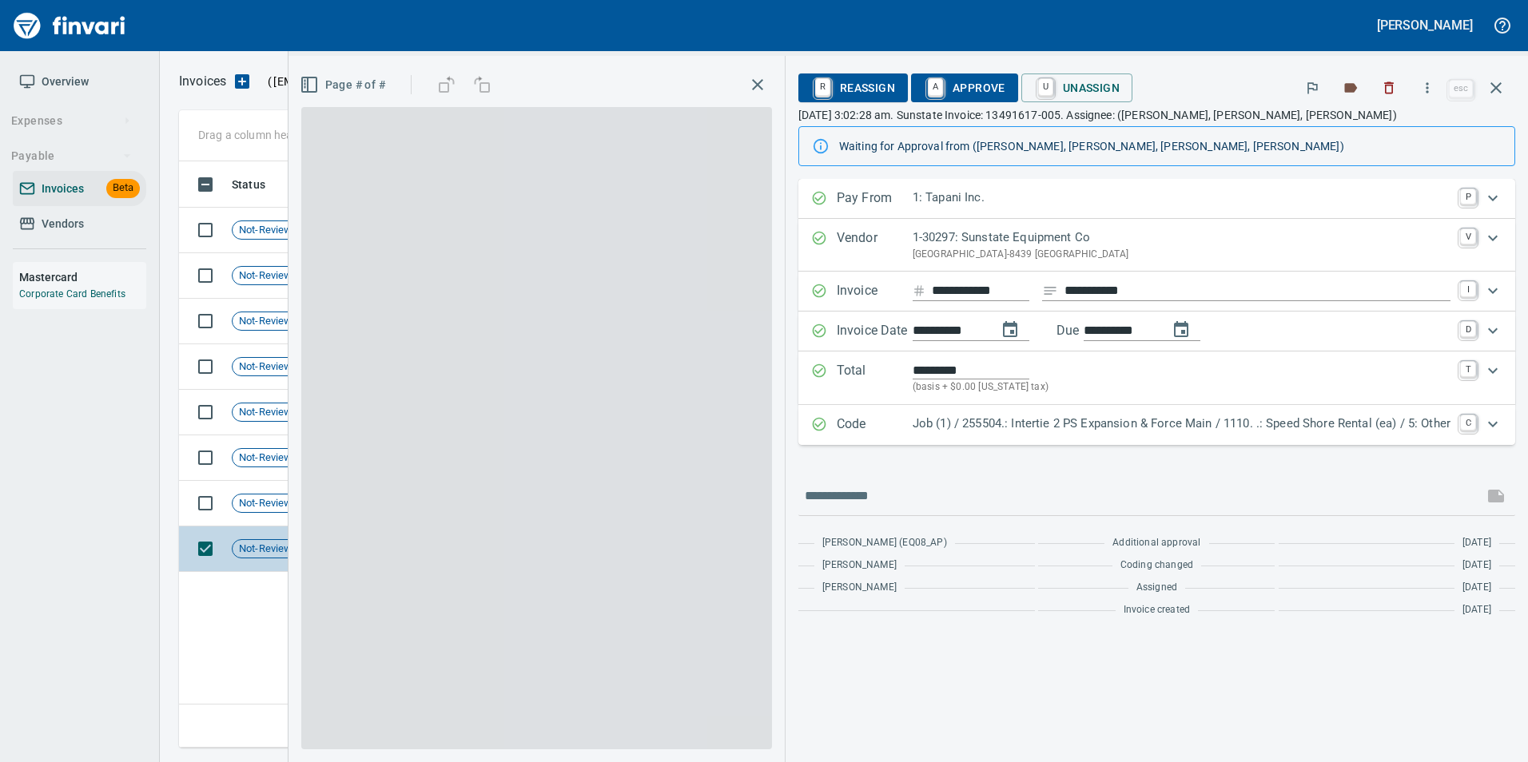
scroll to position [574, 1317]
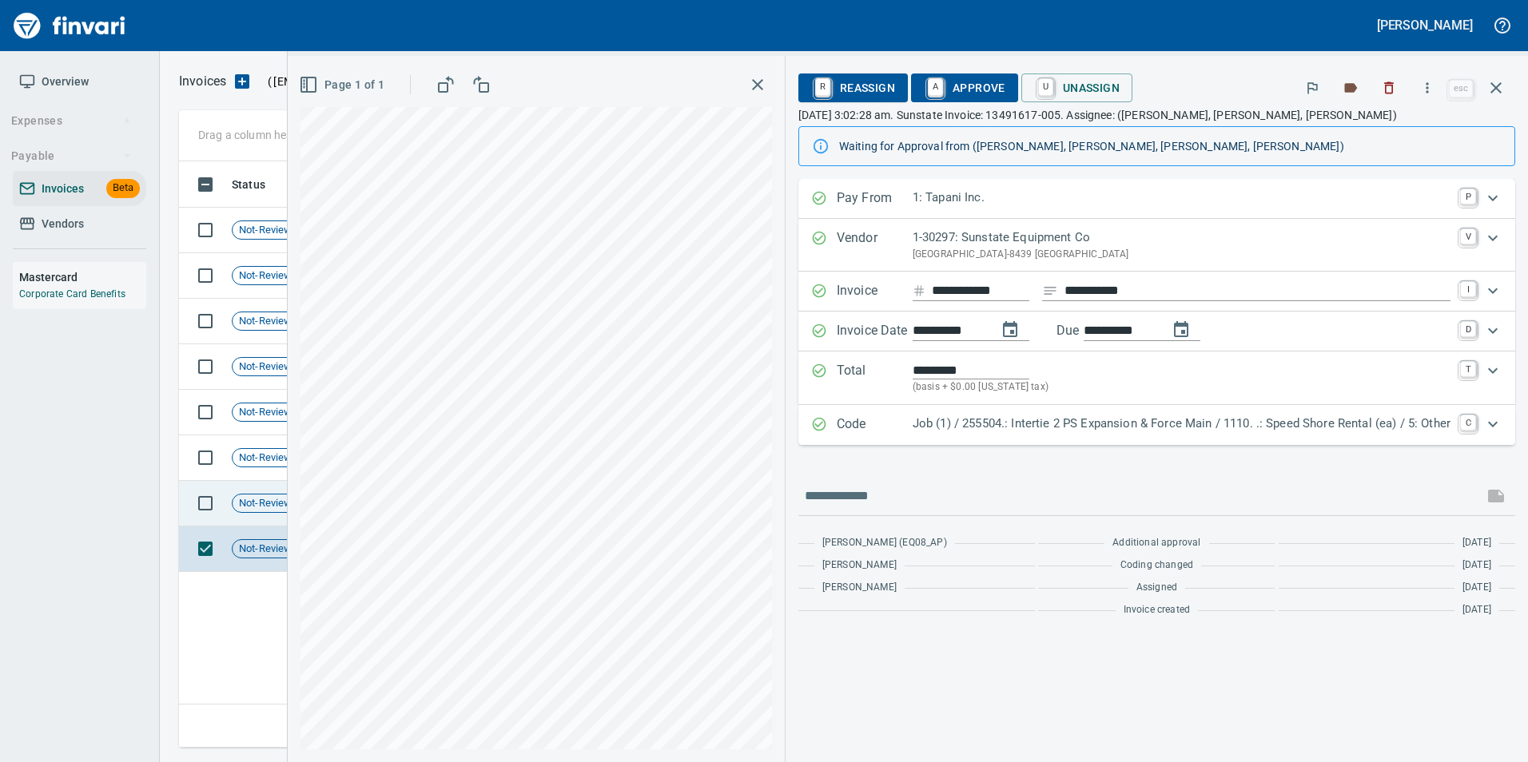
click at [238, 502] on span "Not-Reviewed" at bounding box center [272, 503] width 78 height 15
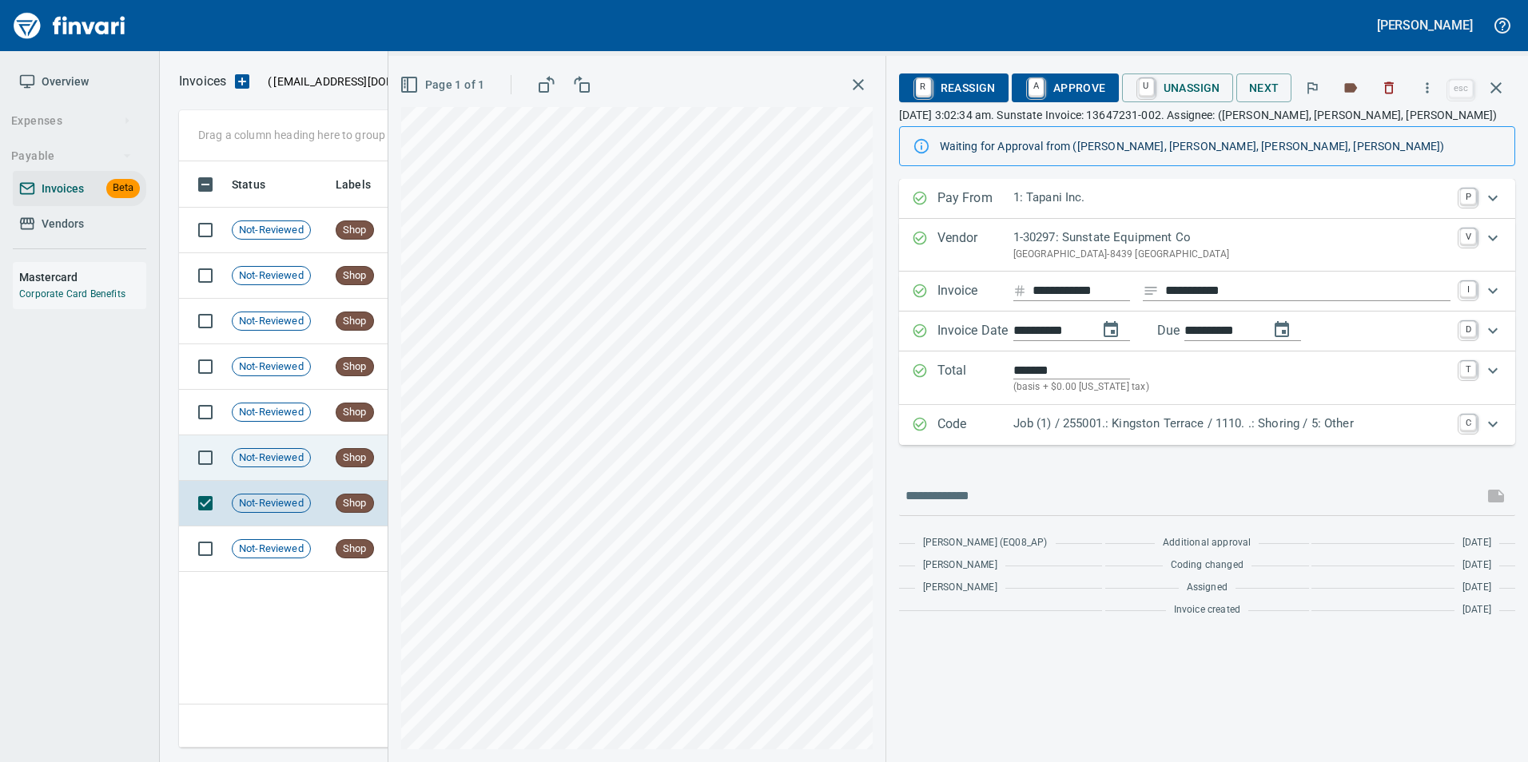
click at [294, 467] on td "Not-Reviewed" at bounding box center [277, 458] width 104 height 46
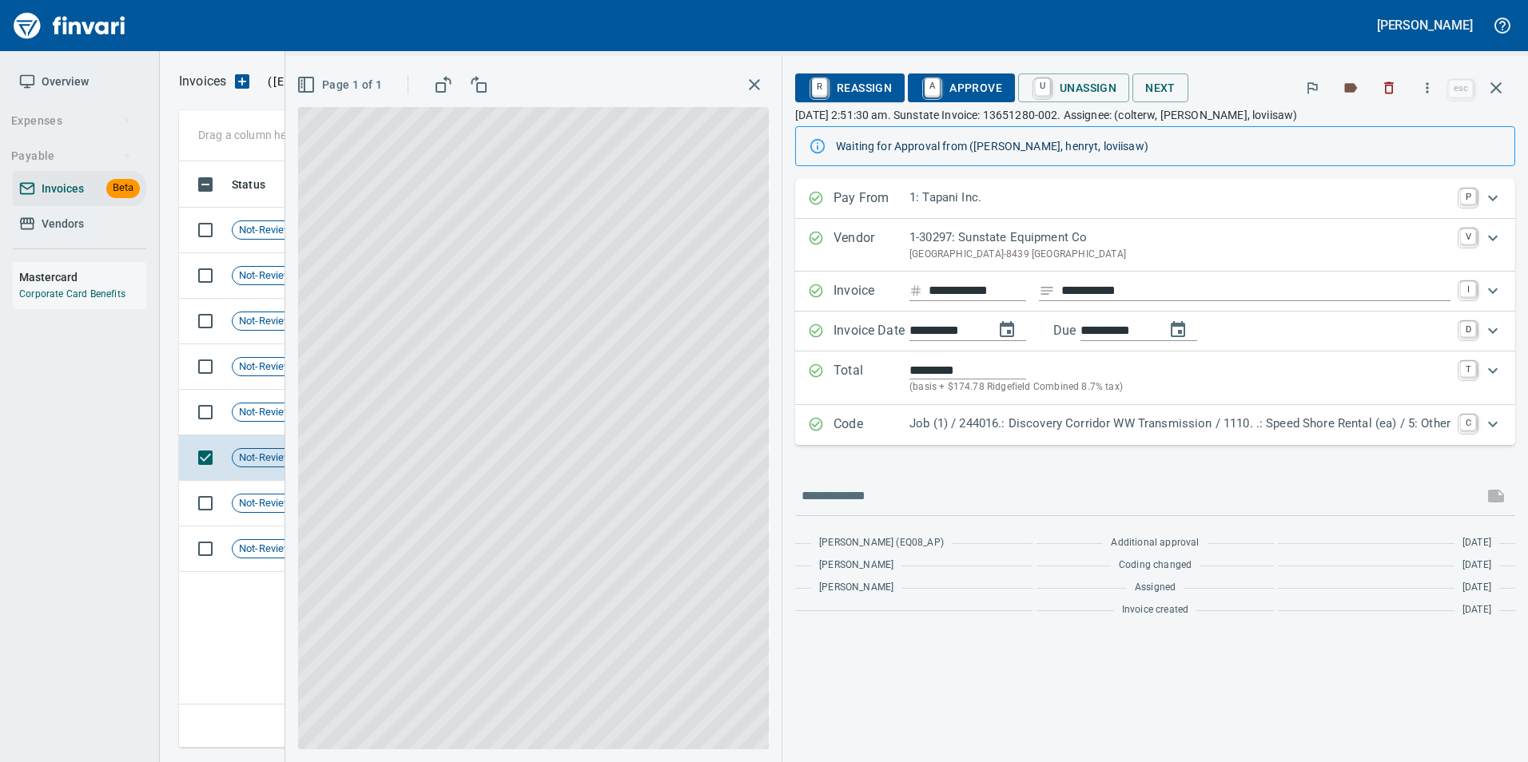
click at [1500, 85] on icon "button" at bounding box center [1495, 87] width 19 height 19
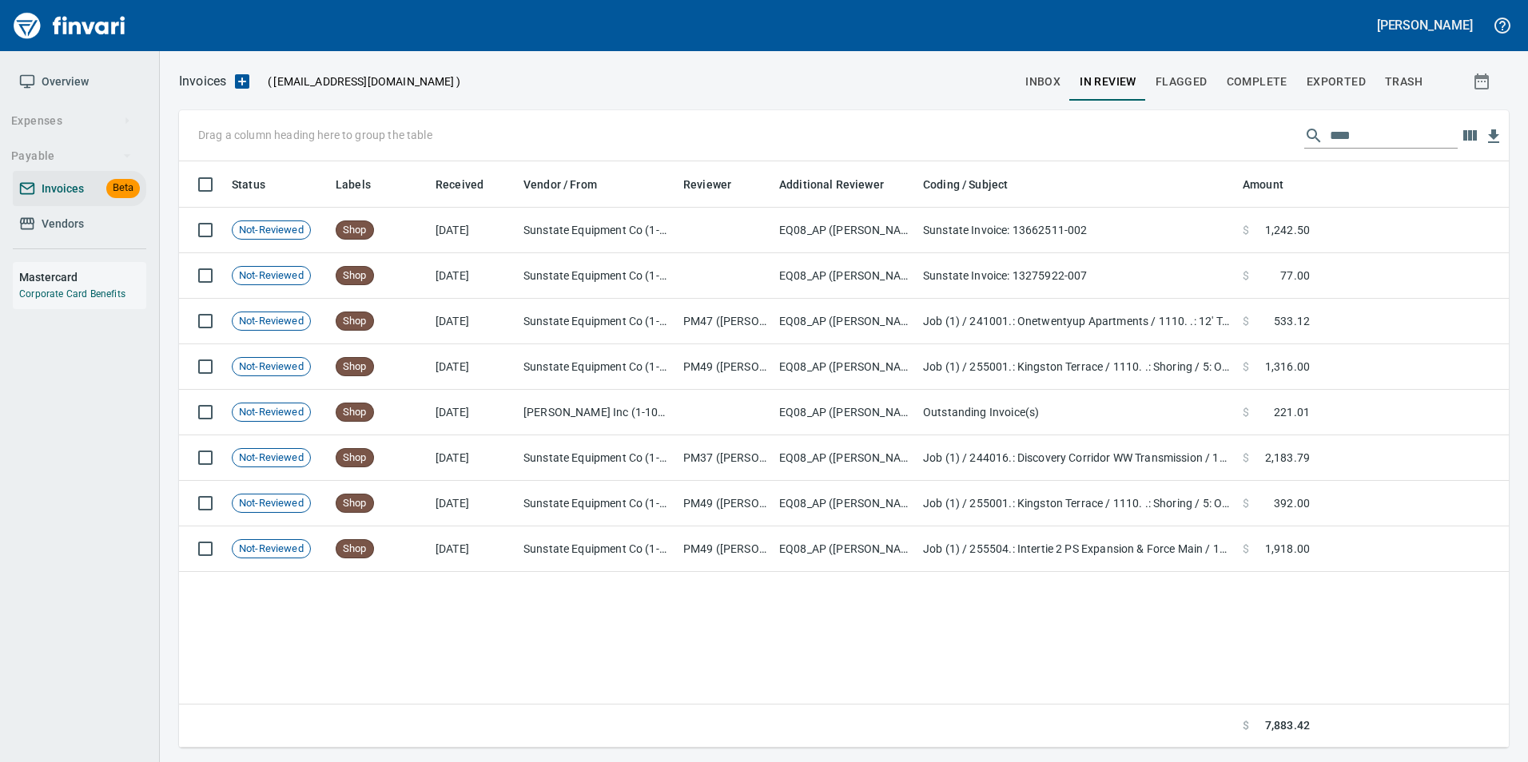
scroll to position [574, 1318]
click at [1369, 133] on input "****" at bounding box center [1394, 136] width 128 height 26
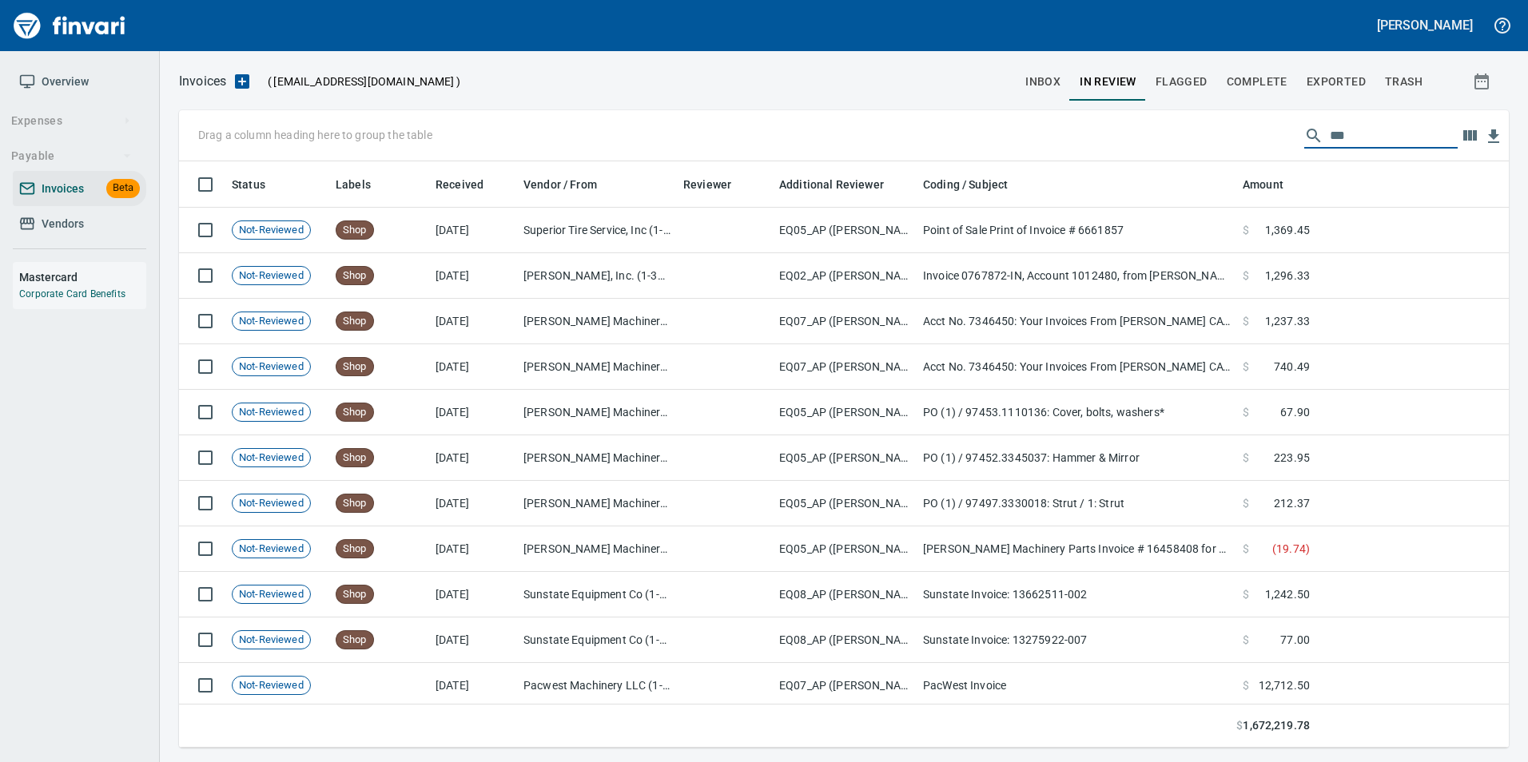
scroll to position [574, 1306]
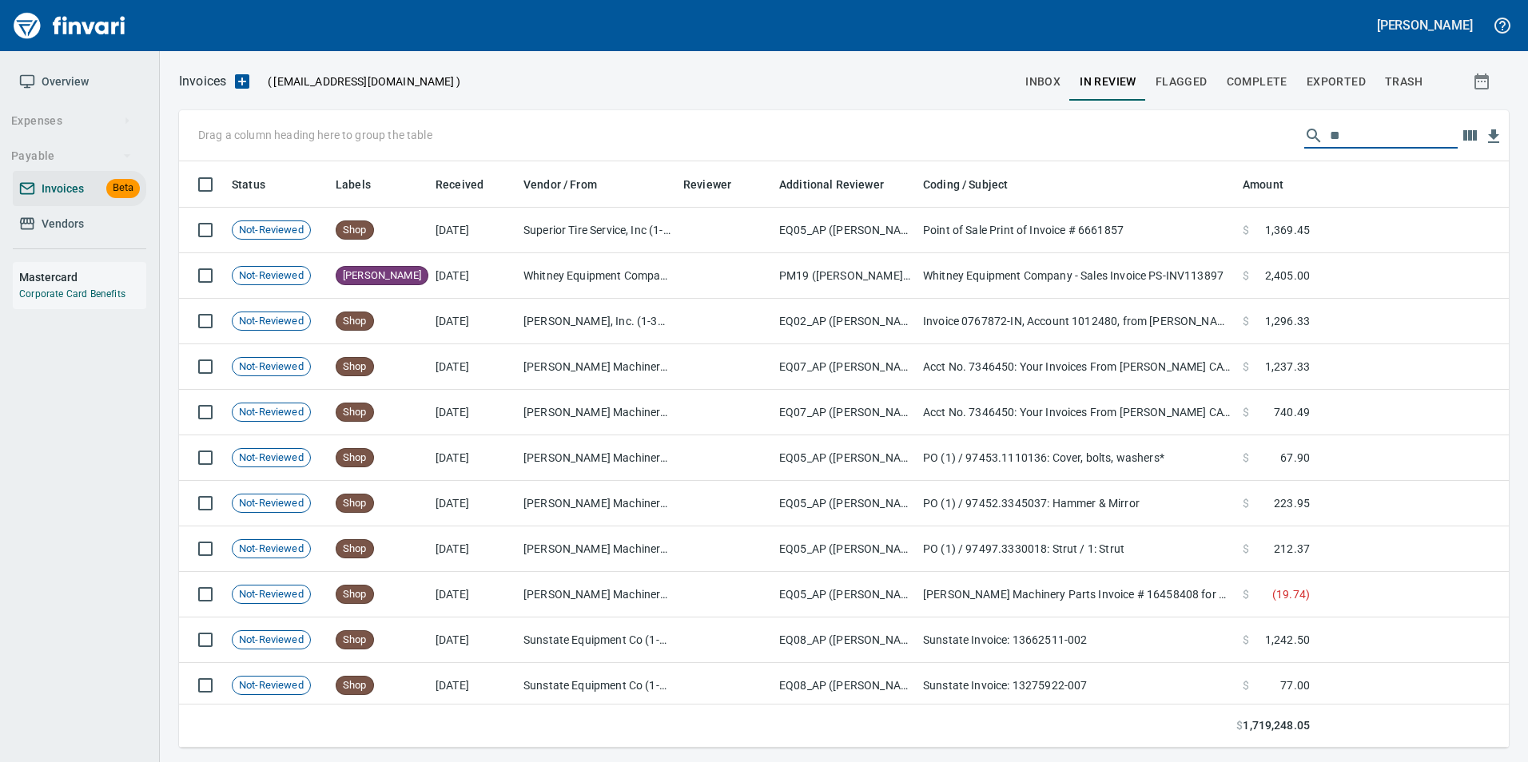
type input "*"
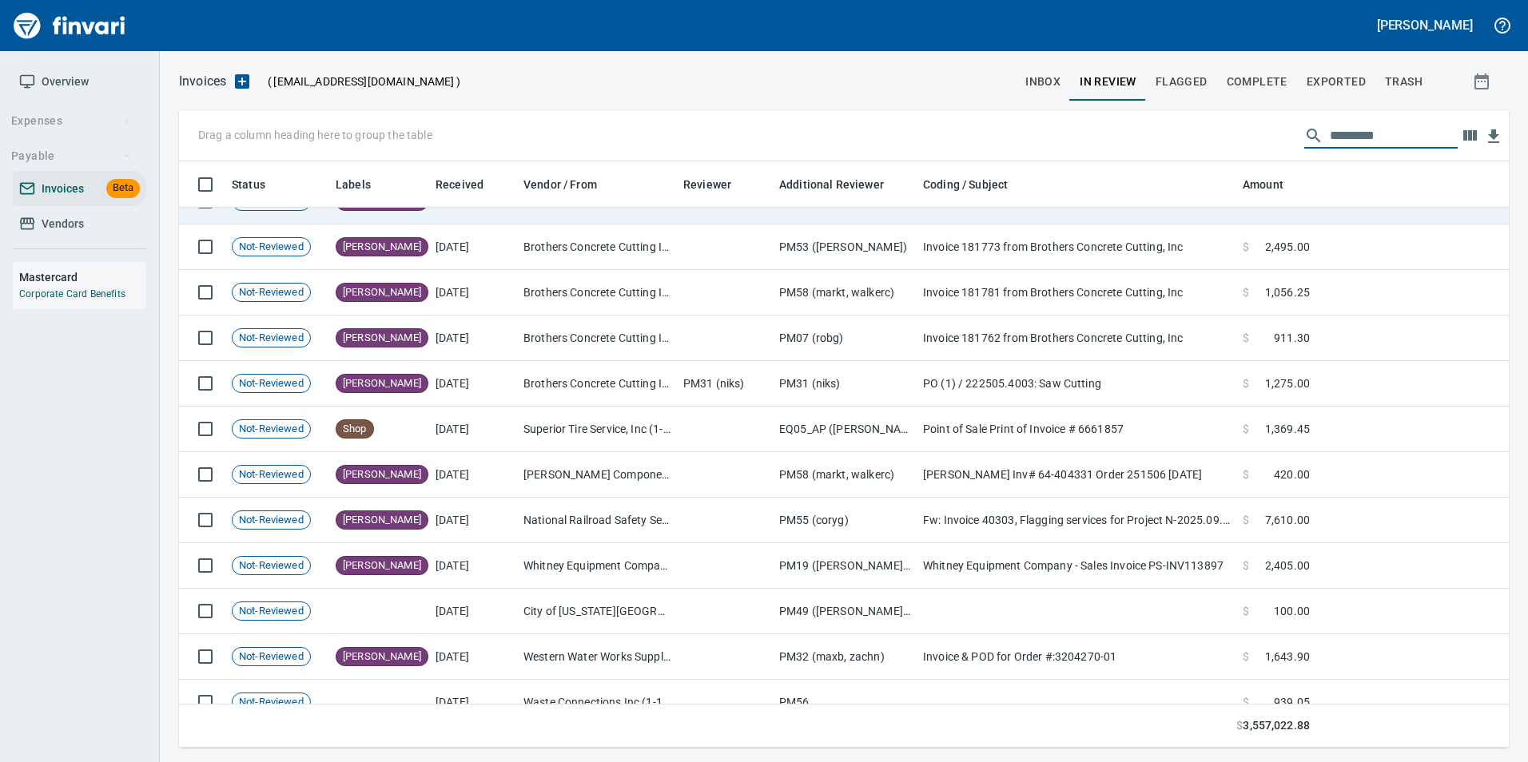
scroll to position [240, 0]
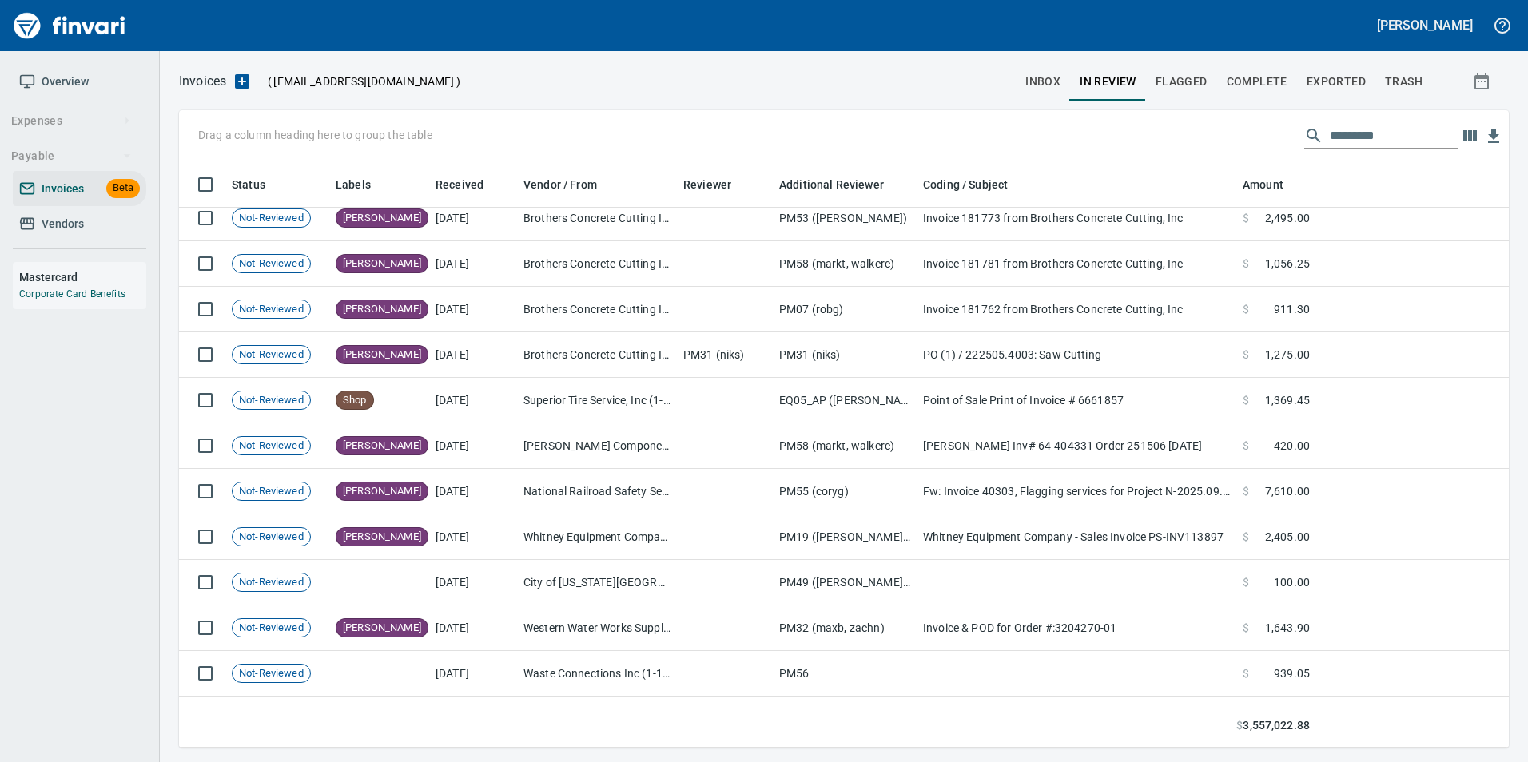
click at [1051, 88] on span "inbox" at bounding box center [1042, 82] width 35 height 20
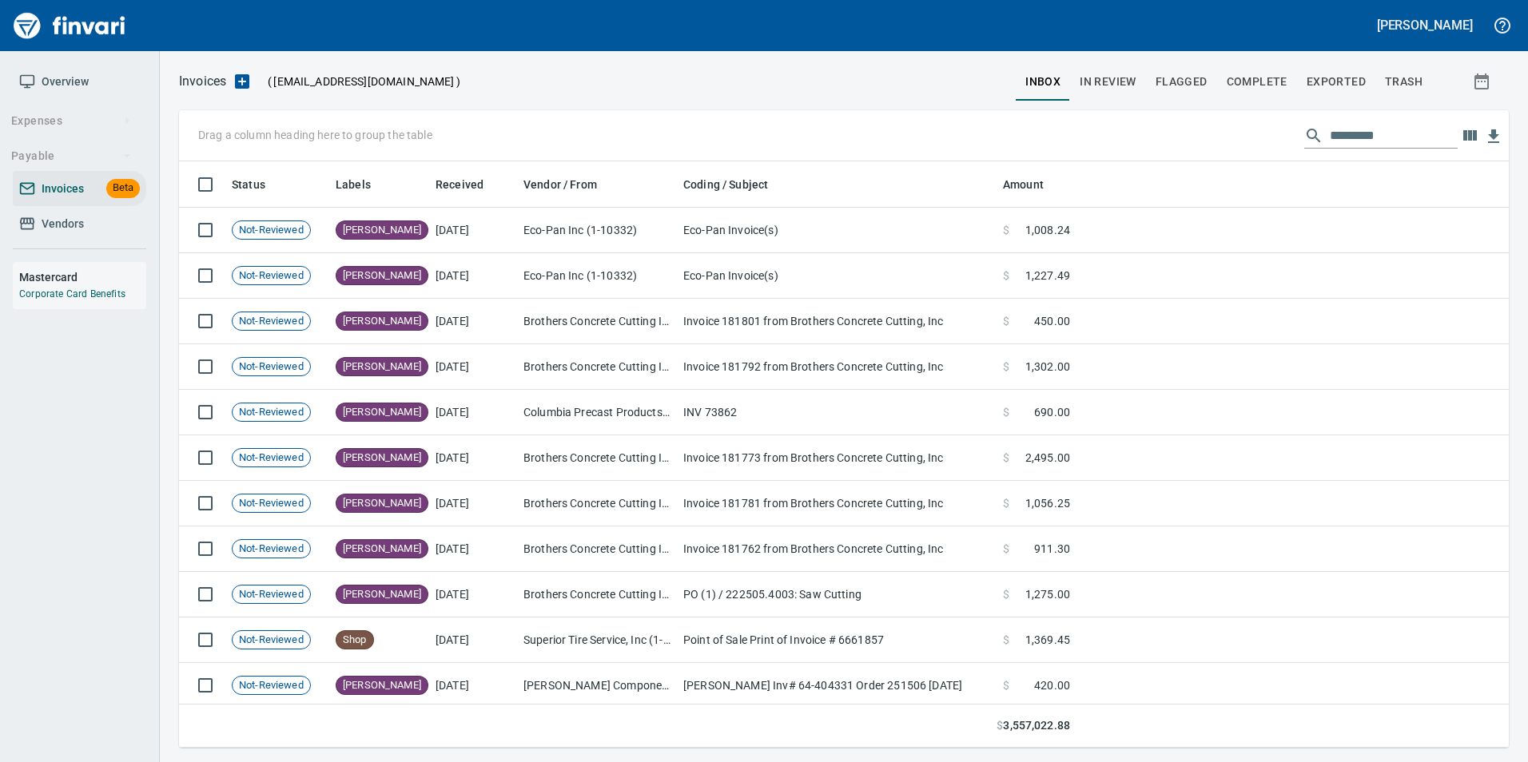
scroll to position [574, 1306]
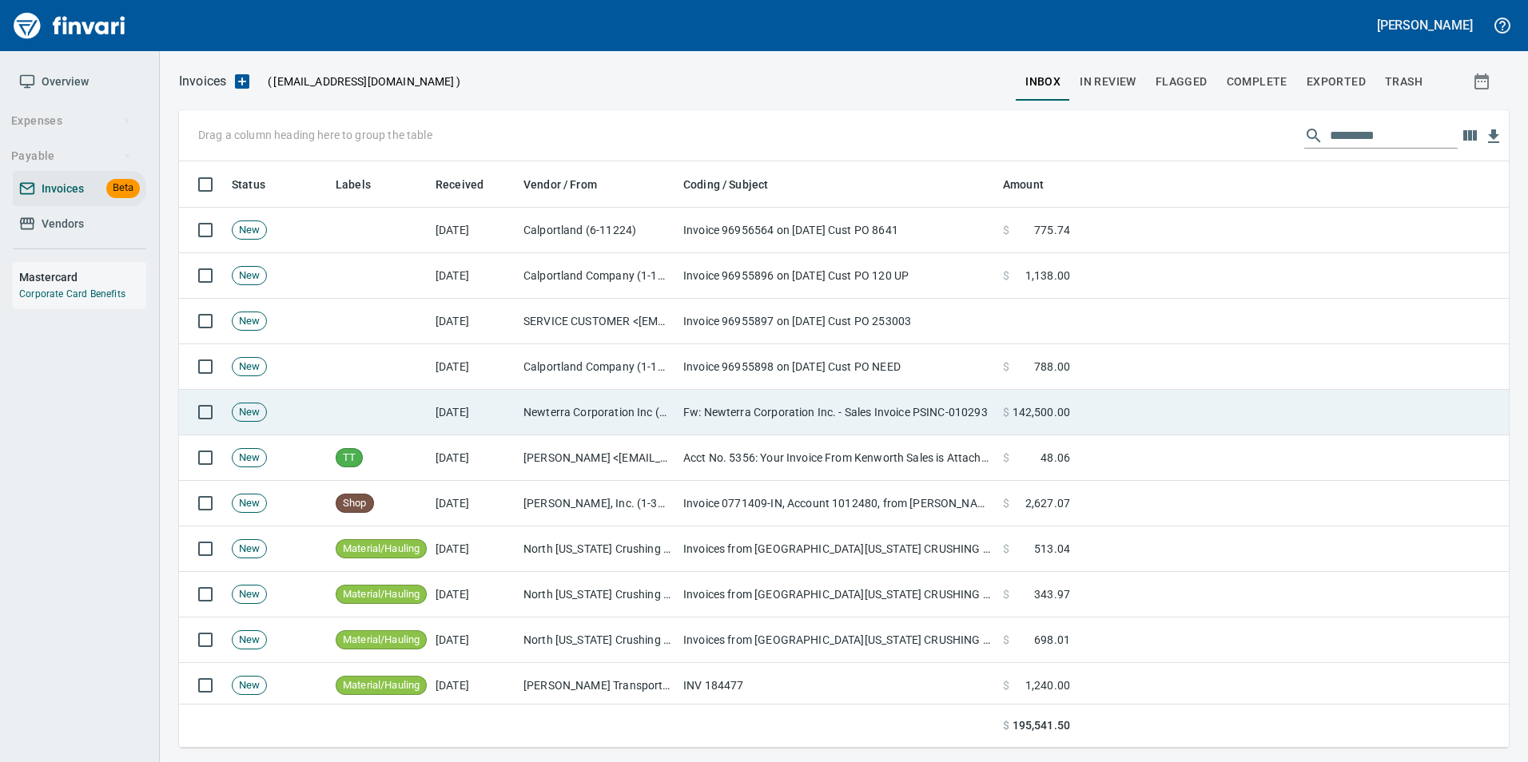
click at [543, 403] on td "Newterra Corporation Inc (1-38879)" at bounding box center [597, 413] width 160 height 46
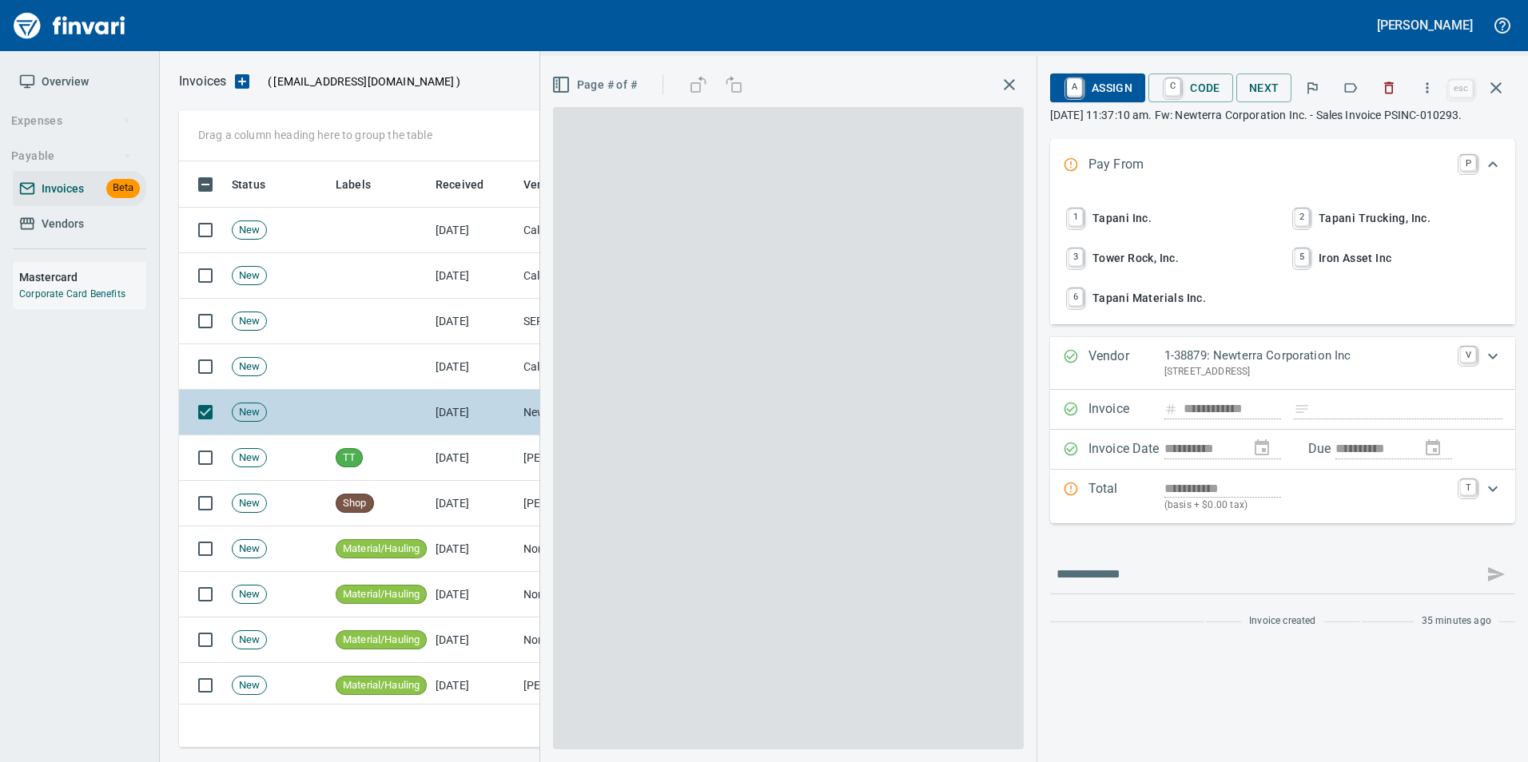
scroll to position [574, 1305]
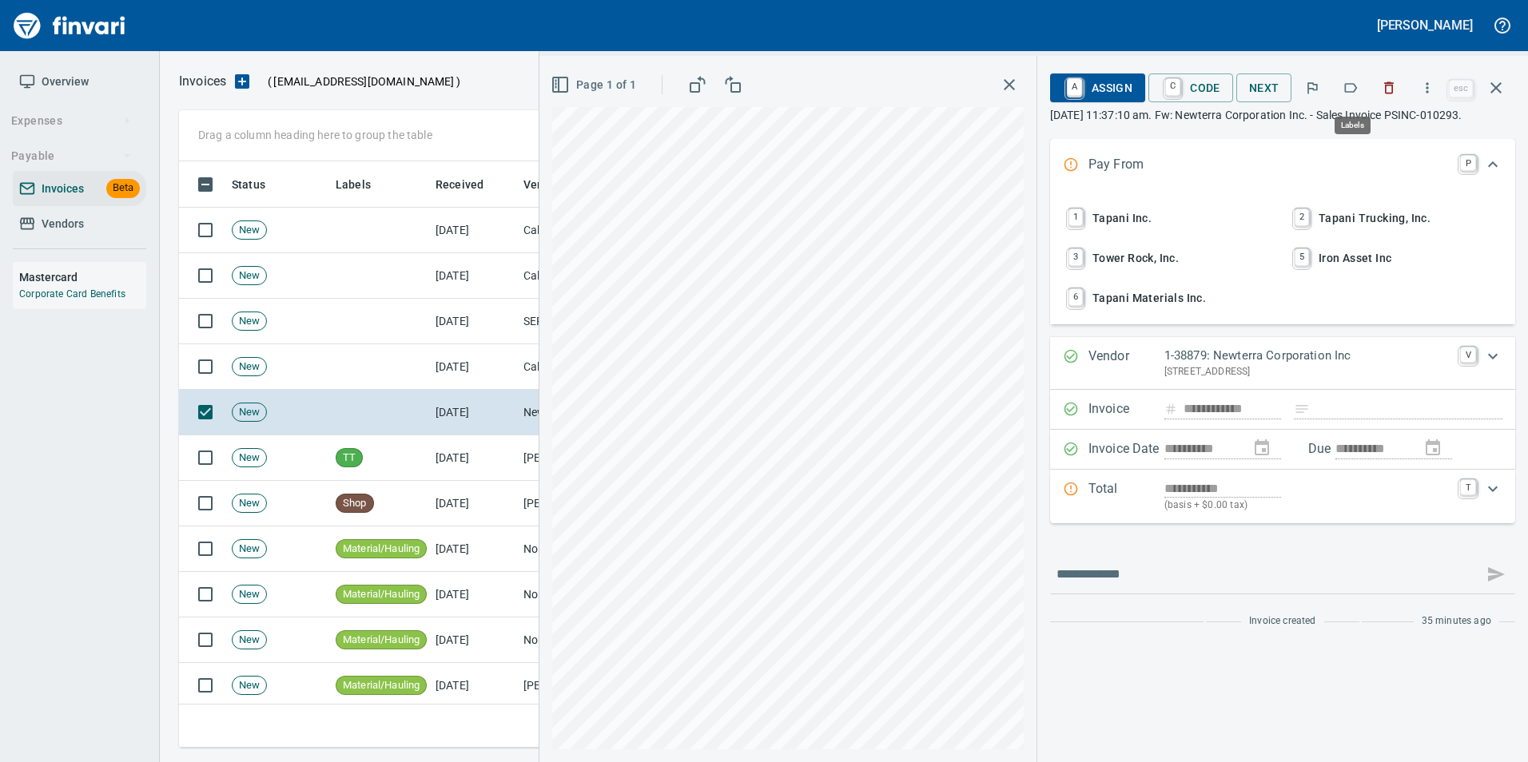
click at [1340, 84] on button "button" at bounding box center [1350, 87] width 35 height 35
click at [1497, 85] on icon "button" at bounding box center [1495, 87] width 11 height 11
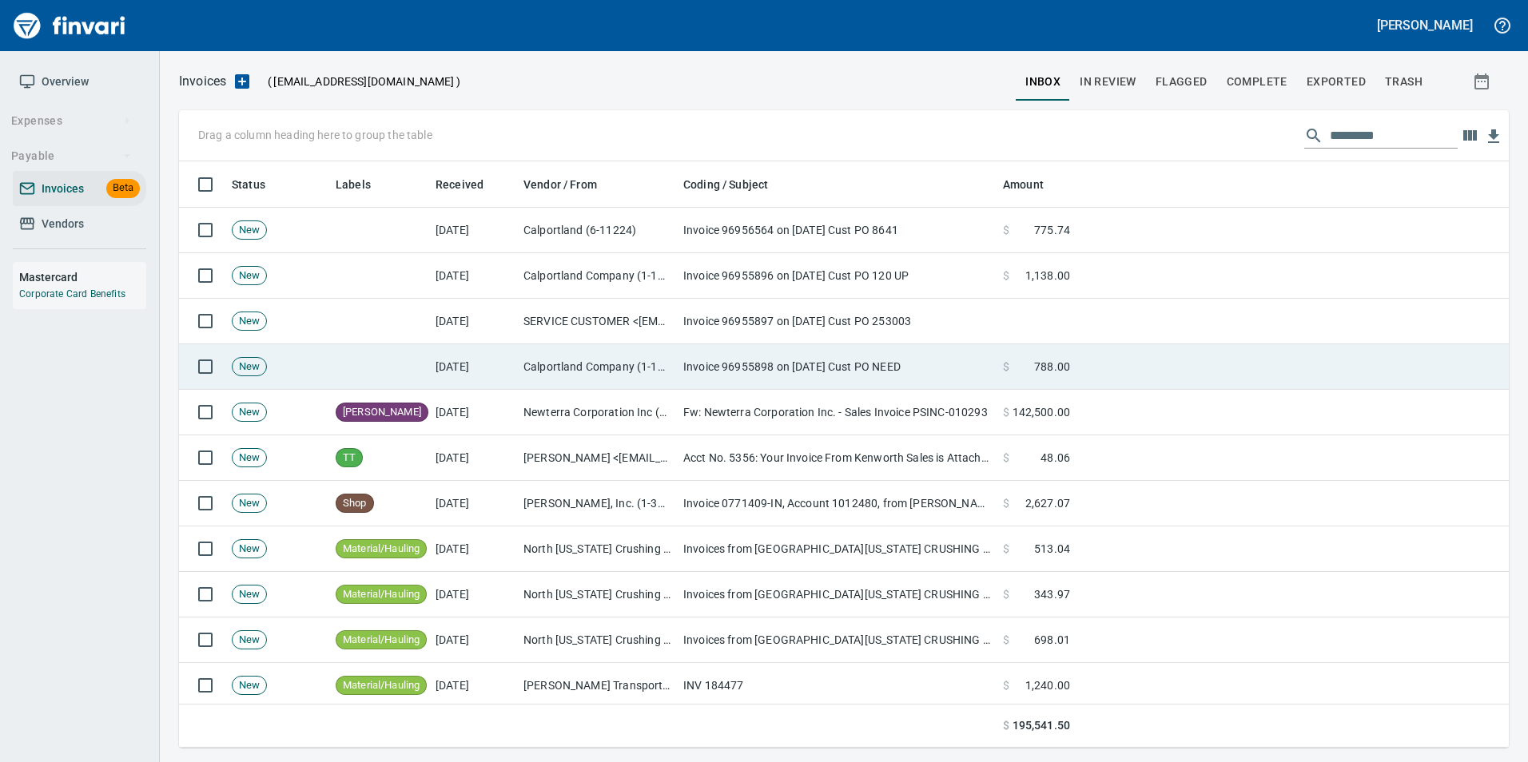
click at [617, 378] on td "Calportland Company (1-11224)" at bounding box center [597, 367] width 160 height 46
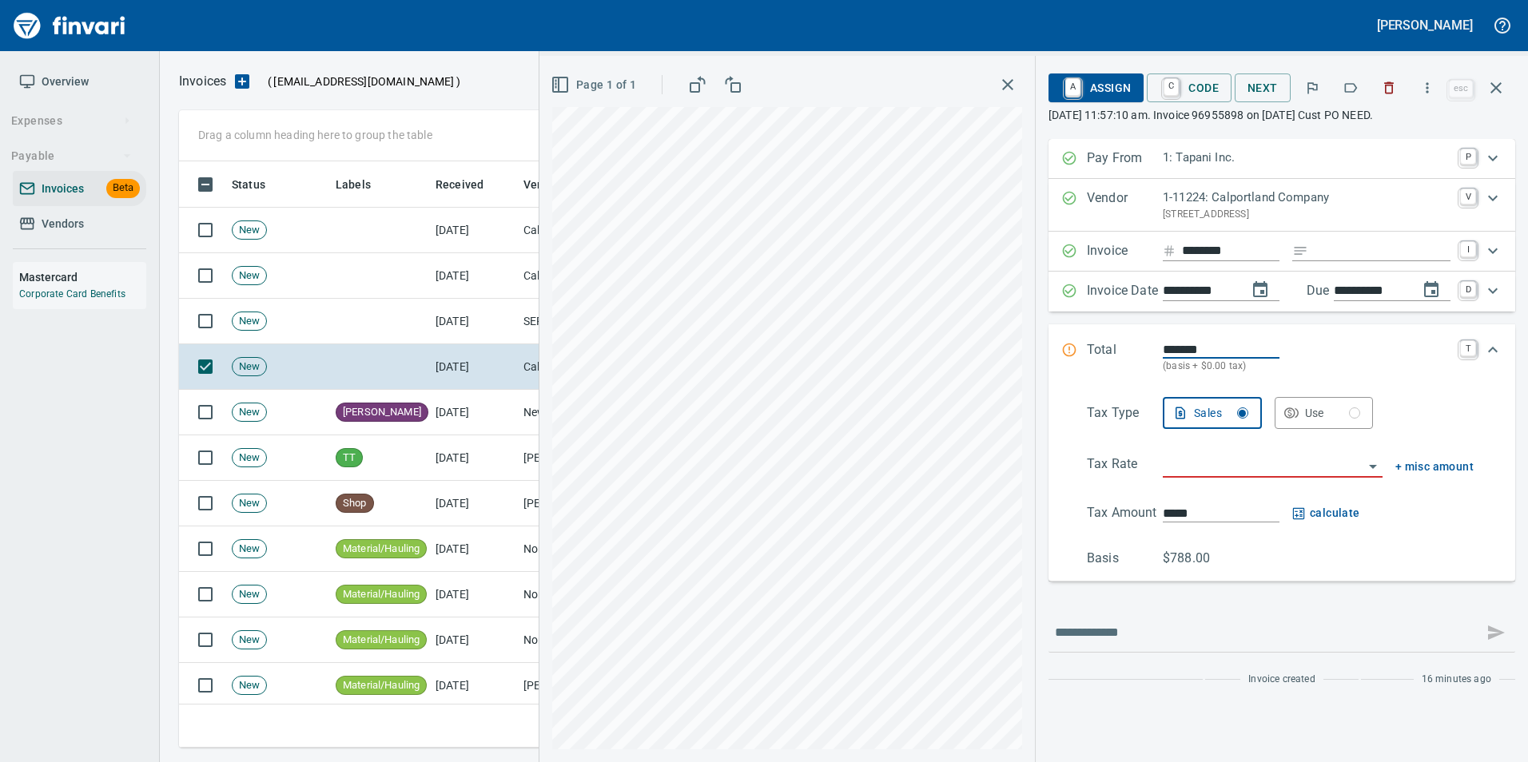
click at [1349, 99] on button "button" at bounding box center [1350, 87] width 35 height 35
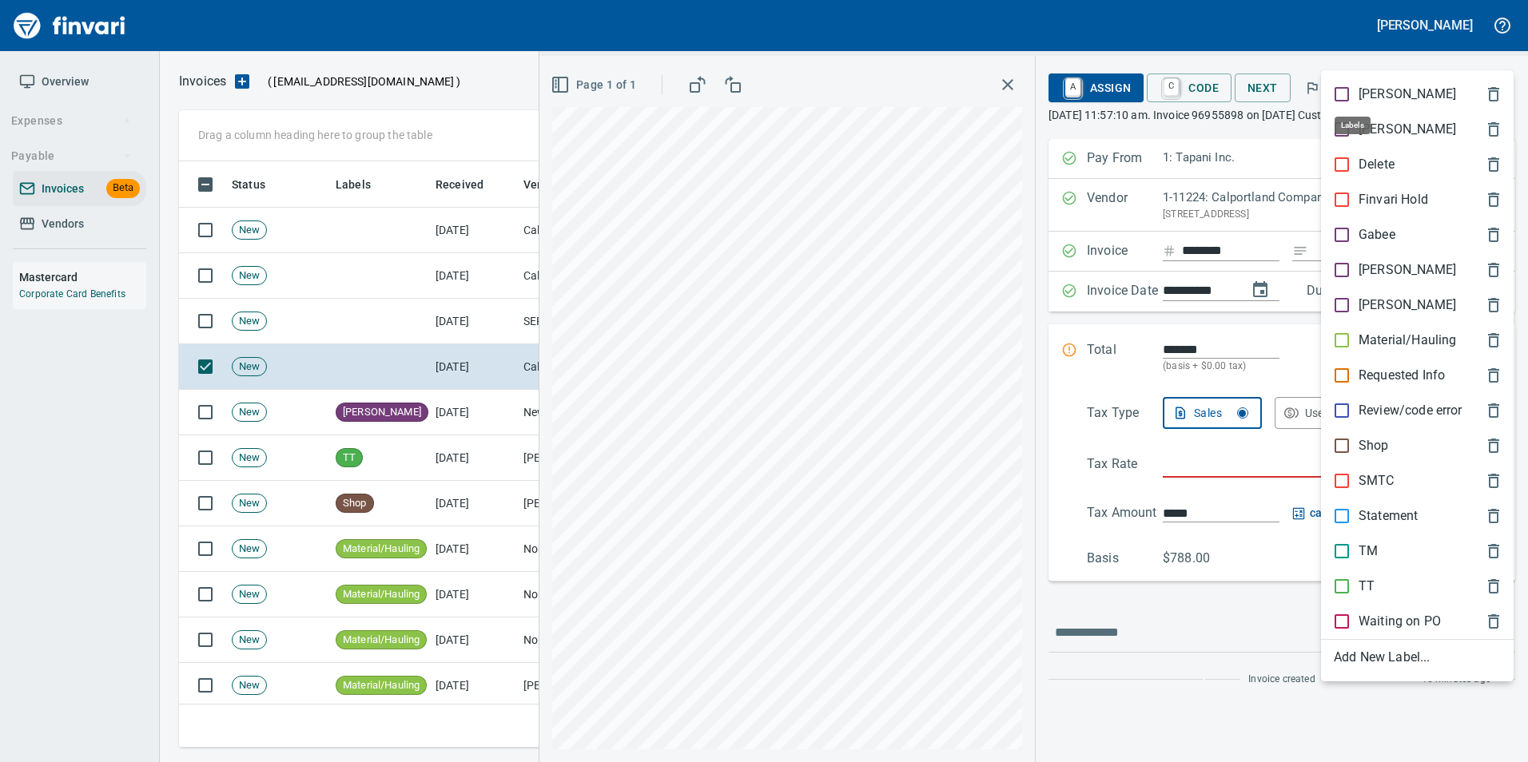
scroll to position [574, 1305]
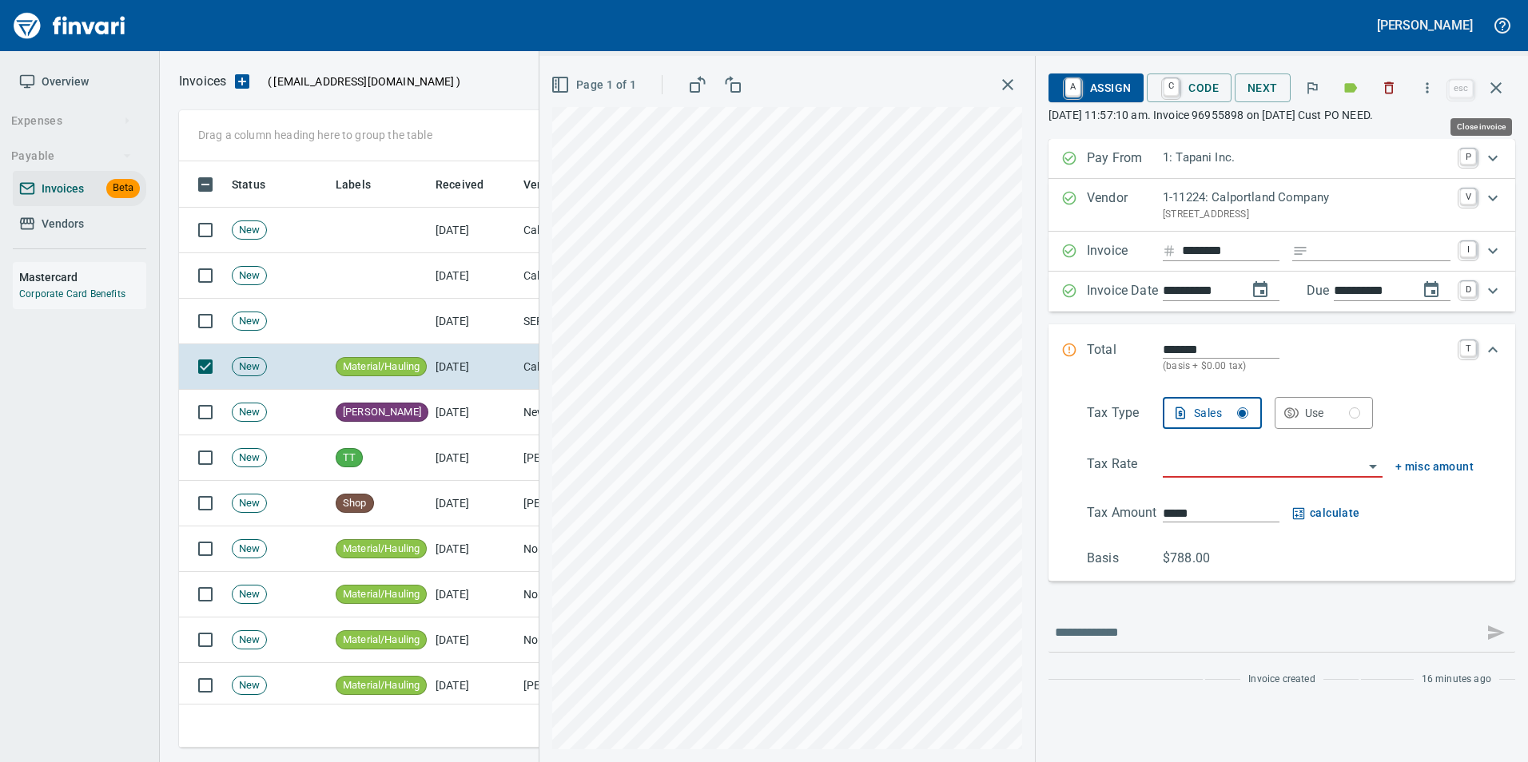
click at [1505, 80] on icon "button" at bounding box center [1495, 87] width 19 height 19
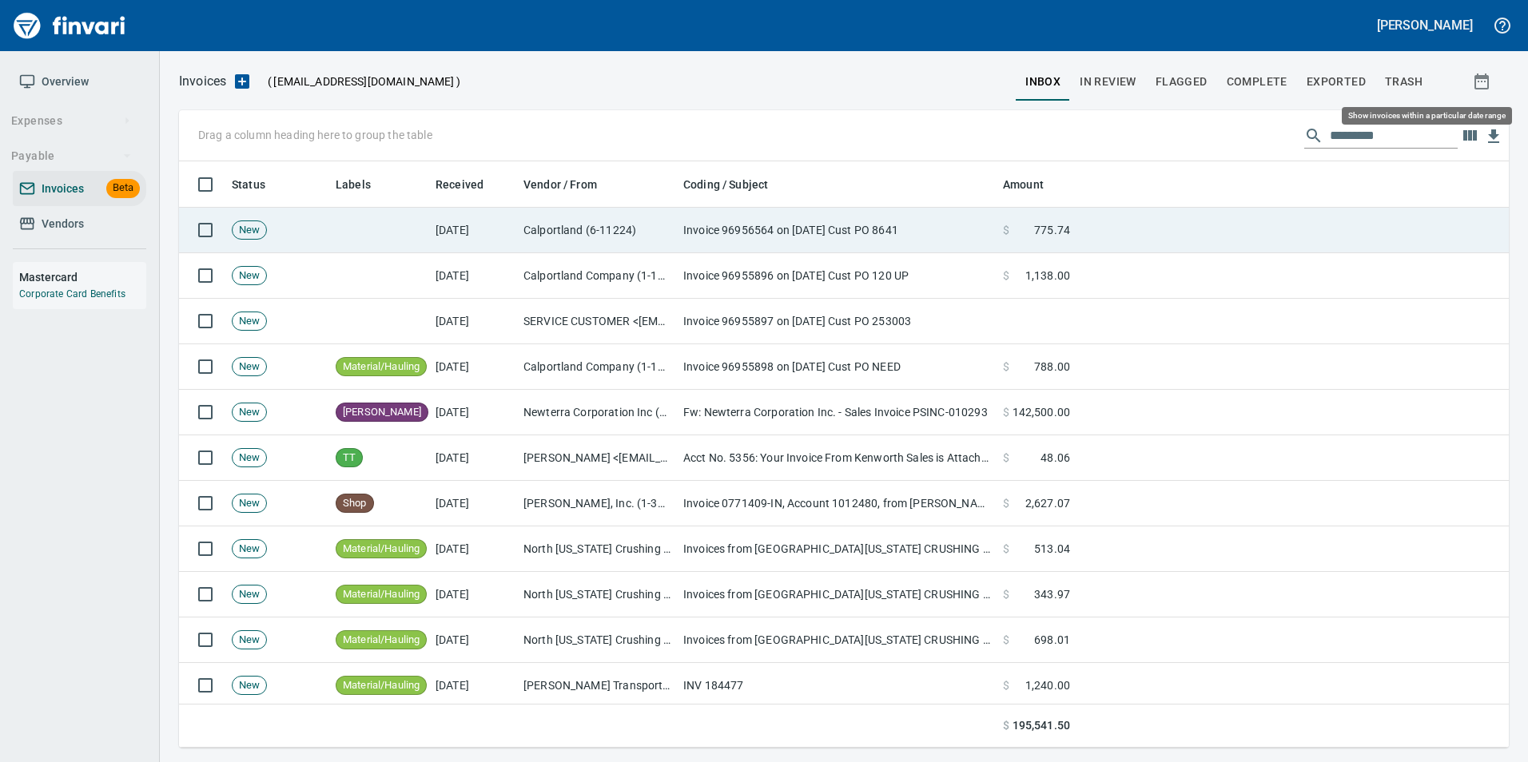
scroll to position [574, 1305]
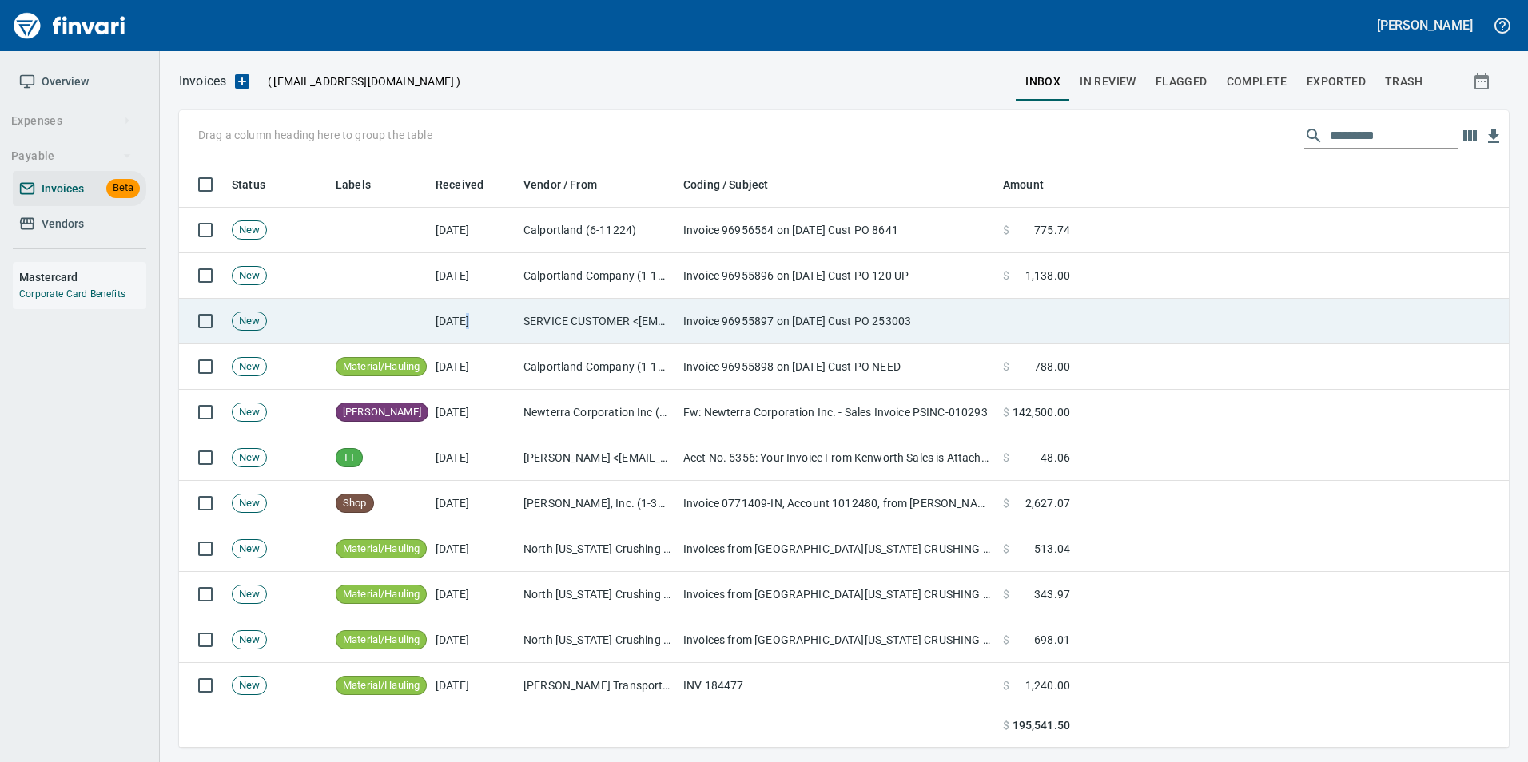
click at [468, 328] on td "[DATE]" at bounding box center [473, 322] width 88 height 46
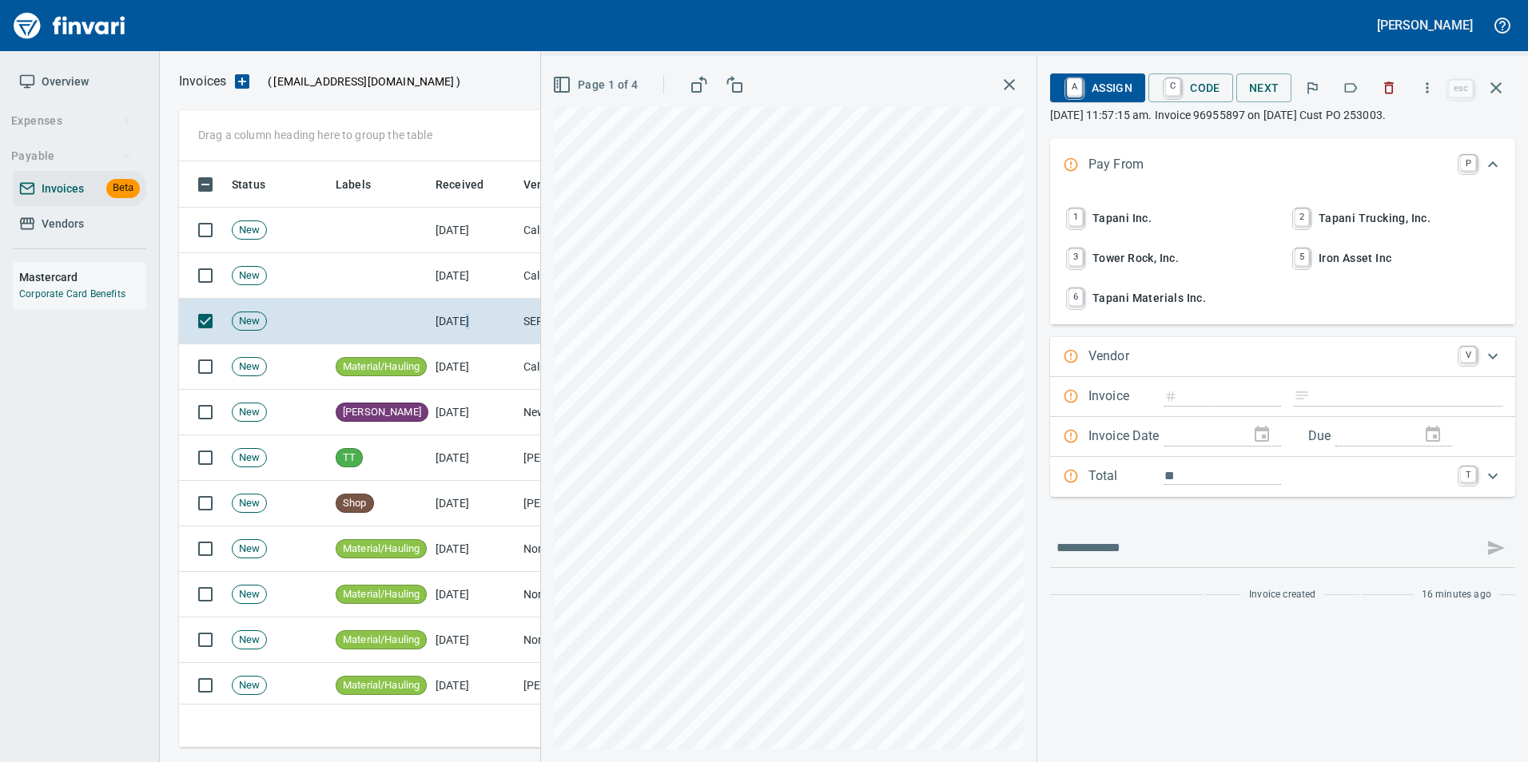
click at [1352, 88] on icon "button" at bounding box center [1350, 88] width 16 height 16
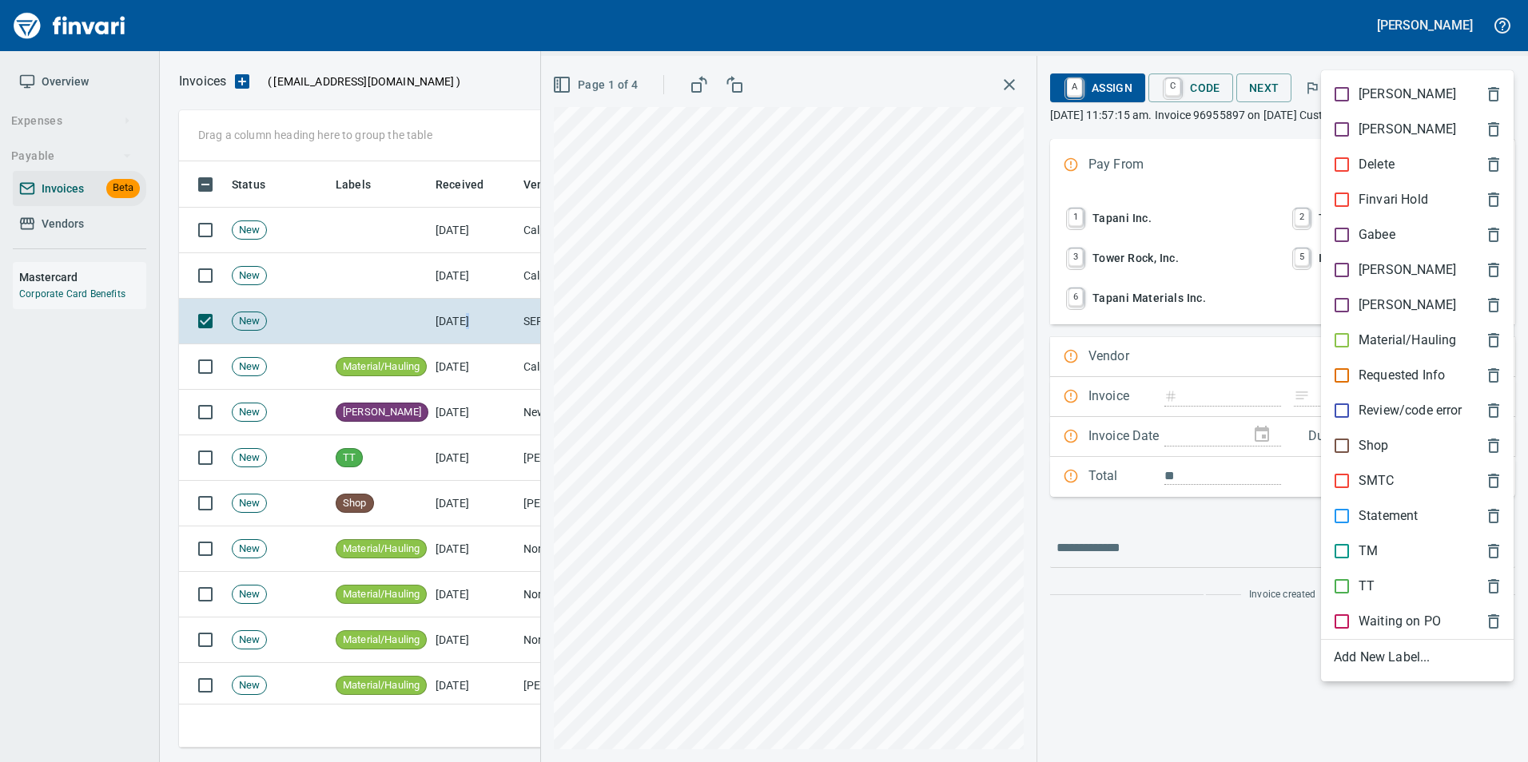
scroll to position [574, 1305]
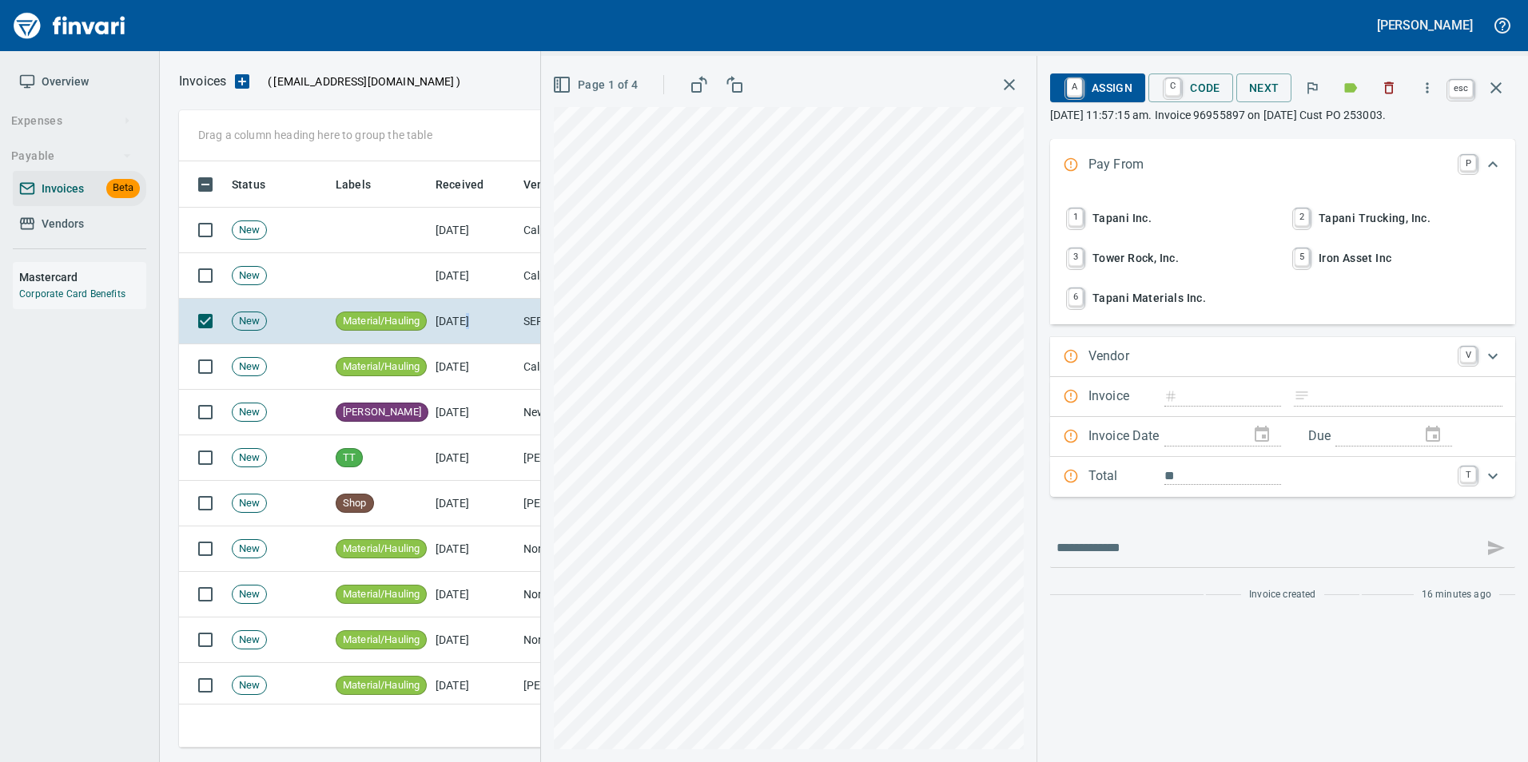
click at [1498, 89] on icon "button" at bounding box center [1495, 87] width 11 height 11
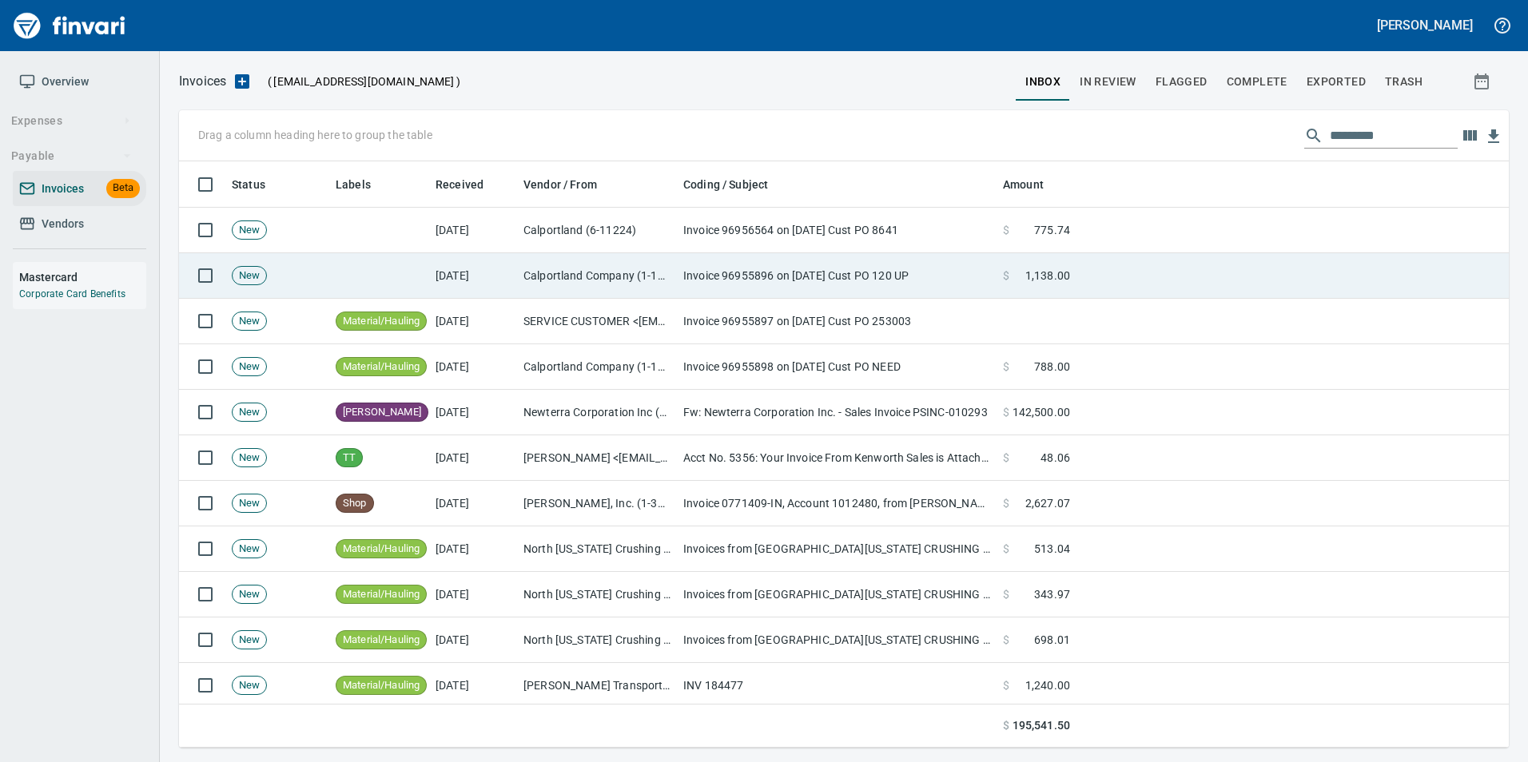
click at [684, 273] on td "Invoice 96955896 on [DATE] Cust PO 120 UP" at bounding box center [837, 276] width 320 height 46
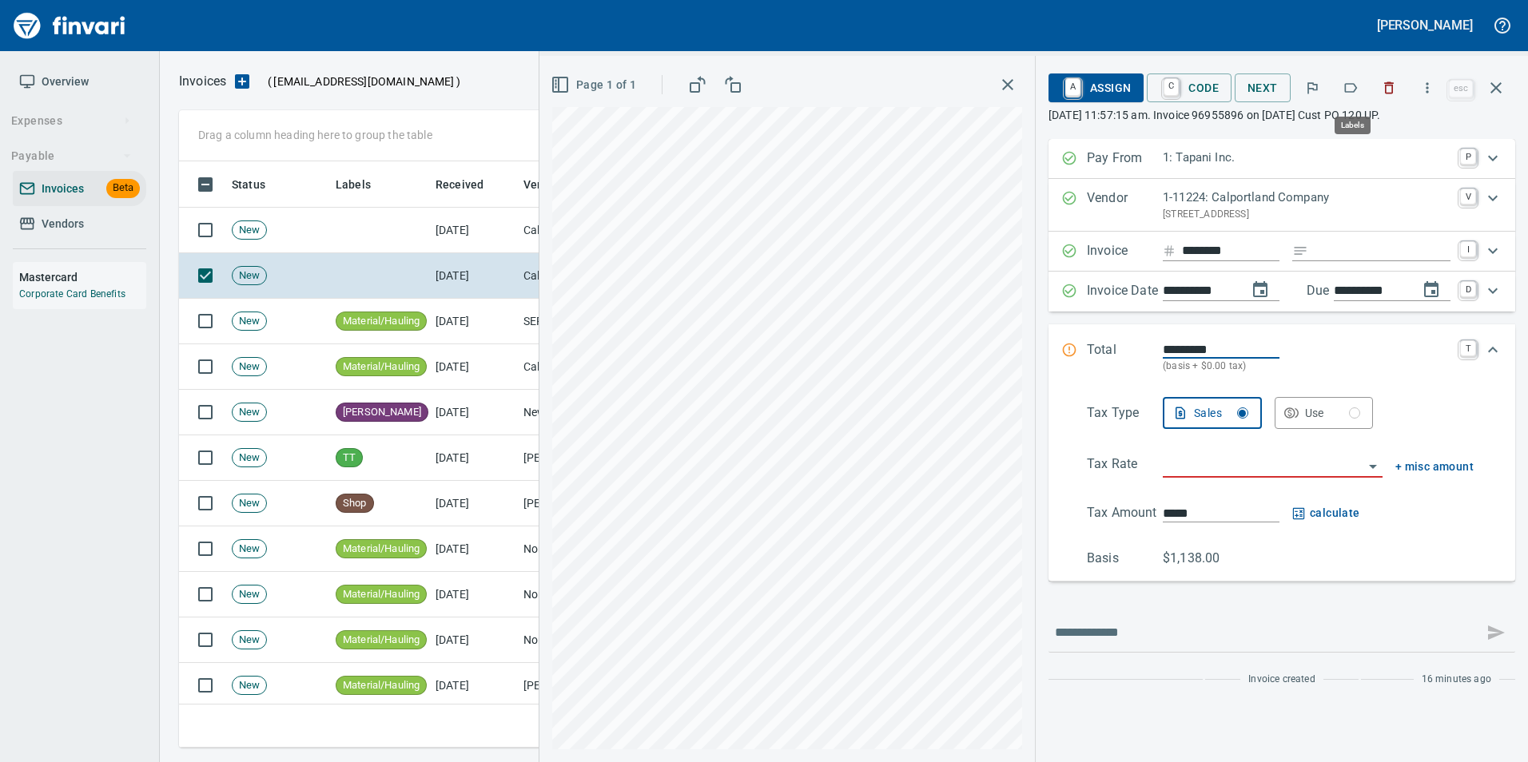
click at [1343, 93] on button "button" at bounding box center [1350, 87] width 35 height 35
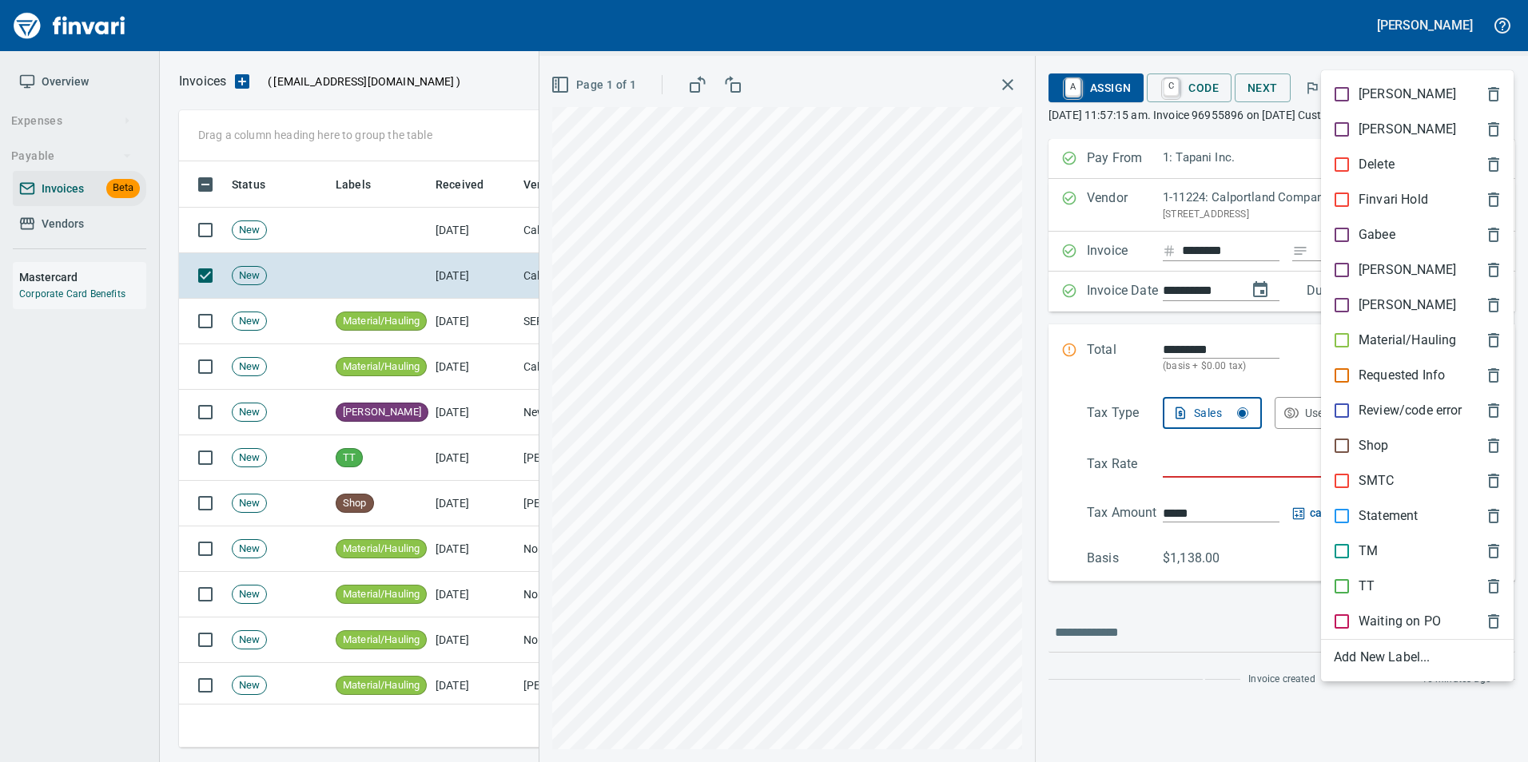
scroll to position [574, 1305]
click at [1359, 339] on p "Material/Hauling" at bounding box center [1406, 340] width 97 height 19
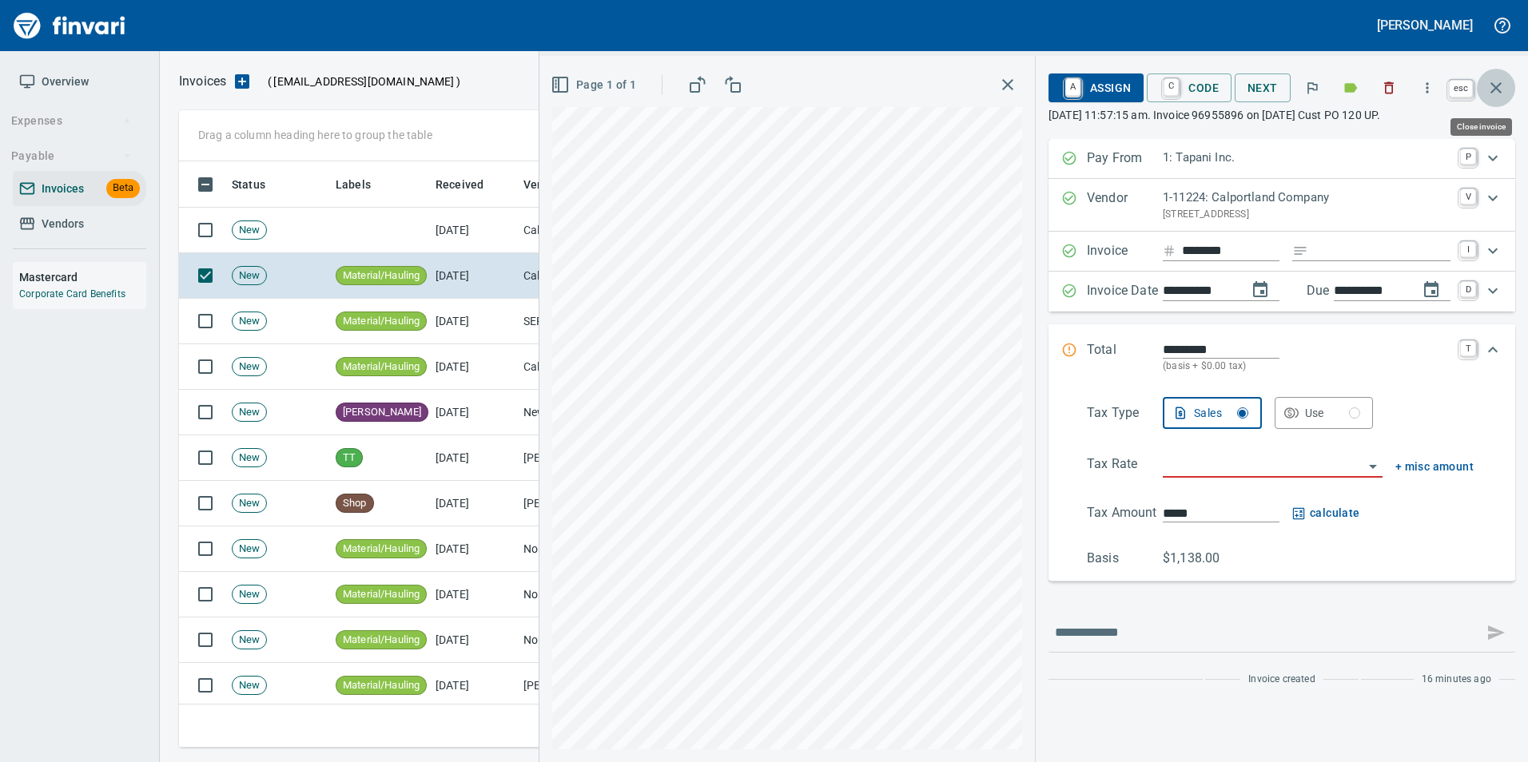
click at [1494, 98] on button "button" at bounding box center [1496, 88] width 38 height 38
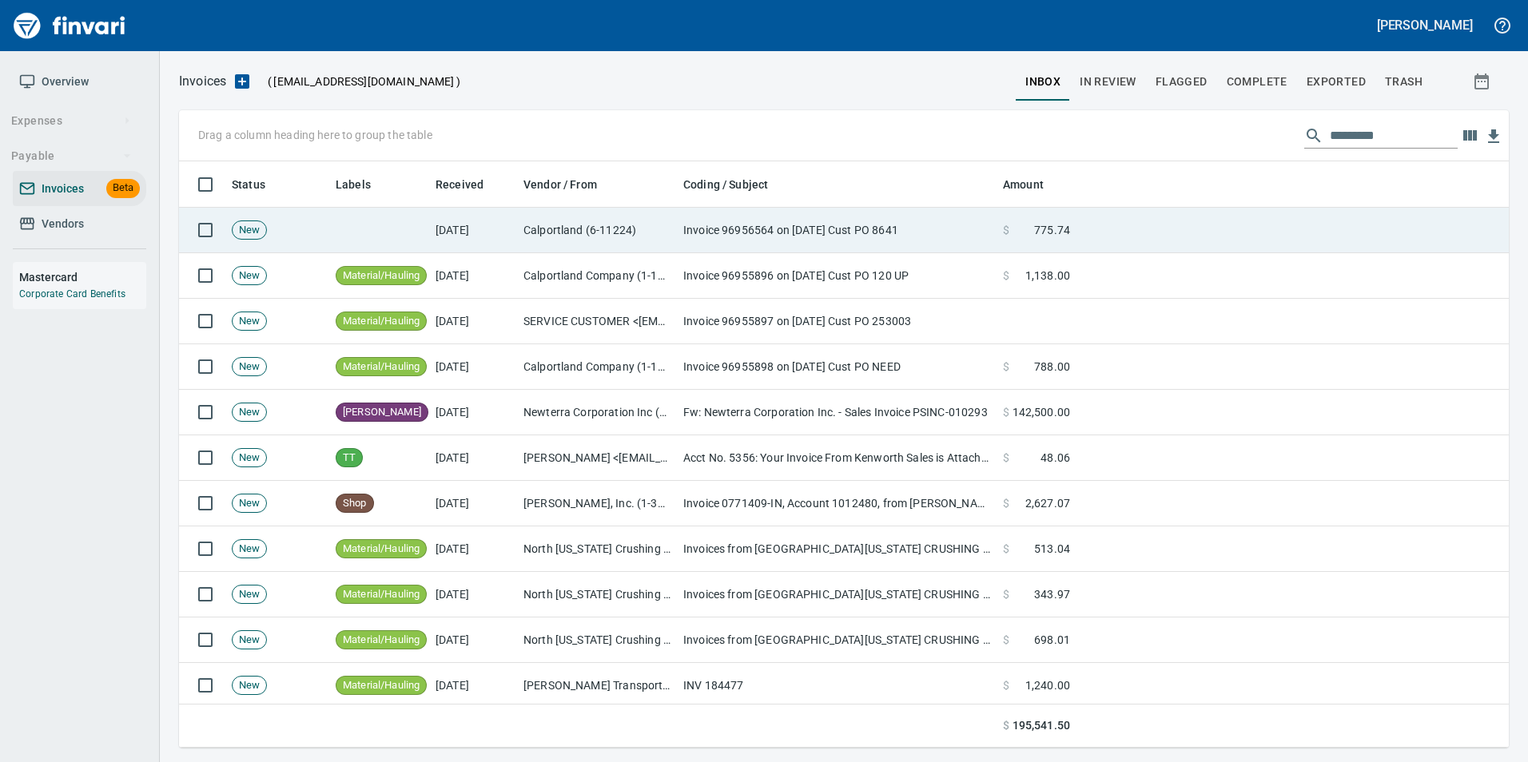
click at [738, 249] on td "Invoice 96956564 on [DATE] Cust PO 8641" at bounding box center [837, 231] width 320 height 46
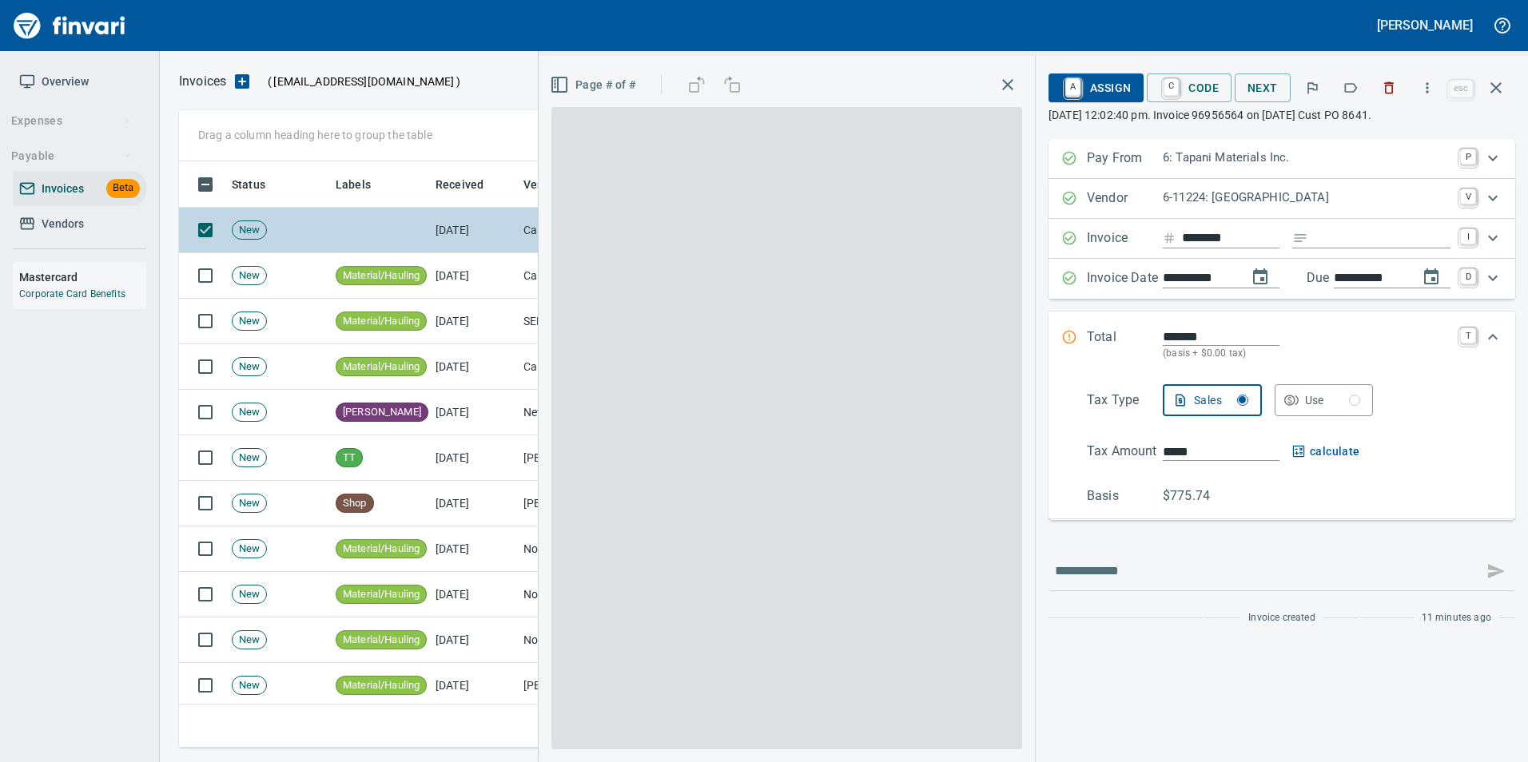
scroll to position [574, 1305]
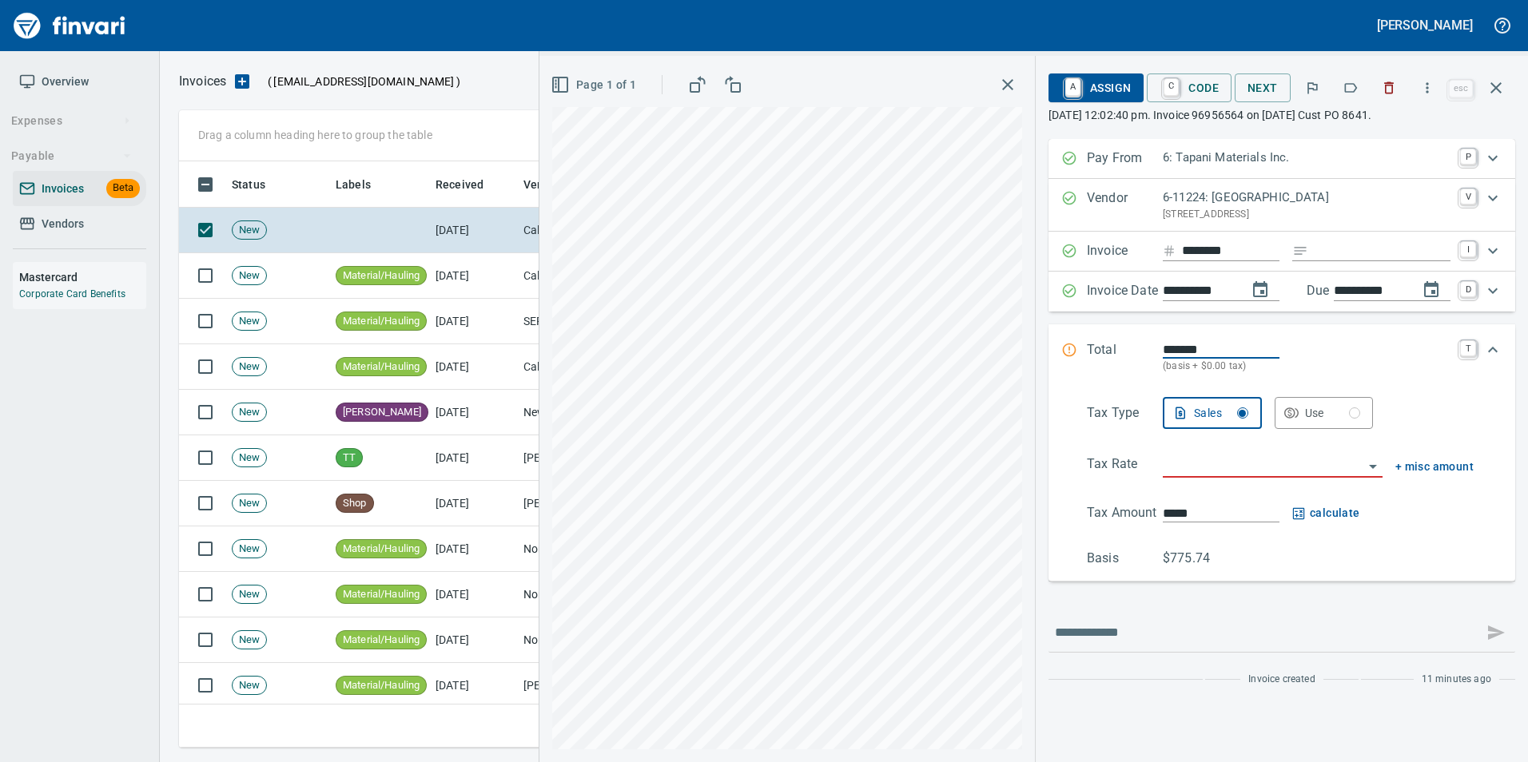
click at [1356, 85] on icon "button" at bounding box center [1350, 88] width 16 height 16
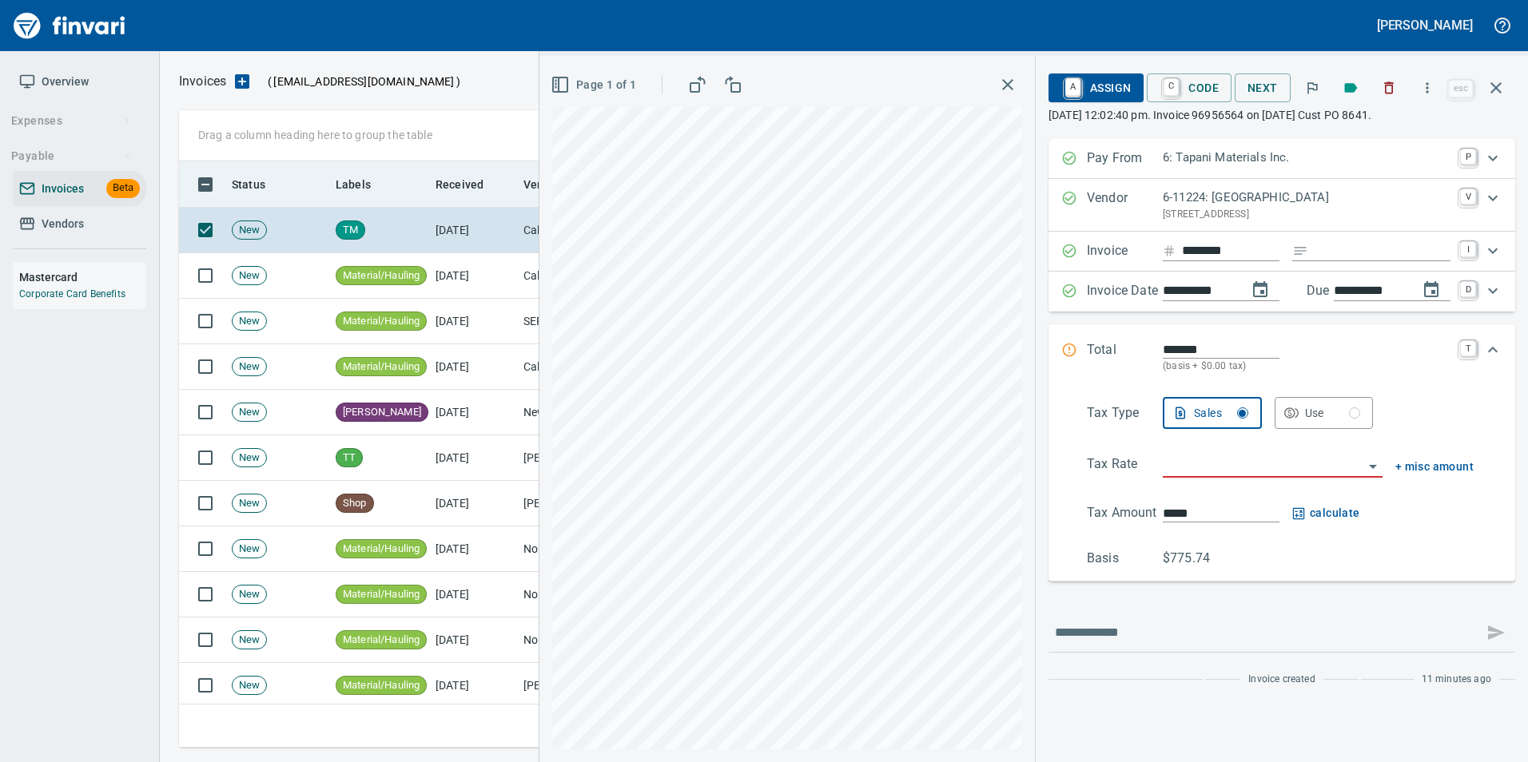
click at [1495, 92] on icon "button" at bounding box center [1495, 87] width 19 height 19
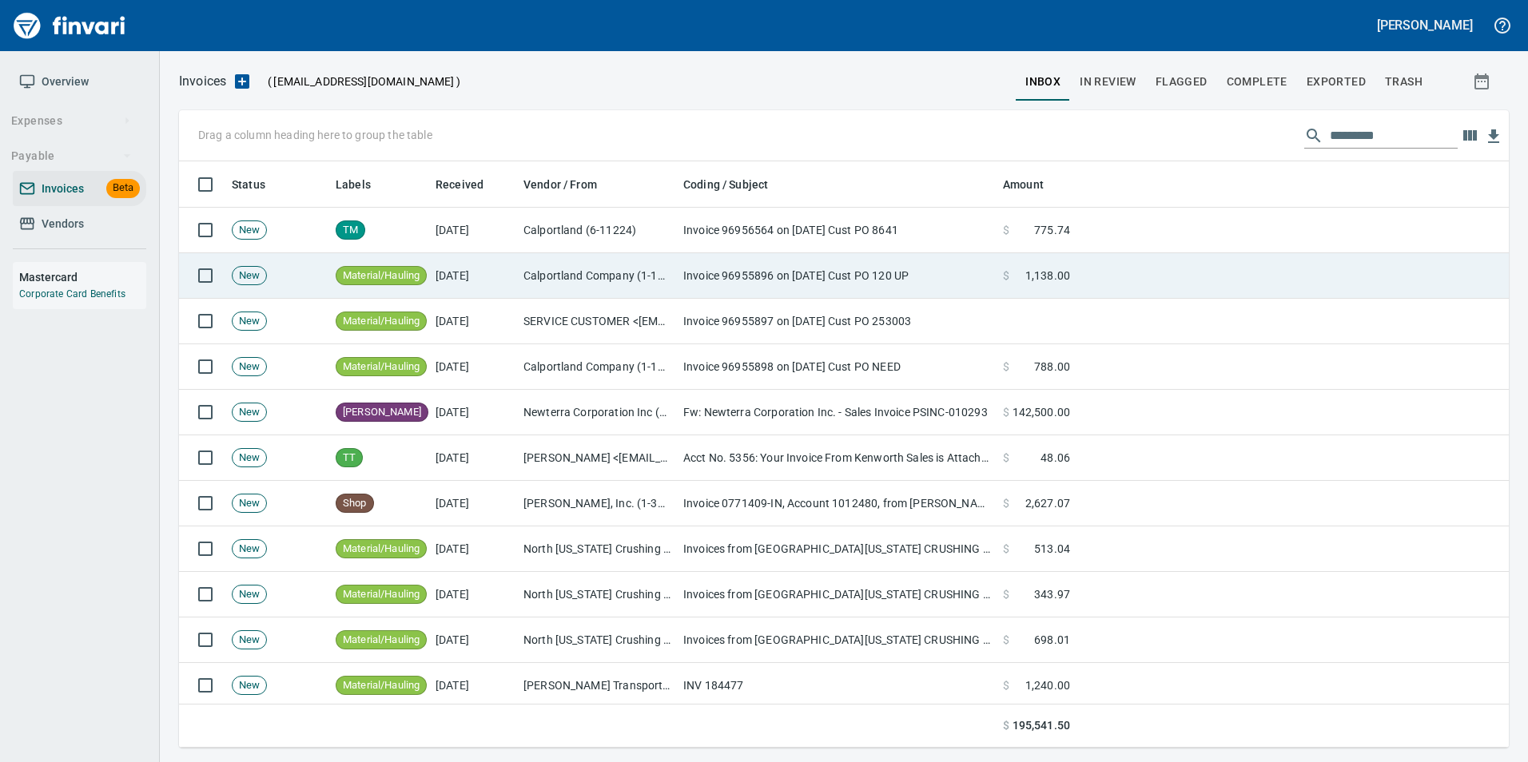
scroll to position [574, 1305]
click at [702, 282] on td "Invoice 96955896 on [DATE] Cust PO 120 UP" at bounding box center [837, 276] width 320 height 46
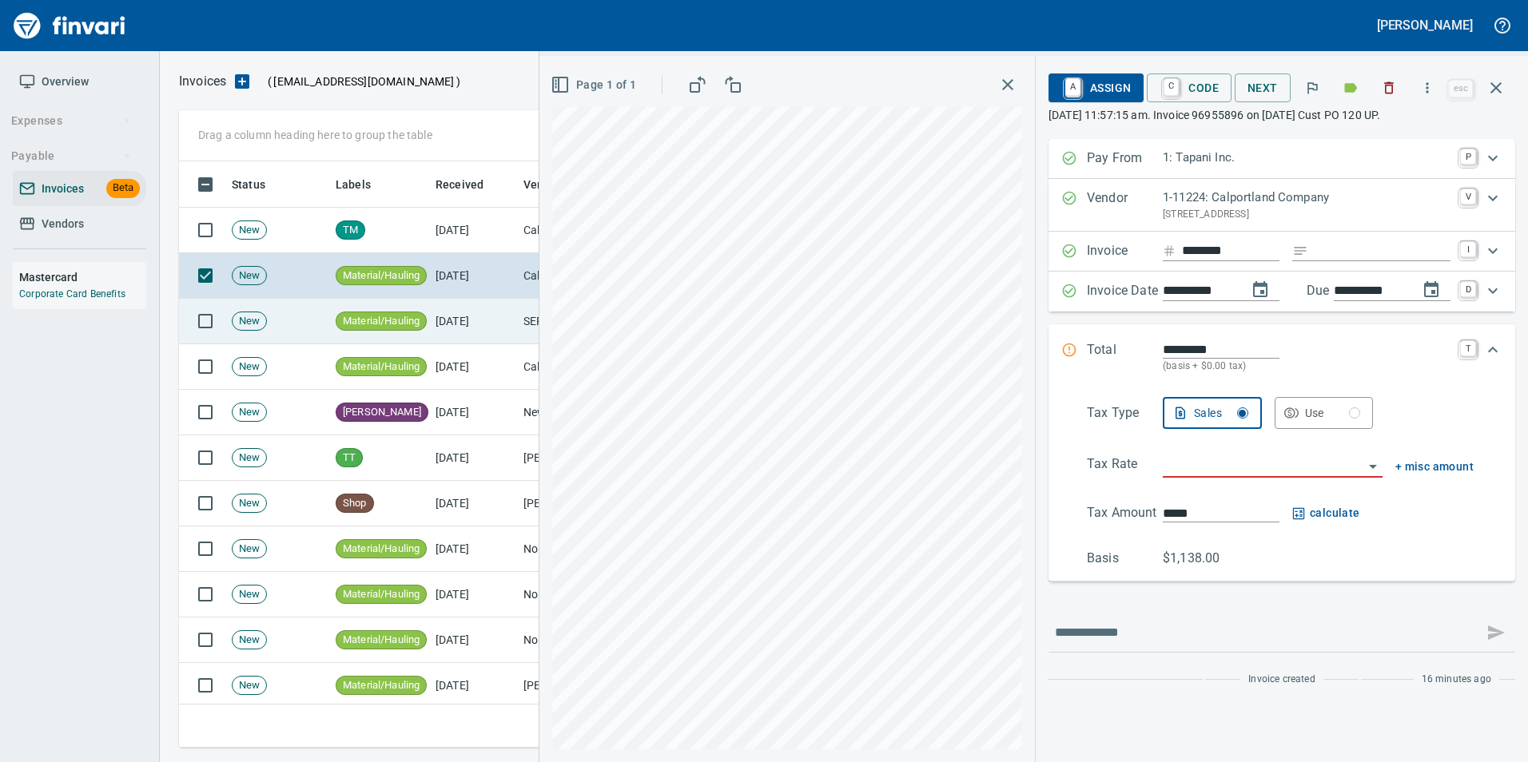
click at [448, 317] on td "[DATE]" at bounding box center [473, 322] width 88 height 46
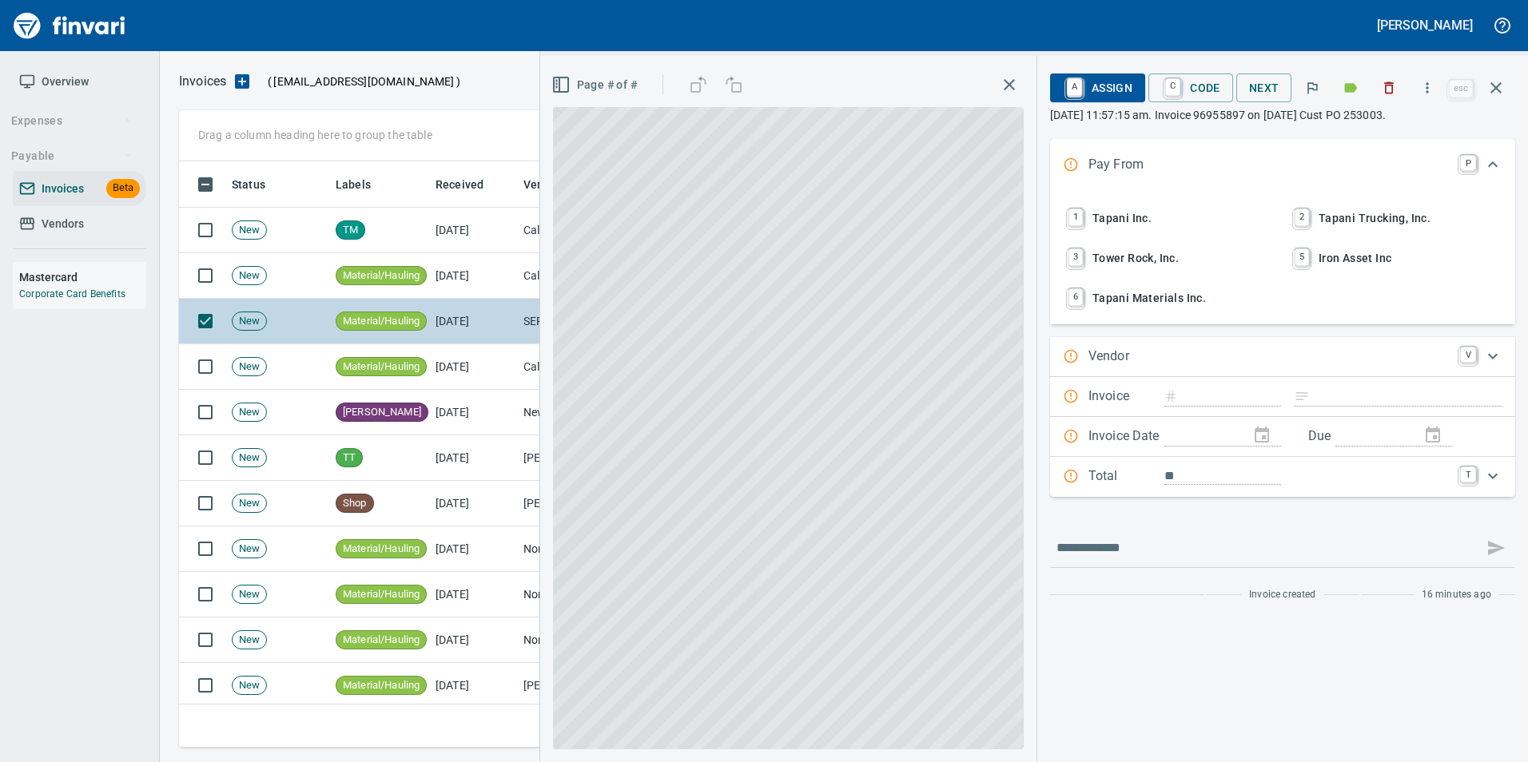
type input "********"
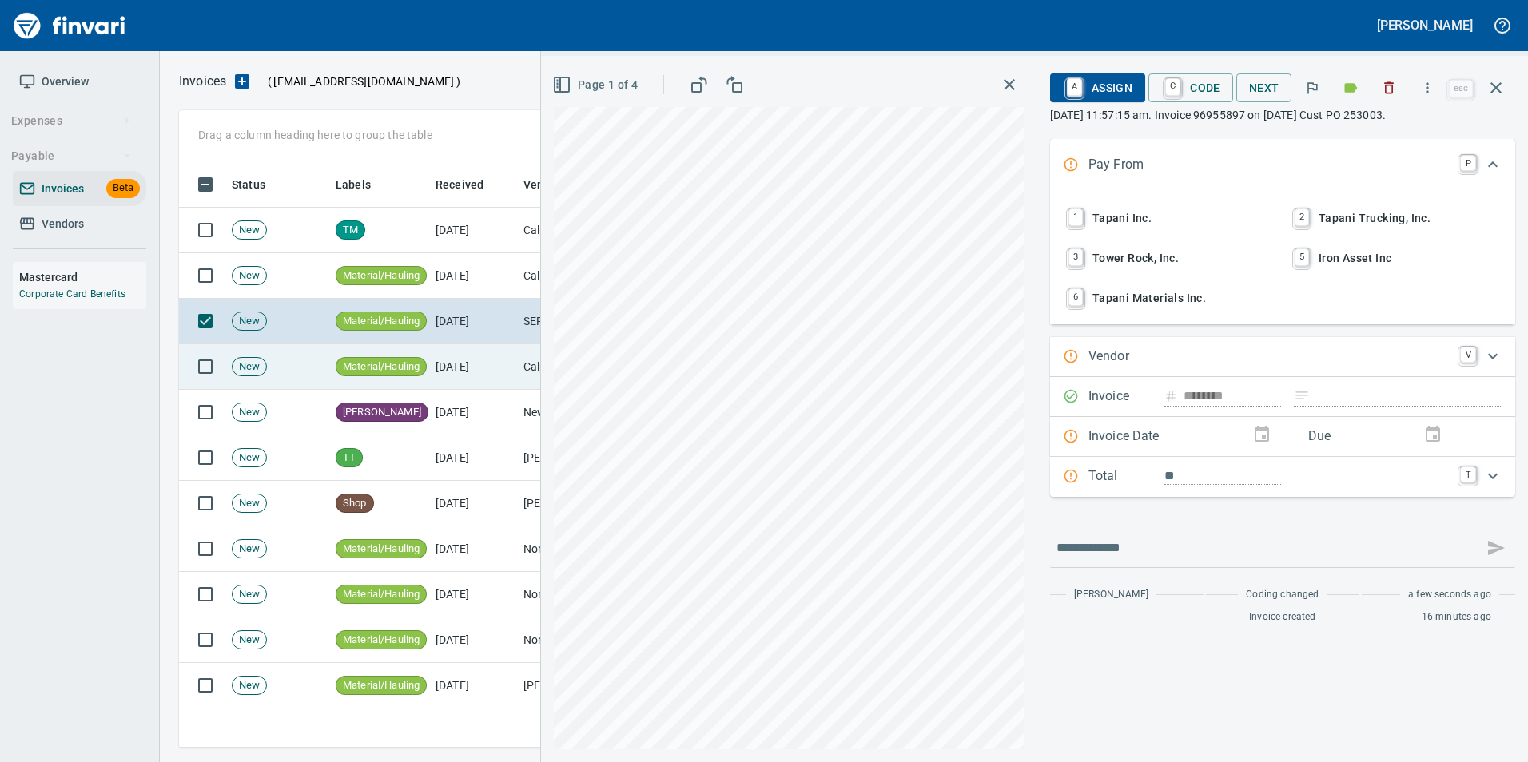
click at [454, 363] on td "[DATE]" at bounding box center [473, 367] width 88 height 46
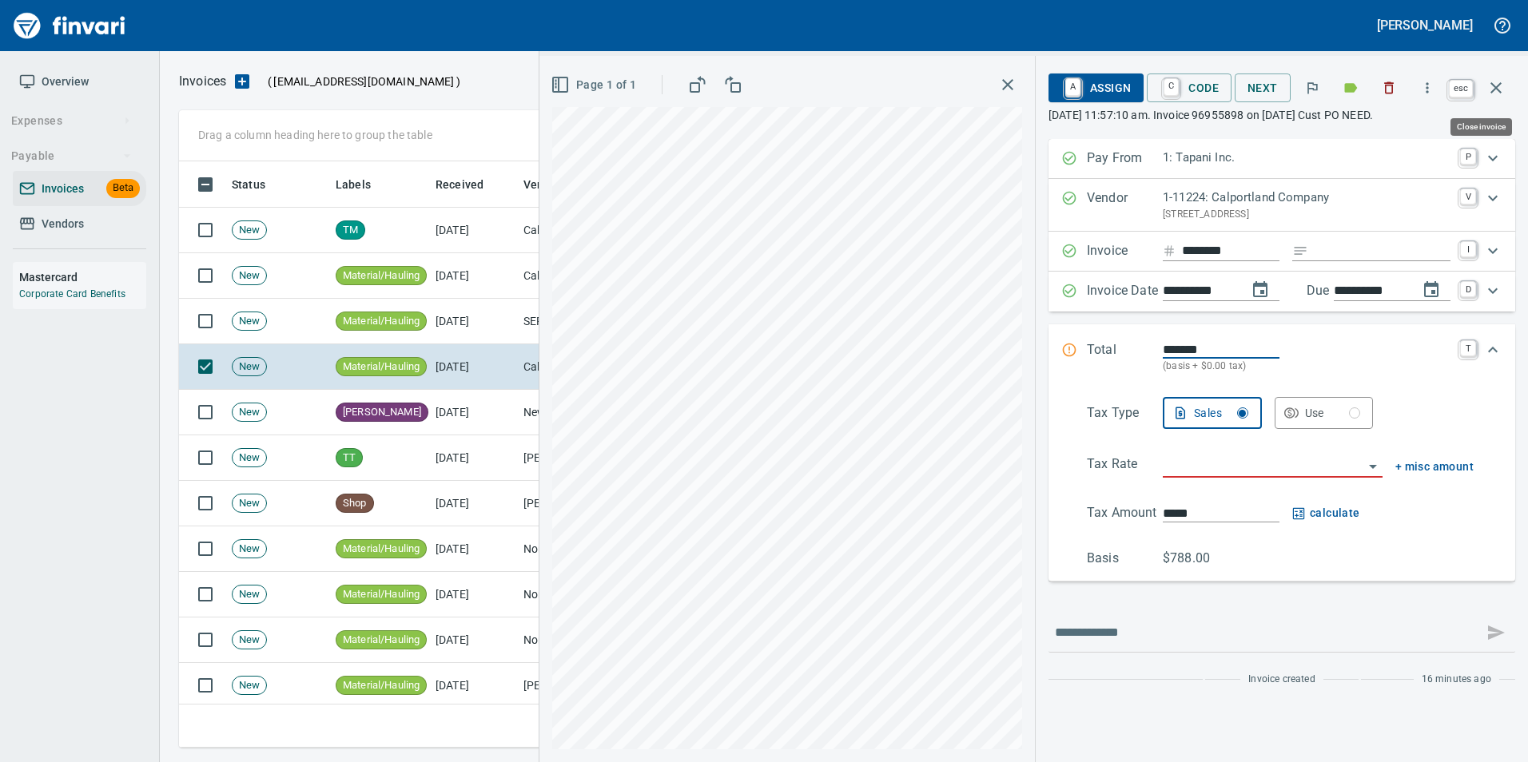
click at [1495, 81] on icon "button" at bounding box center [1495, 87] width 19 height 19
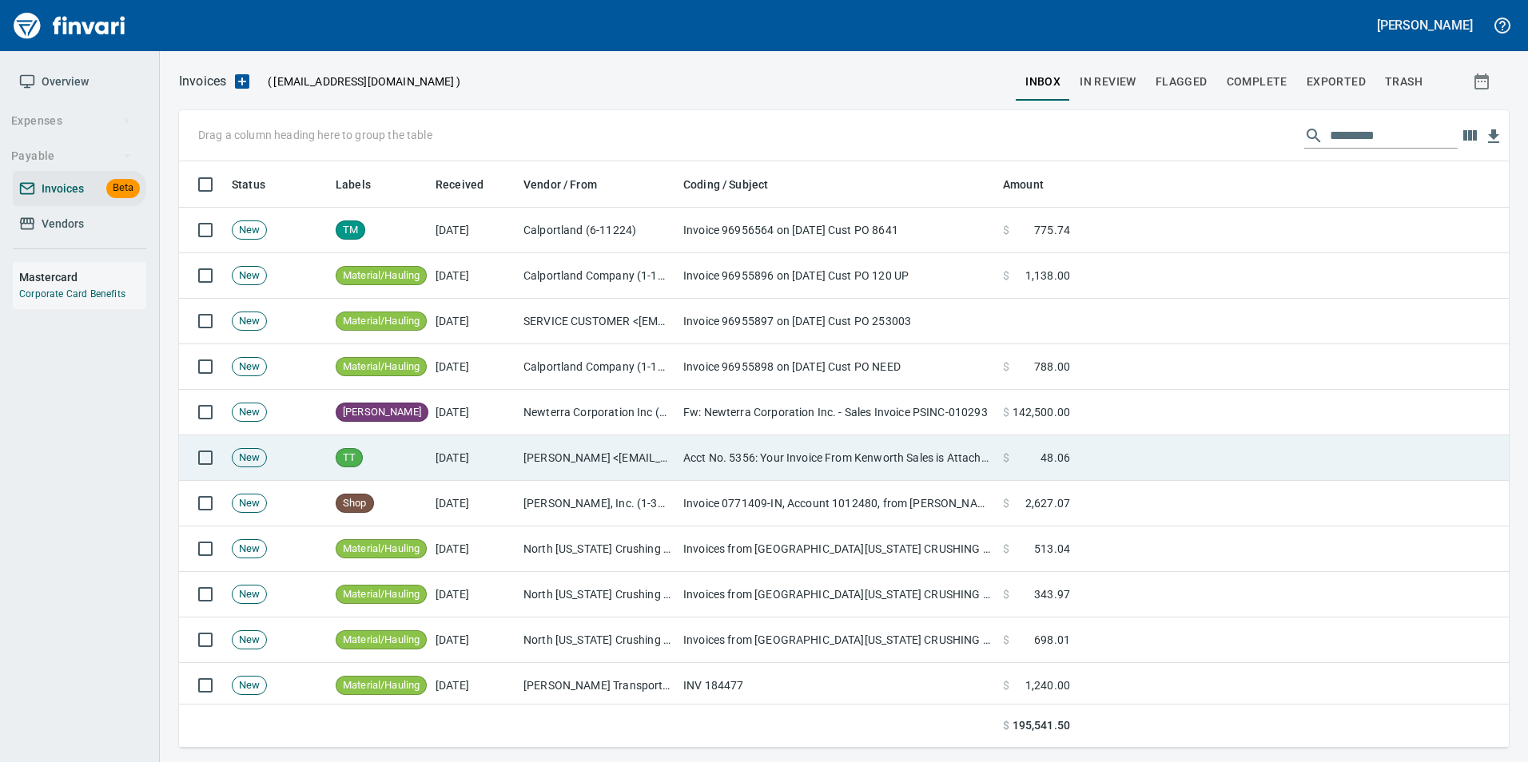
click at [559, 452] on td "[PERSON_NAME] <[EMAIL_ADDRESS][DOMAIN_NAME]>" at bounding box center [597, 458] width 160 height 46
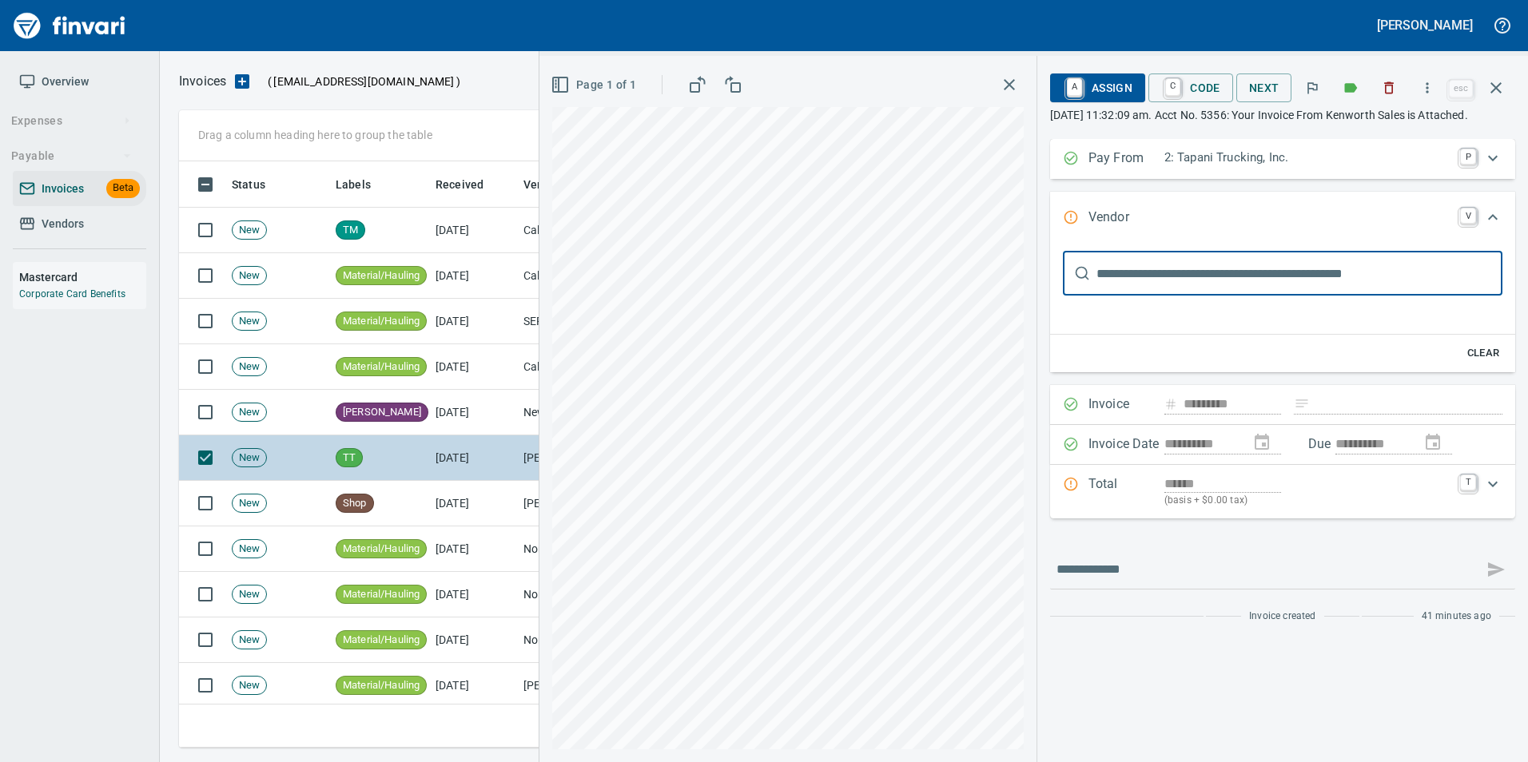
type input "********"
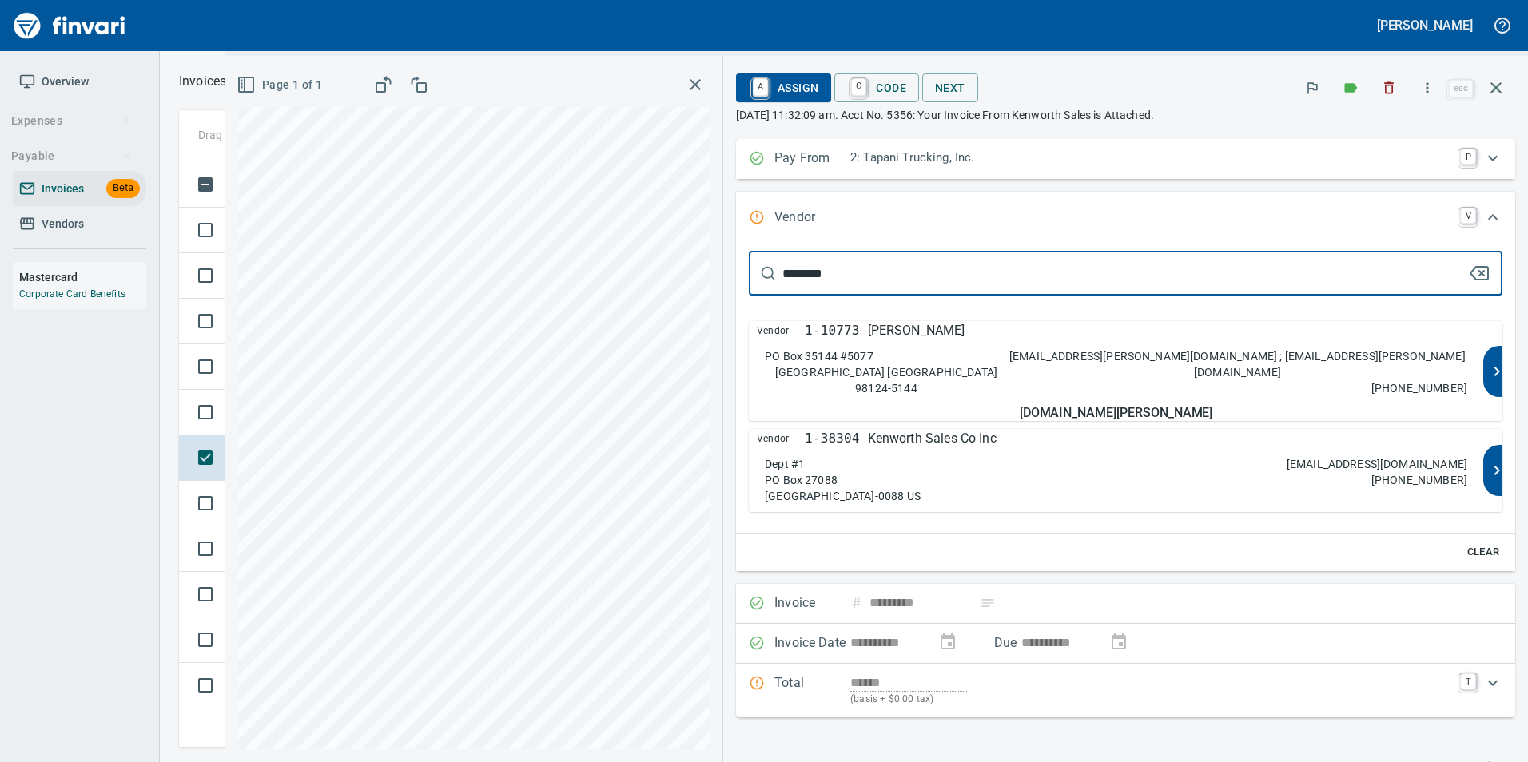
click at [920, 471] on div "Dept #1 PO Box 27088 Salt Lake City UT 84127-0088 US" at bounding box center [843, 480] width 156 height 48
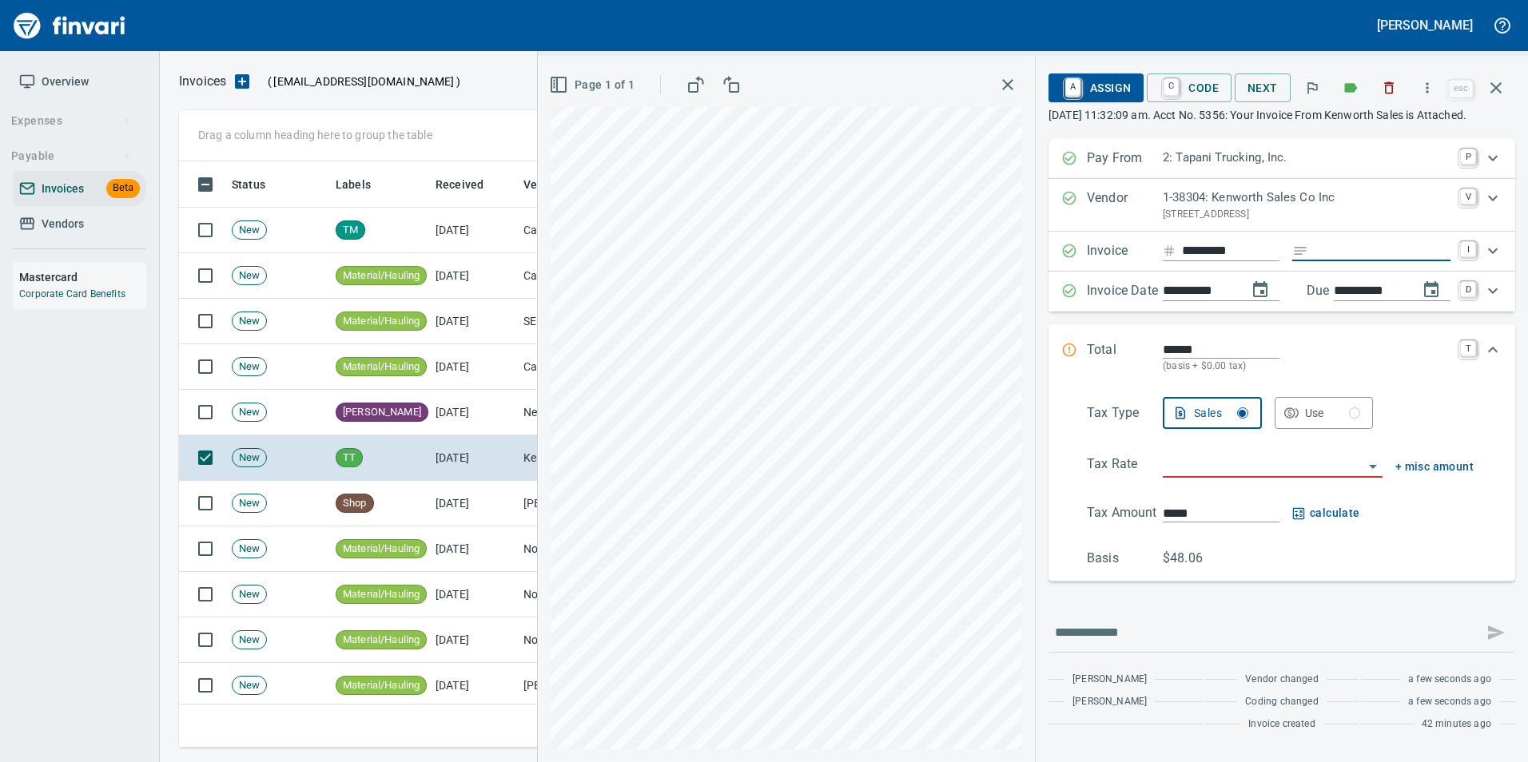
click at [1347, 261] on input "Expand" at bounding box center [1382, 251] width 136 height 20
type input "**********"
click at [1231, 473] on input "search" at bounding box center [1263, 466] width 201 height 22
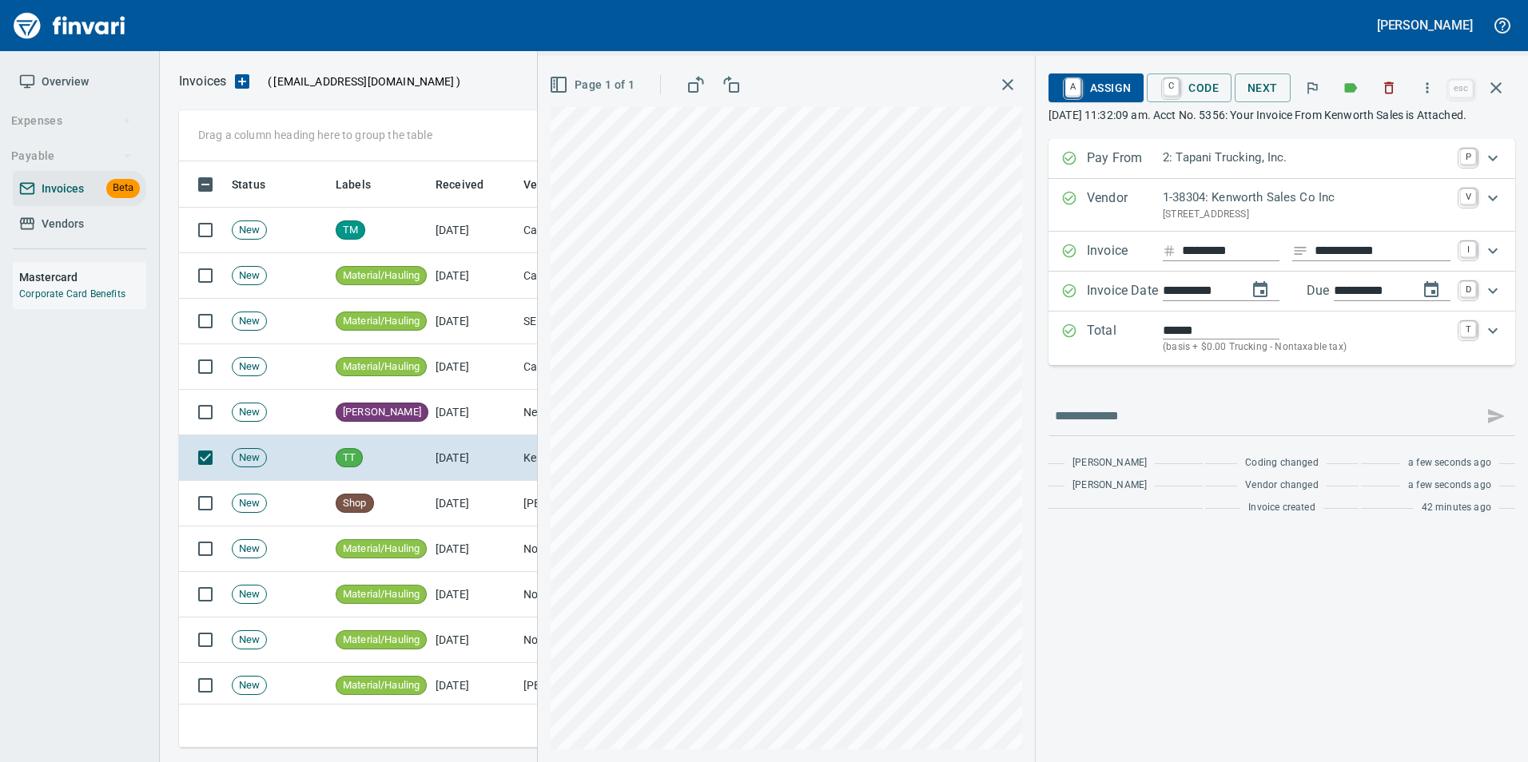
type input "**********"
click at [1170, 96] on link "C" at bounding box center [1170, 88] width 15 height 18
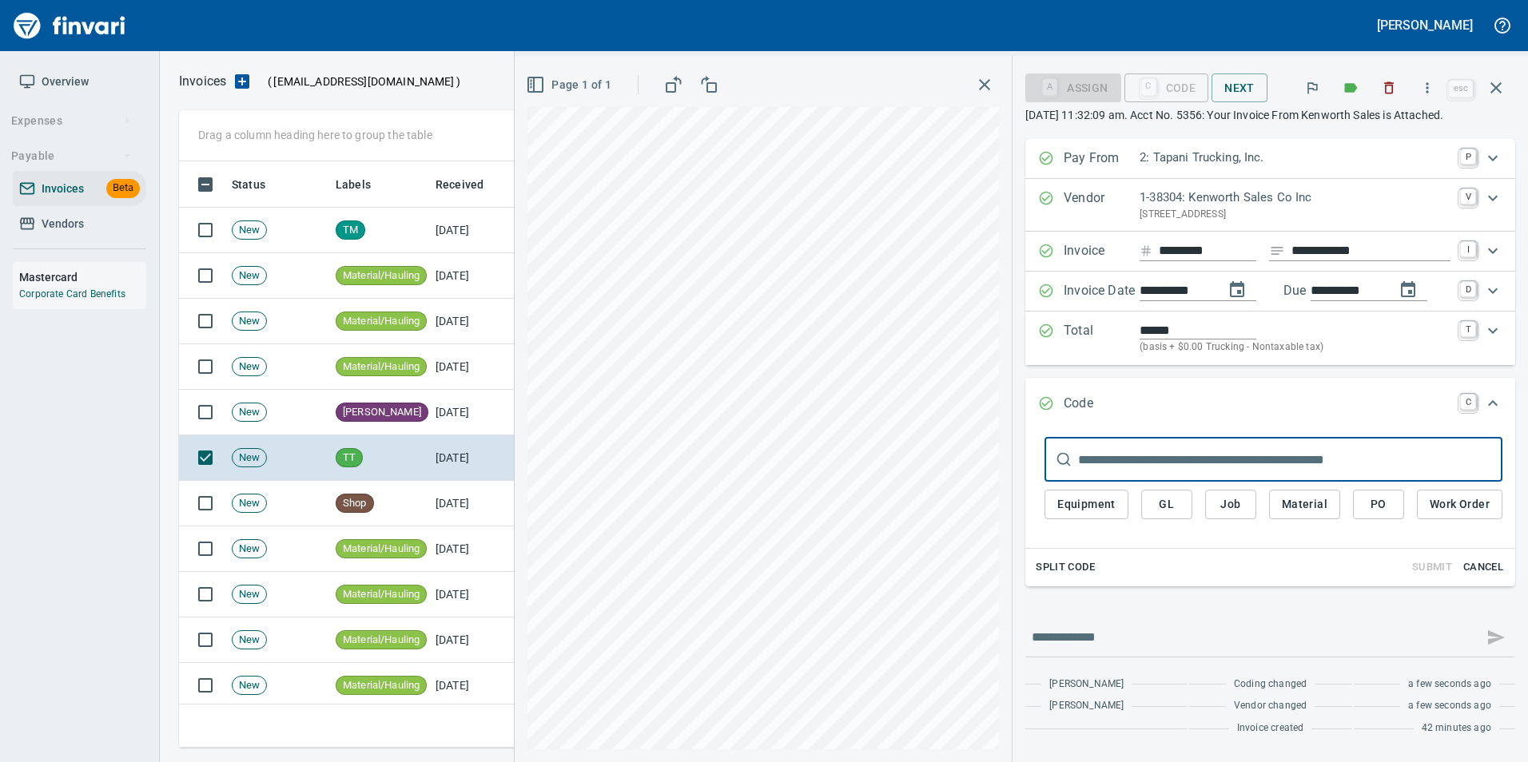
click at [1370, 510] on span "PO" at bounding box center [1378, 505] width 26 height 20
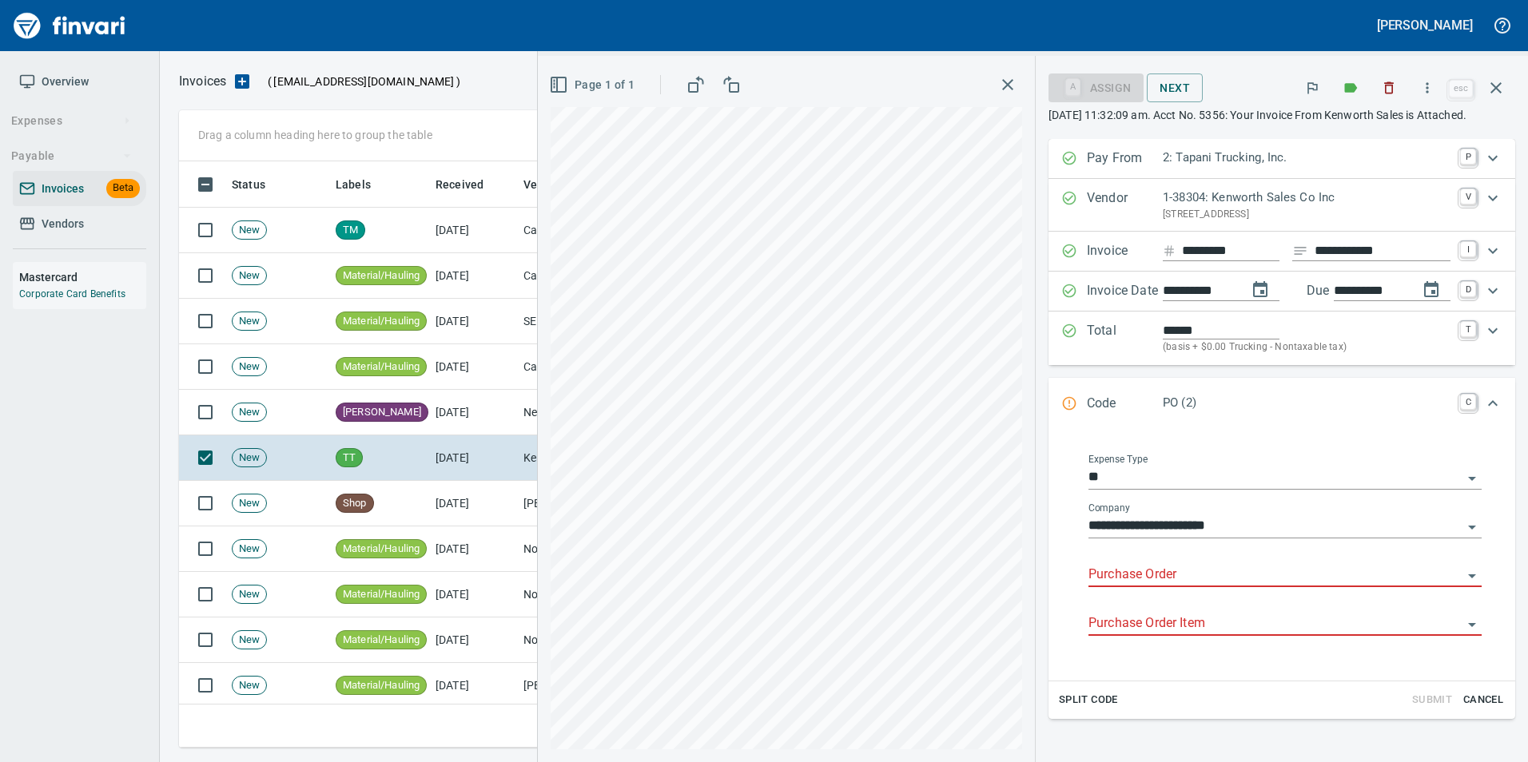
click at [1117, 586] on input "Purchase Order" at bounding box center [1275, 575] width 374 height 22
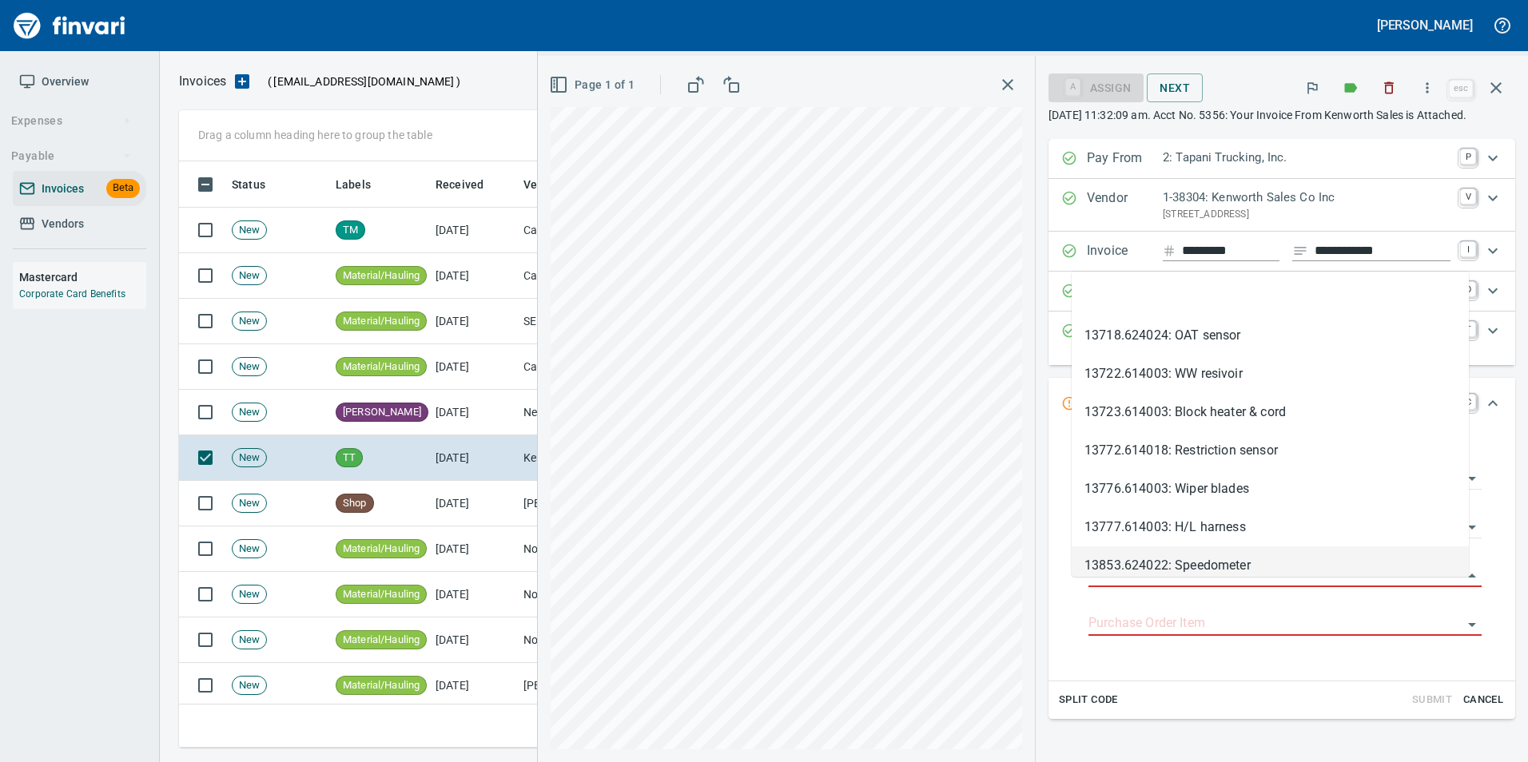
type input "**********"
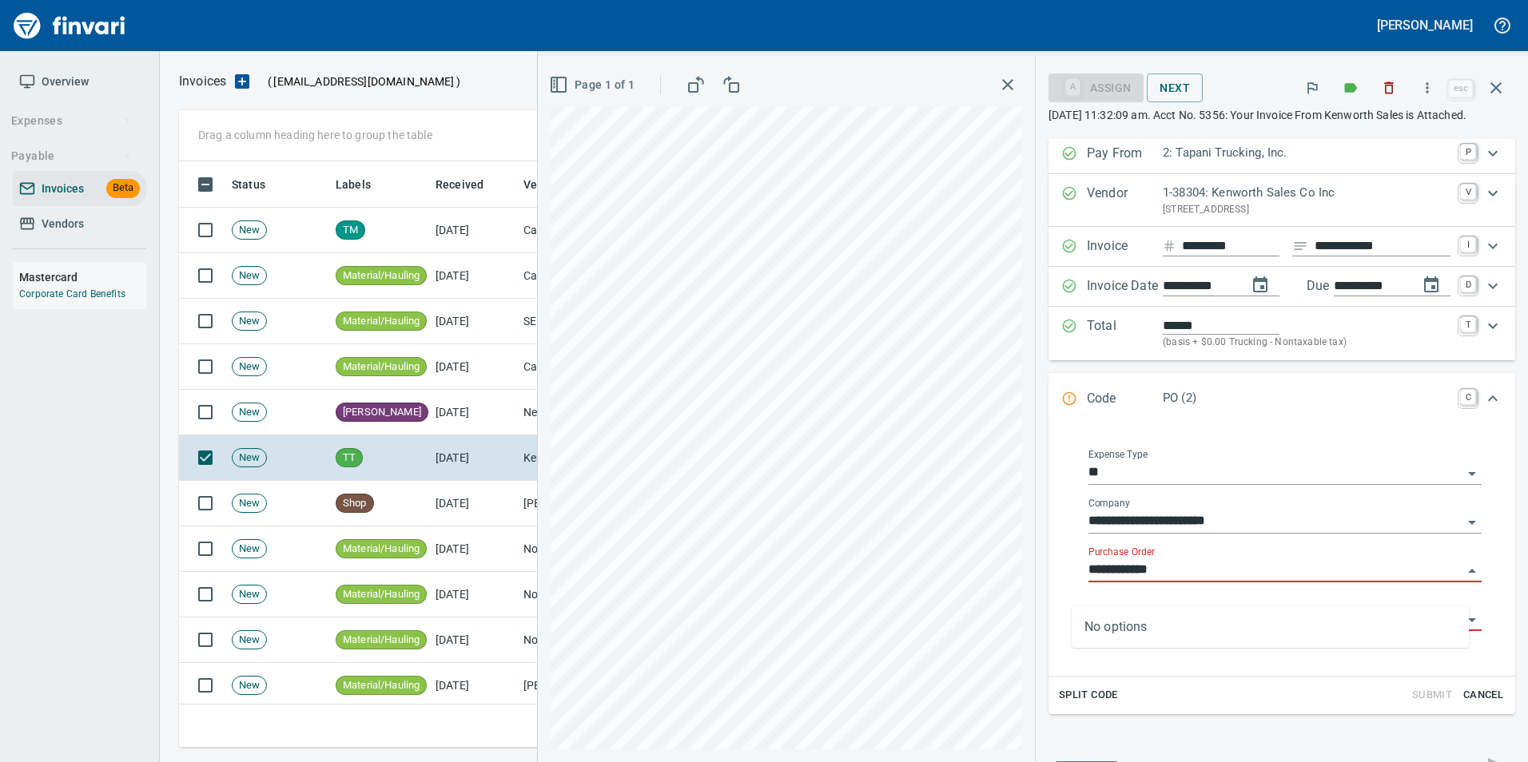
scroll to position [0, 0]
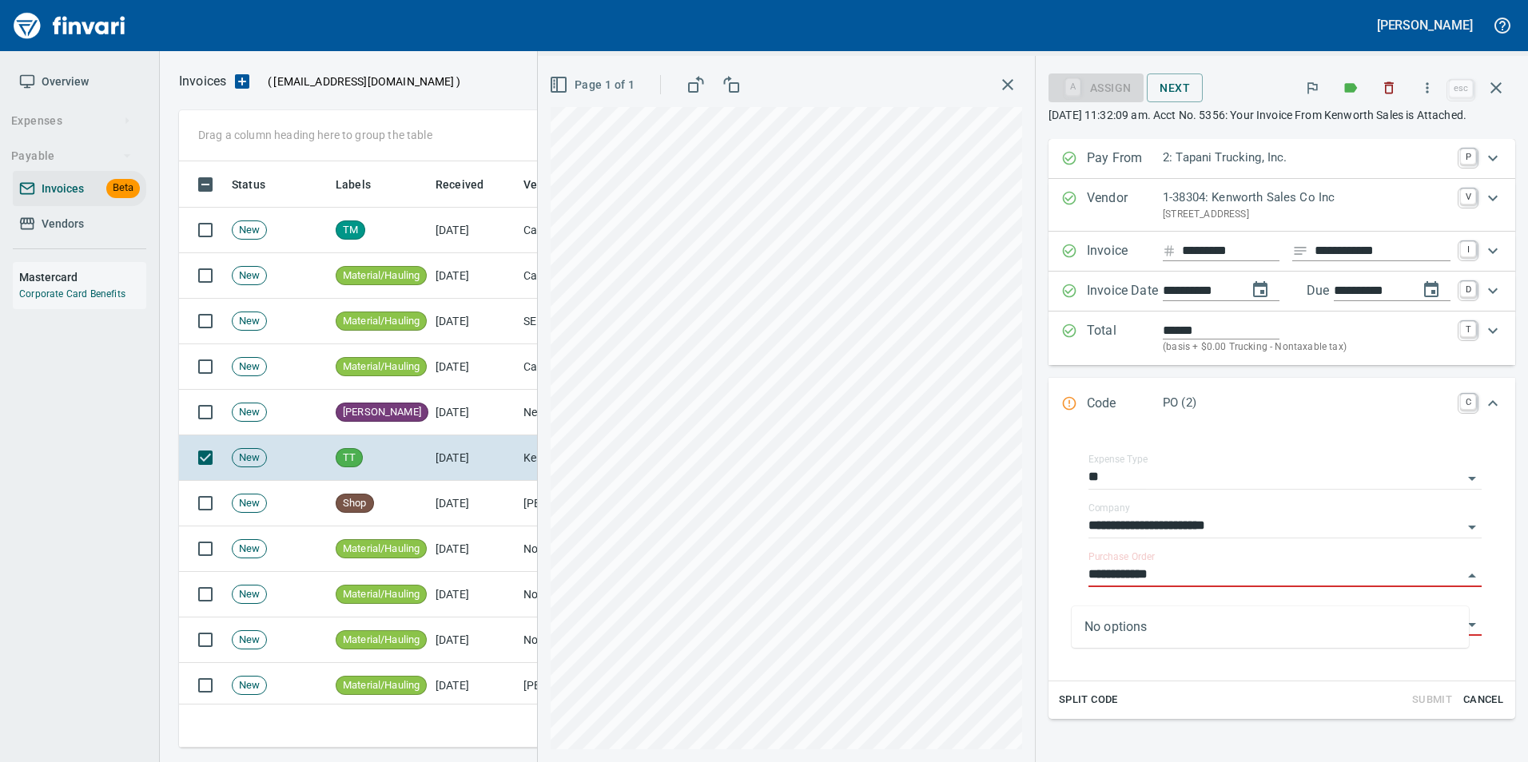
click at [1075, 383] on div "**********" at bounding box center [1281, 429] width 467 height 580
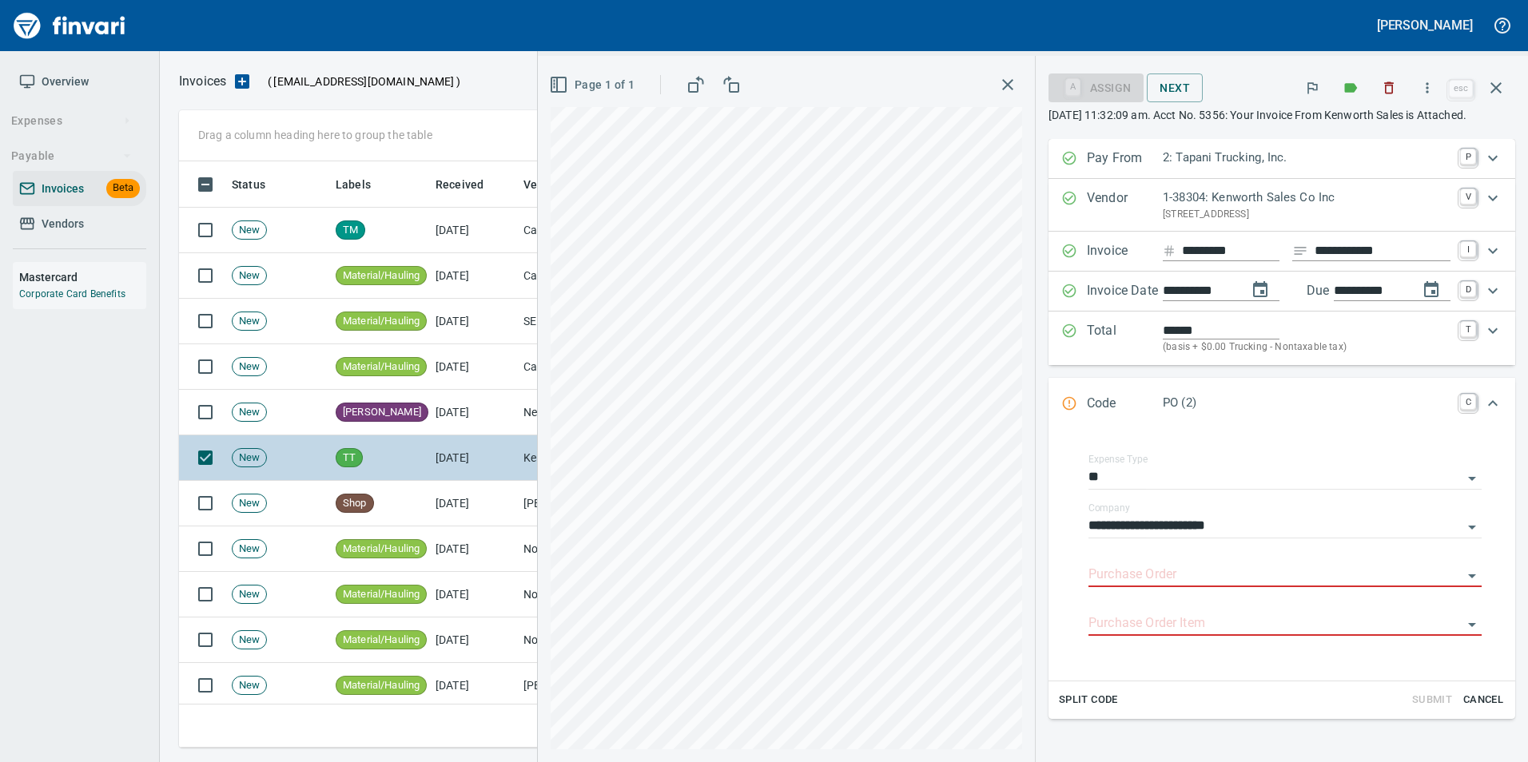
click at [1505, 82] on icon "button" at bounding box center [1495, 87] width 19 height 19
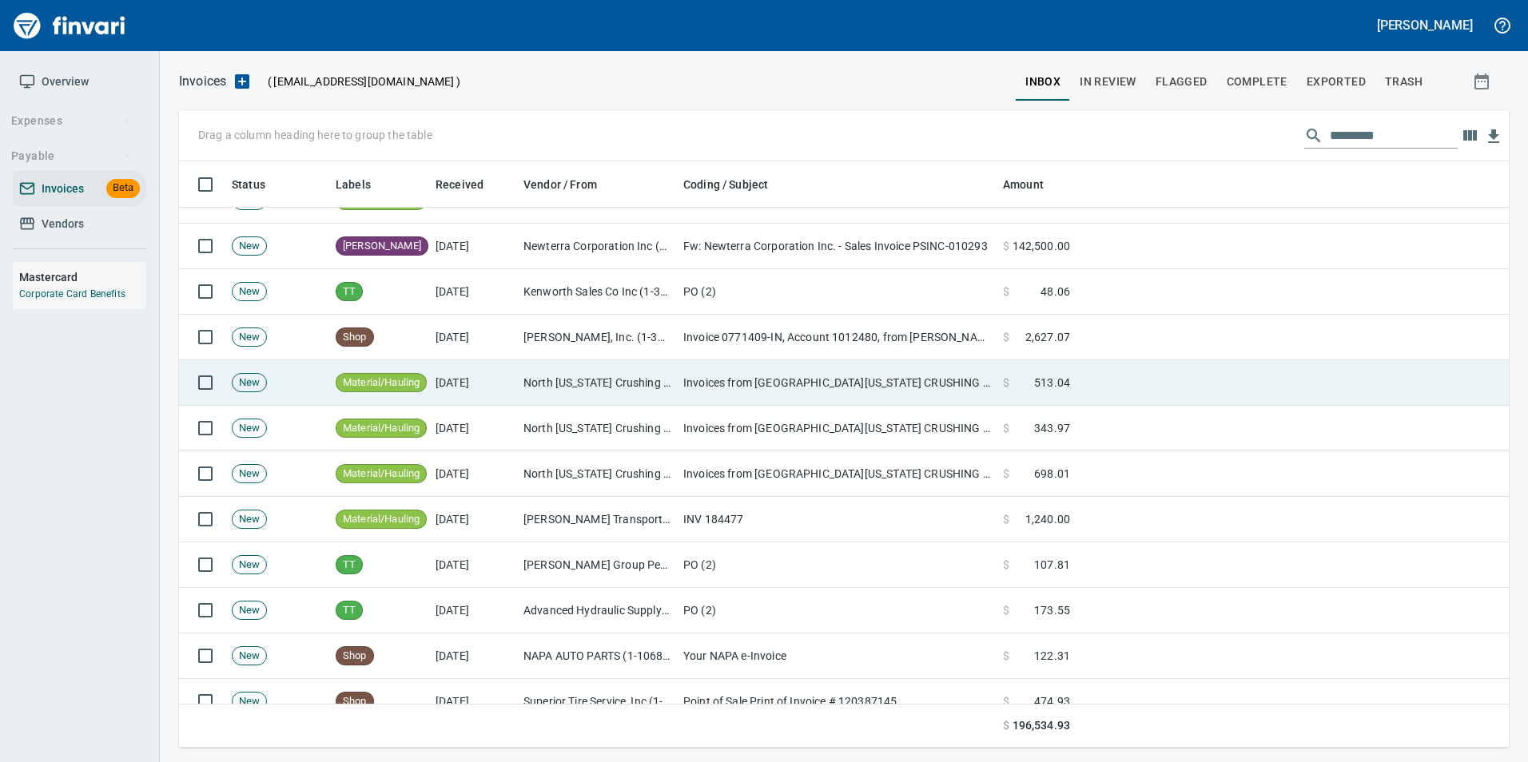
scroll to position [320, 0]
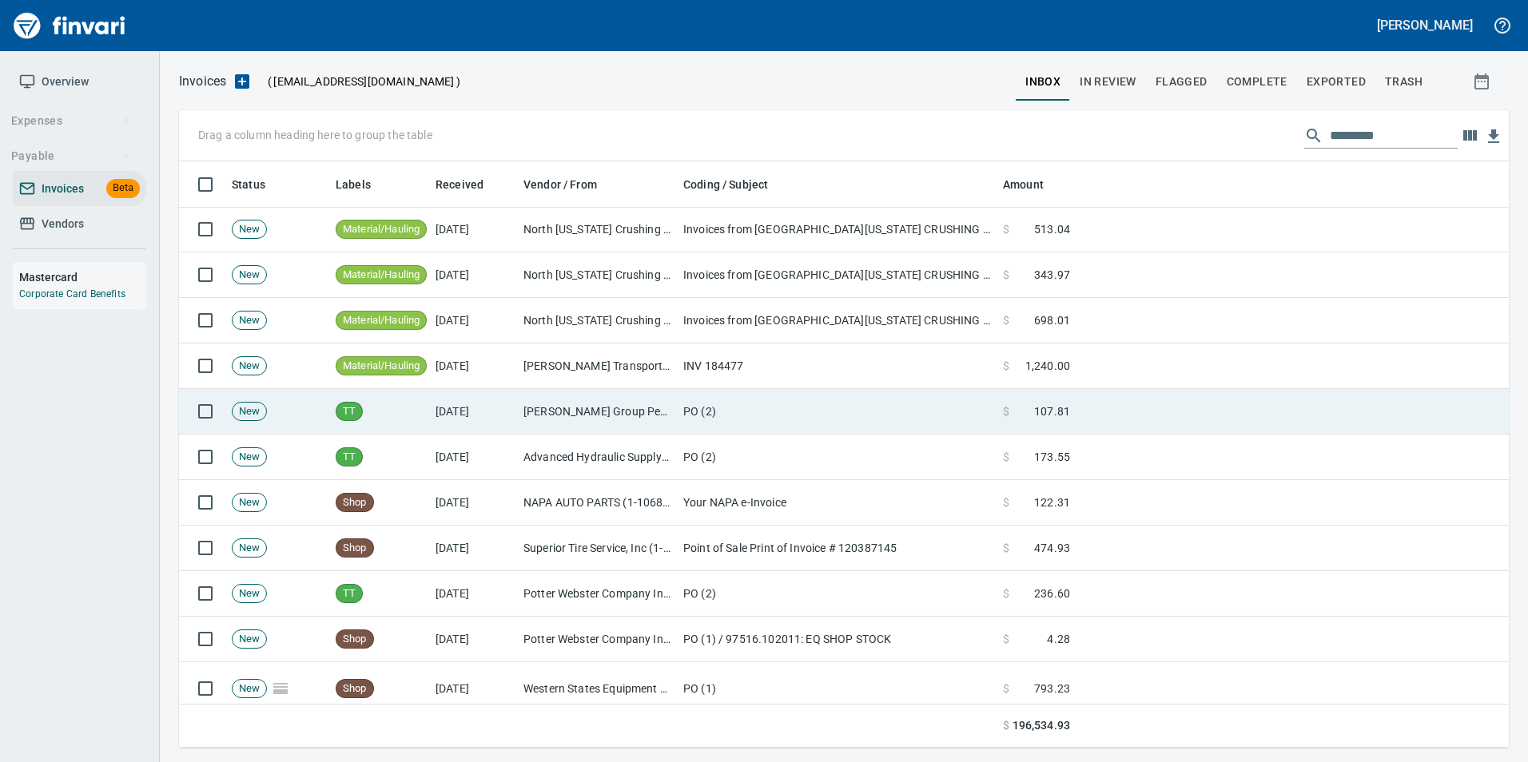
click at [750, 410] on td "PO (2)" at bounding box center [837, 412] width 320 height 46
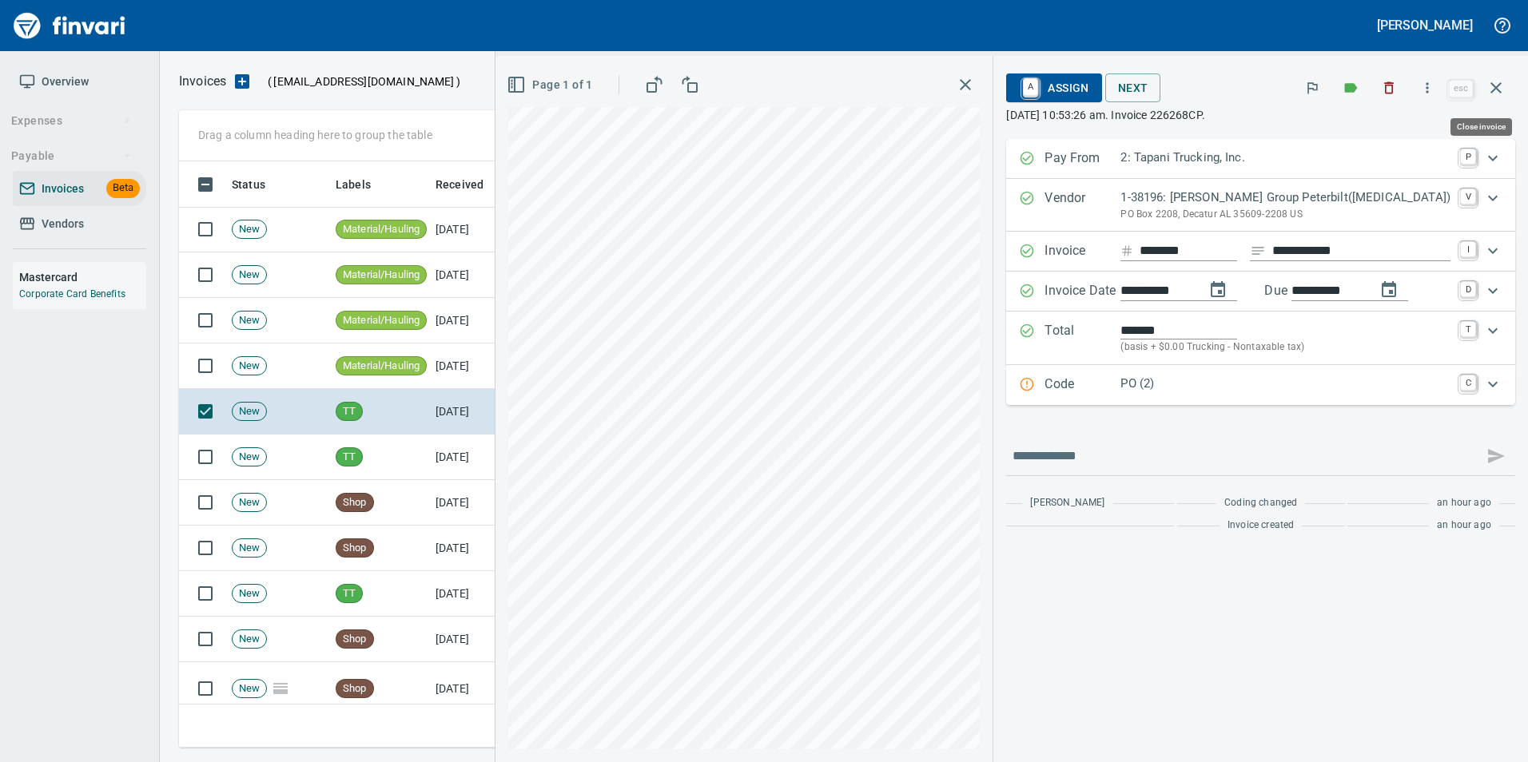
click at [1496, 95] on icon "button" at bounding box center [1495, 87] width 19 height 19
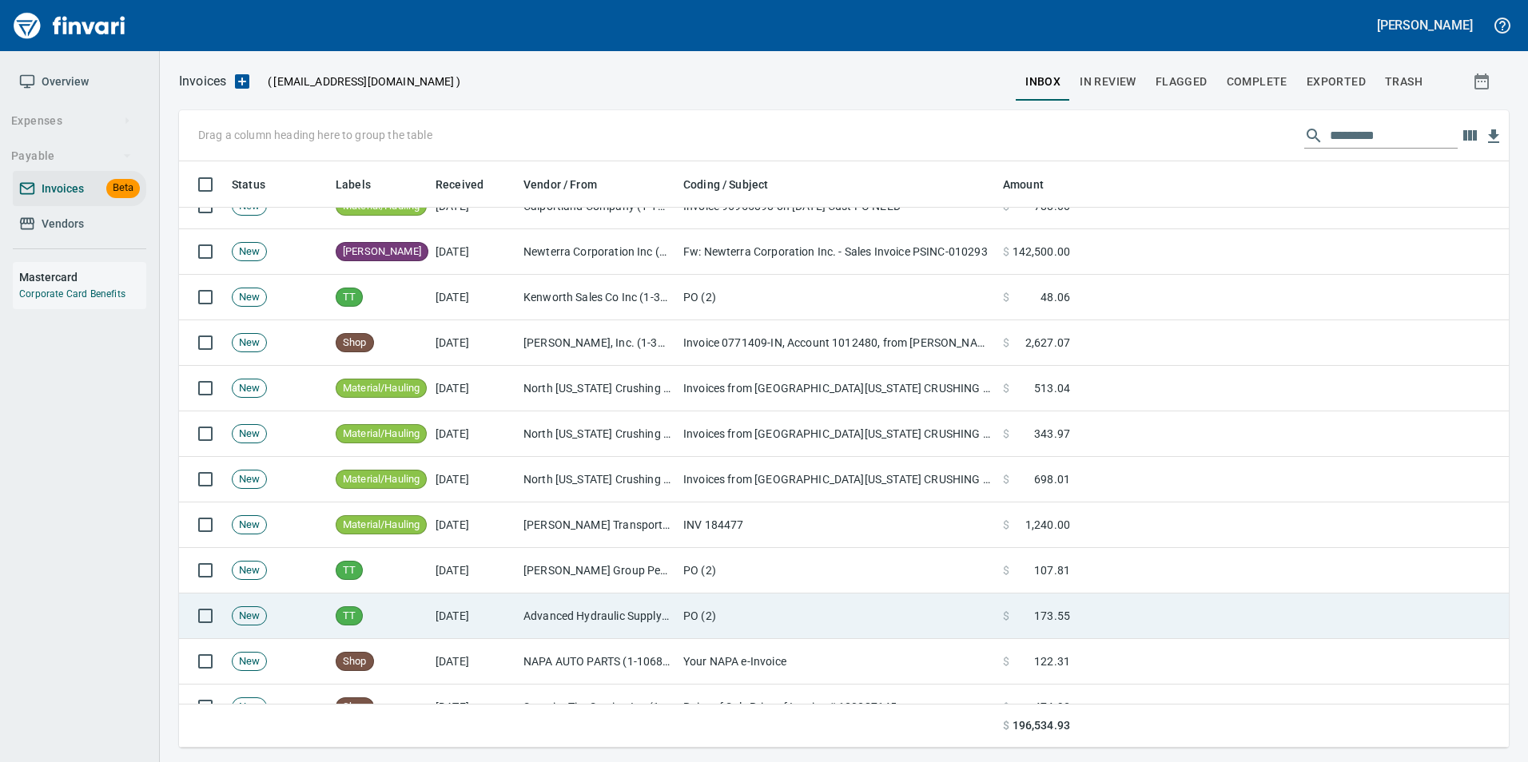
scroll to position [160, 0]
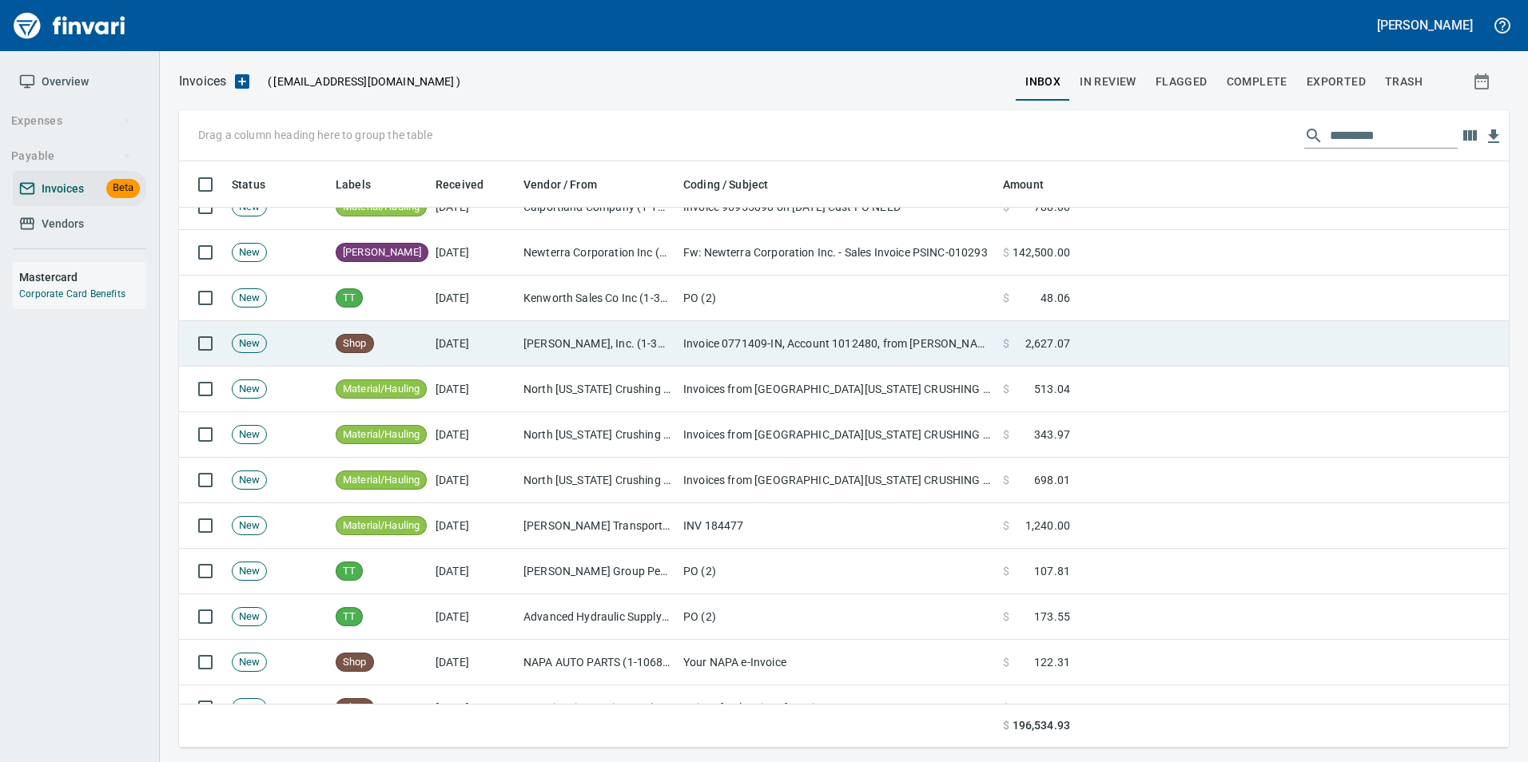
click at [680, 353] on td "Invoice 0771409-IN, Account 1012480, from [PERSON_NAME]" at bounding box center [837, 344] width 320 height 46
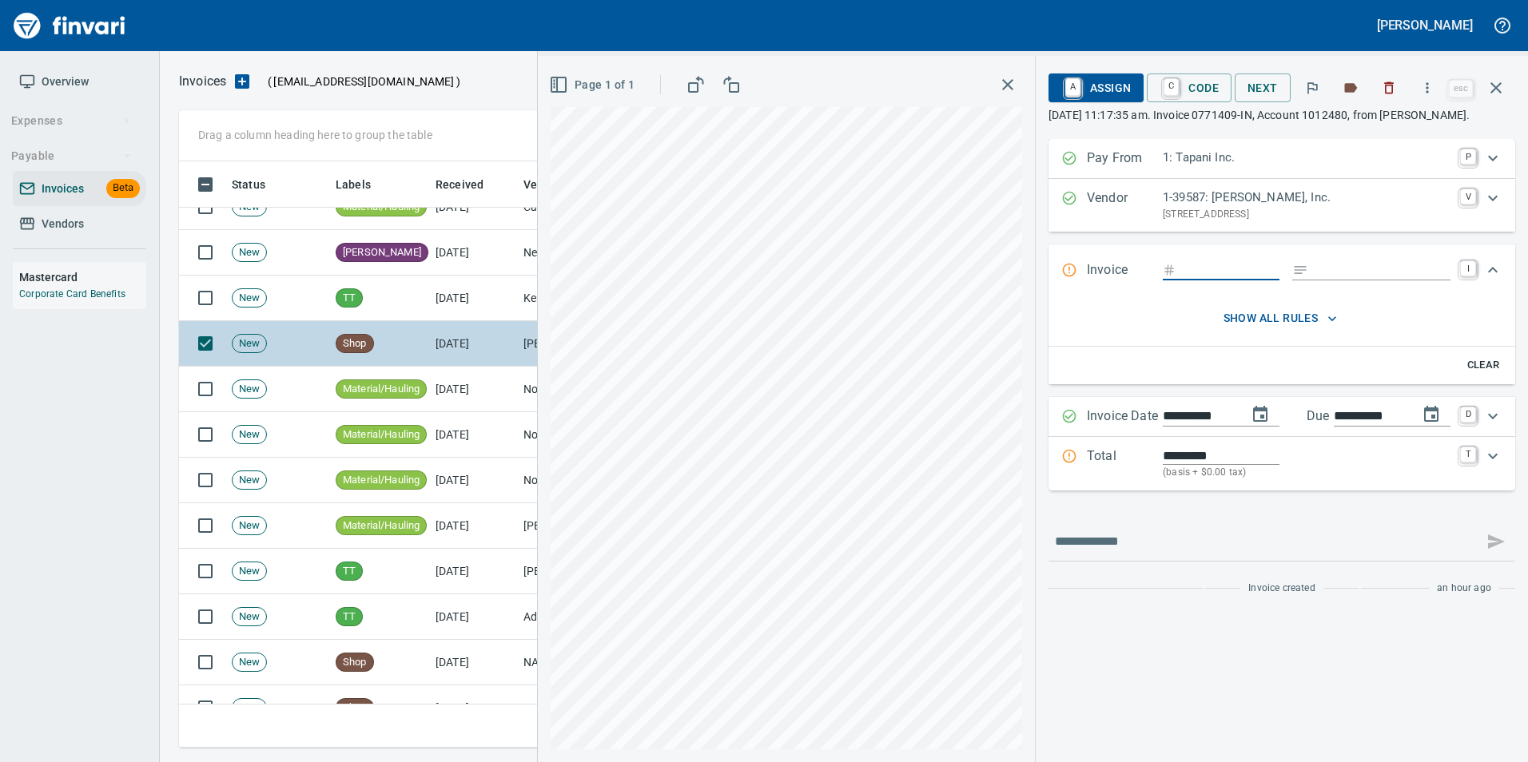
type input "*******"
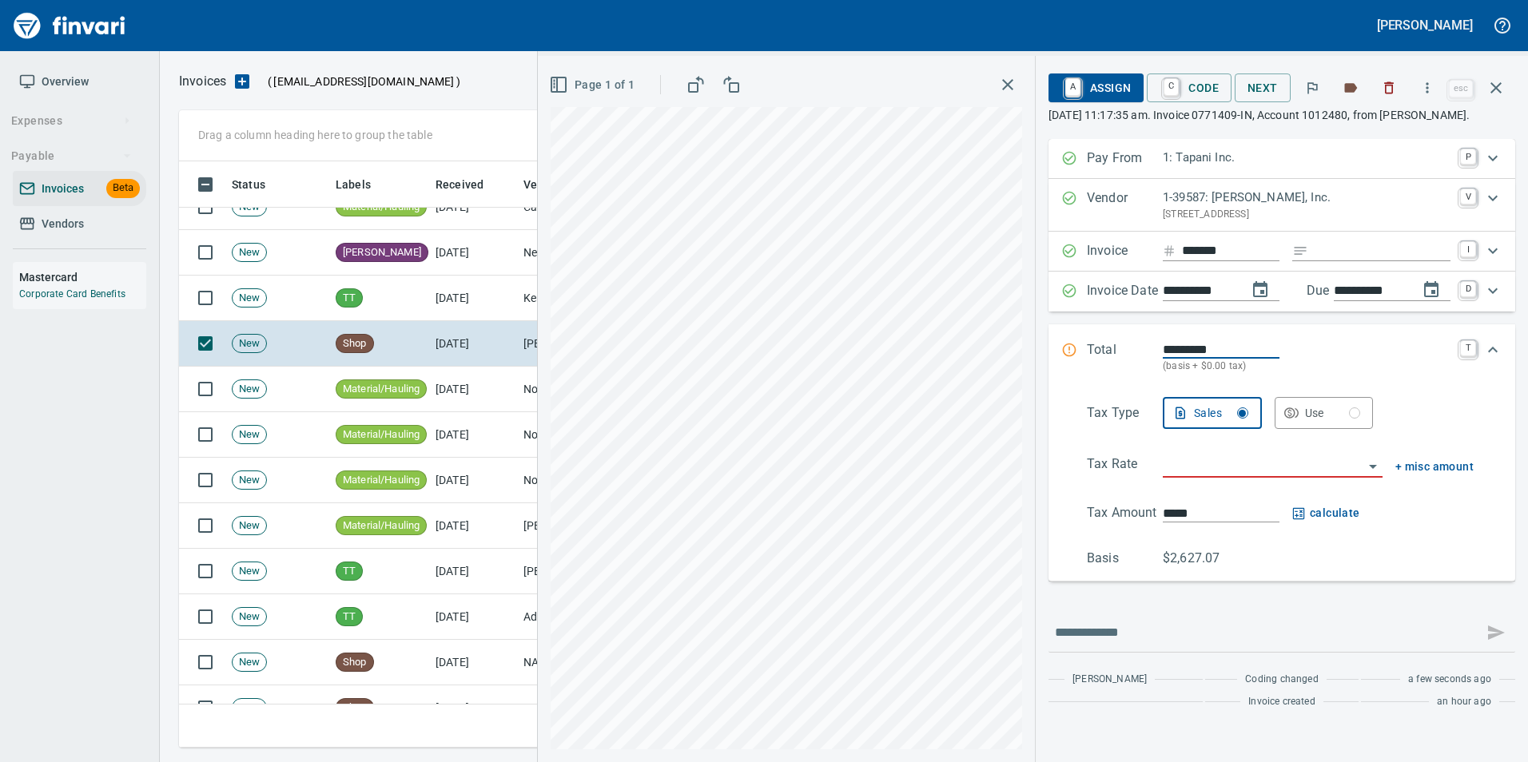
scroll to position [574, 1305]
click at [1263, 469] on input "search" at bounding box center [1263, 466] width 201 height 22
click at [1278, 500] on li "Fuel: Fuel Purchases" at bounding box center [1271, 506] width 224 height 38
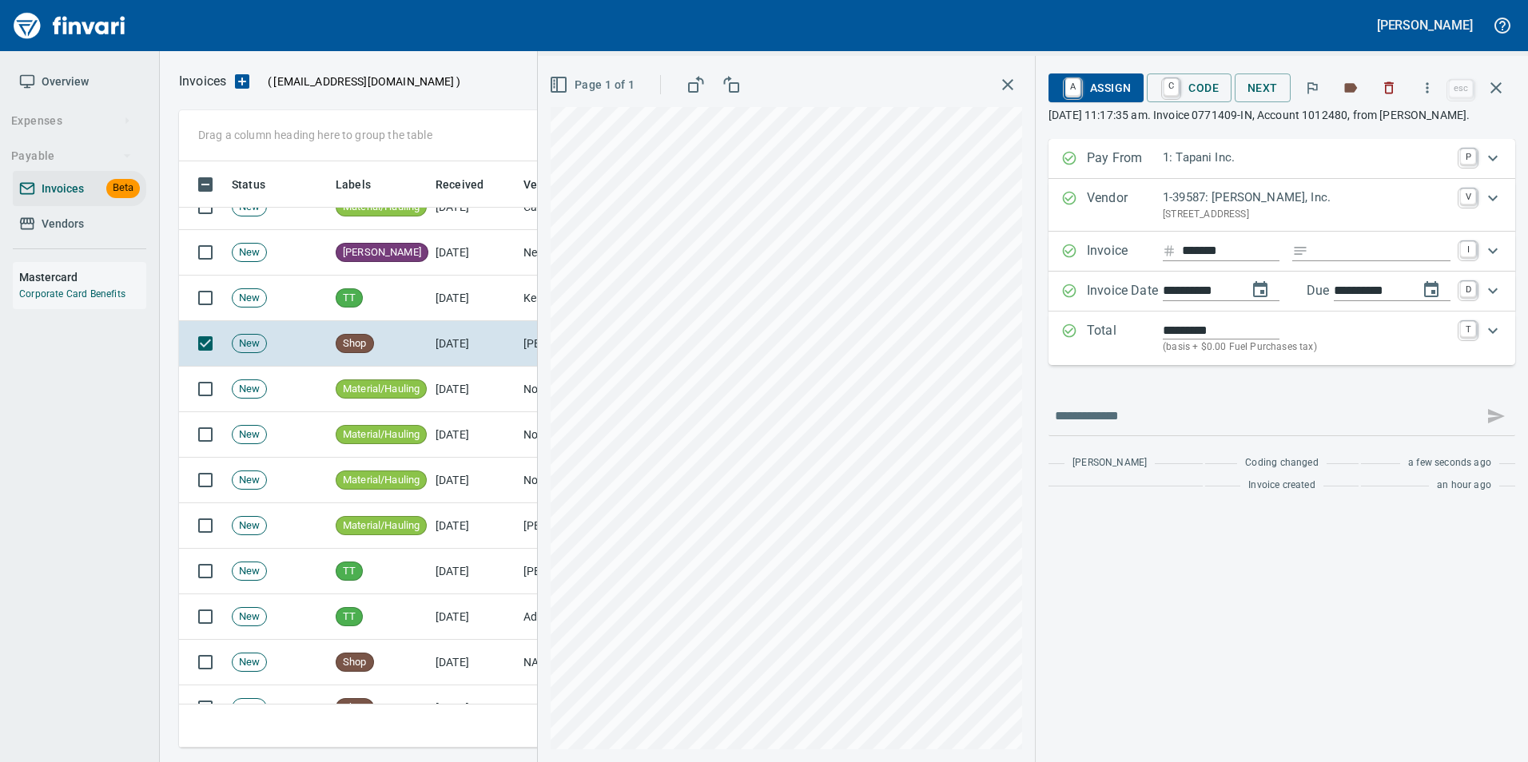
type input "**********"
click at [1117, 97] on span "A Assign" at bounding box center [1096, 87] width 70 height 27
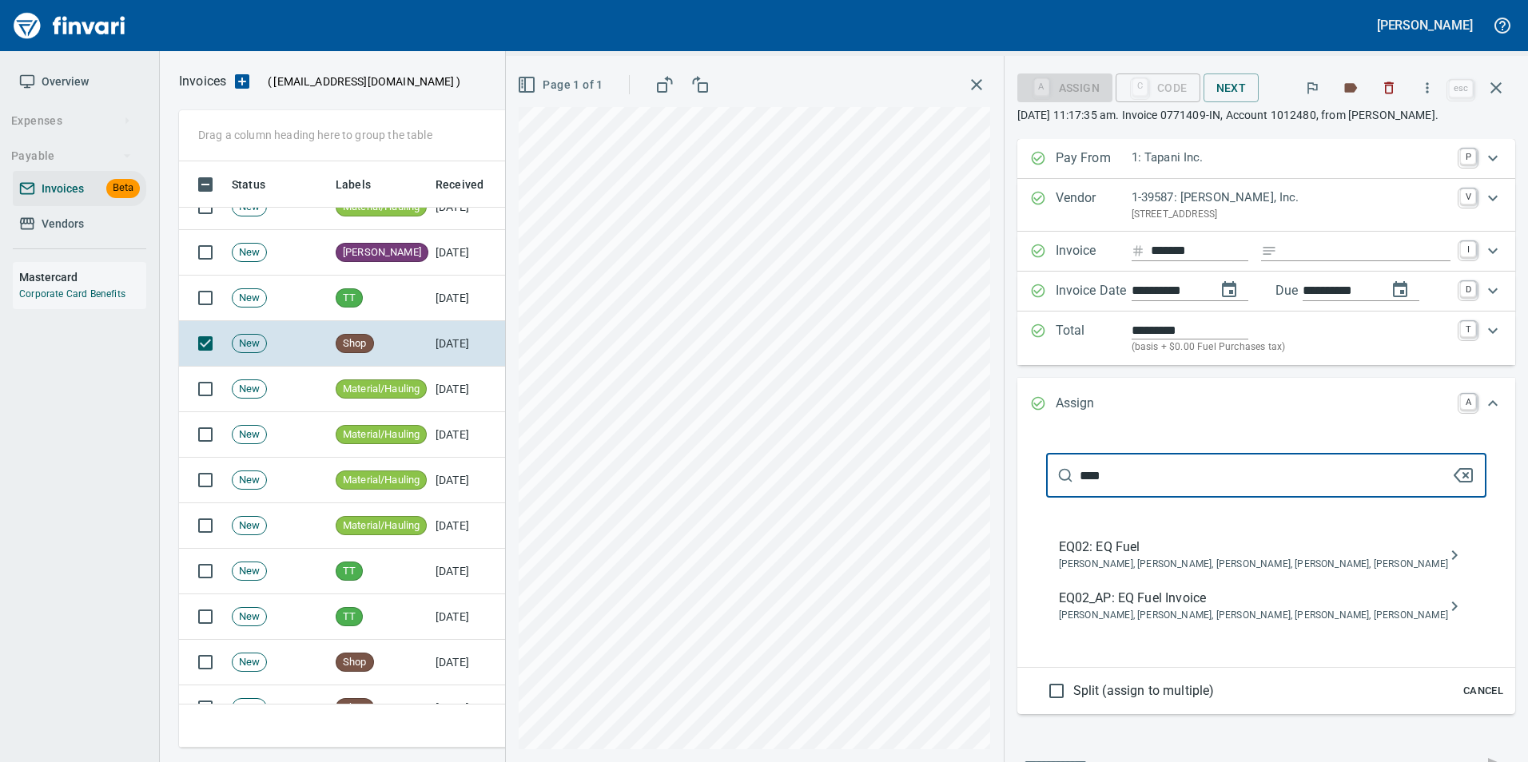
type input "****"
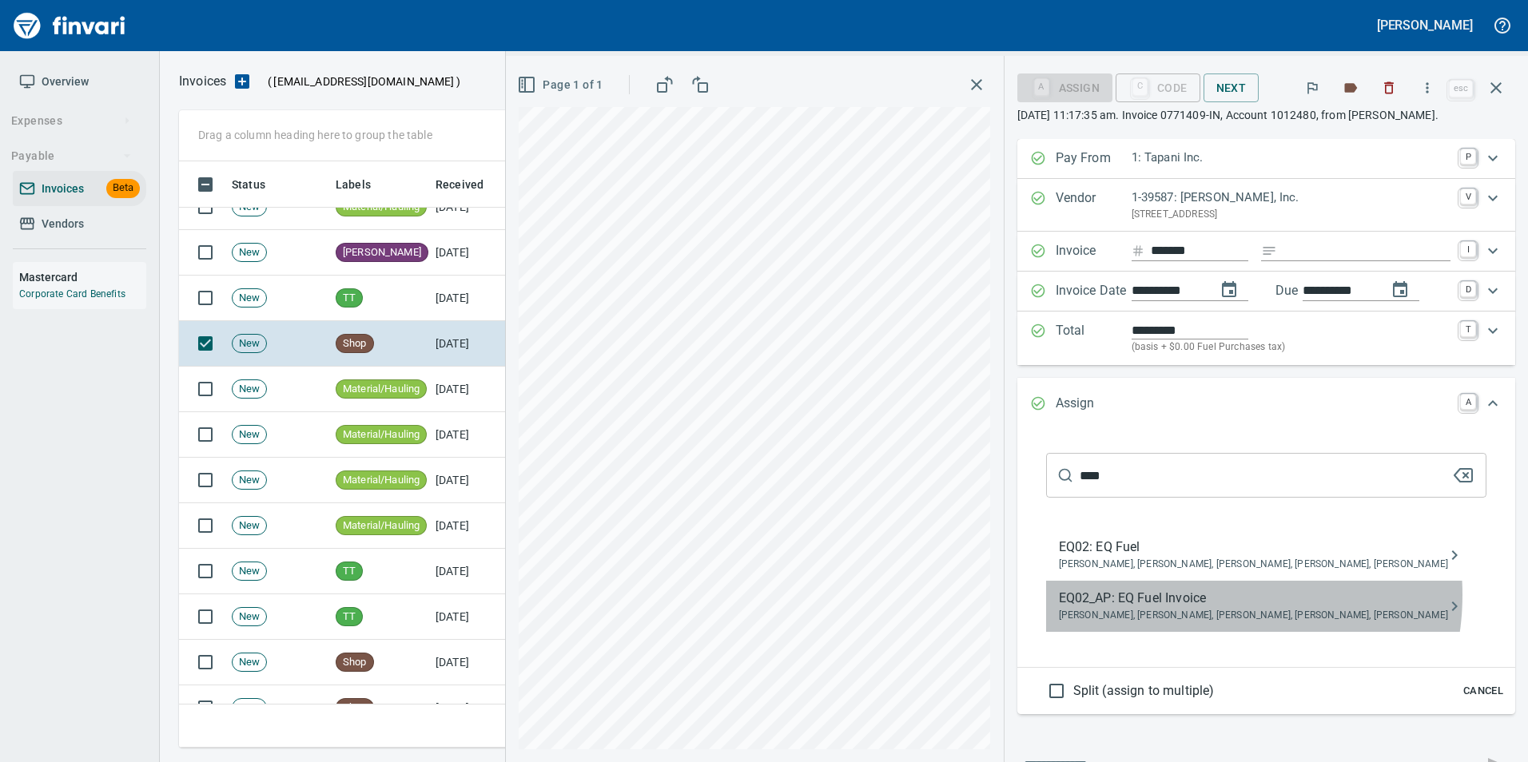
click at [1209, 594] on span "EQ02_AP: EQ Fuel Invoice" at bounding box center [1253, 598] width 389 height 19
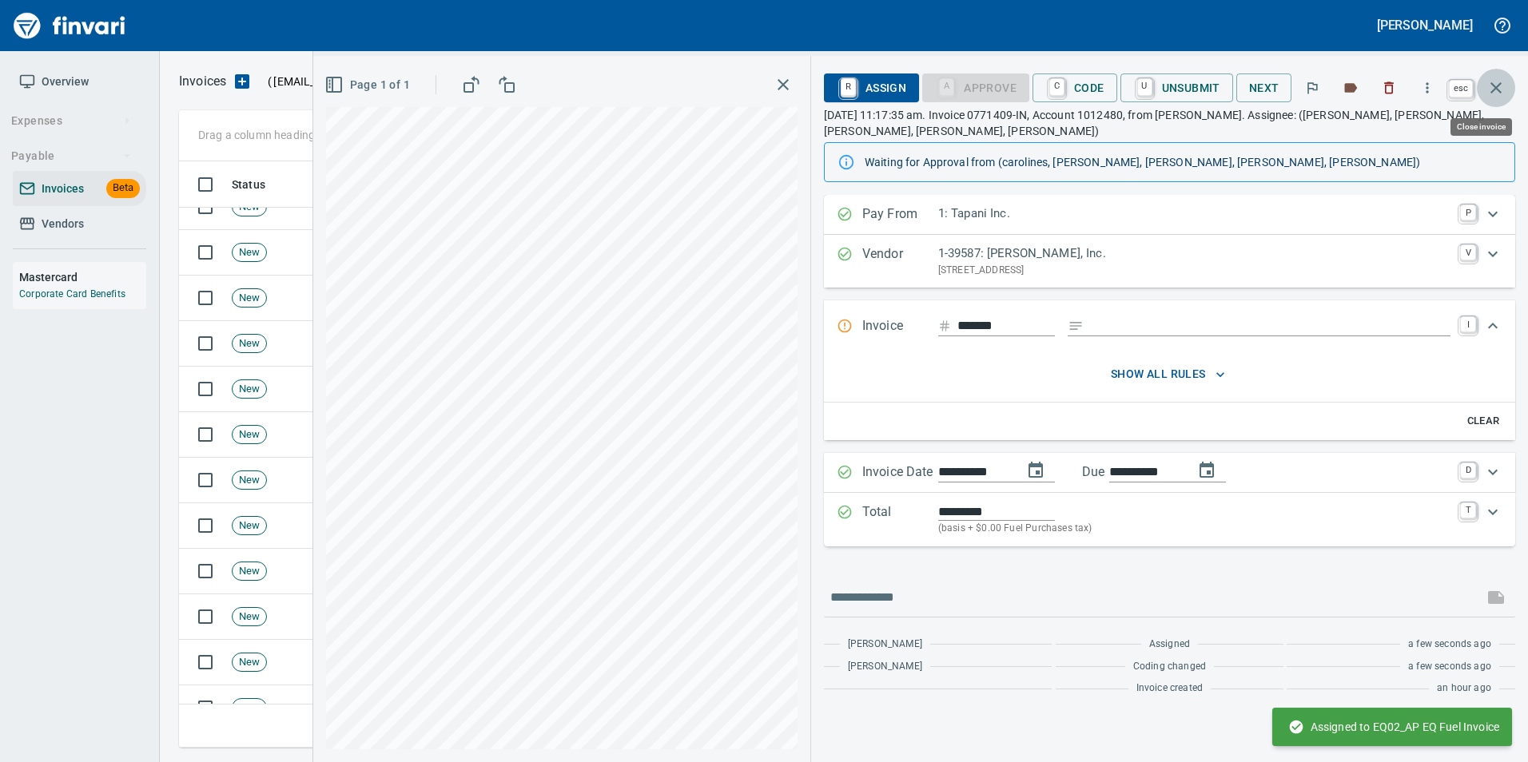
click at [1497, 91] on icon "button" at bounding box center [1495, 87] width 19 height 19
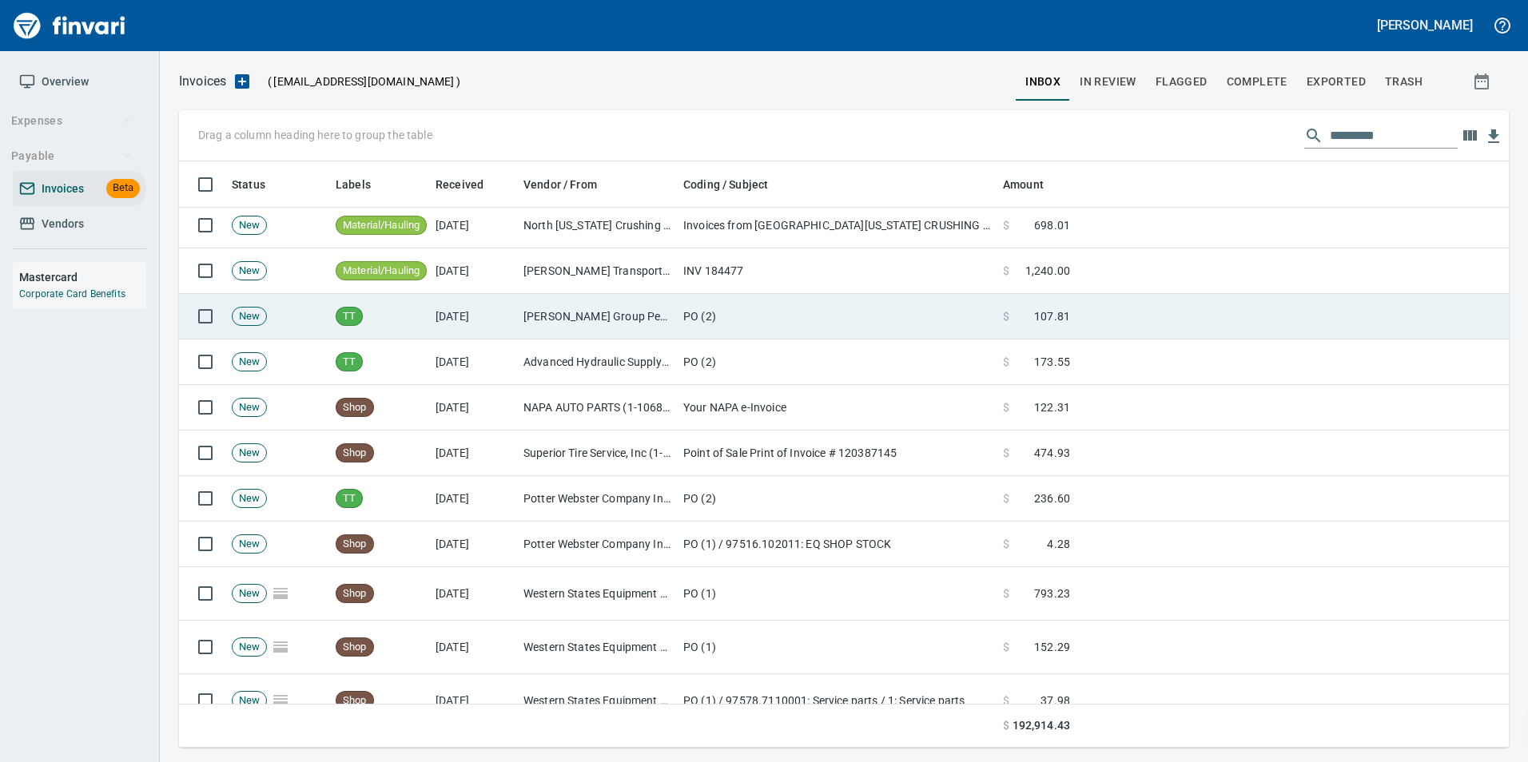
scroll to position [400, 0]
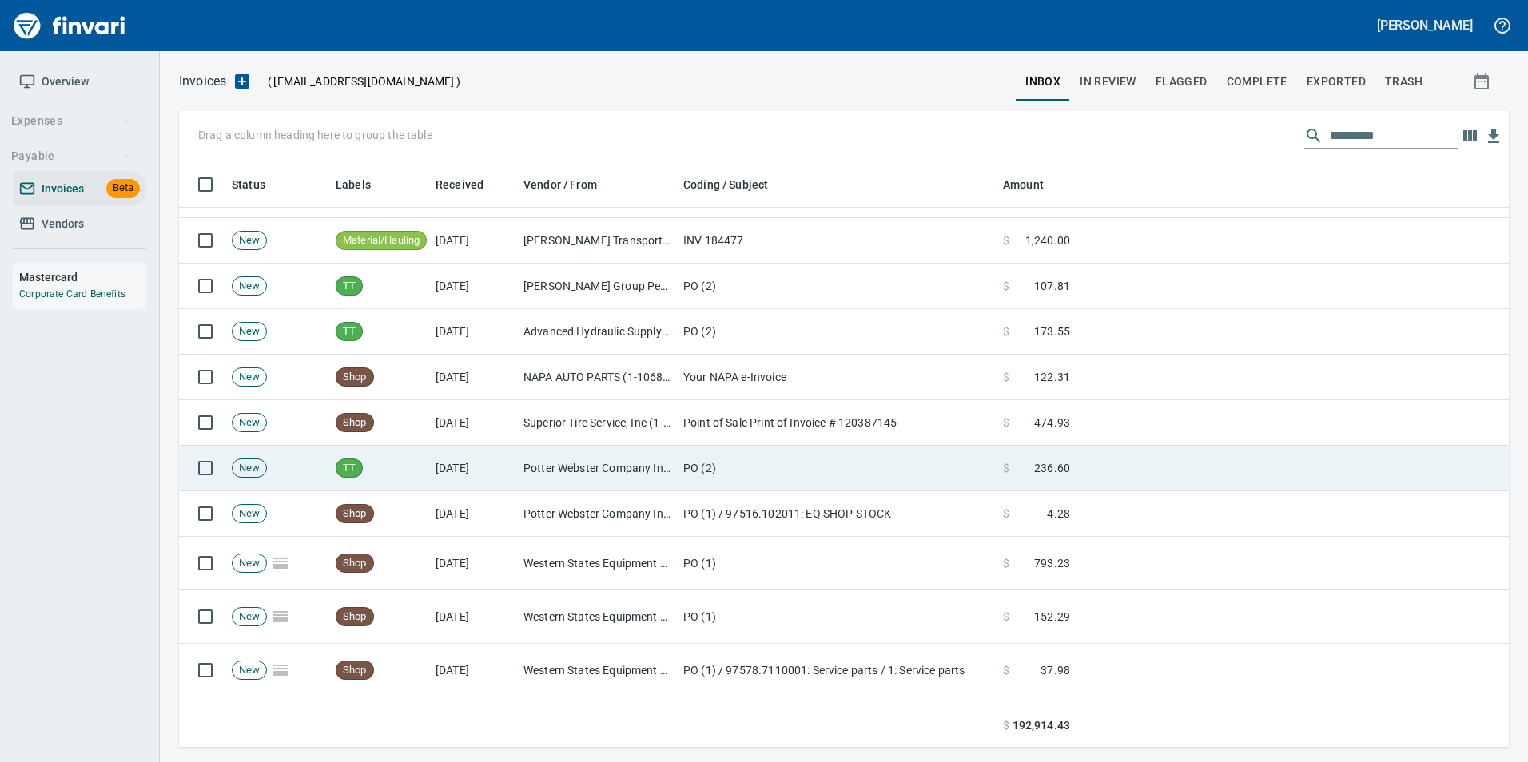
click at [682, 466] on td "PO (2)" at bounding box center [837, 469] width 320 height 46
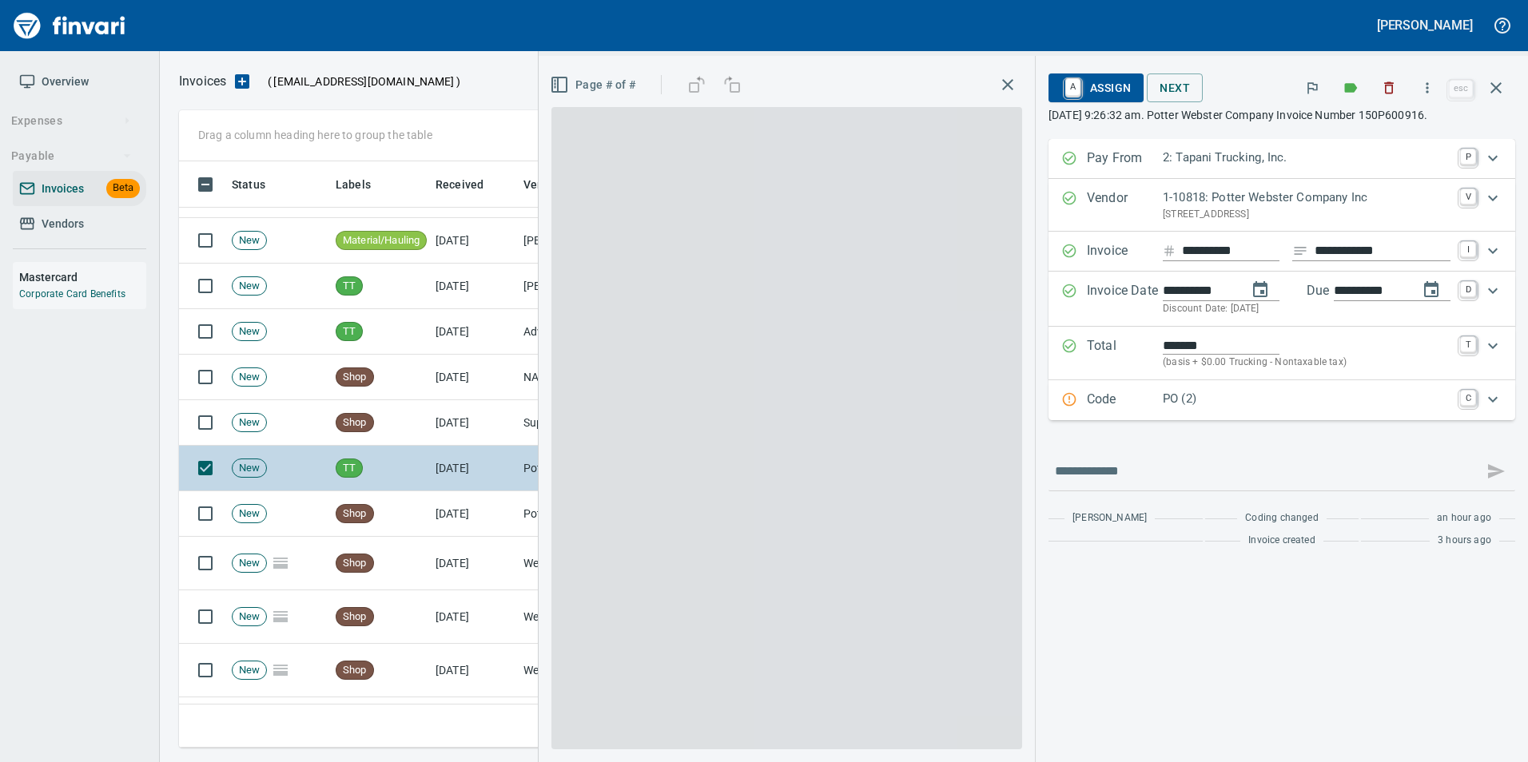
scroll to position [574, 1305]
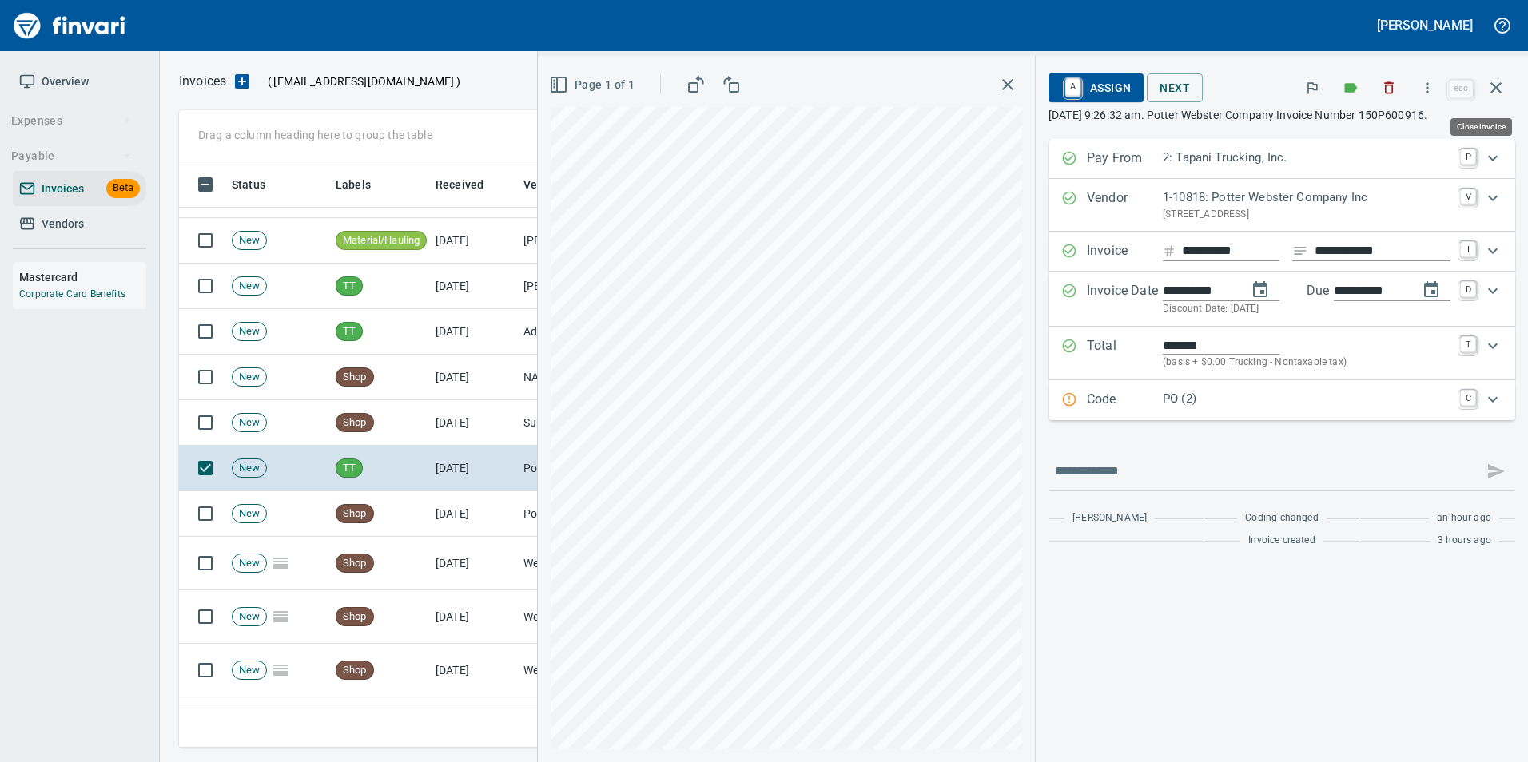
click at [1485, 92] on button "button" at bounding box center [1496, 88] width 38 height 38
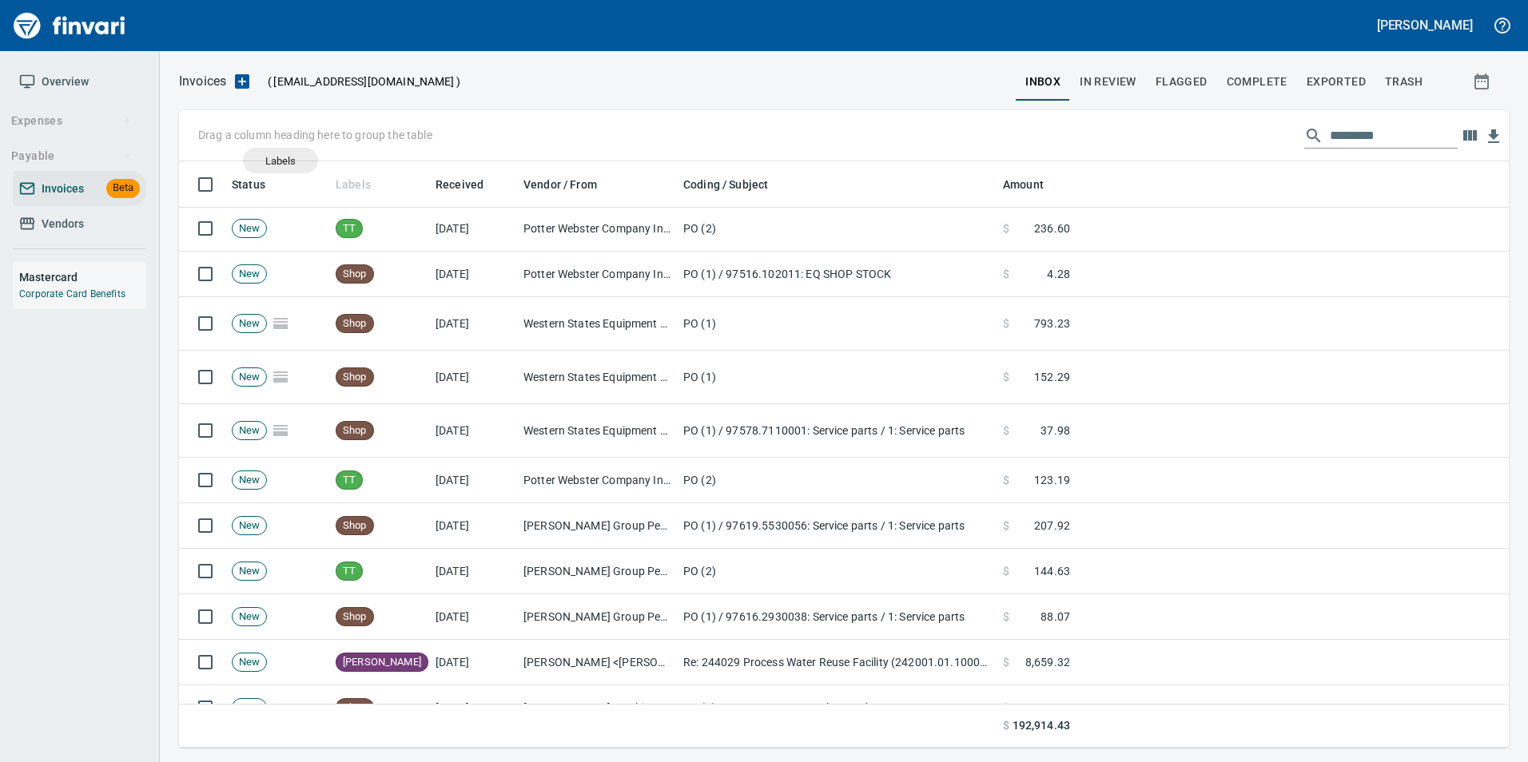
scroll to position [574, 1306]
drag, startPoint x: 344, startPoint y: 184, endPoint x: 221, endPoint y: 140, distance: 130.7
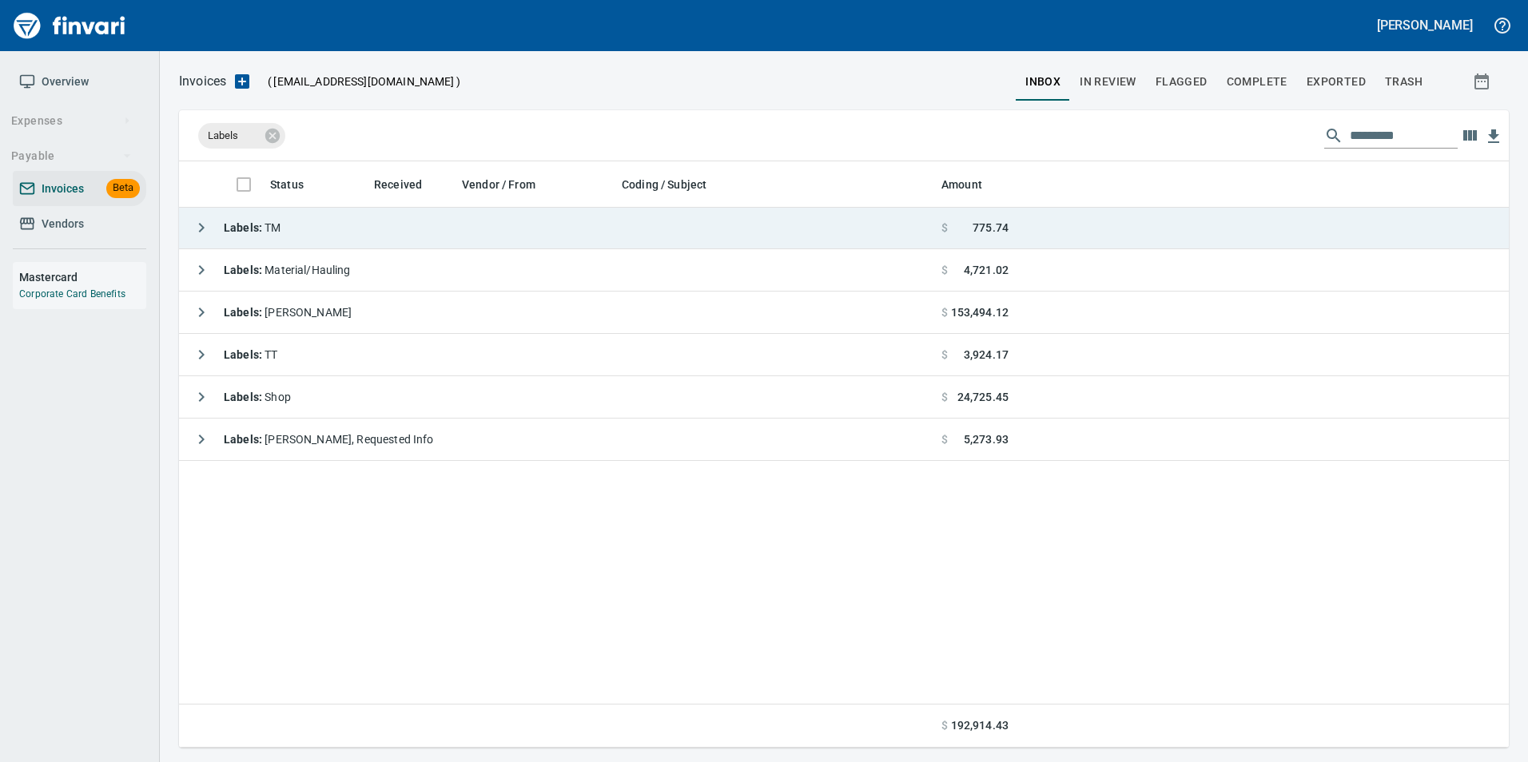
scroll to position [0, 0]
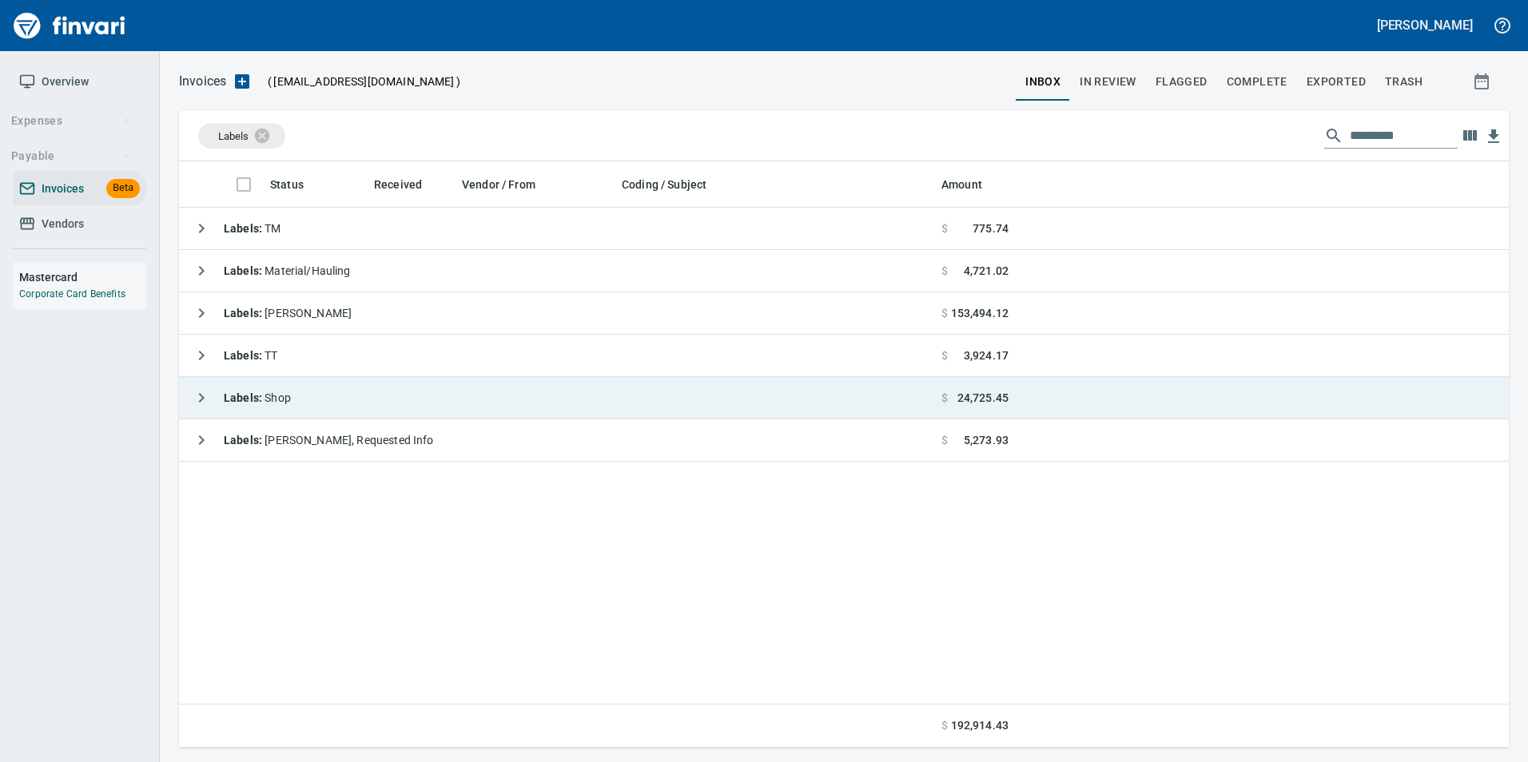
click at [197, 400] on icon "button" at bounding box center [201, 397] width 19 height 19
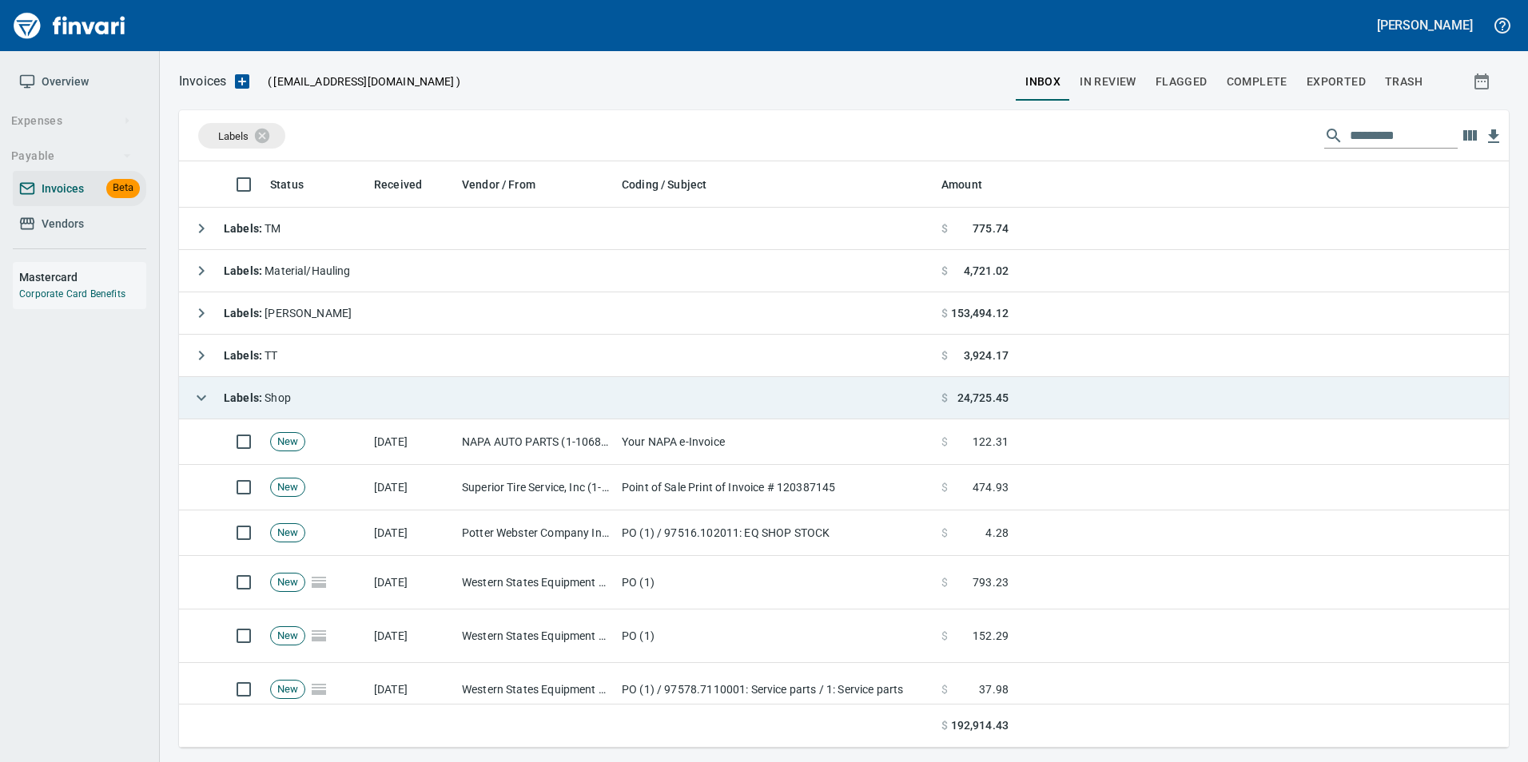
click at [90, 213] on link "Vendors" at bounding box center [79, 224] width 133 height 36
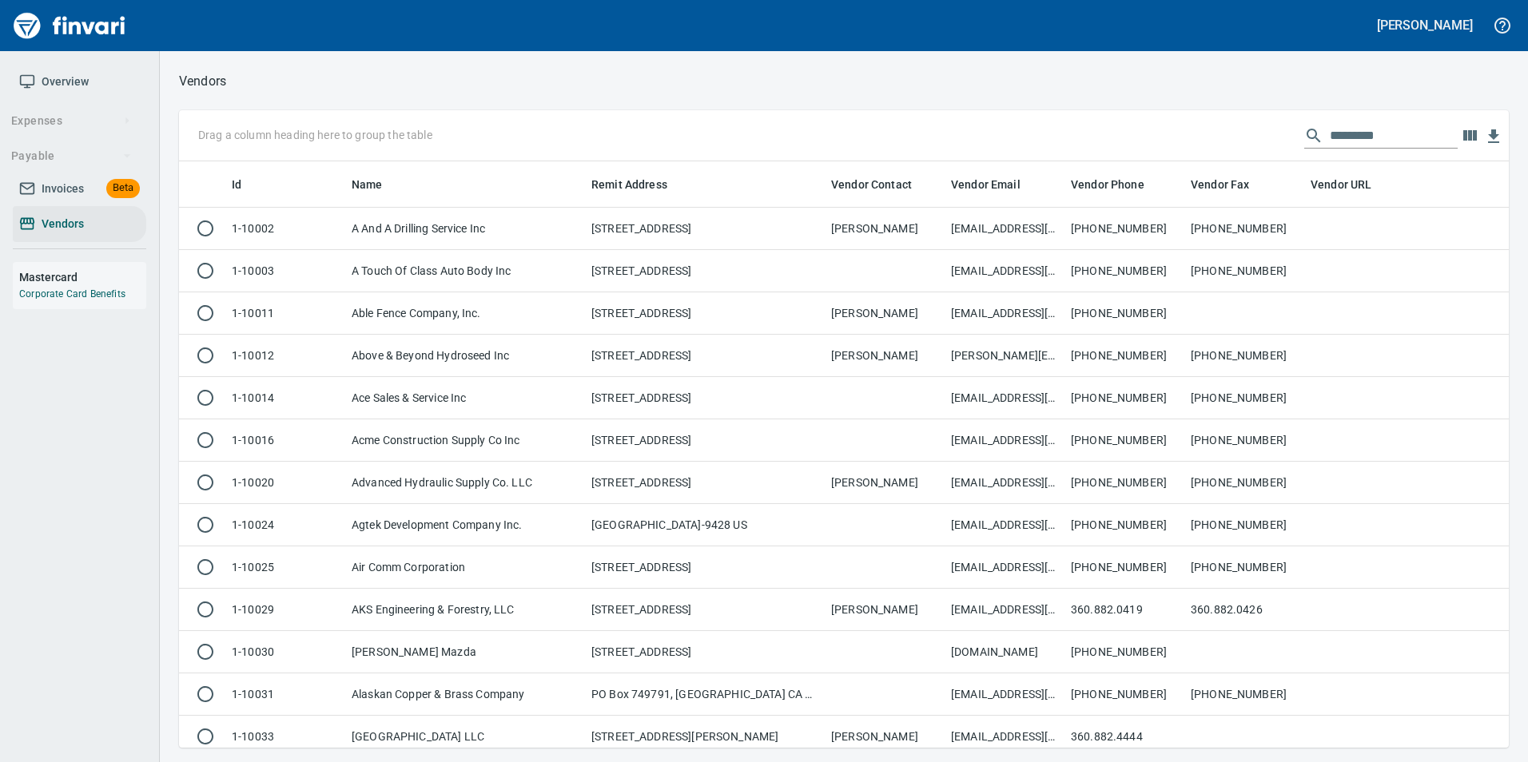
scroll to position [574, 1306]
click at [1380, 142] on input "text" at bounding box center [1394, 136] width 128 height 26
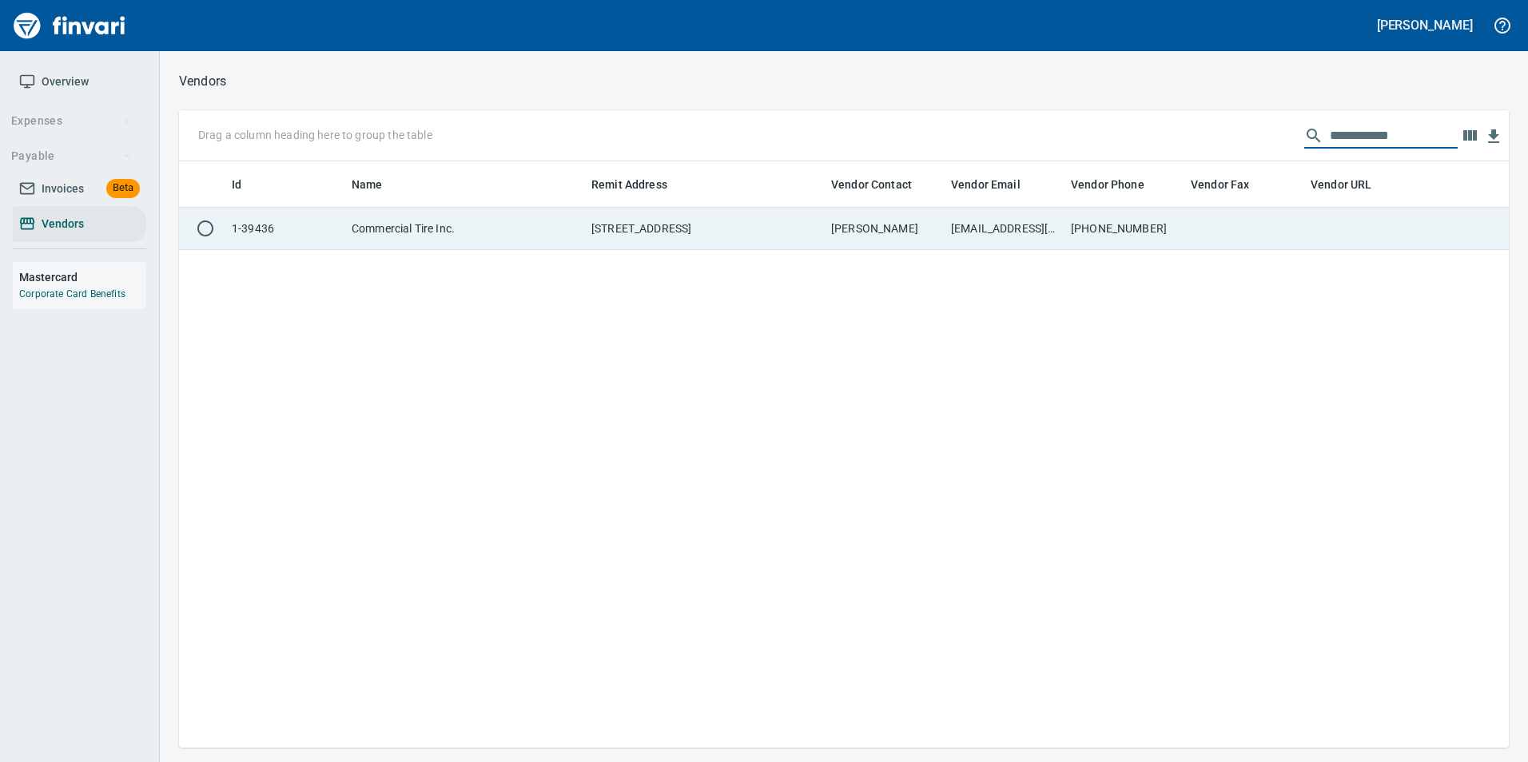
type input "**********"
click at [1178, 221] on td "[PHONE_NUMBER]" at bounding box center [1124, 229] width 120 height 42
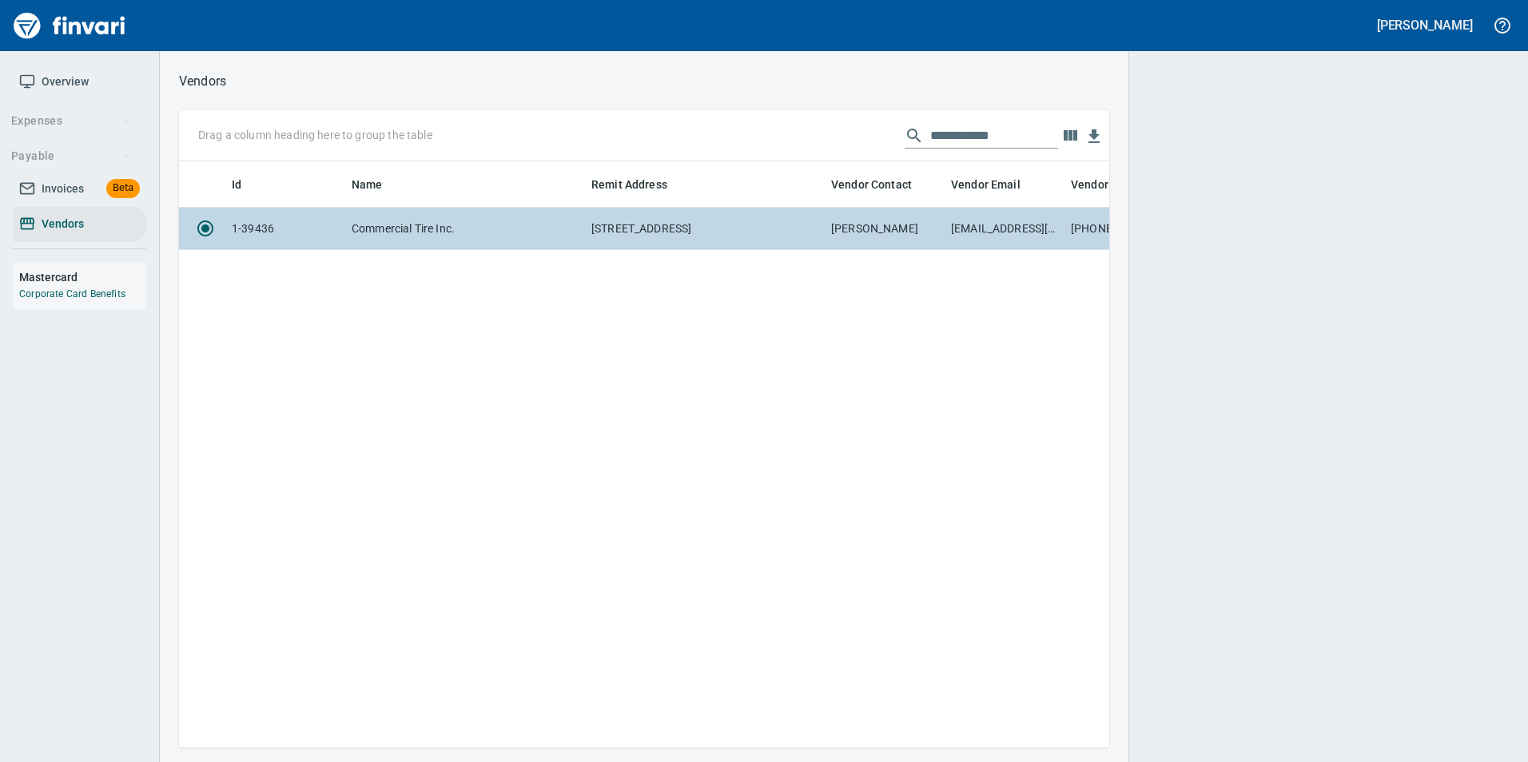
scroll to position [562, 918]
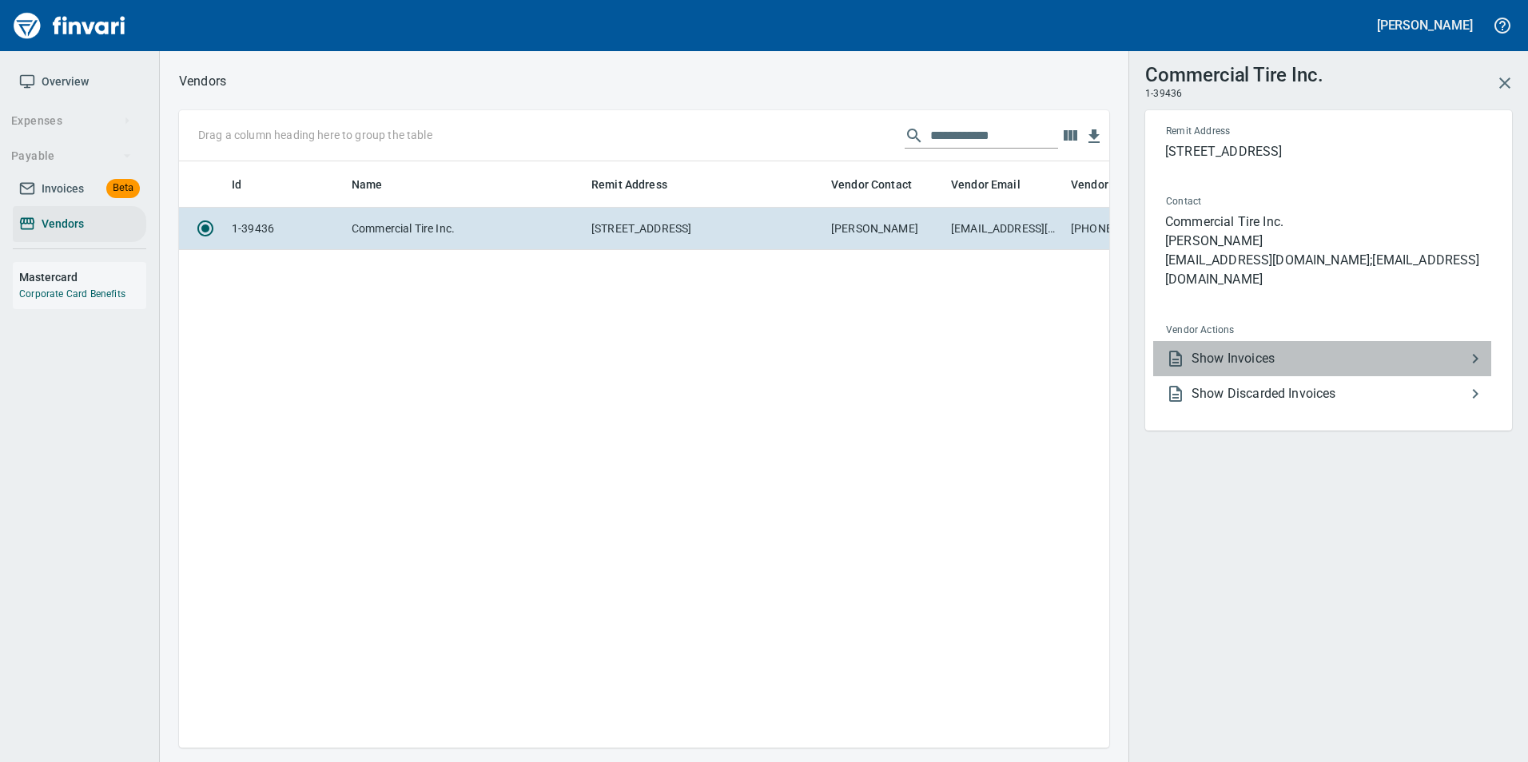
click at [1363, 341] on li "Show Invoices" at bounding box center [1322, 358] width 338 height 35
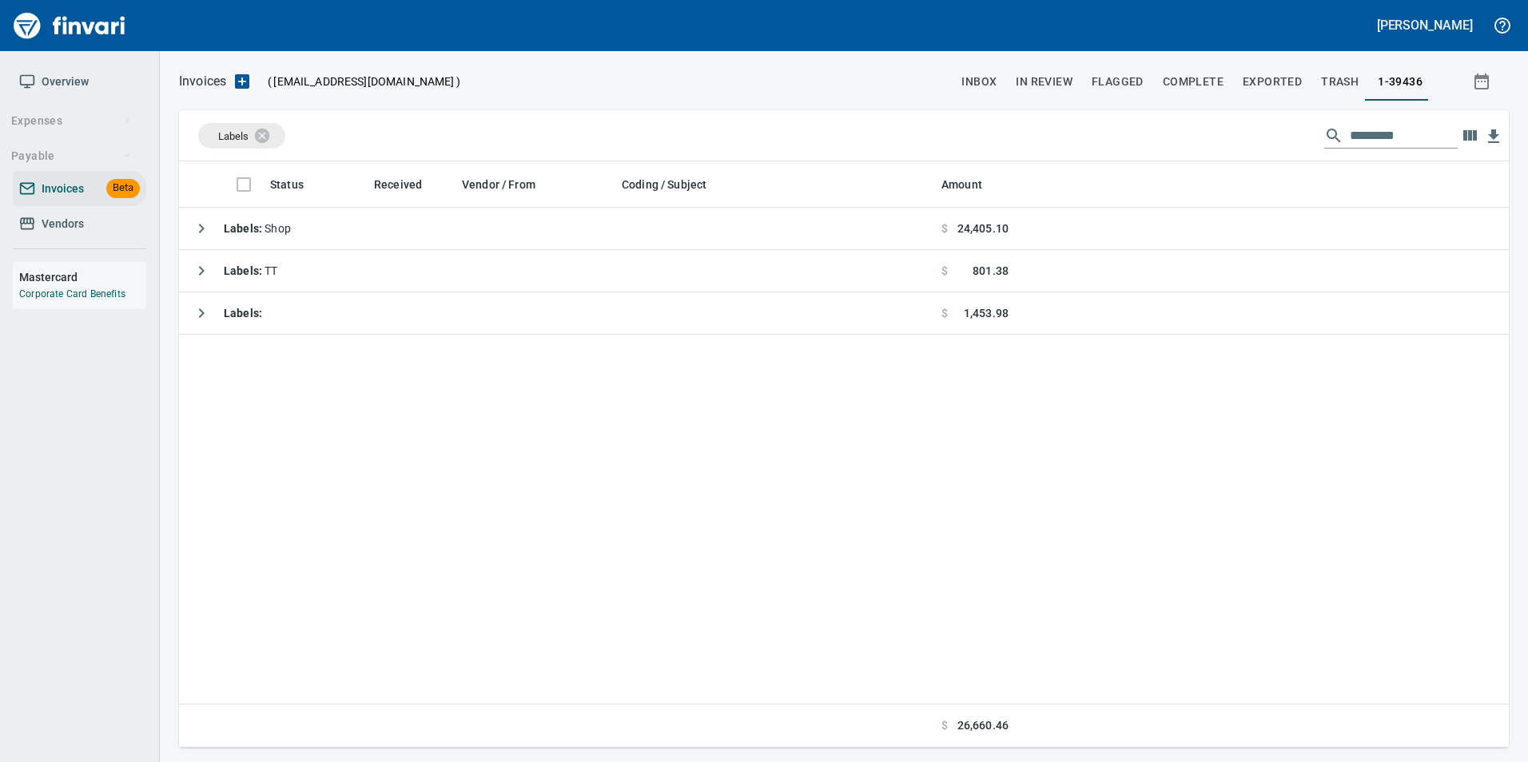
scroll to position [574, 1318]
click at [277, 129] on icon at bounding box center [273, 136] width 18 height 18
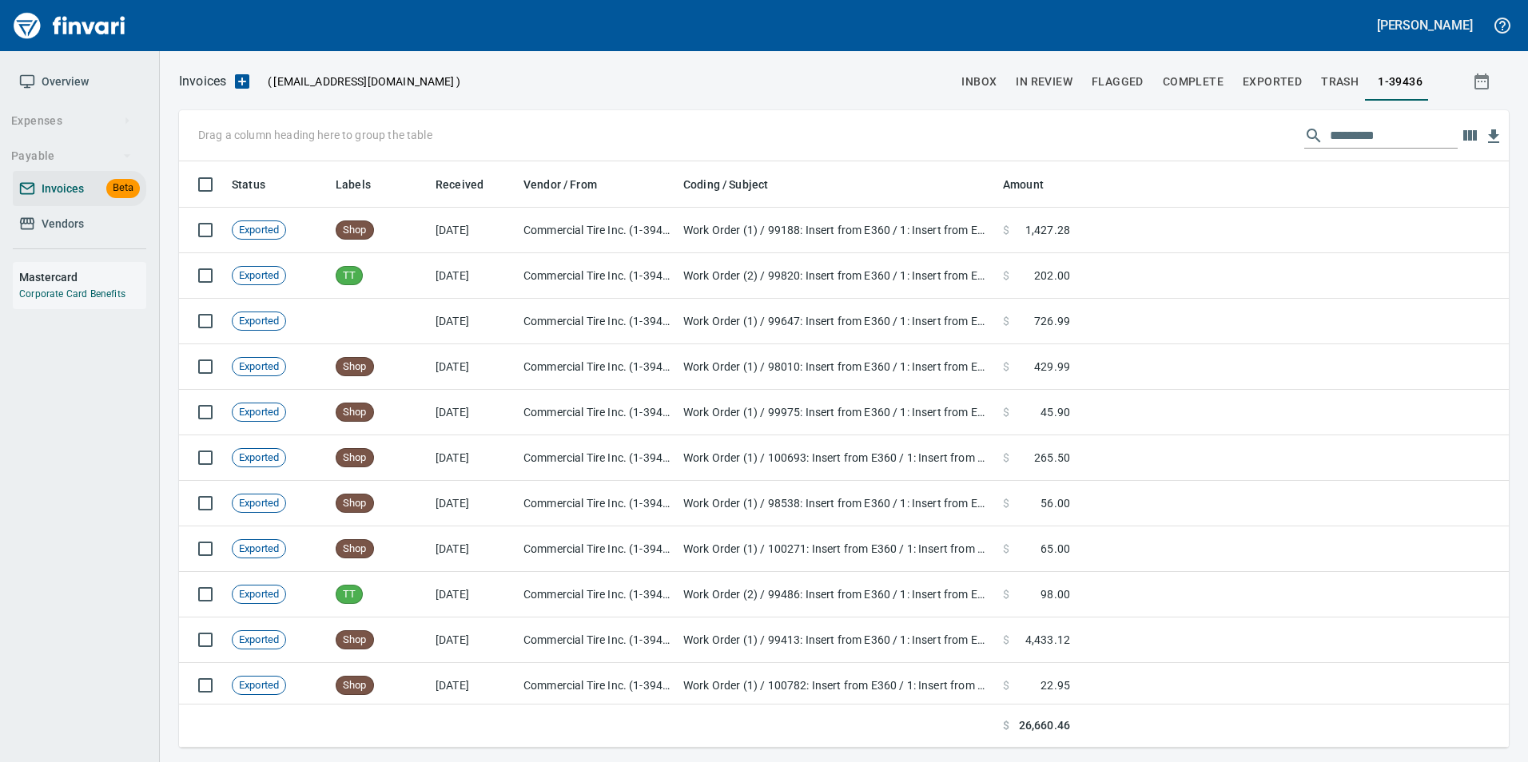
scroll to position [574, 1306]
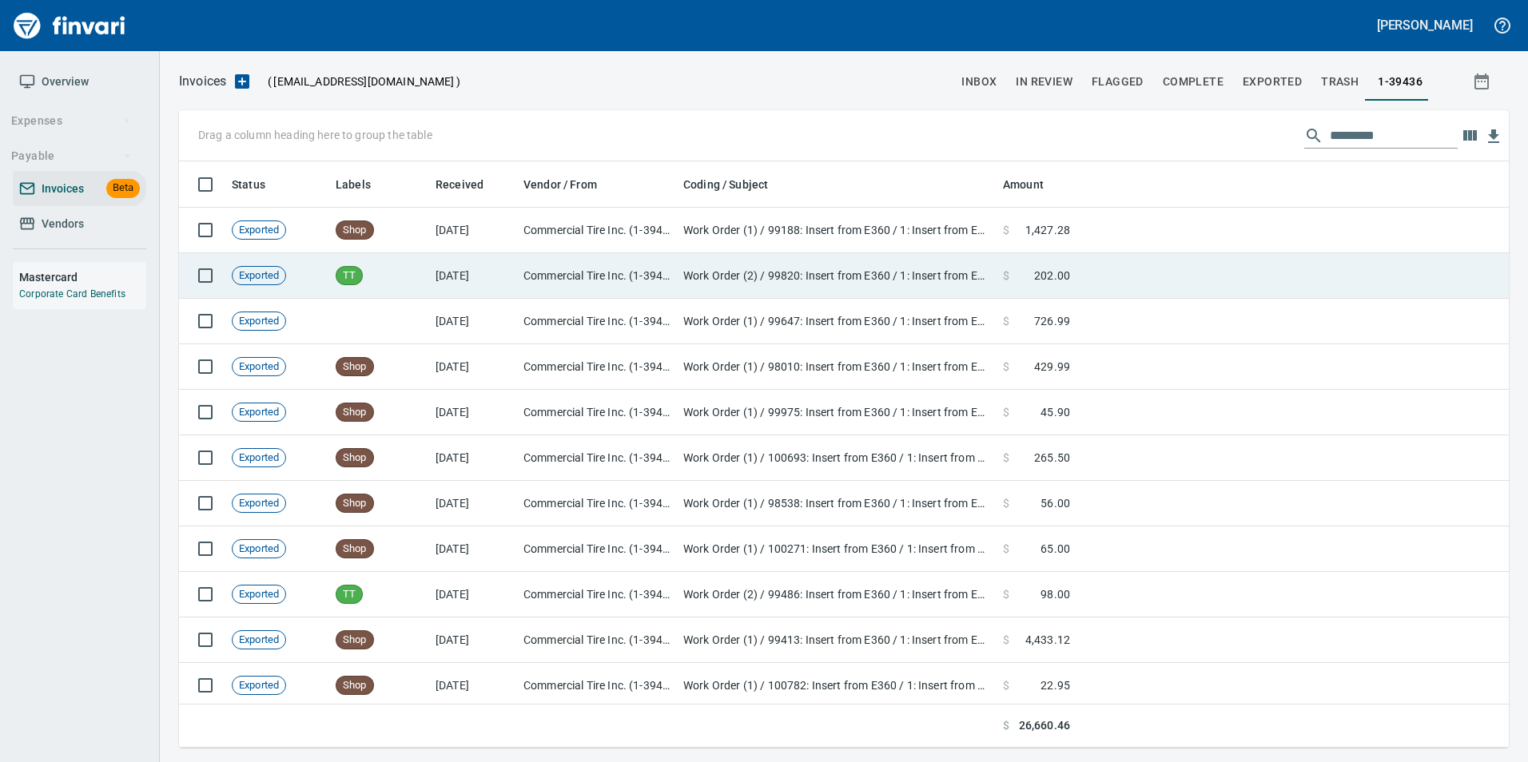
click at [1214, 283] on td at bounding box center [1292, 276] width 432 height 46
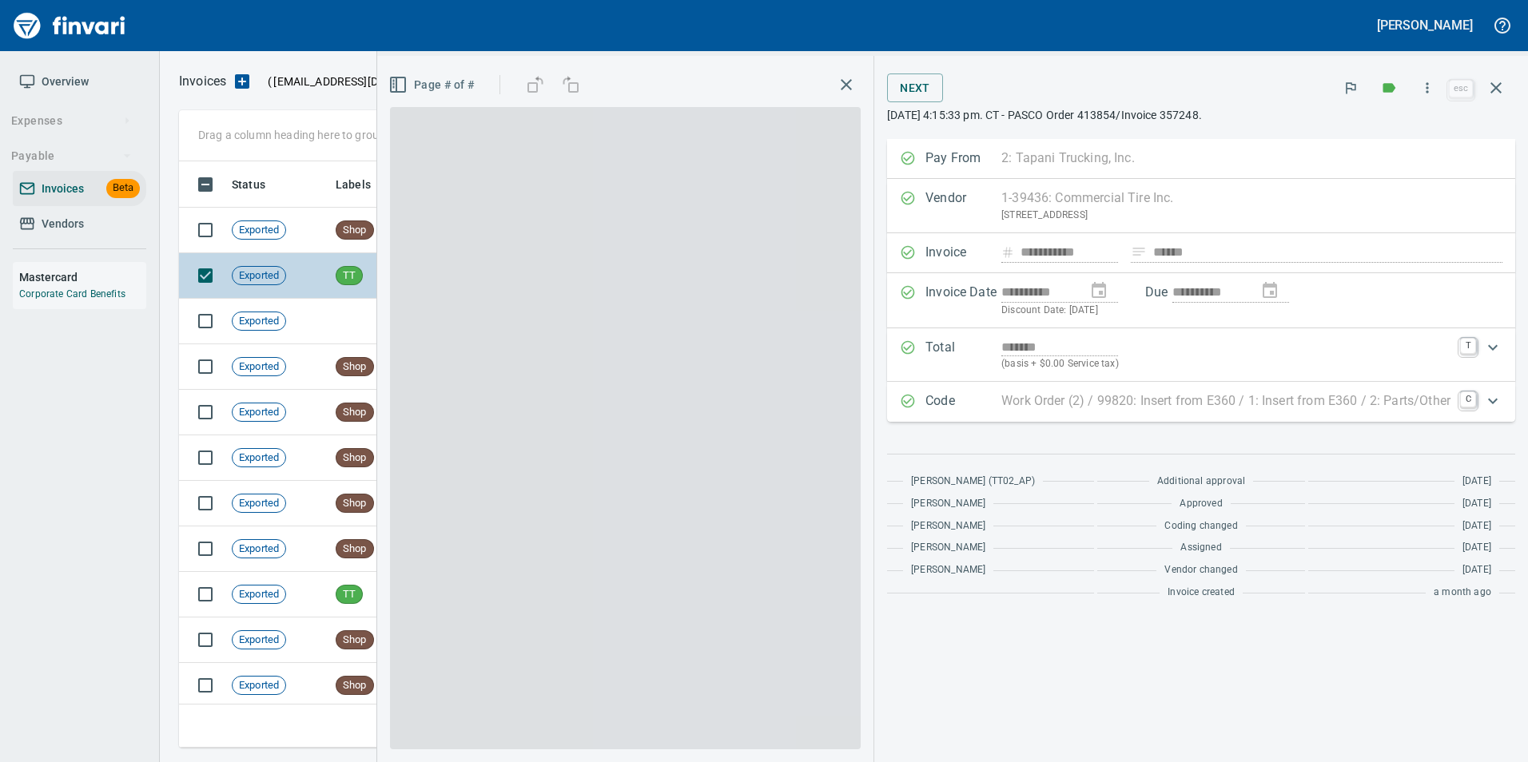
scroll to position [574, 1305]
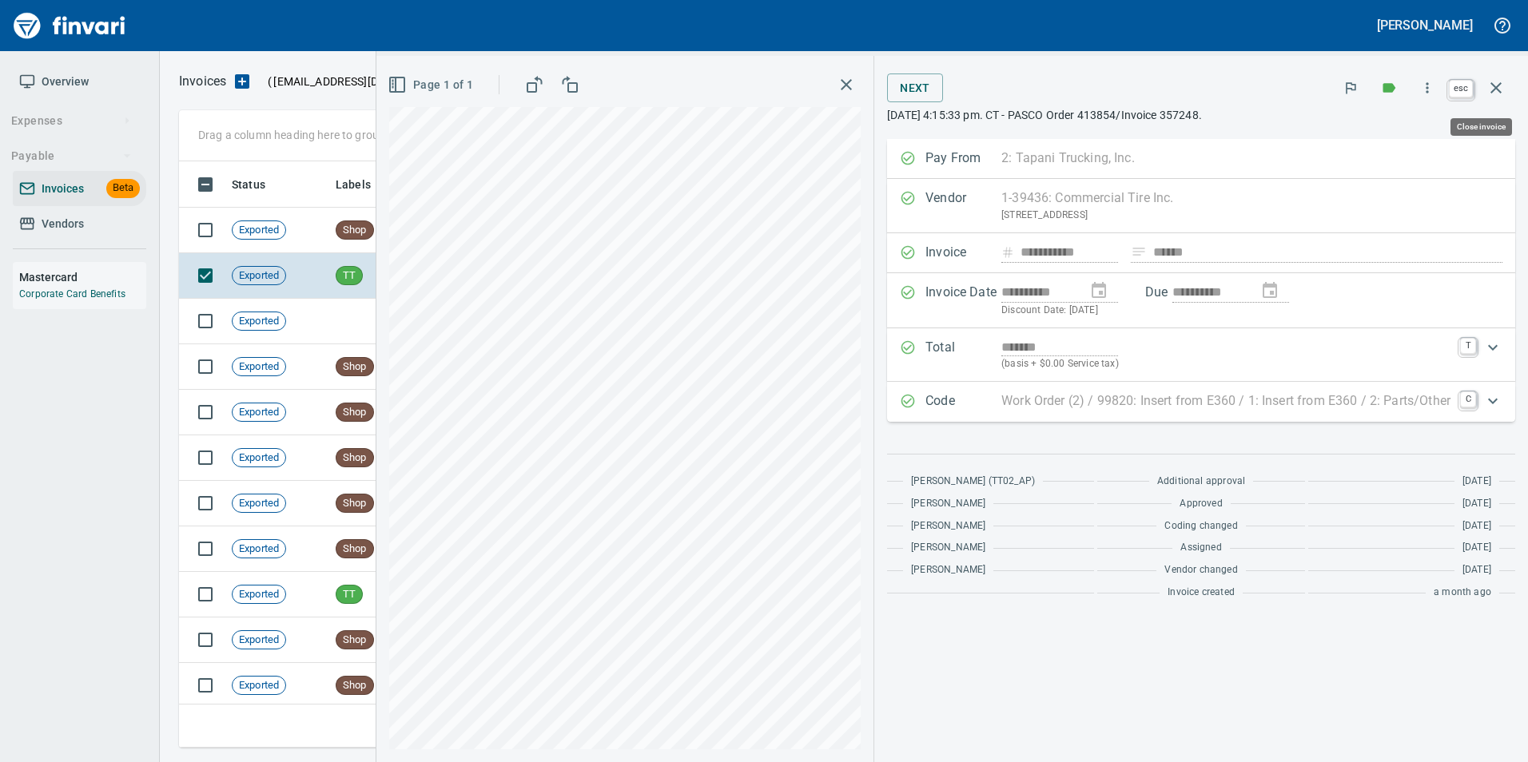
click at [1493, 90] on icon "button" at bounding box center [1495, 87] width 11 height 11
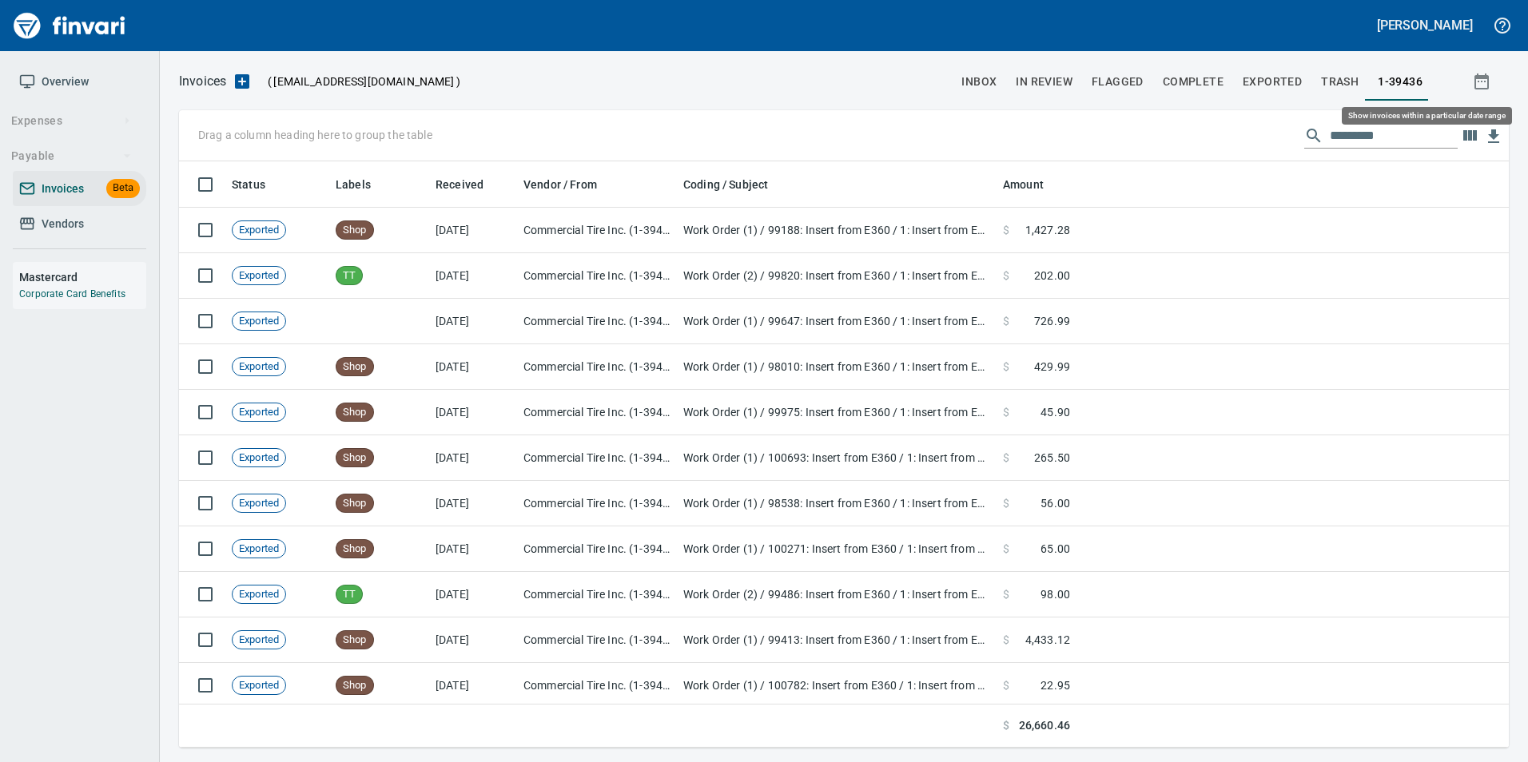
scroll to position [574, 1305]
click at [1418, 131] on input "text" at bounding box center [1394, 136] width 128 height 26
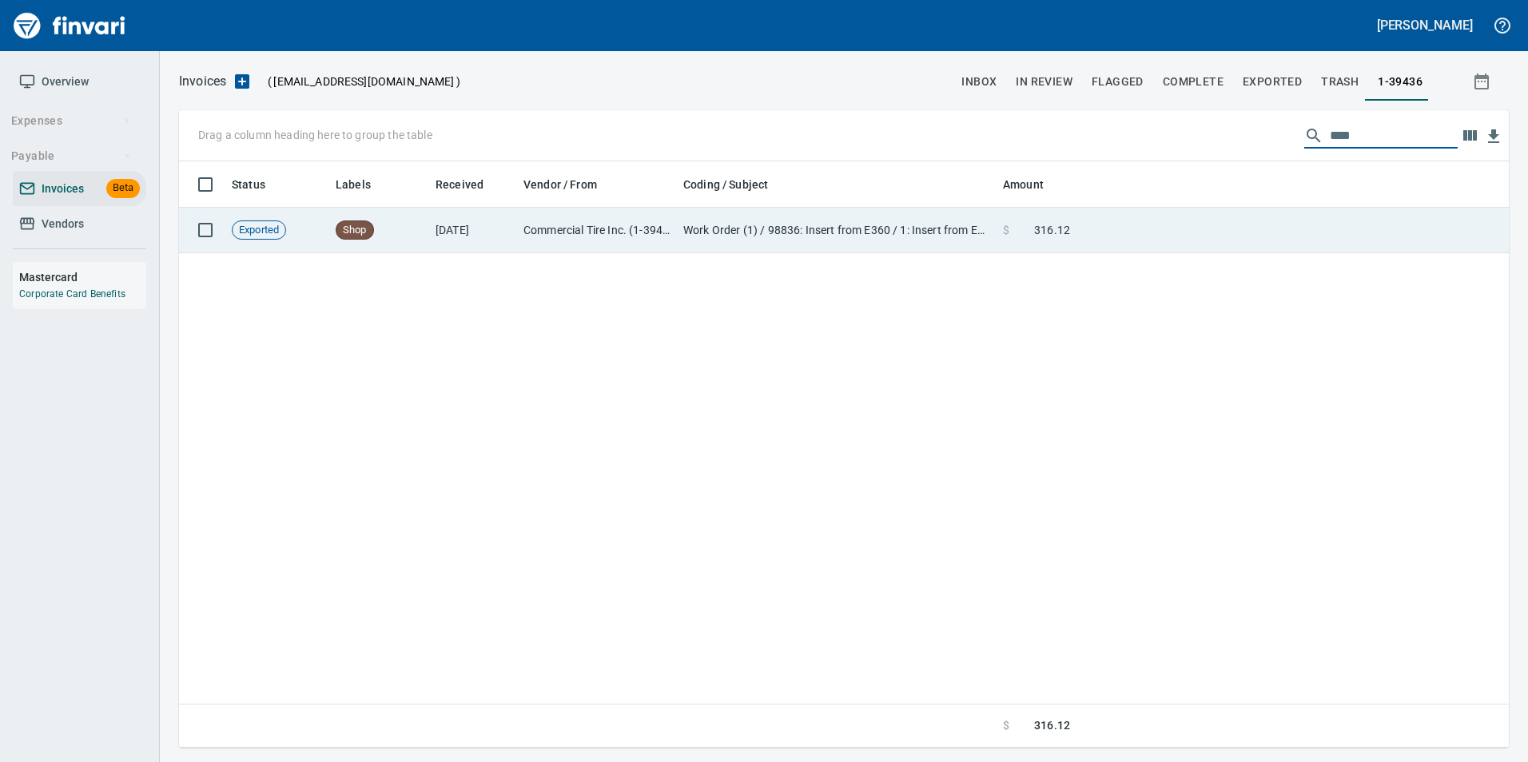
click at [1125, 243] on td at bounding box center [1292, 231] width 432 height 46
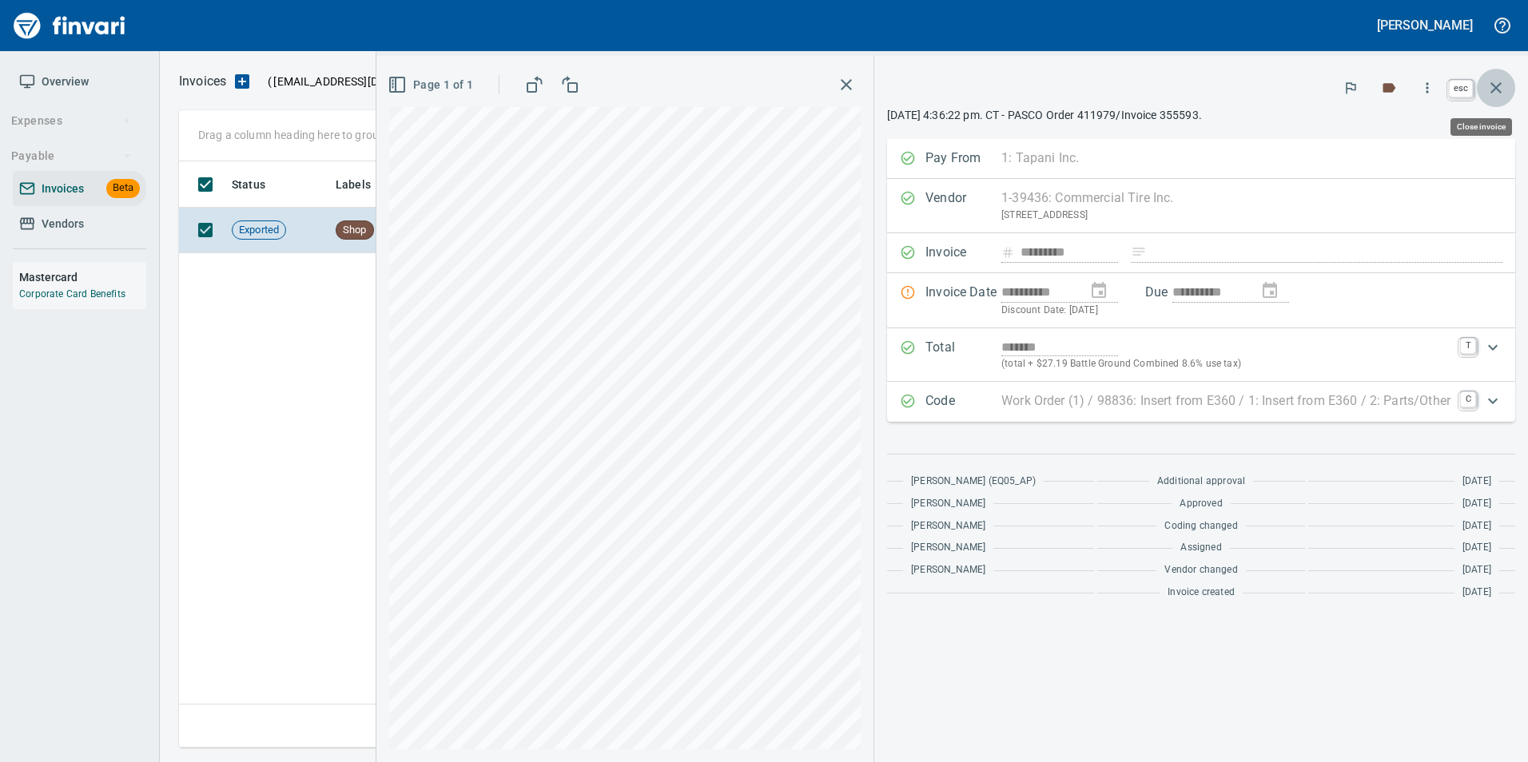
click at [1491, 87] on icon "button" at bounding box center [1495, 87] width 19 height 19
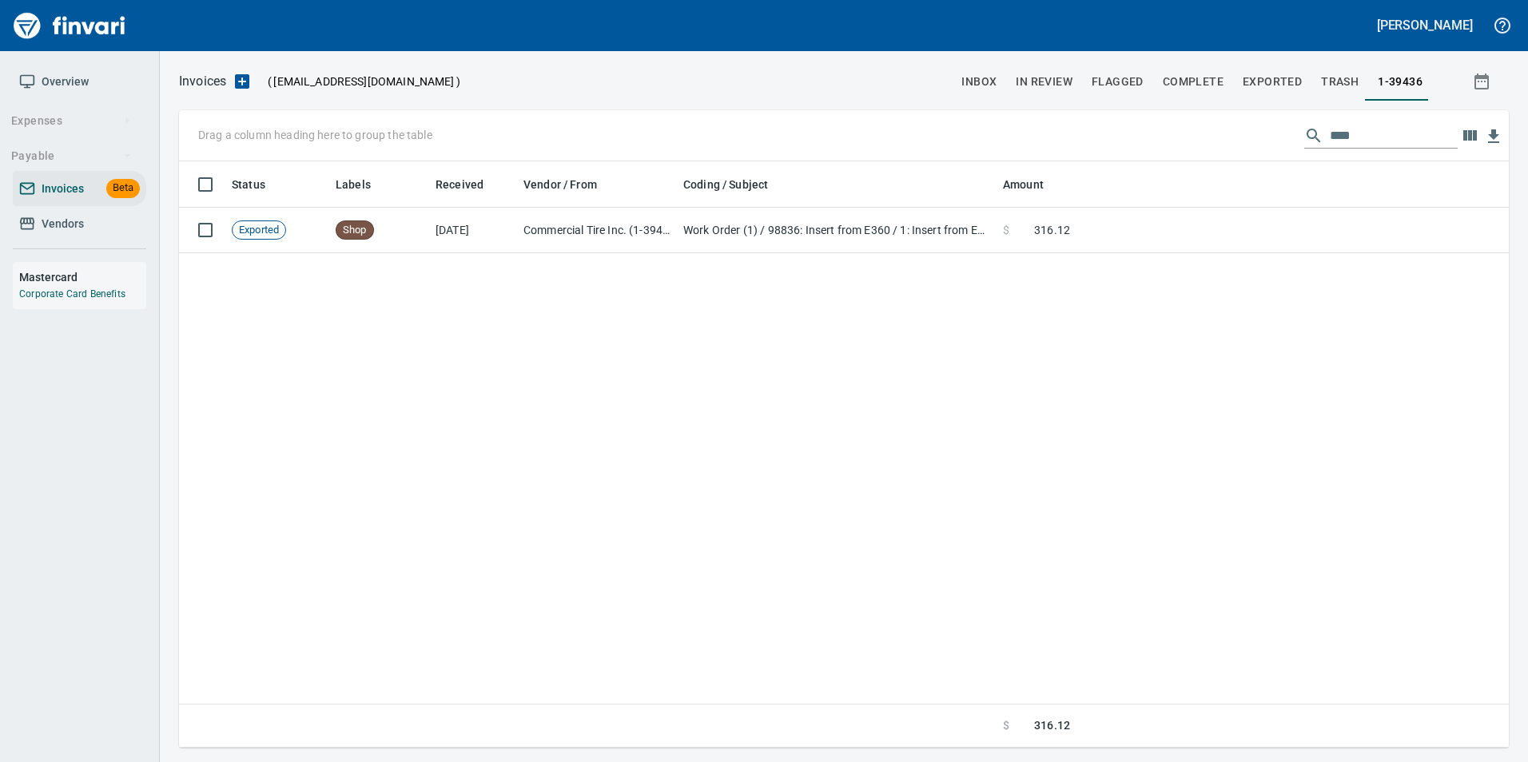
click at [1428, 129] on input "****" at bounding box center [1394, 136] width 128 height 26
type input "*"
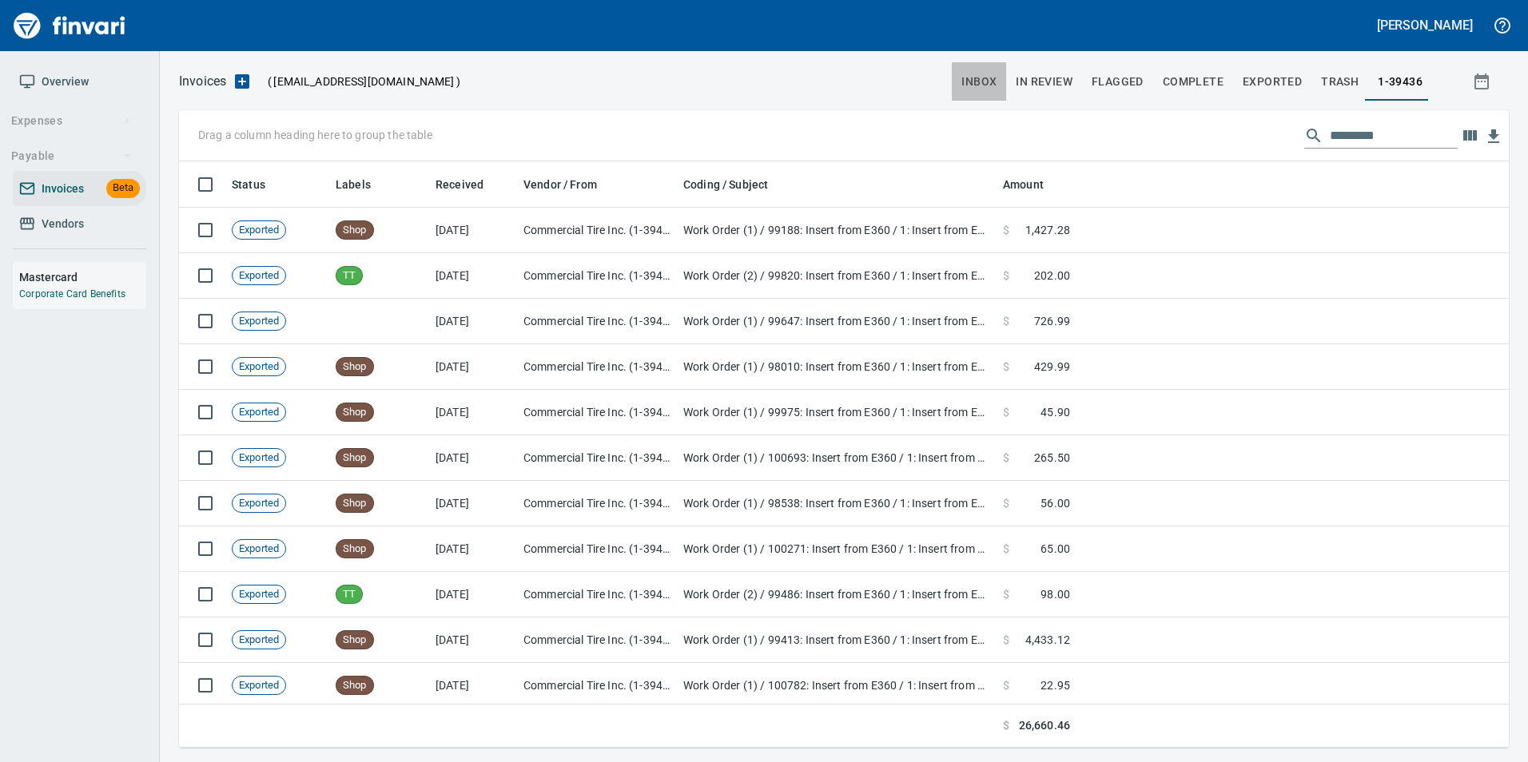
click at [973, 88] on span "inbox" at bounding box center [978, 82] width 35 height 20
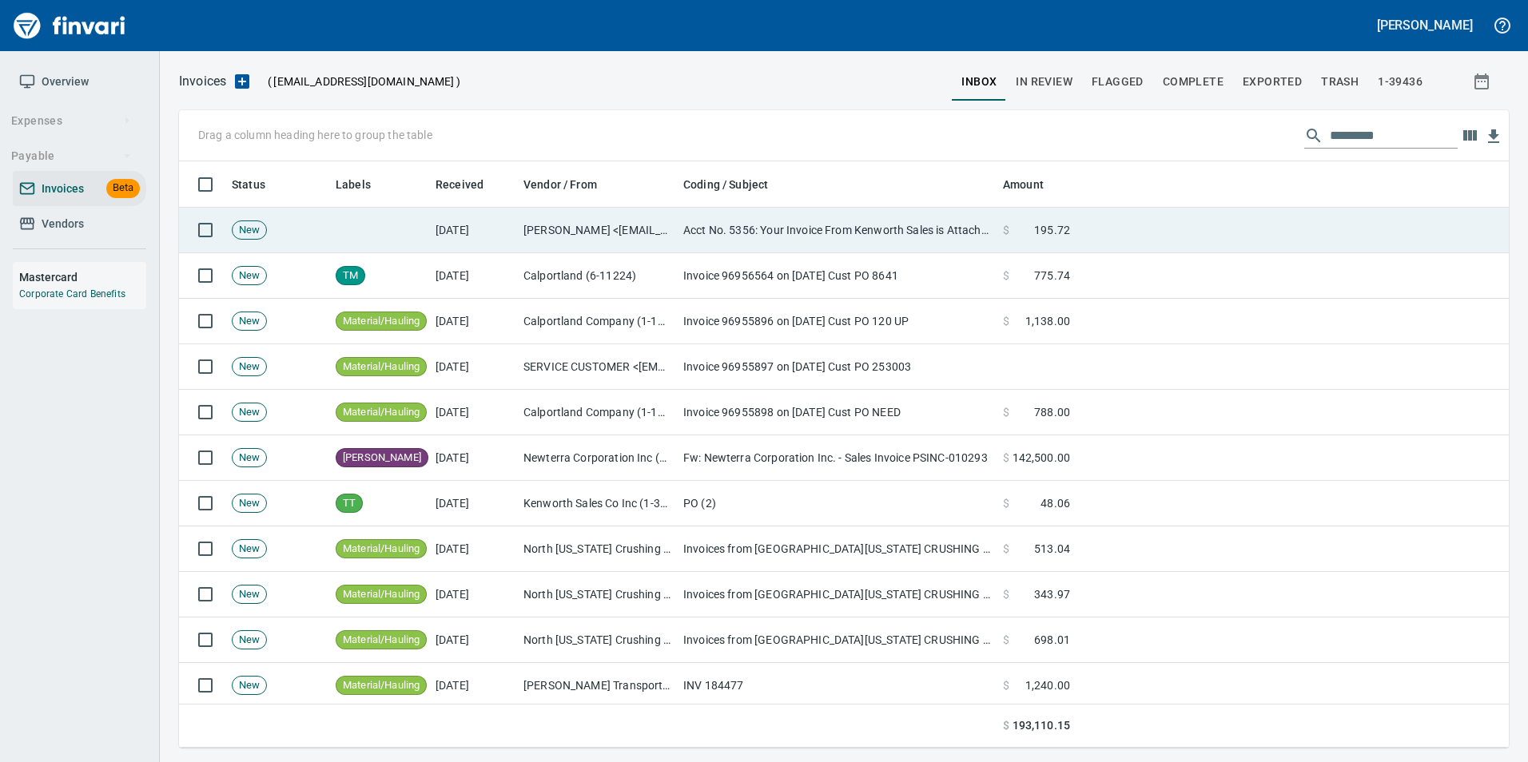
drag, startPoint x: 571, startPoint y: 212, endPoint x: 559, endPoint y: 217, distance: 13.2
click at [570, 212] on td "Kenworth Sales <KenworthSales@Billtrust.com>" at bounding box center [597, 231] width 160 height 46
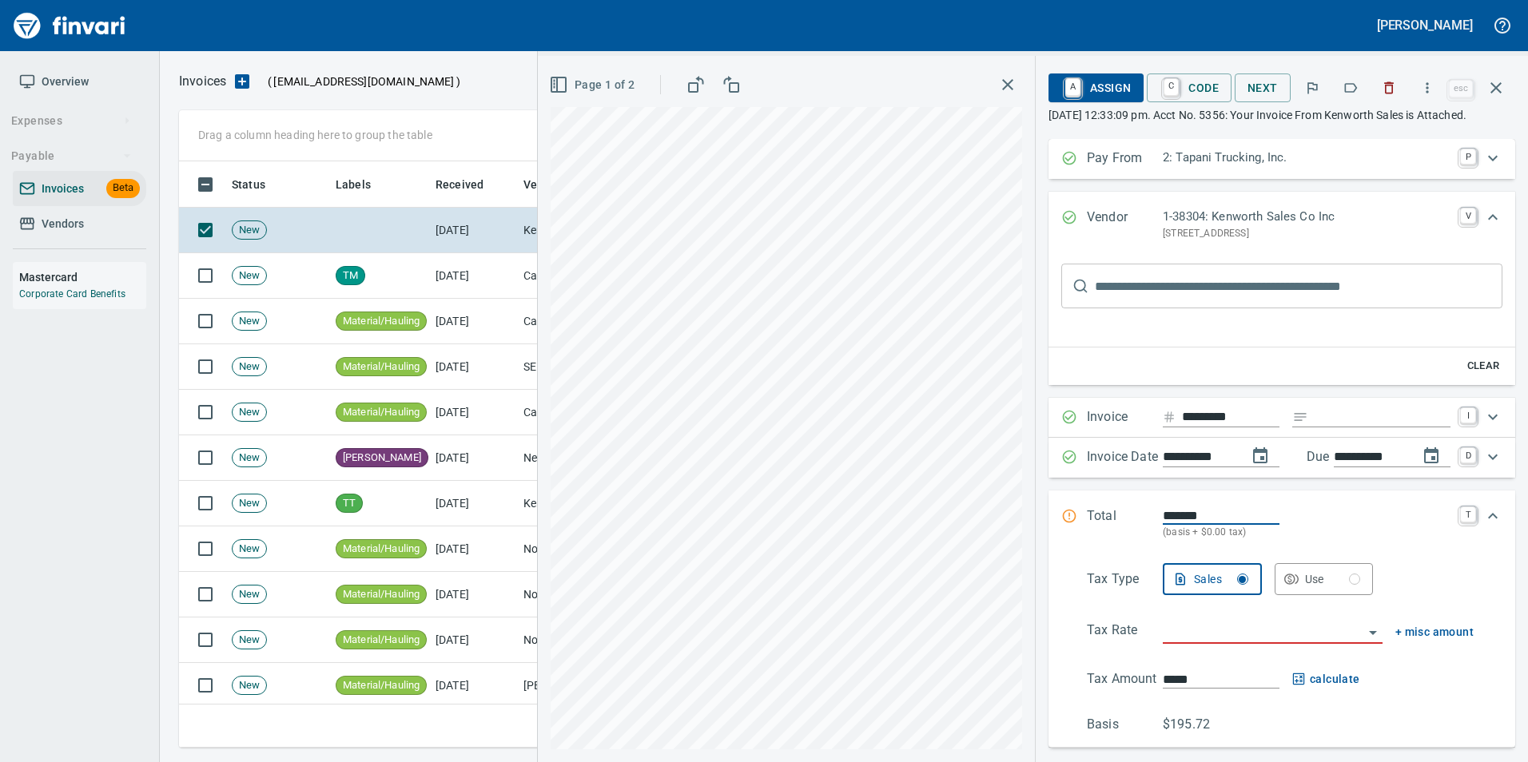
click at [1356, 91] on icon "button" at bounding box center [1351, 88] width 13 height 10
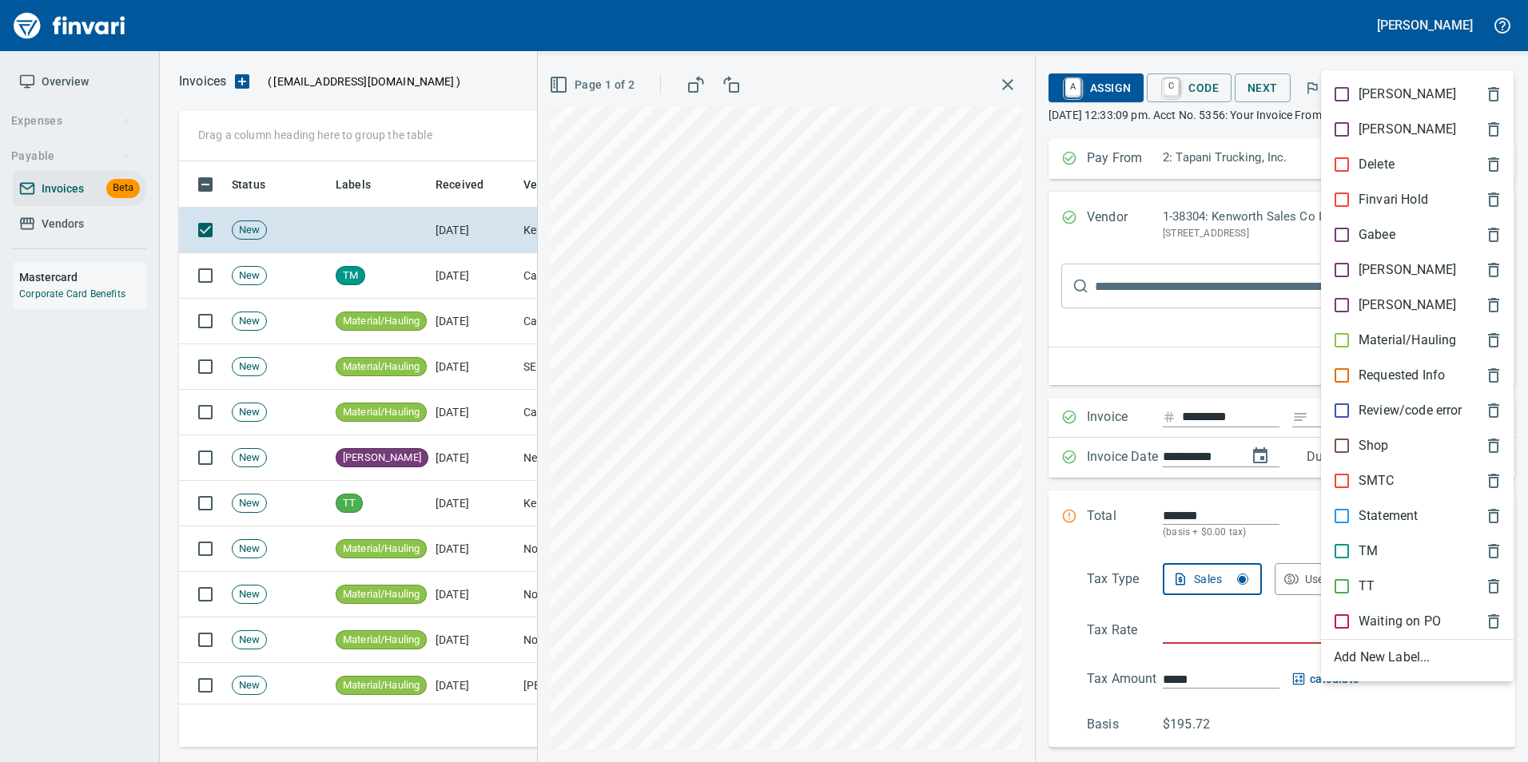
scroll to position [574, 1305]
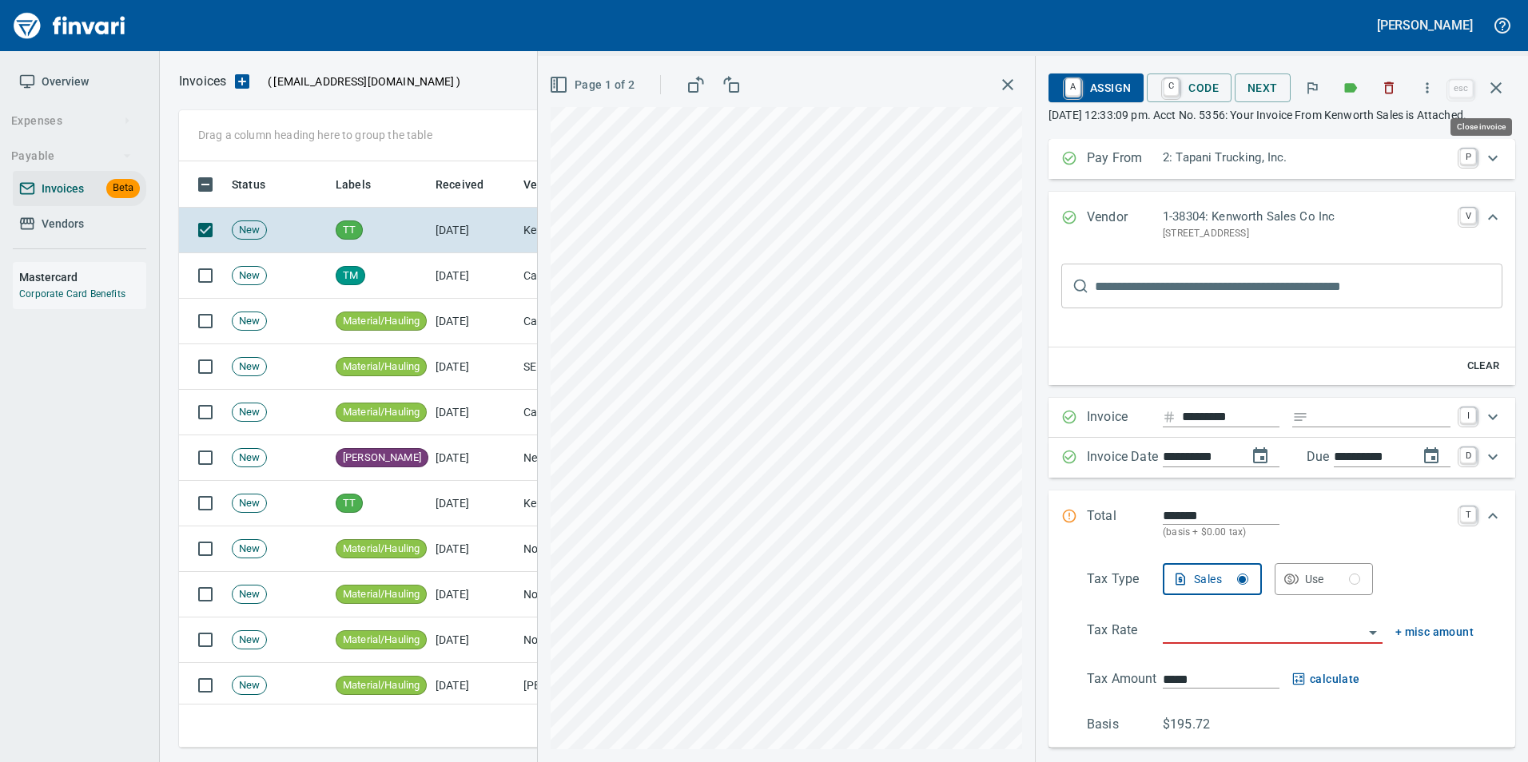
click at [1499, 81] on icon "button" at bounding box center [1495, 87] width 19 height 19
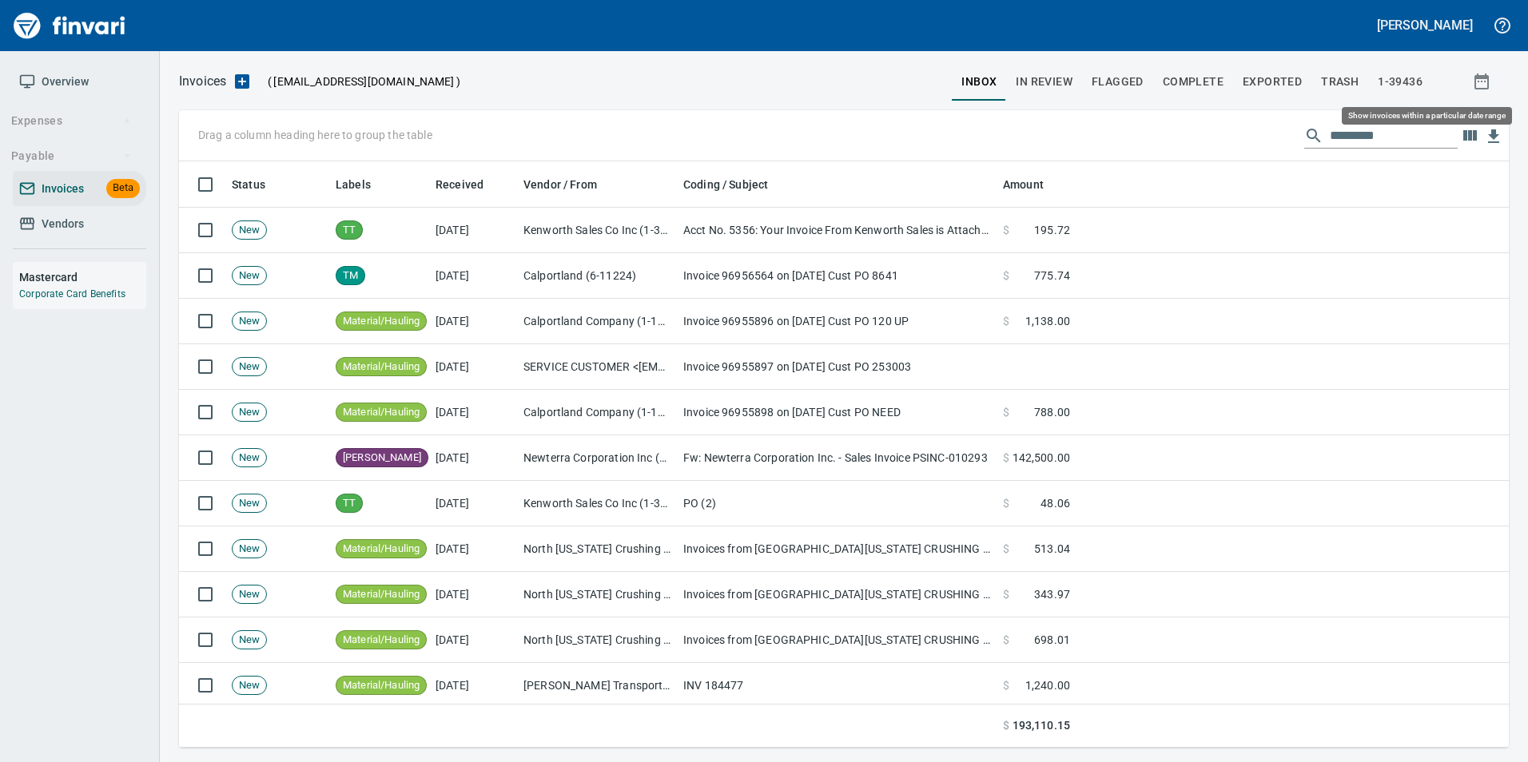
scroll to position [574, 1306]
click at [1037, 89] on span "In Review" at bounding box center [1044, 82] width 57 height 20
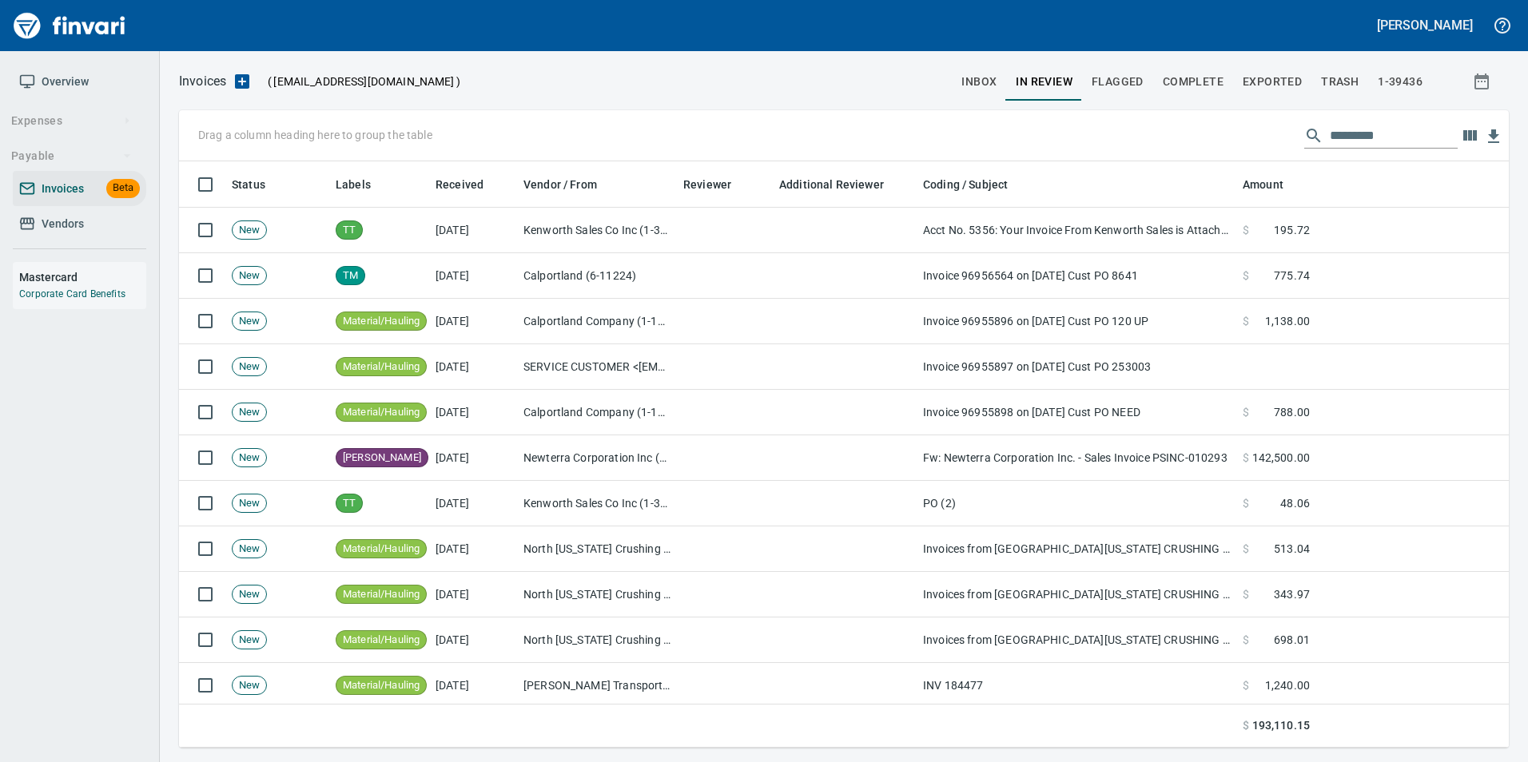
scroll to position [574, 1306]
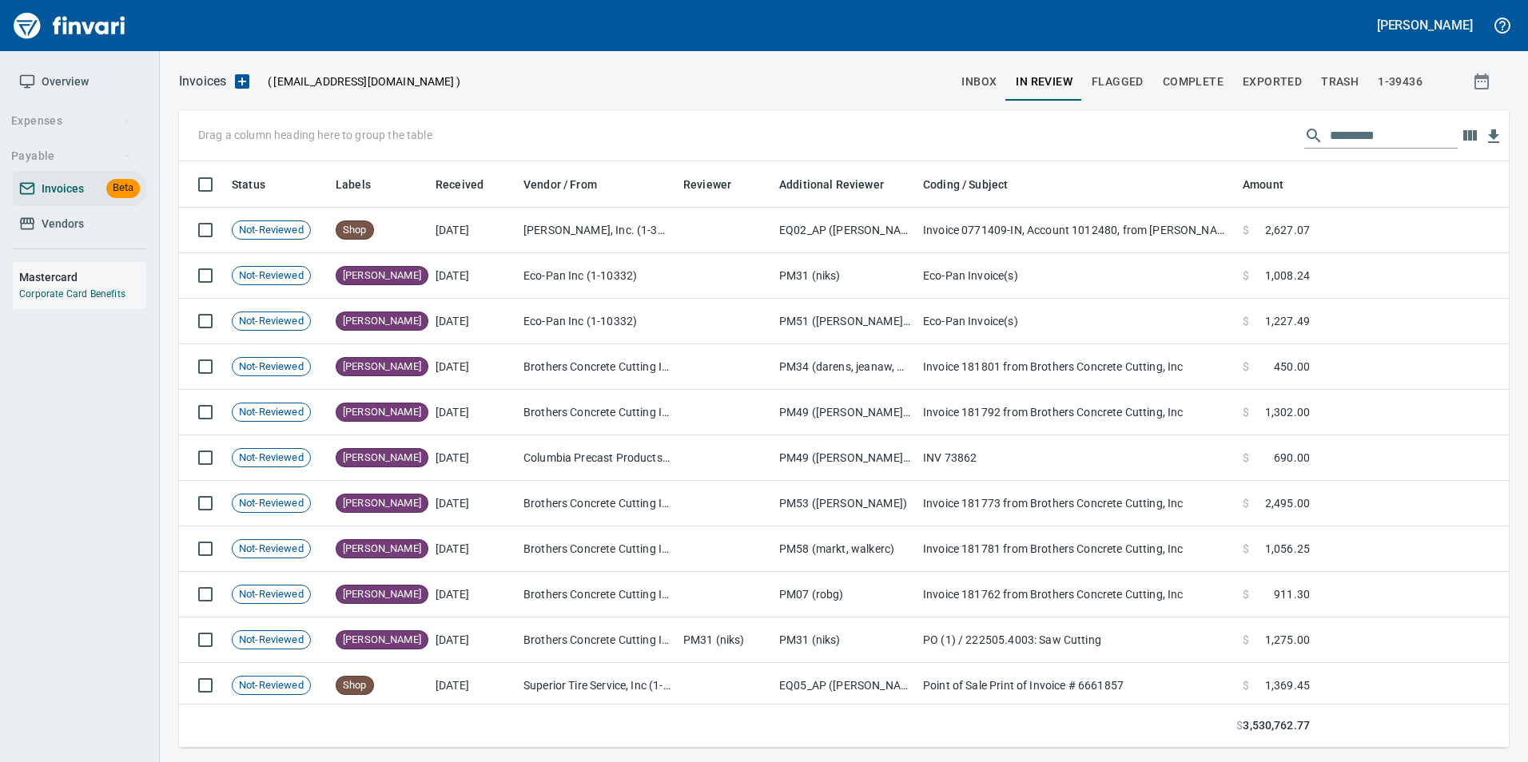
click at [1365, 141] on input "text" at bounding box center [1394, 136] width 128 height 26
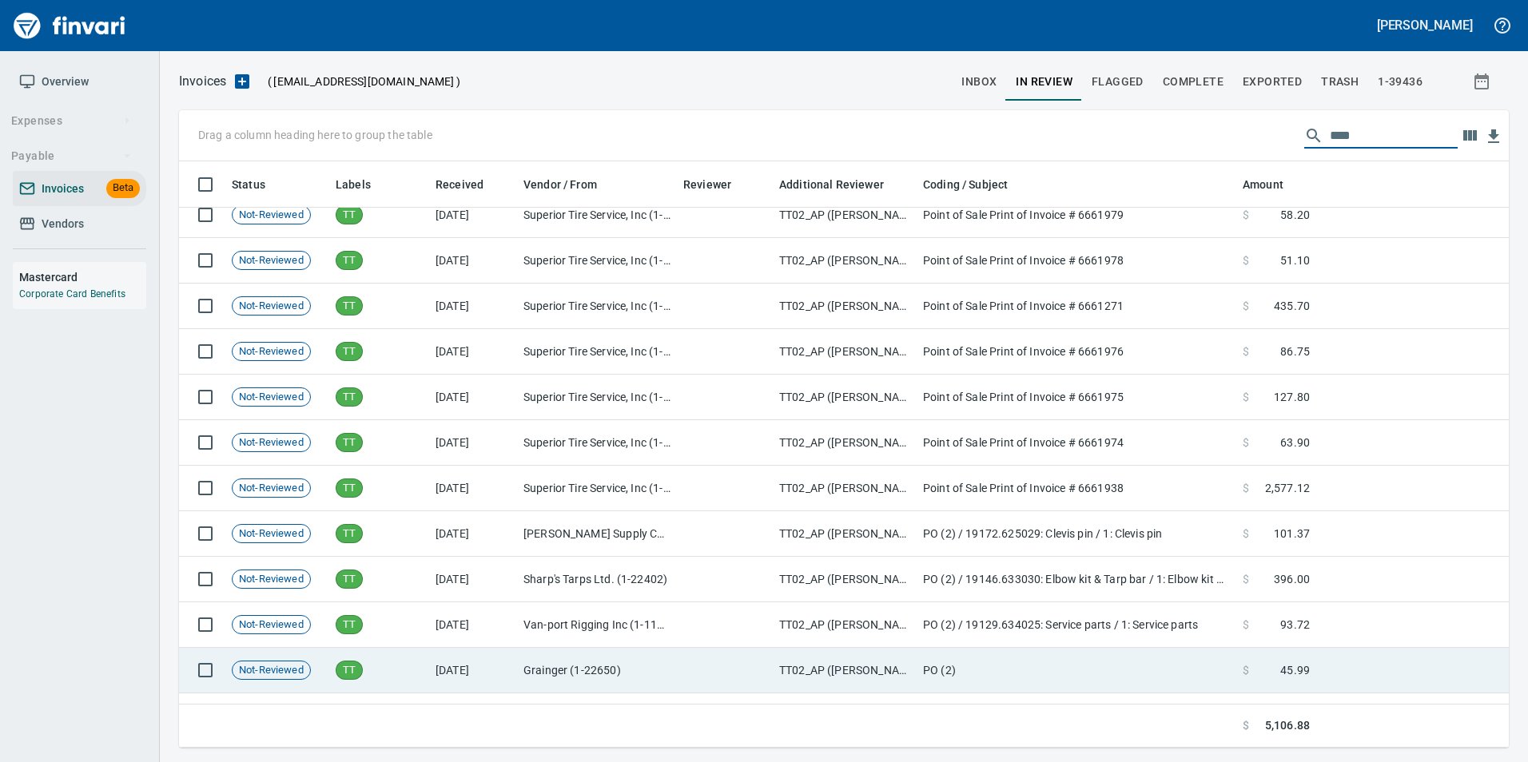
scroll to position [186, 0]
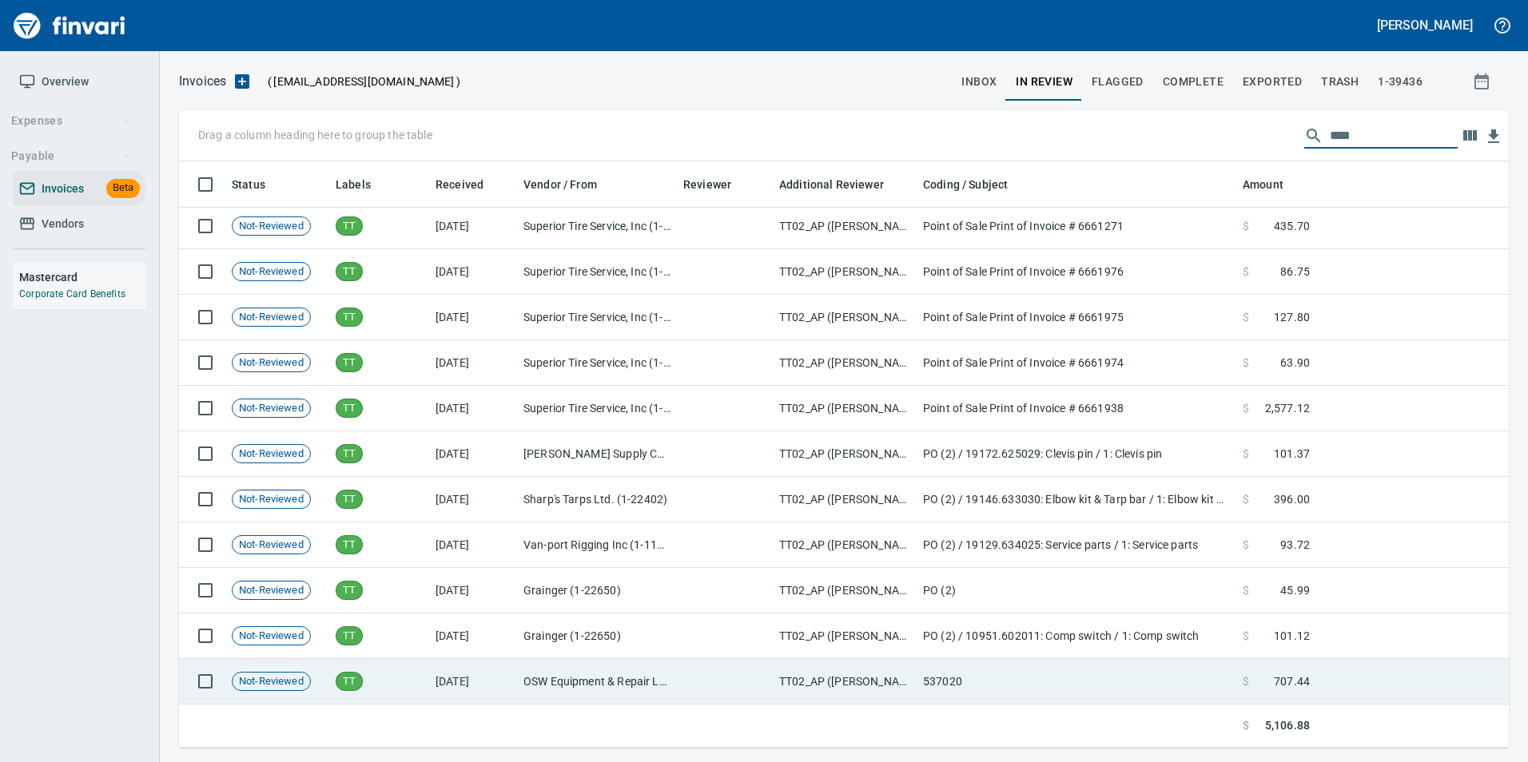
type input "****"
drag, startPoint x: 497, startPoint y: 674, endPoint x: 510, endPoint y: 661, distance: 18.7
click at [496, 674] on td "[DATE]" at bounding box center [473, 682] width 88 height 46
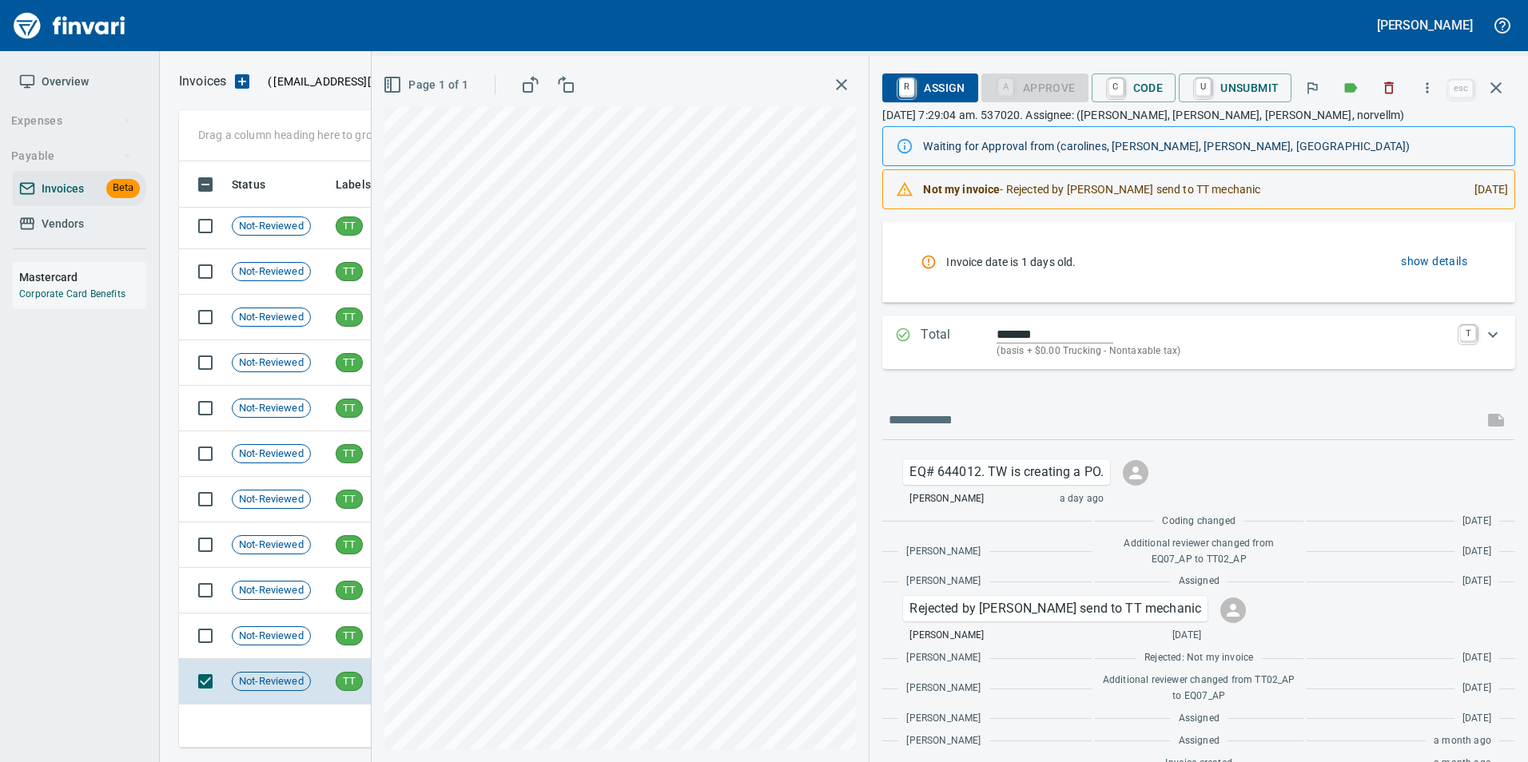
scroll to position [240, 0]
click at [300, 633] on span "Not-Reviewed" at bounding box center [272, 636] width 78 height 15
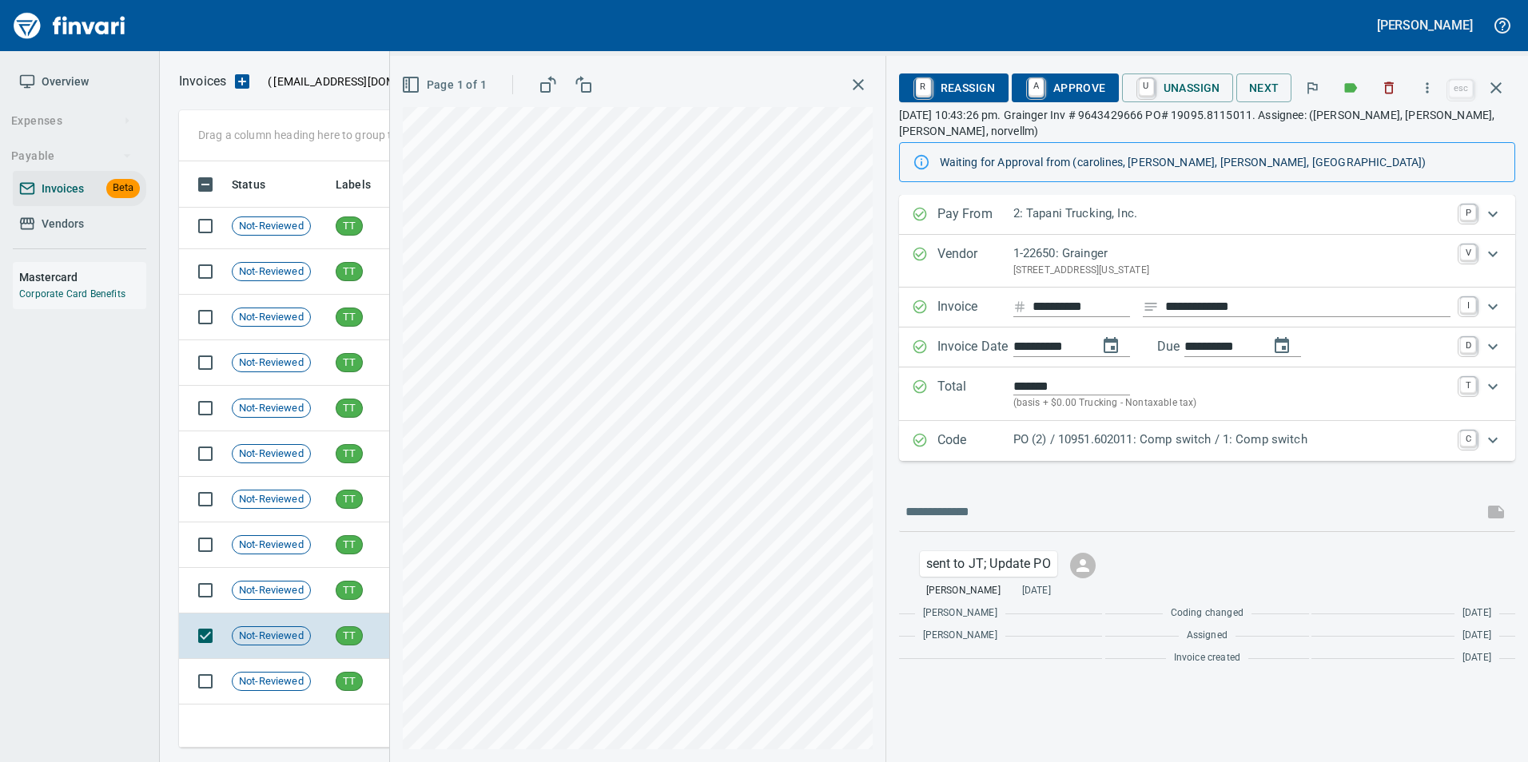
click at [1025, 437] on p "PO (2) / 10951.602011: Comp switch / 1: Comp switch" at bounding box center [1231, 440] width 437 height 18
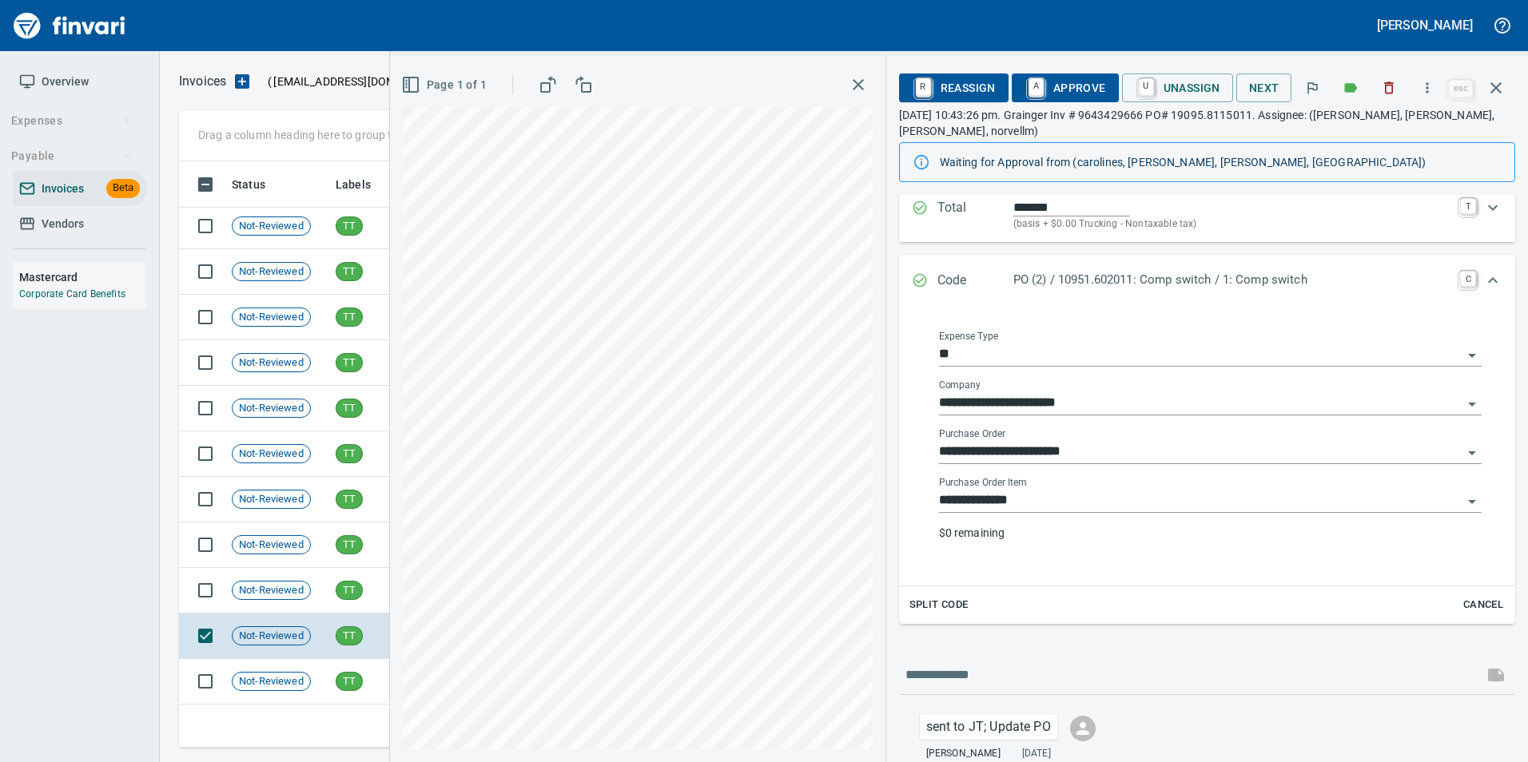
scroll to position [185, 0]
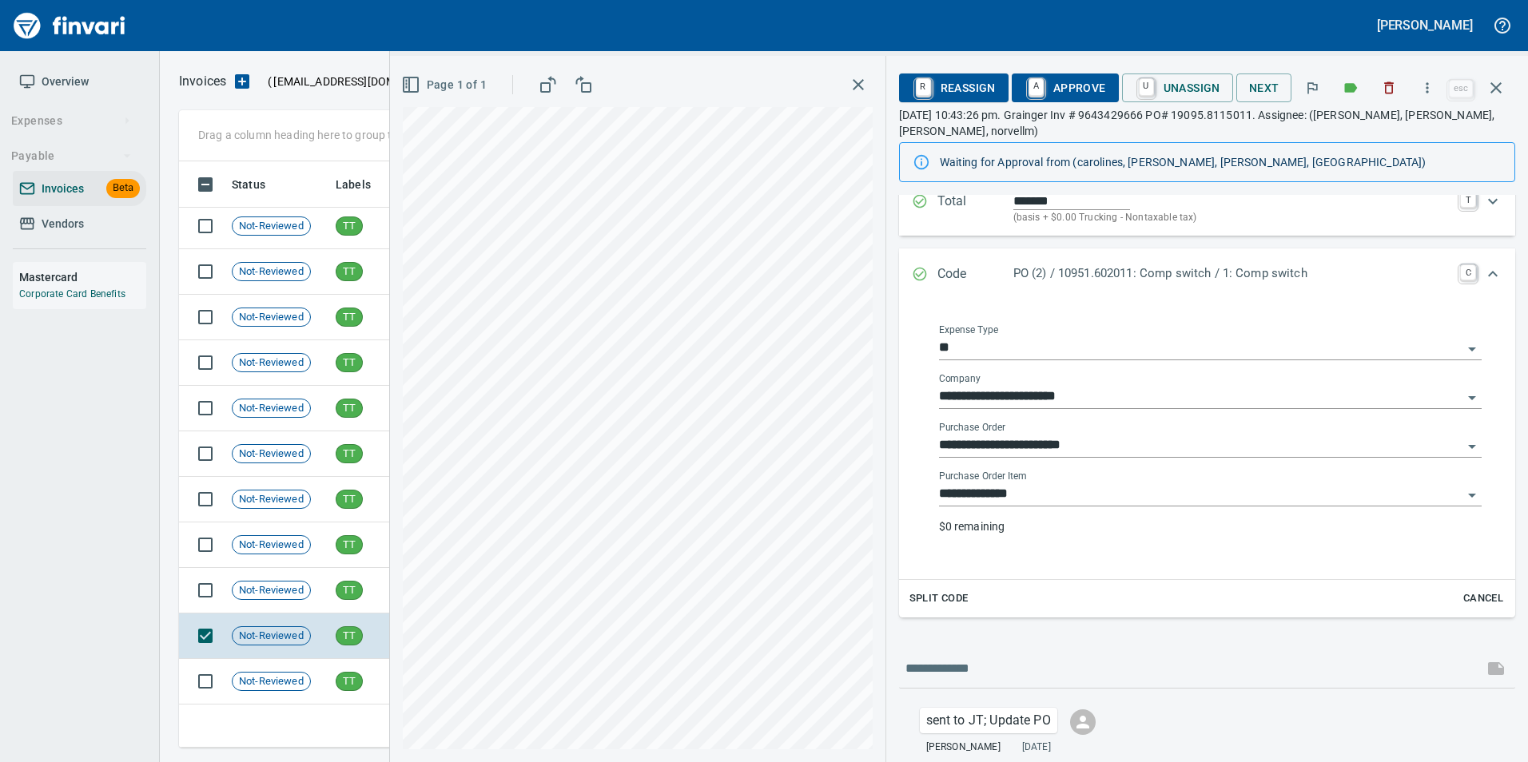
click at [1136, 437] on input "**********" at bounding box center [1200, 446] width 523 height 22
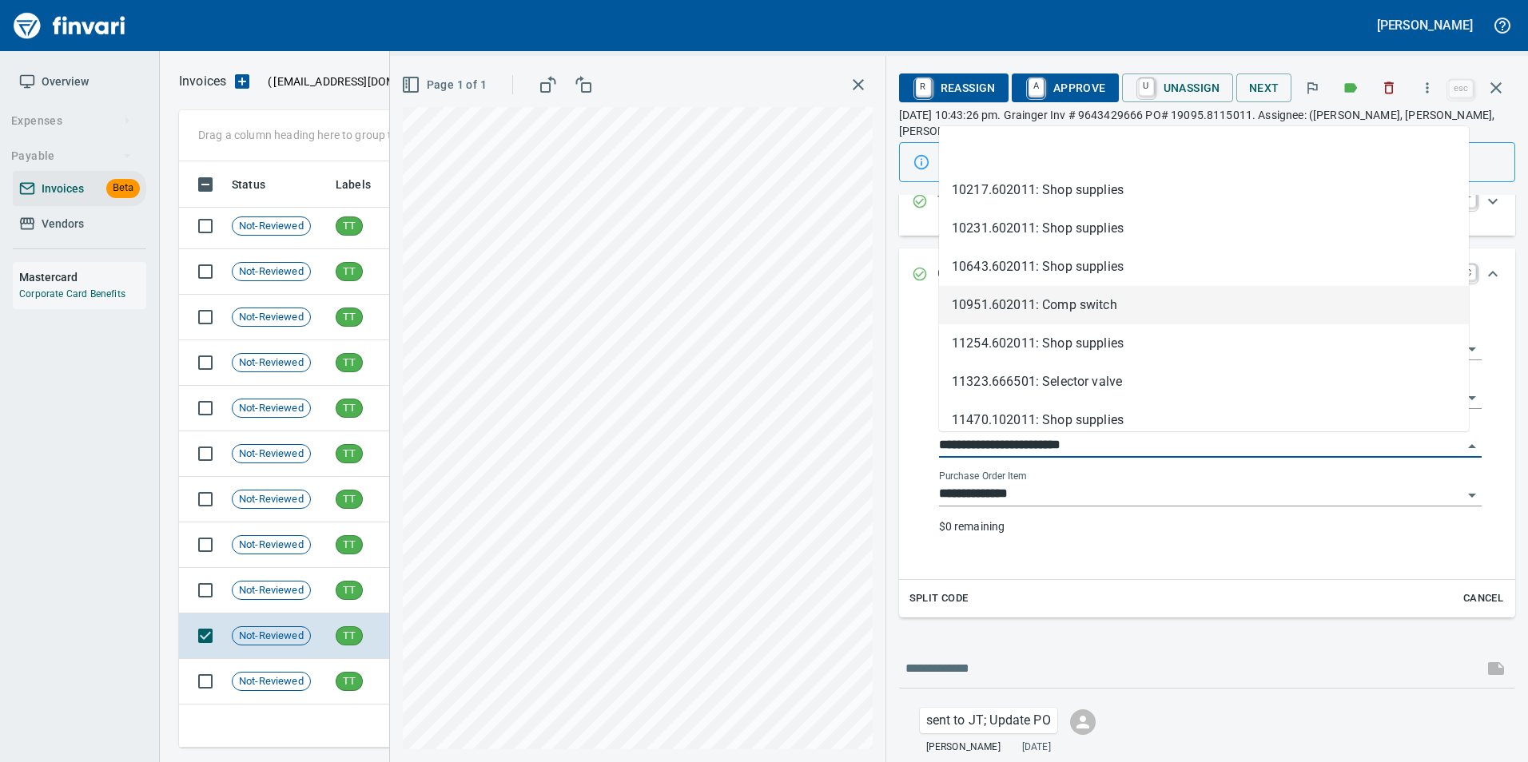
scroll to position [574, 1305]
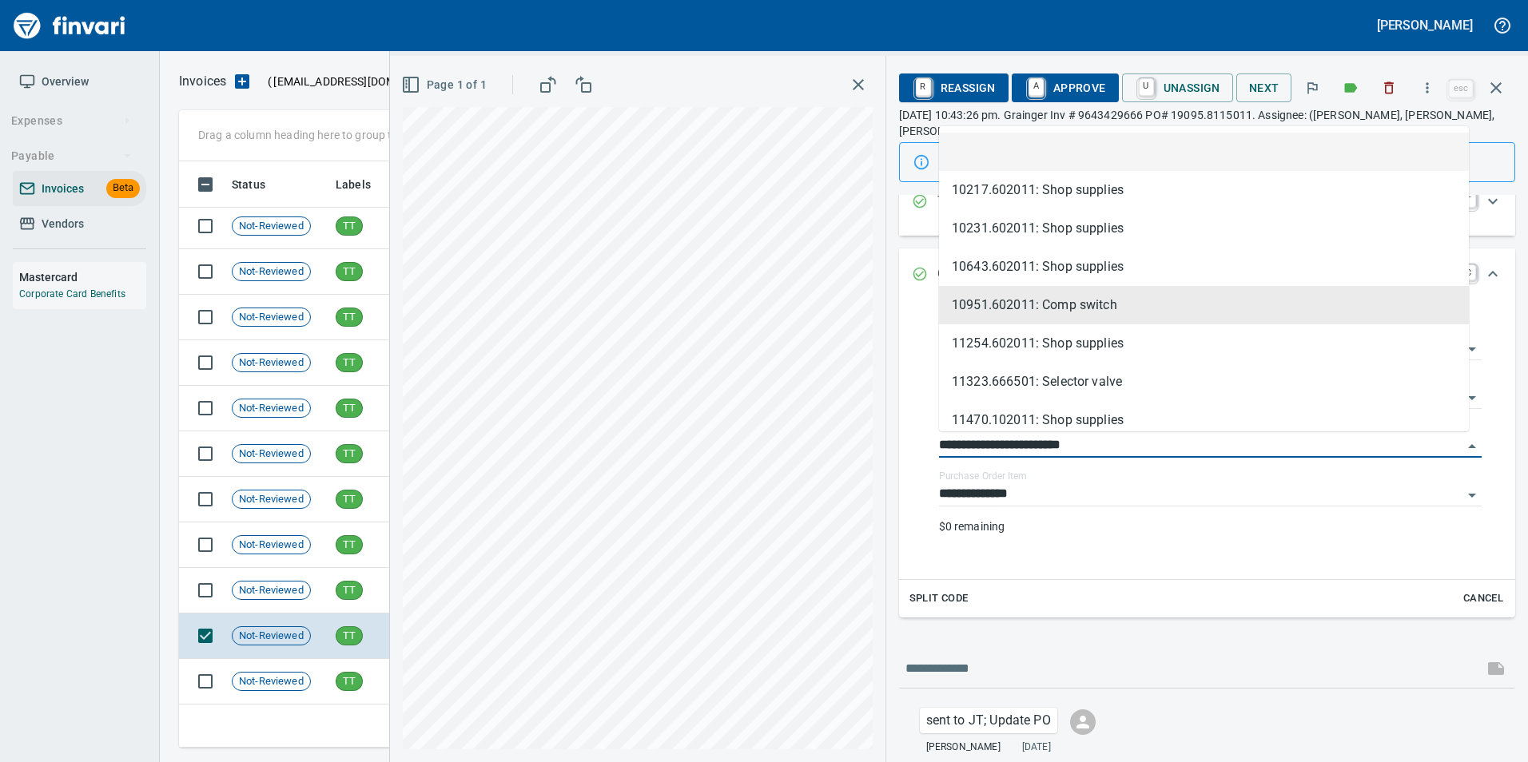
click at [1051, 137] on li at bounding box center [1204, 152] width 530 height 38
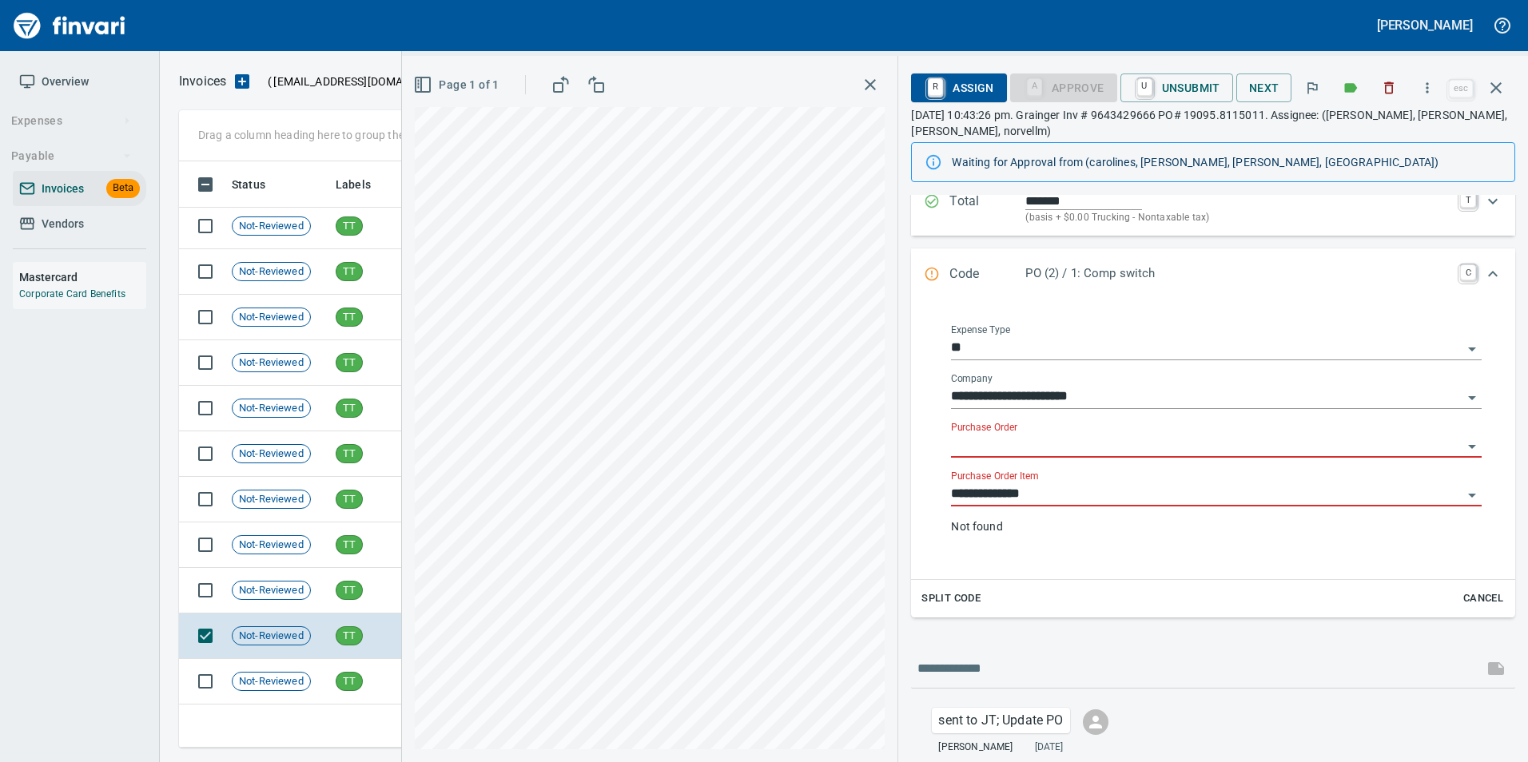
click at [1085, 483] on div "**********" at bounding box center [1216, 489] width 531 height 36
click at [1084, 492] on input "**********" at bounding box center [1206, 494] width 511 height 22
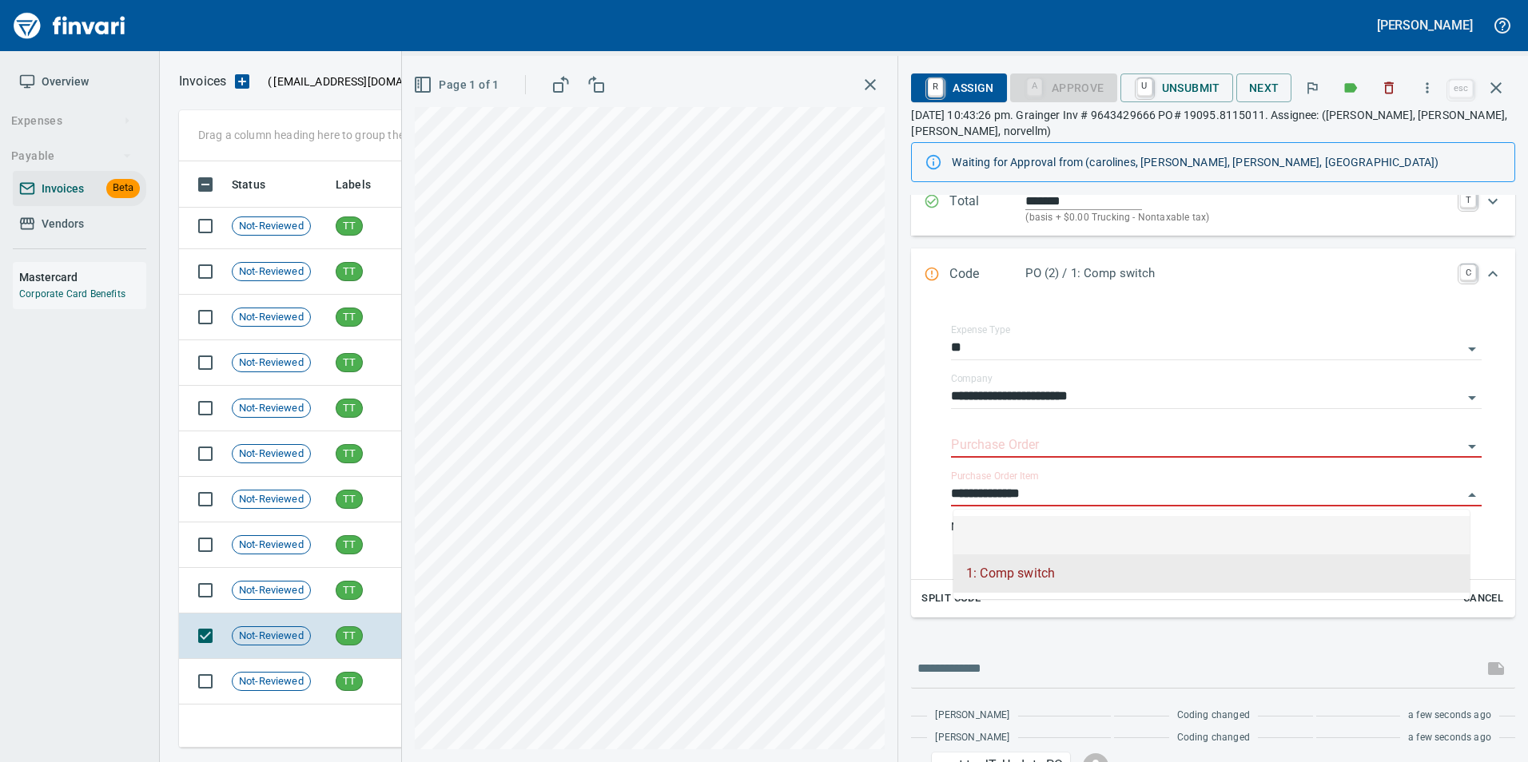
click at [1077, 533] on li at bounding box center [1211, 535] width 516 height 38
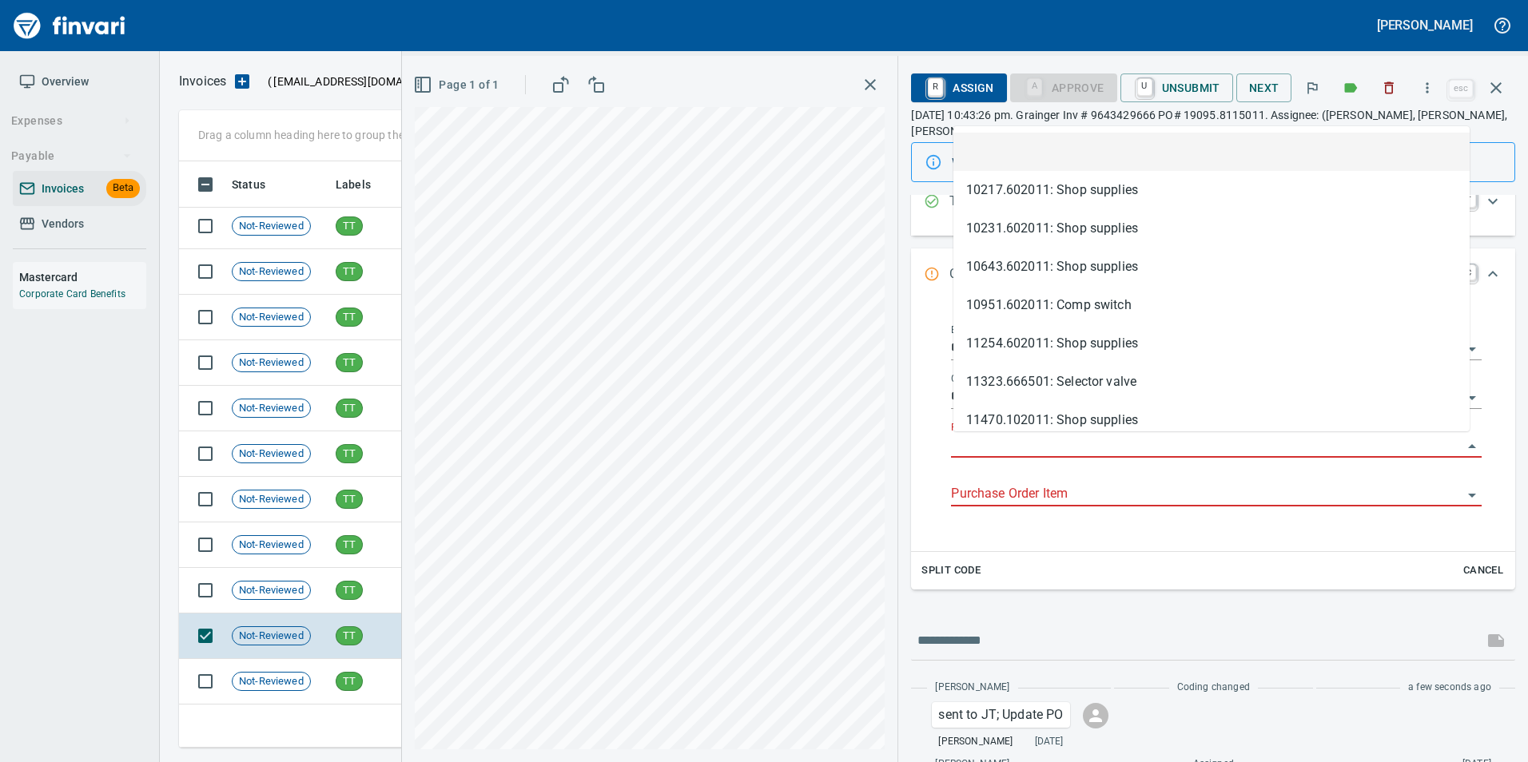
click at [1004, 448] on input "Purchase Order" at bounding box center [1206, 446] width 511 height 22
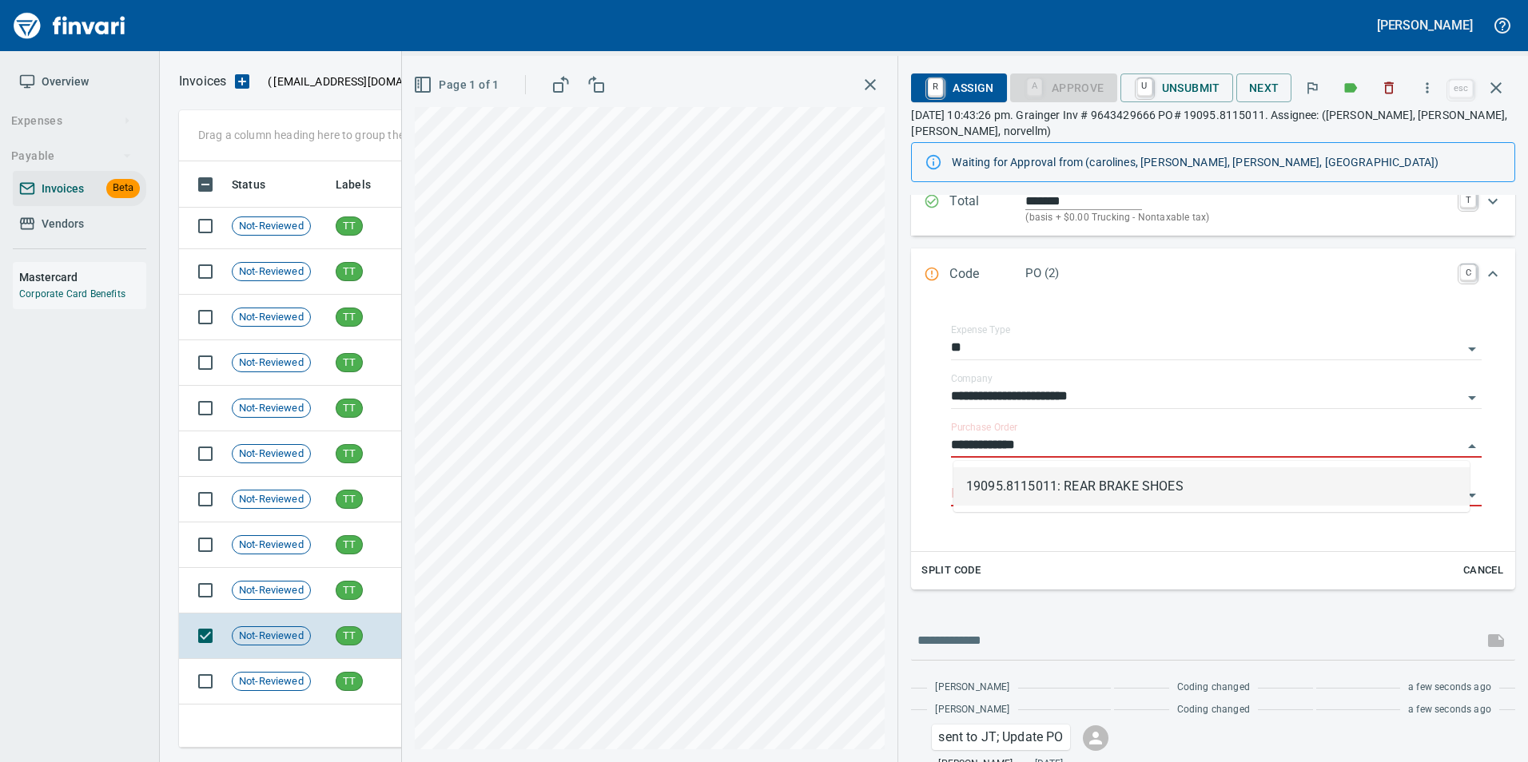
click at [1159, 494] on li "19095.8115011: REAR BRAKE SHOES" at bounding box center [1211, 486] width 516 height 38
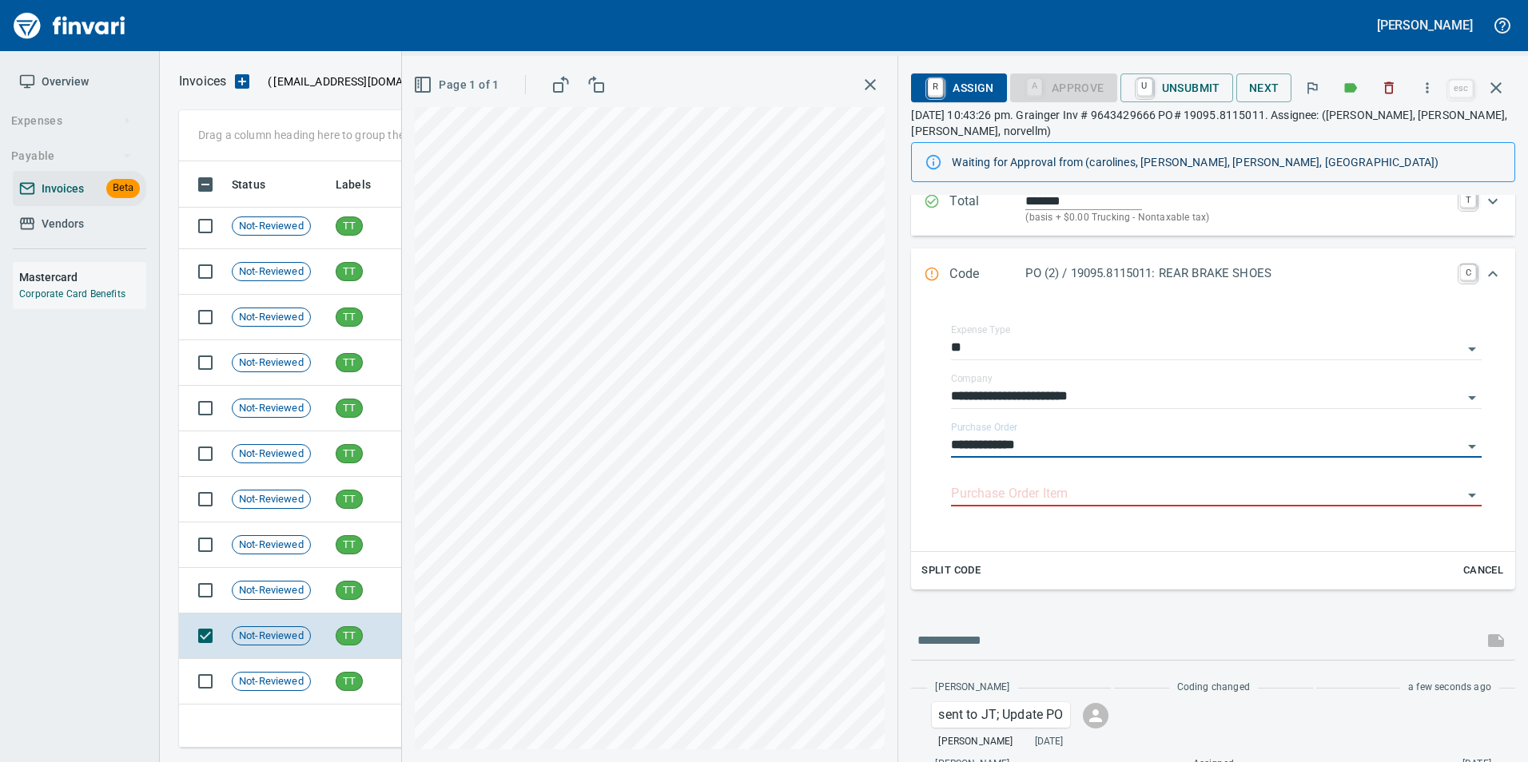
type input "**********"
click at [1159, 494] on input "Purchase Order Item" at bounding box center [1206, 494] width 511 height 22
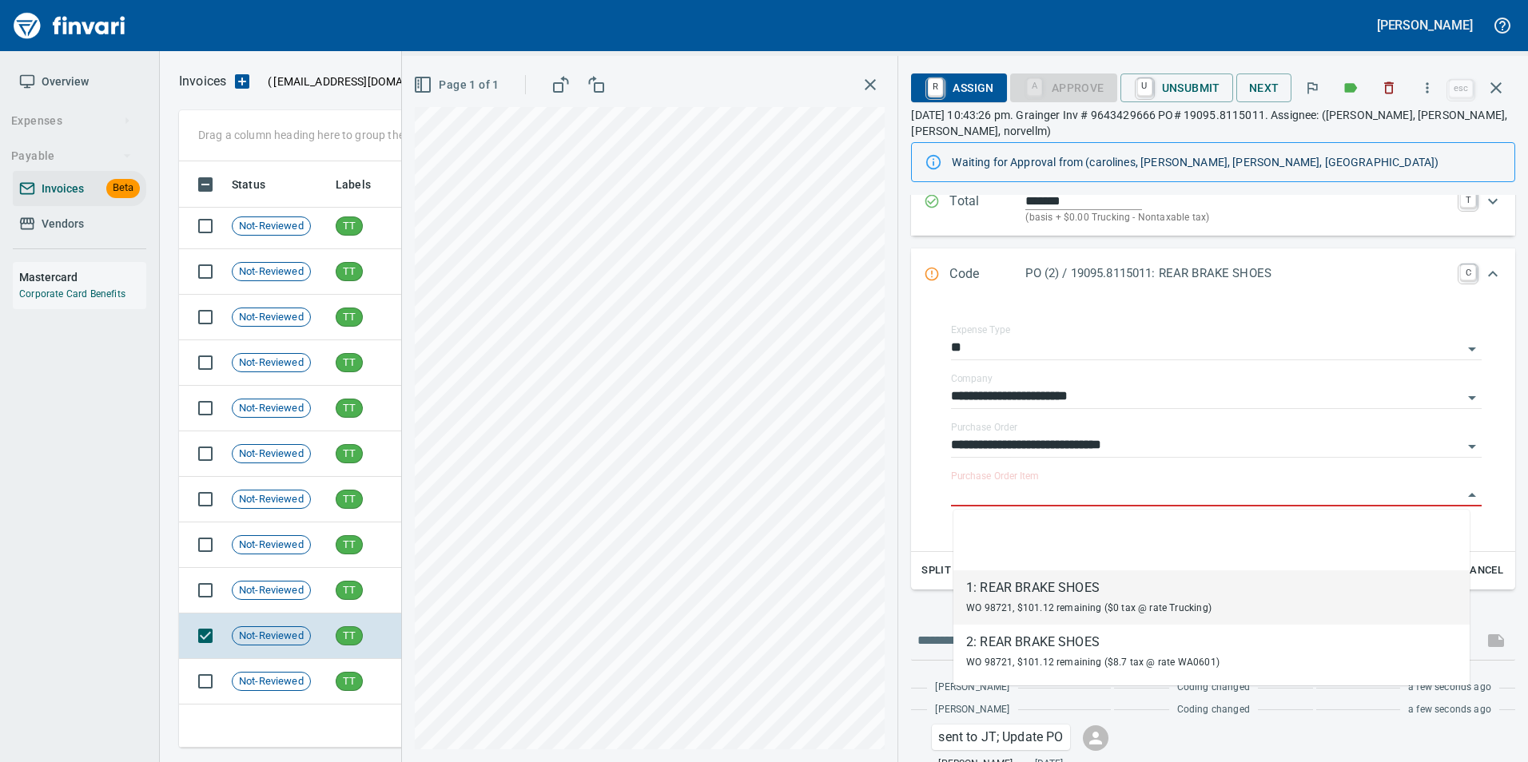
click at [1091, 600] on div "WO 98721, $101.12 remaining ($0 tax @ rate Trucking)" at bounding box center [1088, 607] width 245 height 19
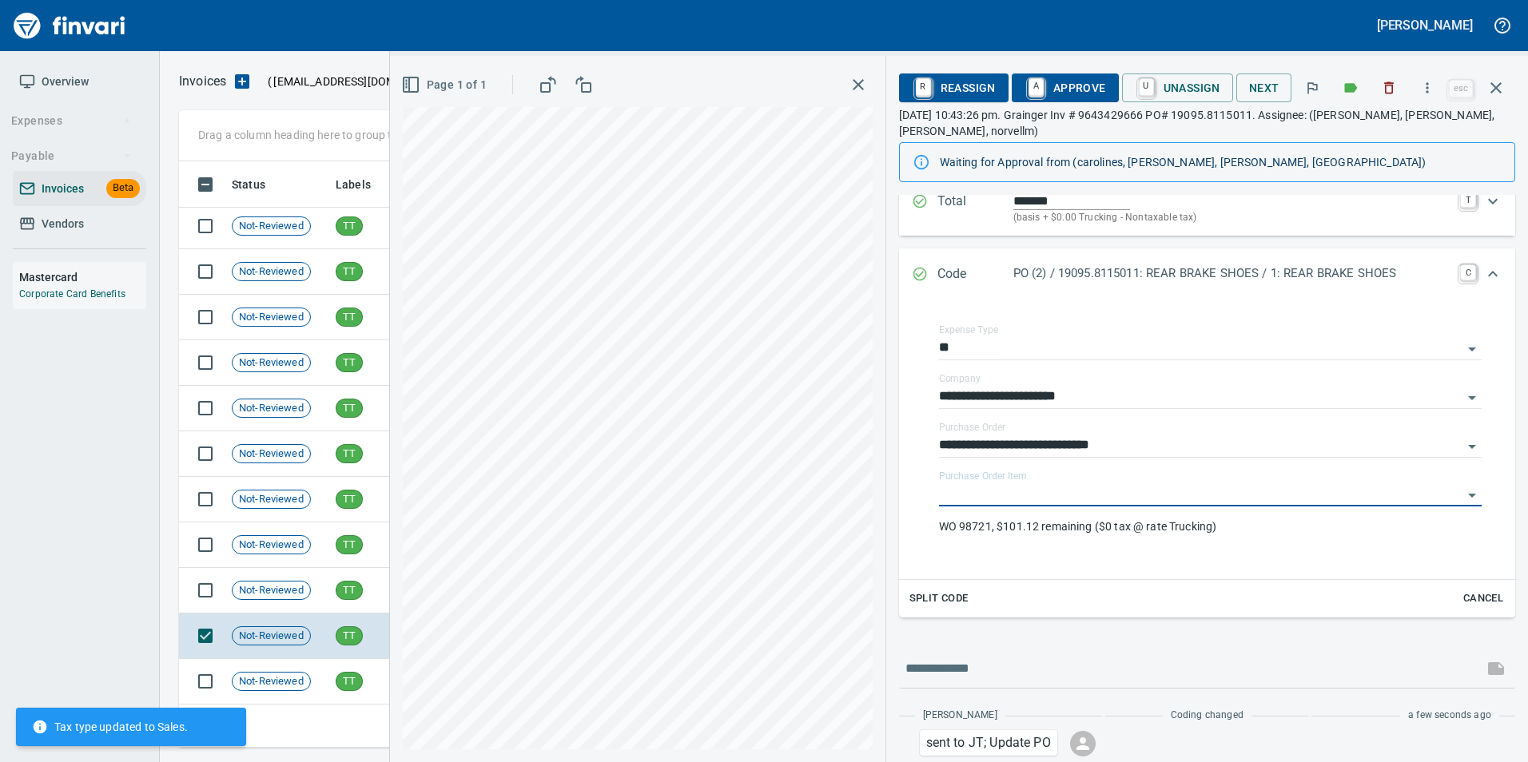
type input "**********"
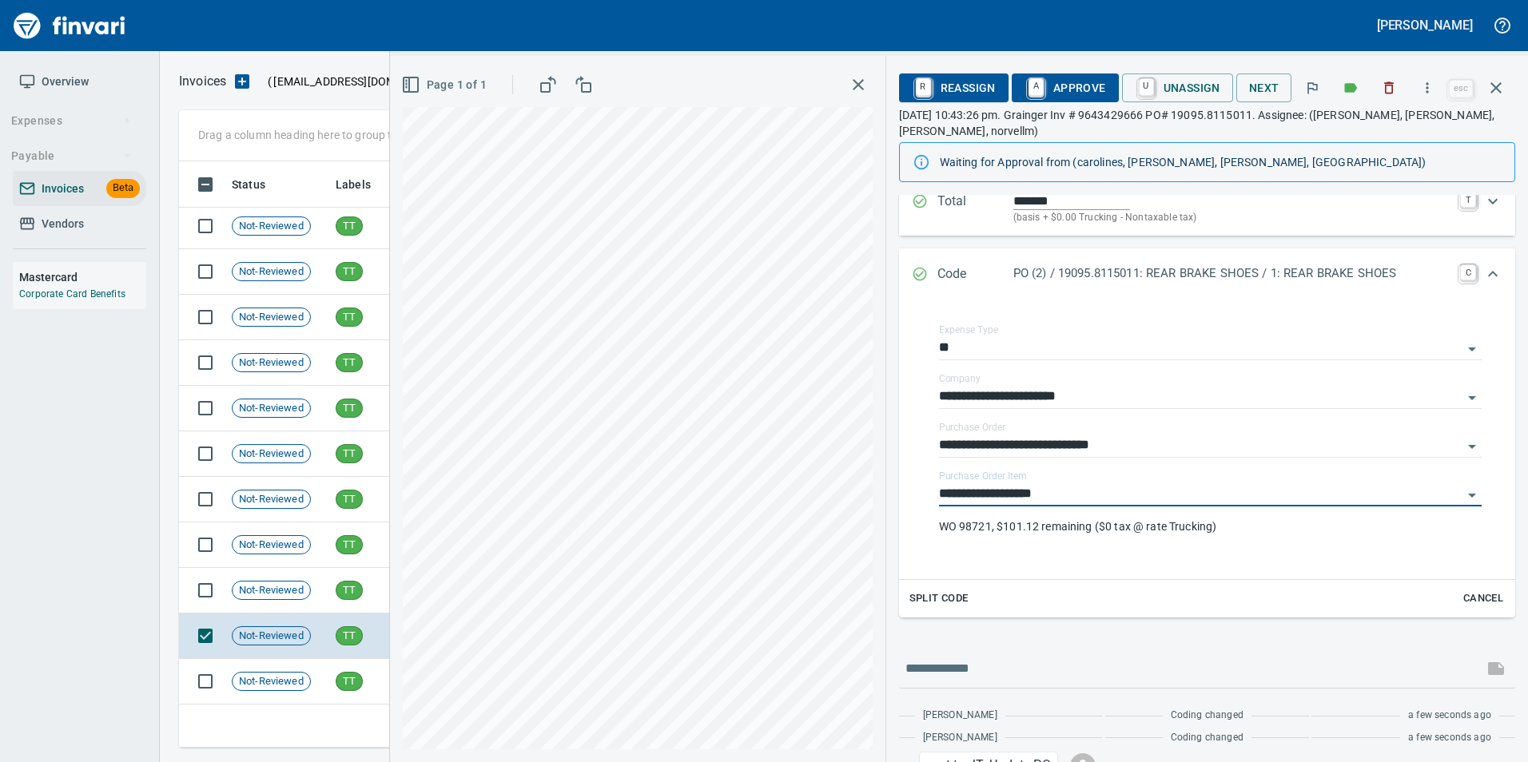
click at [918, 272] on icon "Expand" at bounding box center [920, 274] width 16 height 16
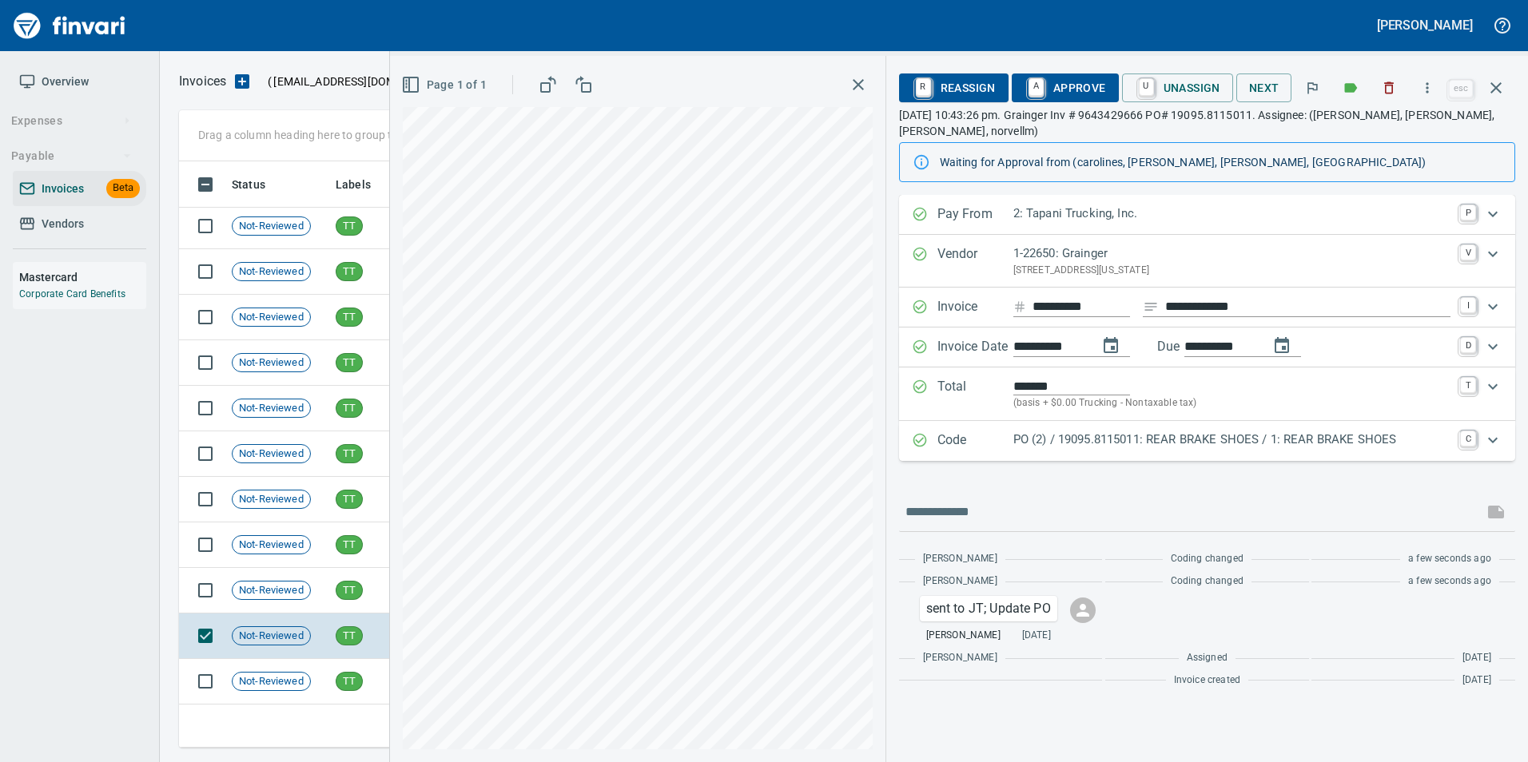
scroll to position [0, 0]
click at [1058, 81] on span "A Approve" at bounding box center [1064, 87] width 81 height 27
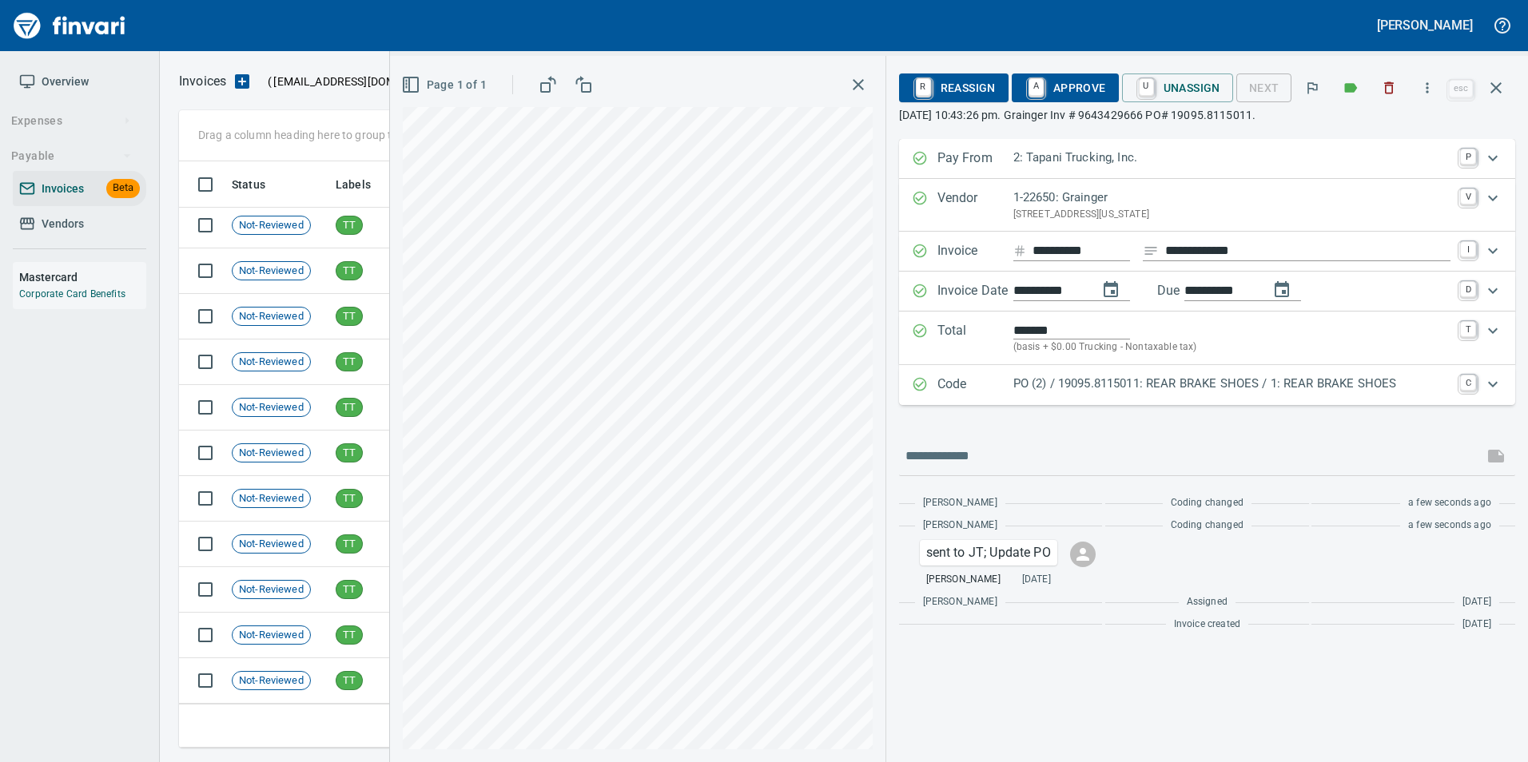
scroll to position [141, 0]
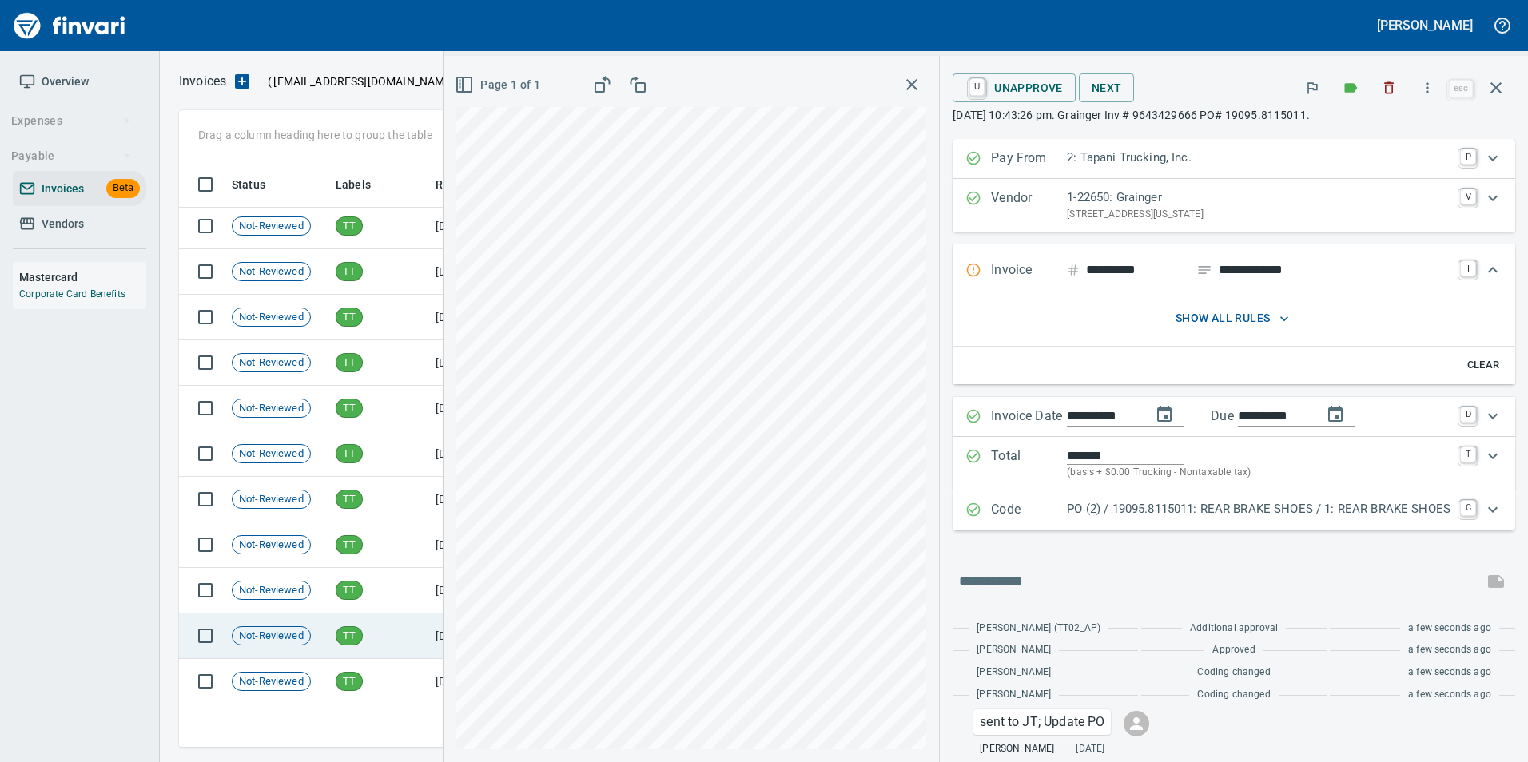
click at [370, 632] on td "TT" at bounding box center [379, 637] width 100 height 46
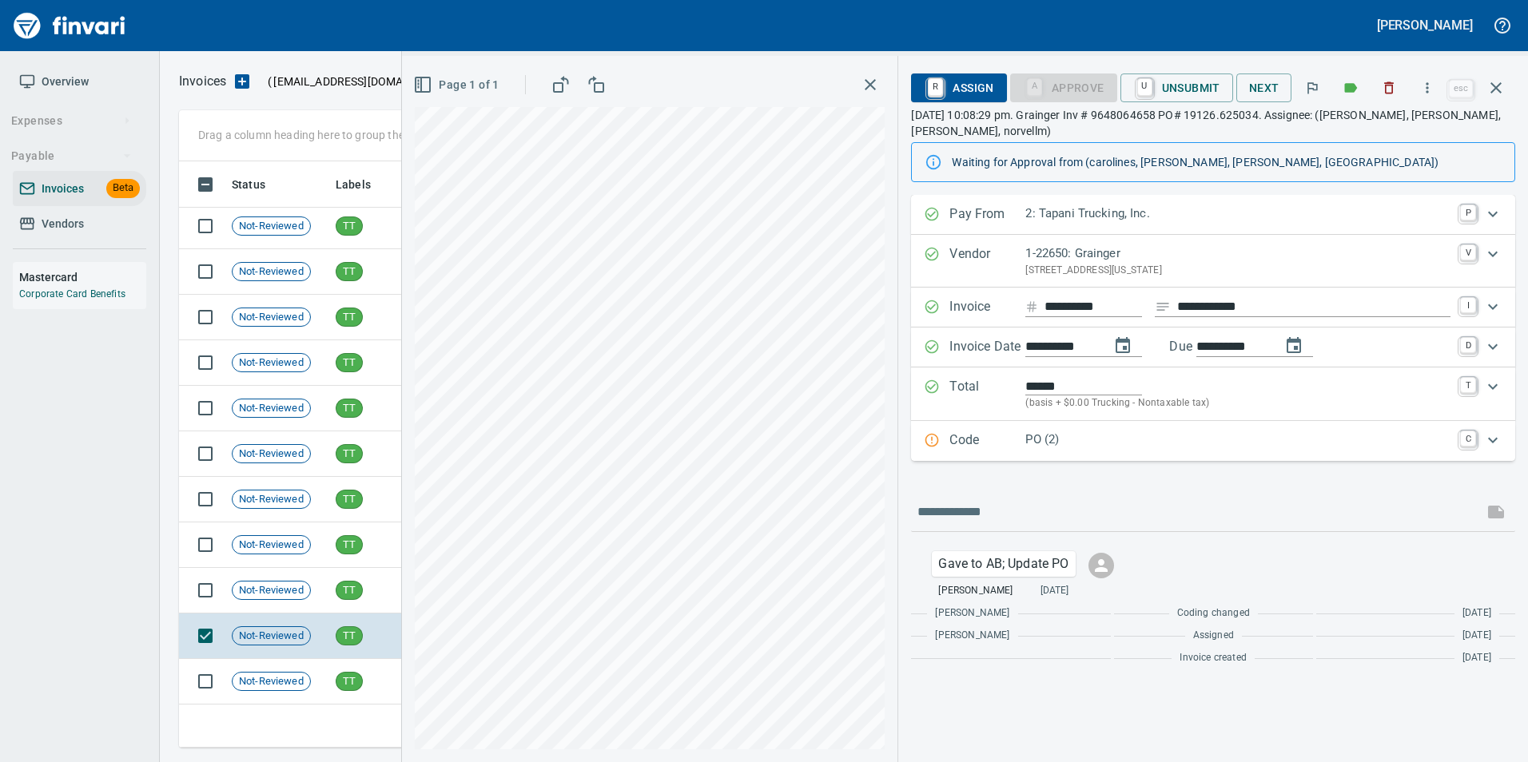
click at [979, 443] on p "Code" at bounding box center [987, 441] width 76 height 21
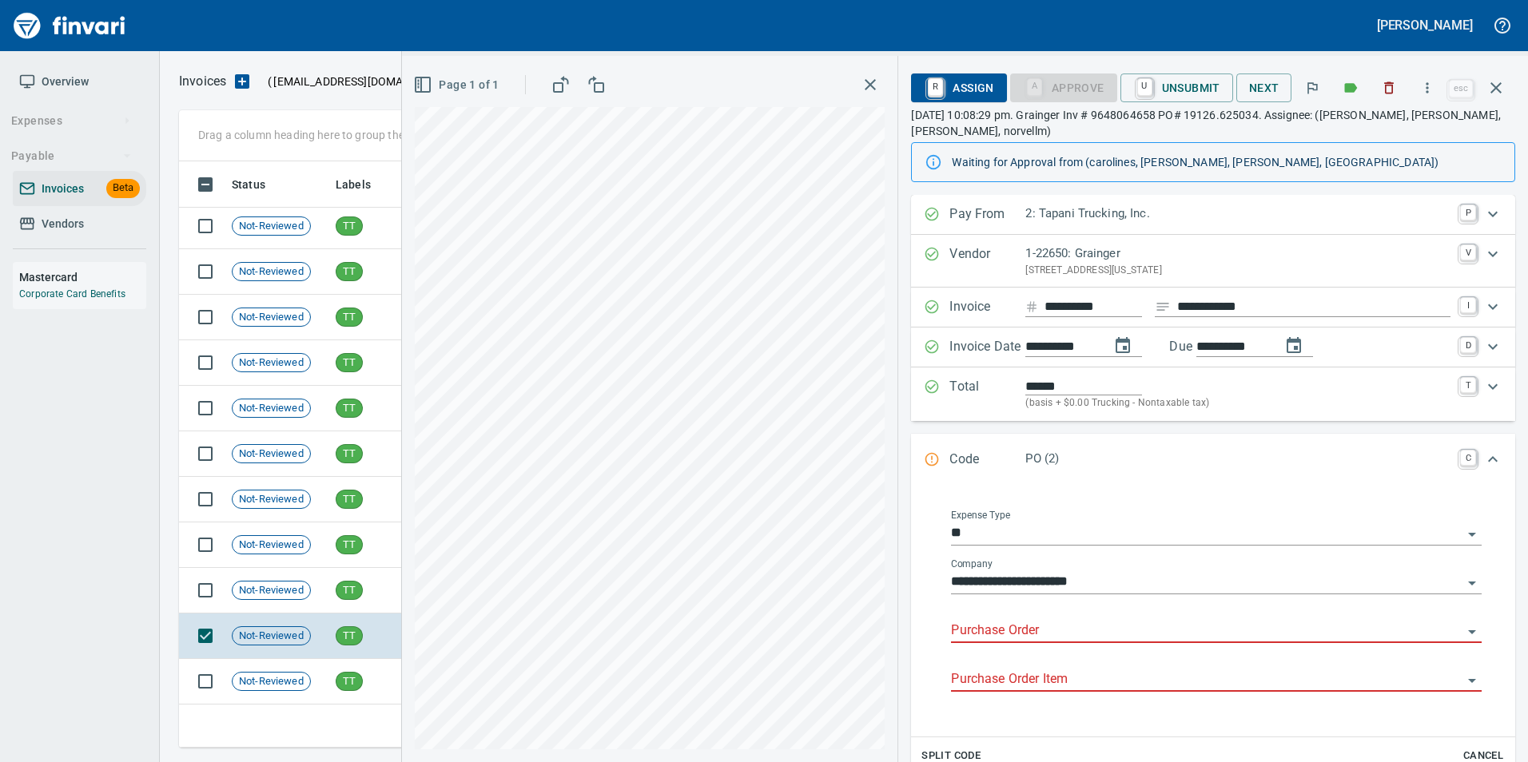
click at [1014, 618] on div "Purchase Order" at bounding box center [1216, 625] width 531 height 36
type input "**********"
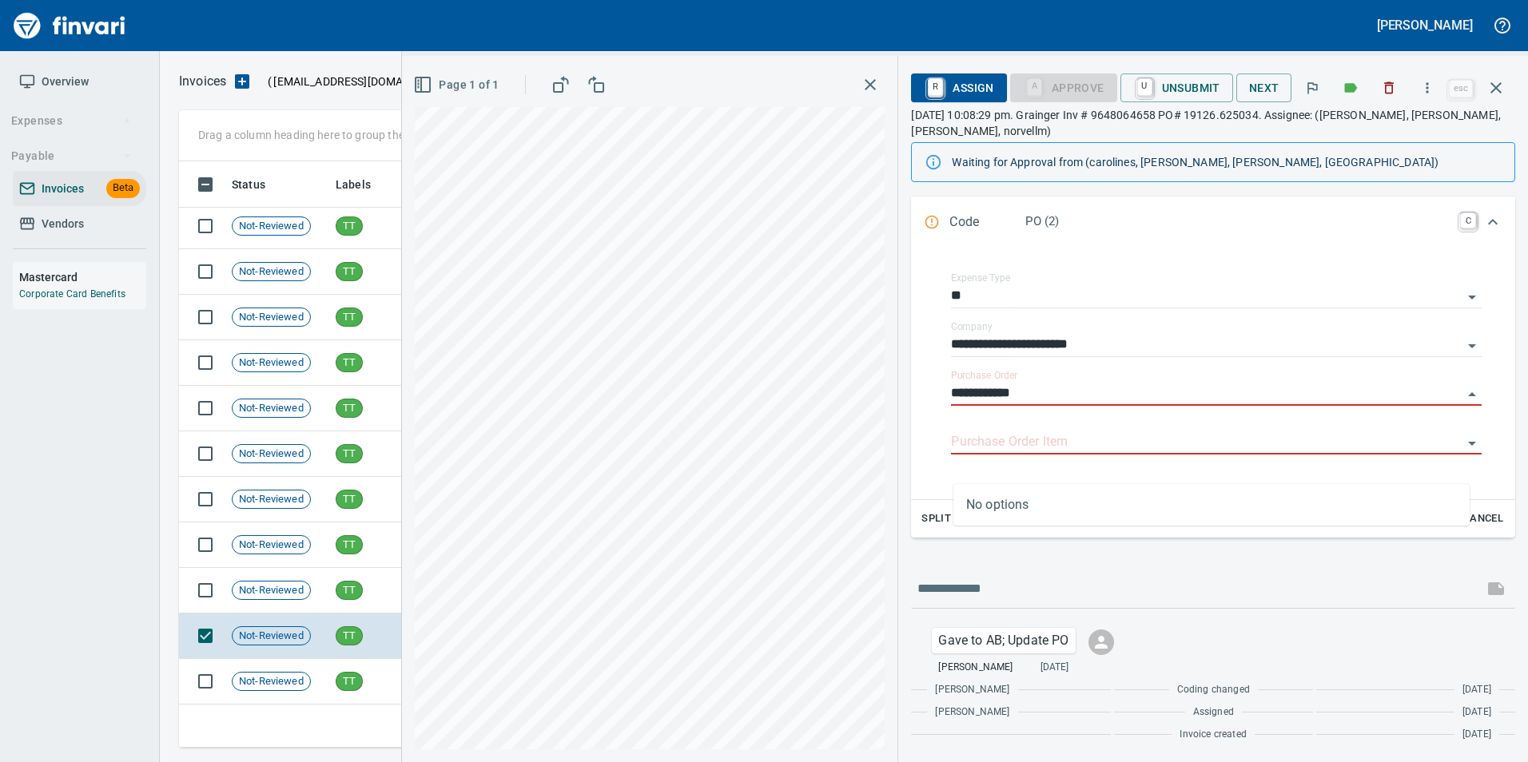
scroll to position [574, 1305]
click at [316, 597] on td "Not-Reviewed" at bounding box center [277, 591] width 104 height 46
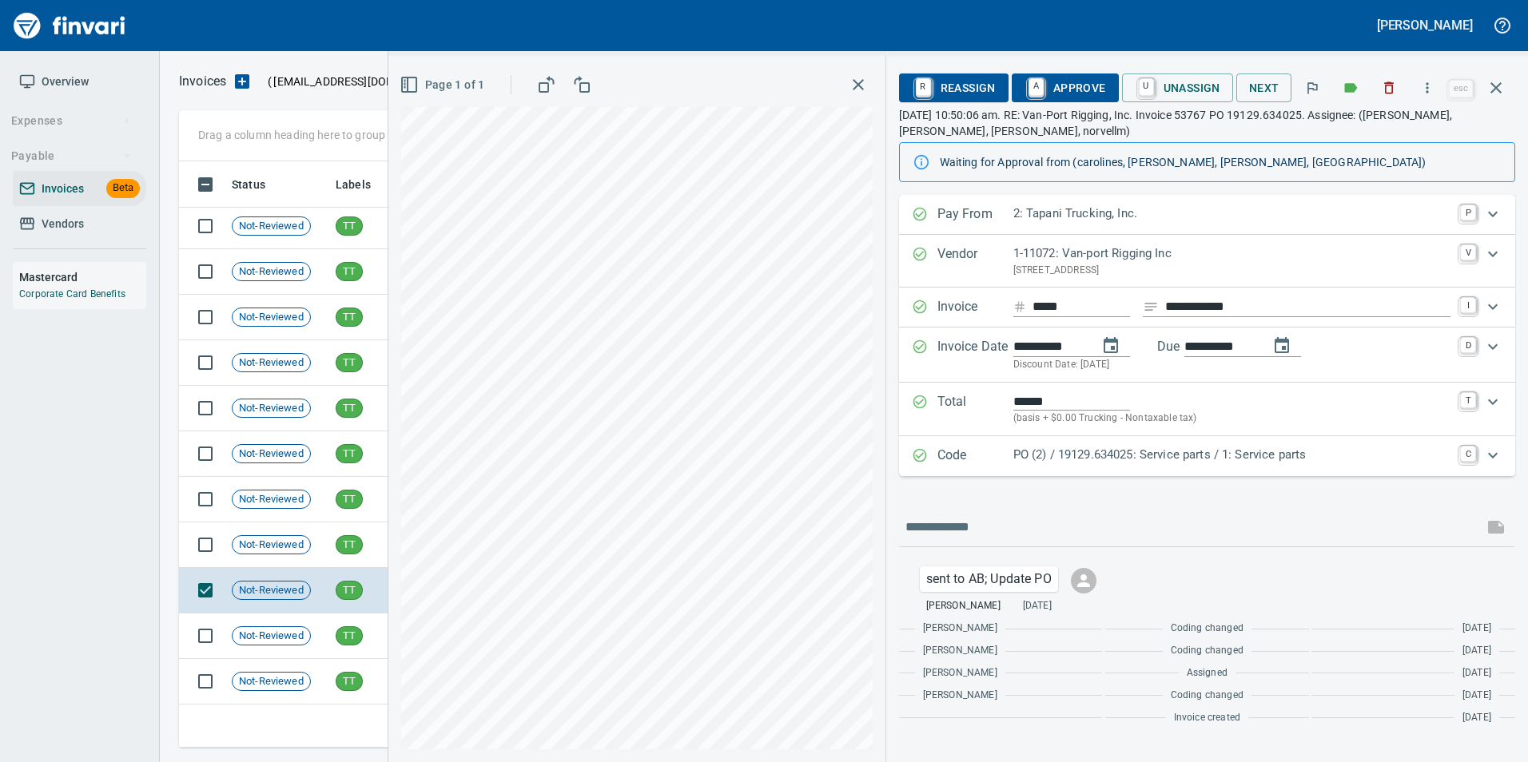
scroll to position [574, 1305]
click at [1022, 450] on p "PO (2) / 19129.634025: Service parts / 1: Service parts" at bounding box center [1231, 455] width 437 height 18
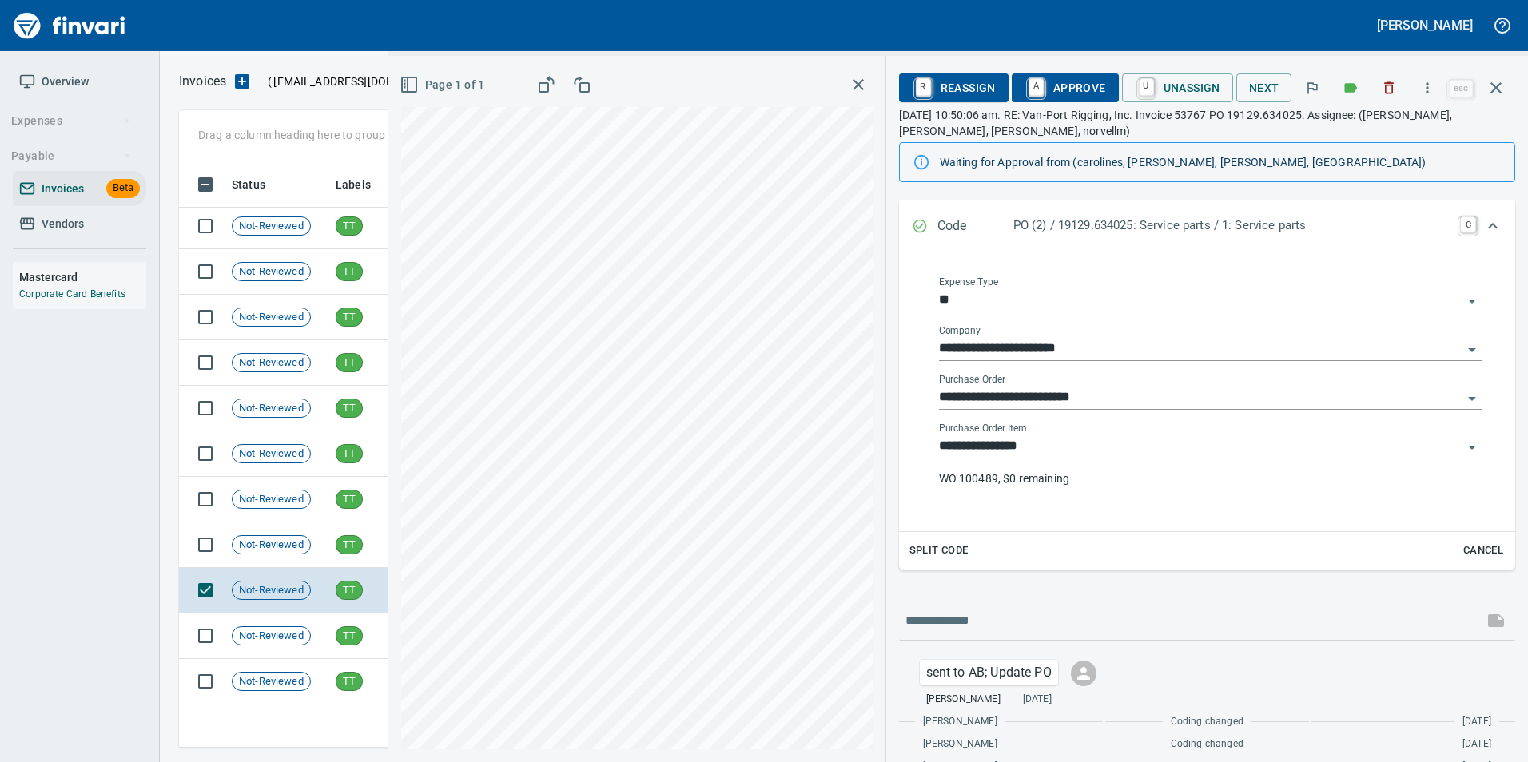
scroll to position [324, 0]
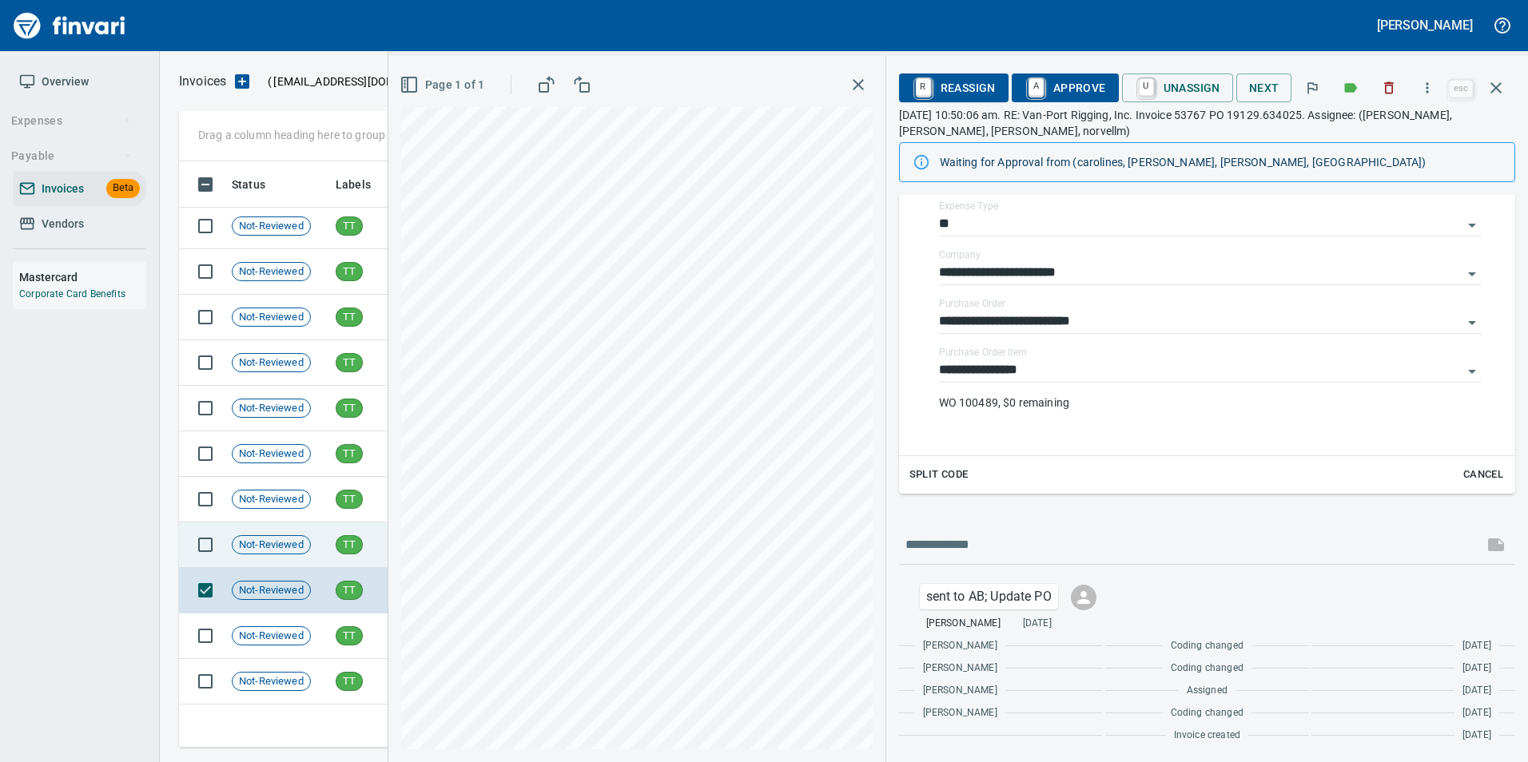
click at [286, 539] on span "Not-Reviewed" at bounding box center [272, 545] width 78 height 15
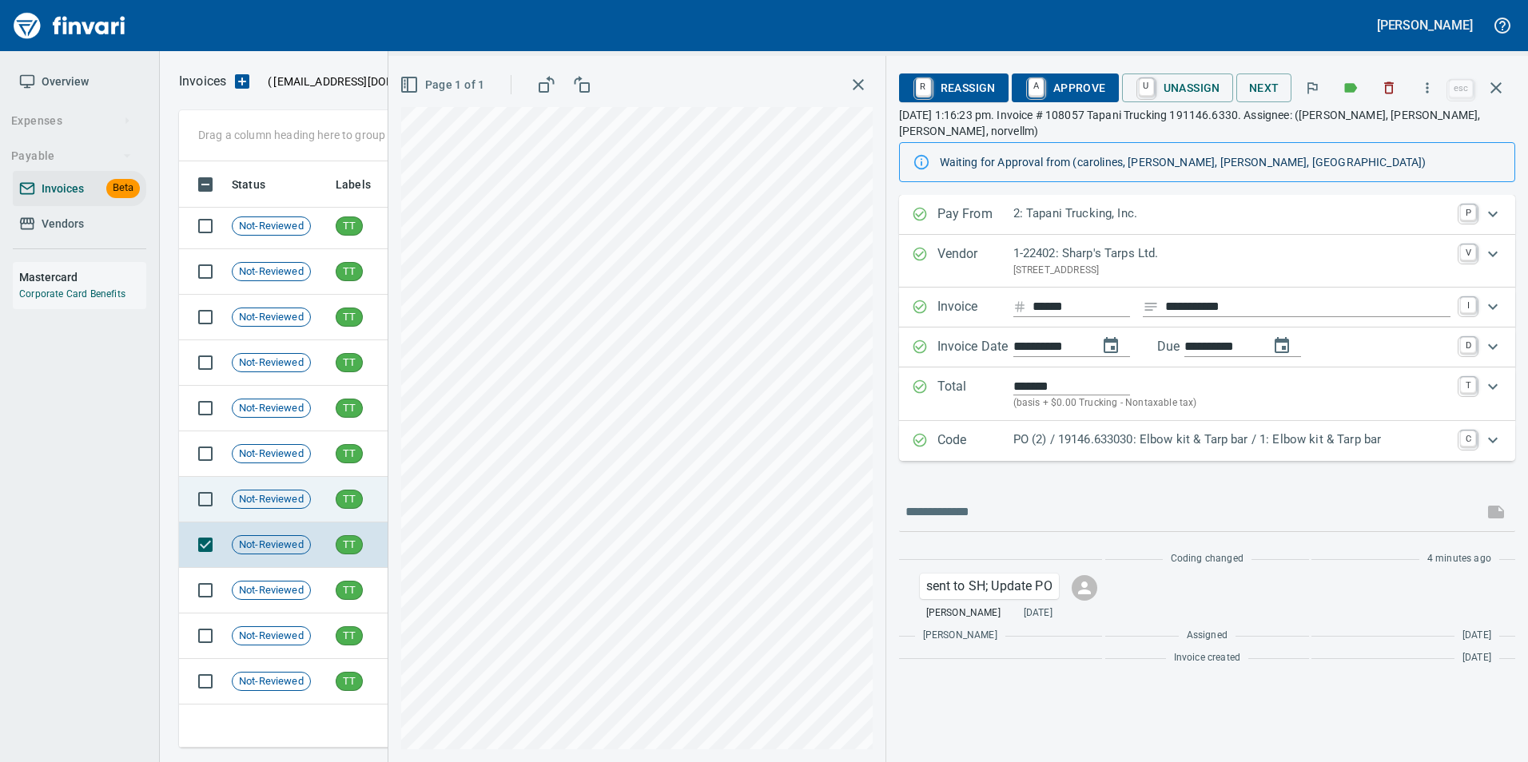
click at [297, 498] on span "Not-Reviewed" at bounding box center [272, 499] width 78 height 15
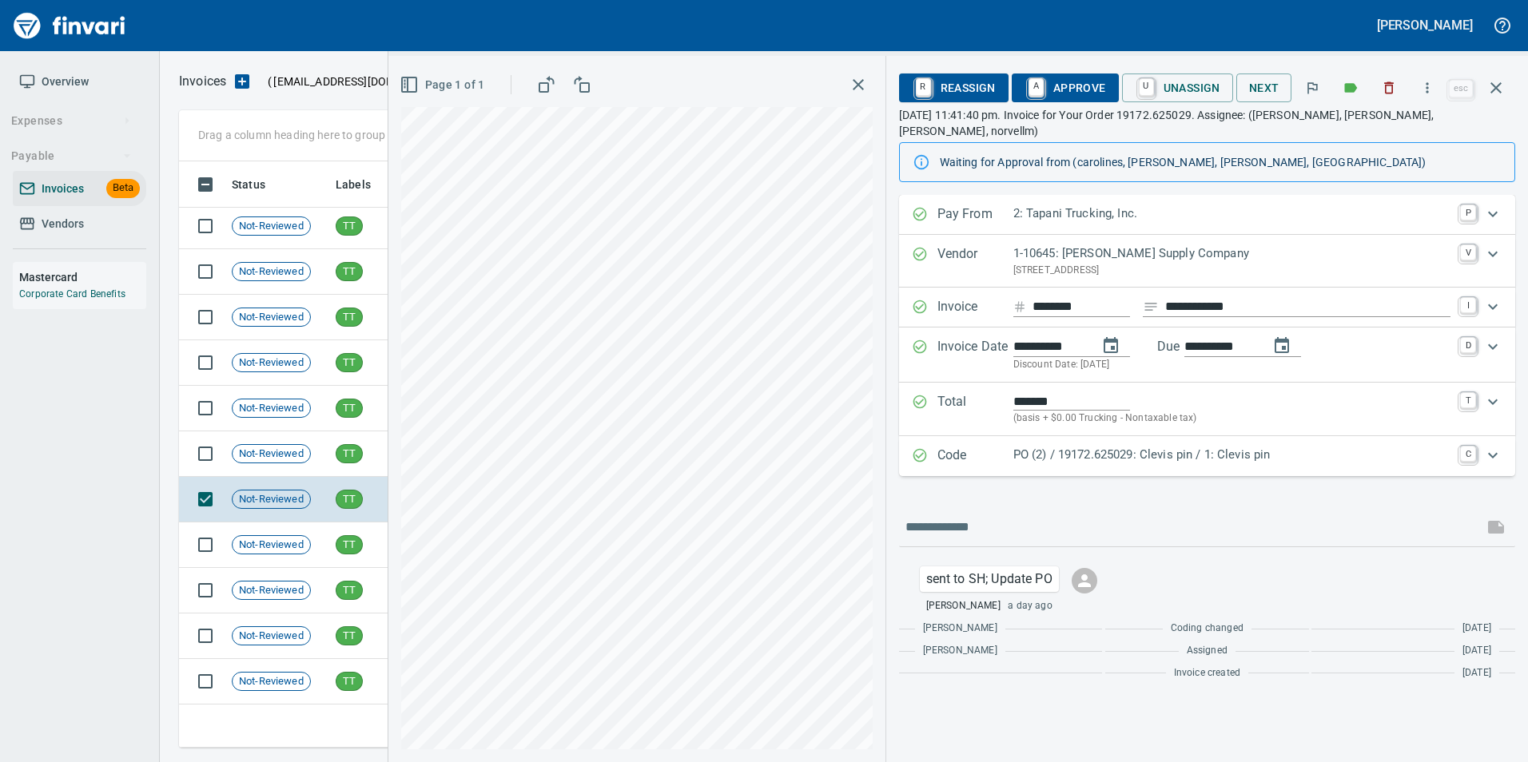
click at [920, 447] on icon "Expand" at bounding box center [920, 455] width 16 height 16
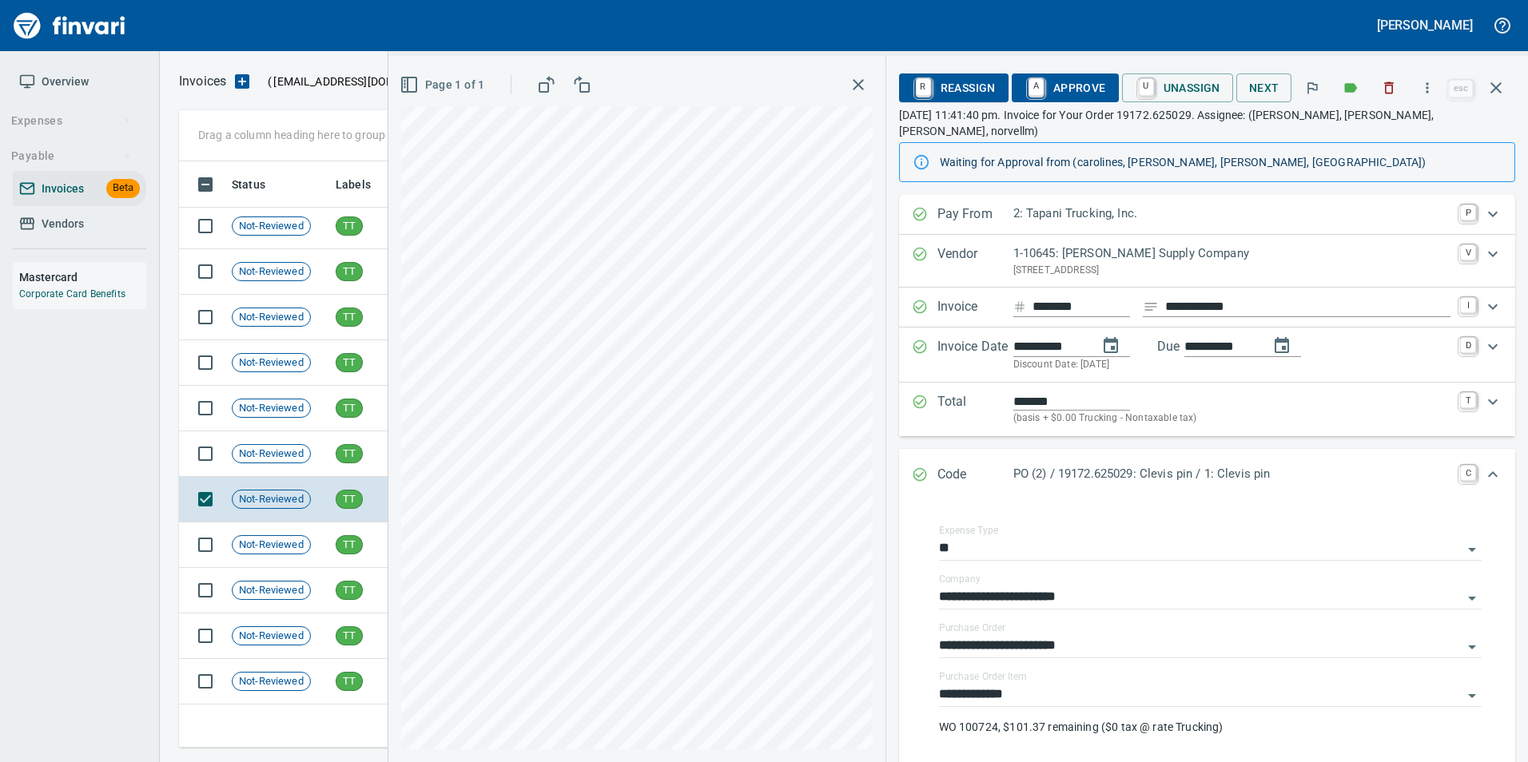
click at [926, 468] on icon "Expand" at bounding box center [919, 475] width 14 height 14
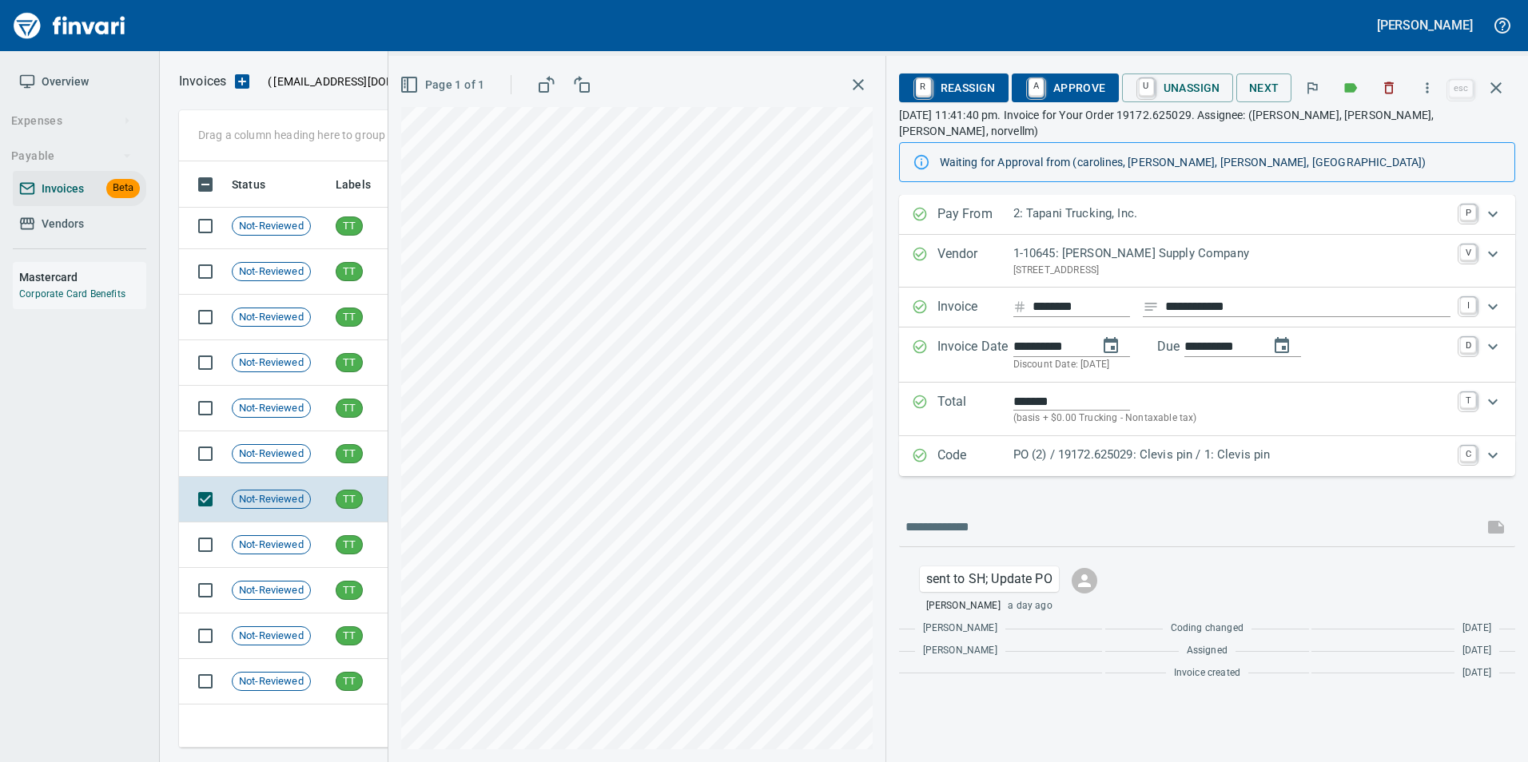
click at [1085, 89] on span "A Approve" at bounding box center [1064, 87] width 81 height 27
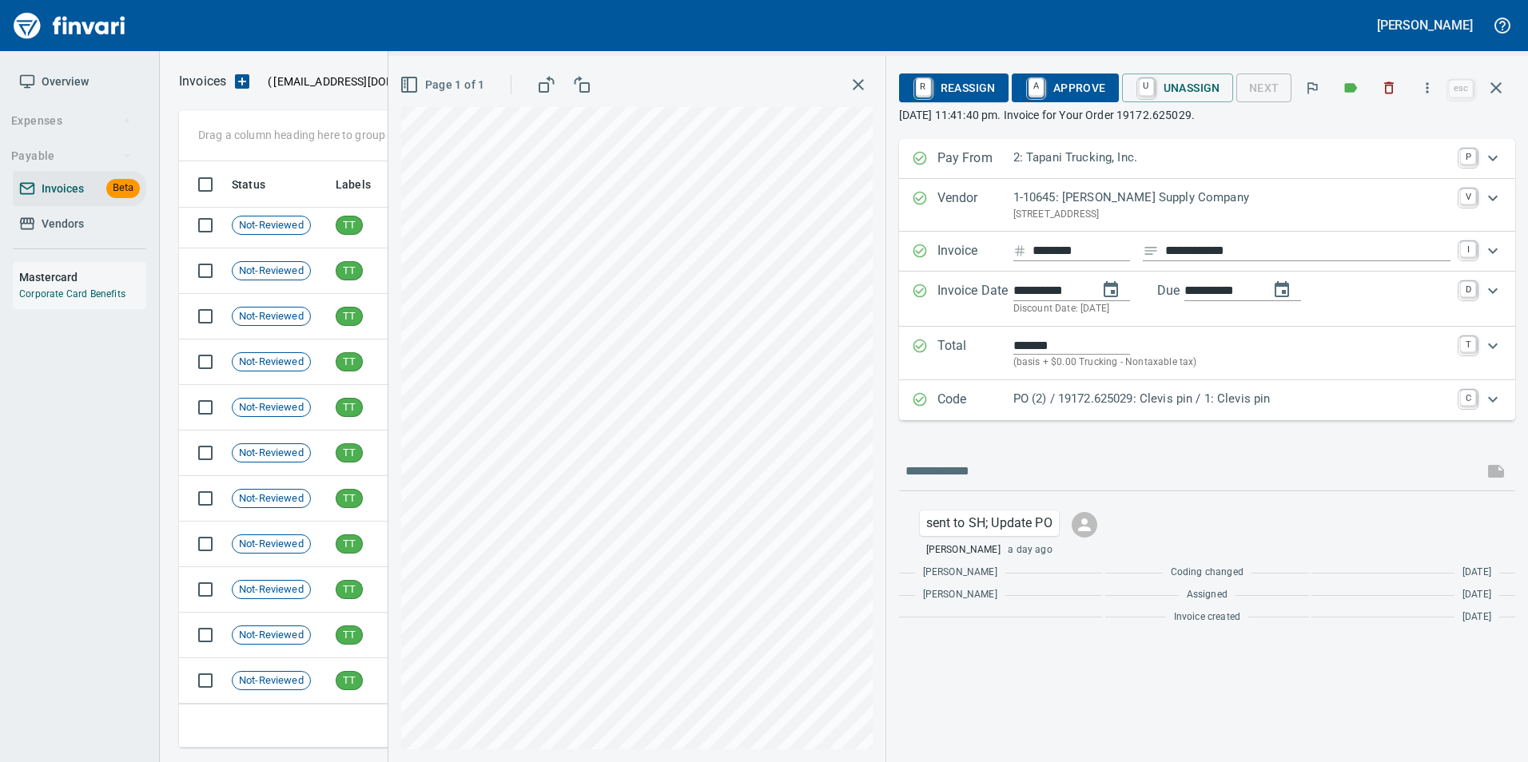
scroll to position [95, 0]
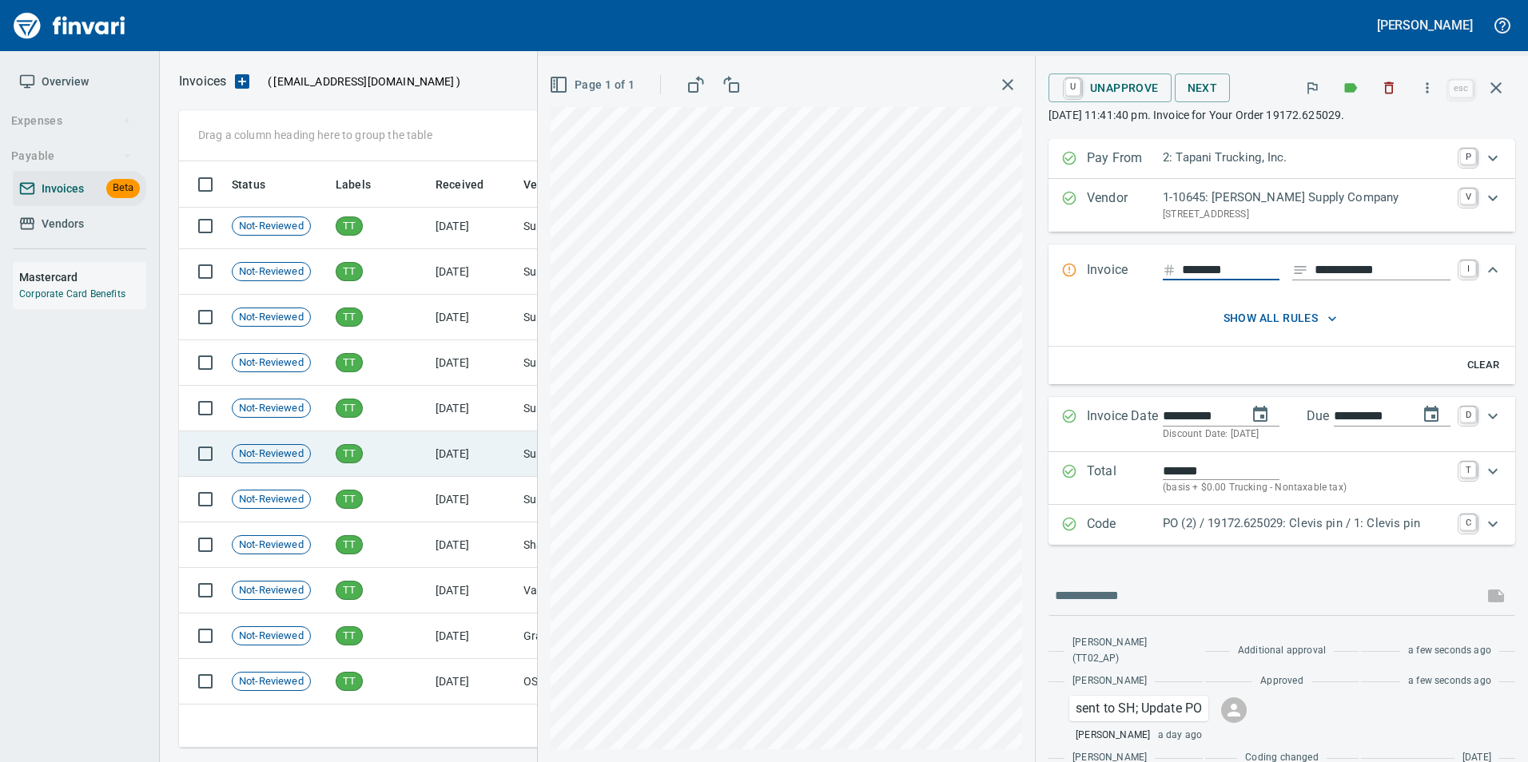
click at [379, 457] on td "TT" at bounding box center [379, 454] width 100 height 46
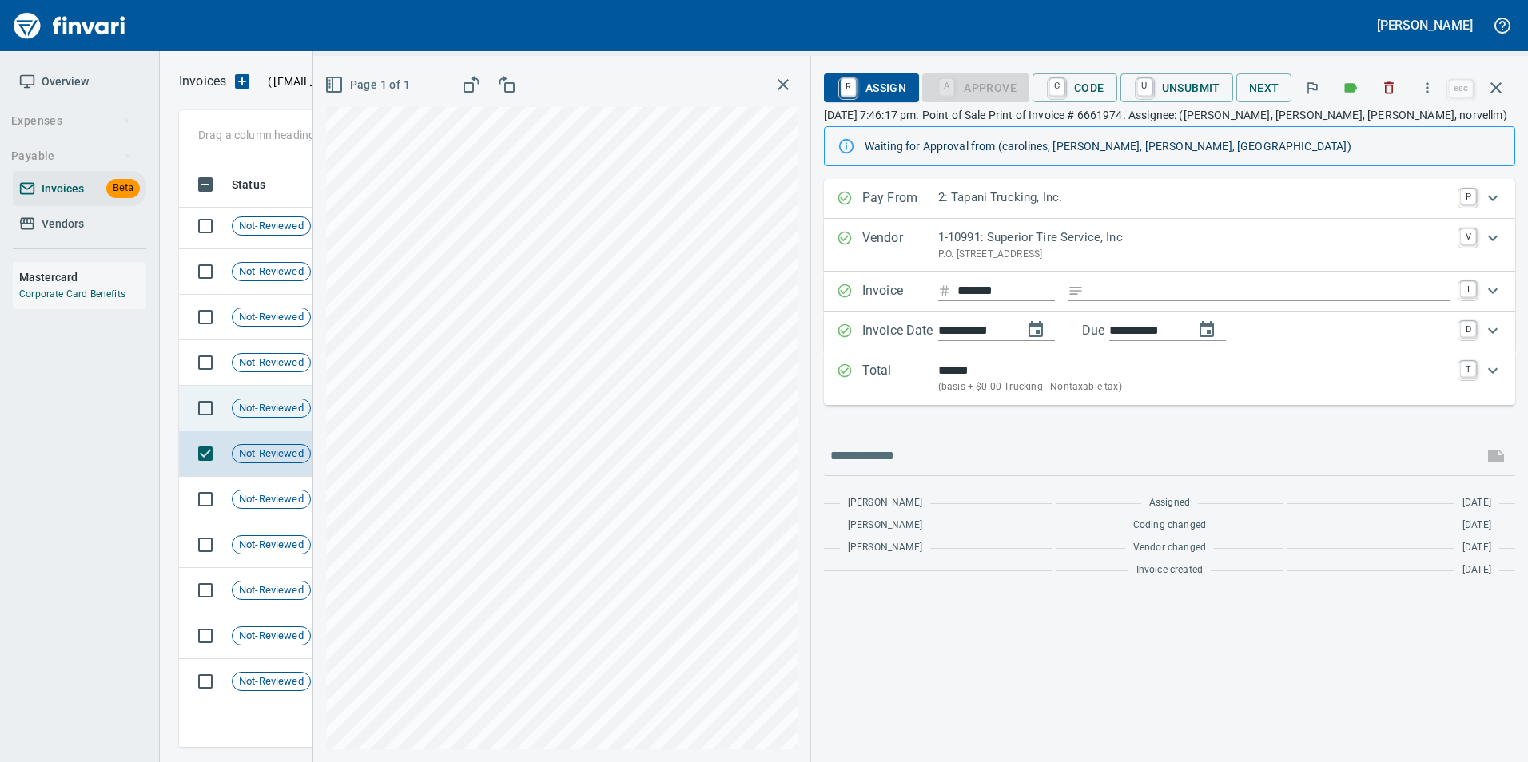
drag, startPoint x: 286, startPoint y: 420, endPoint x: 277, endPoint y: 409, distance: 14.2
click at [287, 422] on td "Not-Reviewed" at bounding box center [277, 409] width 104 height 46
click at [1485, 99] on button "button" at bounding box center [1496, 88] width 38 height 38
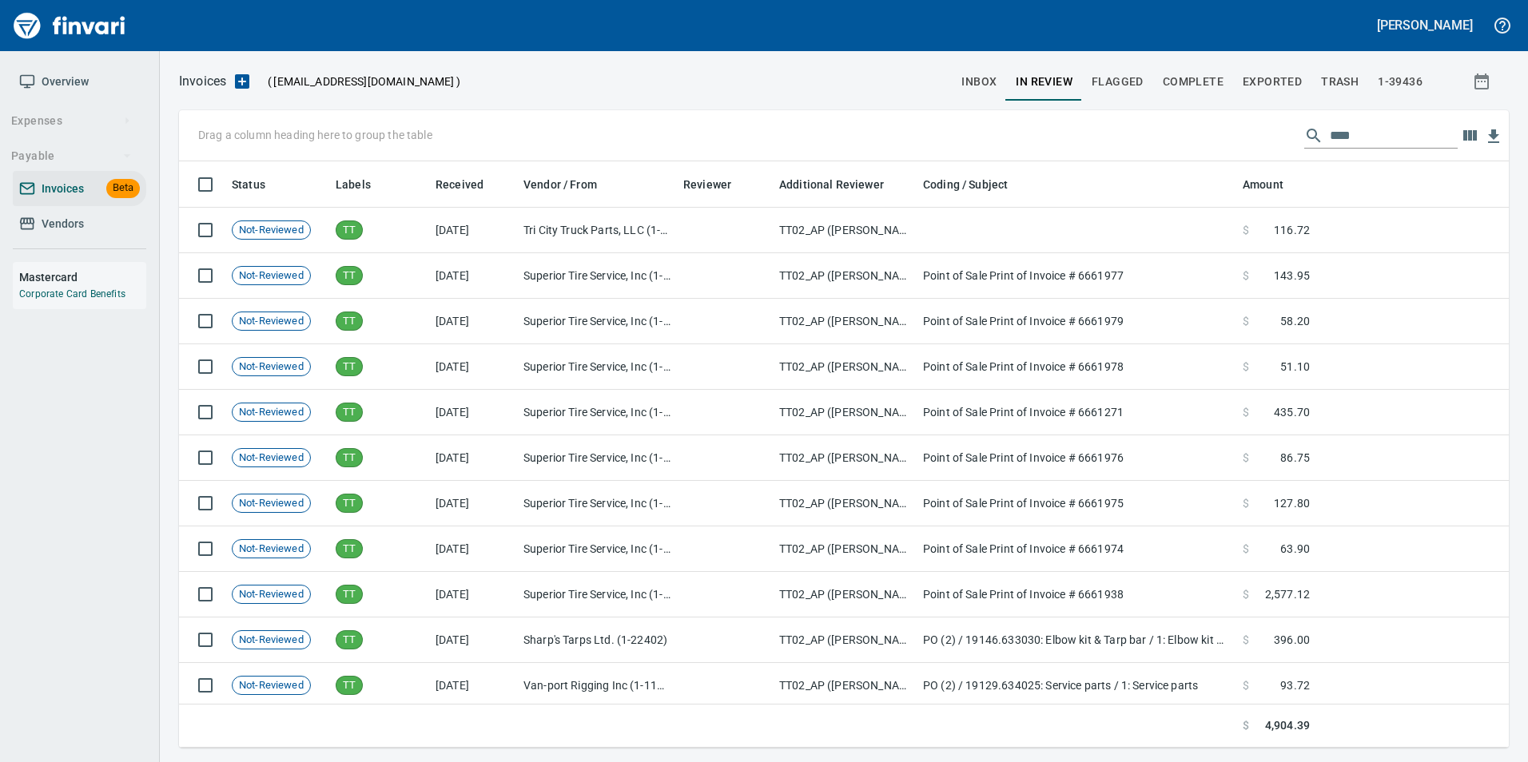
click at [1385, 133] on input "****" at bounding box center [1394, 136] width 128 height 26
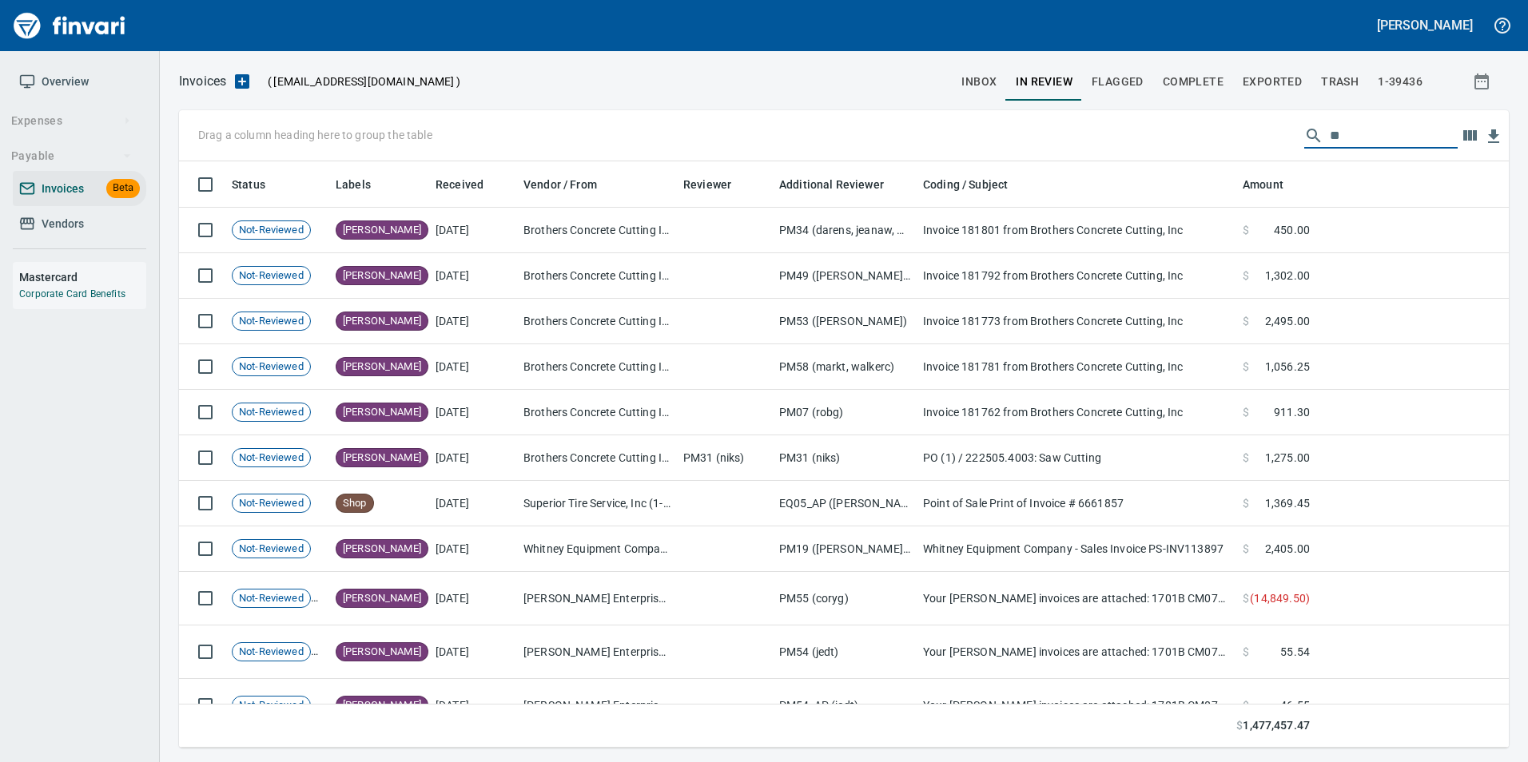
type input "*"
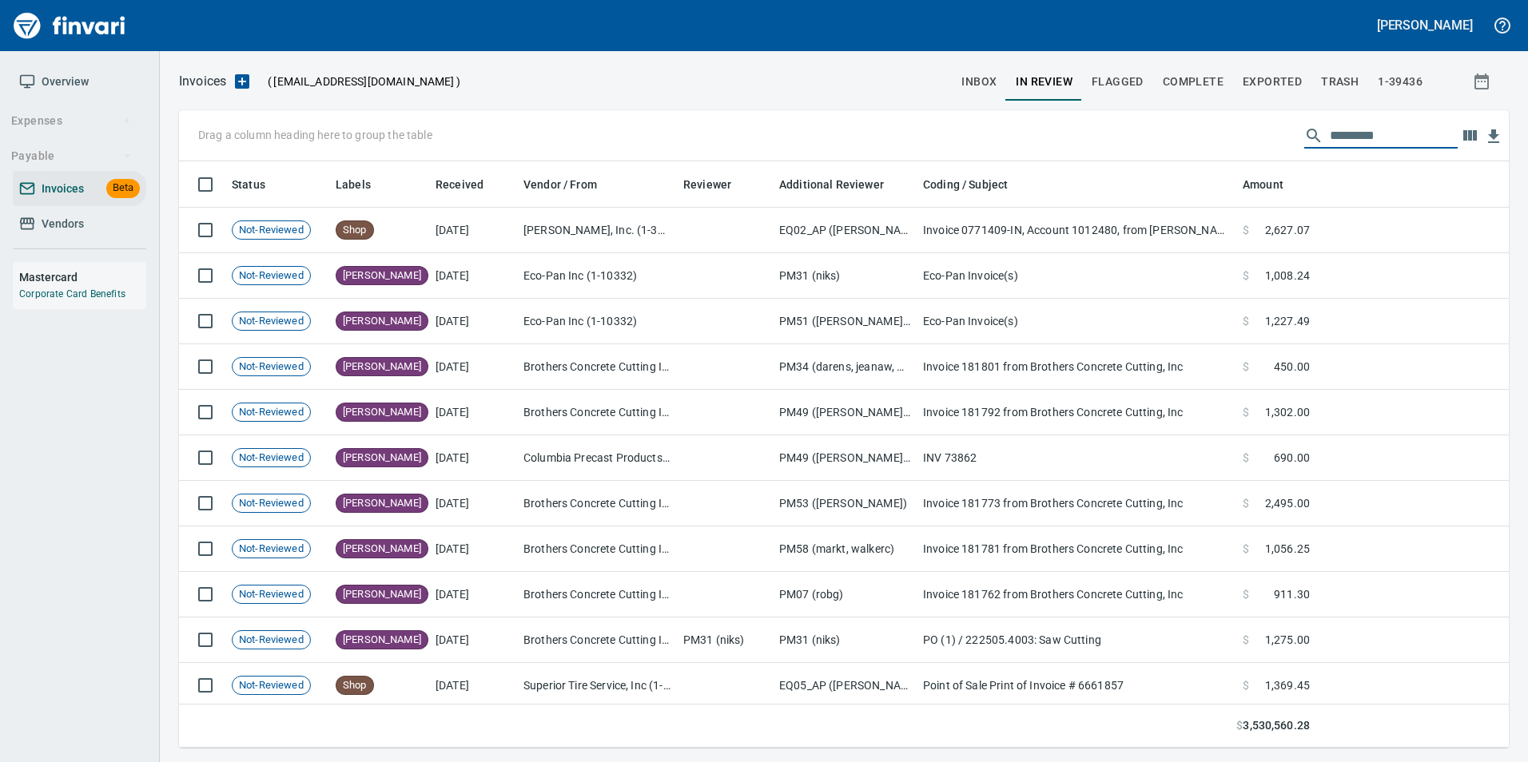
click at [973, 81] on span "inbox" at bounding box center [978, 82] width 35 height 20
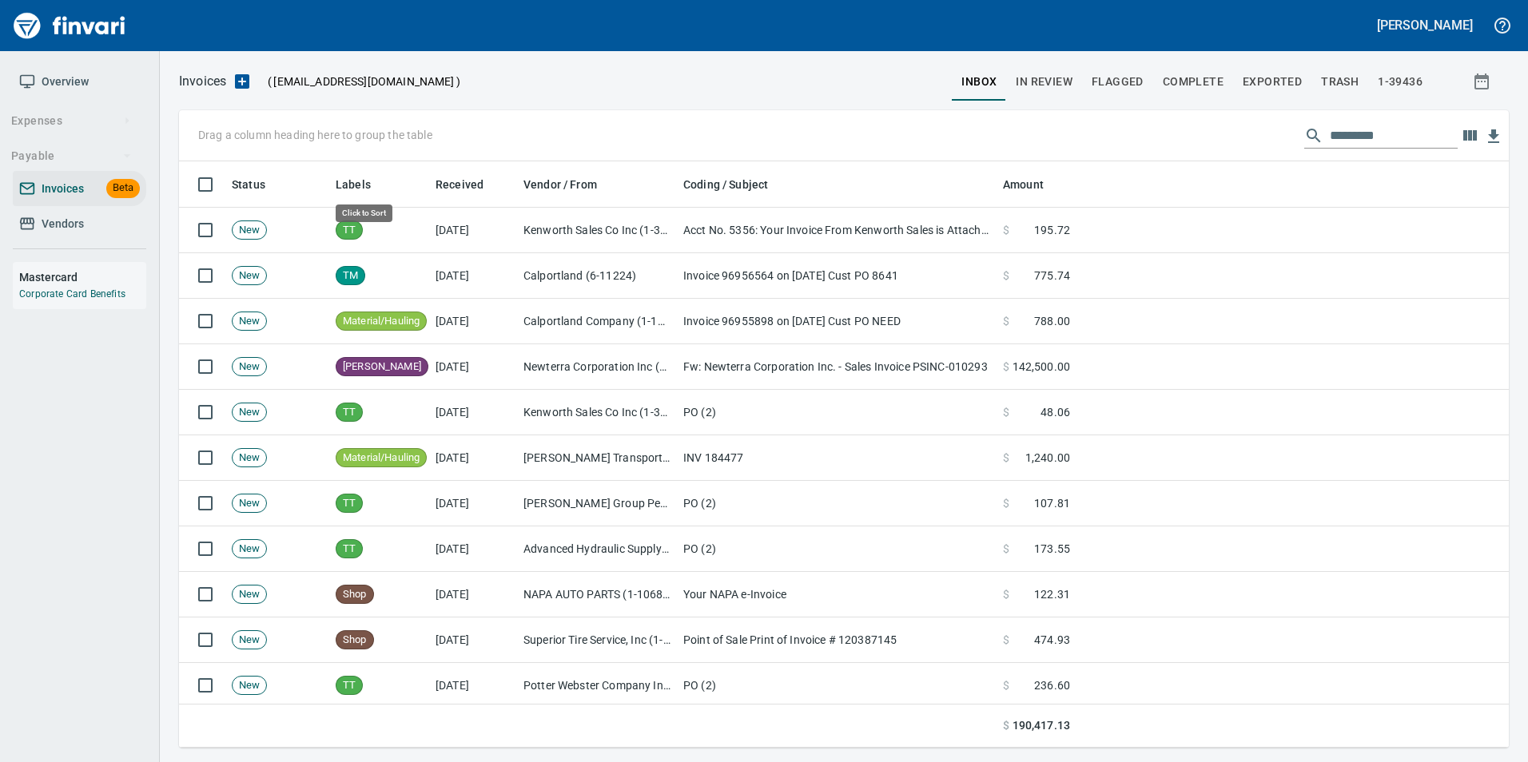
scroll to position [574, 1306]
drag, startPoint x: 368, startPoint y: 180, endPoint x: 215, endPoint y: 133, distance: 159.7
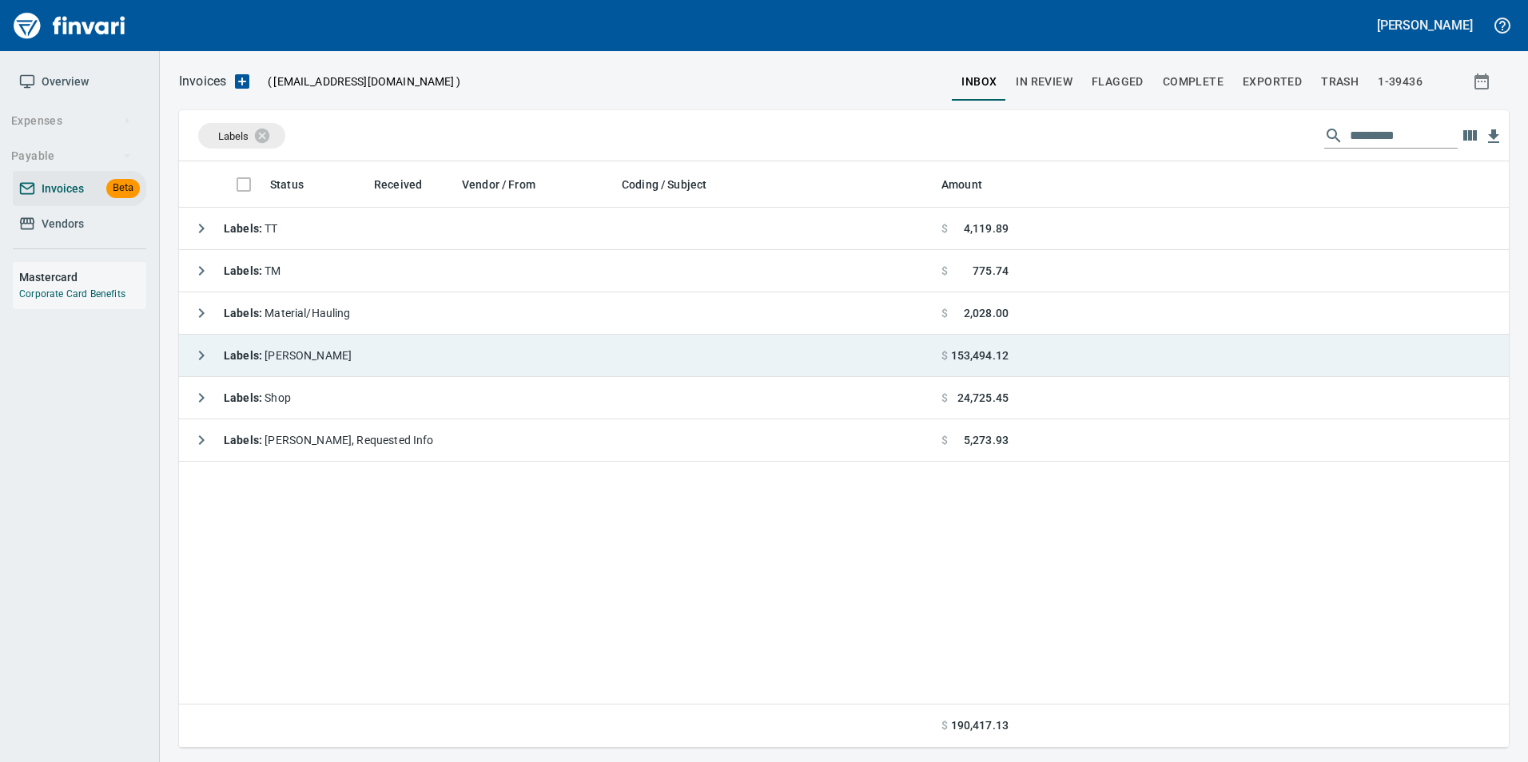
click at [204, 355] on icon "button" at bounding box center [202, 356] width 6 height 10
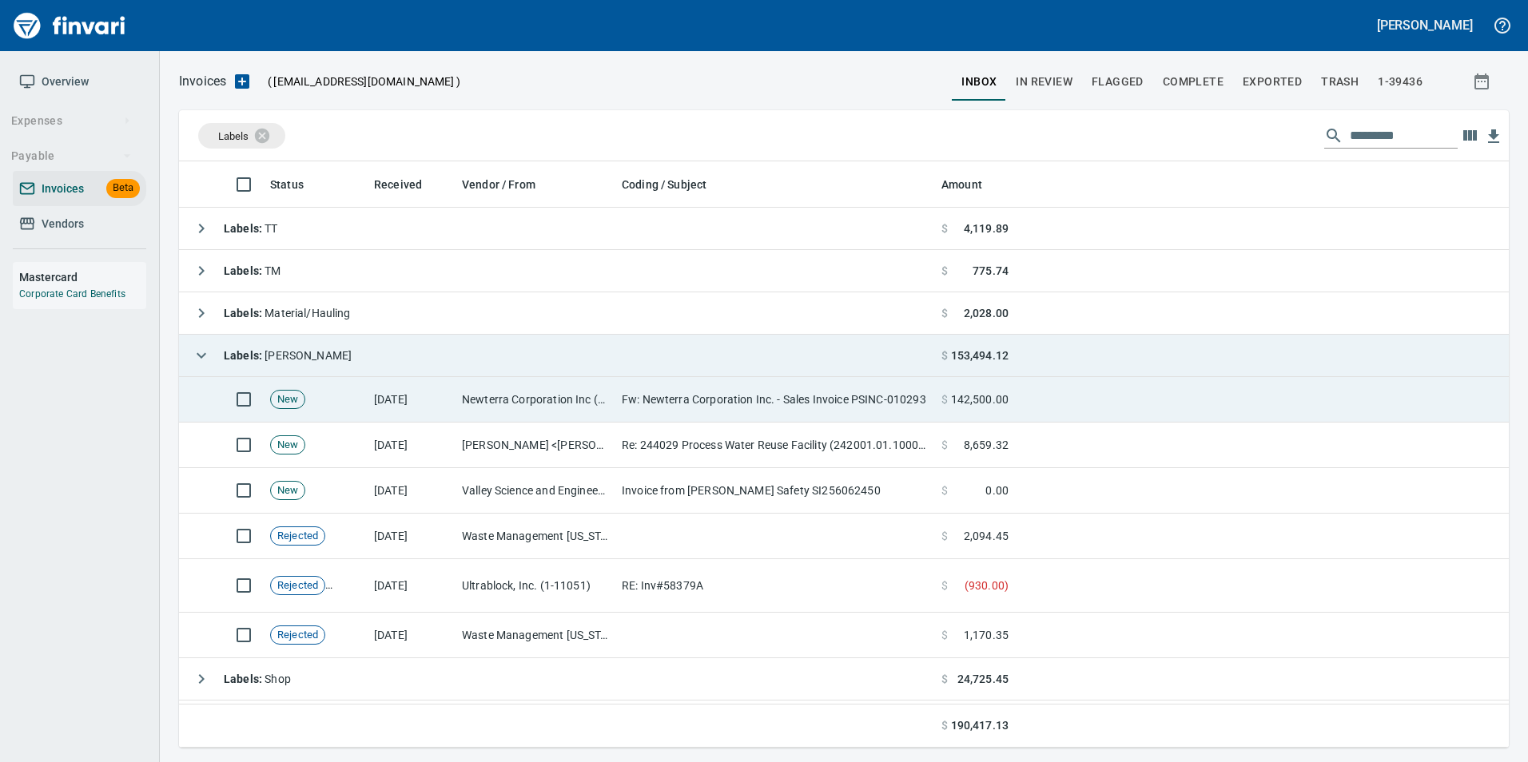
scroll to position [38, 0]
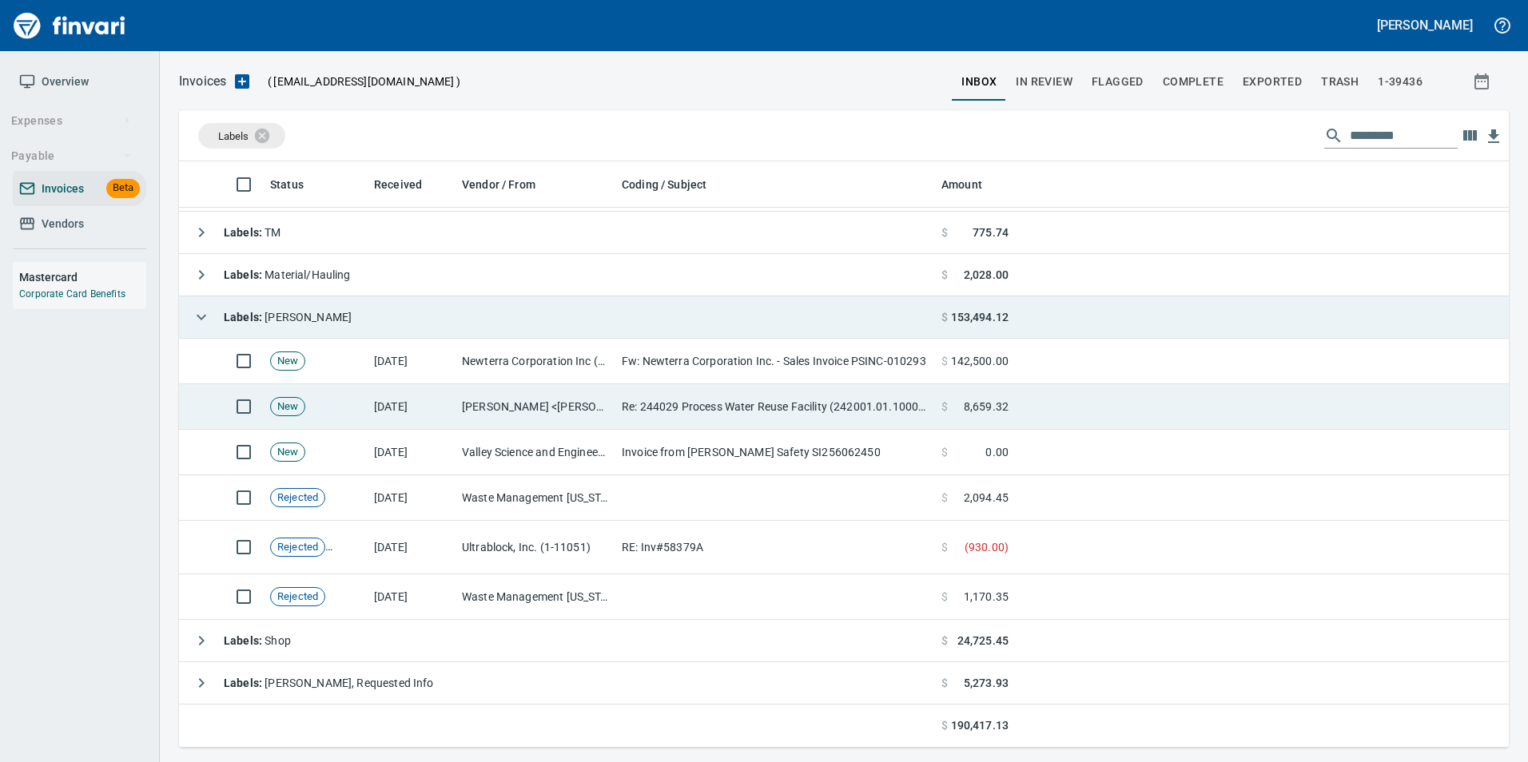
click at [385, 390] on td "[DATE]" at bounding box center [412, 407] width 88 height 46
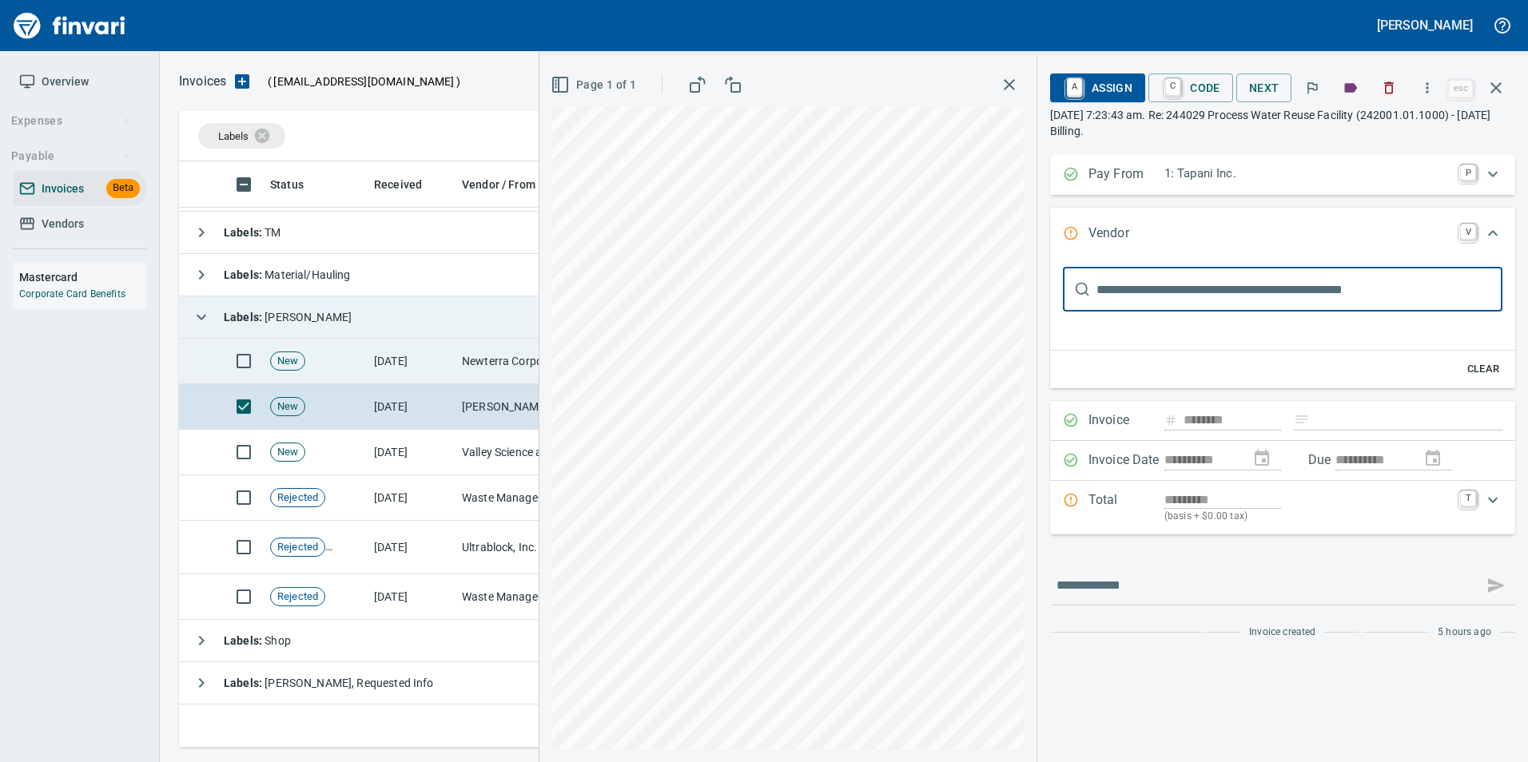
click at [467, 367] on td "Newterra Corporation Inc (1-38879)" at bounding box center [535, 362] width 160 height 46
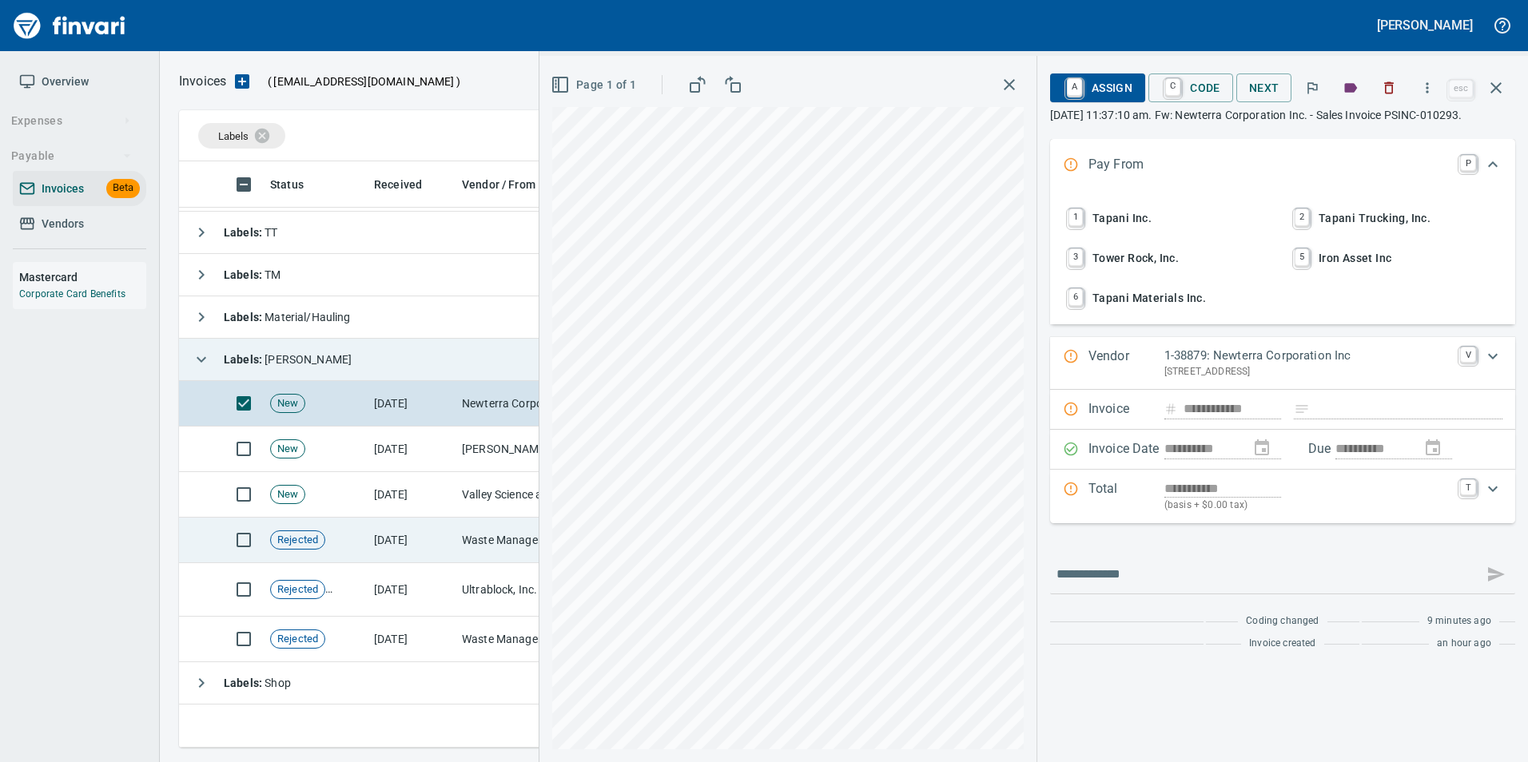
click at [436, 539] on td "[DATE]" at bounding box center [412, 541] width 88 height 46
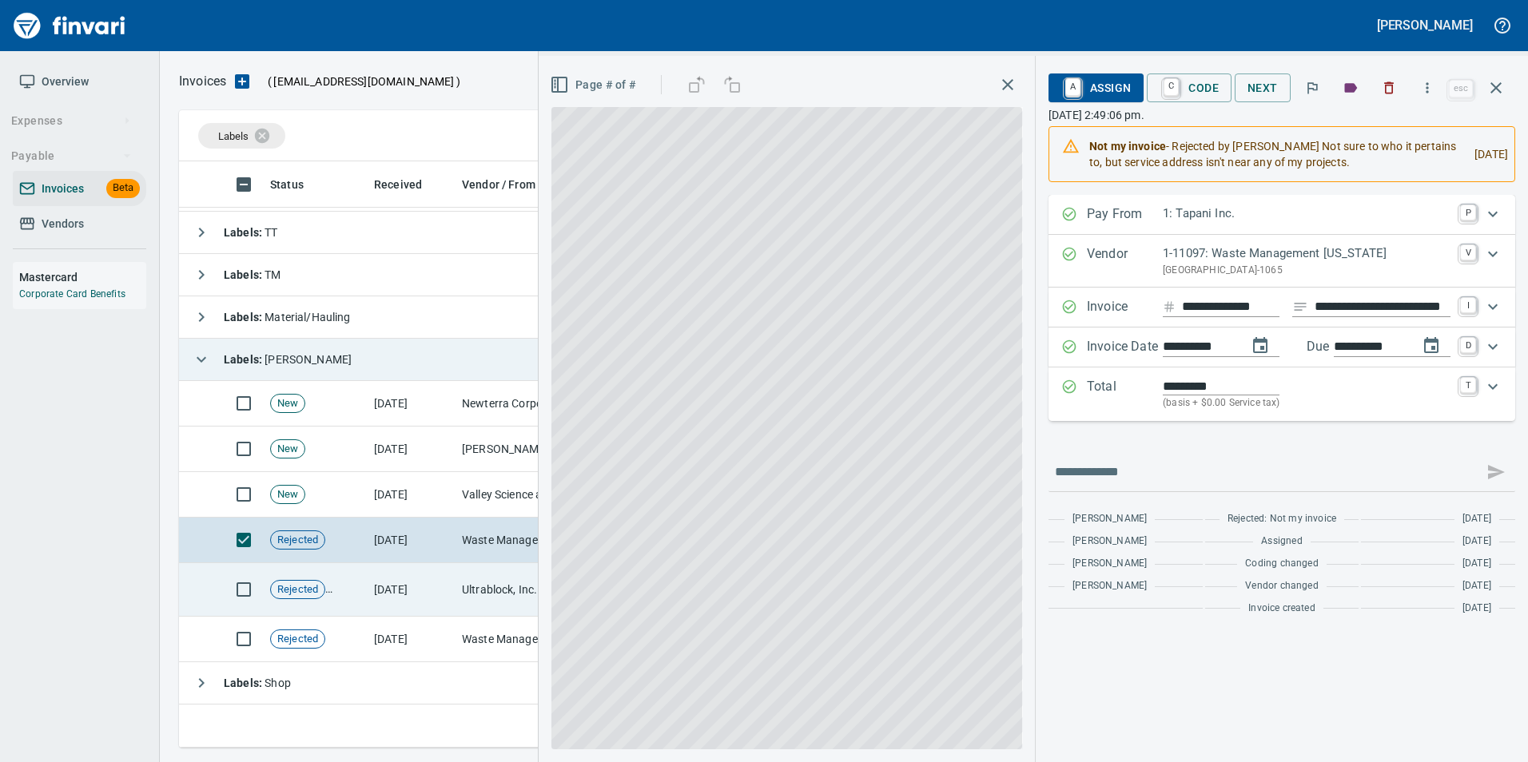
click at [416, 576] on td "[DATE]" at bounding box center [412, 590] width 88 height 54
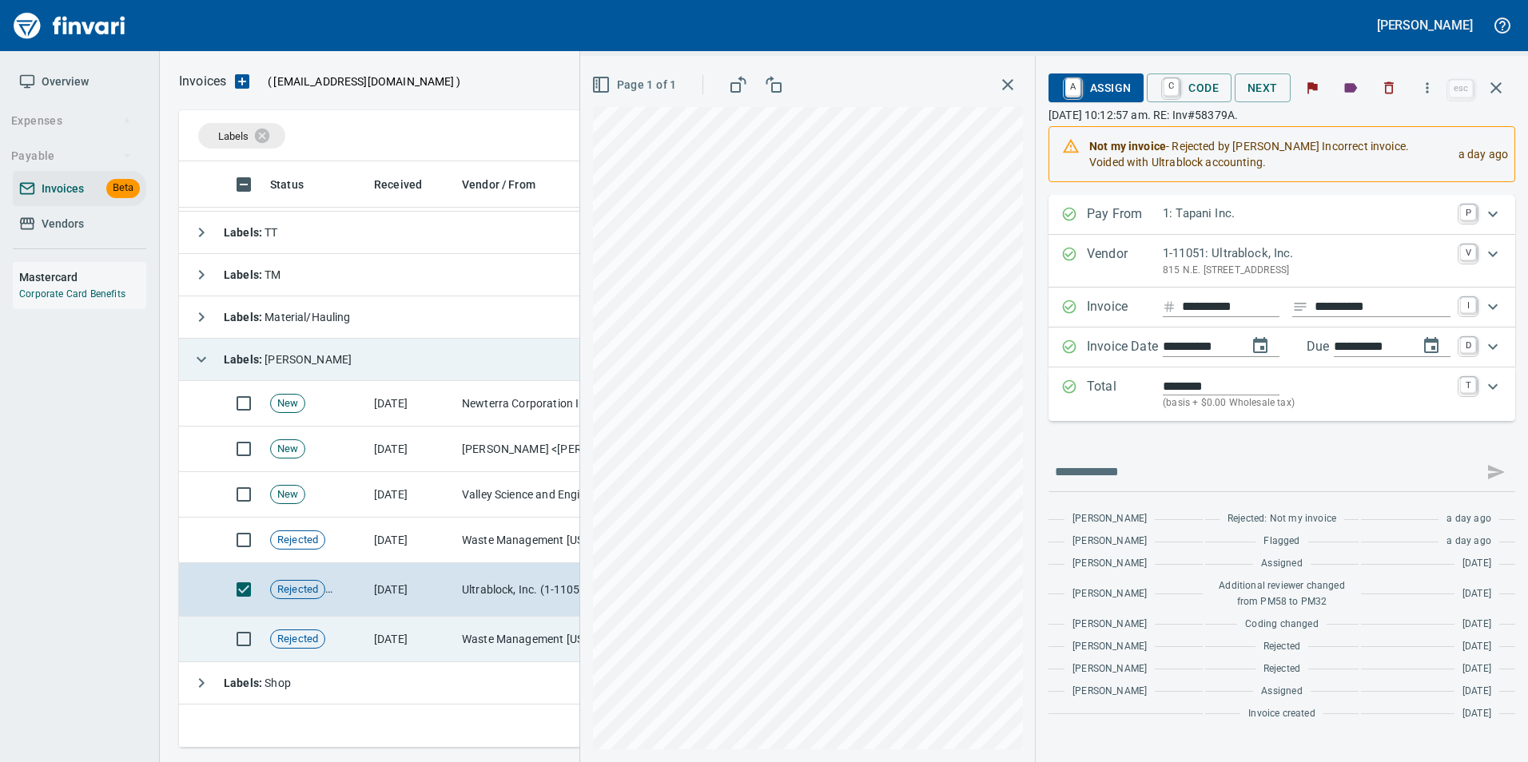
click at [423, 639] on td "[DATE]" at bounding box center [412, 640] width 88 height 46
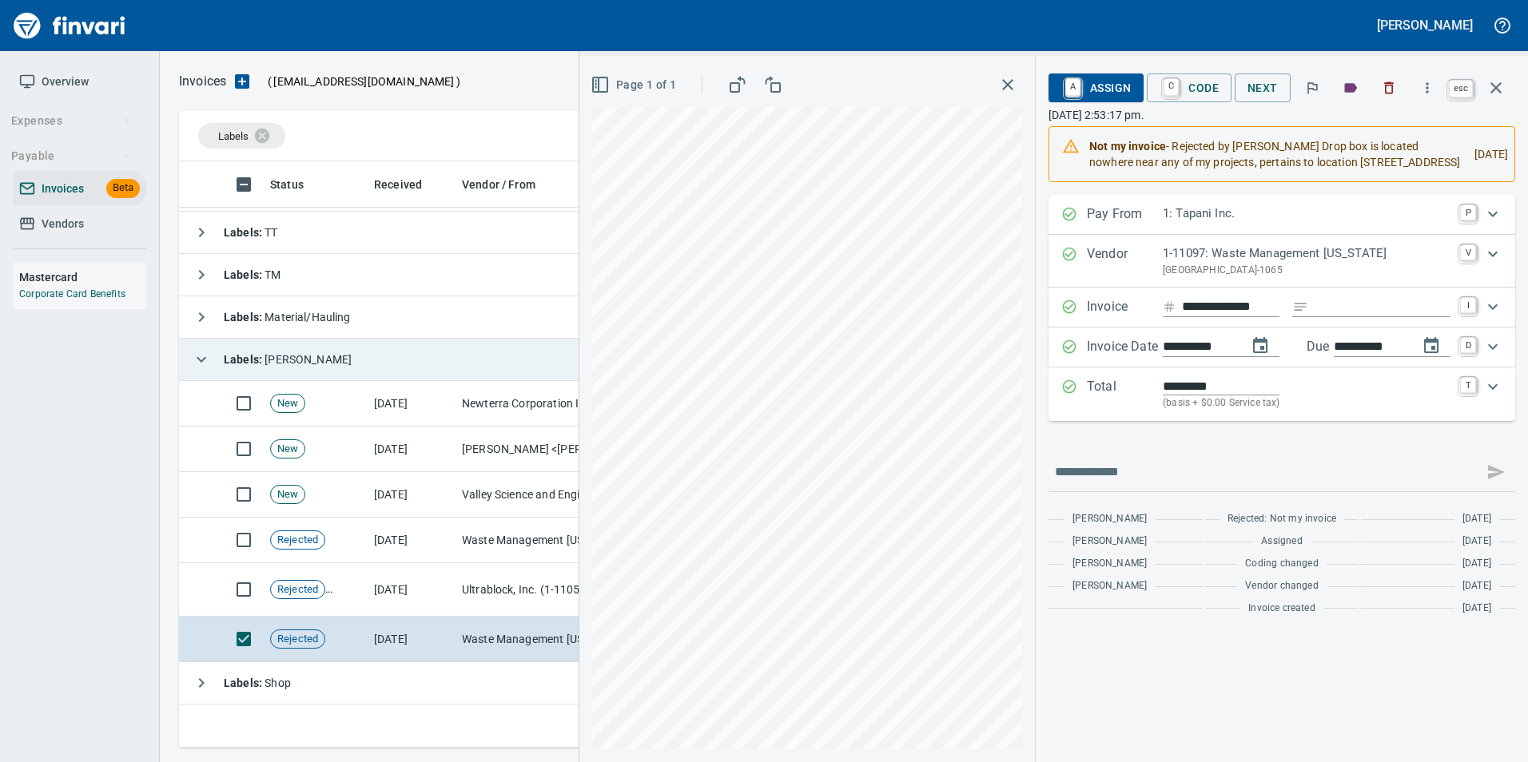
drag, startPoint x: 1501, startPoint y: 85, endPoint x: 941, endPoint y: 217, distance: 574.6
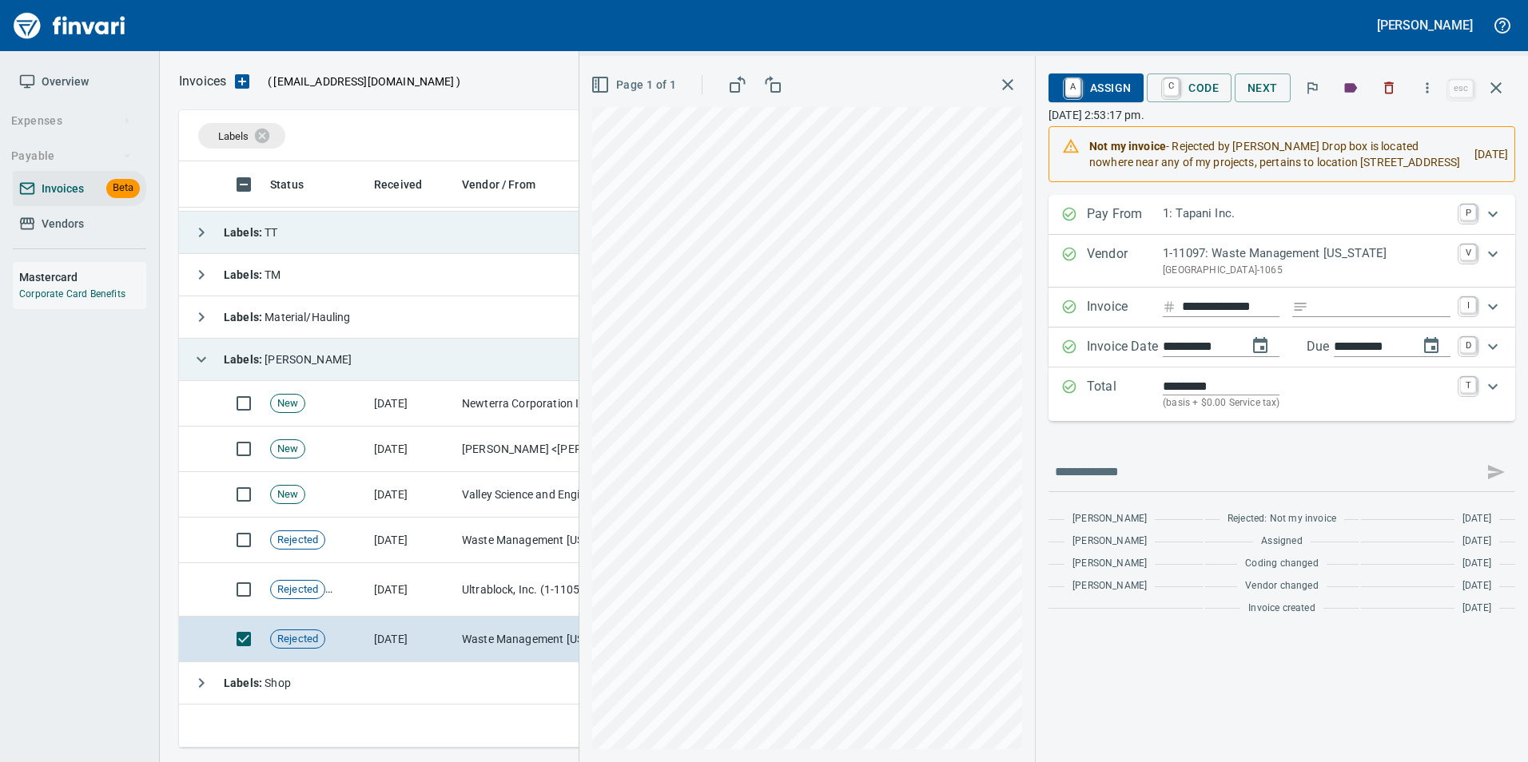
click at [1501, 84] on icon "button" at bounding box center [1495, 87] width 19 height 19
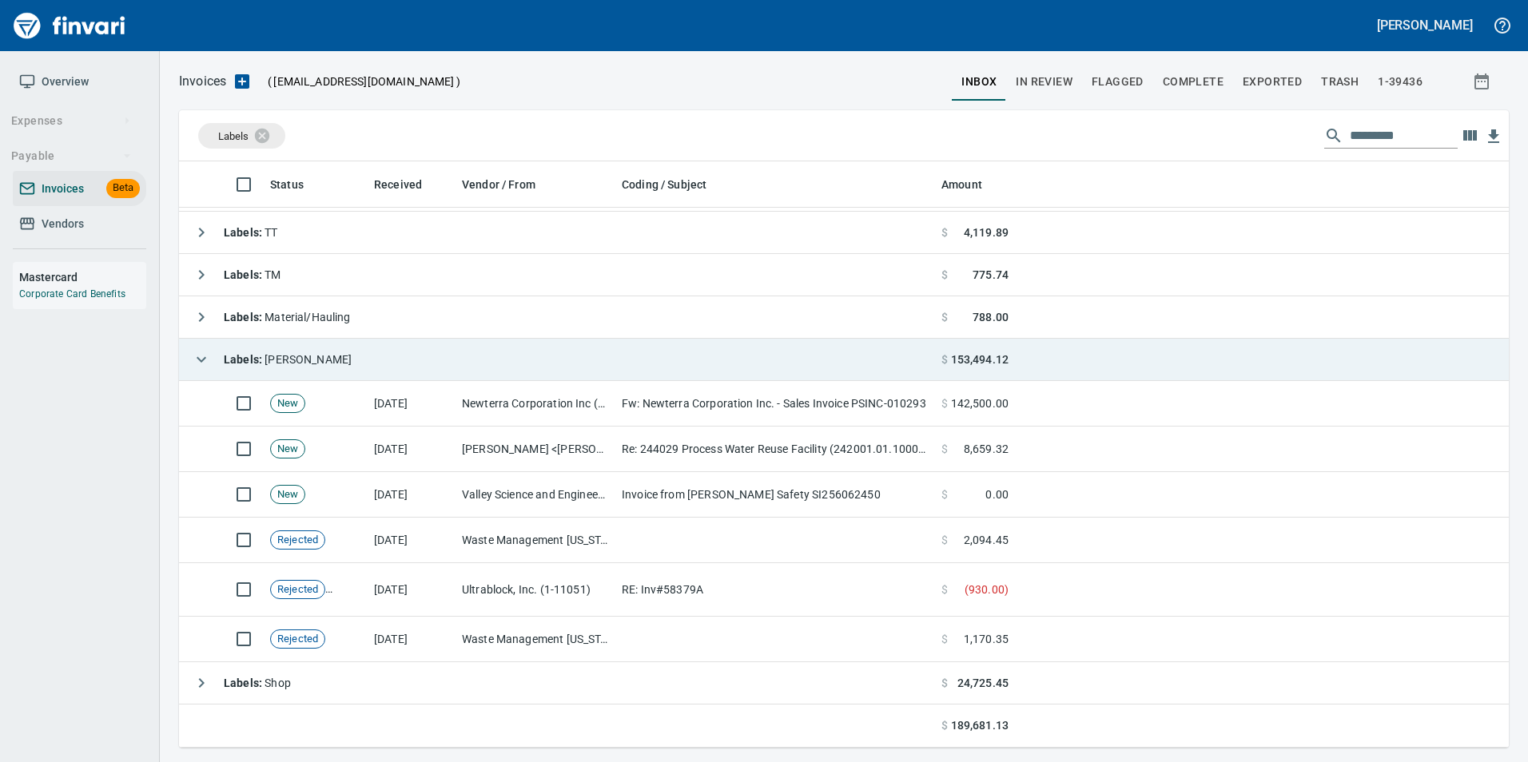
click at [190, 361] on button "button" at bounding box center [201, 360] width 32 height 32
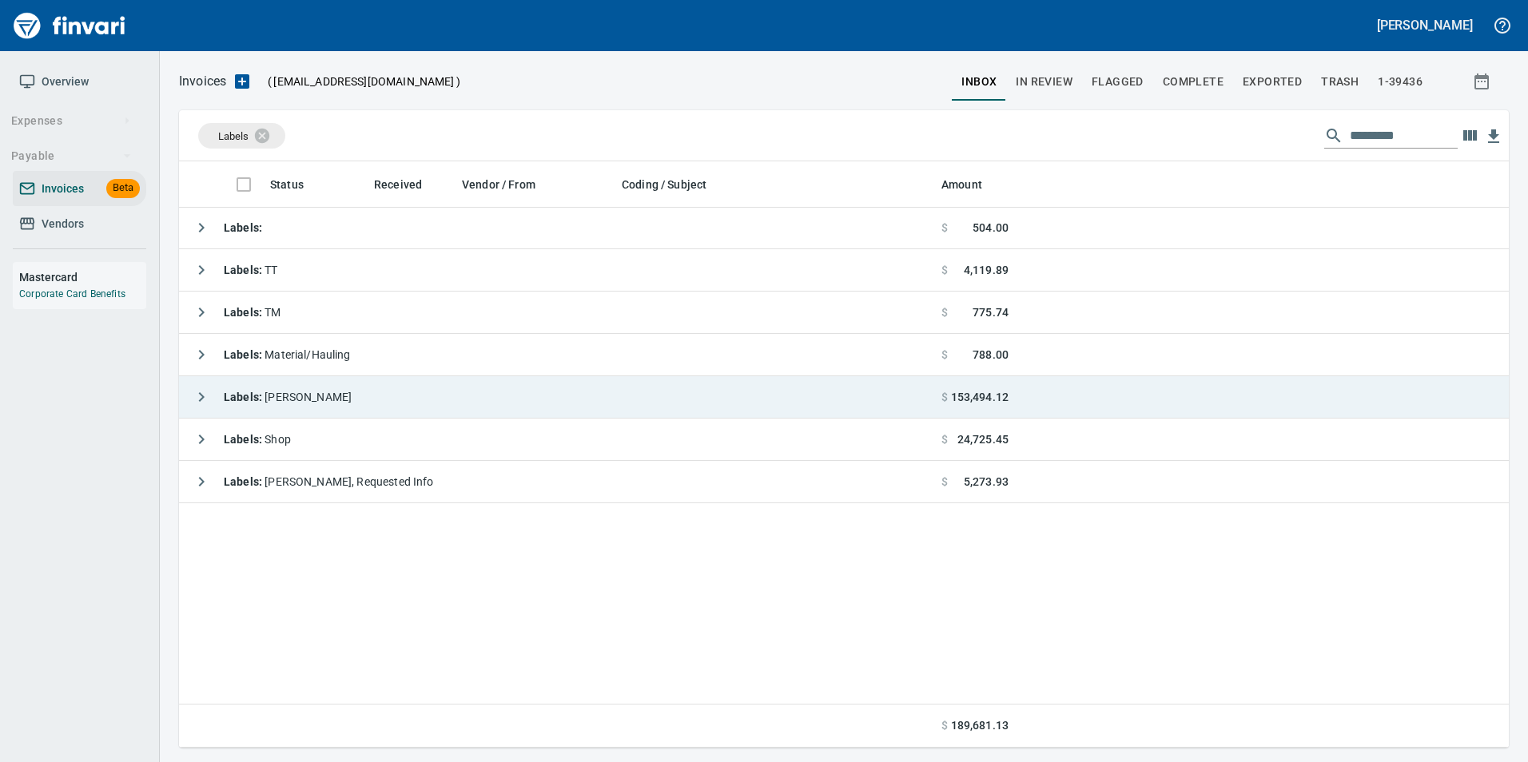
scroll to position [2, 2]
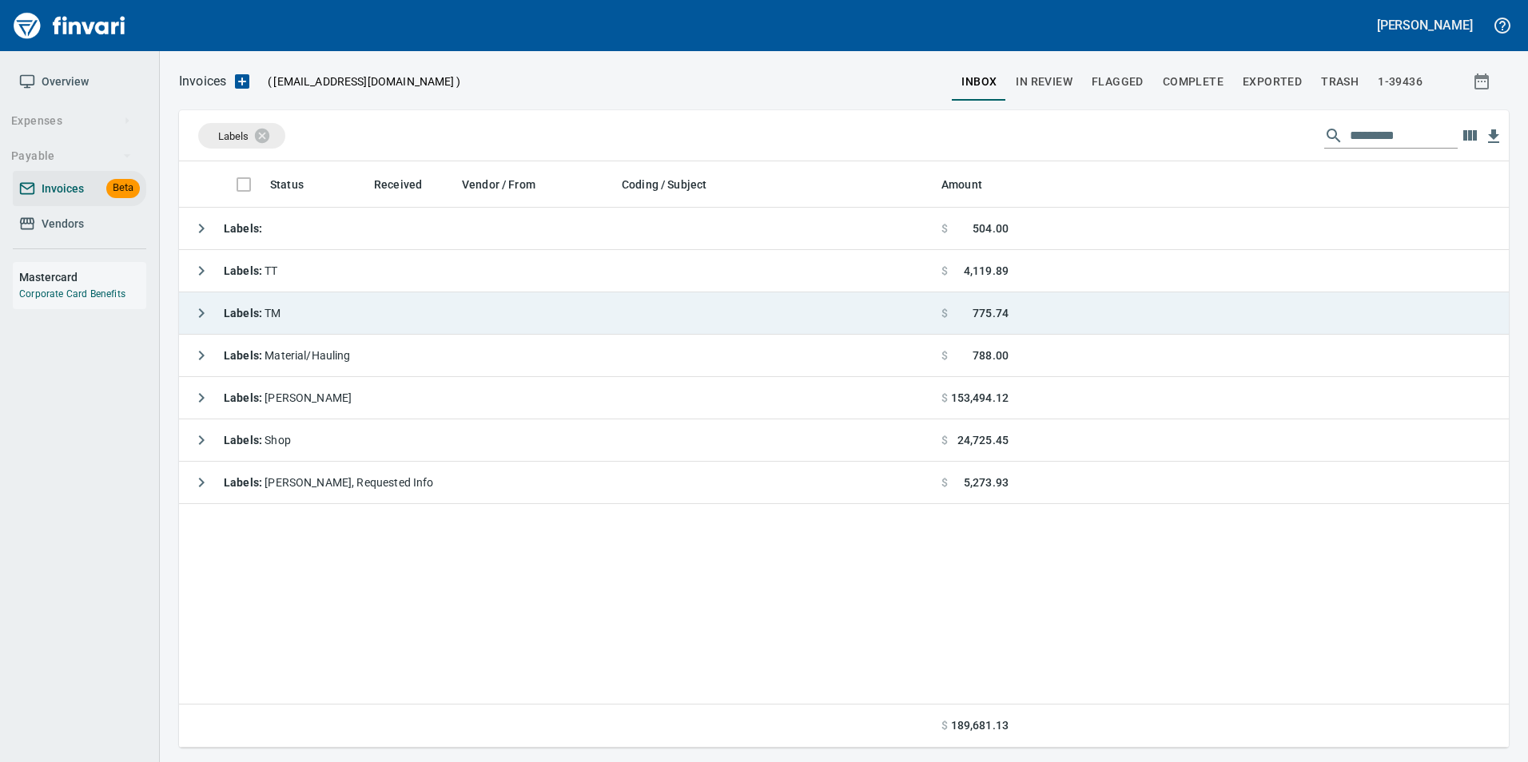
click at [209, 304] on icon "button" at bounding box center [201, 313] width 19 height 19
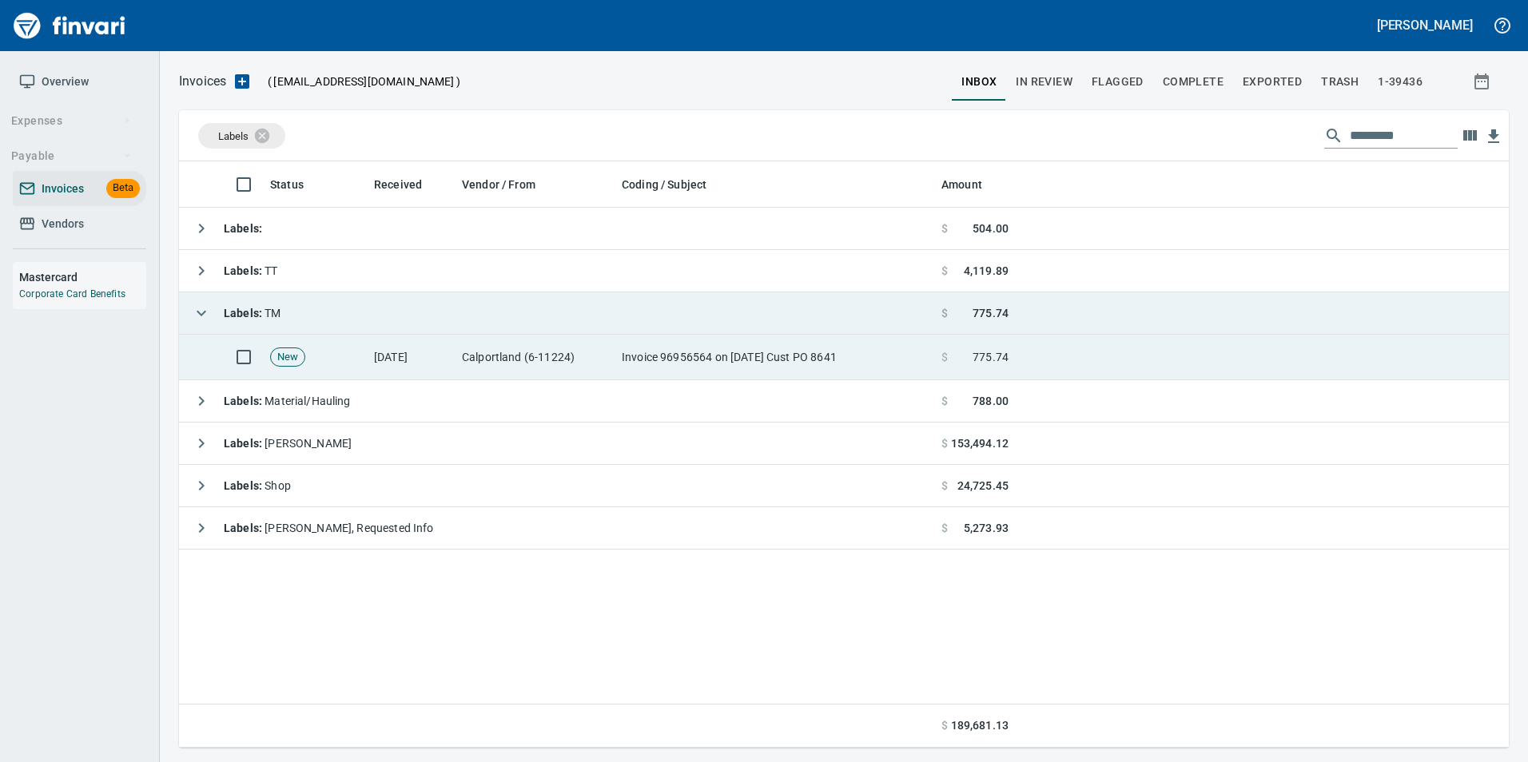
click at [427, 355] on td "[DATE]" at bounding box center [412, 358] width 88 height 46
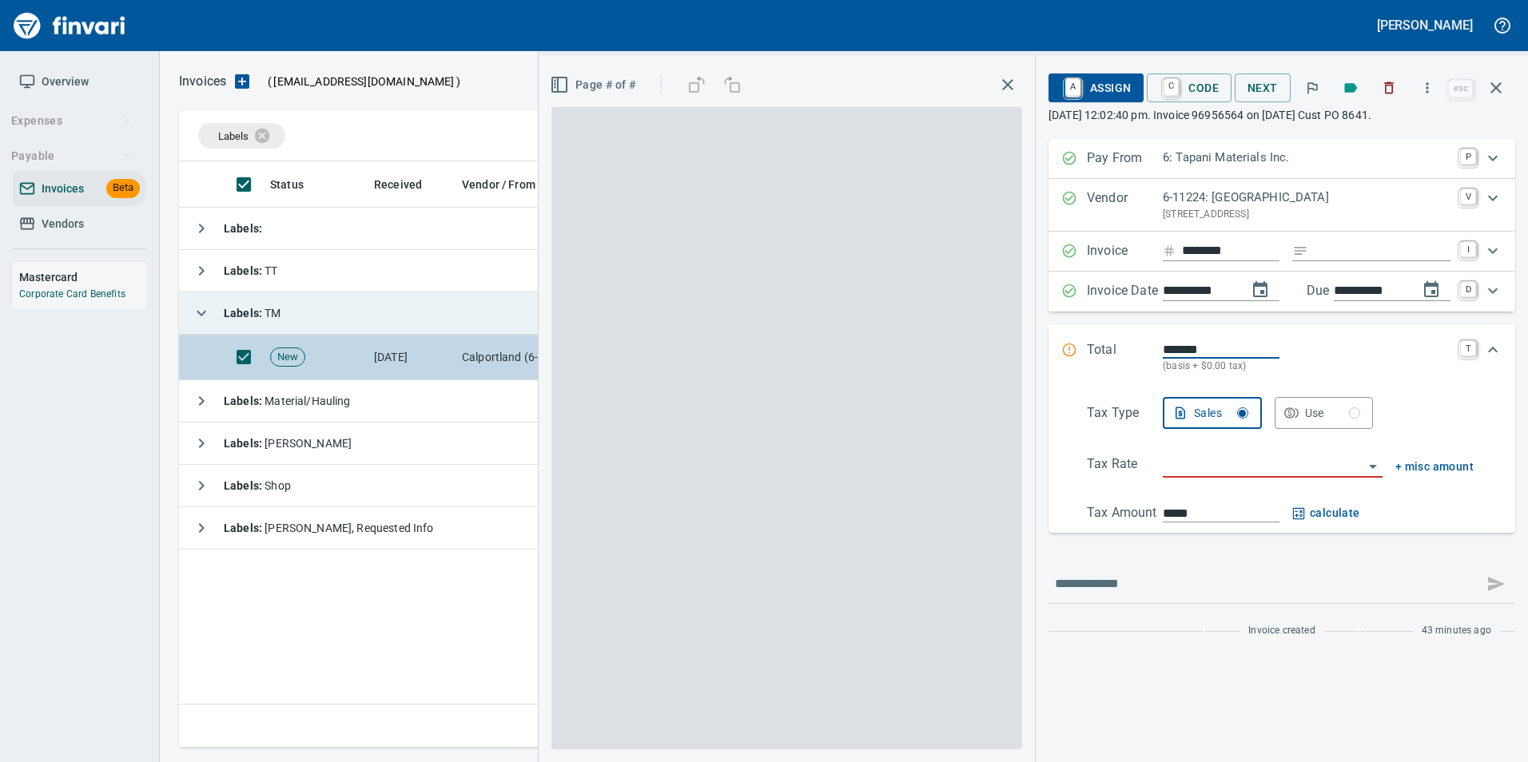
scroll to position [574, 1317]
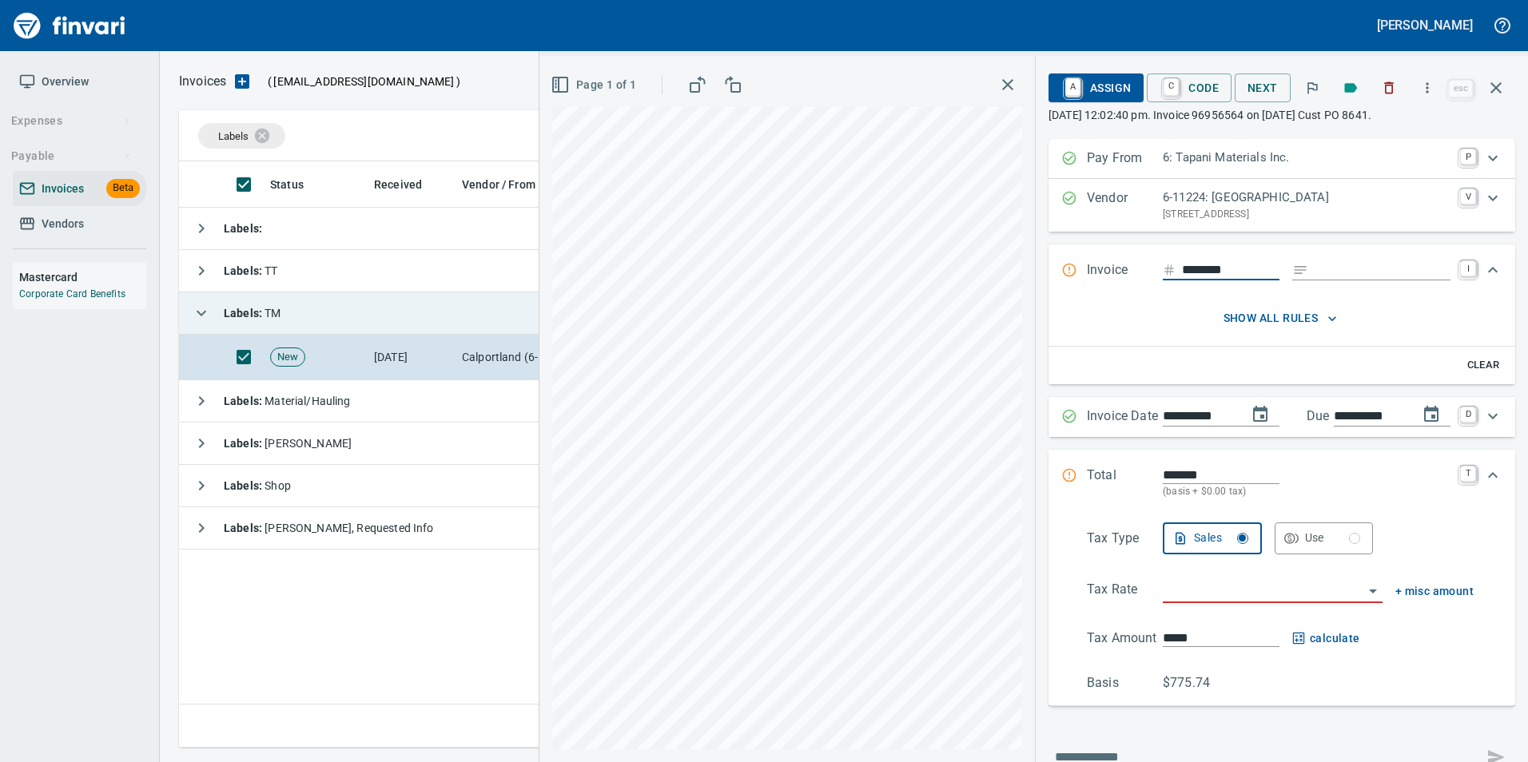
click at [1210, 590] on input "search" at bounding box center [1263, 591] width 201 height 22
type input "**********"
click at [1061, 467] on icon "Expand" at bounding box center [1069, 475] width 16 height 16
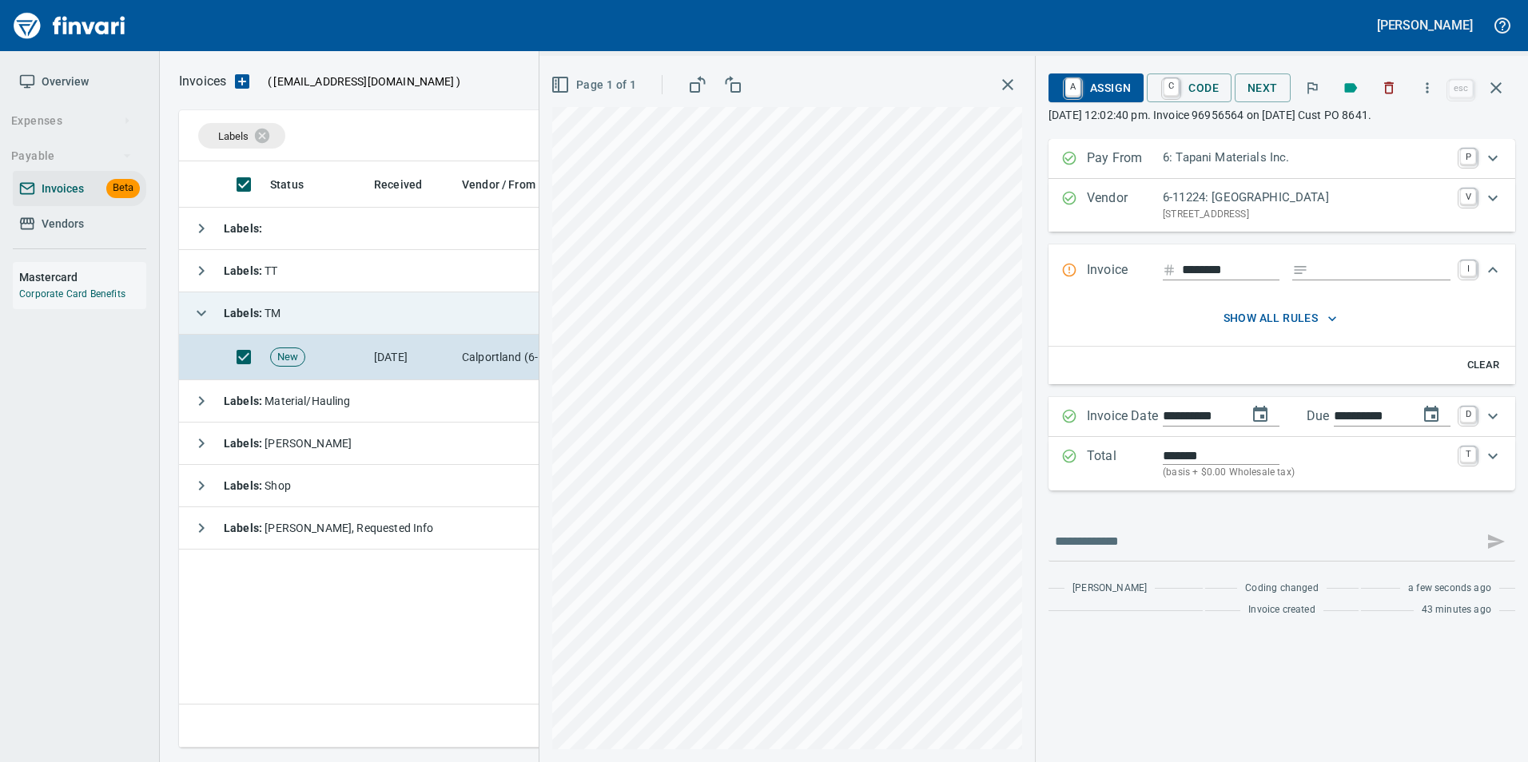
click at [1118, 81] on span "A Assign" at bounding box center [1096, 87] width 70 height 27
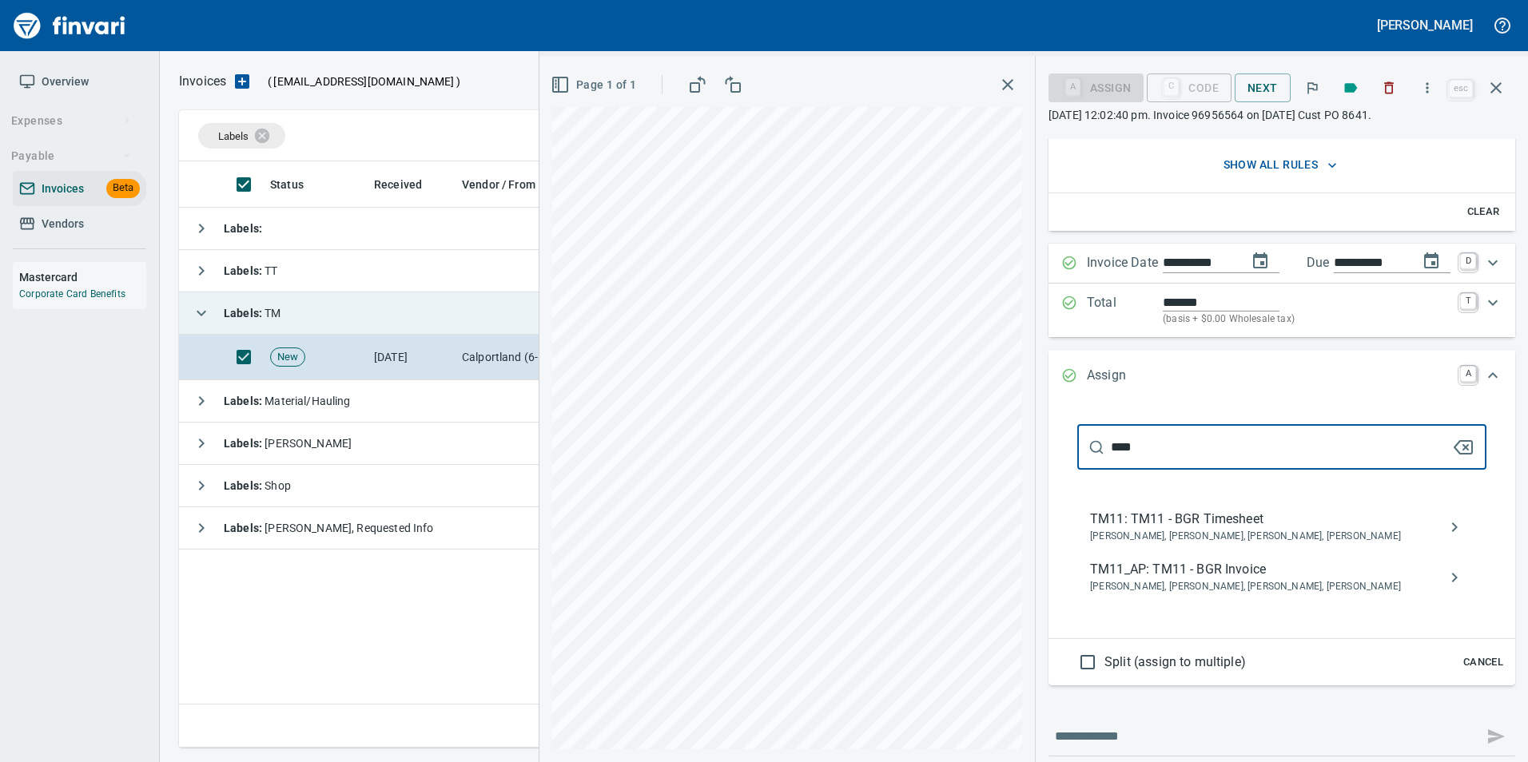
scroll to position [160, 0]
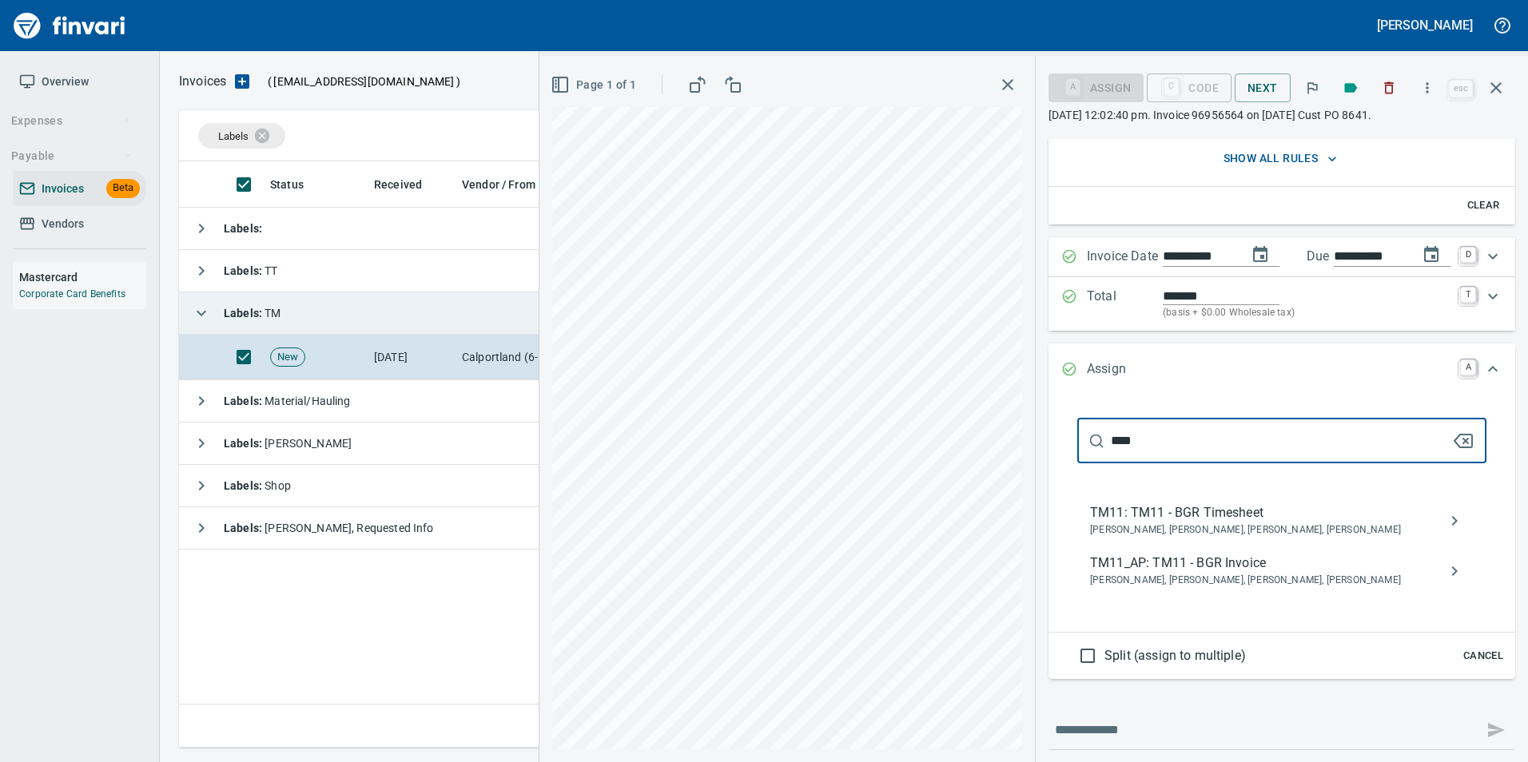
type input "****"
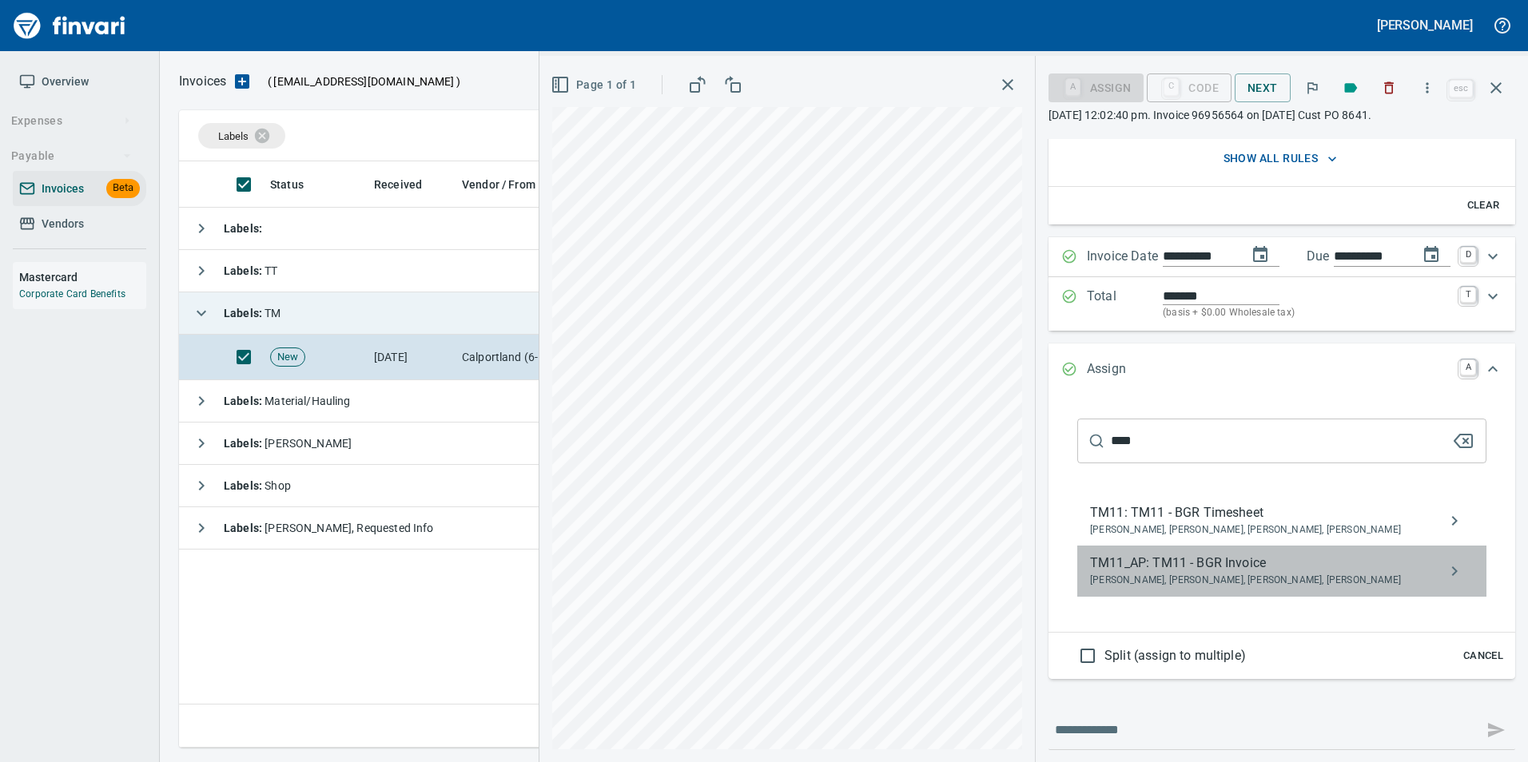
click at [1232, 575] on span "Bryan Skoko, Michael Maddux, Sam Rhoades, Shane Tapani" at bounding box center [1269, 581] width 358 height 16
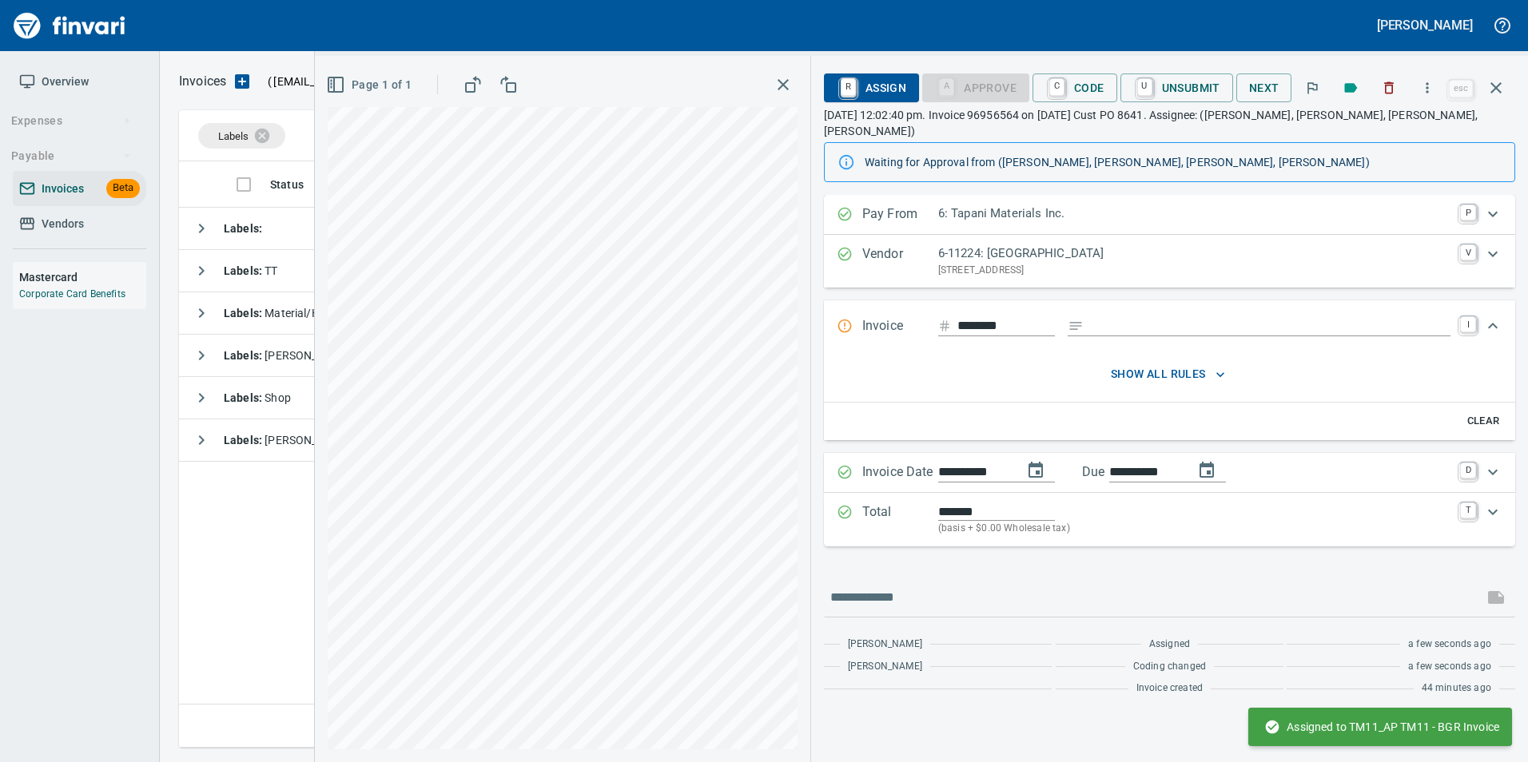
scroll to position [0, 0]
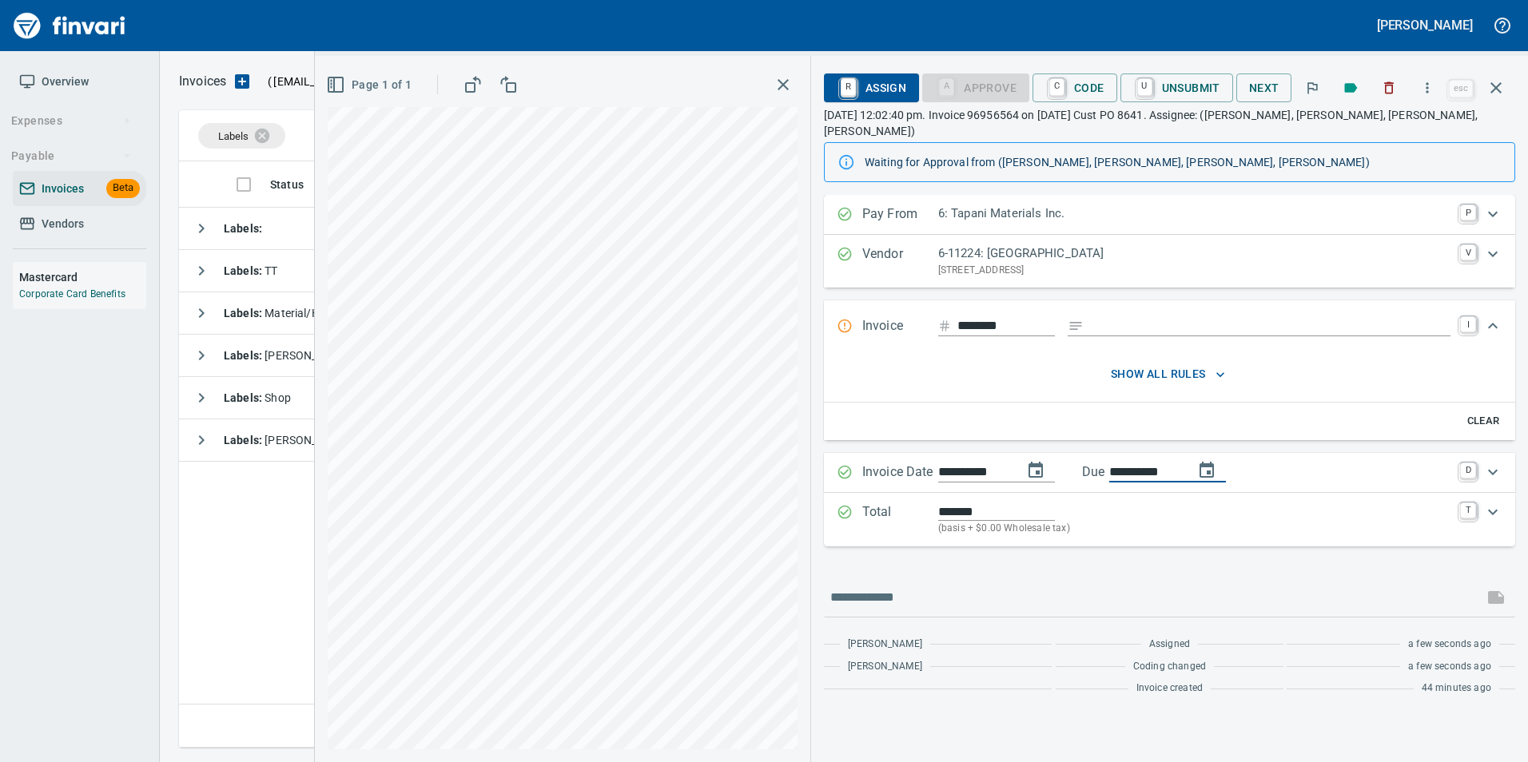
click at [1155, 463] on input "**********" at bounding box center [1145, 473] width 72 height 20
type input "**********"
click at [1154, 537] on div "**********" at bounding box center [1169, 449] width 691 height 508
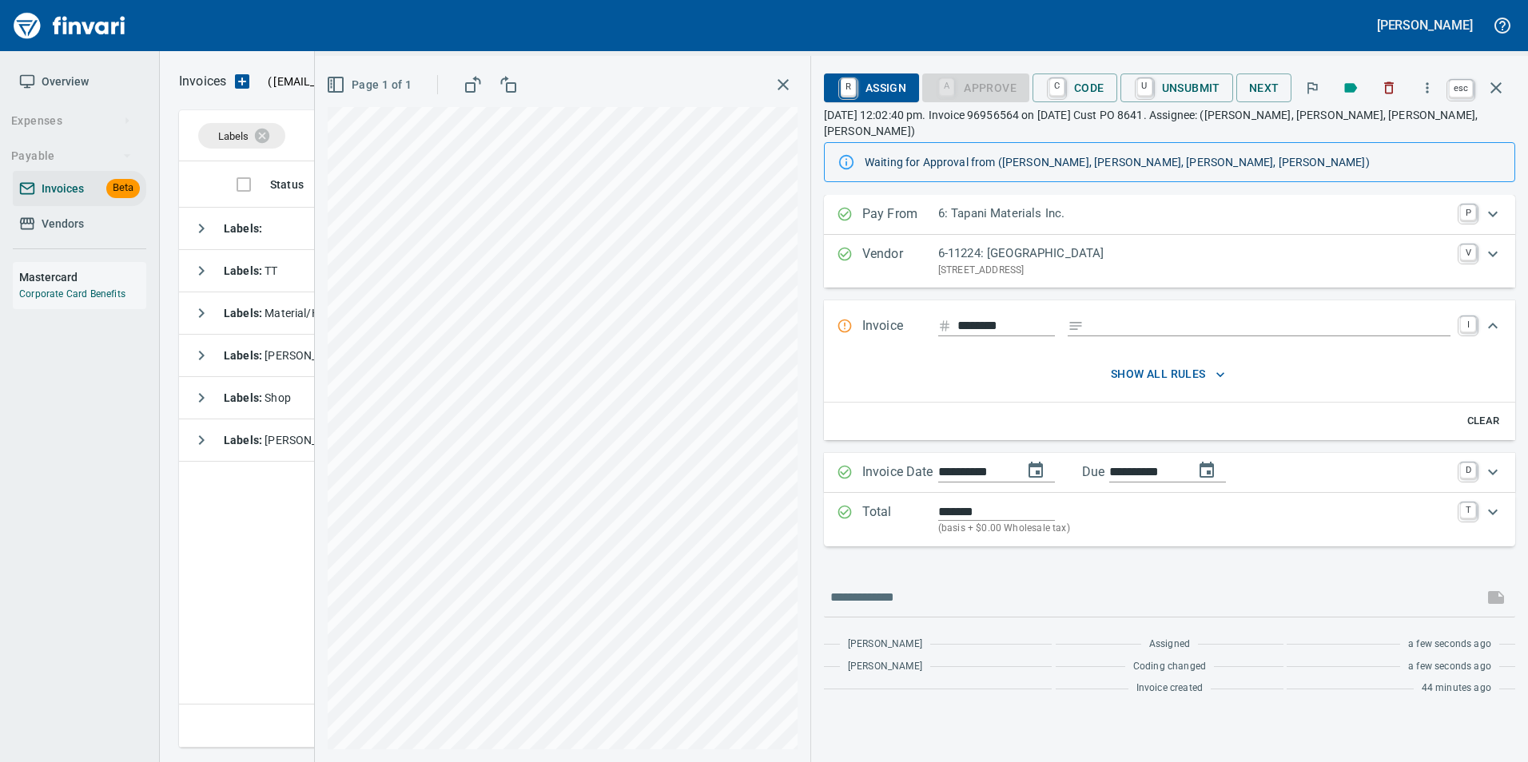
click at [1495, 98] on button "button" at bounding box center [1496, 88] width 38 height 38
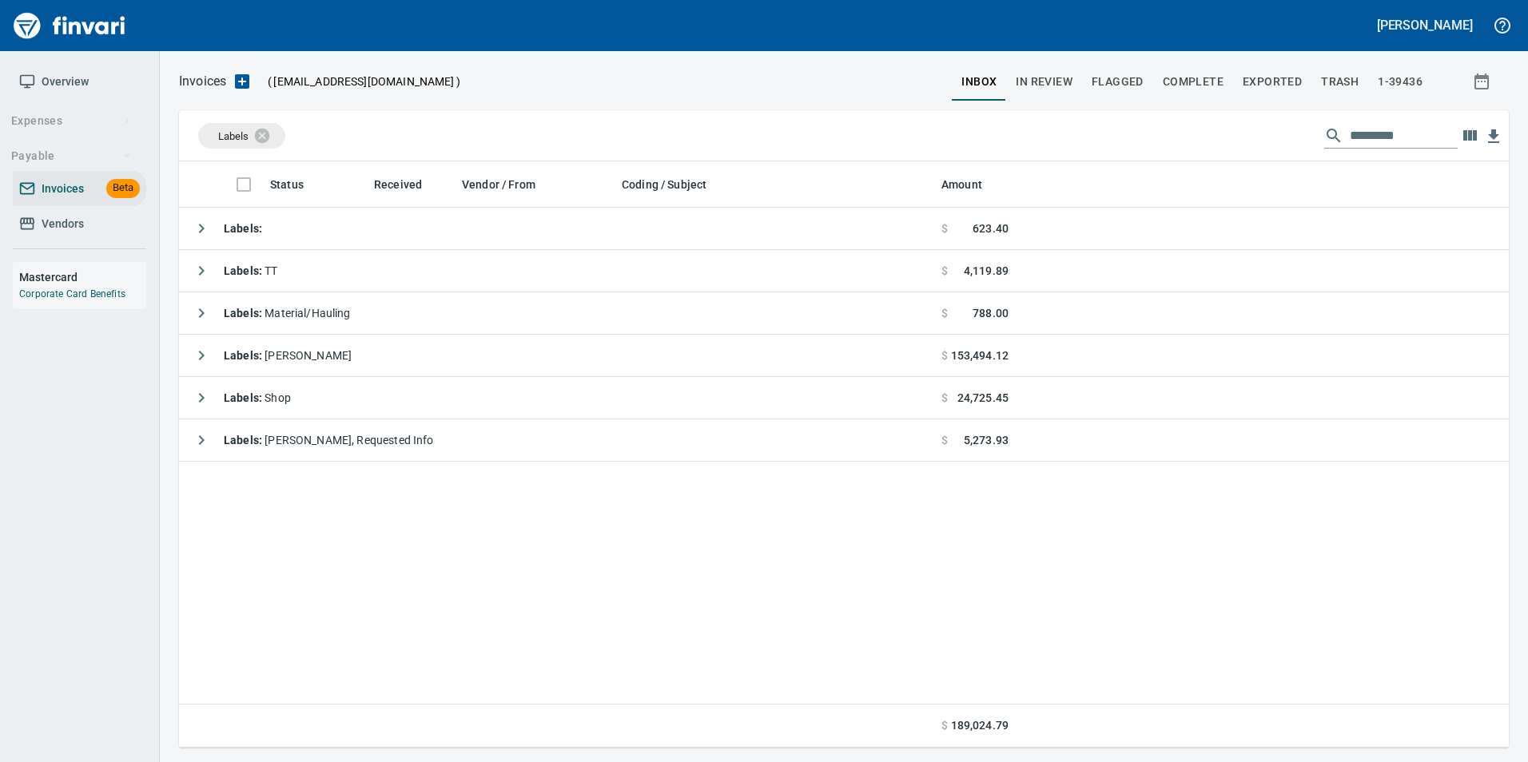
scroll to position [574, 1317]
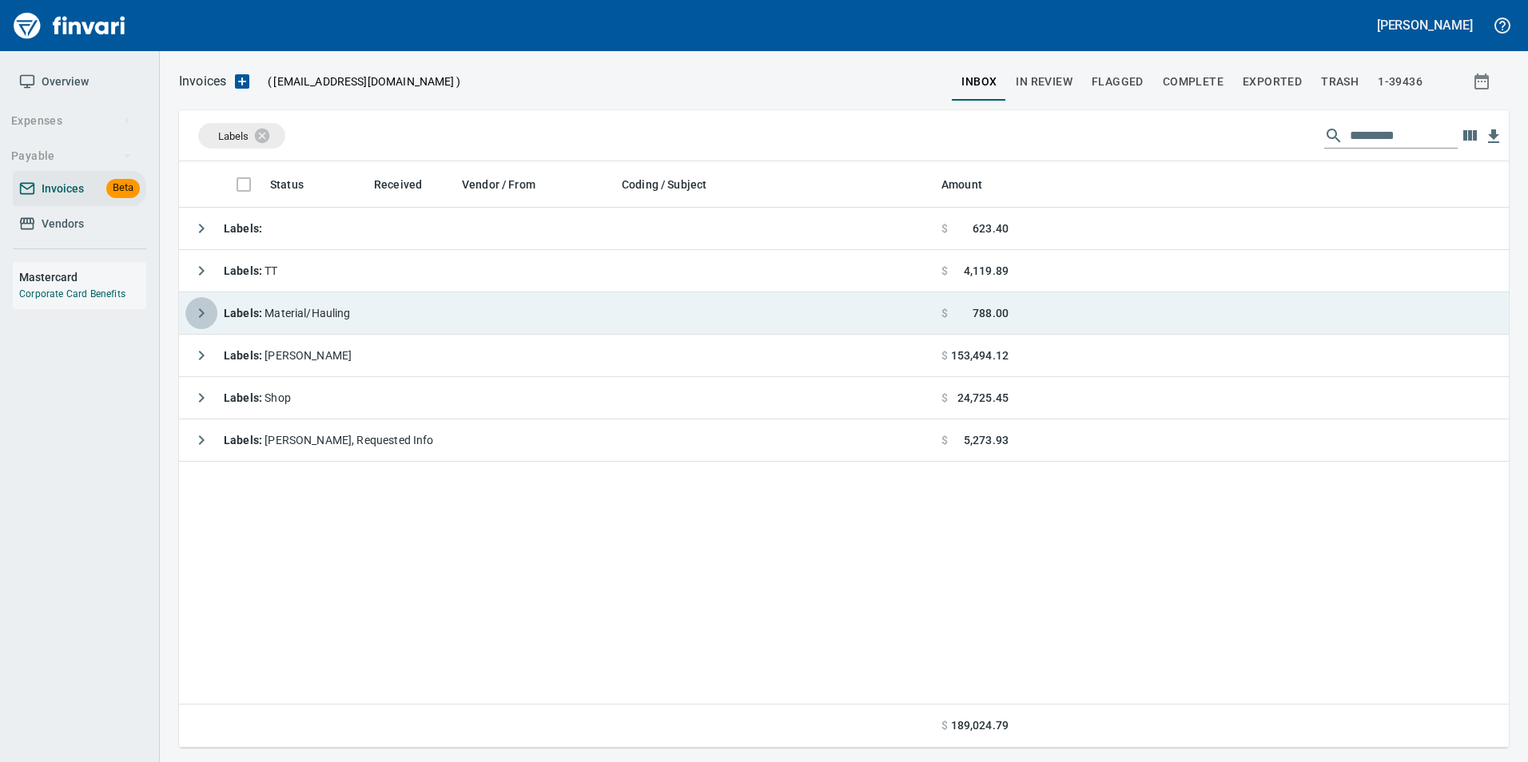
click at [204, 304] on icon "button" at bounding box center [201, 313] width 19 height 19
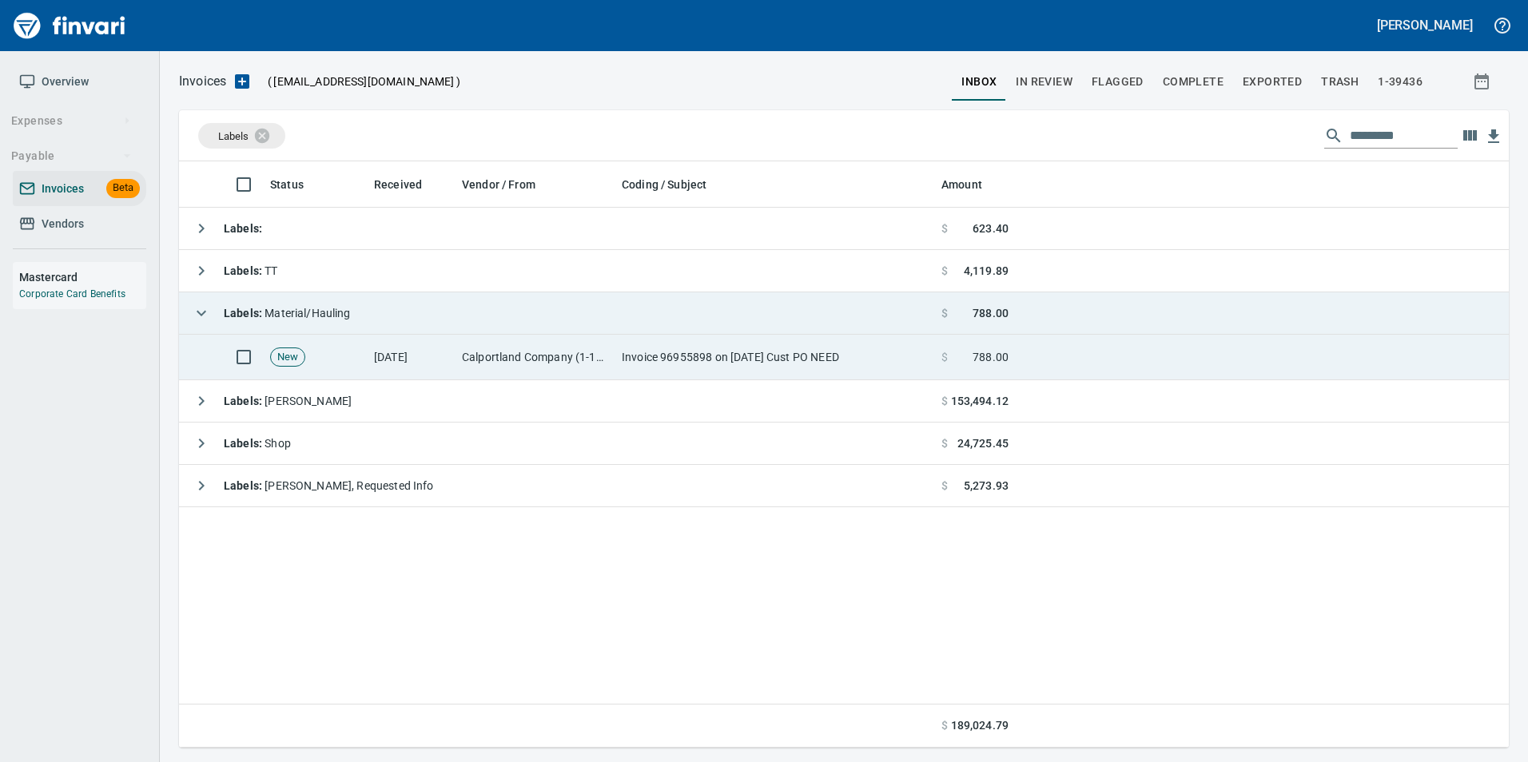
click at [524, 371] on td "Calportland Company (1-11224)" at bounding box center [535, 358] width 160 height 46
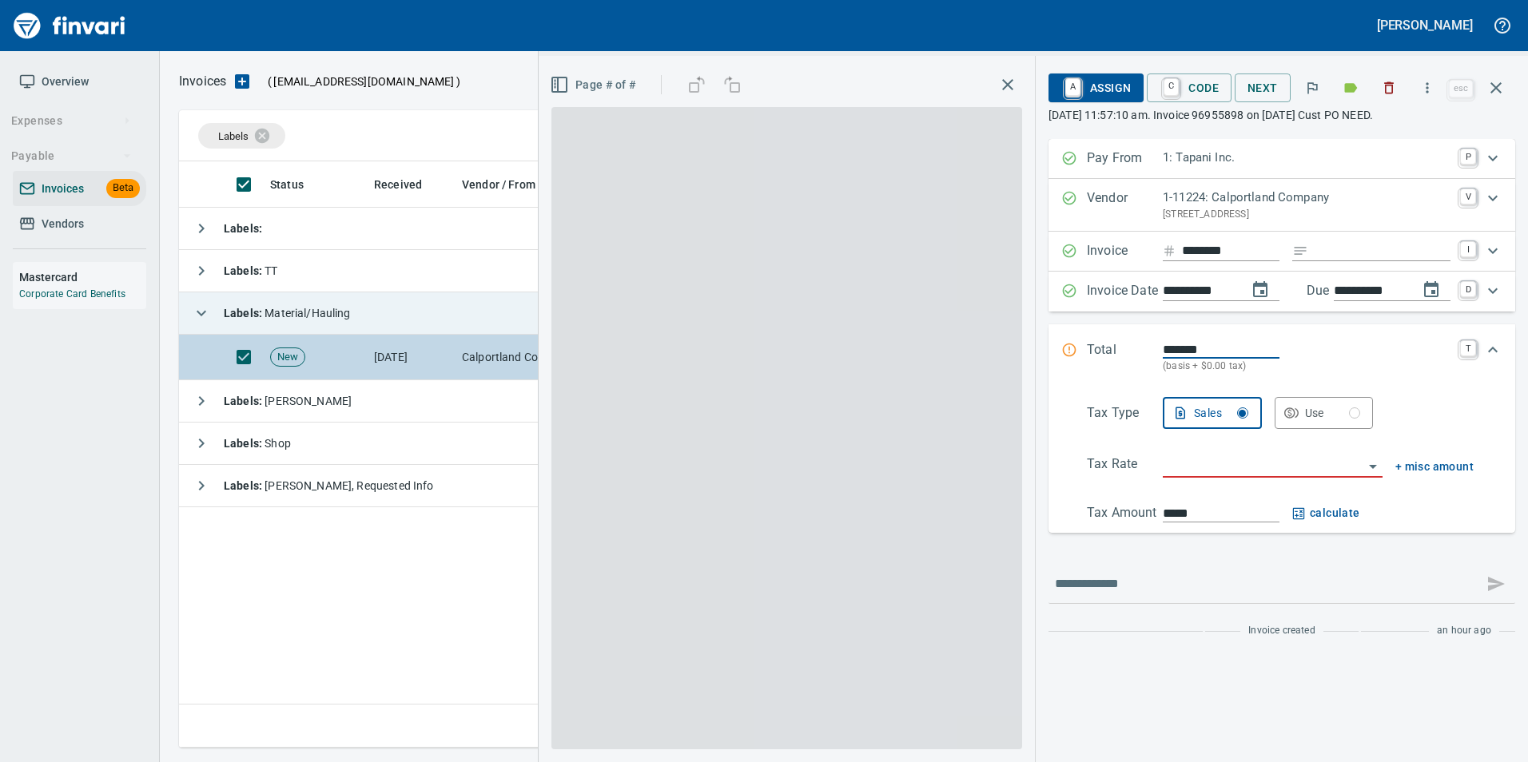
scroll to position [574, 1317]
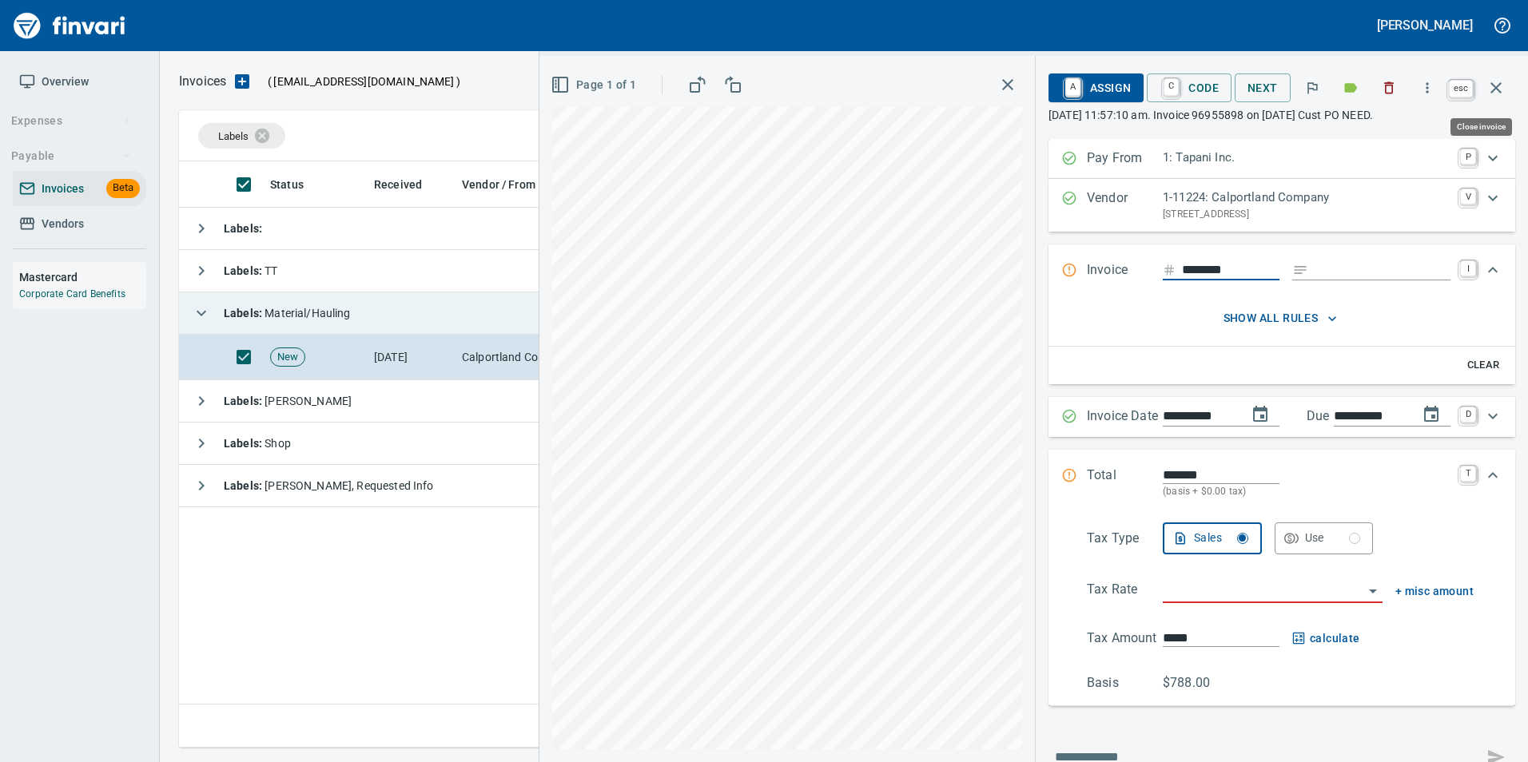
click at [1502, 89] on icon "button" at bounding box center [1495, 87] width 19 height 19
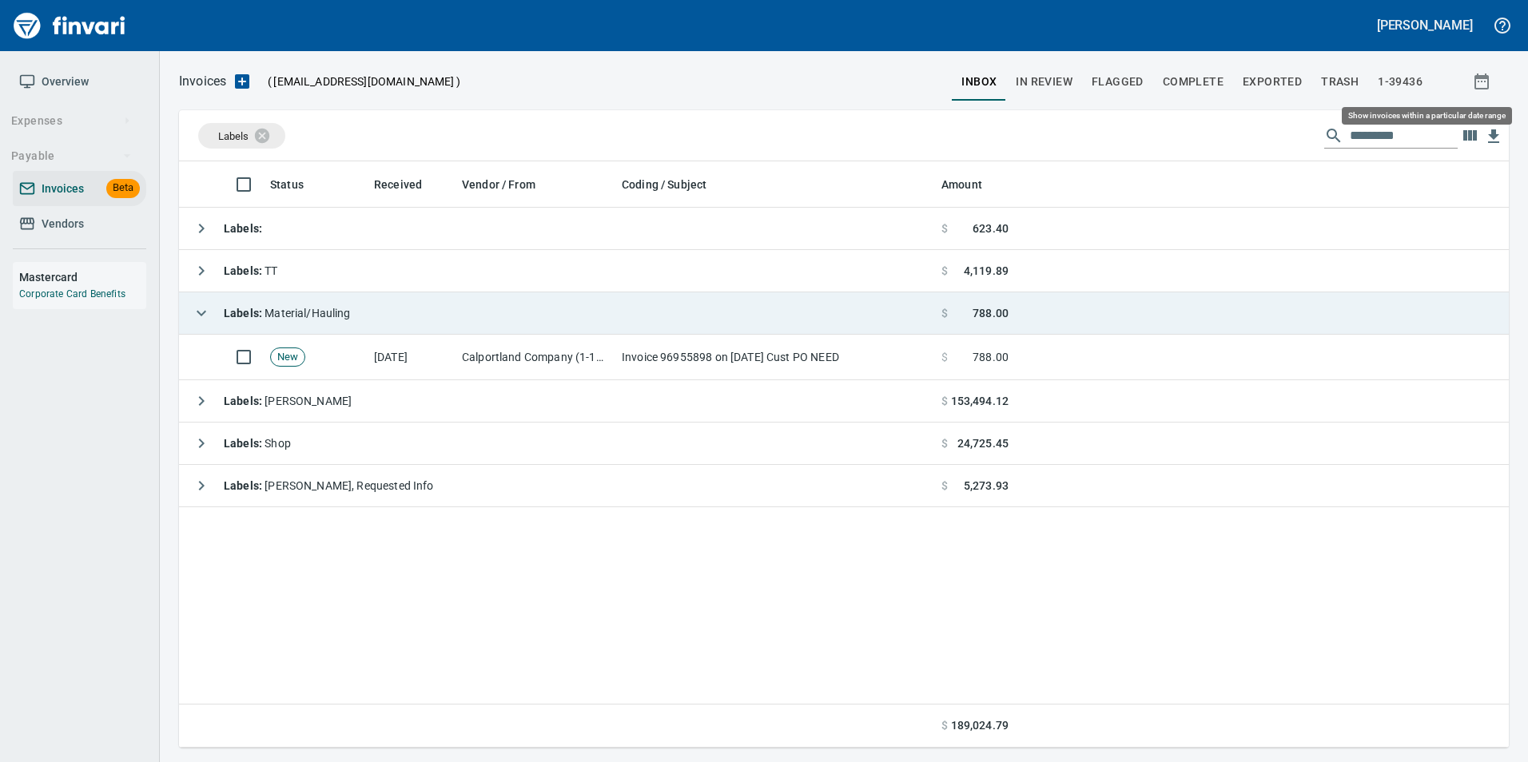
scroll to position [574, 1317]
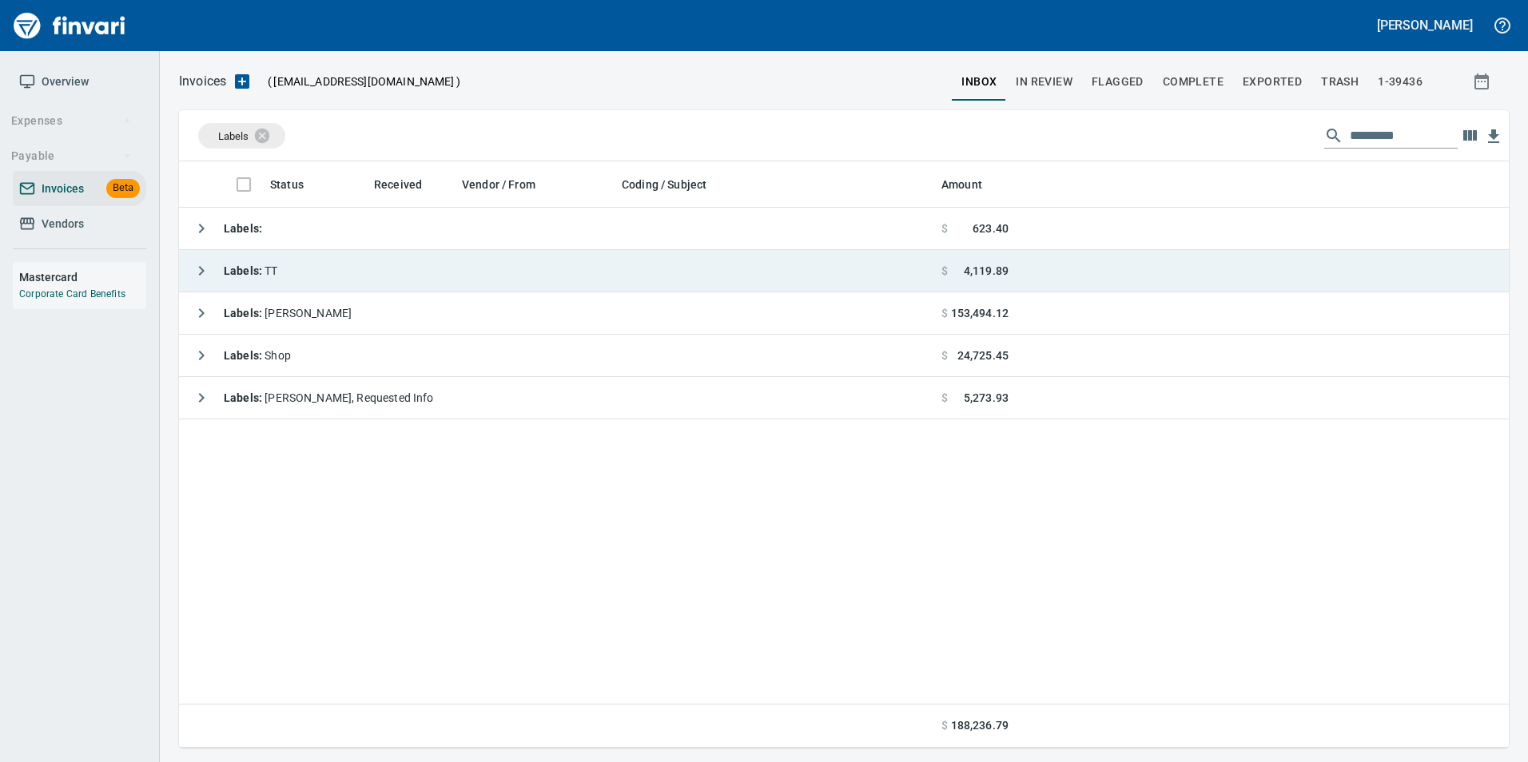
click at [196, 281] on button "button" at bounding box center [201, 271] width 32 height 32
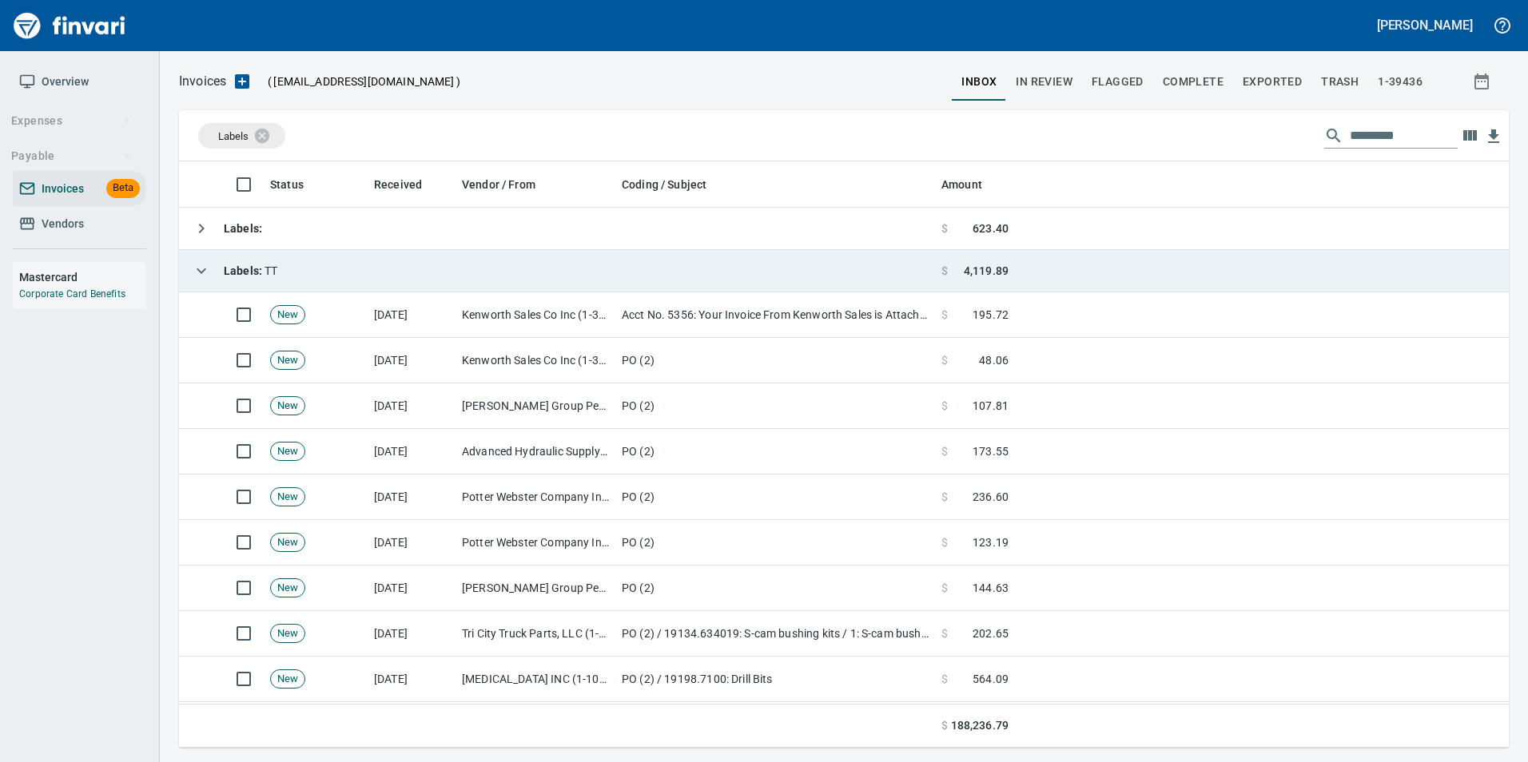
scroll to position [574, 1306]
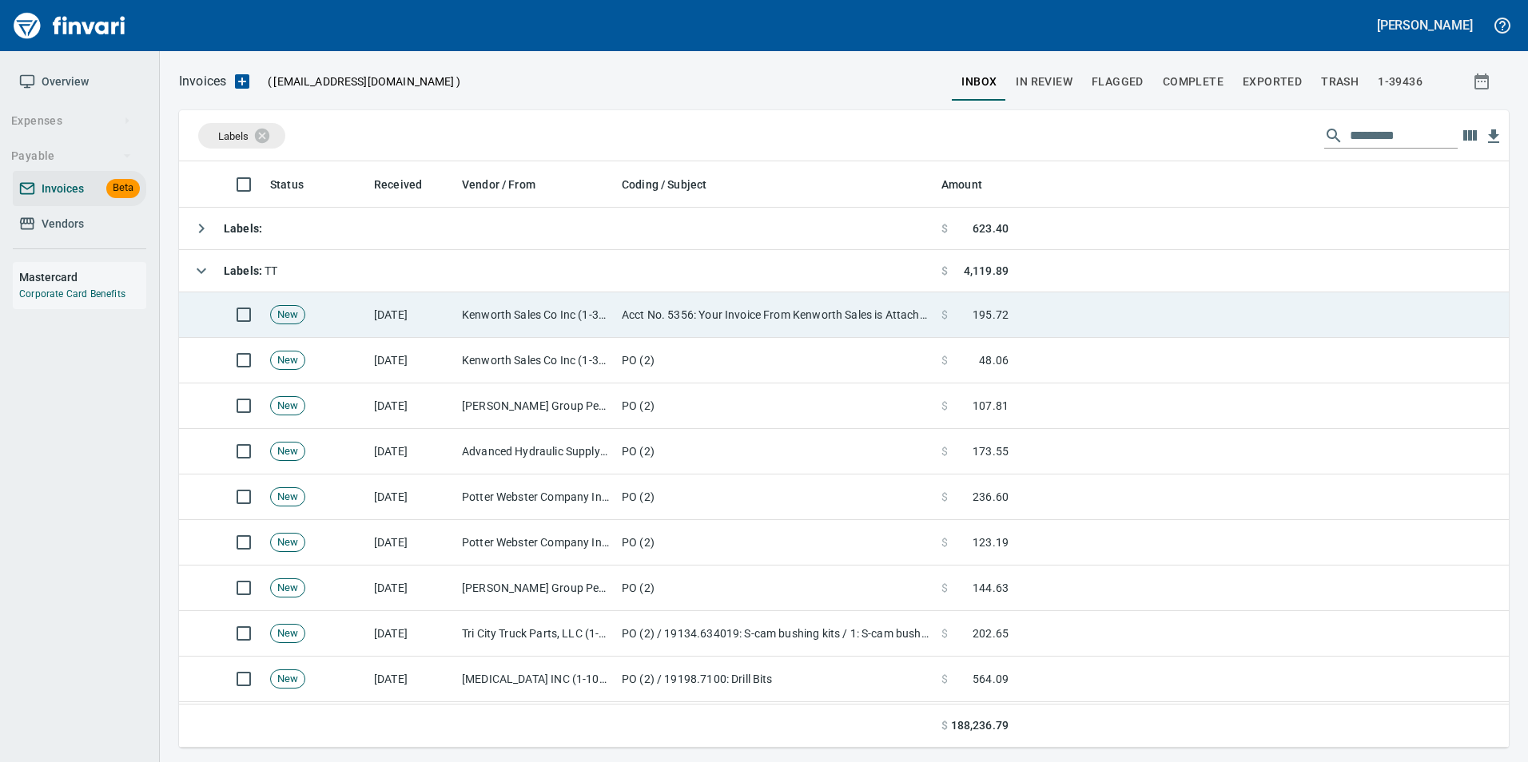
click at [364, 324] on td "New" at bounding box center [316, 315] width 104 height 46
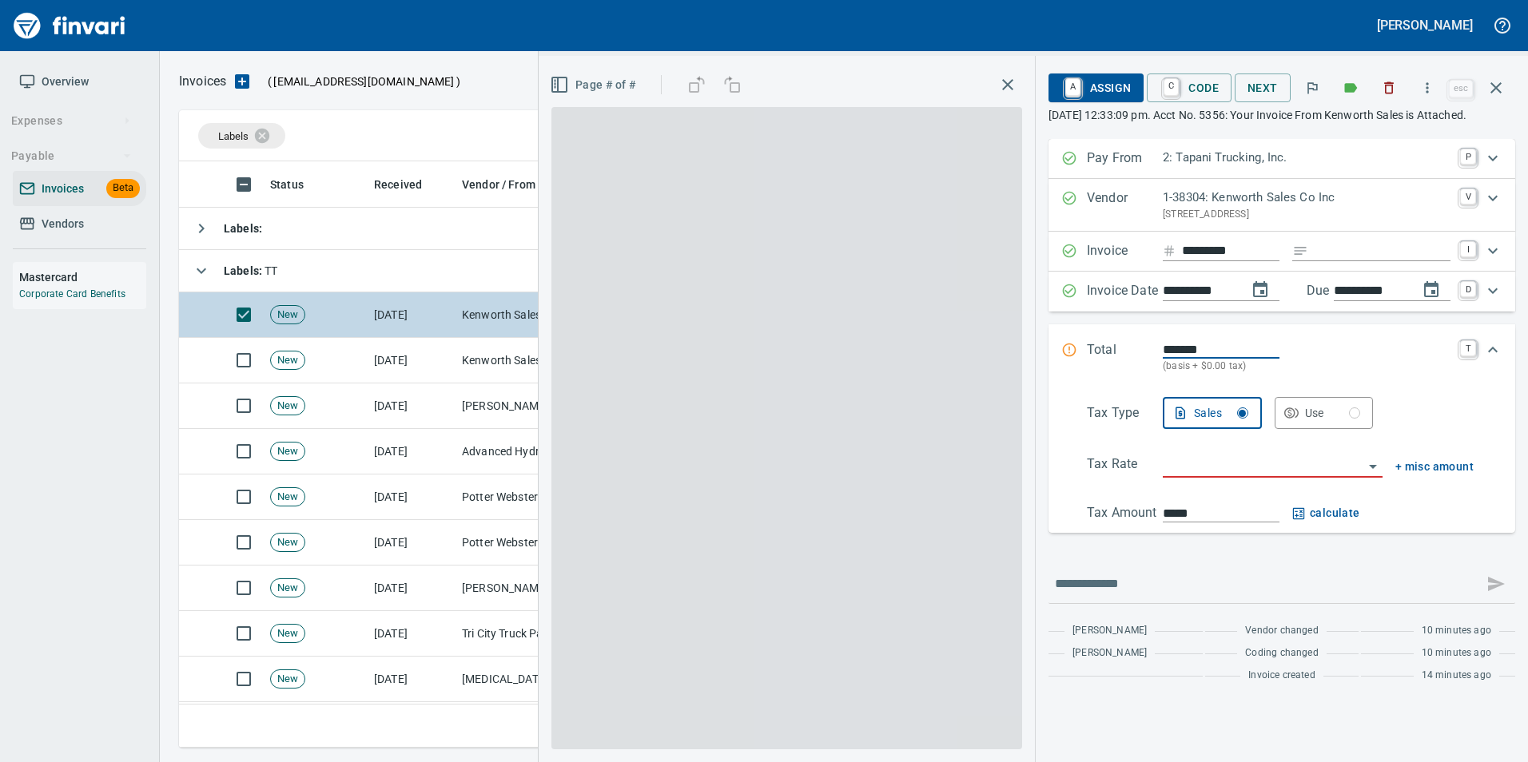
scroll to position [574, 1305]
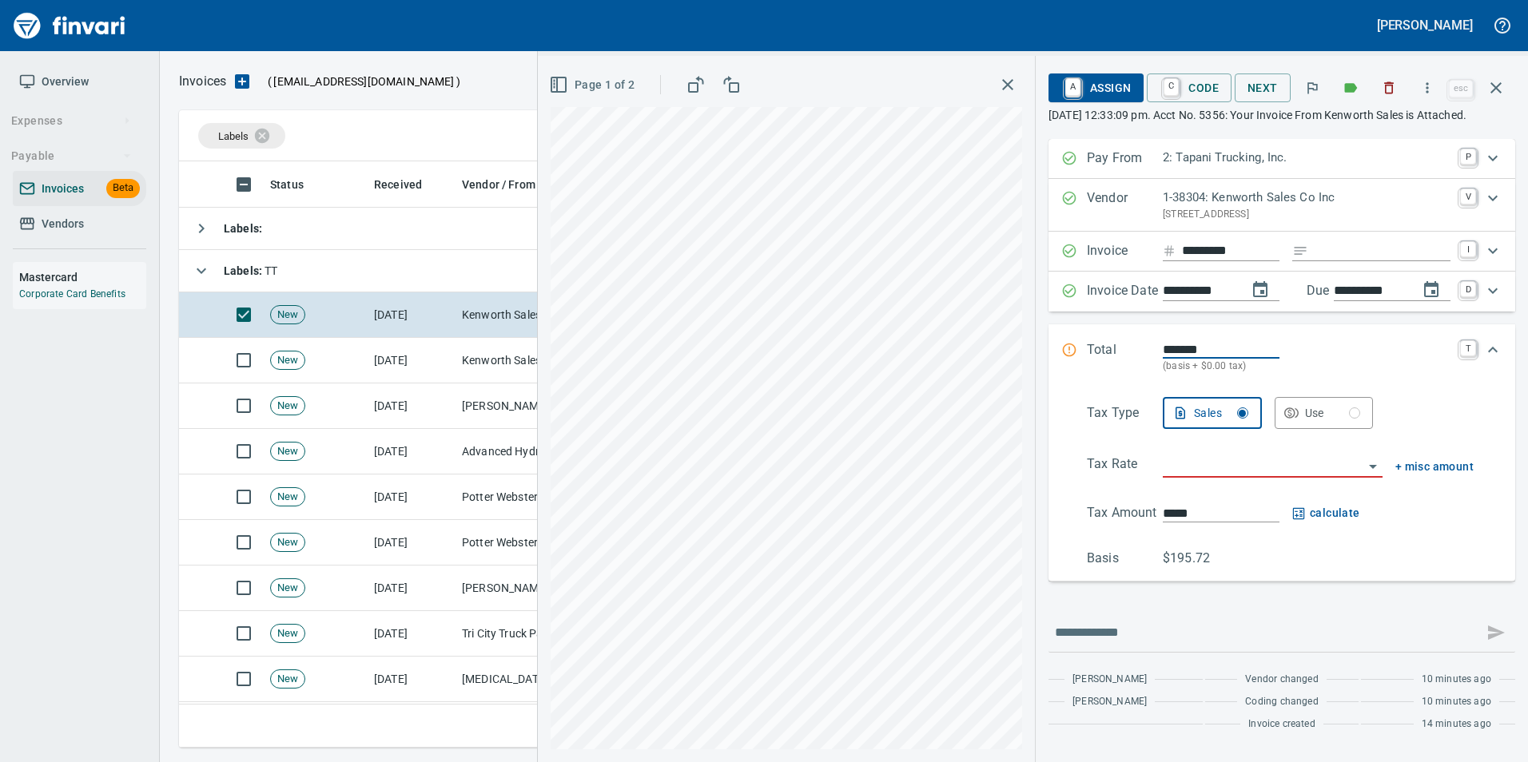
click at [1373, 261] on input "Expand" at bounding box center [1382, 251] width 136 height 20
type input "**********"
click at [1223, 477] on input "search" at bounding box center [1263, 466] width 201 height 22
click at [1200, 514] on li "Trucking: Trucking - Nontaxable" at bounding box center [1259, 522] width 224 height 38
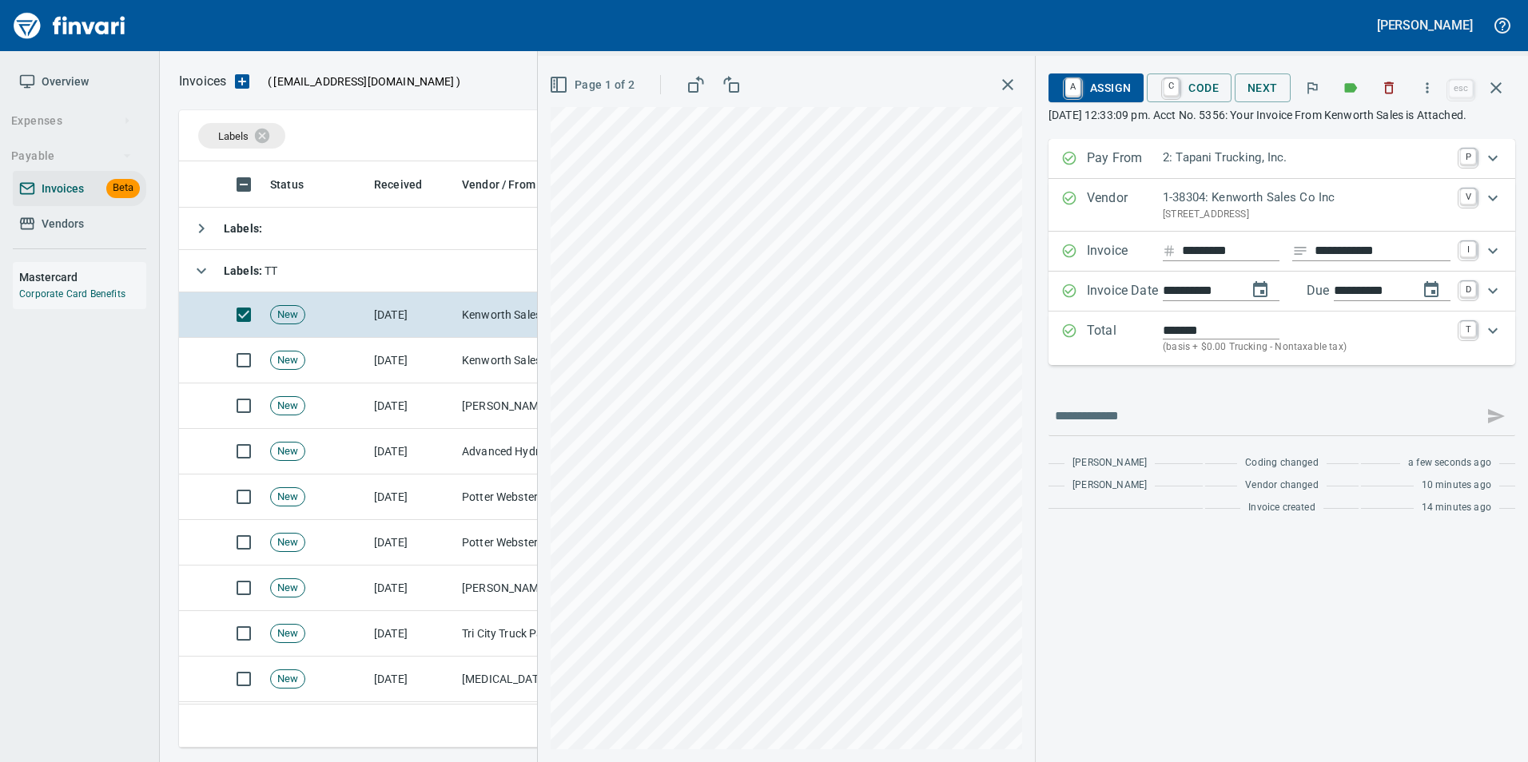
type input "**********"
click at [1163, 340] on input "*******" at bounding box center [1221, 330] width 117 height 18
type input "********"
click at [1143, 403] on div "**********" at bounding box center [1281, 331] width 467 height 384
drag, startPoint x: 1131, startPoint y: 397, endPoint x: 1126, endPoint y: 390, distance: 9.1
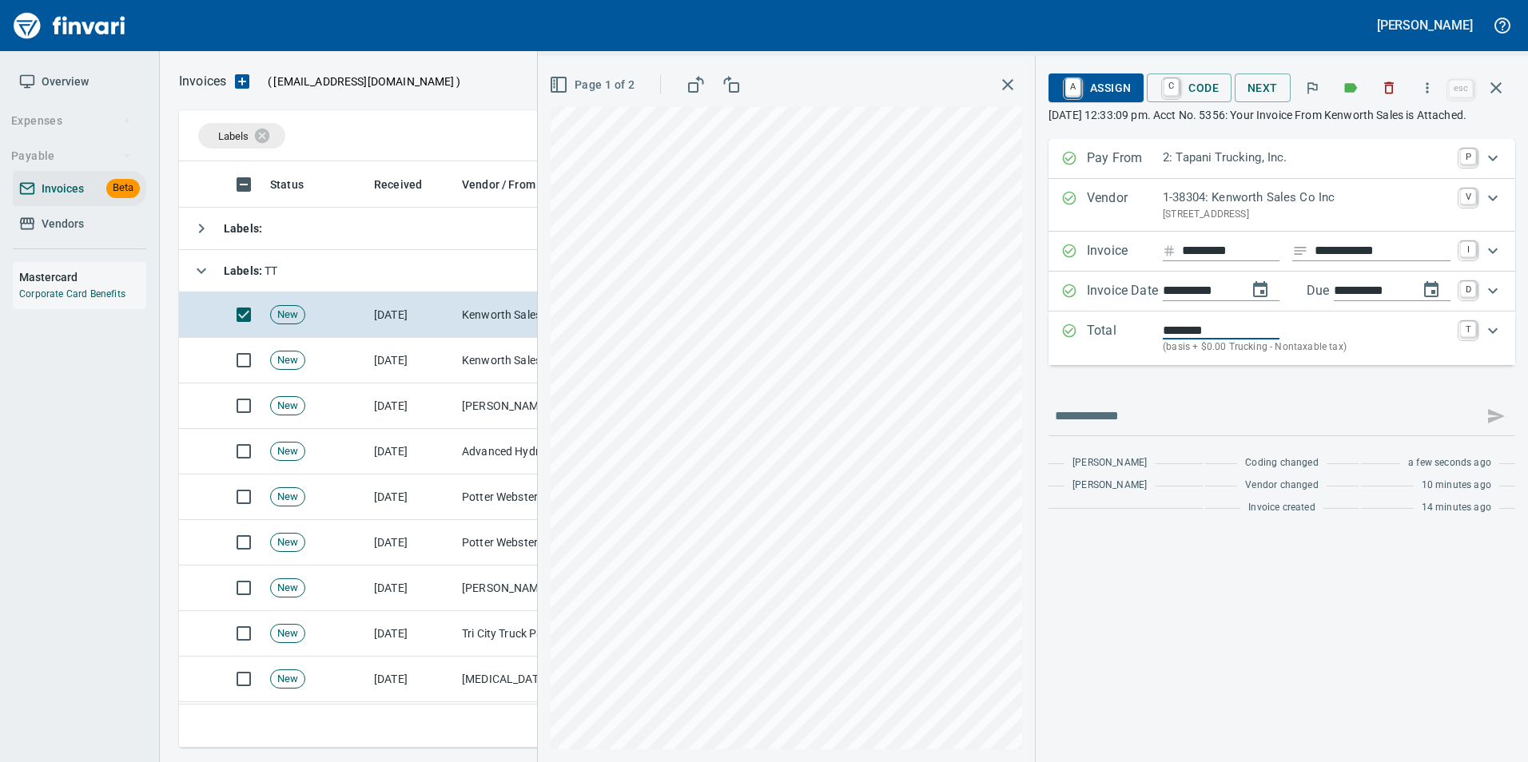
click at [1127, 392] on div "**********" at bounding box center [1281, 331] width 467 height 384
drag, startPoint x: 1126, startPoint y: 390, endPoint x: 1082, endPoint y: 403, distance: 46.0
click at [1084, 405] on div "**********" at bounding box center [1281, 331] width 467 height 384
click at [1495, 94] on icon "button" at bounding box center [1495, 87] width 19 height 19
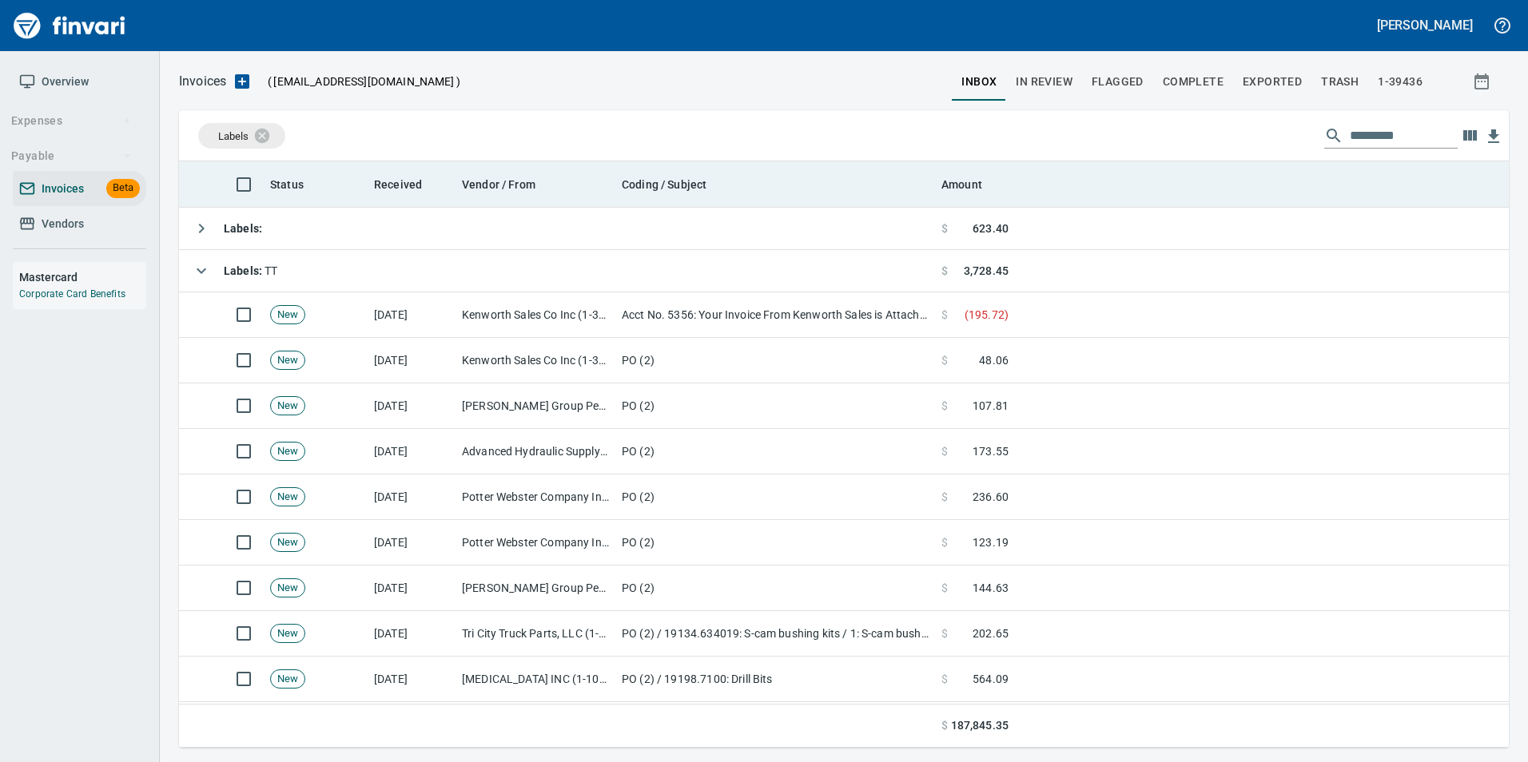
scroll to position [574, 1305]
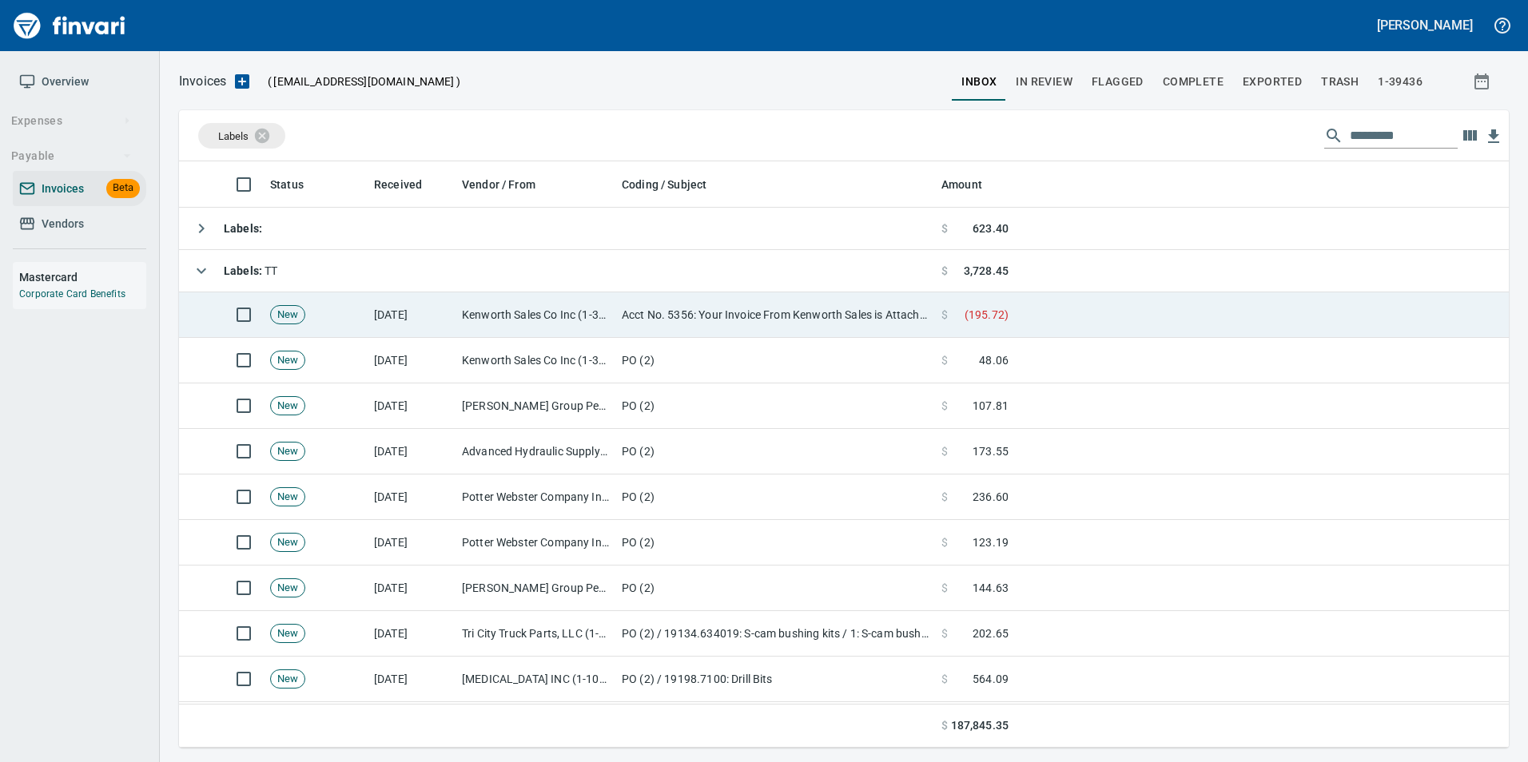
click at [606, 312] on td "Kenworth Sales Co Inc (1-38304)" at bounding box center [535, 315] width 160 height 46
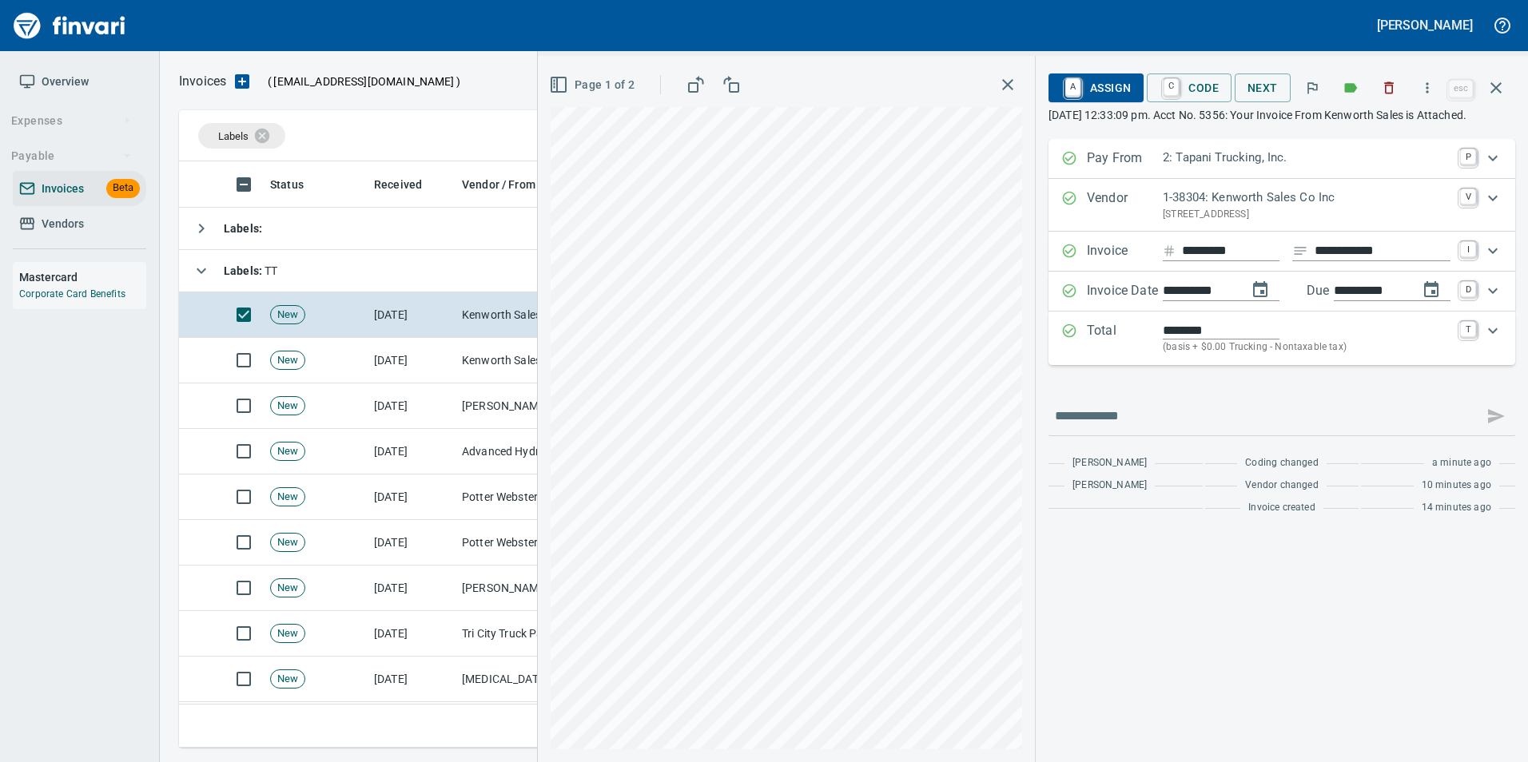
click at [1187, 91] on span "C Code" at bounding box center [1188, 87] width 59 height 27
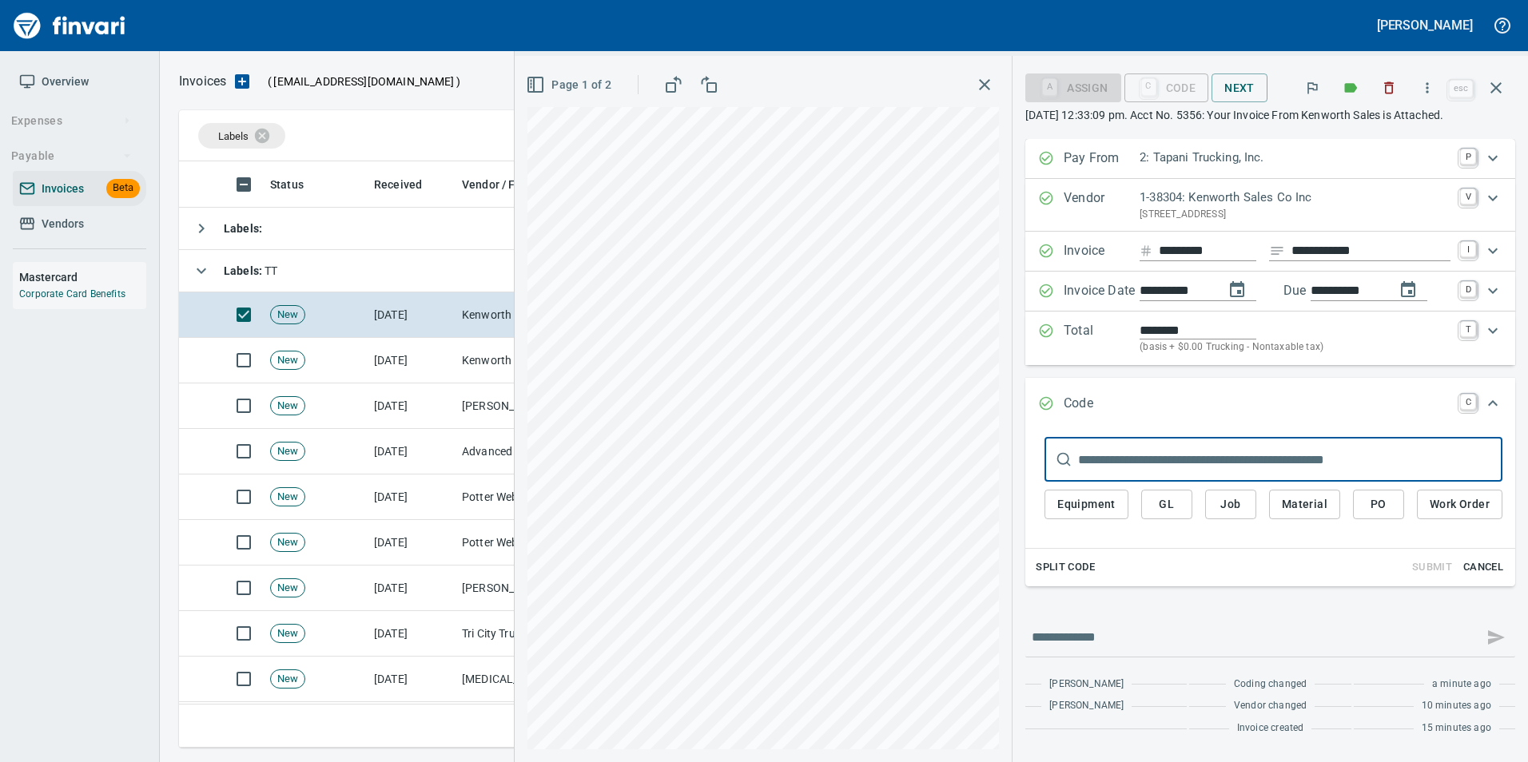
click at [1376, 498] on span "PO" at bounding box center [1378, 505] width 26 height 20
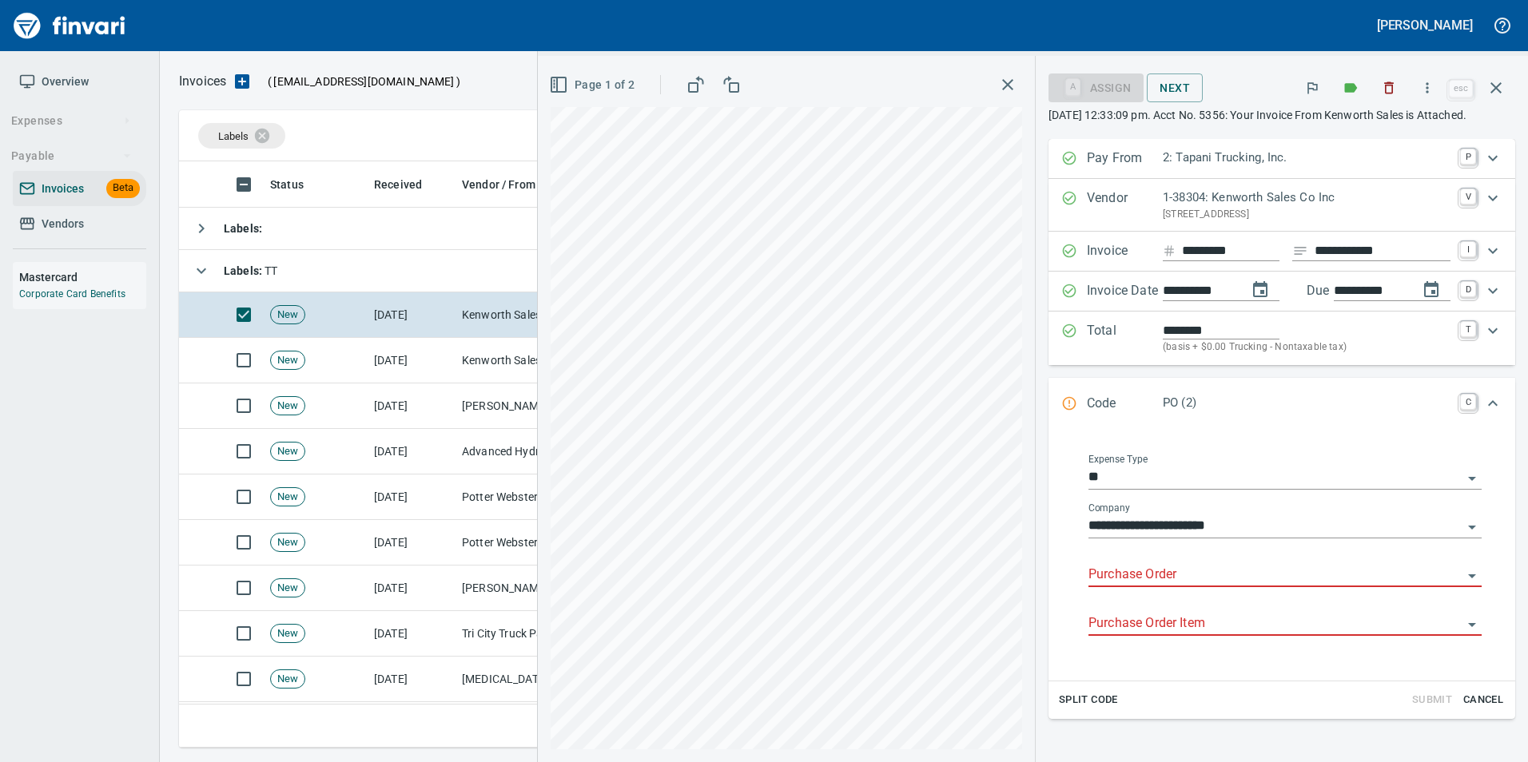
drag, startPoint x: 1120, startPoint y: 587, endPoint x: 1067, endPoint y: 567, distance: 56.4
click at [1122, 586] on input "Purchase Order" at bounding box center [1275, 575] width 374 height 22
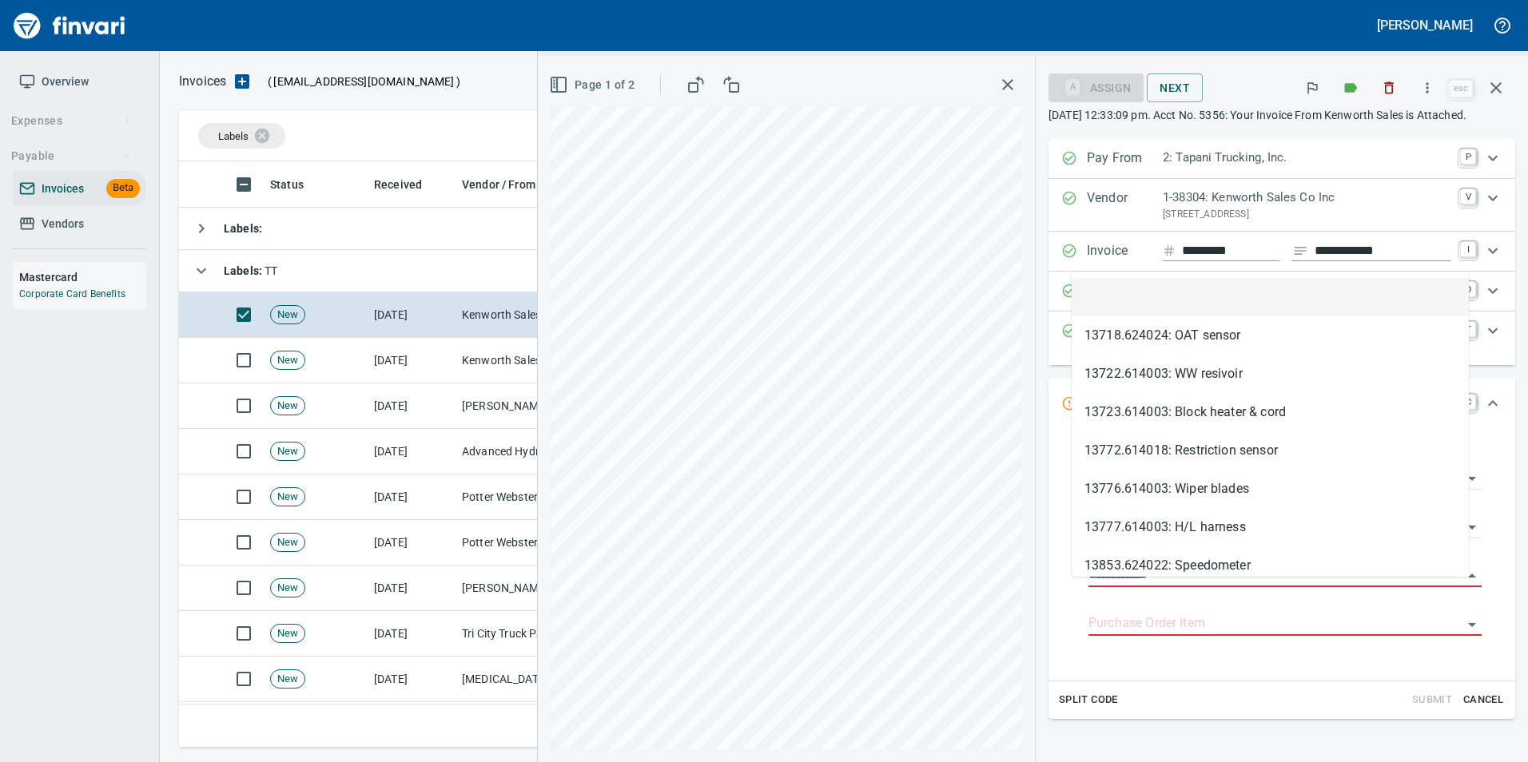
scroll to position [574, 1305]
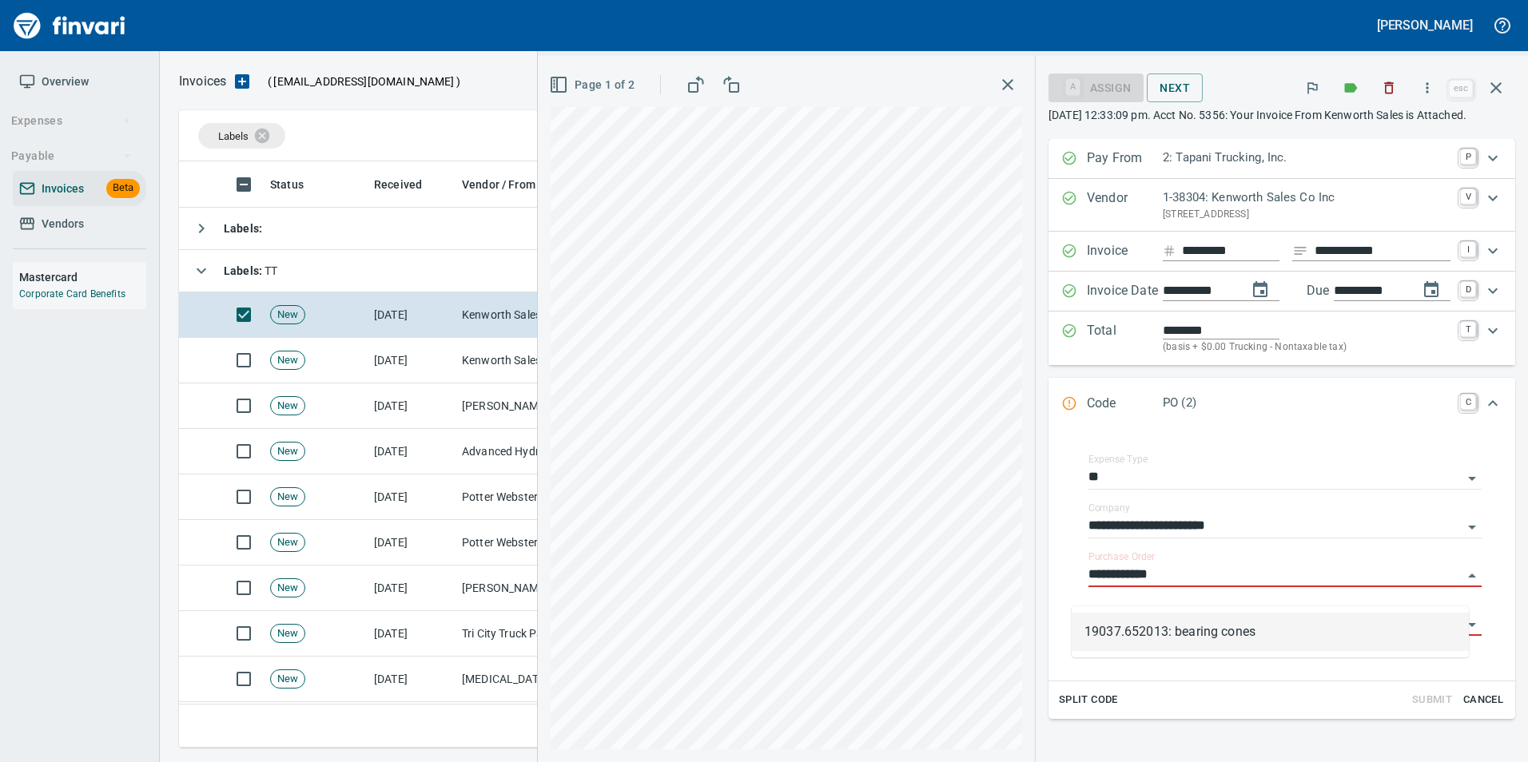
click at [1308, 634] on li "19037.652013: bearing cones" at bounding box center [1269, 632] width 397 height 38
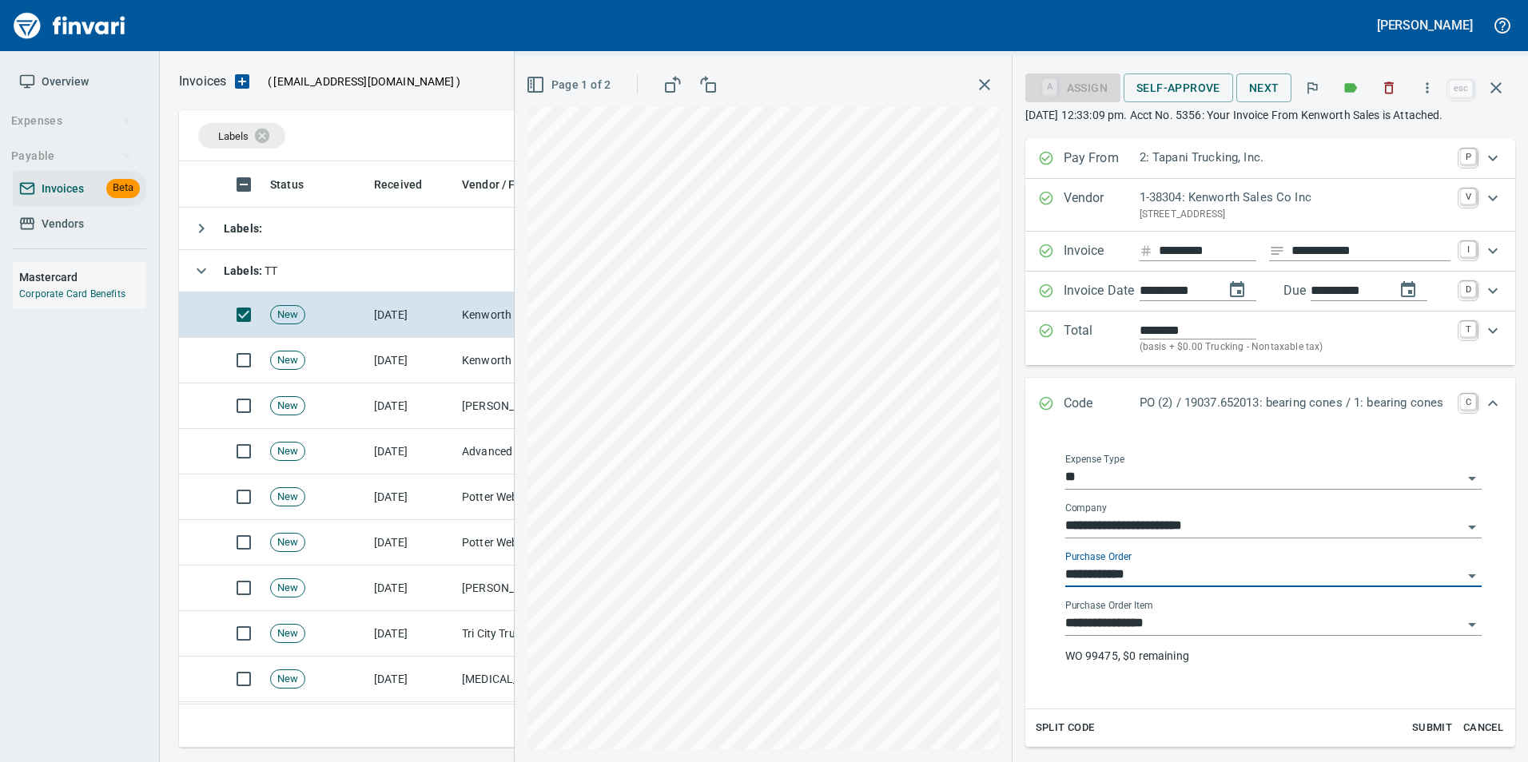
type input "**********"
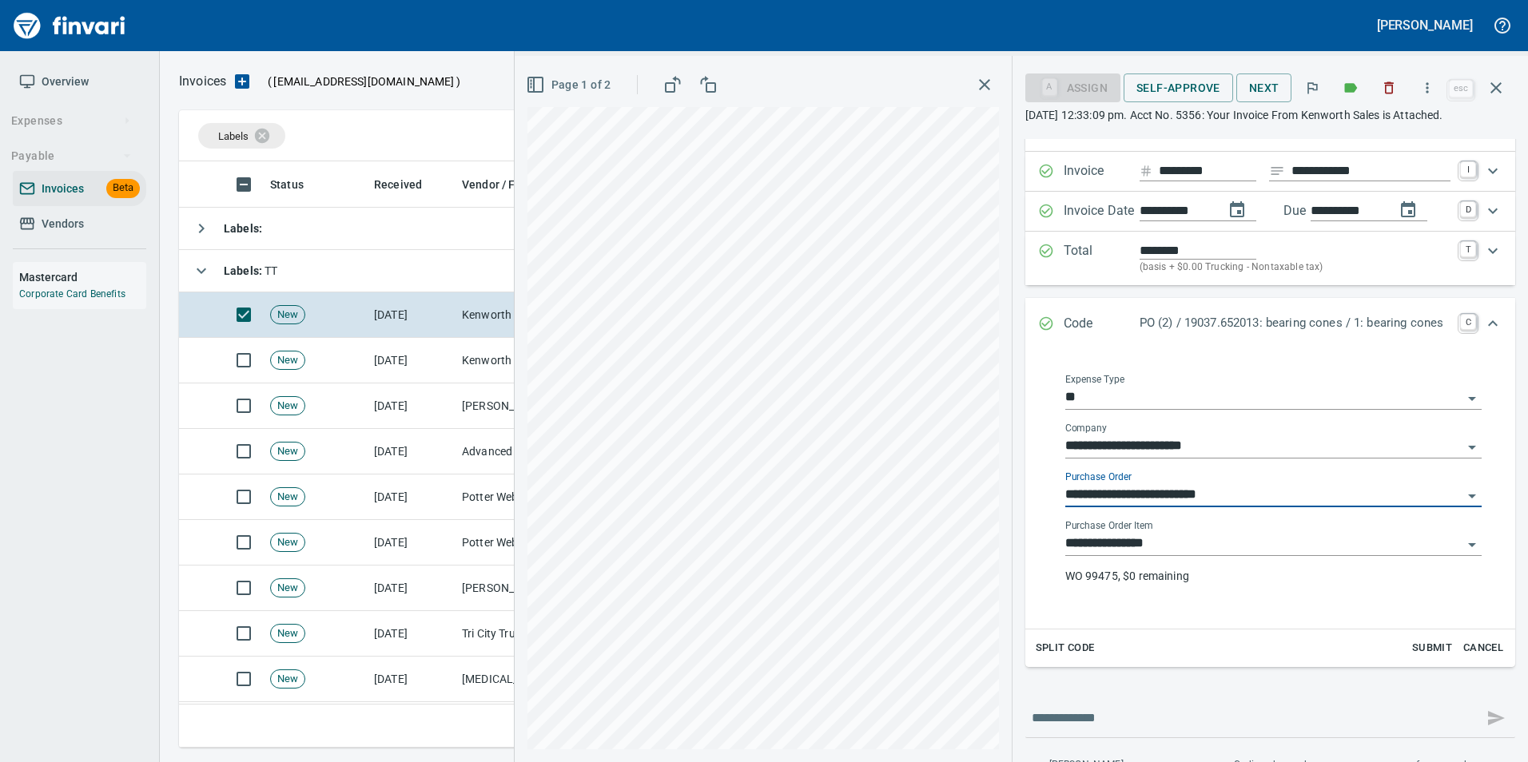
scroll to position [155, 0]
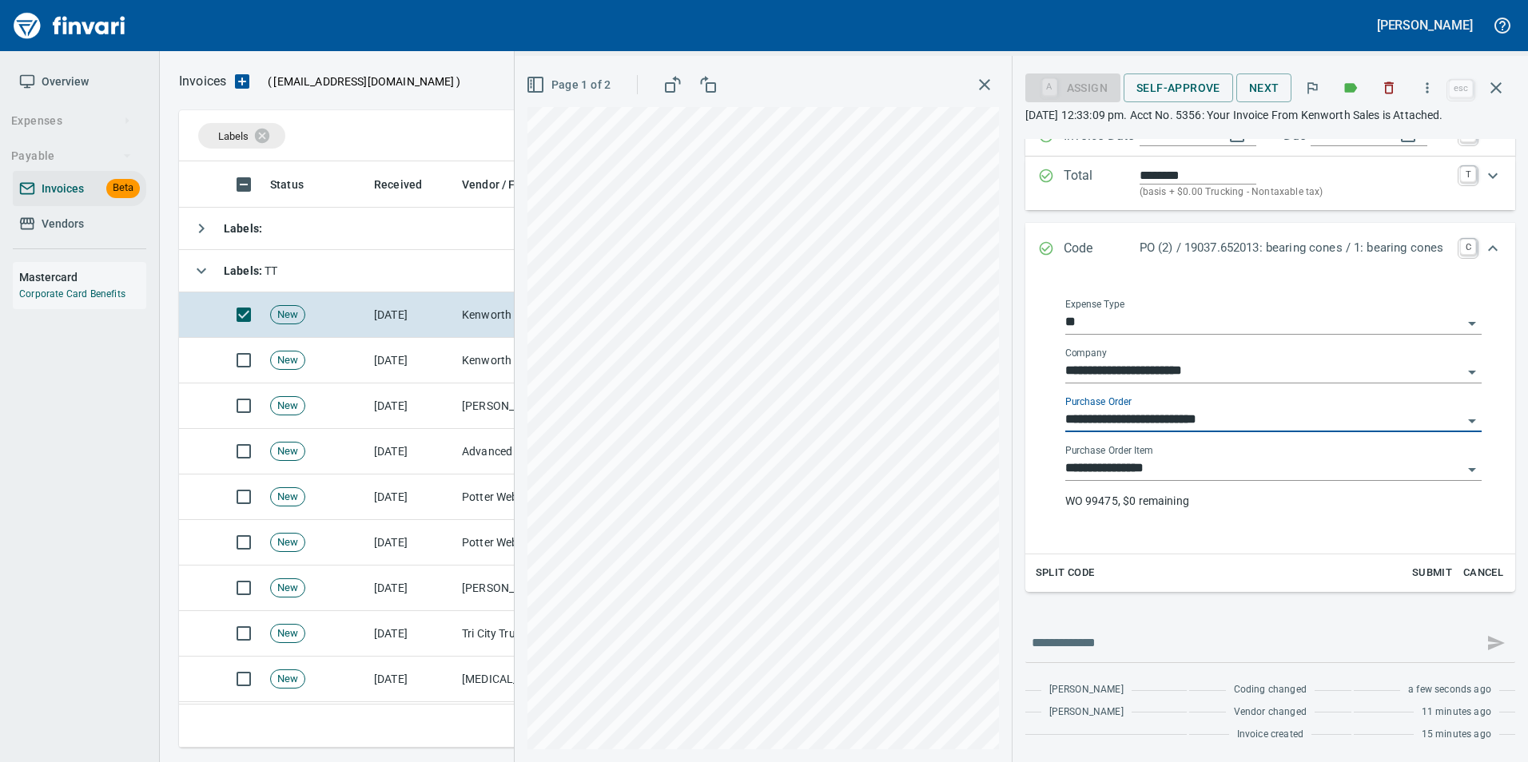
click at [1161, 475] on input "**********" at bounding box center [1263, 469] width 397 height 22
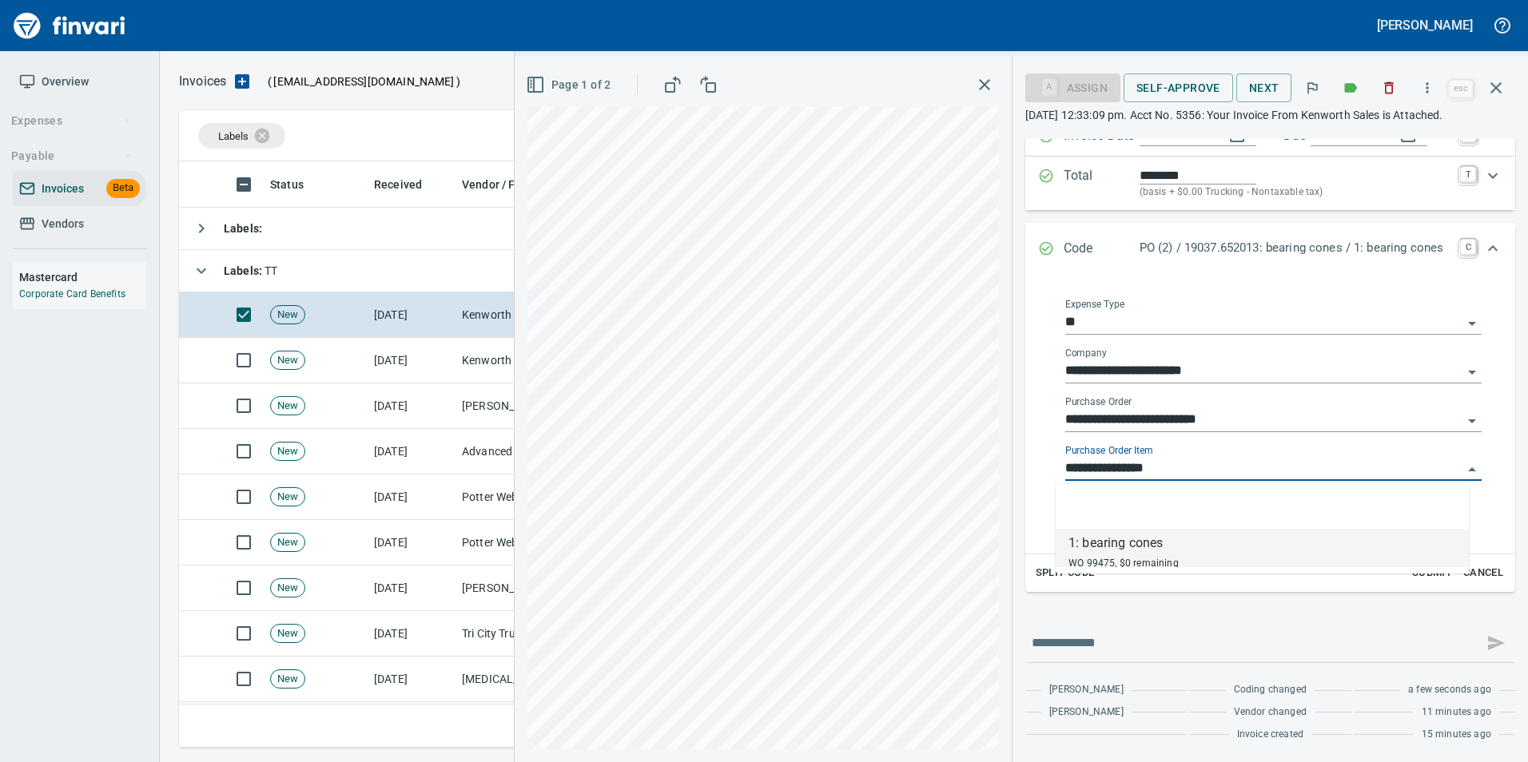
scroll to position [574, 1305]
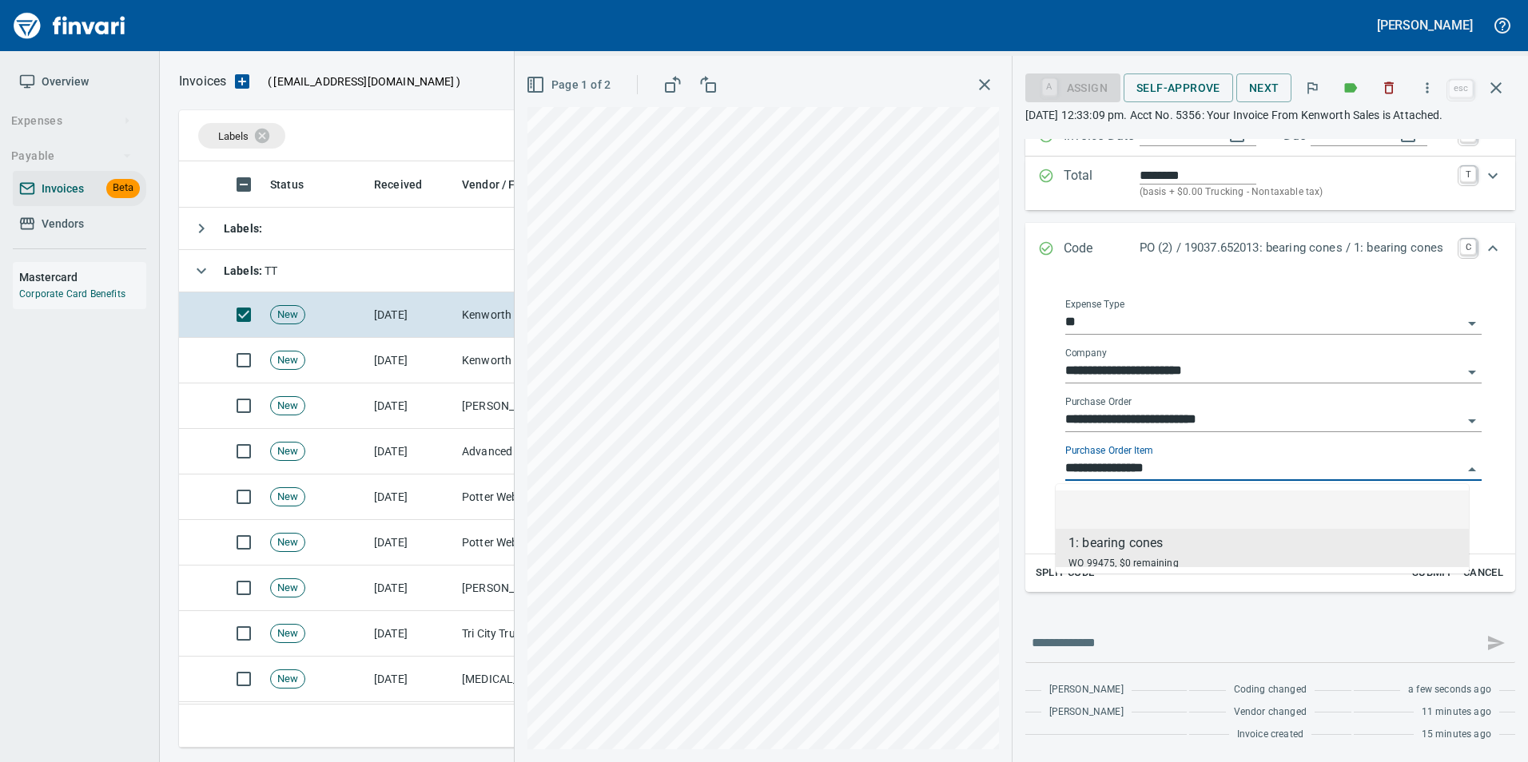
click at [1159, 509] on li at bounding box center [1261, 510] width 413 height 38
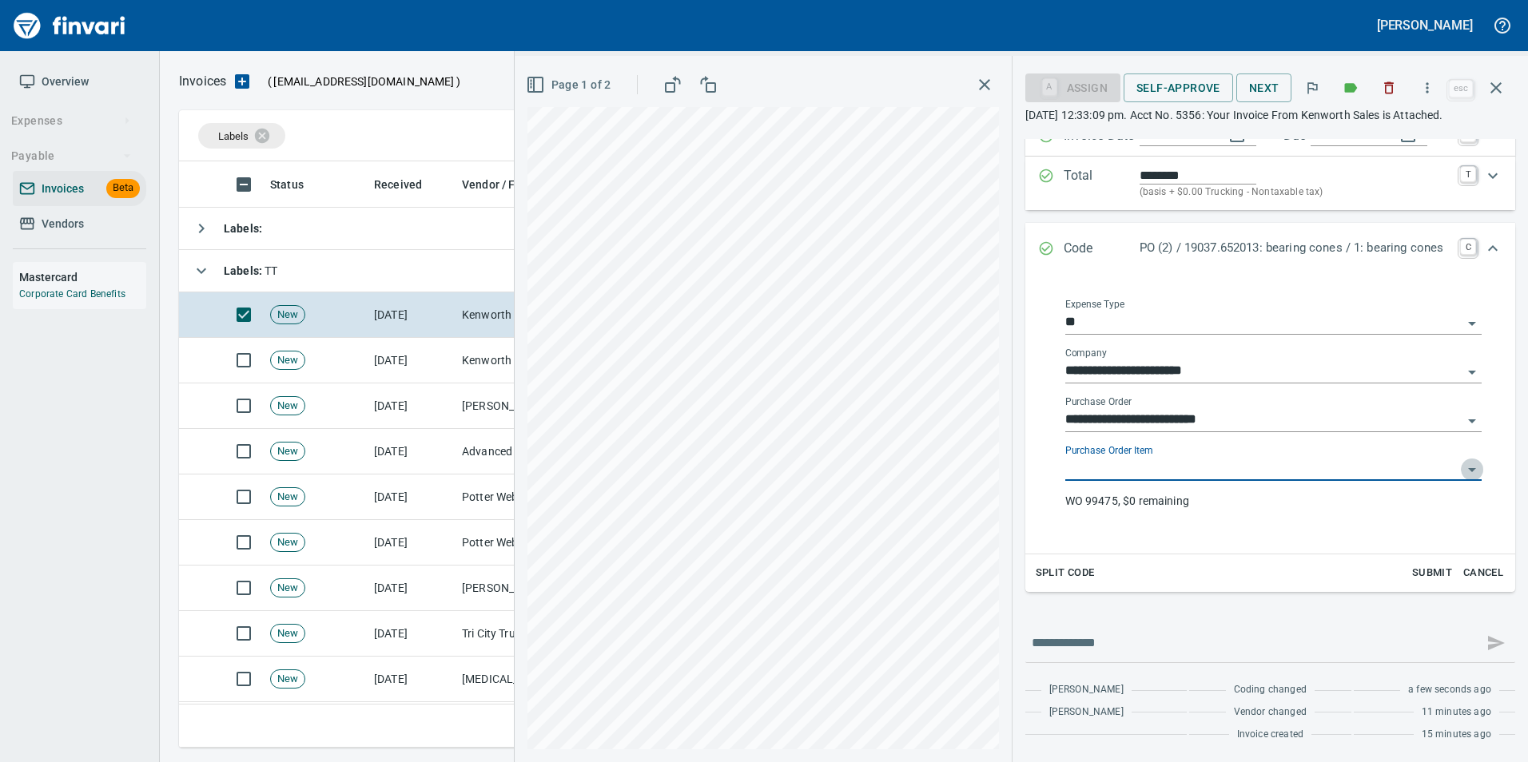
click at [1462, 471] on icon "Open" at bounding box center [1471, 469] width 19 height 19
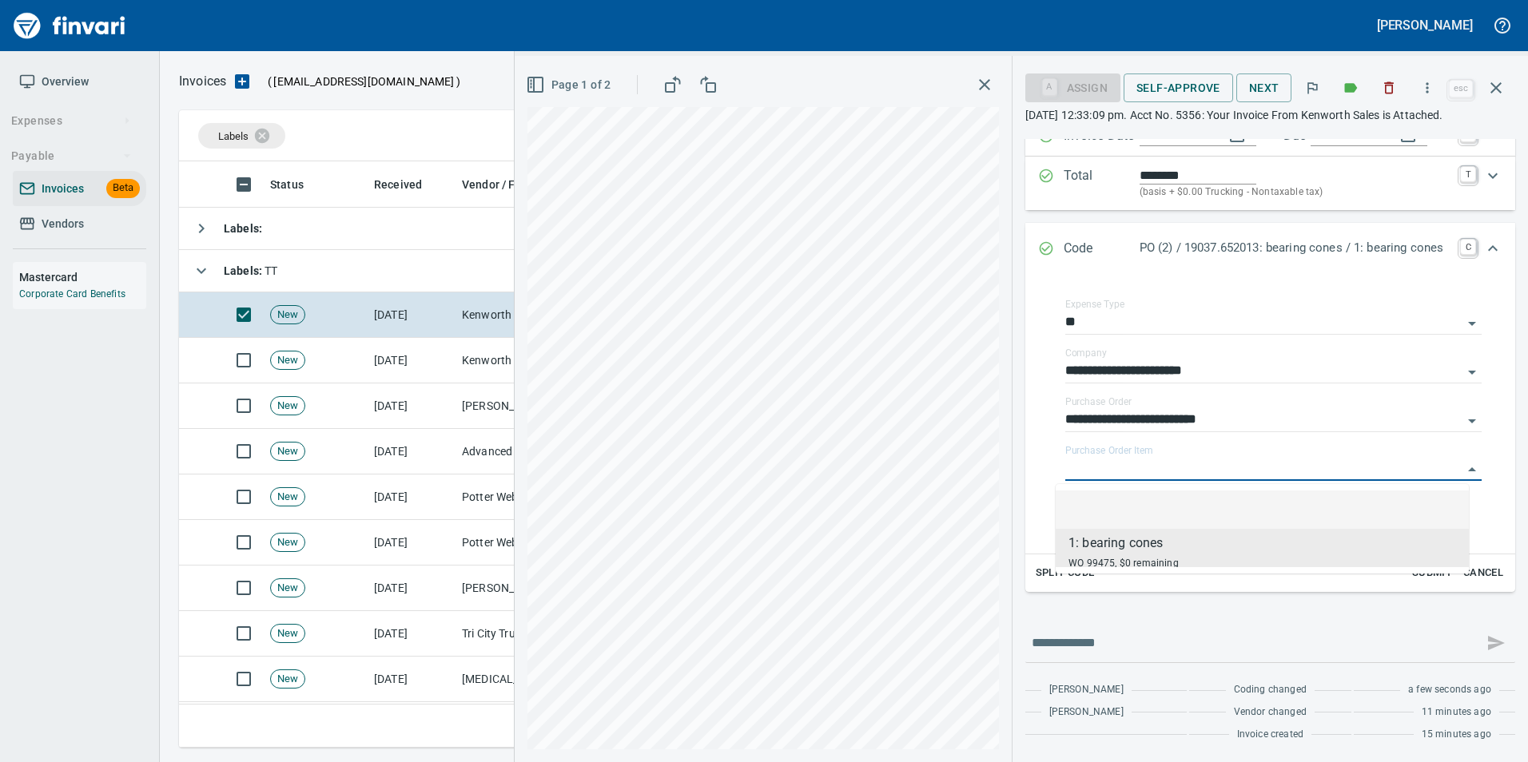
click at [1370, 499] on li at bounding box center [1261, 510] width 413 height 38
type input "**********"
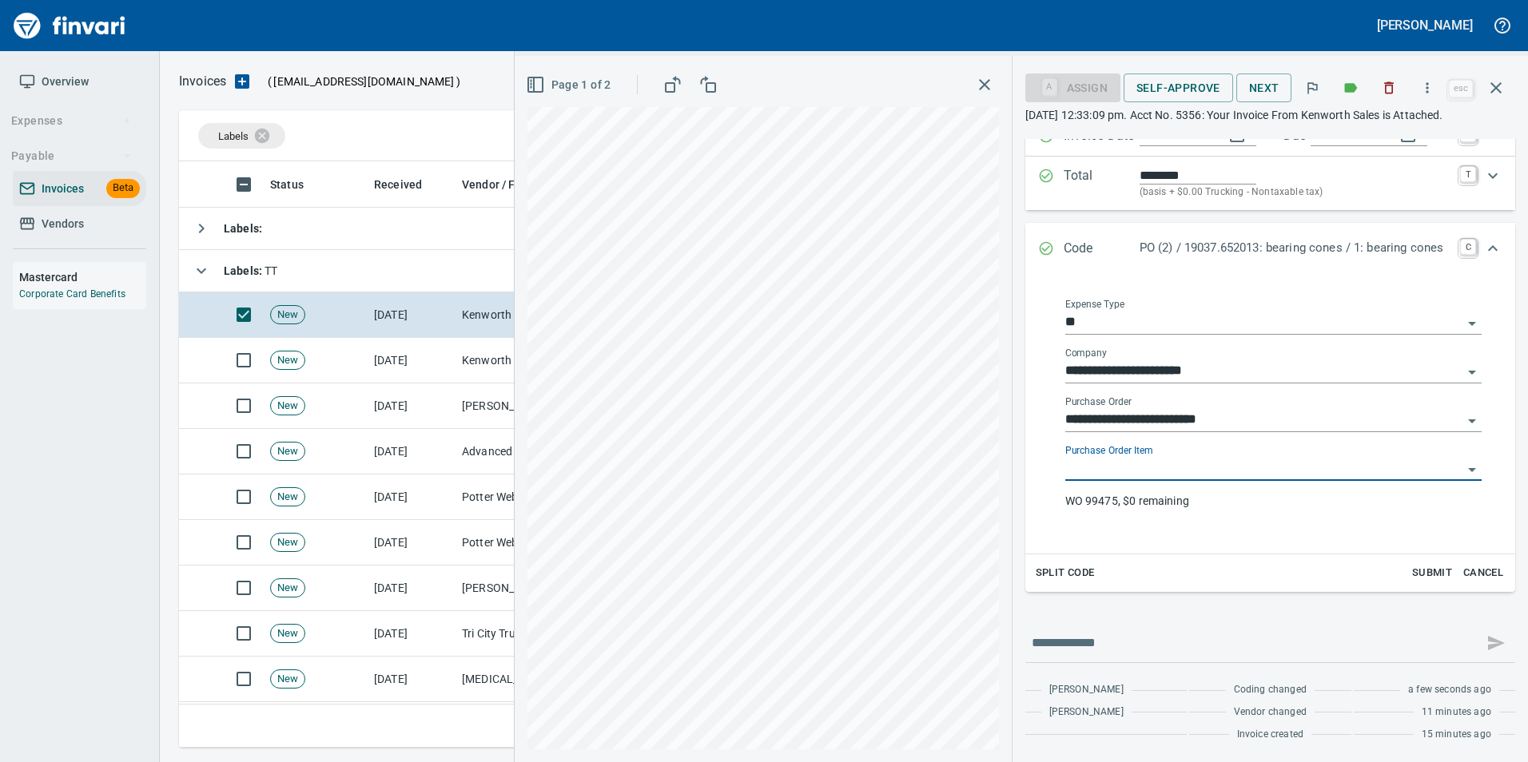
click at [1343, 467] on input "Purchase Order Item" at bounding box center [1263, 469] width 397 height 22
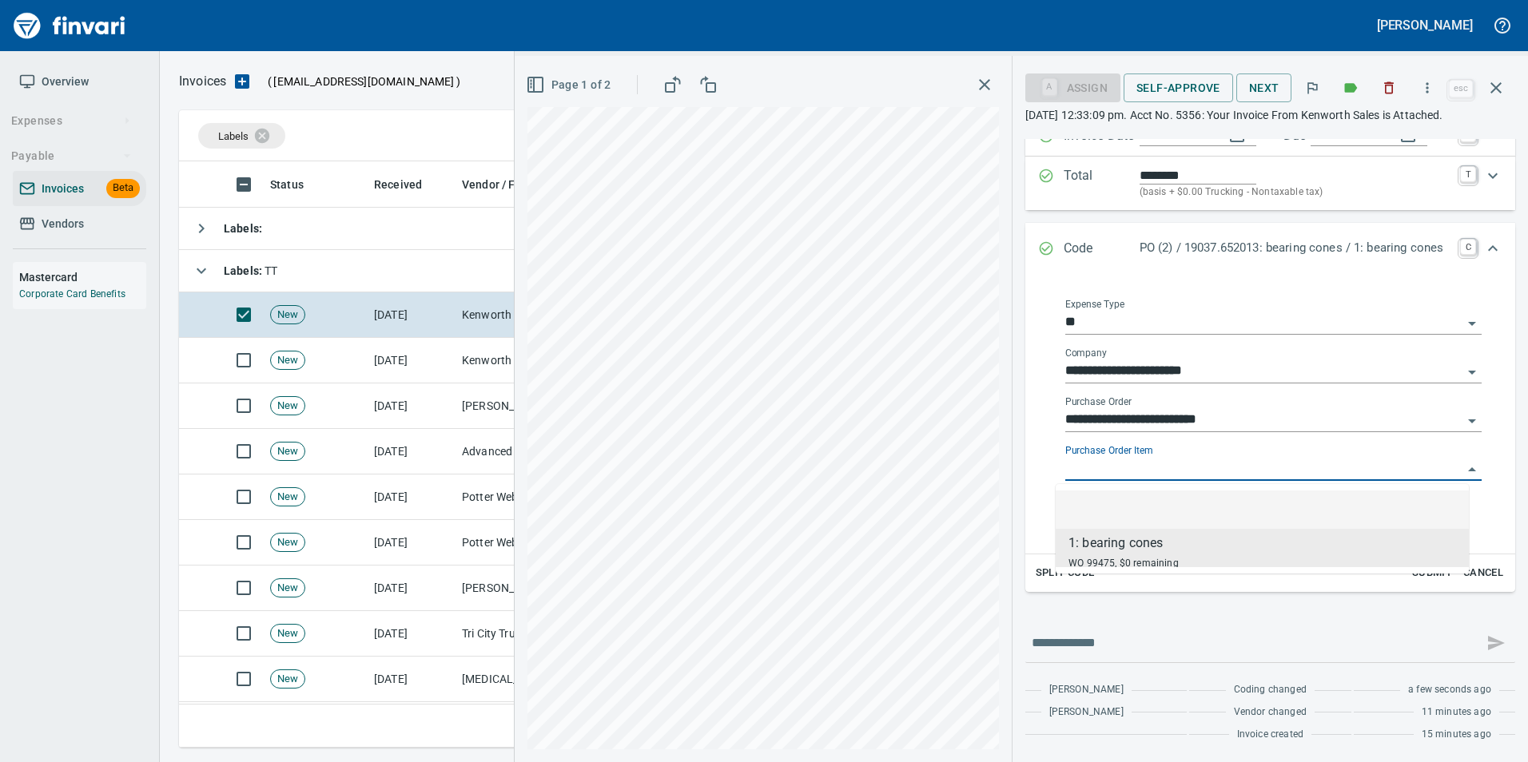
click at [1432, 506] on li at bounding box center [1261, 510] width 413 height 38
type input "**********"
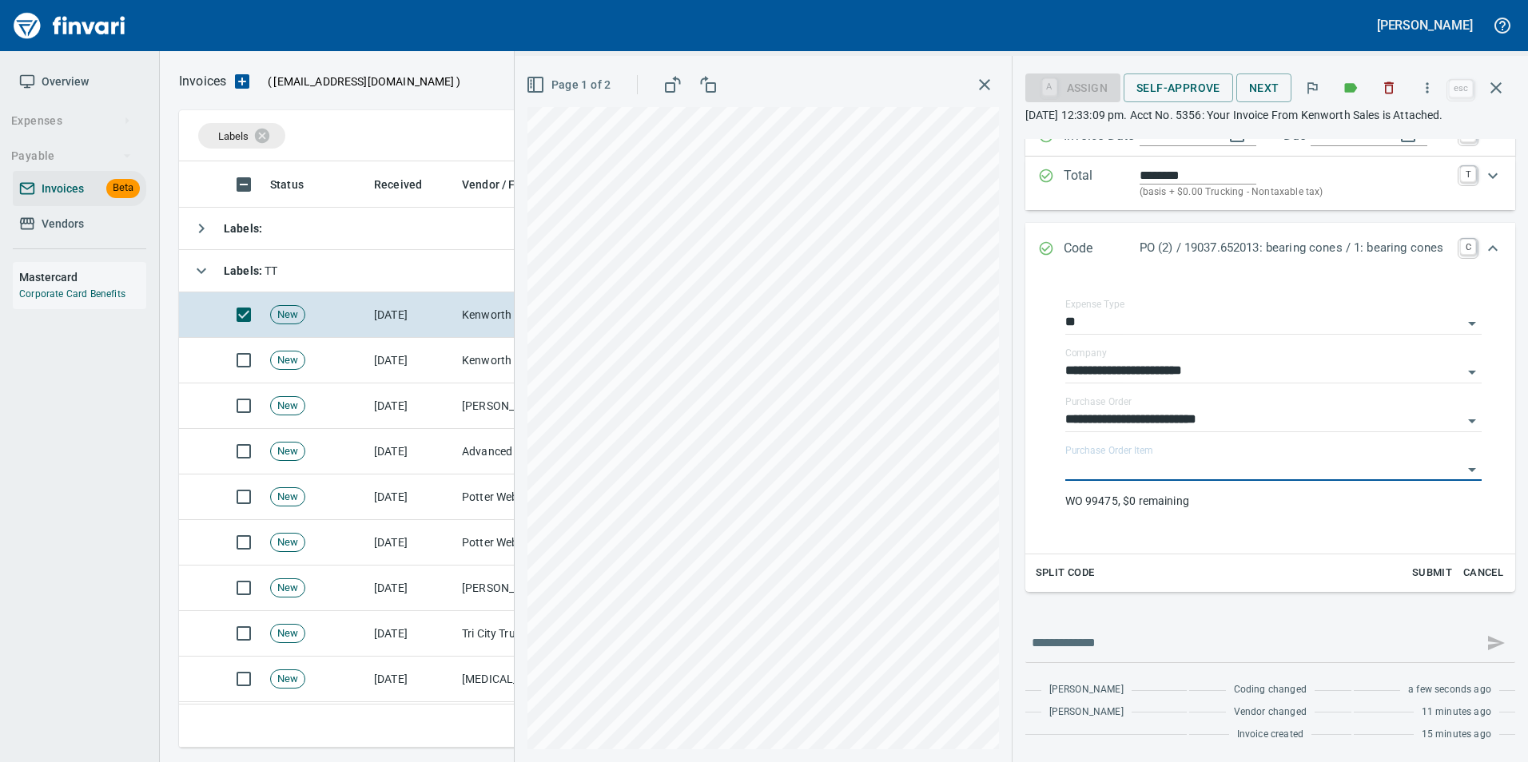
click at [1501, 504] on div "**********" at bounding box center [1270, 415] width 490 height 278
click at [1501, 93] on icon "button" at bounding box center [1495, 87] width 19 height 19
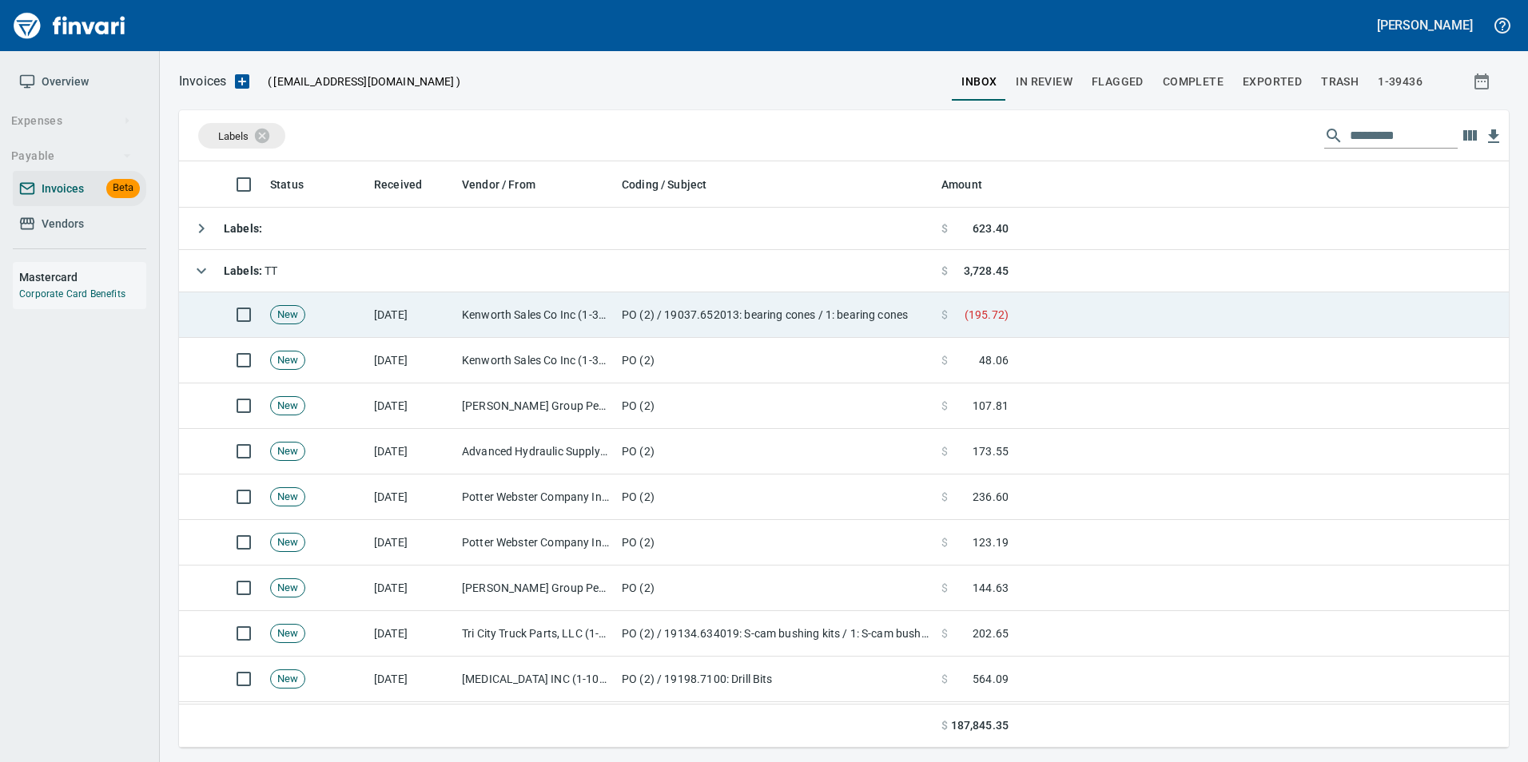
click at [943, 328] on td "$ ( 195.72 )" at bounding box center [975, 315] width 80 height 46
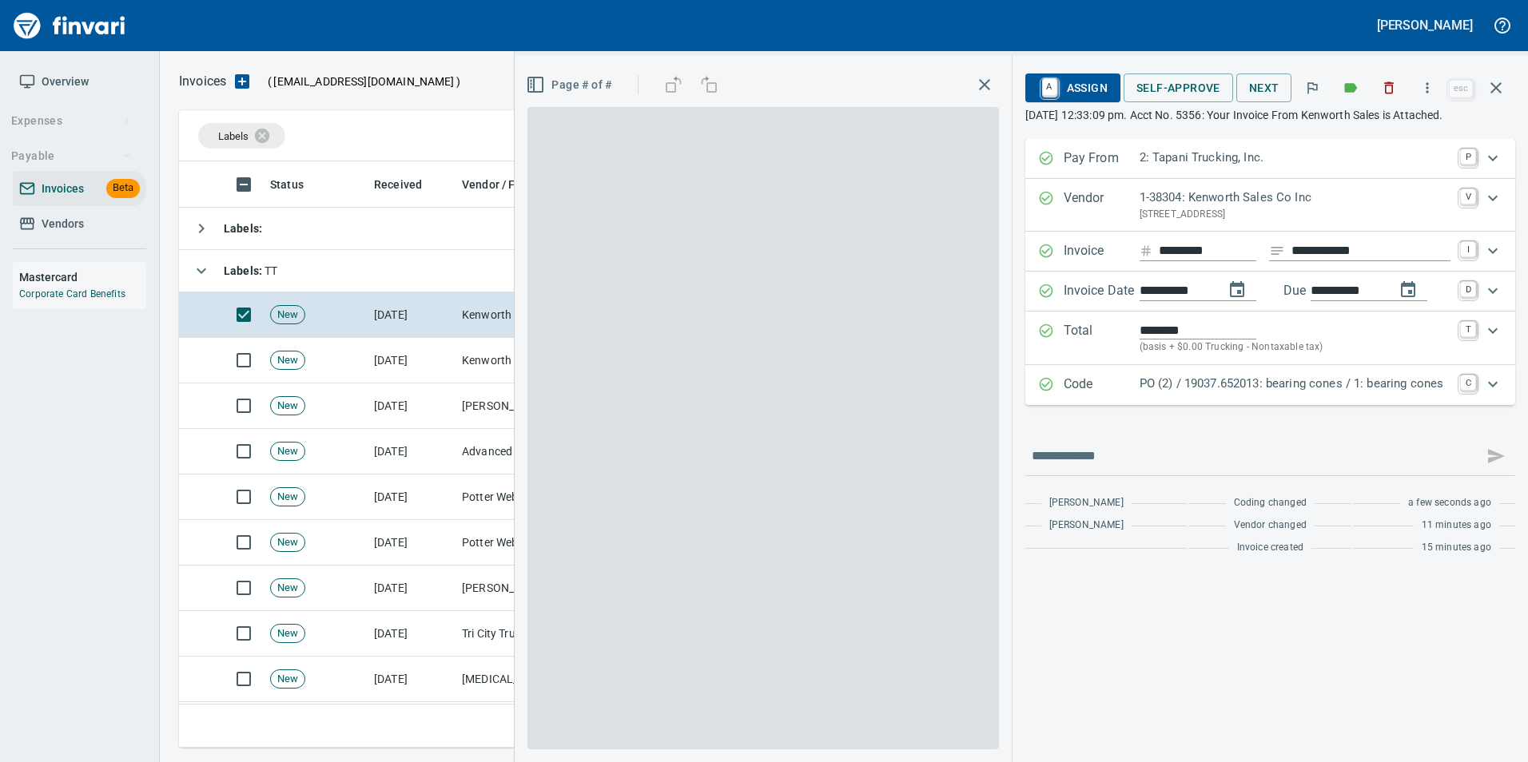
scroll to position [574, 1305]
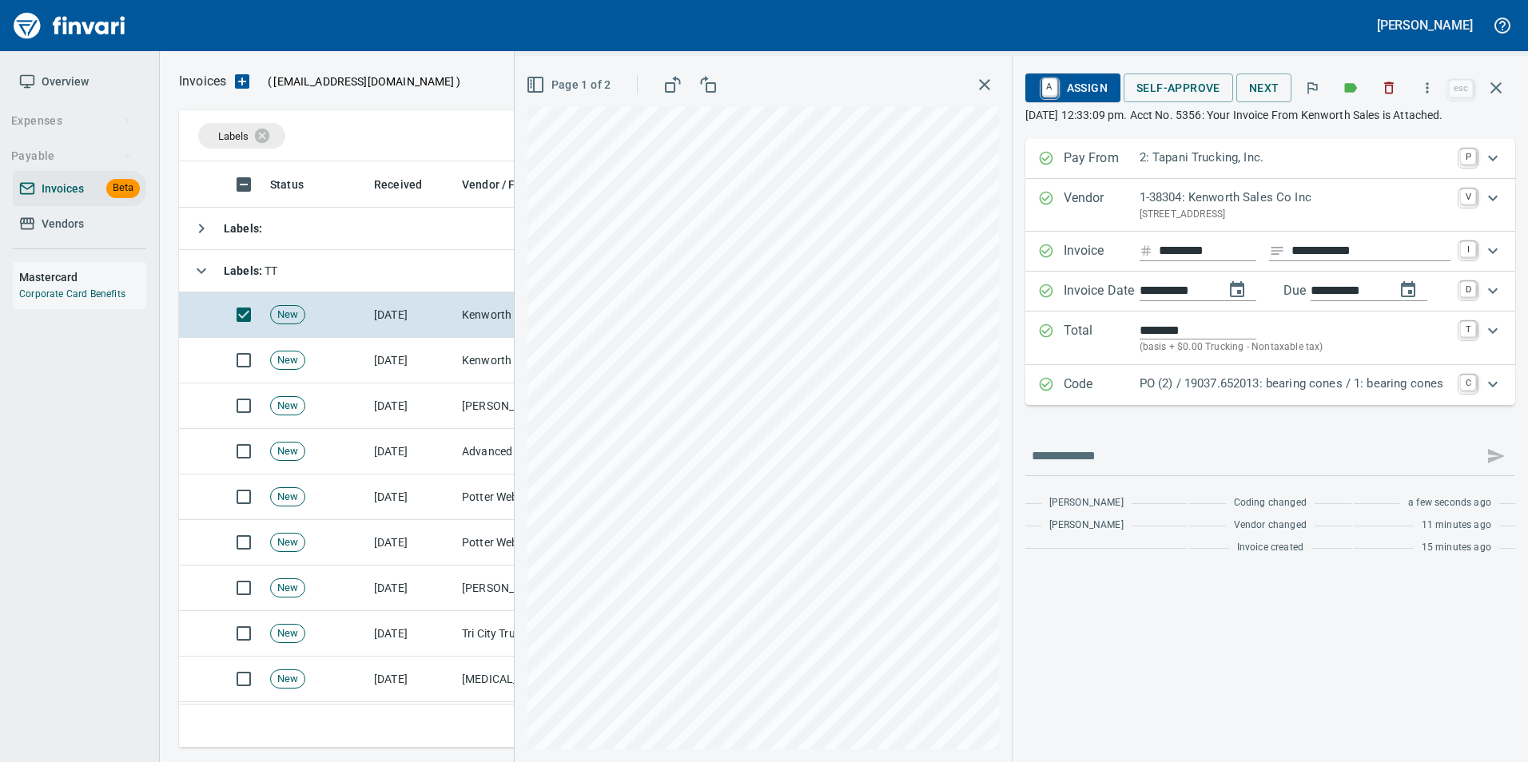
click at [1067, 392] on p "Code" at bounding box center [1101, 385] width 76 height 21
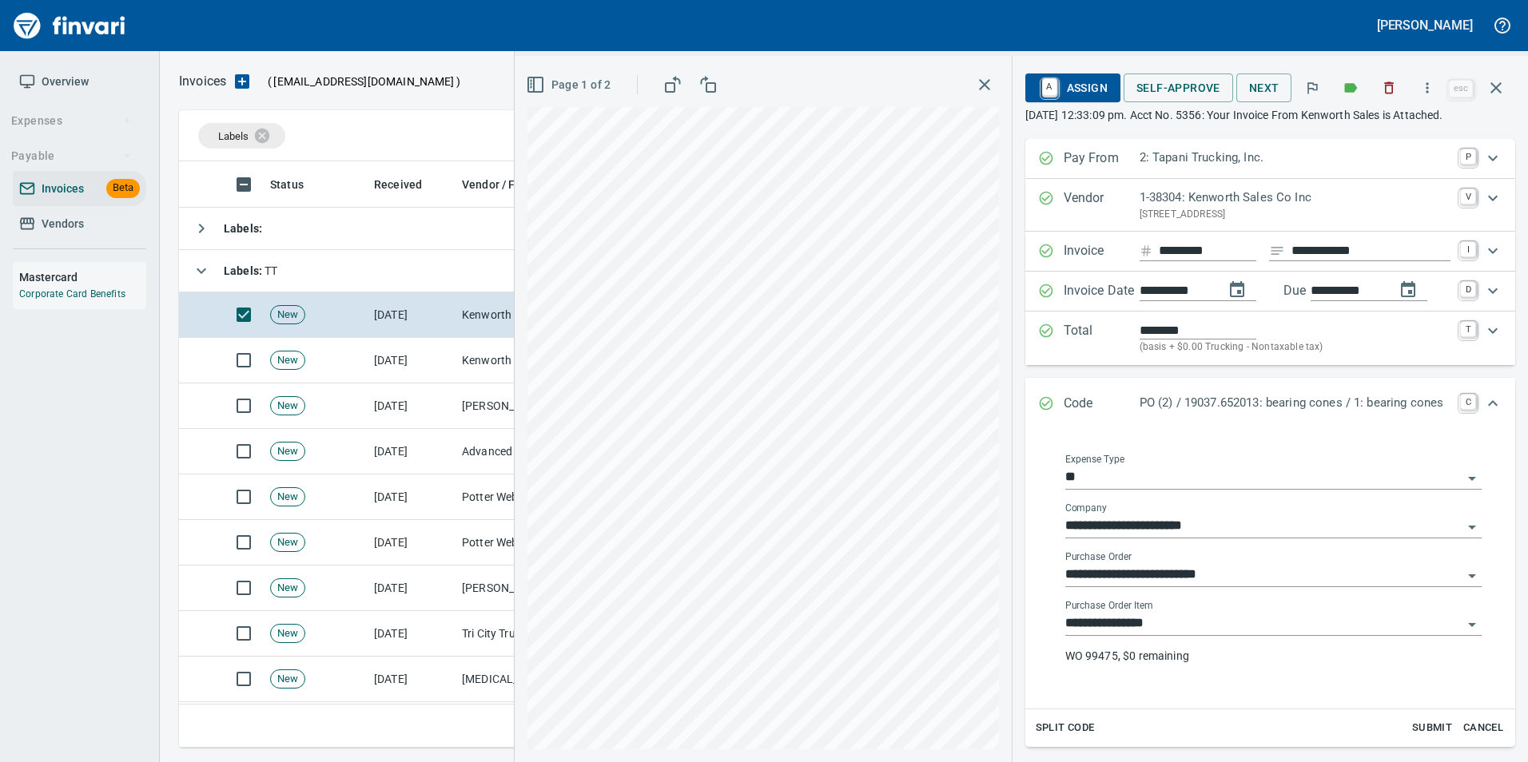
click at [1189, 573] on input "**********" at bounding box center [1263, 575] width 397 height 22
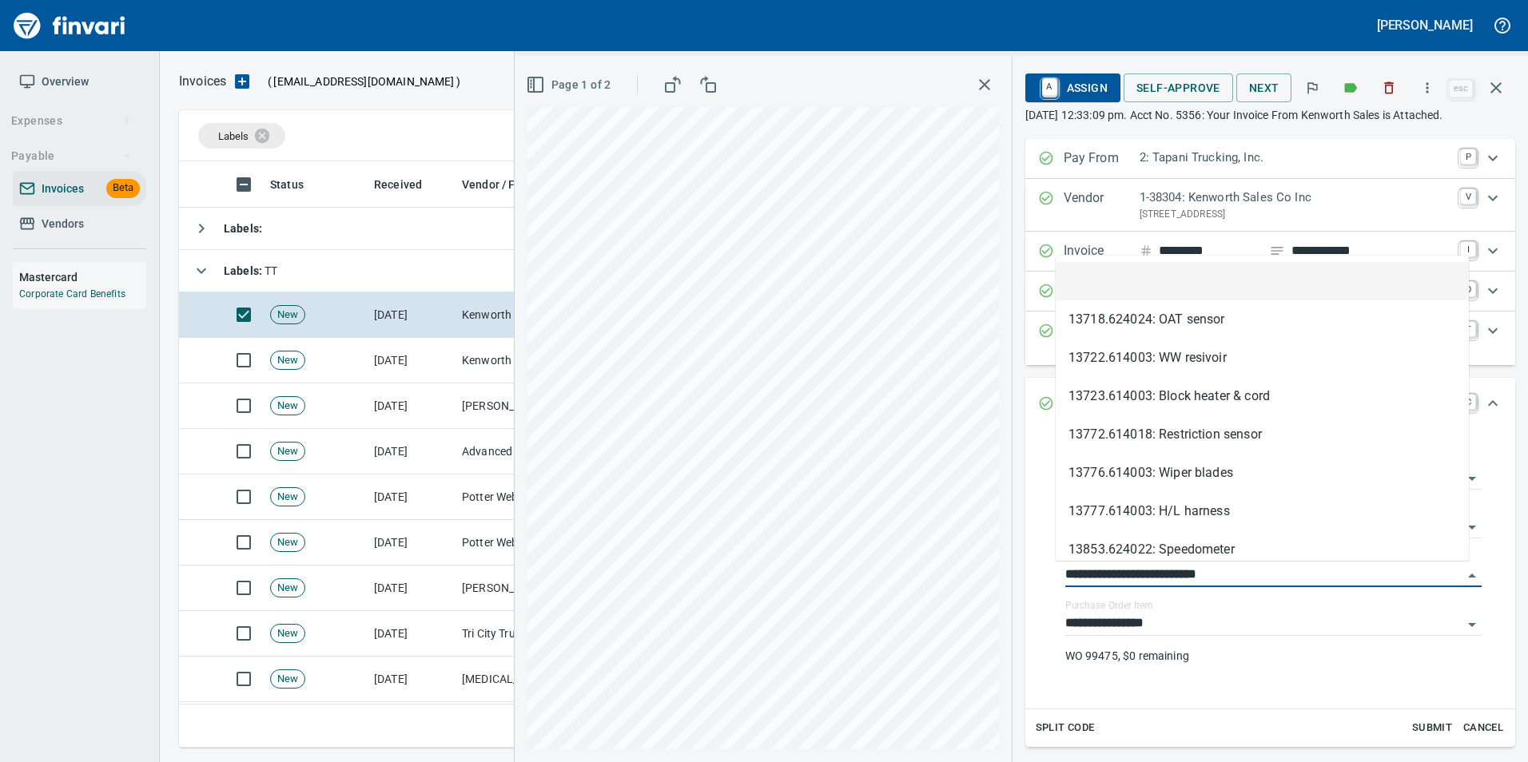
click at [1103, 298] on li at bounding box center [1261, 281] width 413 height 38
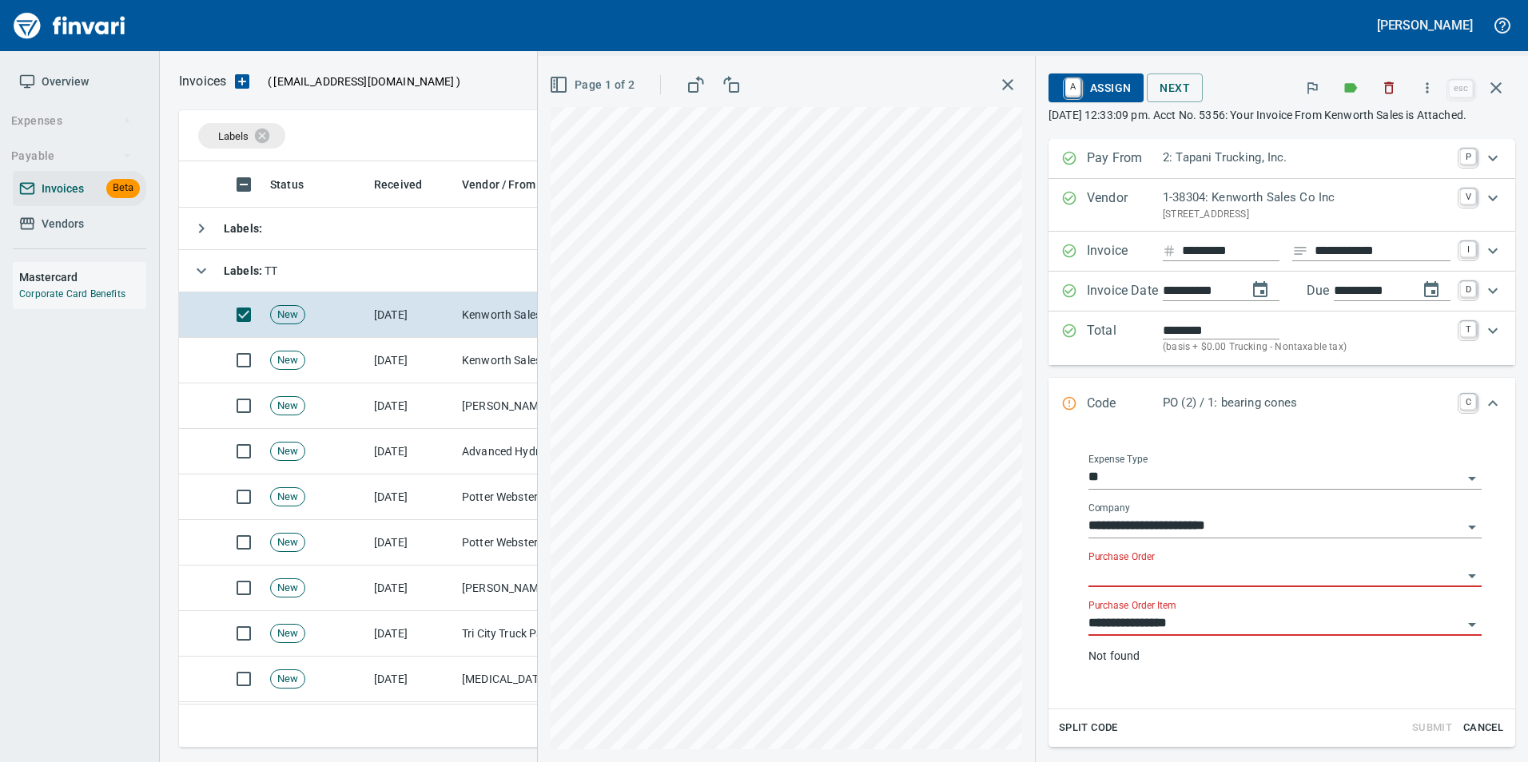
drag, startPoint x: 1152, startPoint y: 646, endPoint x: 1145, endPoint y: 639, distance: 9.6
click at [1151, 635] on input "**********" at bounding box center [1275, 624] width 374 height 22
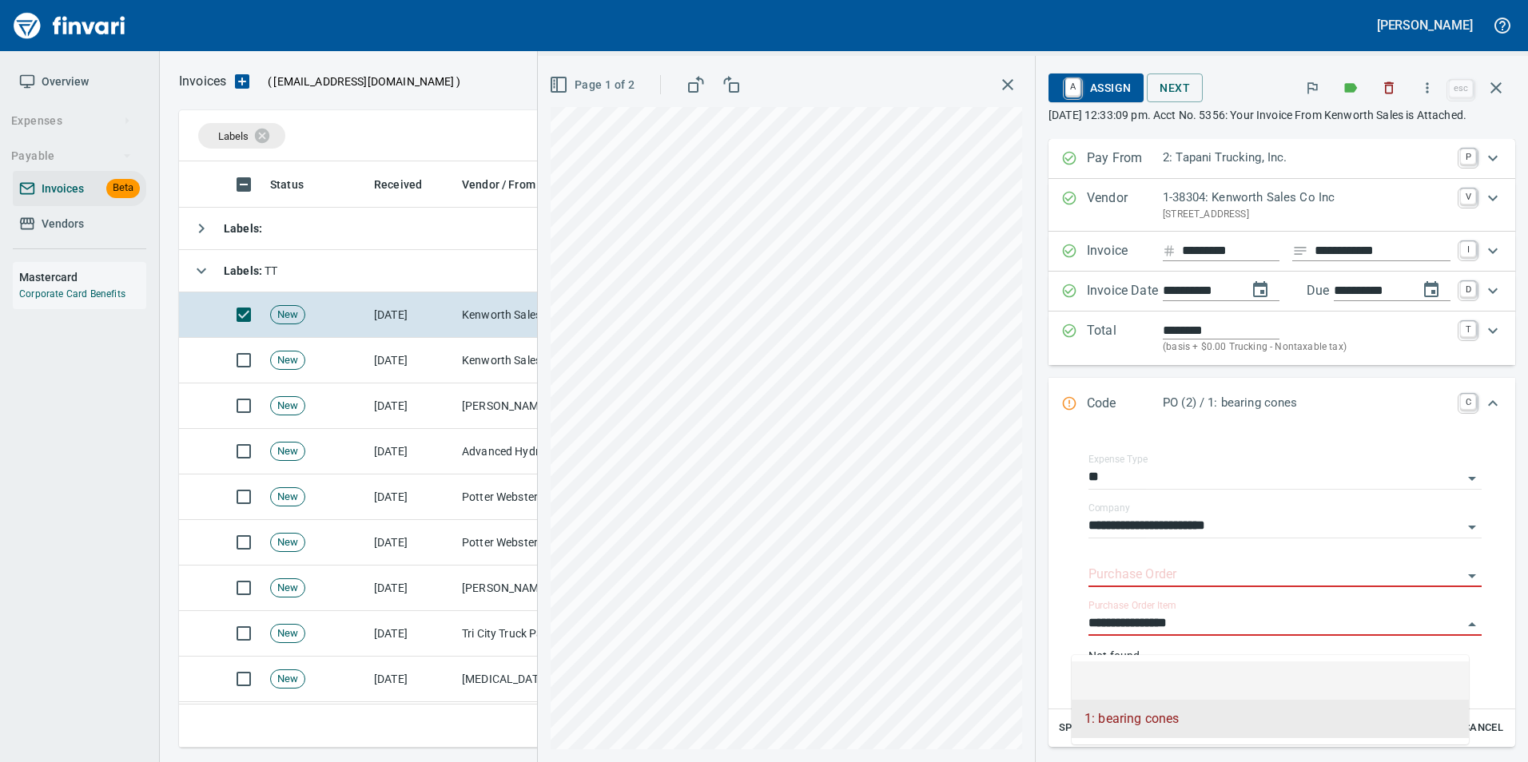
click at [1151, 667] on li at bounding box center [1269, 681] width 397 height 38
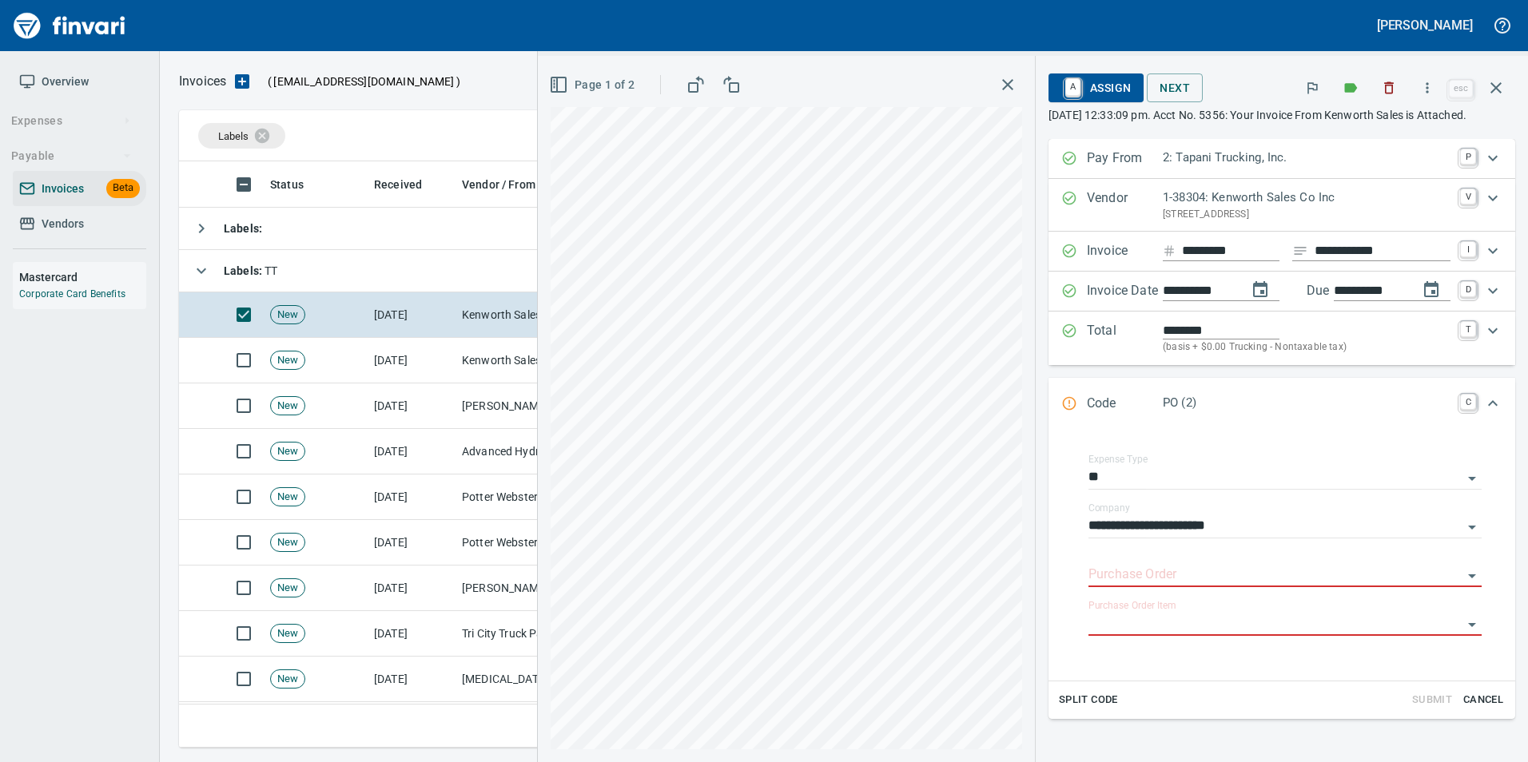
click at [1048, 407] on div "Code PO (2) C" at bounding box center [1281, 404] width 467 height 53
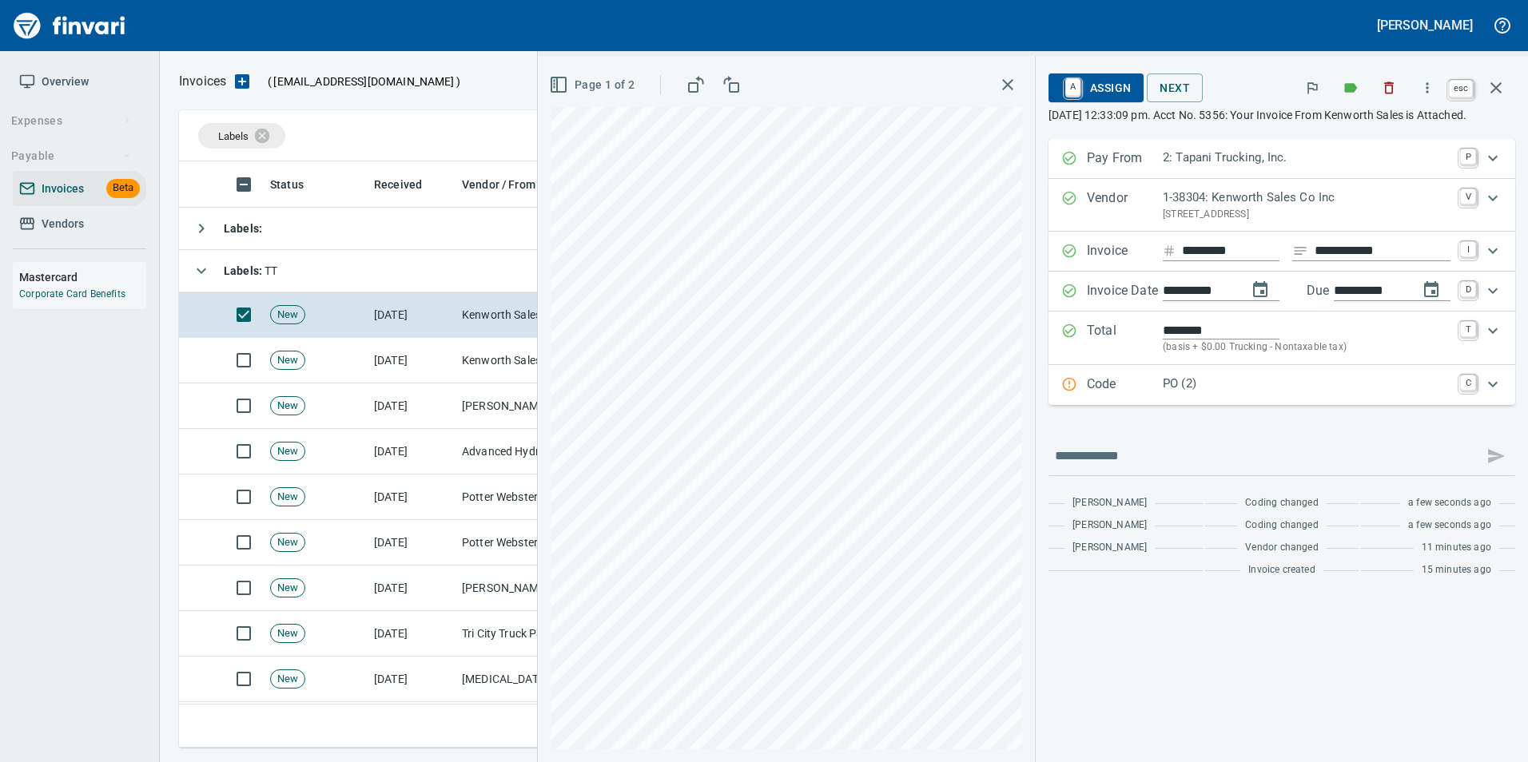
click at [1505, 88] on icon "button" at bounding box center [1495, 87] width 19 height 19
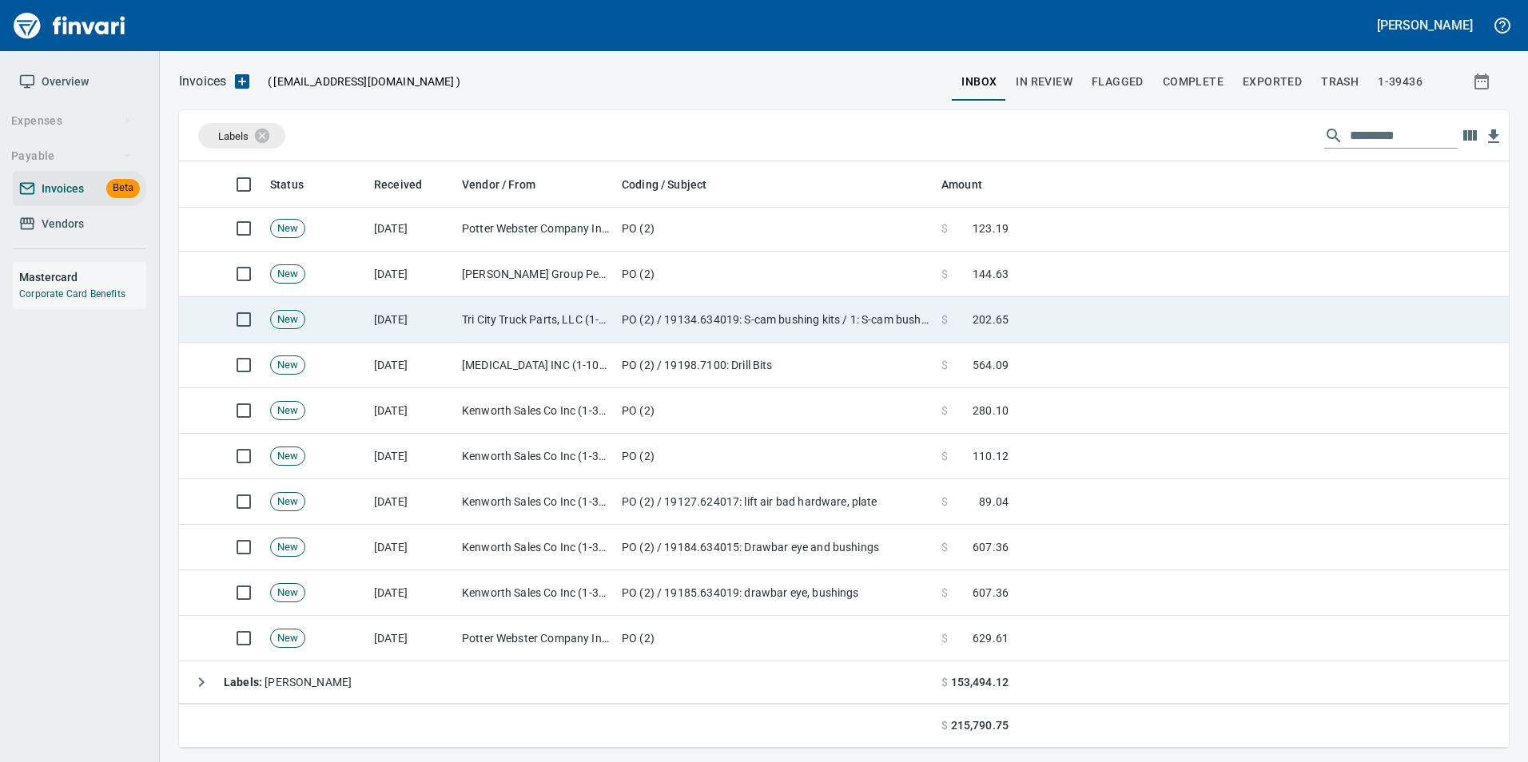
scroll to position [320, 0]
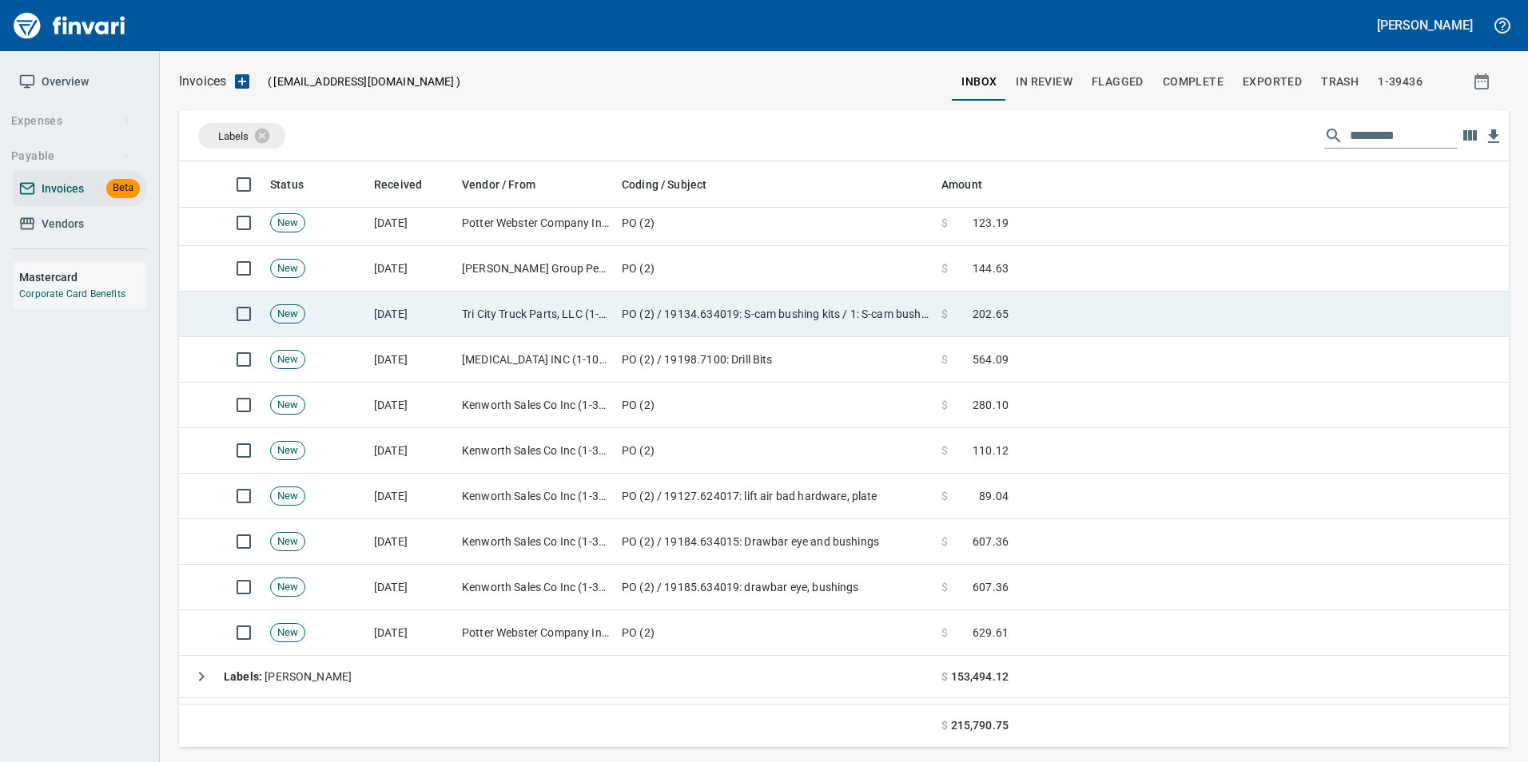
click at [666, 630] on td "PO (2)" at bounding box center [775, 633] width 320 height 46
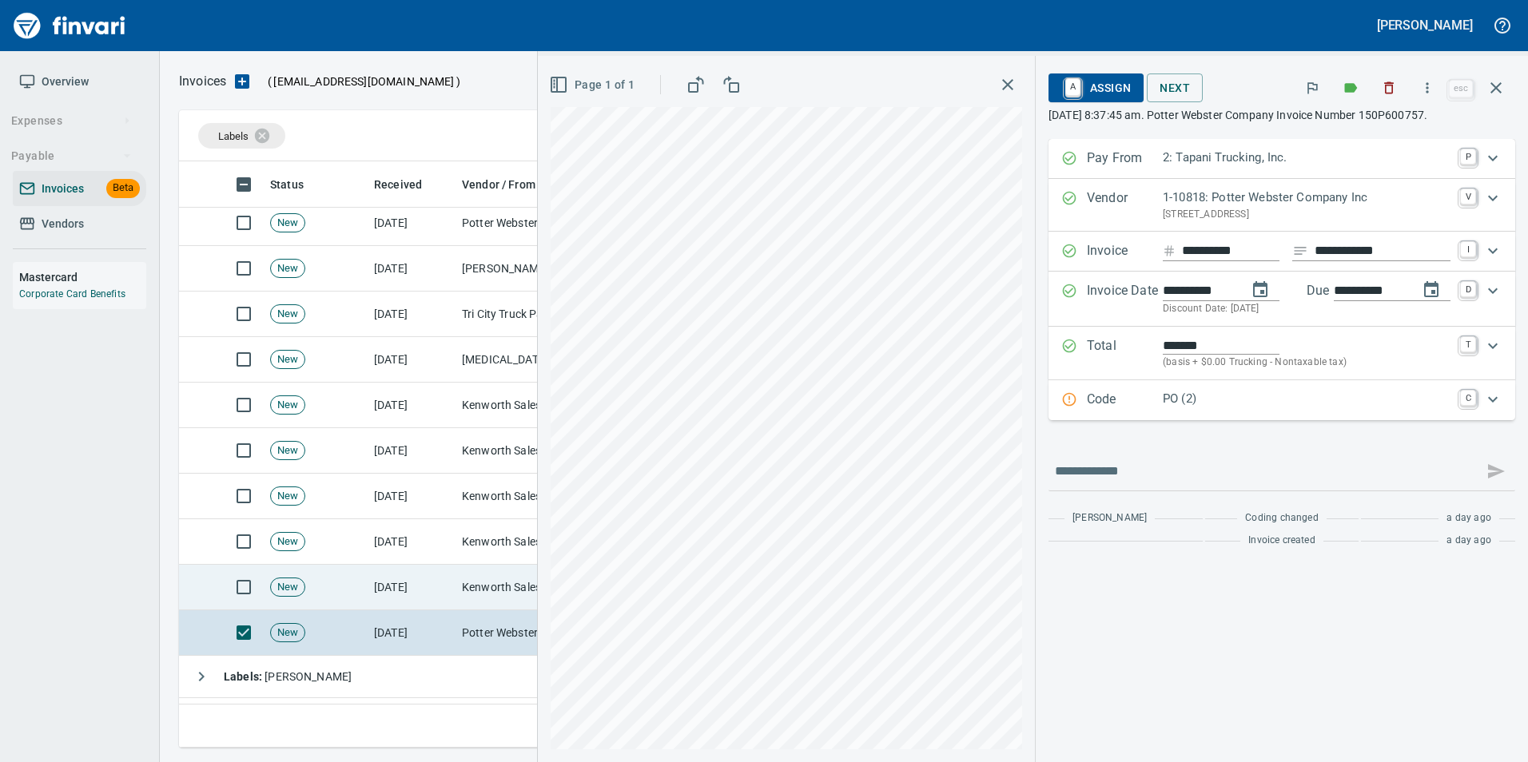
click at [515, 590] on td "Kenworth Sales Co Inc (1-38304)" at bounding box center [535, 588] width 160 height 46
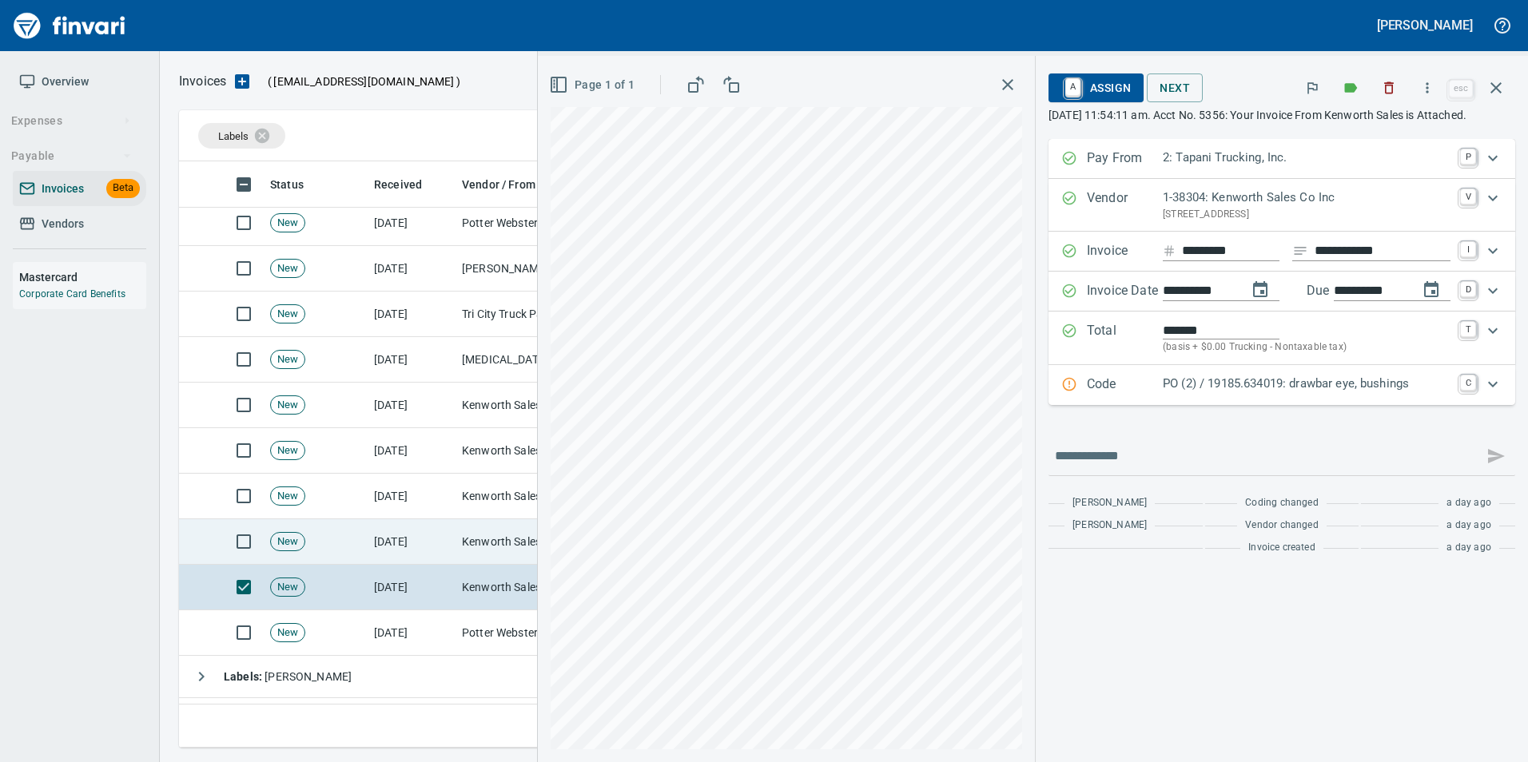
click at [477, 547] on td "Kenworth Sales Co Inc (1-38304)" at bounding box center [535, 542] width 160 height 46
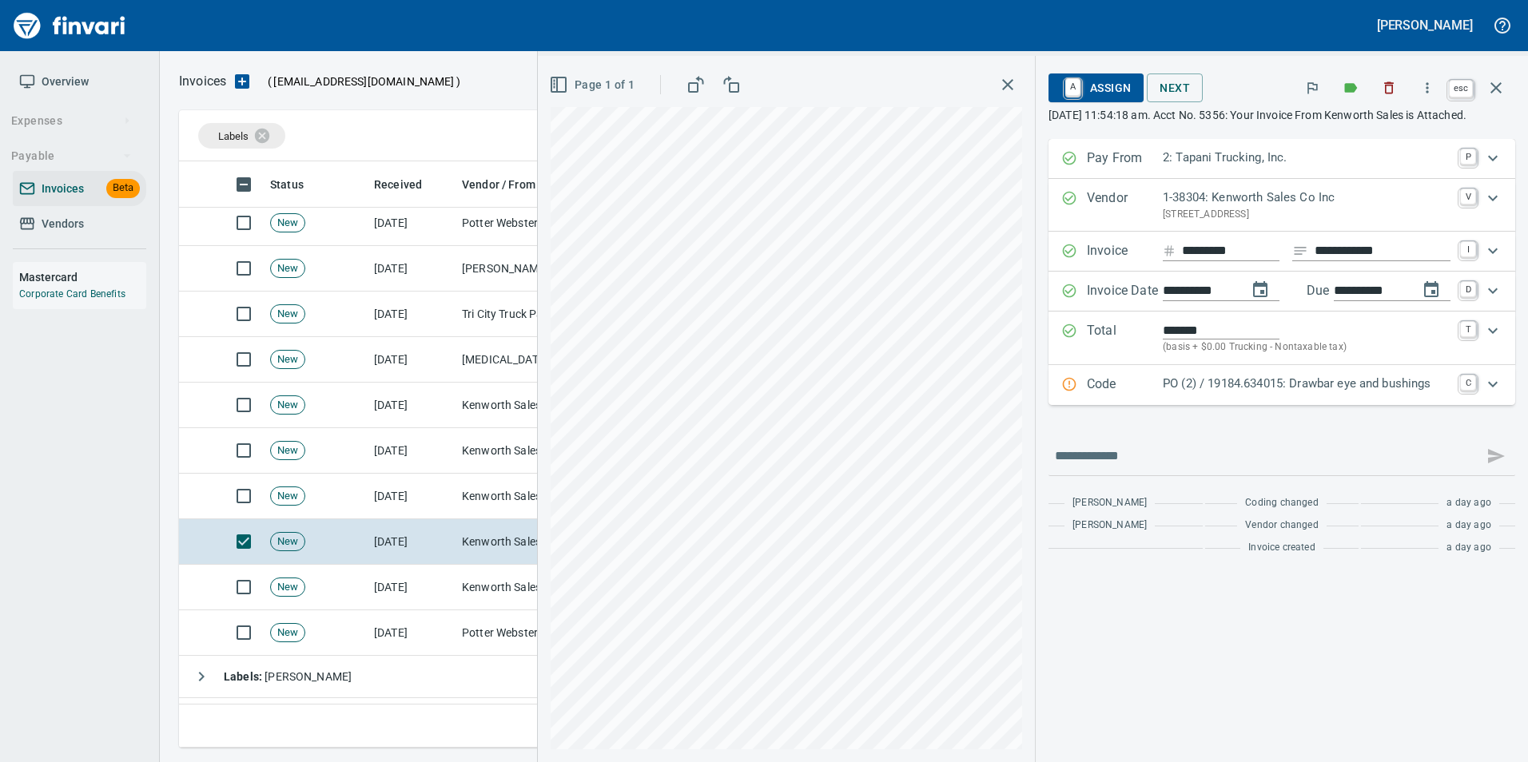
click at [1496, 81] on icon "button" at bounding box center [1495, 87] width 19 height 19
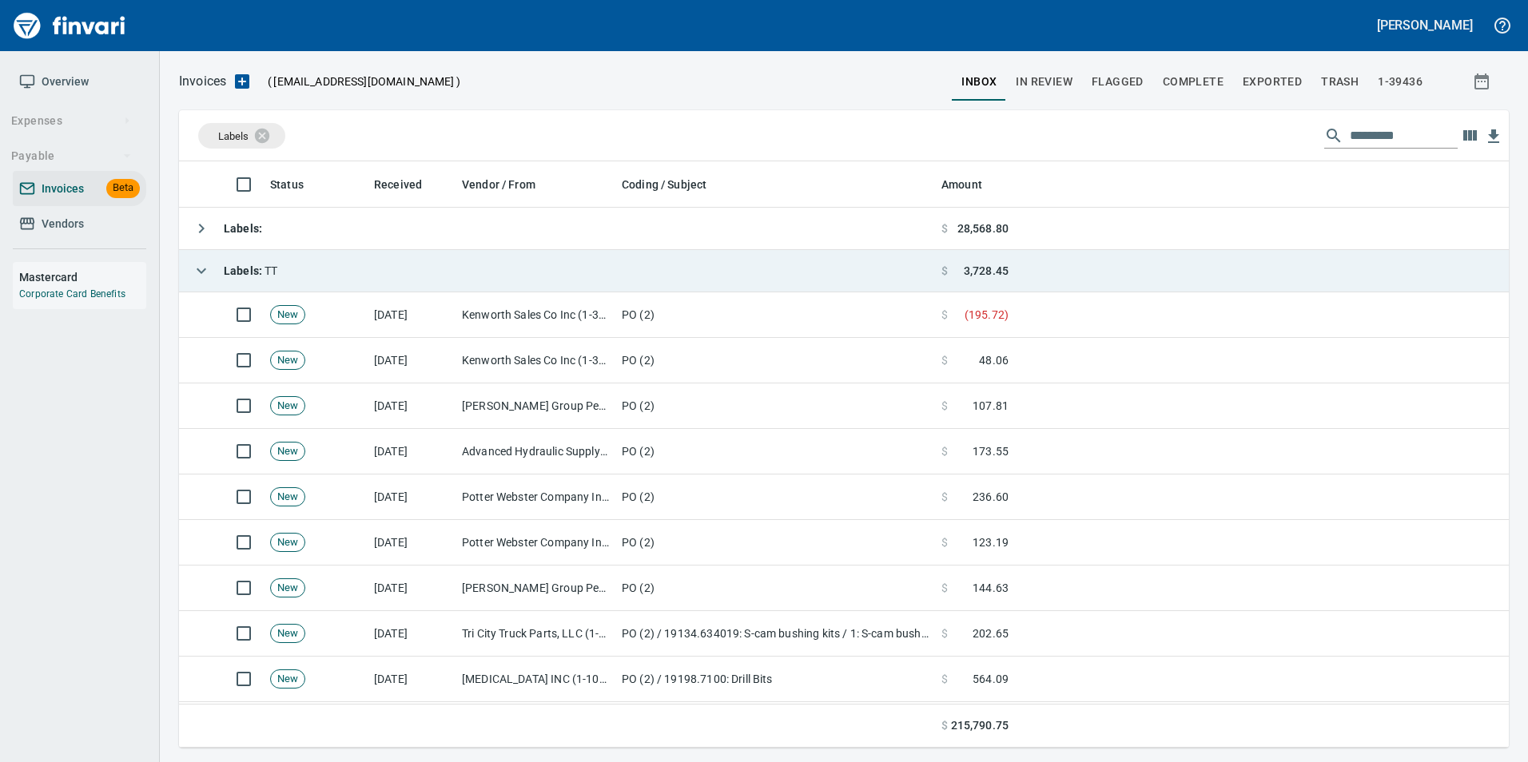
click at [205, 279] on icon "button" at bounding box center [201, 270] width 19 height 19
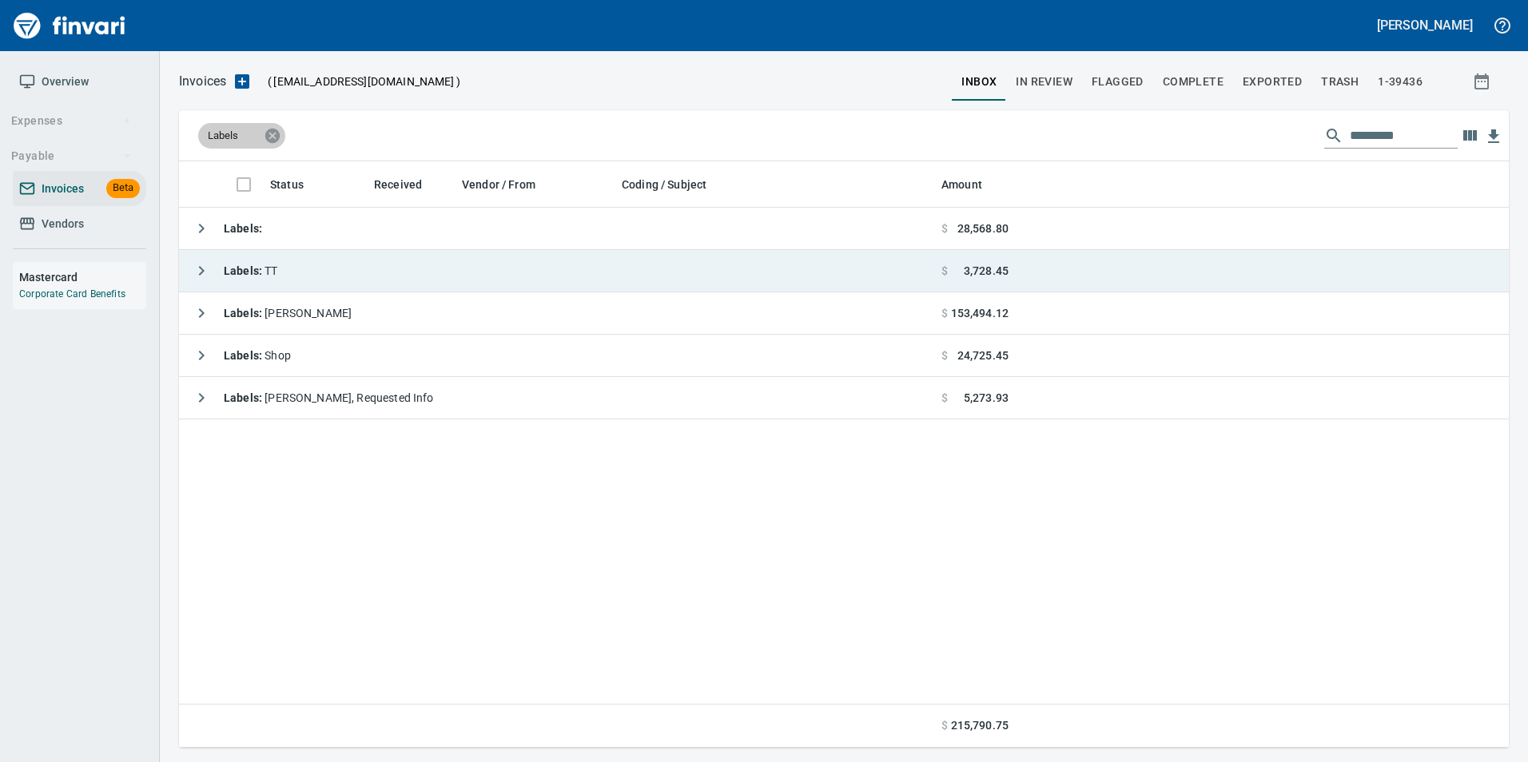
click at [267, 136] on icon at bounding box center [272, 135] width 14 height 14
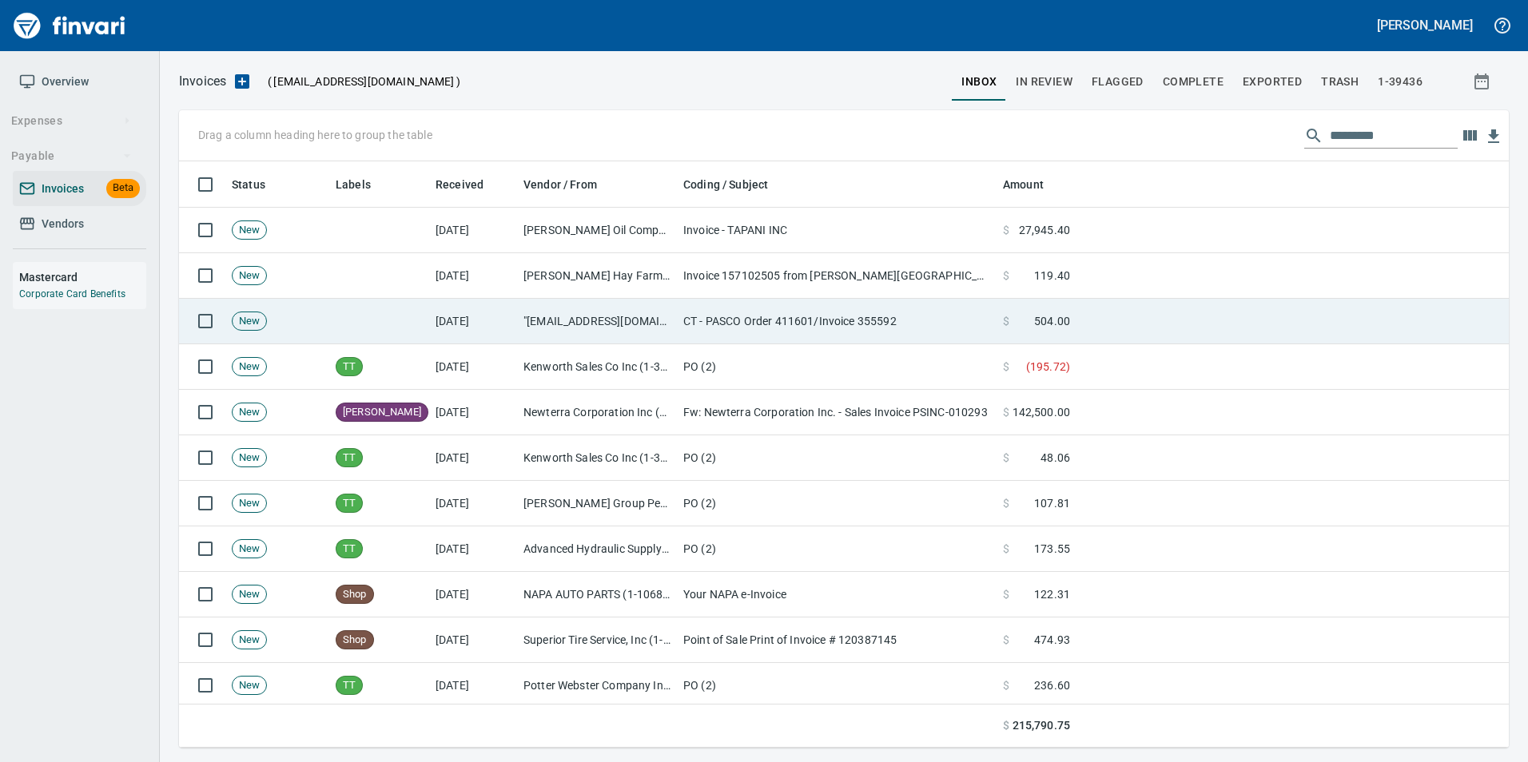
click at [403, 310] on td at bounding box center [379, 322] width 100 height 46
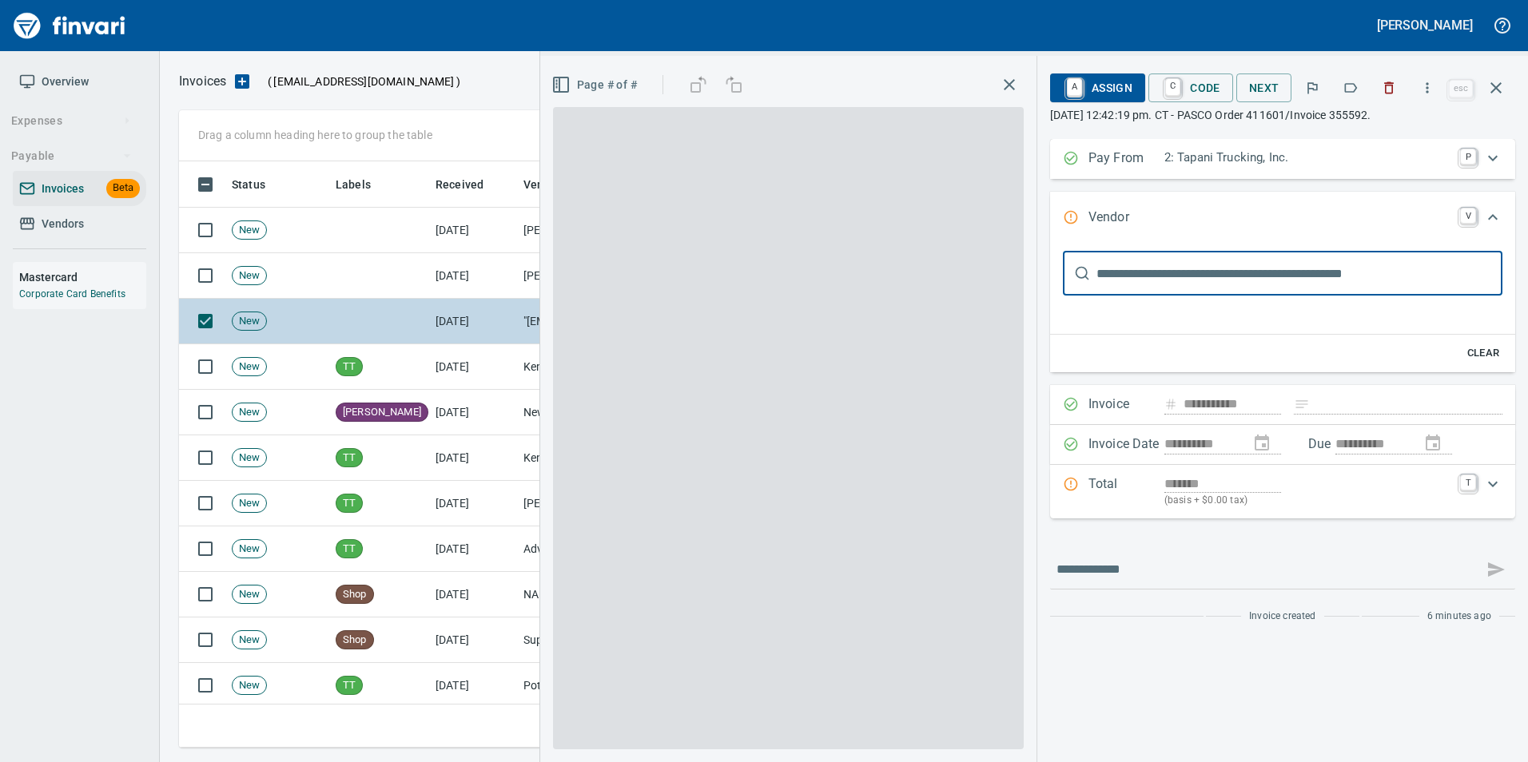
type input "**********"
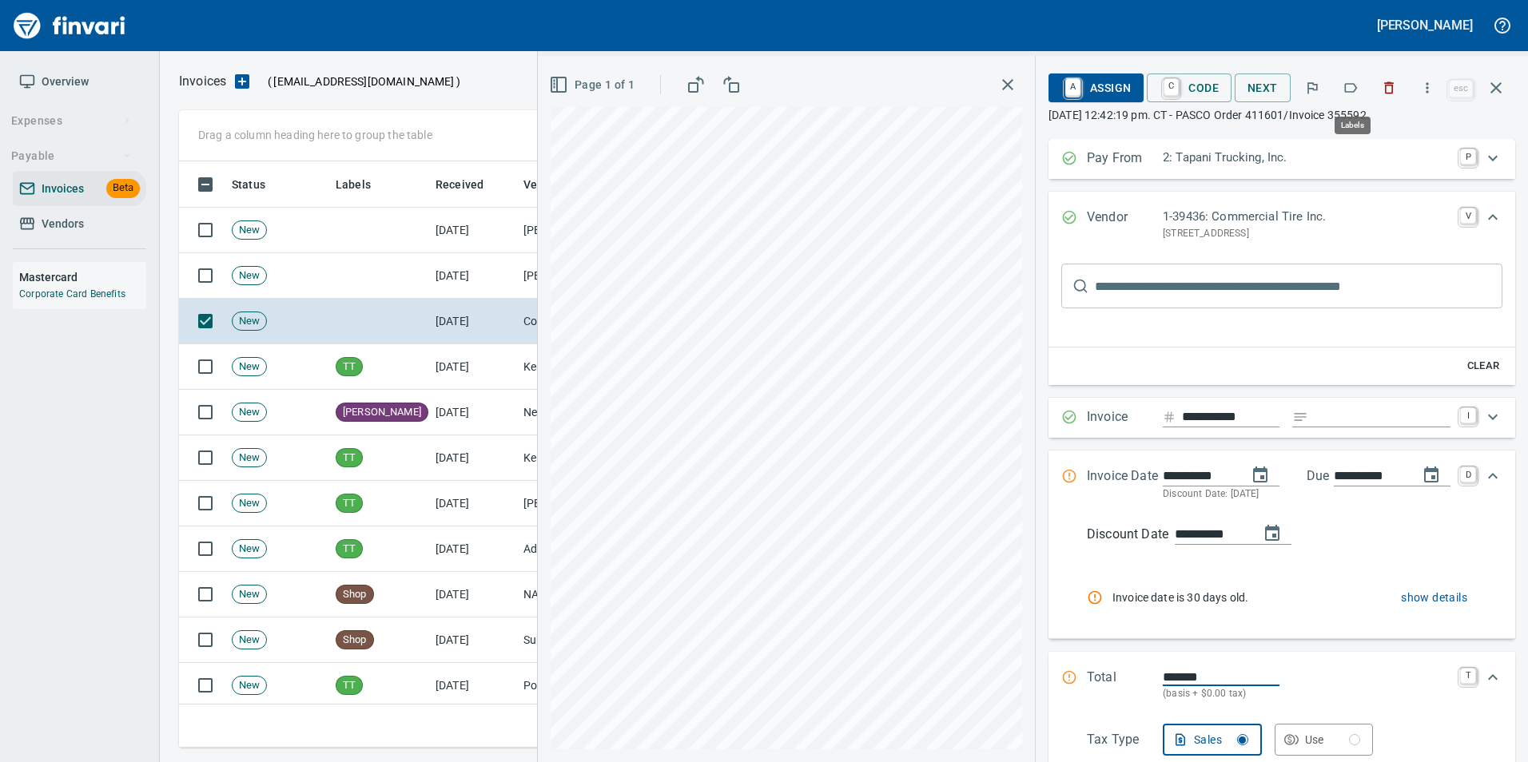
click at [1348, 93] on icon "button" at bounding box center [1350, 88] width 16 height 16
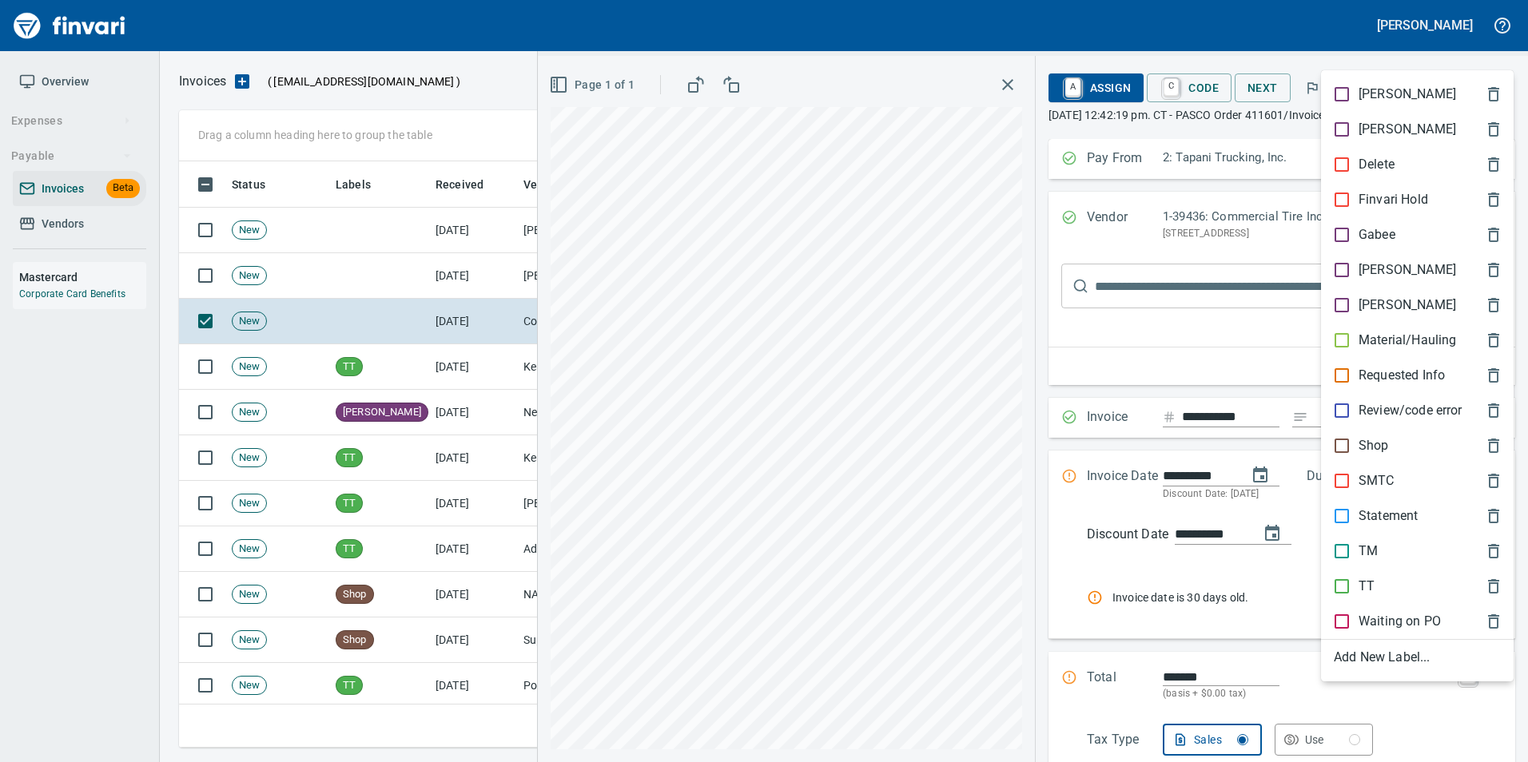
scroll to position [574, 1305]
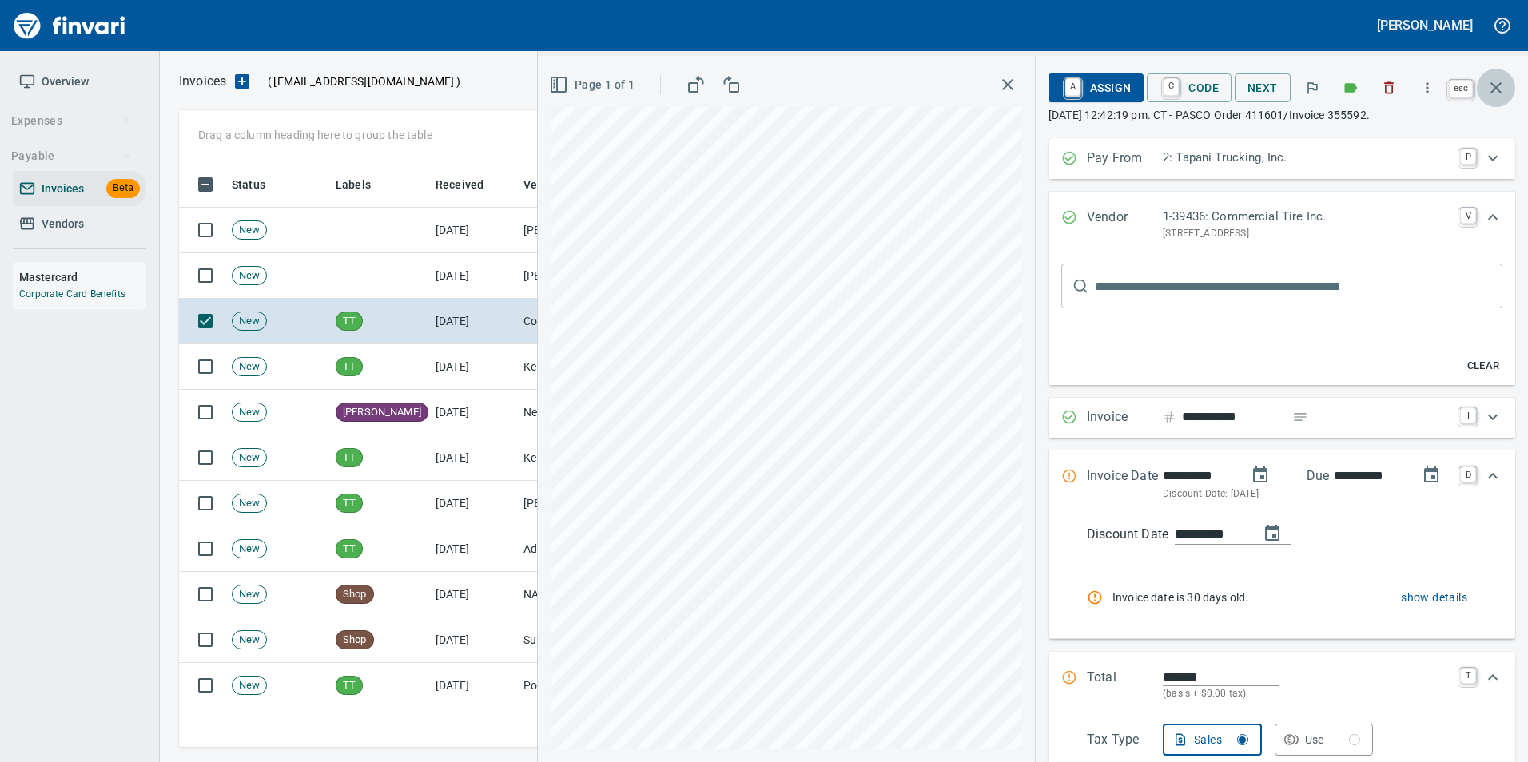
click at [1493, 95] on icon "button" at bounding box center [1495, 87] width 19 height 19
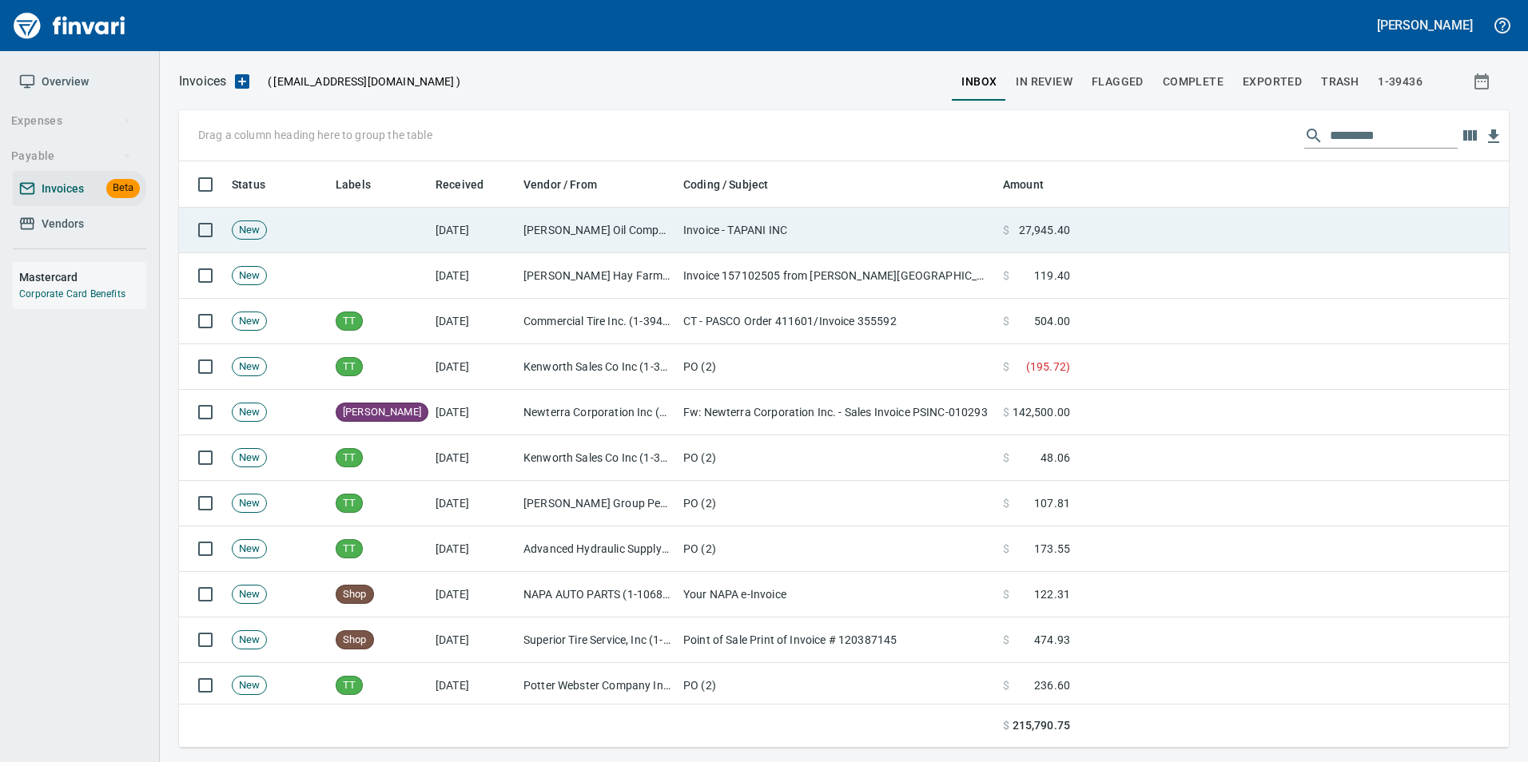
scroll to position [574, 1305]
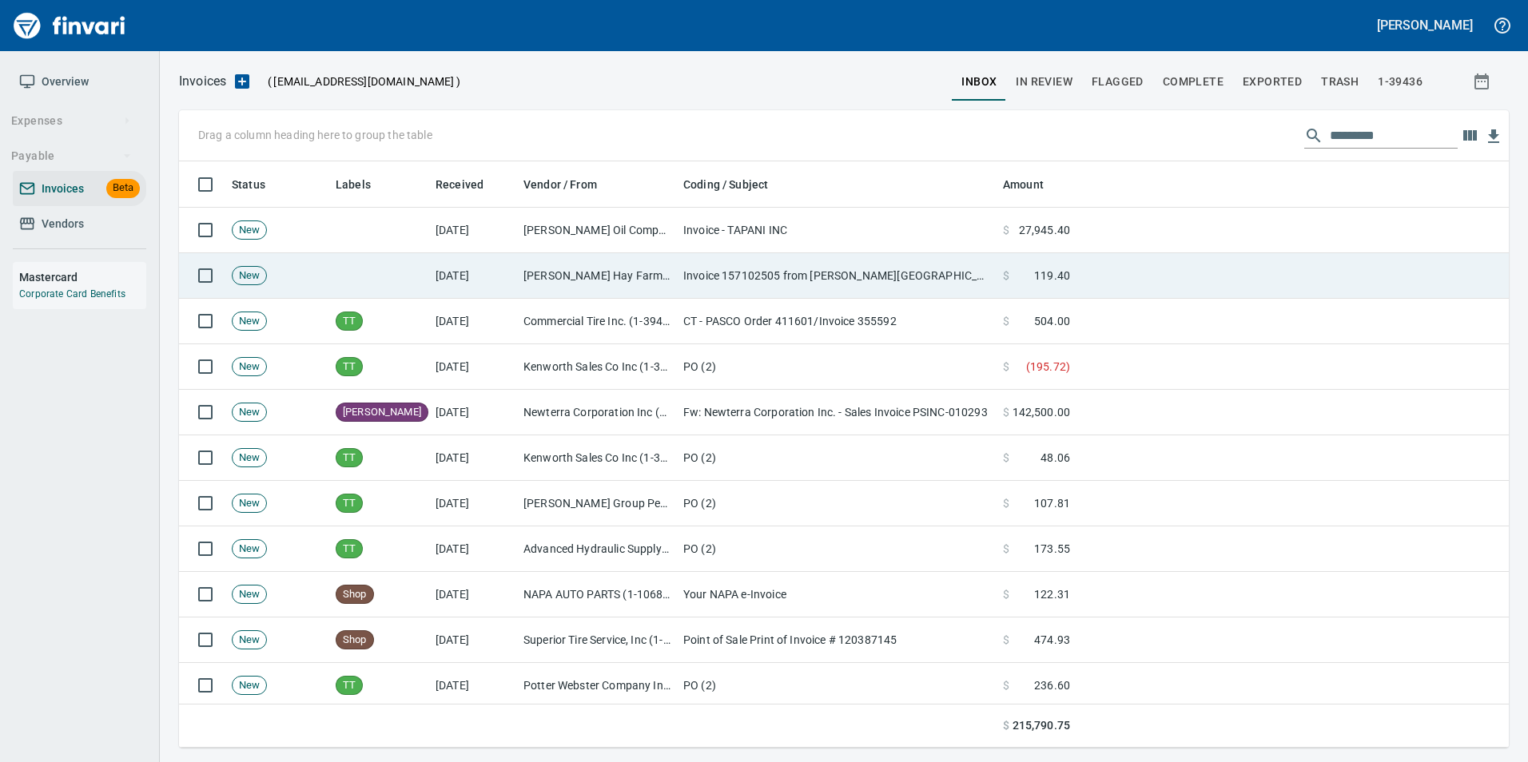
click at [789, 288] on td "Invoice 157102505 from [PERSON_NAME][GEOGRAPHIC_DATA]" at bounding box center [837, 276] width 320 height 46
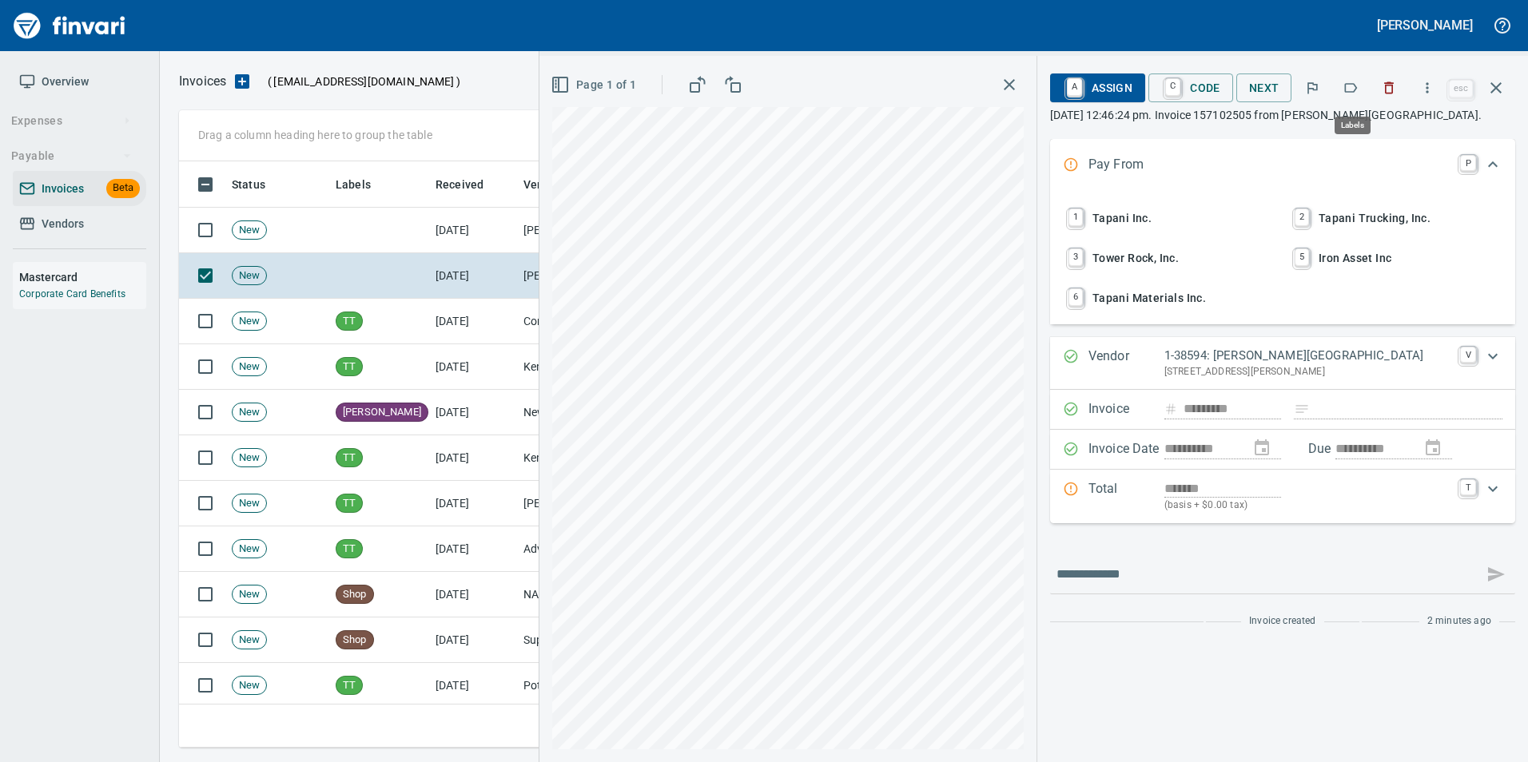
click at [1358, 85] on icon "button" at bounding box center [1350, 88] width 16 height 16
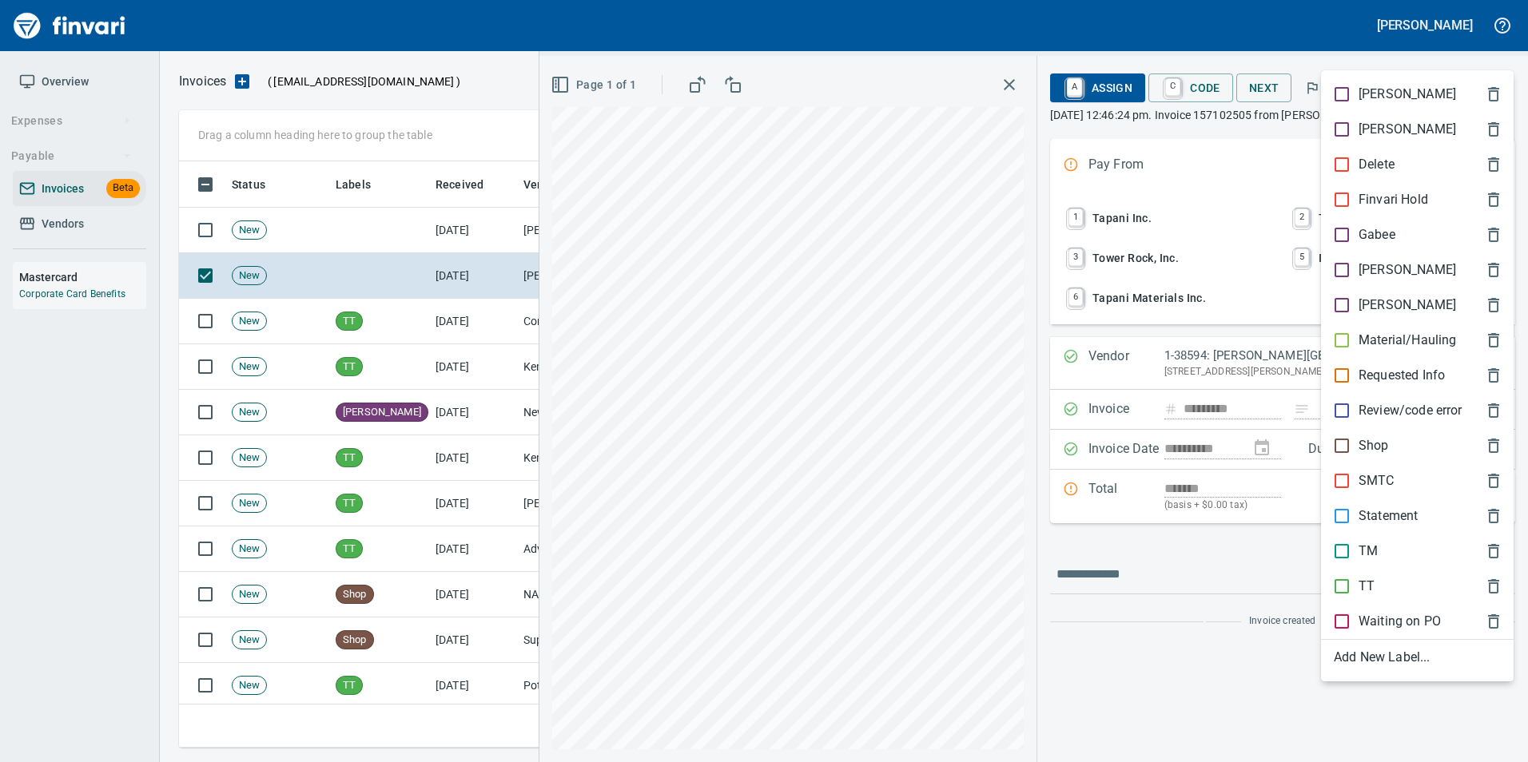
scroll to position [574, 1305]
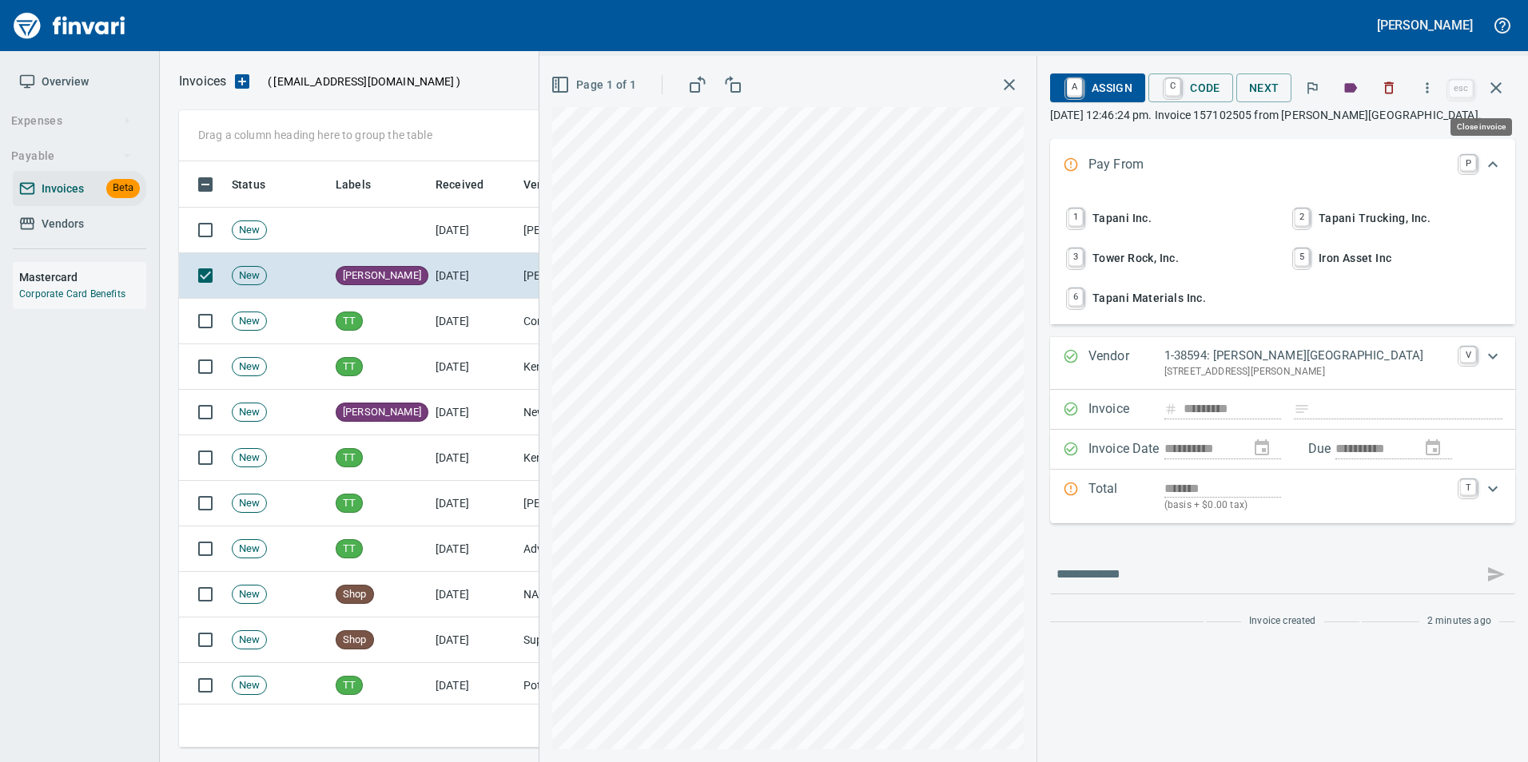
click at [1495, 88] on icon "button" at bounding box center [1495, 87] width 11 height 11
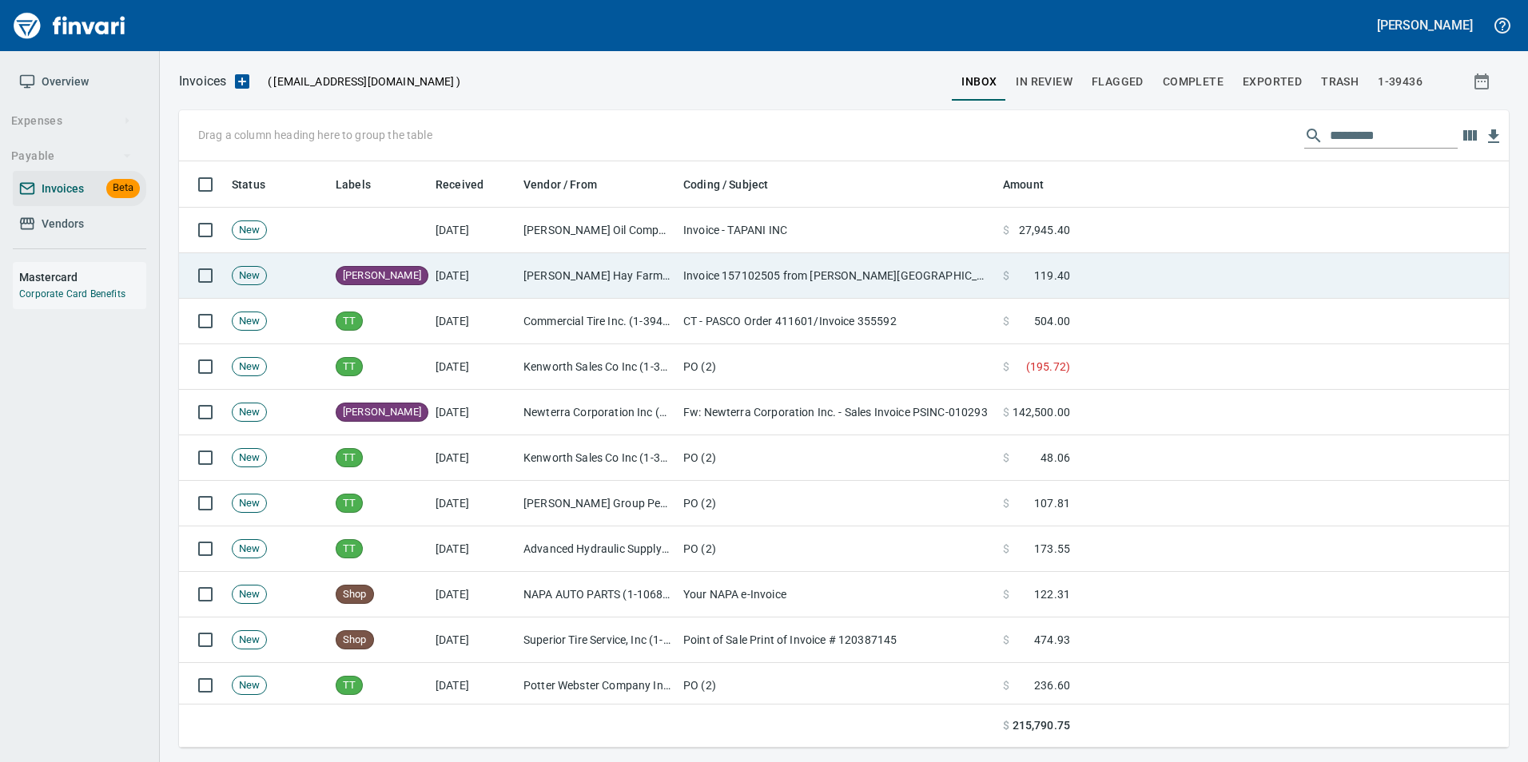
scroll to position [574, 1305]
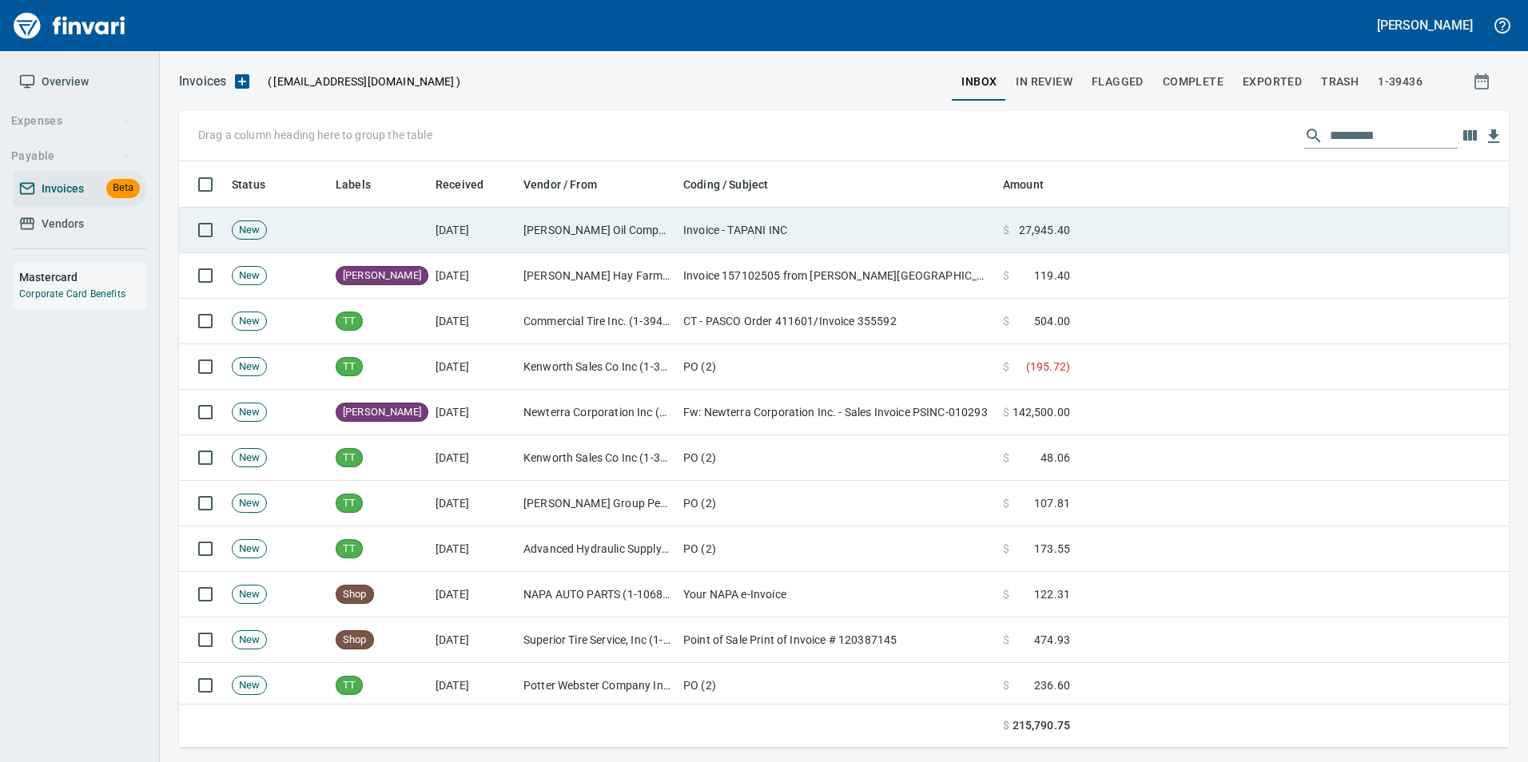
click at [689, 235] on td "Invoice - TAPANI INC" at bounding box center [837, 231] width 320 height 46
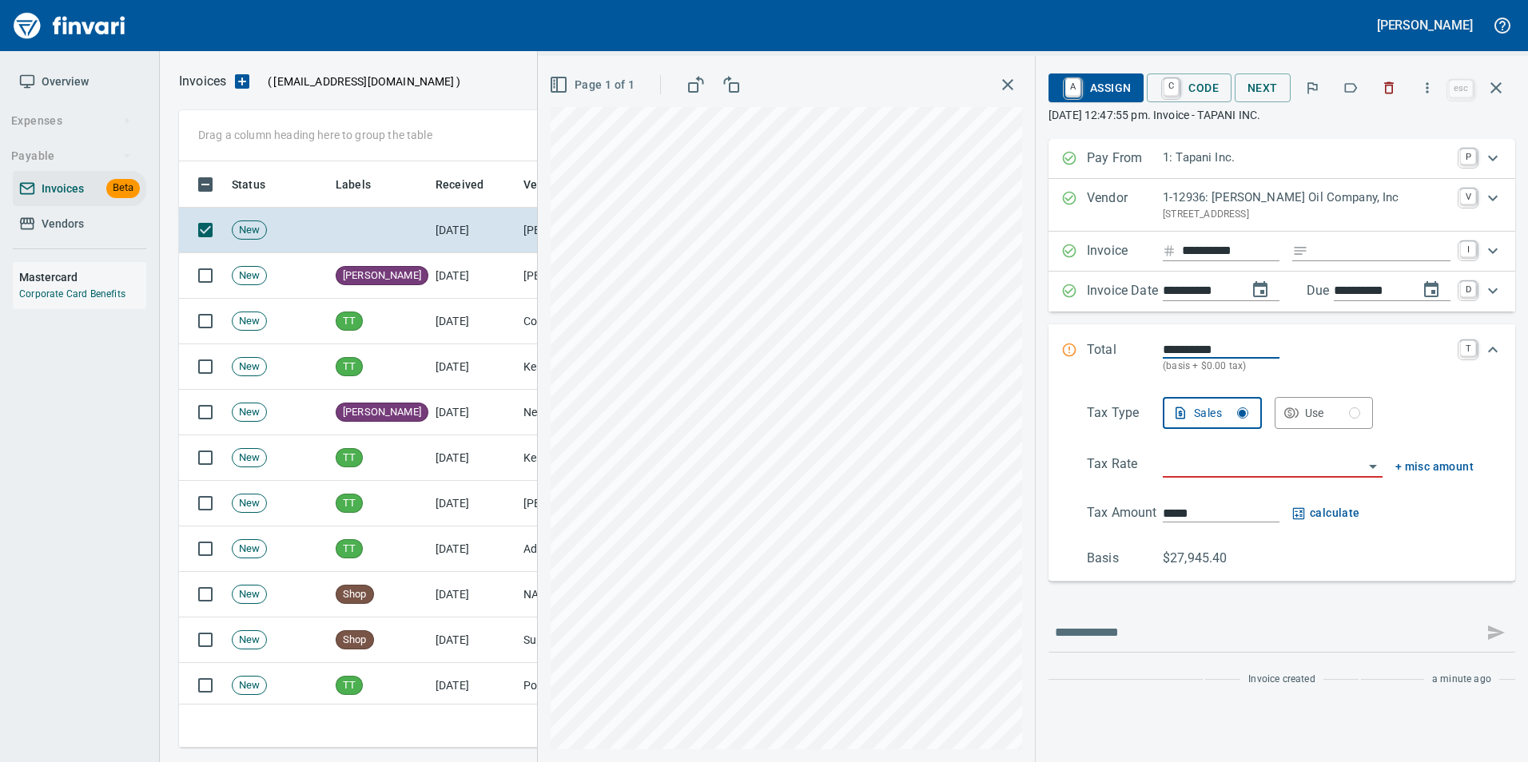
scroll to position [574, 1305]
click at [1351, 89] on icon "button" at bounding box center [1350, 88] width 16 height 16
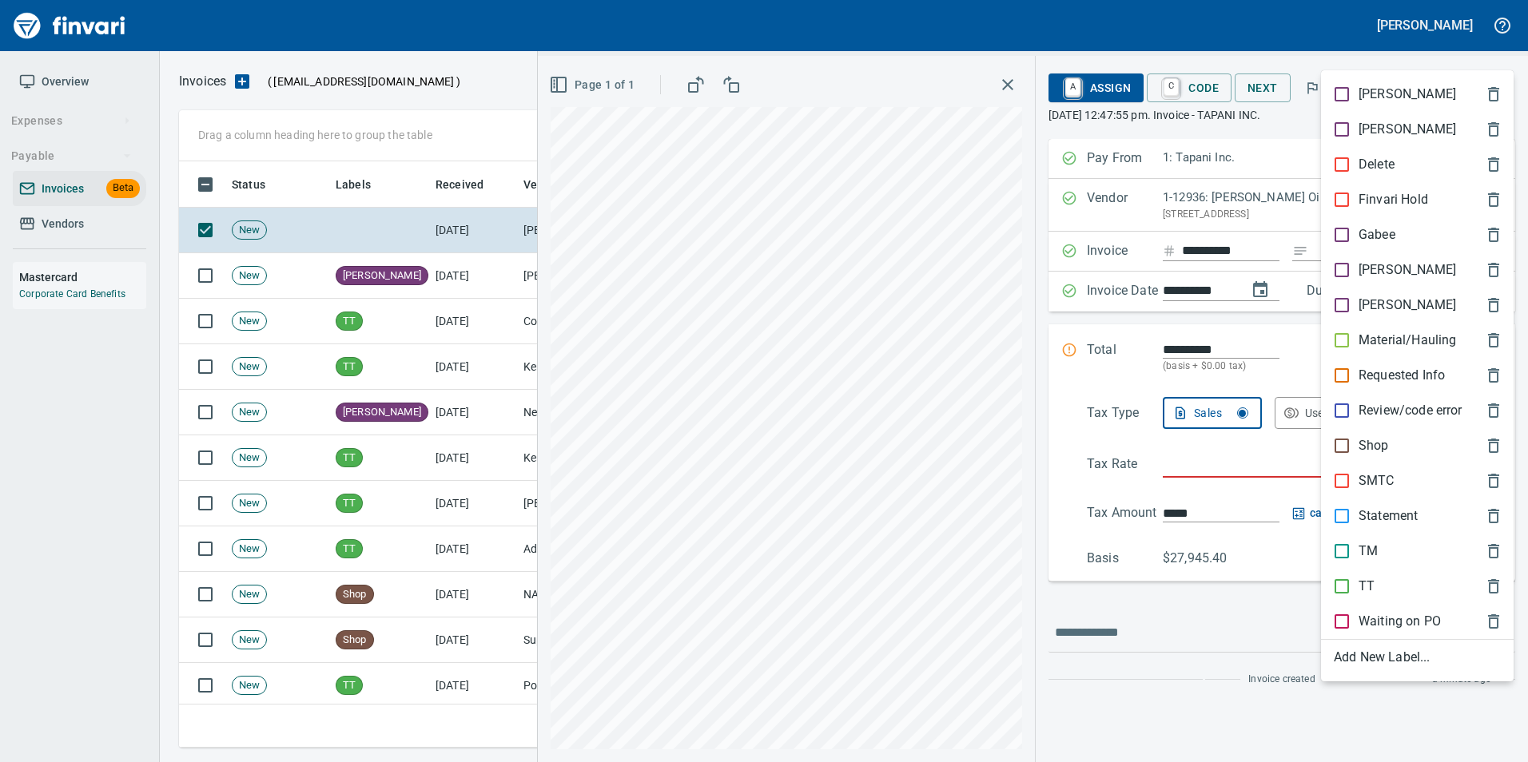
scroll to position [574, 1305]
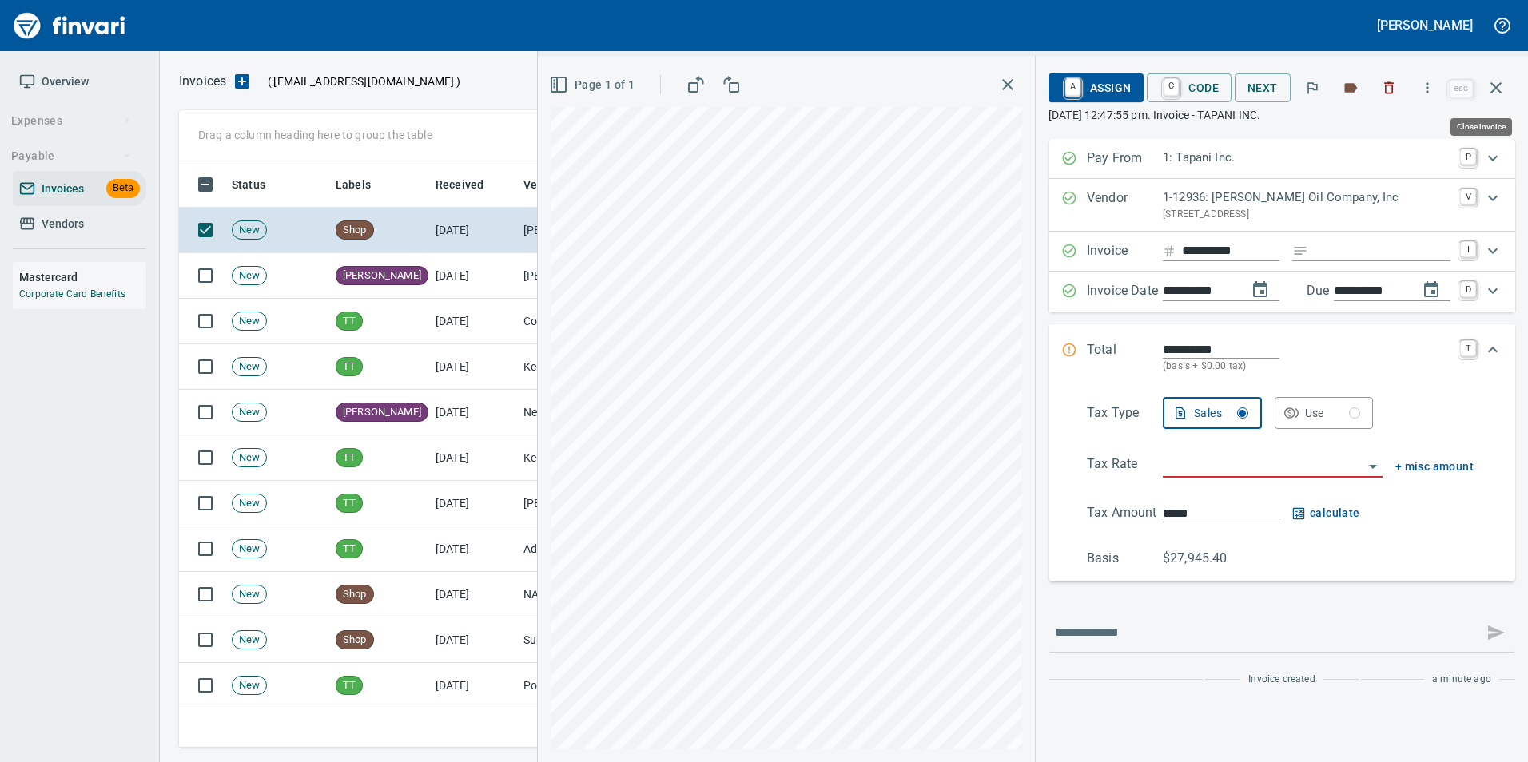
click at [1496, 77] on button "button" at bounding box center [1496, 88] width 38 height 38
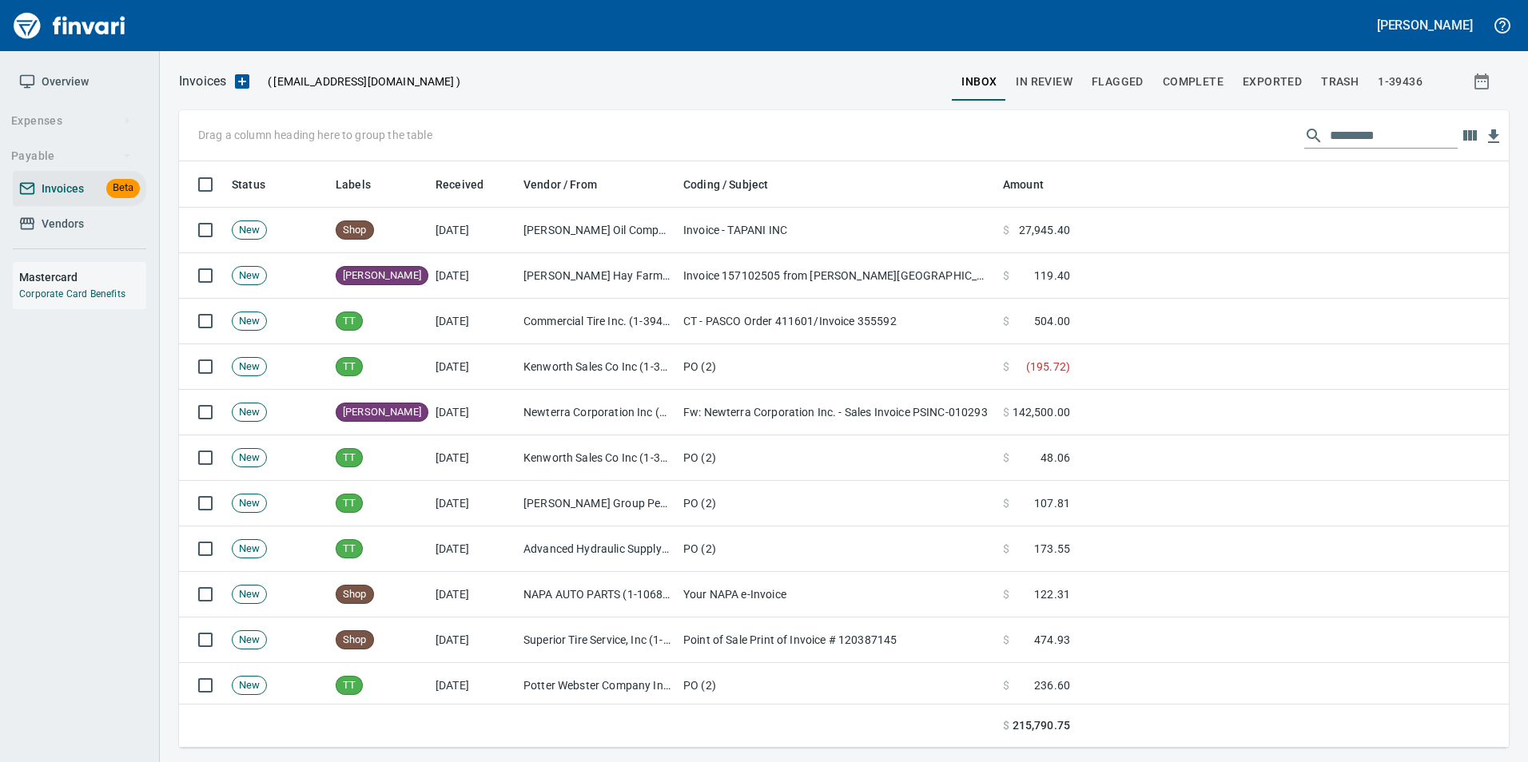
scroll to position [574, 1305]
click at [1043, 85] on span "In Review" at bounding box center [1044, 82] width 57 height 20
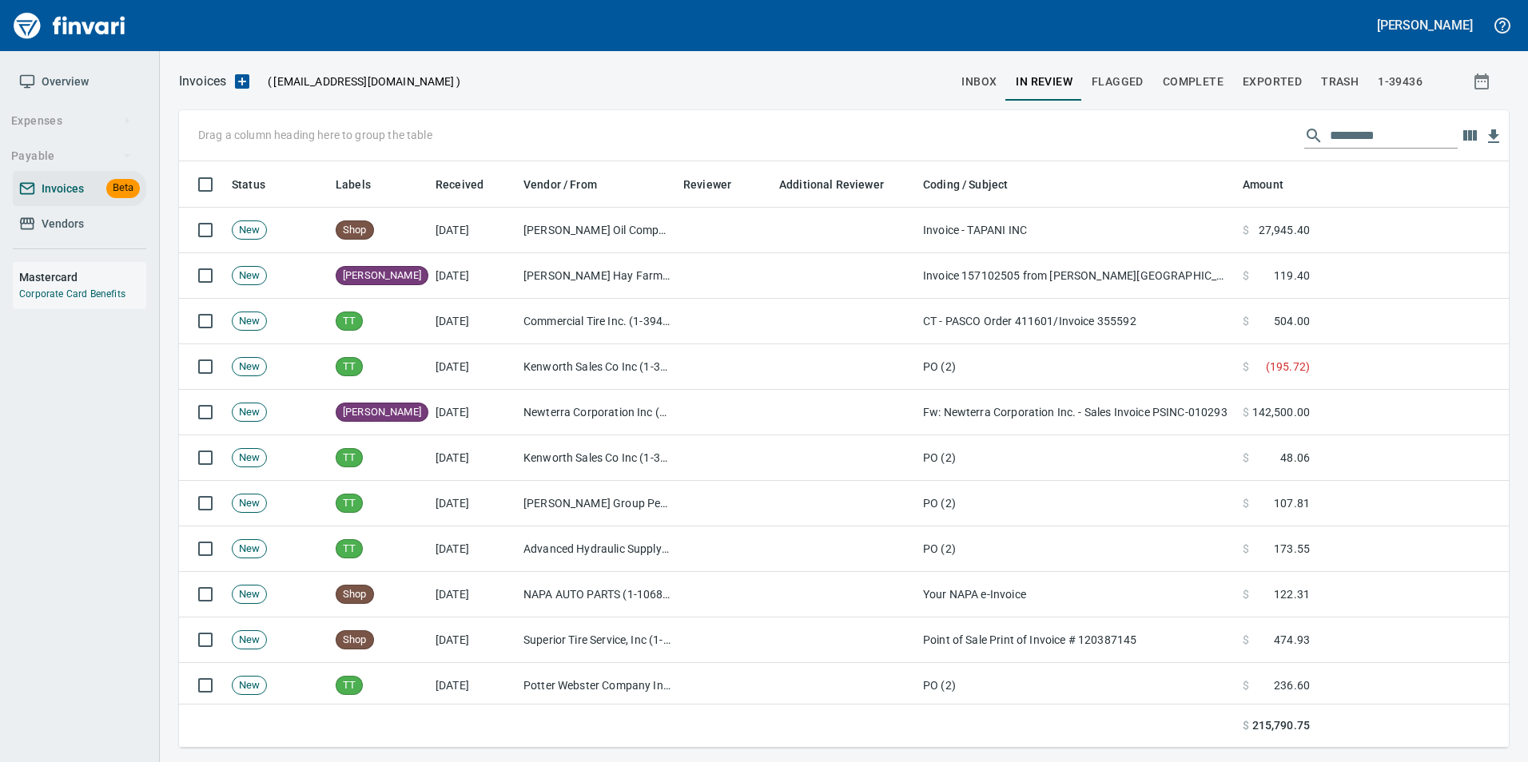
scroll to position [574, 1306]
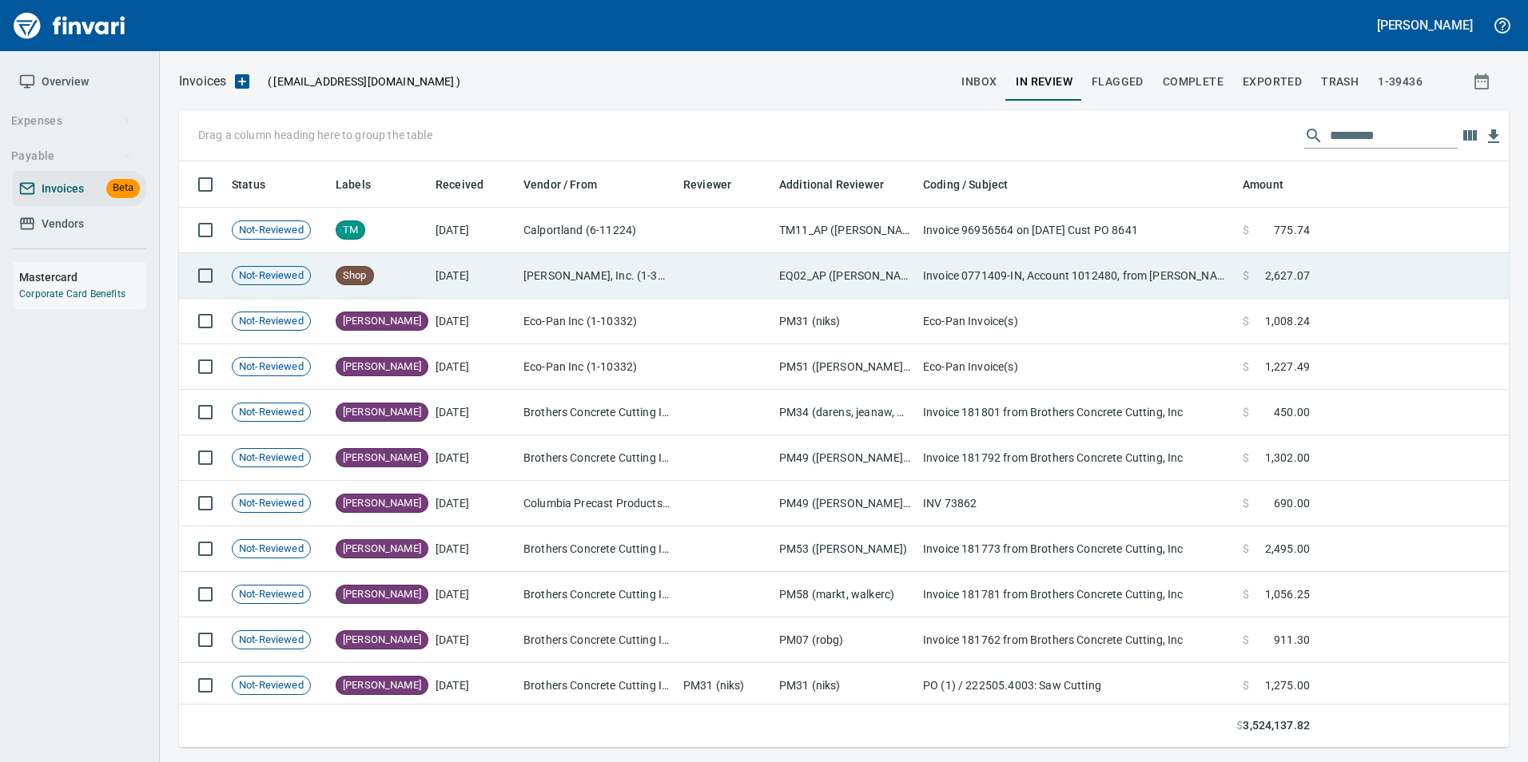
click at [876, 276] on td "EQ02_AP ([PERSON_NAME], [PERSON_NAME], [PERSON_NAME], [PERSON_NAME])" at bounding box center [845, 276] width 144 height 46
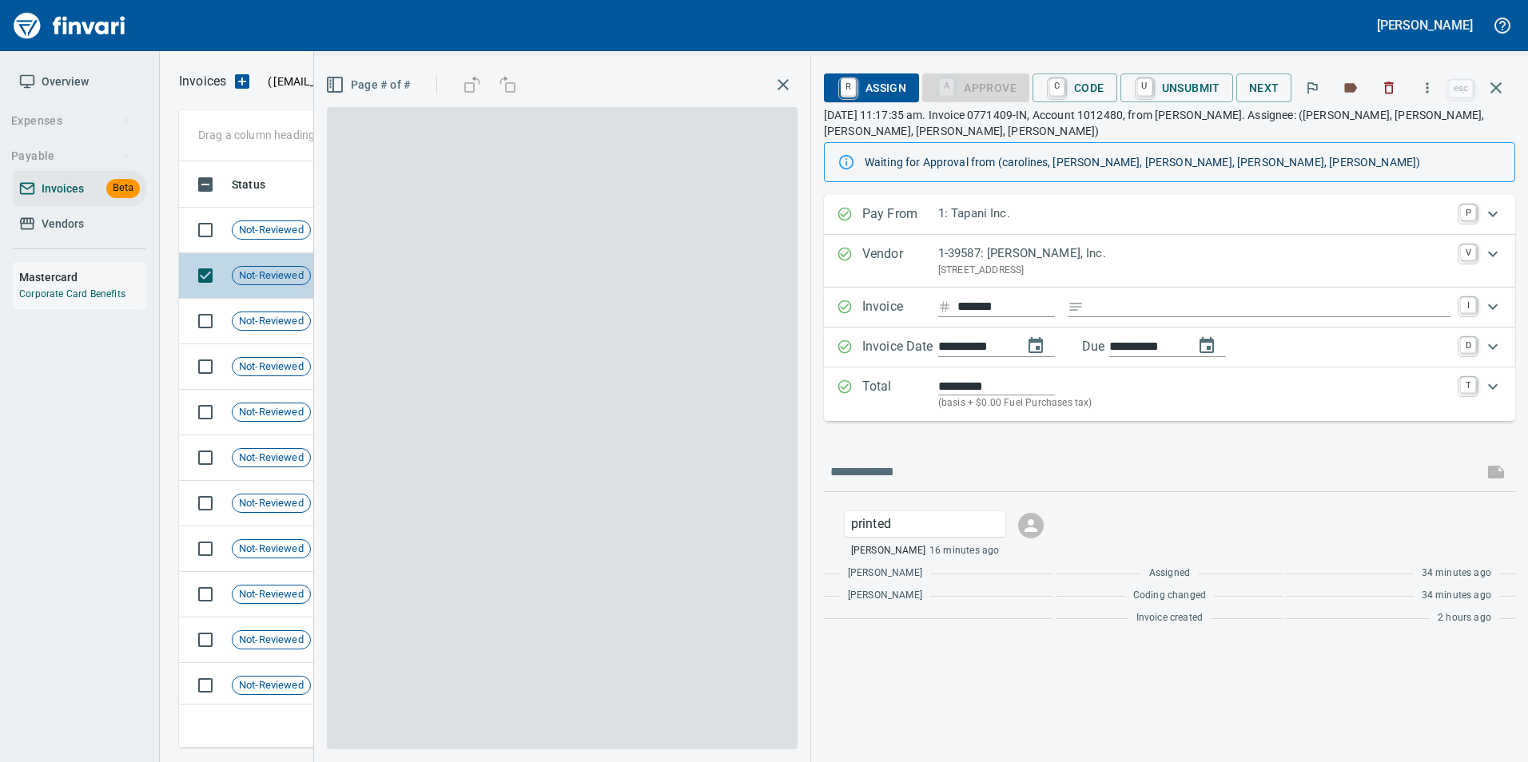
scroll to position [574, 1305]
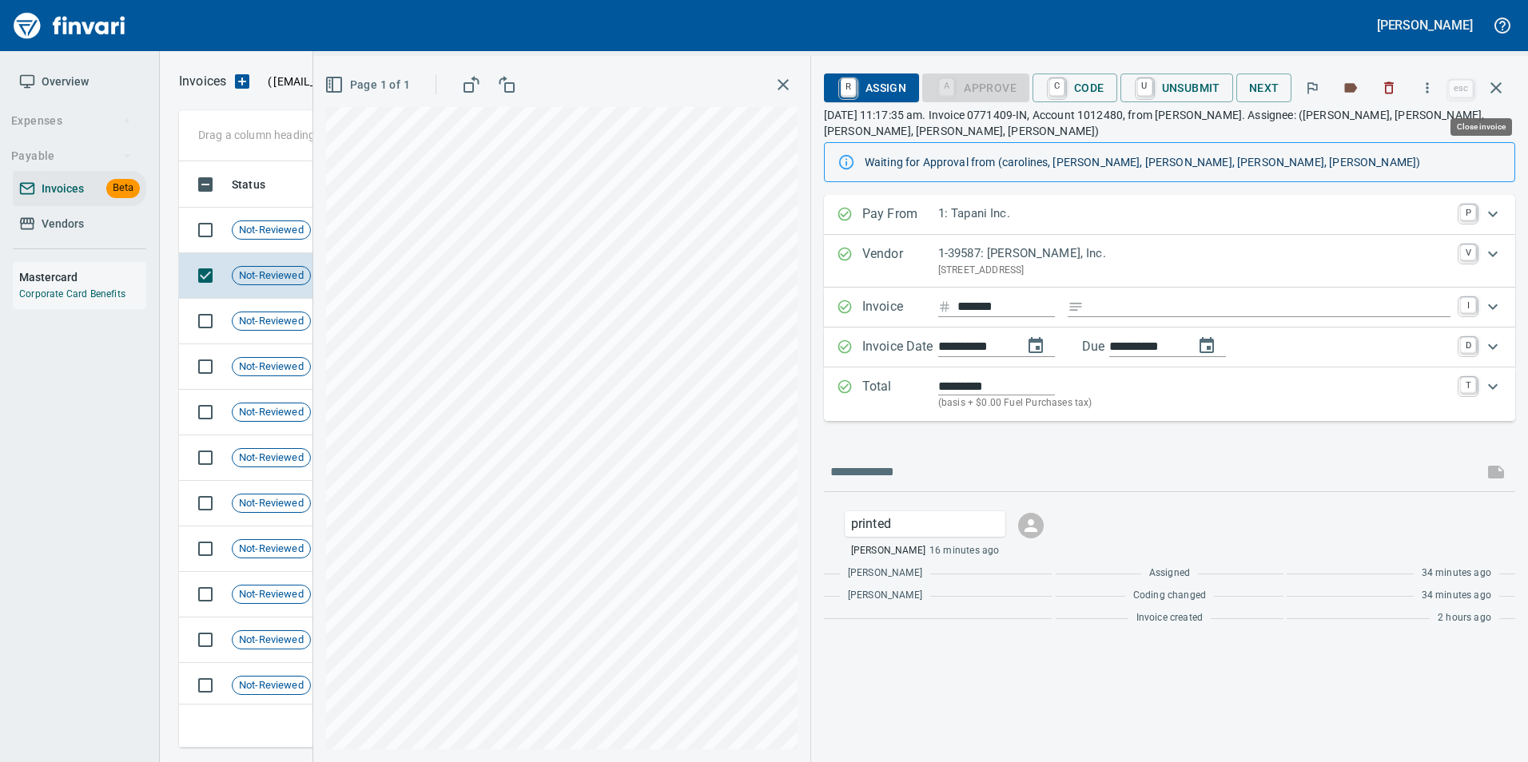
click at [1505, 94] on button "button" at bounding box center [1496, 88] width 38 height 38
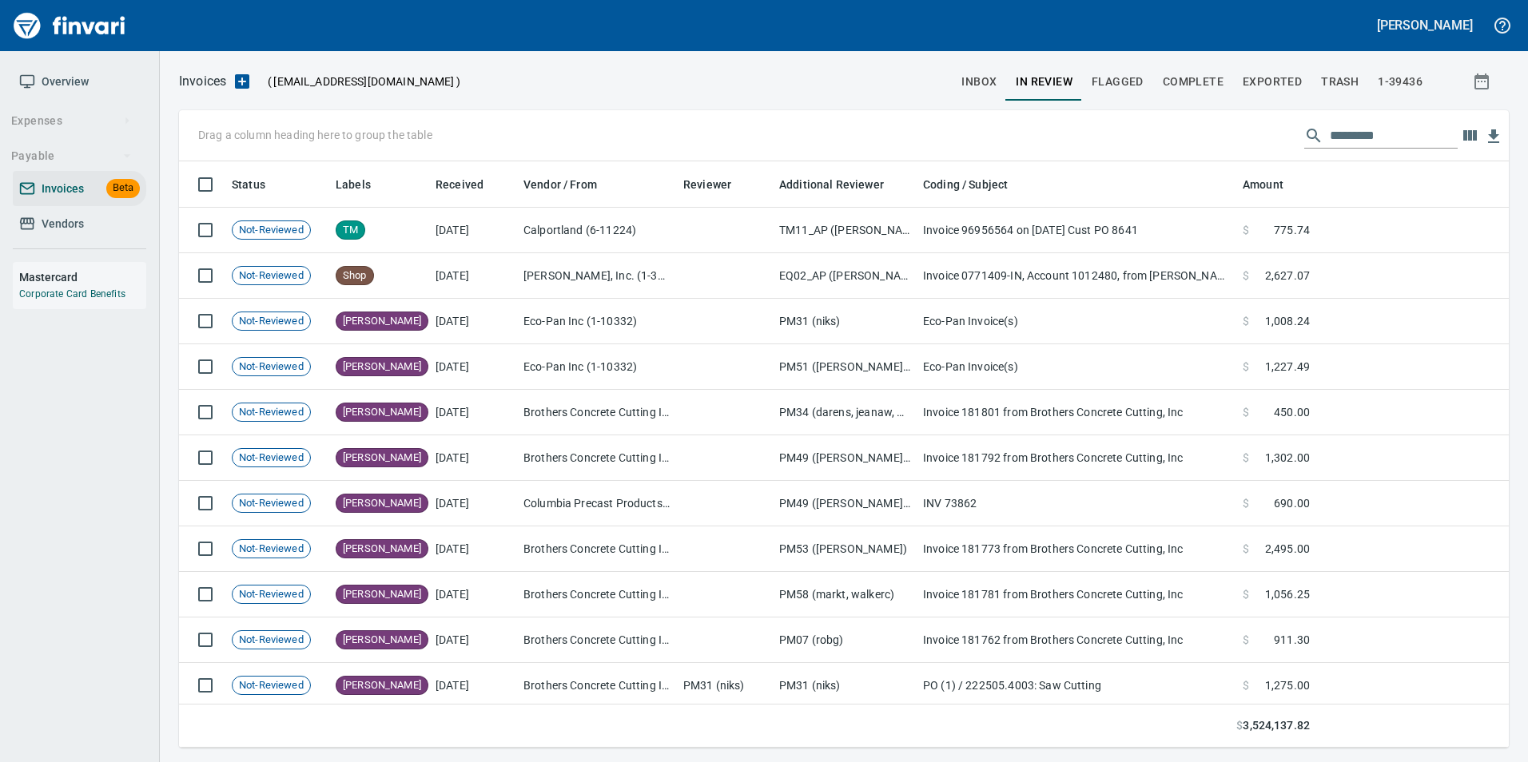
scroll to position [574, 1305]
click at [975, 84] on span "inbox" at bounding box center [978, 82] width 35 height 20
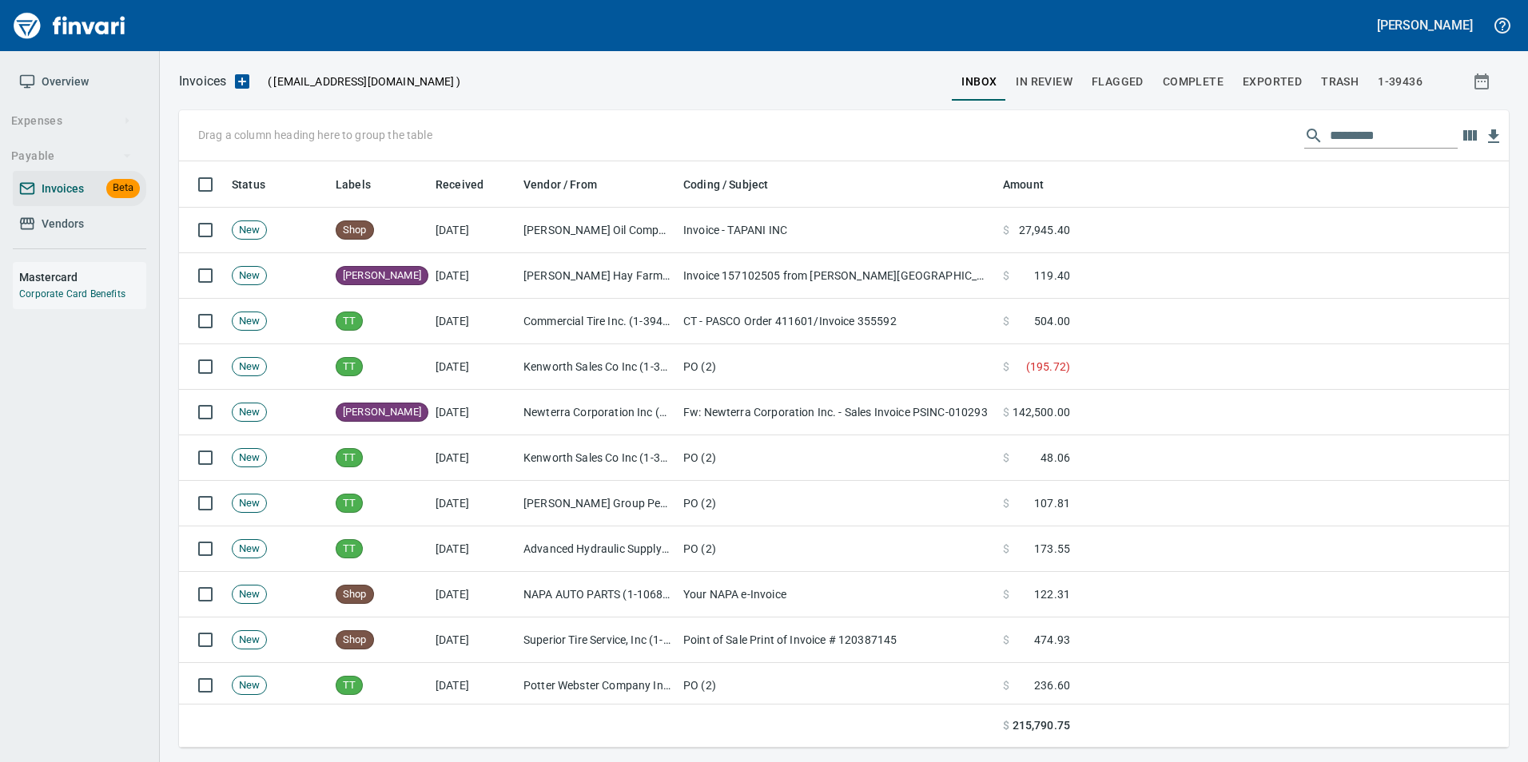
scroll to position [574, 1306]
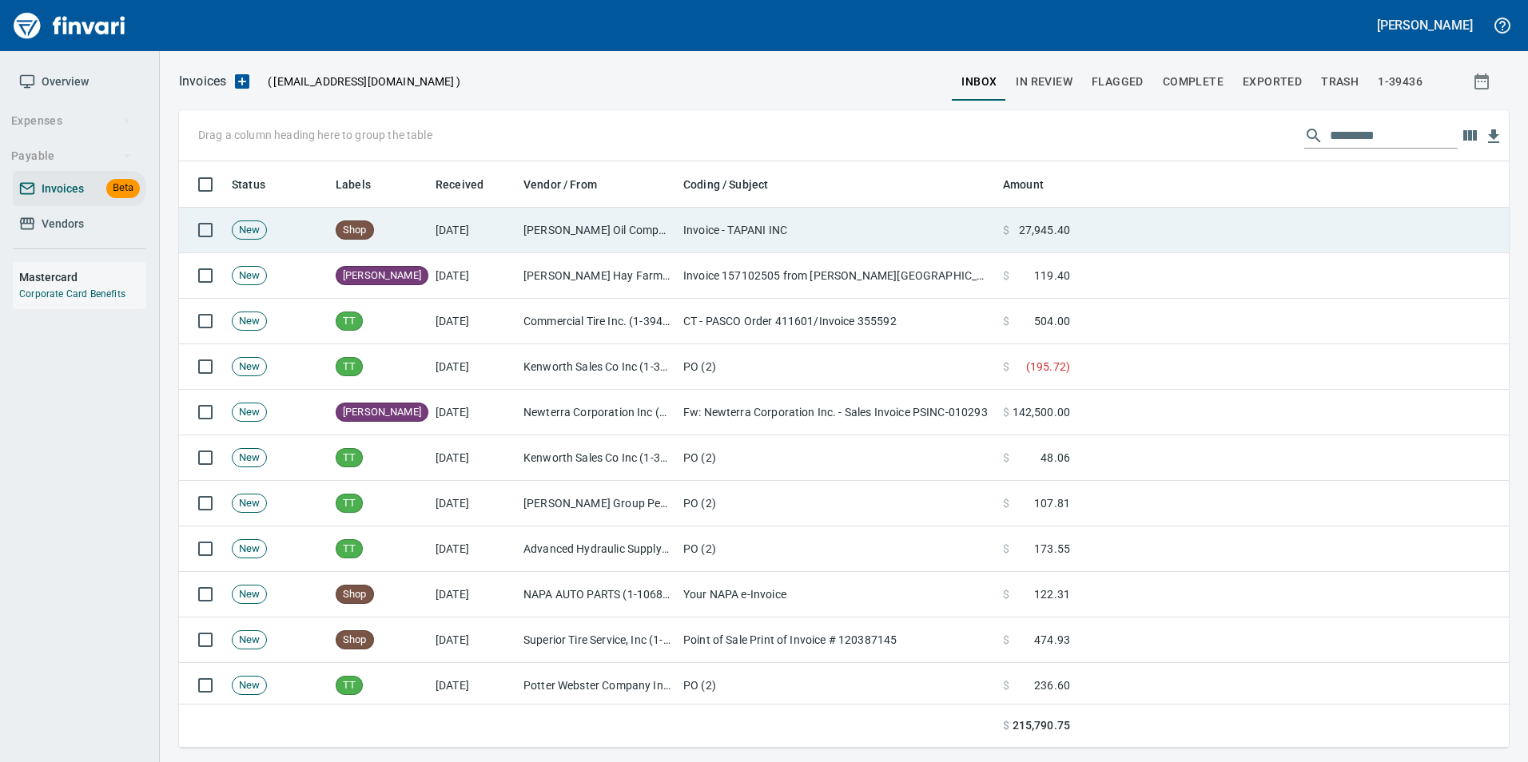
click at [810, 240] on td "Invoice - TAPANI INC" at bounding box center [837, 231] width 320 height 46
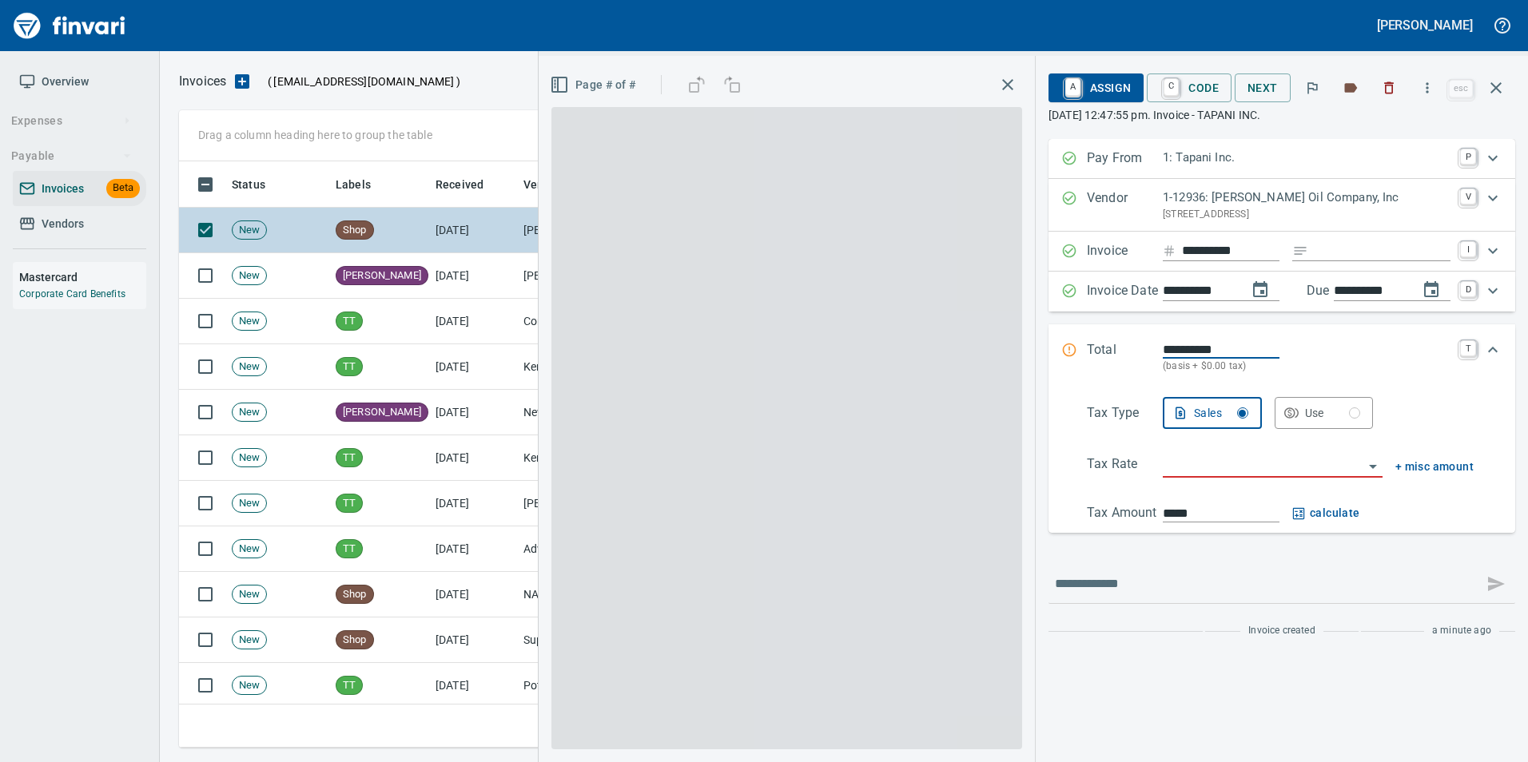
scroll to position [574, 1305]
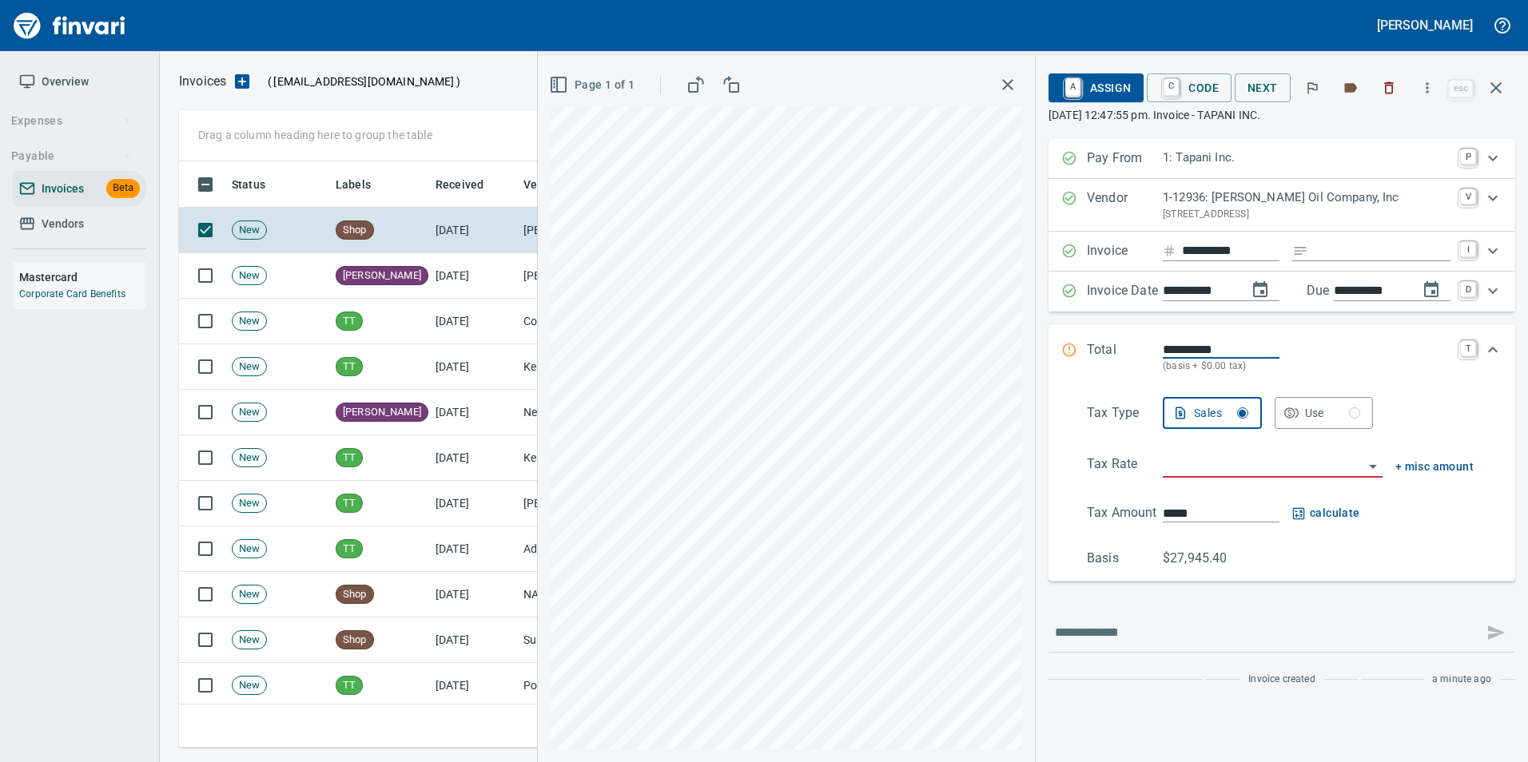
click at [1497, 92] on icon "button" at bounding box center [1495, 87] width 19 height 19
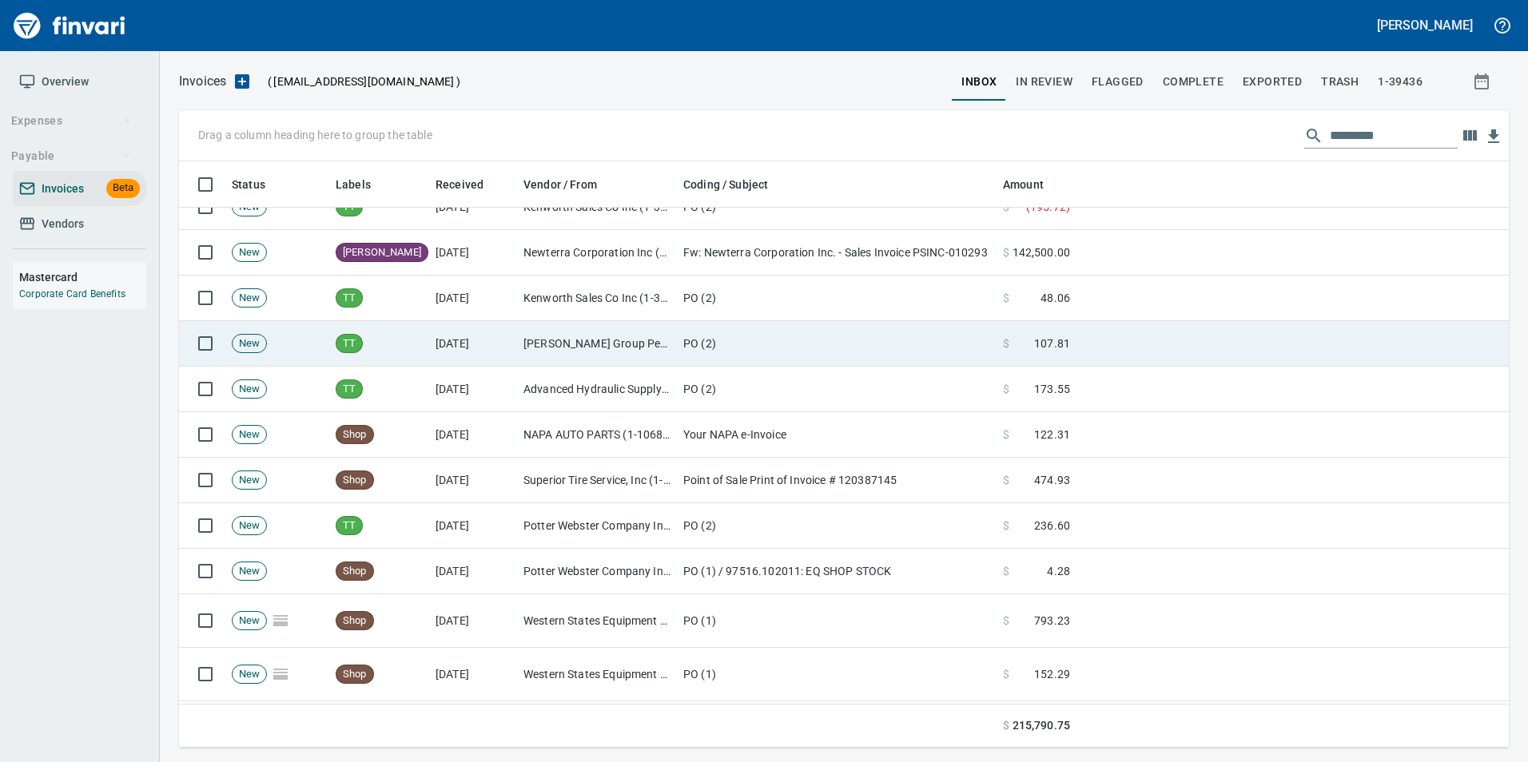
scroll to position [80, 0]
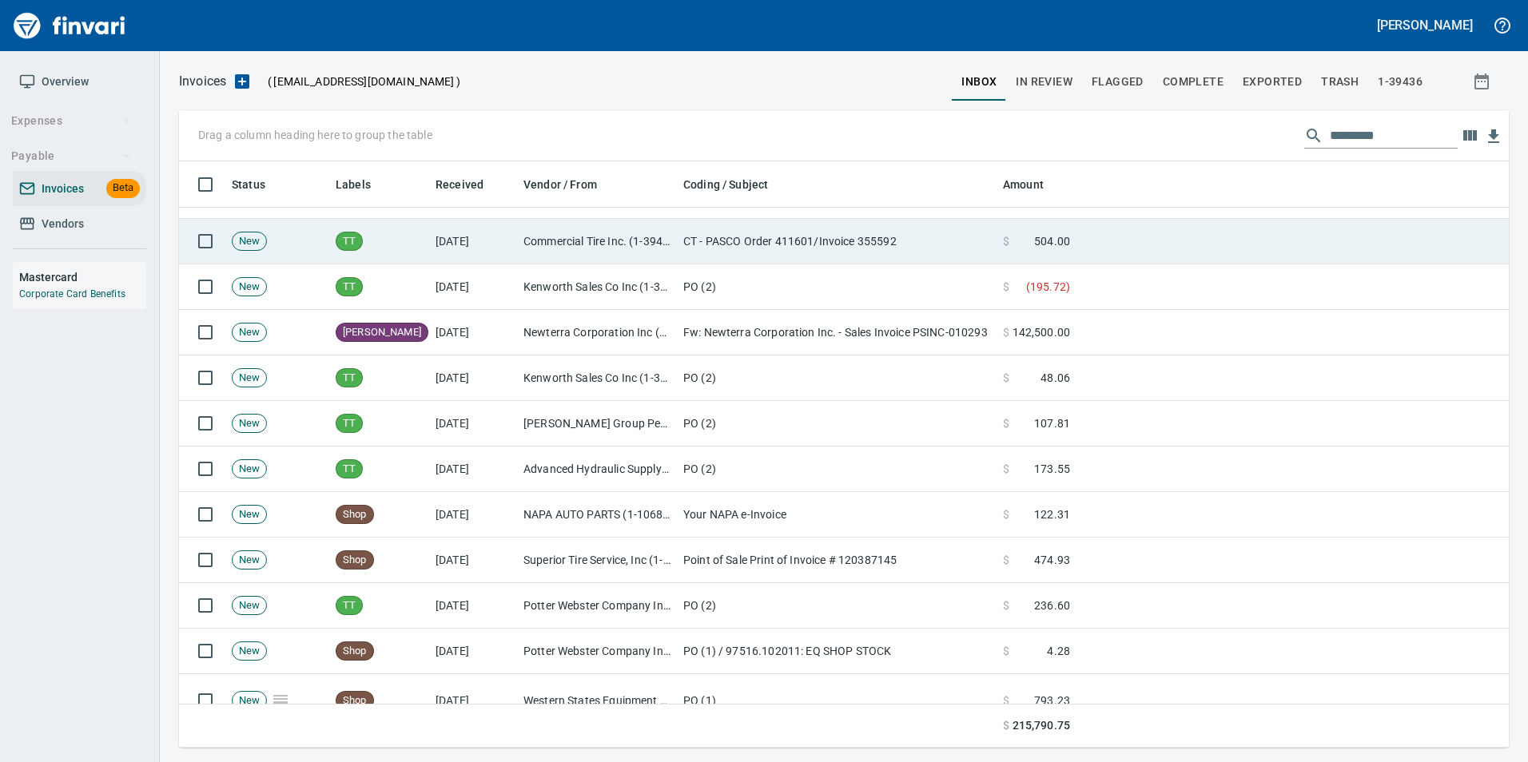
click at [562, 247] on td "Commercial Tire Inc. (1-39436)" at bounding box center [597, 242] width 160 height 46
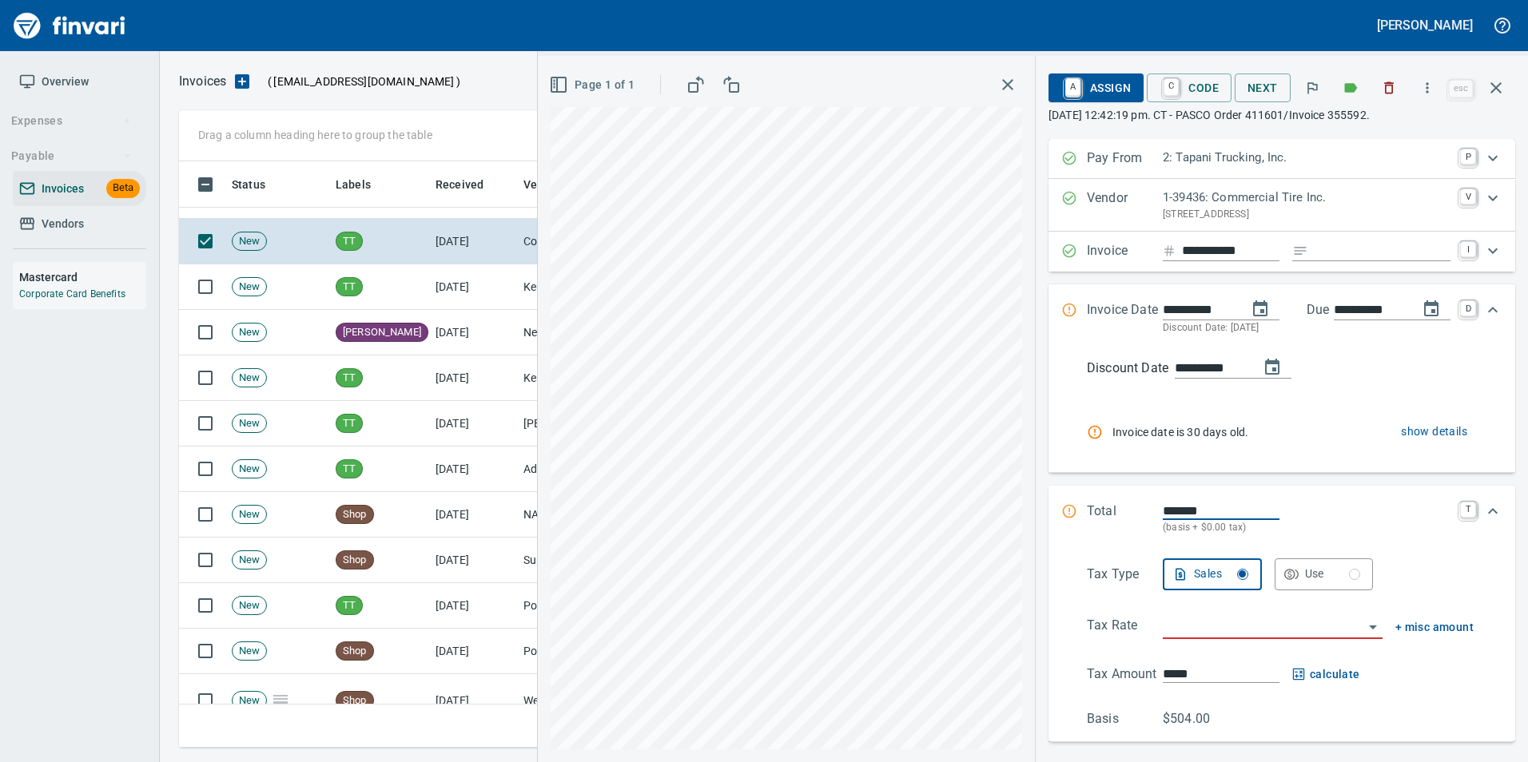
scroll to position [574, 1305]
click at [1355, 255] on input "Expand" at bounding box center [1382, 251] width 136 height 20
click at [1326, 248] on input "Expand" at bounding box center [1382, 251] width 136 height 20
click at [1239, 627] on input "search" at bounding box center [1263, 627] width 201 height 22
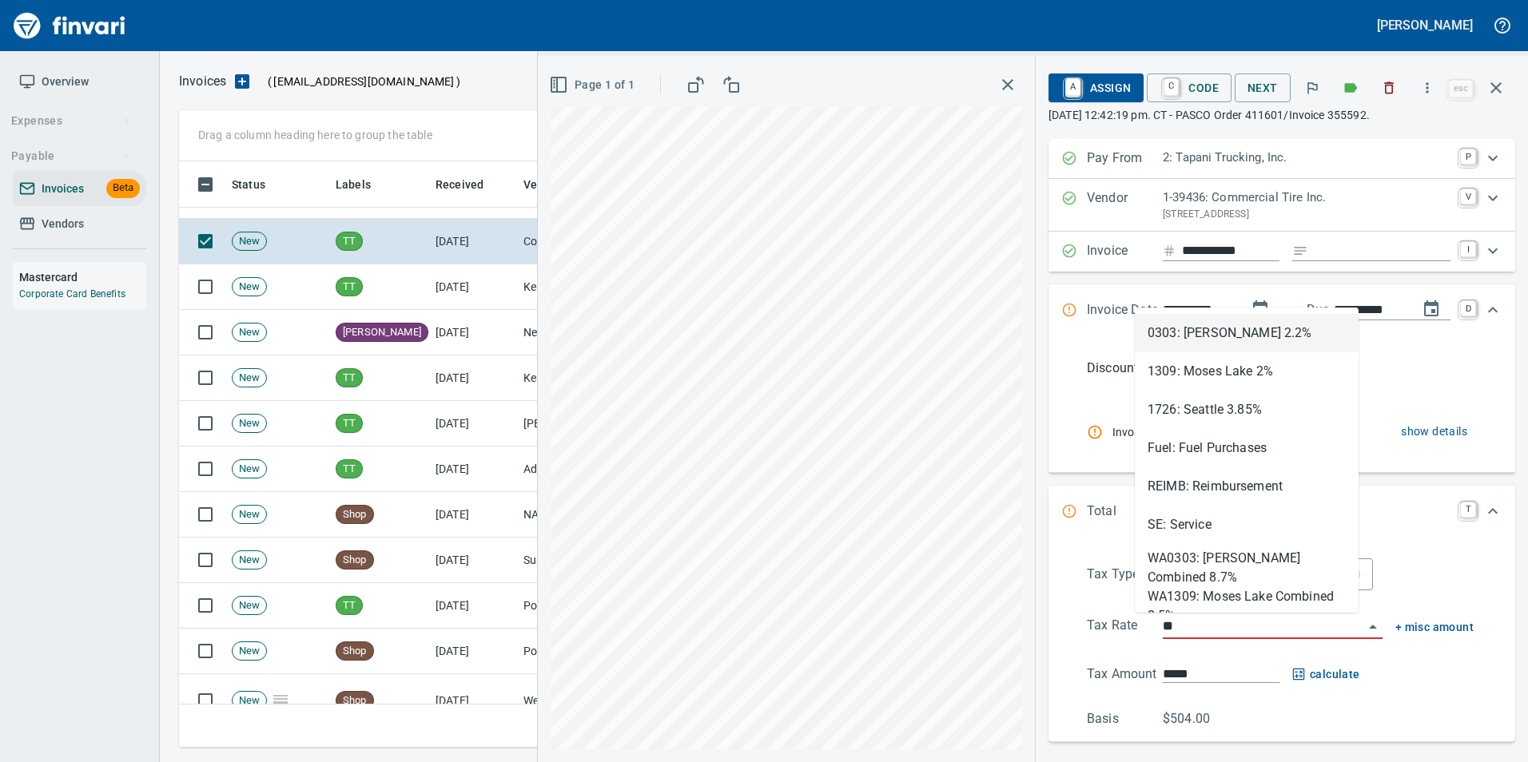
type input "*"
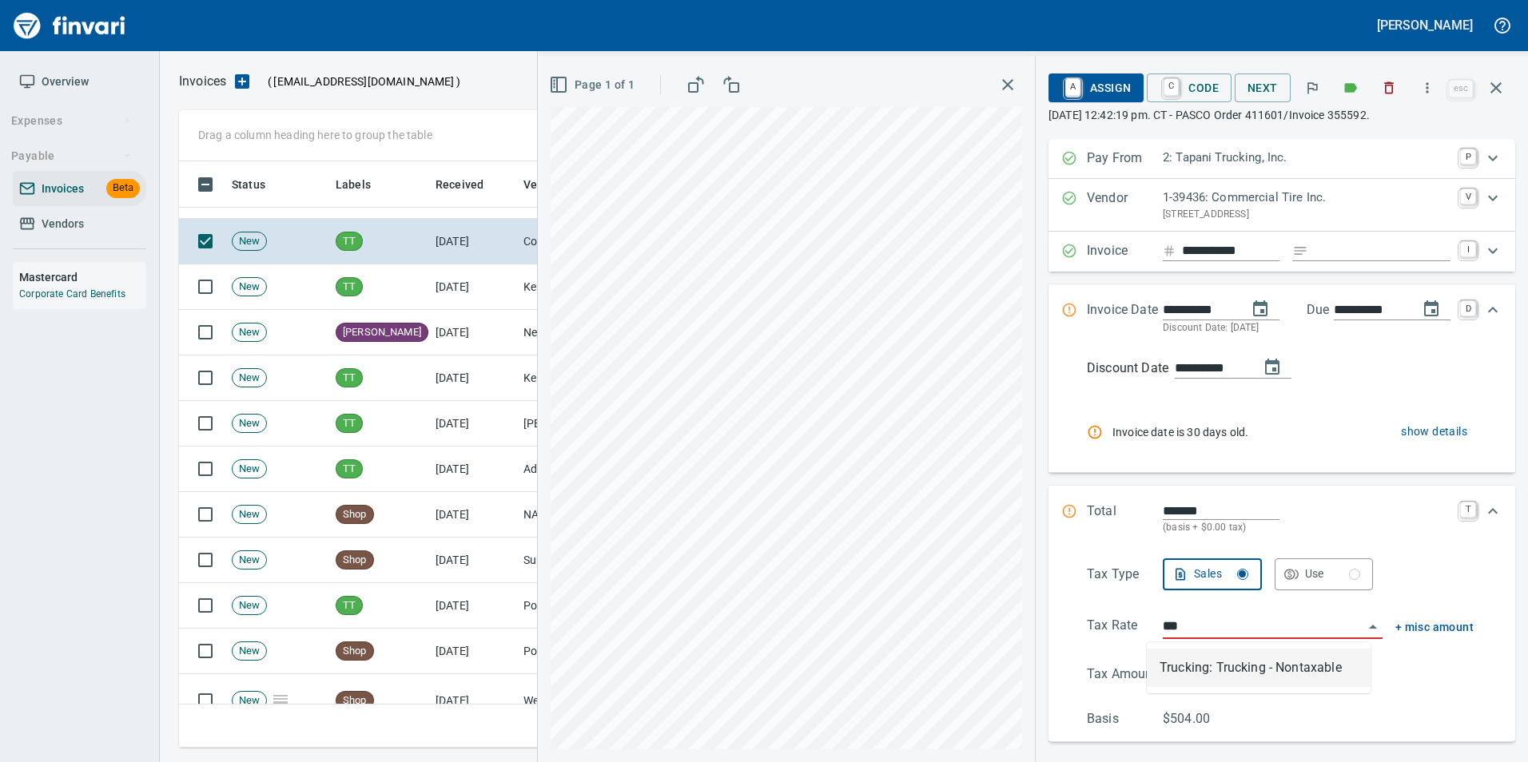
click at [1283, 681] on li "Trucking: Trucking - Nontaxable" at bounding box center [1259, 668] width 224 height 38
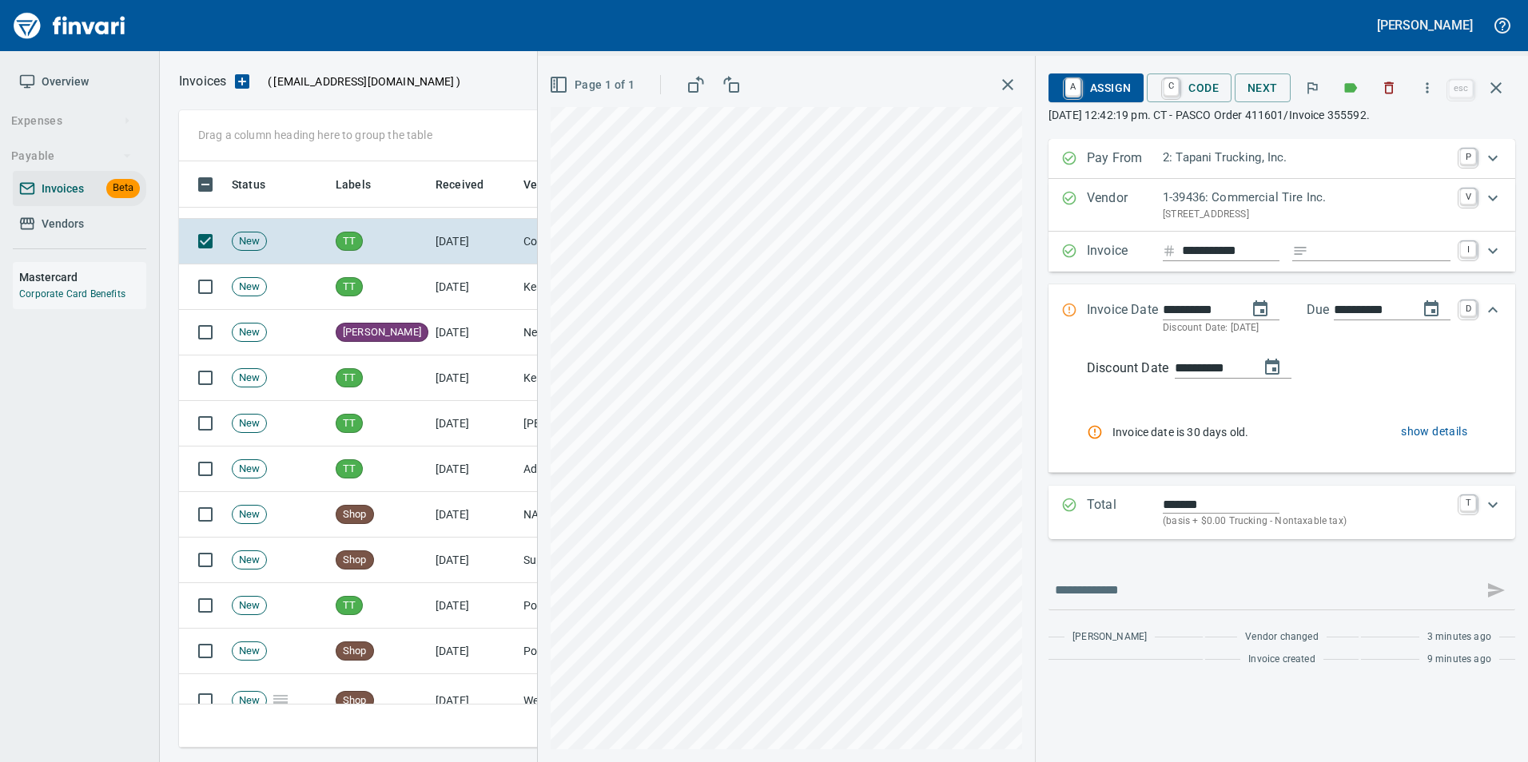
type input "**********"
click at [1449, 432] on span "show details" at bounding box center [1434, 432] width 66 height 20
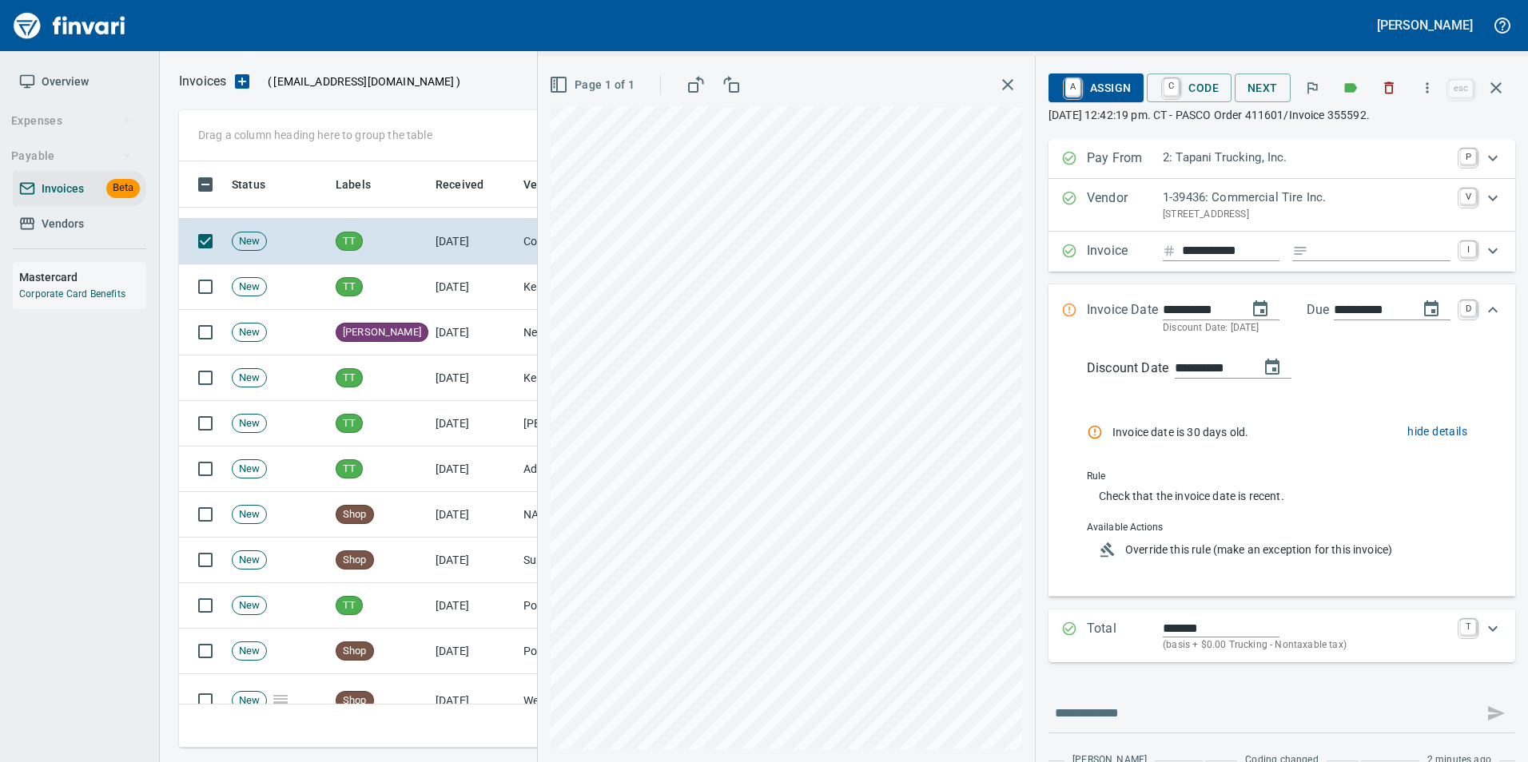
click at [1419, 431] on span "hide details" at bounding box center [1437, 432] width 60 height 20
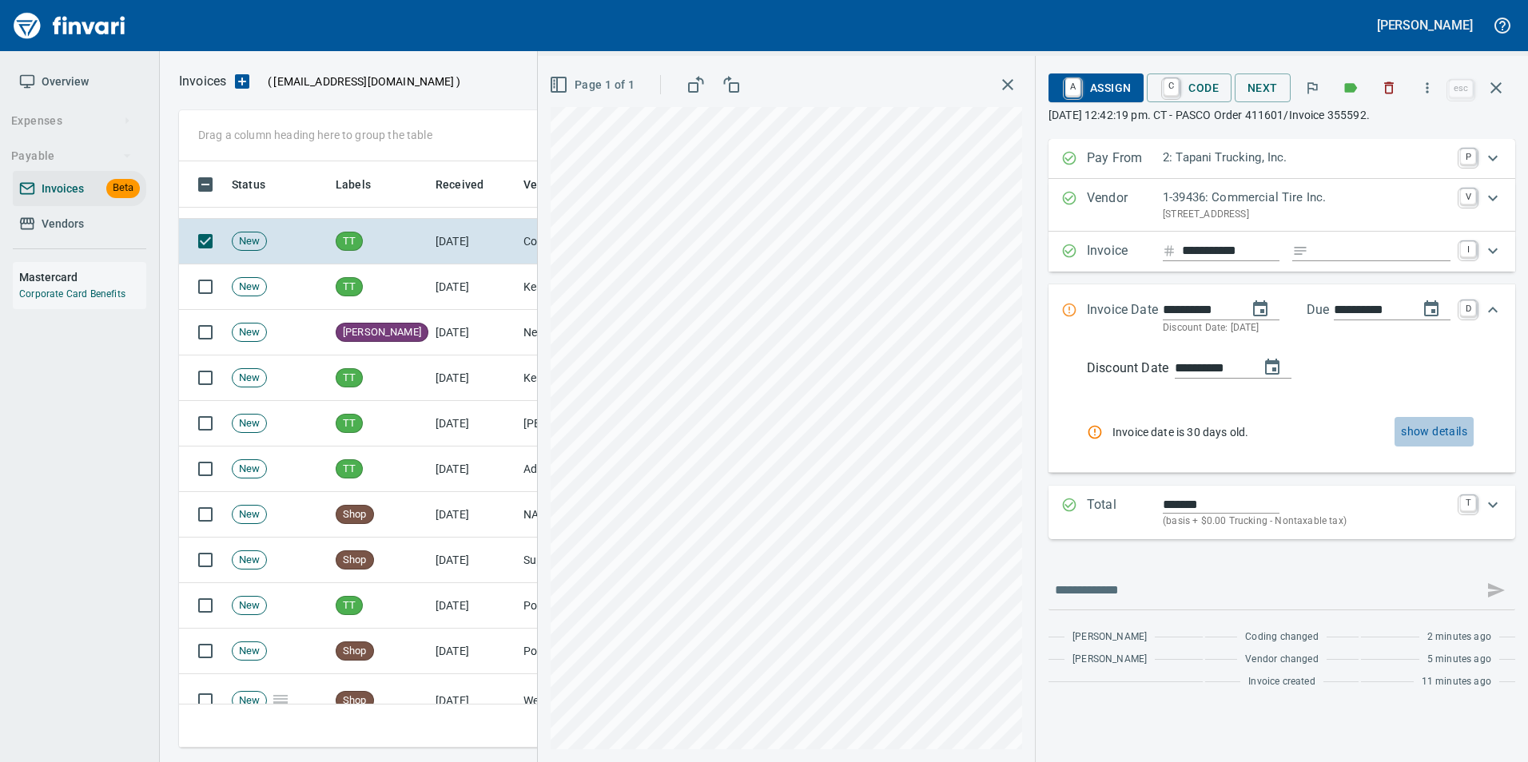
click at [1419, 431] on span "show details" at bounding box center [1434, 432] width 66 height 20
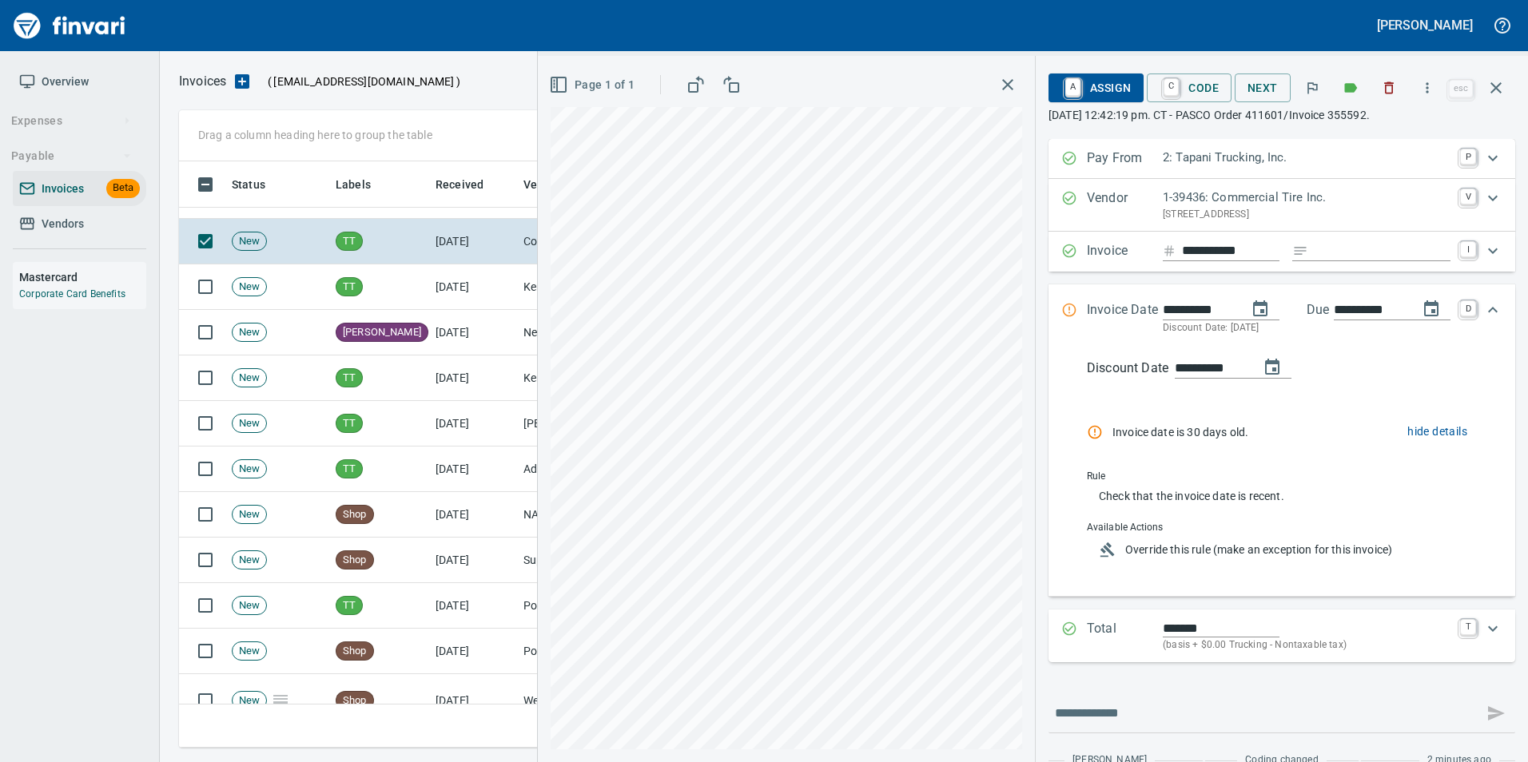
click at [1051, 298] on Date "**********" at bounding box center [1281, 318] width 467 height 68
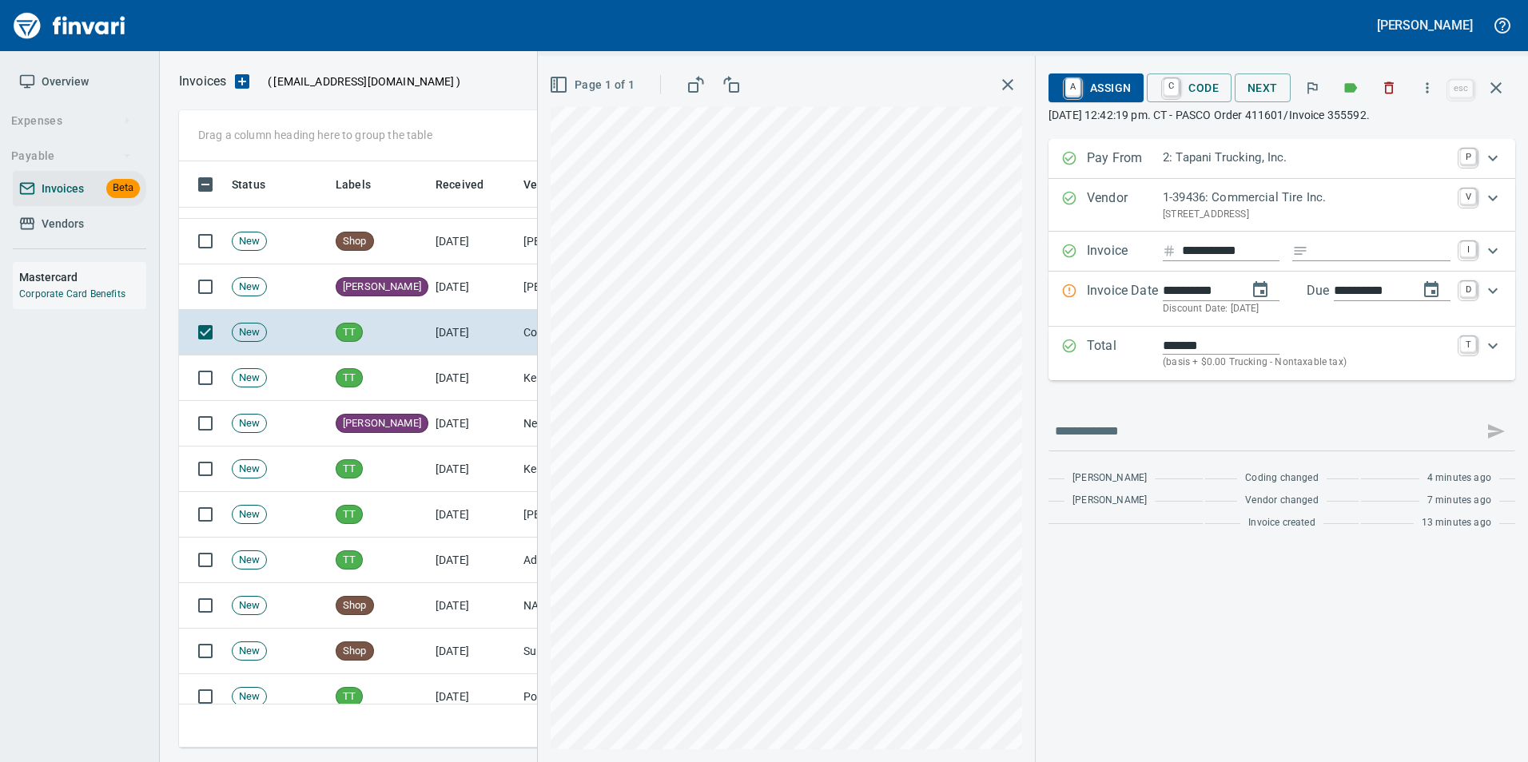
click at [1079, 91] on span "A Assign" at bounding box center [1096, 87] width 70 height 27
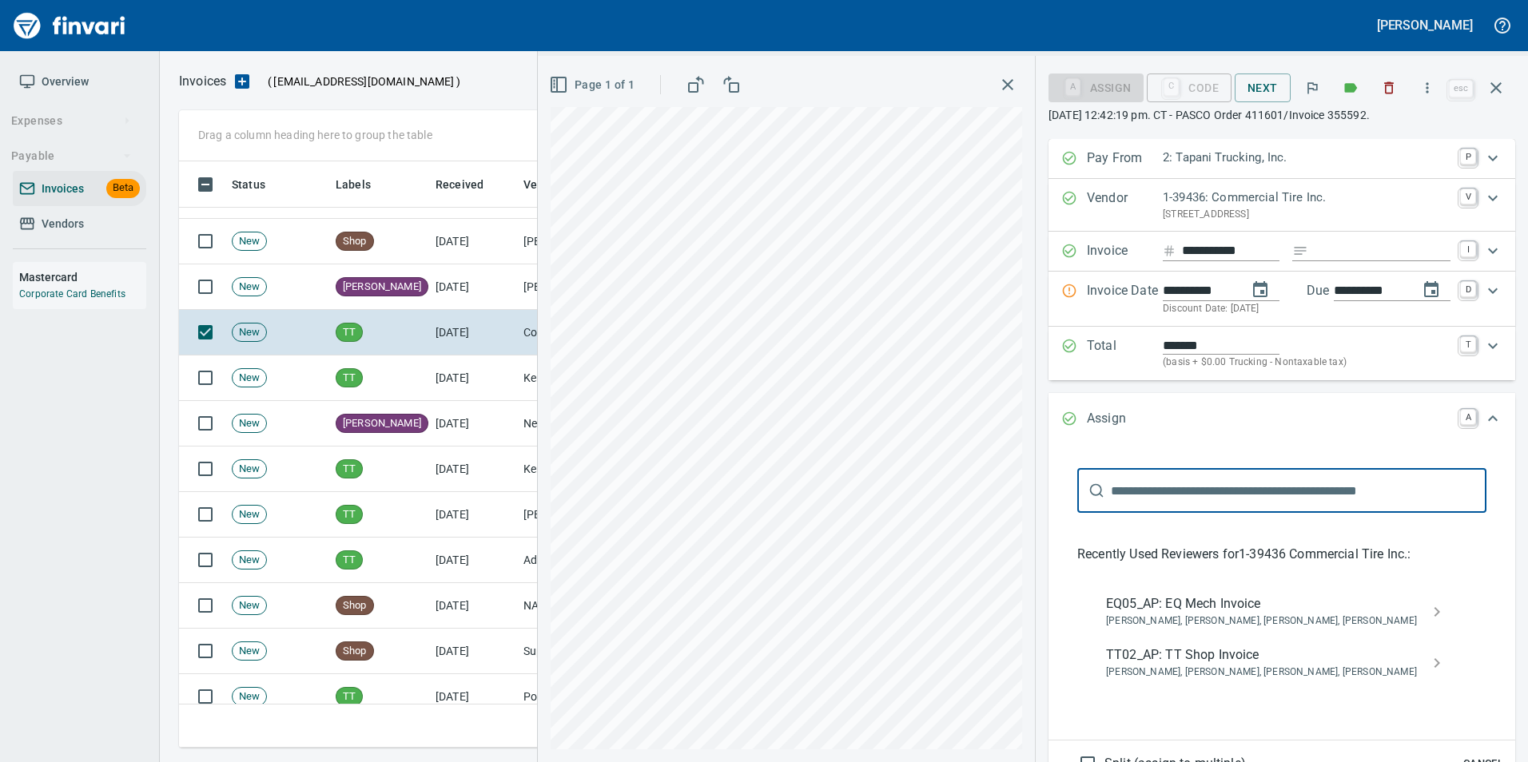
click at [1225, 677] on span "Caroline Sarkinen, Cindy Hughes, Linzy Sanders, Norvell McDaniels" at bounding box center [1269, 673] width 326 height 16
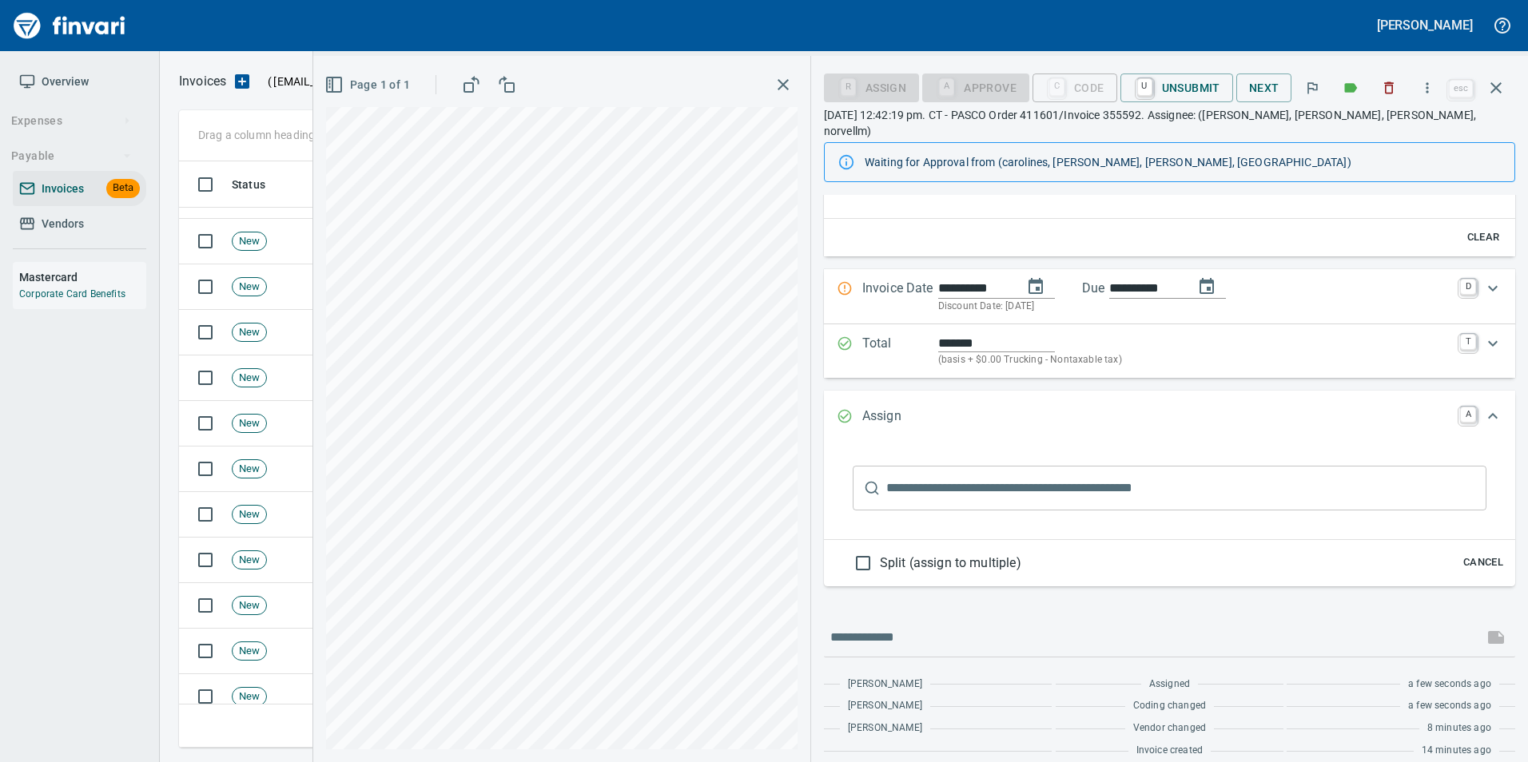
scroll to position [0, 0]
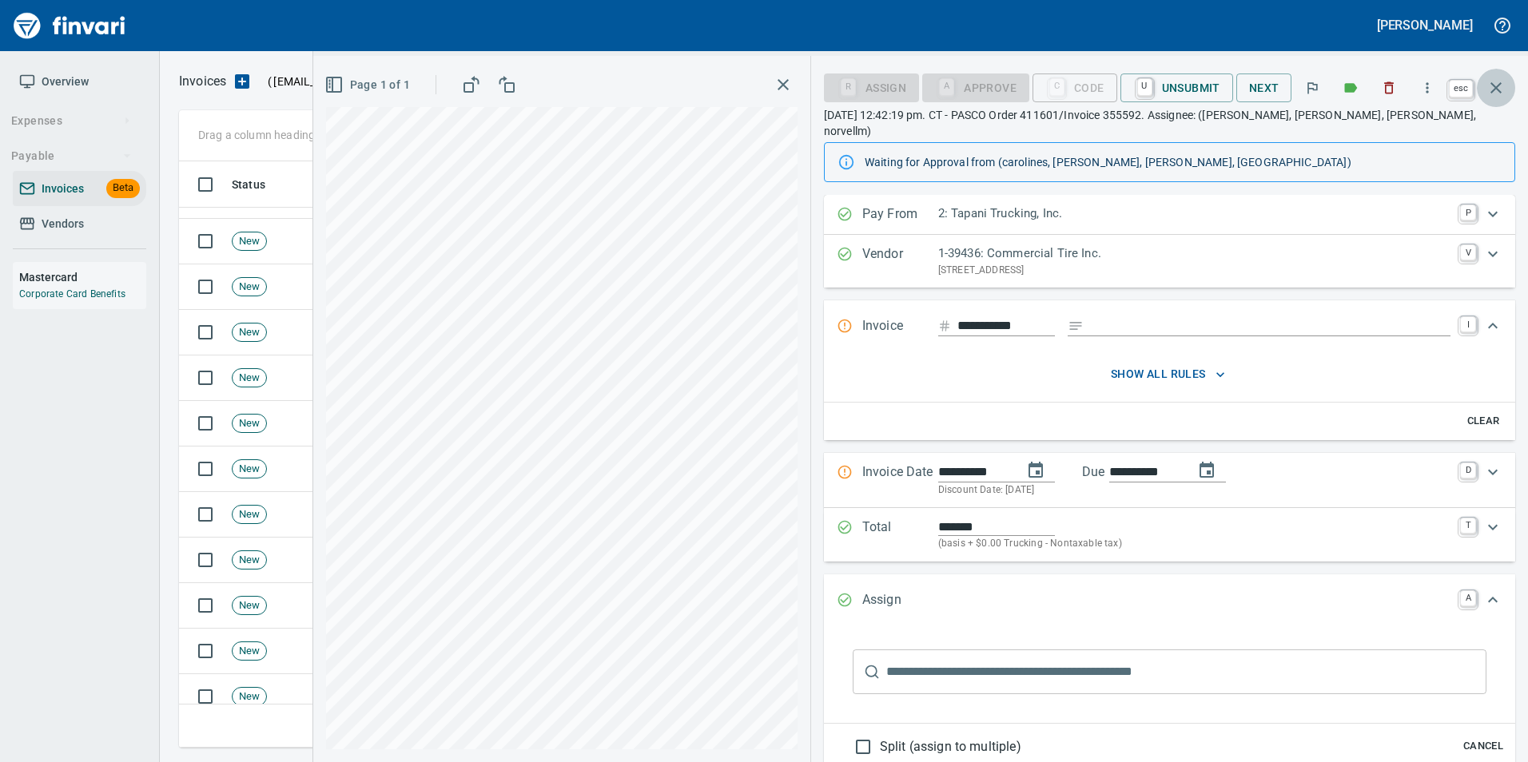
click at [1501, 95] on icon "button" at bounding box center [1495, 87] width 19 height 19
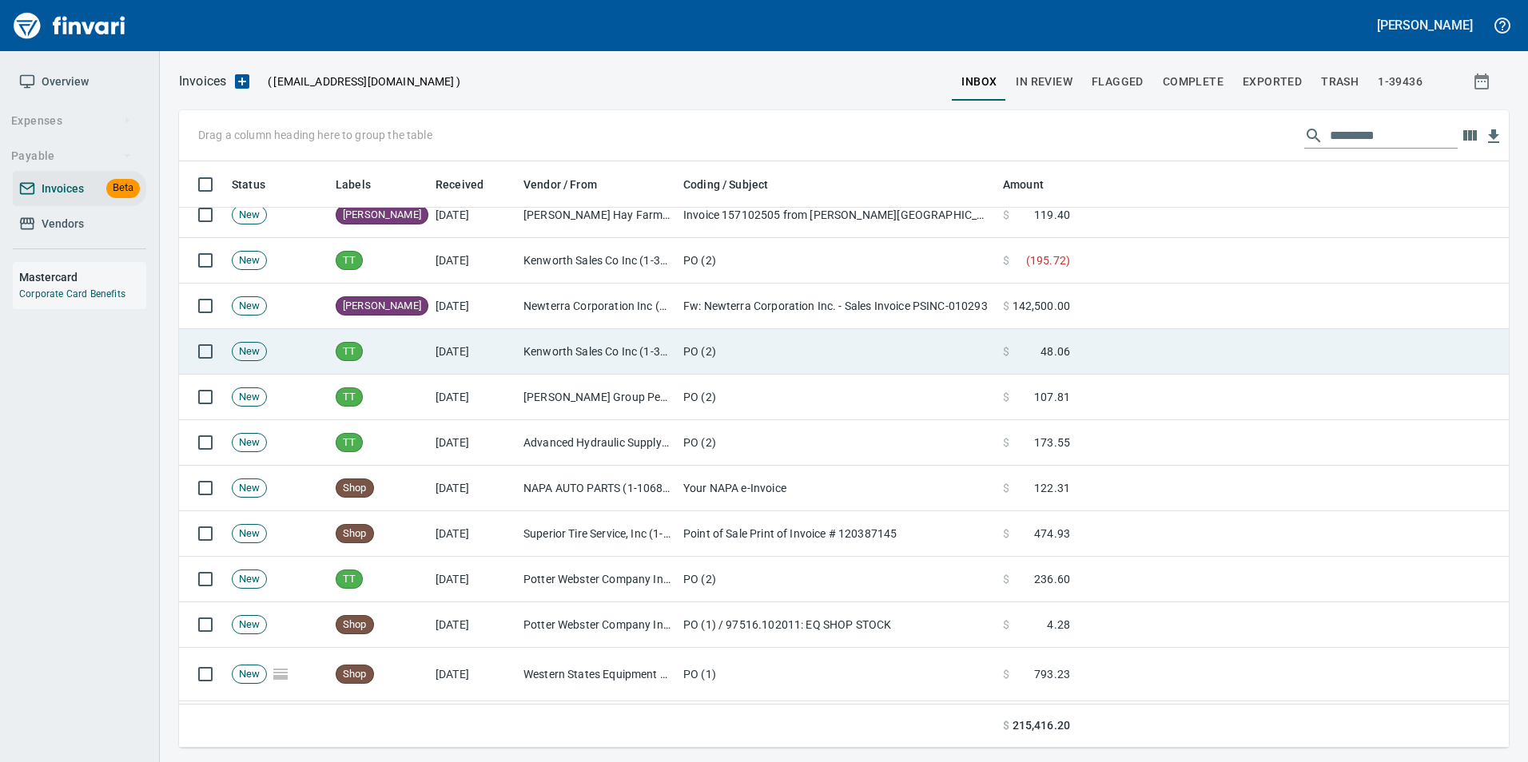
scroll to position [240, 0]
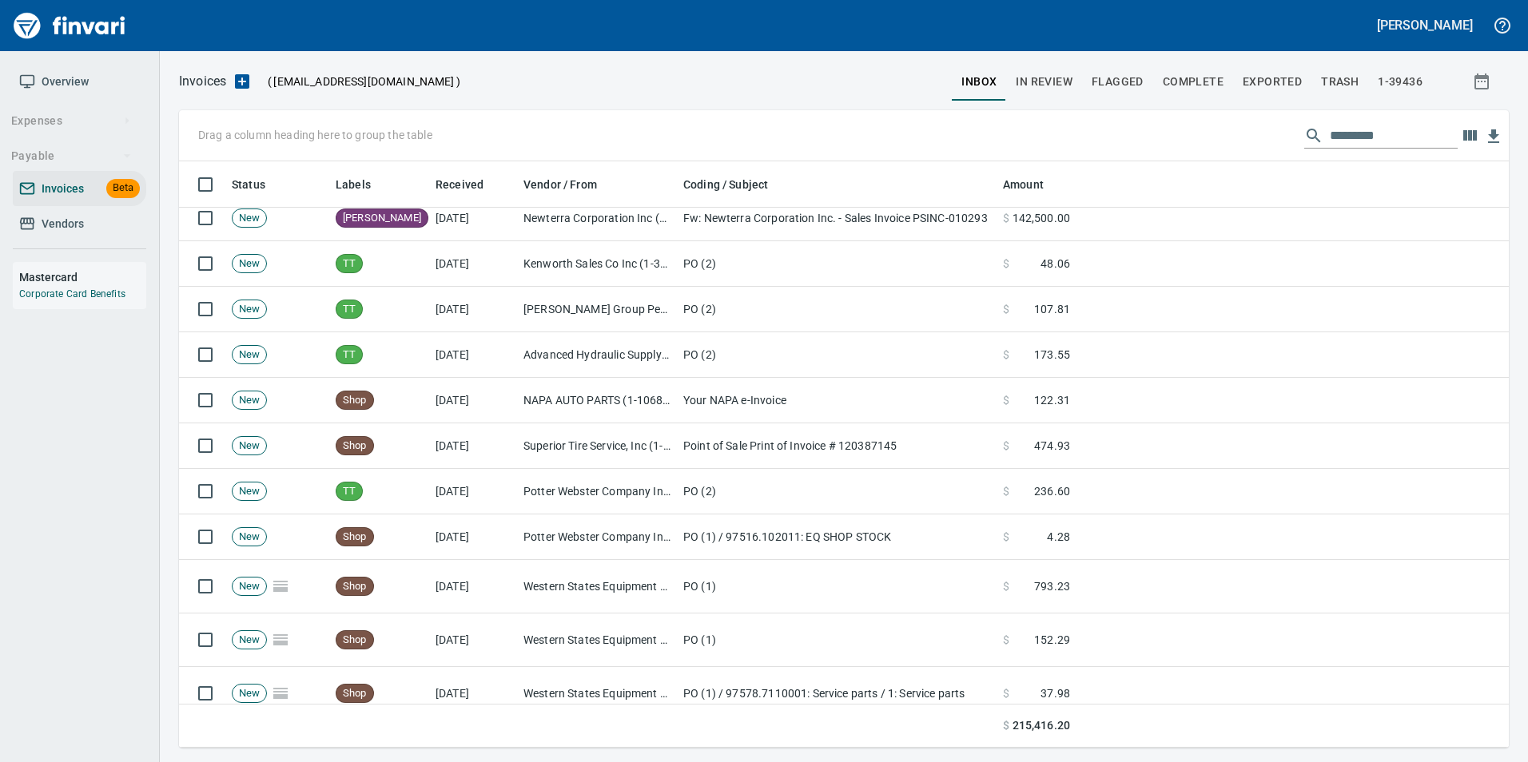
click at [116, 225] on span "Vendors" at bounding box center [79, 224] width 121 height 20
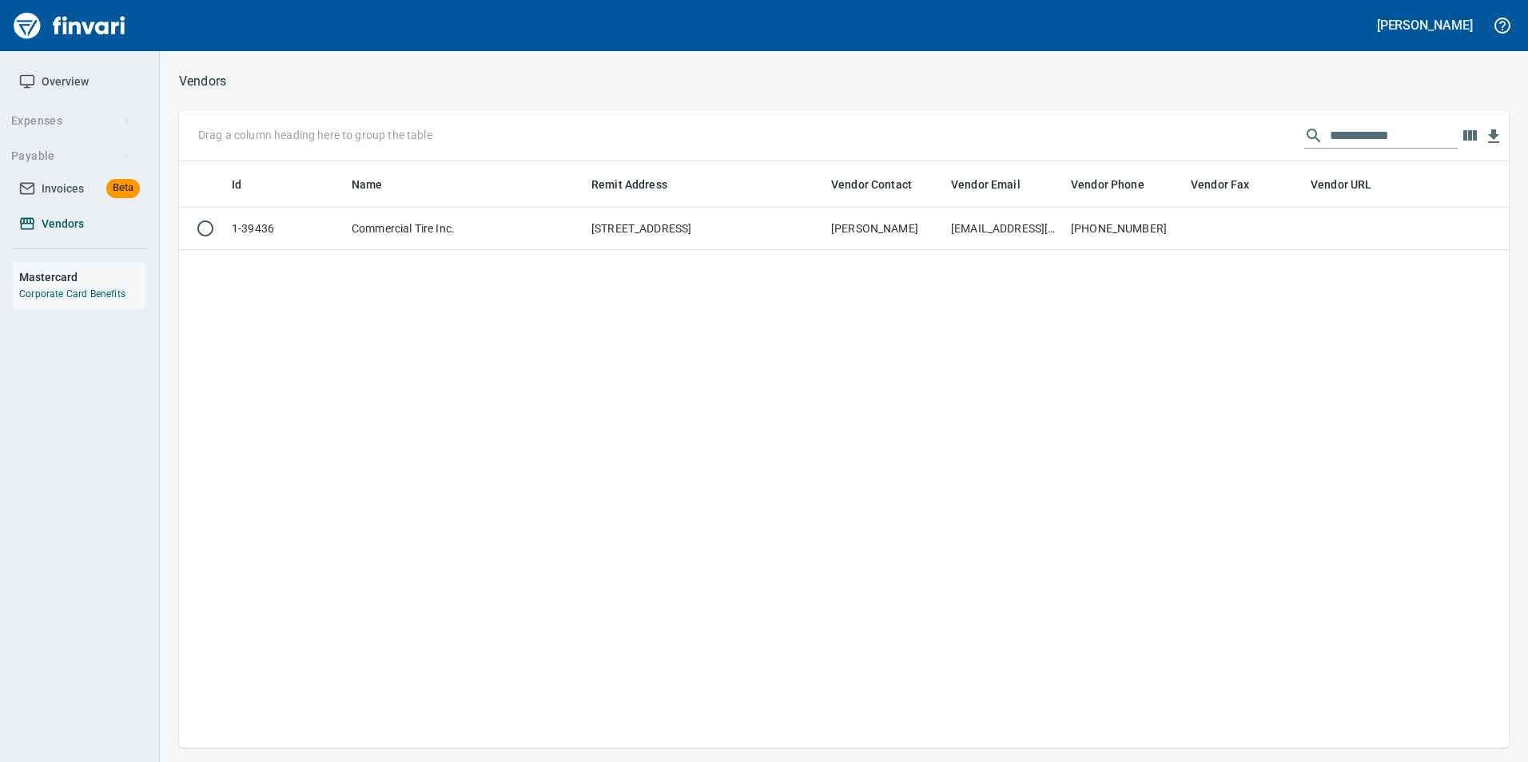
scroll to position [574, 1318]
click at [1424, 137] on input "**********" at bounding box center [1394, 136] width 128 height 26
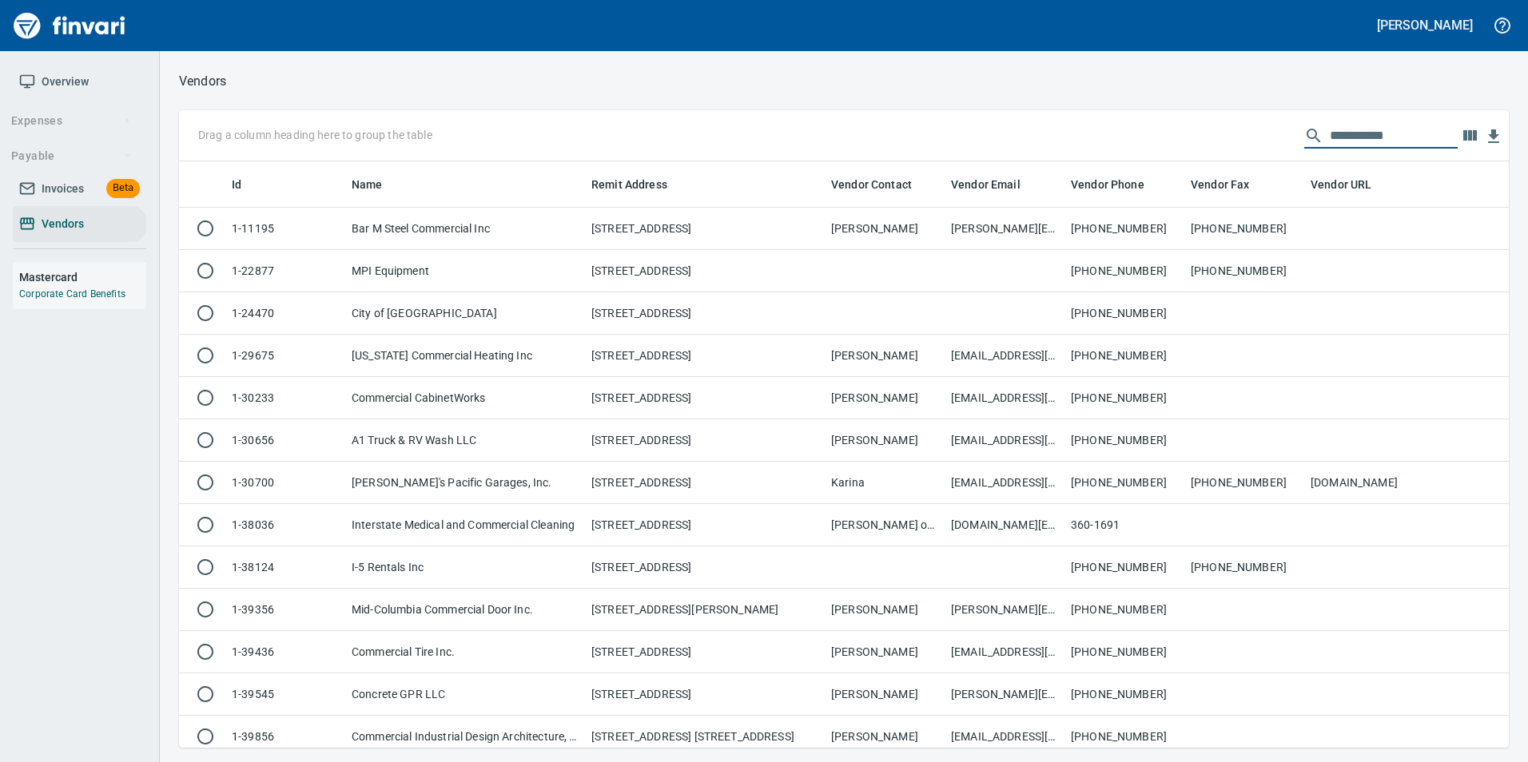
scroll to position [574, 1306]
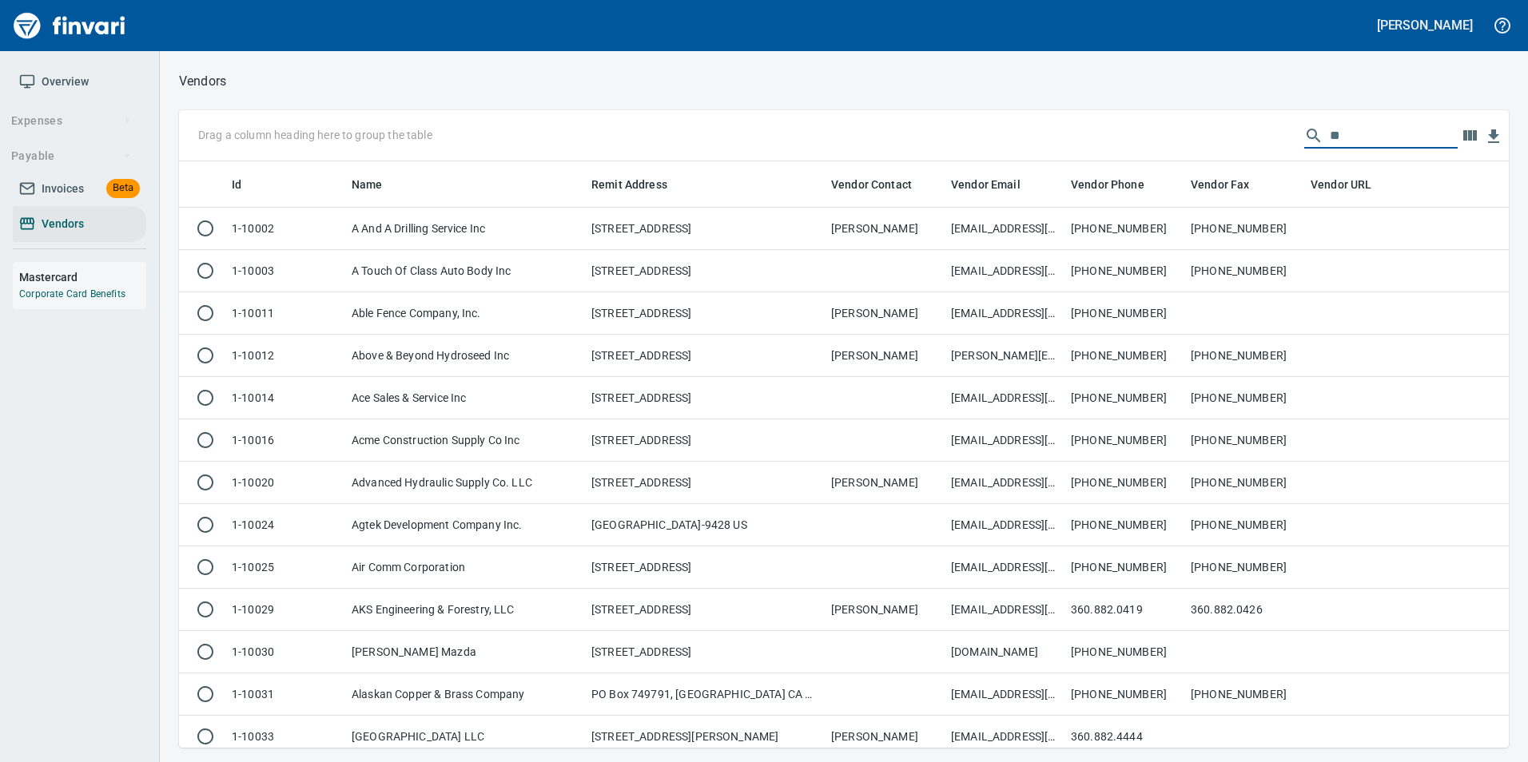
type input "*"
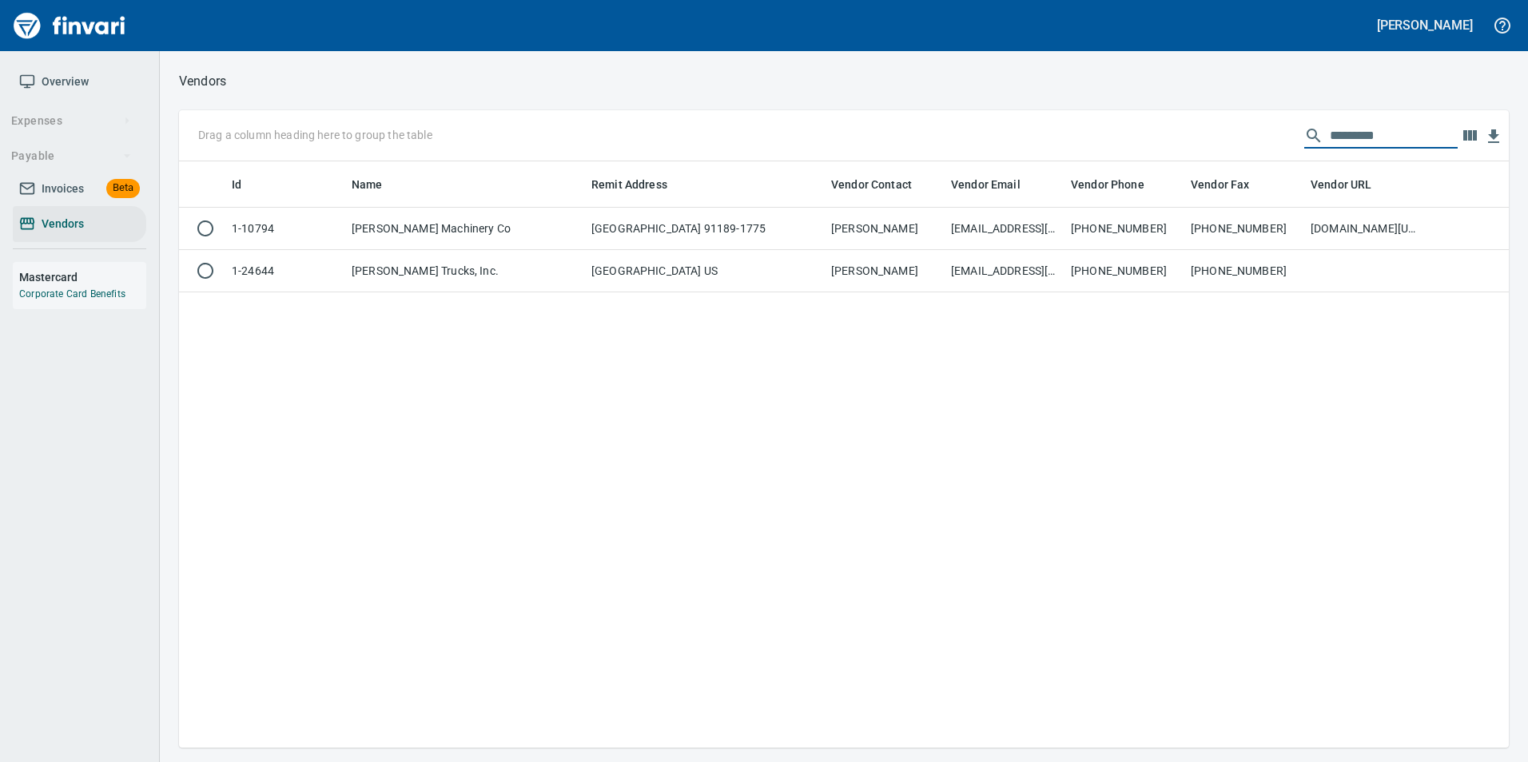
type input "********"
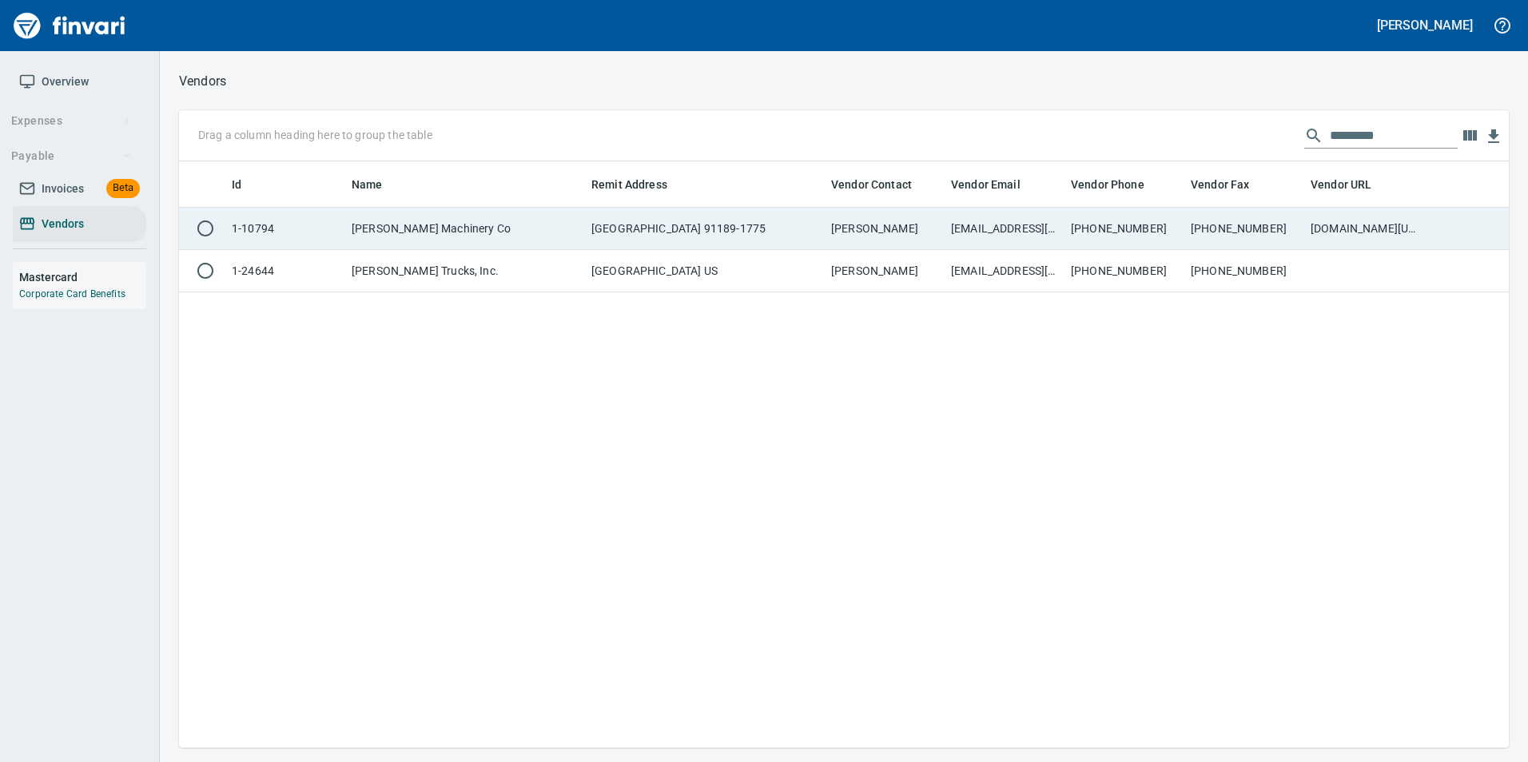
click at [452, 218] on td "Peterson Machinery Co" at bounding box center [465, 229] width 240 height 42
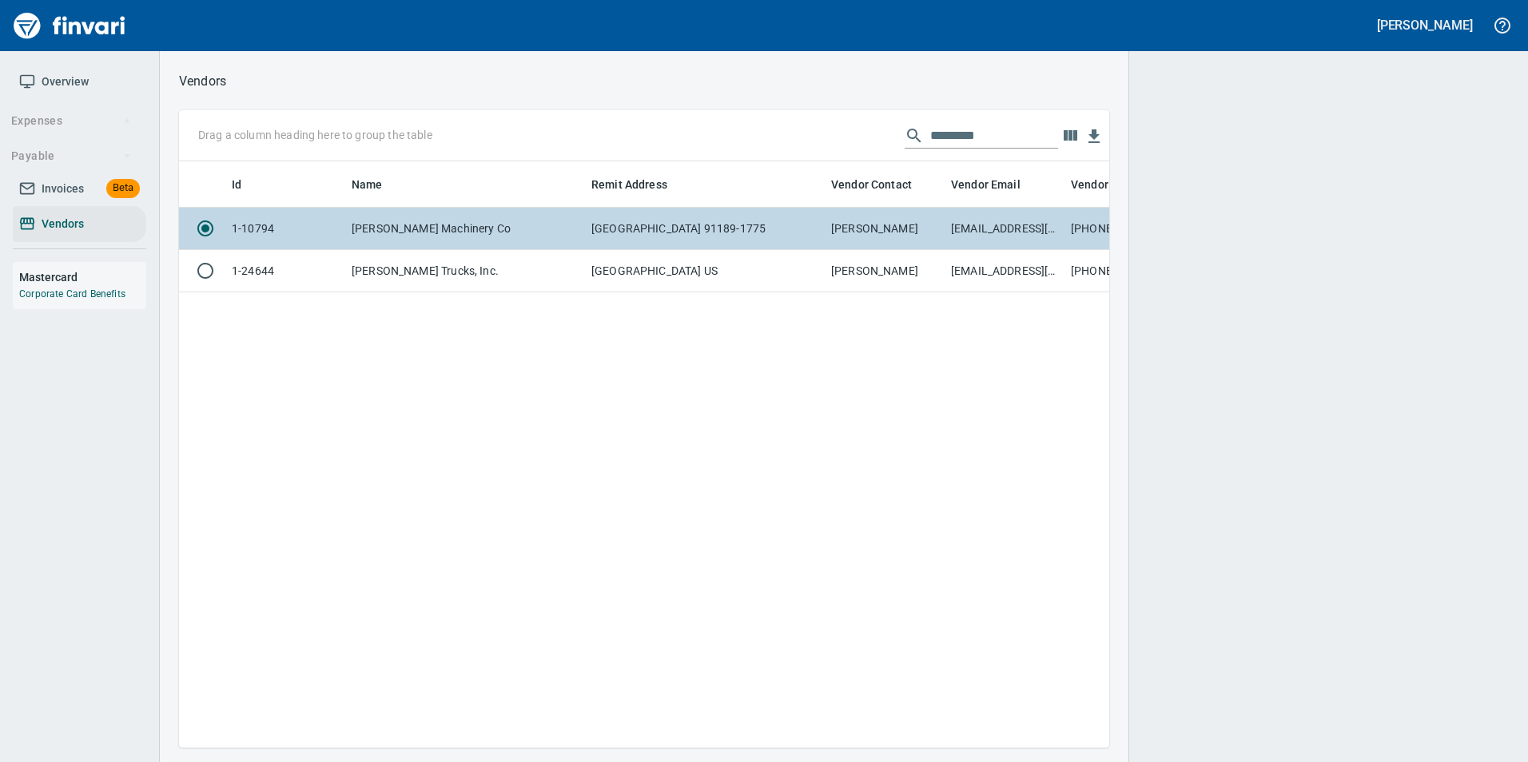
scroll to position [562, 918]
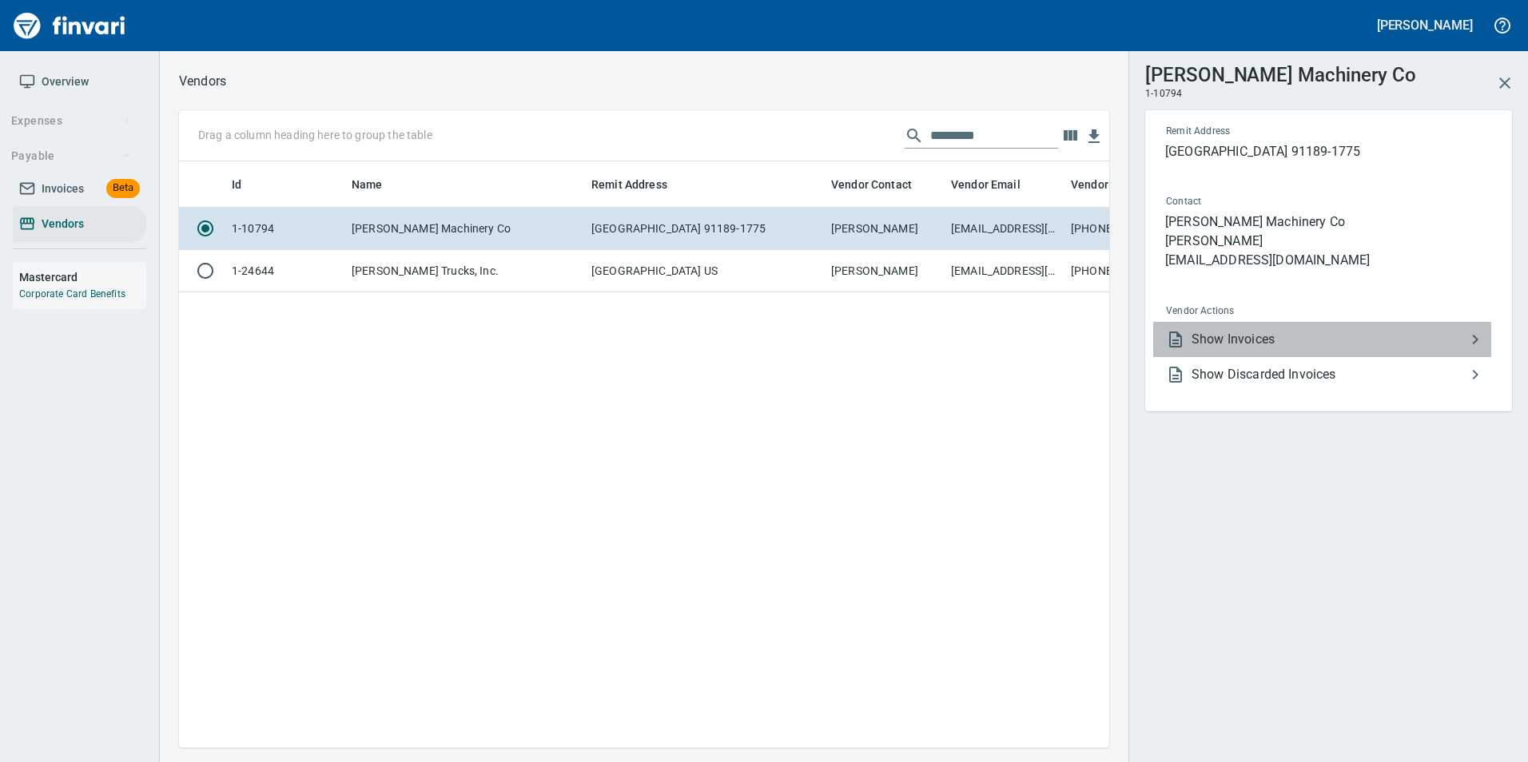
click at [1237, 335] on span "Show Invoices" at bounding box center [1328, 339] width 274 height 19
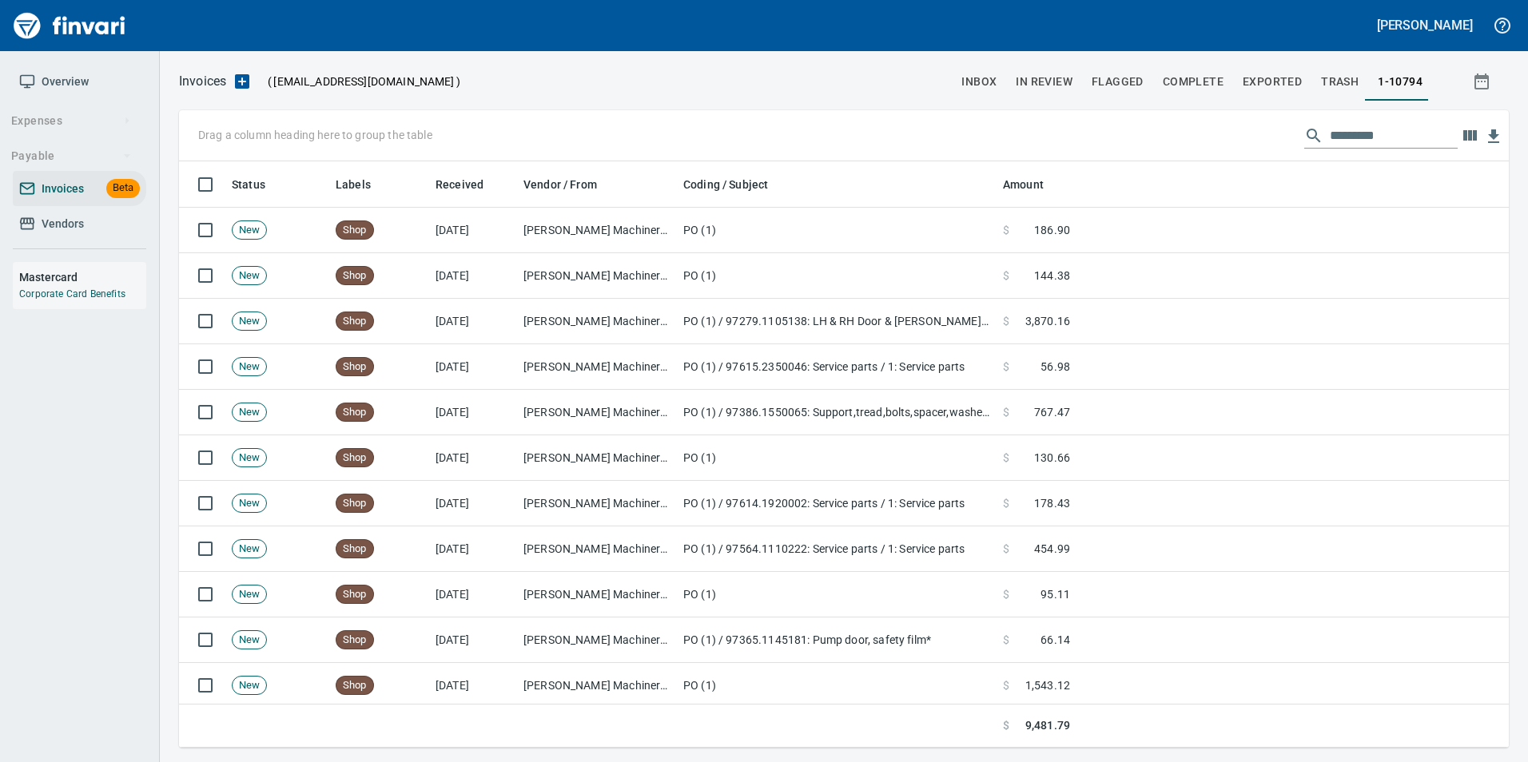
scroll to position [574, 1306]
click at [1348, 138] on input "text" at bounding box center [1394, 136] width 128 height 26
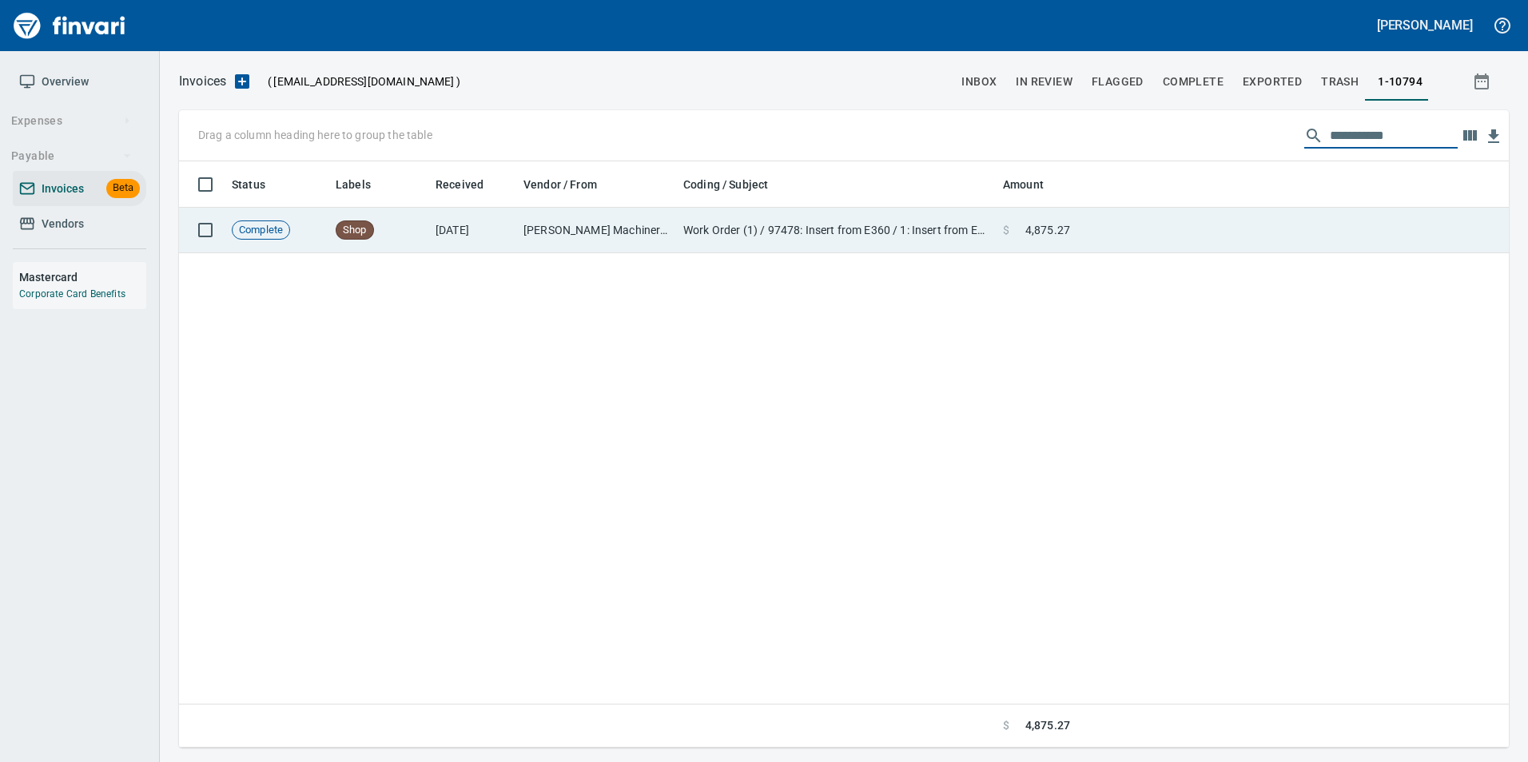
type input "**********"
click at [628, 229] on td "[PERSON_NAME] Machinery Co (1-10794)" at bounding box center [597, 231] width 160 height 46
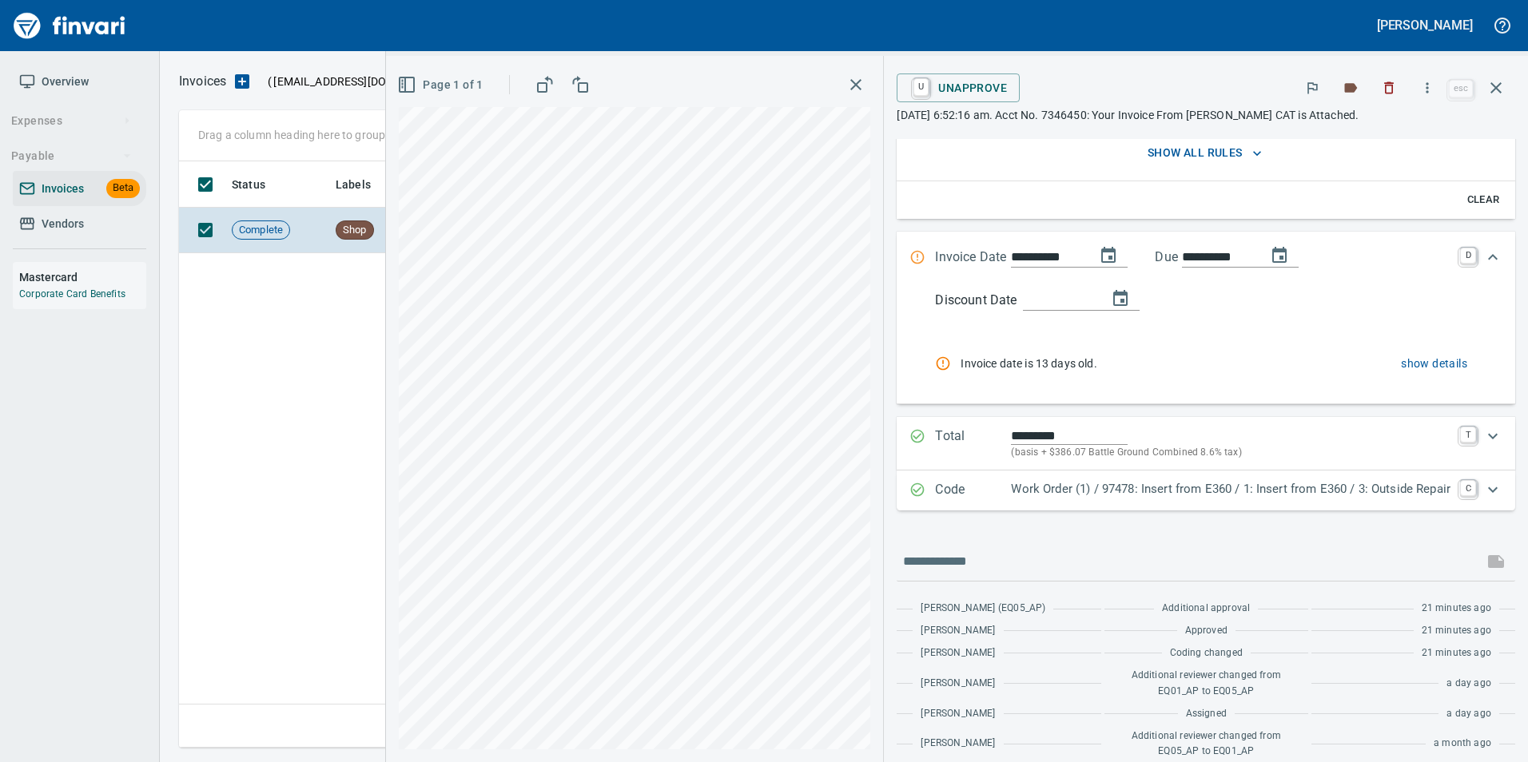
scroll to position [320, 0]
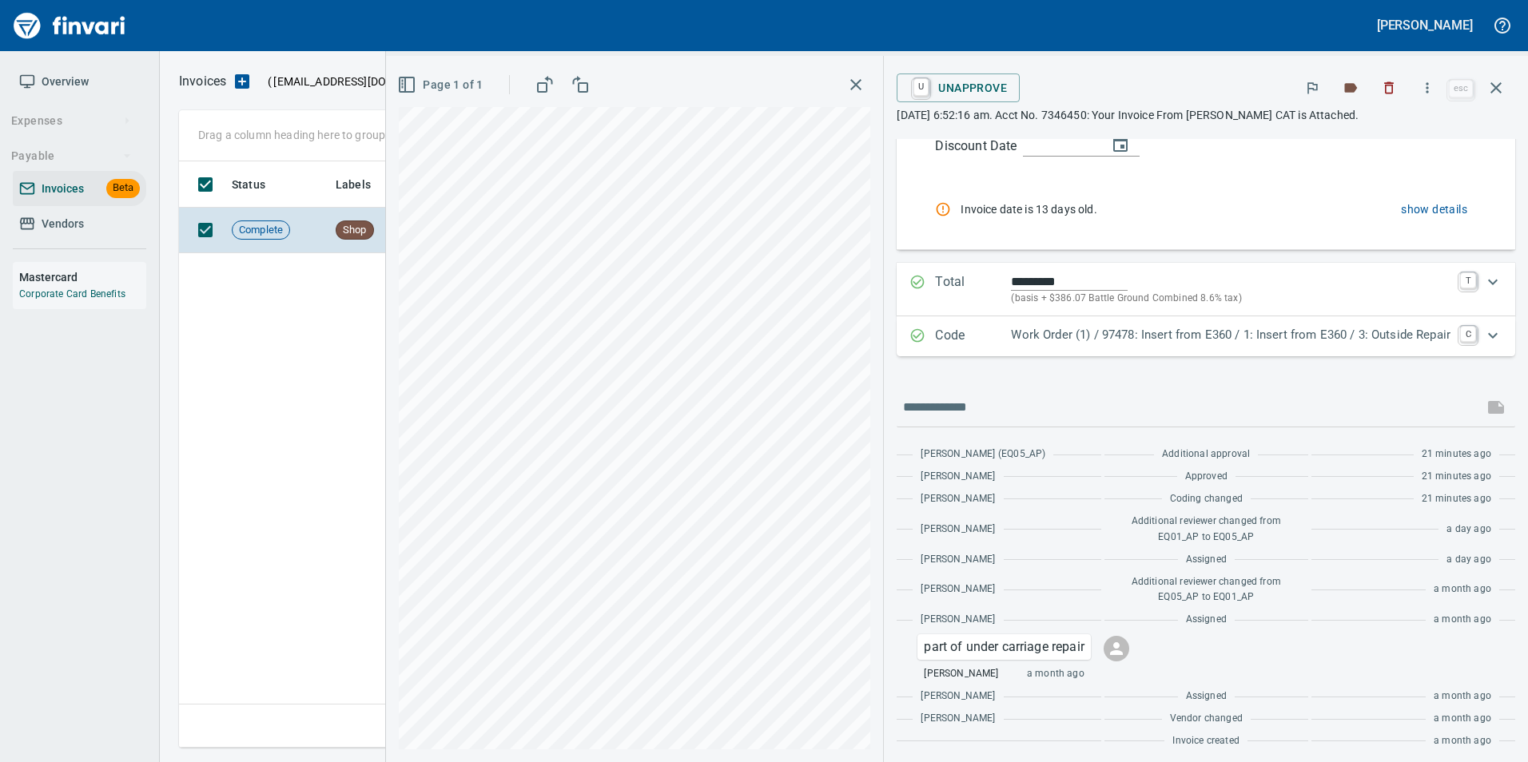
click at [935, 332] on p "Code" at bounding box center [973, 336] width 76 height 21
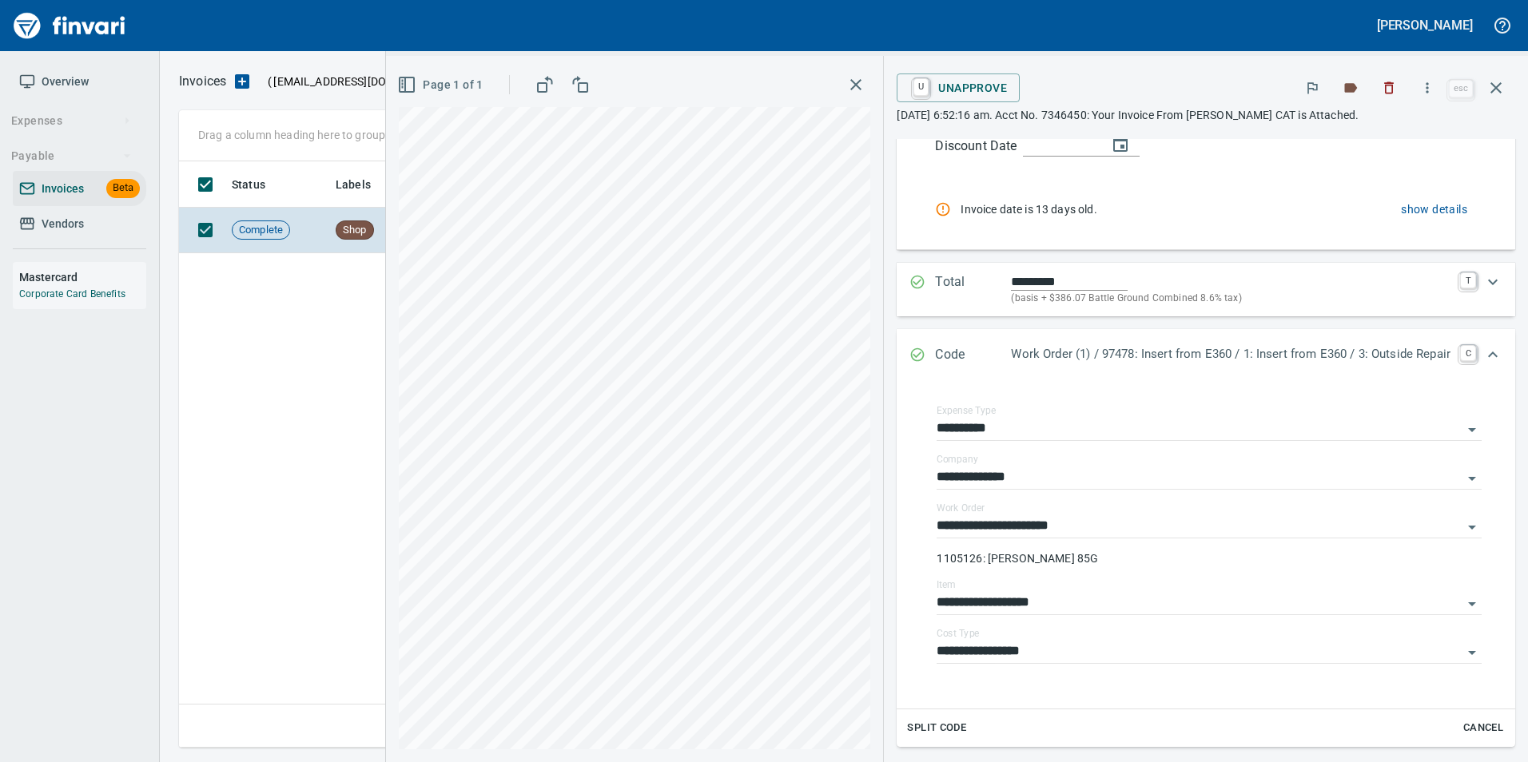
click at [923, 335] on div "Code Work Order (1) / 97478: Insert from E360 / 1: Insert from E360 / 3: Outsid…" at bounding box center [1205, 355] width 618 height 53
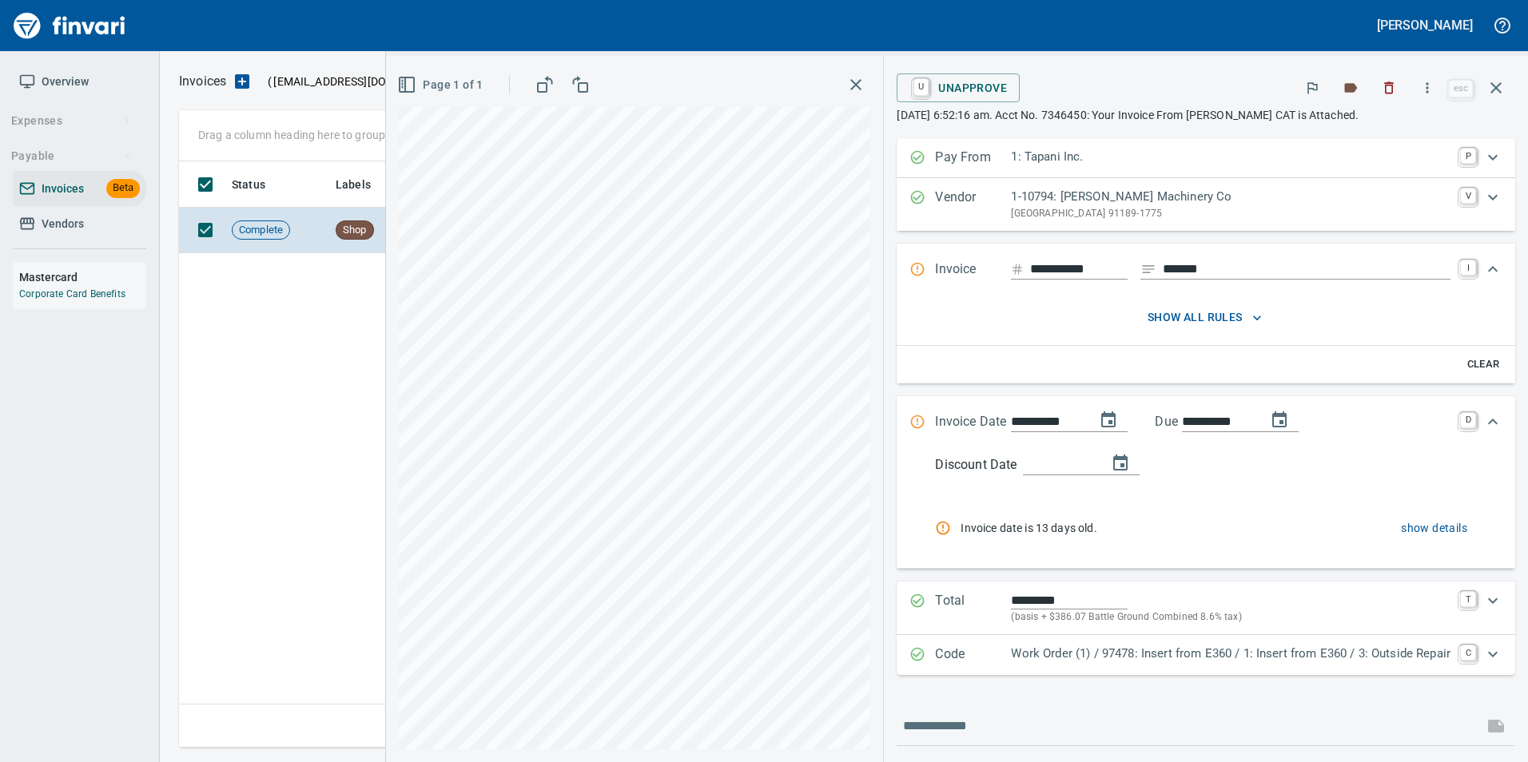
scroll to position [0, 0]
click at [1495, 87] on icon "button" at bounding box center [1495, 87] width 11 height 11
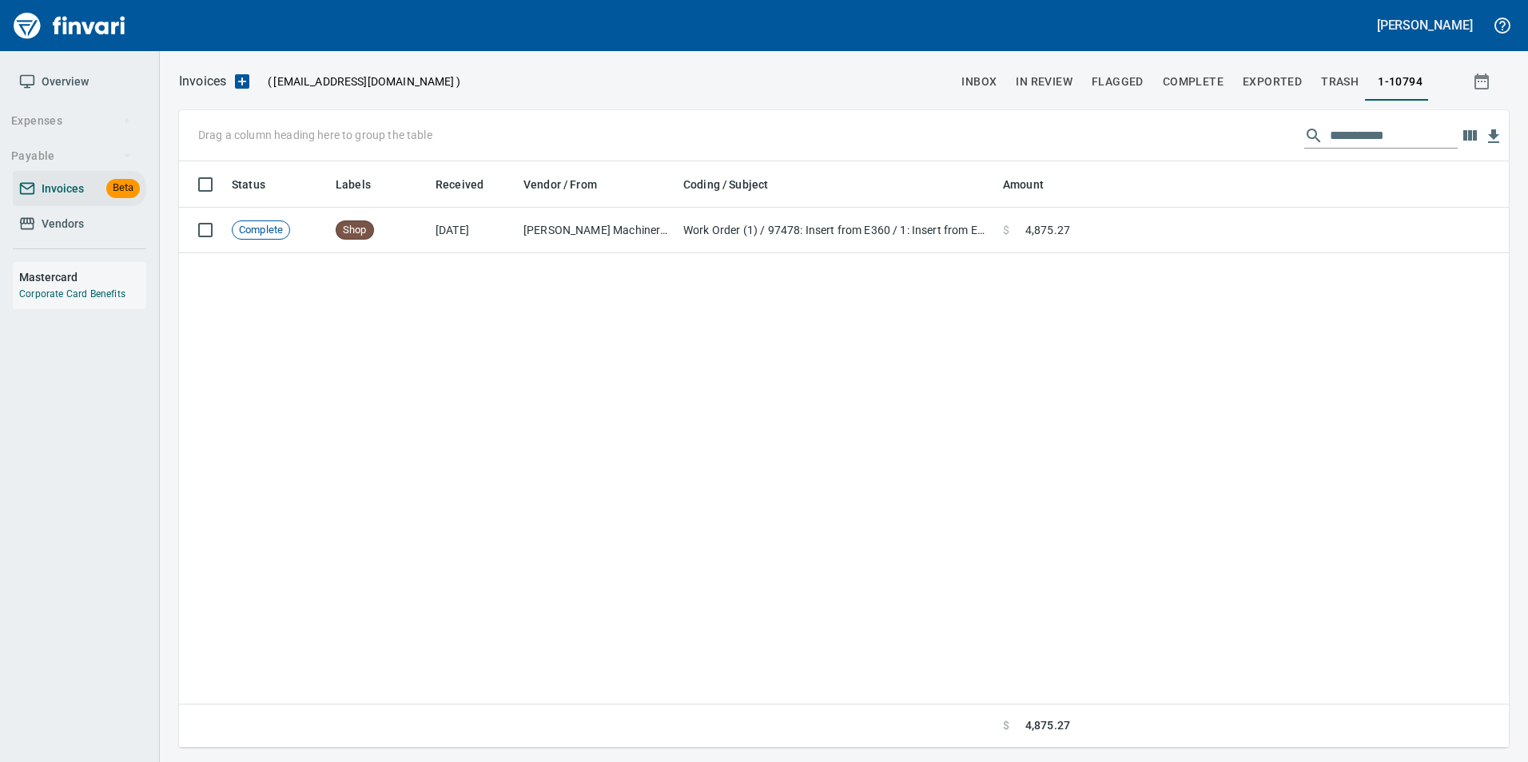
click at [1379, 137] on input "**********" at bounding box center [1394, 136] width 128 height 26
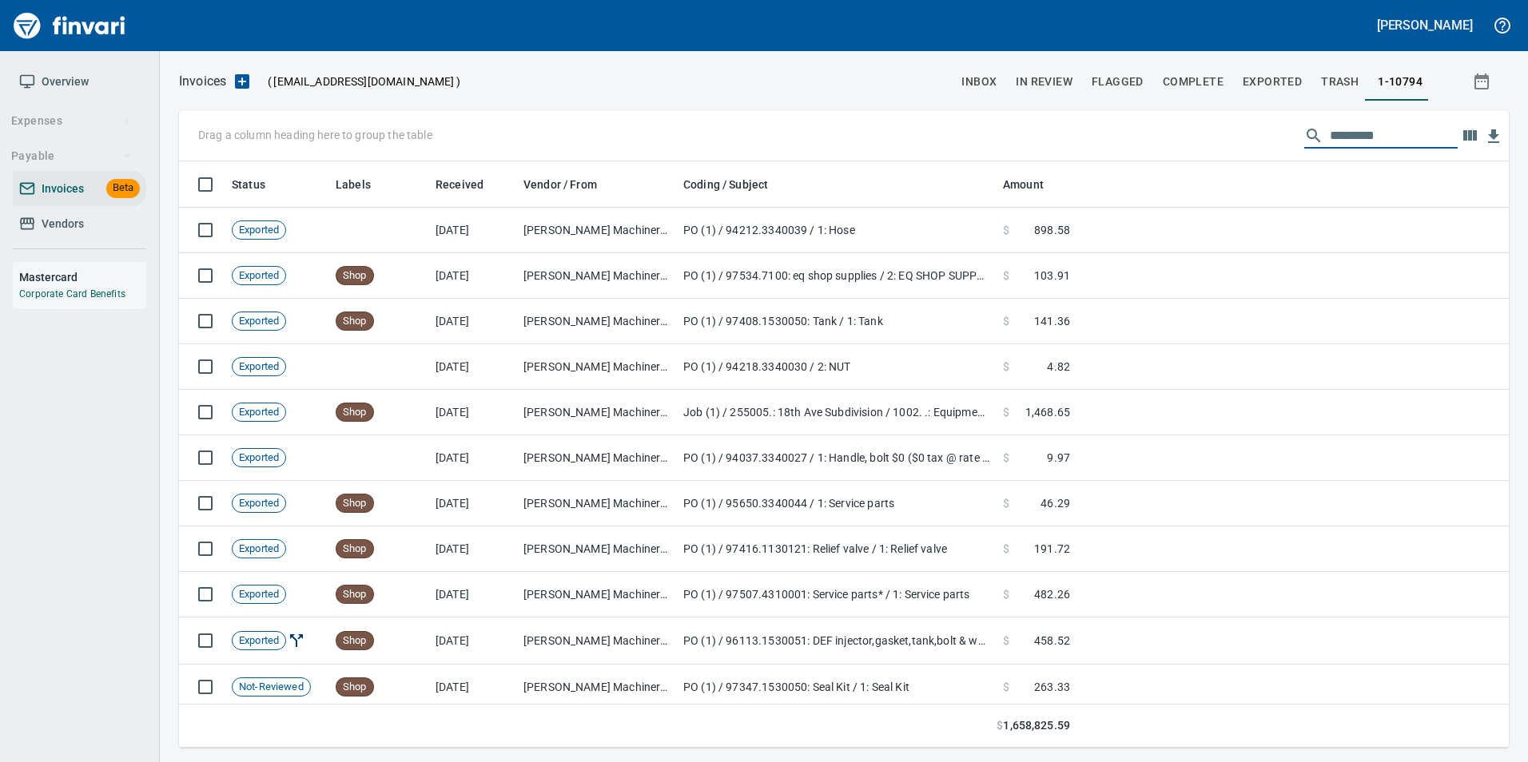
click at [155, 217] on div "Overview Expenses Payable Invoices Beta Vendors Mastercard Corporate Card Benef…" at bounding box center [79, 205] width 159 height 309
click at [81, 193] on span "Invoices" at bounding box center [63, 189] width 42 height 20
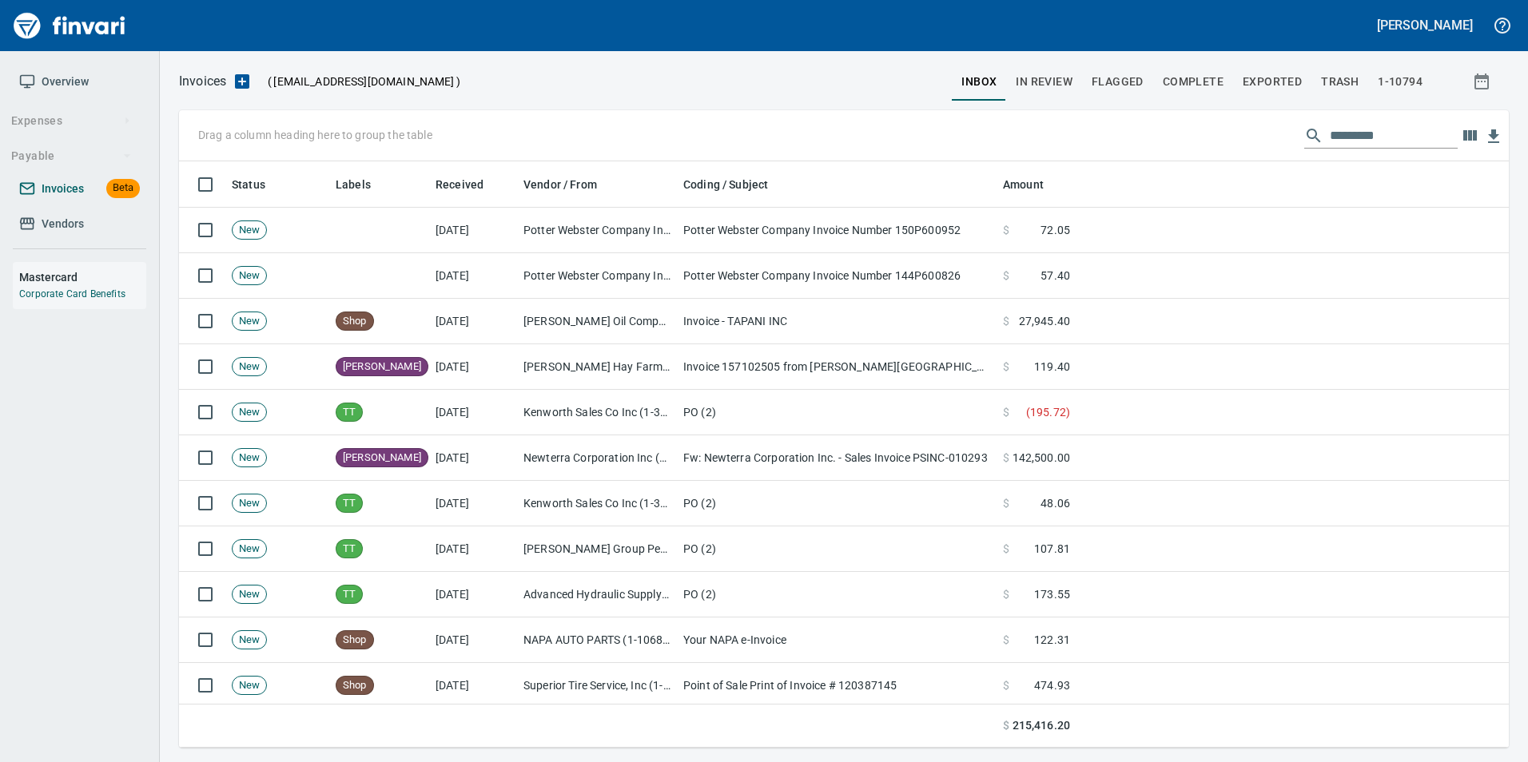
scroll to position [574, 1306]
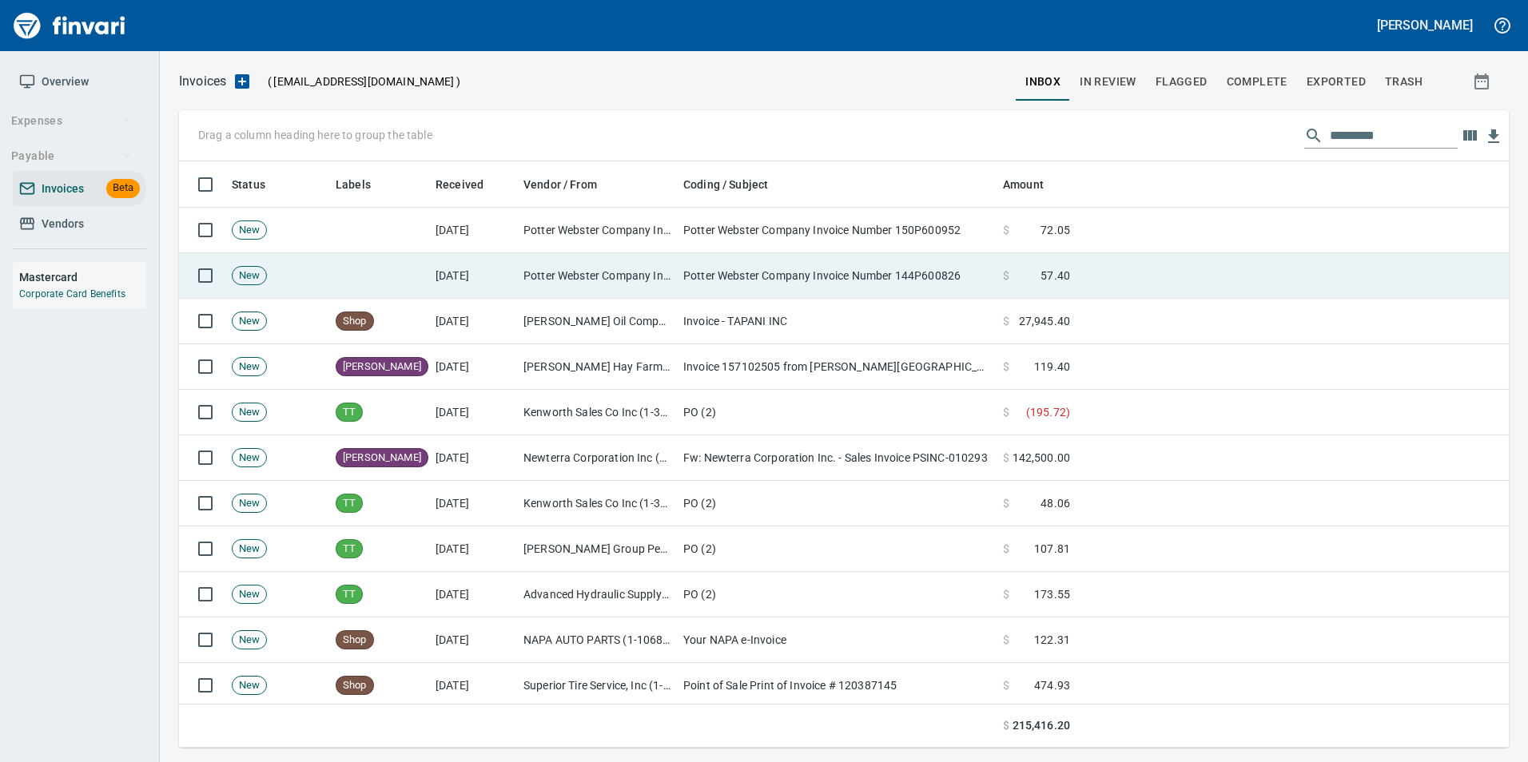
click at [832, 282] on td "Potter Webster Company Invoice Number 144P600826" at bounding box center [837, 276] width 320 height 46
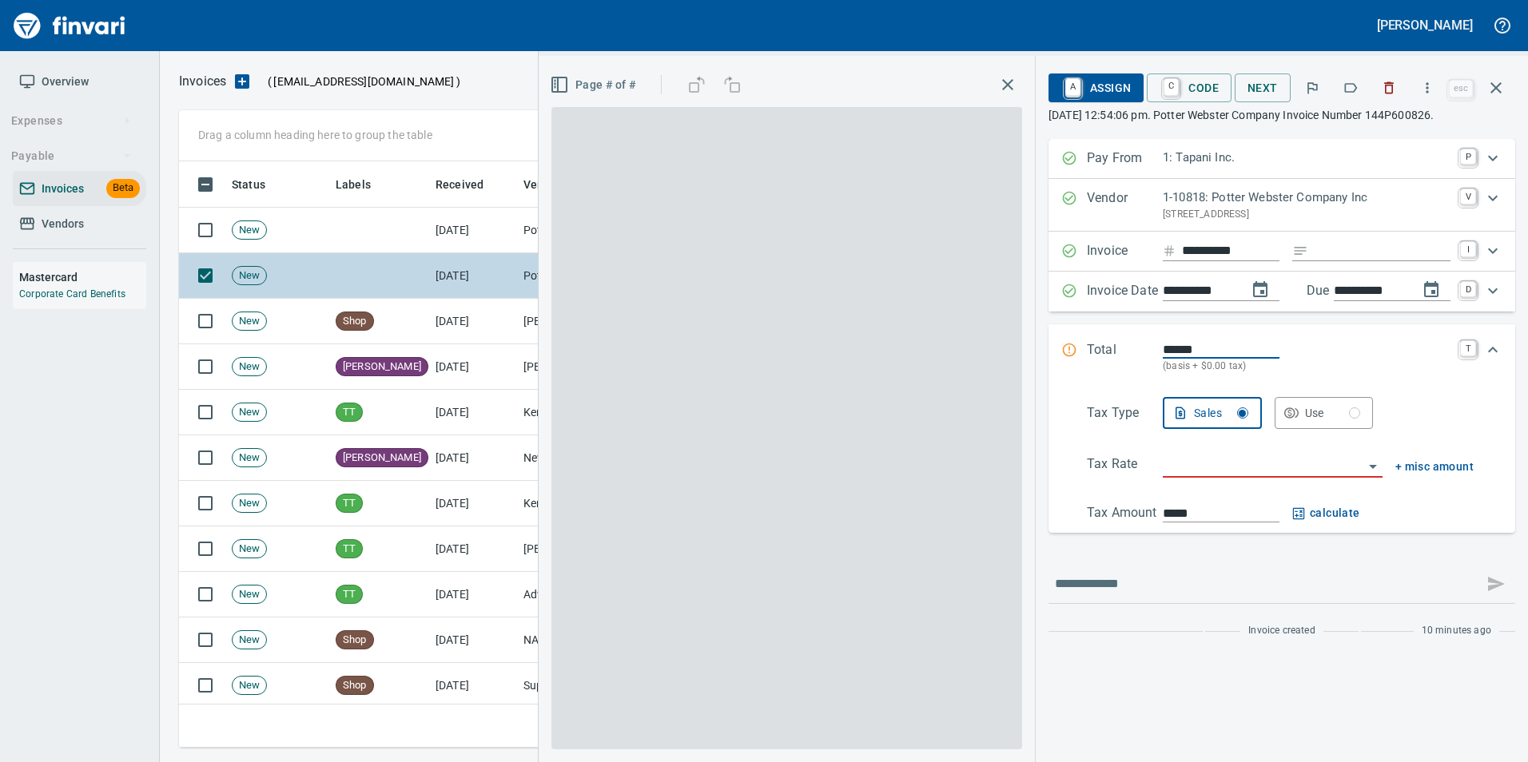
scroll to position [574, 1305]
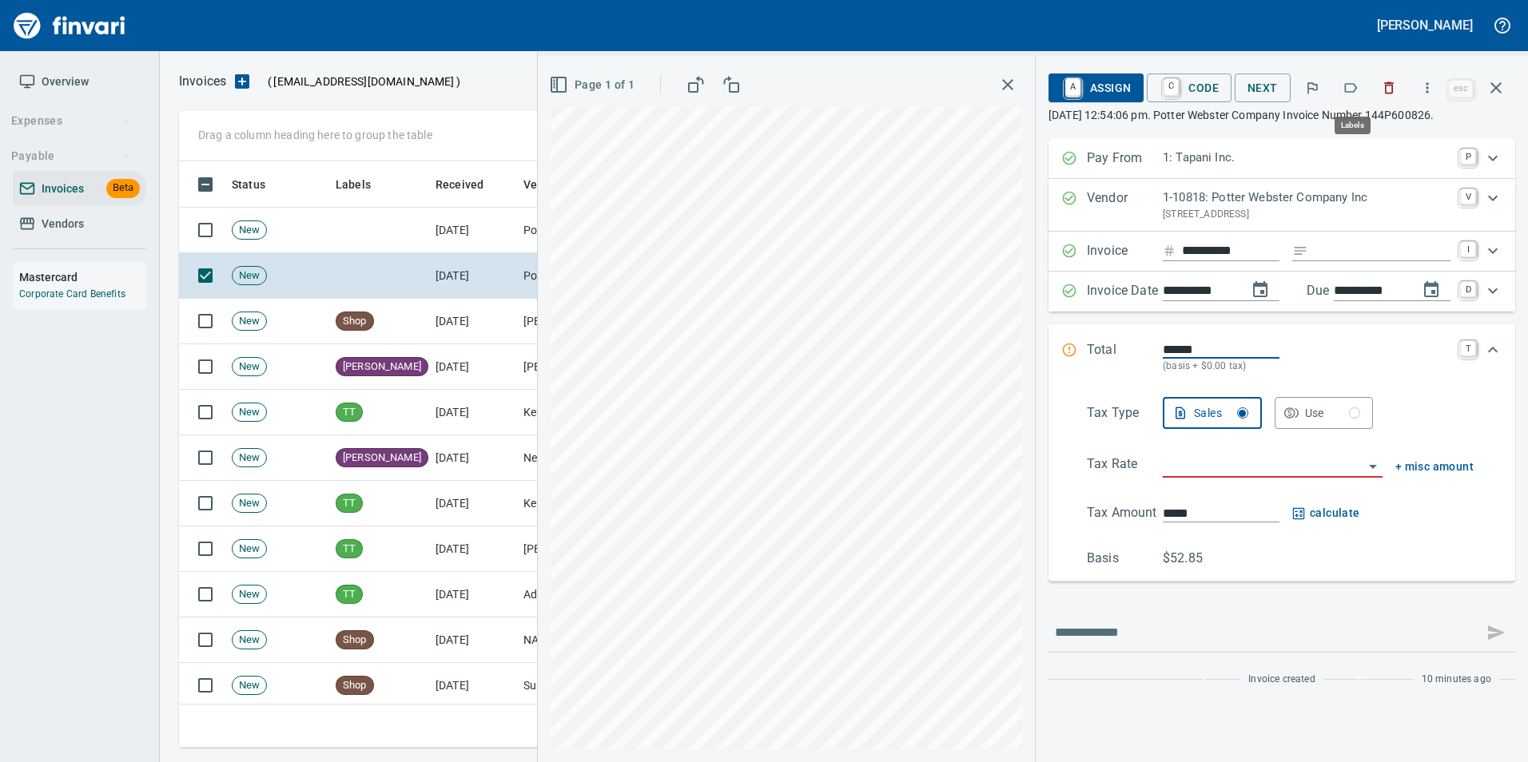
click at [1350, 97] on button "button" at bounding box center [1350, 87] width 35 height 35
drag, startPoint x: 1502, startPoint y: 95, endPoint x: 1353, endPoint y: 129, distance: 153.1
click at [1501, 95] on icon "button" at bounding box center [1495, 87] width 19 height 19
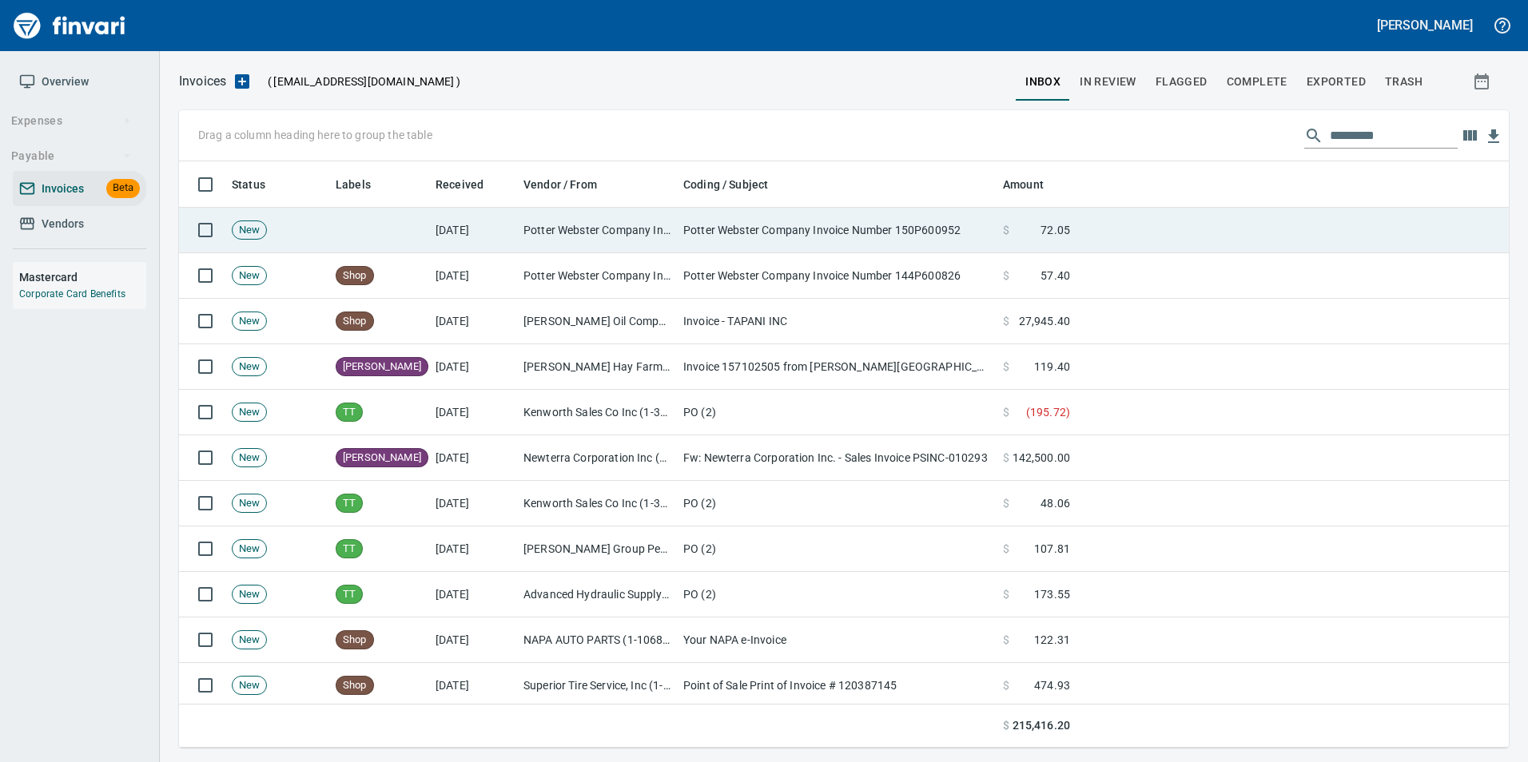
click at [711, 245] on td "Potter Webster Company Invoice Number 150P600952" at bounding box center [837, 231] width 320 height 46
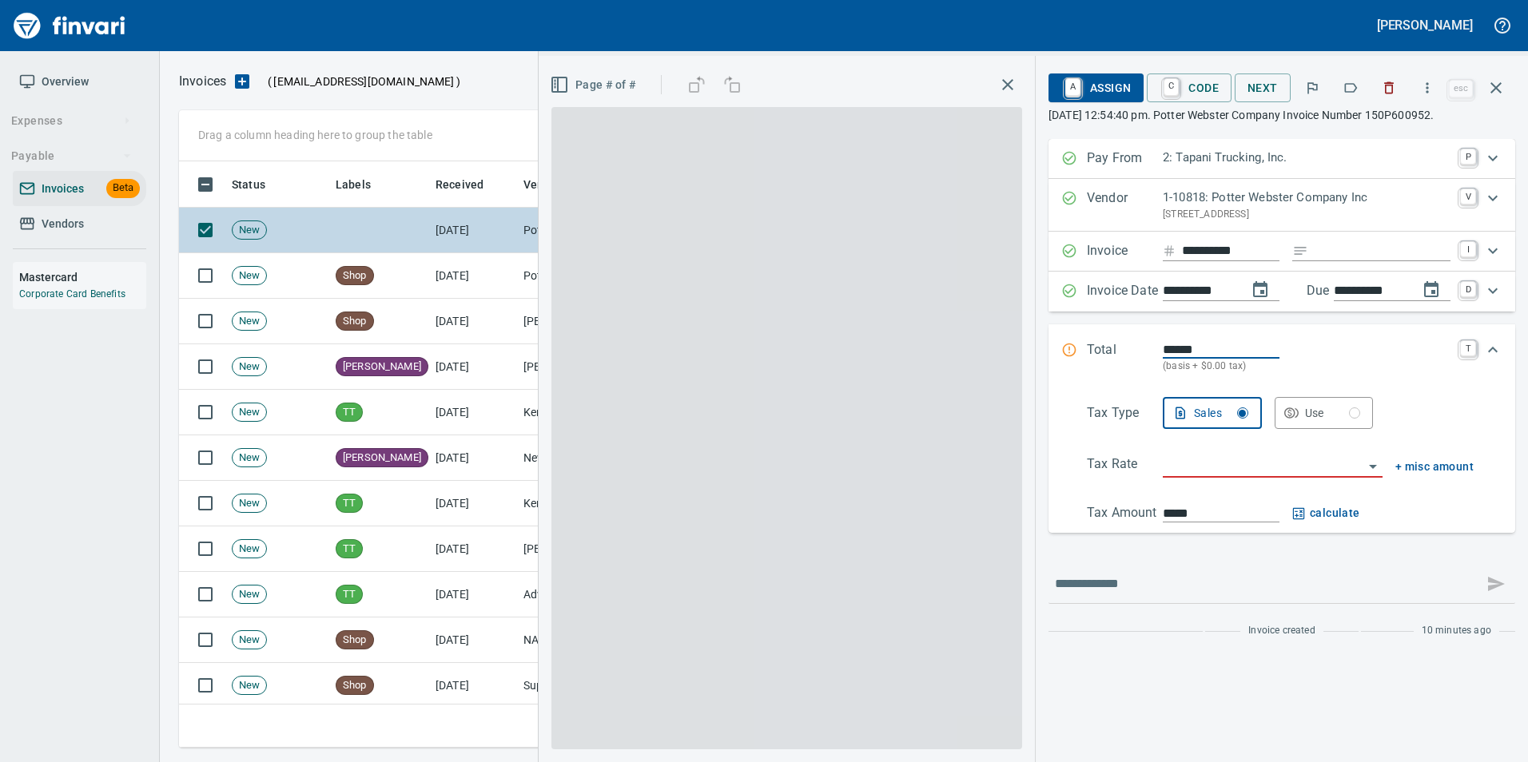
scroll to position [574, 1305]
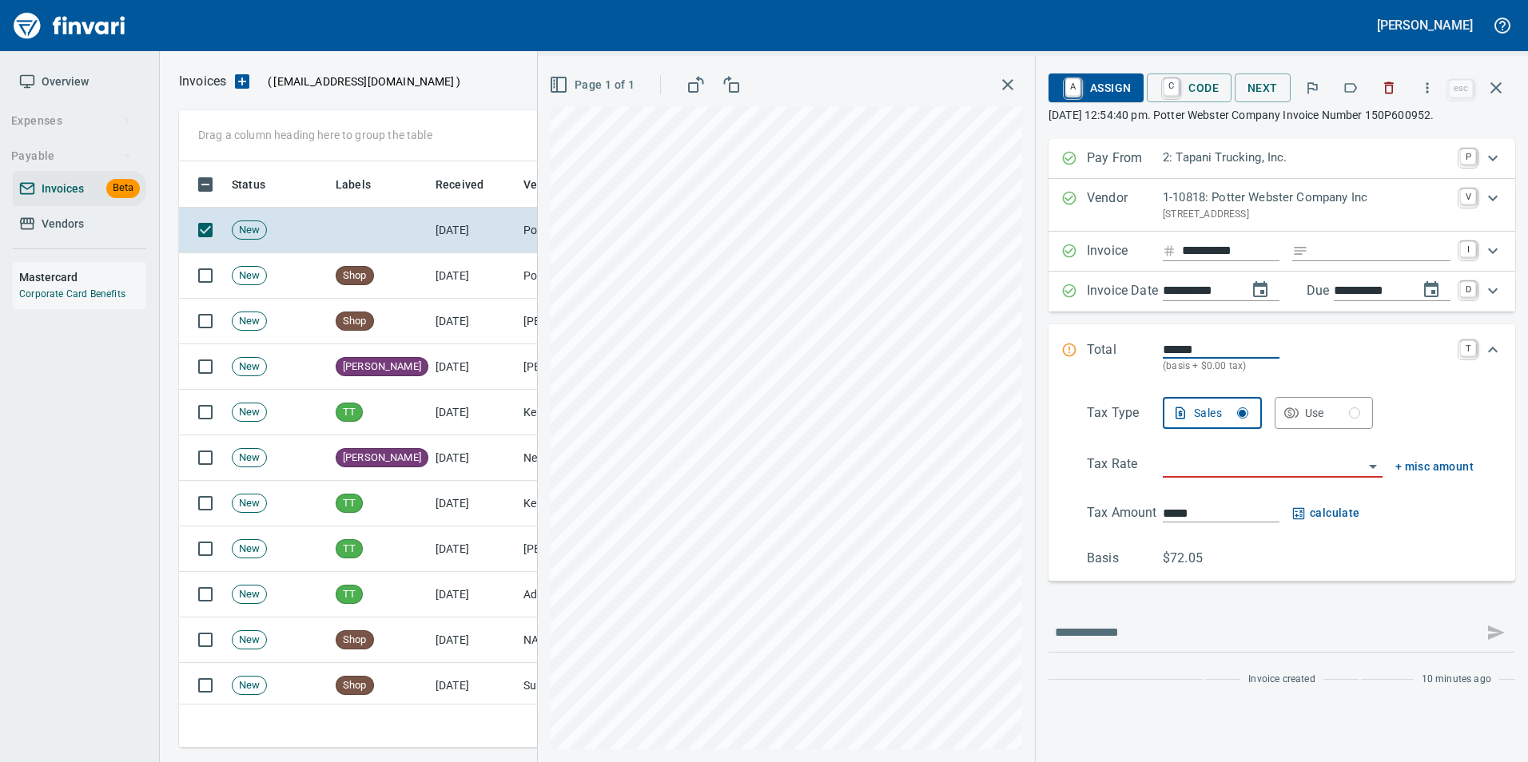
click at [1353, 92] on icon "button" at bounding box center [1351, 88] width 13 height 10
click at [1510, 93] on button "button" at bounding box center [1496, 88] width 38 height 38
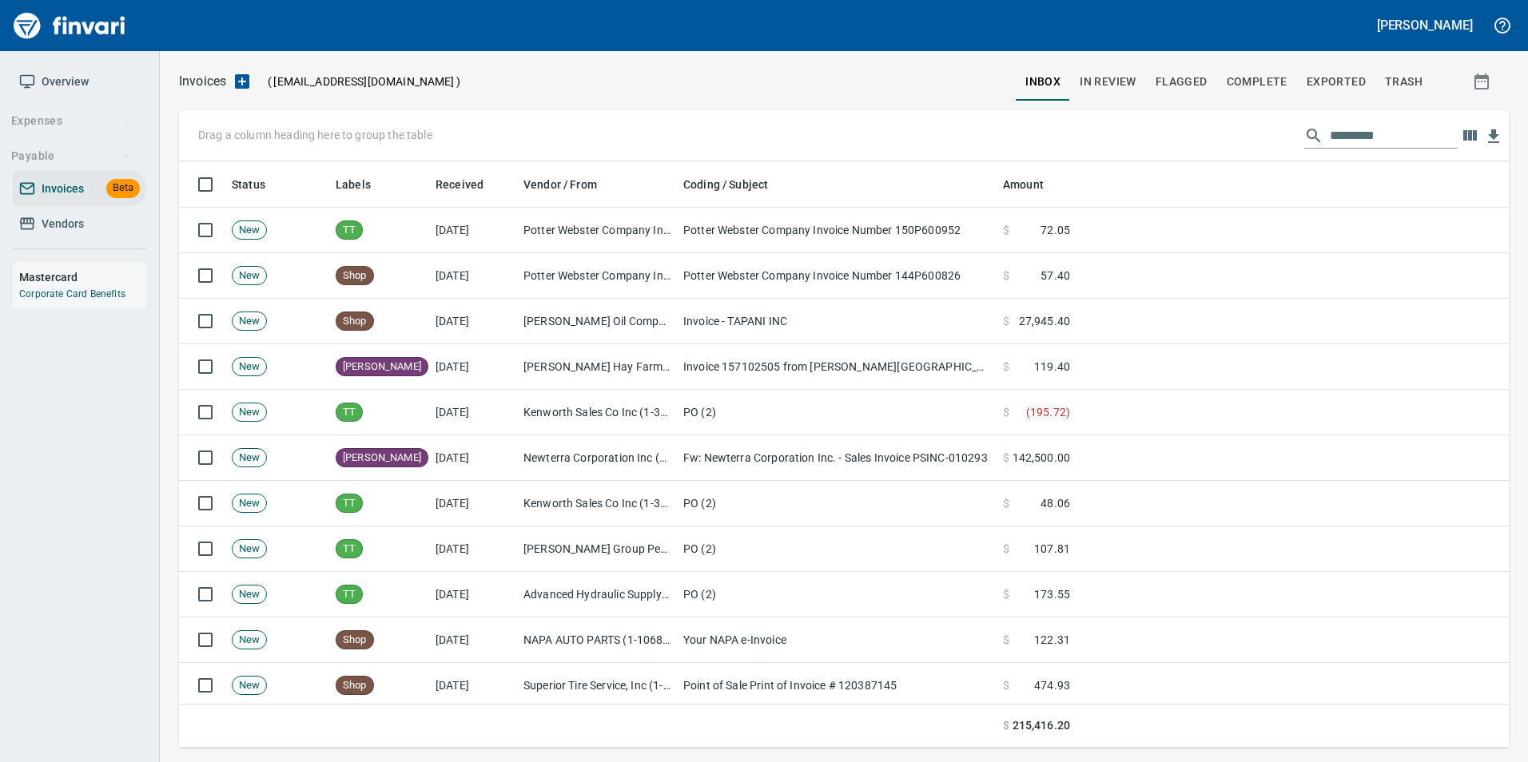
scroll to position [574, 1305]
click at [1128, 75] on span "In Review" at bounding box center [1107, 82] width 57 height 20
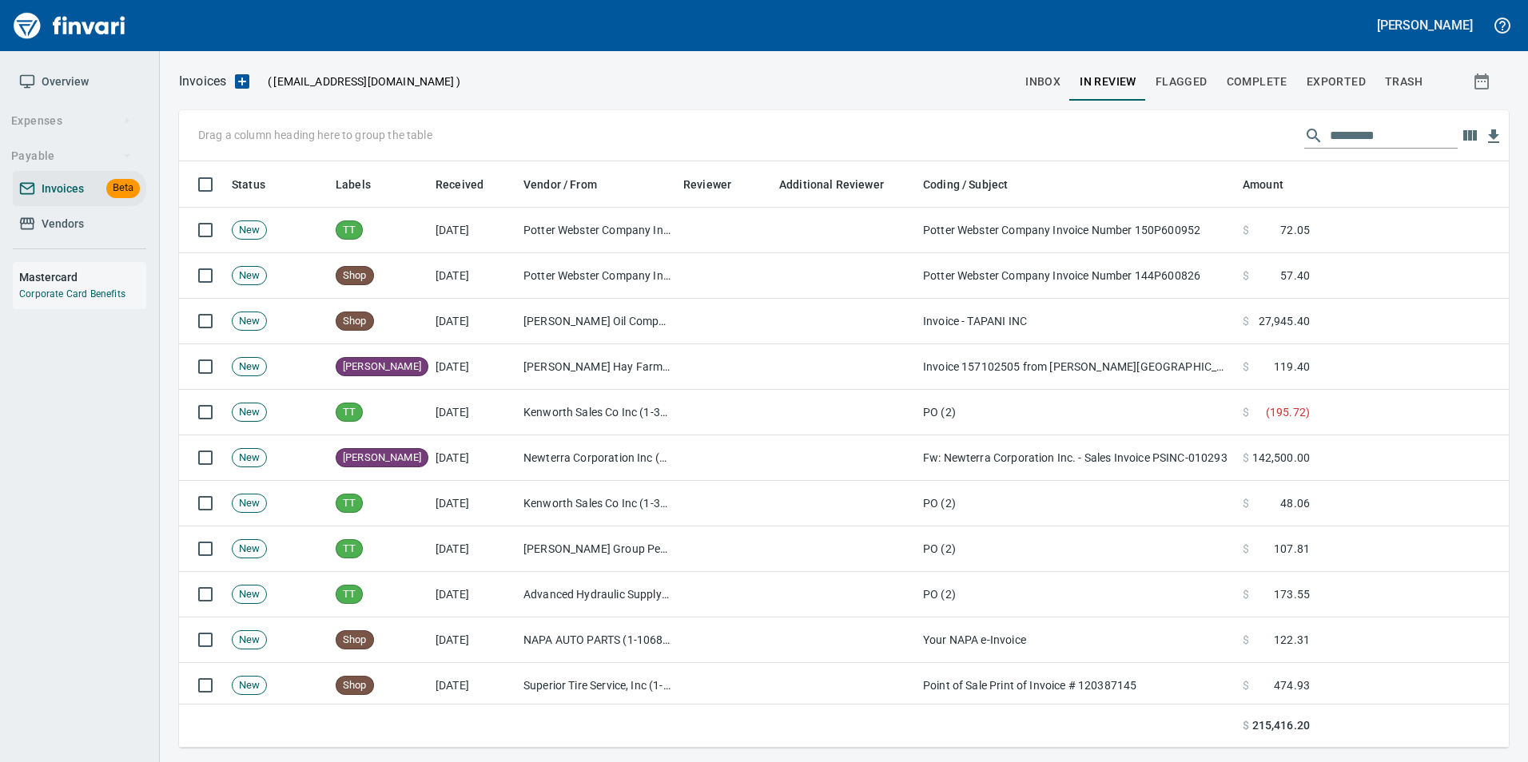
scroll to position [574, 1306]
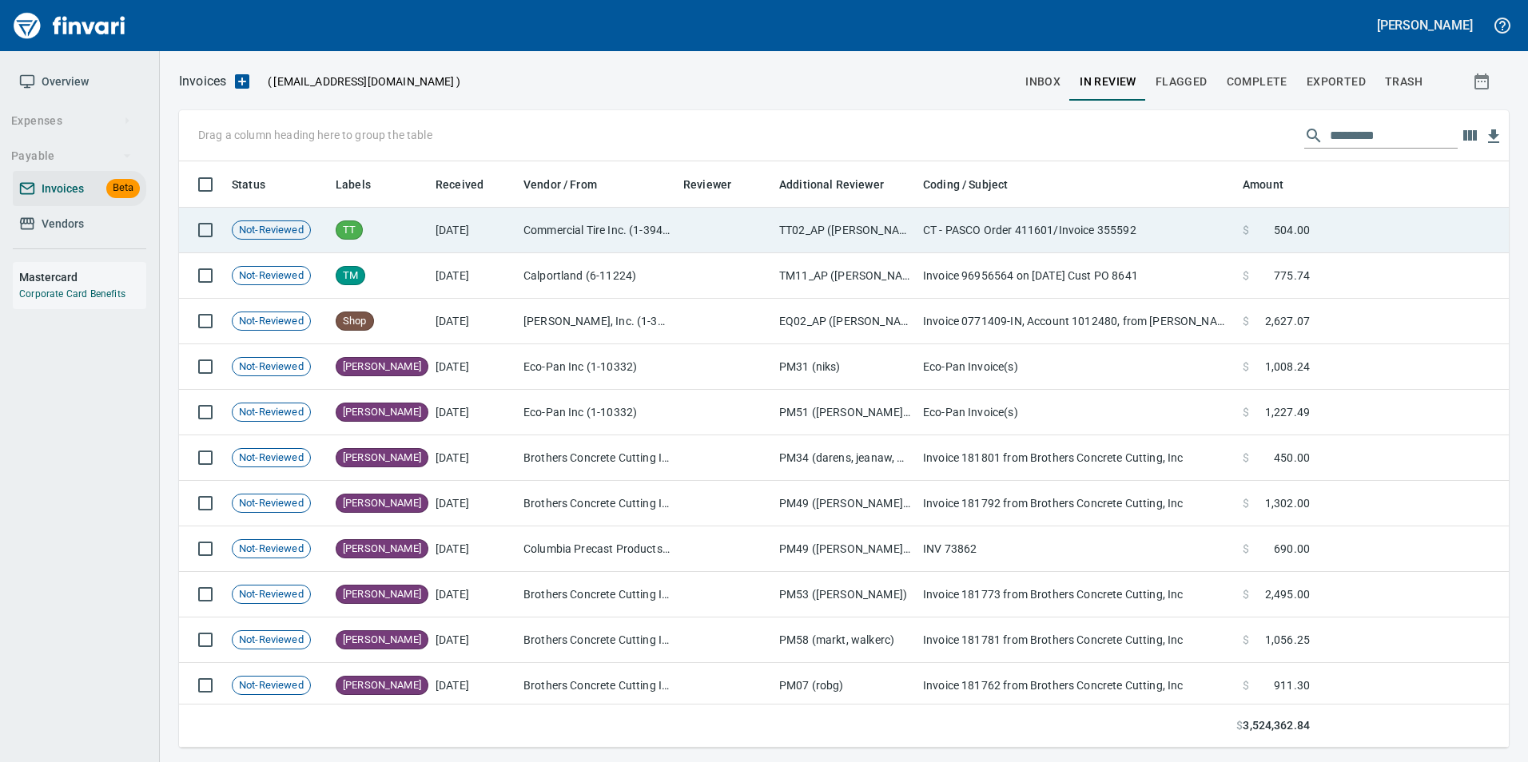
click at [441, 225] on td "[DATE]" at bounding box center [473, 231] width 88 height 46
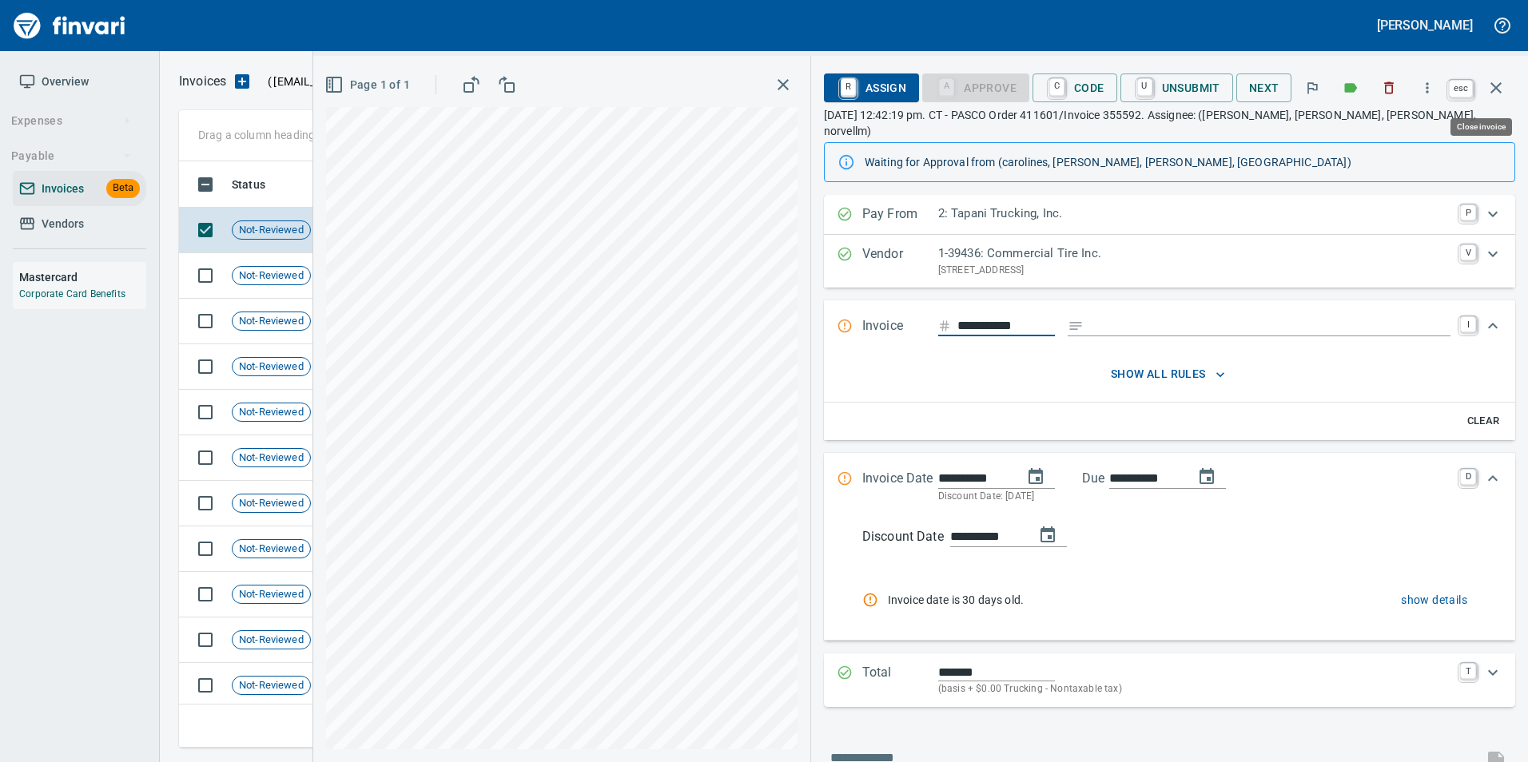
click at [1505, 86] on button "button" at bounding box center [1496, 88] width 38 height 38
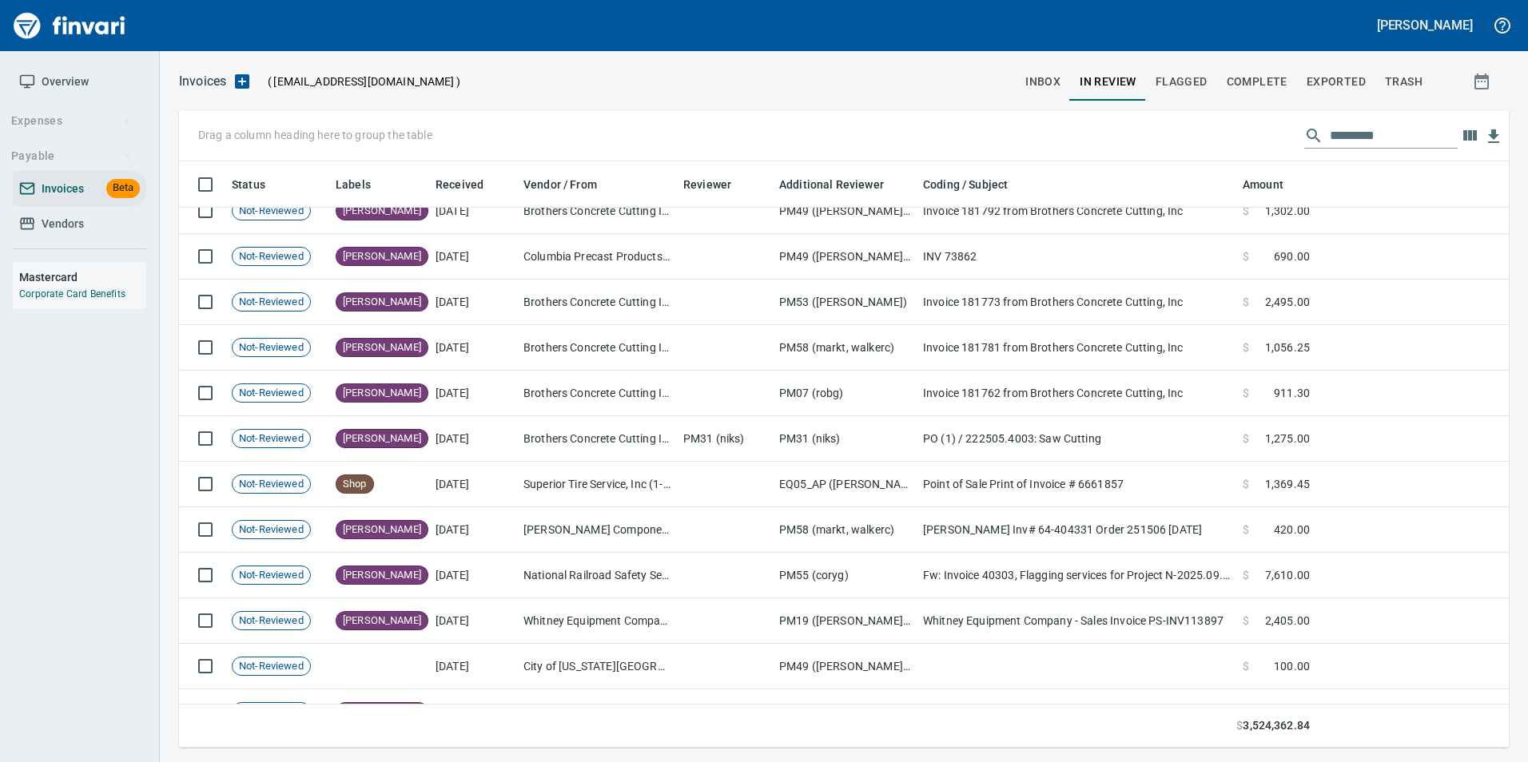
scroll to position [320, 0]
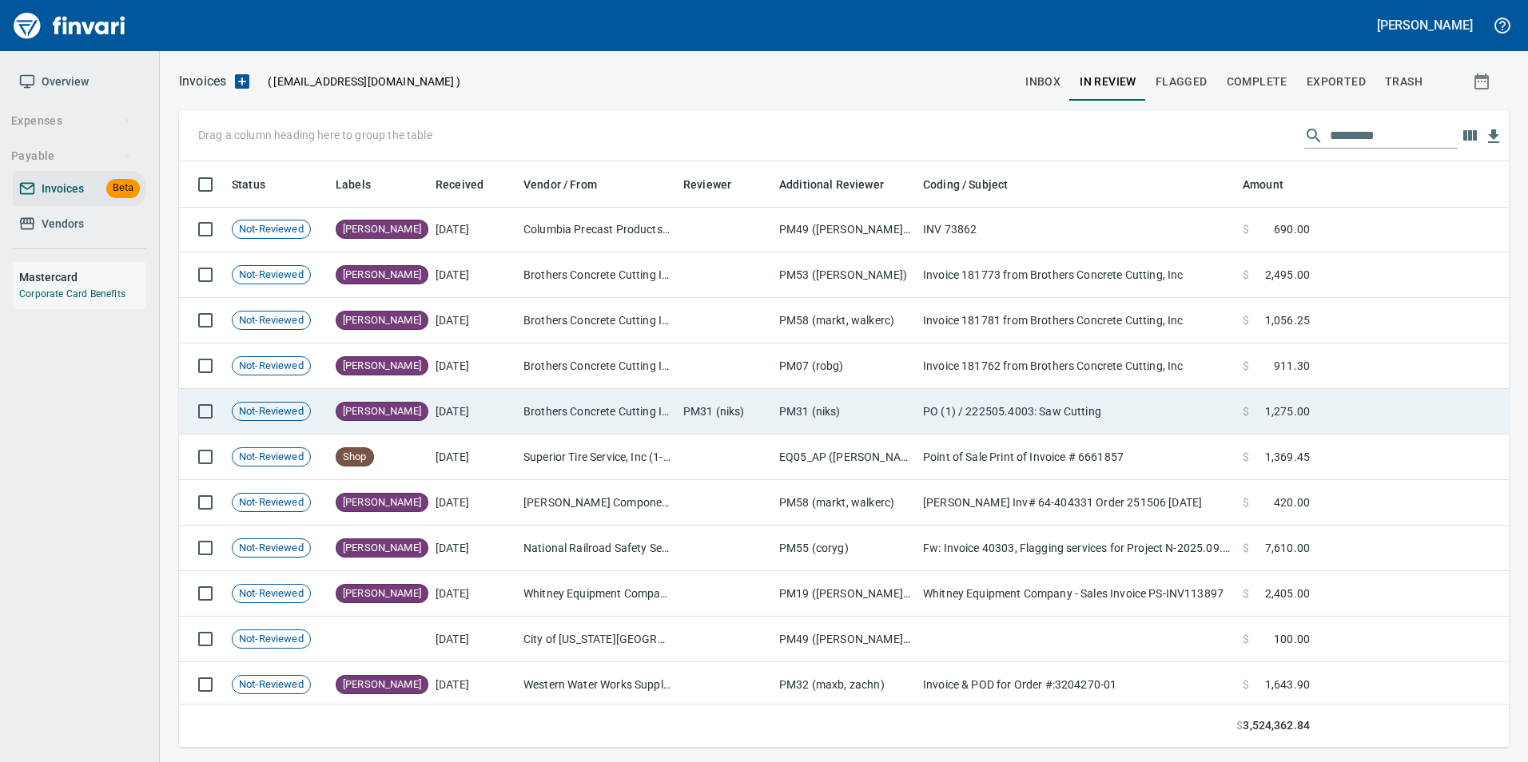
click at [817, 404] on td "PM31 (niks)" at bounding box center [845, 412] width 144 height 46
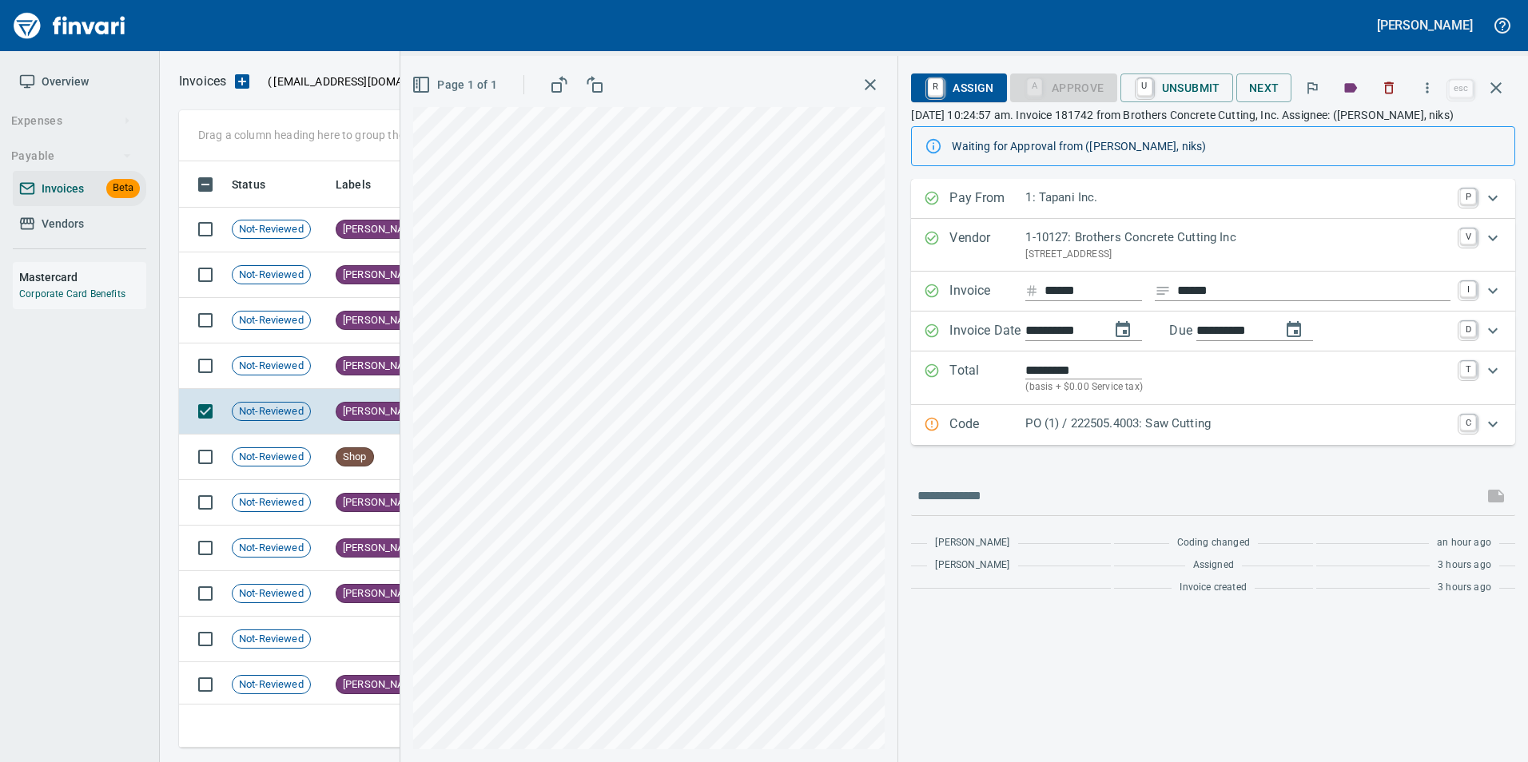
click at [983, 437] on div "Code PO (1) / 222505.4003: Saw Cutting C" at bounding box center [1213, 425] width 604 height 40
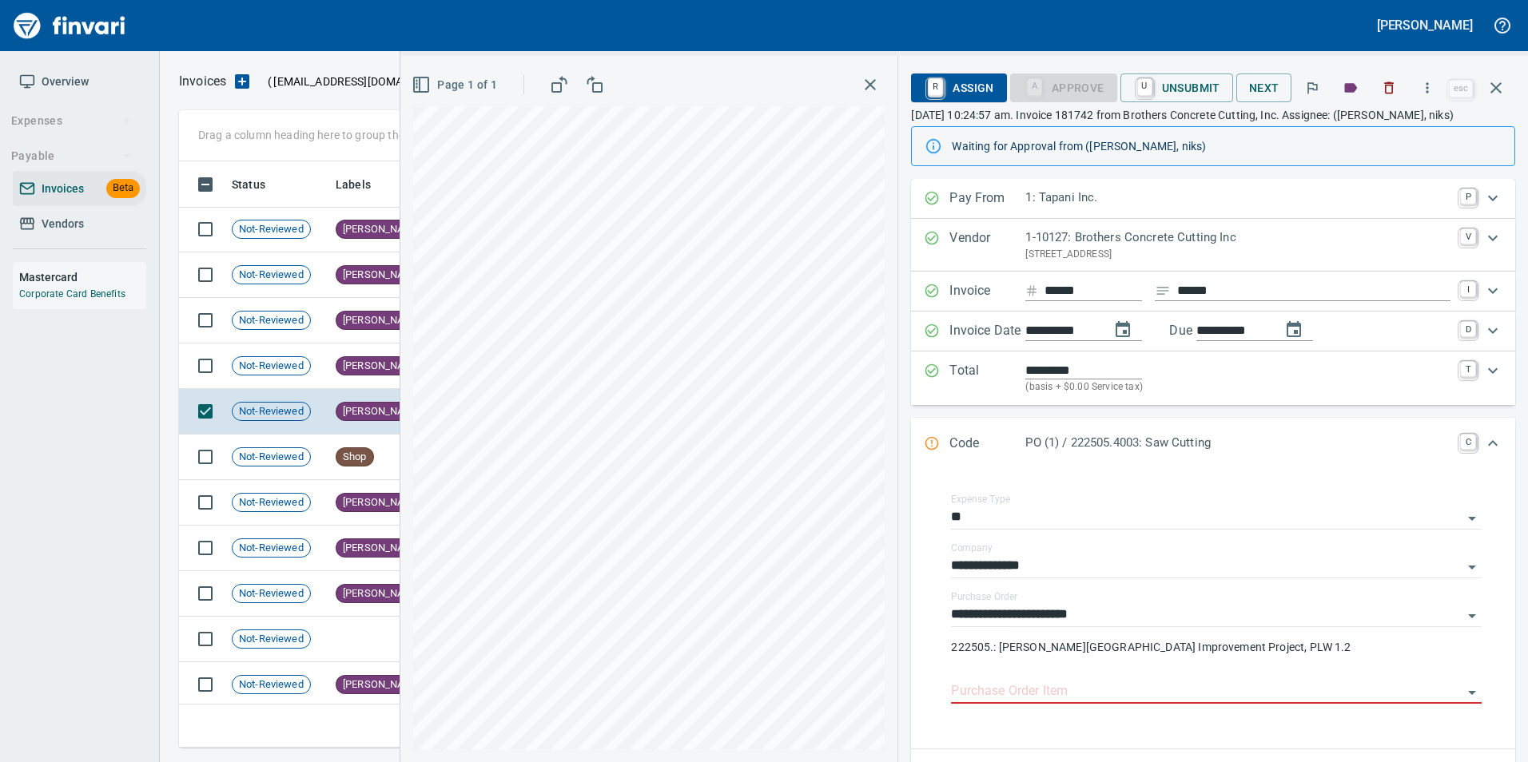
scroll to position [160, 0]
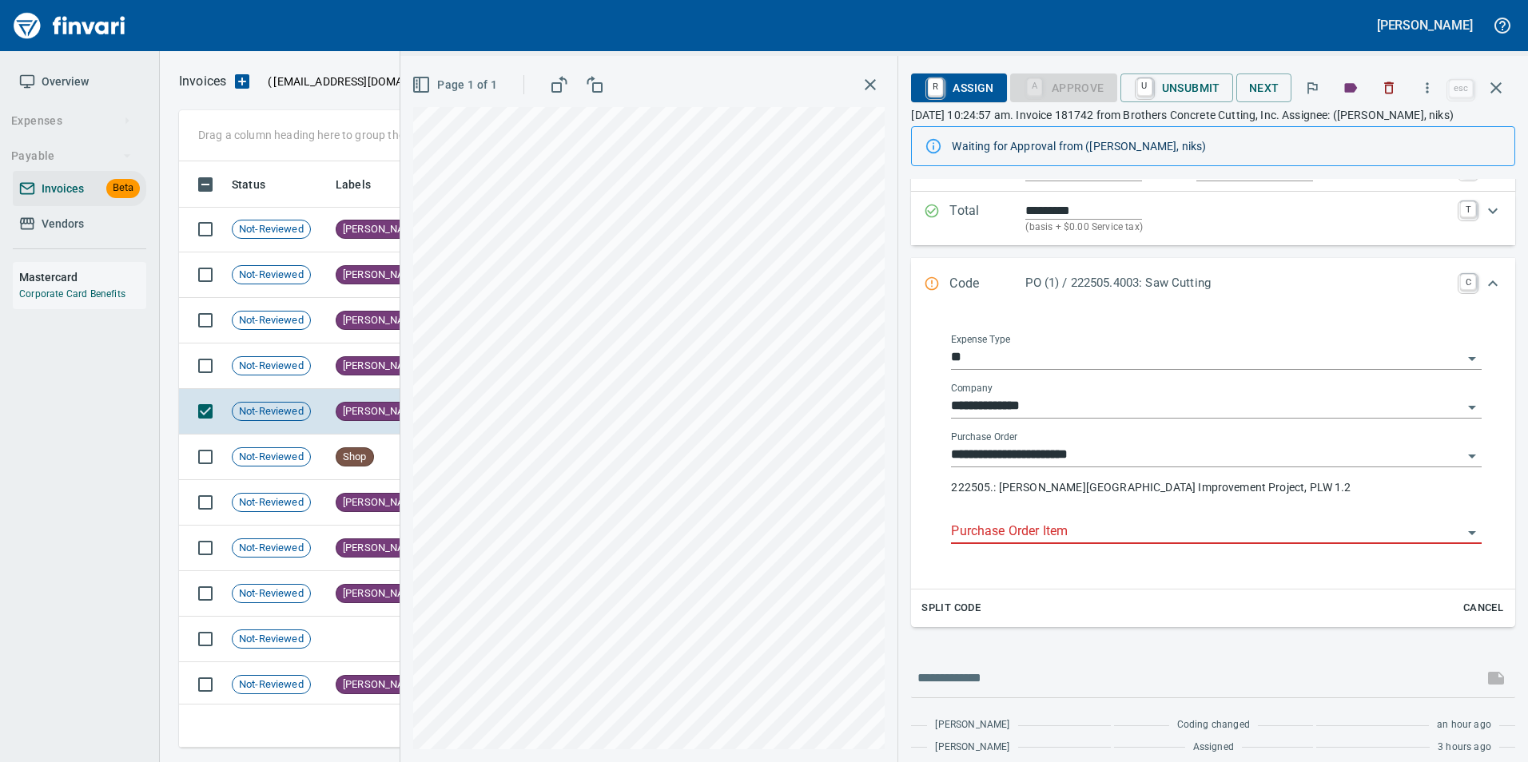
click at [1104, 532] on input "Purchase Order Item" at bounding box center [1206, 532] width 511 height 22
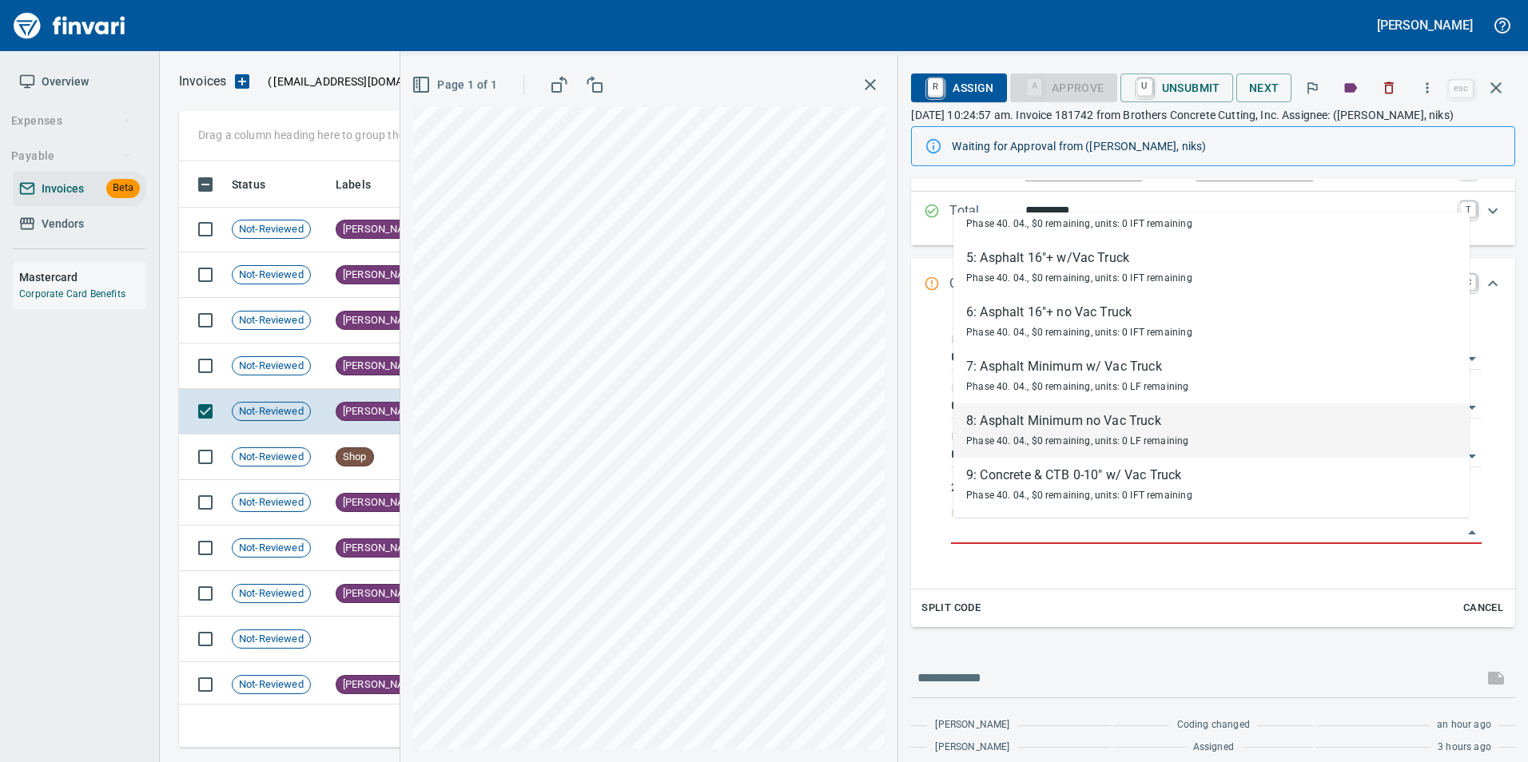
scroll to position [1609, 0]
click at [1069, 662] on div at bounding box center [1213, 678] width 604 height 38
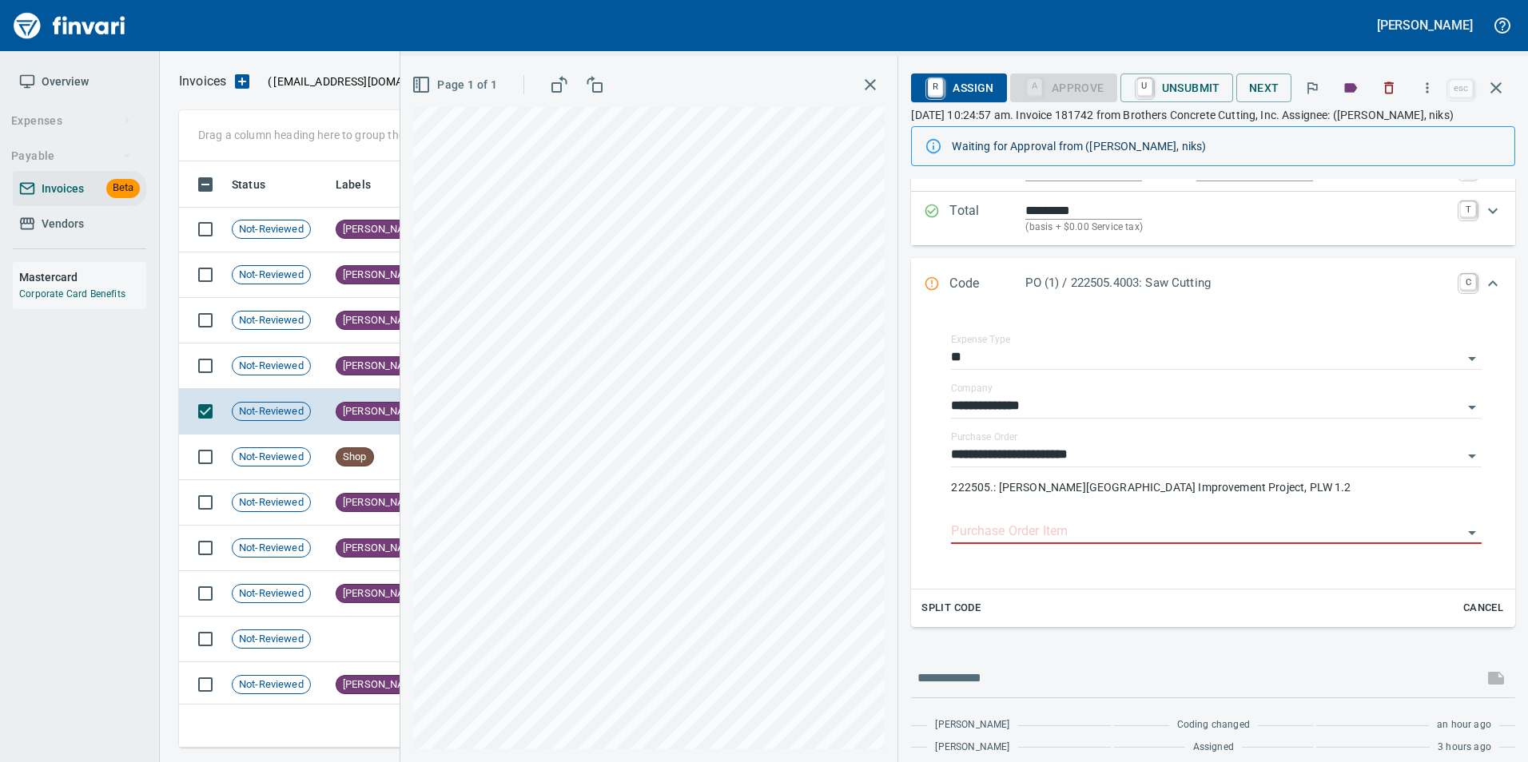
click at [1173, 639] on div "**********" at bounding box center [1213, 401] width 604 height 765
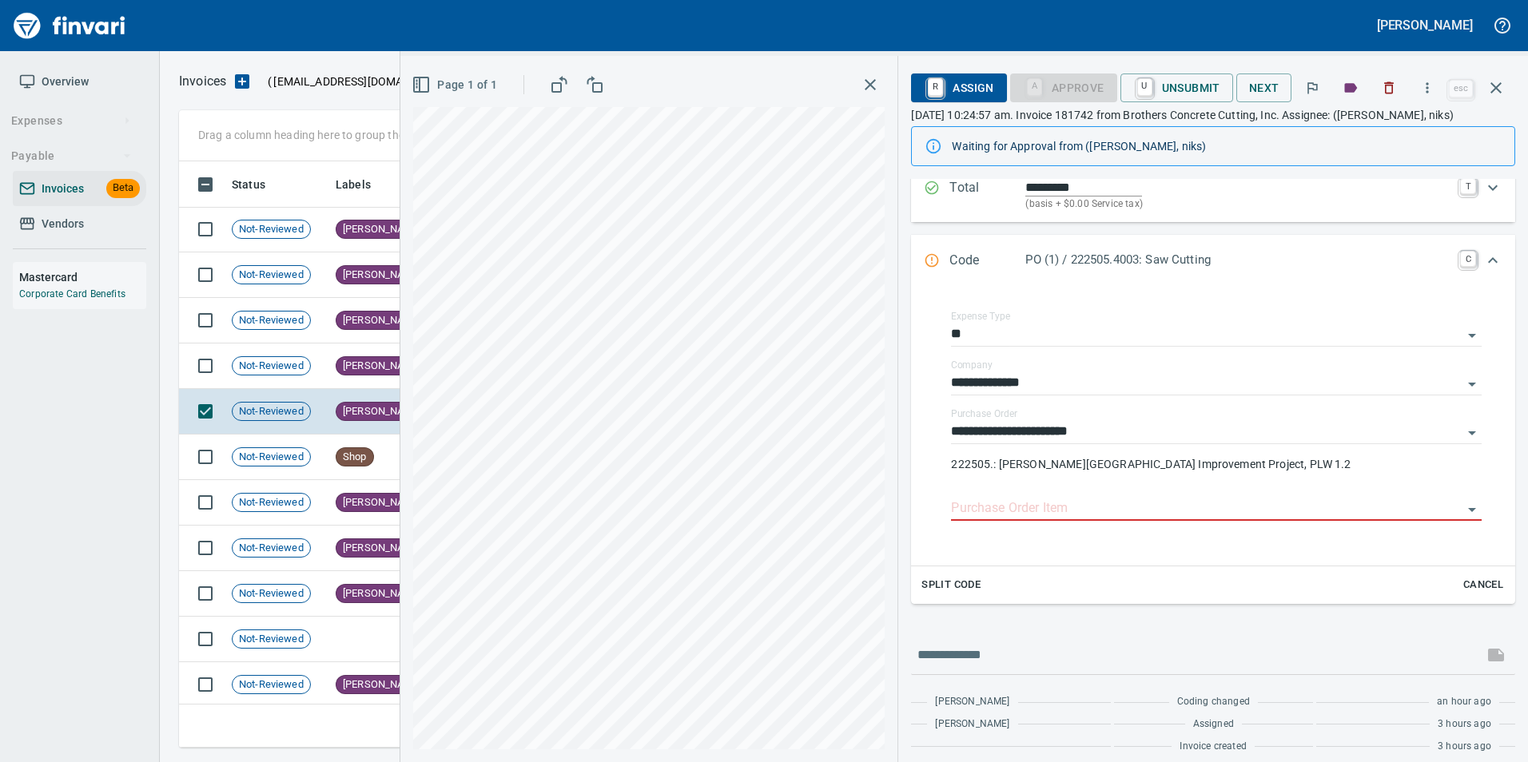
scroll to position [195, 0]
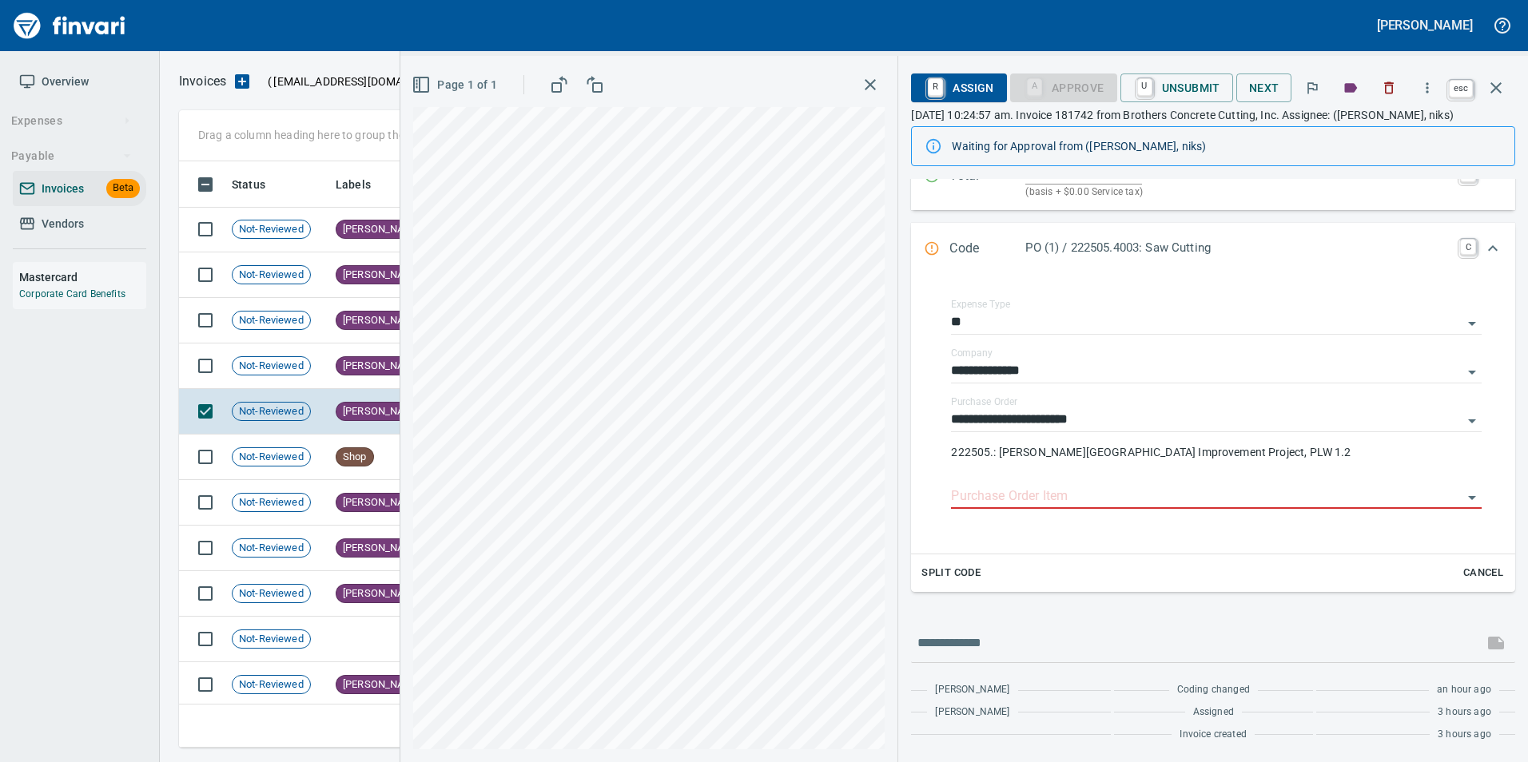
click at [1501, 96] on icon "button" at bounding box center [1495, 87] width 19 height 19
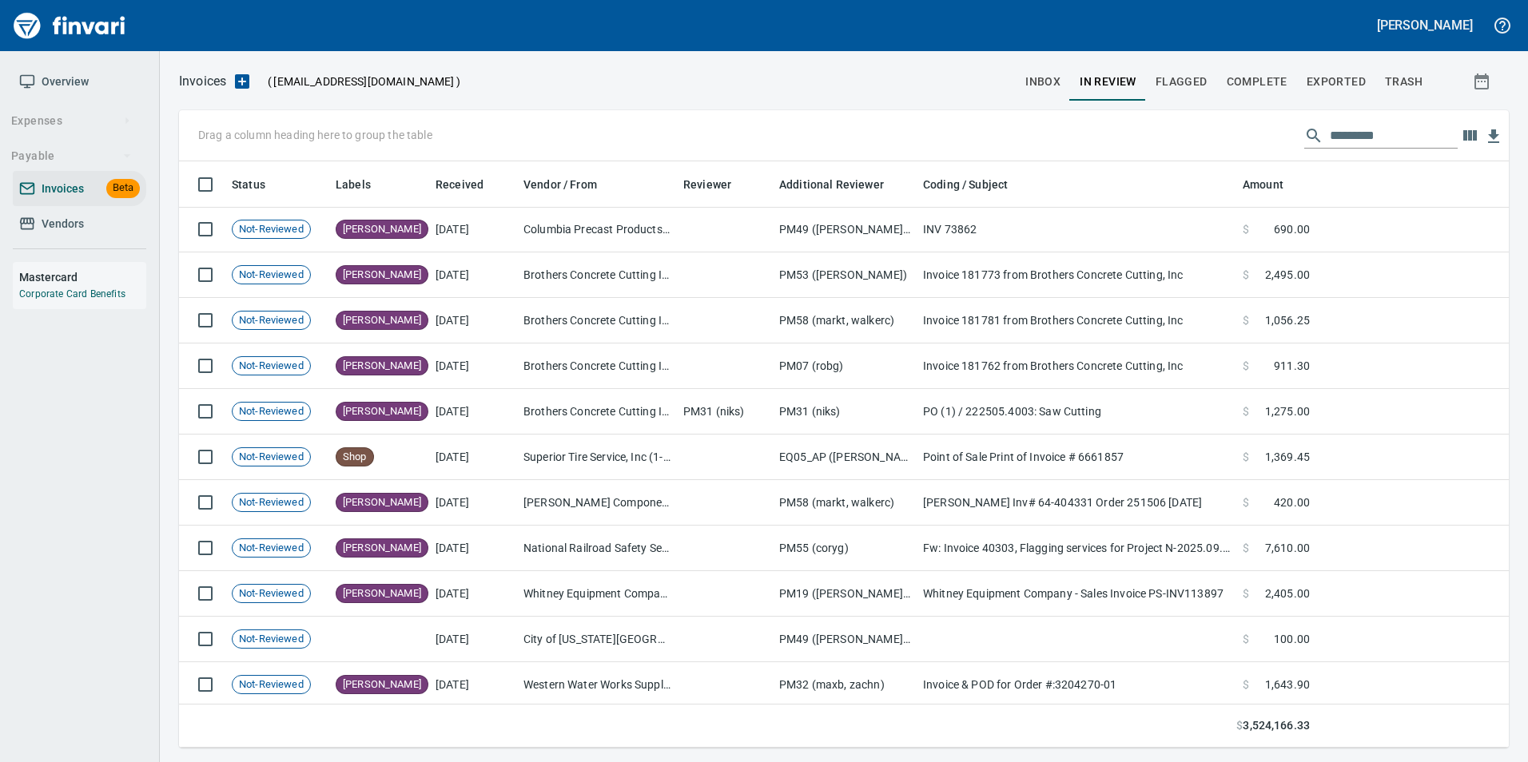
click at [1236, 91] on button "Complete" at bounding box center [1257, 81] width 80 height 38
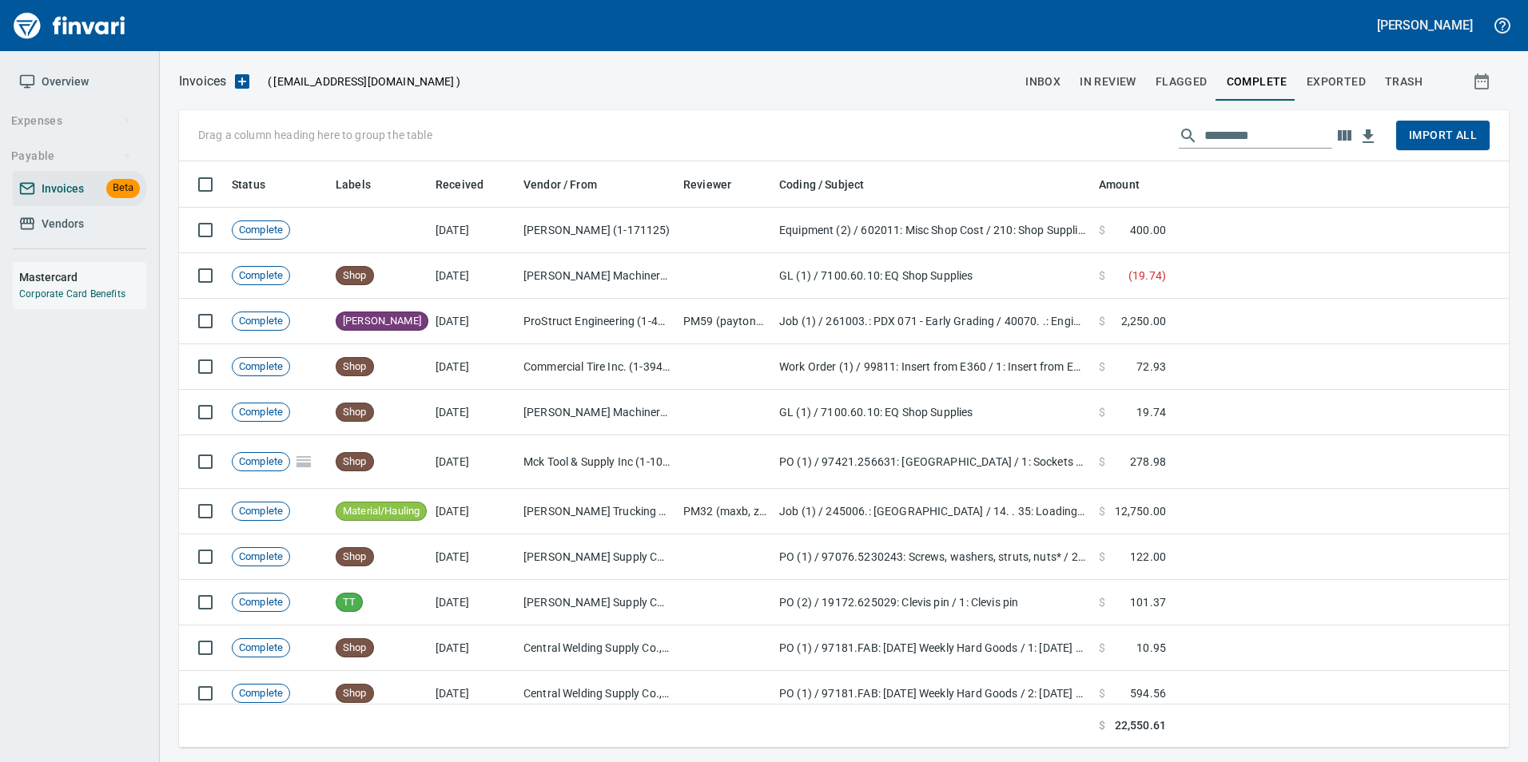
click at [1317, 76] on span "Exported" at bounding box center [1335, 82] width 59 height 20
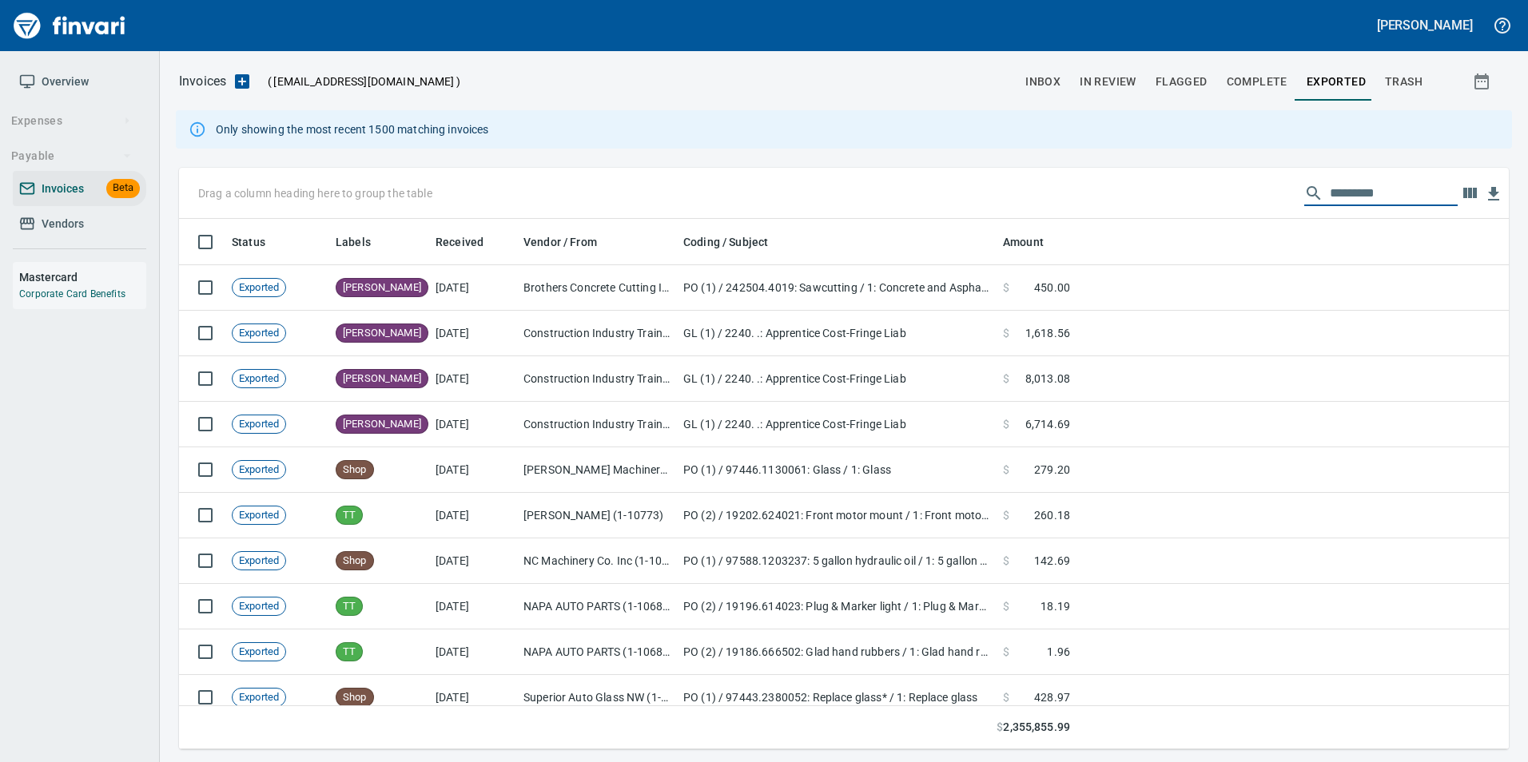
click at [1404, 195] on input "text" at bounding box center [1394, 194] width 128 height 26
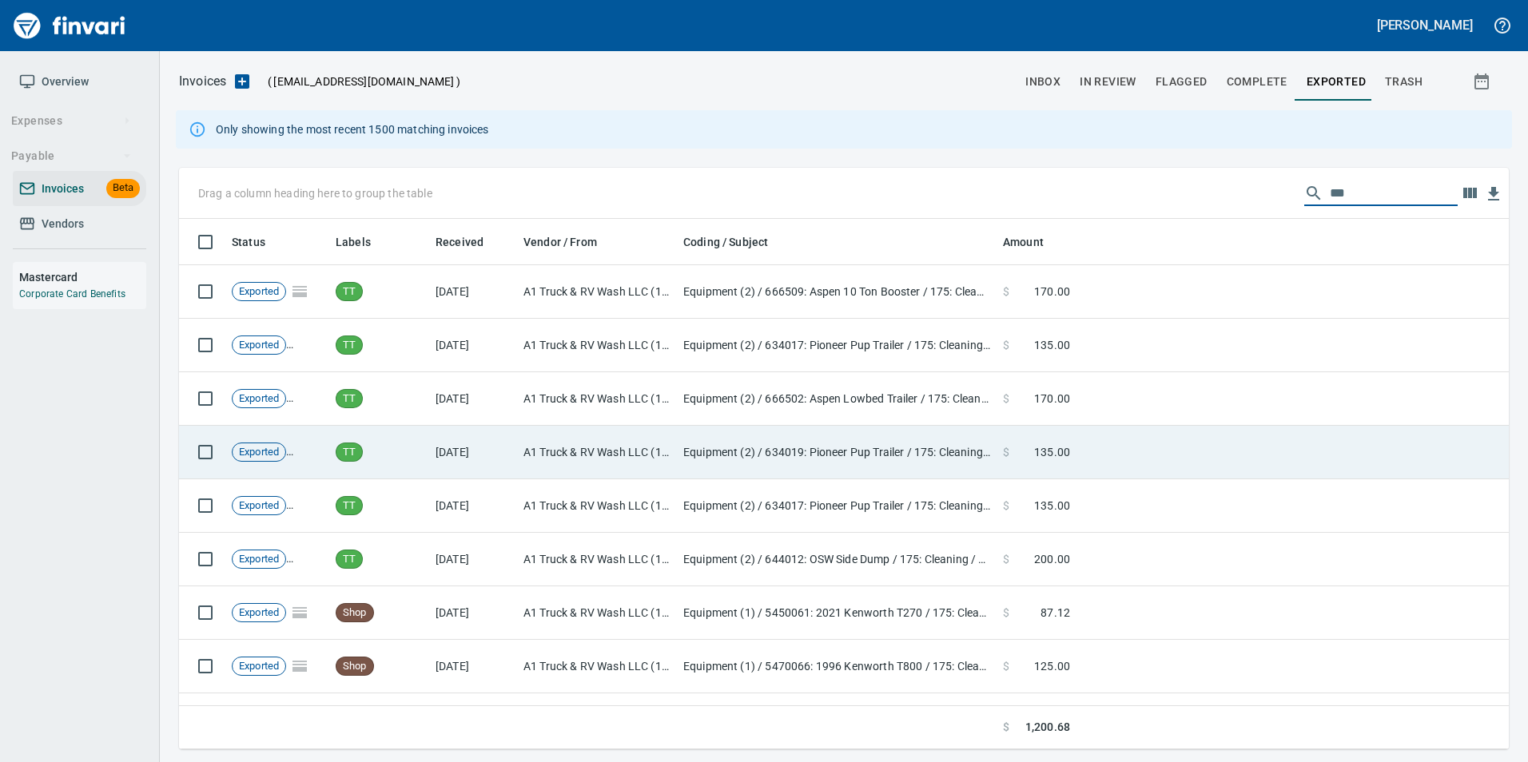
type input "**"
click at [1056, 433] on td "$ 135.00" at bounding box center [1036, 453] width 80 height 54
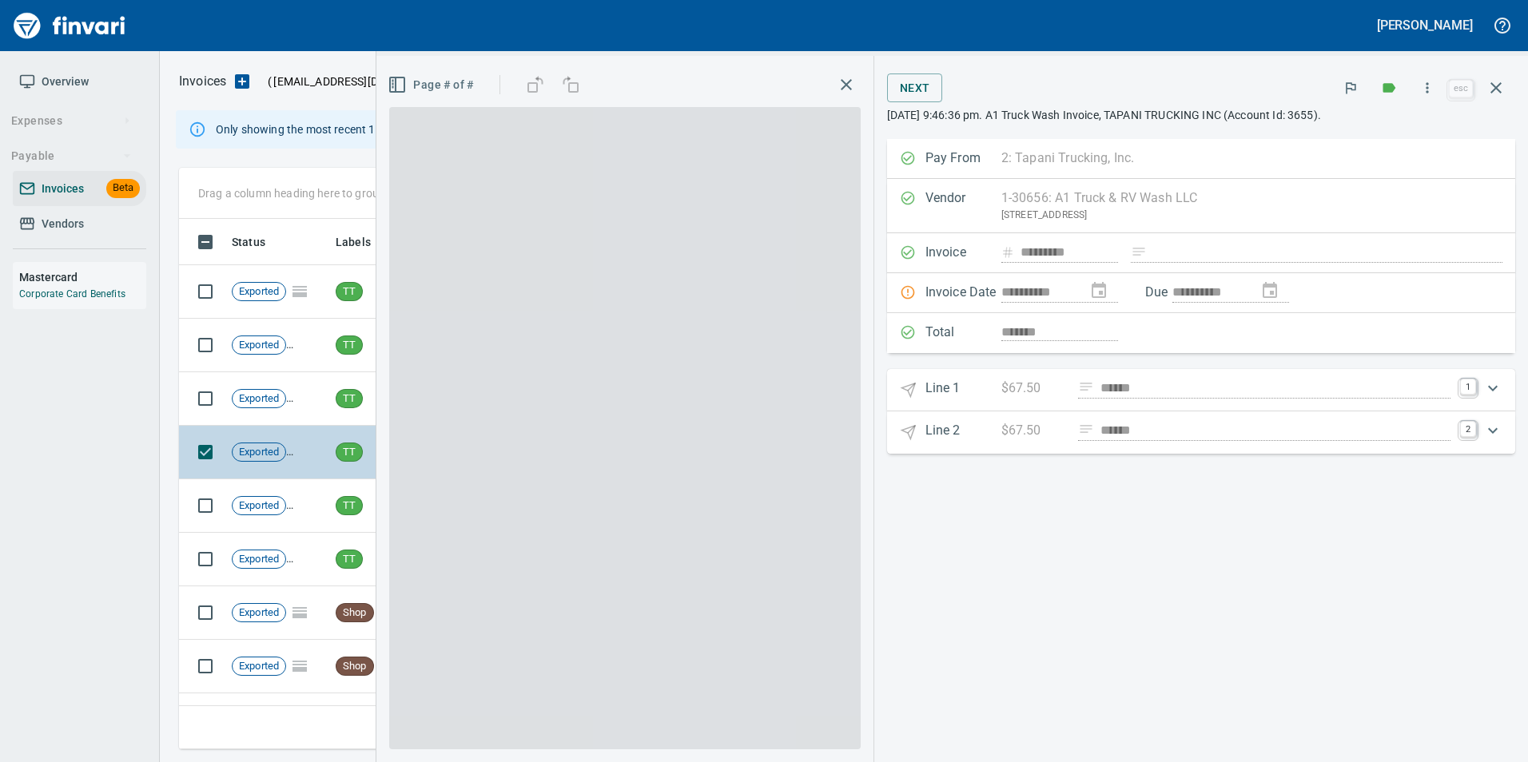
scroll to position [519, 1305]
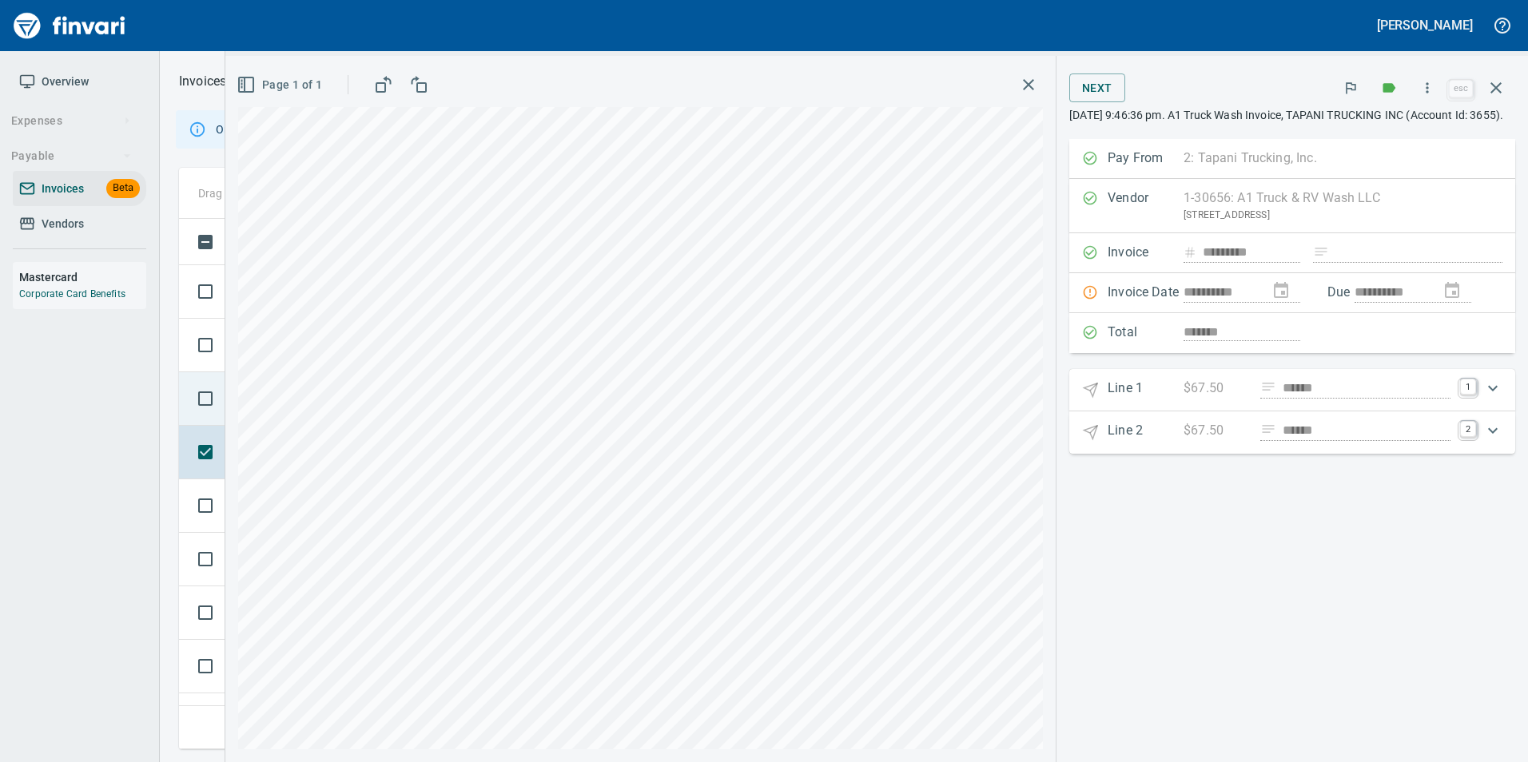
click at [184, 385] on td at bounding box center [202, 399] width 46 height 54
click at [185, 328] on td at bounding box center [202, 346] width 46 height 54
click at [1516, 82] on div "**********" at bounding box center [1291, 409] width 471 height 706
click at [1509, 88] on button "button" at bounding box center [1496, 88] width 38 height 38
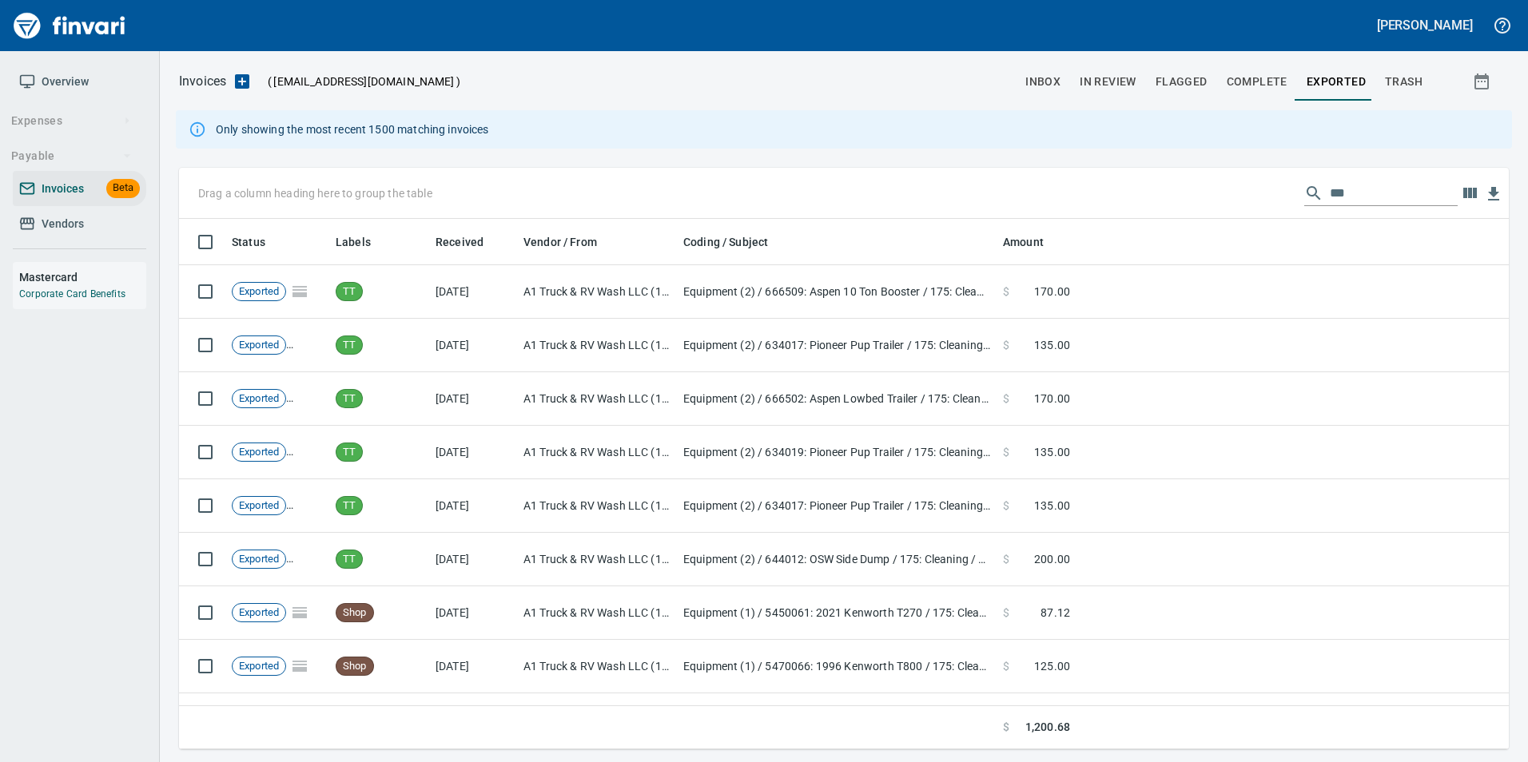
scroll to position [519, 1305]
click at [1109, 81] on span "In Review" at bounding box center [1107, 82] width 57 height 20
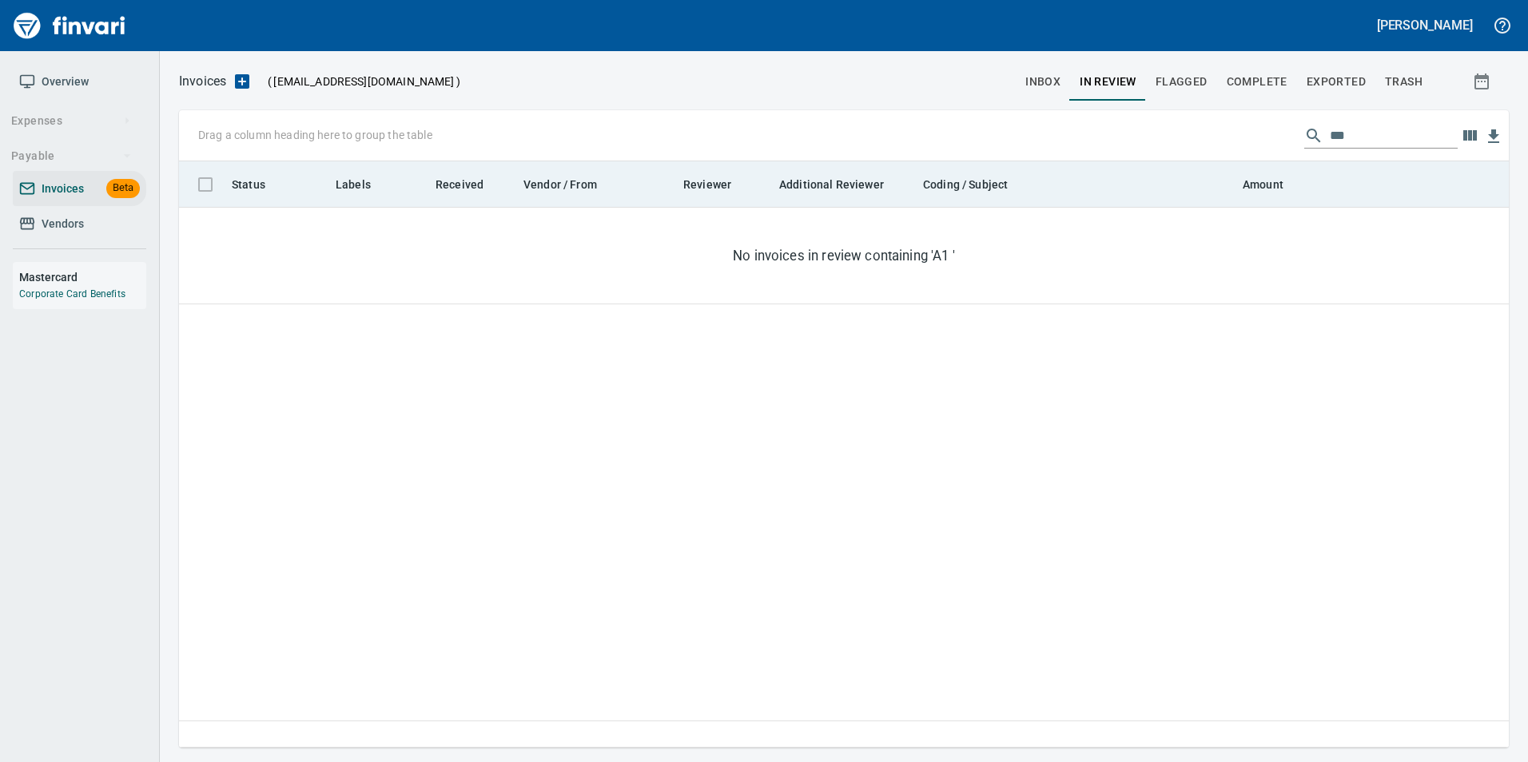
scroll to position [574, 1318]
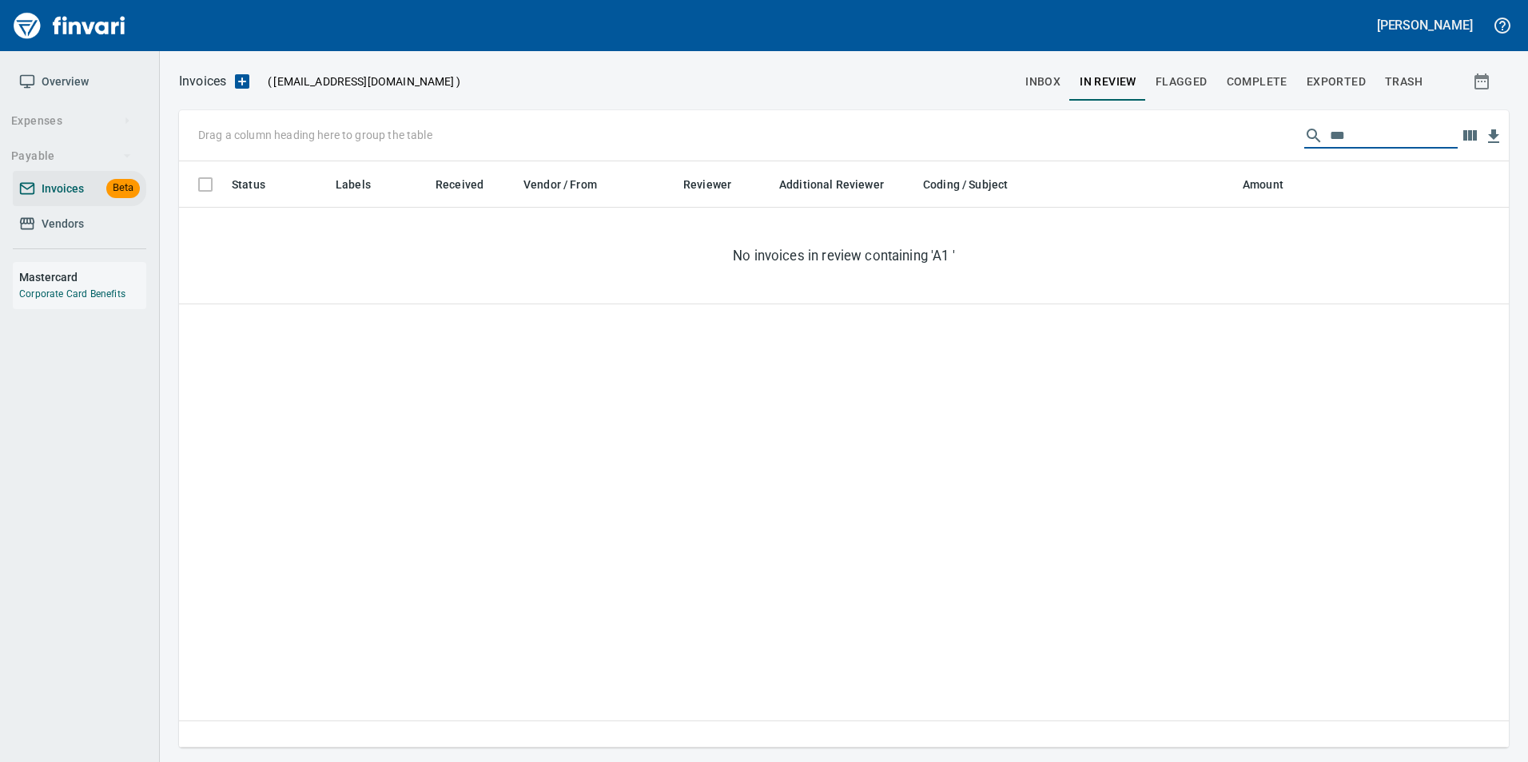
click at [1352, 135] on input "**" at bounding box center [1394, 136] width 128 height 26
type input "*"
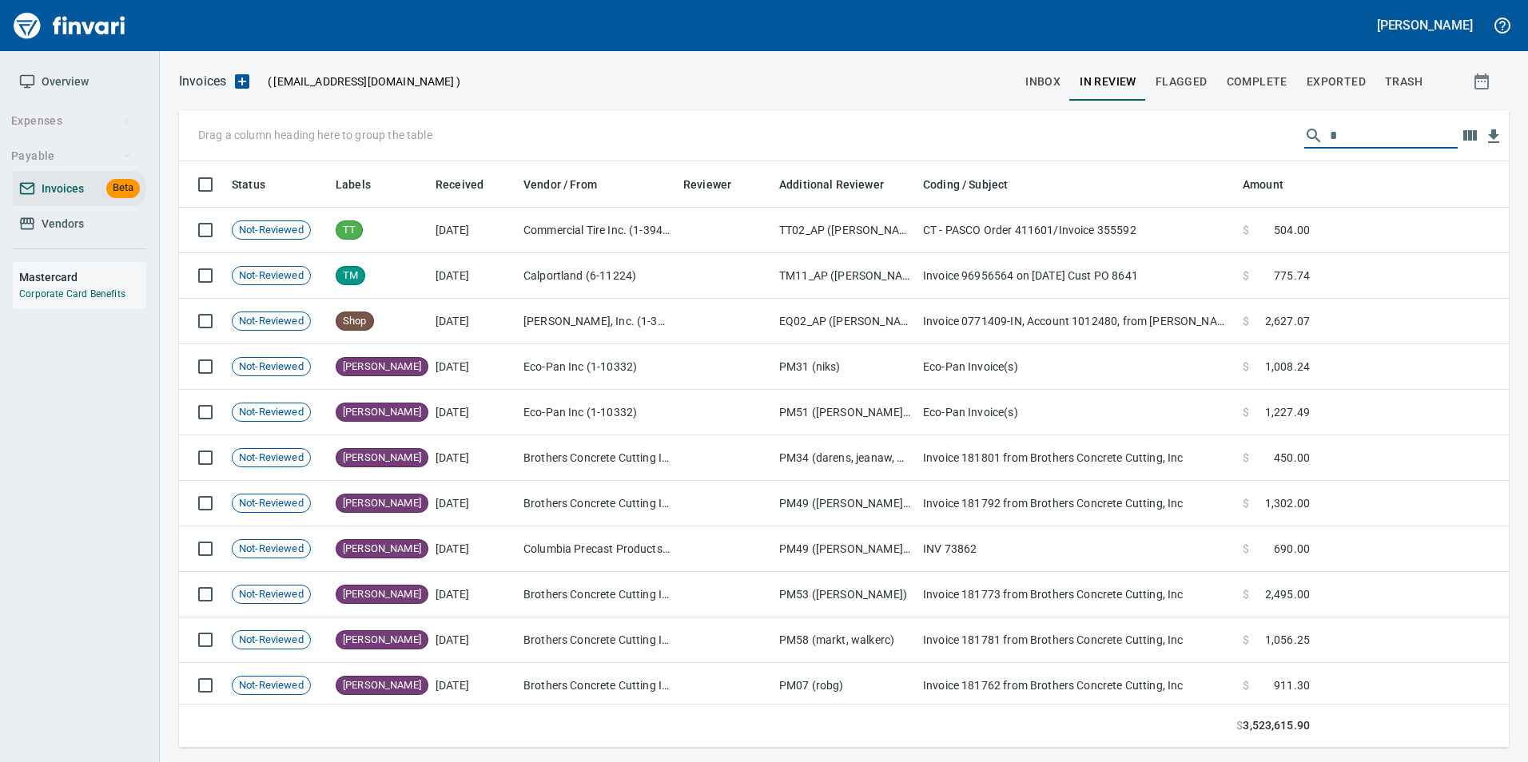
scroll to position [574, 1306]
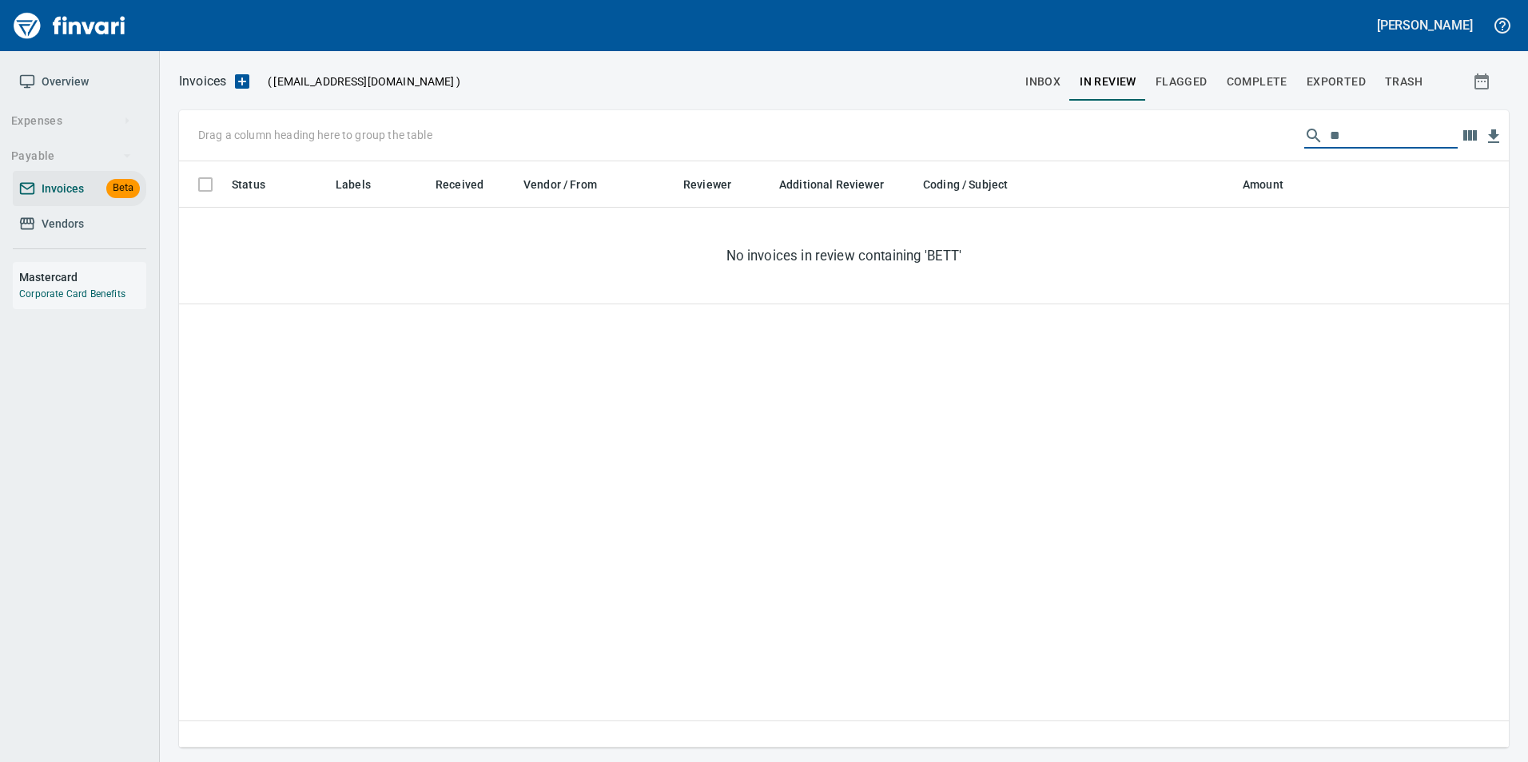
type input "*"
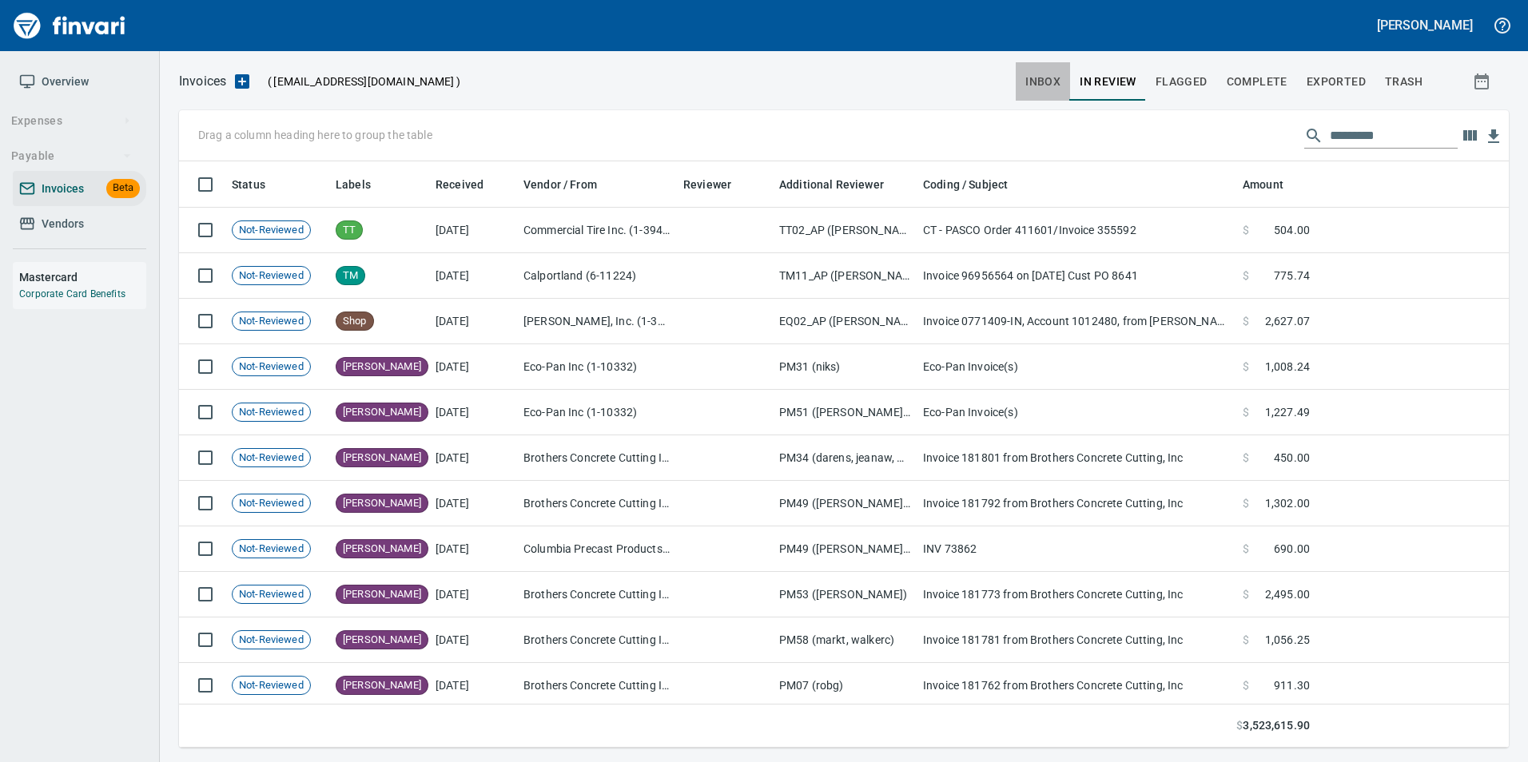
click at [1047, 86] on span "inbox" at bounding box center [1042, 82] width 35 height 20
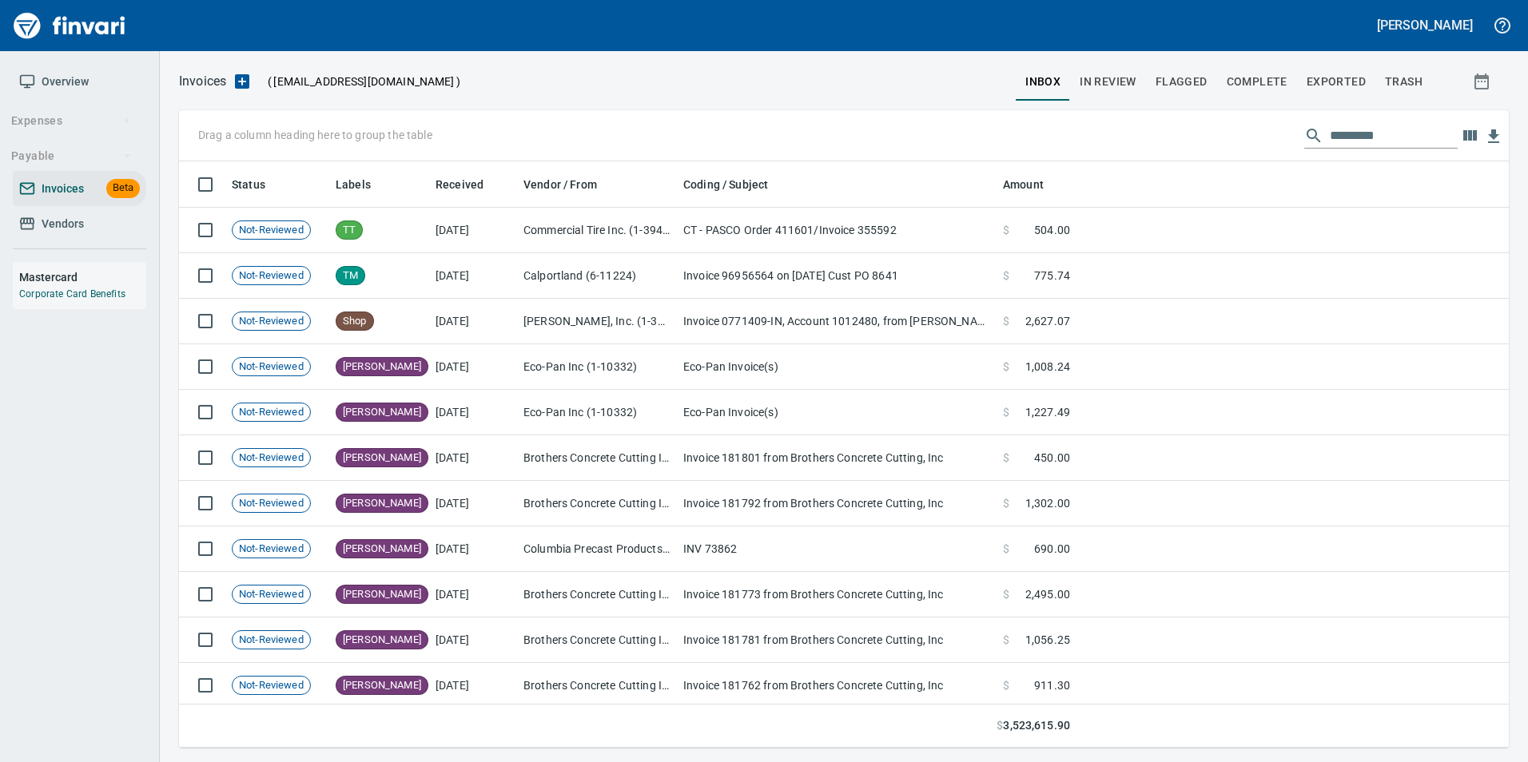
scroll to position [574, 1306]
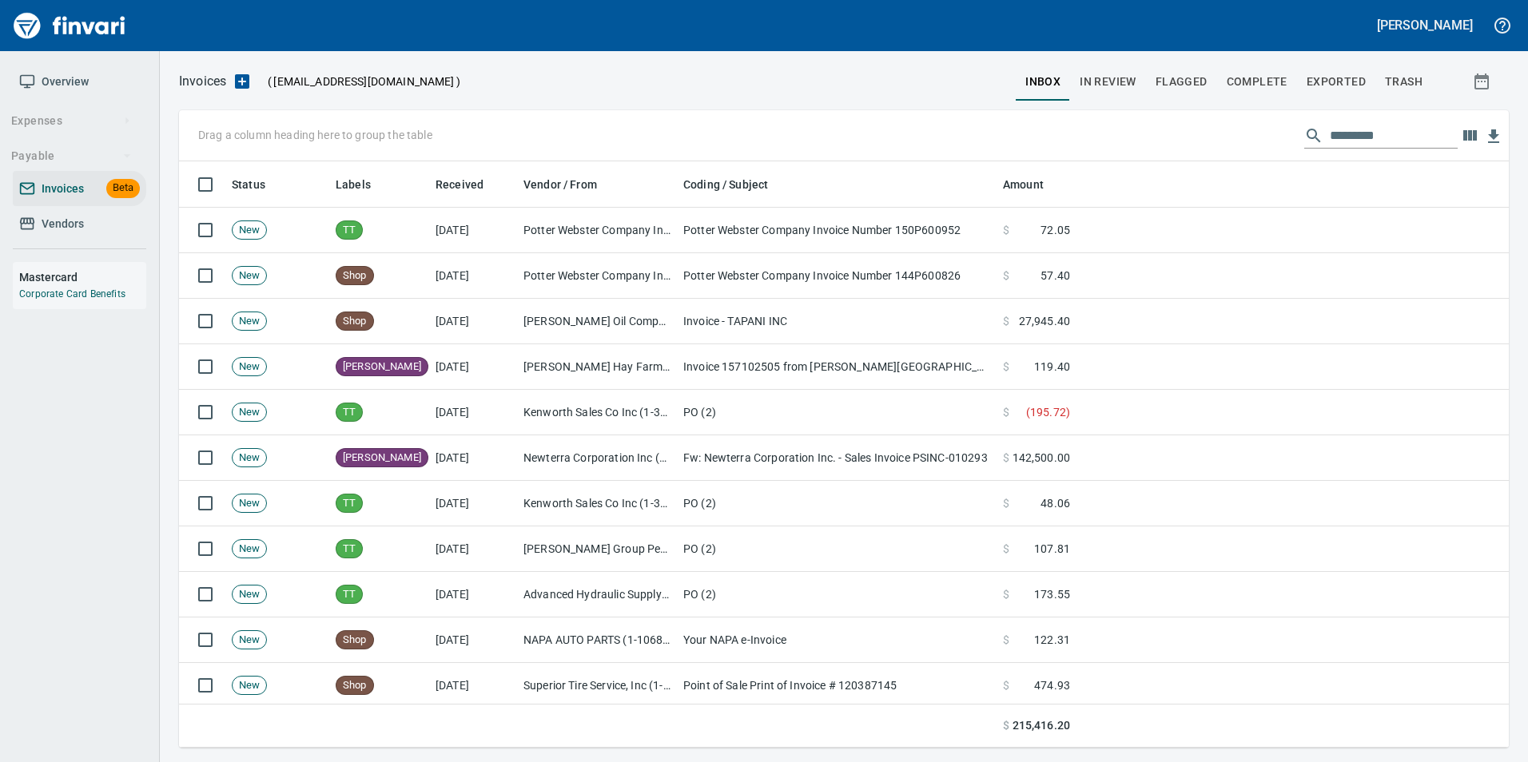
click at [1330, 141] on input "text" at bounding box center [1394, 136] width 128 height 26
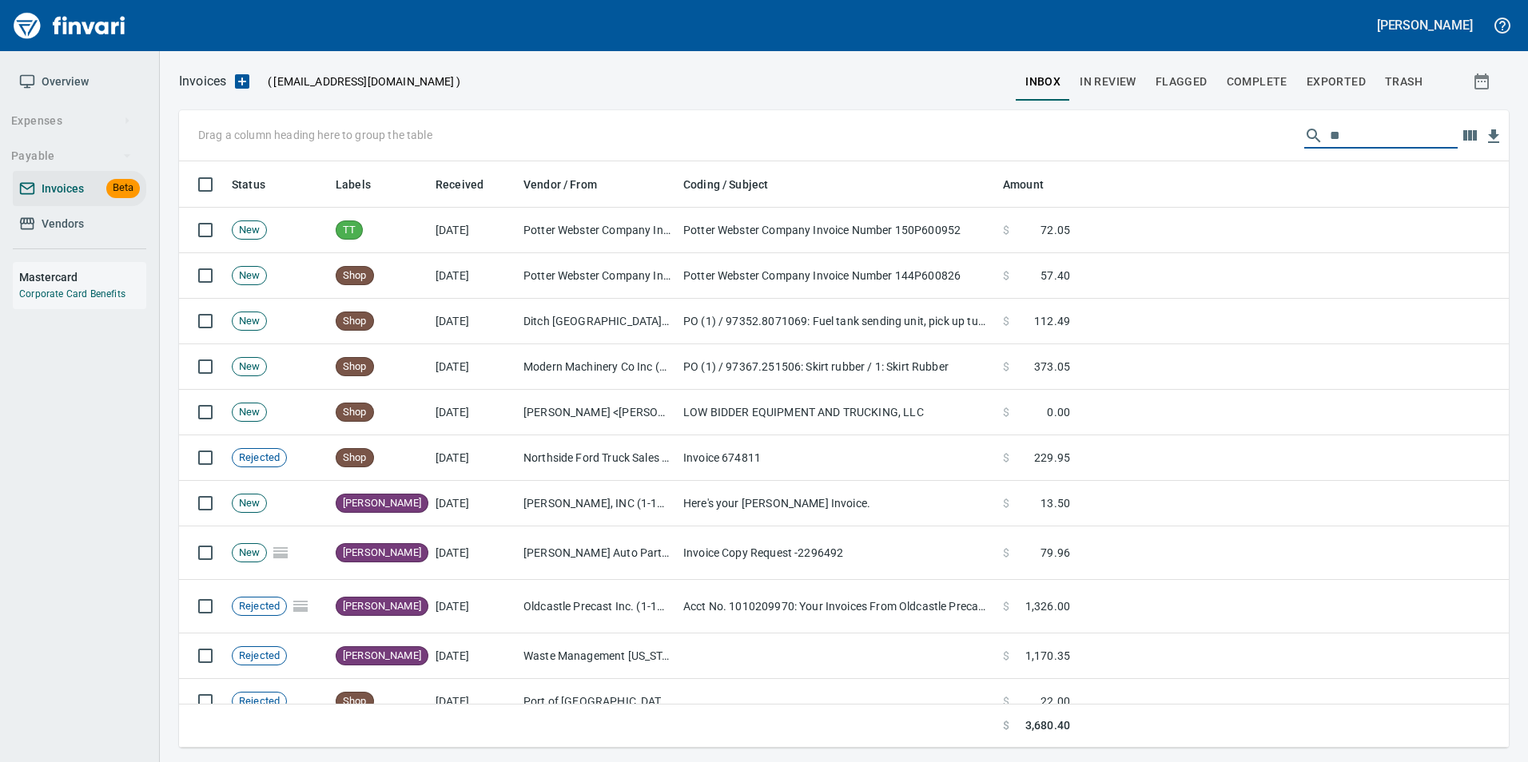
type input "*"
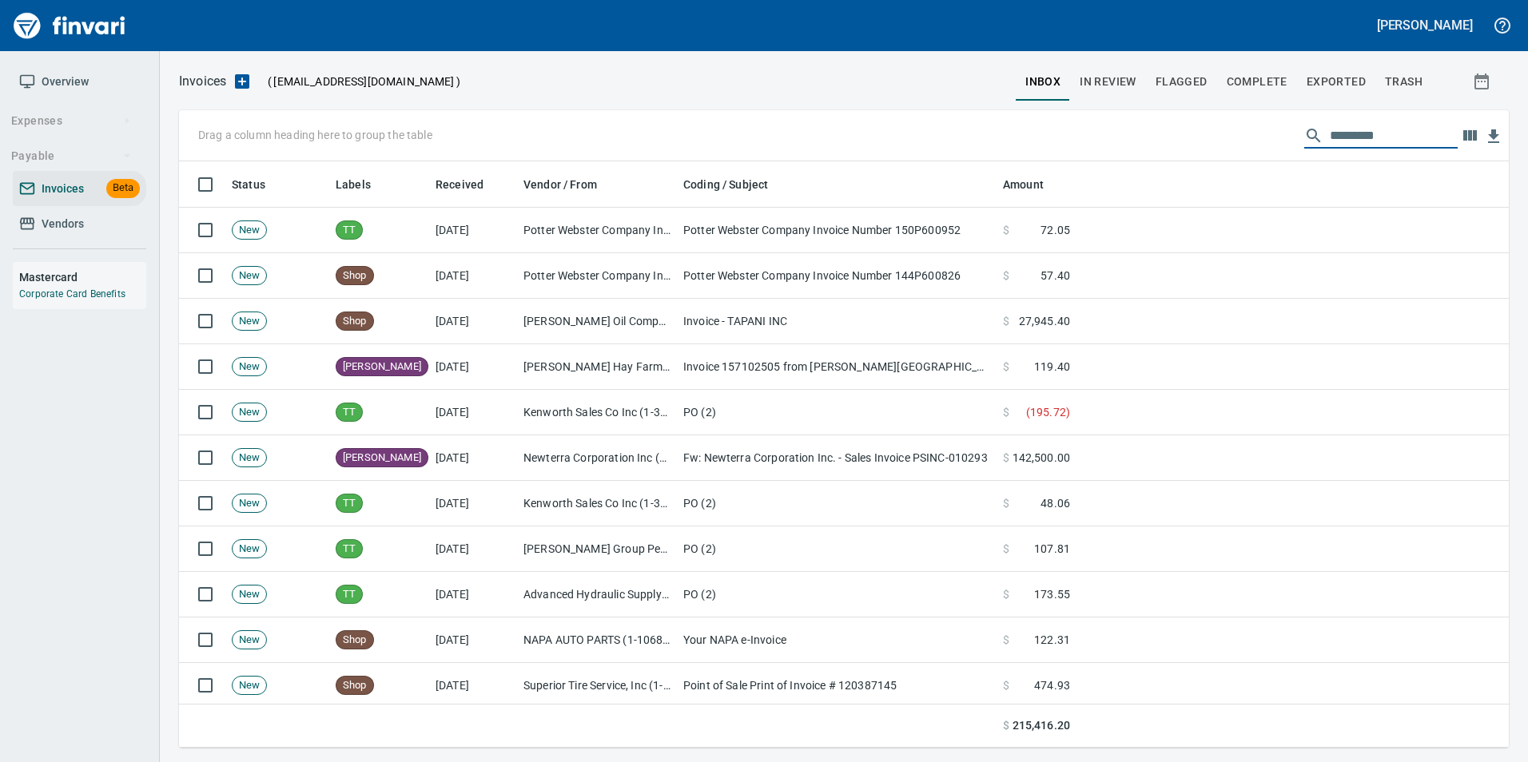
click at [1258, 74] on span "Complete" at bounding box center [1256, 82] width 61 height 20
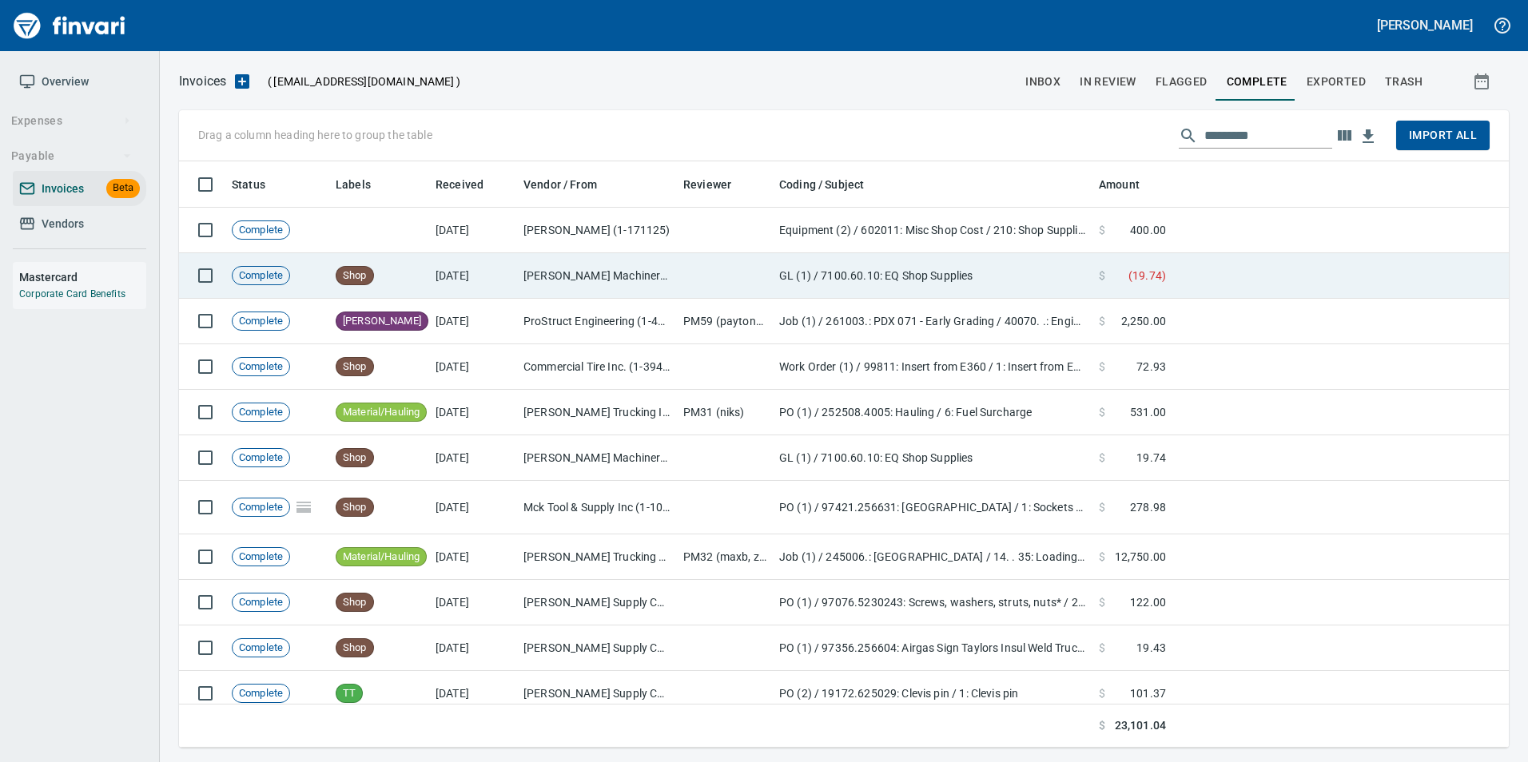
scroll to position [574, 1306]
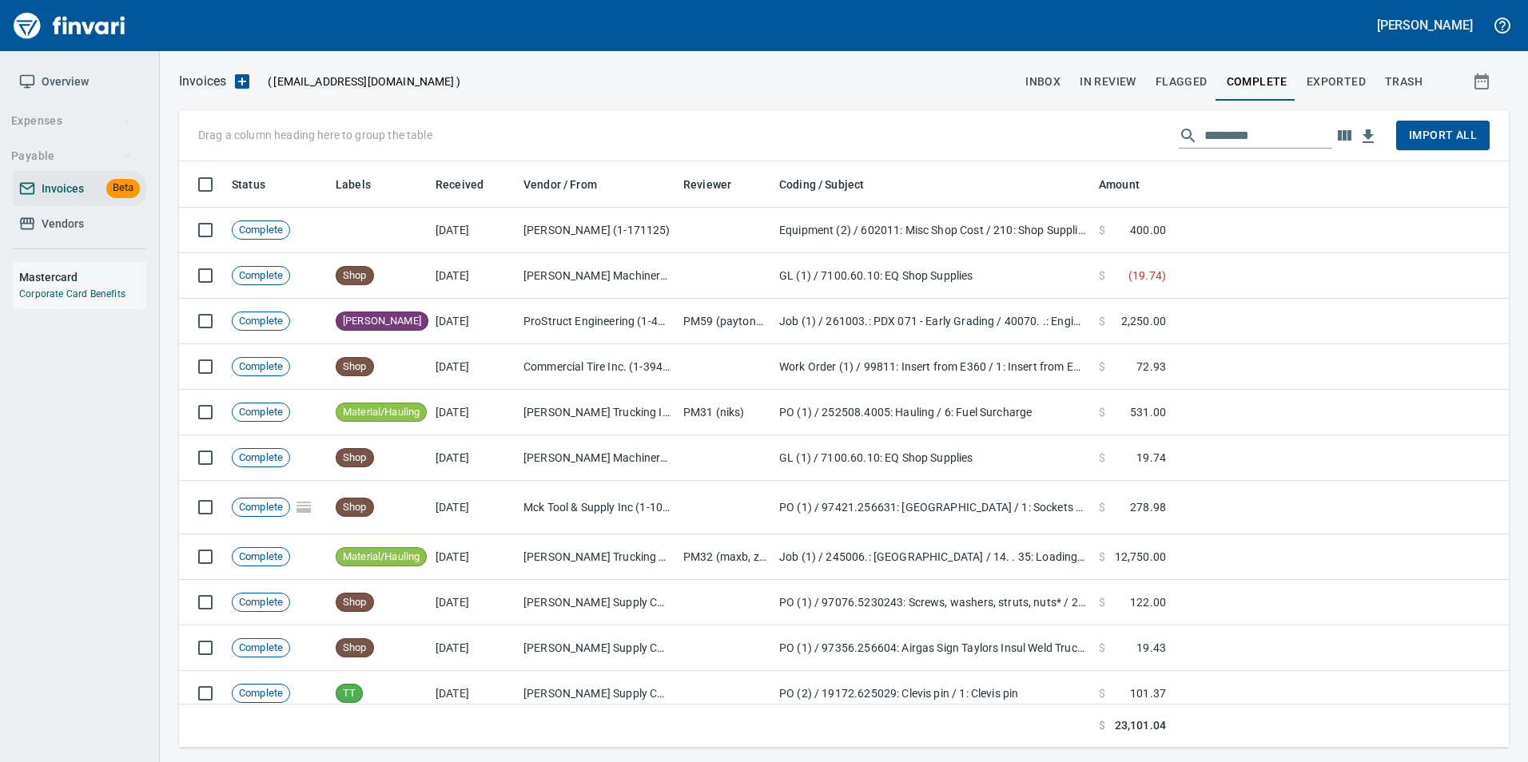
click at [1262, 143] on input "text" at bounding box center [1268, 136] width 128 height 26
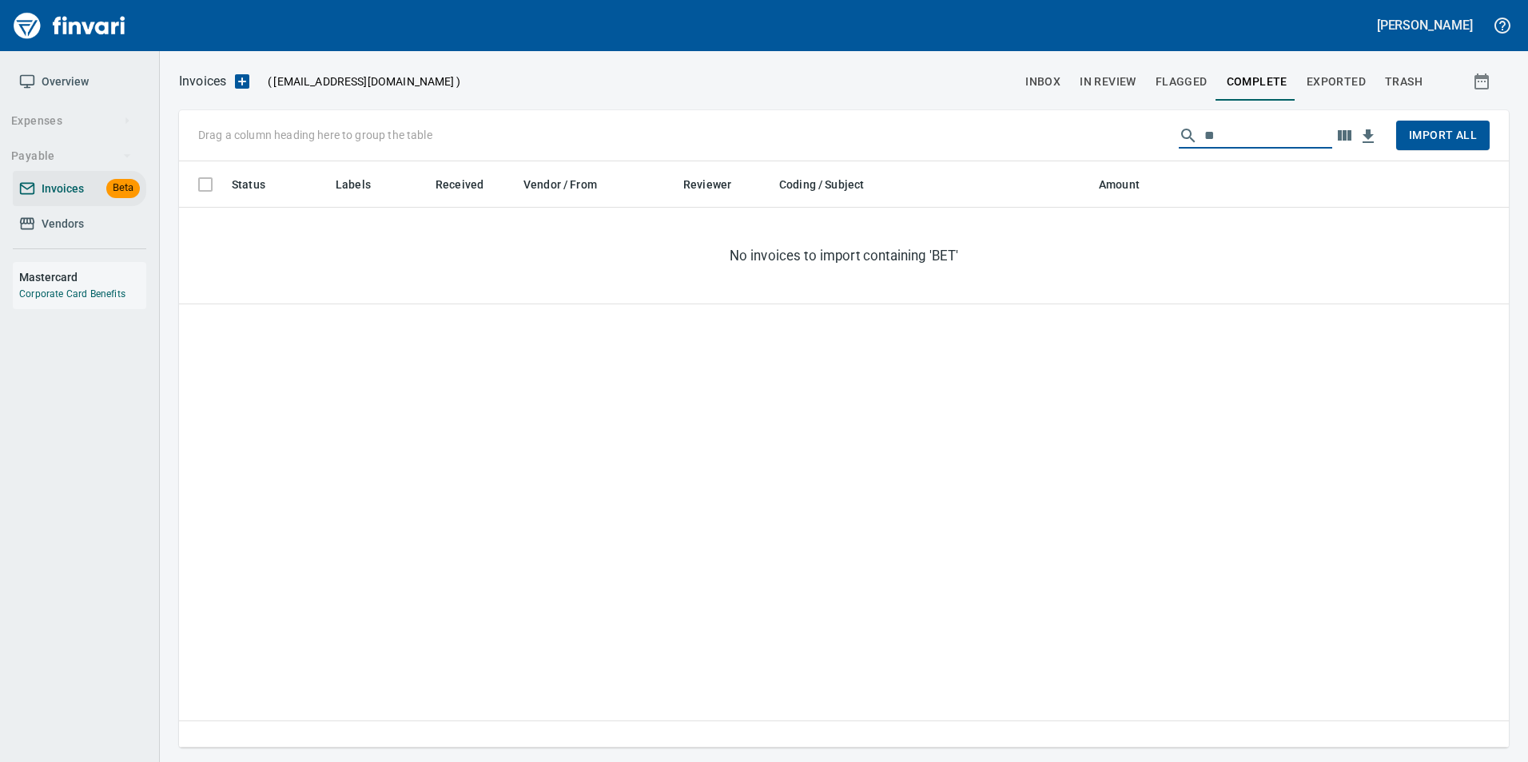
type input "*"
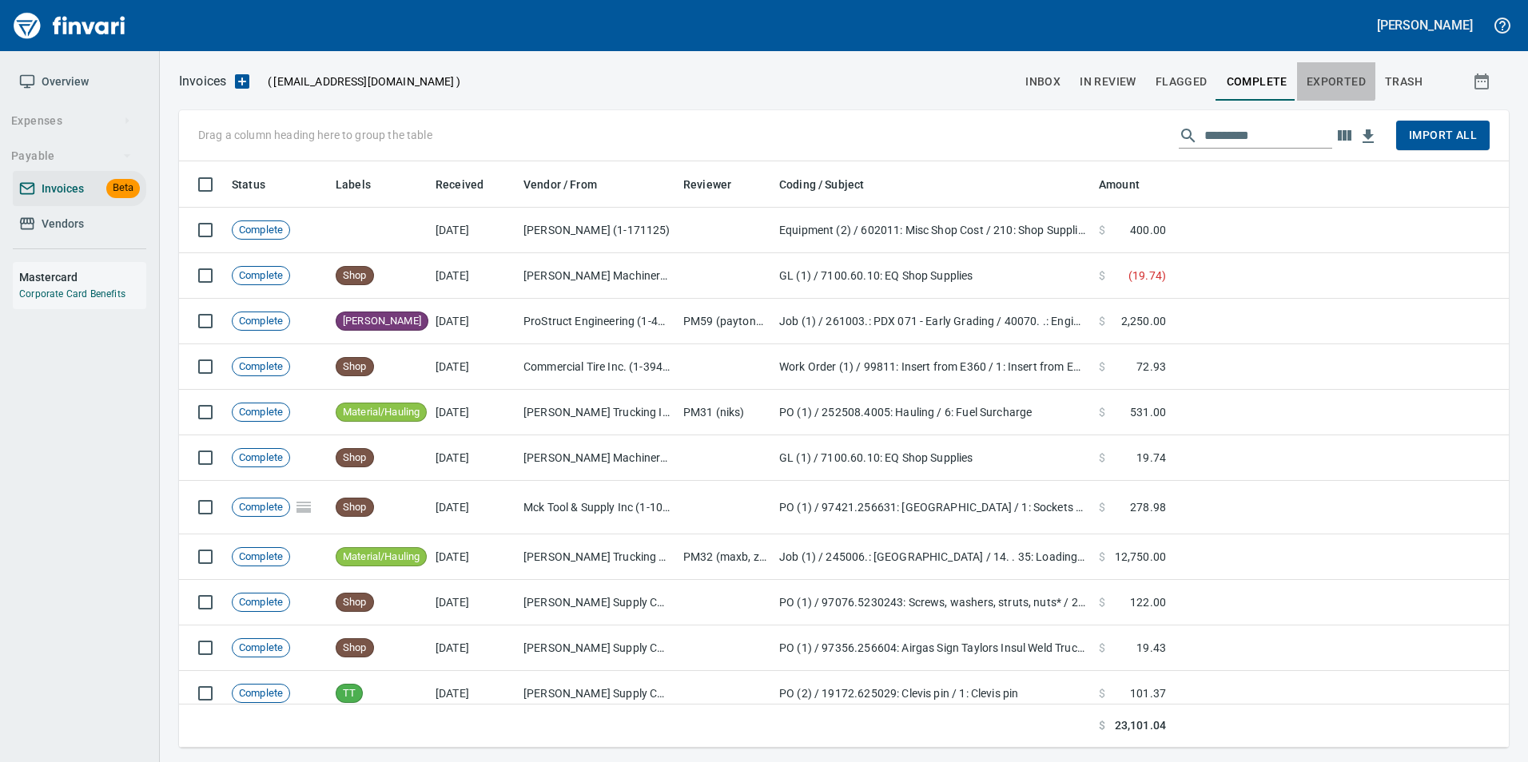
click at [1321, 74] on span "Exported" at bounding box center [1335, 82] width 59 height 20
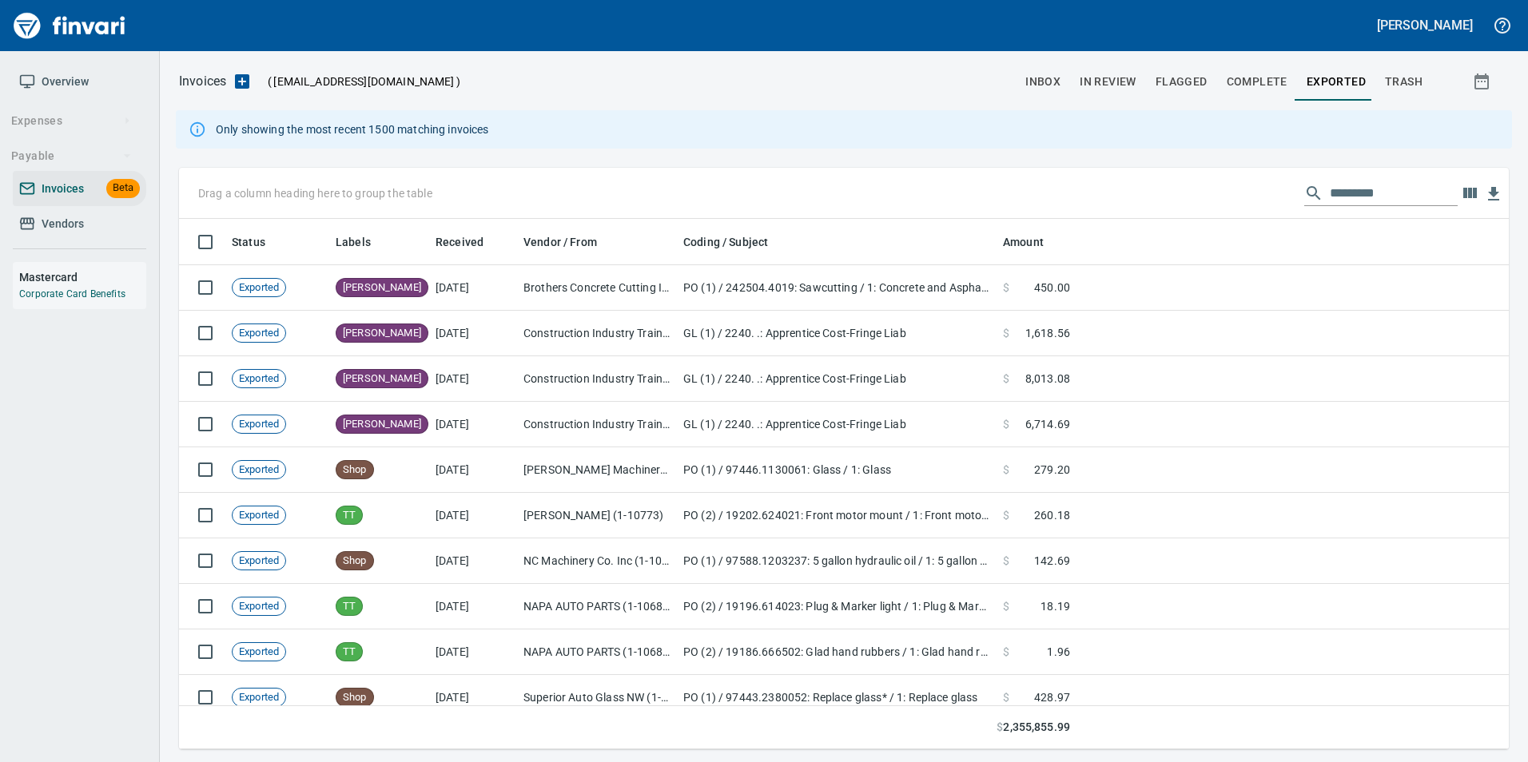
scroll to position [519, 1306]
click at [1358, 187] on input "text" at bounding box center [1394, 194] width 128 height 26
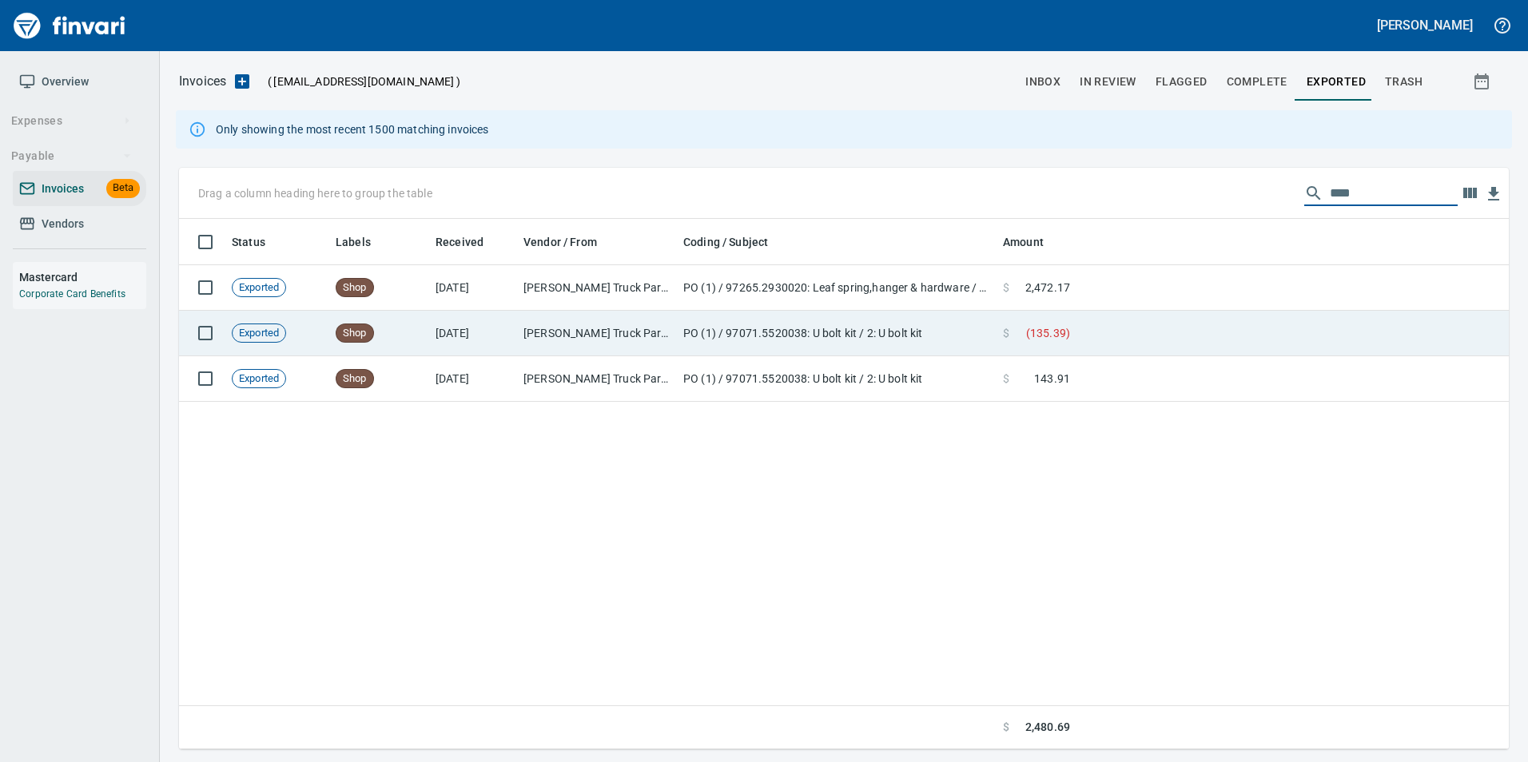
click at [1228, 320] on td at bounding box center [1292, 334] width 432 height 46
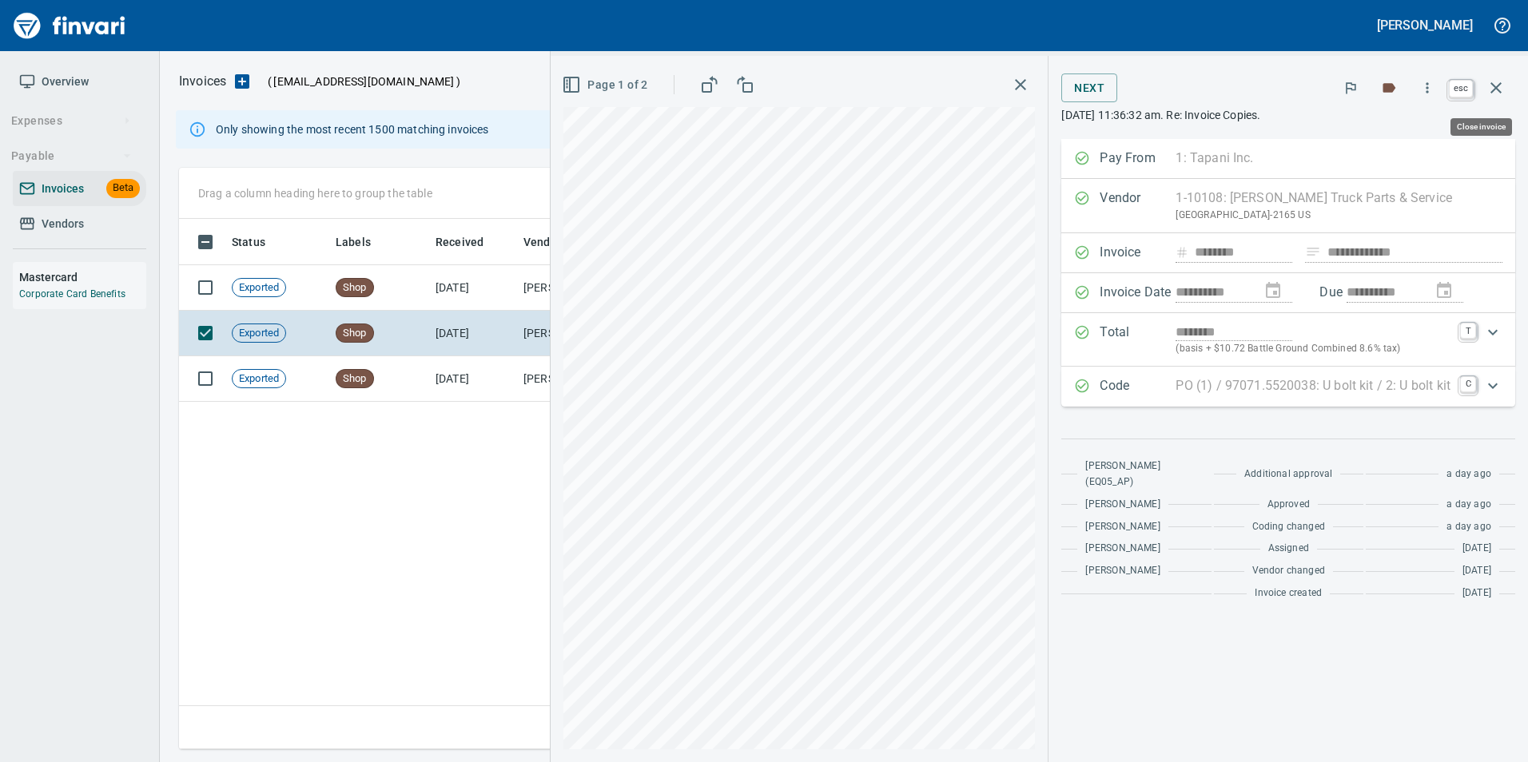
scroll to position [519, 1317]
drag, startPoint x: 1499, startPoint y: 82, endPoint x: 1525, endPoint y: 123, distance: 48.5
click at [1499, 83] on icon "button" at bounding box center [1495, 87] width 19 height 19
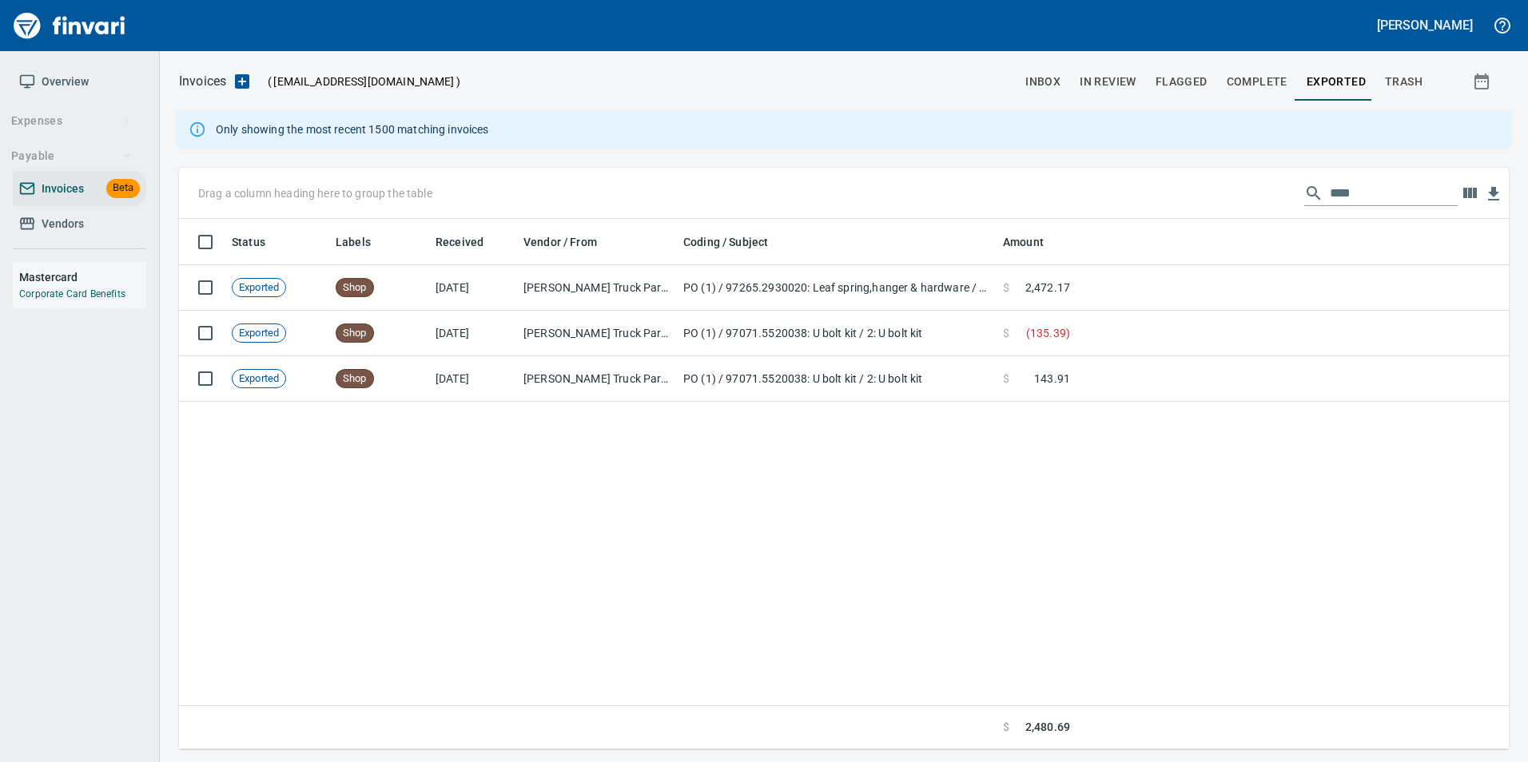
scroll to position [519, 1317]
click at [1346, 198] on input "****" at bounding box center [1394, 194] width 128 height 26
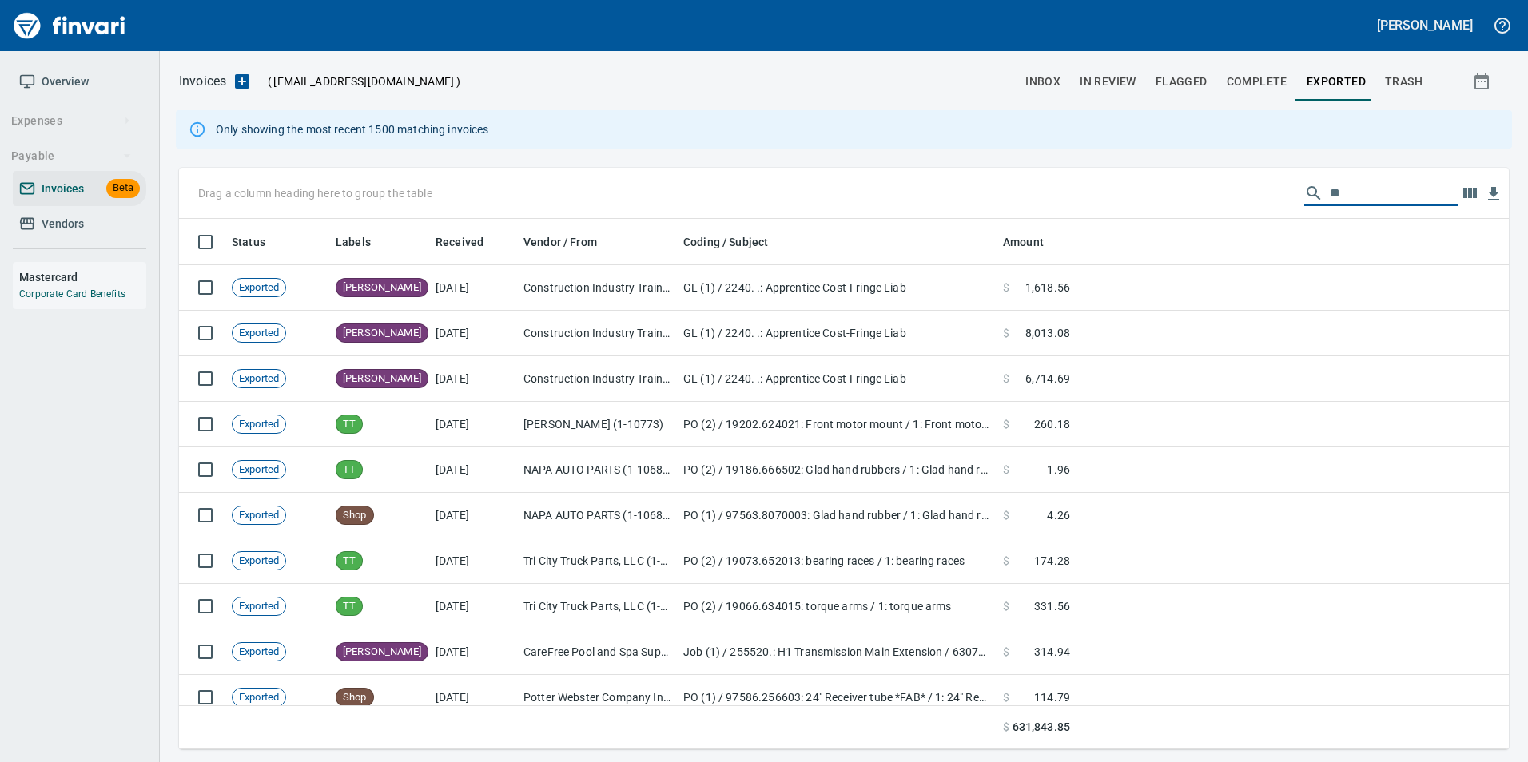
scroll to position [519, 1306]
type input "*"
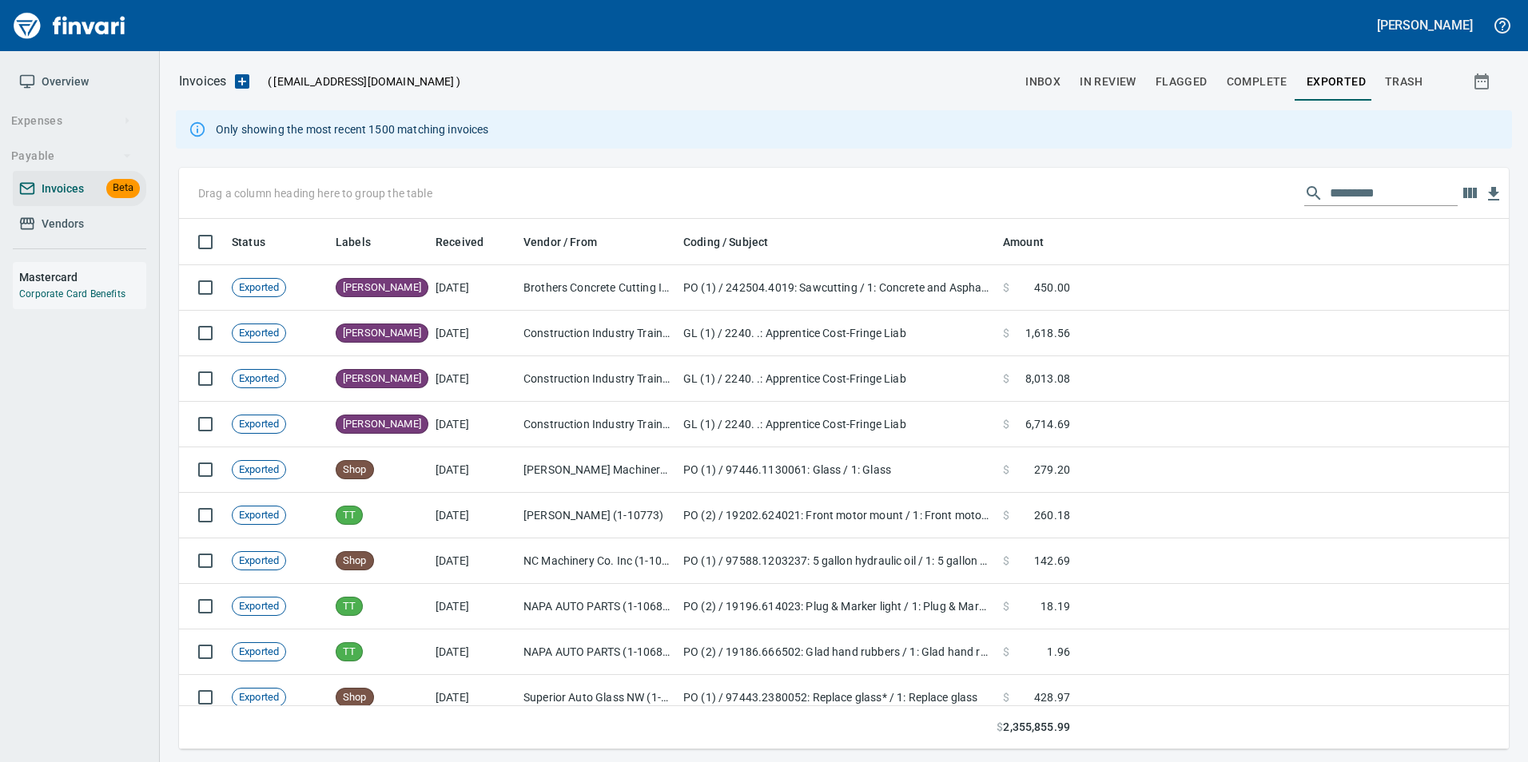
click at [1119, 84] on span "In Review" at bounding box center [1107, 82] width 57 height 20
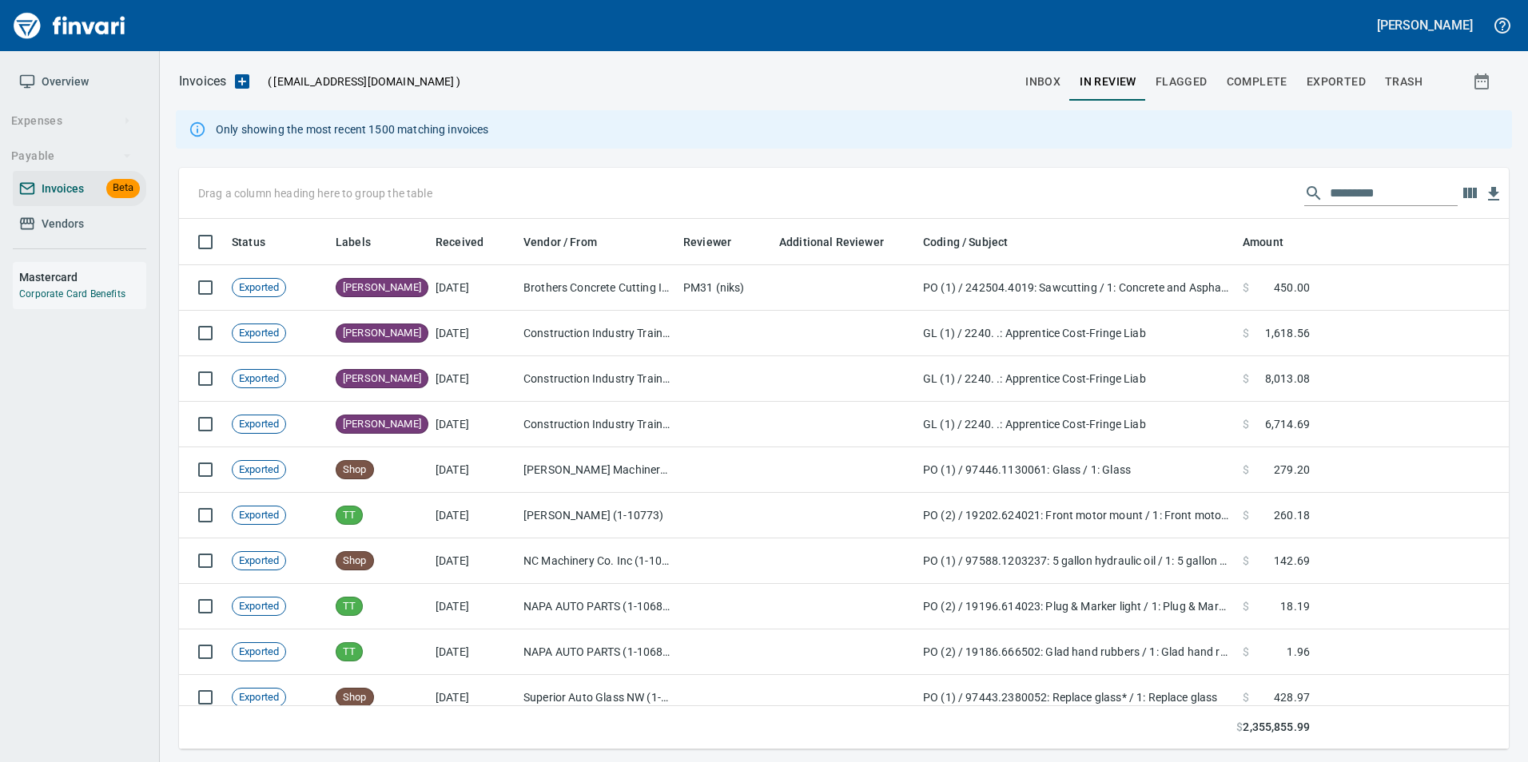
scroll to position [519, 1306]
click at [1043, 66] on button "inbox" at bounding box center [1043, 81] width 54 height 38
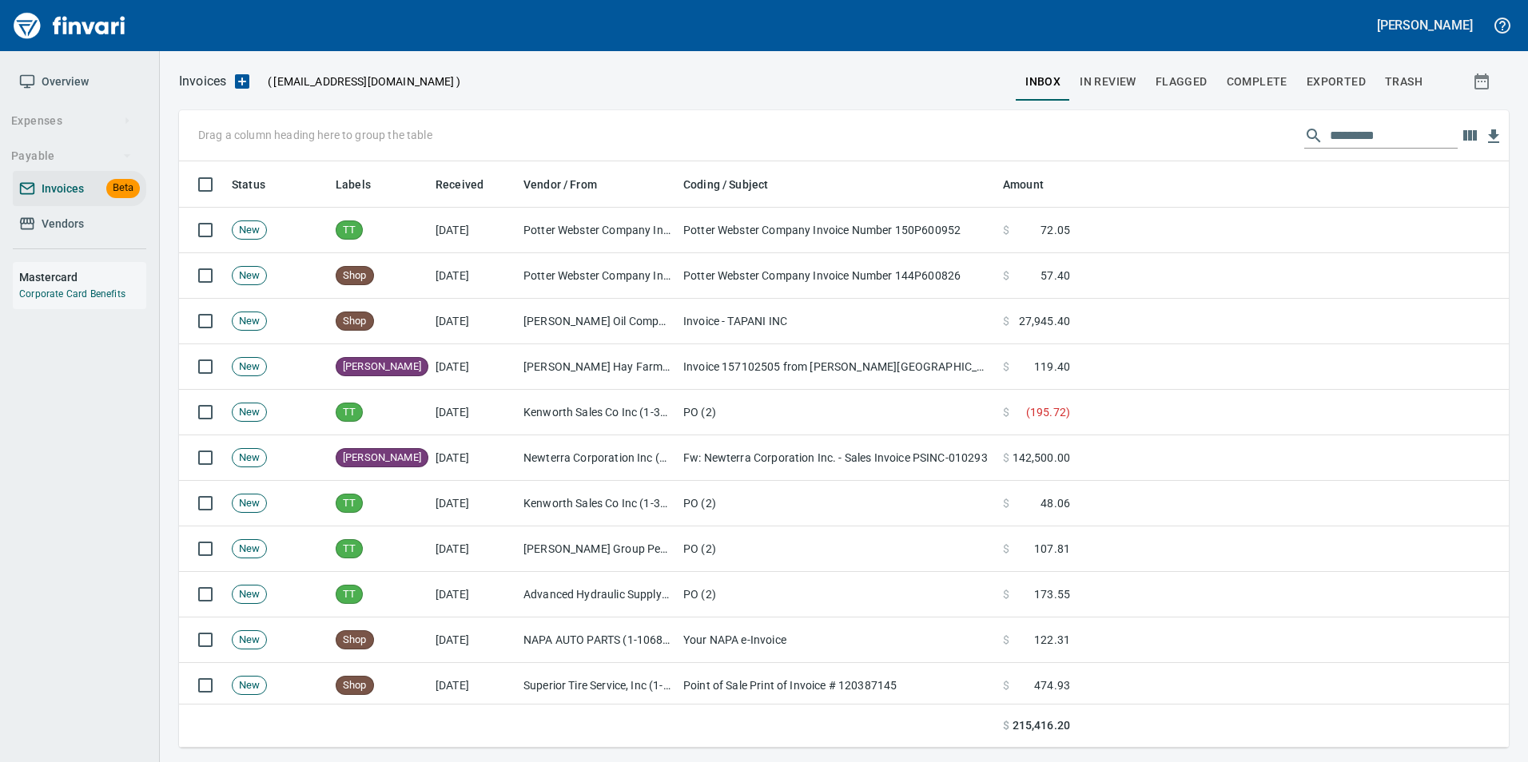
scroll to position [574, 1306]
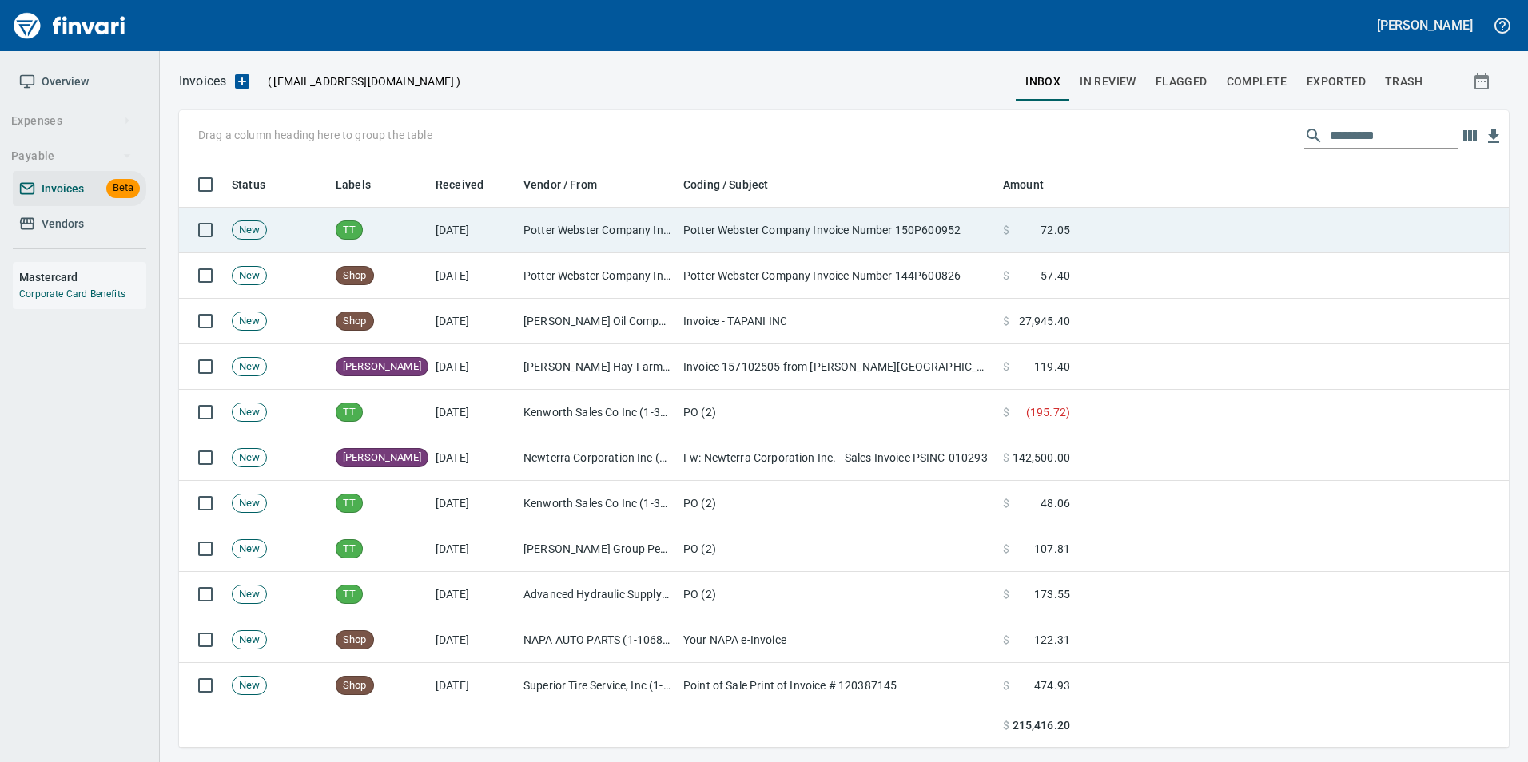
click at [567, 232] on td "Potter Webster Company Inc (1-10818)" at bounding box center [597, 231] width 160 height 46
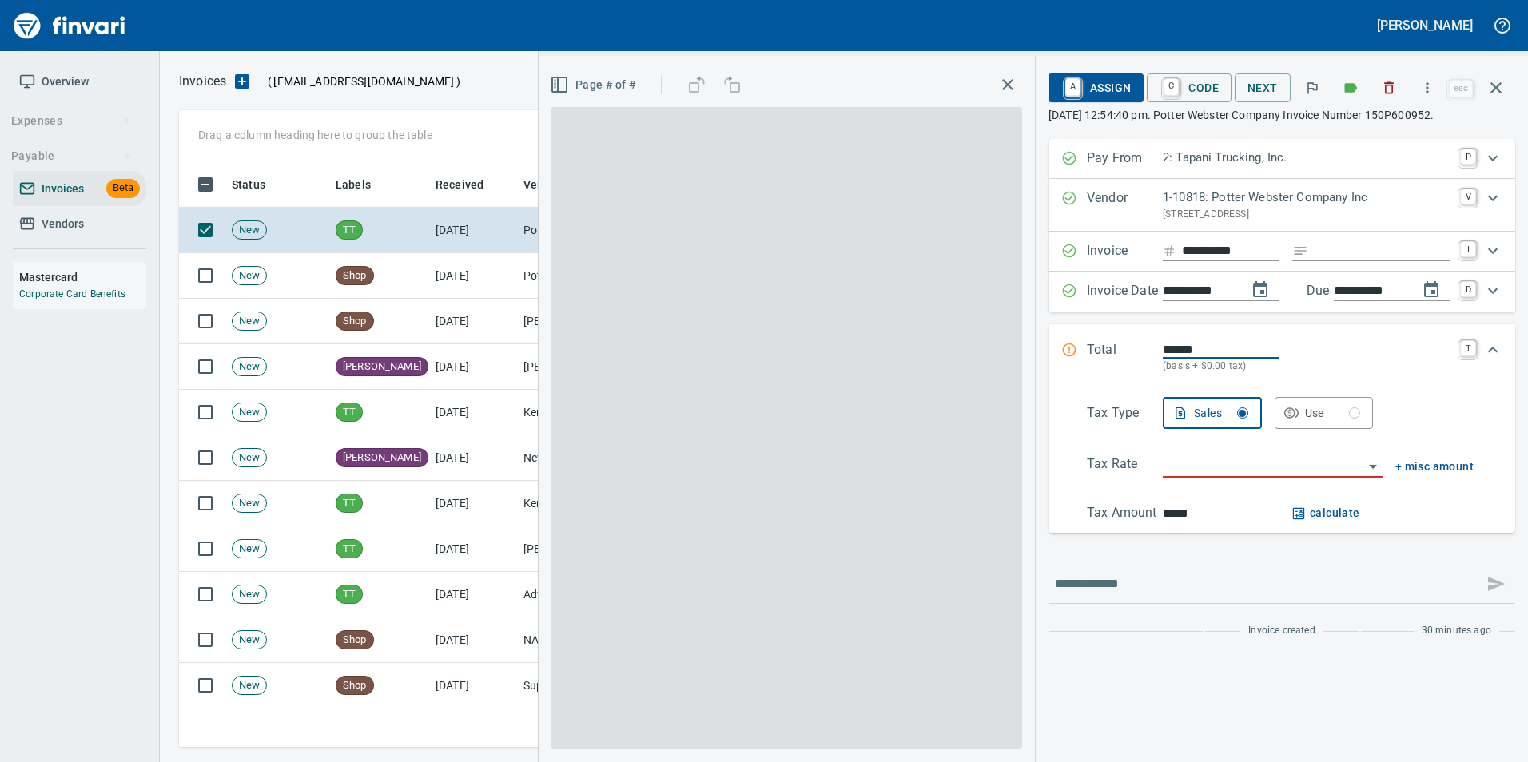
scroll to position [574, 1305]
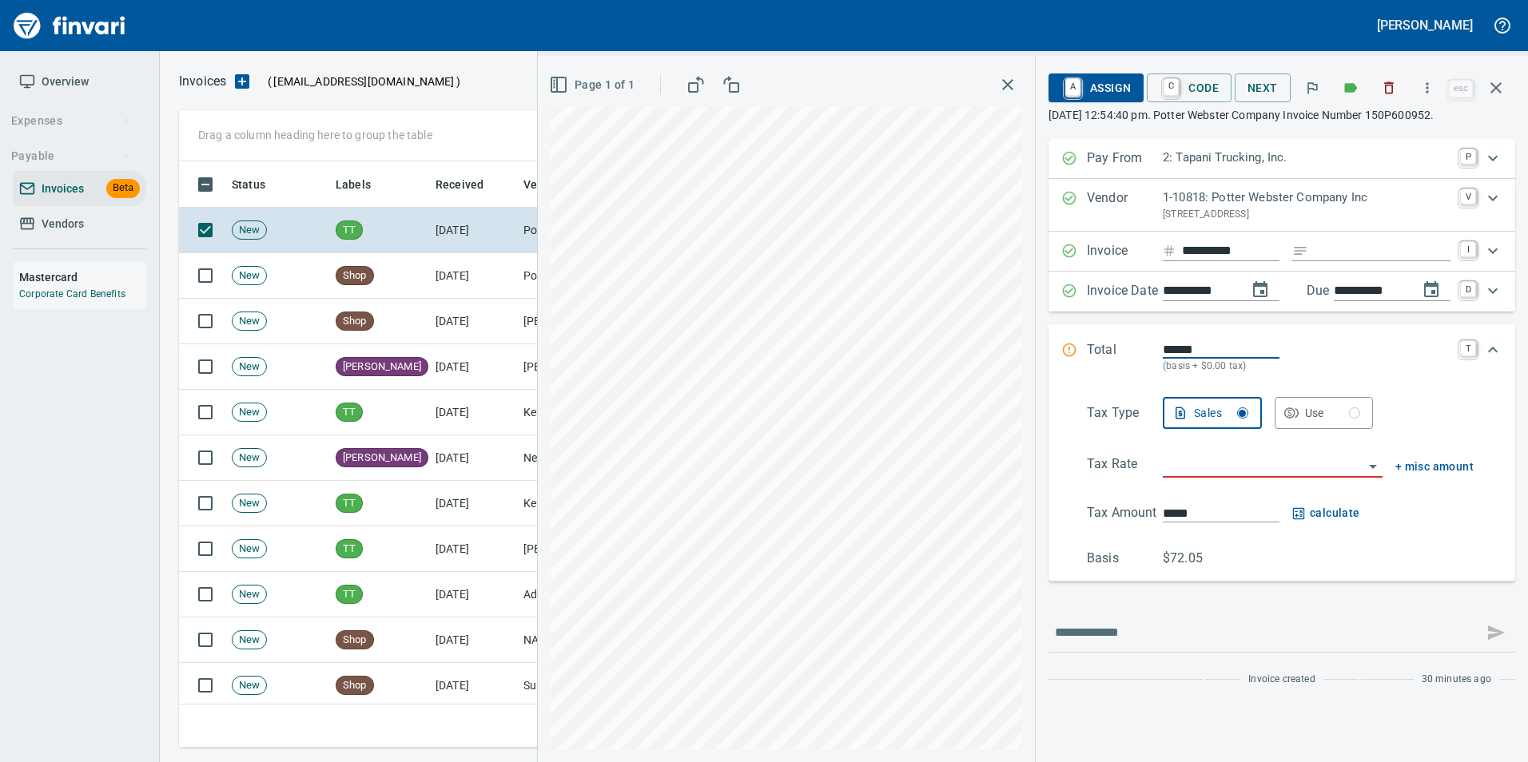
click at [1351, 260] on input "Expand" at bounding box center [1382, 251] width 136 height 20
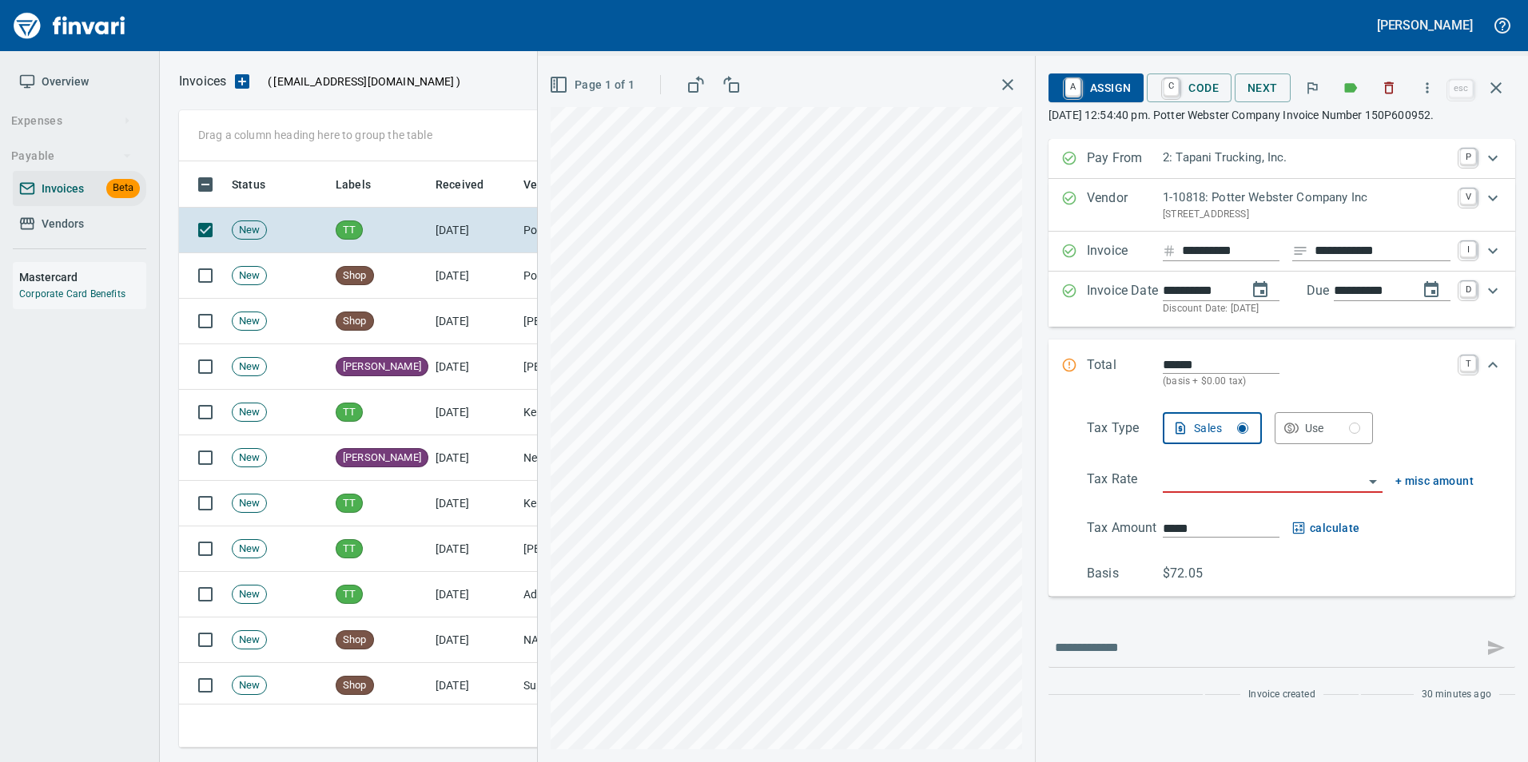
type input "**********"
click at [1239, 485] on input "search" at bounding box center [1263, 481] width 201 height 22
click at [1222, 518] on li "Trucking: Trucking - Nontaxable" at bounding box center [1271, 522] width 224 height 38
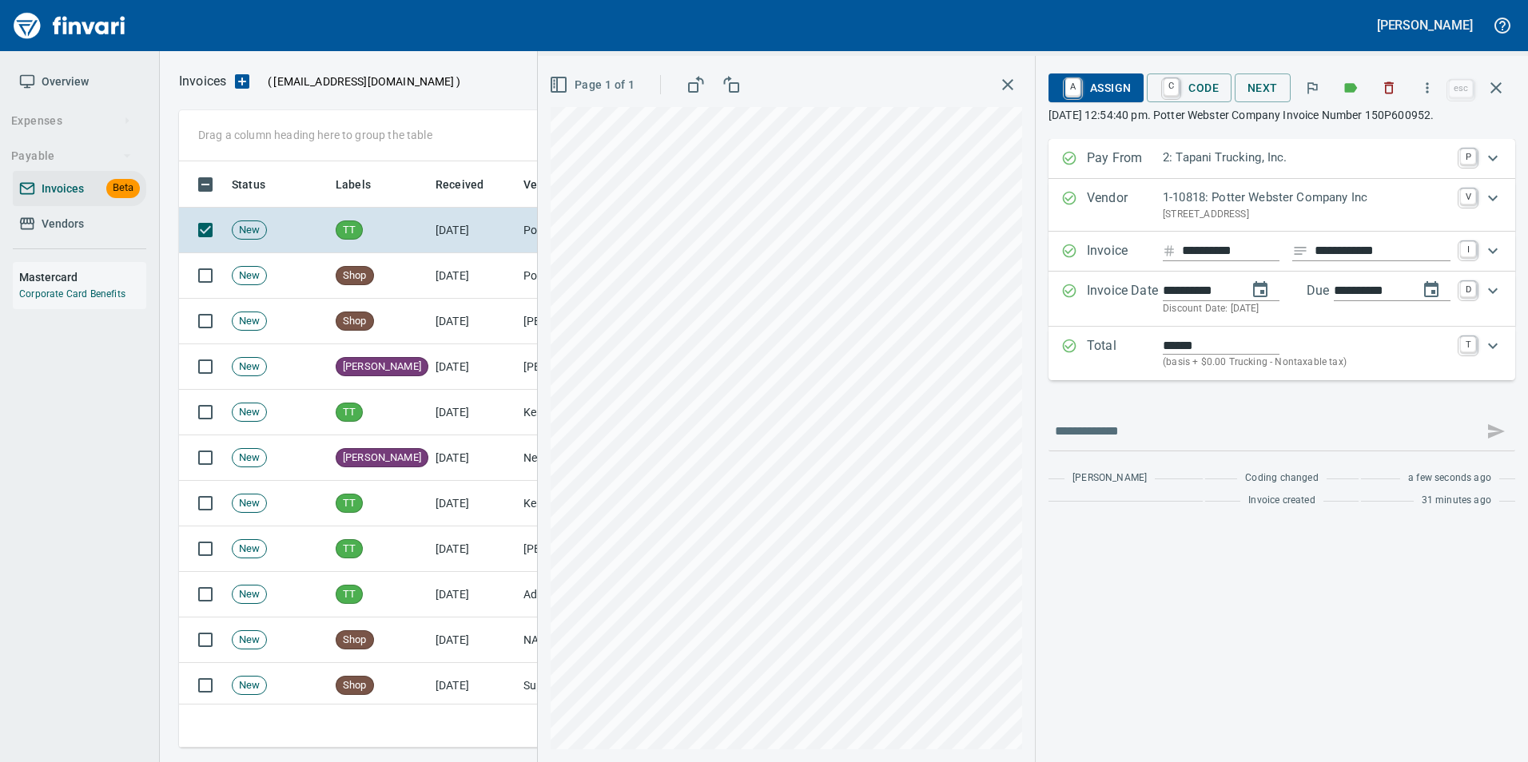
type input "**********"
click at [1195, 94] on span "C Code" at bounding box center [1188, 87] width 59 height 27
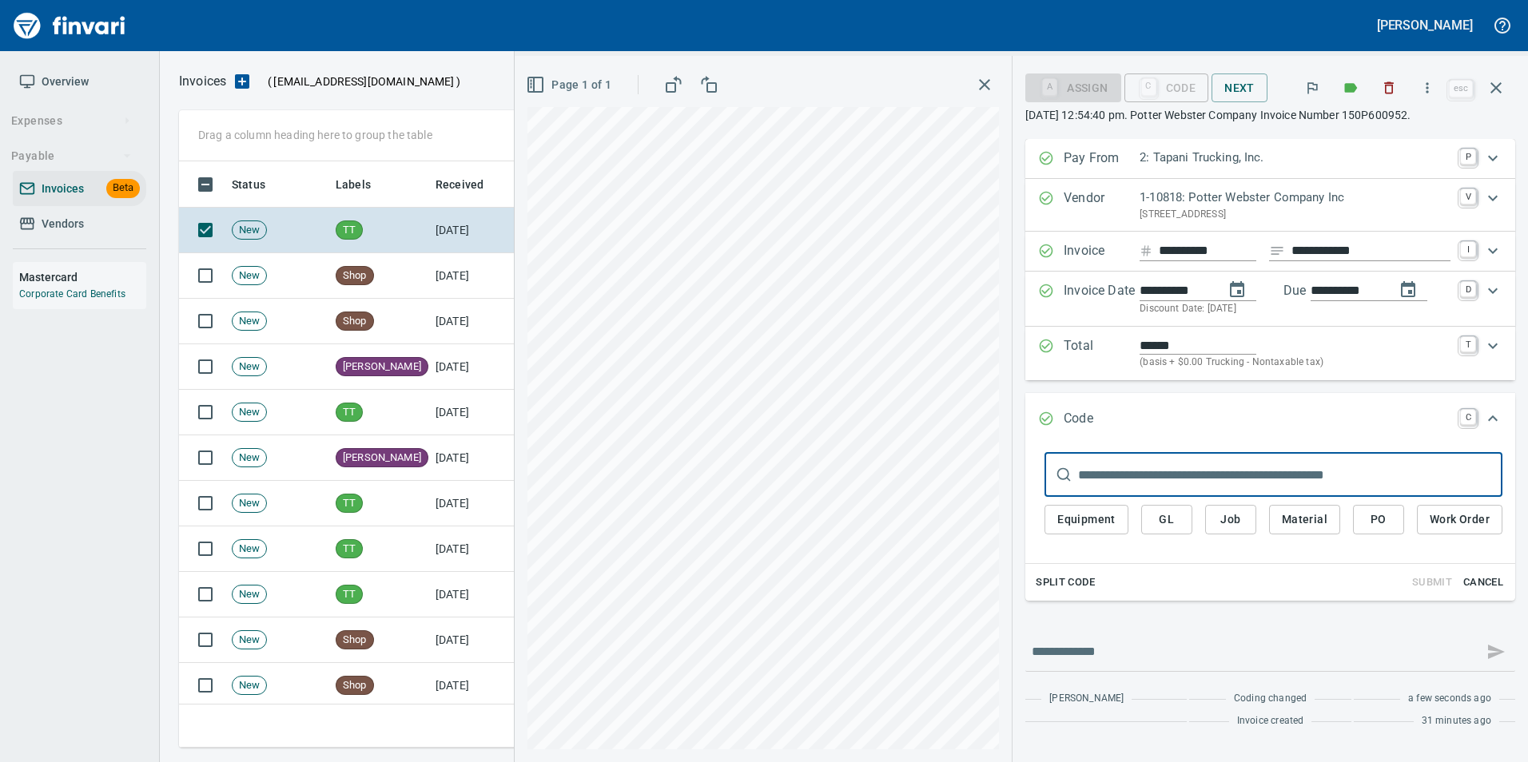
click at [1367, 523] on span "PO" at bounding box center [1378, 520] width 26 height 20
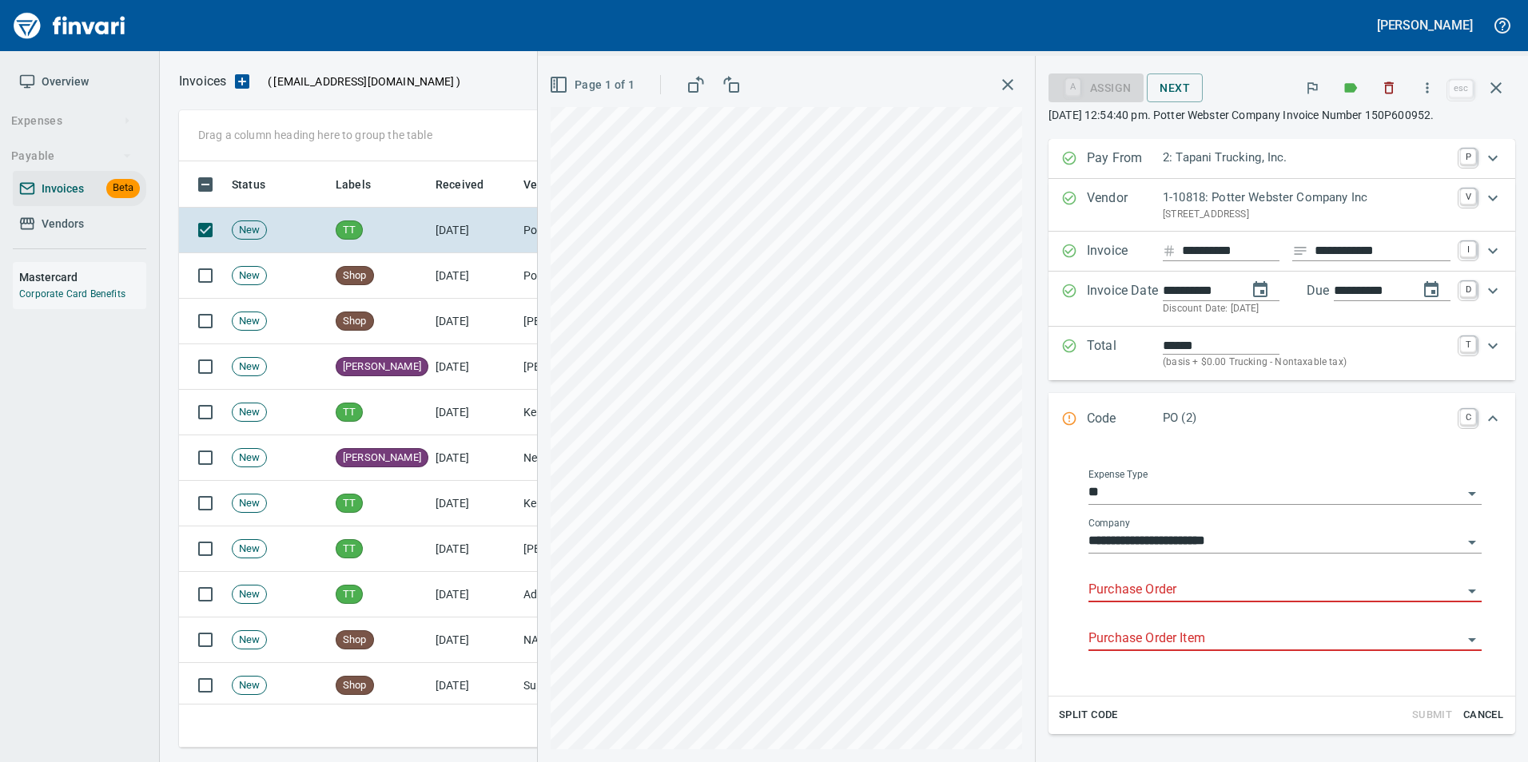
click at [1138, 593] on input "Purchase Order" at bounding box center [1275, 590] width 374 height 22
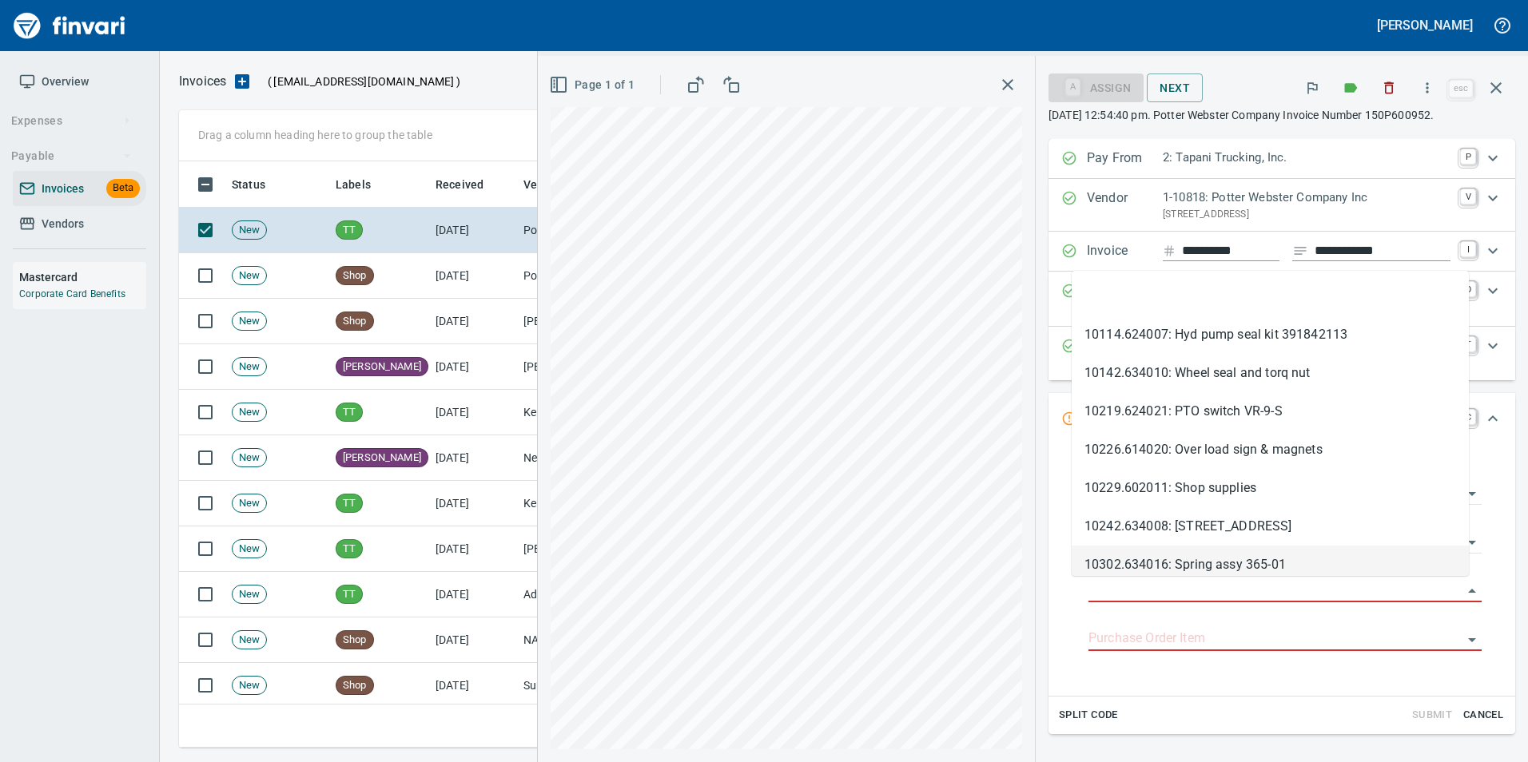
type input "**********"
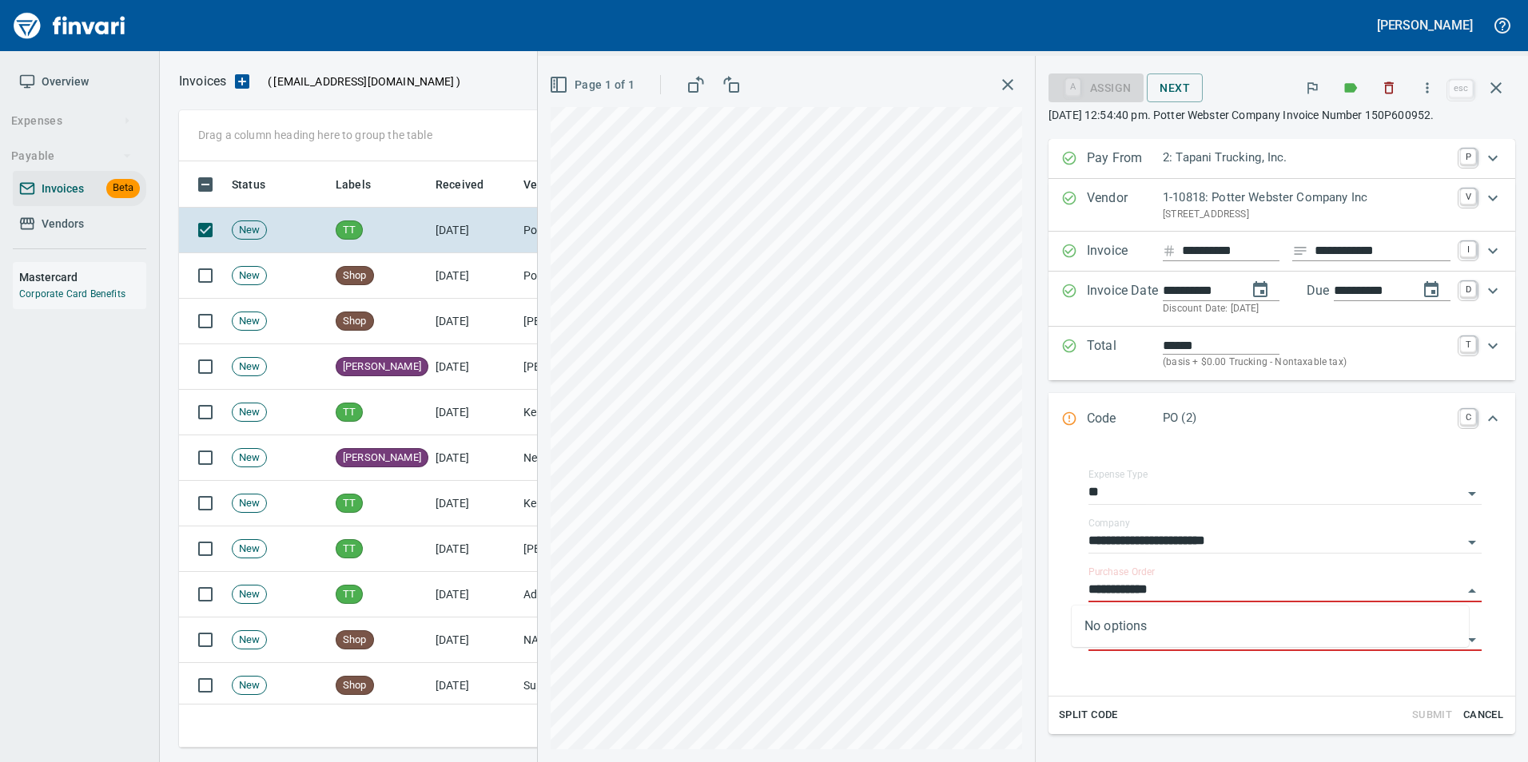
click at [1063, 421] on icon "Expand" at bounding box center [1070, 419] width 14 height 14
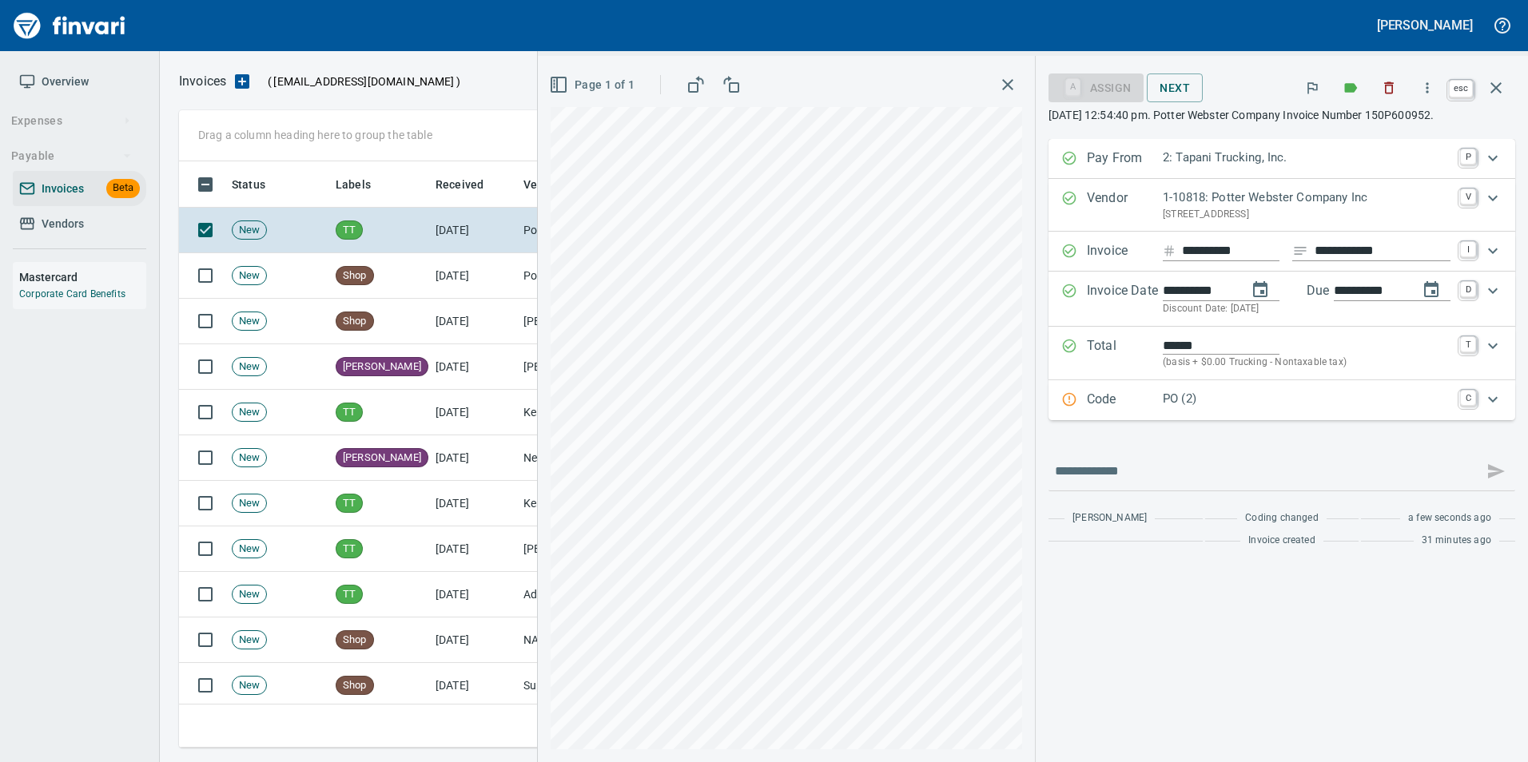
click at [1503, 94] on icon "button" at bounding box center [1495, 87] width 19 height 19
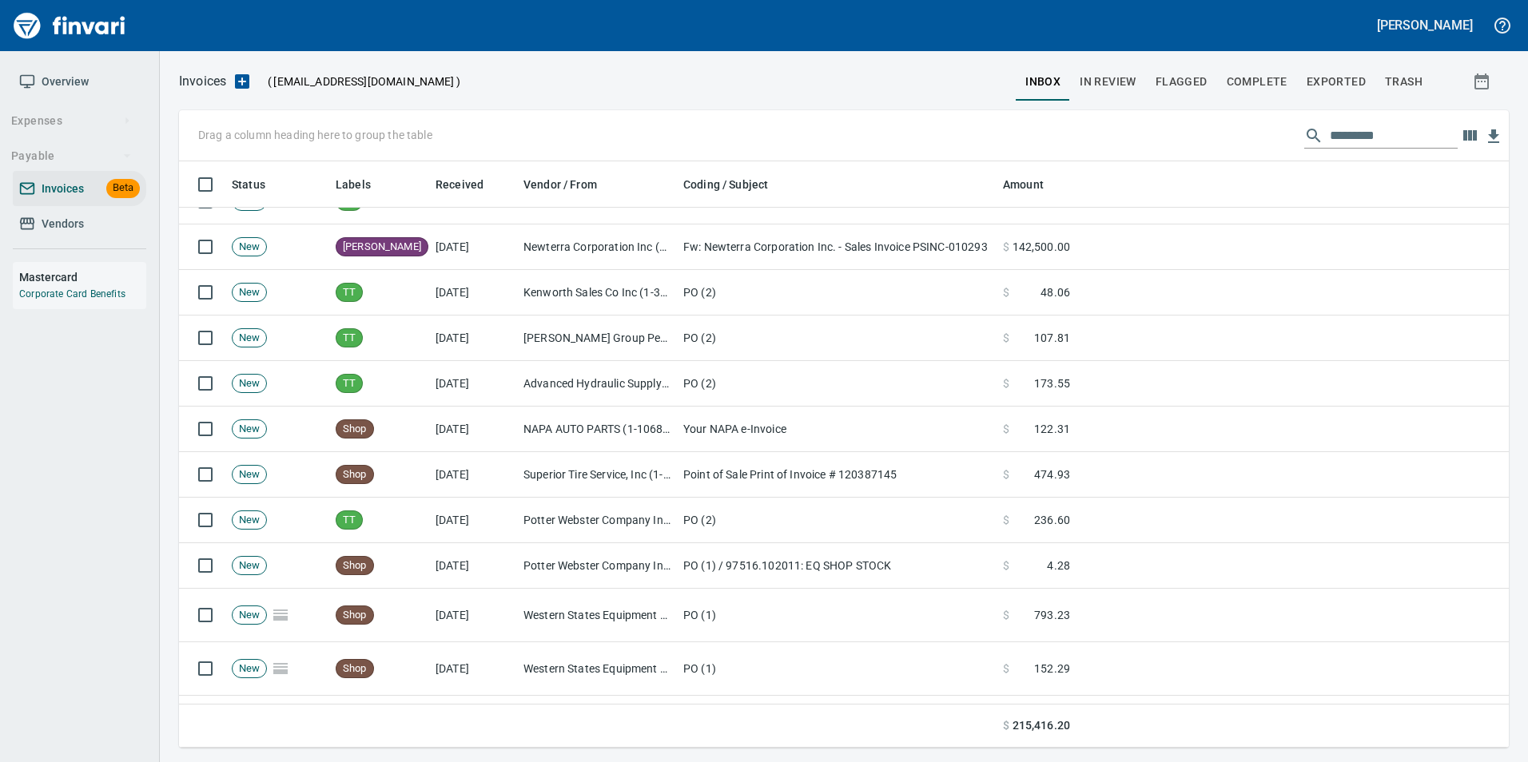
scroll to position [240, 0]
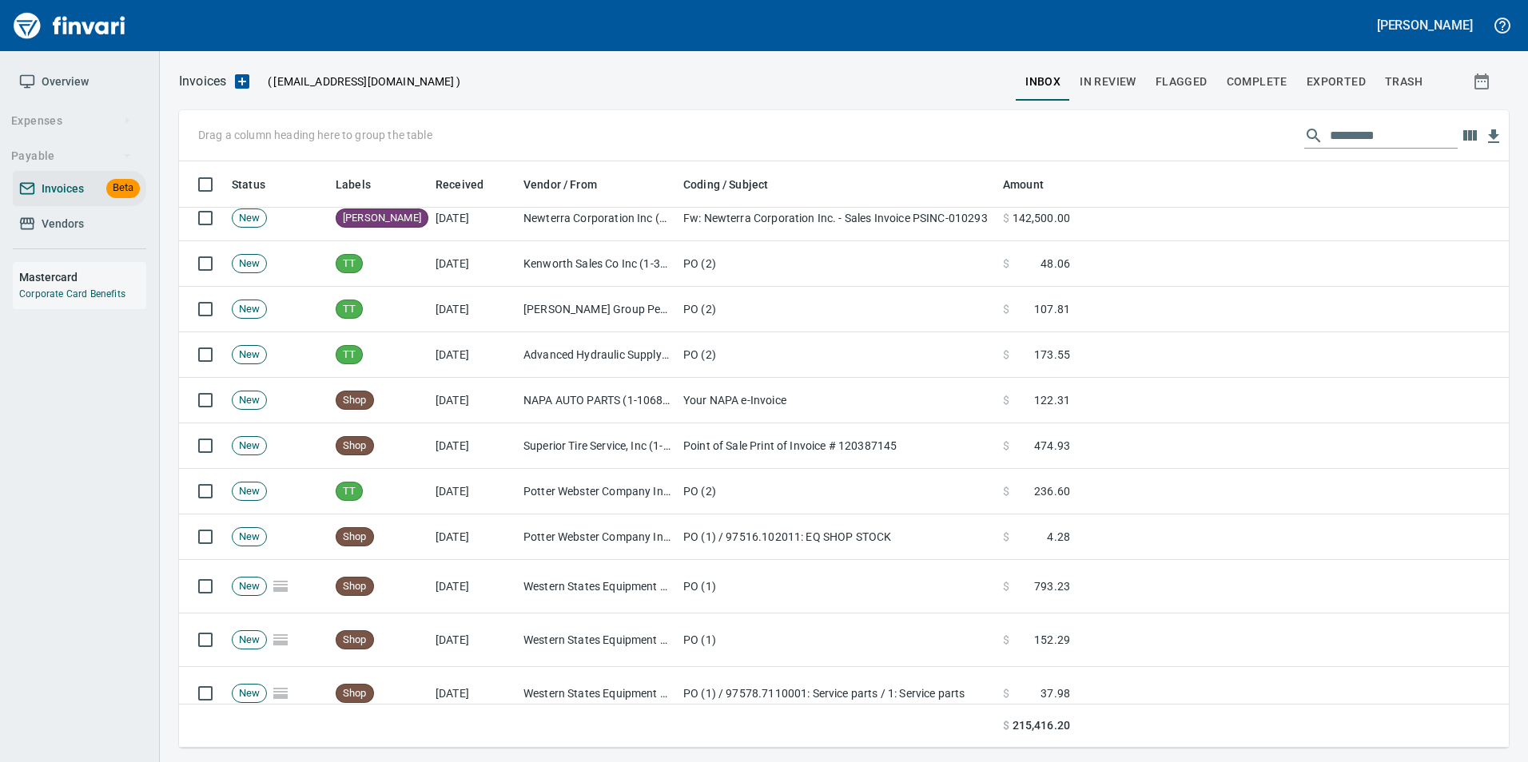
click at [900, 370] on td "PO (2)" at bounding box center [837, 355] width 320 height 46
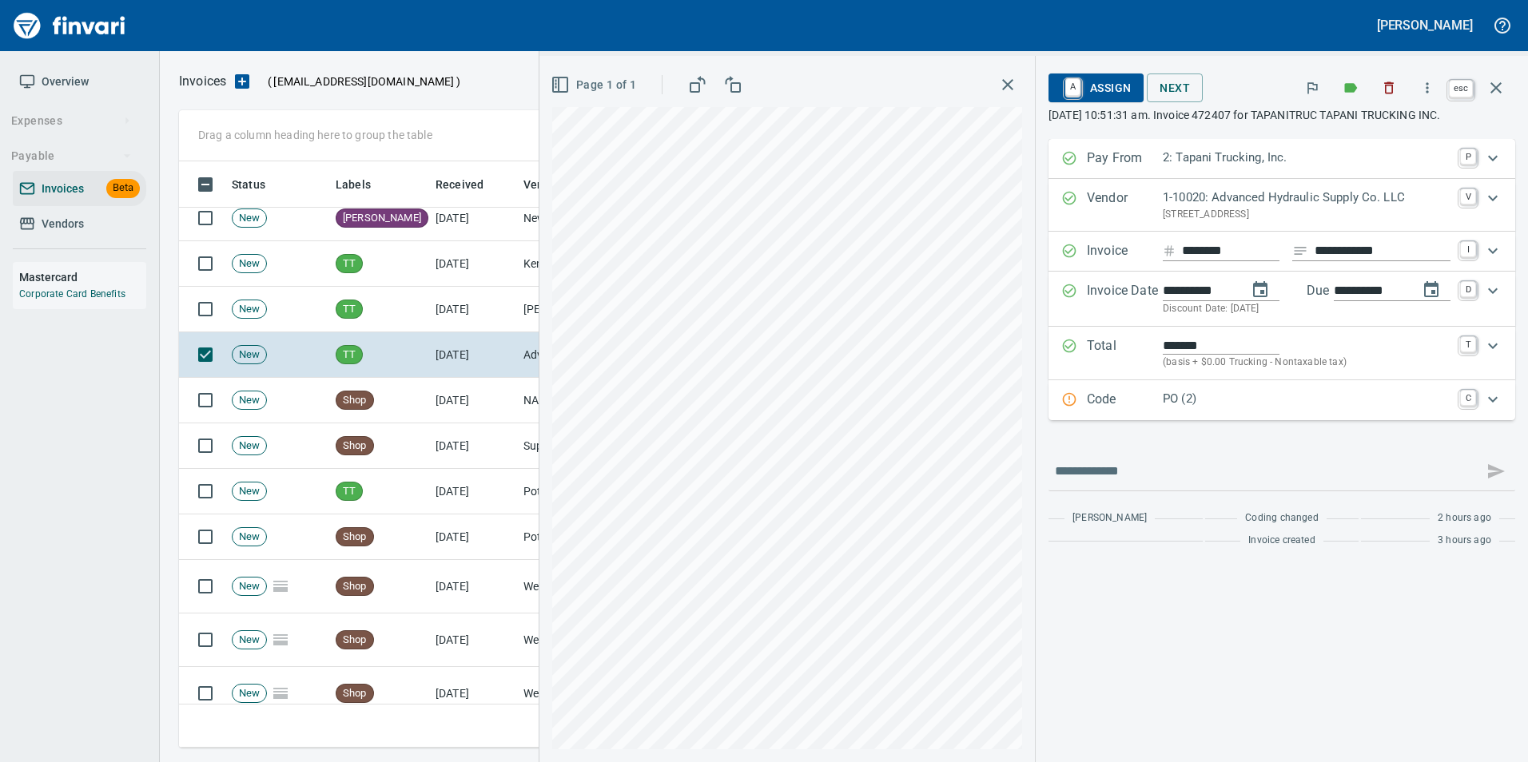
click at [1493, 83] on icon "button" at bounding box center [1495, 87] width 19 height 19
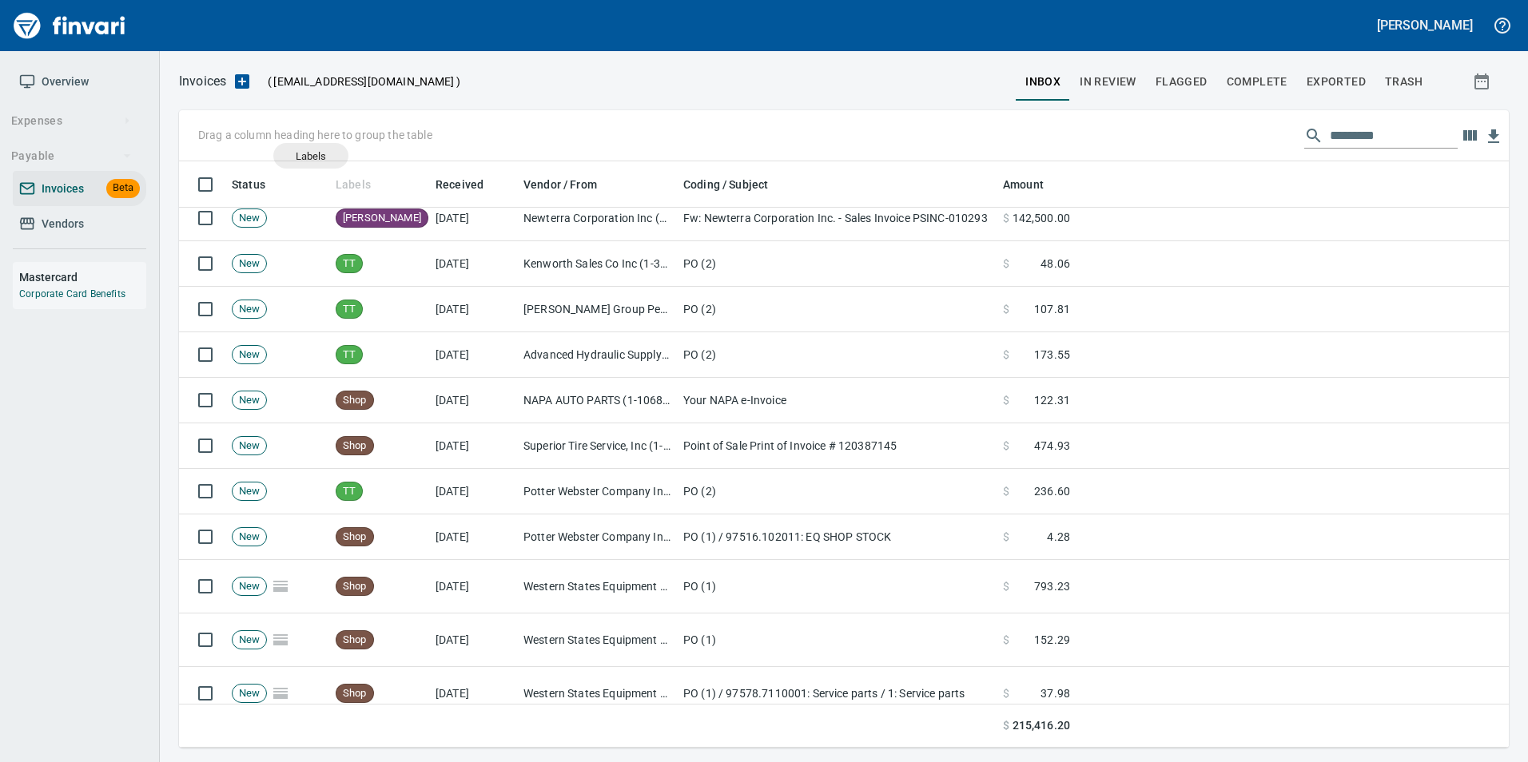
scroll to position [574, 1306]
drag, startPoint x: 367, startPoint y: 186, endPoint x: 254, endPoint y: 132, distance: 125.1
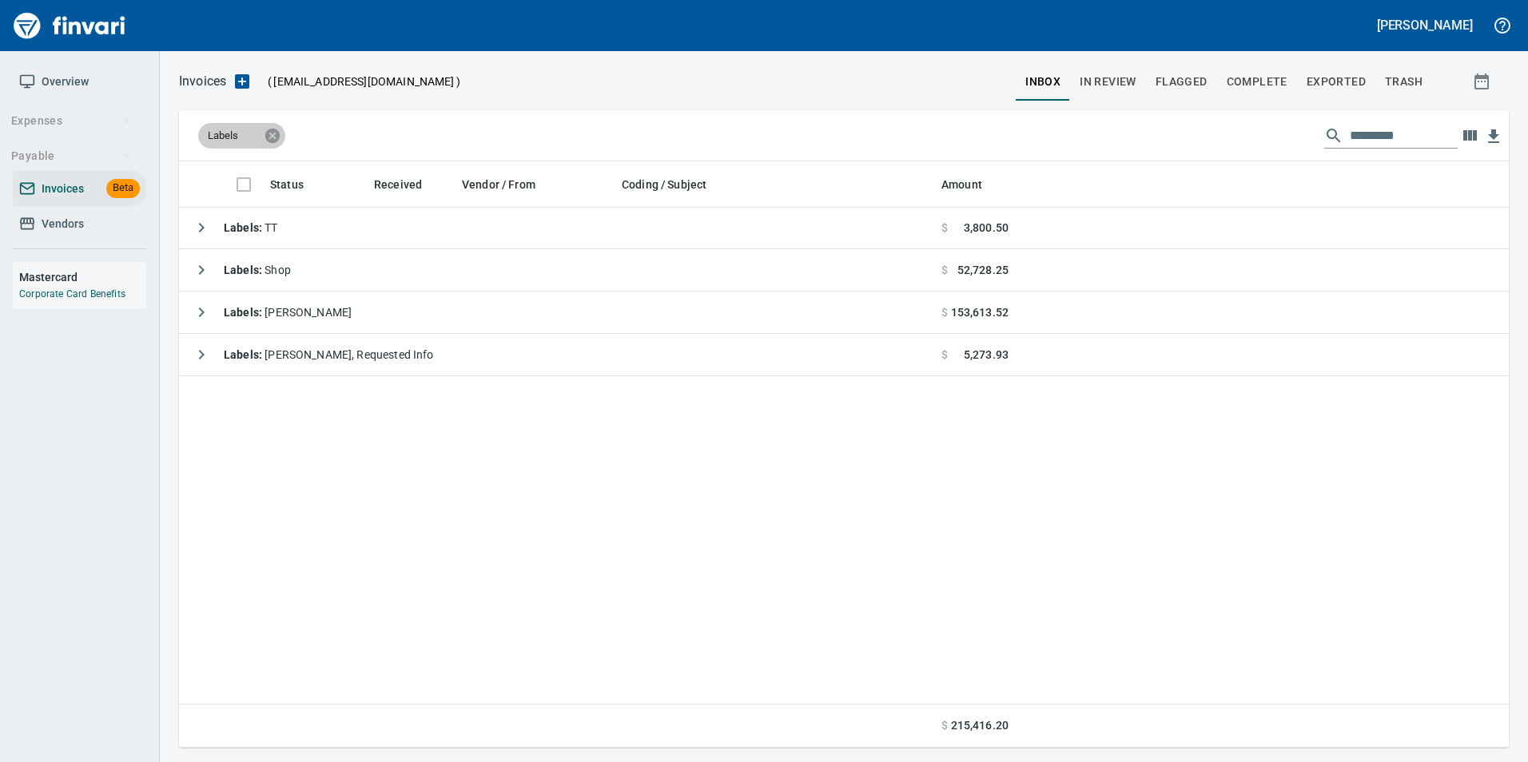
scroll to position [0, 0]
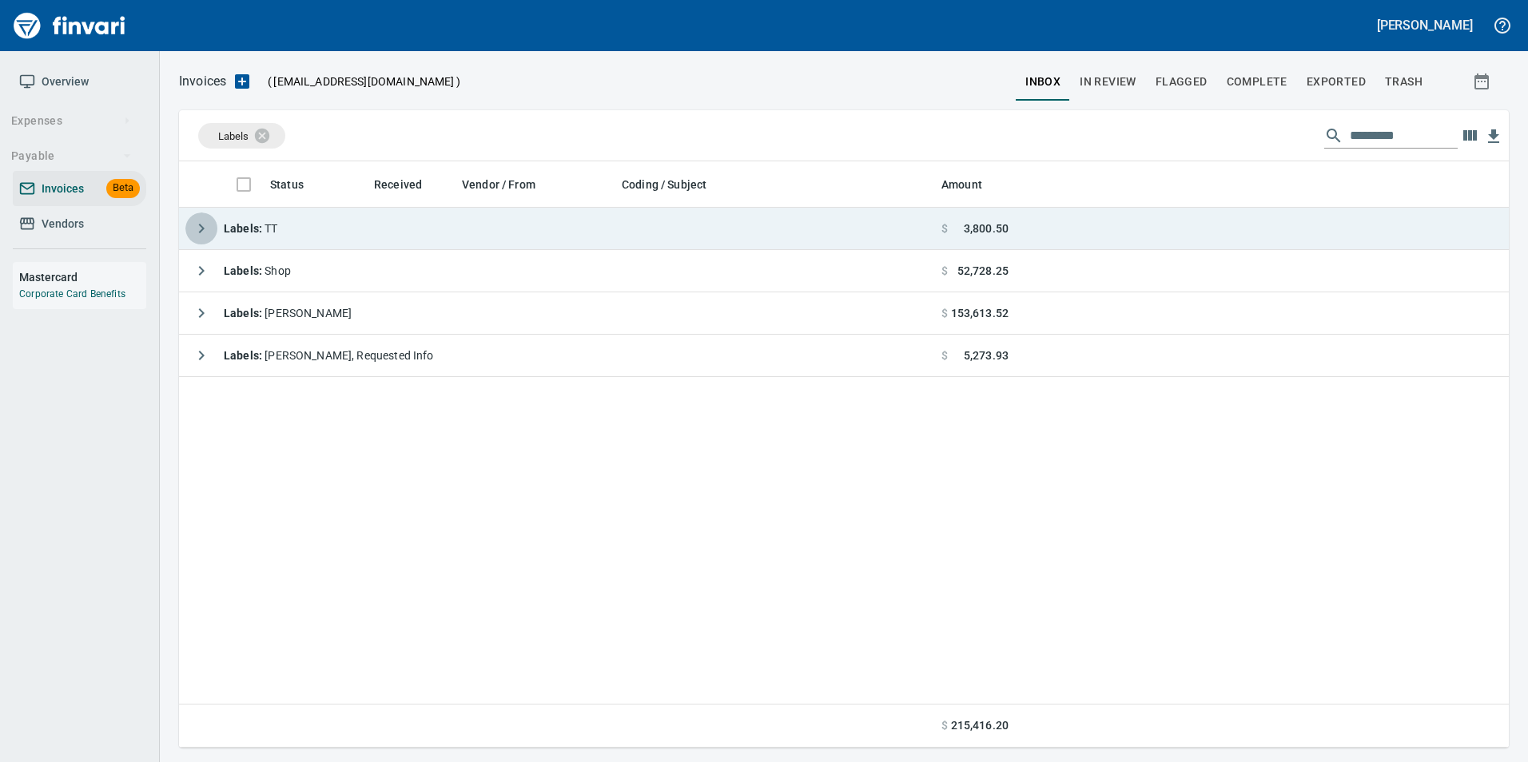
click at [200, 237] on icon "button" at bounding box center [201, 228] width 19 height 19
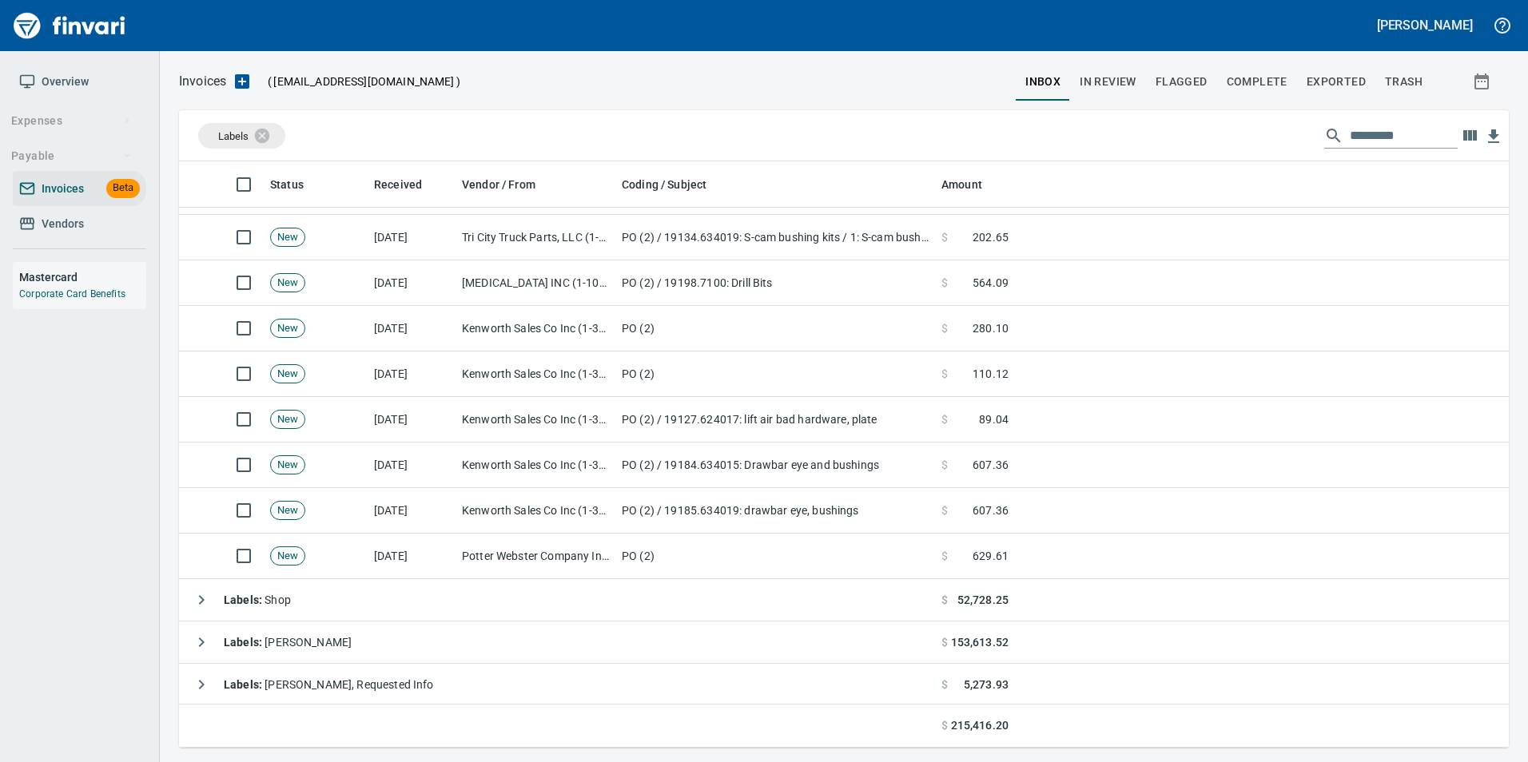
scroll to position [401, 0]
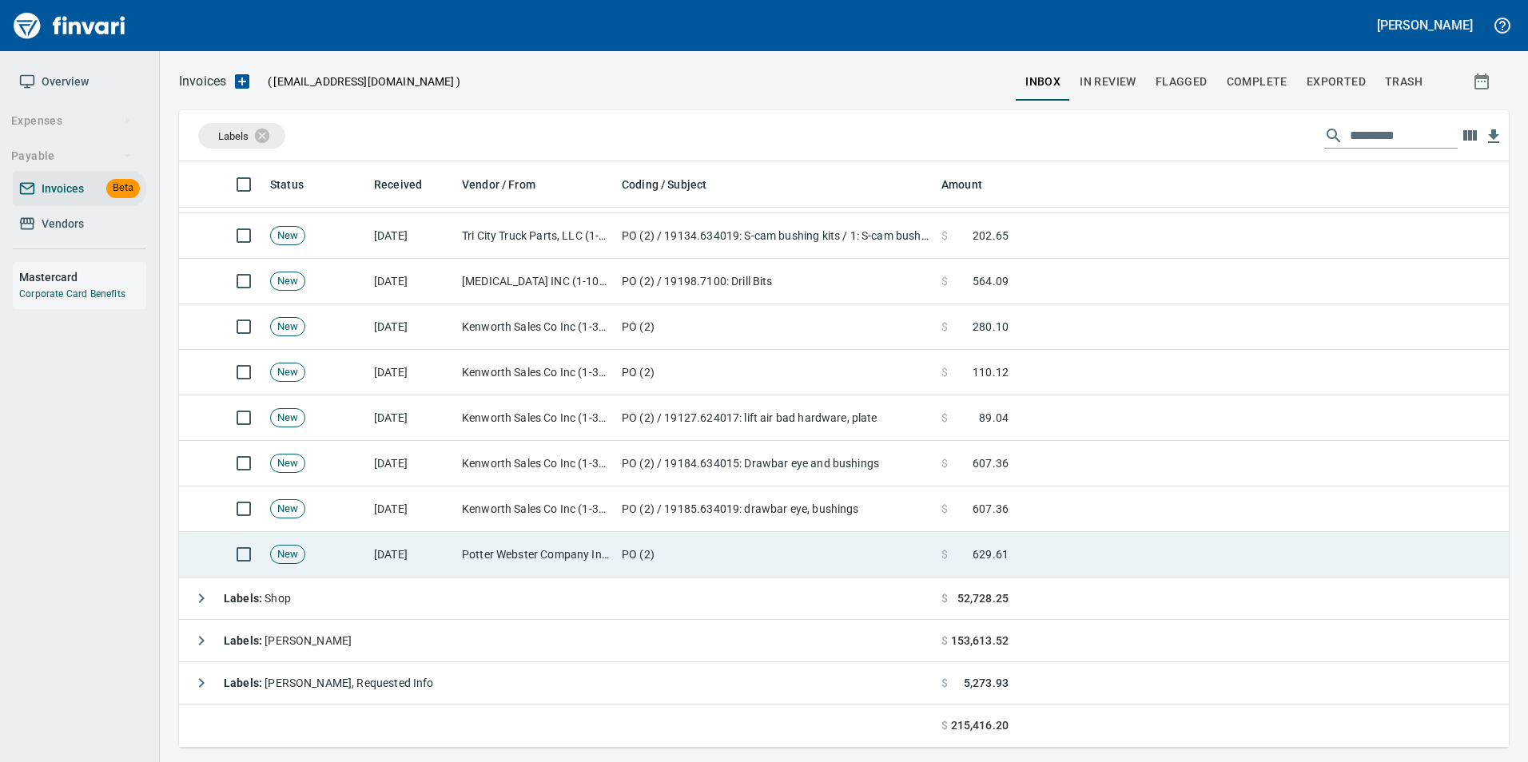
click at [526, 559] on td "Potter Webster Company Inc (1-10818)" at bounding box center [535, 555] width 160 height 46
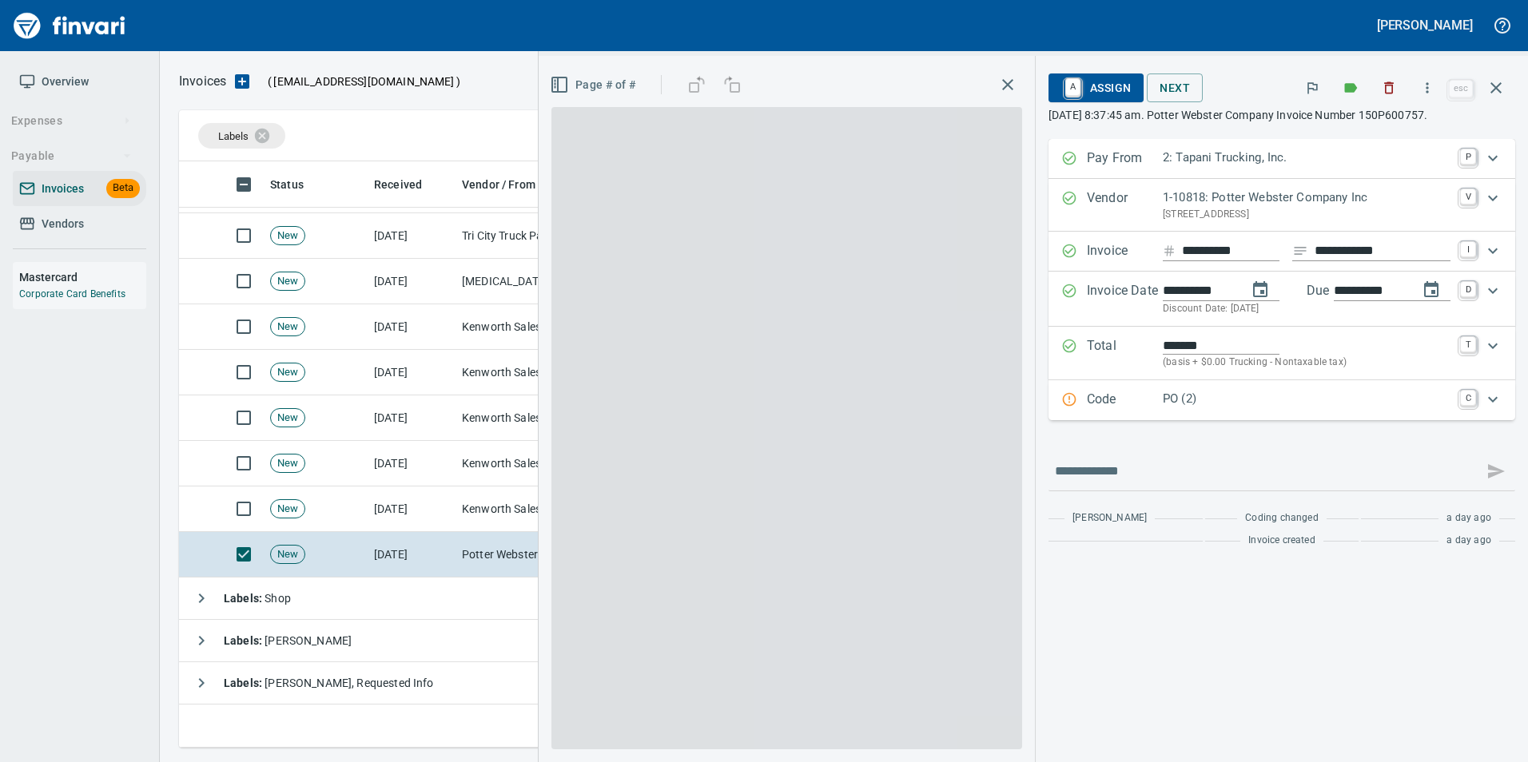
scroll to position [574, 1305]
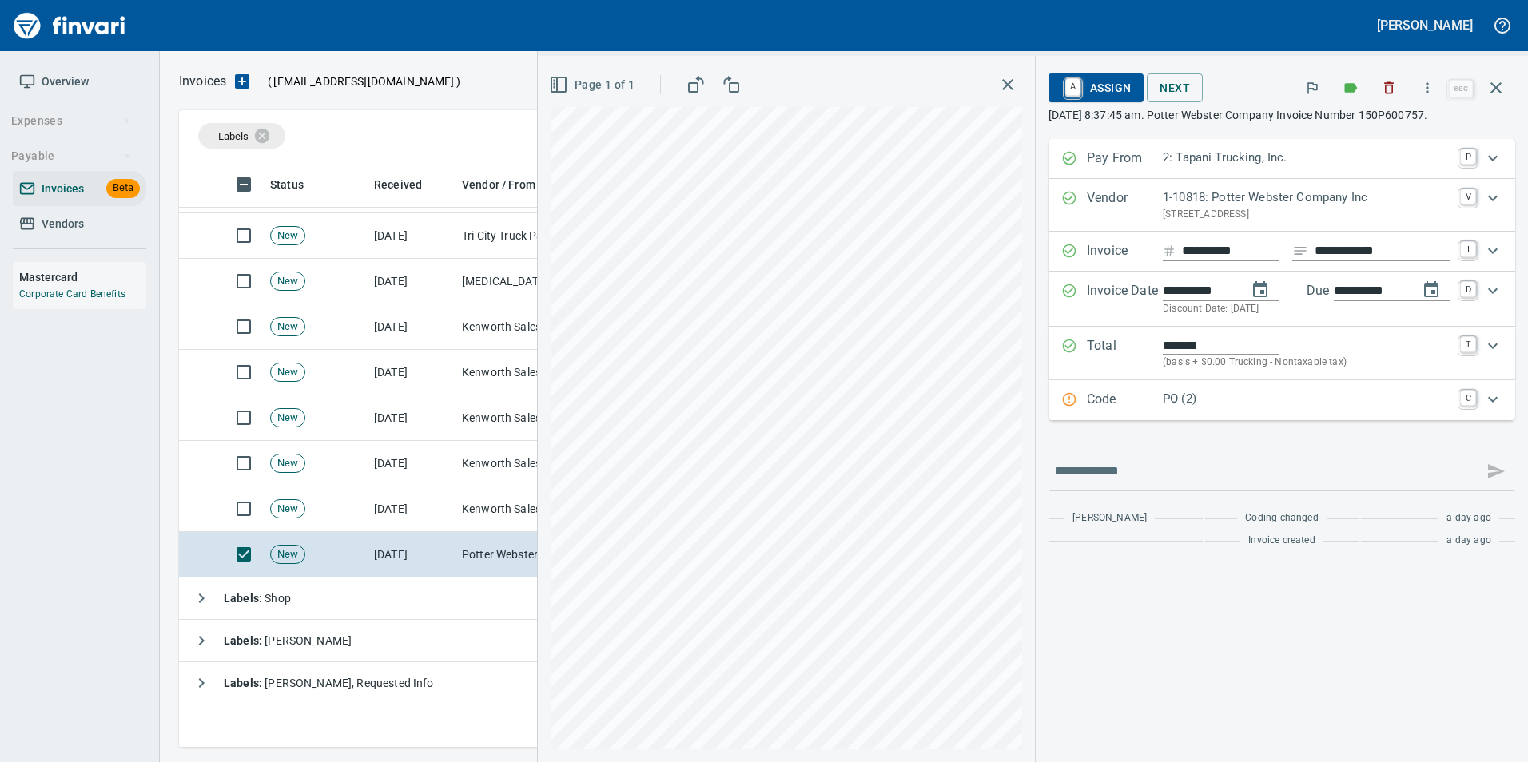
click at [1105, 392] on p "Code" at bounding box center [1125, 400] width 76 height 21
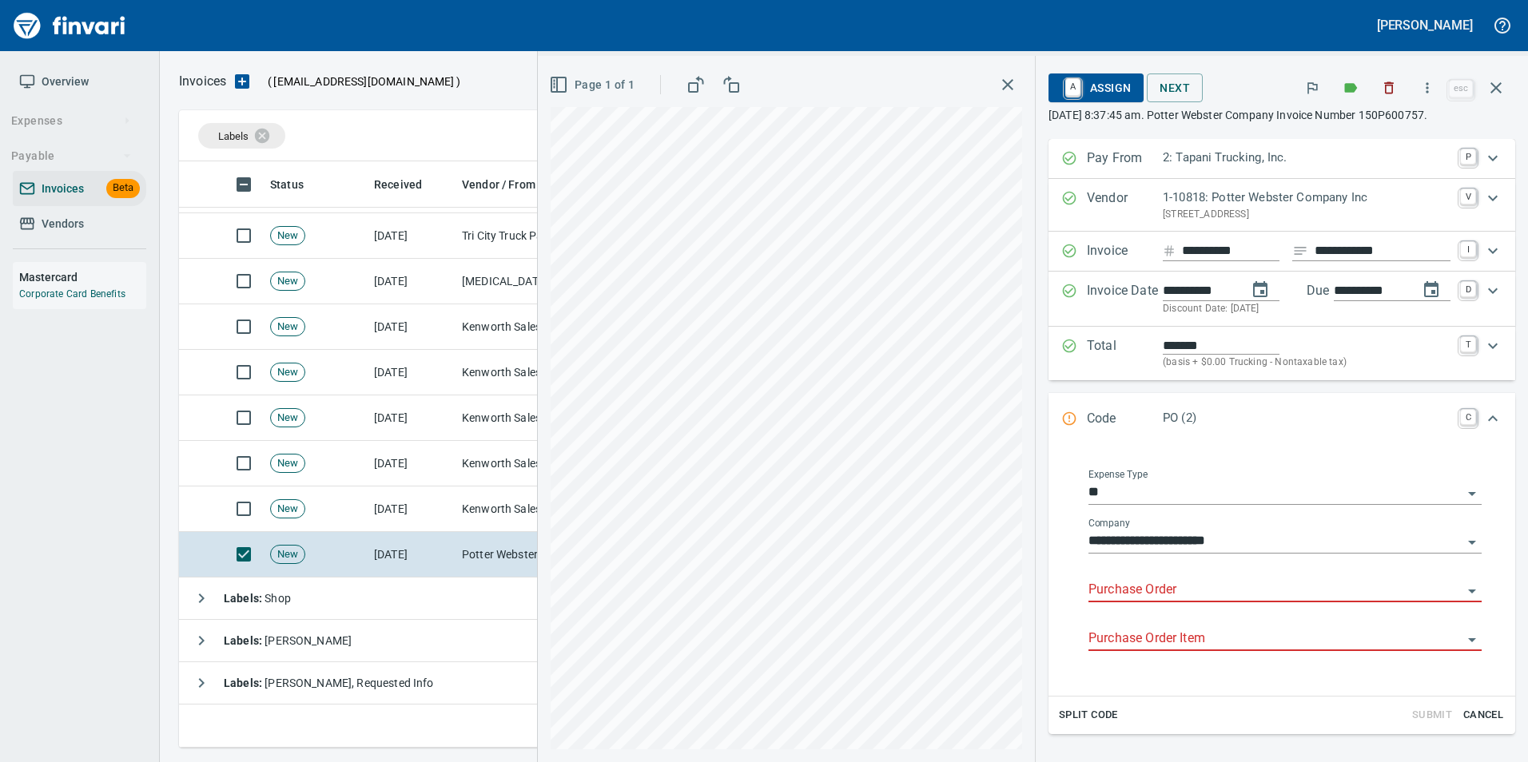
click at [1142, 594] on input "Purchase Order" at bounding box center [1275, 590] width 374 height 22
click at [1199, 631] on li "19204.644011: Air spring" at bounding box center [1269, 631] width 397 height 38
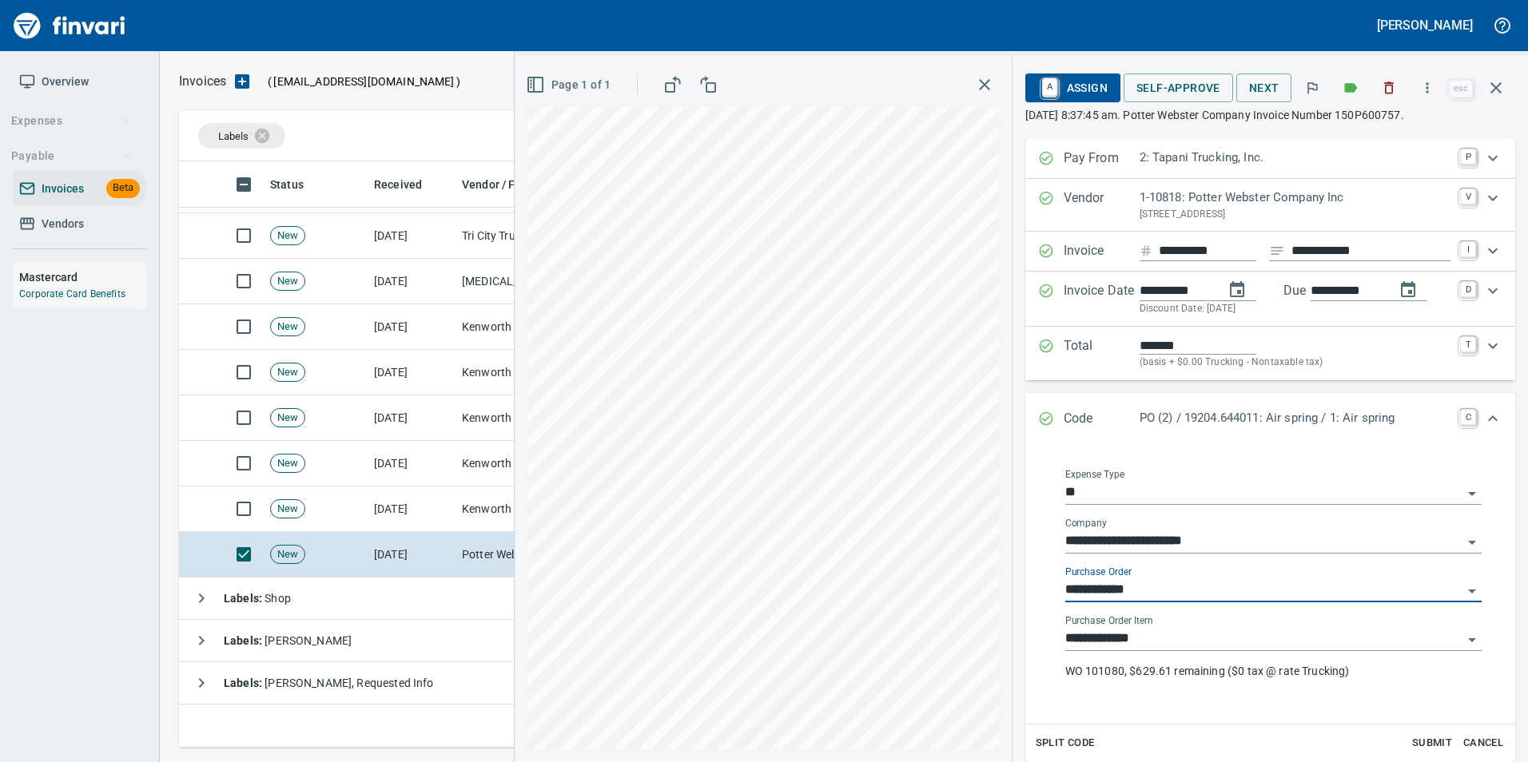
type input "**********"
click at [1046, 415] on icon "Expand" at bounding box center [1046, 419] width 16 height 16
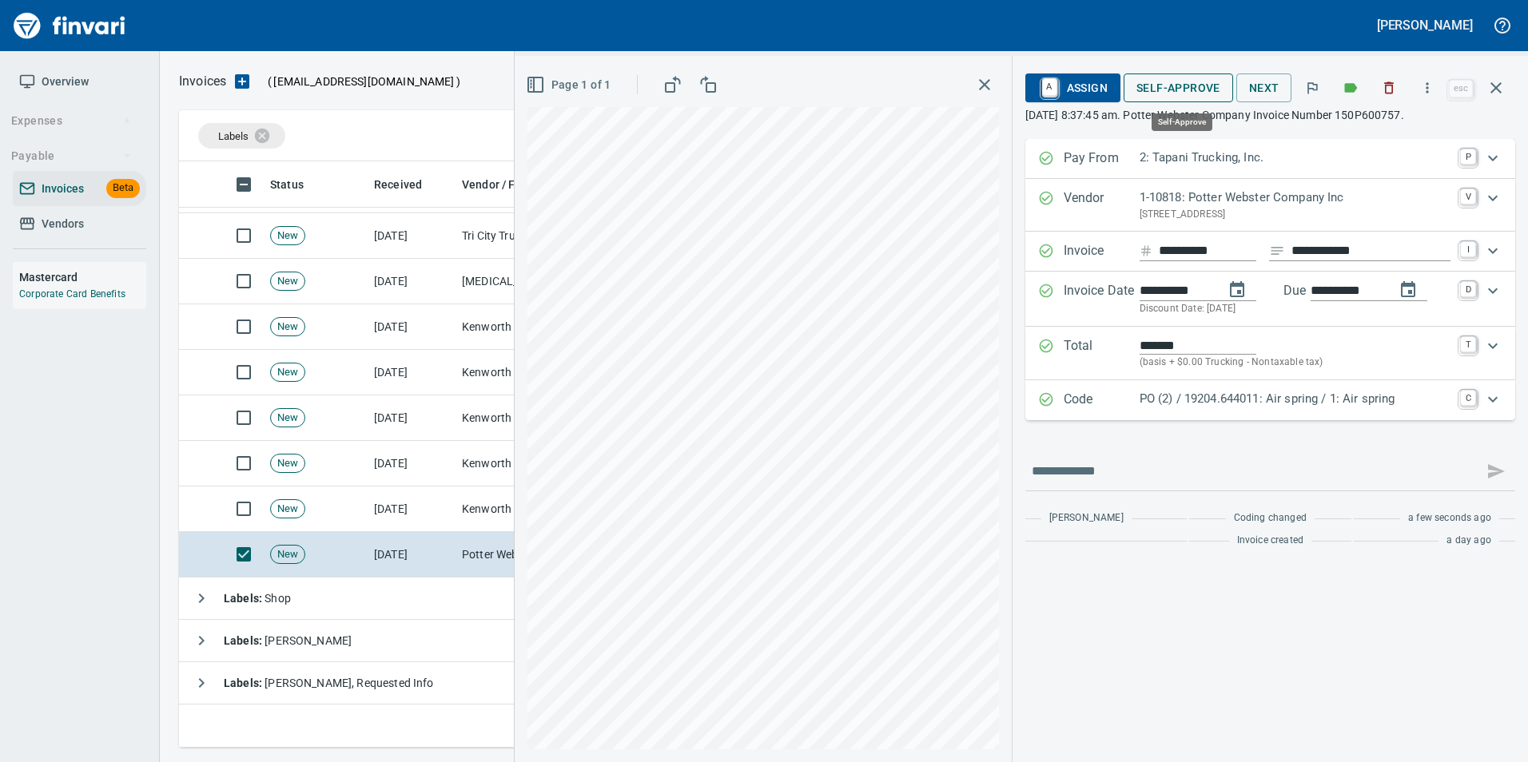
click at [1200, 82] on span "Self-Approve" at bounding box center [1178, 88] width 84 height 20
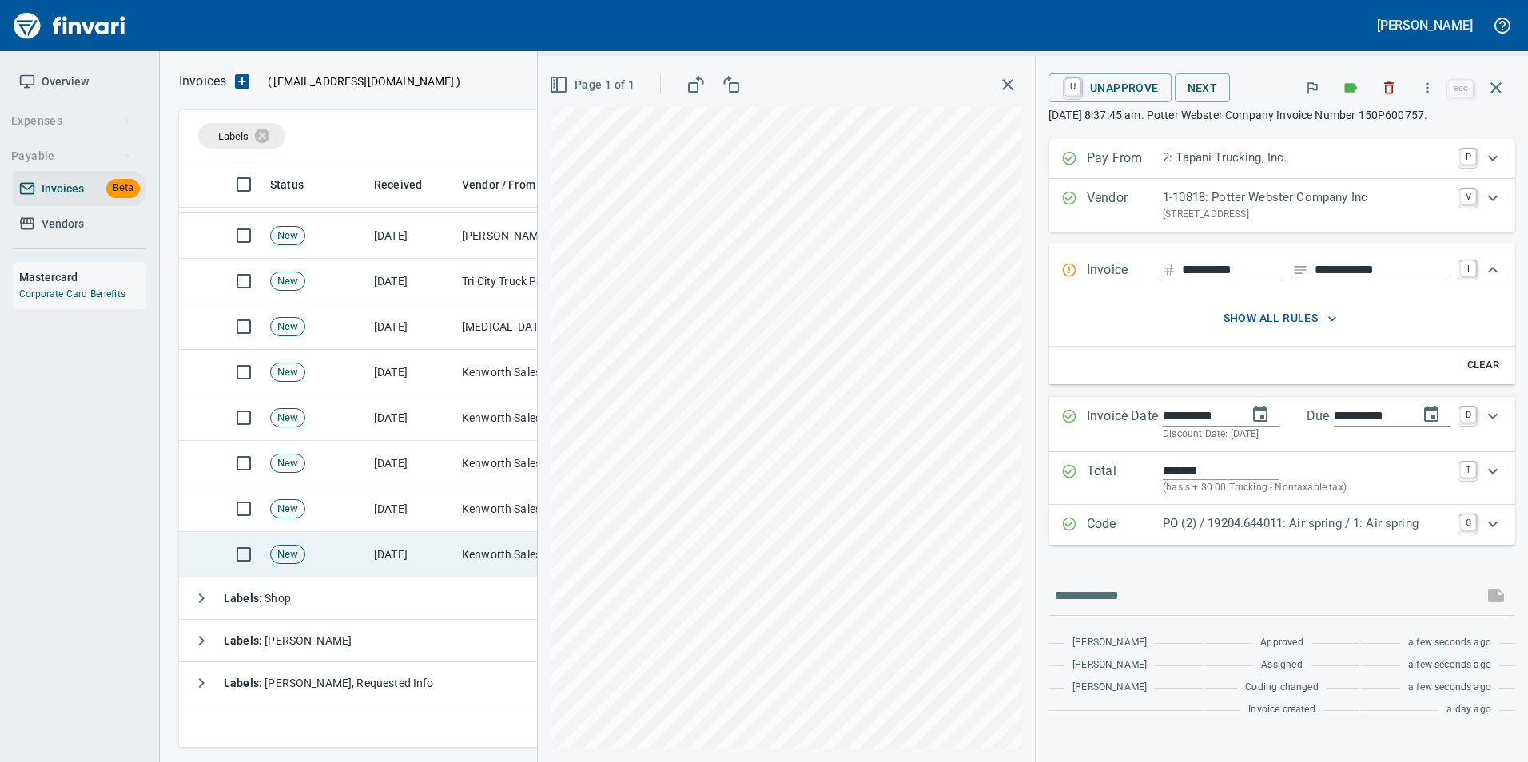
click at [475, 562] on td "Kenworth Sales Co Inc (1-38304)" at bounding box center [535, 555] width 160 height 46
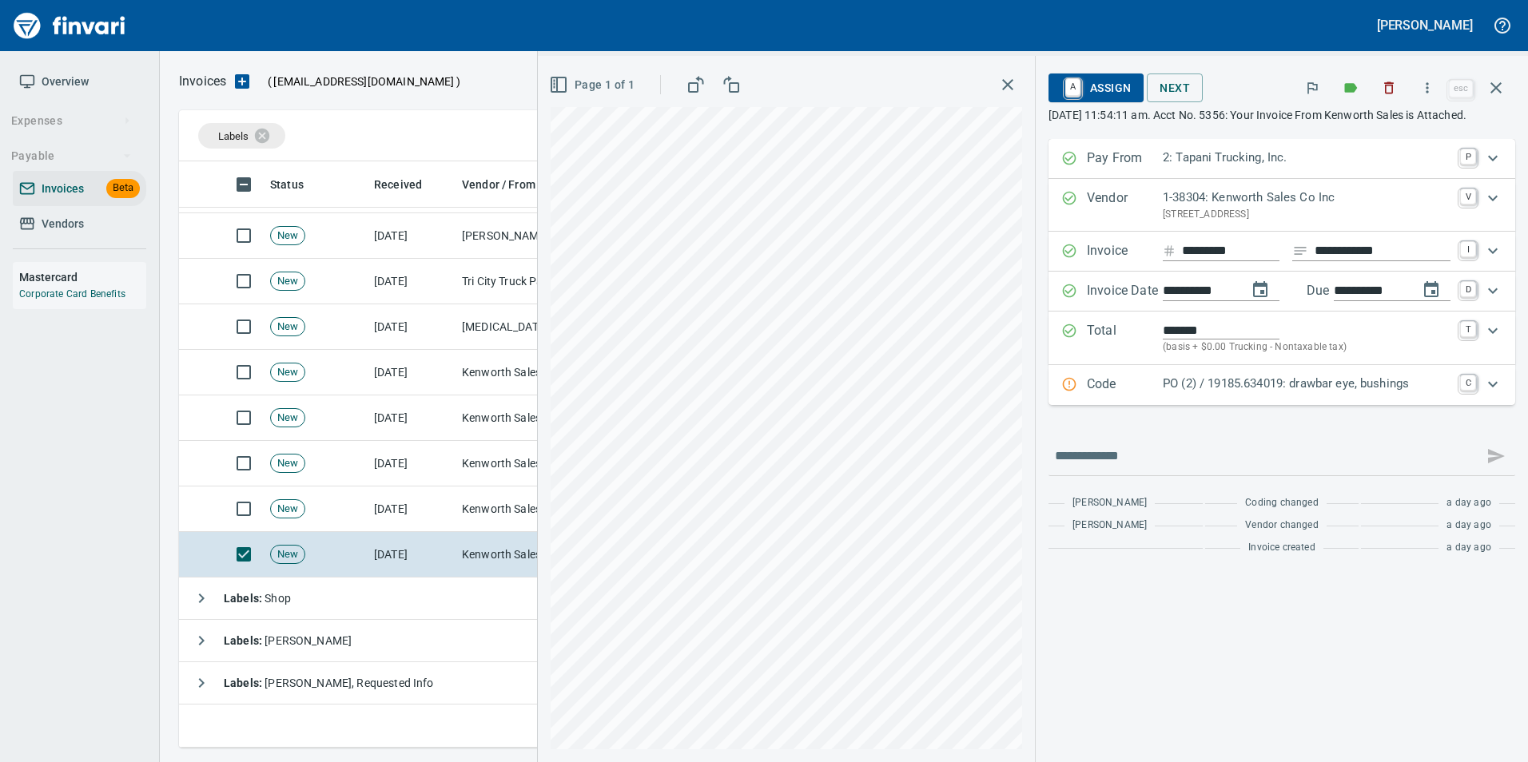
click at [1164, 393] on p "PO (2) / 19185.634019: drawbar eye, bushings" at bounding box center [1307, 384] width 288 height 18
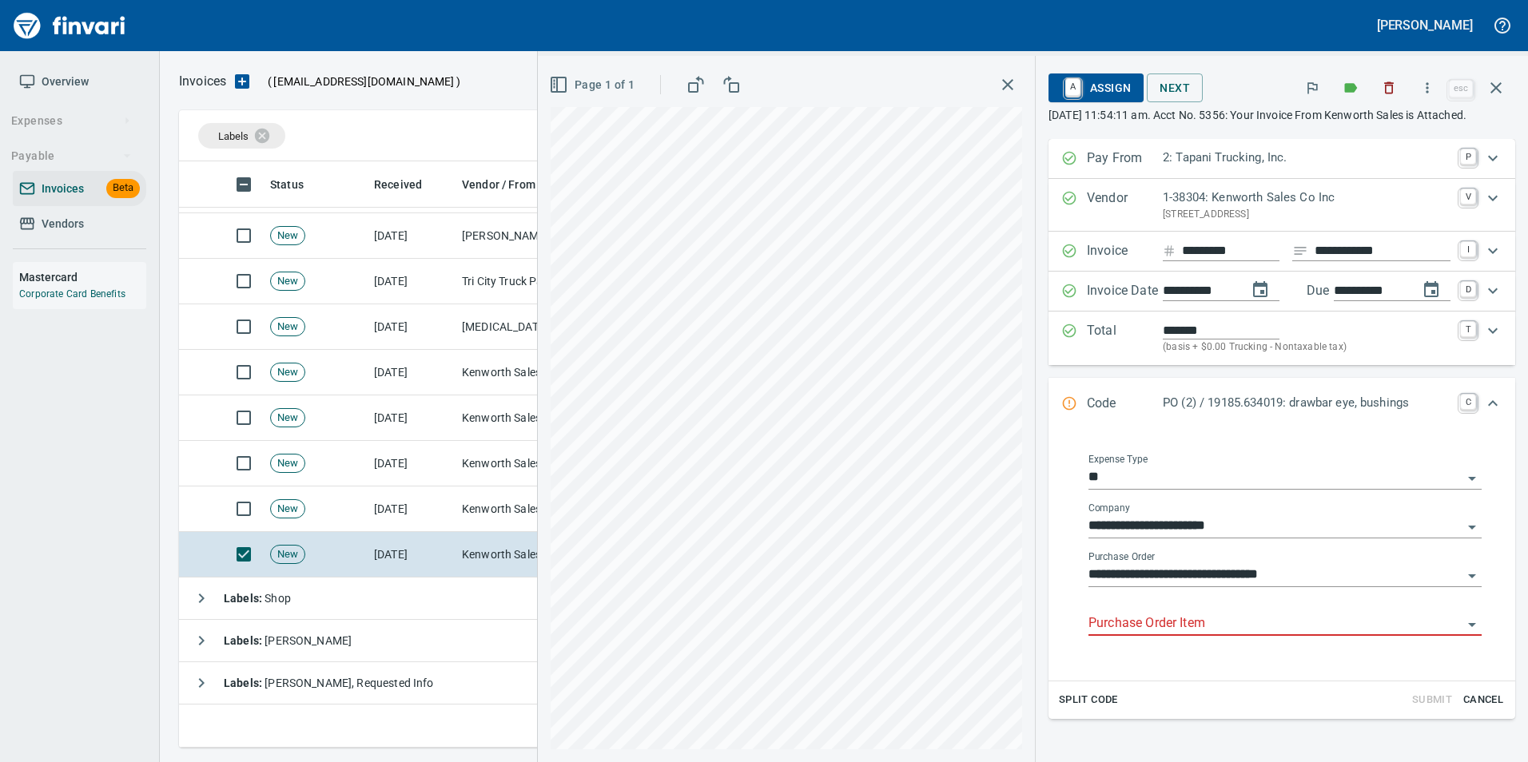
click at [1143, 619] on input "Purchase Order Item" at bounding box center [1275, 624] width 374 height 22
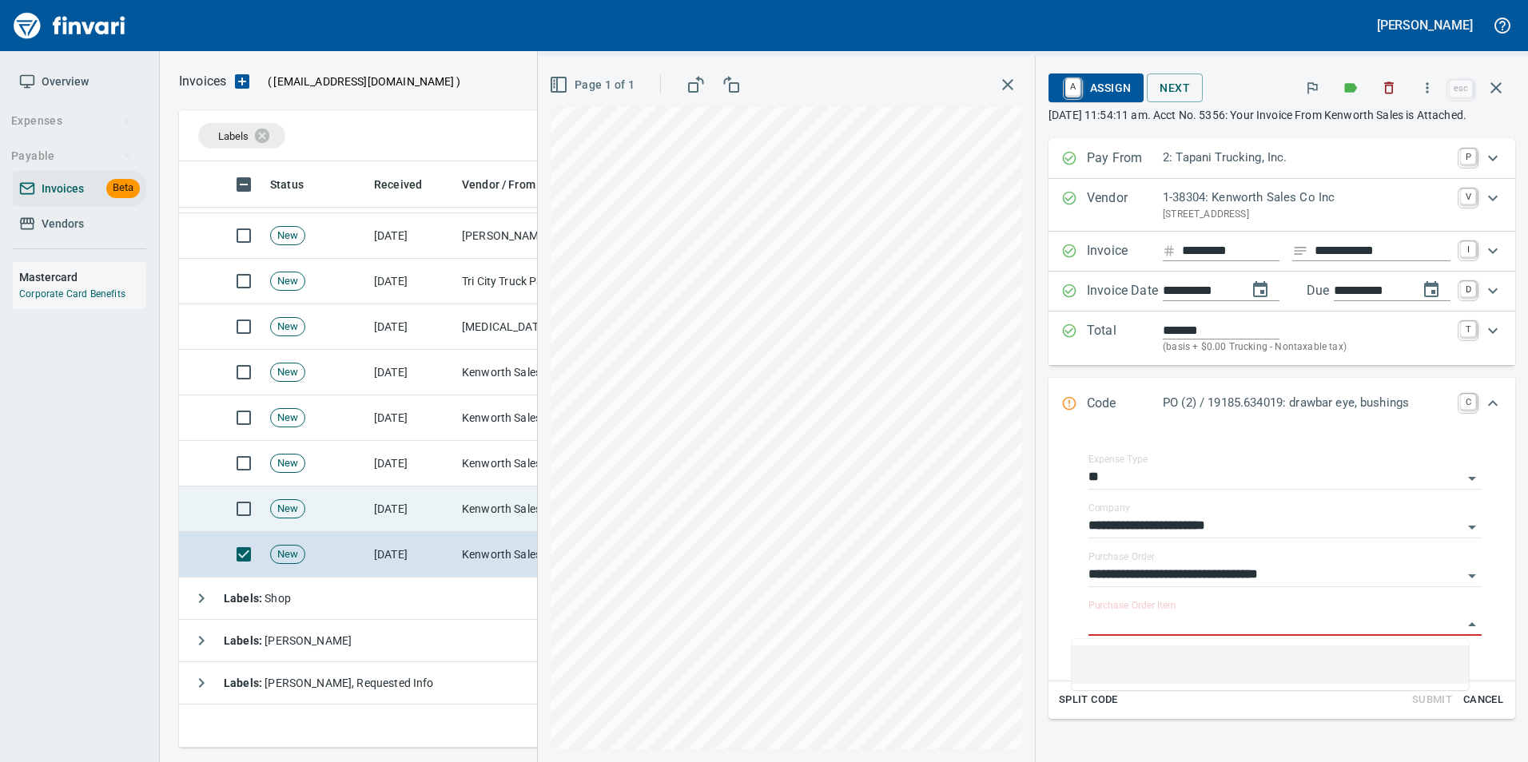
click at [448, 507] on td "[DATE]" at bounding box center [412, 510] width 88 height 46
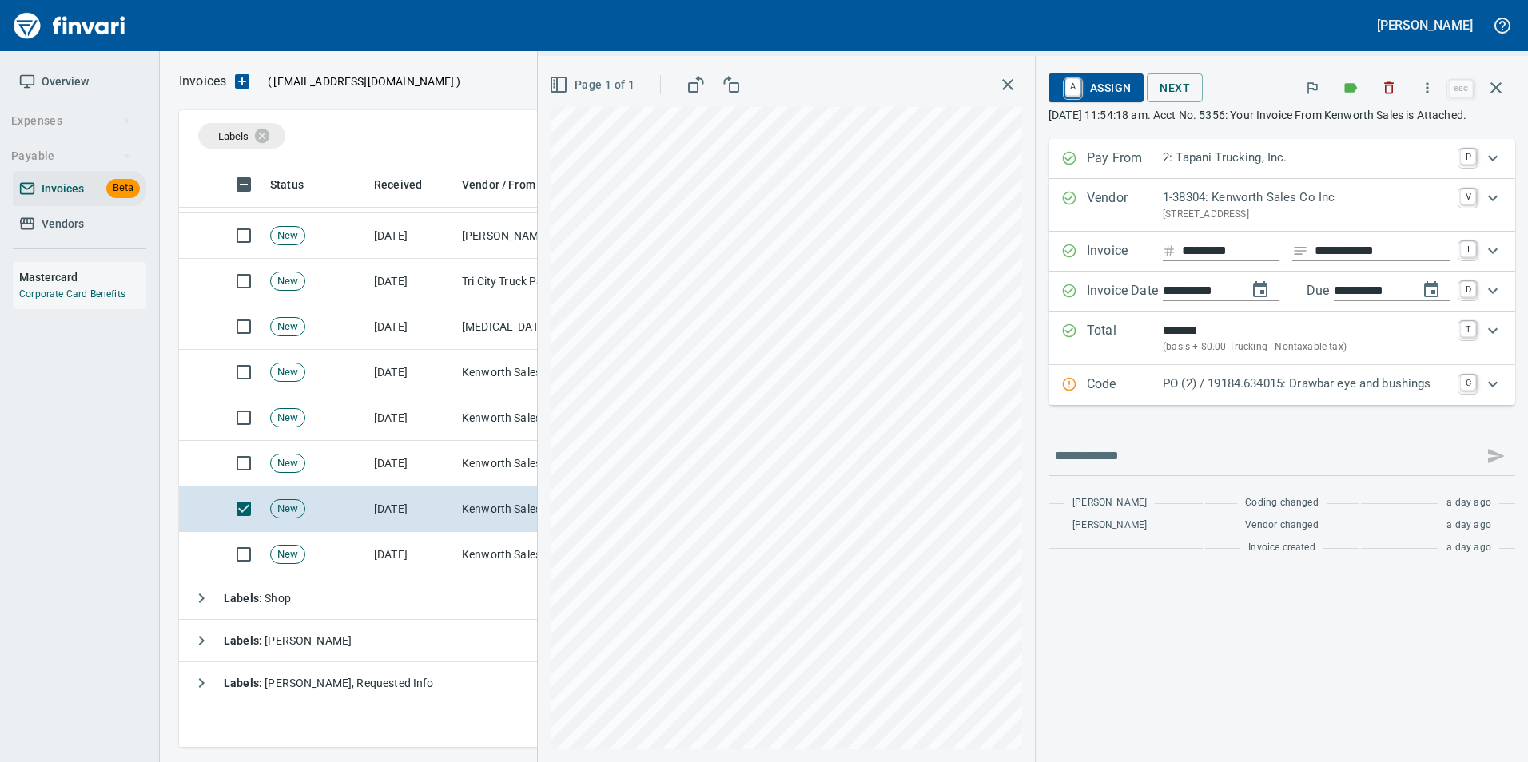
click at [1167, 393] on p "PO (2) / 19184.634015: Drawbar eye and bushings" at bounding box center [1307, 384] width 288 height 18
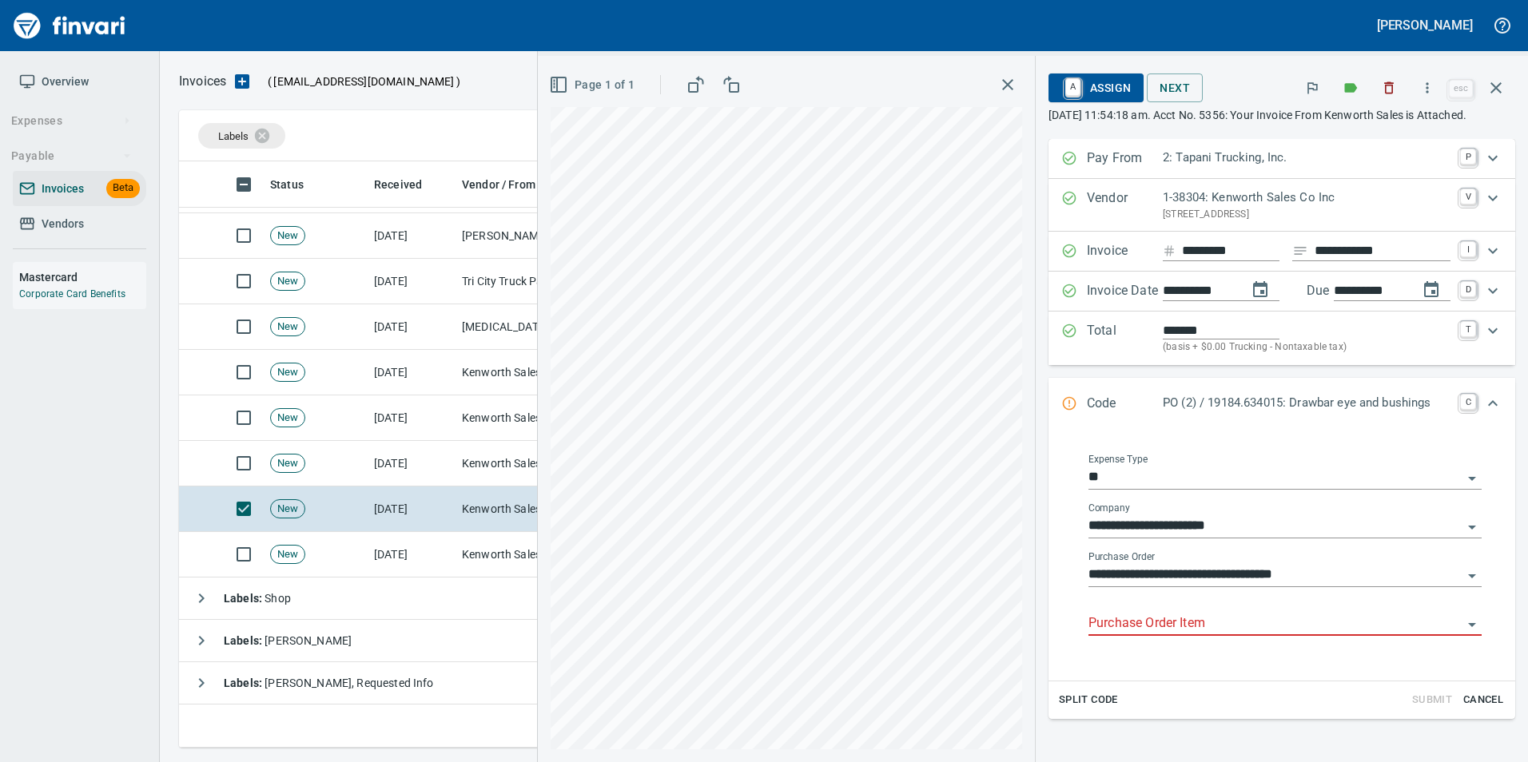
click at [1143, 629] on input "Purchase Order Item" at bounding box center [1275, 624] width 374 height 22
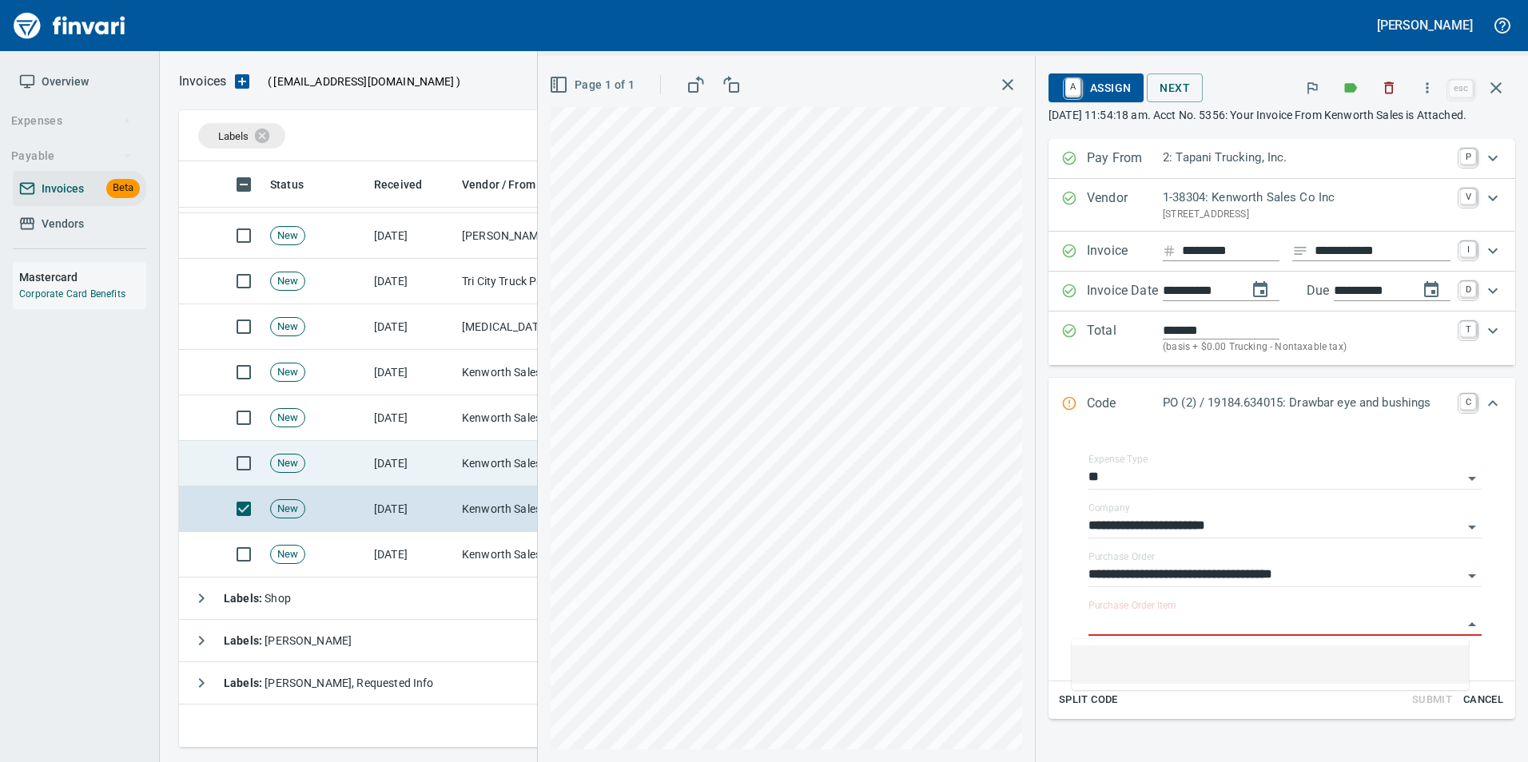
click at [418, 443] on td "[DATE]" at bounding box center [412, 464] width 88 height 46
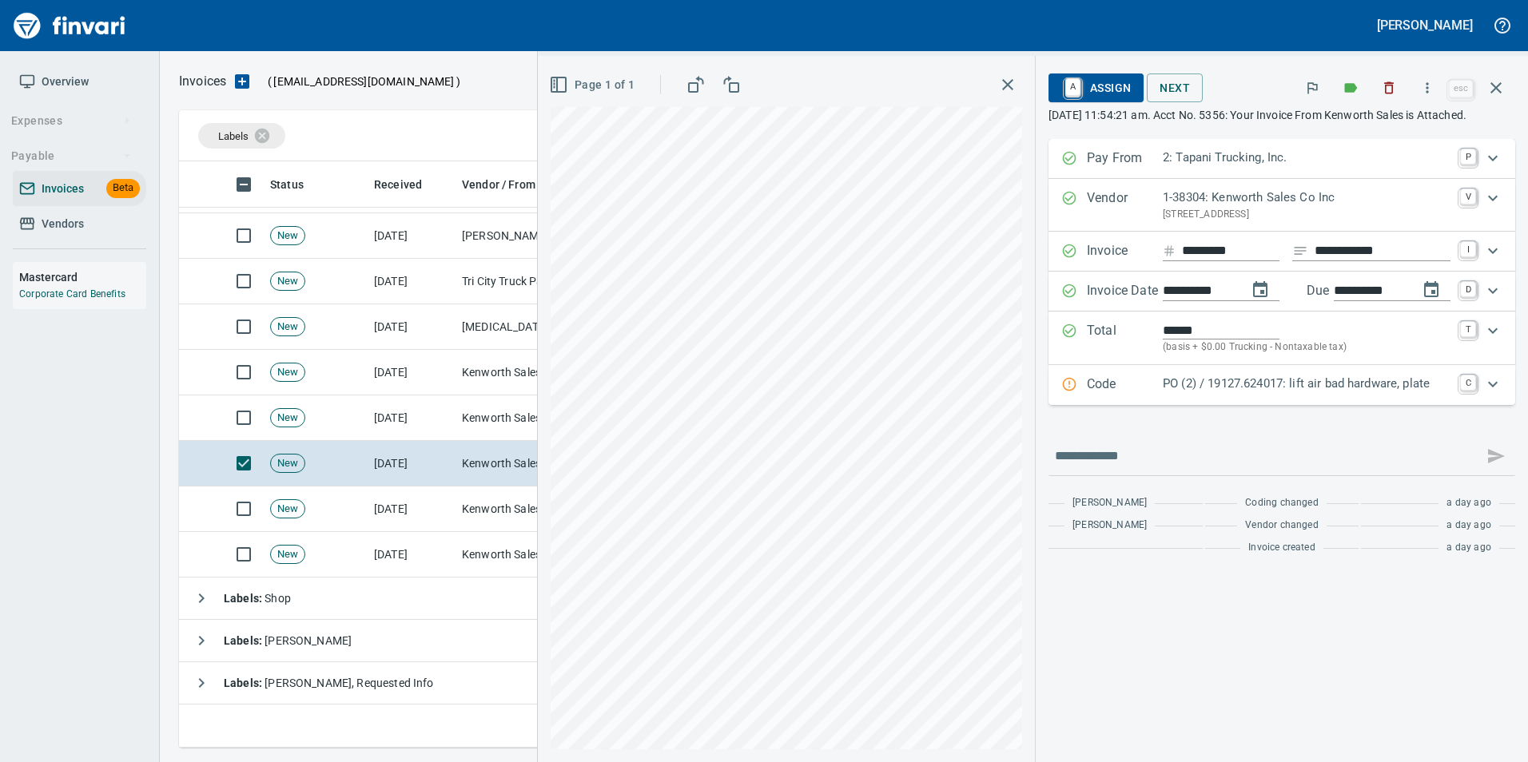
click at [1238, 393] on p "PO (2) / 19127.624017: lift air bad hardware, plate" at bounding box center [1307, 384] width 288 height 18
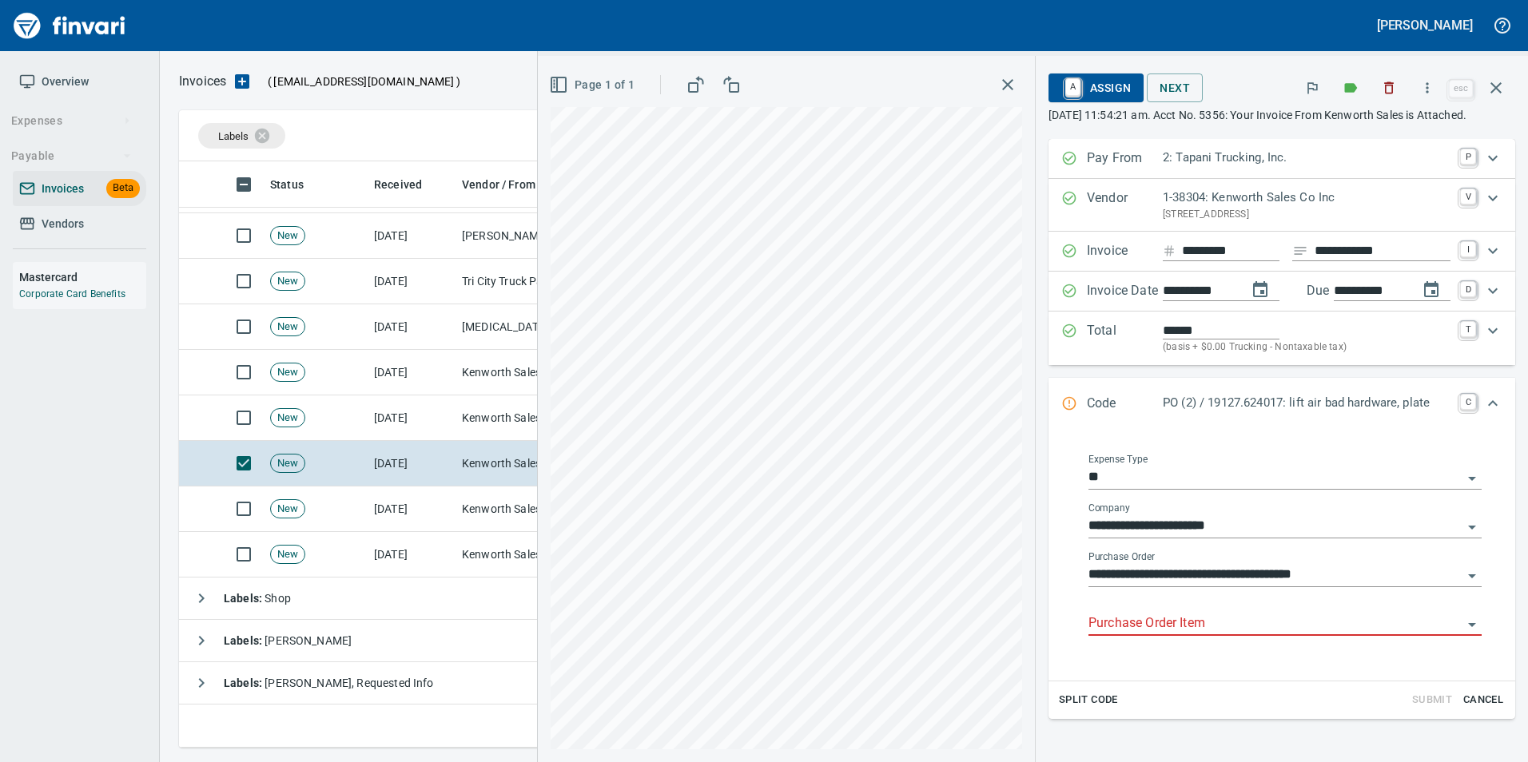
click at [1171, 626] on input "Purchase Order Item" at bounding box center [1275, 624] width 374 height 22
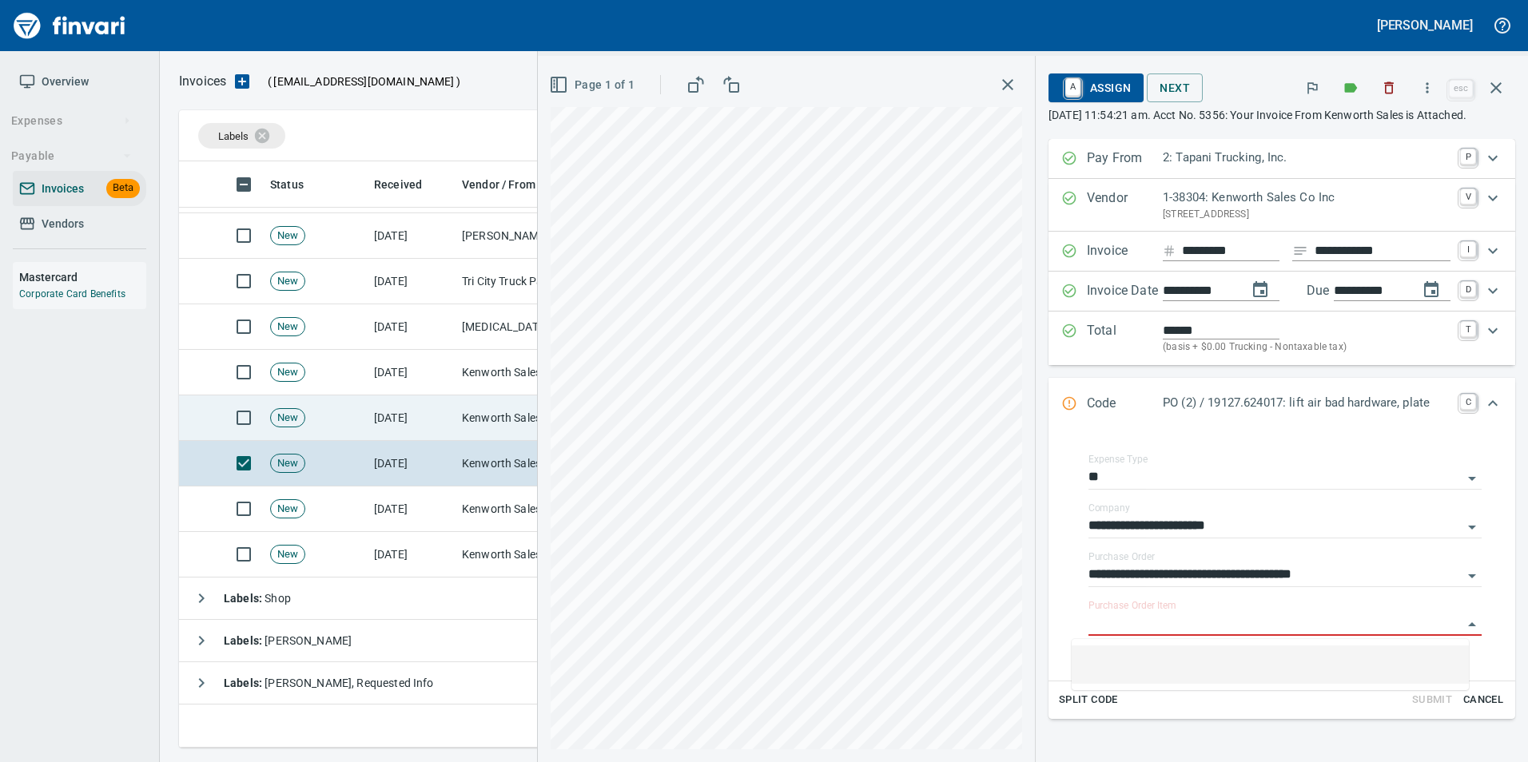
click at [467, 418] on td "Kenworth Sales Co Inc (1-38304)" at bounding box center [535, 419] width 160 height 46
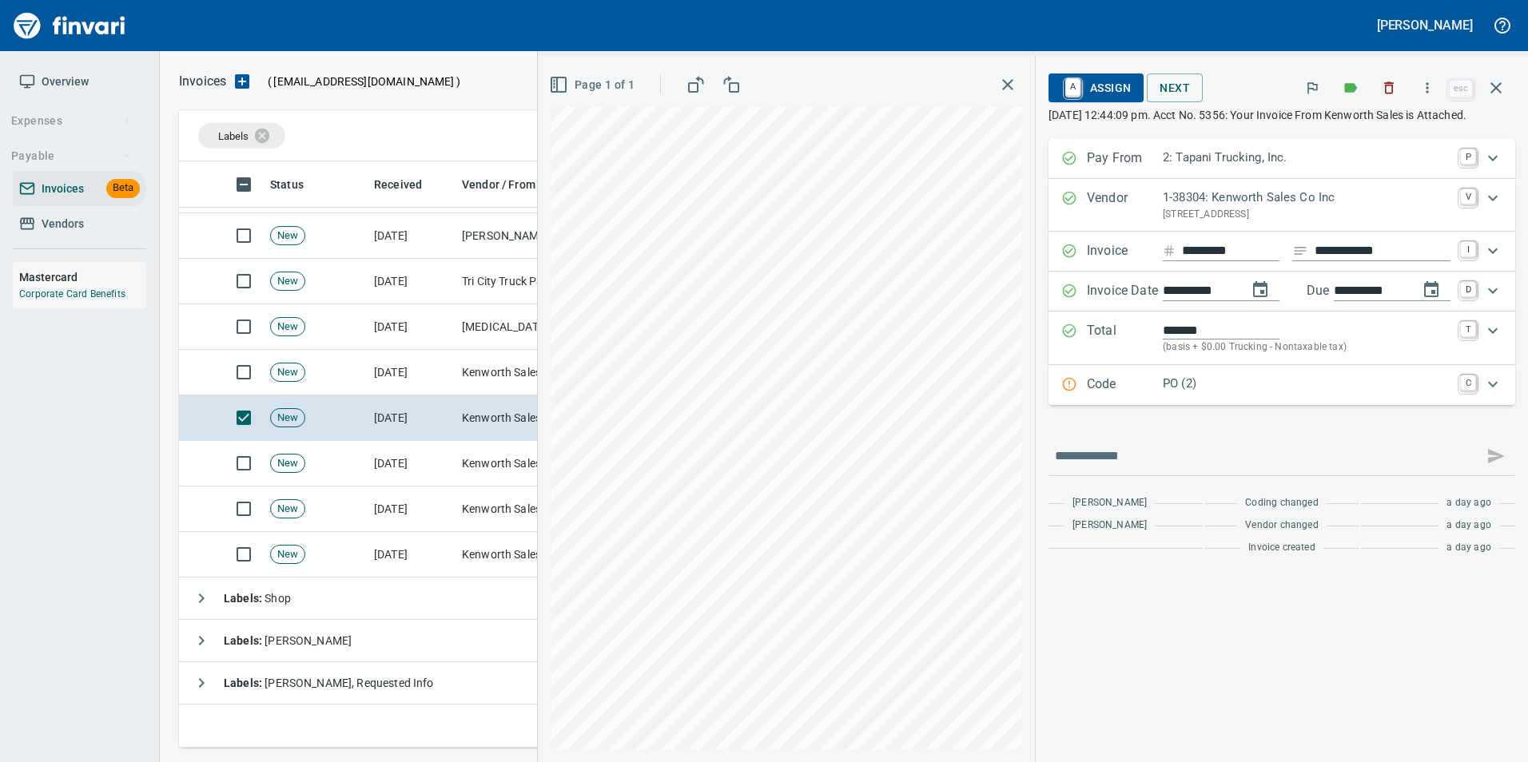
drag, startPoint x: 1167, startPoint y: 401, endPoint x: 1179, endPoint y: 453, distance: 53.3
click at [1168, 393] on p "PO (2)" at bounding box center [1307, 384] width 288 height 18
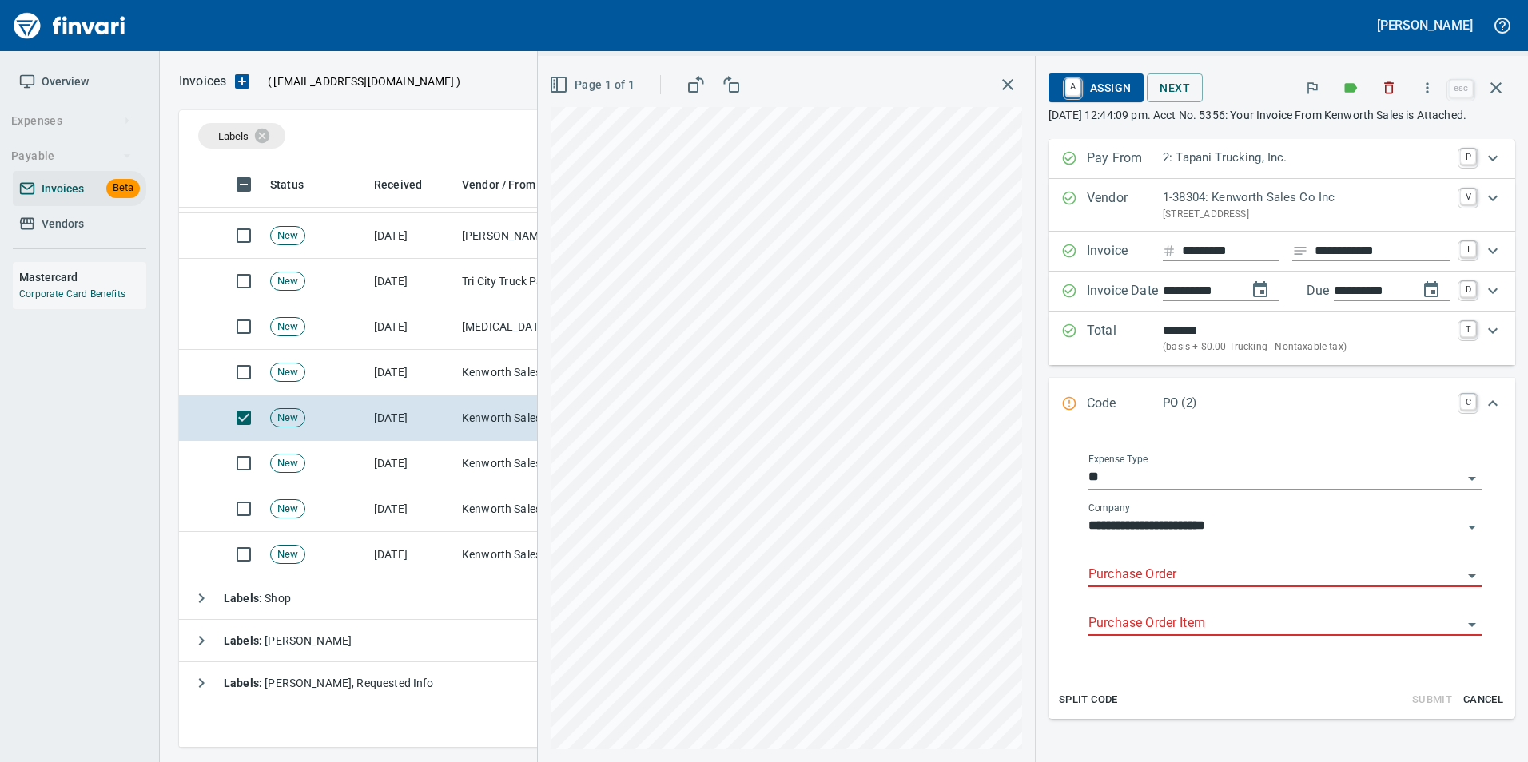
click at [1155, 584] on input "Purchase Order" at bounding box center [1275, 575] width 374 height 22
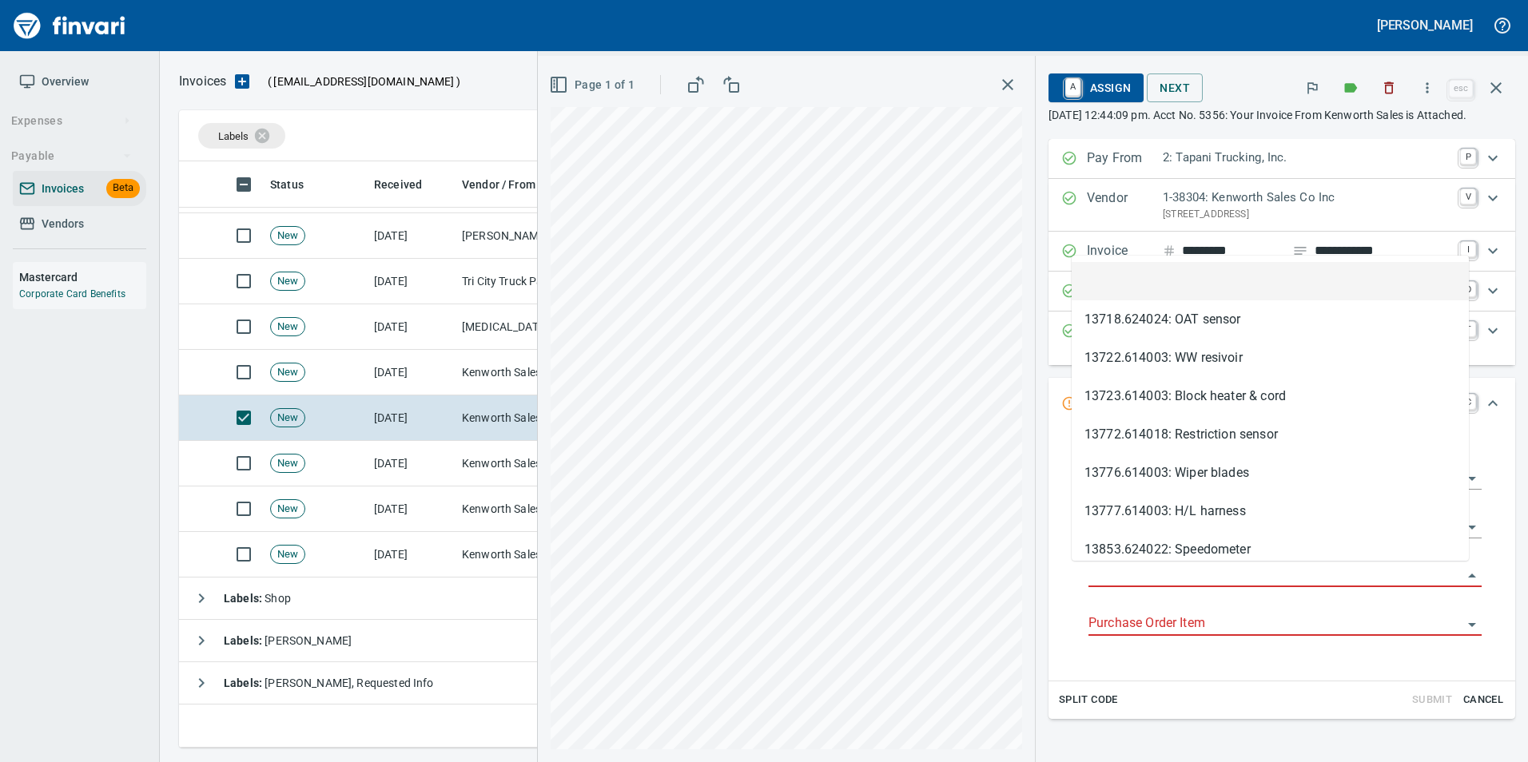
scroll to position [574, 1305]
type input "**********"
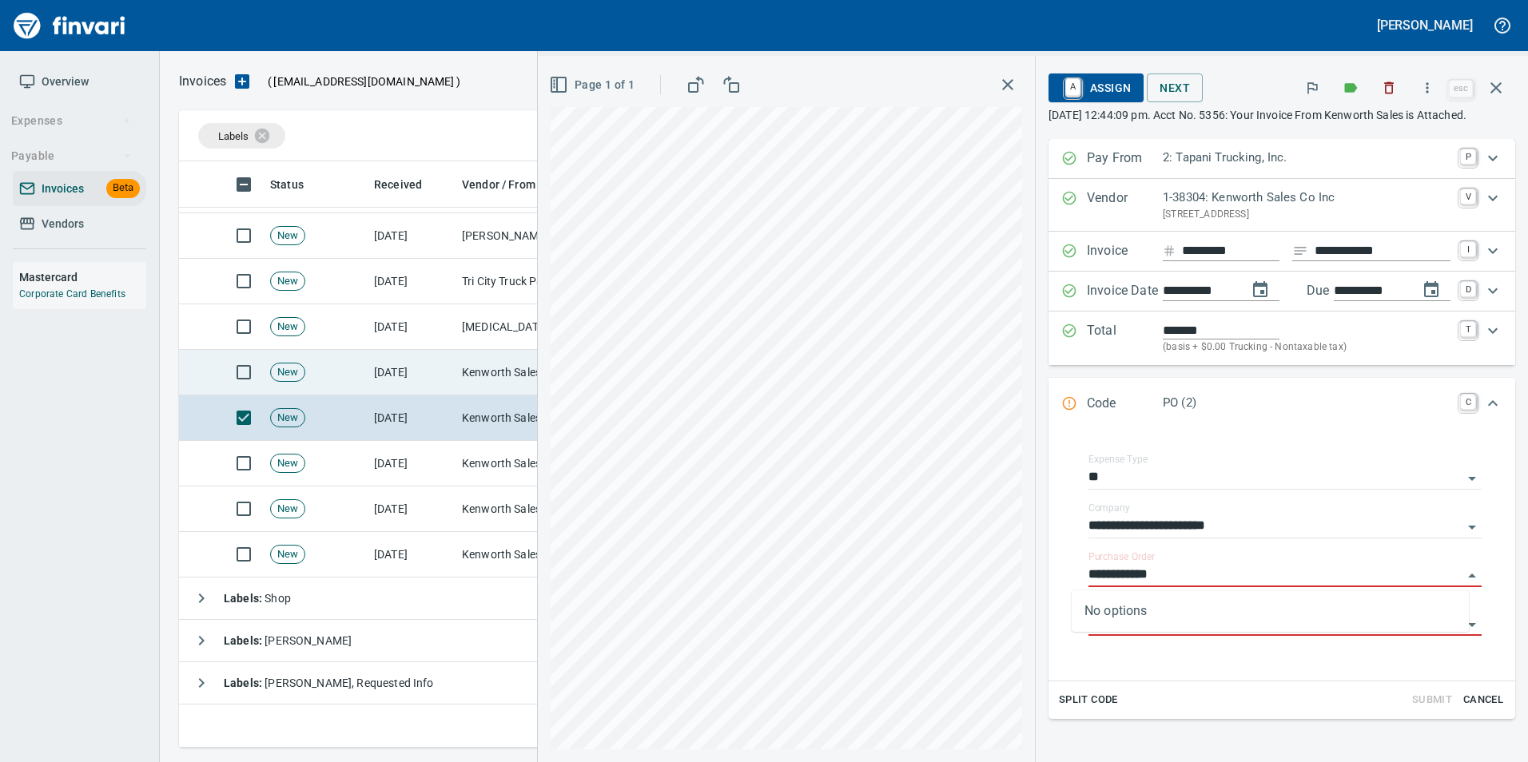
click at [428, 363] on td "[DATE]" at bounding box center [412, 373] width 88 height 46
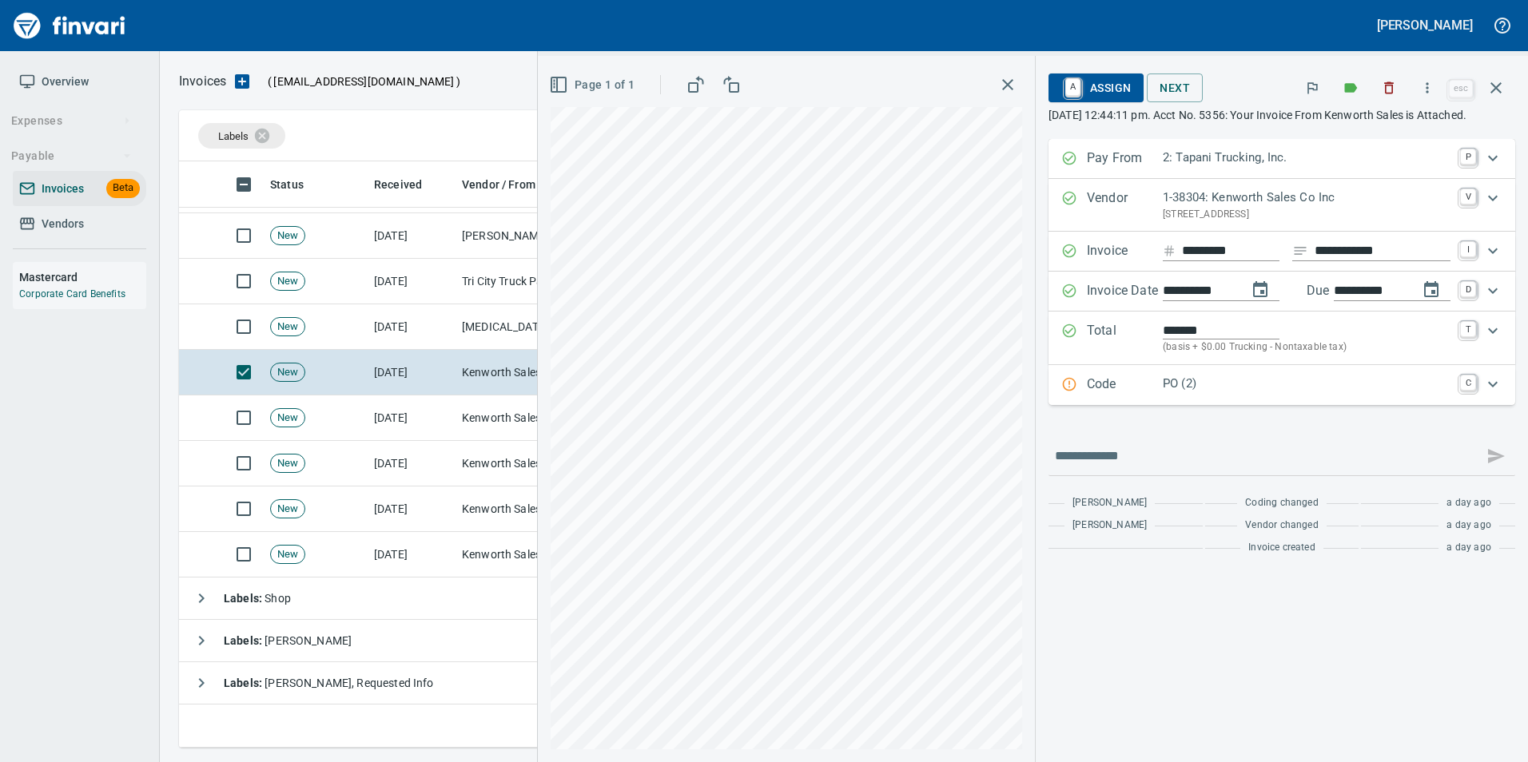
click at [1107, 405] on div "Code PO (2) C" at bounding box center [1281, 385] width 467 height 40
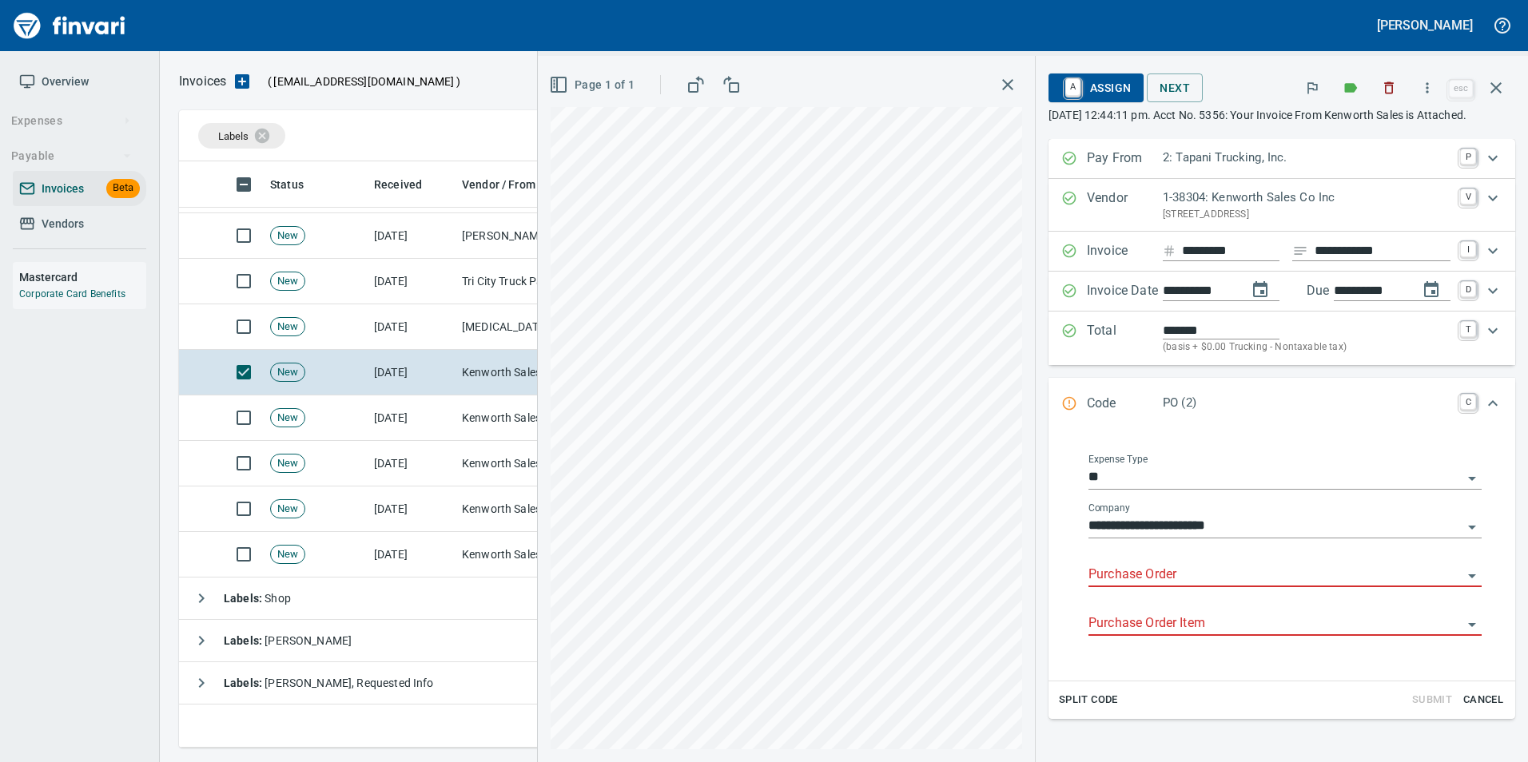
click at [1120, 580] on input "Purchase Order" at bounding box center [1275, 575] width 374 height 22
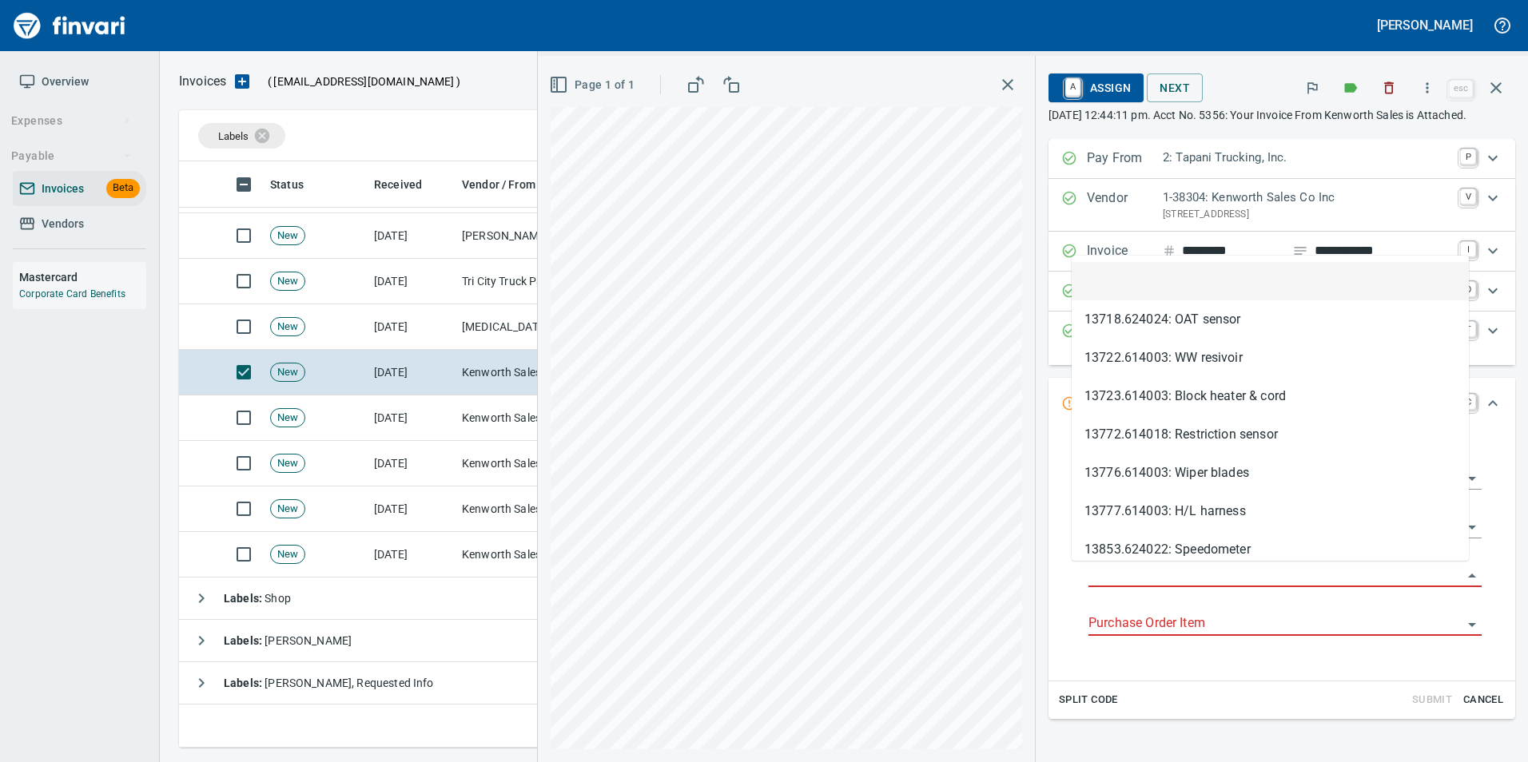
scroll to position [574, 1305]
type input "**********"
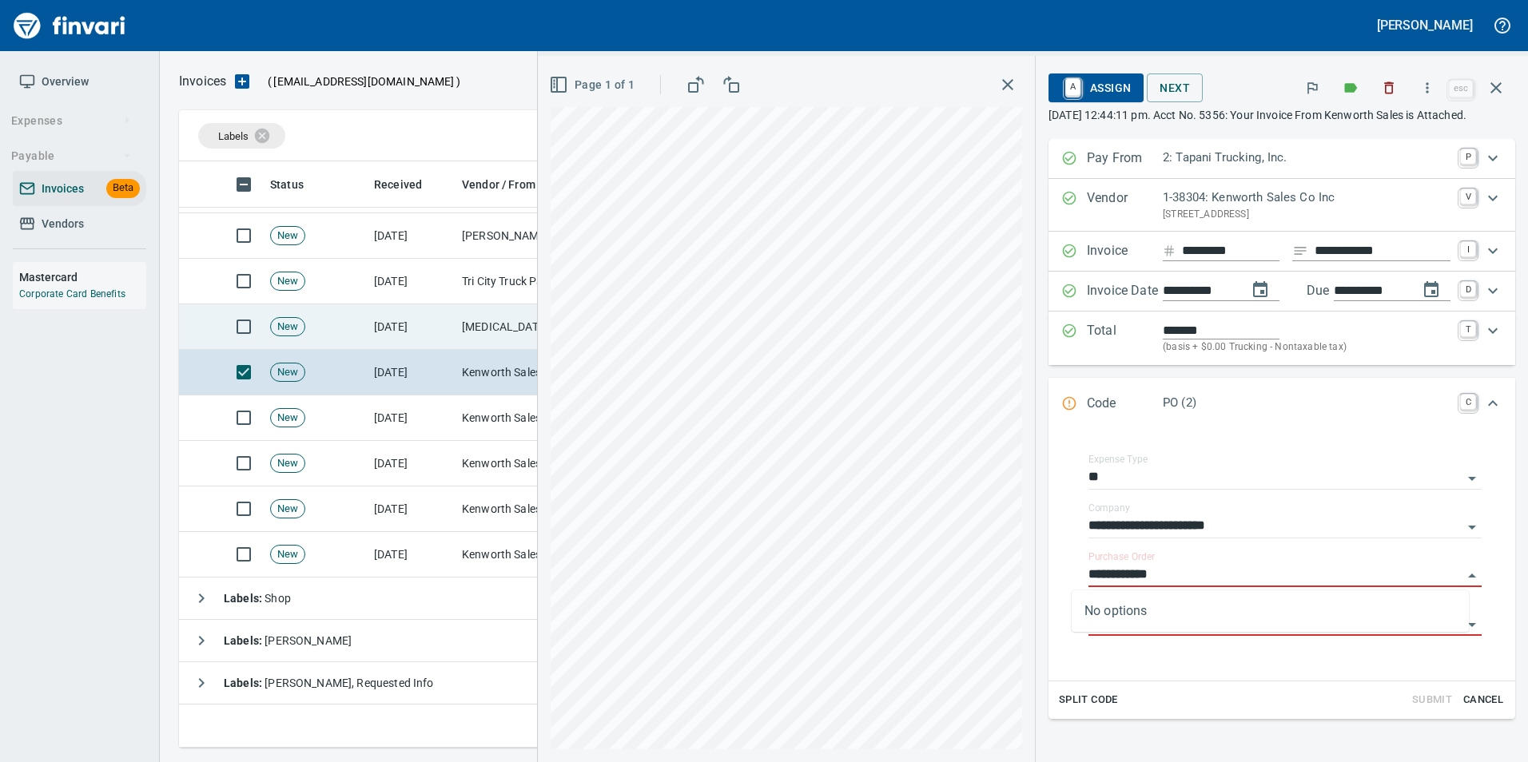
click at [456, 324] on td "[MEDICAL_DATA] INC (1-10480)" at bounding box center [535, 327] width 160 height 46
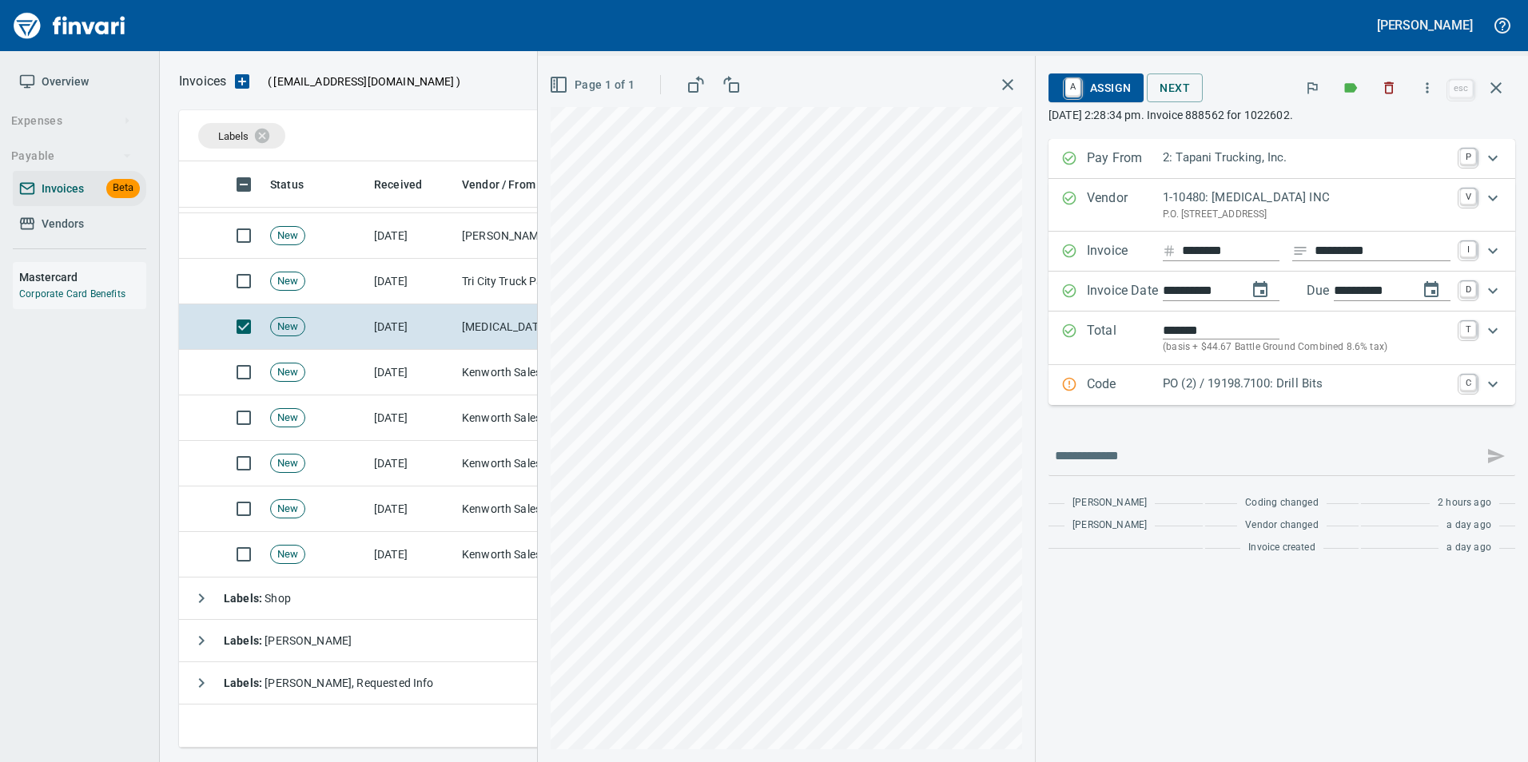
click at [1199, 392] on p "PO (2) / 19198.7100: Drill Bits" at bounding box center [1307, 384] width 288 height 18
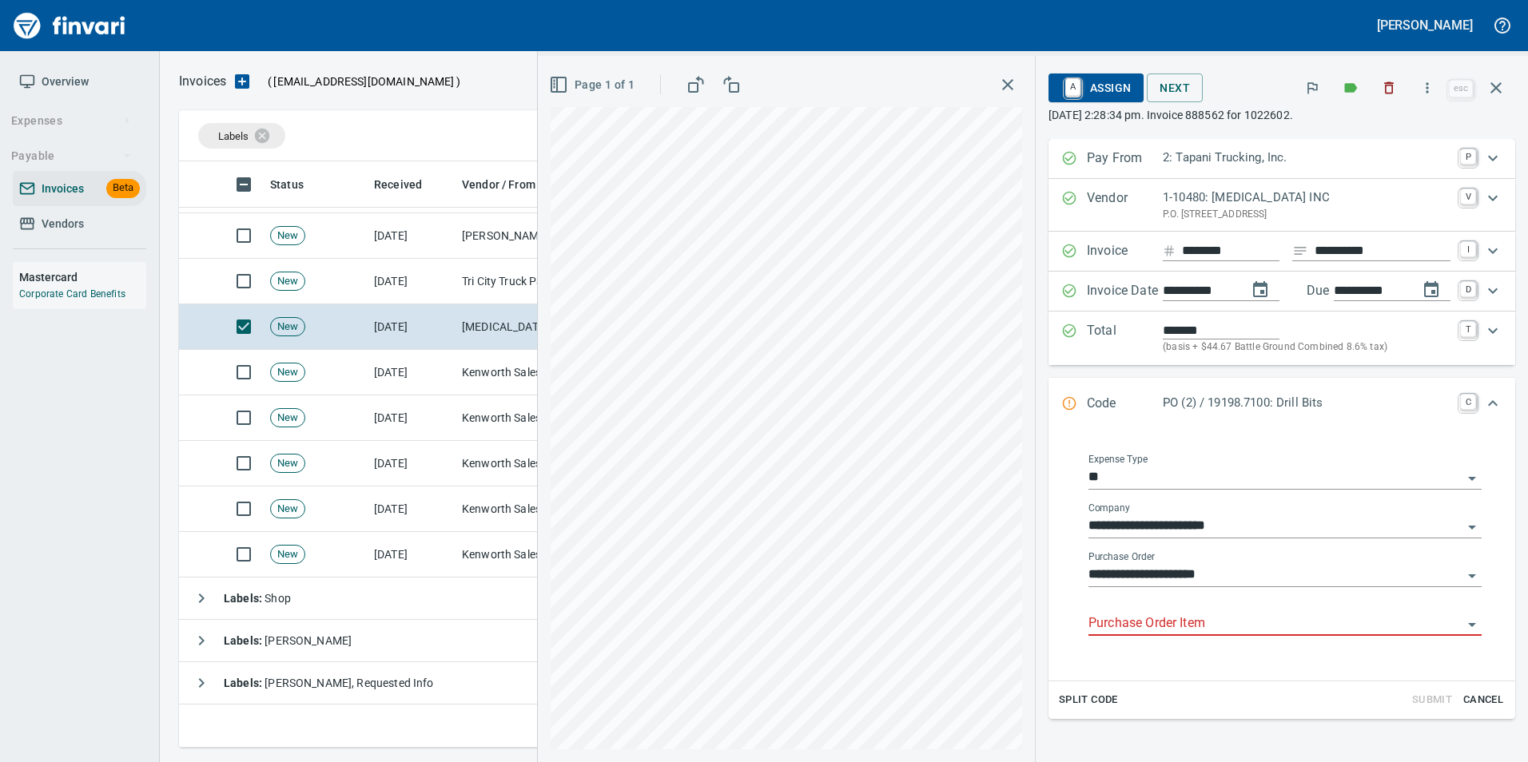
click at [1213, 640] on div "Purchase Order Item" at bounding box center [1284, 624] width 393 height 49
click at [1206, 624] on input "Purchase Order Item" at bounding box center [1275, 624] width 374 height 22
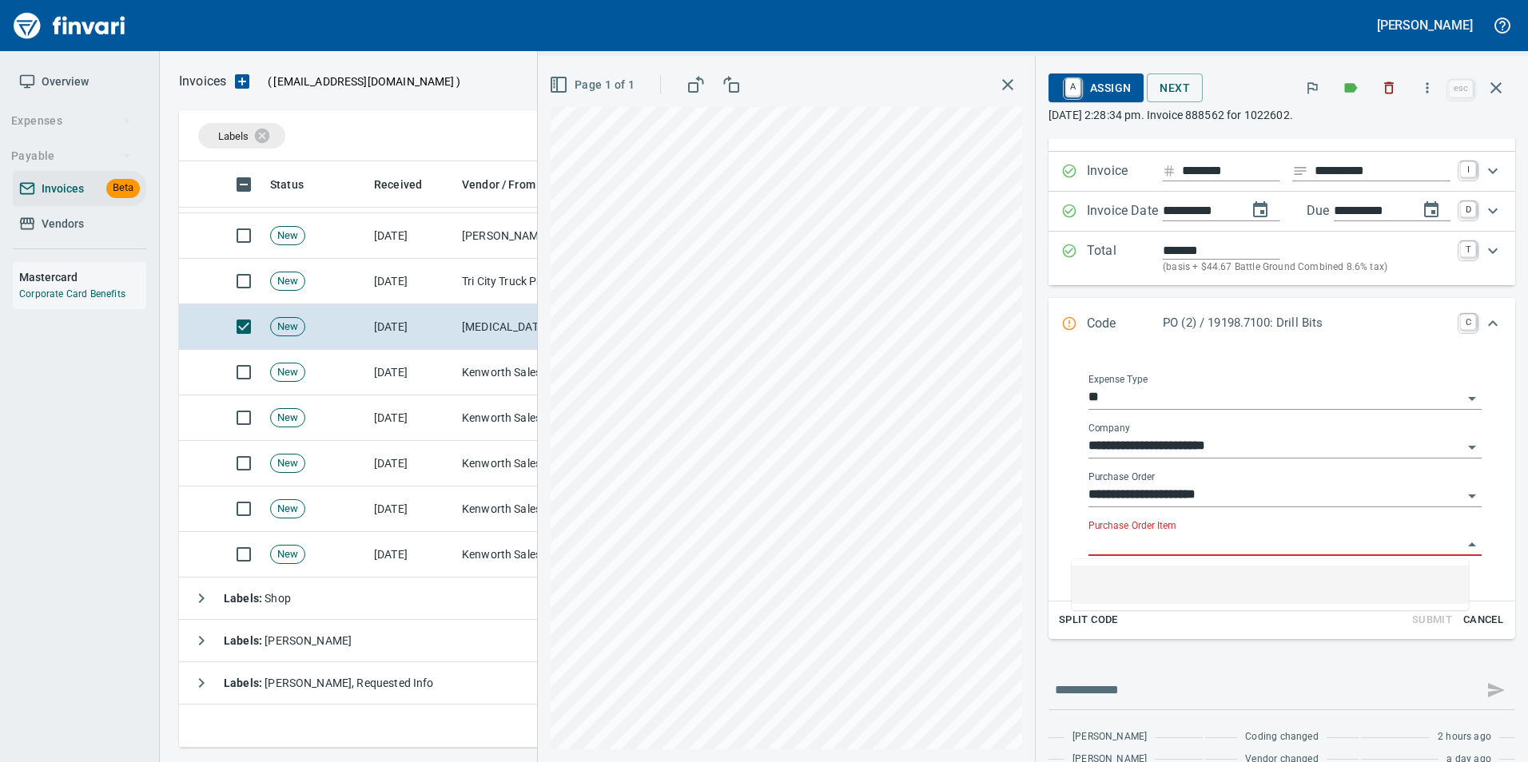
scroll to position [574, 1305]
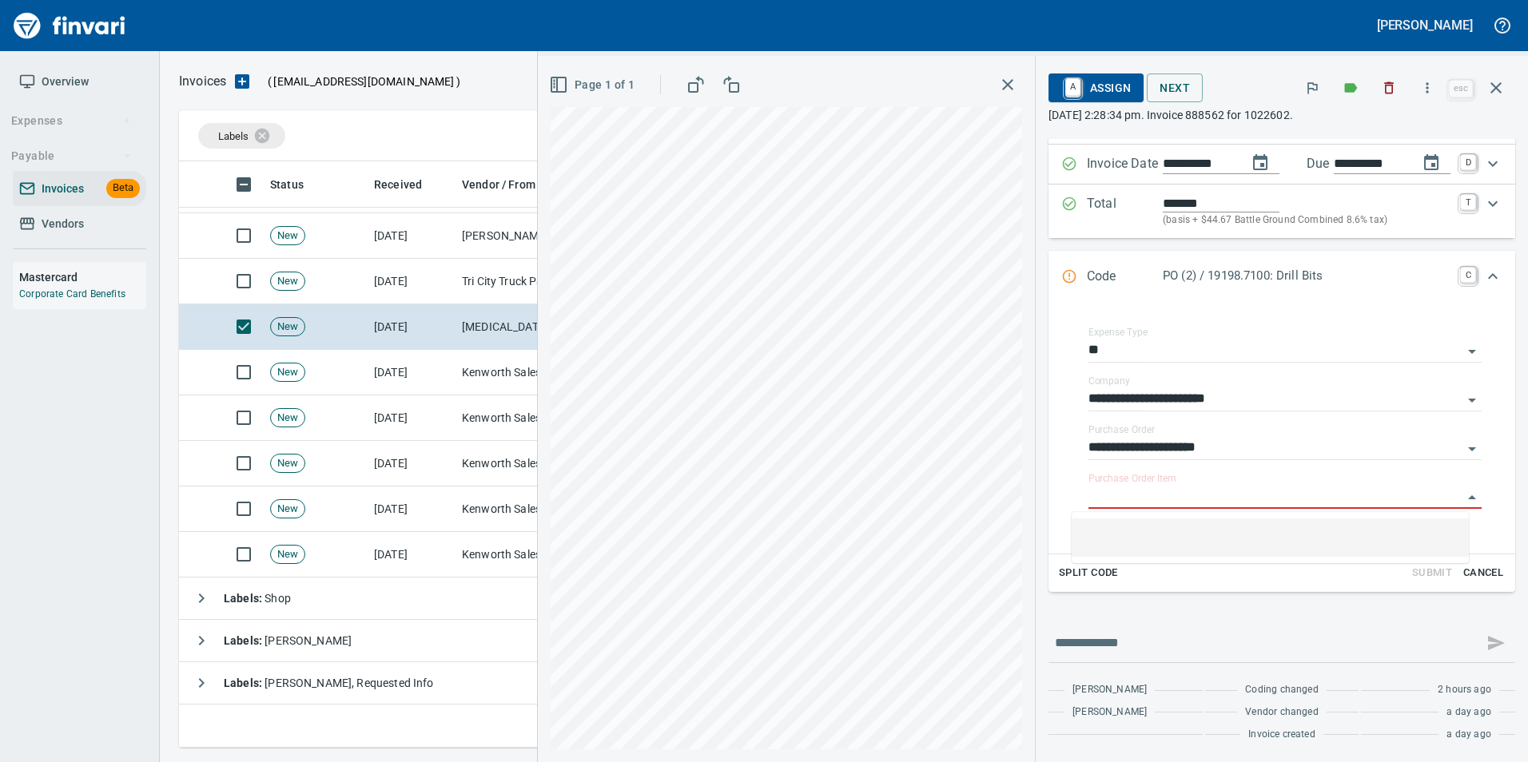
click at [1131, 598] on div "**********" at bounding box center [1281, 380] width 467 height 737
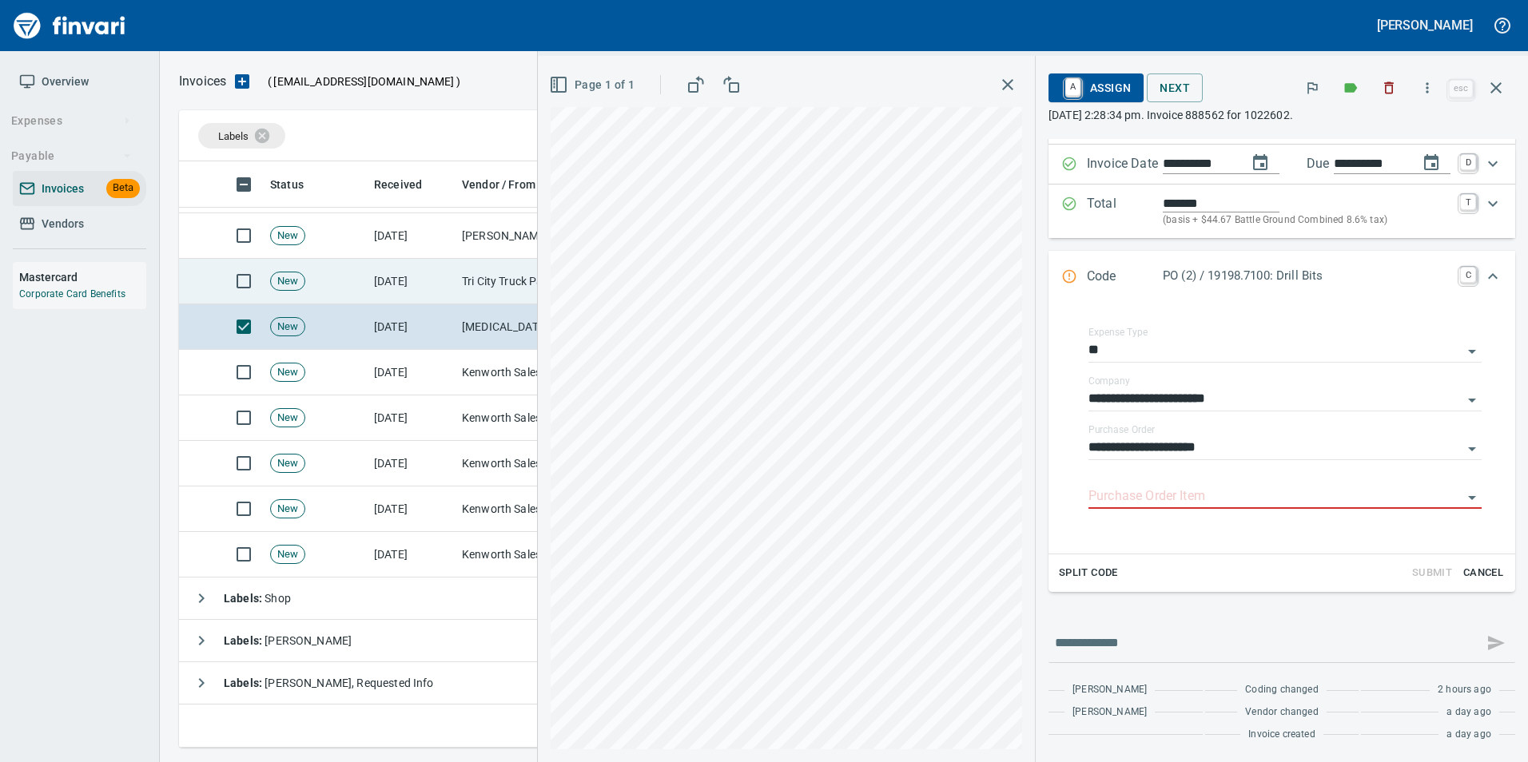
click at [334, 280] on td "New" at bounding box center [316, 282] width 104 height 46
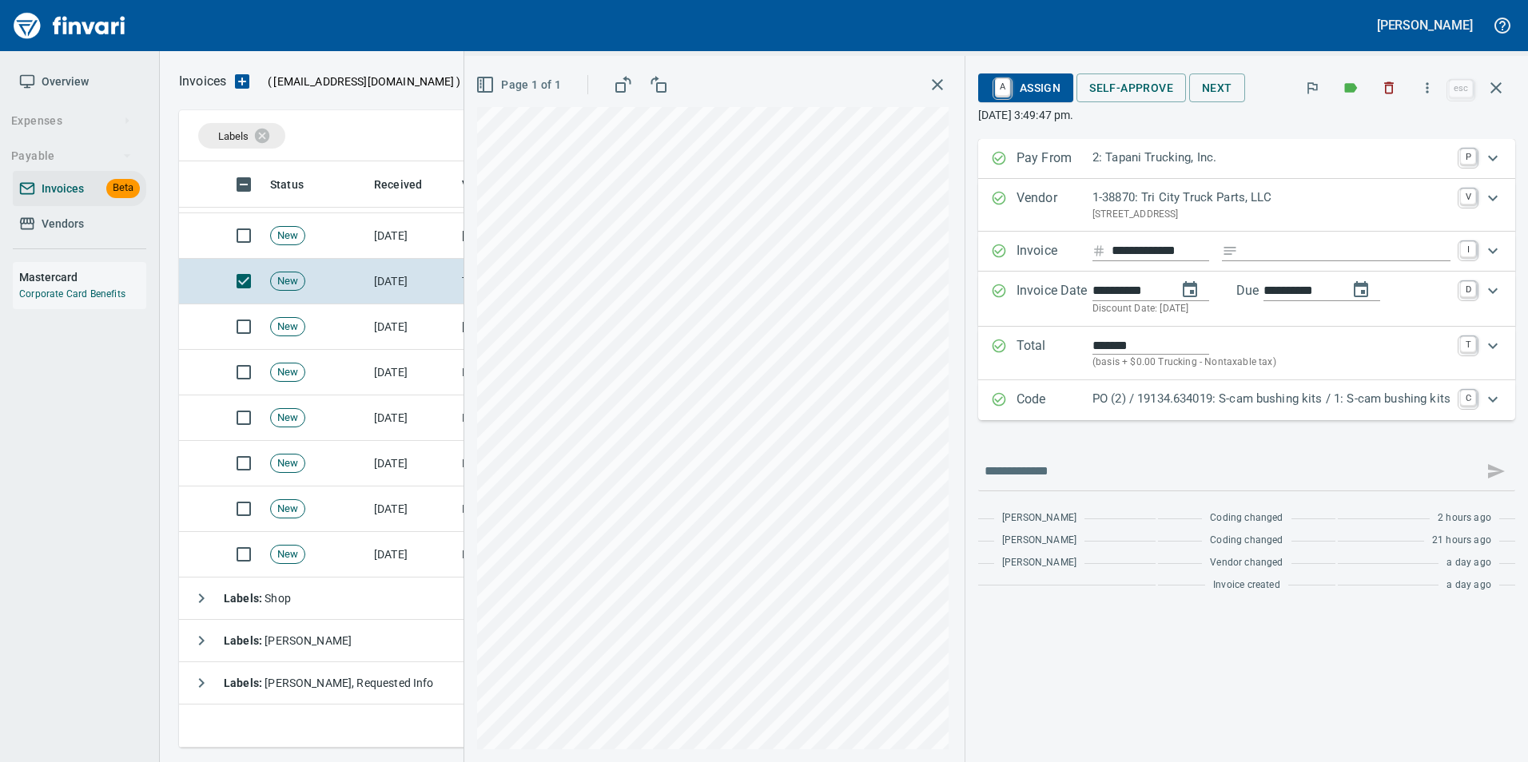
click at [1104, 409] on div "PO (2) / 19134.634019: S-cam bushing kits / 1: S-cam bushing kits" at bounding box center [1271, 400] width 358 height 21
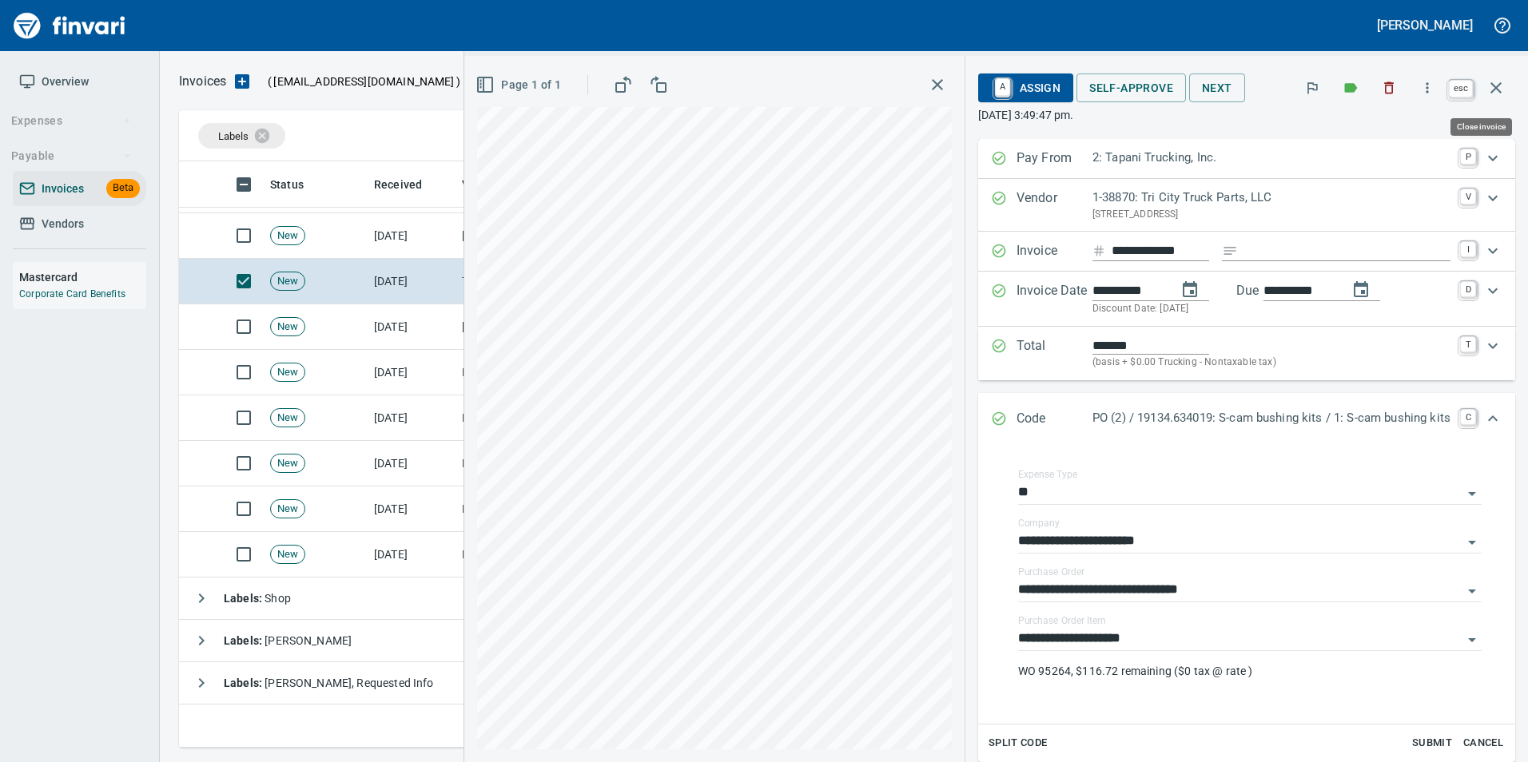
click at [1500, 81] on icon "button" at bounding box center [1495, 87] width 19 height 19
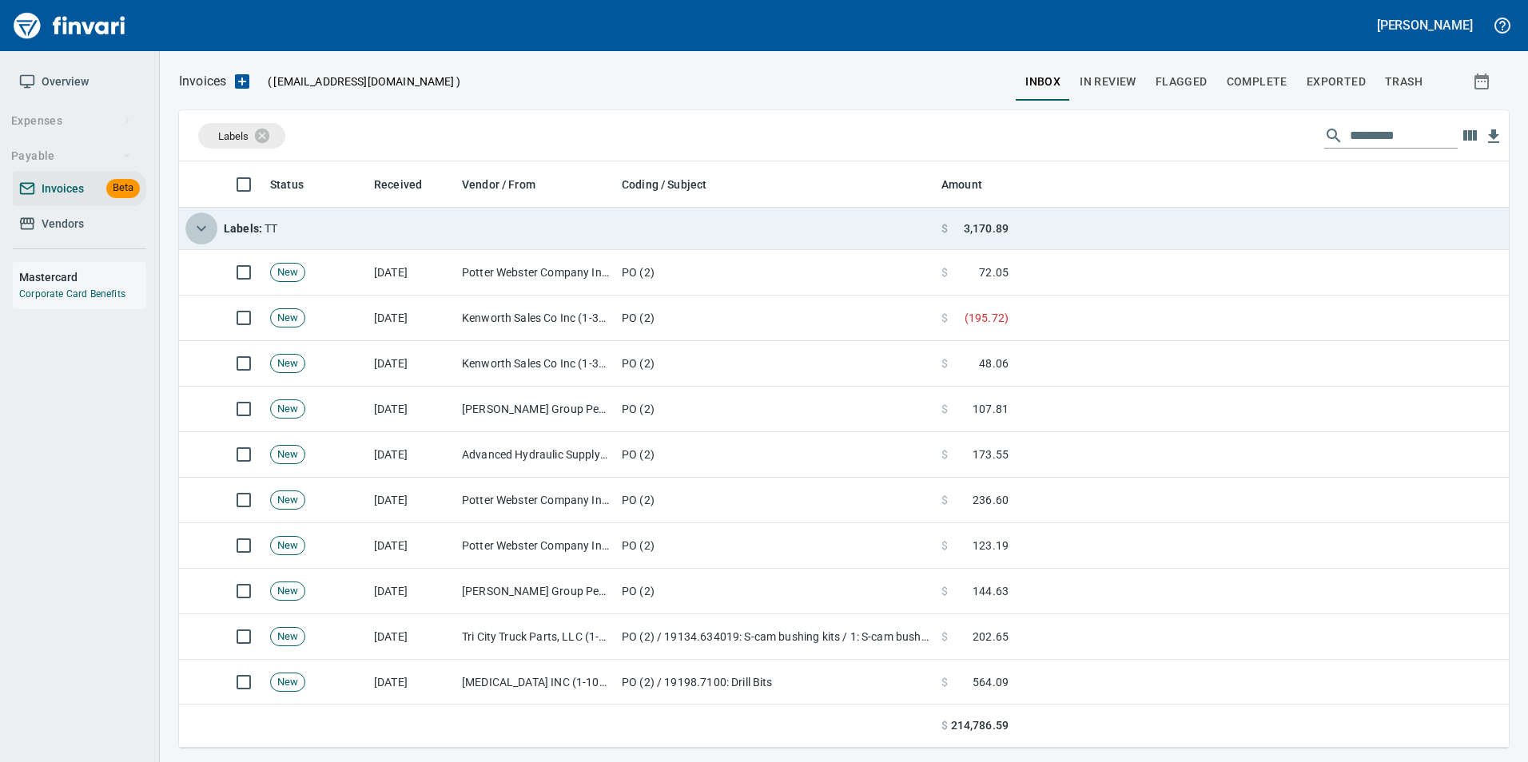
click at [191, 226] on button "button" at bounding box center [201, 229] width 32 height 32
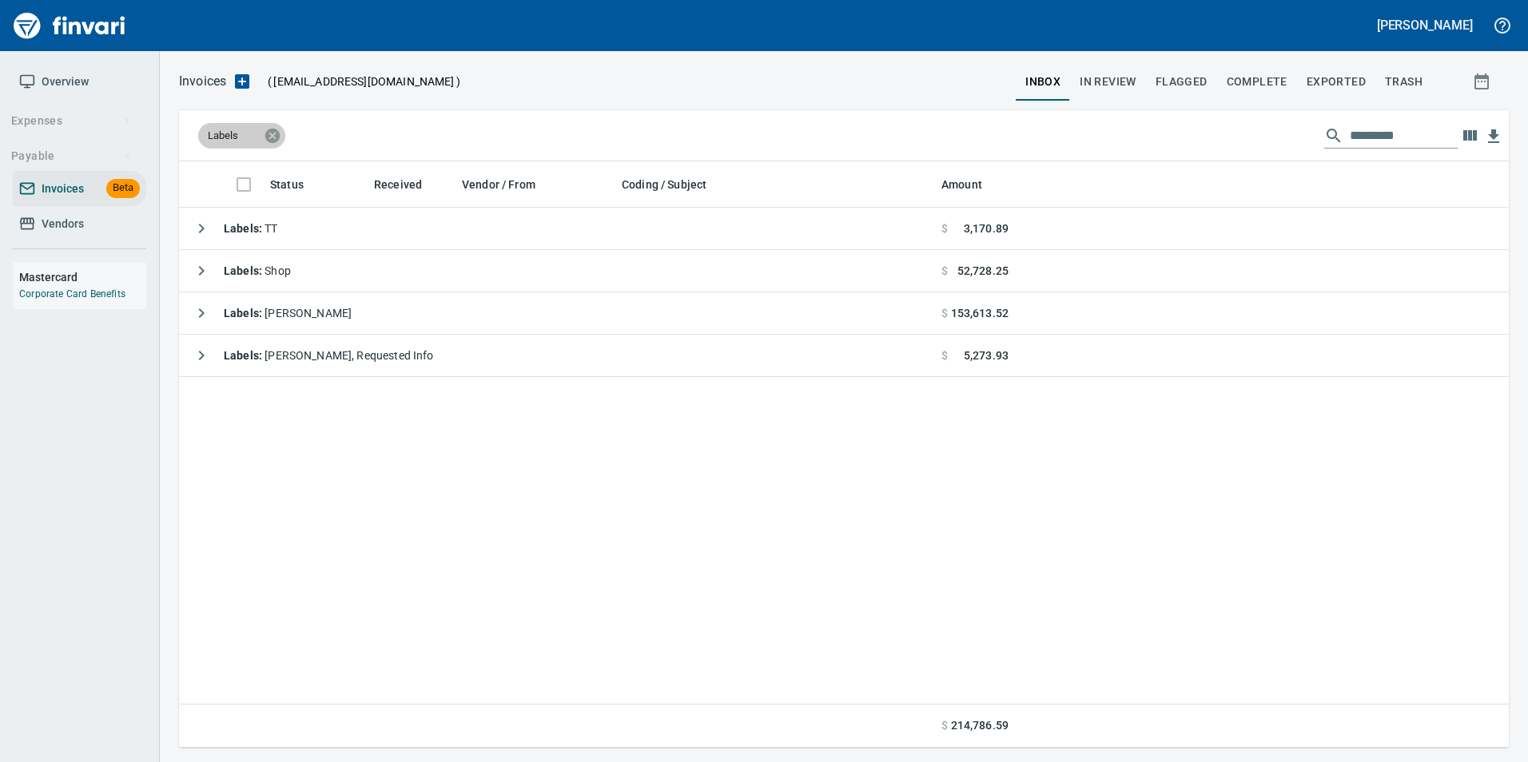
click at [266, 141] on icon at bounding box center [273, 136] width 18 height 18
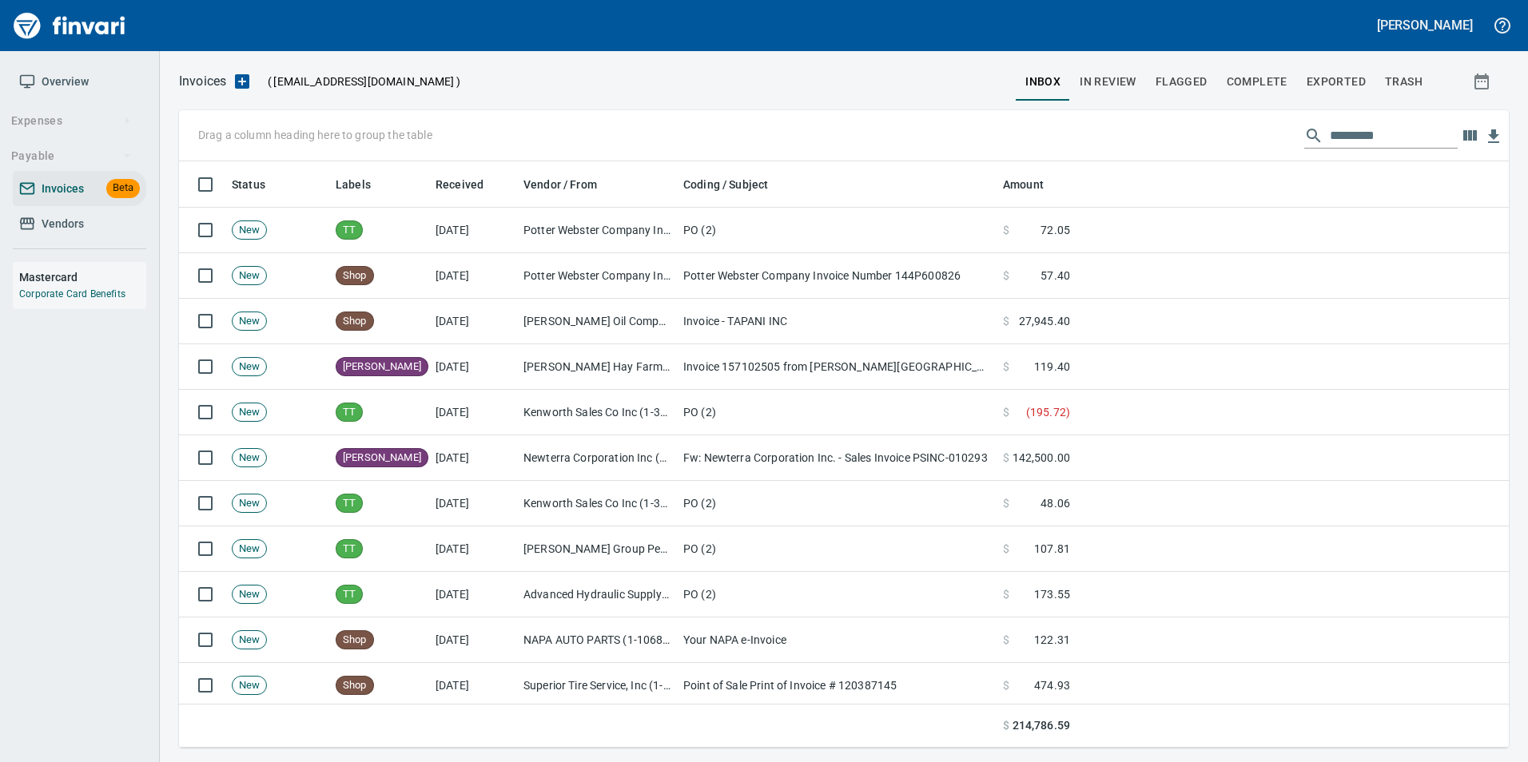
scroll to position [574, 1306]
